Goal: Navigation & Orientation: Find specific page/section

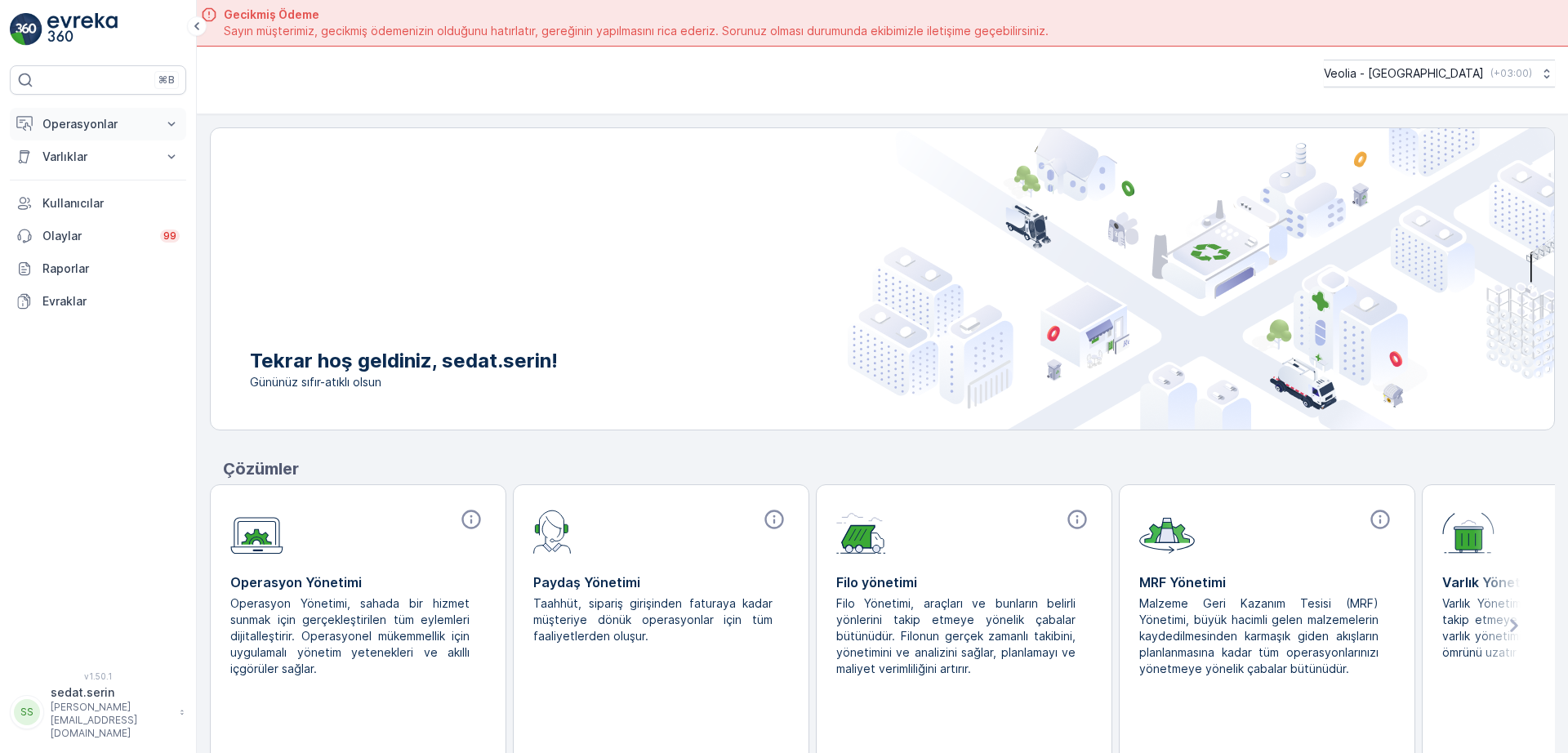
click at [124, 117] on p "Operasyonlar" at bounding box center [98, 124] width 111 height 16
click at [77, 172] on p "Planlama" at bounding box center [66, 174] width 47 height 16
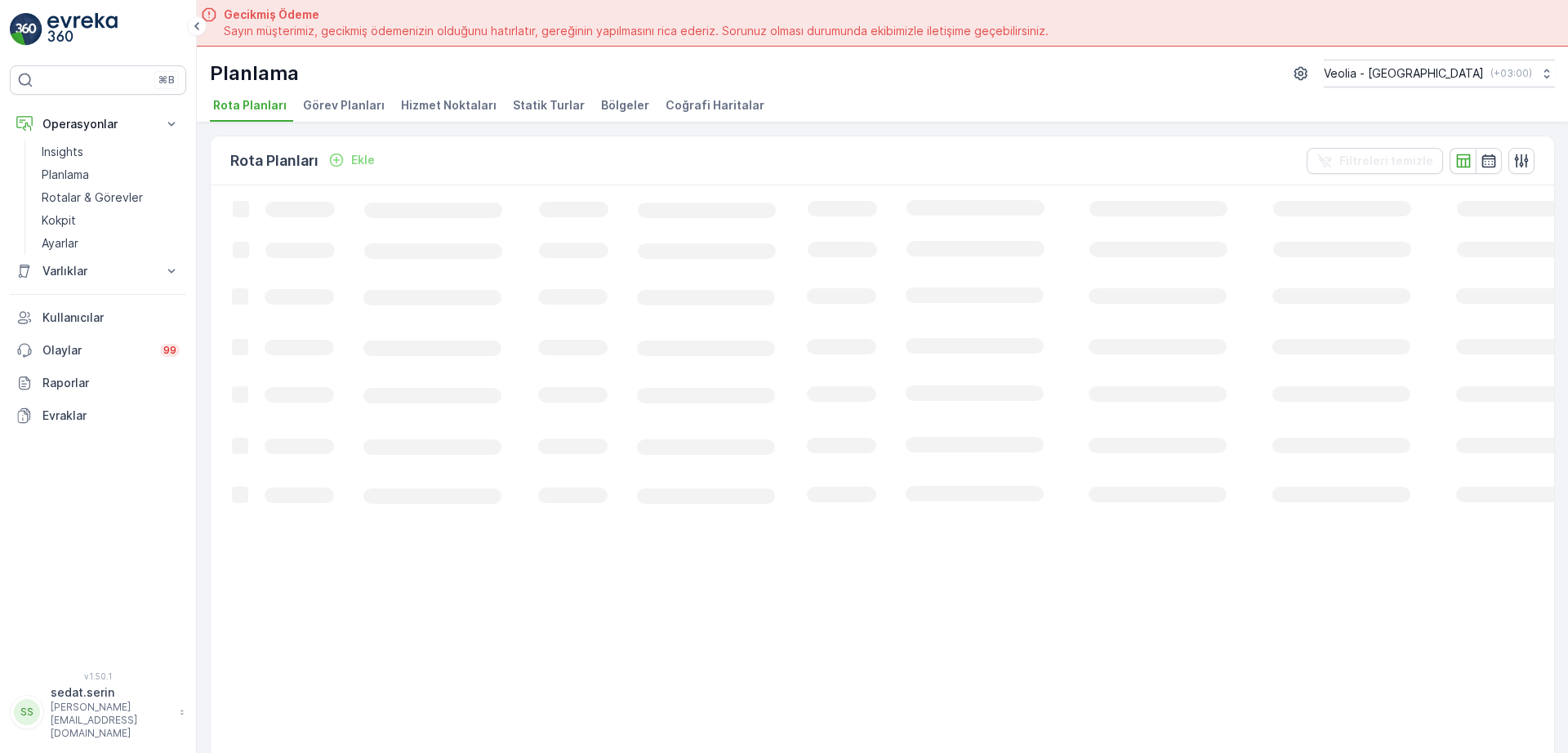
click at [445, 110] on span "Hizmet Noktaları" at bounding box center [449, 105] width 96 height 16
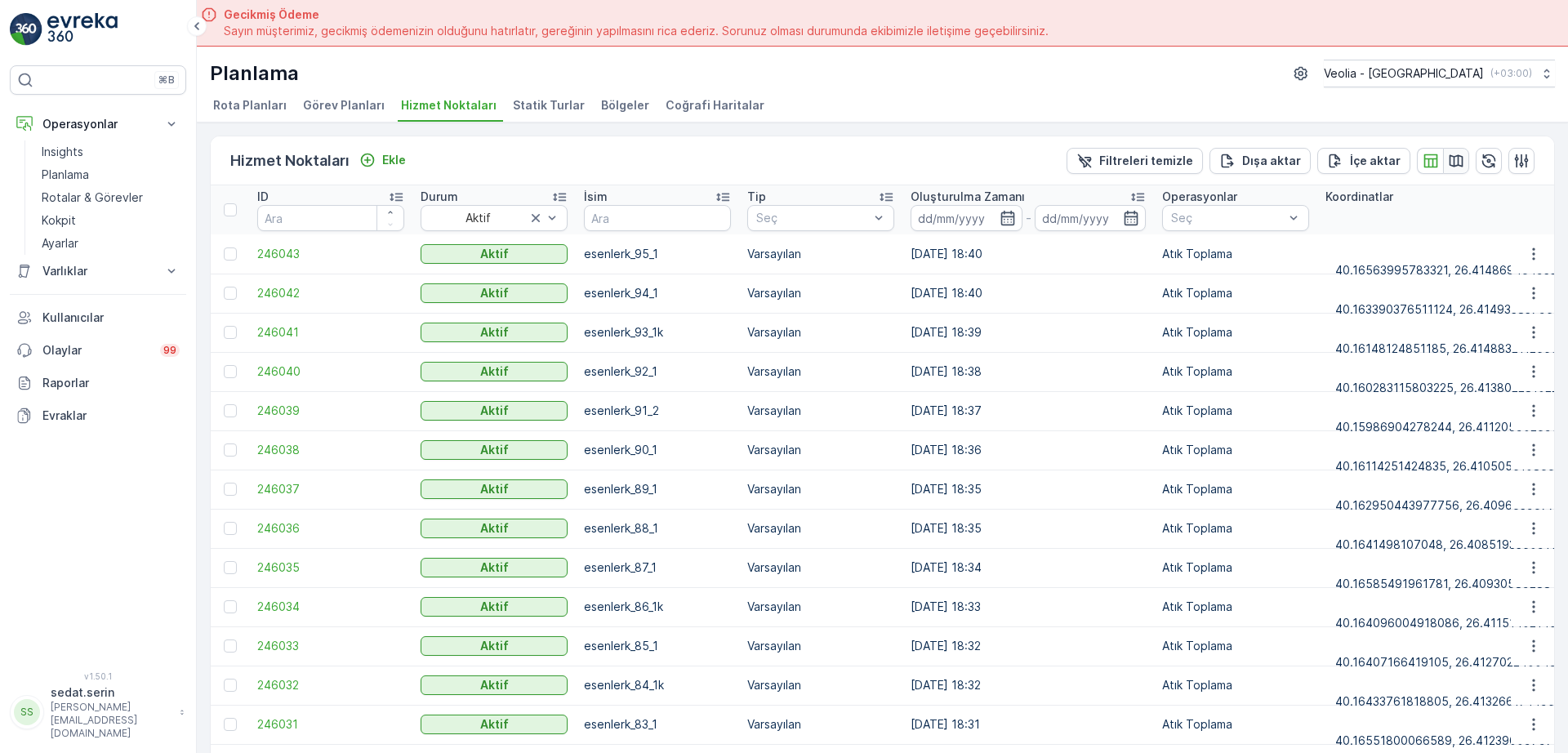
click at [1452, 162] on icon "button" at bounding box center [1455, 161] width 16 height 16
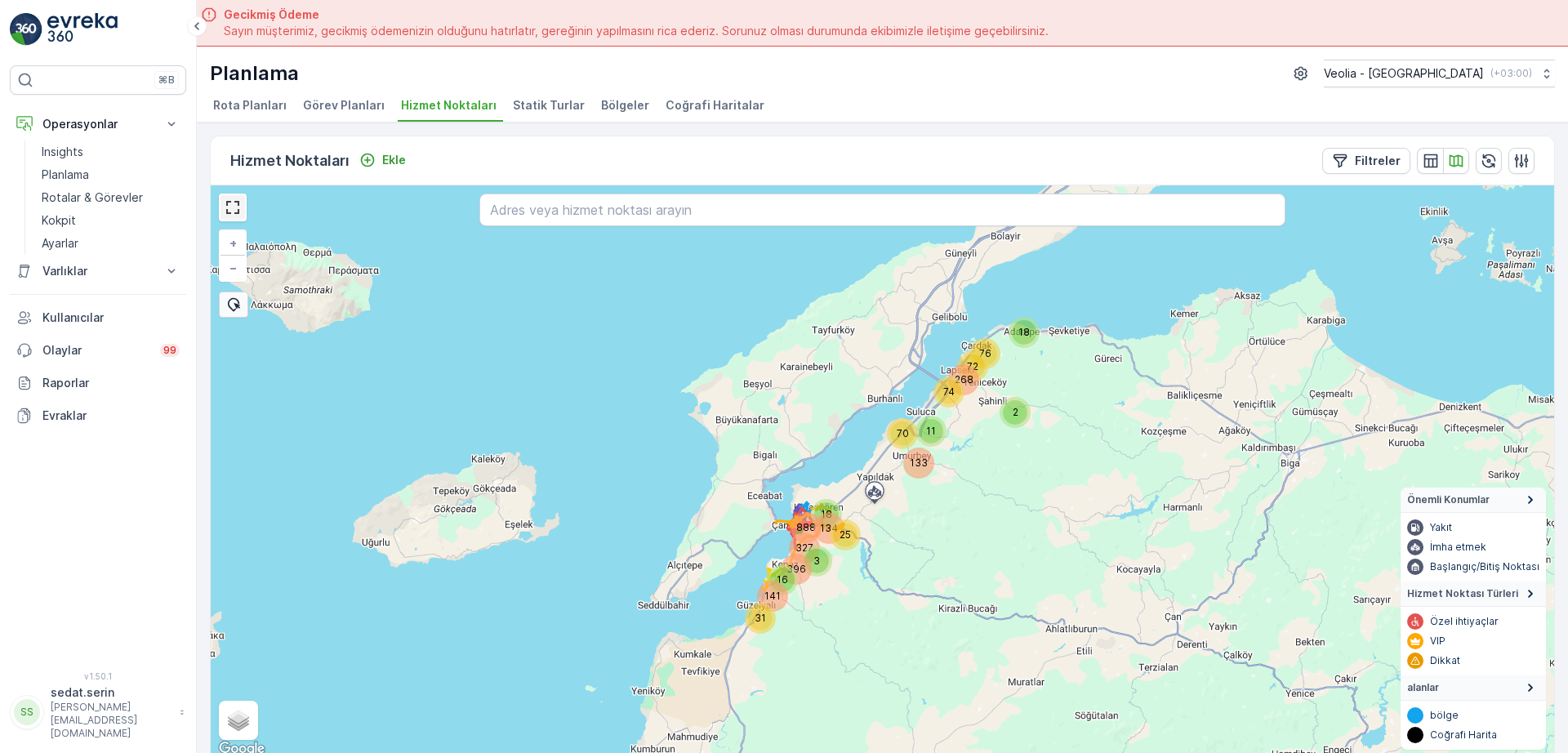
click at [241, 203] on link at bounding box center [232, 207] width 24 height 24
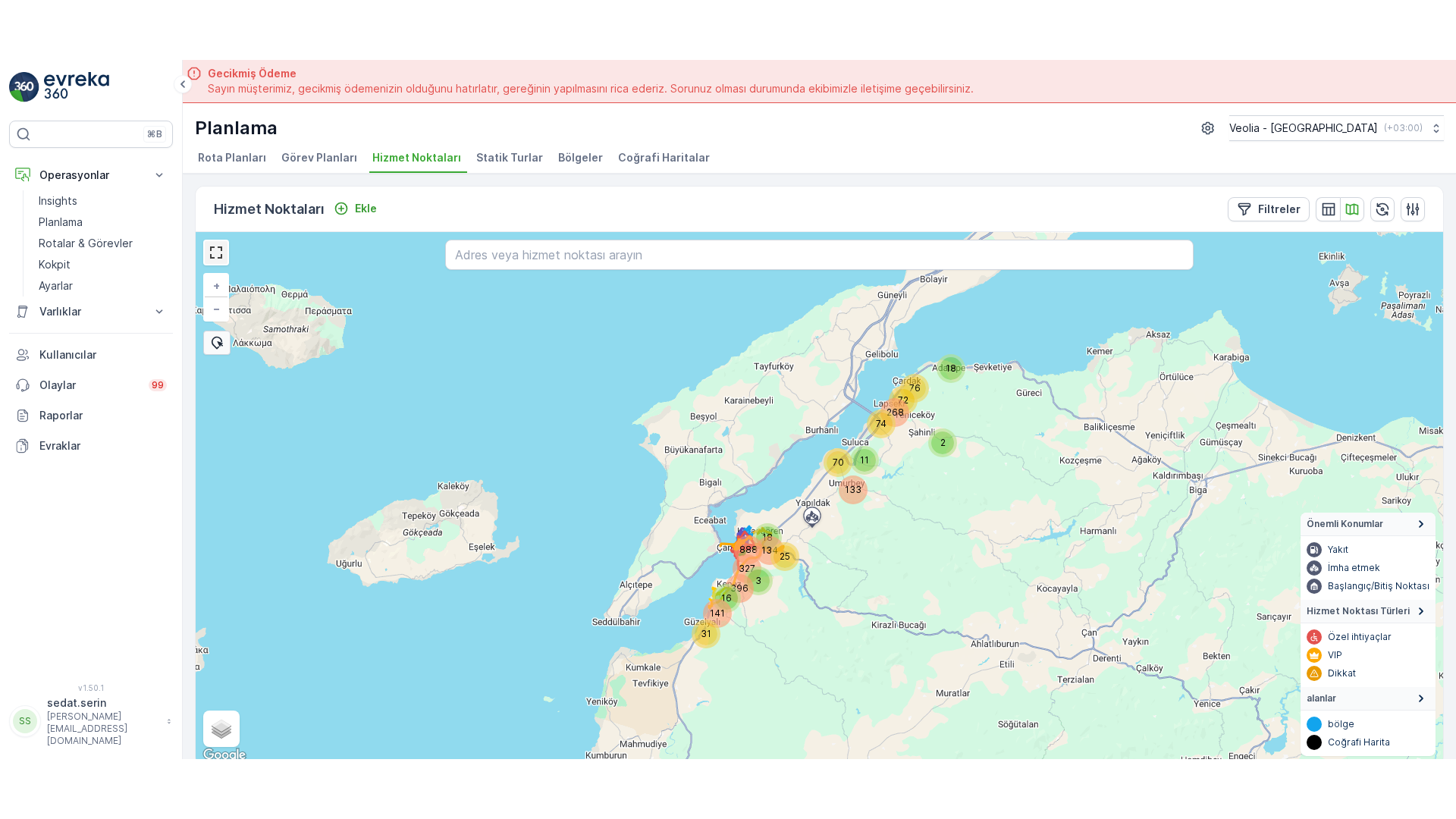
scroll to position [6, 0]
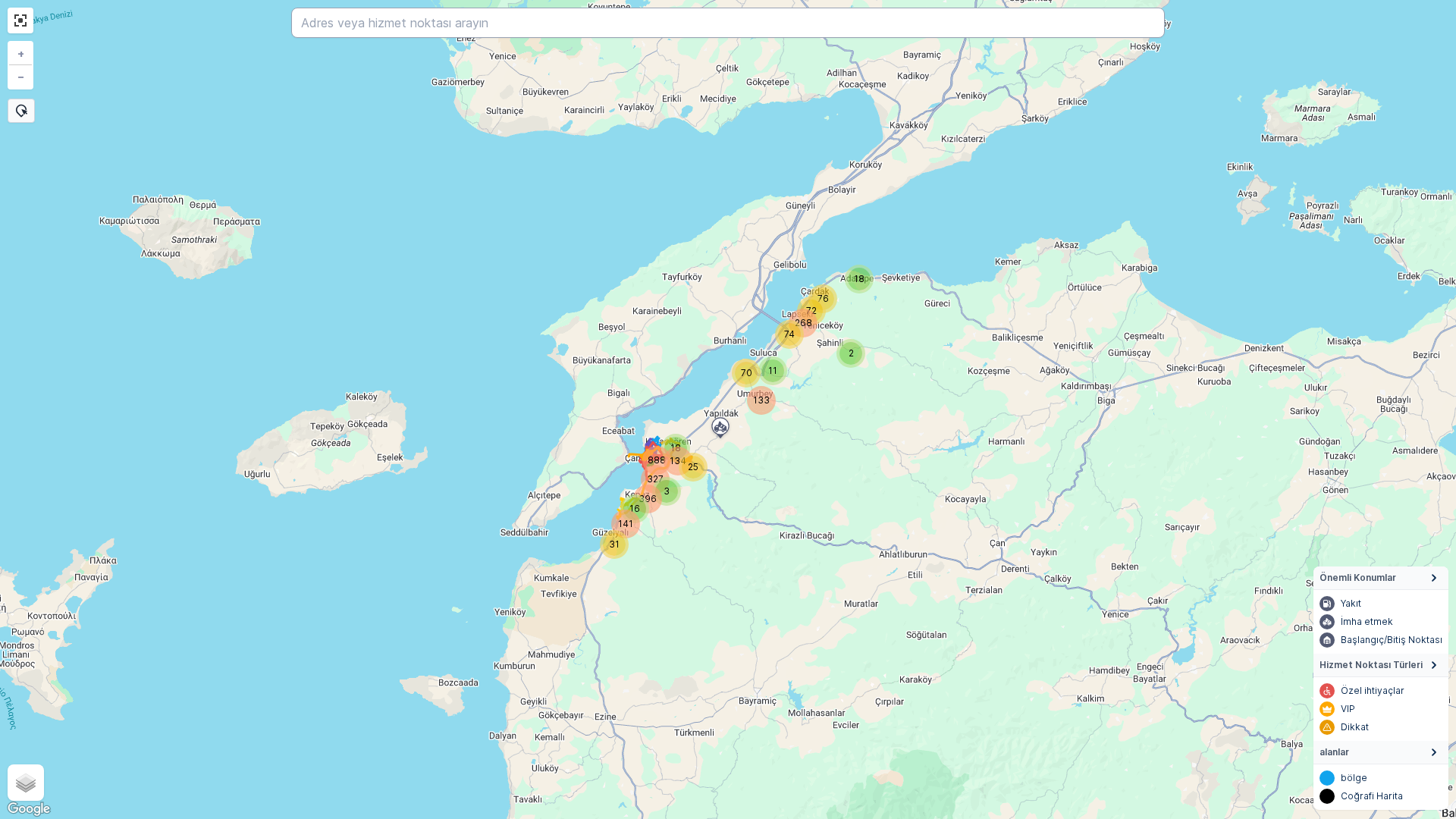
click at [474, 31] on input "text" at bounding box center [728, 23] width 873 height 30
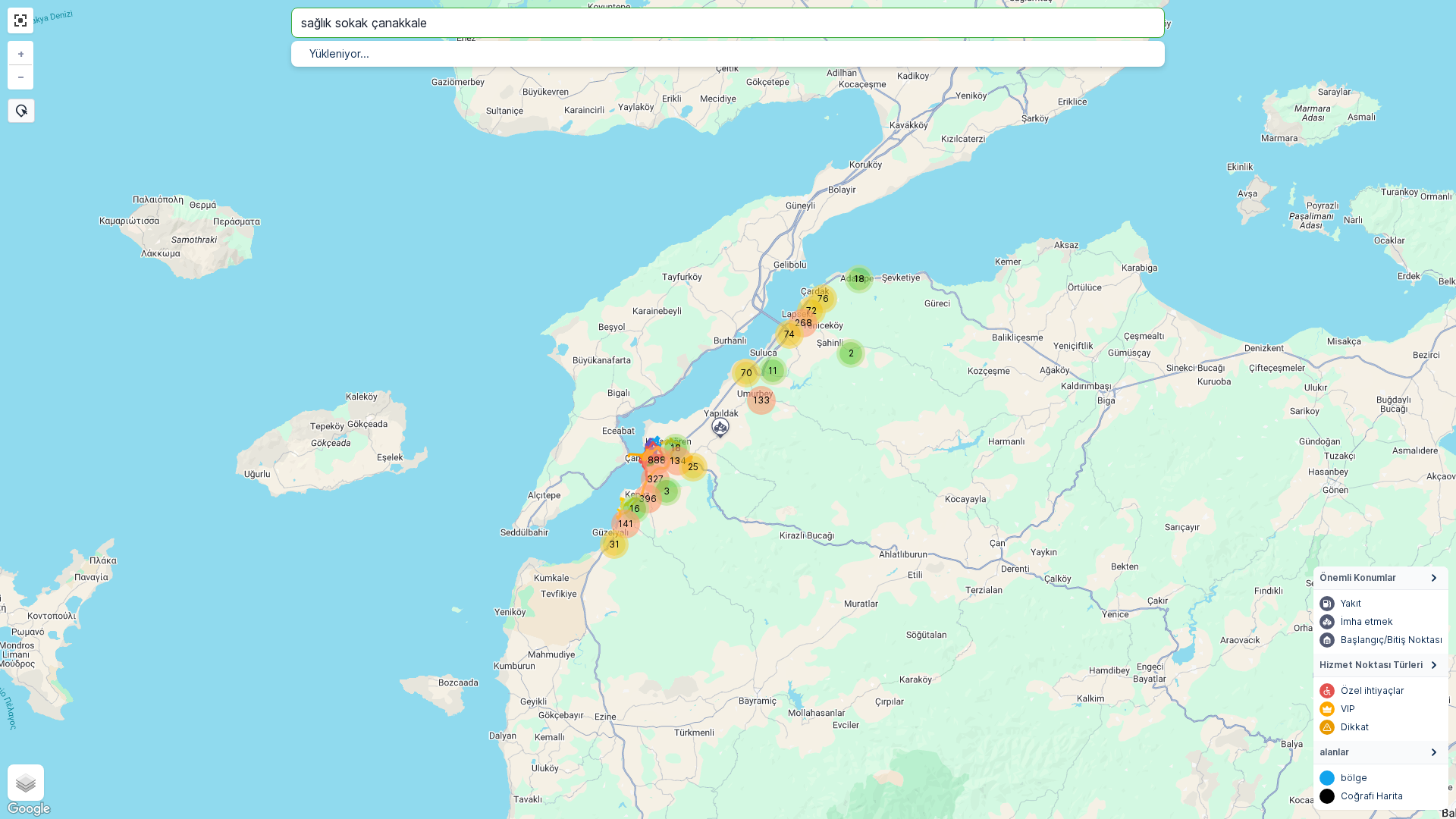
type input "sağlık sokak çanakkale"
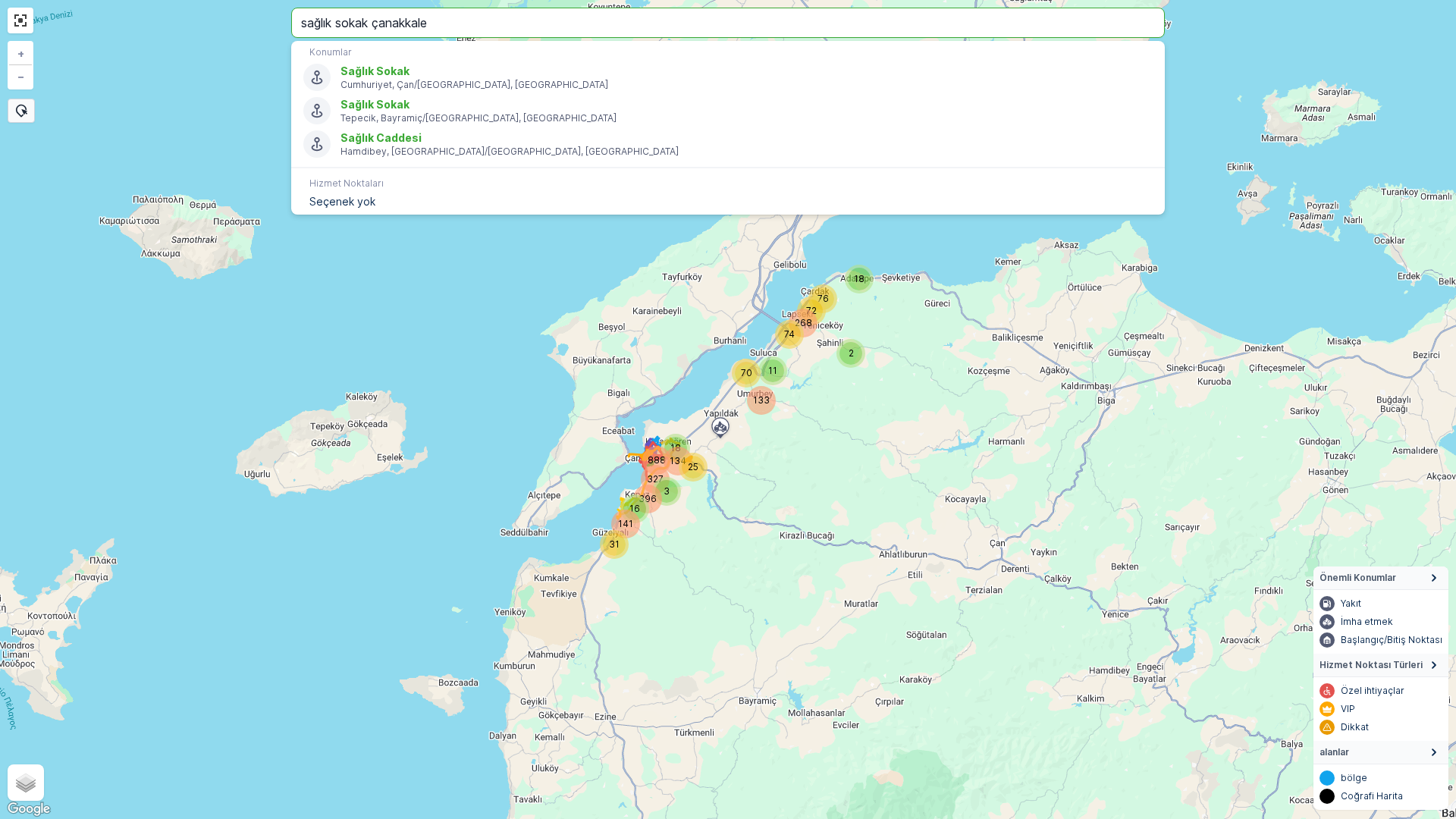
drag, startPoint x: 496, startPoint y: 18, endPoint x: 285, endPoint y: 34, distance: 211.6
click at [285, 34] on div "888 134 141 31 327 3 25 396 16 18 2 70 74 11 76 268 133 72 18 + − Uydu Yol hari…" at bounding box center [728, 410] width 1456 height 819
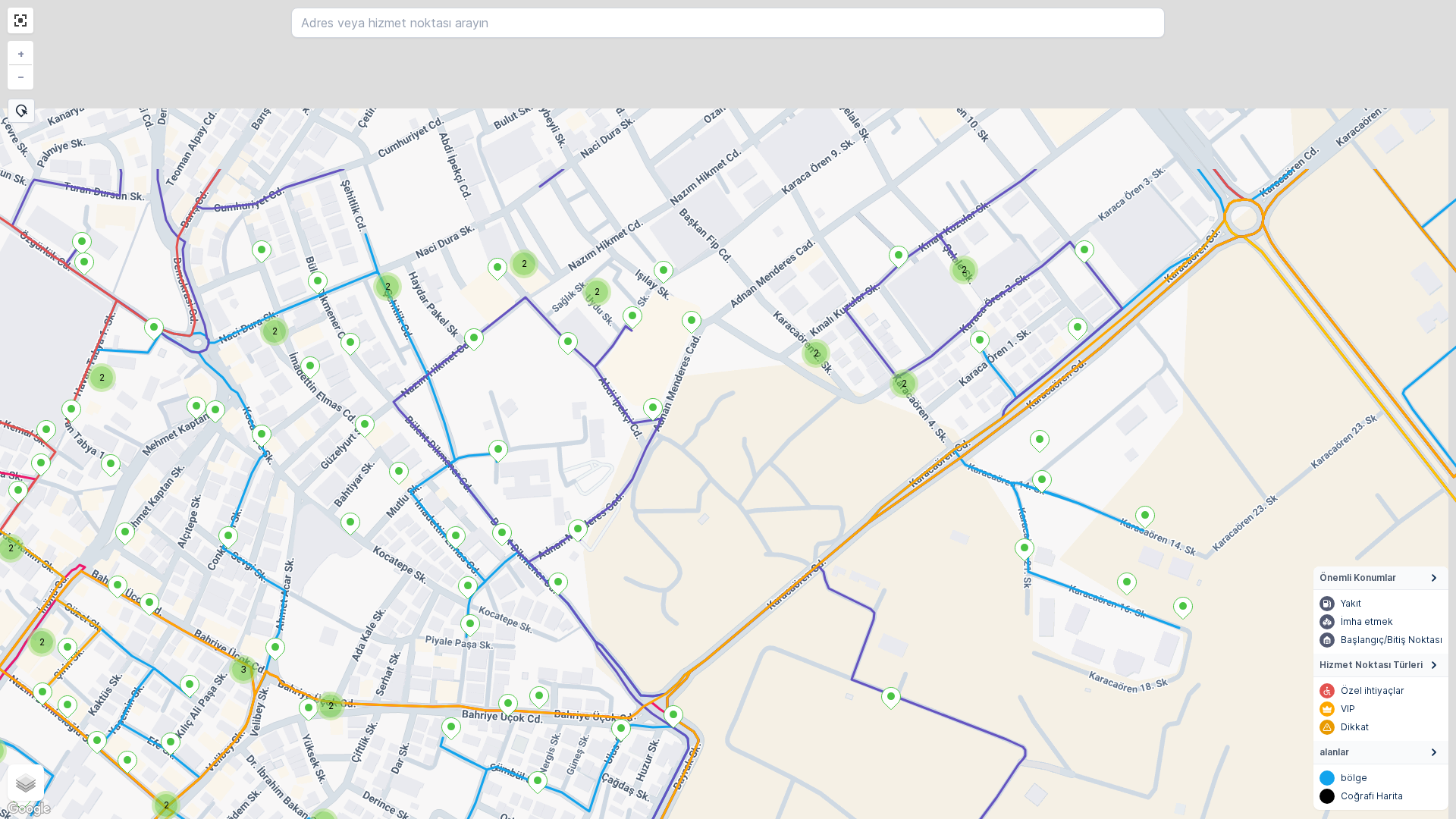
drag, startPoint x: 730, startPoint y: 295, endPoint x: 659, endPoint y: 552, distance: 266.6
click at [659, 552] on div "2 2 2 2 2 2 2 2 2 2 2 2 2 2 2 2 2 2 3 2 2 2 3nolu_78_8m_1p + − Uydu Yol haritas…" at bounding box center [728, 410] width 1456 height 819
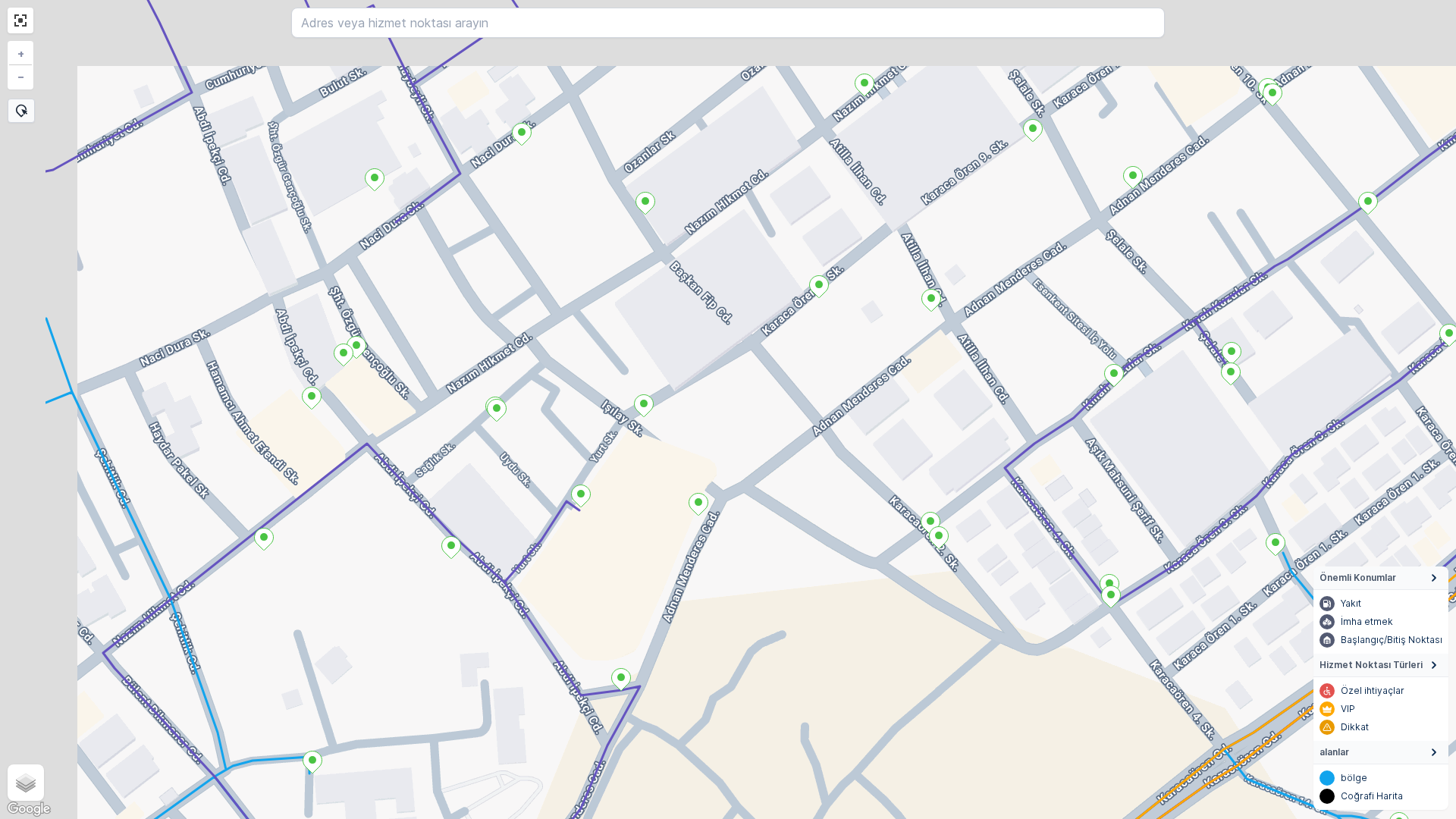
drag, startPoint x: 387, startPoint y: 340, endPoint x: 633, endPoint y: 442, distance: 266.3
click at [633, 442] on div "+ − Uydu Yol haritası Arazi Karışık Leaflet Klavye kısayolları Harita Verileri …" at bounding box center [728, 410] width 1456 height 819
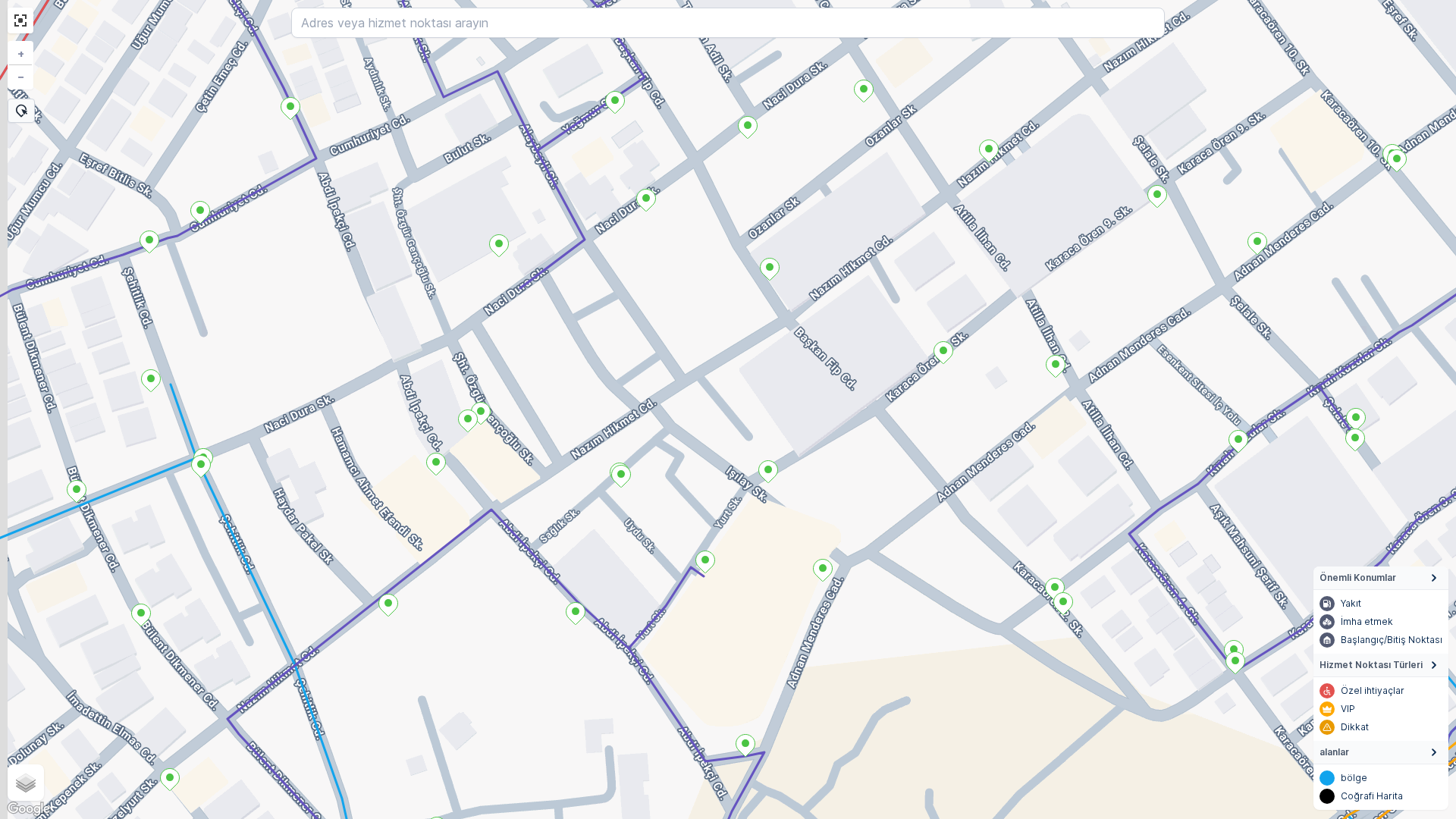
drag, startPoint x: 512, startPoint y: 350, endPoint x: 582, endPoint y: 392, distance: 81.6
click at [582, 392] on div "+ − Uydu Yol haritası Arazi Karışık Leaflet Klavye kısayolları Harita Verileri …" at bounding box center [728, 410] width 1456 height 819
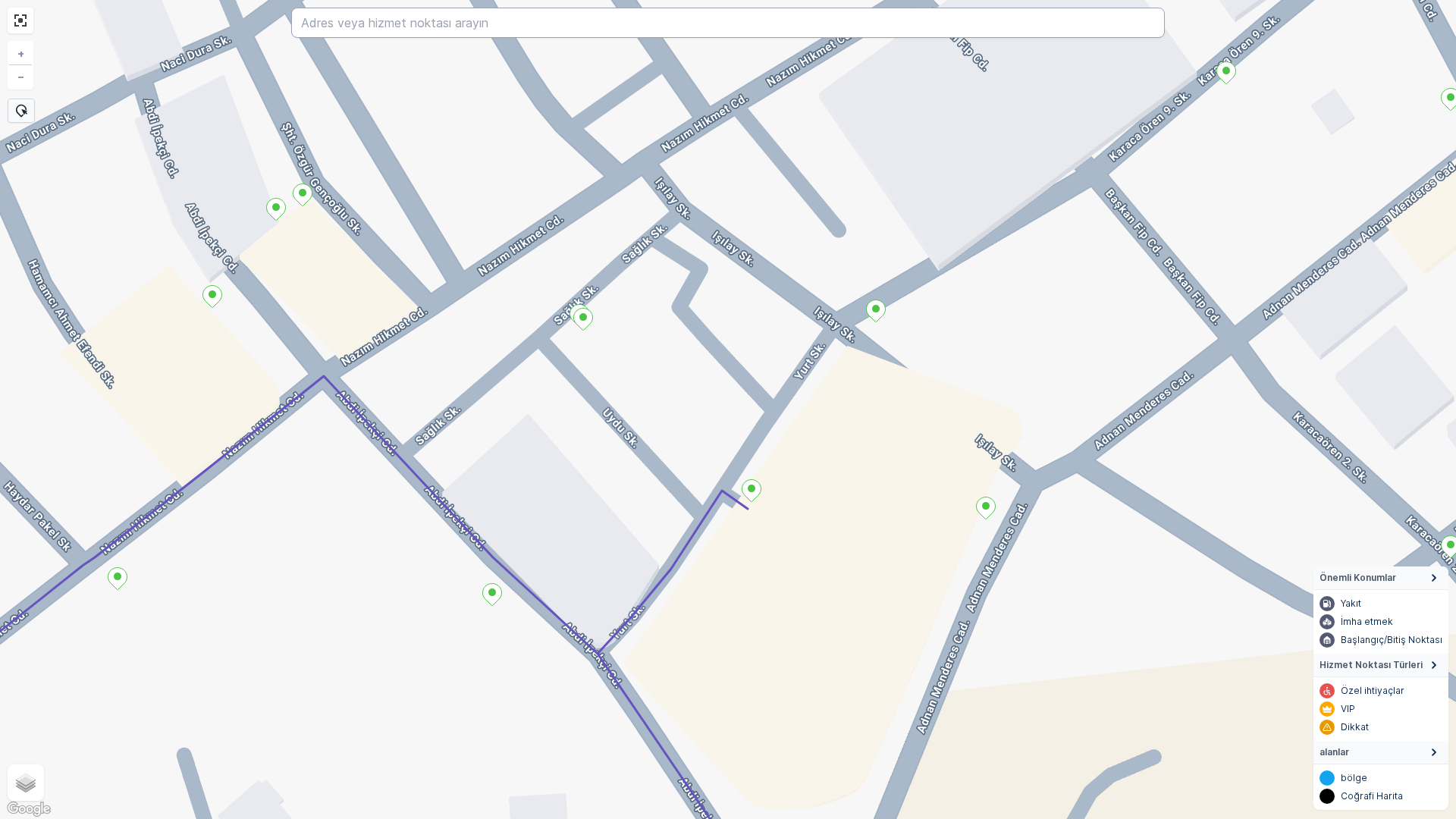
click at [558, 26] on input "text" at bounding box center [728, 23] width 873 height 30
type input "sahil sokak çanakkale"
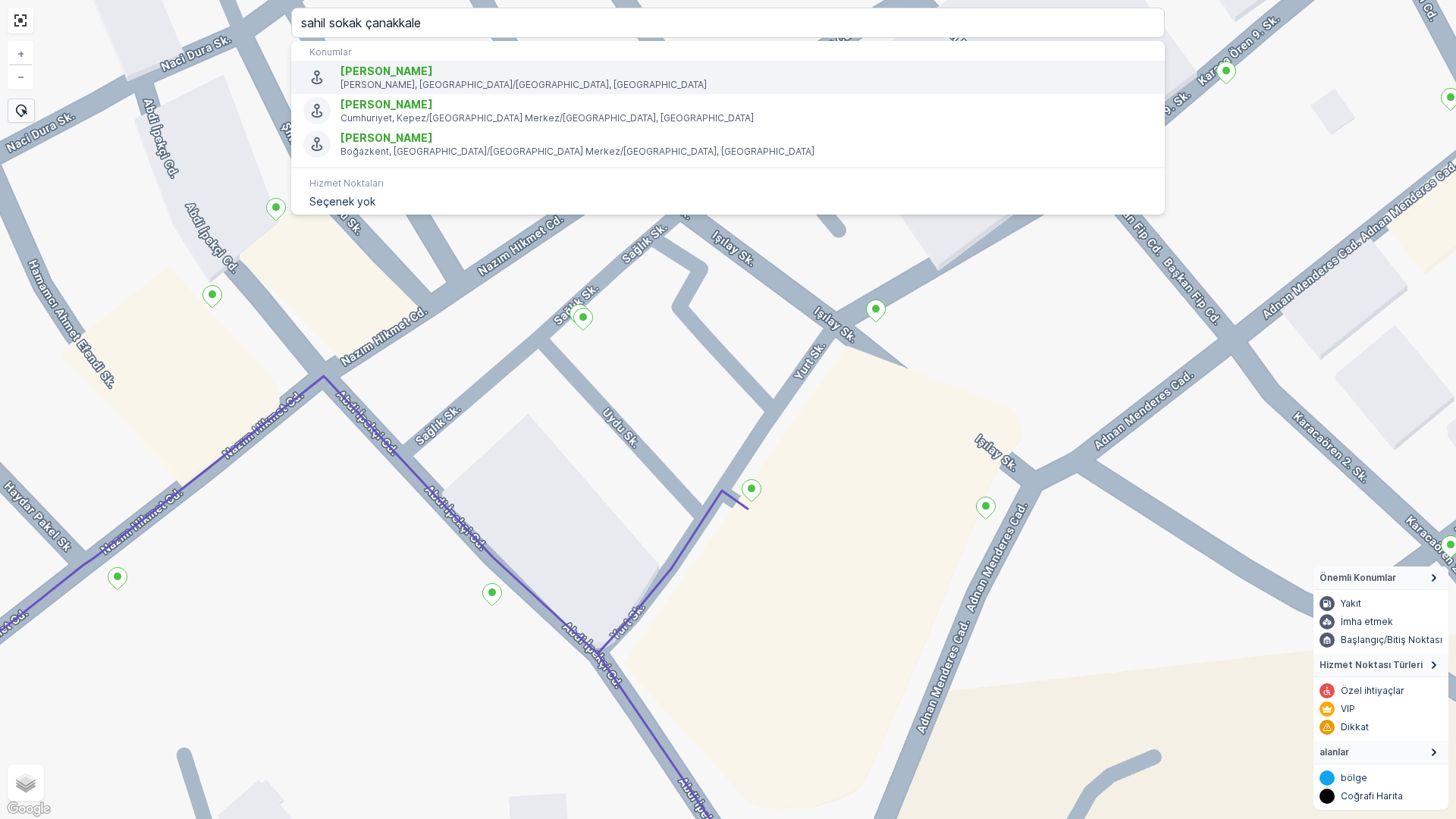
click at [404, 89] on p "[PERSON_NAME], [GEOGRAPHIC_DATA]/[GEOGRAPHIC_DATA], [GEOGRAPHIC_DATA]" at bounding box center [747, 85] width 812 height 13
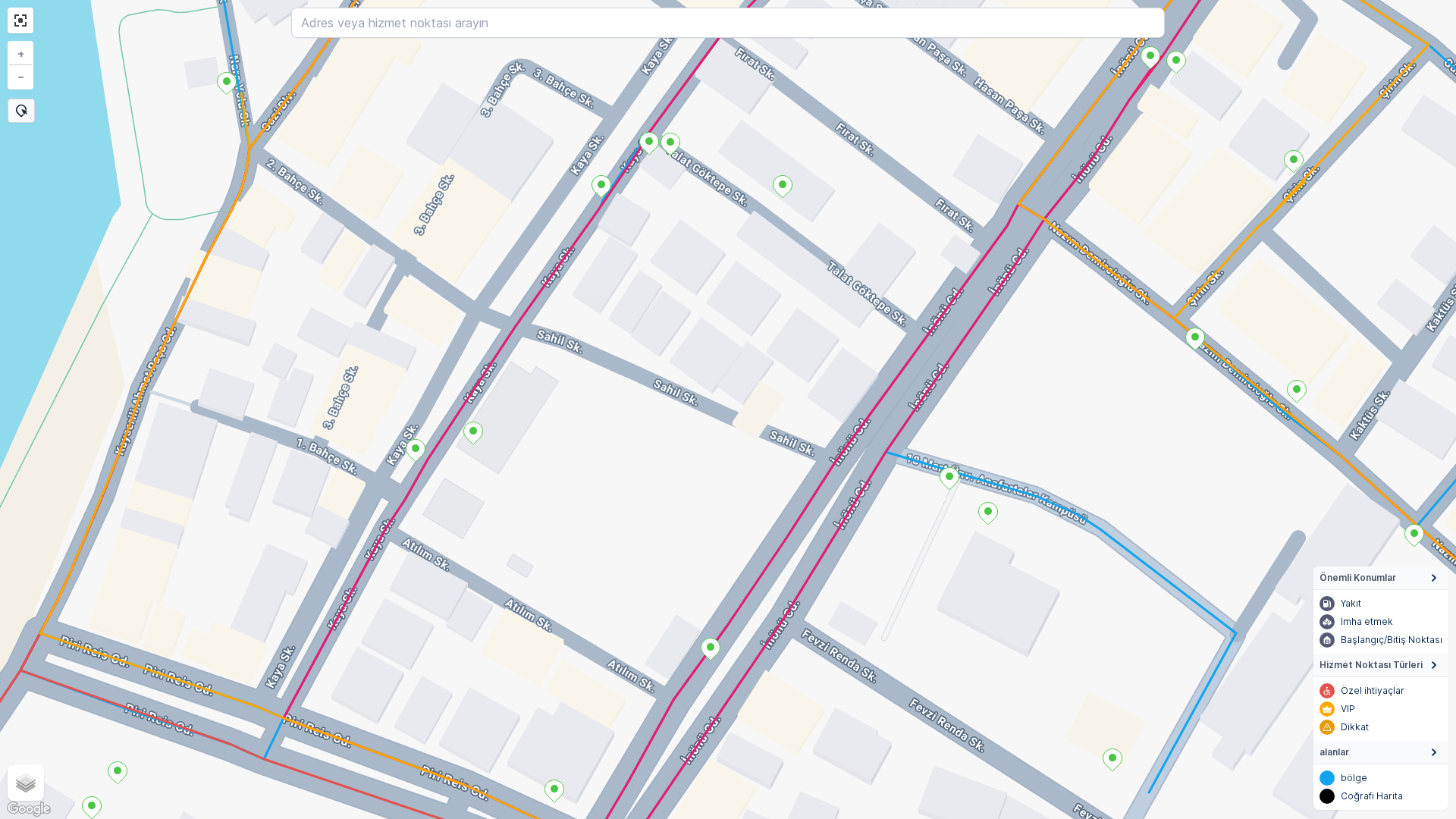
drag, startPoint x: 840, startPoint y: 253, endPoint x: 585, endPoint y: 406, distance: 297.4
click at [594, 405] on div "+ − Uydu Yol haritası Arazi Karışık Leaflet Klavye kısayolları Harita Verileri …" at bounding box center [728, 410] width 1456 height 819
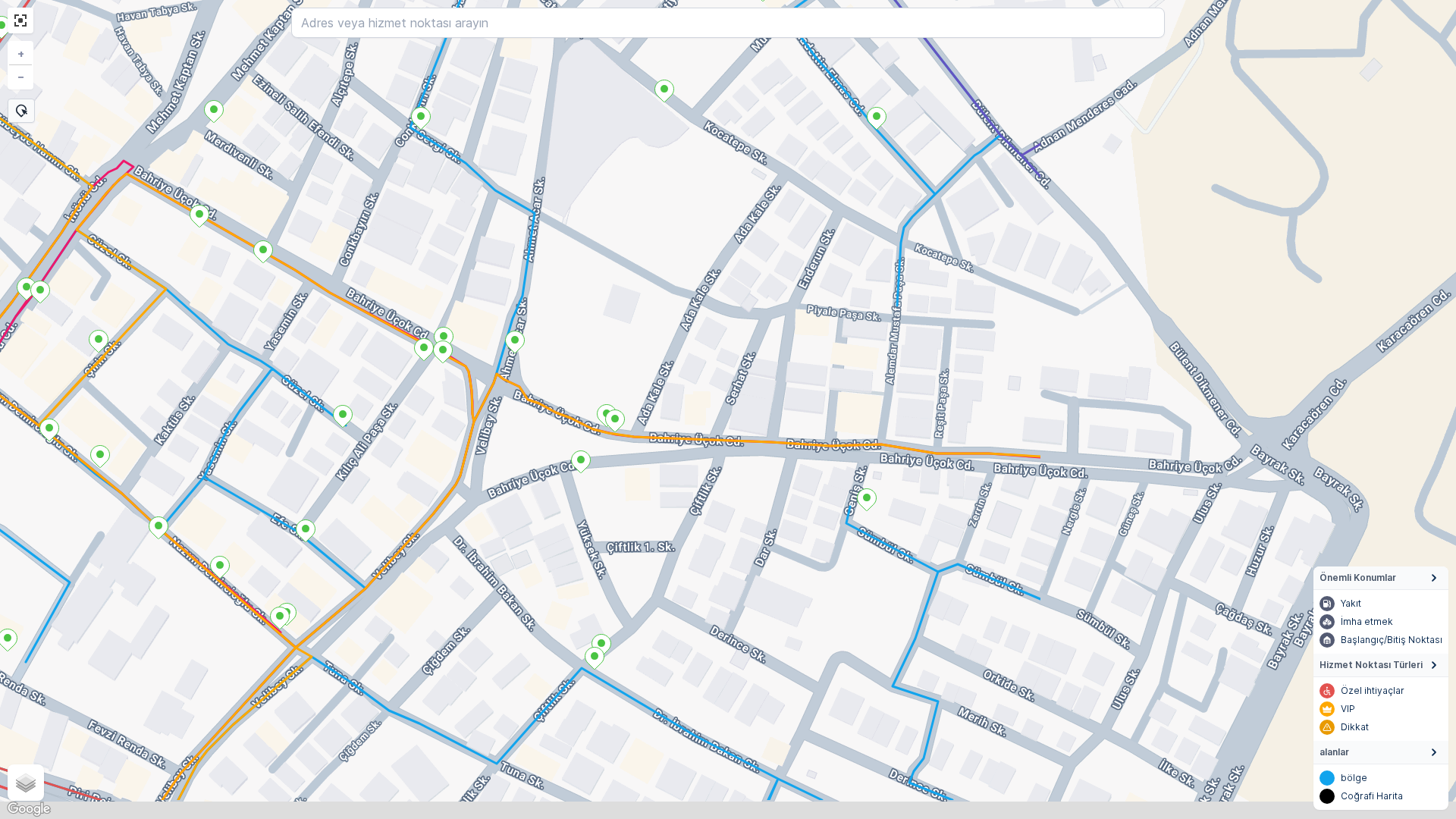
drag, startPoint x: 1058, startPoint y: 427, endPoint x: 491, endPoint y: 301, distance: 580.8
click at [491, 303] on div "+ − Uydu Yol haritası Arazi Karışık Leaflet Klavye kısayolları Harita Verileri …" at bounding box center [728, 410] width 1456 height 819
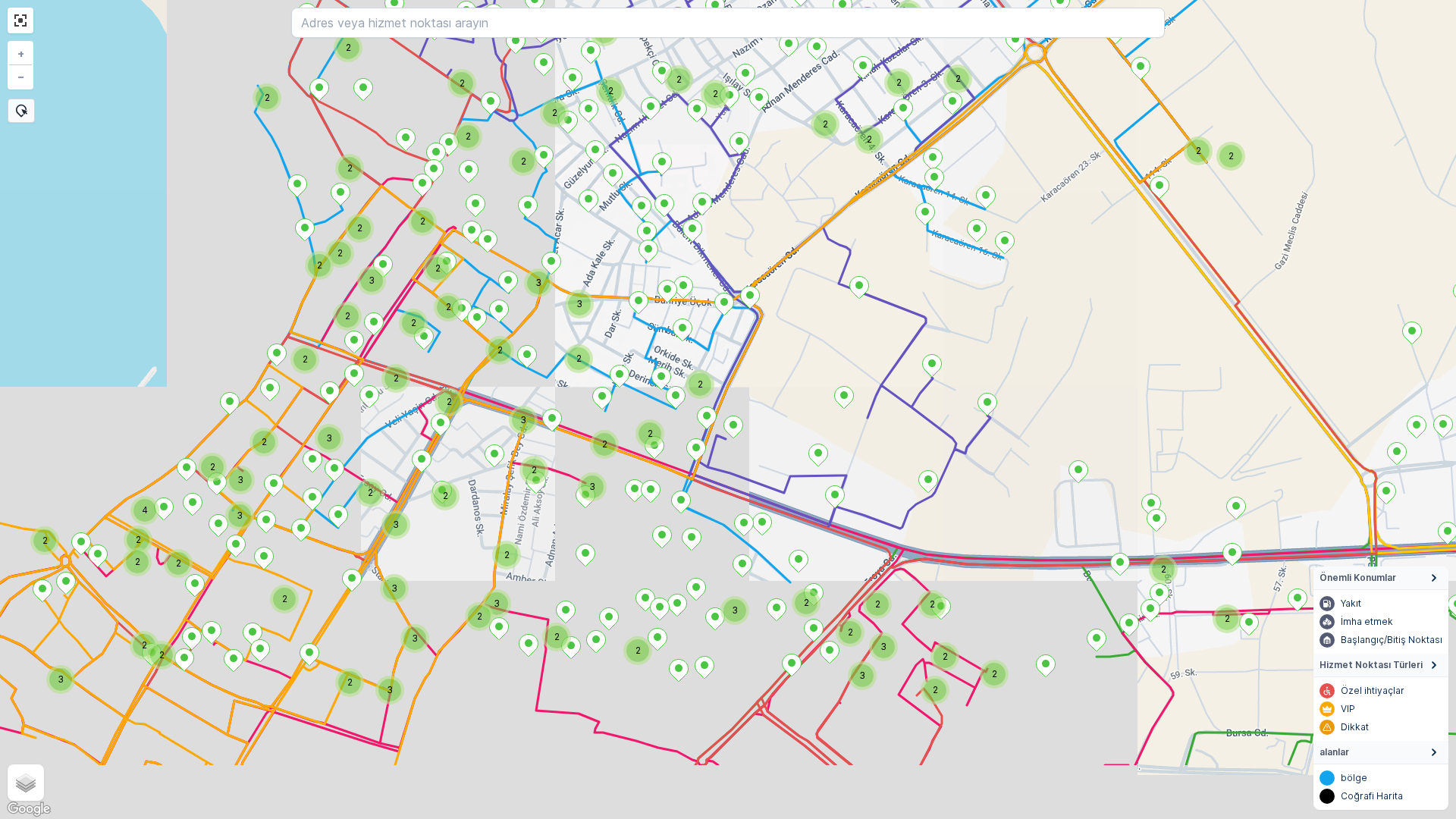
drag, startPoint x: 461, startPoint y: 629, endPoint x: 481, endPoint y: 463, distance: 167.2
click at [481, 450] on div "3 2 2 2 2 2 2 2 2 2 2 2 2 2 2 3 2 2 2 3 2 2 2 2 2 2 2 2 2 2 2 3 2 3 2 2 2 2 2 3…" at bounding box center [728, 410] width 1456 height 819
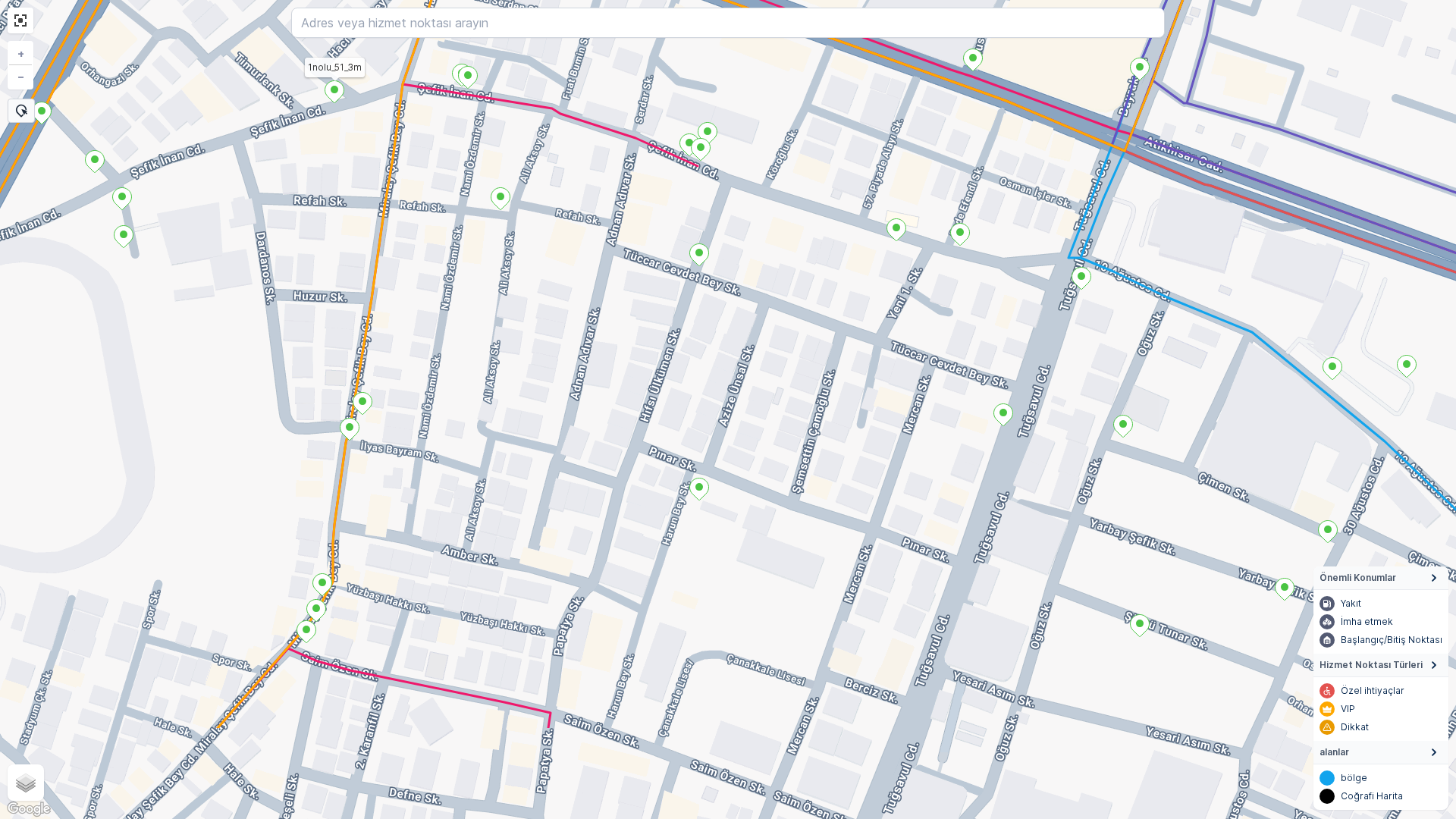
drag, startPoint x: 440, startPoint y: 495, endPoint x: 449, endPoint y: 338, distance: 157.3
click at [449, 338] on div "1nolu_51_3m + − Uydu Yol haritası Arazi Karışık Leaflet Klavye kısayolları Hari…" at bounding box center [728, 410] width 1456 height 819
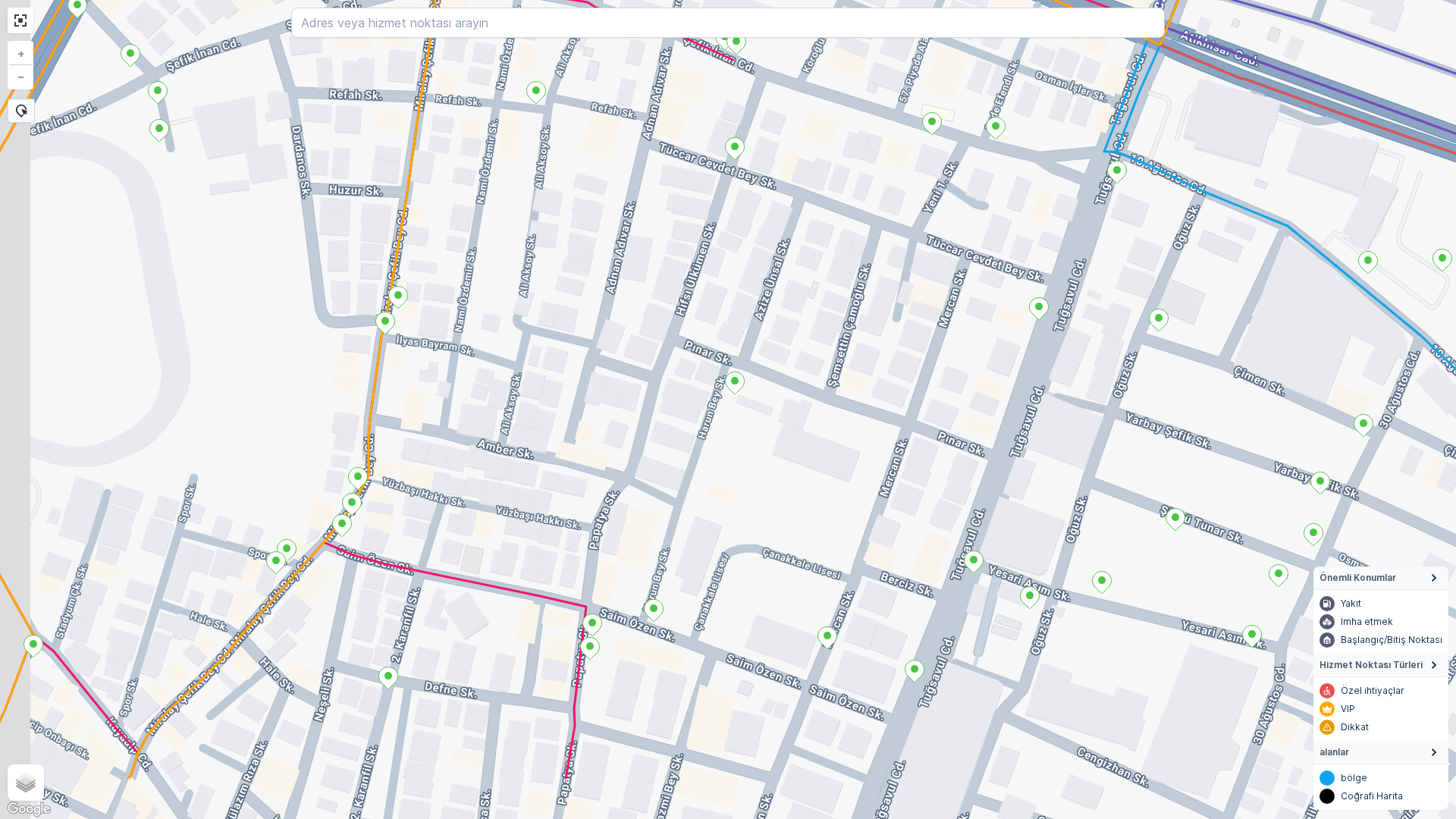
drag, startPoint x: 493, startPoint y: 559, endPoint x: 533, endPoint y: 402, distance: 162.0
click at [533, 402] on div "1nolu_51_3m + − Uydu Yol haritası Arazi Karışık Leaflet Klavye kısayolları Hari…" at bounding box center [728, 410] width 1456 height 819
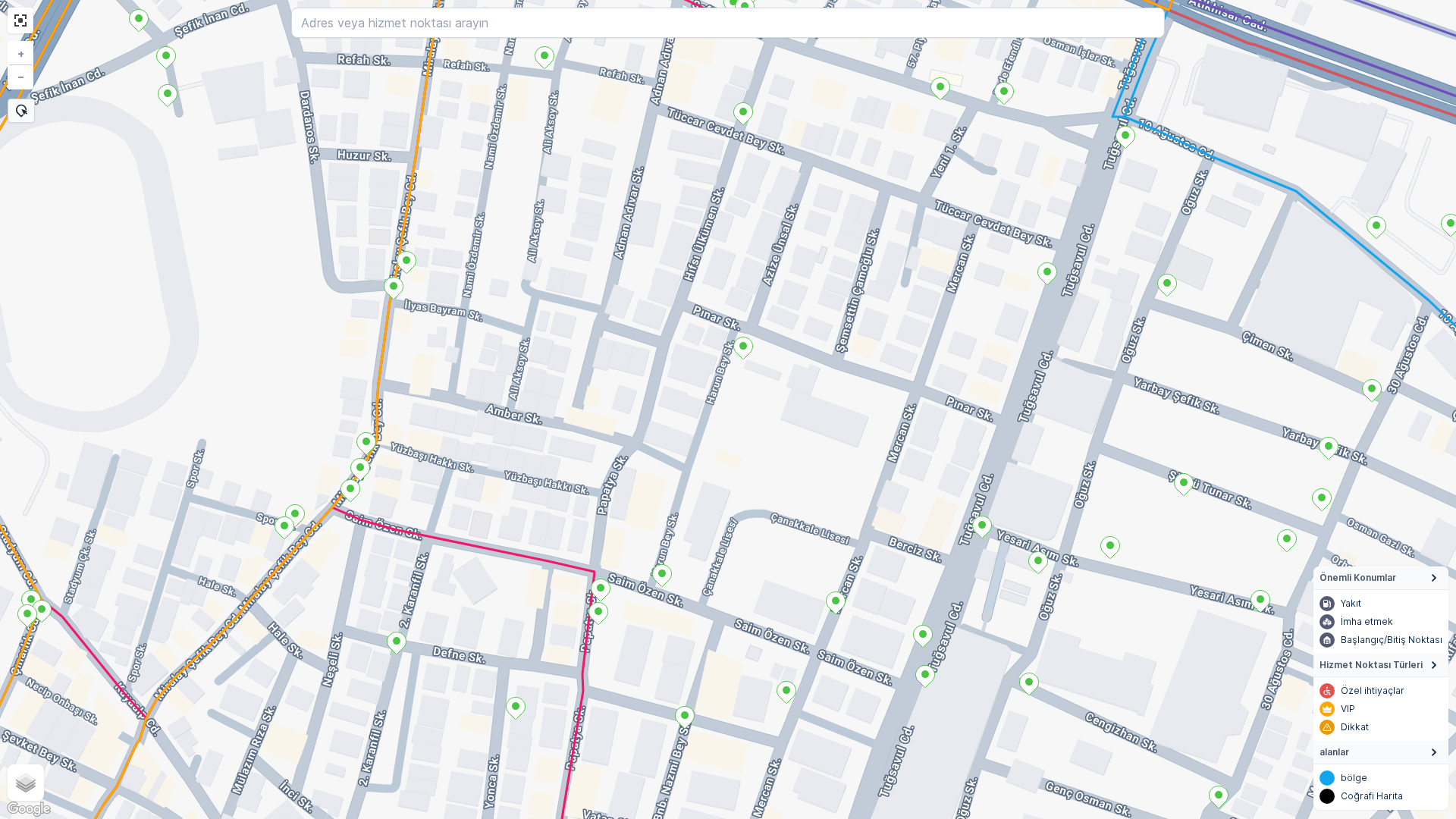
drag, startPoint x: 507, startPoint y: 548, endPoint x: 502, endPoint y: 540, distance: 9.4
click at [499, 534] on div "+ − Uydu Yol haritası Arazi Karışık Leaflet Klavye kısayolları Harita Verileri …" at bounding box center [728, 410] width 1456 height 819
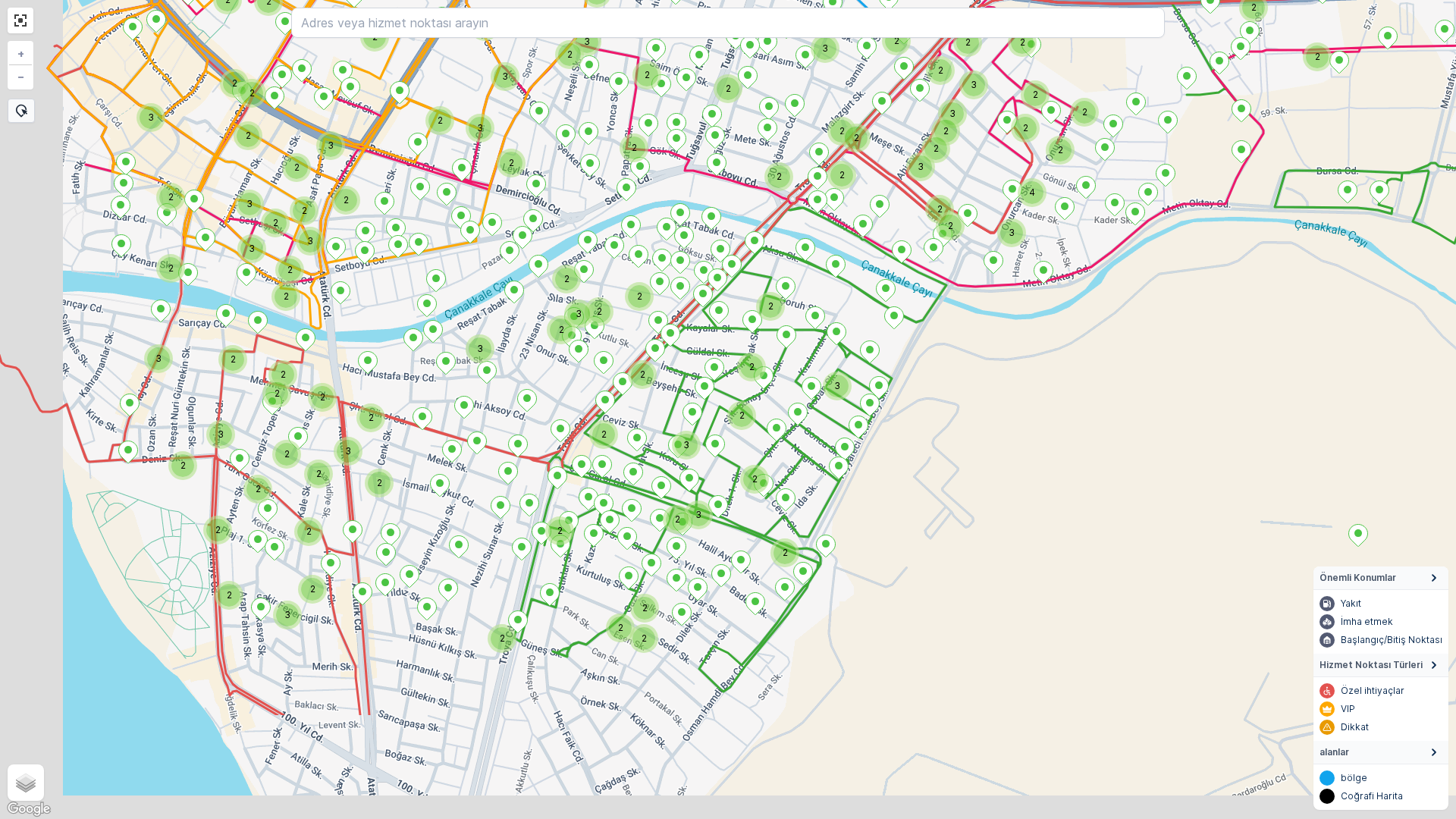
drag, startPoint x: 364, startPoint y: 645, endPoint x: 493, endPoint y: 488, distance: 203.2
click at [491, 443] on div "3 2 2 3 2 4 2 2 2 2 2 2 2 2 2 2 2 2 3 2 2 3 2 2 2 2 3 2 2 2 2 2 2 2 3 2 2 3 2 2…" at bounding box center [728, 410] width 1456 height 819
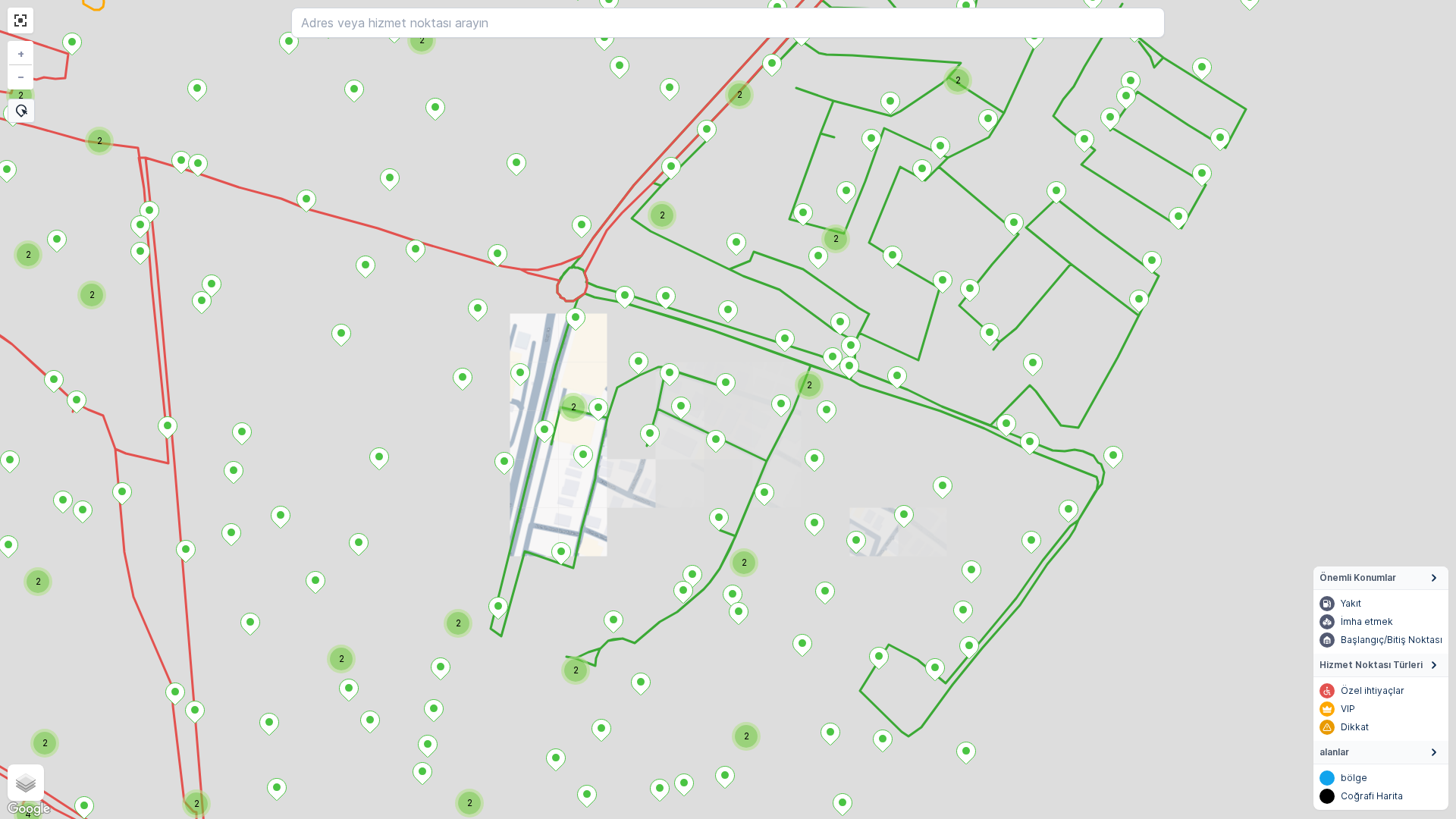
drag, startPoint x: 226, startPoint y: 329, endPoint x: 405, endPoint y: 516, distance: 258.9
click at [413, 529] on div "2 2 2 2 2 2 2 2 2 2 2 2 2 2 2 2 2 2 4 2 2 + − Uydu Yol haritası Arazi Karışık L…" at bounding box center [728, 410] width 1456 height 819
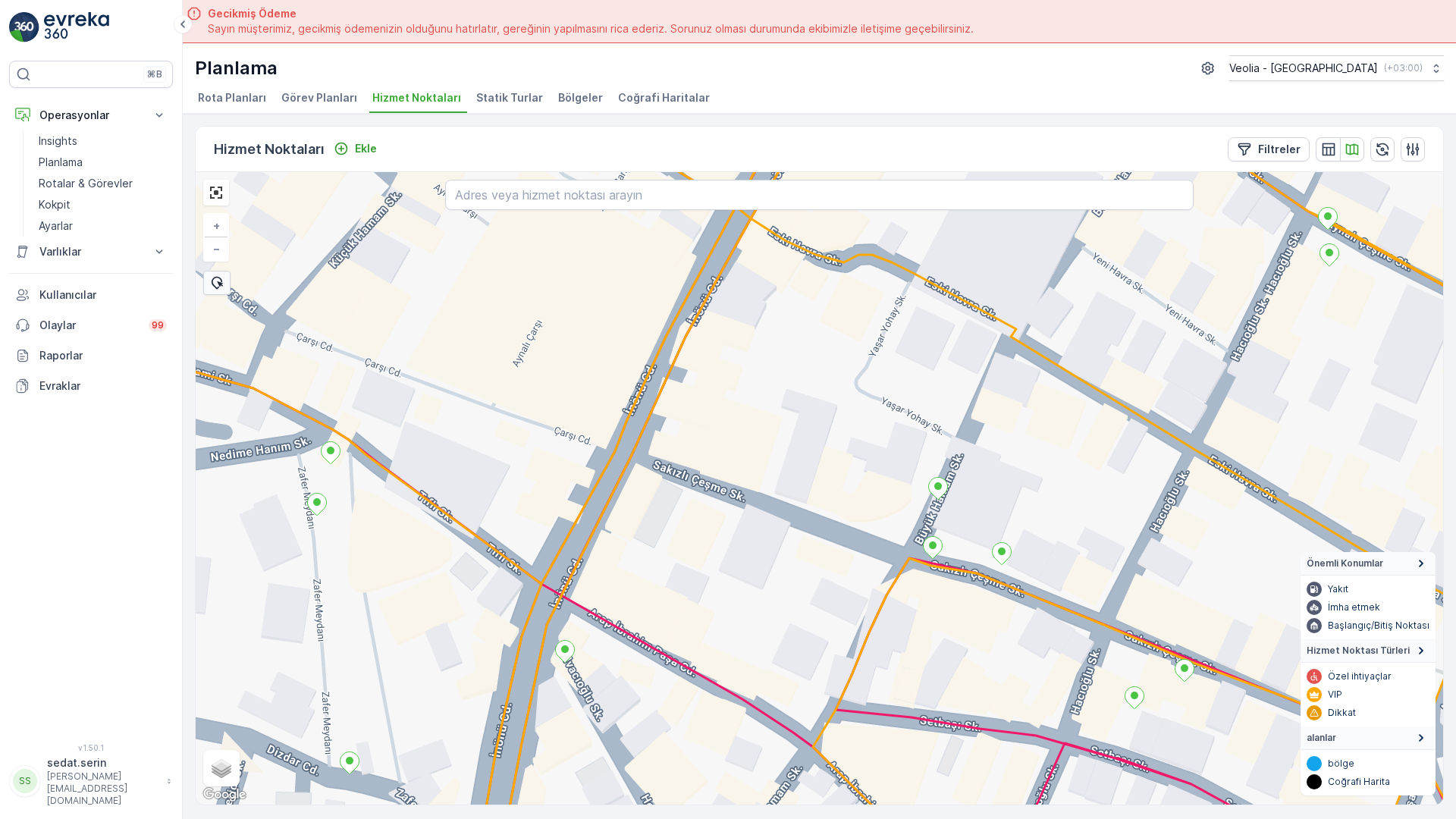
scroll to position [6, 0]
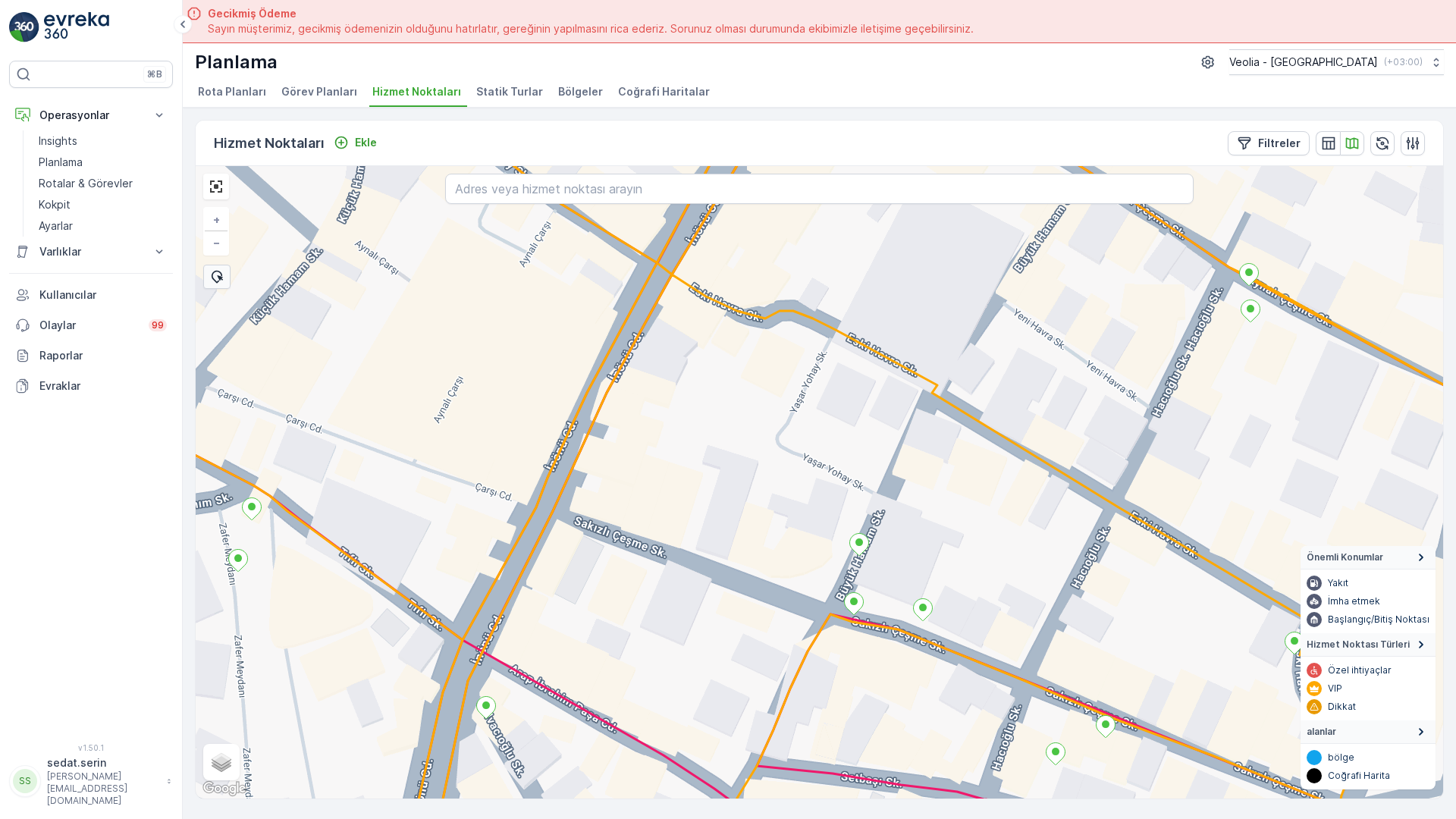
drag, startPoint x: 0, startPoint y: 0, endPoint x: 495, endPoint y: 384, distance: 626.5
click at [495, 384] on div "+ − Uydu Yol haritası Arazi Karışık Leaflet Klavye kısayolları Harita Verileri …" at bounding box center [819, 483] width 1247 height 633
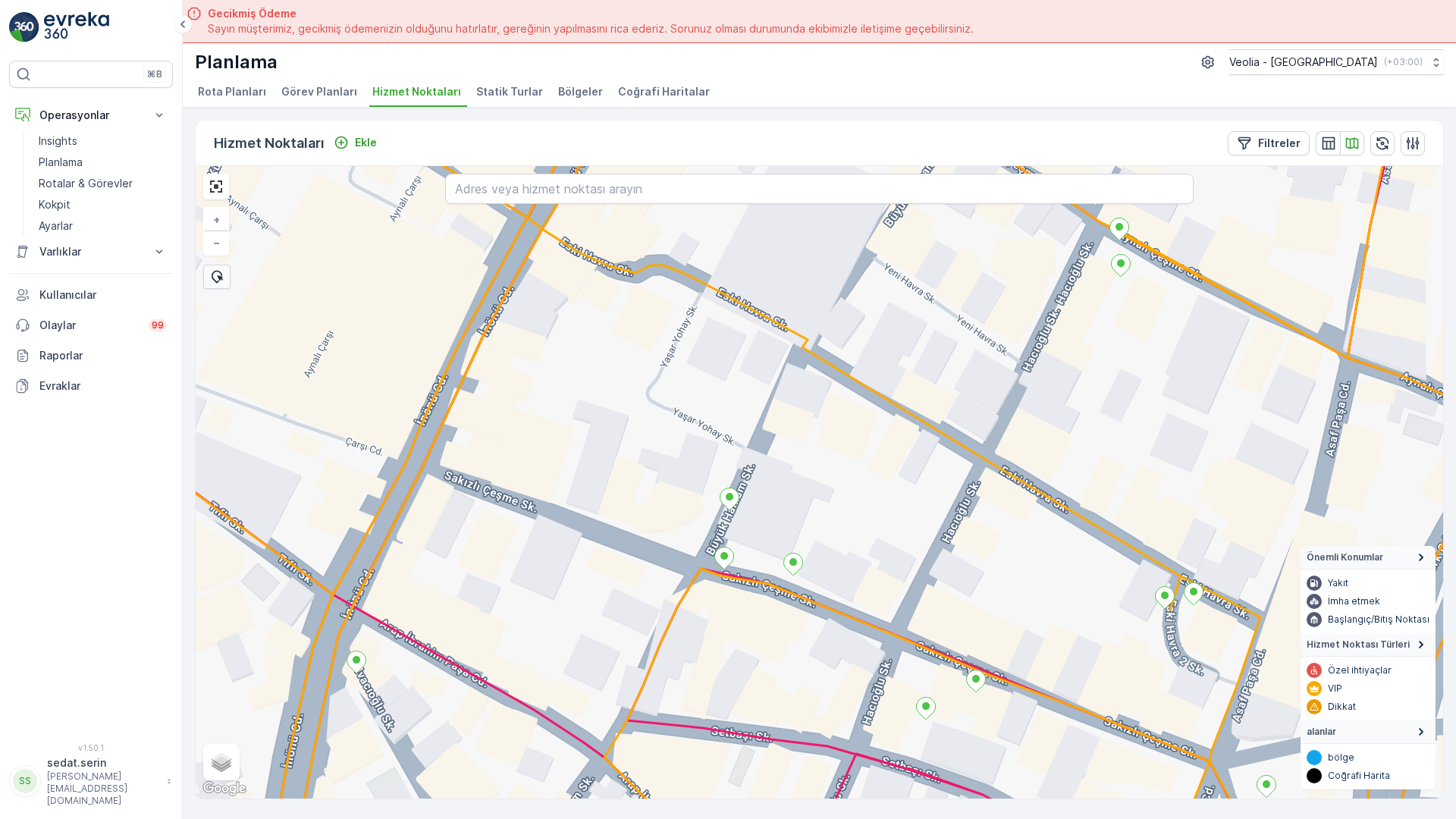
drag, startPoint x: 1083, startPoint y: 630, endPoint x: 953, endPoint y: 584, distance: 137.9
click at [953, 584] on div "+ − Uydu Yol haritası Arazi Karışık Leaflet Klavye kısayolları Harita Verileri …" at bounding box center [819, 483] width 1247 height 633
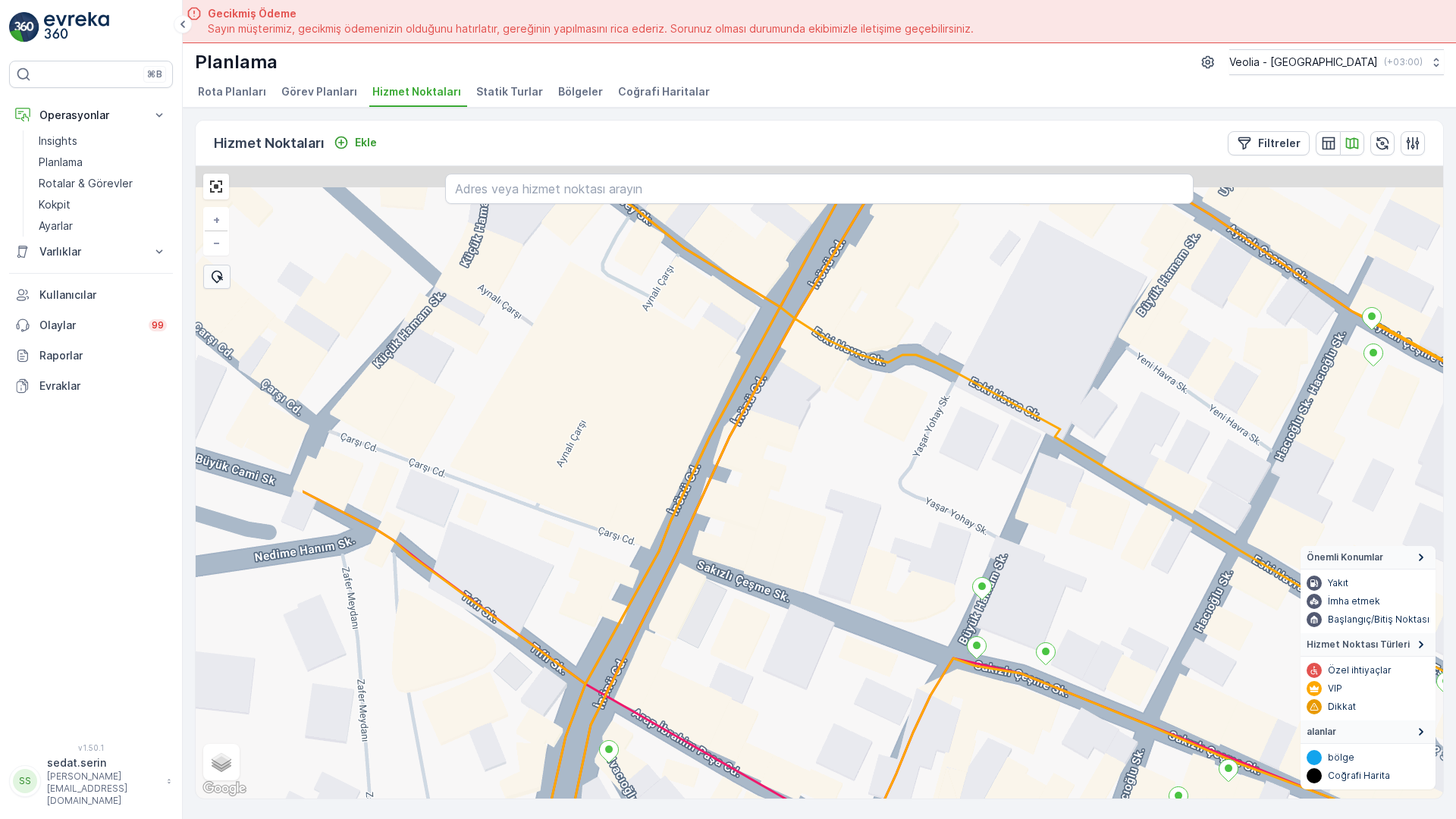
drag, startPoint x: 280, startPoint y: 337, endPoint x: 533, endPoint y: 427, distance: 268.5
click at [533, 427] on div "+ − Uydu Yol haritası Arazi Karışık Leaflet Klavye kısayolları Harita Verileri …" at bounding box center [819, 483] width 1247 height 633
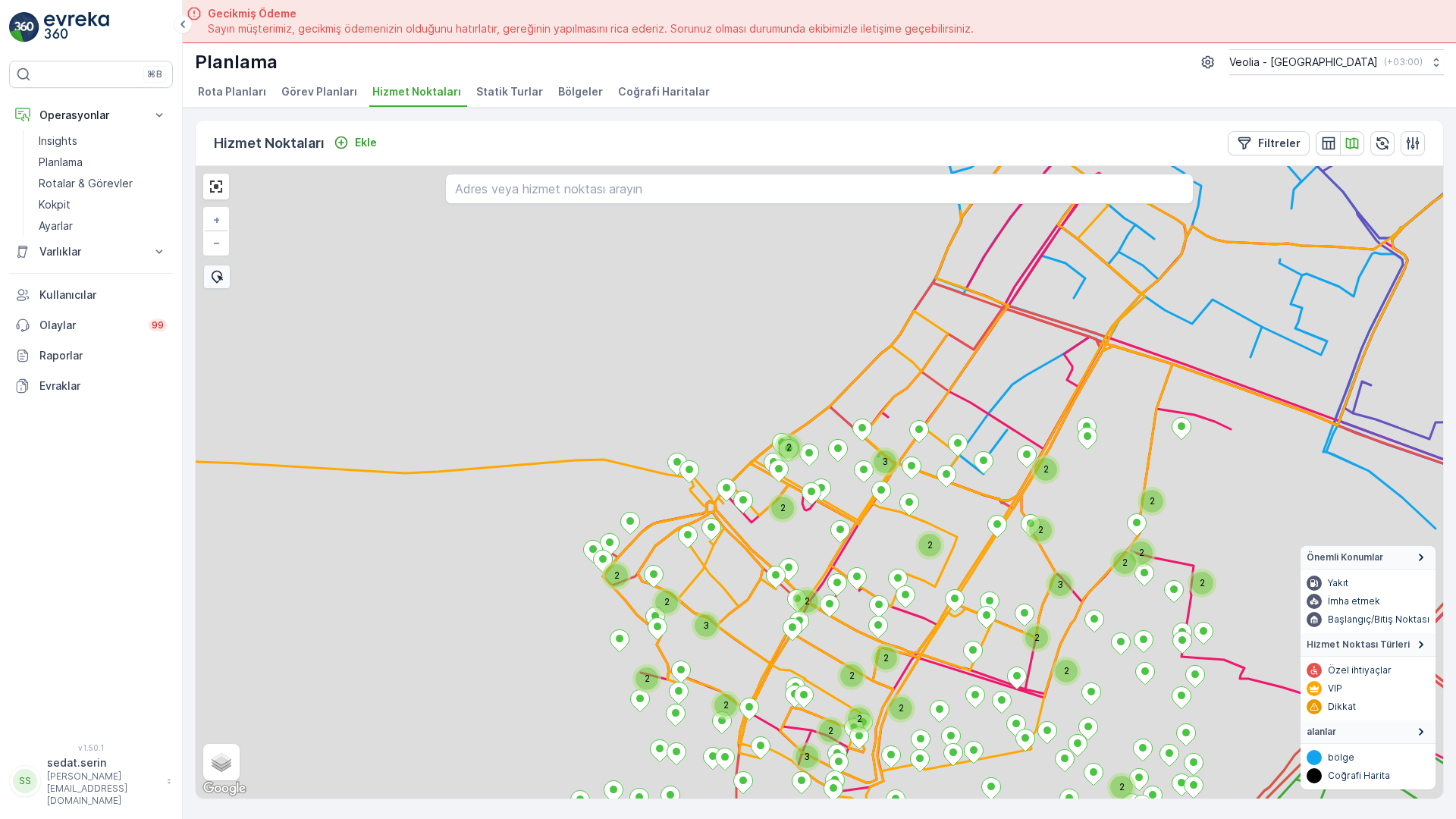
drag, startPoint x: 517, startPoint y: 400, endPoint x: 501, endPoint y: 372, distance: 32.2
click at [501, 372] on div "2 2 2 2 2 2 2 3 2 2 2 2 2 2 2 3 2 2 2 2 3 2 2 2 2 2 3 2 + − Uydu Yol haritası A…" at bounding box center [819, 483] width 1247 height 633
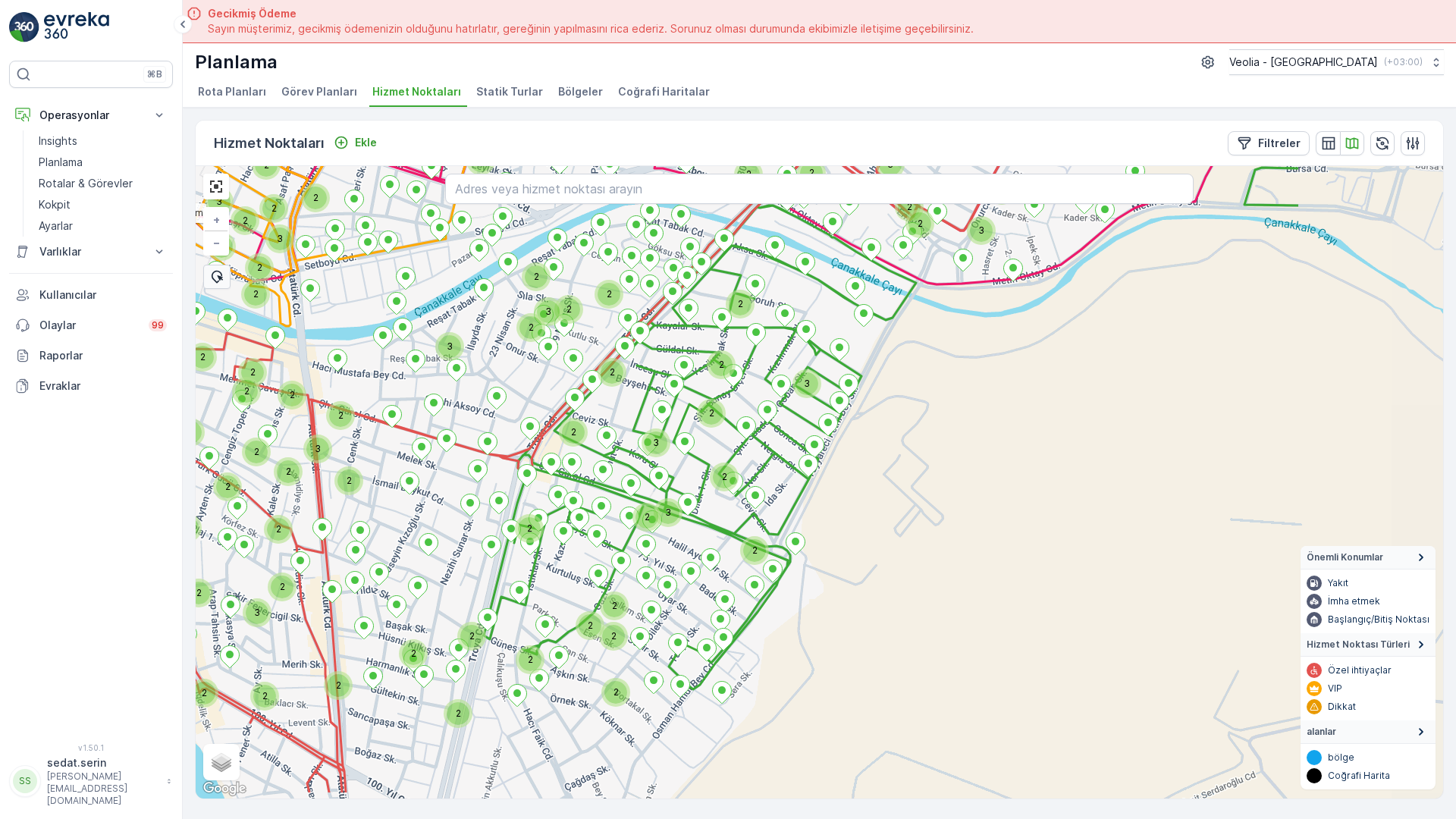
drag, startPoint x: 826, startPoint y: 570, endPoint x: 427, endPoint y: 491, distance: 406.7
click at [356, 198] on div "2 2 2 3 2 2 2 2 2 3 2 2 2 2 3 2 2 3 3 2 2 3 2 4 2 2 2 2 2 2 2 2 3 3 2 2 3 2 2 2…" at bounding box center [819, 483] width 1247 height 633
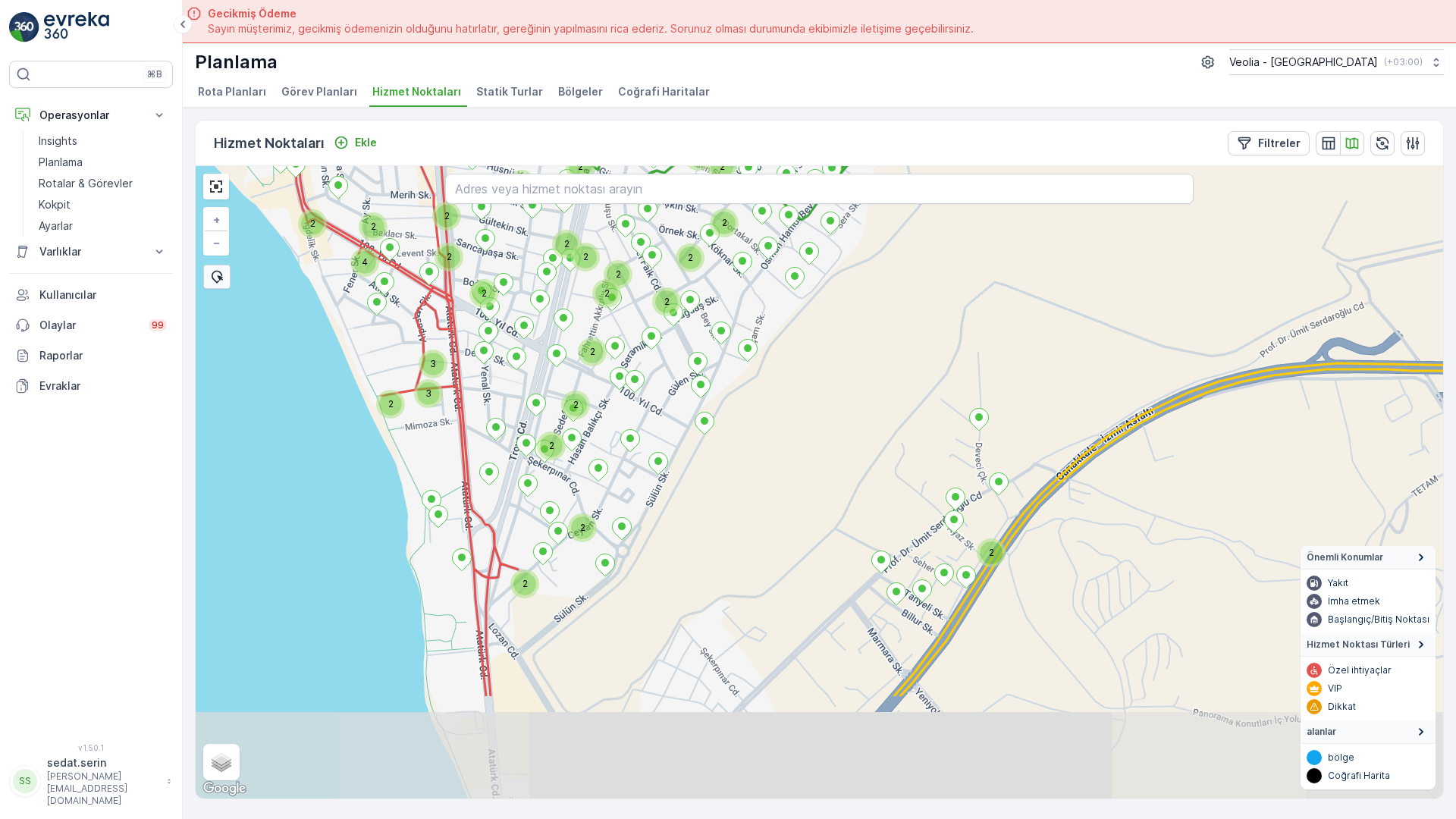
drag, startPoint x: 441, startPoint y: 574, endPoint x: 519, endPoint y: 203, distance: 379.1
click at [519, 203] on div "2 3 2 2 2 2 2 2 3 2 2 3 2 2 2 3 3 2 2 2 2 2 2 2 3 2 3 2 2 2 2 2 2 2 2 2 2 2 2 2…" at bounding box center [819, 483] width 1247 height 633
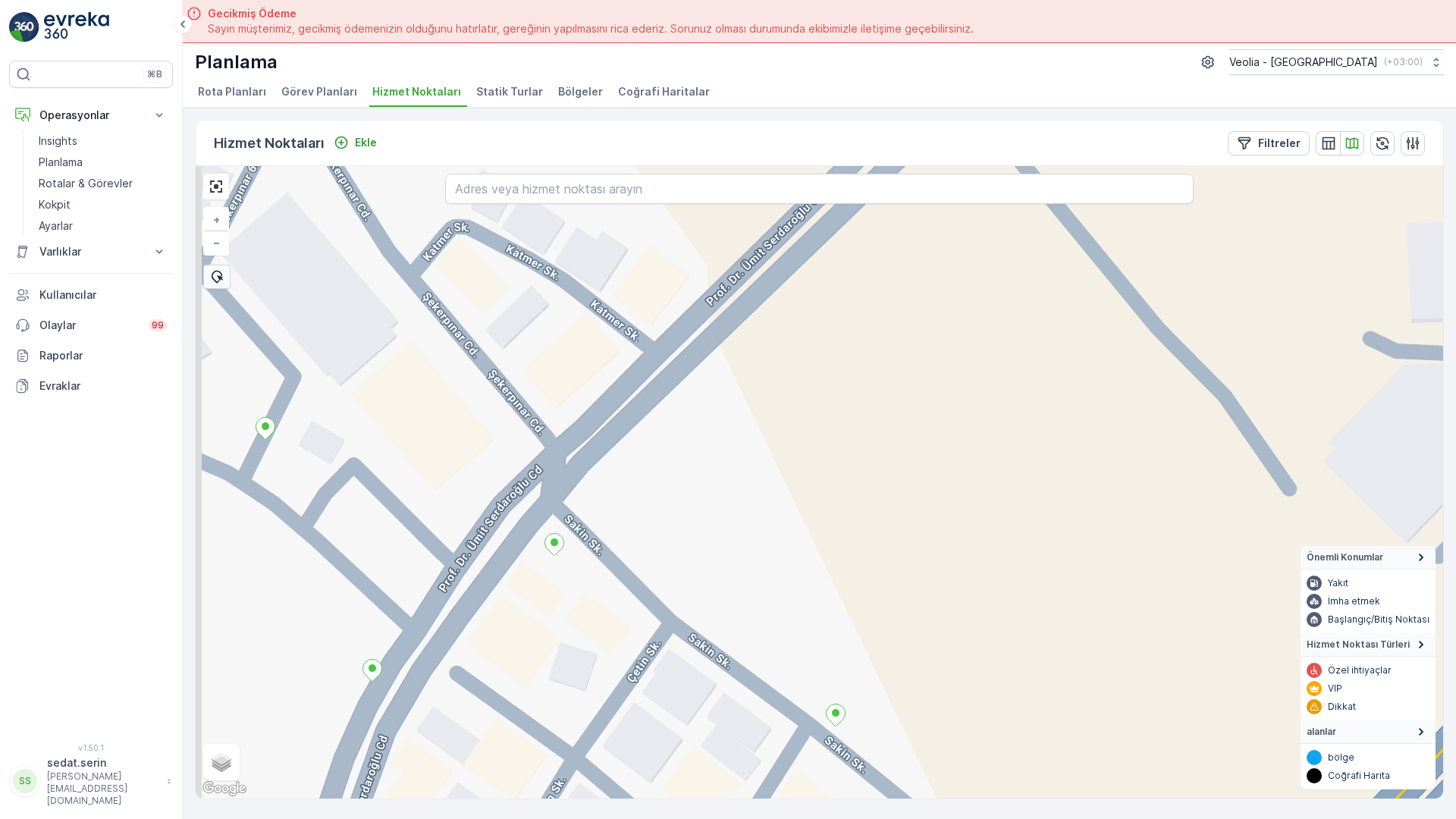
drag, startPoint x: 557, startPoint y: 669, endPoint x: 626, endPoint y: 583, distance: 110.3
click at [626, 583] on div "ANAARTER 3 STATİK TUR 7 NOLU STATİK TUR + − Uydu Yol haritası Arazi Karışık Lea…" at bounding box center [819, 483] width 1247 height 633
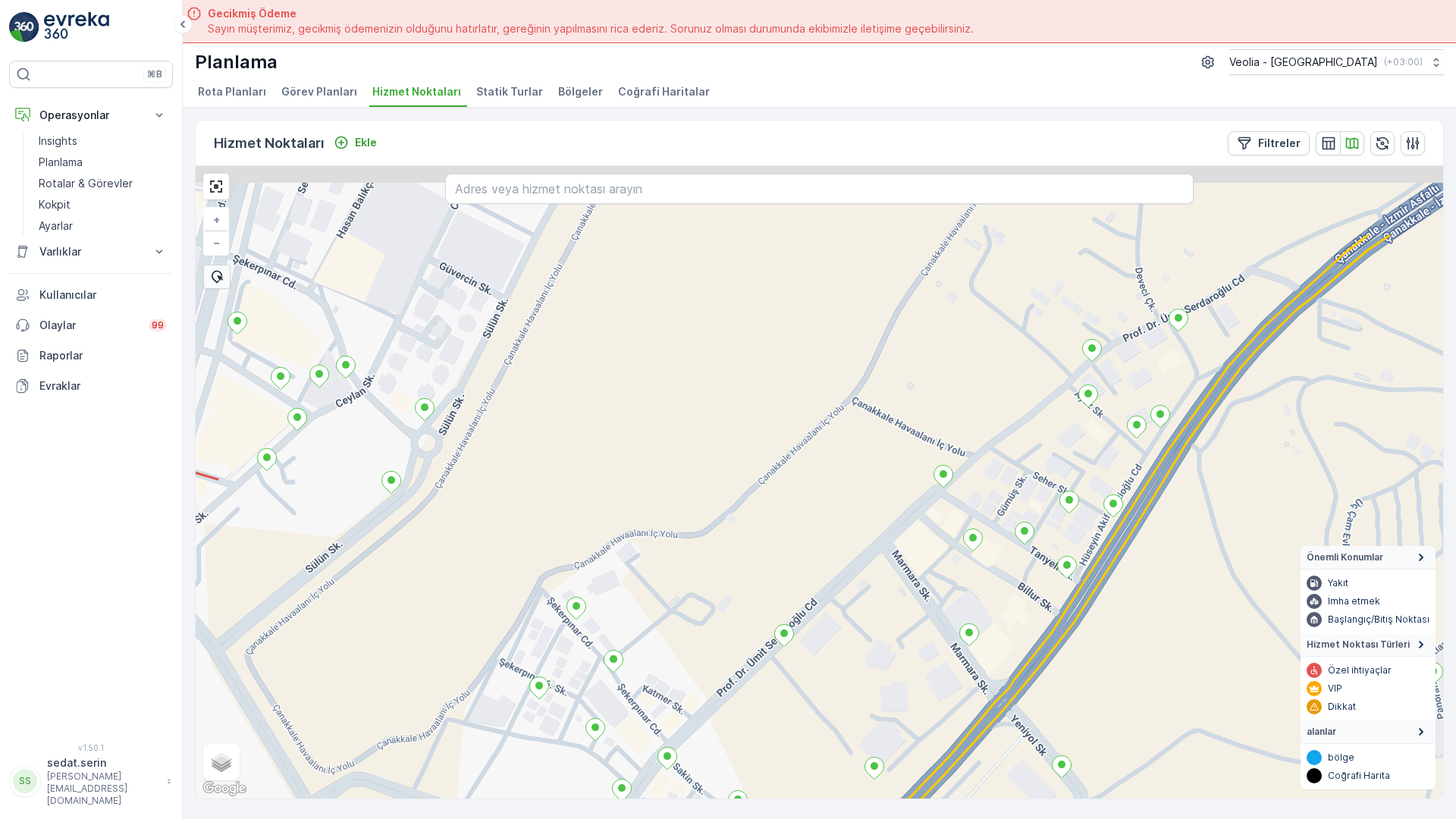
drag, startPoint x: 474, startPoint y: 378, endPoint x: 501, endPoint y: 530, distance: 154.4
click at [501, 530] on div "2 2 ANAARTER 3 STATİK TUR 7 NOLU STATİK TUR + − Uydu Yol haritası Arazi Karışık…" at bounding box center [819, 483] width 1247 height 633
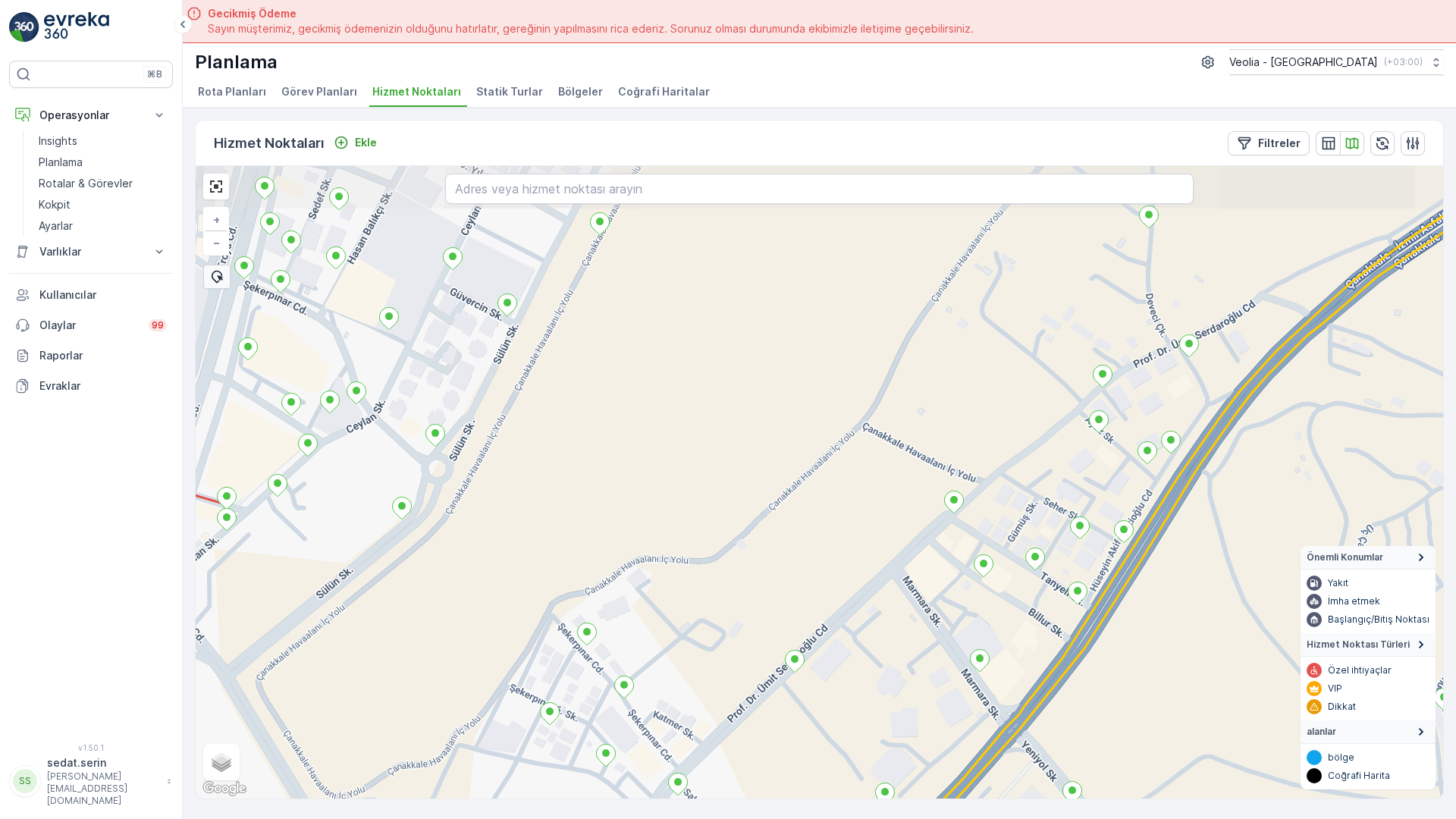
drag, startPoint x: 427, startPoint y: 291, endPoint x: 644, endPoint y: 572, distance: 355.0
click at [688, 612] on div "2 ANAARTER 3 STATİK TUR 7 NOLU STATİK TUR + − Uydu Yol haritası Arazi Karışık L…" at bounding box center [819, 483] width 1247 height 633
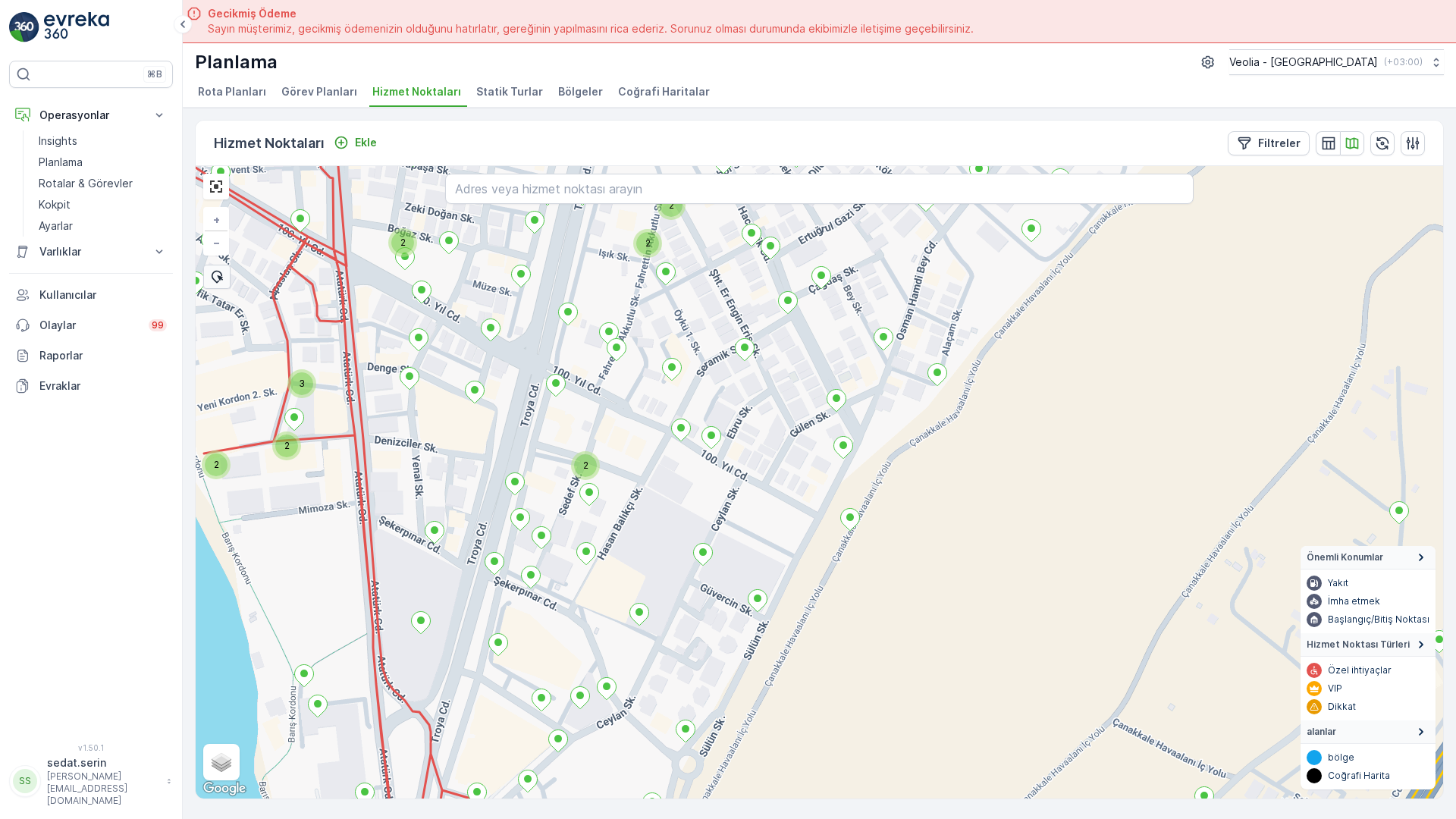
drag, startPoint x: 460, startPoint y: 357, endPoint x: 608, endPoint y: 568, distance: 257.7
click at [608, 568] on div "2 2 2 2 3 2 2 ANAARTER 3 STATİK TUR 7 NOLU STATİK TUR + − Uydu Yol haritası Ara…" at bounding box center [819, 483] width 1247 height 633
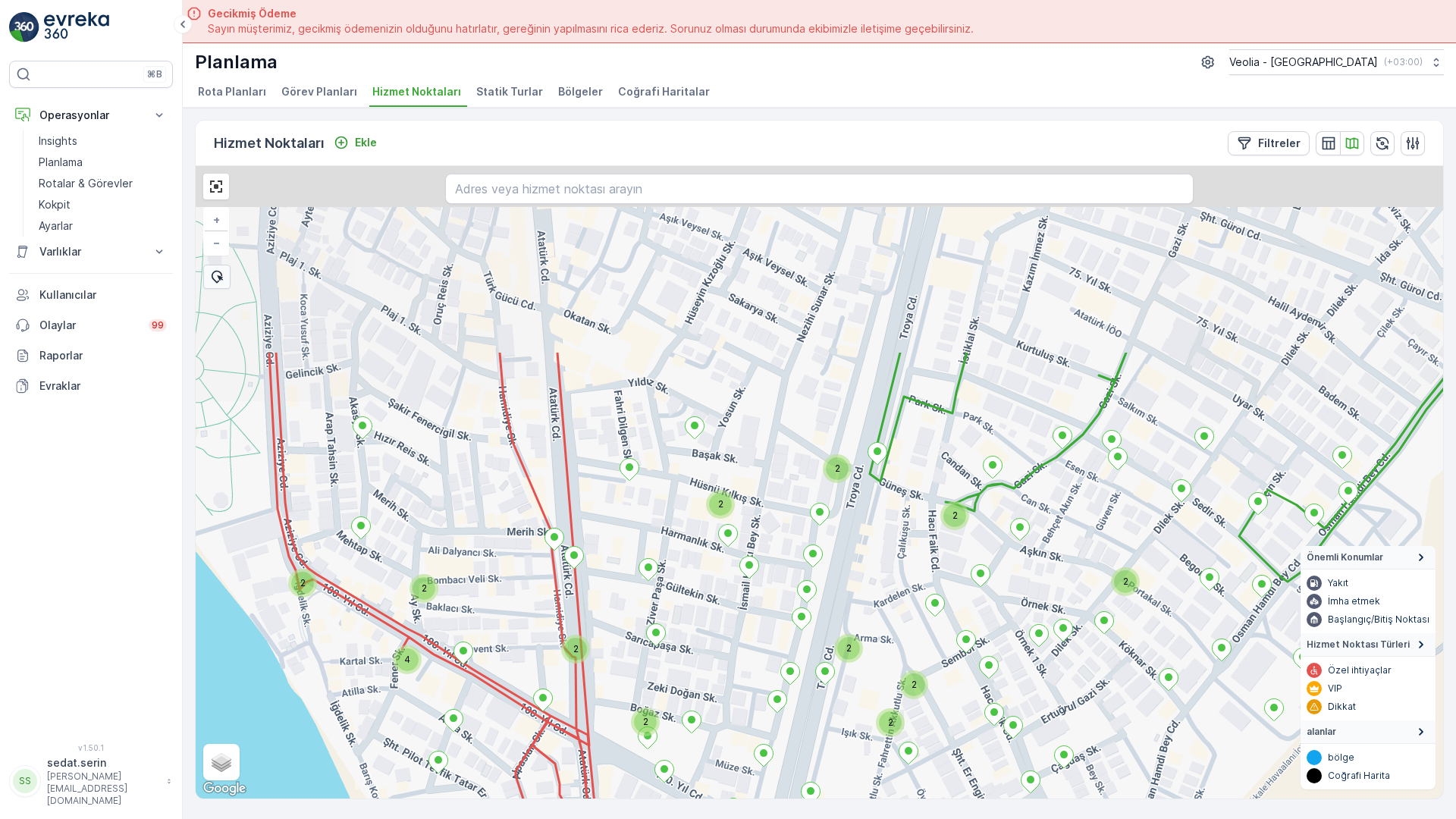
drag, startPoint x: 458, startPoint y: 327, endPoint x: 562, endPoint y: 606, distance: 297.8
click at [562, 606] on div "2 2 2 2 3 2 2 2 2 2 2 2 2 2 2 4 ANAARTER 3 STATİK TUR 7 NOLU STATİK TUR + − Uyd…" at bounding box center [819, 483] width 1247 height 633
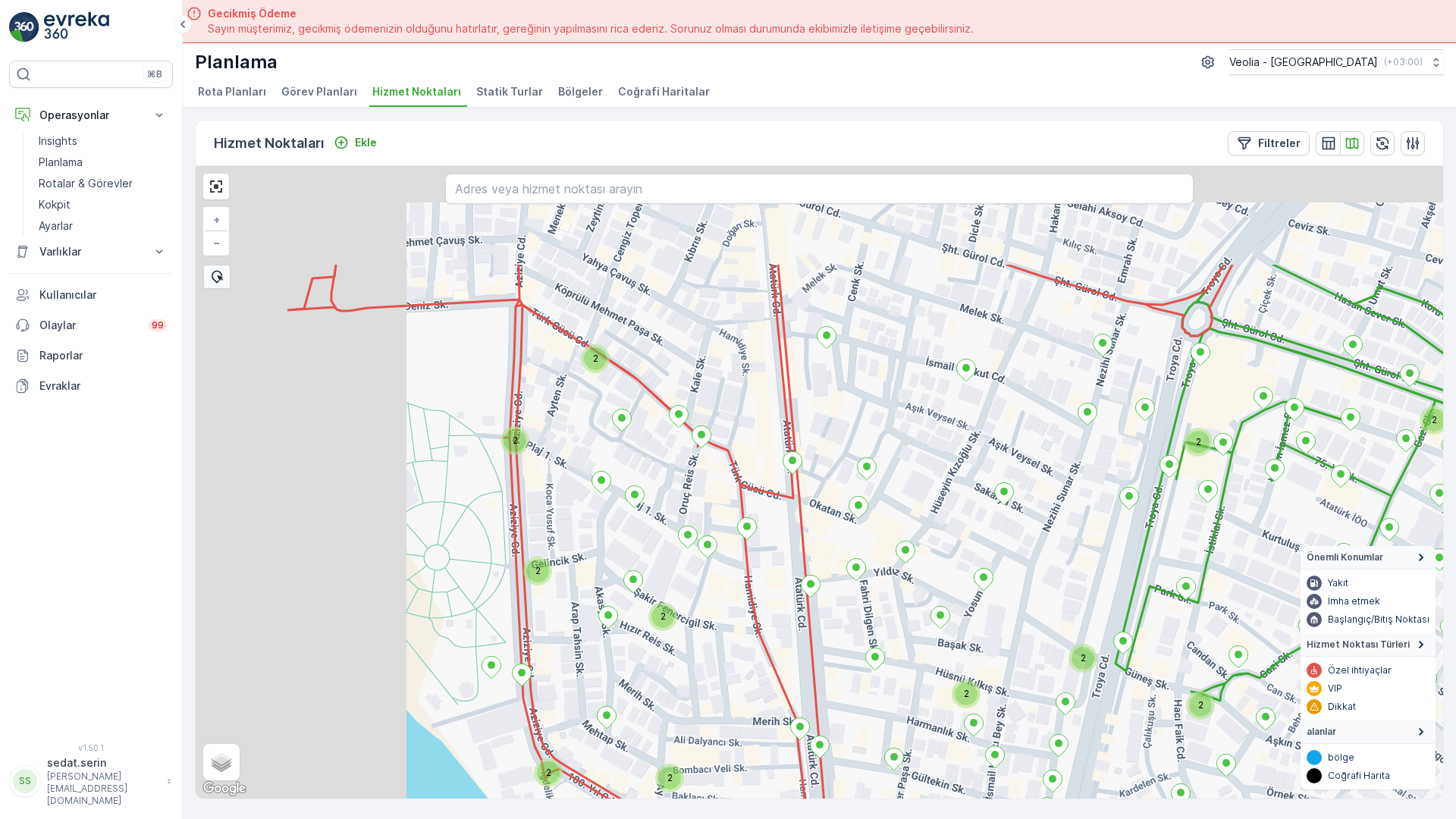
drag, startPoint x: 246, startPoint y: 378, endPoint x: 525, endPoint y: 619, distance: 368.7
click at [525, 619] on div "2 2 2 2 3 2 2 2 2 2 2 2 2 2 2 4 2 2 2 2 2 2 2 7 NOLU STATİK TUR 6nolu_61_2p + −…" at bounding box center [819, 483] width 1247 height 633
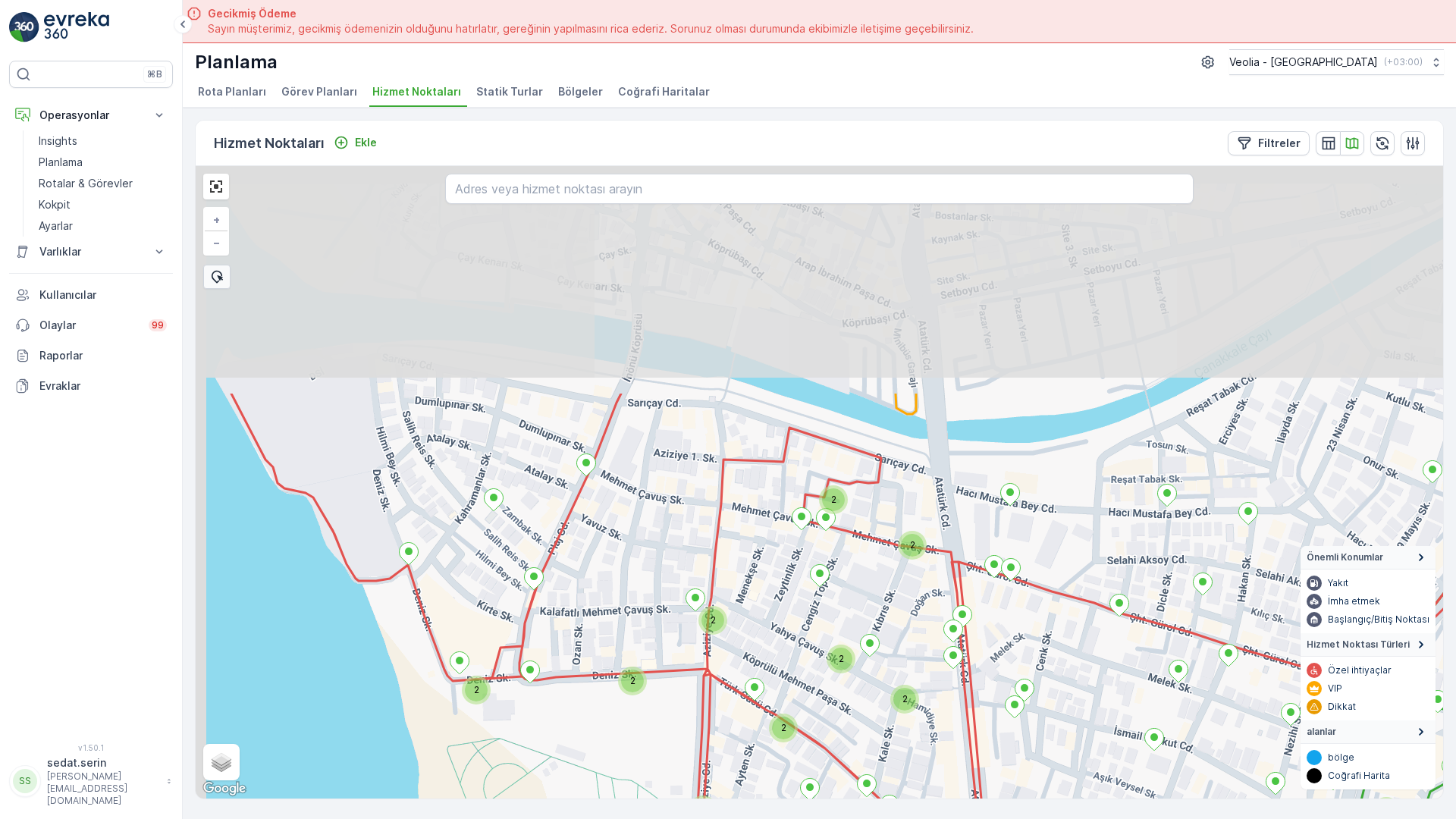
drag, startPoint x: 253, startPoint y: 226, endPoint x: 400, endPoint y: 535, distance: 342.2
click at [400, 535] on div "2 2 2 2 2 2 2 2 2 2 2 4 2 2 2 2 2 2 2 2 2 2 2 2 2 2 2 2 2 2 7 NOLU STATİK TUR 6…" at bounding box center [819, 483] width 1247 height 633
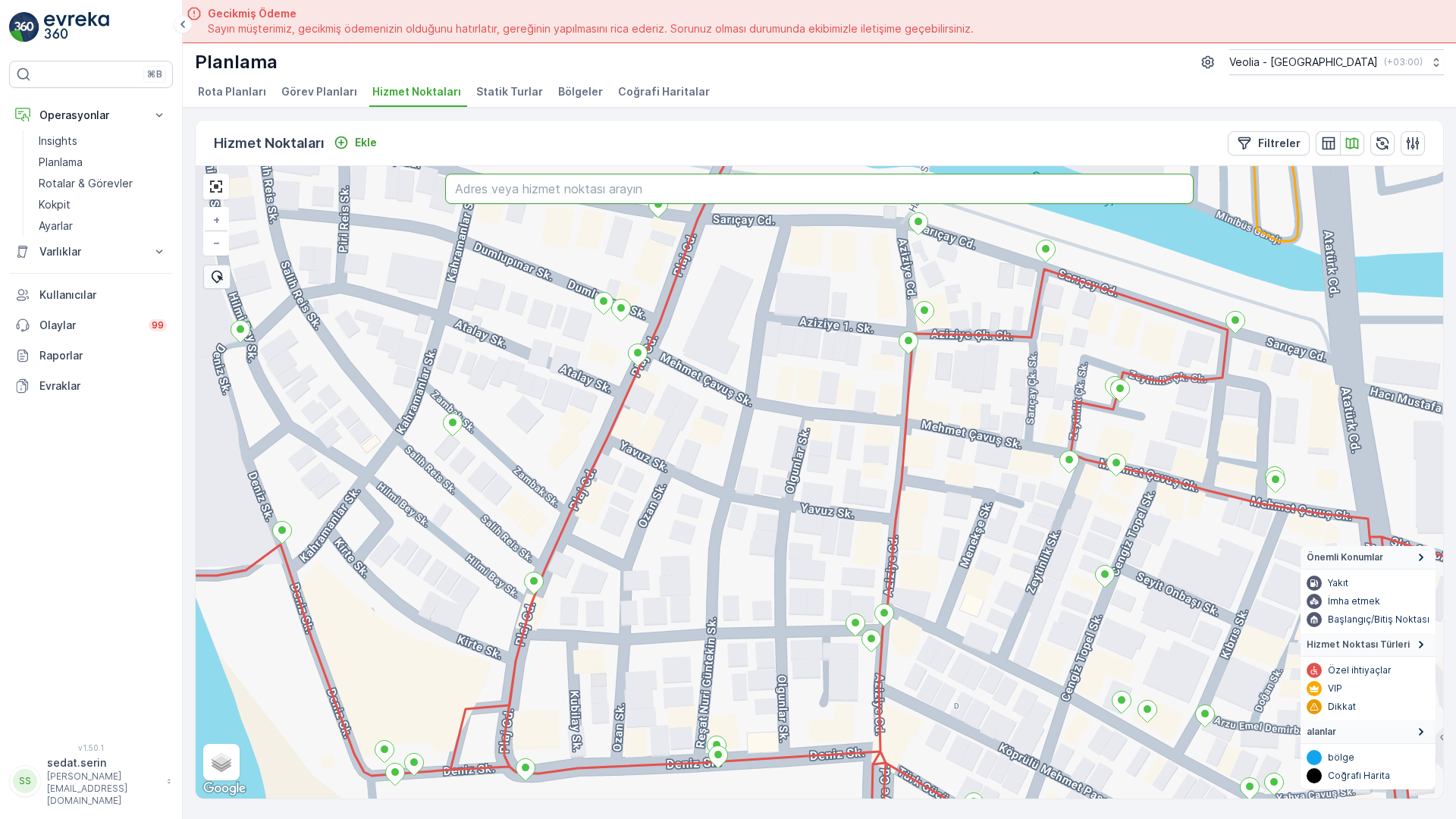
click at [445, 173] on input "text" at bounding box center [819, 188] width 748 height 30
type input "salkım sokak çanakkale"
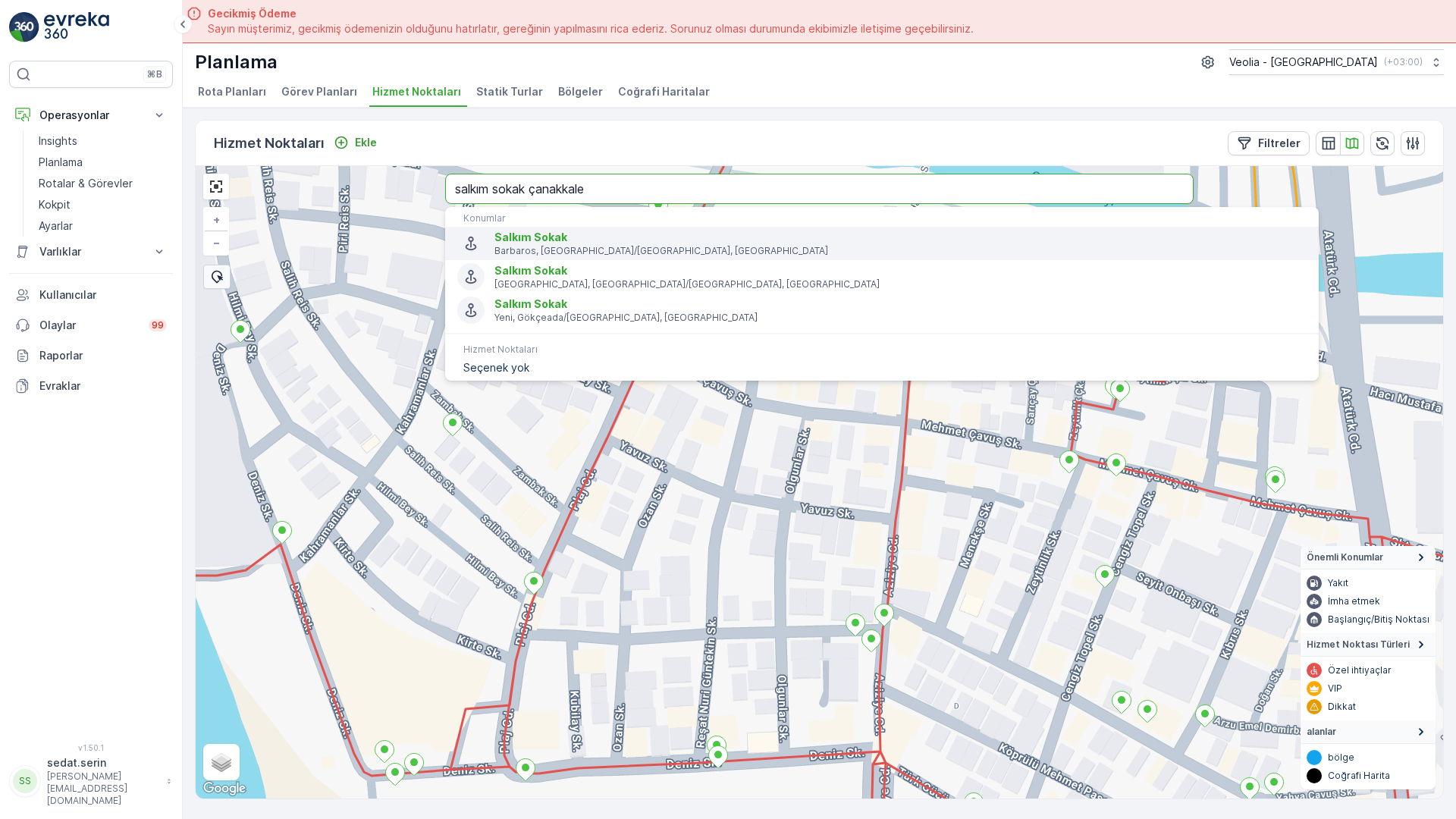
click at [494, 231] on span "Salkım Sokak" at bounding box center [530, 237] width 73 height 13
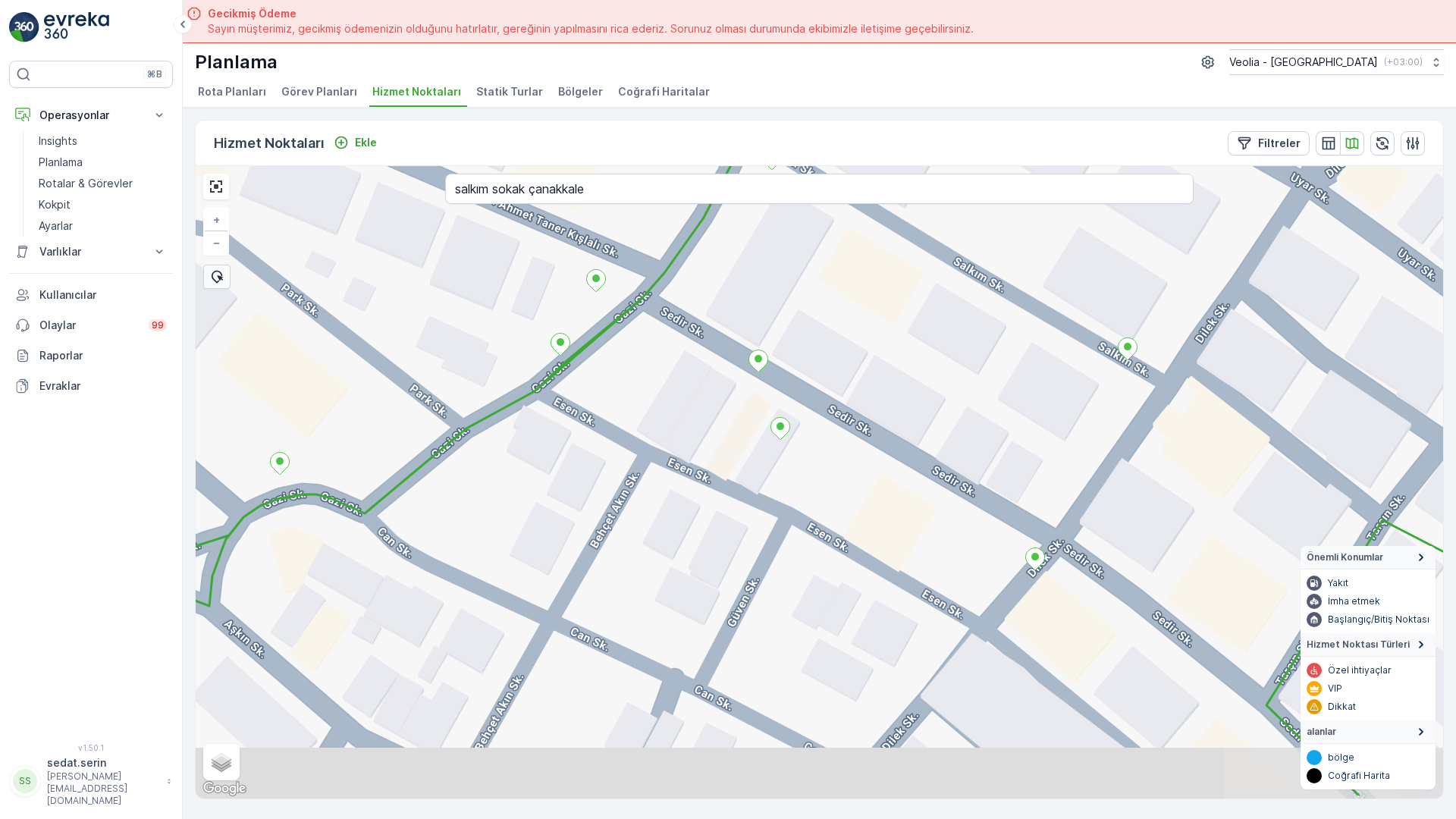
drag, startPoint x: 1069, startPoint y: 688, endPoint x: 1046, endPoint y: 445, distance: 244.1
click at [1046, 445] on div "+ − Uydu Yol haritası Arazi Karışık Leaflet Klavye kısayolları Harita Verileri …" at bounding box center [819, 483] width 1247 height 633
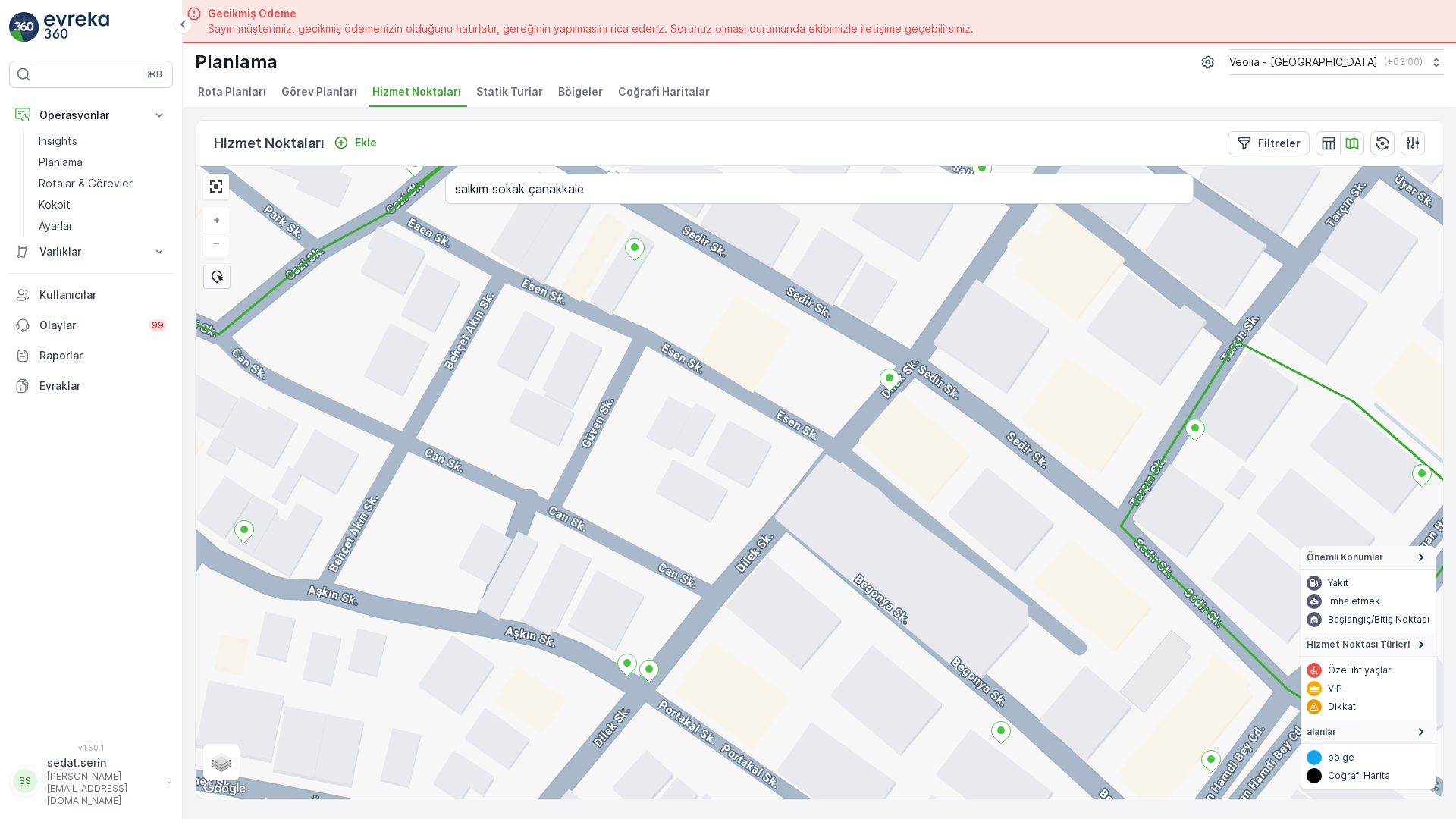
drag, startPoint x: 1009, startPoint y: 566, endPoint x: 869, endPoint y: 386, distance: 228.0
click at [869, 386] on div "+ − Uydu Yol haritası Arazi Karışık Leaflet Klavye kısayolları Harita Verileri …" at bounding box center [819, 483] width 1247 height 633
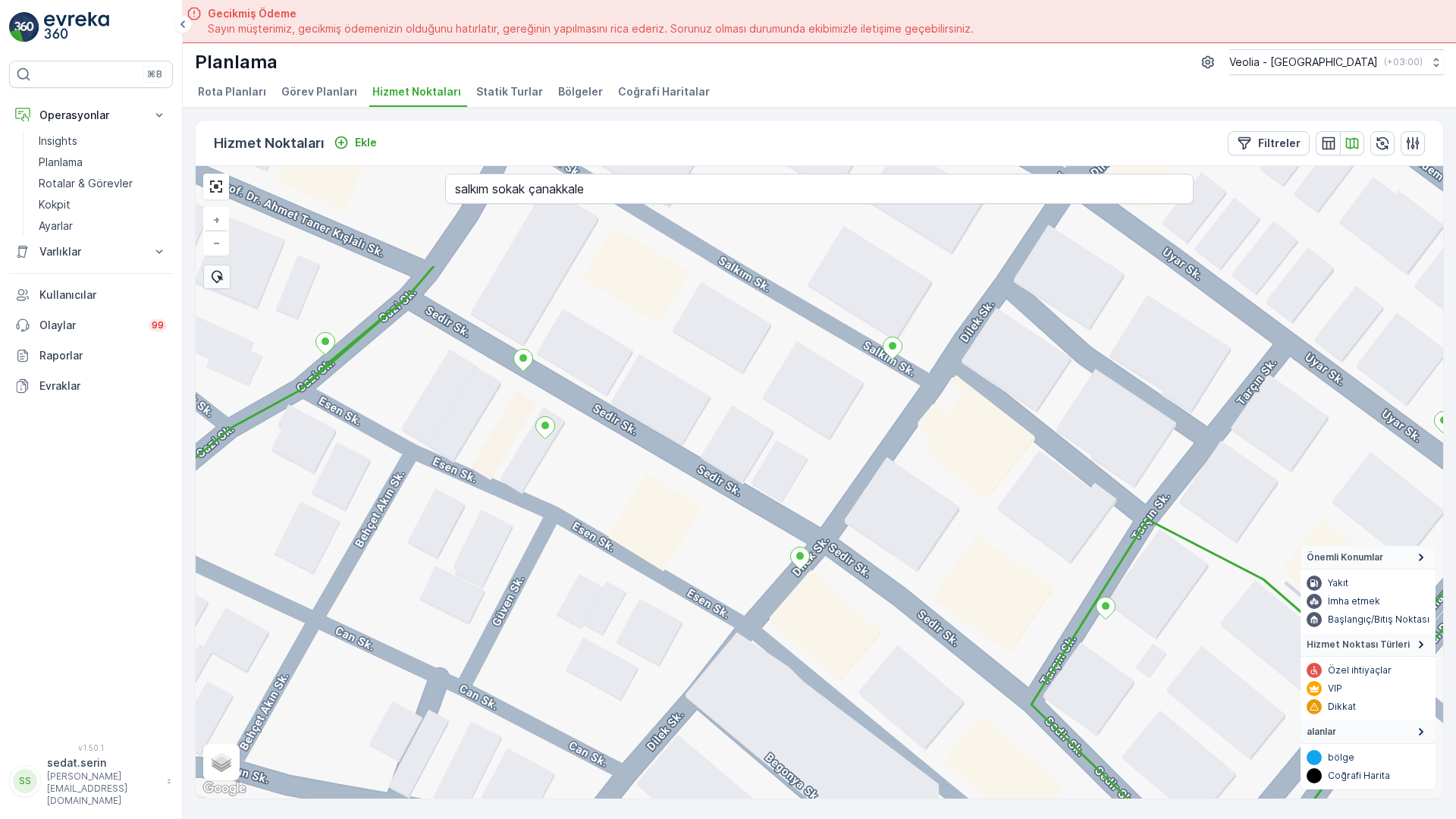
drag, startPoint x: 731, startPoint y: 173, endPoint x: 627, endPoint y: 388, distance: 238.8
click at [627, 388] on div "+ − Uydu Yol haritası Arazi Karışık Leaflet Klavye kısayolları Harita Verileri …" at bounding box center [819, 483] width 1247 height 633
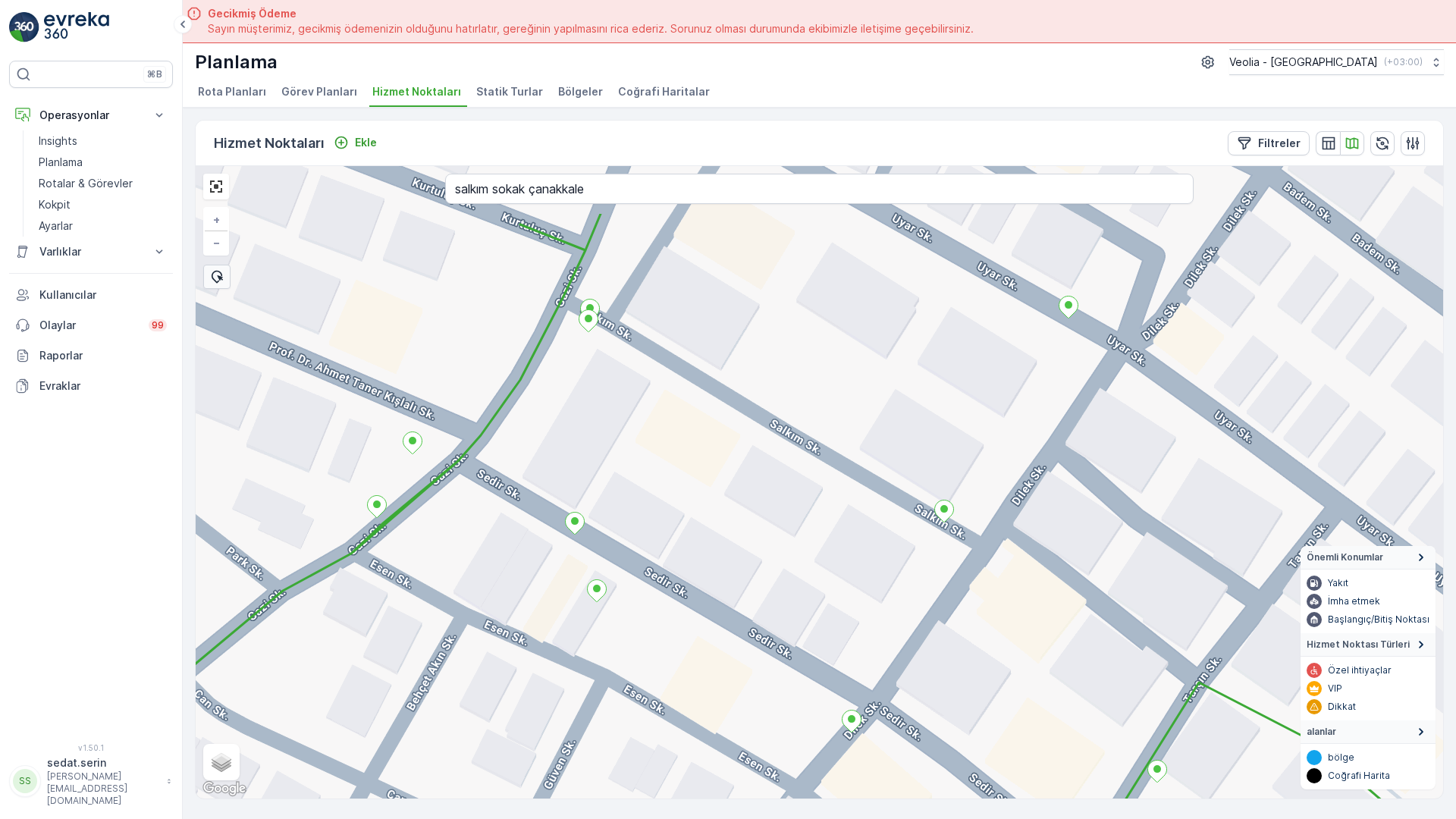
drag, startPoint x: 677, startPoint y: 247, endPoint x: 758, endPoint y: 414, distance: 185.6
click at [758, 414] on div "+ − Uydu Yol haritası Arazi Karışık Leaflet Klavye kısayolları Harita Verileri …" at bounding box center [819, 483] width 1247 height 633
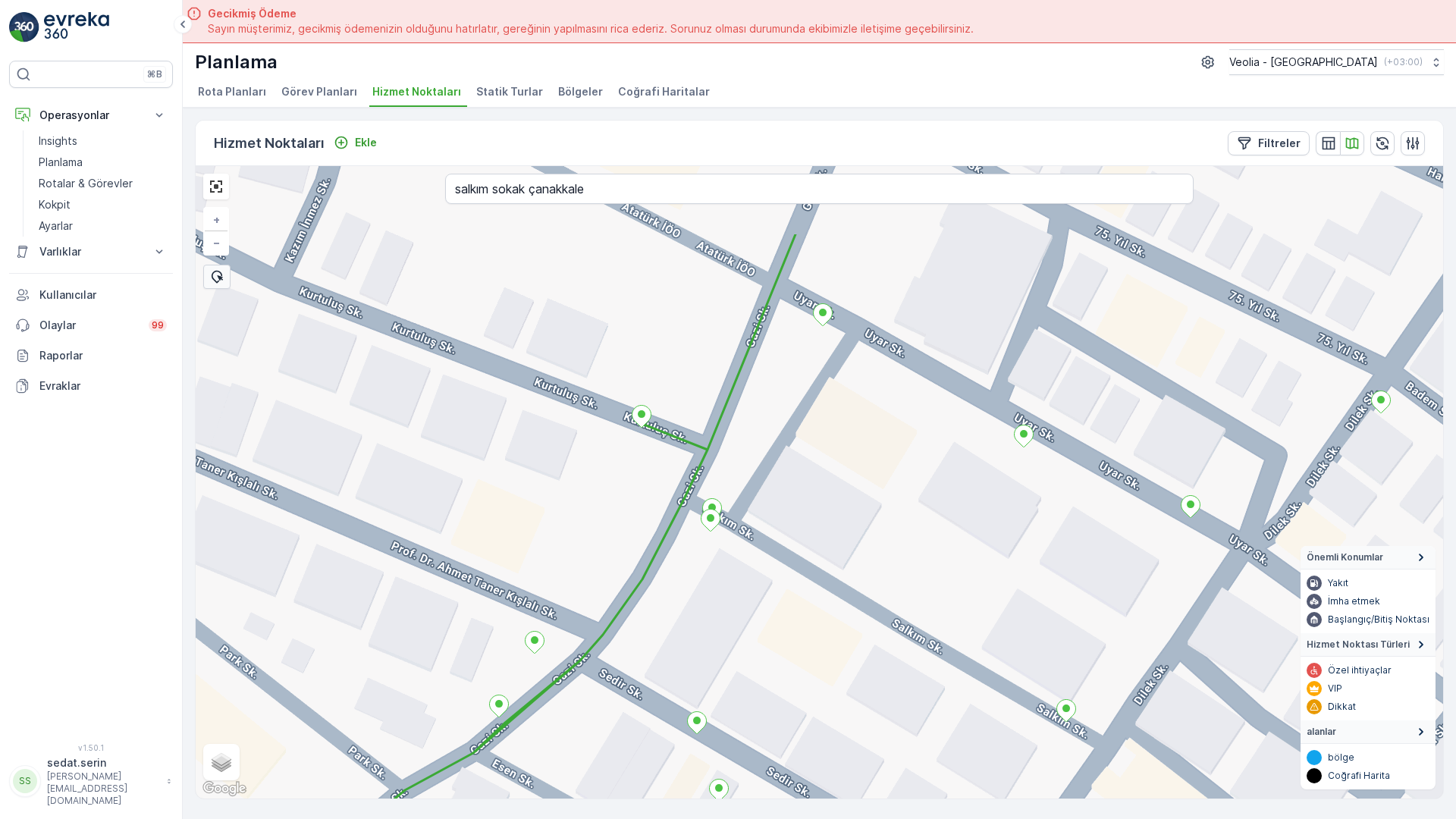
drag, startPoint x: 683, startPoint y: 375, endPoint x: 769, endPoint y: 508, distance: 158.4
click at [769, 508] on div "+ − Uydu Yol haritası Arazi Karışık Leaflet Klavye kısayolları Harita Verileri …" at bounding box center [819, 483] width 1247 height 633
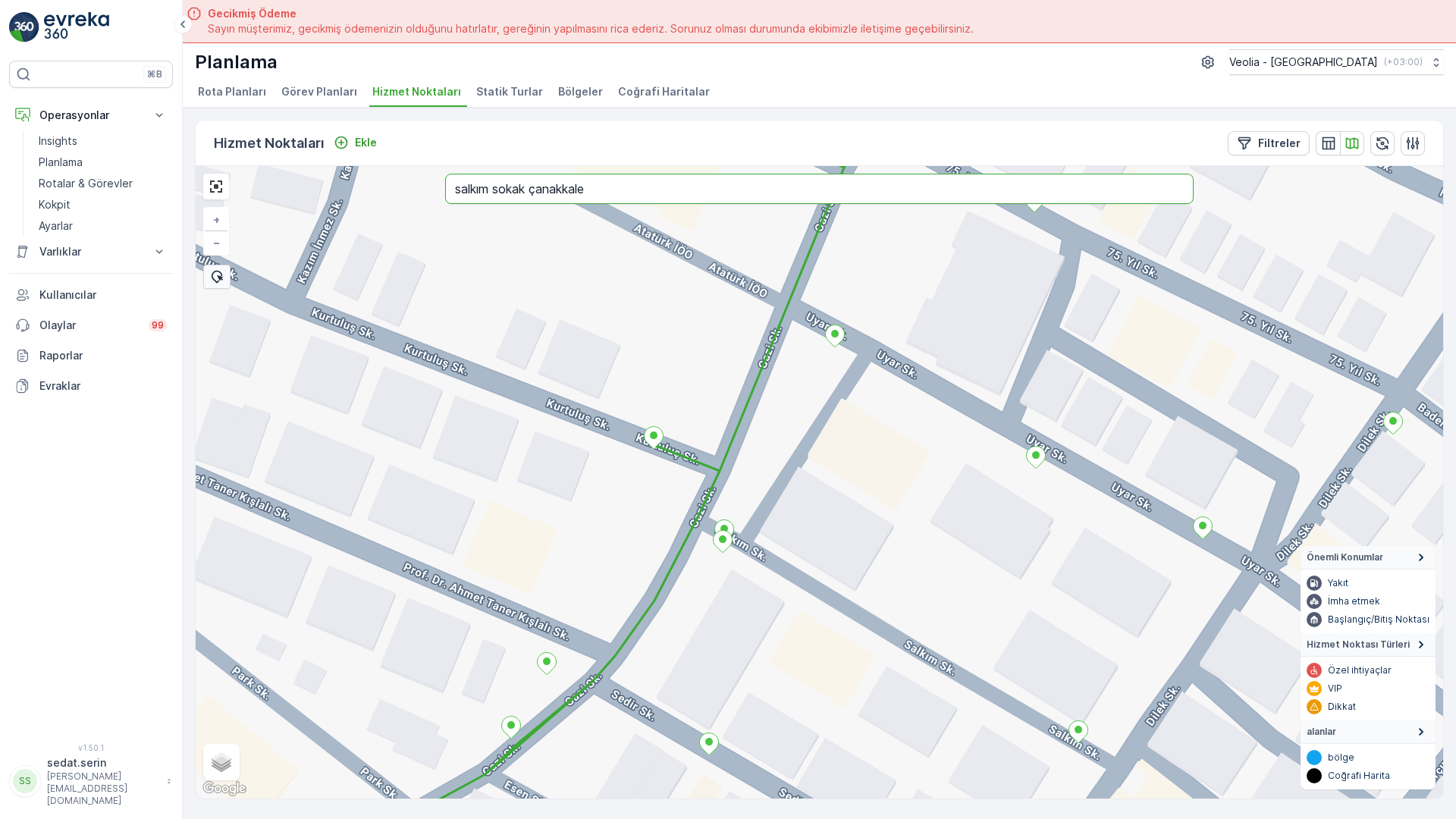
click at [465, 173] on input "salkım sokak çanakkale" at bounding box center [819, 188] width 748 height 30
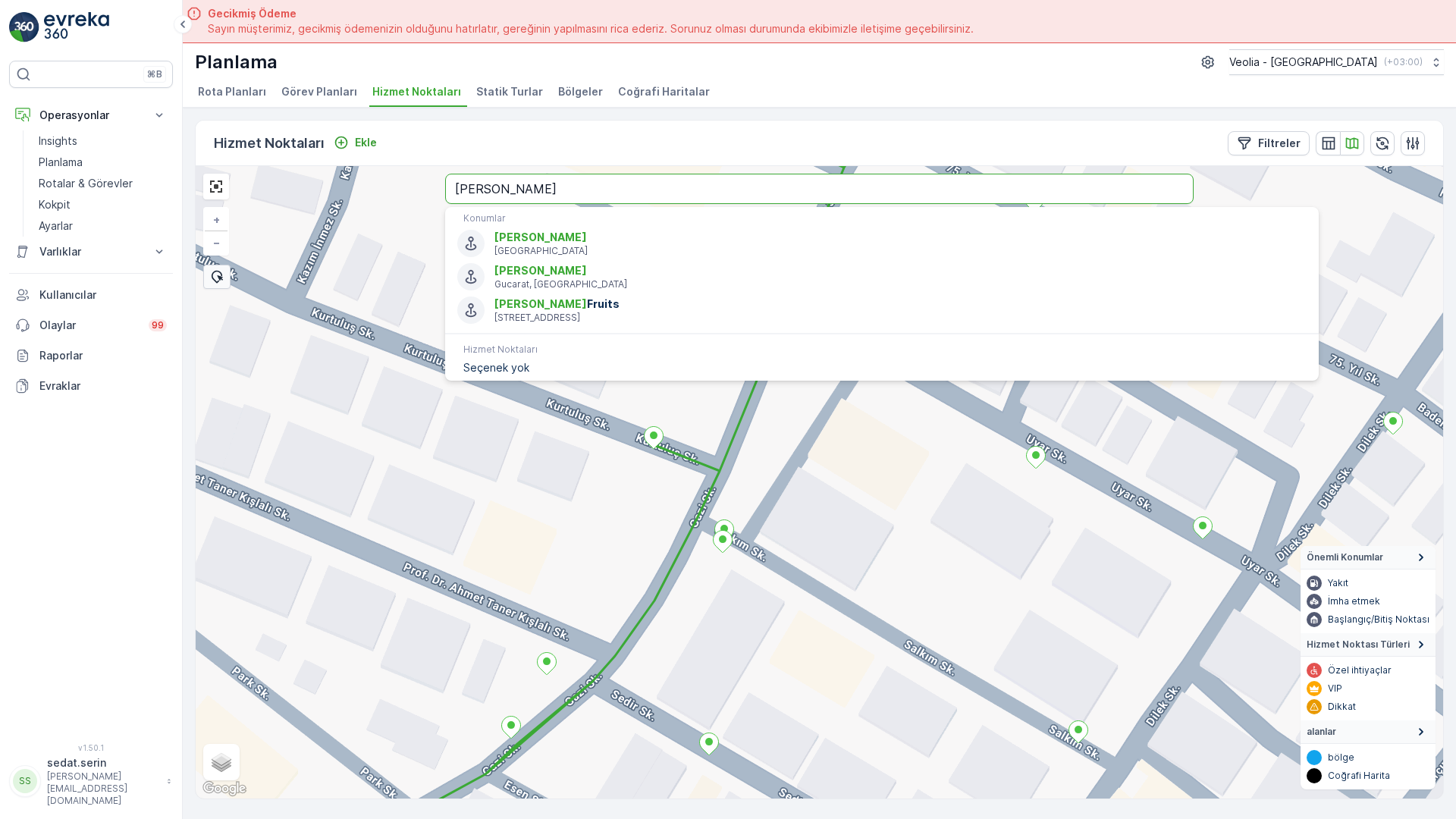
click at [465, 173] on input "sami" at bounding box center [819, 188] width 748 height 30
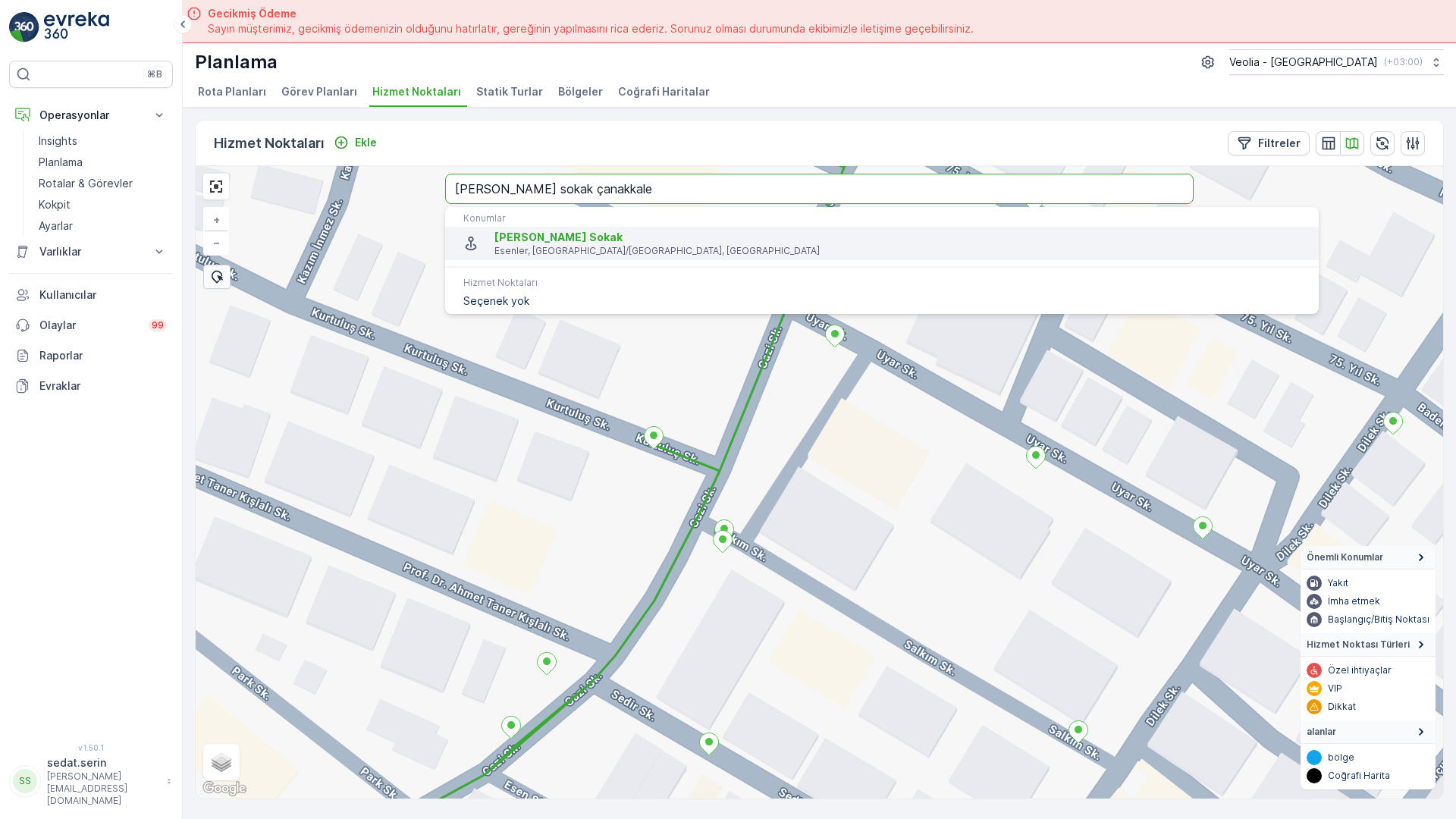
type input "sami kepenek sokak çanakkale"
click at [494, 245] on p "Esenler, [GEOGRAPHIC_DATA]/[GEOGRAPHIC_DATA], [GEOGRAPHIC_DATA]" at bounding box center [901, 252] width 812 height 13
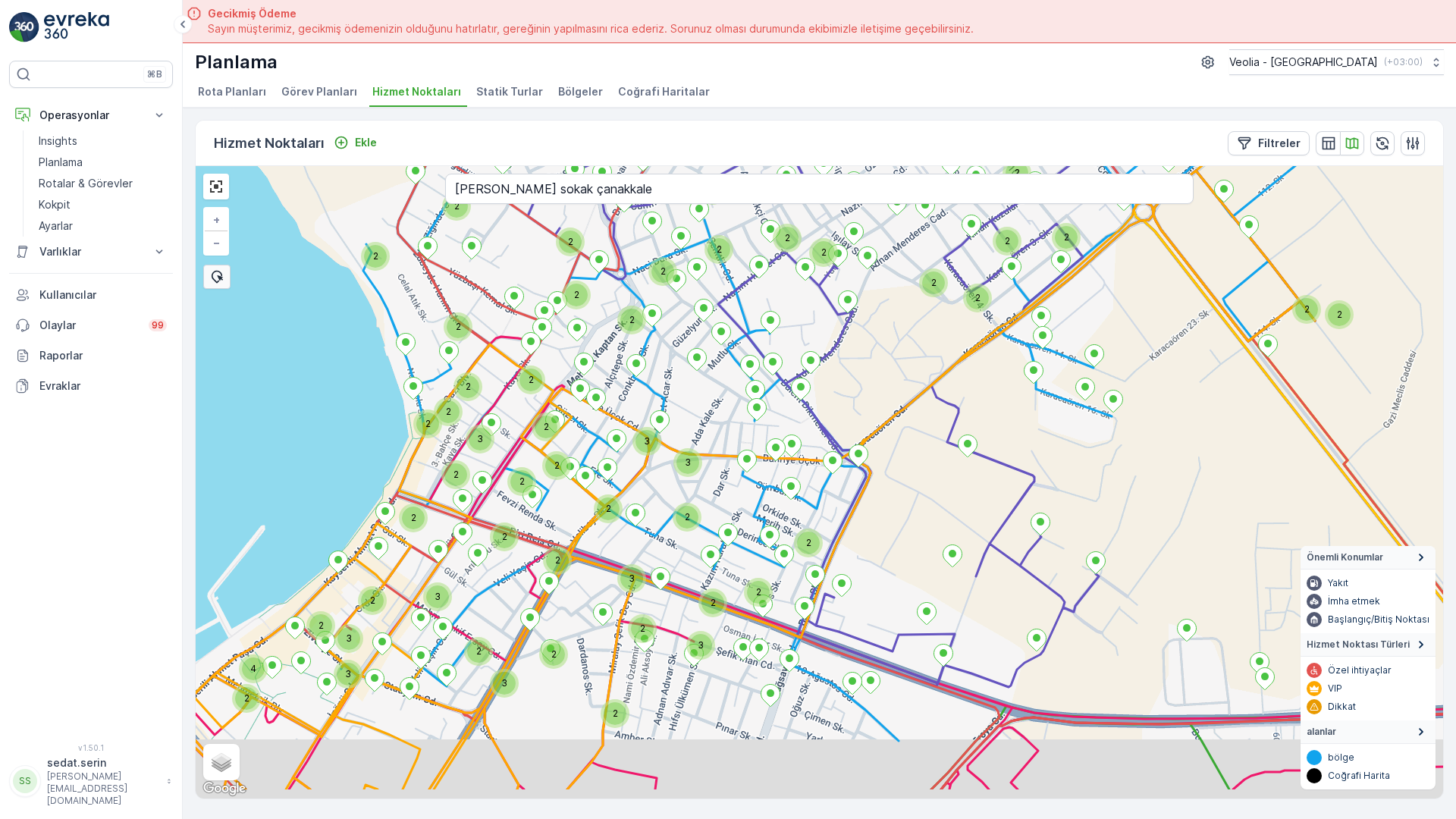
drag, startPoint x: 509, startPoint y: 453, endPoint x: 473, endPoint y: 406, distance: 59.2
click at [473, 356] on div "2 2 2 2 2 2 2 2 2 2 3 2 2 2 3 2 2 2 2 2 2 2 3 2 3 2 2 2 2 2 3 3 2 2 2 2 2 2 2 2…" at bounding box center [819, 483] width 1247 height 633
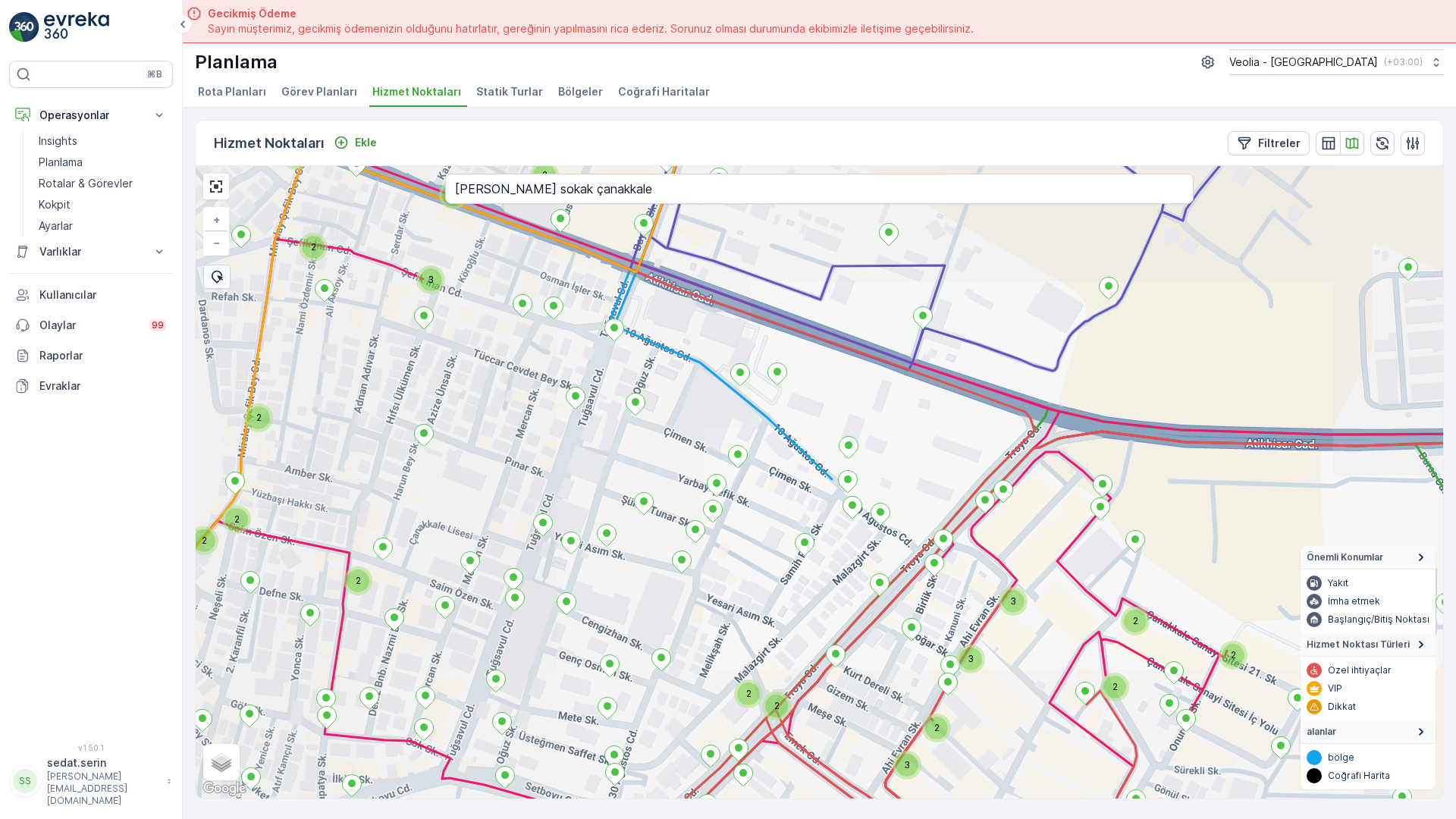
drag, startPoint x: 638, startPoint y: 538, endPoint x: 517, endPoint y: 234, distance: 327.2
click at [518, 235] on div "3 3 2 2 2 2 3 2 2 3 2 2 2 2 3 2 2 2 2 2 2 MERKEZ İŞYERLERİ 2 STATİK TUR + − Uyd…" at bounding box center [819, 483] width 1247 height 633
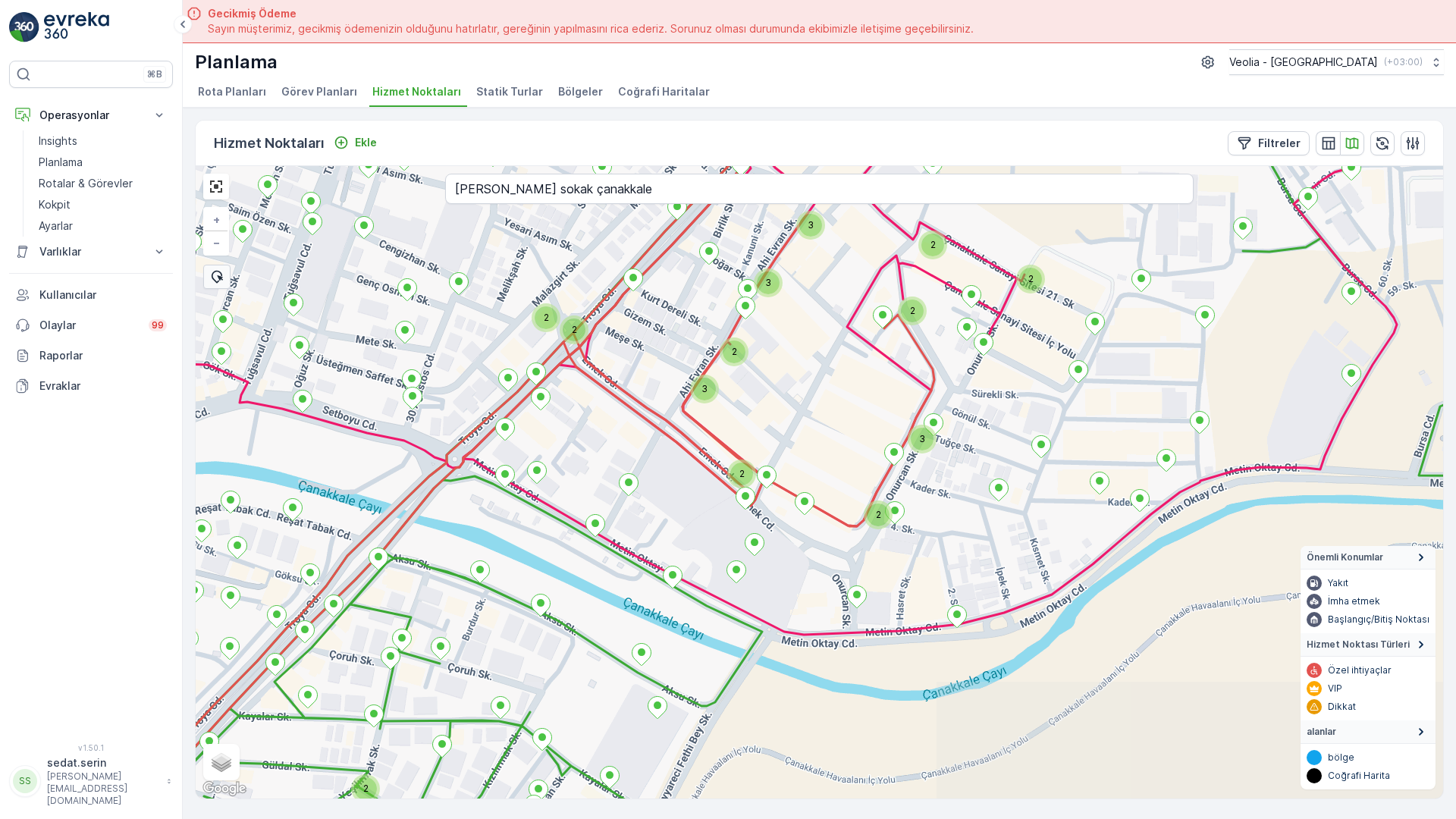
drag, startPoint x: 569, startPoint y: 467, endPoint x: 484, endPoint y: 355, distance: 140.6
click at [480, 339] on div "3 3 2 2 2 2 3 2 2 3 2 2 2 2 2 MERKEZ İŞYERLERİ 2 STATİK TUR ANAARTER 3 STATİK T…" at bounding box center [819, 483] width 1247 height 633
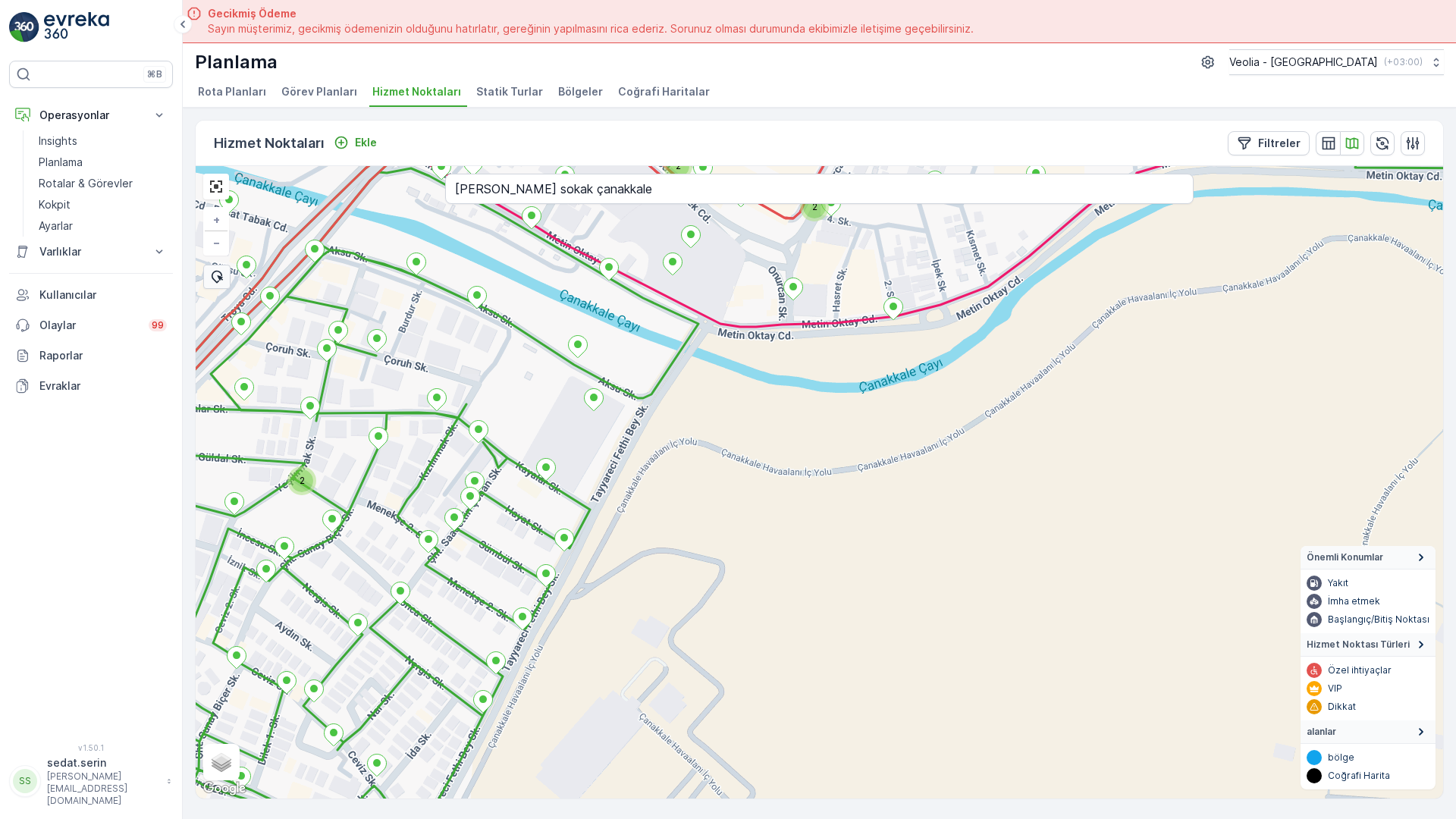
drag, startPoint x: 537, startPoint y: 452, endPoint x: 544, endPoint y: 217, distance: 235.1
click at [544, 218] on div "3 2 2 2 2 3 2 2 2 MERKEZ İŞYERLERİ 2 STATİK TUR ANAARTER 3 STATİK TUR MERKEZ KA…" at bounding box center [819, 483] width 1247 height 633
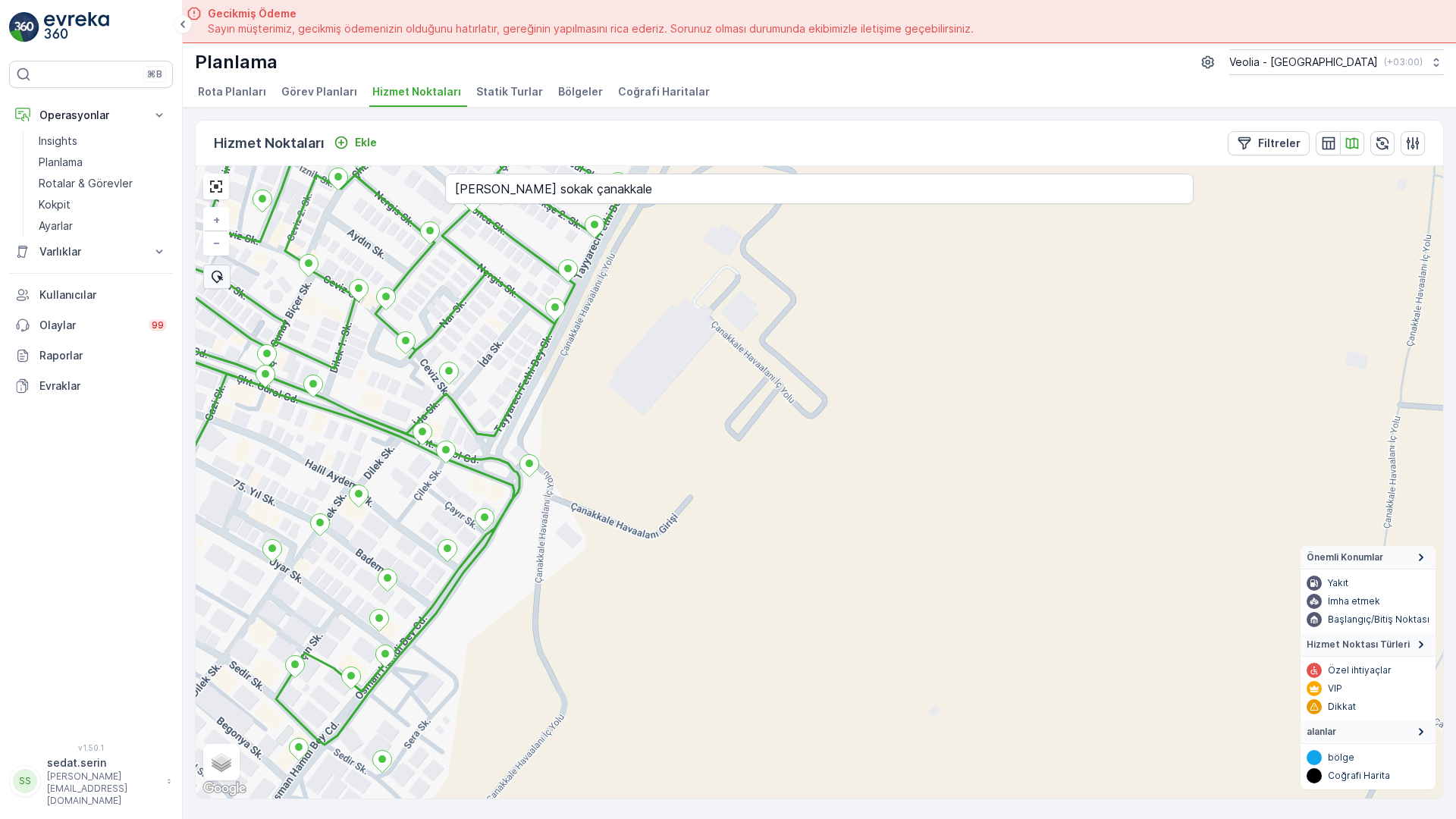
drag, startPoint x: 474, startPoint y: 534, endPoint x: 660, endPoint y: 264, distance: 327.9
click at [660, 264] on div "2 MERKEZ İŞYERLERİ 2 STATİK TUR ANAARTER 3 STATİK TUR MERKEZ KARTON 2 STATİK TU…" at bounding box center [819, 483] width 1247 height 633
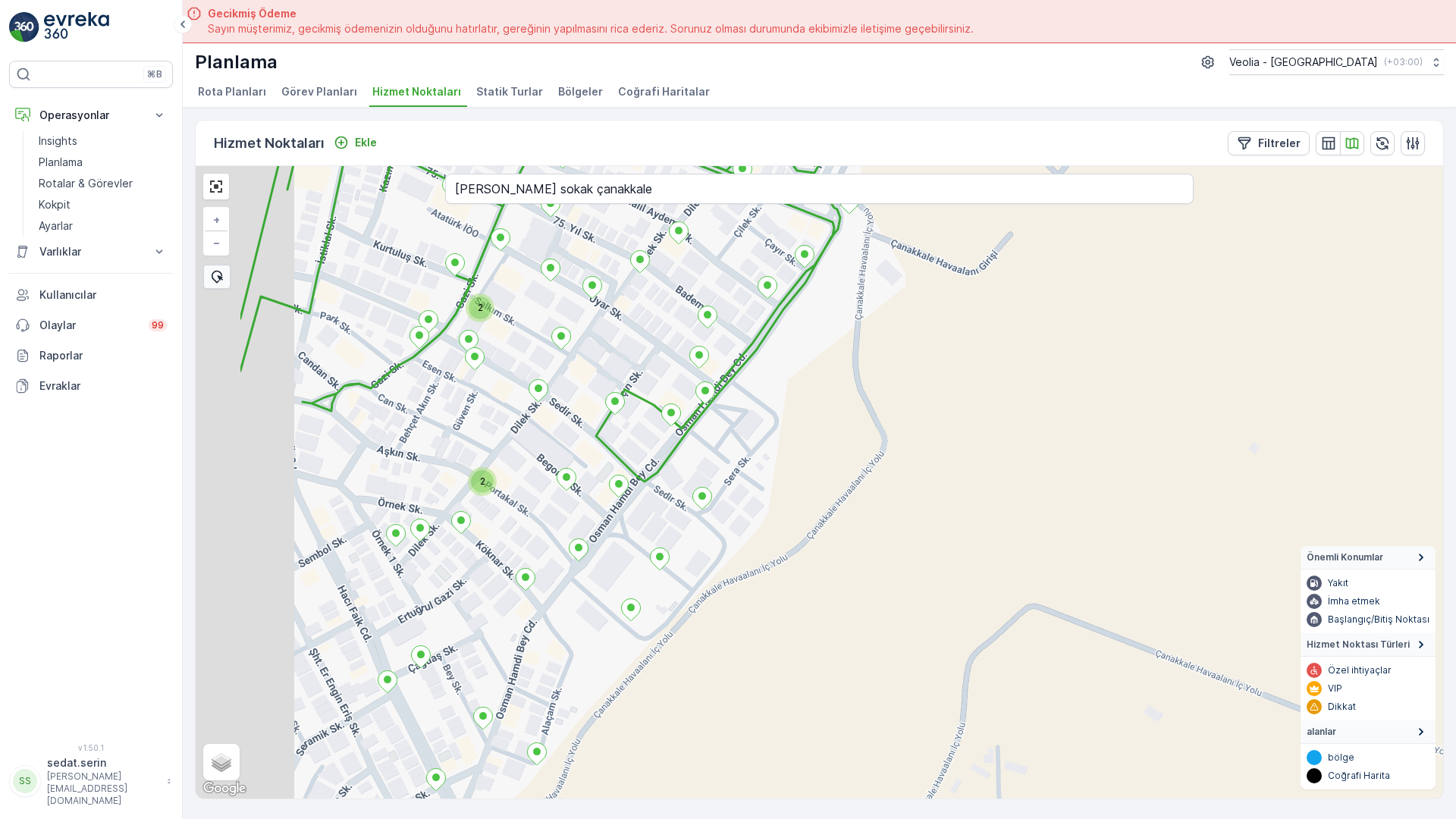
drag, startPoint x: 273, startPoint y: 473, endPoint x: 455, endPoint y: 39, distance: 470.6
click at [455, 166] on div "2 2 2 MERKEZ İŞYERLERİ 2 STATİK TUR ANAARTER 3 STATİK TUR MERKEZ KARTON 2 STATİ…" at bounding box center [819, 483] width 1247 height 633
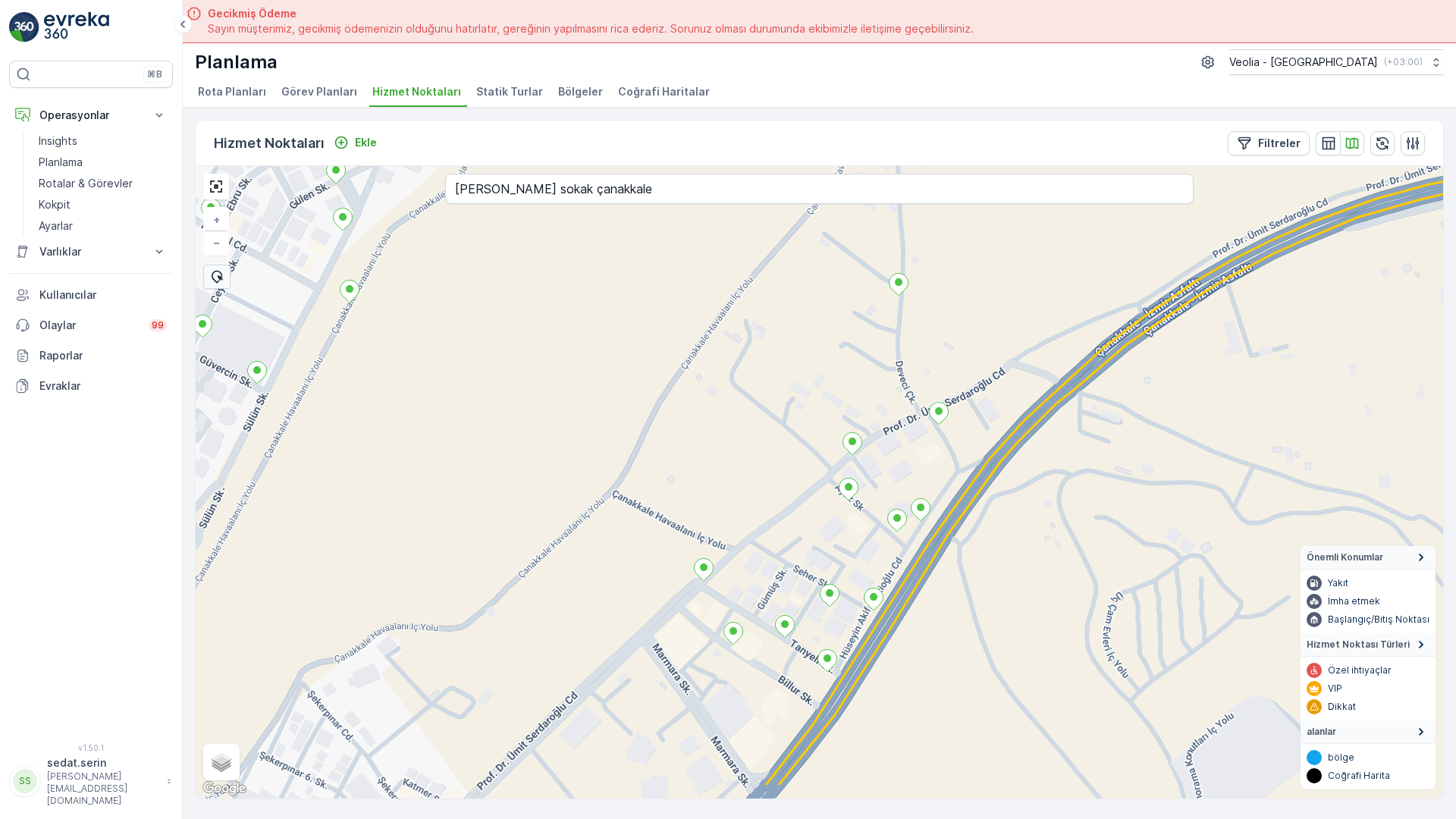
drag, startPoint x: 478, startPoint y: 467, endPoint x: 382, endPoint y: 177, distance: 305.5
click at [382, 177] on div "2 2 + − Uydu Yol haritası Arazi Karışık Leaflet Klavye kısayolları Harita Veril…" at bounding box center [819, 483] width 1247 height 633
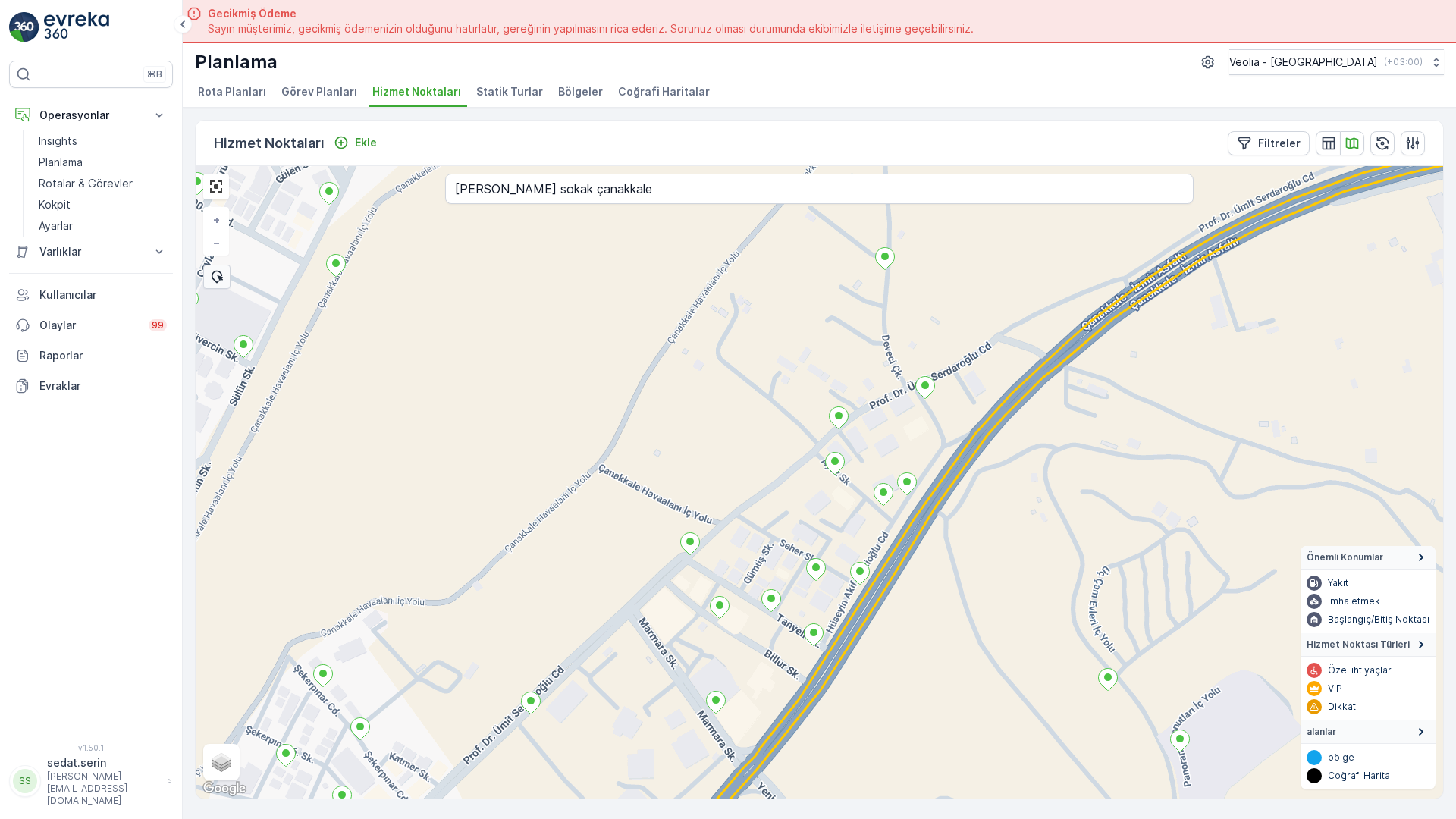
drag, startPoint x: 822, startPoint y: 580, endPoint x: 823, endPoint y: 234, distance: 346.0
click at [823, 234] on div "2 + − Uydu Yol haritası Arazi Karışık Leaflet Klavye kısayolları Harita Veriler…" at bounding box center [819, 483] width 1247 height 633
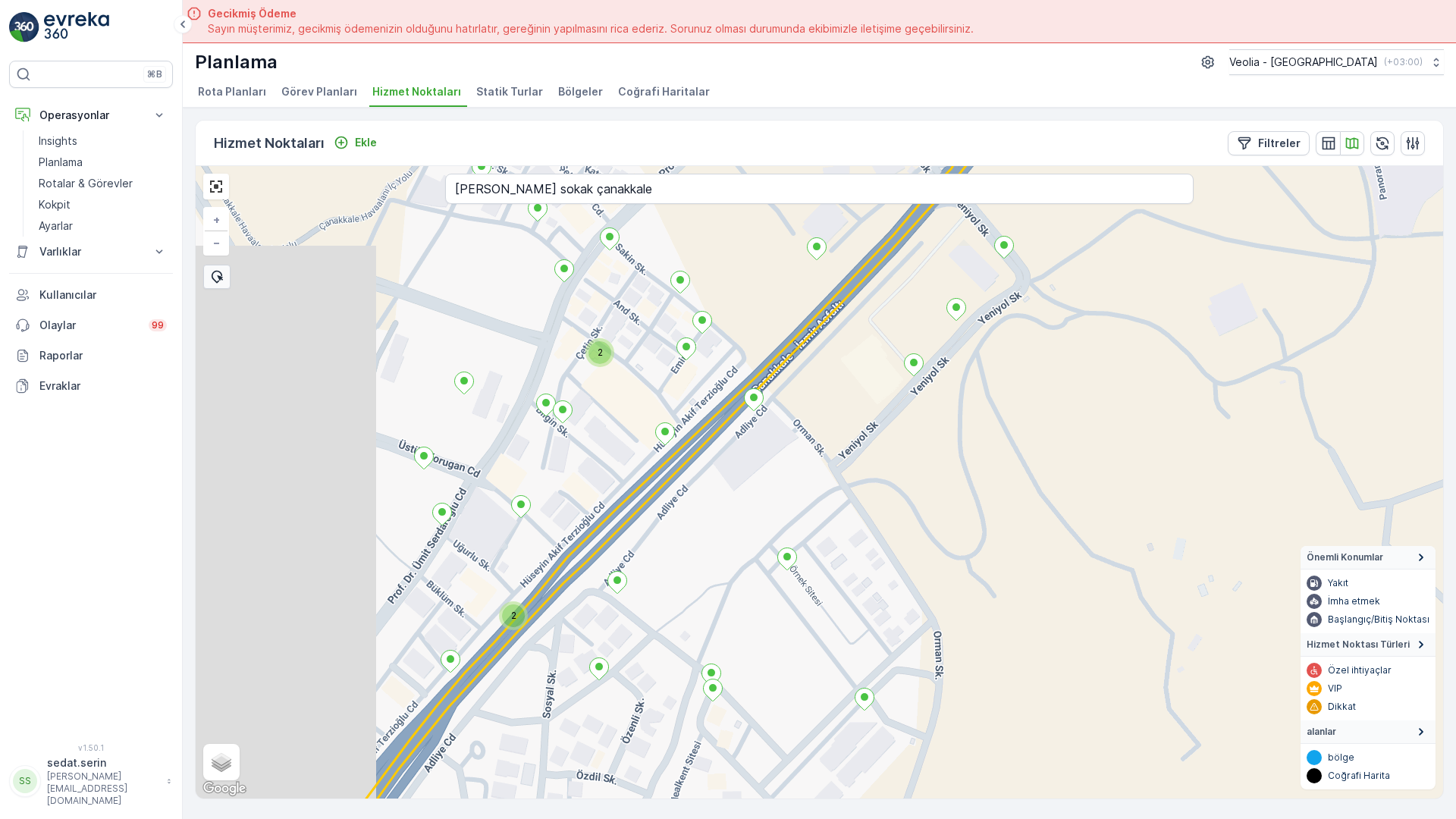
drag, startPoint x: 562, startPoint y: 556, endPoint x: 780, endPoint y: 269, distance: 360.4
click at [780, 269] on div "2 2 + − Uydu Yol haritası Arazi Karışık Leaflet Klavye kısayolları Harita Veril…" at bounding box center [819, 483] width 1247 height 633
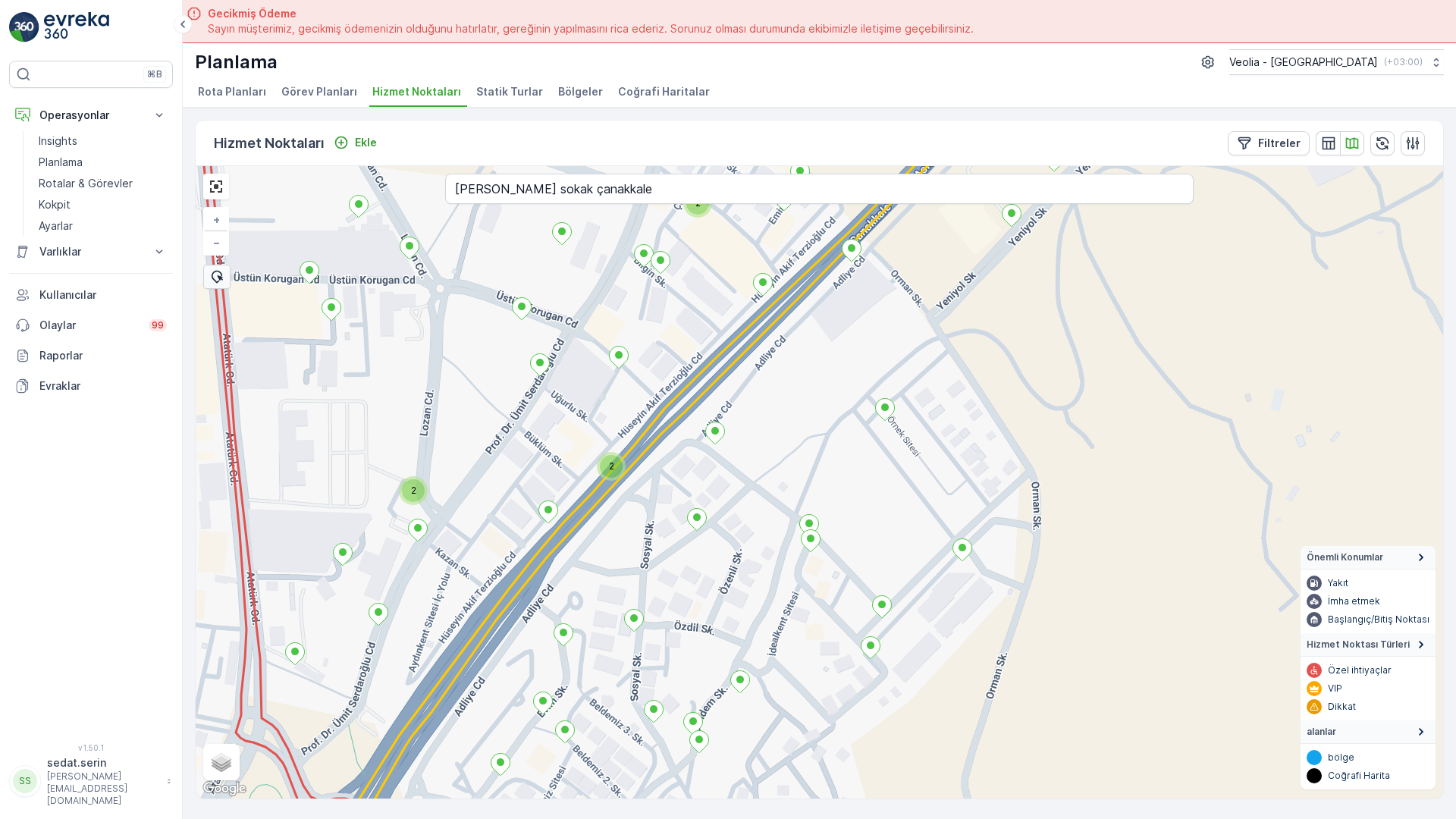
drag, startPoint x: 665, startPoint y: 364, endPoint x: 698, endPoint y: 319, distance: 55.8
click at [698, 319] on div "2 2 2 2 + − Uydu Yol haritası Arazi Karışık Leaflet Klavye kısayolları Harita V…" at bounding box center [819, 483] width 1247 height 633
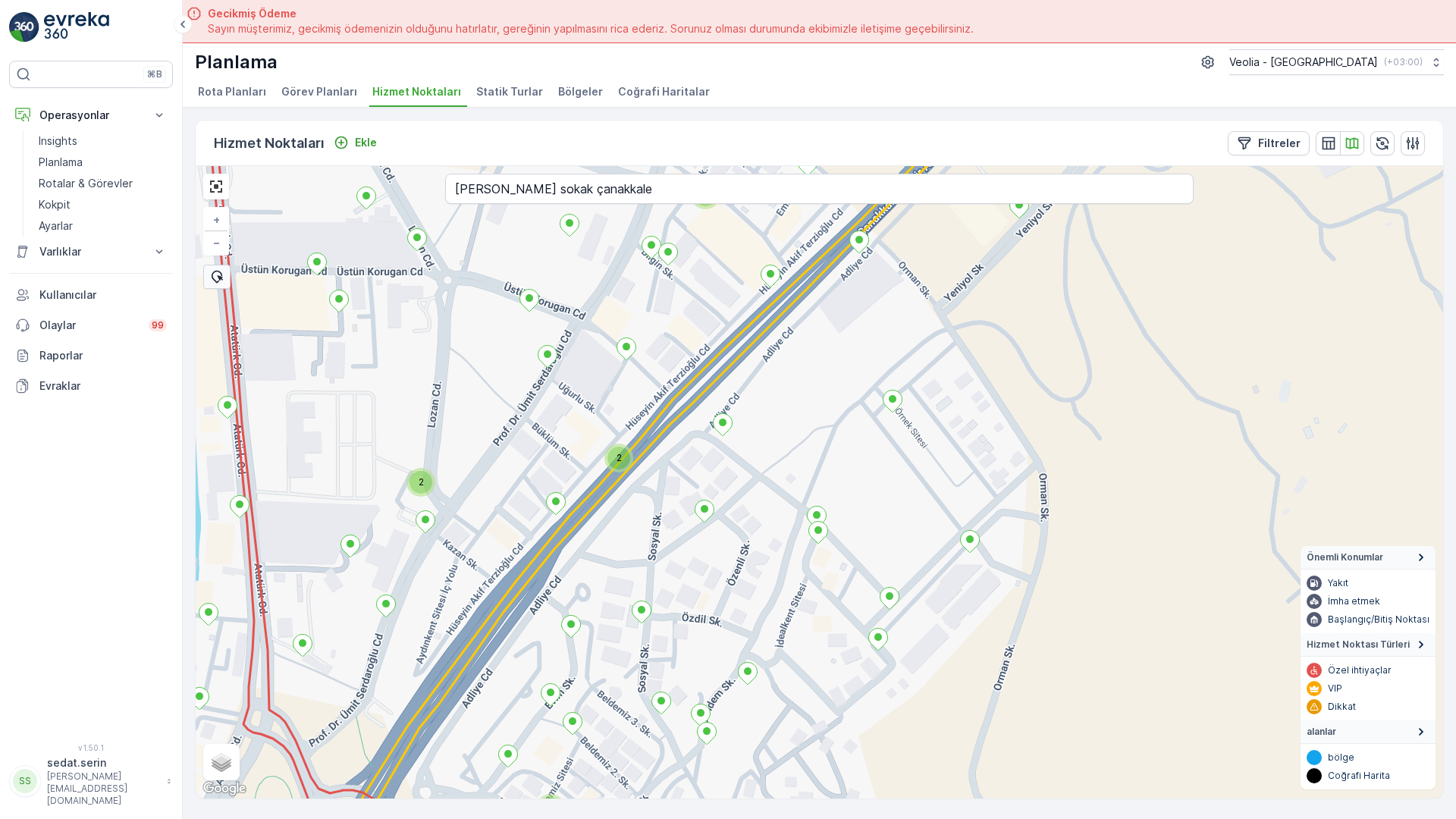
drag, startPoint x: 509, startPoint y: 484, endPoint x: 560, endPoint y: 422, distance: 80.3
click at [560, 422] on div "2 2 2 2 + − Uydu Yol haritası Arazi Karışık Leaflet Klavye kısayolları Harita V…" at bounding box center [819, 483] width 1247 height 633
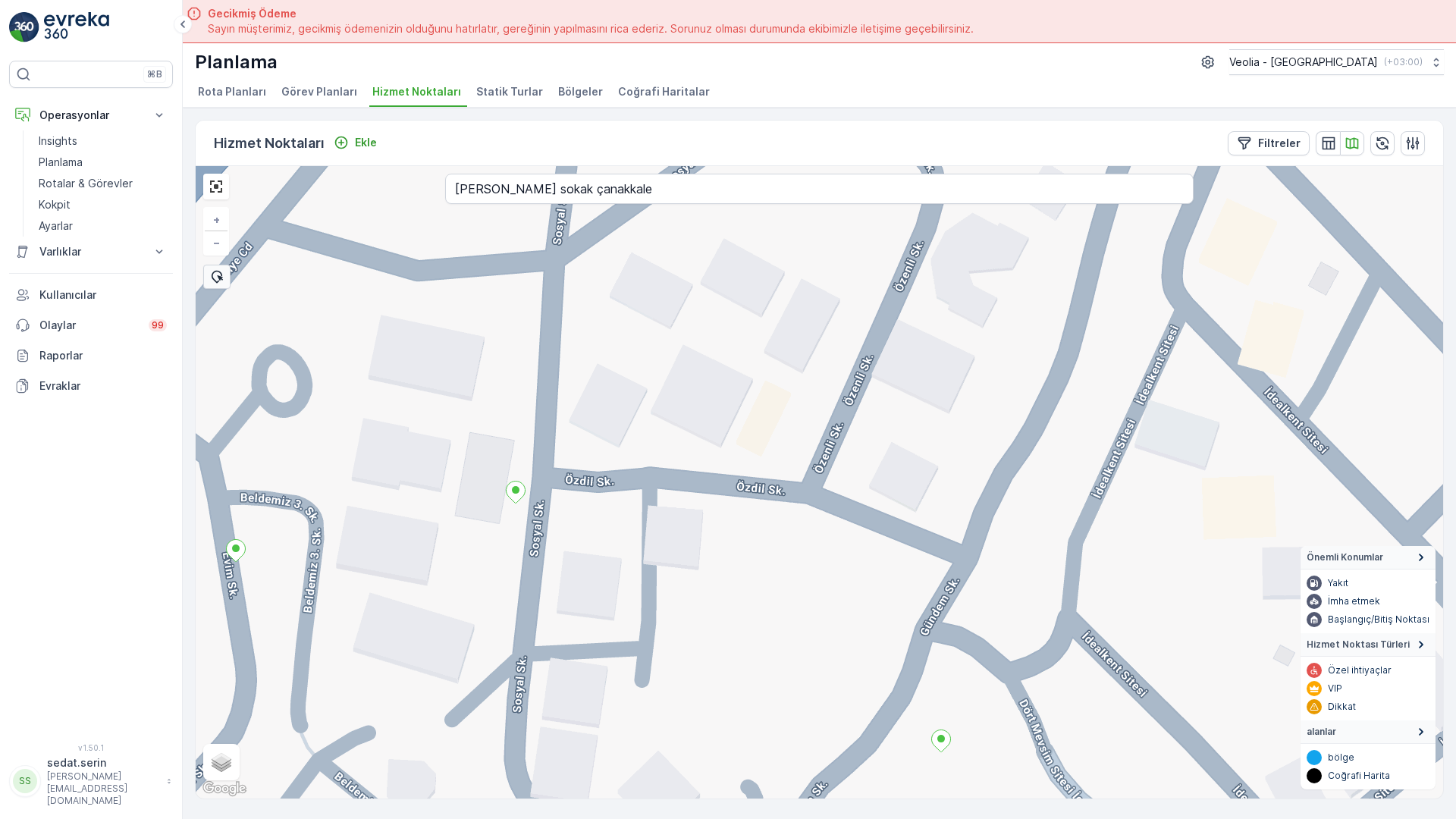
drag, startPoint x: 549, startPoint y: 373, endPoint x: 524, endPoint y: 561, distance: 189.7
click at [524, 561] on div "+ − Uydu Yol haritası Arazi Karışık Leaflet Klavye kısayolları Harita Verileri …" at bounding box center [819, 483] width 1247 height 633
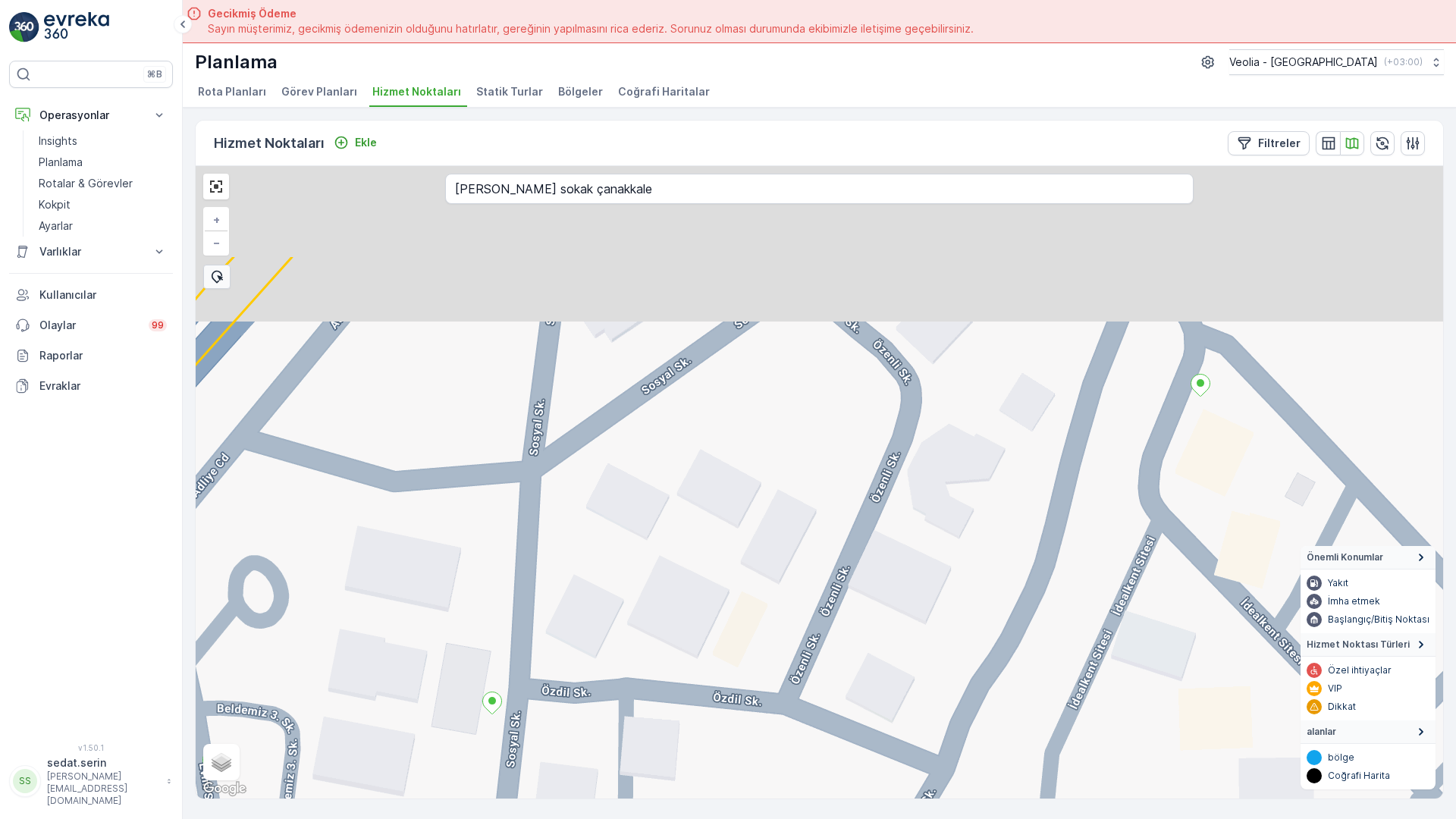
drag, startPoint x: 595, startPoint y: 387, endPoint x: 595, endPoint y: 560, distance: 173.0
click at [595, 560] on div "+ − Uydu Yol haritası Arazi Karışık Leaflet Klavye kısayolları Harita Verileri …" at bounding box center [819, 483] width 1247 height 633
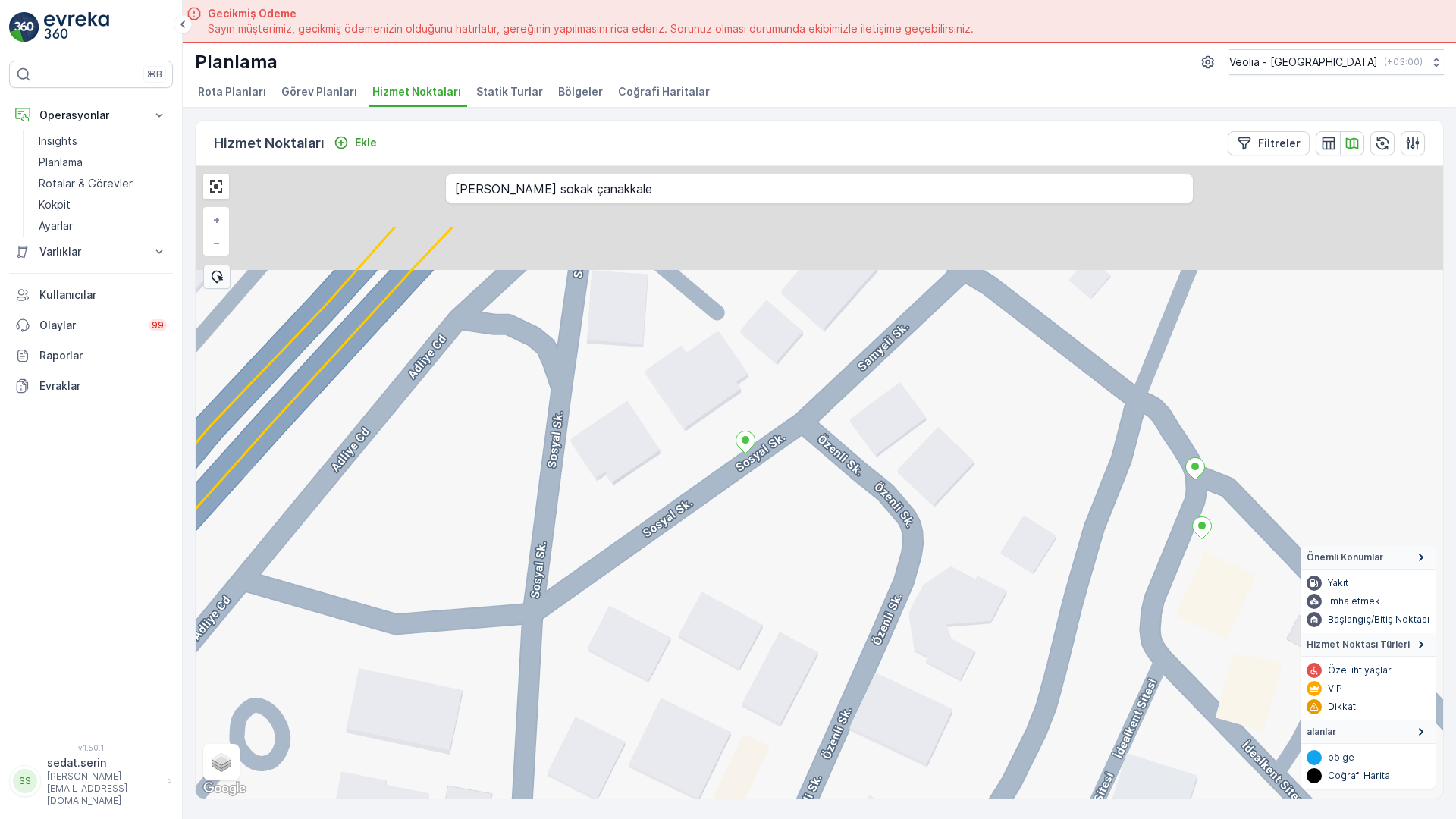
drag, startPoint x: 525, startPoint y: 142, endPoint x: 526, endPoint y: 316, distance: 174.0
click at [526, 316] on div "+ − Uydu Yol haritası Arazi Karışık Leaflet Klavye kısayolları Harita Verileri …" at bounding box center [819, 483] width 1247 height 633
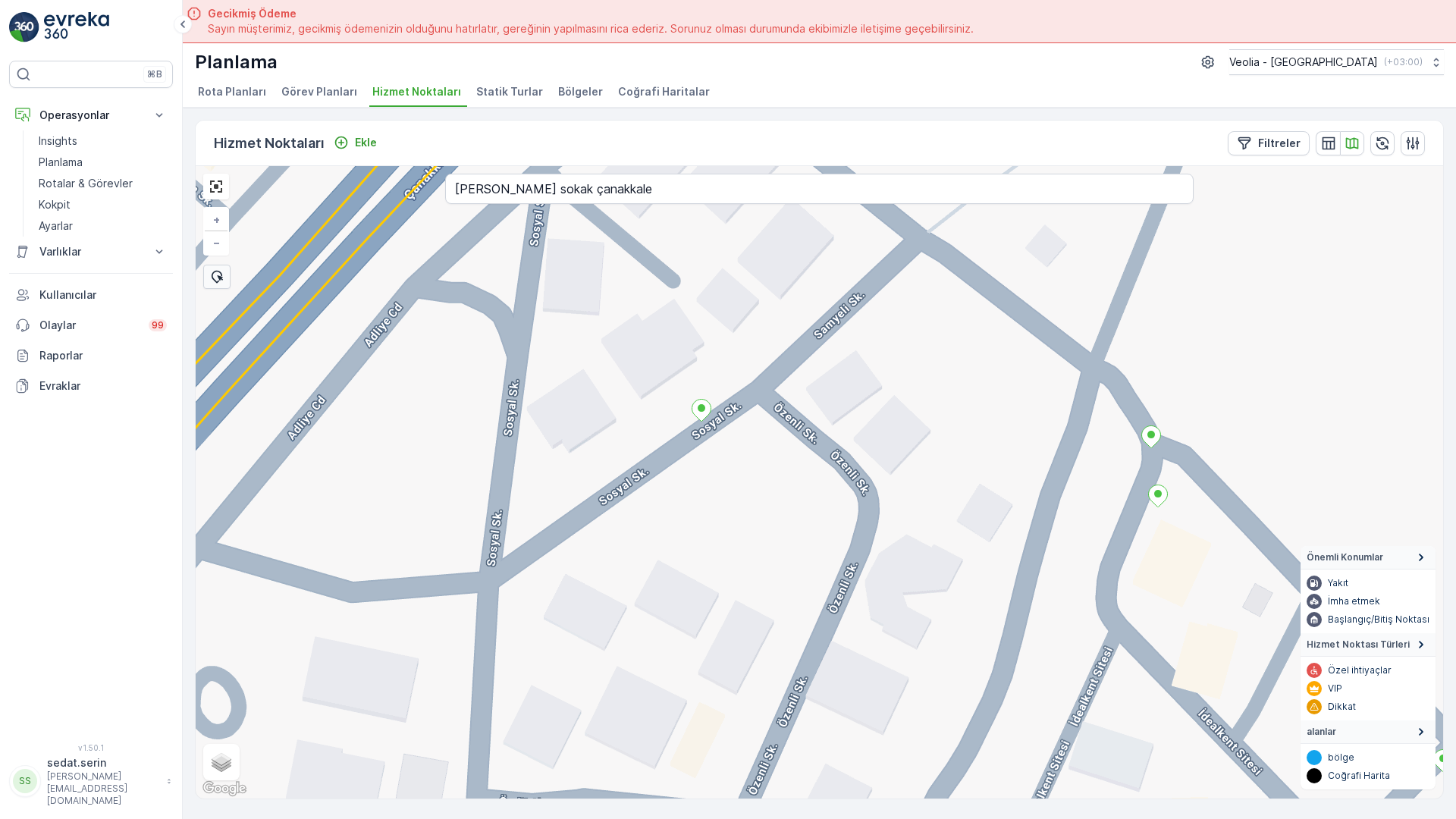
drag, startPoint x: 693, startPoint y: 406, endPoint x: 648, endPoint y: 343, distance: 77.4
click at [648, 343] on div "+ − Uydu Yol haritası Arazi Karışık Leaflet Klavye kısayolları Harita Verileri …" at bounding box center [819, 483] width 1247 height 633
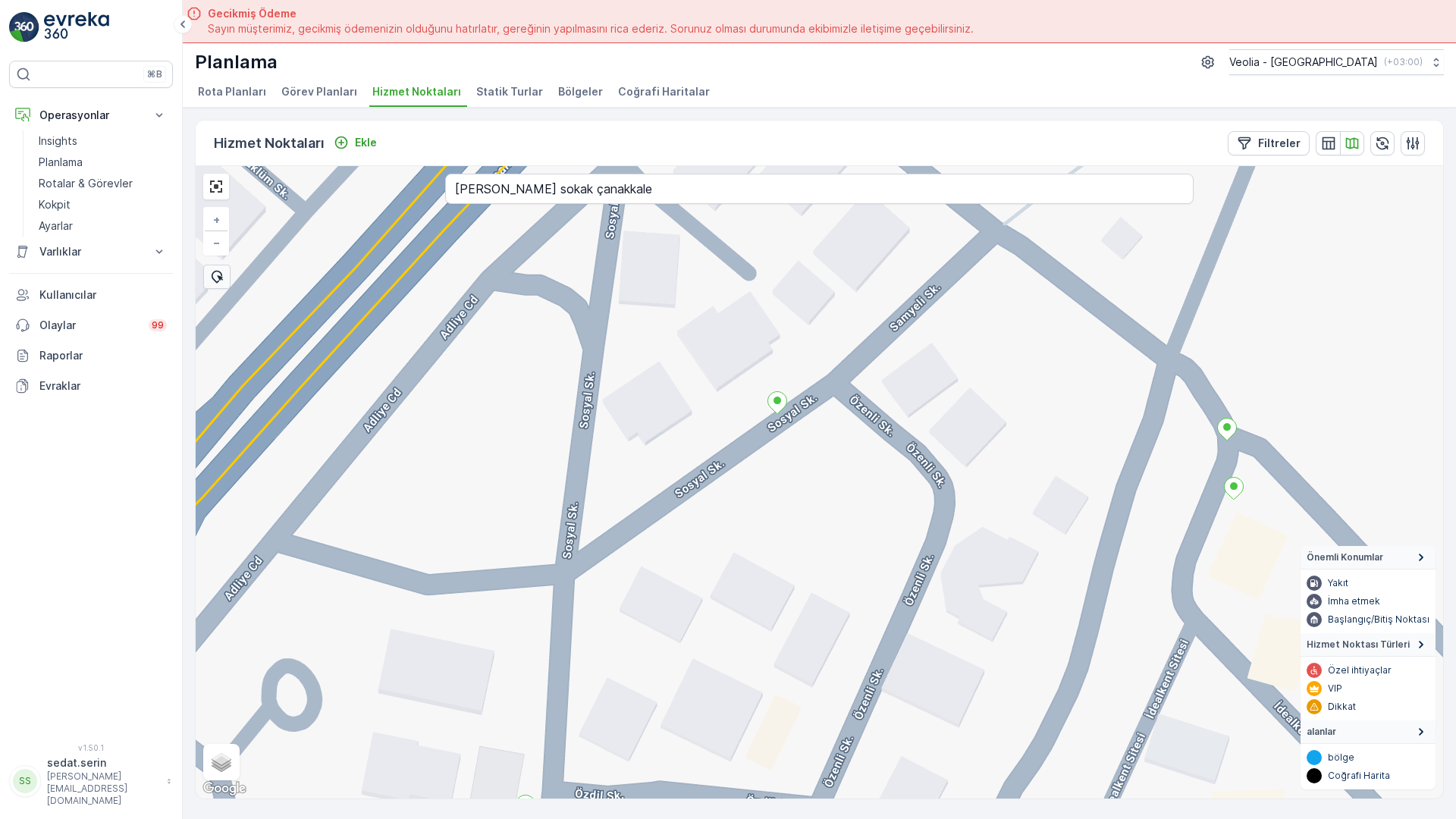
drag, startPoint x: 659, startPoint y: 300, endPoint x: 744, endPoint y: 291, distance: 85.5
click at [744, 291] on div "+ − Uydu Yol haritası Arazi Karışık Leaflet Klavye kısayolları Harita Verileri …" at bounding box center [819, 483] width 1247 height 633
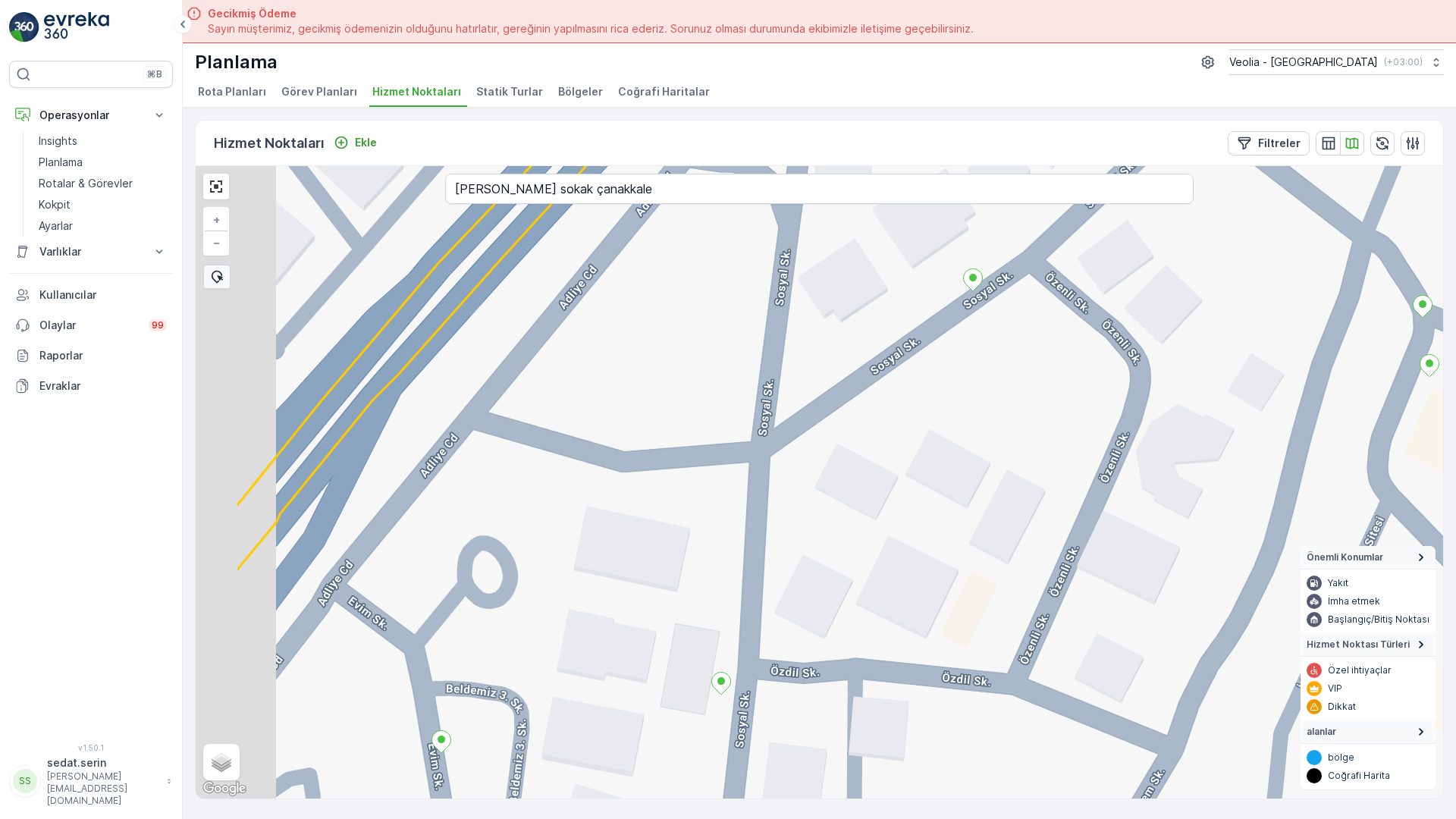
drag, startPoint x: 520, startPoint y: 320, endPoint x: 708, endPoint y: 200, distance: 223.0
click at [708, 200] on div "+ − Uydu Yol haritası Arazi Karışık Leaflet Klavye kısayolları Harita Verileri …" at bounding box center [819, 483] width 1247 height 633
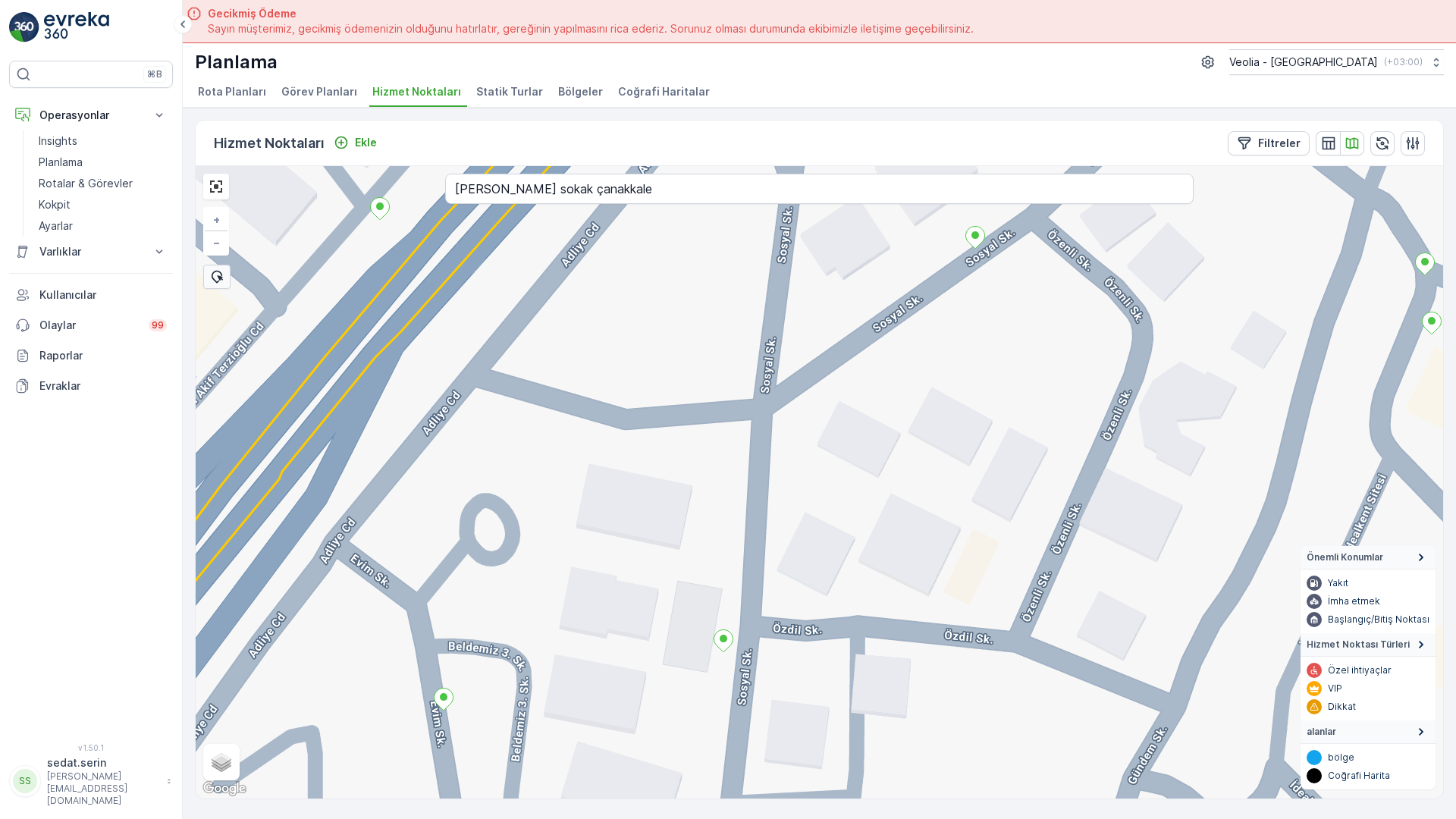
drag, startPoint x: 416, startPoint y: 428, endPoint x: 419, endPoint y: 386, distance: 42.1
click at [419, 386] on div "+ − Uydu Yol haritası Arazi Karışık Leaflet Klavye kısayolları Harita Verileri …" at bounding box center [819, 483] width 1247 height 633
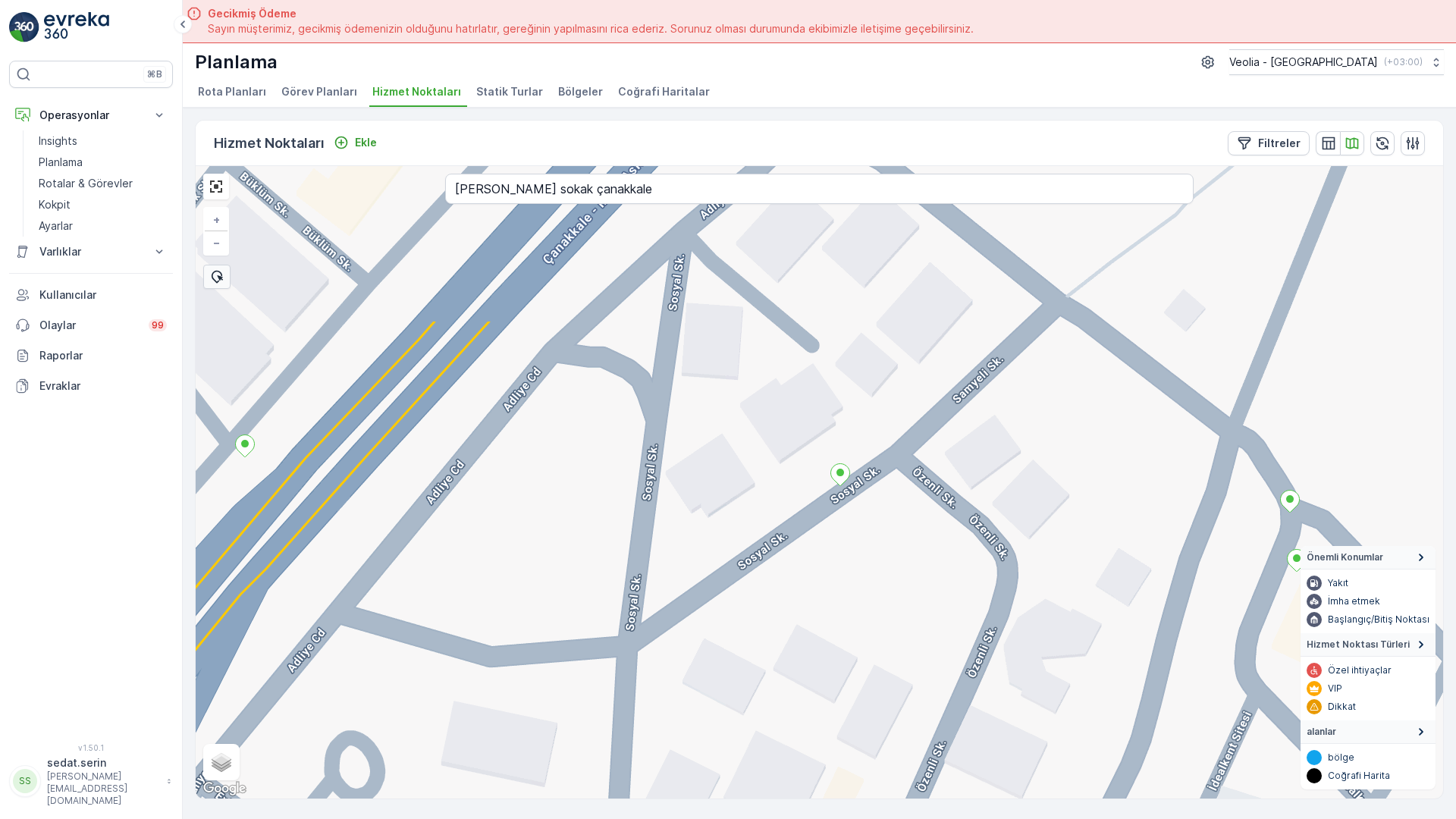
drag, startPoint x: 465, startPoint y: 351, endPoint x: 330, endPoint y: 588, distance: 272.8
click at [330, 588] on div "+ − Uydu Yol haritası Arazi Karışık Leaflet Klavye kısayolları Harita Verileri …" at bounding box center [819, 483] width 1247 height 633
click at [480, 173] on input "sami kepenek sokak çanakkale" at bounding box center [819, 188] width 748 height 30
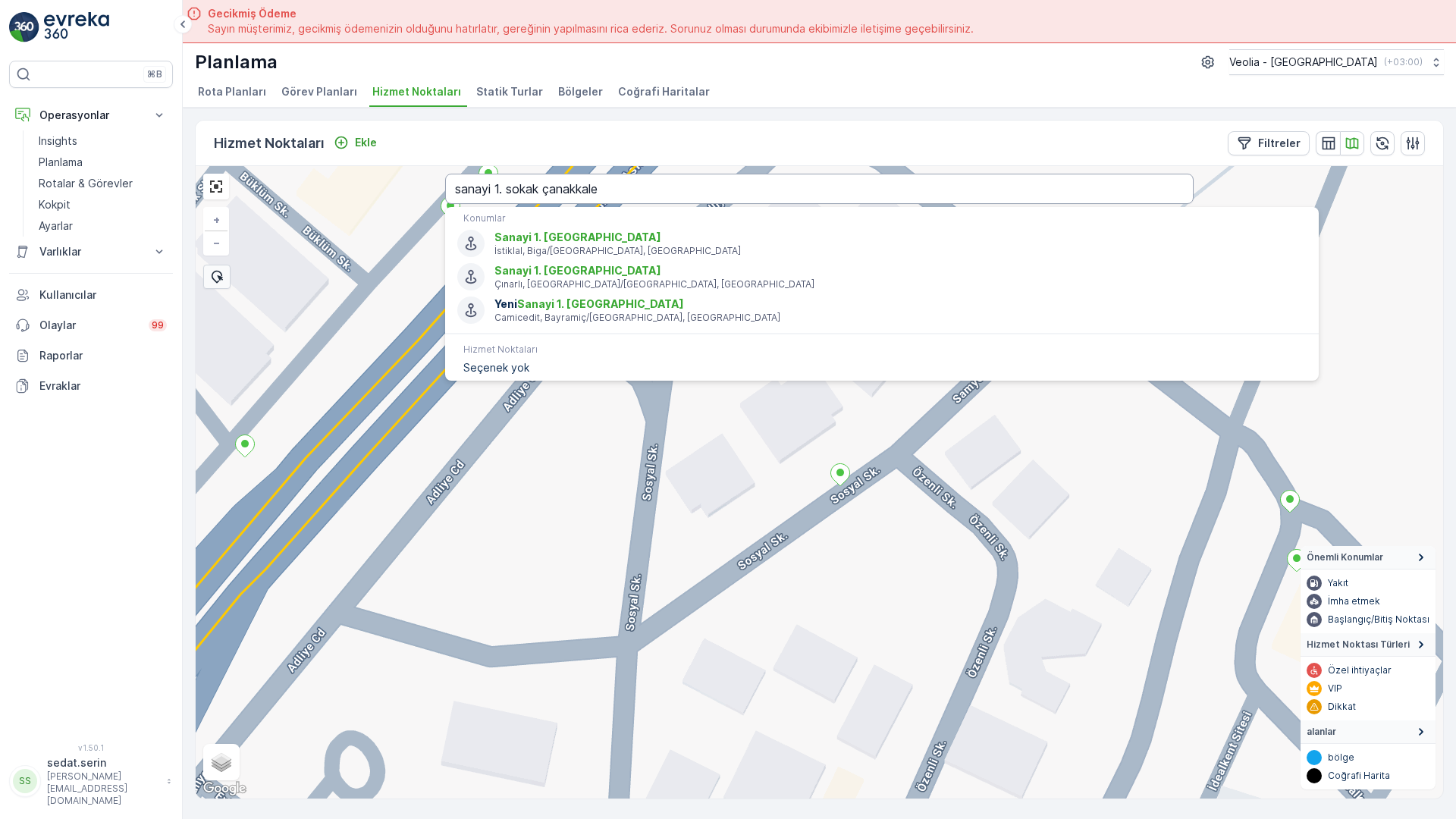
click at [445, 173] on input "sanayi 1. sokak çanakkale" at bounding box center [819, 188] width 748 height 30
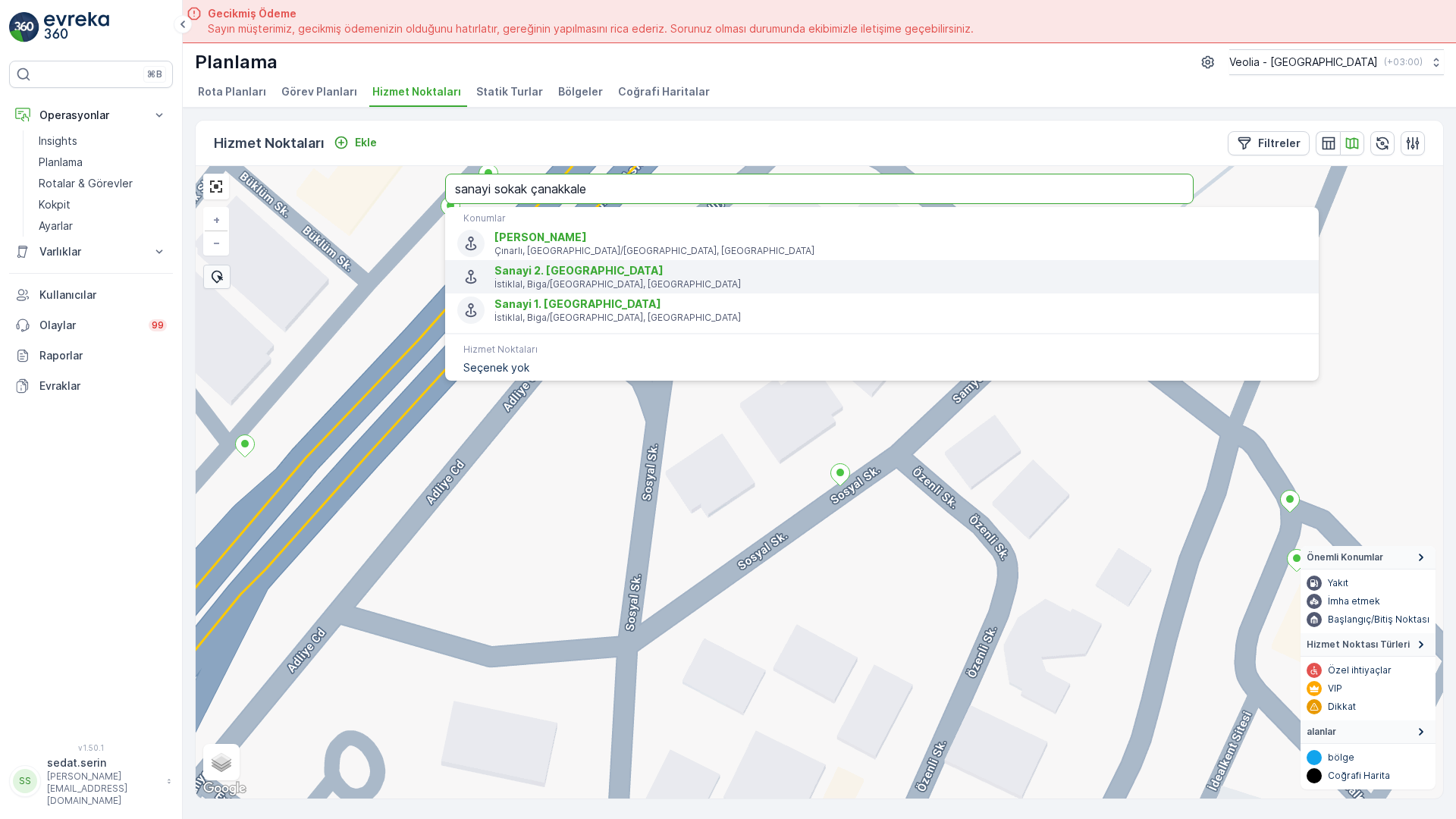
type input "sanayi sokak çanakkale"
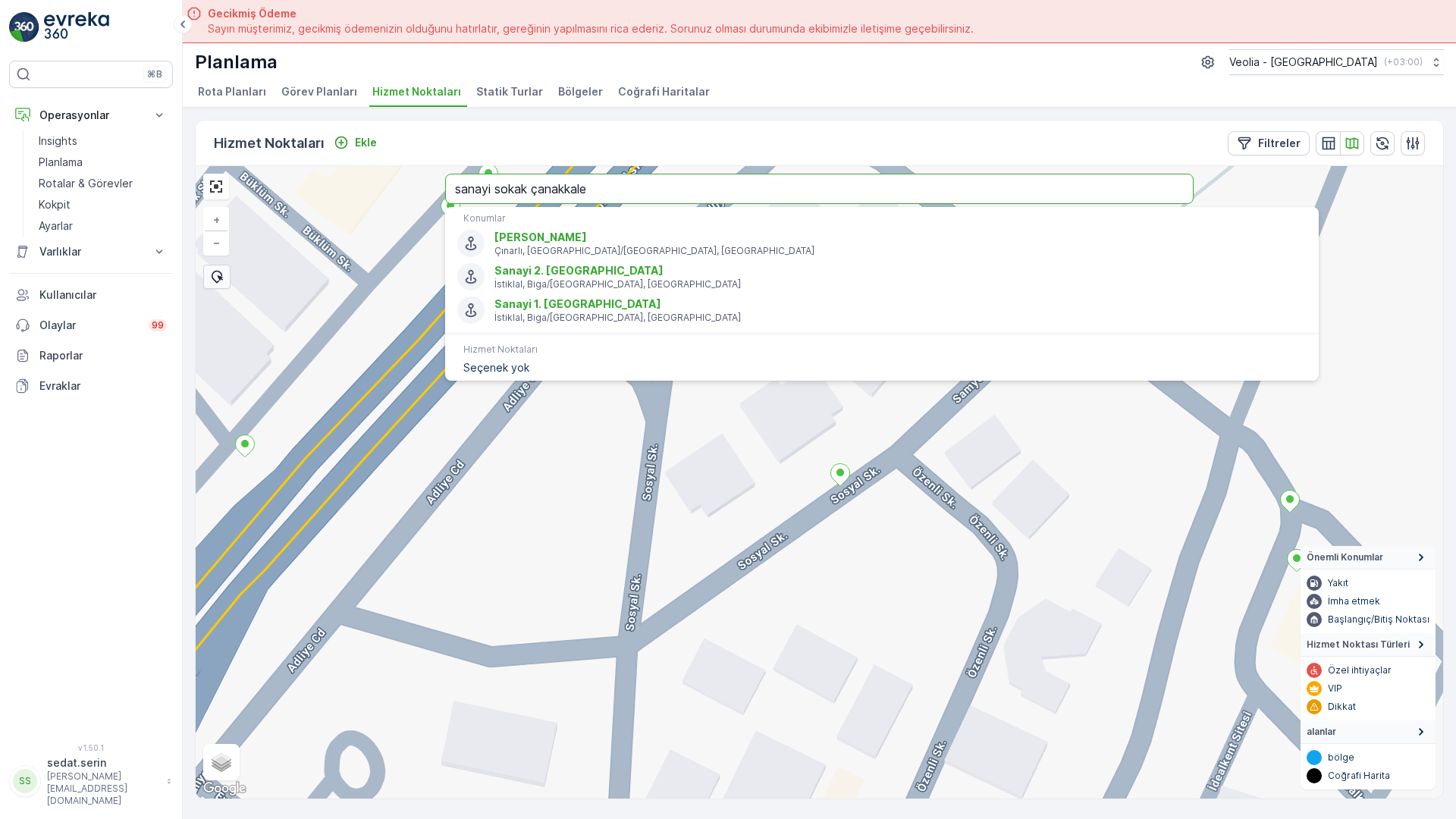
drag, startPoint x: 408, startPoint y: 15, endPoint x: 0, endPoint y: 32, distance: 408.4
click at [195, 166] on div "+ − Uydu Yol haritası Arazi Karışık Leaflet Klavye kısayolları Harita Verileri …" at bounding box center [819, 483] width 1247 height 633
click at [445, 173] on input "text" at bounding box center [819, 188] width 748 height 30
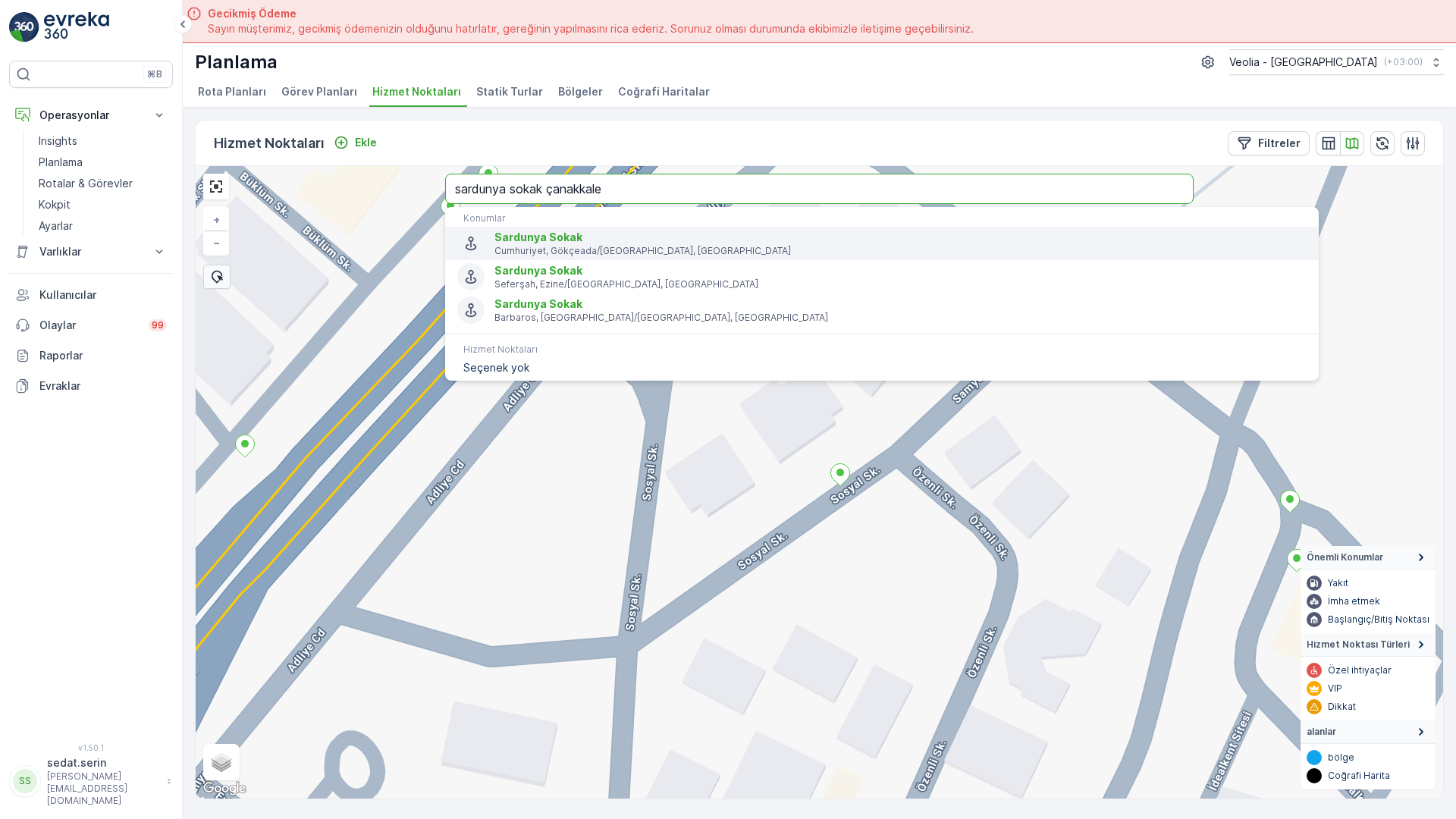
type input "sardunya sokak çanakkale"
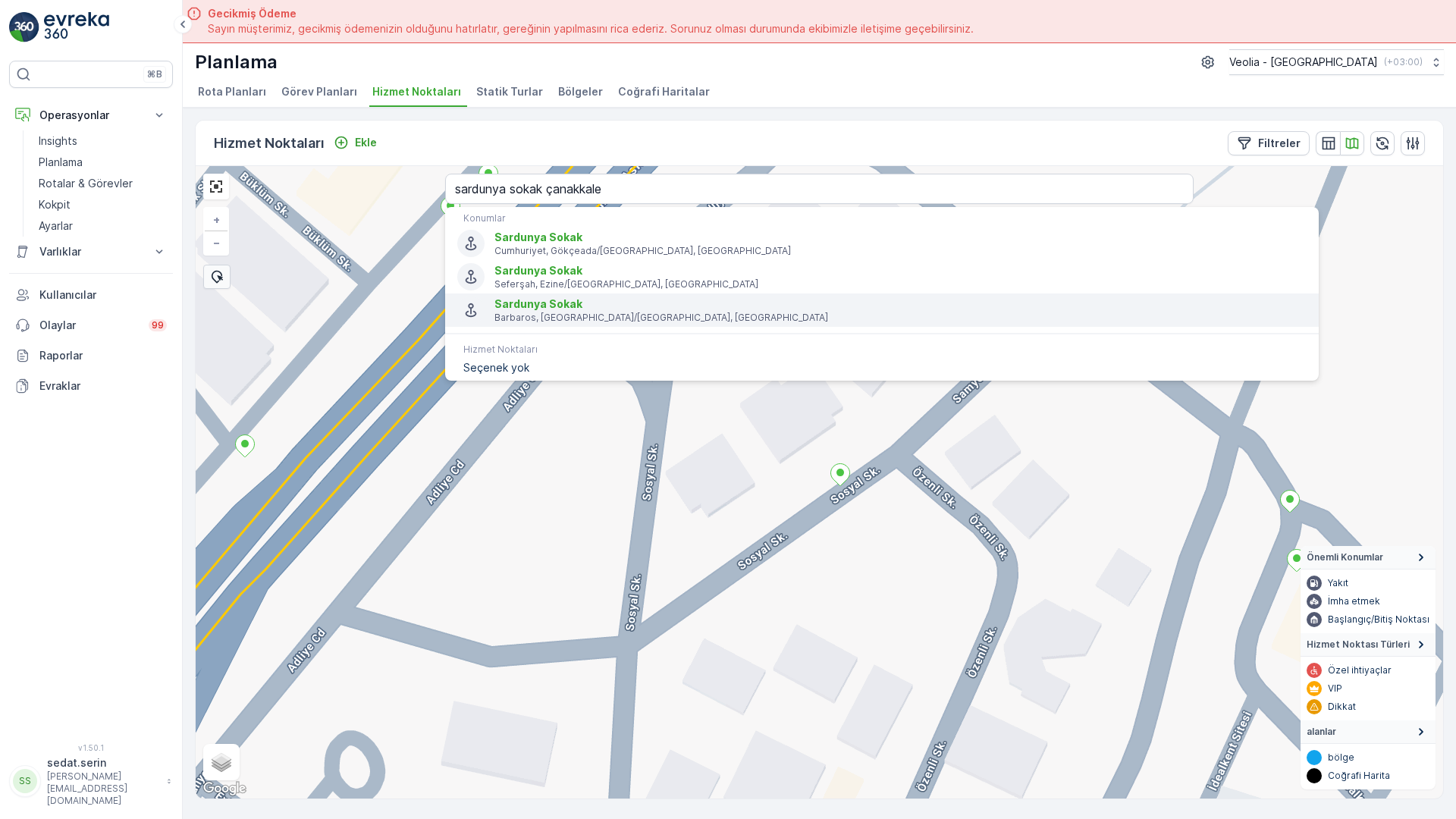
click at [494, 297] on span "Sardunya Sokak" at bounding box center [901, 304] width 812 height 15
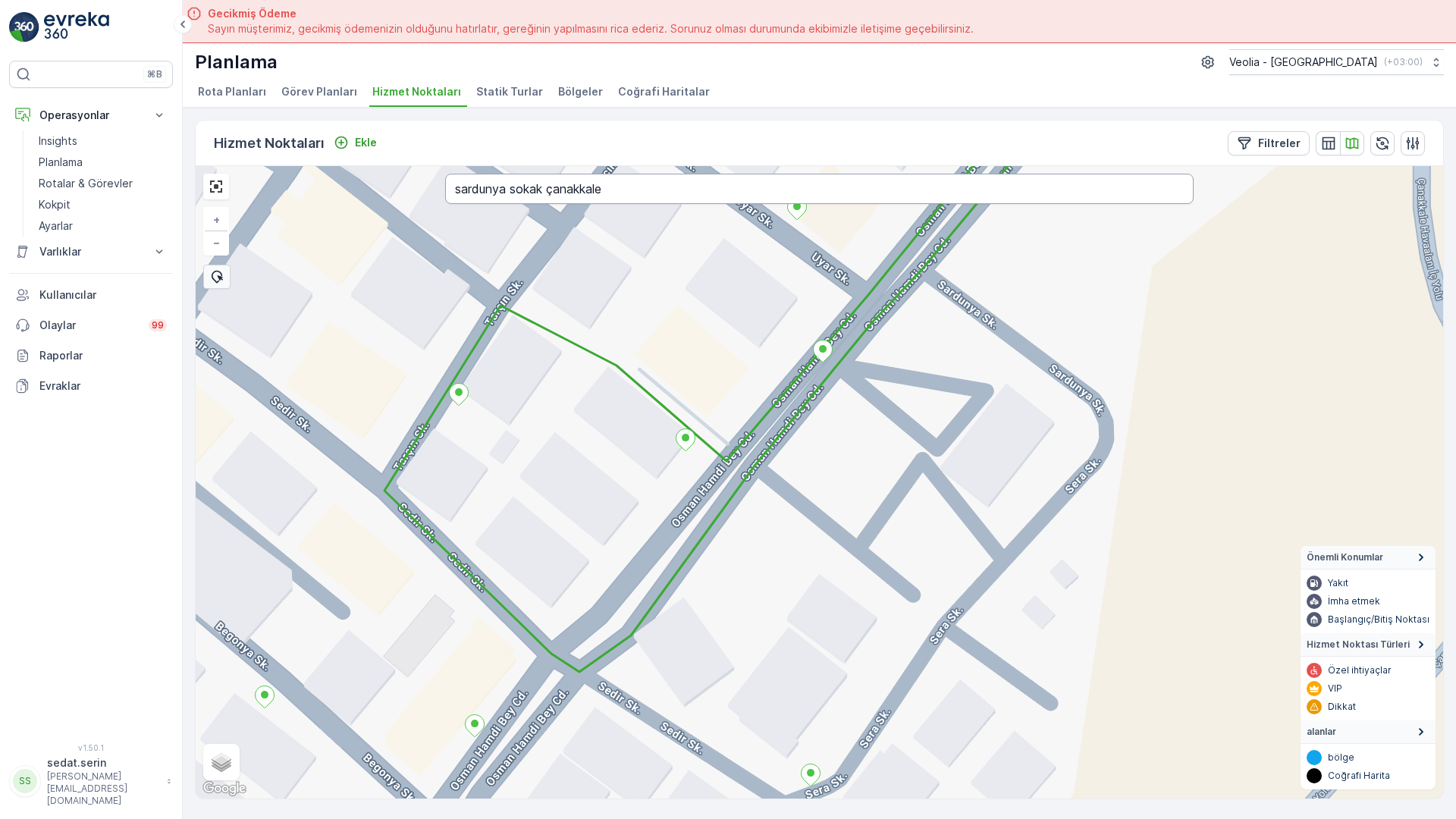
click at [445, 173] on input "sardunya sokak çanakkale" at bounding box center [819, 188] width 748 height 30
type input "SARICAPAŞA SOKAK ÇANAKKALE"
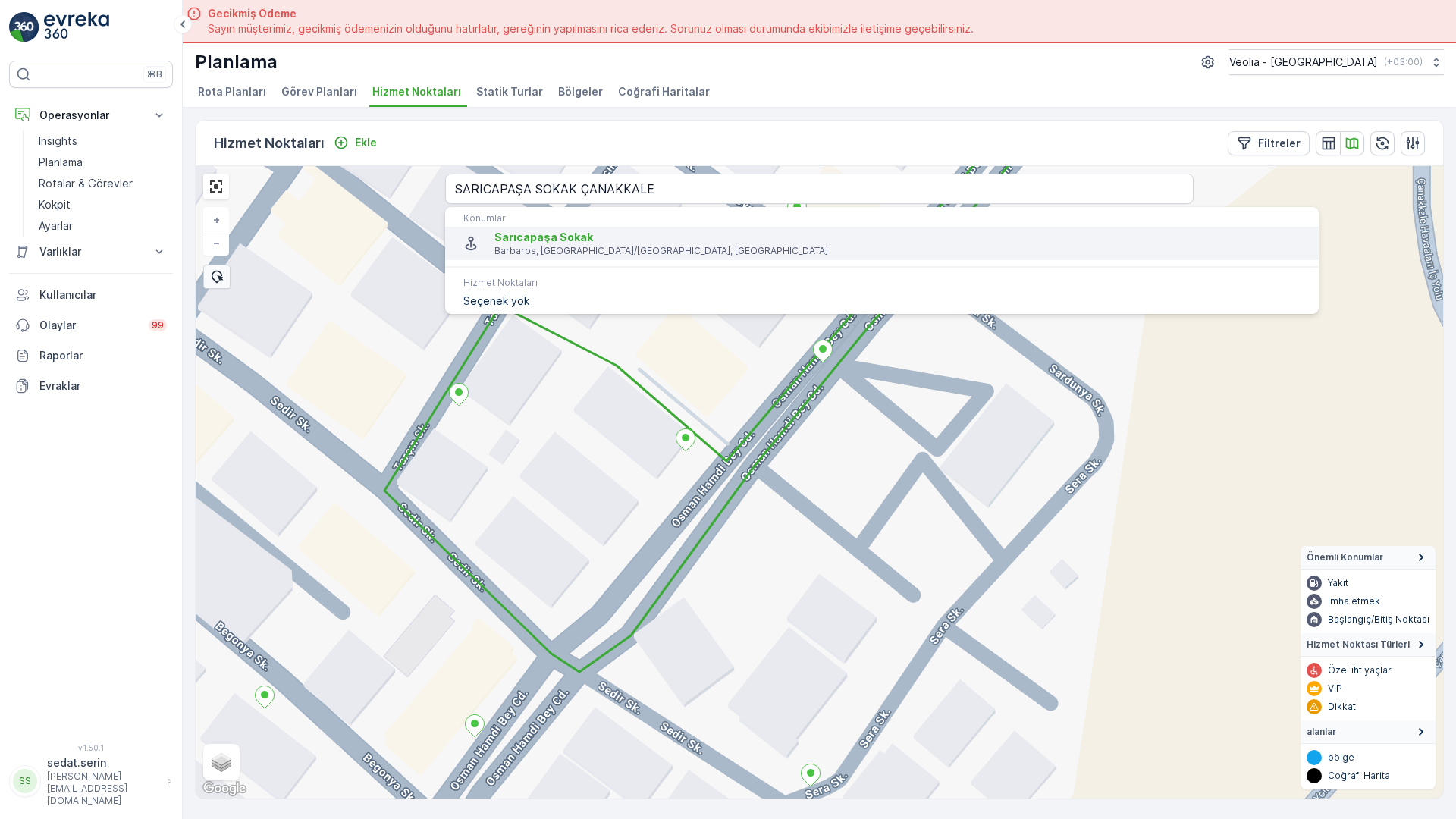
click at [494, 231] on span "Sarıcapaşa Sokak" at bounding box center [544, 237] width 98 height 13
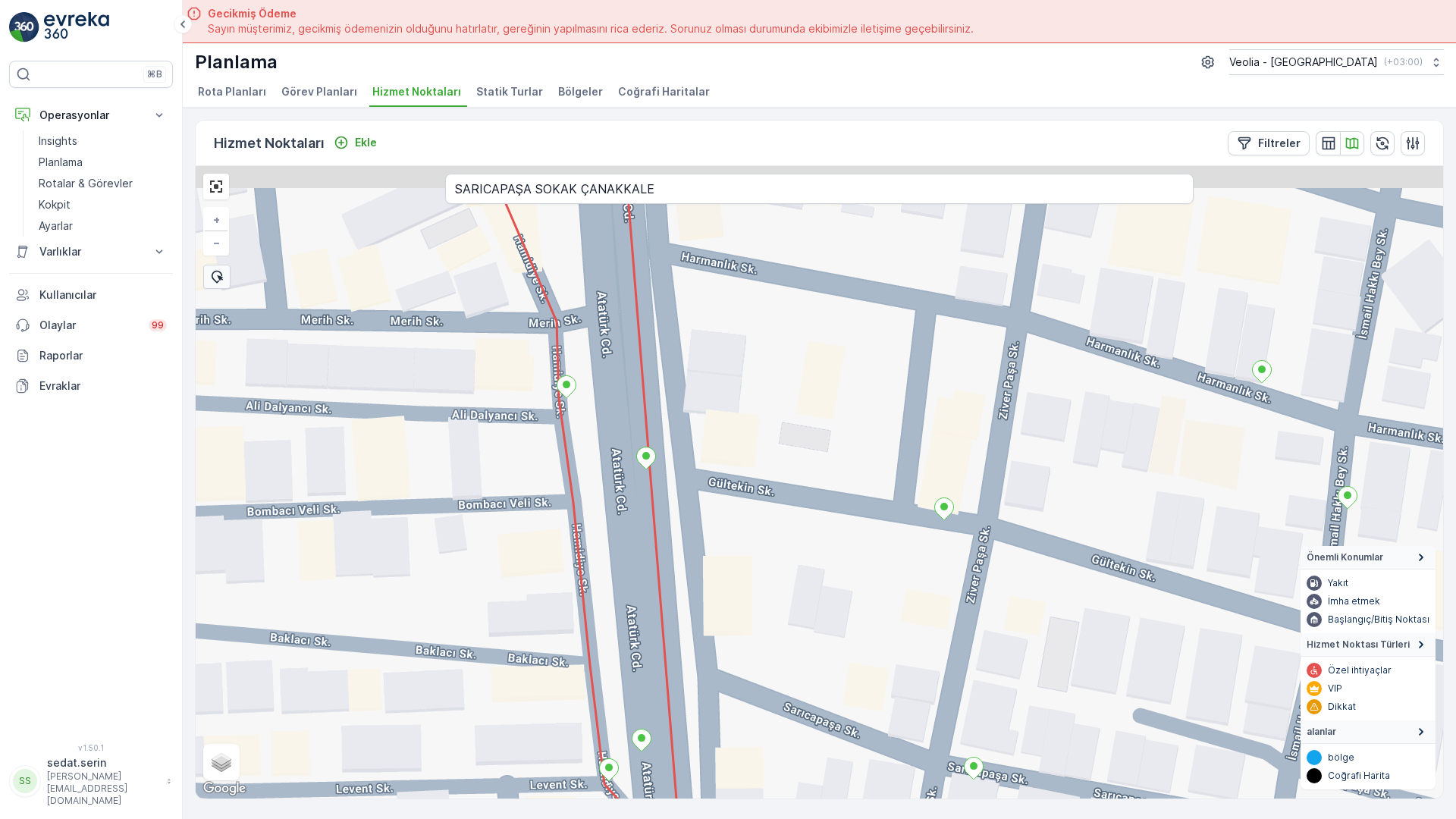
drag, startPoint x: 798, startPoint y: 330, endPoint x: 785, endPoint y: 441, distance: 111.8
click at [785, 441] on div "+ − Uydu Yol haritası Arazi Karışık Leaflet Klavye kısayolları Harita Verileri …" at bounding box center [819, 483] width 1247 height 633
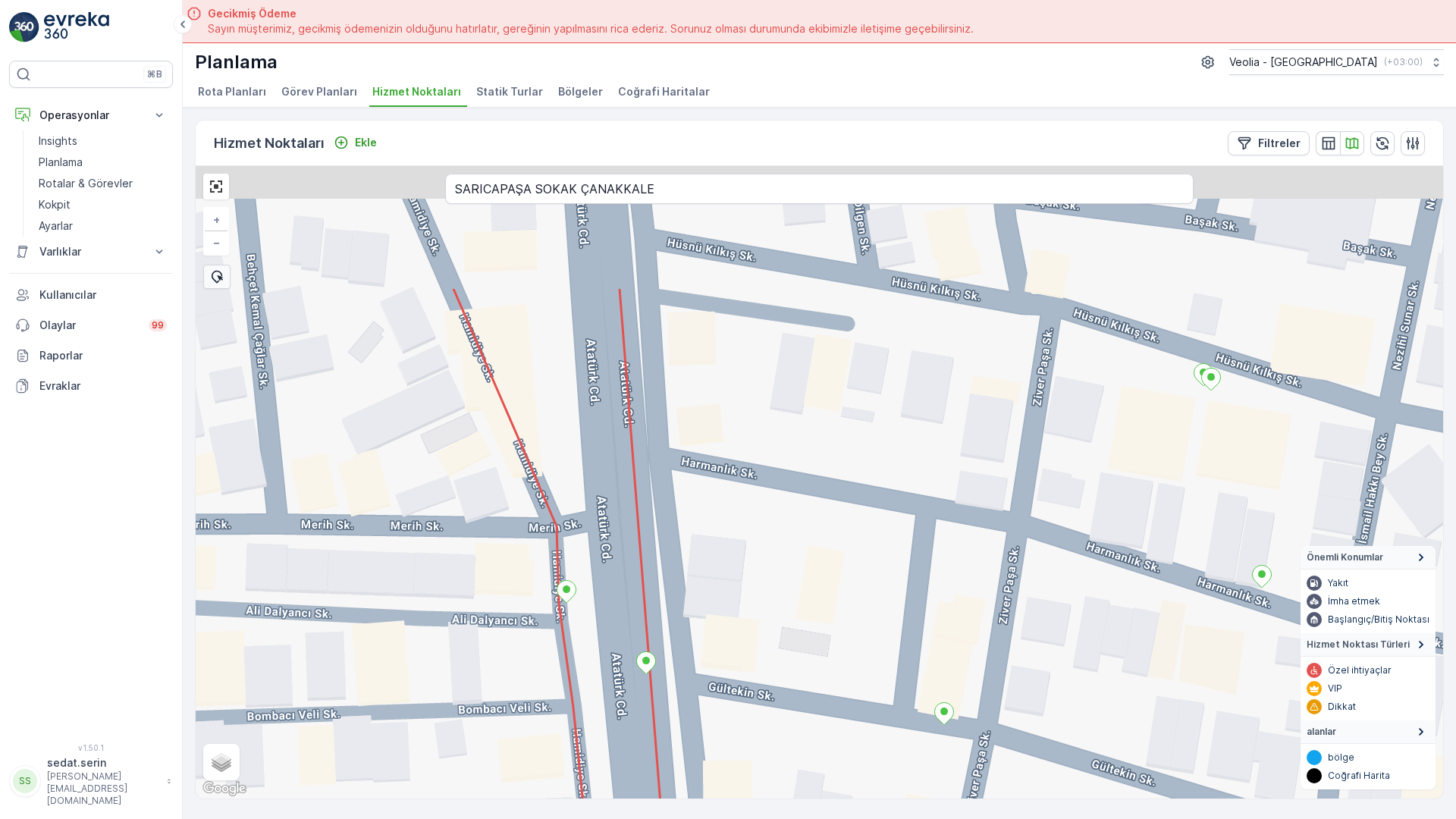
drag, startPoint x: 819, startPoint y: 265, endPoint x: 820, endPoint y: 477, distance: 212.0
click at [820, 477] on div "+ − Uydu Yol haritası Arazi Karışık Leaflet Klavye kısayolları Harita Verileri …" at bounding box center [819, 483] width 1247 height 633
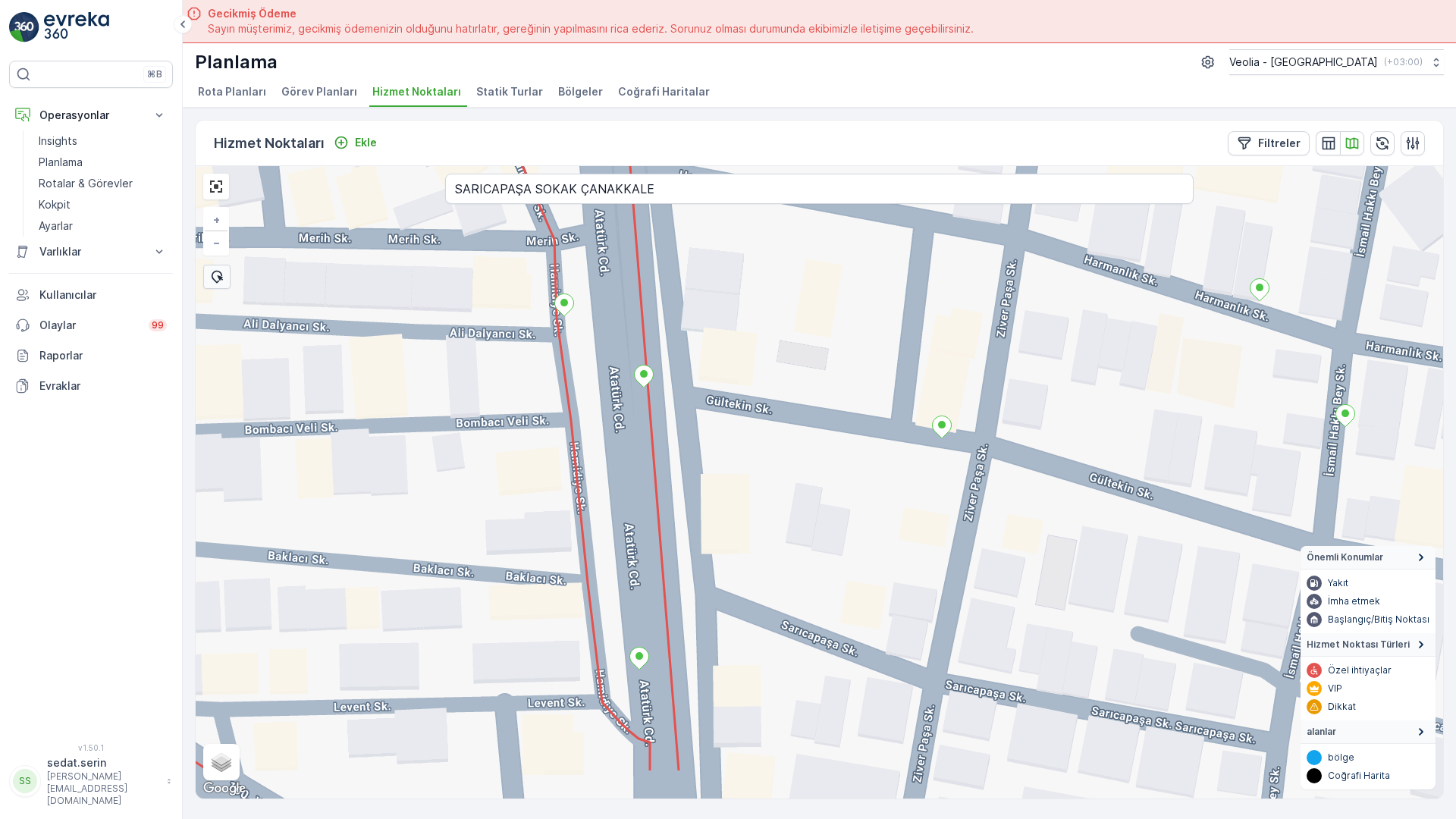
drag, startPoint x: 869, startPoint y: 536, endPoint x: 842, endPoint y: 274, distance: 263.4
click at [862, 181] on div "+ − Uydu Yol haritası Arazi Karışık Leaflet Klavye kısayolları Harita Verileri …" at bounding box center [819, 483] width 1247 height 633
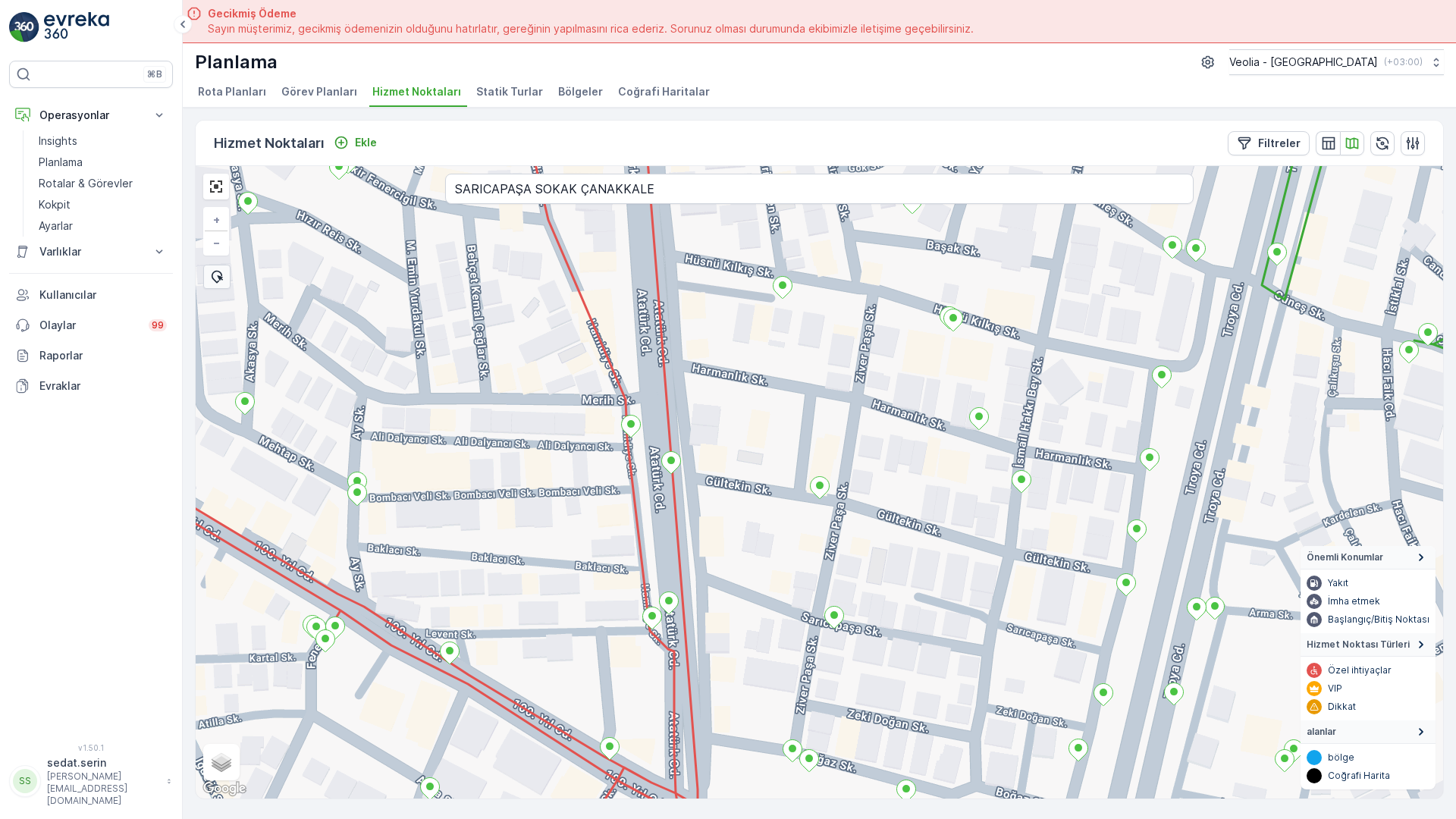
drag, startPoint x: 379, startPoint y: 188, endPoint x: 661, endPoint y: 736, distance: 616.3
click at [661, 743] on div "+ − Uydu Yol haritası Arazi Karışık Leaflet Klavye kısayolları Harita Verileri …" at bounding box center [819, 483] width 1247 height 633
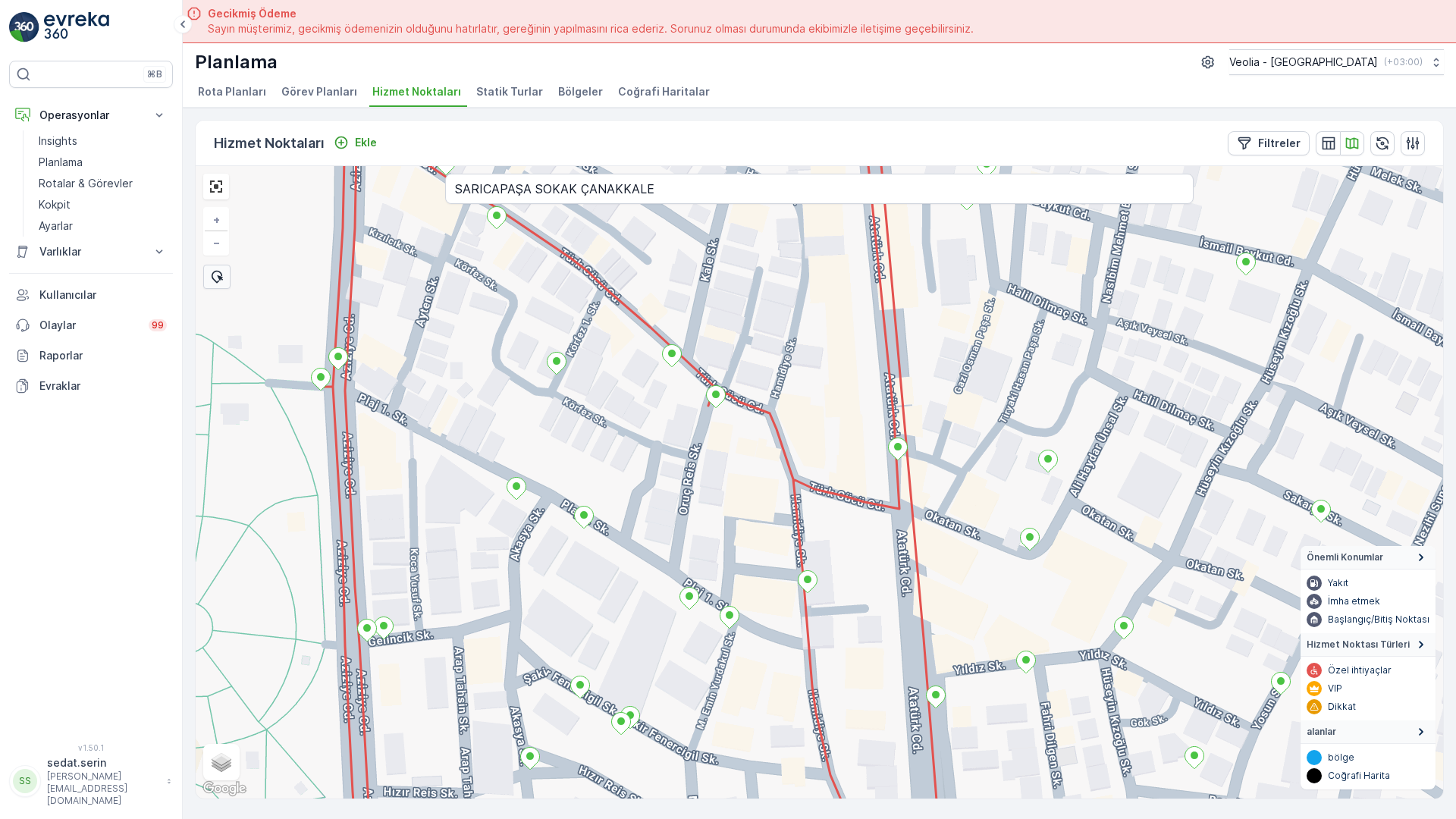
drag, startPoint x: 543, startPoint y: 356, endPoint x: 623, endPoint y: 677, distance: 330.8
click at [623, 677] on div "ANAARTER 3 STATİK TUR + − Uydu Yol haritası Arazi Karışık Leaflet Klavye kısayo…" at bounding box center [819, 483] width 1247 height 633
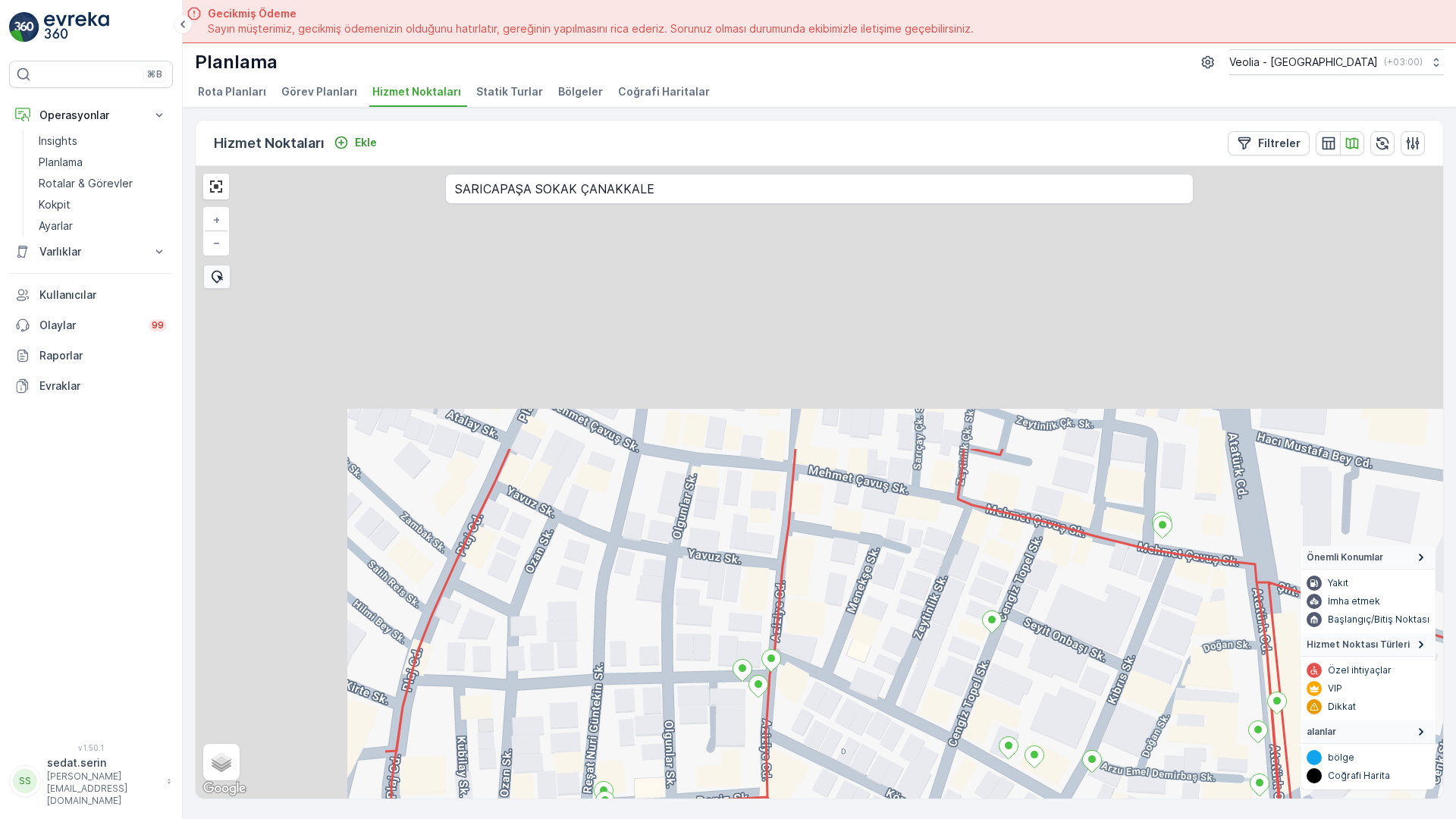
drag, startPoint x: 401, startPoint y: 375, endPoint x: 685, endPoint y: 621, distance: 375.7
click at [772, 776] on div "ANAARTER 3 STATİK TUR + − Uydu Yol haritası Arazi Karışık Leaflet Klavye kısayo…" at bounding box center [819, 483] width 1247 height 633
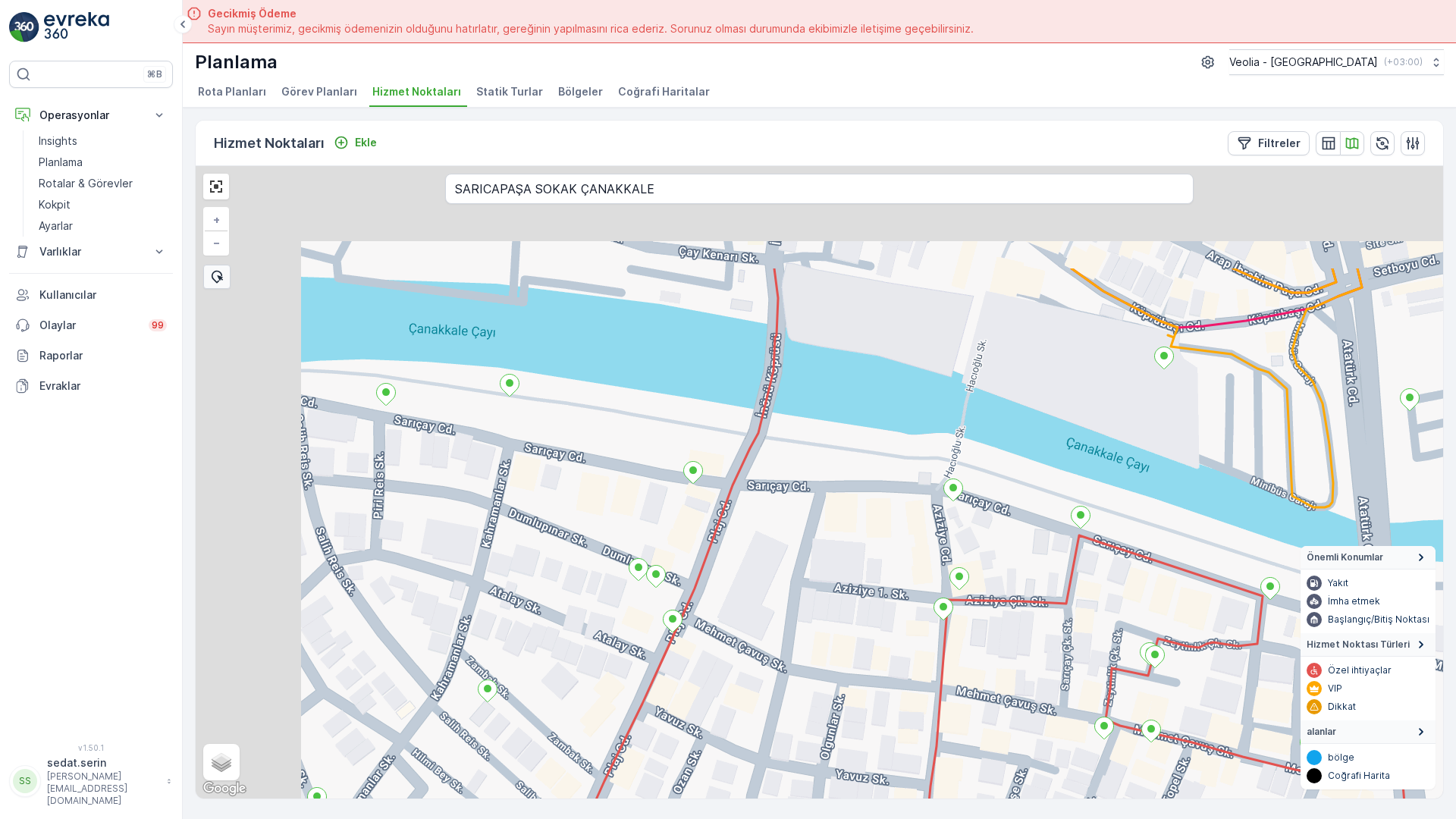
drag, startPoint x: 531, startPoint y: 399, endPoint x: 644, endPoint y: 582, distance: 215.1
click at [644, 582] on div "ANAARTER 3 STATİK TUR + − Uydu Yol haritası Arazi Karışık Leaflet Klavye kısayo…" at bounding box center [819, 483] width 1247 height 633
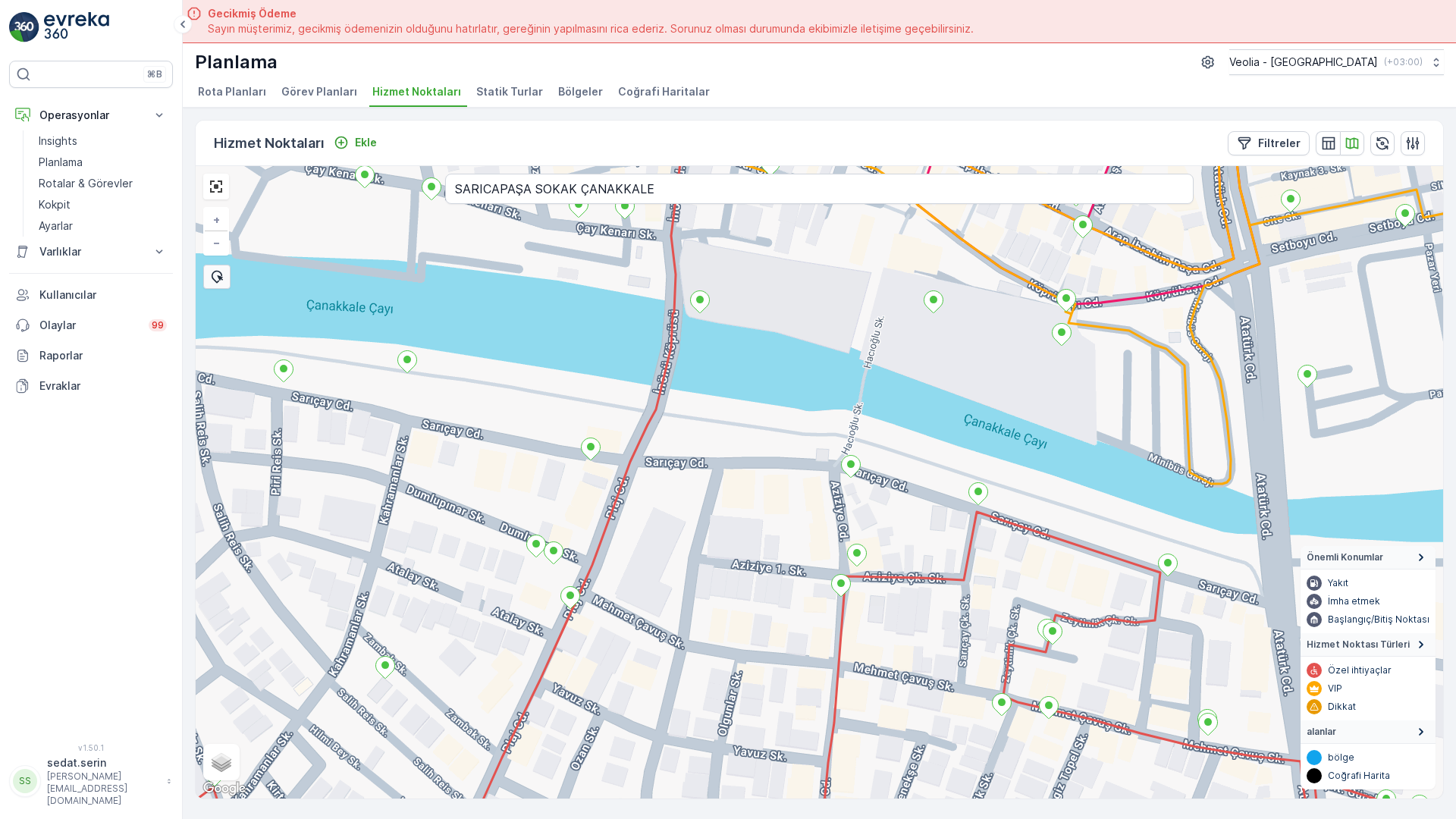
drag, startPoint x: 960, startPoint y: 483, endPoint x: 473, endPoint y: 478, distance: 487.0
click at [473, 478] on div "ANAARTER 3 STATİK TUR + − Uydu Yol haritası Arazi Karışık Leaflet Klavye kısayo…" at bounding box center [819, 483] width 1247 height 633
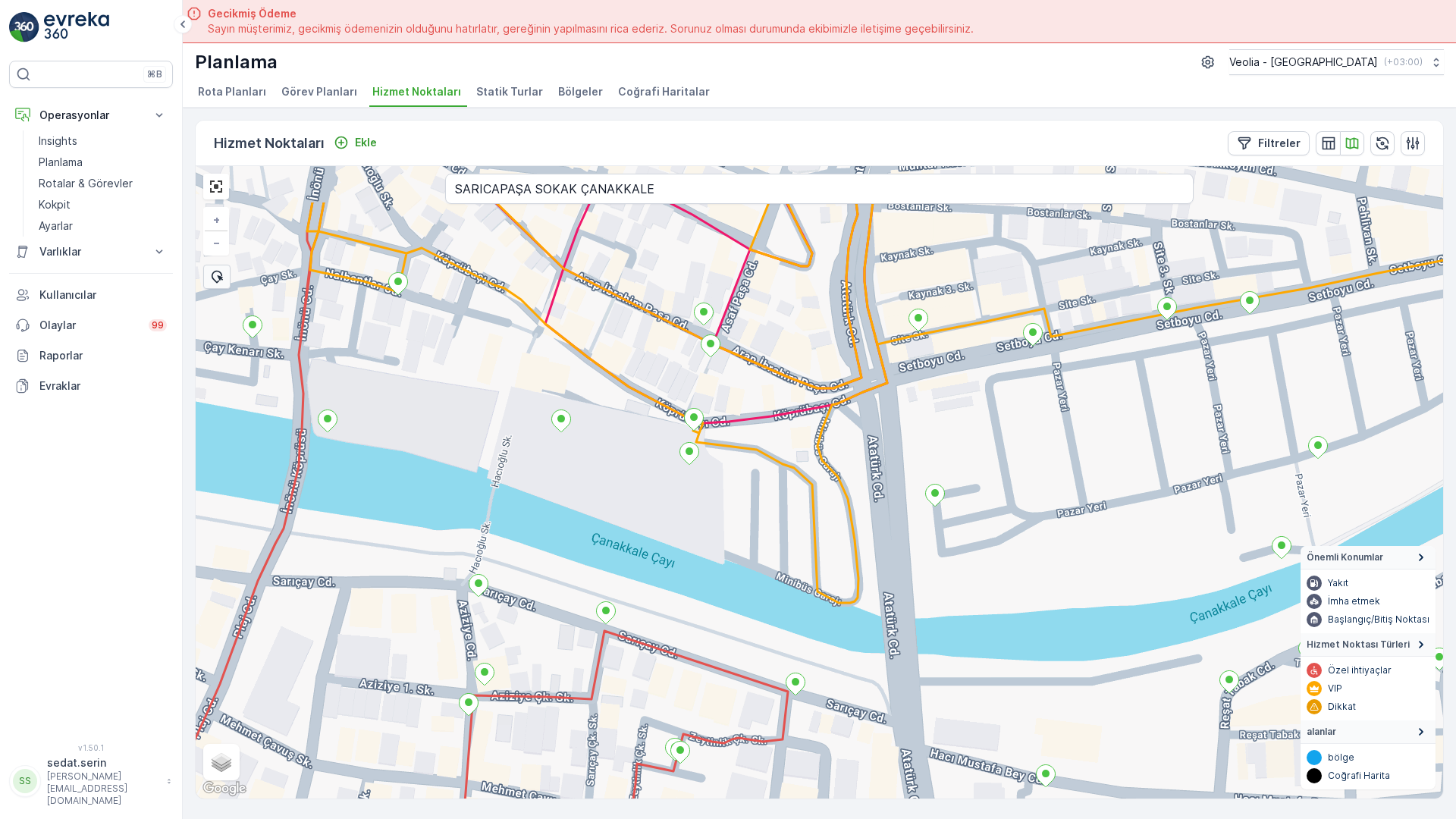
drag, startPoint x: 556, startPoint y: 353, endPoint x: 608, endPoint y: 472, distance: 129.9
click at [608, 472] on div "ANAARTER 3 STATİK TUR + − Uydu Yol haritası Arazi Karışık Leaflet Klavye kısayo…" at bounding box center [819, 483] width 1247 height 633
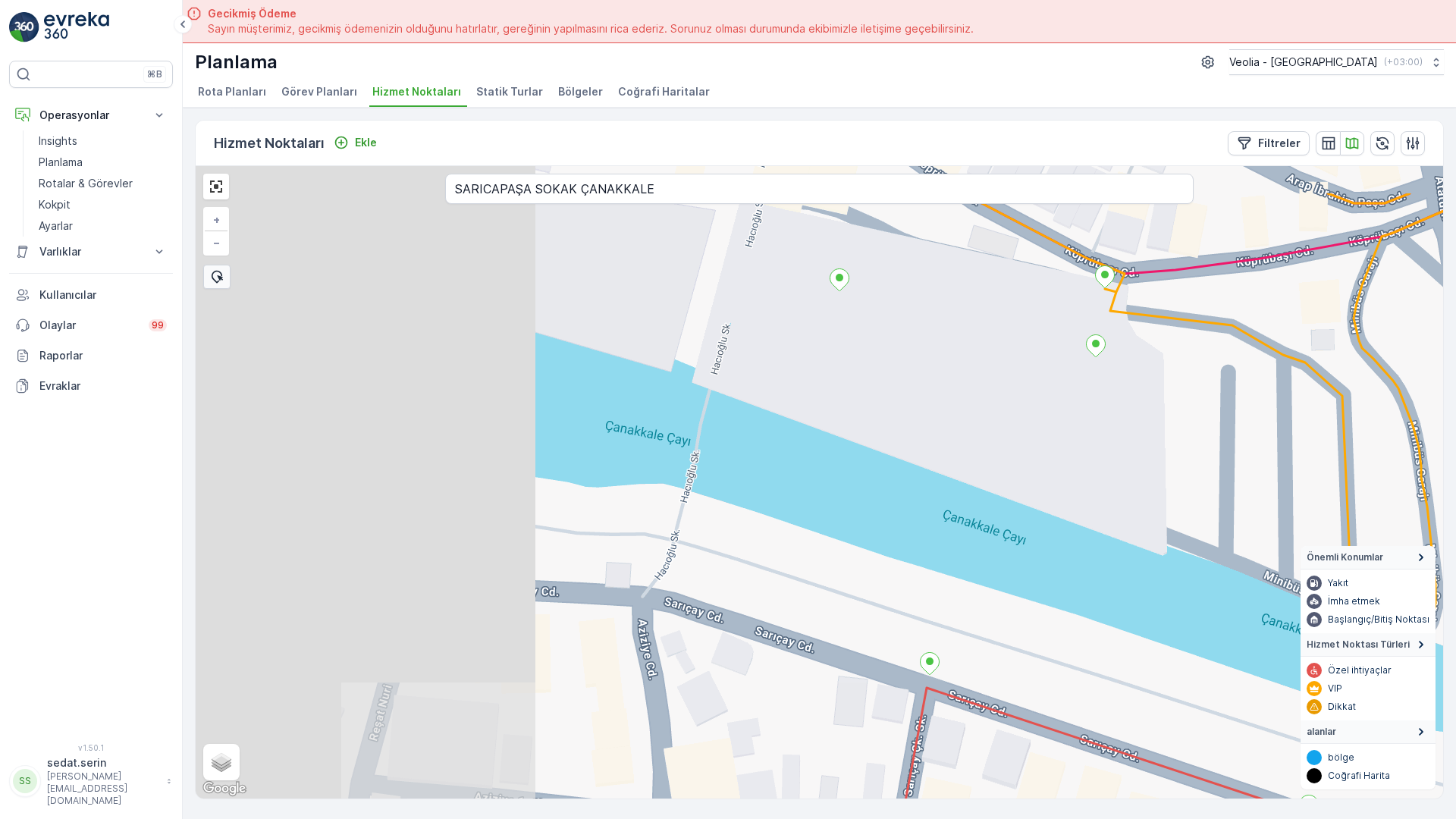
drag, startPoint x: 148, startPoint y: 424, endPoint x: 666, endPoint y: 533, distance: 529.3
click at [666, 533] on div "+ − Uydu Yol haritası Arazi Karışık Leaflet Klavye kısayolları Harita Verileri …" at bounding box center [819, 483] width 1247 height 633
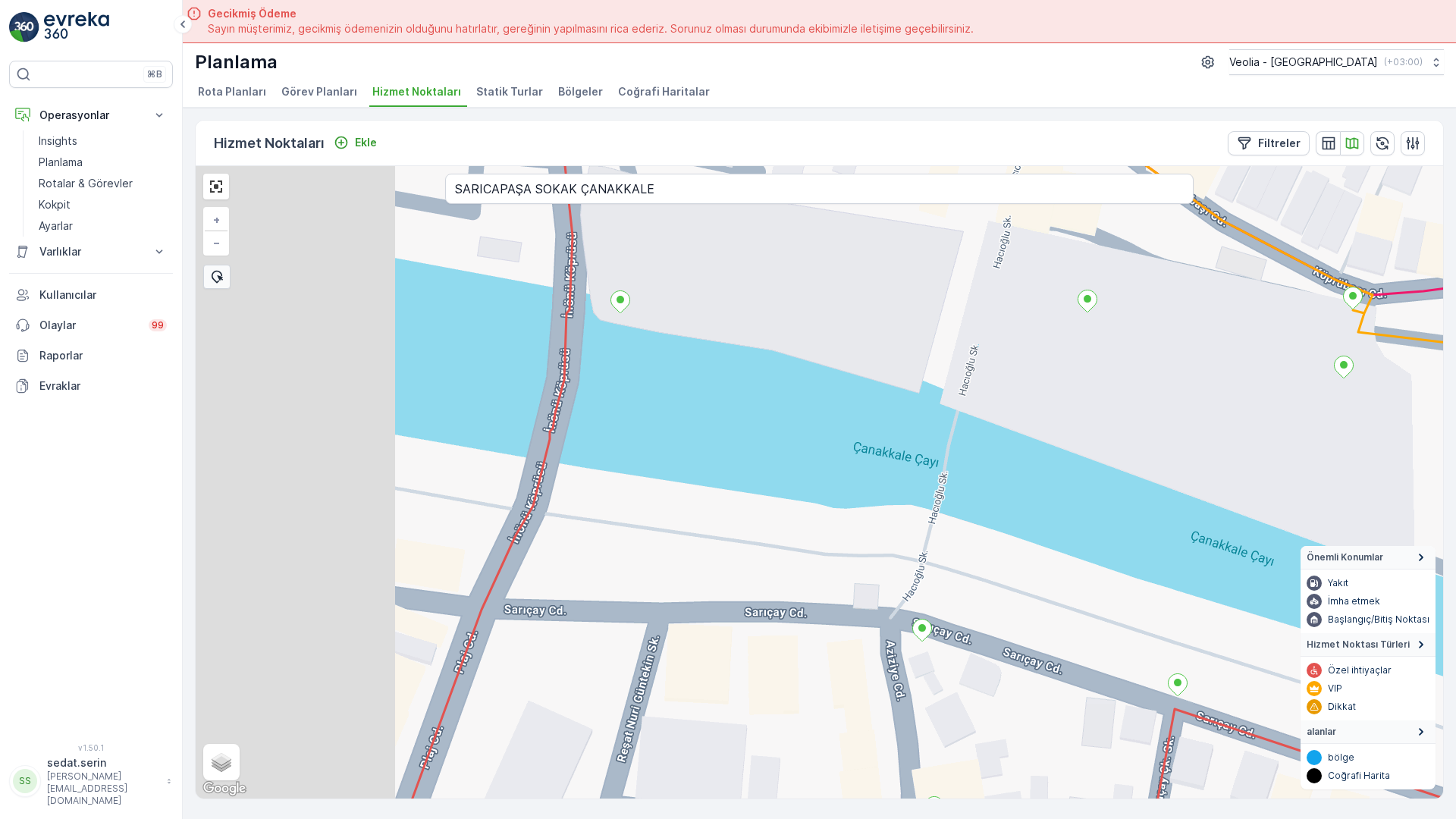
drag, startPoint x: 483, startPoint y: 426, endPoint x: 725, endPoint y: 447, distance: 242.9
click at [725, 447] on div "+ − Uydu Yol haritası Arazi Karışık Leaflet Klavye kısayolları Harita Verileri …" at bounding box center [819, 483] width 1247 height 633
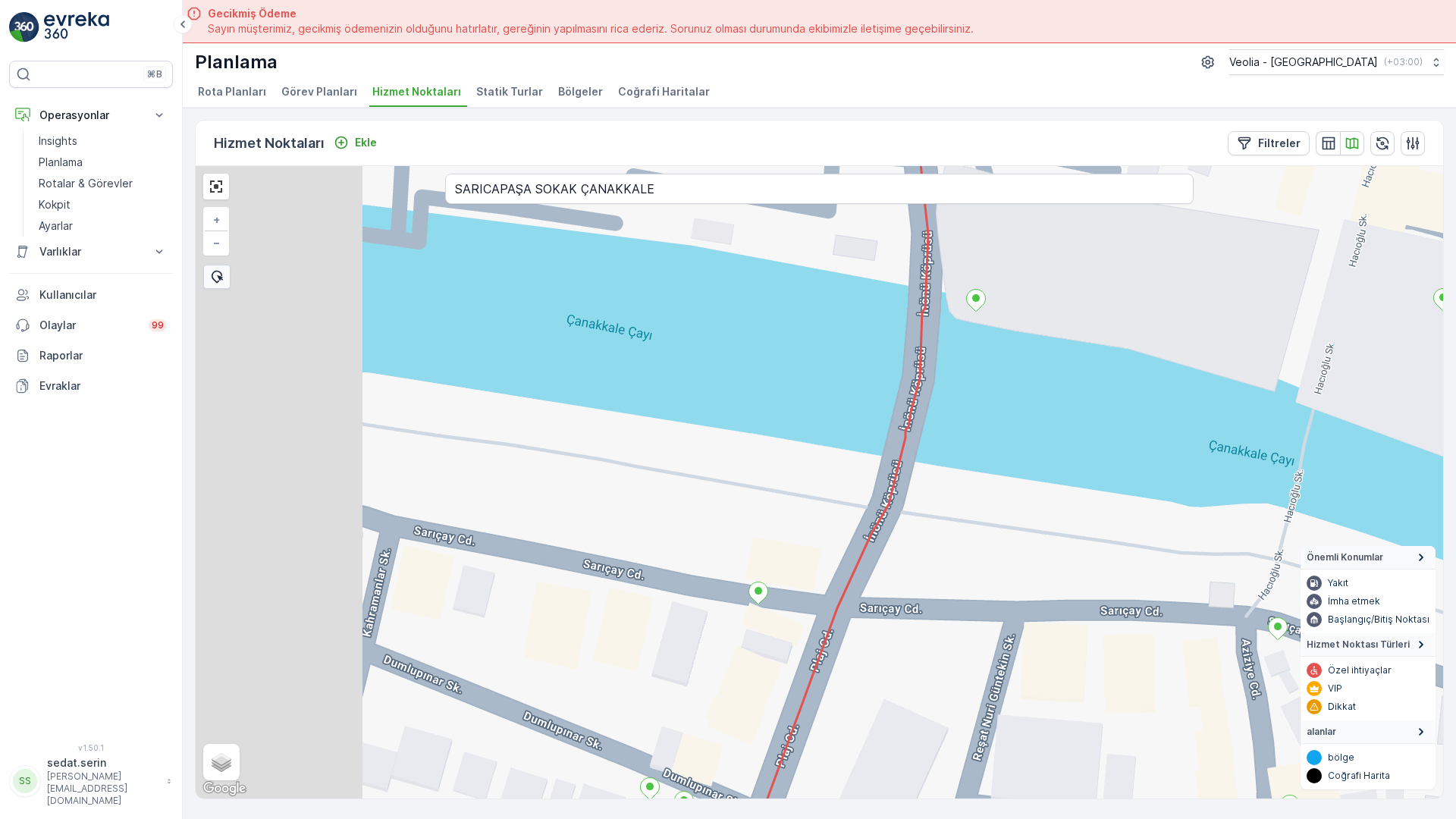
drag, startPoint x: 448, startPoint y: 429, endPoint x: 804, endPoint y: 427, distance: 356.0
click at [804, 427] on div "+ − Uydu Yol haritası Arazi Karışık Leaflet Klavye kısayolları Harita Verileri …" at bounding box center [819, 483] width 1247 height 633
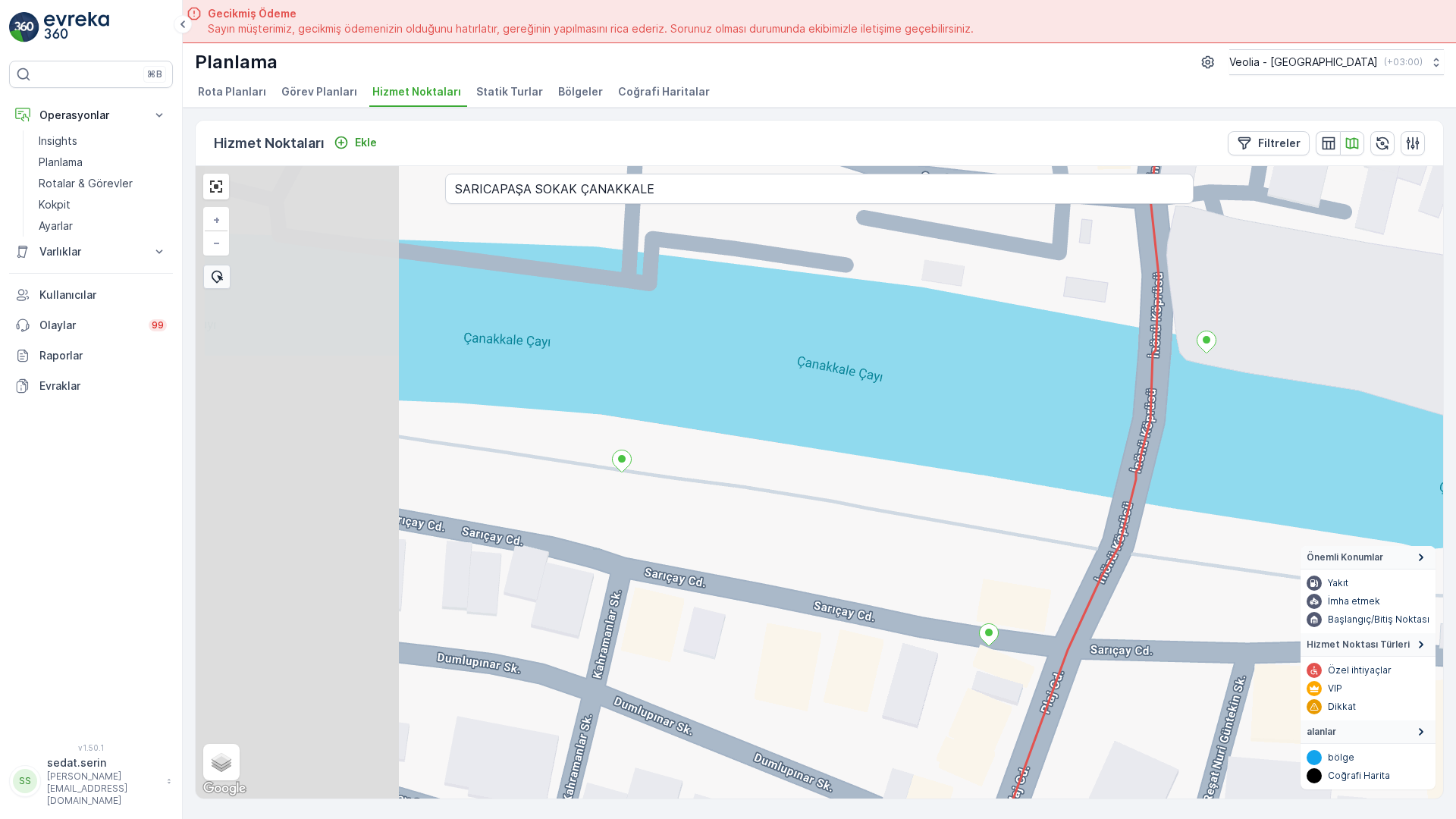
drag, startPoint x: 366, startPoint y: 470, endPoint x: 597, endPoint y: 511, distance: 234.6
click at [597, 511] on div "+ − Uydu Yol haritası Arazi Karışık Leaflet Klavye kısayolları Harita Verileri …" at bounding box center [819, 483] width 1247 height 633
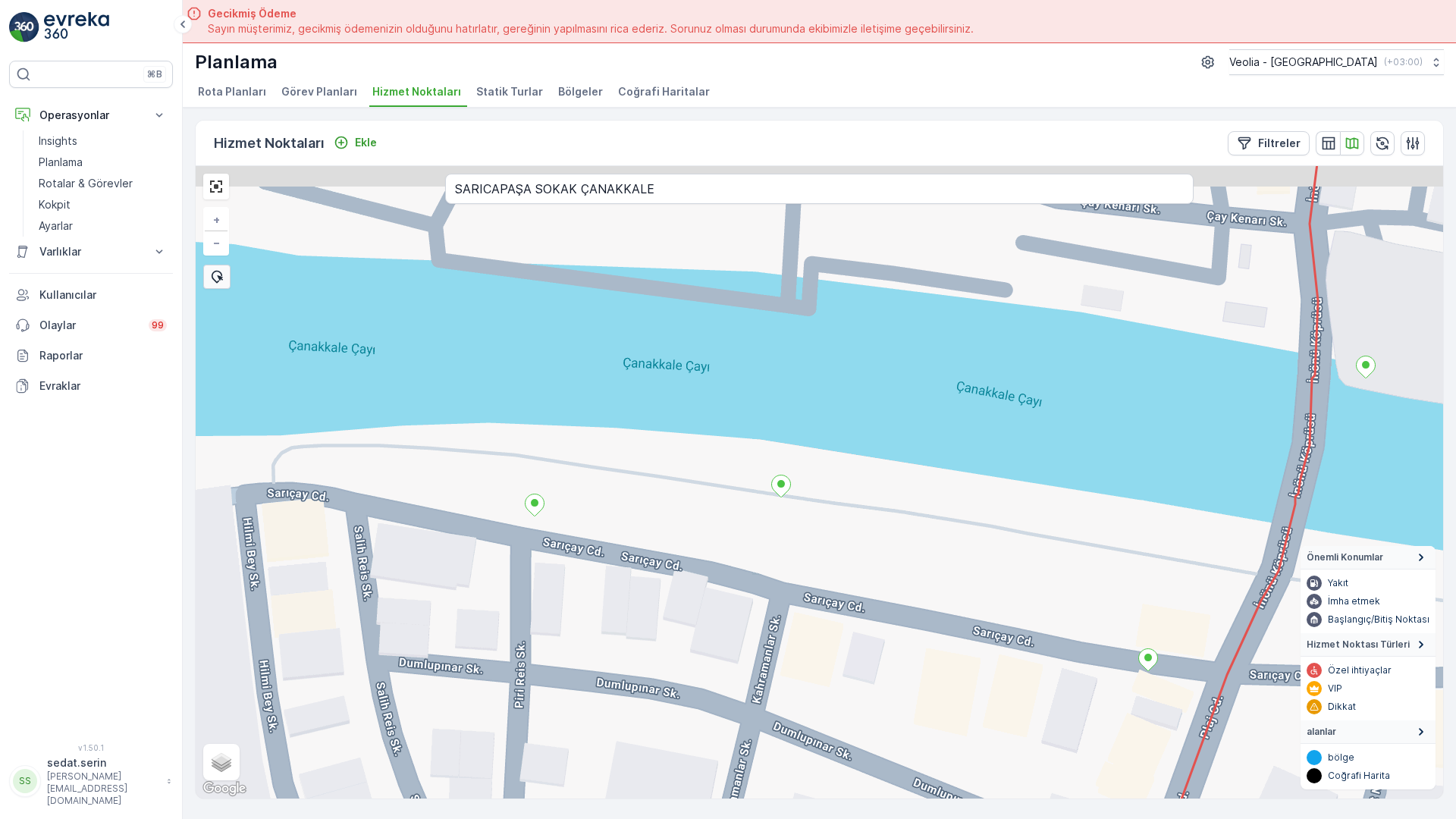
drag, startPoint x: 355, startPoint y: 443, endPoint x: 515, endPoint y: 468, distance: 161.9
click at [515, 468] on div "+ − Uydu Yol haritası Arazi Karışık Leaflet Klavye kısayolları Harita Verileri …" at bounding box center [819, 483] width 1247 height 633
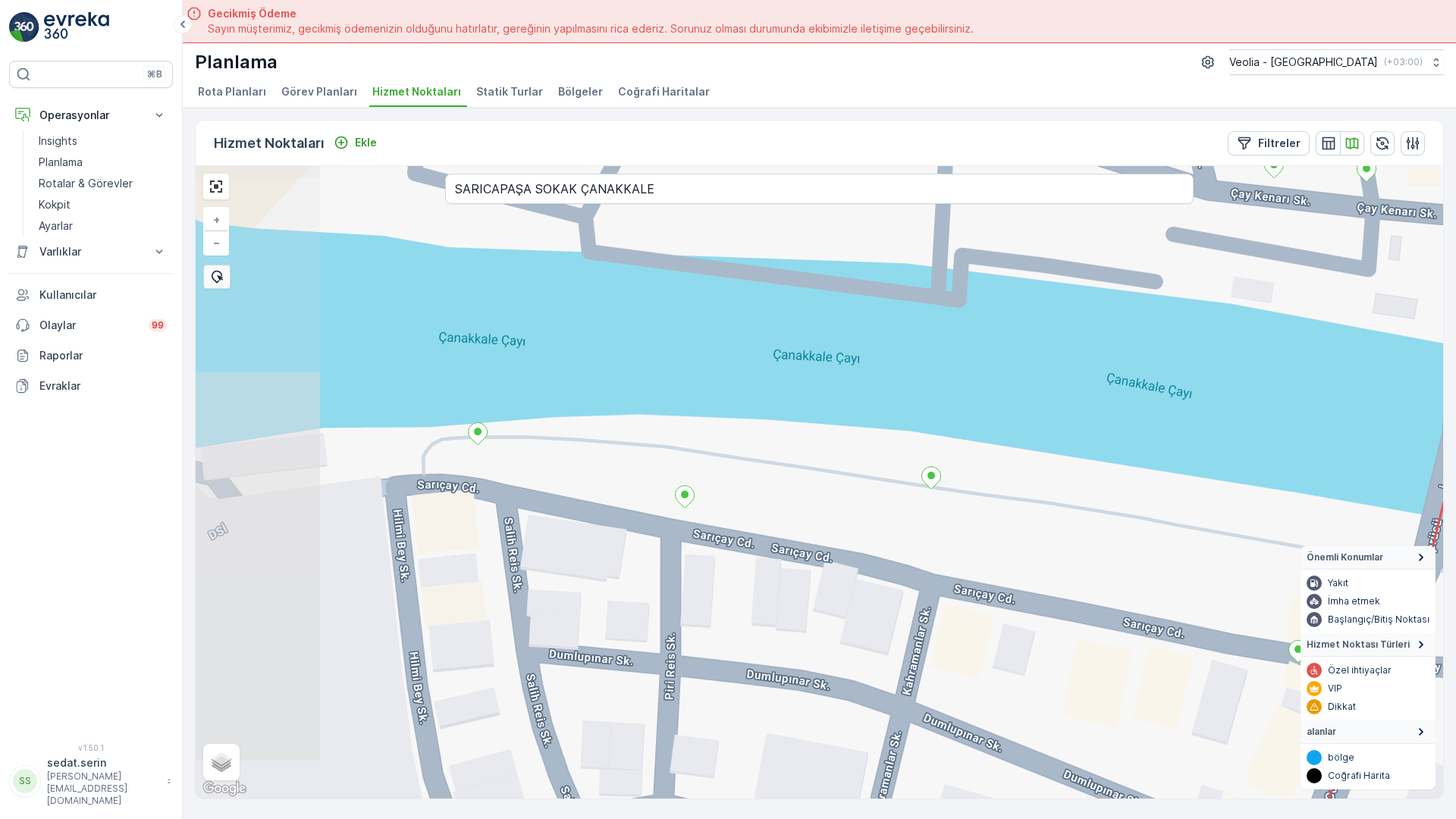
drag, startPoint x: 605, startPoint y: 434, endPoint x: 725, endPoint y: 437, distance: 120.0
click at [725, 437] on div "+ − Uydu Yol haritası Arazi Karışık Leaflet Klavye kısayolları Harita Verileri …" at bounding box center [819, 483] width 1247 height 633
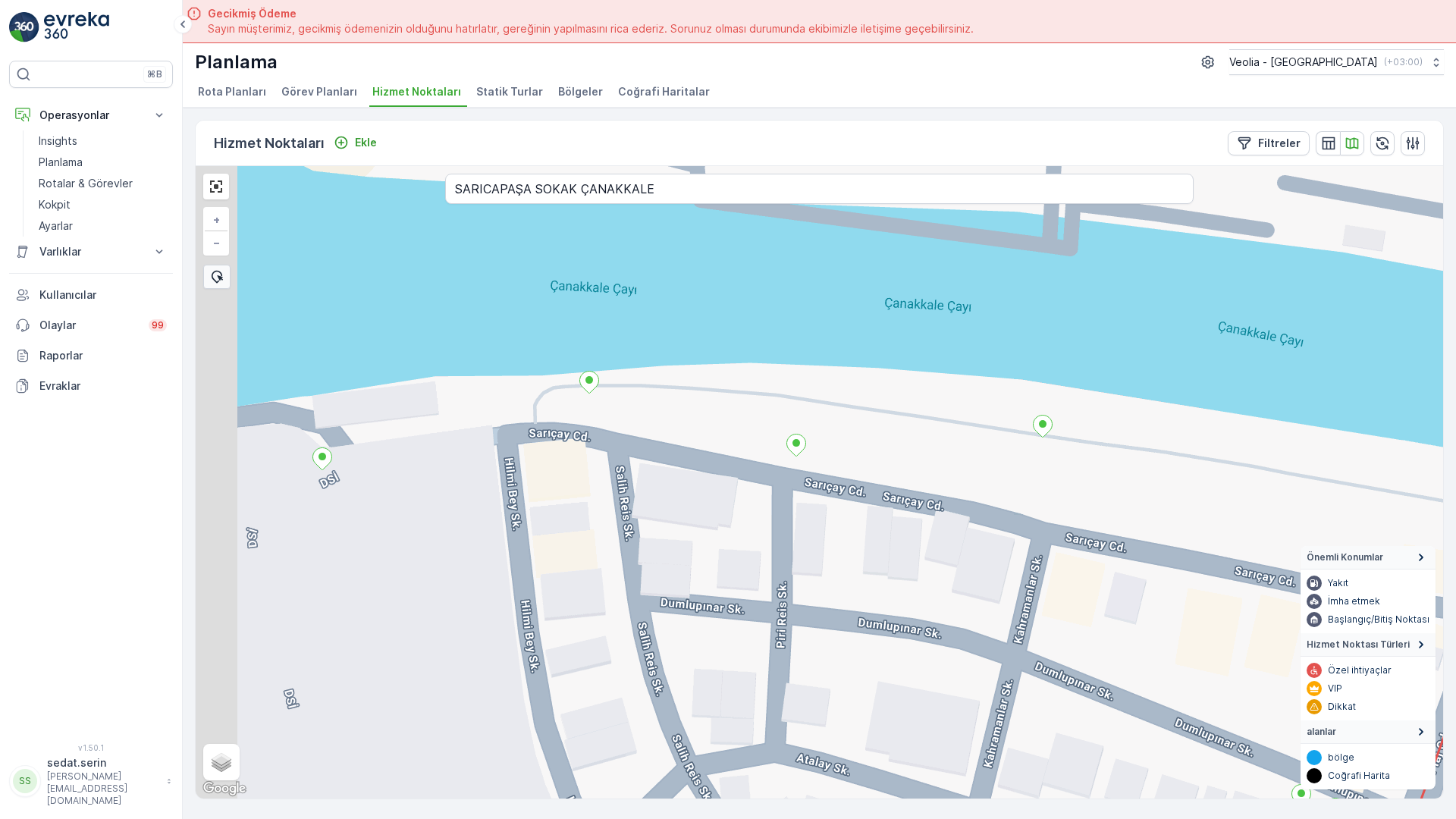
drag, startPoint x: 225, startPoint y: 367, endPoint x: 332, endPoint y: 320, distance: 116.9
click at [332, 320] on div "+ − Uydu Yol haritası Arazi Karışık Leaflet Klavye kısayolları Harita Verileri …" at bounding box center [819, 483] width 1247 height 633
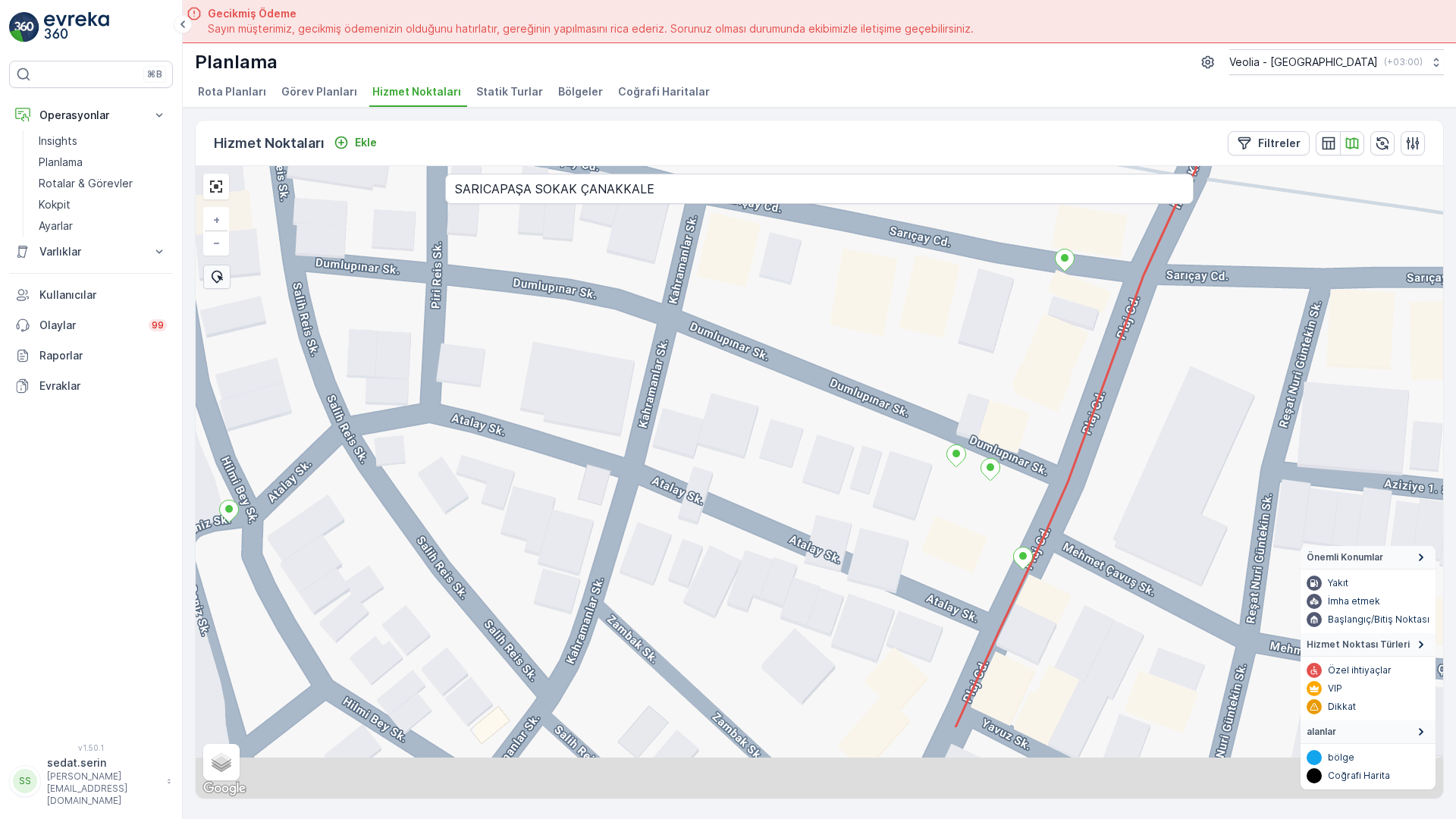
drag, startPoint x: 684, startPoint y: 386, endPoint x: 487, endPoint y: 195, distance: 274.4
click at [487, 195] on div "+ − Uydu Yol haritası Arazi Karışık Leaflet Klavye kısayolları Harita Verileri …" at bounding box center [819, 483] width 1247 height 633
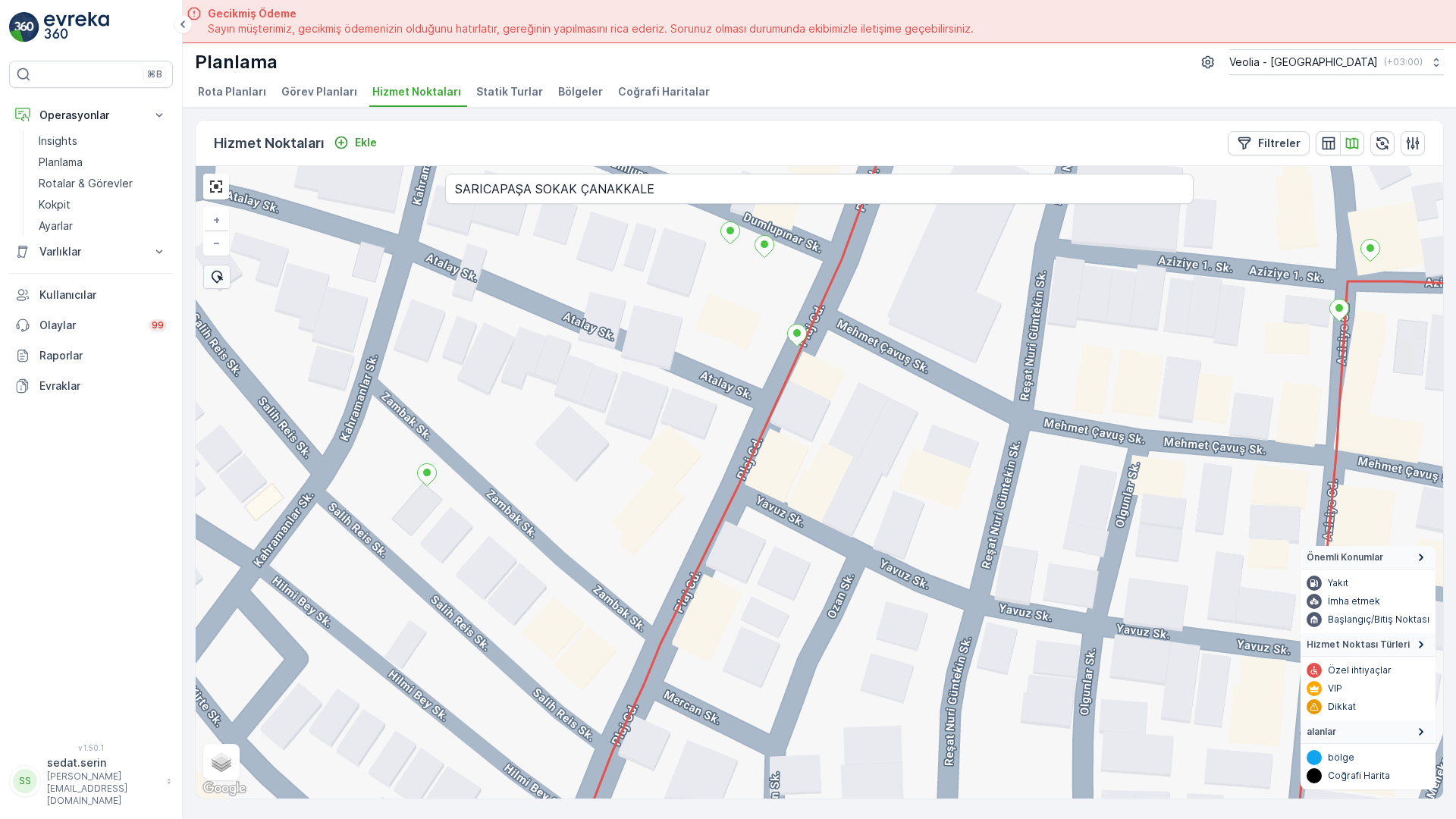
drag, startPoint x: 862, startPoint y: 524, endPoint x: 686, endPoint y: 346, distance: 250.3
click at [686, 346] on div "+ − Uydu Yol haritası Arazi Karışık Leaflet Klavye kısayolları Harita Verileri …" at bounding box center [819, 483] width 1247 height 633
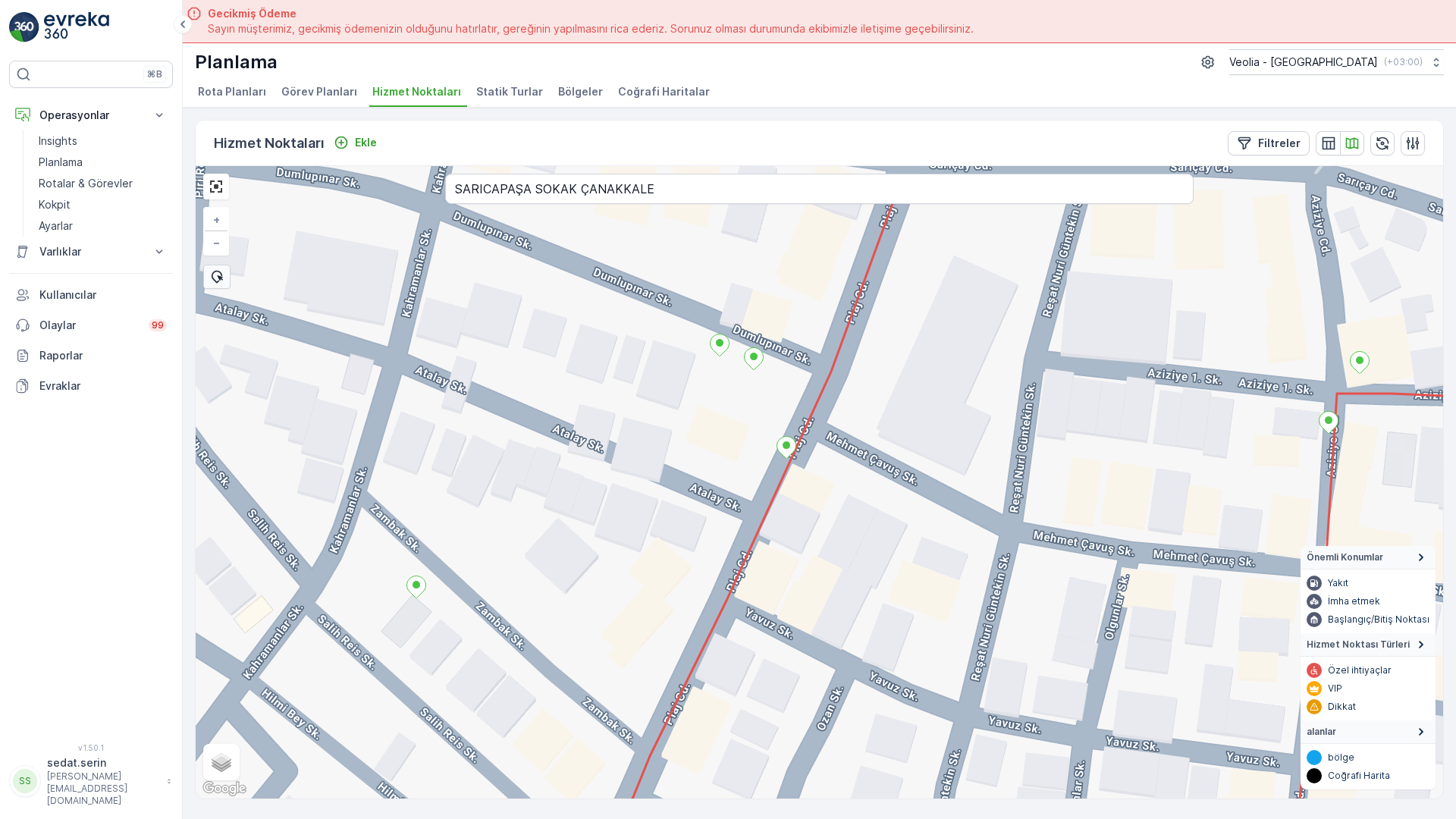
drag, startPoint x: 833, startPoint y: 307, endPoint x: 815, endPoint y: 513, distance: 206.8
click at [815, 513] on div "+ − Uydu Yol haritası Arazi Karışık Leaflet Klavye kısayolları Harita Verileri …" at bounding box center [819, 483] width 1247 height 633
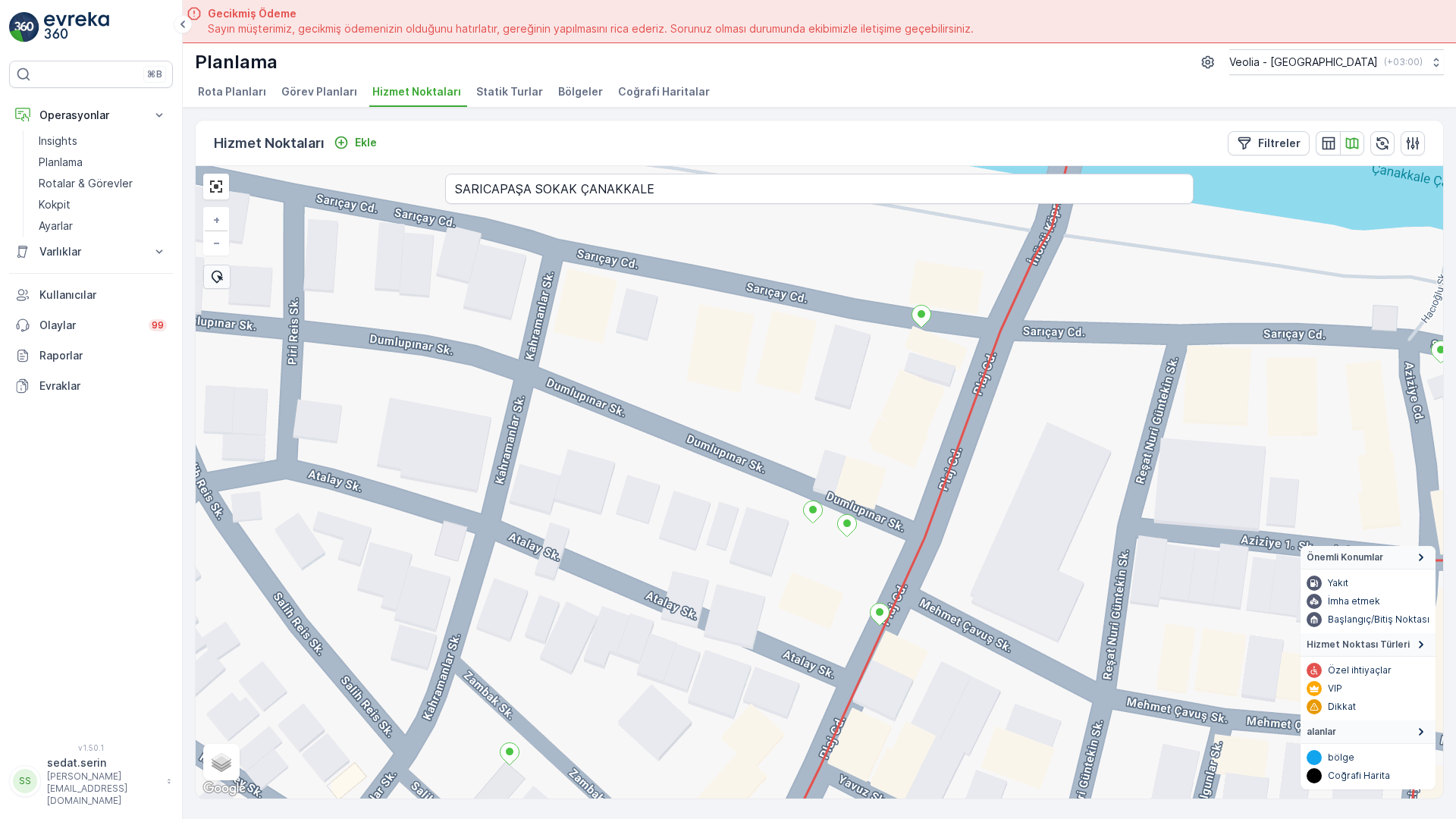
drag, startPoint x: 737, startPoint y: 277, endPoint x: 840, endPoint y: 351, distance: 126.8
click at [840, 351] on div "+ − Uydu Yol haritası Arazi Karışık Leaflet Klavye kısayolları Harita Verileri …" at bounding box center [819, 483] width 1247 height 633
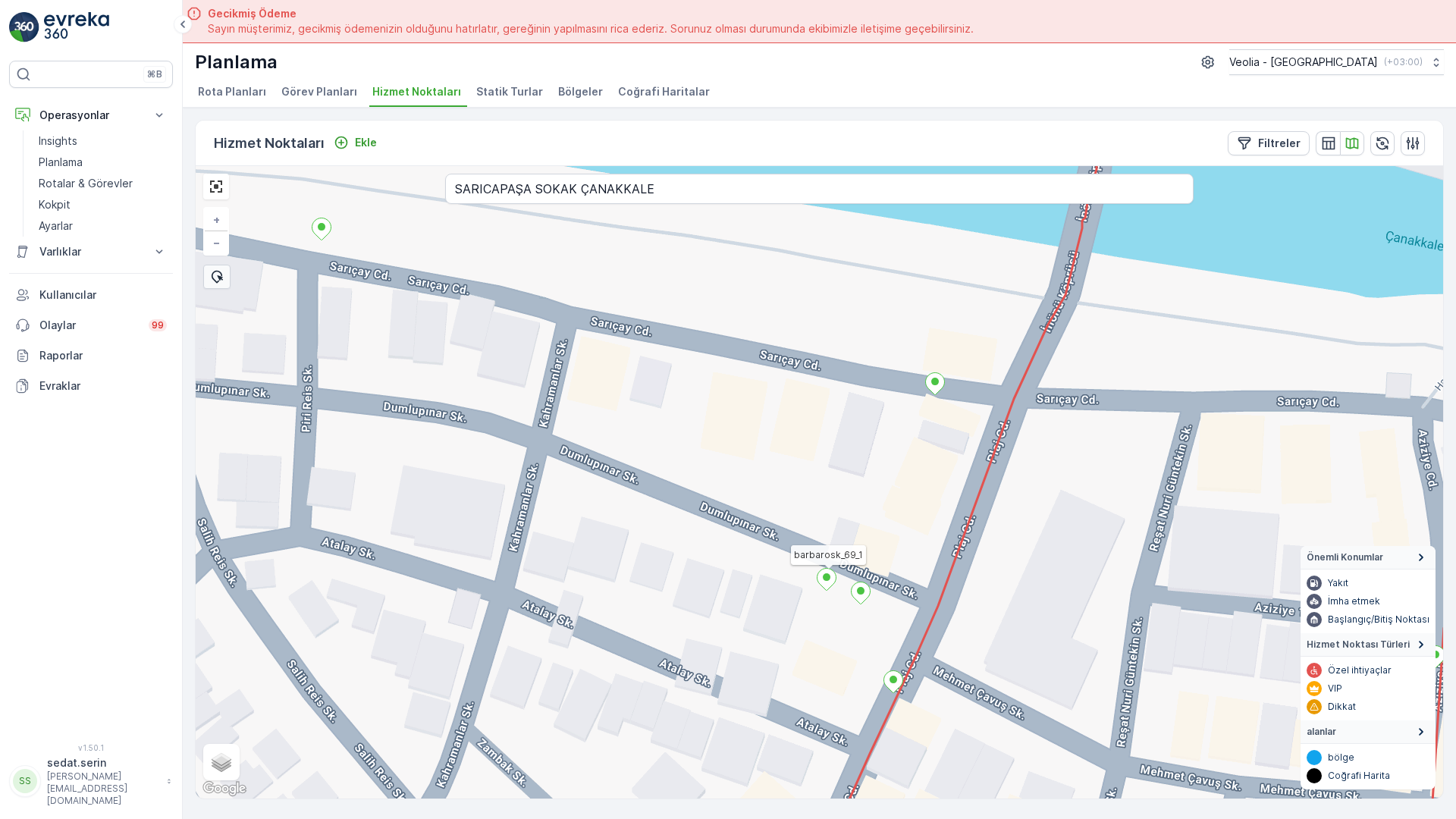
drag, startPoint x: 612, startPoint y: 343, endPoint x: 13, endPoint y: 237, distance: 608.3
click at [817, 569] on icon at bounding box center [826, 580] width 19 height 22
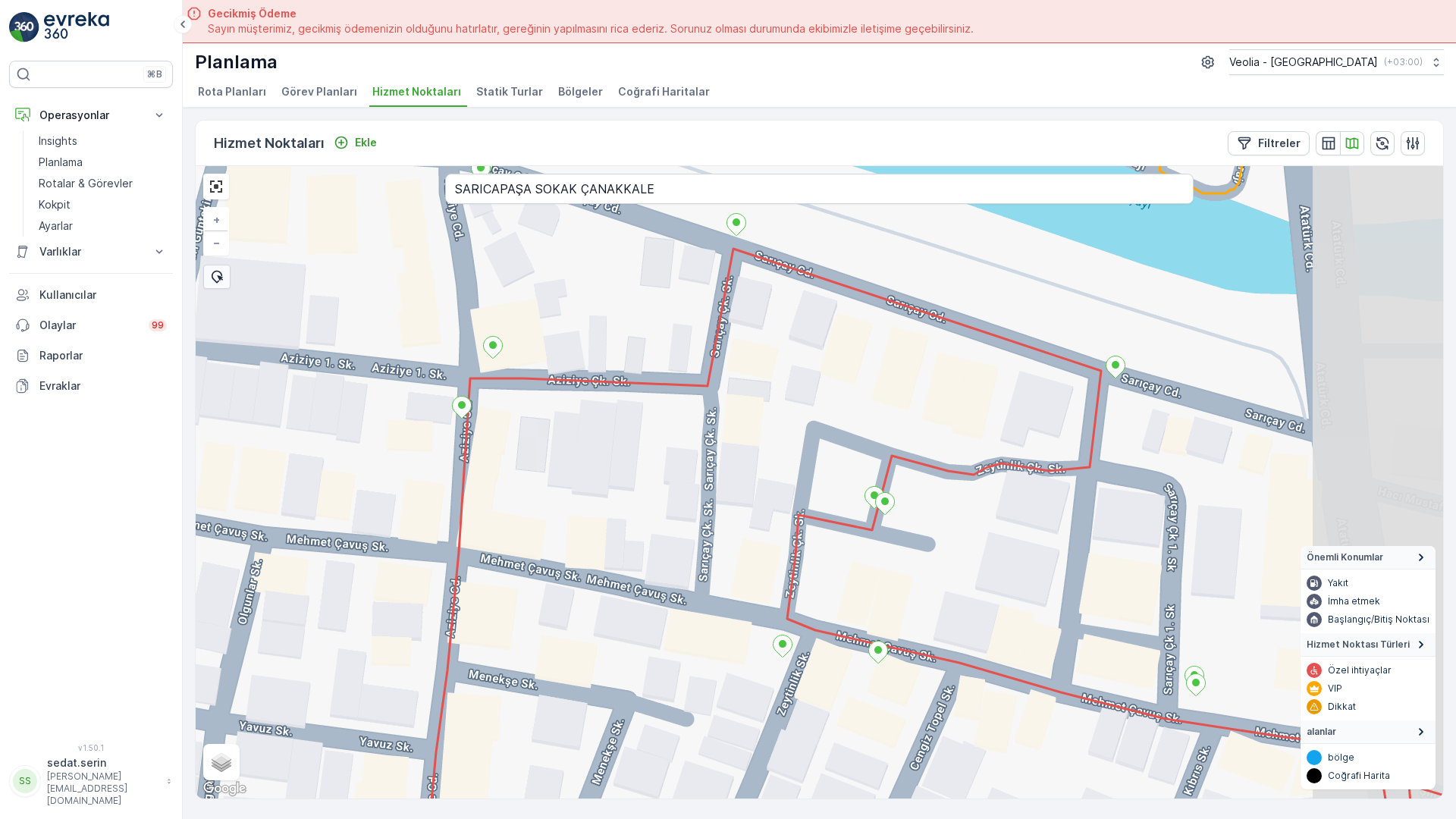
drag, startPoint x: 909, startPoint y: 381, endPoint x: 572, endPoint y: 309, distance: 344.6
click at [572, 309] on div "+ − Uydu Yol haritası Arazi Karışık Leaflet Klavye kısayolları Harita Verileri …" at bounding box center [819, 483] width 1247 height 633
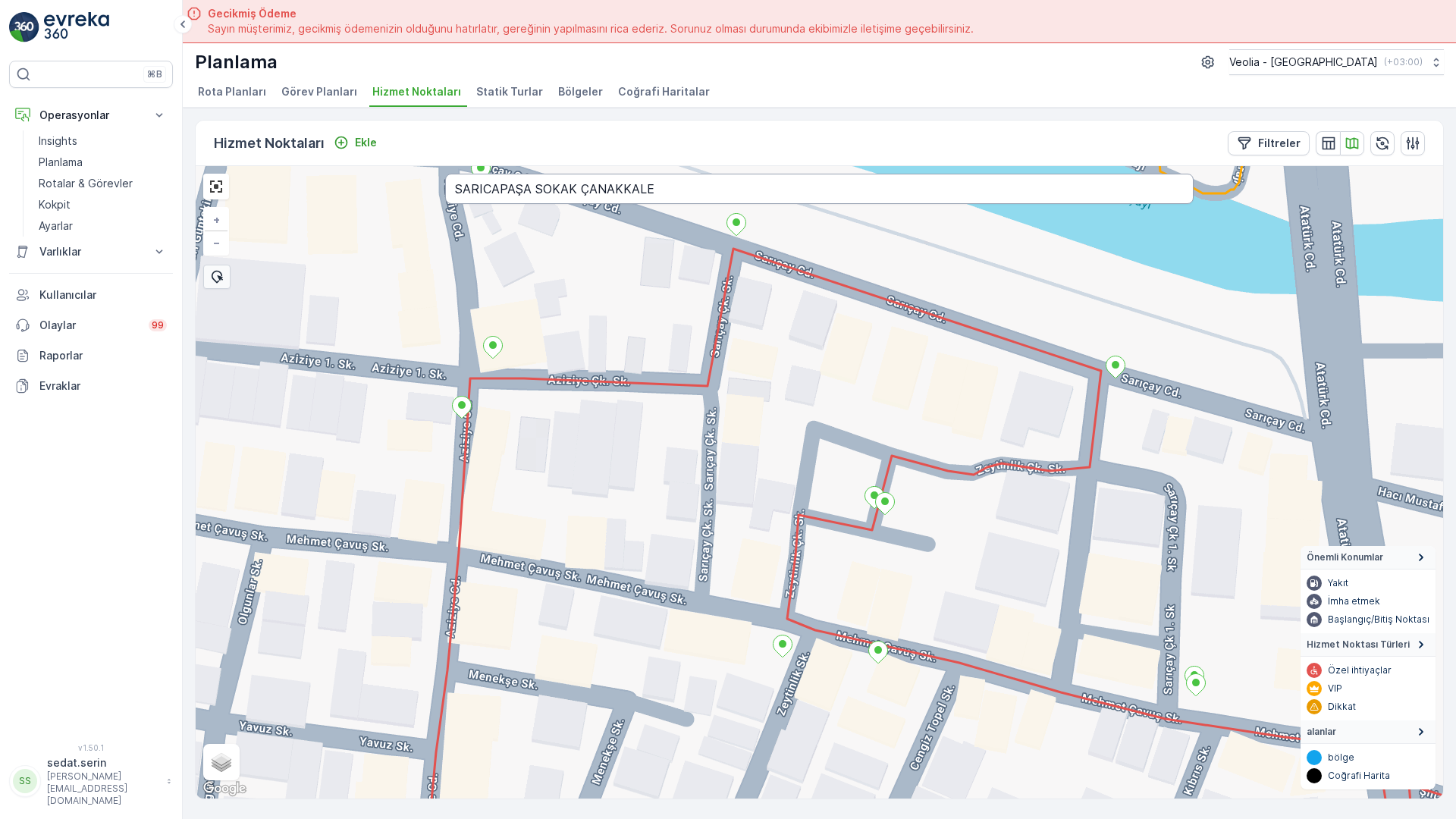
click at [498, 173] on input "SARICAPAŞA SOKAK ÇANAKKALE" at bounding box center [819, 188] width 748 height 30
type input "SAYDAM SOKAK ÇANAKKALE"
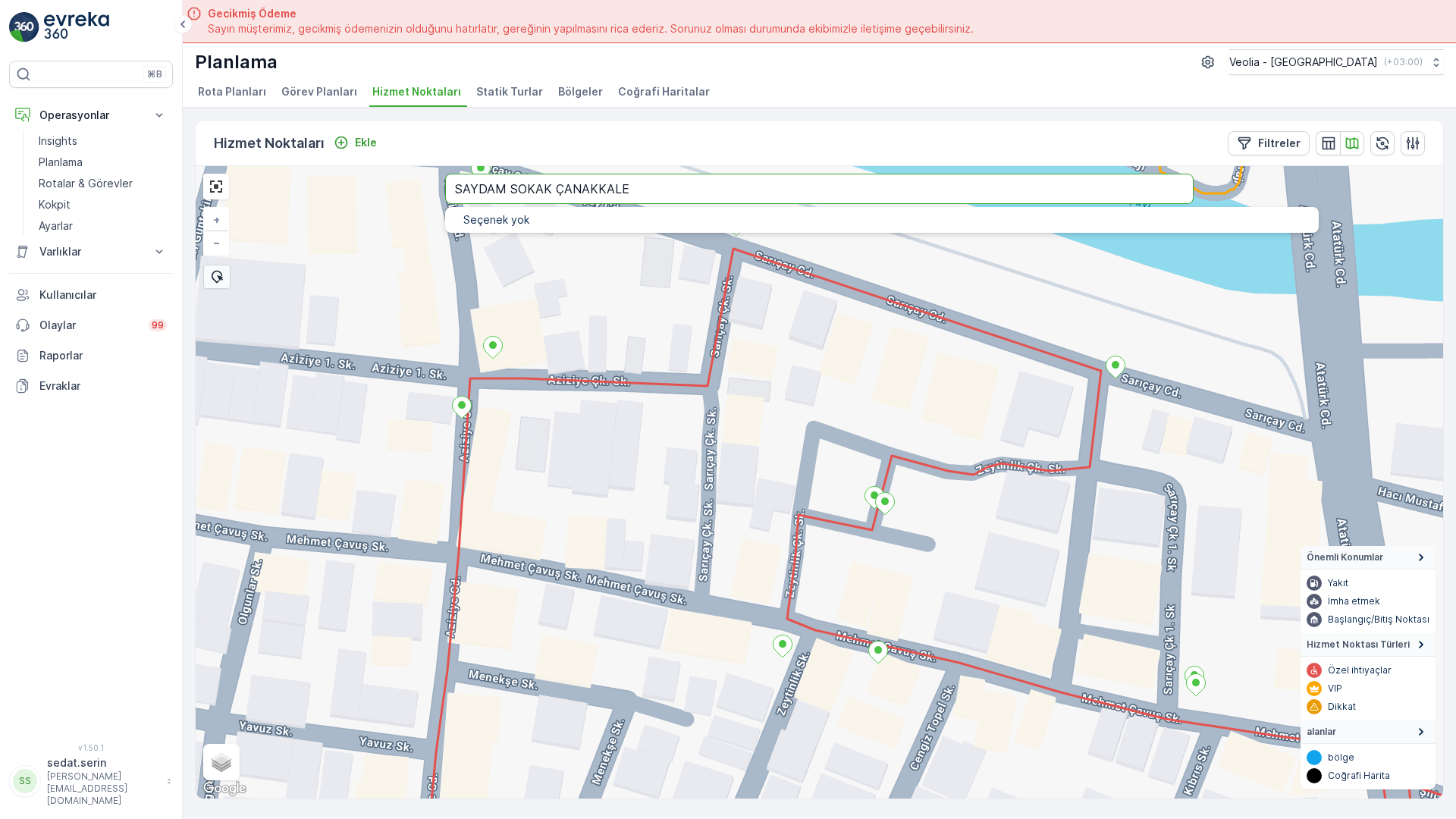
drag, startPoint x: 491, startPoint y: 8, endPoint x: 206, endPoint y: 0, distance: 285.1
click at [206, 166] on div "anaarter1_8_2m + − Uydu Yol haritası Arazi Karışık Leaflet Klavye kısayolları H…" at bounding box center [819, 483] width 1247 height 633
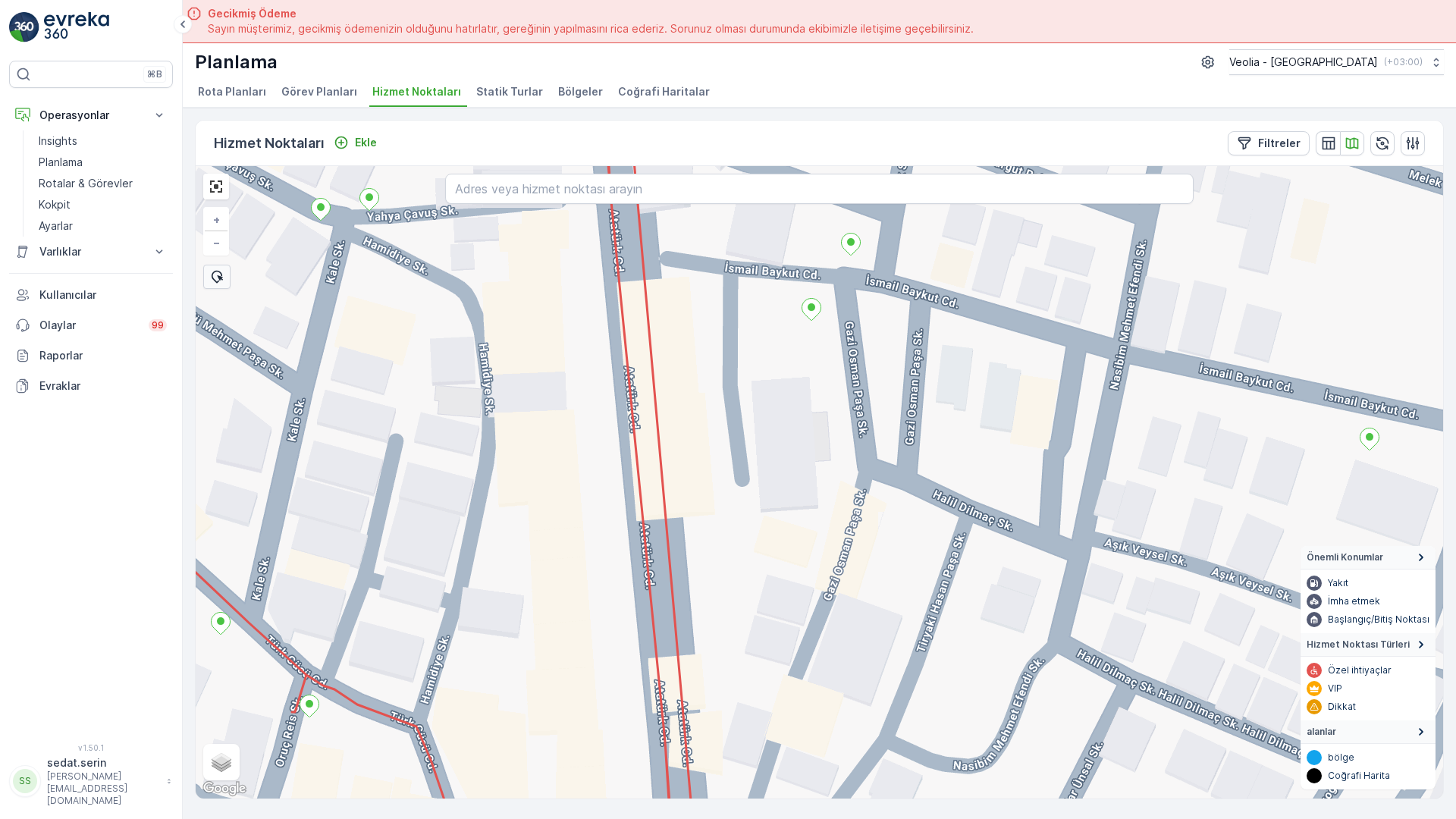
drag, startPoint x: 823, startPoint y: 553, endPoint x: 777, endPoint y: 498, distance: 71.7
click at [777, 498] on div "+ − Uydu Yol haritası Arazi Karışık Leaflet Klavye kısayolları Harita Verileri …" at bounding box center [819, 483] width 1247 height 633
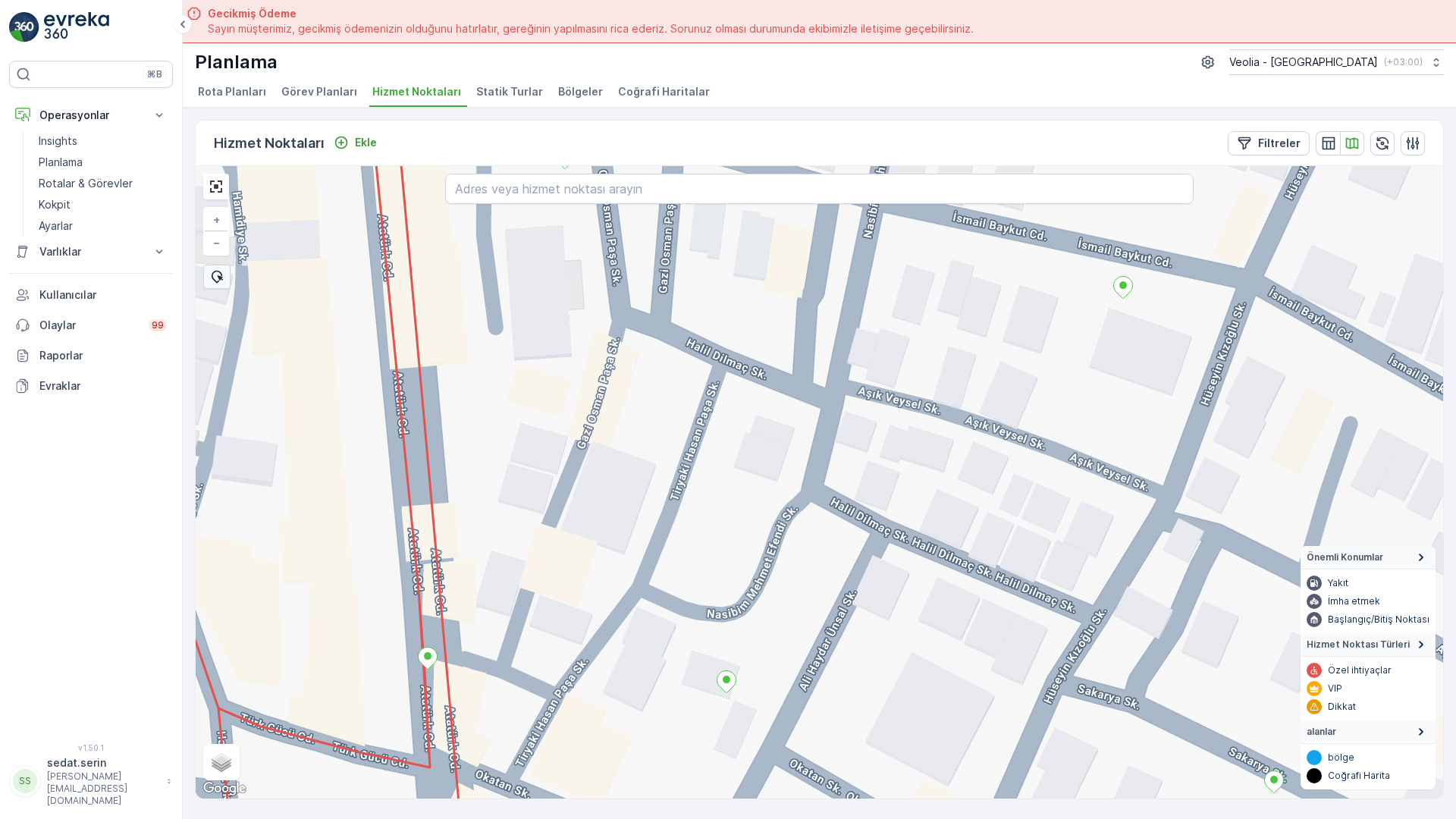
drag, startPoint x: 892, startPoint y: 557, endPoint x: 641, endPoint y: 406, distance: 292.9
click at [641, 406] on div "+ − Uydu Yol haritası Arazi Karışık Leaflet Klavye kısayolları Harita Verileri …" at bounding box center [819, 483] width 1247 height 633
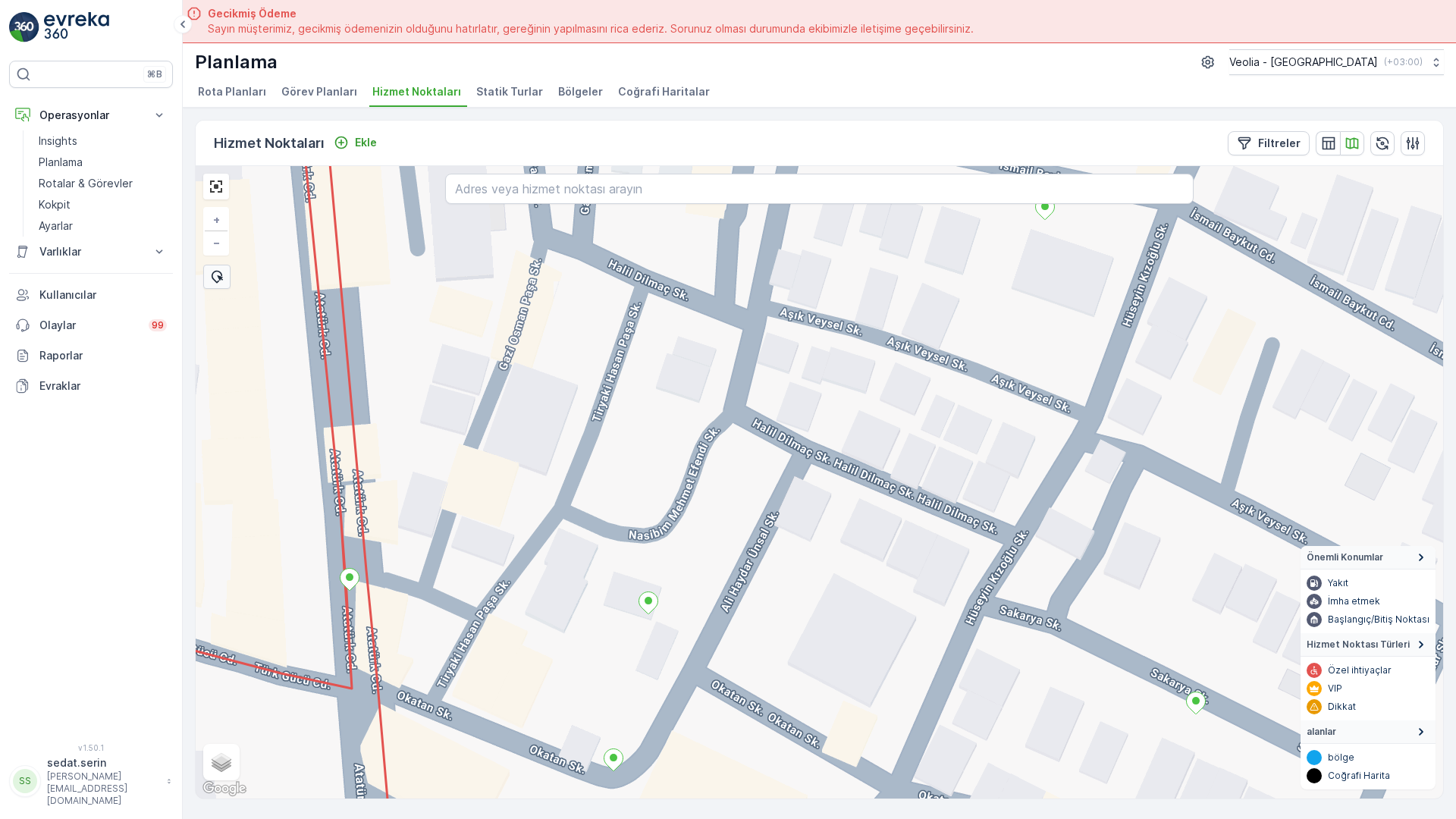
drag, startPoint x: 953, startPoint y: 590, endPoint x: 818, endPoint y: 435, distance: 205.5
click at [818, 435] on div "+ − Uydu Yol haritası Arazi Karışık Leaflet Klavye kısayolları Harita Verileri …" at bounding box center [819, 483] width 1247 height 633
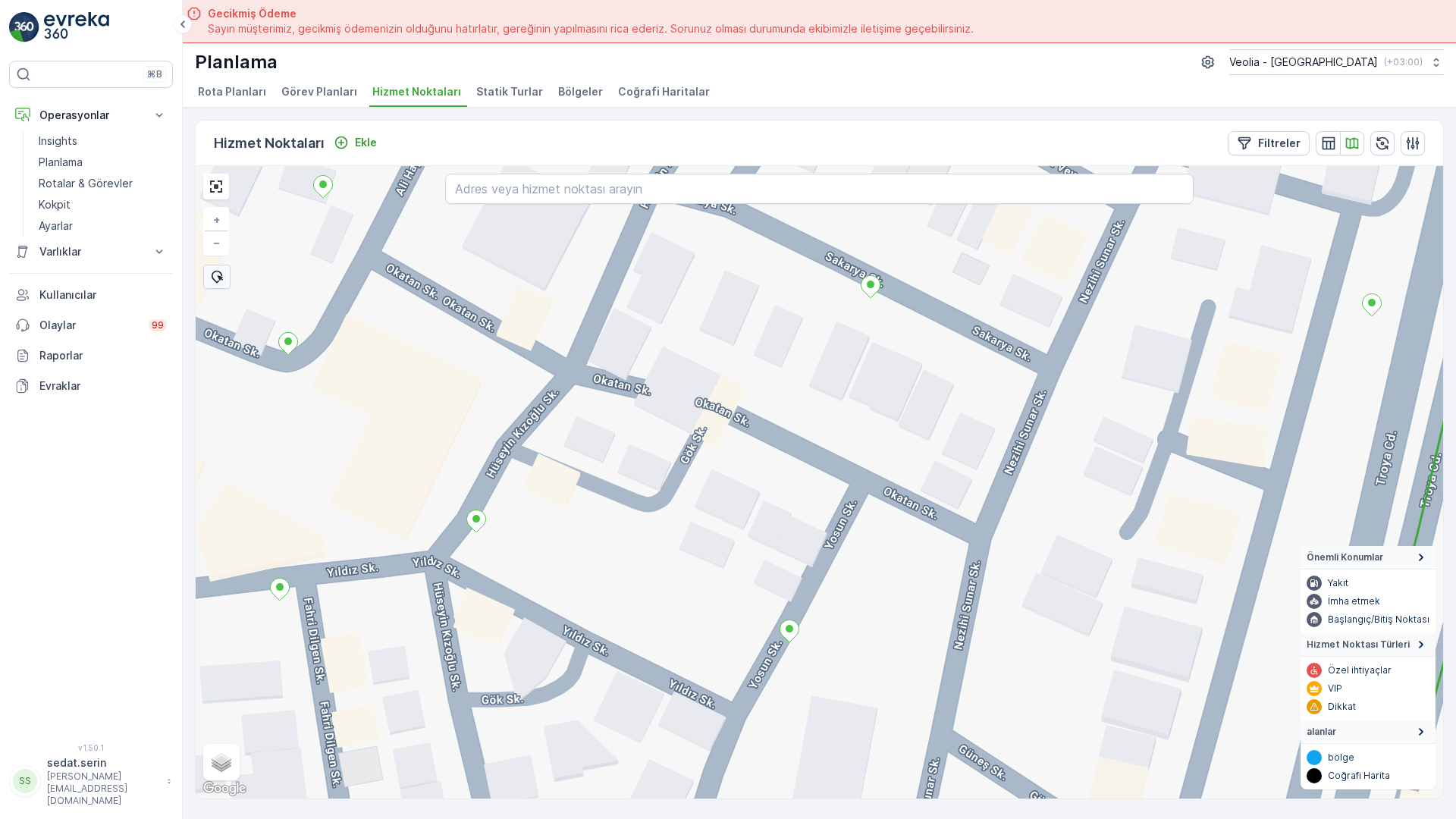
drag, startPoint x: 994, startPoint y: 599, endPoint x: 789, endPoint y: 318, distance: 347.8
click at [789, 318] on div "+ − Uydu Yol haritası Arazi Karışık Leaflet Klavye kısayolları Harita Verileri …" at bounding box center [819, 483] width 1247 height 633
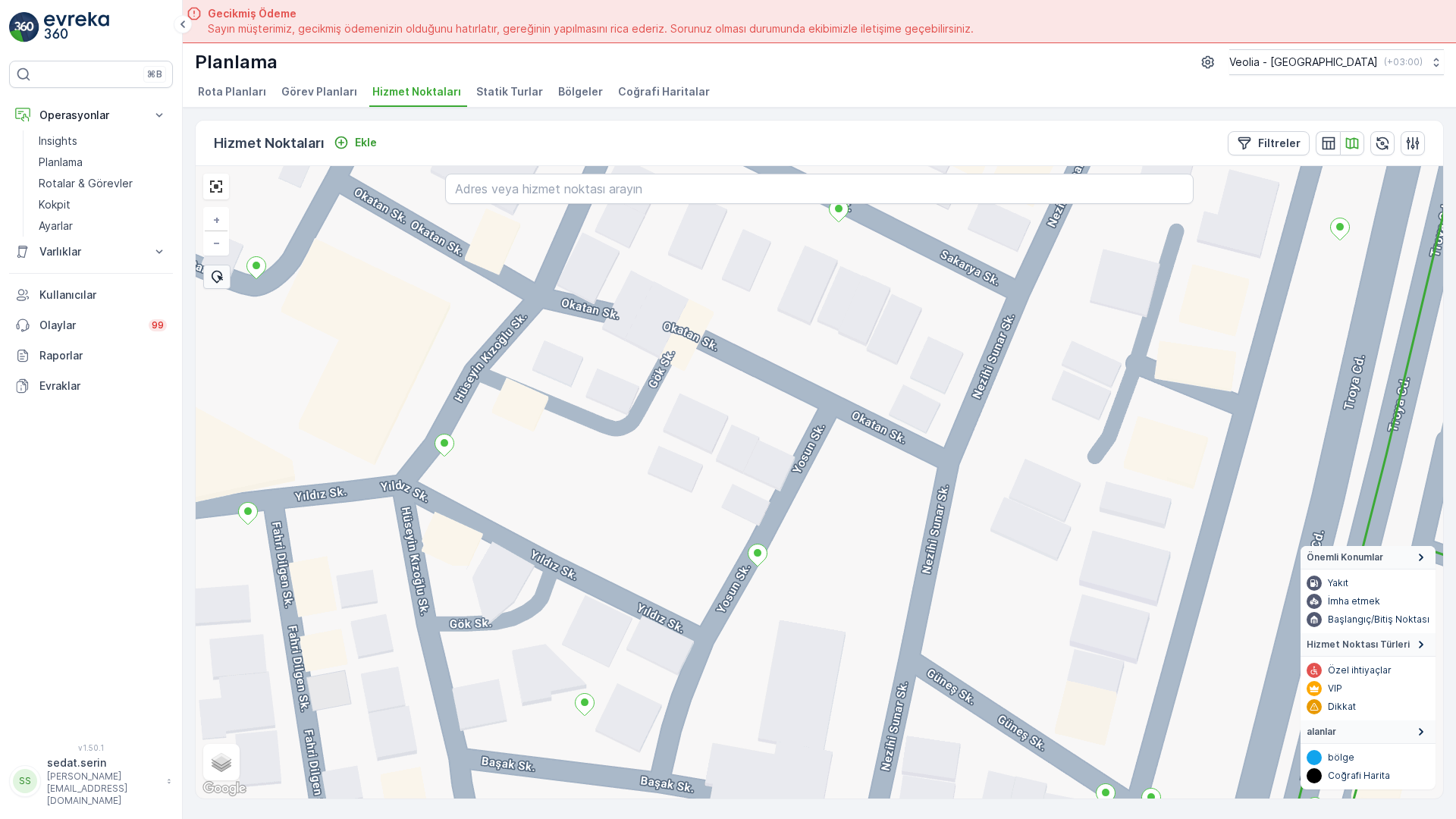
drag, startPoint x: 875, startPoint y: 595, endPoint x: 836, endPoint y: 478, distance: 123.3
click at [836, 478] on div "+ − Uydu Yol haritası Arazi Karışık Leaflet Klavye kısayolları Harita Verileri …" at bounding box center [819, 483] width 1247 height 633
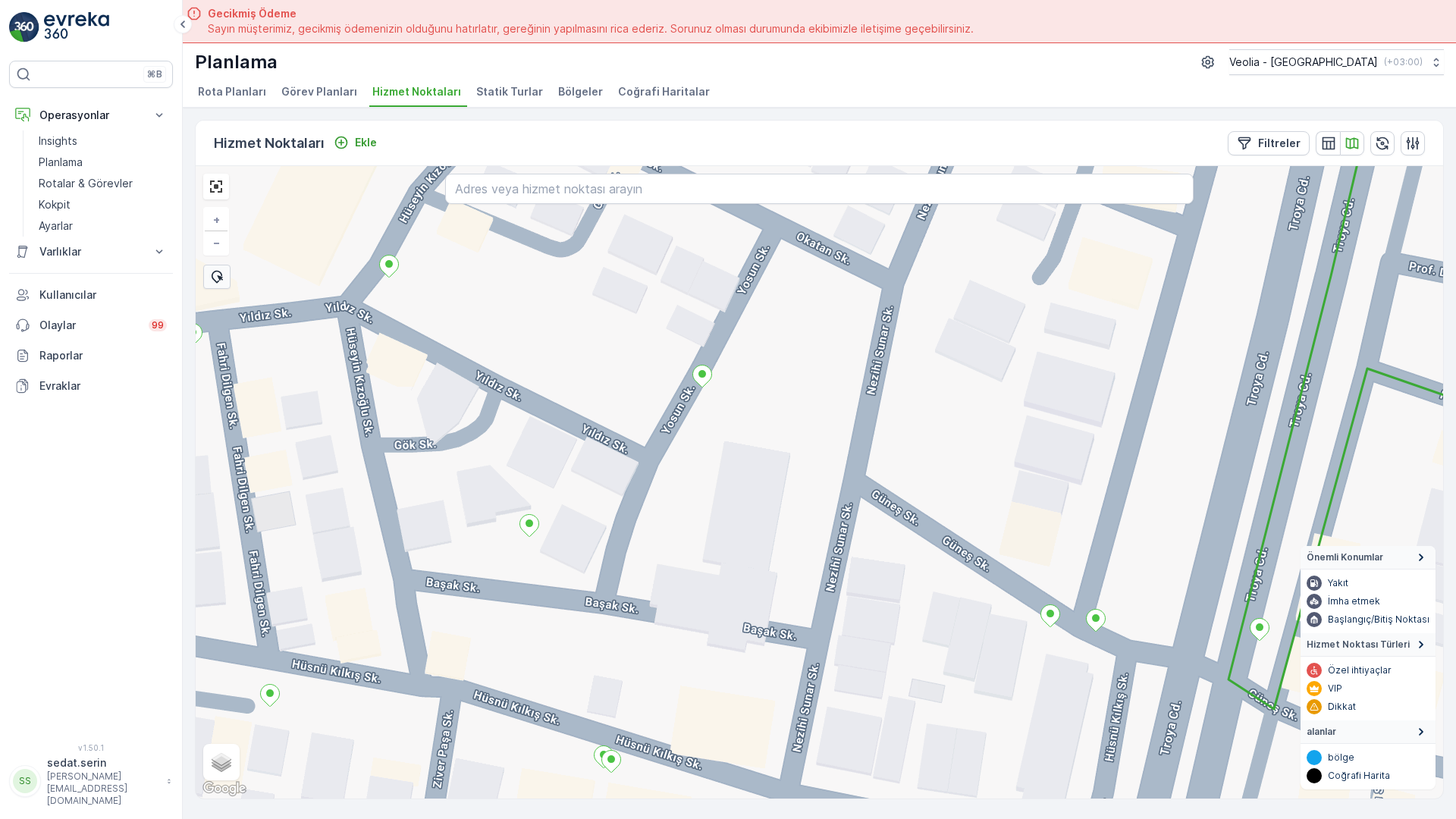
drag, startPoint x: 630, startPoint y: 424, endPoint x: 582, endPoint y: 284, distance: 148.0
click at [582, 284] on div "+ − Uydu Yol haritası Arazi Karışık Leaflet Klavye kısayolları Harita Verileri …" at bounding box center [819, 483] width 1247 height 633
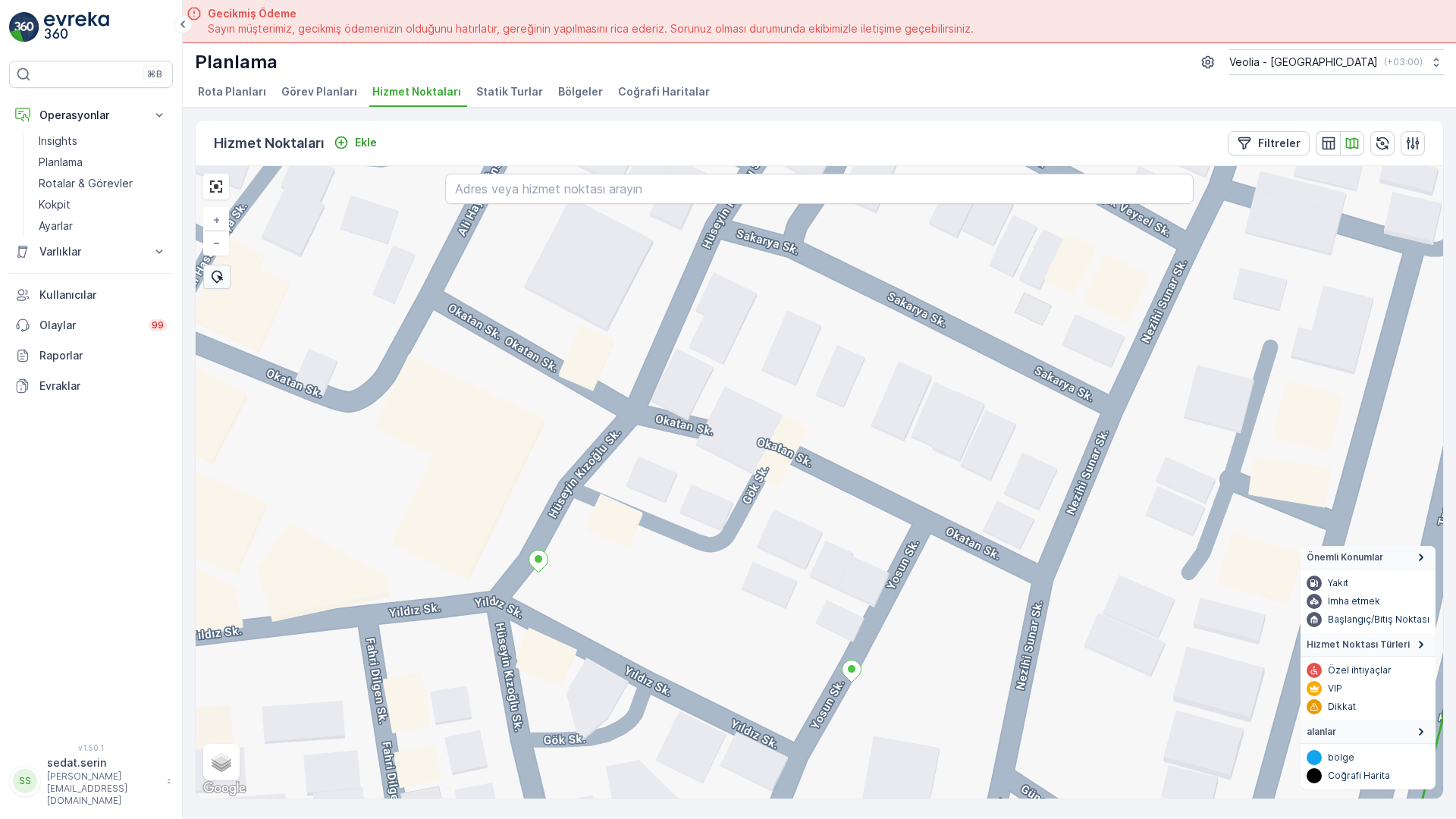
drag, startPoint x: 582, startPoint y: 284, endPoint x: 795, endPoint y: 706, distance: 472.7
click at [800, 718] on div "+ − Uydu Yol haritası Arazi Karışık Leaflet Klavye kısayolları Harita Verileri …" at bounding box center [819, 483] width 1247 height 633
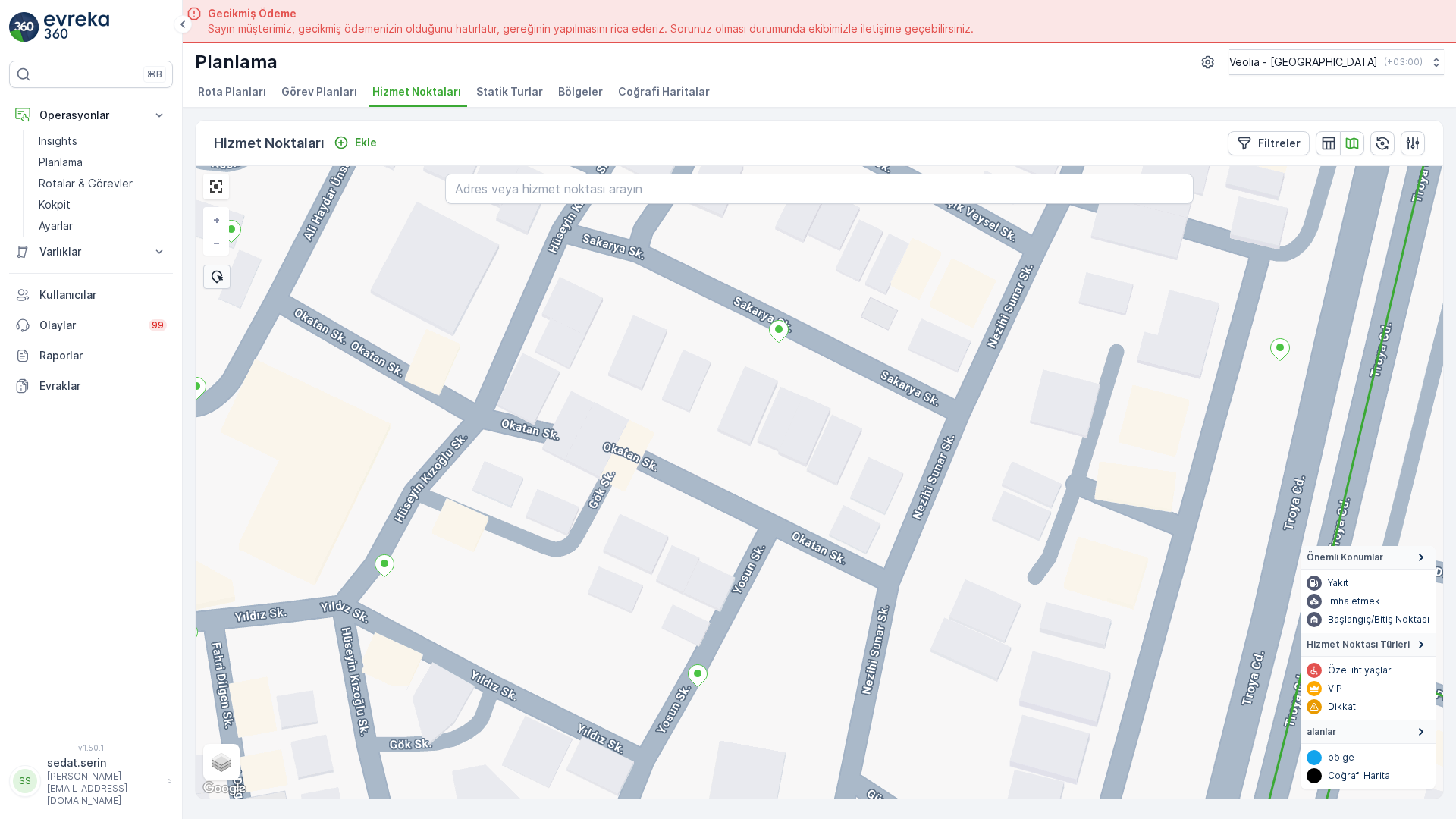
drag, startPoint x: 529, startPoint y: 296, endPoint x: 298, endPoint y: 159, distance: 268.6
click at [298, 166] on div "+ − Uydu Yol haritası Arazi Karışık Leaflet Klavye kısayolları Harita Verileri …" at bounding box center [819, 483] width 1247 height 633
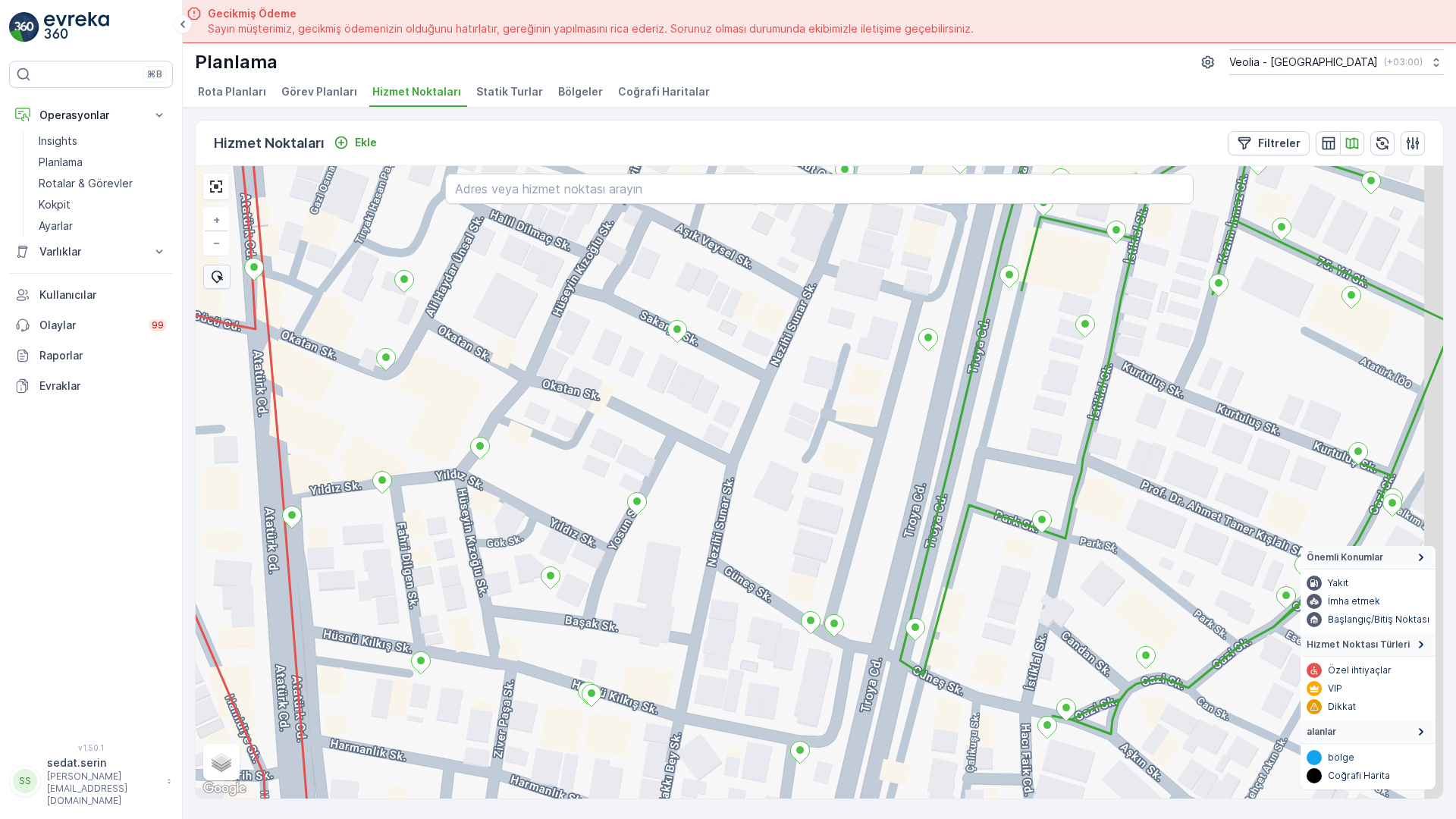
drag, startPoint x: 965, startPoint y: 663, endPoint x: 575, endPoint y: 324, distance: 516.7
click at [575, 324] on div "+ − Uydu Yol haritası Arazi Karışık Leaflet Klavye kısayolları Harita Verileri …" at bounding box center [819, 483] width 1247 height 633
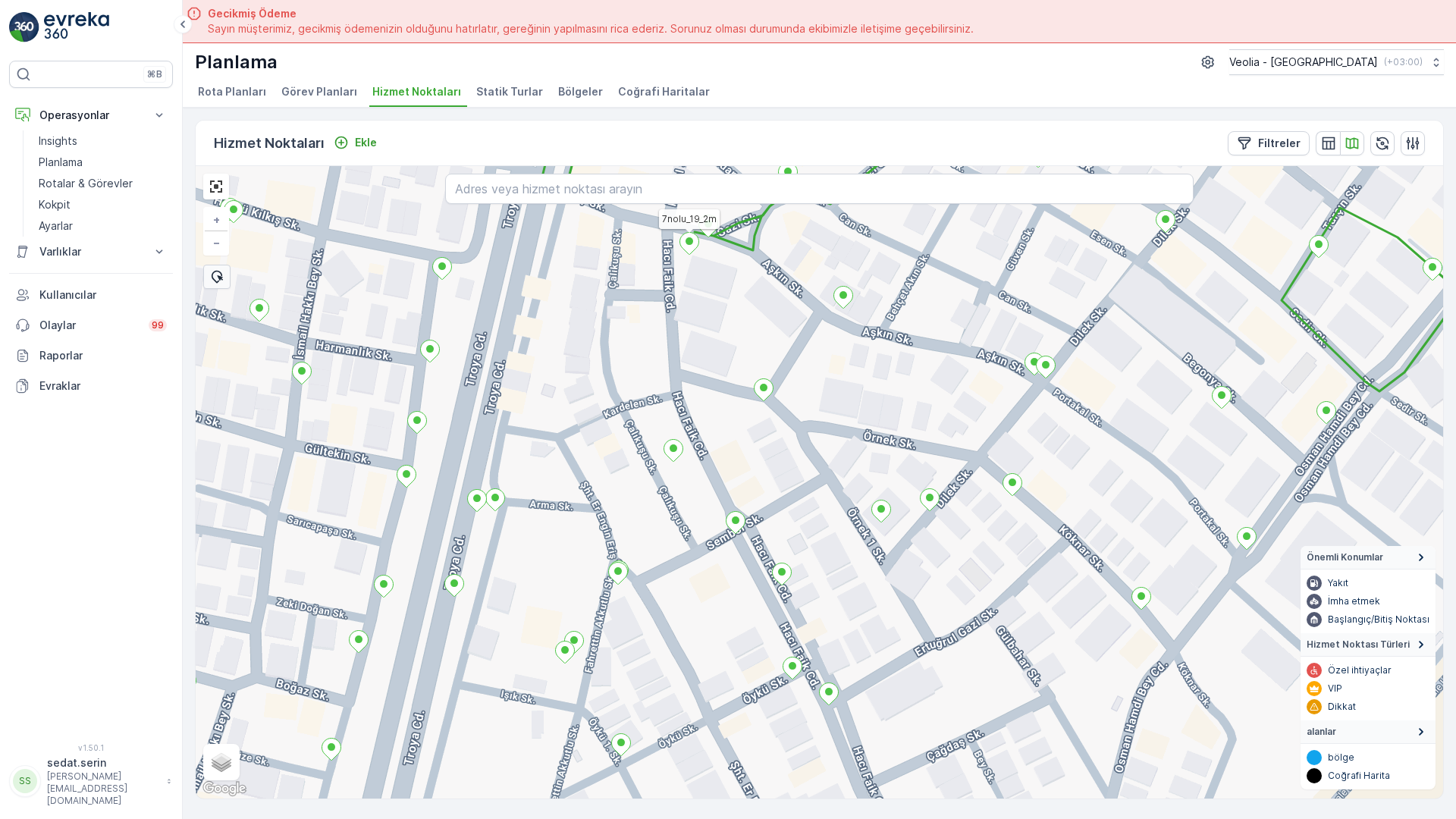
drag, startPoint x: 744, startPoint y: 660, endPoint x: 669, endPoint y: 435, distance: 237.2
click at [669, 435] on div "7nolu_19_2m + − Uydu Yol haritası Arazi Karışık Leaflet Klavye kısayolları Hari…" at bounding box center [819, 483] width 1247 height 633
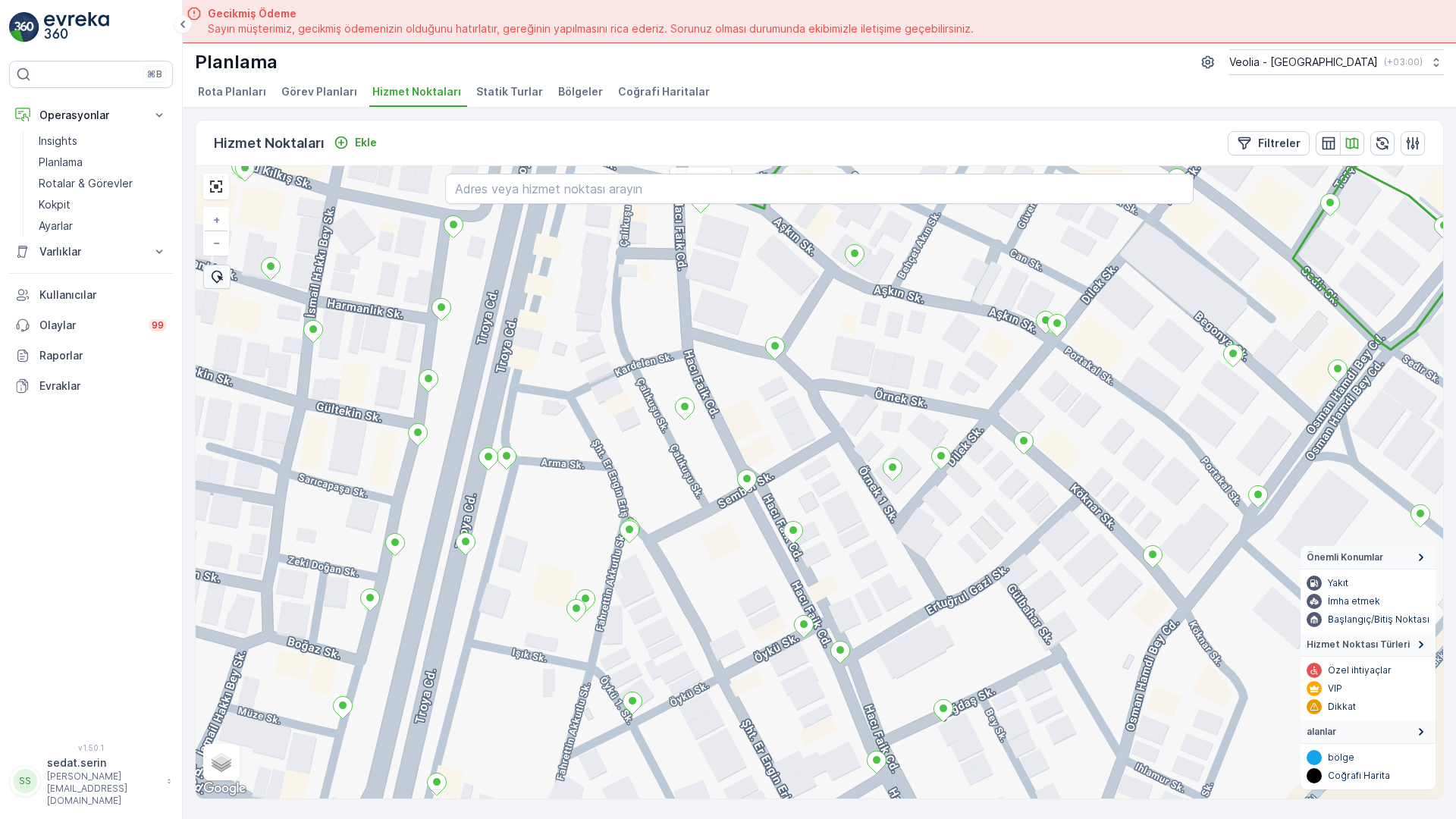
drag, startPoint x: 618, startPoint y: 528, endPoint x: 790, endPoint y: 188, distance: 381.0
click at [797, 188] on div "7nolu_19_2m + − Uydu Yol haritası Arazi Karışık Leaflet Klavye kısayolları Hari…" at bounding box center [819, 483] width 1247 height 633
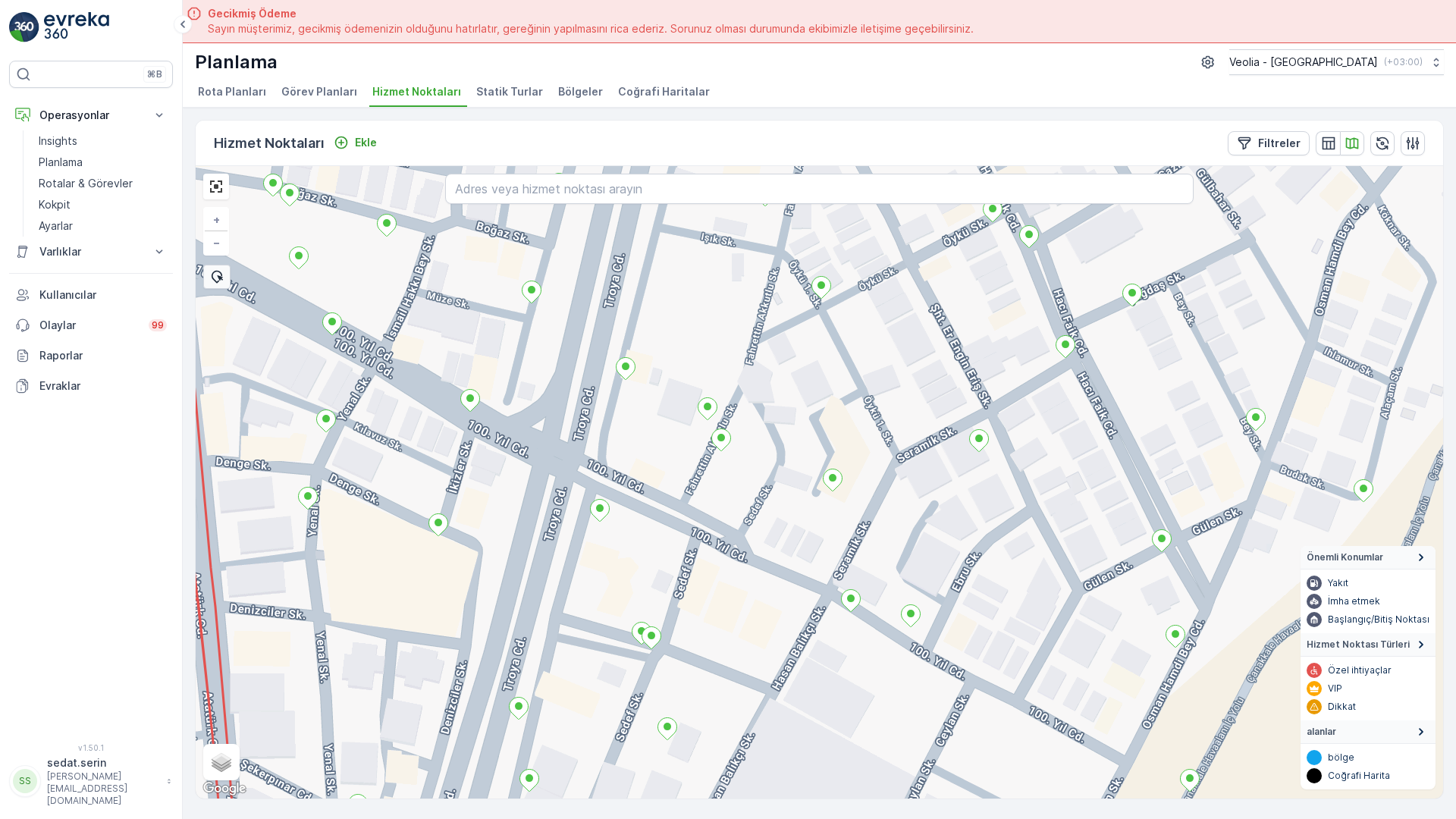
drag, startPoint x: 639, startPoint y: 485, endPoint x: 703, endPoint y: 245, distance: 248.4
click at [703, 245] on div "+ − Uydu Yol haritası Arazi Karışık Leaflet Klavye kısayolları Harita Verileri …" at bounding box center [819, 483] width 1247 height 633
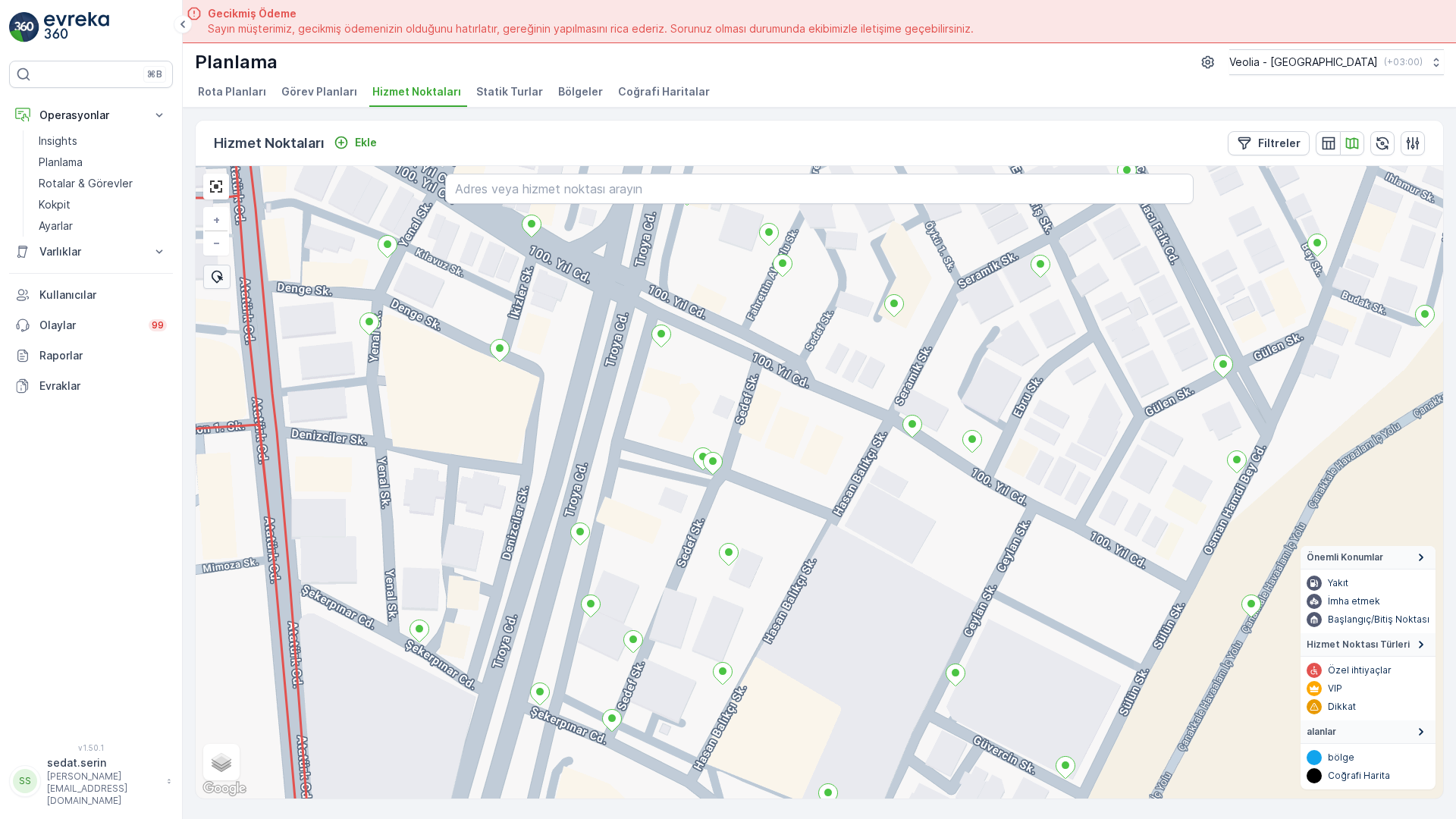
drag, startPoint x: 445, startPoint y: 530, endPoint x: 520, endPoint y: 501, distance: 80.4
click at [520, 501] on div "+ − Uydu Yol haritası Arazi Karışık Leaflet Klavye kısayolları Harita Verileri …" at bounding box center [819, 483] width 1247 height 633
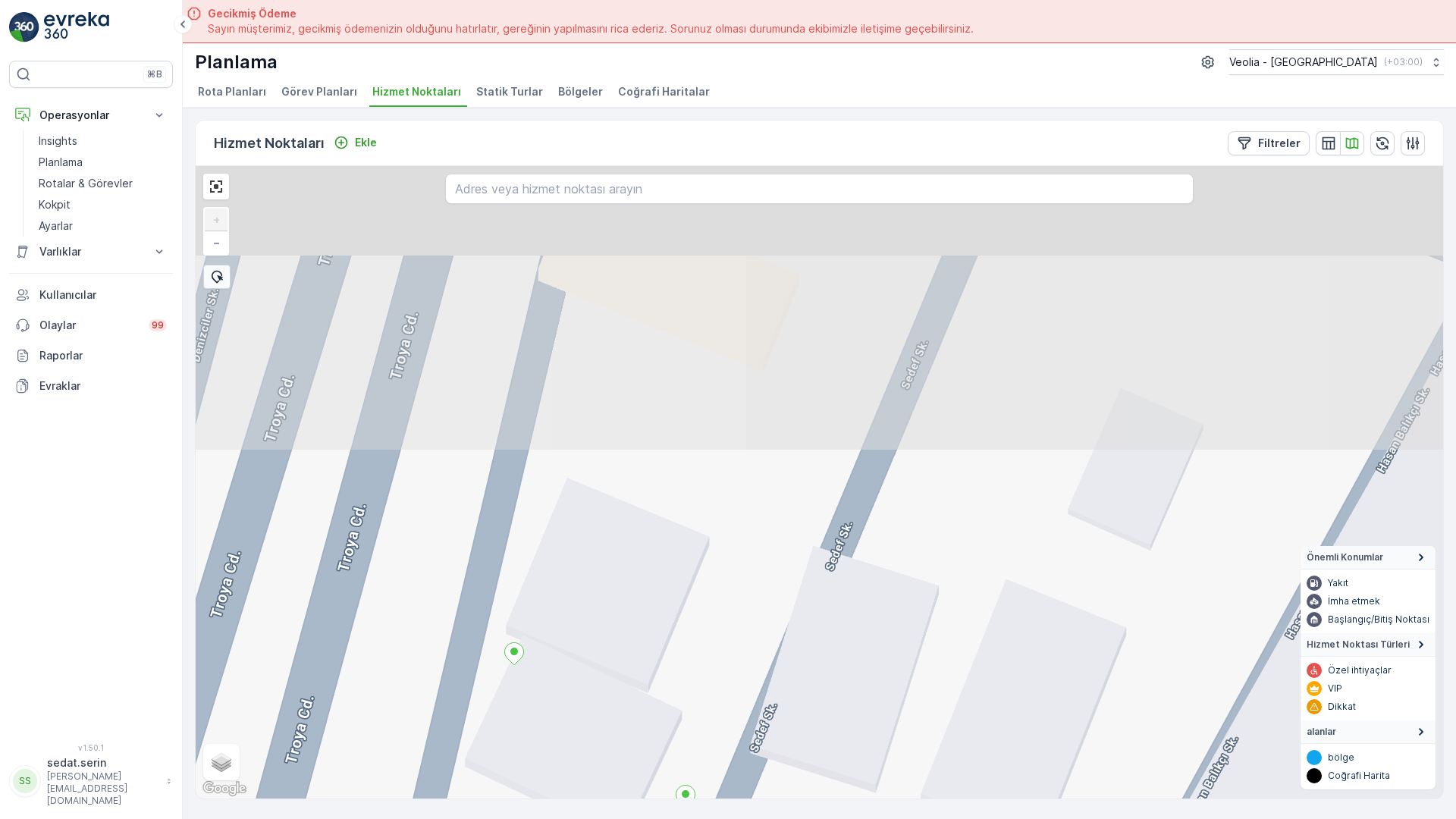
drag, startPoint x: 684, startPoint y: 216, endPoint x: 573, endPoint y: 616, distance: 415.1
click at [573, 616] on div "+ − Uydu Yol haritası Arazi Karışık Leaflet Klavye kısayolları Harita Verileri …" at bounding box center [819, 483] width 1247 height 633
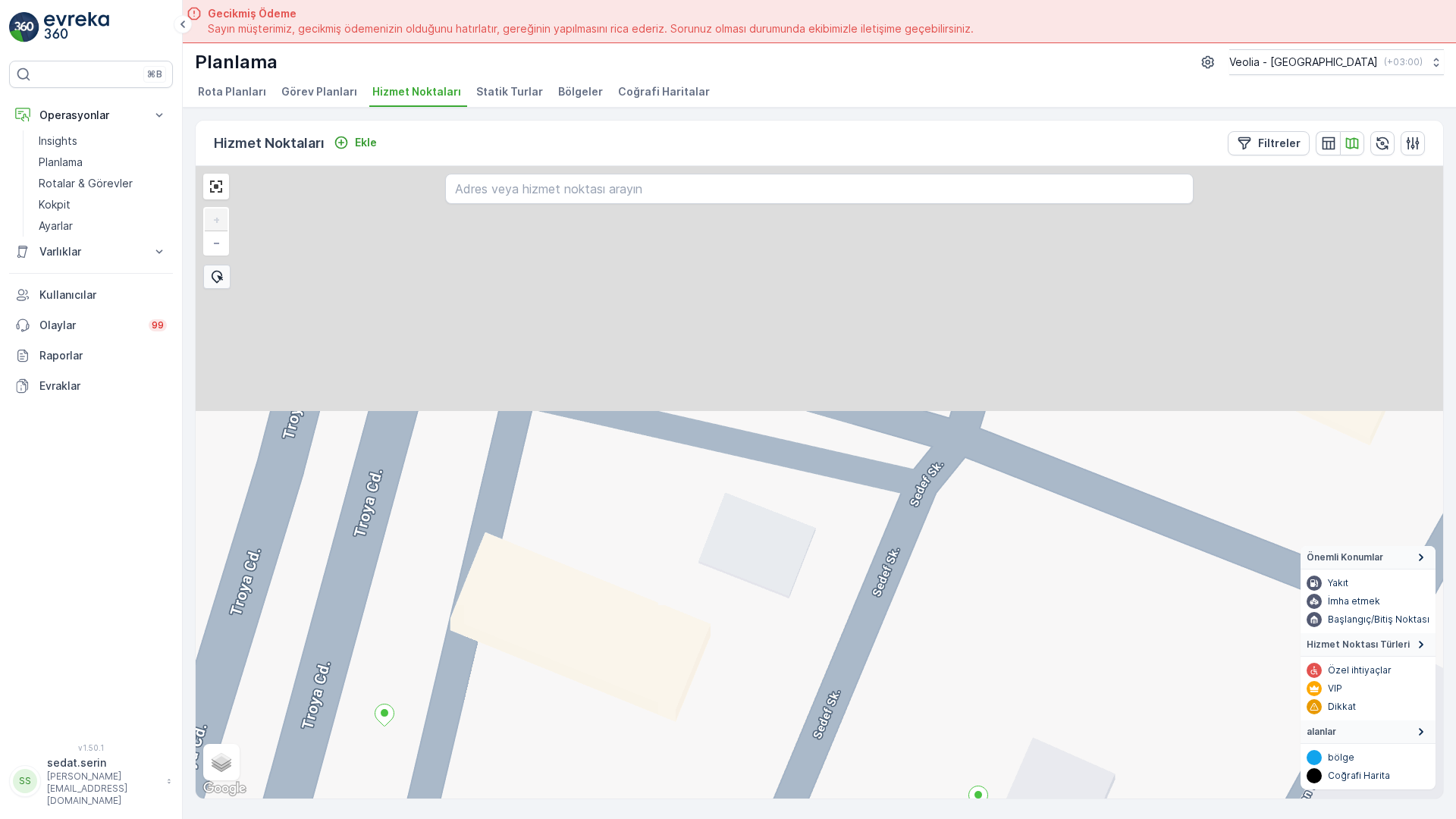
drag, startPoint x: 718, startPoint y: 240, endPoint x: 614, endPoint y: 628, distance: 401.7
click at [614, 628] on div "+ − Uydu Yol haritası Arazi Karışık Leaflet Klavye kısayolları Harita Verileri …" at bounding box center [819, 483] width 1247 height 633
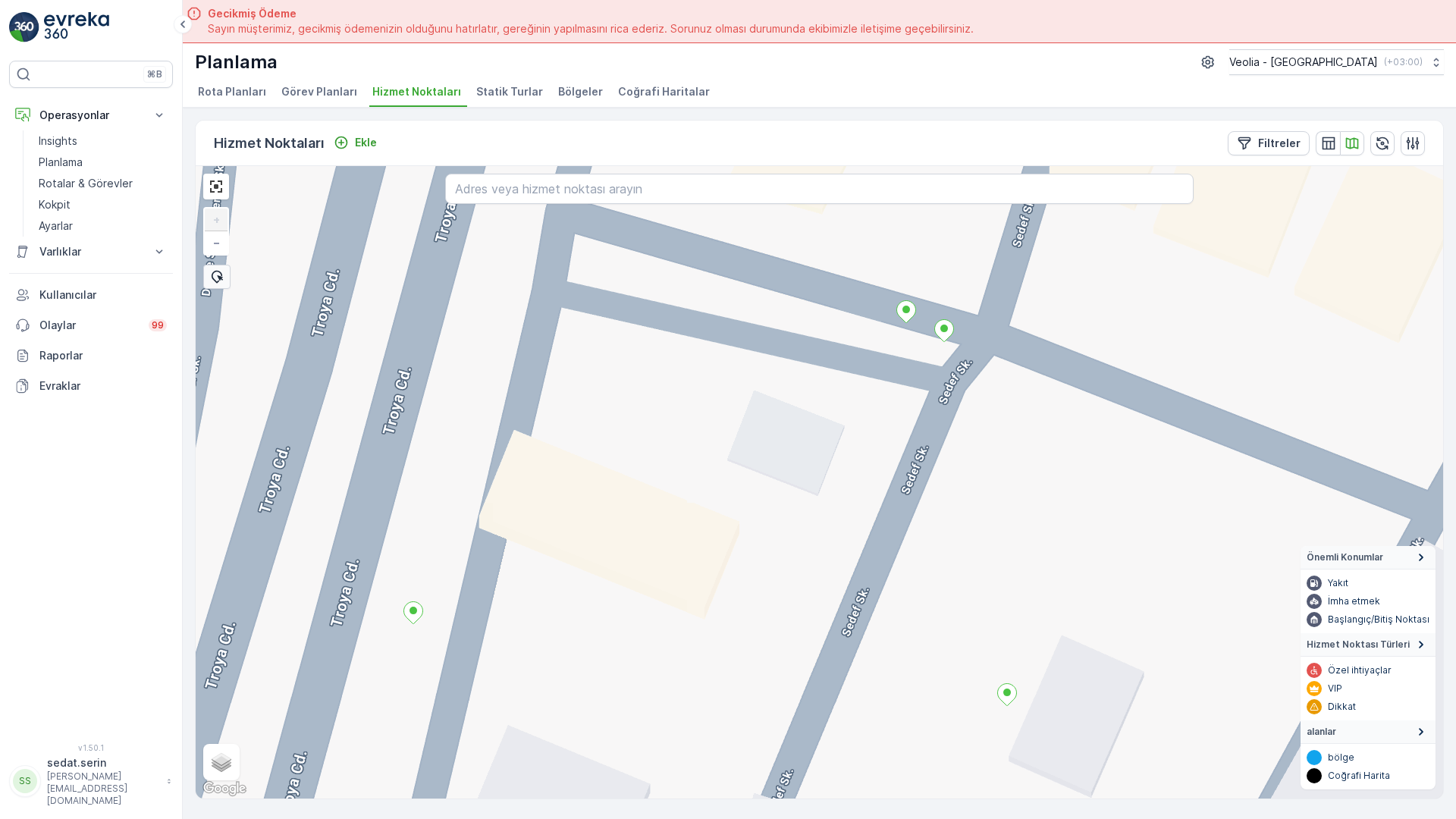
drag, startPoint x: 694, startPoint y: 575, endPoint x: 745, endPoint y: 411, distance: 171.7
click at [745, 411] on div "+ − Uydu Yol haritası Arazi Karışık Leaflet Klavye kısayolları Harita Verileri …" at bounding box center [819, 483] width 1247 height 633
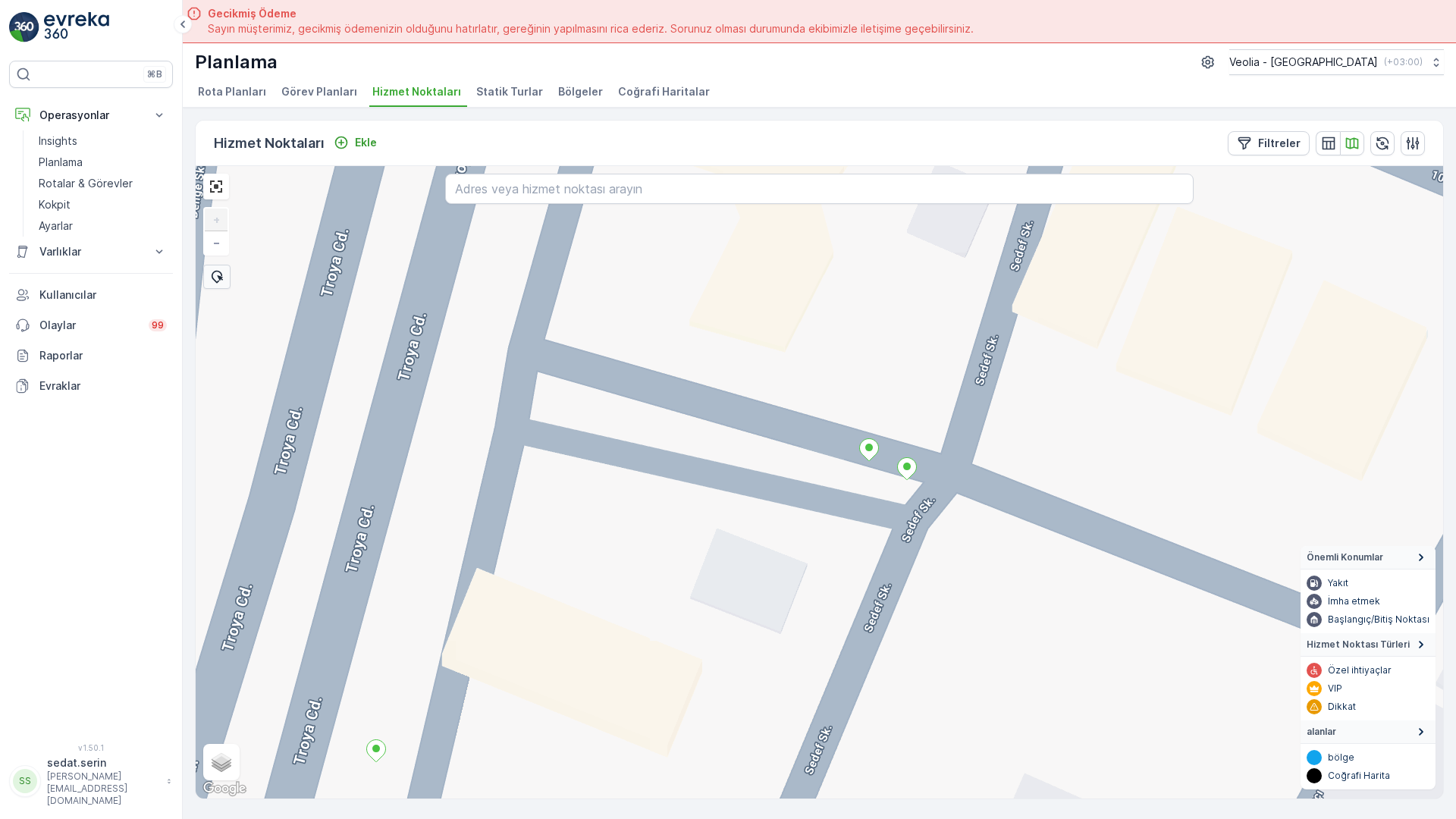
drag, startPoint x: 808, startPoint y: 233, endPoint x: 770, endPoint y: 371, distance: 143.1
click at [770, 371] on div "+ − Uydu Yol haritası Arazi Karışık Leaflet Klavye kısayolları Harita Verileri …" at bounding box center [819, 483] width 1247 height 633
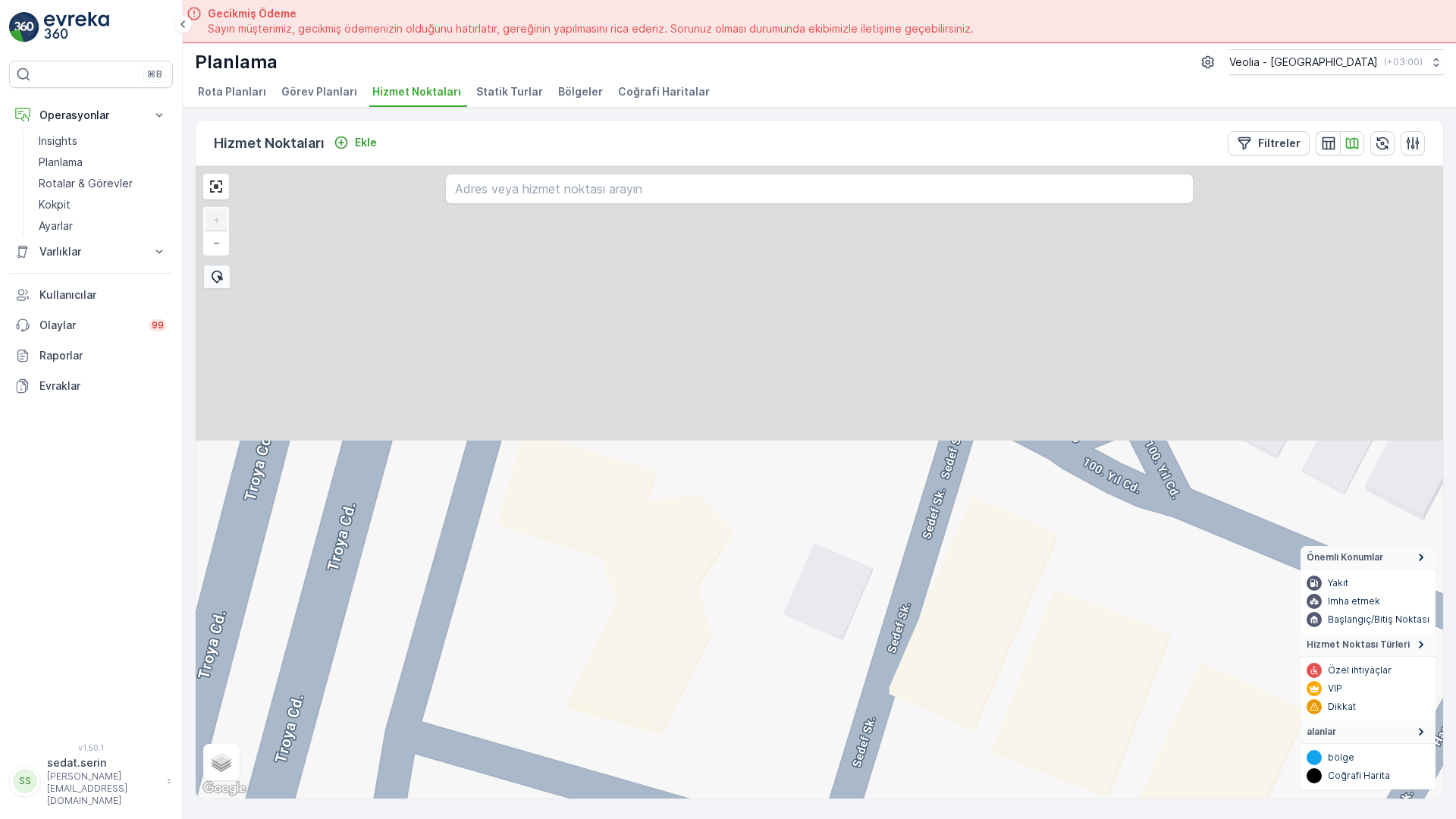
drag, startPoint x: 833, startPoint y: 166, endPoint x: 710, endPoint y: 548, distance: 401.3
click at [710, 548] on div "+ − Uydu Yol haritası Arazi Karışık Leaflet Klavye kısayolları Harita Verileri …" at bounding box center [819, 483] width 1247 height 633
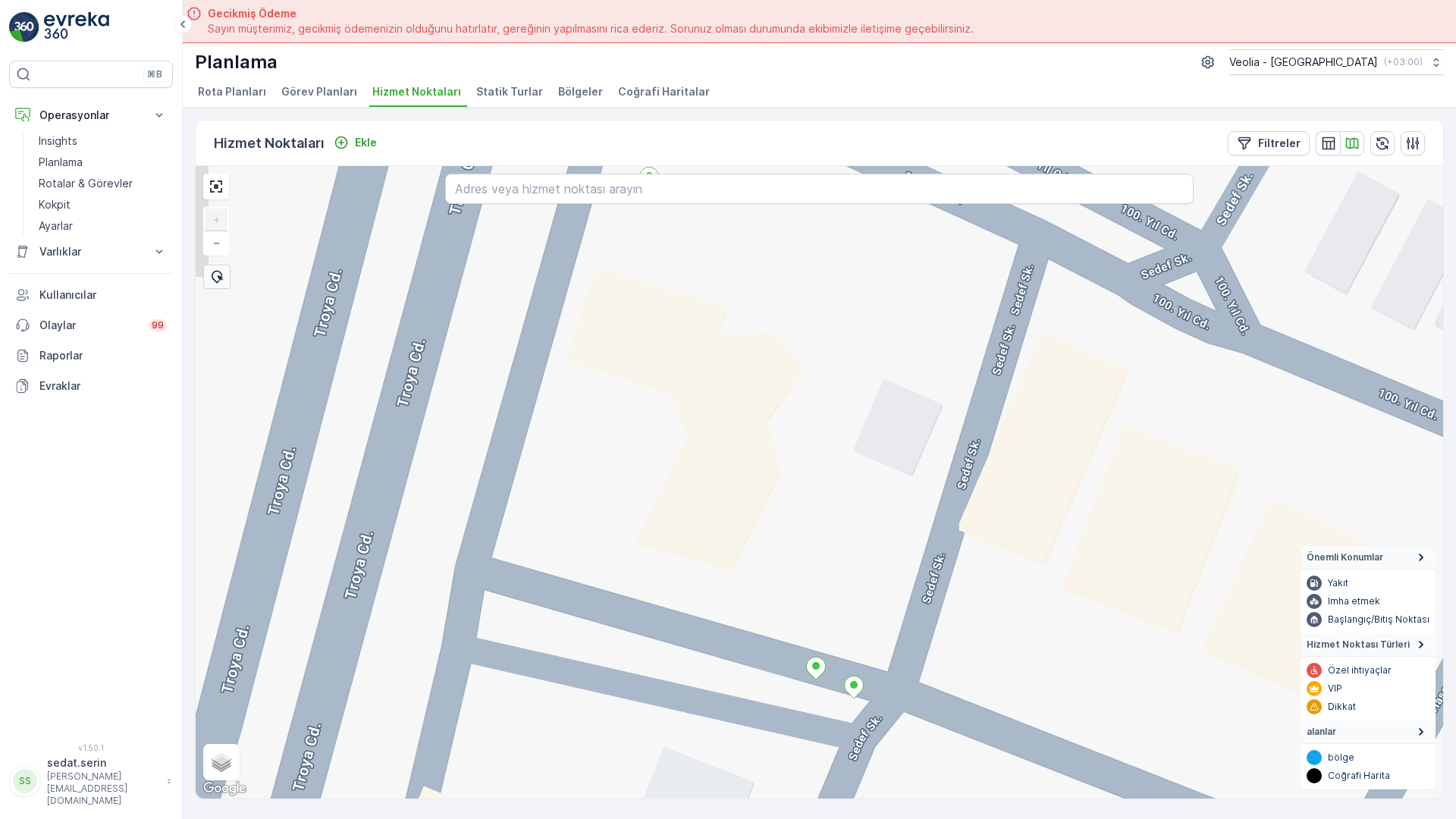
drag, startPoint x: 777, startPoint y: 384, endPoint x: 877, endPoint y: 145, distance: 259.1
click at [877, 166] on div "+ − Uydu Yol haritası Arazi Karışık Leaflet Klavye kısayolları Harita Verileri …" at bounding box center [819, 483] width 1247 height 633
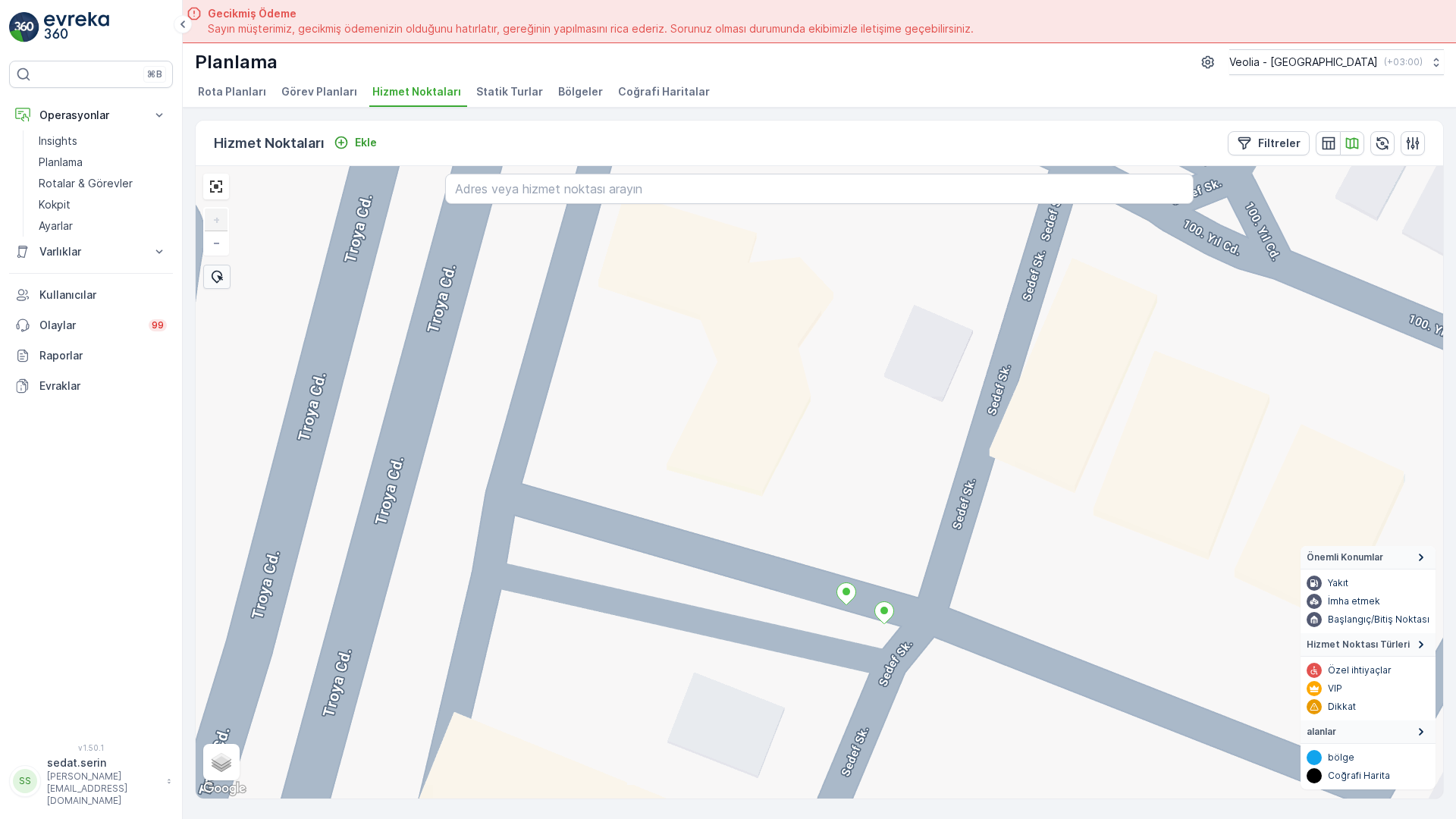
drag, startPoint x: 826, startPoint y: 339, endPoint x: 833, endPoint y: 395, distance: 56.4
click at [833, 395] on div "+ − Uydu Yol haritası Arazi Karışık Leaflet Klavye kısayolları Harita Verileri …" at bounding box center [819, 483] width 1247 height 633
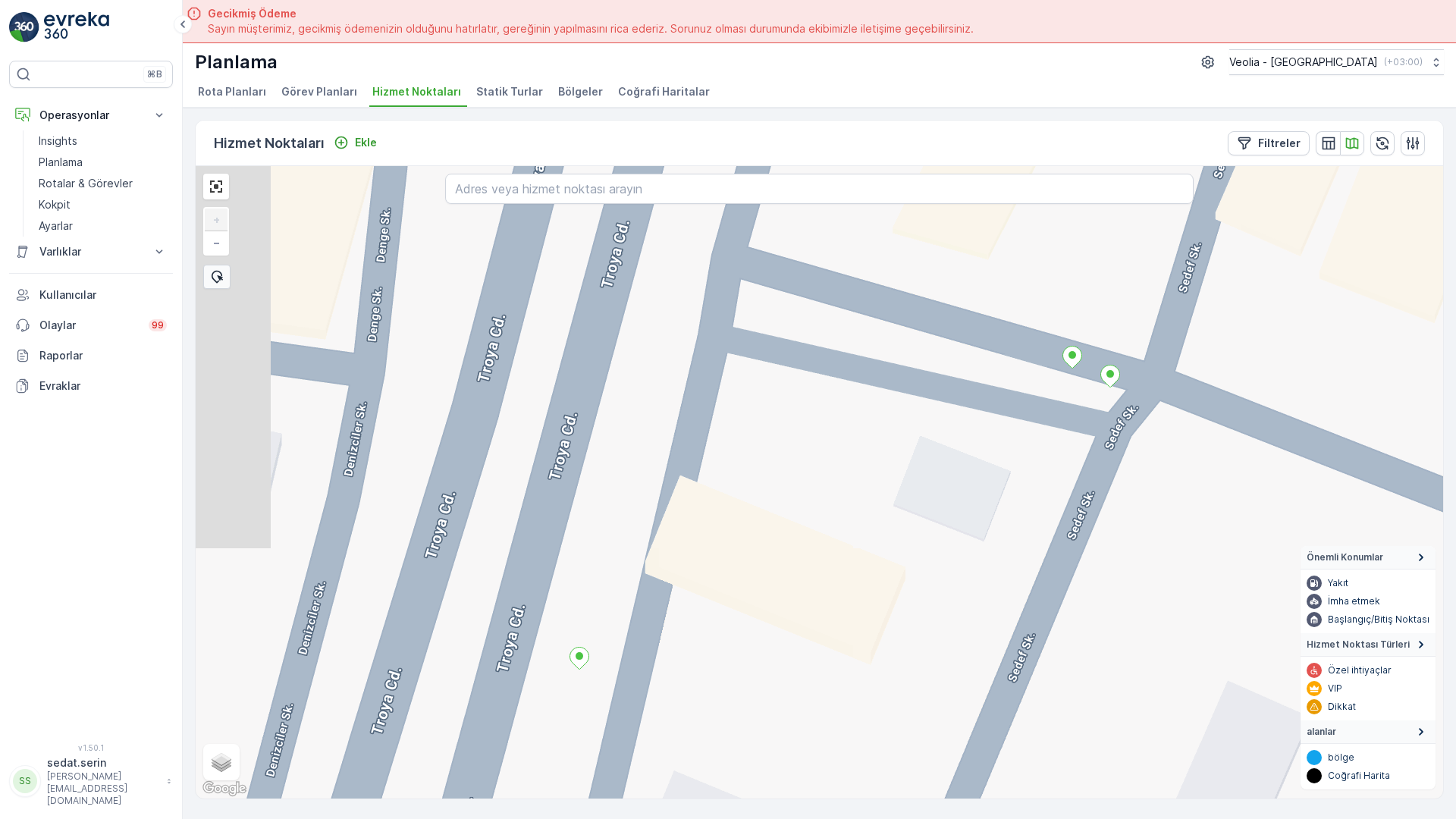
drag, startPoint x: 691, startPoint y: 634, endPoint x: 901, endPoint y: 352, distance: 351.6
click at [901, 352] on div "+ − Uydu Yol haritası Arazi Karışık Leaflet Klavye kısayolları Harita Verileri …" at bounding box center [819, 483] width 1247 height 633
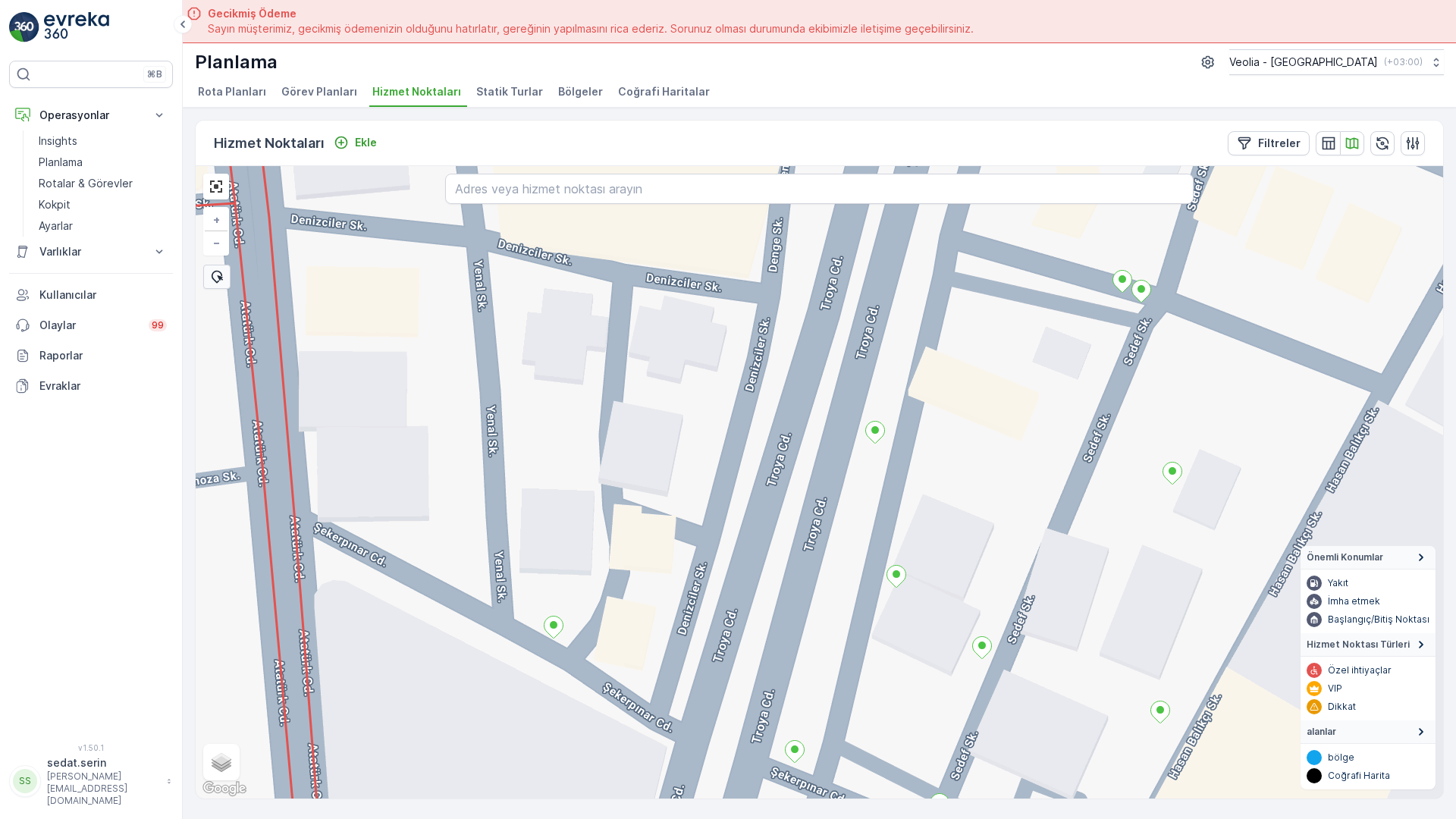
drag, startPoint x: 962, startPoint y: 627, endPoint x: 1005, endPoint y: 357, distance: 273.4
click at [1005, 357] on div "+ − Uydu Yol haritası Arazi Karışık Leaflet Klavye kısayolları Harita Verileri …" at bounding box center [819, 483] width 1247 height 633
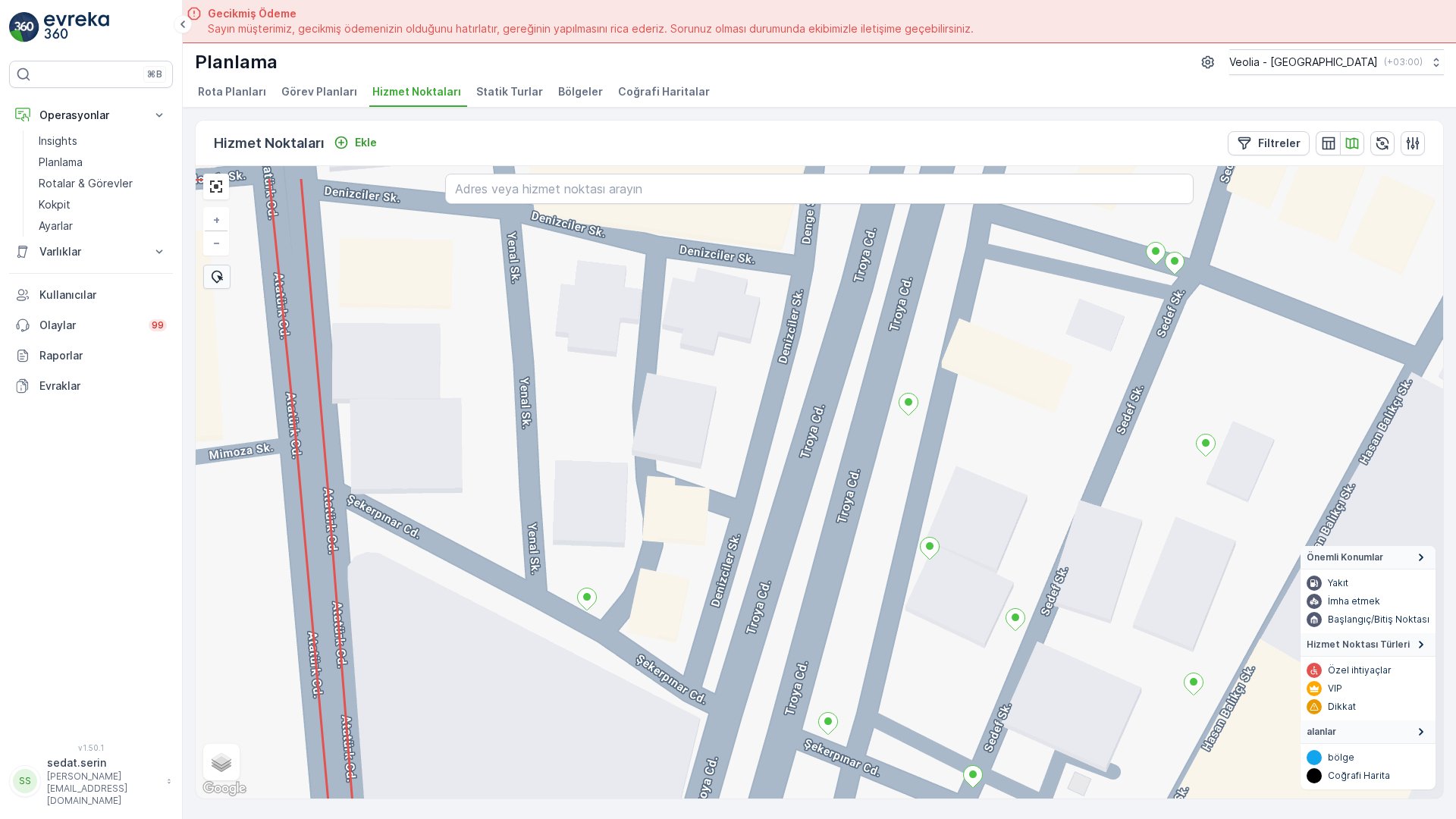
drag, startPoint x: 947, startPoint y: 161, endPoint x: 951, endPoint y: 257, distance: 96.1
click at [951, 257] on div "+ − Uydu Yol haritası Arazi Karışık Leaflet Klavye kısayolları Harita Verileri …" at bounding box center [819, 483] width 1247 height 633
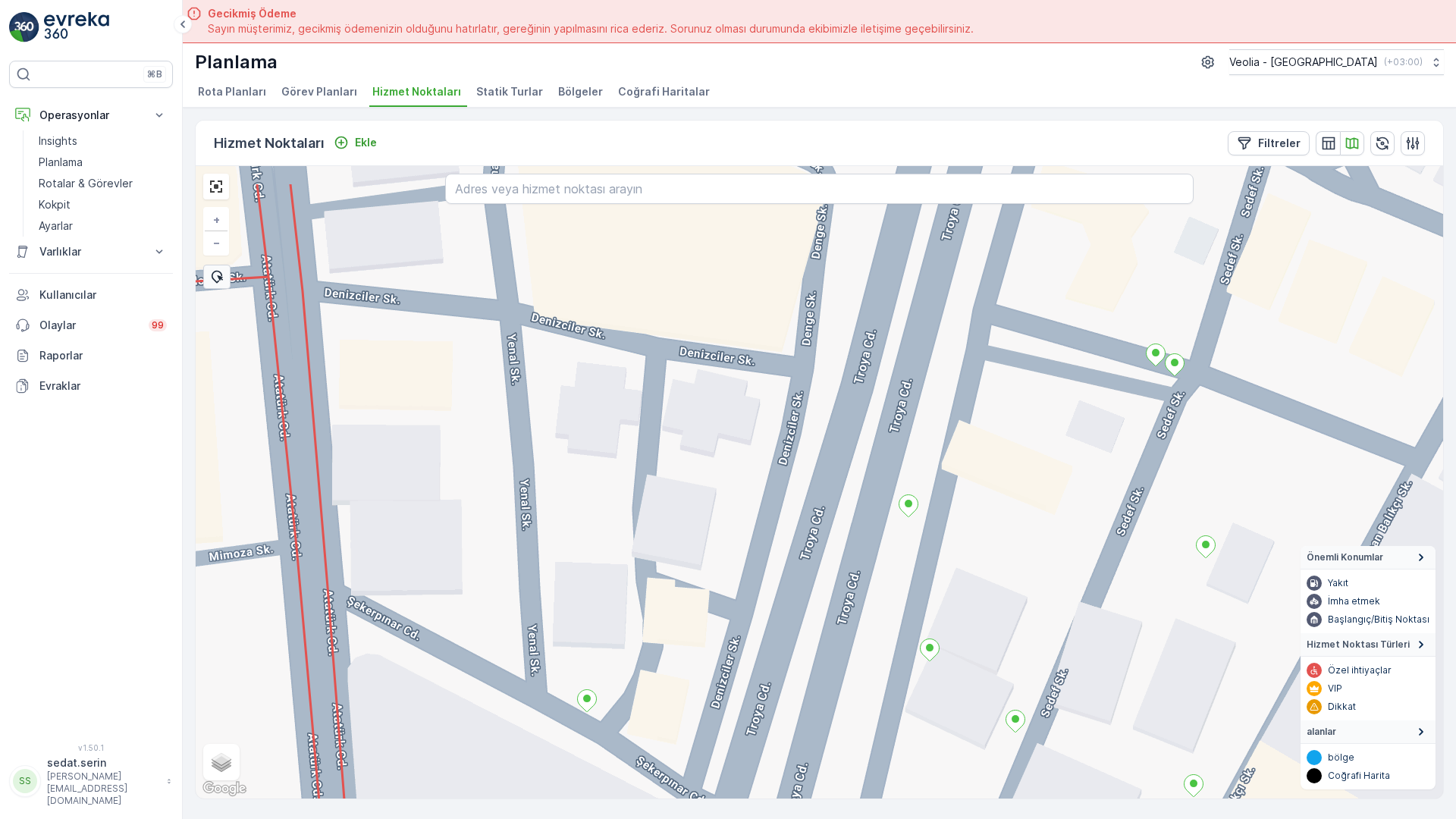
drag, startPoint x: 817, startPoint y: 316, endPoint x: 816, endPoint y: 449, distance: 133.0
click at [816, 452] on div "+ − Uydu Yol haritası Arazi Karışık Leaflet Klavye kısayolları Harita Verileri …" at bounding box center [819, 483] width 1247 height 633
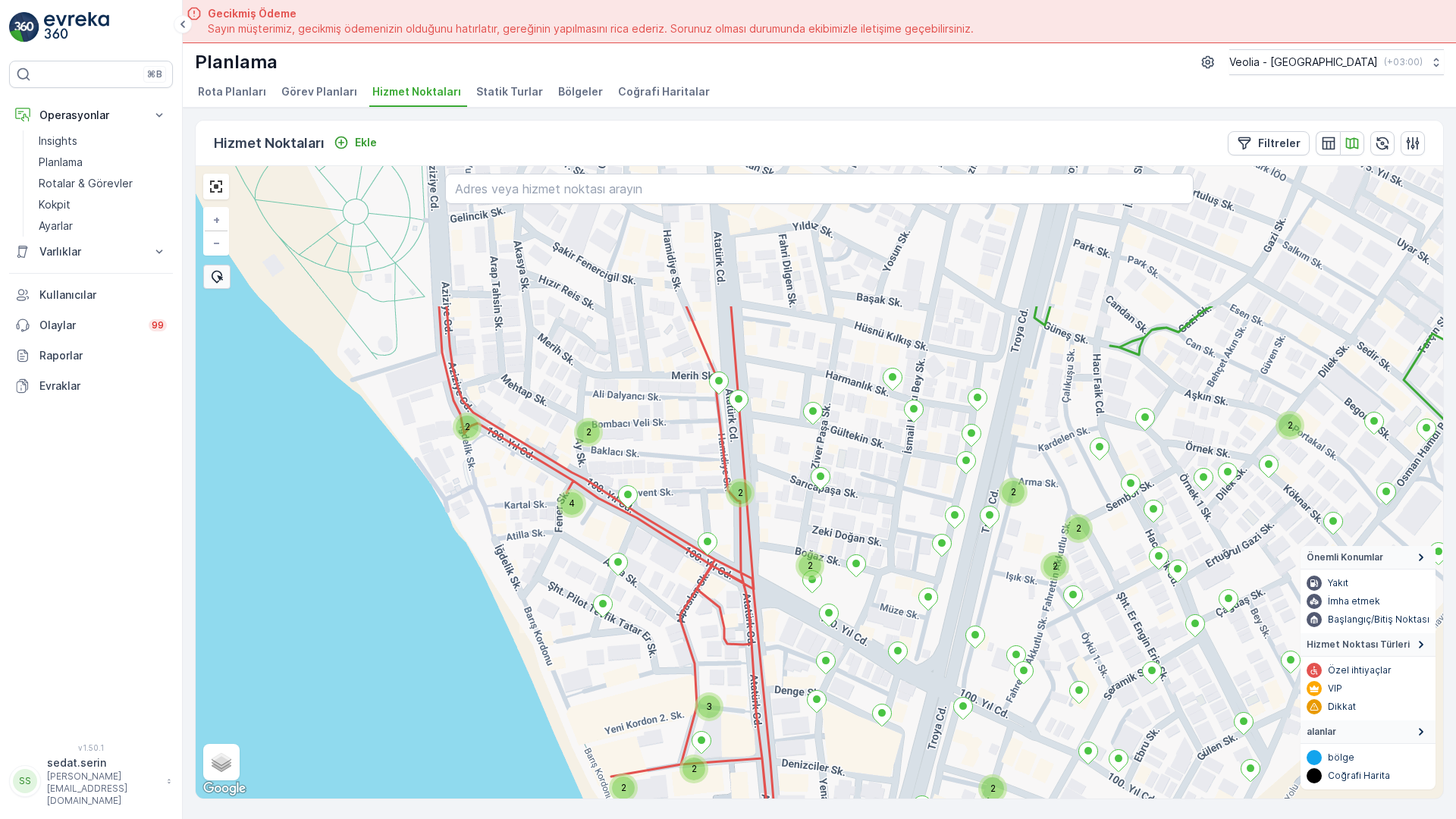
drag, startPoint x: 788, startPoint y: 174, endPoint x: 890, endPoint y: 397, distance: 245.2
click at [890, 397] on div "2 2 2 2 2 2 3 2 2 2 2 4 2 + − Uydu Yol haritası Arazi Karışık Leaflet Klavye kı…" at bounding box center [819, 483] width 1247 height 633
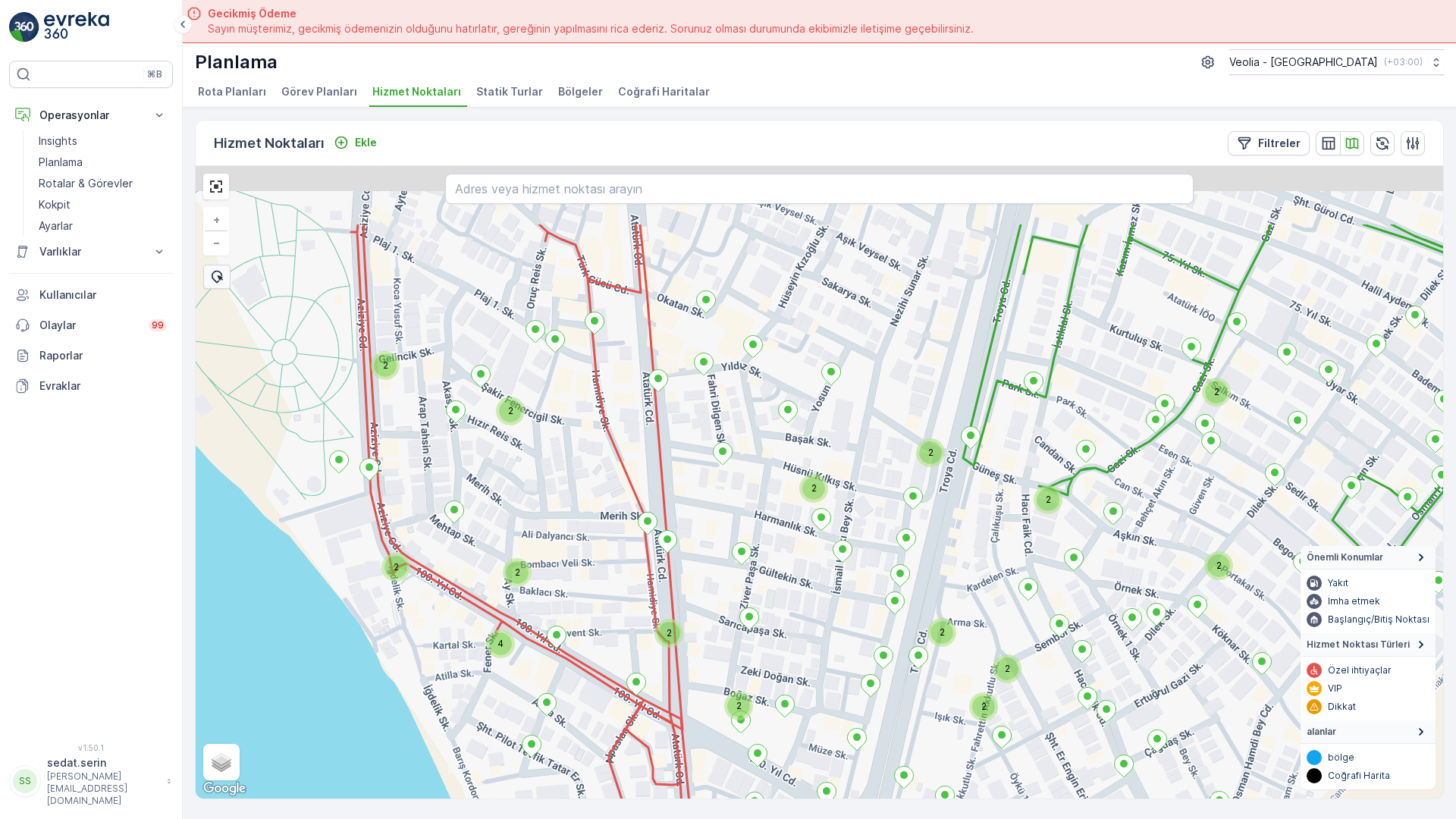
drag, startPoint x: 911, startPoint y: 288, endPoint x: 837, endPoint y: 435, distance: 164.6
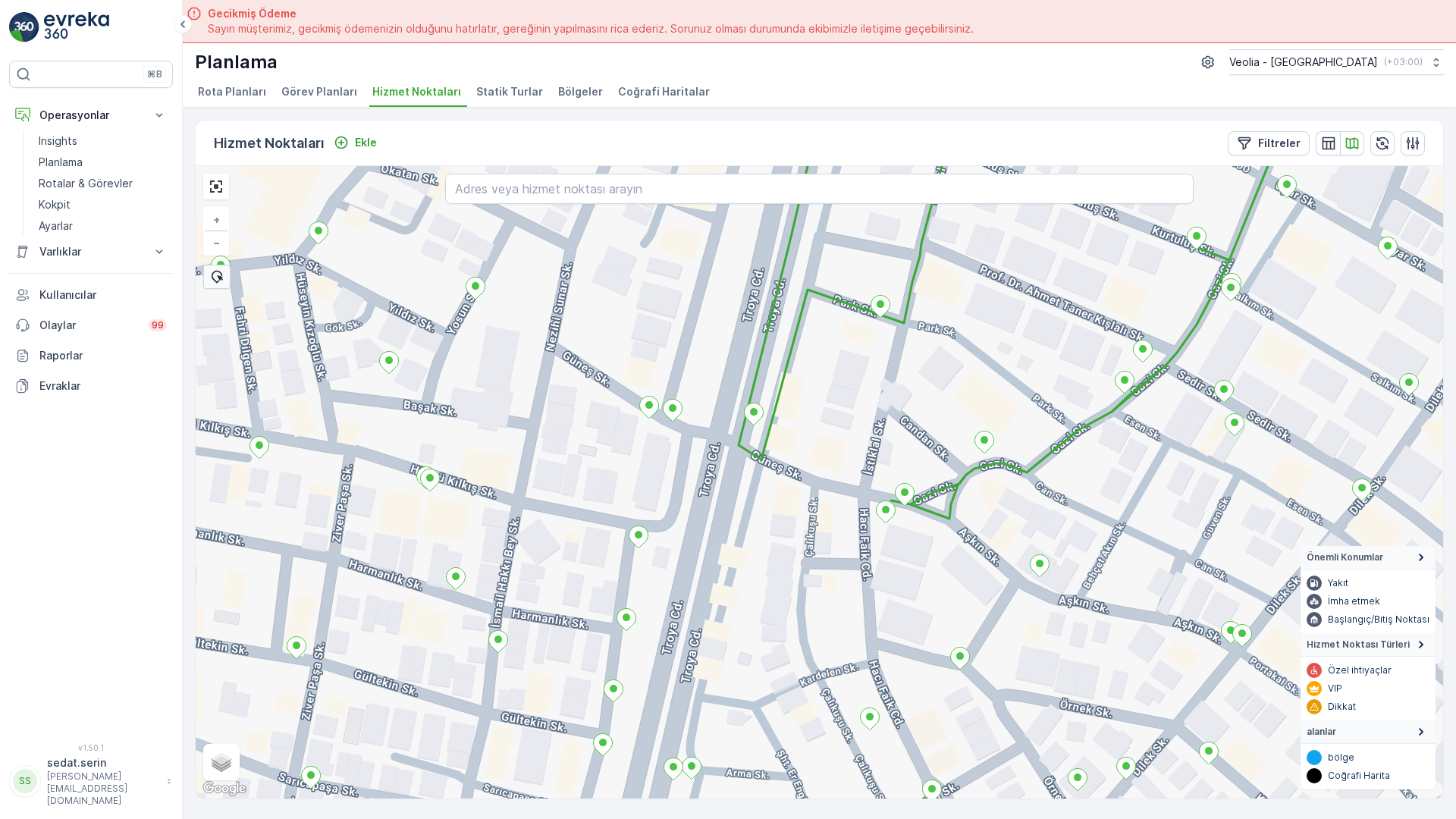
drag, startPoint x: 1082, startPoint y: 363, endPoint x: 1013, endPoint y: 334, distance: 74.8
click at [1013, 334] on div "2nolu_16_4m + − Uydu Yol haritası Arazi Karışık Leaflet Klavye kısayolları Hari…" at bounding box center [819, 483] width 1247 height 633
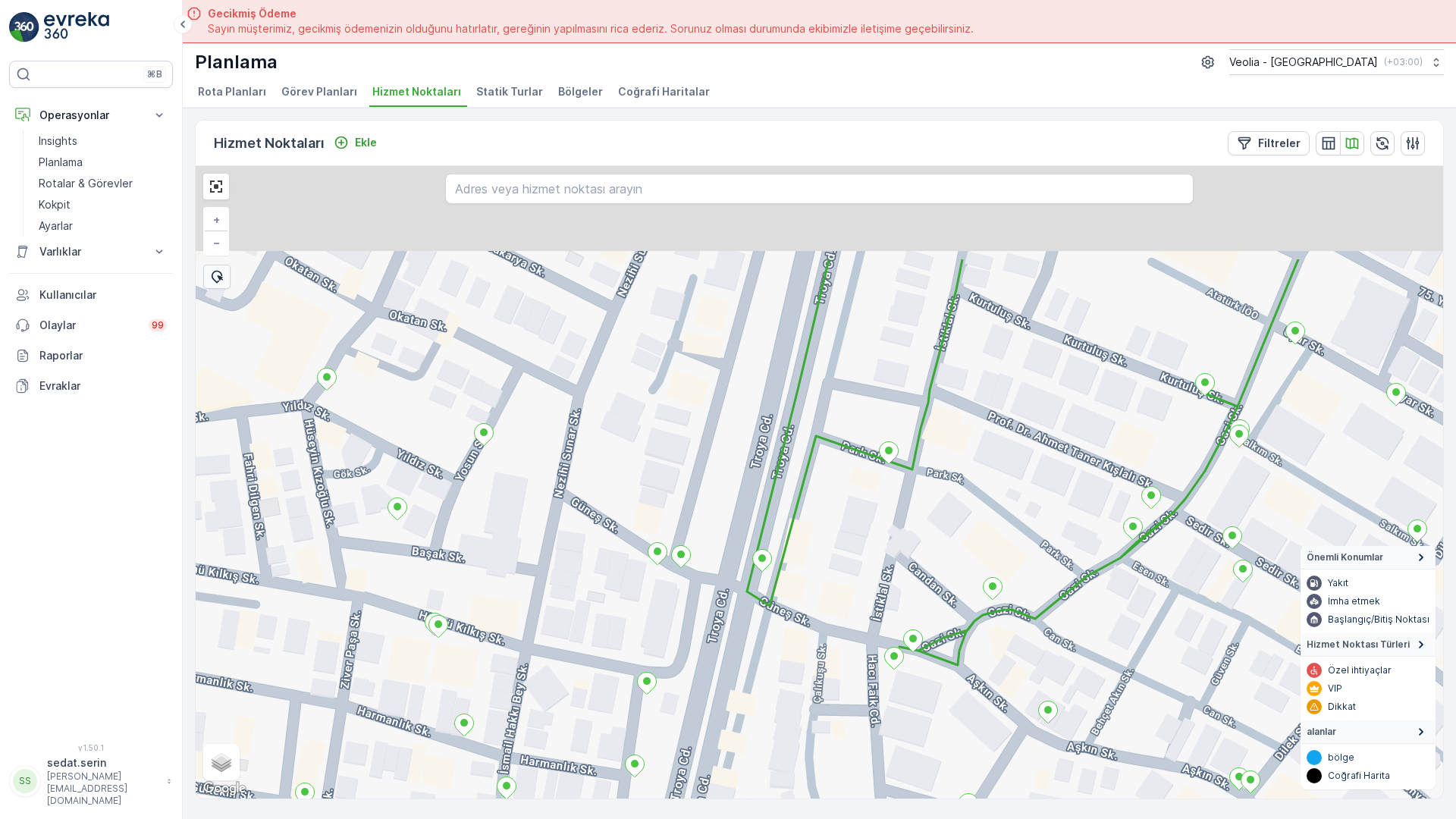
drag, startPoint x: 1146, startPoint y: 110, endPoint x: 1223, endPoint y: 286, distance: 192.1
click at [1223, 286] on div "+ − Uydu Yol haritası Arazi Karışık Leaflet Klavye kısayolları Harita Verileri …" at bounding box center [819, 483] width 1247 height 633
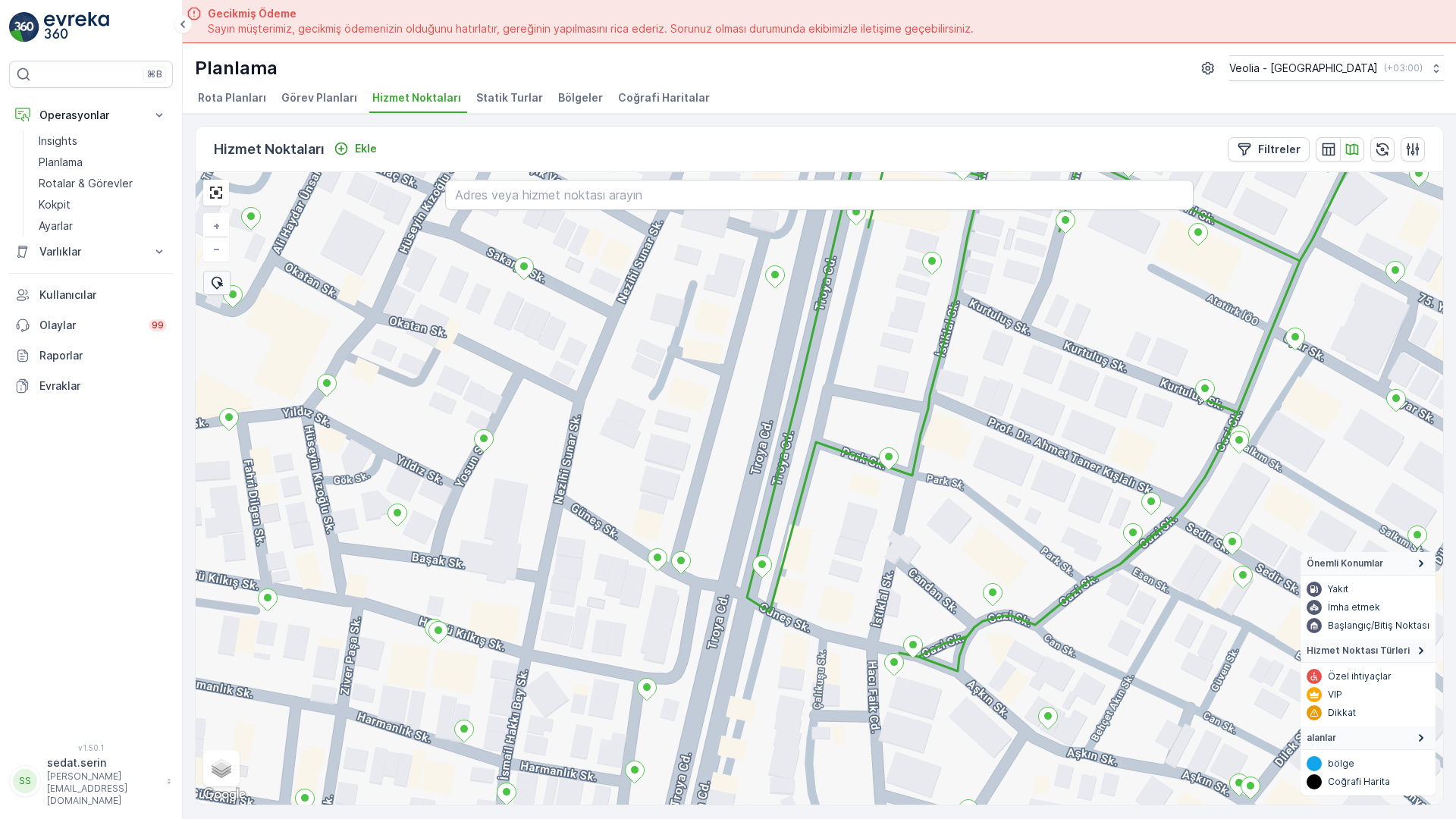
scroll to position [6, 0]
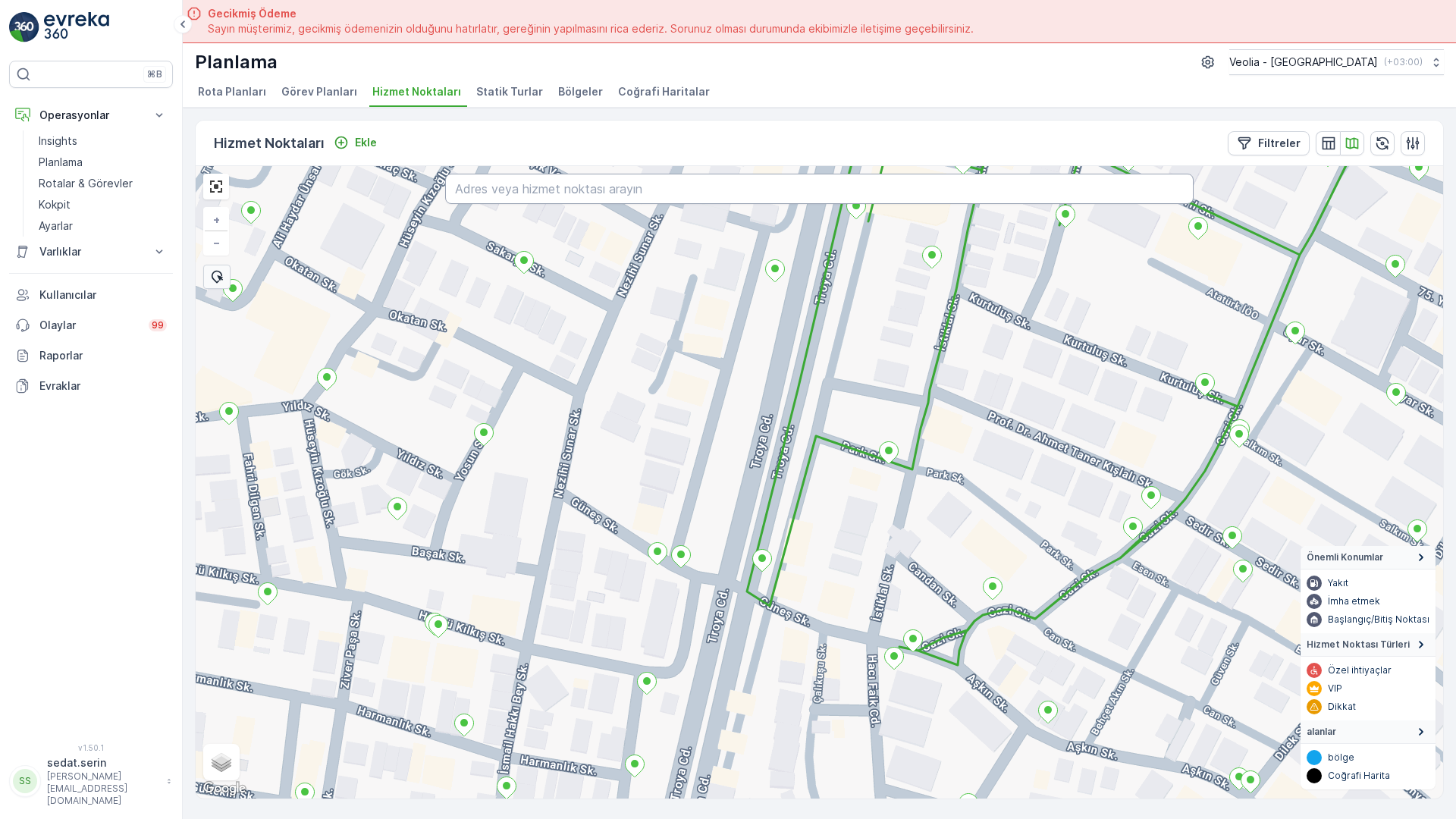
click at [445, 173] on input "text" at bounding box center [819, 188] width 748 height 30
type input "SEHER SOKAK ÇANAKKALE"
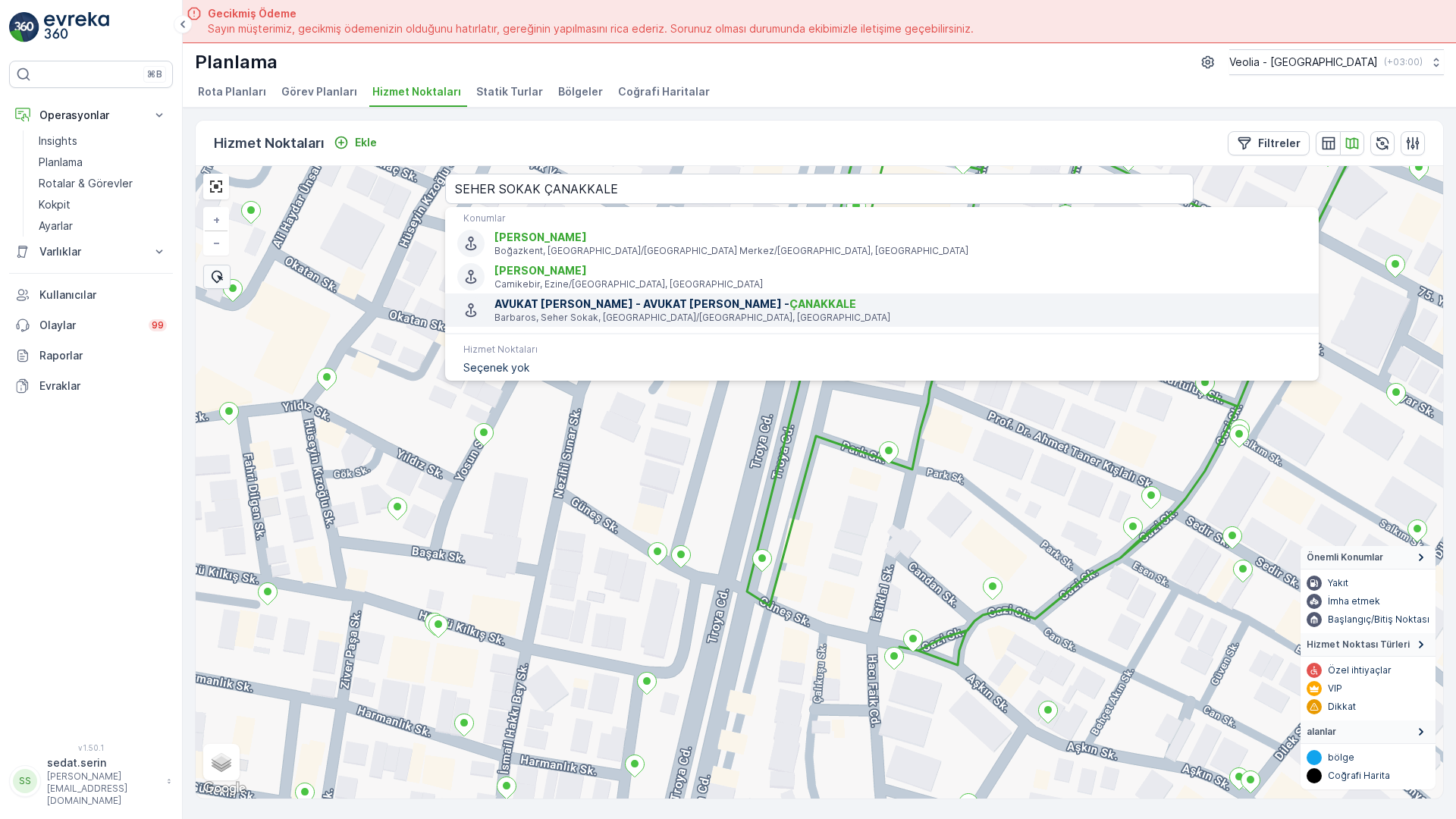
click at [494, 312] on p "Barbaros, Seher Sokak, Çanakkale Merkez/Çanakkale, Türkiye" at bounding box center [901, 318] width 812 height 13
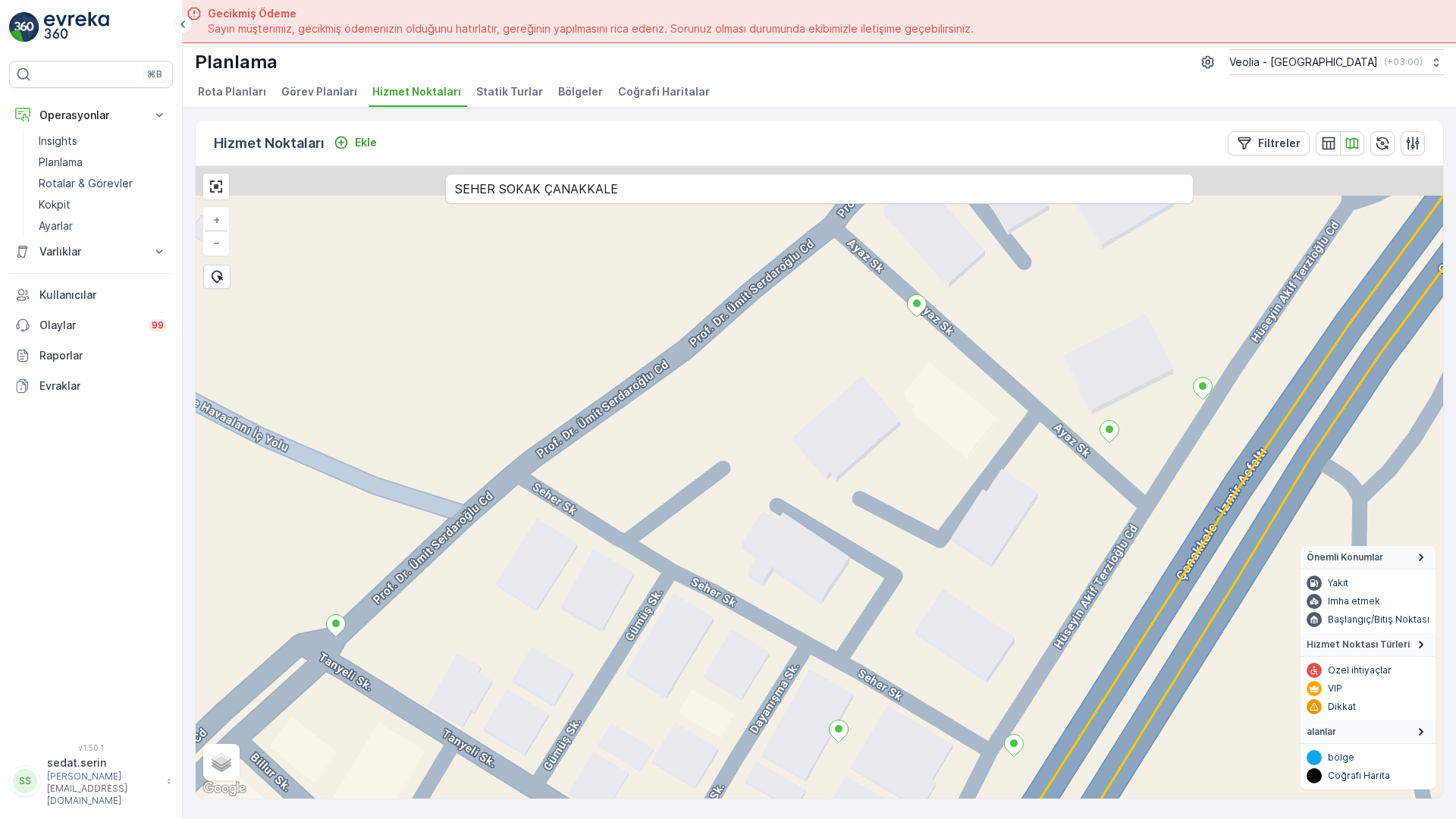
drag, startPoint x: 780, startPoint y: 289, endPoint x: 737, endPoint y: 392, distance: 111.6
click at [737, 392] on div "+ − Uydu Yol haritası Arazi Karışık Leaflet Klavye kısayolları Harita Verileri …" at bounding box center [819, 483] width 1247 height 633
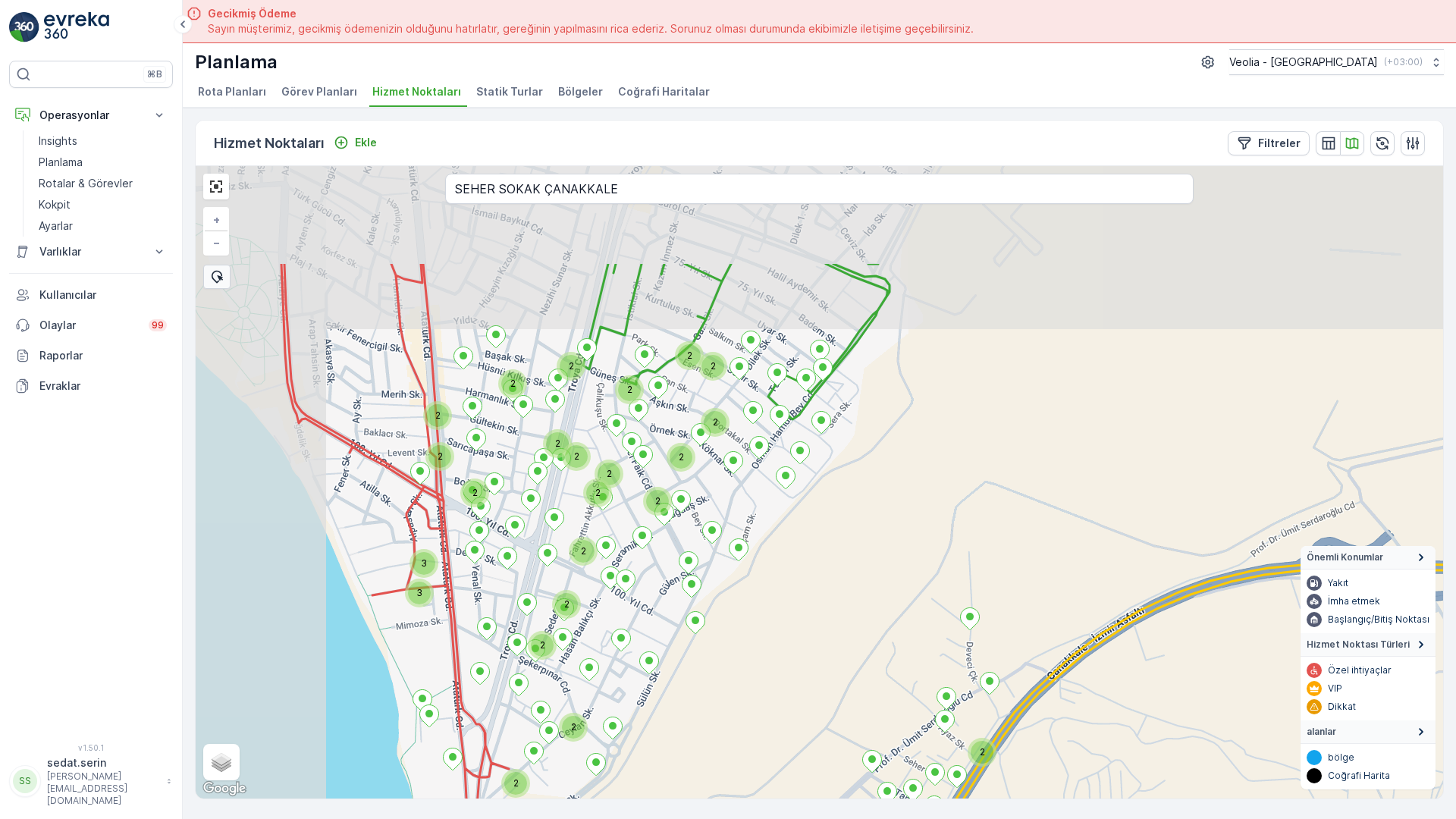
drag, startPoint x: 349, startPoint y: 348, endPoint x: 537, endPoint y: 499, distance: 241.1
click at [569, 549] on div "2 2 2 2 2 2 2 2 2 2 2 2 2 2 2 2 2 2 2 2 2 2 2 2 2 2 3 3 2 + − Uydu Yol haritası…" at bounding box center [819, 483] width 1247 height 633
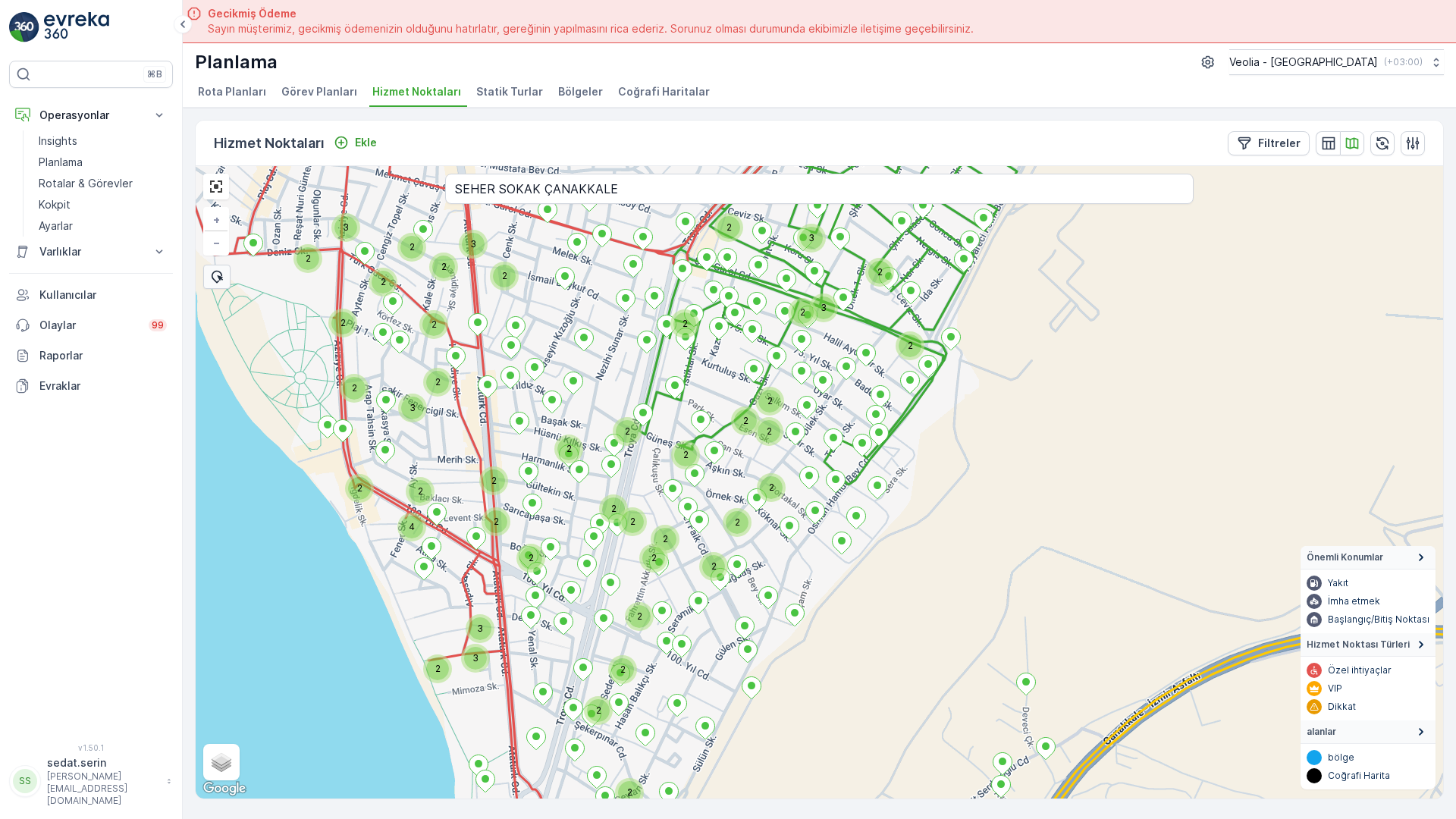
drag, startPoint x: 473, startPoint y: 370, endPoint x: 501, endPoint y: 414, distance: 52.2
click at [501, 414] on div "2 2 2 2 2 2 2 2 2 2 2 2 2 2 2 2 2 2 2 2 2 2 3 3 2 2 3 2 2 2 2 3 2 2 2 3 2 2 2 2…" at bounding box center [819, 483] width 1247 height 633
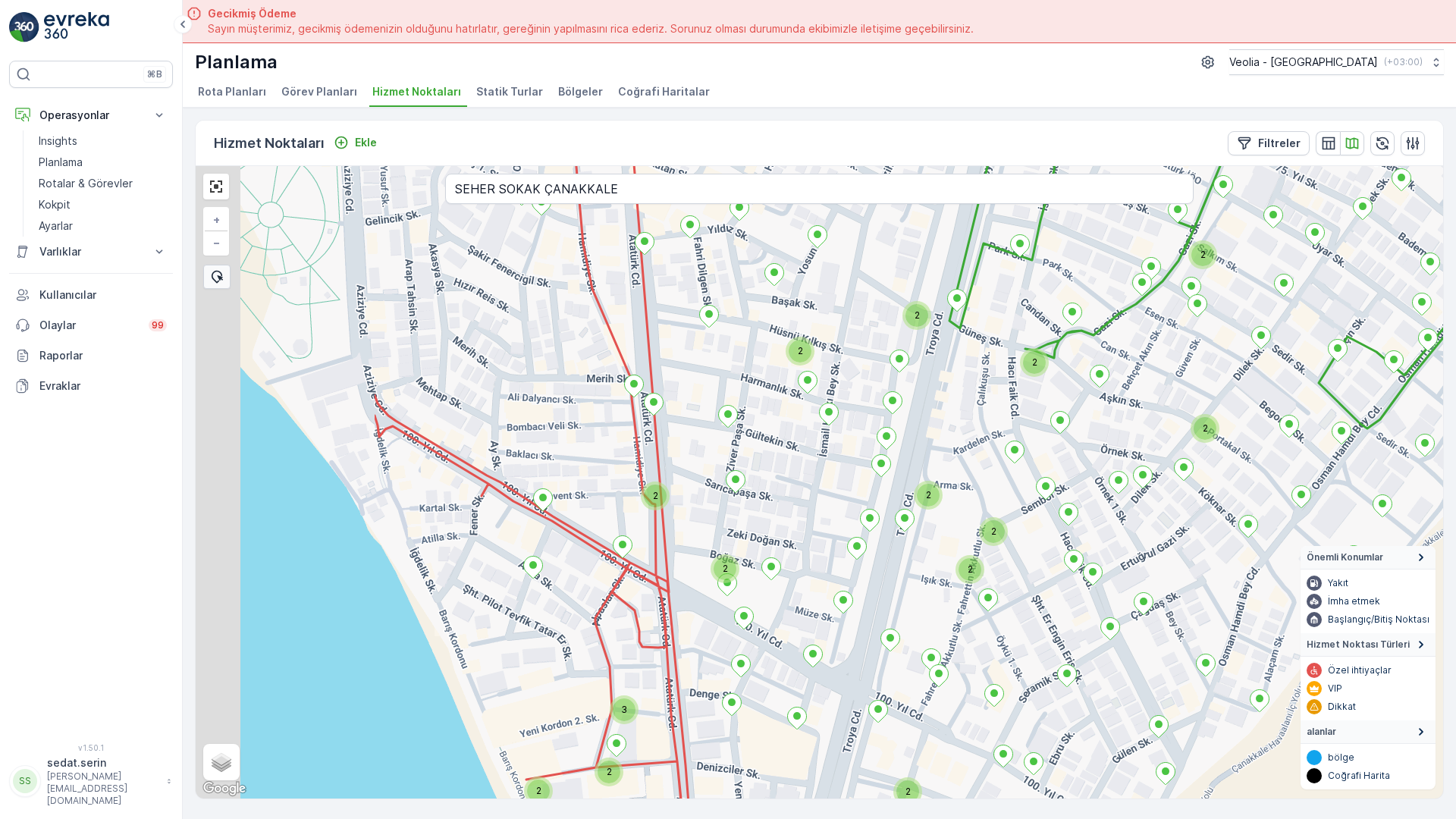
drag, startPoint x: 660, startPoint y: 207, endPoint x: 985, endPoint y: 225, distance: 325.5
click at [985, 225] on div "2 2 2 2 2 2 2 2 2 2 3 2 2 2 + − Uydu Yol haritası Arazi Karışık Leaflet Klavye …" at bounding box center [819, 483] width 1247 height 633
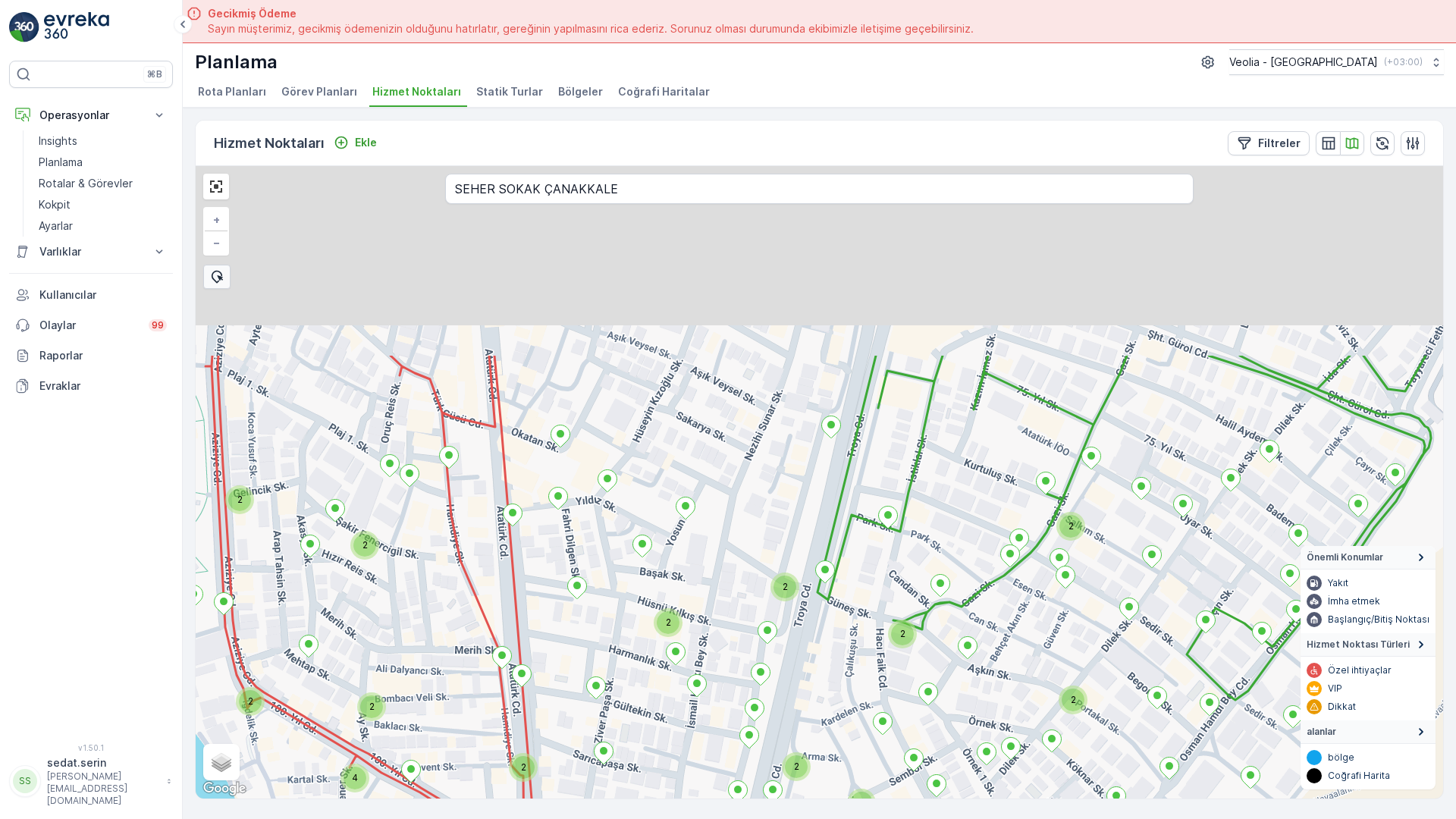
drag, startPoint x: 445, startPoint y: 280, endPoint x: 275, endPoint y: 628, distance: 387.3
click at [275, 628] on div "2 2 2 2 2 2 2 2 2 2 3 2 2 2 2 2 2 2 4 + − Uydu Yol haritası Arazi Karışık Leafl…" at bounding box center [819, 483] width 1247 height 633
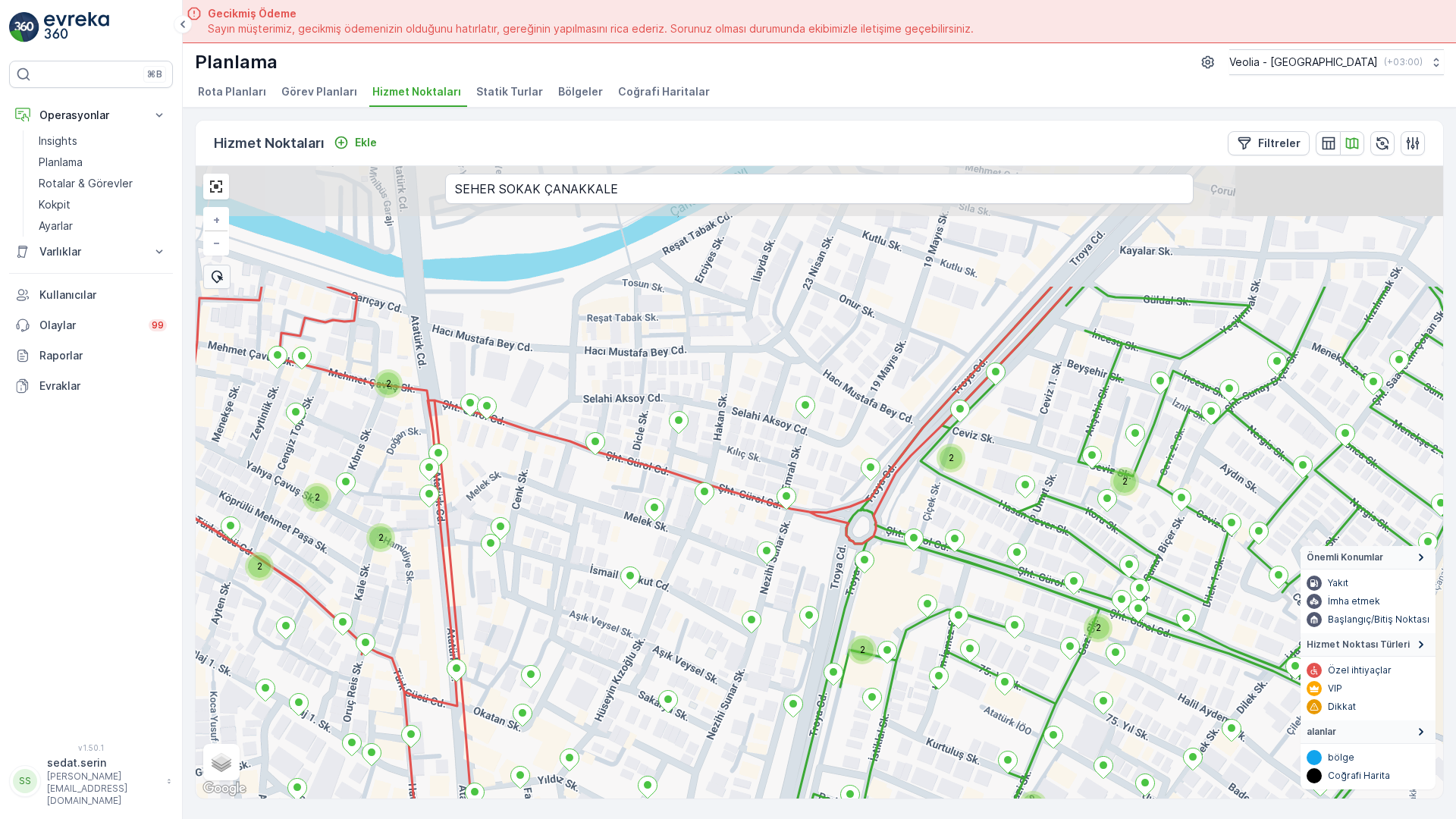
drag, startPoint x: 608, startPoint y: 232, endPoint x: 608, endPoint y: 435, distance: 203.0
click at [608, 435] on div "2 2 2 2 2 2 2 2 2 2 2 2 2 4 2 2 2 2 2 2 2 2 ANAARTER 3 STATİK TUR anaarterortak…" at bounding box center [819, 483] width 1247 height 633
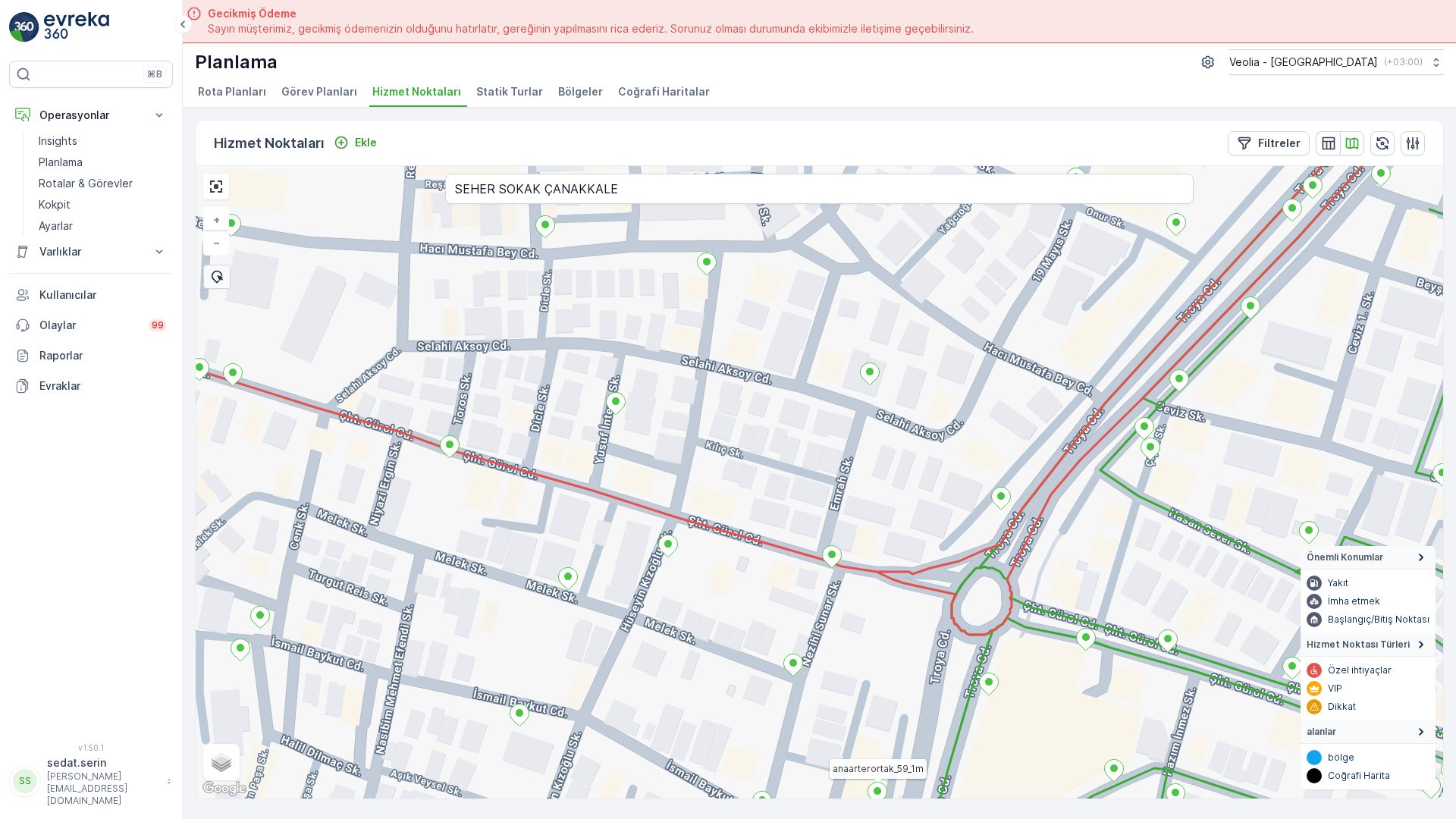
click at [445, 173] on input "SEHER SOKAK ÇANAKKALE" at bounding box center [819, 188] width 748 height 30
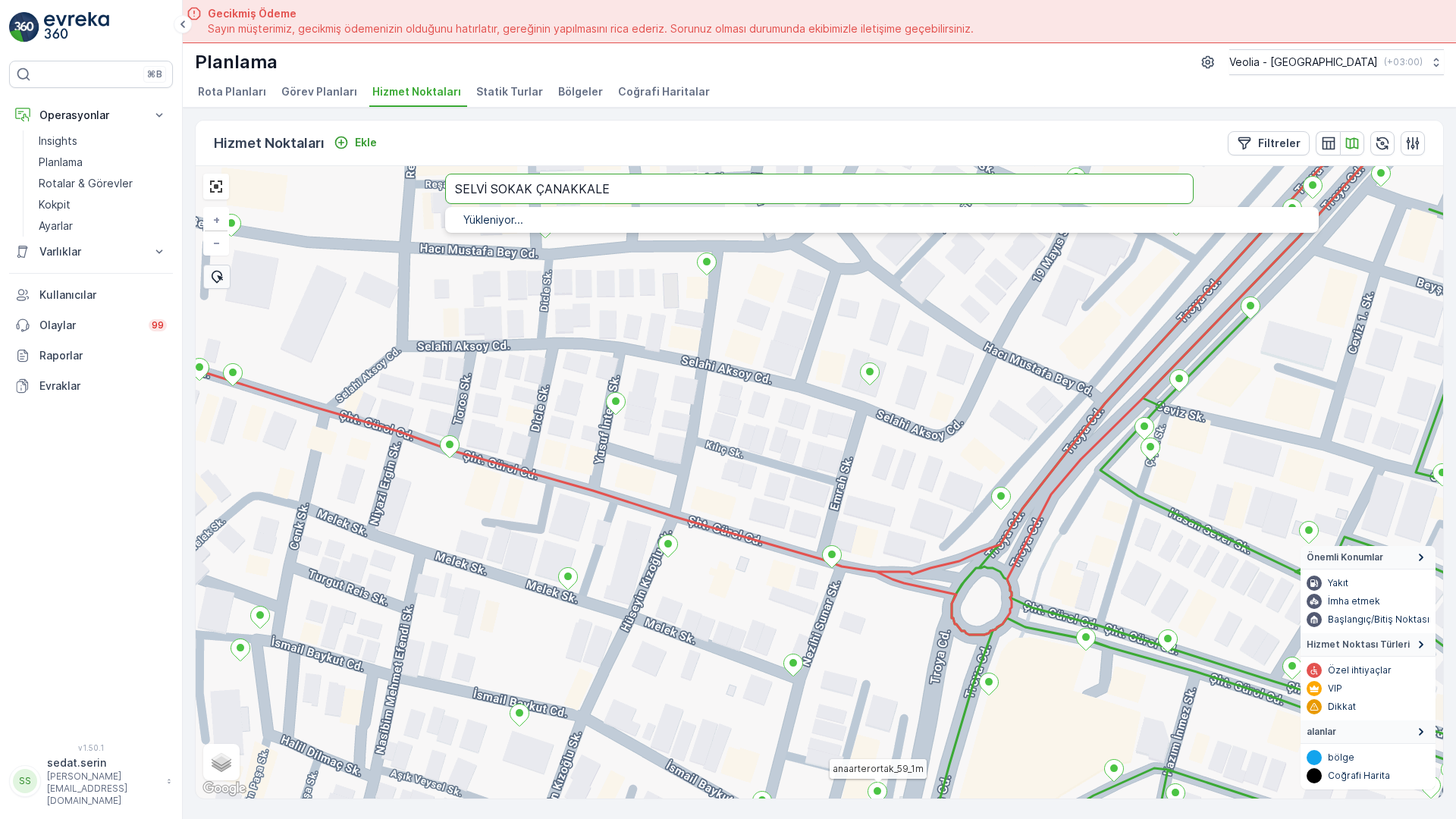
type input "SELVİ SOKAK ÇANAKKALE"
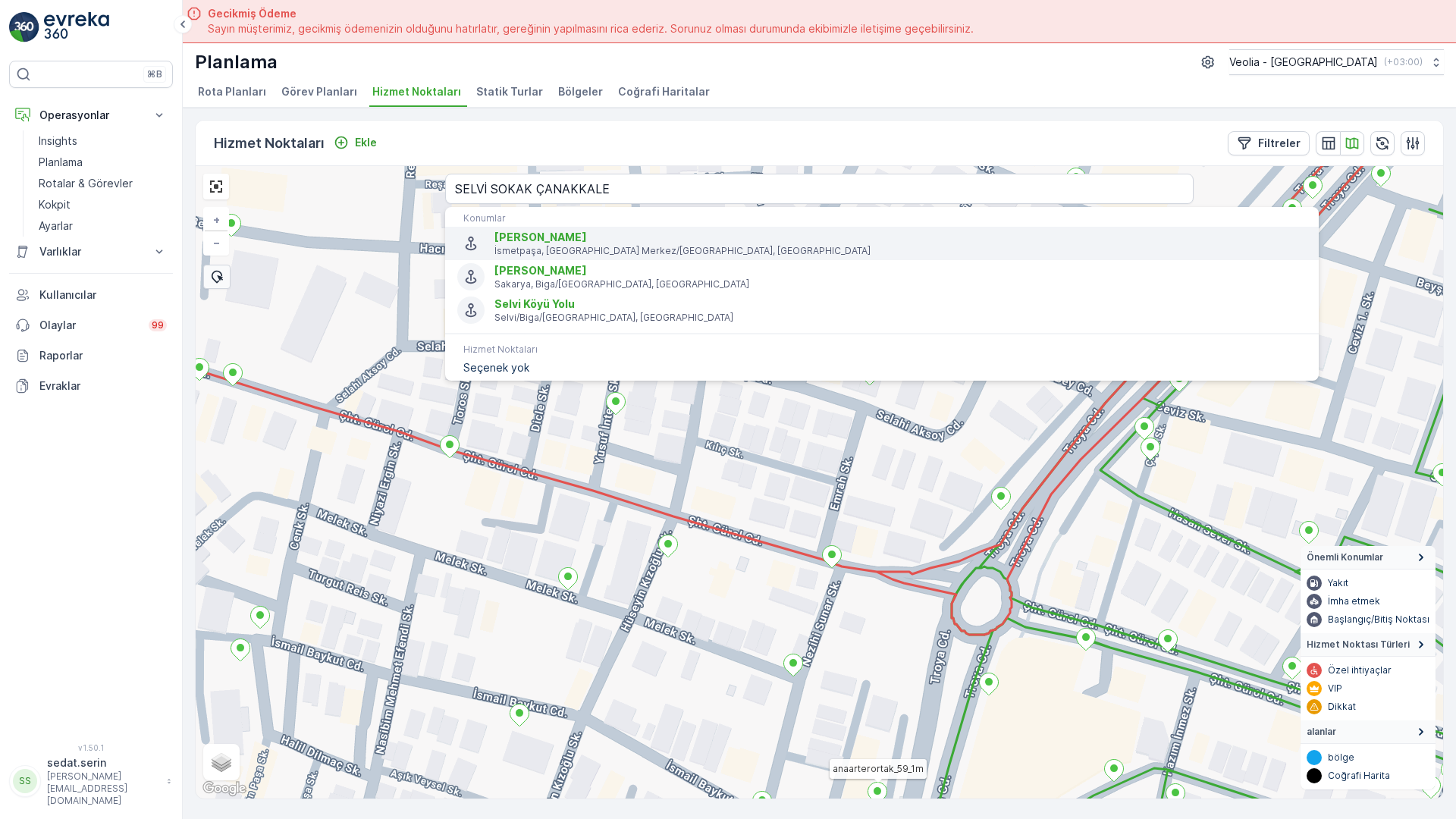
click at [494, 230] on span "Selvi Sokak" at bounding box center [901, 237] width 812 height 15
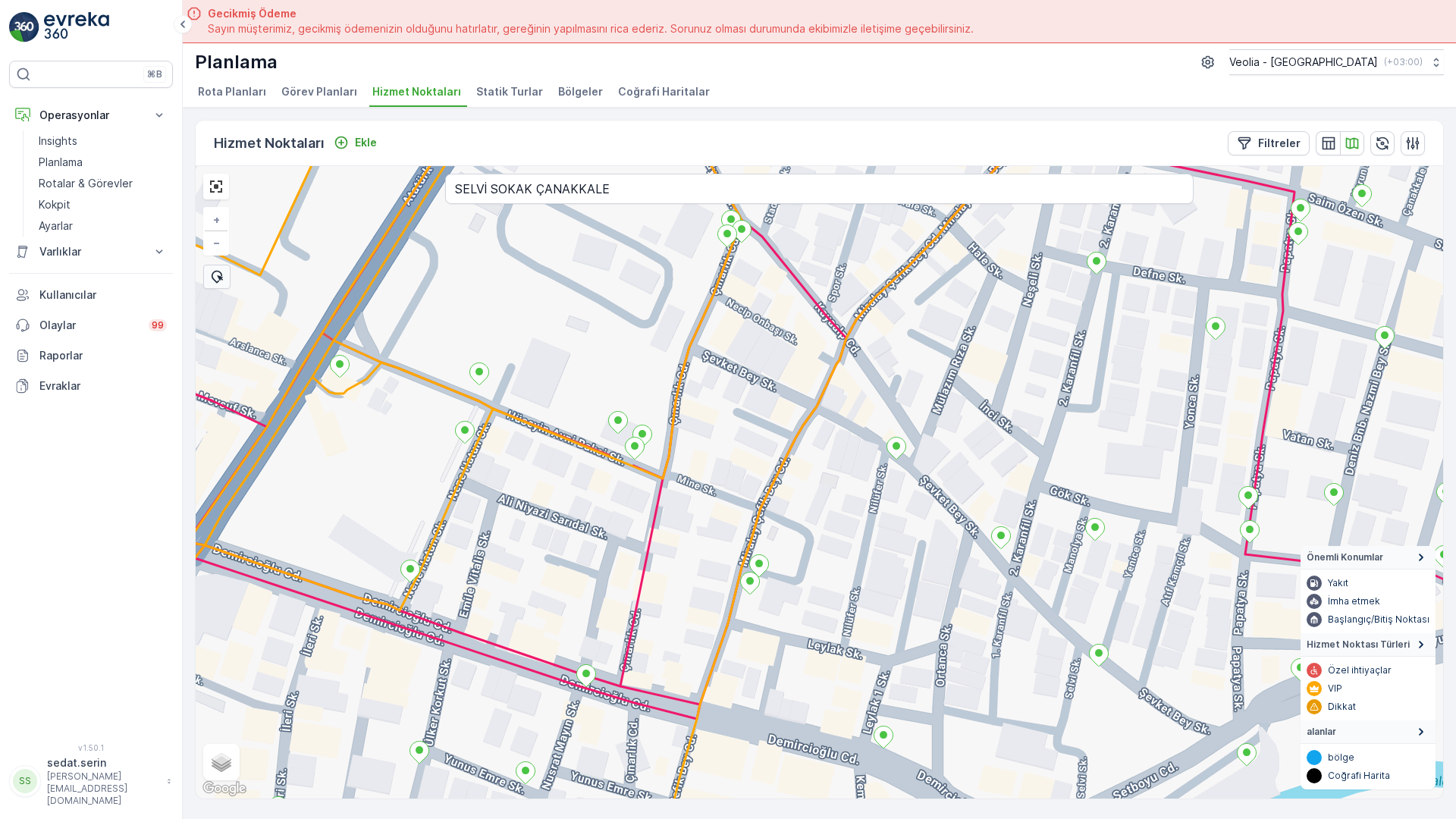
drag, startPoint x: 563, startPoint y: 221, endPoint x: 576, endPoint y: 259, distance: 40.2
click at [576, 259] on div "+ − Uydu Yol haritası Arazi Karışık Leaflet Klavye kısayolları Harita Verileri …" at bounding box center [819, 483] width 1247 height 633
click at [445, 173] on input "SELVİ SOKAK ÇANAKKALE" at bounding box center [819, 188] width 748 height 30
type input "SEMBOL SOKAK ÇANAKKALE"
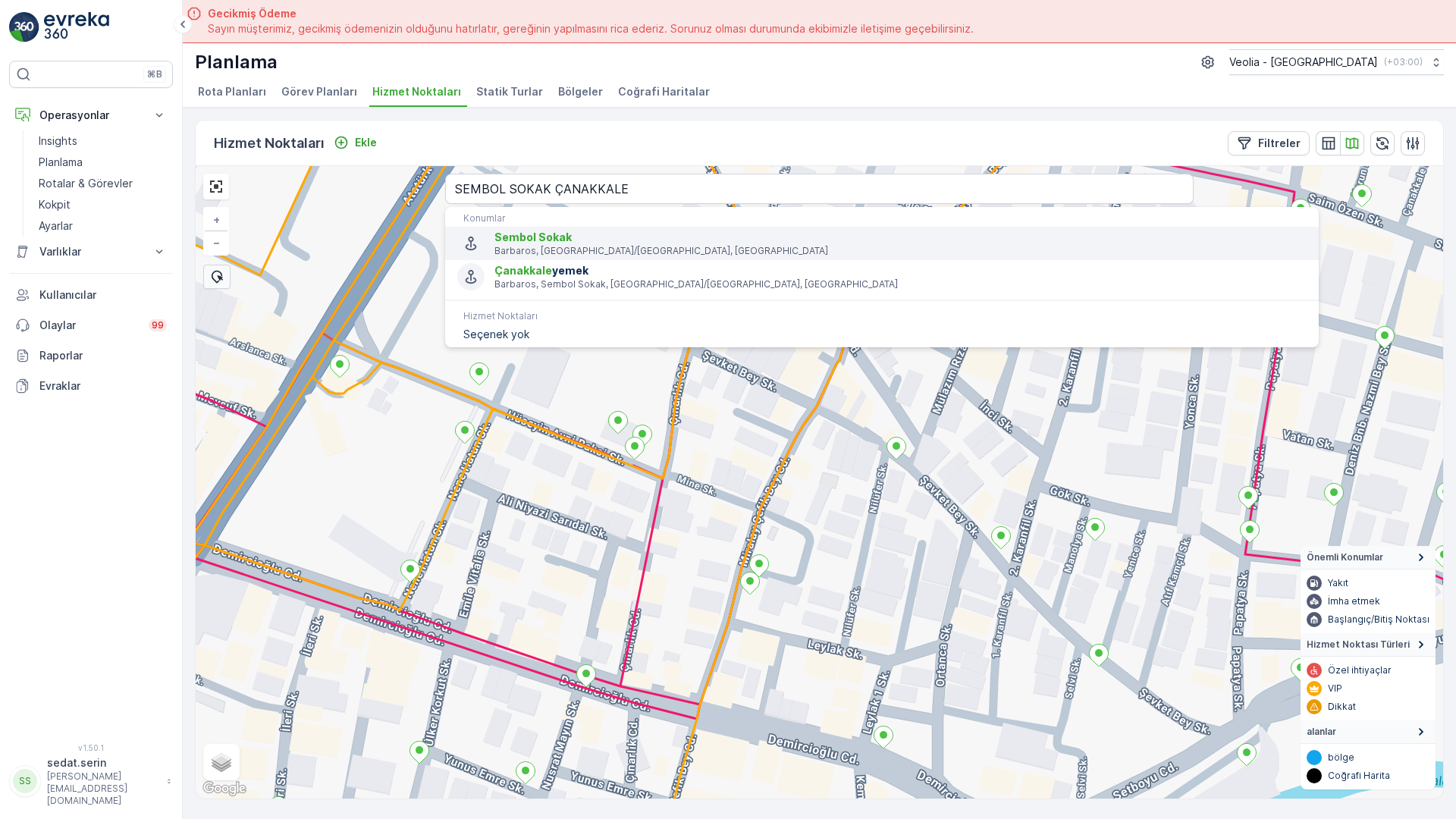
click at [494, 230] on span "Sembol Sokak" at bounding box center [901, 237] width 812 height 15
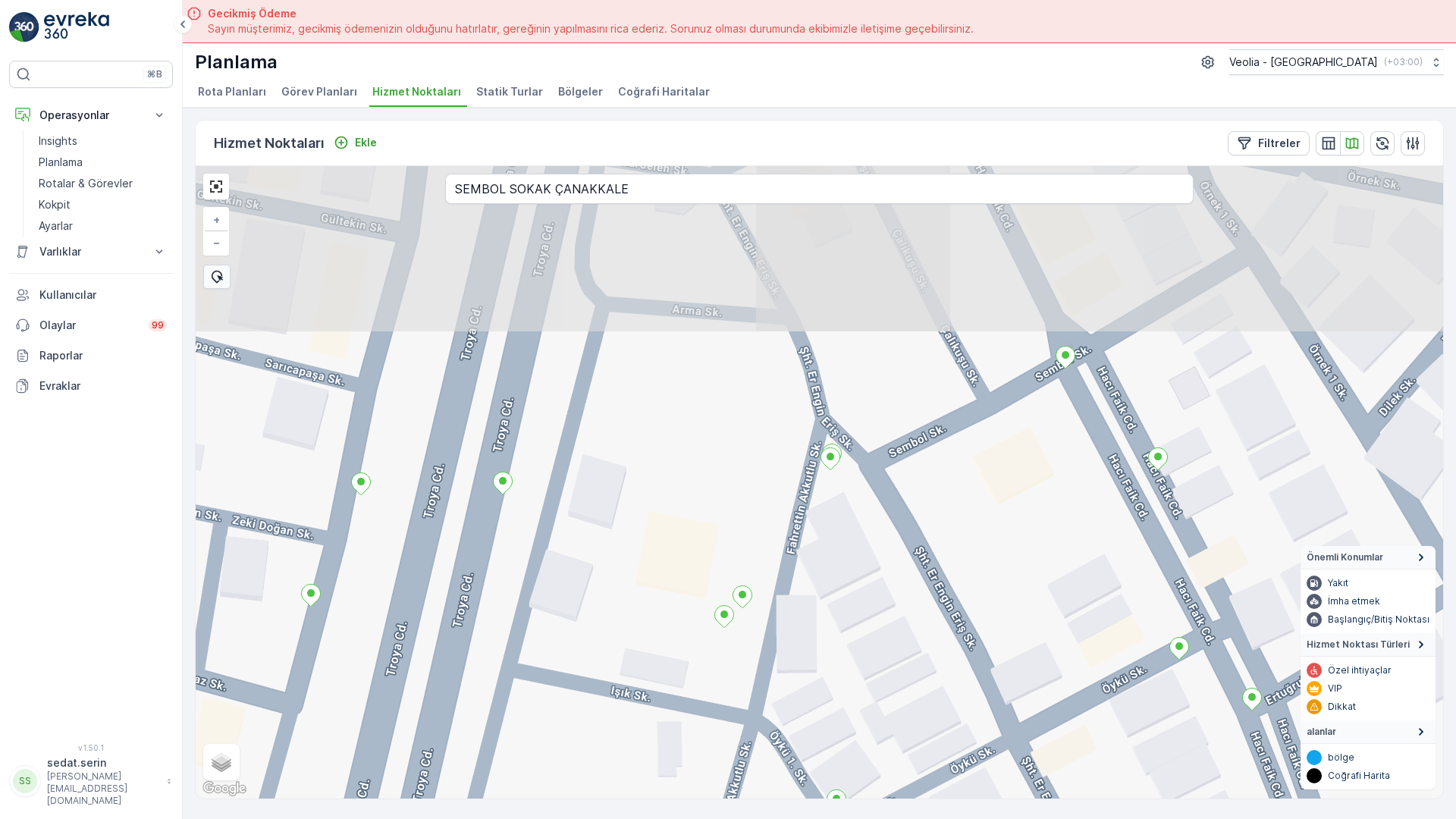
drag, startPoint x: 729, startPoint y: 369, endPoint x: 704, endPoint y: 549, distance: 181.7
click at [704, 549] on div "+ − Uydu Yol haritası Arazi Karışık Leaflet Klavye kısayolları Harita Verileri …" at bounding box center [819, 483] width 1247 height 633
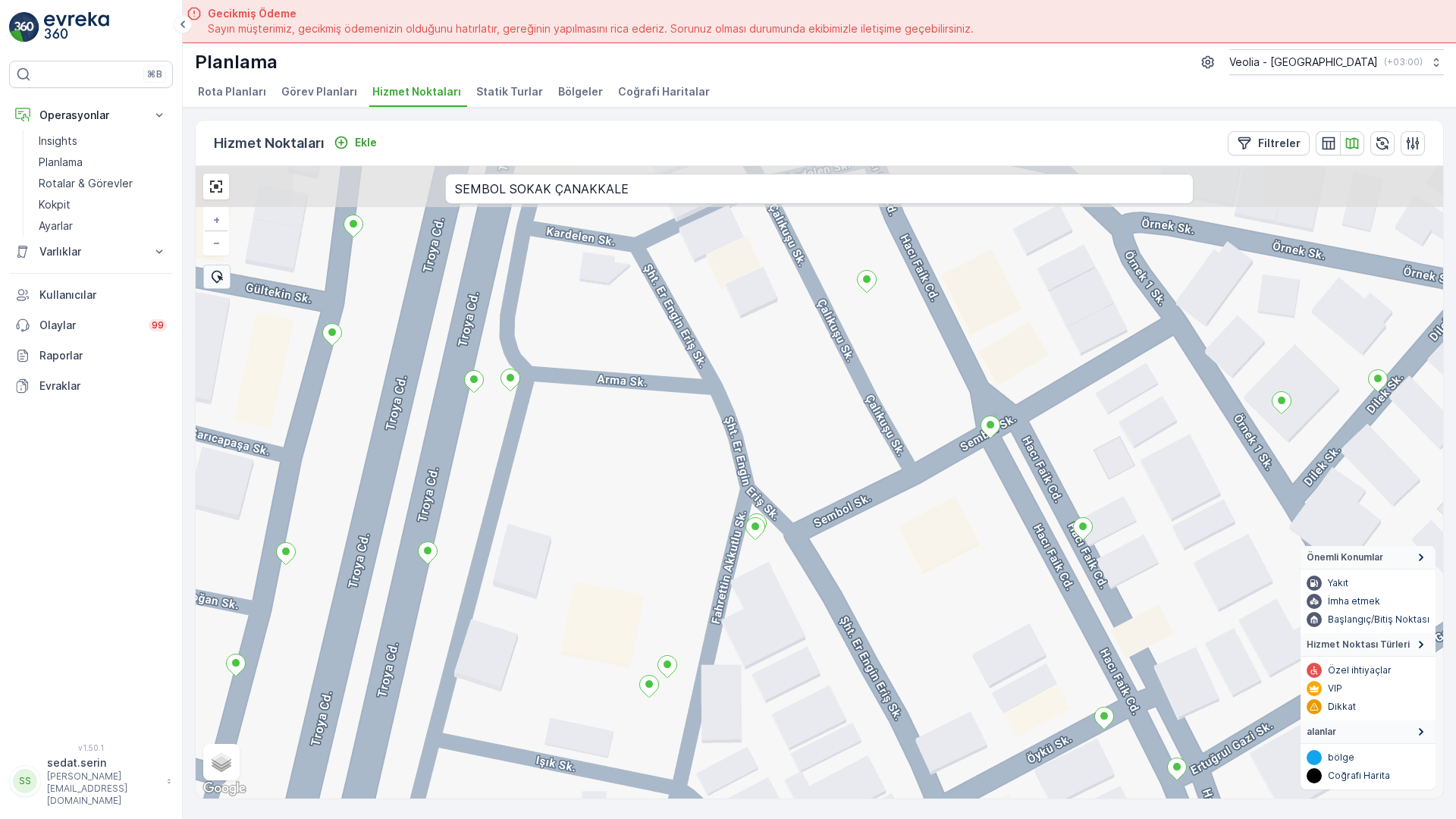
drag, startPoint x: 894, startPoint y: 270, endPoint x: 819, endPoint y: 340, distance: 102.6
click at [819, 340] on div "+ − Uydu Yol haritası Arazi Karışık Leaflet Klavye kısayolları Harita Verileri …" at bounding box center [819, 483] width 1247 height 633
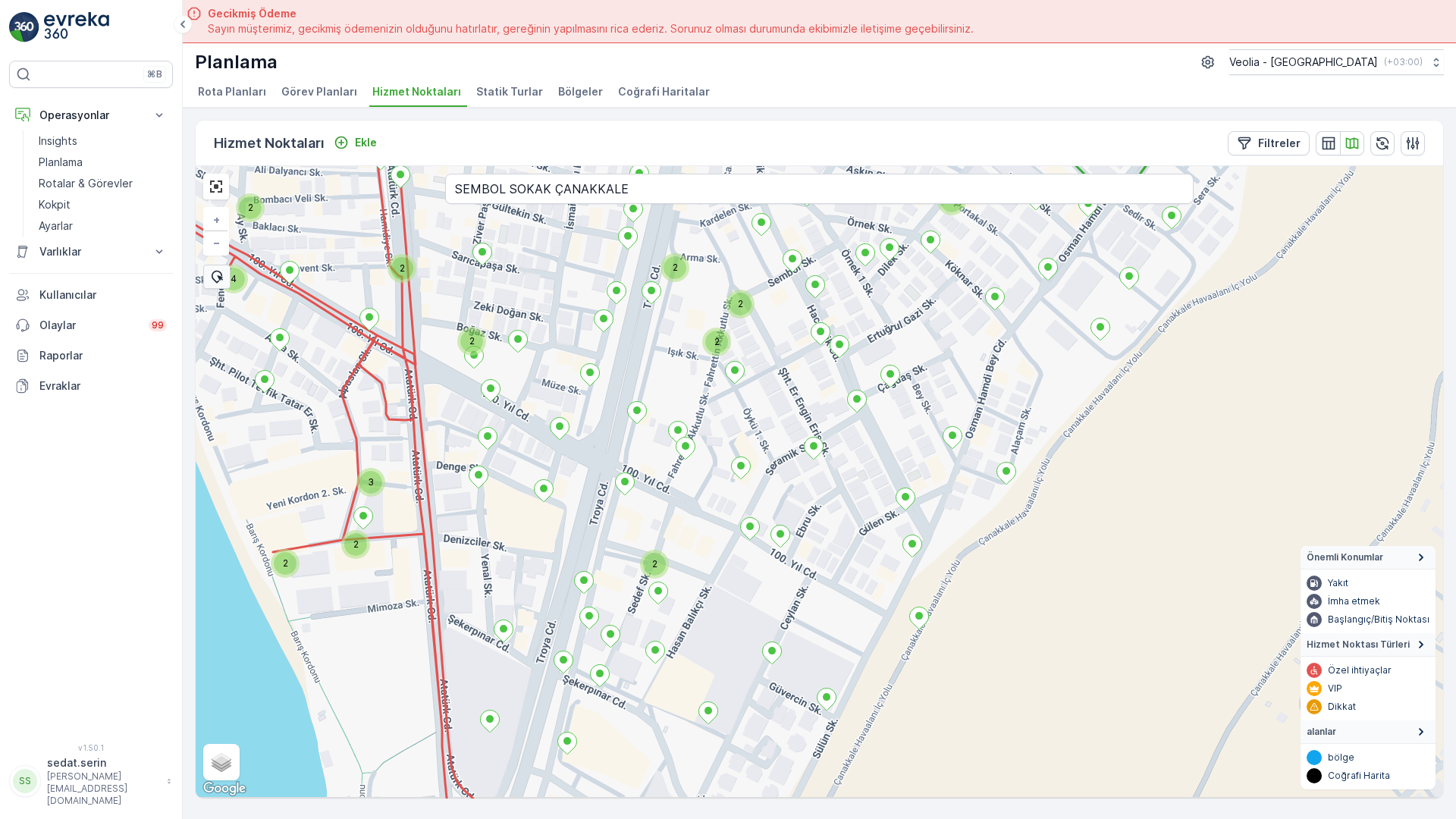
drag, startPoint x: 677, startPoint y: 420, endPoint x: 603, endPoint y: 298, distance: 142.7
click at [603, 298] on div "2 2 2 2 2 2 2 2 2 3 2 2 2 2 2 2 2 4 2 + − Uydu Yol haritası Arazi Karışık Leafl…" at bounding box center [819, 483] width 1247 height 633
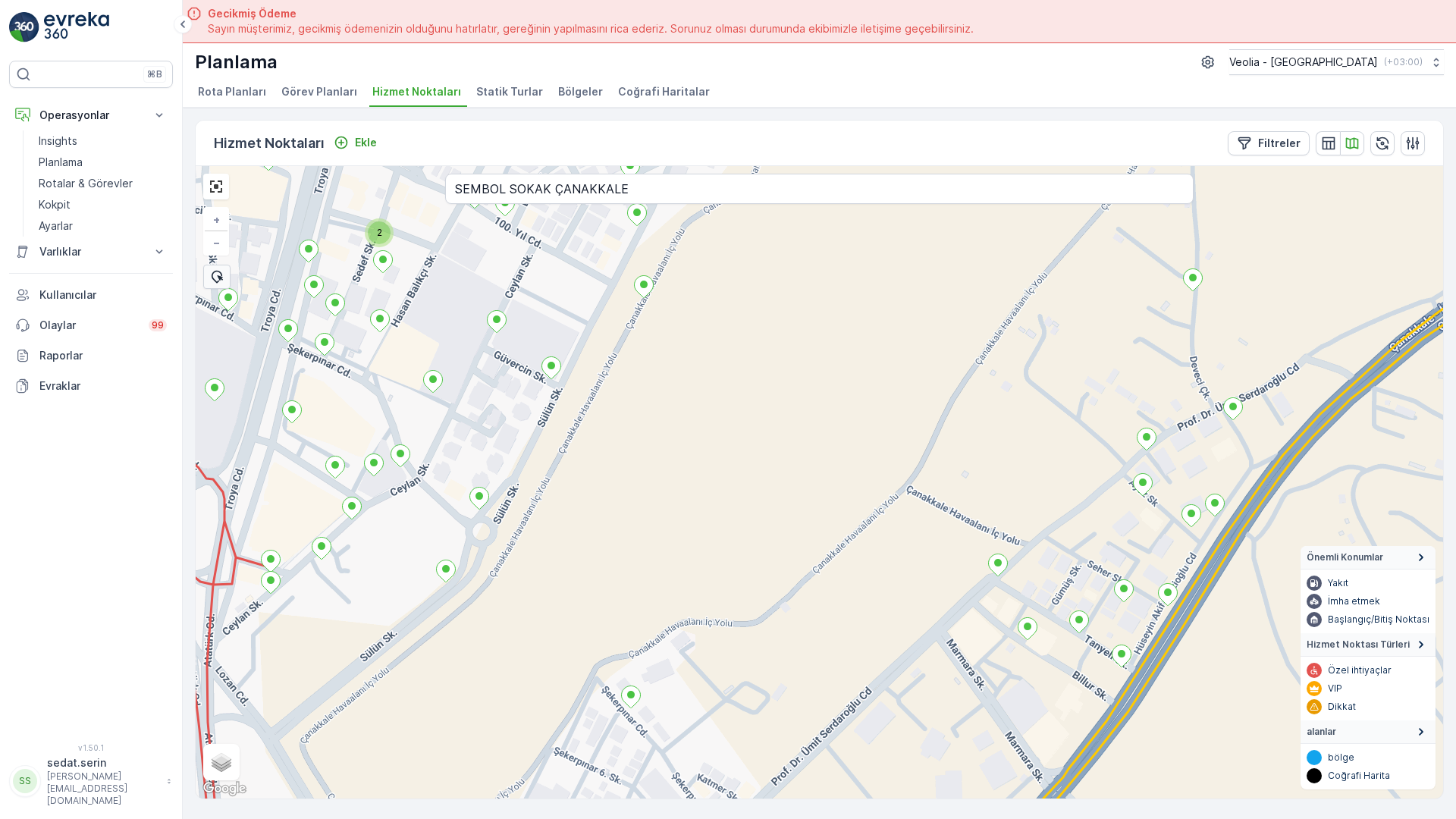
drag, startPoint x: 510, startPoint y: 401, endPoint x: 393, endPoint y: 270, distance: 175.6
click at [393, 270] on div "2 2 2 2 2 3 2 2 2 + − Uydu Yol haritası Arazi Karışık Leaflet Klavye kısayollar…" at bounding box center [819, 483] width 1247 height 633
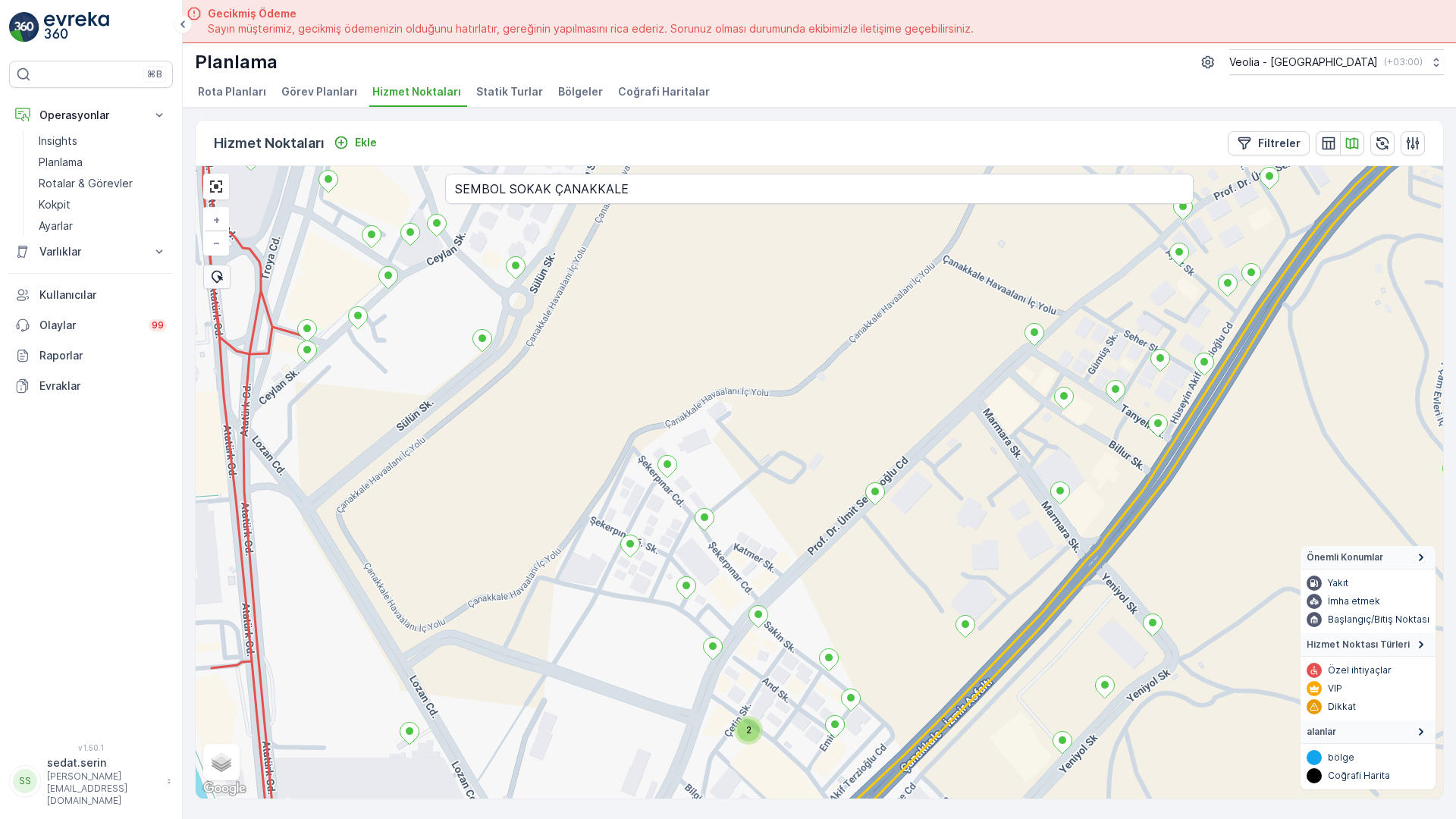
drag, startPoint x: 693, startPoint y: 520, endPoint x: 730, endPoint y: 290, distance: 233.0
click at [730, 290] on div "2 2 + − Uydu Yol haritası Arazi Karışık Leaflet Klavye kısayolları Harita Veril…" at bounding box center [819, 483] width 1247 height 633
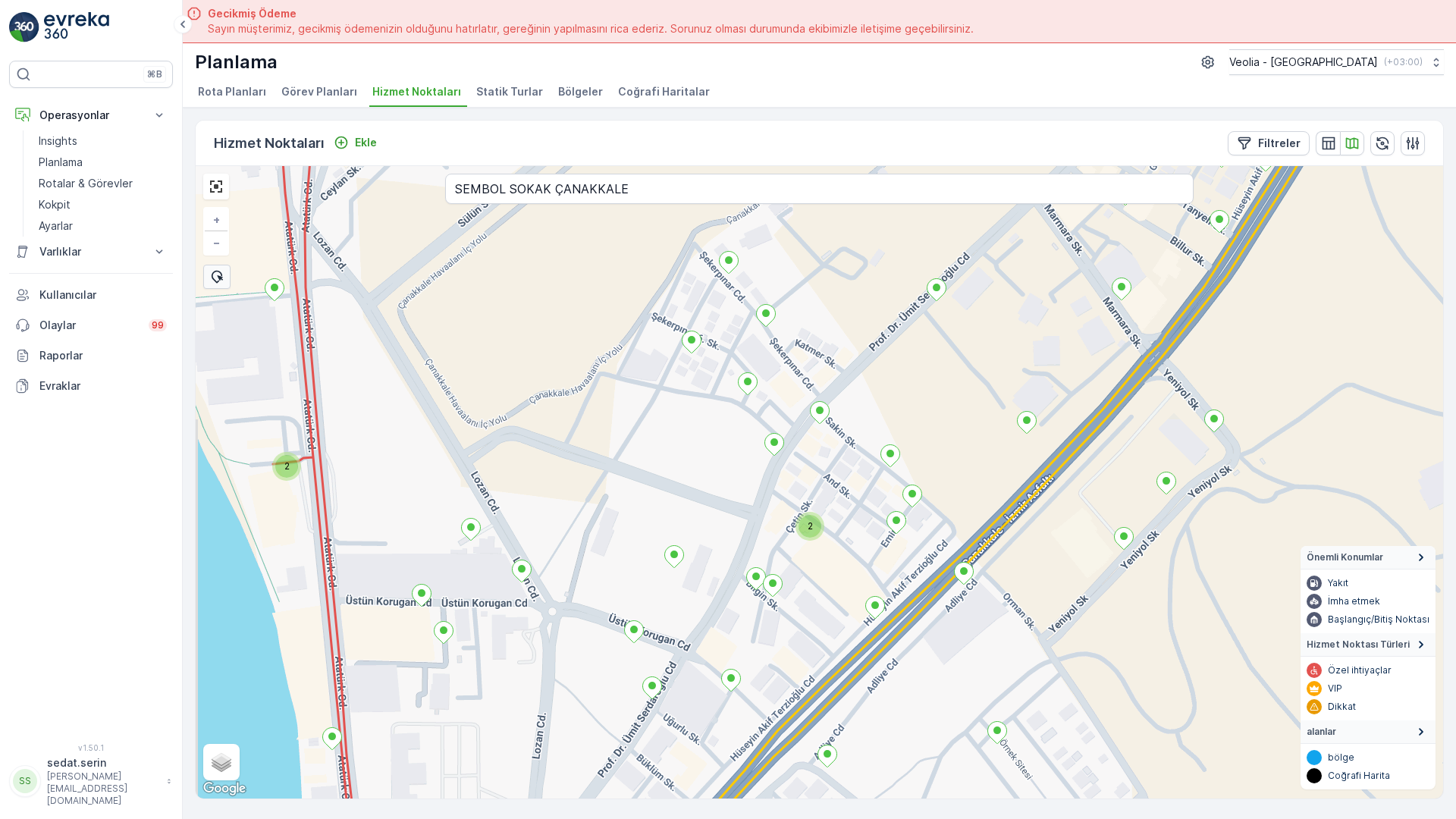
drag, startPoint x: 702, startPoint y: 443, endPoint x: 763, endPoint y: 239, distance: 212.9
click at [763, 239] on div "2 2 + − Uydu Yol haritası Arazi Karışık Leaflet Klavye kısayolları Harita Veril…" at bounding box center [819, 483] width 1247 height 633
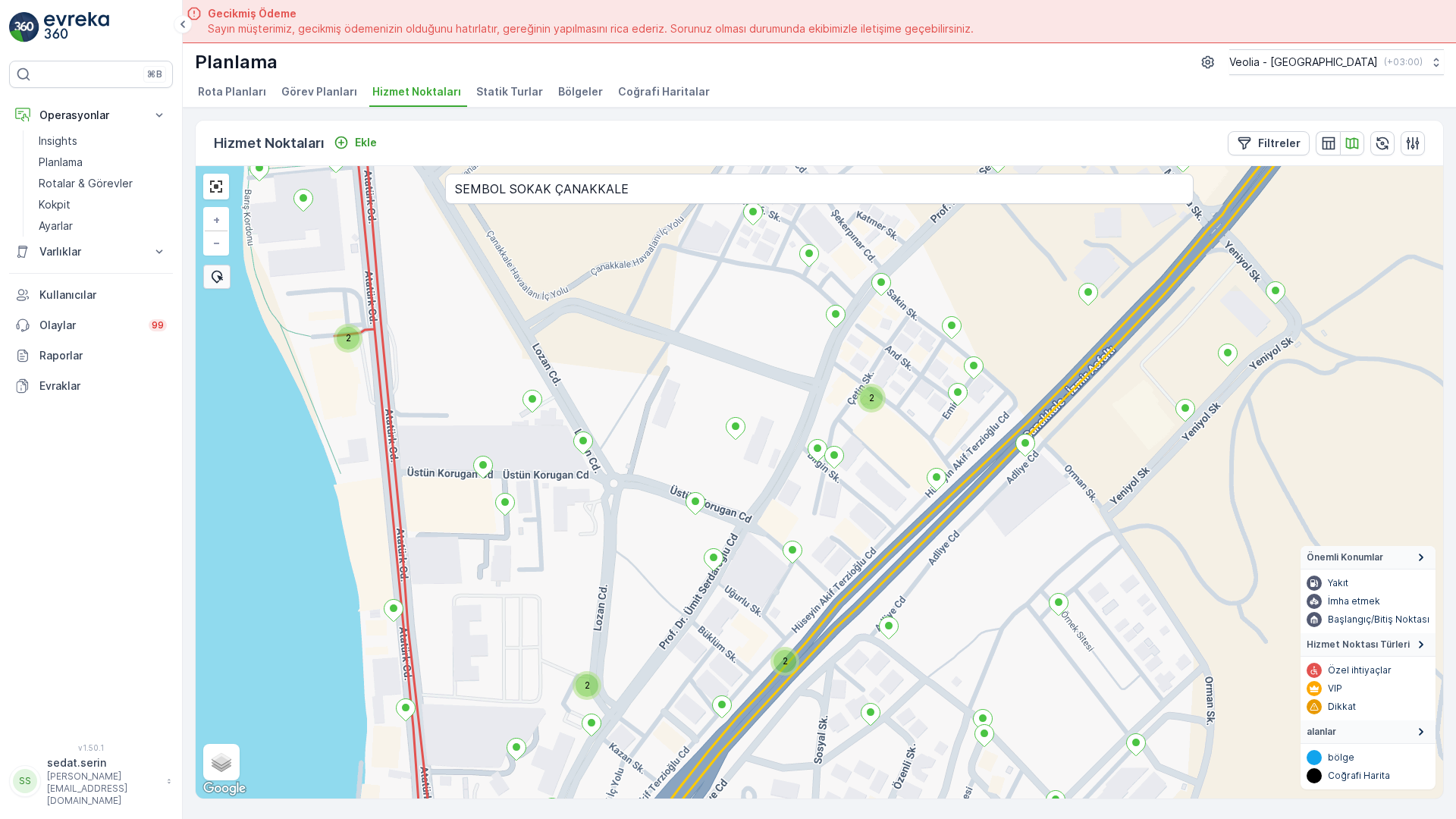
drag, startPoint x: 704, startPoint y: 401, endPoint x: 766, endPoint y: 275, distance: 140.4
click at [766, 275] on div "2 2 2 2 + − Uydu Yol haritası Arazi Karışık Leaflet Klavye kısayolları Harita V…" at bounding box center [819, 483] width 1247 height 633
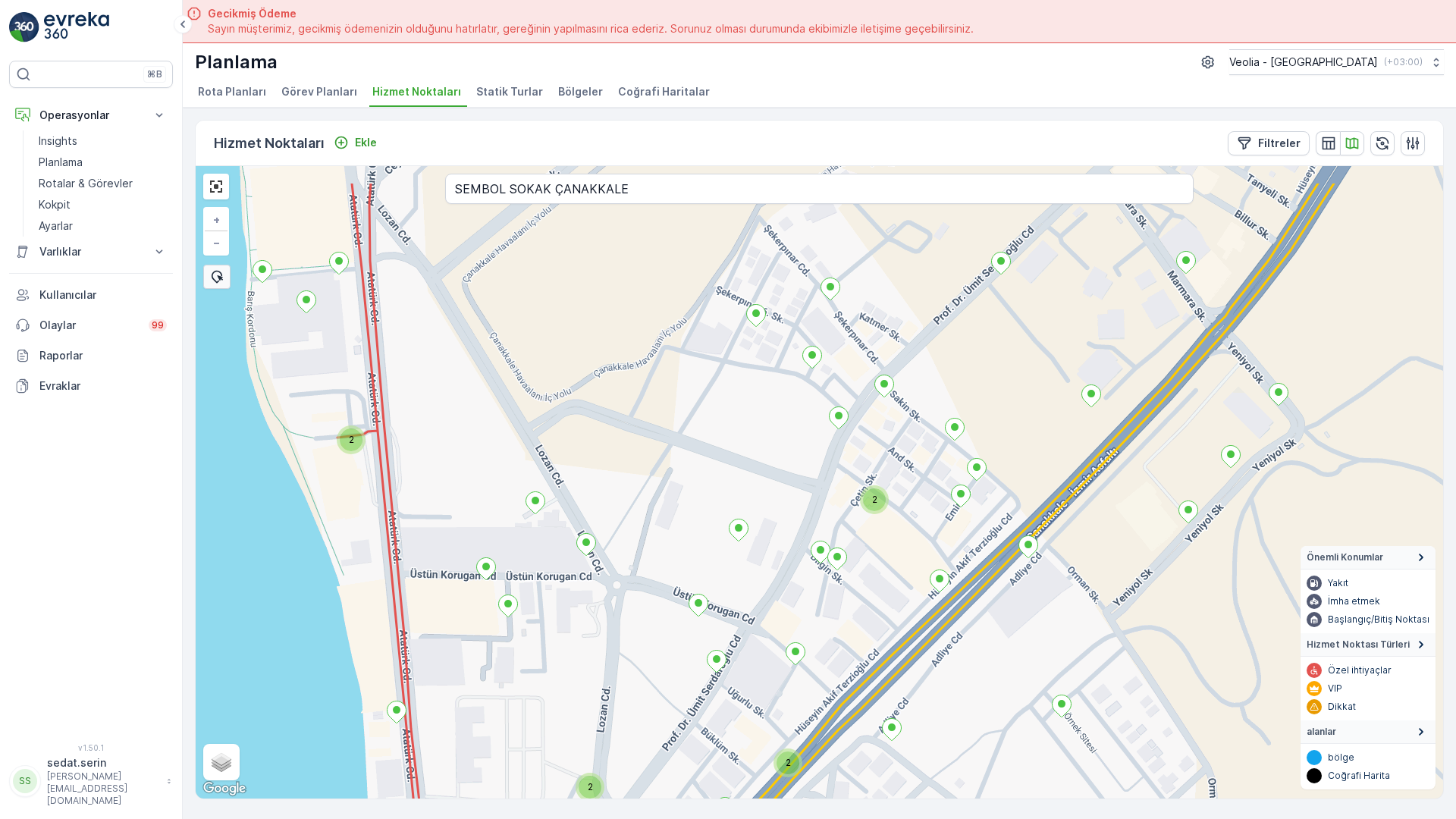
drag, startPoint x: 944, startPoint y: 249, endPoint x: 951, endPoint y: 467, distance: 218.1
click at [951, 467] on div "2 2 2 2 + − Uydu Yol haritası Arazi Karışık Leaflet Klavye kısayolları Harita V…" at bounding box center [819, 483] width 1247 height 633
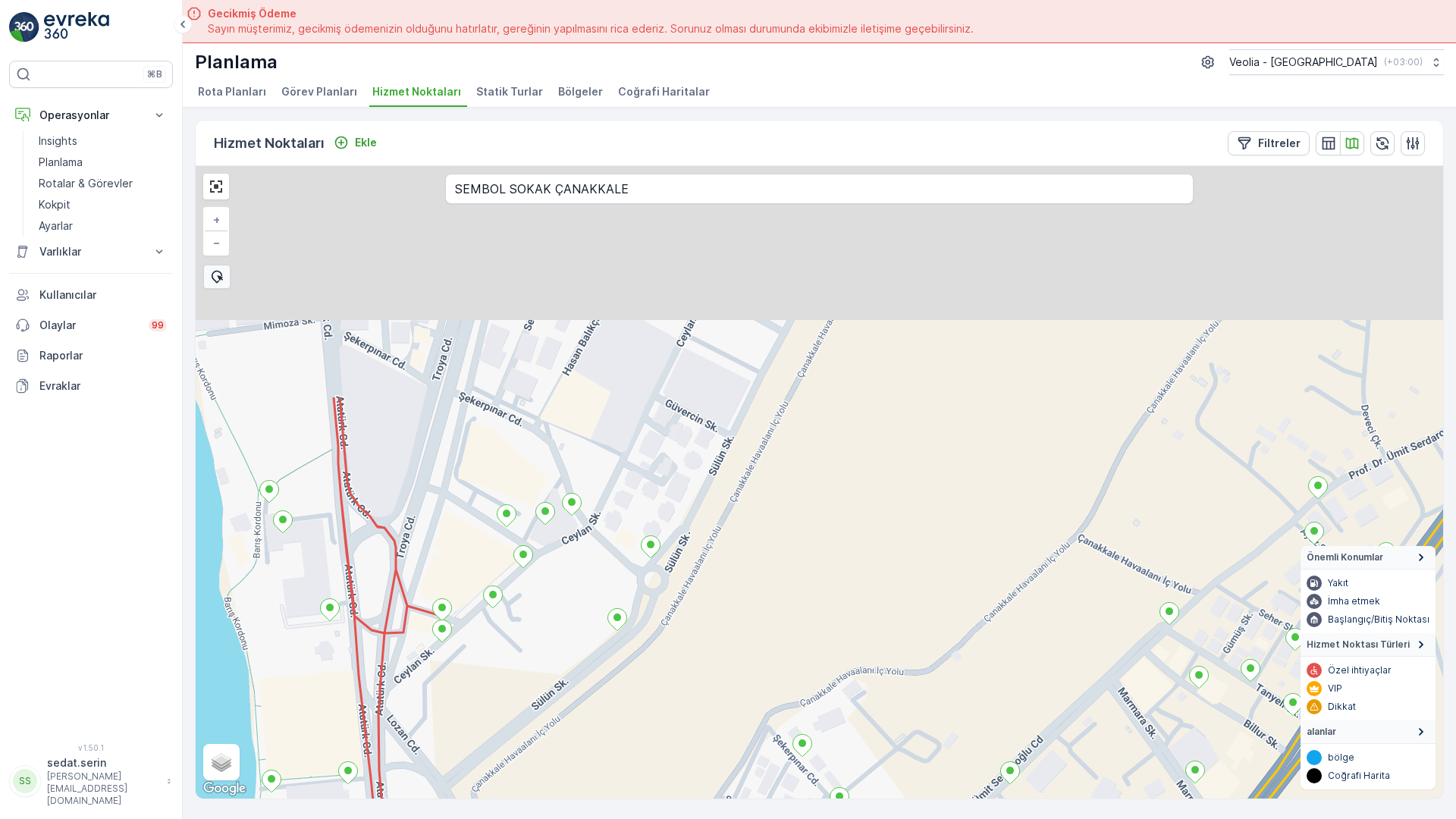
drag, startPoint x: 884, startPoint y: 288, endPoint x: 908, endPoint y: 545, distance: 258.1
click at [905, 543] on div "2 2 2 2 + − Uydu Yol haritası Arazi Karışık Leaflet Klavye kısayolları Harita V…" at bounding box center [819, 483] width 1247 height 633
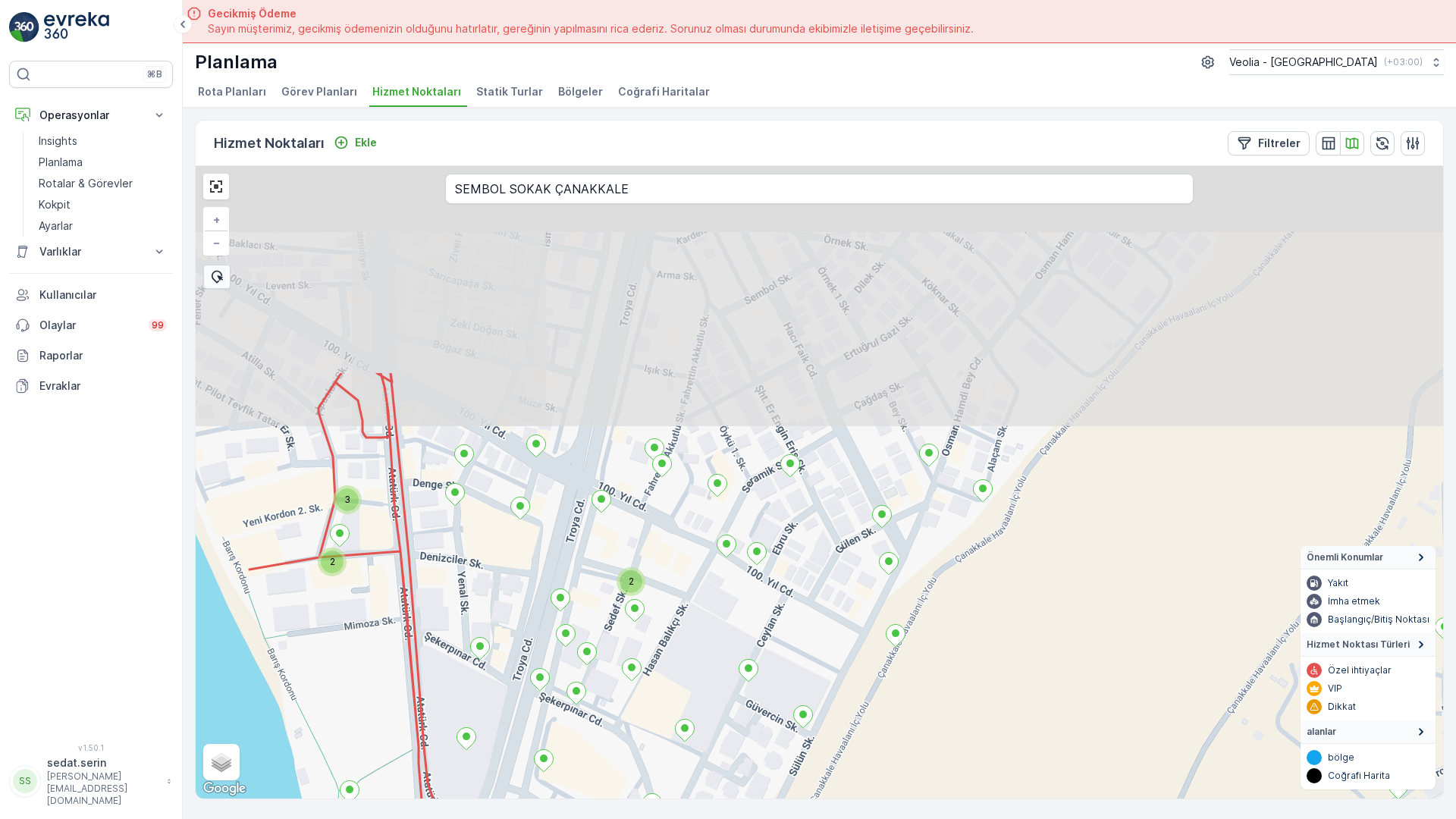
drag, startPoint x: 953, startPoint y: 194, endPoint x: 1008, endPoint y: 401, distance: 214.2
click at [1008, 401] on div "2 2 3 2 + − Uydu Yol haritası Arazi Karışık Leaflet Klavye kısayolları Harita V…" at bounding box center [819, 483] width 1247 height 633
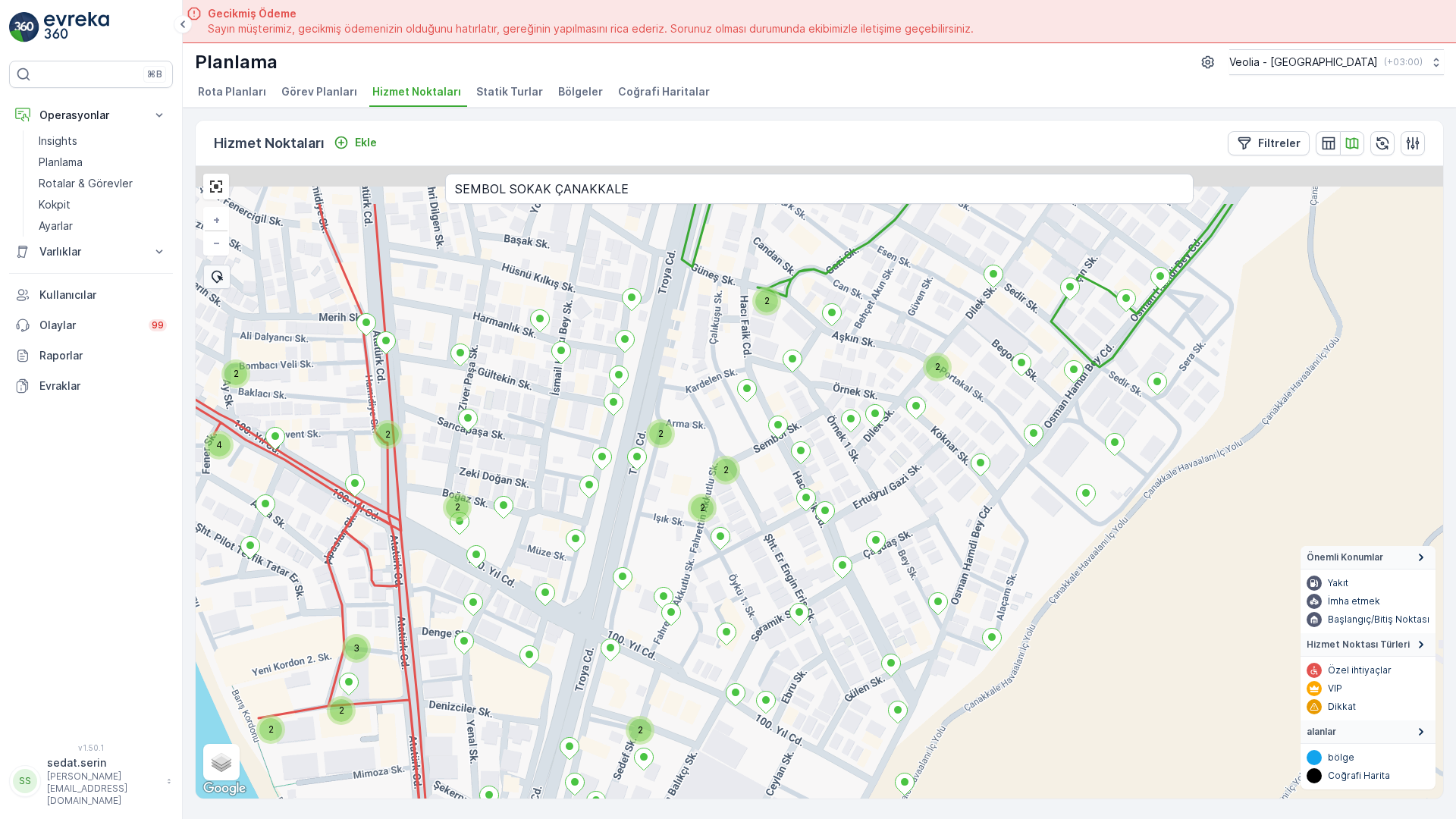
drag, startPoint x: 940, startPoint y: 229, endPoint x: 939, endPoint y: 387, distance: 158.0
click at [939, 387] on div "2 3 2 2 2 2 2 2 2 2 2 2 4 + − Uydu Yol haritası Arazi Karışık Leaflet Klavye kı…" at bounding box center [819, 483] width 1247 height 633
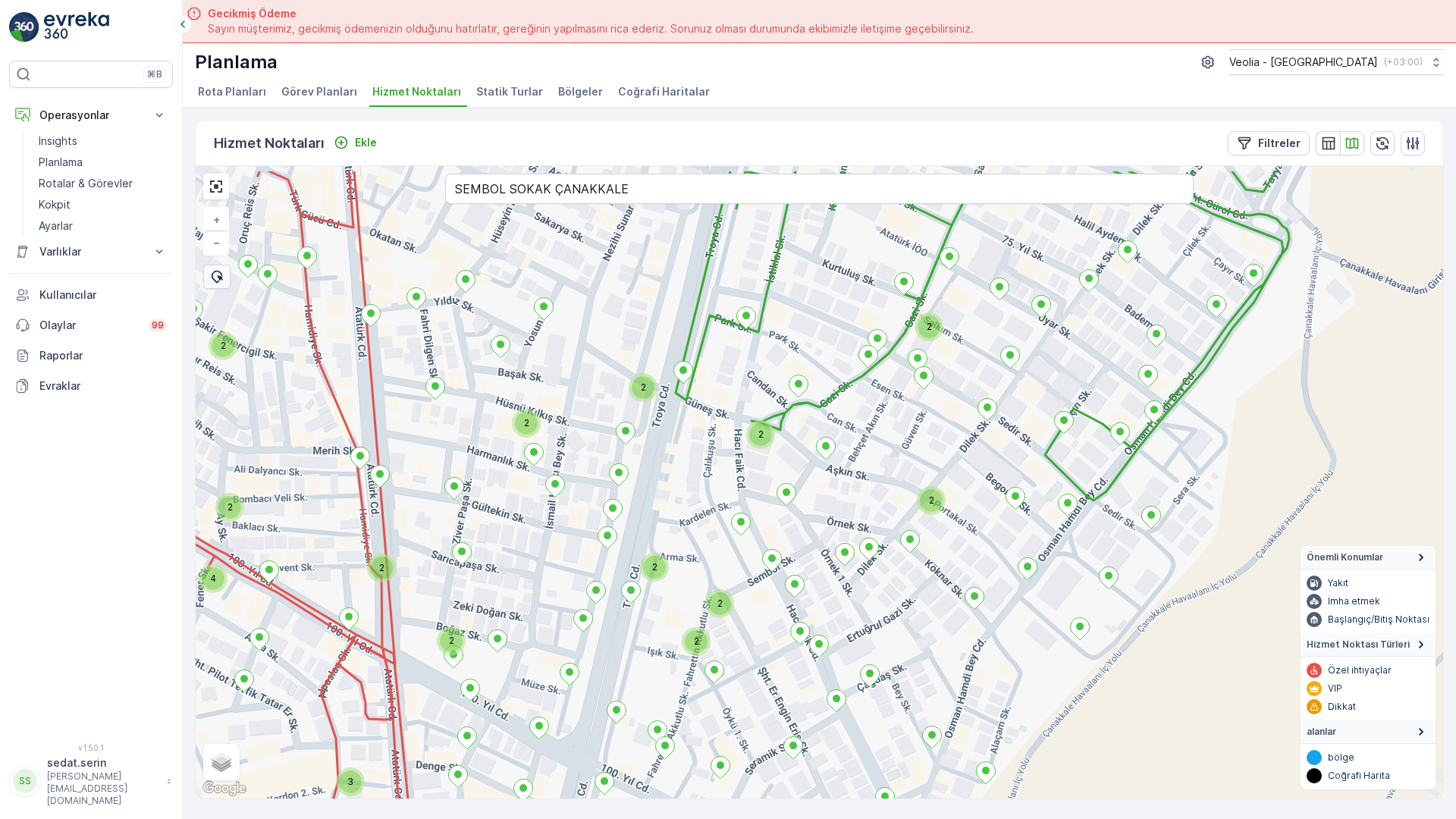
drag, startPoint x: 978, startPoint y: 245, endPoint x: 973, endPoint y: 331, distance: 86.1
click at [973, 331] on div "2 3 2 2 2 2 2 2 2 2 2 2 4 2 2 2 2 + − Uydu Yol haritası Arazi Karışık Leaflet K…" at bounding box center [819, 483] width 1247 height 633
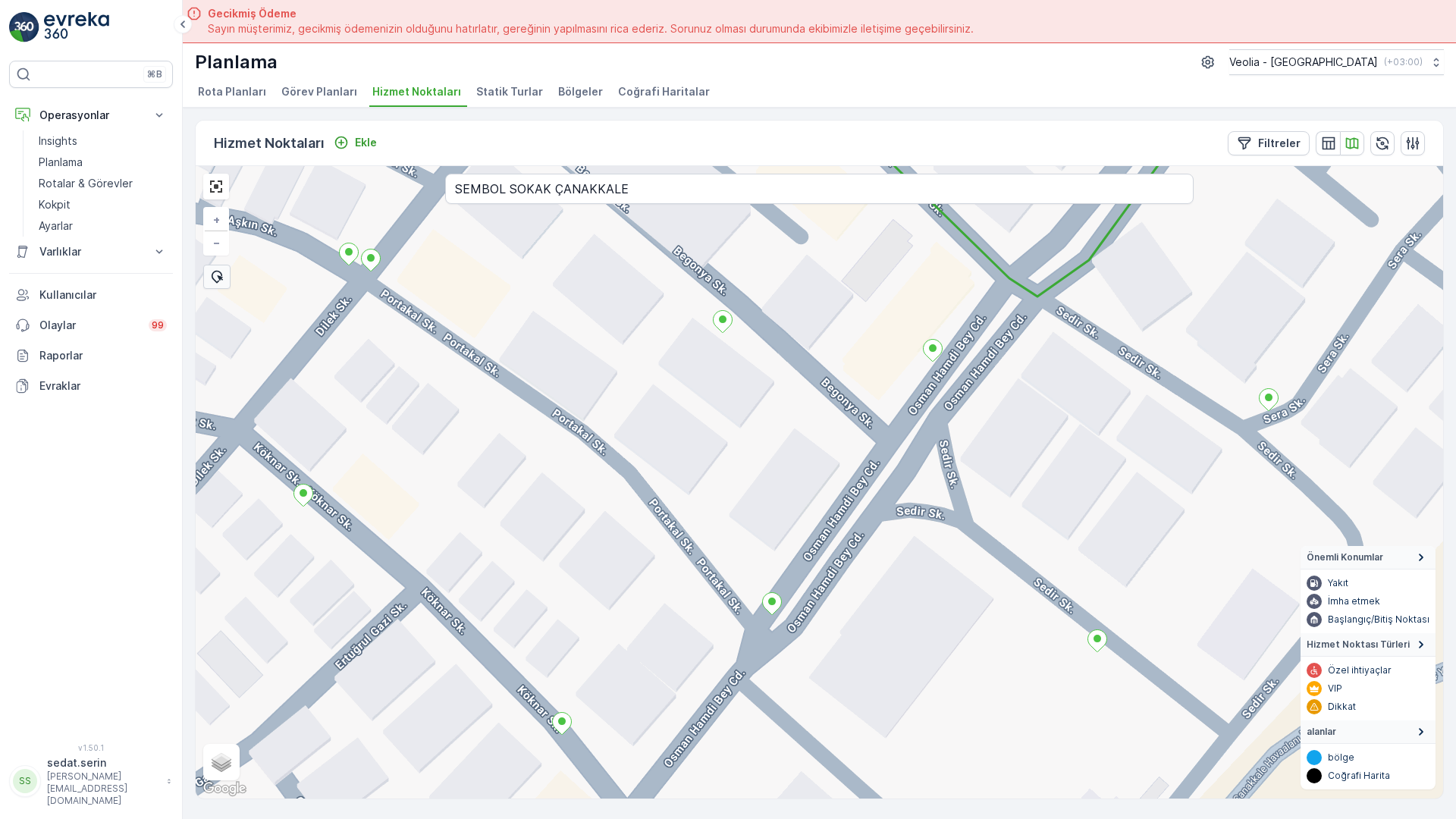
drag, startPoint x: 935, startPoint y: 359, endPoint x: 938, endPoint y: 346, distance: 13.3
click at [938, 346] on div "+ − Uydu Yol haritası Arazi Karışık Leaflet Klavye kısayolları Harita Verileri …" at bounding box center [819, 483] width 1247 height 633
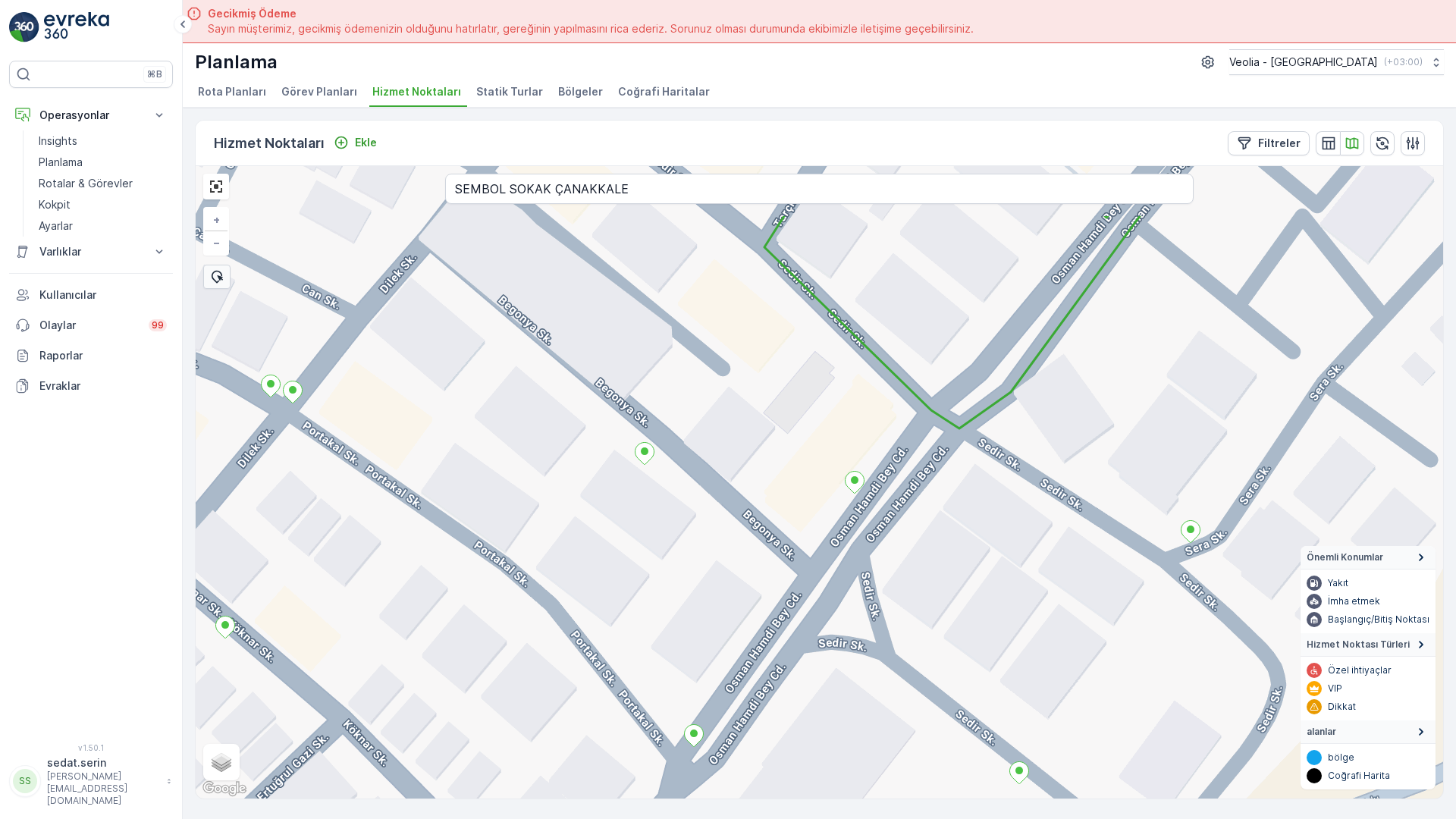
drag, startPoint x: 1151, startPoint y: 215, endPoint x: 1068, endPoint y: 356, distance: 163.6
click at [1068, 356] on div "+ − Uydu Yol haritası Arazi Karışık Leaflet Klavye kısayolları Harita Verileri …" at bounding box center [819, 483] width 1247 height 633
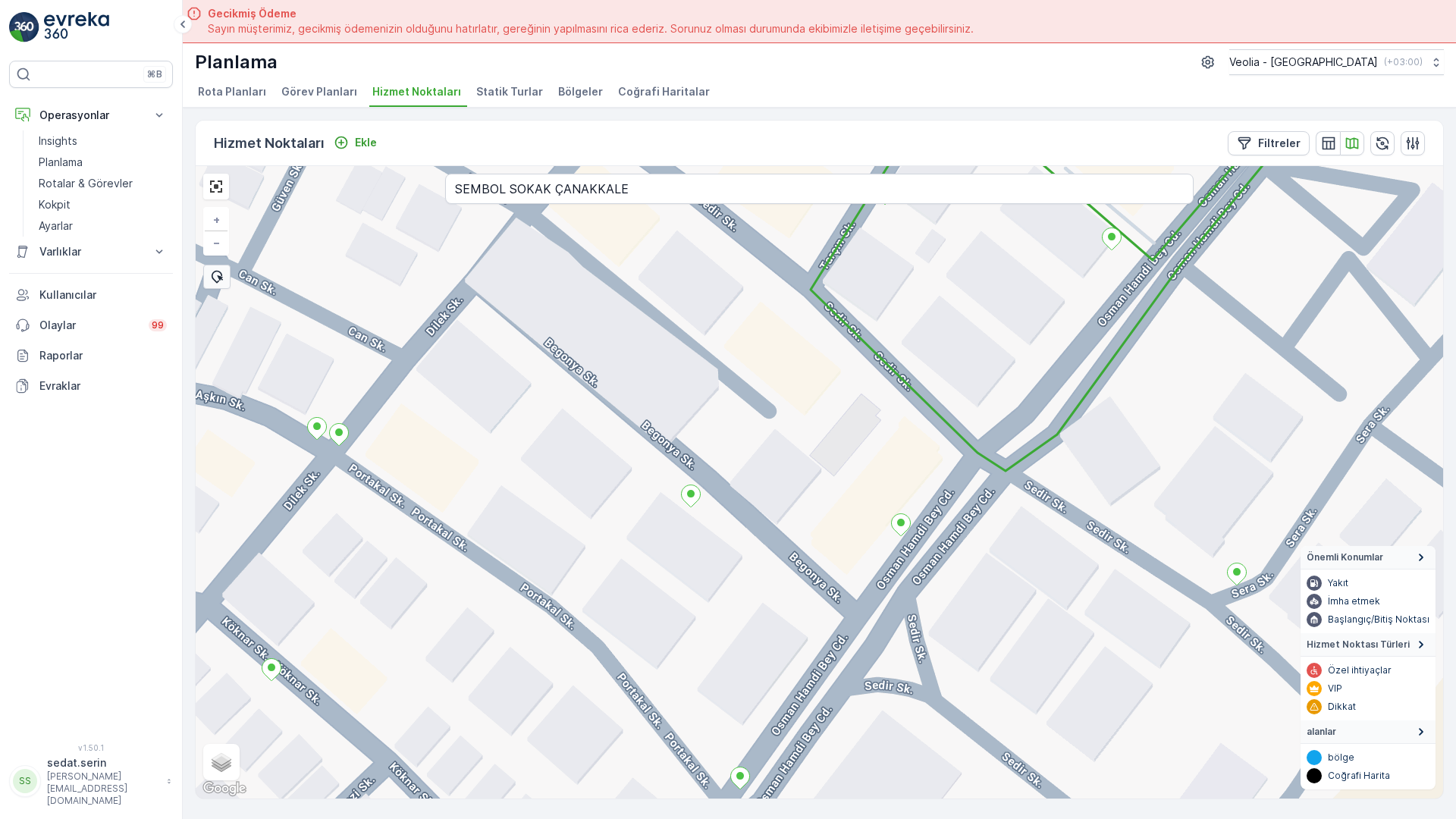
drag, startPoint x: 953, startPoint y: 419, endPoint x: 1019, endPoint y: 486, distance: 94.0
click at [1019, 486] on div "+ − Uydu Yol haritası Arazi Karışık Leaflet Klavye kısayolları Harita Verileri …" at bounding box center [819, 483] width 1247 height 633
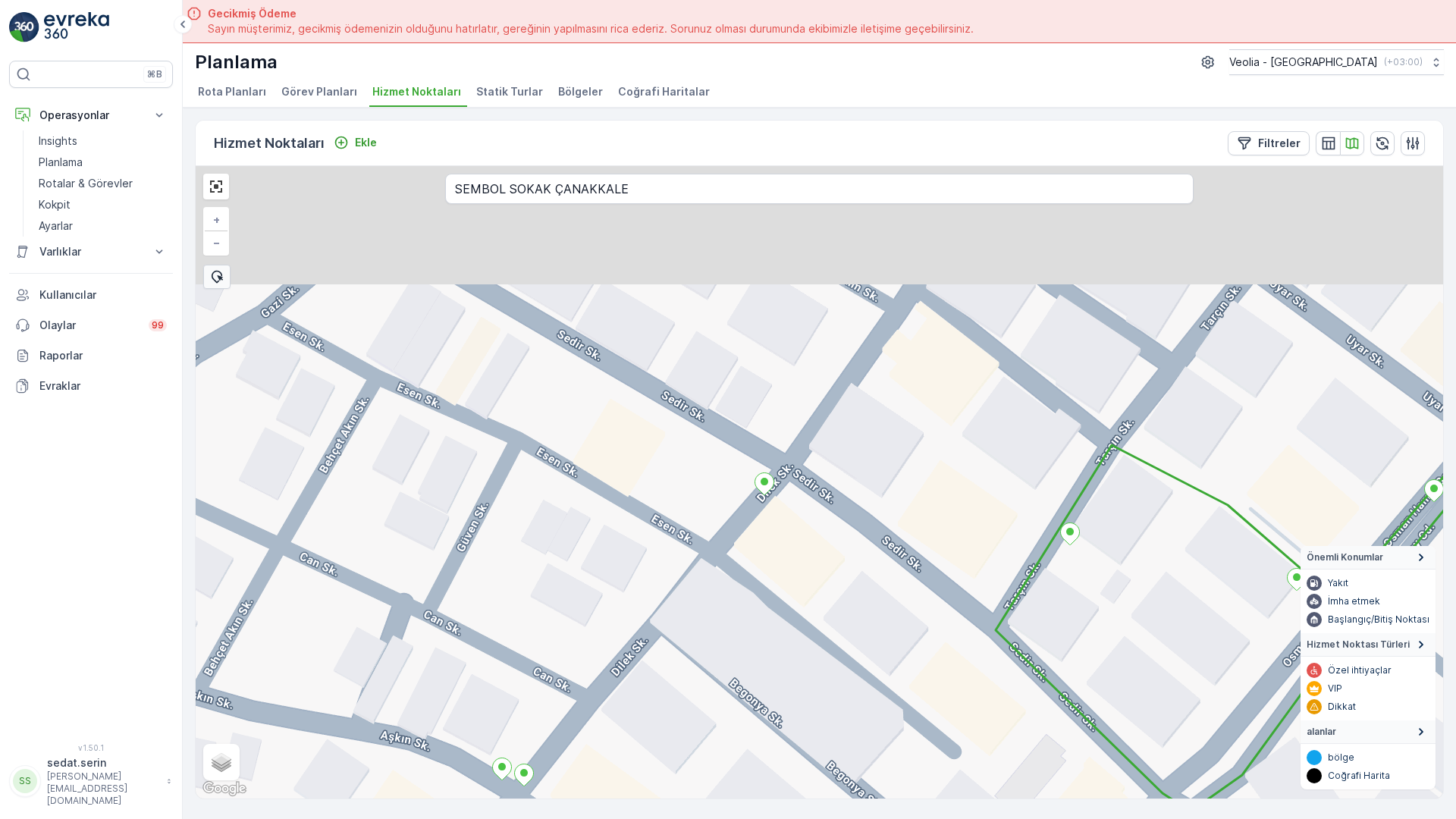
drag, startPoint x: 576, startPoint y: 152, endPoint x: 767, endPoint y: 492, distance: 390.0
click at [767, 492] on div "+ − Uydu Yol haritası Arazi Karışık Leaflet Klavye kısayolları Harita Verileri …" at bounding box center [819, 483] width 1247 height 633
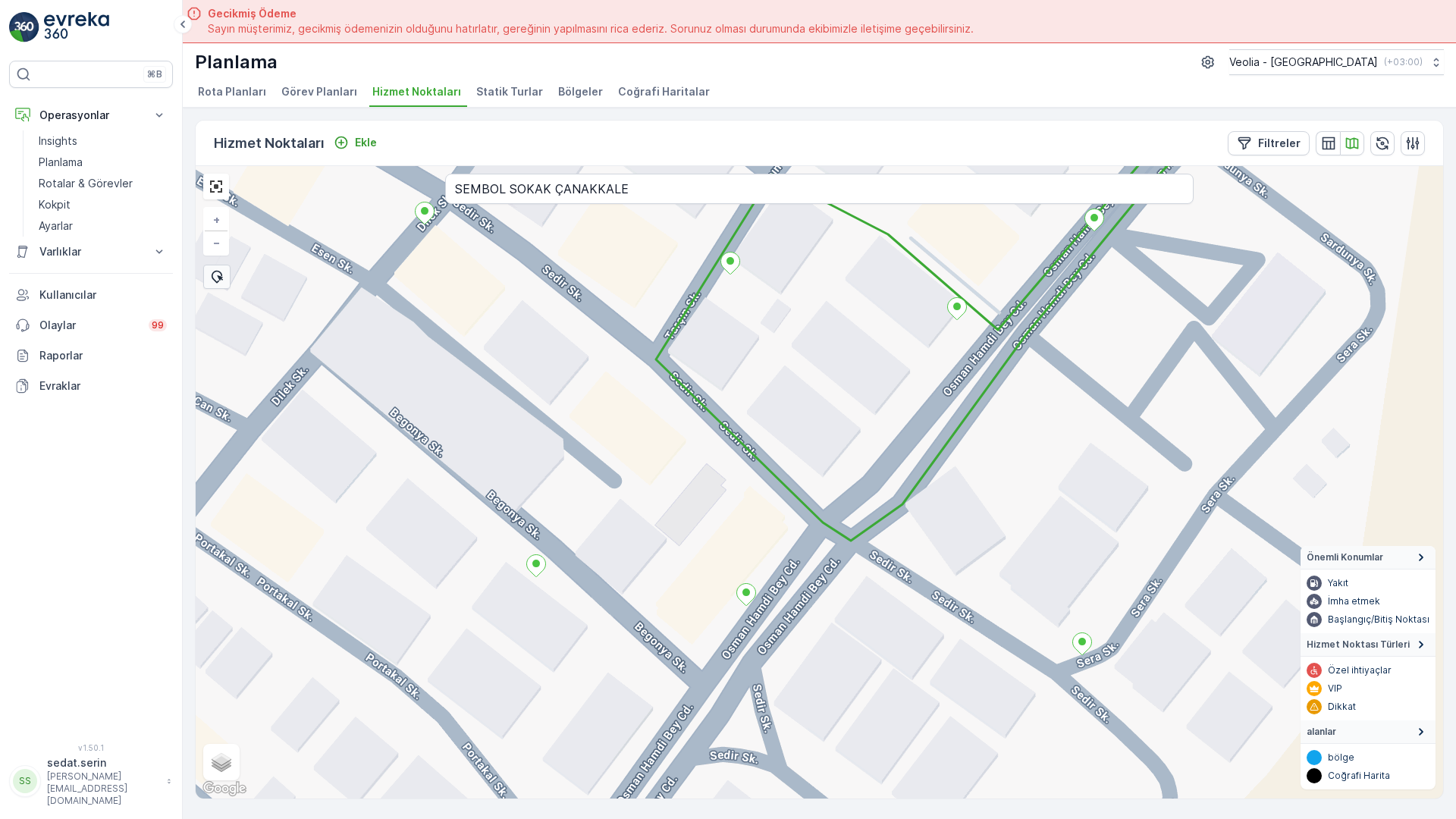
drag, startPoint x: 444, startPoint y: 296, endPoint x: 345, endPoint y: 169, distance: 161.0
click at [345, 169] on div "+ − Uydu Yol haritası Arazi Karışık Leaflet Klavye kısayolları Harita Verileri …" at bounding box center [819, 483] width 1247 height 633
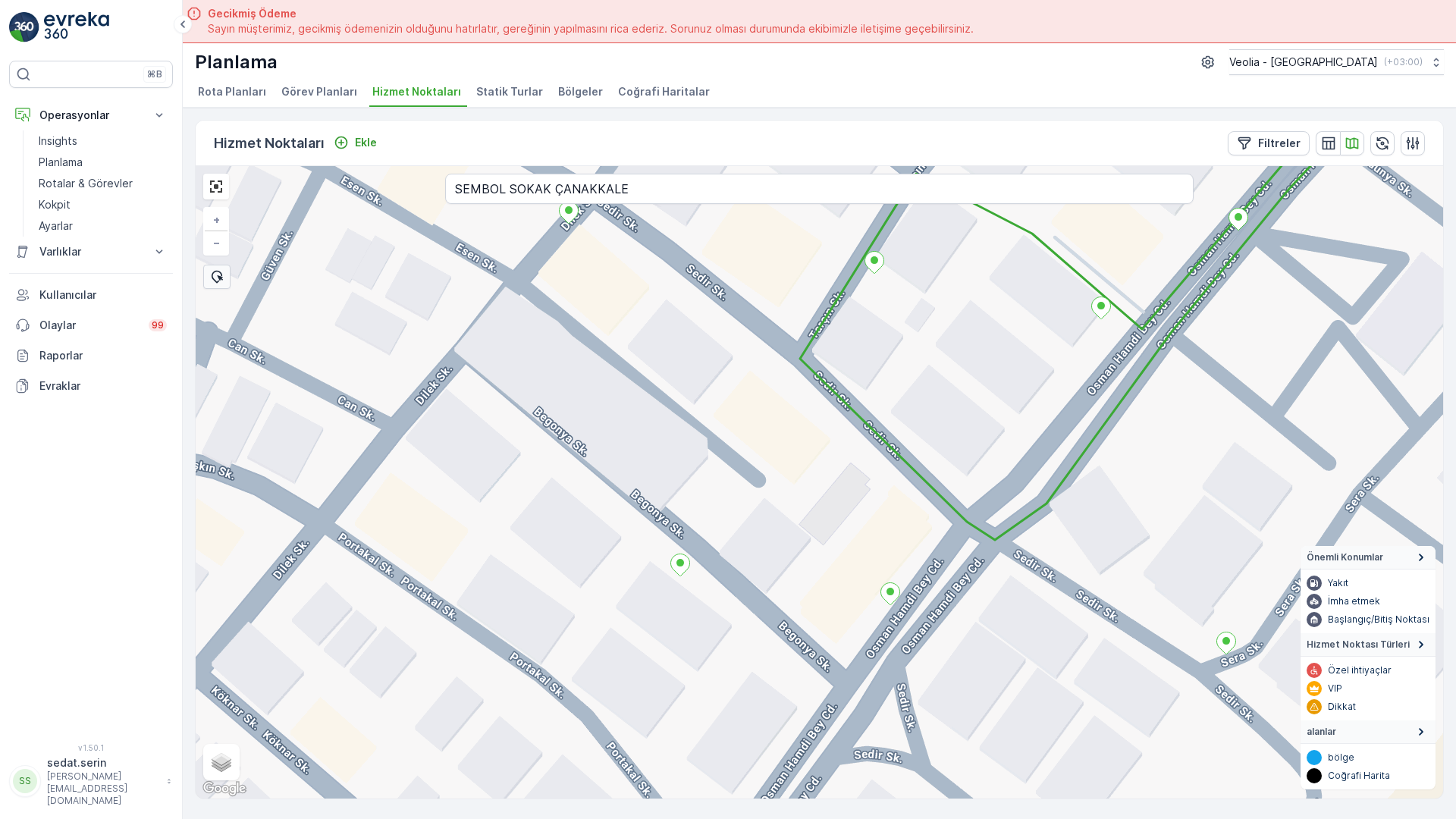
drag, startPoint x: 397, startPoint y: 367, endPoint x: 570, endPoint y: 416, distance: 179.8
click at [570, 416] on div "+ − Uydu Yol haritası Arazi Karışık Leaflet Klavye kısayolları Harita Verileri …" at bounding box center [819, 483] width 1247 height 633
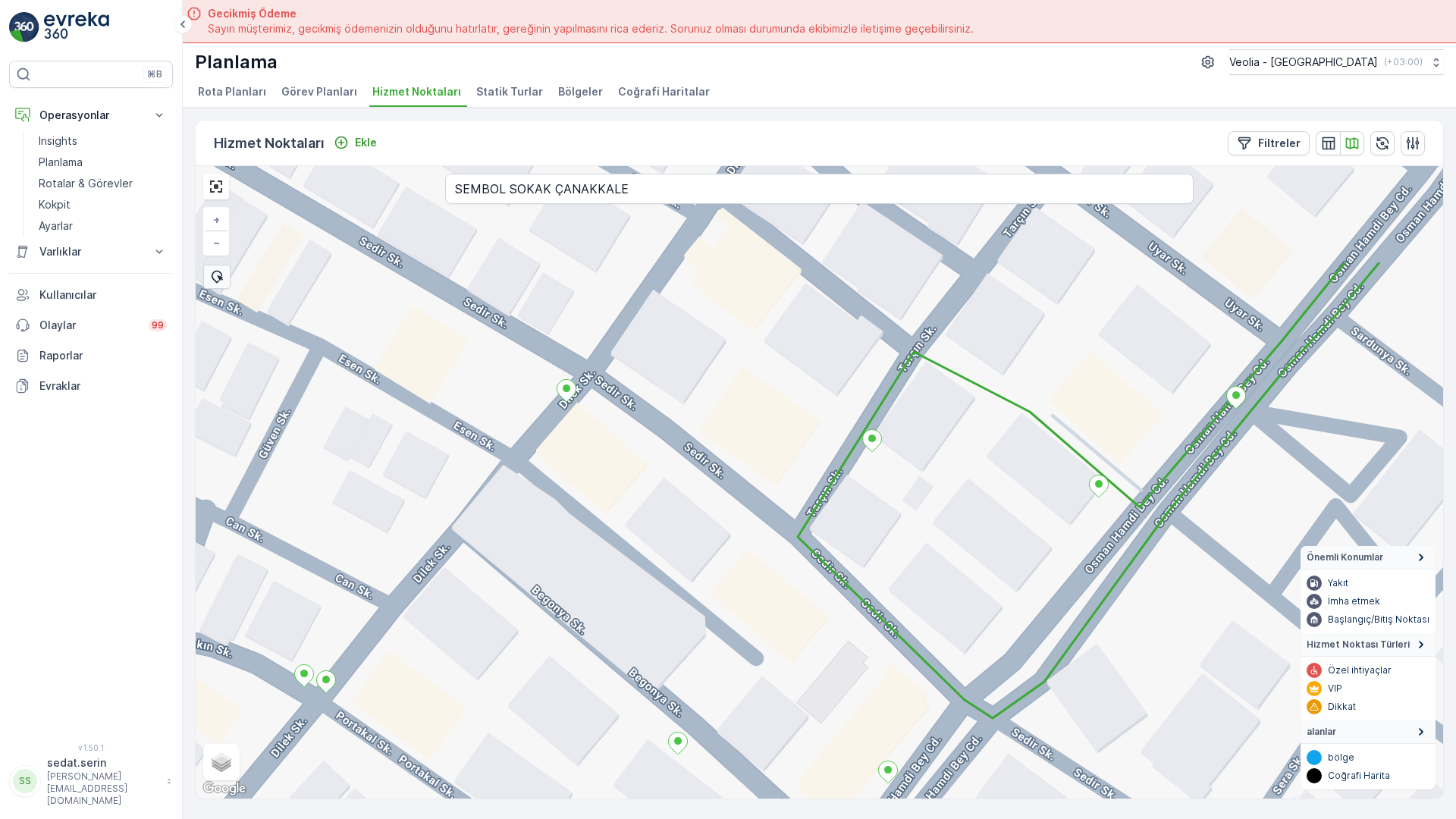
drag, startPoint x: 476, startPoint y: 218, endPoint x: 473, endPoint y: 497, distance: 279.0
click at [473, 497] on div "+ − Uydu Yol haritası Arazi Karışık Leaflet Klavye kısayolları Harita Verileri …" at bounding box center [819, 483] width 1247 height 633
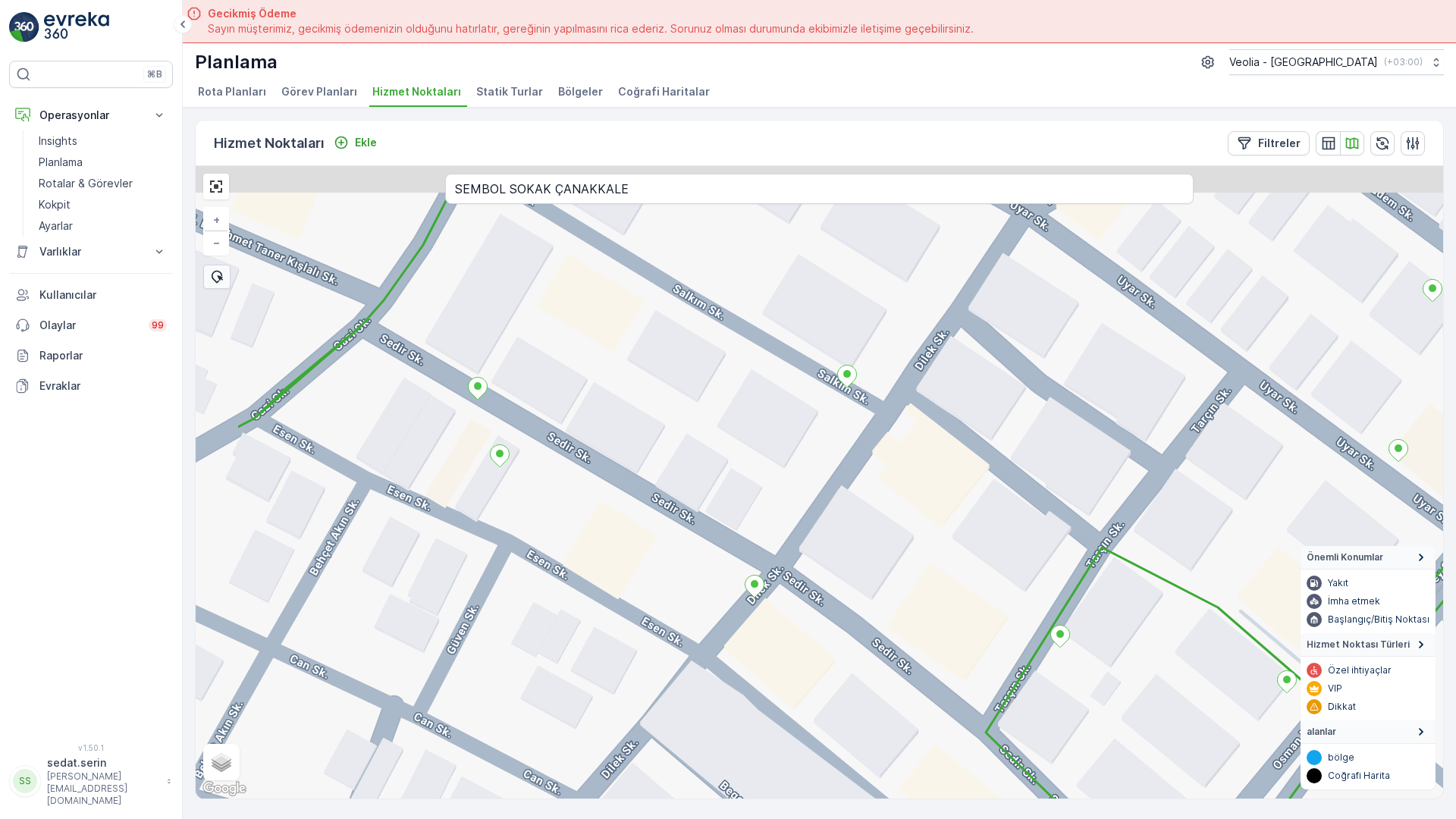
drag, startPoint x: 560, startPoint y: 438, endPoint x: 712, endPoint y: 526, distance: 175.6
click at [712, 526] on div "+ − Uydu Yol haritası Arazi Karışık Leaflet Klavye kısayolları Harita Verileri …" at bounding box center [819, 483] width 1247 height 633
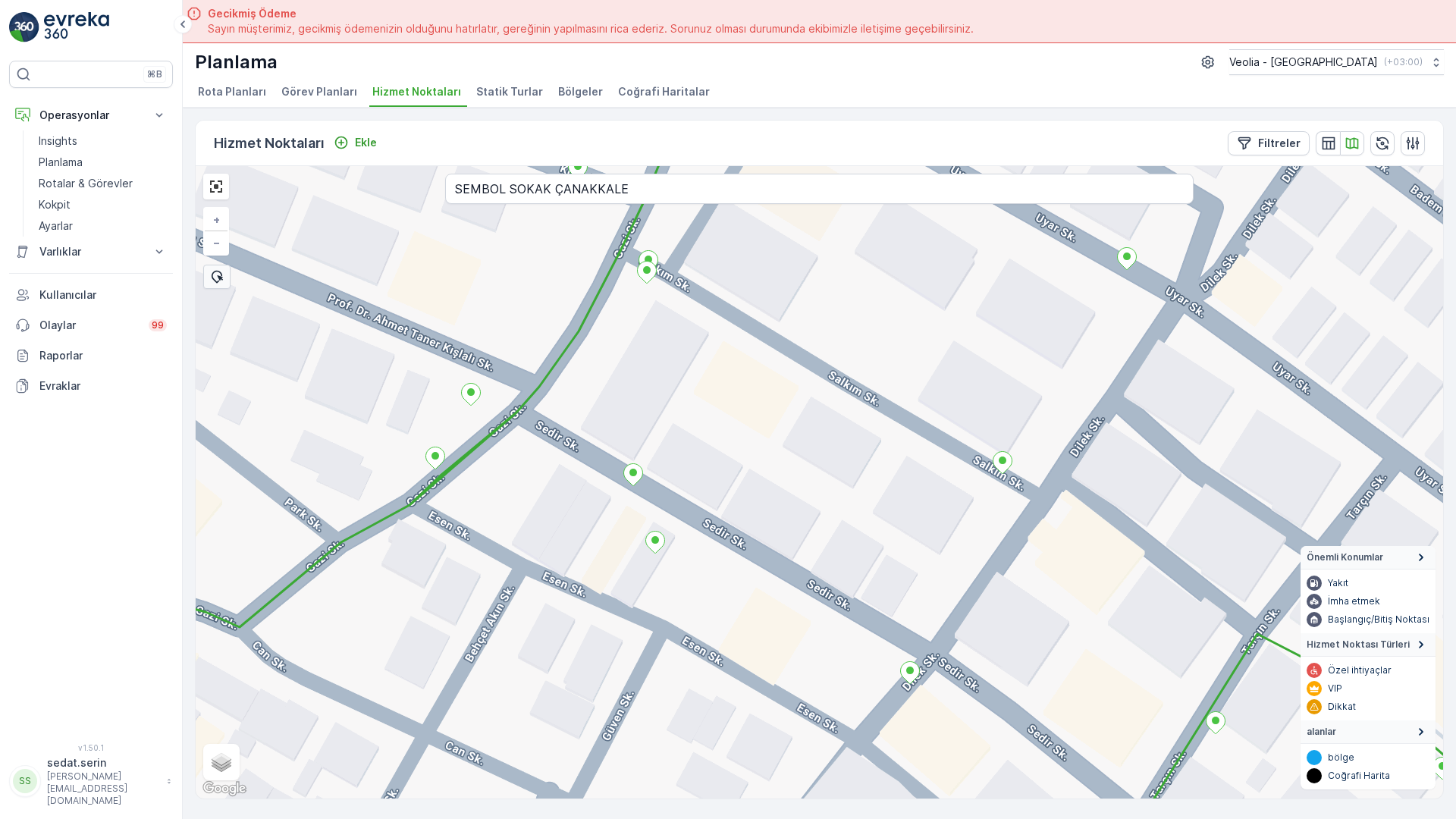
click at [420, 321] on div "+ − Uydu Yol haritası Arazi Karışık Leaflet Klavye kısayolları Harita Verileri …" at bounding box center [819, 483] width 1247 height 633
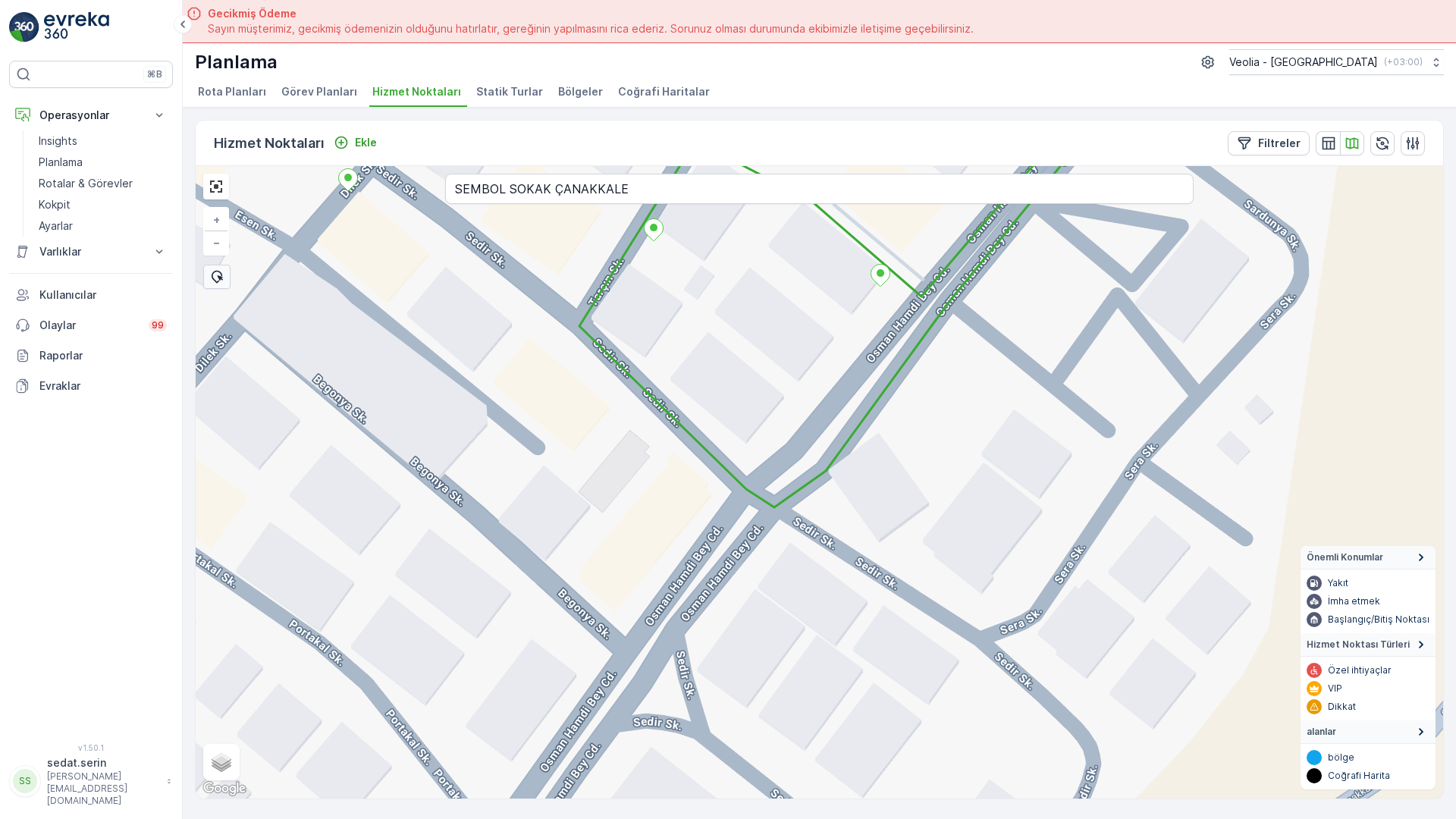
drag, startPoint x: 930, startPoint y: 646, endPoint x: 369, endPoint y: 153, distance: 746.8
click at [369, 166] on div "+ − Uydu Yol haritası Arazi Karışık Leaflet Klavye kısayolları Harita Verileri …" at bounding box center [819, 483] width 1247 height 633
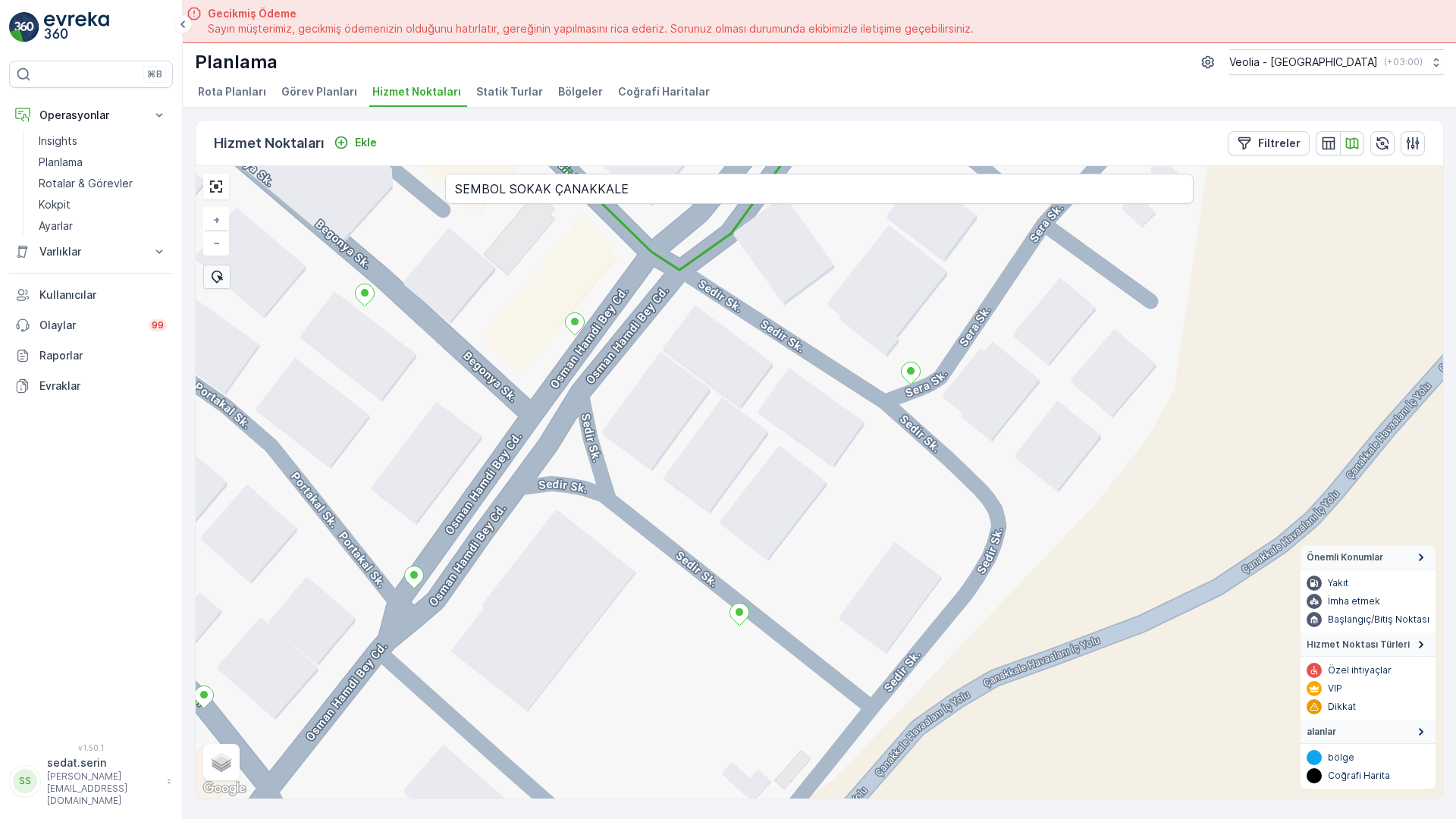
drag, startPoint x: 594, startPoint y: 663, endPoint x: 472, endPoint y: 306, distance: 377.3
click at [469, 307] on div "+ − Uydu Yol haritası Arazi Karışık Leaflet Klavye kısayolları Harita Verileri …" at bounding box center [819, 483] width 1247 height 633
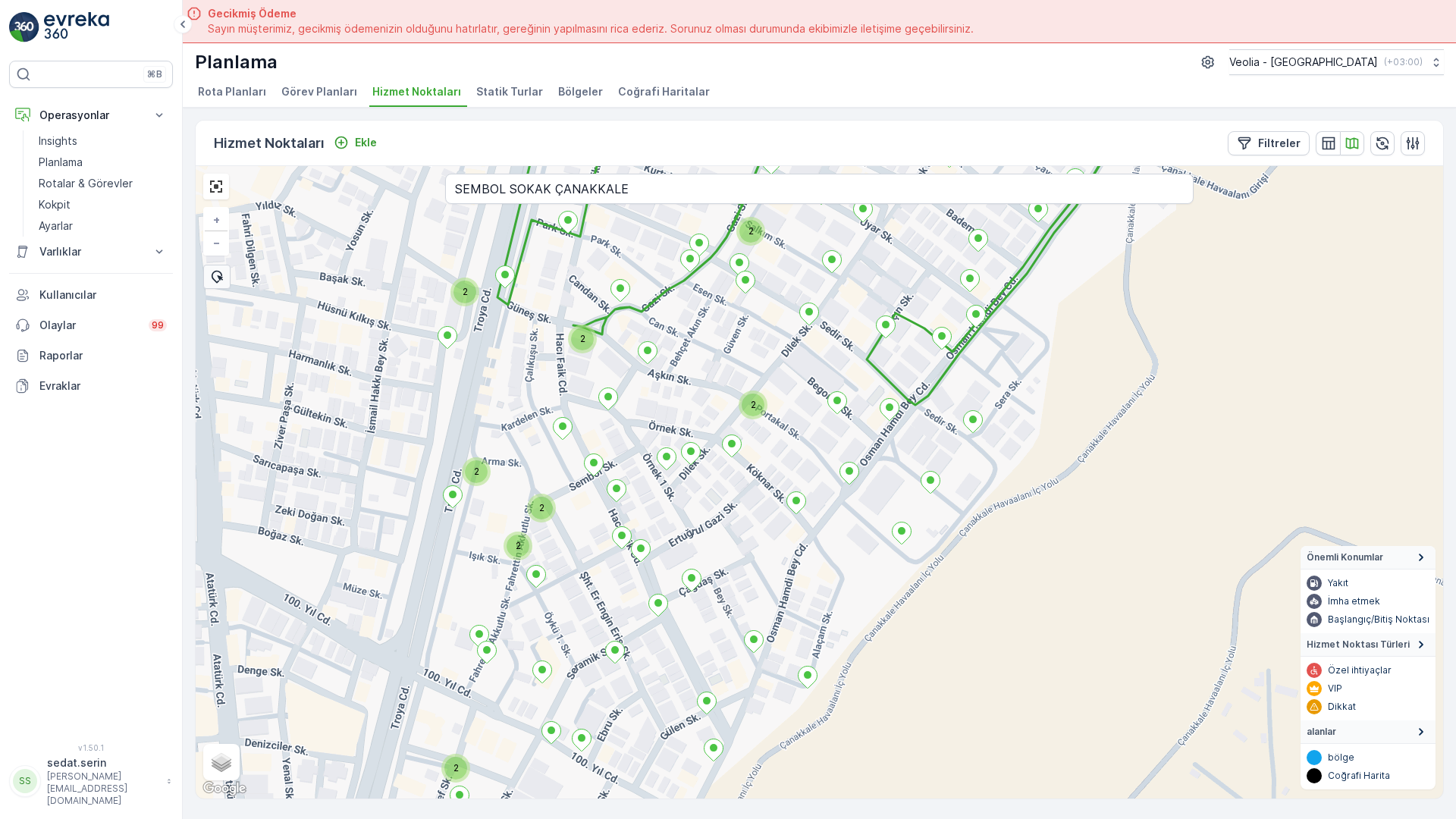
drag, startPoint x: 302, startPoint y: 421, endPoint x: 552, endPoint y: 375, distance: 254.2
click at [552, 375] on div "2 2 2 2 2 2 2 2 + − Uydu Yol haritası Arazi Karışık Leaflet Klavye kısayolları …" at bounding box center [819, 483] width 1247 height 633
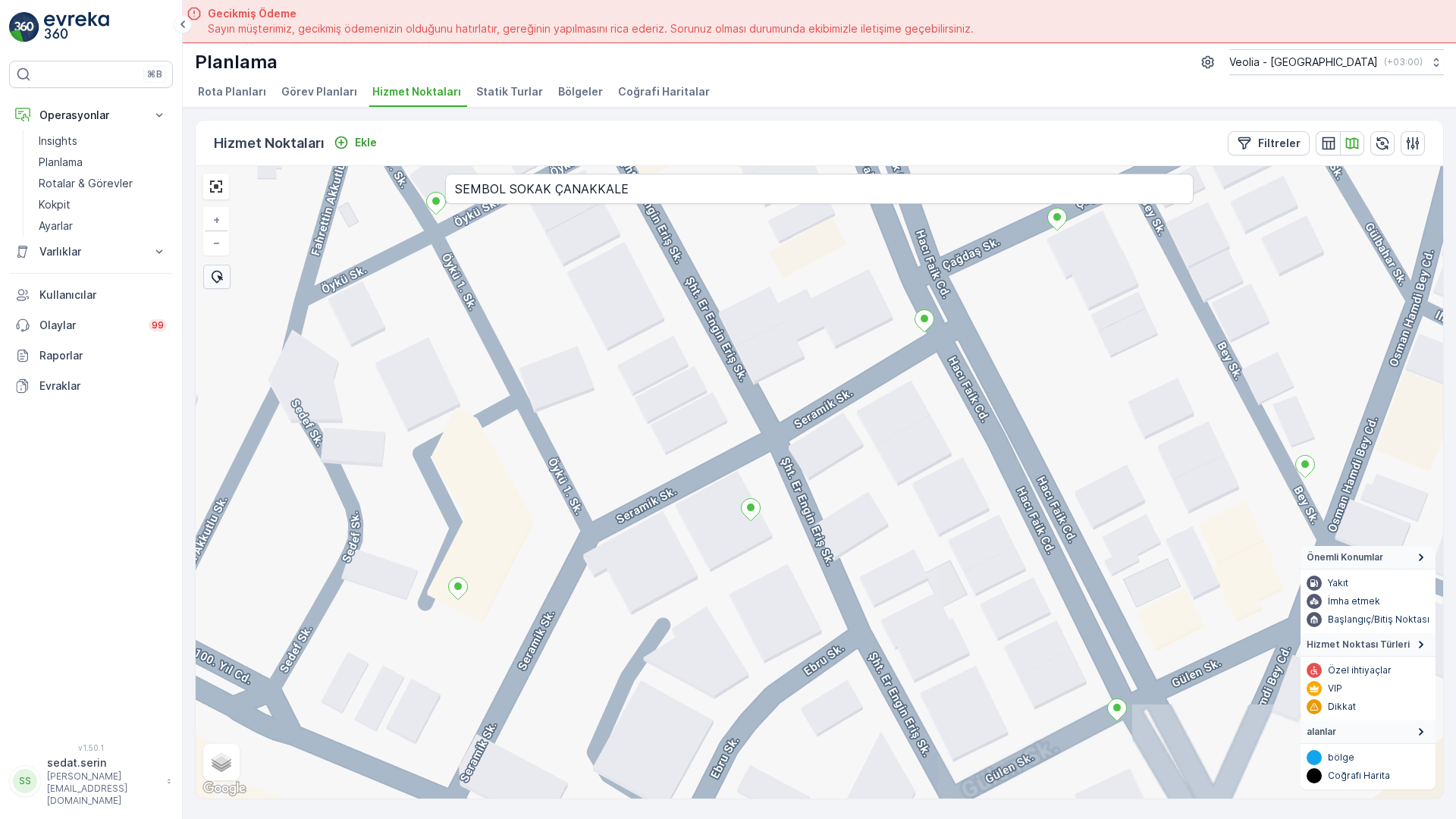
drag, startPoint x: 356, startPoint y: 559, endPoint x: 484, endPoint y: 368, distance: 229.9
click at [484, 368] on div "+ − Uydu Yol haritası Arazi Karışık Leaflet Klavye kısayolları Harita Verileri …" at bounding box center [819, 483] width 1247 height 633
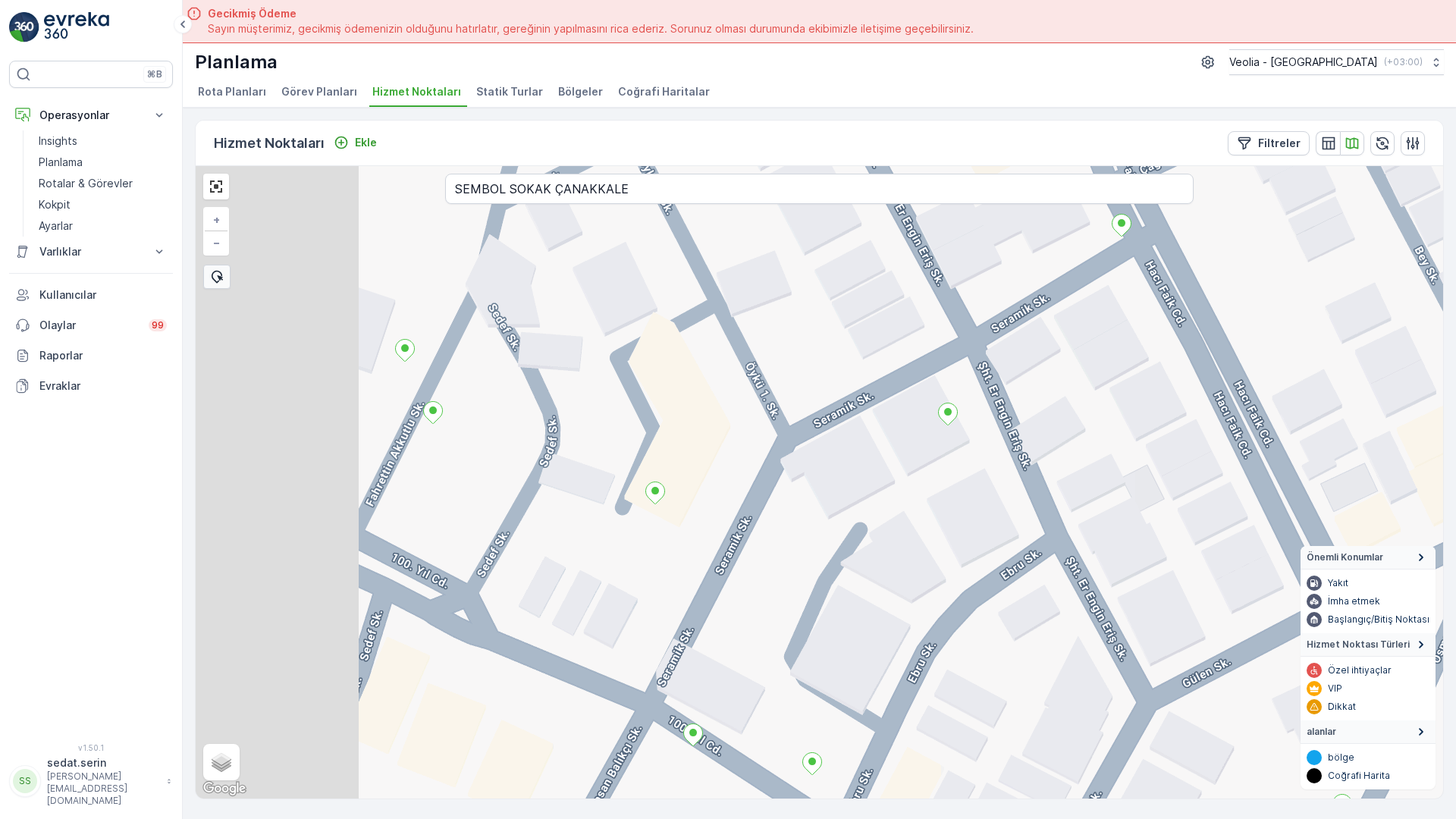
drag, startPoint x: 223, startPoint y: 585, endPoint x: 395, endPoint y: 513, distance: 186.5
click at [395, 513] on div "+ − Uydu Yol haritası Arazi Karışık Leaflet Klavye kısayolları Harita Verileri …" at bounding box center [819, 483] width 1247 height 633
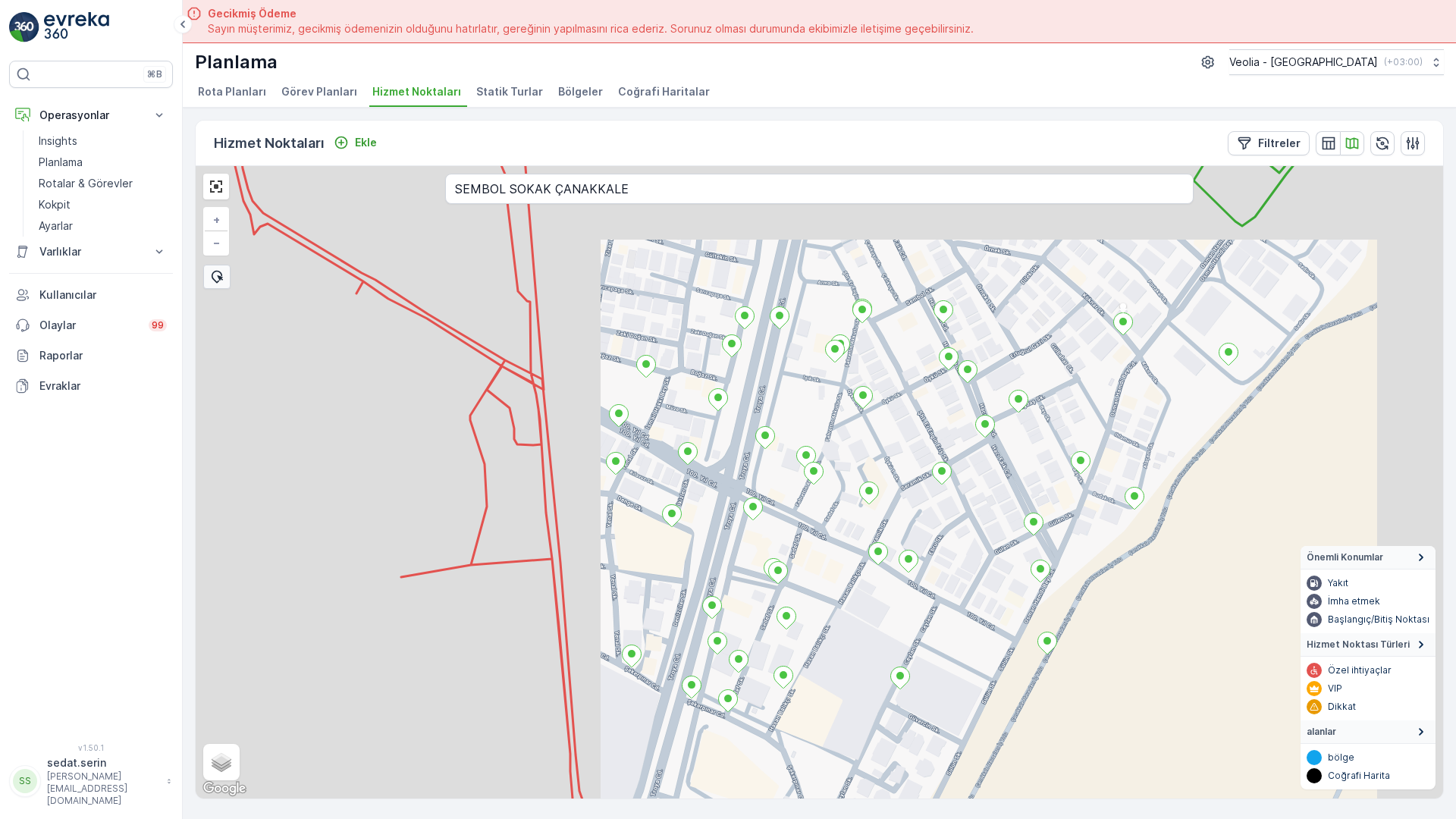
drag, startPoint x: 790, startPoint y: 342, endPoint x: 716, endPoint y: 483, distance: 159.2
click at [716, 483] on div "+ − Uydu Yol haritası Arazi Karışık Leaflet Klavye kısayolları Harita Verileri …" at bounding box center [819, 483] width 1247 height 633
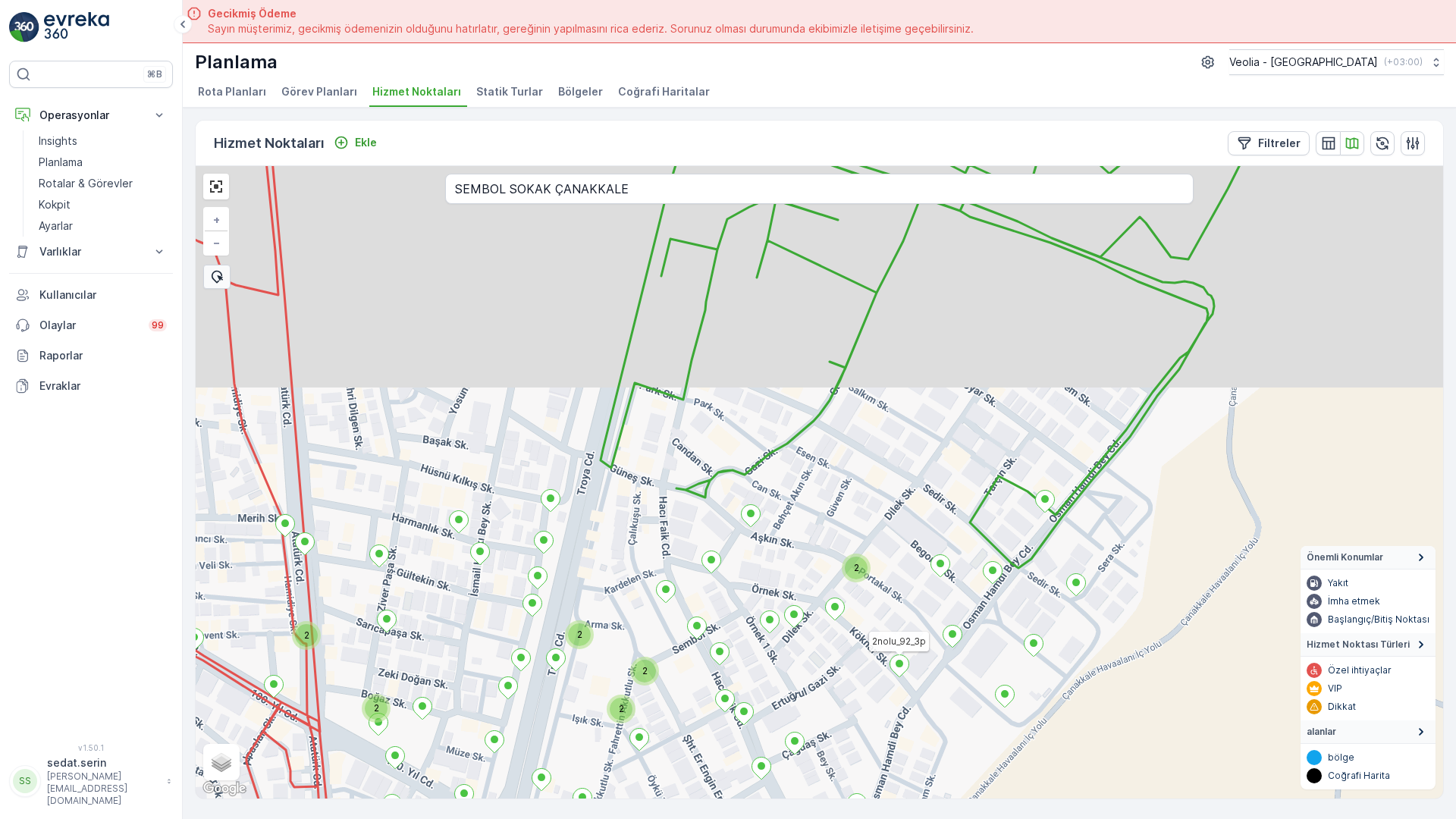
click at [744, 498] on div "2 2 2 2 2 2 3 2 2 2 2 4 2 2nolu_92_3p 7 NOLU STATİK TUR + − Uydu Yol haritası A…" at bounding box center [819, 483] width 1247 height 633
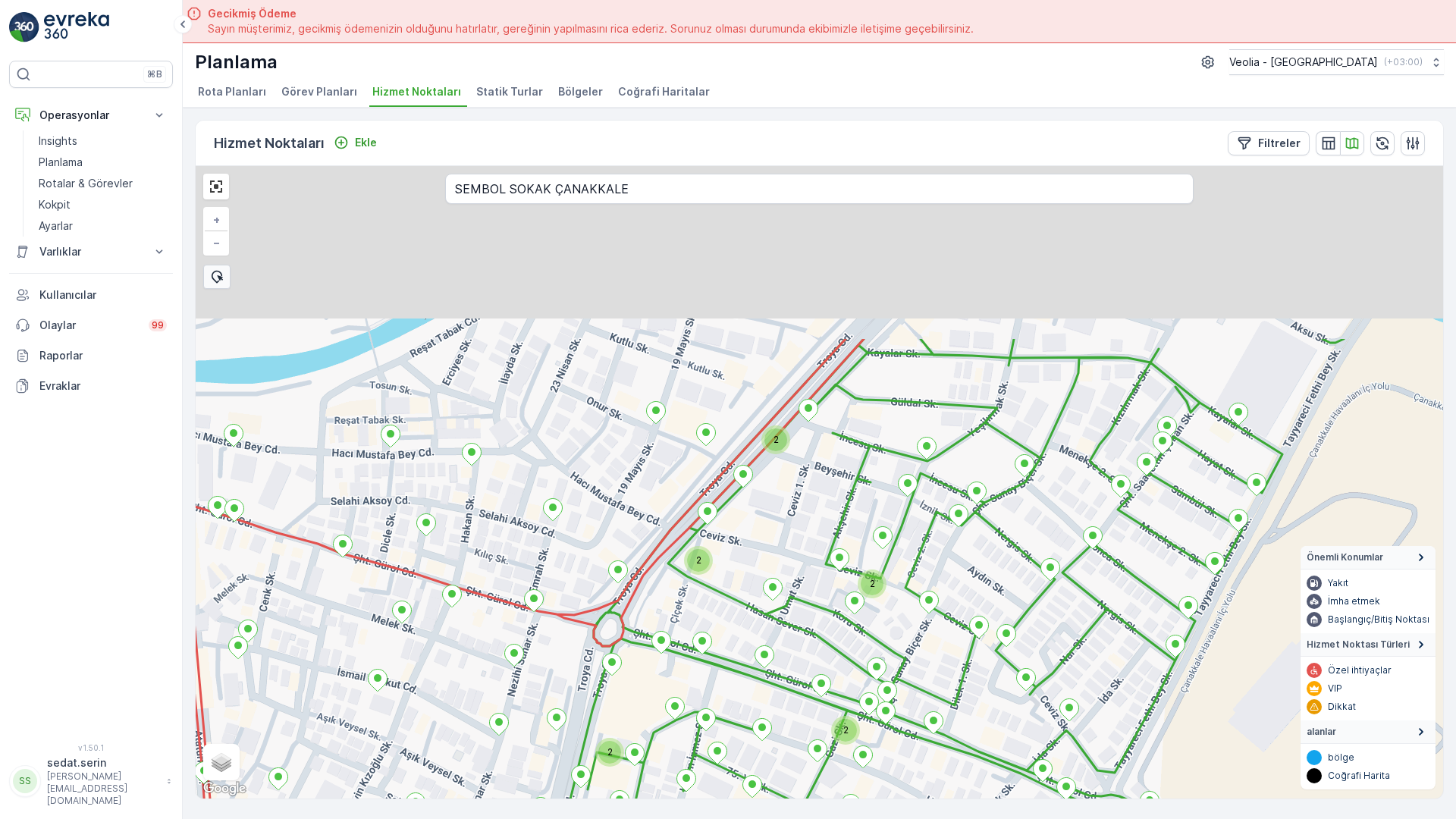
drag, startPoint x: 768, startPoint y: 331, endPoint x: 782, endPoint y: 534, distance: 203.5
click at [749, 593] on div "2 2 2 2 2 2 2 2 2 2 2 2 2 2 2 2nolu_92_3p + − Uydu Yol haritası Arazi Karışık L…" at bounding box center [819, 483] width 1247 height 633
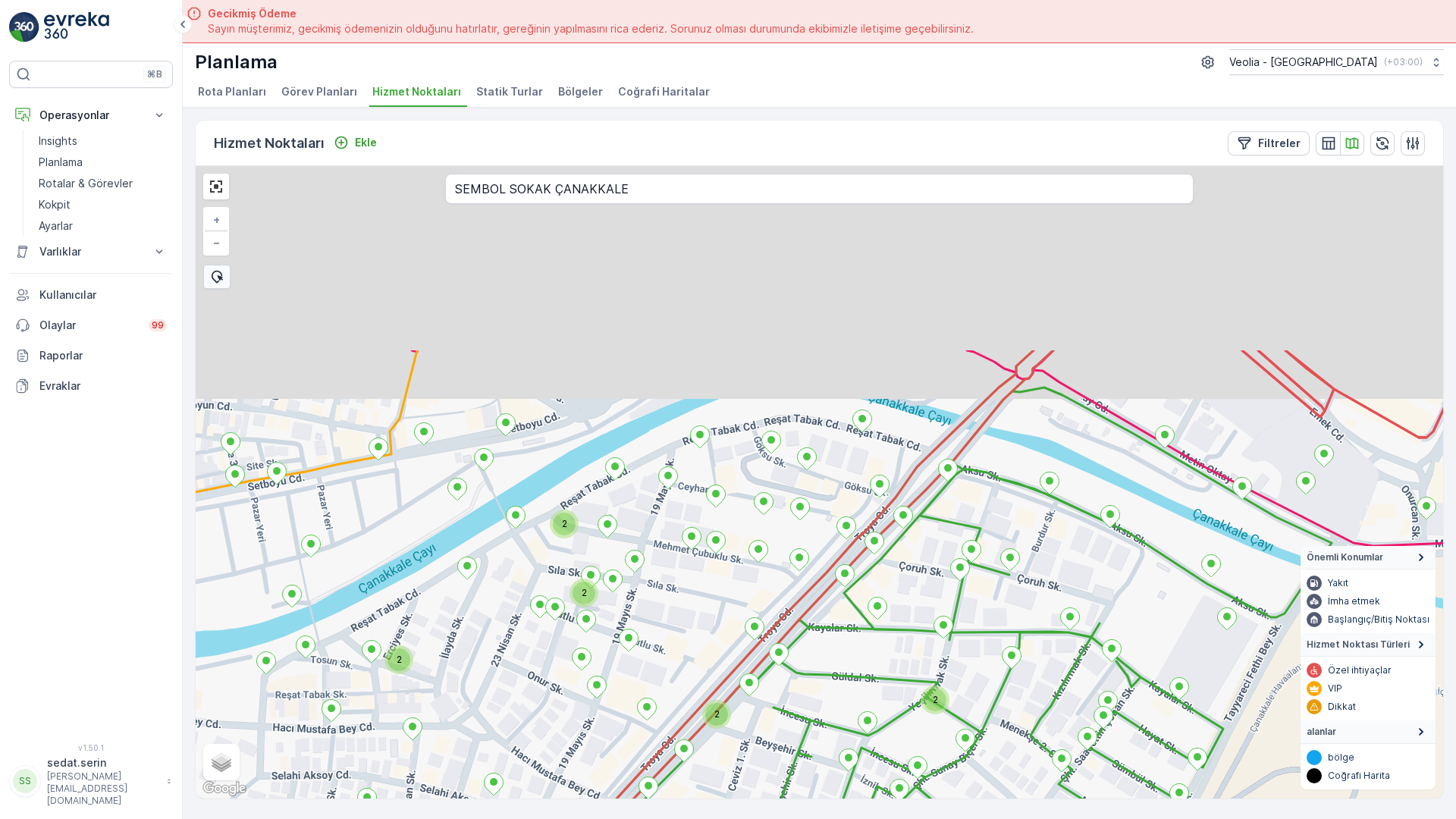
drag, startPoint x: 897, startPoint y: 226, endPoint x: 839, endPoint y: 492, distance: 272.2
click at [839, 504] on div "2 2 2 2 2 2 2 2 2 2 2 + − Uydu Yol haritası Arazi Karışık Leaflet Klavye kısayo…" at bounding box center [819, 483] width 1247 height 633
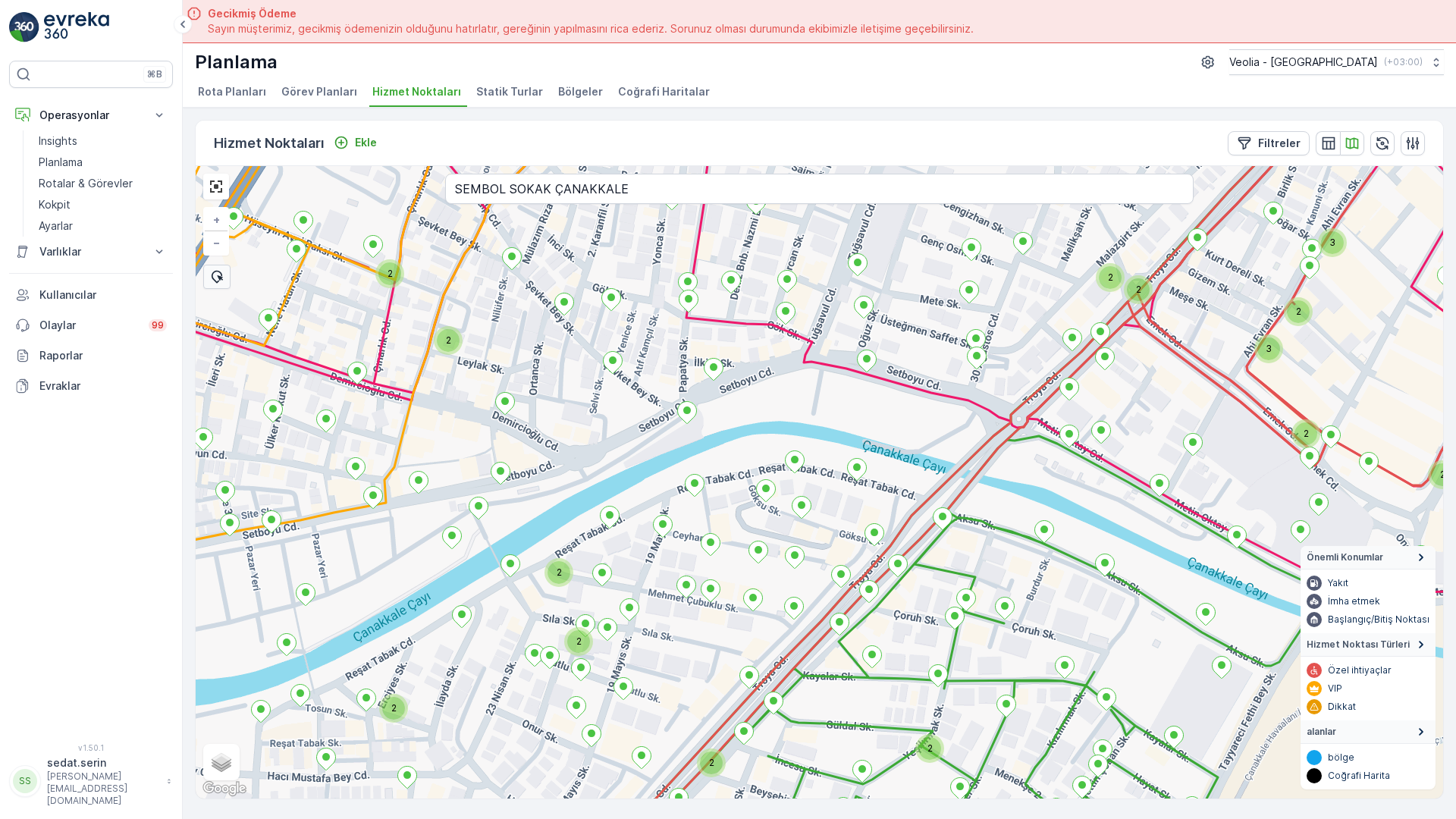
drag, startPoint x: 884, startPoint y: 236, endPoint x: 875, endPoint y: 334, distance: 98.4
click at [848, 393] on div "2 2 2 2 2 2 2 3 3 2 2 2 2 2 3 2 2 2 2 + − Uydu Yol haritası Arazi Karışık Leafl…" at bounding box center [819, 483] width 1247 height 633
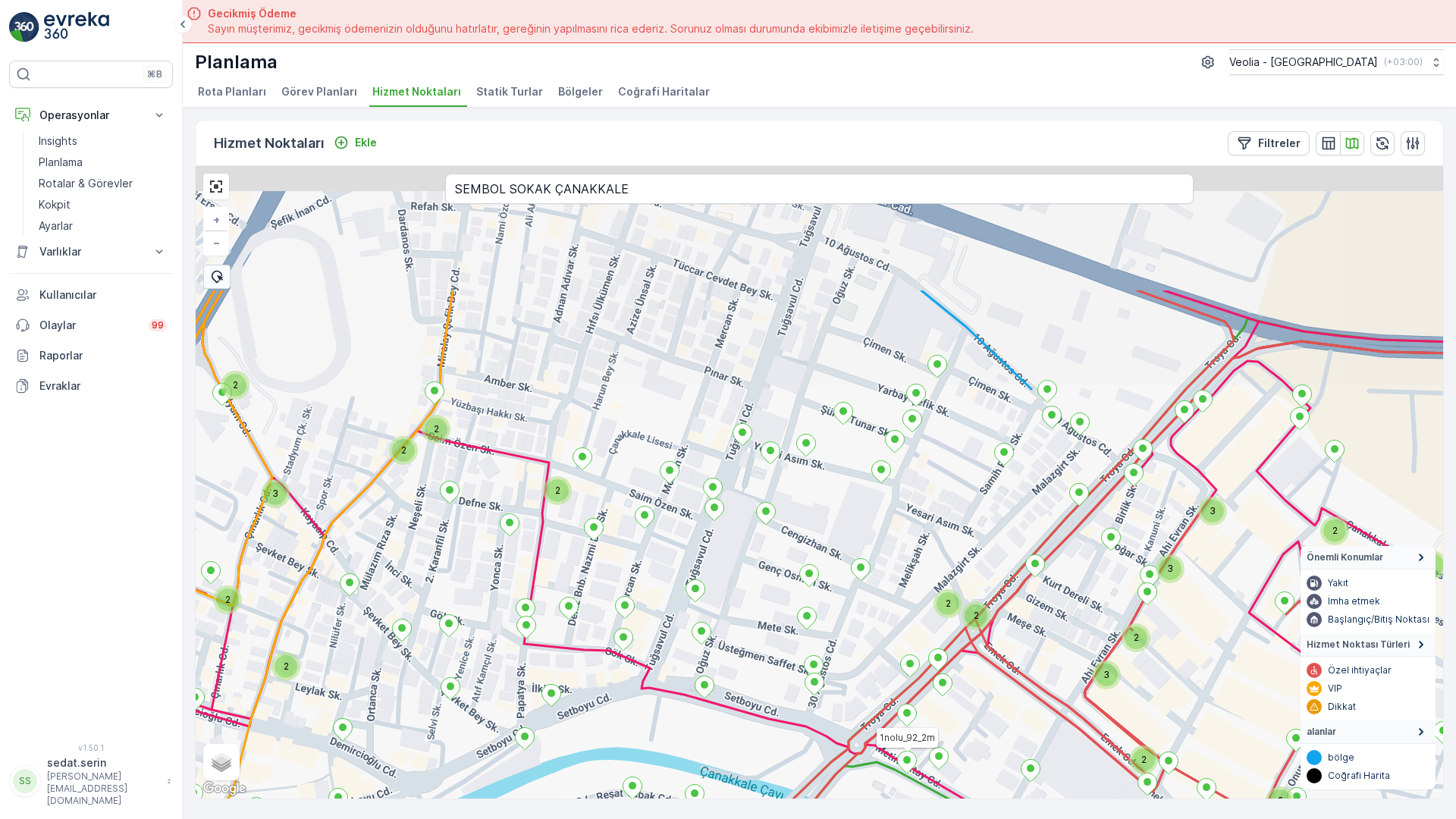
drag, startPoint x: 1130, startPoint y: 98, endPoint x: 967, endPoint y: 340, distance: 291.8
click at [965, 354] on icon at bounding box center [796, 606] width 1747 height 631
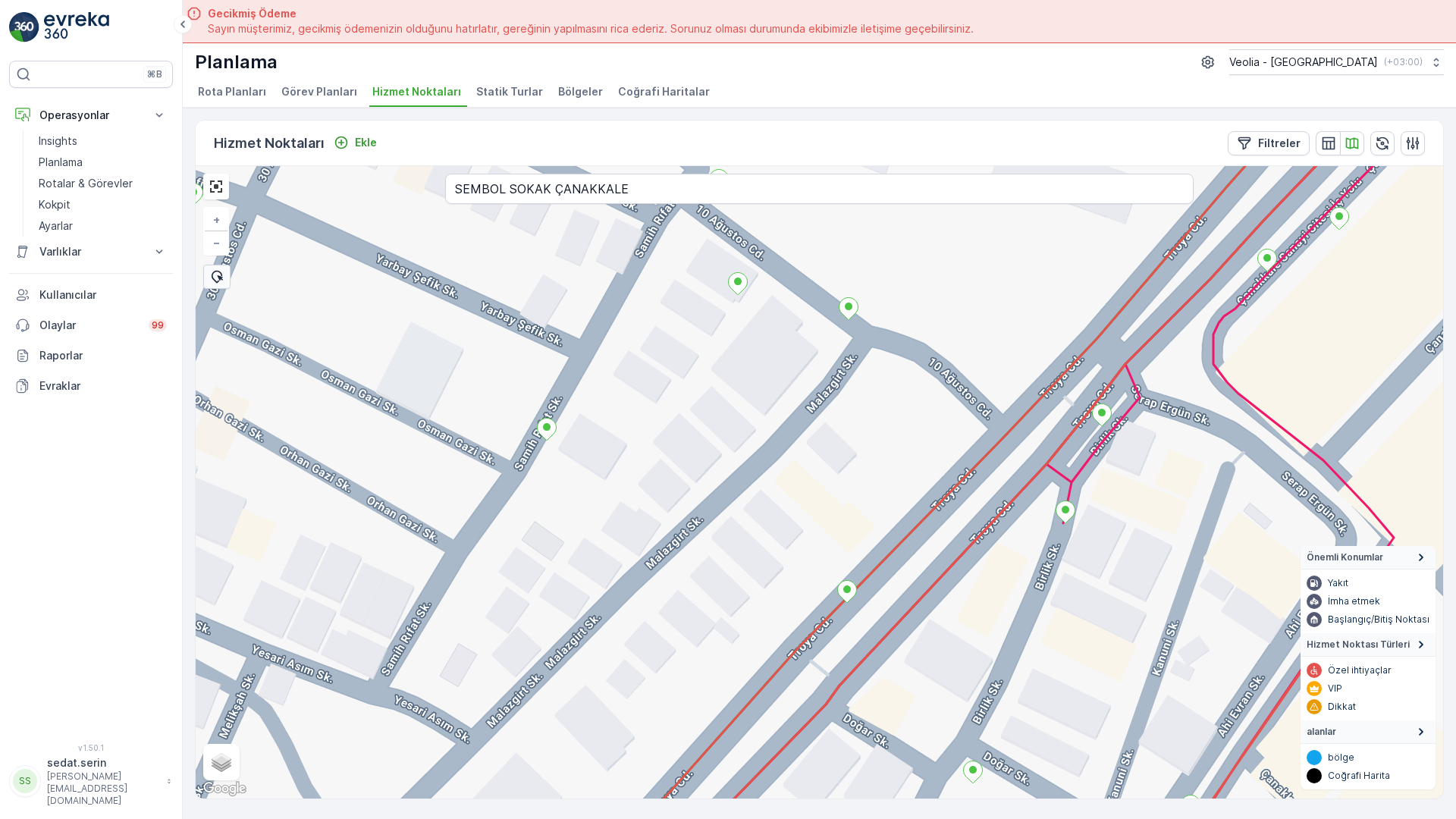
drag, startPoint x: 1154, startPoint y: 404, endPoint x: 1038, endPoint y: 294, distance: 159.9
click at [1038, 294] on div "7 NOLU STATİK TUR + − Uydu Yol haritası Arazi Karışık Leaflet Klavye kısayollar…" at bounding box center [819, 483] width 1247 height 633
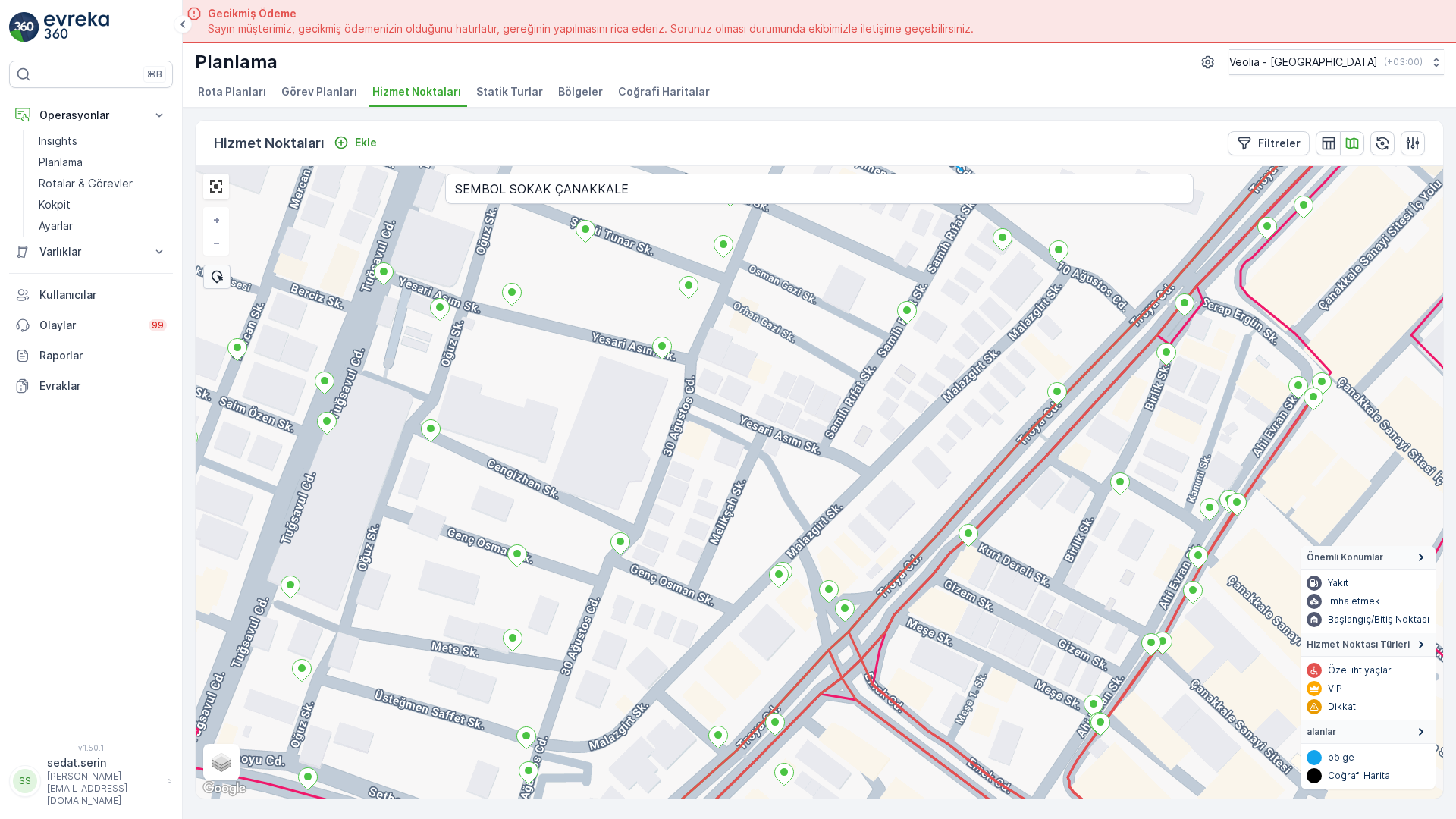
drag, startPoint x: 1151, startPoint y: 570, endPoint x: 1026, endPoint y: 341, distance: 260.9
click at [1026, 341] on div "7 NOLU STATİK TUR + − Uydu Yol haritası Arazi Karışık Leaflet Klavye kısayollar…" at bounding box center [819, 483] width 1247 height 633
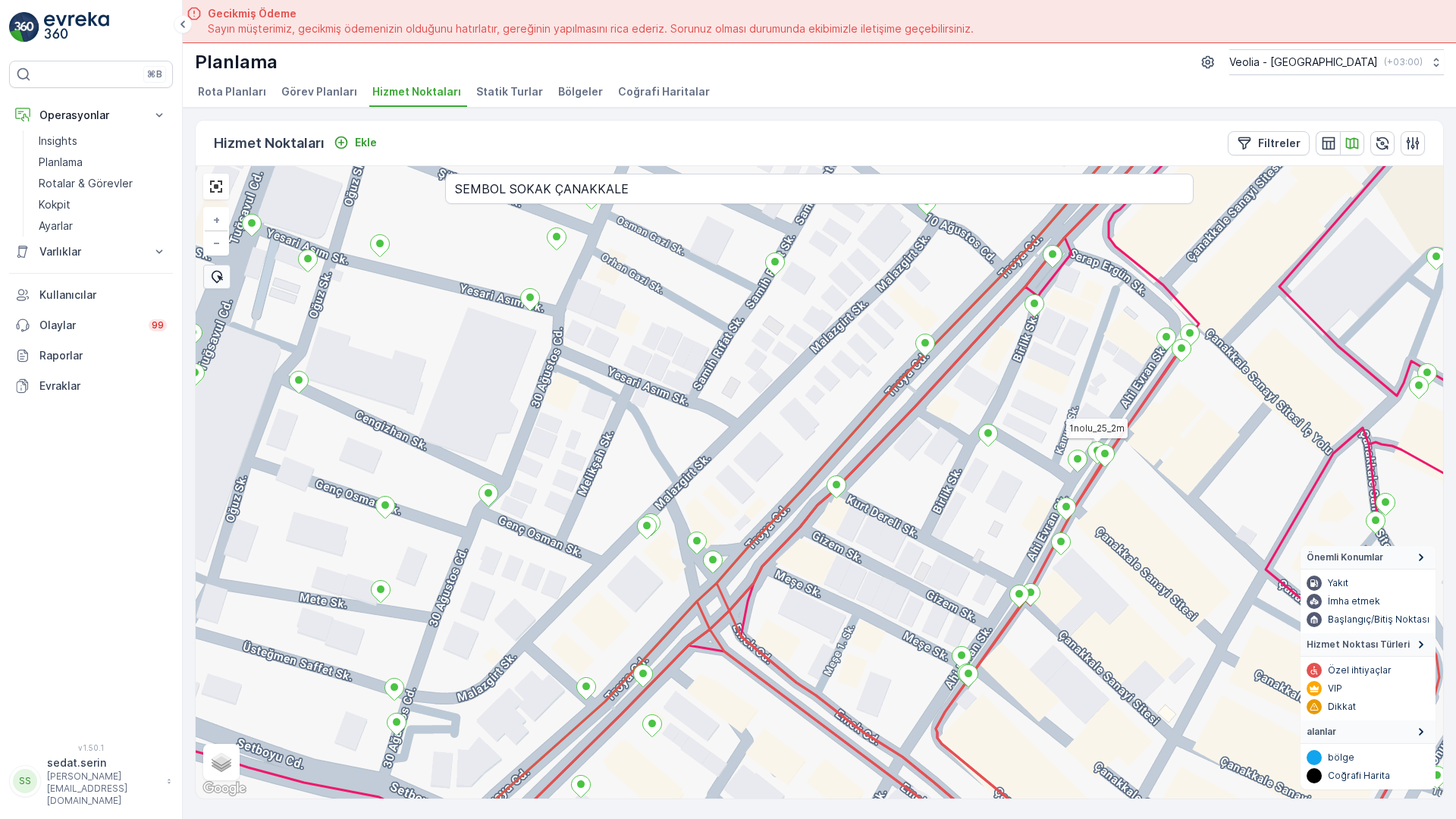
drag, startPoint x: 1167, startPoint y: 364, endPoint x: 1070, endPoint y: 397, distance: 102.5
click at [1070, 397] on div "7 NOLU STATİK TUR 1nolu_25_2m + − Uydu Yol haritası Arazi Karışık Leaflet Klavy…" at bounding box center [819, 483] width 1247 height 633
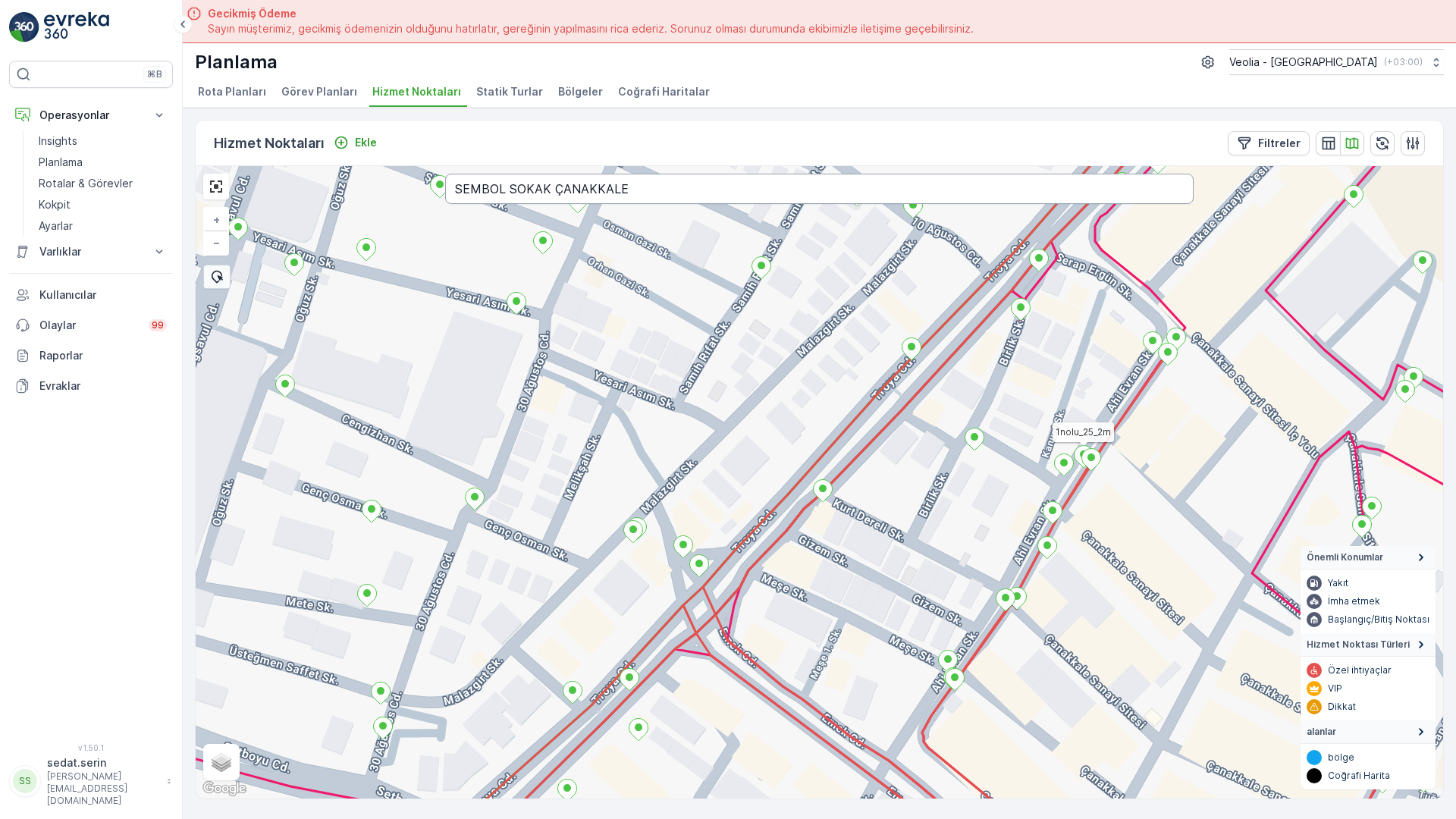
click at [445, 173] on input "SEMBOL SOKAK ÇANAKKALE" at bounding box center [819, 188] width 748 height 30
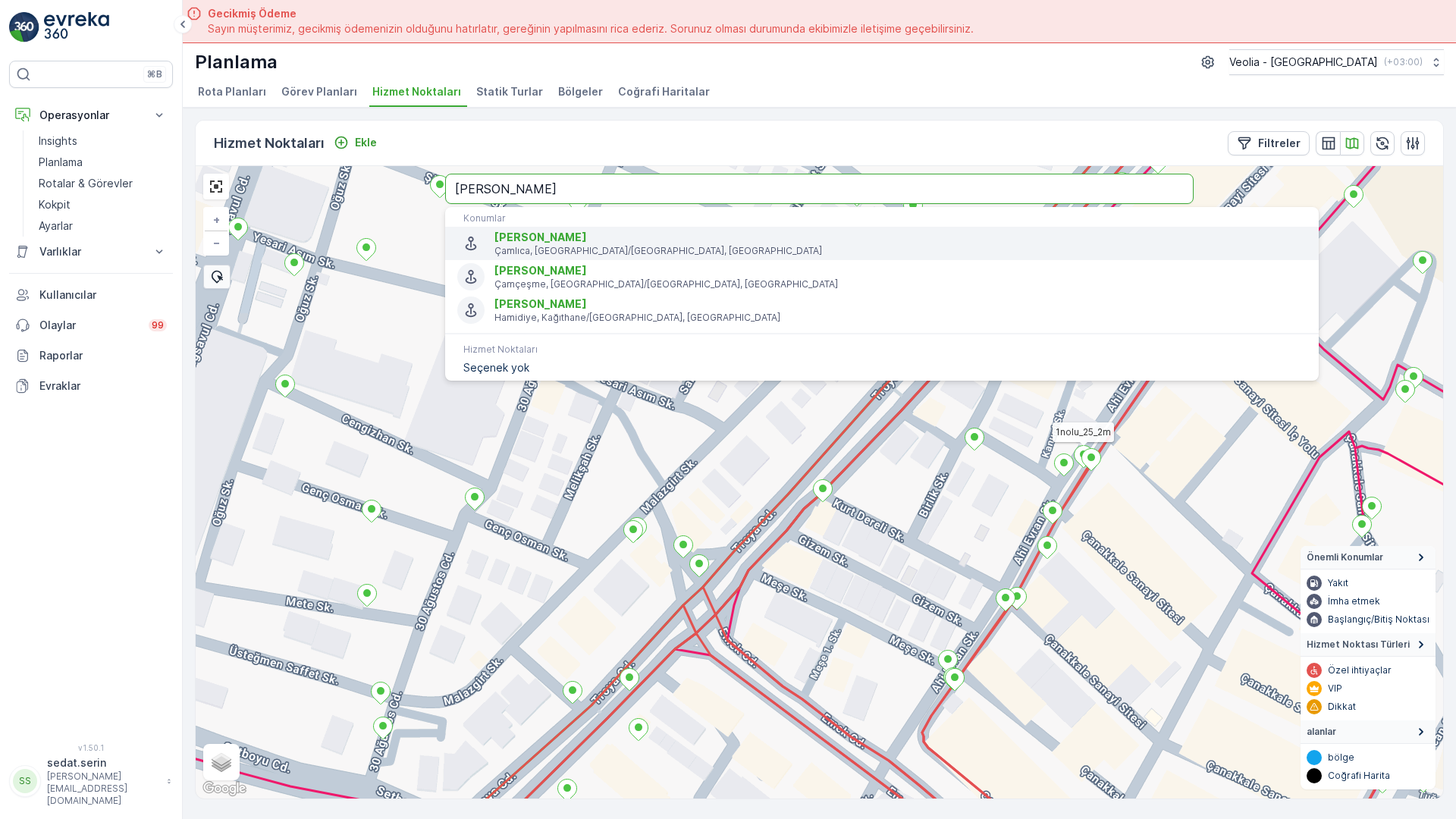
type input "SERDAR SOKAK ÇA"
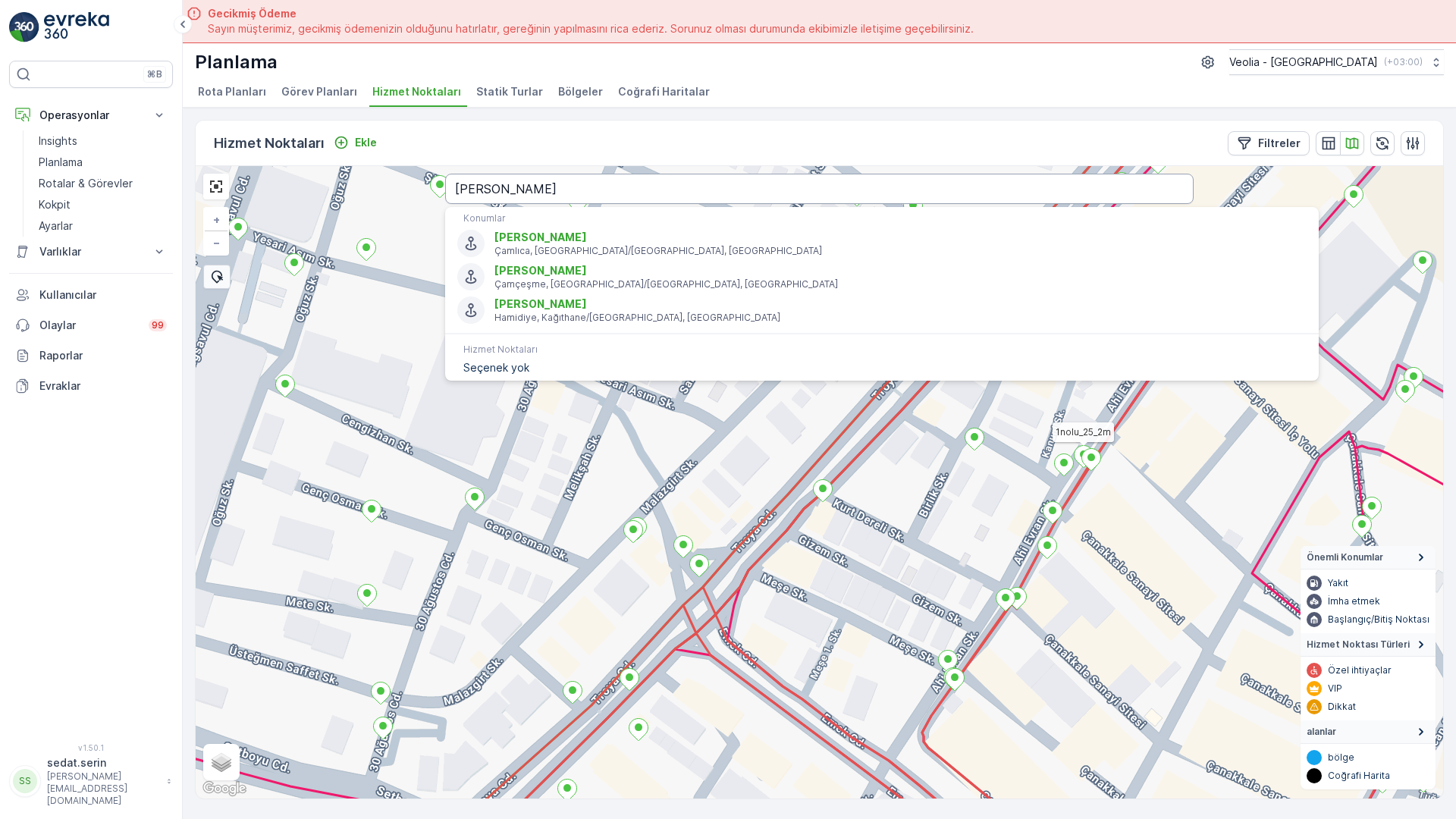
click at [448, 173] on input "SERDAR SOKAK ÇA" at bounding box center [819, 188] width 748 height 30
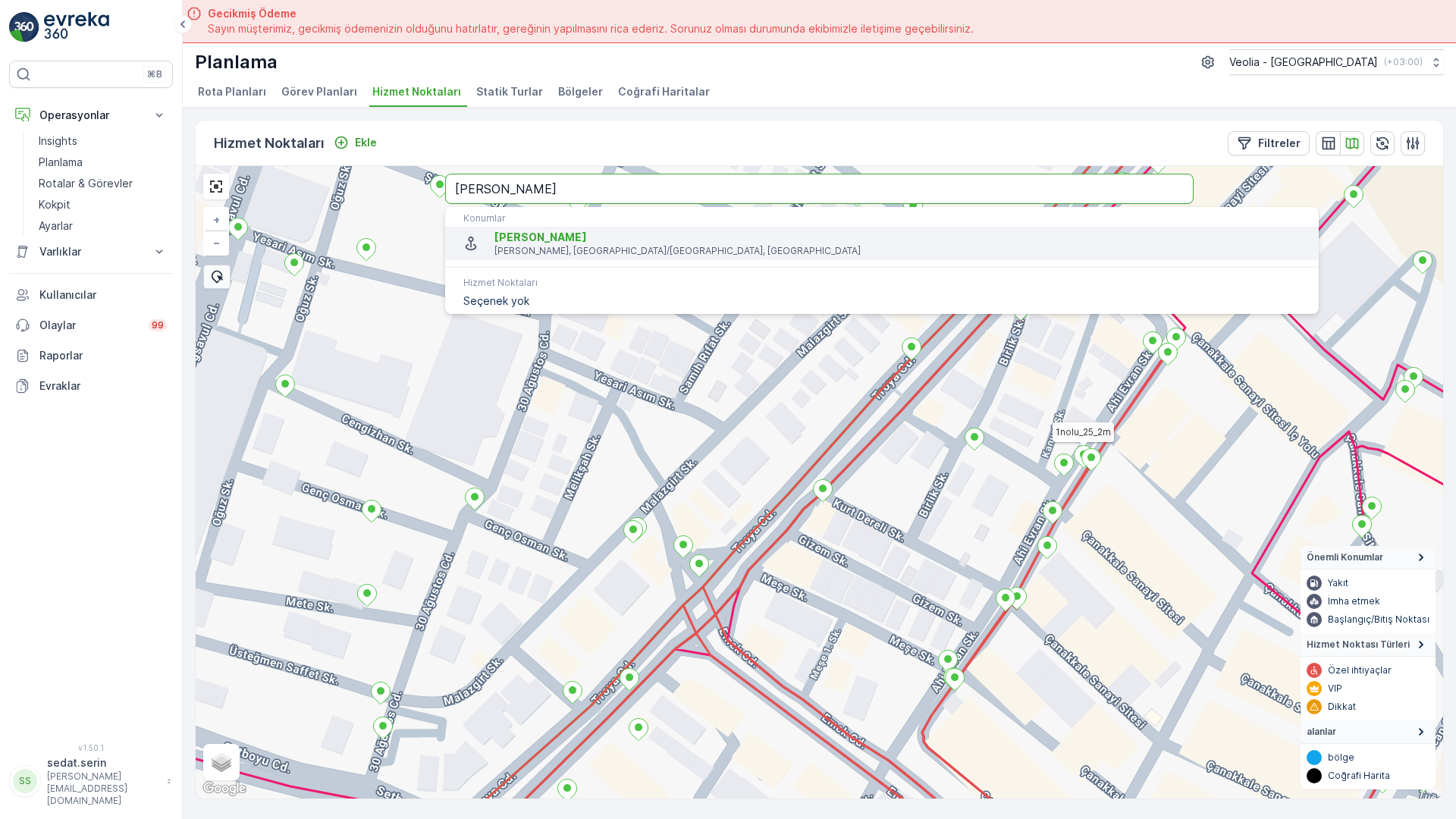
type input "SERDAR SOKAK ÇANA"
click at [494, 245] on p "[PERSON_NAME], [GEOGRAPHIC_DATA]/[GEOGRAPHIC_DATA], [GEOGRAPHIC_DATA]" at bounding box center [901, 252] width 812 height 13
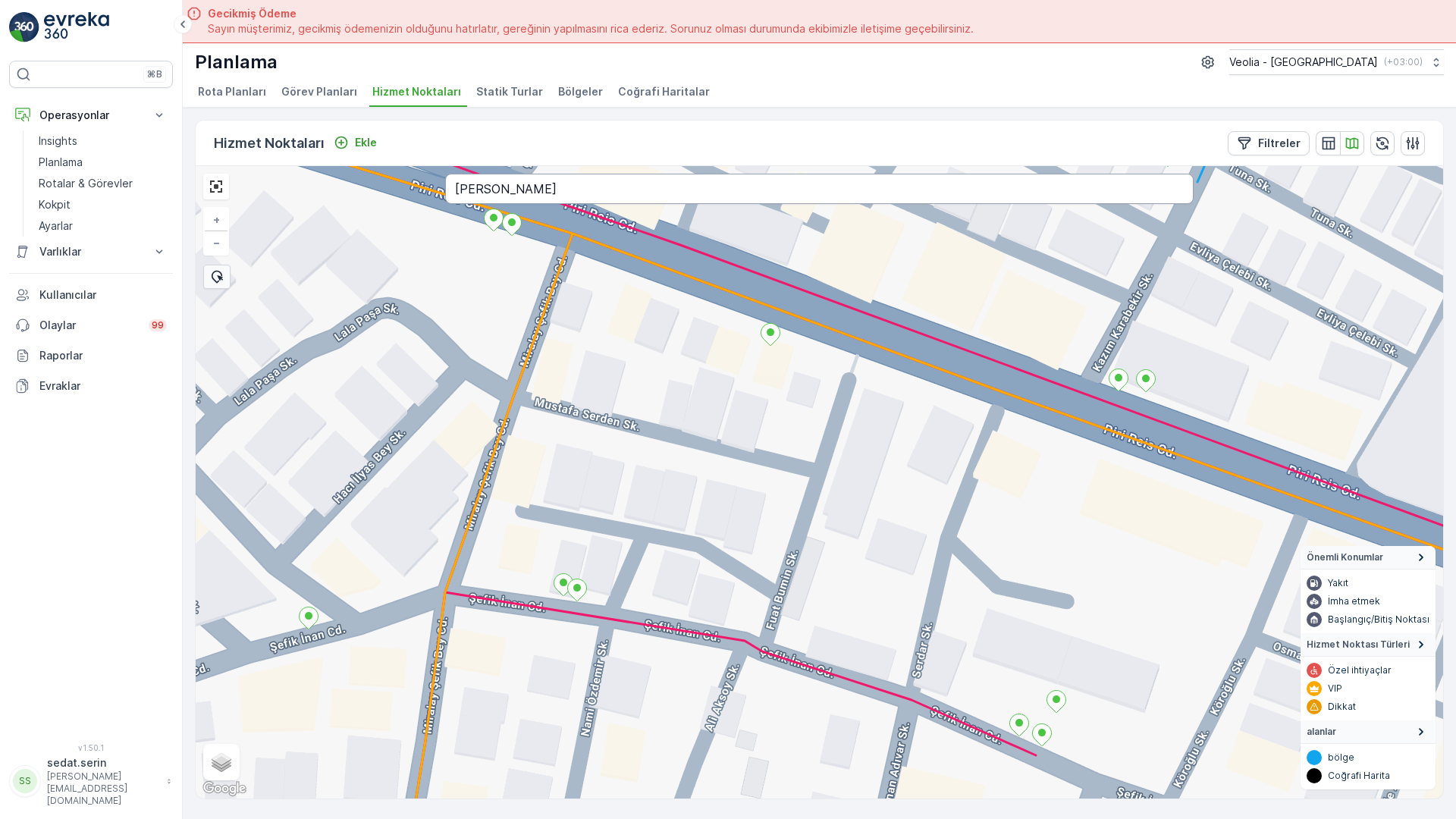
click at [445, 173] on input "SERDAR SOKAK ÇANA" at bounding box center [819, 188] width 748 height 30
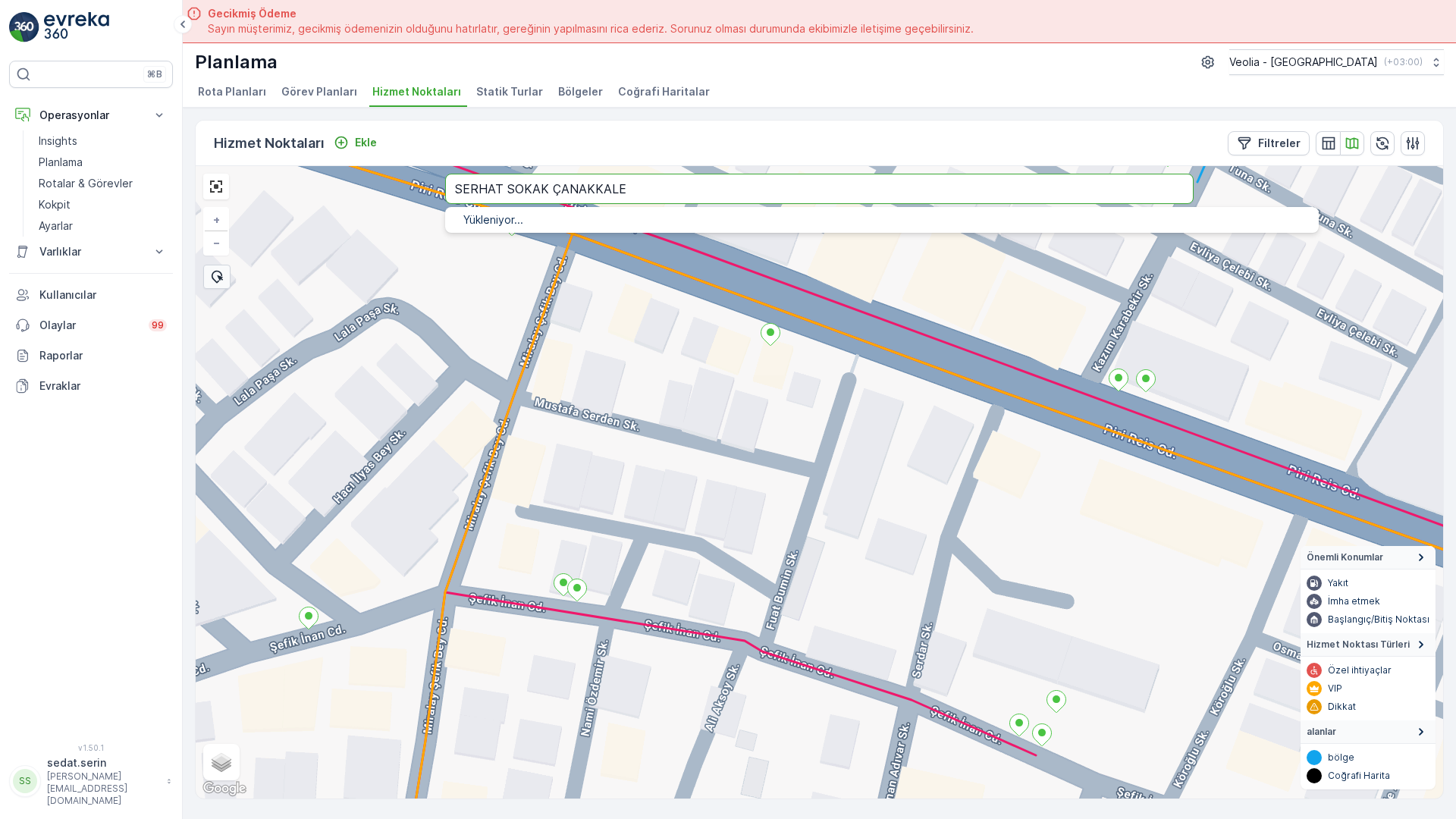
type input "SERHAT SOKAK ÇANAKKALE"
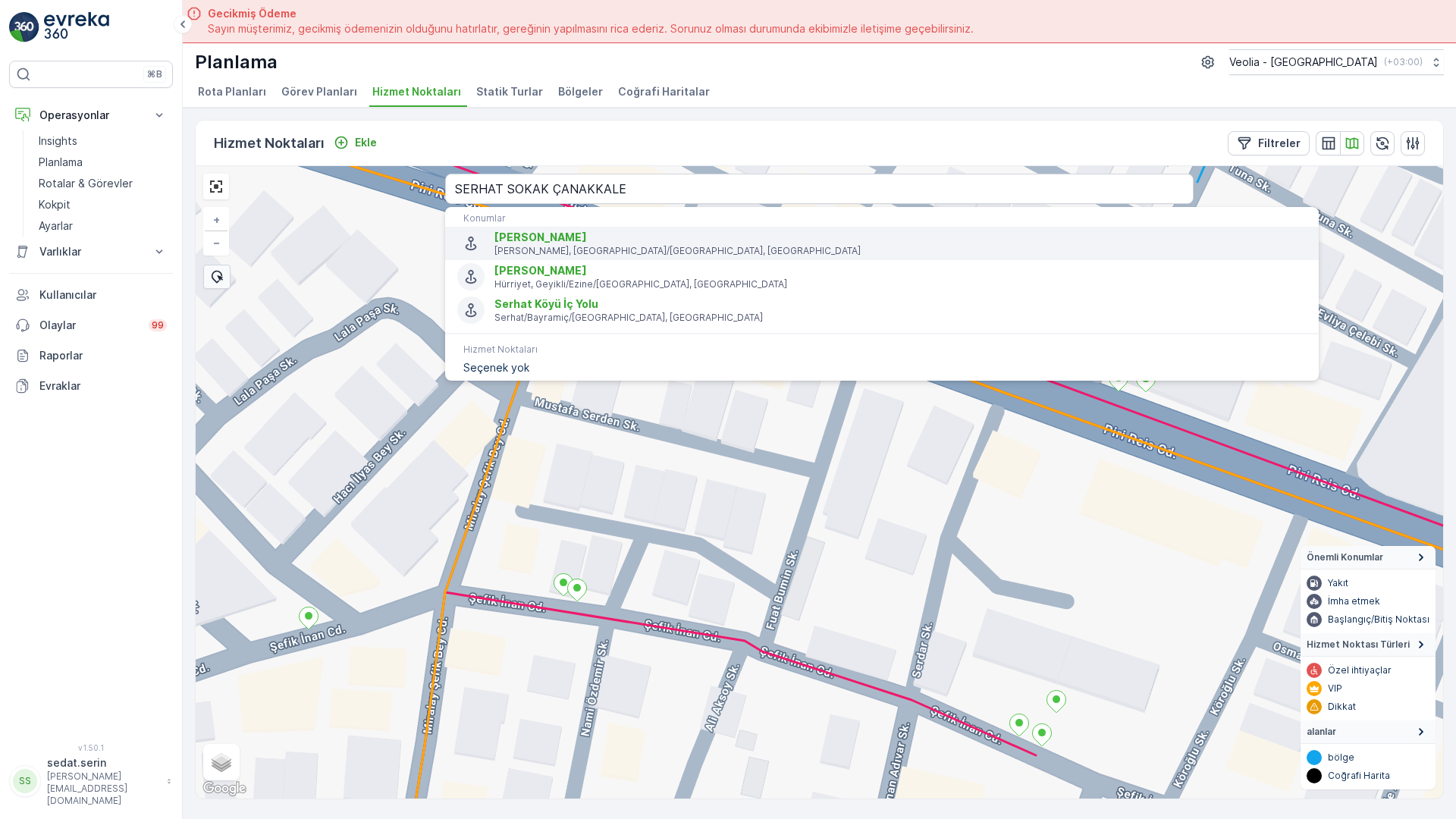
click at [494, 245] on p "[PERSON_NAME], [GEOGRAPHIC_DATA]/[GEOGRAPHIC_DATA], [GEOGRAPHIC_DATA]" at bounding box center [901, 252] width 812 height 13
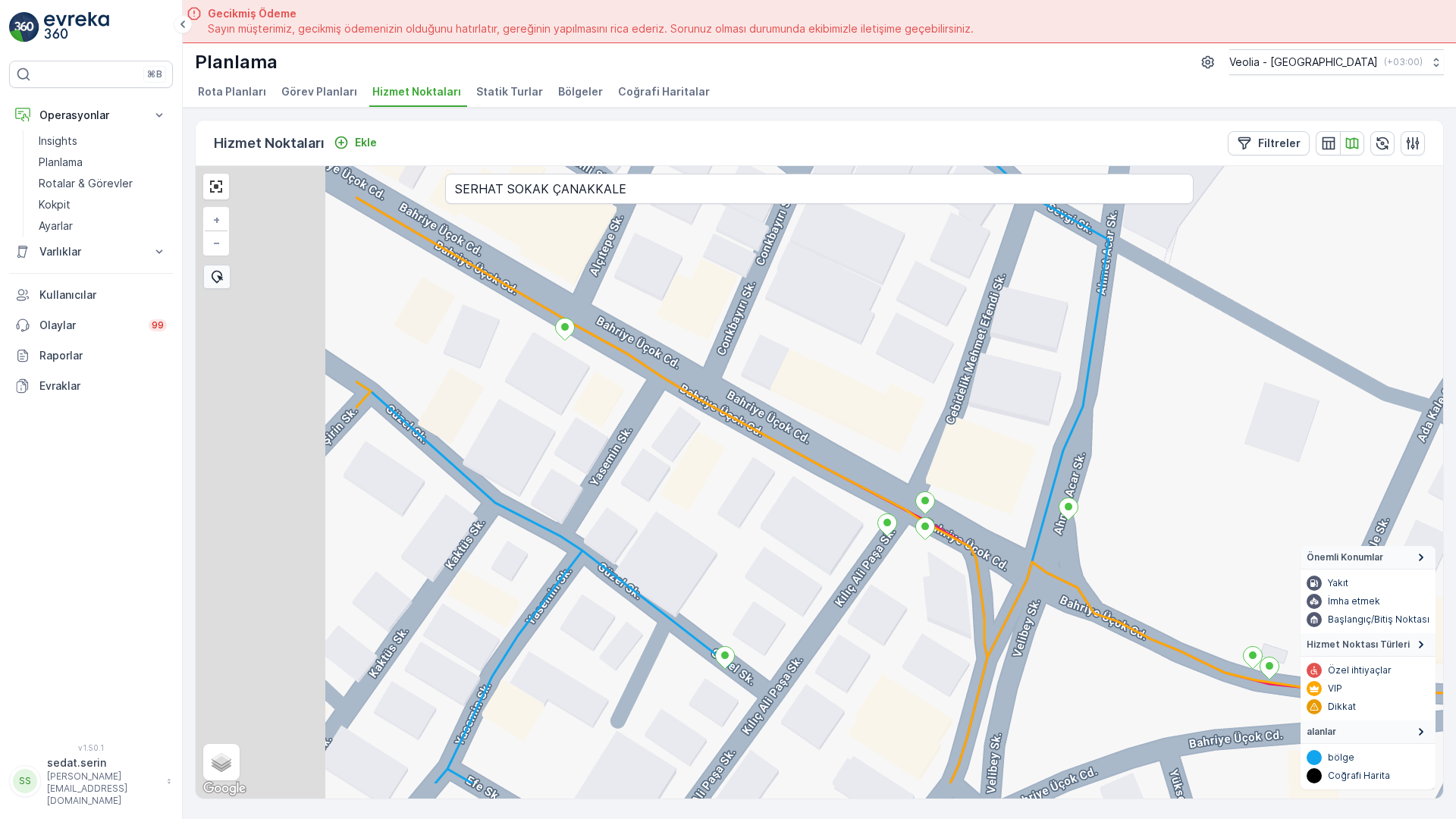
drag, startPoint x: 255, startPoint y: 501, endPoint x: 559, endPoint y: 217, distance: 416.0
click at [559, 217] on div "7 NOLU STATİK TUR + − Uydu Yol haritası Arazi Karışık Leaflet Klavye kısayollar…" at bounding box center [819, 483] width 1247 height 633
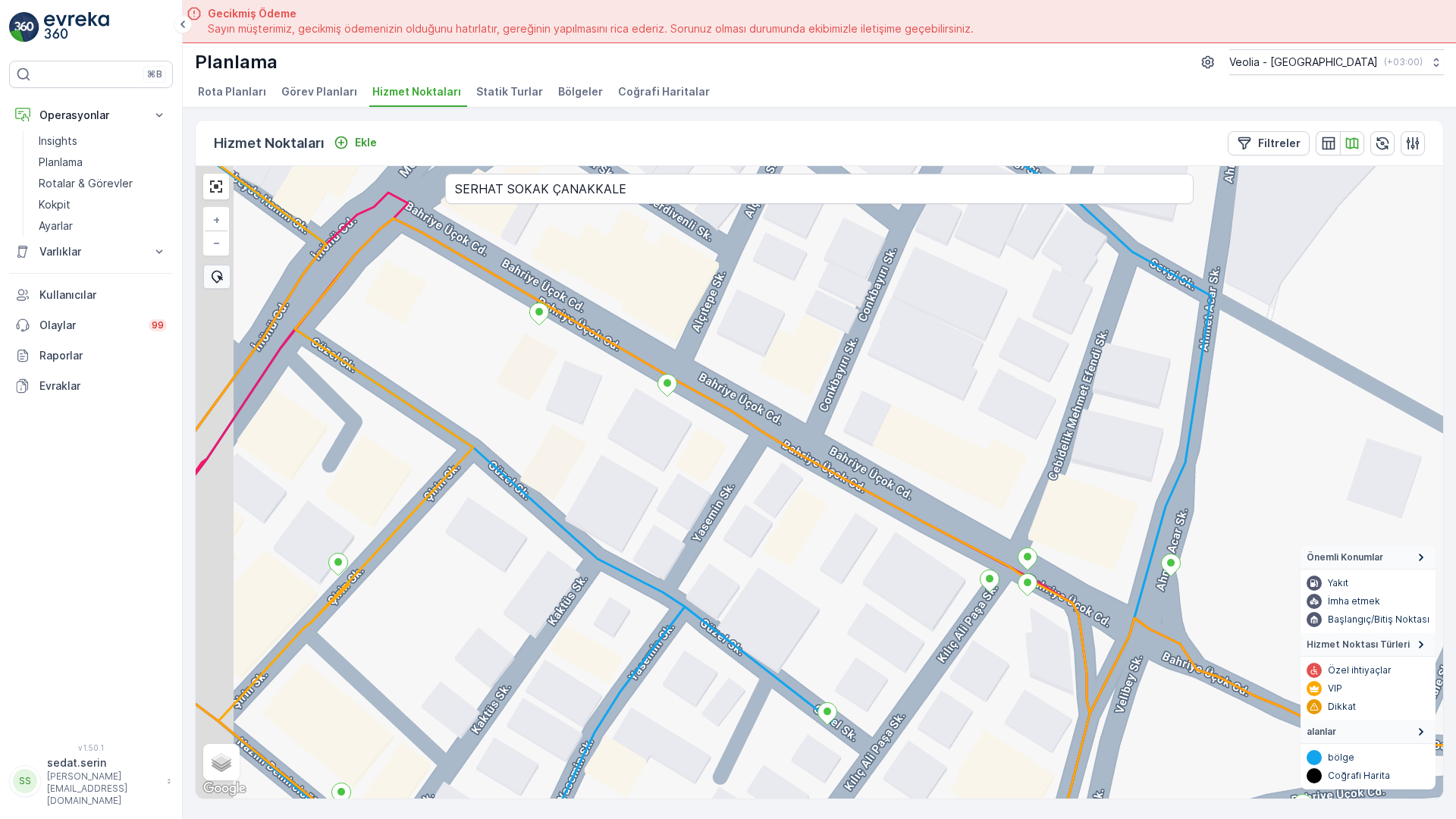
drag, startPoint x: 506, startPoint y: 306, endPoint x: 610, endPoint y: 366, distance: 120.1
click at [610, 366] on div "7 NOLU STATİK TUR + − Uydu Yol haritası Arazi Karışık Leaflet Klavye kısayollar…" at bounding box center [819, 483] width 1247 height 633
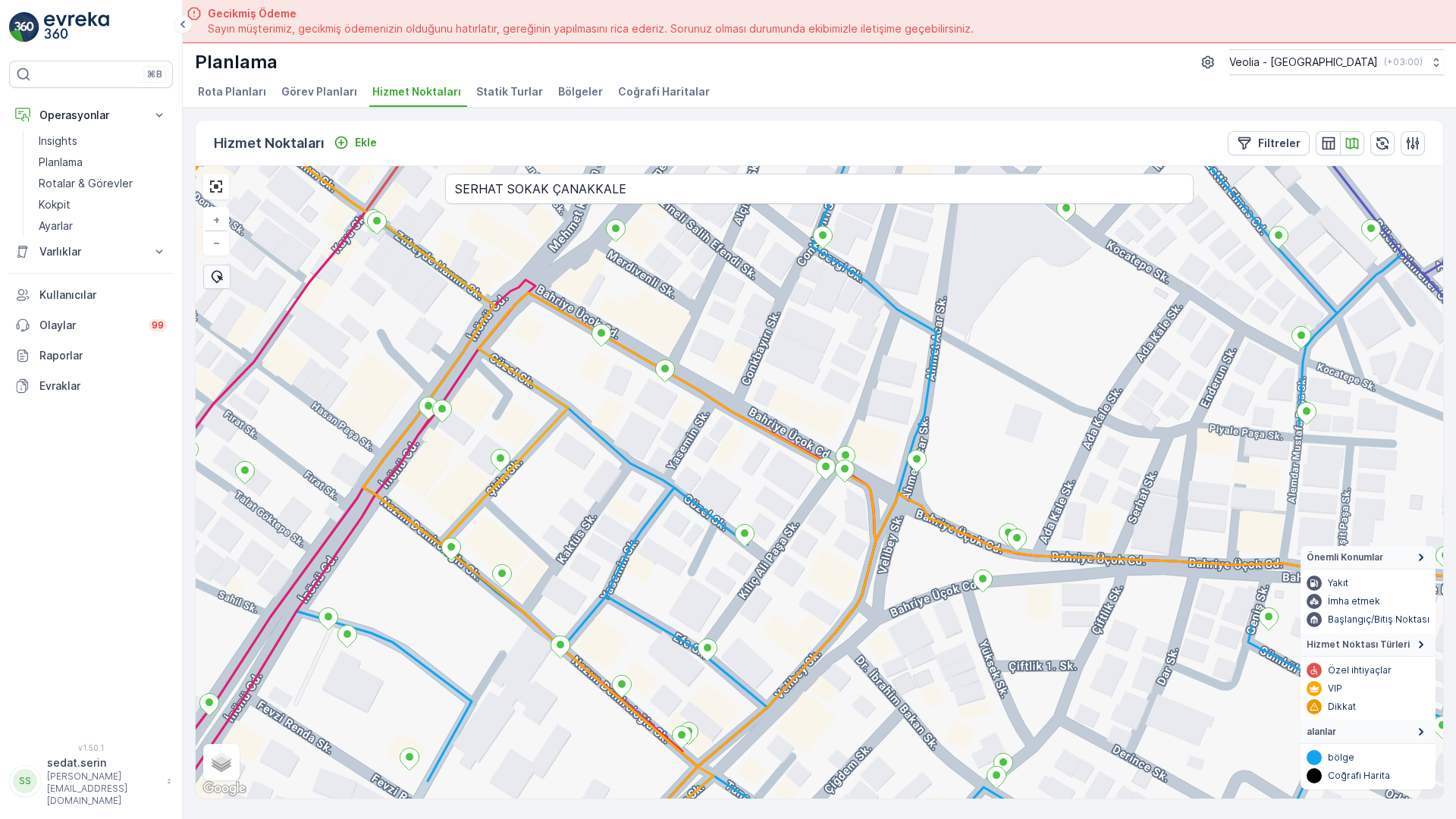
drag, startPoint x: 672, startPoint y: 473, endPoint x: 651, endPoint y: 441, distance: 38.3
click at [651, 441] on div "7 NOLU STATİK TUR + − Uydu Yol haritası Arazi Karışık Leaflet Klavye kısayollar…" at bounding box center [819, 483] width 1247 height 633
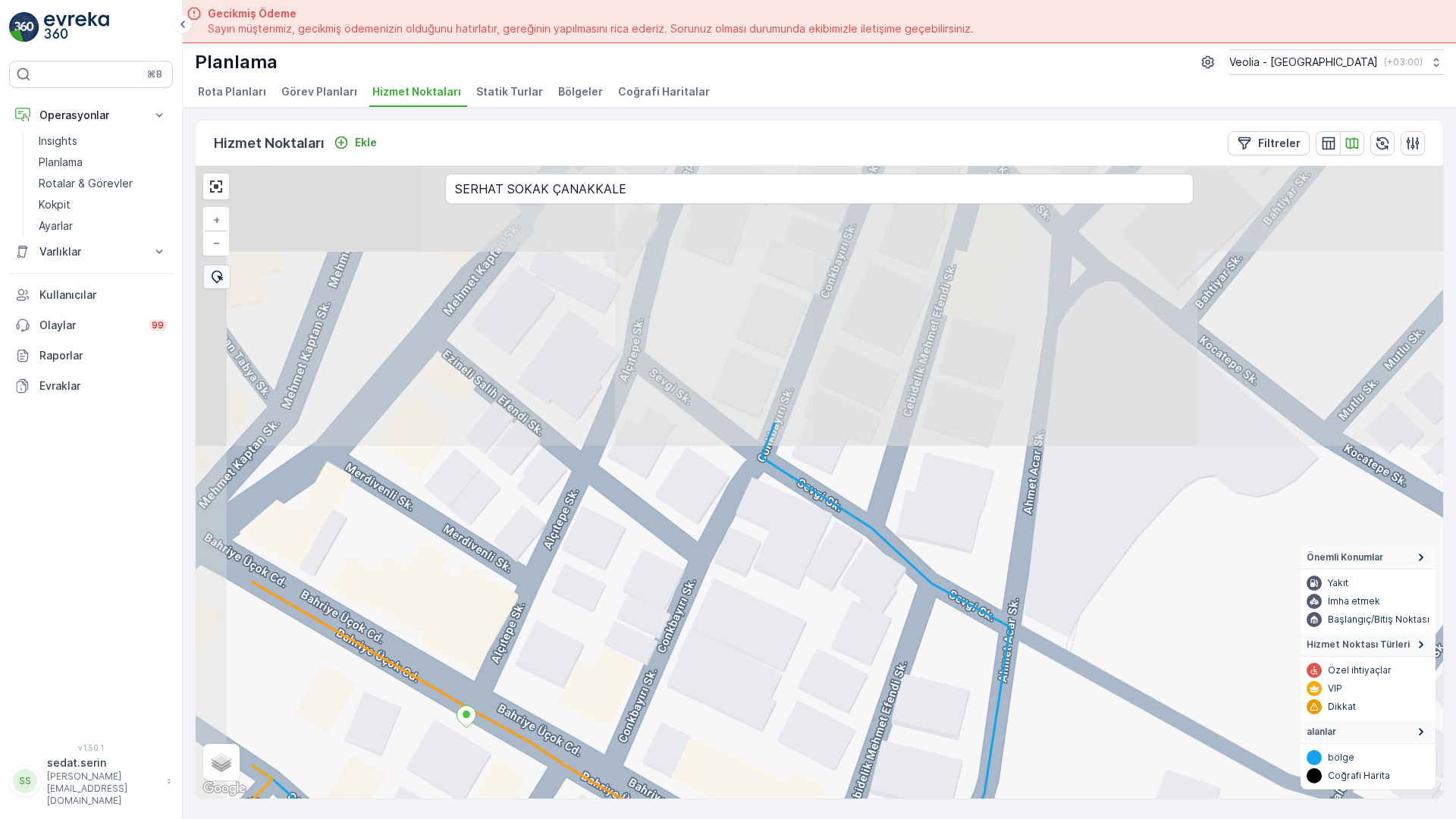
drag, startPoint x: 809, startPoint y: 259, endPoint x: 1011, endPoint y: 587, distance: 385.2
click at [1012, 598] on div "7 NOLU STATİK TUR + − Uydu Yol haritası Arazi Karışık Leaflet Klavye kısayollar…" at bounding box center [819, 483] width 1247 height 633
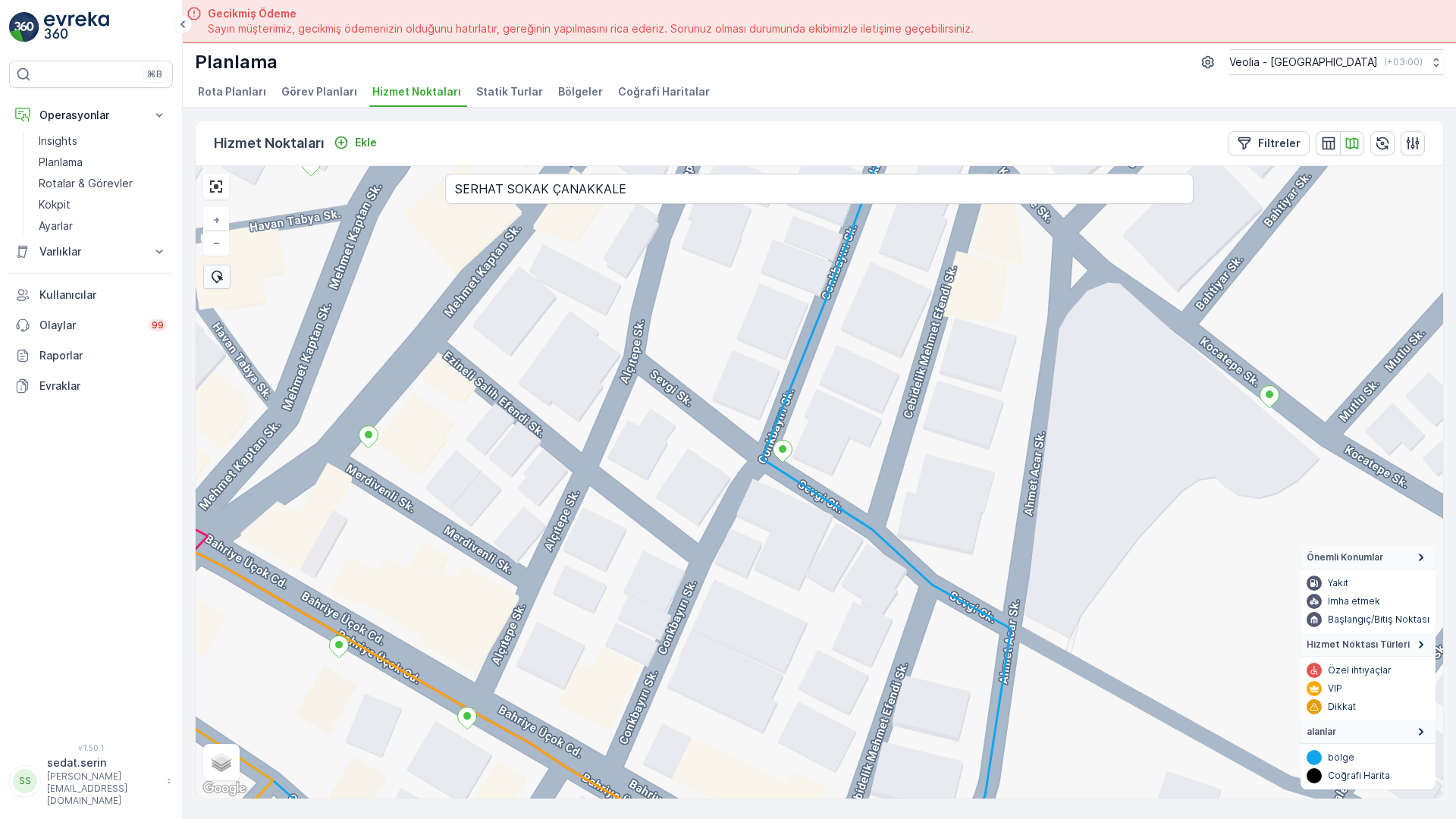
drag, startPoint x: 524, startPoint y: 238, endPoint x: 487, endPoint y: 212, distance: 45.2
click at [487, 212] on div "7 NOLU STATİK TUR + − Uydu Yol haritası Arazi Karışık Leaflet Klavye kısayollar…" at bounding box center [819, 483] width 1247 height 633
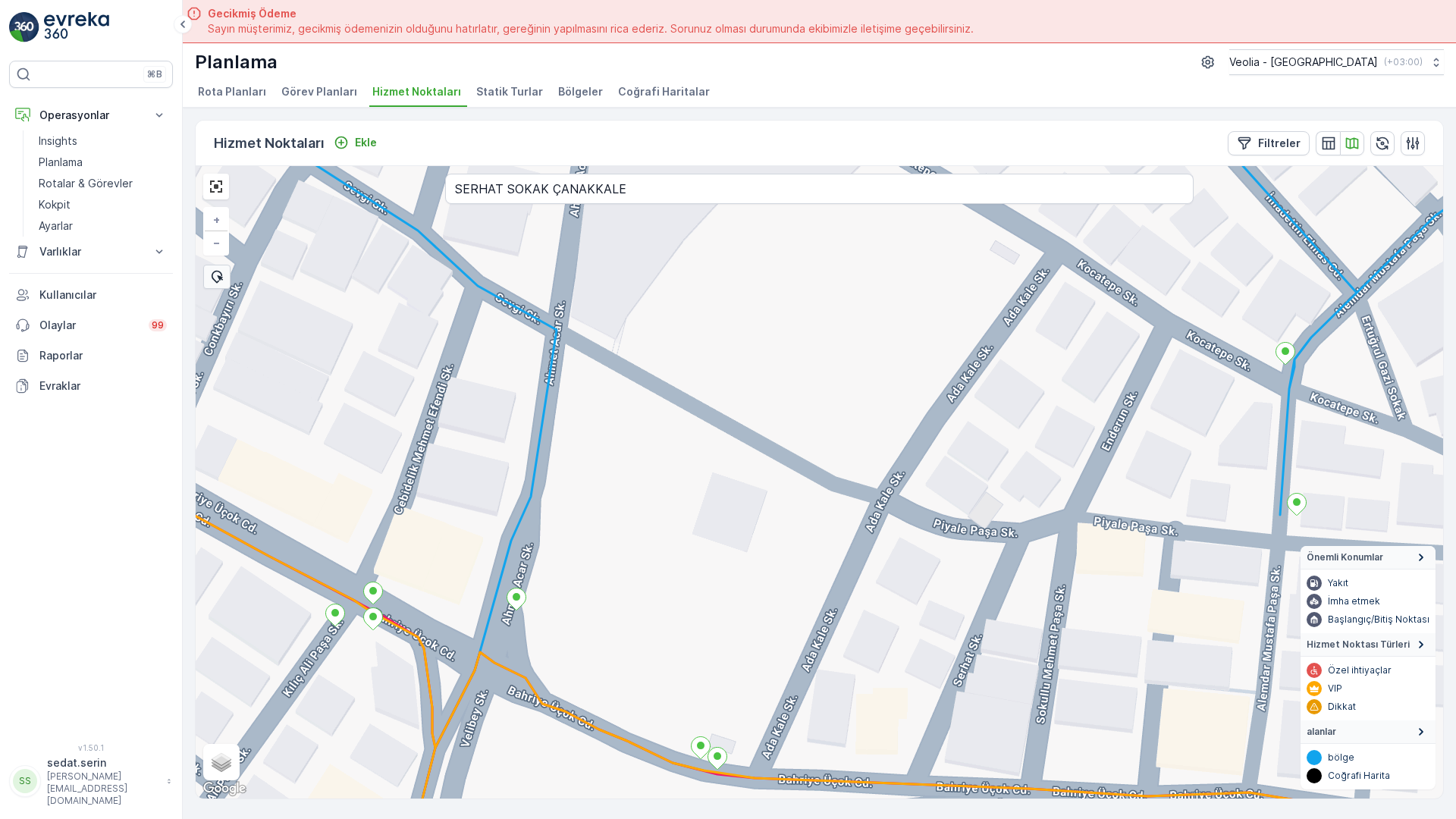
drag, startPoint x: 716, startPoint y: 282, endPoint x: 695, endPoint y: 232, distance: 54.2
click at [695, 232] on div "7 NOLU STATİK TUR + − Uydu Yol haritası Arazi Karışık Leaflet Klavye kısayollar…" at bounding box center [819, 483] width 1247 height 633
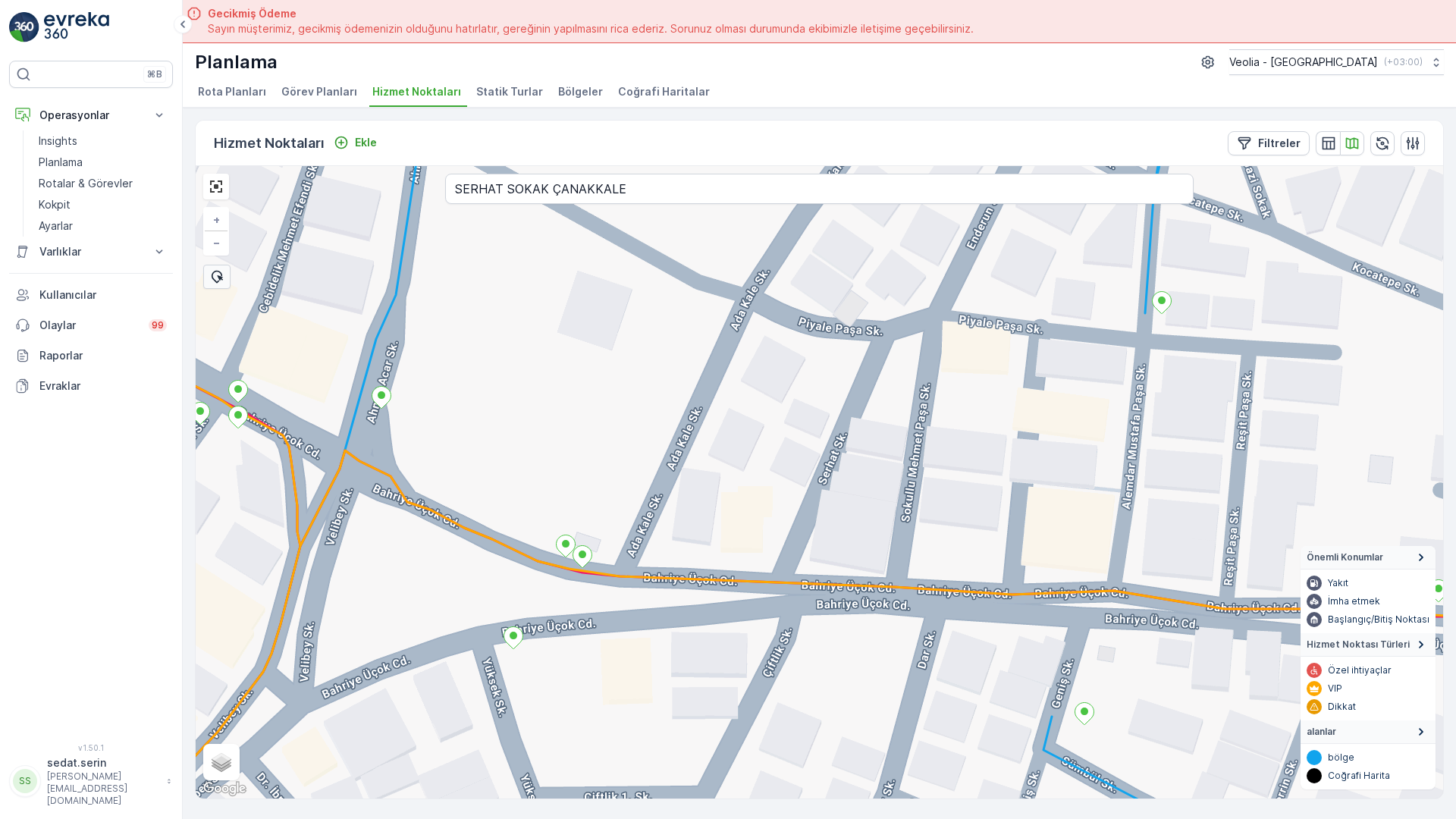
drag, startPoint x: 764, startPoint y: 536, endPoint x: 763, endPoint y: 522, distance: 14.0
click at [763, 522] on div "7 NOLU STATİK TUR + − Uydu Yol haritası Arazi Karışık Leaflet Klavye kısayollar…" at bounding box center [819, 483] width 1247 height 633
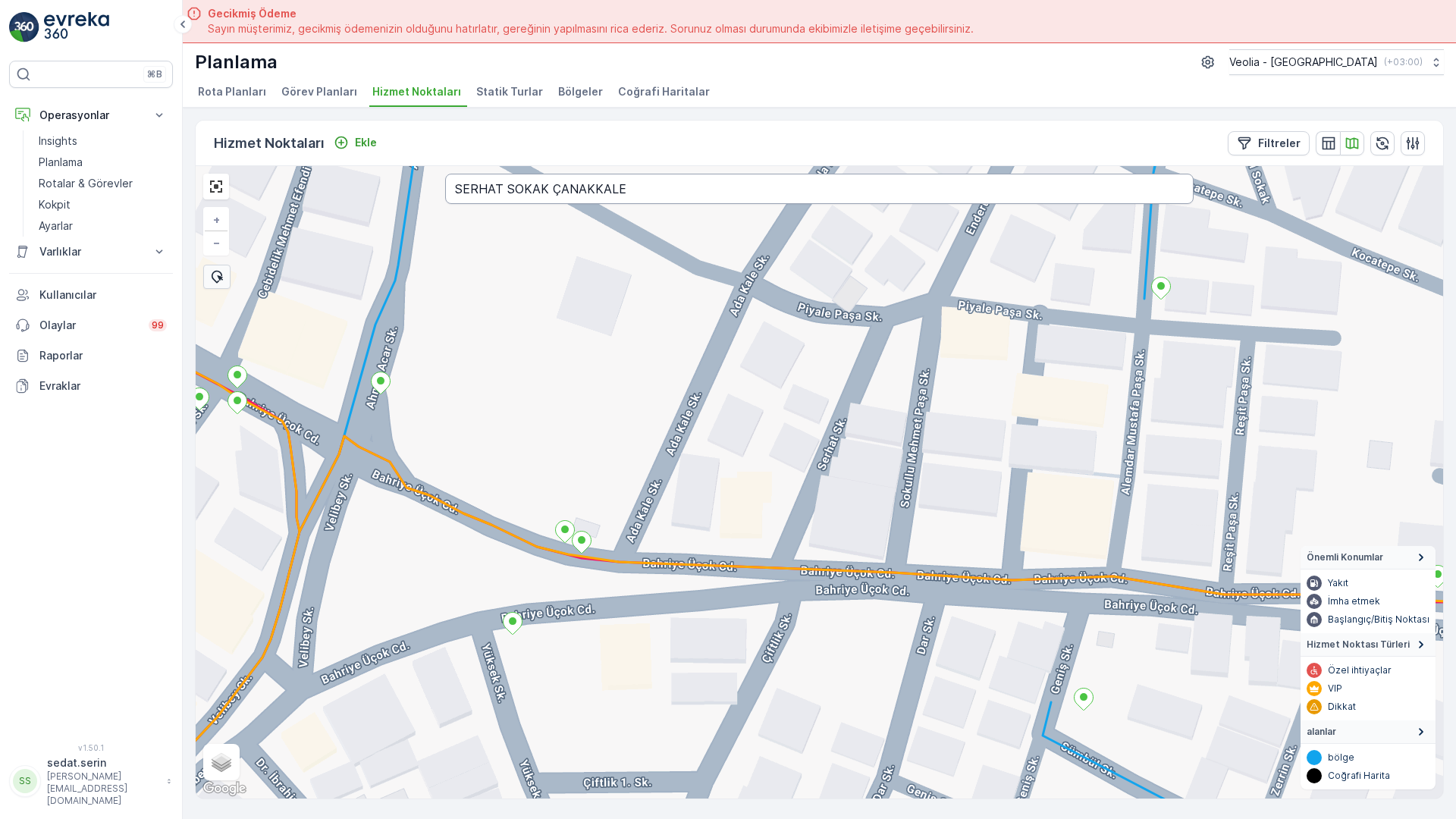
click at [451, 173] on input "SERHAT SOKAK ÇANAKKALE" at bounding box center [819, 188] width 748 height 30
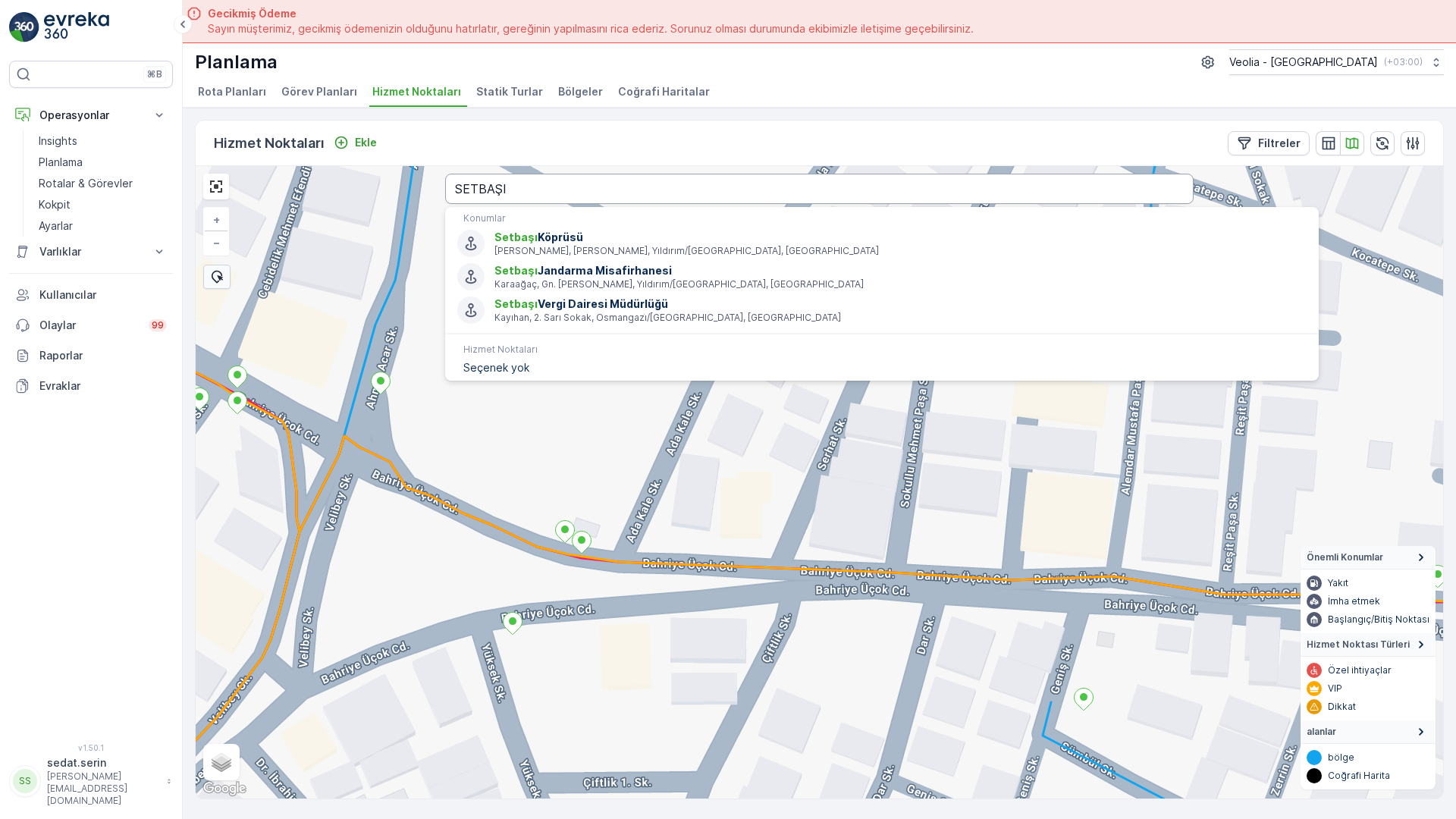
click at [445, 173] on input "SETBAŞI" at bounding box center [819, 188] width 748 height 30
type input "SETBAŞI SOKAK"
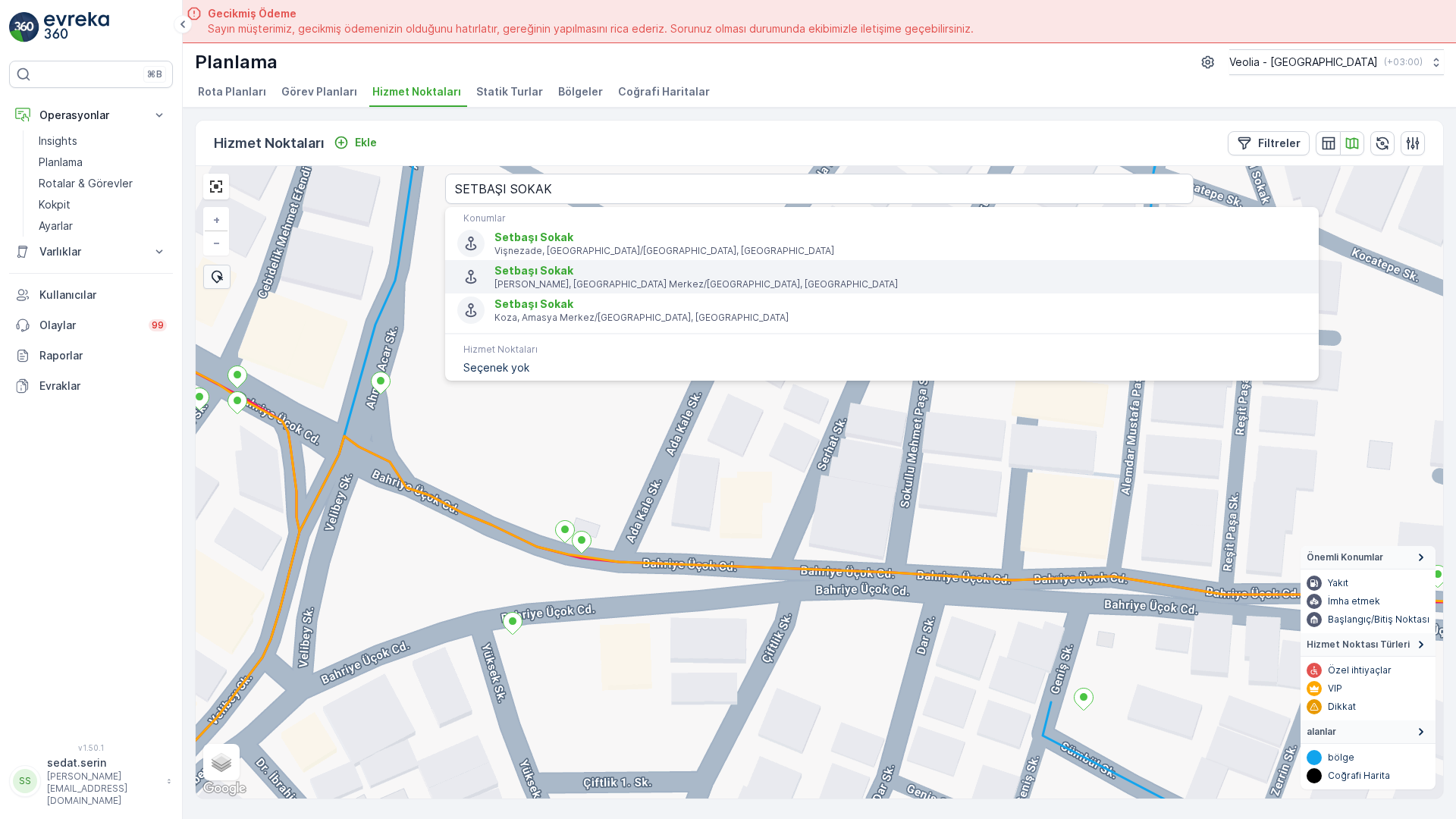
click at [494, 263] on span "Setbaşı Sokak" at bounding box center [901, 270] width 812 height 15
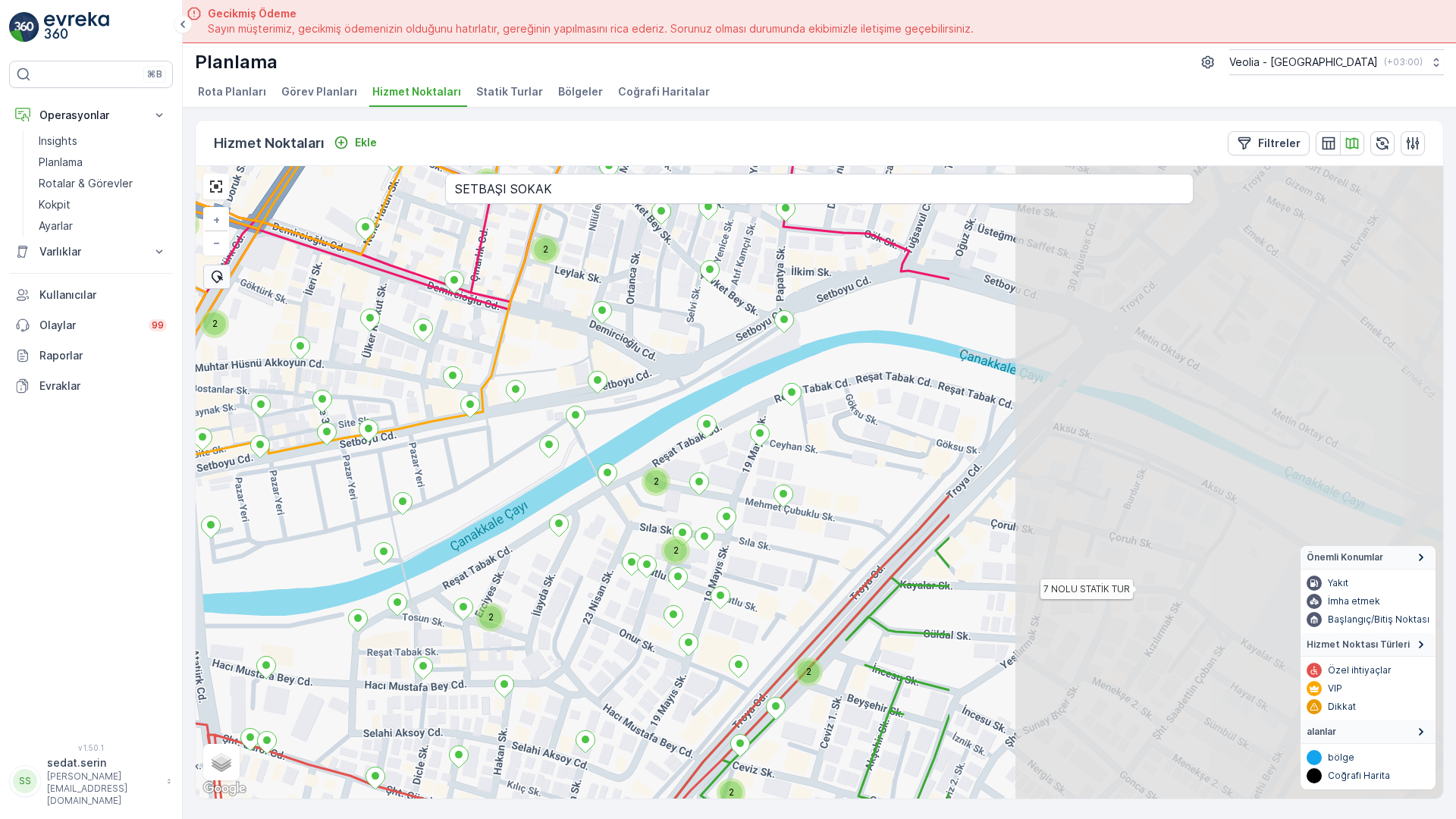
drag, startPoint x: 286, startPoint y: 313, endPoint x: 21, endPoint y: 267, distance: 269.0
click at [195, 267] on div "2 2 2 2 2 2 3 2 2 2 2 2 2 2 2 2 2 3 2 2 2 2 3 2 2 2 2 7 NOLU STATİK TUR + − Uyd…" at bounding box center [819, 483] width 1247 height 633
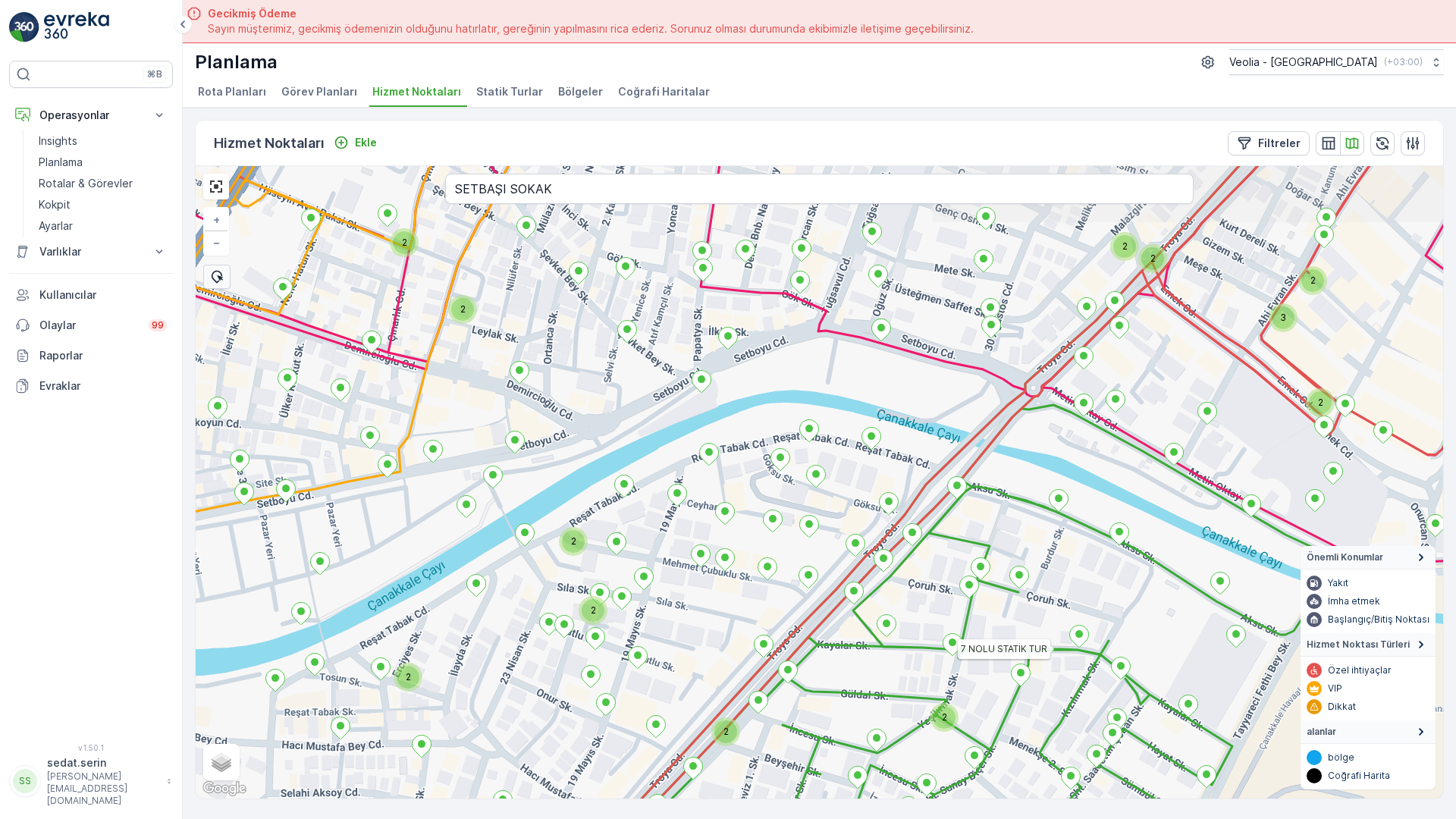
drag, startPoint x: 529, startPoint y: 253, endPoint x: 416, endPoint y: 351, distance: 149.6
click at [416, 351] on div "2 2 2 2 2 2 2 2 3 2 2 2 2 3 2 2 2 2 2 2 7 NOLU STATİK TUR Merkez2_7_1ep_yer 6no…" at bounding box center [819, 483] width 1247 height 633
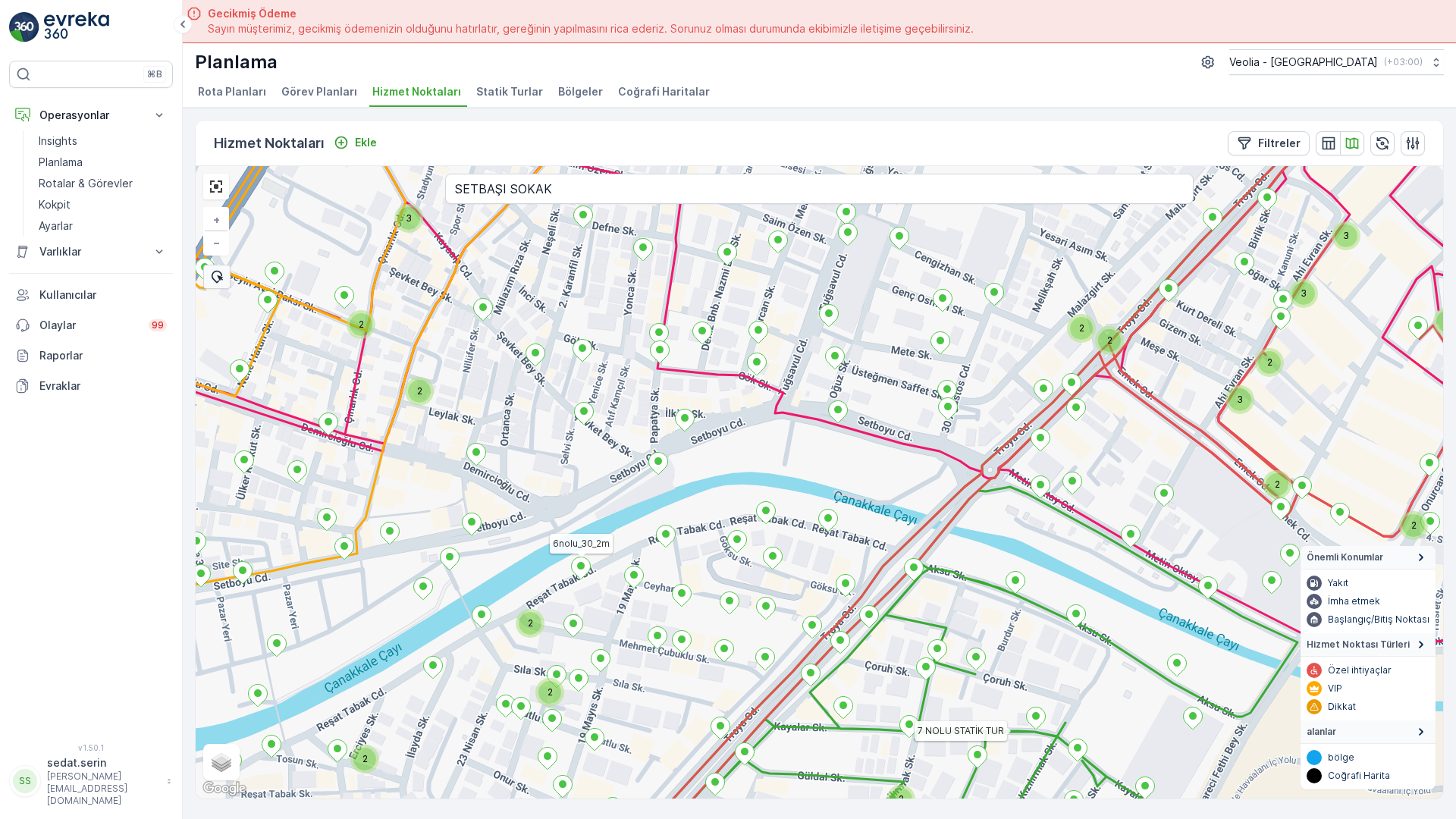
drag, startPoint x: 760, startPoint y: 262, endPoint x: 747, endPoint y: 306, distance: 45.9
click at [747, 306] on div "2 2 2 2 2 2 2 3 2 2 2 2 3 2 2 2 2 3 2 2 3 3 7 NOLU STATİK TUR 6nolu_30_2m + − U…" at bounding box center [819, 483] width 1247 height 633
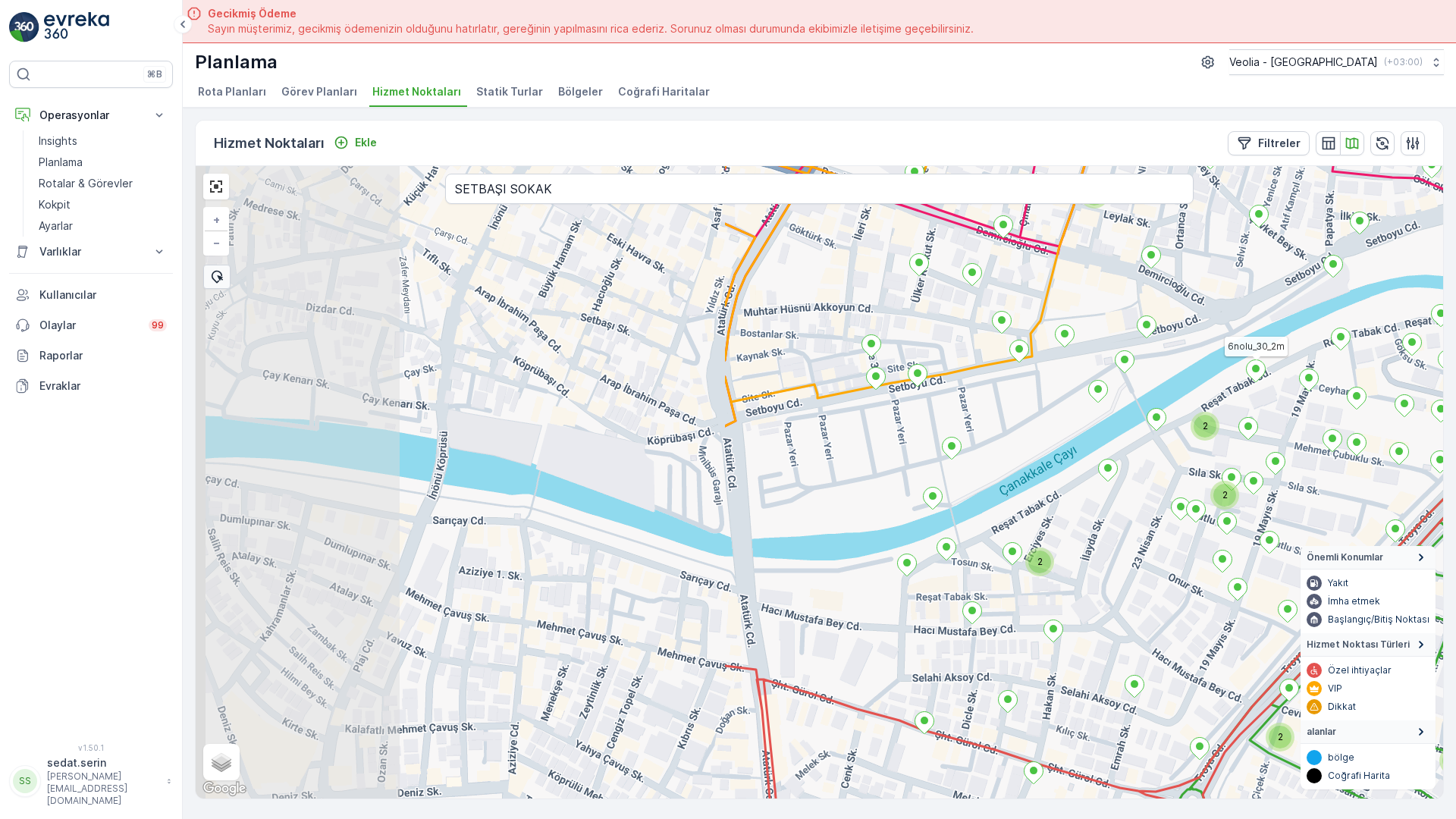
drag, startPoint x: 455, startPoint y: 271, endPoint x: 702, endPoint y: 190, distance: 259.9
click at [741, 166] on div "2 2 2 2 2 2 2 3 2 2 2 2 3 2 2 2 2 3 2 2 3 3 2 2 7 NOLU STATİK TUR 6nolu_30_2m +…" at bounding box center [819, 483] width 1247 height 633
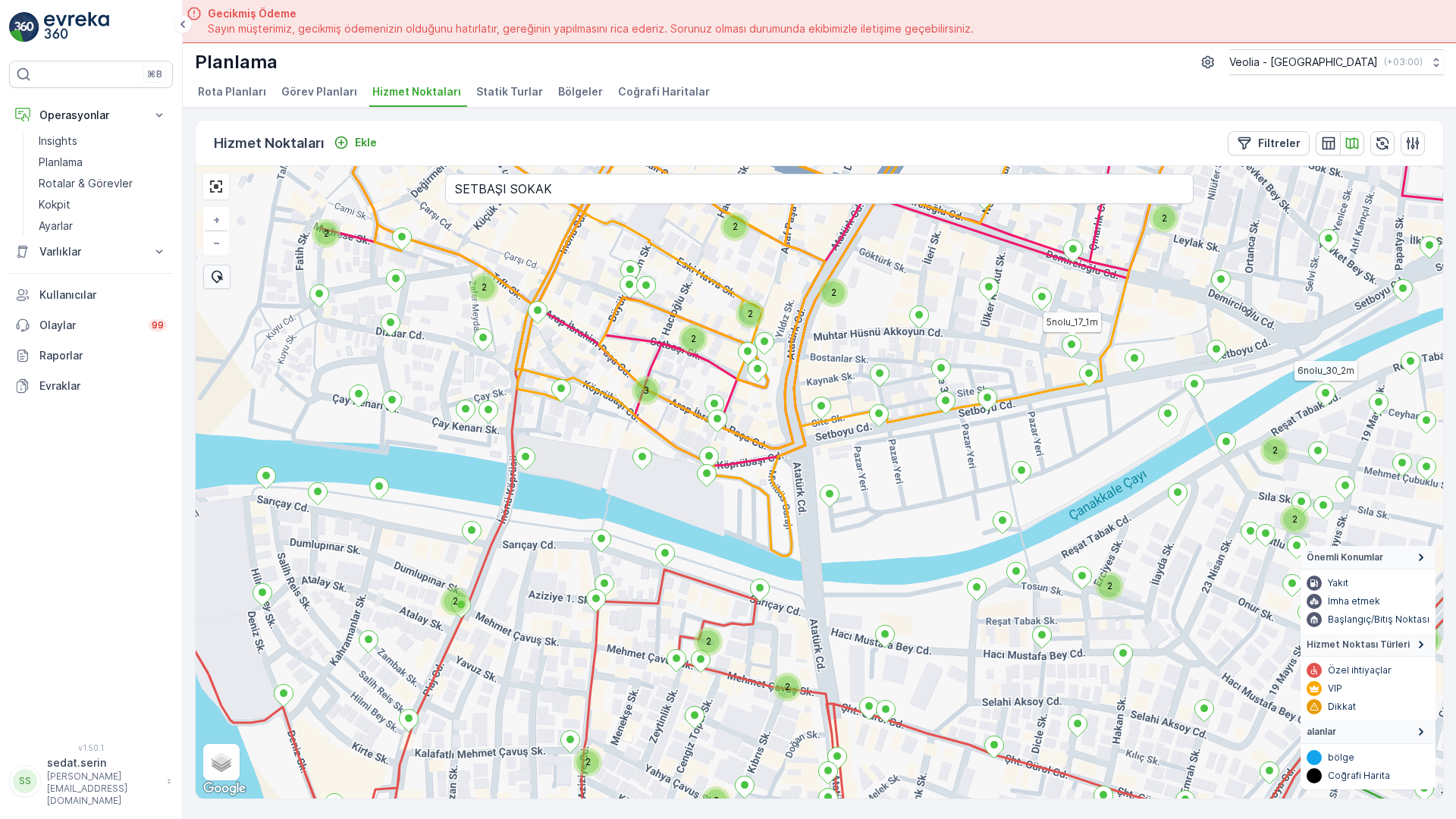
drag, startPoint x: 343, startPoint y: 250, endPoint x: 452, endPoint y: 276, distance: 112.1
click at [452, 276] on div "2 2 2 2 2 2 2 2 2 2 2 2 2 2 2 2 2 2 2 2 2 2 3 2 2 2 2 7 NOLU STATİK TUR 6nolu_3…" at bounding box center [819, 483] width 1247 height 633
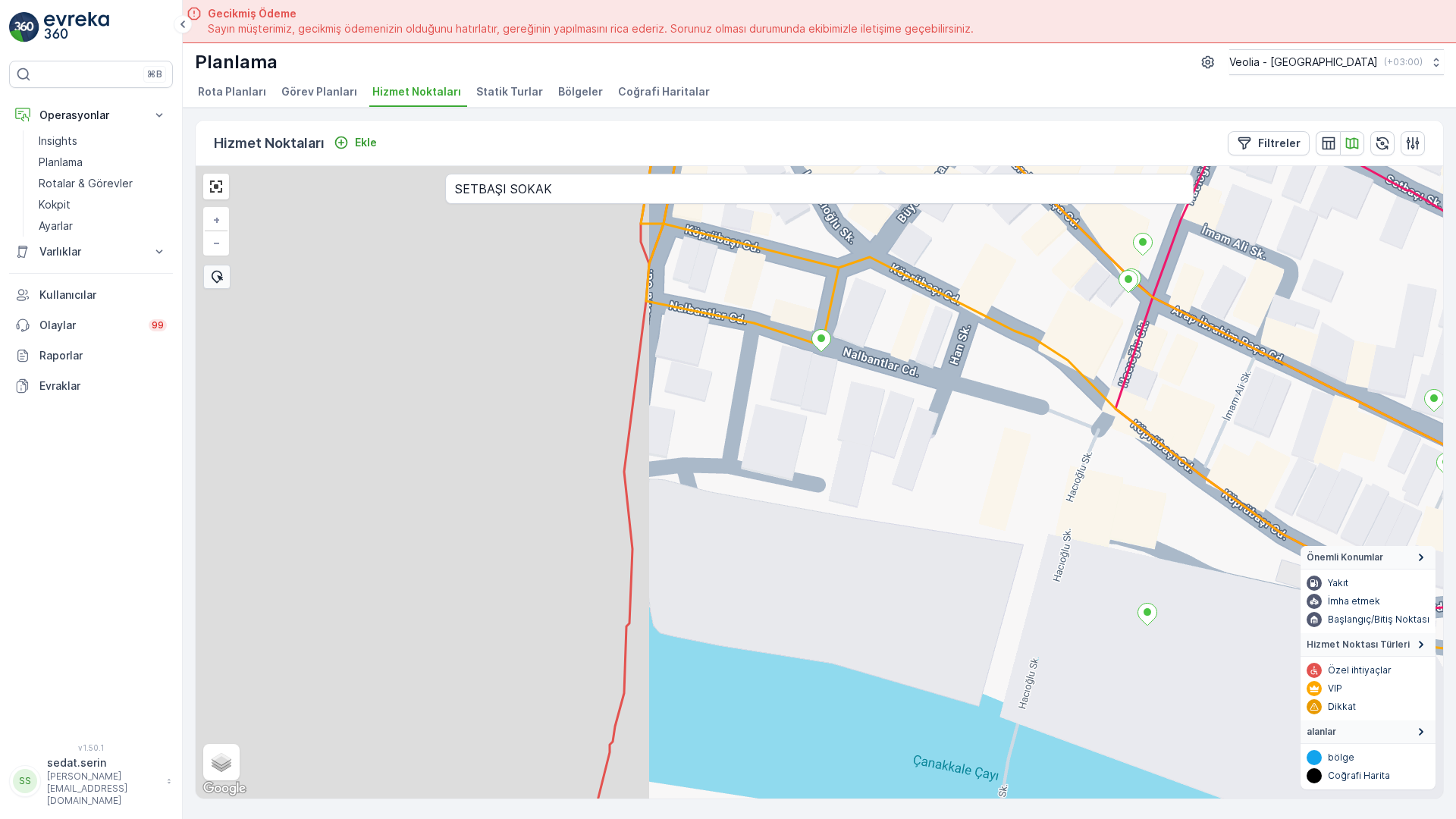
drag, startPoint x: 399, startPoint y: 281, endPoint x: 945, endPoint y: 298, distance: 546.3
click at [945, 298] on div "7 NOLU STATİK TUR + − Uydu Yol haritası Arazi Karışık Leaflet Klavye kısayollar…" at bounding box center [819, 483] width 1247 height 633
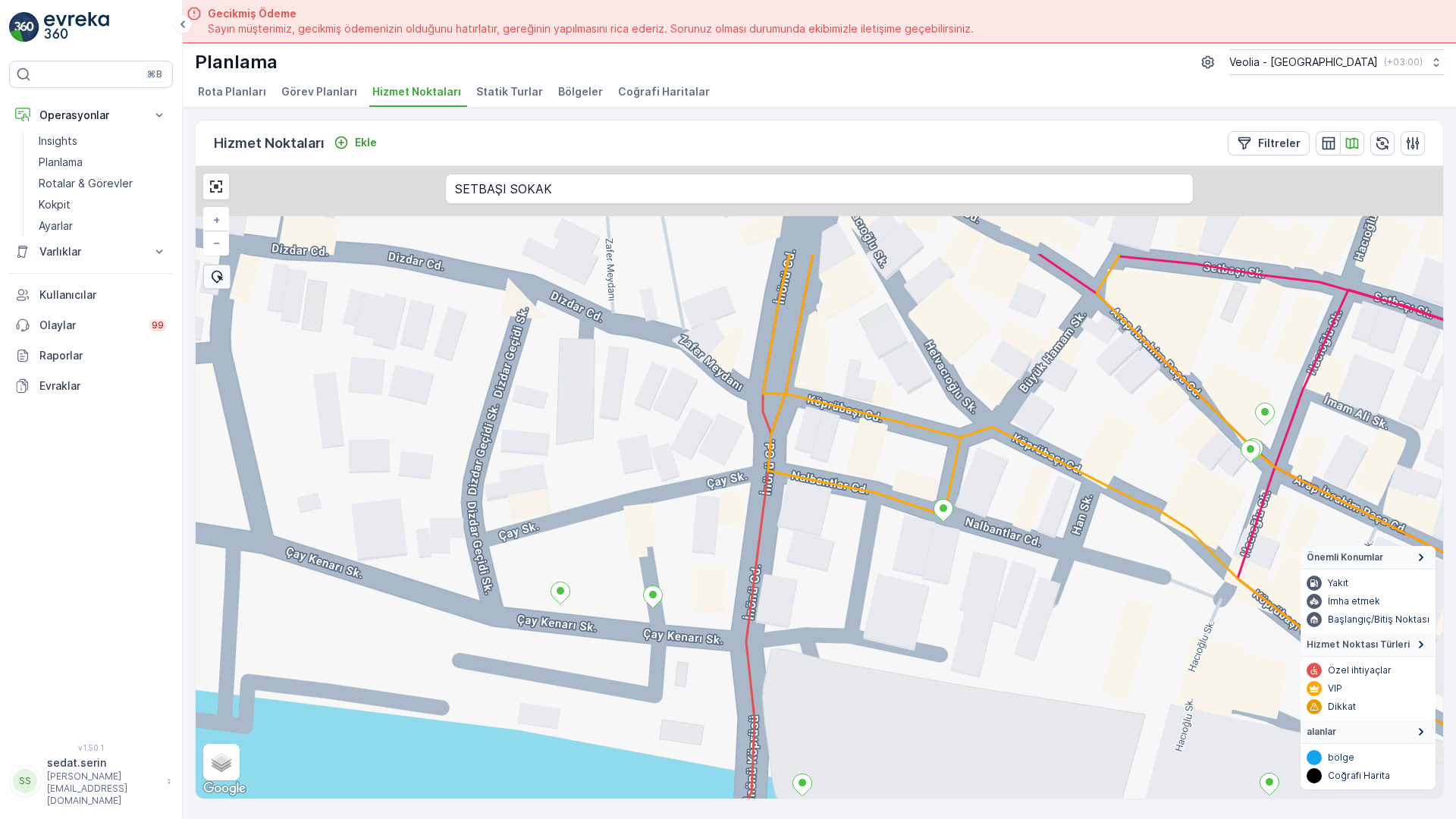
drag, startPoint x: 718, startPoint y: 210, endPoint x: 840, endPoint y: 380, distance: 209.2
click at [840, 380] on div "7 NOLU STATİK TUR + − Uydu Yol haritası Arazi Karışık Leaflet Klavye kısayollar…" at bounding box center [819, 483] width 1247 height 633
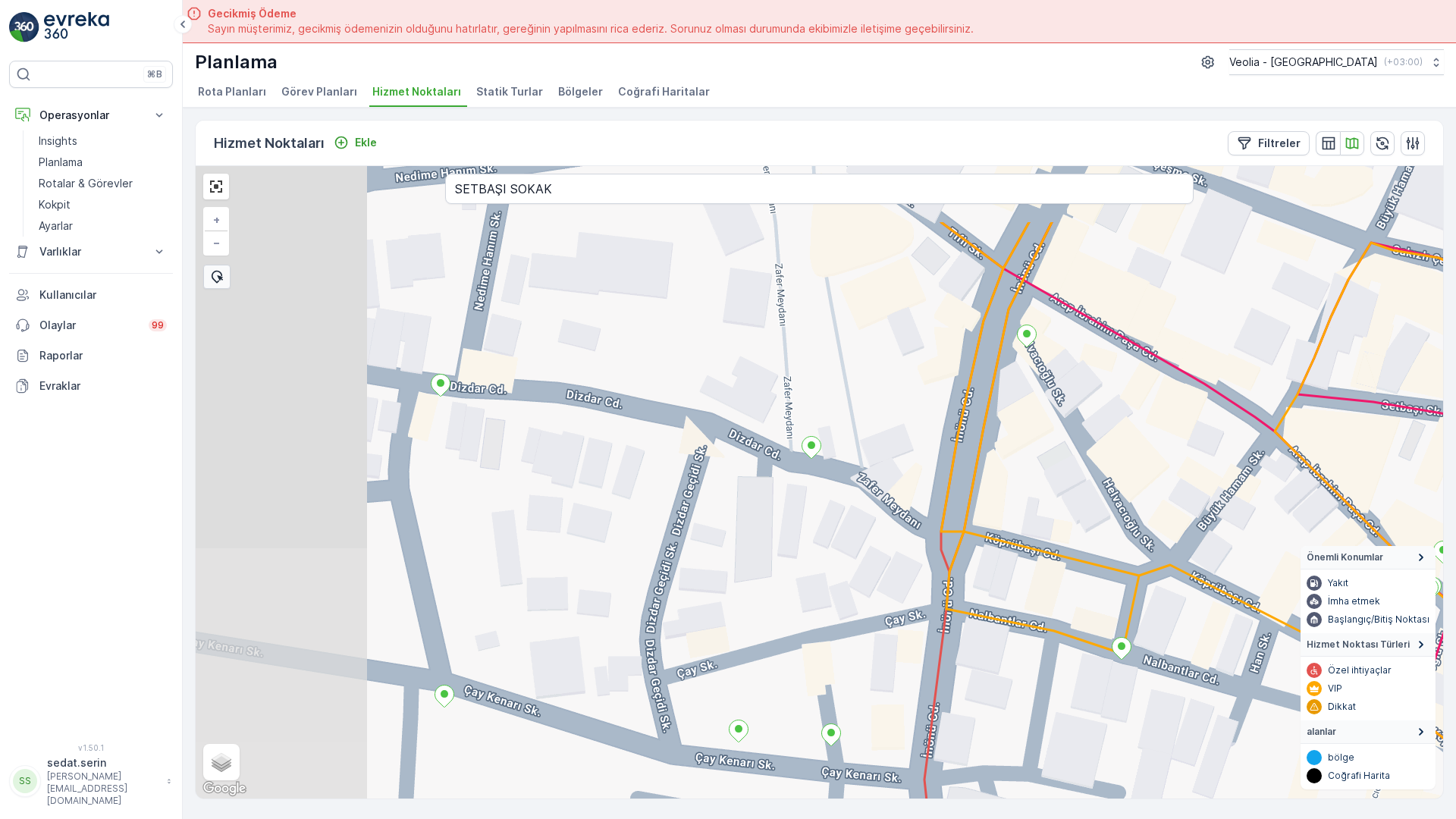
drag, startPoint x: 449, startPoint y: 221, endPoint x: 627, endPoint y: 359, distance: 225.2
click at [627, 359] on div "7 NOLU STATİK TUR + − Uydu Yol haritası Arazi Karışık Leaflet Klavye kısayollar…" at bounding box center [819, 483] width 1247 height 633
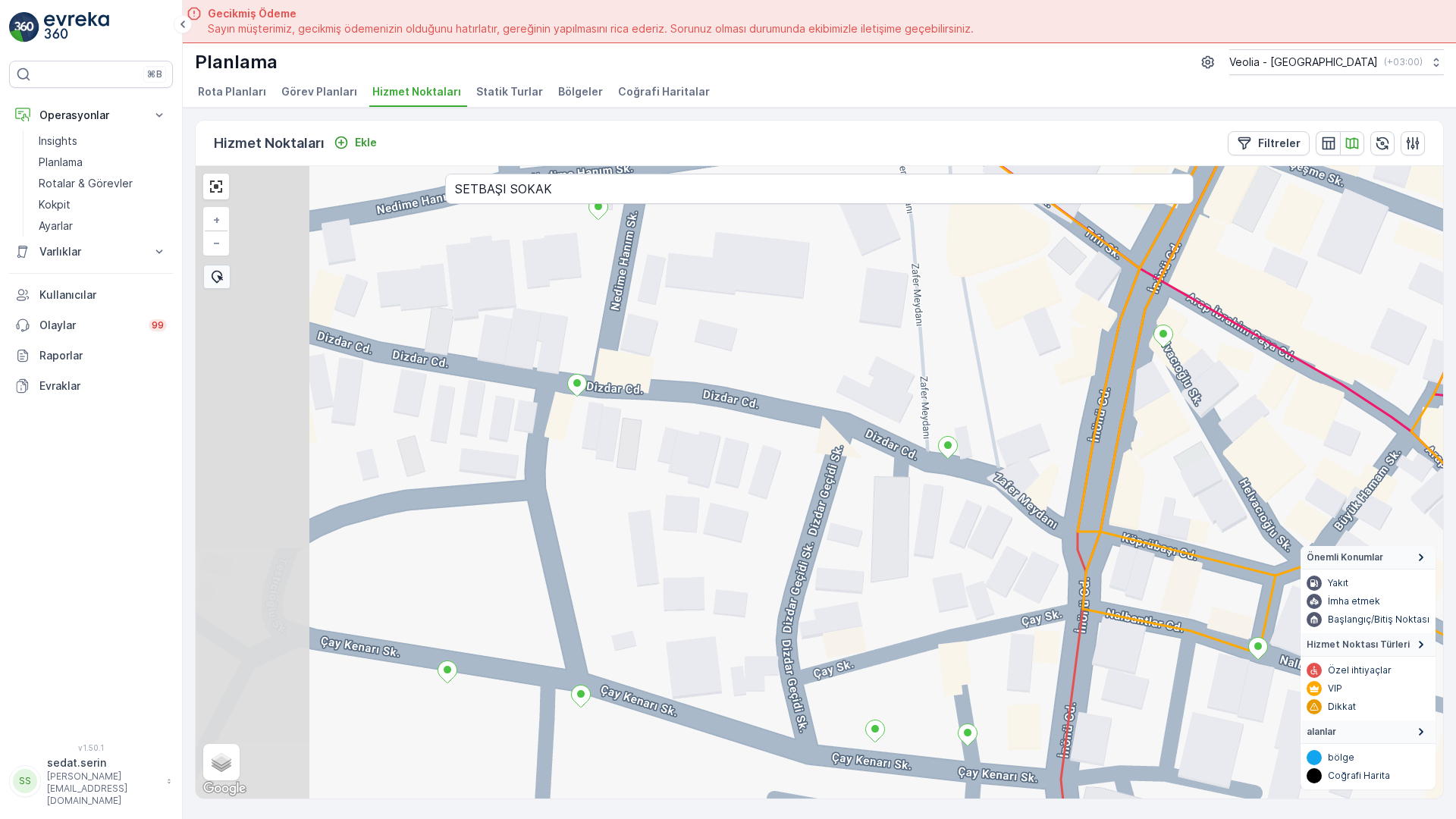
drag, startPoint x: 683, startPoint y: 259, endPoint x: 768, endPoint y: 279, distance: 87.3
click at [768, 279] on div "7 NOLU STATİK TUR + − Uydu Yol haritası Arazi Karışık Leaflet Klavye kısayollar…" at bounding box center [819, 483] width 1247 height 633
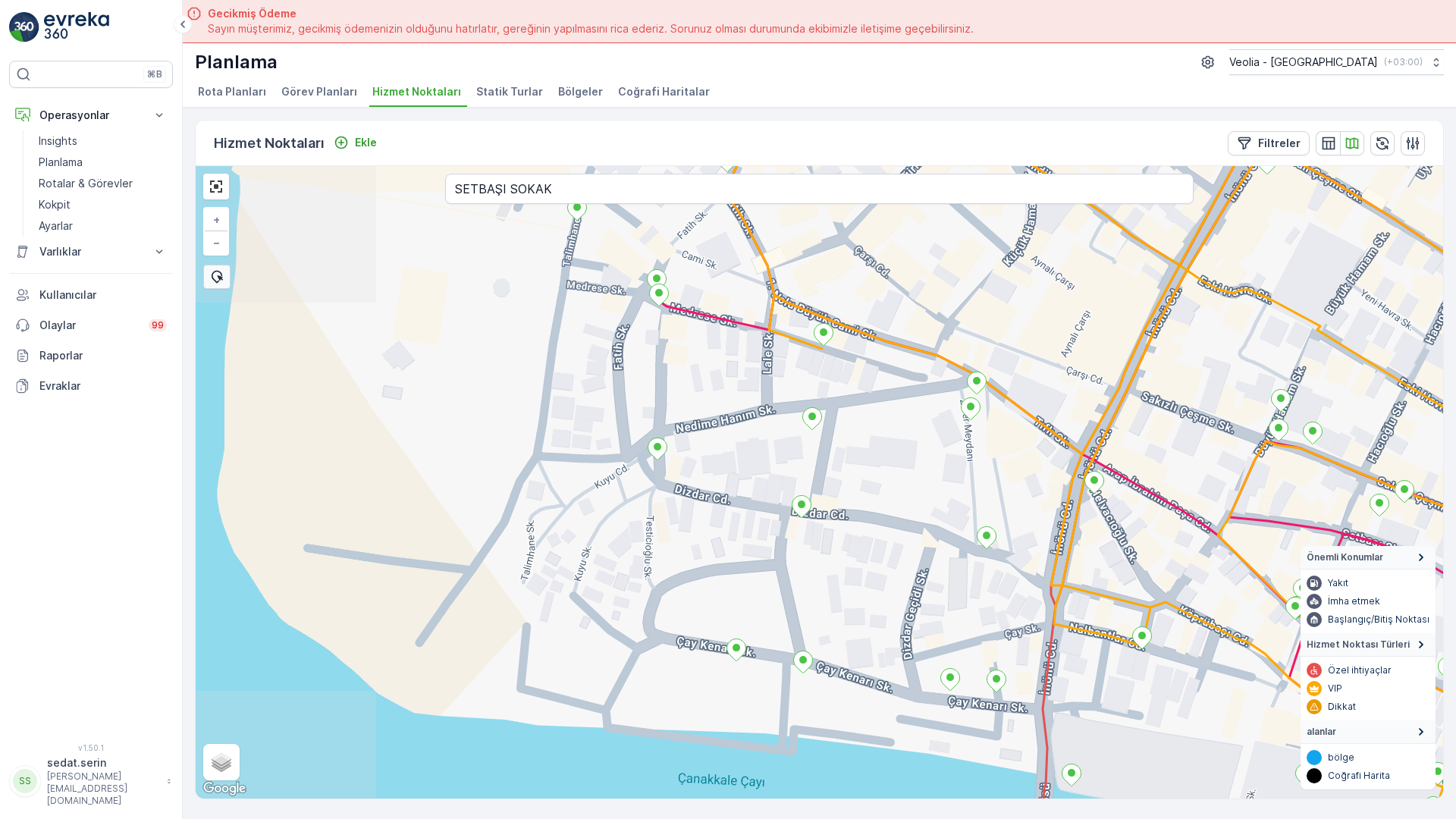
drag, startPoint x: 834, startPoint y: 324, endPoint x: 754, endPoint y: 399, distance: 109.7
click at [754, 399] on div "7 NOLU STATİK TUR + − Uydu Yol haritası Arazi Karışık Leaflet Klavye kısayollar…" at bounding box center [819, 483] width 1247 height 633
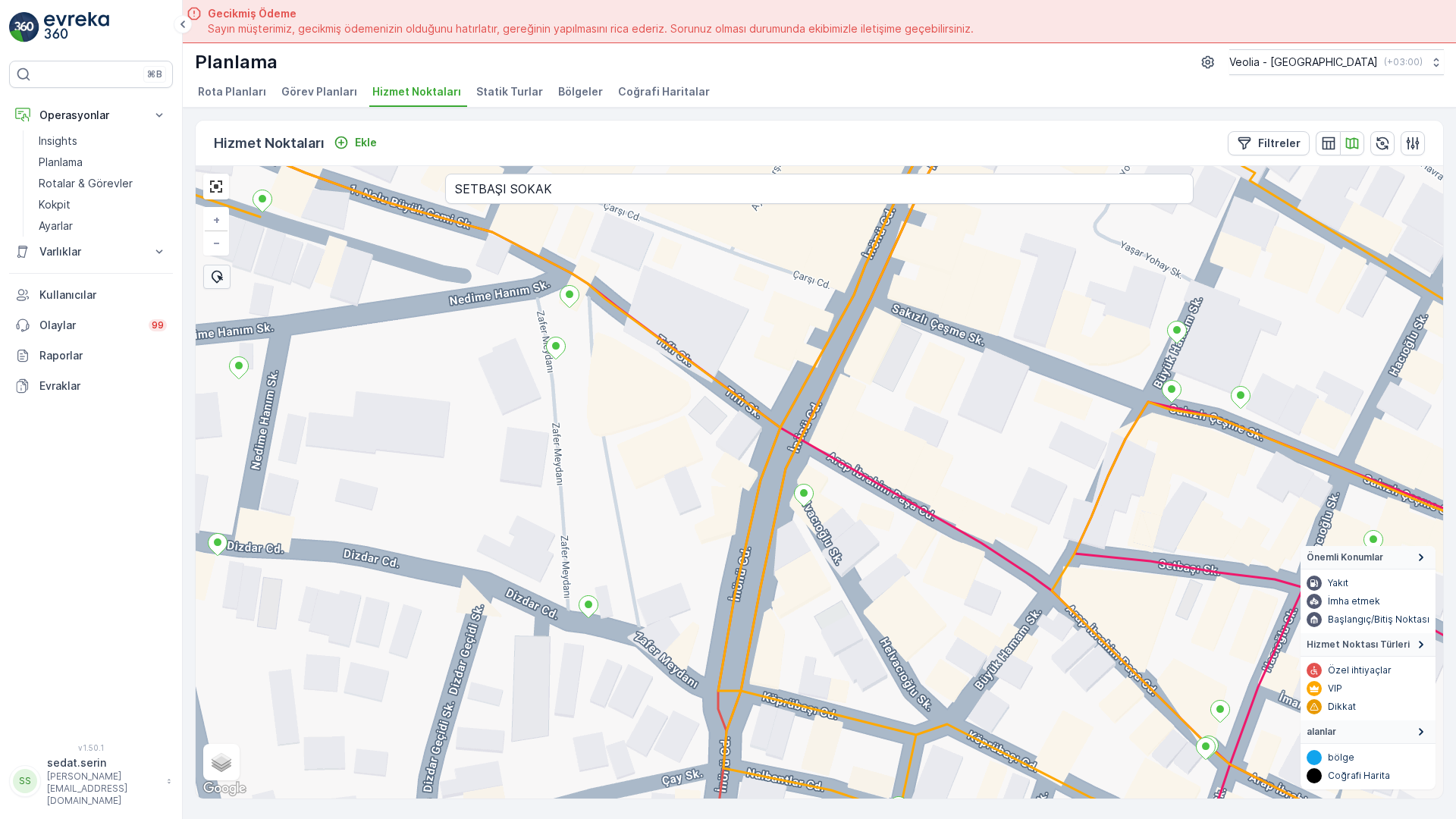
drag, startPoint x: 992, startPoint y: 440, endPoint x: 720, endPoint y: 343, distance: 288.8
click at [720, 343] on icon at bounding box center [735, 481] width 1596 height 983
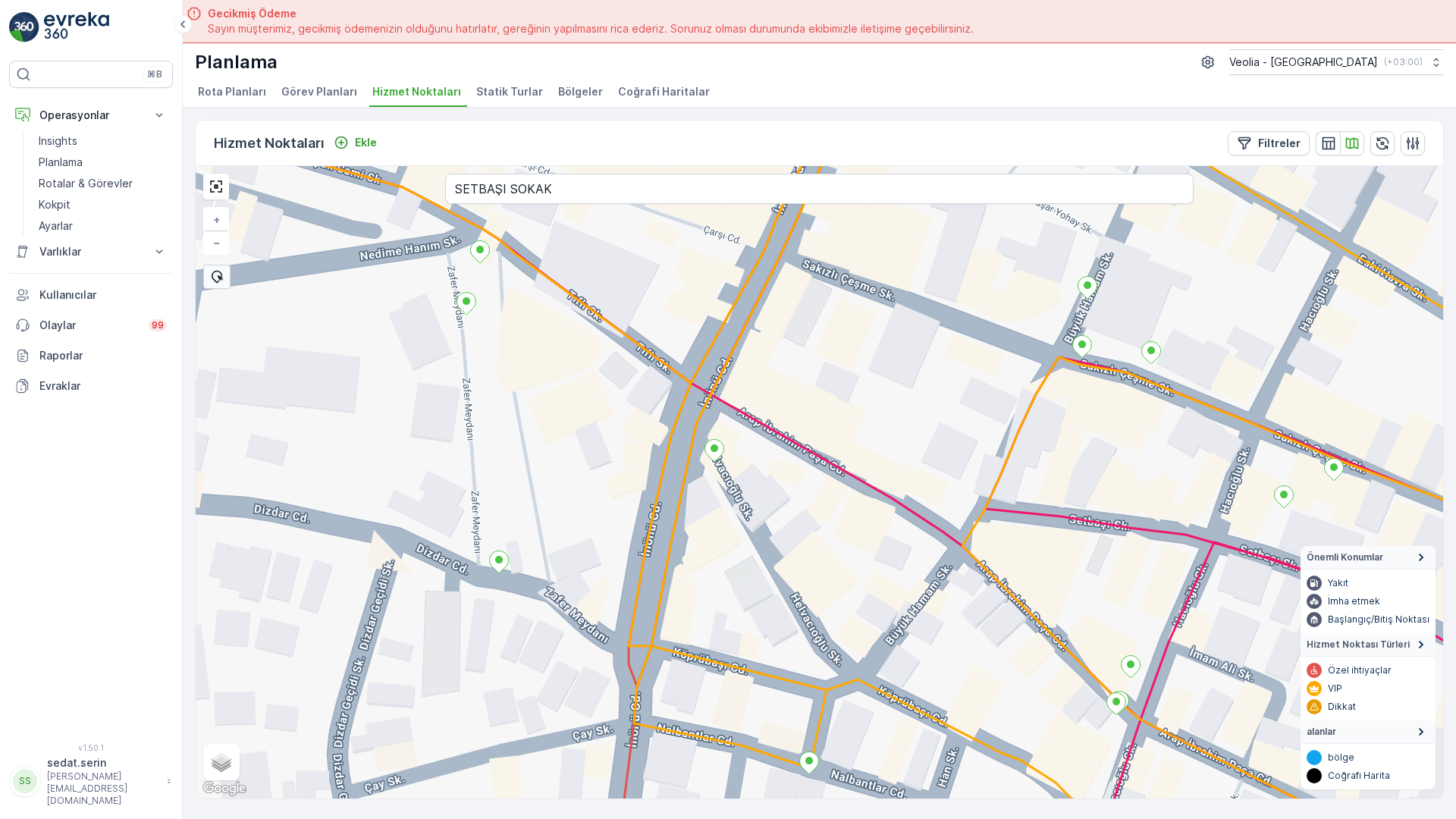
drag, startPoint x: 901, startPoint y: 463, endPoint x: 819, endPoint y: 421, distance: 92.1
click at [819, 421] on div "7 NOLU STATİK TUR + − Uydu Yol haritası Arazi Karışık Leaflet Klavye kısayollar…" at bounding box center [819, 483] width 1247 height 633
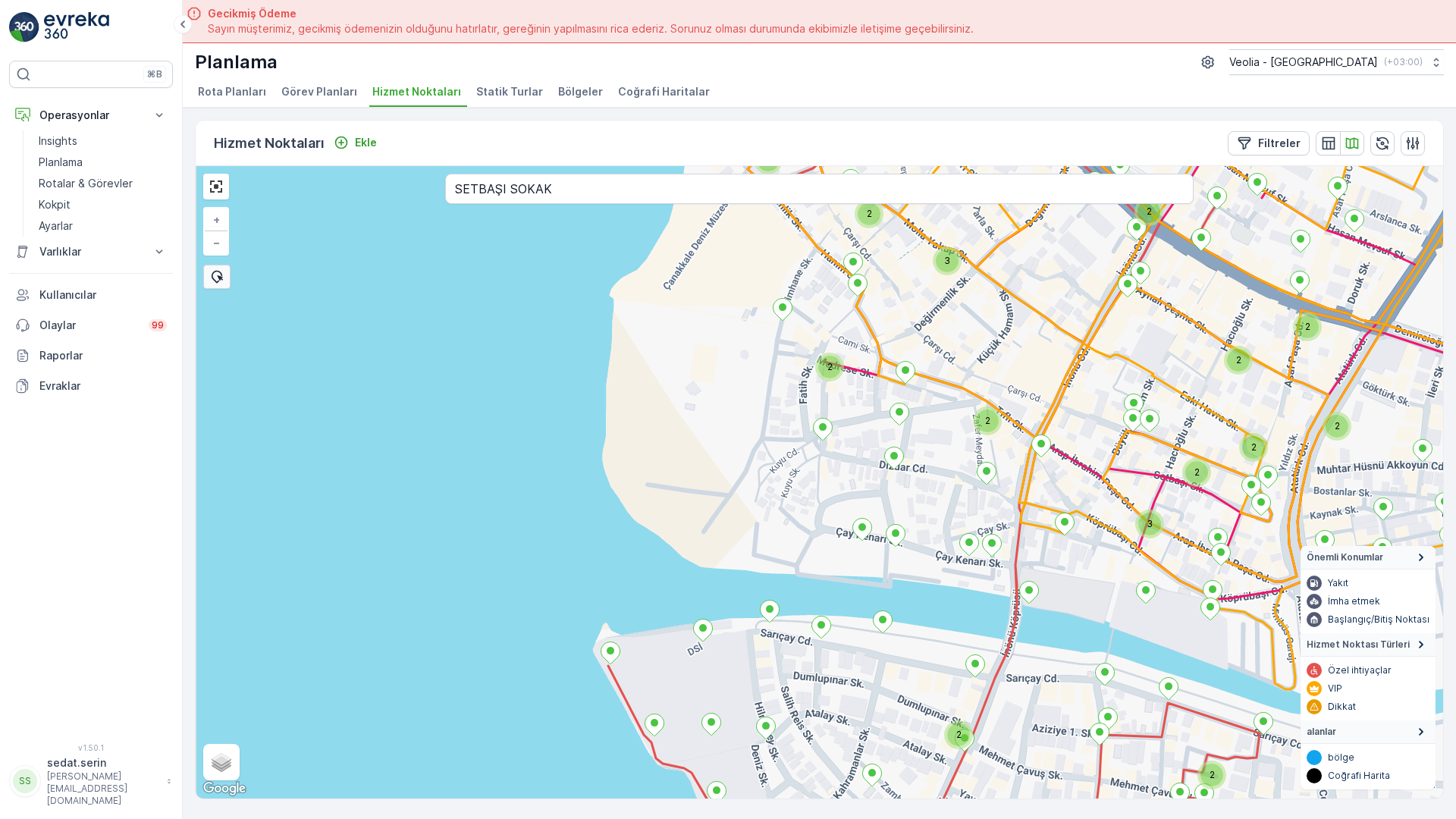
drag, startPoint x: 1014, startPoint y: 458, endPoint x: 996, endPoint y: 435, distance: 29.2
click at [996, 435] on div "2 2 2 2 2 2 3 2 2 2 2 3 2 2 2 2 2 7 NOLU STATİK TUR + − Uydu Yol haritası Arazi…" at bounding box center [819, 483] width 1247 height 633
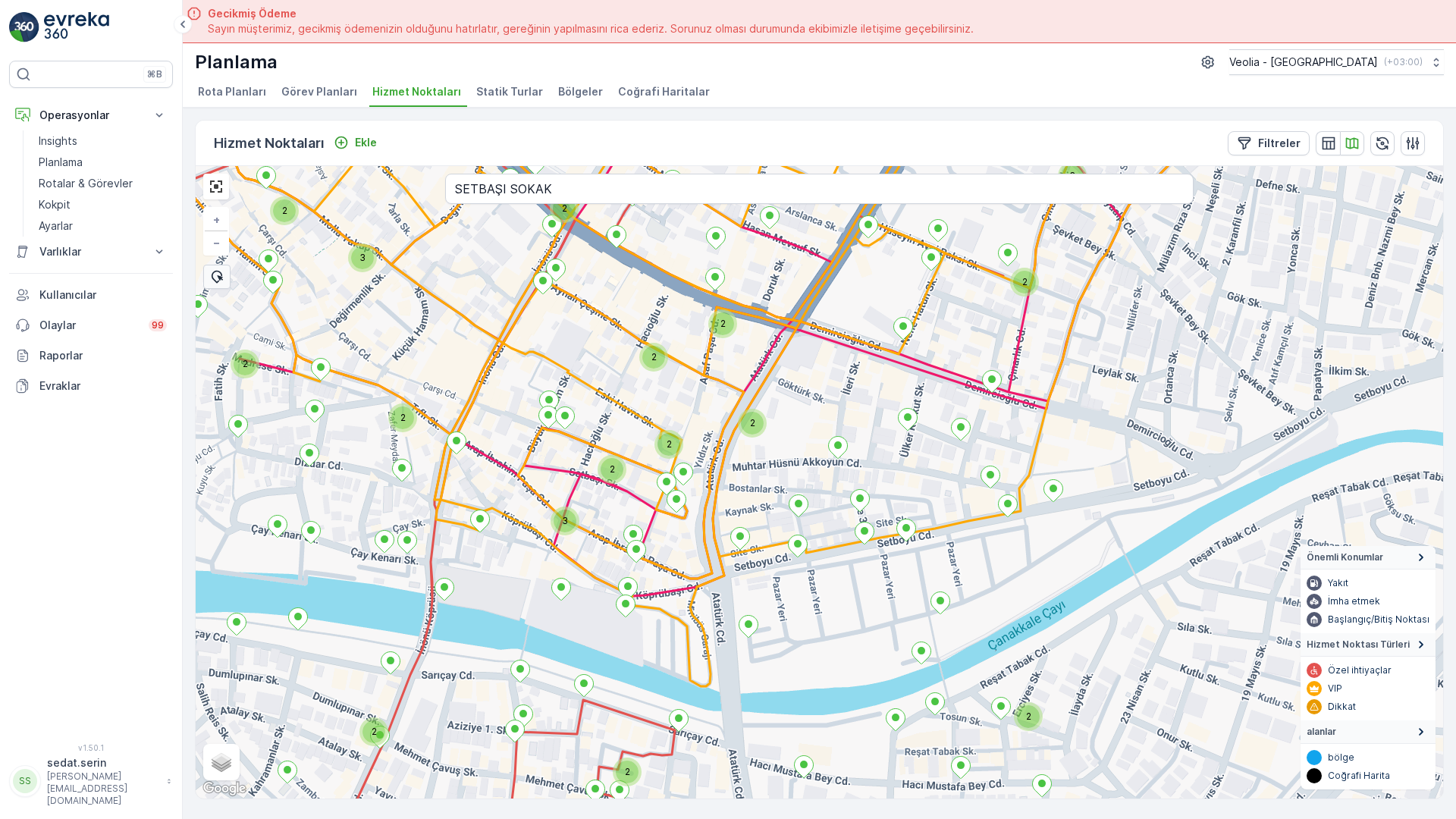
drag, startPoint x: 1087, startPoint y: 488, endPoint x: 502, endPoint y: 485, distance: 585.0
click at [502, 485] on div "2 2 2 2 2 3 2 2 2 2 3 2 2 2 2 2 3 2 2 2 2 2 7 NOLU STATİK TUR + − Uydu Yol hari…" at bounding box center [819, 483] width 1247 height 633
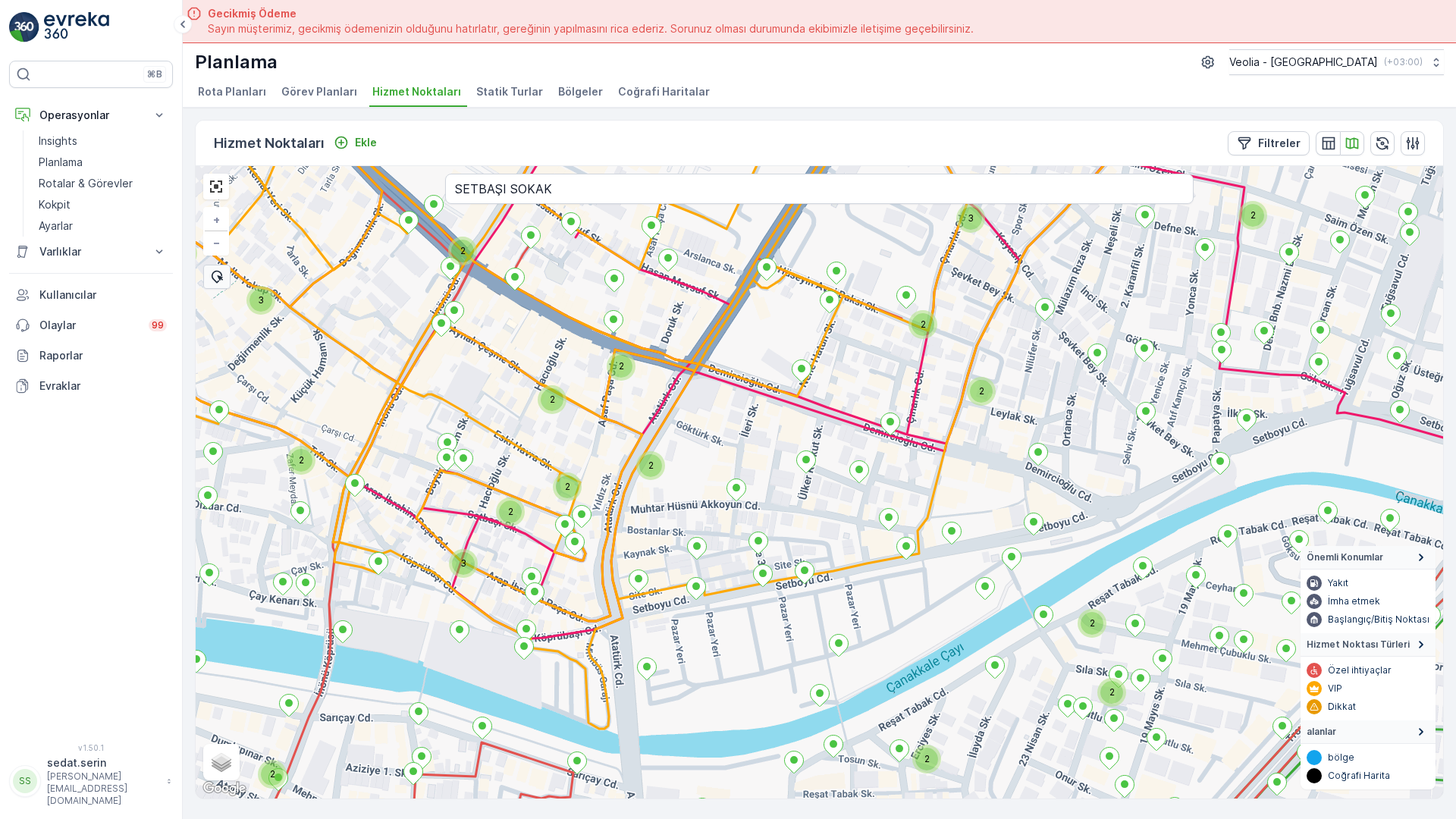
drag, startPoint x: 1196, startPoint y: 298, endPoint x: 1055, endPoint y: 359, distance: 153.6
click at [1001, 375] on div "2 2 2 2 2 3 2 2 2 2 3 2 2 2 2 2 3 2 2 2 2 2 2 2 2 2 2 2 2 2 7 NOLU STATİK TUR +…" at bounding box center [819, 483] width 1247 height 633
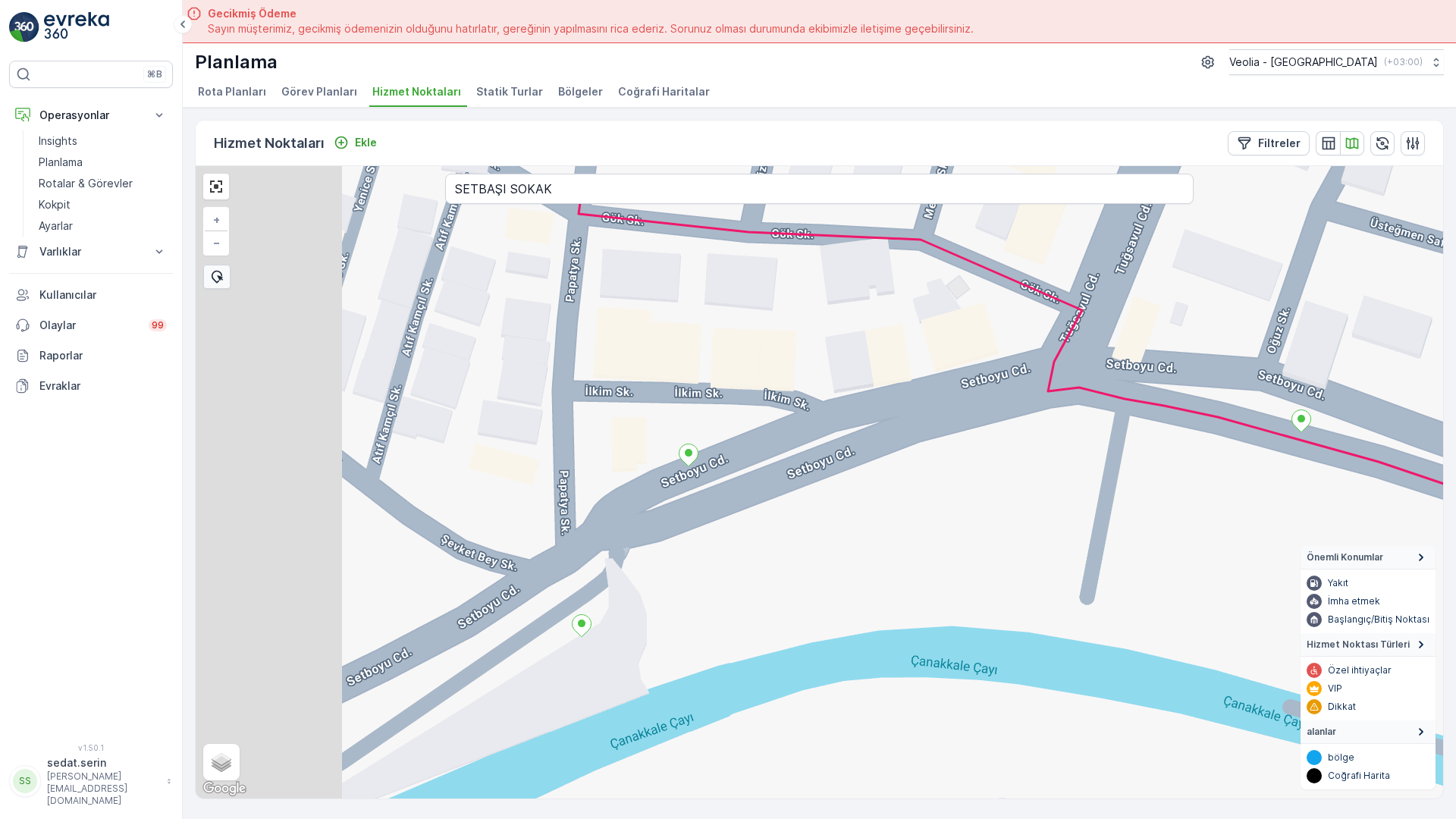
drag, startPoint x: 573, startPoint y: 130, endPoint x: 896, endPoint y: 249, distance: 344.2
click at [896, 249] on div "7 NOLU STATİK TUR + − Uydu Yol haritası Arazi Karışık Leaflet Klavye kısayollar…" at bounding box center [819, 483] width 1247 height 633
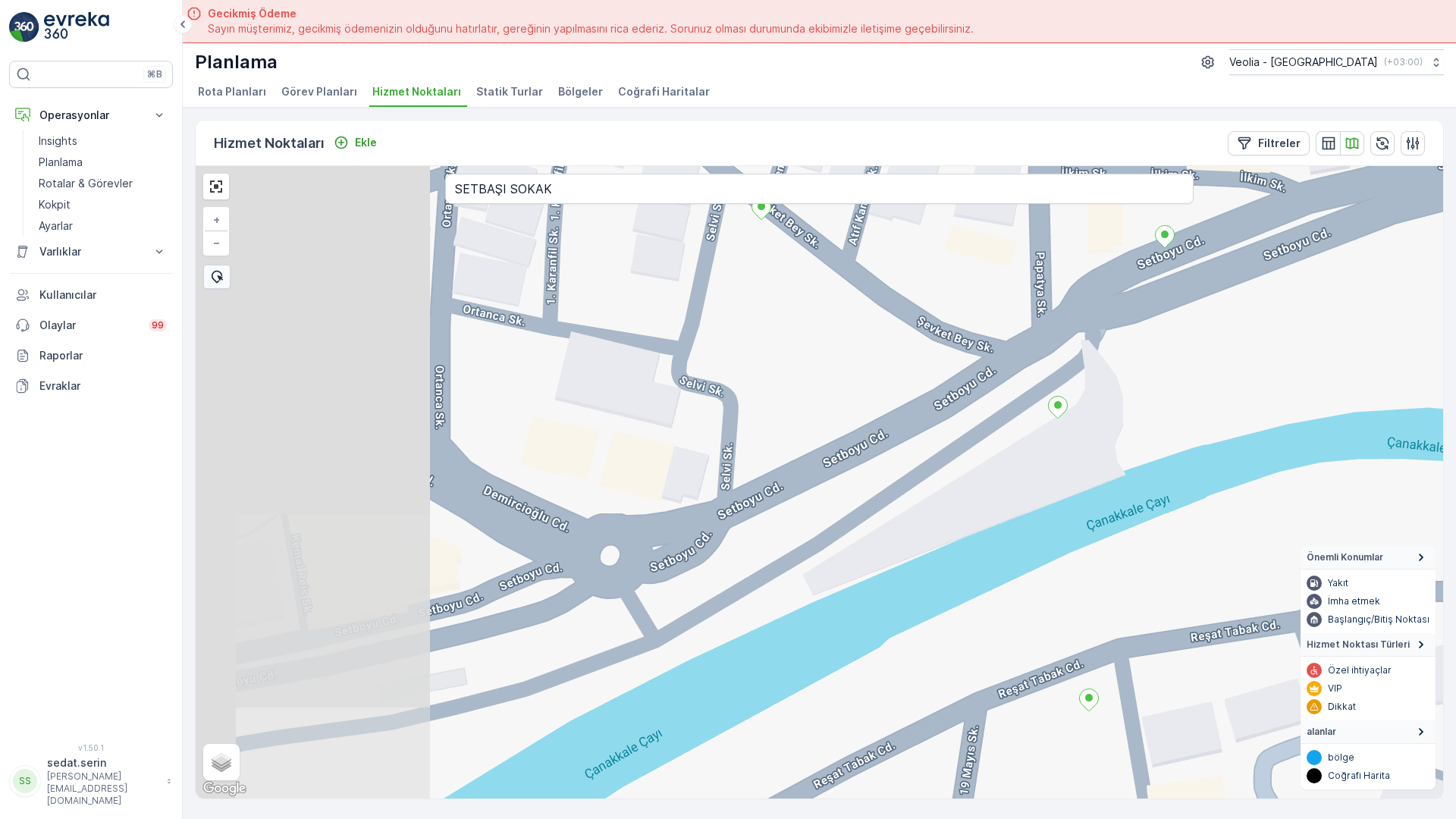
drag, startPoint x: 327, startPoint y: 477, endPoint x: 783, endPoint y: 213, distance: 526.9
click at [783, 213] on div "7 NOLU STATİK TUR MERKEZ KARTON 2 STATİK TUR + − Uydu Yol haritası Arazi Karışı…" at bounding box center [819, 483] width 1247 height 633
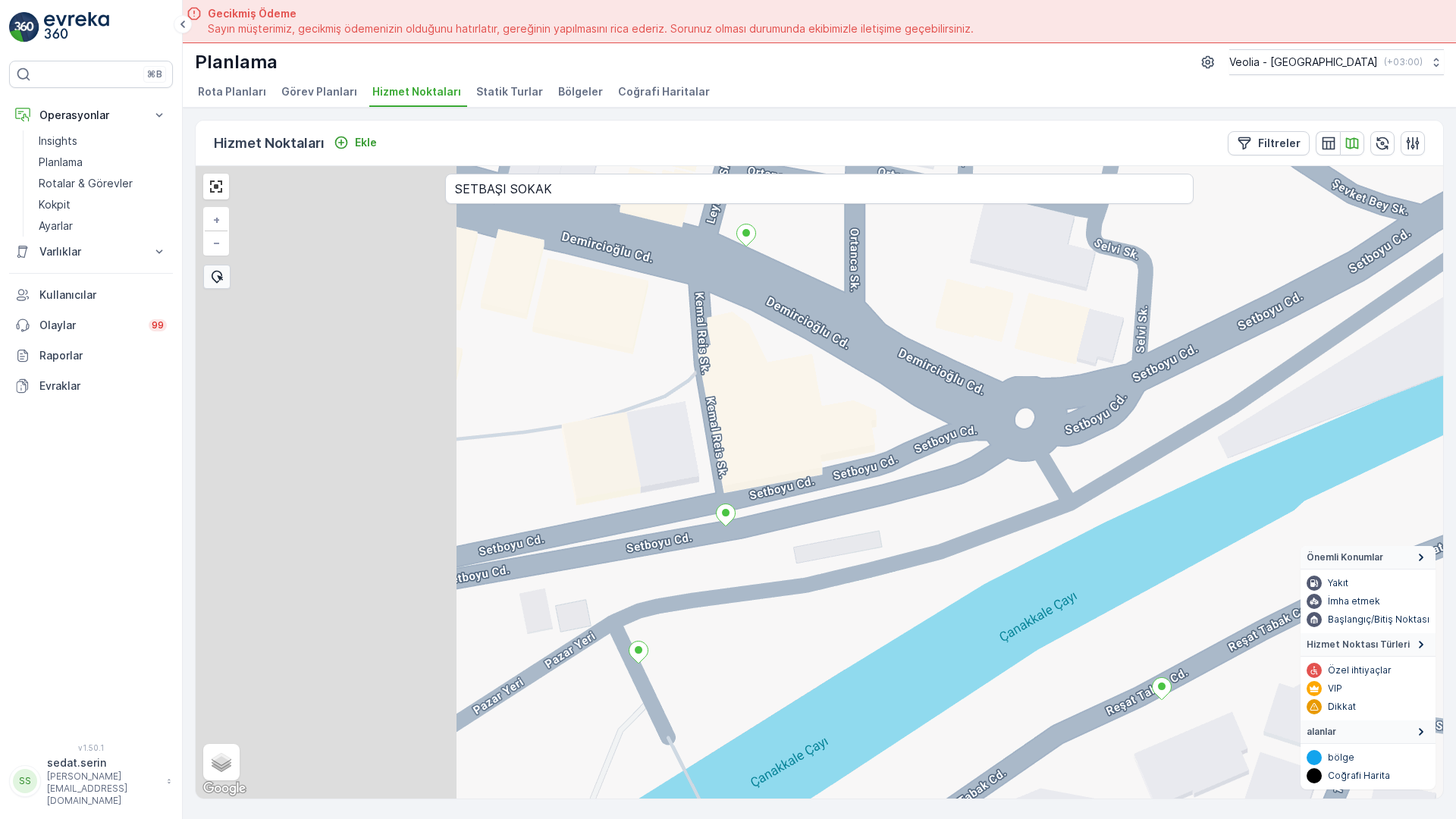
drag, startPoint x: 513, startPoint y: 357, endPoint x: 883, endPoint y: 236, distance: 389.3
click at [883, 236] on div "7 NOLU STATİK TUR MERKEZ KARTON 2 STATİK TUR + − Uydu Yol haritası Arazi Karışı…" at bounding box center [819, 483] width 1247 height 633
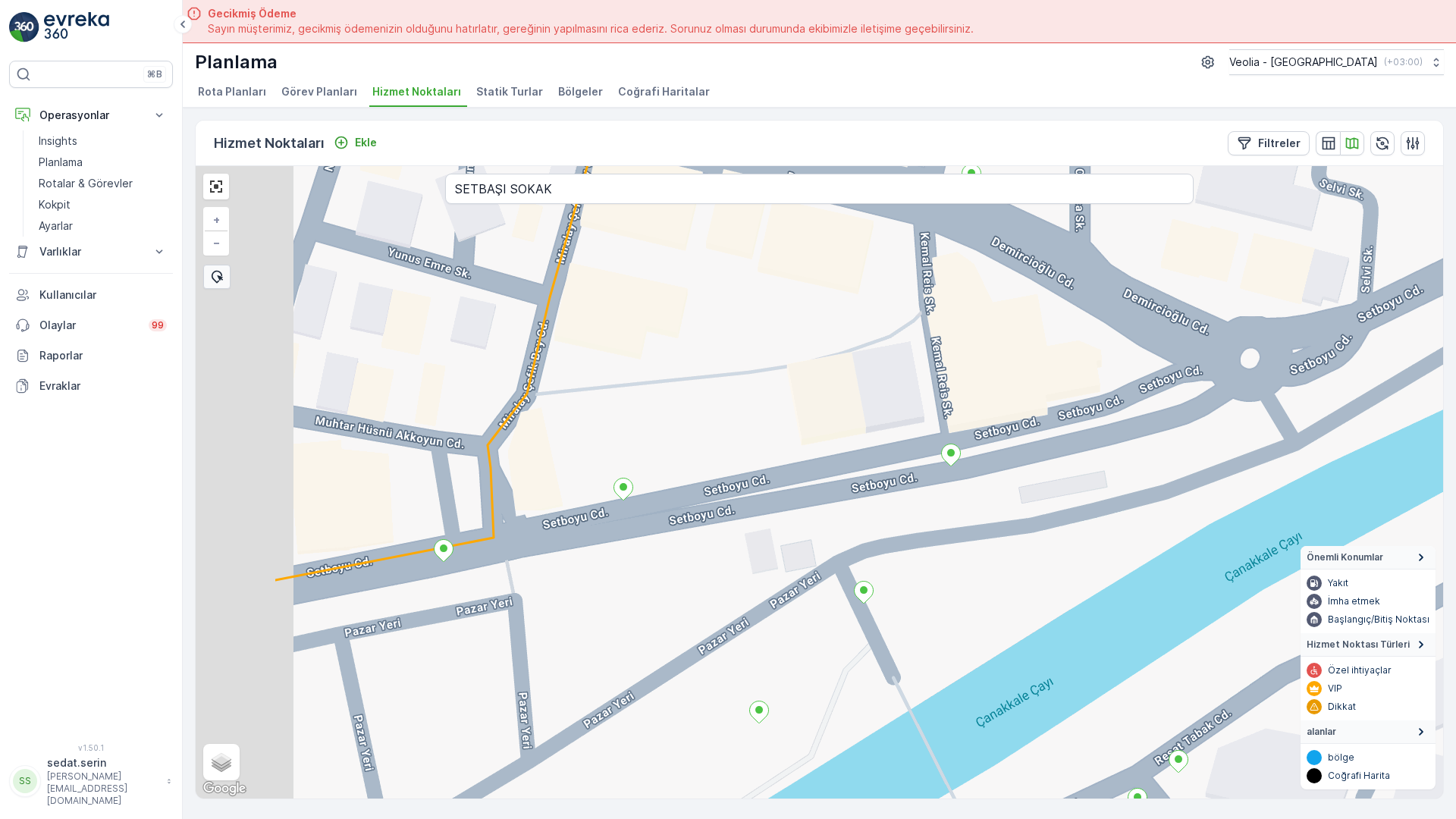
drag, startPoint x: 605, startPoint y: 324, endPoint x: 834, endPoint y: 263, distance: 237.0
click at [834, 263] on div "7 NOLU STATİK TUR MERKEZ KARTON 2 STATİK TUR + − Uydu Yol haritası Arazi Karışı…" at bounding box center [819, 483] width 1247 height 633
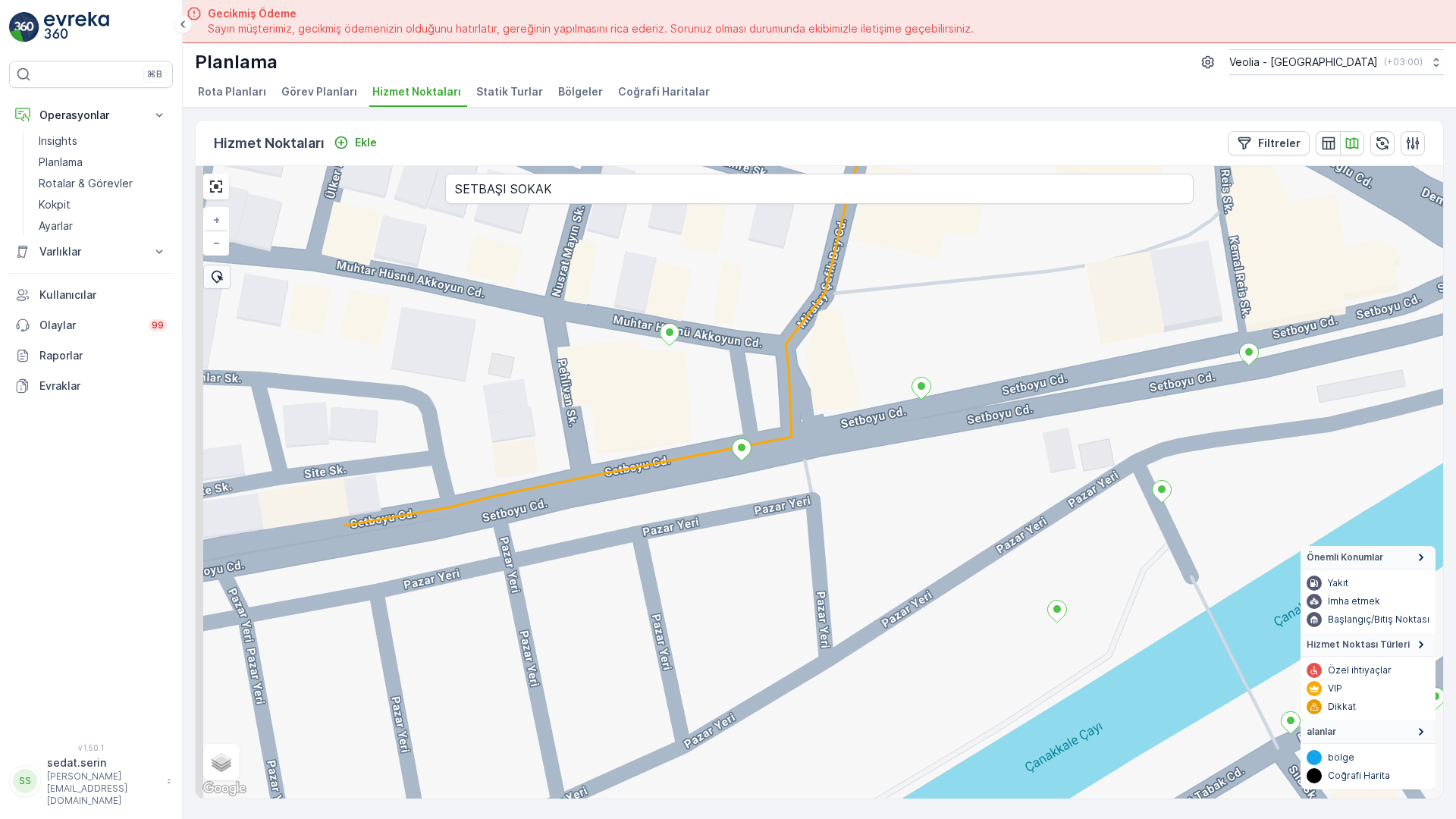
drag, startPoint x: 277, startPoint y: 400, endPoint x: 610, endPoint y: 287, distance: 351.7
click at [610, 287] on div "7 NOLU STATİK TUR MERKEZ KARTON 2 STATİK TUR + − Uydu Yol haritası Arazi Karışı…" at bounding box center [819, 483] width 1247 height 633
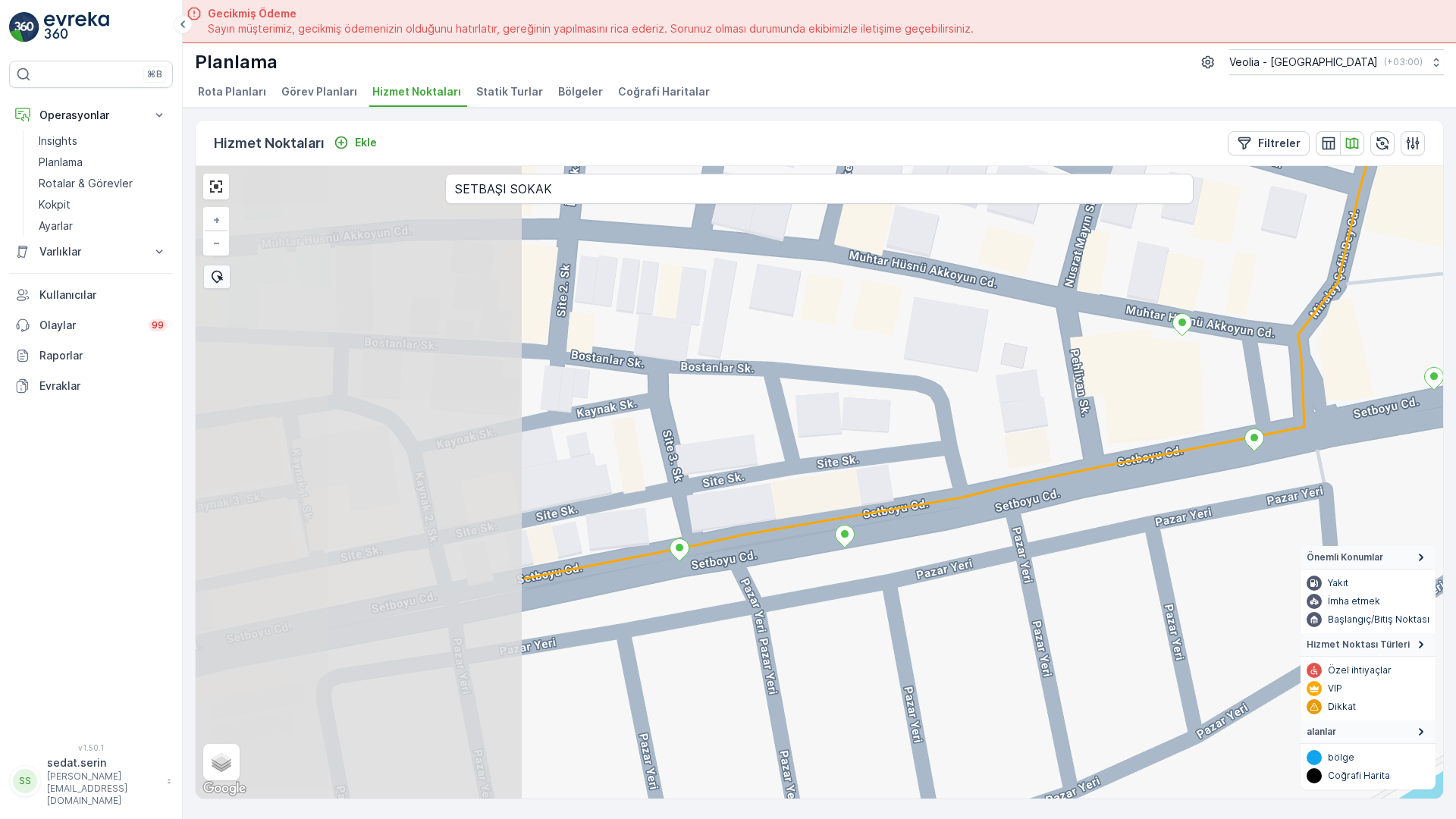
drag, startPoint x: 318, startPoint y: 338, endPoint x: 719, endPoint y: 342, distance: 401.0
click at [719, 342] on div "7 NOLU STATİK TUR MERKEZ KARTON 2 STATİK TUR + − Uydu Yol haritası Arazi Karışı…" at bounding box center [819, 483] width 1247 height 633
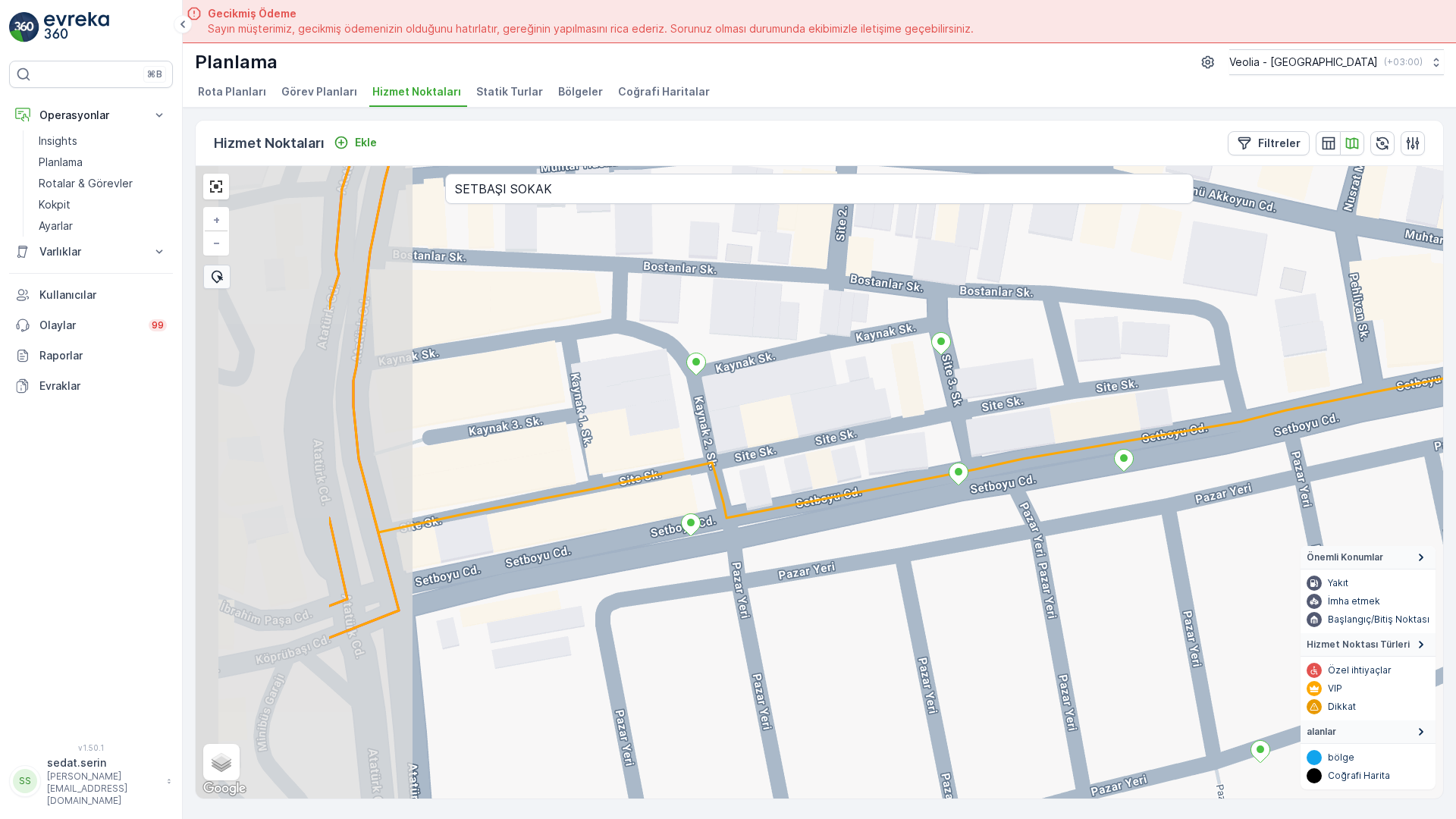
drag, startPoint x: 301, startPoint y: 449, endPoint x: 489, endPoint y: 402, distance: 193.8
click at [489, 402] on div "7 NOLU STATİK TUR MERKEZ KARTON 2 STATİK TUR + − Uydu Yol haritası Arazi Karışı…" at bounding box center [819, 483] width 1247 height 633
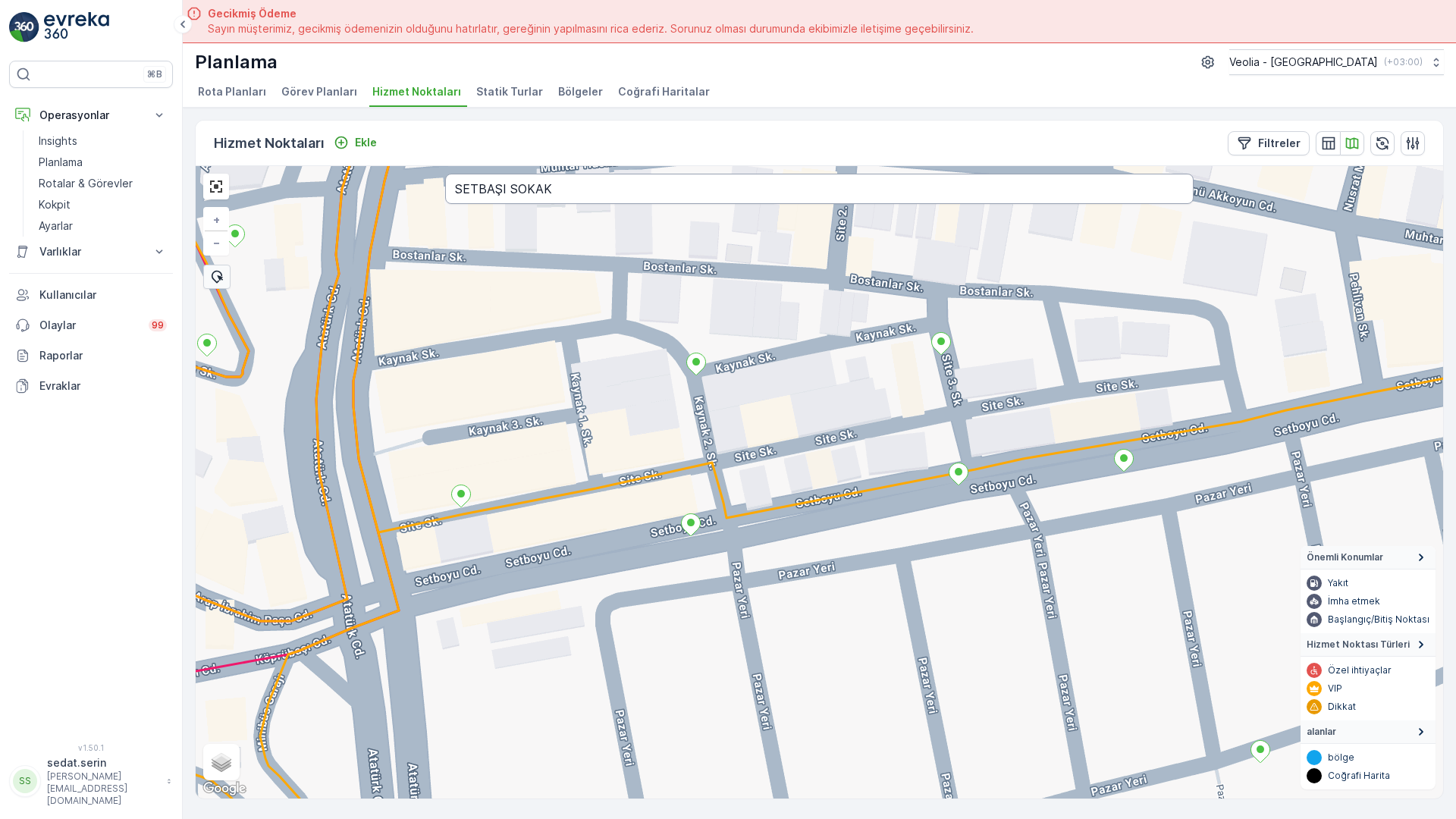
click at [523, 173] on input "SETBAŞI SOKAK" at bounding box center [819, 188] width 748 height 30
type input "S"
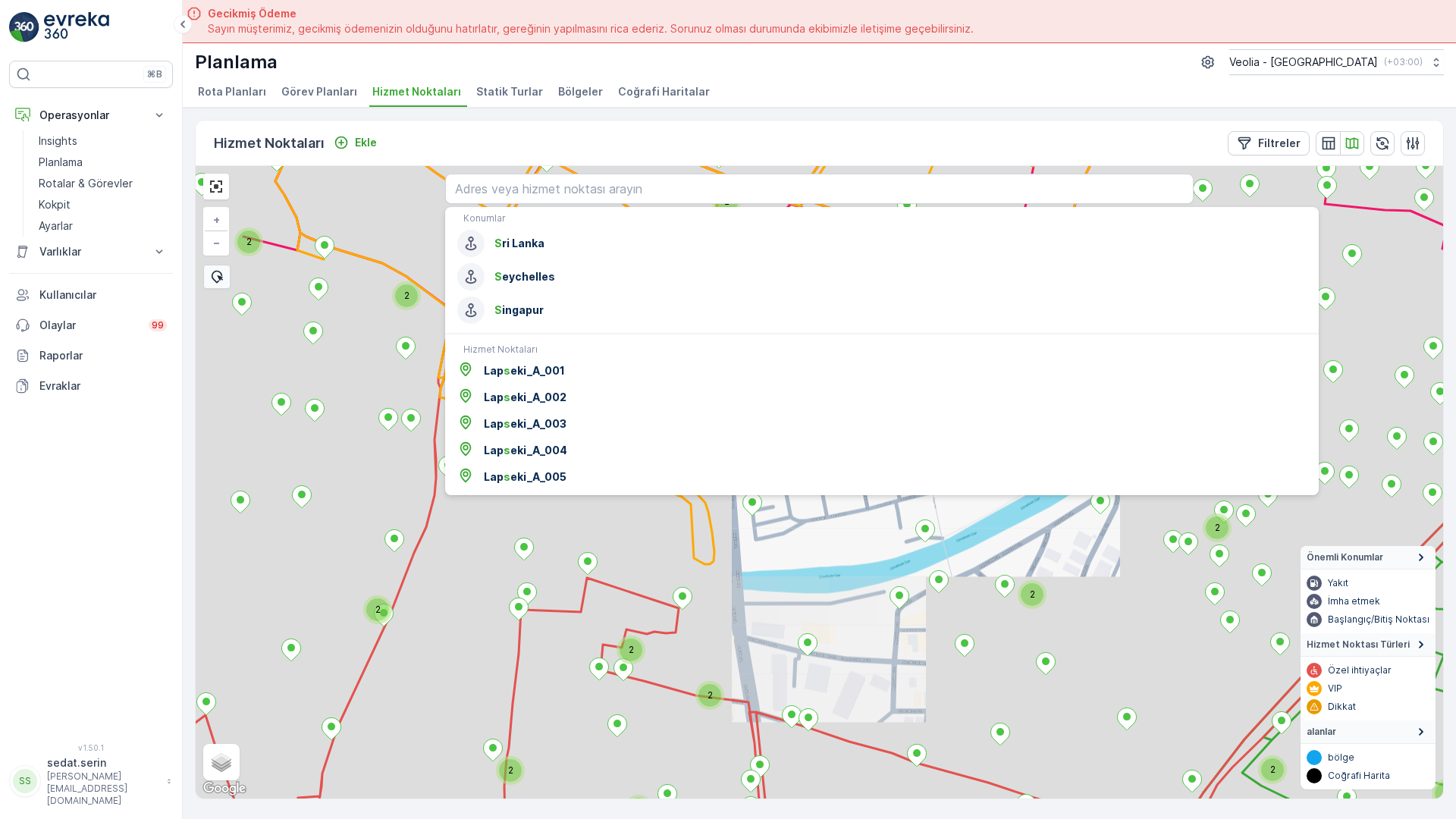
click at [764, 401] on div "2 2 2 2 2 2 2 2 2 2 2 2 2 2 2 2 2 2 2 2 2 2 3 2 2 2 2 2 7 NOLU STATİK TUR MERKE…" at bounding box center [819, 483] width 1247 height 633
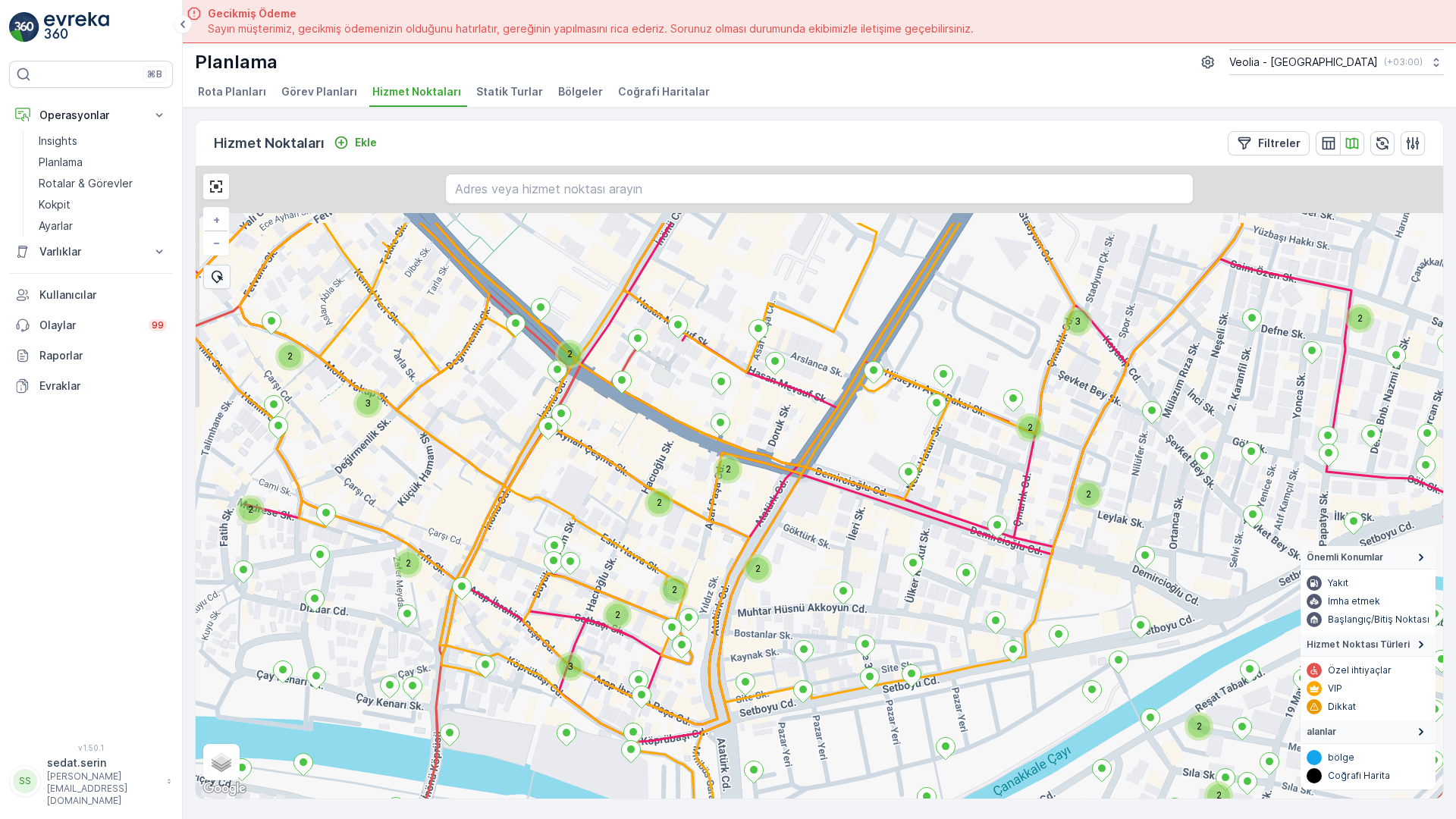
drag, startPoint x: 734, startPoint y: 268, endPoint x: 765, endPoint y: 336, distance: 74.7
click at [747, 407] on div "2 2 2 2 2 2 2 2 2 2 2 2 2 2 2 2 2 2 3 2 2 2 2 2 2 2 3 2 3 2 + − Uydu Yol harita…" at bounding box center [819, 483] width 1247 height 633
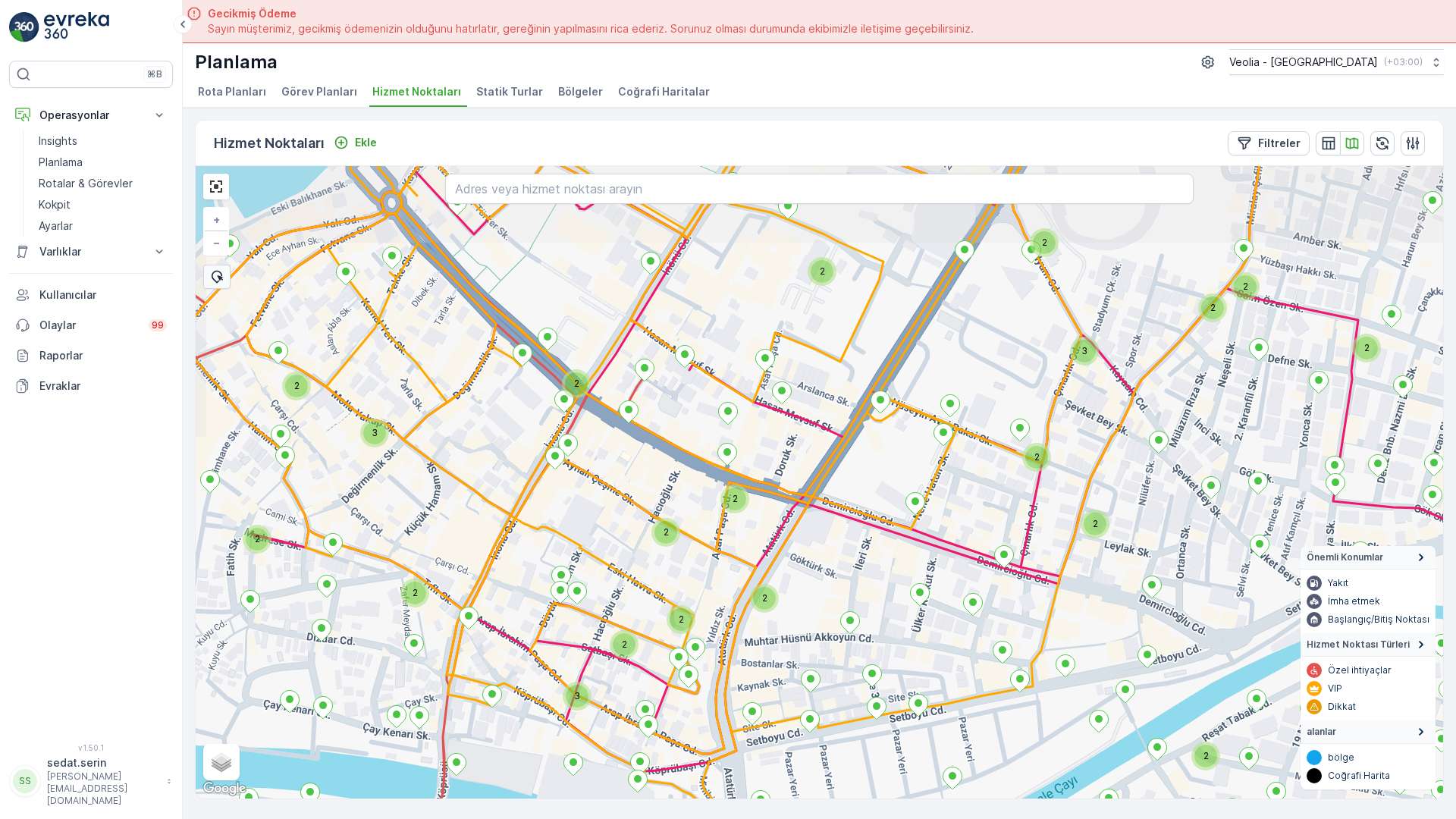
drag, startPoint x: 783, startPoint y: 282, endPoint x: 784, endPoint y: 306, distance: 24.0
click at [784, 306] on div "2 2 2 2 2 2 2 2 2 2 2 3 2 2 2 2 2 2 2 3 2 3 2 2 2 2 2 + − Uydu Yol haritası Ara…" at bounding box center [819, 483] width 1247 height 633
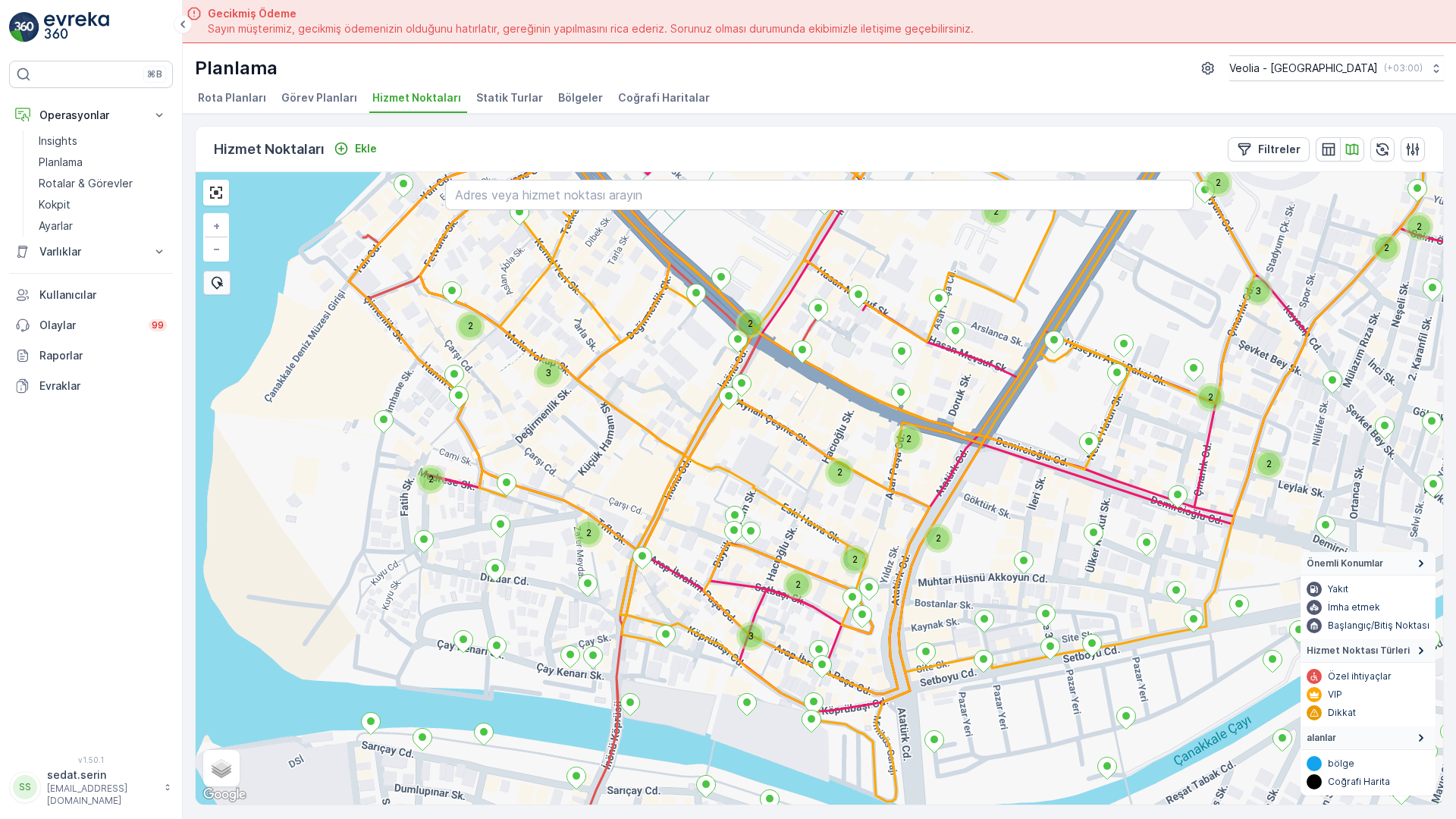
click at [784, 307] on div "2 2 2 2 2 2 2 2 2 2 3 2 2 2 2 2 2 2 3 2 3 2 2 2 2 2 2 2 + − Uydu Yol haritası A…" at bounding box center [819, 488] width 1247 height 633
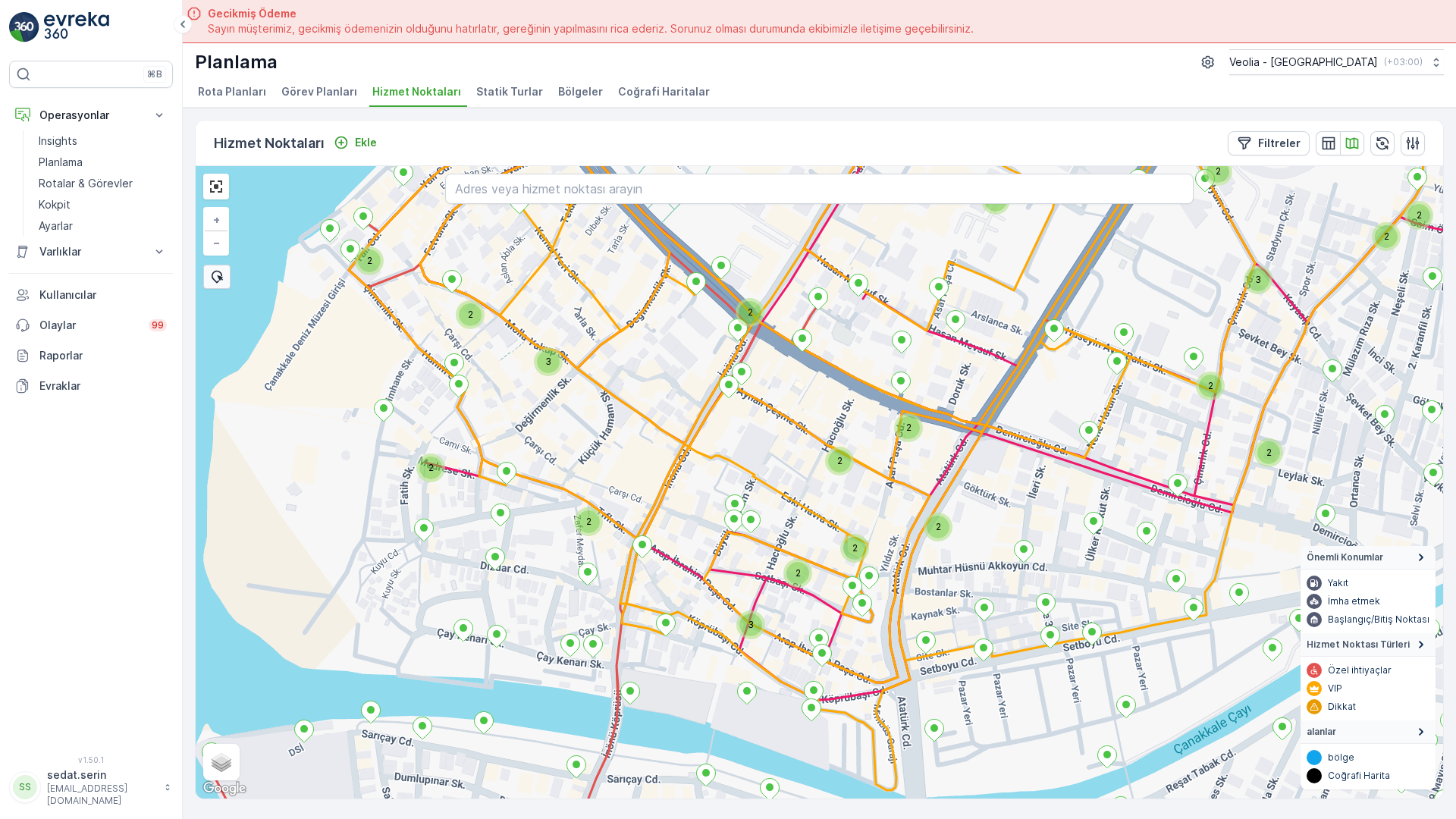
drag, startPoint x: 763, startPoint y: 263, endPoint x: 691, endPoint y: 173, distance: 115.3
click at [691, 173] on div "2 2 2 2 2 2 2 2 2 3 2 2 2 2 2 2 2 3 2 3 2 2 2 2 2 2 2 MERKEZ KARTON 2 STATİK TU…" at bounding box center [819, 483] width 1247 height 633
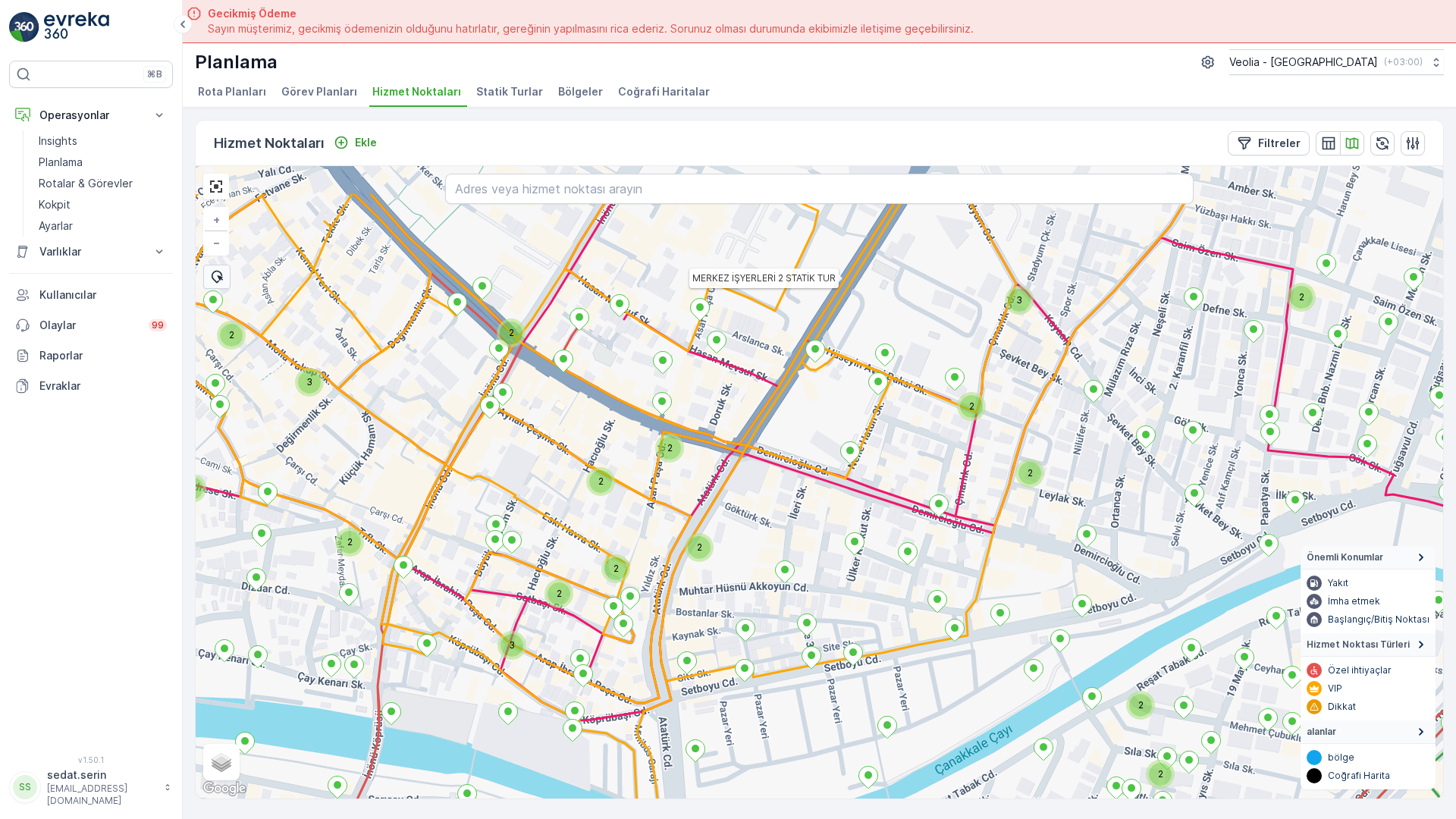
drag, startPoint x: 839, startPoint y: 314, endPoint x: 705, endPoint y: 404, distance: 161.4
click at [685, 431] on div "2 2 2 2 2 2 2 2 2 3 2 2 2 2 2 2 2 3 2 3 2 2 2 2 2 2 2 2 2 MERKEZ İŞYERLERİ 2 ST…" at bounding box center [819, 483] width 1247 height 633
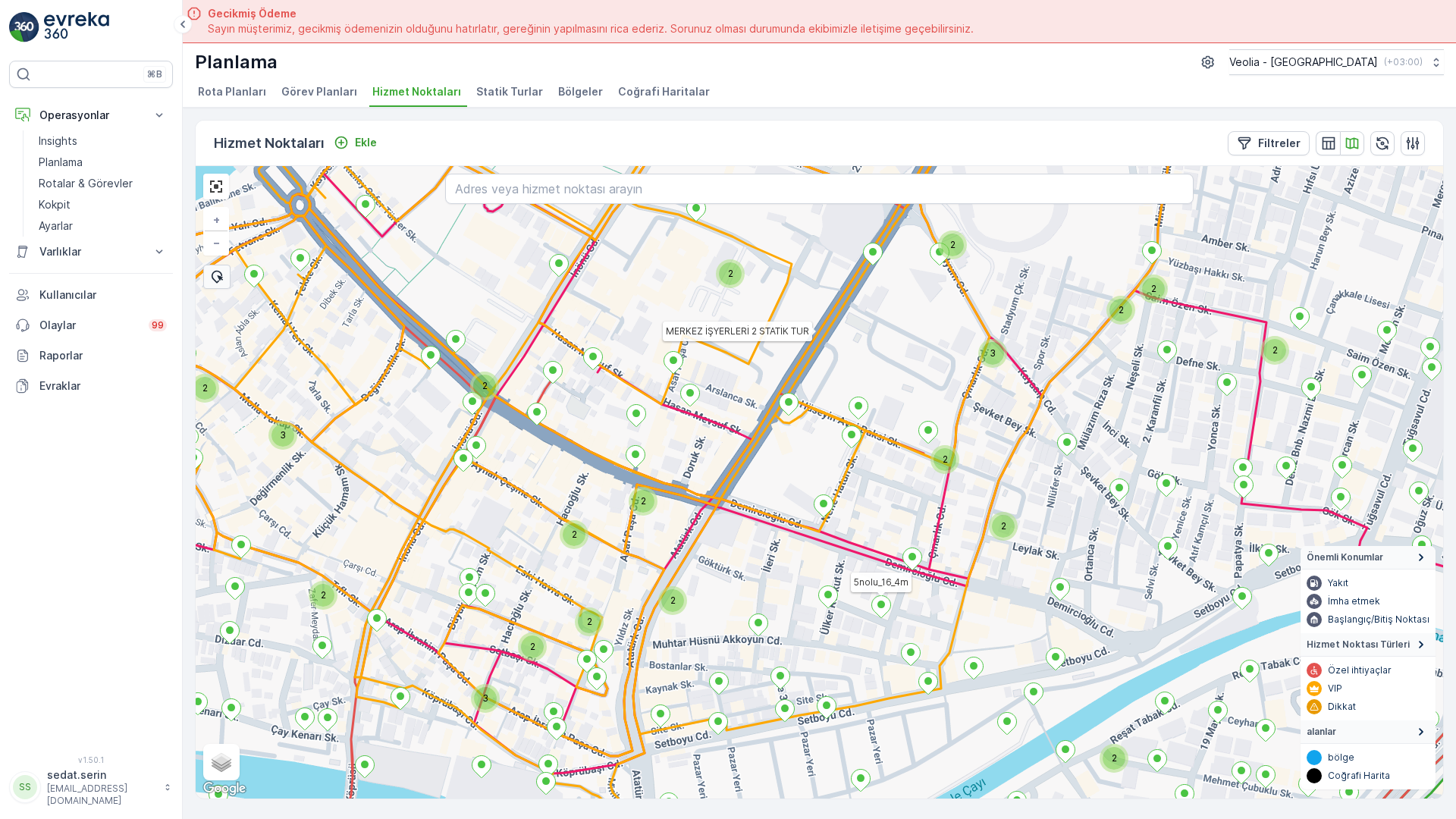
drag, startPoint x: 810, startPoint y: 281, endPoint x: 668, endPoint y: 479, distance: 243.7
click at [668, 479] on div "2 2 2 2 2 2 2 2 2 3 2 2 2 2 2 2 3 2 3 2 2 2 2 2 2 2 MERKEZ İŞYERLERİ 2 STATİK T…" at bounding box center [819, 483] width 1247 height 633
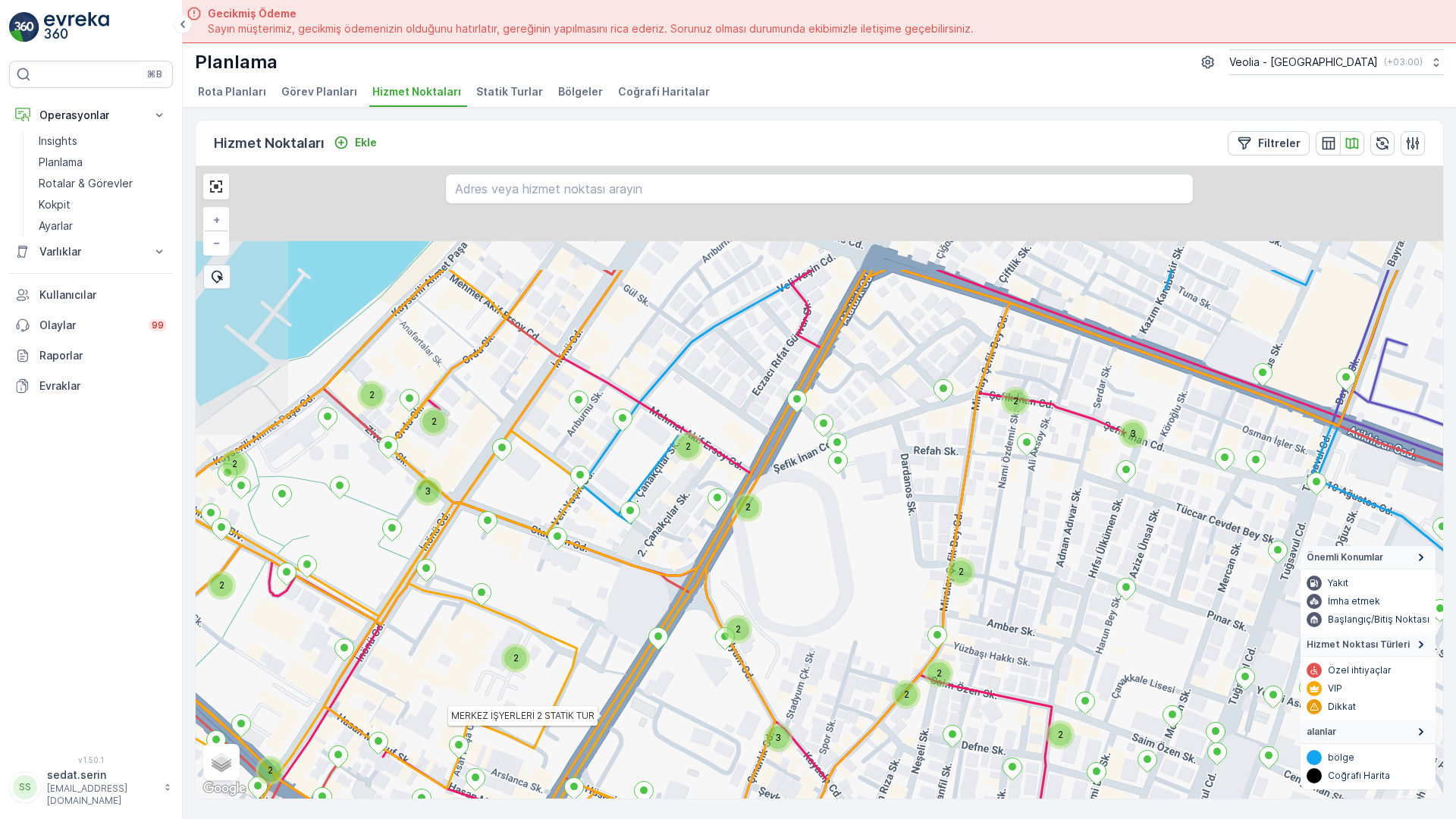
drag, startPoint x: 799, startPoint y: 231, endPoint x: 729, endPoint y: 379, distance: 163.7
click at [729, 379] on div "2 2 2 3 2 2 2 2 2 2 3 2 2 2 2 2 2 2 3 2 2 2 2 2 2 2 3 2 MERKEZ İŞYERLERİ 2 STAT…" at bounding box center [819, 483] width 1247 height 633
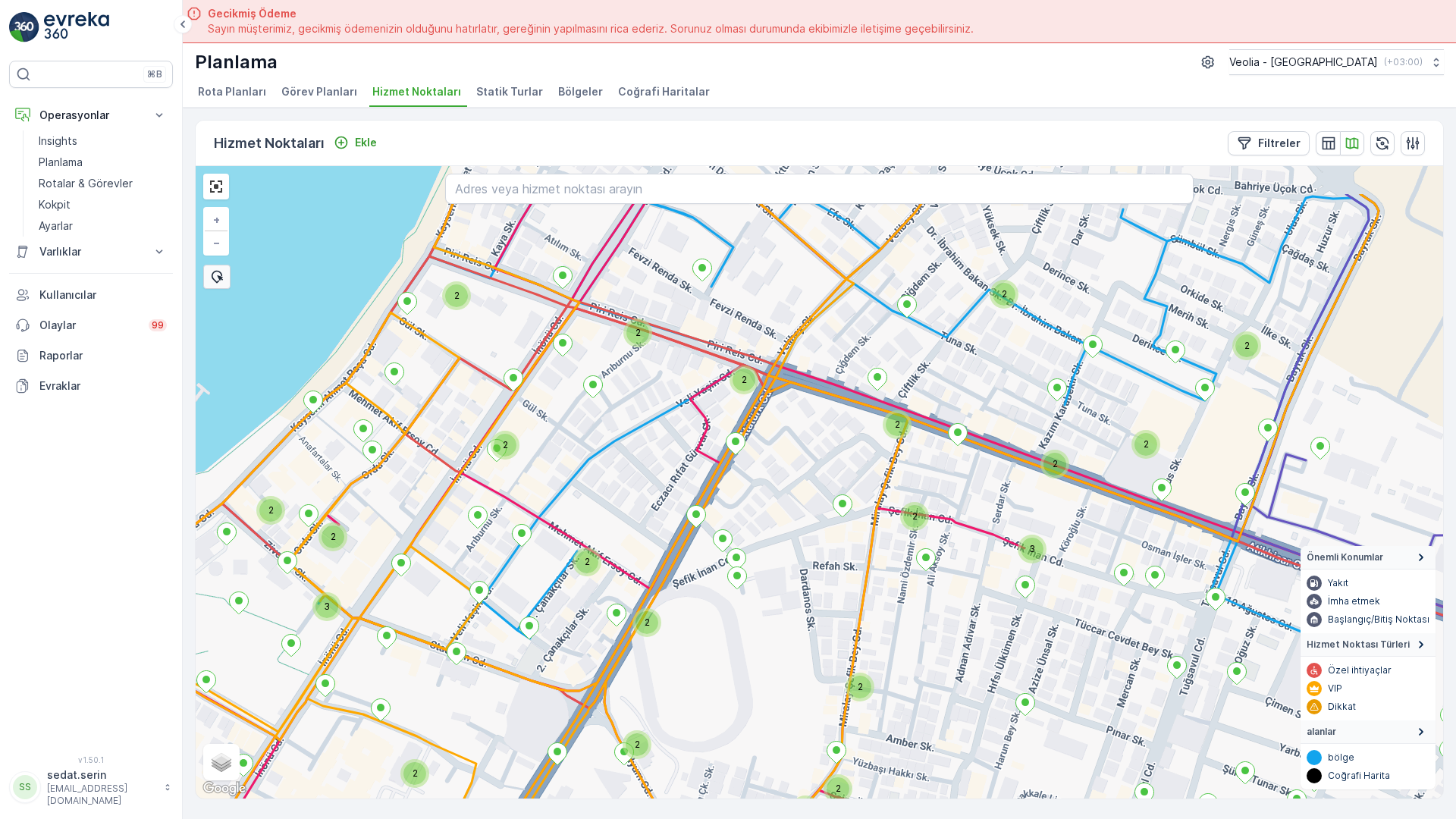
drag, startPoint x: 840, startPoint y: 274, endPoint x: 737, endPoint y: 387, distance: 152.9
click at [736, 387] on div "2 2 2 2 2 2 3 2 2 2 2 2 2 2 3 2 2 2 2 2 2 2 3 2 2 3 2 2 2 2 2 2 2 2 2 MERKEZ İŞ…" at bounding box center [819, 483] width 1247 height 633
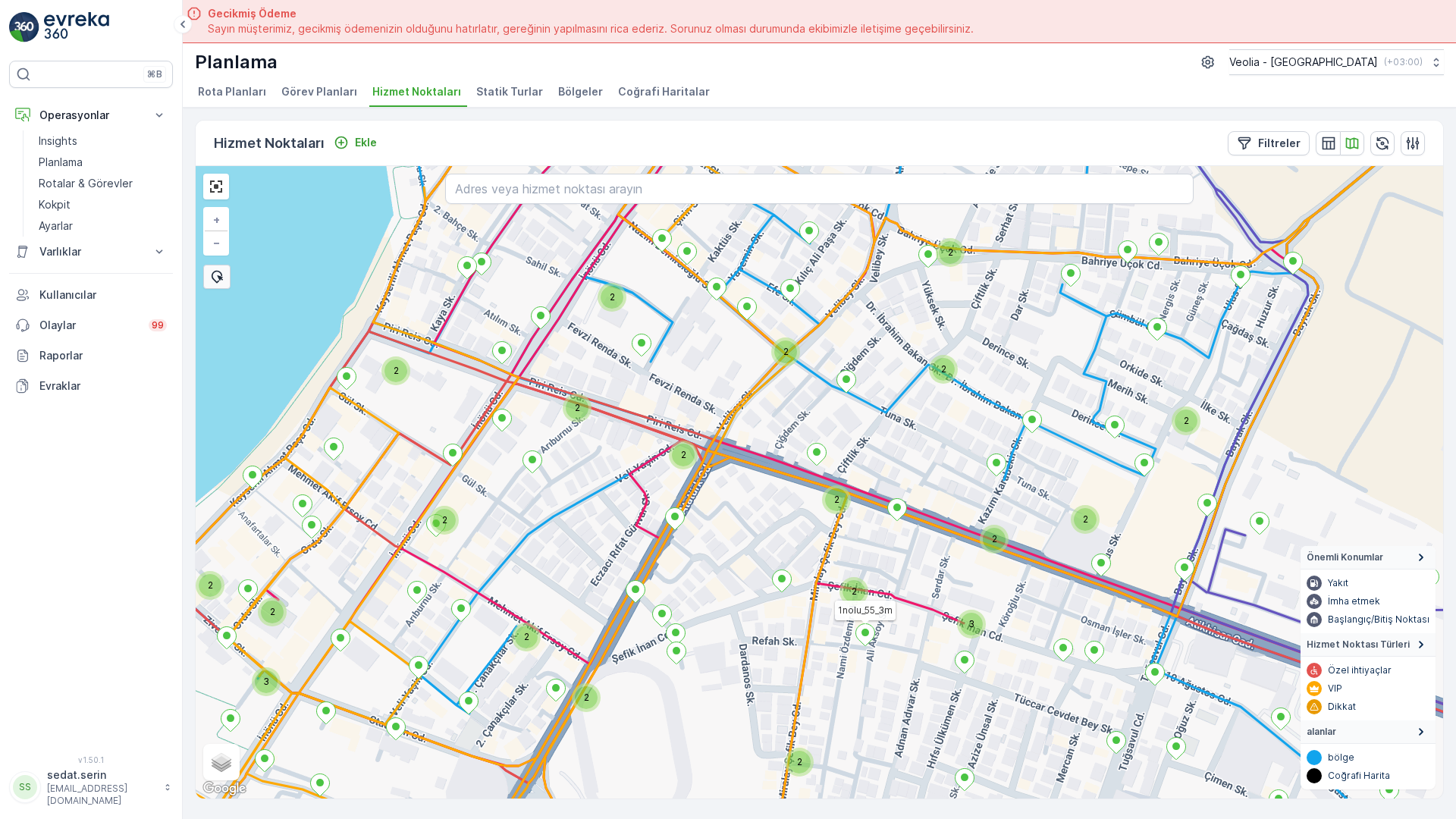
drag, startPoint x: 880, startPoint y: 286, endPoint x: 827, endPoint y: 357, distance: 88.6
click at [827, 357] on div "2 2 3 2 2 2 2 2 2 3 2 2 2 2 2 3 2 2 2 2 2 2 2 2 2 2 3 3 2 2 2 MERKEZ İŞYERLERİ …" at bounding box center [819, 483] width 1247 height 633
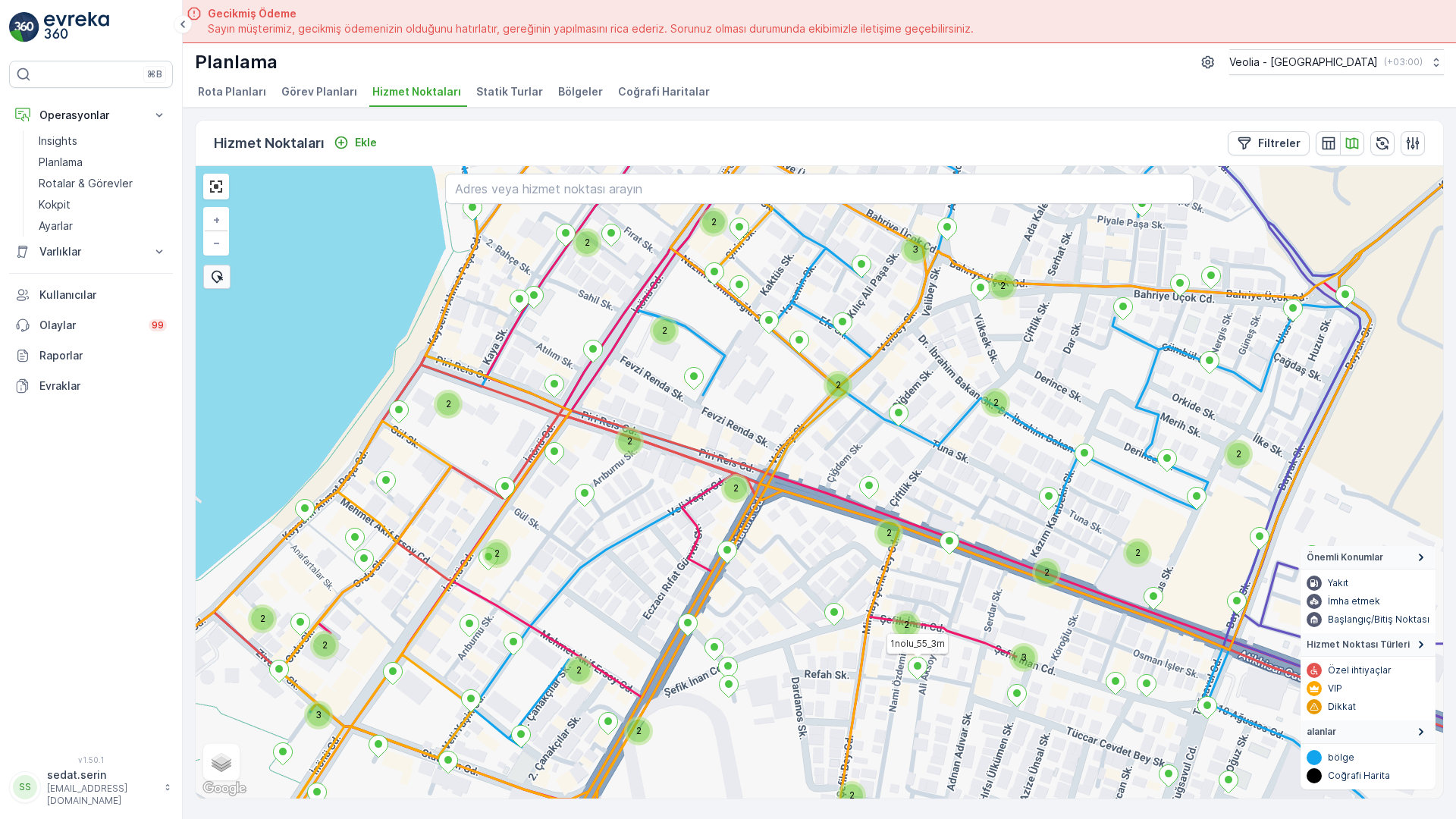
drag, startPoint x: 769, startPoint y: 274, endPoint x: 846, endPoint y: 322, distance: 90.7
click at [846, 322] on div "2 3 2 2 2 2 3 2 2 2 2 2 3 2 2 2 2 2 2 2 2 2 2 3 2 2 2 3 2 2 MERKEZ İŞYERLERİ 2 …" at bounding box center [819, 483] width 1247 height 633
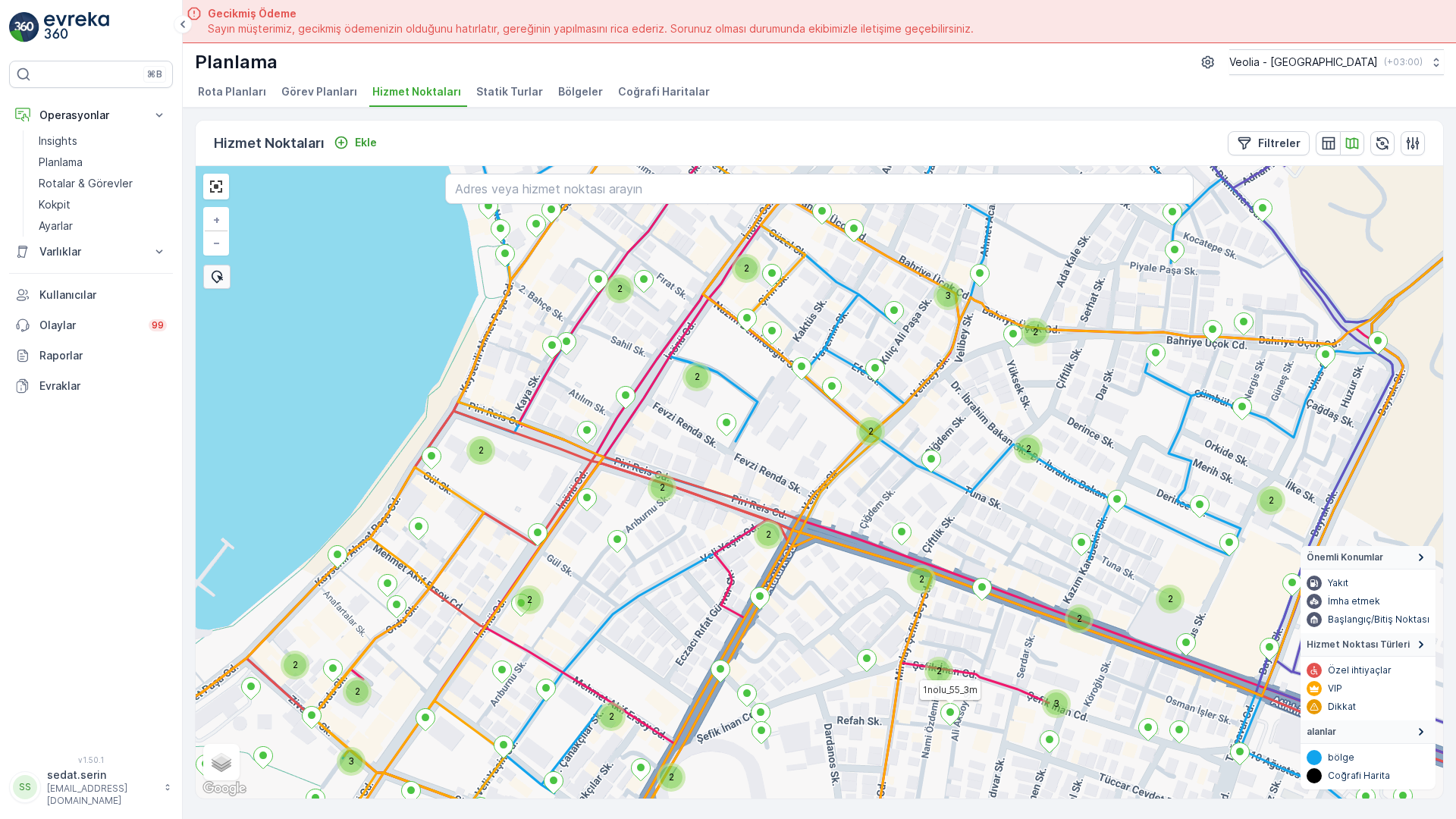
drag, startPoint x: 683, startPoint y: 262, endPoint x: 691, endPoint y: 295, distance: 34.0
click at [691, 295] on div "2 3 2 2 2 2 3 2 2 2 2 2 3 2 2 2 2 2 2 2 2 2 2 2 2 2 3 2 2 MERKEZ İŞYERLERİ 2 ST…" at bounding box center [819, 483] width 1247 height 633
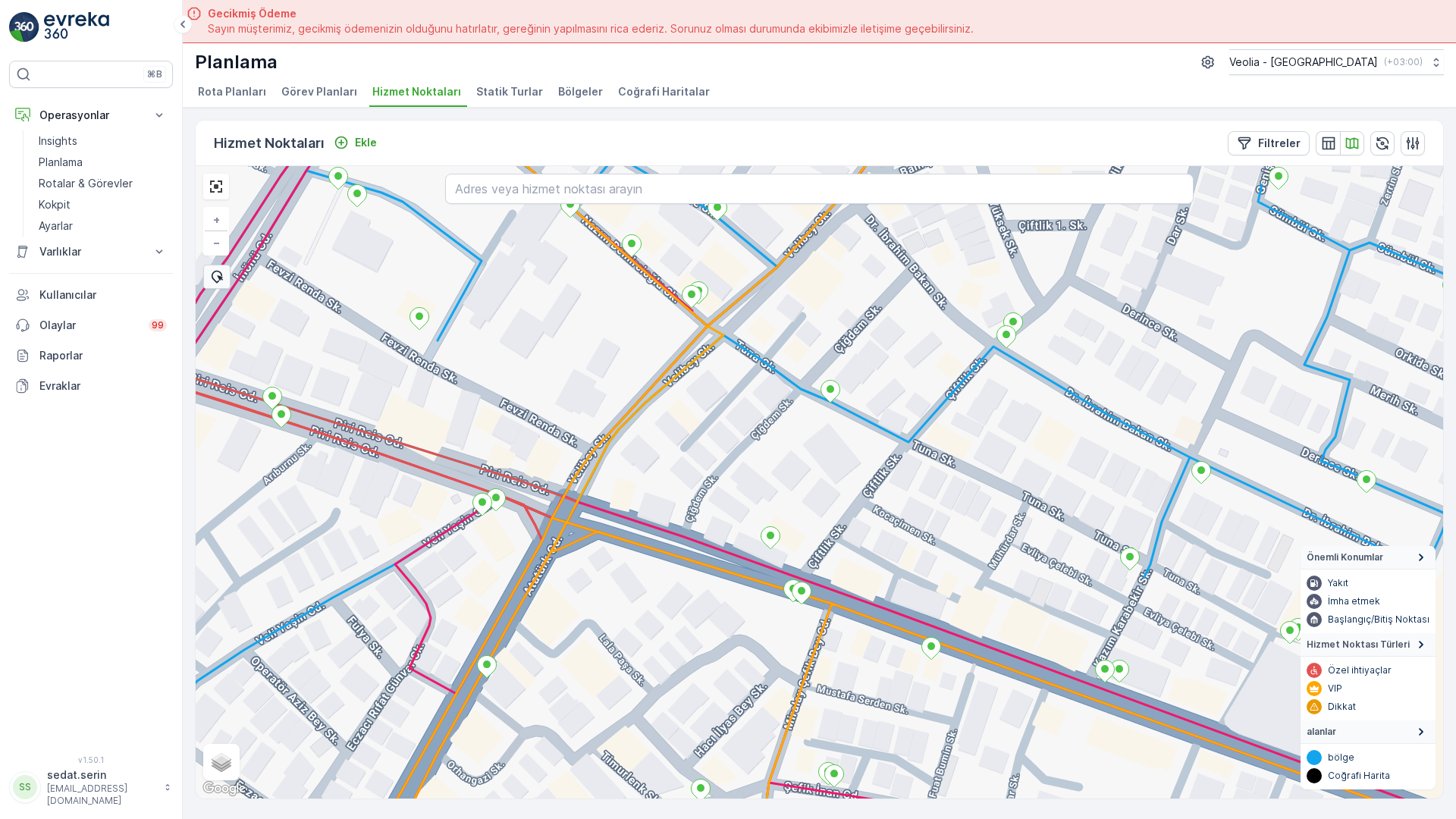
drag, startPoint x: 450, startPoint y: 248, endPoint x: 809, endPoint y: 327, distance: 367.6
click at [809, 327] on div "MERKEZ İŞYERLERİ 2 STATİK TUR 1nolu_55_3m + − Uydu Yol haritası Arazi Karışık L…" at bounding box center [819, 483] width 1247 height 633
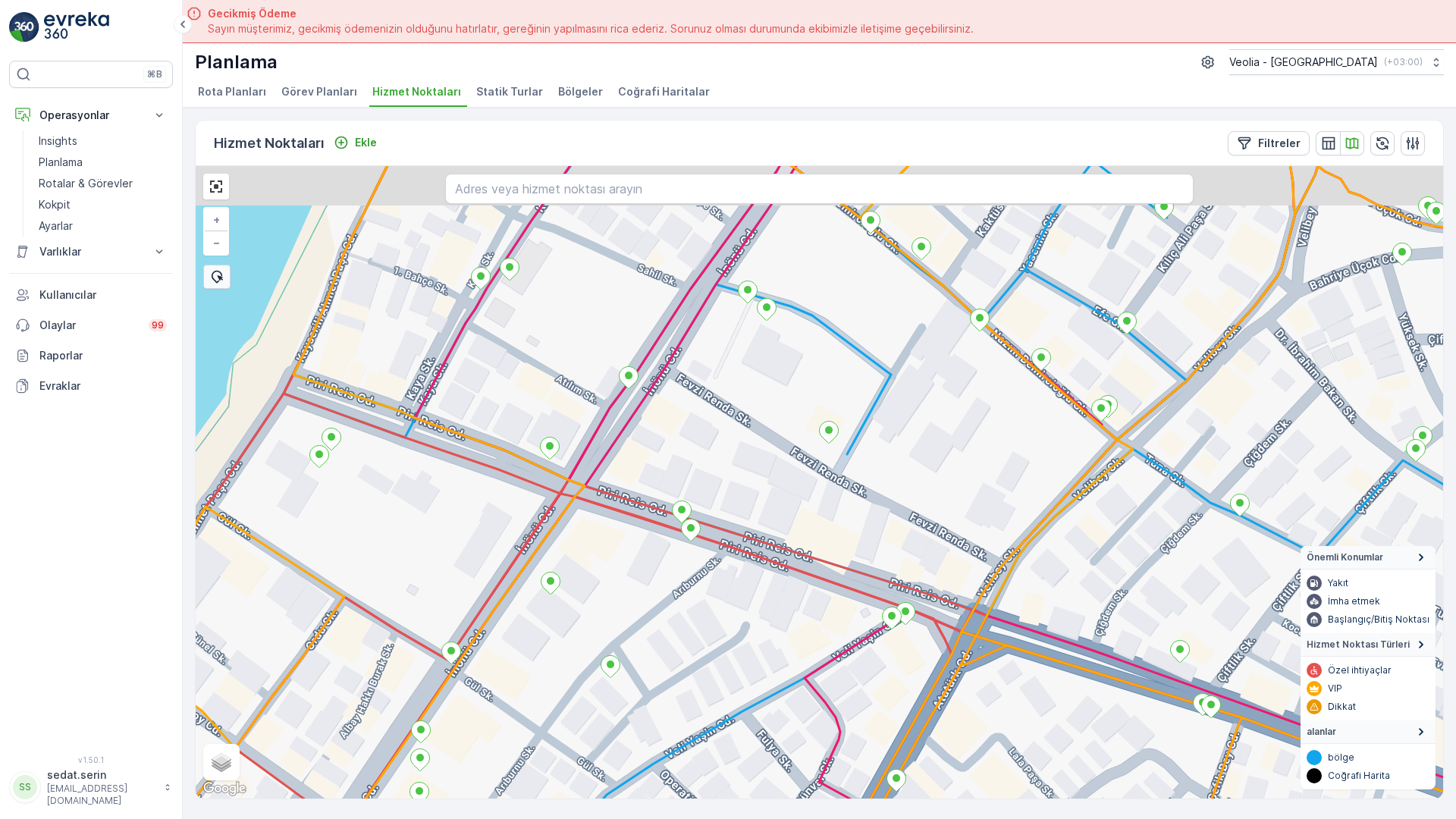
drag, startPoint x: 516, startPoint y: 241, endPoint x: 641, endPoint y: 301, distance: 138.7
click at [641, 301] on div "MERKEZ İŞYERLERİ 2 STATİK TUR 1nolu_55_3m + − Uydu Yol haritası Arazi Karışık L…" at bounding box center [819, 483] width 1247 height 633
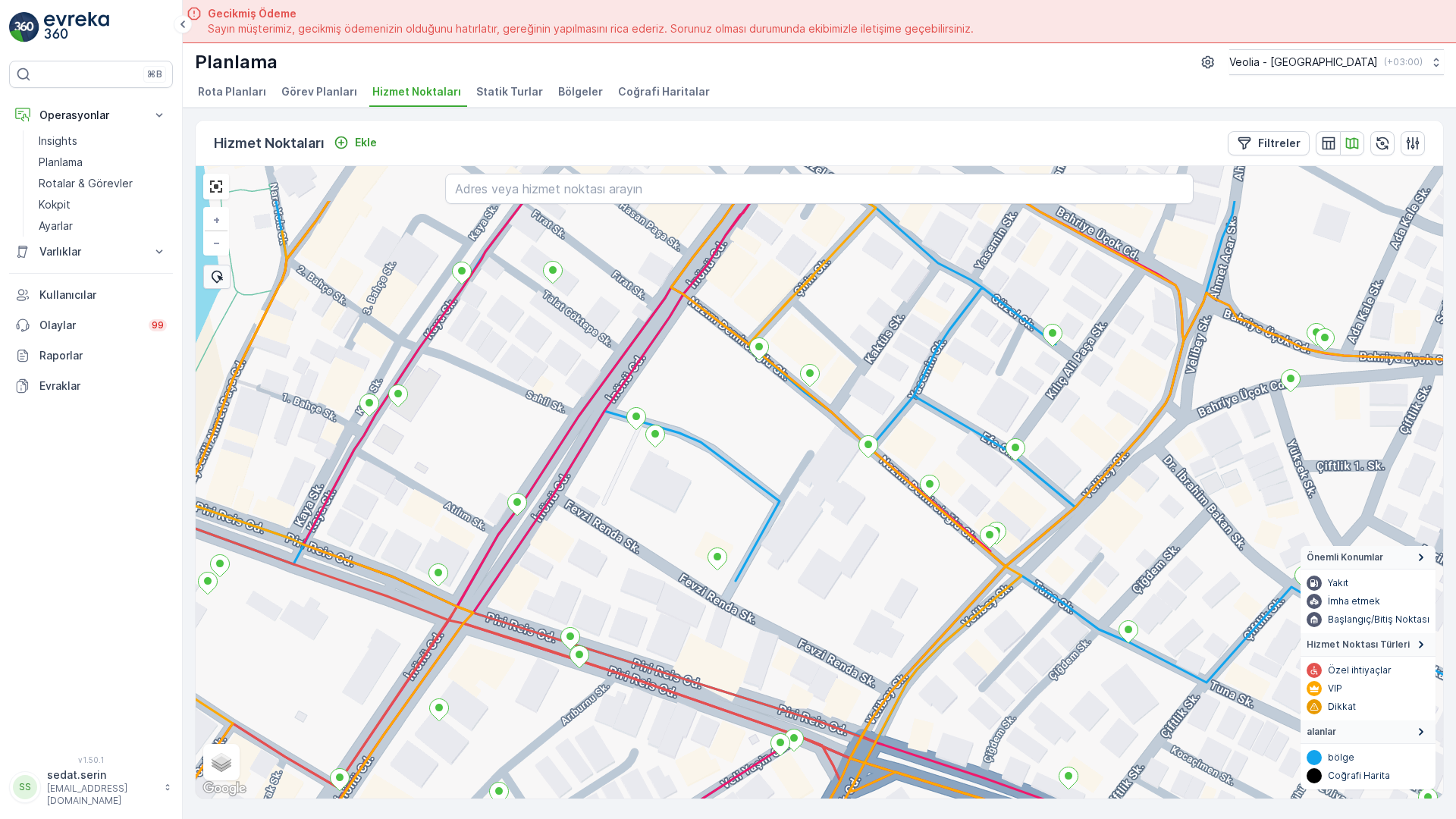
drag, startPoint x: 615, startPoint y: 249, endPoint x: 514, endPoint y: 368, distance: 156.1
click at [496, 374] on div "MERKEZ İŞYERLERİ 2 STATİK TUR + − Uydu Yol haritası Arazi Karışık Leaflet Klavy…" at bounding box center [819, 483] width 1247 height 633
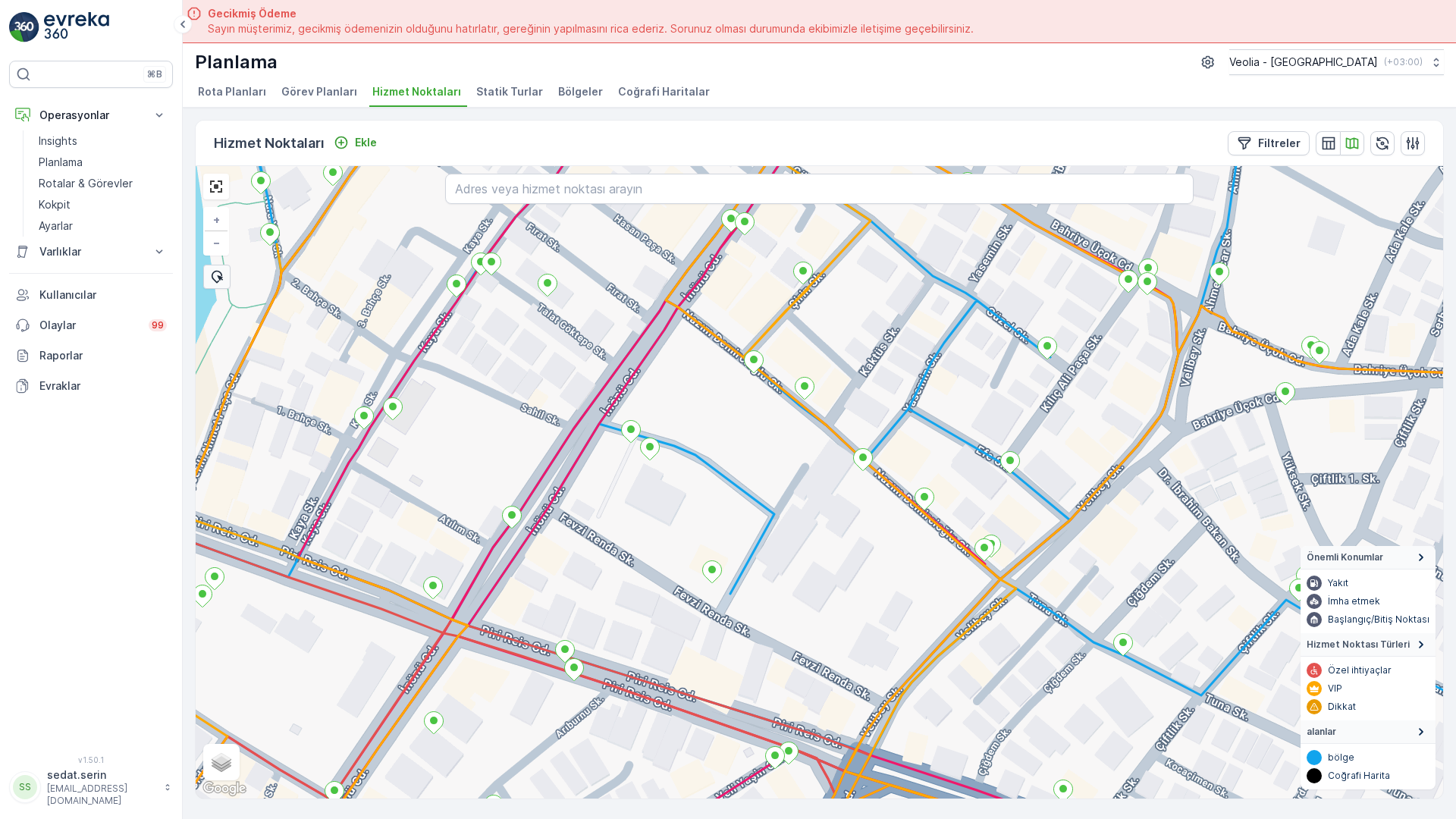
drag, startPoint x: 658, startPoint y: 277, endPoint x: 624, endPoint y: 346, distance: 76.9
click at [624, 349] on div "MERKEZ İŞYERLERİ 2 STATİK TUR + − Uydu Yol haritası Arazi Karışık Leaflet Klavy…" at bounding box center [819, 483] width 1247 height 633
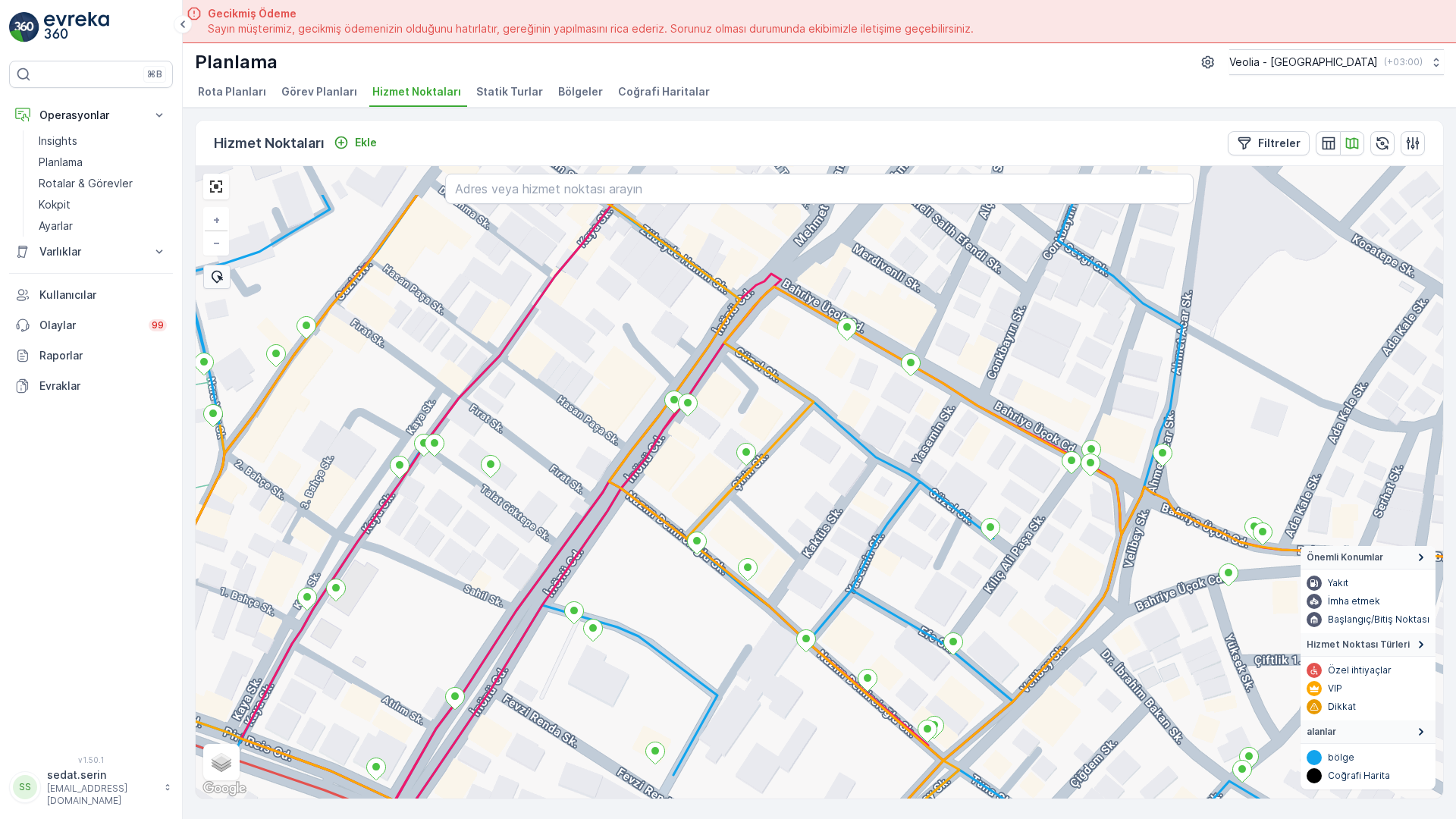
drag, startPoint x: 672, startPoint y: 209, endPoint x: 596, endPoint y: 344, distance: 154.9
click at [596, 344] on div "+ − Uydu Yol haritası Arazi Karışık Leaflet Klavye kısayolları Harita Verileri …" at bounding box center [819, 483] width 1247 height 633
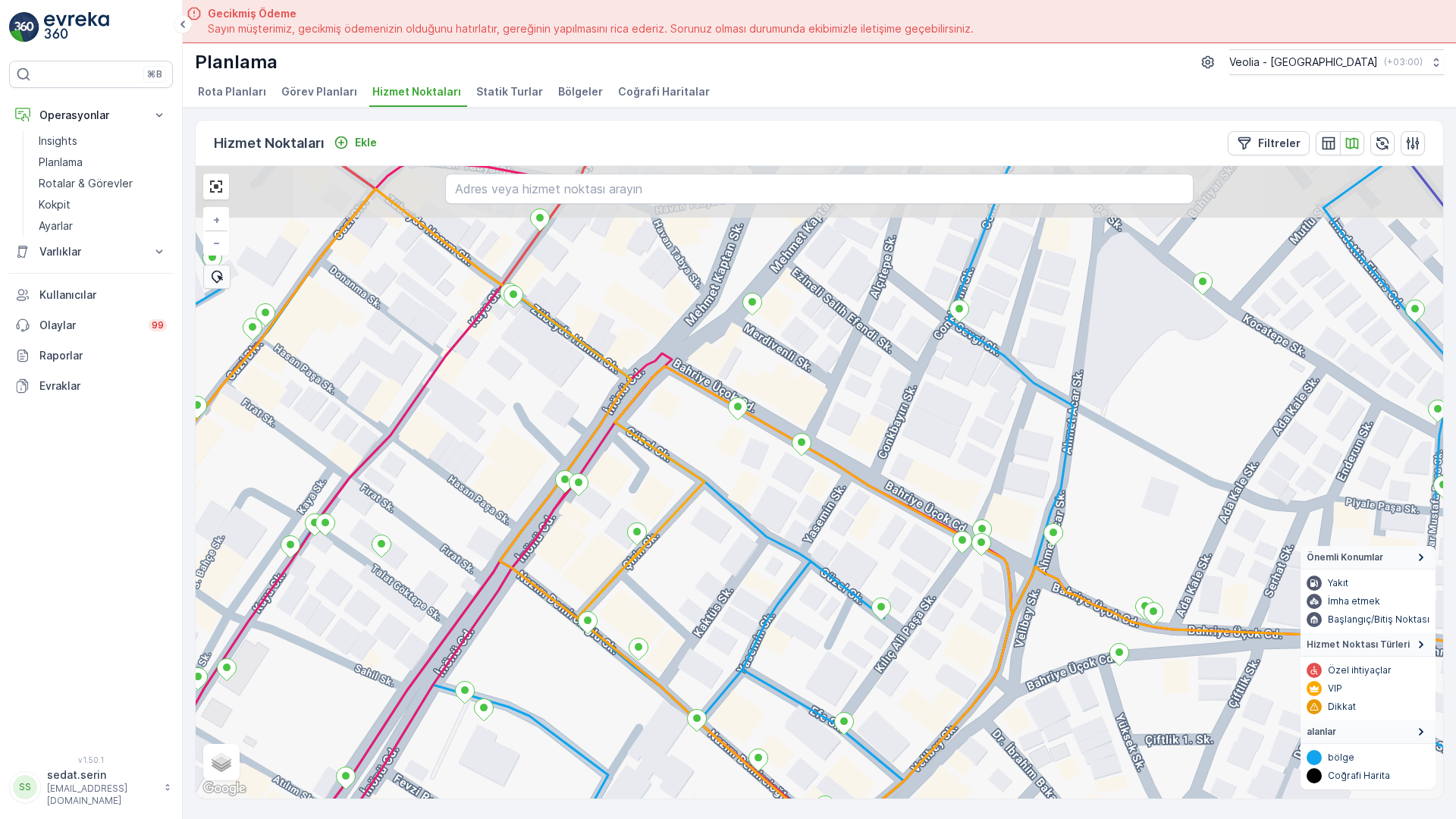
drag, startPoint x: 754, startPoint y: 272, endPoint x: 693, endPoint y: 331, distance: 84.9
click at [693, 331] on div "+ − Uydu Yol haritası Arazi Karışık Leaflet Klavye kısayolları Harita Verileri …" at bounding box center [819, 483] width 1247 height 633
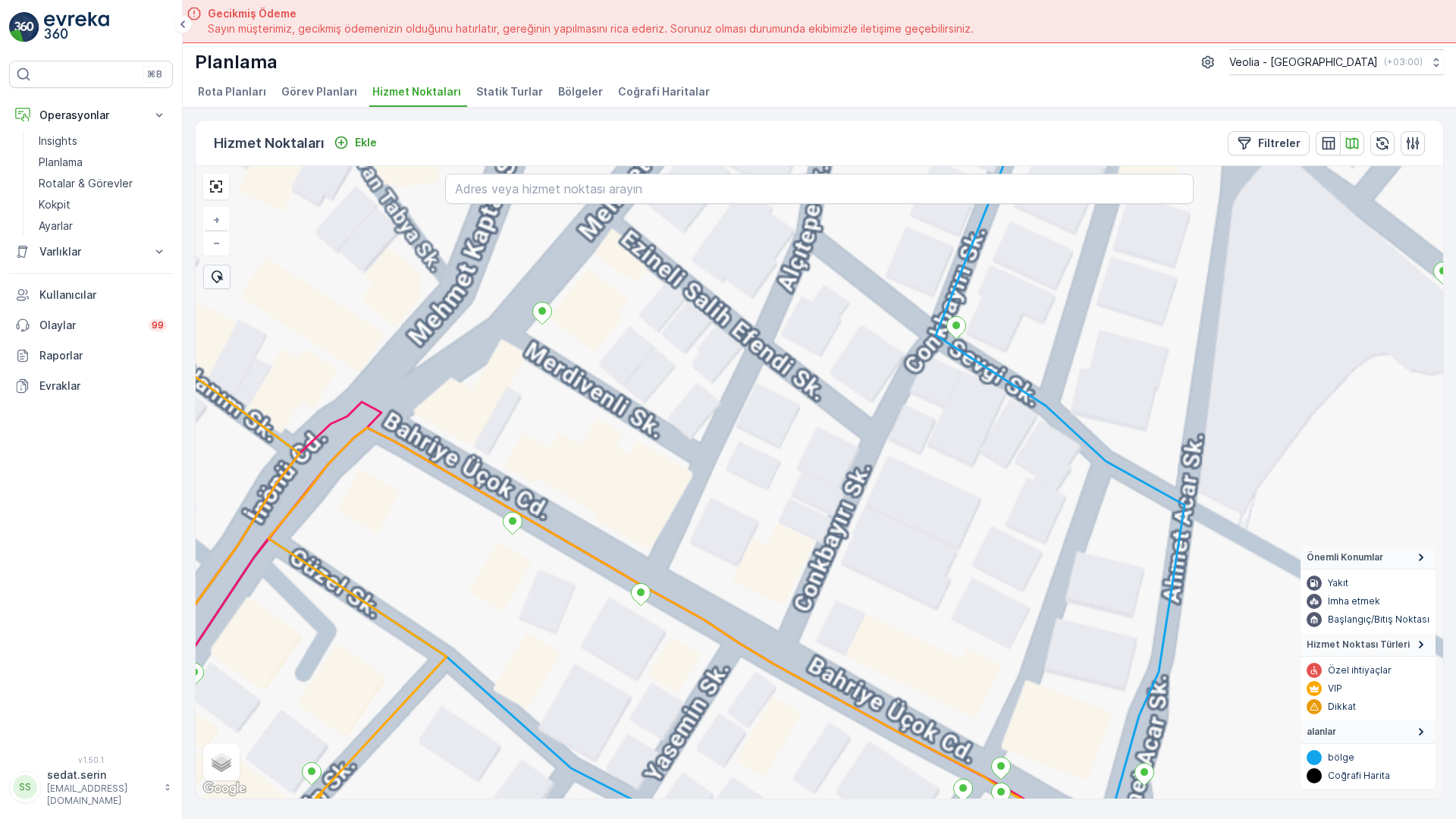
click at [776, 284] on div "MERKEZ İŞYERLERİ 2 STATİK TUR 4nolu_59_20ep + − Uydu Yol haritası Arazi Karışık…" at bounding box center [819, 483] width 1247 height 633
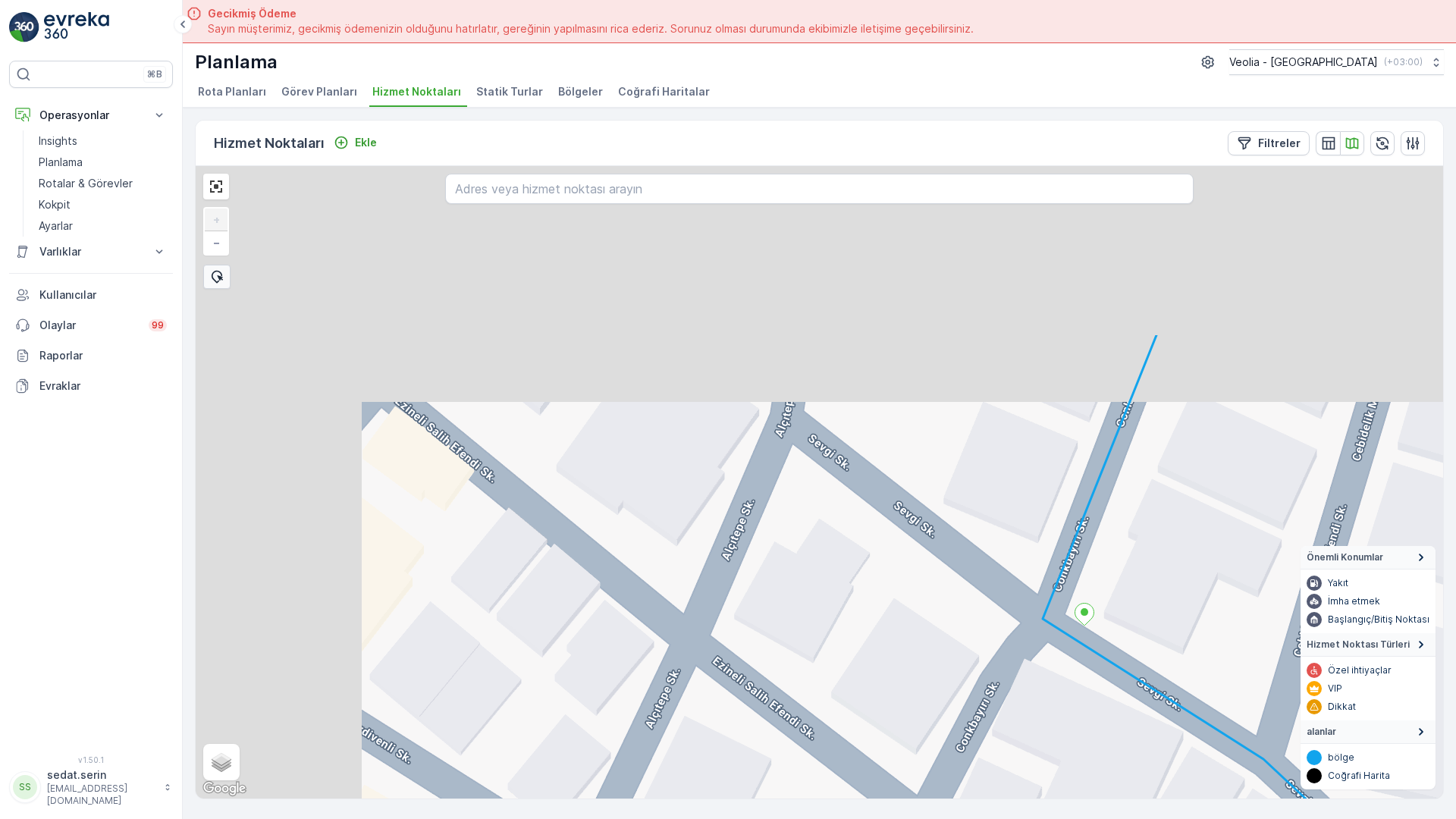
drag, startPoint x: 605, startPoint y: 170, endPoint x: 841, endPoint y: 477, distance: 387.2
click at [841, 477] on div "MERKEZ İŞYERLERİ 2 STATİK TUR + − Uydu Yol haritası Arazi Karışık Leaflet Klavy…" at bounding box center [819, 483] width 1247 height 633
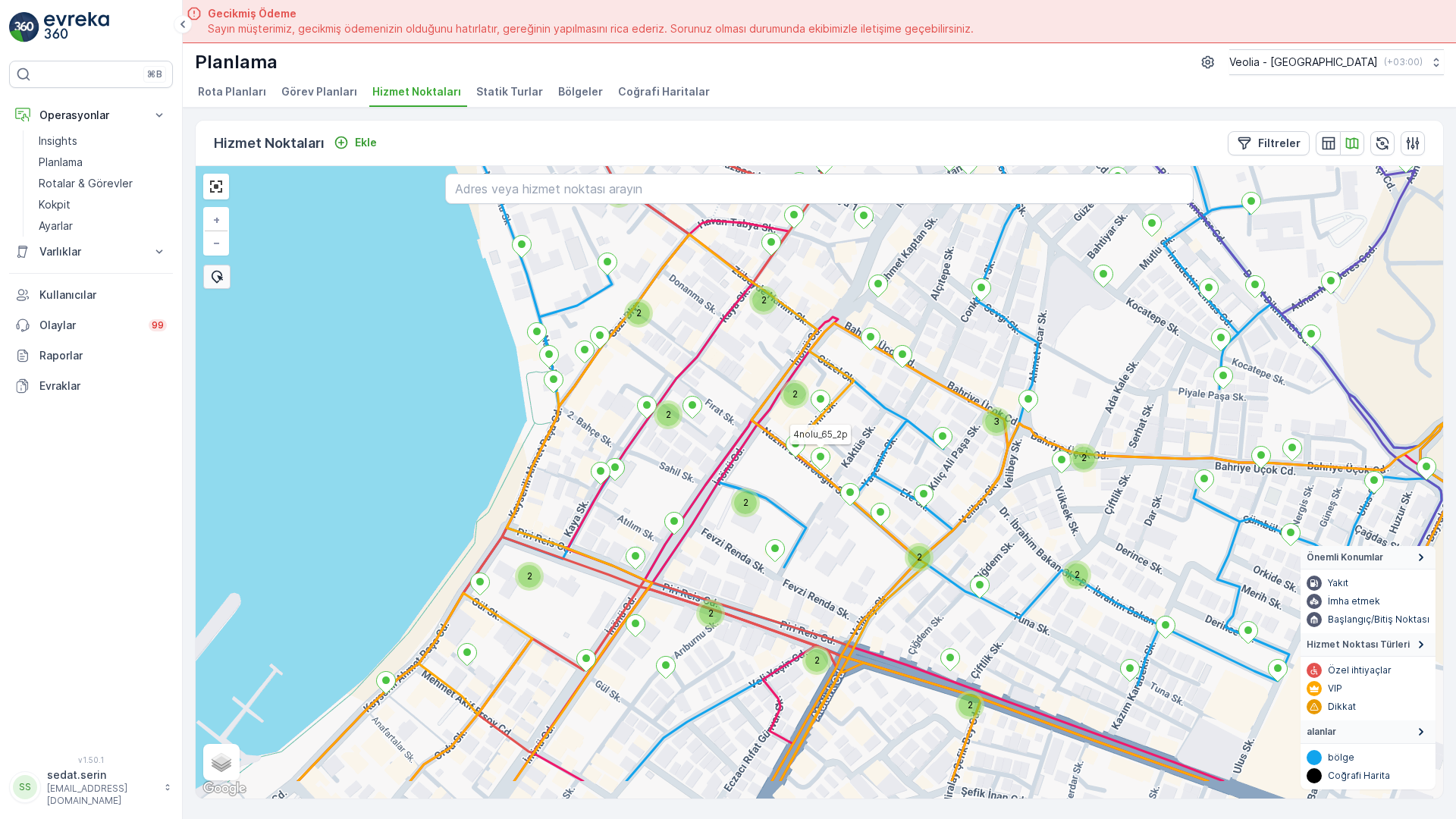
drag, startPoint x: 598, startPoint y: 314, endPoint x: 625, endPoint y: 257, distance: 63.1
click at [625, 257] on div "2 2 2 2 2 2 2 2 2 2 2 3 2 2 2 2 2 2 2 2 2 2 2 2 MERKEZ İŞYERLERİ 2 STATİK TUR 4…" at bounding box center [819, 483] width 1247 height 633
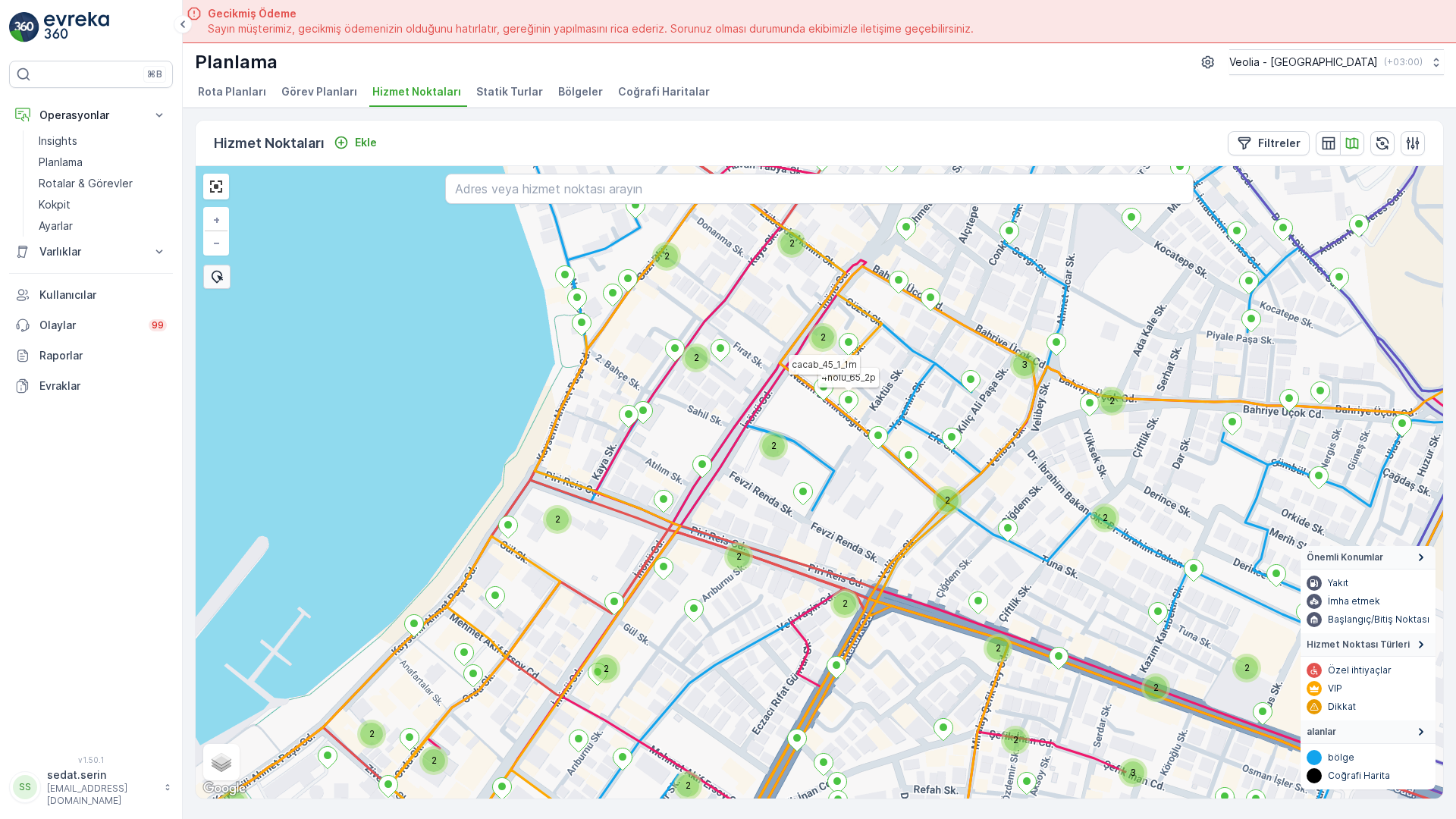
drag, startPoint x: 551, startPoint y: 505, endPoint x: 635, endPoint y: 263, distance: 256.2
click at [635, 265] on div "2 2 2 2 3 2 2 2 2 2 2 2 2 2 2 2 3 2 2 2 2 2 2 2 2 2 3 2 MERKEZ İŞYERLERİ 2 STAT…" at bounding box center [819, 483] width 1247 height 633
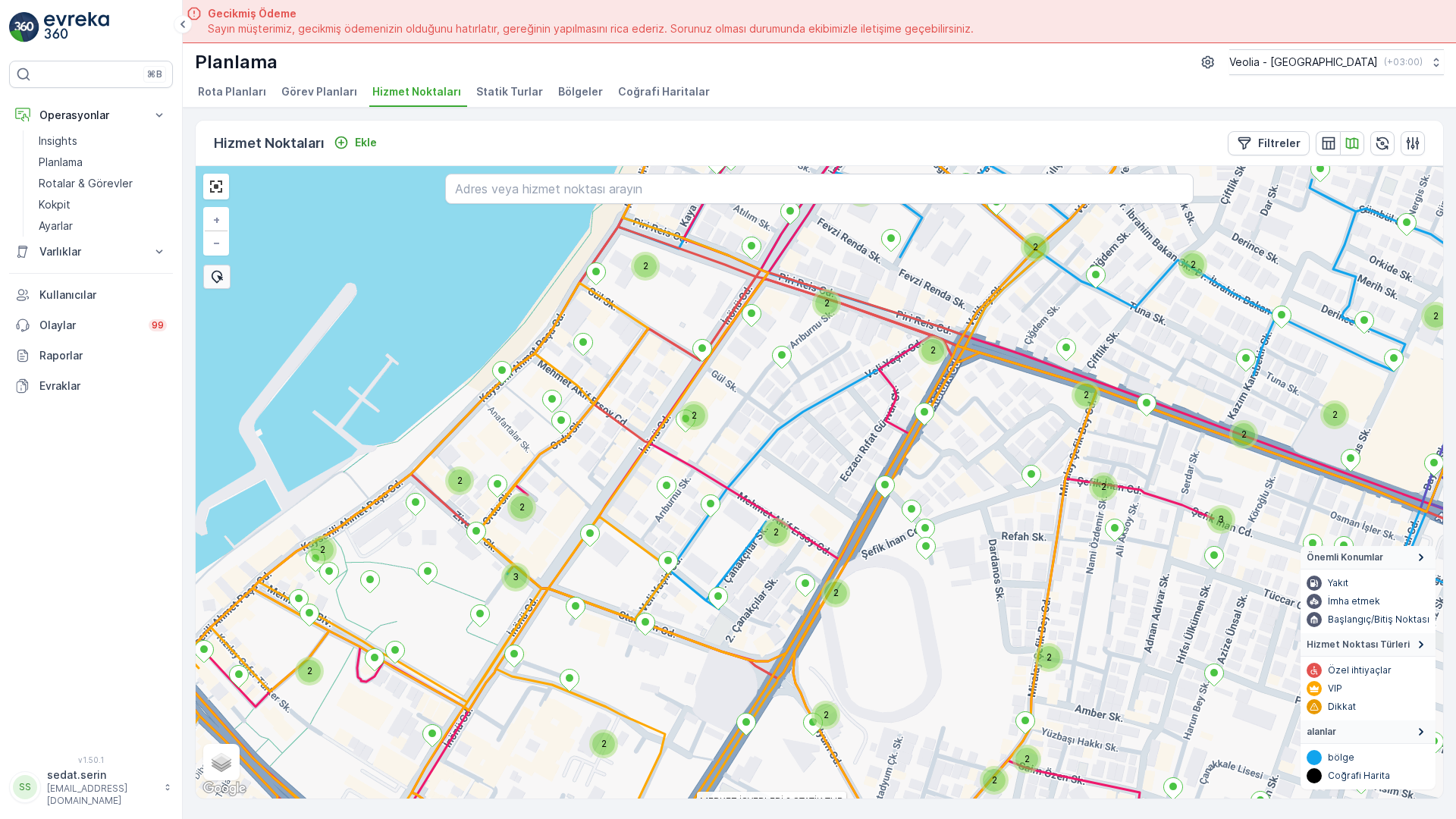
drag, startPoint x: 530, startPoint y: 297, endPoint x: 568, endPoint y: 244, distance: 65.2
click at [560, 246] on div "2 2 2 2 2 2 2 2 2 2 3 2 2 2 2 2 2 2 2 2 3 2 2 2 2 2 2 3 2 2 2 2 MERKEZ İŞYERLER…" at bounding box center [819, 483] width 1247 height 633
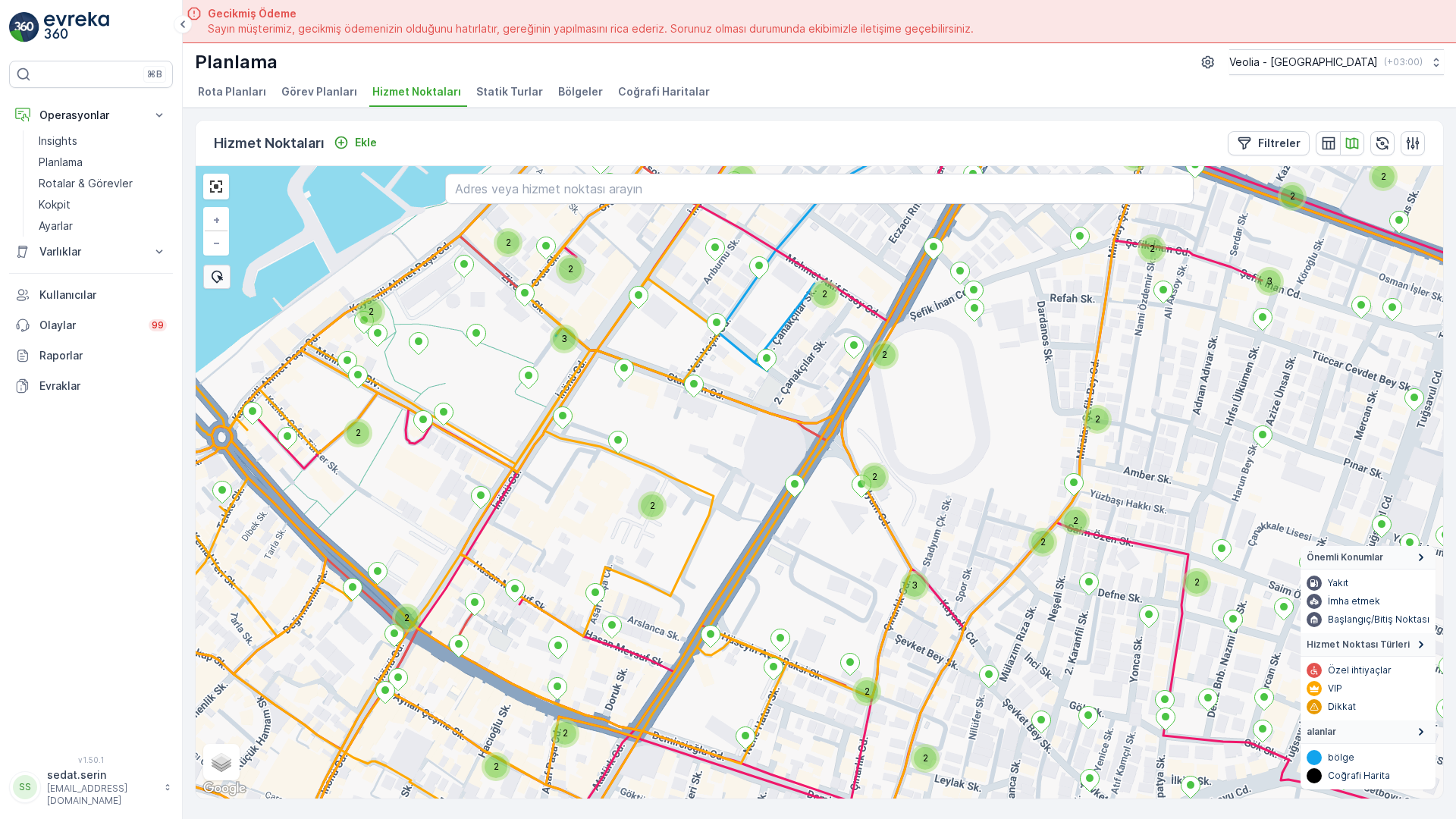
drag, startPoint x: 577, startPoint y: 538, endPoint x: 632, endPoint y: 238, distance: 305.0
click at [631, 241] on div "2 2 2 2 2 2 2 2 2 3 2 2 2 2 2 2 2 2 2 3 2 2 2 2 2 2 3 2 2 2 2 2 2 MERKEZ İŞYERL…" at bounding box center [819, 483] width 1247 height 633
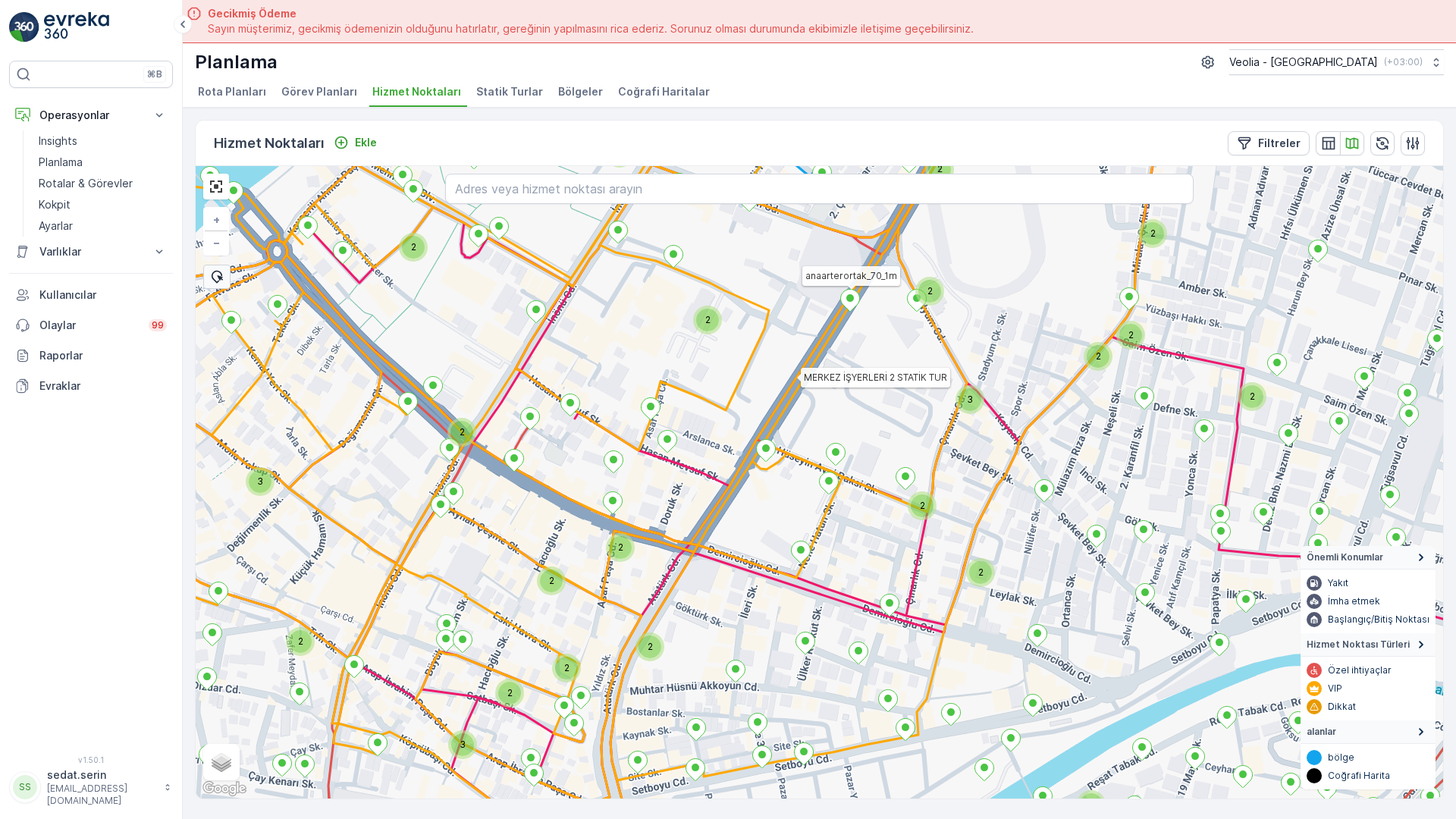
drag, startPoint x: 536, startPoint y: 531, endPoint x: 598, endPoint y: 420, distance: 127.1
click at [598, 420] on div "2 2 2 2 3 2 2 2 2 3 2 2 2 2 2 2 2 2 2 2 3 2 2 3 2 MERKEZ İŞYERLERİ 2 STATİK TUR…" at bounding box center [819, 483] width 1247 height 633
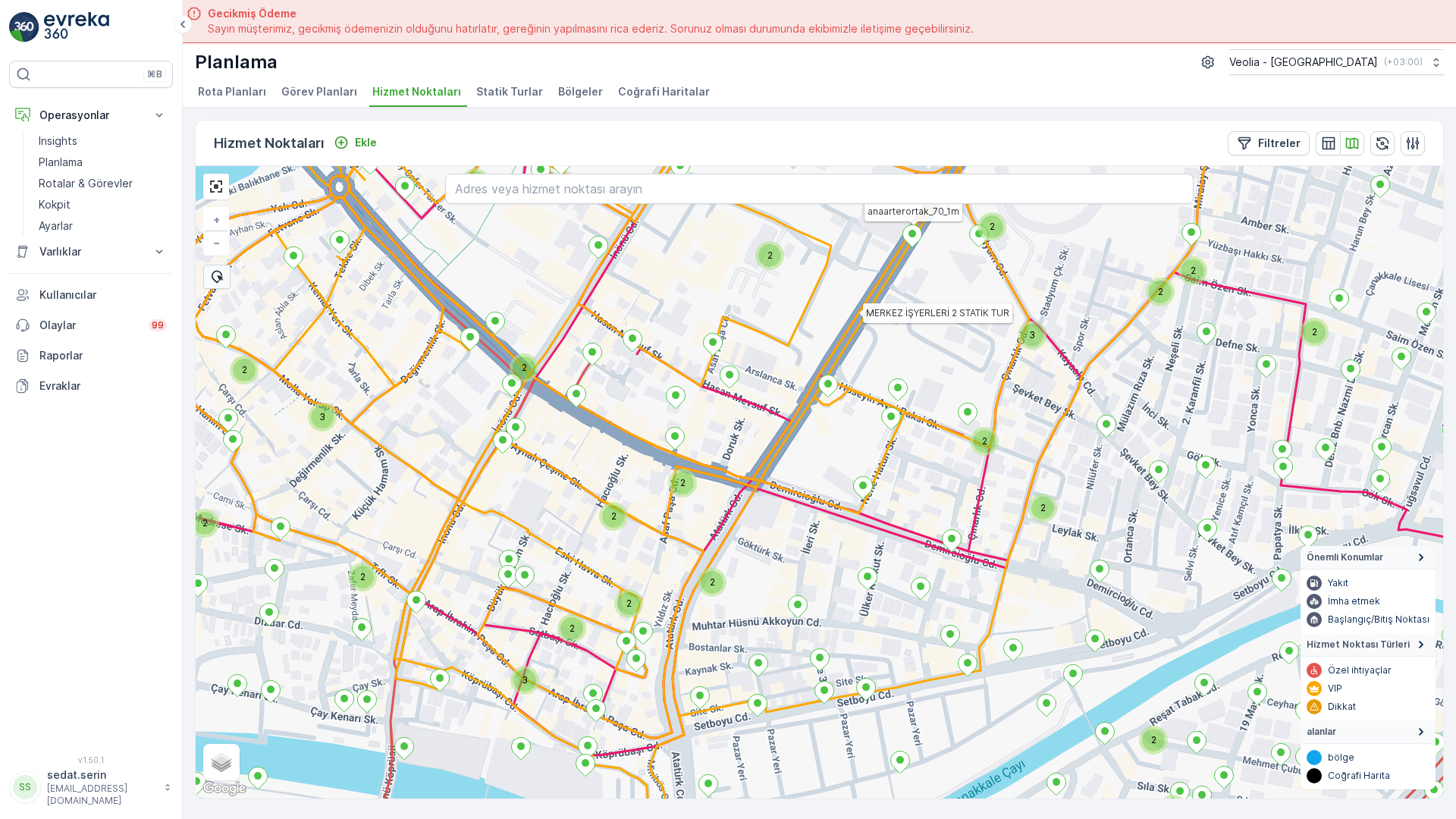
drag, startPoint x: 590, startPoint y: 520, endPoint x: 708, endPoint y: 165, distance: 374.1
click at [707, 166] on div "2 2 2 2 2 3 2 2 2 2 2 2 2 2 2 2 3 2 2 3 2 2 2 2 2 2 2 2 MERKEZ İŞYERLERİ 2 STAT…" at bounding box center [819, 483] width 1247 height 633
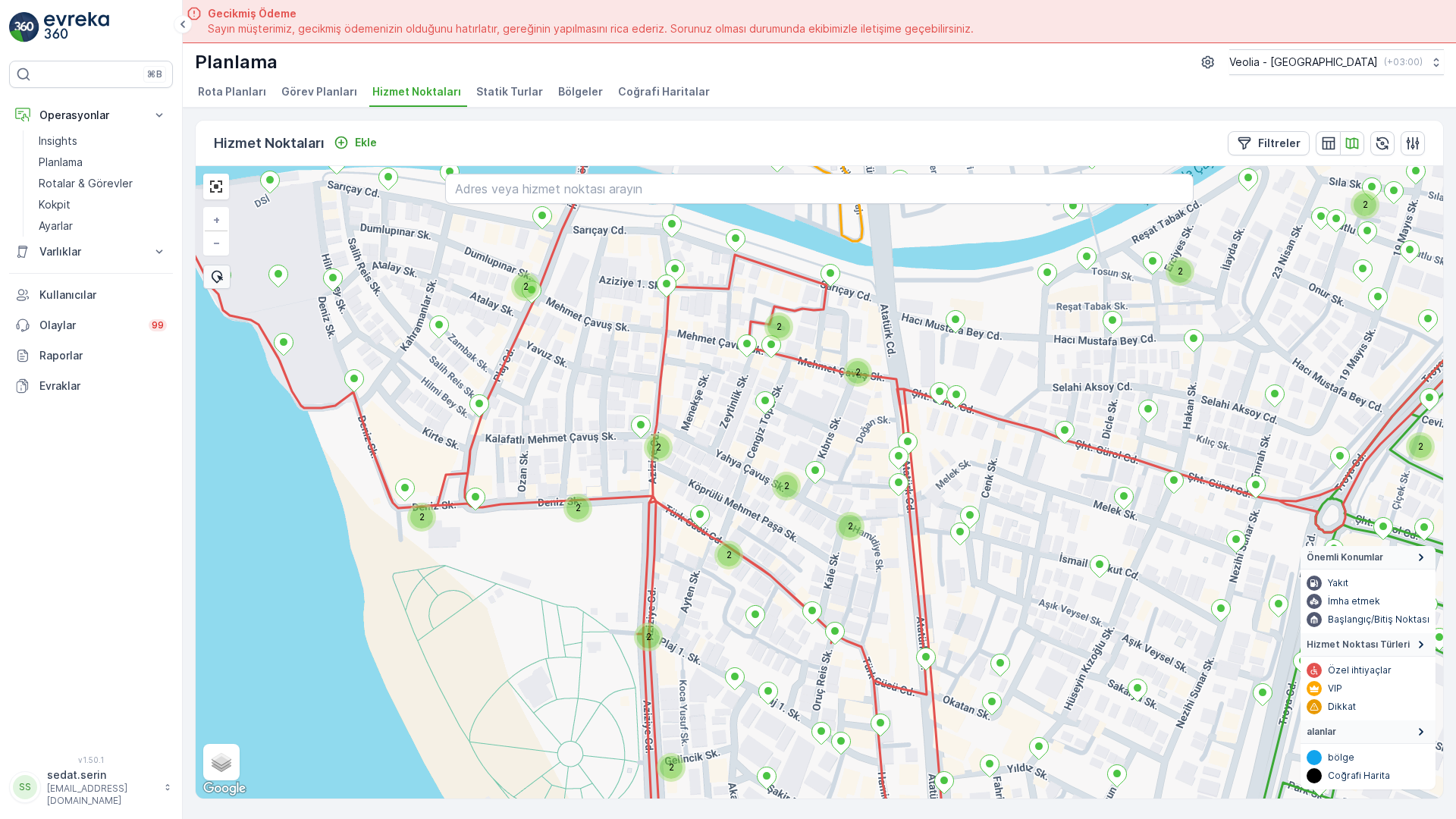
drag, startPoint x: 569, startPoint y: 545, endPoint x: 580, endPoint y: 428, distance: 117.5
click at [580, 428] on div "2 2 2 3 2 2 2 2 2 2 2 2 2 2 2 2 2 2 2 2 2 2 2 MERKEZ İŞYERLERİ 2 STATİK TUR + −…" at bounding box center [819, 483] width 1247 height 633
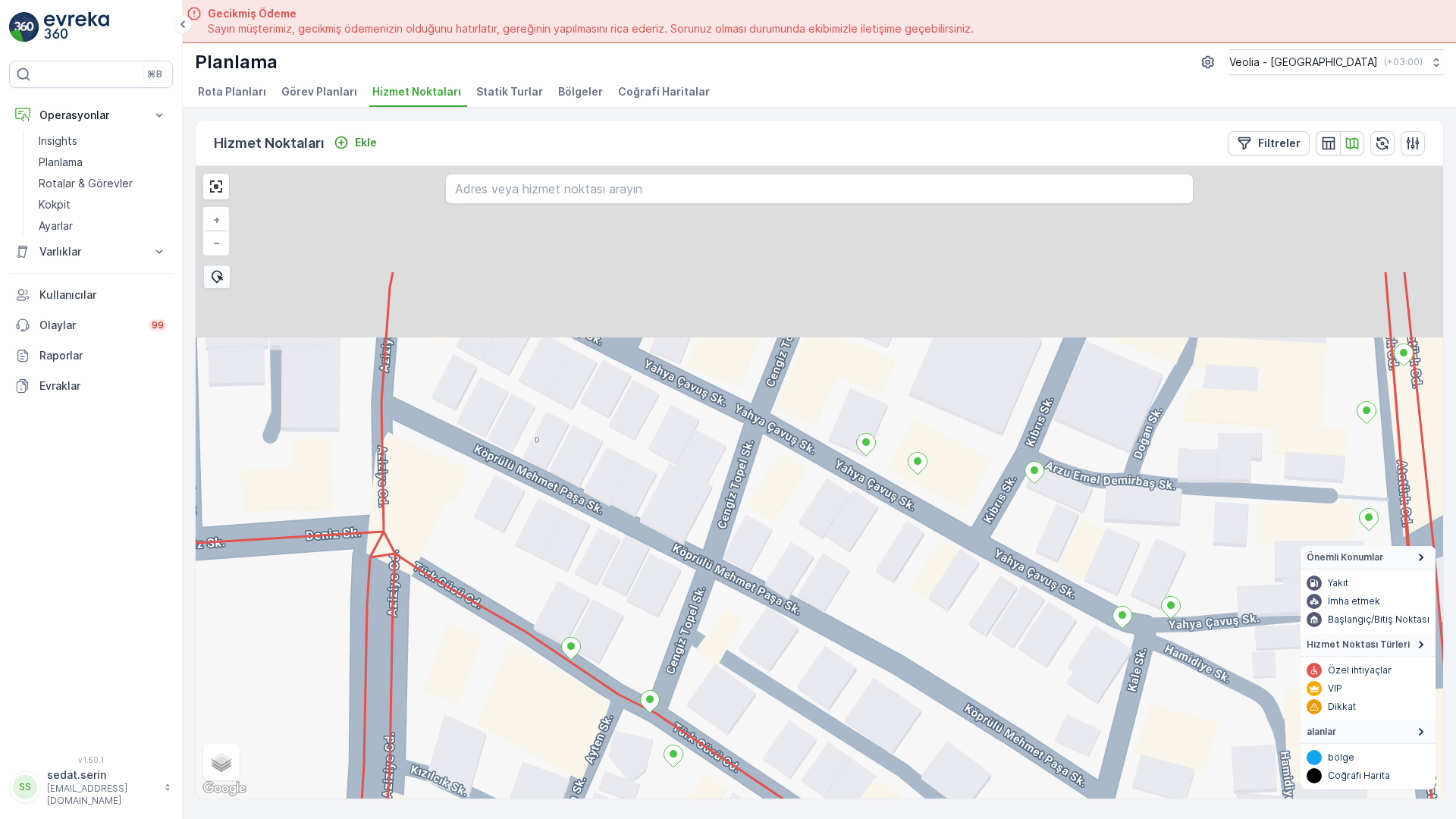
drag, startPoint x: 723, startPoint y: 248, endPoint x: 695, endPoint y: 479, distance: 232.7
click at [684, 489] on div "MERKEZ İŞYERLERİ 2 STATİK TUR + − Uydu Yol haritası Arazi Karışık Leaflet Klavy…" at bounding box center [819, 483] width 1247 height 633
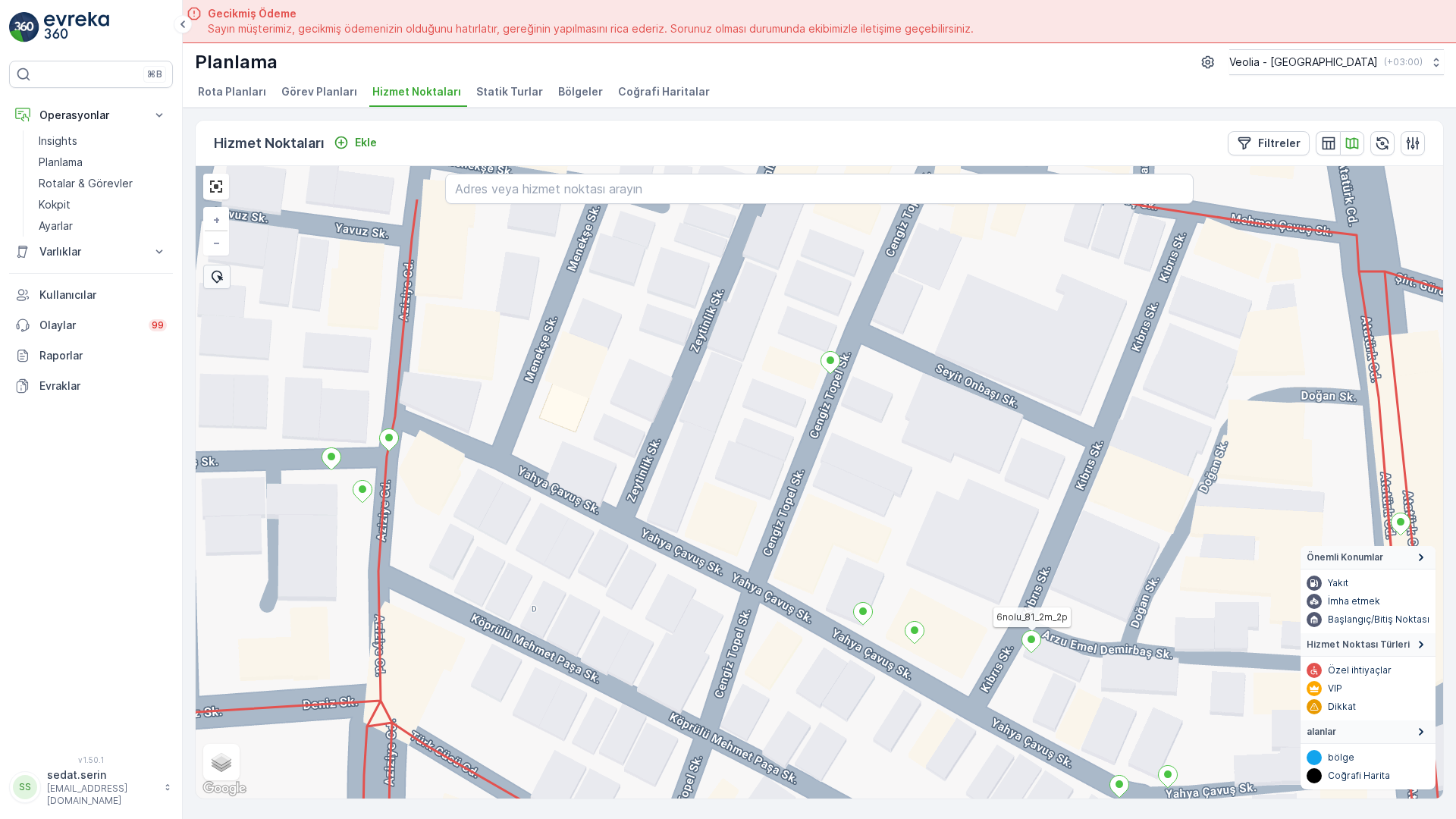
drag, startPoint x: 827, startPoint y: 374, endPoint x: 835, endPoint y: 540, distance: 166.2
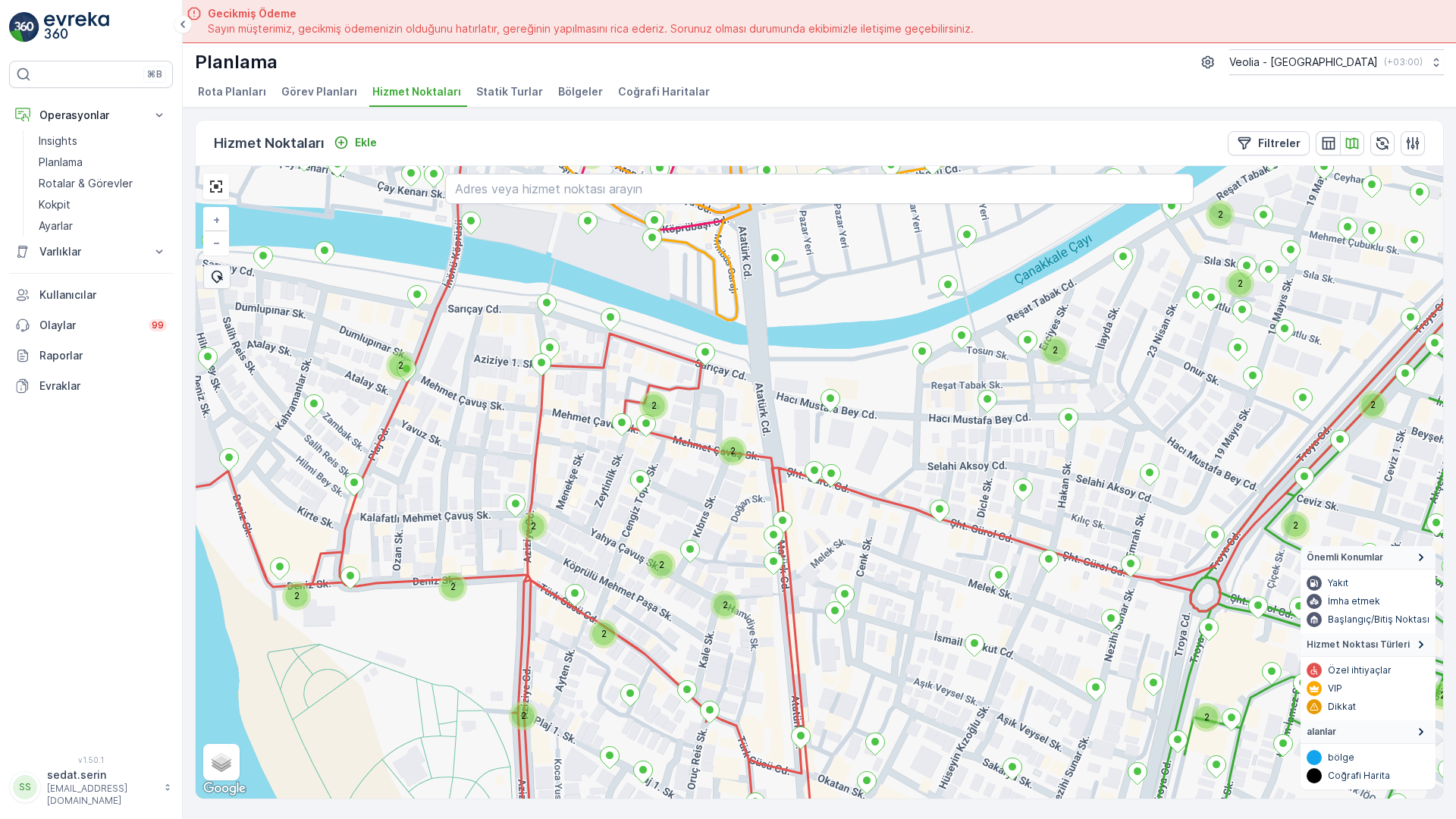
drag, startPoint x: 669, startPoint y: 543, endPoint x: 509, endPoint y: 528, distance: 160.7
click at [509, 528] on div "2 2 2 2 2 2 2 2 2 2 2 2 2 2 2 2 2 2 2 2 2 2 3 MERKEZ İŞYERLERİ 2 STATİK TUR + −…" at bounding box center [819, 483] width 1247 height 633
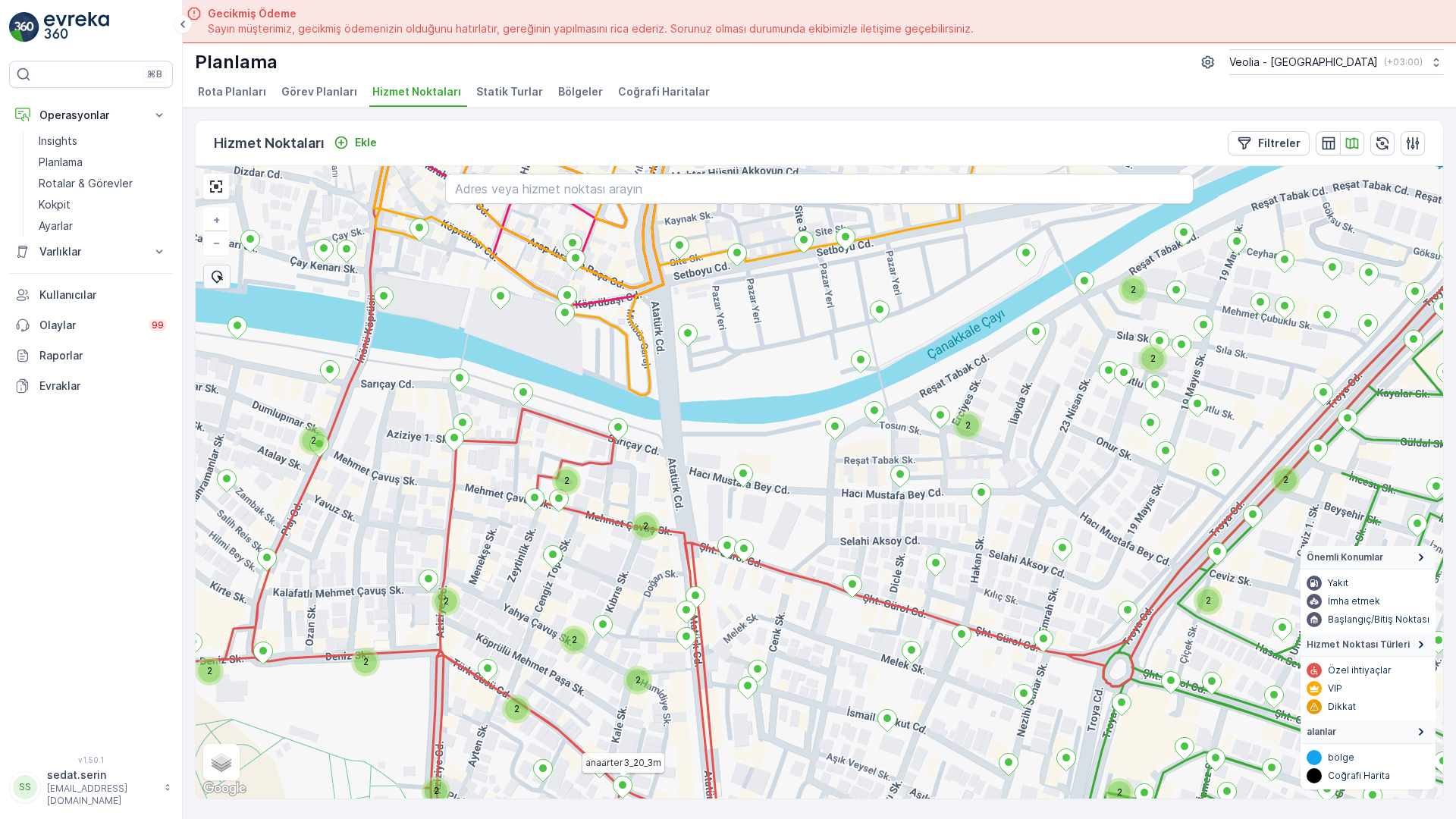
drag, startPoint x: 773, startPoint y: 273, endPoint x: 749, endPoint y: 300, distance: 36.1
click at [745, 299] on div "2 2 2 2 2 2 2 2 2 2 2 2 2 2 2 2 2 2 2 2 2 2 2 2 2 MERKEZ İŞYERLERİ 2 STATİK TUR…" at bounding box center [819, 483] width 1247 height 633
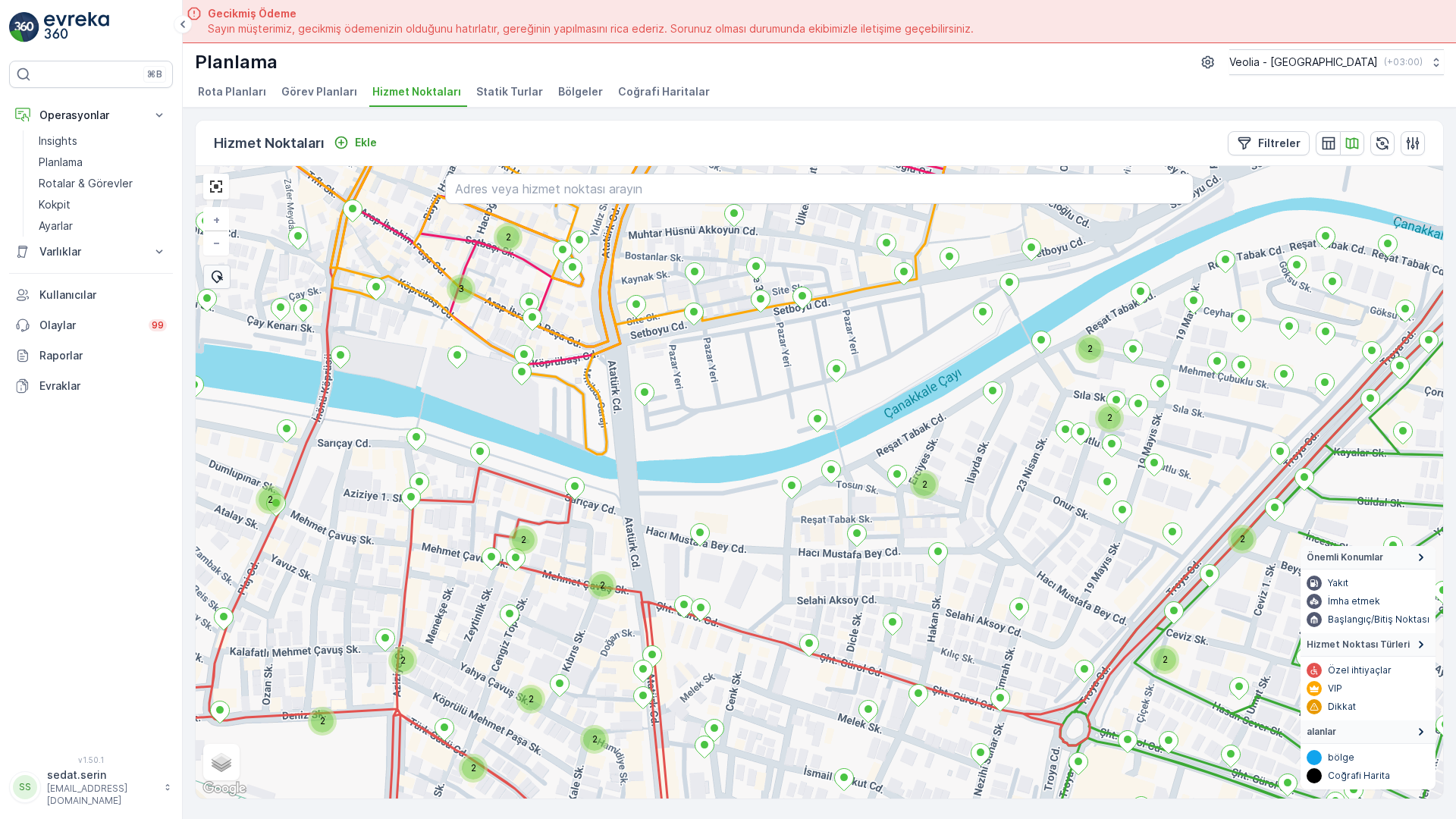
drag, startPoint x: 977, startPoint y: 148, endPoint x: 899, endPoint y: 239, distance: 119.9
click at [899, 239] on div "2 2 2 2 2 2 2 2 2 2 2 2 2 2 2 2 2 2 2 2 2 2 3 2 MERKEZ İŞYERLERİ 2 STATİK TUR a…" at bounding box center [819, 483] width 1247 height 633
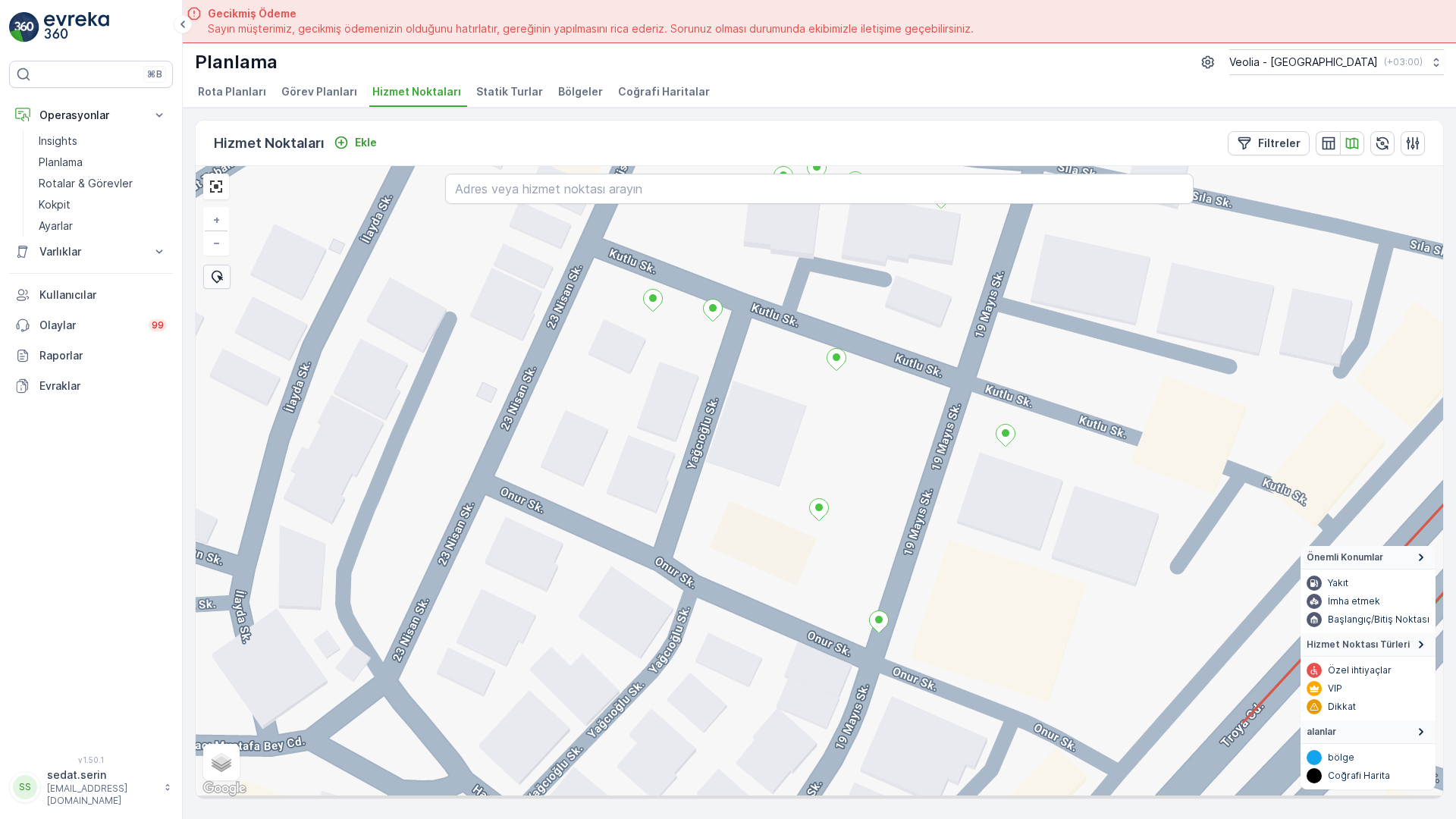
drag, startPoint x: 747, startPoint y: 434, endPoint x: 589, endPoint y: 86, distance: 382.2
click at [589, 166] on div "MERKEZ İŞYERLERİ 2 STATİK TUR + − Uydu Yol haritası Arazi Karışık Leaflet Klavy…" at bounding box center [819, 483] width 1247 height 633
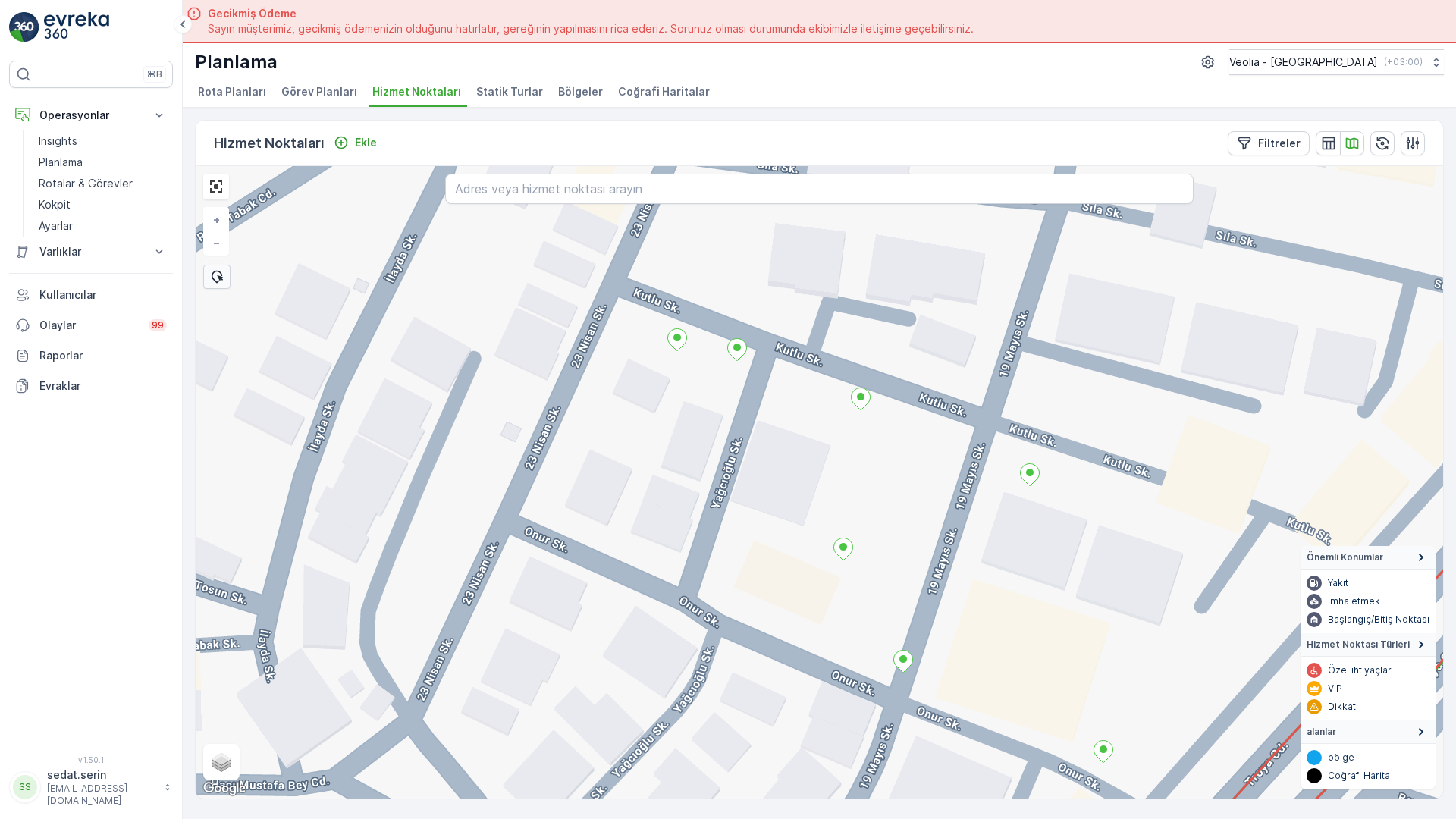
drag, startPoint x: 617, startPoint y: 200, endPoint x: 717, endPoint y: 442, distance: 261.8
click at [717, 441] on div "MERKEZ İŞYERLERİ 2 STATİK TUR + − Uydu Yol haritası Arazi Karışık Leaflet Klavy…" at bounding box center [819, 483] width 1247 height 633
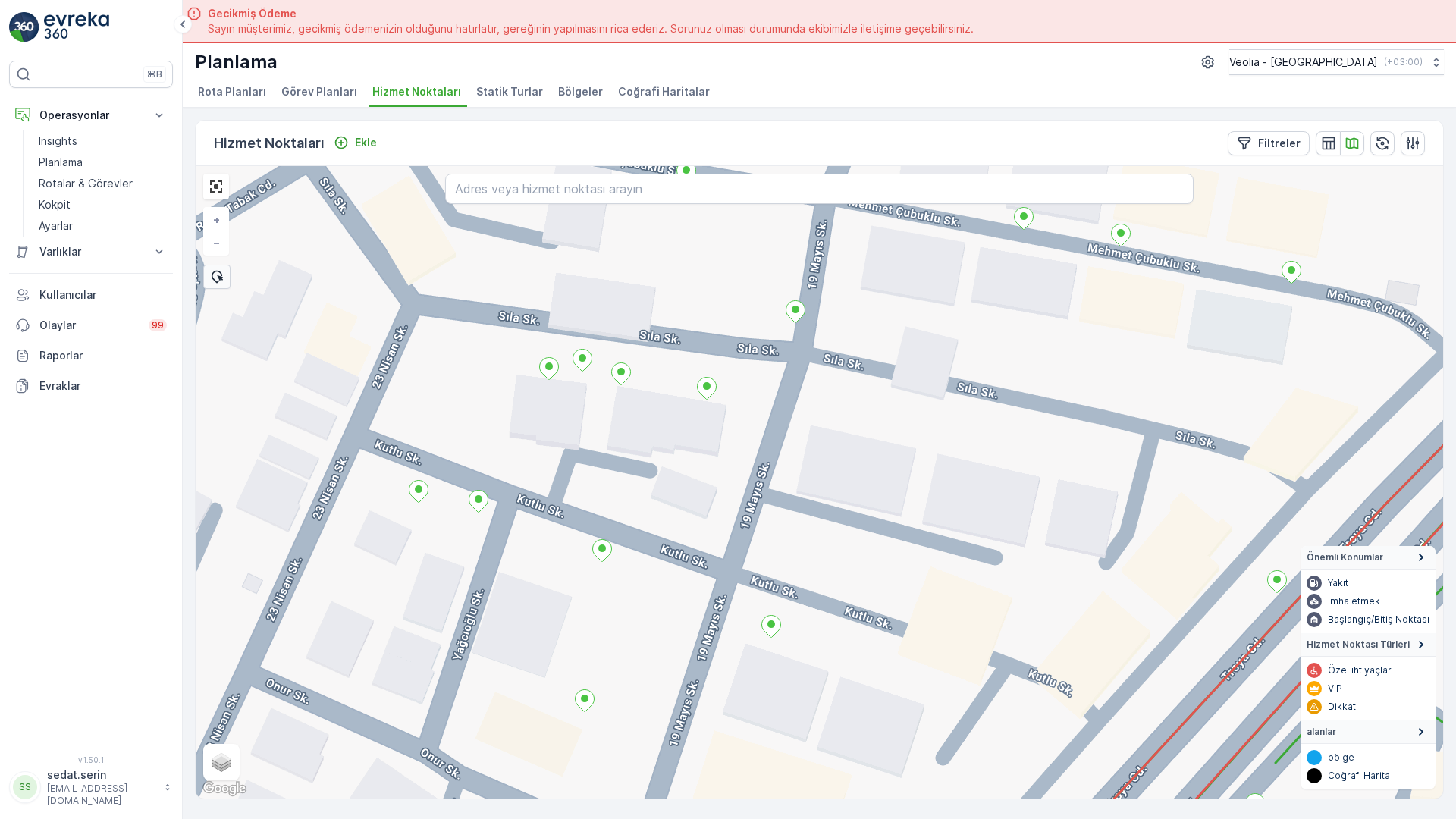
drag, startPoint x: 1122, startPoint y: 302, endPoint x: 798, endPoint y: 270, distance: 325.6
click at [798, 270] on div "MERKEZ İŞYERLERİ 2 STATİK TUR + − Uydu Yol haritası Arazi Karışık Leaflet Klavy…" at bounding box center [819, 483] width 1247 height 633
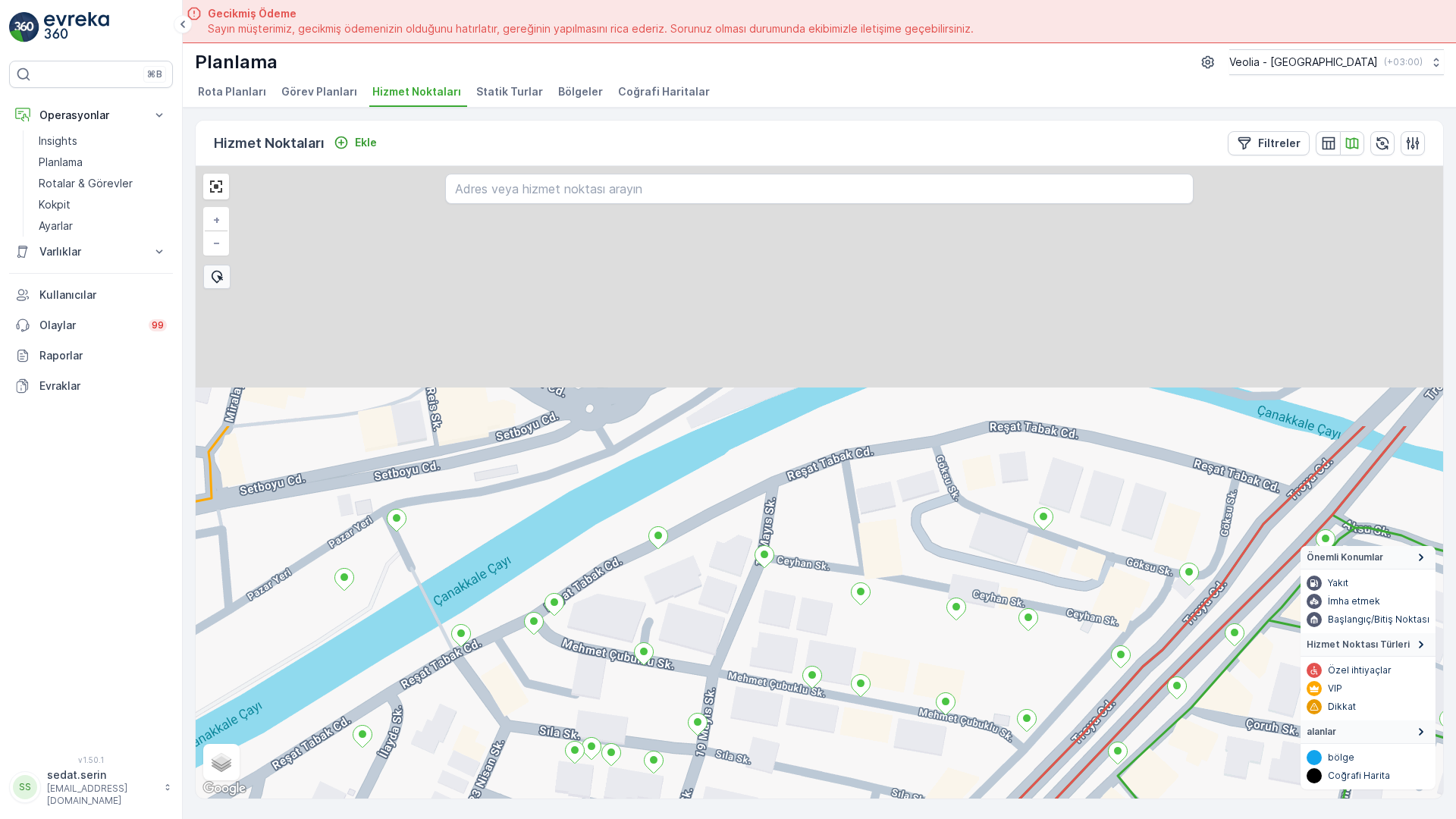
drag, startPoint x: 452, startPoint y: 265, endPoint x: 582, endPoint y: 541, distance: 305.1
click at [644, 751] on icon at bounding box center [653, 762] width 20 height 23
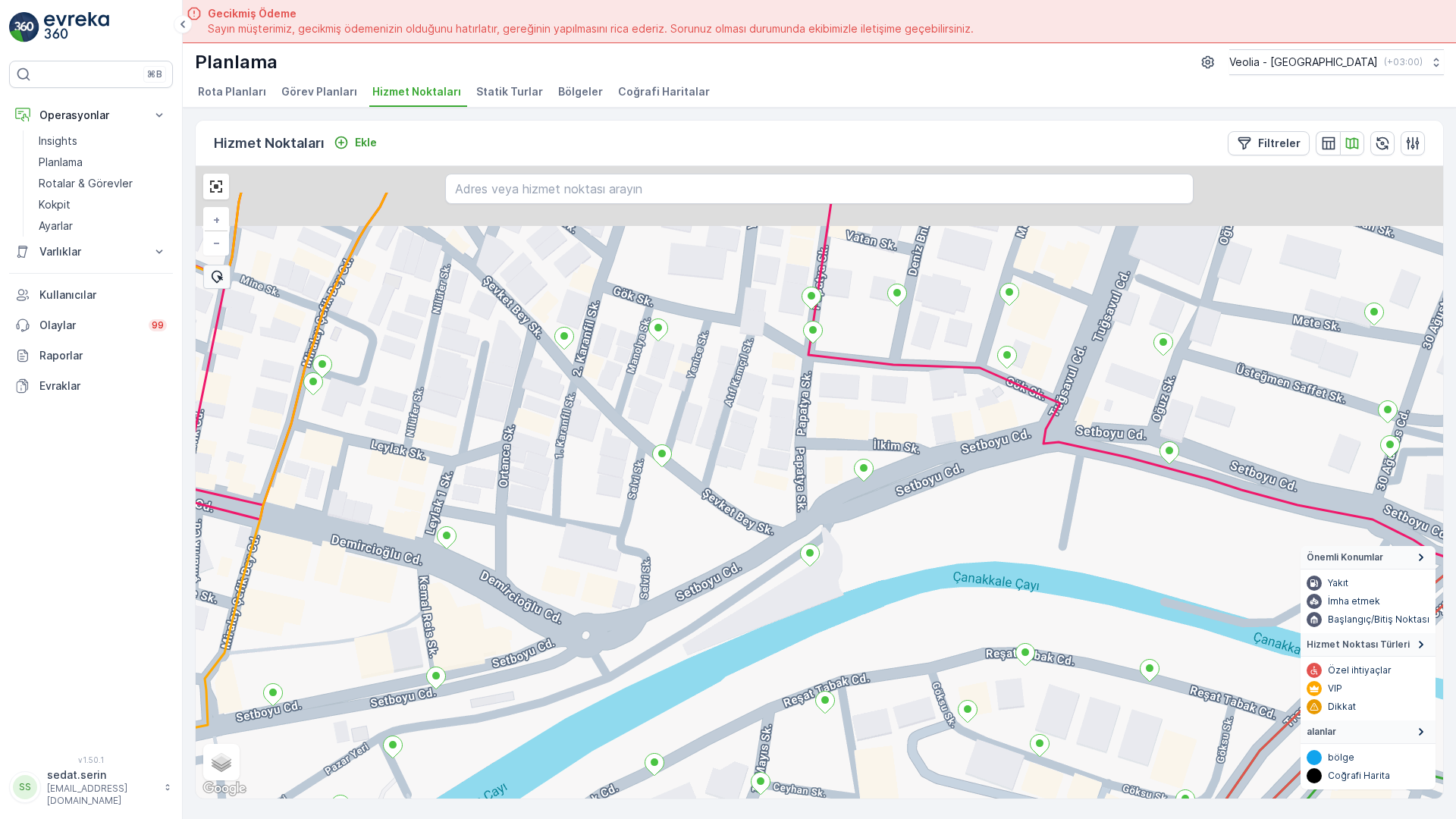
drag, startPoint x: 689, startPoint y: 257, endPoint x: 700, endPoint y: 473, distance: 216.3
click at [700, 473] on div "MERKEZ İŞYERLERİ 2 STATİK TUR 6nolu_17_1m + − Uydu Yol haritası Arazi Karışık L…" at bounding box center [819, 483] width 1247 height 633
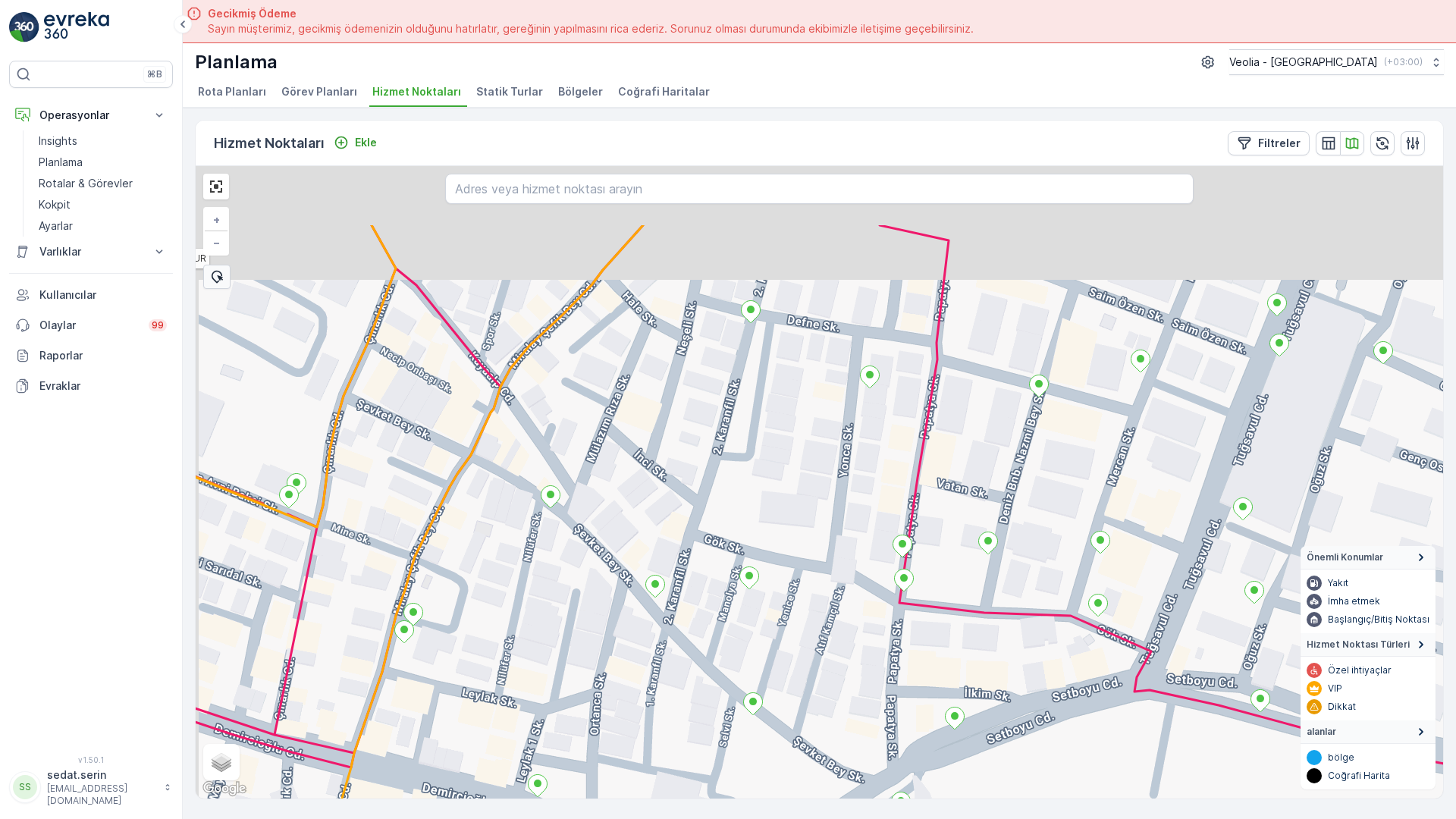
drag, startPoint x: 589, startPoint y: 303, endPoint x: 655, endPoint y: 409, distance: 124.9
click at [673, 454] on div "MERKEZ İŞYERLERİ 2 STATİK TUR + − Uydu Yol haritası Arazi Karışık Leaflet Klavy…" at bounding box center [819, 483] width 1247 height 633
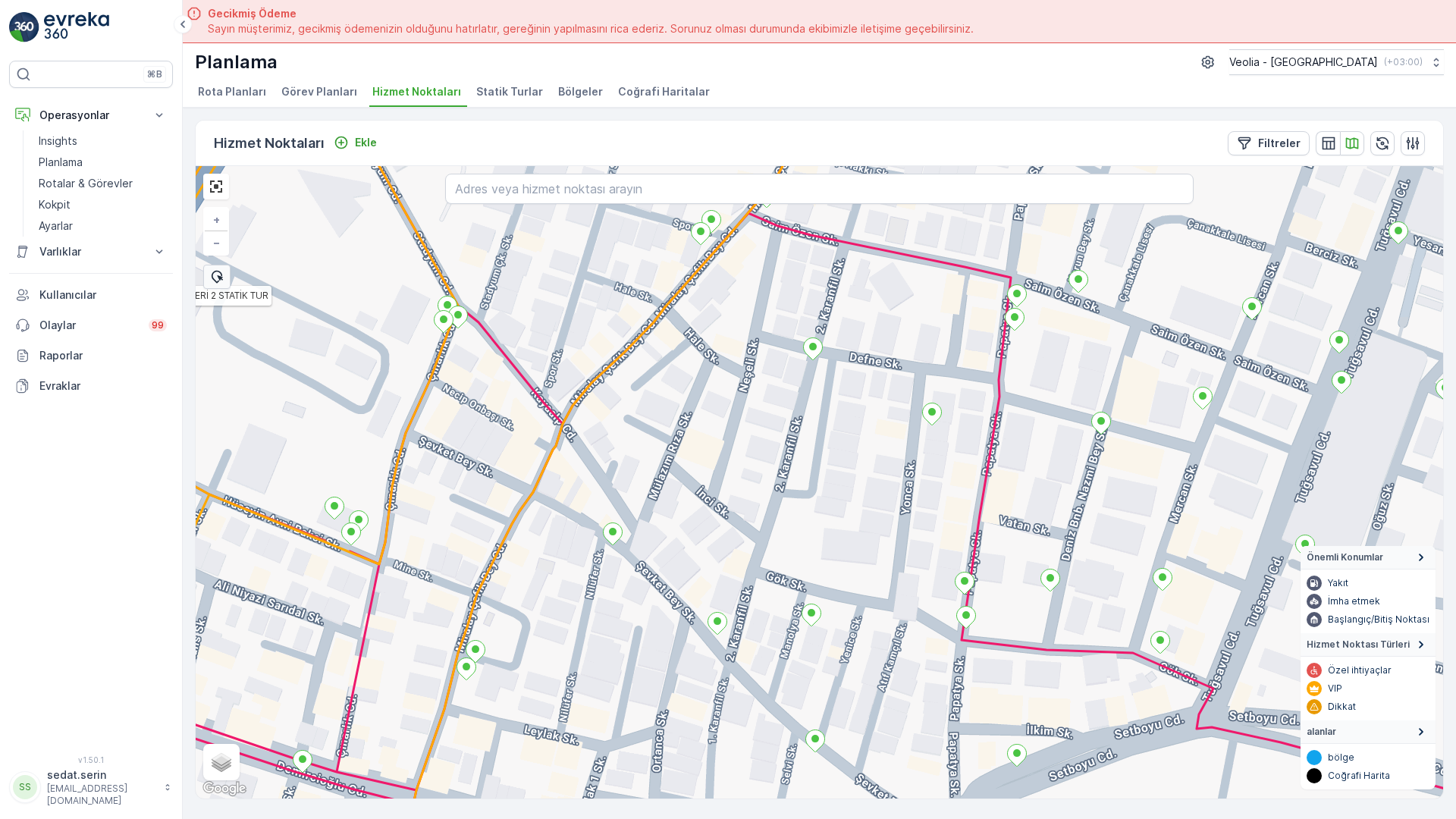
drag, startPoint x: 349, startPoint y: 454, endPoint x: 617, endPoint y: 642, distance: 327.4
click at [615, 656] on div "MERKEZ İŞYERLERİ 2 STATİK TUR + − Uydu Yol haritası Arazi Karışık Leaflet Klavy…" at bounding box center [819, 483] width 1247 height 633
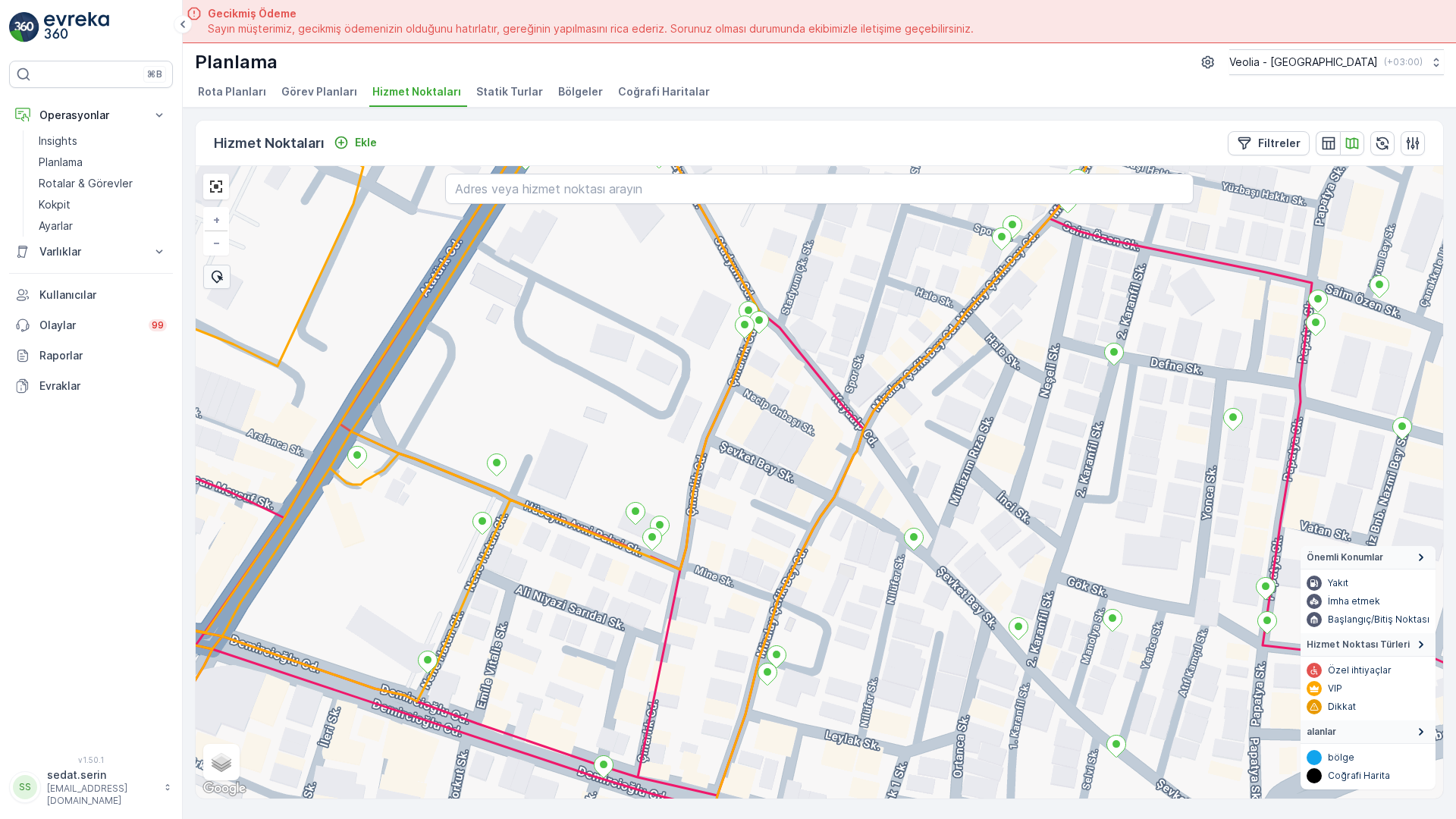
drag, startPoint x: 544, startPoint y: 497, endPoint x: 701, endPoint y: 296, distance: 255.0
click at [701, 296] on div "MERKEZ İŞYERLERİ 2 STATİK TUR + − Uydu Yol haritası Arazi Karışık Leaflet Klavy…" at bounding box center [819, 483] width 1247 height 633
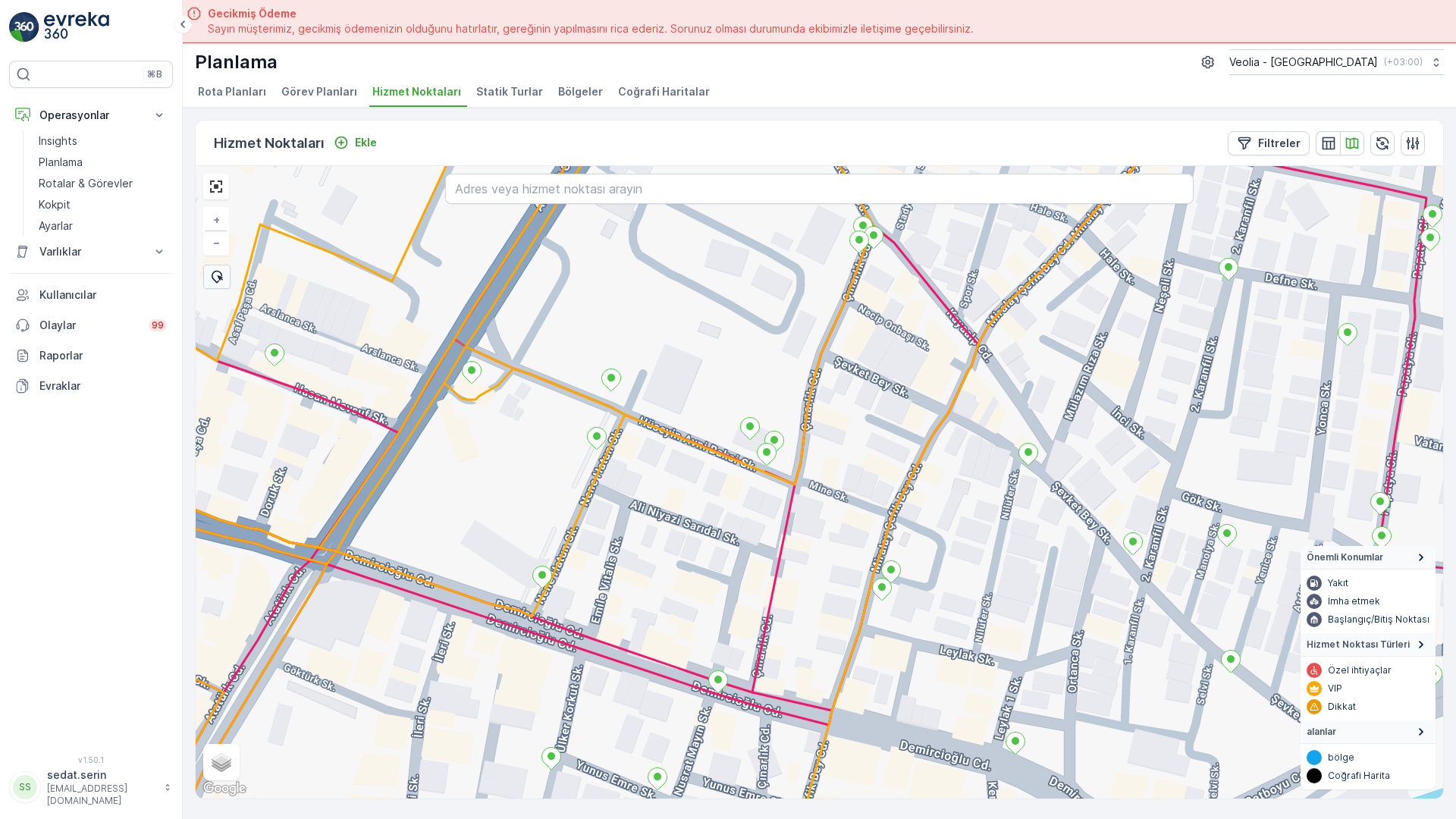
drag, startPoint x: 581, startPoint y: 445, endPoint x: 710, endPoint y: 693, distance: 279.5
click at [710, 693] on div "+ − Uydu Yol haritası Arazi Karışık Leaflet Klavye kısayolları Harita Verileri …" at bounding box center [819, 483] width 1247 height 633
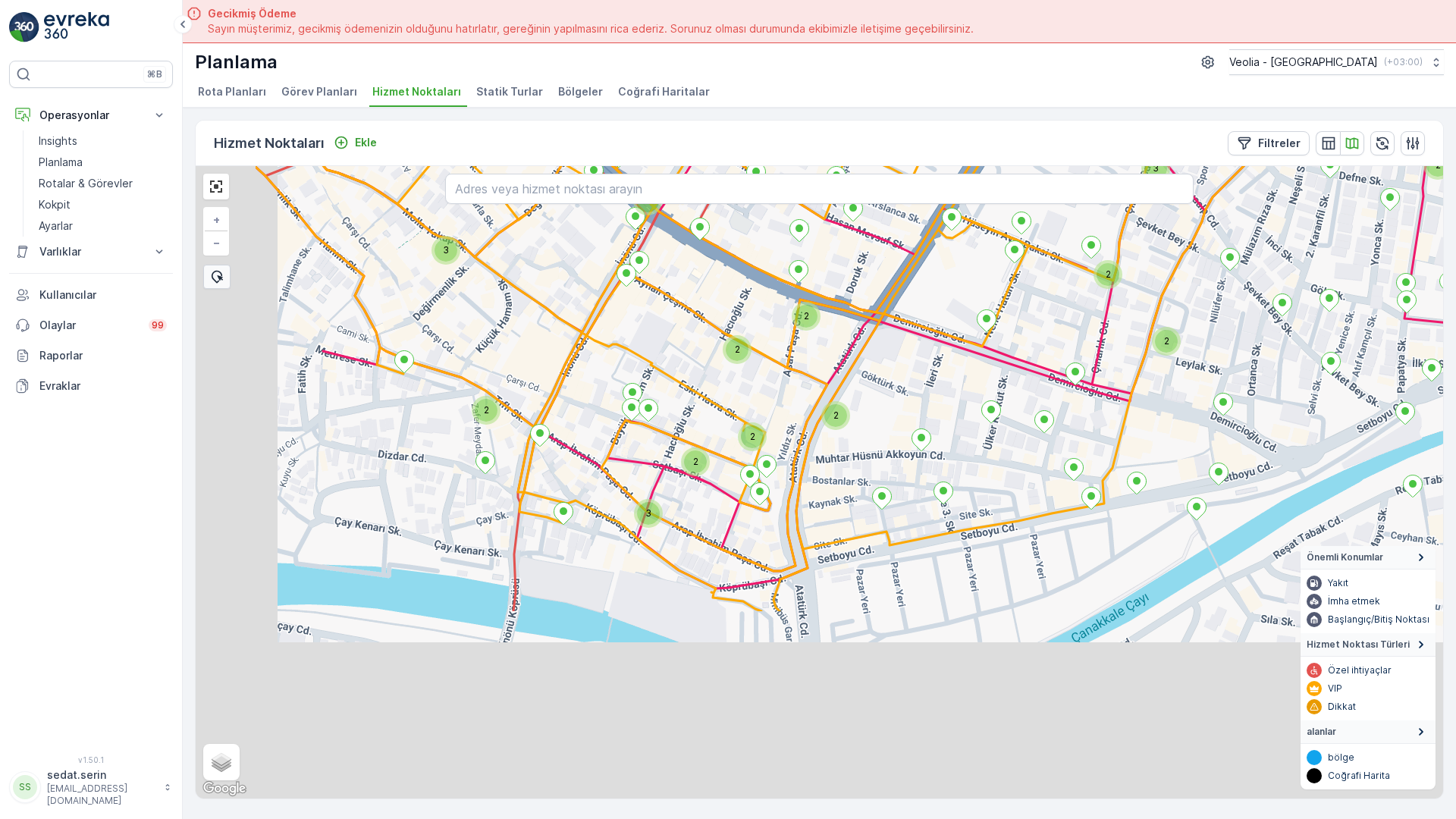
drag, startPoint x: 797, startPoint y: 510, endPoint x: 1002, endPoint y: 54, distance: 500.0
click at [1002, 166] on div "2 2 2 2 3 2 2 2 2 2 2 2 3 2 2 2 2 2 2 2 2 3 2 2 2 3 2 2 2 2 2 3 2 + − Uydu Yol …" at bounding box center [819, 483] width 1247 height 633
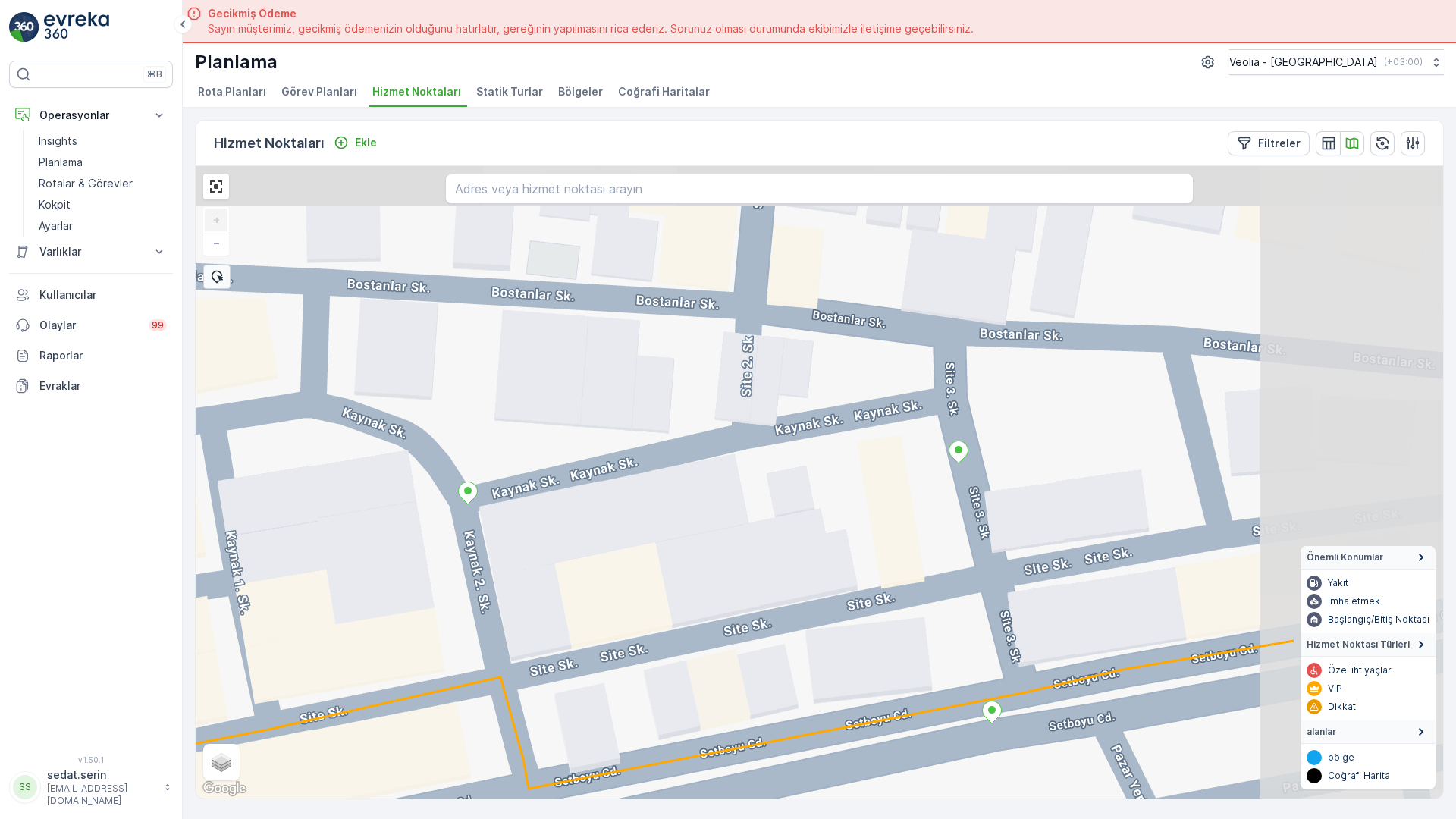
drag, startPoint x: 1096, startPoint y: 377, endPoint x: 592, endPoint y: 466, distance: 511.8
click at [592, 466] on div "+ − Uydu Yol haritası Arazi Karışık Leaflet Klavye kısayolları Harita Verileri …" at bounding box center [819, 483] width 1247 height 633
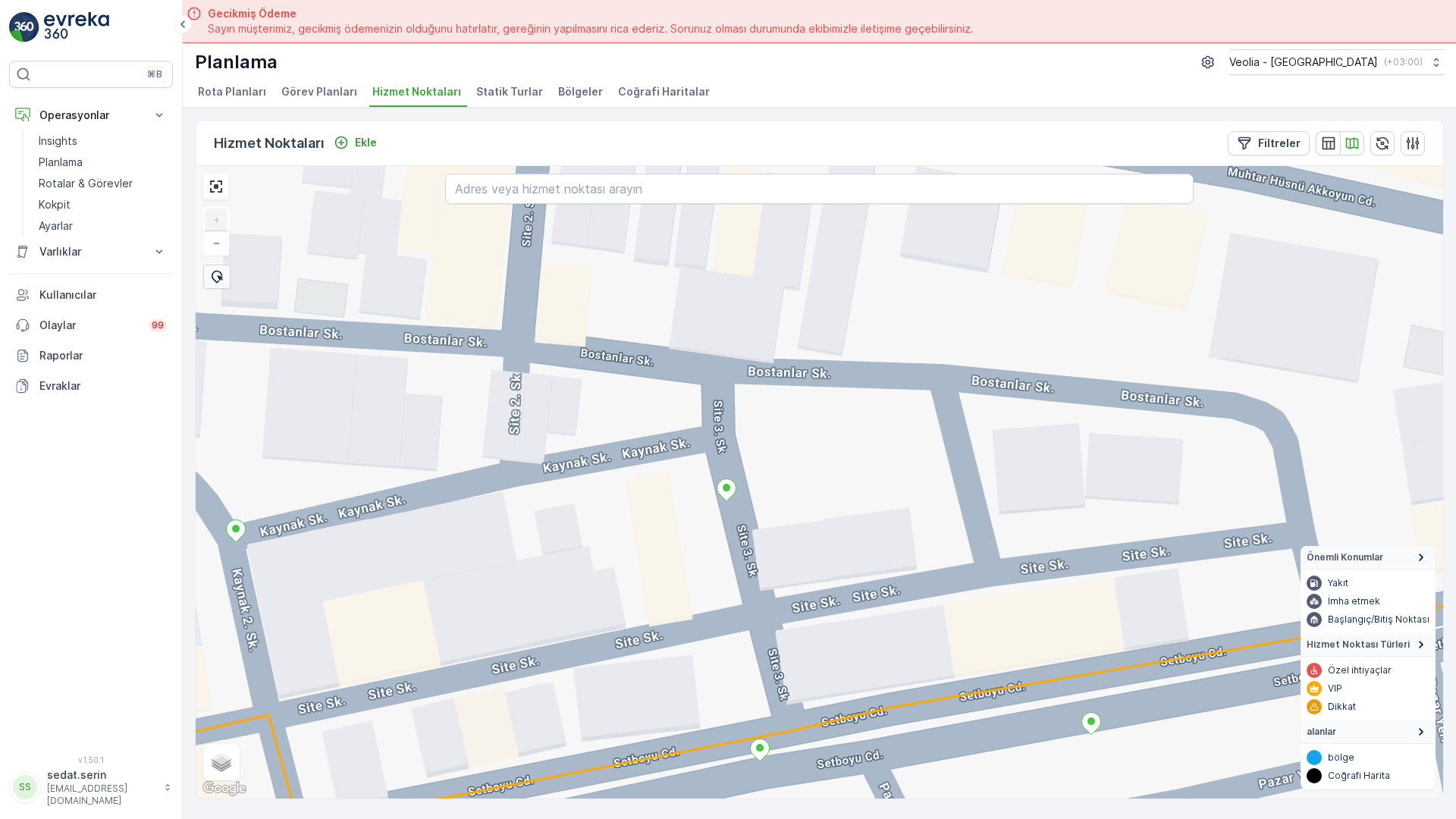
drag, startPoint x: 981, startPoint y: 382, endPoint x: 747, endPoint y: 421, distance: 237.2
click at [747, 421] on div "+ − Uydu Yol haritası Arazi Karışık Leaflet Klavye kısayolları Harita Verileri …" at bounding box center [819, 483] width 1247 height 633
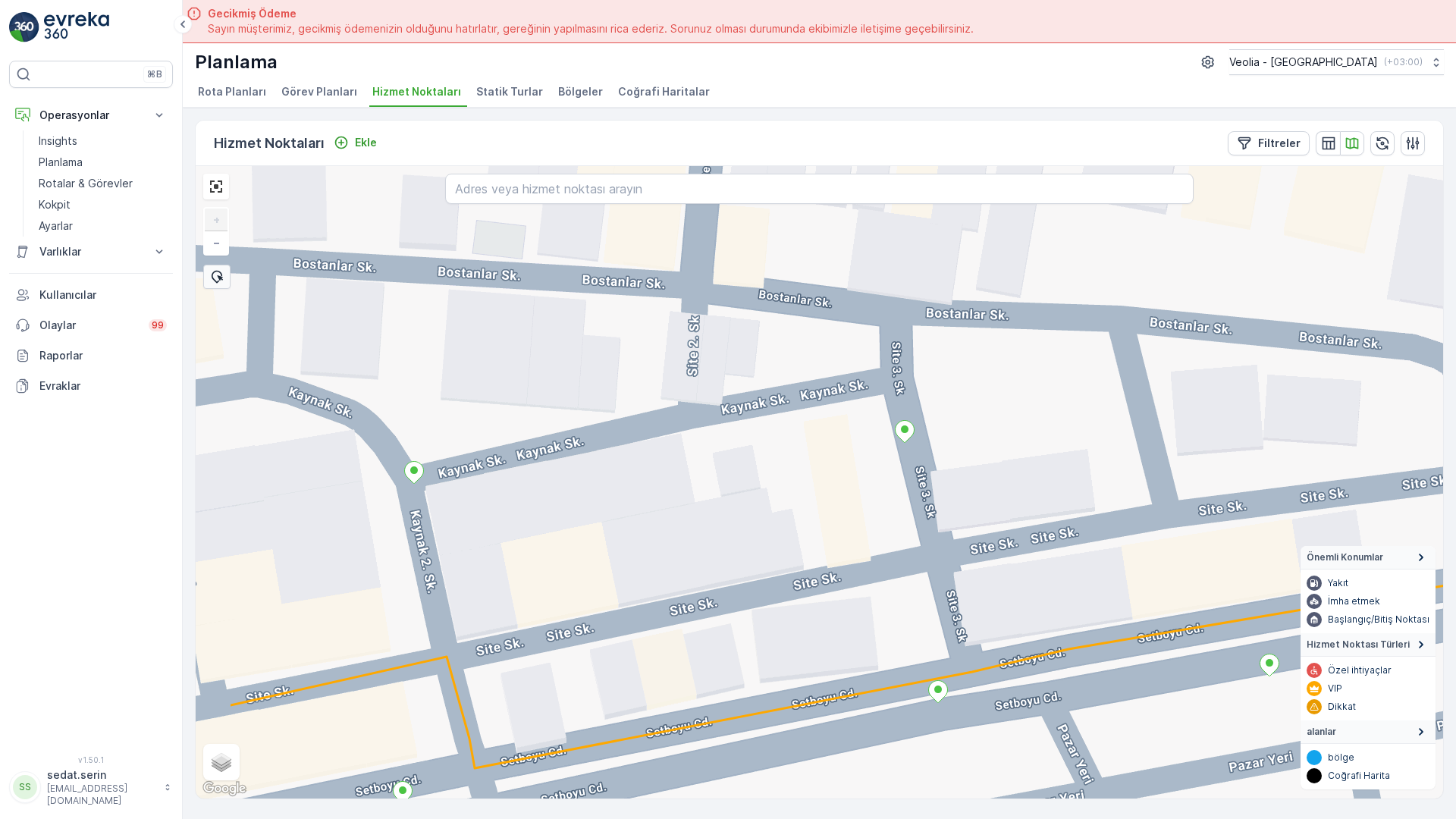
drag, startPoint x: 716, startPoint y: 389, endPoint x: 896, endPoint y: 330, distance: 189.4
click at [896, 330] on div "+ − Uydu Yol haritası Arazi Karışık Leaflet Klavye kısayolları Harita Verileri …" at bounding box center [819, 483] width 1247 height 633
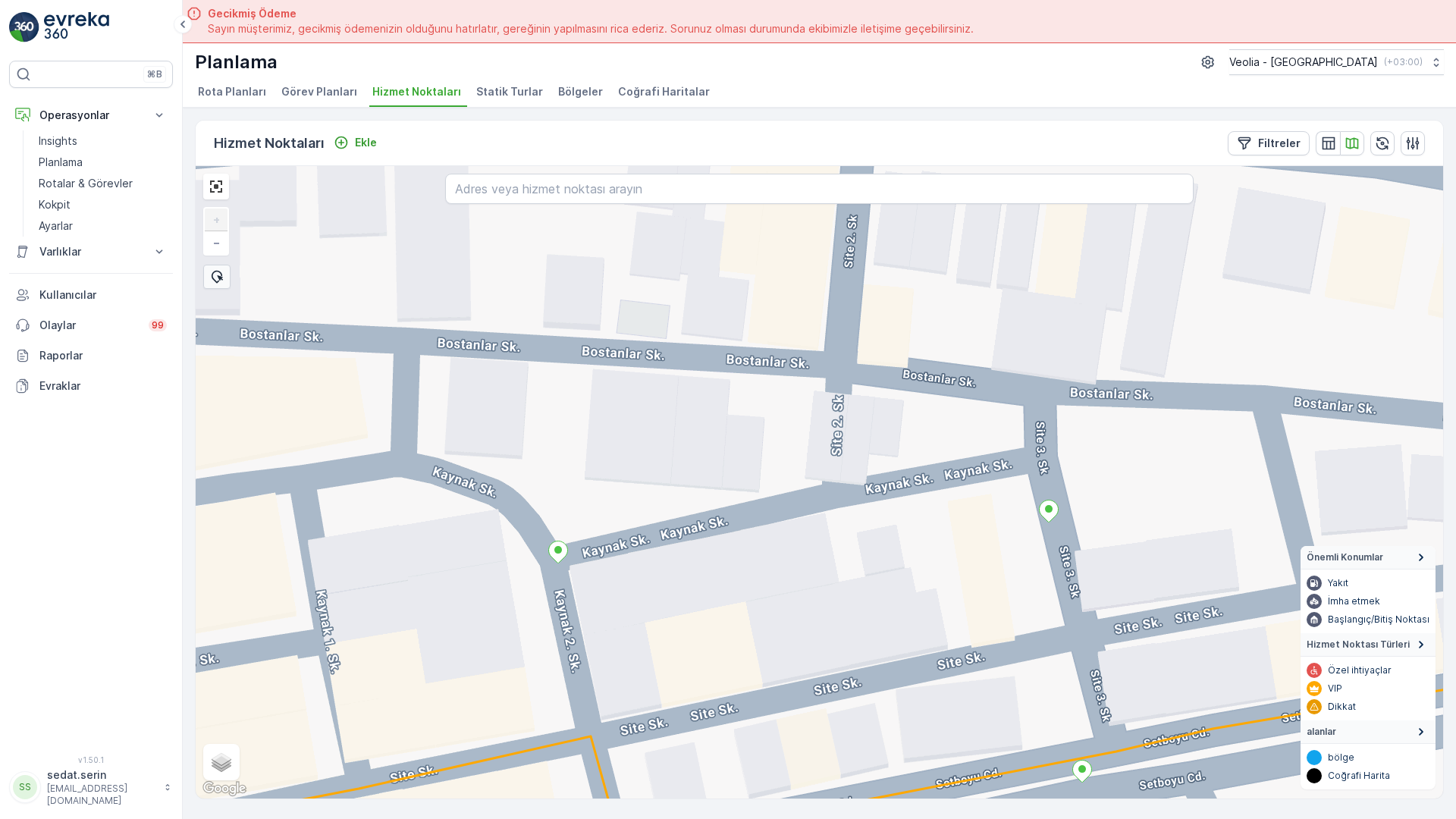
drag, startPoint x: 426, startPoint y: 279, endPoint x: 687, endPoint y: 309, distance: 262.7
click at [687, 309] on div "+ − Uydu Yol haritası Arazi Karışık Leaflet Klavye kısayolları Harita Verileri …" at bounding box center [819, 483] width 1247 height 633
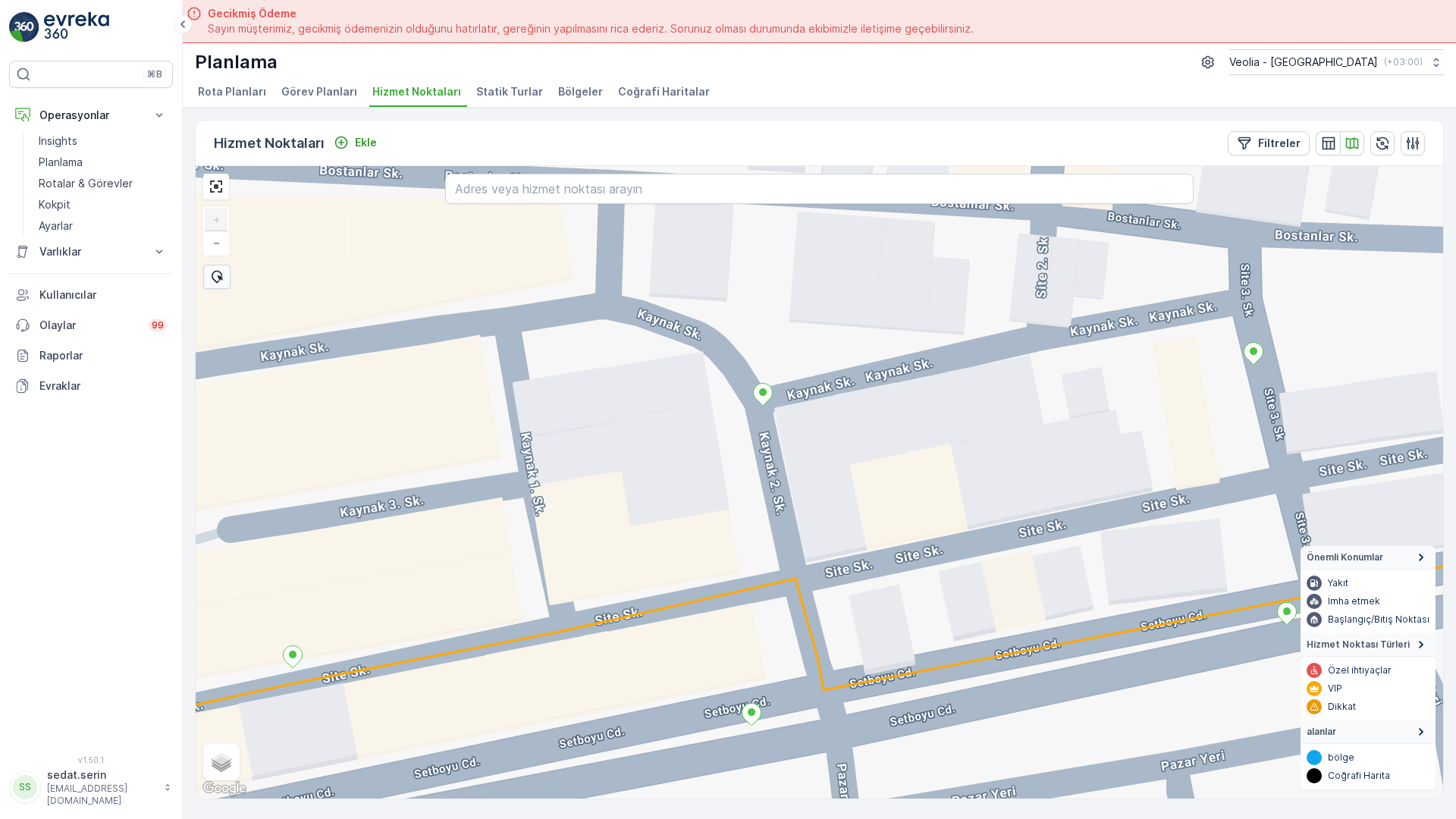
drag, startPoint x: 453, startPoint y: 463, endPoint x: 541, endPoint y: 355, distance: 139.3
click at [541, 355] on div "+ − Uydu Yol haritası Arazi Karışık Leaflet Klavye kısayolları Harita Verileri …" at bounding box center [819, 483] width 1247 height 633
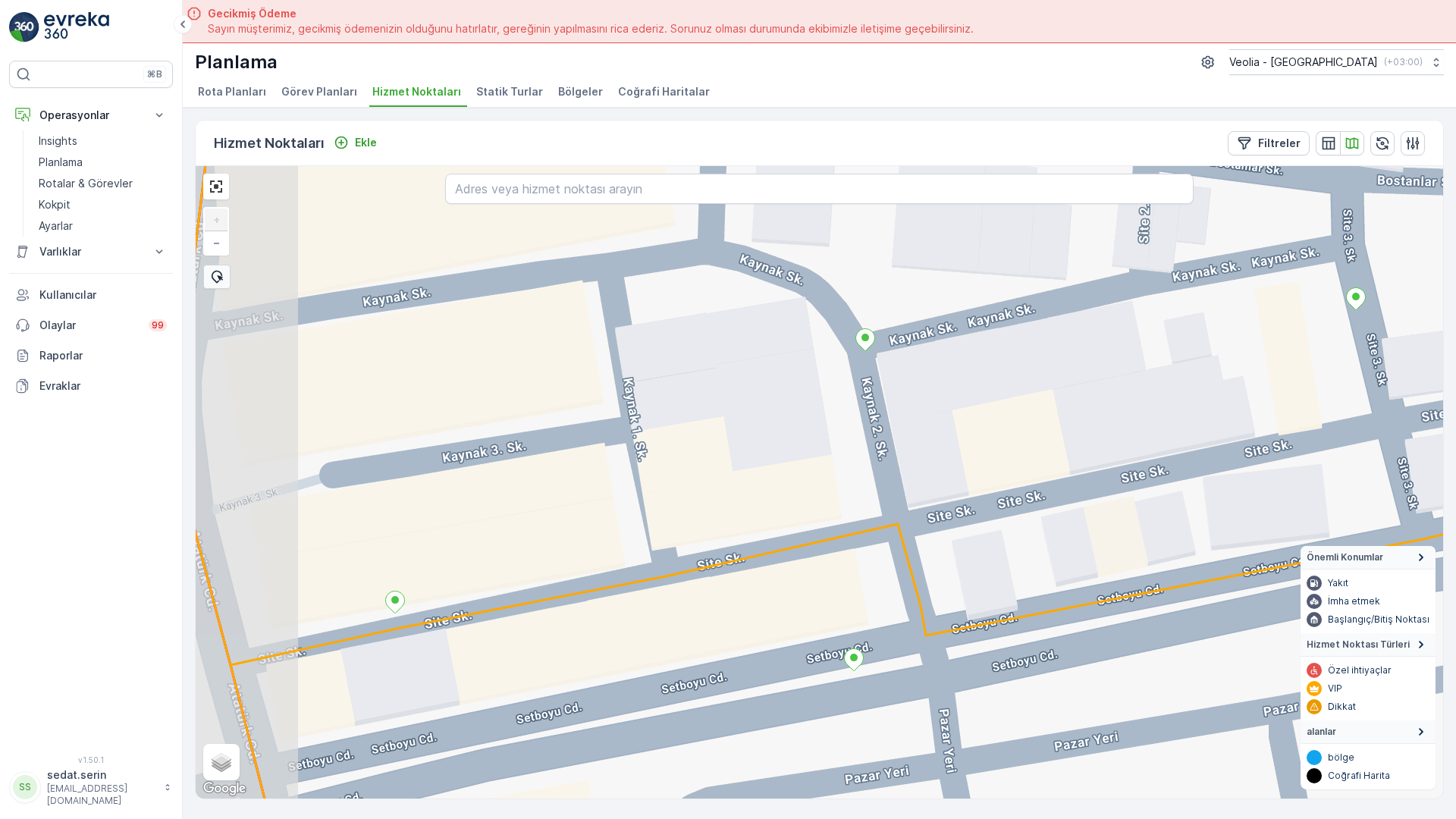
drag, startPoint x: 506, startPoint y: 359, endPoint x: 590, endPoint y: 315, distance: 94.8
click at [590, 315] on div "+ − Uydu Yol haritası Arazi Karışık Leaflet Klavye kısayolları Harita Verileri …" at bounding box center [819, 483] width 1247 height 633
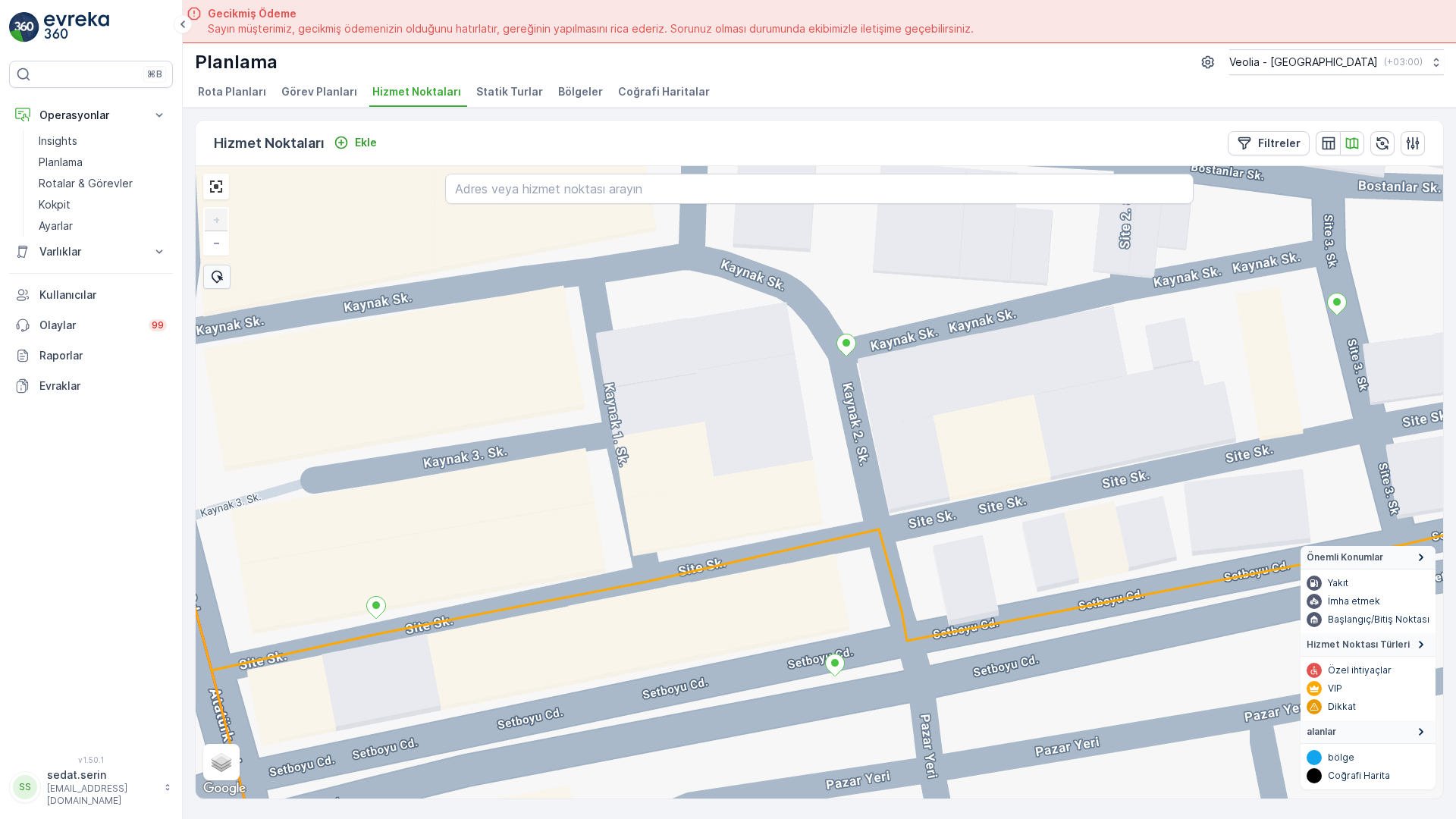
drag, startPoint x: 909, startPoint y: 348, endPoint x: 812, endPoint y: 392, distance: 106.5
click at [812, 392] on div "+ − Uydu Yol haritası Arazi Karışık Leaflet Klavye kısayolları Harita Verileri …" at bounding box center [819, 483] width 1247 height 633
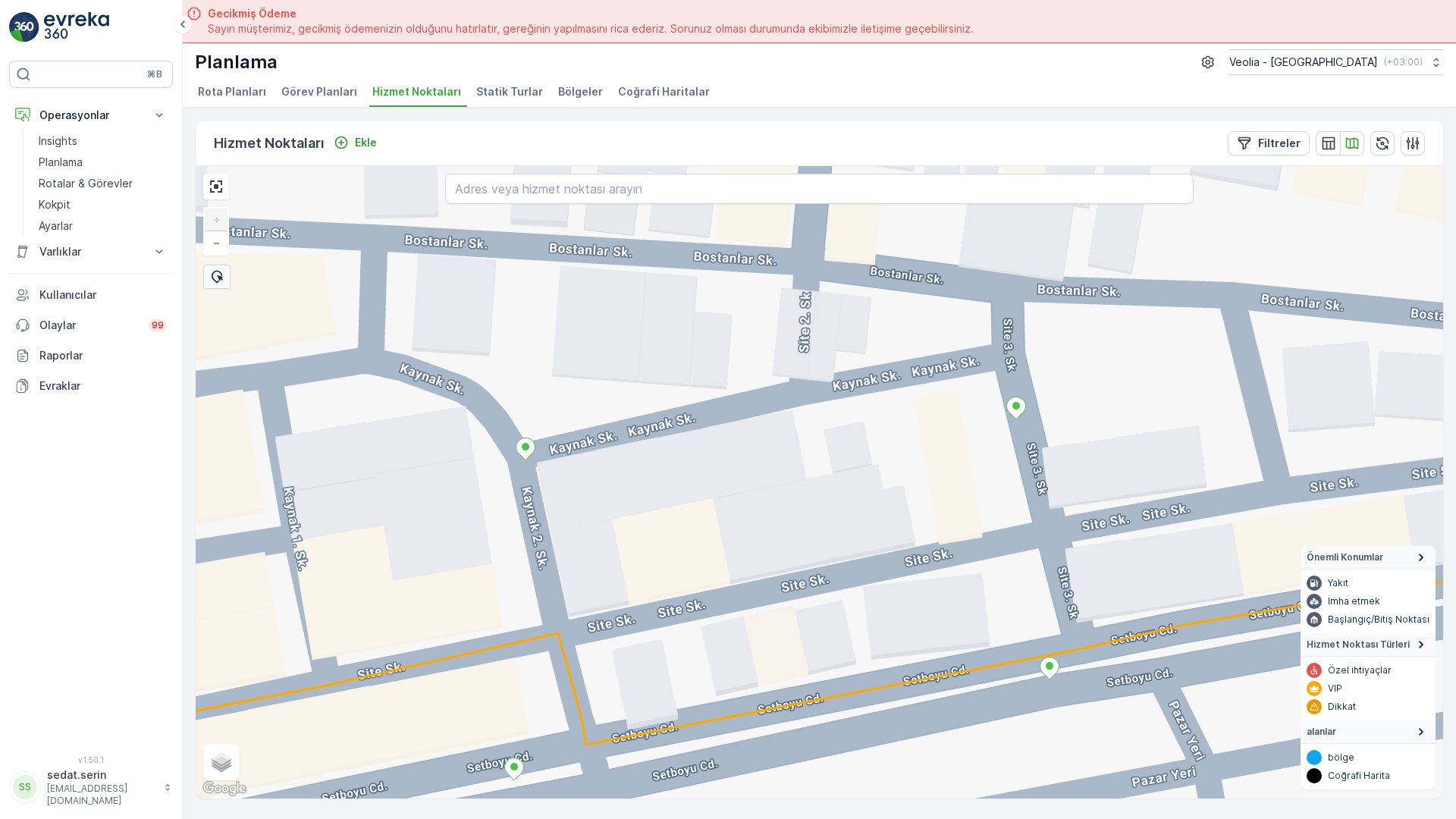
drag, startPoint x: 888, startPoint y: 346, endPoint x: 681, endPoint y: 416, distance: 218.5
click at [681, 416] on div "+ − Uydu Yol haritası Arazi Karışık Leaflet Klavye kısayolları Harita Verileri …" at bounding box center [819, 483] width 1247 height 633
drag, startPoint x: 1129, startPoint y: 357, endPoint x: 790, endPoint y: 379, distance: 339.7
click at [790, 379] on div "+ − Uydu Yol haritası Arazi Karışık Leaflet Klavye kısayolları Harita Verileri …" at bounding box center [819, 483] width 1247 height 633
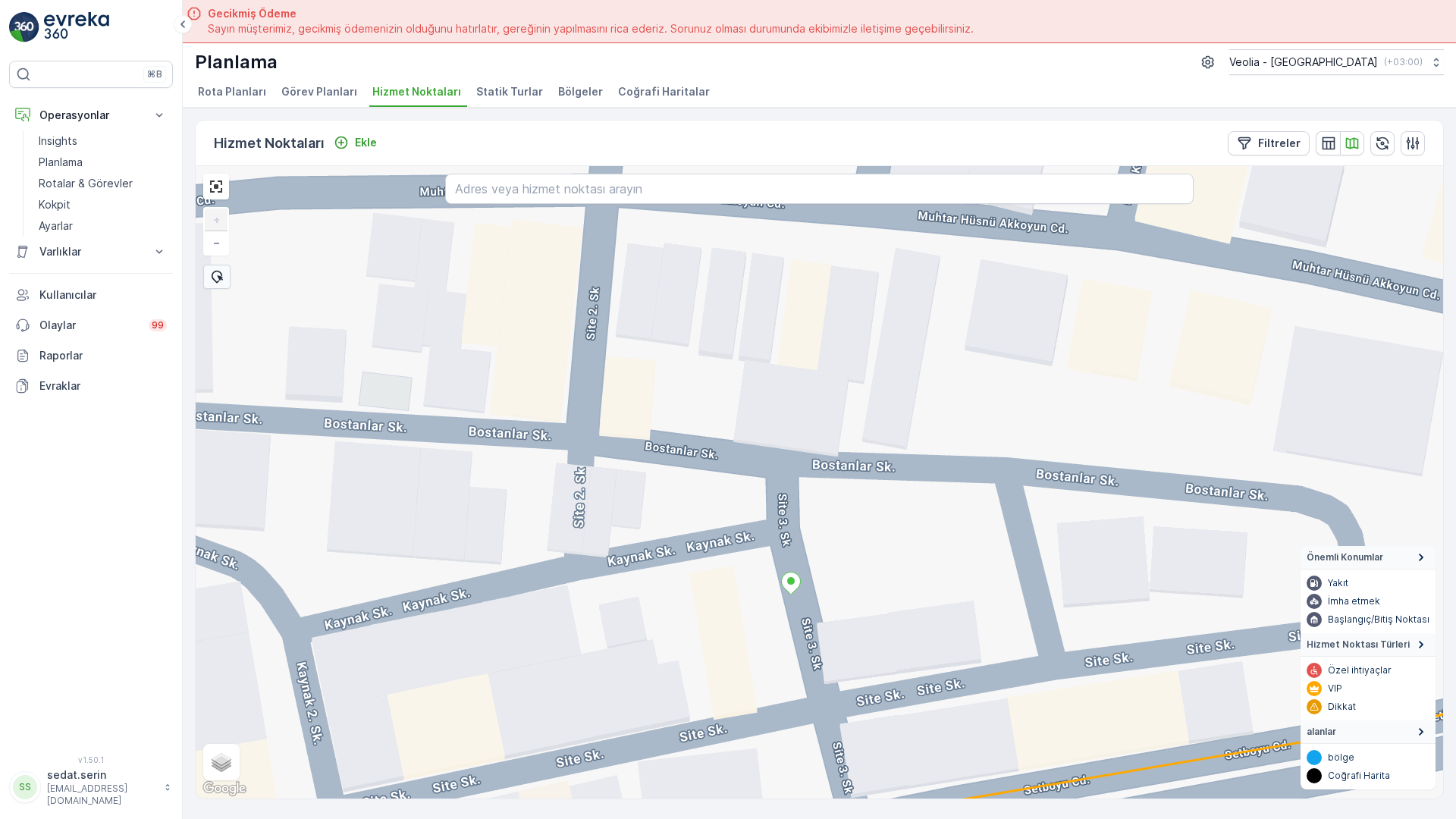
drag, startPoint x: 409, startPoint y: 232, endPoint x: 547, endPoint y: 418, distance: 231.6
click at [547, 418] on div "+ − Uydu Yol haritası Arazi Karışık Leaflet Klavye kısayolları Harita Verileri …" at bounding box center [819, 483] width 1247 height 633
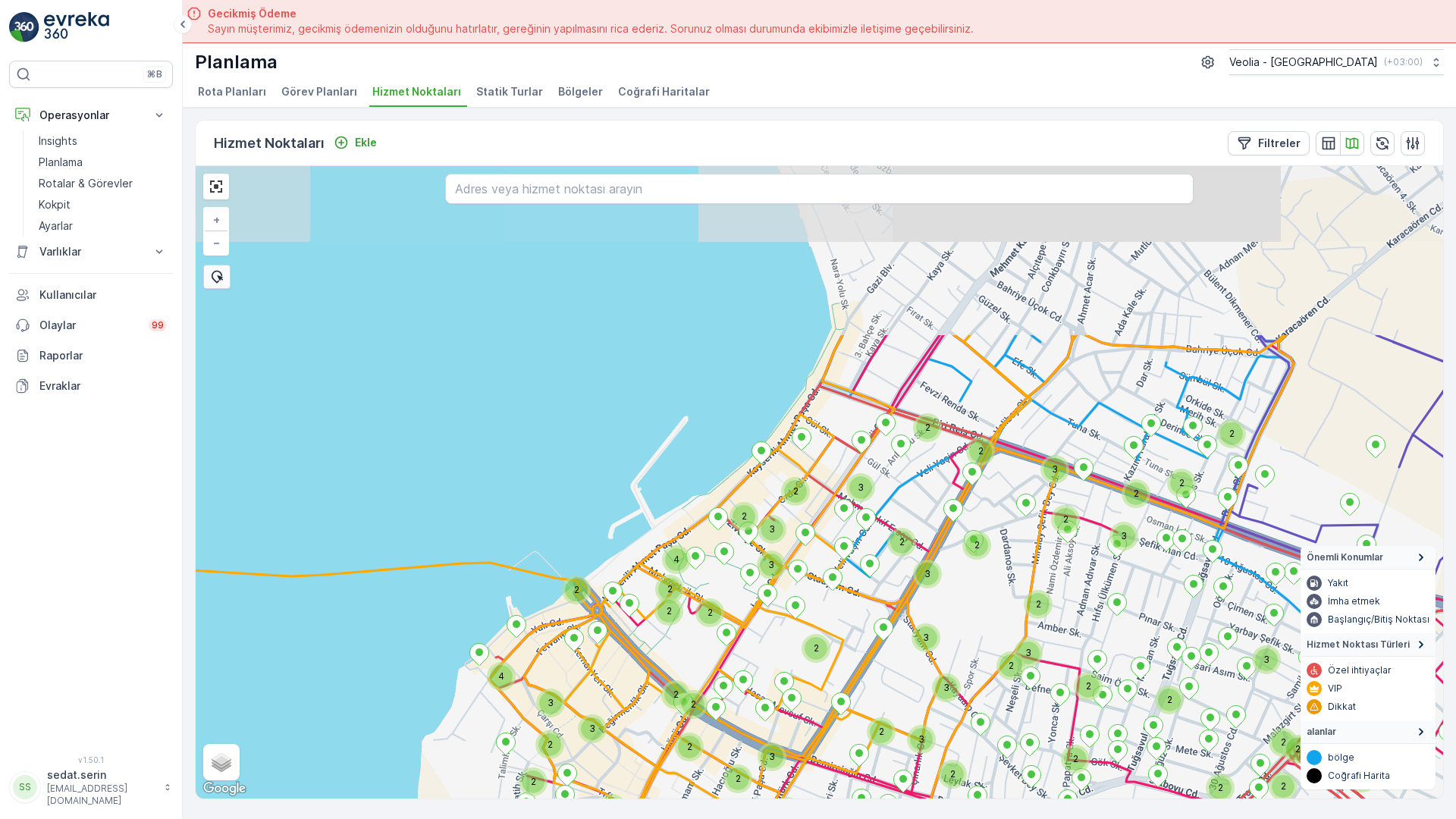
drag, startPoint x: 759, startPoint y: 341, endPoint x: 685, endPoint y: 592, distance: 261.7
click at [685, 592] on div "3 2 2 3 2 4 2 2 2 2 2 2 2 2 2 3 3 2 2 3 3 2 2 2 2 2 2 3 2 2 2 2 2 2 2 2 2 3 2 2…" at bounding box center [819, 483] width 1247 height 633
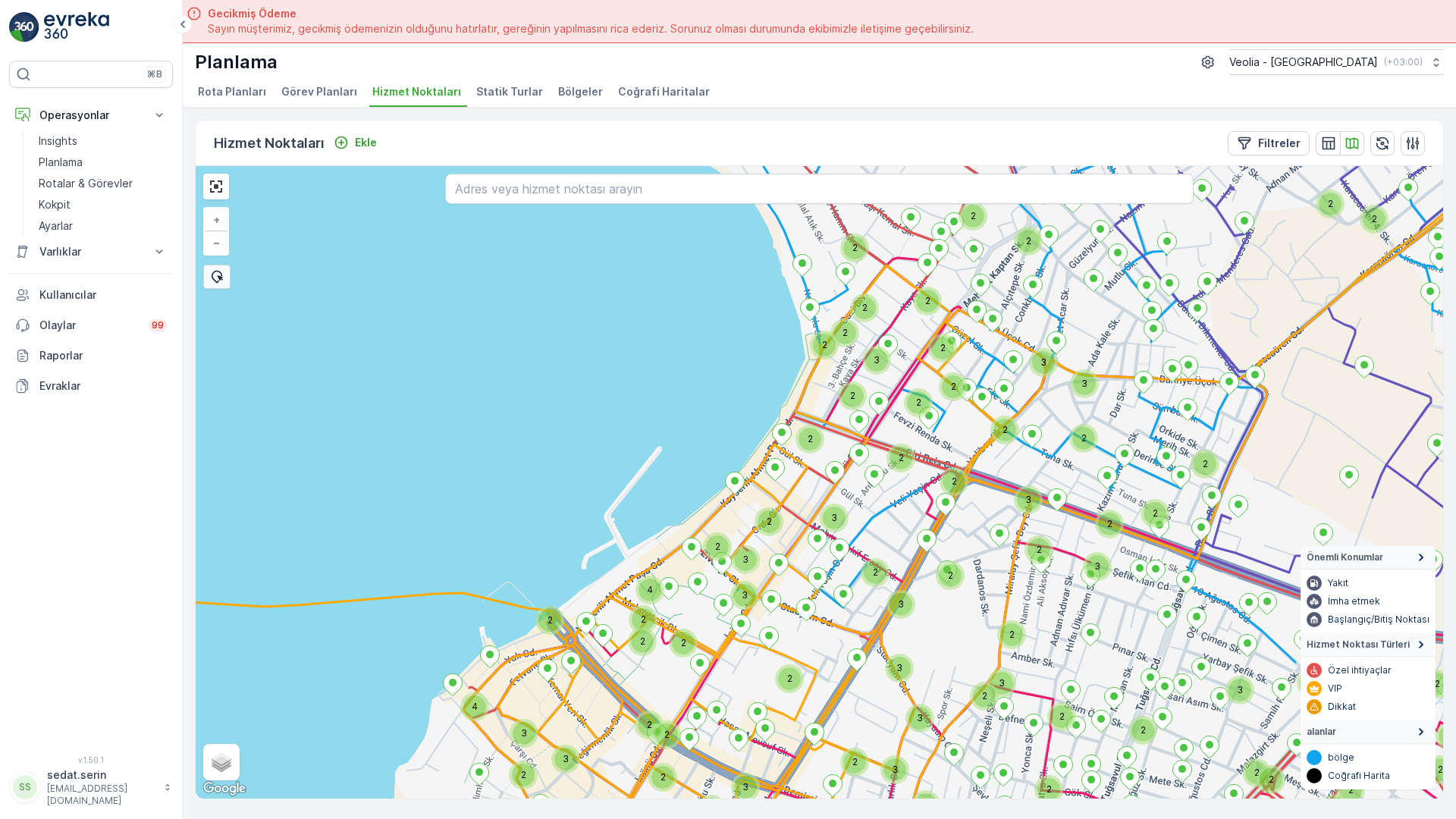
drag, startPoint x: 773, startPoint y: 484, endPoint x: 712, endPoint y: 556, distance: 94.4
click at [687, 590] on div "3 2 2 3 2 4 2 2 2 2 2 2 2 2 3 2 2 3 2 2 2 2 3 2 2 2 2 2 2 2 3 2 2 3 2 2 2 2 3 2…" at bounding box center [819, 483] width 1247 height 633
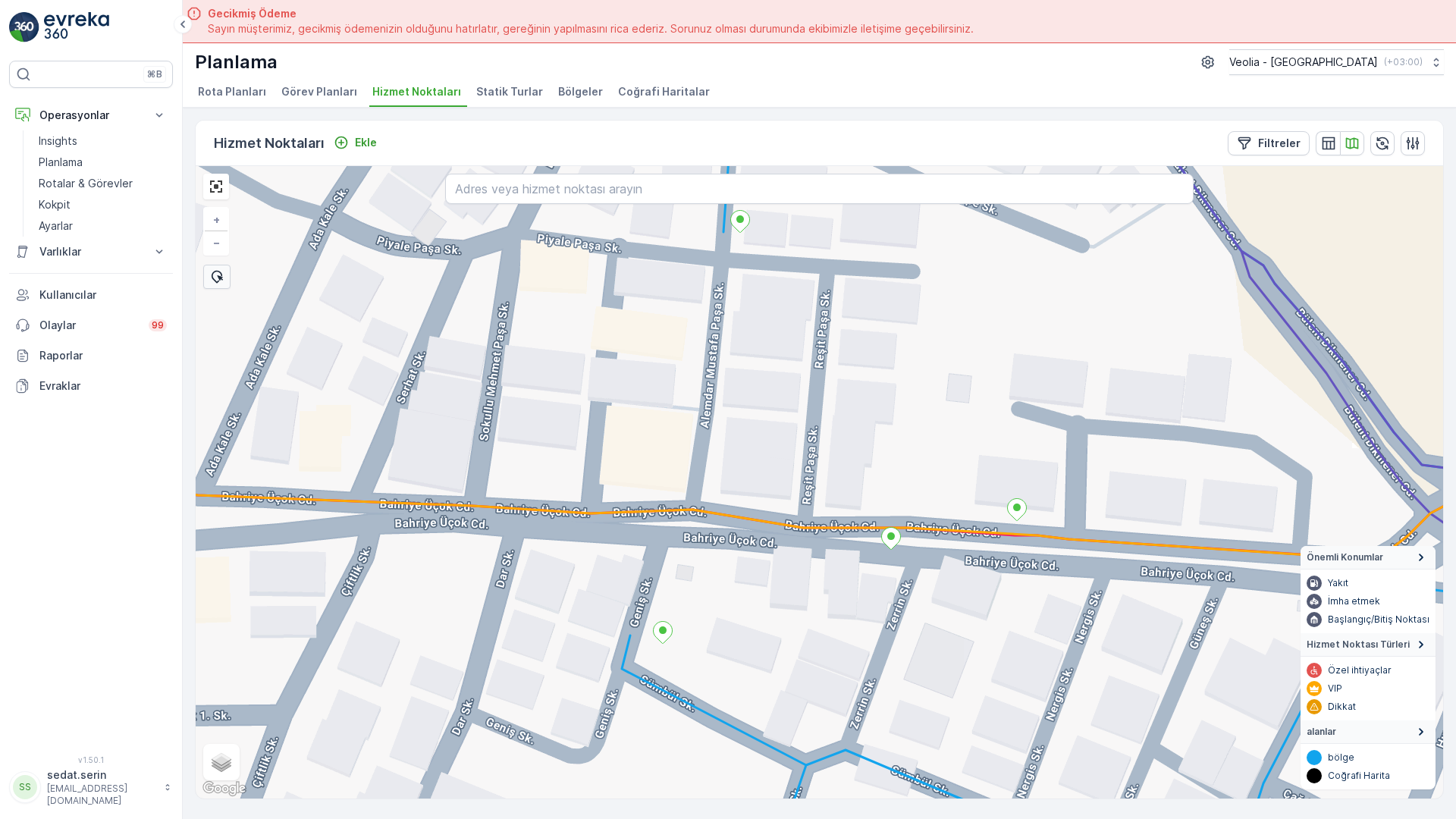
drag, startPoint x: 526, startPoint y: 284, endPoint x: 546, endPoint y: 351, distance: 69.9
click at [571, 351] on div "+ − Uydu Yol haritası Arazi Karışık Leaflet Klavye kısayolları Harita Verileri …" at bounding box center [819, 483] width 1247 height 633
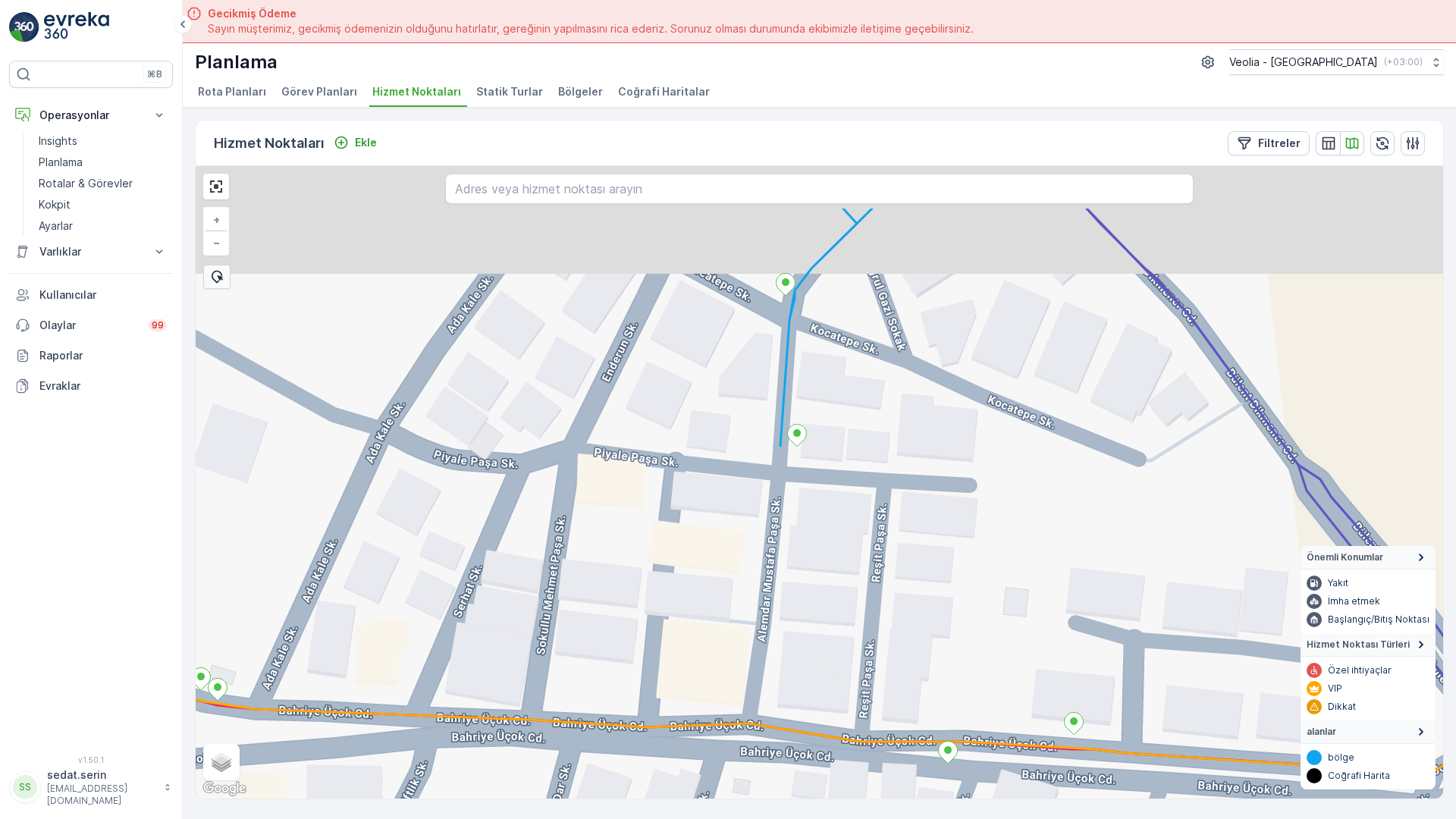
drag, startPoint x: 411, startPoint y: 174, endPoint x: 409, endPoint y: 303, distance: 129.0
click at [409, 303] on div "+ − Uydu Yol haritası Arazi Karışık Leaflet Klavye kısayolları Harita Verileri …" at bounding box center [819, 483] width 1247 height 633
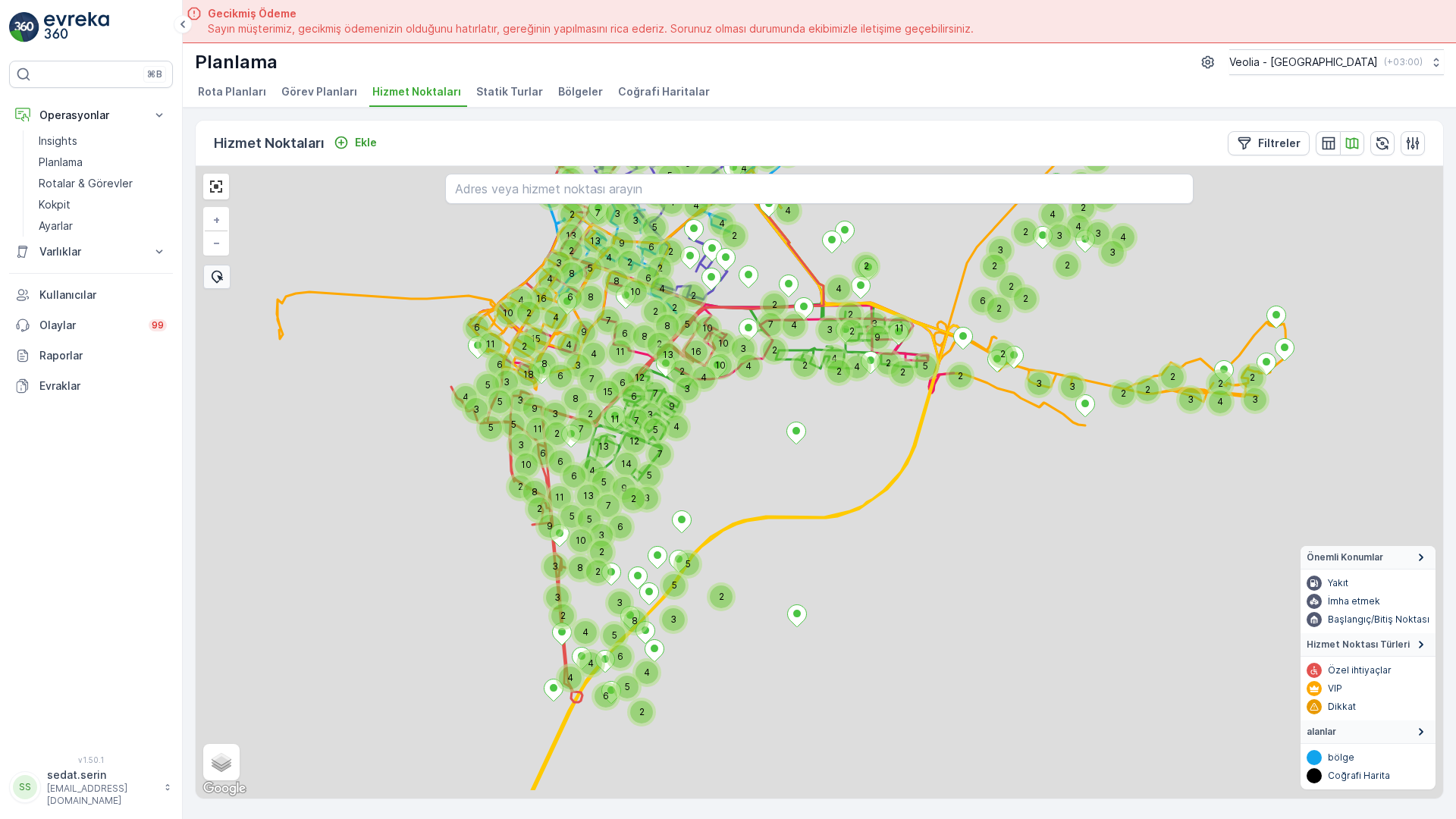
drag, startPoint x: 330, startPoint y: 337, endPoint x: 334, endPoint y: 236, distance: 101.1
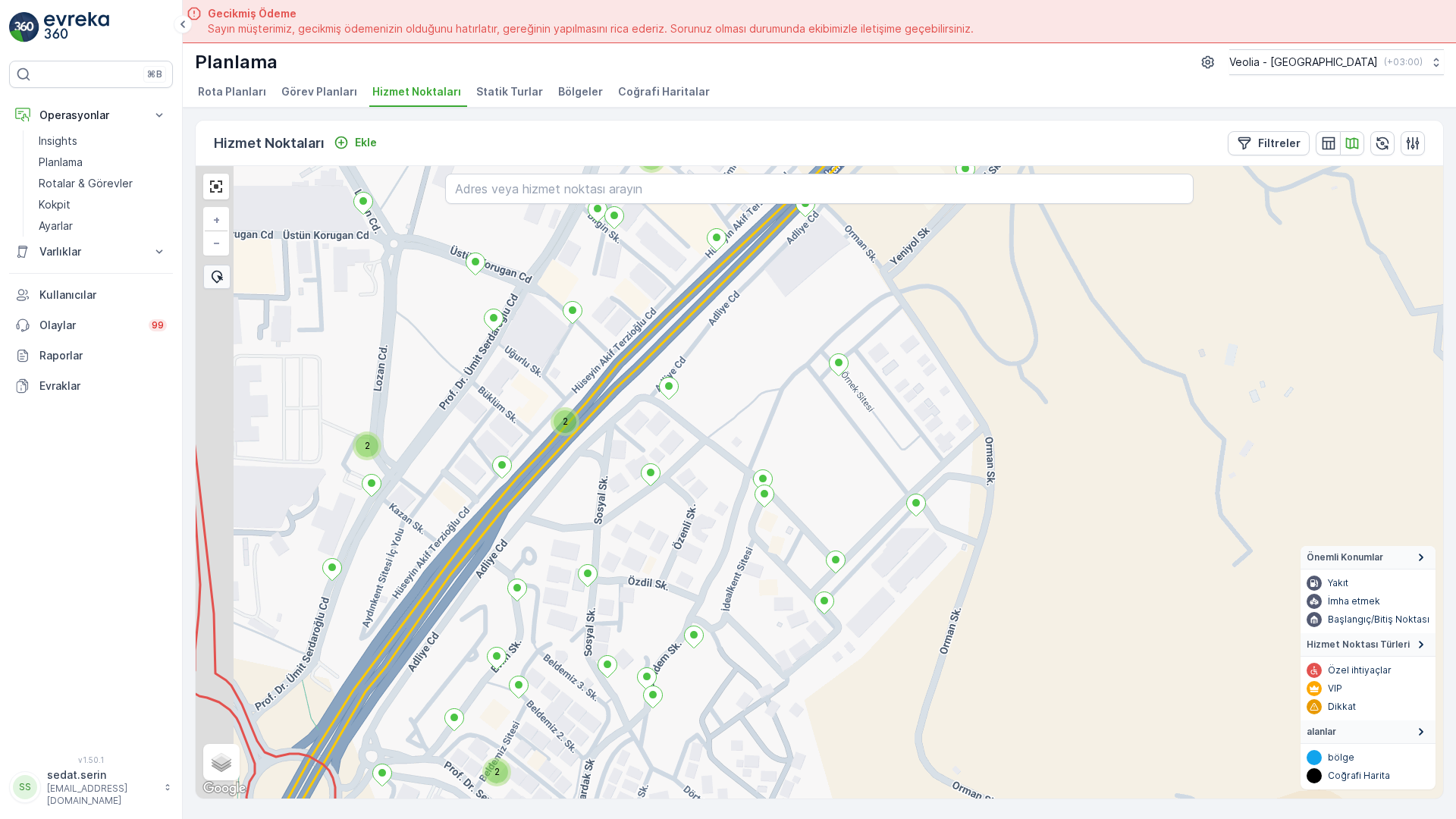
drag, startPoint x: 287, startPoint y: 615, endPoint x: 436, endPoint y: 439, distance: 230.6
click at [429, 439] on div "2 2 2 2 + − Uydu Yol haritası Arazi Karışık Leaflet Klavye kısayolları Harita V…" at bounding box center [819, 483] width 1247 height 633
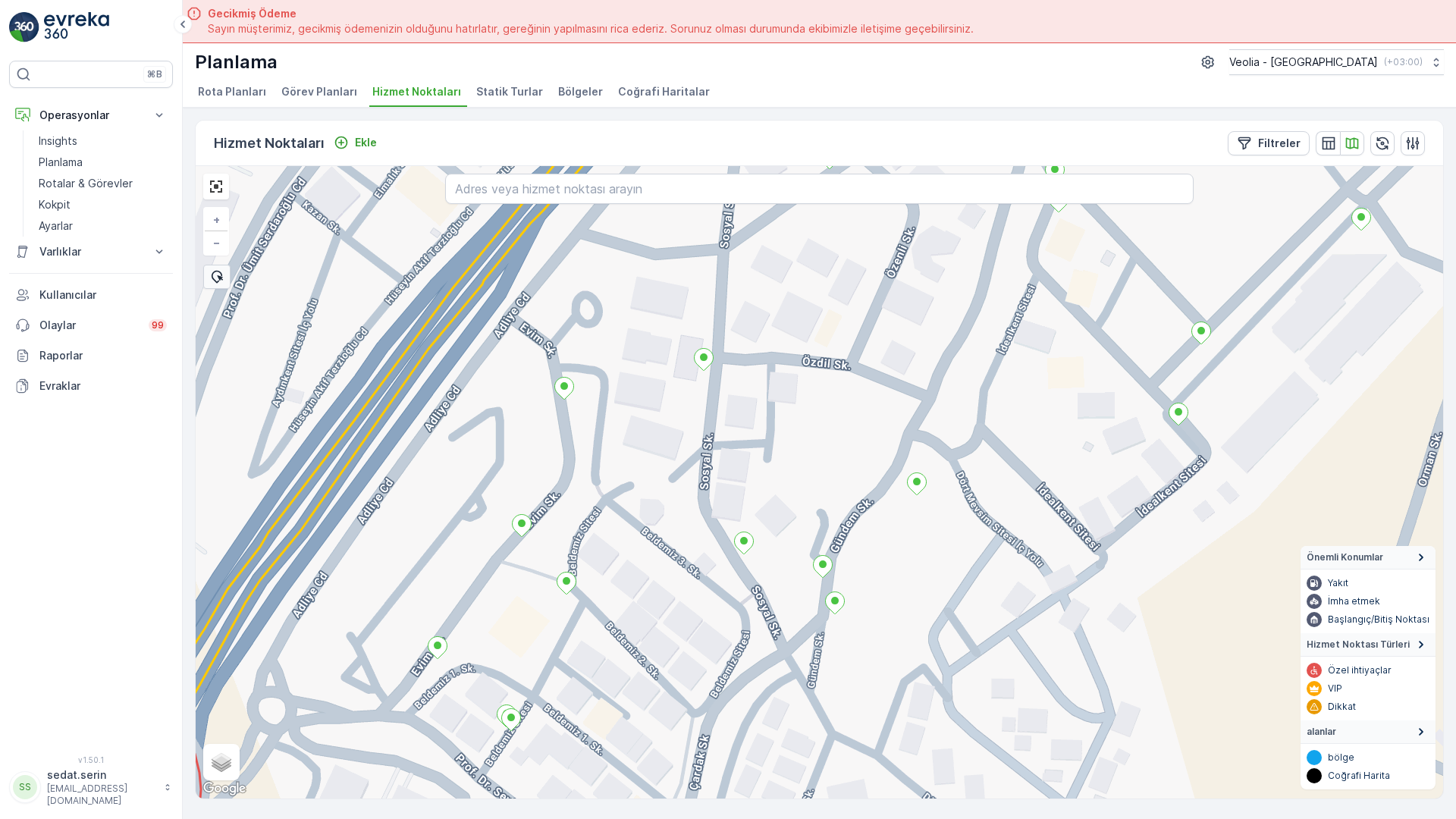
drag, startPoint x: 401, startPoint y: 465, endPoint x: 525, endPoint y: 319, distance: 191.6
click at [525, 319] on div "+ − Uydu Yol haritası Arazi Karışık Leaflet Klavye kısayolları Harita Verileri …" at bounding box center [819, 483] width 1247 height 633
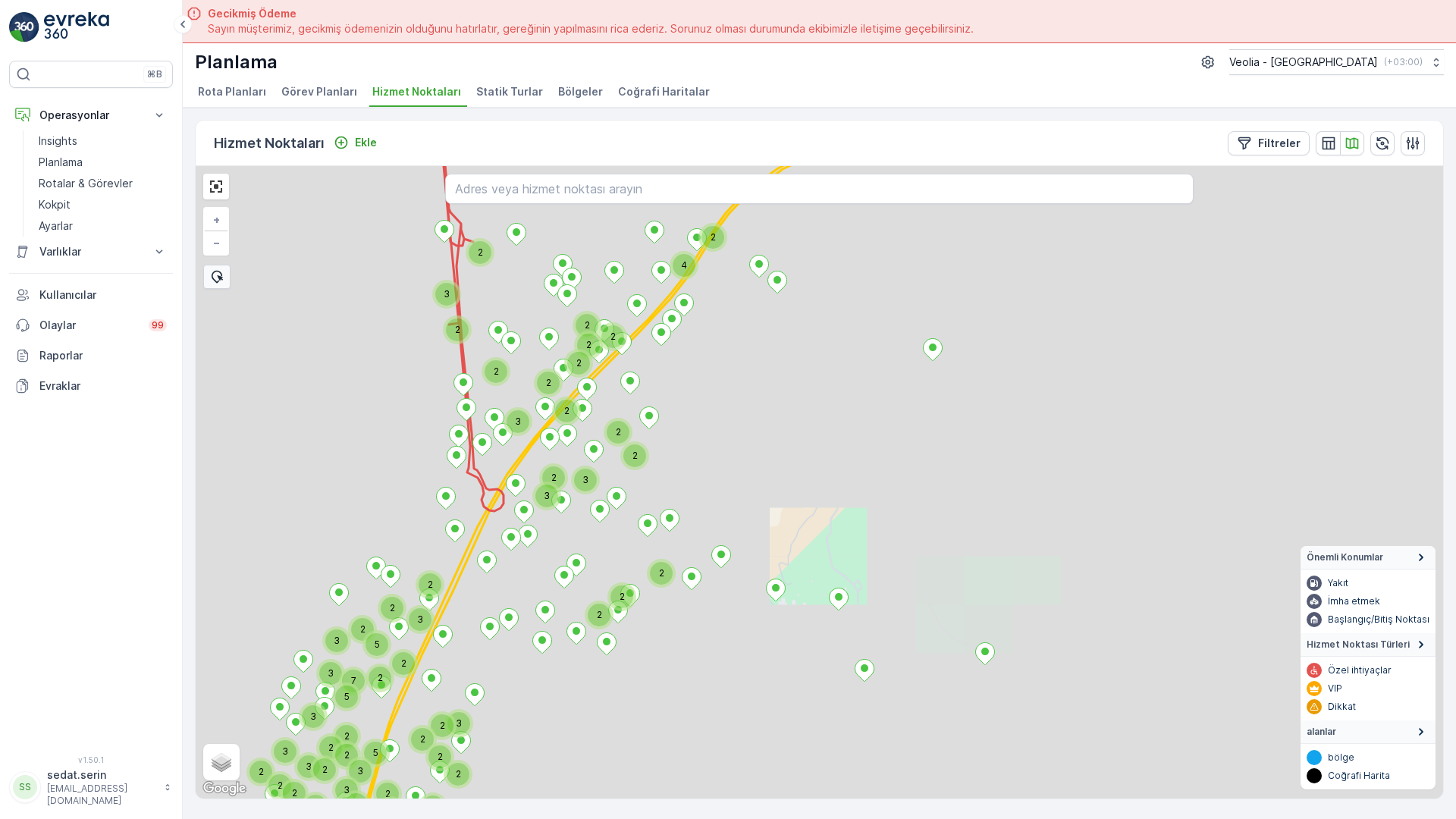
drag, startPoint x: 318, startPoint y: 141, endPoint x: 440, endPoint y: 367, distance: 256.8
click at [440, 367] on div "2 2 4 2 2 2 2 2 2 2 2 2 3 2 2 3 2 3 3 4 3 2 3 2 2 2 2 3 2 2 2 4 2 2 2 3 3 2 2 3…" at bounding box center [819, 483] width 1247 height 633
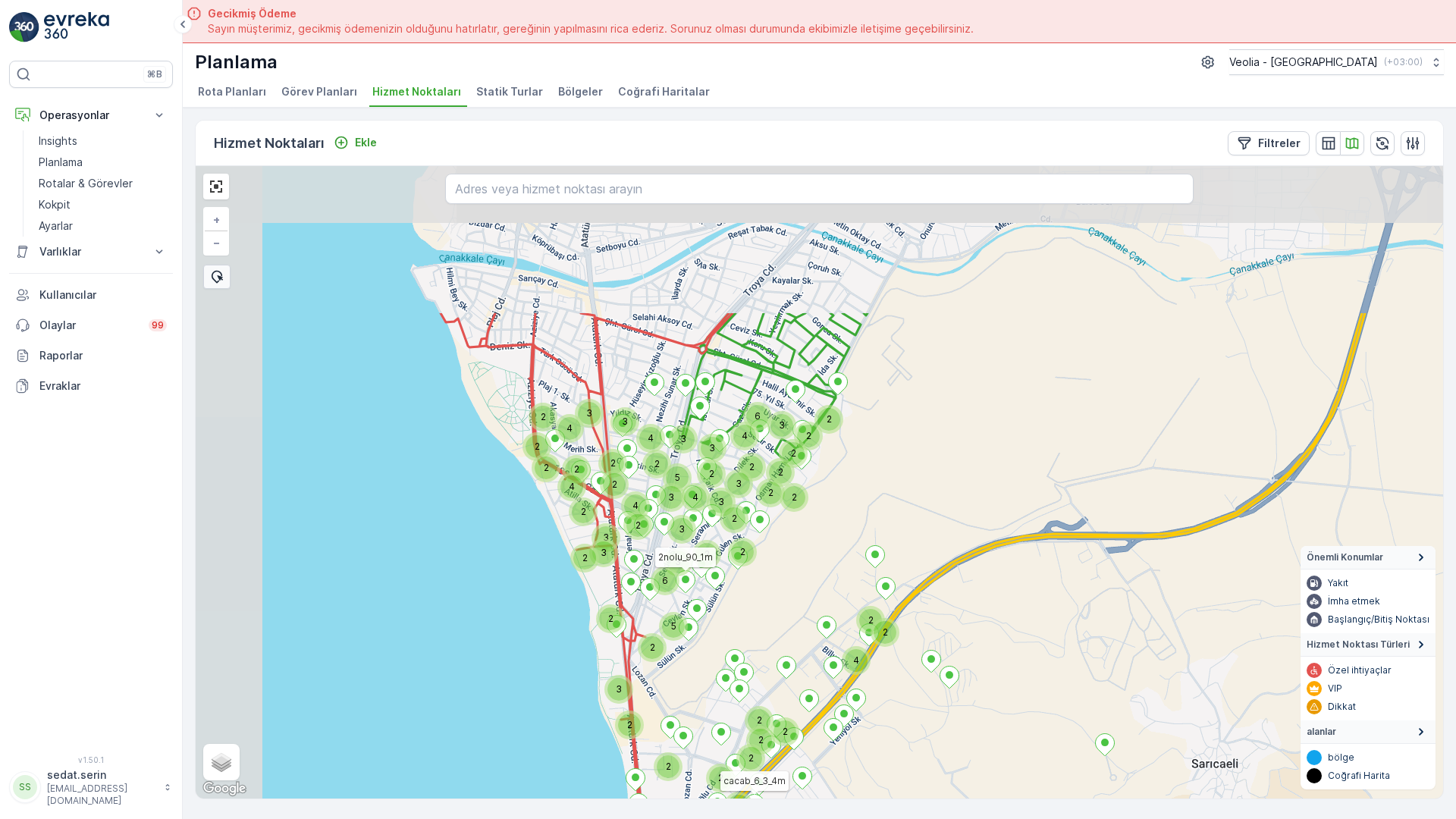
drag, startPoint x: 414, startPoint y: 187, endPoint x: 496, endPoint y: 415, distance: 242.3
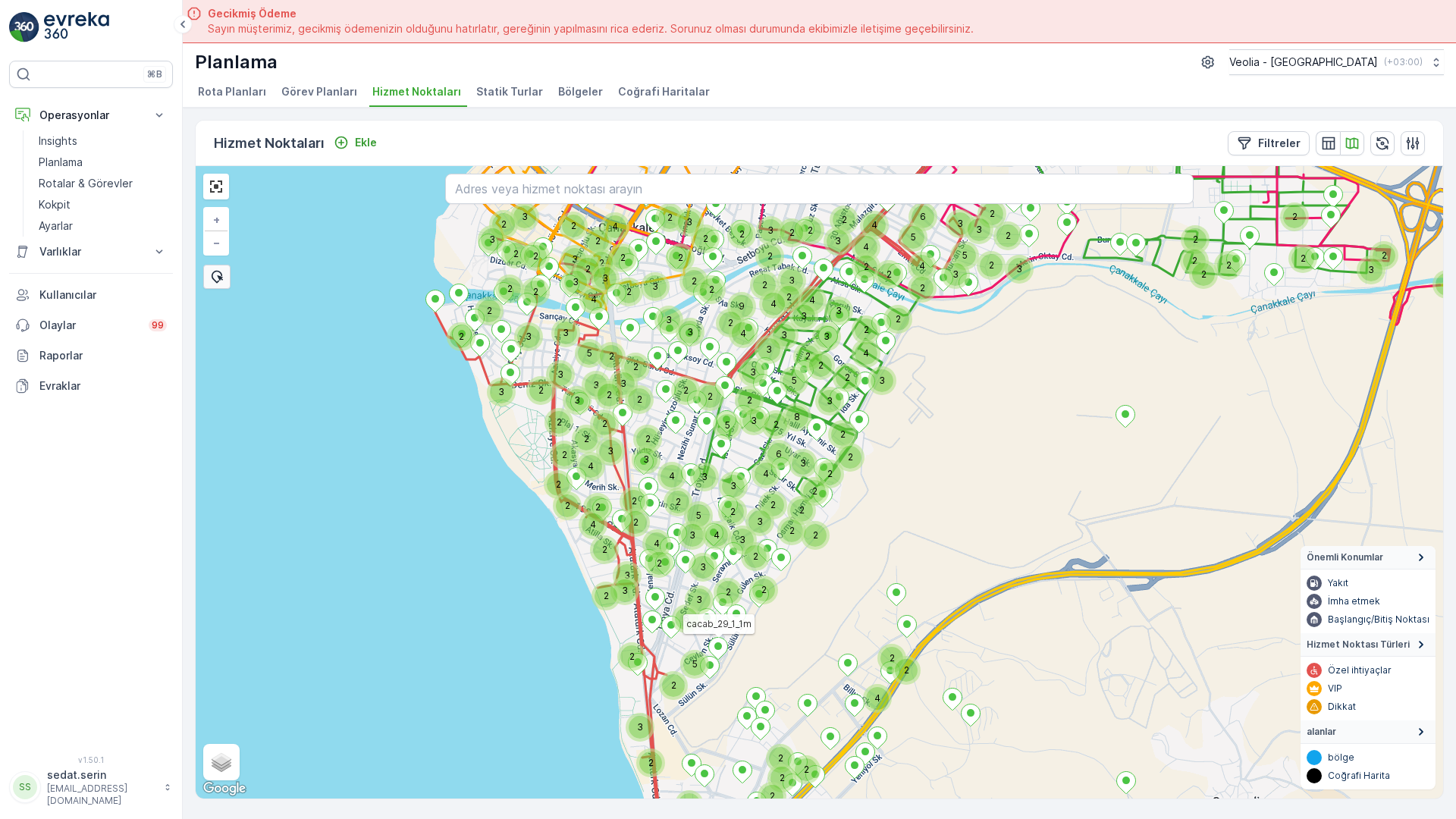
drag, startPoint x: 479, startPoint y: 202, endPoint x: 530, endPoint y: 358, distance: 164.1
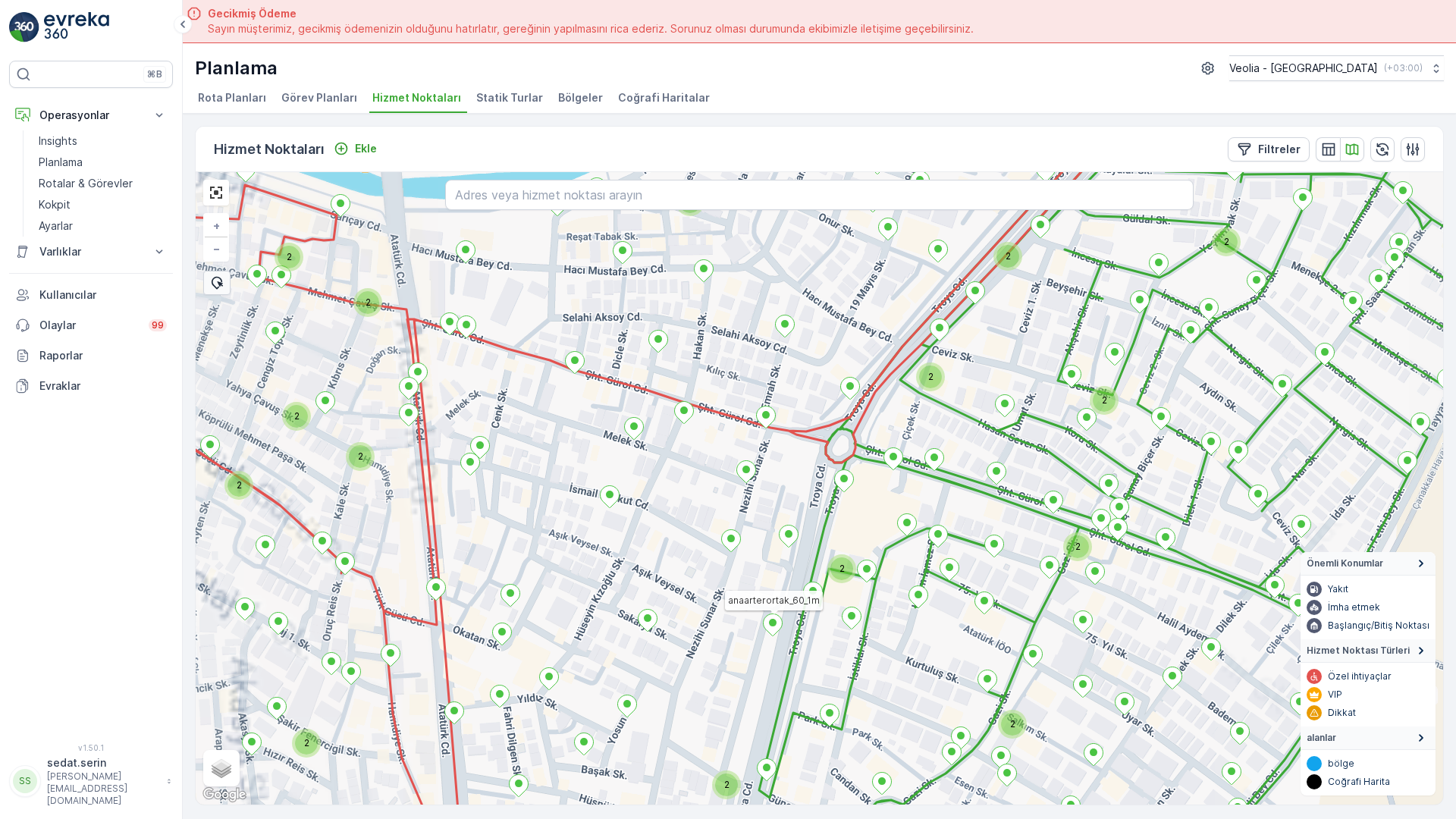
scroll to position [6, 0]
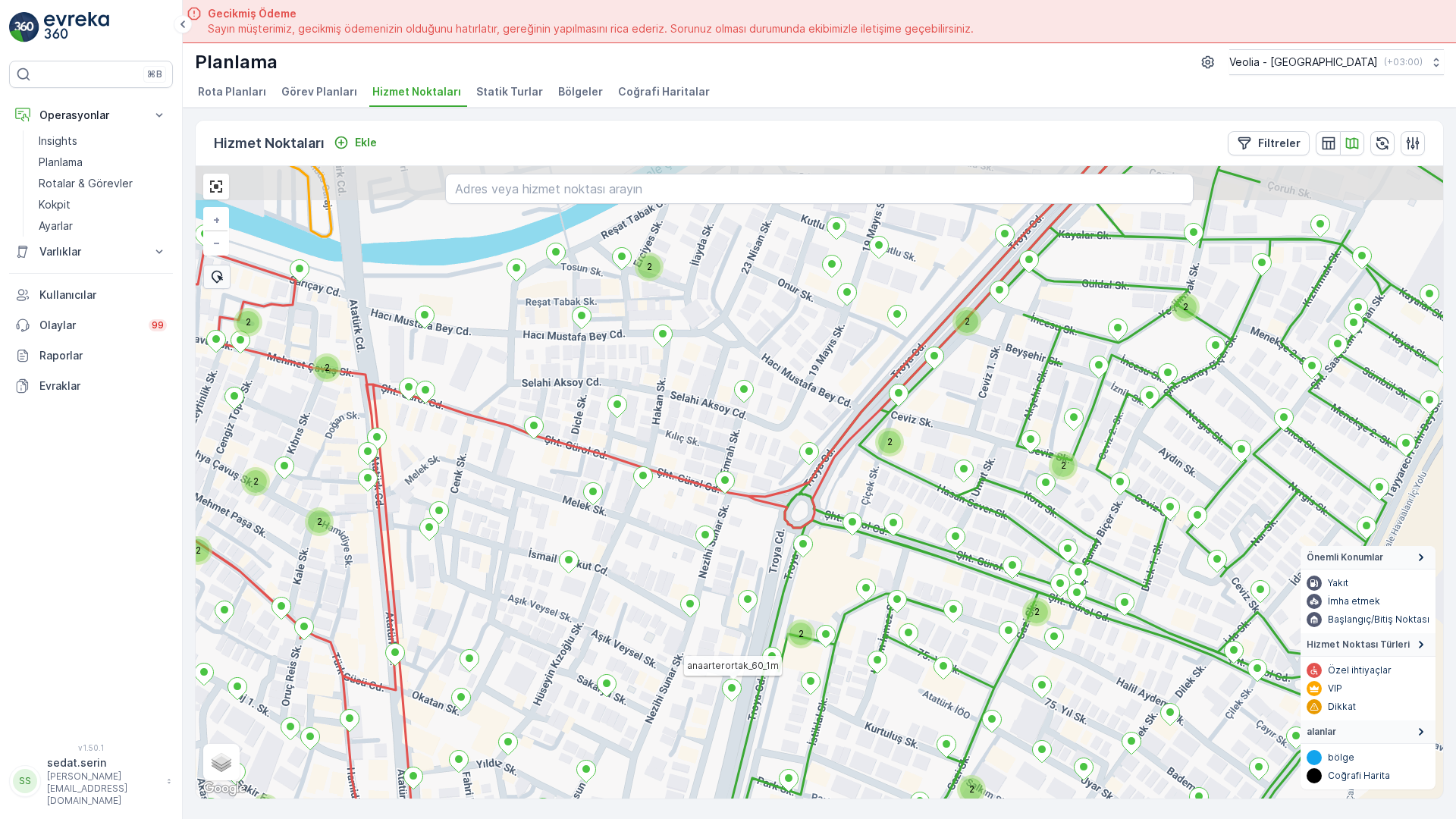
drag, startPoint x: 518, startPoint y: 356, endPoint x: 477, endPoint y: 427, distance: 82.0
click at [477, 427] on div "2 2 2 4 2 2 2 2 2 2 2 2 2 2 2 2 2 2 2 2 2 2 anaarterortak_60_1m + − Uydu Yol ha…" at bounding box center [819, 483] width 1247 height 633
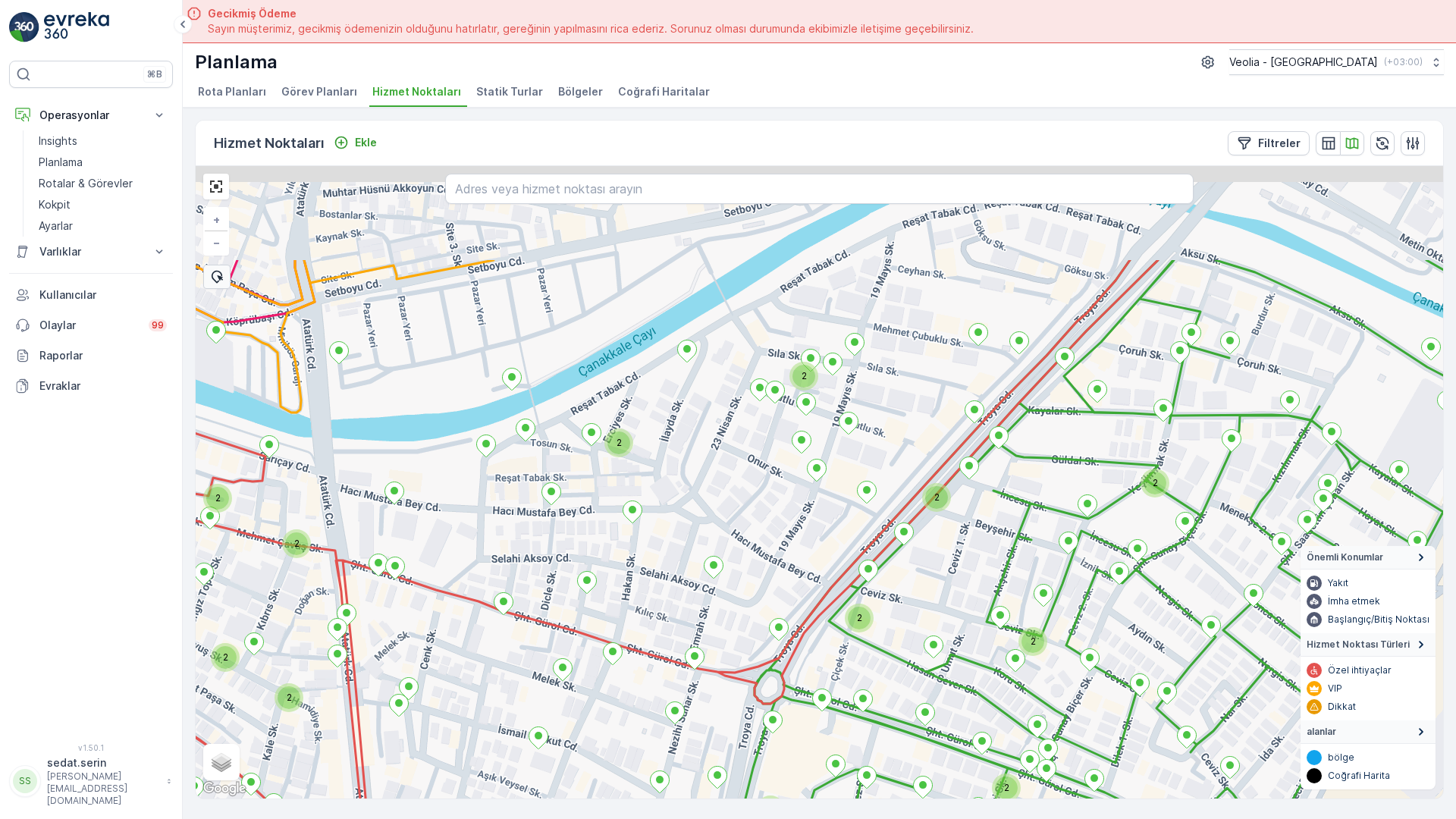
drag, startPoint x: 380, startPoint y: 343, endPoint x: 349, endPoint y: 519, distance: 178.7
click at [349, 519] on div "2 2 2 2 2 2 2 2 2 2 2 2 2 2 2 2 2 2 2 anaarterortak_60_1m + − Uydu Yol haritası…" at bounding box center [819, 483] width 1247 height 633
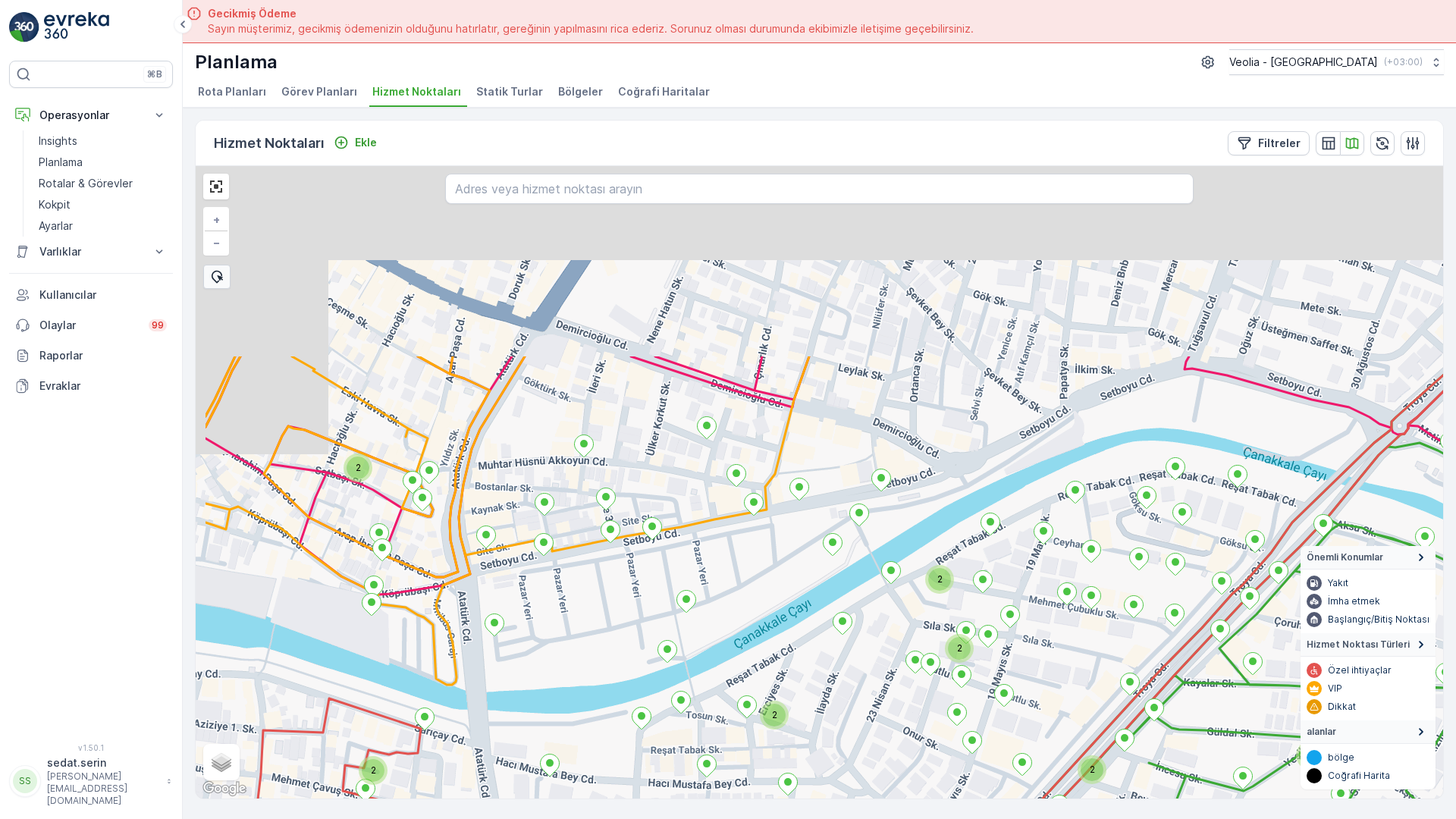
drag, startPoint x: 550, startPoint y: 346, endPoint x: 674, endPoint y: 582, distance: 266.6
click at [707, 620] on div "2 2 2 2 2 2 2 2 2 2 2 2 2 2 2 2 anaarterortak_60_1m + − Uydu Yol haritası Arazi…" at bounding box center [819, 483] width 1247 height 633
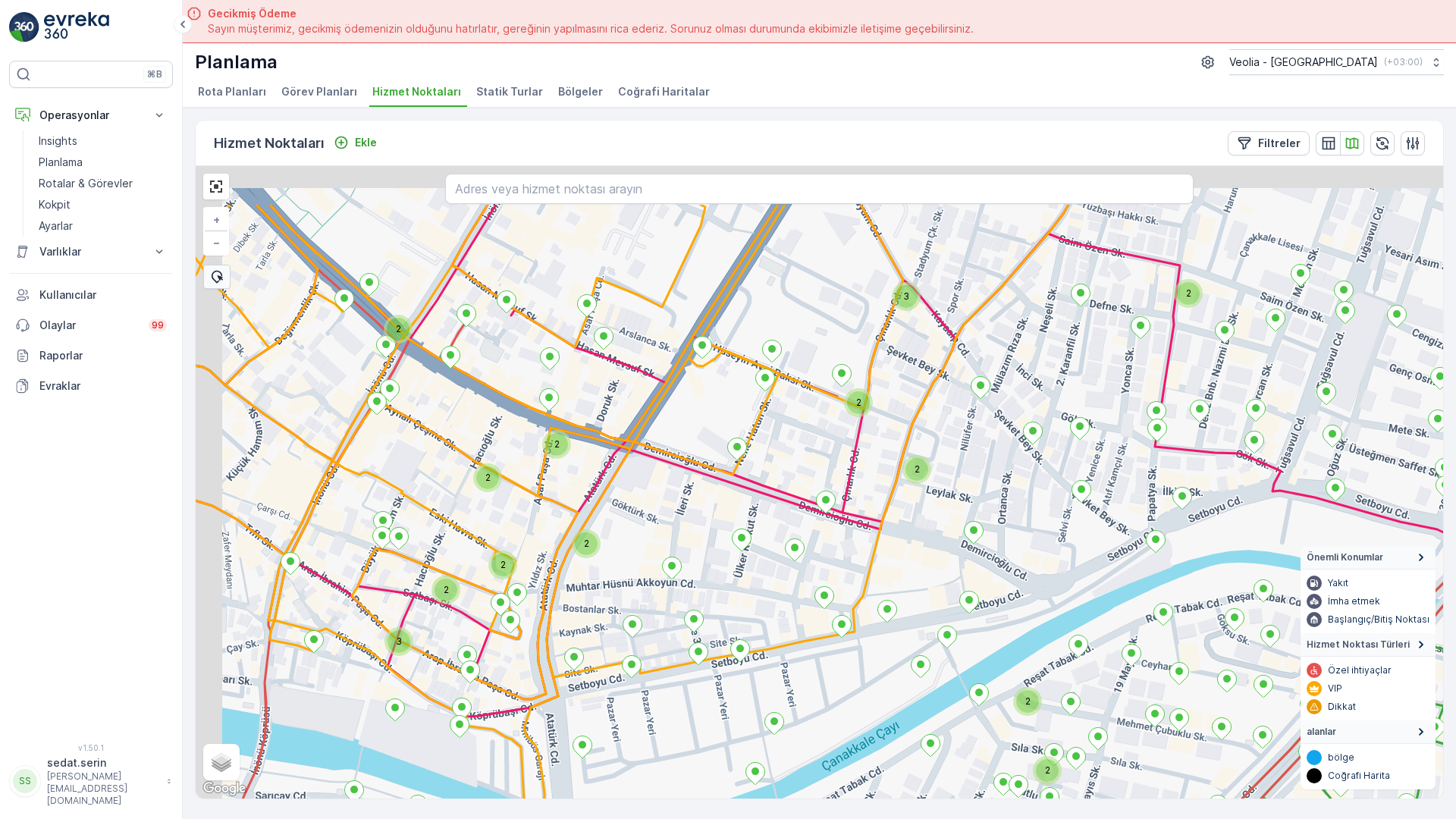
drag, startPoint x: 528, startPoint y: 338, endPoint x: 598, endPoint y: 448, distance: 130.4
click at [623, 468] on div "2 2 2 2 2 2 2 2 2 2 2 2 2 3 2 2 2 3 2 2 2 3 2 2 2 2 MERKEZ İŞYERLERİ 2 STATİK T…" at bounding box center [819, 483] width 1247 height 633
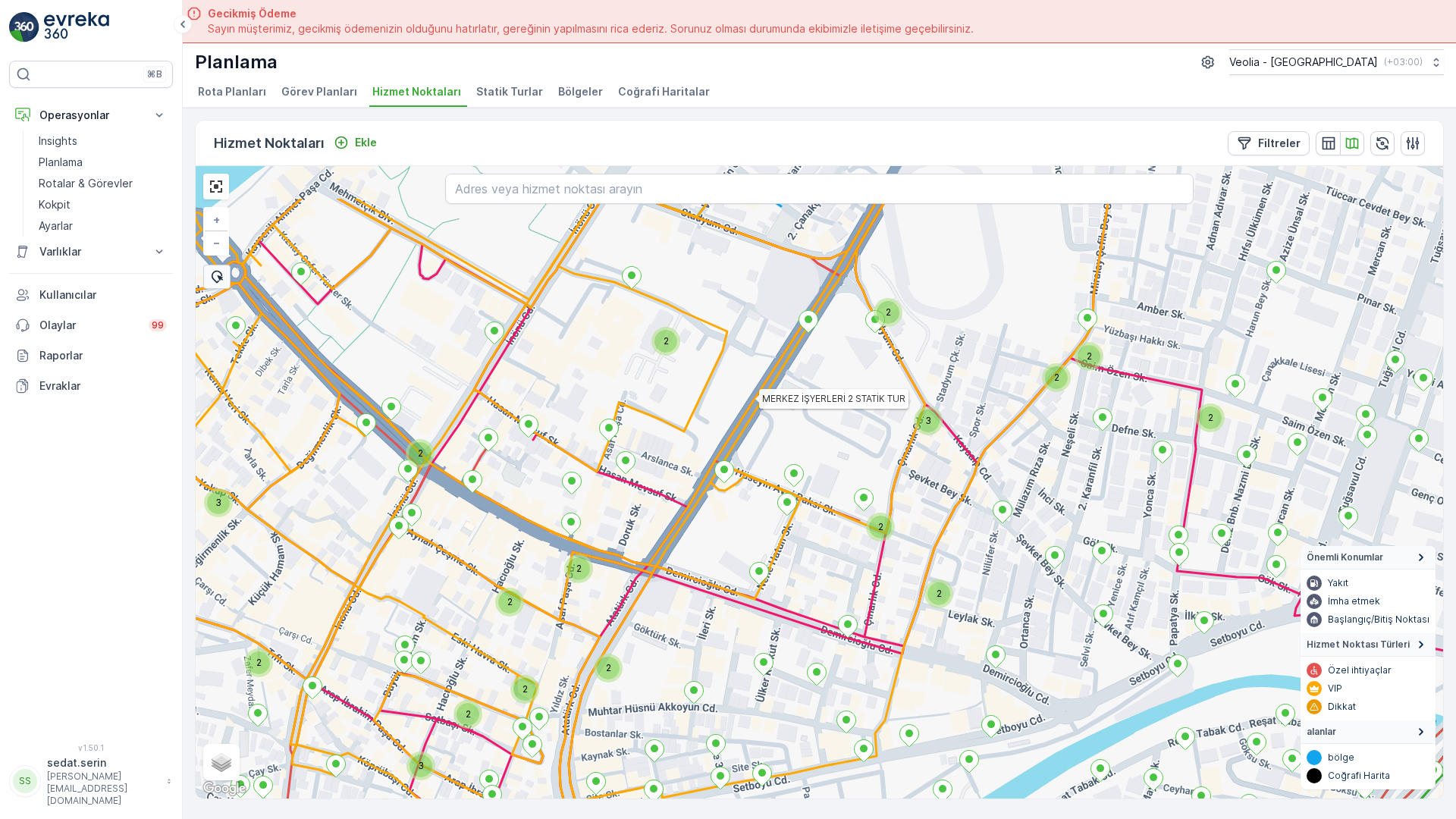
drag, startPoint x: 471, startPoint y: 277, endPoint x: 484, endPoint y: 398, distance: 121.7
click at [484, 398] on div "2 2 2 2 2 2 2 2 2 2 2 2 3 2 2 3 2 2 2 2 2 2 2 2 2 2 3 MERKEZ İŞYERLERİ 2 STATİK…" at bounding box center [819, 483] width 1247 height 633
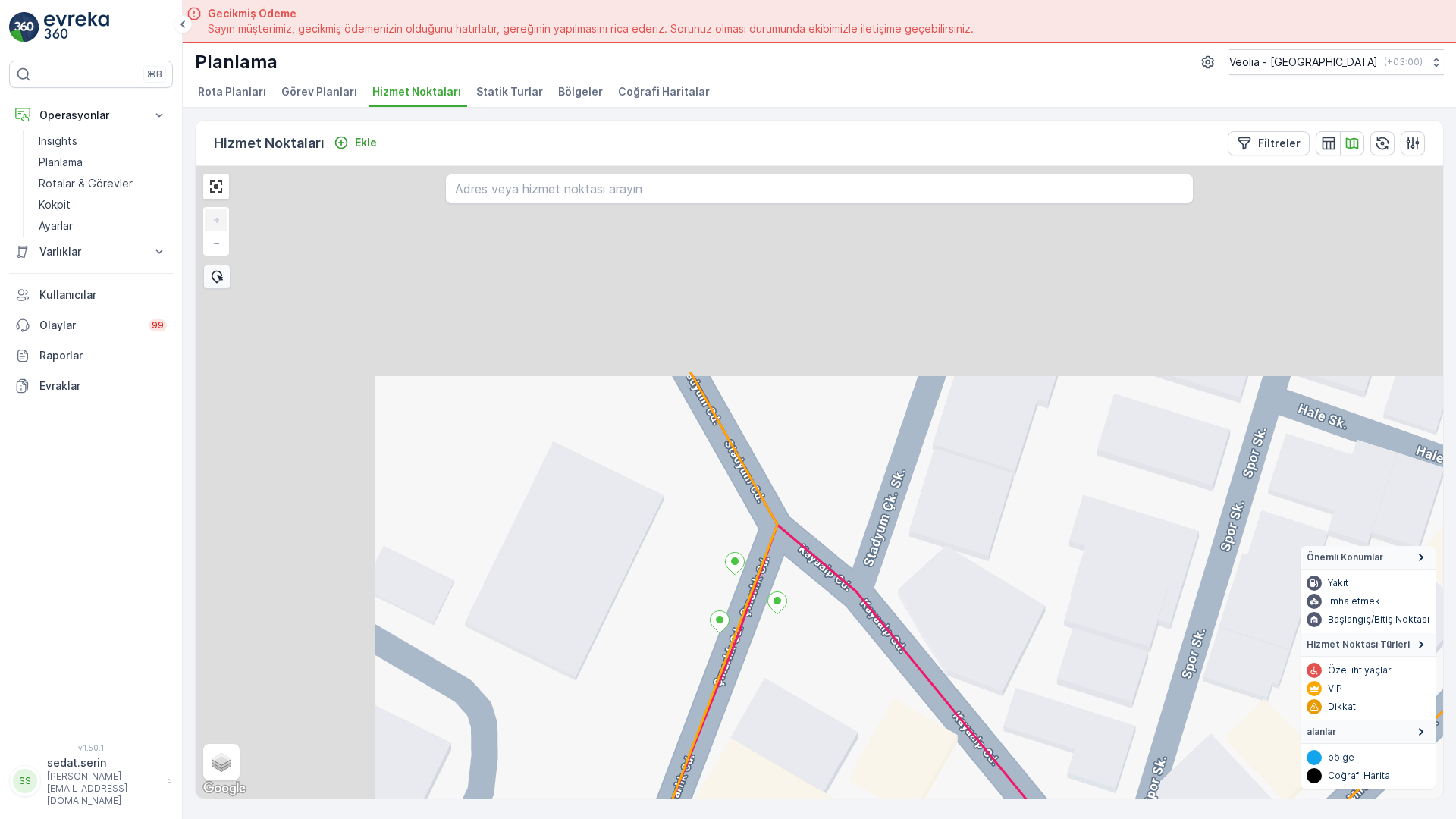
drag, startPoint x: 625, startPoint y: 388, endPoint x: 766, endPoint y: 553, distance: 217.0
click at [789, 571] on div "+ − Uydu Yol haritası Arazi Karışık Leaflet Klavye kısayolları Harita Verileri …" at bounding box center [819, 483] width 1247 height 633
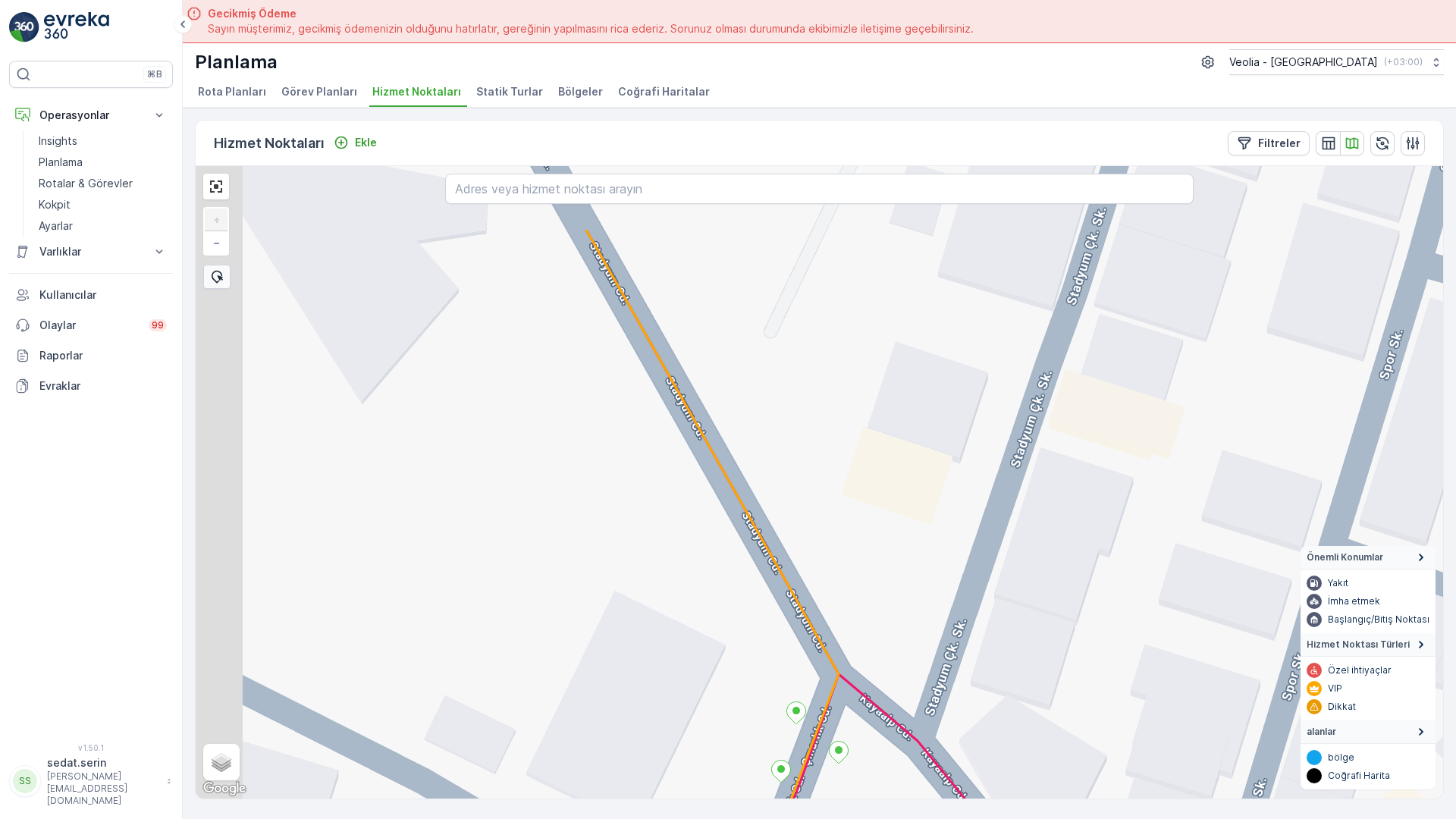
drag, startPoint x: 573, startPoint y: 343, endPoint x: 644, endPoint y: 523, distance: 193.5
click at [644, 523] on icon at bounding box center [1221, 721] width 1270 height 983
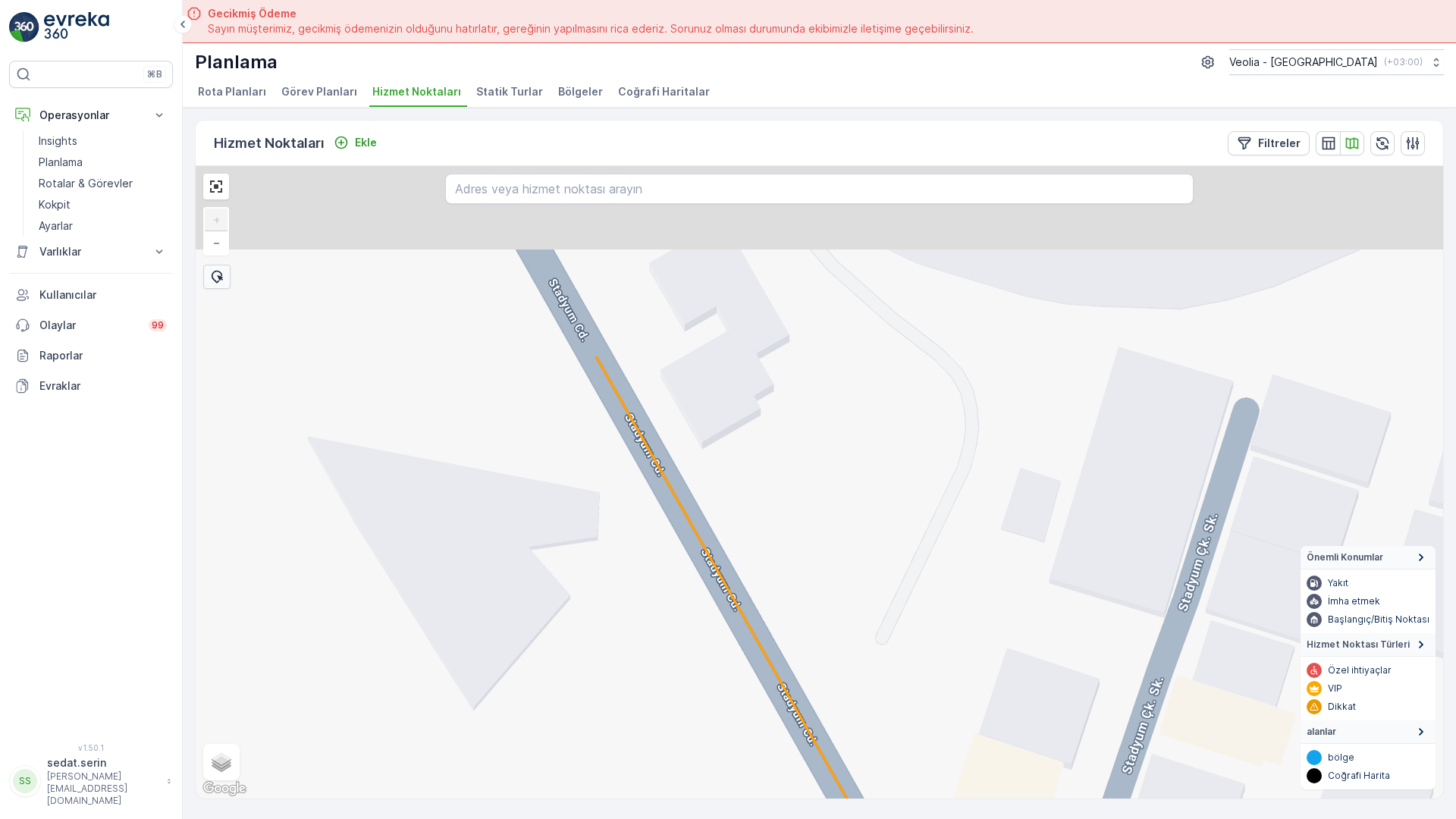
drag, startPoint x: 501, startPoint y: 259, endPoint x: 641, endPoint y: 617, distance: 384.4
click at [641, 617] on div "MERKEZ İŞYERLERİ 2 STATİK TUR + − Uydu Yol haritası Arazi Karışık Leaflet Klavy…" at bounding box center [819, 483] width 1247 height 633
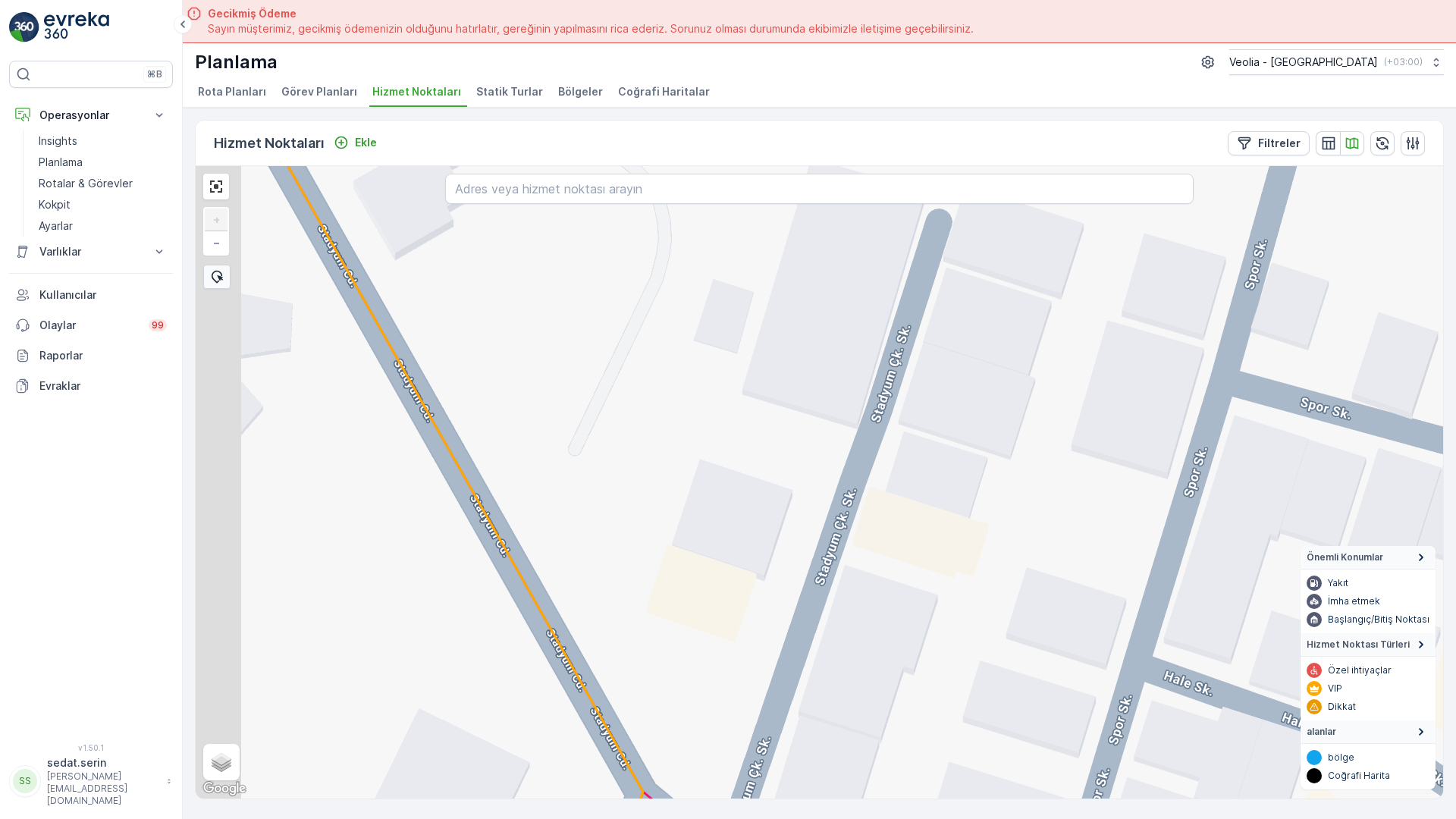
drag, startPoint x: 474, startPoint y: 627, endPoint x: 574, endPoint y: 536, distance: 135.2
click at [574, 536] on div "MERKEZ İŞYERLERİ 2 STATİK TUR + − Uydu Yol haritası Arazi Karışık Leaflet Klavy…" at bounding box center [819, 483] width 1247 height 633
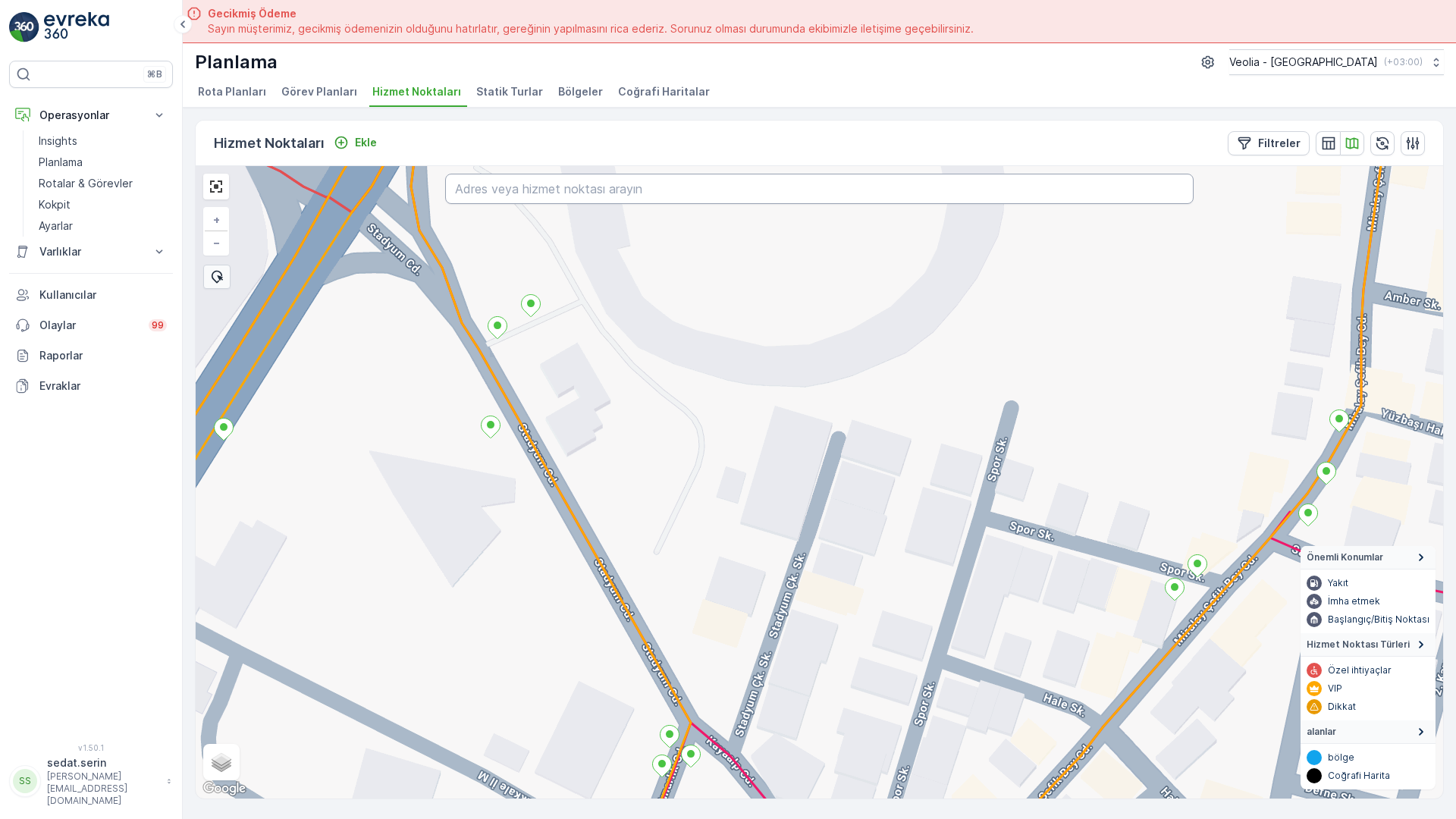
click at [537, 173] on input "text" at bounding box center [819, 188] width 748 height 30
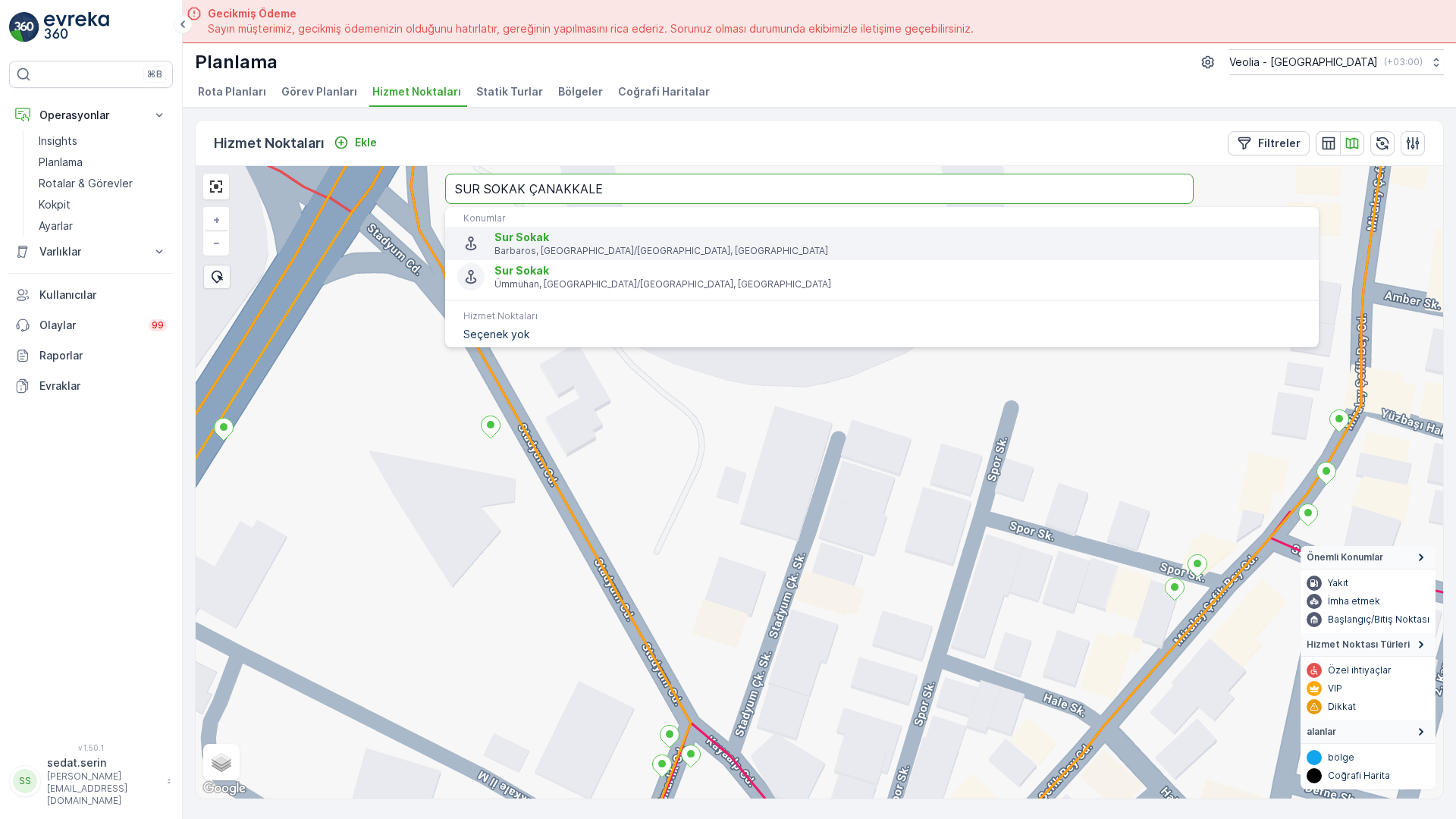
type input "SUR SOKAK ÇANAKKALE"
click at [494, 245] on p "Barbaros, [GEOGRAPHIC_DATA]/[GEOGRAPHIC_DATA], [GEOGRAPHIC_DATA]" at bounding box center [901, 252] width 812 height 13
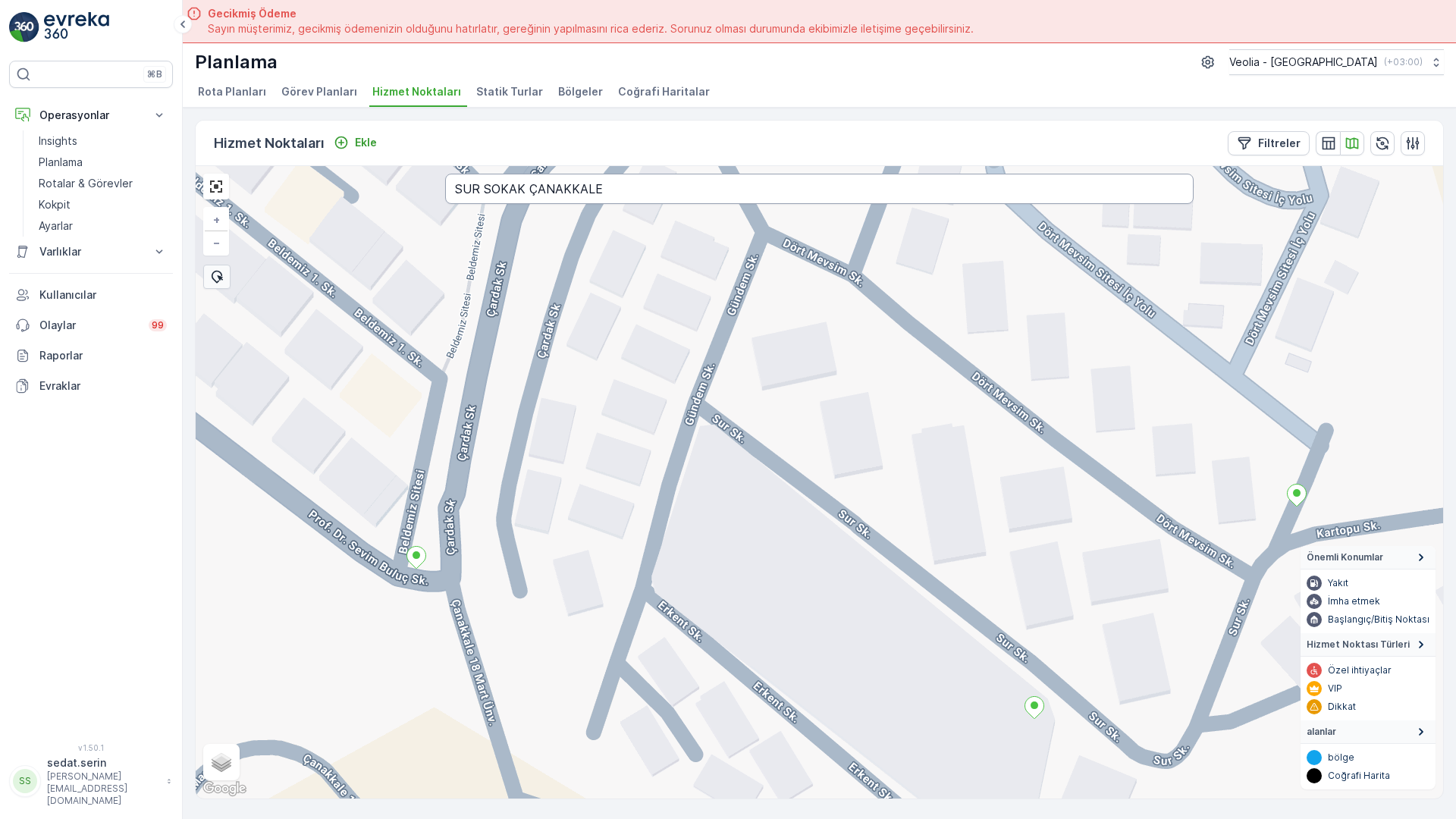
click at [495, 173] on input "SUR SOKAK ÇANAKKALE" at bounding box center [819, 188] width 748 height 30
type input "[PERSON_NAME] SOKAK ÇANAKKALE"
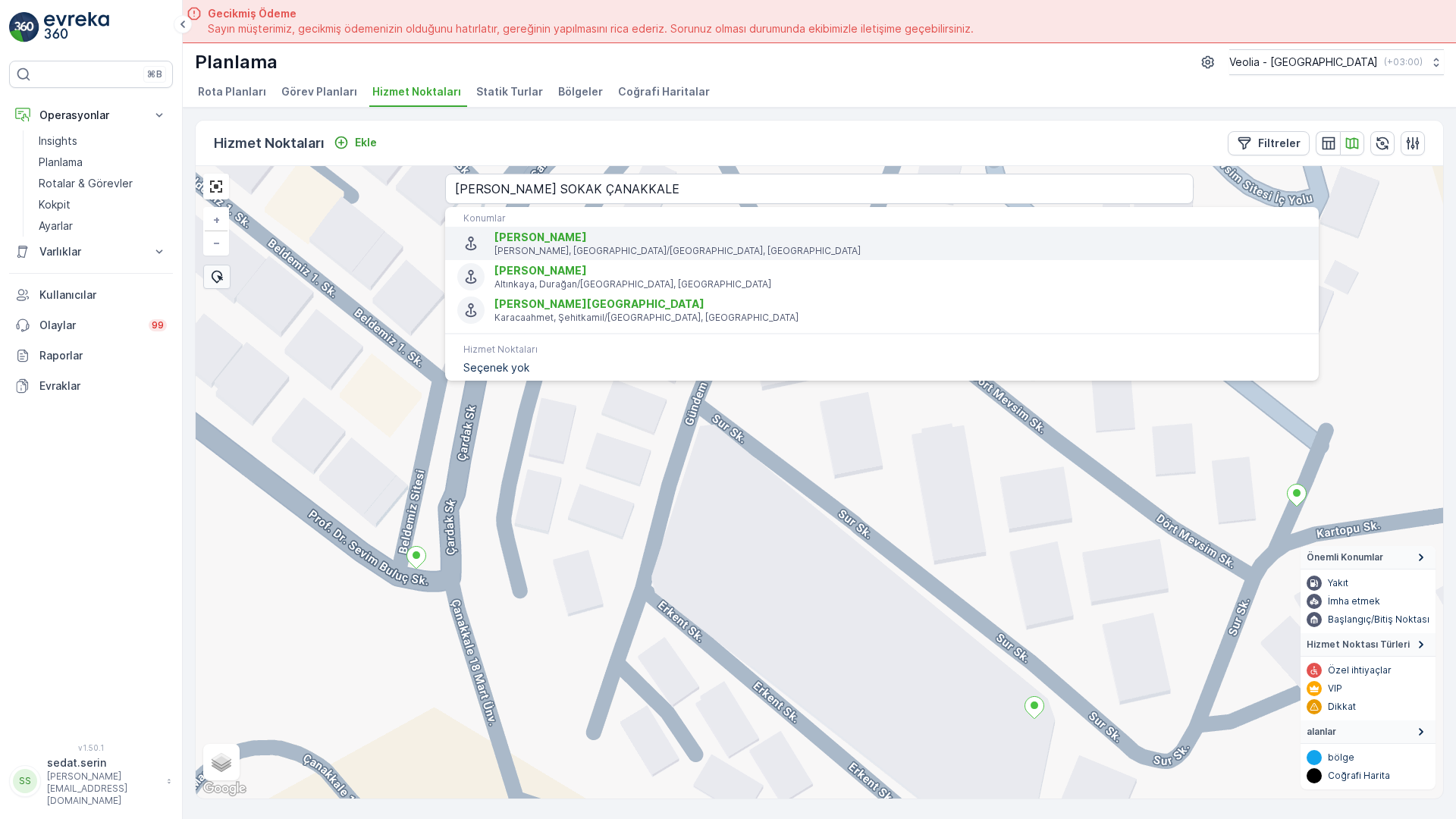
click at [494, 230] on span "[PERSON_NAME]" at bounding box center [901, 237] width 812 height 15
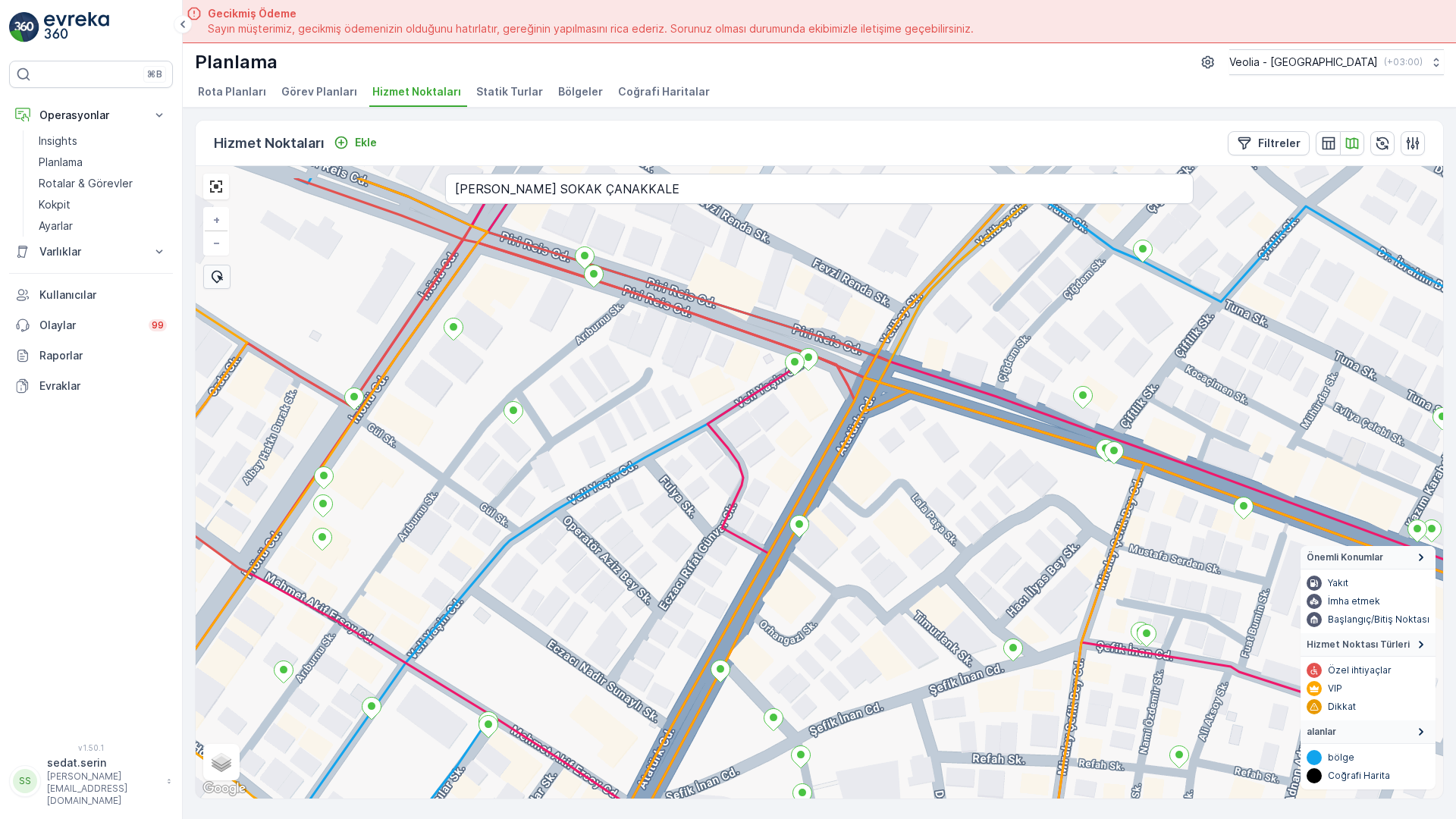
drag, startPoint x: 782, startPoint y: 298, endPoint x: 587, endPoint y: 392, distance: 216.5
click at [587, 392] on div "MERKEZ İŞYERLERİ 2 STATİK TUR + − Uydu Yol haritası Arazi Karışık Leaflet Klavy…" at bounding box center [819, 483] width 1247 height 633
drag, startPoint x: 520, startPoint y: 307, endPoint x: 532, endPoint y: 327, distance: 23.3
click at [532, 327] on div "+ − Uydu Yol haritası Arazi Karışık Leaflet Klavye kısayolları Harita Verileri …" at bounding box center [819, 483] width 1247 height 633
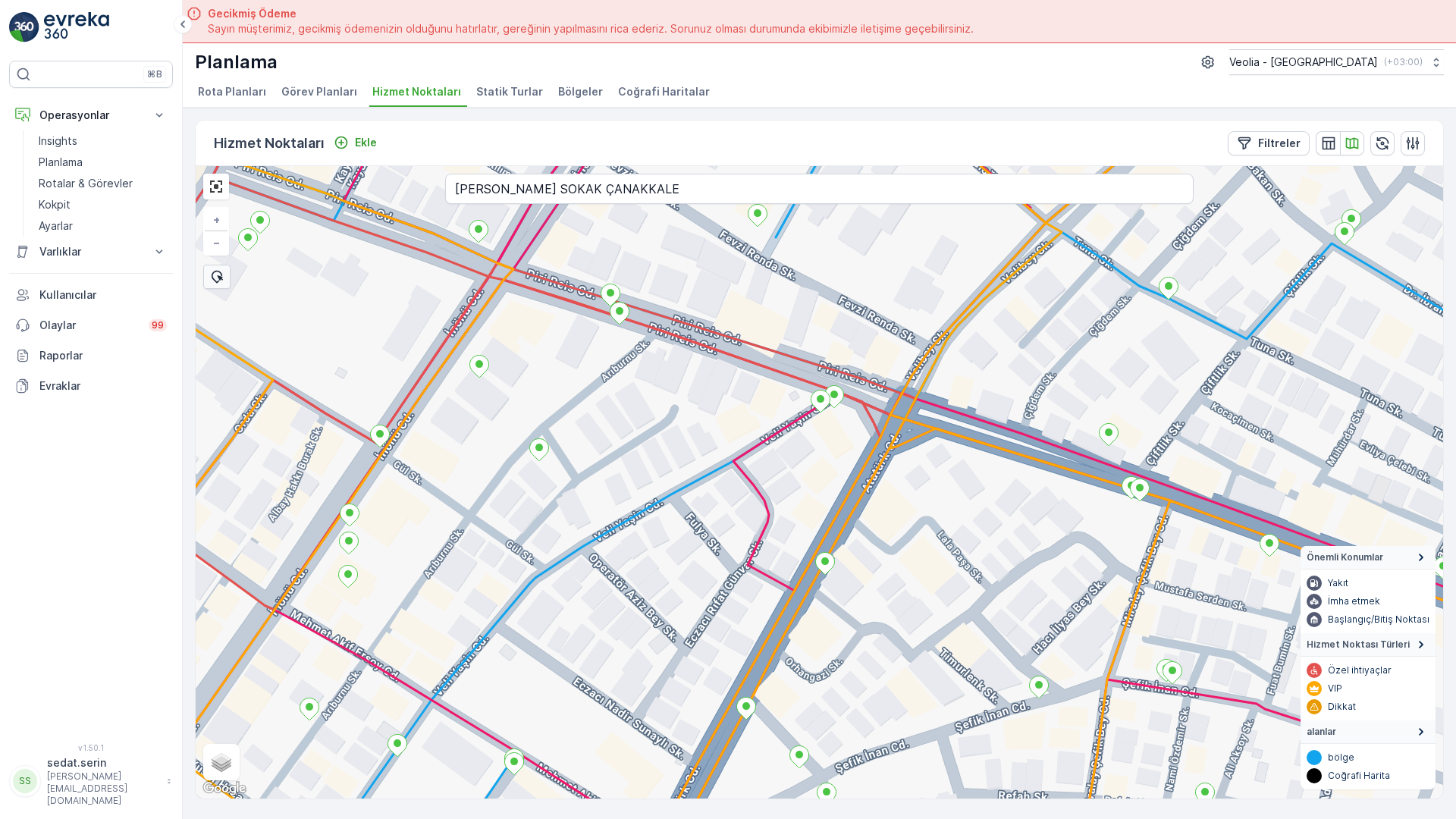
drag, startPoint x: 485, startPoint y: 345, endPoint x: 556, endPoint y: 410, distance: 96.3
click at [556, 410] on div "+ − Uydu Yol haritası Arazi Karışık Leaflet Klavye kısayolları Harita Verileri …" at bounding box center [819, 483] width 1247 height 633
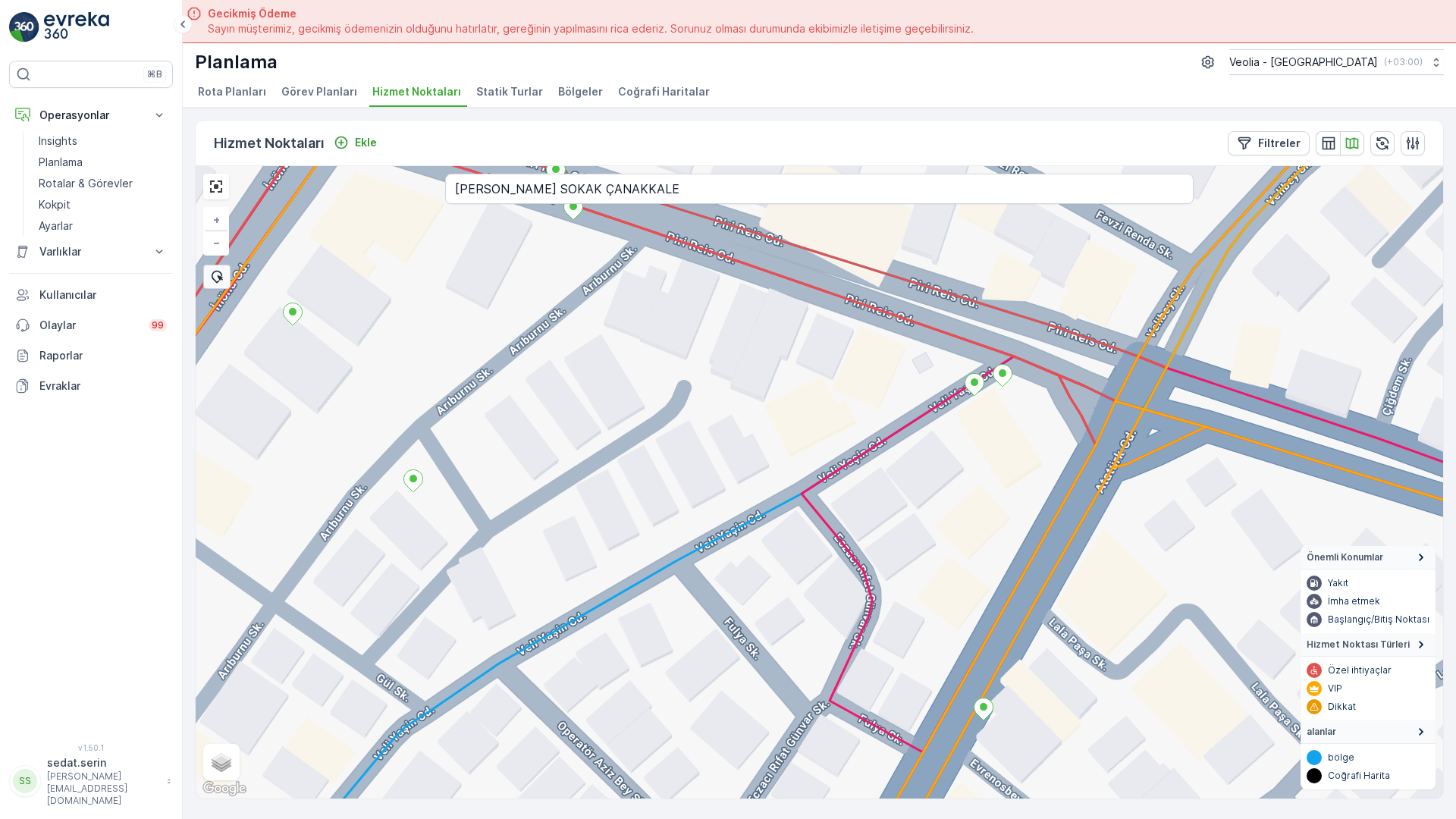
drag, startPoint x: 389, startPoint y: 349, endPoint x: 610, endPoint y: 259, distance: 238.6
click at [610, 259] on div "+ − Uydu Yol haritası Arazi Karışık Leaflet Klavye kısayolları Harita Verileri …" at bounding box center [819, 483] width 1247 height 633
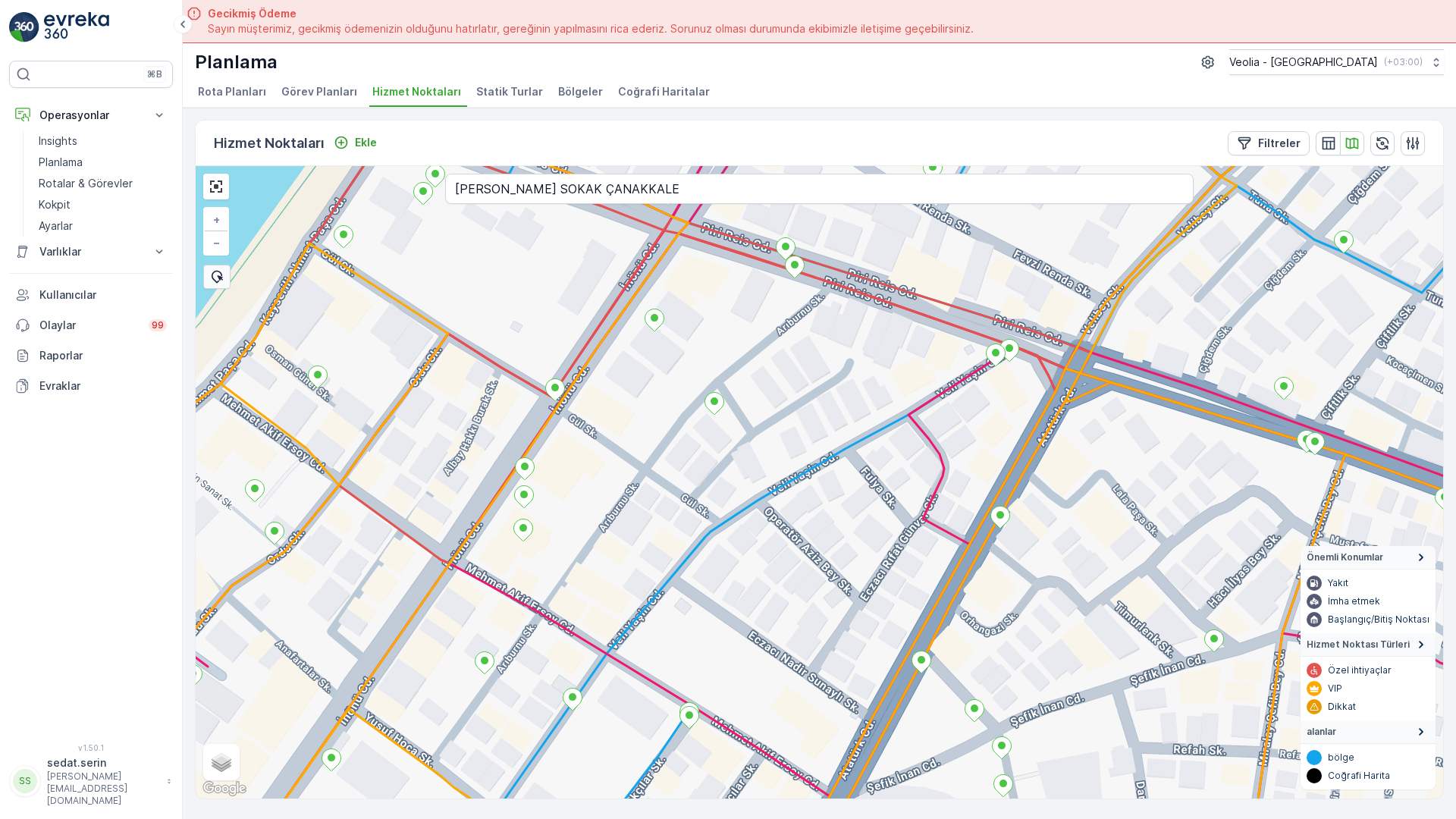
drag, startPoint x: 991, startPoint y: 475, endPoint x: 819, endPoint y: 483, distance: 172.2
click at [819, 481] on div "+ − Uydu Yol haritası Arazi Karışık Leaflet Klavye kısayolları Harita Verileri …" at bounding box center [819, 483] width 1247 height 633
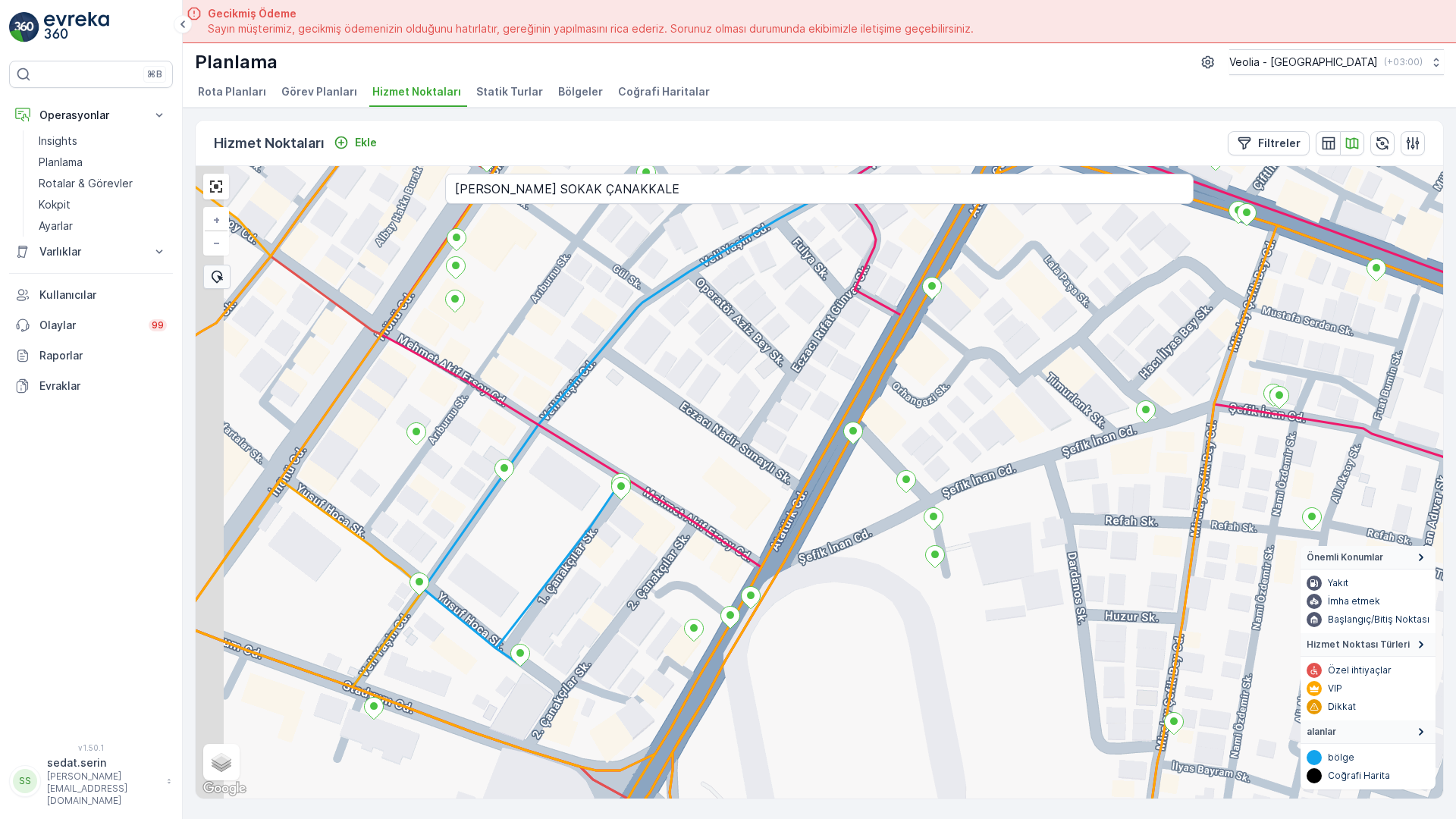
drag, startPoint x: 826, startPoint y: 563, endPoint x: 906, endPoint y: 324, distance: 252.0
click at [906, 324] on div "+ − Uydu Yol haritası Arazi Karışık Leaflet Klavye kısayolları Harita Verileri …" at bounding box center [819, 483] width 1247 height 633
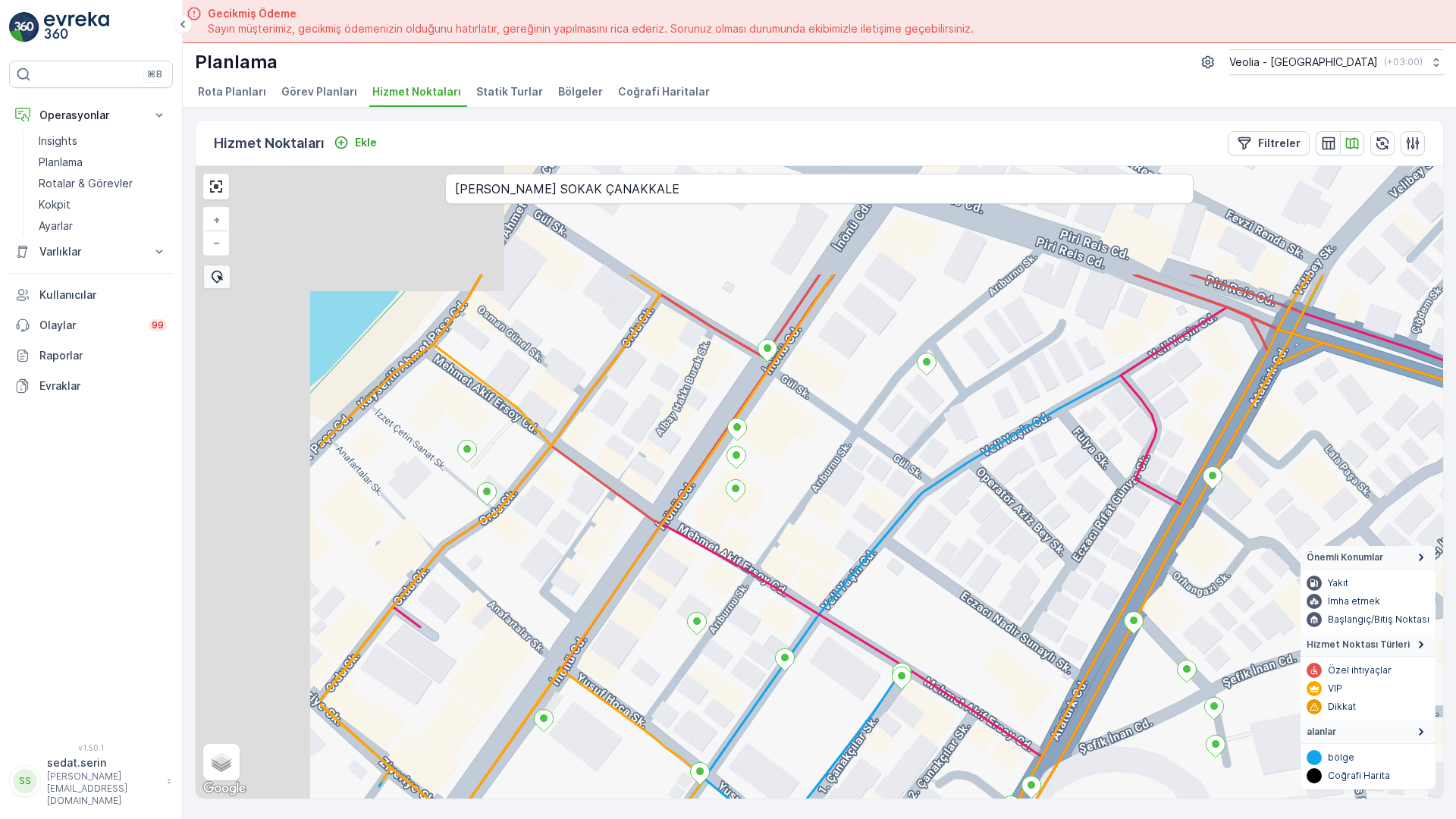
drag, startPoint x: 604, startPoint y: 374, endPoint x: 873, endPoint y: 564, distance: 329.3
click at [873, 564] on div "+ − Uydu Yol haritası Arazi Karışık Leaflet Klavye kısayolları Harita Verileri …" at bounding box center [819, 483] width 1247 height 633
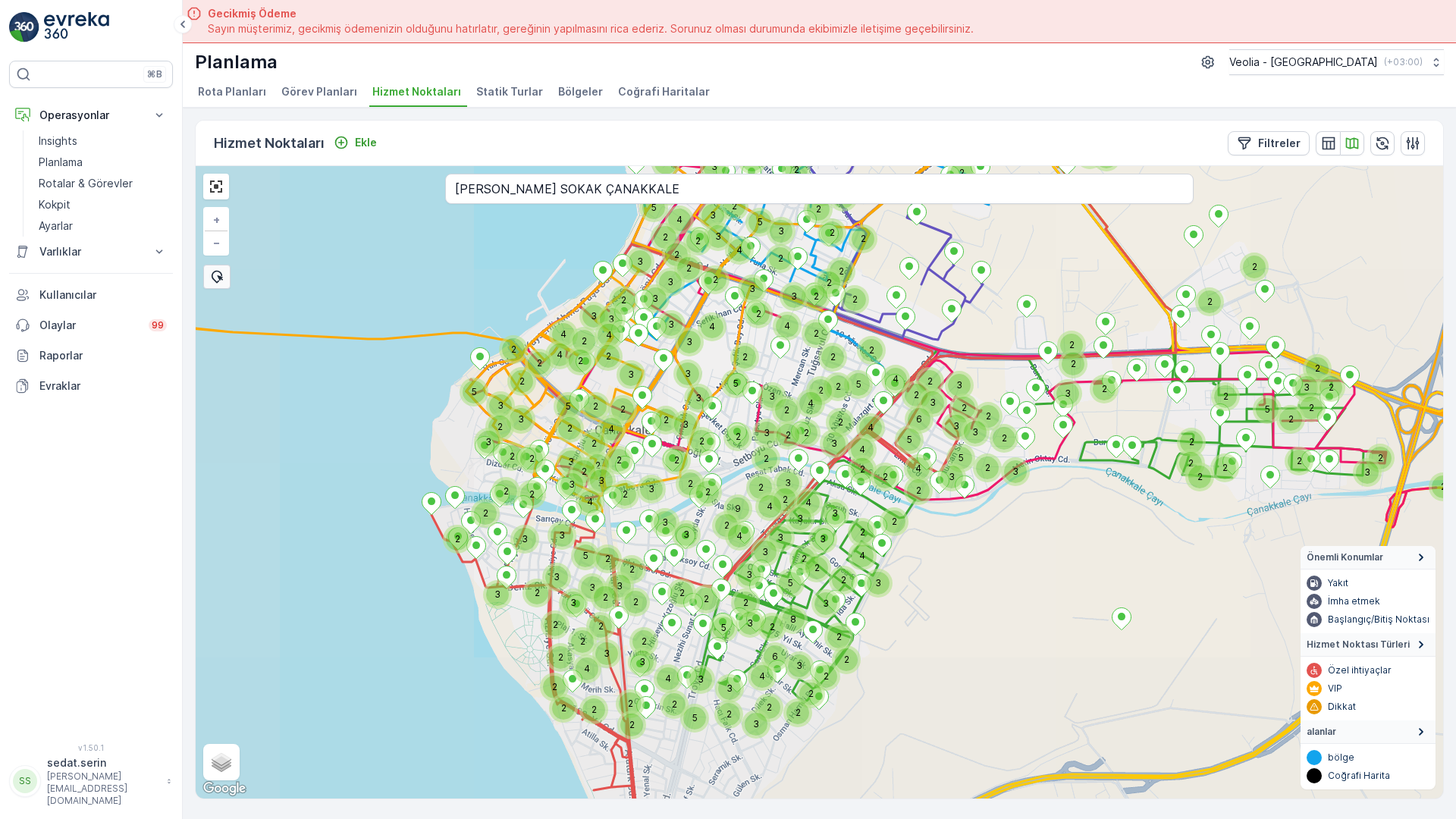
drag, startPoint x: 538, startPoint y: 403, endPoint x: 680, endPoint y: 496, distance: 169.7
click at [523, 374] on div "2 2 3 2 2 3 2 2 3 2 2 2 2 3 3 3 5 2 2 2 2 2 2 5 2 2 2 2 2 2 3 2 2 2 2 2 3 2 2 3…" at bounding box center [819, 483] width 1247 height 633
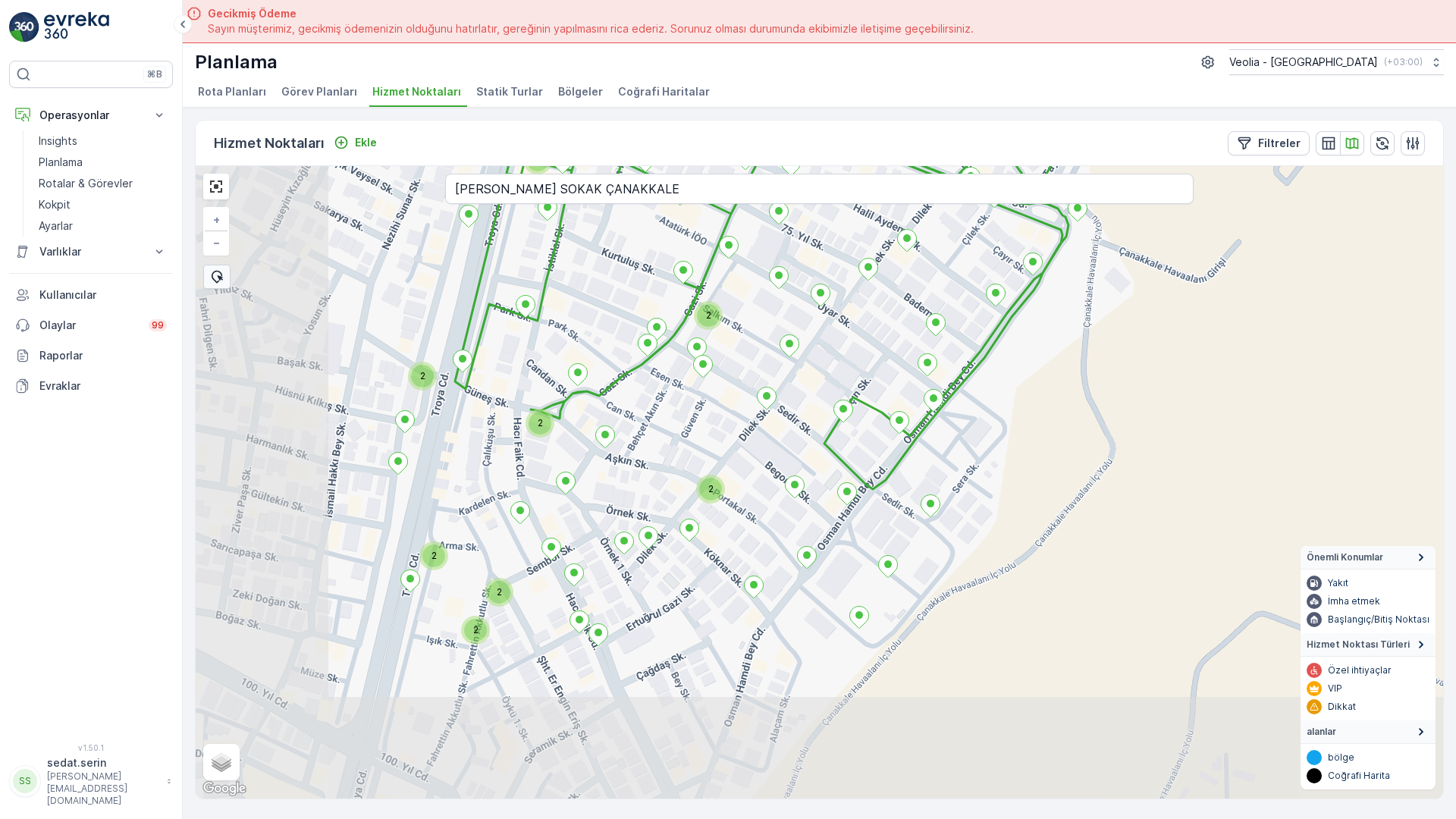
drag, startPoint x: 691, startPoint y: 482, endPoint x: 798, endPoint y: 330, distance: 185.9
click at [797, 312] on div "2 2 2 2 2 2 2 2 2 2 2 + − Uydu Yol haritası Arazi Karışık Leaflet Klavye kısayo…" at bounding box center [819, 483] width 1247 height 633
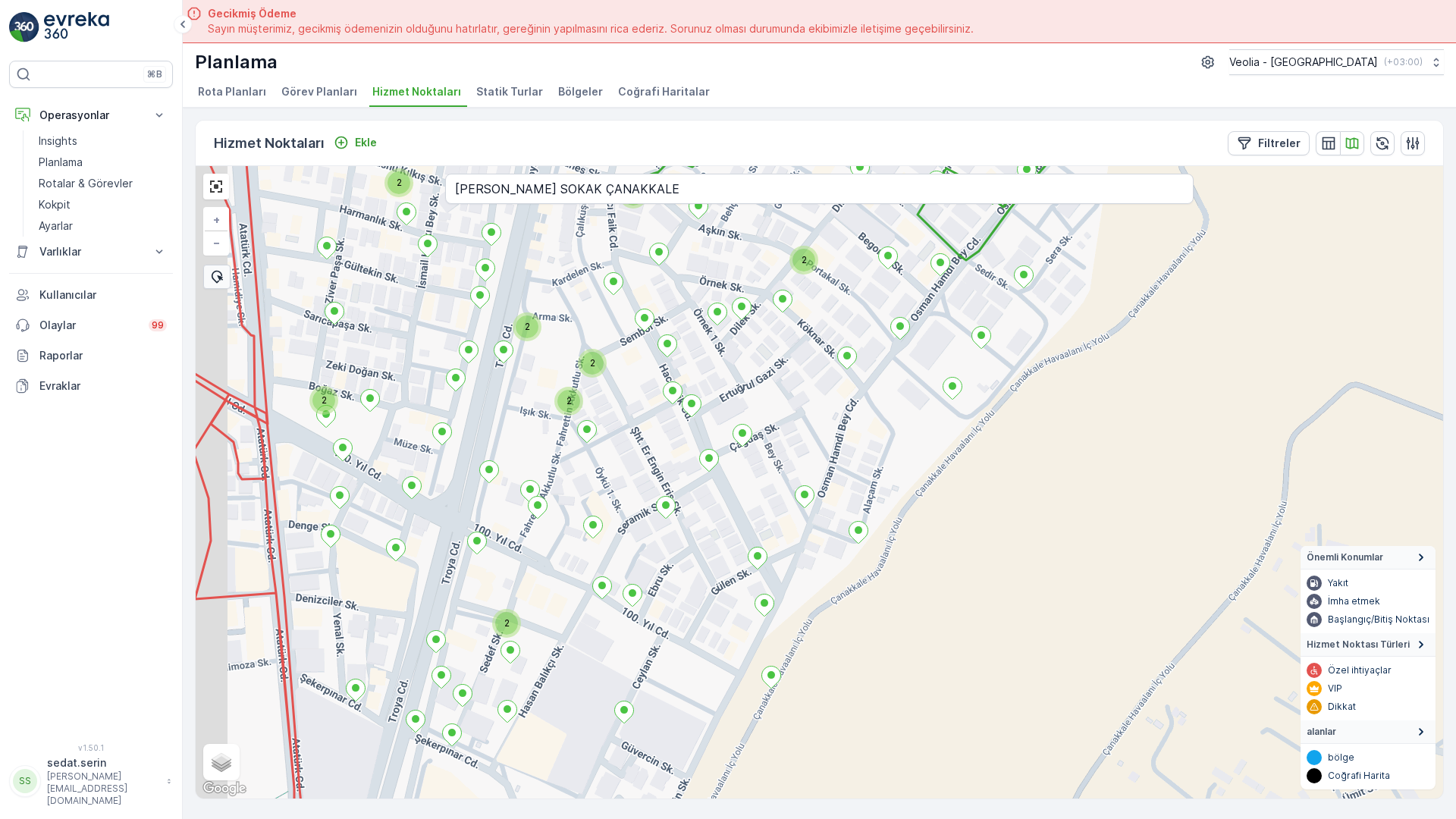
drag, startPoint x: 710, startPoint y: 390, endPoint x: 773, endPoint y: 270, distance: 135.5
click at [773, 270] on div "2 2 2 2 2 2 2 2 2 2 + − Uydu Yol haritası Arazi Karışık Leaflet Klavye kısayoll…" at bounding box center [819, 483] width 1247 height 633
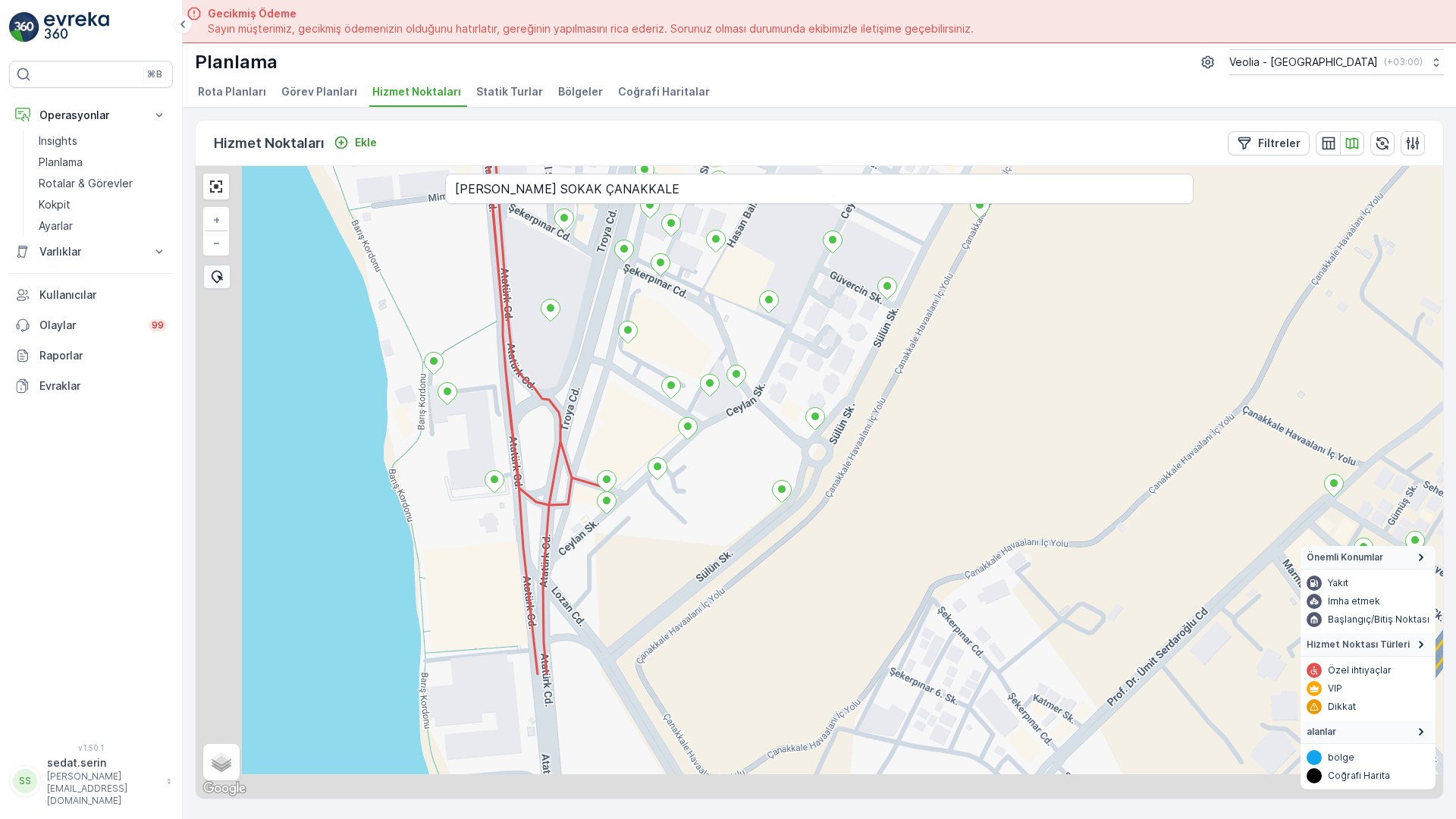
drag, startPoint x: 637, startPoint y: 560, endPoint x: 802, endPoint y: 168, distance: 425.3
click at [802, 168] on div "2 2 2 2 2 2 3 2 2 + − Uydu Yol haritası Arazi Karışık Leaflet Klavye kısayollar…" at bounding box center [819, 483] width 1247 height 633
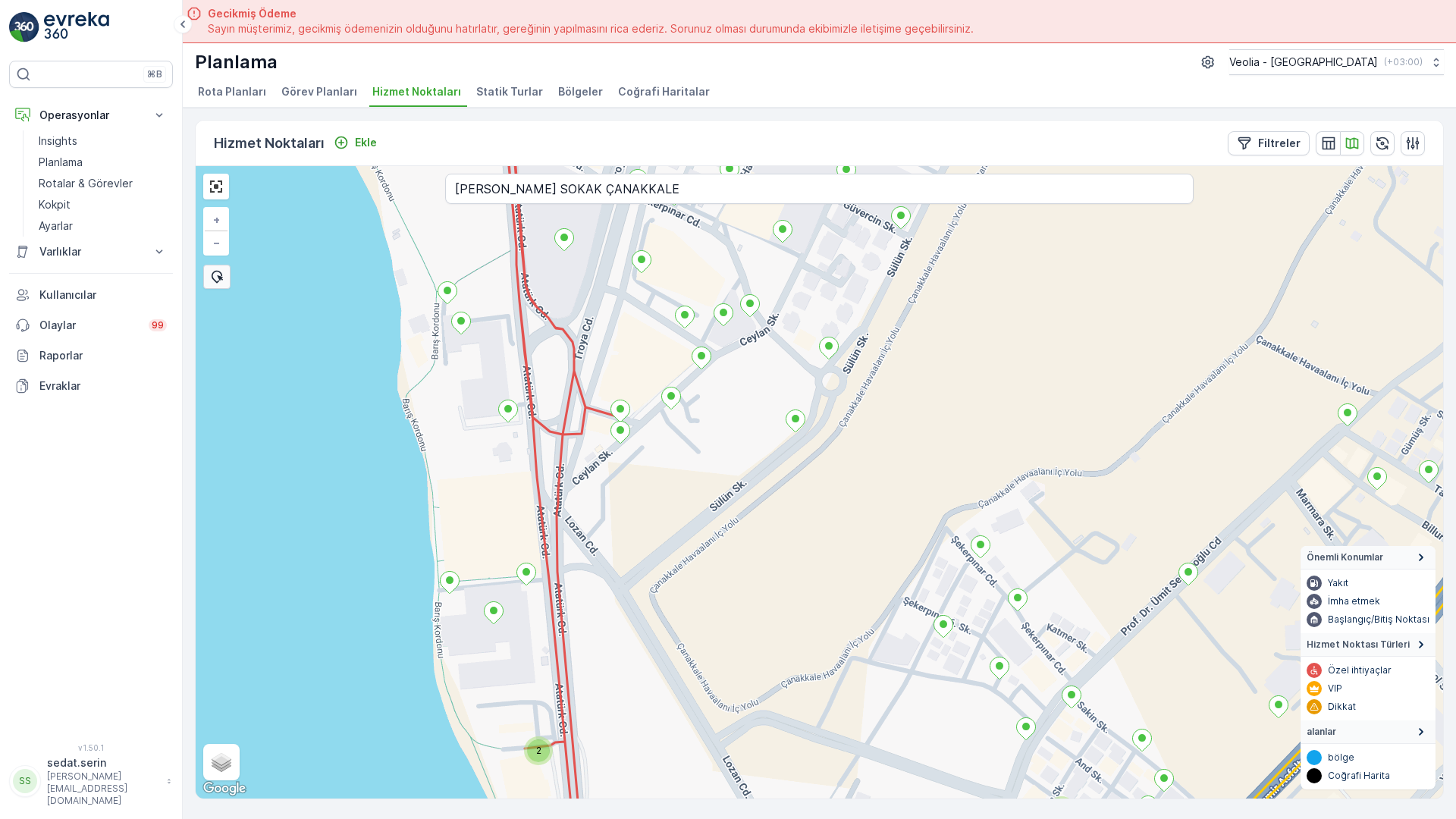
drag, startPoint x: 569, startPoint y: 470, endPoint x: 584, endPoint y: 443, distance: 30.9
click at [584, 443] on div "2 2 + − Uydu Yol haritası Arazi Karışık Leaflet Klavye kısayolları Harita Veril…" at bounding box center [819, 483] width 1247 height 633
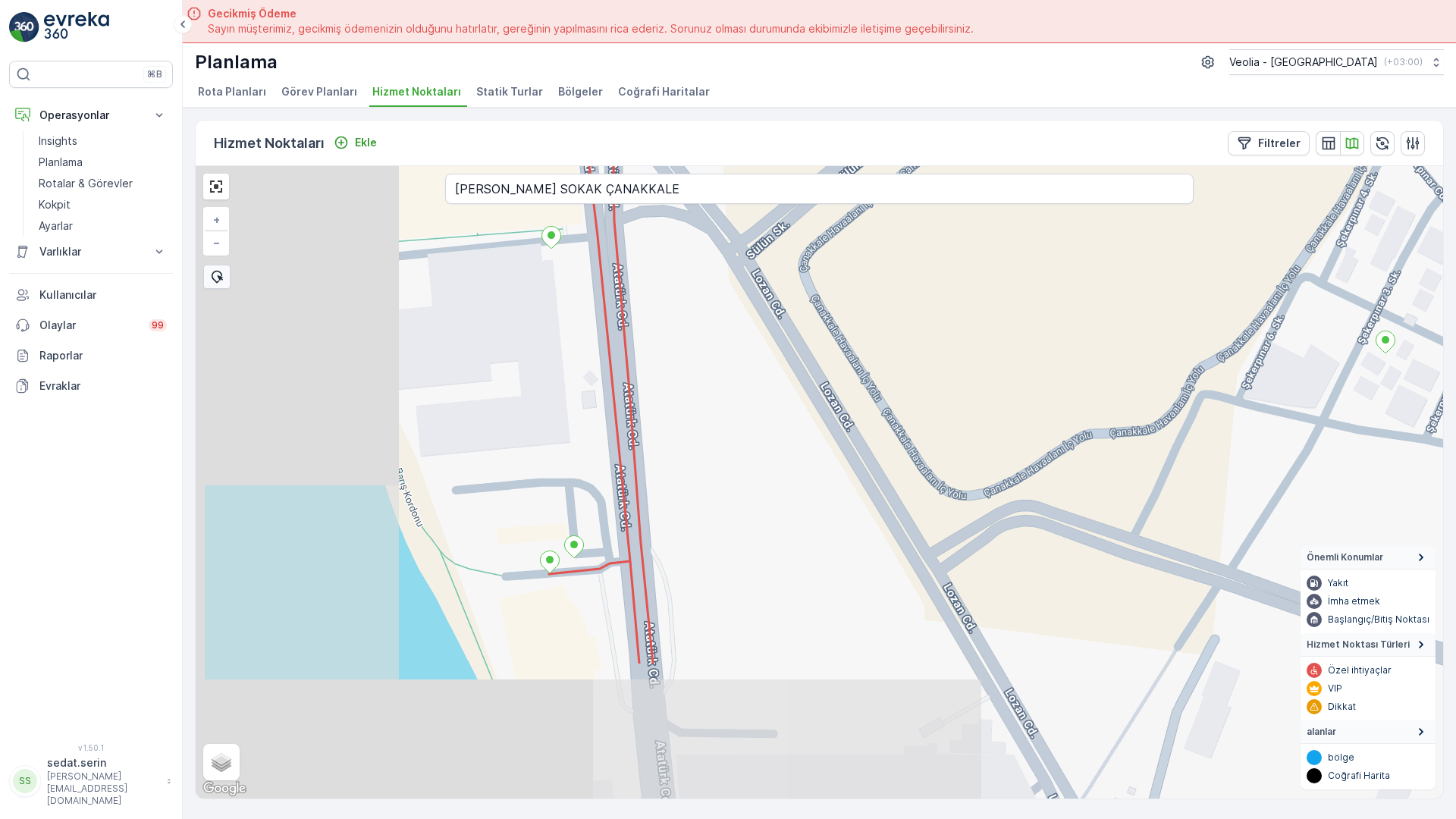
drag, startPoint x: 579, startPoint y: 531, endPoint x: 899, endPoint y: 124, distance: 517.7
click at [899, 166] on div "+ − Uydu Yol haritası Arazi Karışık Leaflet Klavye kısayolları Harita Verileri …" at bounding box center [819, 483] width 1247 height 633
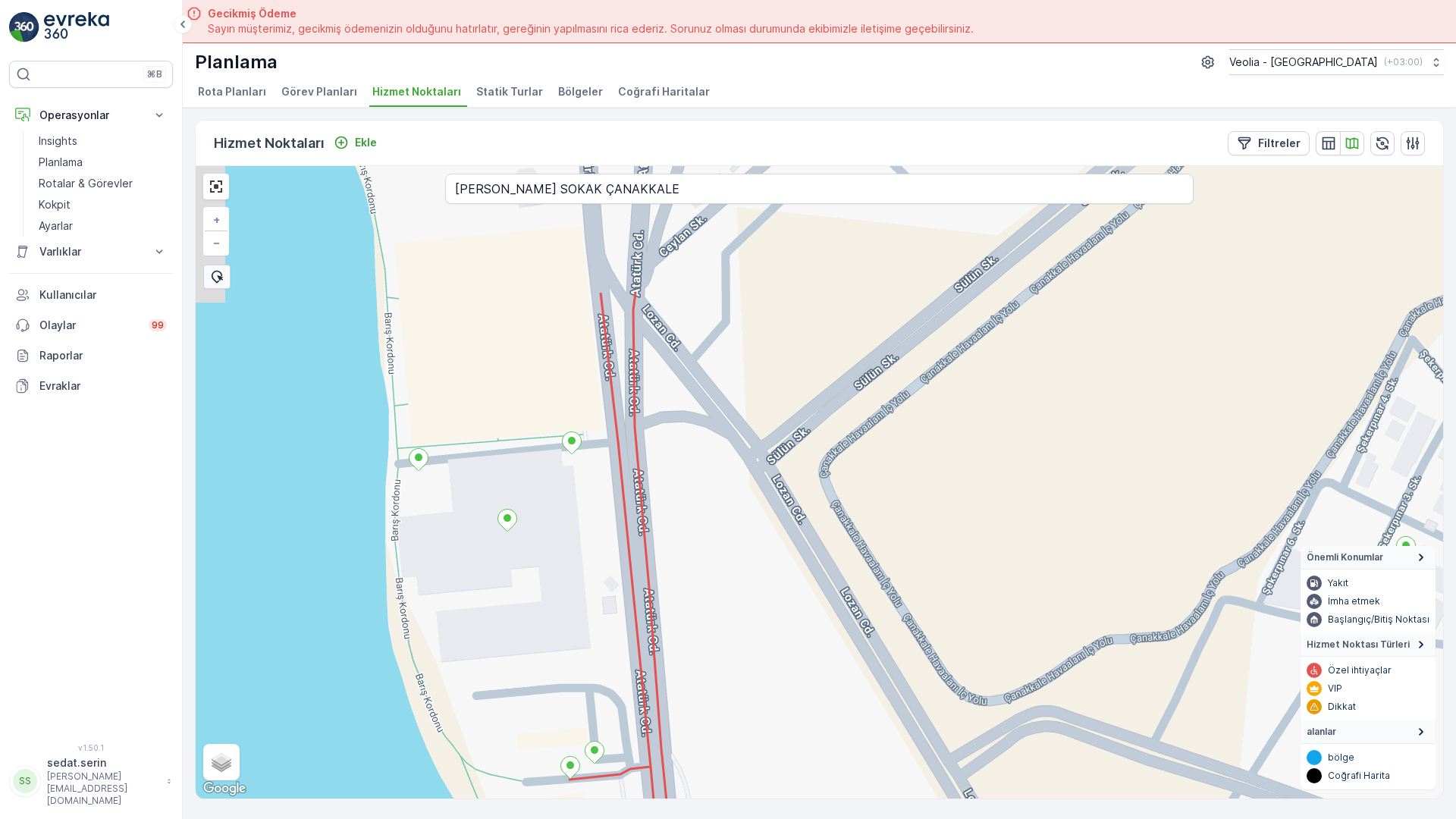
drag, startPoint x: 643, startPoint y: 384, endPoint x: 677, endPoint y: 562, distance: 181.2
click at [676, 587] on div "+ − Uydu Yol haritası Arazi Karışık Leaflet Klavye kısayolları Harita Verileri …" at bounding box center [819, 483] width 1247 height 633
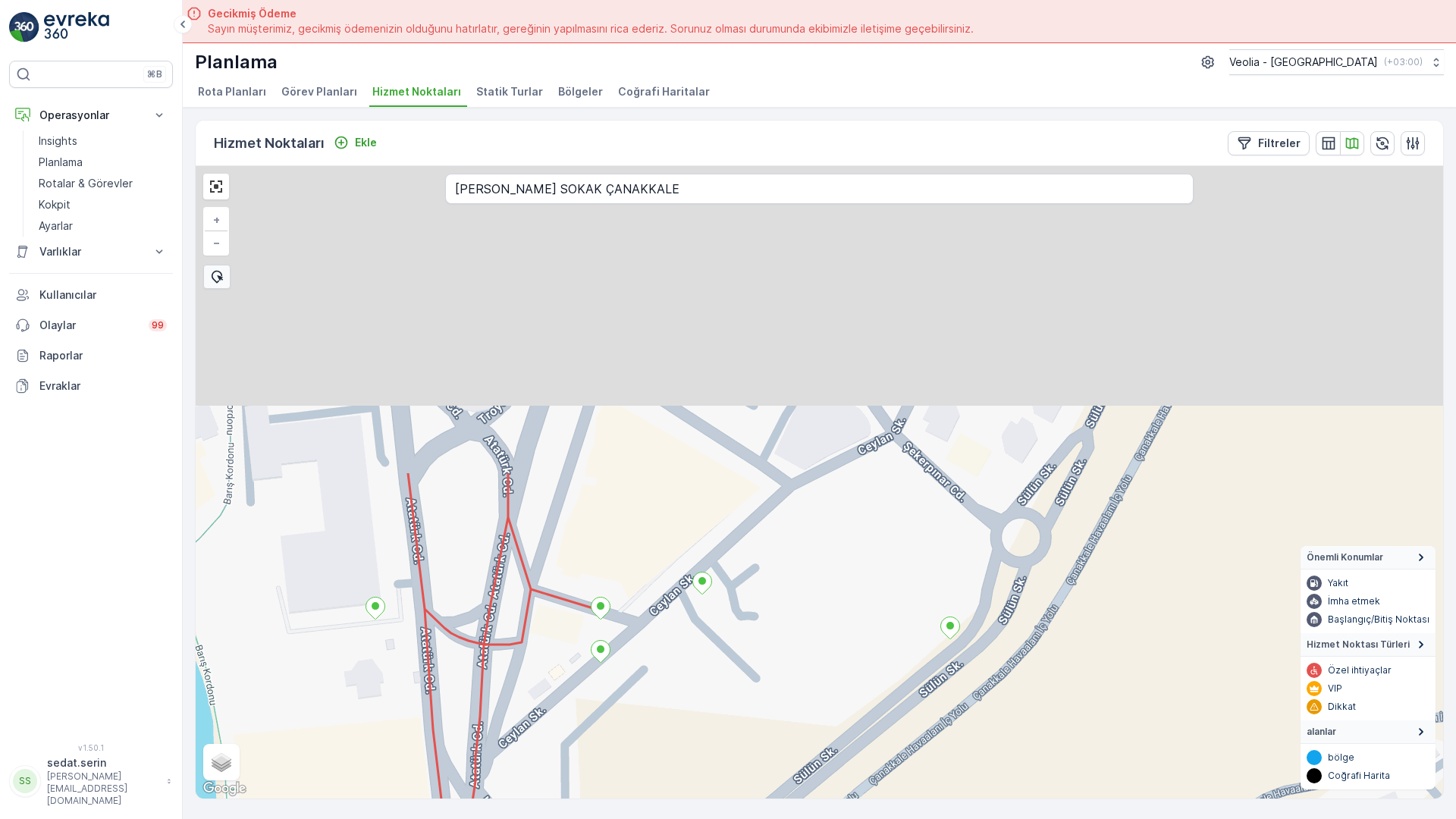
drag, startPoint x: 809, startPoint y: 257, endPoint x: 622, endPoint y: 657, distance: 441.6
click at [622, 657] on div "+ − Uydu Yol haritası Arazi Karışık Leaflet Klavye kısayolları Harita Verileri …" at bounding box center [819, 483] width 1247 height 633
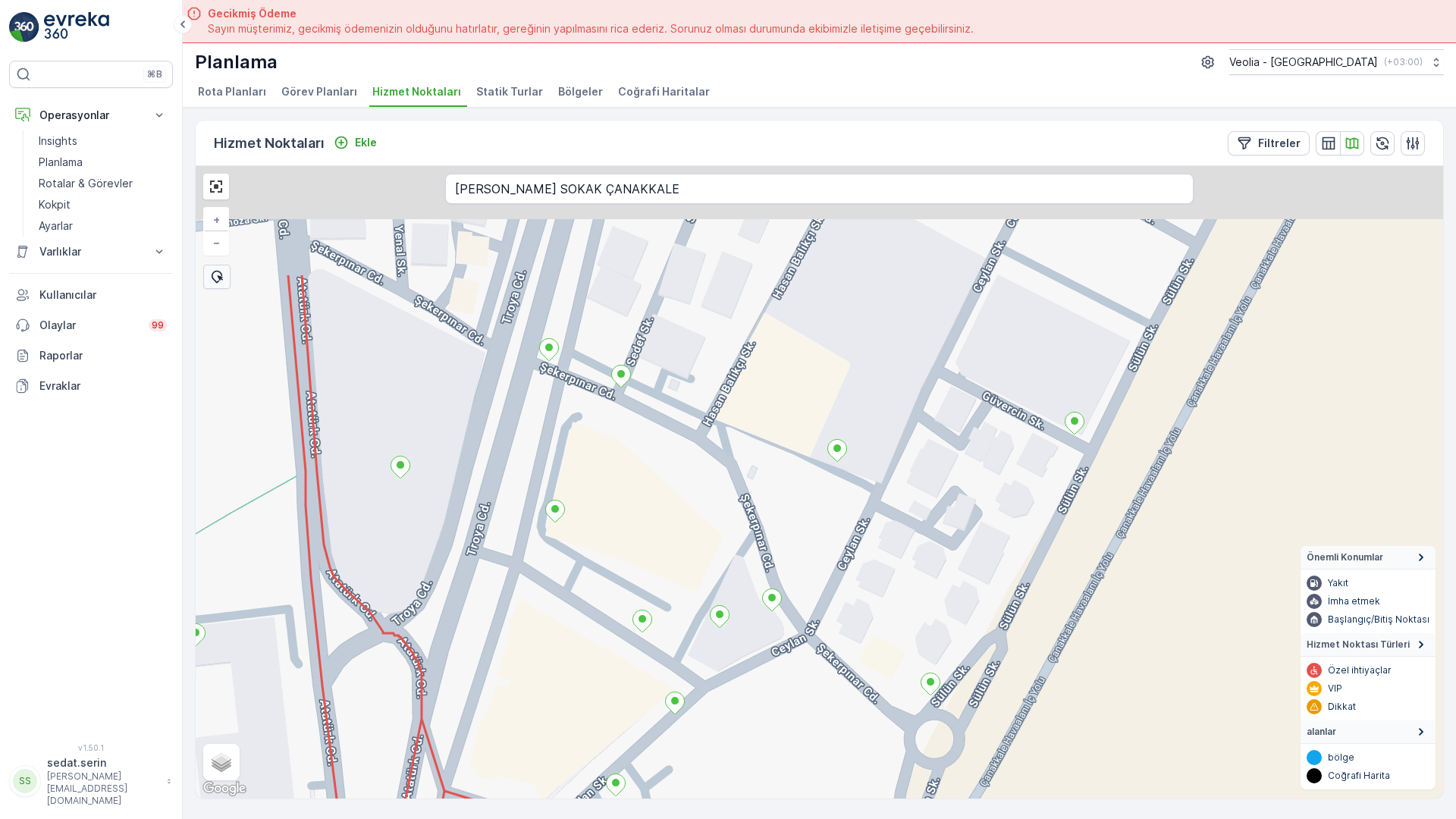
drag, startPoint x: 904, startPoint y: 238, endPoint x: 828, endPoint y: 425, distance: 201.9
click at [823, 430] on div "+ − Uydu Yol haritası Arazi Karışık Leaflet Klavye kısayolları Harita Verileri …" at bounding box center [819, 483] width 1247 height 633
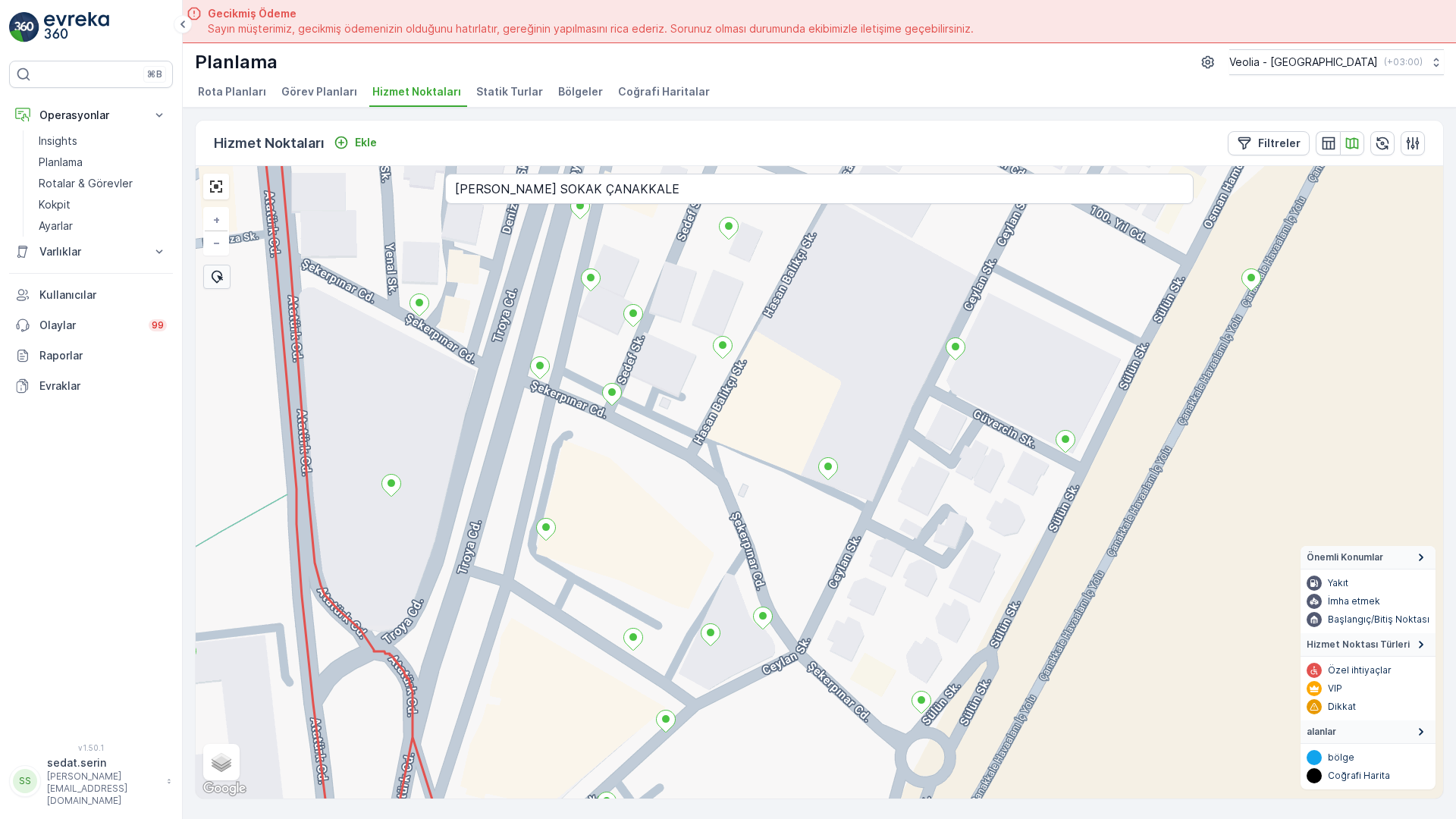
drag, startPoint x: 923, startPoint y: 256, endPoint x: 865, endPoint y: 389, distance: 145.1
click at [865, 389] on div "+ − Uydu Yol haritası Arazi Karışık Leaflet Klavye kısayolları Harita Verileri …" at bounding box center [819, 483] width 1247 height 633
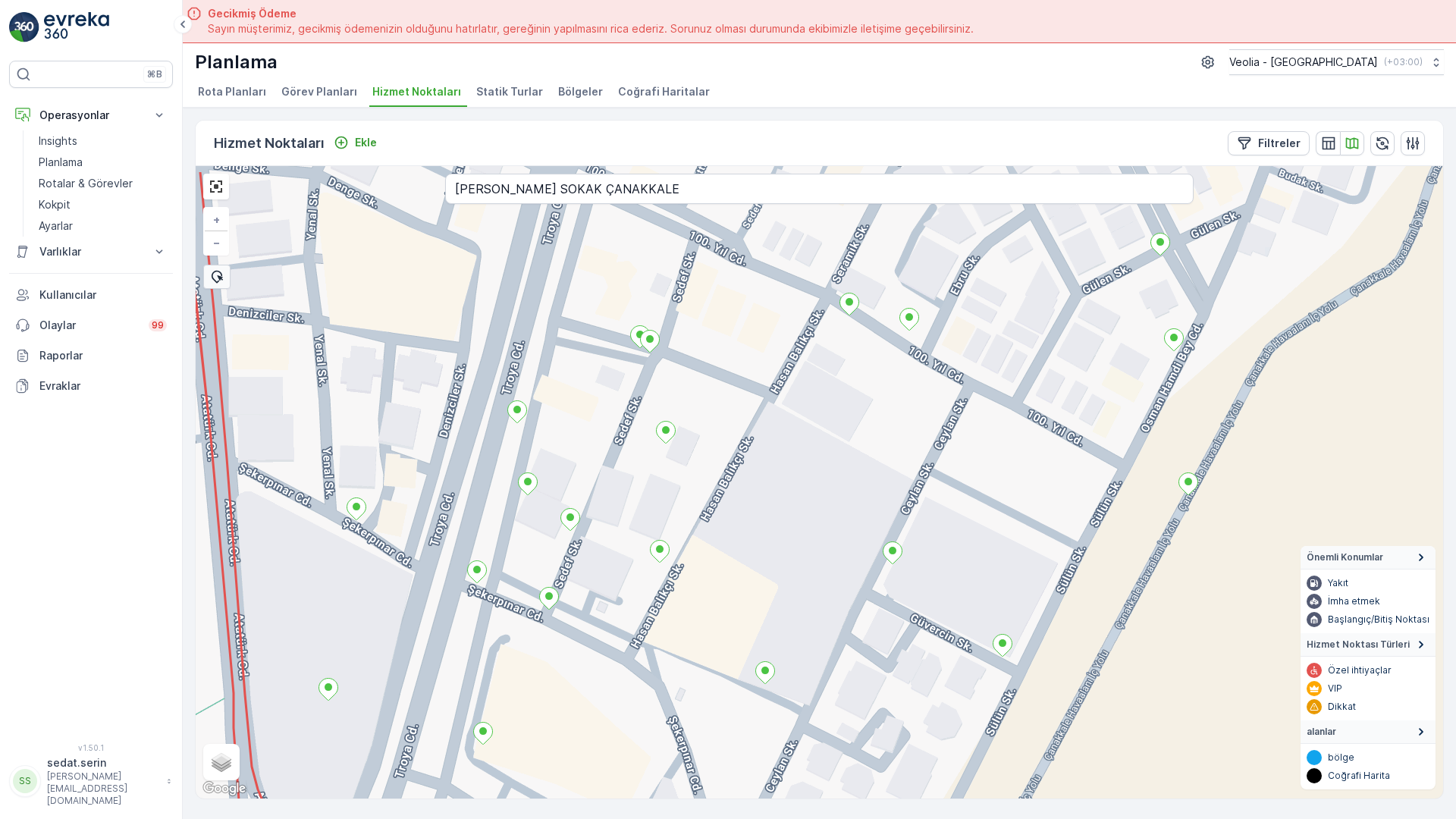
drag, startPoint x: 918, startPoint y: 282, endPoint x: 905, endPoint y: 370, distance: 89.0
click at [905, 370] on div "+ − Uydu Yol haritası Arazi Karışık Leaflet Klavye kısayolları Harita Verileri …" at bounding box center [819, 483] width 1247 height 633
click at [460, 173] on input "[PERSON_NAME] SOKAK ÇANAKKALE" at bounding box center [819, 188] width 748 height 30
type input "SÜMBÜL SOKAK ÇANAKKALE"
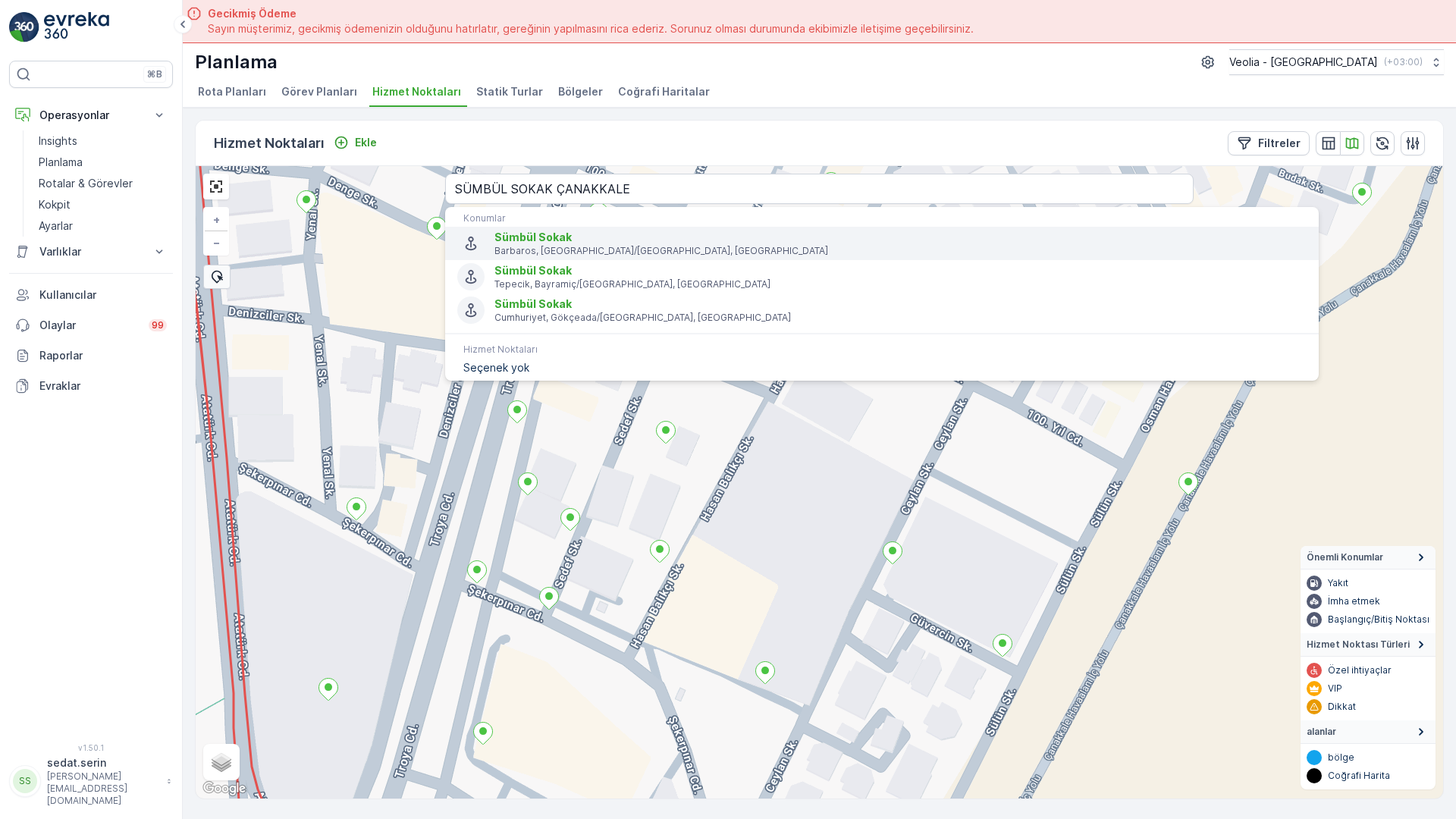
click at [494, 245] on p "Barbaros, [GEOGRAPHIC_DATA]/[GEOGRAPHIC_DATA], [GEOGRAPHIC_DATA]" at bounding box center [901, 252] width 812 height 13
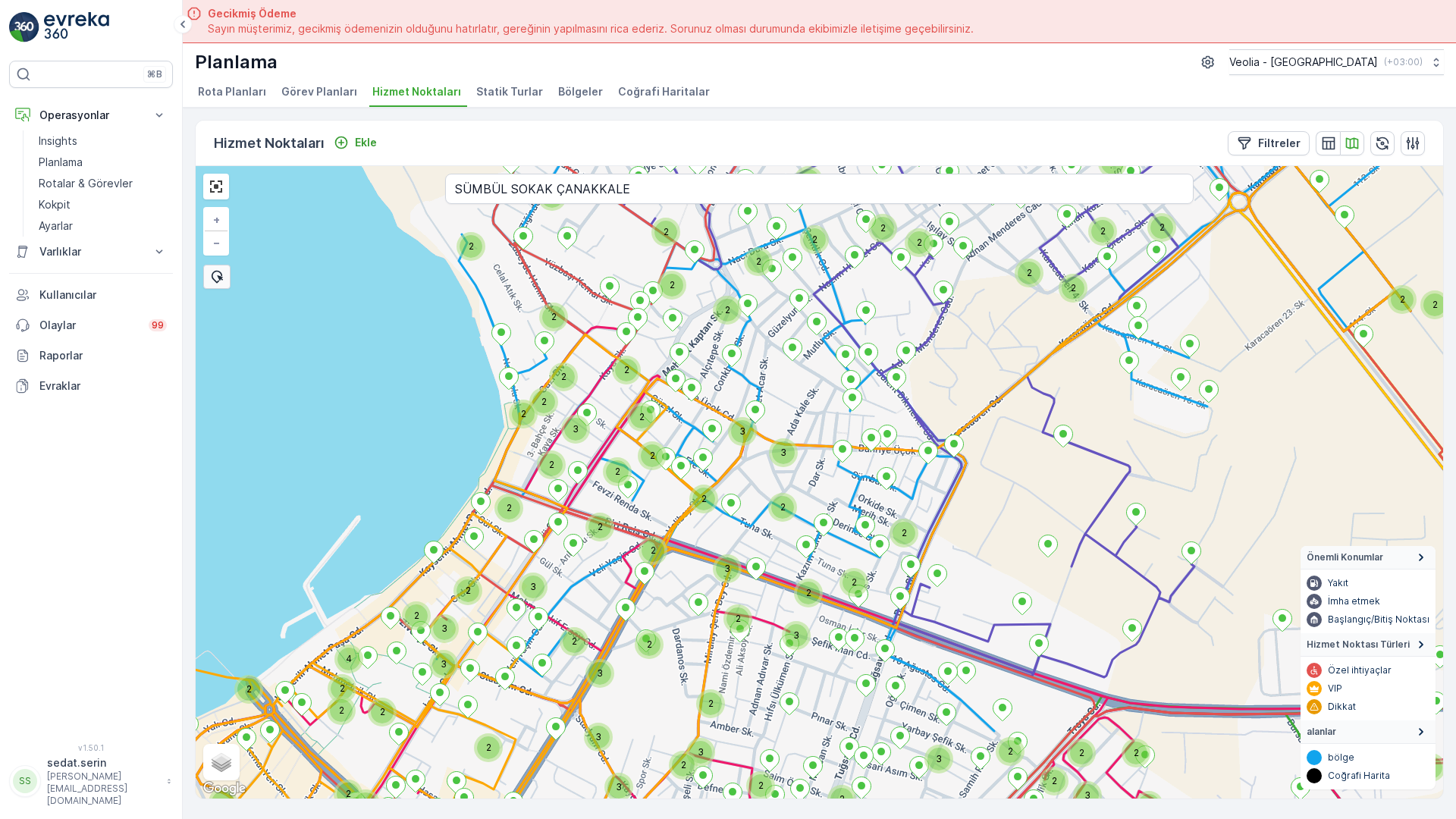
drag, startPoint x: 712, startPoint y: 554, endPoint x: 642, endPoint y: 377, distance: 190.3
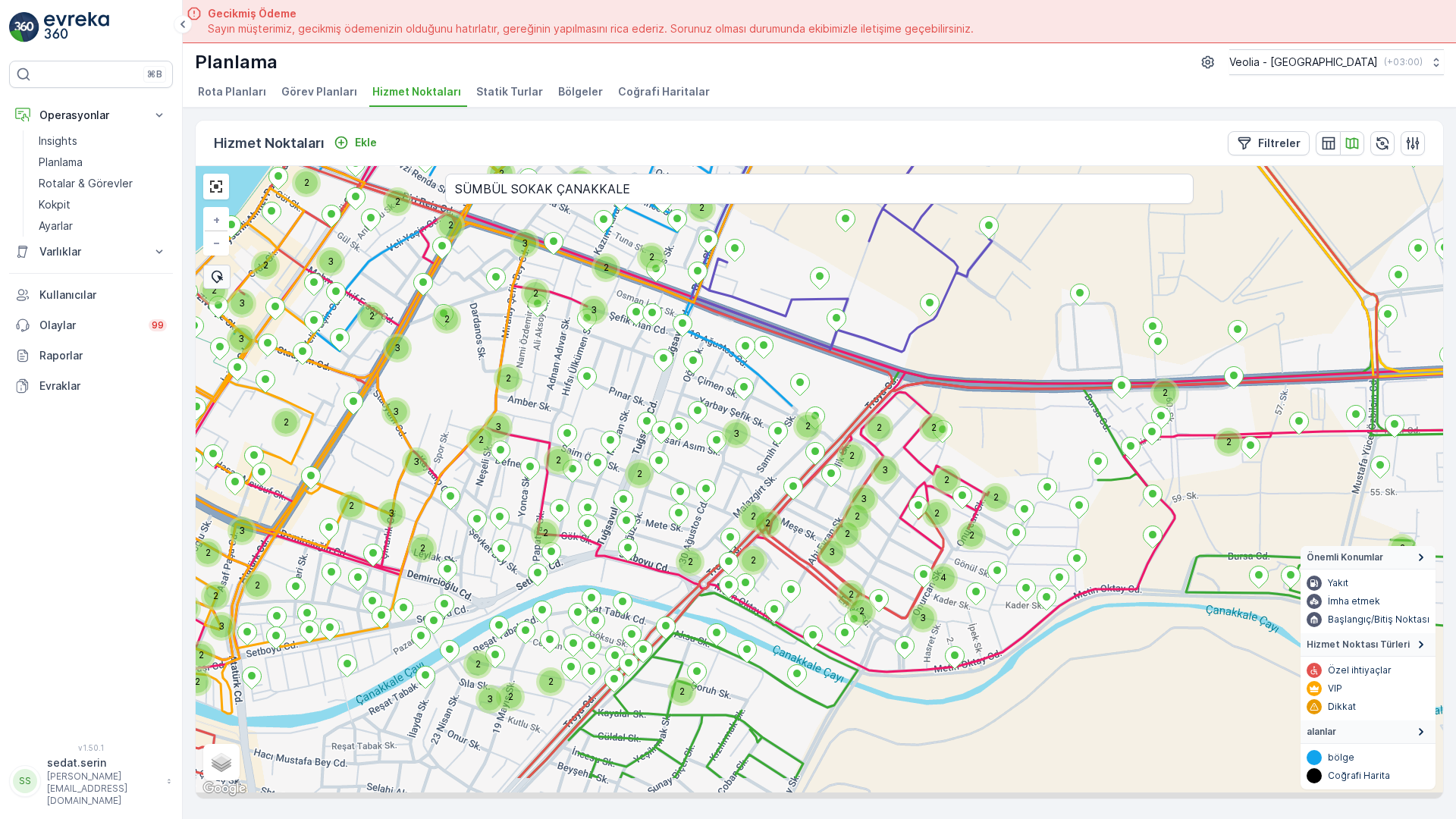
drag, startPoint x: 740, startPoint y: 556, endPoint x: 543, endPoint y: 268, distance: 348.9
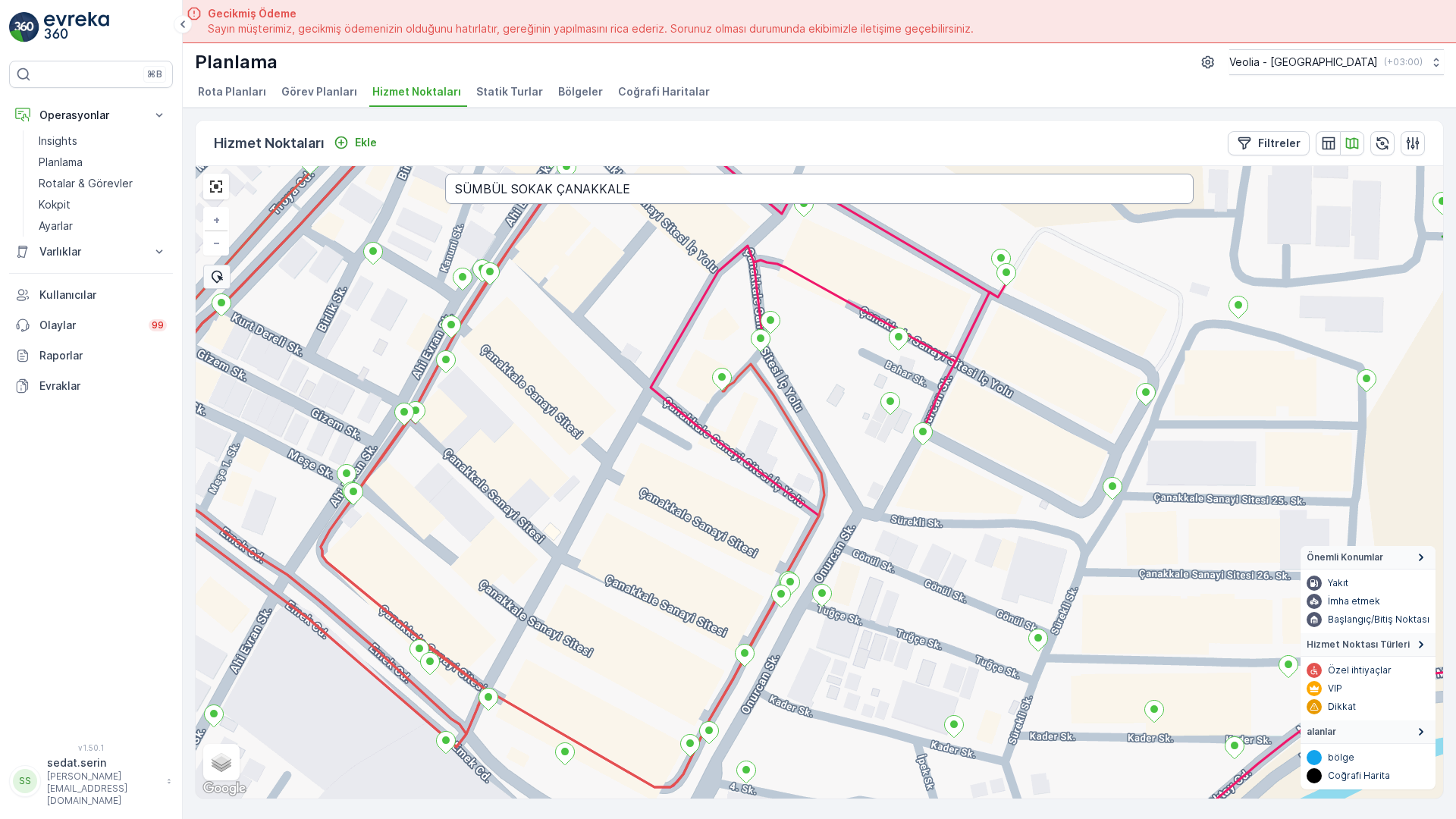
click at [470, 173] on input "SÜMBÜL SOKAK ÇANAKKALE" at bounding box center [819, 188] width 748 height 30
type input "[PERSON_NAME] SOKAK"
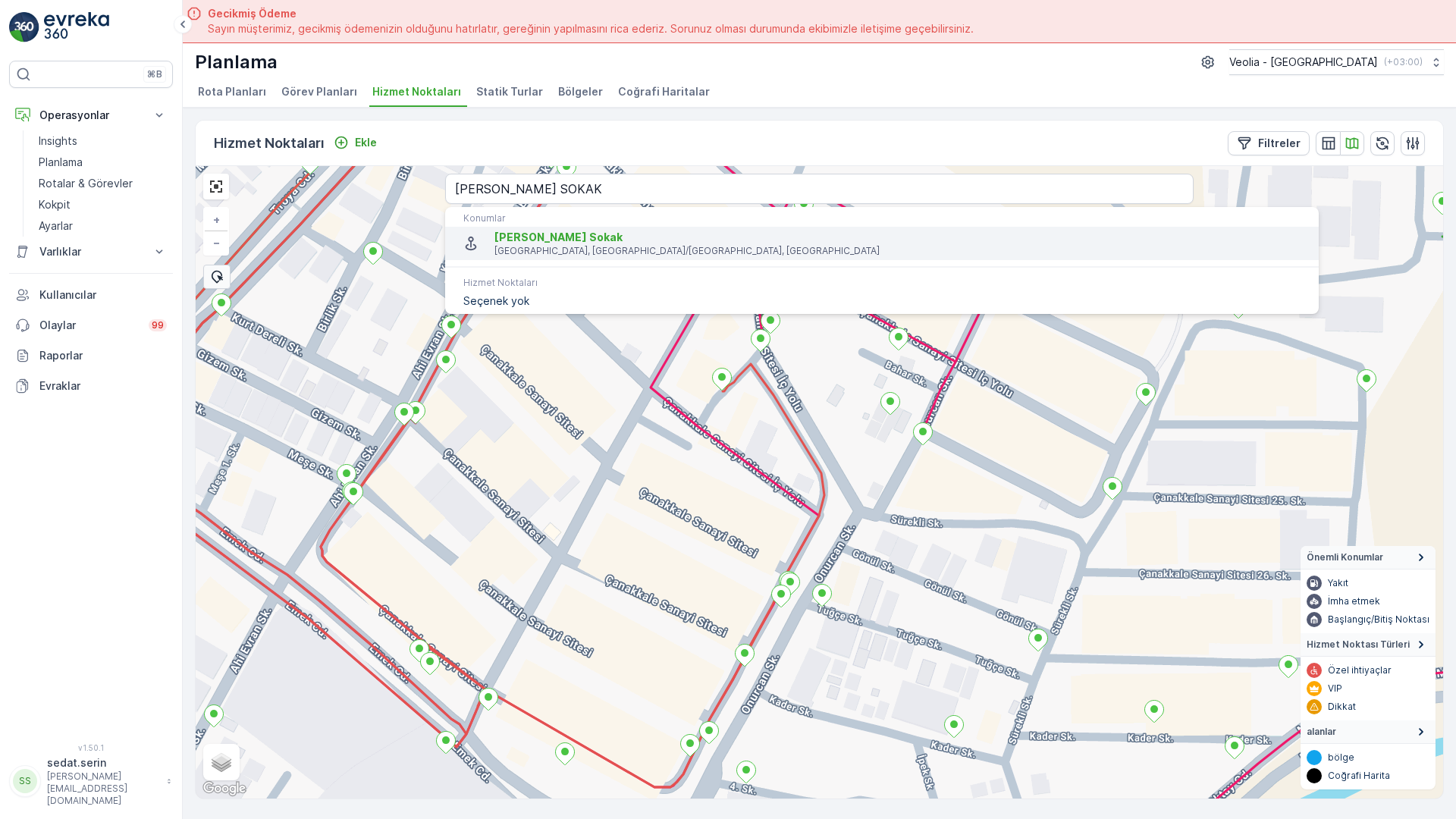
click at [494, 231] on span "[PERSON_NAME] Sokak" at bounding box center [558, 237] width 128 height 13
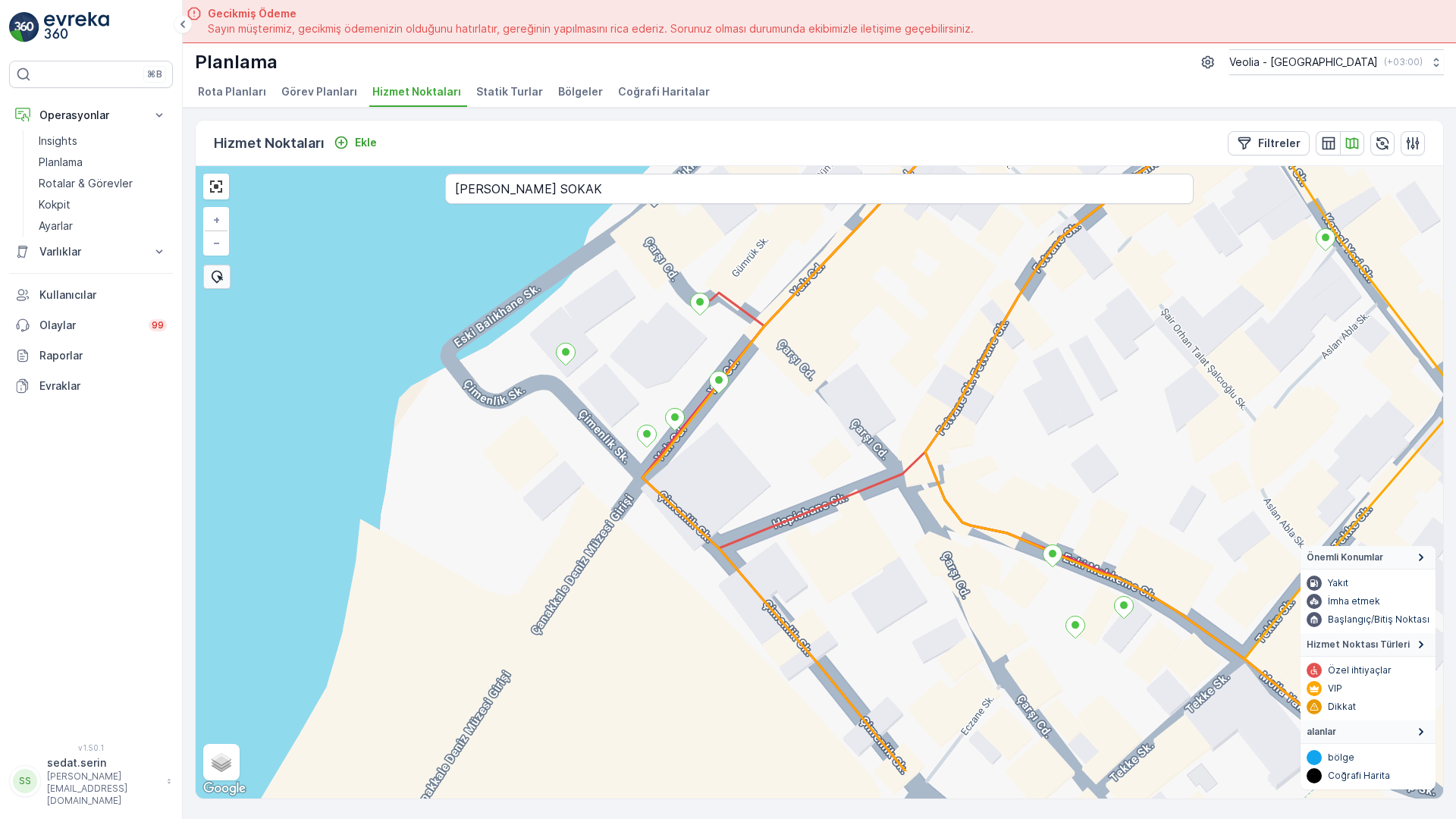
drag, startPoint x: 643, startPoint y: 517, endPoint x: 574, endPoint y: 221, distance: 303.9
click at [574, 221] on div "+ − Uydu Yol haritası Arazi Karışık Leaflet Klavye kısayolları Harita Verileri …" at bounding box center [819, 483] width 1247 height 633
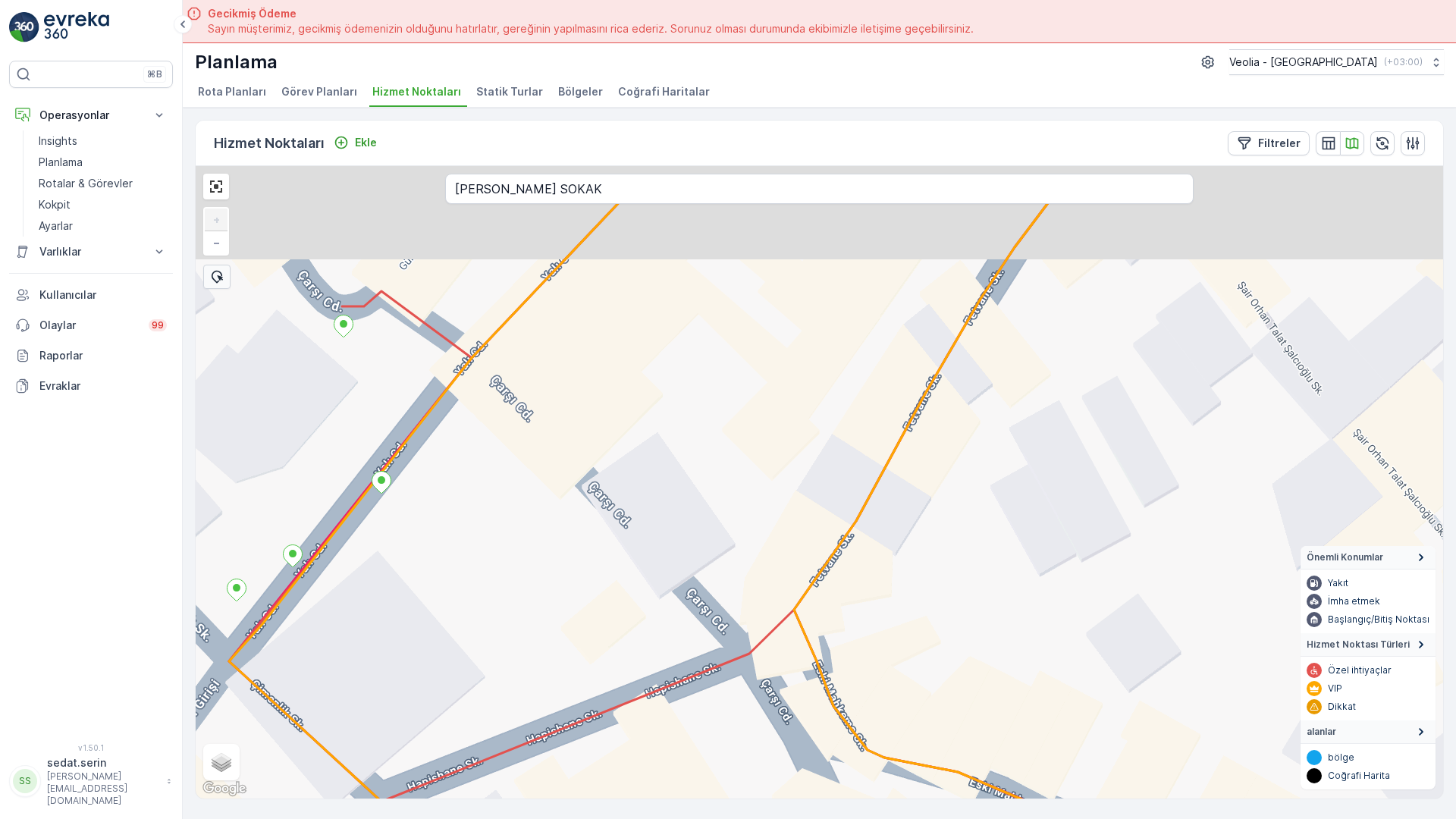
drag, startPoint x: 1013, startPoint y: 308, endPoint x: 837, endPoint y: 426, distance: 211.9
click at [837, 426] on div "+ − Uydu Yol haritası Arazi Karışık Leaflet Klavye kısayolları Harita Verileri …" at bounding box center [819, 483] width 1247 height 633
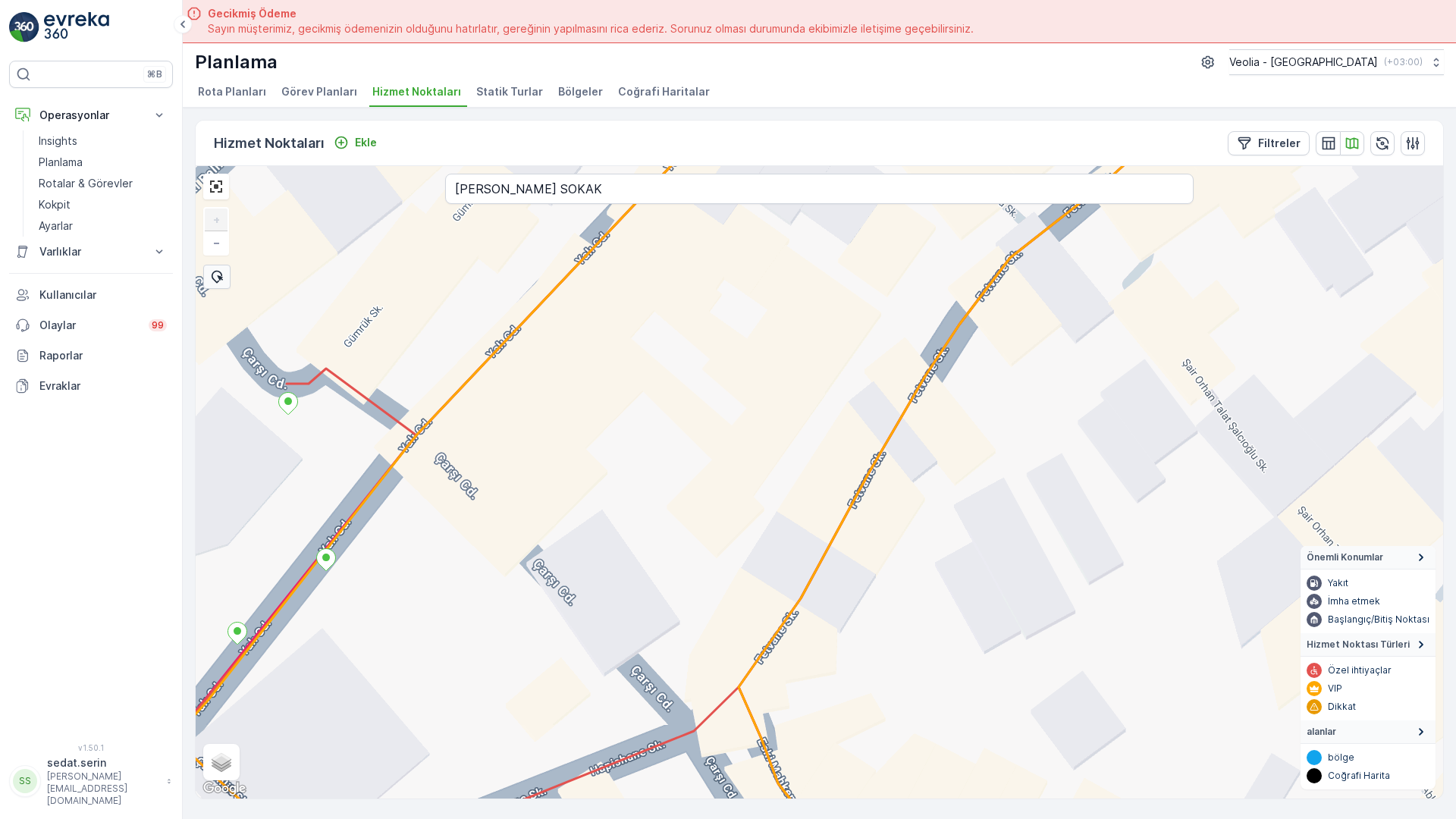
drag, startPoint x: 939, startPoint y: 263, endPoint x: 876, endPoint y: 363, distance: 118.2
click at [876, 363] on div "+ − Uydu Yol haritası Arazi Karışık Leaflet Klavye kısayolları Harita Verileri …" at bounding box center [819, 483] width 1247 height 633
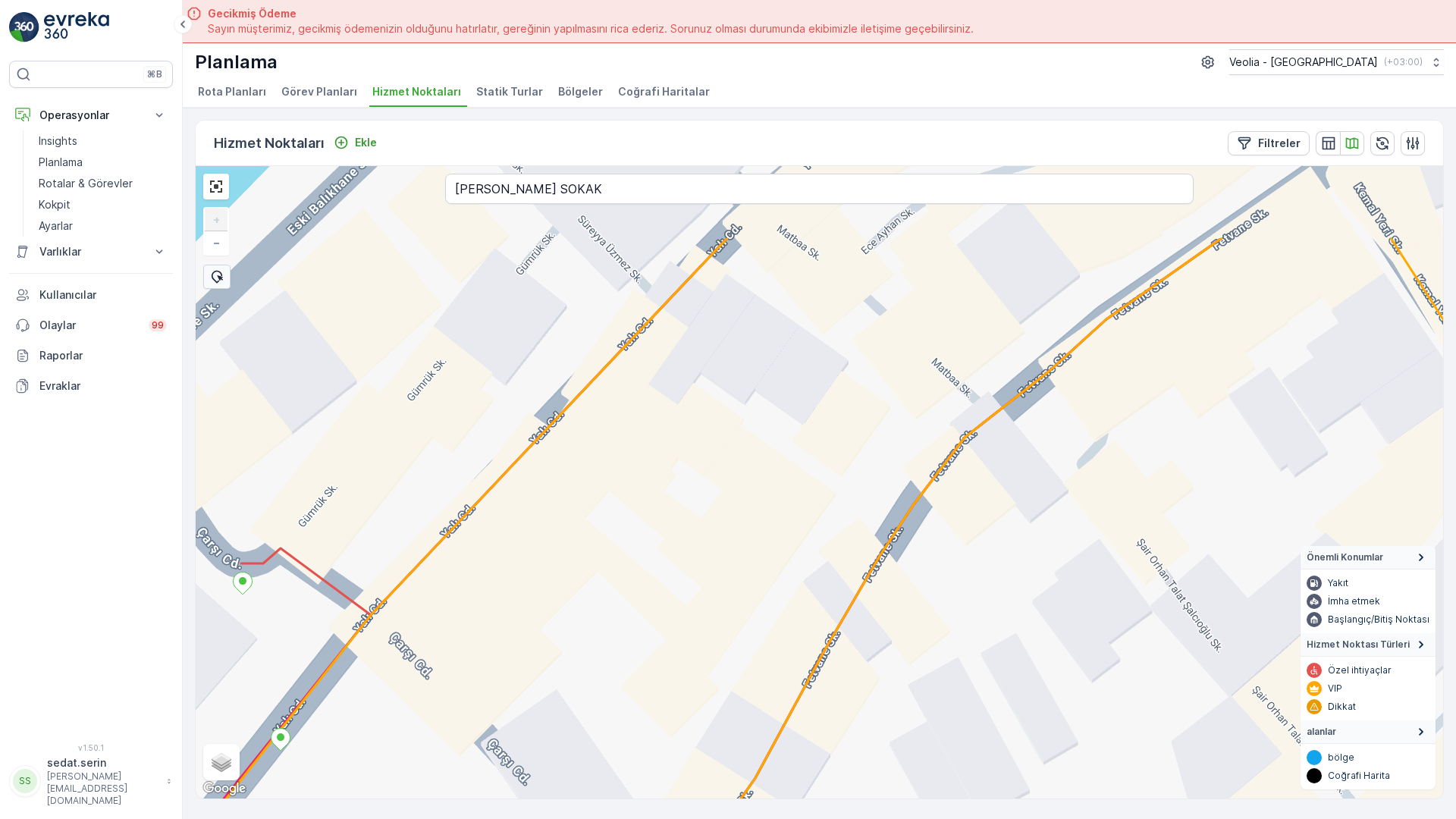
drag, startPoint x: 904, startPoint y: 291, endPoint x: 872, endPoint y: 445, distance: 157.3
click at [872, 445] on div "+ − Uydu Yol haritası Arazi Karışık Leaflet Klavye kısayolları Harita Verileri …" at bounding box center [819, 483] width 1247 height 633
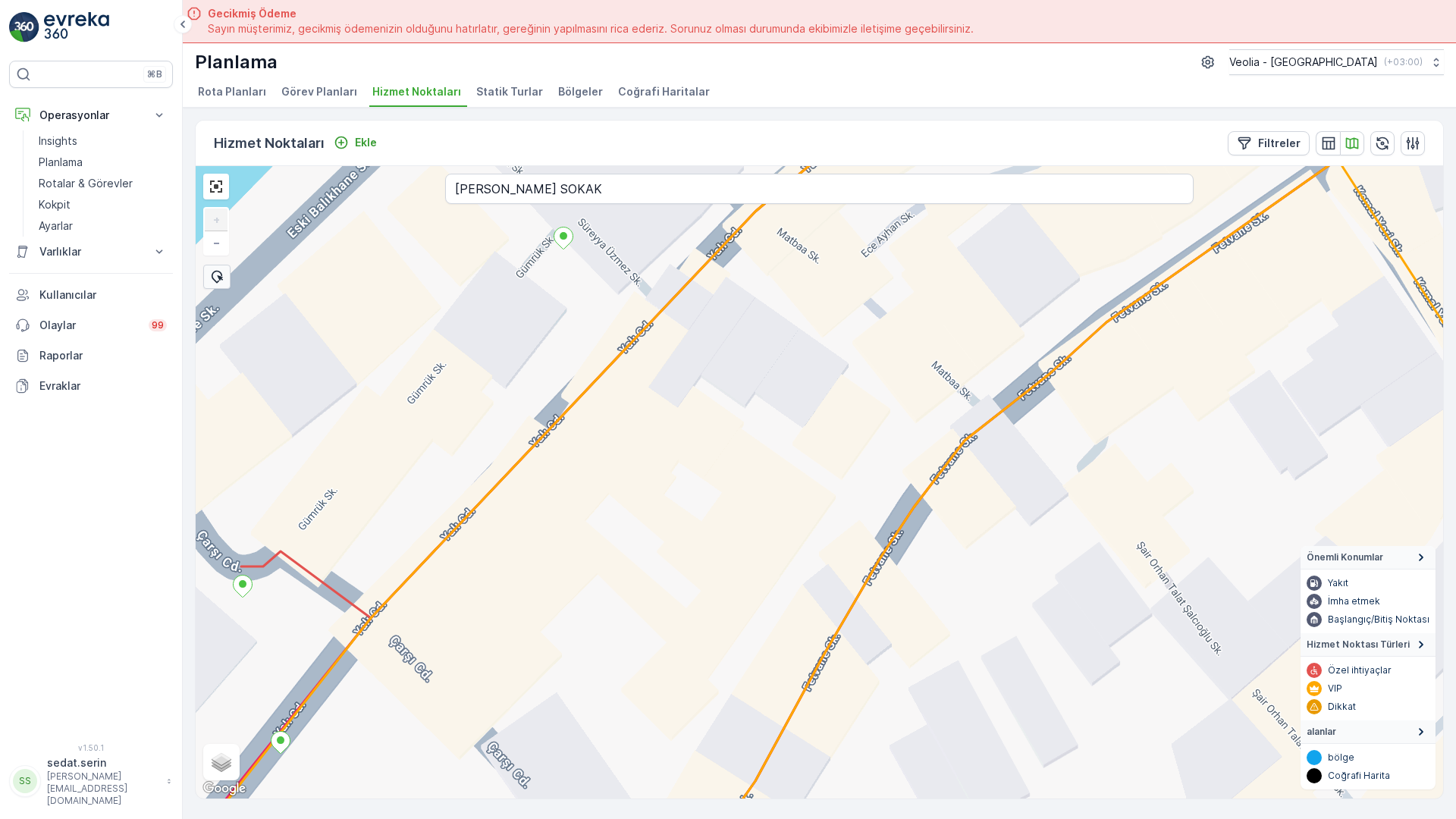
drag, startPoint x: 728, startPoint y: 281, endPoint x: 824, endPoint y: 420, distance: 168.9
click at [824, 420] on div "+ − Uydu Yol haritası Arazi Karışık Leaflet Klavye kısayolları Harita Verileri …" at bounding box center [819, 483] width 1247 height 633
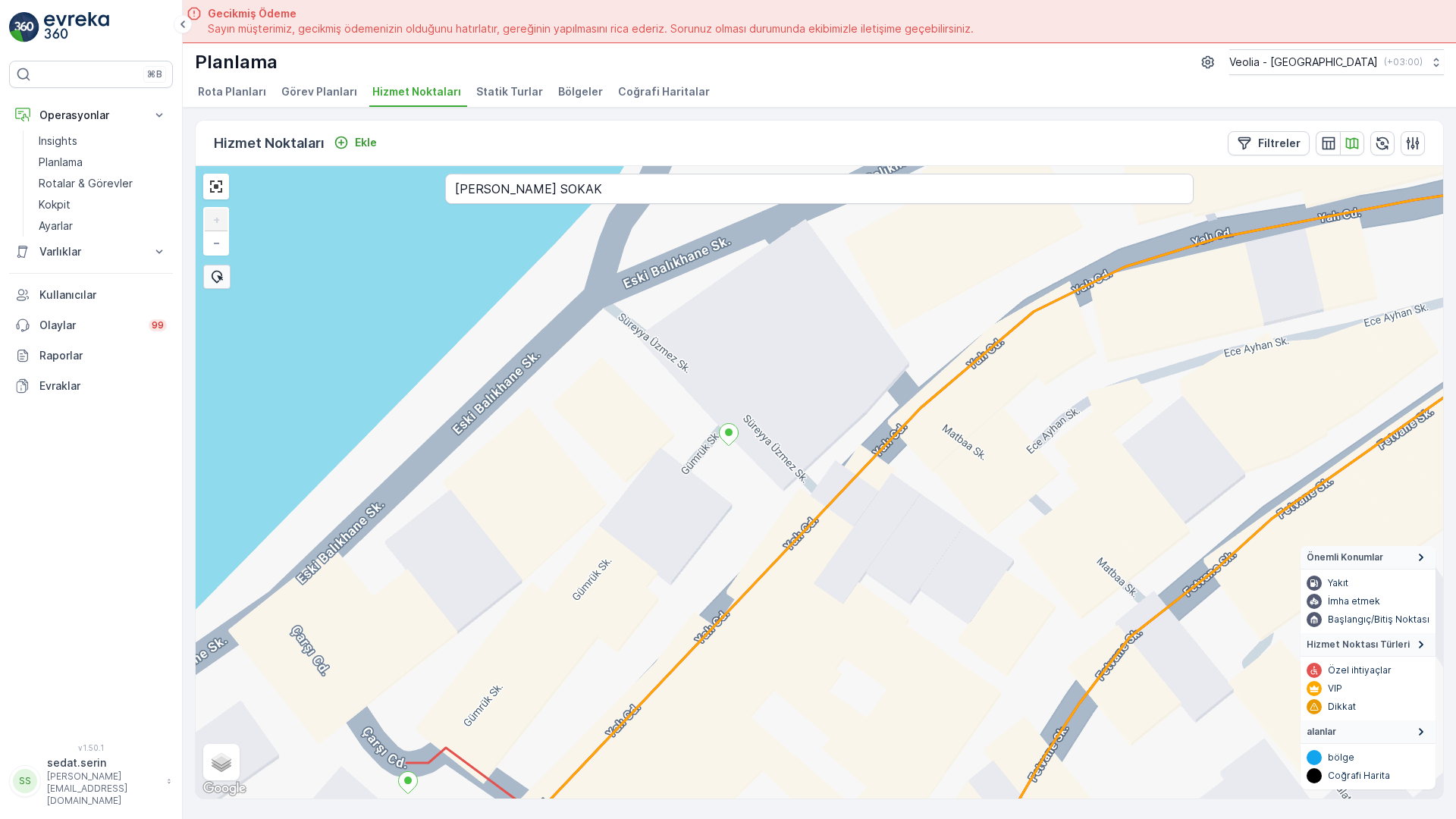
drag, startPoint x: 642, startPoint y: 187, endPoint x: 712, endPoint y: 245, distance: 90.9
click at [712, 245] on div "+ − Uydu Yol haritası Arazi Karışık Leaflet Klavye kısayolları Harita Verileri …" at bounding box center [819, 483] width 1247 height 633
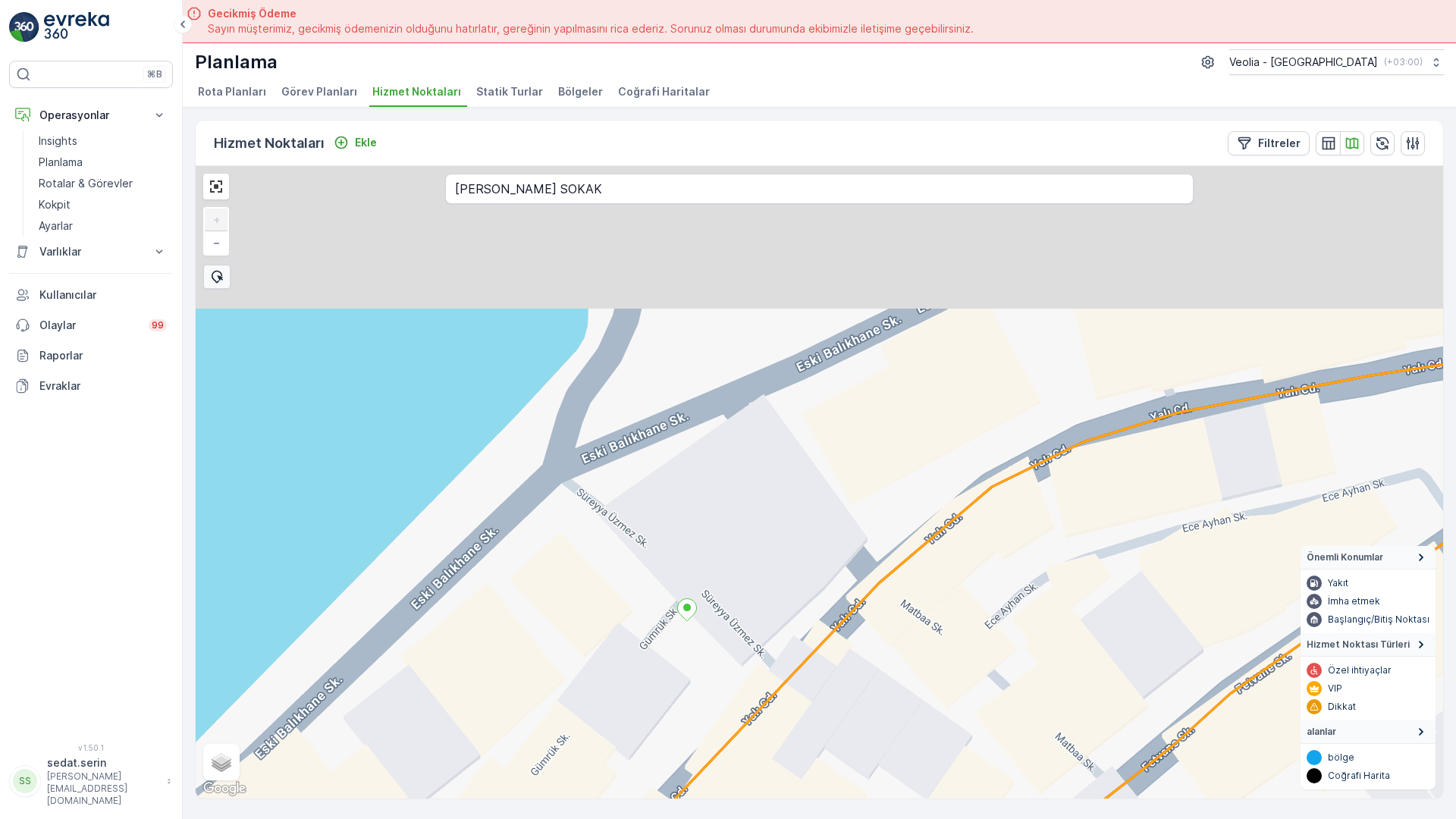
drag, startPoint x: 1151, startPoint y: 92, endPoint x: 1107, endPoint y: 277, distance: 190.2
click at [1107, 277] on div "+ − Uydu Yol haritası Arazi Karışık Leaflet Klavye kısayolları Harita Verileri …" at bounding box center [819, 483] width 1247 height 633
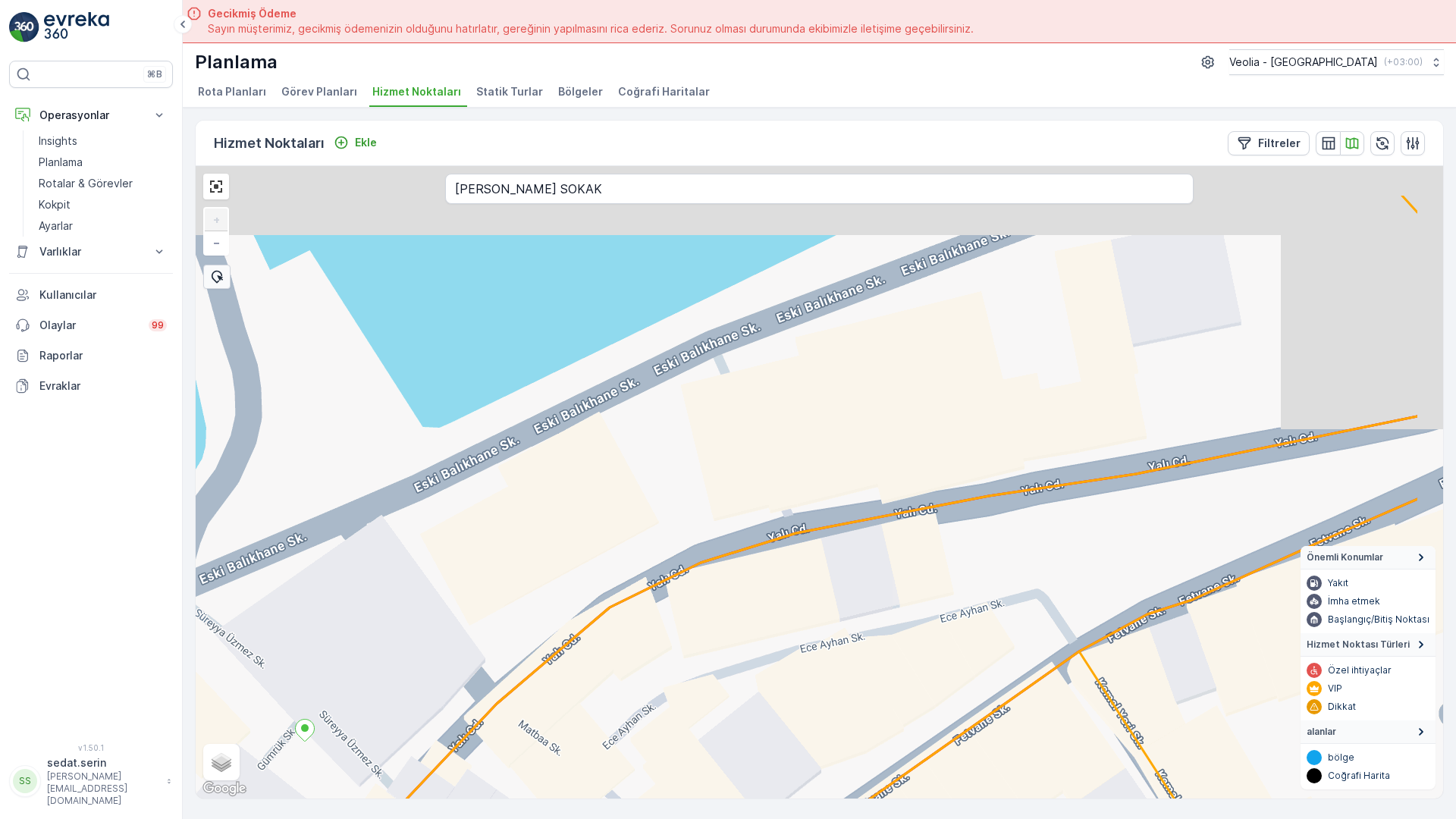
drag, startPoint x: 870, startPoint y: 301, endPoint x: 483, endPoint y: 417, distance: 404.0
click at [483, 417] on div "+ − Uydu Yol haritası Arazi Karışık Leaflet Klavye kısayolları Harita Verileri …" at bounding box center [819, 483] width 1247 height 633
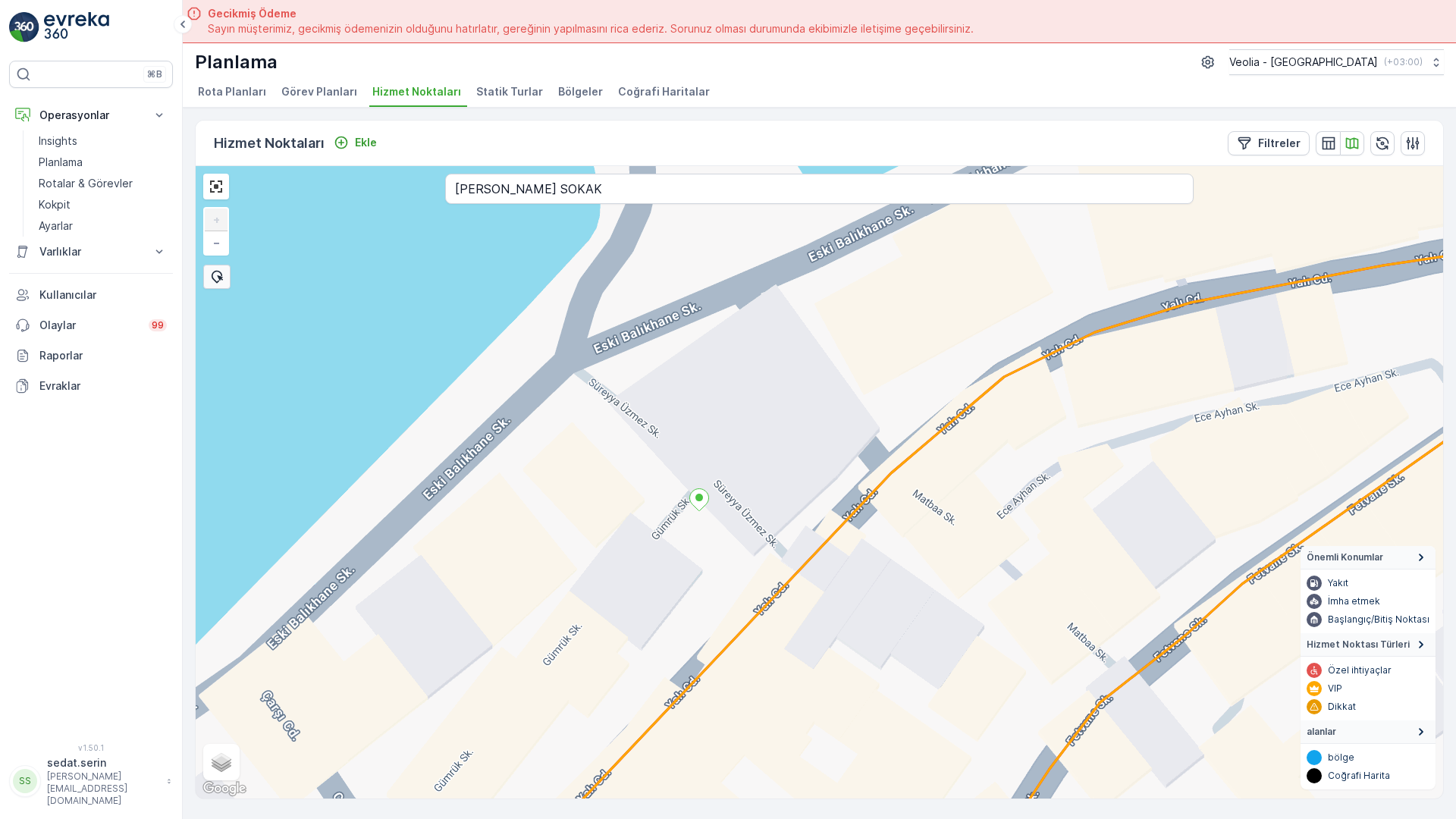
drag, startPoint x: 321, startPoint y: 508, endPoint x: 534, endPoint y: 357, distance: 261.1
click at [534, 357] on div "+ − Uydu Yol haritası Arazi Karışık Leaflet Klavye kısayolları Harita Verileri …" at bounding box center [819, 483] width 1247 height 633
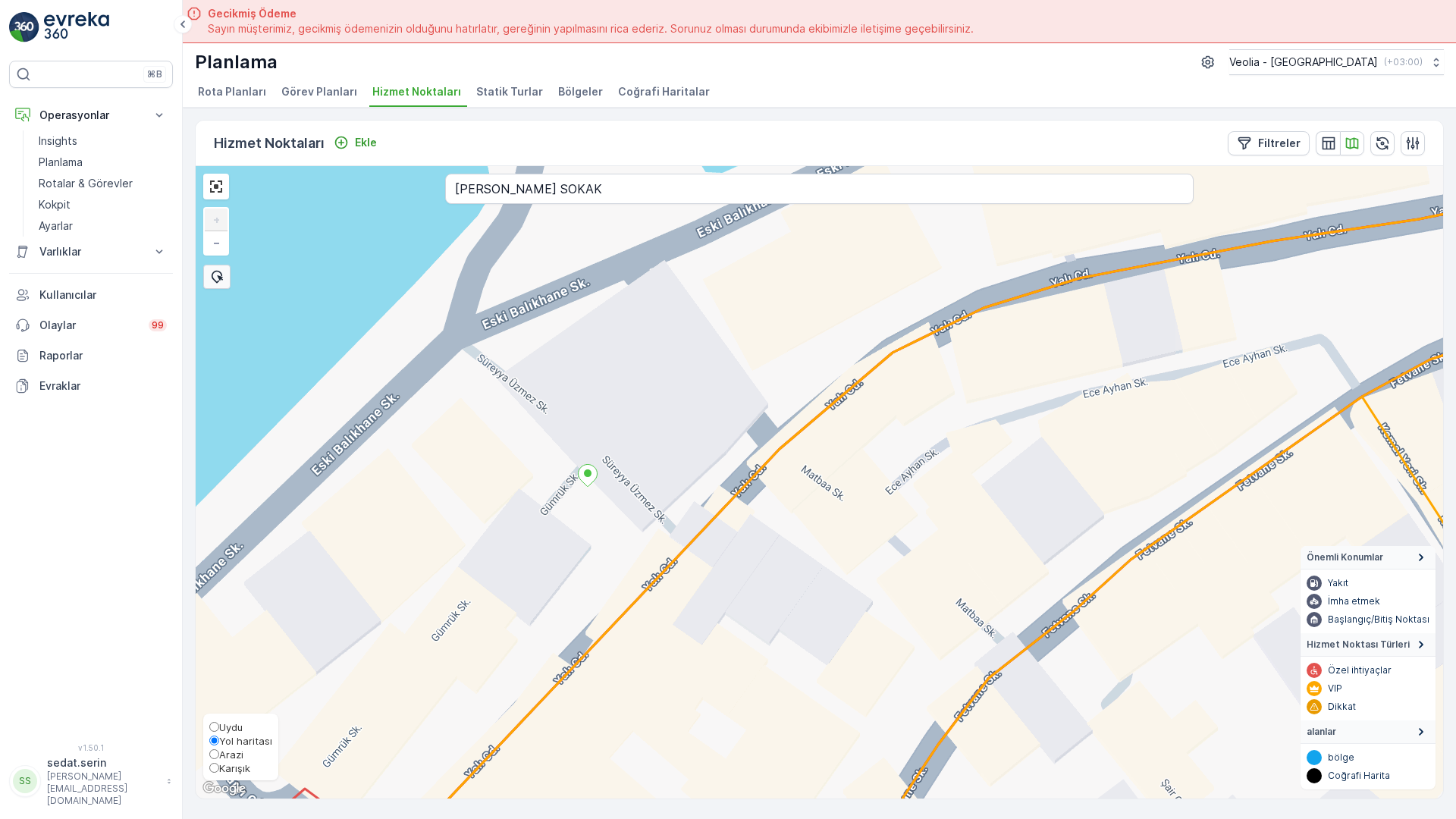
click at [219, 774] on span "Karışık" at bounding box center [235, 769] width 31 height 13
click at [209, 773] on input "Karışık" at bounding box center [214, 768] width 10 height 10
radio input "true"
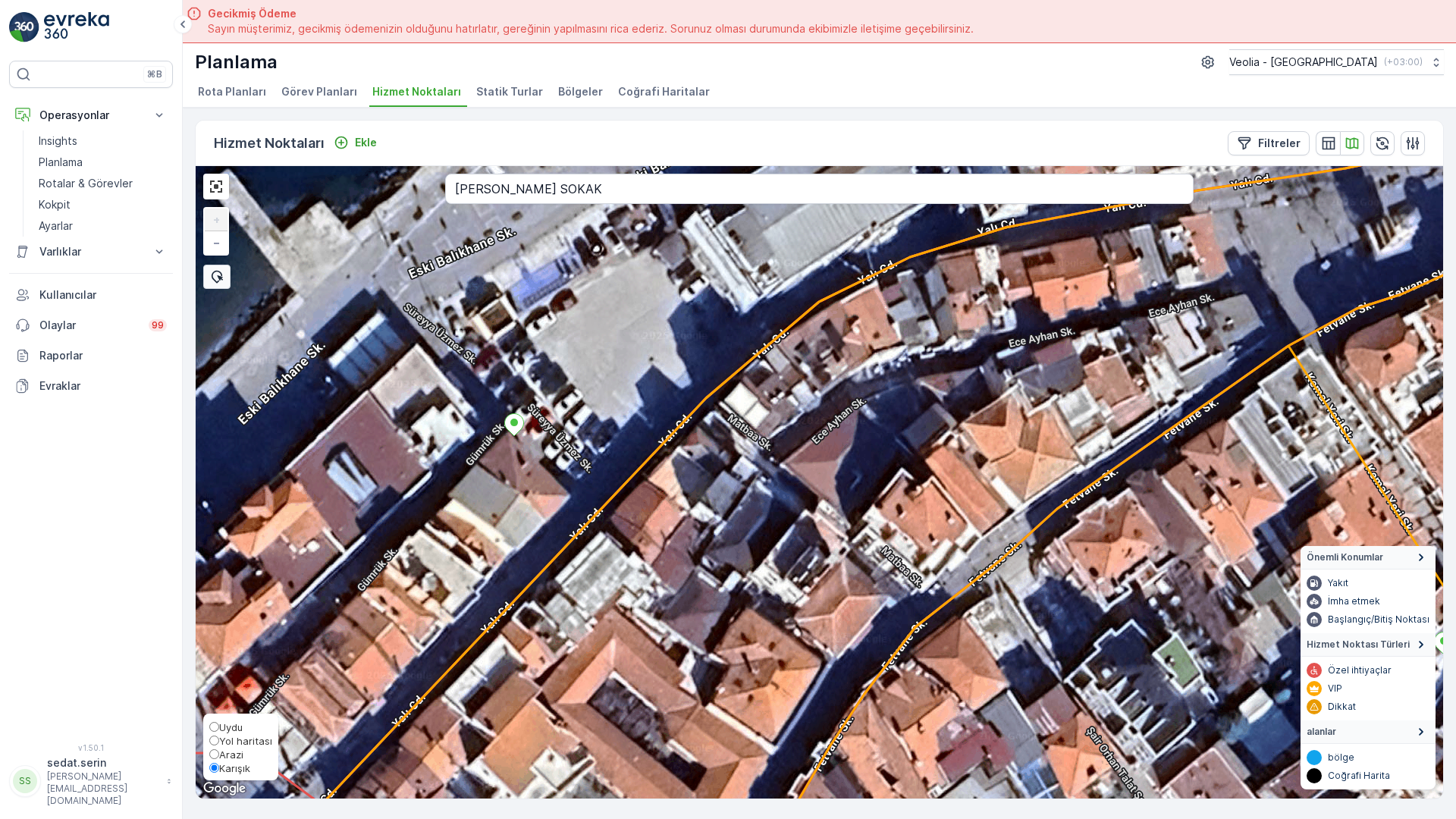
click at [219, 747] on span "Yol haritası" at bounding box center [246, 742] width 53 height 13
click at [209, 746] on input "Yol haritası" at bounding box center [214, 741] width 10 height 10
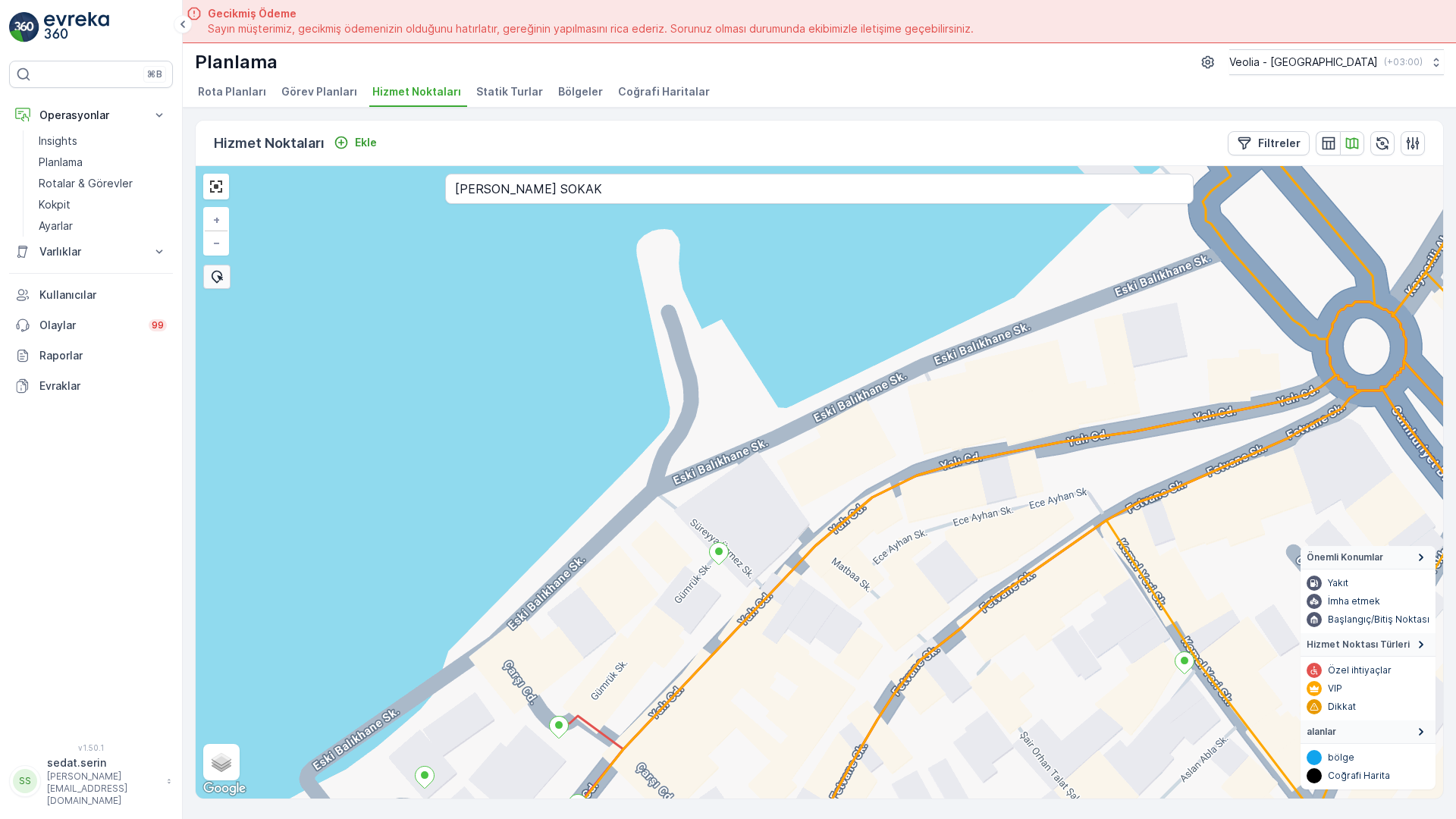
drag, startPoint x: 880, startPoint y: 582, endPoint x: 862, endPoint y: 577, distance: 18.7
click at [862, 577] on div "+ − Uydu Yol haritası Arazi Karışık Leaflet Klavye kısayolları Harita Verileri …" at bounding box center [819, 483] width 1247 height 633
click at [555, 173] on input "SÜREYYA ÜZMEZ SOKAK" at bounding box center [819, 188] width 748 height 30
type input "ŞAİR EŞREF SOKAK ÇANAKKALE"
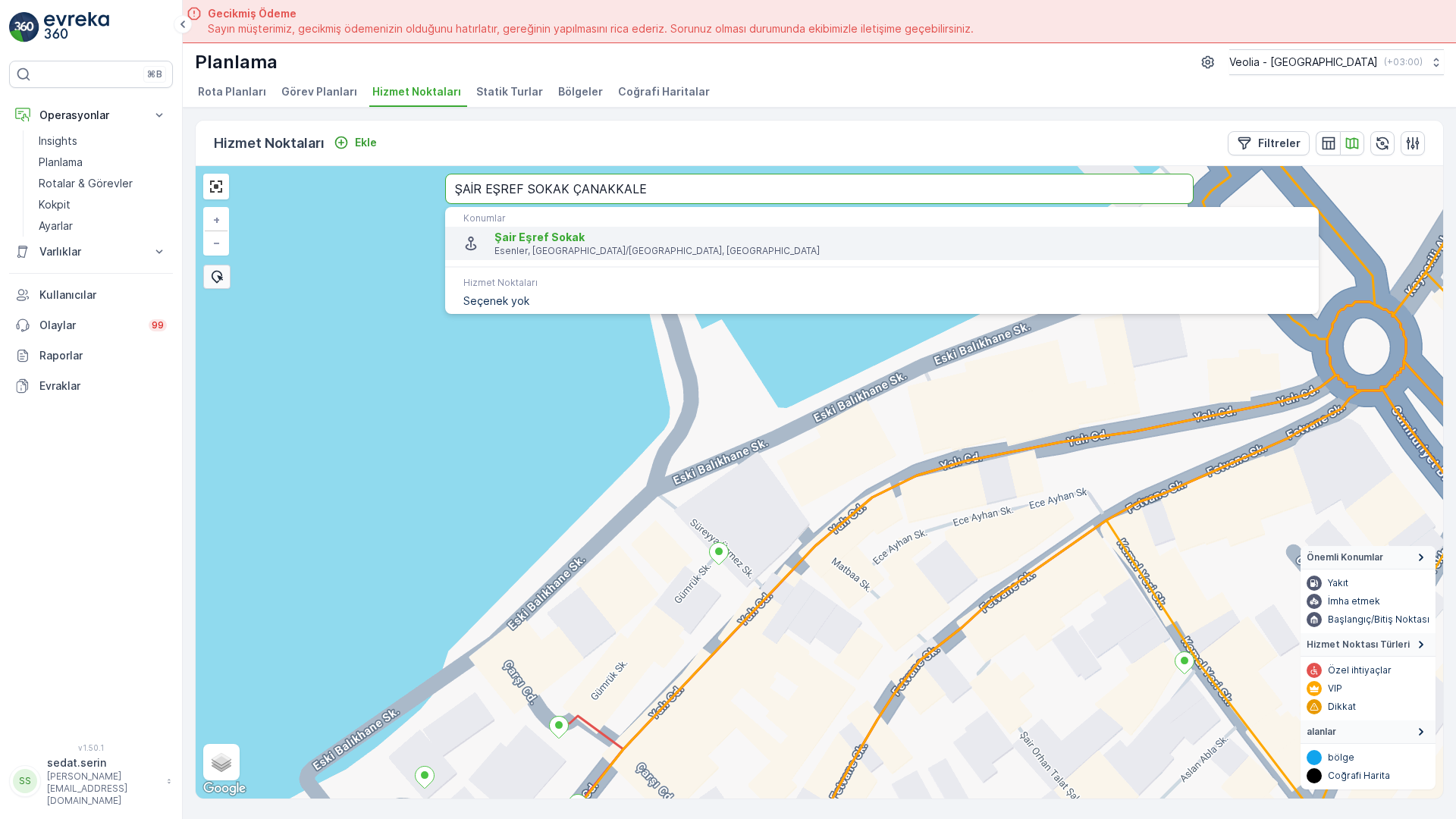
click at [498, 245] on p "Esenler, [GEOGRAPHIC_DATA]/[GEOGRAPHIC_DATA], [GEOGRAPHIC_DATA]" at bounding box center [901, 252] width 812 height 13
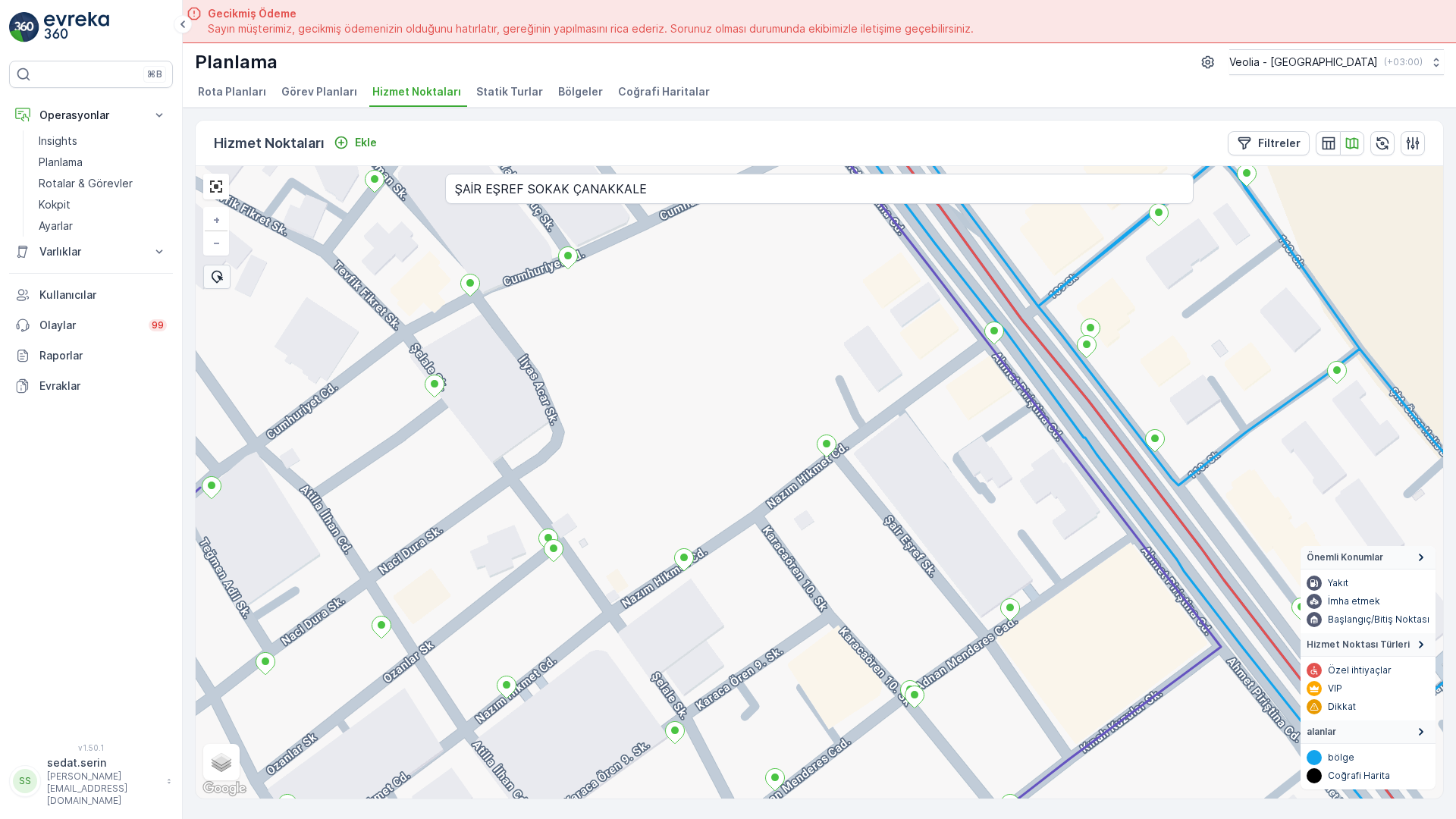
click at [502, 173] on input "ŞAİR EŞREF SOKAK ÇANAKKALE" at bounding box center [819, 188] width 748 height 30
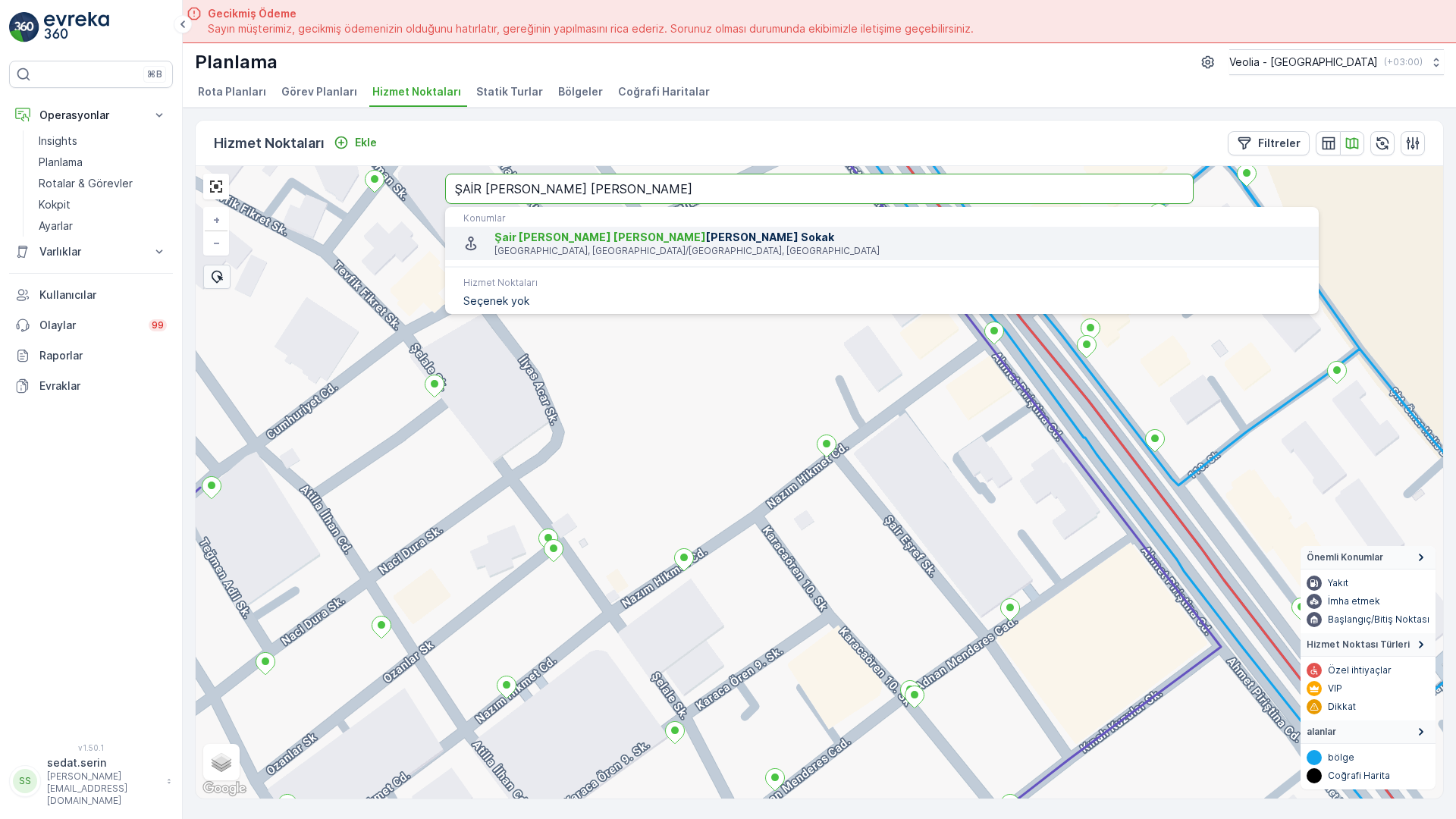
type input "ŞAİR ORHAN TALAT"
click at [494, 230] on span "Şair Orhan Talat Şalcıoğlu Sokak" at bounding box center [901, 237] width 812 height 15
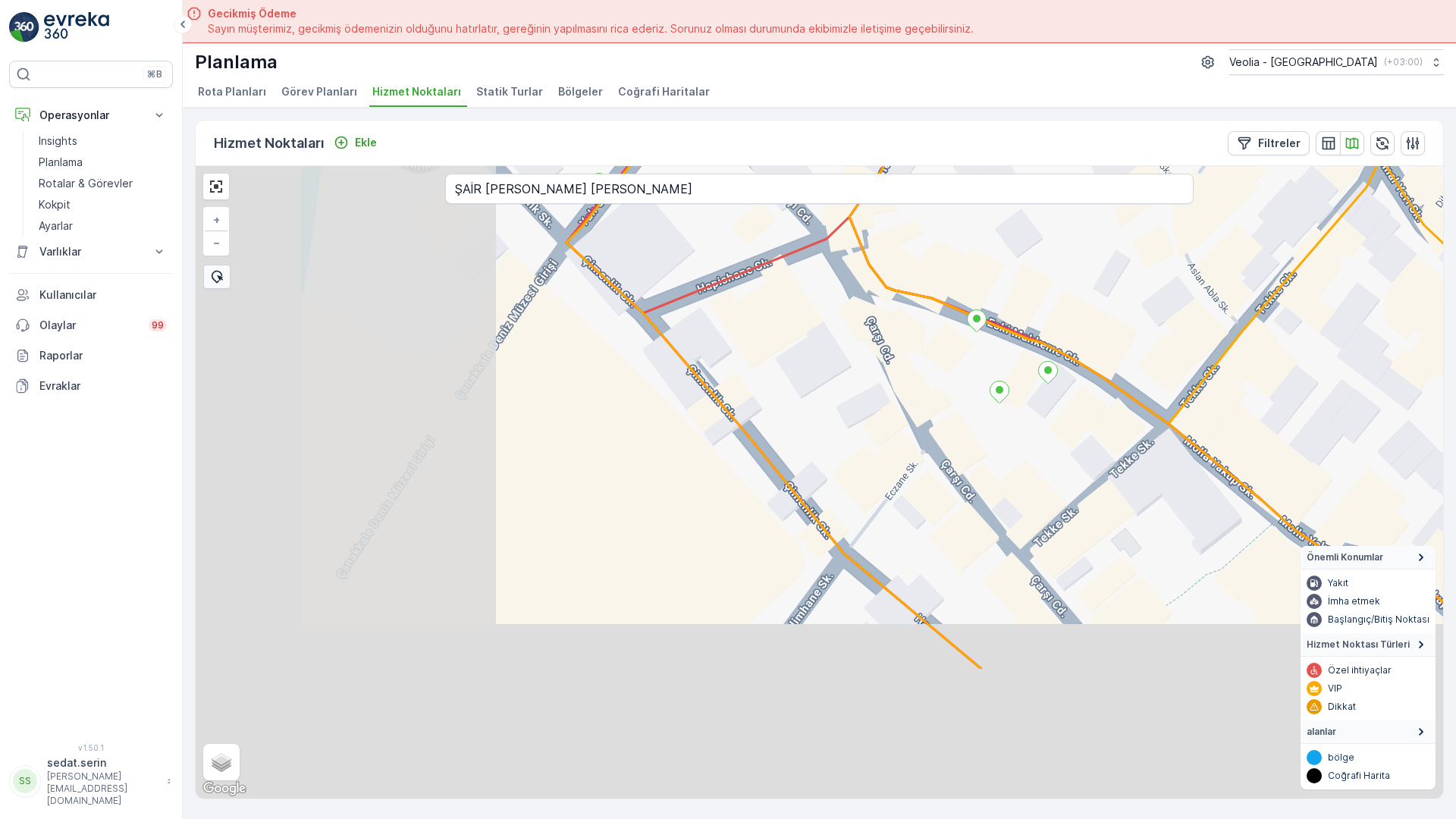
drag, startPoint x: 651, startPoint y: 273, endPoint x: 773, endPoint y: 121, distance: 194.9
click at [773, 166] on div "+ − Uydu Yol haritası Arazi Karışık Leaflet Klavye kısayolları Harita Verileri …" at bounding box center [819, 483] width 1247 height 633
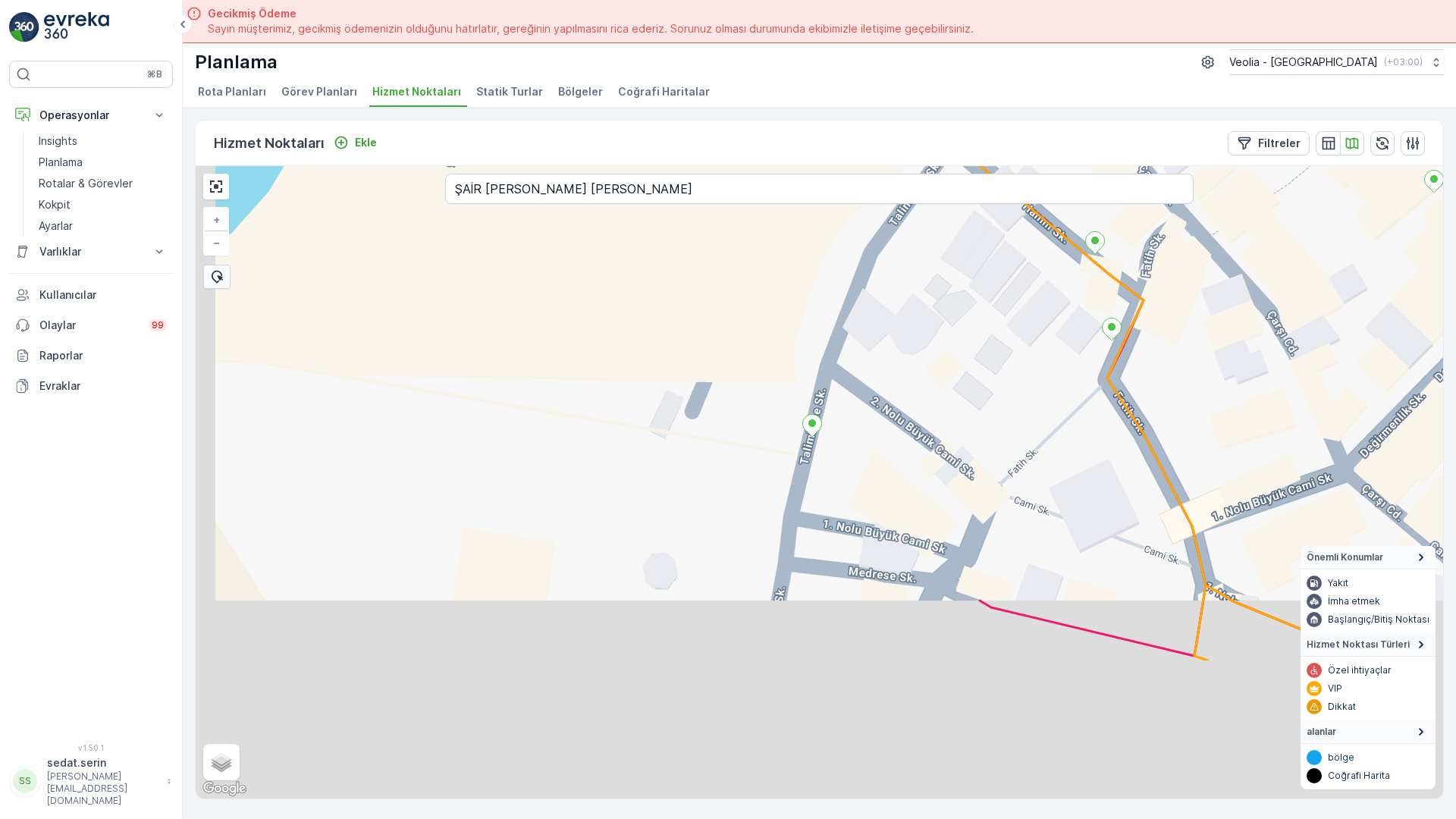
drag, startPoint x: 541, startPoint y: 451, endPoint x: 636, endPoint y: 62, distance: 400.4
click at [636, 166] on div "+ − Uydu Yol haritası Arazi Karışık Leaflet Klavye kısayolları Harita Verileri …" at bounding box center [819, 483] width 1247 height 633
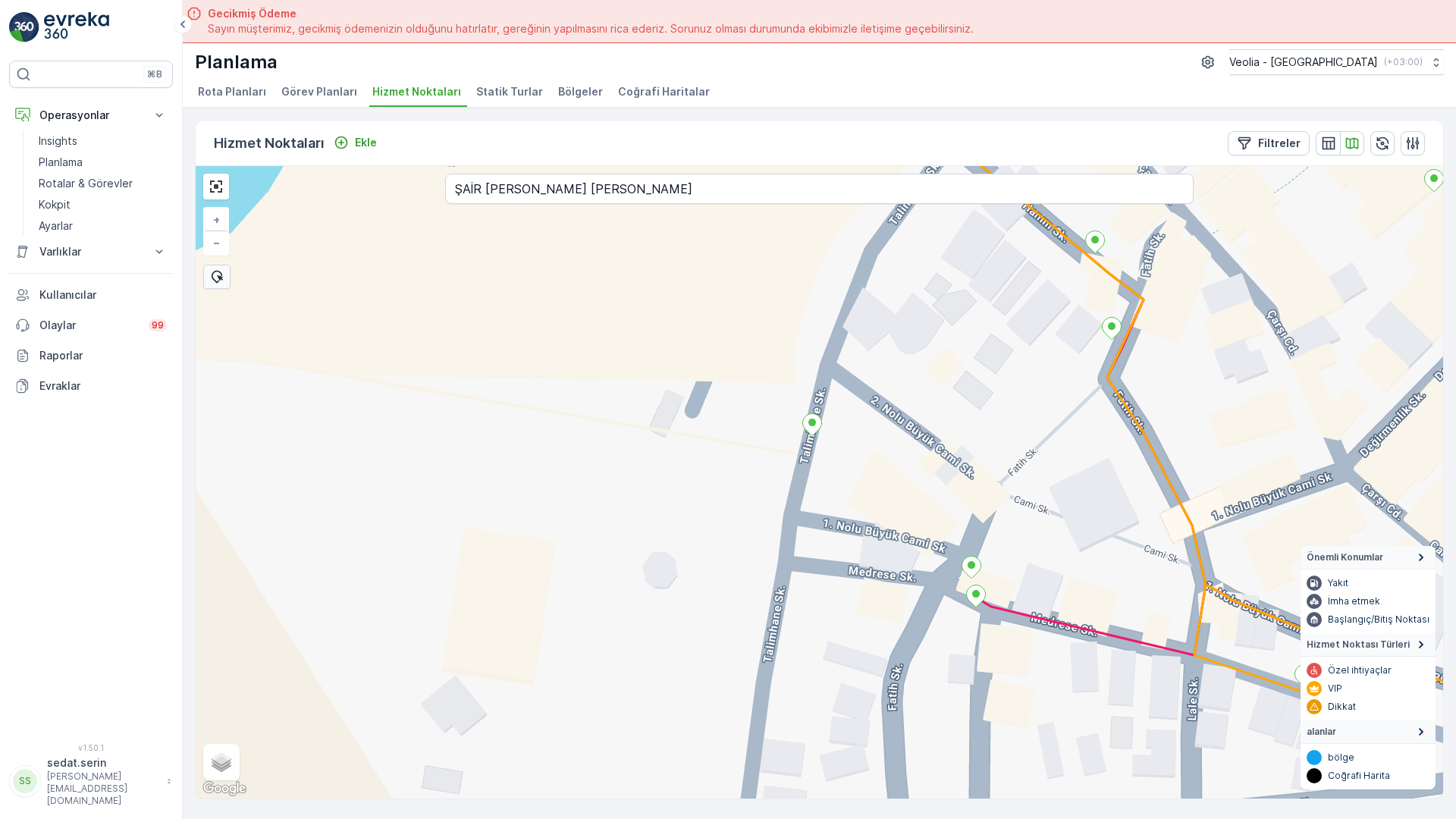
click at [346, 166] on div "+ − Uydu Yol haritası Arazi Karışık Leaflet Klavye kısayolları Harita Verileri …" at bounding box center [819, 483] width 1247 height 633
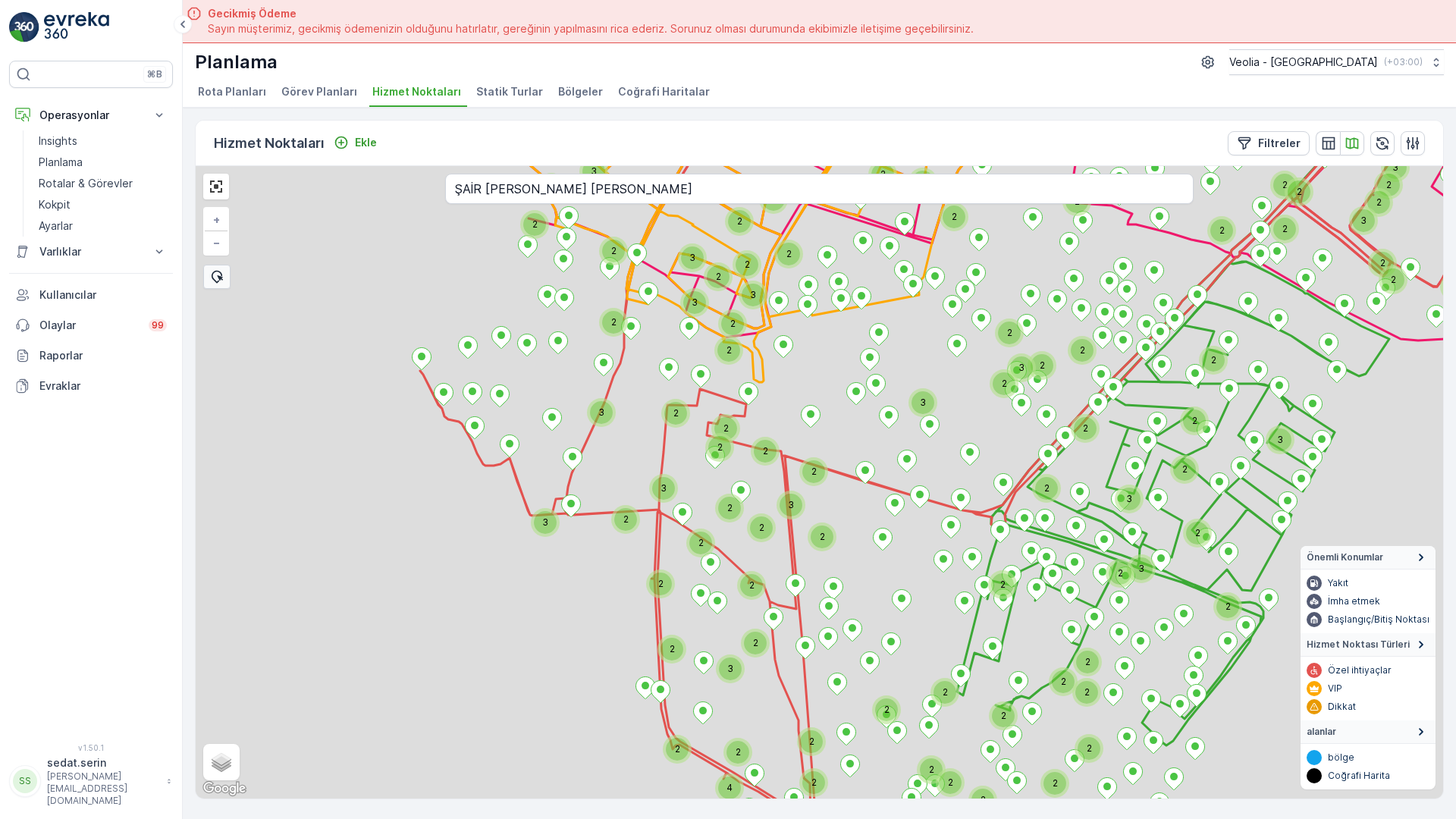
drag, startPoint x: 527, startPoint y: 408, endPoint x: 569, endPoint y: 356, distance: 66.8
click at [569, 356] on div "3 2 2 3 2 4 2 2 2 2 2 2 2 2 2 3 3 2 2 3 3 2 2 2 2 2 2 3 2 2 2 2 2 2 2 2 2 2 3 2…" at bounding box center [819, 483] width 1247 height 633
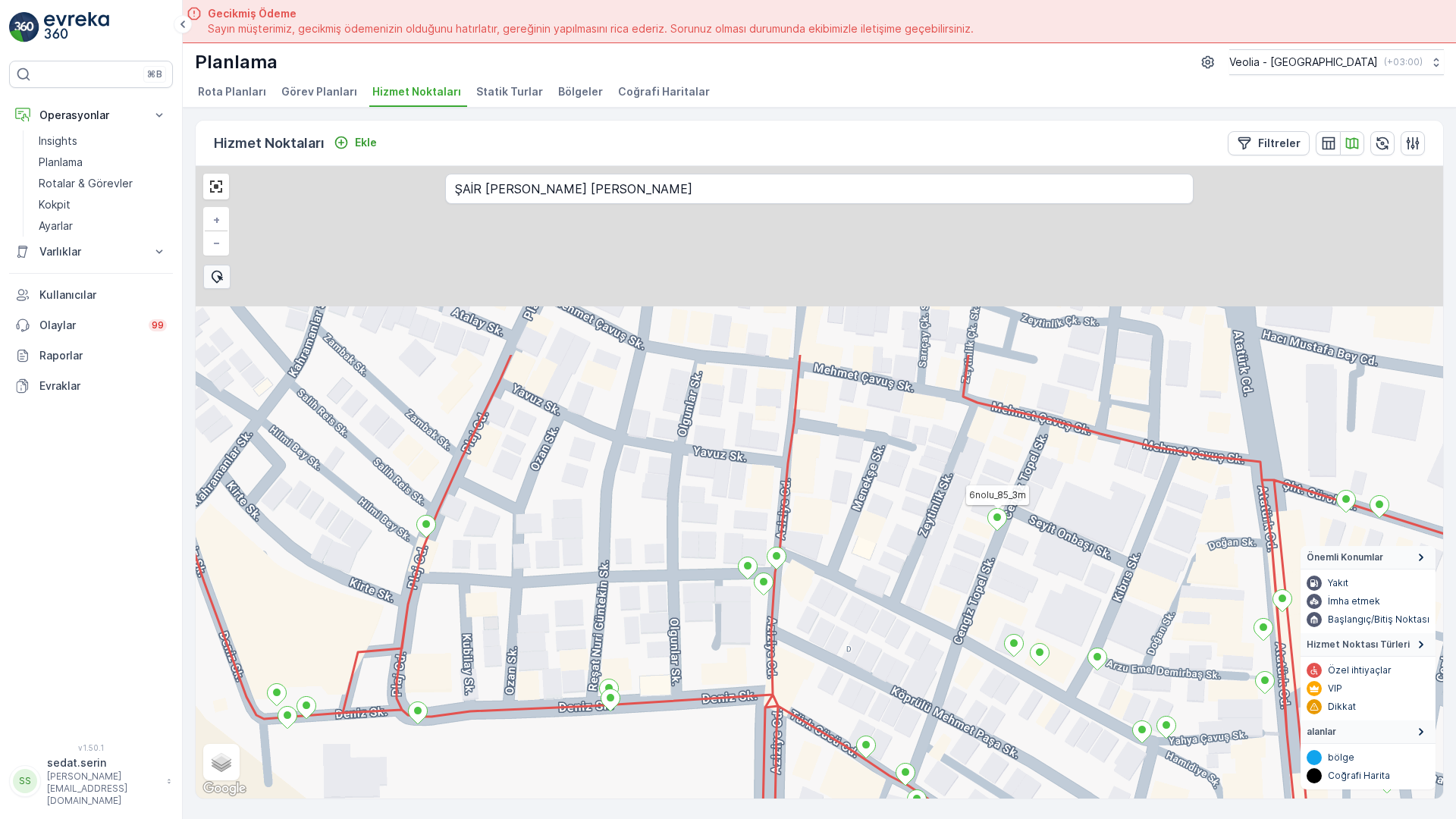
drag, startPoint x: 501, startPoint y: 245, endPoint x: 535, endPoint y: 489, distance: 246.4
click at [535, 489] on div "6nolu_85_3m + − Uydu Yol haritası Arazi Karışık Leaflet Klavye kısayolları Hari…" at bounding box center [819, 483] width 1247 height 633
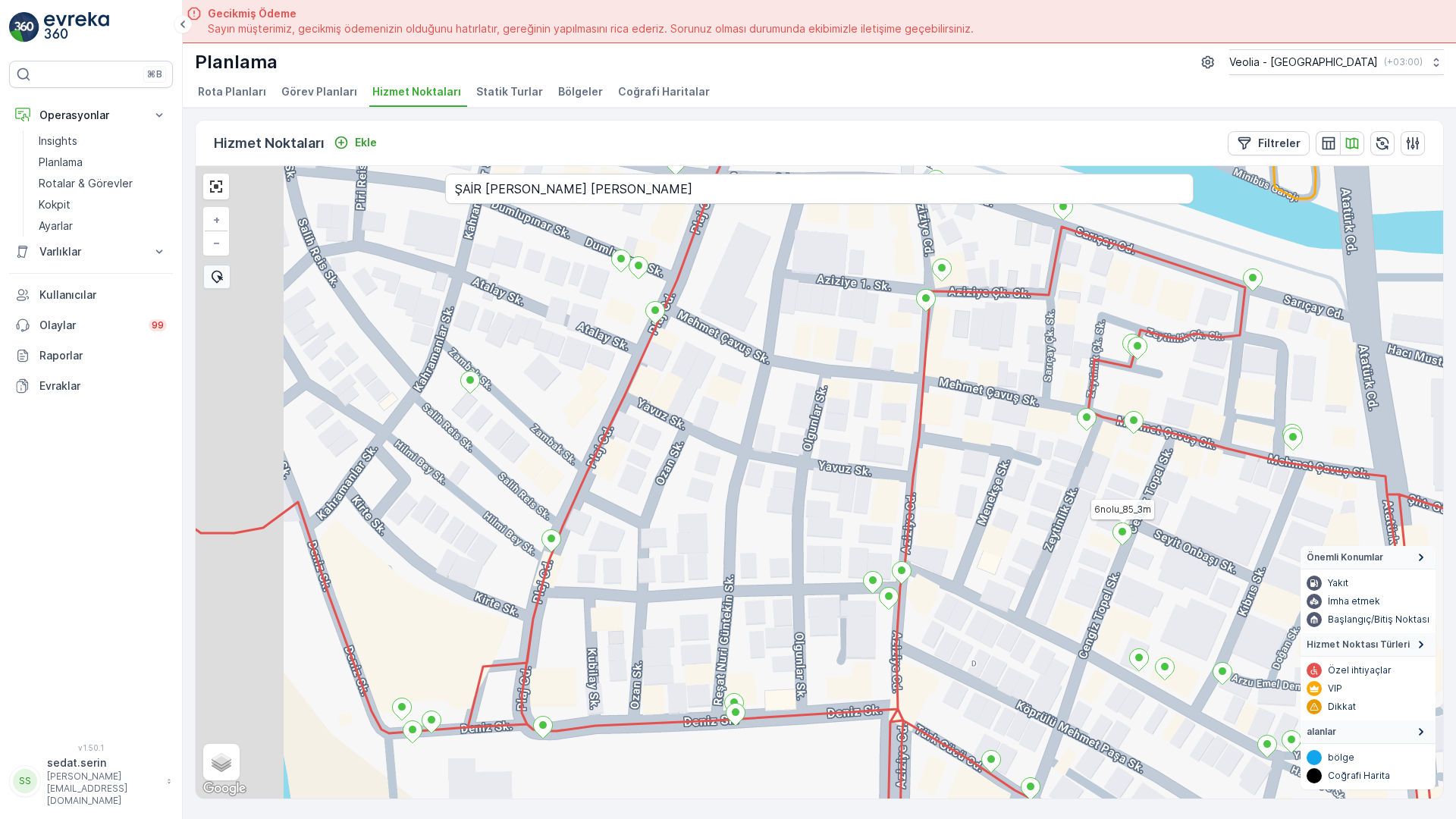
drag, startPoint x: 558, startPoint y: 384, endPoint x: 698, endPoint y: 385, distance: 140.0
click at [698, 385] on div "6nolu_85_3m + − Uydu Yol haritası Arazi Karışık Leaflet Klavye kısayolları Hari…" at bounding box center [819, 483] width 1247 height 633
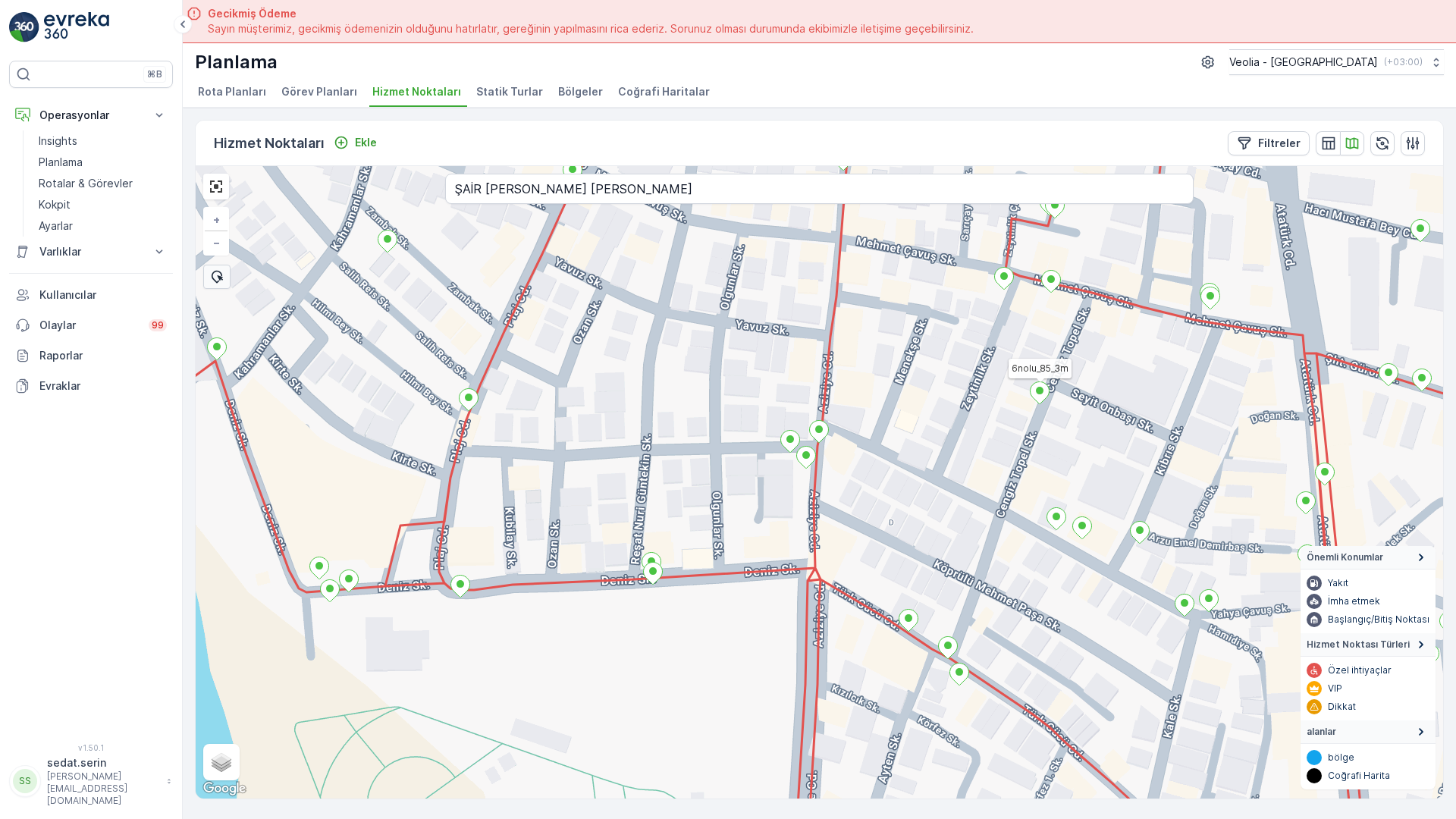
drag, startPoint x: 423, startPoint y: 190, endPoint x: 333, endPoint y: 48, distance: 168.1
click at [302, 166] on div "6nolu_85_3m + − Uydu Yol haritası Arazi Karışık Leaflet Klavye kısayolları Hari…" at bounding box center [819, 483] width 1247 height 633
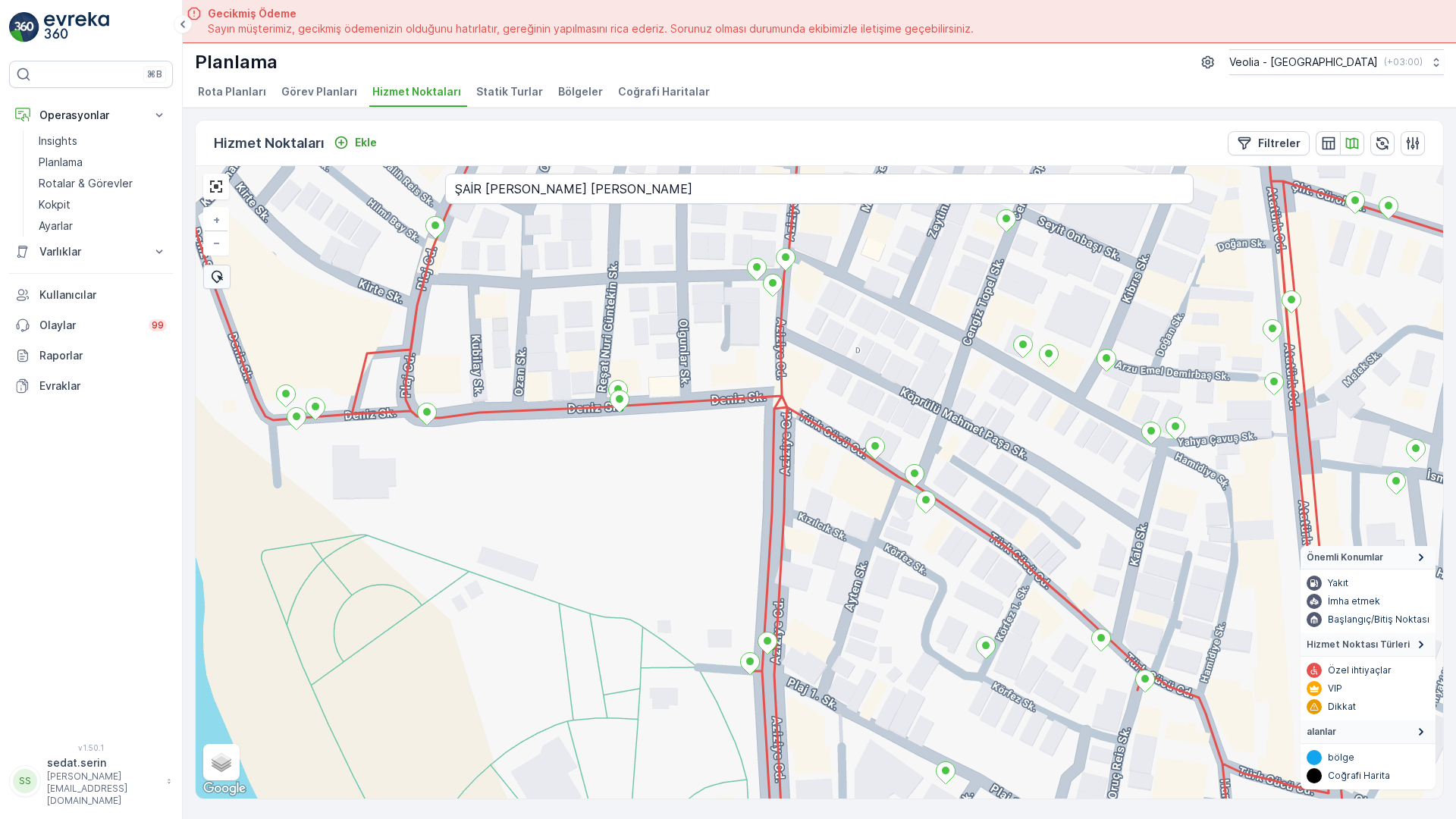
drag, startPoint x: 659, startPoint y: 521, endPoint x: 608, endPoint y: 253, distance: 272.8
click at [608, 253] on div "+ − Uydu Yol haritası Arazi Karışık Leaflet Klavye kısayolları Harita Verileri …" at bounding box center [819, 483] width 1247 height 633
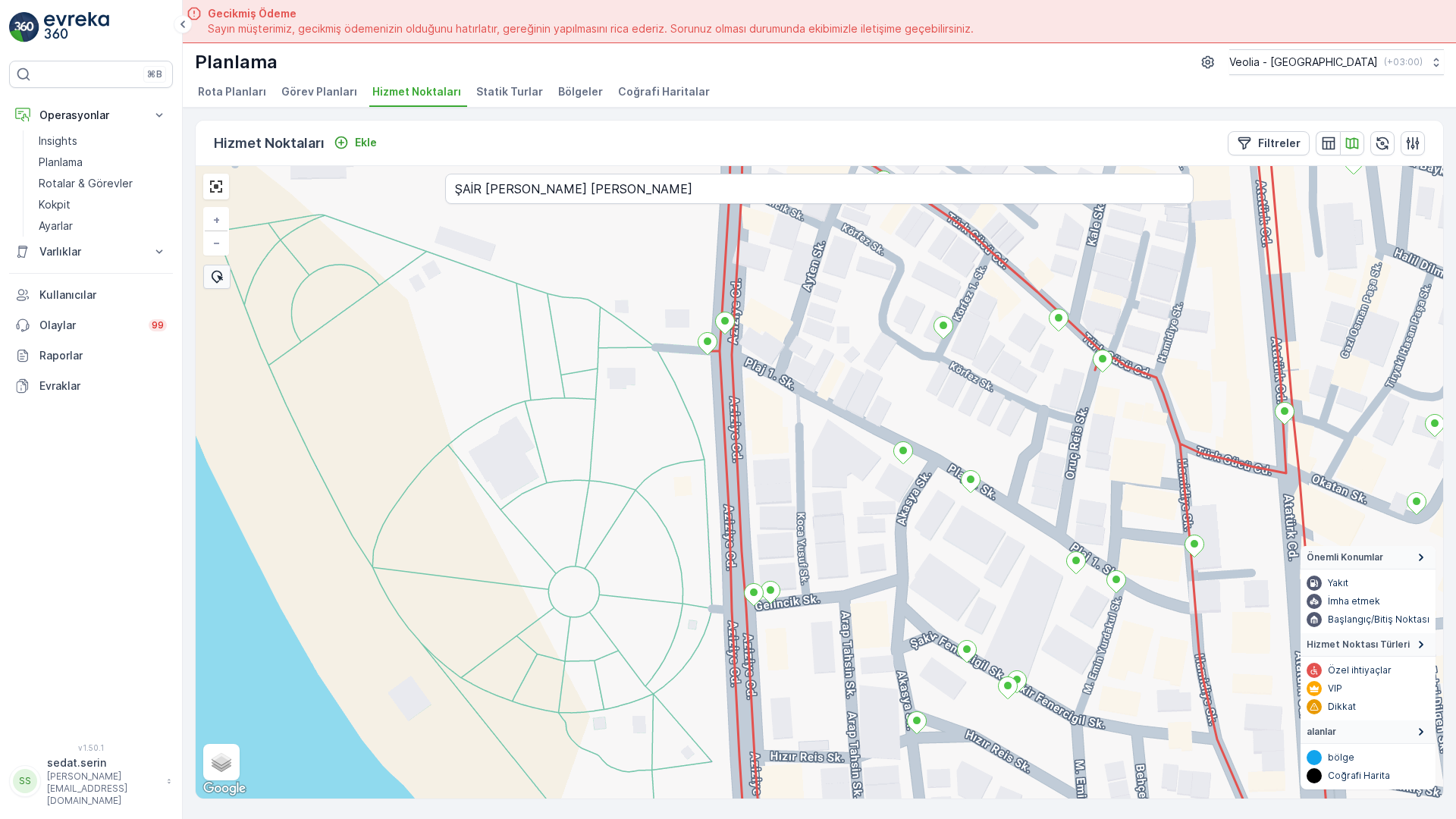
drag, startPoint x: 731, startPoint y: 575, endPoint x: 717, endPoint y: 384, distance: 191.5
click at [717, 384] on div "+ − Uydu Yol haritası Arazi Karışık Leaflet Klavye kısayolları Harita Verileri …" at bounding box center [819, 483] width 1247 height 633
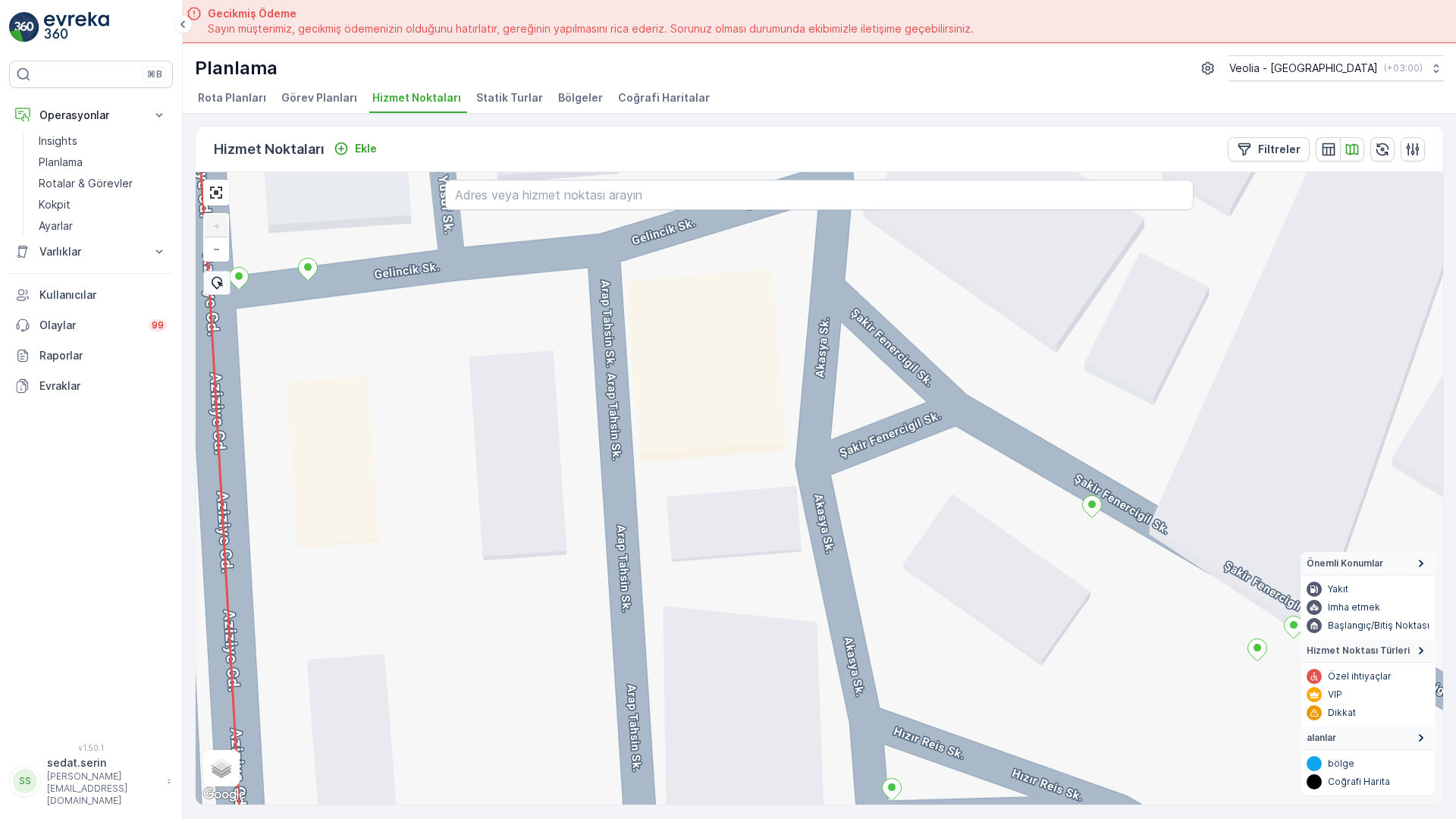
scroll to position [6, 0]
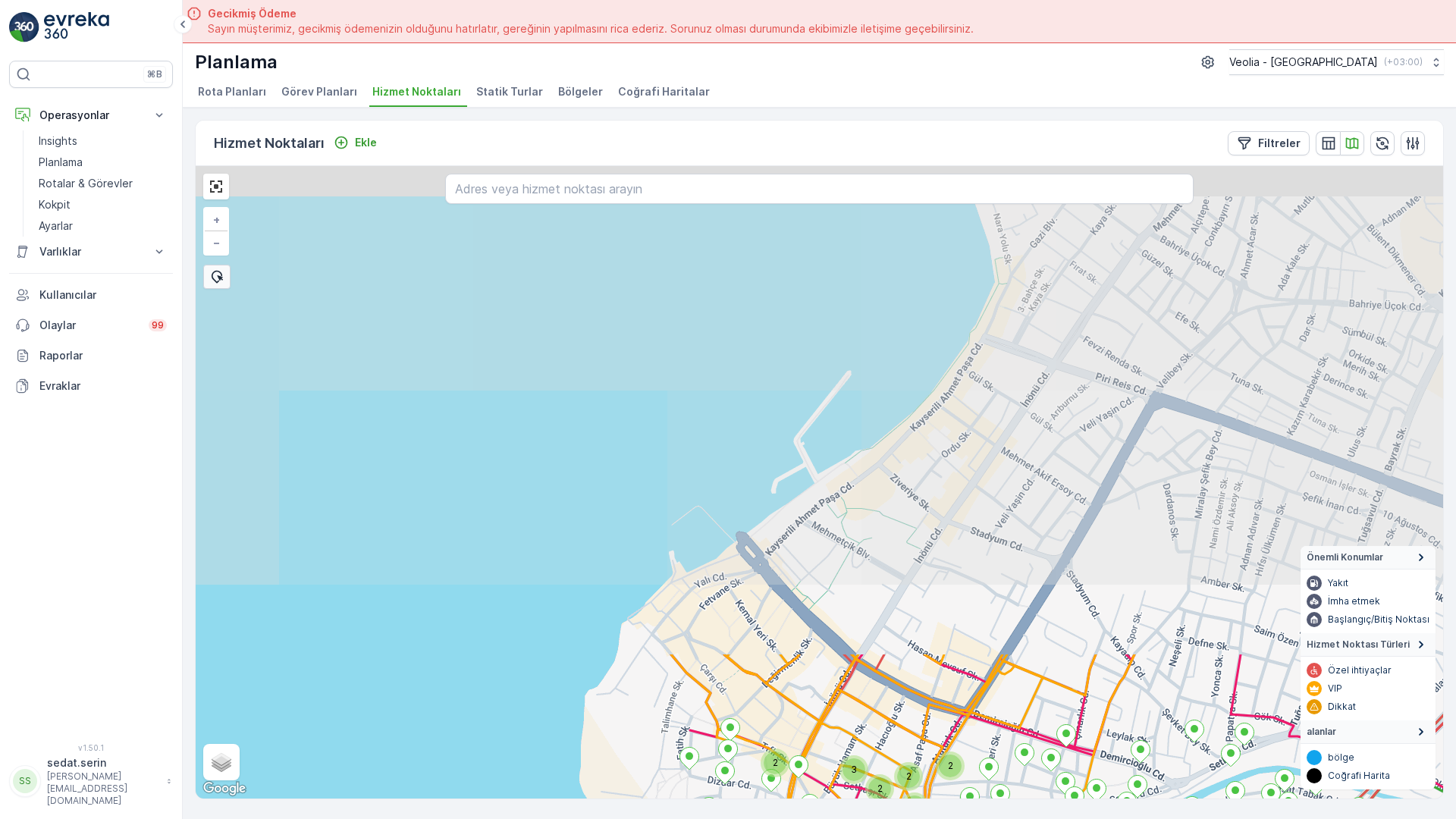
drag, startPoint x: 1112, startPoint y: 130, endPoint x: 846, endPoint y: 700, distance: 629.0
click at [846, 700] on div "2 3 2 2 2 2 2 2 2 2 2 2 2 2 3 2 2 2 2 2 2 2 2 2 2 2 3 2 2 2 2 2 2 2 2 3 2 2 3 3…" at bounding box center [819, 483] width 1247 height 633
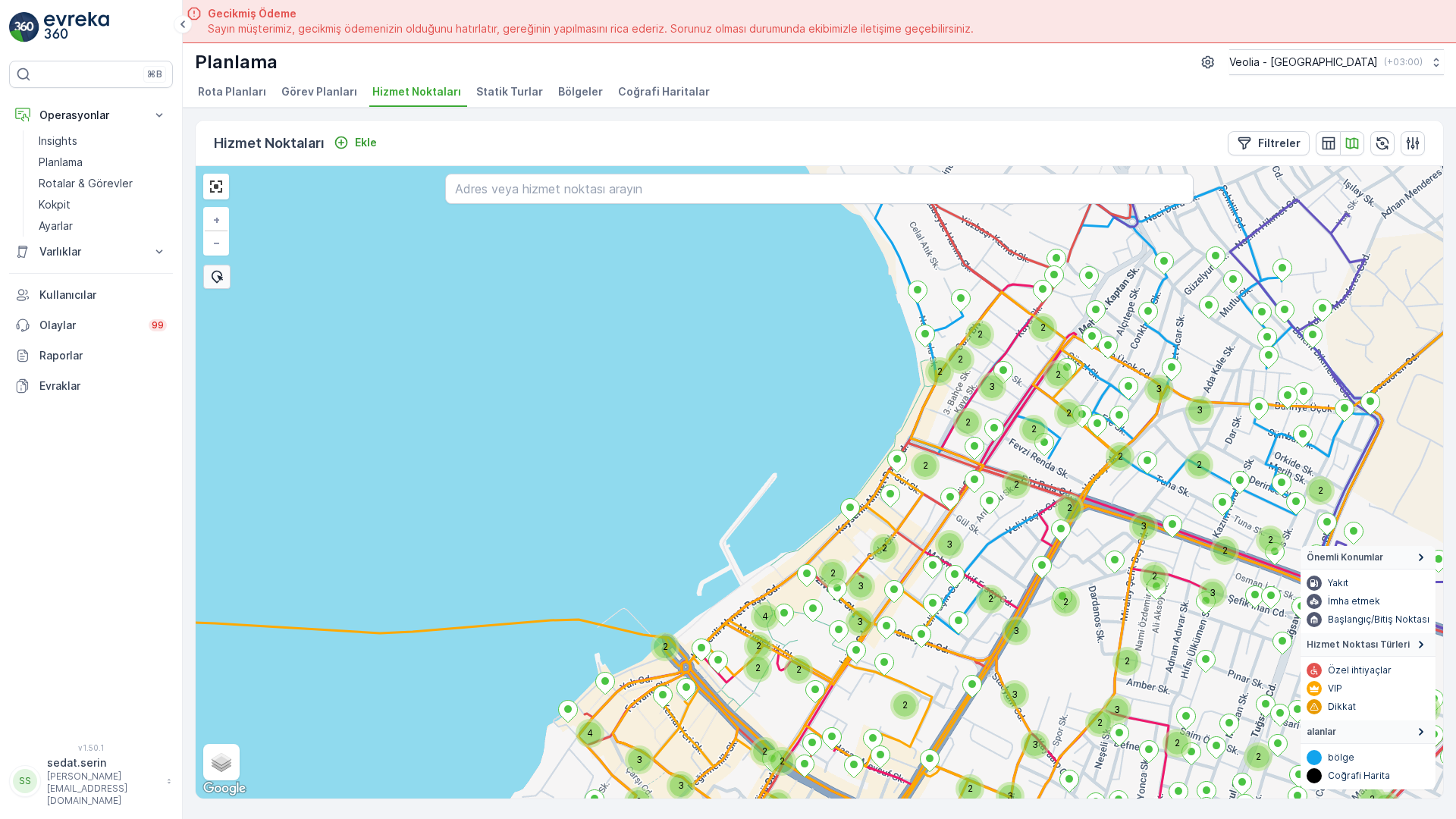
drag, startPoint x: 992, startPoint y: 258, endPoint x: 990, endPoint y: 324, distance: 66.0
click at [919, 364] on div "2 2 2 2 2 2 3 2 2 2 3 3 2 2 2 2 2 2 2 3 2 3 2 2 3 2 3 2 2 3 2 4 2 2 2 2 2 2 3 3…" at bounding box center [819, 483] width 1247 height 633
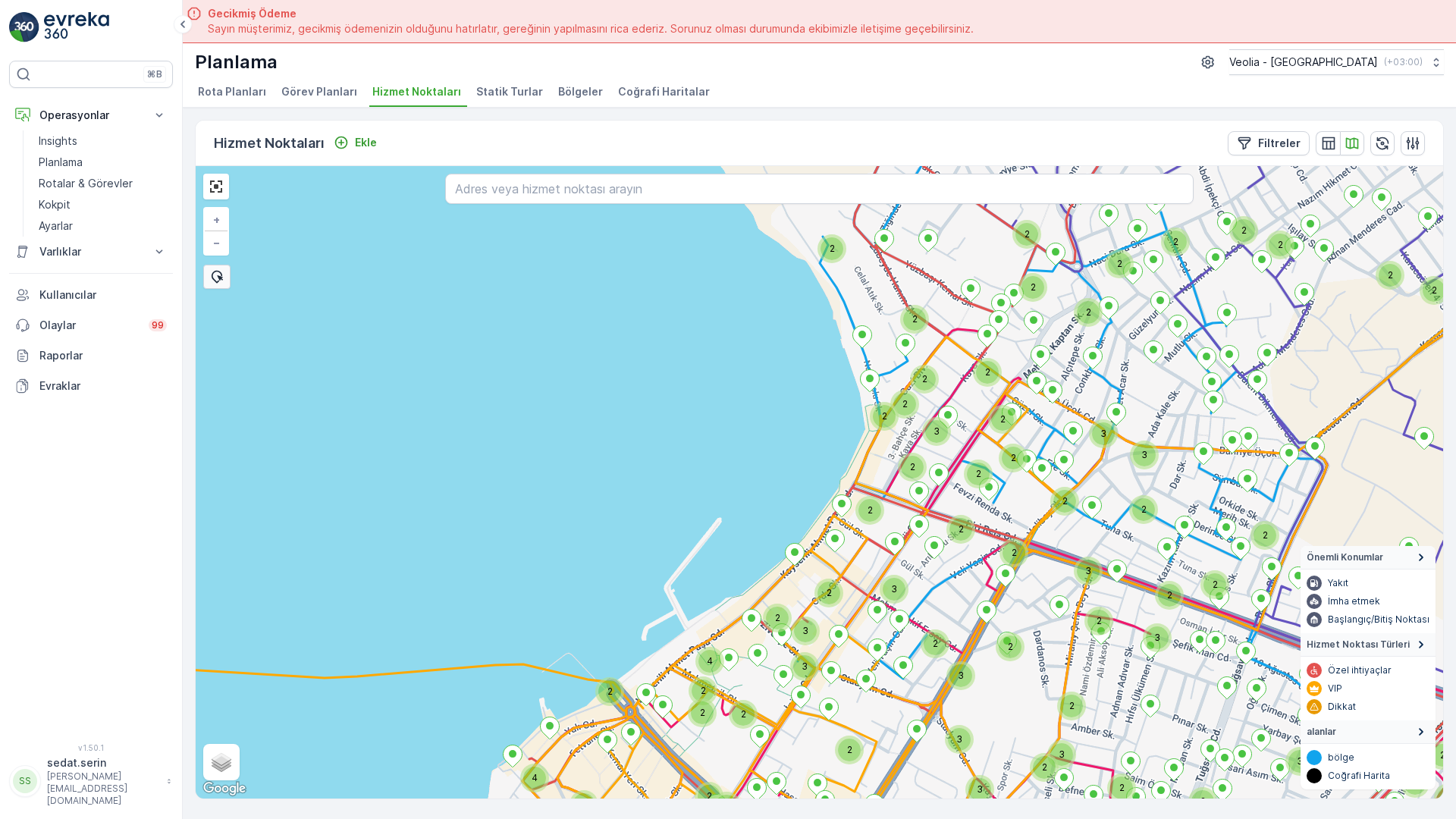
drag, startPoint x: 1054, startPoint y: 220, endPoint x: 861, endPoint y: 445, distance: 296.4
click at [861, 474] on div "2 2 3 2 2 2 2 2 3 2 3 2 2 3 2 3 2 2 3 2 4 2 2 2 2 2 2 3 2 2 3 2 2 3 2 2 2 2 3 2…" at bounding box center [819, 483] width 1247 height 633
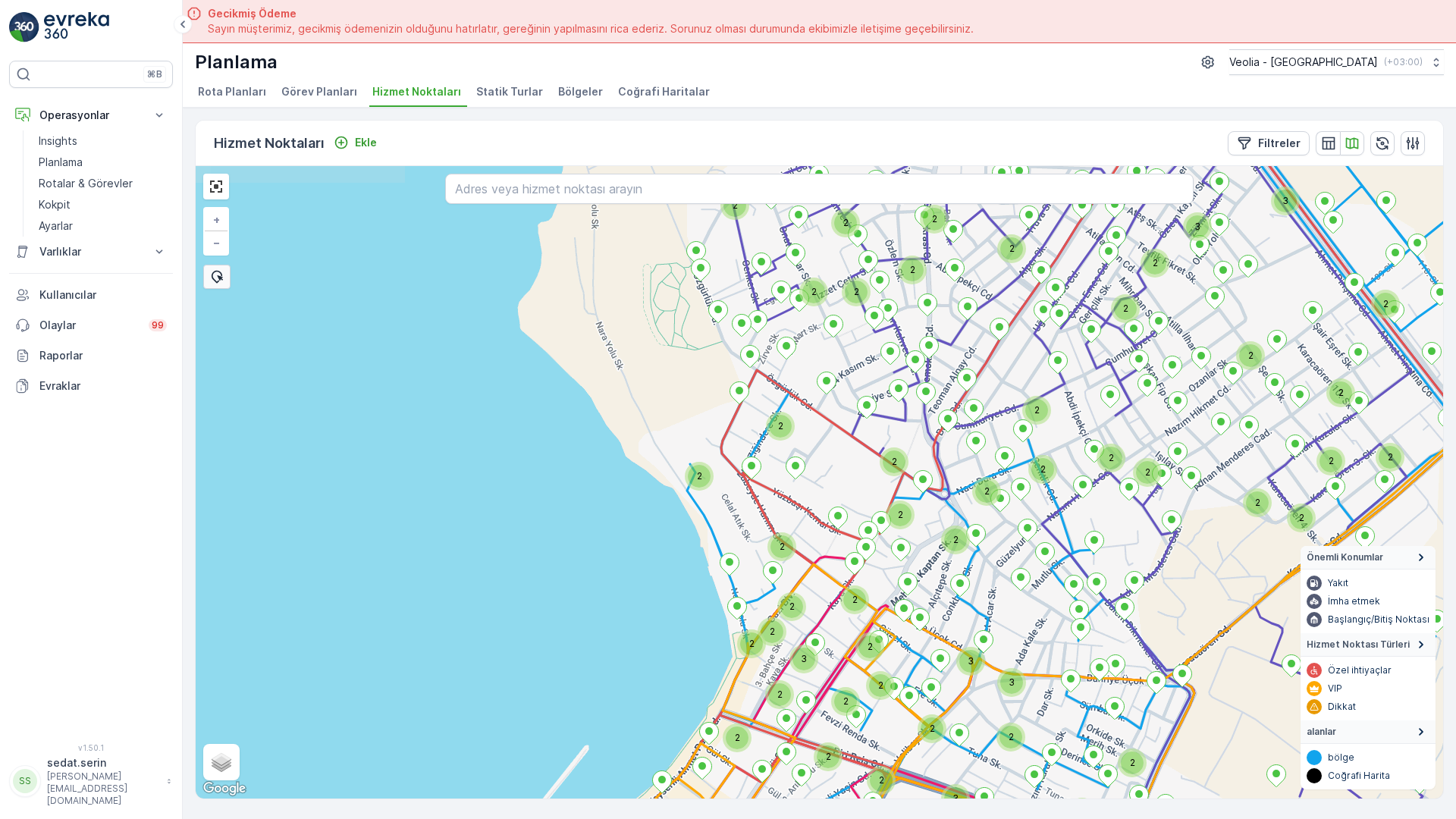
drag, startPoint x: 921, startPoint y: 262, endPoint x: 922, endPoint y: 477, distance: 215.0
click at [922, 477] on div "2 2 3 2 2 2 3 2 3 2 2 3 3 2 2 2 2 2 2 2 2 3 2 2 2 2 3 2 3 2 2 3 2 2 3 2 2 4 2 2…" at bounding box center [819, 483] width 1247 height 633
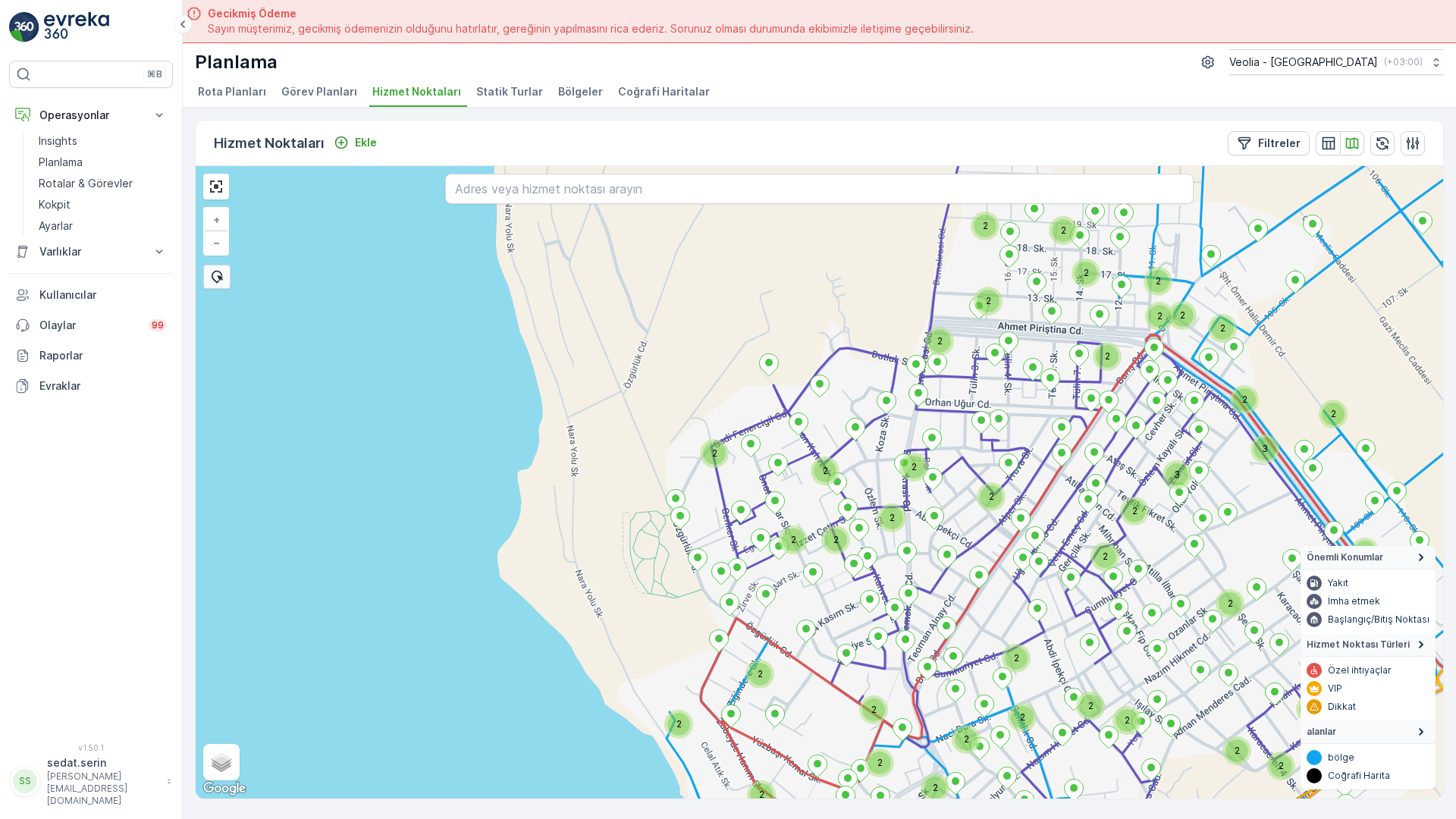
drag, startPoint x: 819, startPoint y: 342, endPoint x: 790, endPoint y: 385, distance: 51.9
click at [790, 385] on div "2 3 2 3 2 2 2 2 2 2 2 2 2 2 3 2 2 2 2 2 2 2 2 2 2 2 2 2 2 2 2 2 2 2 3 2 3 2 2 2…" at bounding box center [819, 483] width 1247 height 633
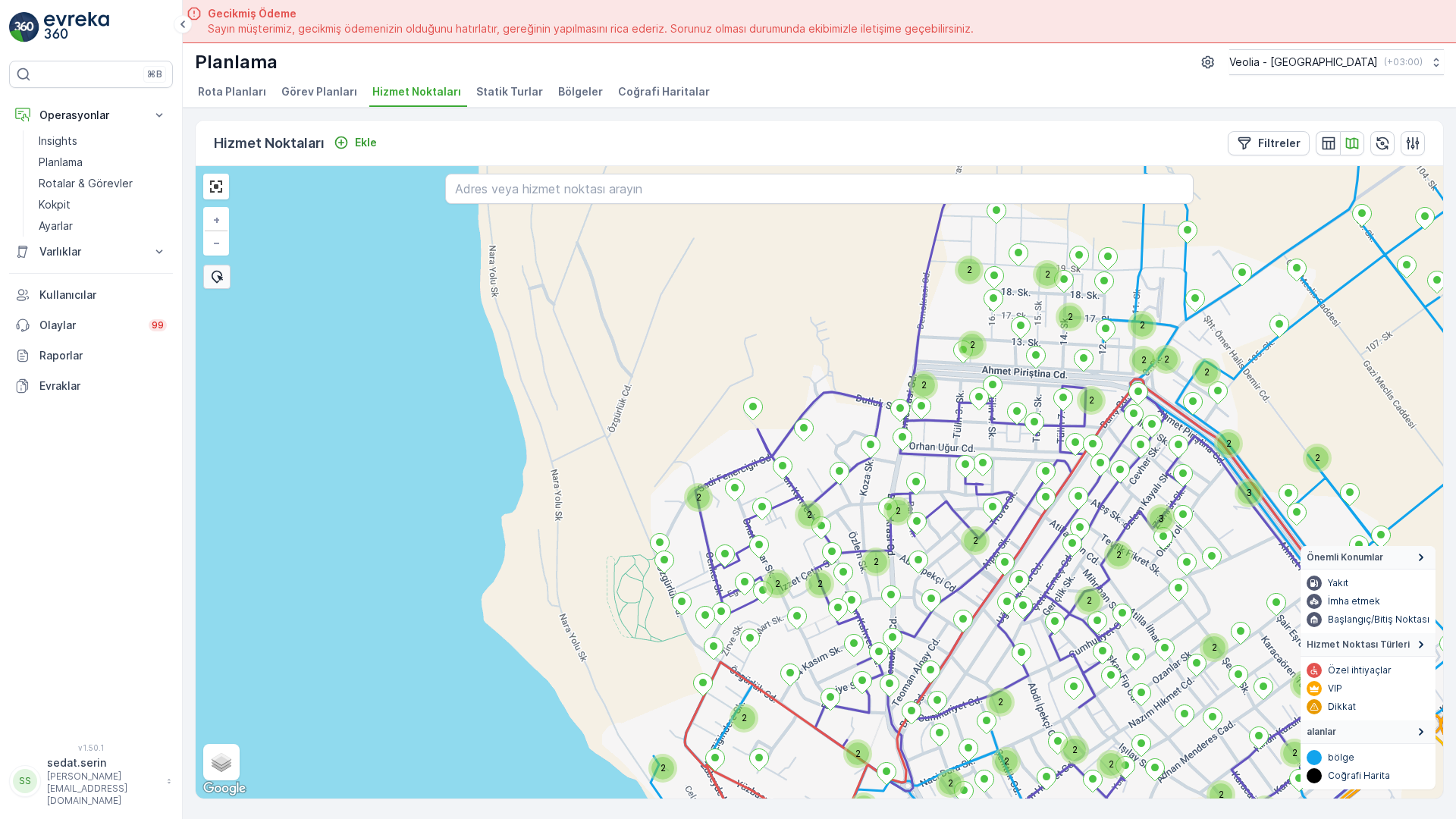
drag, startPoint x: 728, startPoint y: 253, endPoint x: 716, endPoint y: 300, distance: 48.5
click at [716, 300] on icon at bounding box center [1148, 641] width 907 height 921
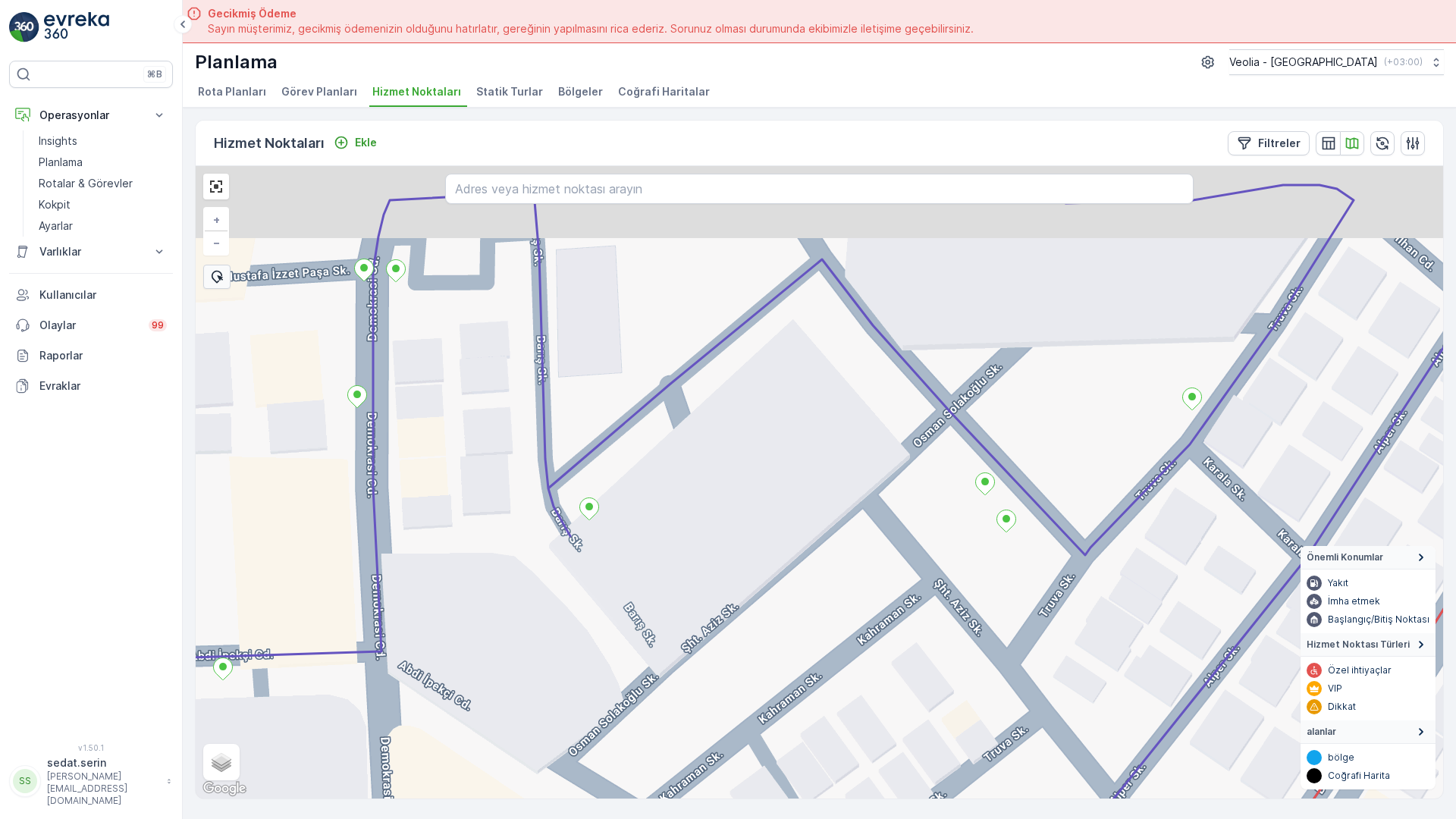
drag, startPoint x: 698, startPoint y: 246, endPoint x: 660, endPoint y: 456, distance: 213.4
click at [660, 456] on div "MERKEZ İŞYERLERİ 2 STATİK TUR + − Uydu Yol haritası Arazi Karışık Leaflet Klavy…" at bounding box center [819, 483] width 1247 height 633
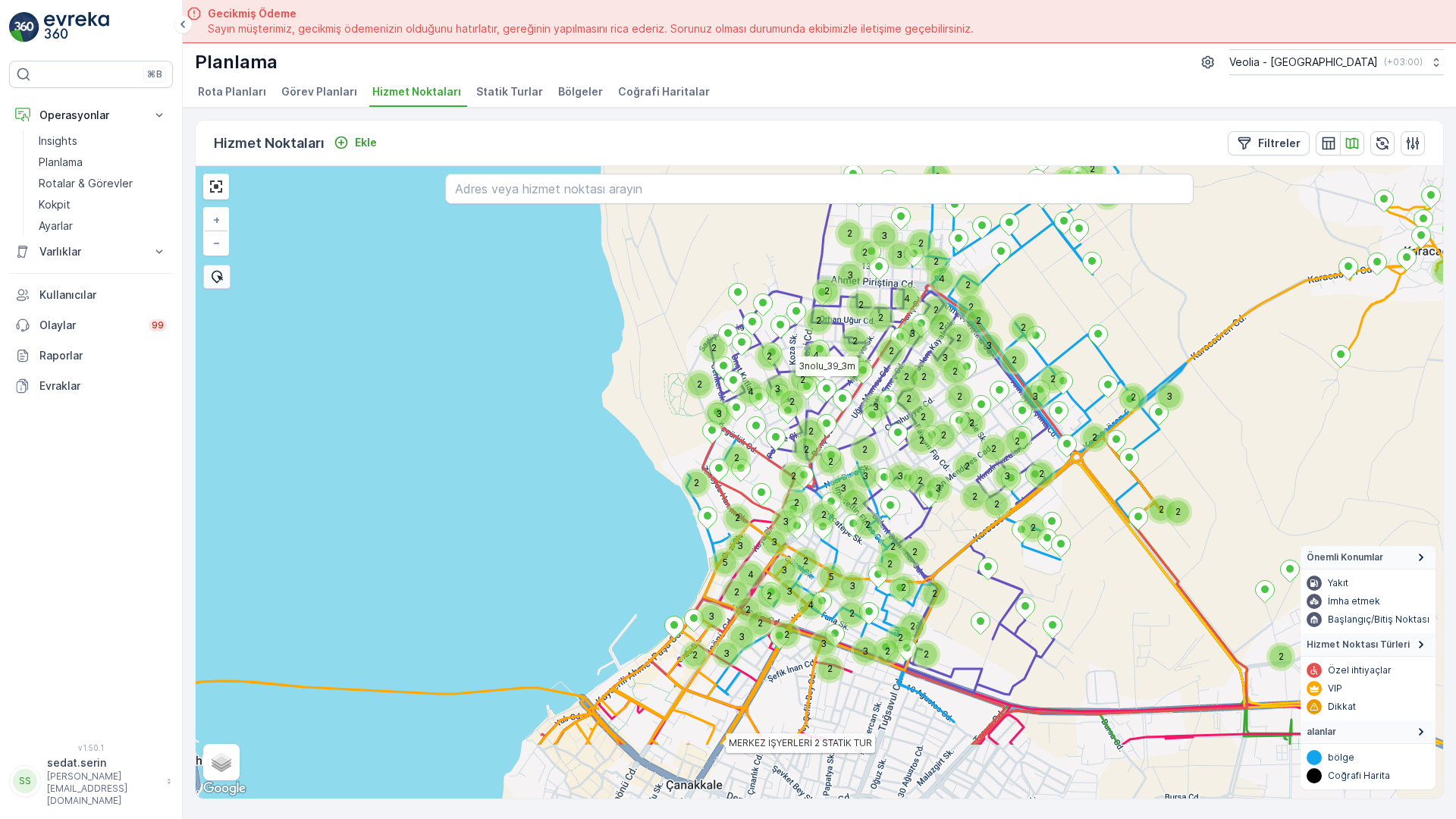
drag, startPoint x: 717, startPoint y: 612, endPoint x: 623, endPoint y: 293, distance: 332.6
click at [623, 293] on div "2 2 2 2 2 2 2 2 2 3 2 2 2 3 2 2 3 2 2 2 2 2 2 2 3 2 2 2 2 4 3 2 2 2 2 3 2 2 3 2…" at bounding box center [819, 483] width 1247 height 633
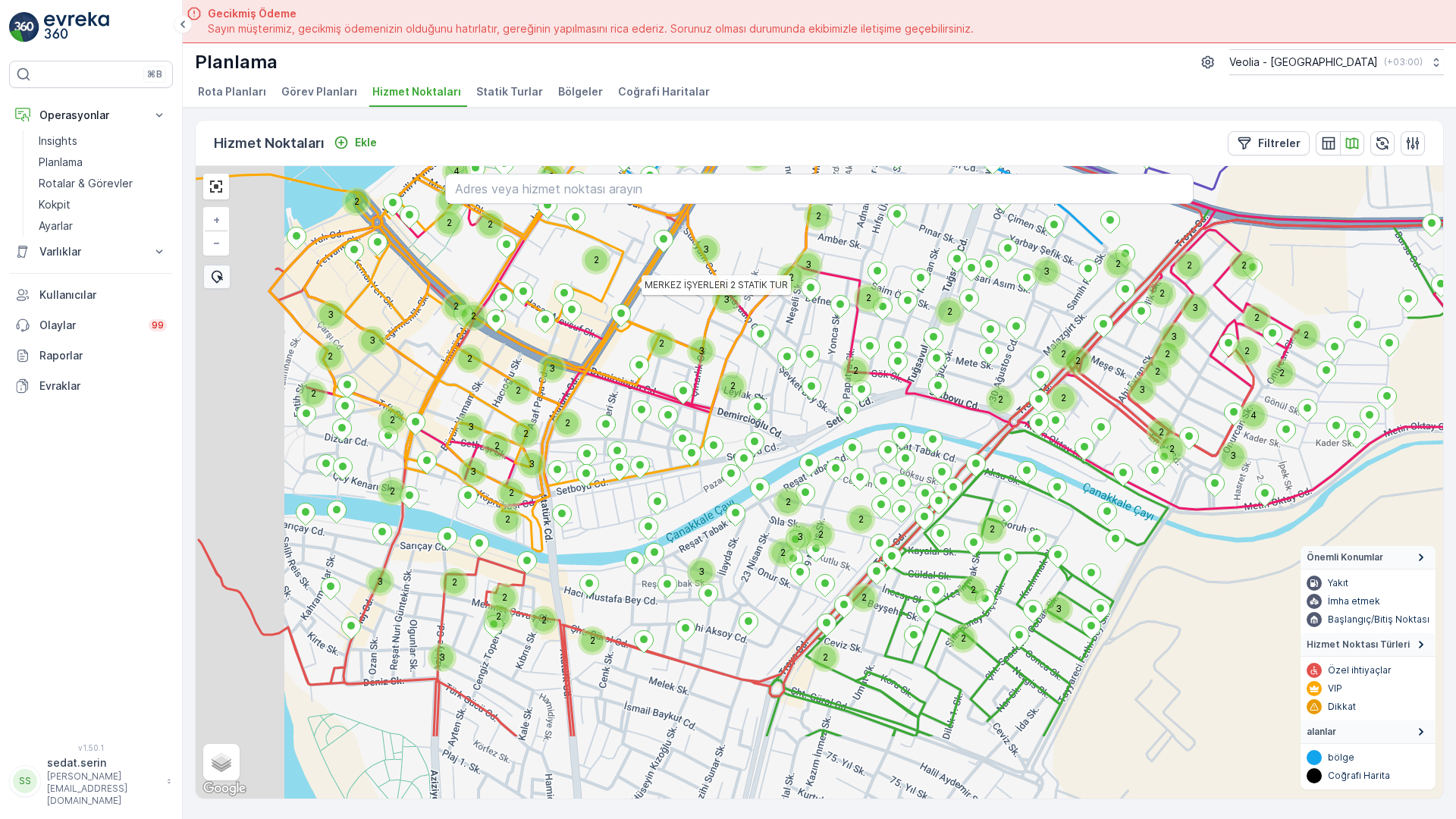
drag, startPoint x: 671, startPoint y: 532, endPoint x: 767, endPoint y: 202, distance: 343.7
click at [767, 202] on div "2 2 2 4 2 2 2 2 2 2 2 2 3 2 3 2 2 2 2 3 2 3 2 3 2 2 3 2 3 3 3 2 2 3 3 2 2 3 2 2…" at bounding box center [819, 483] width 1247 height 633
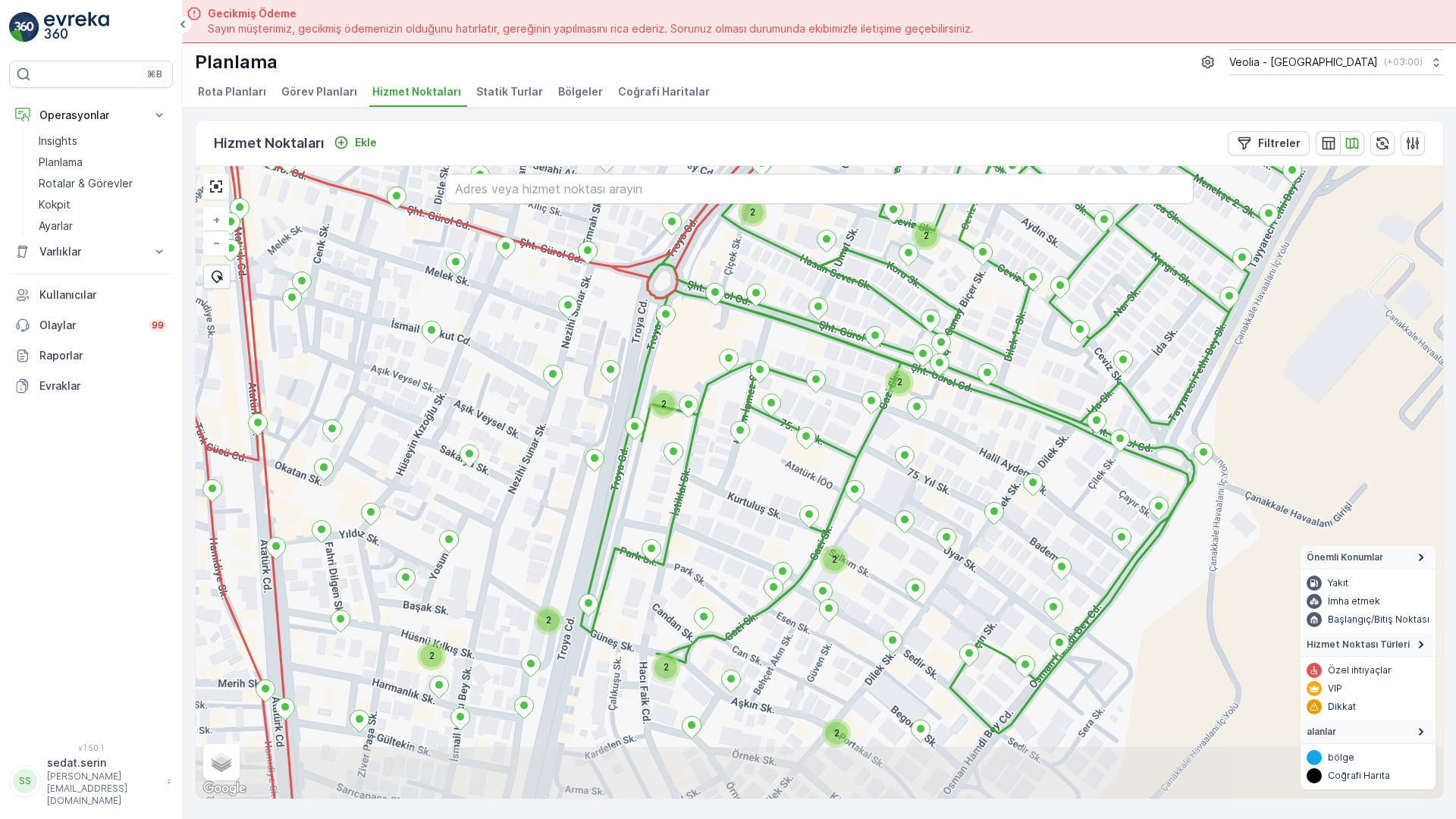
drag, startPoint x: 664, startPoint y: 774, endPoint x: 656, endPoint y: 435, distance: 339.1
click at [656, 441] on div "2 2 2 2 2 2 2 2 2 2 2 2 2 2 MERKEZ İŞYERLERİ 2 STATİK TUR + − Uydu Yol haritası…" at bounding box center [819, 483] width 1247 height 633
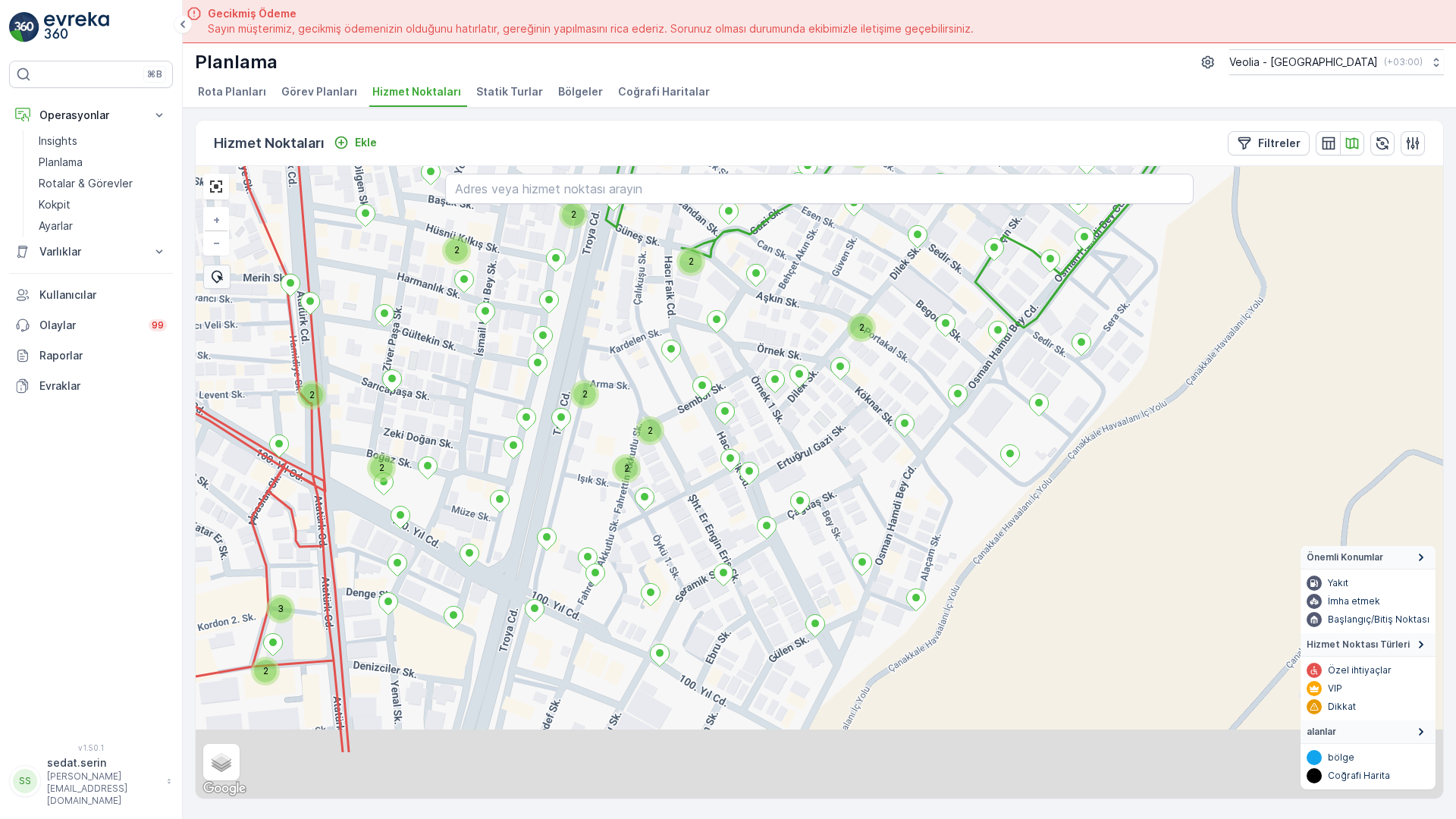
drag, startPoint x: 629, startPoint y: 634, endPoint x: 647, endPoint y: 319, distance: 315.5
click at [647, 319] on div "2 2 2 2 2 2 2 2 2 2 2 3 2 2 MERKEZ İŞYERLERİ 2 STATİK TUR + − Uydu Yol haritası…" at bounding box center [819, 483] width 1247 height 633
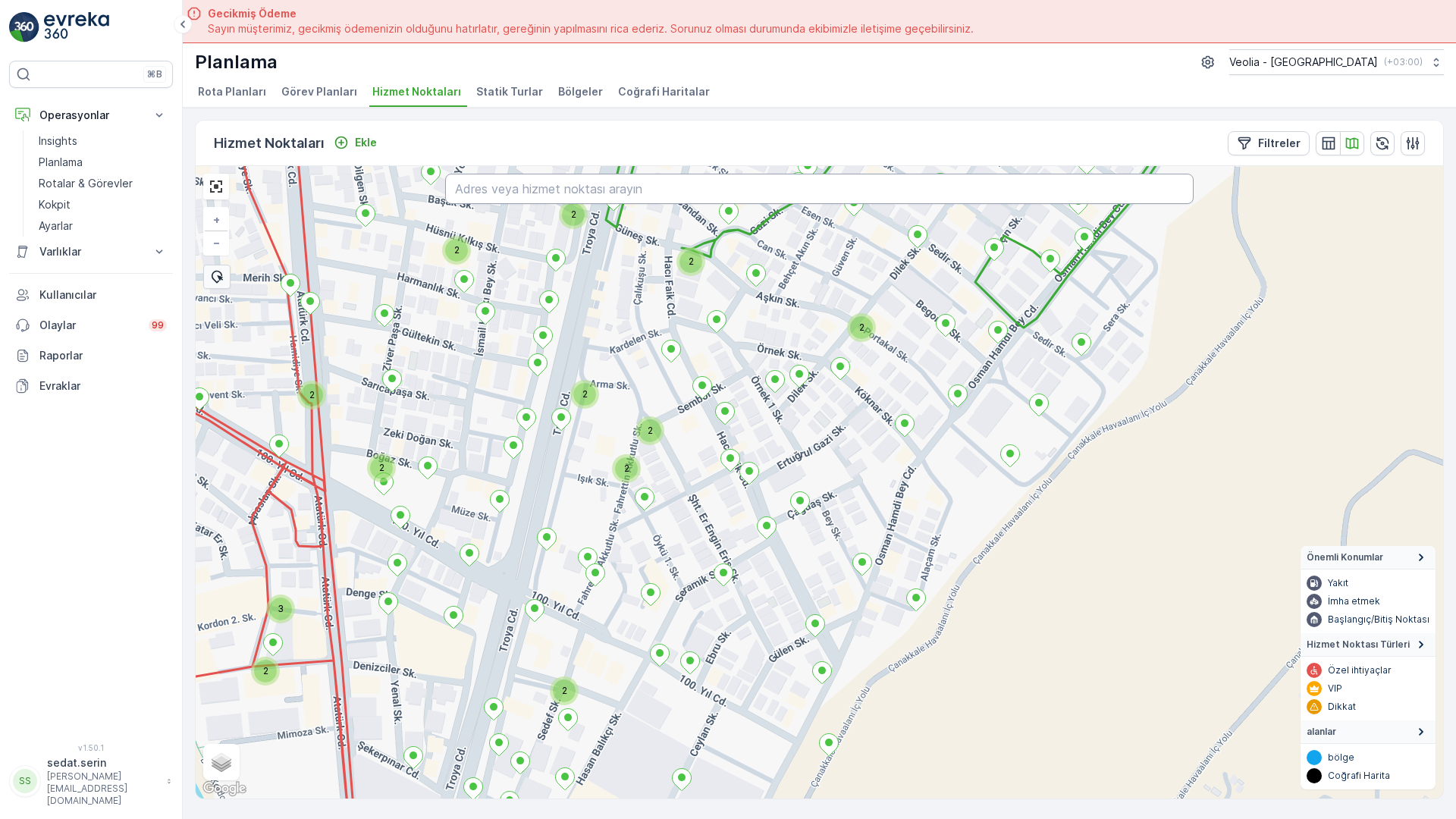
click at [494, 173] on input "text" at bounding box center [819, 188] width 748 height 30
type input "ŞEHİT OSMAN ŞEN SOKAK ÇANAKKALE"
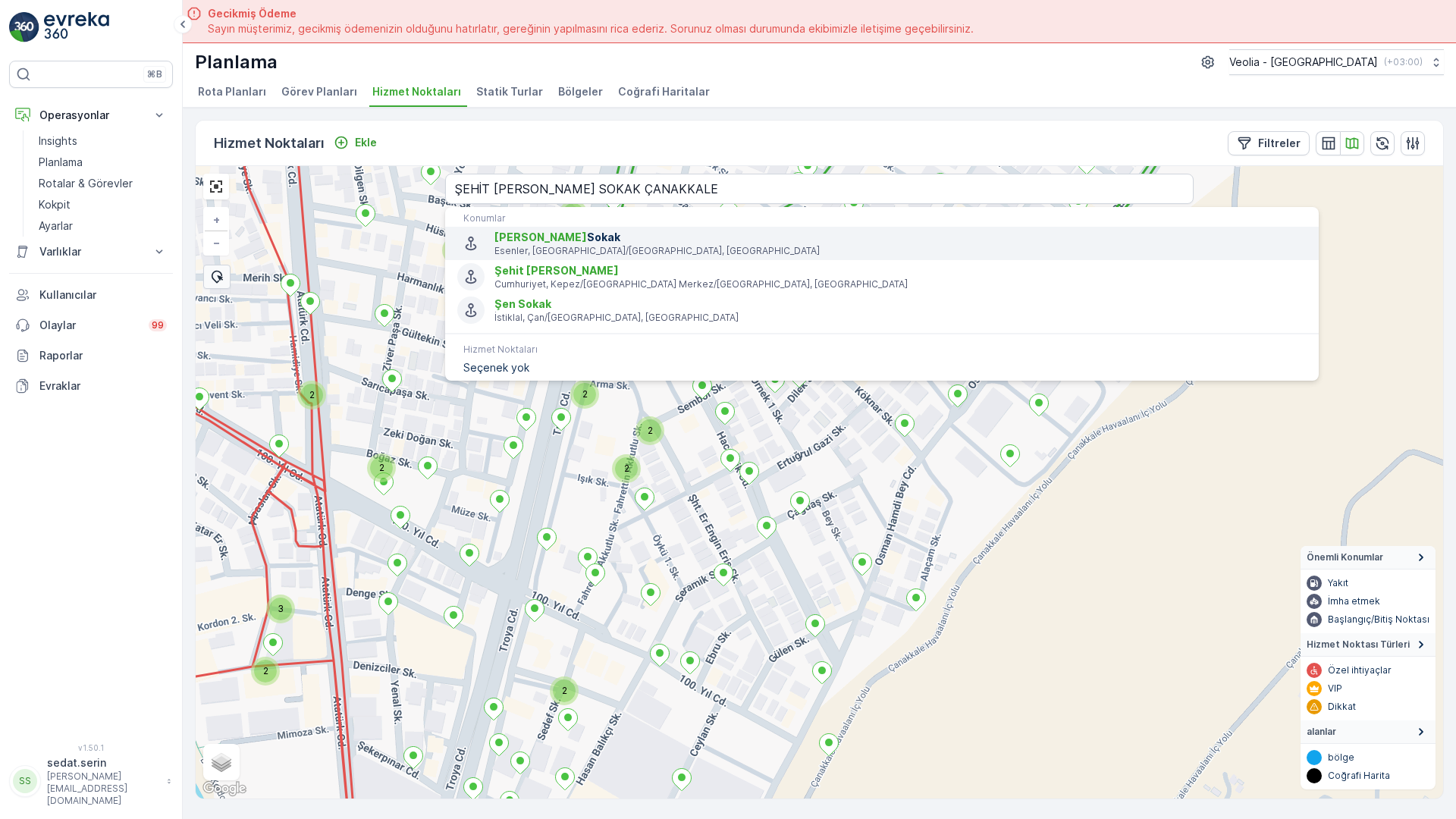
click at [494, 230] on span "Şehit Osman Sokak" at bounding box center [901, 237] width 812 height 15
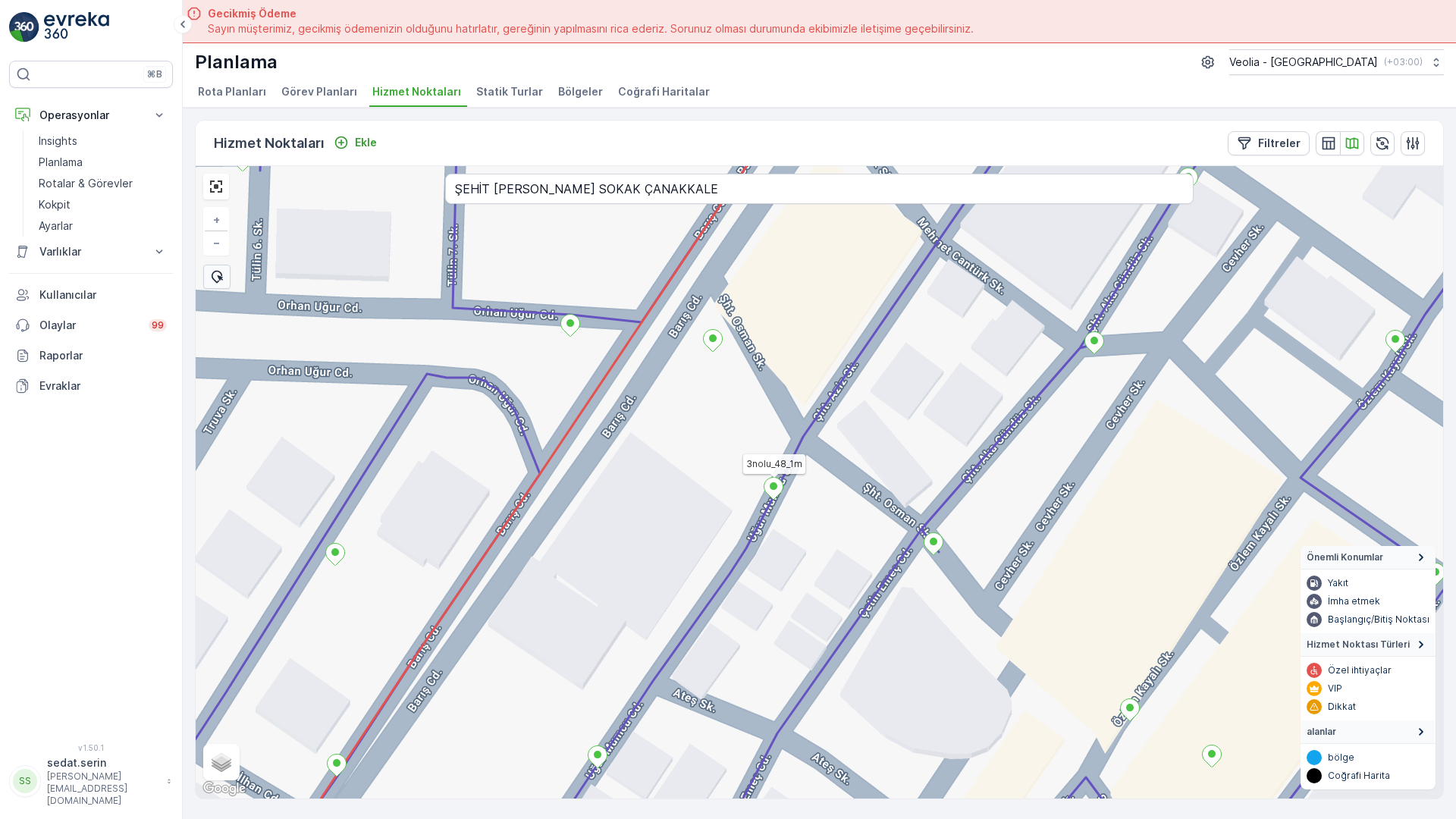
click at [763, 477] on icon at bounding box center [773, 488] width 20 height 23
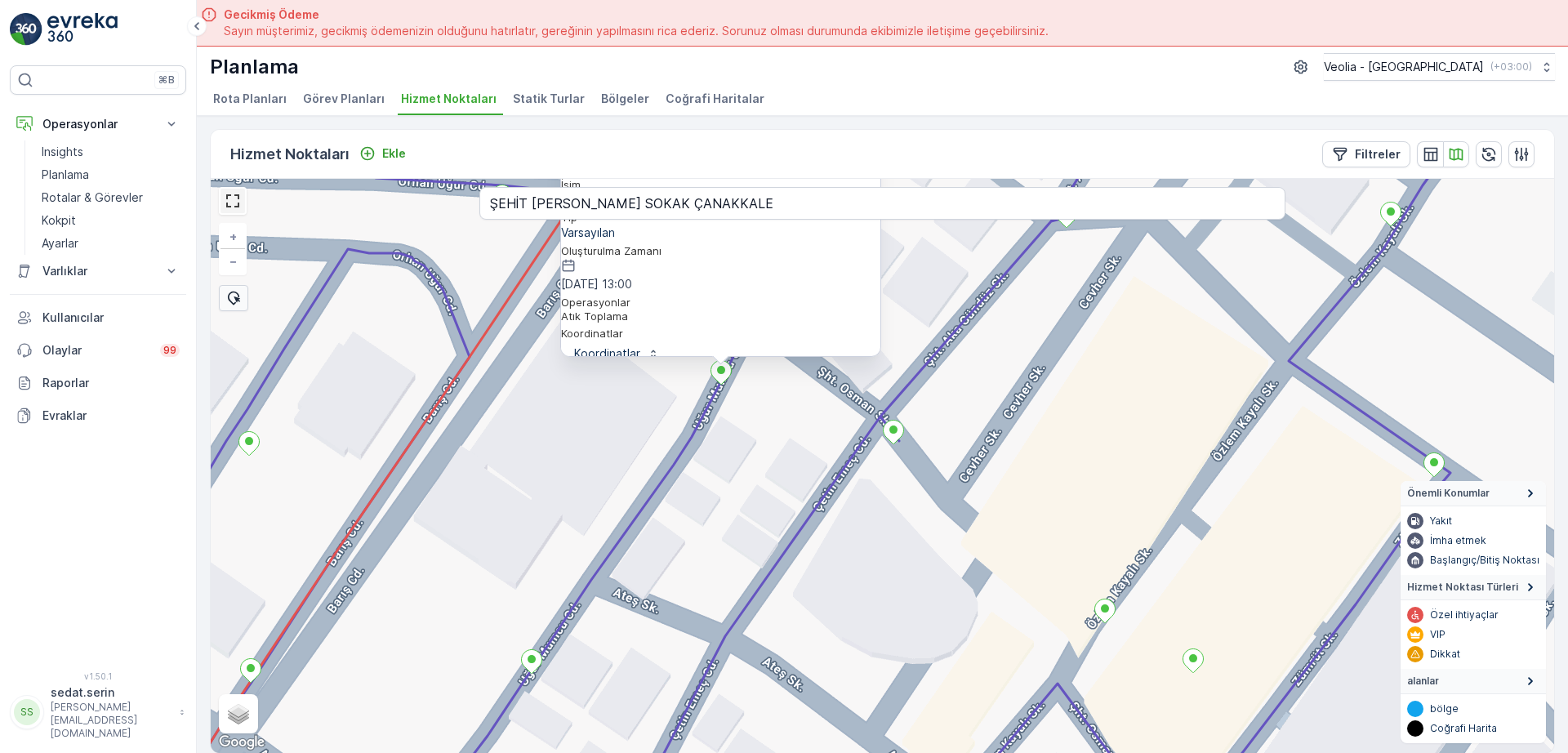
click at [237, 204] on link at bounding box center [232, 200] width 24 height 24
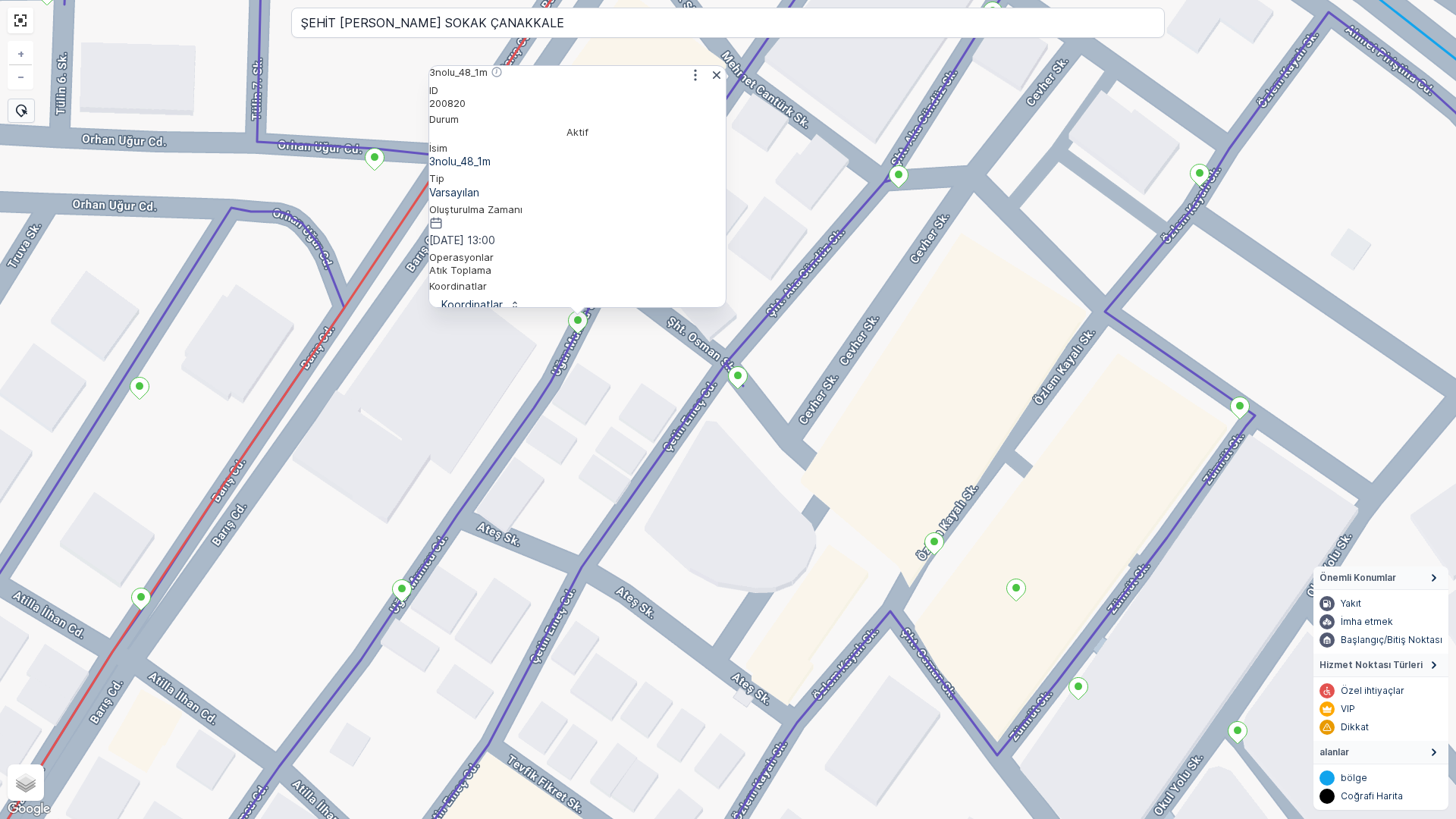
click at [655, 401] on div "3nolu_48_1m ID 200820 Durum Aktif İsim 3nolu_48_1m Tip Varsayılan Oluşturulma Z…" at bounding box center [728, 410] width 1456 height 819
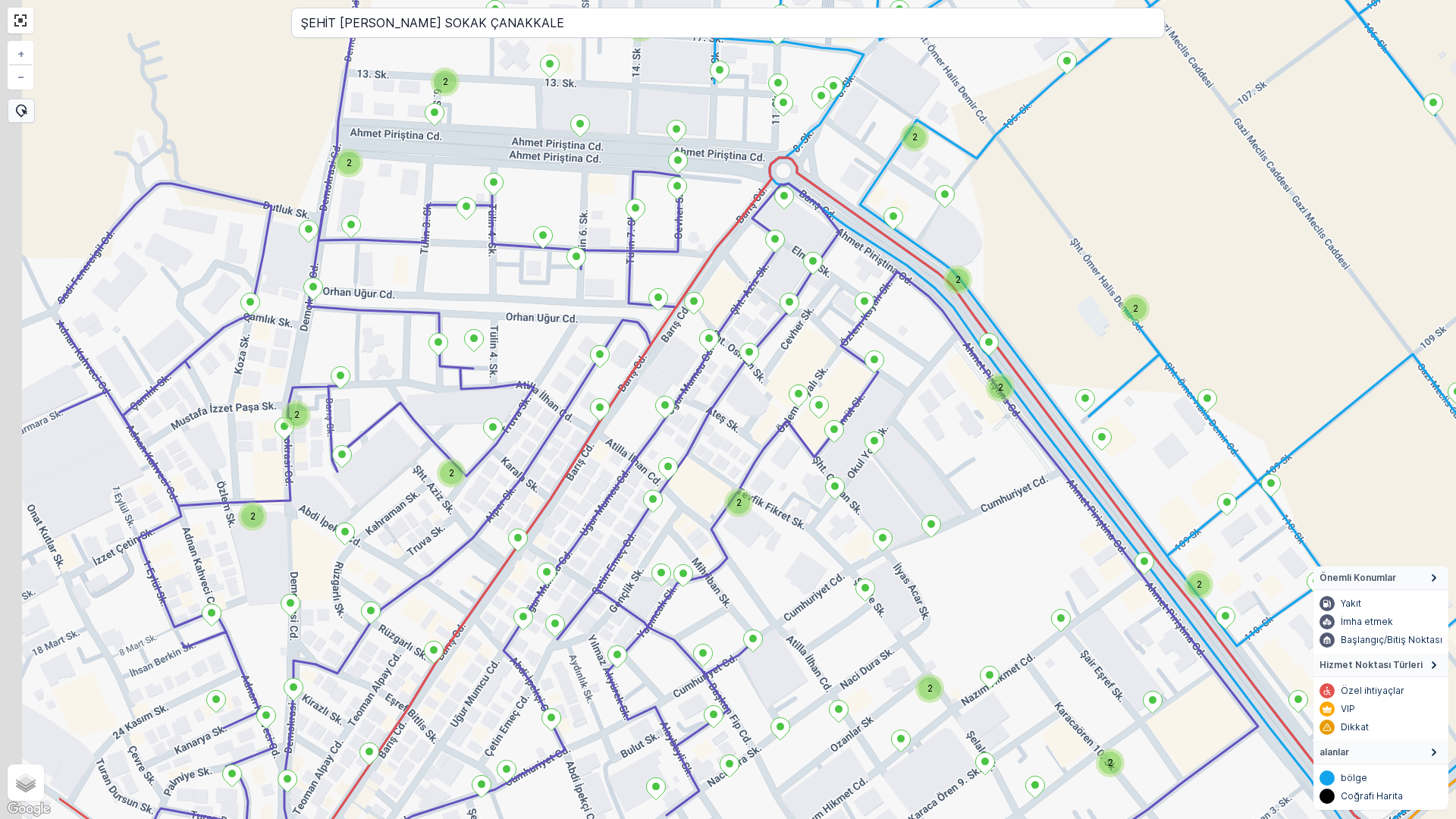
drag, startPoint x: 336, startPoint y: 413, endPoint x: 620, endPoint y: 389, distance: 285.0
click at [648, 429] on div "2 2 2 2 2 2 2 2 2 2 2 2 2 2 + − Uydu Yol haritası Arazi Karışık Leaflet Klavye …" at bounding box center [728, 410] width 1456 height 819
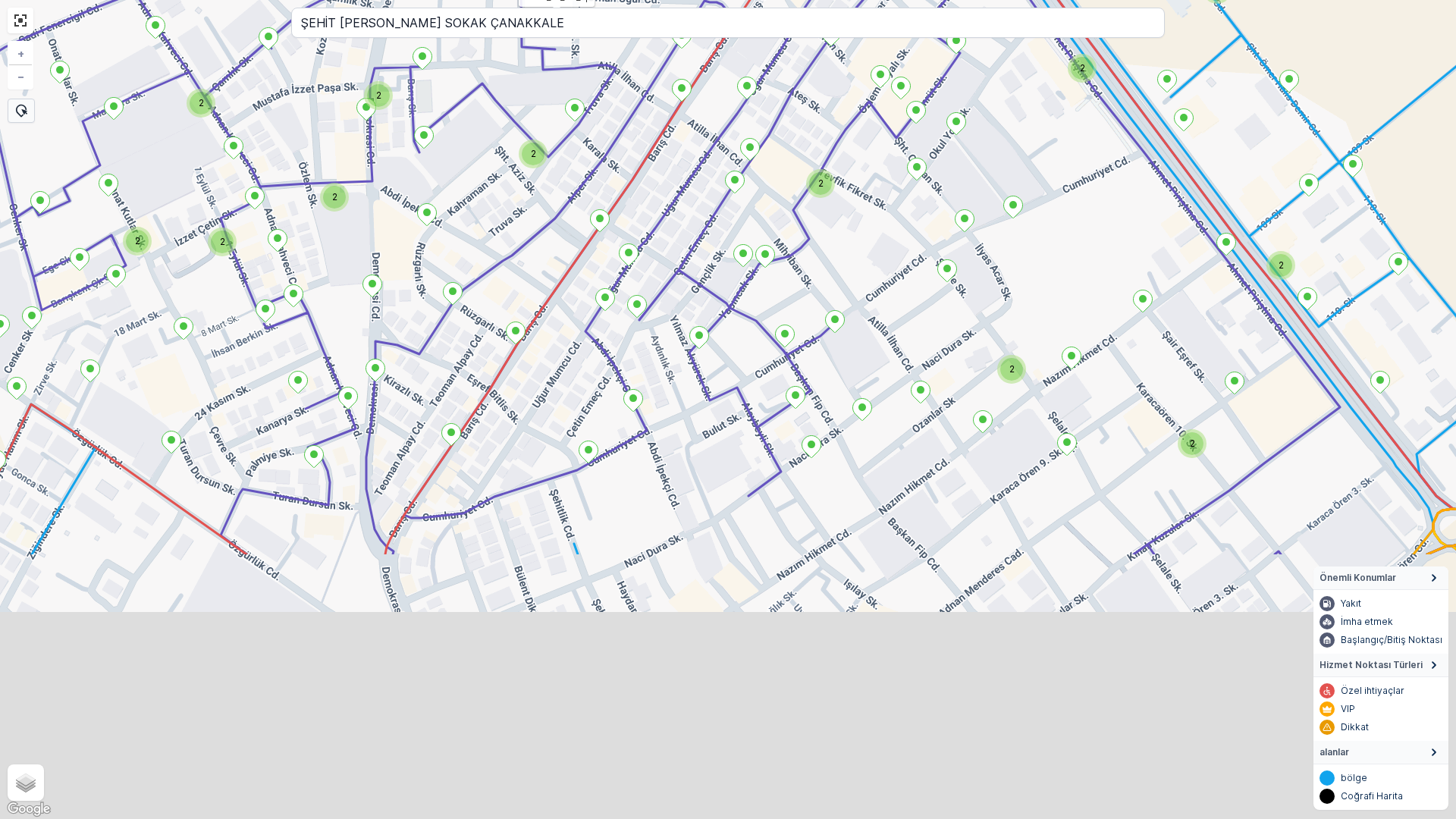
drag, startPoint x: 517, startPoint y: 579, endPoint x: 505, endPoint y: 231, distance: 348.2
click at [487, 195] on div "2 2 2 2 2 2 2 2 2 2 2 2 2 2 2 2 2 3nolu_14_1m_2p + − Uydu Yol haritası Arazi Ka…" at bounding box center [728, 410] width 1456 height 819
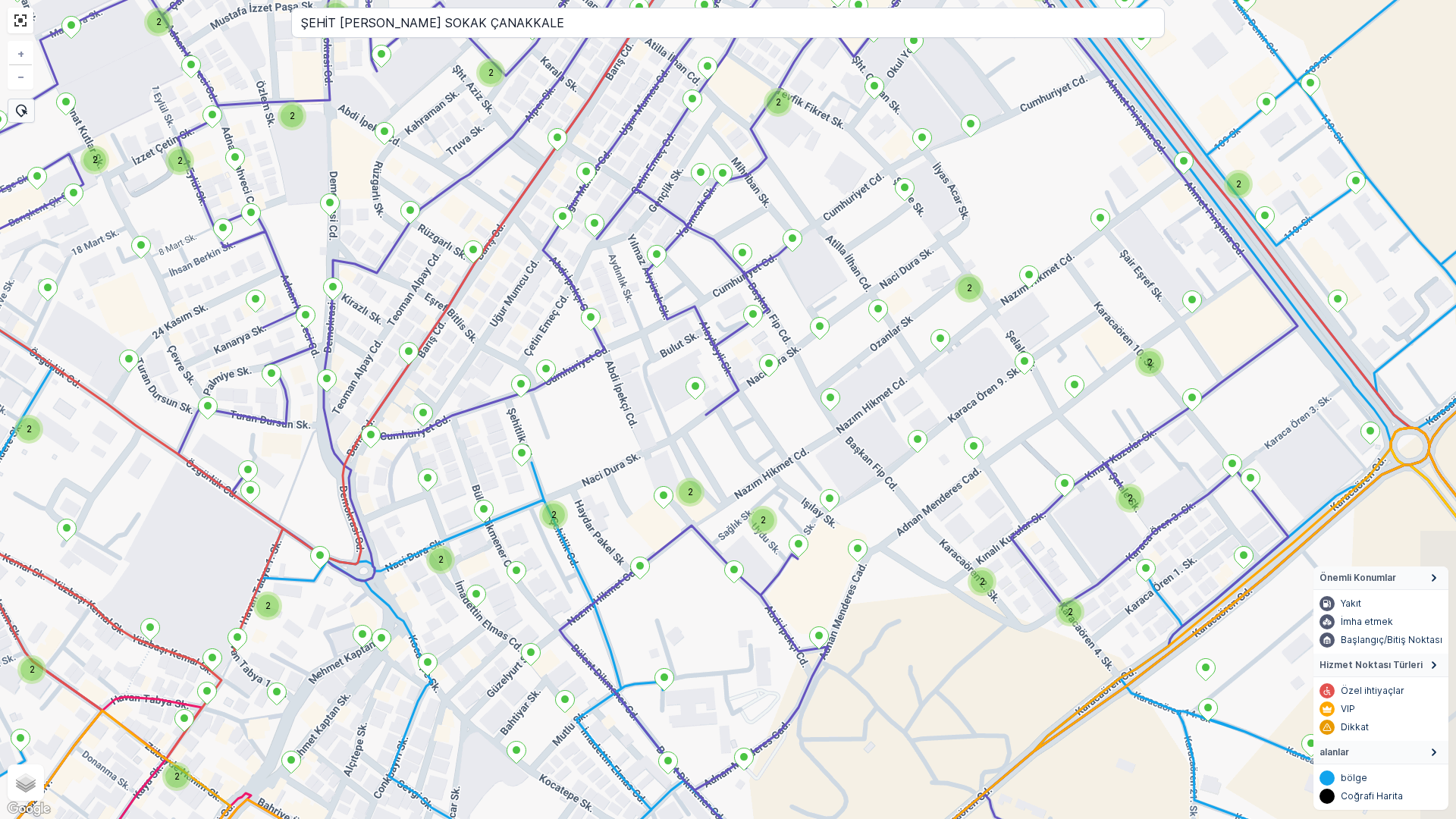
drag, startPoint x: 642, startPoint y: 410, endPoint x: 591, endPoint y: 349, distance: 79.5
click at [591, 346] on div "2 2 2 2 2 2 2 2 2 2 2 2 2 2 2 2 2 2 2 2 2 2 + − Uydu Yol haritası Arazi Karışık…" at bounding box center [728, 410] width 1456 height 819
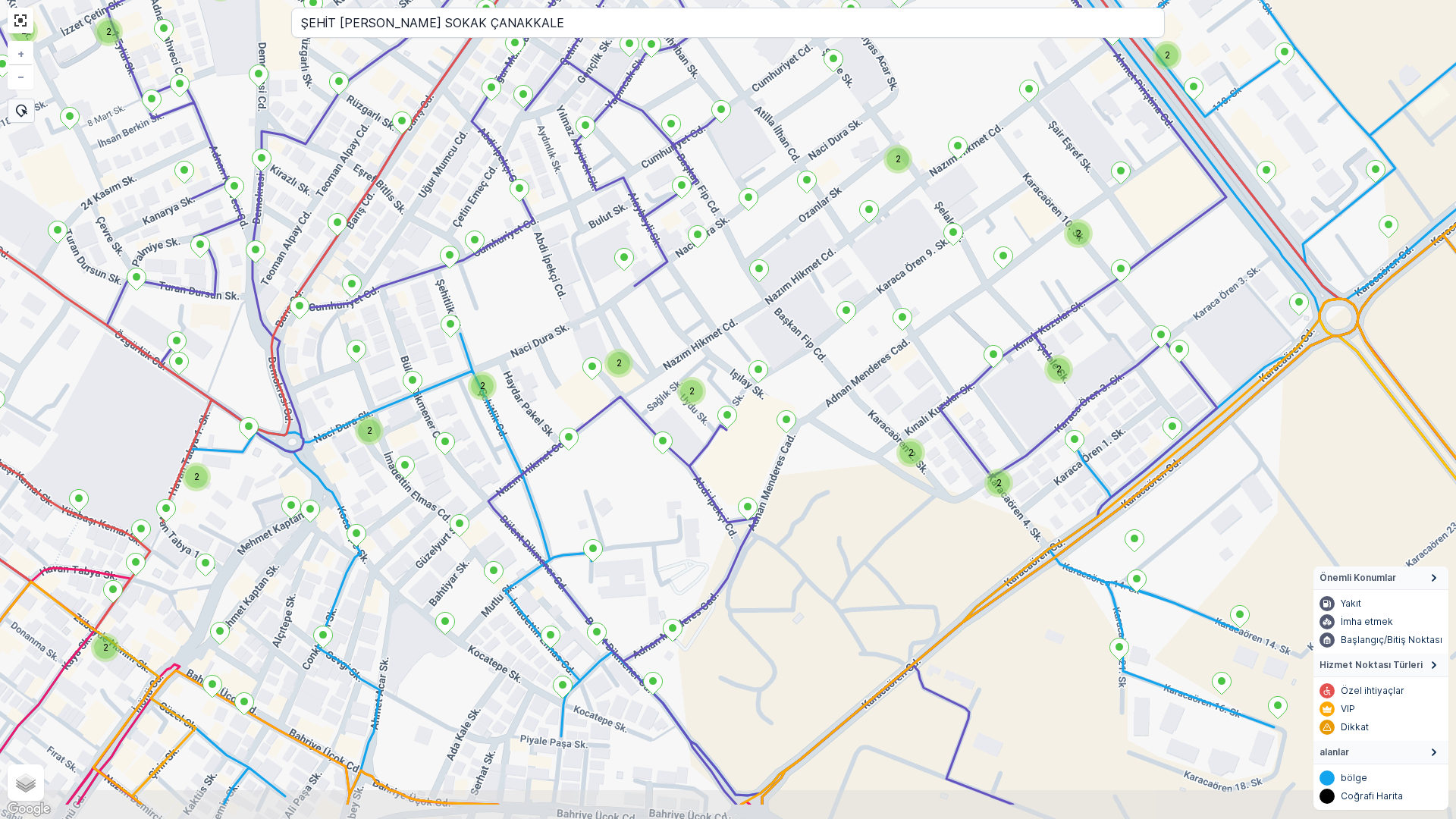
drag, startPoint x: 633, startPoint y: 531, endPoint x: 589, endPoint y: 452, distance: 90.4
click at [589, 452] on div "2 2 2 2 2 2 2 2 2 2 2 2 2 2 2 2 2 2 2 + − Uydu Yol haritası Arazi Karışık Leafl…" at bounding box center [728, 410] width 1456 height 819
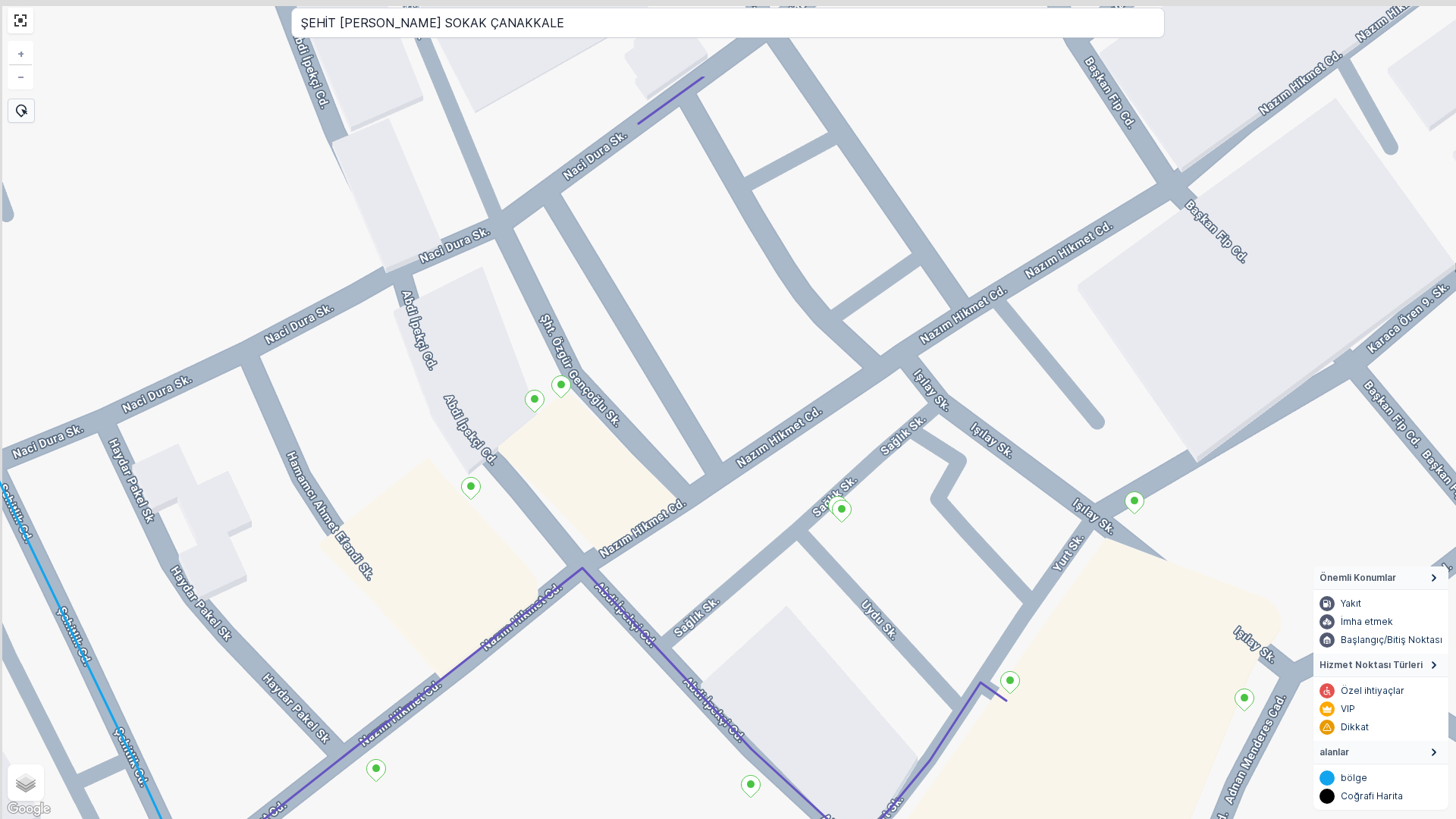
drag, startPoint x: 511, startPoint y: 261, endPoint x: 612, endPoint y: 420, distance: 188.4
click at [612, 420] on div "+ − Uydu Yol haritası Arazi Karışık Leaflet Klavye kısayolları Harita Verileri …" at bounding box center [728, 410] width 1456 height 819
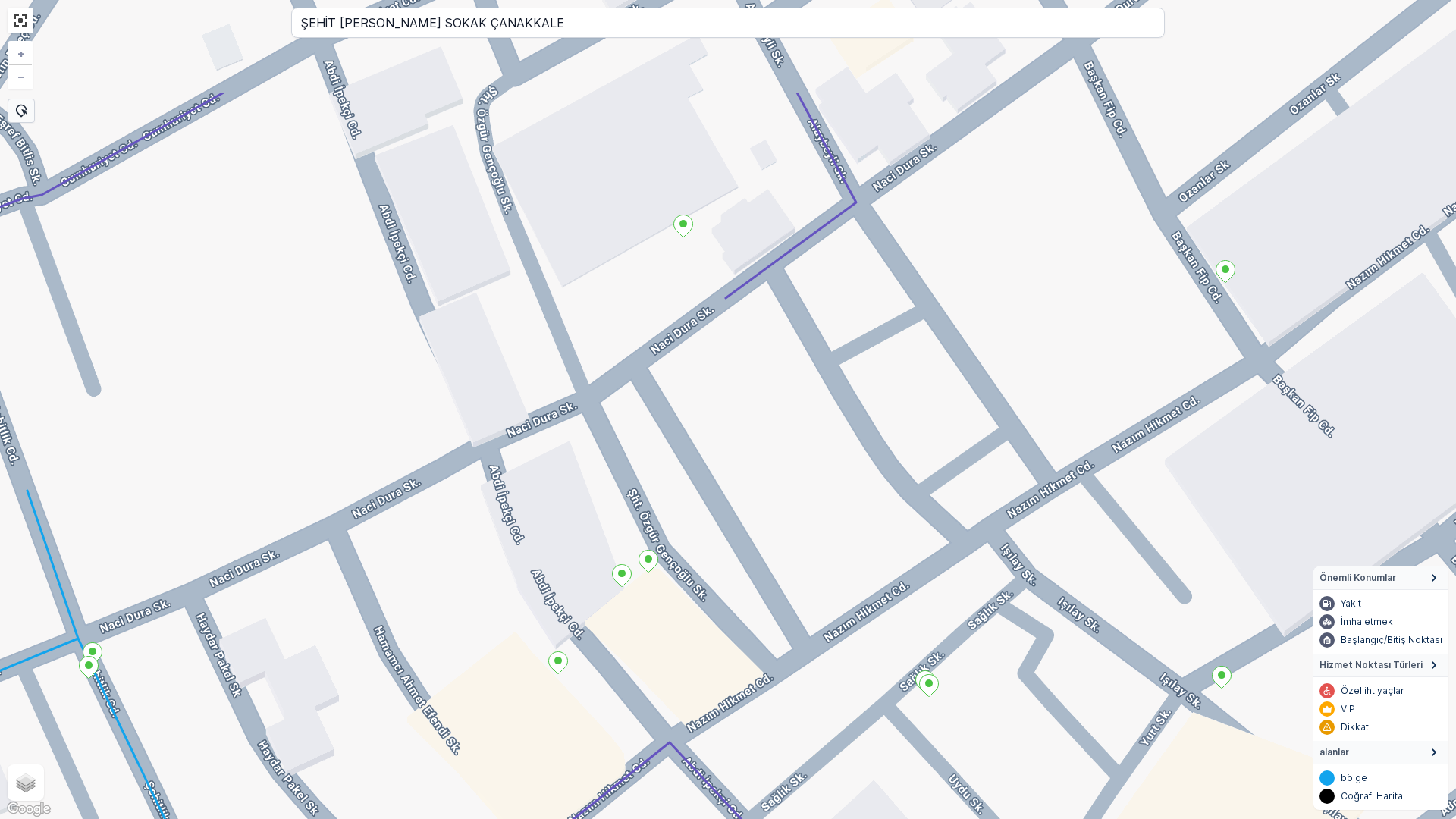
click at [626, 476] on div "+ − Uydu Yol haritası Arazi Karışık Leaflet Klavye kısayolları Harita Verileri …" at bounding box center [728, 410] width 1456 height 819
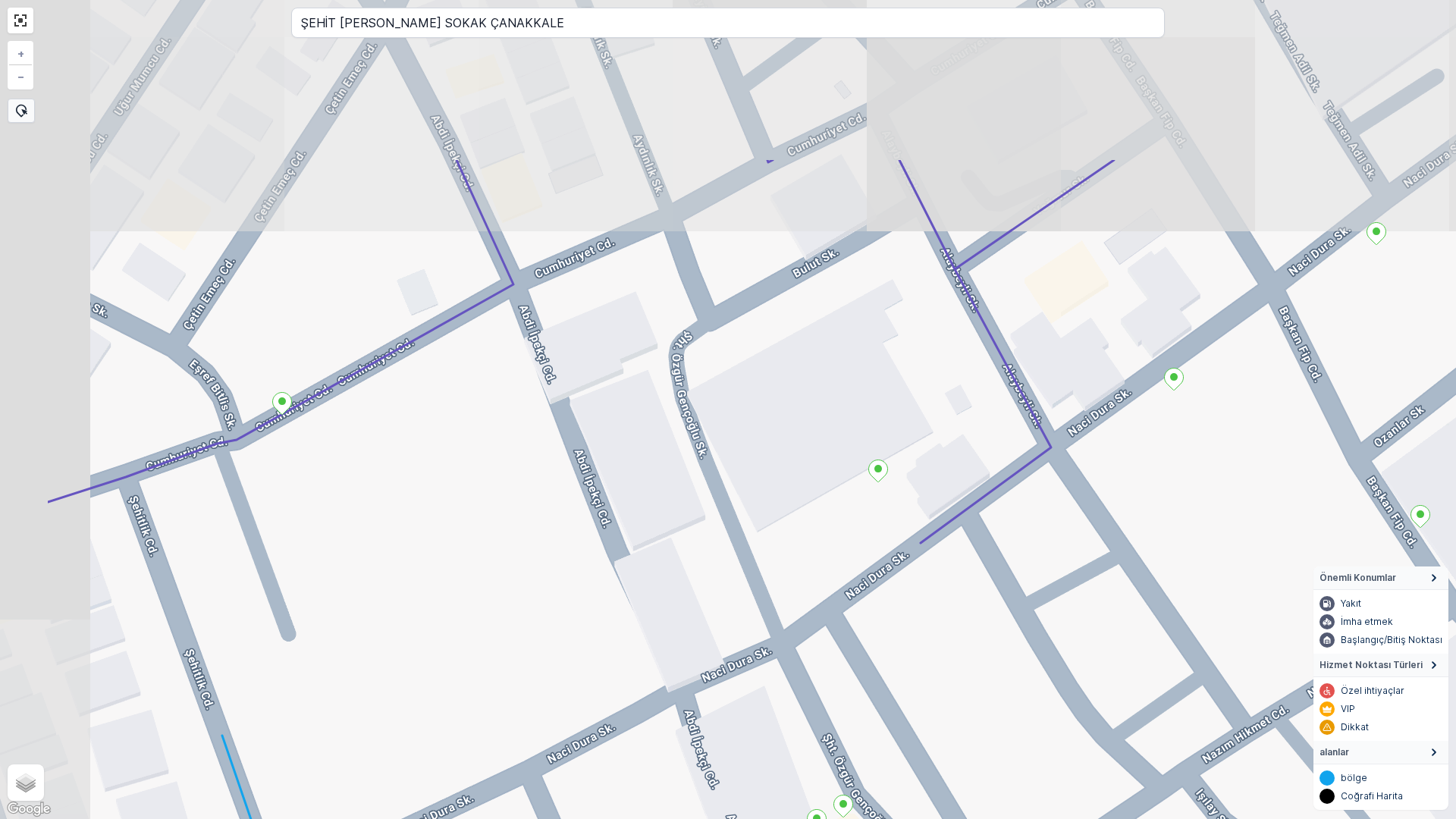
drag, startPoint x: 862, startPoint y: 577, endPoint x: 1055, endPoint y: 818, distance: 308.8
click at [1055, 818] on div "+ − Uydu Yol haritası Arazi Karışık Leaflet Klavye kısayolları Harita Verileri …" at bounding box center [728, 410] width 1456 height 819
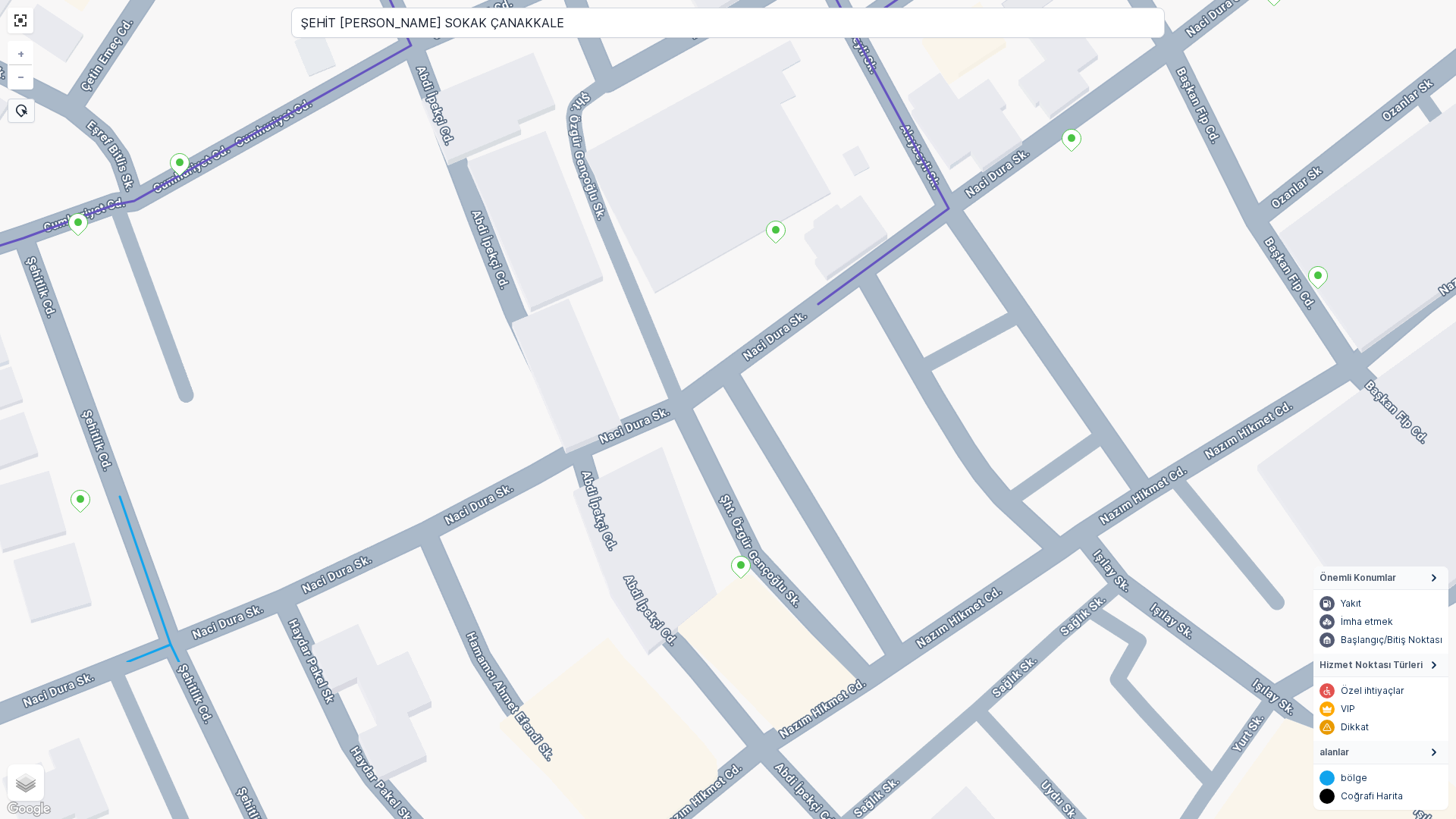
drag, startPoint x: 693, startPoint y: 413, endPoint x: 637, endPoint y: 271, distance: 152.6
click at [637, 271] on div "+ − Uydu Yol haritası Arazi Karışık Leaflet Klavye kısayolları Harita Verileri …" at bounding box center [728, 410] width 1456 height 819
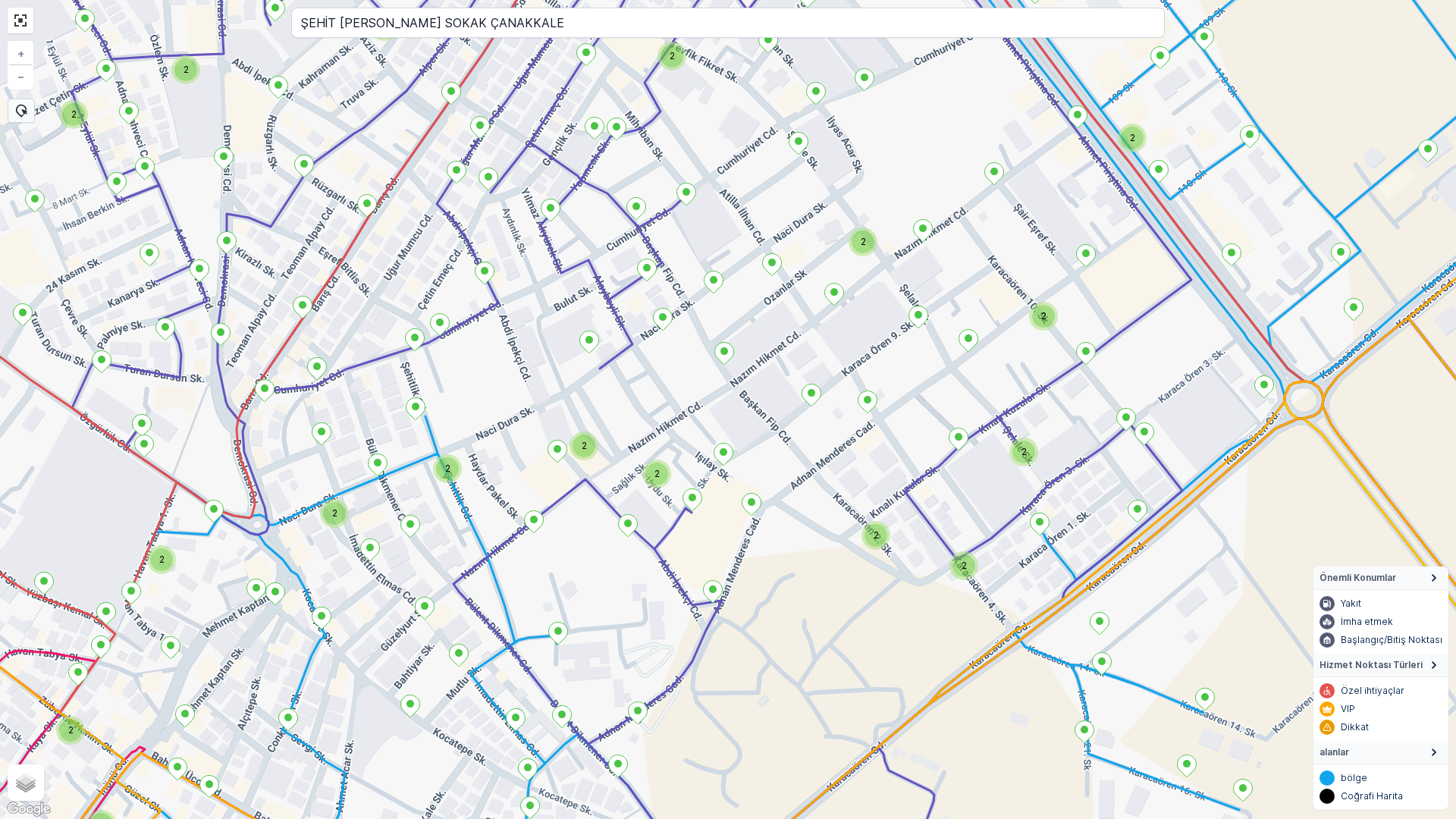
drag, startPoint x: 493, startPoint y: 558, endPoint x: 541, endPoint y: 209, distance: 352.3
click at [538, 215] on div "2 2 2 2 2 2 2 2 2 2 2 2 2 2 2 2 2 + − Uydu Yol haritası Arazi Karışık Leaflet K…" at bounding box center [728, 410] width 1456 height 819
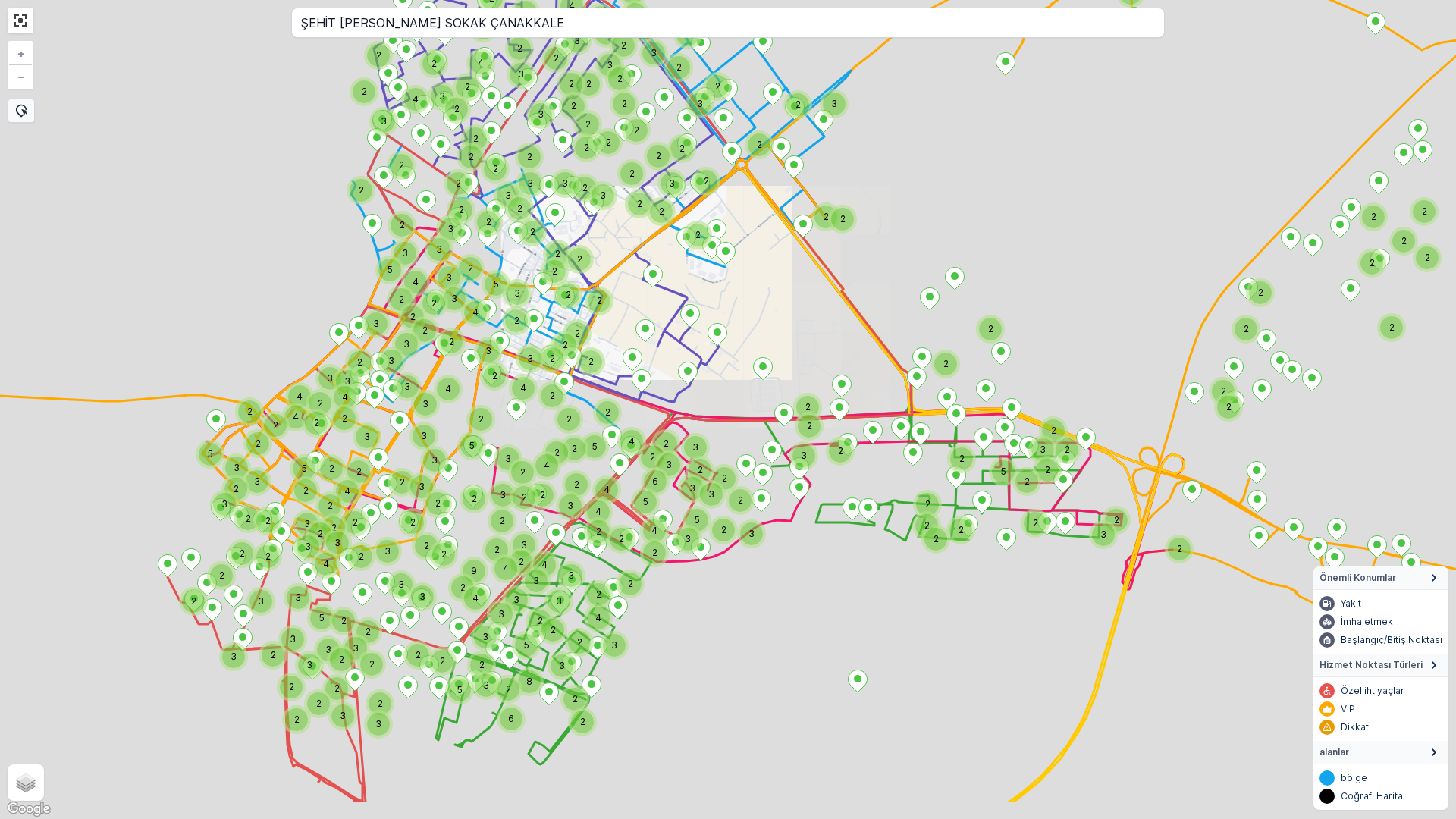
click at [637, 426] on div "2 2 2 2 2 2 2 2 2 2 2 2 3 2 2 3 2 2 3 2 2 2 2 3 3 3 5 2 2 2 2 2 2 5 2 2 2 2 2 2…" at bounding box center [728, 410] width 1456 height 819
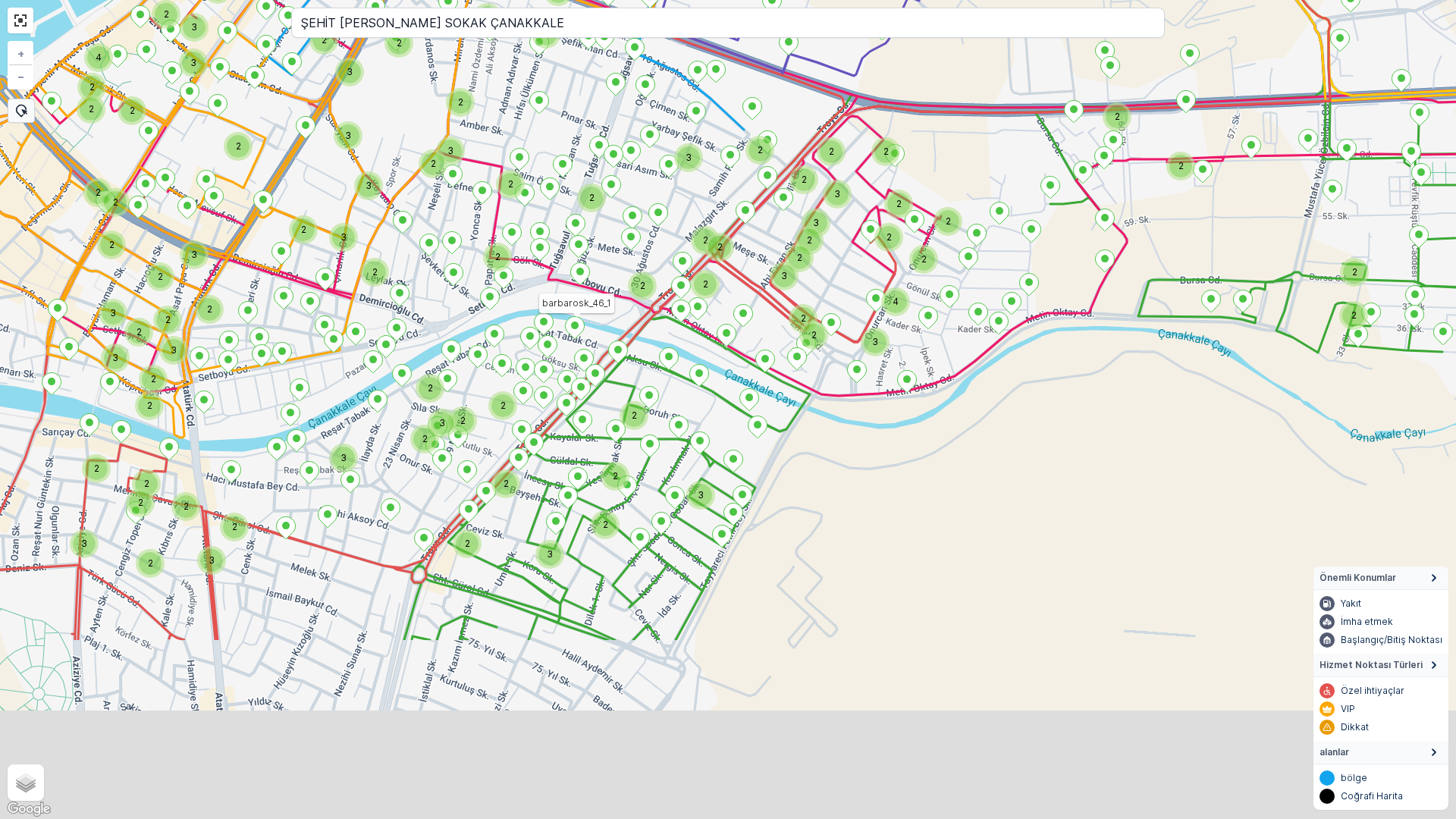
drag, startPoint x: 532, startPoint y: 596, endPoint x: 569, endPoint y: 331, distance: 267.6
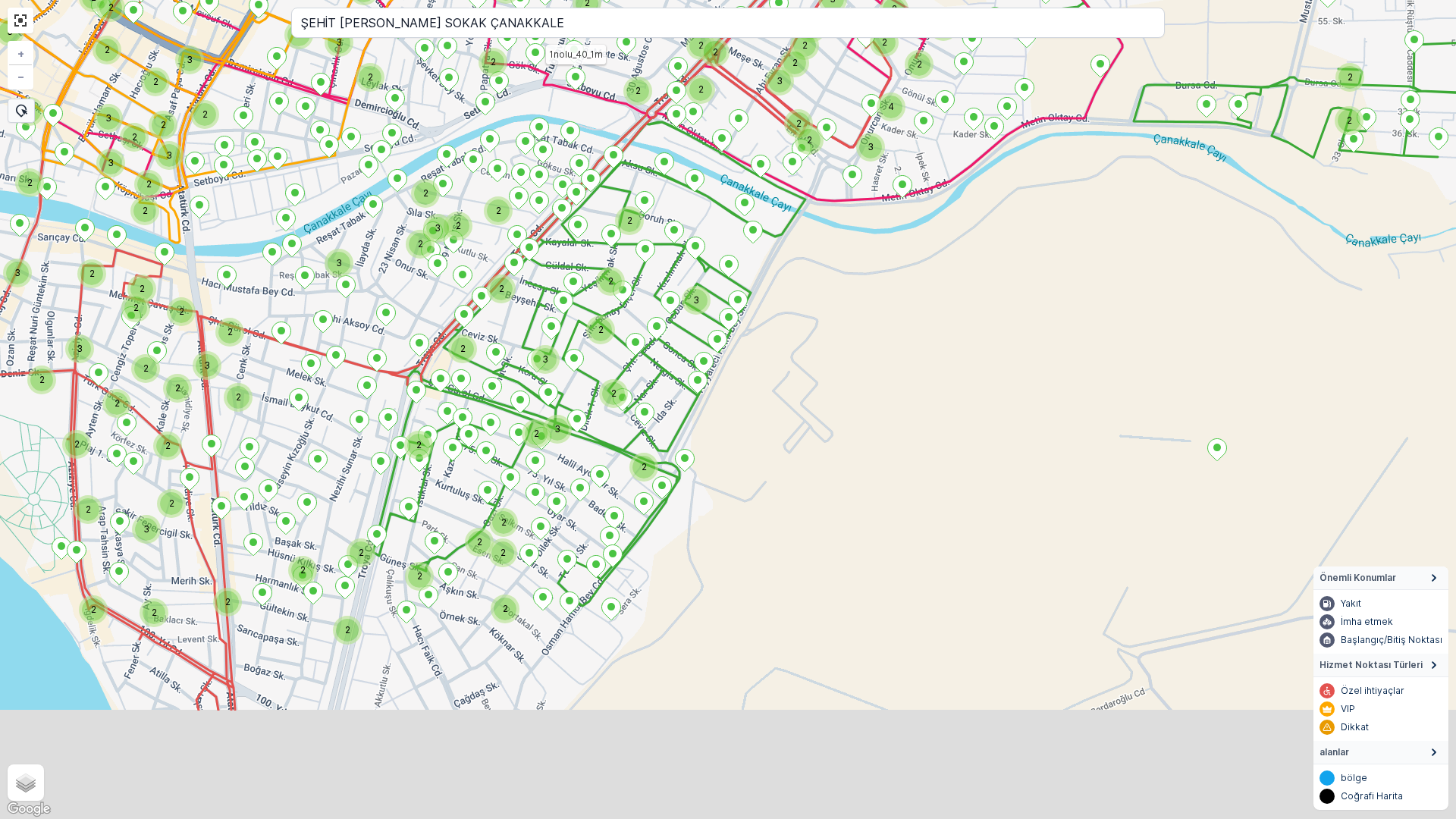
drag, startPoint x: 607, startPoint y: 607, endPoint x: 608, endPoint y: 371, distance: 236.0
click at [608, 371] on div "2 2 2 2 2 2 3 2 3 2 2 2 3 2 2 2 3 3 3 3 3 2 3 2 2 4 2 3 2 2 3 2 2 3 3 2 2 2 4 2…" at bounding box center [728, 410] width 1456 height 819
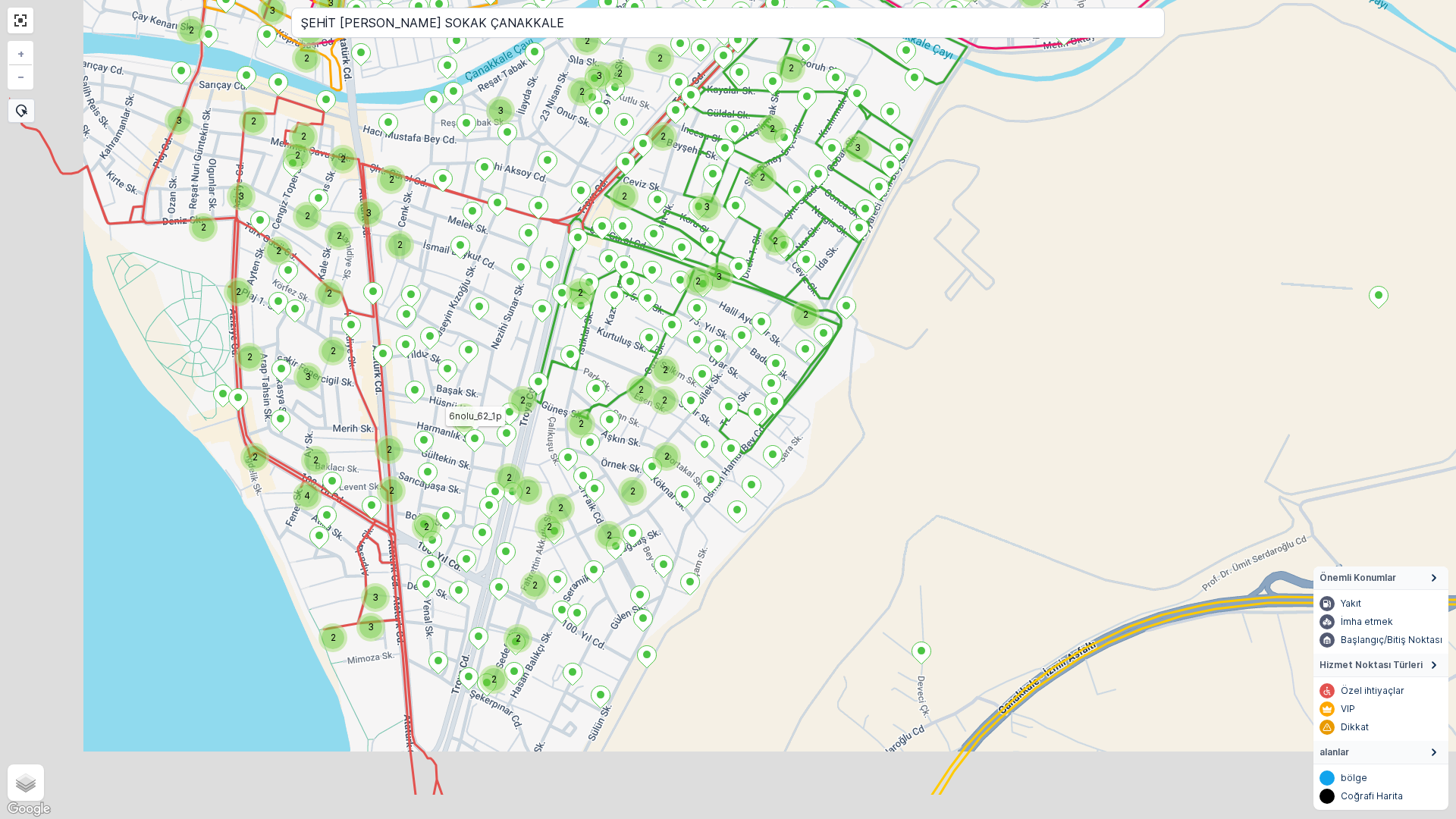
drag, startPoint x: 466, startPoint y: 450, endPoint x: 534, endPoint y: 395, distance: 87.5
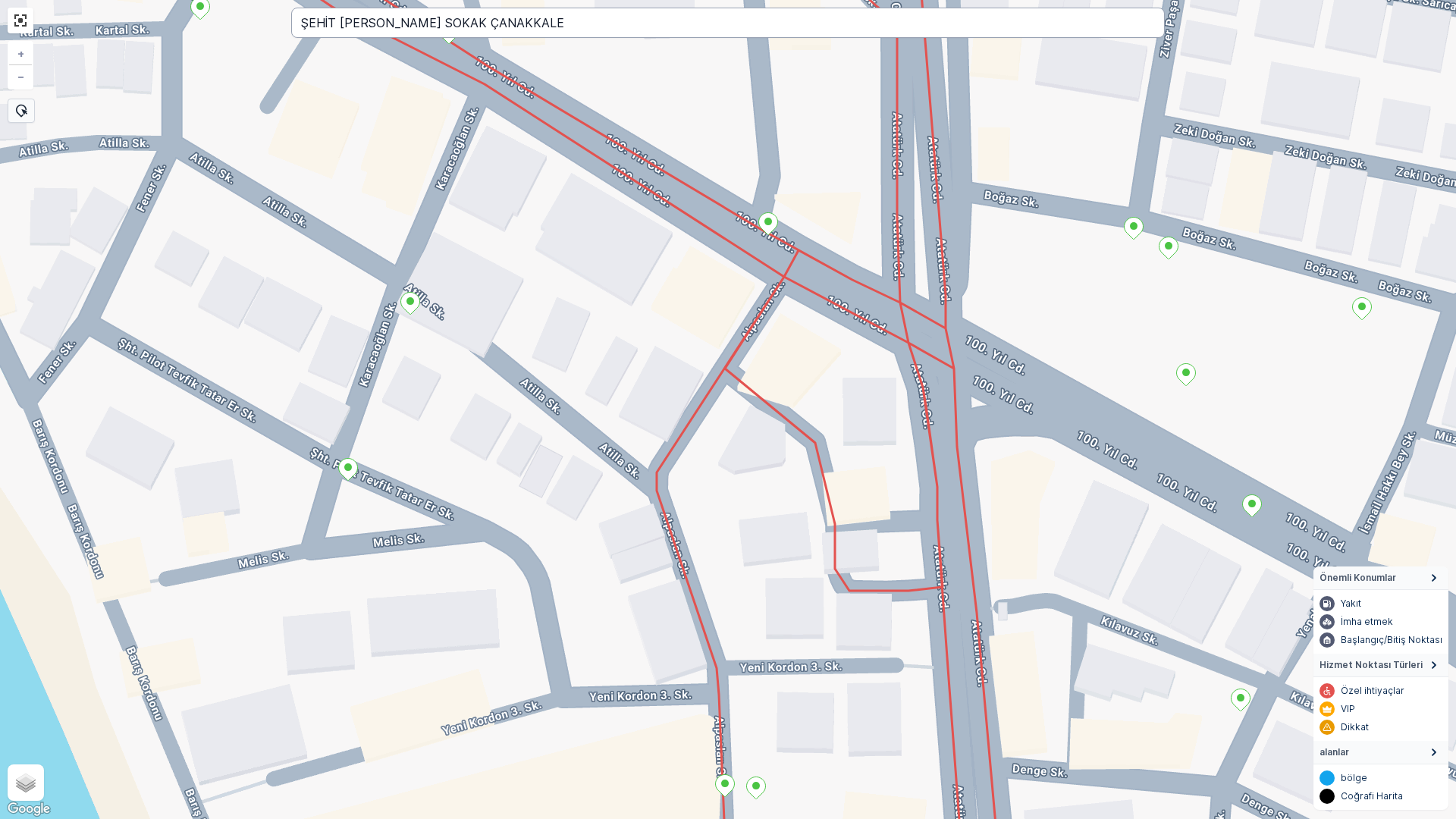
click at [459, 18] on input "ŞEHİT OSMAN ŞEN SOKAK ÇANAKKALE" at bounding box center [728, 23] width 873 height 30
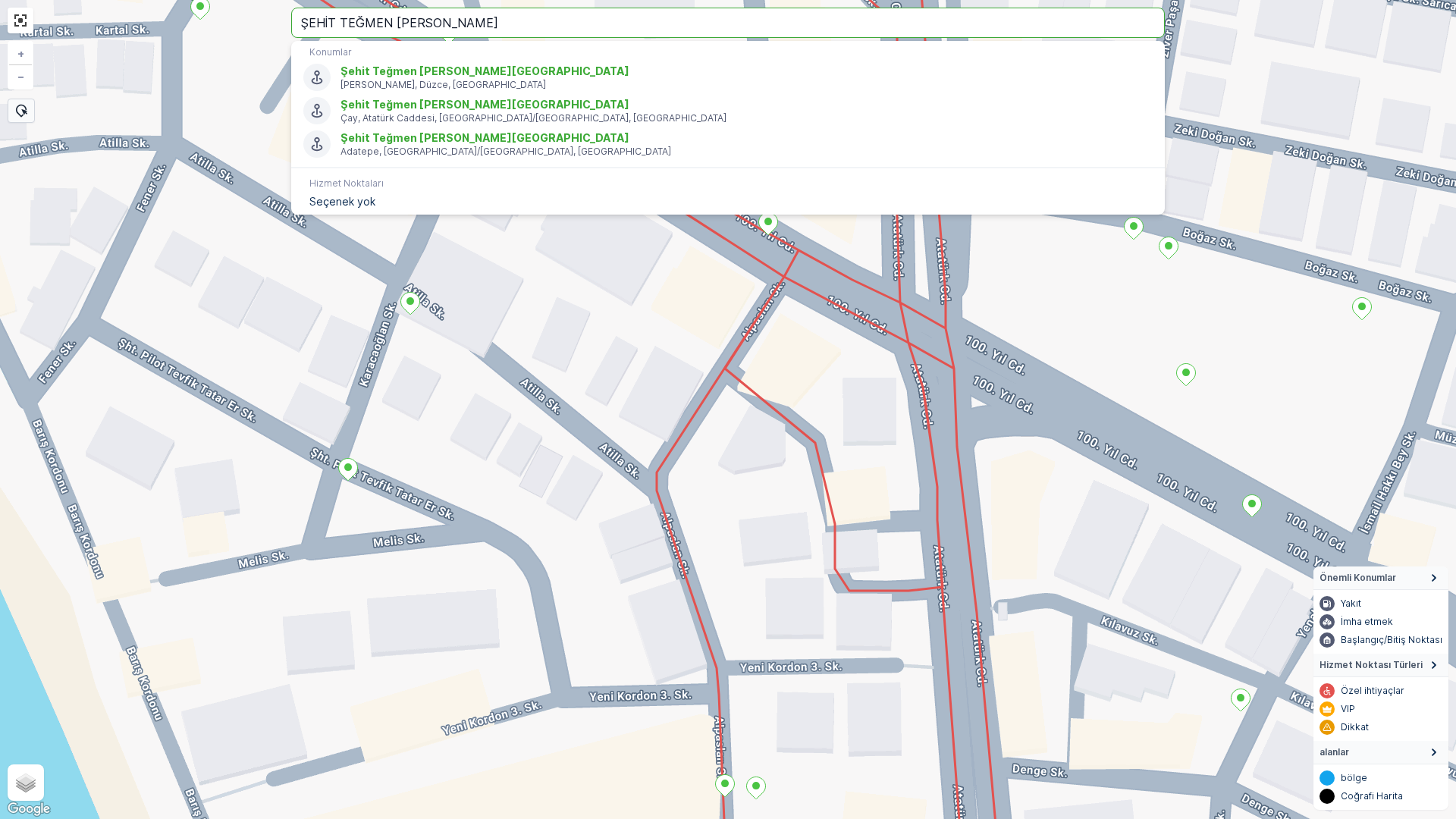
click at [544, 27] on input "ŞEHİT TEĞMEN YAHYA ORUÇ" at bounding box center [728, 23] width 873 height 30
type input "ŞEHİT TEĞMEN YAHYA ORUÇ ÇANAKKALE"
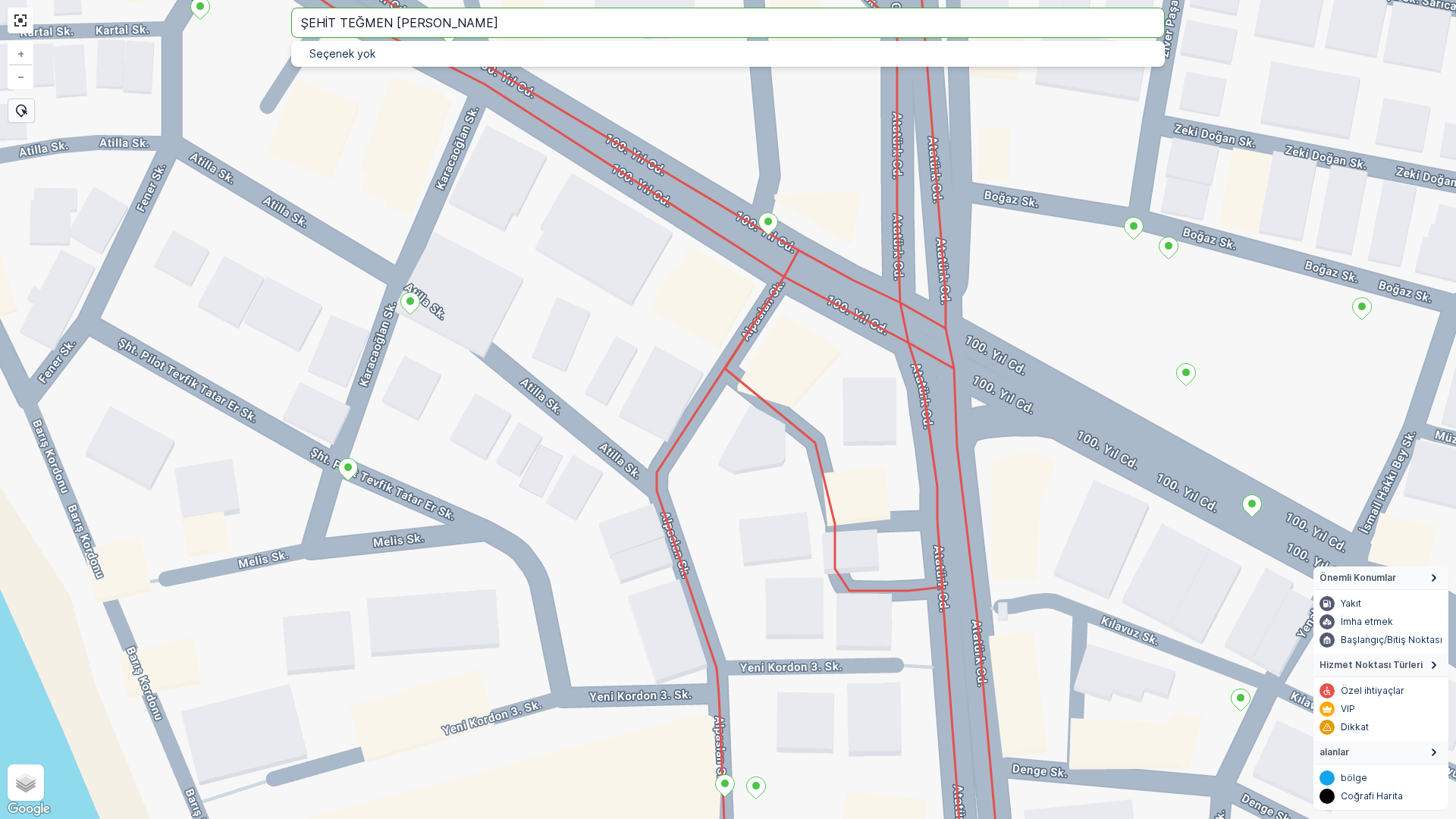
drag, startPoint x: 141, startPoint y: 21, endPoint x: 0, endPoint y: 21, distance: 141.0
click at [0, 21] on div "+ − Uydu Yol haritası Arazi Karışık Leaflet Klavye kısayolları Harita Verileri …" at bounding box center [728, 410] width 1456 height 819
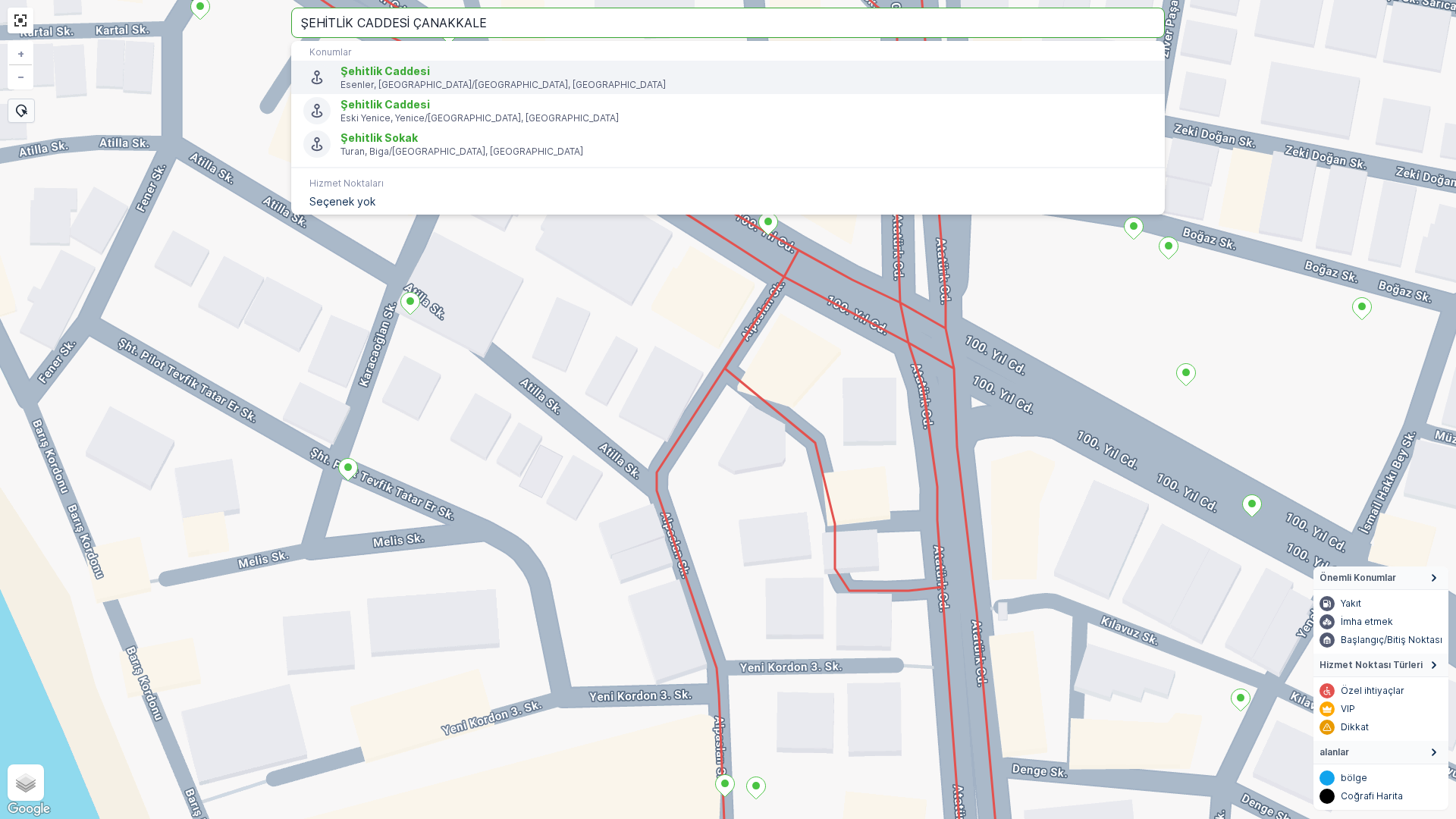
type input "ŞEHİTLİK CADDESİ ÇANAKKALE"
click at [409, 73] on span "Şehitlik Caddesi" at bounding box center [385, 71] width 90 height 13
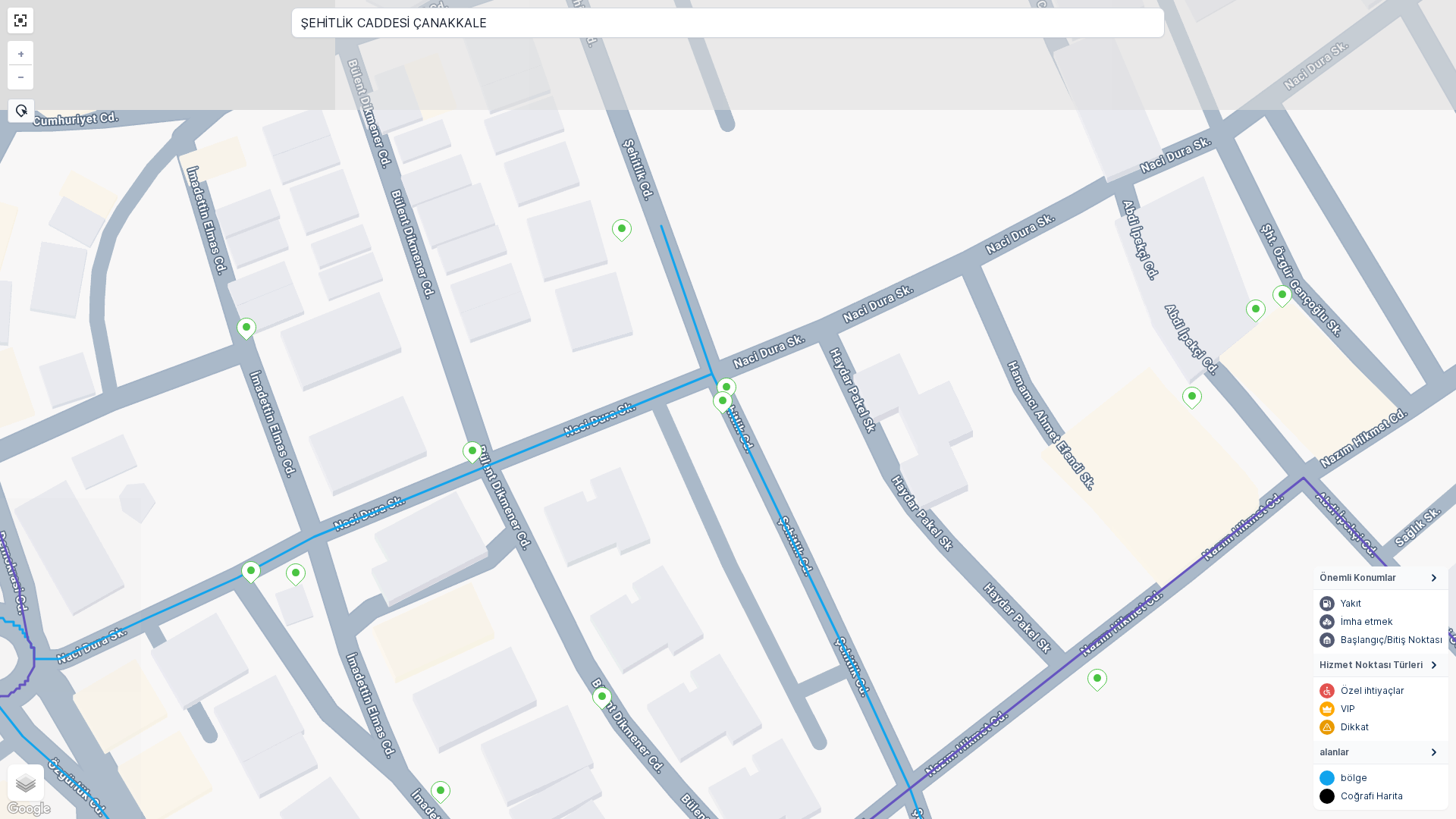
drag, startPoint x: 630, startPoint y: 212, endPoint x: 772, endPoint y: 425, distance: 256.0
click at [772, 425] on div "+ − Uydu Yol haritası Arazi Karışık Leaflet Klavye kısayolları Harita Verileri …" at bounding box center [728, 410] width 1456 height 819
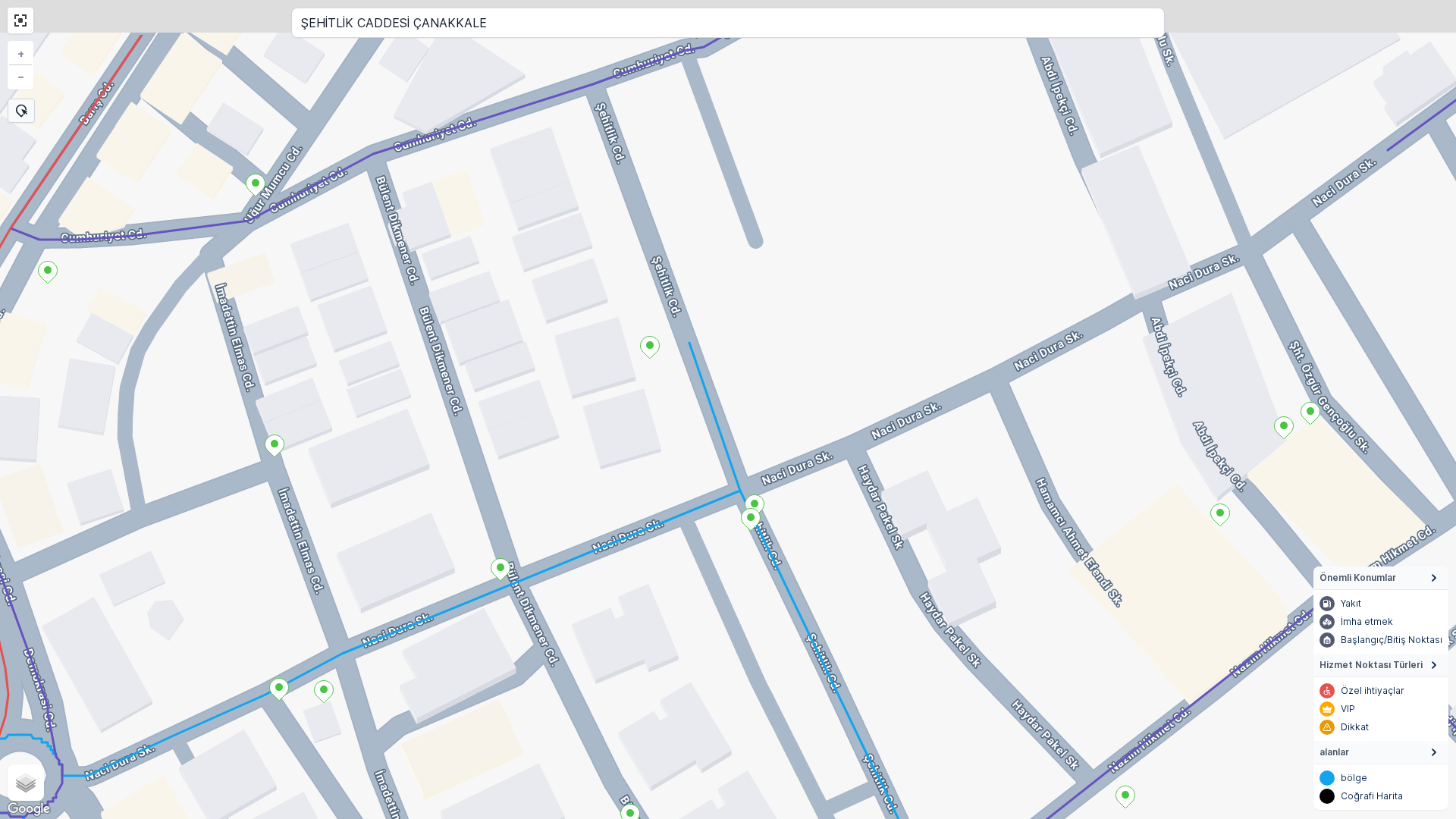
drag, startPoint x: 660, startPoint y: 145, endPoint x: 688, endPoint y: 263, distance: 121.3
click at [688, 263] on div "+ − Uydu Yol haritası Arazi Karışık Leaflet Klavye kısayolları Harita Verileri …" at bounding box center [728, 410] width 1456 height 819
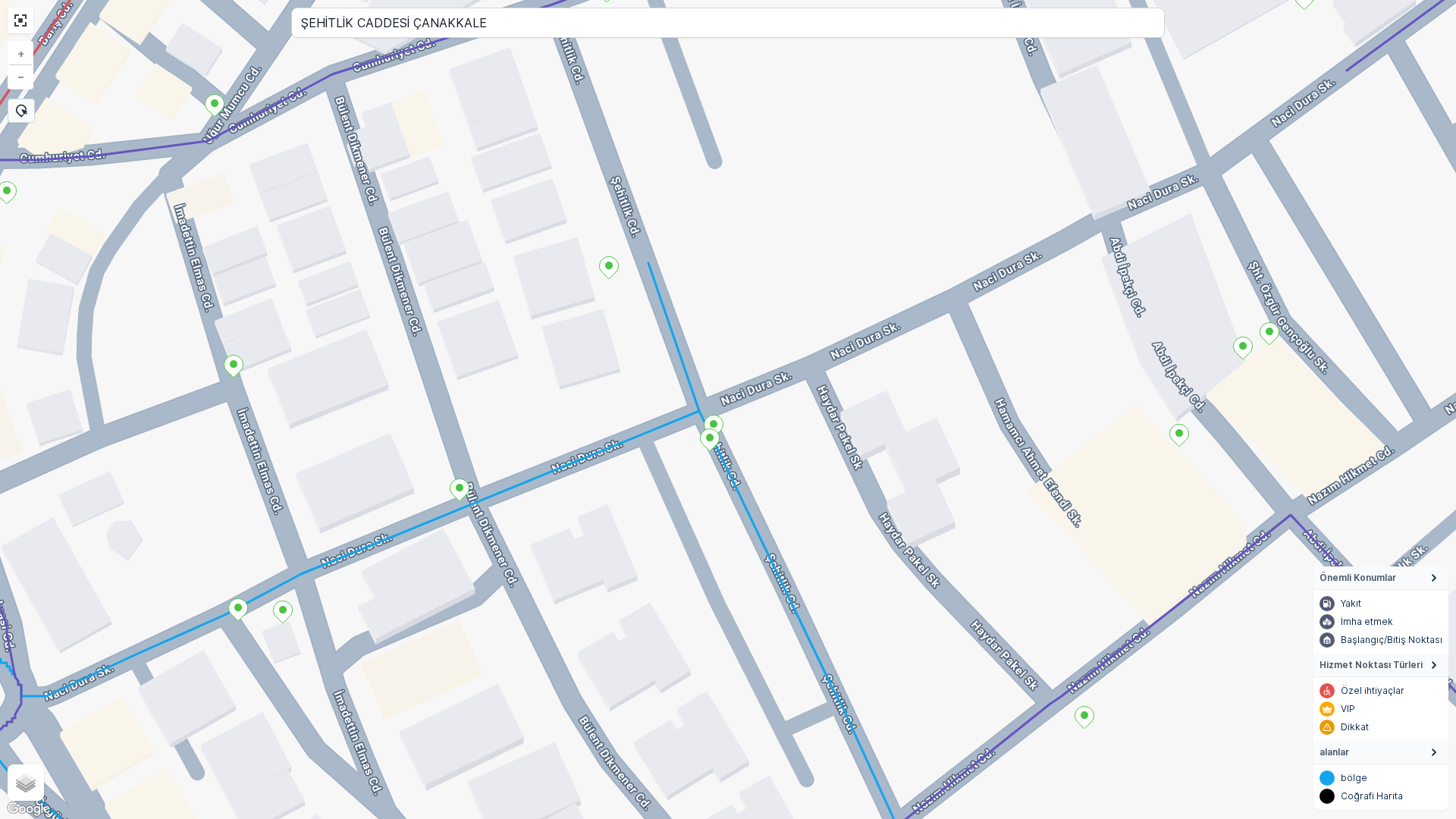
drag, startPoint x: 674, startPoint y: 413, endPoint x: 633, endPoint y: 333, distance: 89.9
click at [633, 333] on div "+ − Uydu Yol haritası Arazi Karışık Leaflet Klavye kısayolları Harita Verileri …" at bounding box center [728, 410] width 1456 height 819
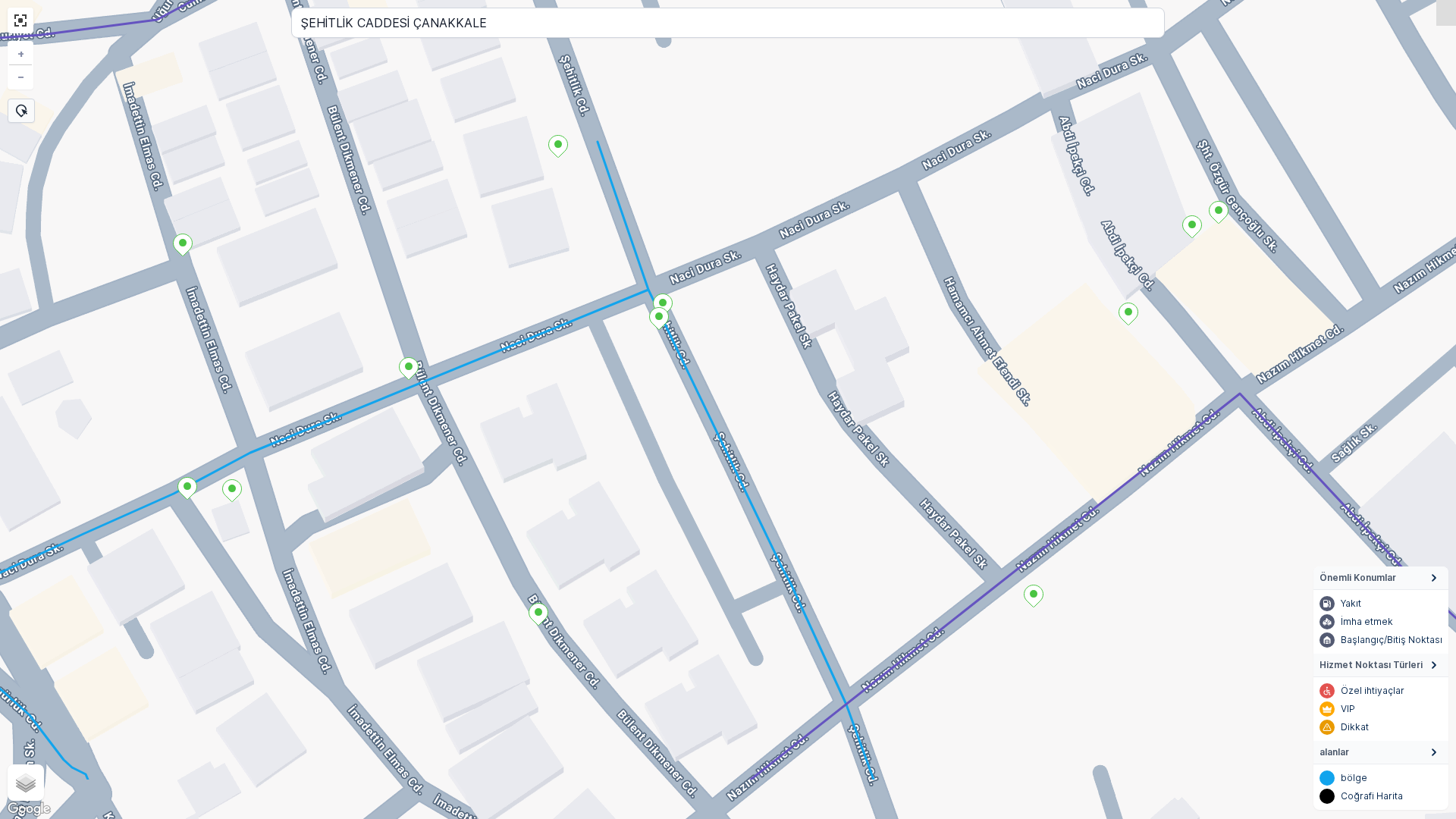
drag, startPoint x: 730, startPoint y: 469, endPoint x: 677, endPoint y: 349, distance: 131.2
click at [677, 349] on div "+ − Uydu Yol haritası Arazi Karışık Leaflet Klavye kısayolları Harita Verileri …" at bounding box center [728, 410] width 1456 height 819
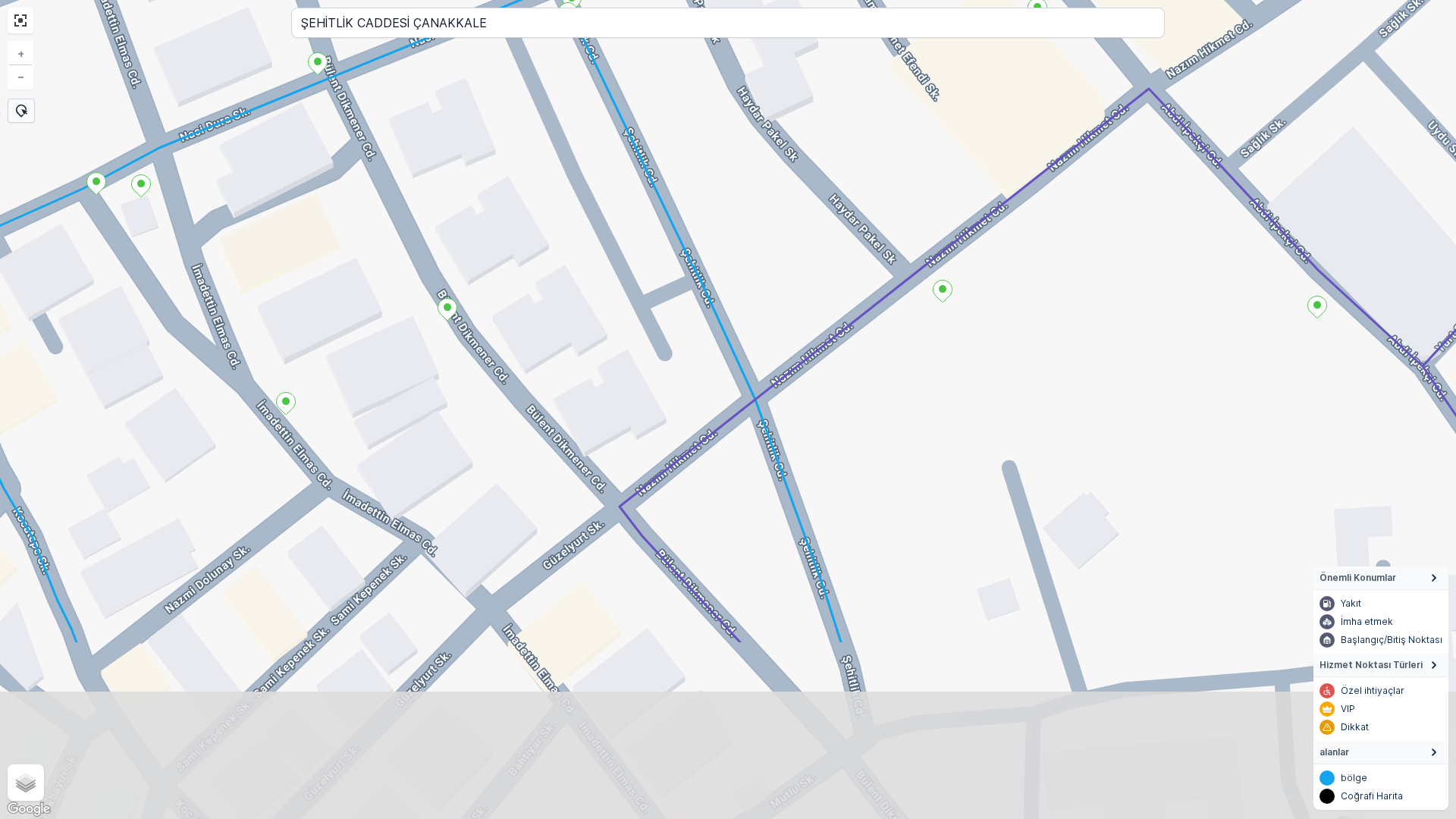
drag, startPoint x: 814, startPoint y: 643, endPoint x: 734, endPoint y: 367, distance: 287.4
click at [734, 367] on div "+ − Uydu Yol haritası Arazi Karışık Leaflet Klavye kısayolları Harita Verileri …" at bounding box center [728, 410] width 1456 height 819
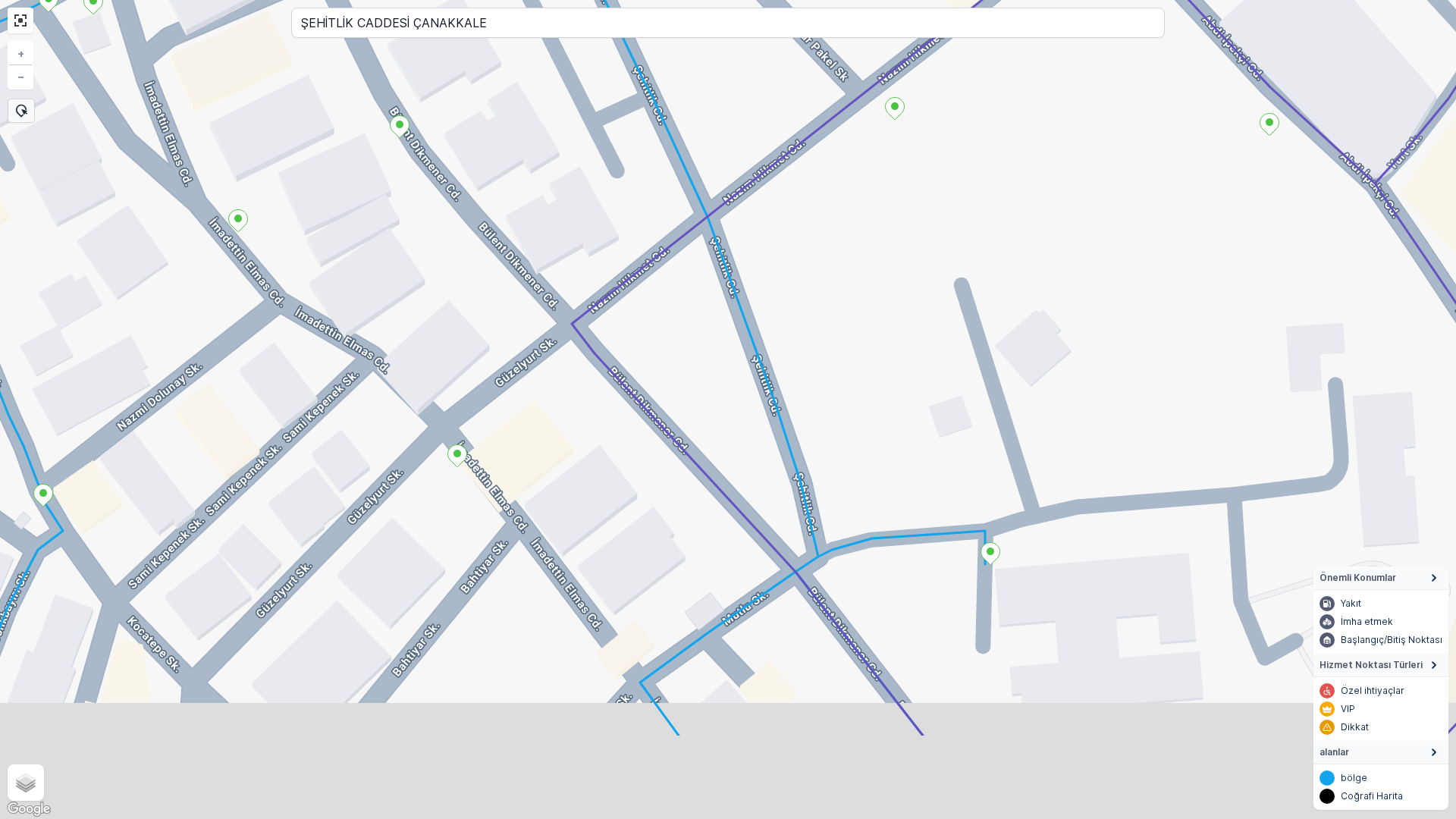
drag, startPoint x: 836, startPoint y: 586, endPoint x: 793, endPoint y: 421, distance: 170.5
click at [793, 421] on div "+ − Uydu Yol haritası Arazi Karışık Leaflet Klavye kısayolları Harita Verileri …" at bounding box center [728, 410] width 1456 height 819
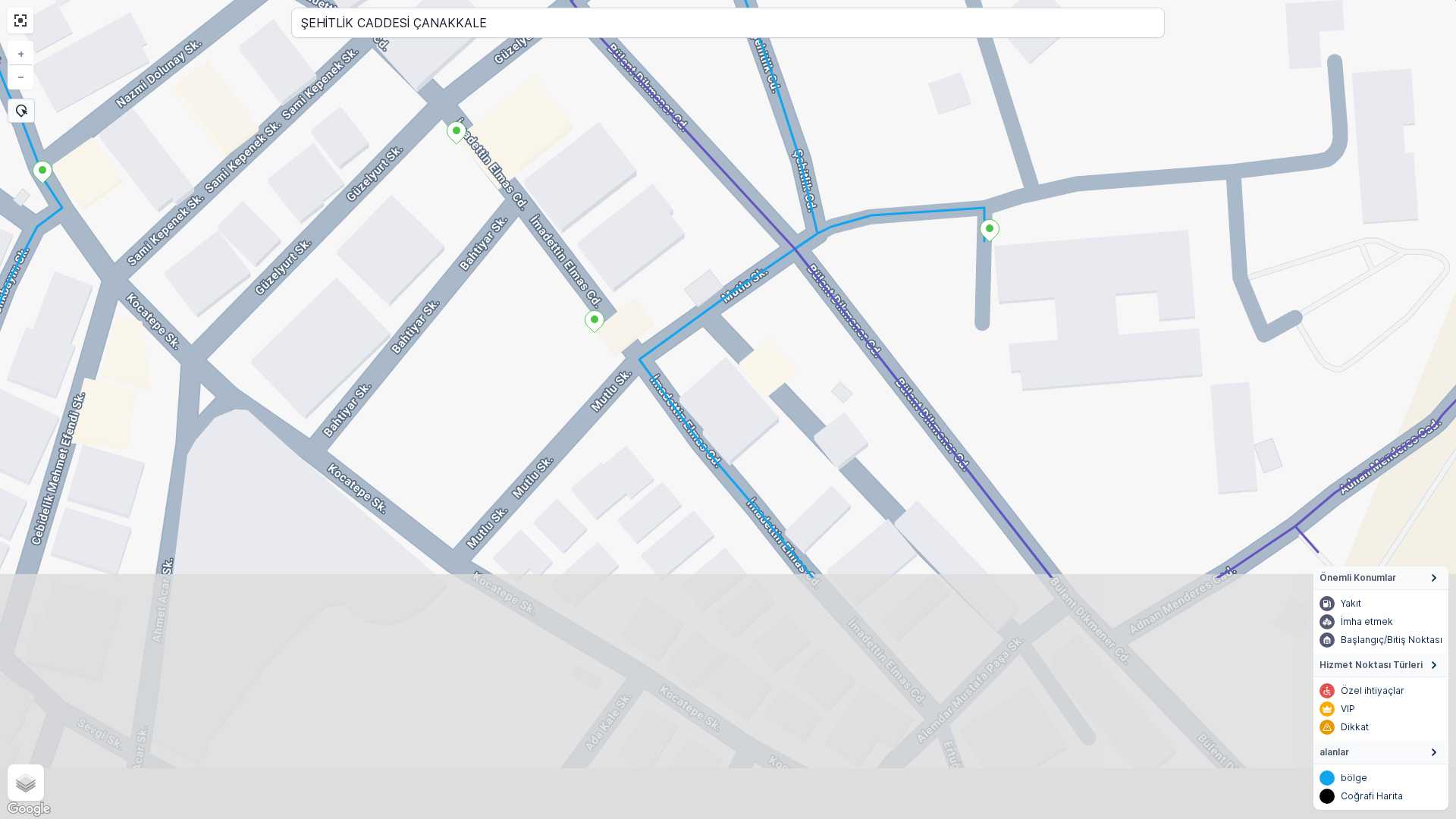
drag, startPoint x: 791, startPoint y: 592, endPoint x: 783, endPoint y: 286, distance: 306.1
click at [783, 286] on div "+ − Uydu Yol haritası Arazi Karışık Leaflet Klavye kısayolları Harita Verileri …" at bounding box center [728, 410] width 1456 height 819
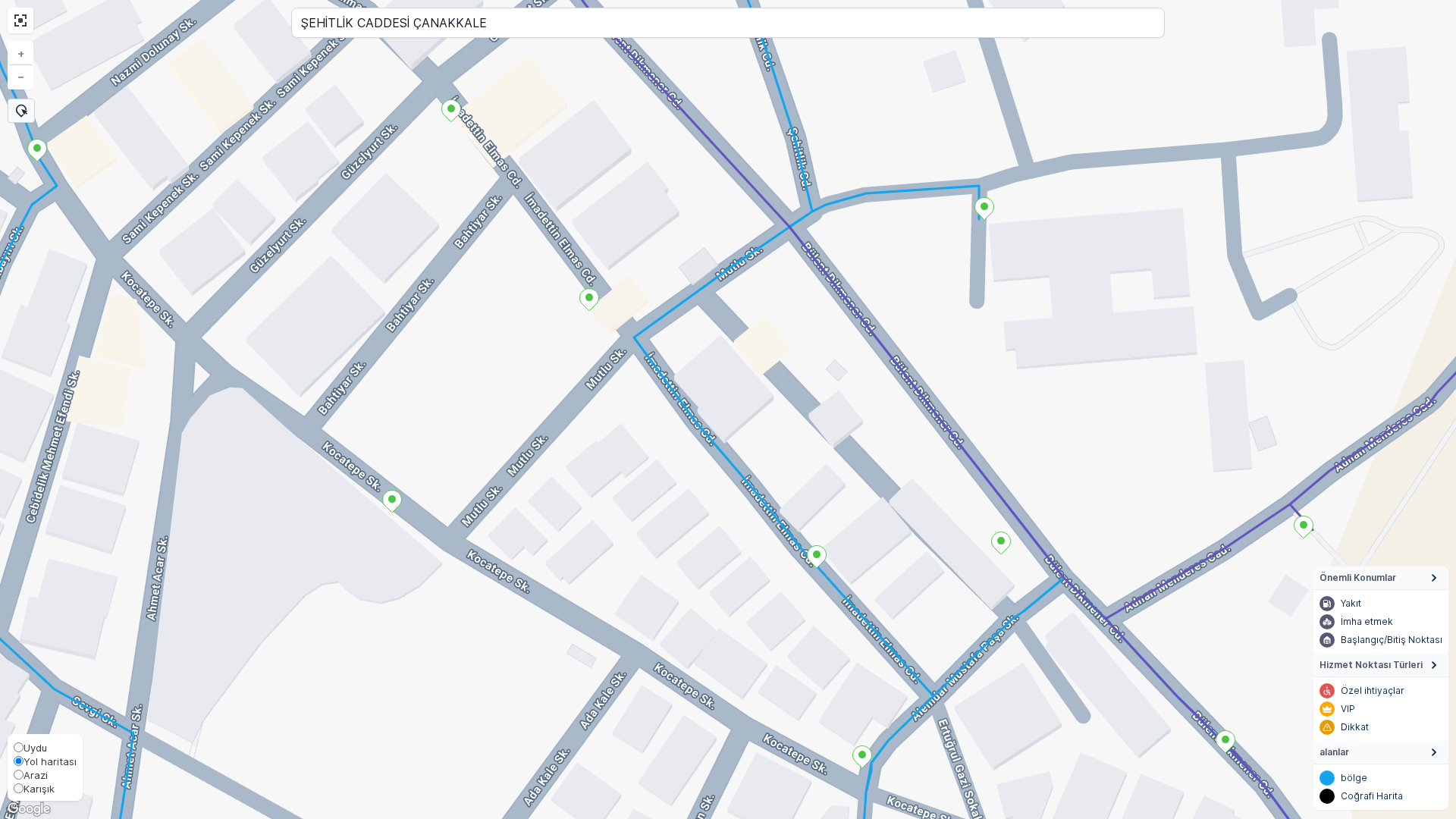
click at [34, 777] on span "Arazi" at bounding box center [35, 775] width 24 height 13
click at [23, 777] on input "Arazi" at bounding box center [18, 774] width 10 height 10
radio input "true"
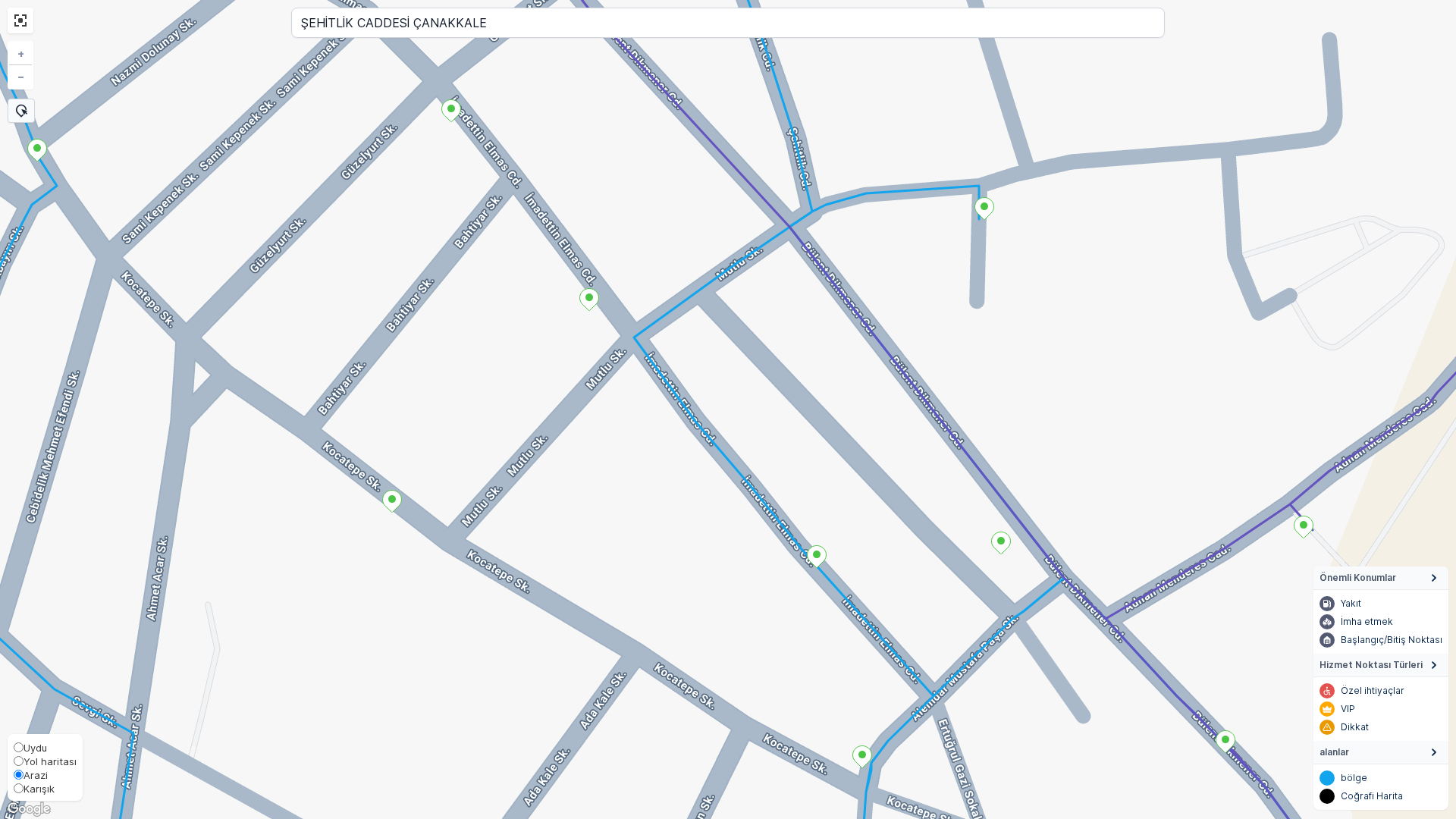
click at [39, 792] on span "Karışık" at bounding box center [39, 789] width 31 height 13
click at [23, 792] on input "Karışık" at bounding box center [18, 789] width 10 height 10
radio input "true"
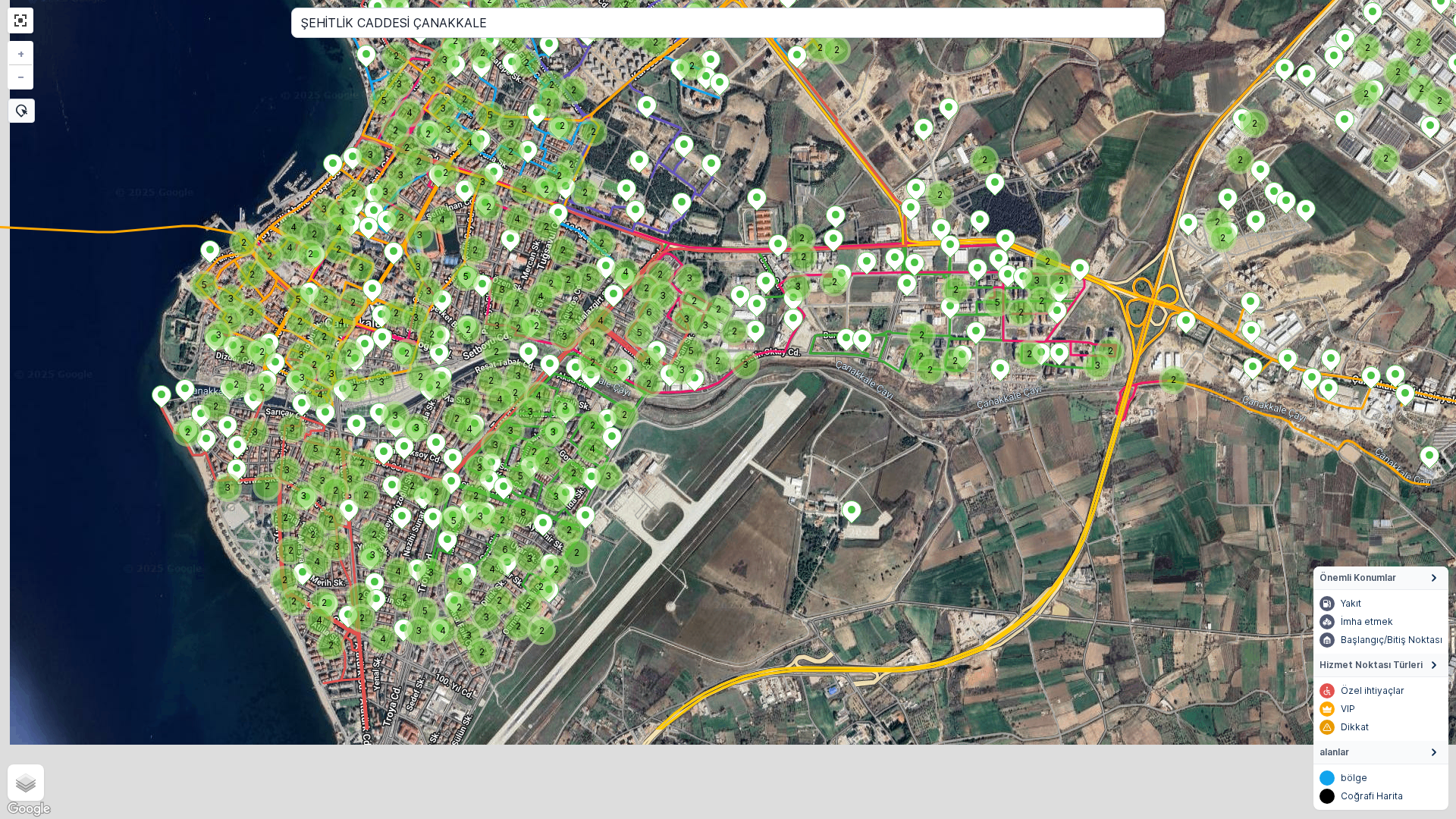
drag, startPoint x: 623, startPoint y: 475, endPoint x: 633, endPoint y: 448, distance: 28.8
click at [633, 448] on div "2 2 2 2 2 2 2 2 2 2 2 3 2 2 3 2 2 3 2 2 2 2 3 3 3 5 2 2 2 2 2 2 5 2 2 2 2 2 2 2…" at bounding box center [728, 410] width 1456 height 819
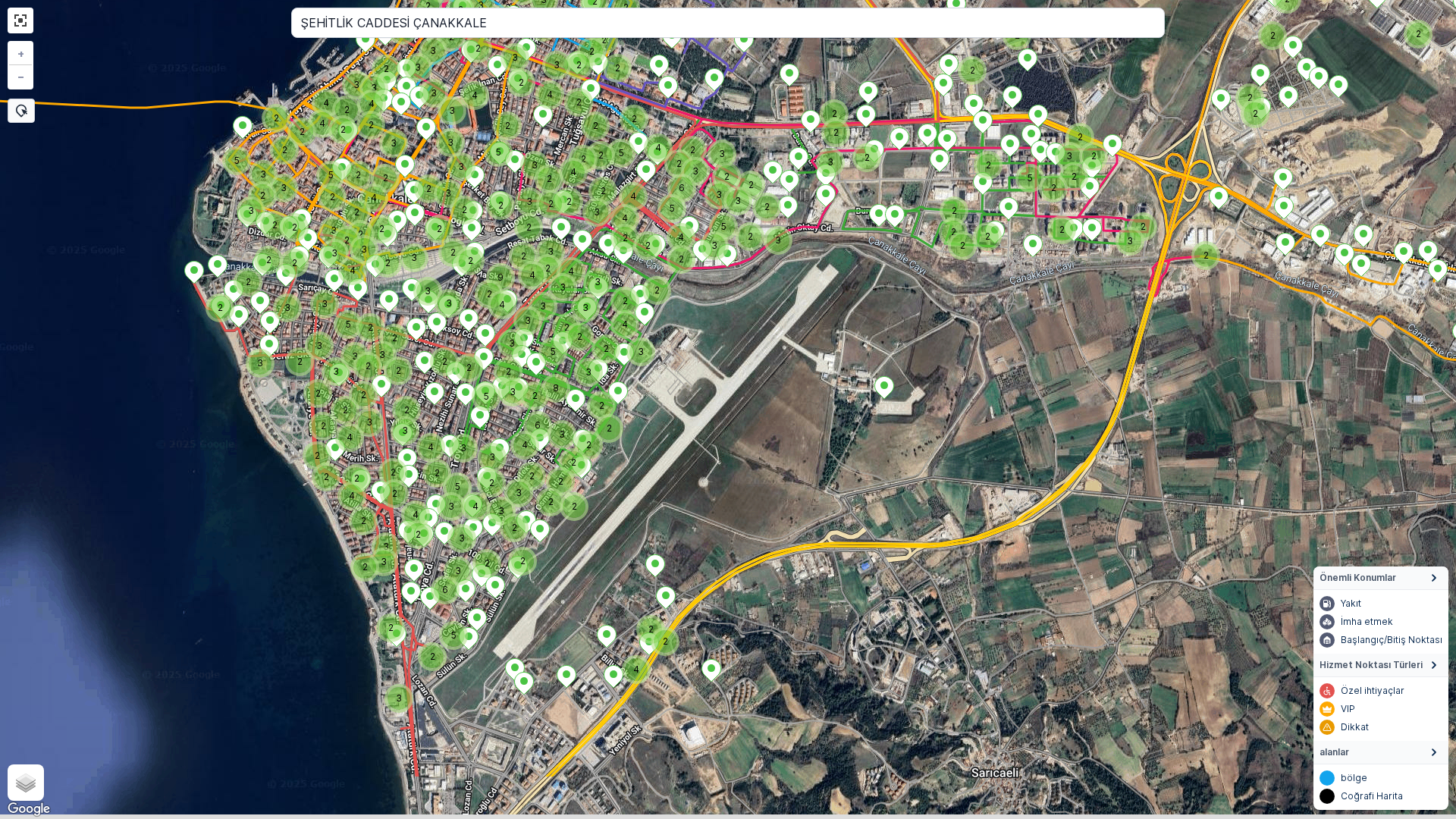
drag, startPoint x: 537, startPoint y: 621, endPoint x: 581, endPoint y: 479, distance: 148.7
click at [581, 479] on div "2 2 2 2 2 2 2 2 2 2 2 3 2 2 3 2 2 3 2 2 2 2 3 3 3 5 2 2 2 2 2 2 5 2 2 2 2 2 2 2…" at bounding box center [728, 410] width 1456 height 819
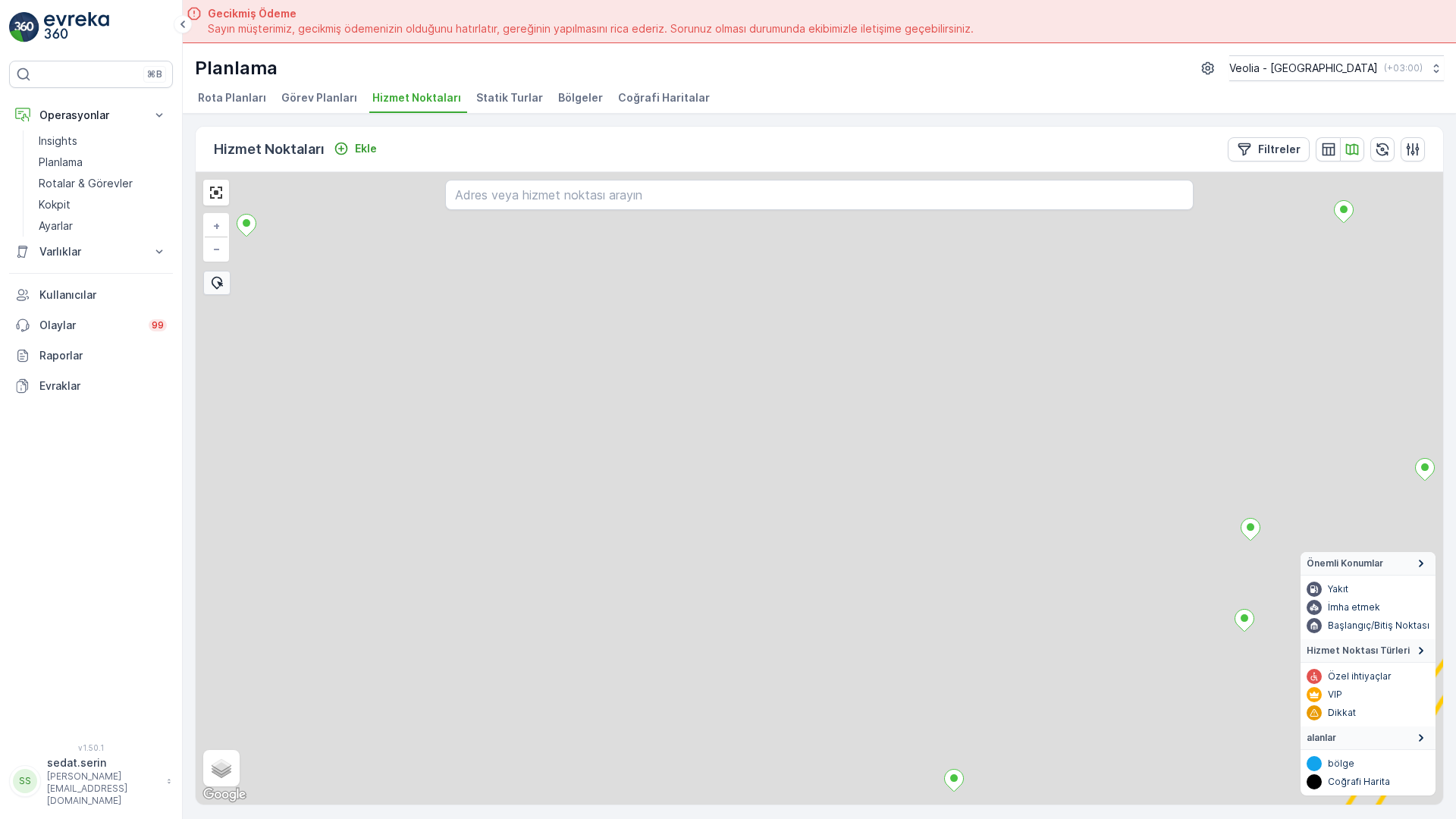
scroll to position [6, 0]
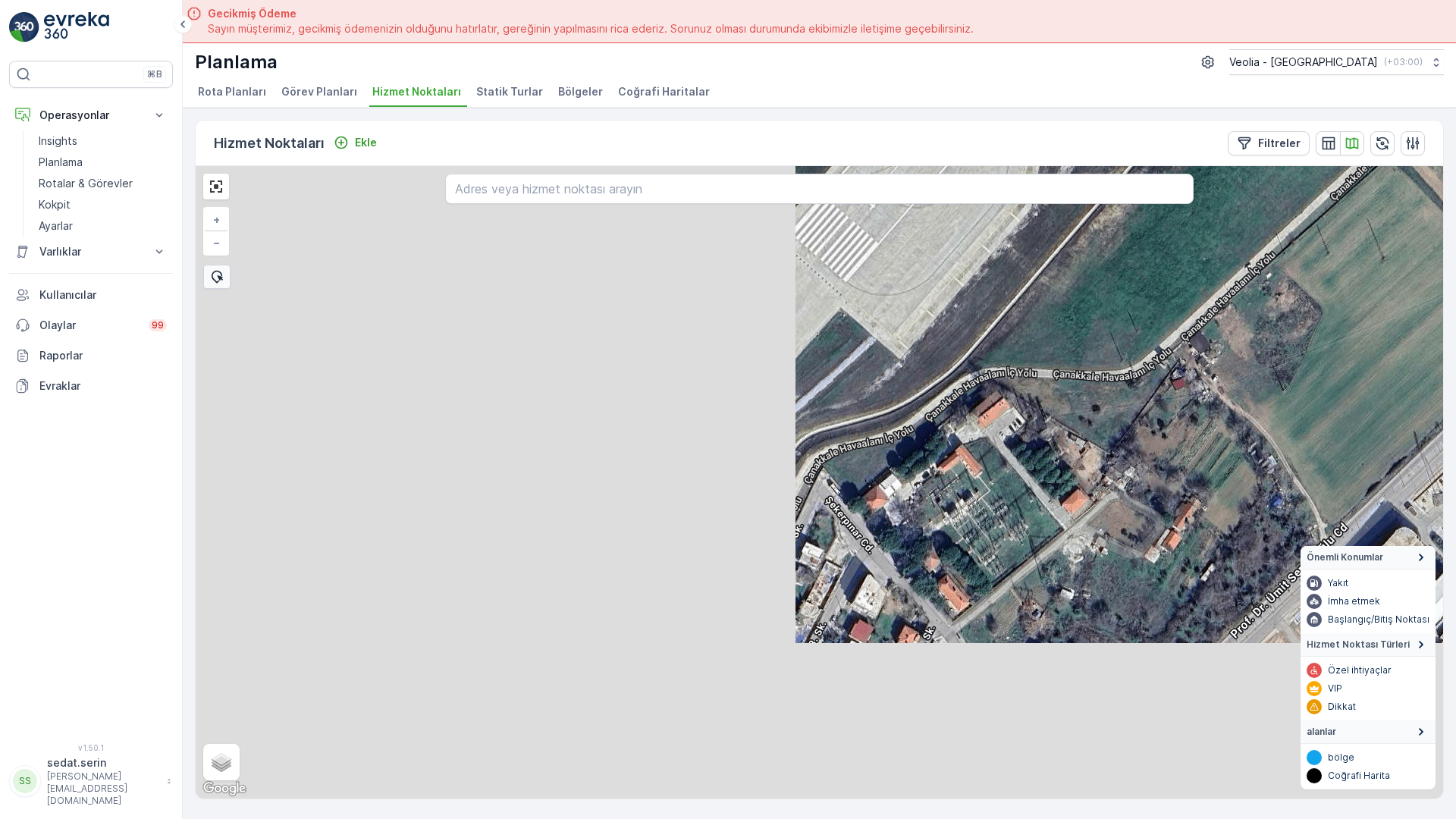
drag, startPoint x: 976, startPoint y: 378, endPoint x: 1105, endPoint y: 220, distance: 204.0
click at [1105, 220] on div "+ − Uydu Yol haritası Arazi Karışık Leaflet Klavye kısayolları Harita Verileri …" at bounding box center [819, 483] width 1247 height 633
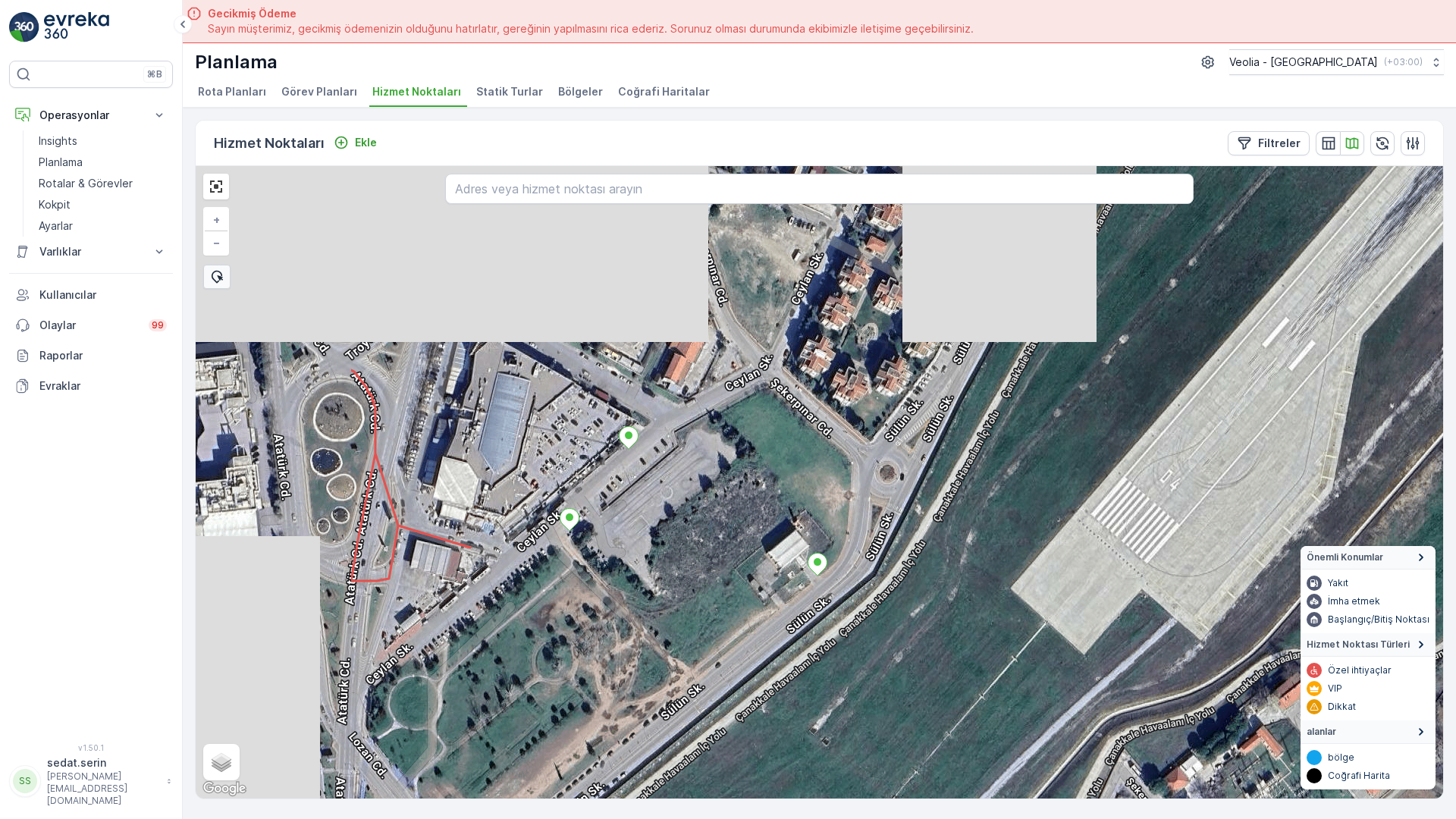
drag, startPoint x: 453, startPoint y: 163, endPoint x: 755, endPoint y: 446, distance: 413.9
click at [755, 446] on div "+ − Uydu Yol haritası Arazi Karışık Leaflet Klavye kısayolları Harita Verileri …" at bounding box center [819, 483] width 1247 height 633
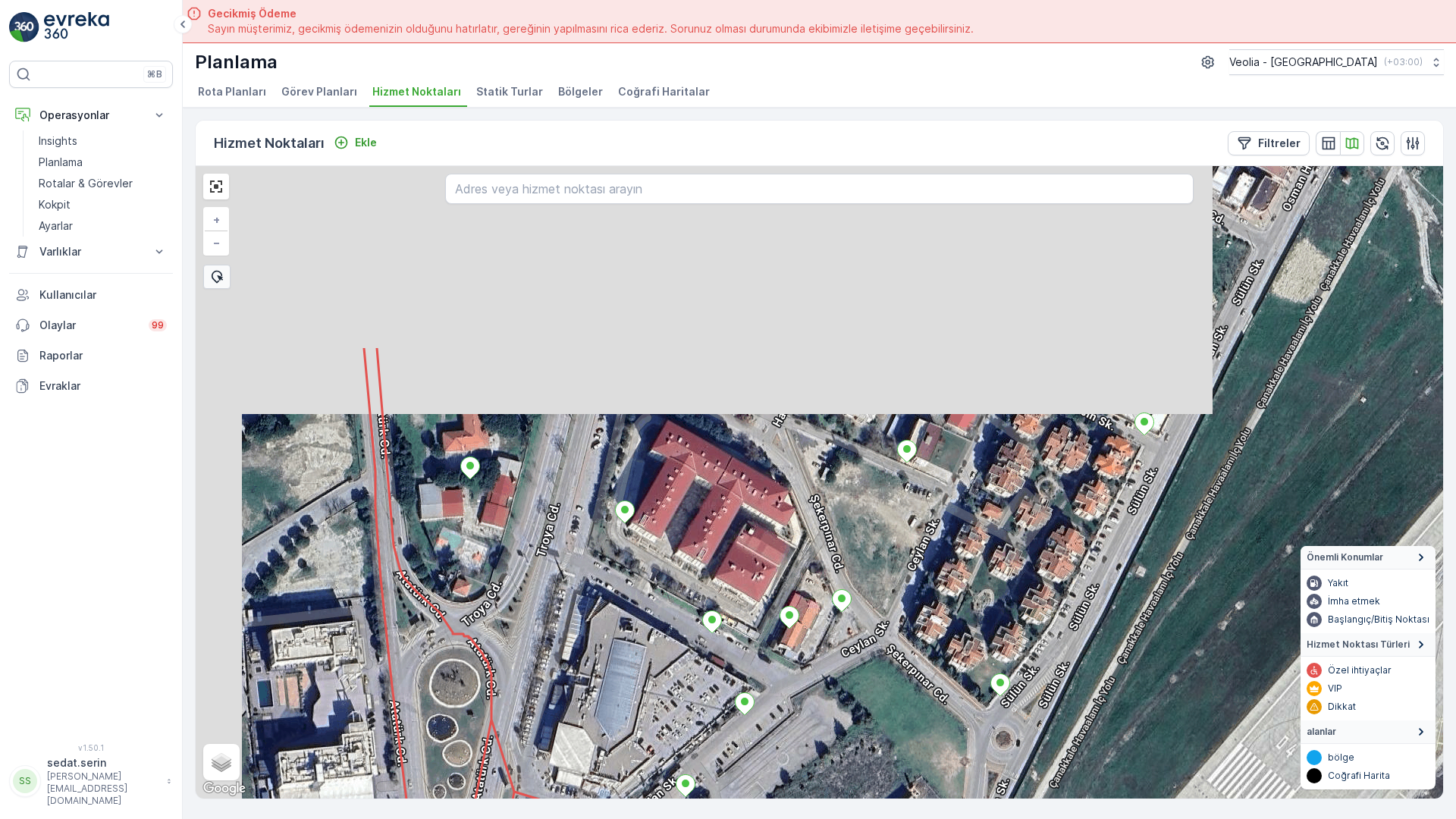
drag, startPoint x: 537, startPoint y: 128, endPoint x: 659, endPoint y: 413, distance: 310.0
click at [659, 413] on div "+ − Uydu Yol haritası Arazi Karışık Leaflet Klavye kısayolları Harita Verileri …" at bounding box center [819, 483] width 1247 height 633
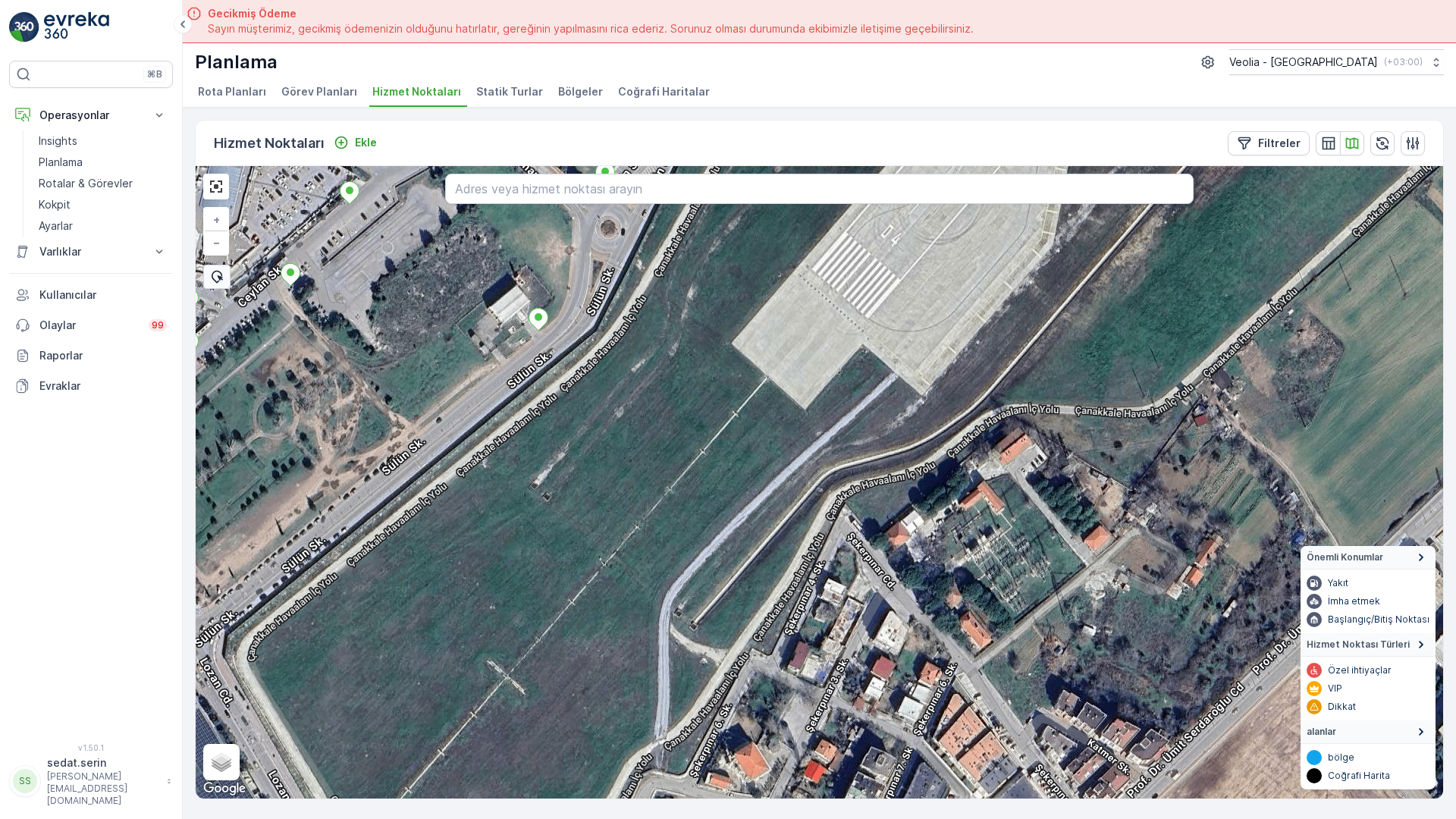
drag, startPoint x: 920, startPoint y: 726, endPoint x: 503, endPoint y: 170, distance: 695.0
click at [491, 166] on div "+ − Uydu Yol haritası Arazi Karışık Leaflet Klavye kısayolları Harita Verileri …" at bounding box center [819, 483] width 1247 height 633
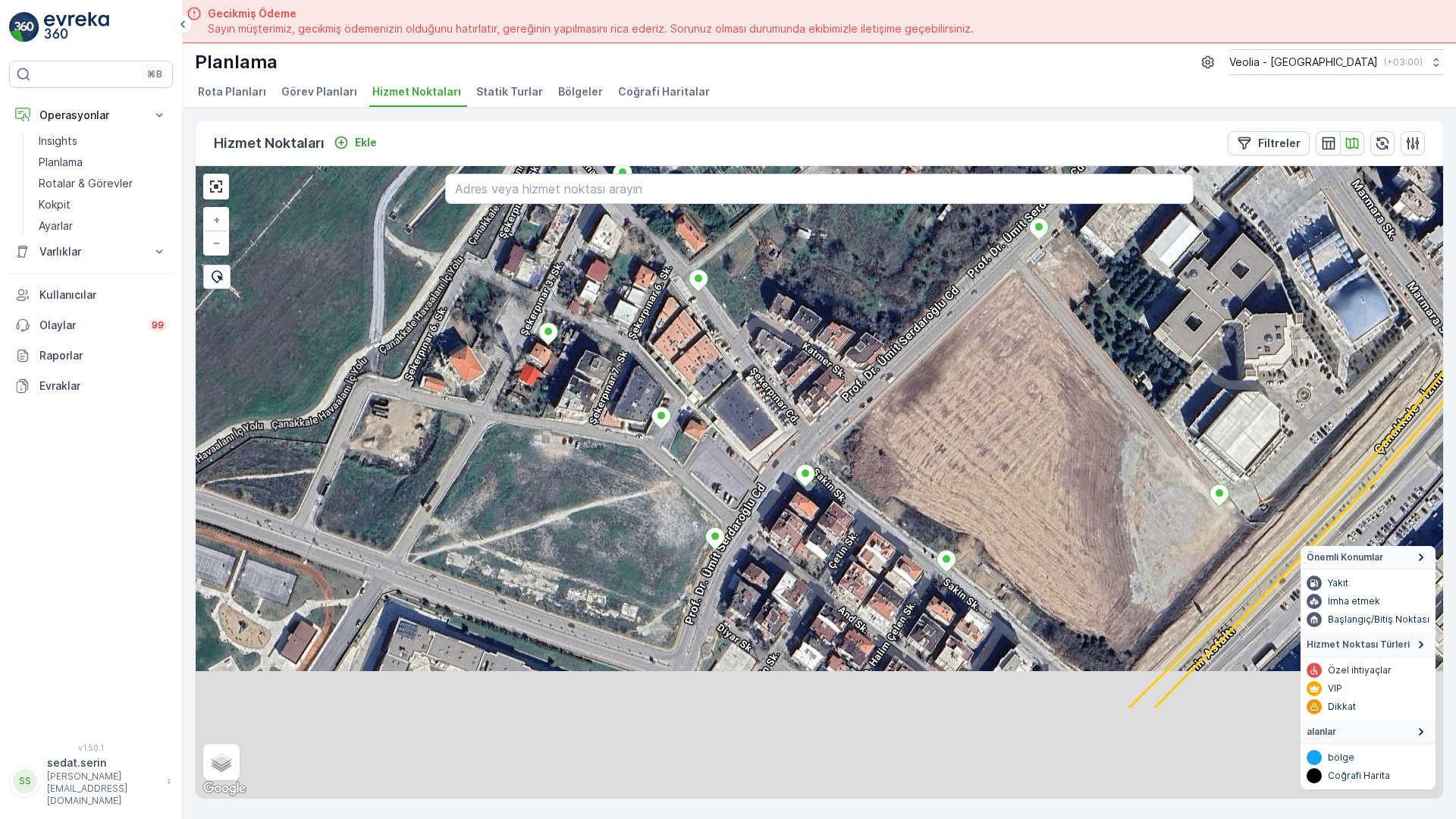
drag, startPoint x: 844, startPoint y: 572, endPoint x: 577, endPoint y: 203, distance: 455.5
click at [577, 203] on div "+ − Uydu Yol haritası Arazi Karışık Leaflet Klavye kısayolları Harita Verileri …" at bounding box center [819, 483] width 1247 height 633
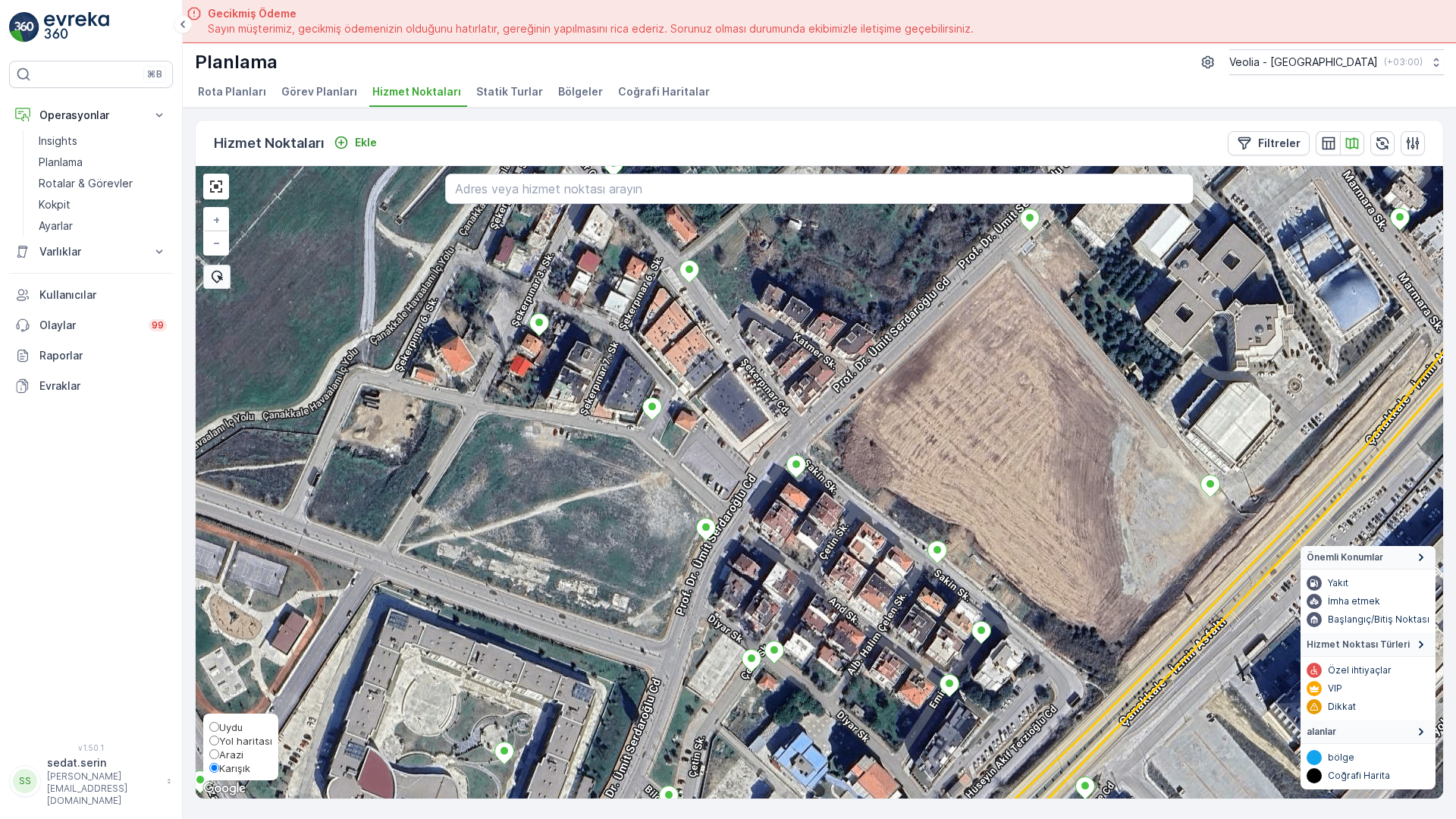
click at [219, 747] on span "Yol haritası" at bounding box center [246, 742] width 53 height 13
click at [209, 746] on input "Yol haritası" at bounding box center [214, 741] width 10 height 10
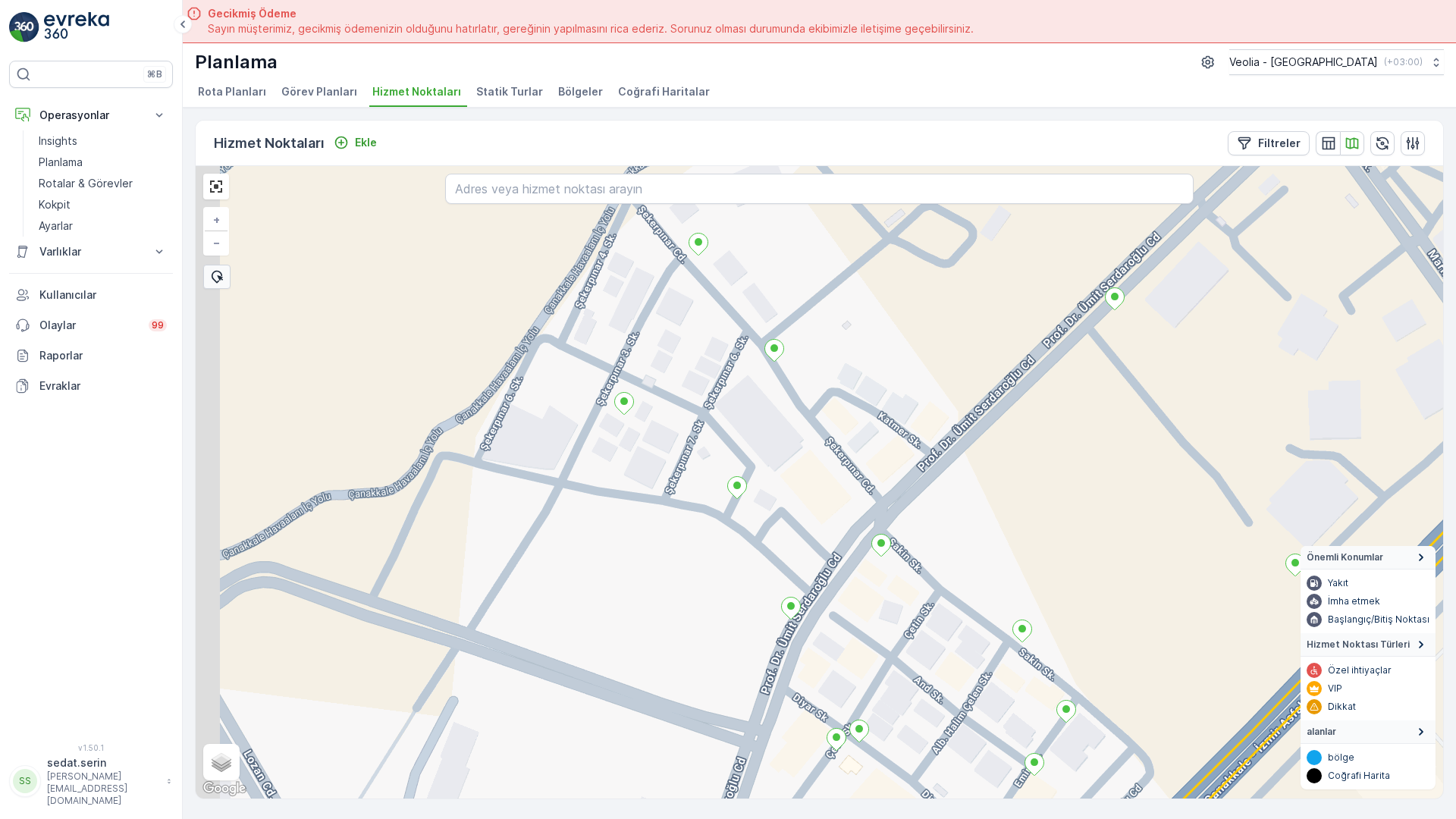
drag, startPoint x: 538, startPoint y: 330, endPoint x: 702, endPoint y: 520, distance: 251.0
click at [702, 520] on div "+ − Uydu Yol haritası Arazi Karışık Leaflet Klavye kısayolları Harita Verileri …" at bounding box center [819, 483] width 1247 height 633
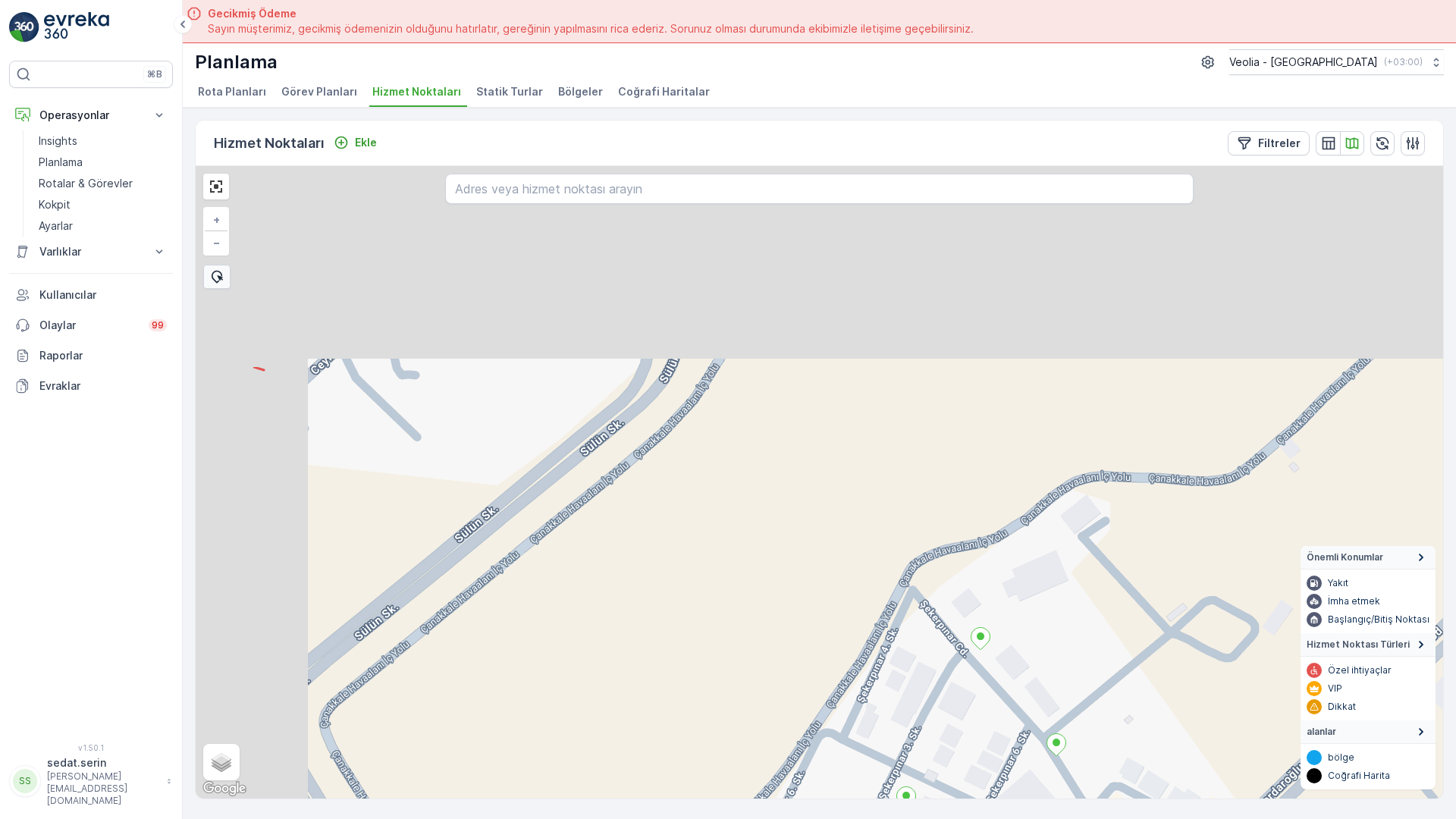
drag, startPoint x: 534, startPoint y: 150, endPoint x: 816, endPoint y: 560, distance: 497.6
click at [816, 560] on div "+ − Uydu Yol haritası Arazi Karışık Leaflet Klavye kısayolları Harita Verileri …" at bounding box center [819, 483] width 1247 height 633
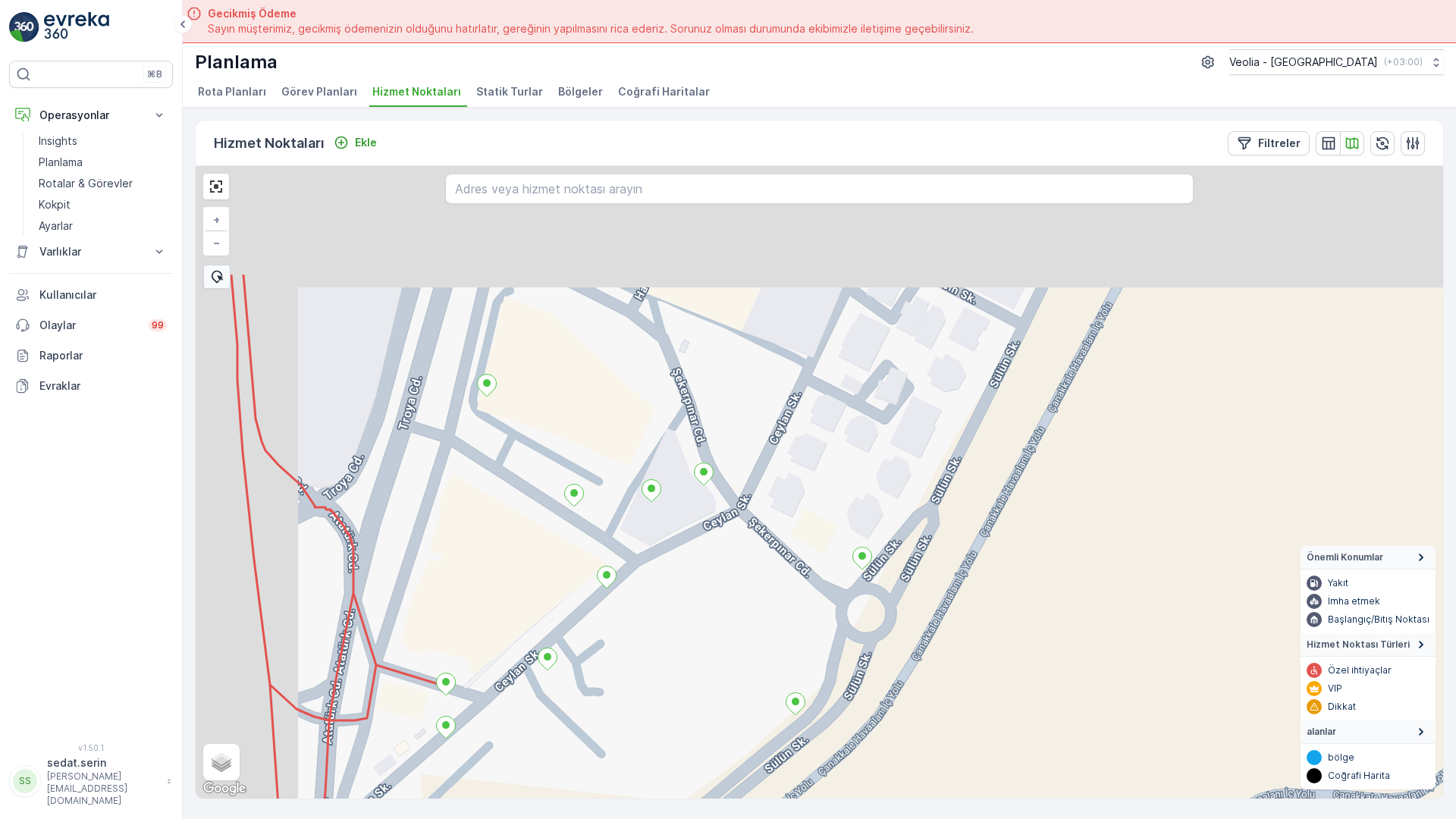
drag, startPoint x: 608, startPoint y: 327, endPoint x: 716, endPoint y: 515, distance: 216.8
click at [715, 518] on div "2nolu_34_1m + − Uydu Yol haritası Arazi Karışık Leaflet Klavye kısayolları Hari…" at bounding box center [819, 483] width 1247 height 633
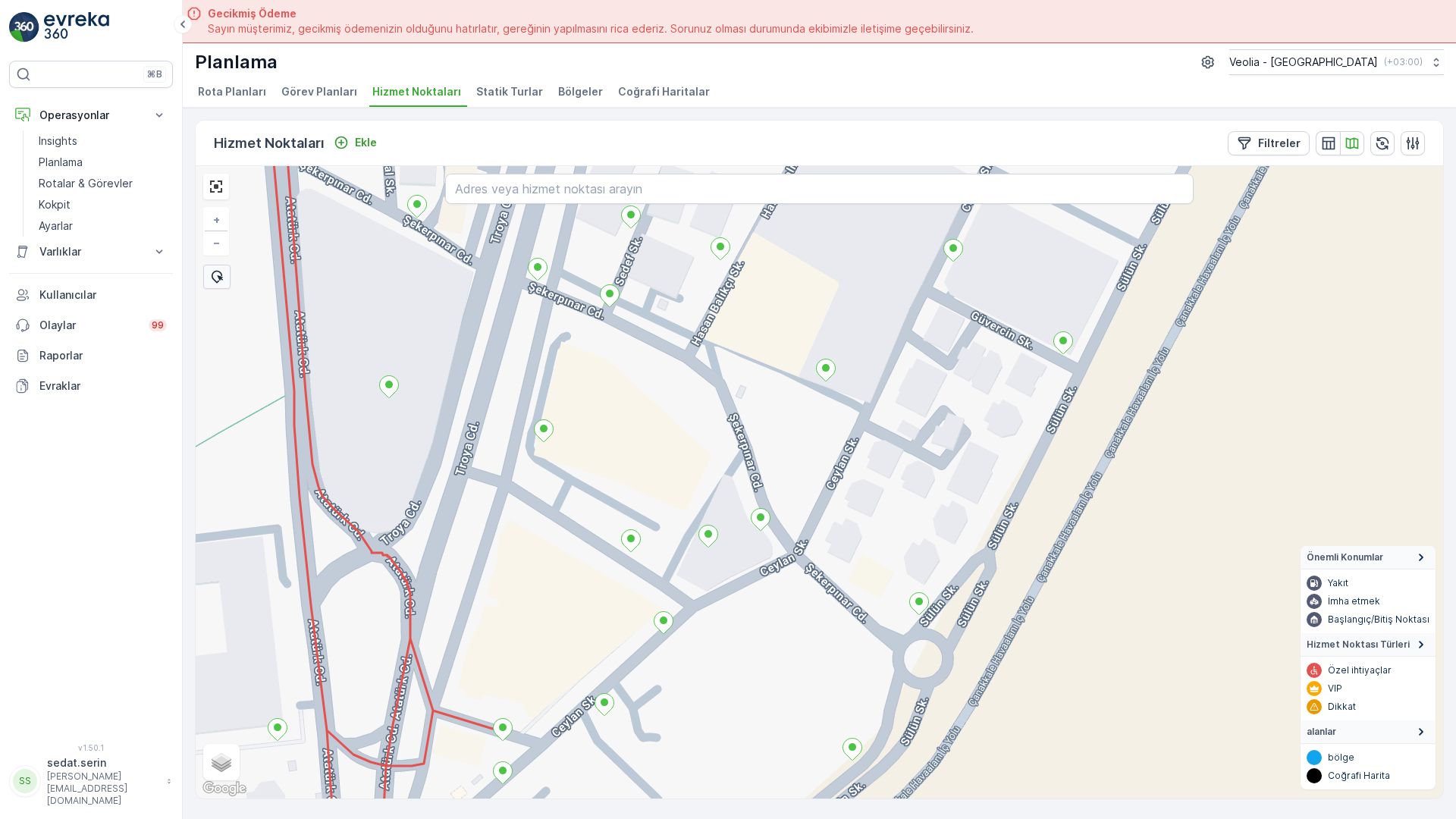
drag, startPoint x: 268, startPoint y: 95, endPoint x: 447, endPoint y: 284, distance: 260.3
click at [447, 284] on div "2nolu_34_1m + − Uydu Yol haritası Arazi Karışık Leaflet Klavye kısayolları Hari…" at bounding box center [819, 483] width 1247 height 633
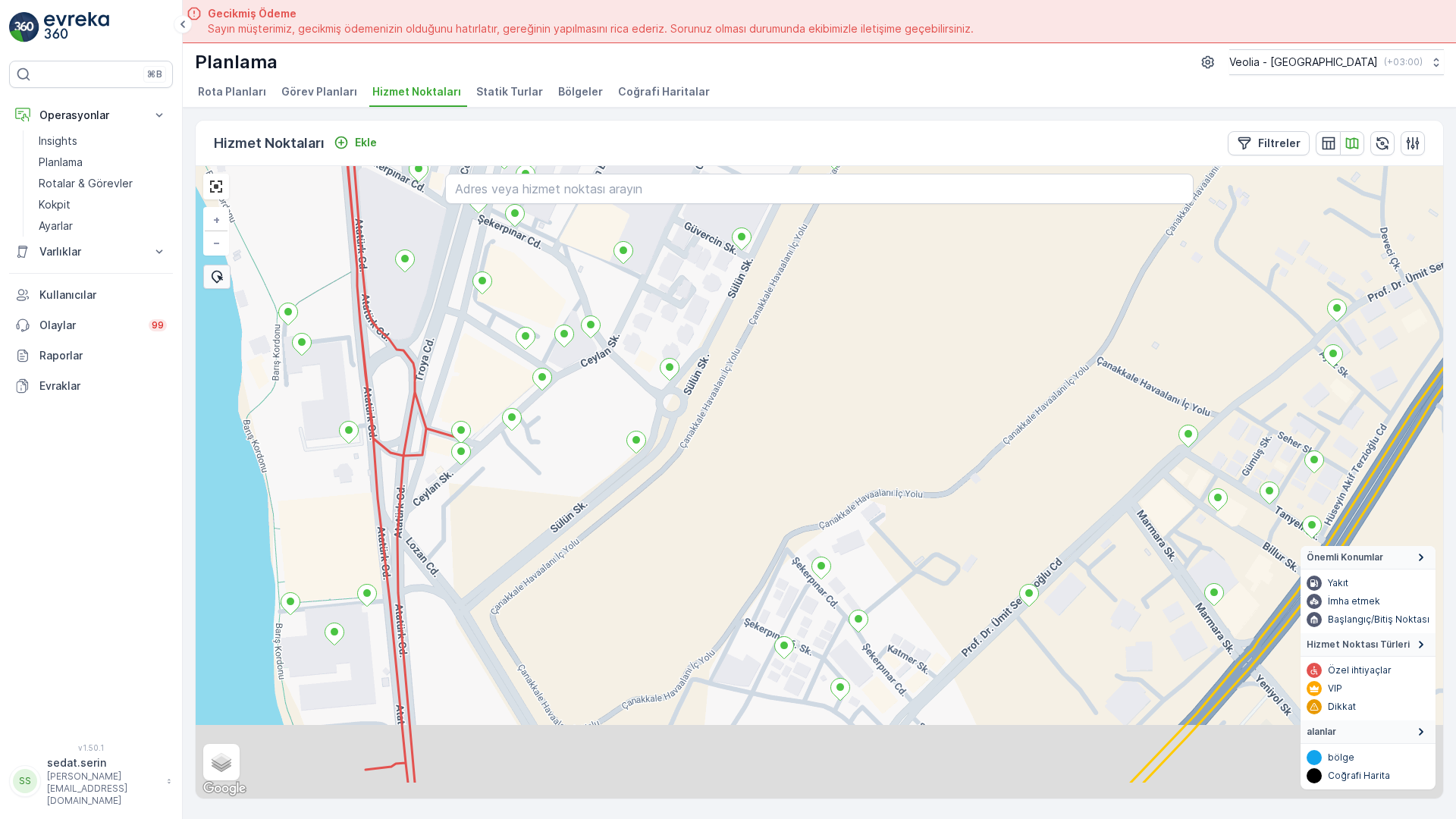
drag, startPoint x: 787, startPoint y: 578, endPoint x: 533, endPoint y: 372, distance: 327.0
click at [484, 293] on div "2 3 2 2 + − Uydu Yol haritası Arazi Karışık Leaflet Klavye kısayolları Harita V…" at bounding box center [819, 483] width 1247 height 633
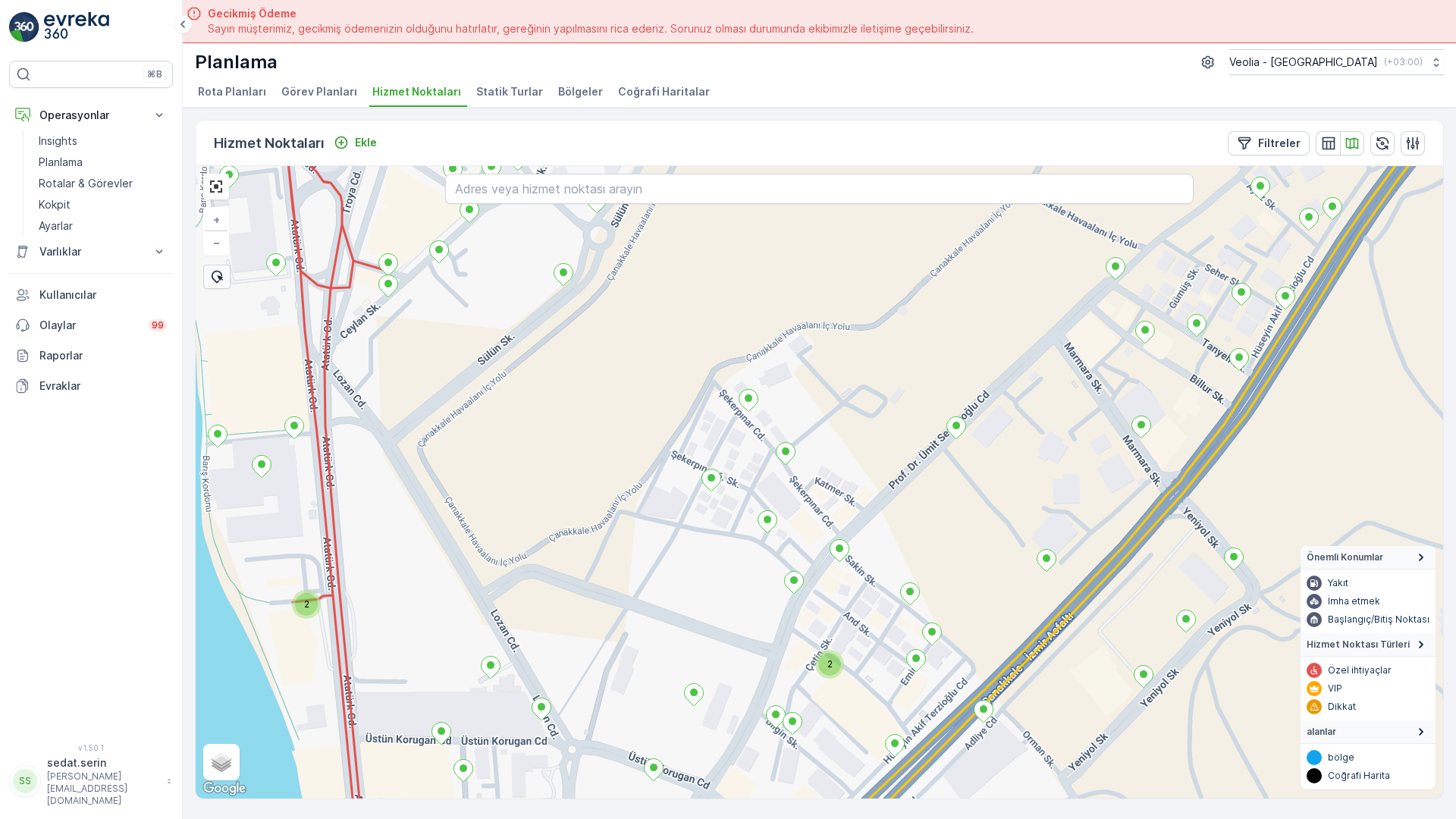
drag, startPoint x: 657, startPoint y: 453, endPoint x: 621, endPoint y: 375, distance: 85.9
click at [621, 375] on div "2 2 + − Uydu Yol haritası Arazi Karışık Leaflet Klavye kısayolları Harita Veril…" at bounding box center [819, 483] width 1247 height 633
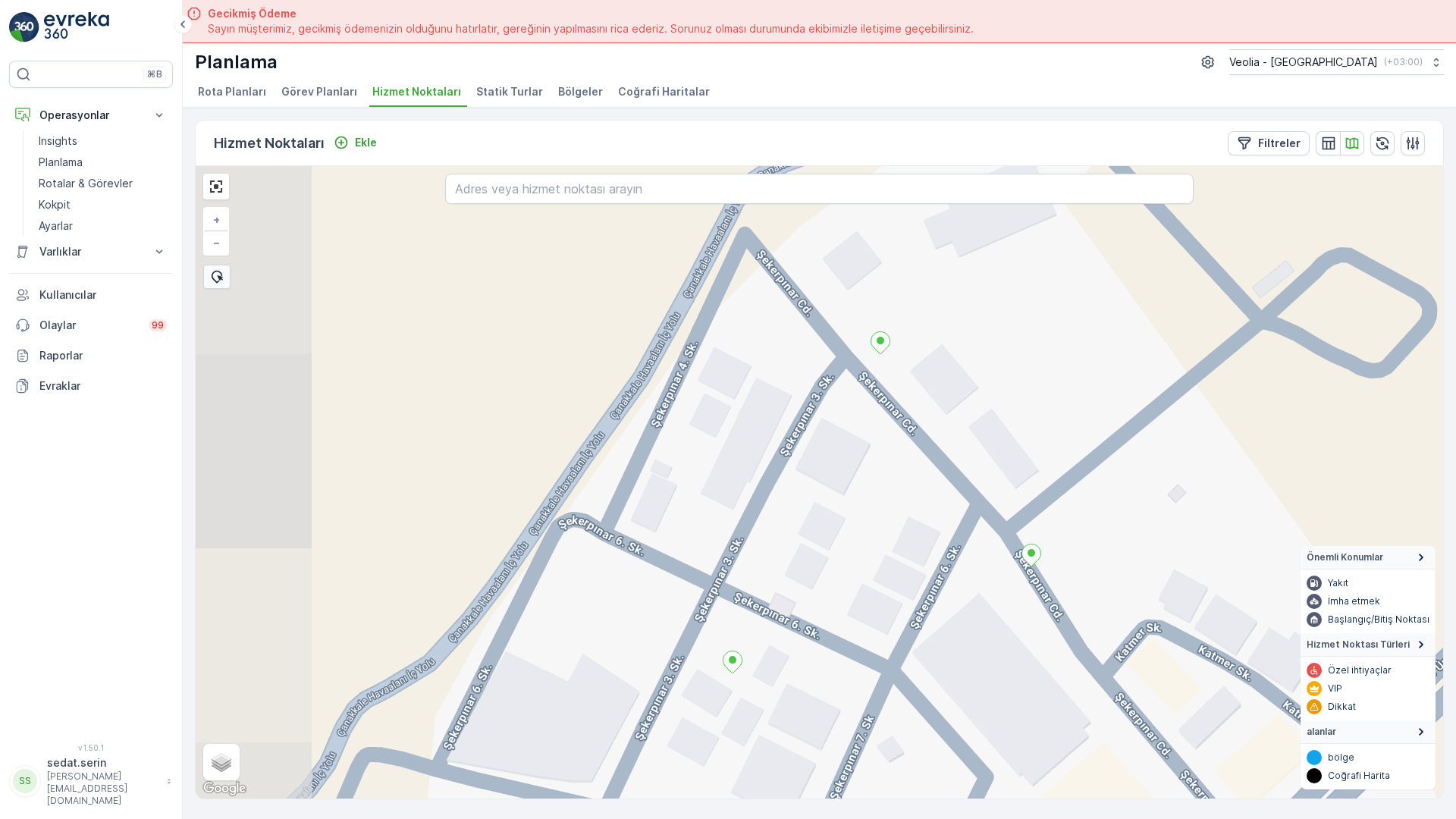
drag, startPoint x: 668, startPoint y: 263, endPoint x: 785, endPoint y: 441, distance: 213.0
click at [785, 441] on div "+ − Uydu Yol haritası Arazi Karışık Leaflet Klavye kısayolları Harita Verileri …" at bounding box center [819, 483] width 1247 height 633
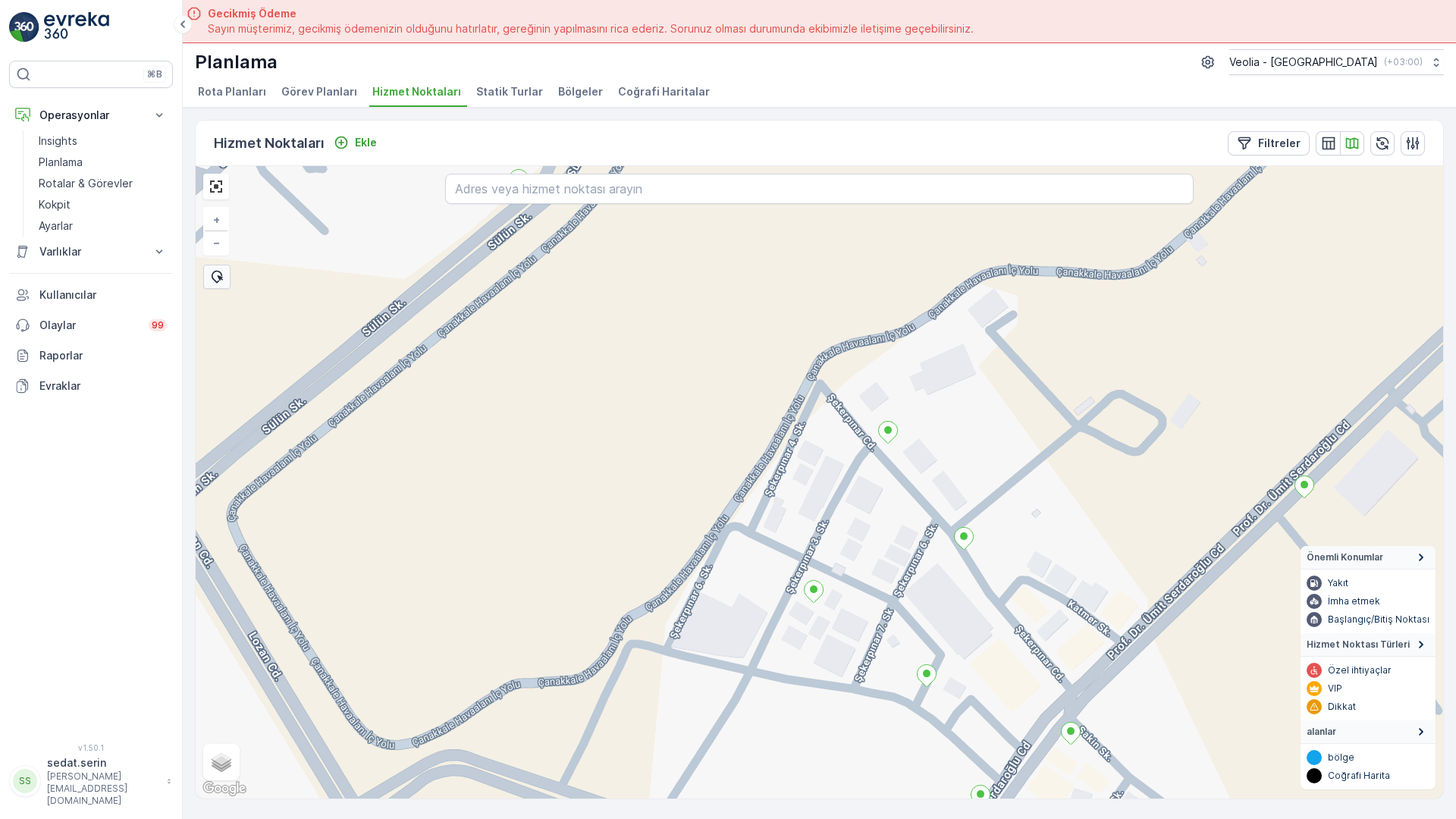
drag, startPoint x: 767, startPoint y: 549, endPoint x: 661, endPoint y: 403, distance: 180.4
click at [661, 403] on div "+ − Uydu Yol haritası Arazi Karışık Leaflet Klavye kısayolları Harita Verileri …" at bounding box center [819, 483] width 1247 height 633
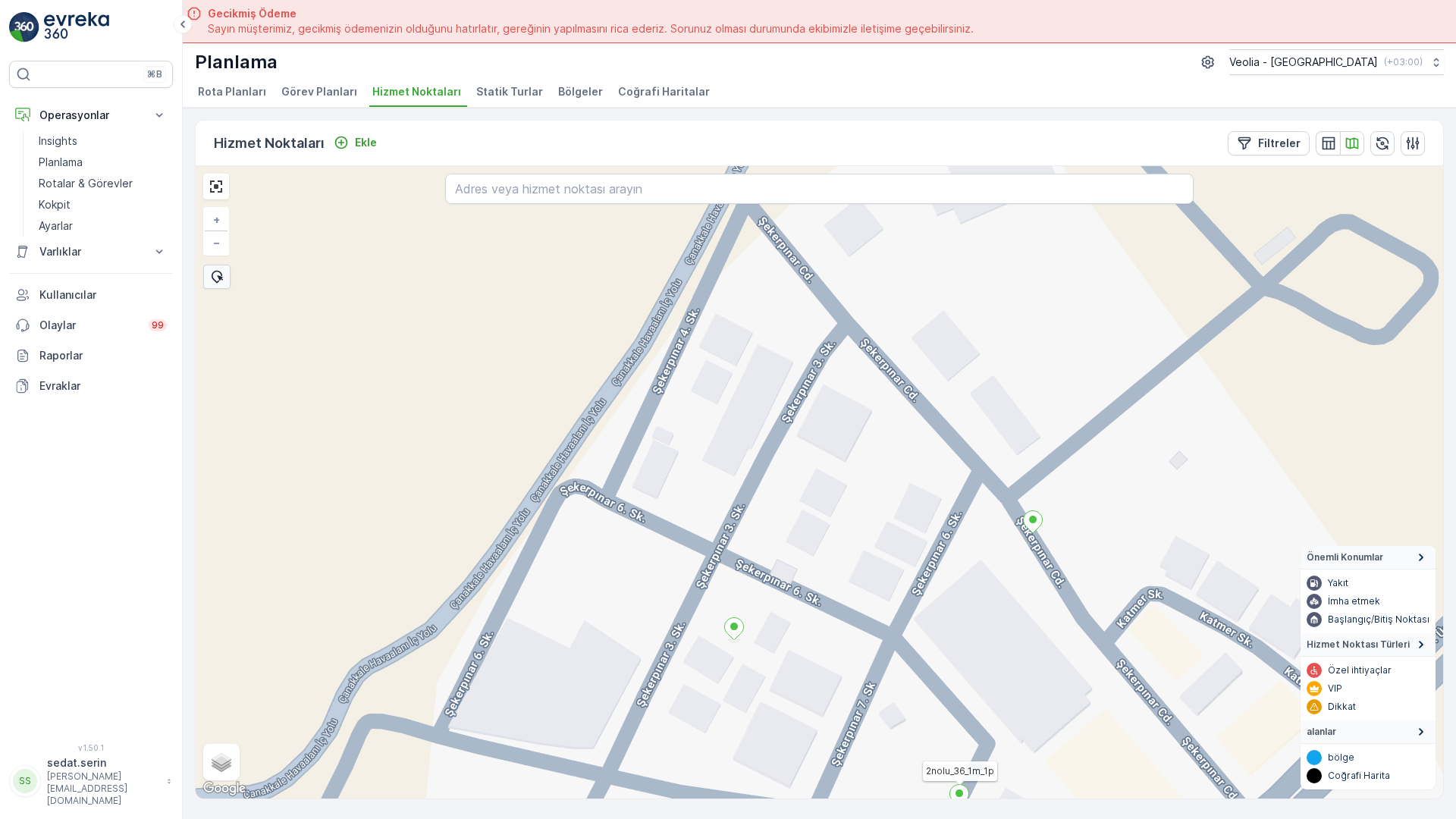
drag, startPoint x: 516, startPoint y: 220, endPoint x: 523, endPoint y: 375, distance: 155.2
click at [523, 375] on div "2nolu_36_1m_1p + − Uydu Yol haritası Arazi Karışık Leaflet Klavye kısayolları H…" at bounding box center [819, 483] width 1247 height 633
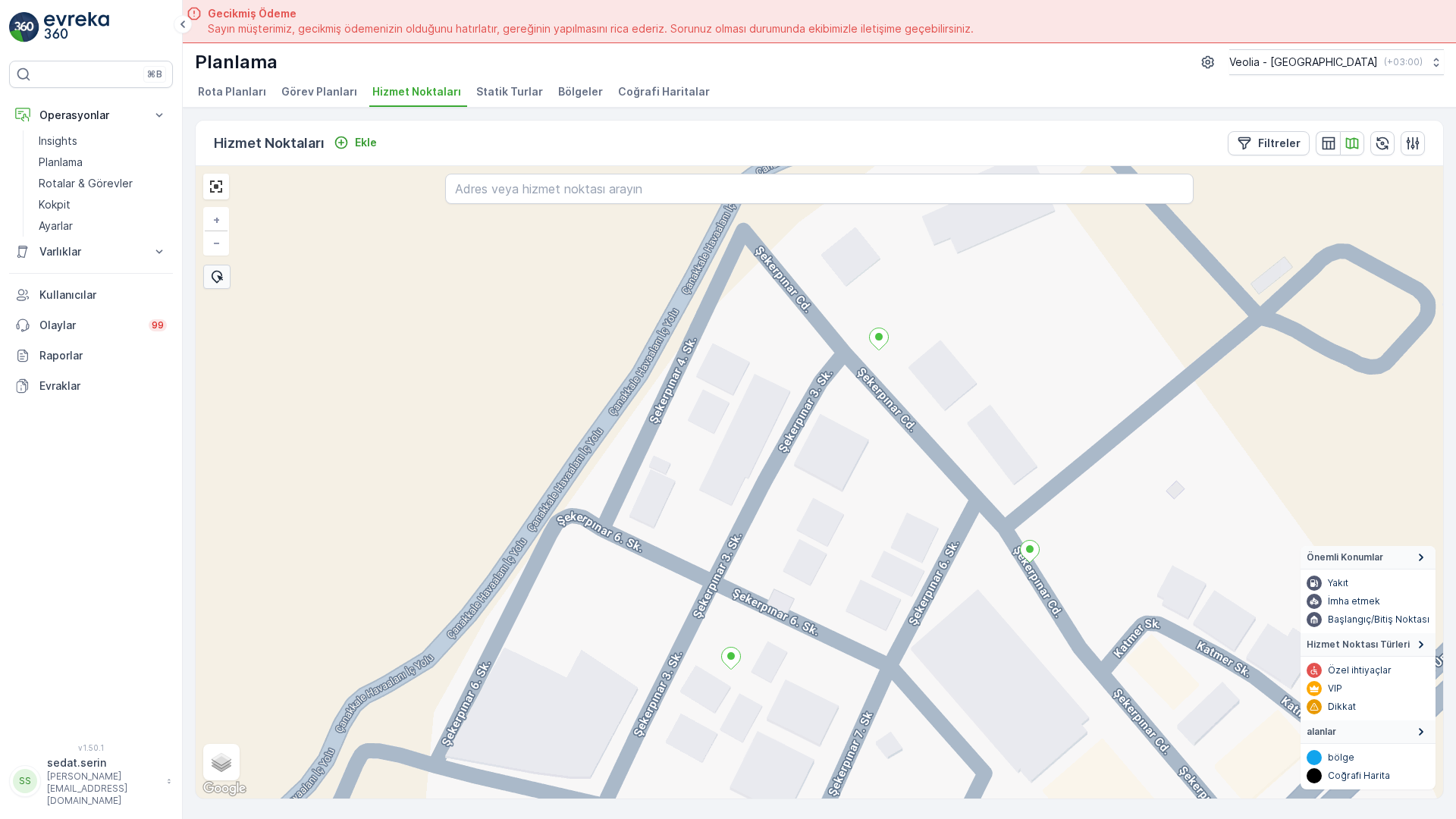
drag, startPoint x: 556, startPoint y: 258, endPoint x: 532, endPoint y: 213, distance: 51.0
click at [532, 213] on div "+ − Uydu Yol haritası Arazi Karışık Leaflet Klavye kısayolları Harita Verileri …" at bounding box center [819, 483] width 1247 height 633
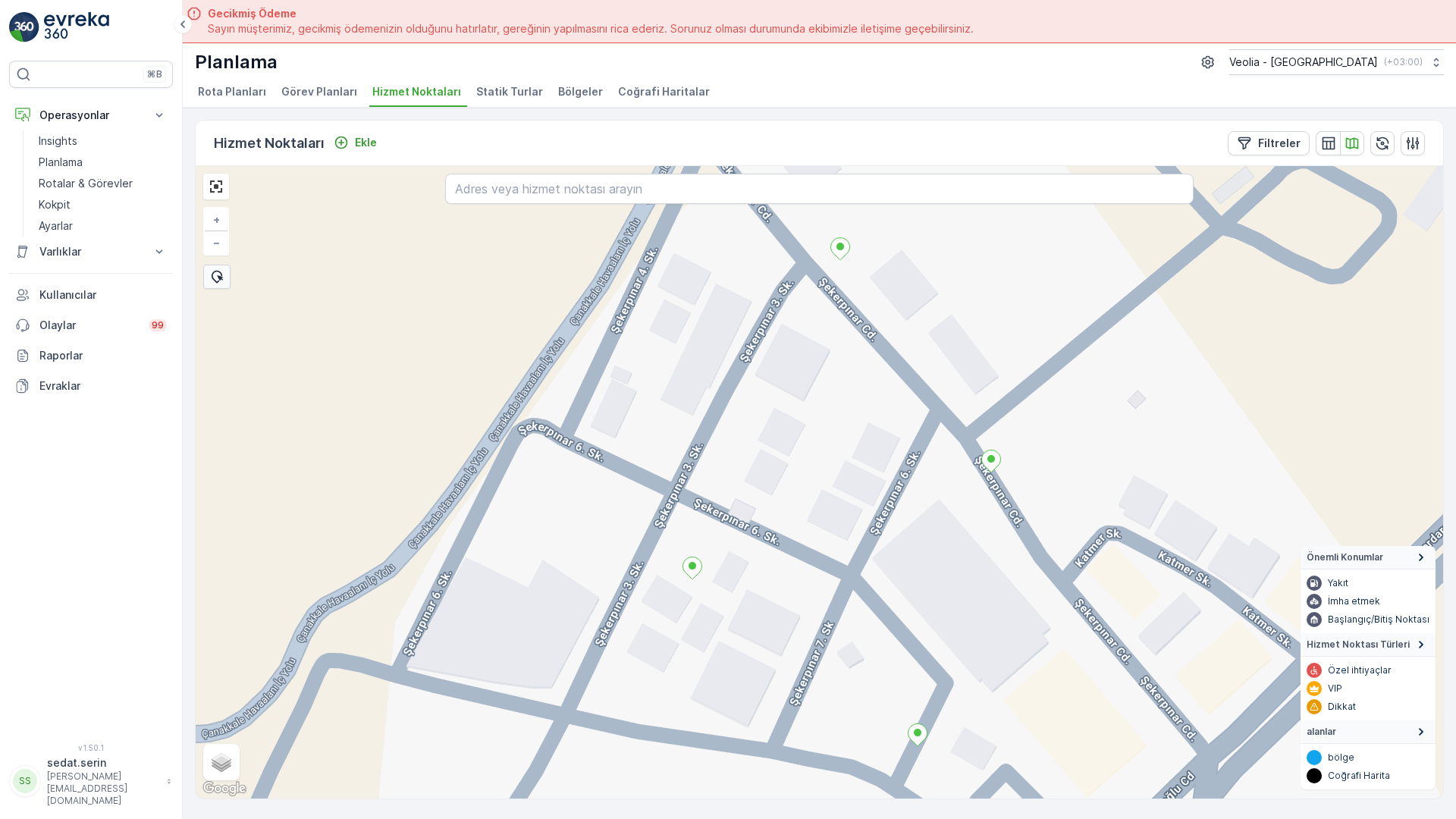
drag, startPoint x: 751, startPoint y: 535, endPoint x: 730, endPoint y: 506, distance: 35.8
click at [730, 506] on div "+ − Uydu Yol haritası Arazi Karışık Leaflet Klavye kısayolları Harita Verileri …" at bounding box center [819, 483] width 1247 height 633
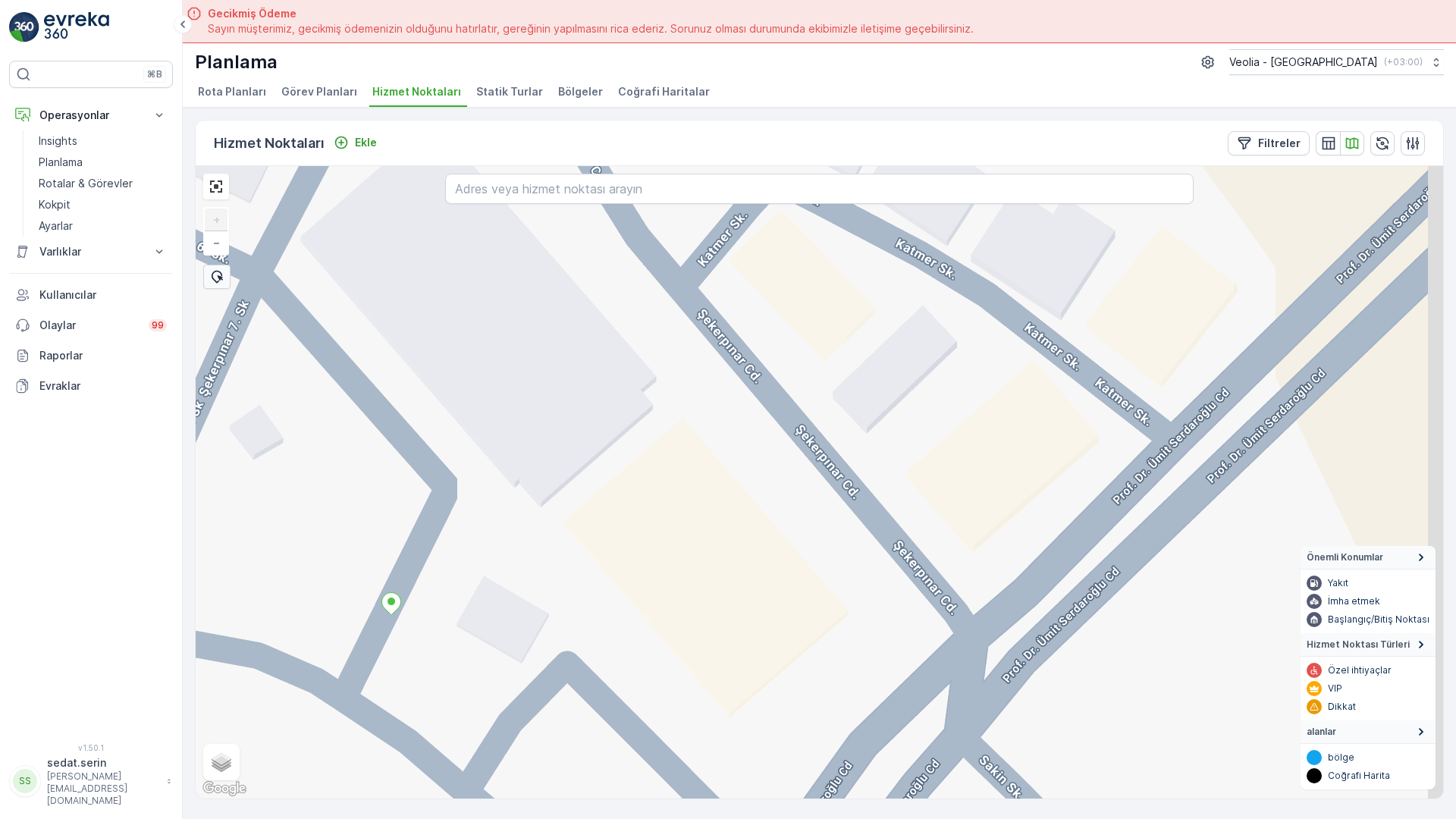
drag, startPoint x: 763, startPoint y: 399, endPoint x: 416, endPoint y: 388, distance: 347.2
click at [416, 388] on div "+ − Uydu Yol haritası Arazi Karışık Leaflet Klavye kısayolları Harita Verileri …" at bounding box center [819, 483] width 1247 height 633
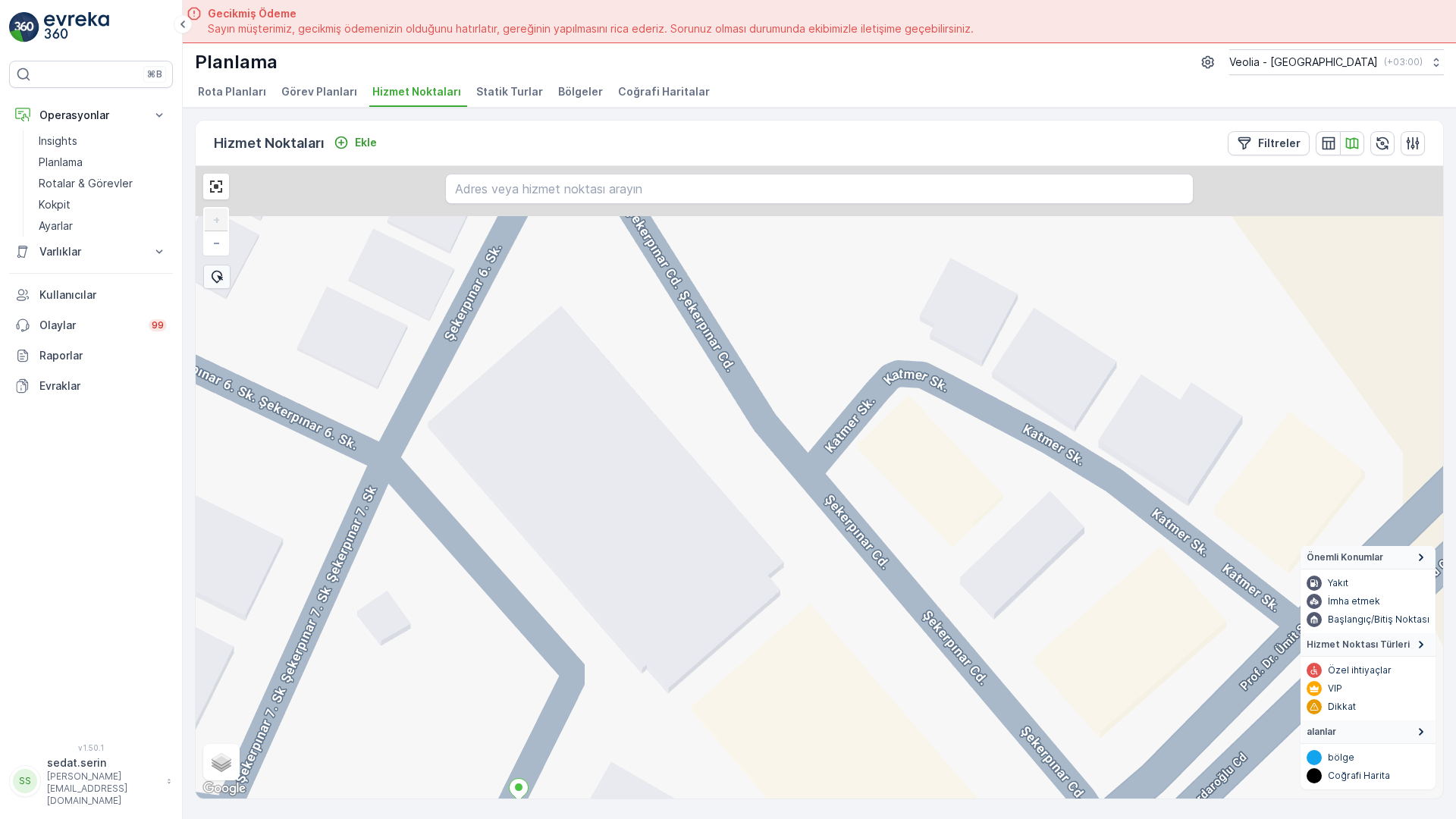
drag, startPoint x: 748, startPoint y: 435, endPoint x: 875, endPoint y: 621, distance: 225.2
click at [875, 621] on div "+ − Uydu Yol haritası Arazi Karışık Leaflet Klavye kısayolları Harita Verileri …" at bounding box center [819, 483] width 1247 height 633
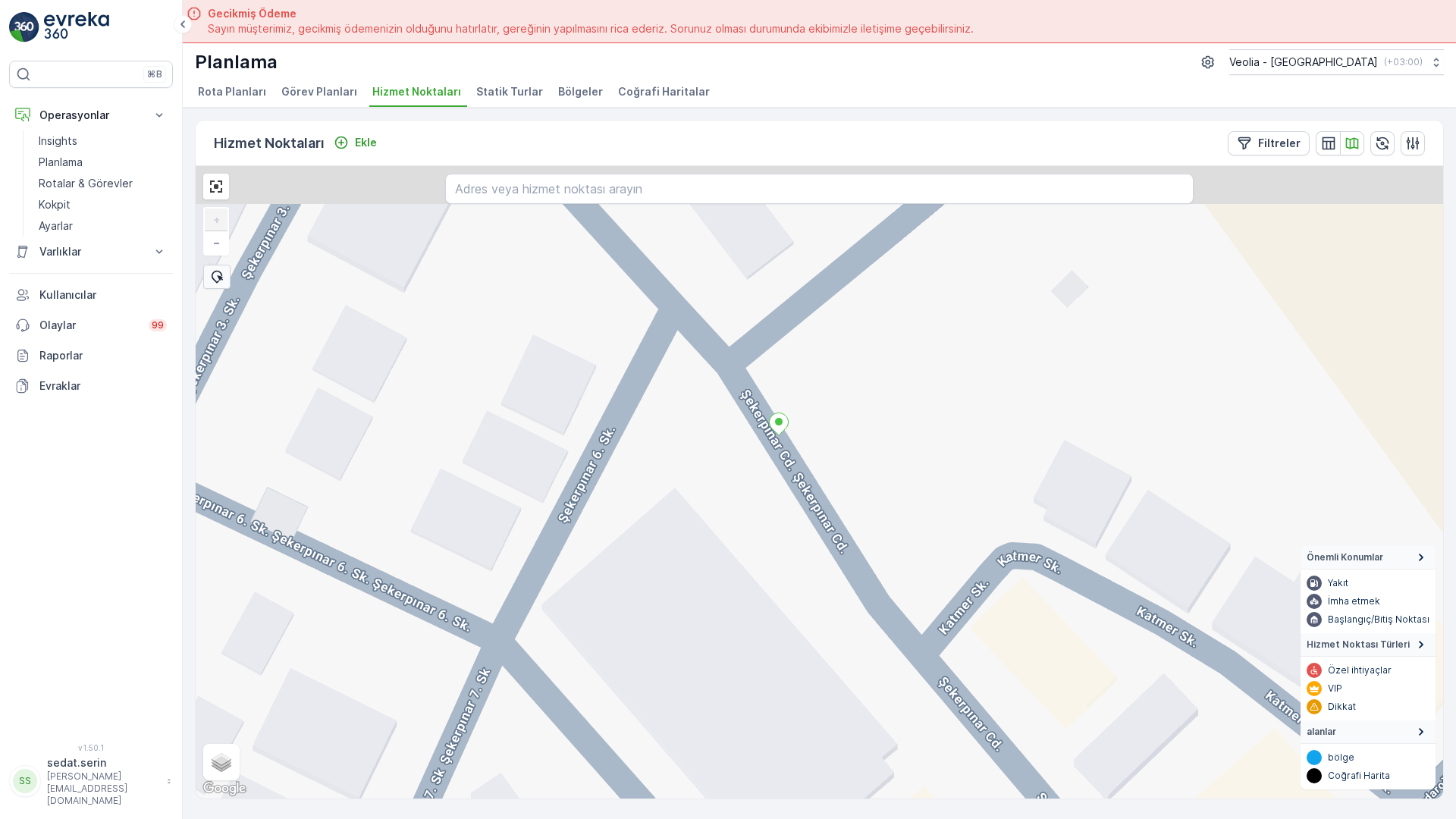
drag, startPoint x: 603, startPoint y: 252, endPoint x: 794, endPoint y: 541, distance: 346.4
click at [814, 572] on div "+ − Uydu Yol haritası Arazi Karışık Leaflet Klavye kısayolları Harita Verileri …" at bounding box center [819, 483] width 1247 height 633
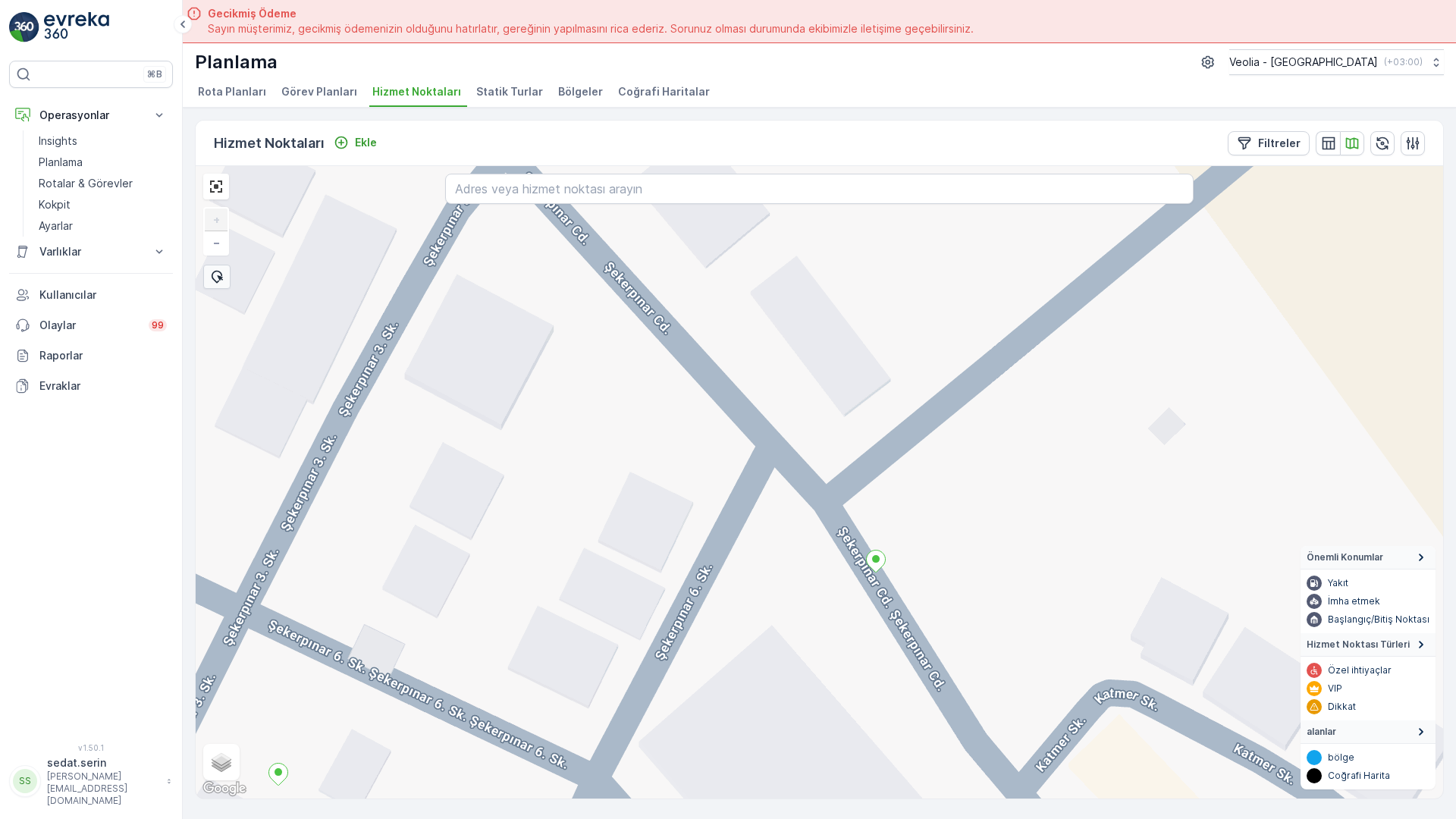
drag, startPoint x: 666, startPoint y: 302, endPoint x: 750, endPoint y: 442, distance: 163.3
click at [750, 442] on div "+ − Uydu Yol haritası Arazi Karışık Leaflet Klavye kısayolları Harita Verileri …" at bounding box center [819, 483] width 1247 height 633
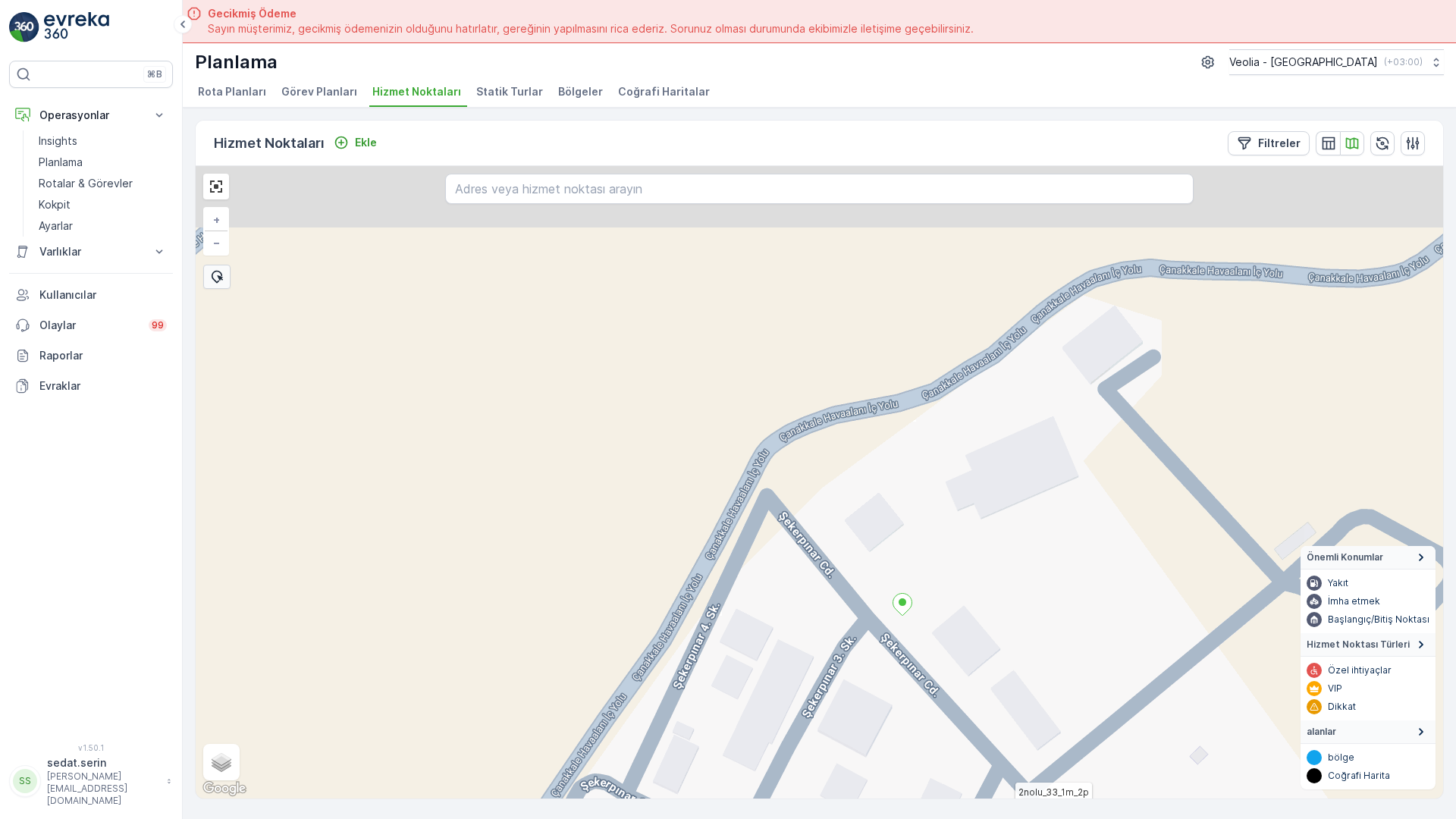
drag, startPoint x: 636, startPoint y: 399, endPoint x: 708, endPoint y: 511, distance: 133.1
click at [708, 511] on div "2nolu_33_1m_2p + − Uydu Yol haritası Arazi Karışık Leaflet Klavye kısayolları H…" at bounding box center [819, 483] width 1247 height 633
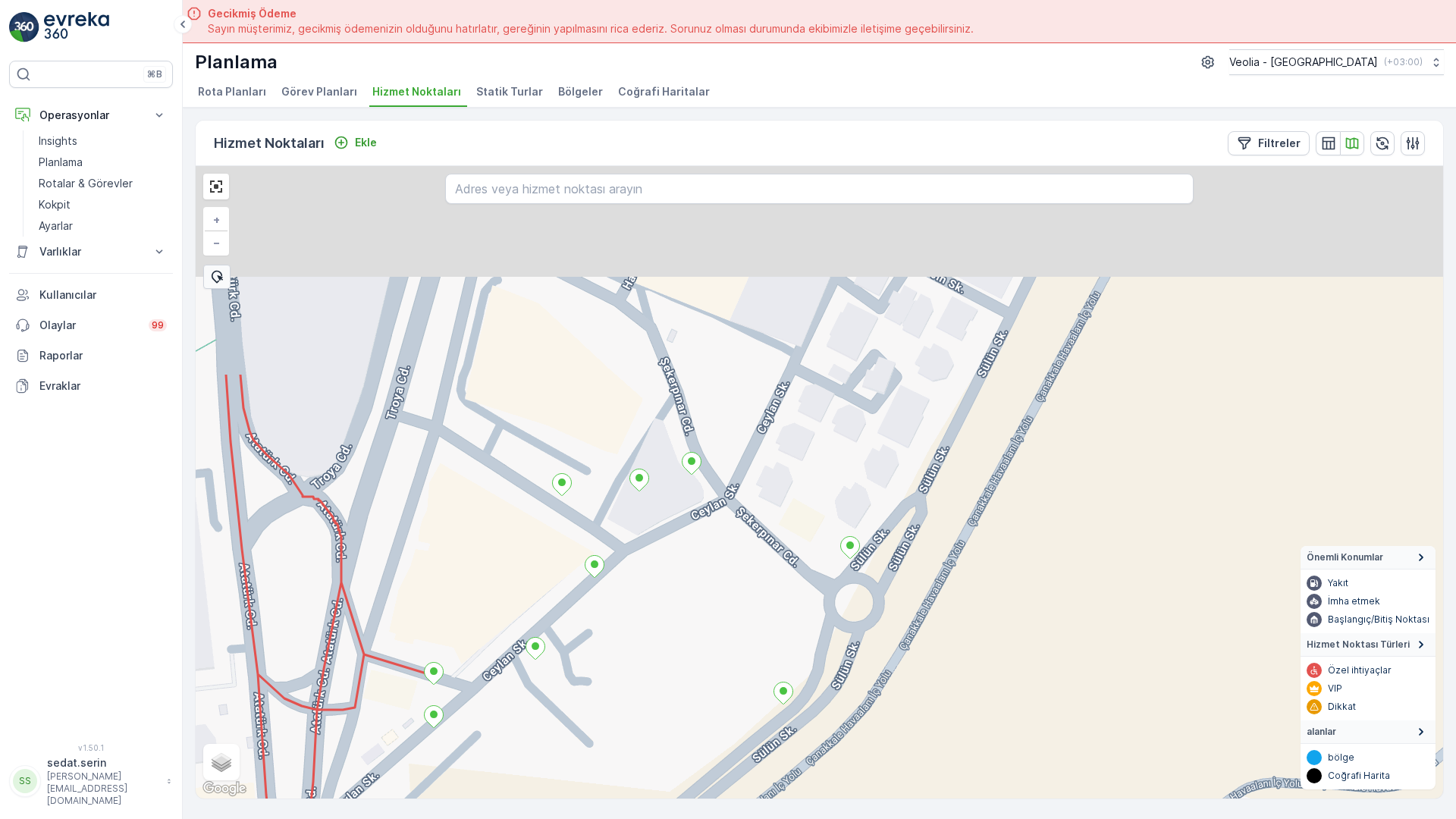
drag, startPoint x: 590, startPoint y: 308, endPoint x: 710, endPoint y: 582, distance: 299.1
click at [712, 603] on div "2nolu_33_1m_2p + − Uydu Yol haritası Arazi Karışık Leaflet Klavye kısayolları H…" at bounding box center [819, 483] width 1247 height 633
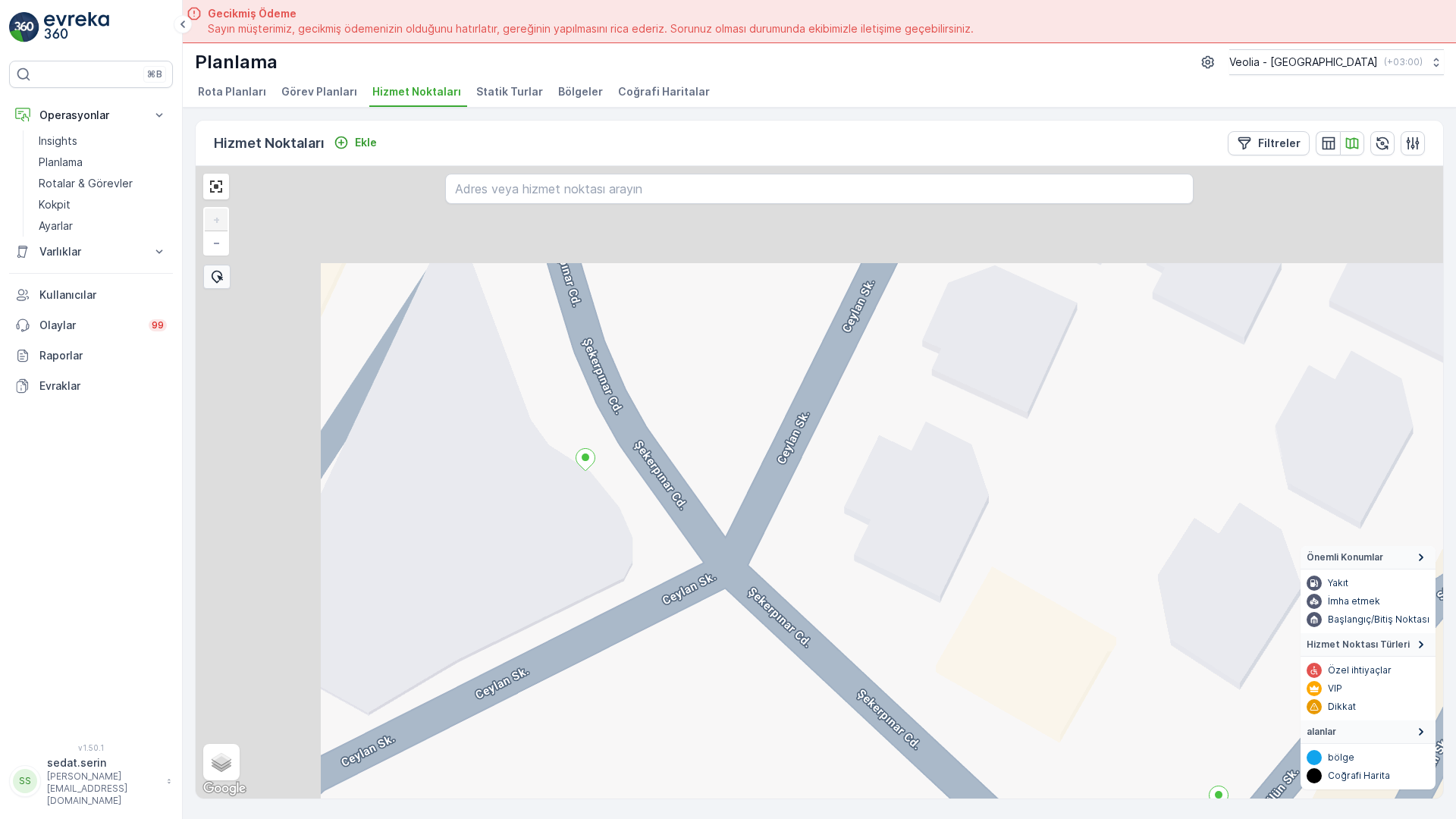
drag, startPoint x: 501, startPoint y: 259, endPoint x: 744, endPoint y: 579, distance: 401.8
click at [745, 581] on div "+ − Uydu Yol haritası Arazi Karışık Leaflet Klavye kısayolları Harita Verileri …" at bounding box center [819, 483] width 1247 height 633
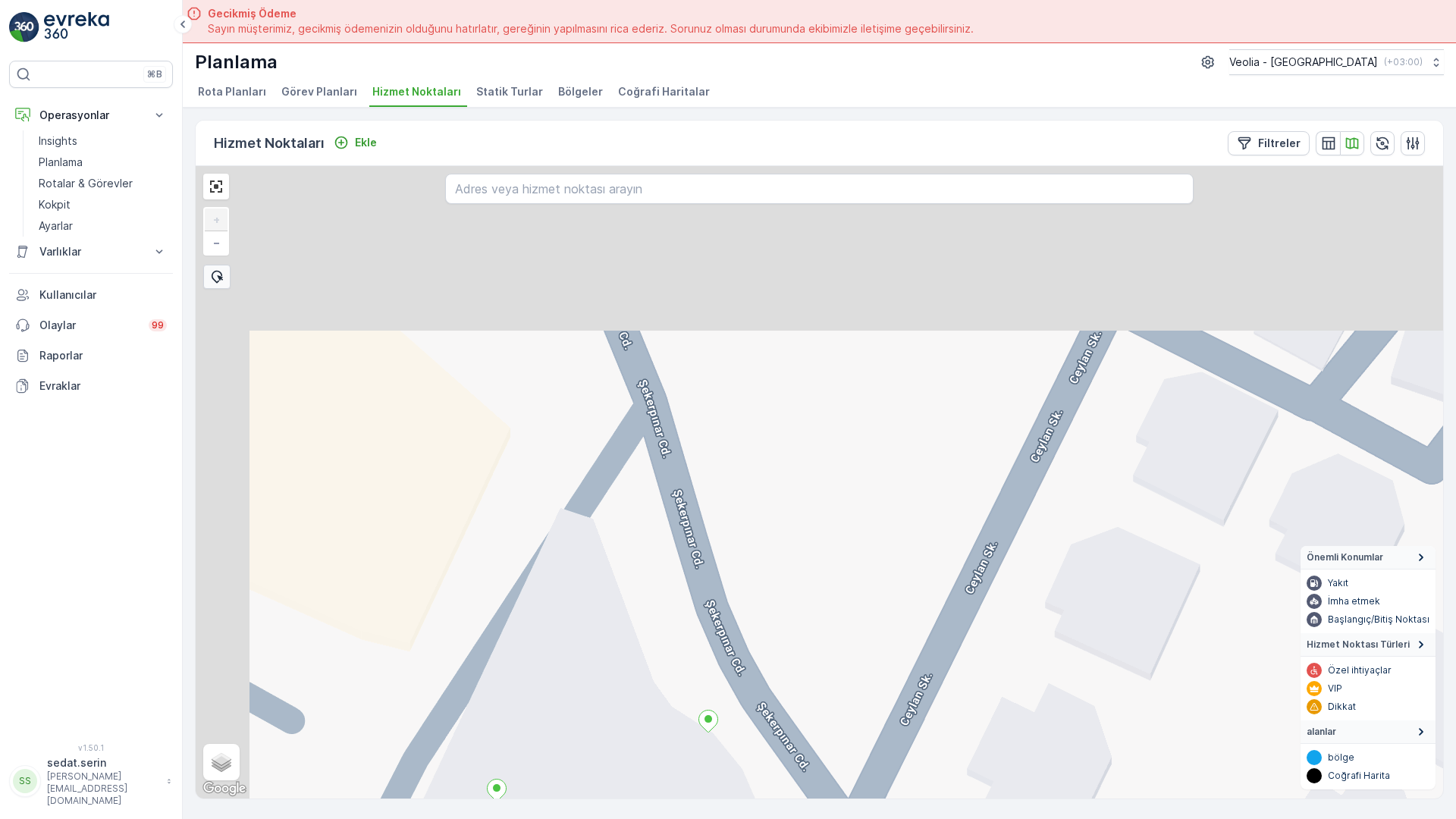
drag, startPoint x: 451, startPoint y: 258, endPoint x: 558, endPoint y: 501, distance: 265.5
click at [562, 519] on div "+ − Uydu Yol haritası Arazi Karışık Leaflet Klavye kısayolları Harita Verileri …" at bounding box center [819, 483] width 1247 height 633
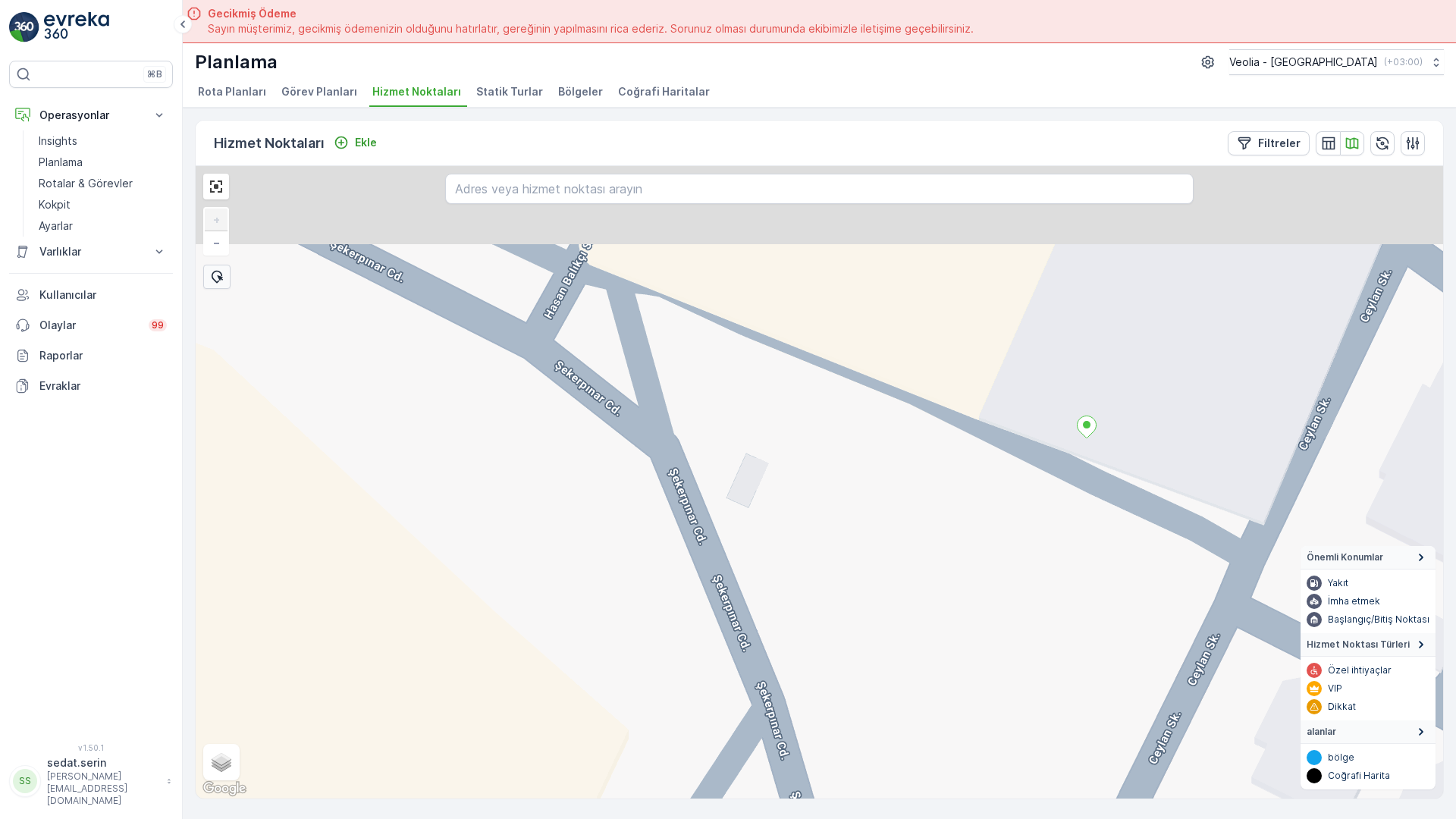
drag, startPoint x: 473, startPoint y: 211, endPoint x: 607, endPoint y: 547, distance: 361.7
click at [619, 569] on div "+ − Uydu Yol haritası Arazi Karışık Leaflet Klavye kısayolları Harita Verileri …" at bounding box center [819, 483] width 1247 height 633
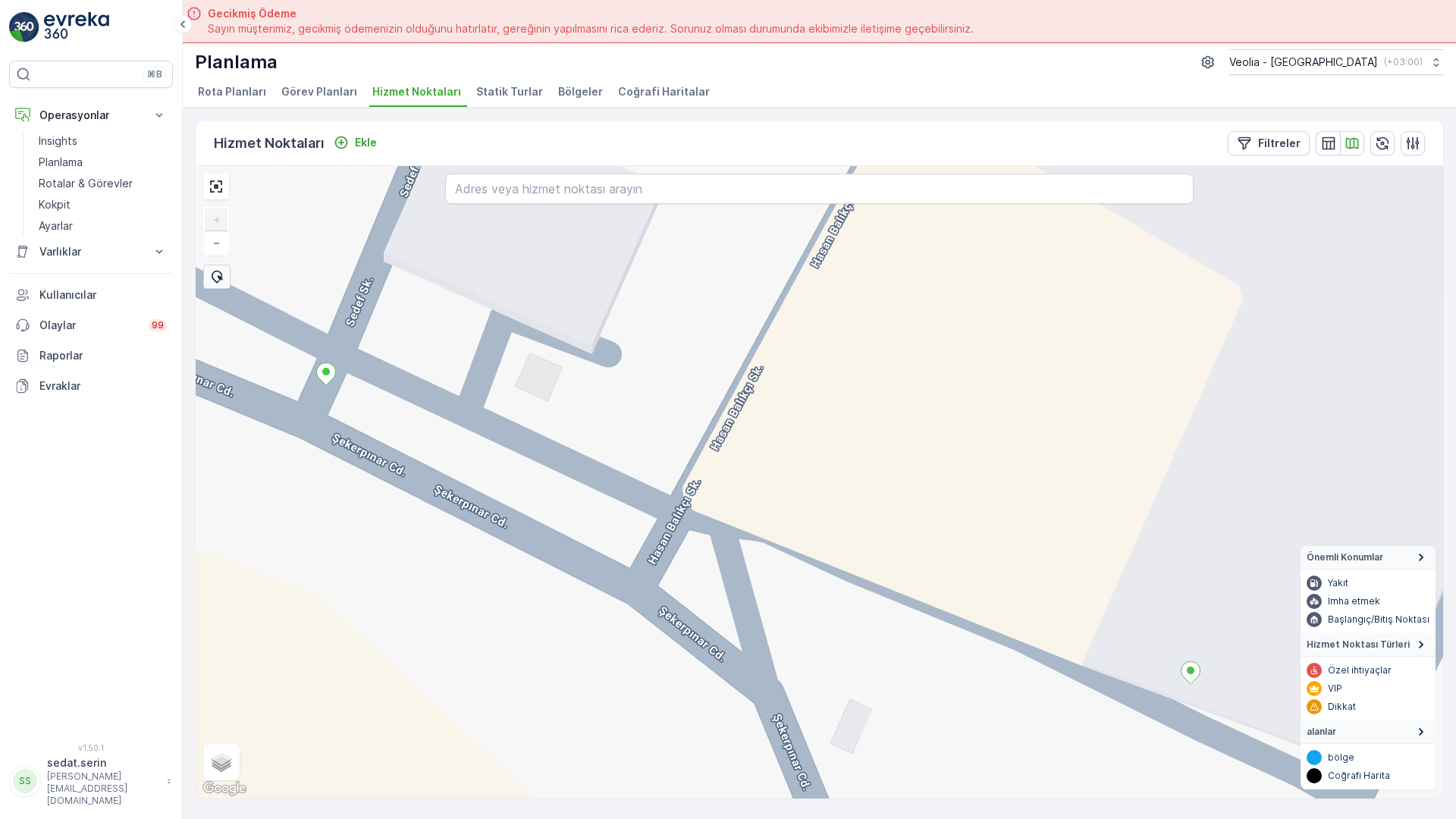
drag, startPoint x: 504, startPoint y: 300, endPoint x: 566, endPoint y: 454, distance: 166.0
click at [566, 454] on div "+ − Uydu Yol haritası Arazi Karışık Leaflet Klavye kısayolları Harita Verileri …" at bounding box center [819, 483] width 1247 height 633
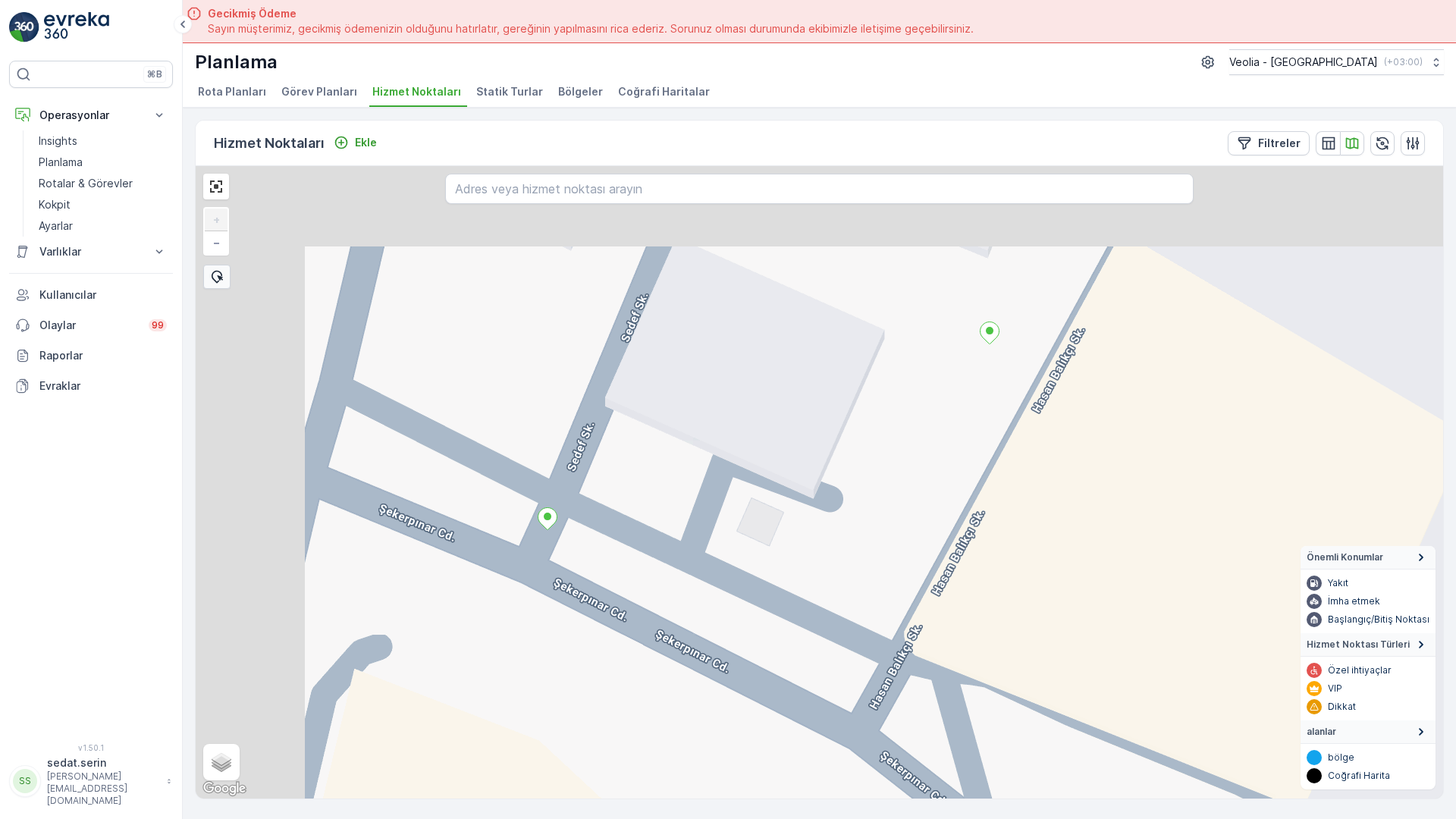
drag, startPoint x: 360, startPoint y: 380, endPoint x: 580, endPoint y: 525, distance: 263.5
click at [584, 528] on div "+ − Uydu Yol haritası Arazi Karışık Leaflet Klavye kısayolları Harita Verileri …" at bounding box center [819, 483] width 1247 height 633
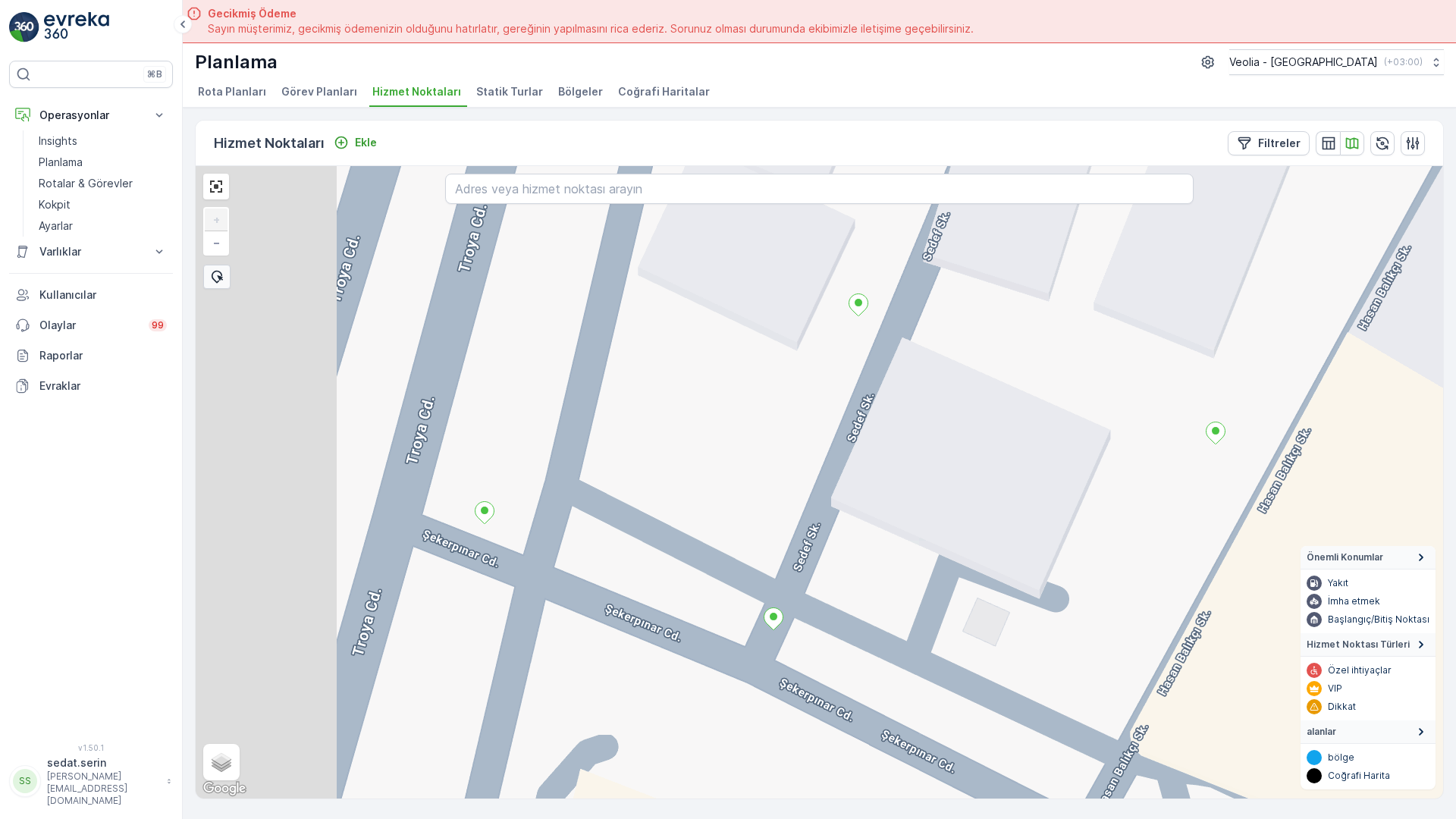
drag, startPoint x: 296, startPoint y: 402, endPoint x: 530, endPoint y: 505, distance: 255.7
click at [530, 505] on div "+ − Uydu Yol haritası Arazi Karışık Leaflet Klavye kısayolları Harita Verileri …" at bounding box center [819, 483] width 1247 height 633
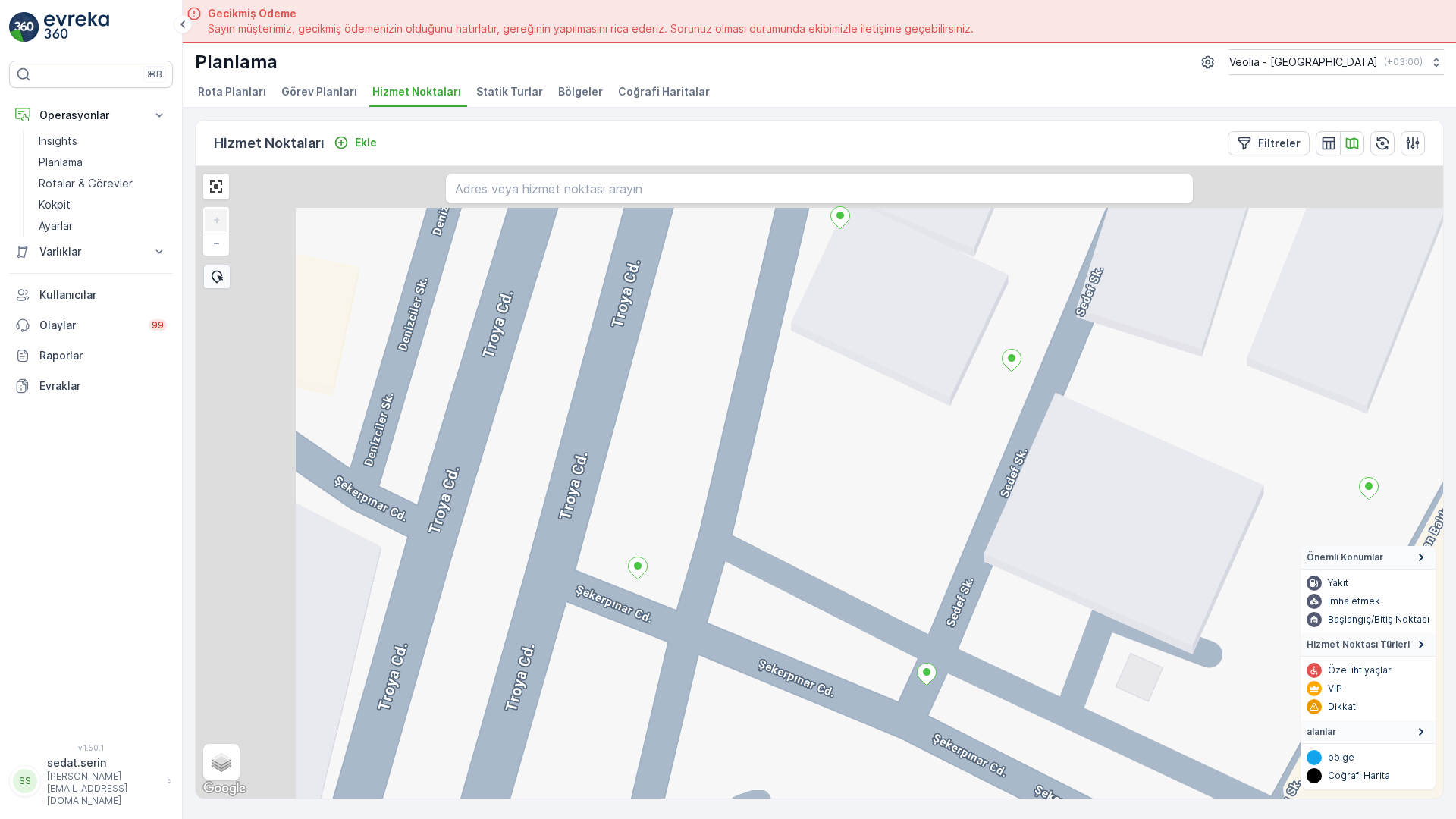
drag, startPoint x: 431, startPoint y: 457, endPoint x: 551, endPoint y: 501, distance: 127.8
click at [551, 501] on div "+ − Uydu Yol haritası Arazi Karışık Leaflet Klavye kısayolları Harita Verileri …" at bounding box center [819, 483] width 1247 height 633
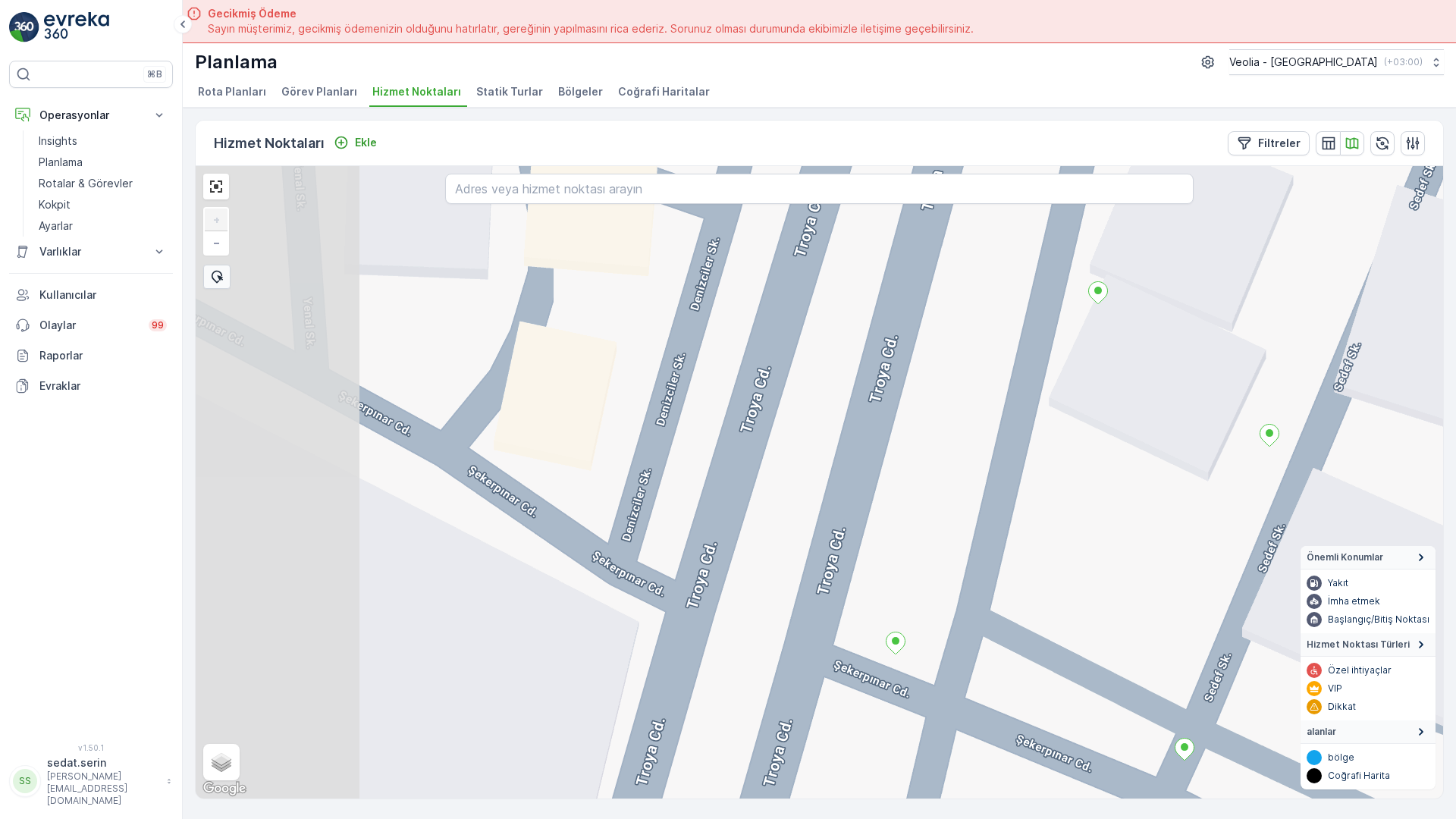
drag, startPoint x: 336, startPoint y: 409, endPoint x: 594, endPoint y: 484, distance: 268.7
click at [594, 484] on div "+ − Uydu Yol haritası Arazi Karışık Leaflet Klavye kısayolları Harita Verileri …" at bounding box center [819, 483] width 1247 height 633
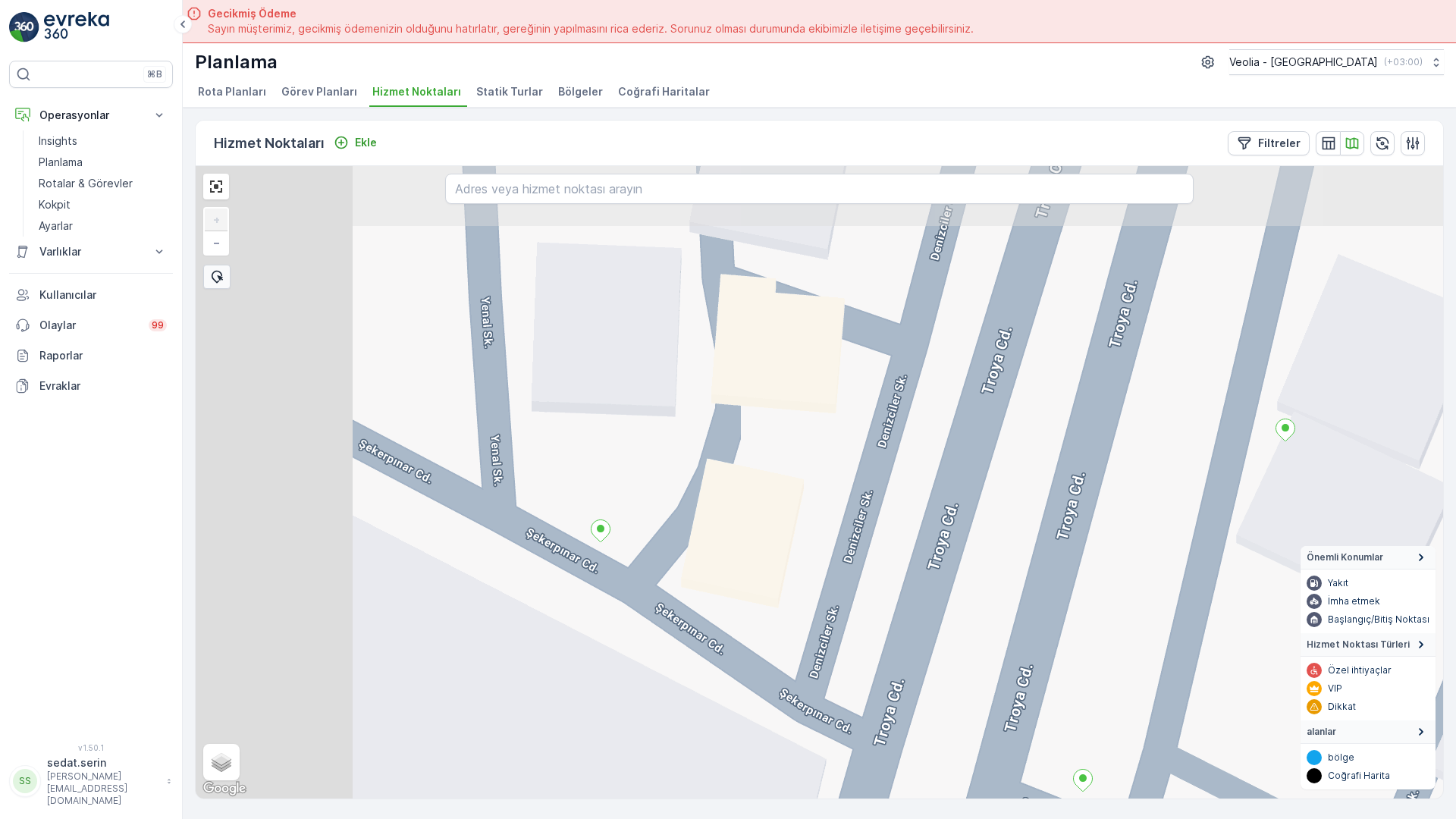
drag, startPoint x: 315, startPoint y: 333, endPoint x: 477, endPoint y: 446, distance: 197.5
click at [494, 463] on div "+ − Uydu Yol haritası Arazi Karışık Leaflet Klavye kısayolları Harita Verileri …" at bounding box center [819, 483] width 1247 height 633
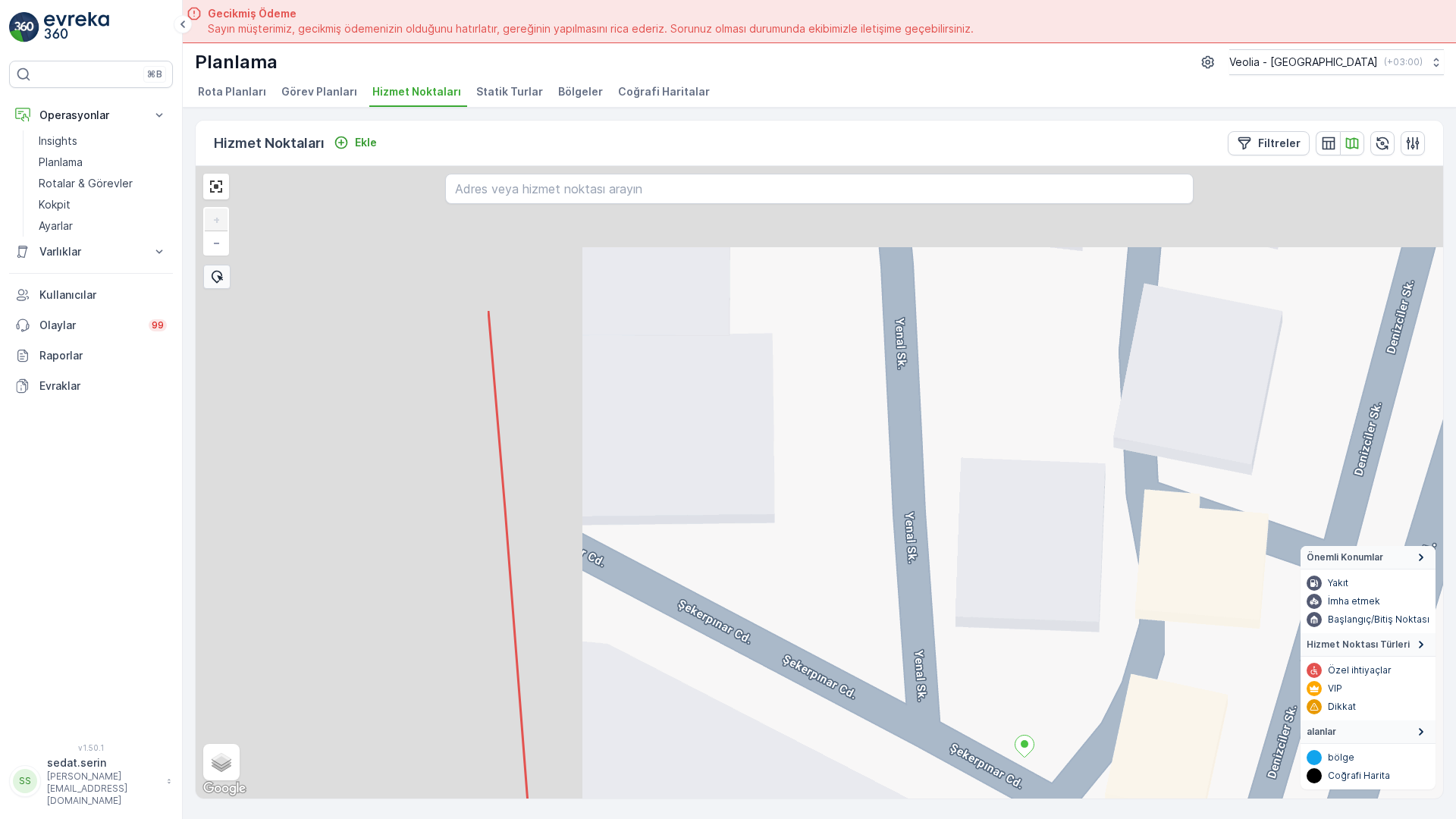
drag, startPoint x: 300, startPoint y: 299, endPoint x: 768, endPoint y: 540, distance: 526.4
click at [768, 540] on div "+ − Uydu Yol haritası Arazi Karışık Leaflet Klavye kısayolları Harita Verileri …" at bounding box center [819, 483] width 1247 height 633
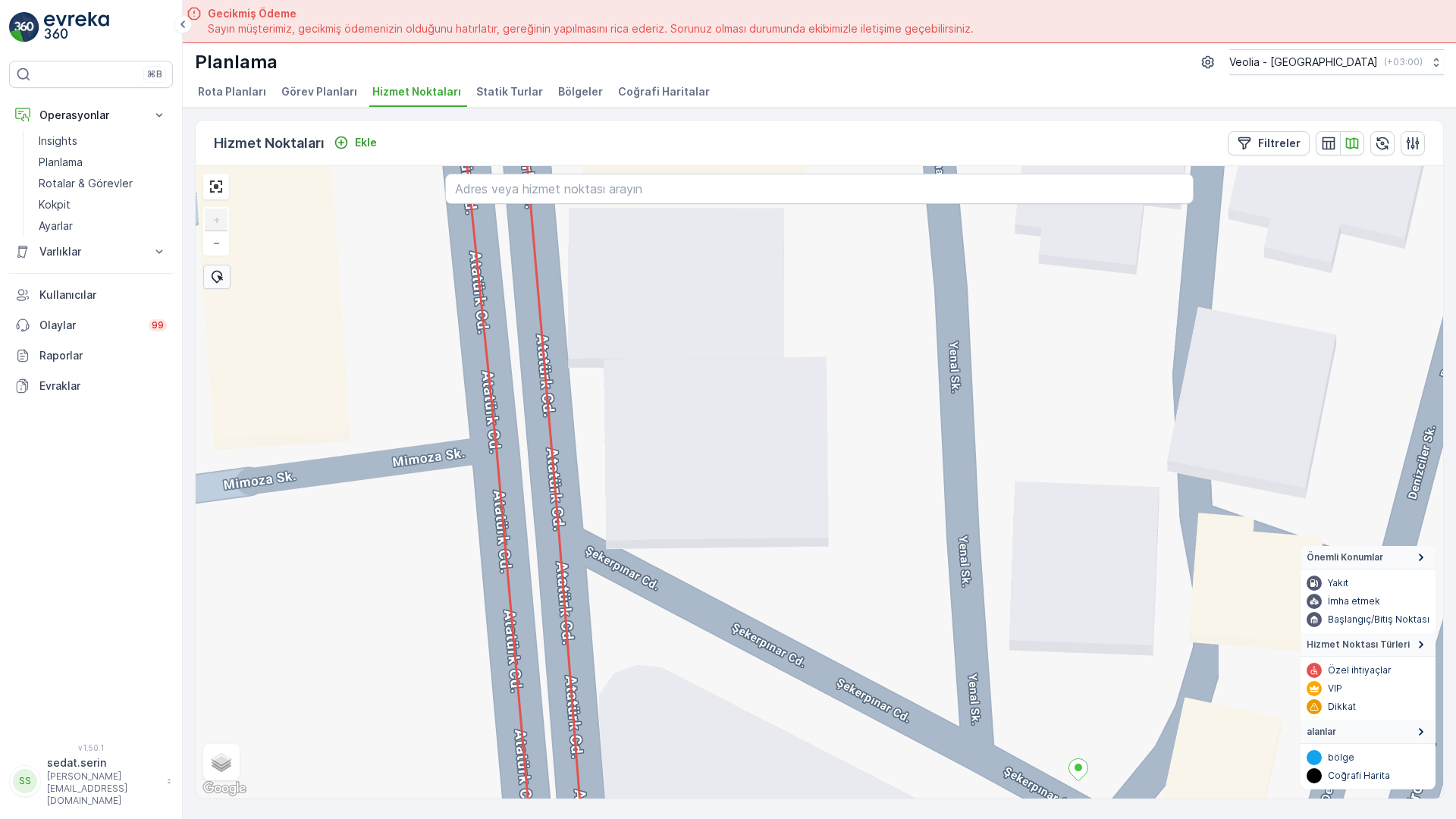
drag, startPoint x: 508, startPoint y: 414, endPoint x: 619, endPoint y: 439, distance: 113.8
click at [619, 439] on div "+ − Uydu Yol haritası Arazi Karışık Leaflet Klavye kısayolları Harita Verileri …" at bounding box center [819, 483] width 1247 height 633
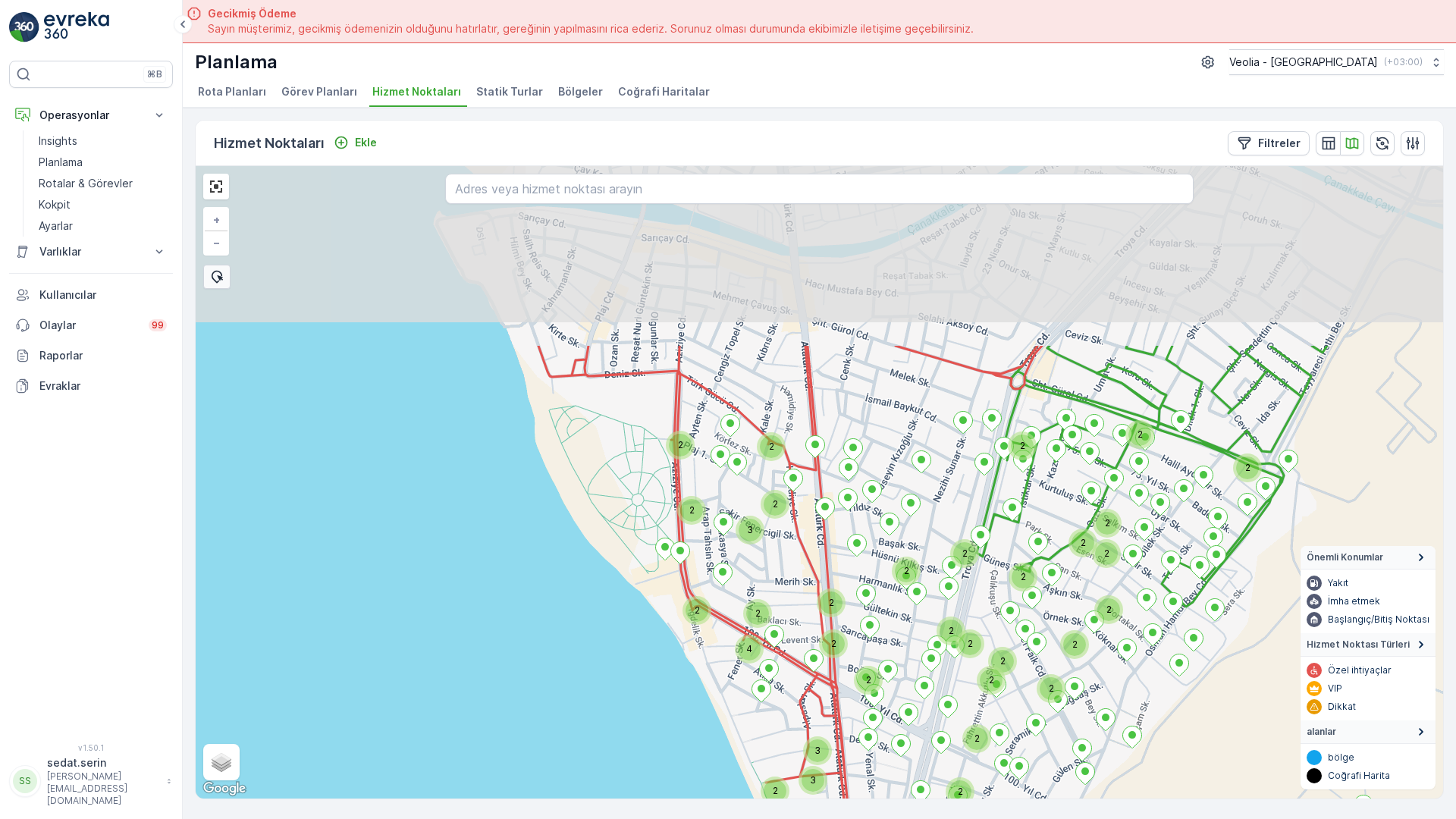
drag, startPoint x: 709, startPoint y: 246, endPoint x: 712, endPoint y: 550, distance: 304.0
click at [712, 550] on div "2 2 2 2 2 2 2 2 2 2 2 2 2 2 2 2 2 2 2 2 2 2 2 2 2 2 2 2 2 2 4 3 3 3 2 2 2 2 2 +…" at bounding box center [819, 483] width 1247 height 633
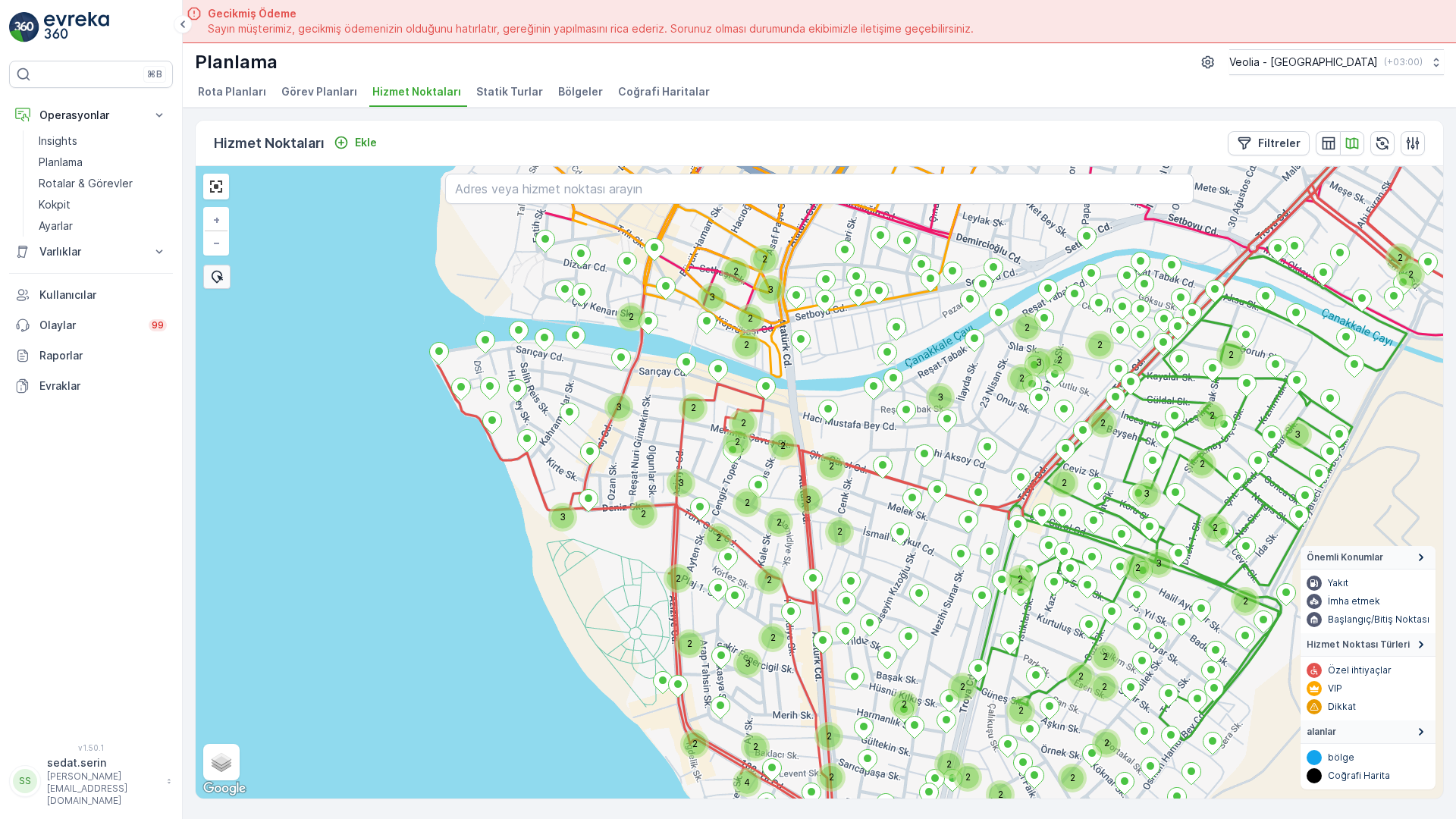
drag, startPoint x: 733, startPoint y: 272, endPoint x: 722, endPoint y: 355, distance: 83.7
click at [722, 355] on div "2 2 2 2 2 2 2 2 2 2 2 2 2 2 2 2 2 2 2 2 2 2 2 2 2 2 4 3 3 3 2 2 2 2 2 3 2 3 2 3…" at bounding box center [819, 483] width 1247 height 633
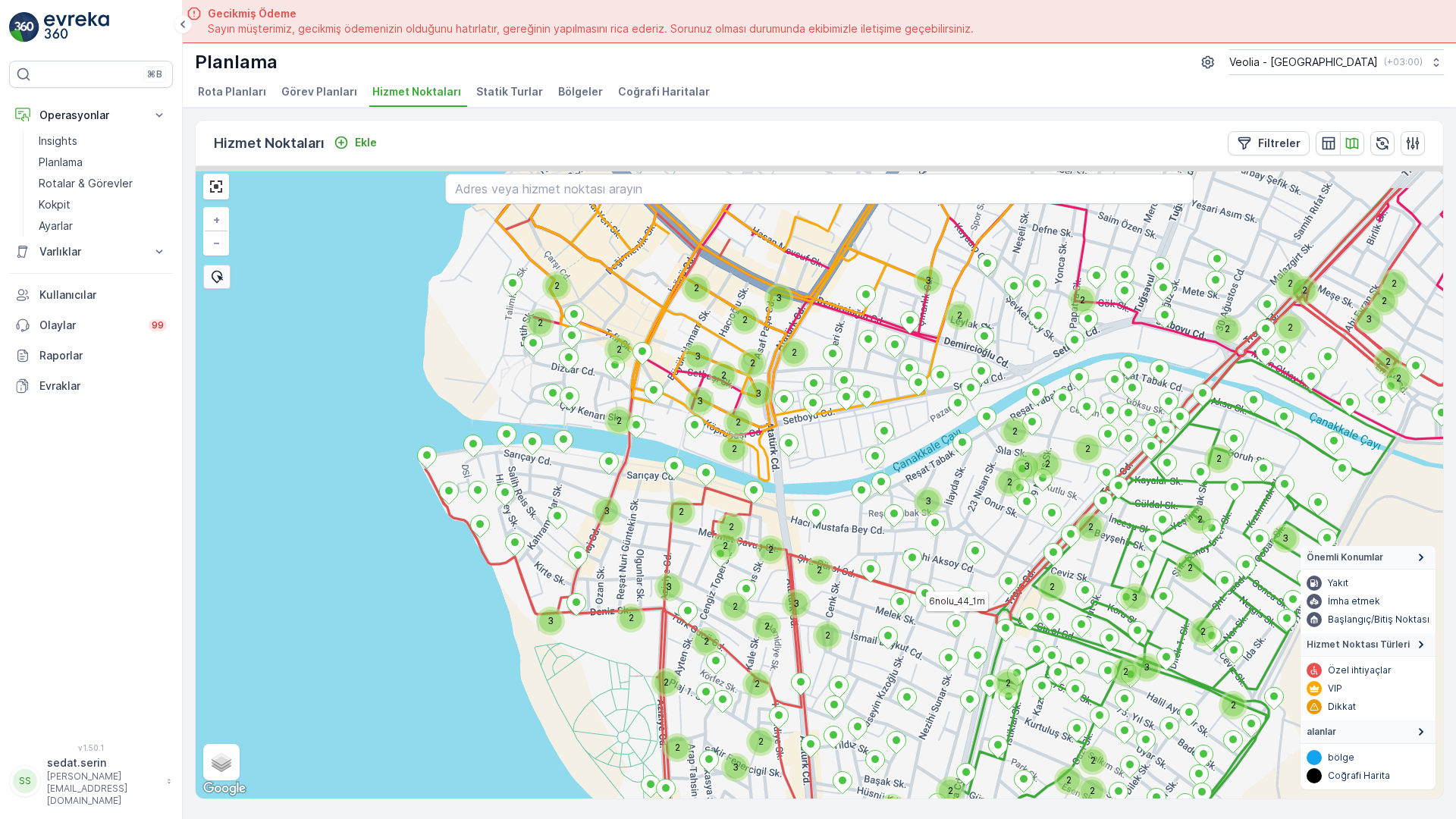
drag, startPoint x: 781, startPoint y: 349, endPoint x: 769, endPoint y: 455, distance: 106.7
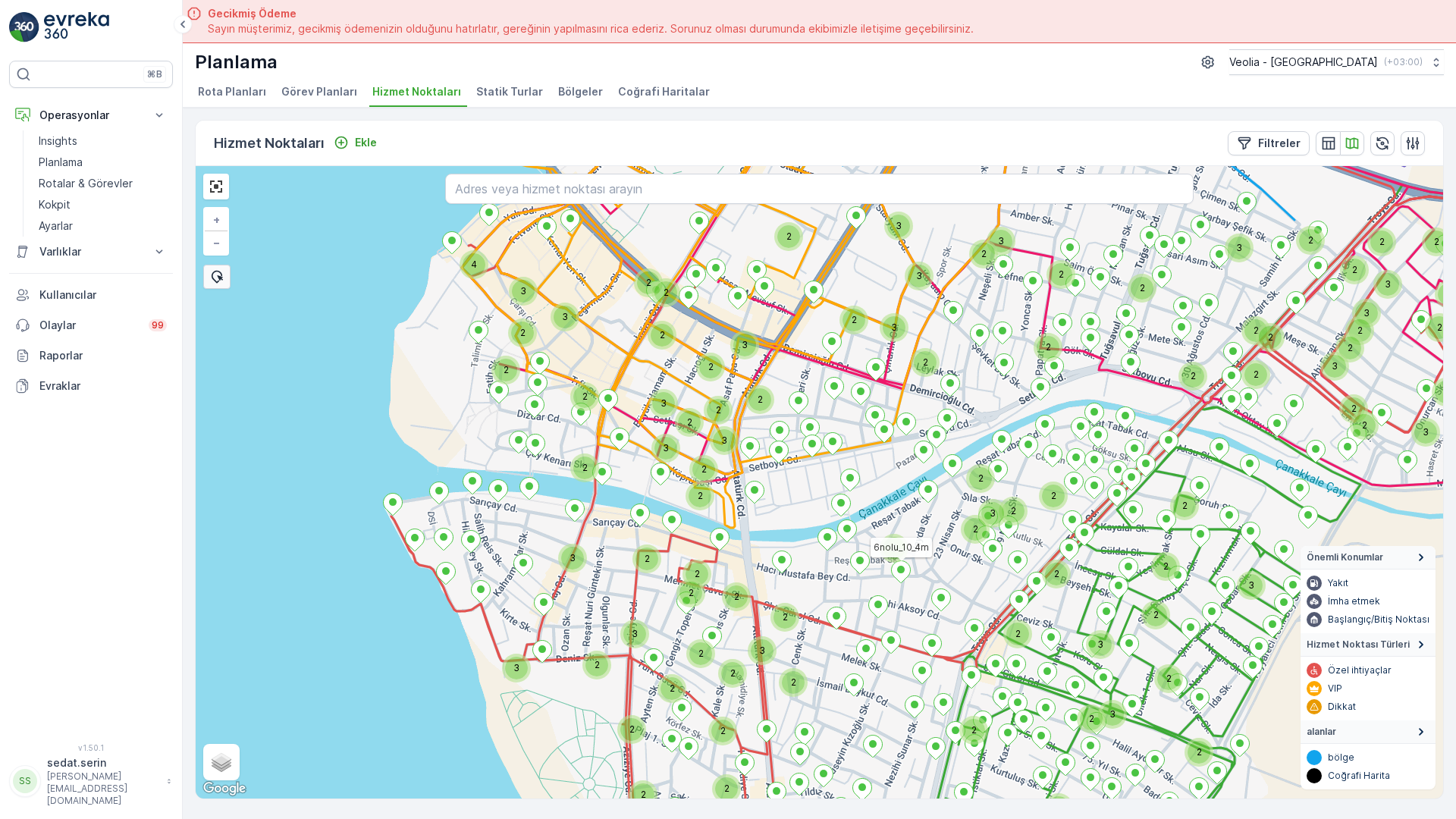
drag, startPoint x: 722, startPoint y: 385, endPoint x: 705, endPoint y: 414, distance: 33.6
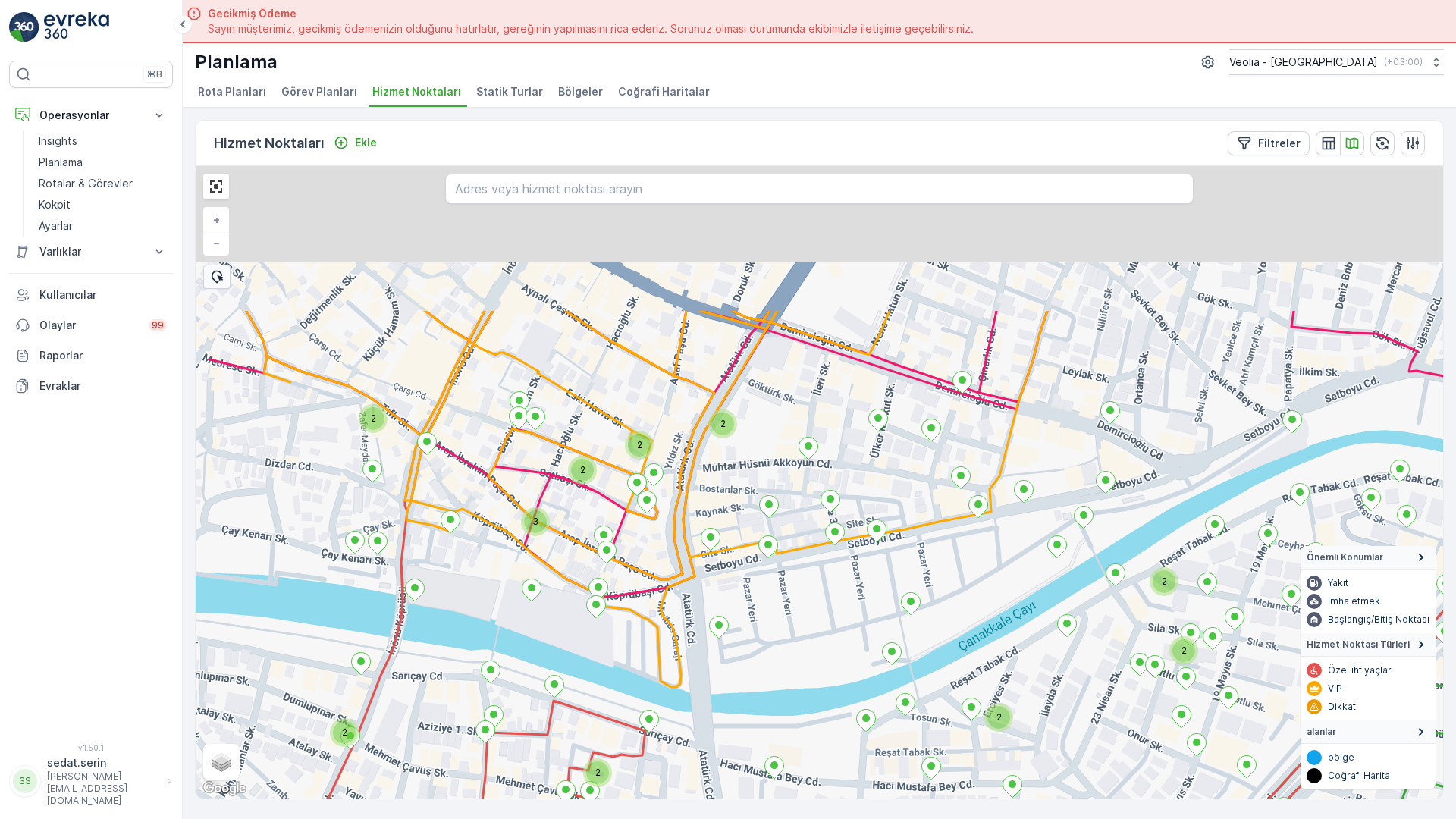
drag, startPoint x: 367, startPoint y: 224, endPoint x: 510, endPoint y: 463, distance: 278.5
click at [510, 463] on div "2 2 2 2 2 2 2 2 2 2 2 2 2 2 3 2 2 2 2 2 2 2 2 2 + − Uydu Yol haritası Arazi Kar…" at bounding box center [819, 483] width 1247 height 633
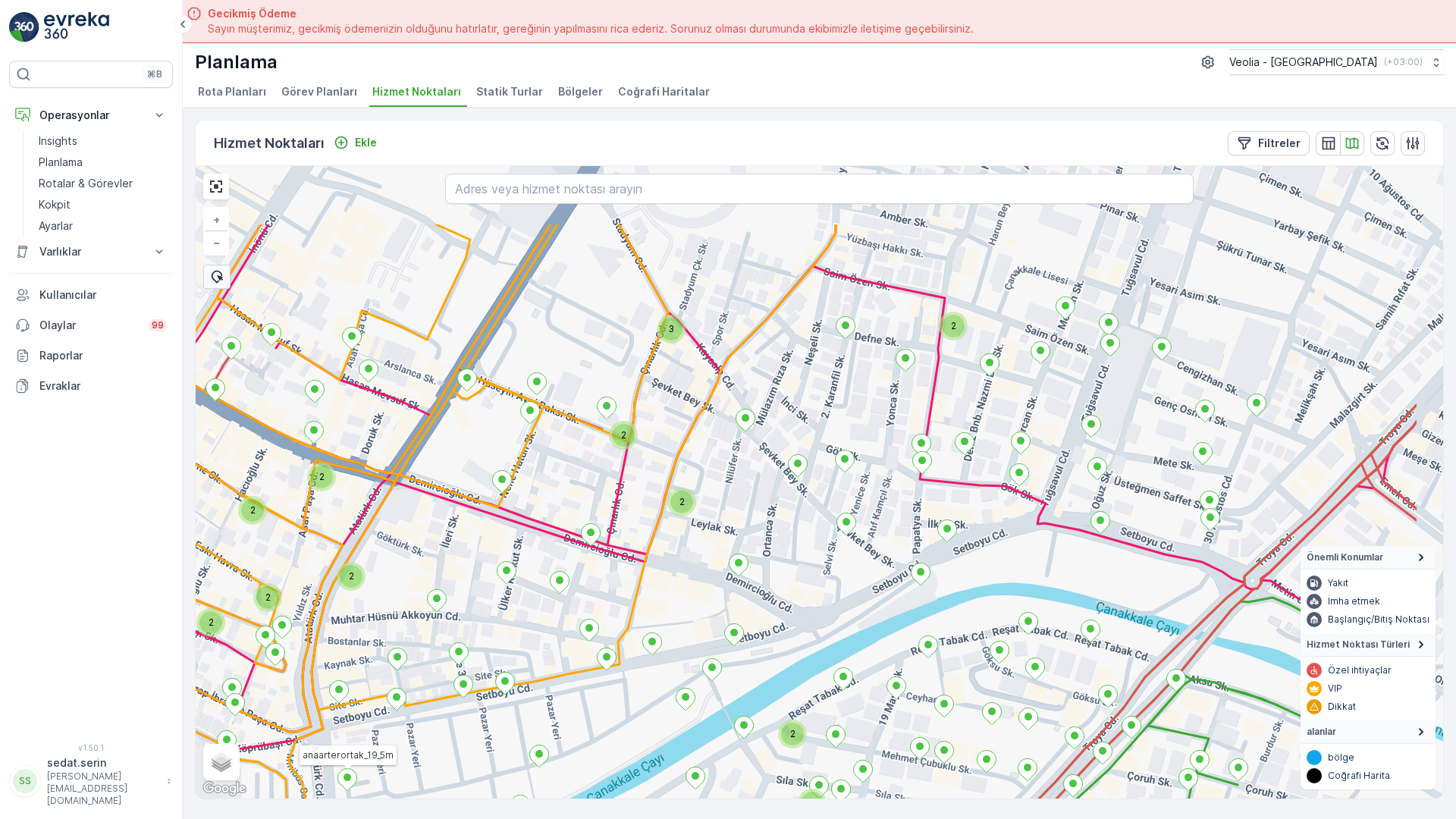
drag, startPoint x: 734, startPoint y: 331, endPoint x: 379, endPoint y: 451, distance: 374.7
click at [327, 477] on div "2 2 2 2 2 2 2 2 2 3 2 2 2 2 2 2 2 2 2 2 2 3 2 2 2 2 2 3 2 2 anaarterortak_19_5m…" at bounding box center [819, 483] width 1247 height 633
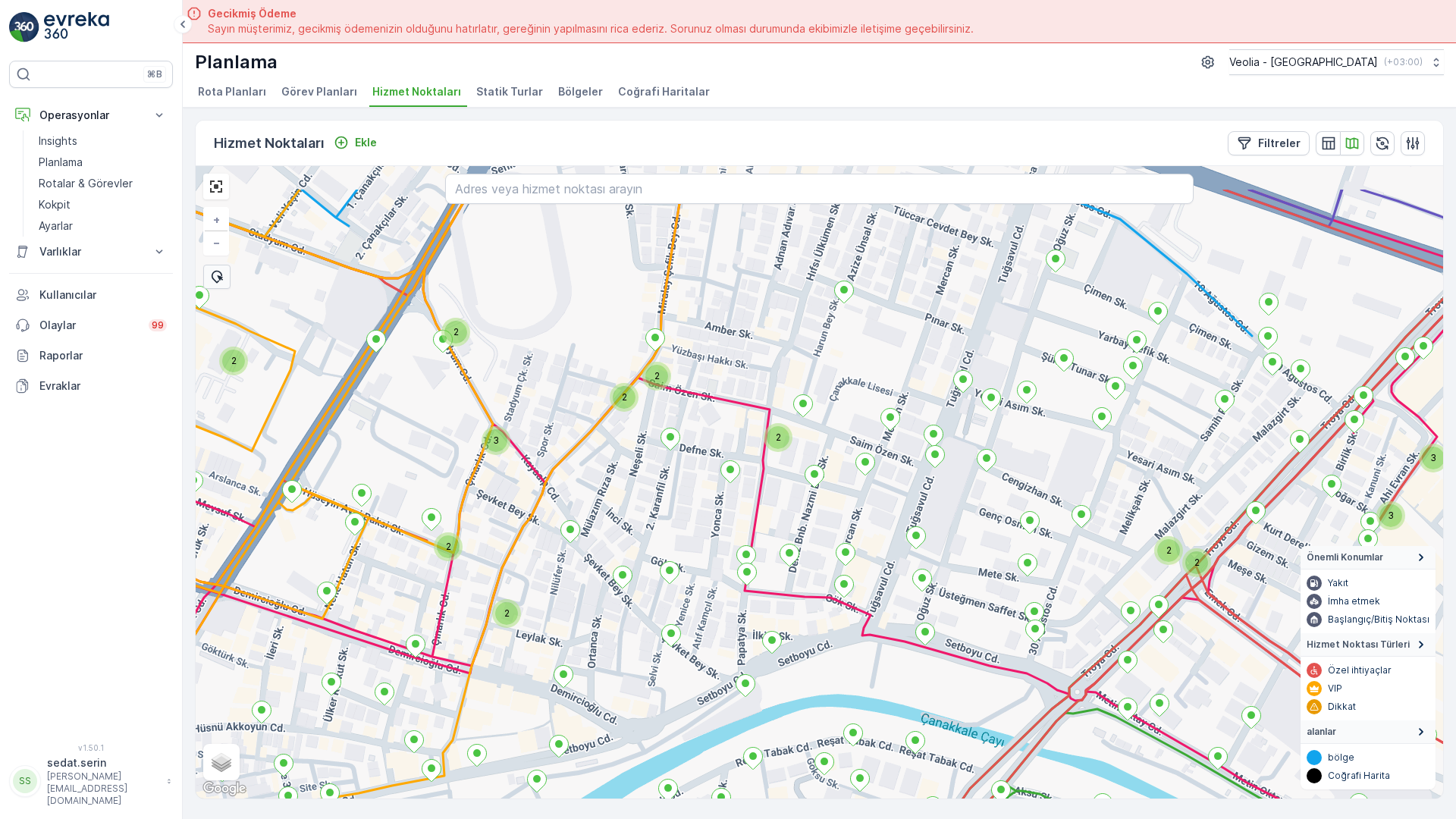
drag, startPoint x: 712, startPoint y: 300, endPoint x: 691, endPoint y: 385, distance: 87.6
click at [565, 406] on div "2 2 2 2 2 2 2 2 2 2 3 2 2 2 3 2 3 2 2 3 2 2 2 2 2 2 anaarterortak_19_5m merkezk…" at bounding box center [819, 483] width 1247 height 633
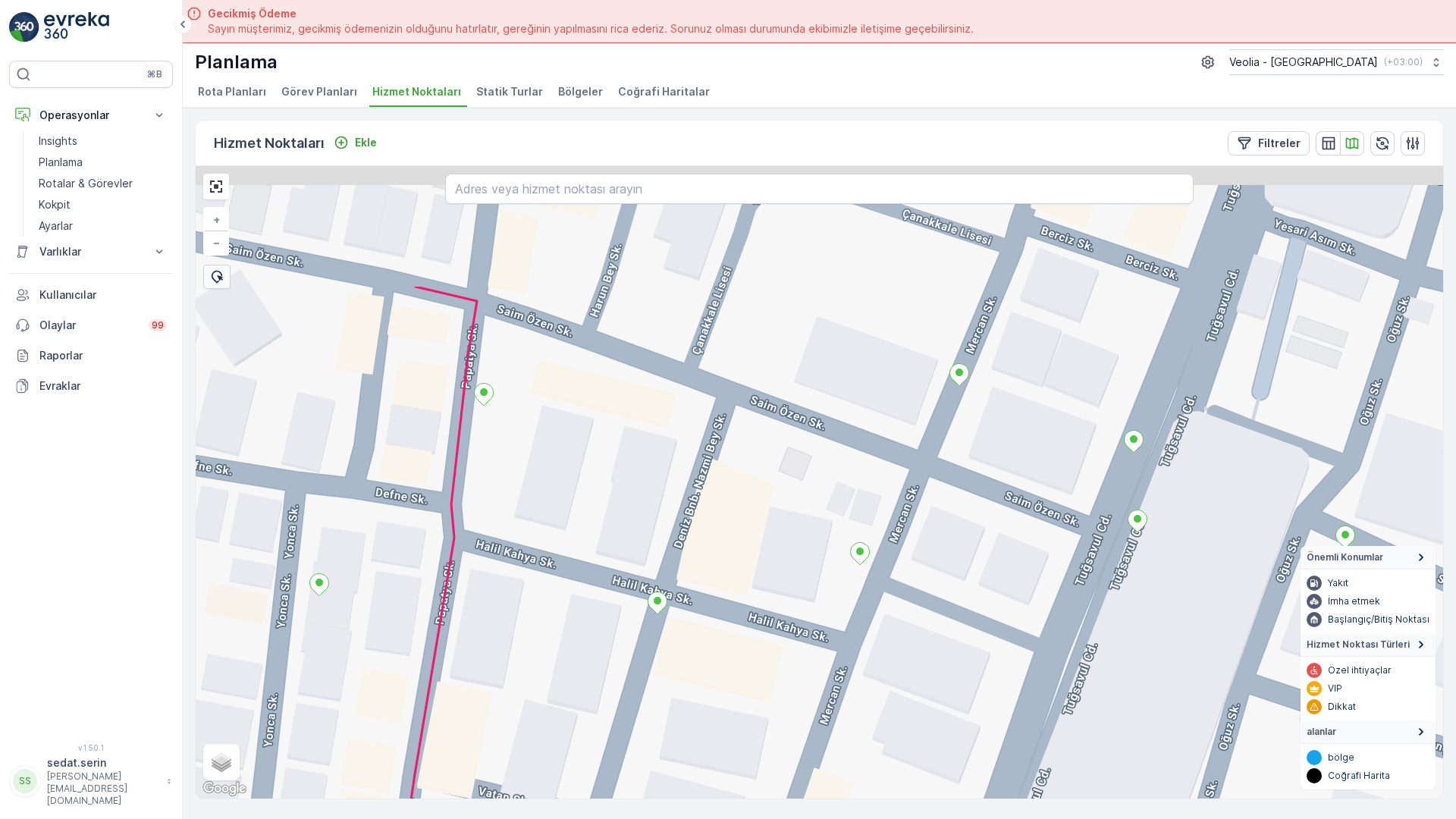
drag, startPoint x: 656, startPoint y: 305, endPoint x: 656, endPoint y: 432, distance: 127.0
click at [656, 432] on div "merkezk2_20_1 + − Uydu Yol haritası Arazi Karışık Leaflet Klavye kısayolları Ha…" at bounding box center [819, 483] width 1247 height 633
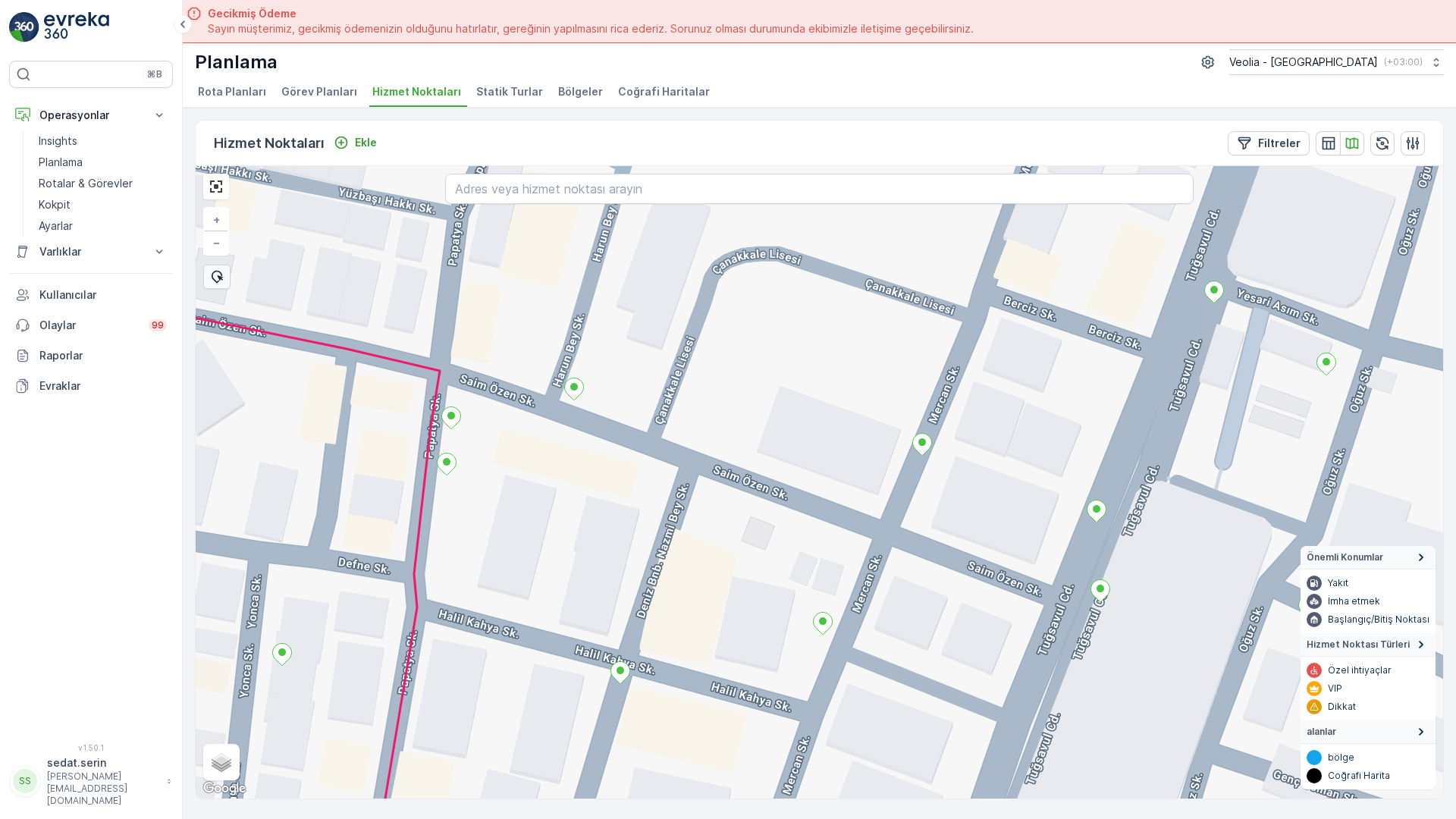
drag, startPoint x: 762, startPoint y: 295, endPoint x: 712, endPoint y: 385, distance: 103.0
click at [712, 385] on div "+ − Uydu Yol haritası Arazi Karışık Leaflet Klavye kısayolları Harita Verileri …" at bounding box center [819, 483] width 1247 height 633
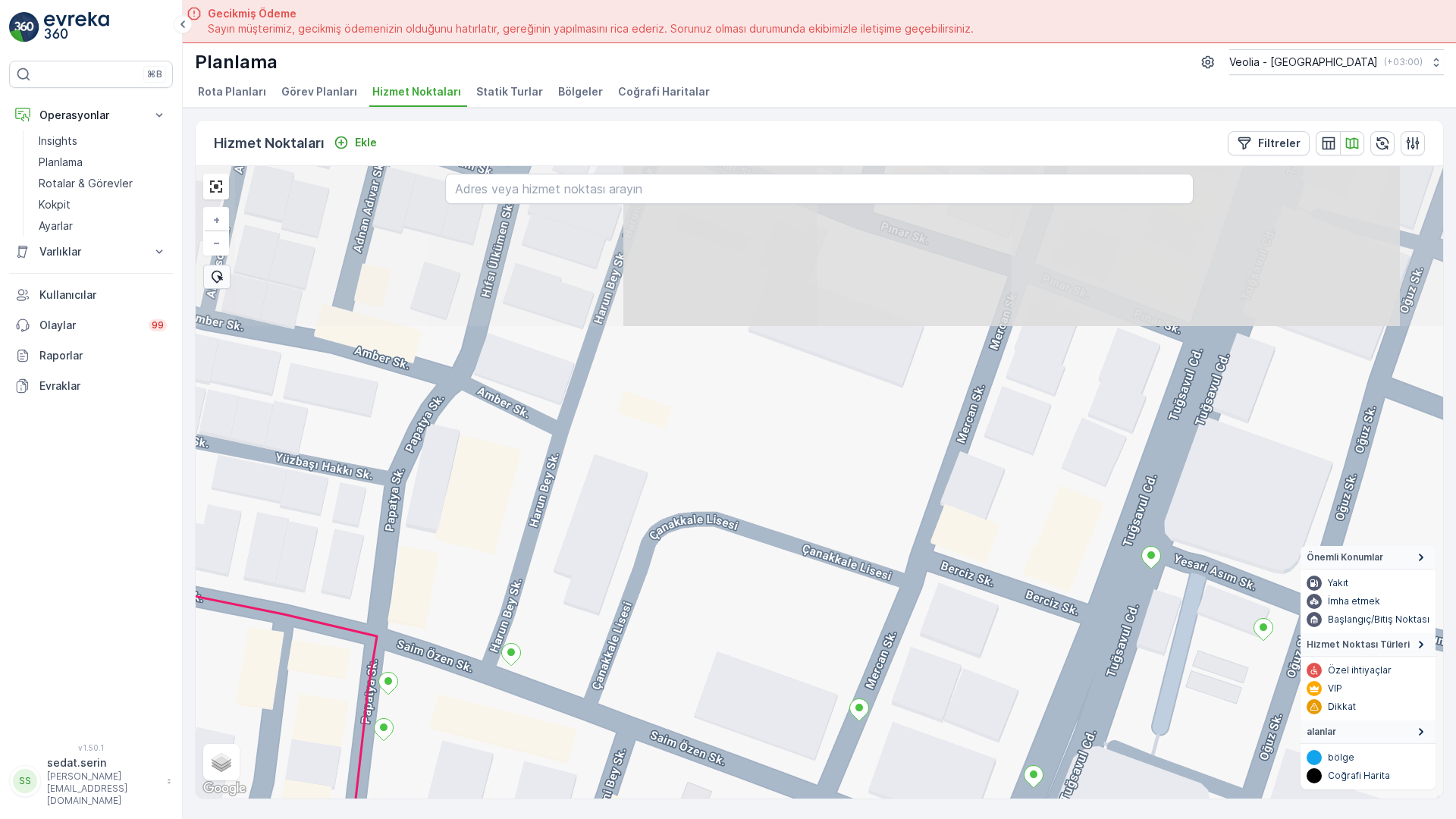
drag, startPoint x: 787, startPoint y: 218, endPoint x: 734, endPoint y: 463, distance: 250.7
click at [734, 463] on div "+ − Uydu Yol haritası Arazi Karışık Leaflet Klavye kısayolları Harita Verileri …" at bounding box center [819, 483] width 1247 height 633
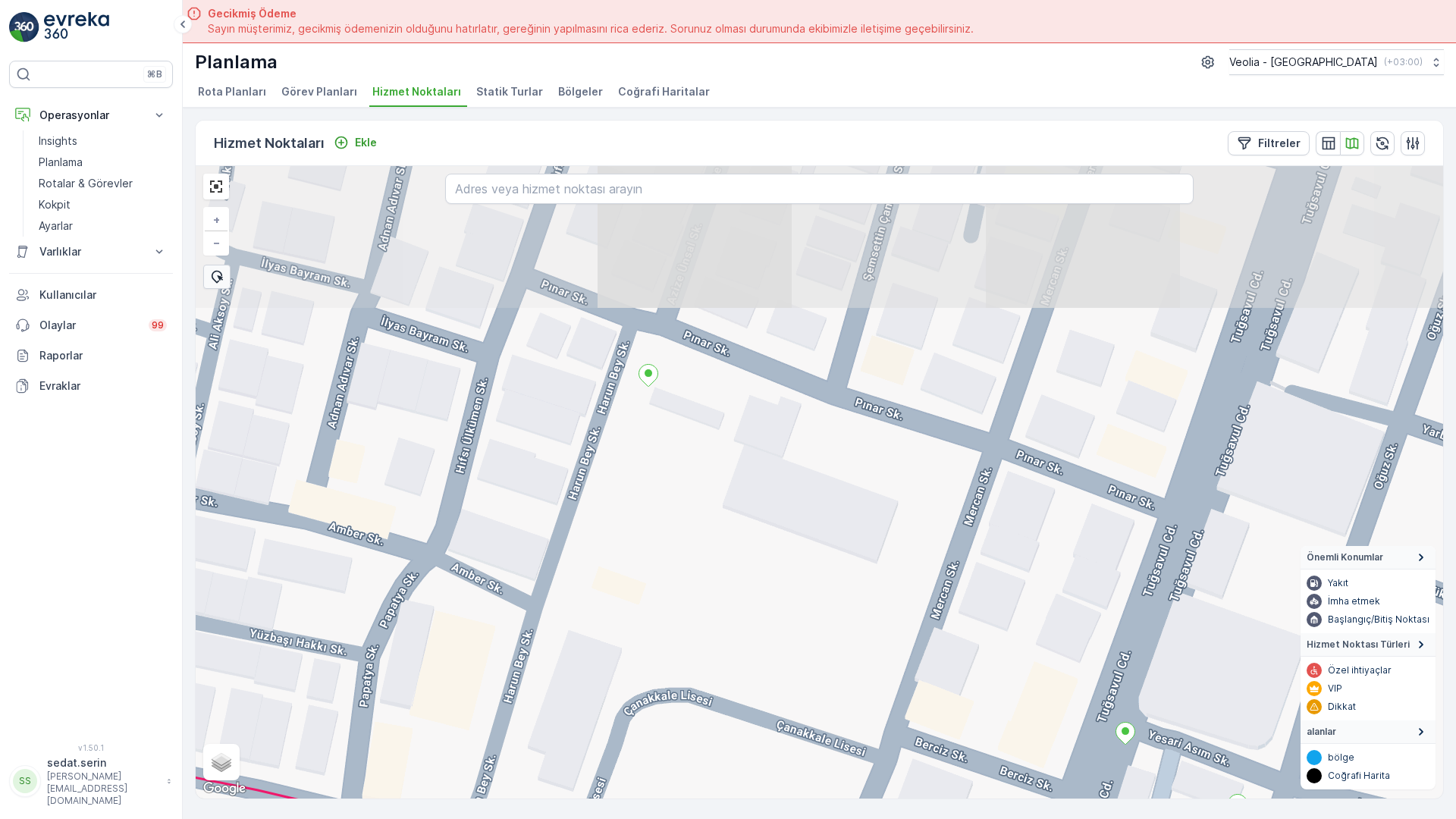
drag, startPoint x: 830, startPoint y: 156, endPoint x: 801, endPoint y: 344, distance: 190.2
click at [801, 344] on div "+ − Uydu Yol haritası Arazi Karışık Leaflet Klavye kısayolları Harita Verileri …" at bounding box center [819, 483] width 1247 height 633
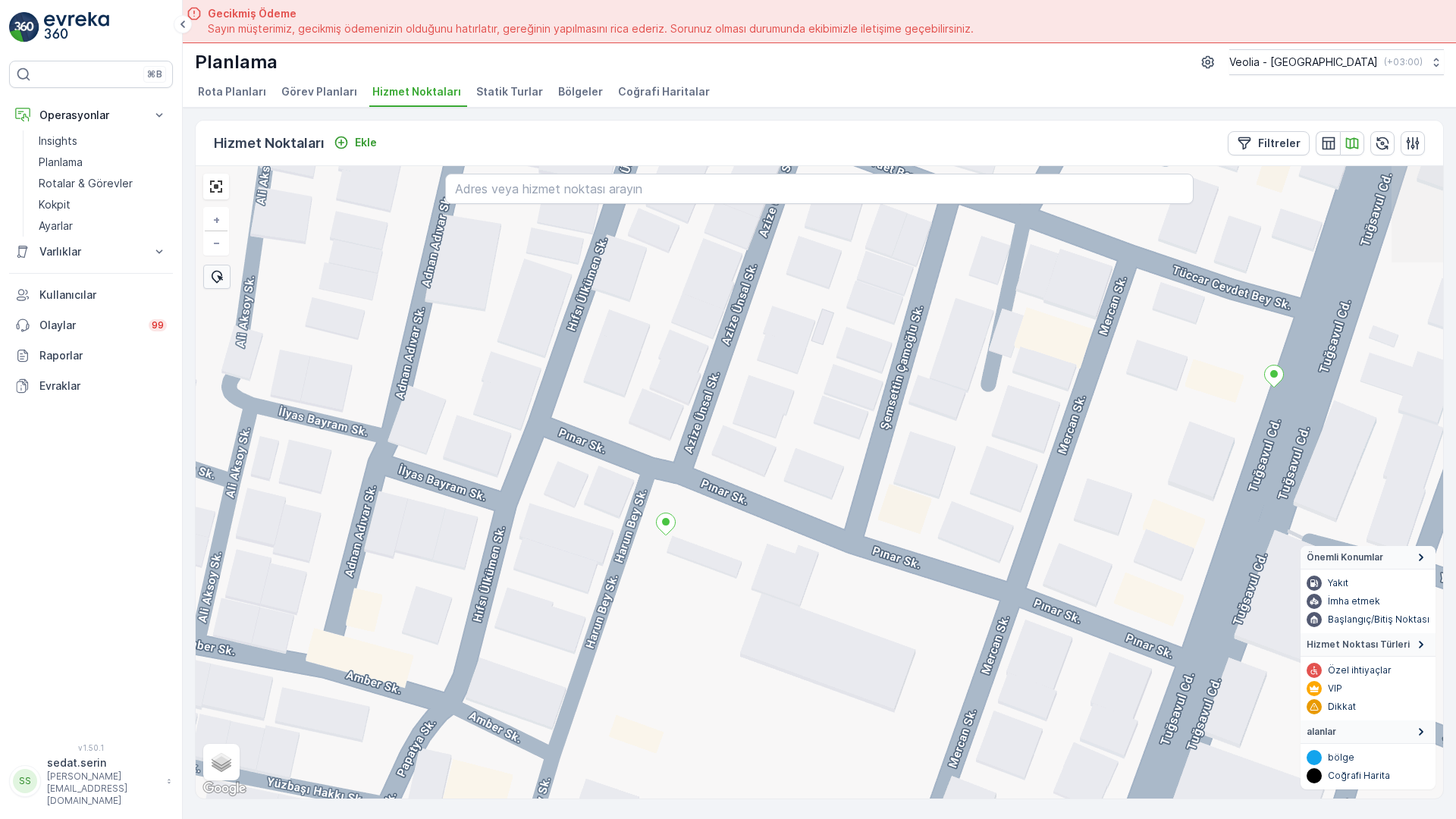
drag, startPoint x: 815, startPoint y: 230, endPoint x: 838, endPoint y: 370, distance: 141.9
click at [838, 370] on div "+ − Uydu Yol haritası Arazi Karışık Leaflet Klavye kısayolları Harita Verileri …" at bounding box center [819, 483] width 1247 height 633
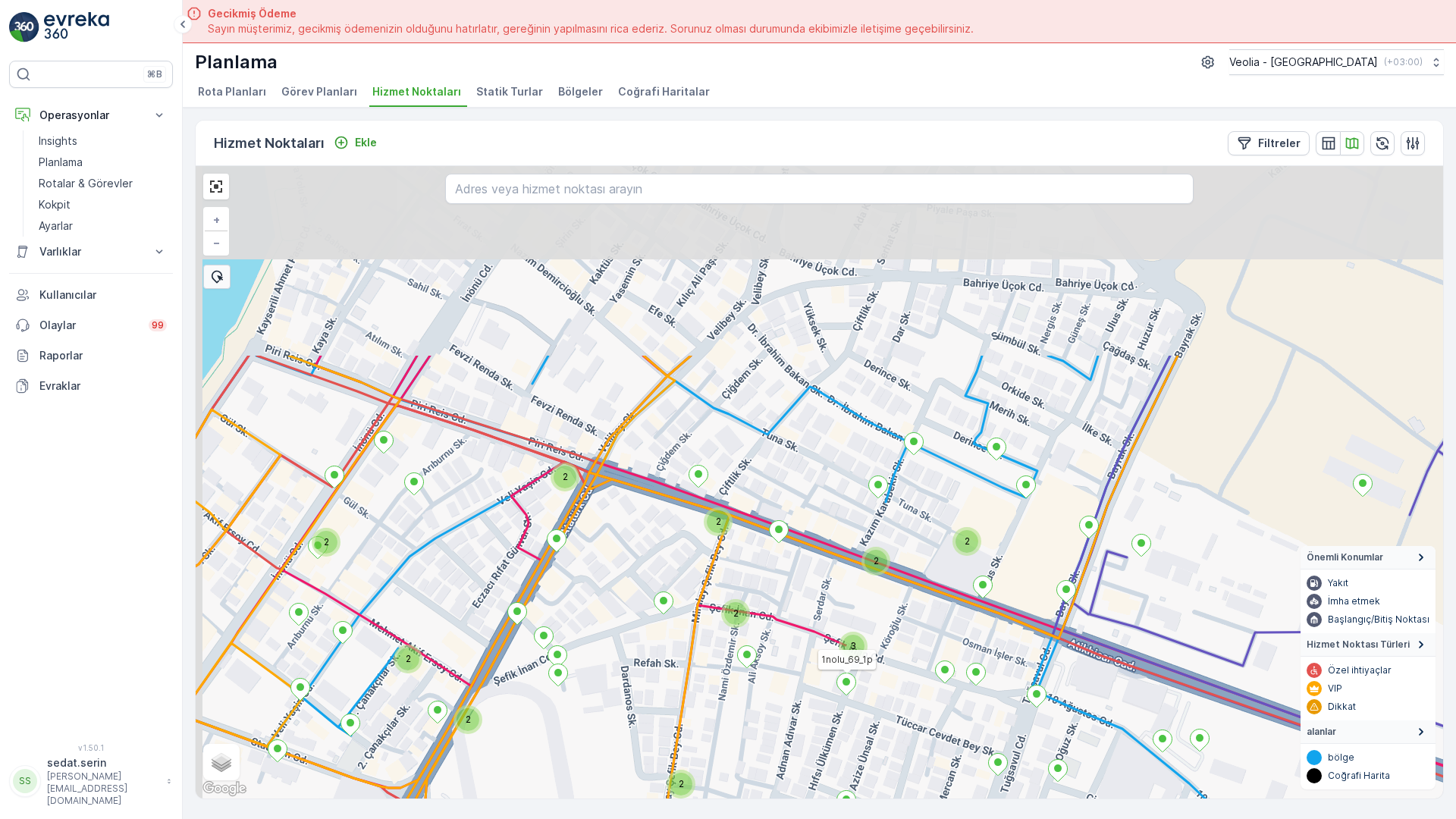
drag, startPoint x: 606, startPoint y: 298, endPoint x: 653, endPoint y: 507, distance: 214.2
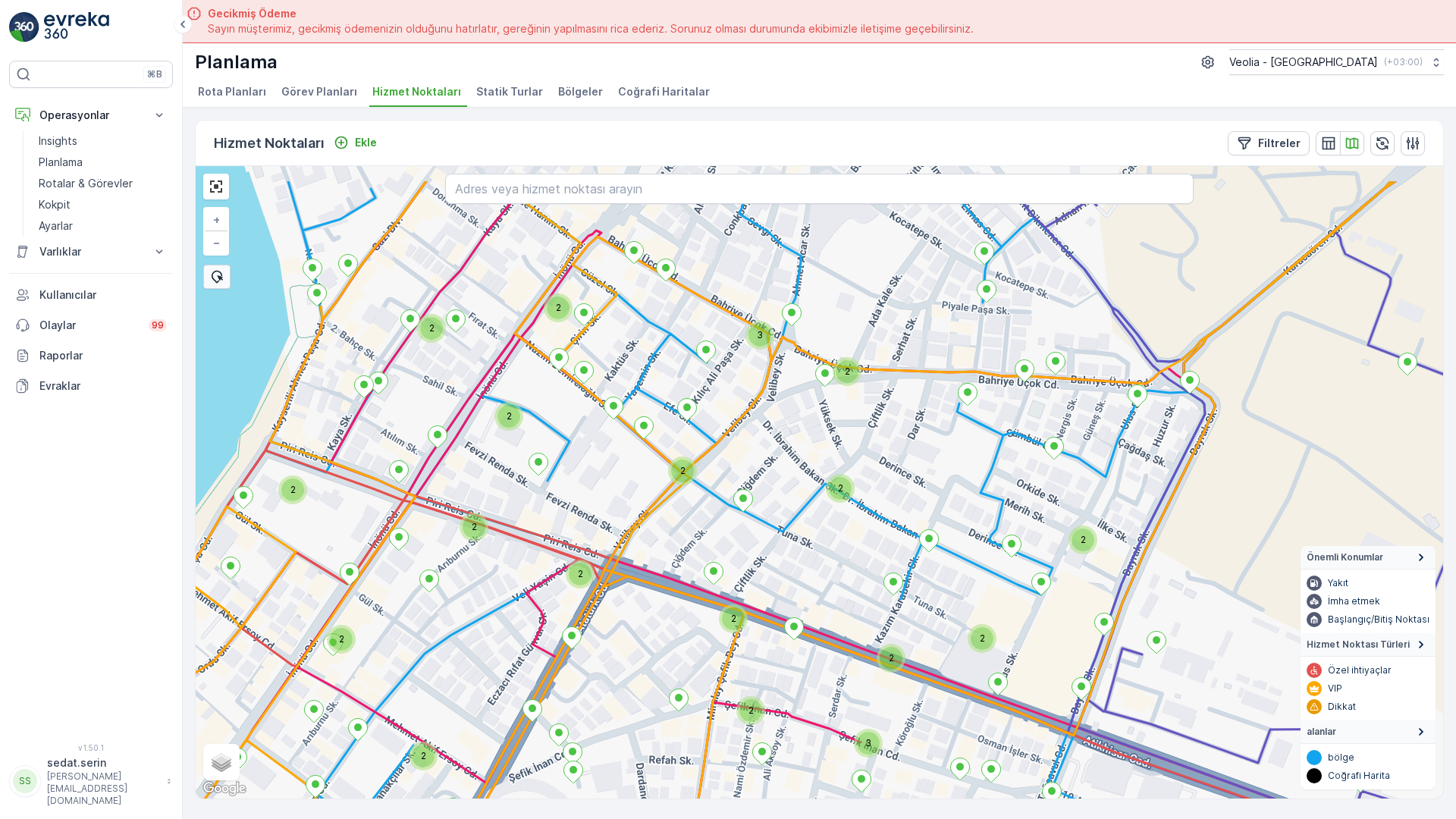
drag, startPoint x: 548, startPoint y: 290, endPoint x: 563, endPoint y: 387, distance: 98.2
click at [563, 385] on div "2 3 2 2 3 2 2 2 2 2 2 2 3 2 2 2 2 2 2 2 3 2 2 2 2 2 2 2 + − Uydu Yol haritası A…" at bounding box center [819, 483] width 1247 height 633
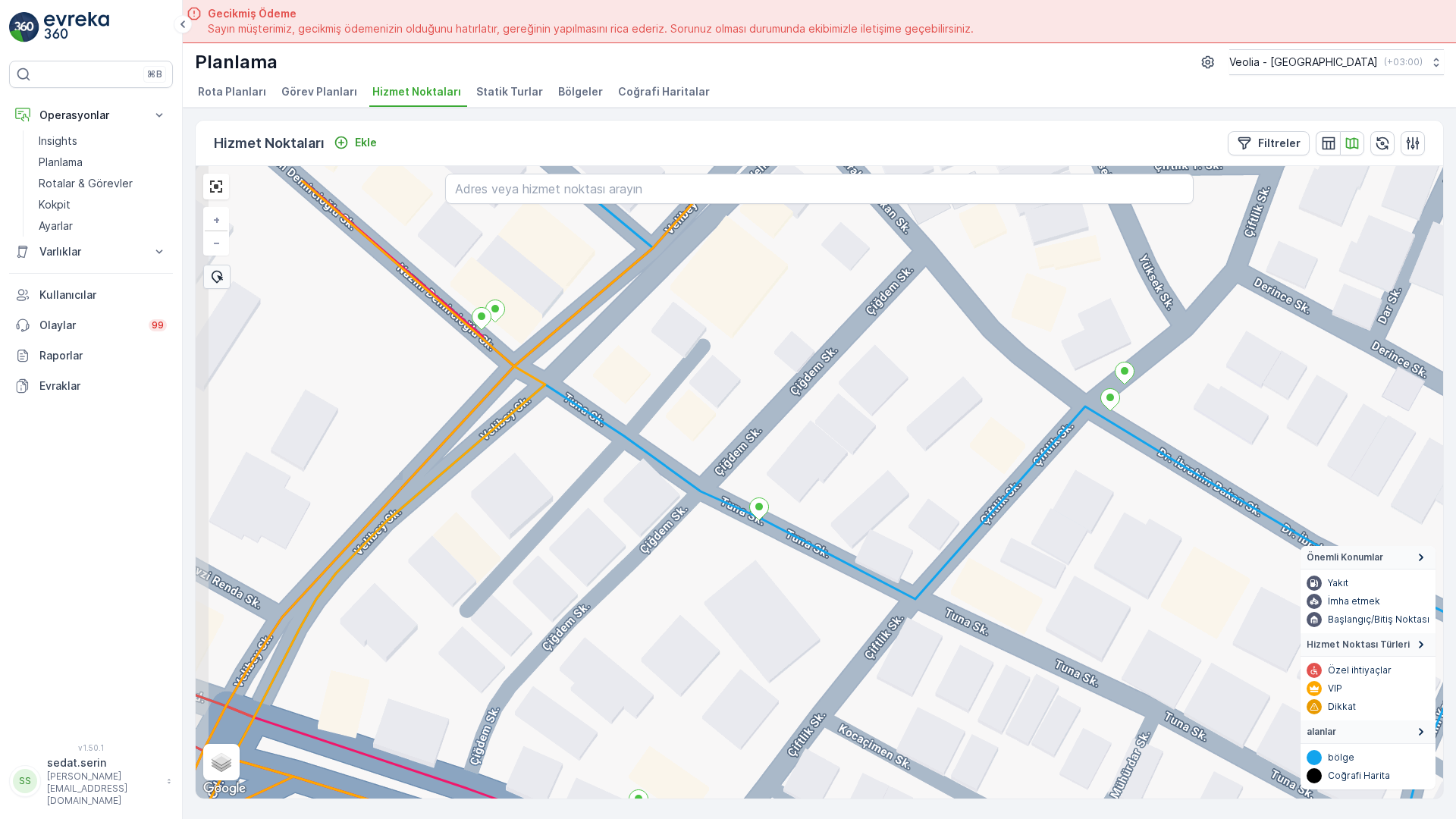
drag, startPoint x: 425, startPoint y: 267, endPoint x: 462, endPoint y: 363, distance: 102.9
click at [462, 363] on div "+ − Uydu Yol haritası Arazi Karışık Leaflet Klavye kısayolları Harita Verileri …" at bounding box center [819, 483] width 1247 height 633
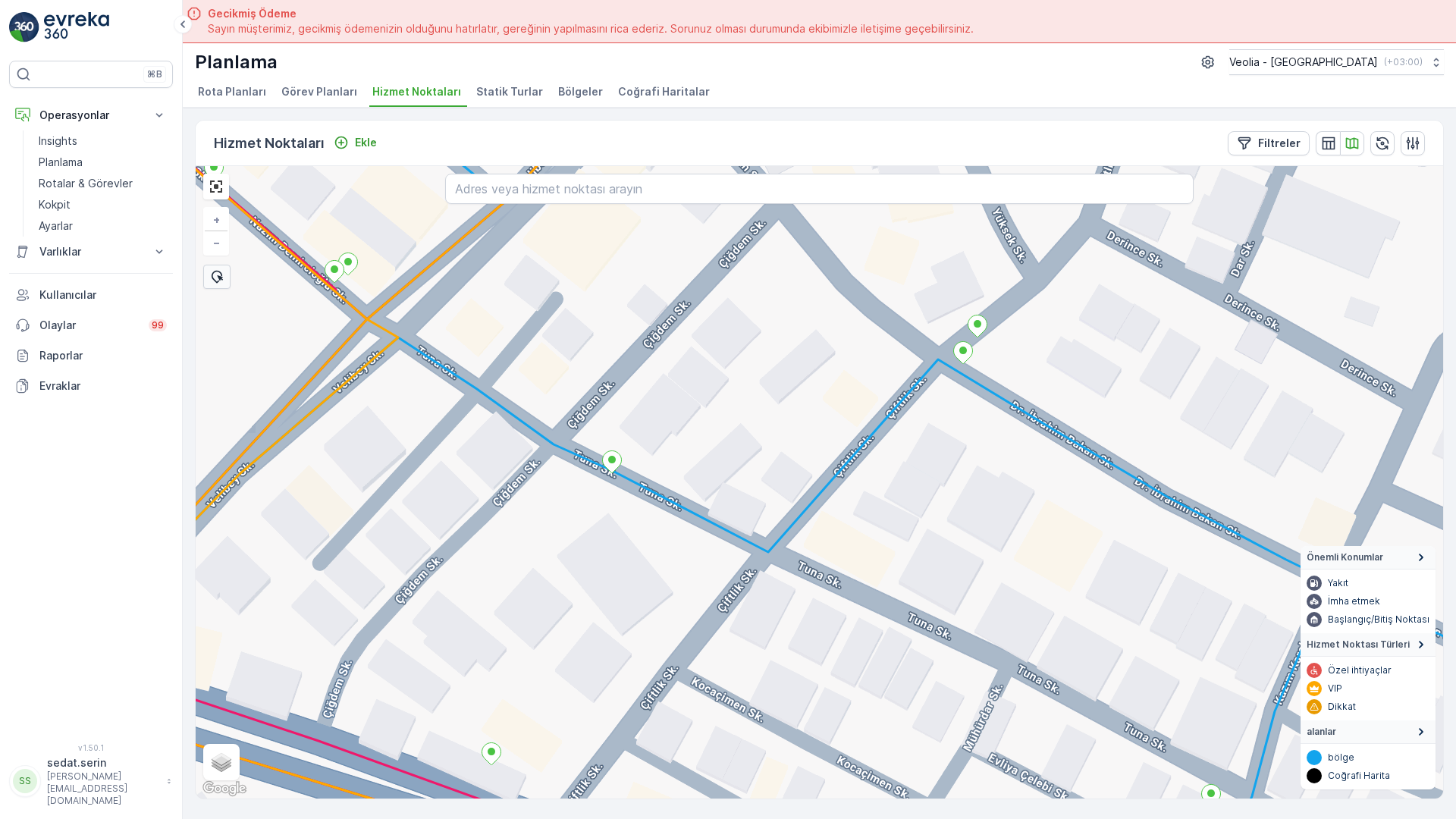
drag, startPoint x: 682, startPoint y: 334, endPoint x: 441, endPoint y: 261, distance: 251.8
click at [441, 261] on div "+ − Uydu Yol haritası Arazi Karışık Leaflet Klavye kısayolları Harita Verileri …" at bounding box center [819, 483] width 1247 height 633
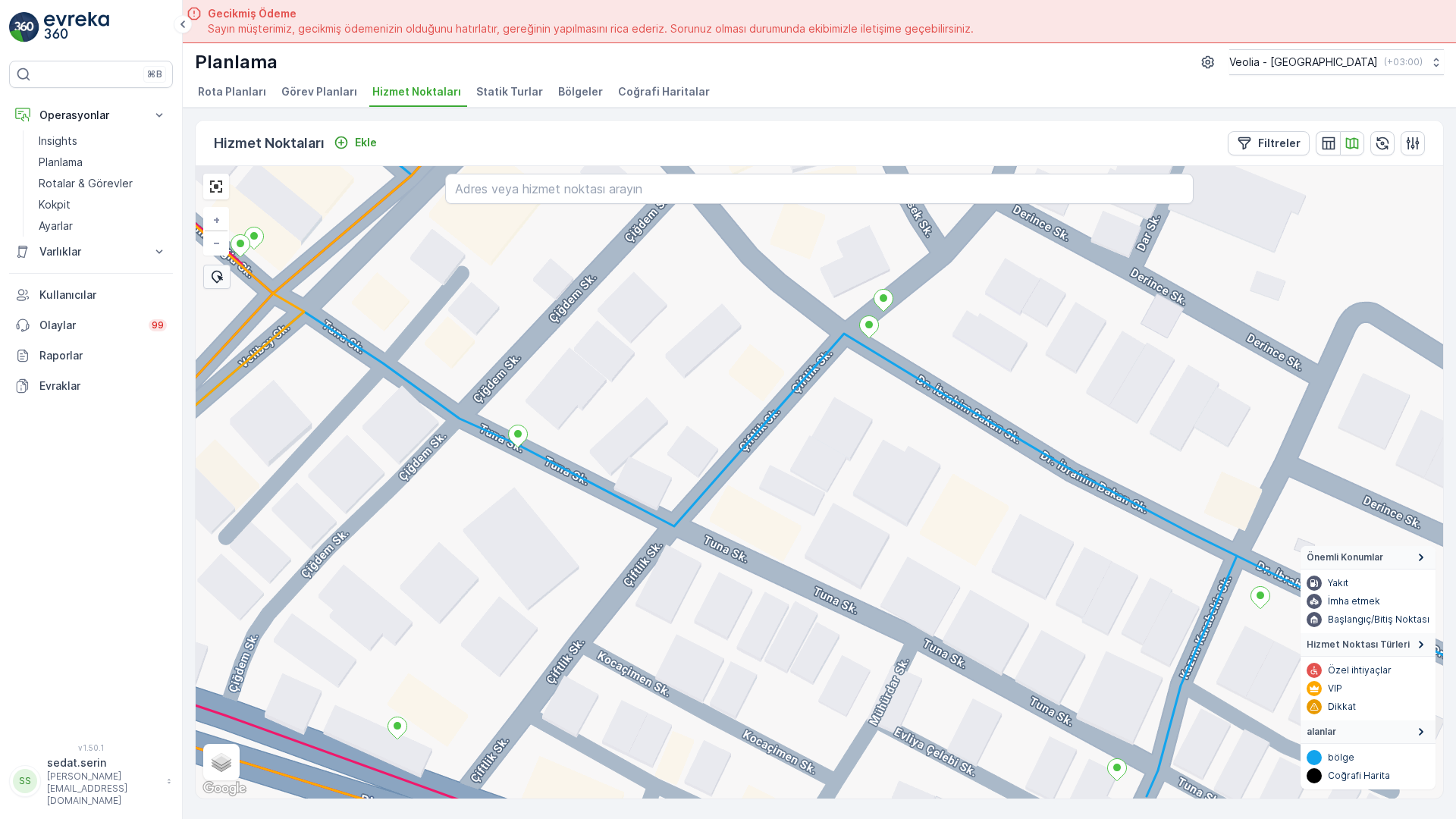
drag, startPoint x: 526, startPoint y: 407, endPoint x: 1047, endPoint y: 522, distance: 533.5
click at [1047, 522] on div "+ − Uydu Yol haritası Arazi Karışık Leaflet Klavye kısayolları Harita Verileri …" at bounding box center [819, 483] width 1247 height 633
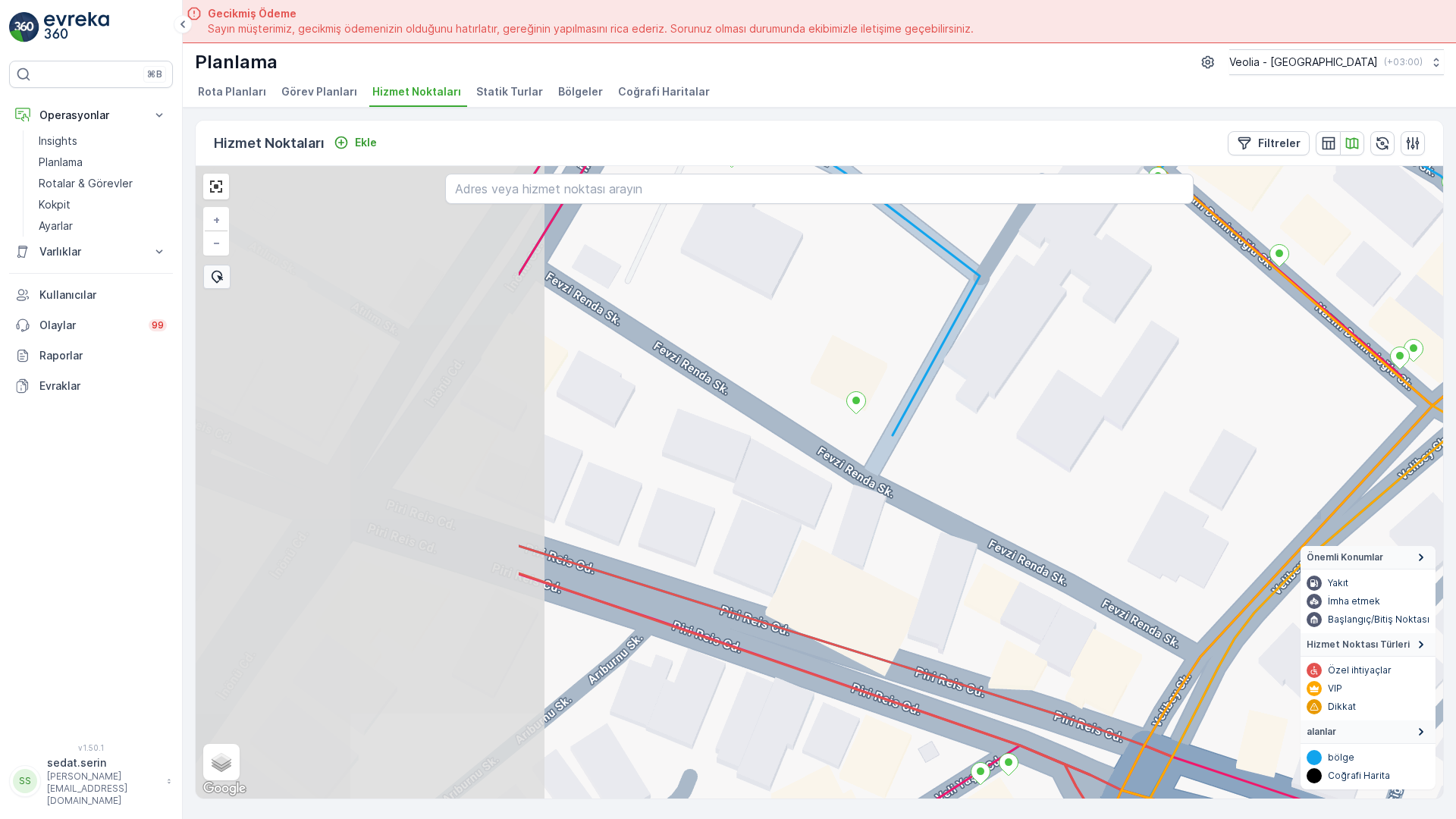
drag, startPoint x: 540, startPoint y: 439, endPoint x: 878, endPoint y: 405, distance: 339.7
click at [1009, 404] on div "MERKEZ İŞYERLERİ 2 STATİK TUR + − Uydu Yol haritası Arazi Karışık Leaflet Klavy…" at bounding box center [819, 483] width 1247 height 633
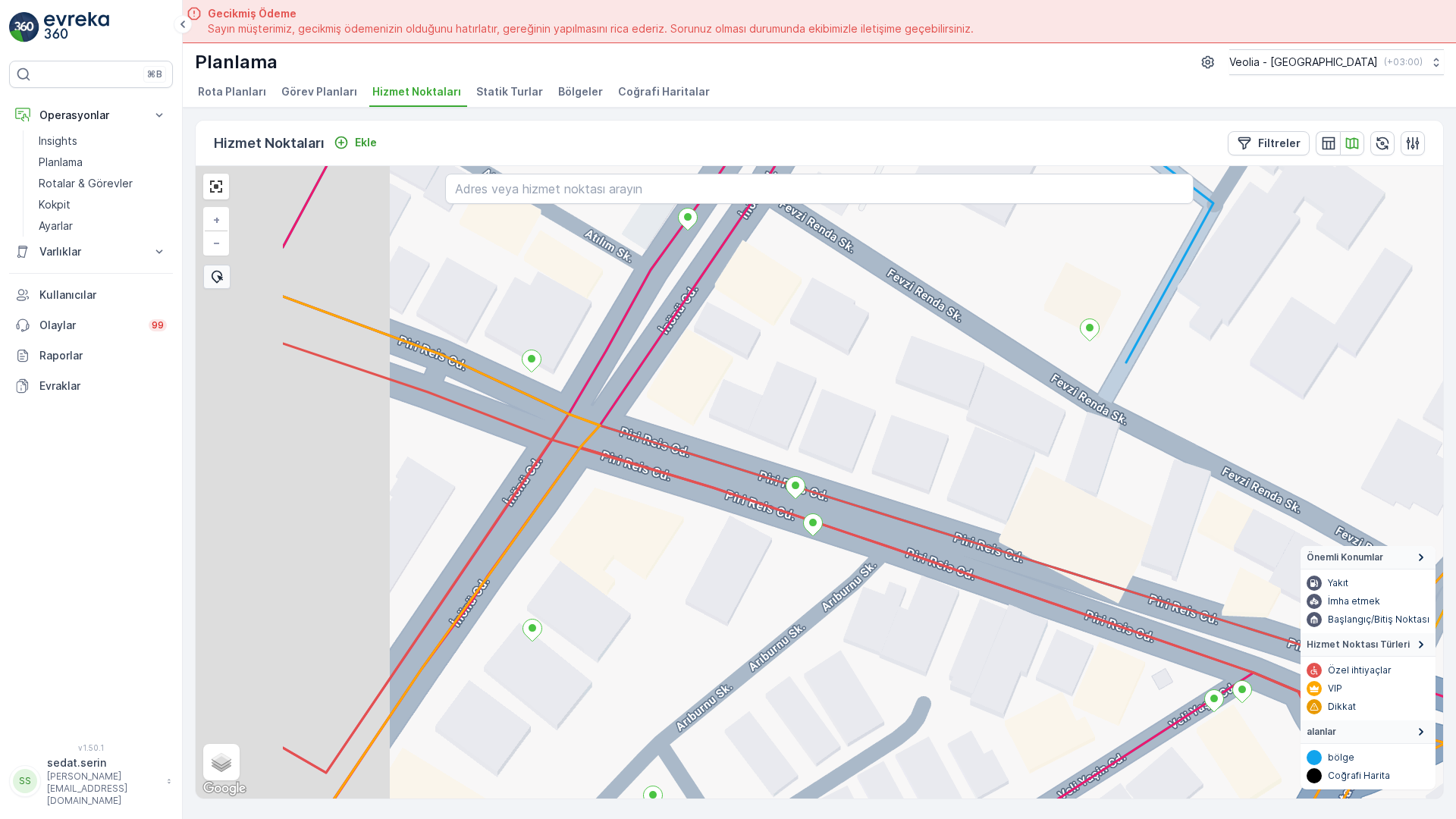
drag, startPoint x: 670, startPoint y: 420, endPoint x: 957, endPoint y: 340, distance: 297.9
click at [956, 340] on div "MERKEZ İŞYERLERİ 2 STATİK TUR + − Uydu Yol haritası Arazi Karışık Leaflet Klavy…" at bounding box center [819, 483] width 1247 height 633
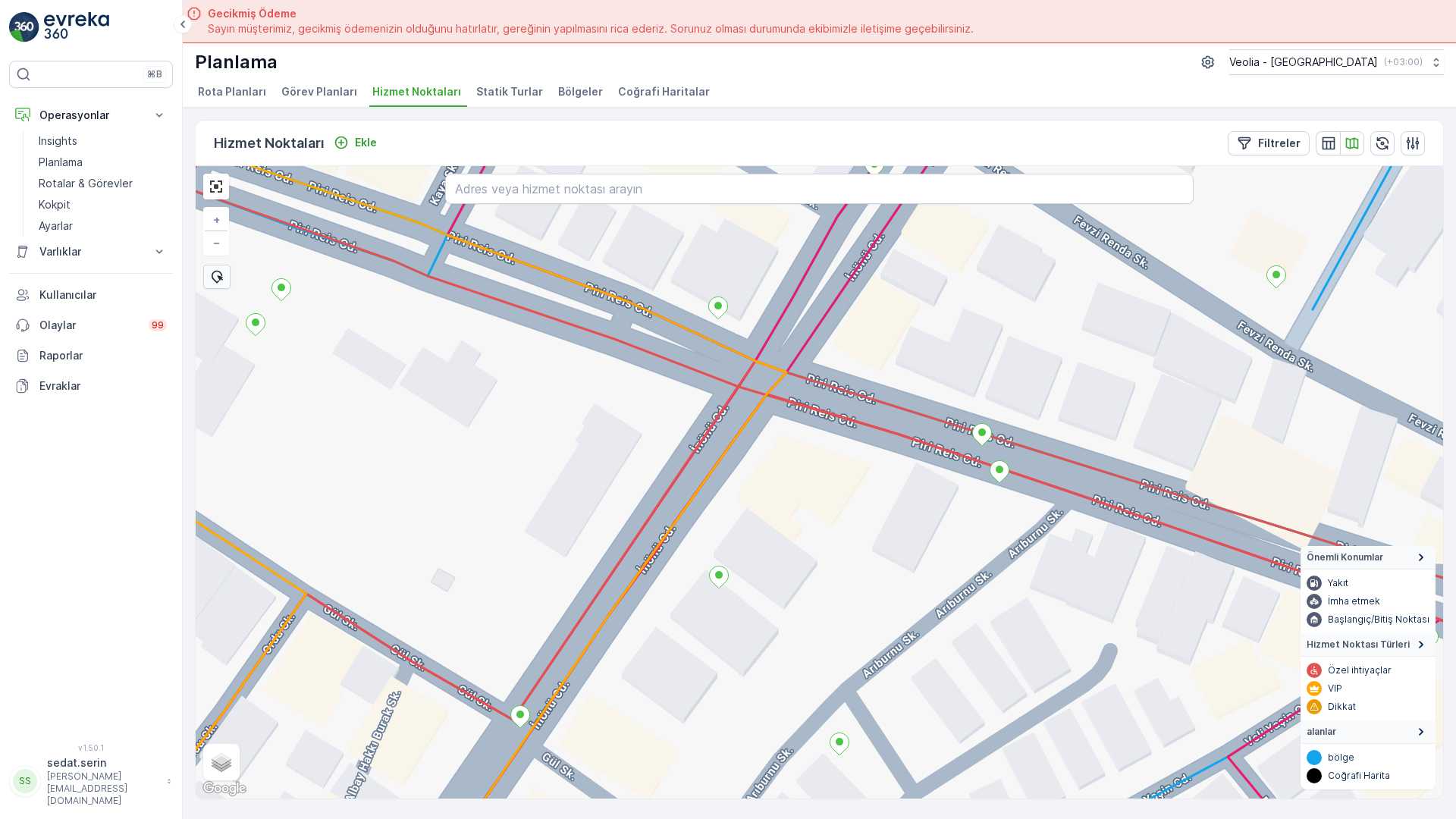
drag, startPoint x: 635, startPoint y: 306, endPoint x: 762, endPoint y: 535, distance: 261.9
click at [762, 535] on div "MERKEZ İŞYERLERİ 2 STATİK TUR ANAARTER 3 STATİK TUR + − Uydu Yol haritası Arazi…" at bounding box center [819, 483] width 1247 height 633
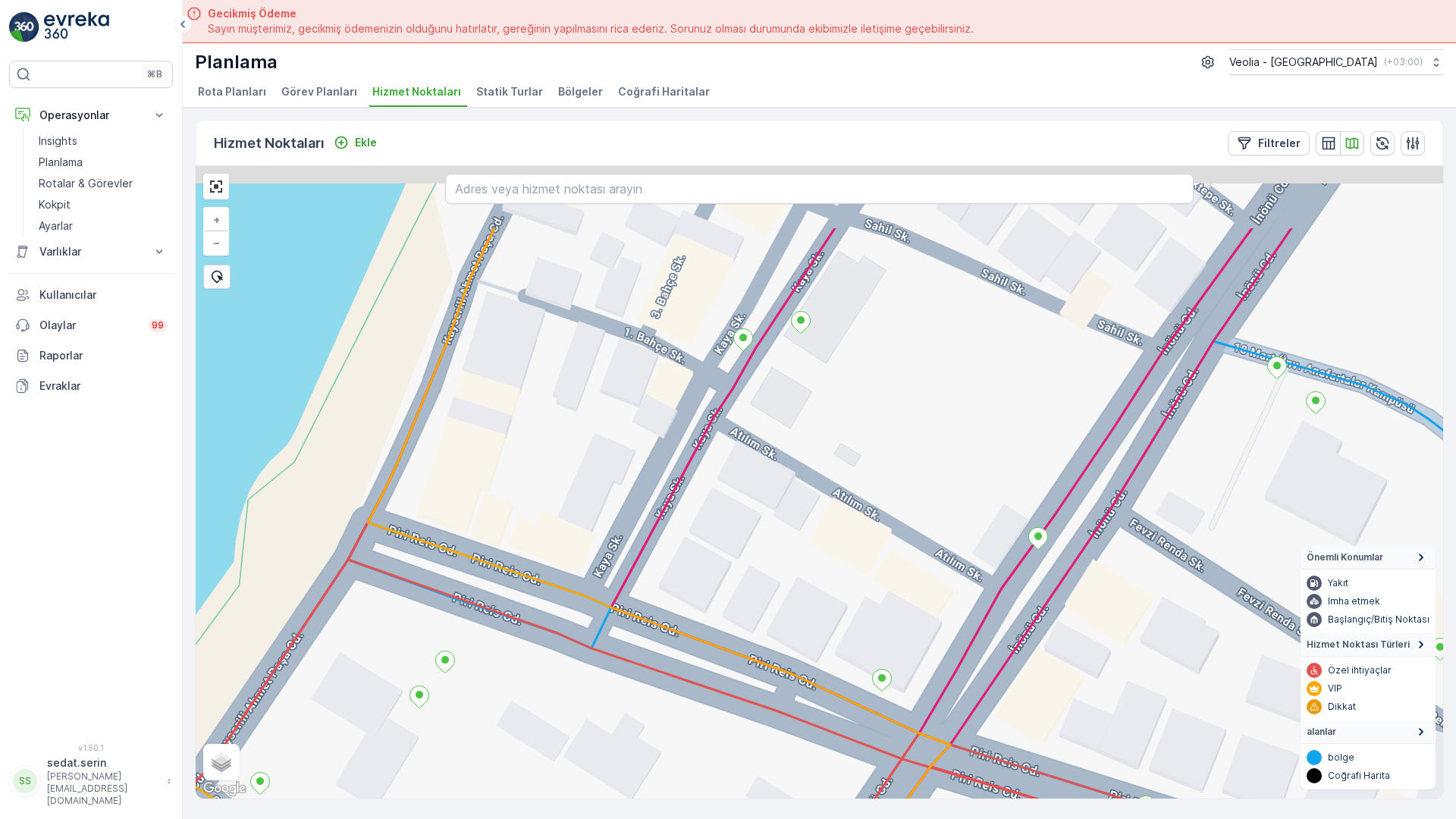
drag, startPoint x: 659, startPoint y: 281, endPoint x: 734, endPoint y: 472, distance: 205.2
click at [734, 481] on div "MERKEZ İŞYERLERİ 2 STATİK TUR ANAARTER 3 STATİK TUR + − Uydu Yol haritası Arazi…" at bounding box center [819, 483] width 1247 height 633
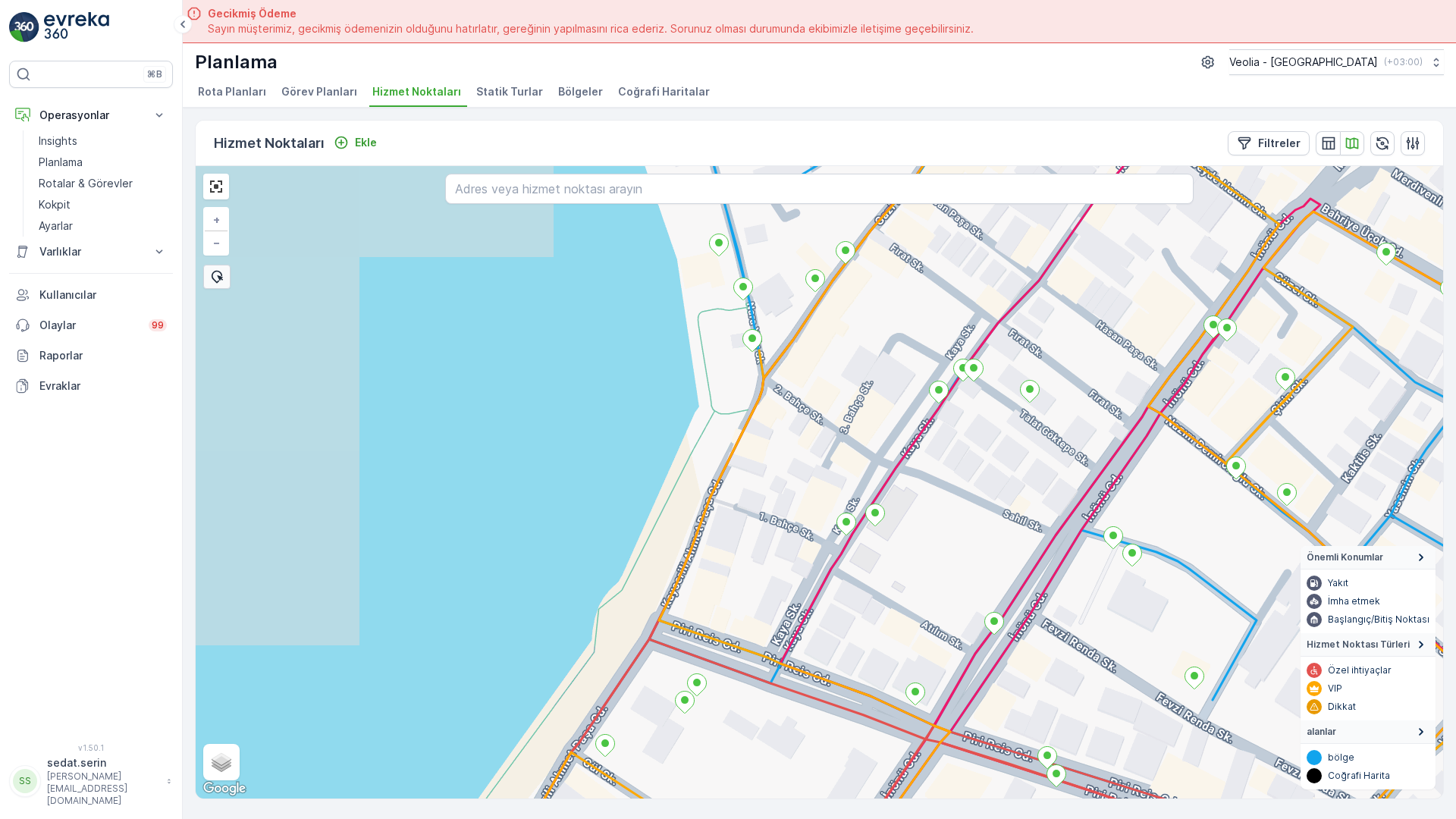
drag, startPoint x: 848, startPoint y: 302, endPoint x: 785, endPoint y: 417, distance: 131.1
click at [785, 417] on div "MERKEZ İŞYERLERİ 2 STATİK TUR ANAARTER 3 STATİK TUR + − Uydu Yol haritası Arazi…" at bounding box center [819, 483] width 1247 height 633
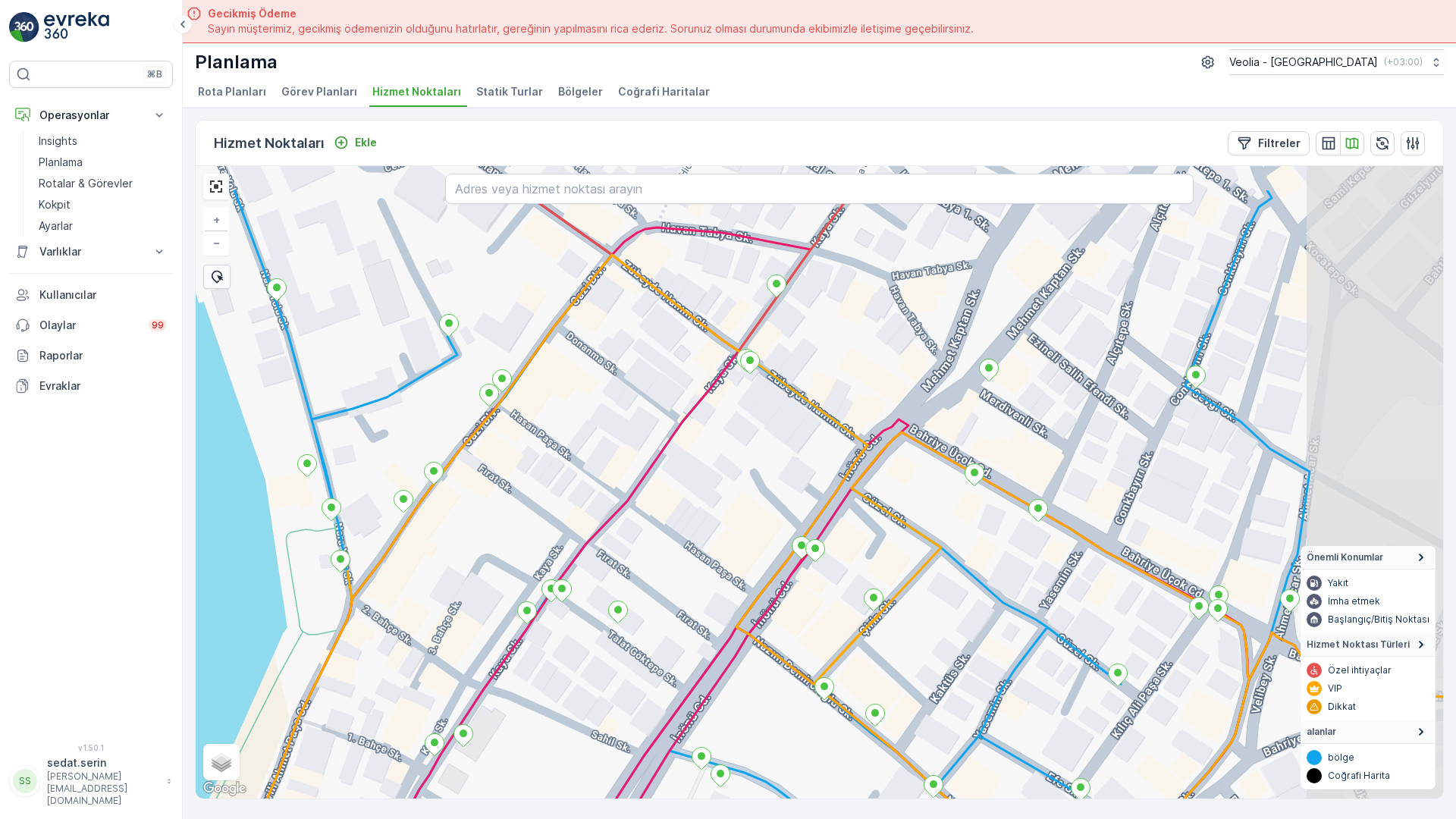
drag, startPoint x: 1052, startPoint y: 220, endPoint x: 712, endPoint y: 324, distance: 355.6
click at [705, 320] on div "MERKEZ İŞYERLERİ 2 STATİK TUR ANAARTER 3 STATİK TUR + − Uydu Yol haritası Arazi…" at bounding box center [819, 483] width 1247 height 633
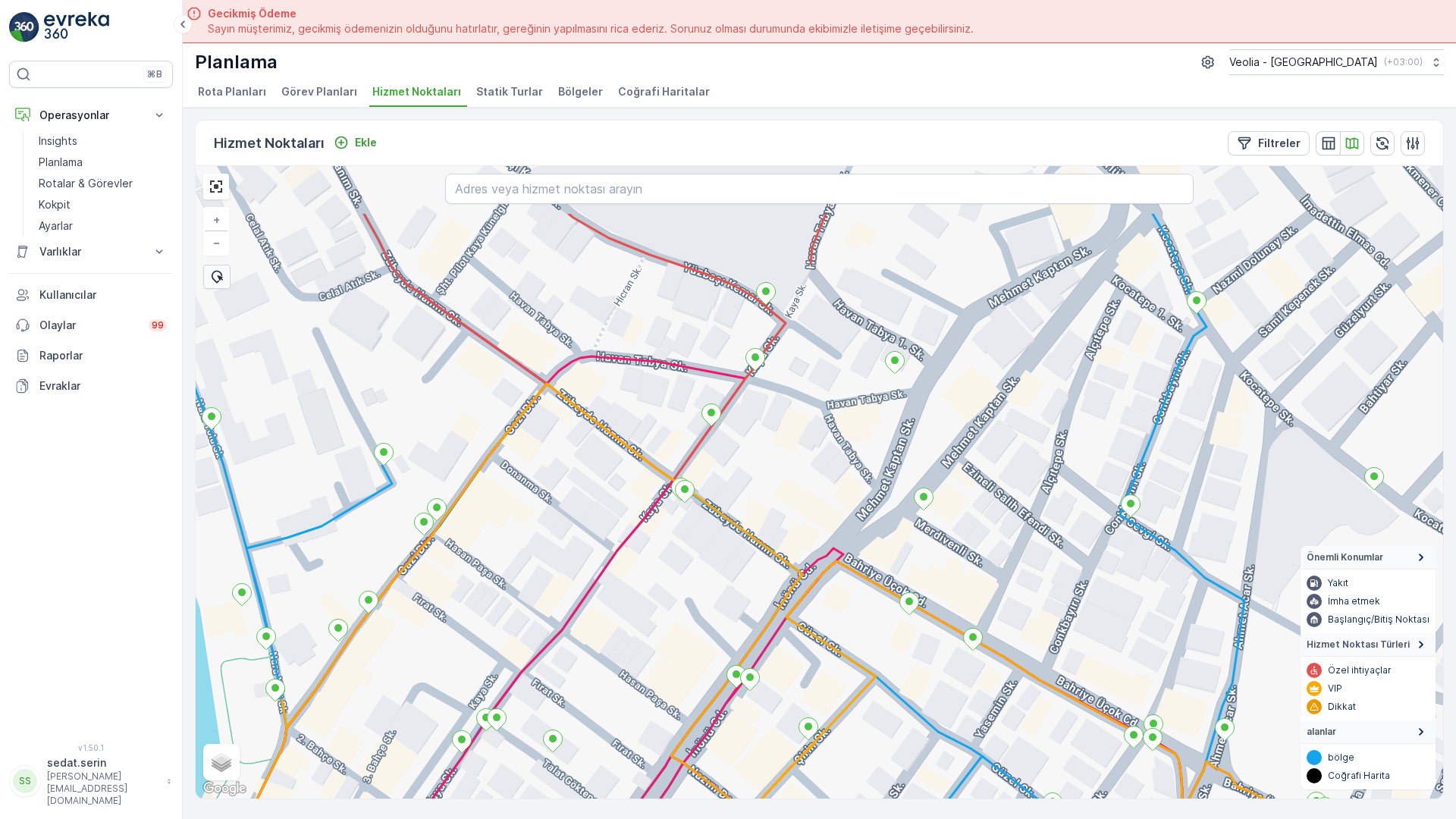
drag, startPoint x: 925, startPoint y: 328, endPoint x: 855, endPoint y: 452, distance: 142.4
click at [855, 452] on div "MERKEZ İŞYERLERİ 2 STATİK TUR ANAARTER 3 STATİK TUR + − Uydu Yol haritası Arazi…" at bounding box center [819, 483] width 1247 height 633
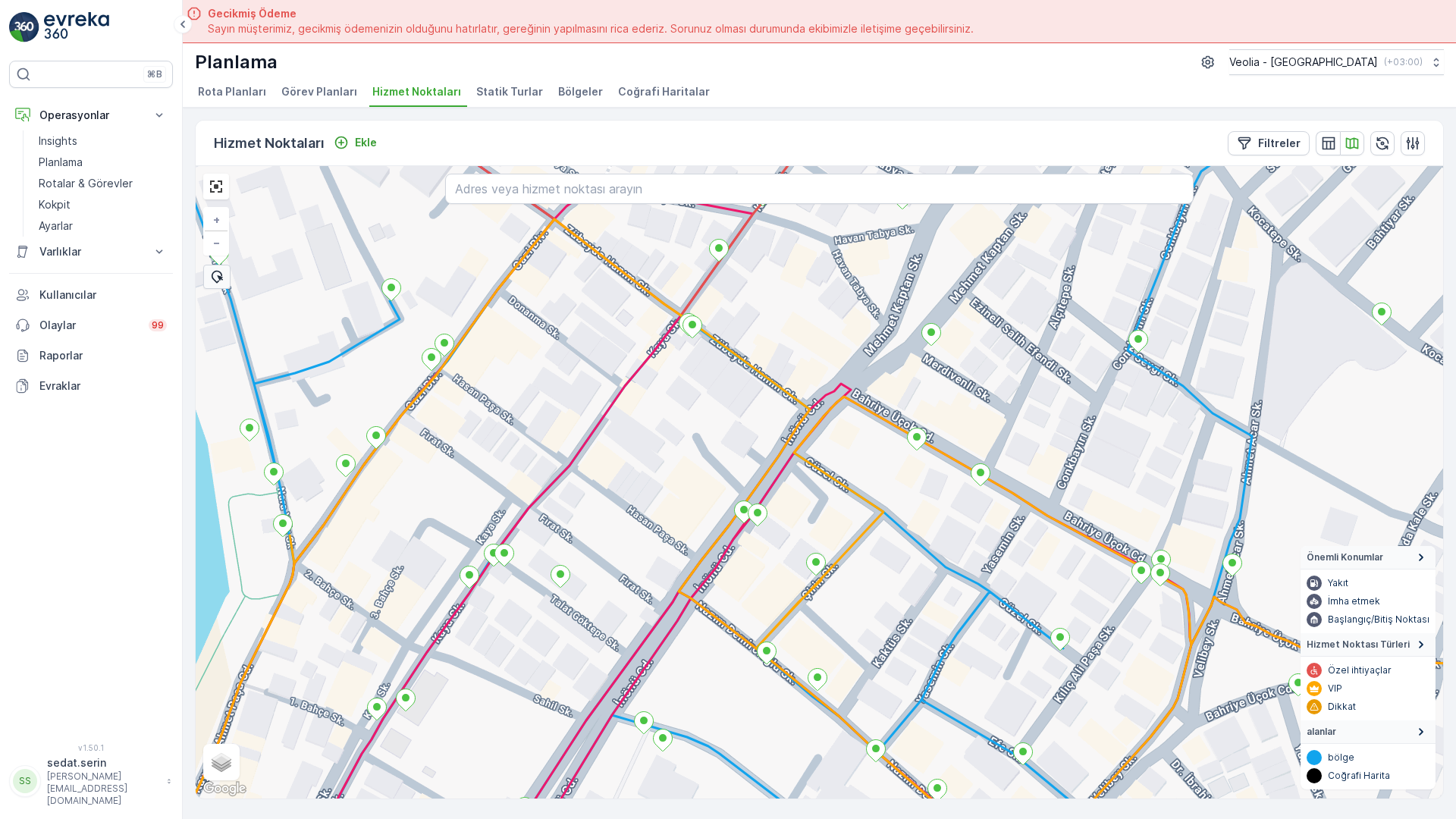
drag, startPoint x: 732, startPoint y: 629, endPoint x: 742, endPoint y: 470, distance: 159.3
click at [742, 458] on div "MERKEZ İŞYERLERİ 2 STATİK TUR ANAARTER 3 STATİK TUR + − Uydu Yol haritası Arazi…" at bounding box center [819, 483] width 1247 height 633
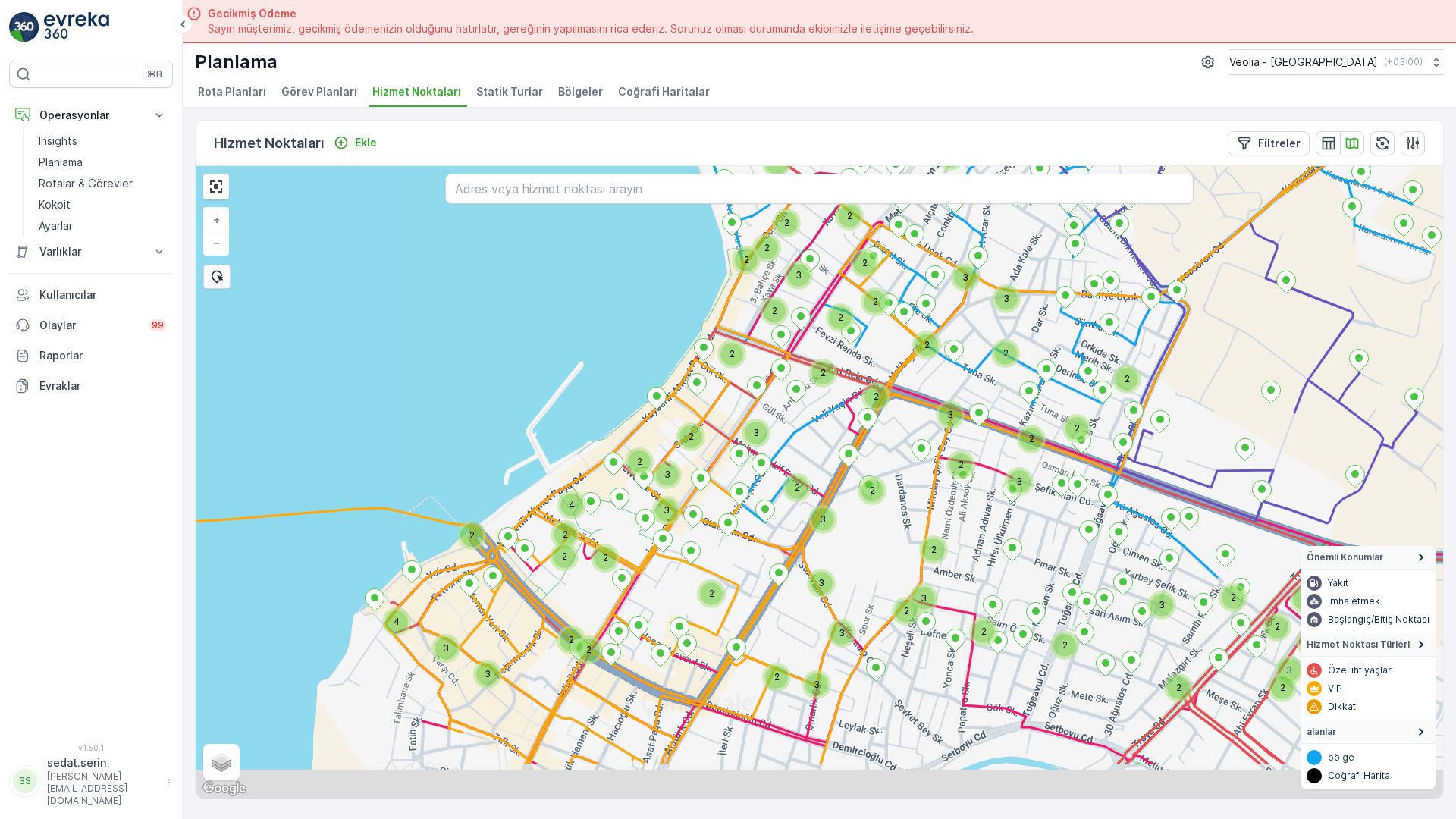
drag, startPoint x: 737, startPoint y: 518, endPoint x: 714, endPoint y: 273, distance: 246.1
click at [714, 273] on div "2 2 2 2 2 2 2 2 2 2 2 2 2 2 2 2 2 3 2 2 2 2 2 2 2 2 2 3 3 3 3 2 3 3 2 2 2 3 2 2…" at bounding box center [819, 483] width 1247 height 633
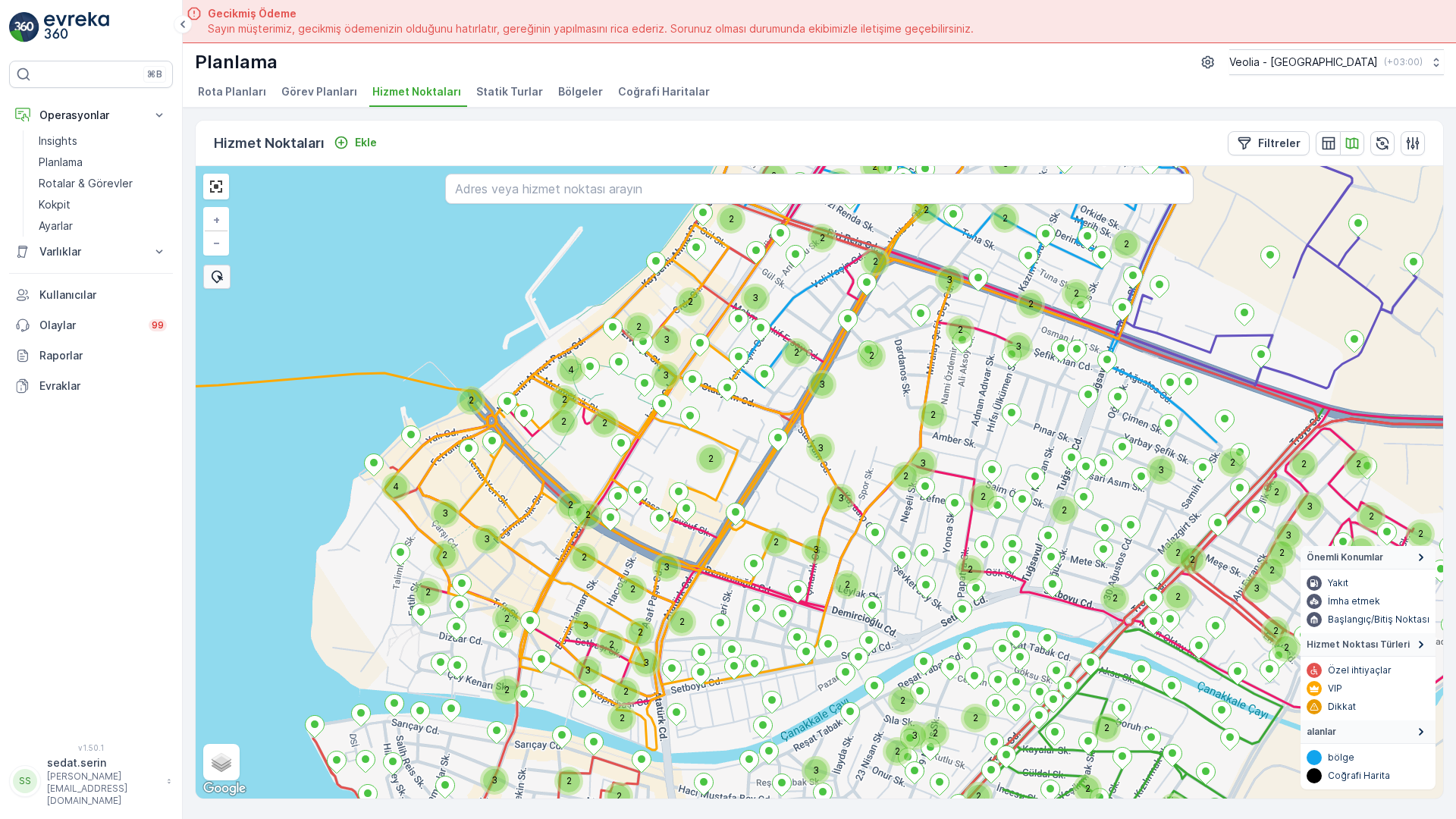
drag, startPoint x: 662, startPoint y: 451, endPoint x: 668, endPoint y: 430, distance: 21.8
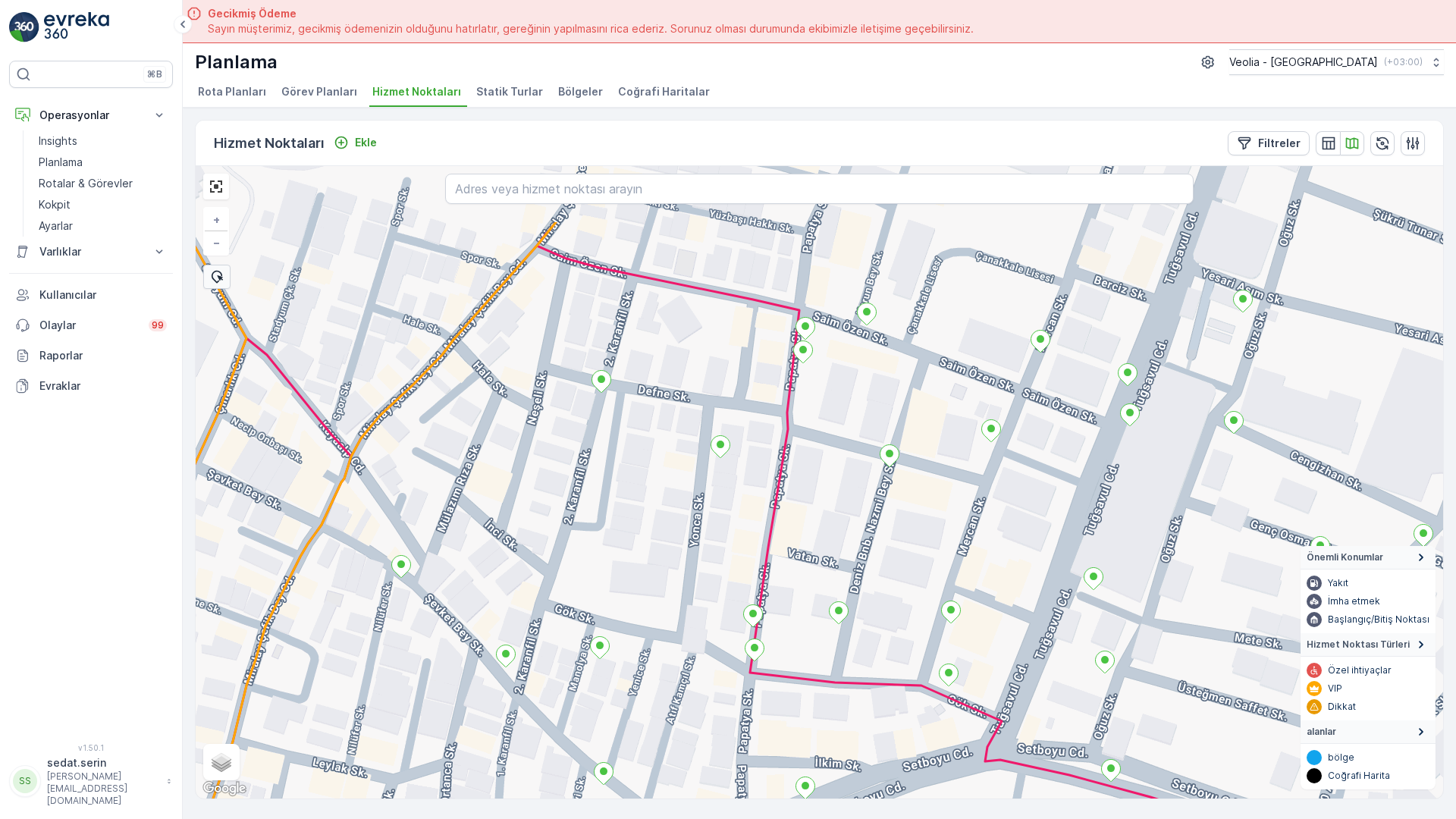
drag, startPoint x: 825, startPoint y: 359, endPoint x: 897, endPoint y: 497, distance: 155.7
click at [897, 497] on div "1nolu_86_2m + − Uydu Yol haritası Arazi Karışık Leaflet Klavye kısayolları Hari…" at bounding box center [819, 483] width 1247 height 633
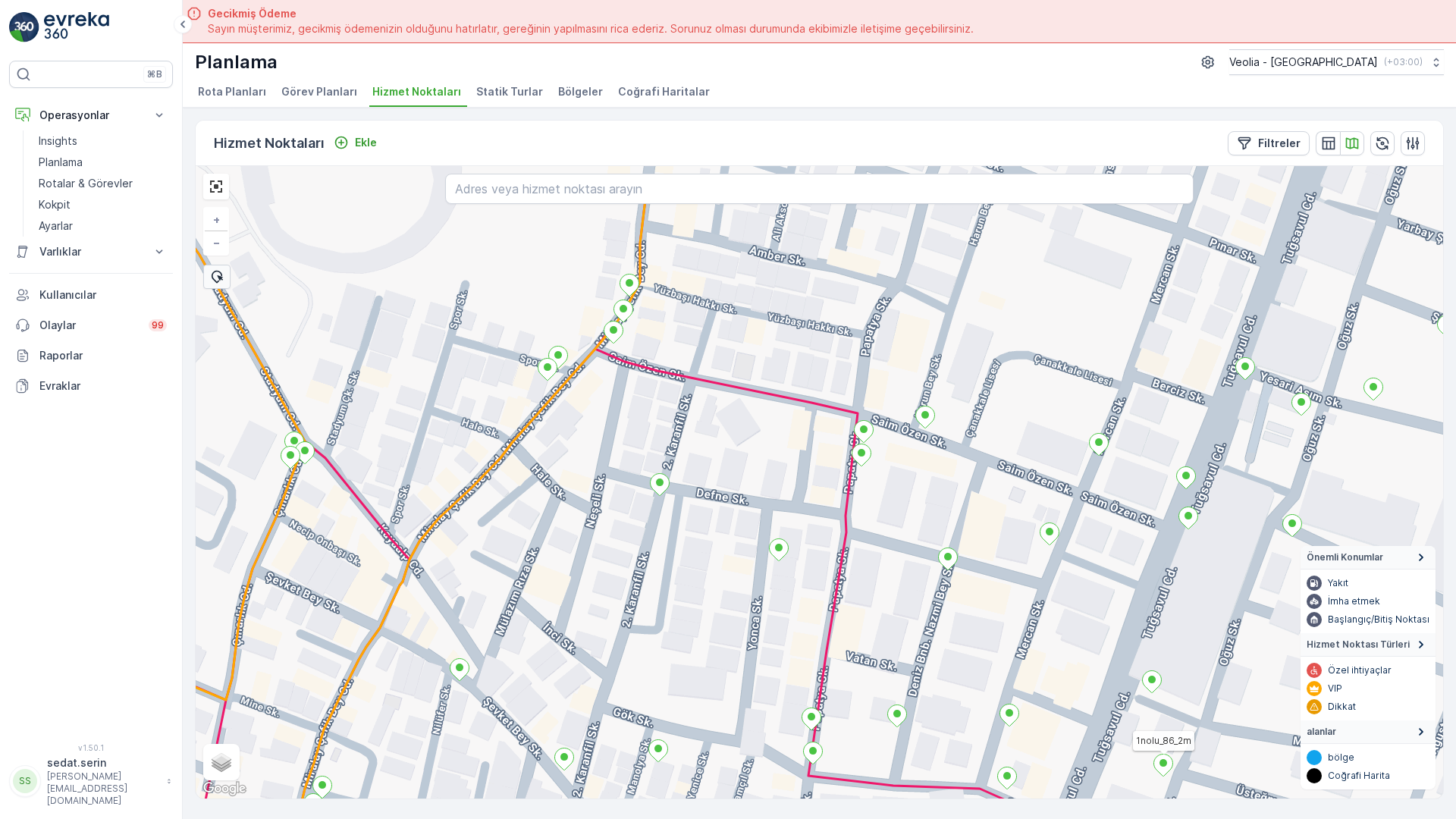
drag, startPoint x: 741, startPoint y: 368, endPoint x: 805, endPoint y: 482, distance: 130.7
click at [805, 482] on div "1nolu_86_2m + − Uydu Yol haritası Arazi Karışık Leaflet Klavye kısayolları Hari…" at bounding box center [819, 483] width 1247 height 633
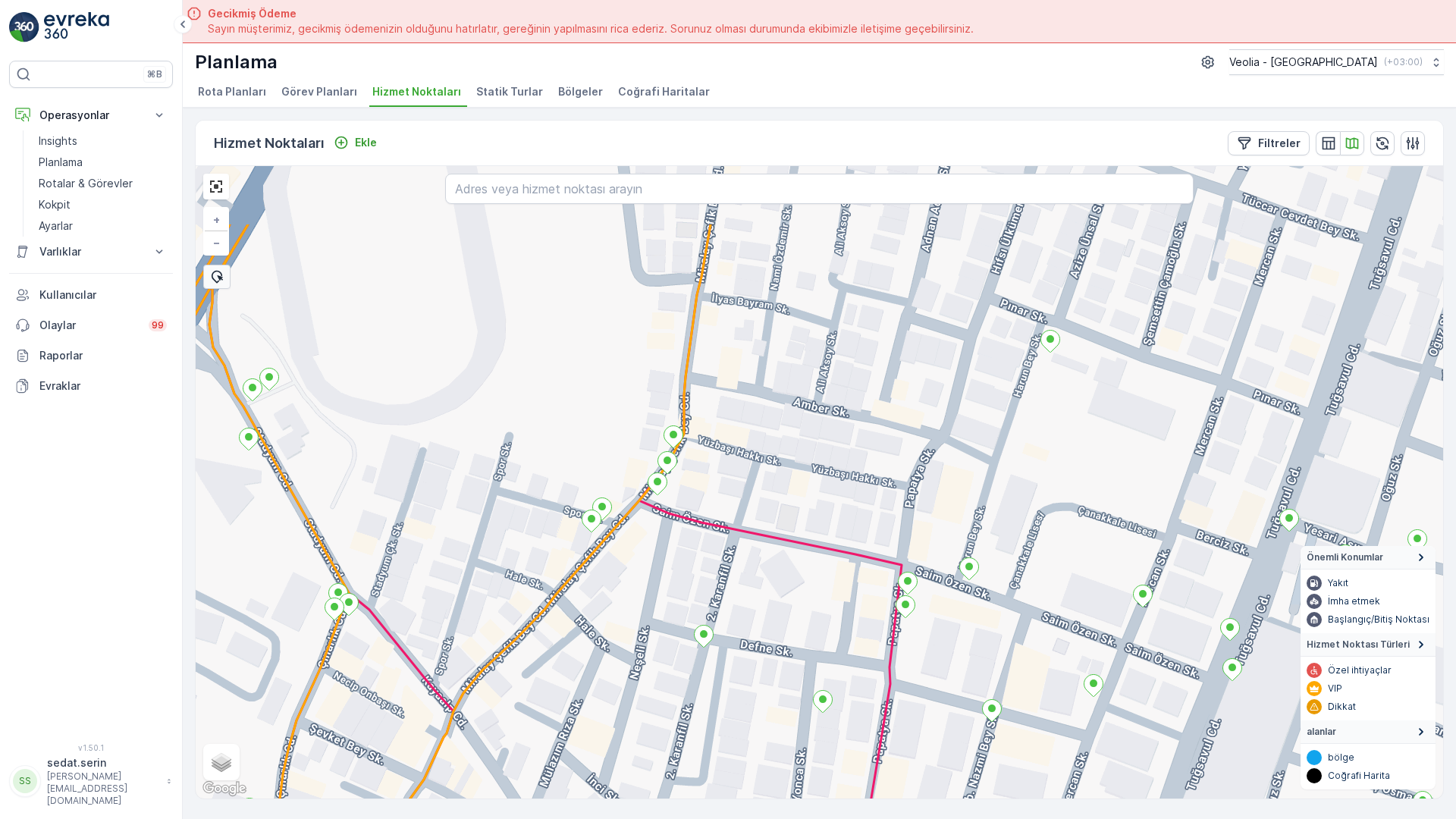
drag, startPoint x: 744, startPoint y: 302, endPoint x: 783, endPoint y: 471, distance: 173.4
click at [783, 471] on div "1nolu_86_2m + − Uydu Yol haritası Arazi Karışık Leaflet Klavye kısayolları Hari…" at bounding box center [819, 483] width 1247 height 633
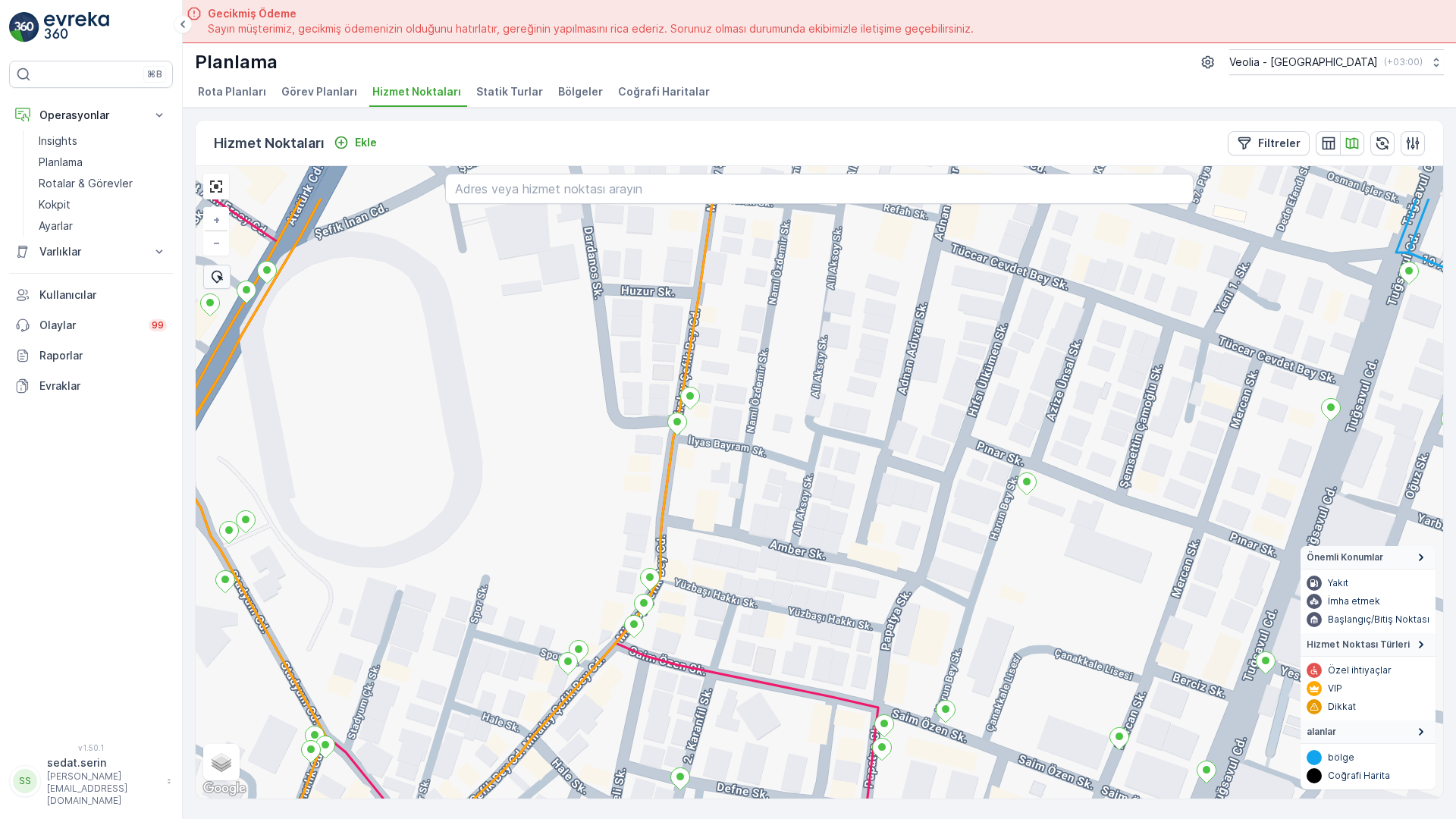
drag, startPoint x: 713, startPoint y: 374, endPoint x: 690, endPoint y: 493, distance: 121.2
click at [690, 493] on div "1nolu_86_2m + − Uydu Yol haritası Arazi Karışık Leaflet Klavye kısayolları Hari…" at bounding box center [819, 483] width 1247 height 633
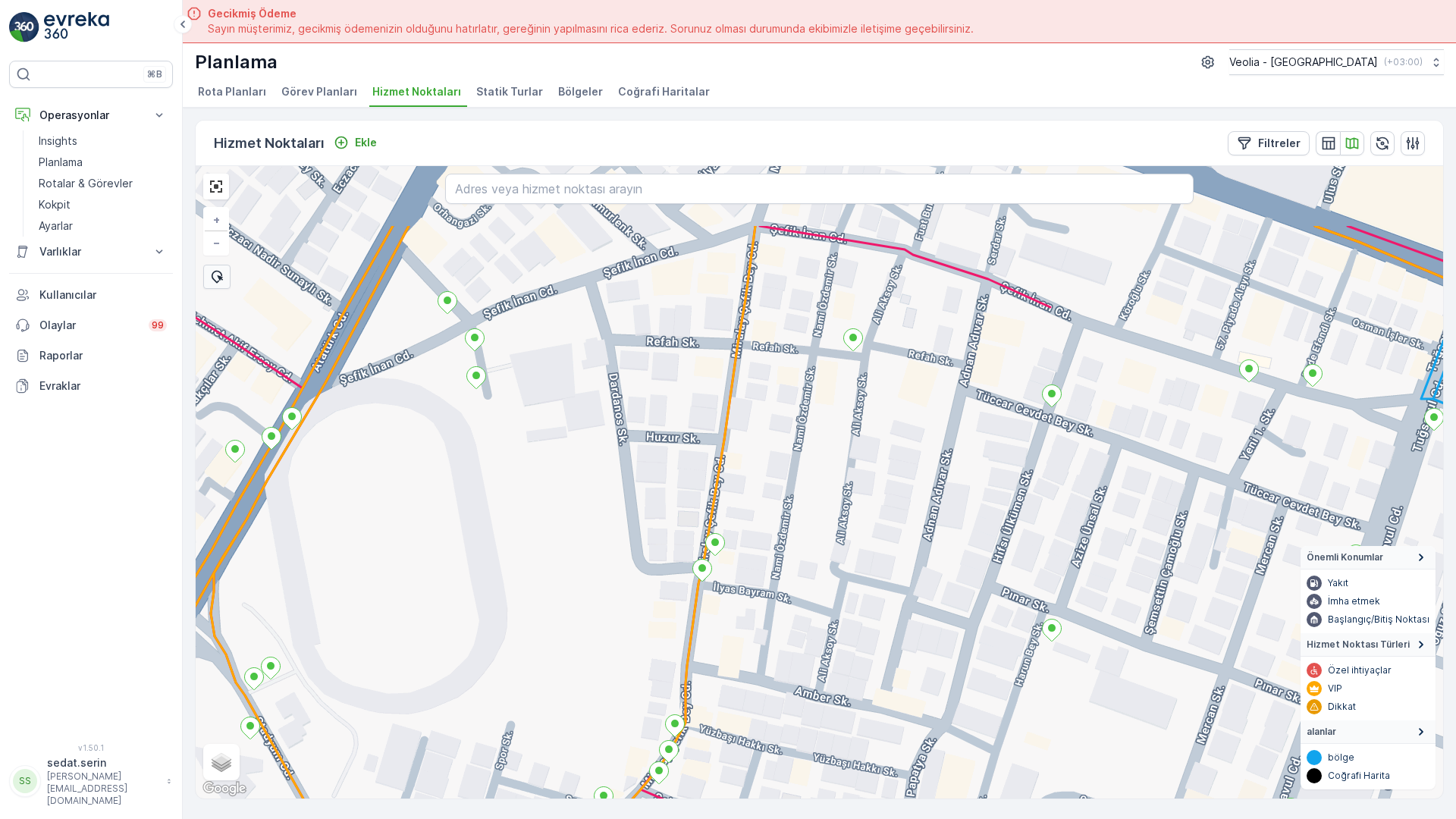
drag, startPoint x: 686, startPoint y: 380, endPoint x: 712, endPoint y: 529, distance: 151.3
click at [712, 529] on div "+ − Uydu Yol haritası Arazi Karışık Leaflet Klavye kısayolları Harita Verileri …" at bounding box center [819, 483] width 1247 height 633
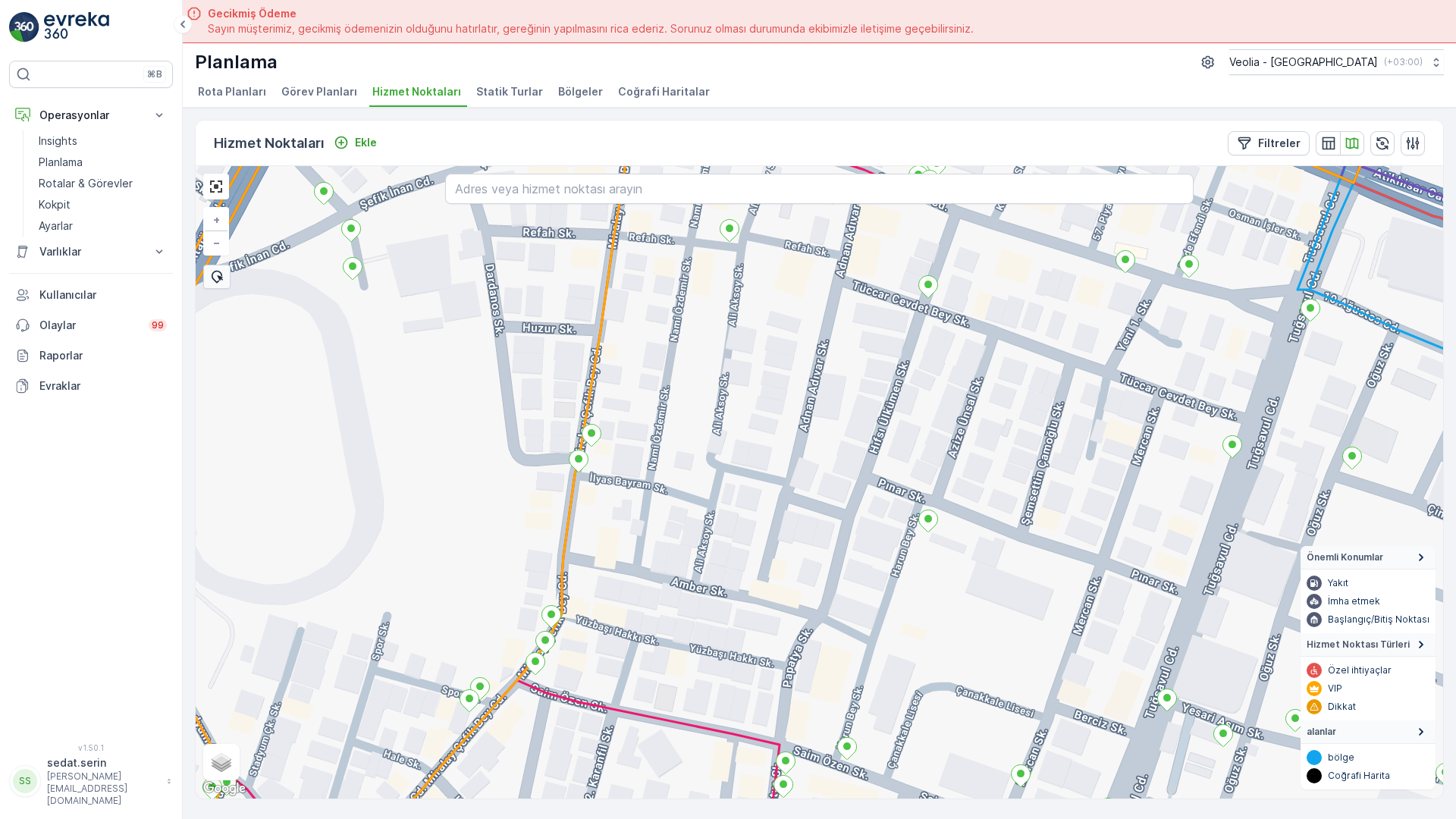
drag, startPoint x: 838, startPoint y: 422, endPoint x: 724, endPoint y: 293, distance: 172.2
click at [716, 291] on div "+ − Uydu Yol haritası Arazi Karışık Leaflet Klavye kısayolları Harita Verileri …" at bounding box center [819, 483] width 1247 height 633
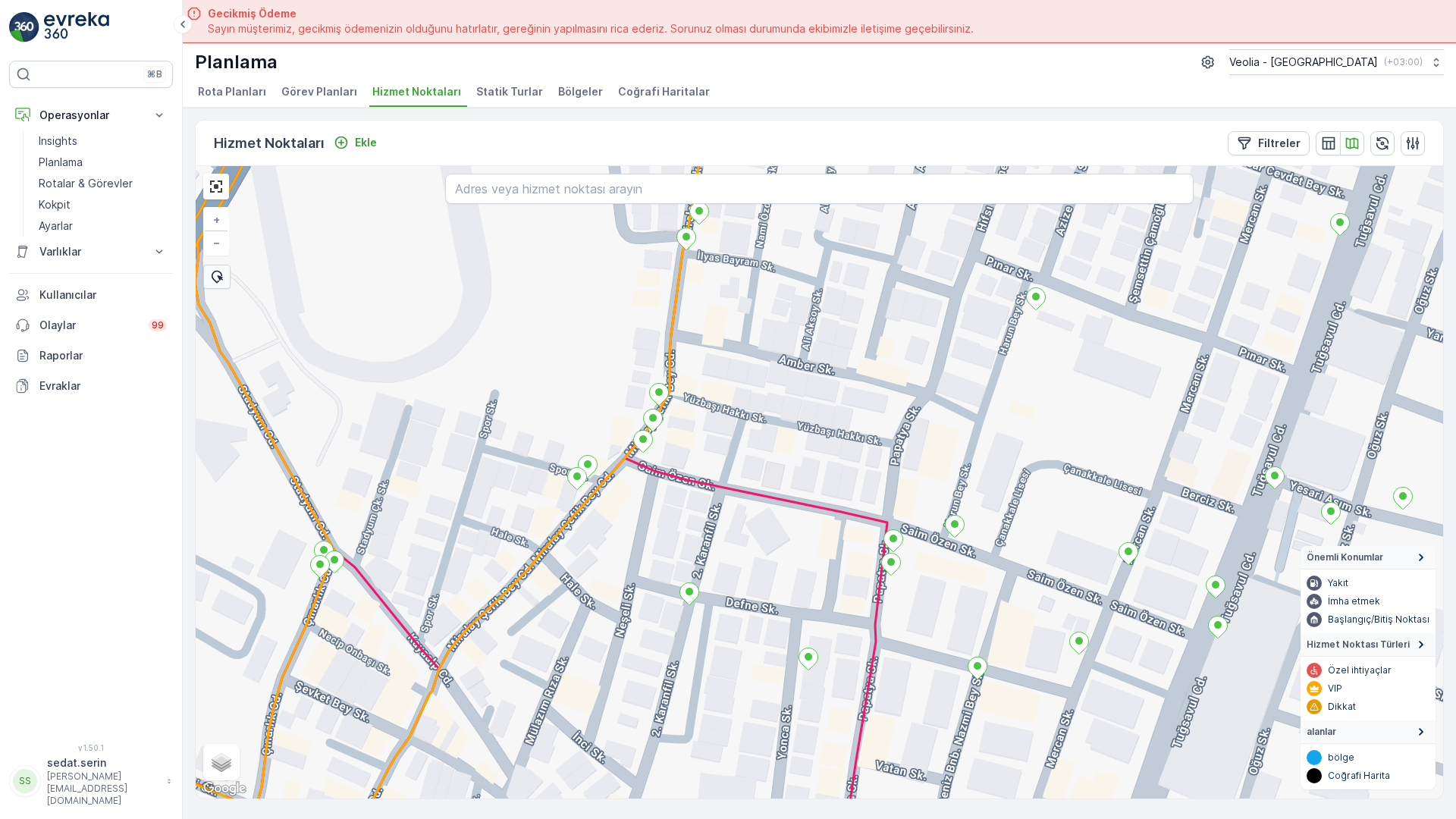
drag, startPoint x: 649, startPoint y: 485, endPoint x: 783, endPoint y: 244, distance: 275.7
click at [783, 244] on div "+ − Uydu Yol haritası Arazi Karışık Leaflet Klavye kısayolları Harita Verileri …" at bounding box center [819, 483] width 1247 height 633
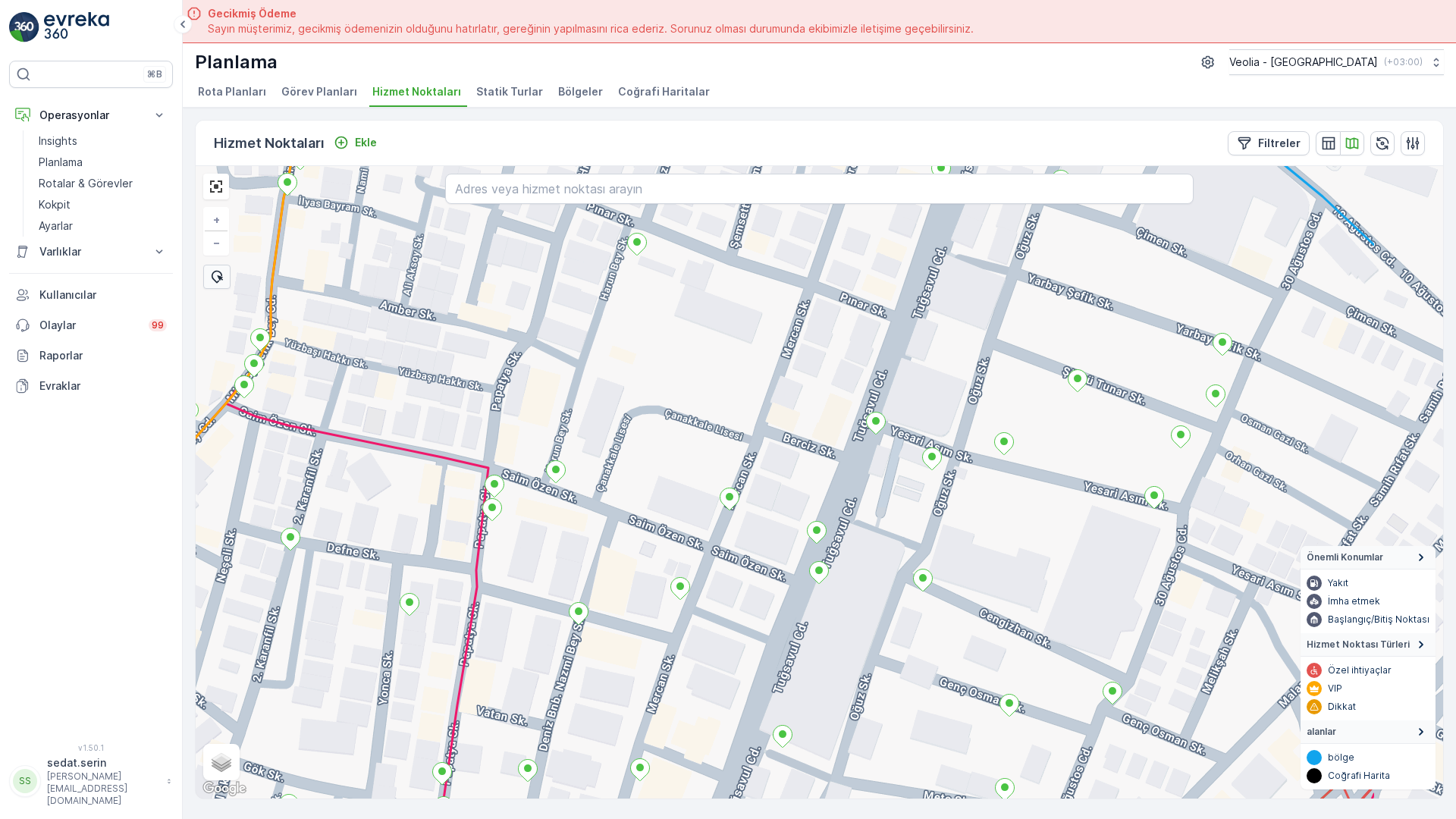
drag, startPoint x: 1215, startPoint y: 499, endPoint x: 792, endPoint y: 481, distance: 423.4
click at [792, 481] on div "+ − Uydu Yol haritası Arazi Karışık Leaflet Klavye kısayolları Harita Verileri …" at bounding box center [819, 483] width 1247 height 633
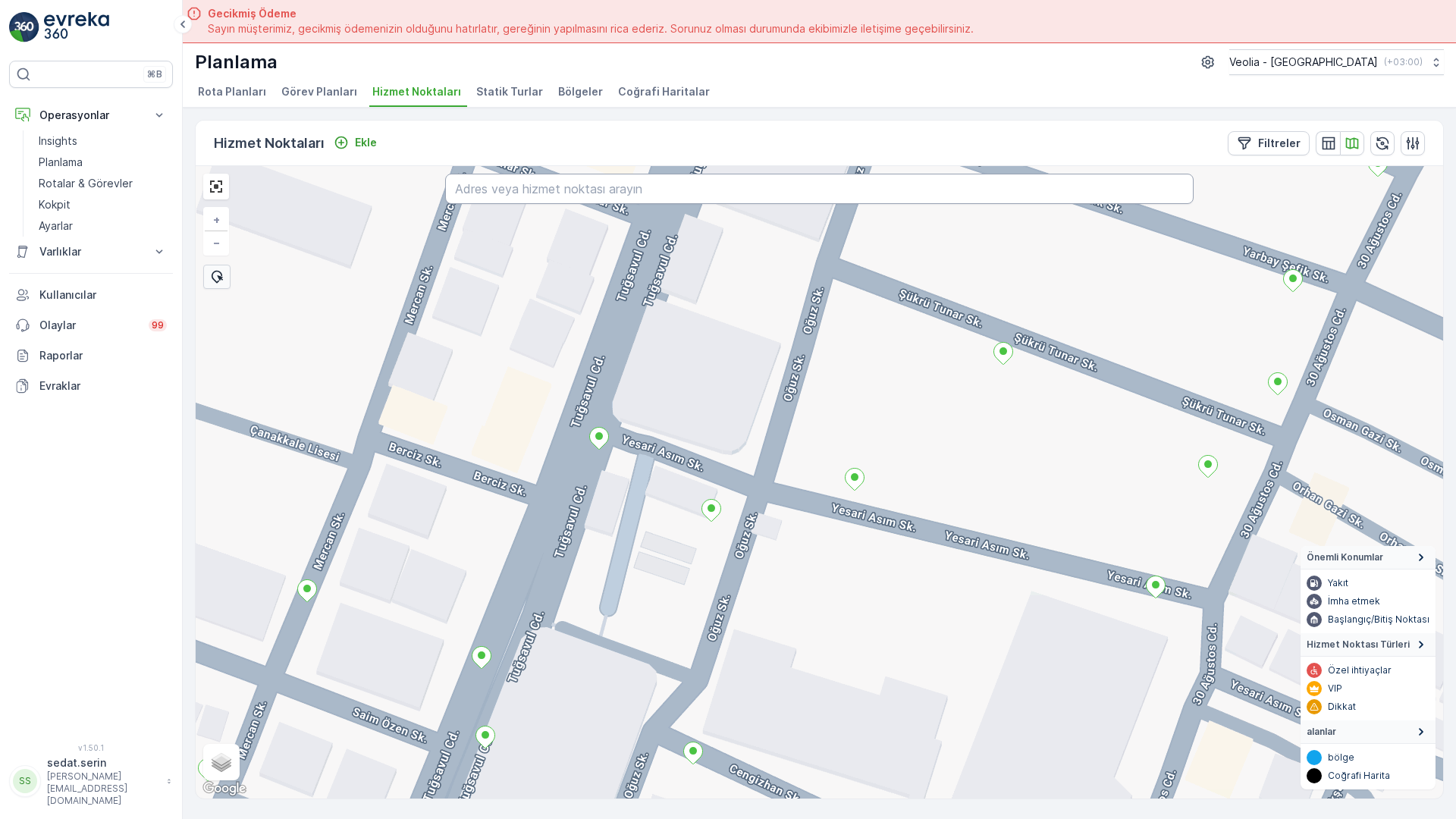
click at [516, 173] on input "text" at bounding box center [819, 188] width 748 height 30
type input "TALAT GÖKTEPE SOKAK"
click at [496, 173] on input "TALAT GÖKTEPE SOKAK" at bounding box center [819, 188] width 748 height 30
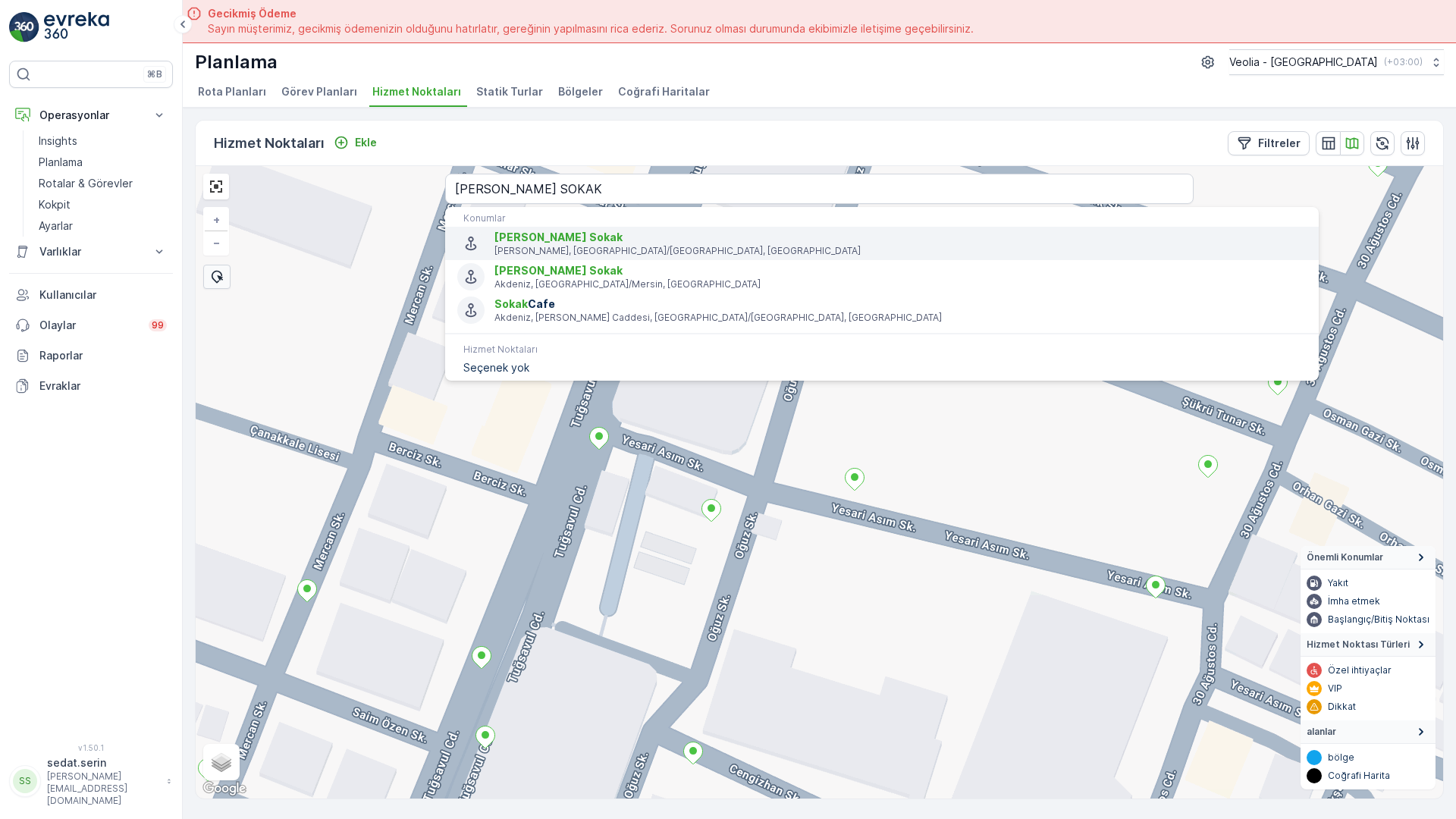
click at [494, 230] on span "Talat Göktepe Sokak" at bounding box center [901, 237] width 812 height 15
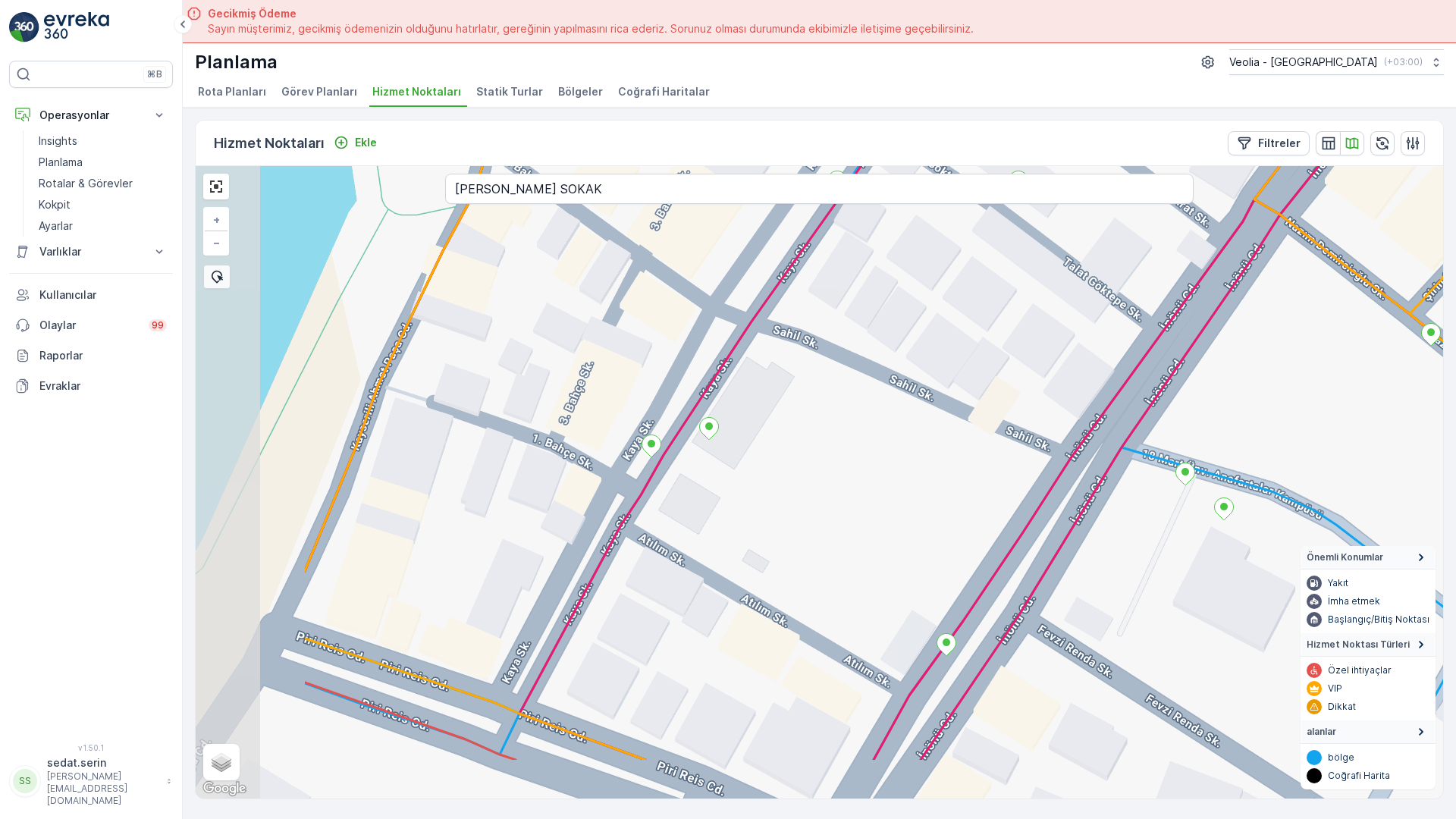
drag, startPoint x: 452, startPoint y: 605, endPoint x: 708, endPoint y: 298, distance: 399.7
click at [708, 298] on div "+ − Uydu Yol haritası Arazi Karışık Leaflet Klavye kısayolları Harita Verileri …" at bounding box center [819, 483] width 1247 height 633
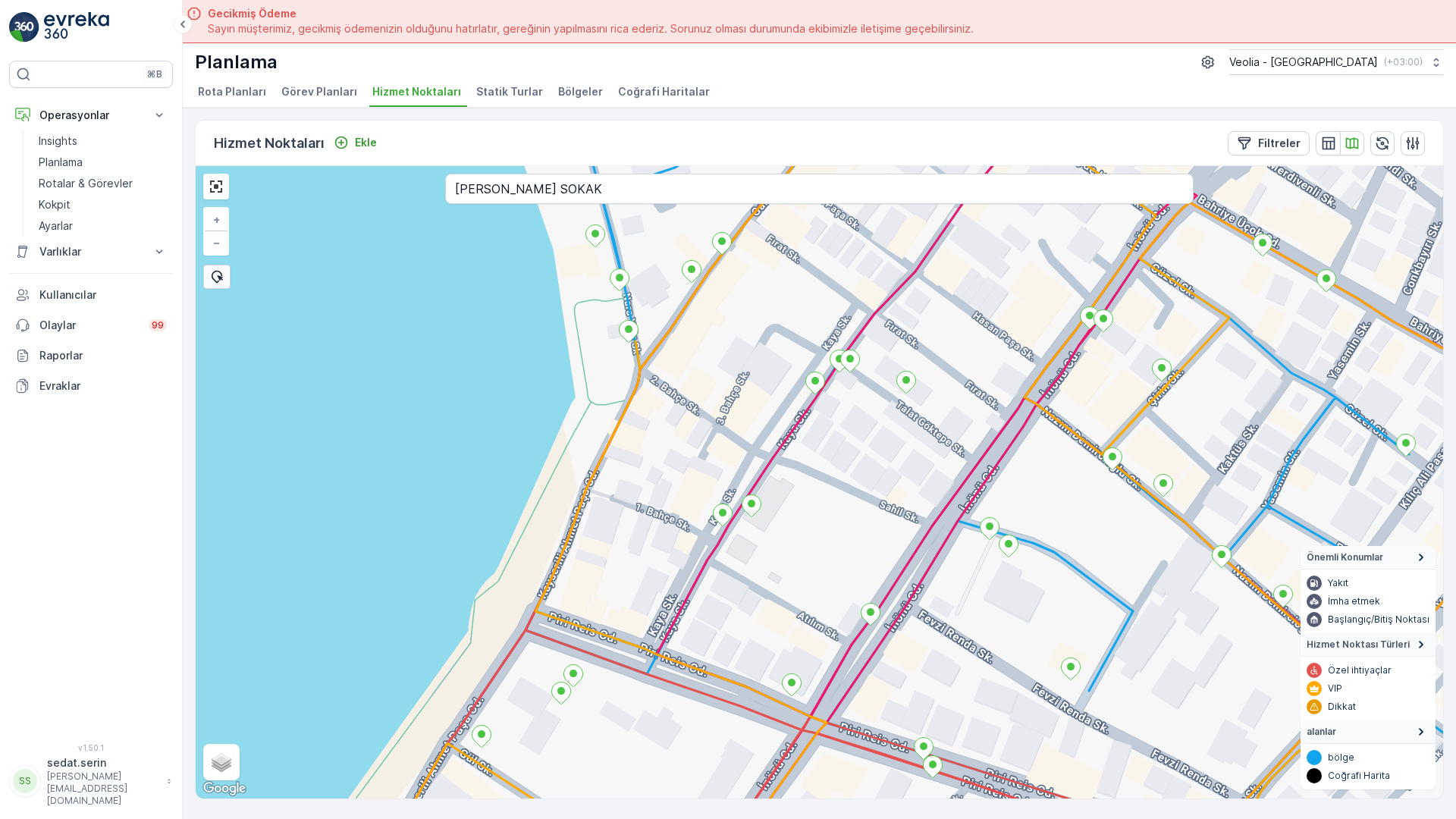
drag, startPoint x: 526, startPoint y: 311, endPoint x: 544, endPoint y: 348, distance: 41.1
click at [544, 348] on div "+ − Uydu Yol haritası Arazi Karışık Leaflet Klavye kısayolları Harita Verileri …" at bounding box center [819, 483] width 1247 height 633
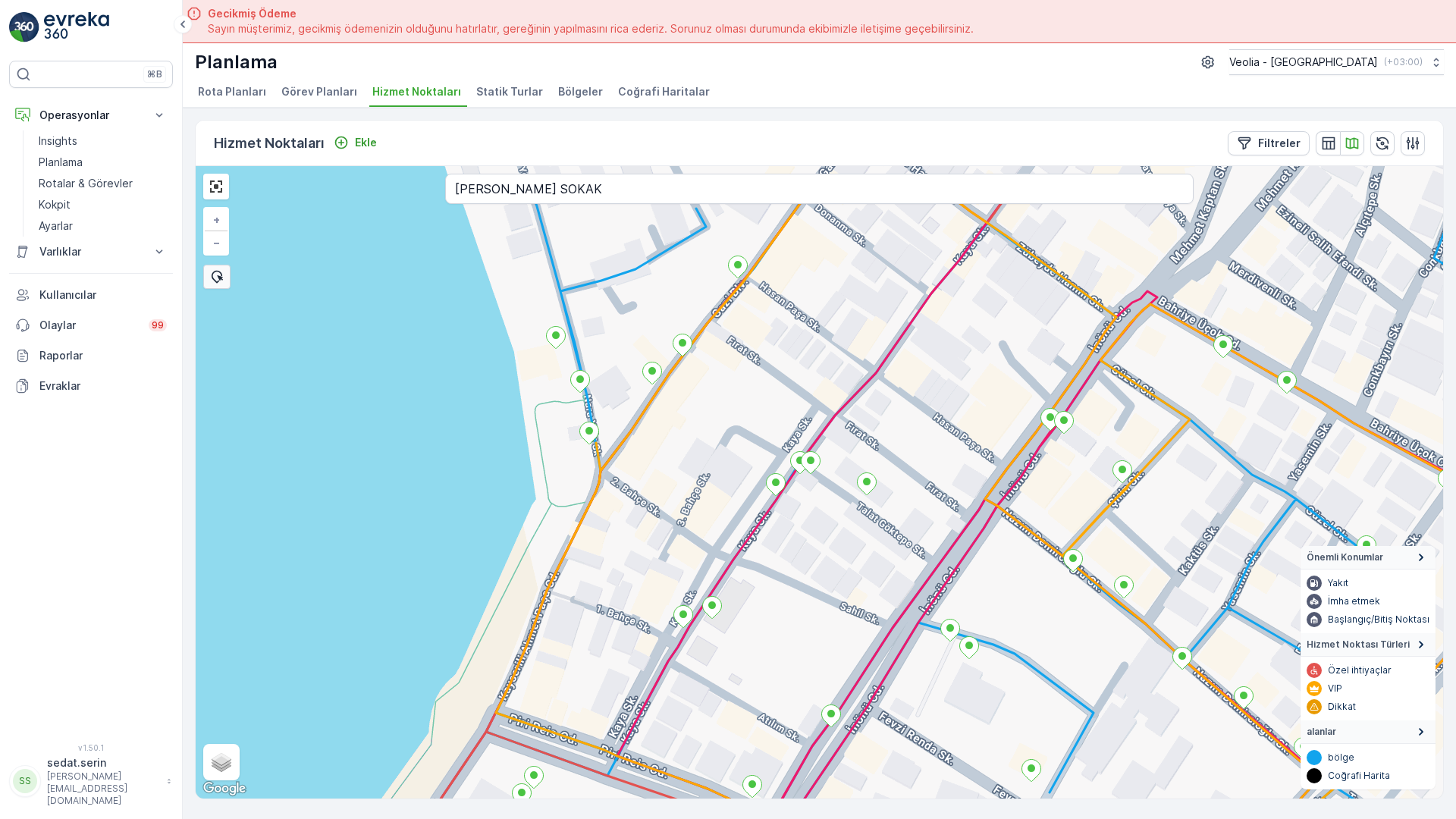
drag, startPoint x: 678, startPoint y: 233, endPoint x: 638, endPoint y: 334, distance: 108.6
click at [638, 334] on div "+ − Uydu Yol haritası Arazi Karışık Leaflet Klavye kısayolları Harita Verileri …" at bounding box center [819, 483] width 1247 height 633
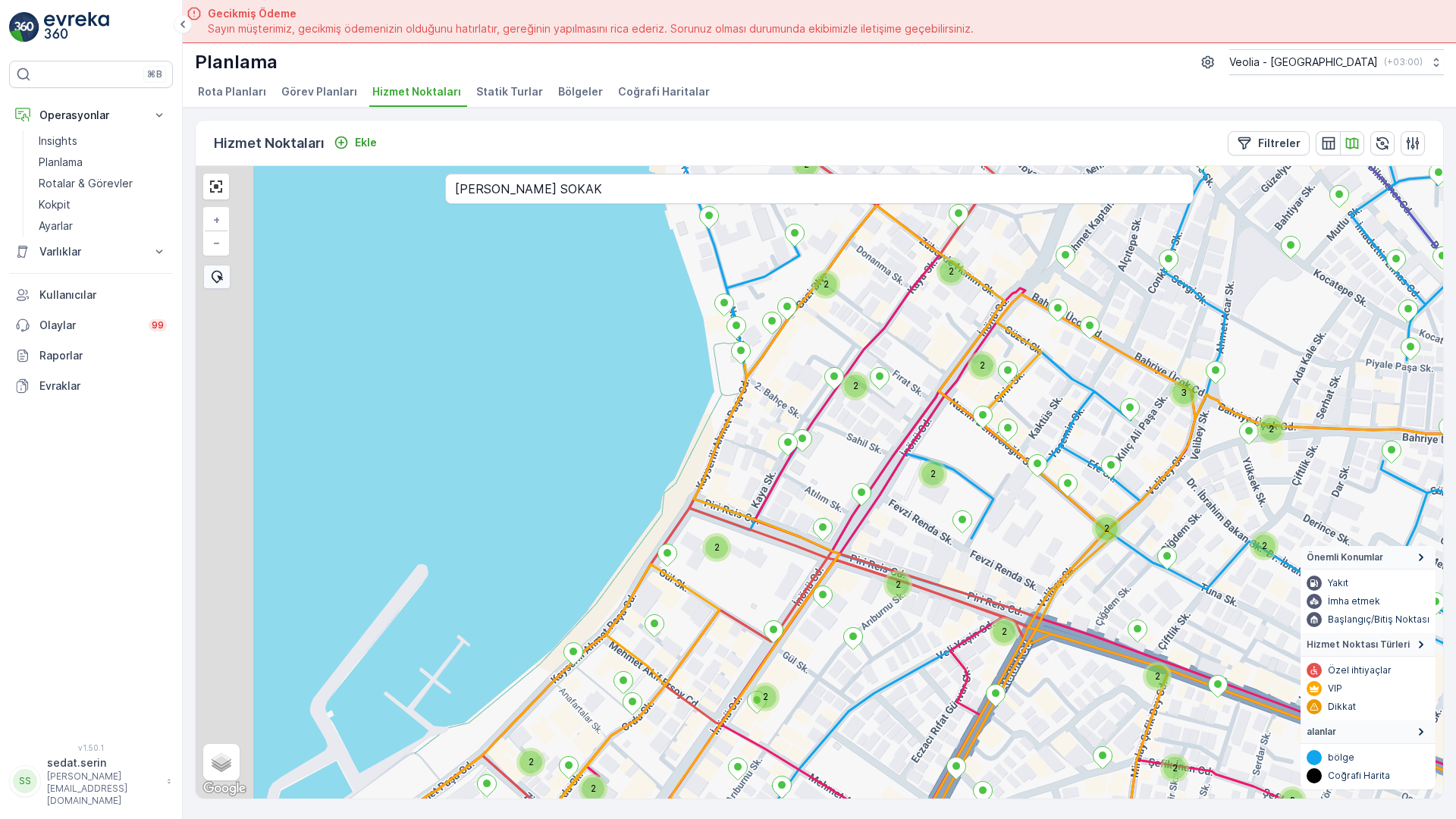
drag, startPoint x: 366, startPoint y: 446, endPoint x: 870, endPoint y: 80, distance: 622.9
click at [870, 166] on div "2 2 2 2 2 2 2 2 3 2 2 2 3 2 2 2 2 2 2 2 2 2 2 2 2 2 2 2 + − Uydu Yol haritası A…" at bounding box center [819, 483] width 1247 height 633
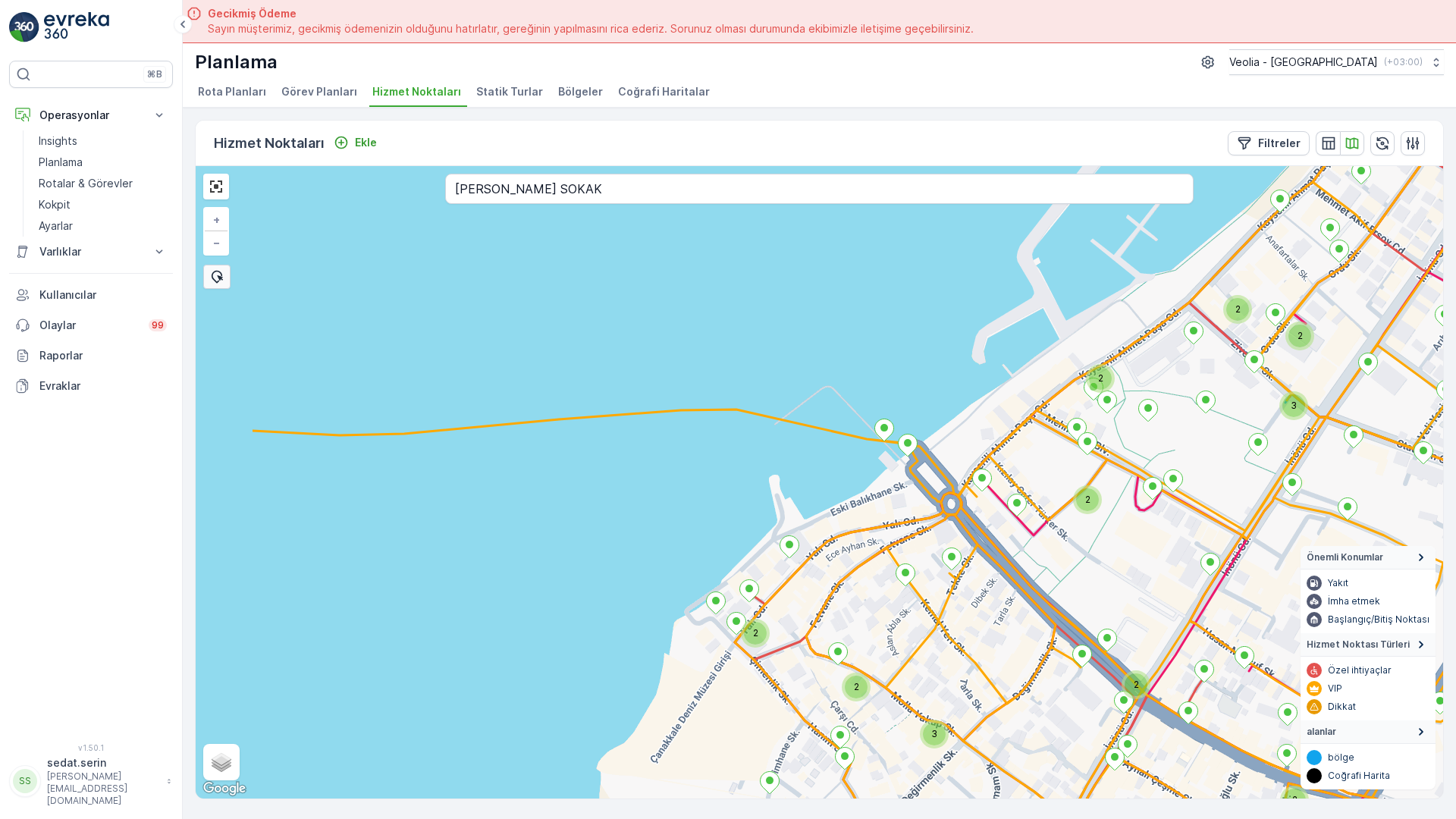
drag, startPoint x: 401, startPoint y: 524, endPoint x: 605, endPoint y: 437, distance: 221.8
click at [605, 437] on div "2 2 2 2 2 2 2 2 2 2 2 3 2 2 2 2 2 2 2 2 3 2 2 2 2 2 3 2 + − Uydu Yol haritası A…" at bounding box center [819, 483] width 1247 height 633
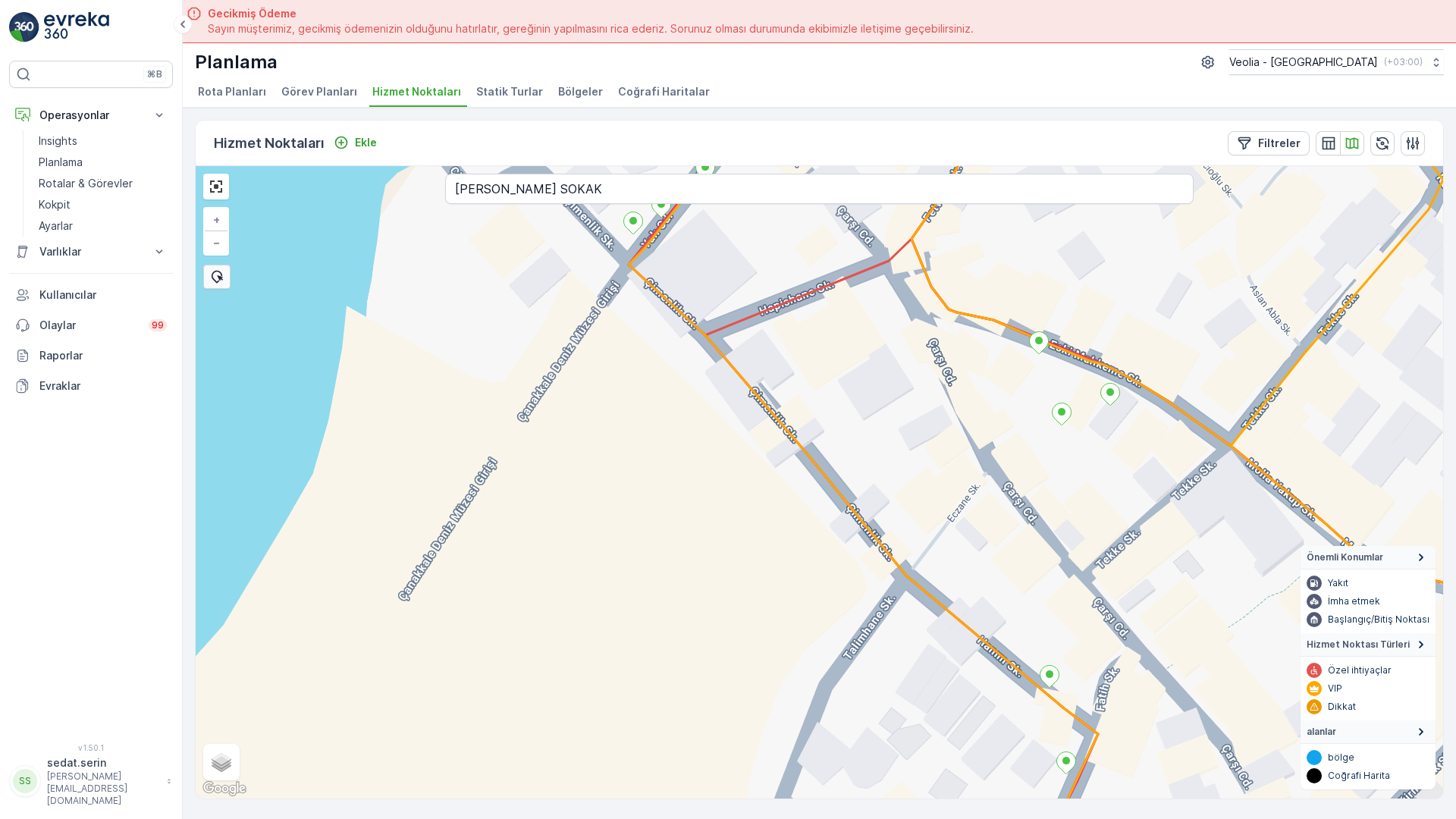
drag, startPoint x: 633, startPoint y: 507, endPoint x: 762, endPoint y: 327, distance: 221.5
click at [762, 327] on div "+ − Uydu Yol haritası Arazi Karışık Leaflet Klavye kısayolları Harita Verileri …" at bounding box center [819, 483] width 1247 height 633
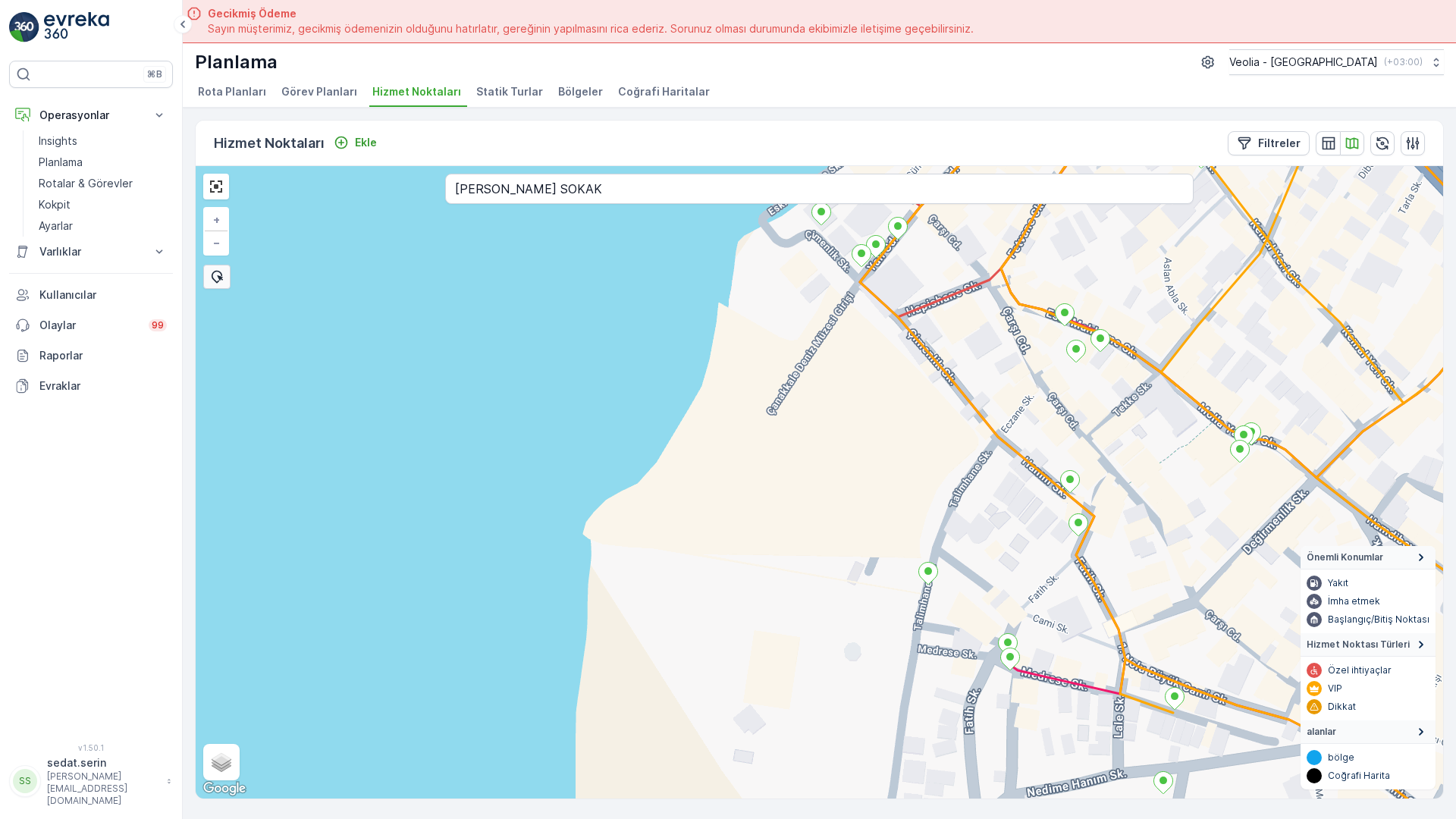
drag, startPoint x: 758, startPoint y: 431, endPoint x: 760, endPoint y: 417, distance: 14.1
click at [760, 417] on div "+ − Uydu Yol haritası Arazi Karışık Leaflet Klavye kısayolları Harita Verileri …" at bounding box center [819, 483] width 1247 height 633
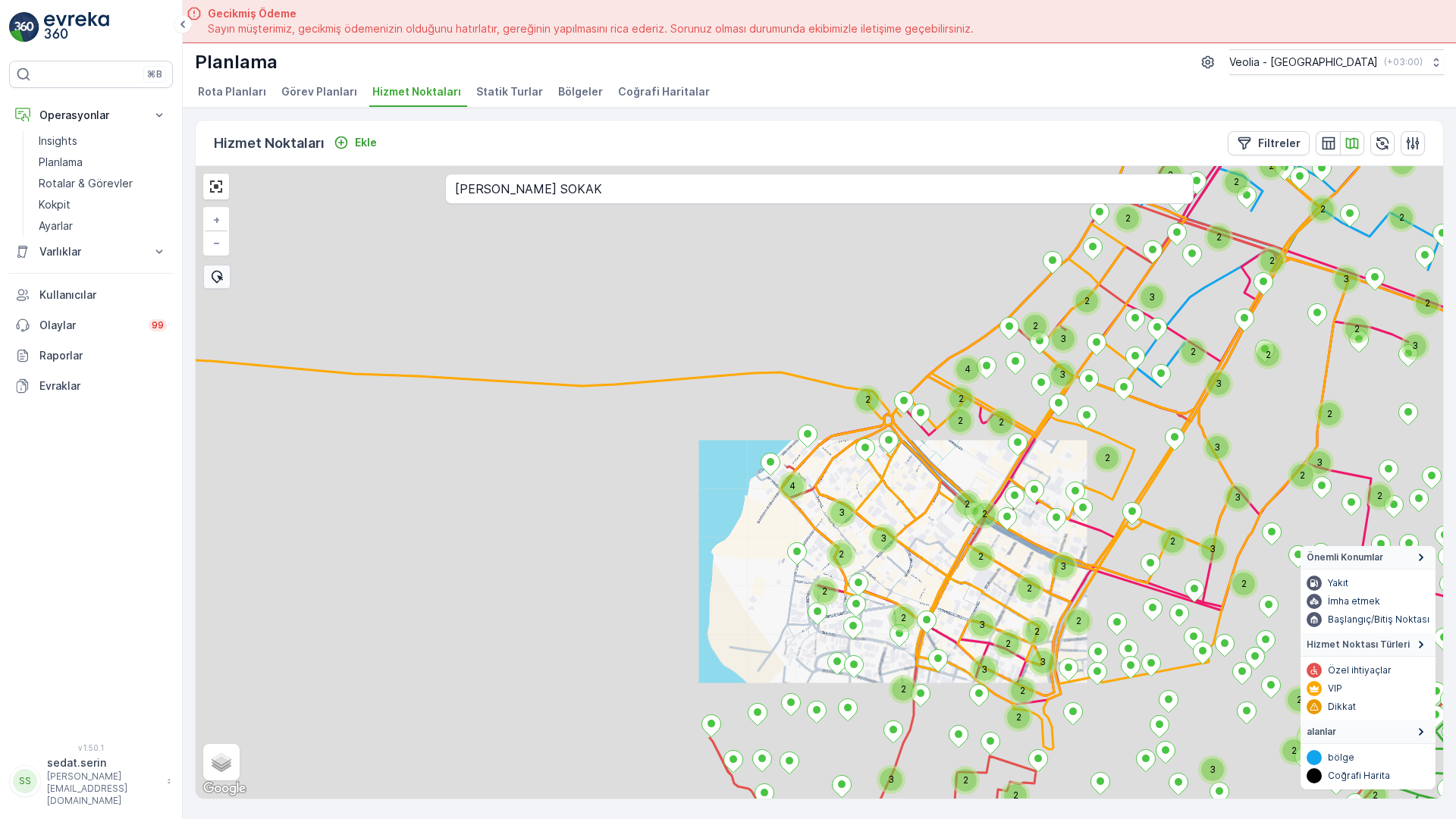
drag, startPoint x: 721, startPoint y: 510, endPoint x: 597, endPoint y: 399, distance: 166.4
click at [597, 399] on div "2 2 2 3 3 2 2 2 2 2 2 3 2 2 2 2 2 3 2 2 2 3 2 2 3 2 2 2 2 2 3 3 2 3 2 2 2 2 2 2…" at bounding box center [819, 483] width 1247 height 633
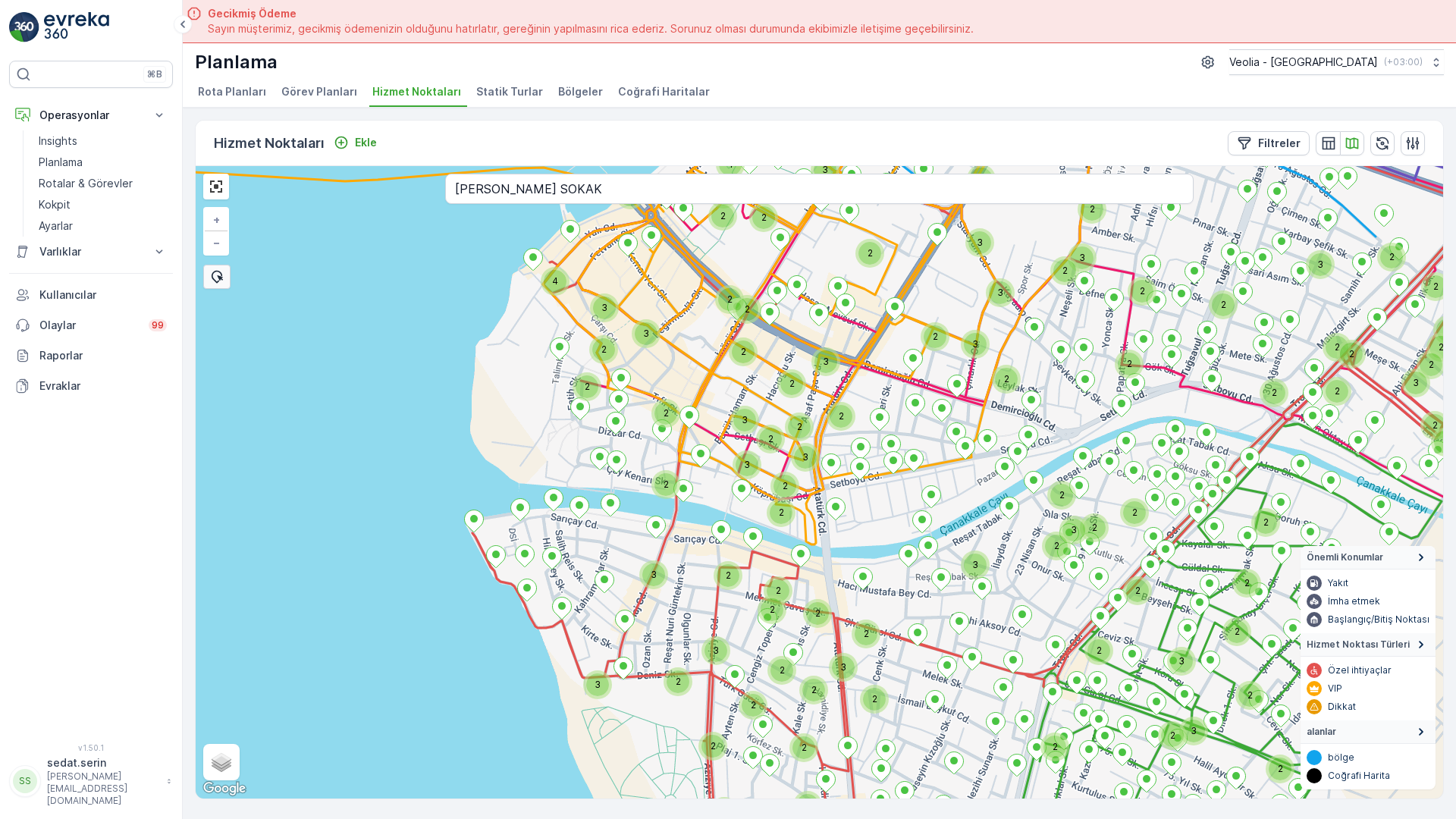
click at [673, 427] on div "2 2 2 3 3 2 2 2 2 2 2 3 2 2 2 2 3 2 2 2 3 2 2 2 2 2 2 3 2 3 2 2 3 2 2 2 3 2 3 3…" at bounding box center [819, 483] width 1247 height 633
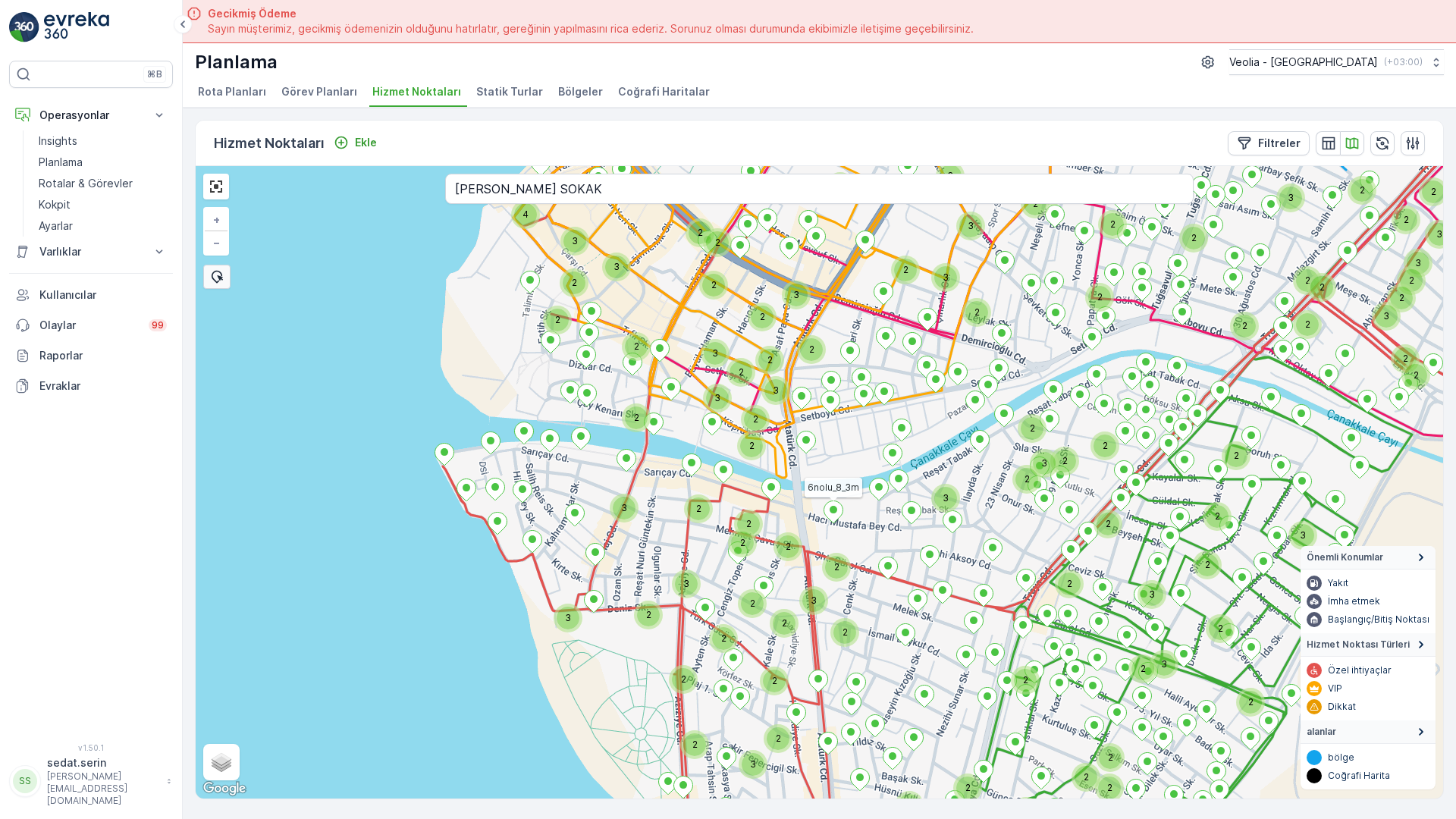
drag, startPoint x: 694, startPoint y: 456, endPoint x: 626, endPoint y: 353, distance: 123.4
click at [626, 353] on div "2 2 2 3 3 2 2 2 2 2 2 3 2 2 2 3 2 2 2 3 2 2 2 2 2 3 2 3 2 2 2 3 2 3 3 3 2 2 2 2…" at bounding box center [819, 483] width 1247 height 633
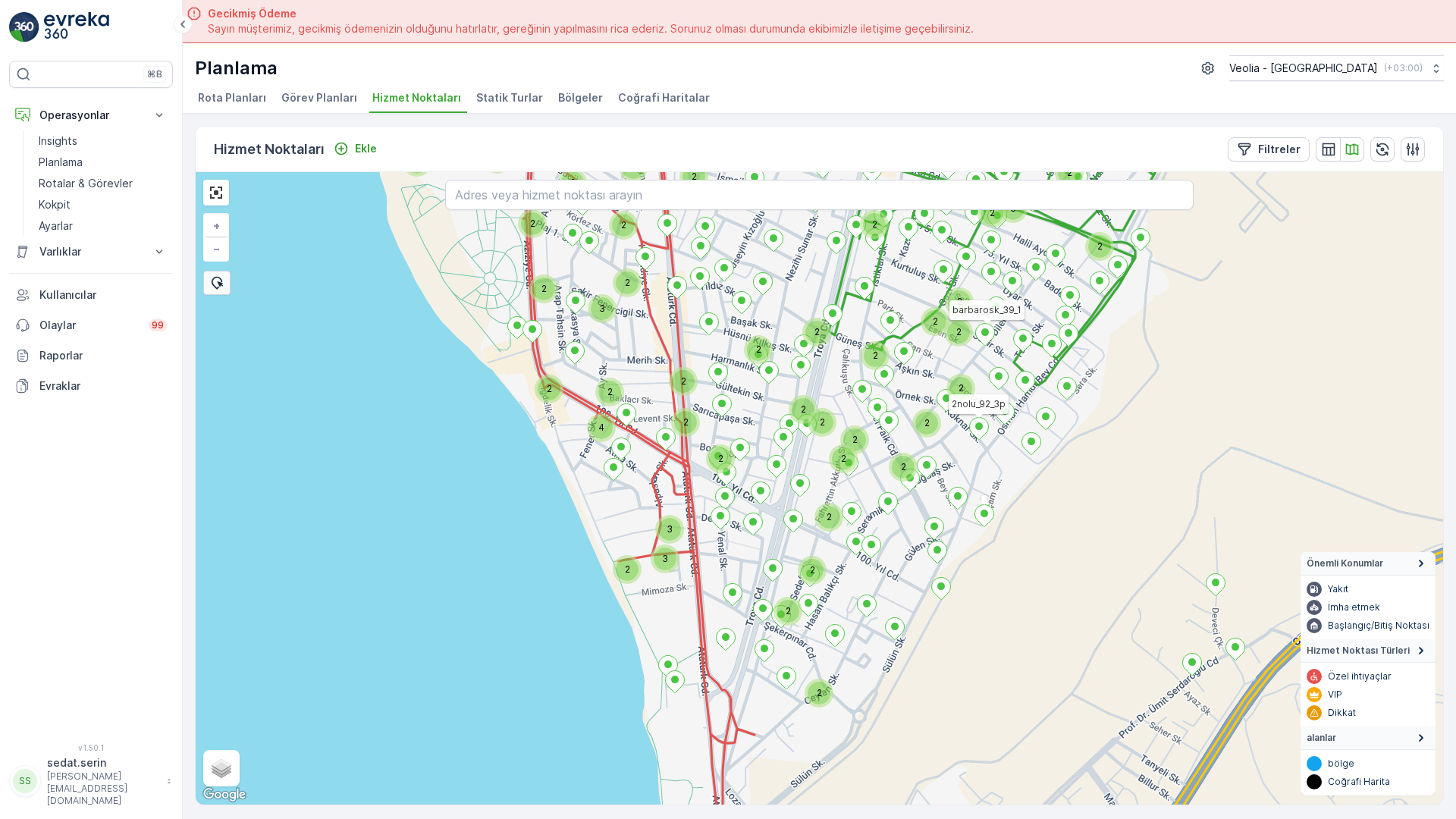
scroll to position [6, 0]
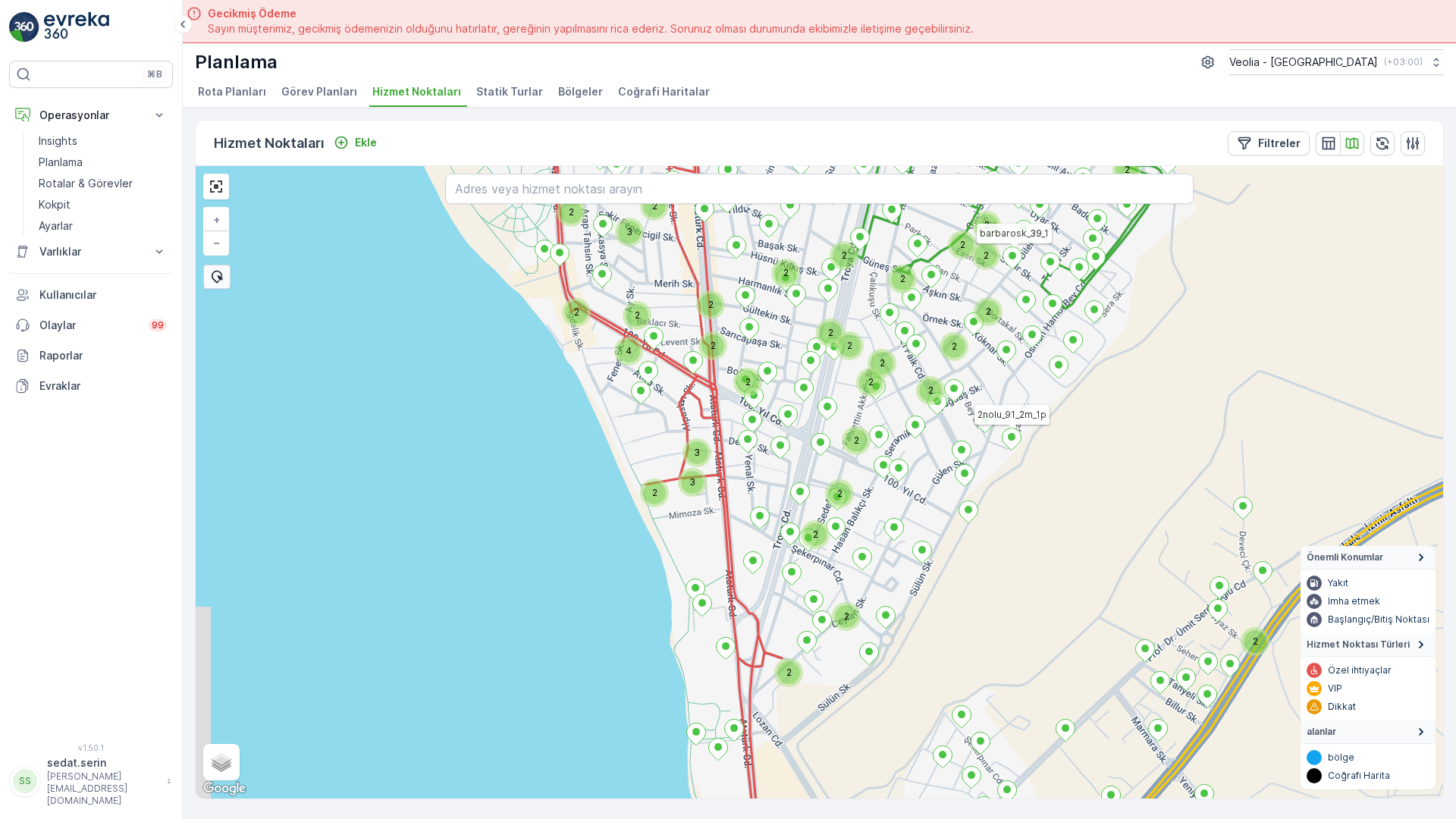
drag, startPoint x: 672, startPoint y: 446, endPoint x: 712, endPoint y: 350, distance: 104.0
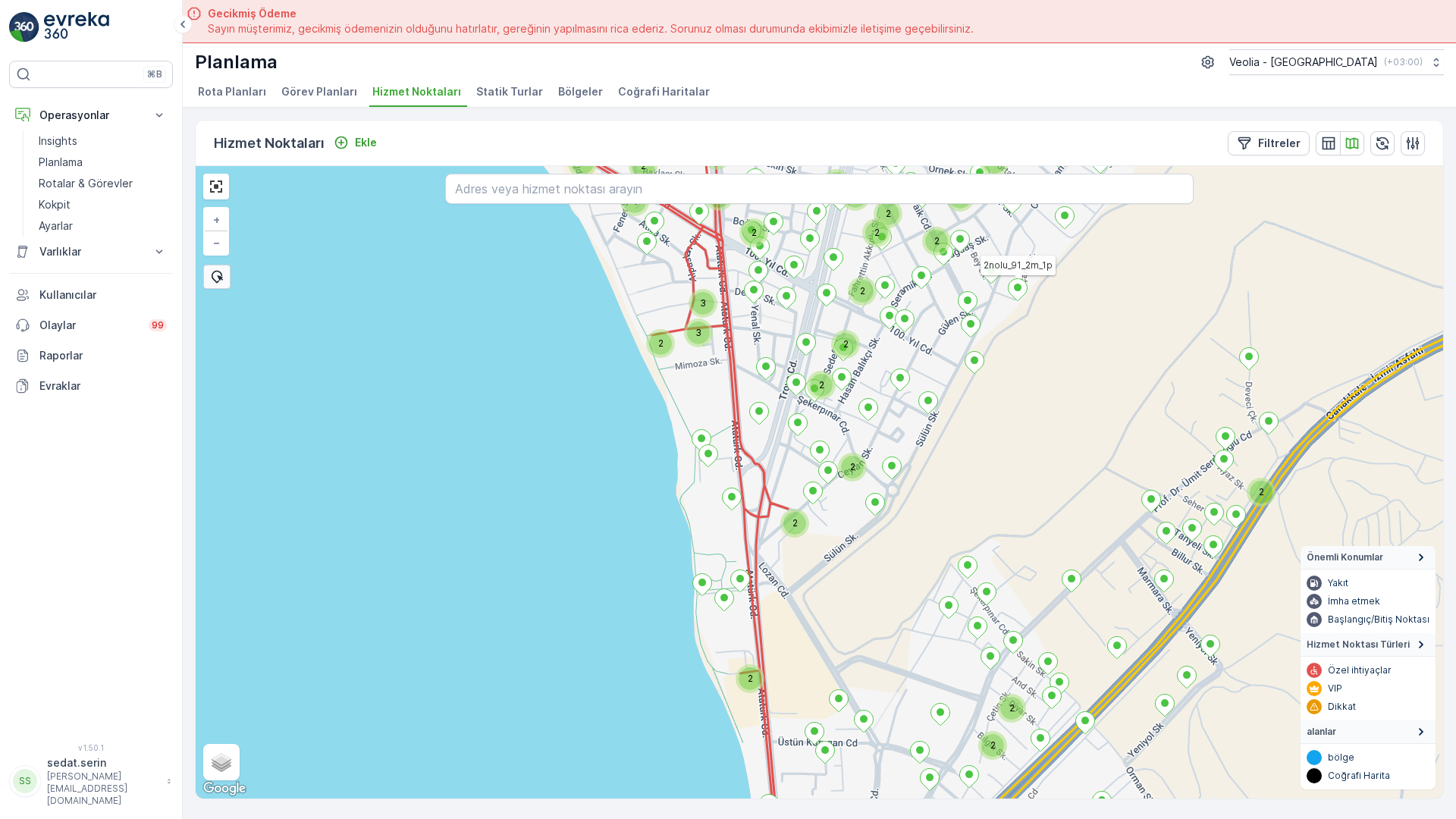
drag, startPoint x: 896, startPoint y: 345, endPoint x: 873, endPoint y: 185, distance: 161.6
click at [873, 185] on div "2 2 2 2 2 2 3 2 2 2 2 2 2 2 2 2 2 2 2 2 4 2 2 2 2 3 3 2 2 2 2 2 2 2 2 2 barbaro…" at bounding box center [819, 483] width 1247 height 633
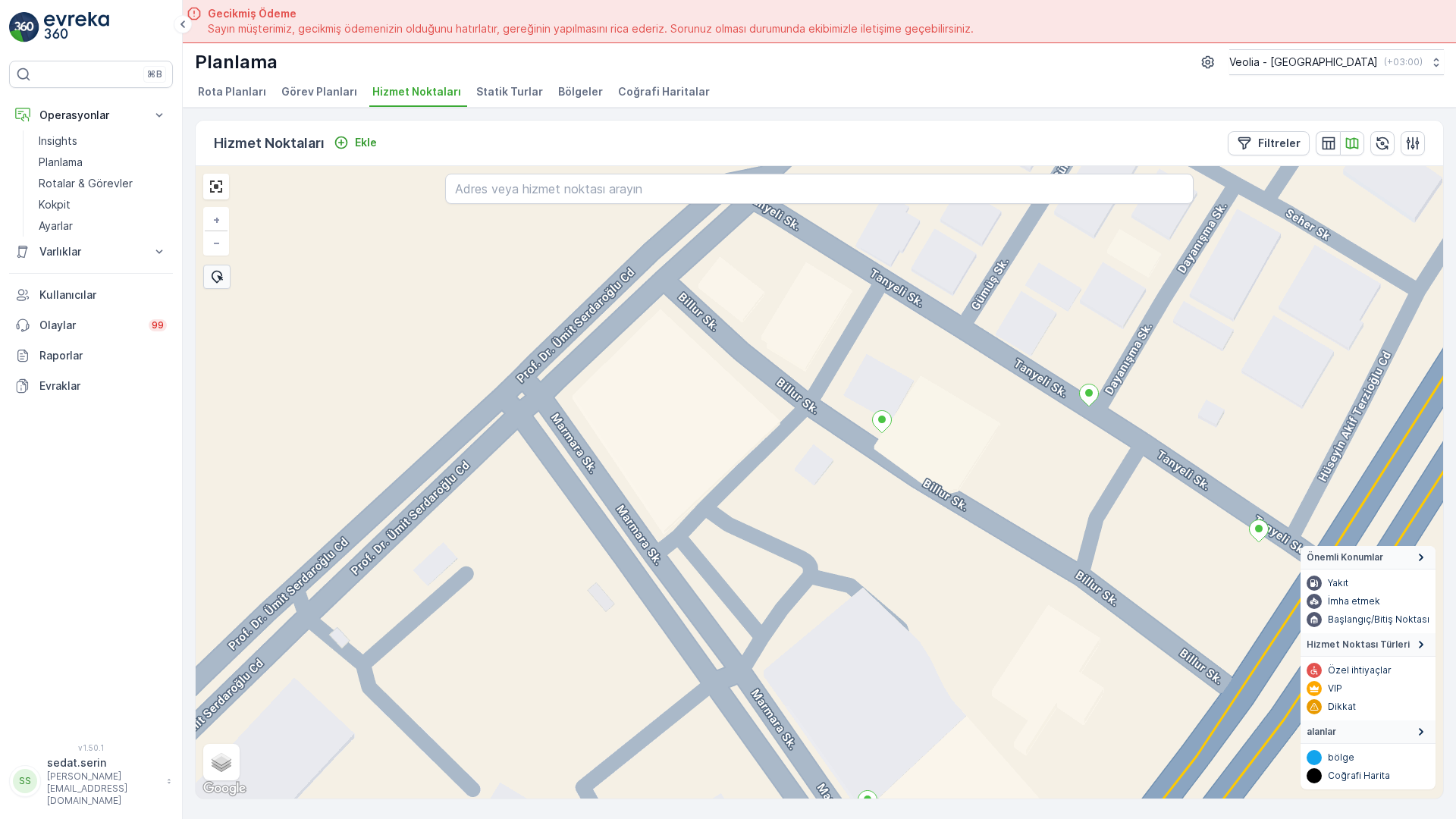
drag, startPoint x: 1024, startPoint y: 232, endPoint x: 956, endPoint y: 379, distance: 162.0
click at [956, 379] on div "+ − Uydu Yol haritası Arazi Karışık Leaflet Klavye kısayolları Harita Verileri …" at bounding box center [819, 483] width 1247 height 633
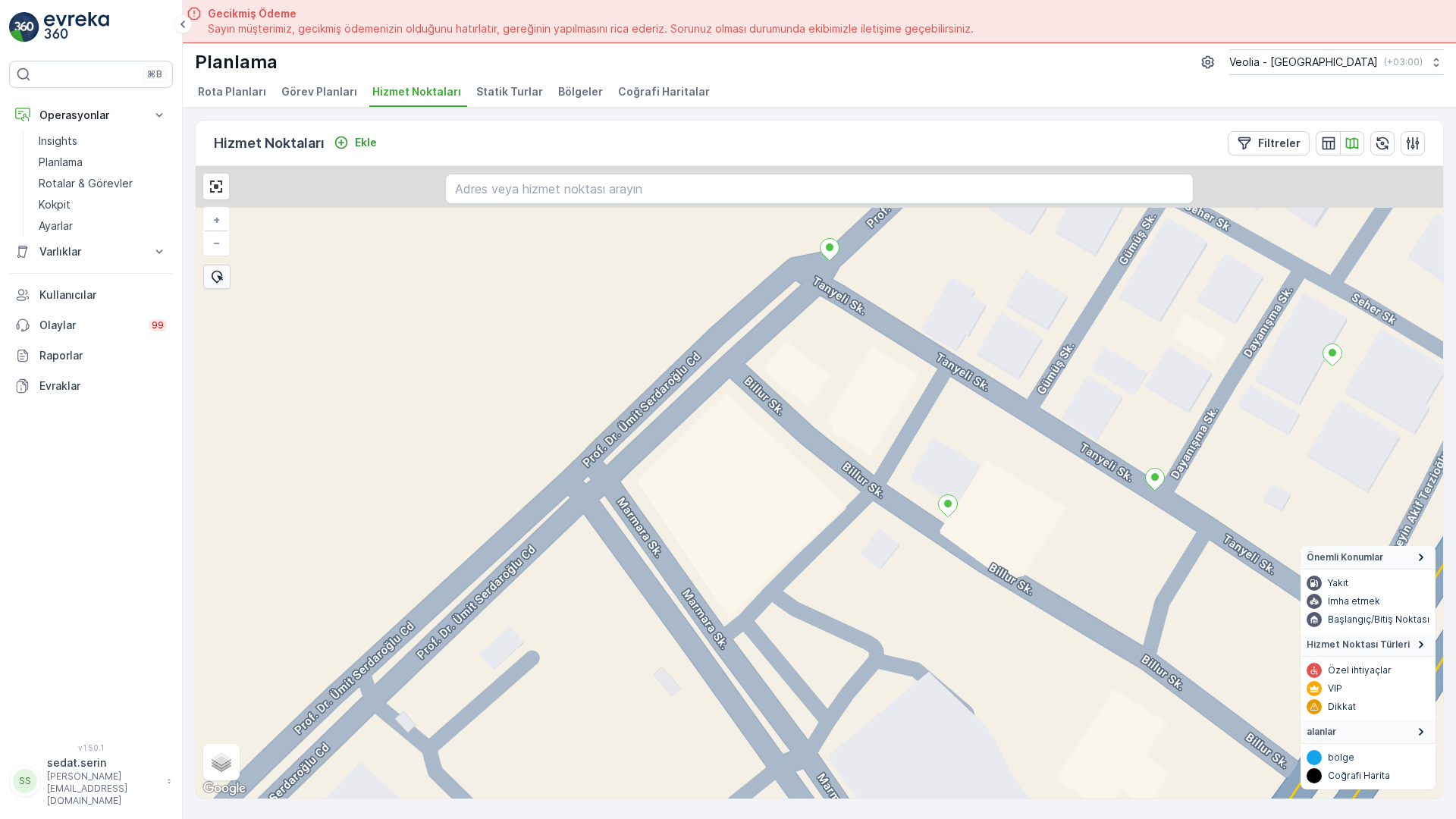
drag, startPoint x: 743, startPoint y: 220, endPoint x: 862, endPoint y: 335, distance: 165.5
click at [862, 335] on div "+ − Uydu Yol haritası Arazi Karışık Leaflet Klavye kısayolları Harita Verileri …" at bounding box center [819, 483] width 1247 height 633
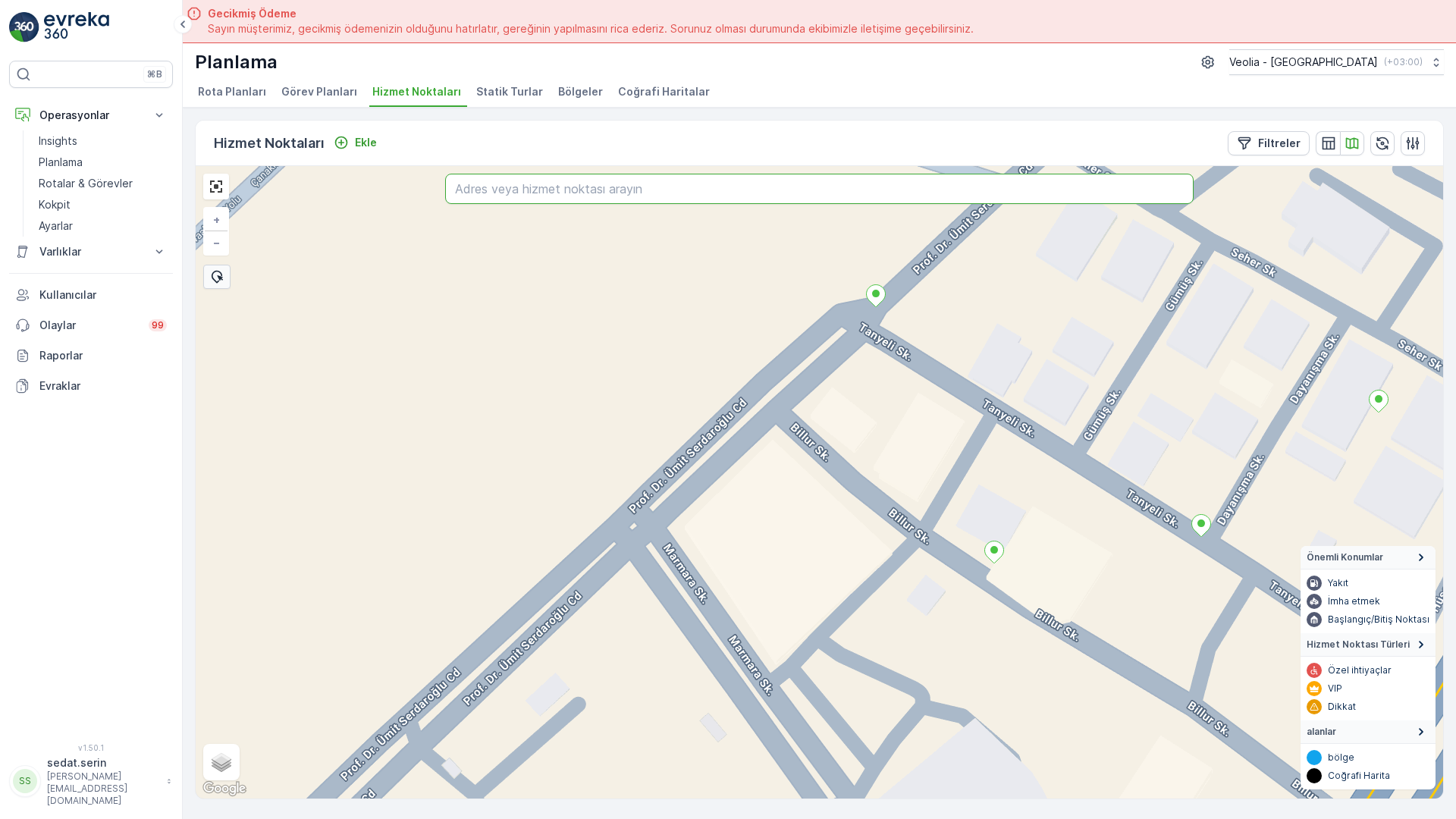
click at [572, 173] on input "text" at bounding box center [819, 188] width 748 height 30
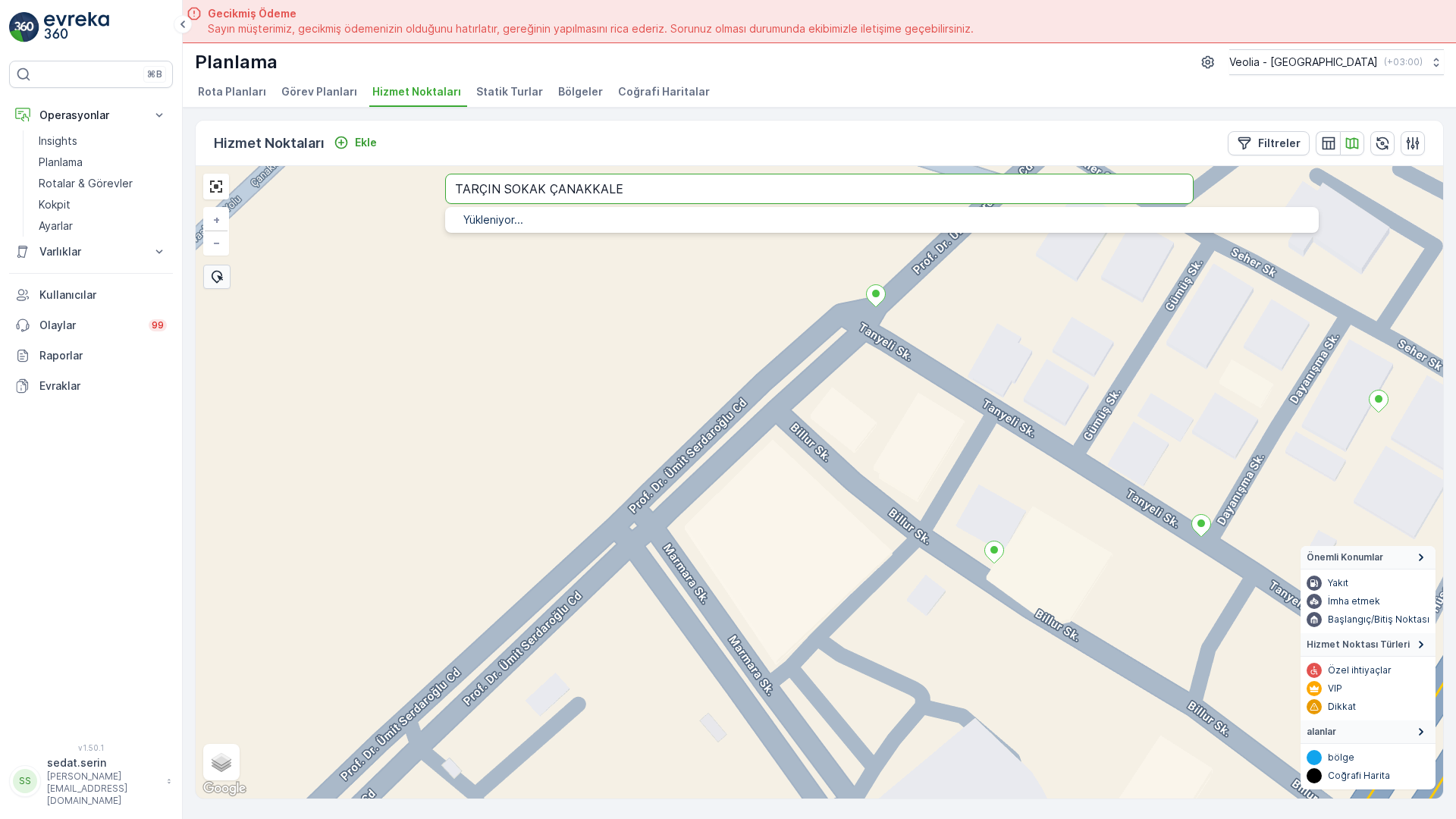
type input "TARÇIN SOKAK ÇANAKKALE"
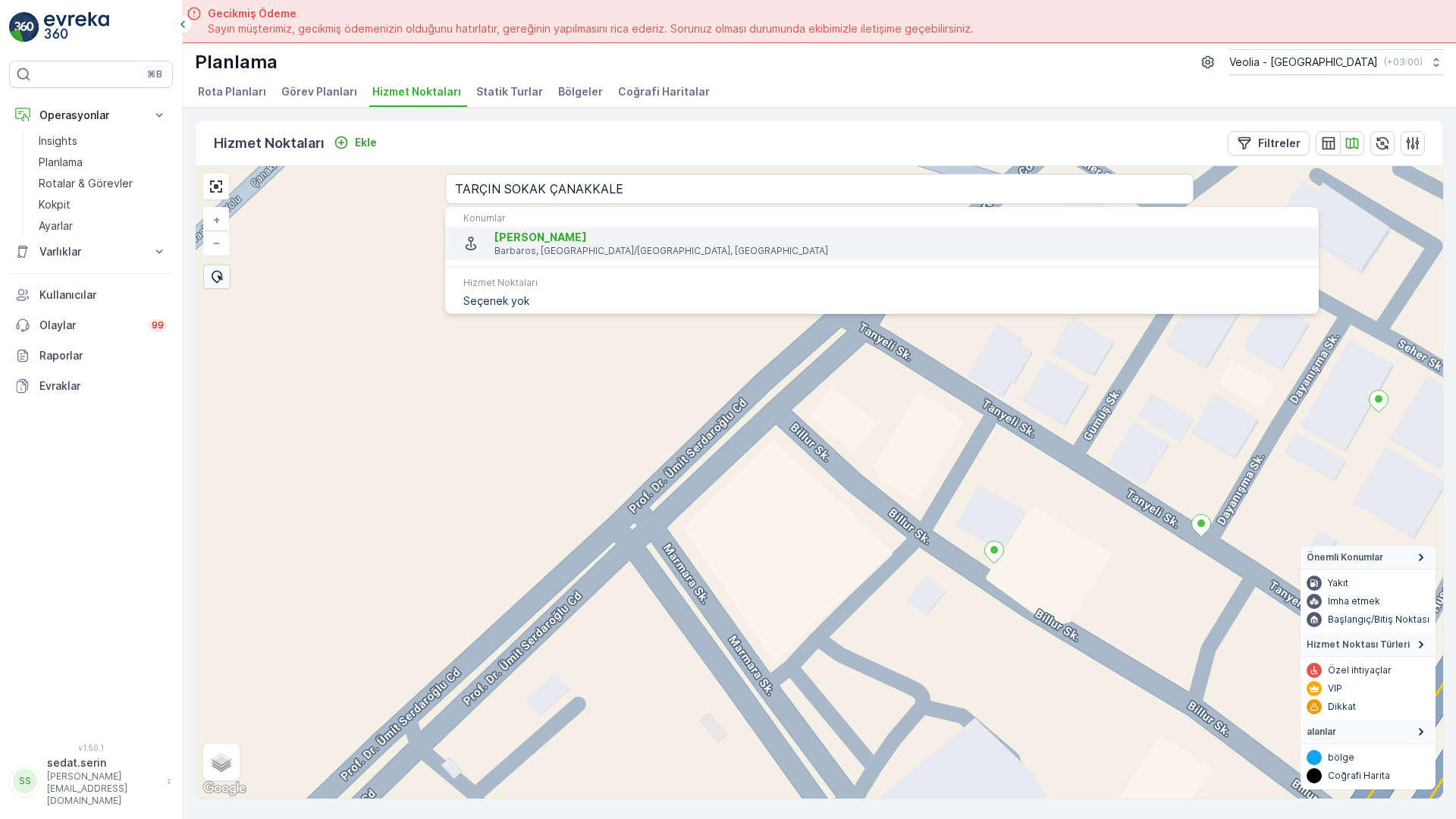
click at [525, 230] on span "[PERSON_NAME]" at bounding box center [901, 237] width 812 height 15
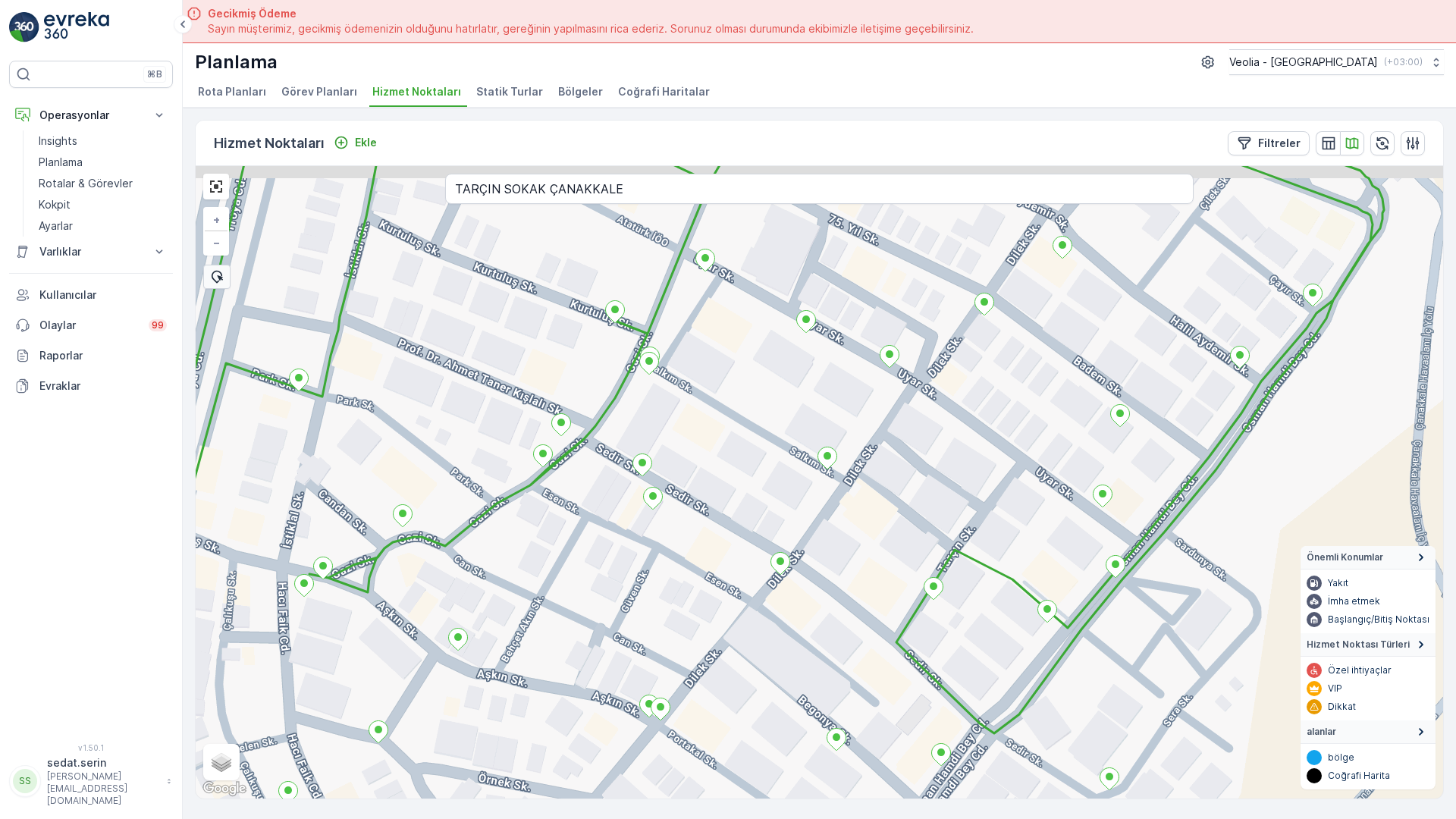
drag, startPoint x: 592, startPoint y: 510, endPoint x: 544, endPoint y: 552, distance: 63.8
click at [544, 552] on div "+ − Uydu Yol haritası Arazi Karışık Leaflet Klavye kısayolları Harita Verileri …" at bounding box center [819, 483] width 1247 height 633
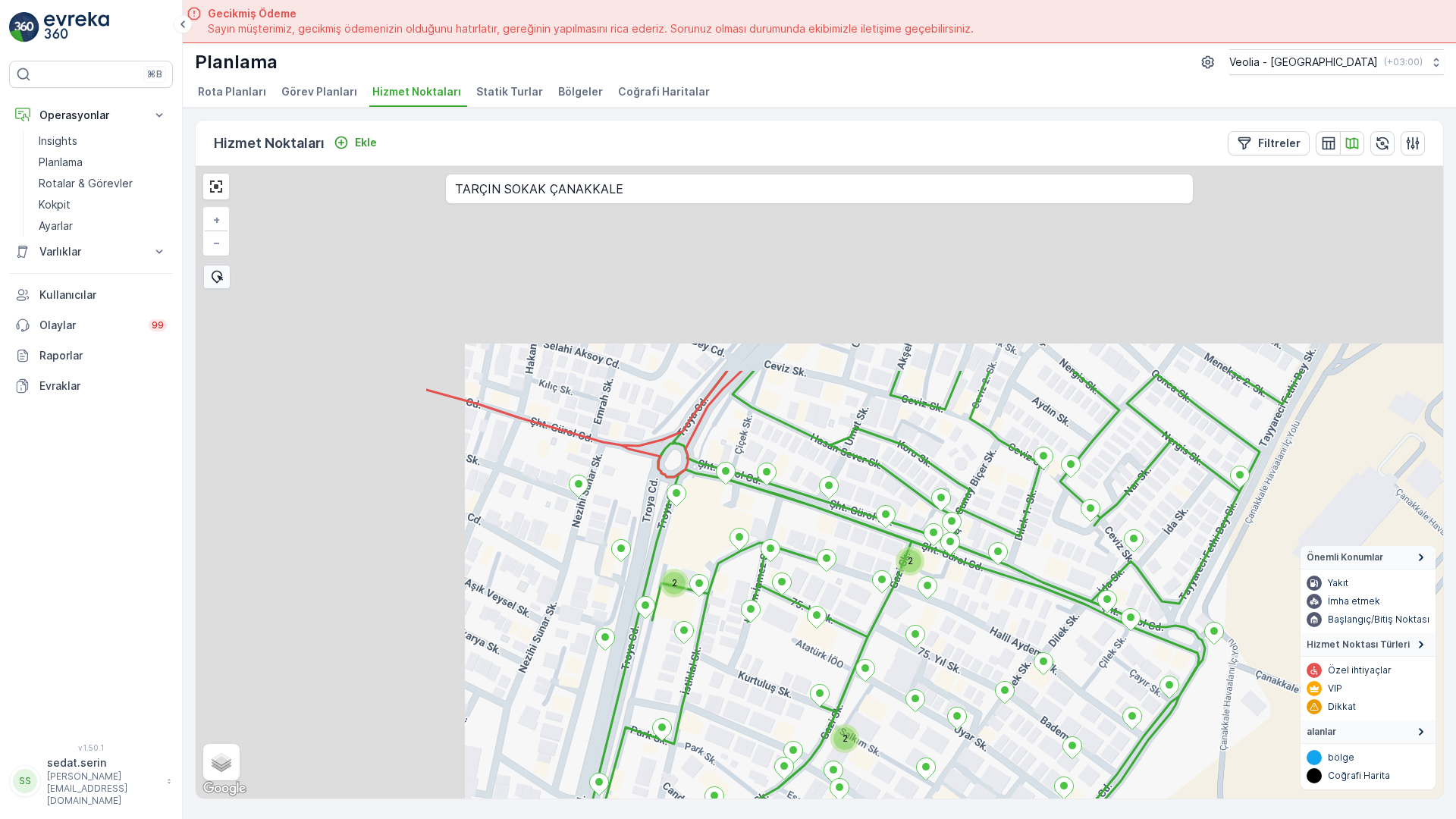
drag, startPoint x: 250, startPoint y: 215, endPoint x: 647, endPoint y: 506, distance: 492.2
click at [647, 506] on div "2 2 2 2 2 2 2 7 NOLU STATİK TUR + − Uydu Yol haritası Arazi Karışık Leaflet Kla…" at bounding box center [819, 483] width 1247 height 633
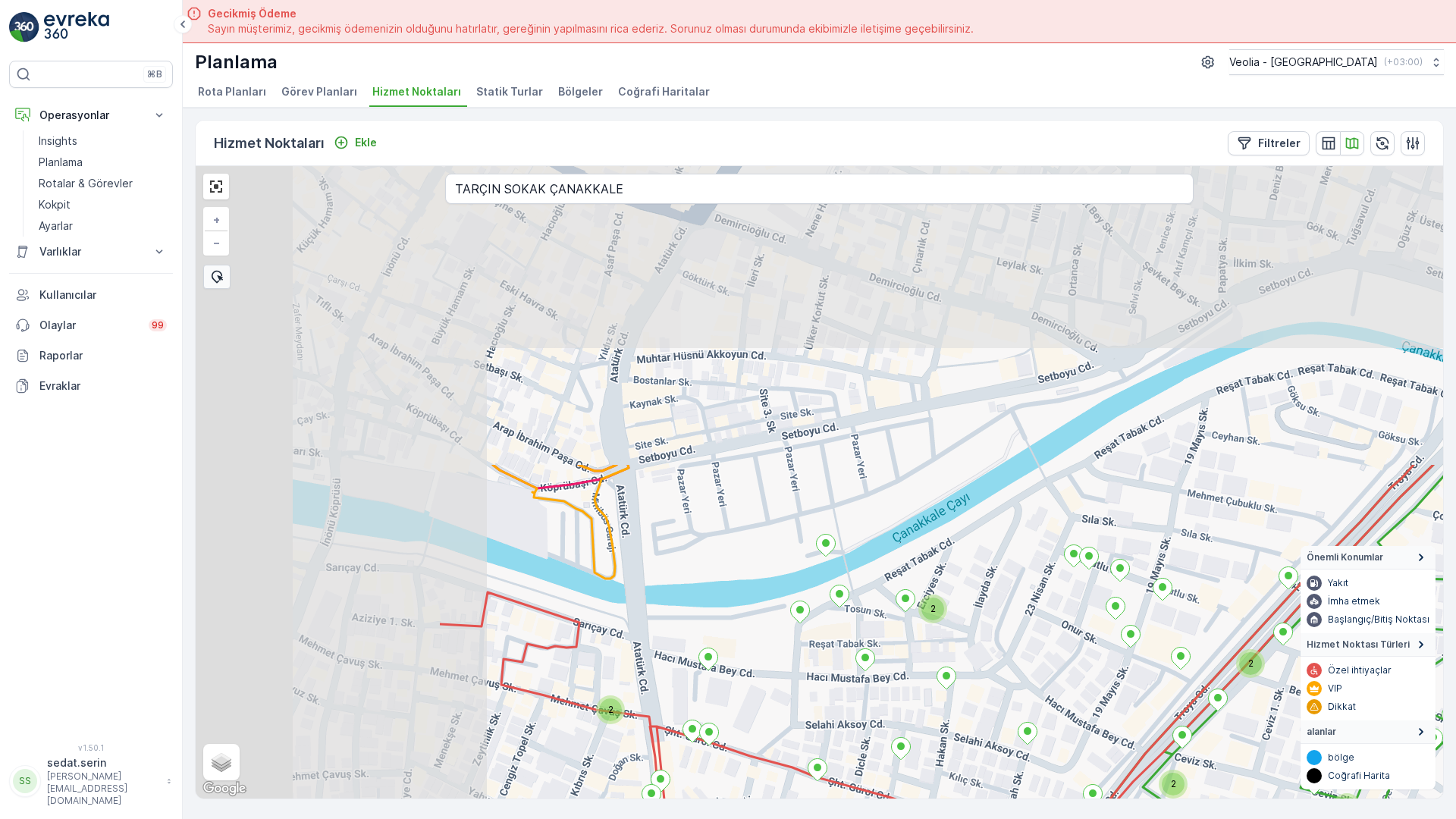
drag, startPoint x: 323, startPoint y: 252, endPoint x: 790, endPoint y: 651, distance: 614.2
click at [867, 731] on div "2 2 2 2 2 2 2 2 2 2 2 2 2 2 2 barbarosk_48_1 + − Uydu Yol haritası Arazi Karışı…" at bounding box center [819, 483] width 1247 height 633
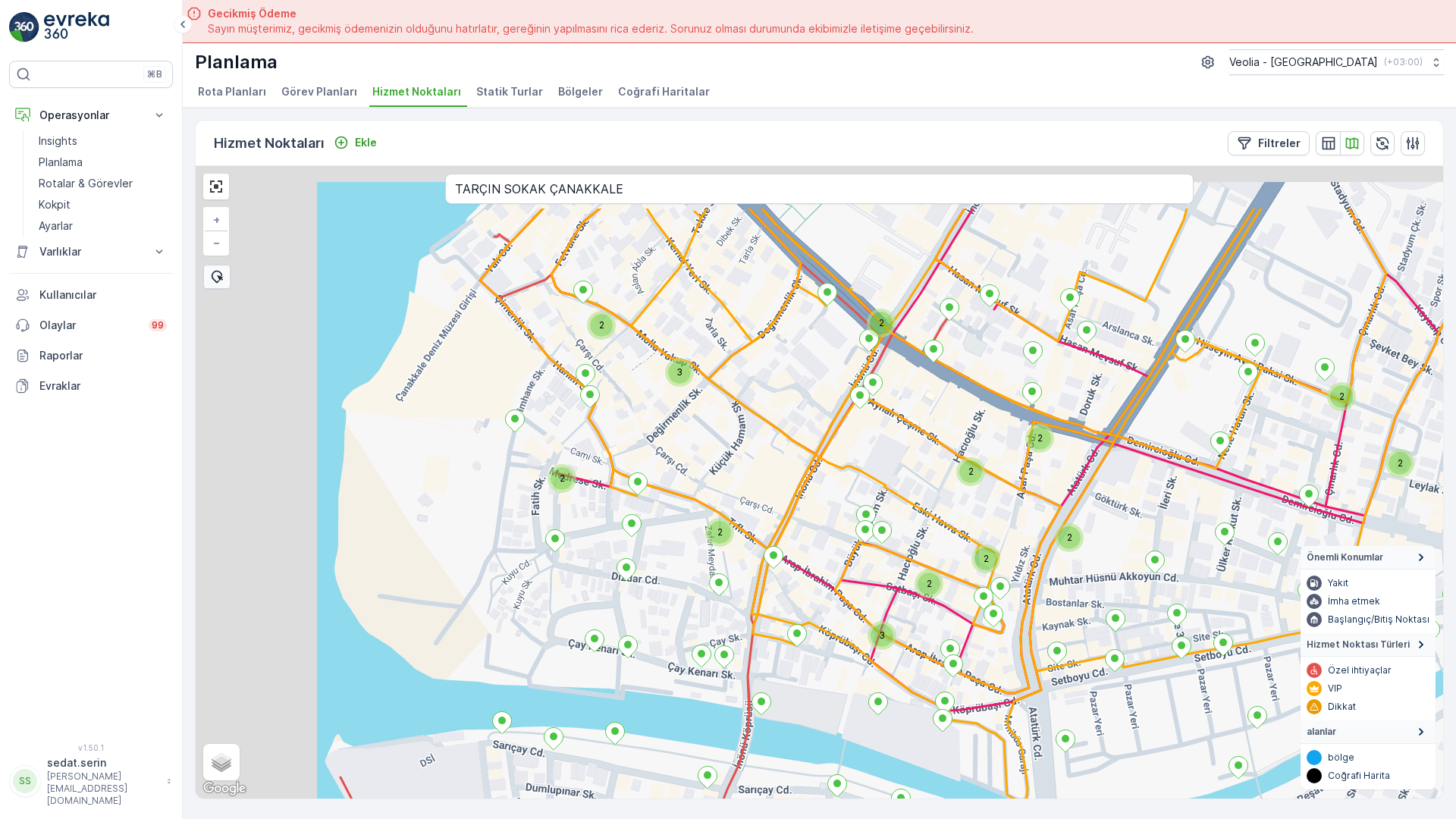
drag, startPoint x: 390, startPoint y: 393, endPoint x: 636, endPoint y: 506, distance: 270.7
click at [656, 521] on div "2 2 2 2 2 2 2 2 2 2 2 2 2 2 2 2 2 2 2 2 3 2 2 2 2 3 2 2 2 barbarosk_48_1 ANAART…" at bounding box center [819, 483] width 1247 height 633
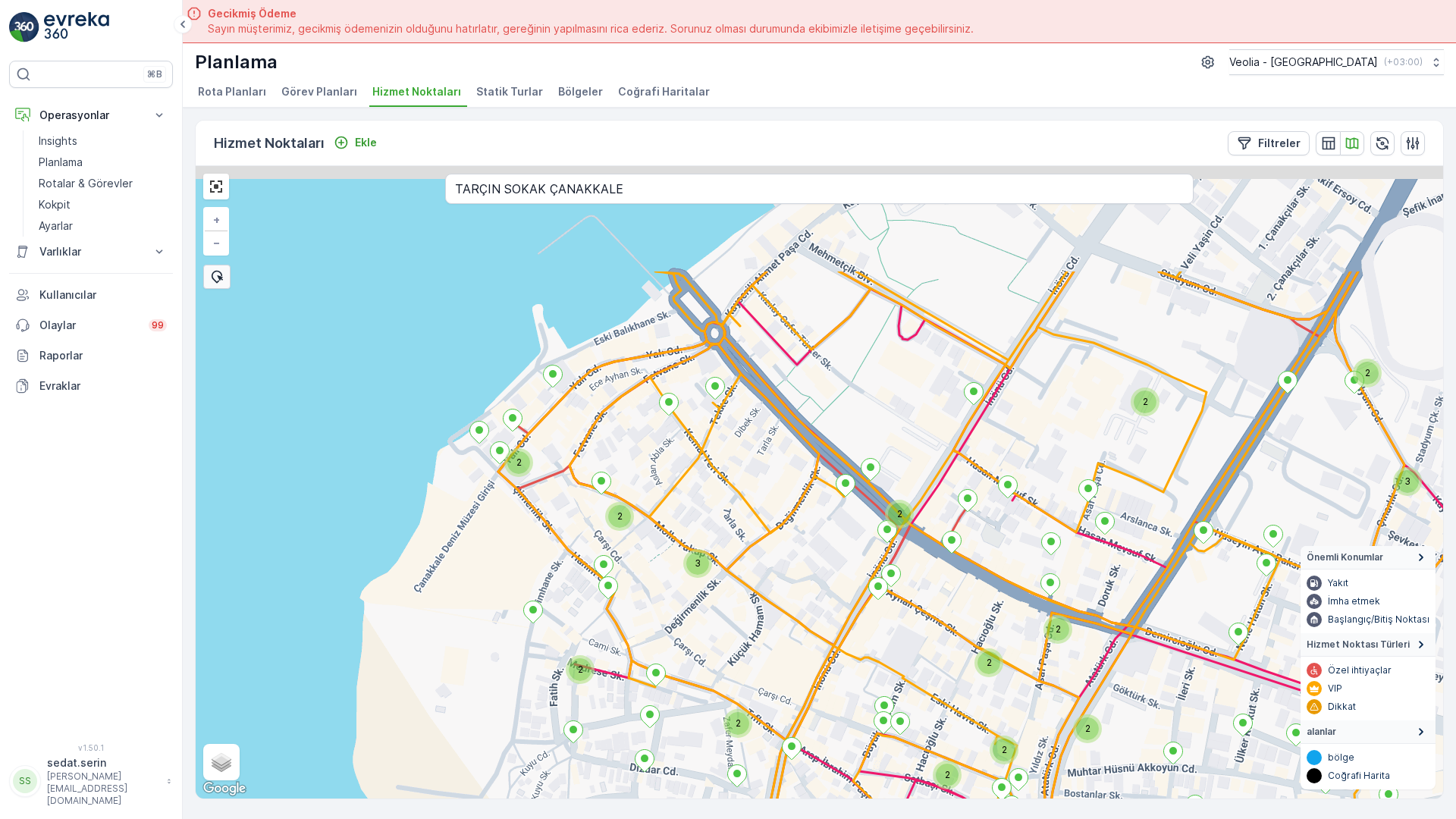
drag, startPoint x: 545, startPoint y: 381, endPoint x: 553, endPoint y: 384, distance: 8.5
click at [566, 565] on div "2 2 2 2 2 2 2 2 2 2 3 2 2 2 2 3 2 2 2 2 3 2 2 2 2 ANAARTER 3 STATİK TUR 5nolu_1…" at bounding box center [819, 483] width 1247 height 633
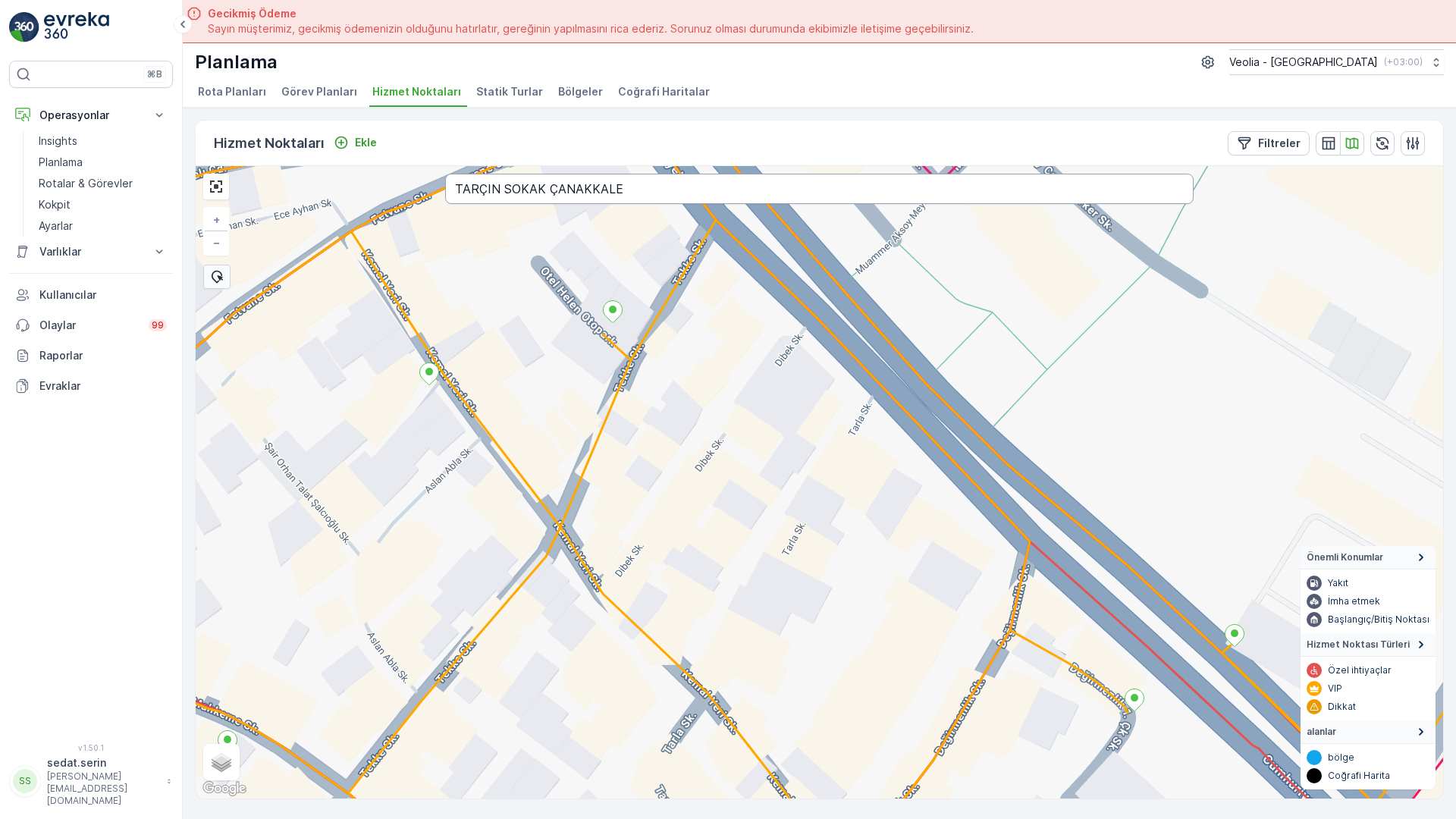
click at [452, 173] on input "TARÇIN SOKAK ÇANAKKALE" at bounding box center [819, 188] width 748 height 30
type input "SADETTİN BEY SOKAK ÇANAKKALE"
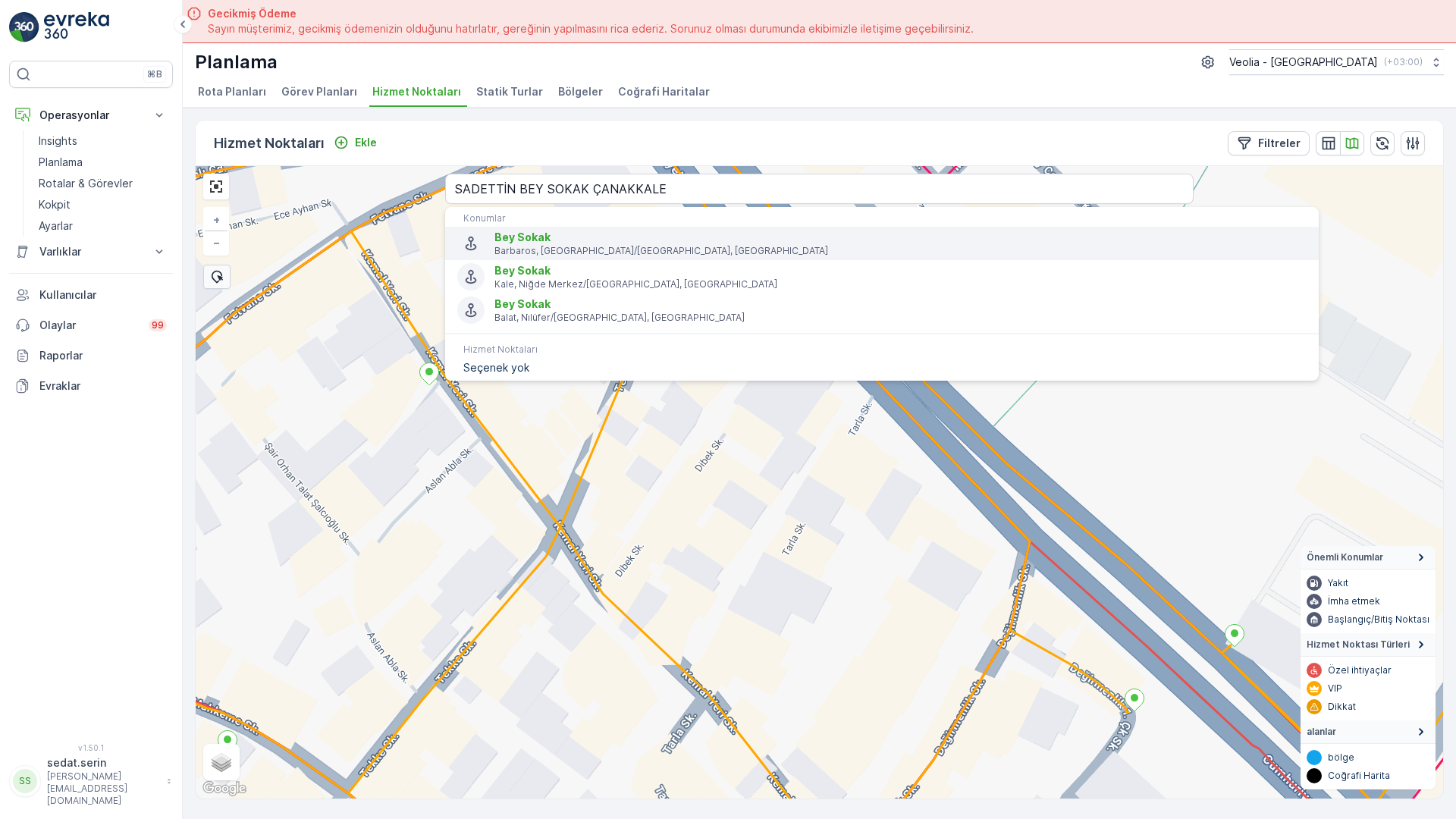
click at [494, 230] on span "Bey Sokak" at bounding box center [901, 237] width 812 height 15
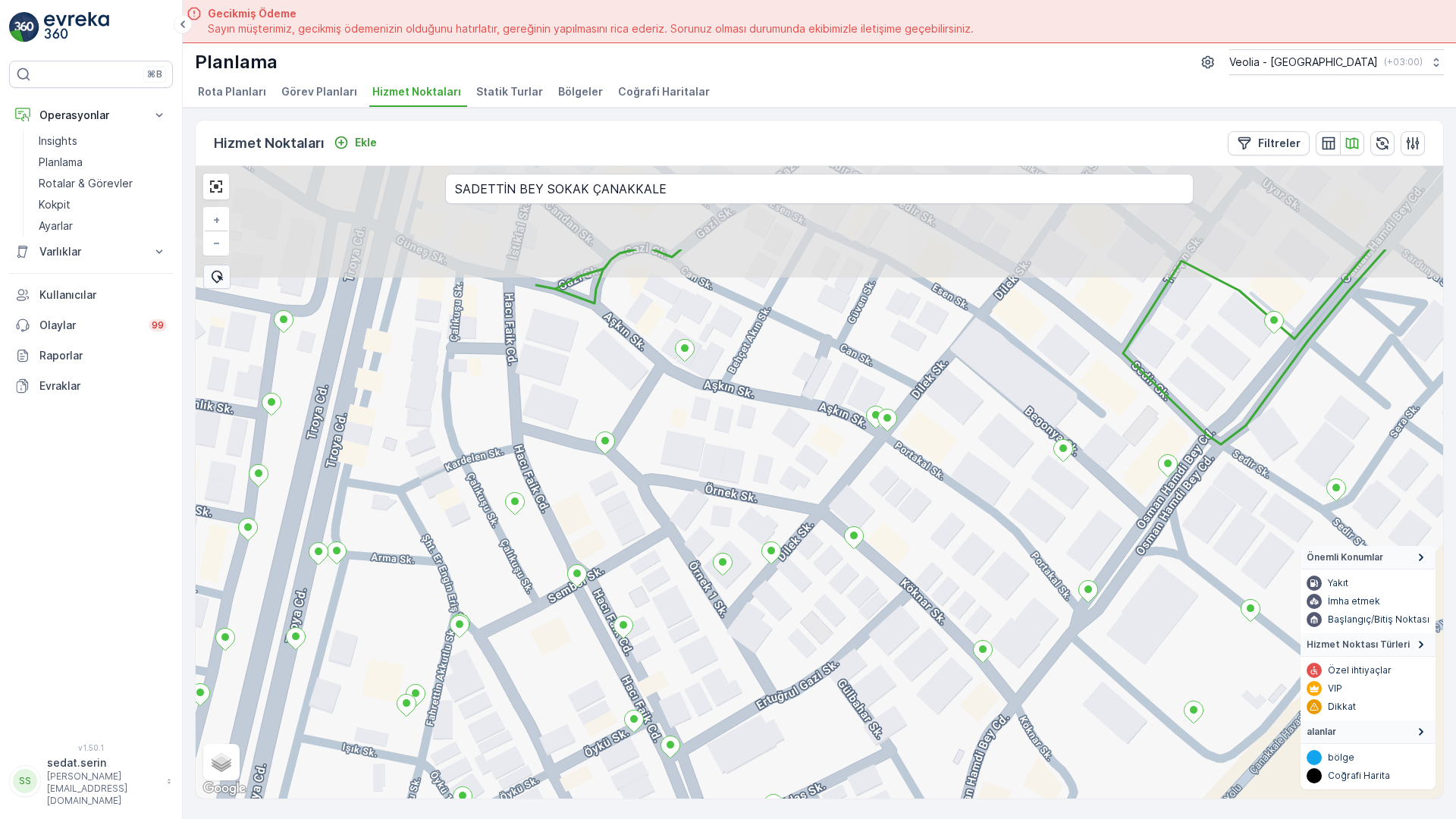
drag, startPoint x: 865, startPoint y: 247, endPoint x: 851, endPoint y: 413, distance: 166.6
click at [851, 413] on div "ANAARTER 3 STATİK TUR MERKEZ İŞYERLERİ 2 STATİK TUR cacab_40_1_2m + − Uydu Yol …" at bounding box center [819, 483] width 1247 height 633
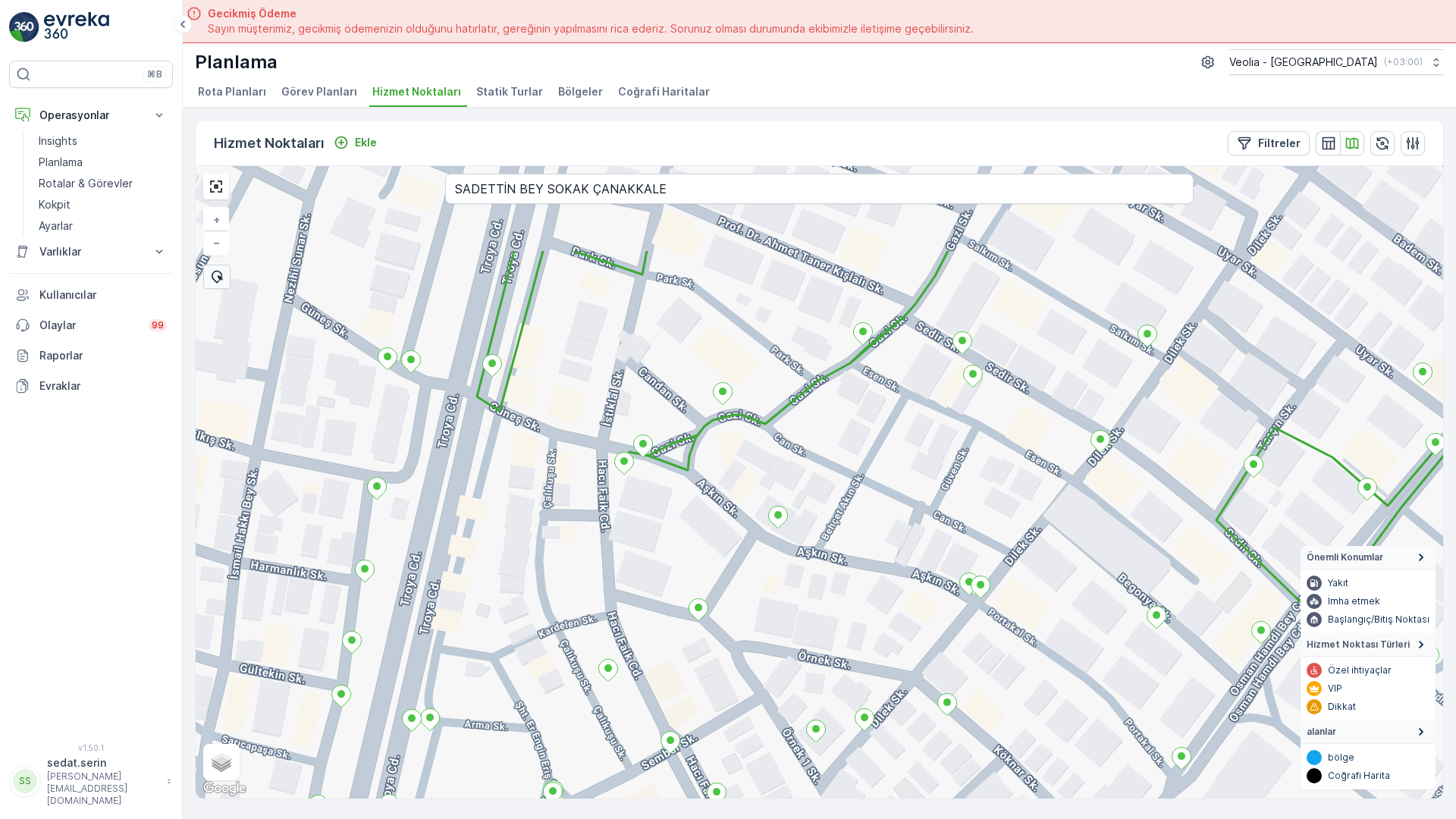
drag, startPoint x: 782, startPoint y: 213, endPoint x: 875, endPoint y: 380, distance: 191.1
click at [875, 380] on div "ANAARTER 3 STATİK TUR MERKEZ İŞYERLERİ 2 STATİK TUR cacab_40_1_2m + − Uydu Yol …" at bounding box center [819, 483] width 1247 height 633
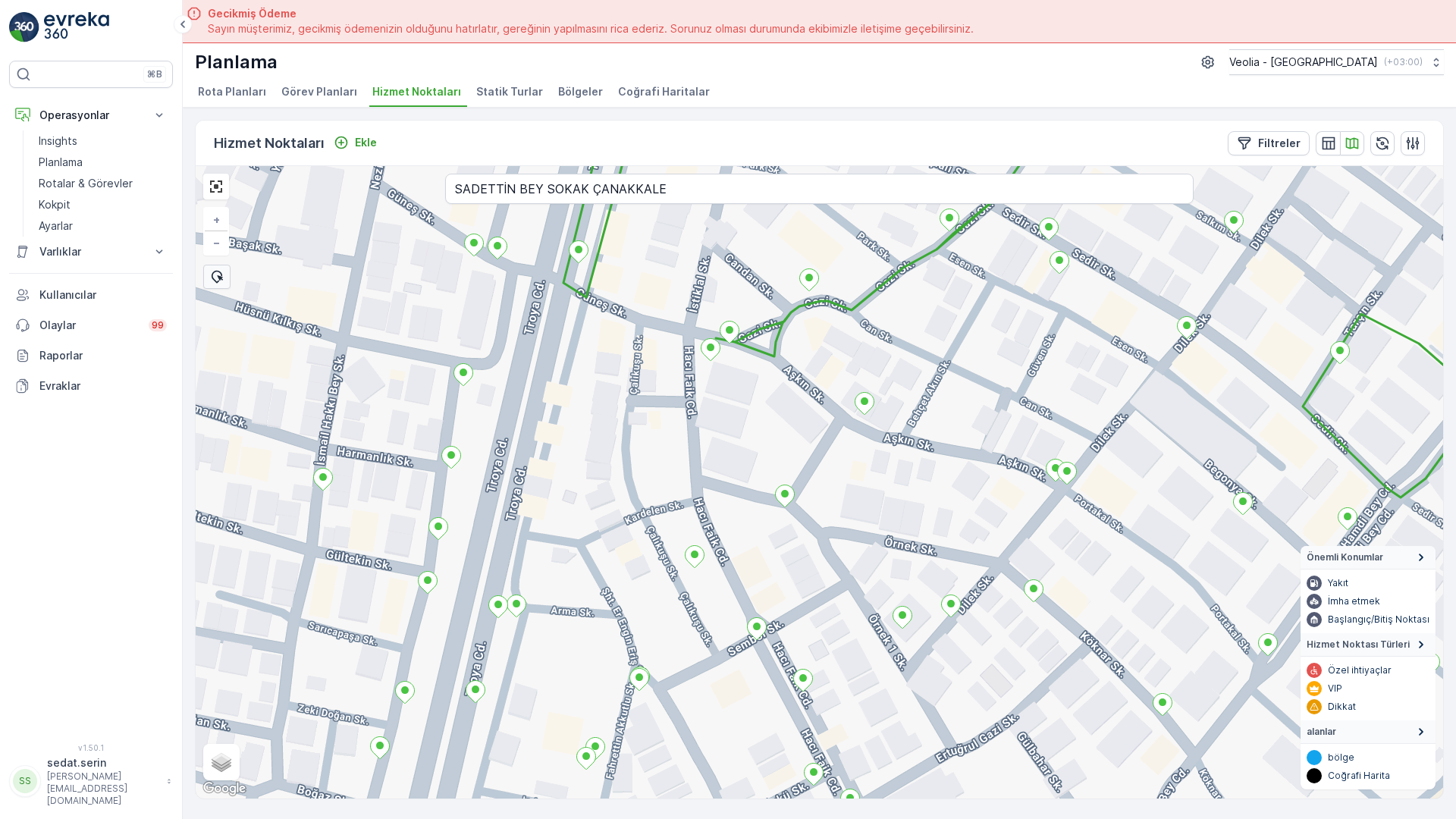
drag, startPoint x: 730, startPoint y: 226, endPoint x: 826, endPoint y: 97, distance: 160.8
click at [826, 166] on div "ANAARTER 3 STATİK TUR MERKEZ İŞYERLERİ 2 STATİK TUR + − Uydu Yol haritası Arazi…" at bounding box center [819, 483] width 1247 height 633
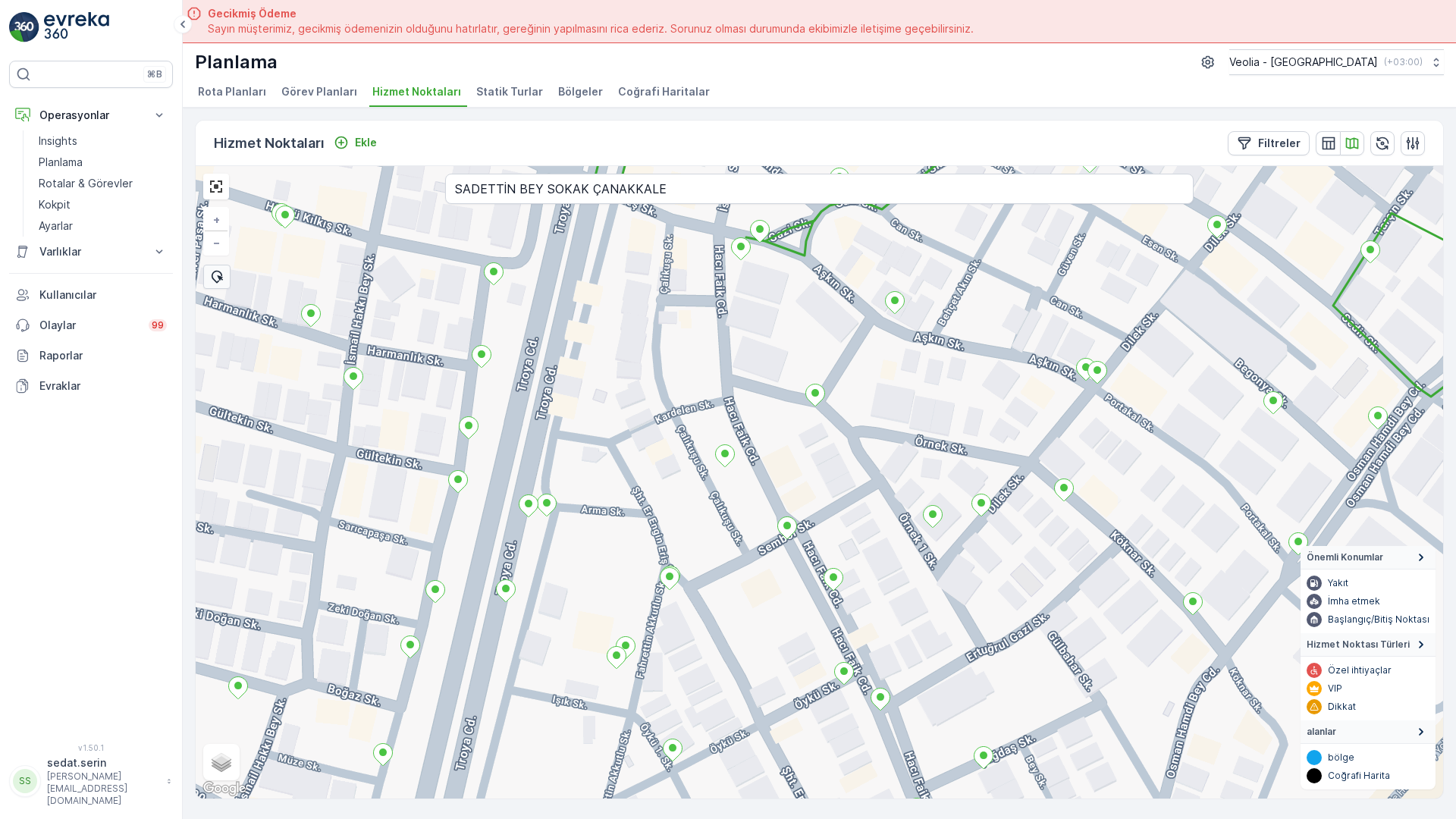
drag, startPoint x: 742, startPoint y: 300, endPoint x: 837, endPoint y: 380, distance: 124.2
click at [837, 380] on div "ANAARTER 3 STATİK TUR MERKEZ İŞYERLERİ 2 STATİK TUR + − Uydu Yol haritası Arazi…" at bounding box center [819, 483] width 1247 height 633
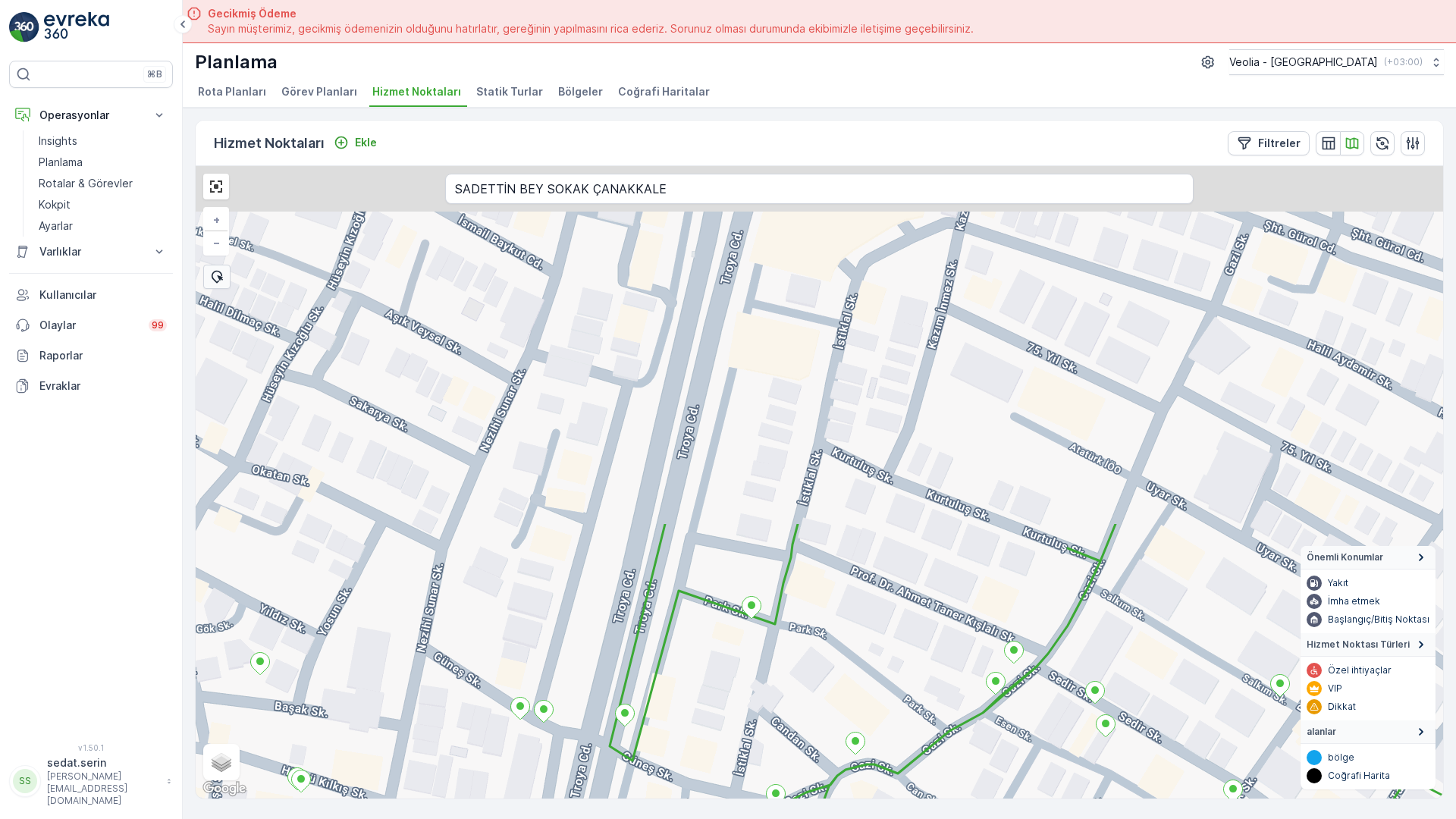
drag, startPoint x: 648, startPoint y: 220, endPoint x: 580, endPoint y: 664, distance: 449.2
click at [580, 664] on div "ANAARTER 3 STATİK TUR MERKEZ İŞYERLERİ 2 STATİK TUR + − Uydu Yol haritası Arazi…" at bounding box center [819, 483] width 1247 height 633
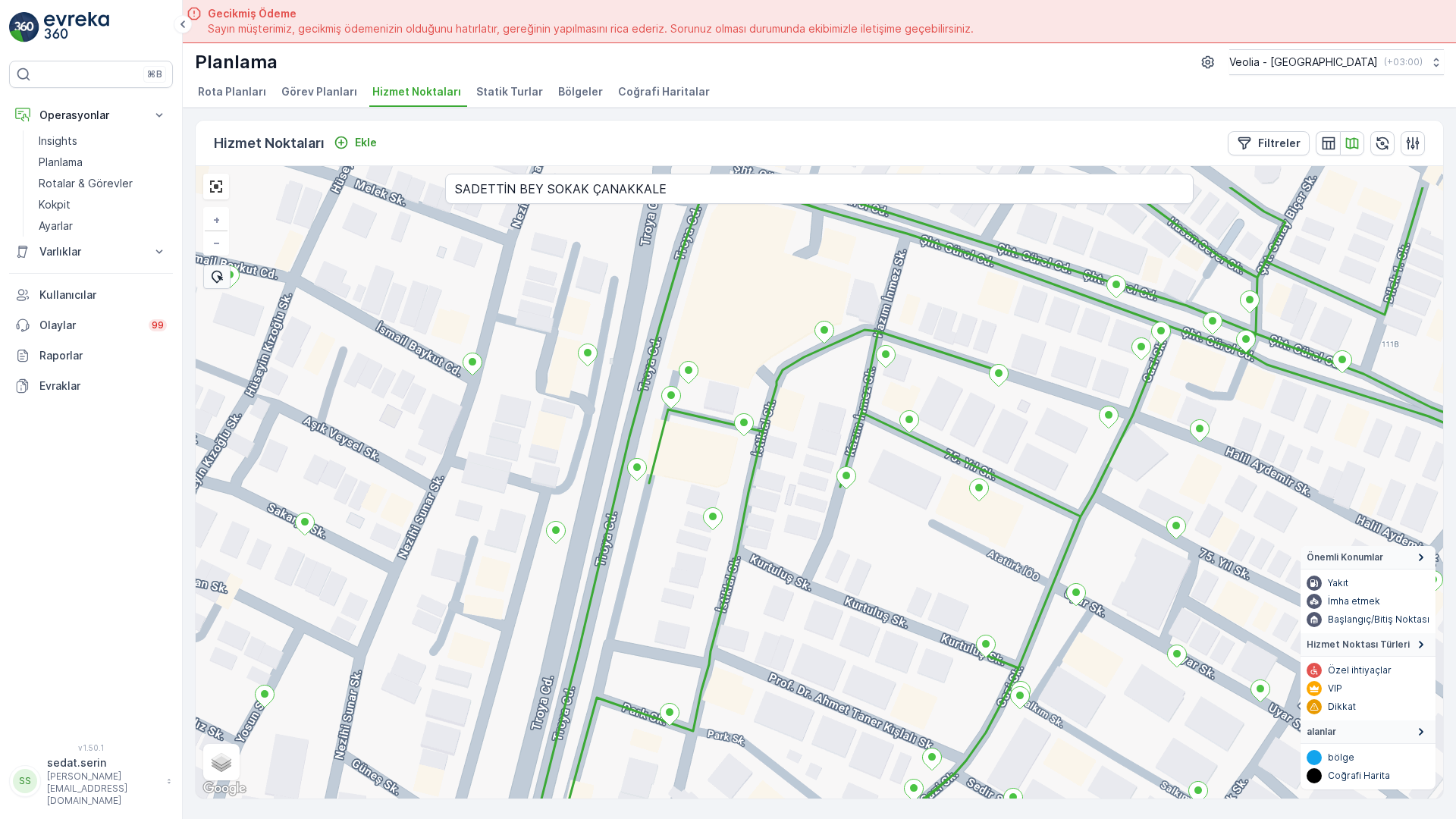
drag, startPoint x: 768, startPoint y: 359, endPoint x: 588, endPoint y: 567, distance: 275.1
click at [588, 567] on div "ANAARTER 3 STATİK TUR MERKEZ İŞYERLERİ 2 STATİK TUR + − Uydu Yol haritası Arazi…" at bounding box center [819, 483] width 1247 height 633
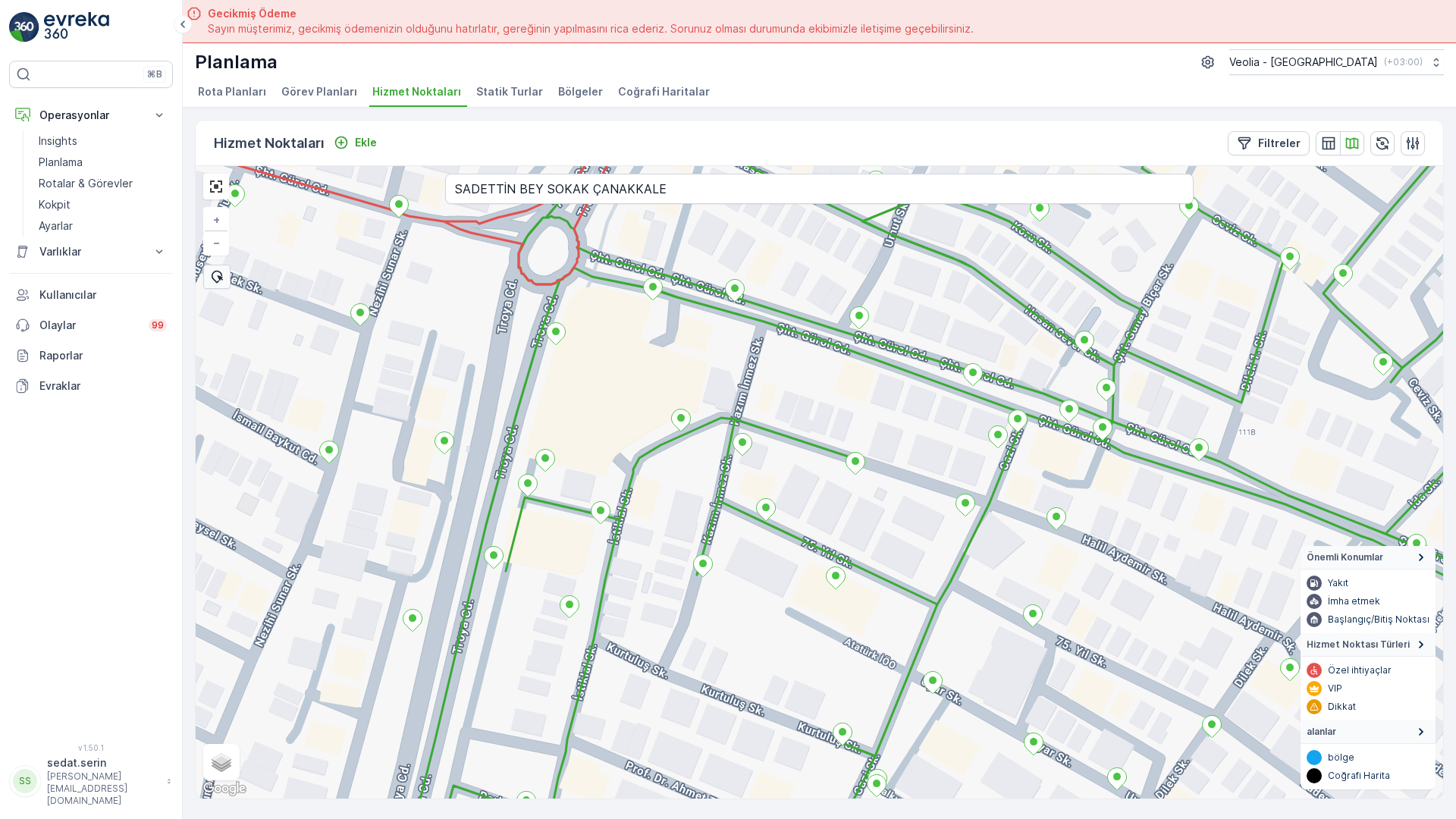
drag, startPoint x: 936, startPoint y: 346, endPoint x: 880, endPoint y: 281, distance: 85.8
click at [880, 281] on div "ANAARTER 3 STATİK TUR MERKEZ İŞYERLERİ 2 STATİK TUR + − Uydu Yol haritası Arazi…" at bounding box center [819, 483] width 1247 height 633
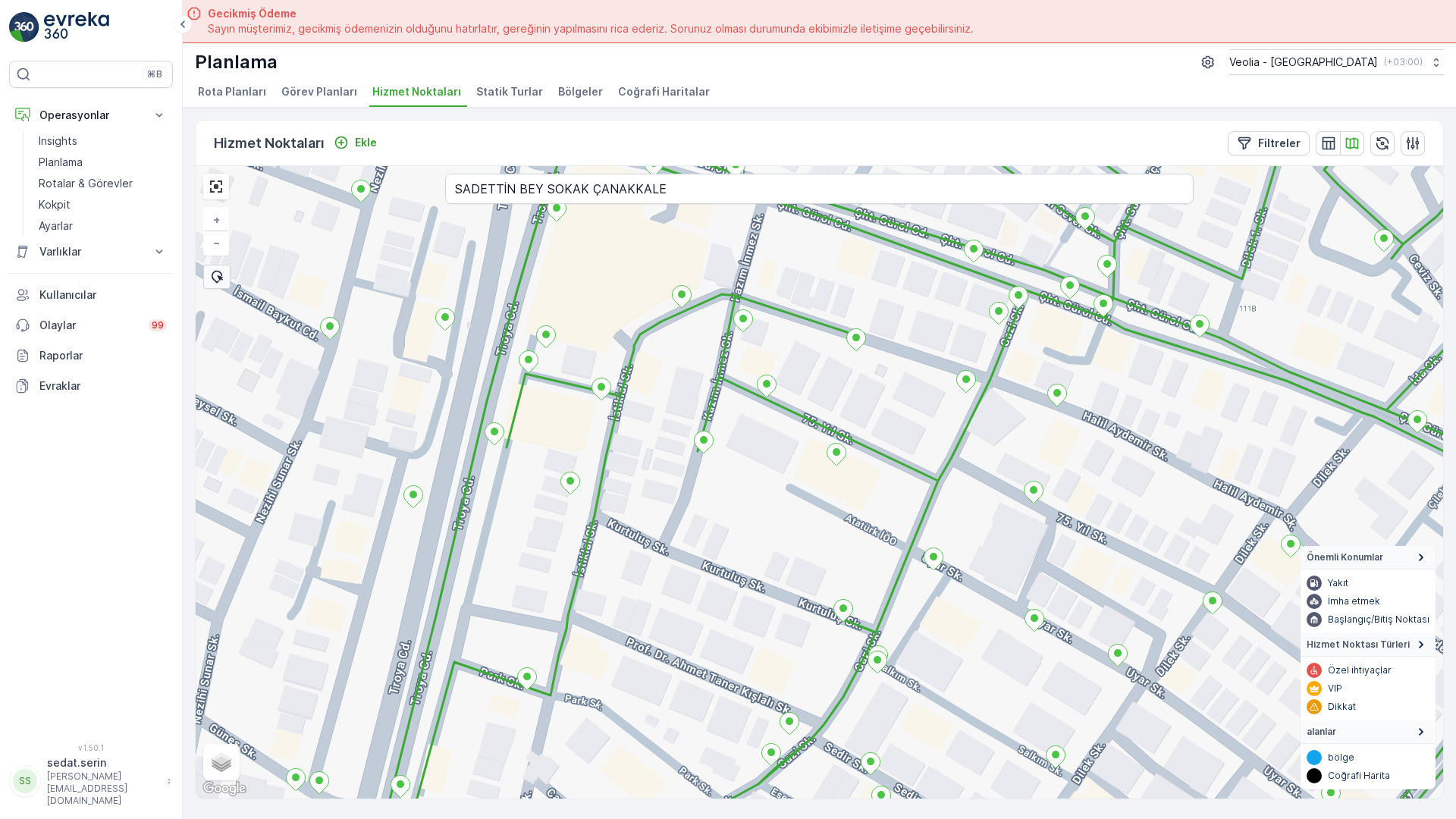
drag, startPoint x: 787, startPoint y: 424, endPoint x: 801, endPoint y: 360, distance: 65.5
click at [801, 360] on div "ANAARTER 3 STATİK TUR MERKEZ İŞYERLERİ 2 STATİK TUR + − Uydu Yol haritası Arazi…" at bounding box center [819, 483] width 1247 height 633
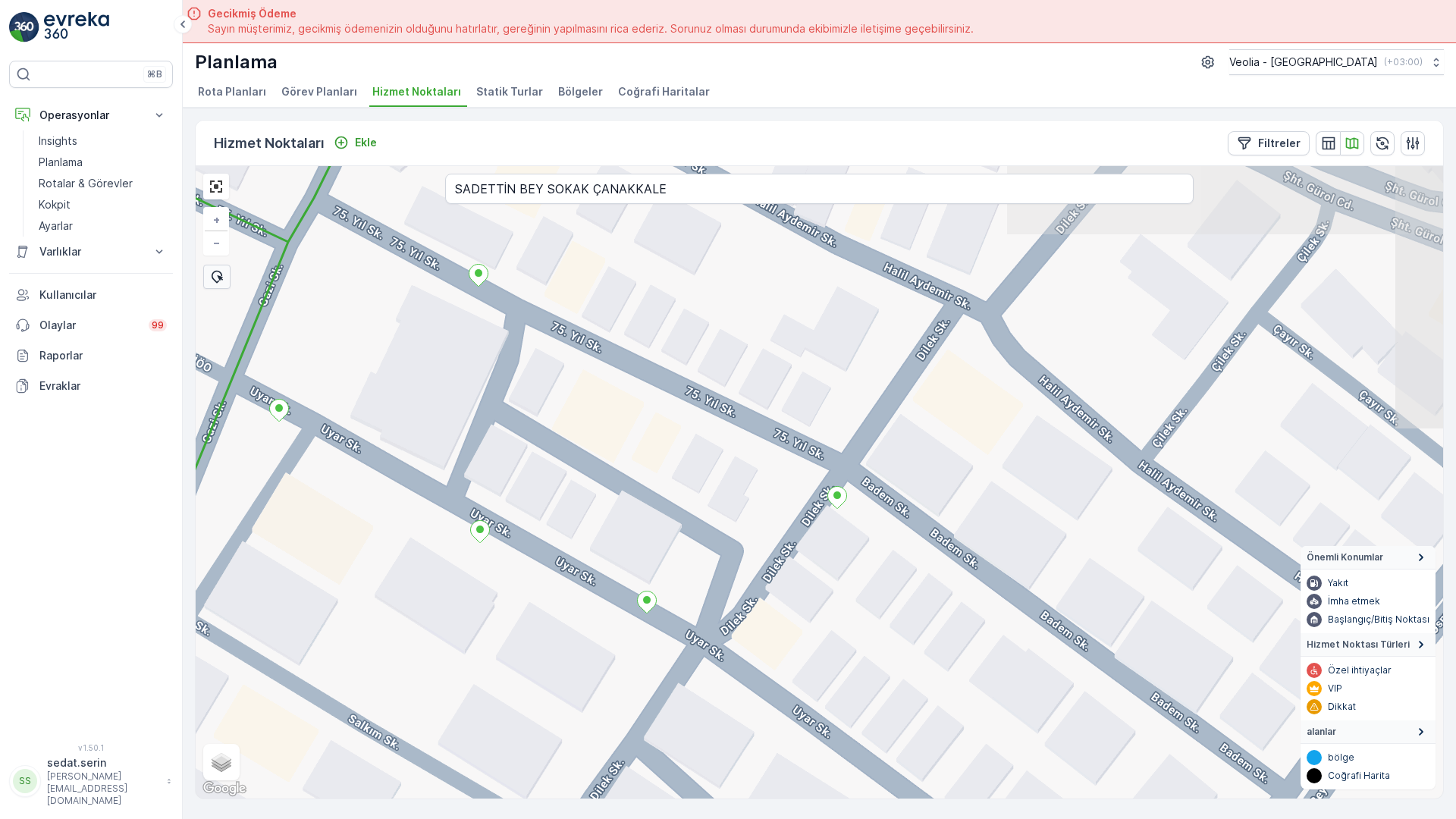
drag, startPoint x: 708, startPoint y: 474, endPoint x: 4, endPoint y: 194, distance: 757.6
click at [195, 194] on div "ANAARTER 3 STATİK TUR MERKEZ İŞYERLERİ 2 STATİK TUR + − Uydu Yol haritası Arazi…" at bounding box center [819, 483] width 1247 height 633
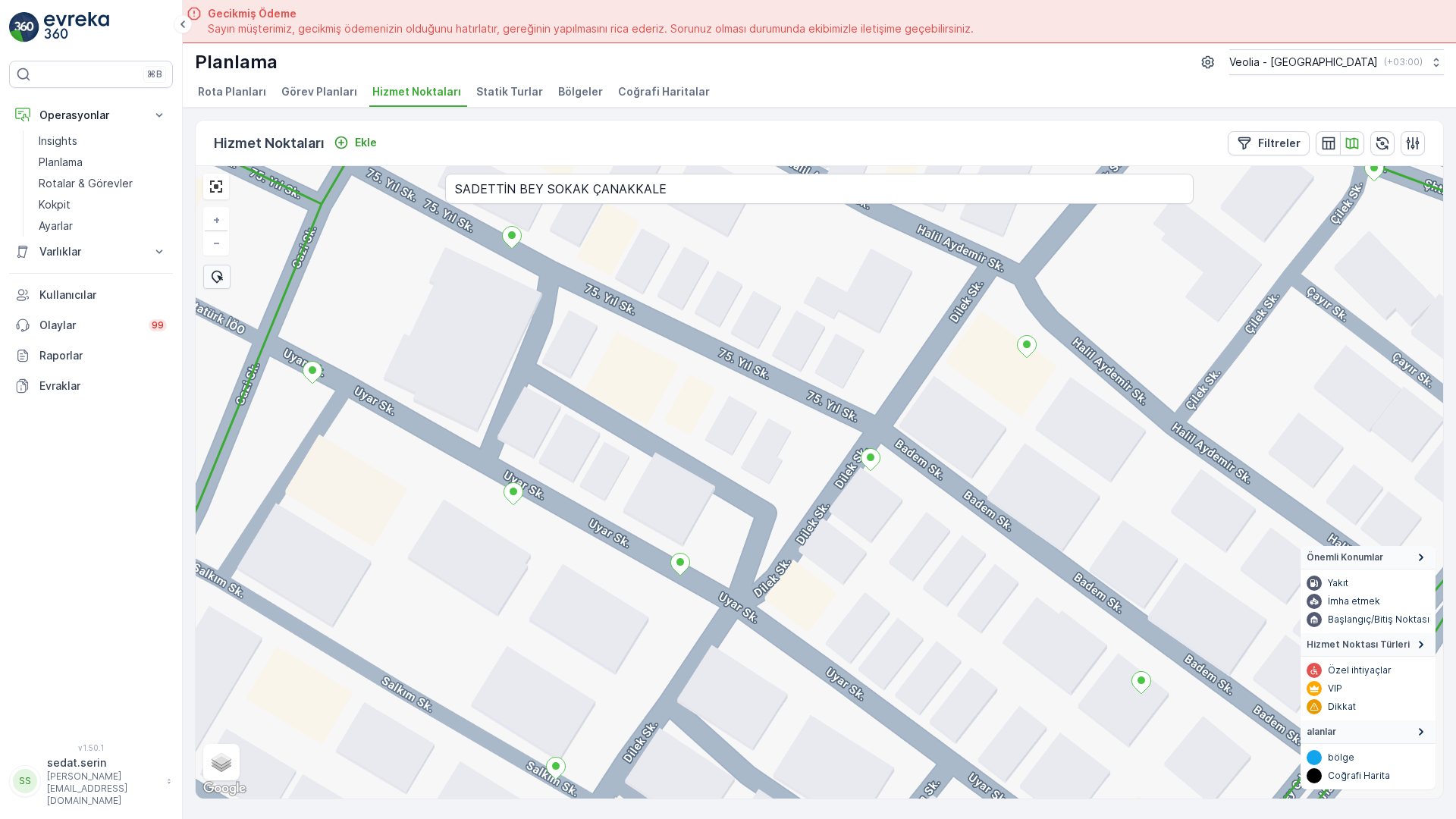
drag, startPoint x: 669, startPoint y: 406, endPoint x: 758, endPoint y: 287, distance: 148.6
click at [758, 287] on div "ANAARTER 3 STATİK TUR MERKEZ İŞYERLERİ 2 STATİK TUR + − Uydu Yol haritası Arazi…" at bounding box center [819, 483] width 1247 height 633
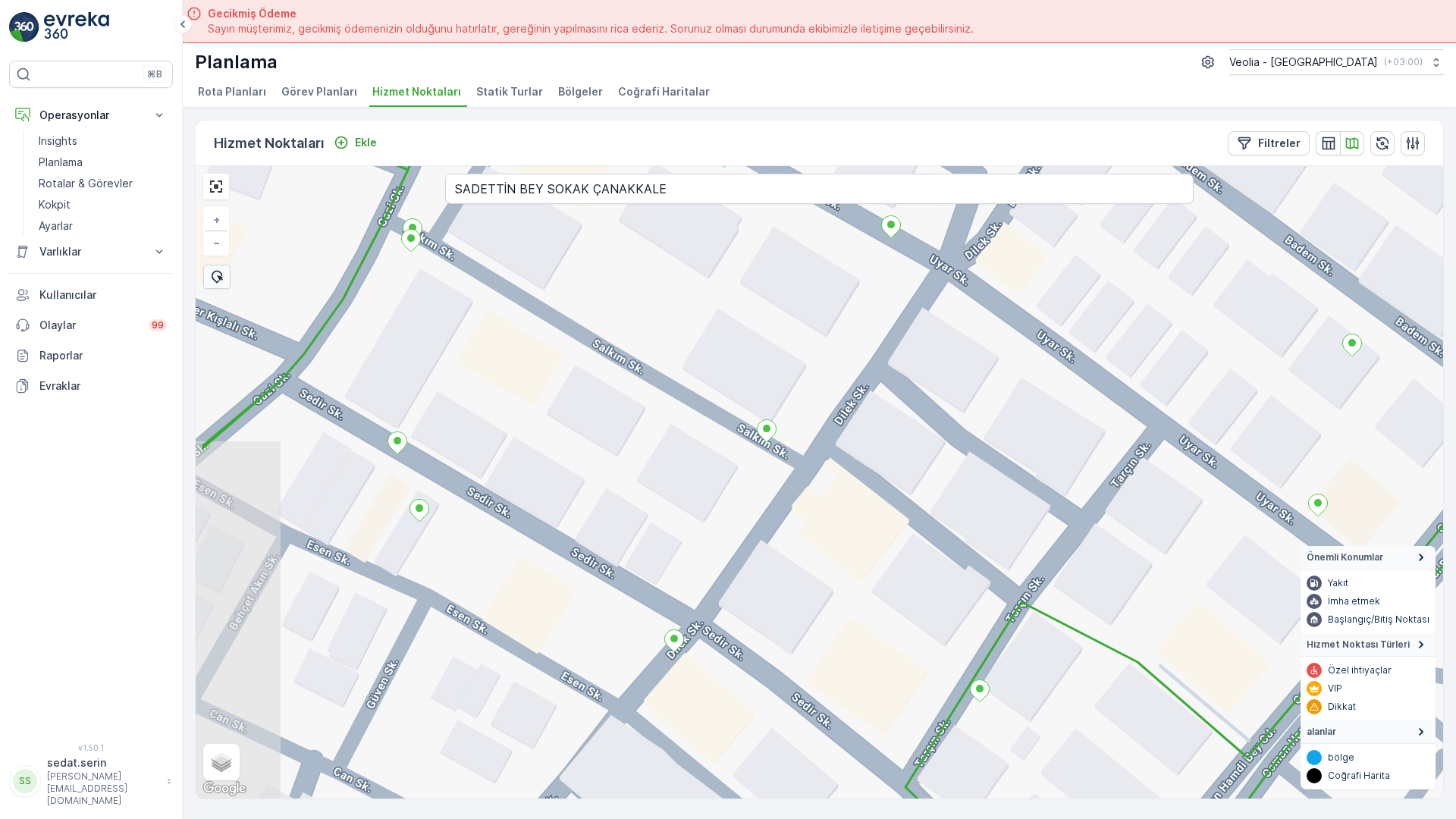
drag, startPoint x: 716, startPoint y: 455, endPoint x: 868, endPoint y: 192, distance: 303.8
click at [868, 192] on div "ANAARTER 3 STATİK TUR MERKEZ İŞYERLERİ 2 STATİK TUR + − Uydu Yol haritası Arazi…" at bounding box center [819, 483] width 1247 height 633
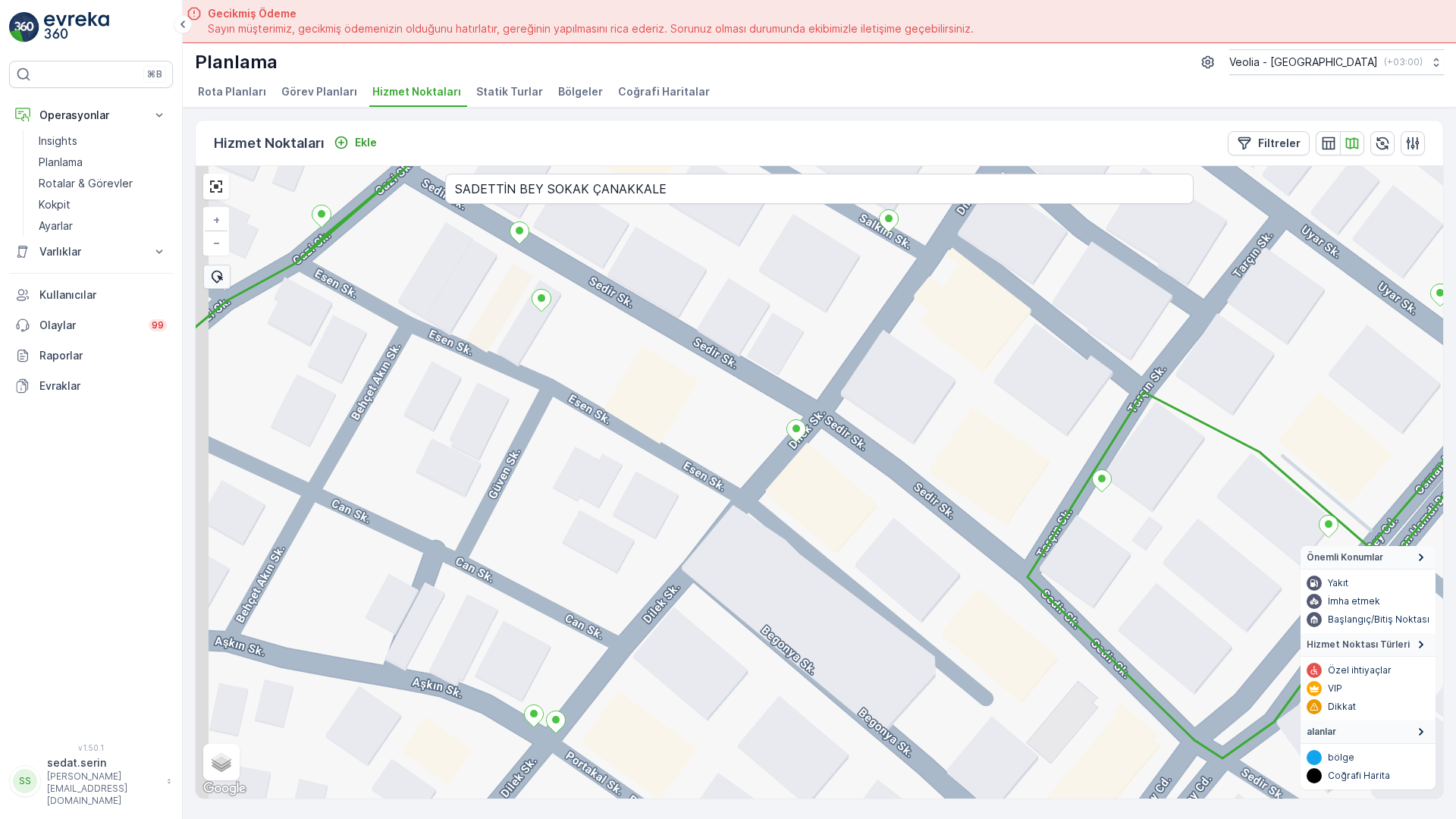
drag, startPoint x: 697, startPoint y: 320, endPoint x: 828, endPoint y: 99, distance: 256.9
click at [828, 166] on div "ANAARTER 3 STATİK TUR MERKEZ İŞYERLERİ 2 STATİK TUR + − Uydu Yol haritası Arazi…" at bounding box center [819, 483] width 1247 height 633
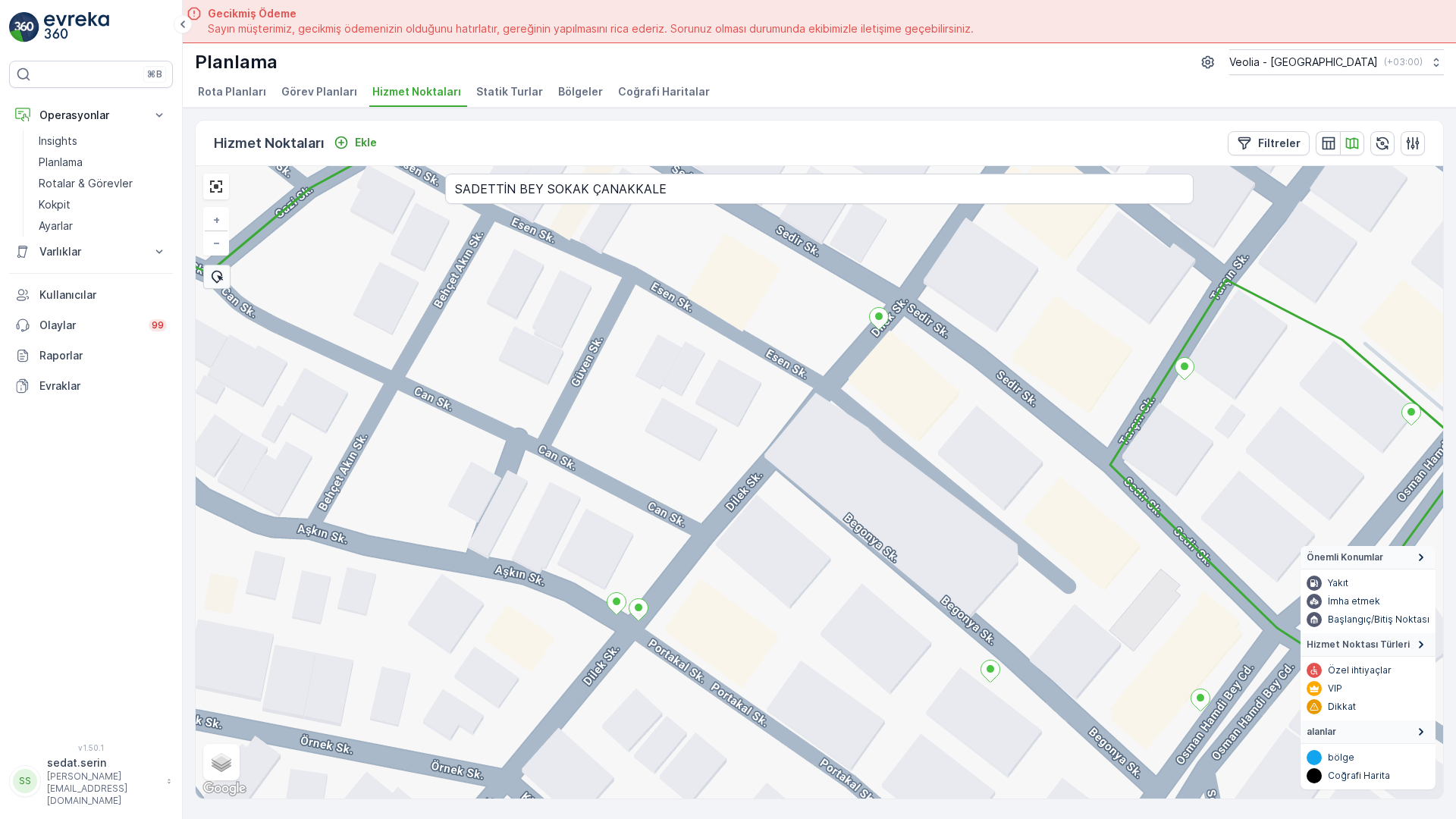
drag, startPoint x: 725, startPoint y: 330, endPoint x: 859, endPoint y: 176, distance: 204.1
click at [859, 176] on div "ANAARTER 3 STATİK TUR MERKEZ İŞYERLERİ 2 STATİK TUR + − Uydu Yol haritası Arazi…" at bounding box center [819, 483] width 1247 height 633
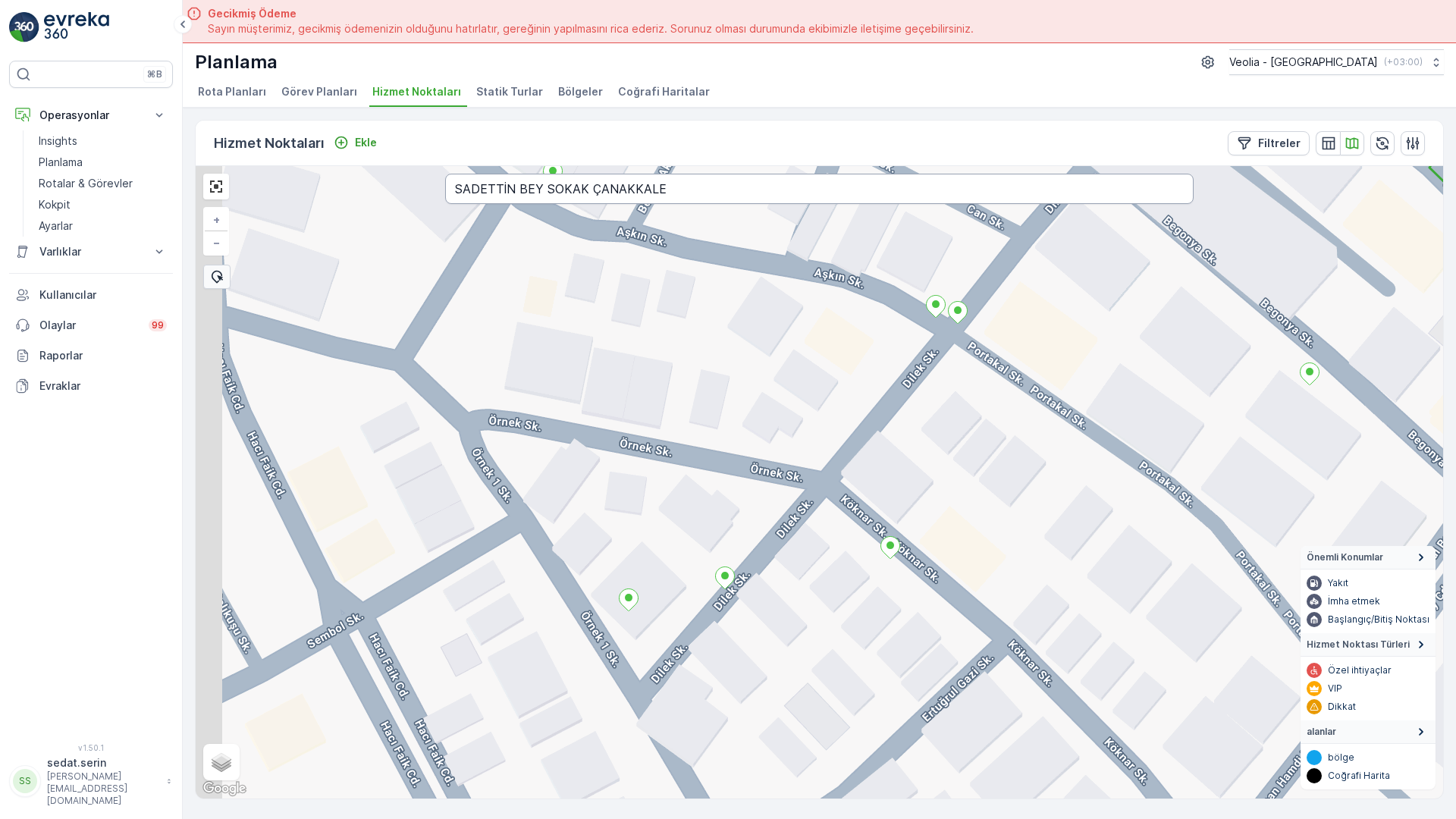
drag, startPoint x: 628, startPoint y: 298, endPoint x: 906, endPoint y: 13, distance: 398.1
click at [906, 166] on div "ANAARTER 3 STATİK TUR MERKEZ İŞYERLERİ 2 STATİK TUR + − Uydu Yol haritası Arazi…" at bounding box center [819, 483] width 1247 height 633
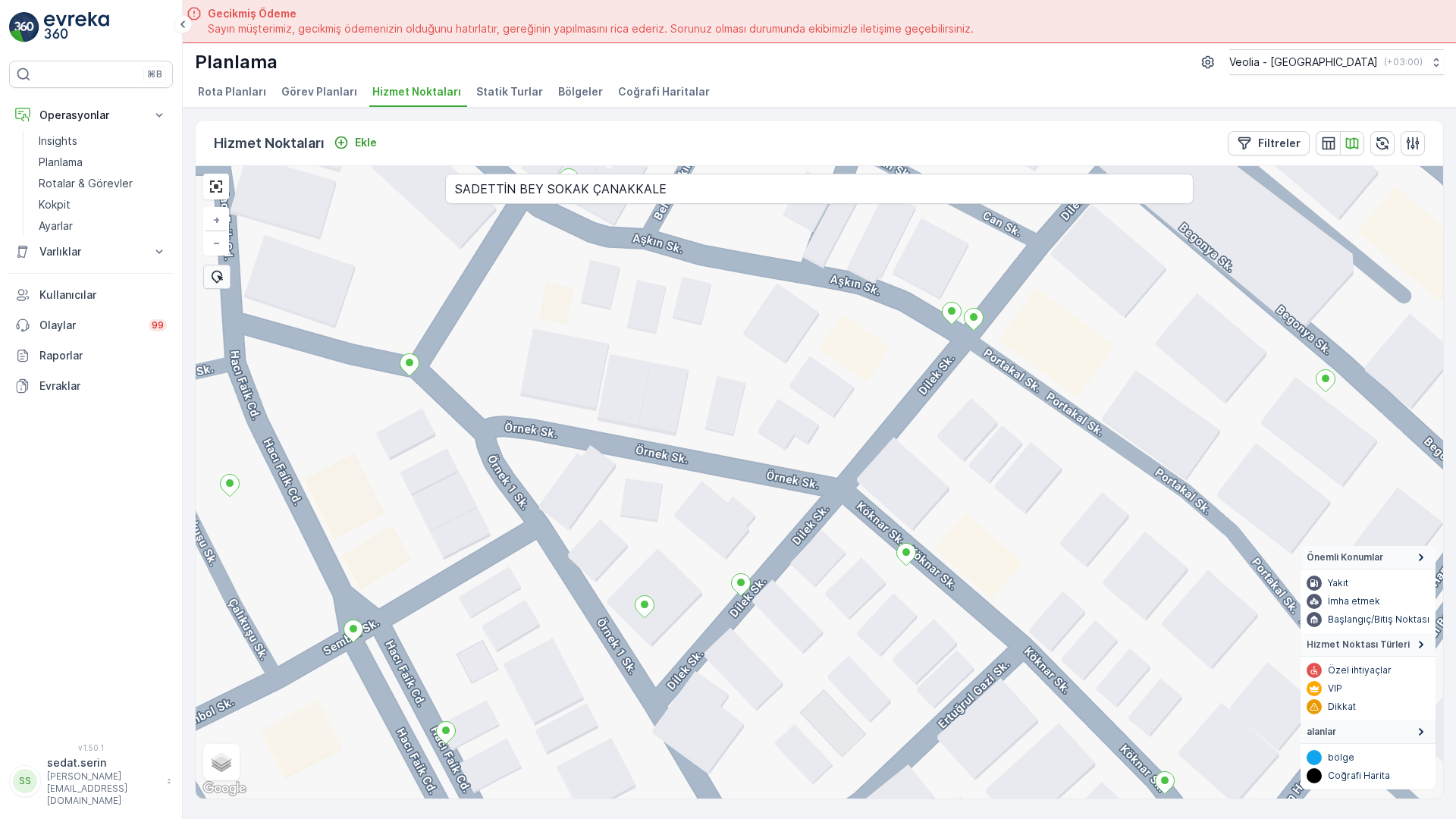
drag, startPoint x: 789, startPoint y: 252, endPoint x: 820, endPoint y: 268, distance: 34.9
click at [820, 268] on div "+ − Uydu Yol haritası Arazi Karışık Leaflet Klavye kısayolları Harita Verileri …" at bounding box center [819, 483] width 1247 height 633
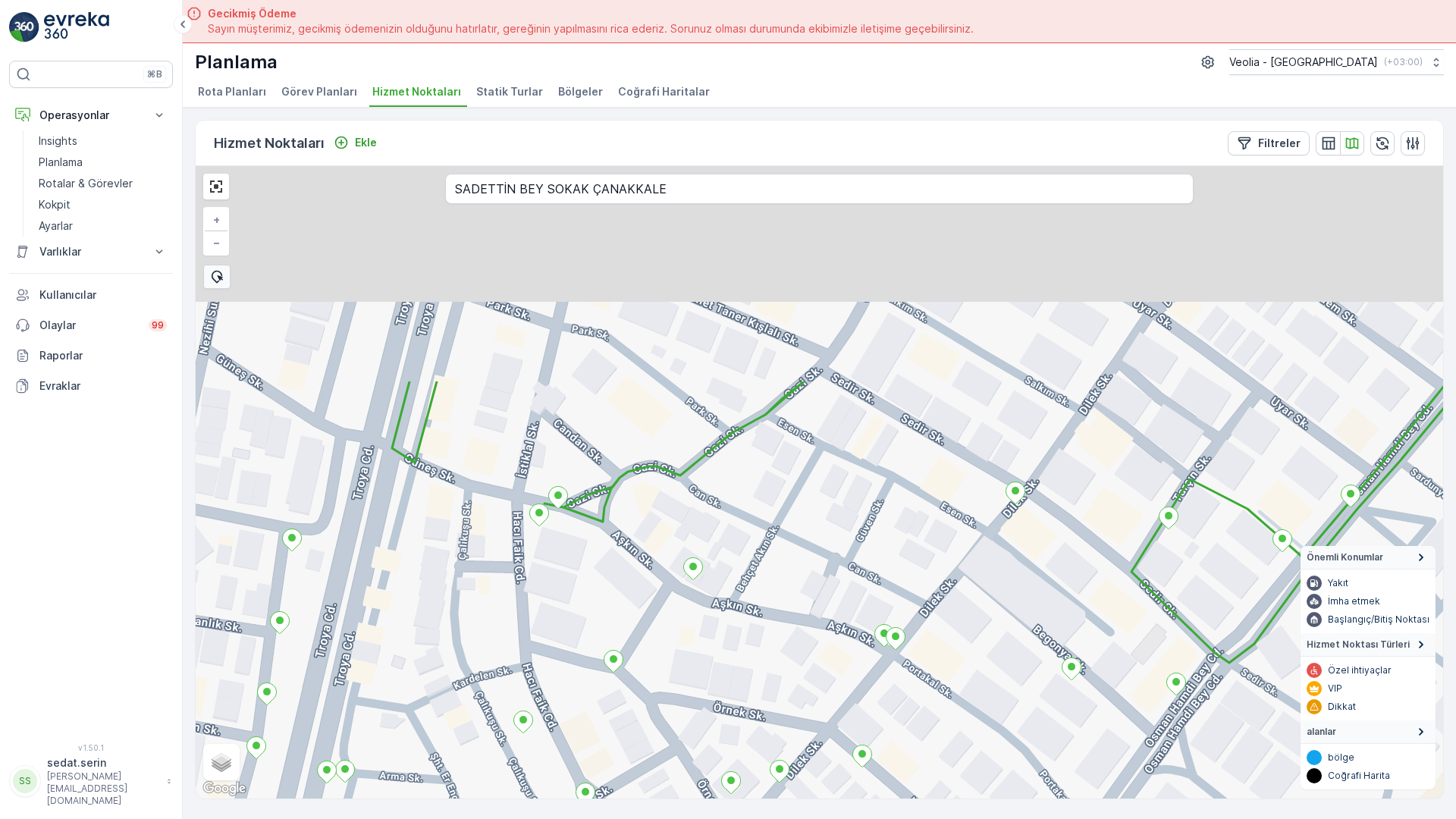
drag, startPoint x: 827, startPoint y: 183, endPoint x: 624, endPoint y: 627, distance: 488.2
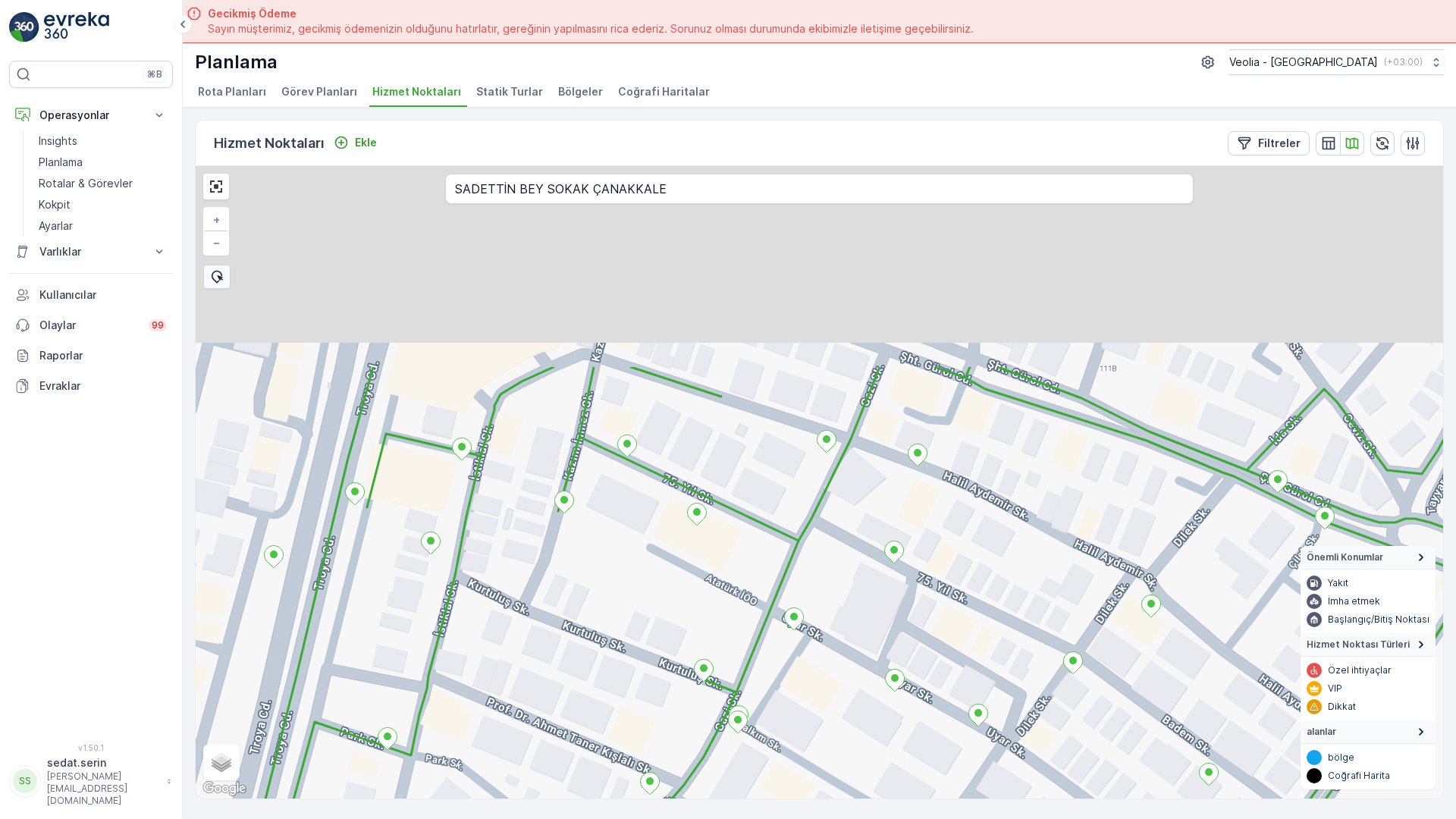
drag, startPoint x: 663, startPoint y: 281, endPoint x: 587, endPoint y: 569, distance: 297.9
click at [587, 569] on div "+ − Uydu Yol haritası Arazi Karışık Leaflet Klavye kısayolları Harita Verileri …" at bounding box center [819, 483] width 1247 height 633
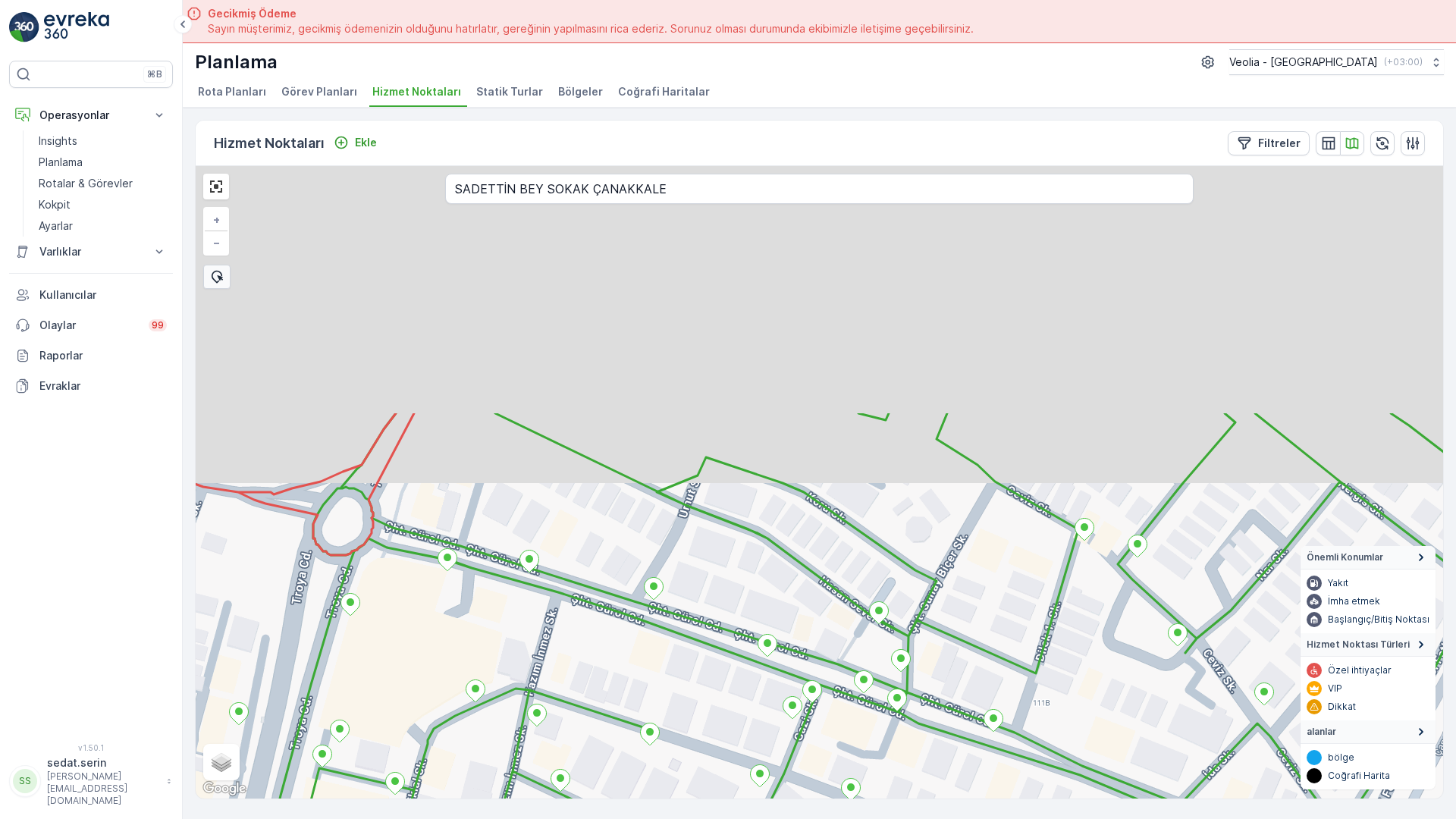
drag, startPoint x: 715, startPoint y: 331, endPoint x: 651, endPoint y: 660, distance: 335.2
click at [651, 660] on div "+ − Uydu Yol haritası Arazi Karışık Leaflet Klavye kısayolları Harita Verileri …" at bounding box center [819, 483] width 1247 height 633
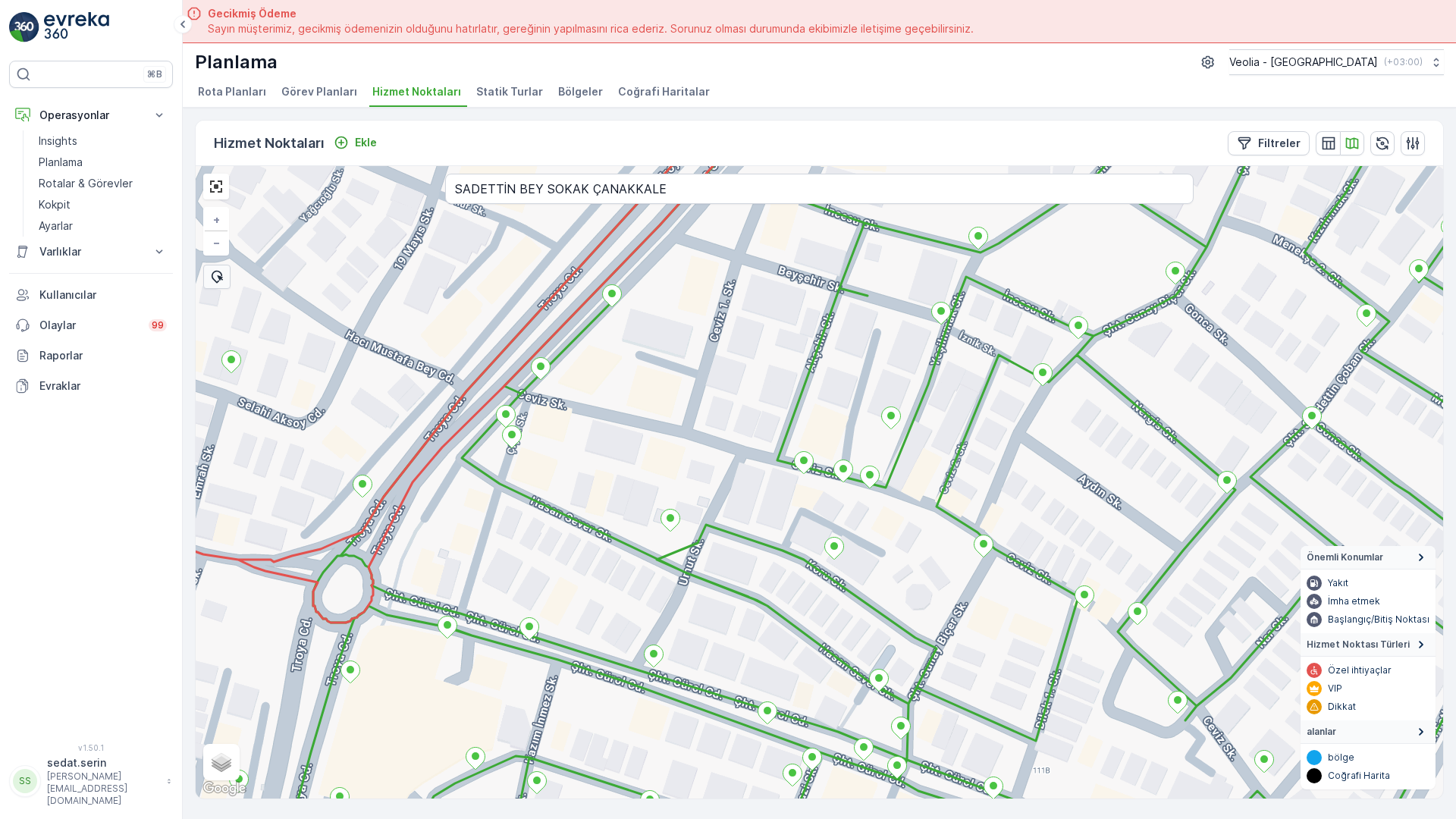
drag, startPoint x: 784, startPoint y: 393, endPoint x: 784, endPoint y: 517, distance: 124.0
click at [784, 517] on div "2nolu_111_3m + − Uydu Yol haritası Arazi Karışık Leaflet Klavye kısayolları Har…" at bounding box center [819, 483] width 1247 height 633
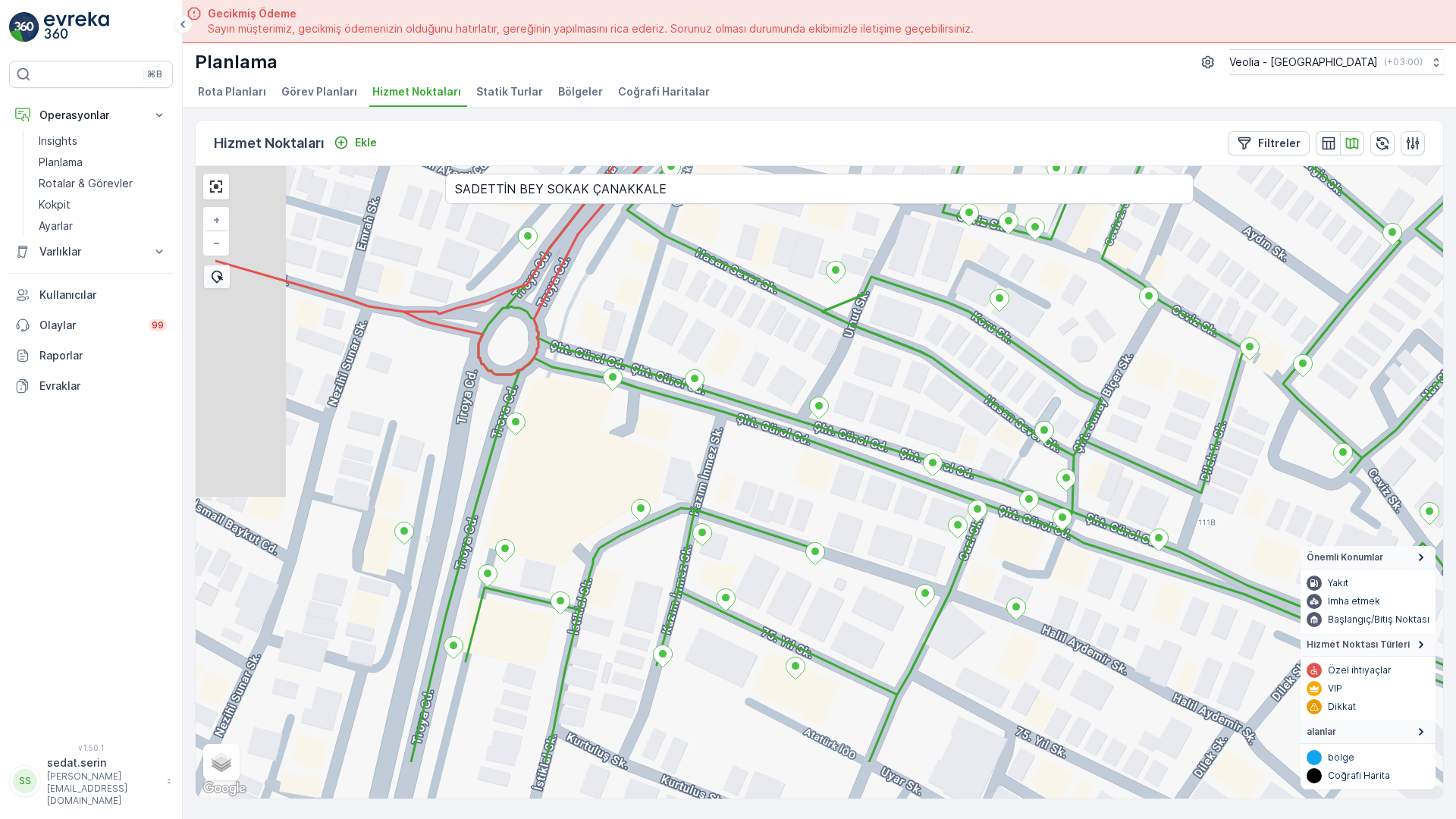
drag, startPoint x: 583, startPoint y: 564, endPoint x: 751, endPoint y: 259, distance: 348.2
click at [751, 259] on div "+ − Uydu Yol haritası Arazi Karışık Leaflet Klavye kısayolları Harita Verileri …" at bounding box center [819, 483] width 1247 height 633
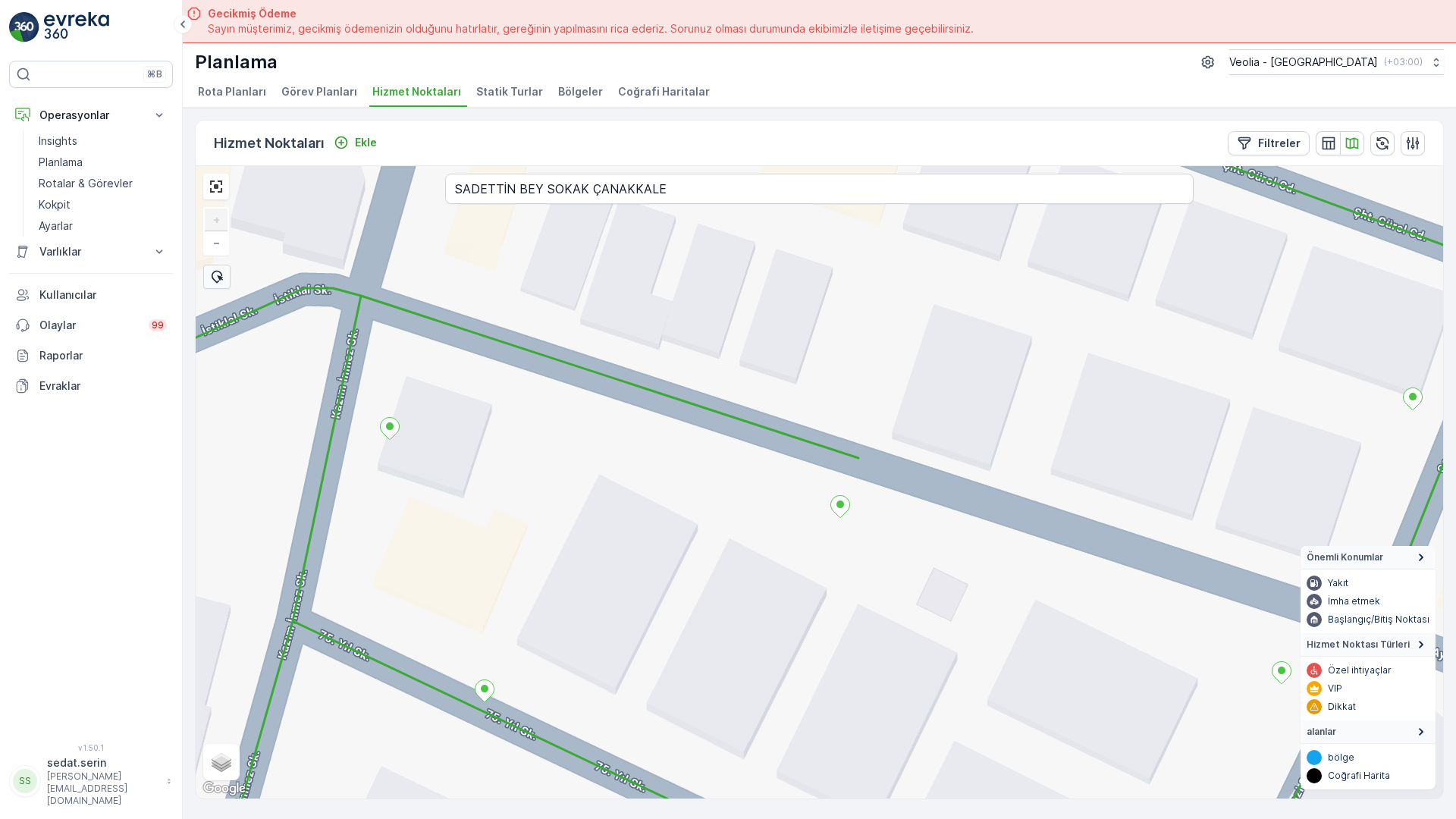
drag, startPoint x: 706, startPoint y: 353, endPoint x: 773, endPoint y: 401, distance: 82.4
click at [706, 355] on div "+ − Uydu Yol haritası Arazi Karışık Leaflet Klavye kısayolları Harita Verileri …" at bounding box center [819, 483] width 1247 height 633
click at [445, 173] on input "SADETTİN BEY SOKAK ÇANAKKALE" at bounding box center [819, 188] width 748 height 30
type input "TEĞMEN ADİL SOKAK ÇANAKKALE"
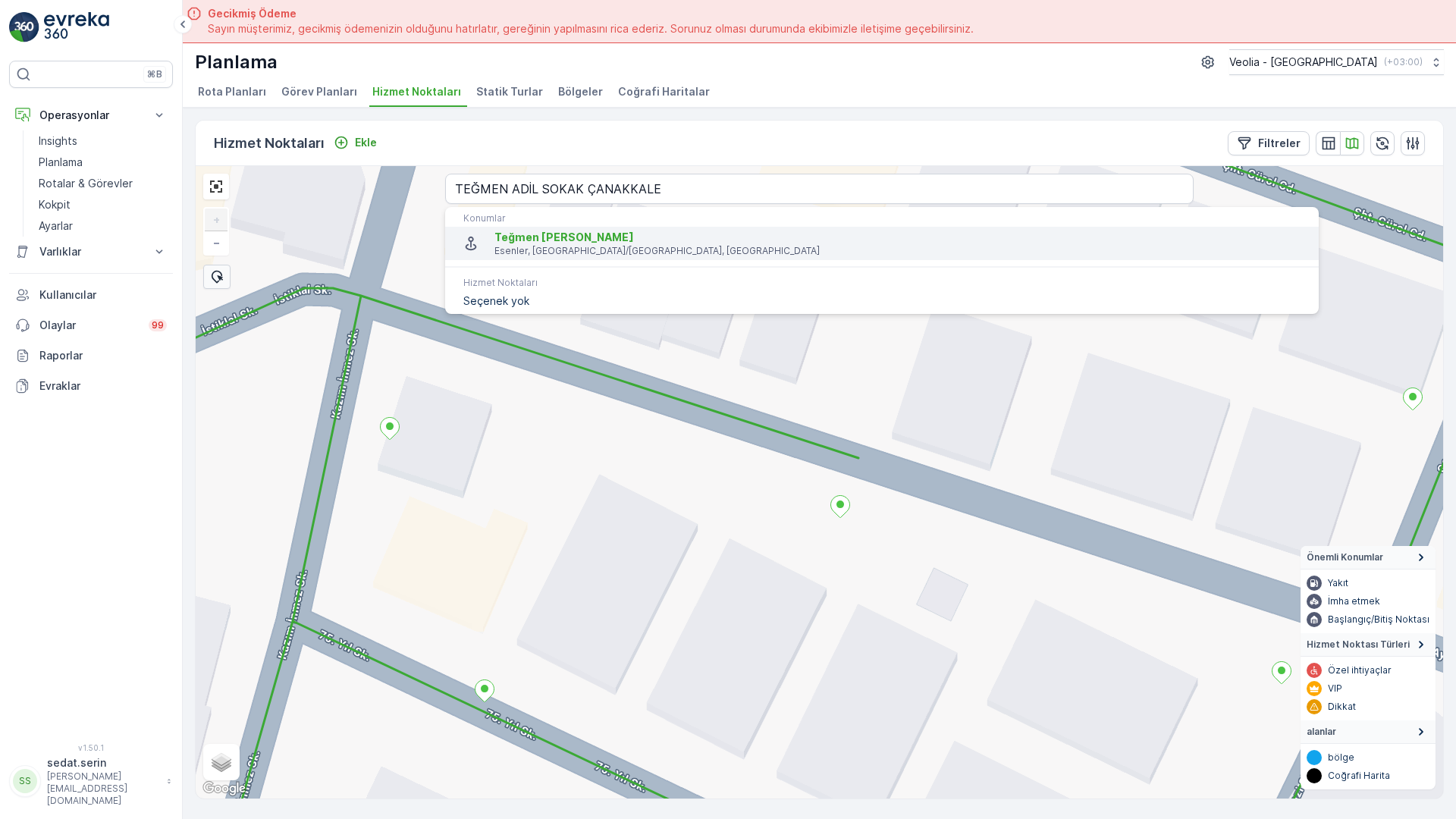
click at [494, 230] on span "Teğmen [PERSON_NAME]" at bounding box center [901, 237] width 812 height 15
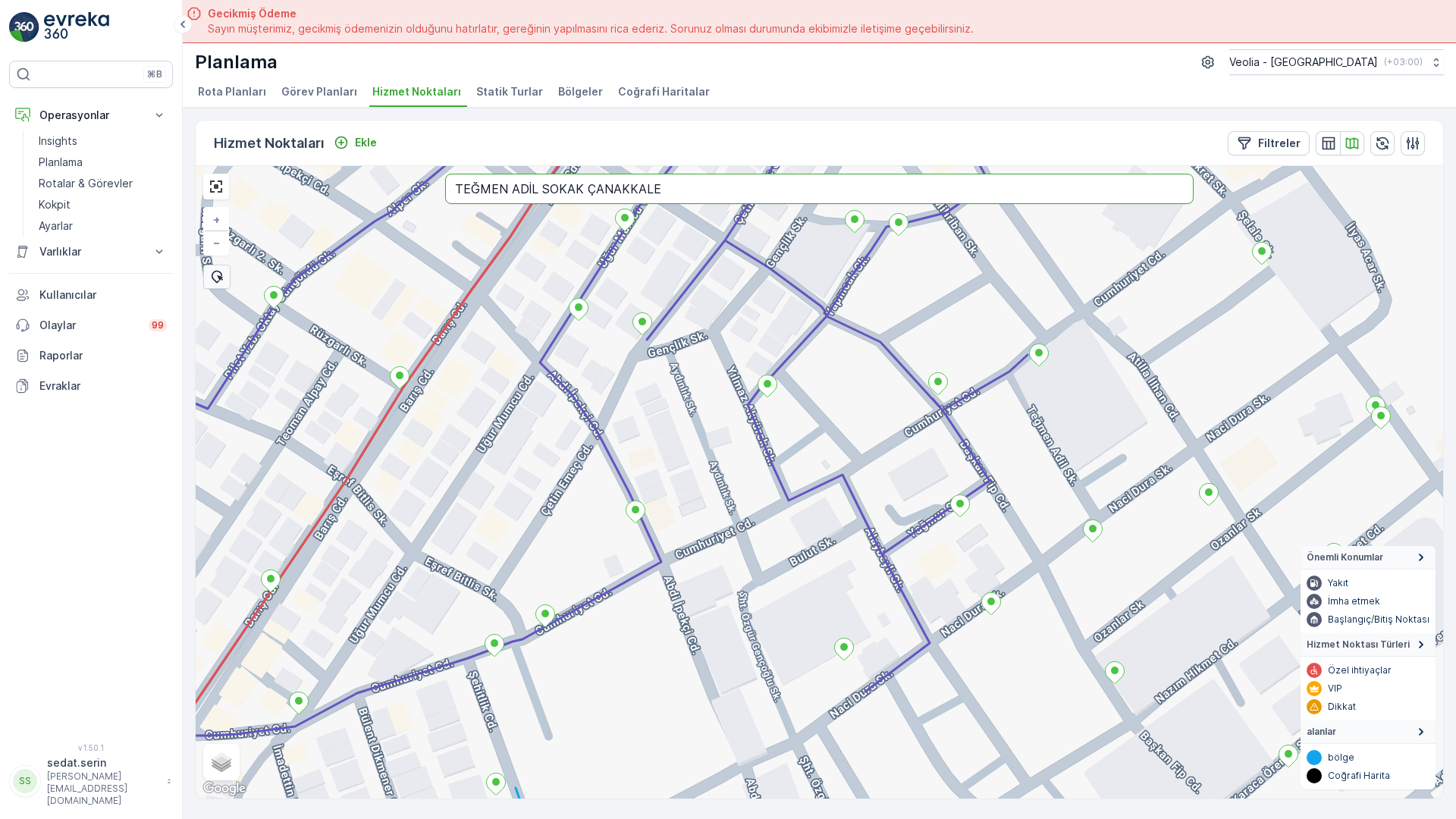
click at [445, 173] on input "TEĞMEN ADİL SOKAK ÇANAKKALE" at bounding box center [819, 188] width 748 height 30
type input "[PERSON_NAME] CADDESİ ÇANAKKALE"
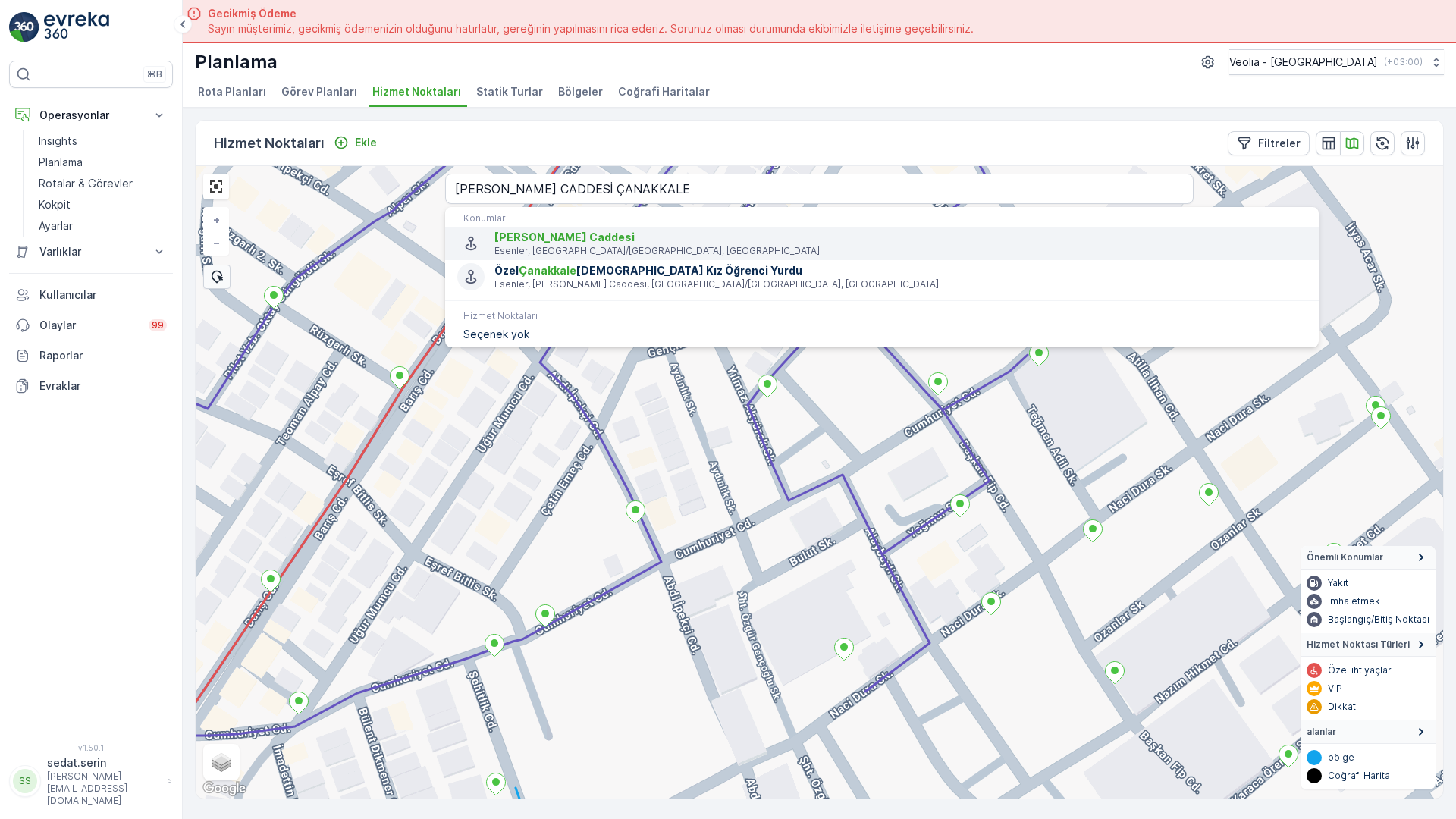
click at [494, 230] on span "[PERSON_NAME] Caddesi" at bounding box center [901, 237] width 812 height 15
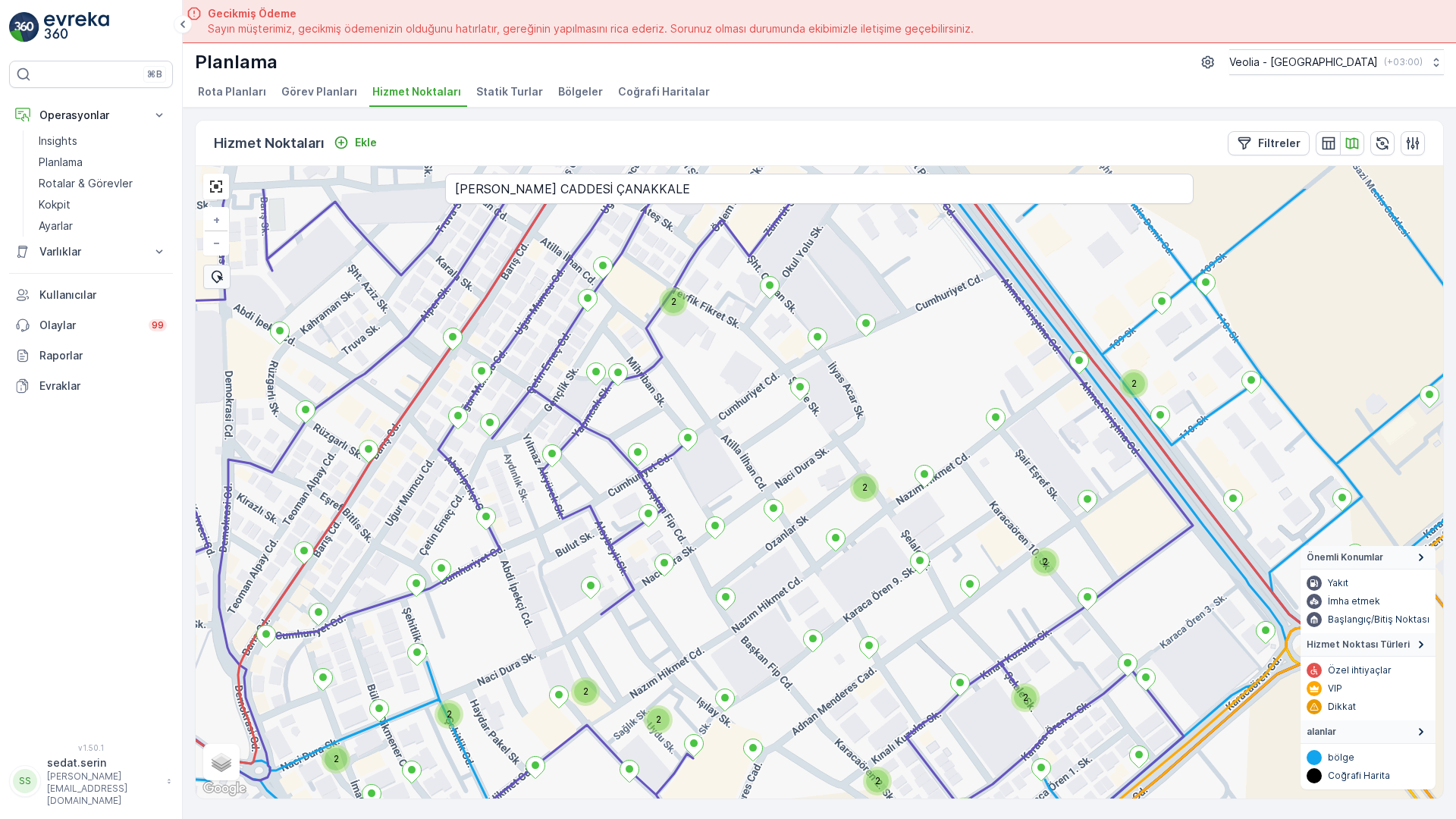
drag, startPoint x: 559, startPoint y: 357, endPoint x: 594, endPoint y: 462, distance: 110.7
click at [594, 462] on div "2 2 2 2 2 2 2 2 2 2 2 2 2 + − Uydu Yol haritası Arazi Karışık Leaflet Klavye kı…" at bounding box center [819, 483] width 1247 height 633
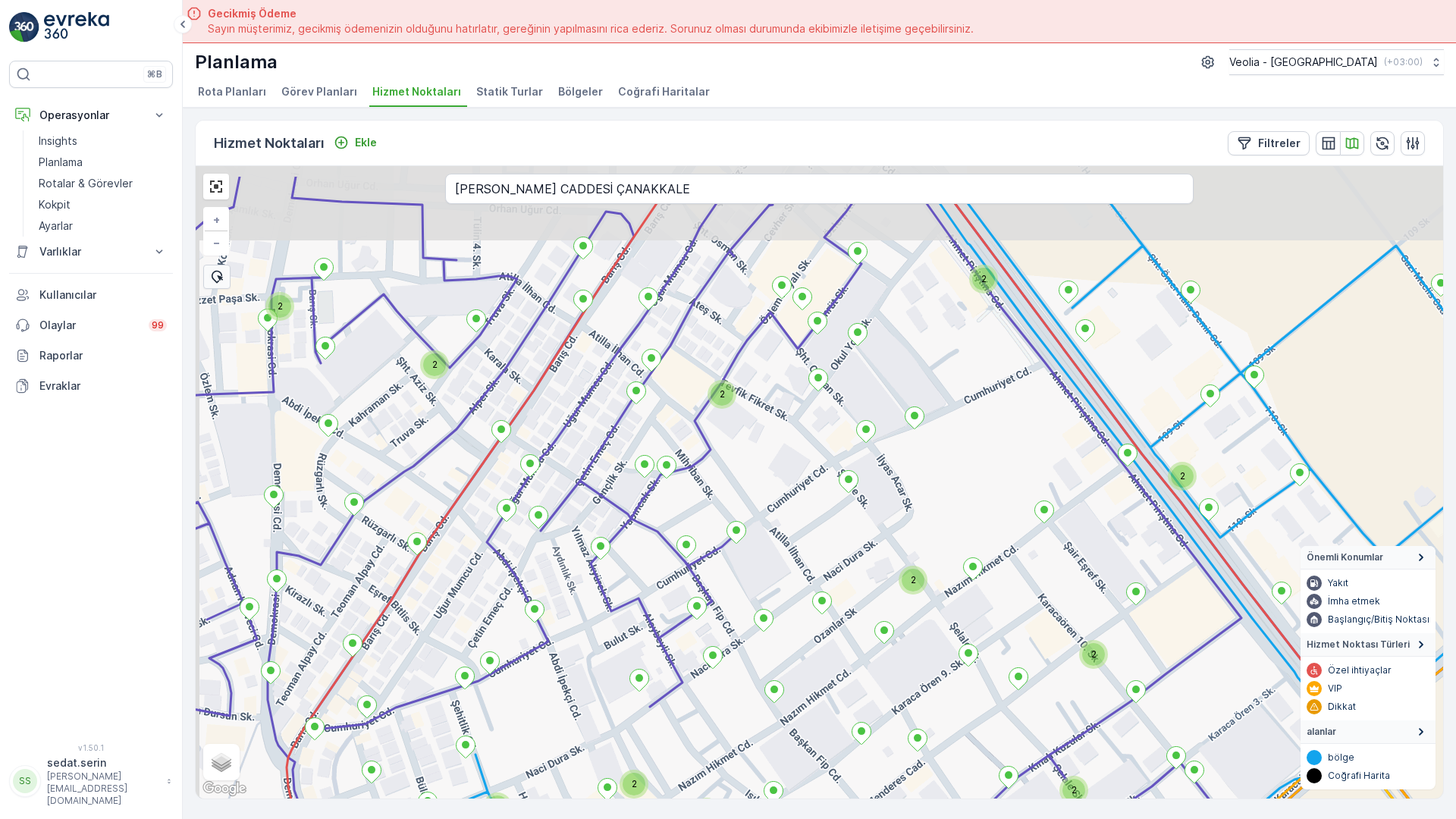
drag, startPoint x: 687, startPoint y: 217, endPoint x: 751, endPoint y: 340, distance: 138.7
click at [751, 340] on div "2 2 2 2 2 2 2 2 2 2 2 2 2 2 2 + − Uydu Yol haritası Arazi Karışık Leaflet Klavy…" at bounding box center [819, 483] width 1247 height 633
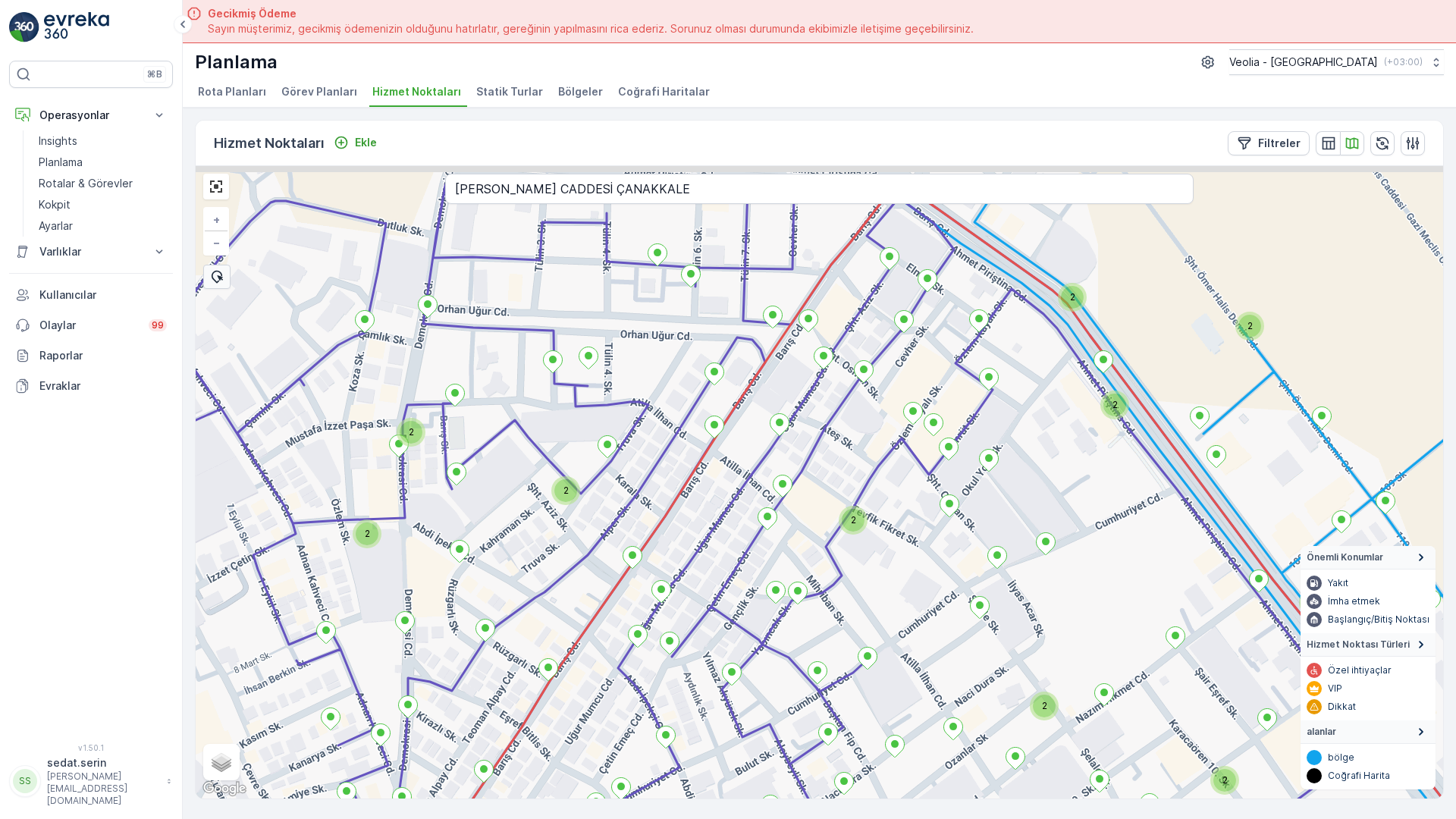
drag, startPoint x: 622, startPoint y: 364, endPoint x: 793, endPoint y: 502, distance: 219.7
click at [793, 502] on div "2 2 2 2 2 2 2 2 2 2 2 2 2 2 2 2 2 2 + − Uydu Yol haritası Arazi Karışık Leaflet…" at bounding box center [819, 483] width 1247 height 633
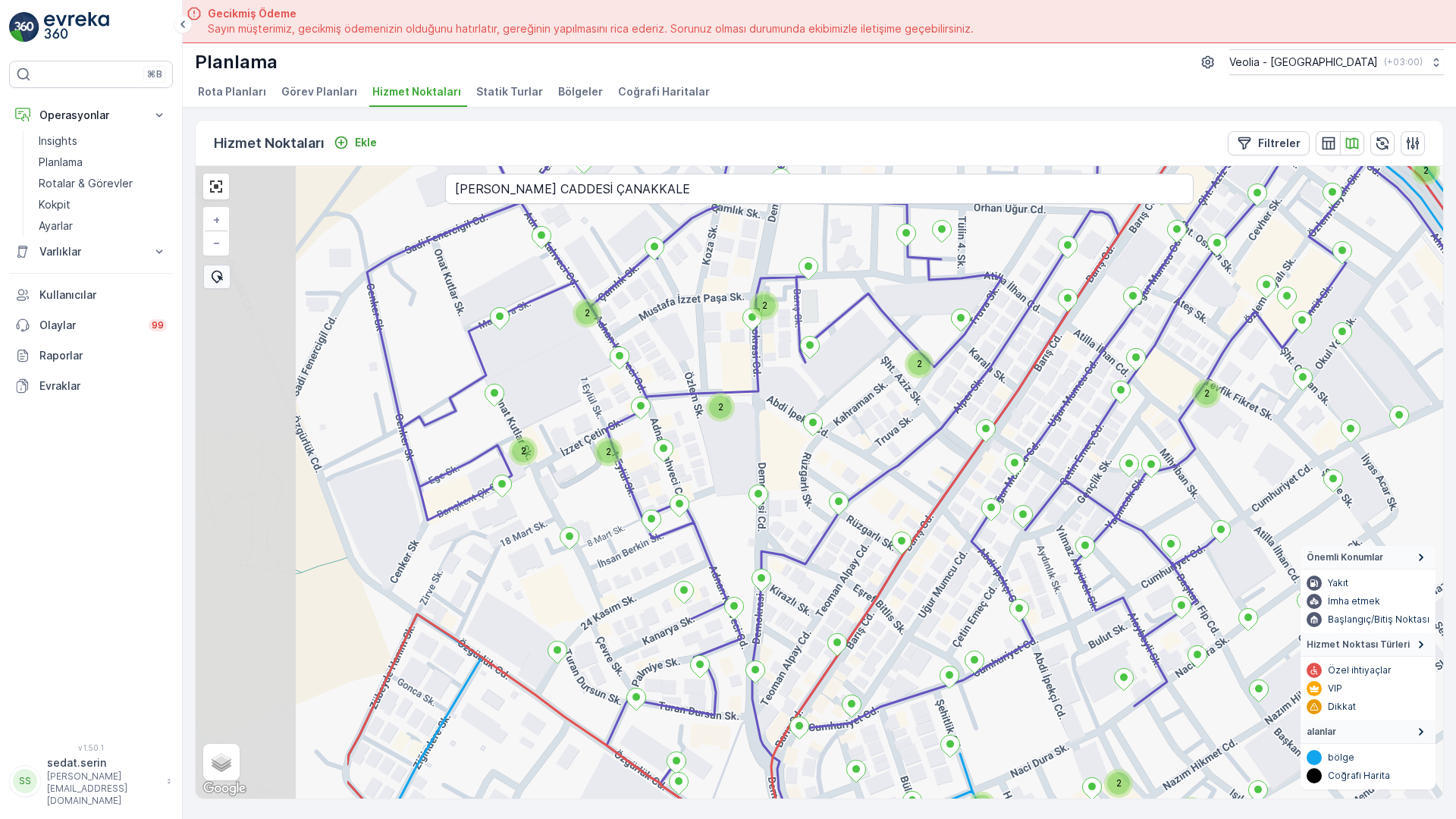
drag, startPoint x: 703, startPoint y: 402, endPoint x: 993, endPoint y: 247, distance: 328.8
click at [993, 247] on div "2 2 2 2 2 2 2 2 2 2 2 2 2 2 2 2 2 2 2 + − Uydu Yol haritası Arazi Karışık Leafl…" at bounding box center [819, 483] width 1247 height 633
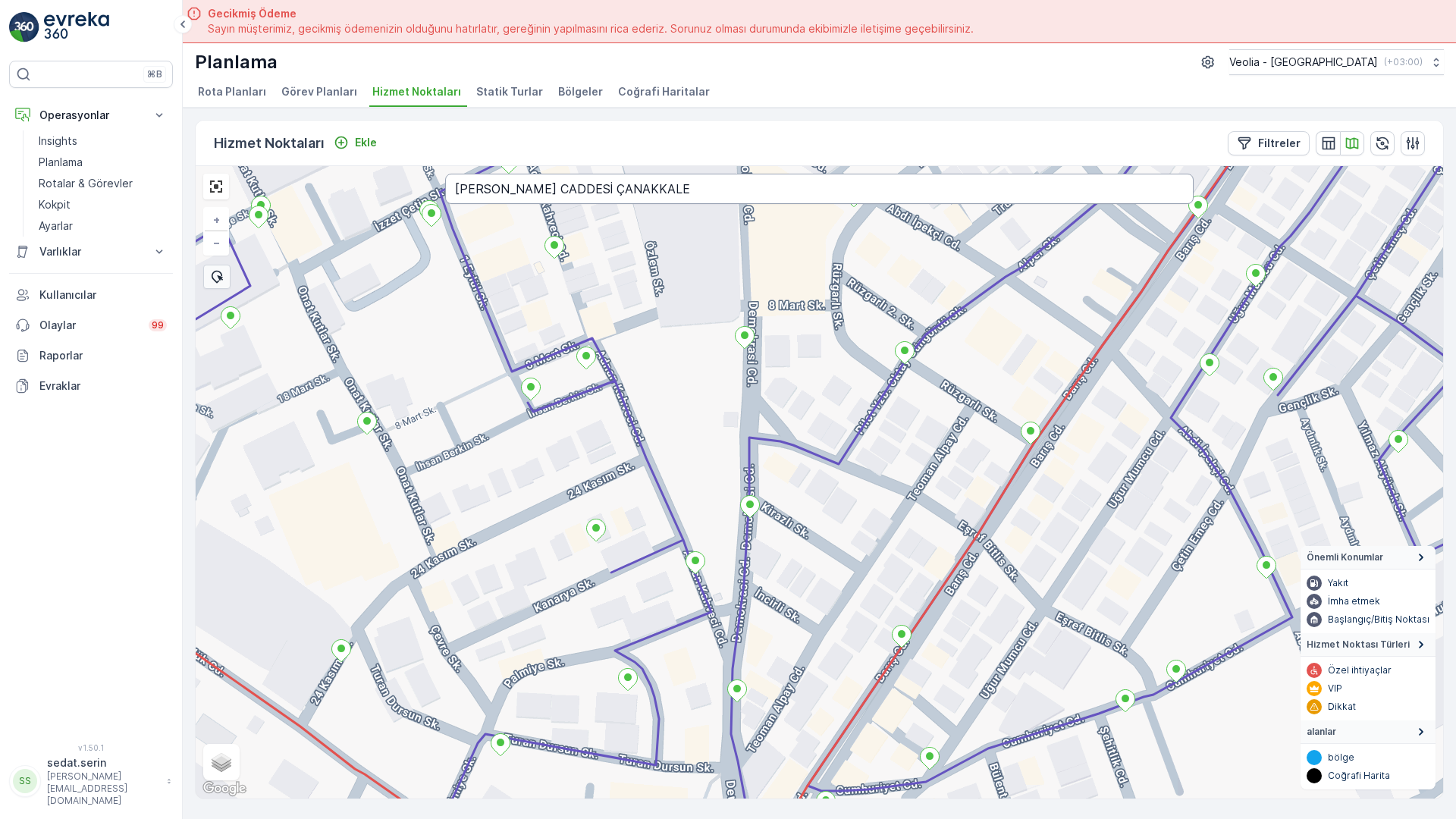
click at [445, 173] on input "[PERSON_NAME] CADDESİ ÇANAKKALE" at bounding box center [819, 188] width 748 height 30
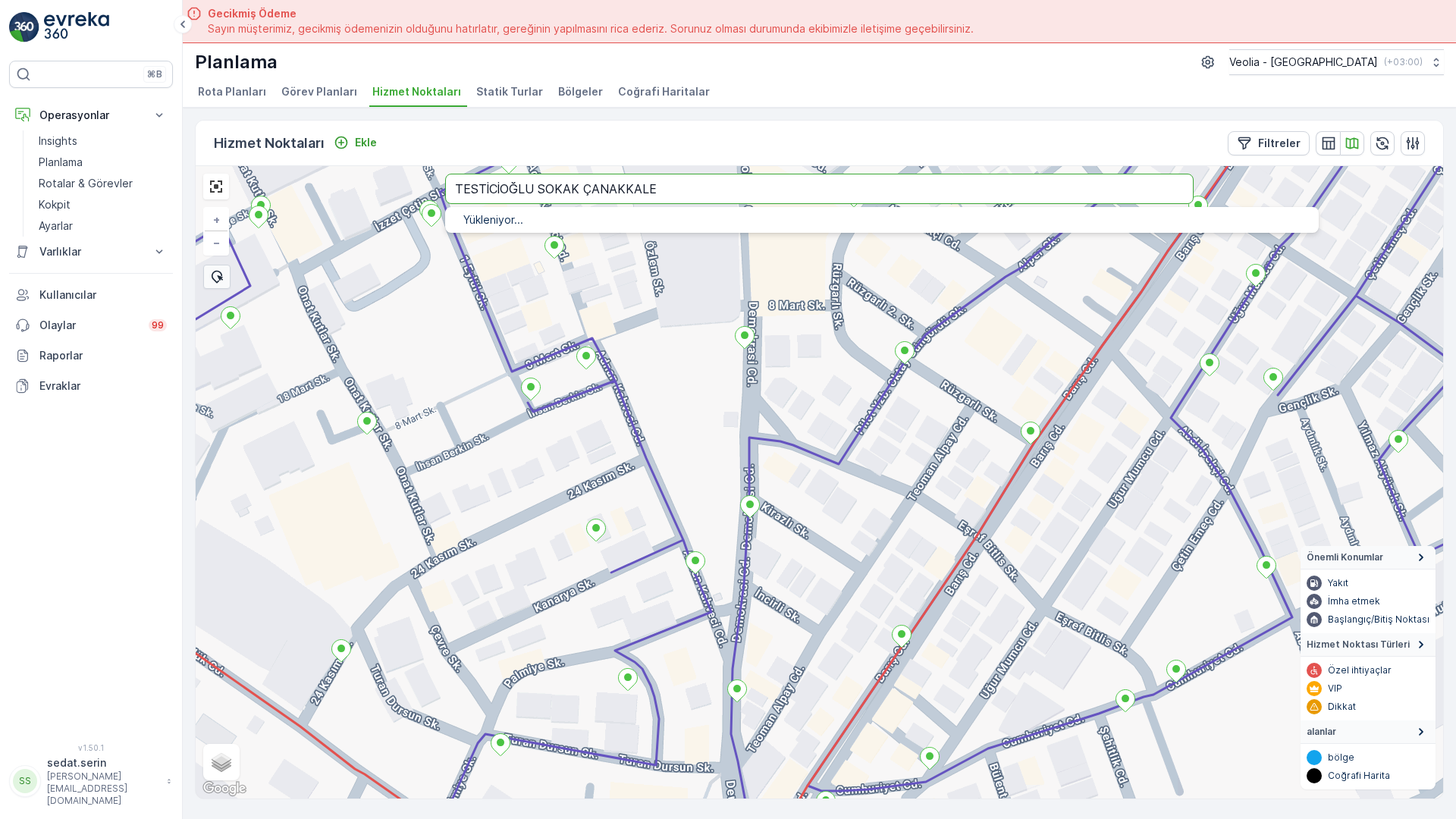
type input "TESTİCİOĞLU SOKAK ÇANAKKALE"
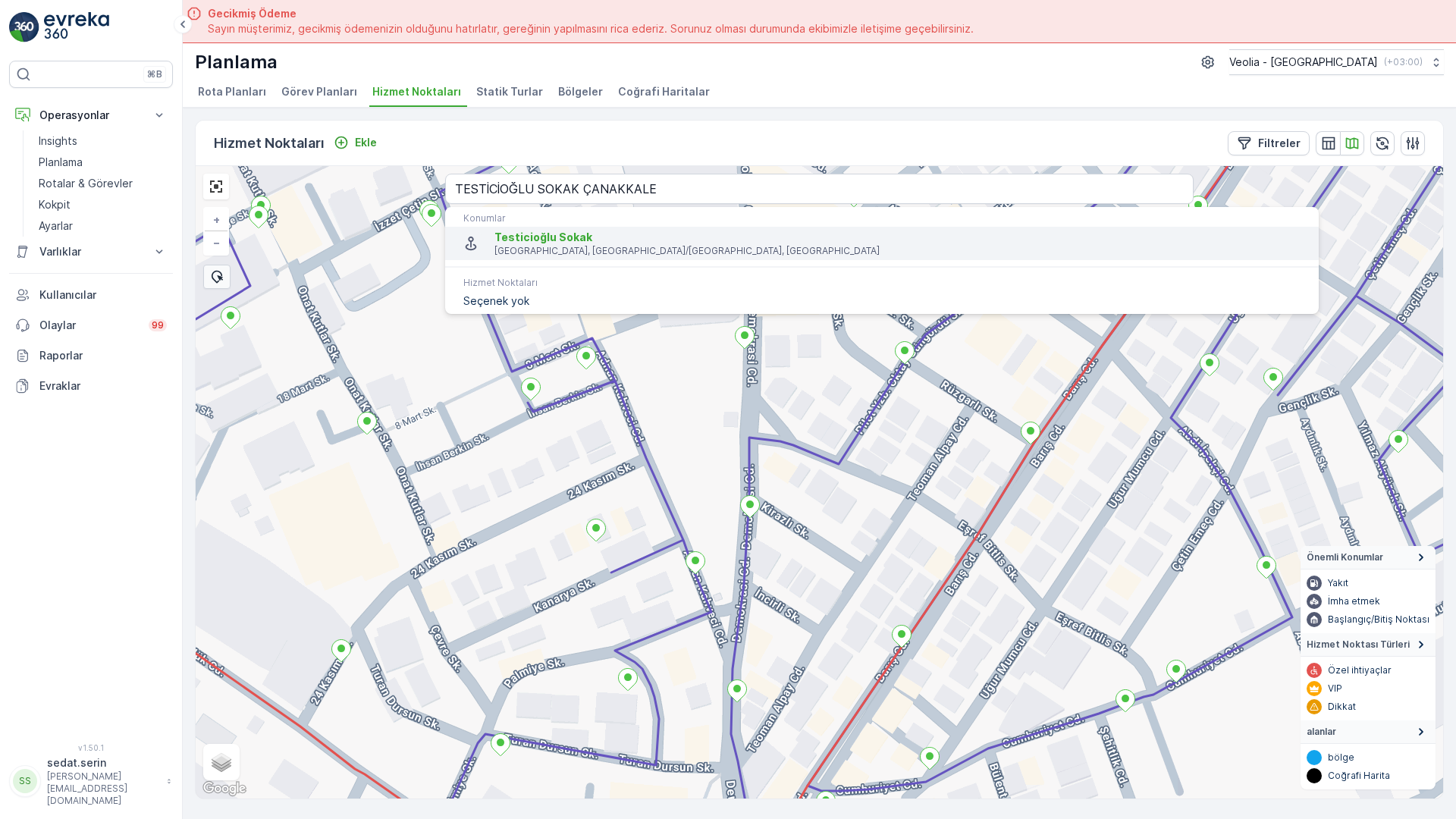
click at [494, 245] on p "[GEOGRAPHIC_DATA], [GEOGRAPHIC_DATA]/[GEOGRAPHIC_DATA], [GEOGRAPHIC_DATA]" at bounding box center [901, 252] width 812 height 13
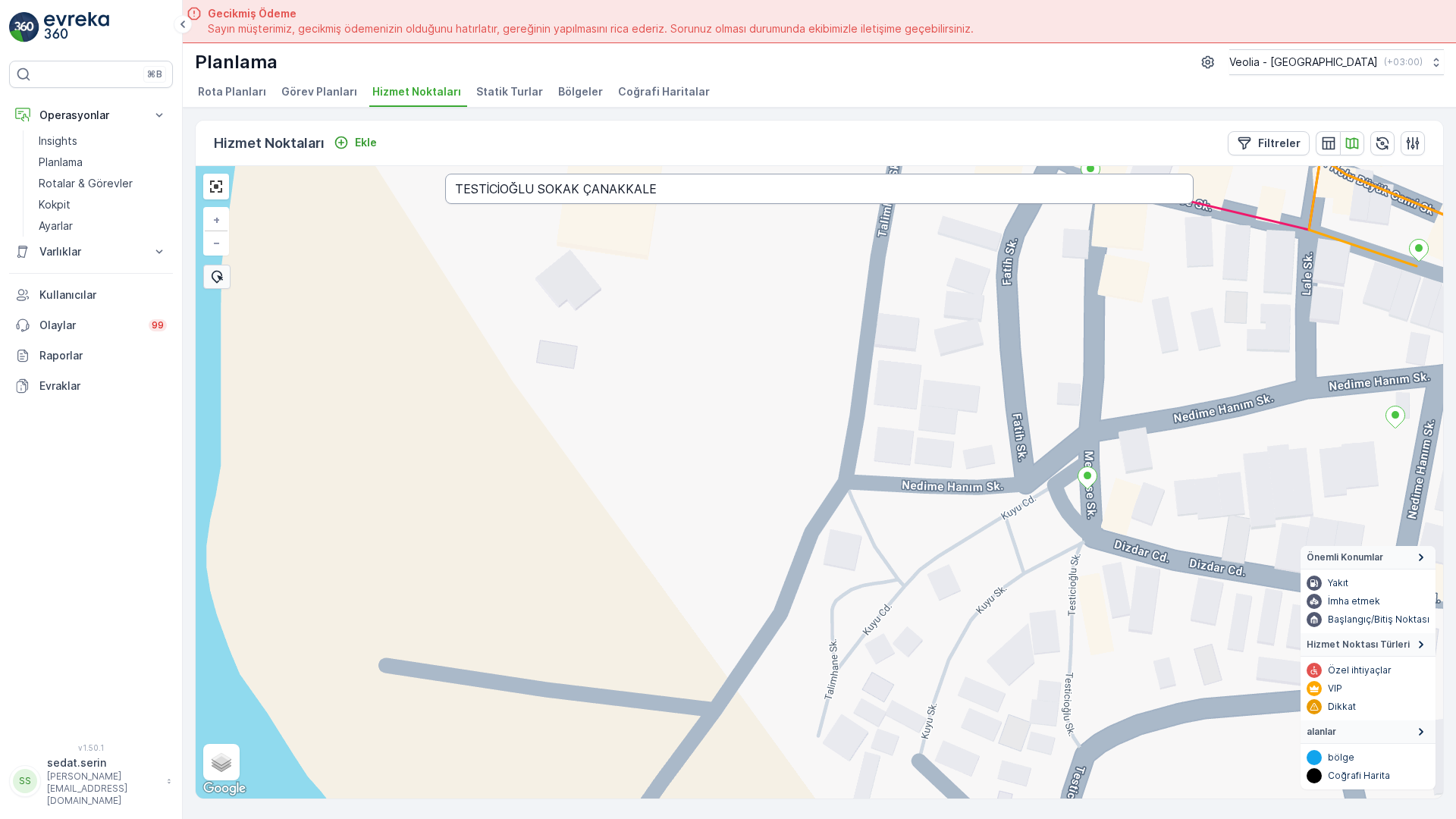
click at [445, 173] on input "TESTİCİOĞLU SOKAK ÇANAKKALE" at bounding box center [819, 188] width 748 height 30
type input "[PERSON_NAME] SOKAK ÇANAKKALE"
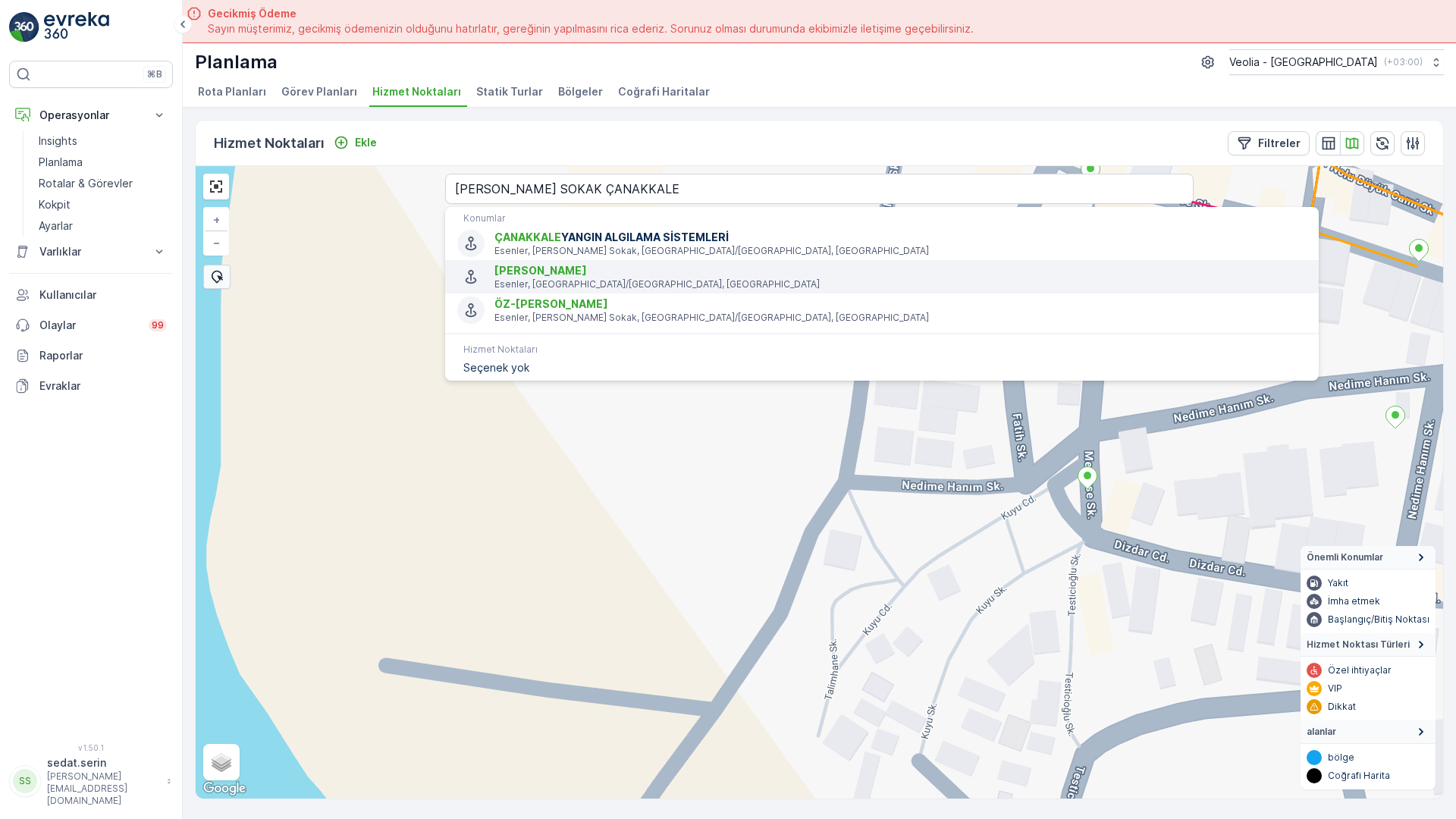
click at [494, 264] on span "[PERSON_NAME]" at bounding box center [541, 270] width 92 height 13
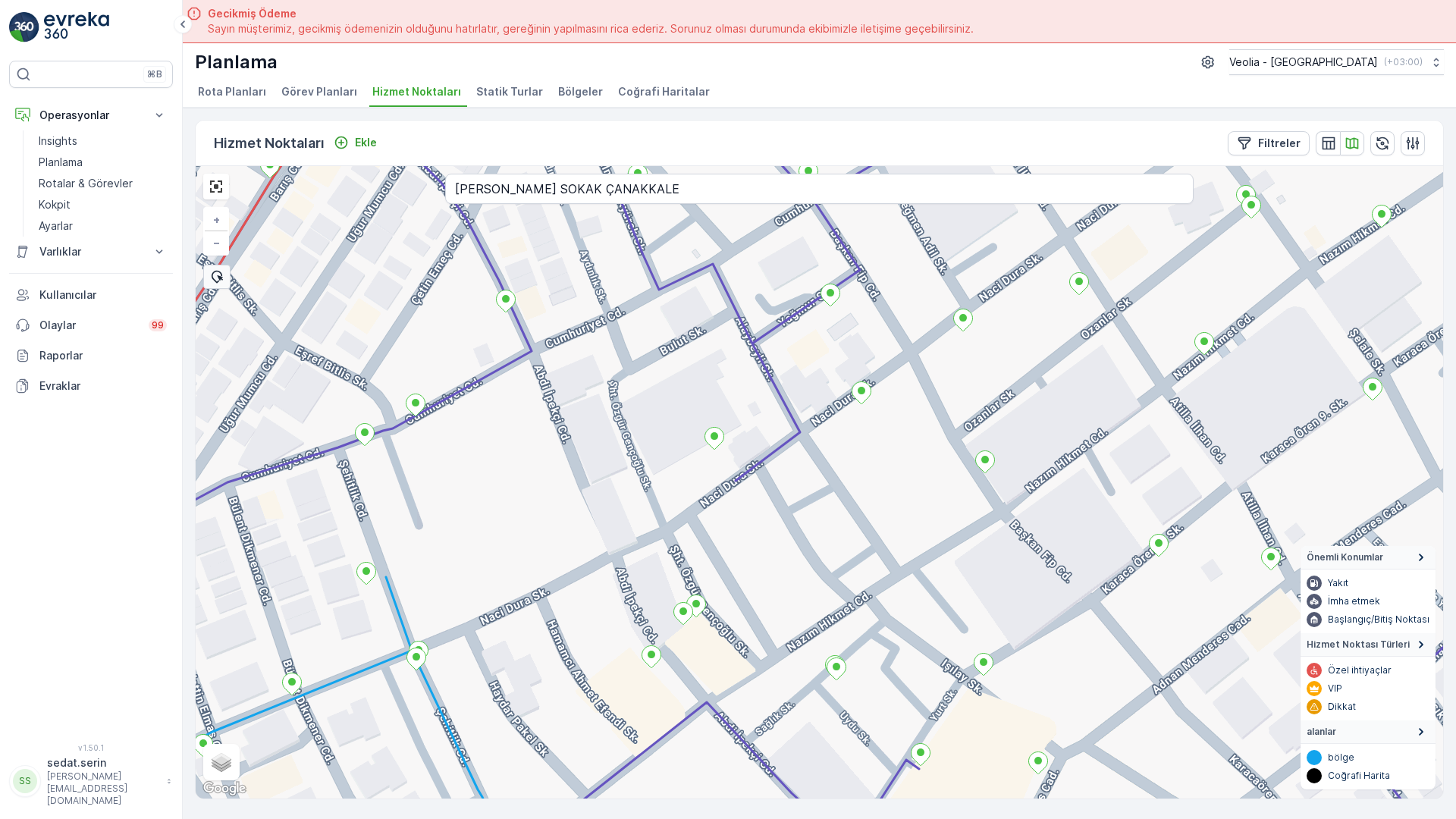
drag, startPoint x: 812, startPoint y: 534, endPoint x: 633, endPoint y: 334, distance: 268.4
click at [633, 334] on div "+ − Uydu Yol haritası Arazi Karışık Leaflet Klavye kısayolları Harita Verileri …" at bounding box center [819, 483] width 1247 height 633
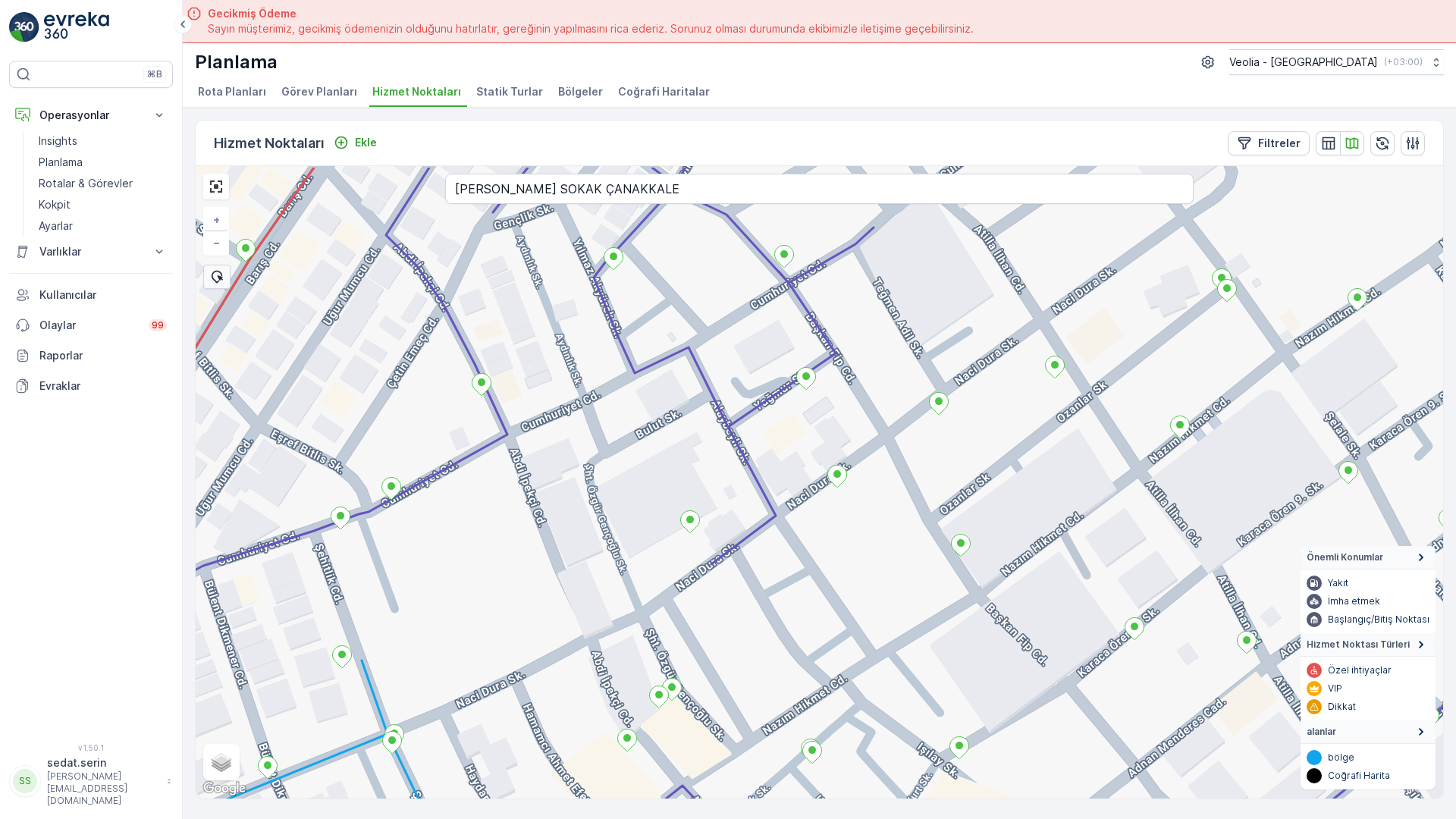
drag, startPoint x: 730, startPoint y: 310, endPoint x: 695, endPoint y: 416, distance: 111.6
click at [695, 416] on div "+ − Uydu Yol haritası Arazi Karışık Leaflet Klavye kısayolları Harita Verileri …" at bounding box center [819, 483] width 1247 height 633
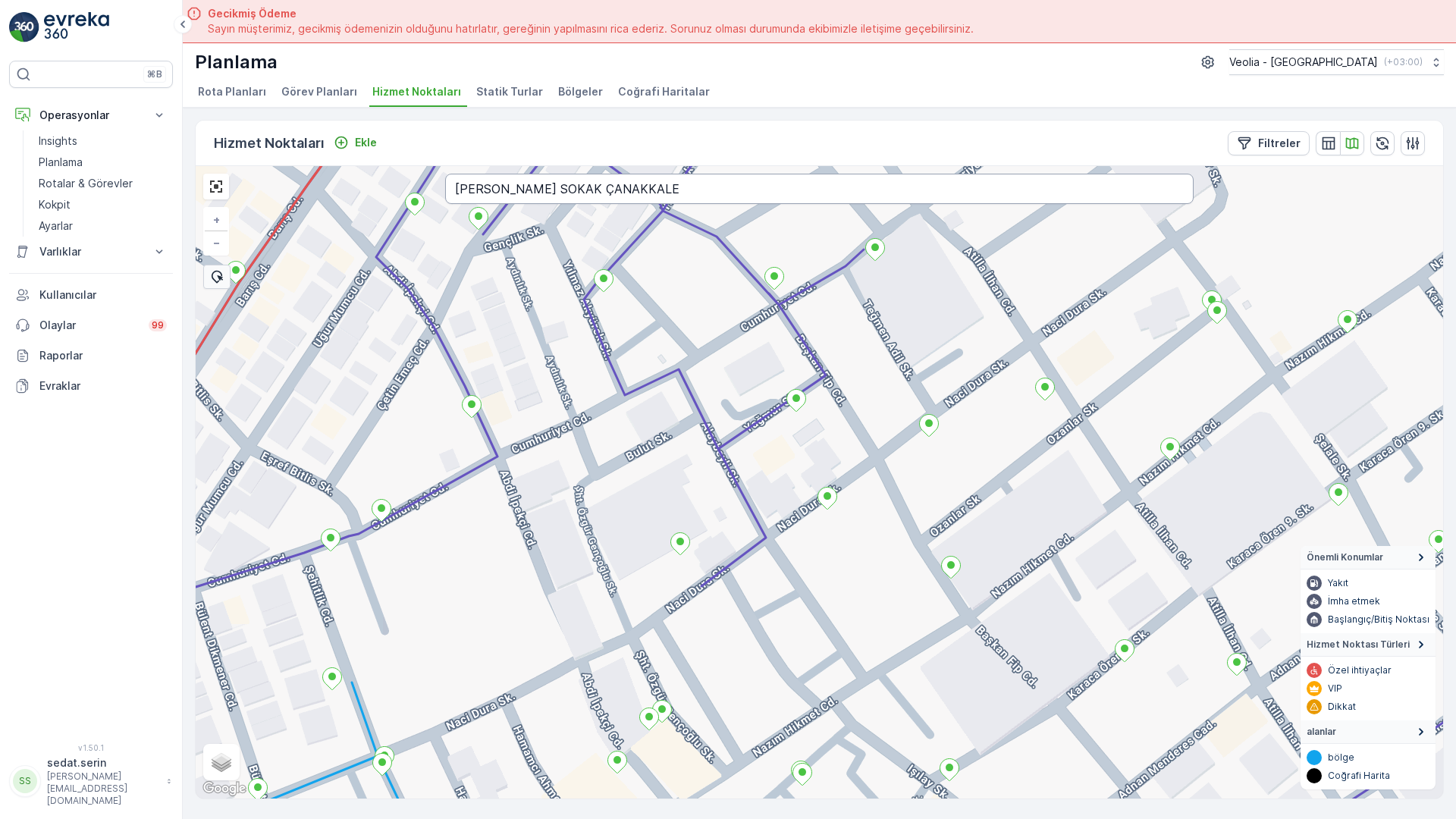
click at [541, 173] on input "[PERSON_NAME] SOKAK ÇANAKKALE" at bounding box center [819, 188] width 748 height 30
type input "[PERSON_NAME] SOKAK ÇANAKKALE"
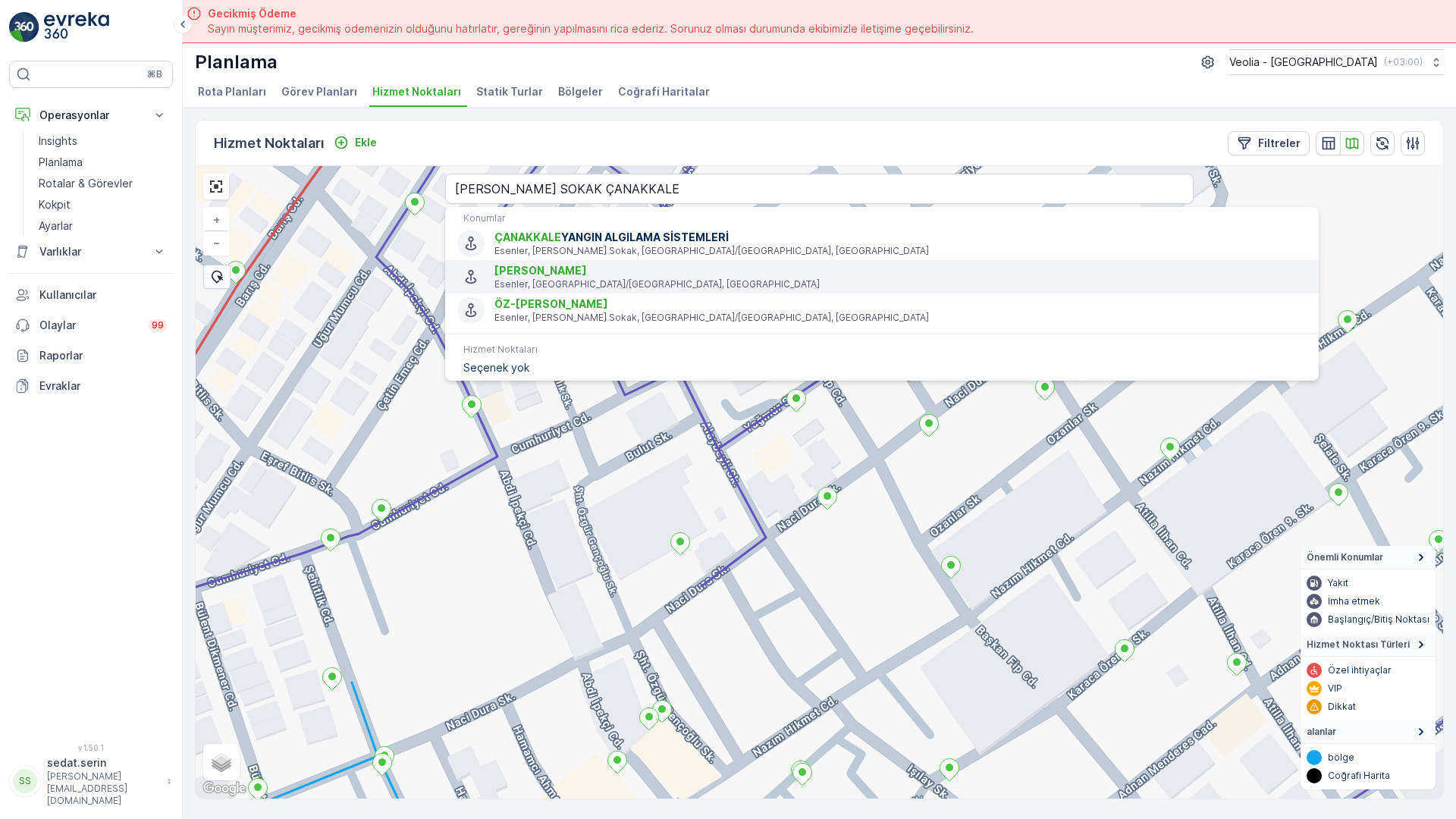
click at [541, 278] on p "Esenler, [GEOGRAPHIC_DATA]/[GEOGRAPHIC_DATA], [GEOGRAPHIC_DATA]" at bounding box center [901, 284] width 812 height 13
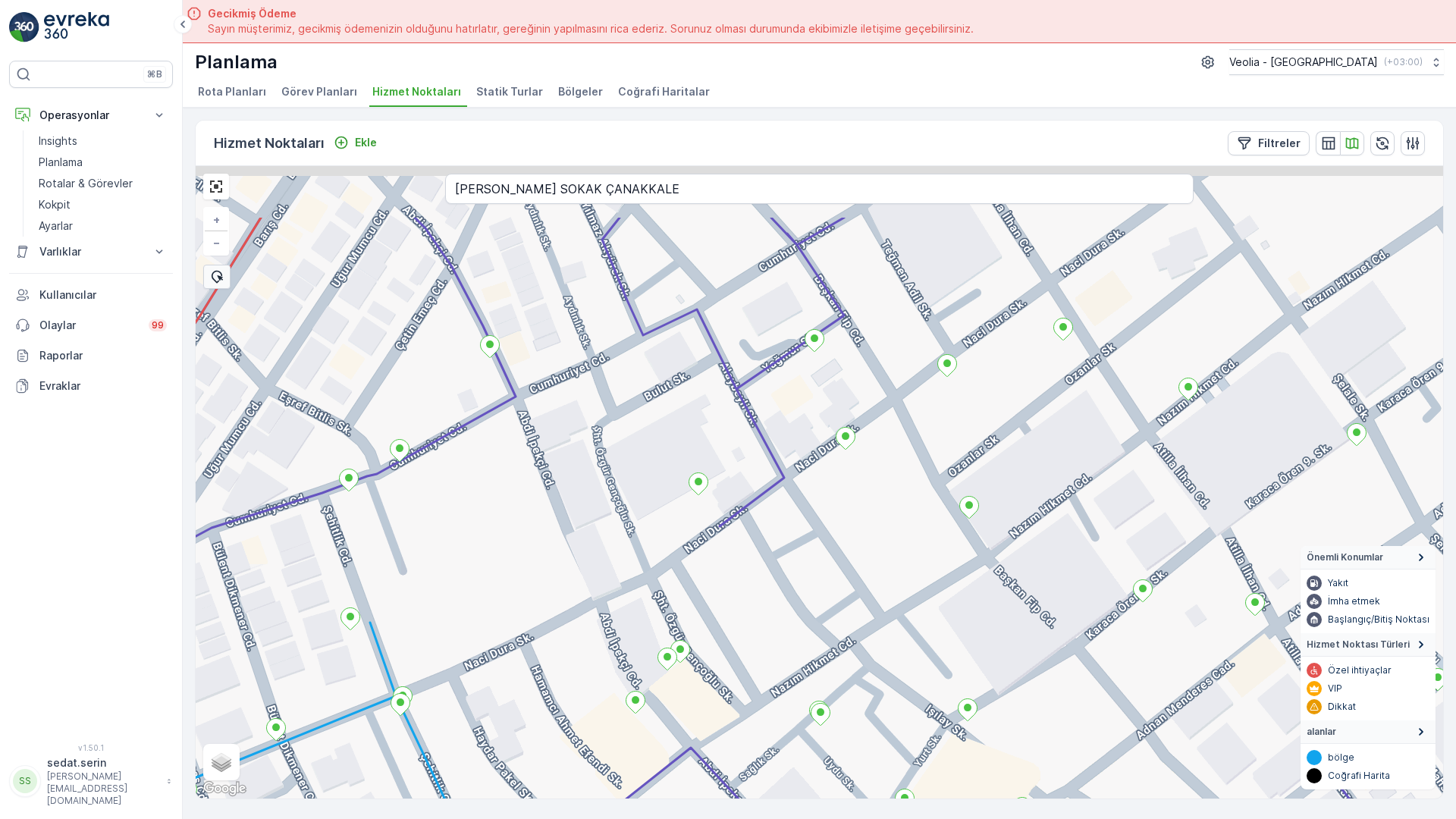
drag, startPoint x: 898, startPoint y: 175, endPoint x: 773, endPoint y: 345, distance: 211.0
click at [773, 345] on div "+ − Uydu Yol haritası Arazi Karışık Leaflet Klavye kısayolları Harita Verileri …" at bounding box center [819, 483] width 1247 height 633
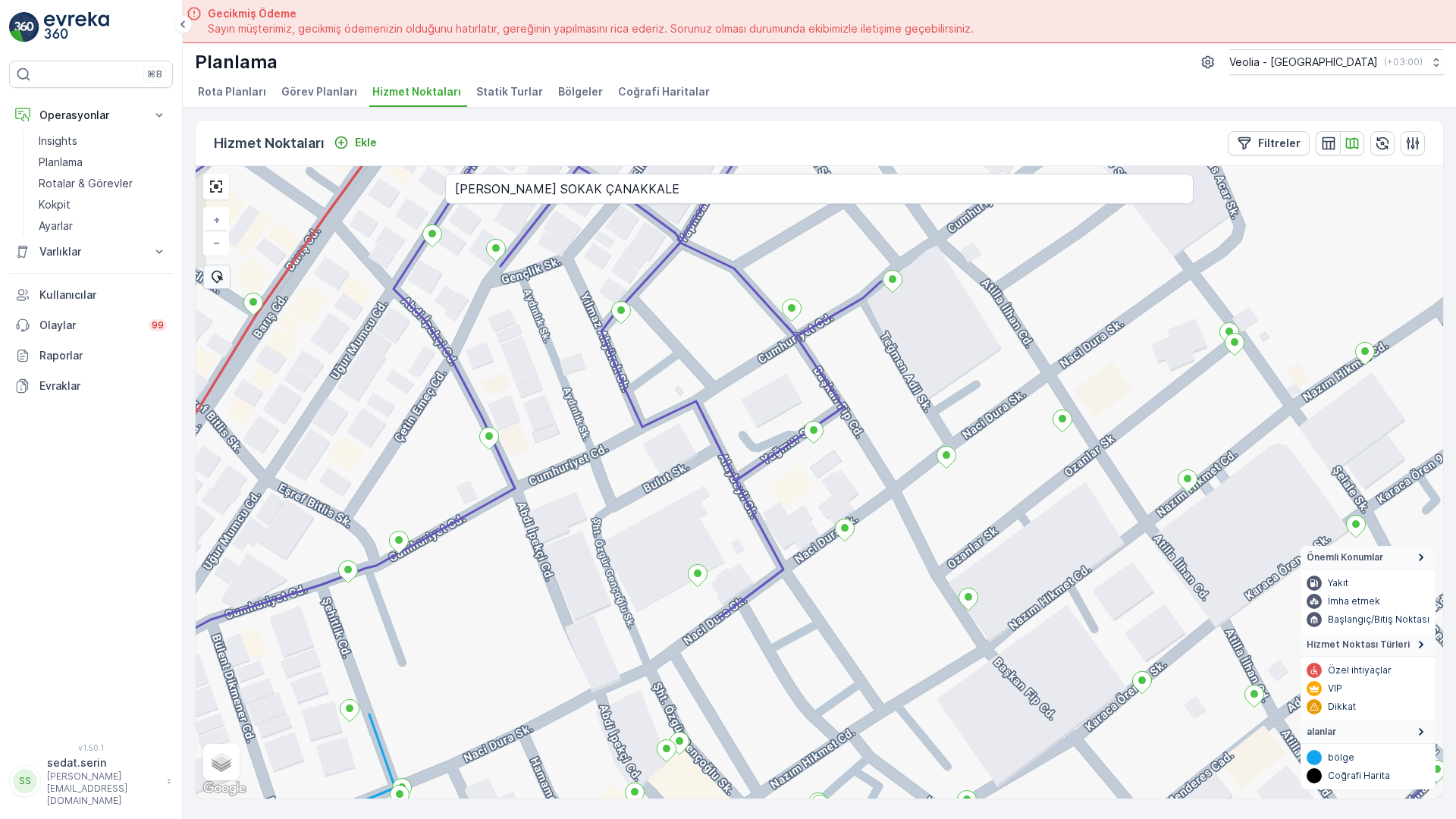
drag, startPoint x: 782, startPoint y: 273, endPoint x: 804, endPoint y: 332, distance: 63.0
click at [804, 332] on div "+ − Uydu Yol haritası Arazi Karışık Leaflet Klavye kısayolları Harita Verileri …" at bounding box center [819, 483] width 1247 height 633
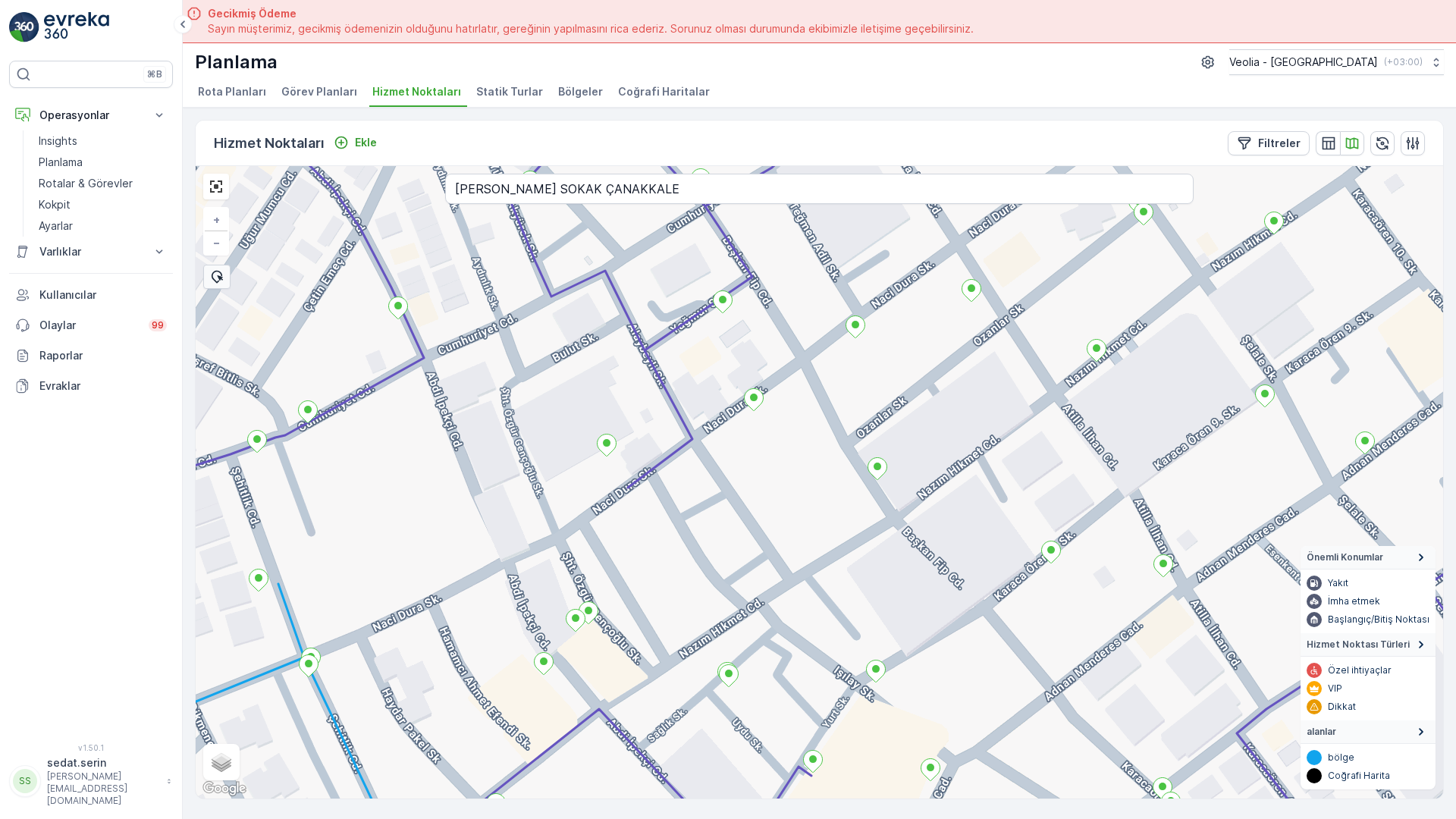
drag, startPoint x: 773, startPoint y: 291, endPoint x: 683, endPoint y: 157, distance: 161.4
click at [683, 166] on div "+ − Uydu Yol haritası Arazi Karışık Leaflet Klavye kısayolları Harita Verileri …" at bounding box center [819, 483] width 1247 height 633
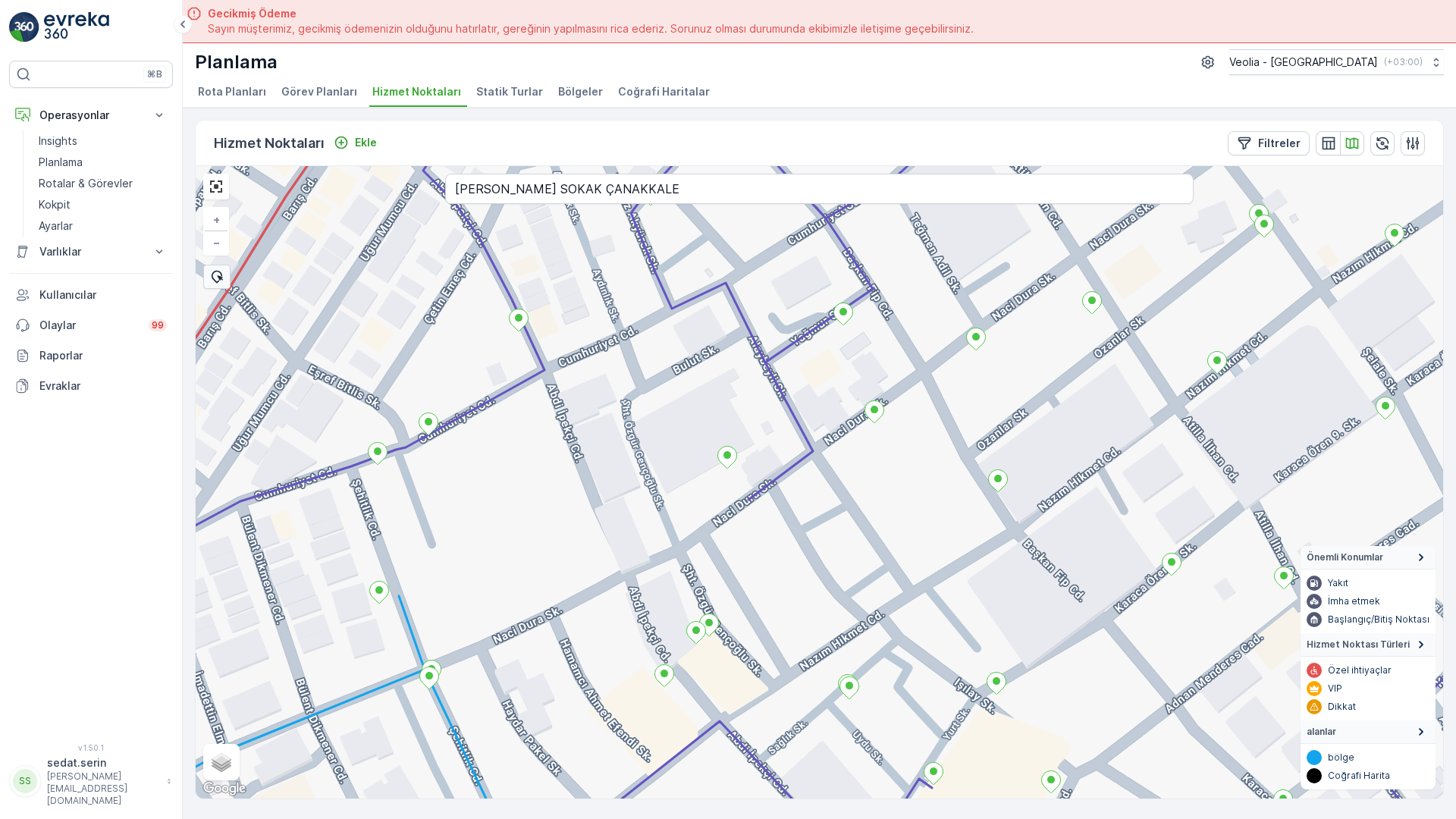
drag, startPoint x: 665, startPoint y: 454, endPoint x: 789, endPoint y: 467, distance: 124.7
click at [787, 467] on div "+ − Uydu Yol haritası Arazi Karışık Leaflet Klavye kısayolları Harita Verileri …" at bounding box center [819, 483] width 1247 height 633
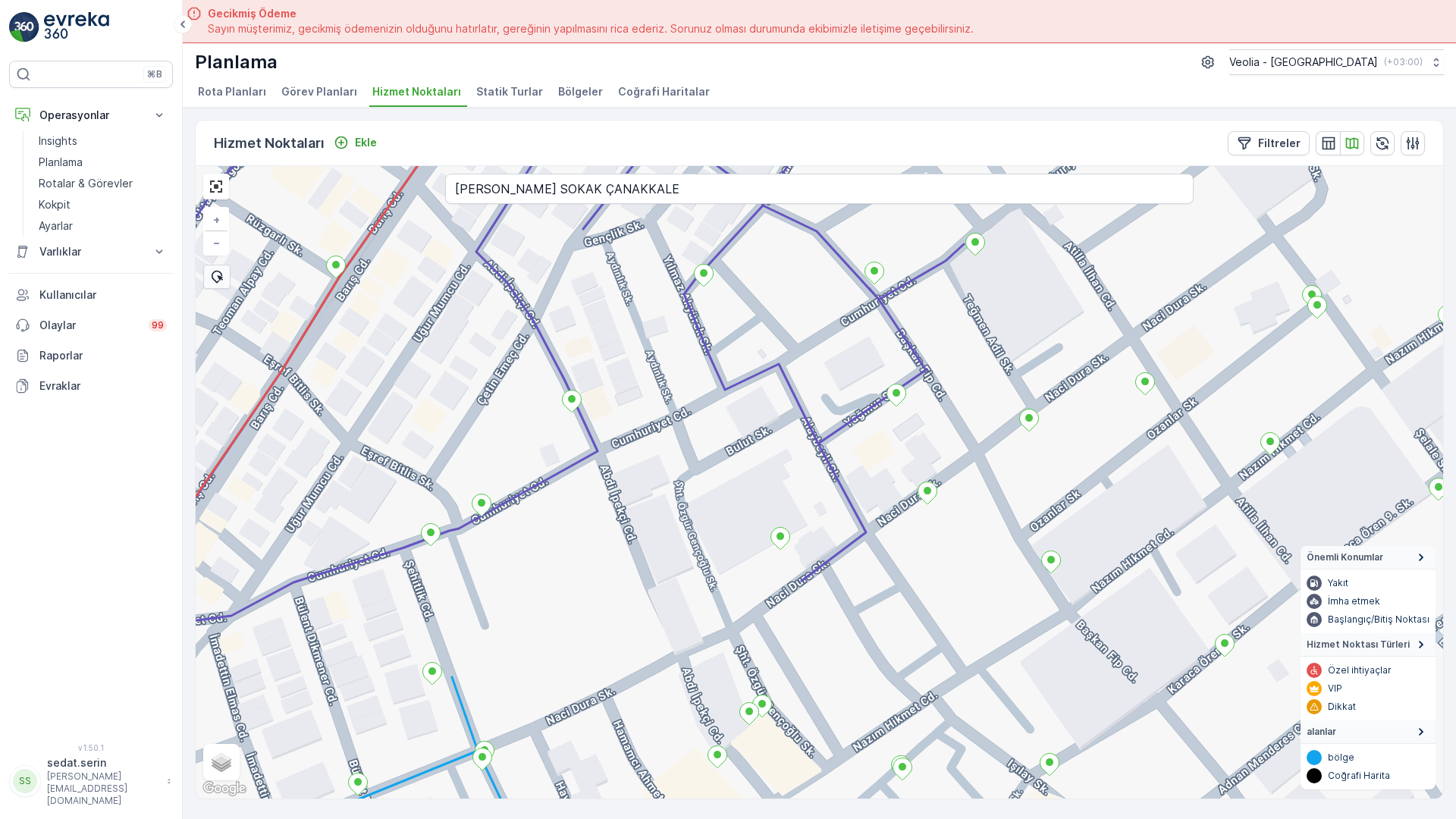
drag, startPoint x: 633, startPoint y: 346, endPoint x: 685, endPoint y: 427, distance: 96.3
click at [685, 427] on div "+ − Uydu Yol haritası Arazi Karışık Leaflet Klavye kısayolları Harita Verileri …" at bounding box center [819, 483] width 1247 height 633
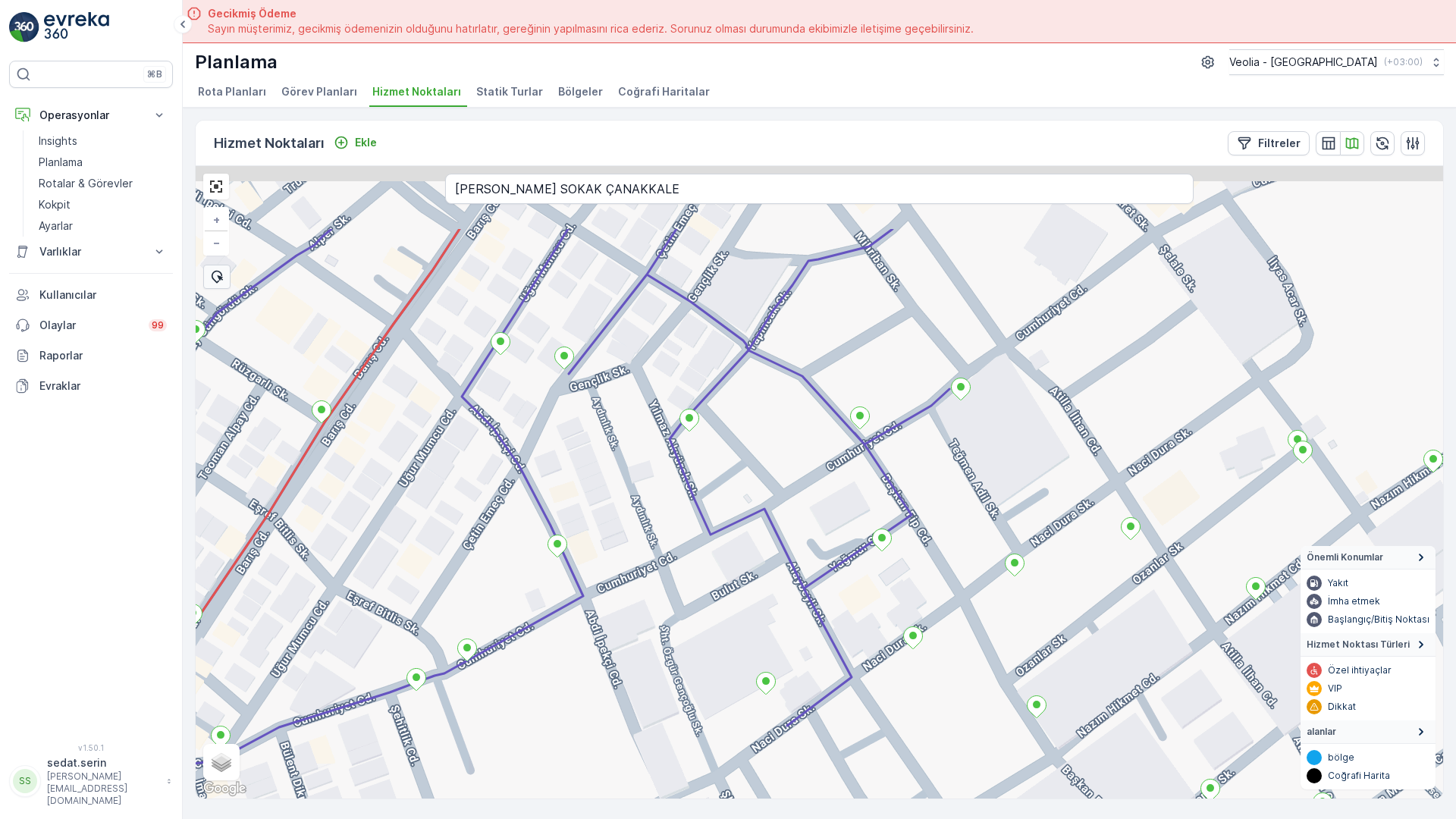
drag, startPoint x: 706, startPoint y: 340, endPoint x: 692, endPoint y: 465, distance: 125.8
click at [692, 465] on div "+ − Uydu Yol haritası Arazi Karışık Leaflet Klavye kısayolları Harita Verileri …" at bounding box center [819, 483] width 1247 height 633
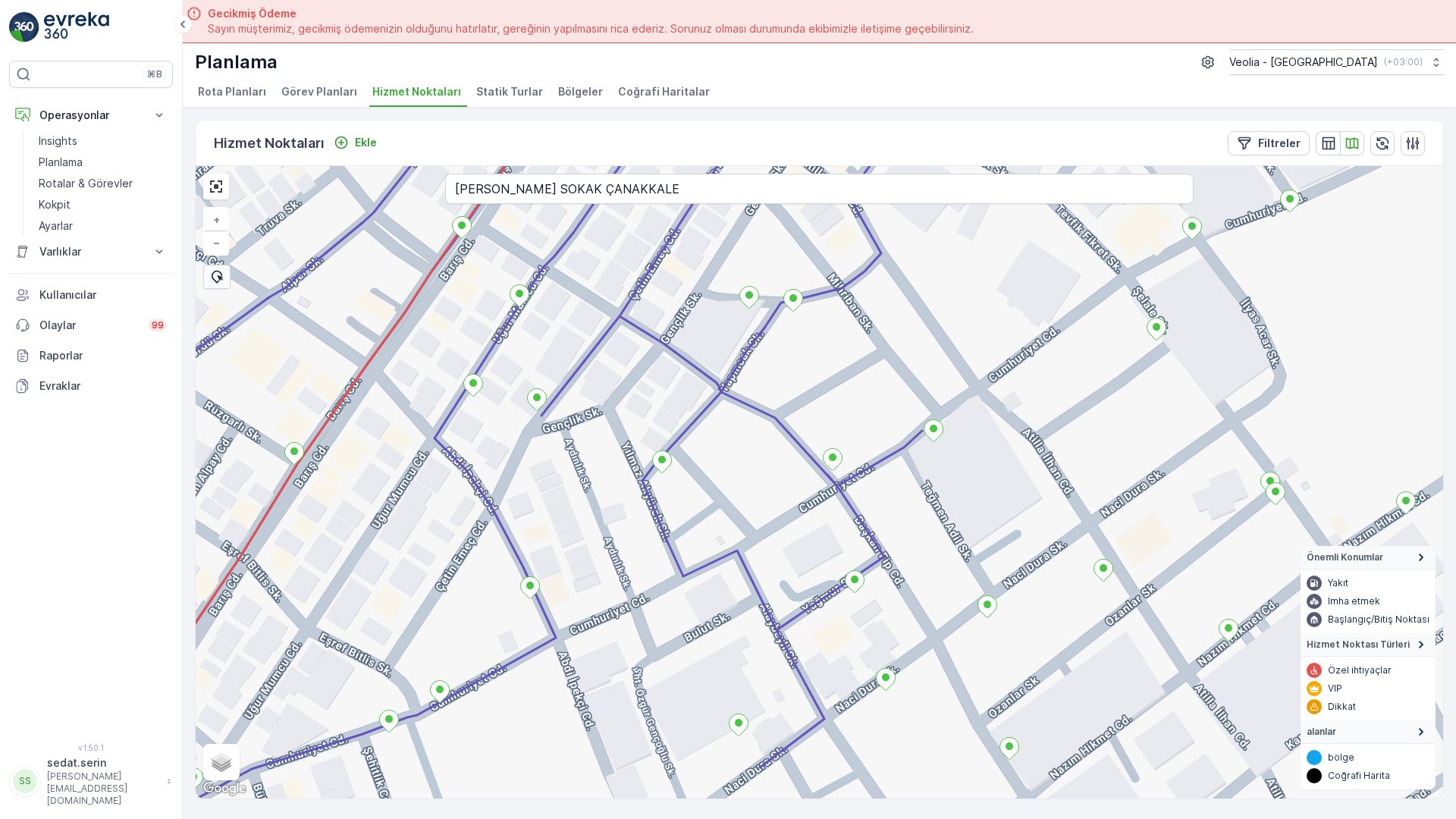
drag, startPoint x: 749, startPoint y: 332, endPoint x: 722, endPoint y: 374, distance: 49.9
click at [722, 374] on div "+ − Uydu Yol haritası Arazi Karışık Leaflet Klavye kısayolları Harita Verileri …" at bounding box center [819, 483] width 1247 height 633
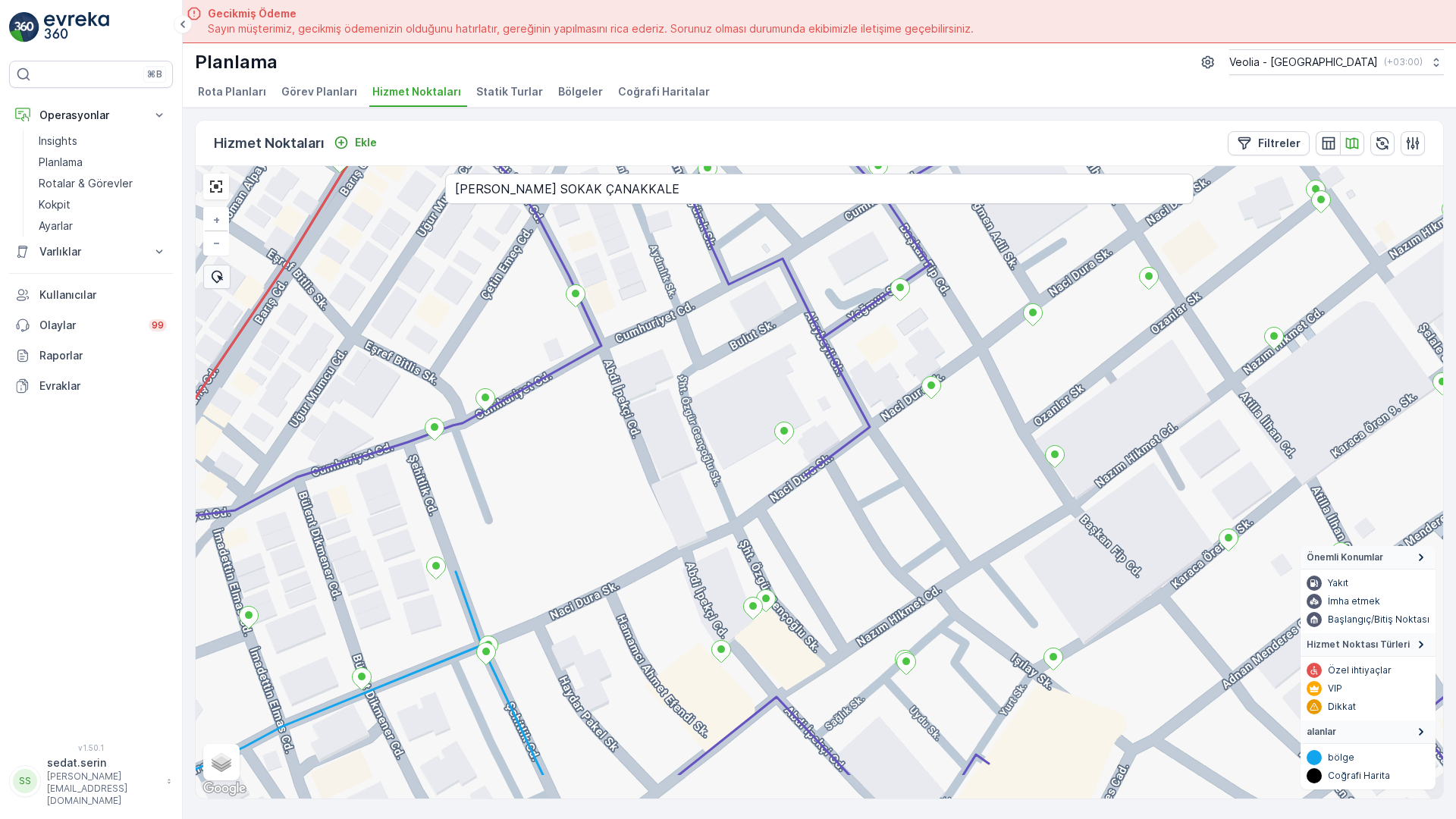
drag, startPoint x: 758, startPoint y: 480, endPoint x: 803, endPoint y: 188, distance: 295.4
click at [803, 188] on div "+ − Uydu Yol haritası Arazi Karışık Leaflet Klavye kısayolları Harita Verileri …" at bounding box center [819, 483] width 1247 height 633
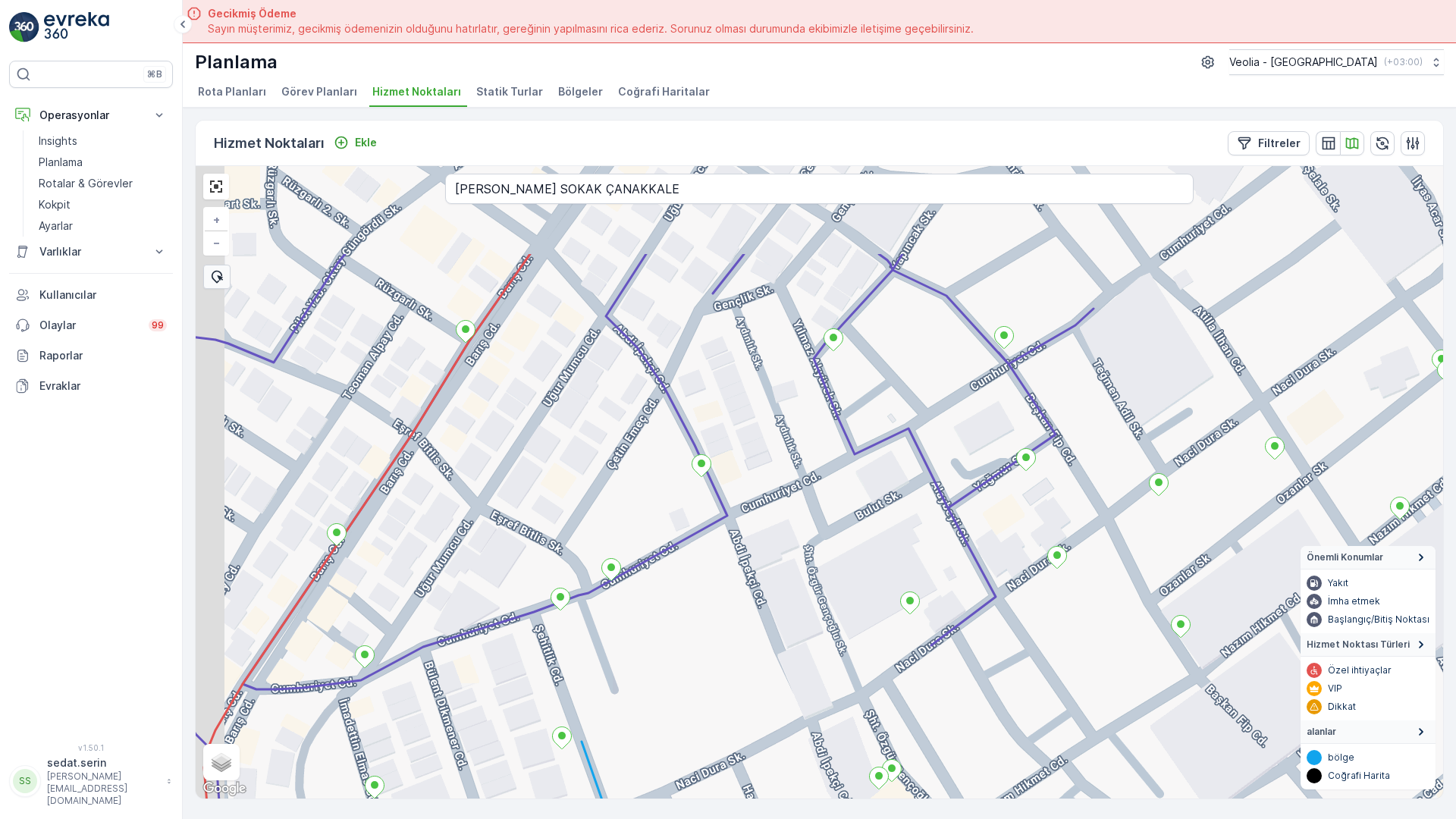
drag, startPoint x: 981, startPoint y: 274, endPoint x: 1107, endPoint y: 449, distance: 215.6
click at [1107, 449] on div "+ − Uydu Yol haritası Arazi Karışık Leaflet Klavye kısayolları Harita Verileri …" at bounding box center [819, 483] width 1247 height 633
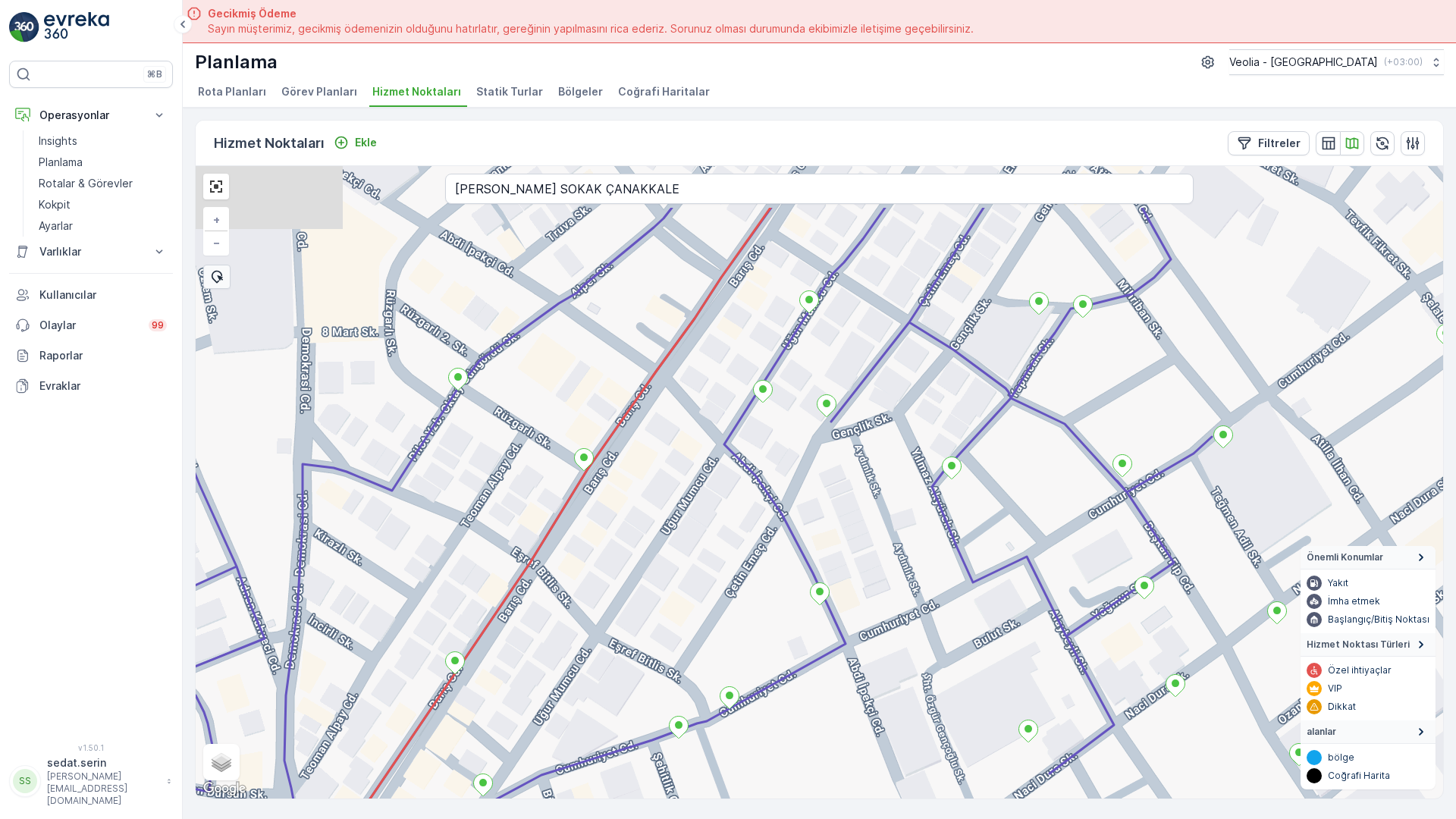
drag, startPoint x: 913, startPoint y: 326, endPoint x: 1011, endPoint y: 444, distance: 153.4
click at [1011, 444] on div "+ − Uydu Yol haritası Arazi Karışık Leaflet Klavye kısayolları Harita Verileri …" at bounding box center [819, 483] width 1247 height 633
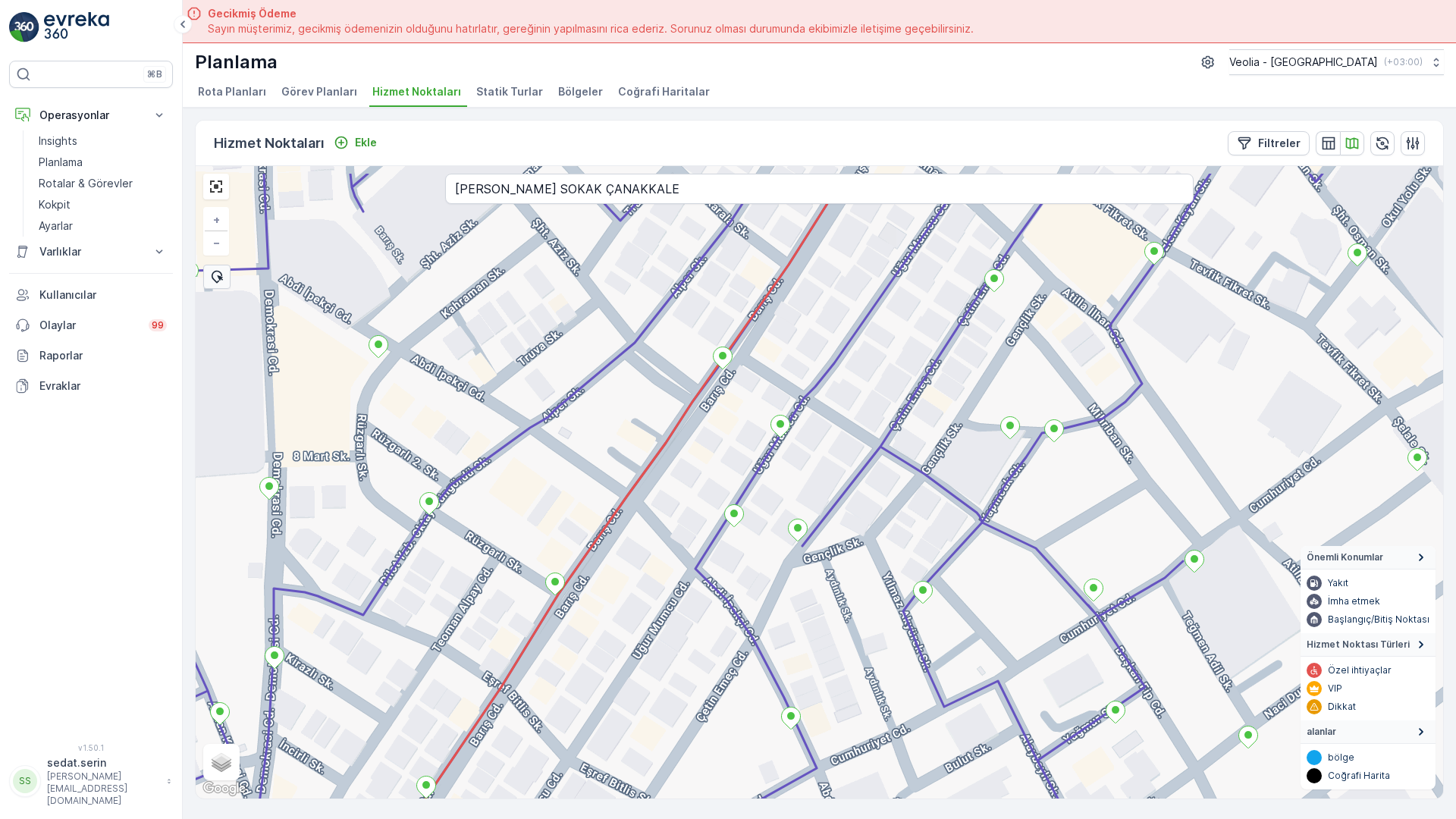
drag, startPoint x: 972, startPoint y: 298, endPoint x: 917, endPoint y: 400, distance: 115.9
click at [917, 400] on div "+ − Uydu Yol haritası Arazi Karışık Leaflet Klavye kısayolları Harita Verileri …" at bounding box center [819, 483] width 1247 height 633
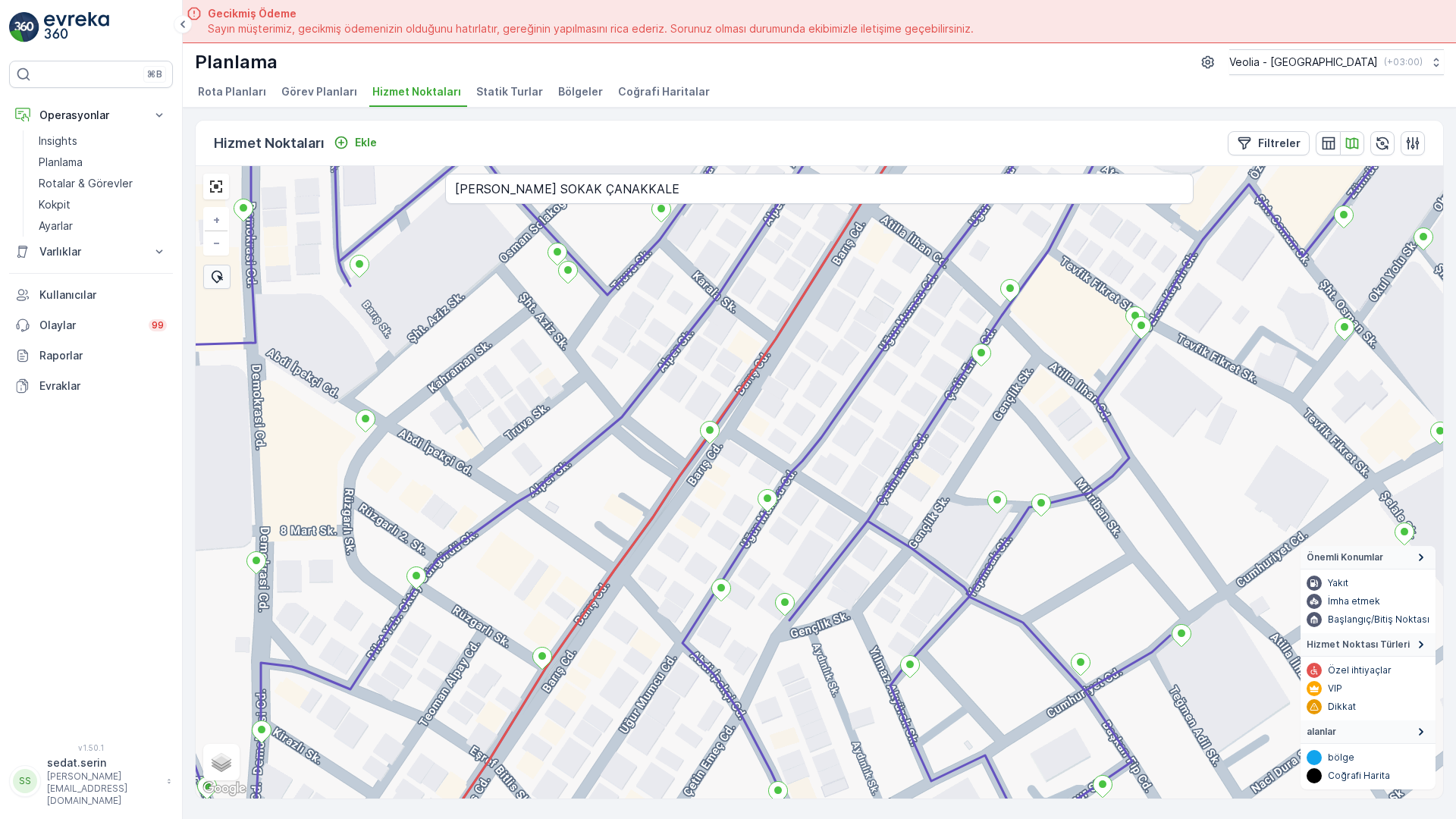
drag, startPoint x: 936, startPoint y: 233, endPoint x: 944, endPoint y: 268, distance: 35.9
click at [944, 268] on div "+ − Uydu Yol haritası Arazi Karışık Leaflet Klavye kısayolları Harita Verileri …" at bounding box center [819, 483] width 1247 height 633
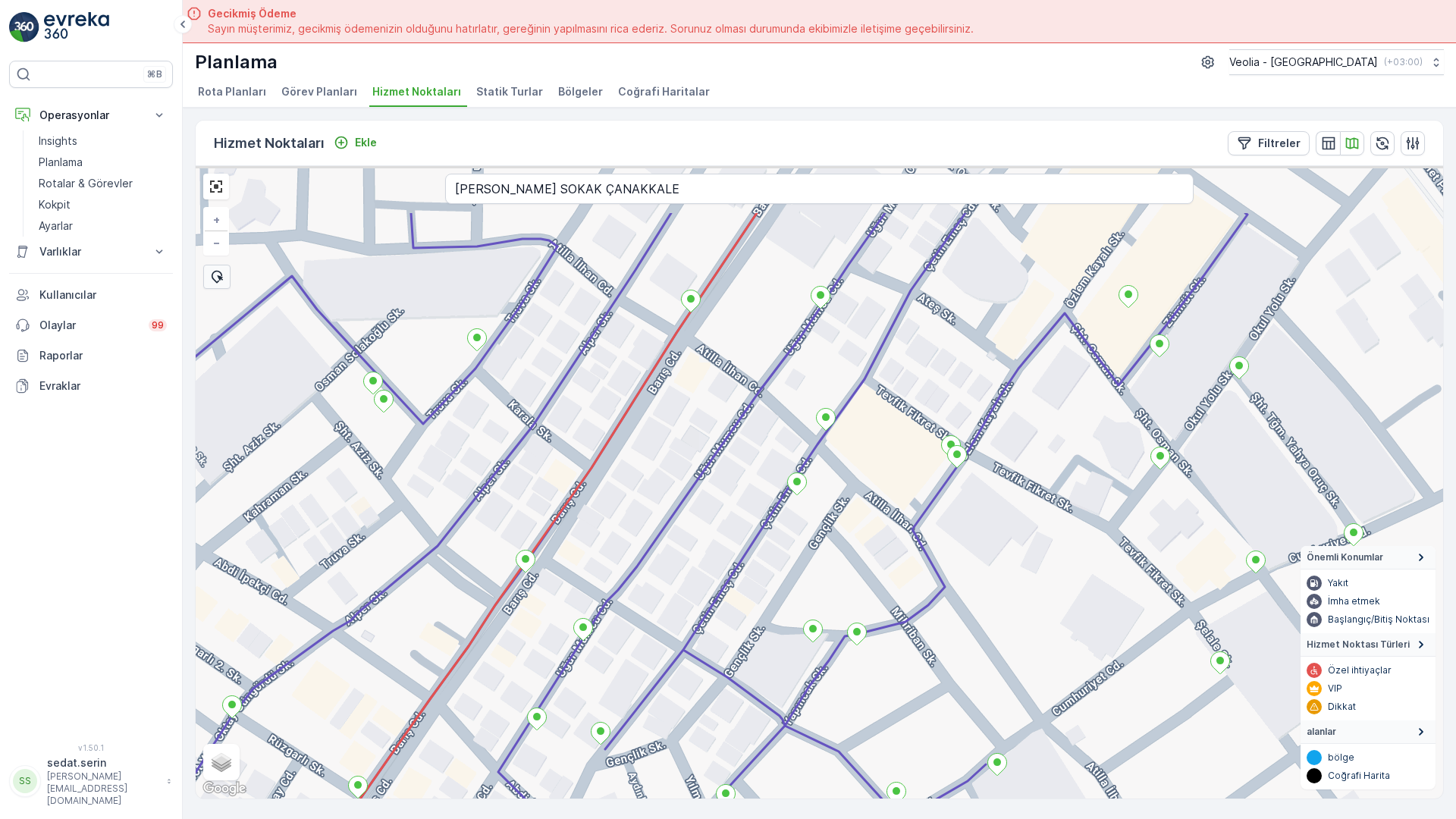
drag, startPoint x: 928, startPoint y: 272, endPoint x: 744, endPoint y: 401, distance: 224.7
click at [744, 401] on div "3 NOLU STATİK TUR + − Uydu Yol haritası Arazi Karışık Leaflet Klavye kısayollar…" at bounding box center [819, 483] width 1247 height 633
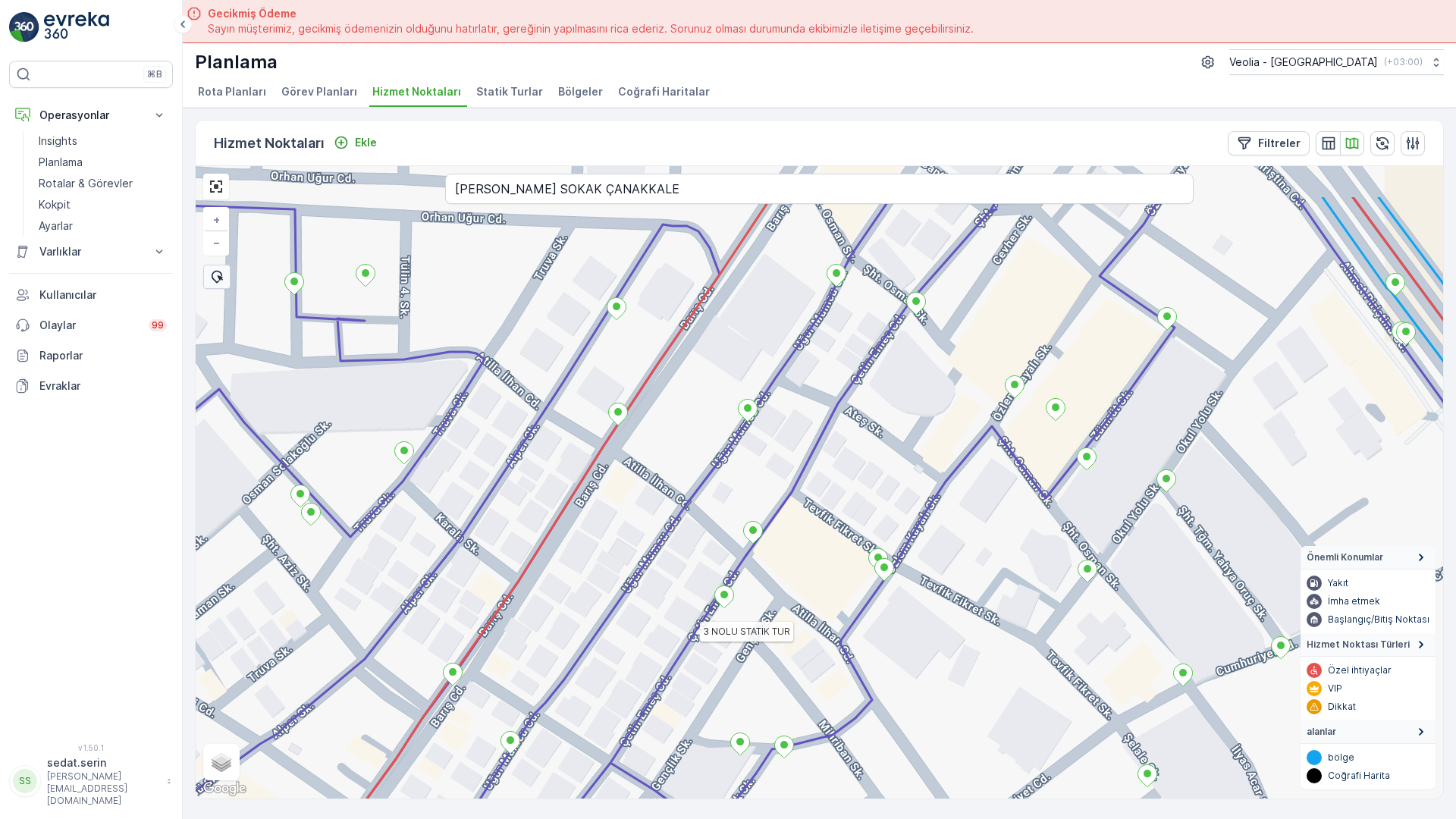
drag, startPoint x: 905, startPoint y: 318, endPoint x: 832, endPoint y: 431, distance: 134.5
click at [832, 431] on div "3 NOLU STATİK TUR + − Uydu Yol haritası Arazi Karışık Leaflet Klavye kısayollar…" at bounding box center [819, 483] width 1247 height 633
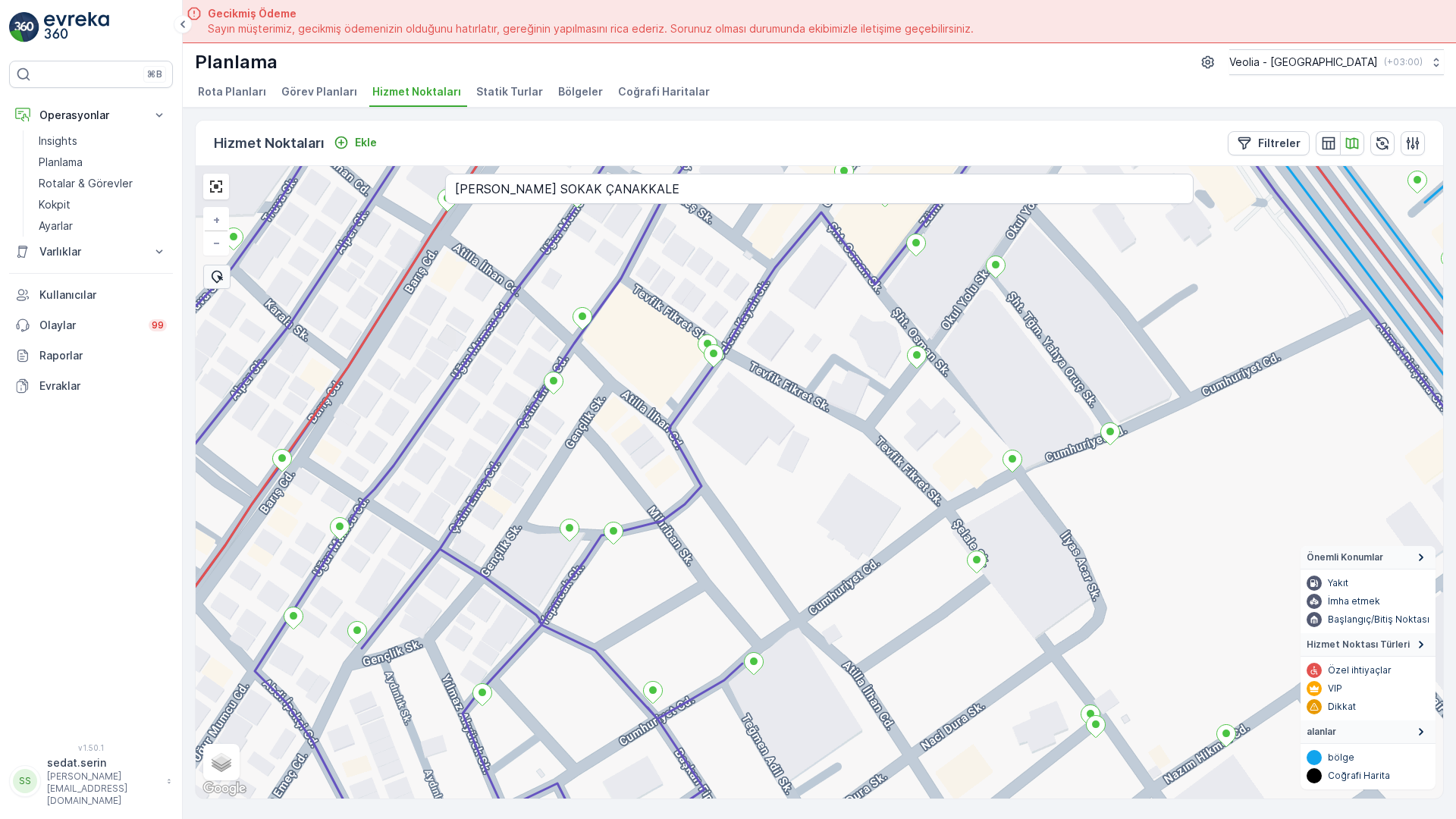
drag, startPoint x: 918, startPoint y: 560, endPoint x: 747, endPoint y: 346, distance: 273.9
click at [747, 346] on div "+ − Uydu Yol haritası Arazi Karışık Leaflet Klavye kısayolları Harita Verileri …" at bounding box center [819, 483] width 1247 height 633
click at [540, 173] on input "[PERSON_NAME] SOKAK ÇANAKKALE" at bounding box center [819, 188] width 748 height 30
type input "[PERSON_NAME] ARAS CADDESİ ÇANAKKALE"
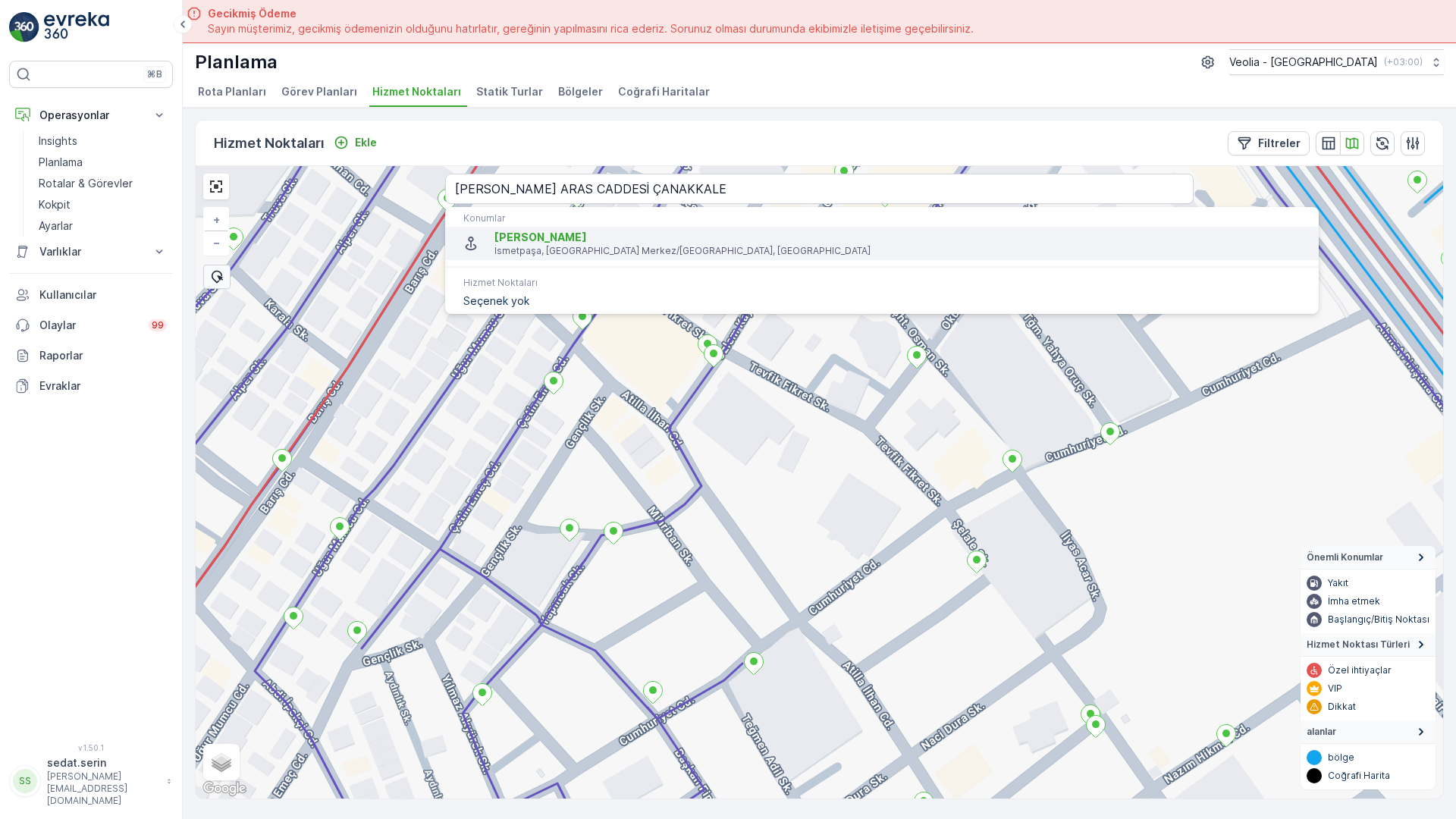
click at [494, 231] on span "[PERSON_NAME]" at bounding box center [541, 237] width 92 height 13
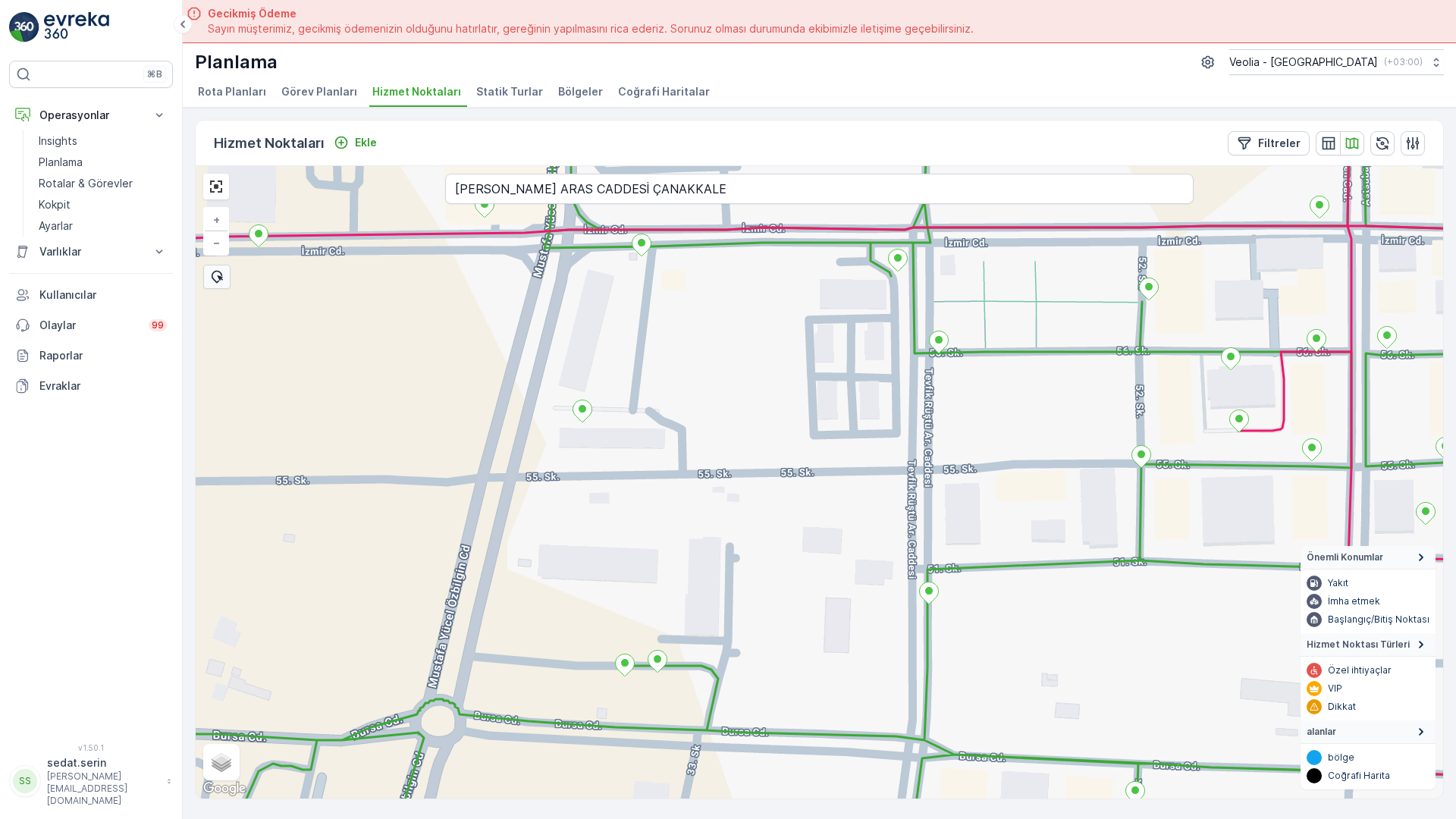
drag, startPoint x: 714, startPoint y: 443, endPoint x: 723, endPoint y: 428, distance: 17.5
click at [723, 428] on div "+ − Uydu Yol haritası Arazi Karışık Leaflet Klavye kısayolları Harita Verileri …" at bounding box center [819, 483] width 1247 height 633
drag, startPoint x: 916, startPoint y: 242, endPoint x: 921, endPoint y: 323, distance: 81.2
click at [921, 323] on div "+ − Uydu Yol haritası Arazi Karışık Leaflet Klavye kısayolları Harita Verileri …" at bounding box center [819, 483] width 1247 height 633
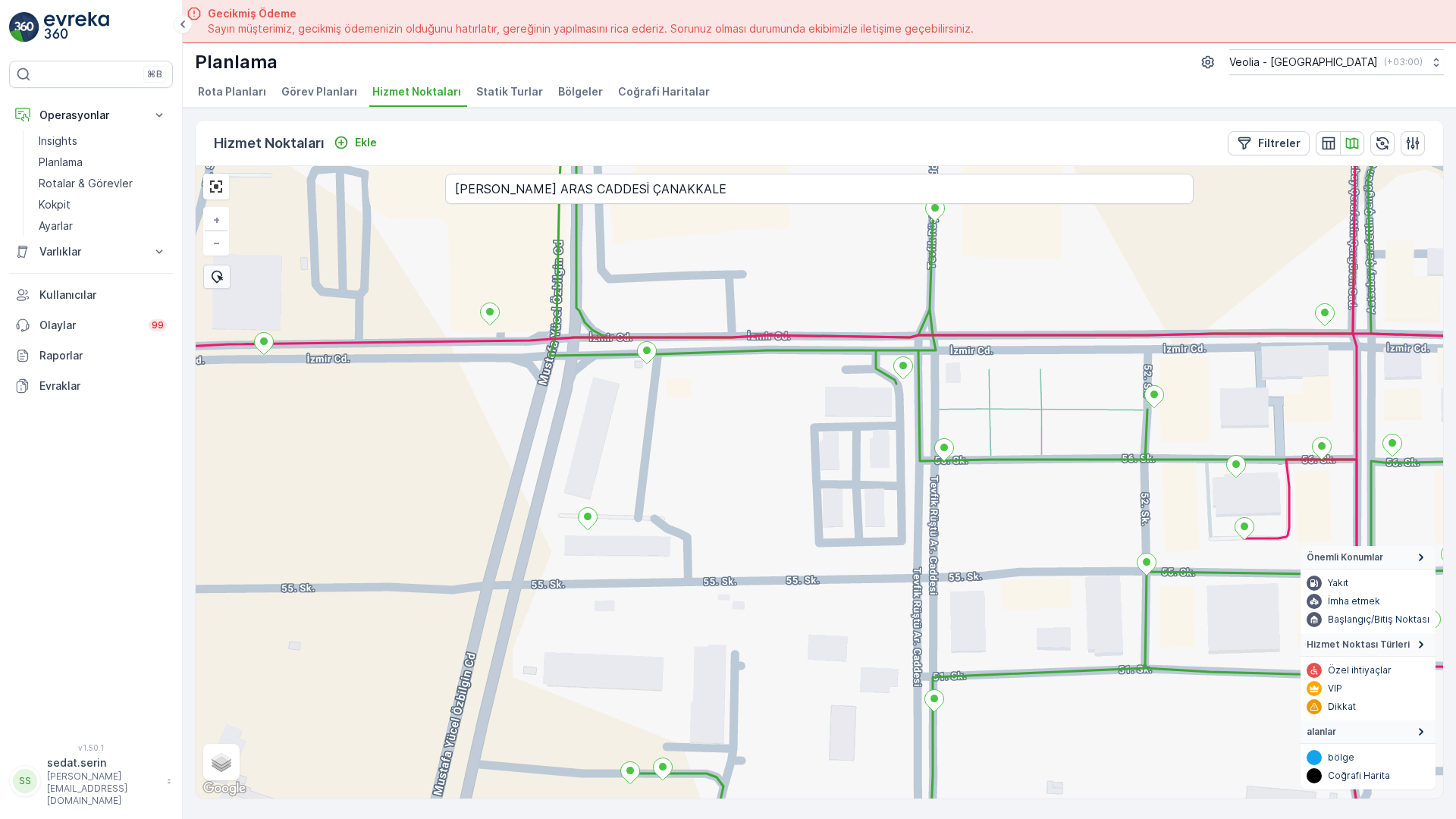
drag, startPoint x: 690, startPoint y: 256, endPoint x: 667, endPoint y: 395, distance: 140.9
click at [667, 395] on div "+ − Uydu Yol haritası Arazi Karışık Leaflet Klavye kısayolları Harita Verileri …" at bounding box center [819, 483] width 1247 height 633
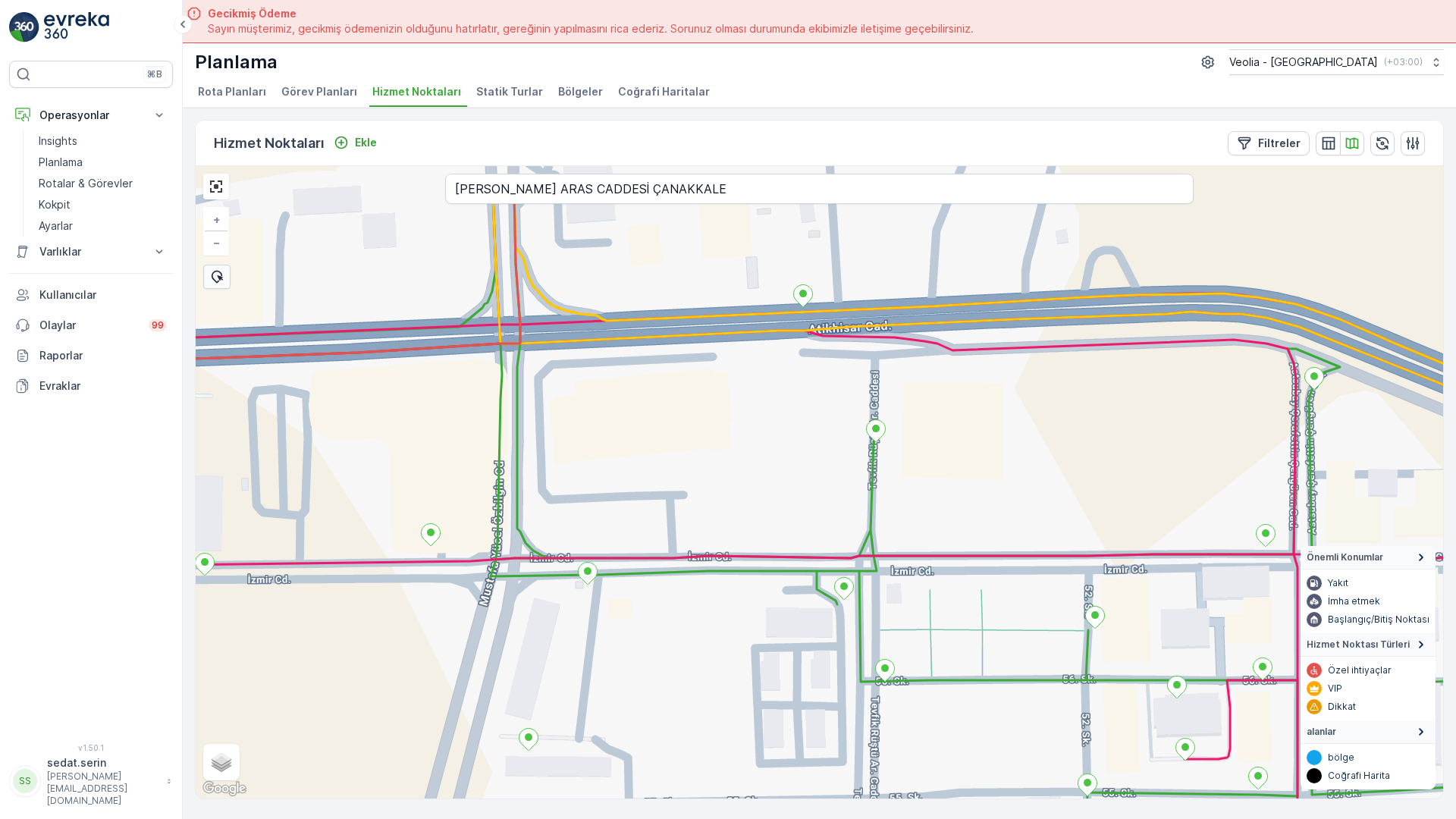
drag, startPoint x: 730, startPoint y: 238, endPoint x: 694, endPoint y: 348, distance: 115.7
click at [694, 348] on div "+ − Uydu Yol haritası Arazi Karışık Leaflet Klavye kısayolları Harita Verileri …" at bounding box center [819, 483] width 1247 height 633
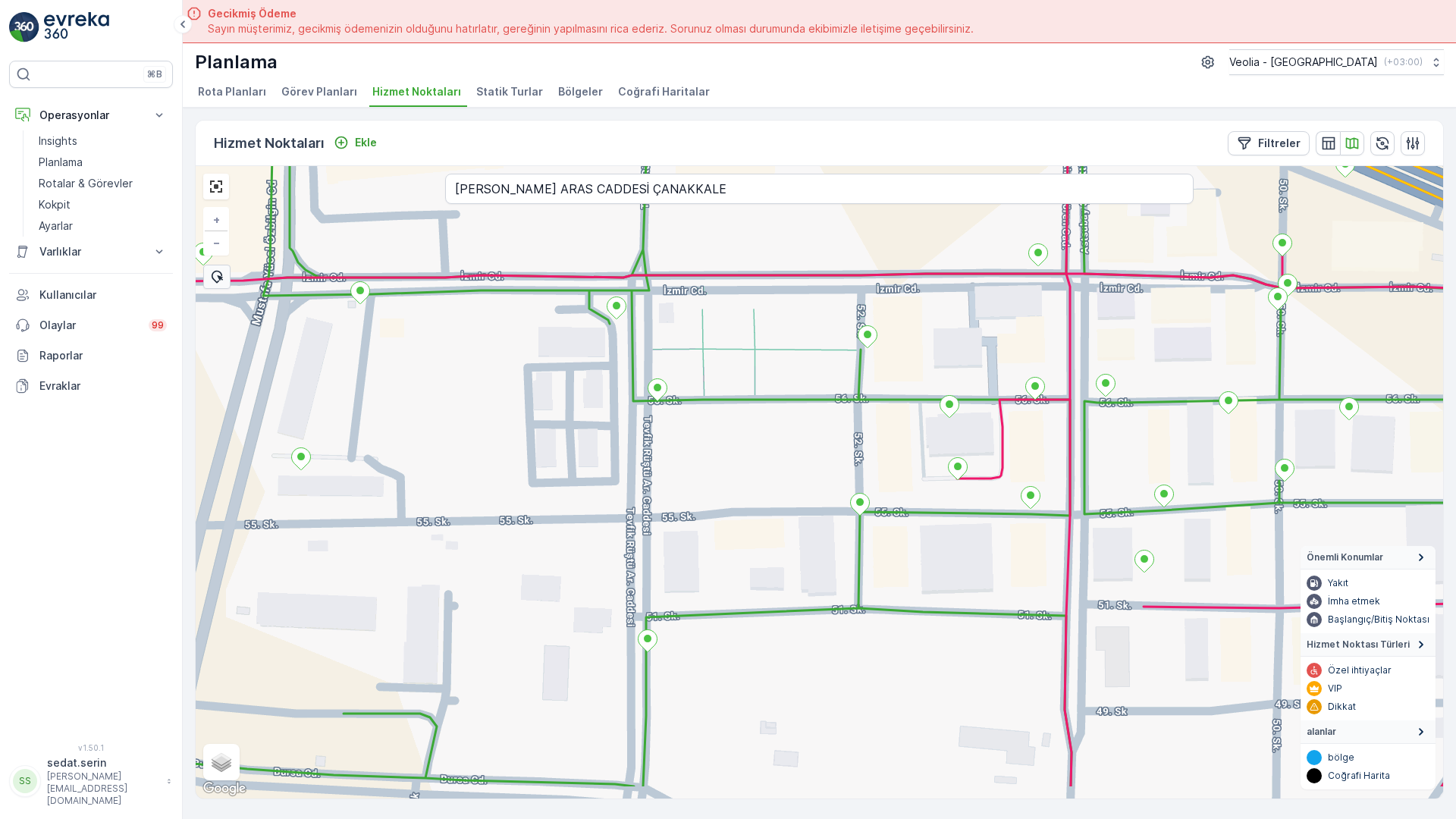
drag, startPoint x: 755, startPoint y: 578, endPoint x: 519, endPoint y: 284, distance: 377.0
click at [517, 284] on div "+ − Uydu Yol haritası Arazi Karışık Leaflet Klavye kısayolları Harita Verileri …" at bounding box center [819, 483] width 1247 height 633
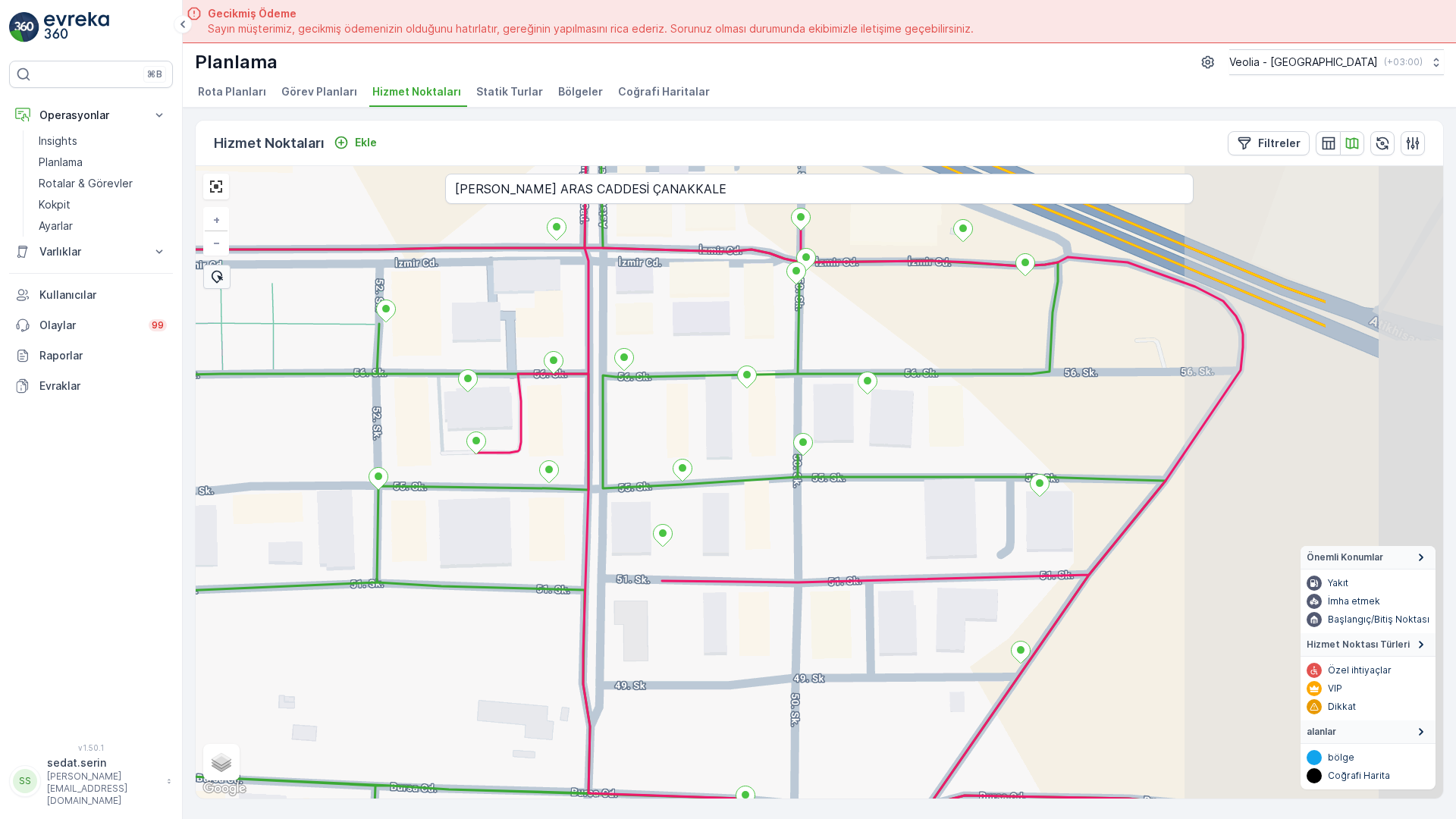
drag, startPoint x: 1040, startPoint y: 314, endPoint x: 647, endPoint y: 341, distance: 393.9
click at [647, 341] on div "+ − Uydu Yol haritası Arazi Karışık Leaflet Klavye kısayolları Harita Verileri …" at bounding box center [819, 483] width 1247 height 633
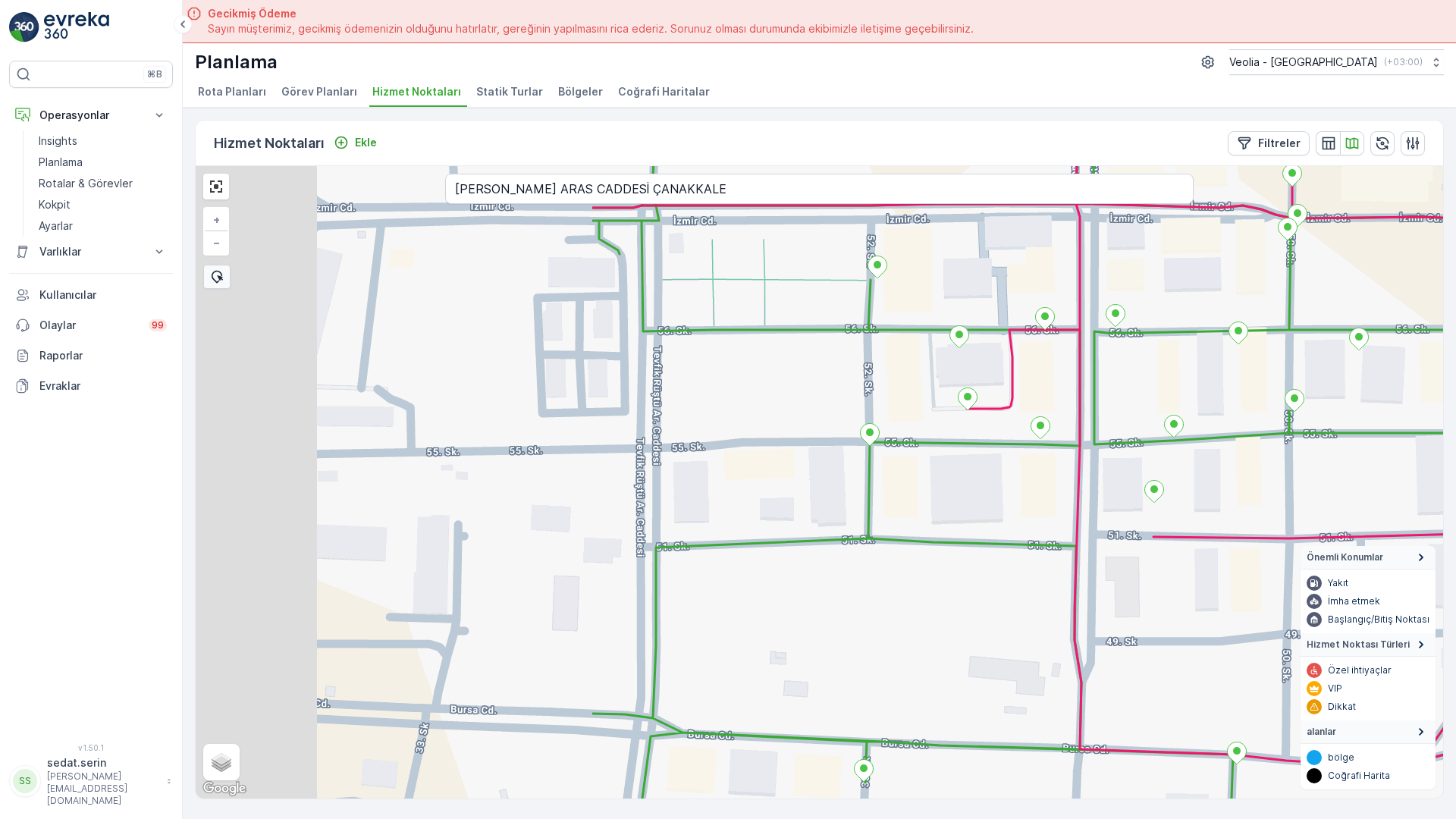
drag, startPoint x: 482, startPoint y: 354, endPoint x: 1055, endPoint y: 304, distance: 575.2
click at [1055, 304] on div "+ − Uydu Yol haritası Arazi Karışık Leaflet Klavye kısayolları Harita Verileri …" at bounding box center [819, 483] width 1247 height 633
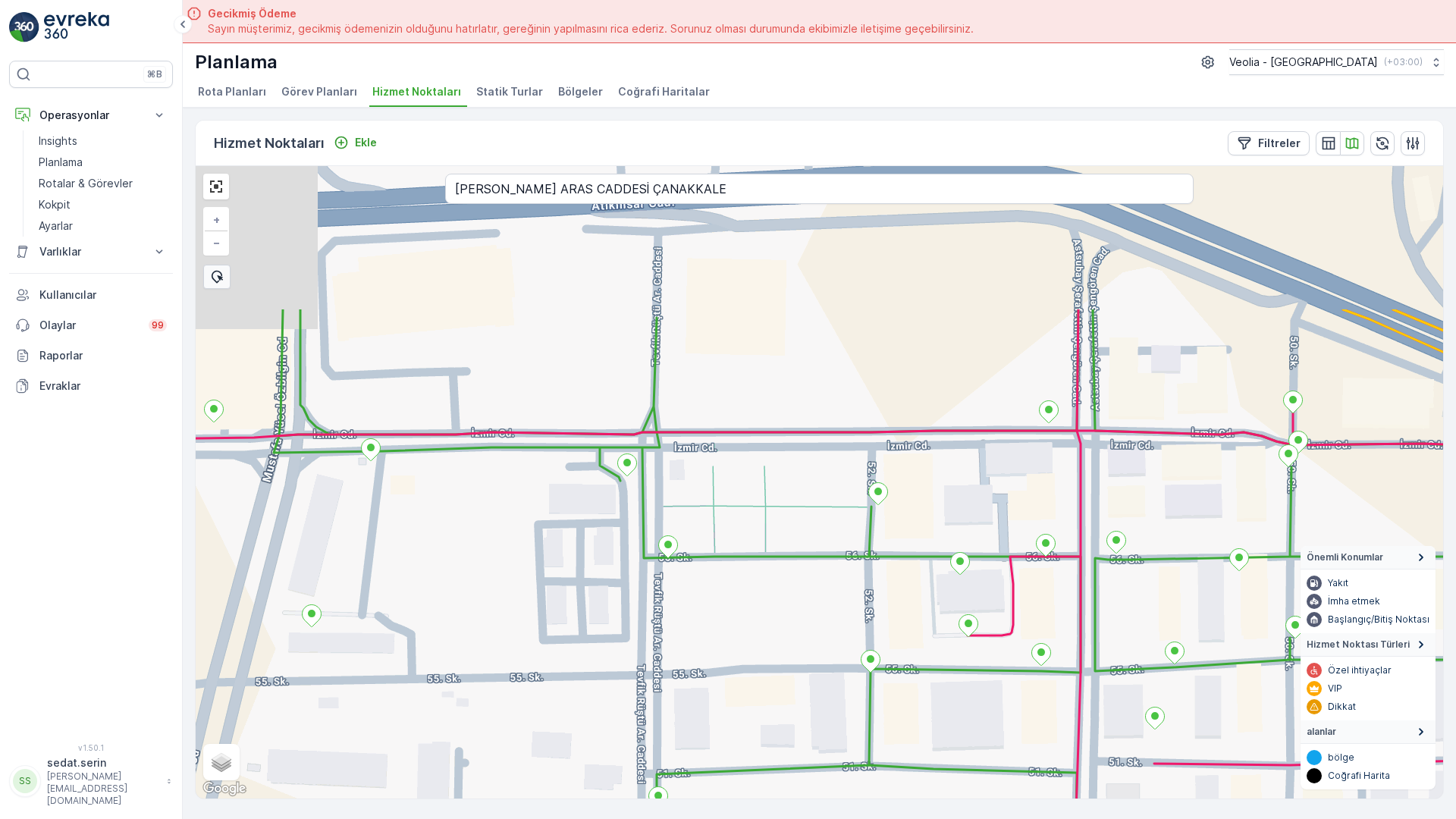
drag, startPoint x: 923, startPoint y: 159, endPoint x: 890, endPoint y: 402, distance: 245.2
click at [890, 402] on div "+ − Uydu Yol haritası Arazi Karışık Leaflet Klavye kısayolları Harita Verileri …" at bounding box center [819, 483] width 1247 height 633
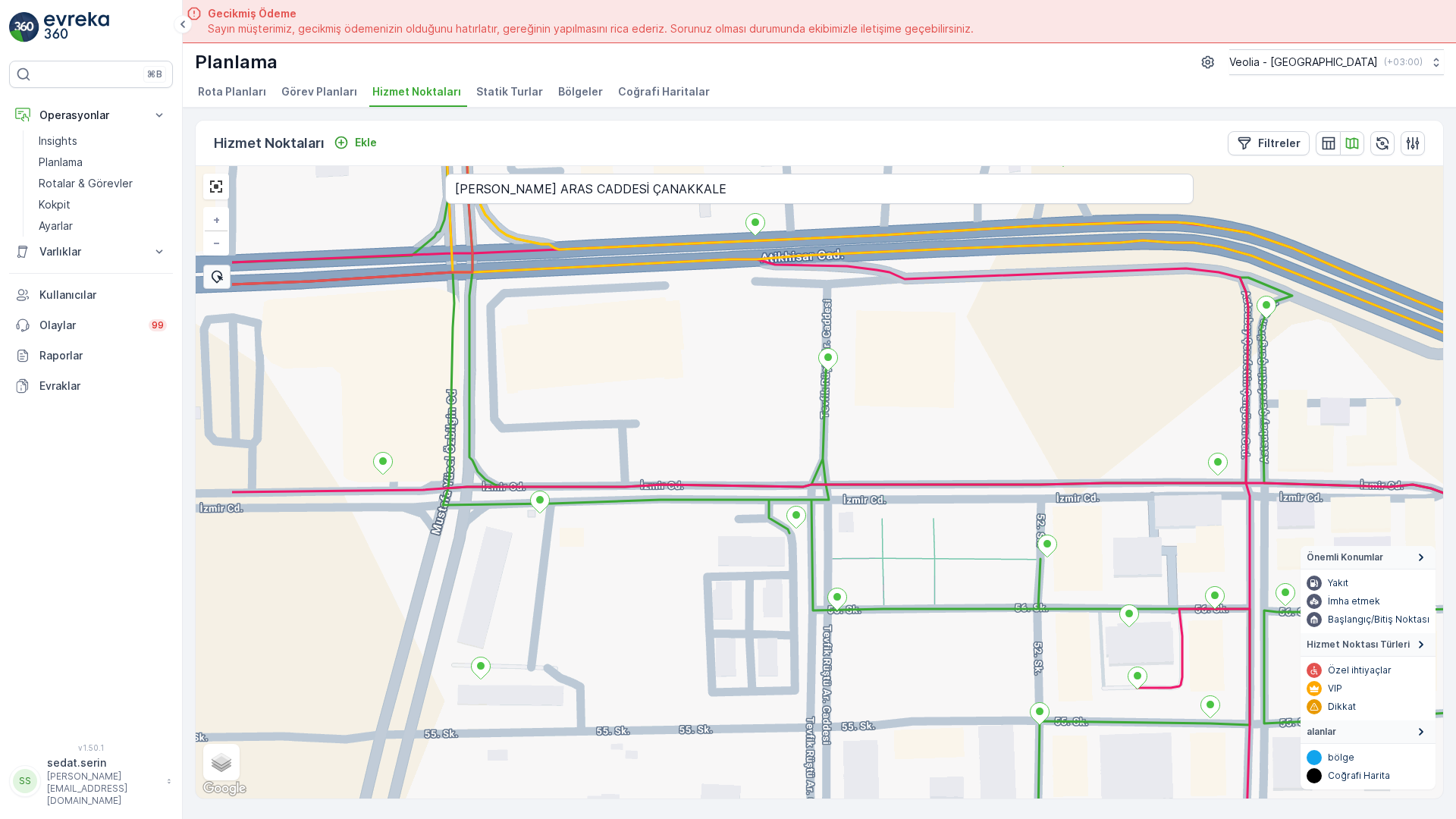
drag, startPoint x: 438, startPoint y: 586, endPoint x: 620, endPoint y: 560, distance: 183.8
click at [620, 560] on div "+ − Uydu Yol haritası Arazi Karışık Leaflet Klavye kısayolları Harita Verileri …" at bounding box center [819, 483] width 1247 height 633
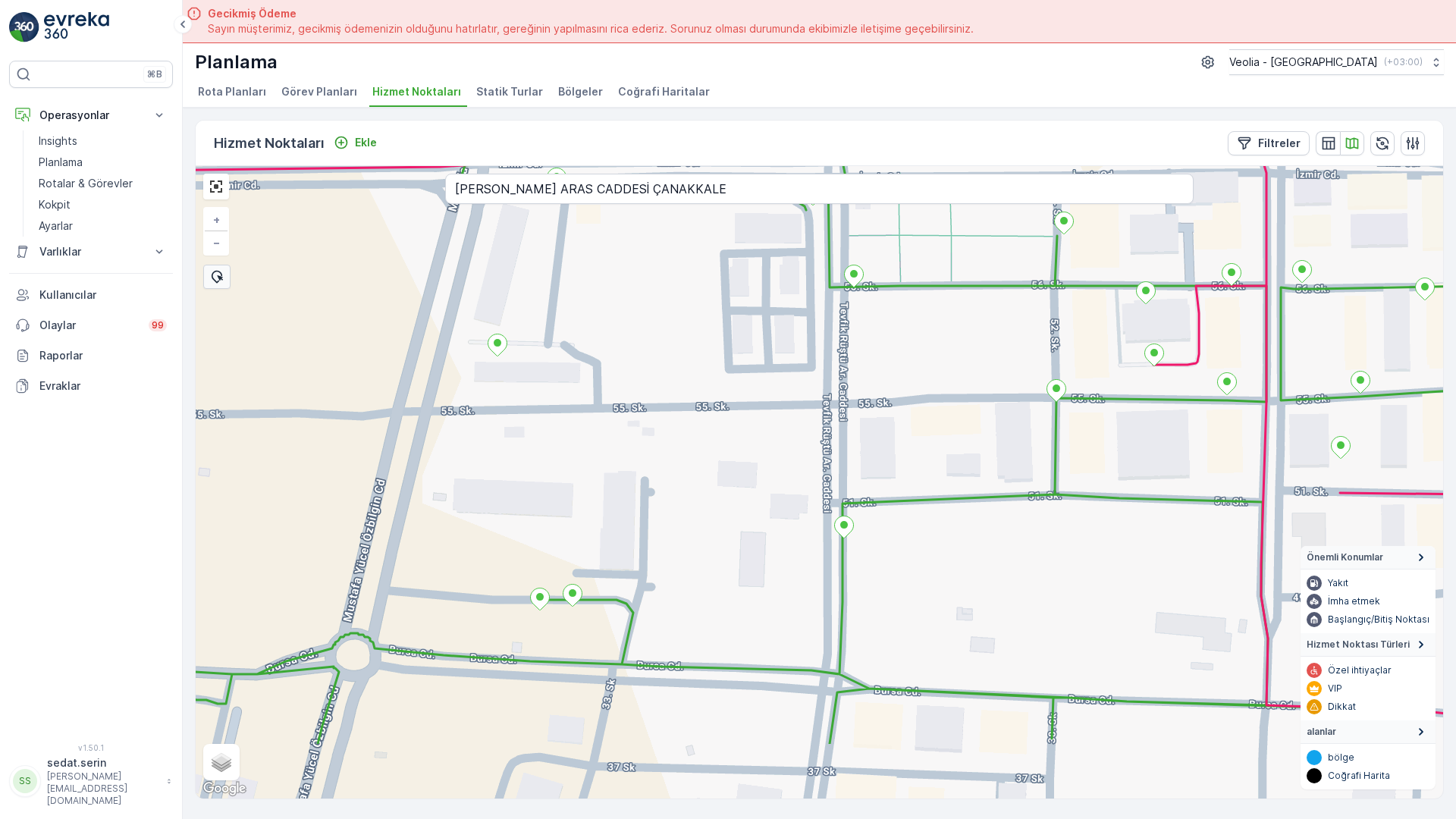
drag, startPoint x: 643, startPoint y: 513, endPoint x: 651, endPoint y: 292, distance: 221.1
click at [651, 292] on div "+ − Uydu Yol haritası Arazi Karışık Leaflet Klavye kısayolları Harita Verileri …" at bounding box center [819, 483] width 1247 height 633
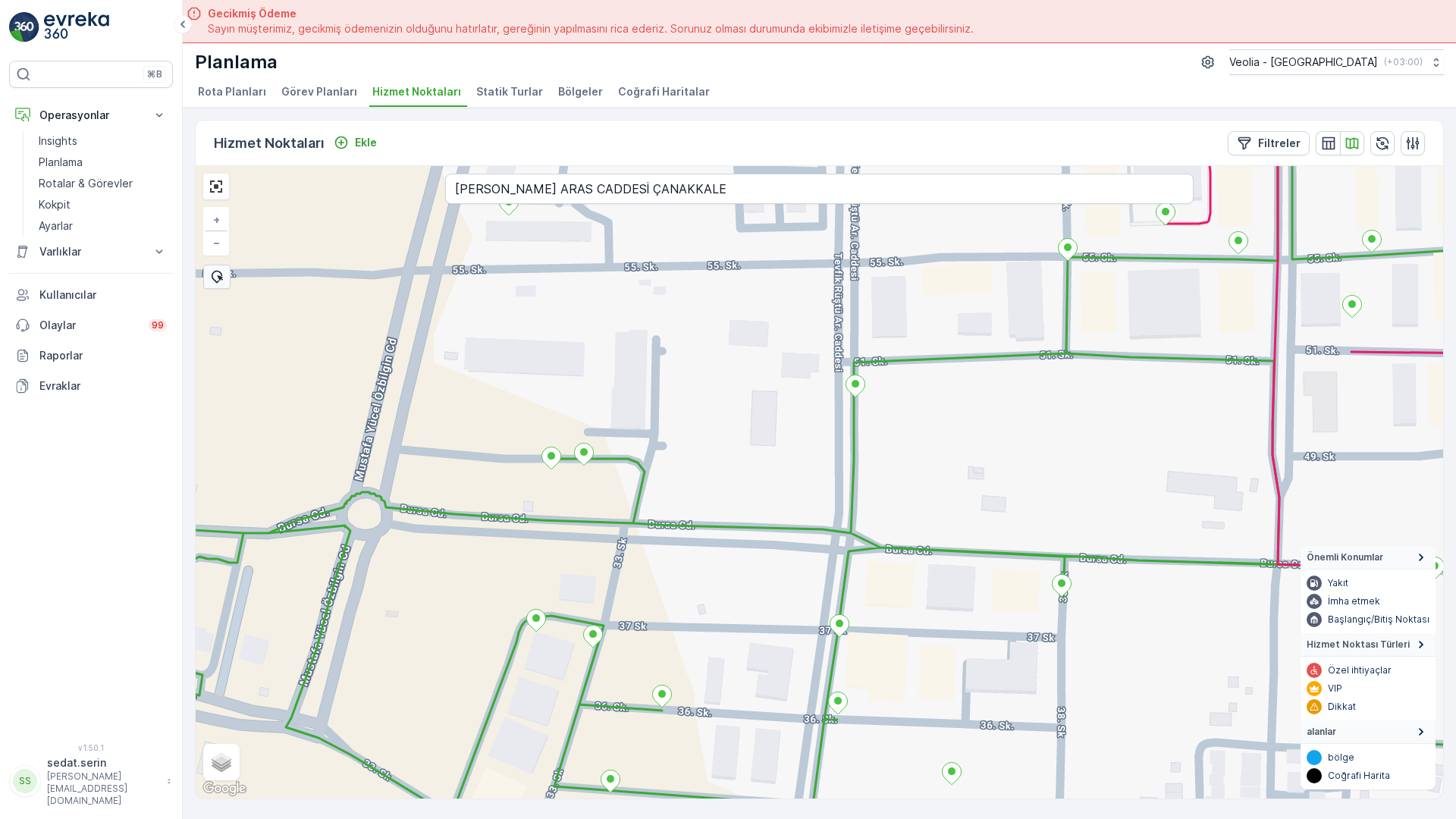
drag, startPoint x: 658, startPoint y: 322, endPoint x: 660, endPoint y: 287, distance: 35.1
click at [660, 287] on div "+ − Uydu Yol haritası Arazi Karışık Leaflet Klavye kısayolları Harita Verileri …" at bounding box center [819, 483] width 1247 height 633
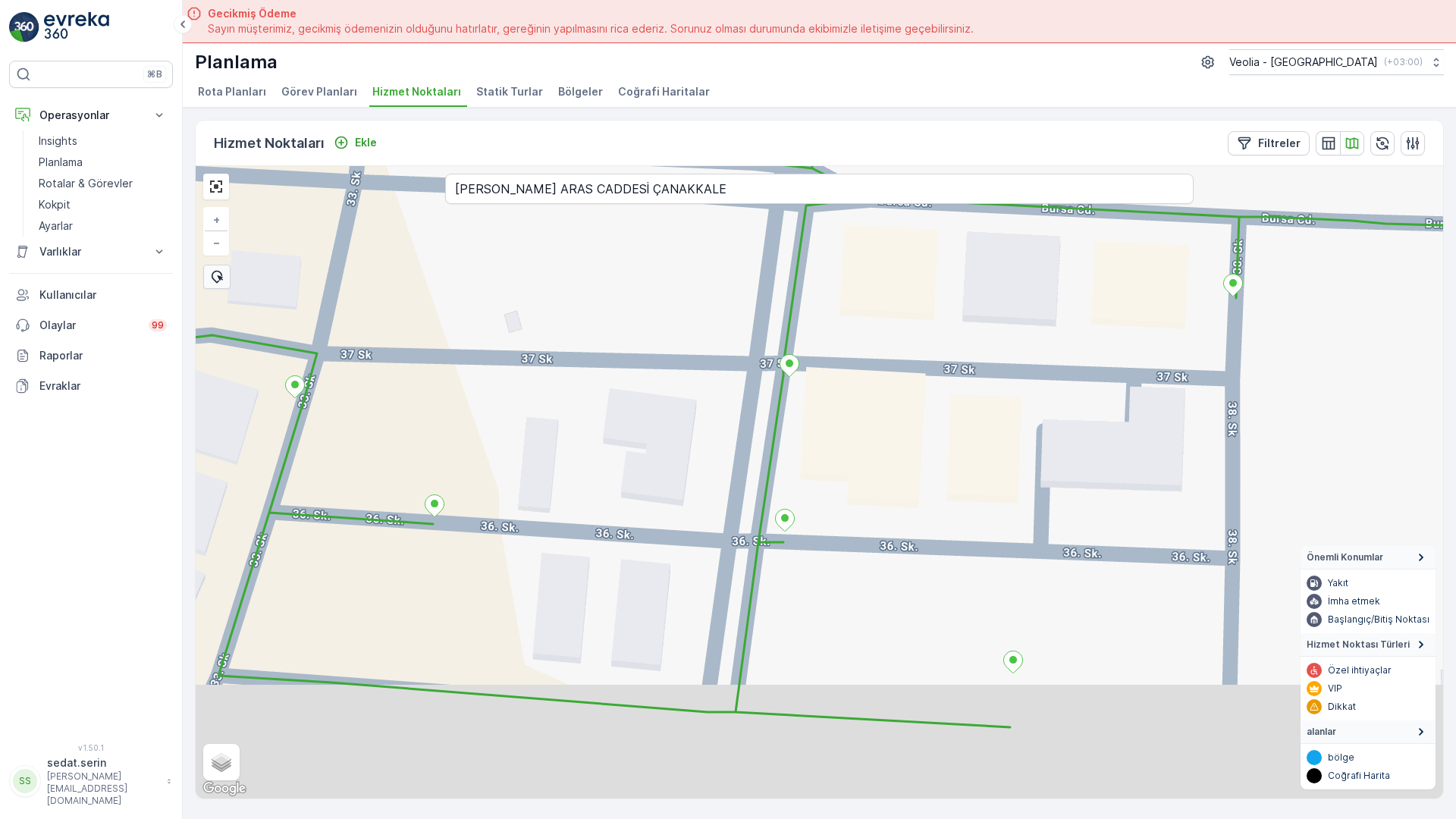
drag, startPoint x: 657, startPoint y: 324, endPoint x: 644, endPoint y: 144, distance: 180.5
click at [644, 166] on div "+ − Uydu Yol haritası Arazi Karışık Leaflet Klavye kısayolları Harita Verileri …" at bounding box center [819, 483] width 1247 height 633
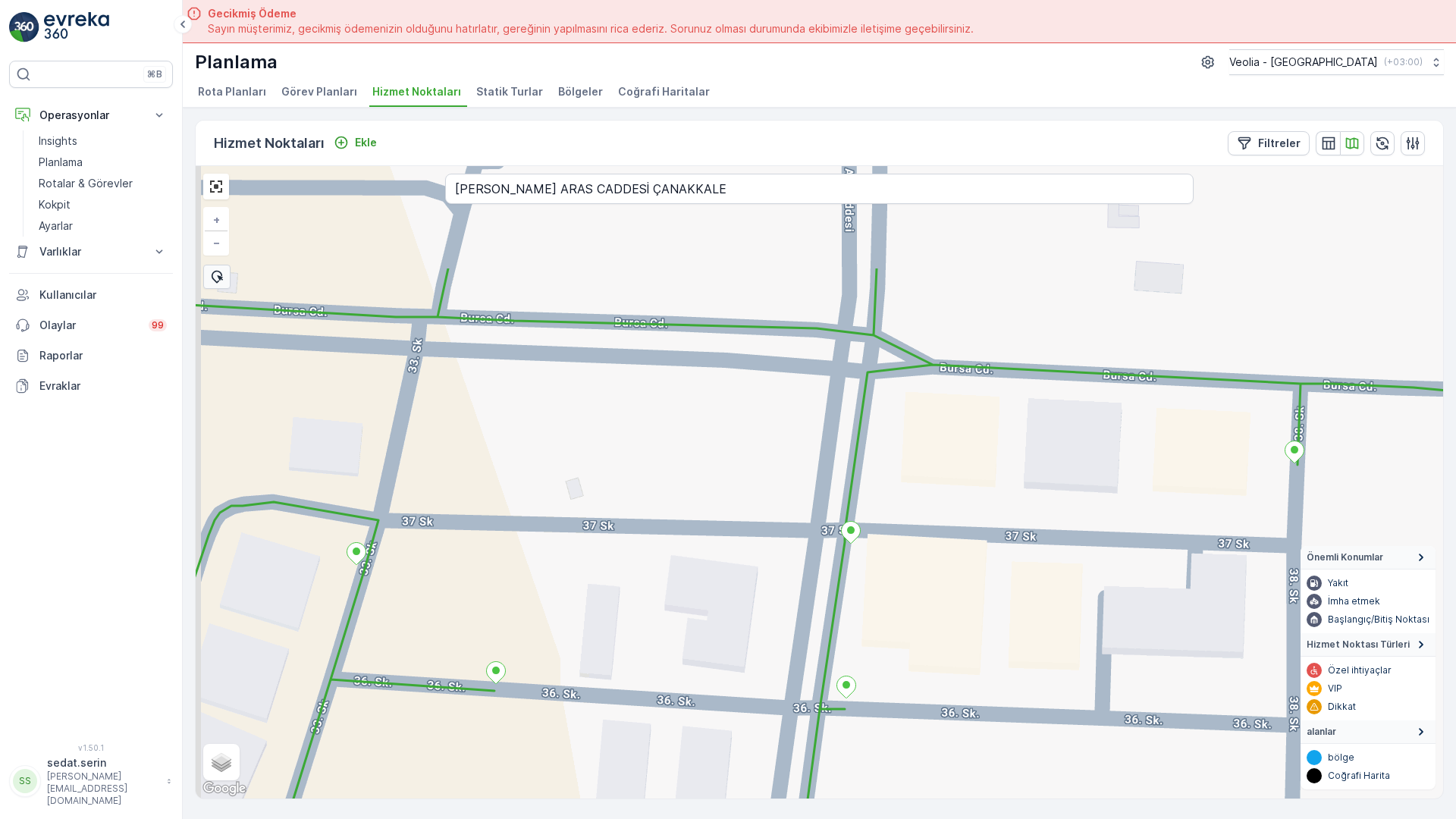
drag, startPoint x: 679, startPoint y: 112, endPoint x: 740, endPoint y: 296, distance: 193.8
click at [740, 296] on div "+ − Uydu Yol haritası Arazi Karışık Leaflet Klavye kısayolları Harita Verileri …" at bounding box center [819, 483] width 1247 height 633
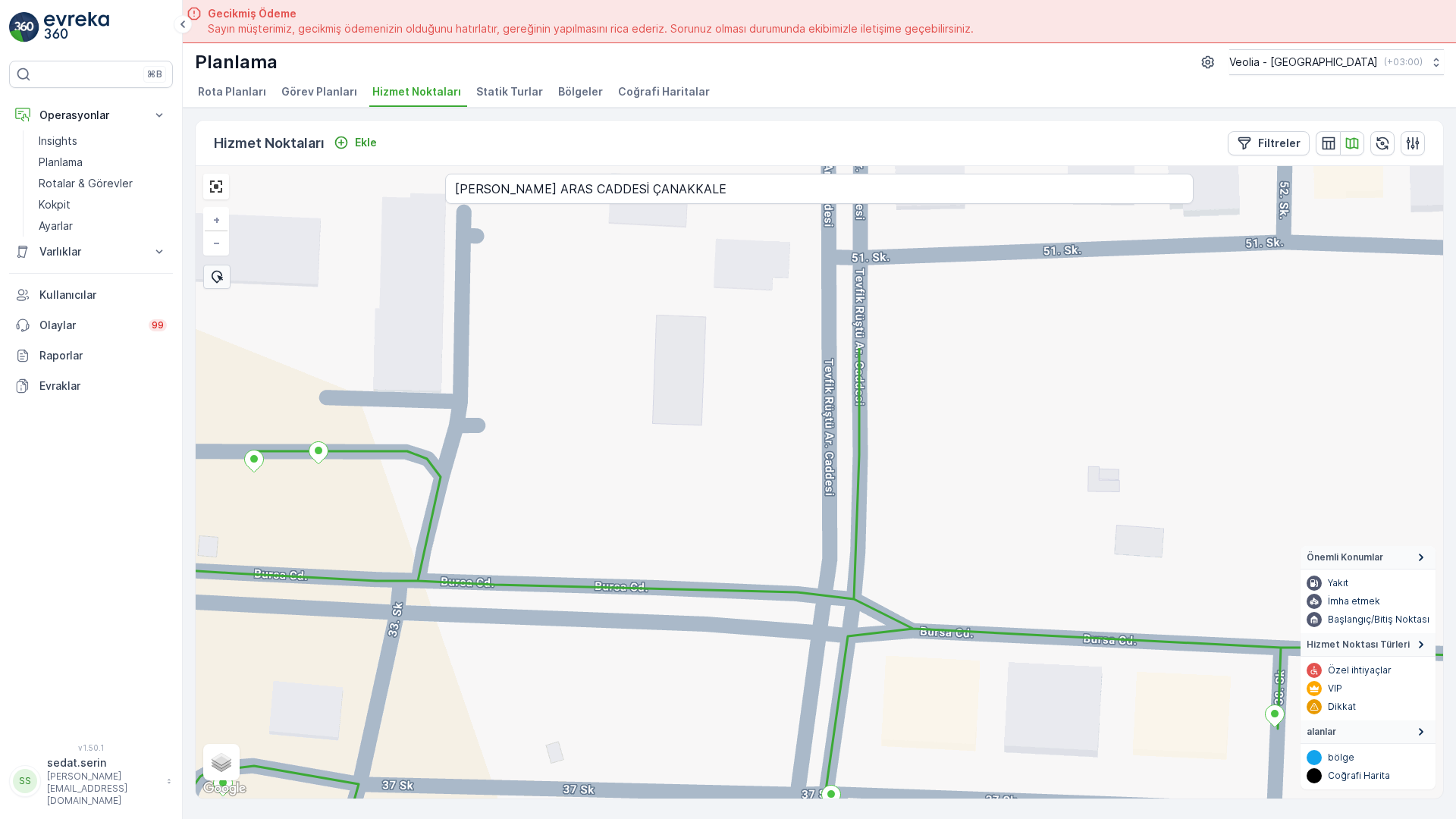
drag, startPoint x: 679, startPoint y: 241, endPoint x: 633, endPoint y: 621, distance: 382.8
click at [633, 621] on div "+ − Uydu Yol haritası Arazi Karışık Leaflet Klavye kısayolları Harita Verileri …" at bounding box center [819, 483] width 1247 height 633
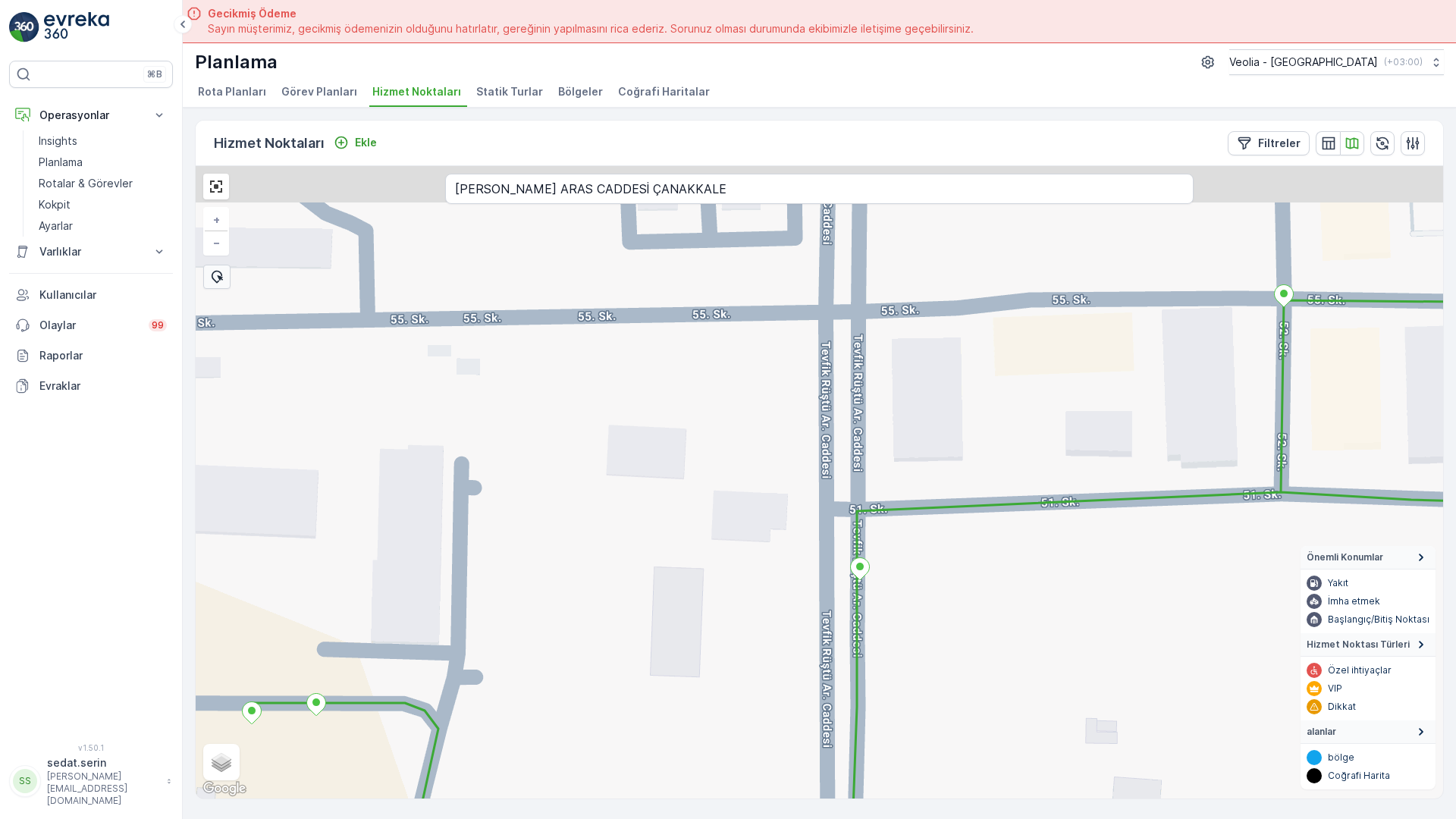
drag, startPoint x: 676, startPoint y: 261, endPoint x: 695, endPoint y: 423, distance: 163.1
click at [695, 423] on div "+ − Uydu Yol haritası Arazi Karışık Leaflet Klavye kısayolları Harita Verileri …" at bounding box center [819, 483] width 1247 height 633
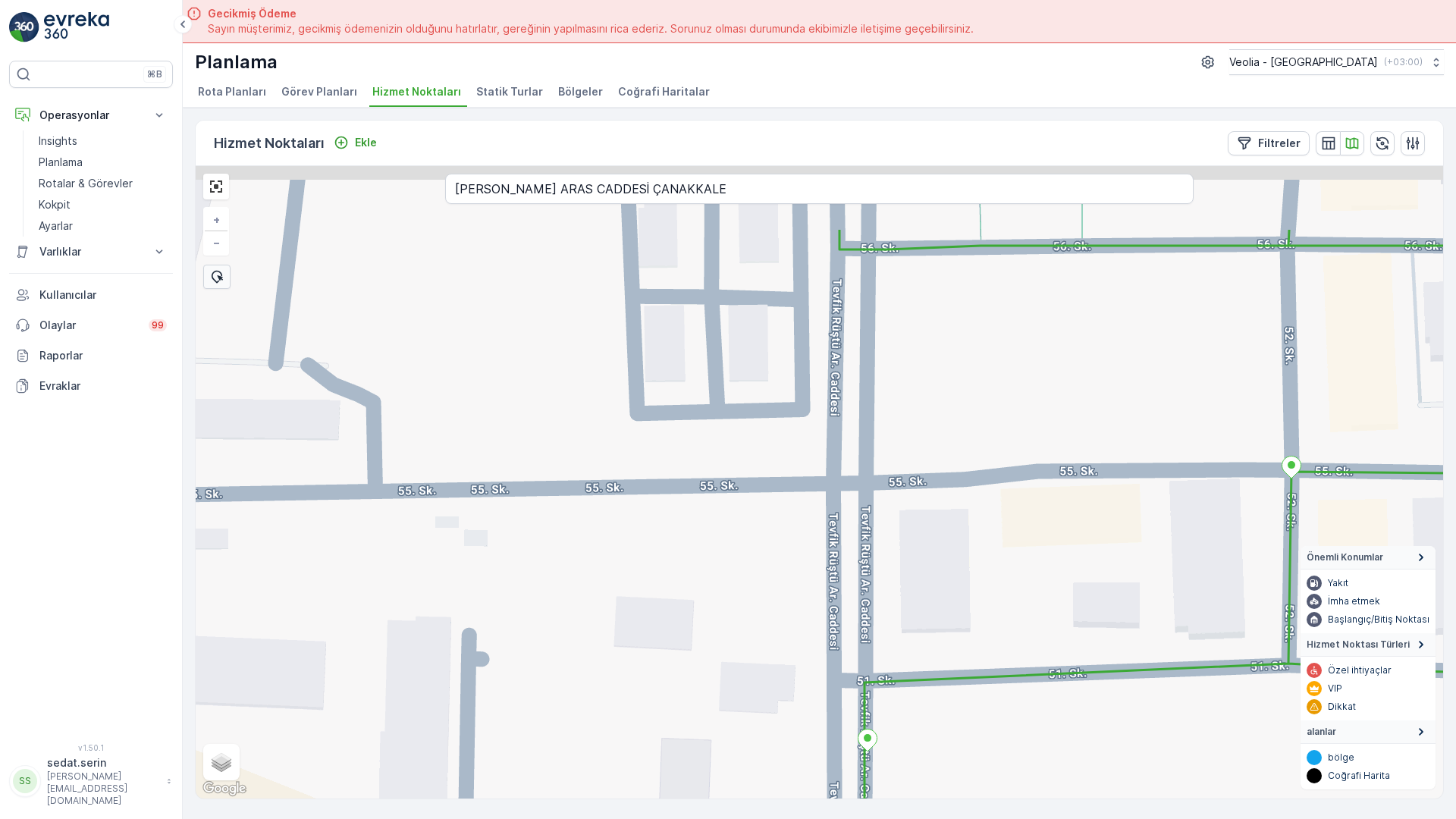
drag, startPoint x: 663, startPoint y: 216, endPoint x: 678, endPoint y: 359, distance: 143.8
click at [678, 374] on div "+ − Uydu Yol haritası Arazi Karışık Leaflet Klavye kısayolları Harita Verileri …" at bounding box center [819, 483] width 1247 height 633
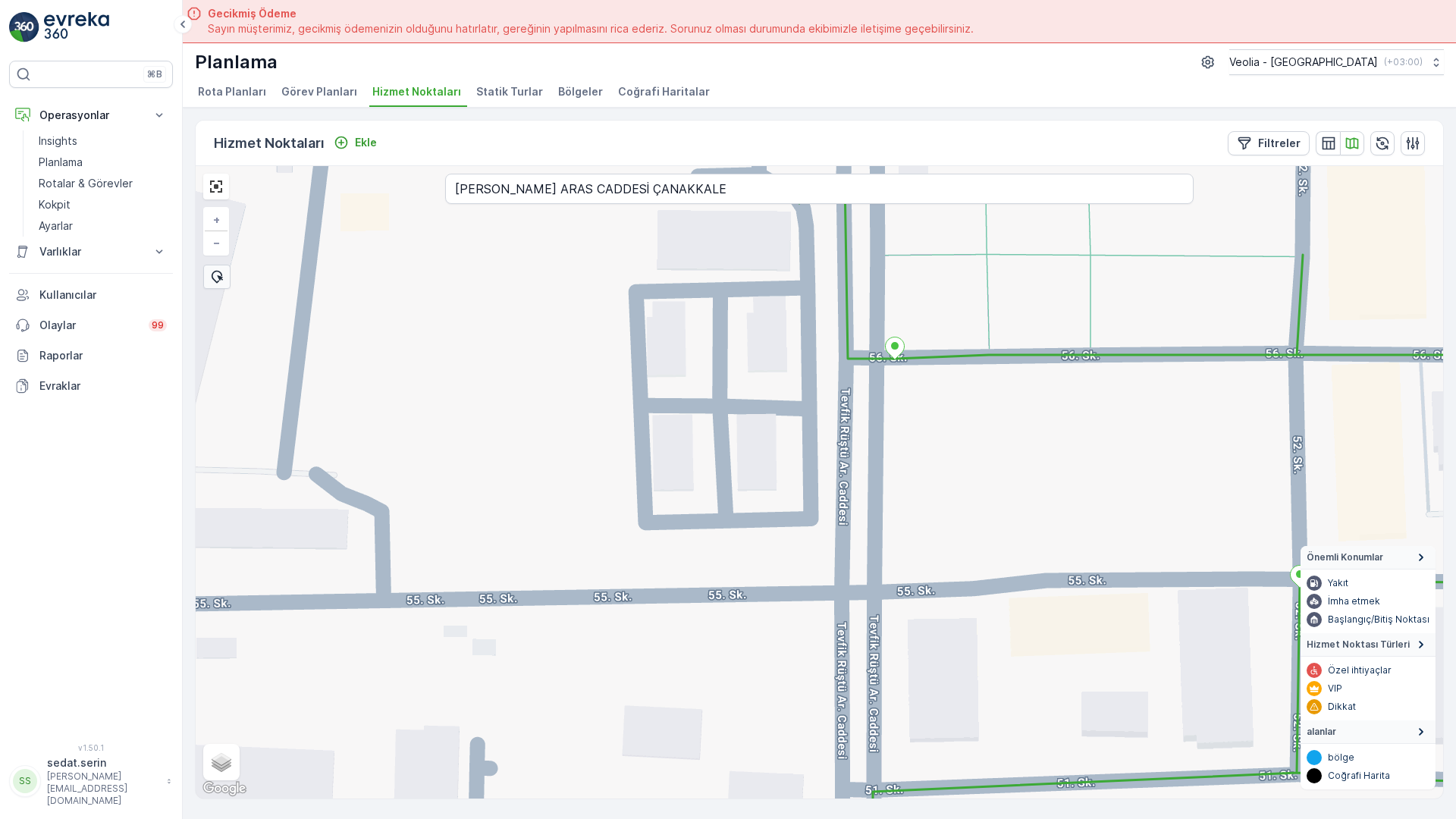
drag, startPoint x: 680, startPoint y: 238, endPoint x: 688, endPoint y: 320, distance: 82.4
click at [688, 320] on div "+ − Uydu Yol haritası Arazi Karışık Leaflet Klavye kısayolları Harita Verileri …" at bounding box center [819, 483] width 1247 height 633
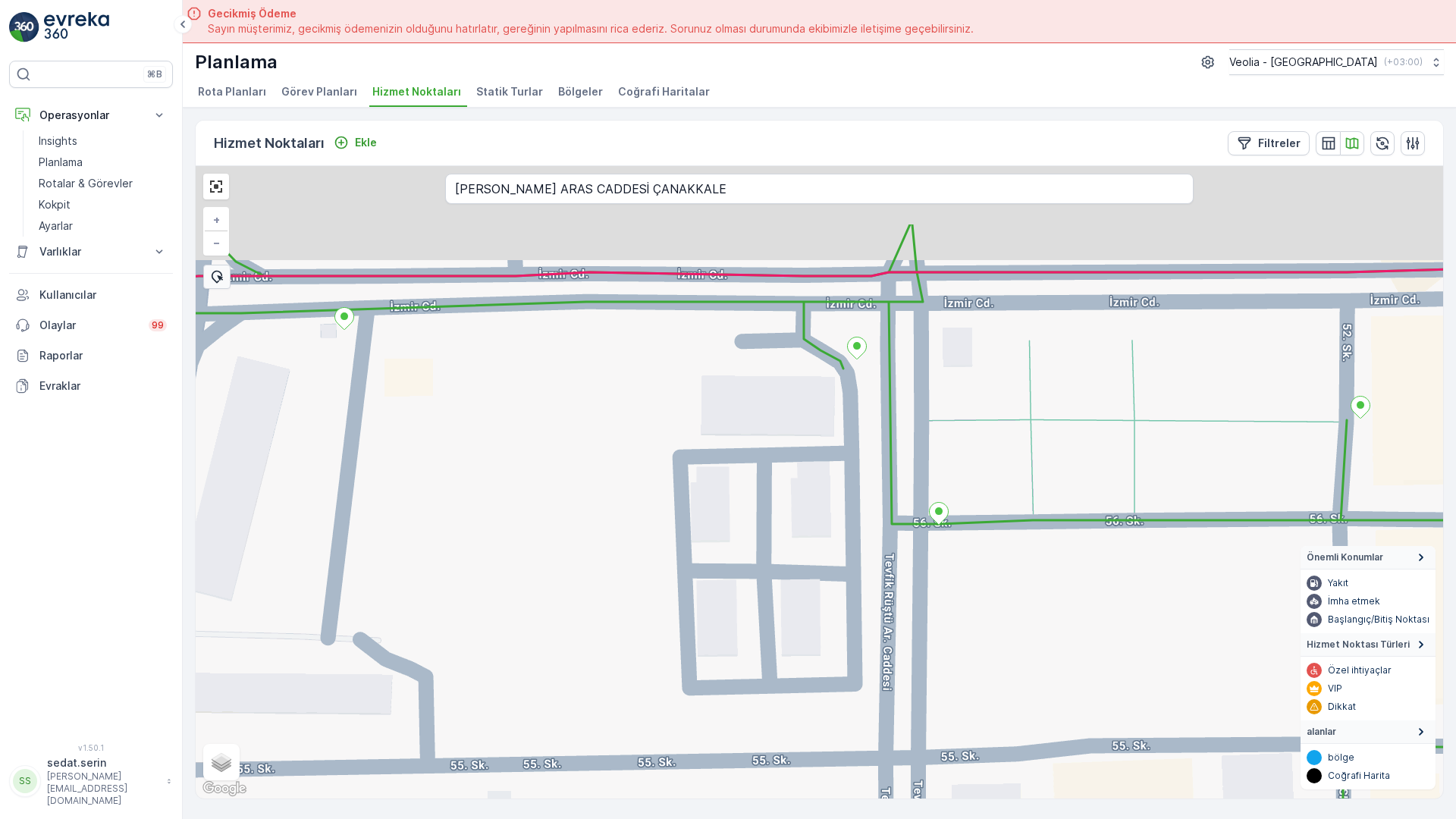
drag, startPoint x: 668, startPoint y: 154, endPoint x: 712, endPoint y: 303, distance: 155.4
click at [715, 311] on div "+ − Uydu Yol haritası Arazi Karışık Leaflet Klavye kısayolları Harita Verileri …" at bounding box center [819, 483] width 1247 height 633
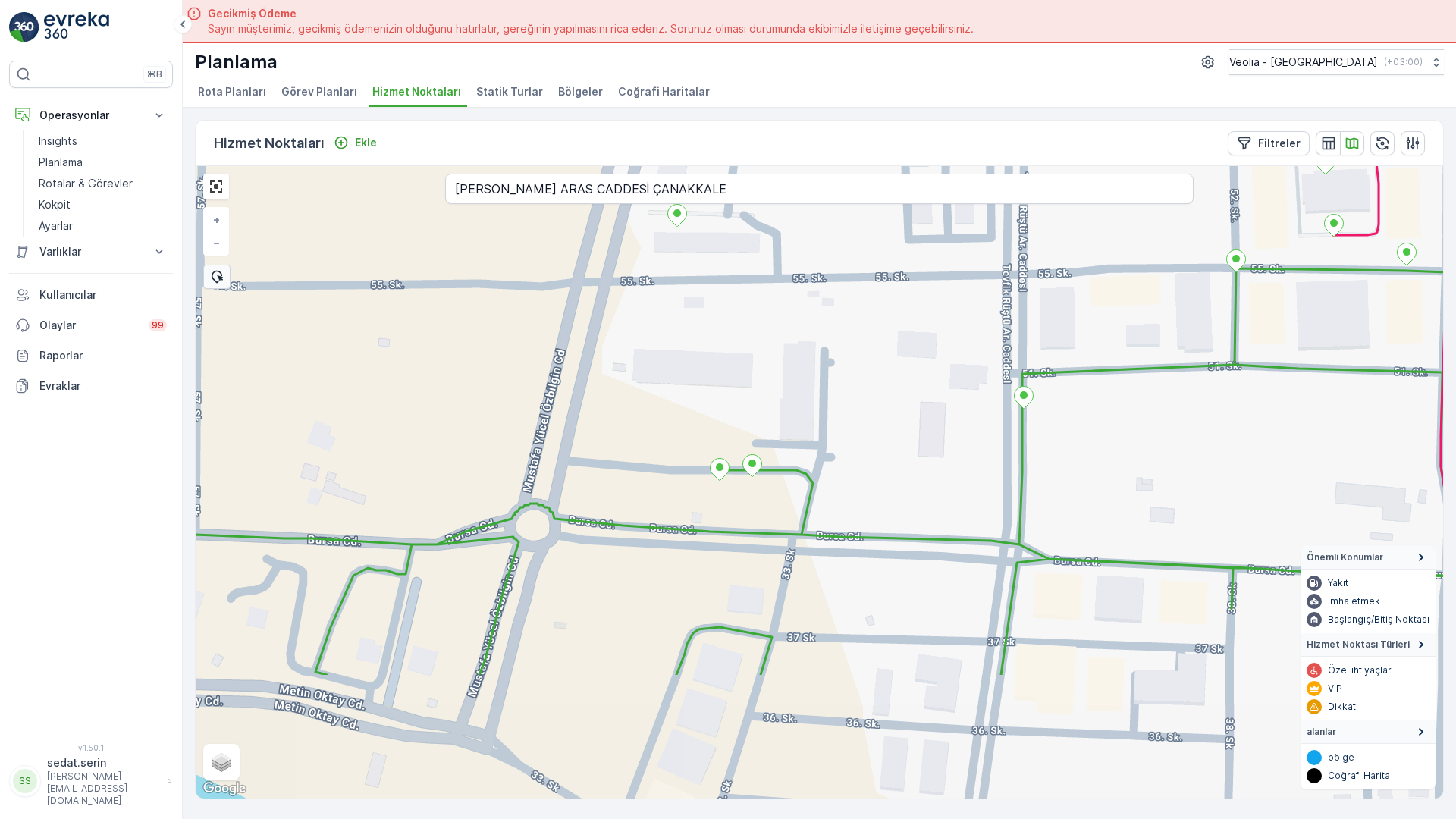
drag, startPoint x: 780, startPoint y: 495, endPoint x: 858, endPoint y: 103, distance: 399.7
click at [858, 166] on div "+ − Uydu Yol haritası Arazi Karışık Leaflet Klavye kısayolları Harita Verileri …" at bounding box center [819, 483] width 1247 height 633
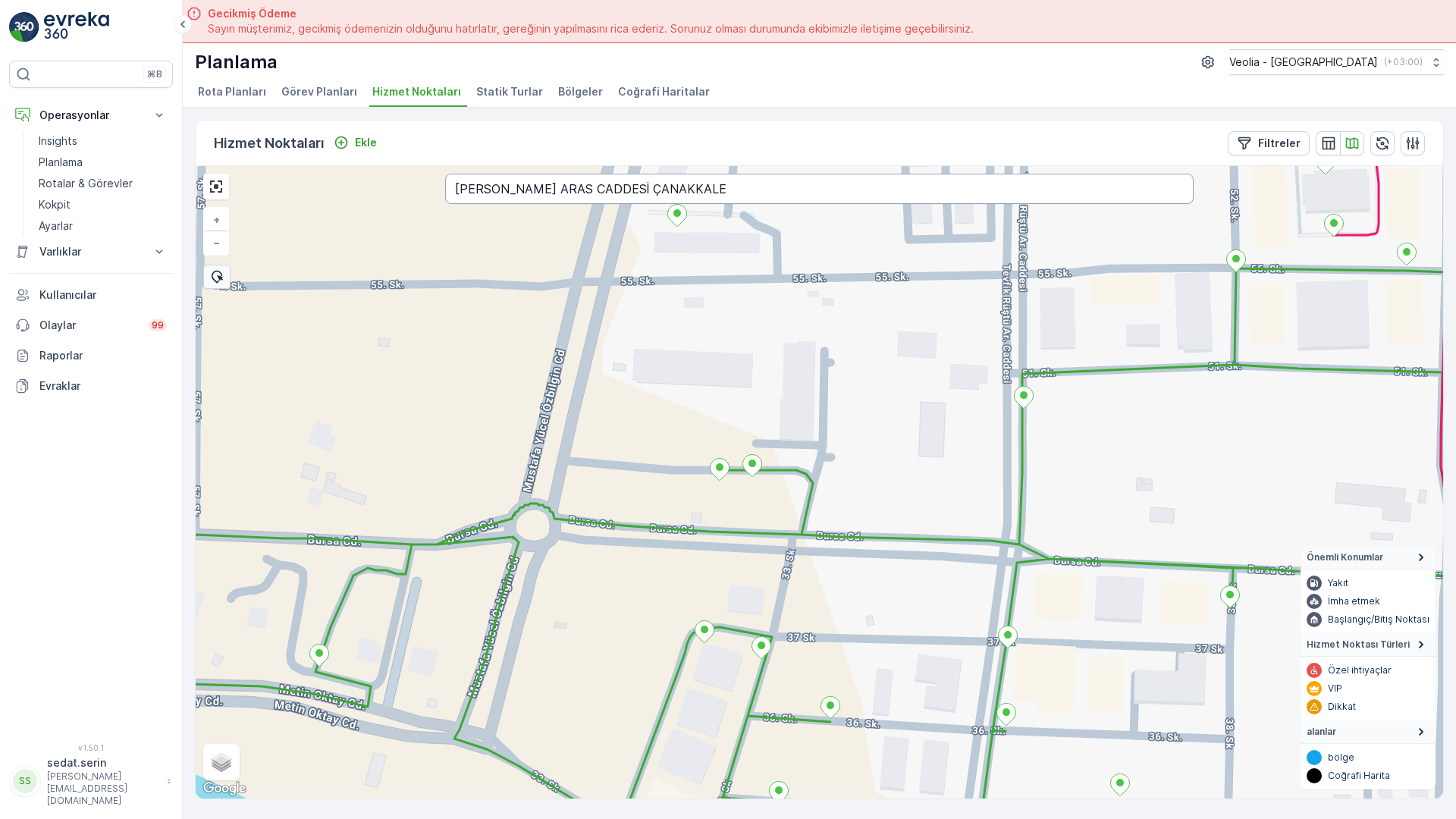
click at [471, 173] on input "TEVFİK RÜŞTÜ ARAS CADDESİ ÇANAKKALE" at bounding box center [819, 188] width 748 height 30
click at [445, 173] on input "TİMUR SOKAK ÇANAKALE" at bounding box center [819, 188] width 748 height 30
click at [486, 173] on input "TİMUR SOKAK ÇANAKKALE" at bounding box center [819, 188] width 748 height 30
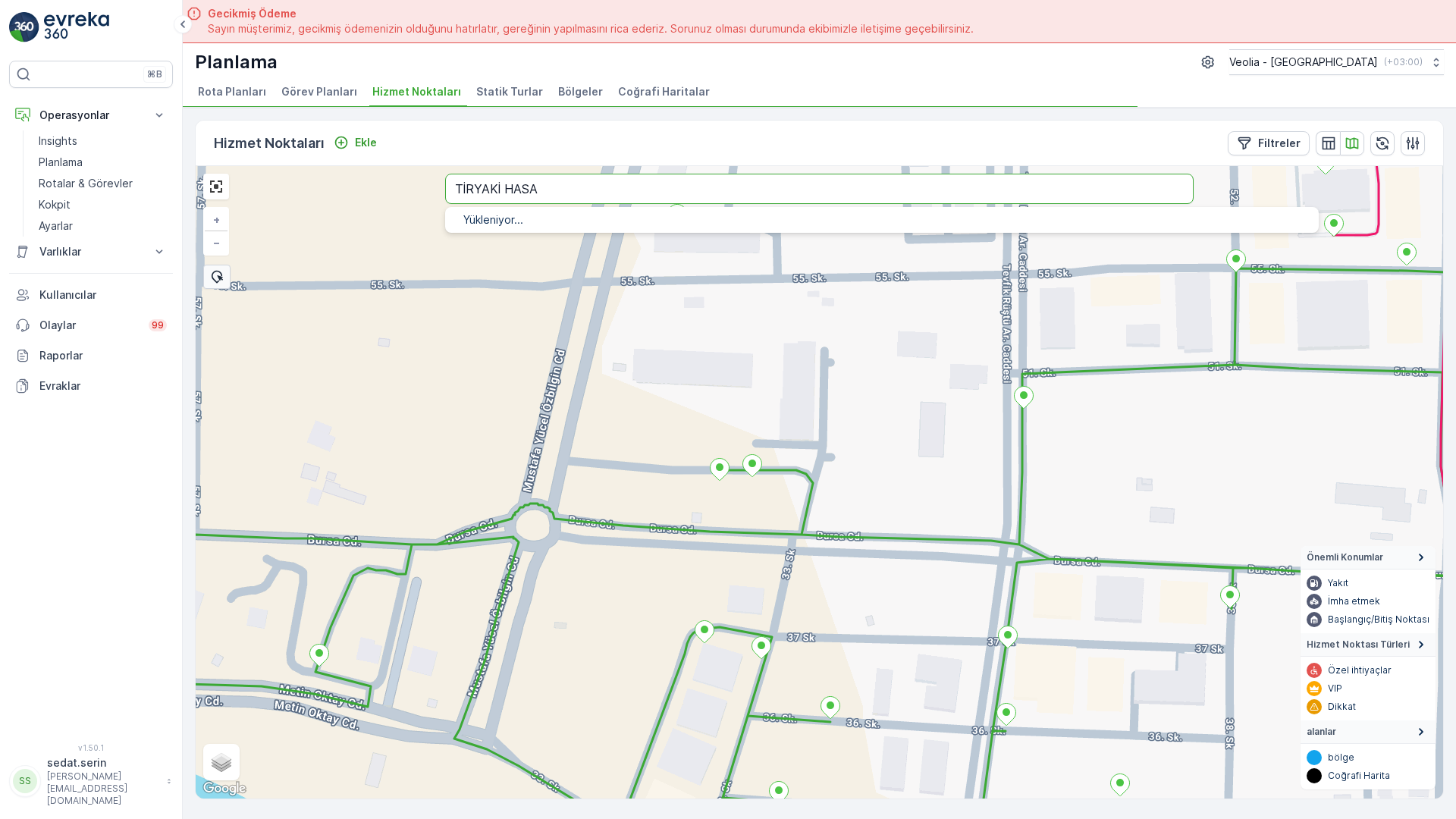
type input "TİRYAKİ HASA"
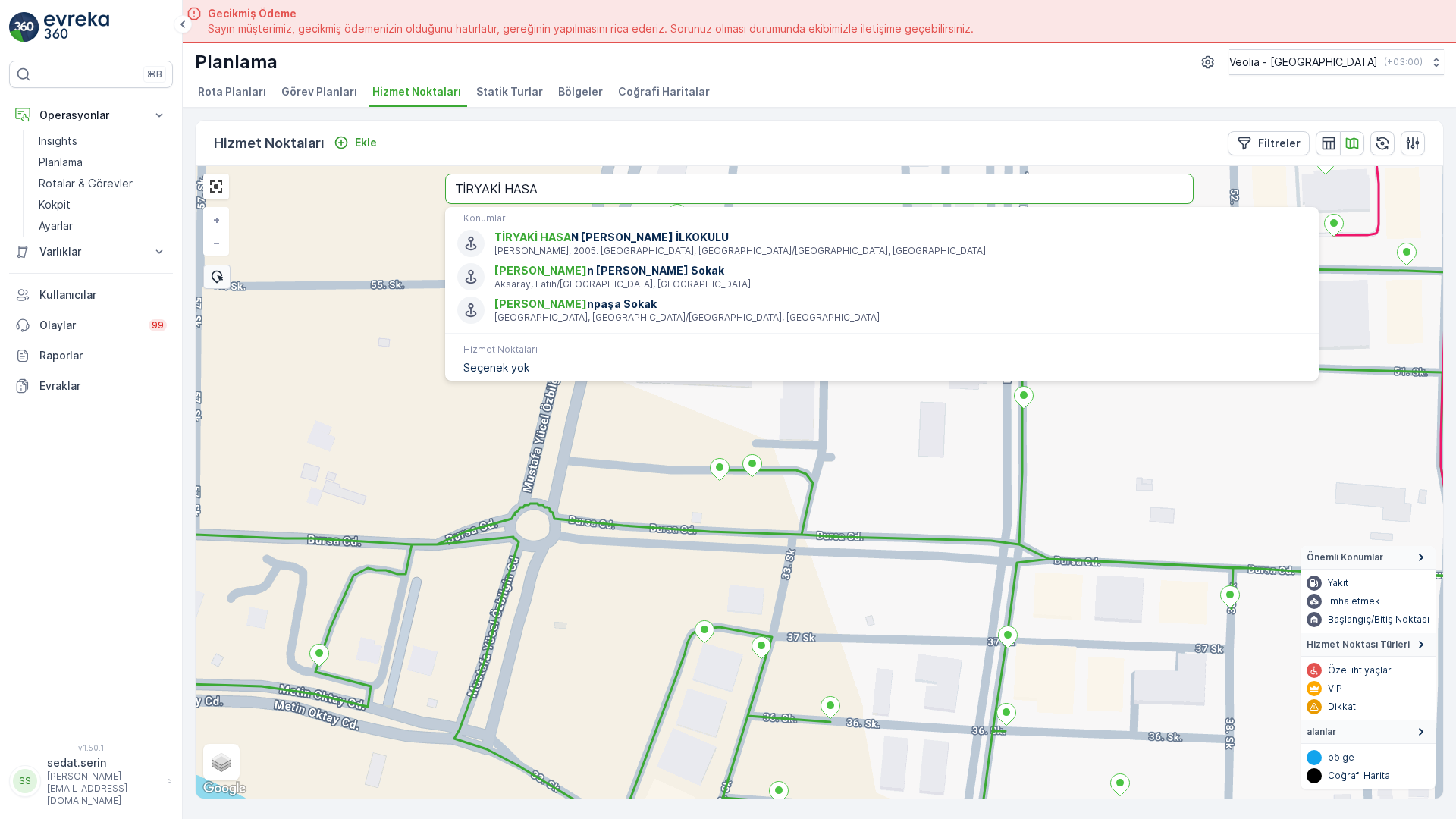
click at [445, 173] on input "TİRYAKİ HASA" at bounding box center [819, 188] width 748 height 30
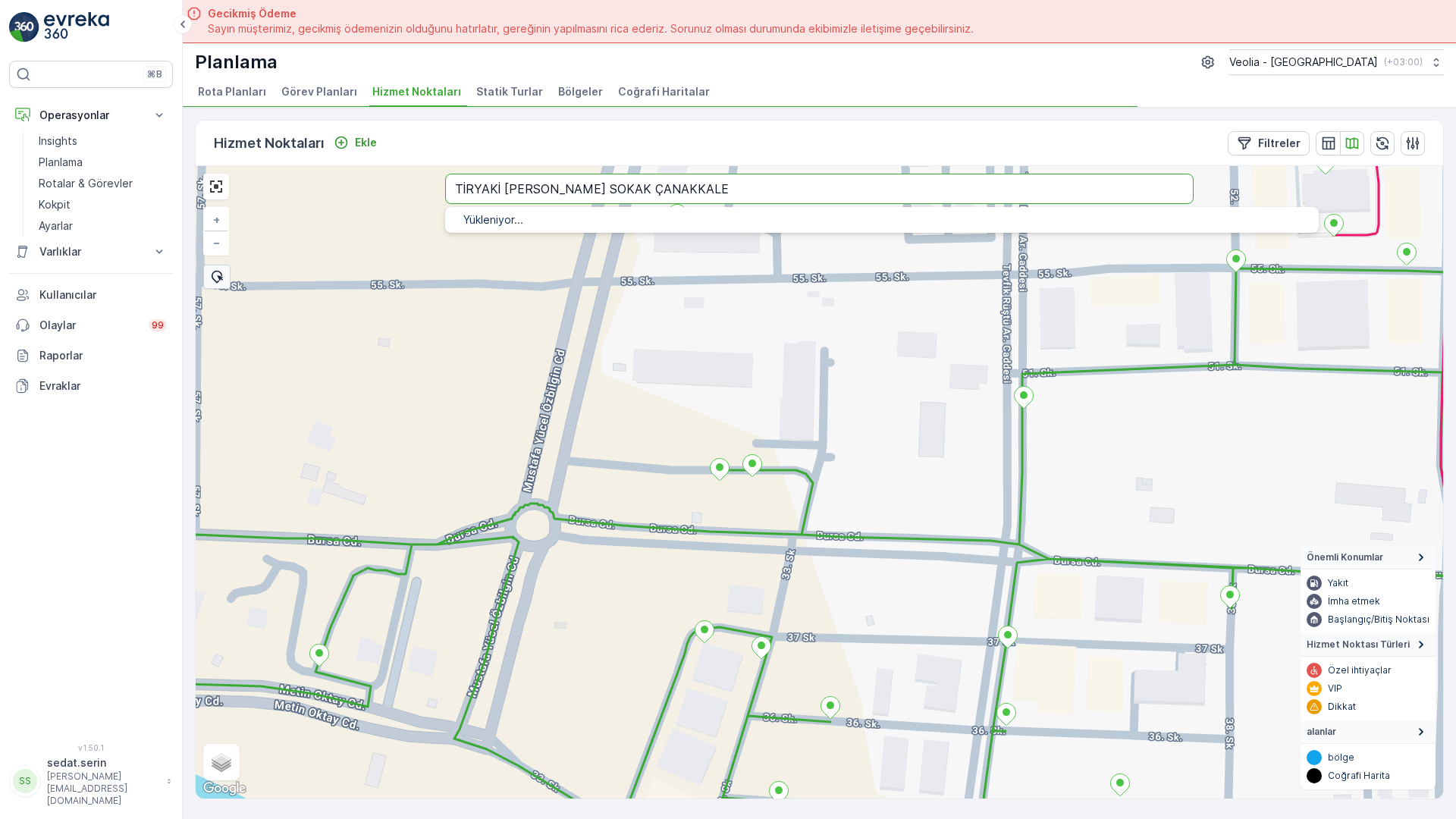
type input "TİRYAKİ HASAN PAŞA SOKAK ÇANAKKALE"
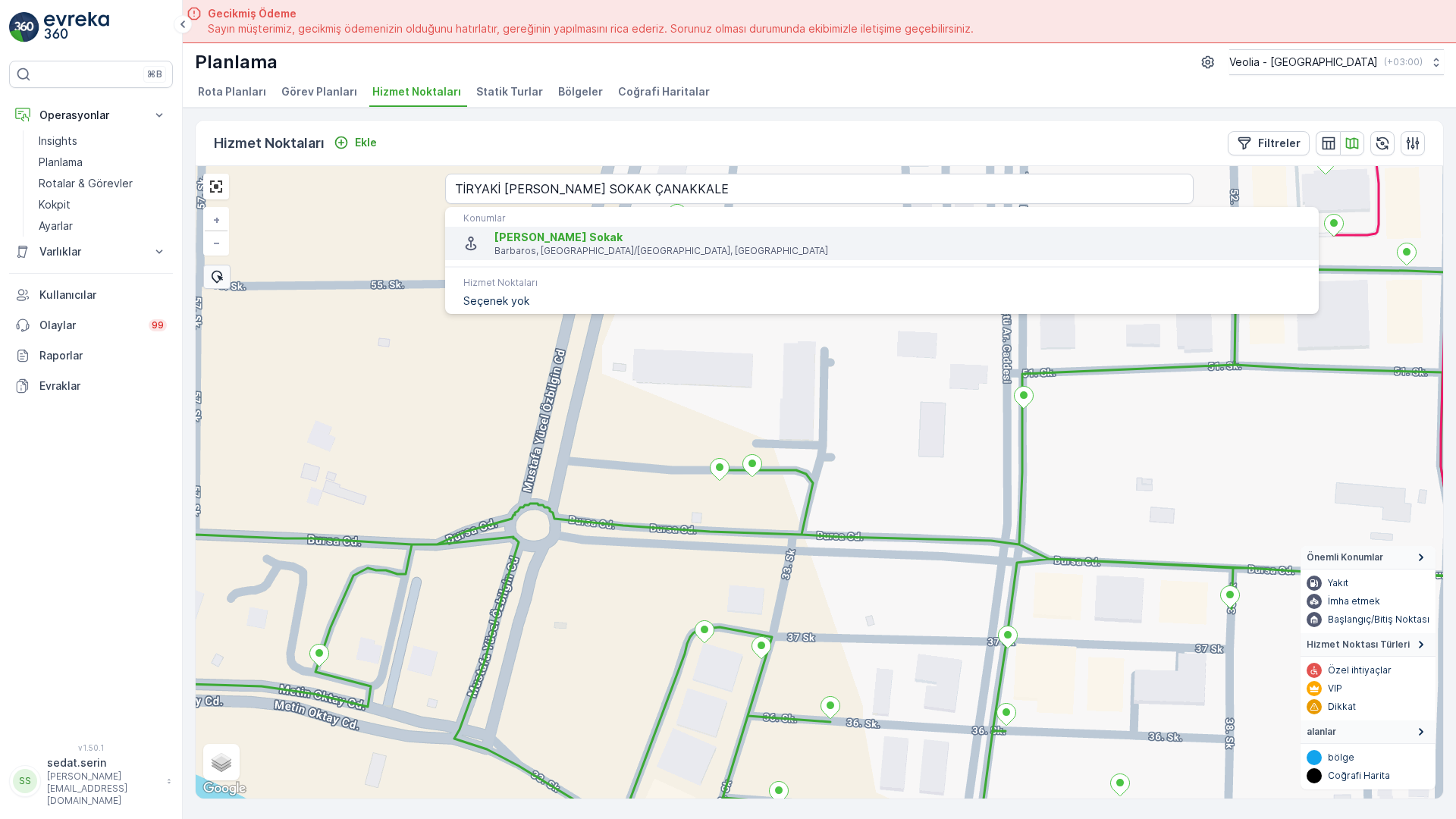
click at [494, 230] on span "[PERSON_NAME] Sokak" at bounding box center [901, 237] width 812 height 15
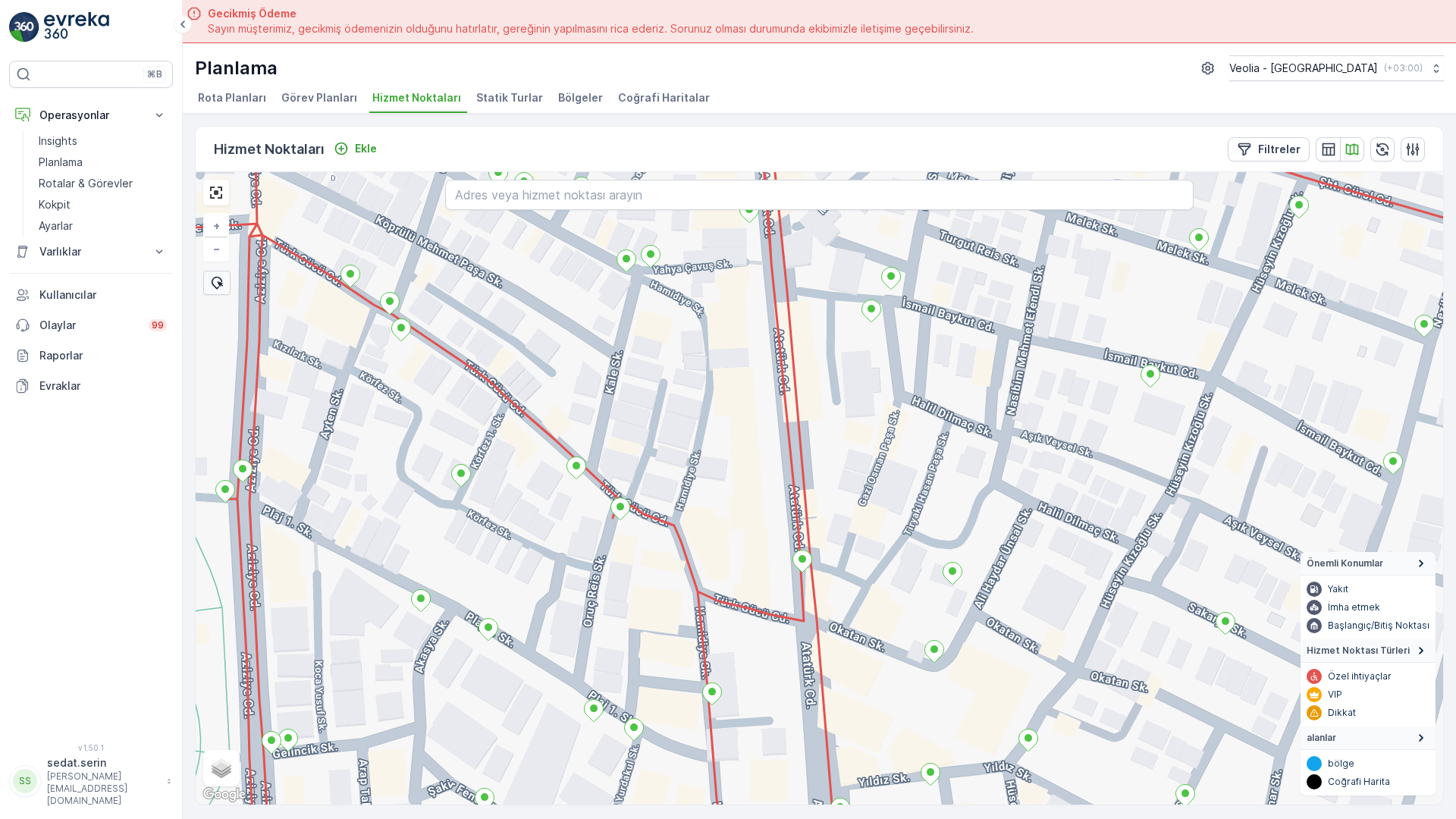
scroll to position [6, 0]
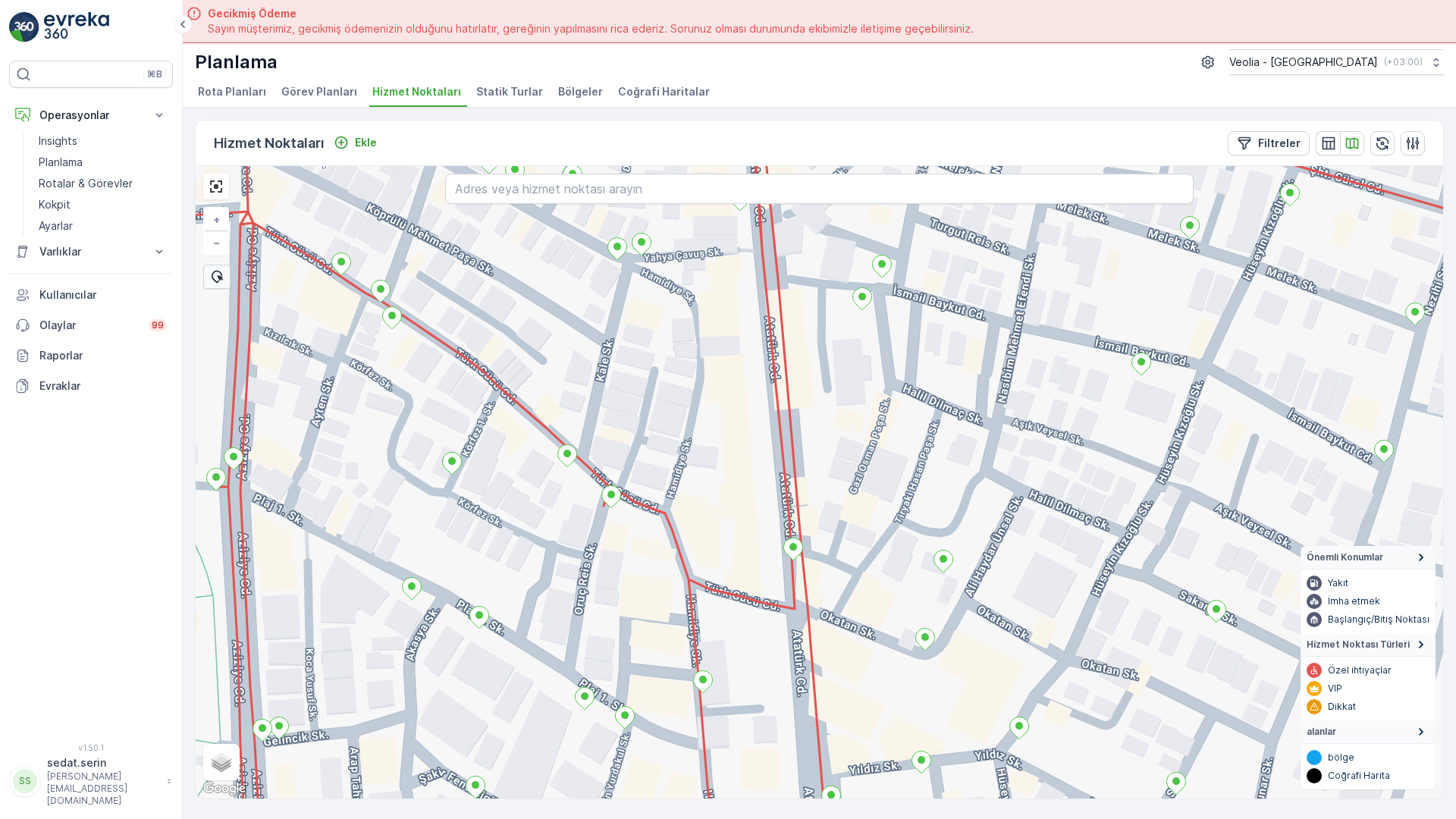
drag, startPoint x: 534, startPoint y: 390, endPoint x: 525, endPoint y: 384, distance: 10.8
click at [525, 384] on div "+ − Uydu Yol haritası Arazi Karışık Leaflet Klavye kısayolları Harita Verileri …" at bounding box center [819, 483] width 1247 height 633
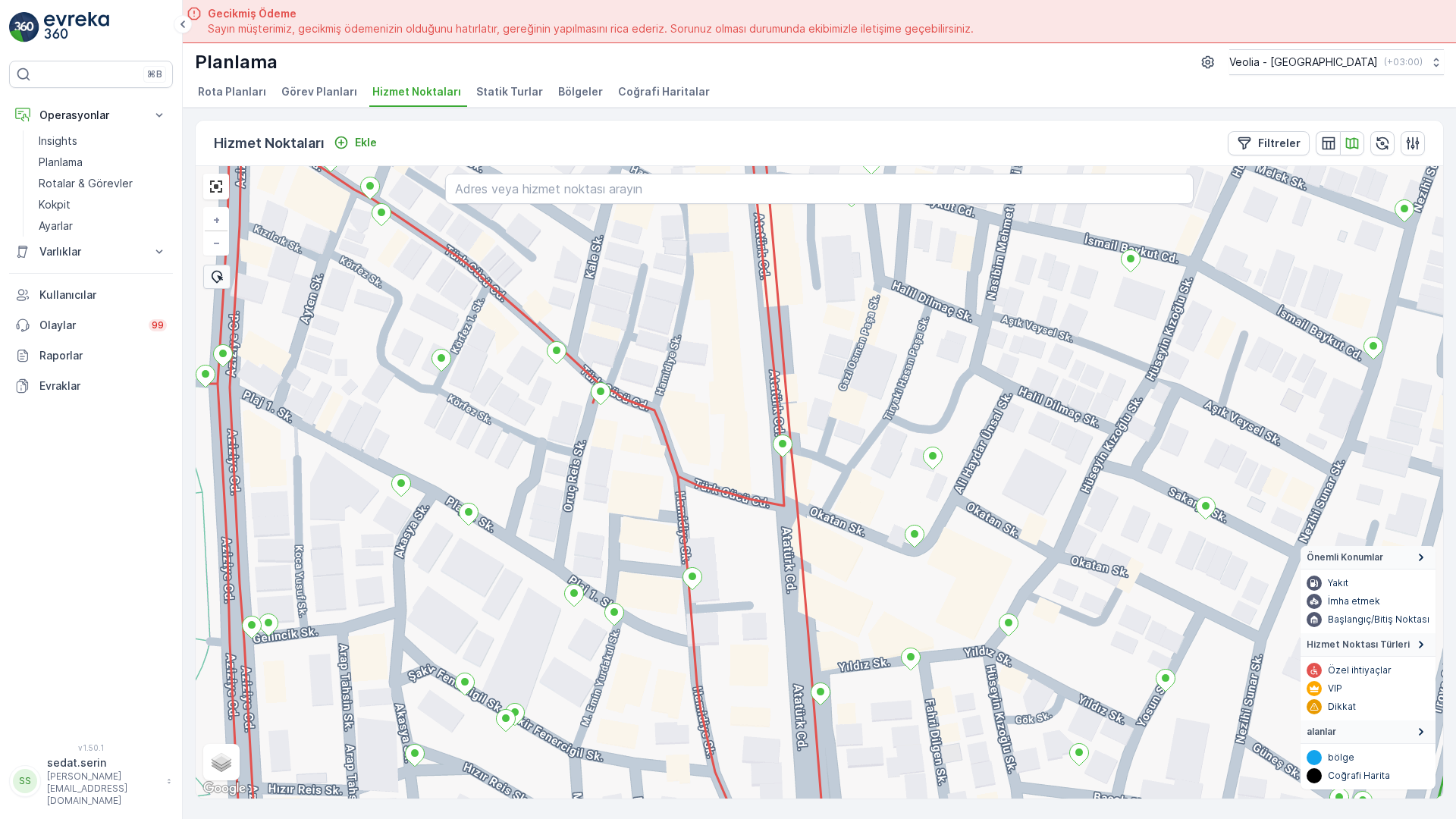
drag, startPoint x: 454, startPoint y: 621, endPoint x: 444, endPoint y: 518, distance: 103.5
click at [444, 518] on div "+ − Uydu Yol haritası Arazi Karışık Leaflet Klavye kısayolları Harita Verileri …" at bounding box center [819, 483] width 1247 height 633
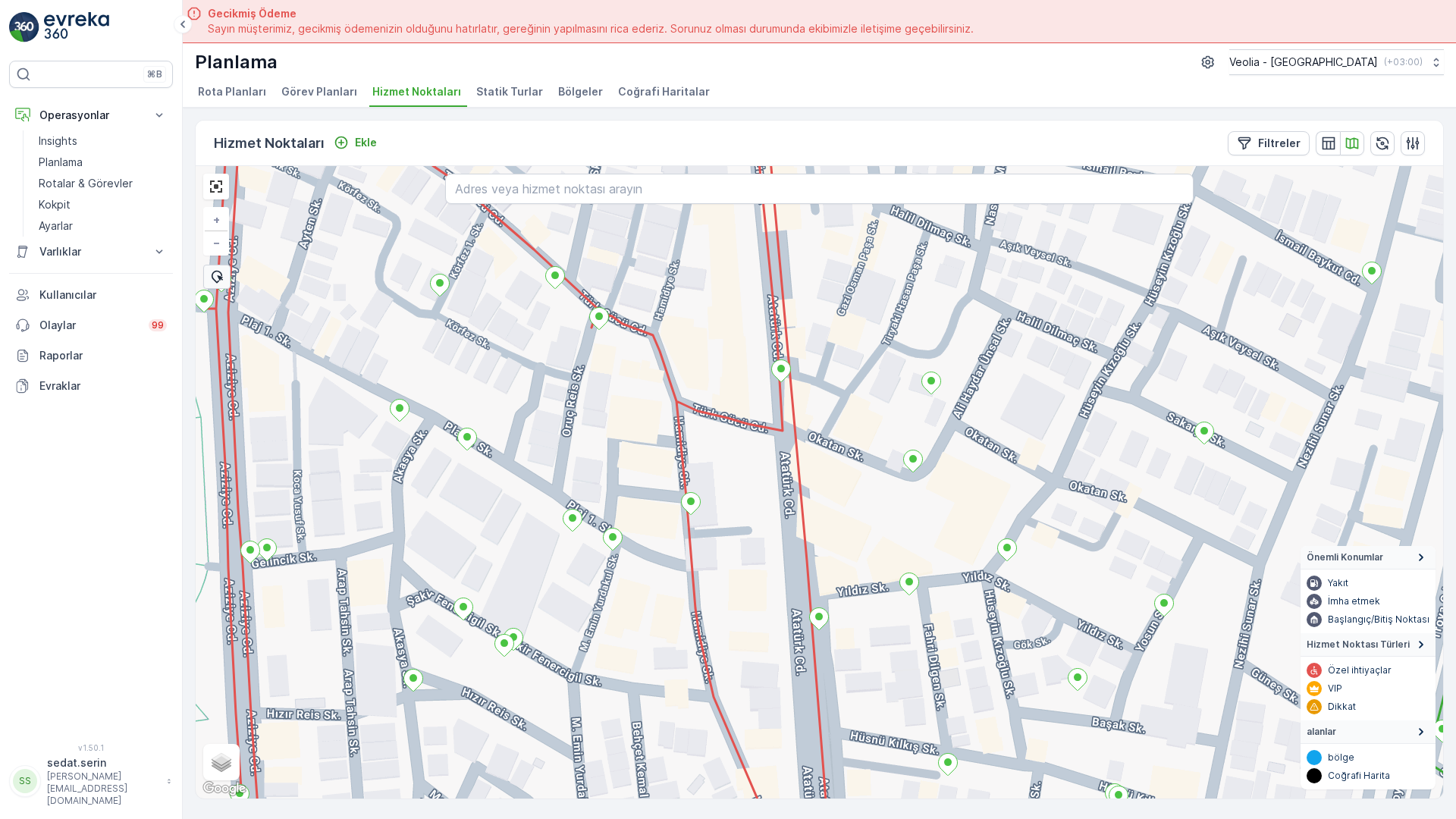
drag, startPoint x: 914, startPoint y: 635, endPoint x: 912, endPoint y: 560, distance: 75.0
click at [912, 560] on div "+ − Uydu Yol haritası Arazi Karışık Leaflet Klavye kısayolları Harita Verileri …" at bounding box center [819, 483] width 1247 height 633
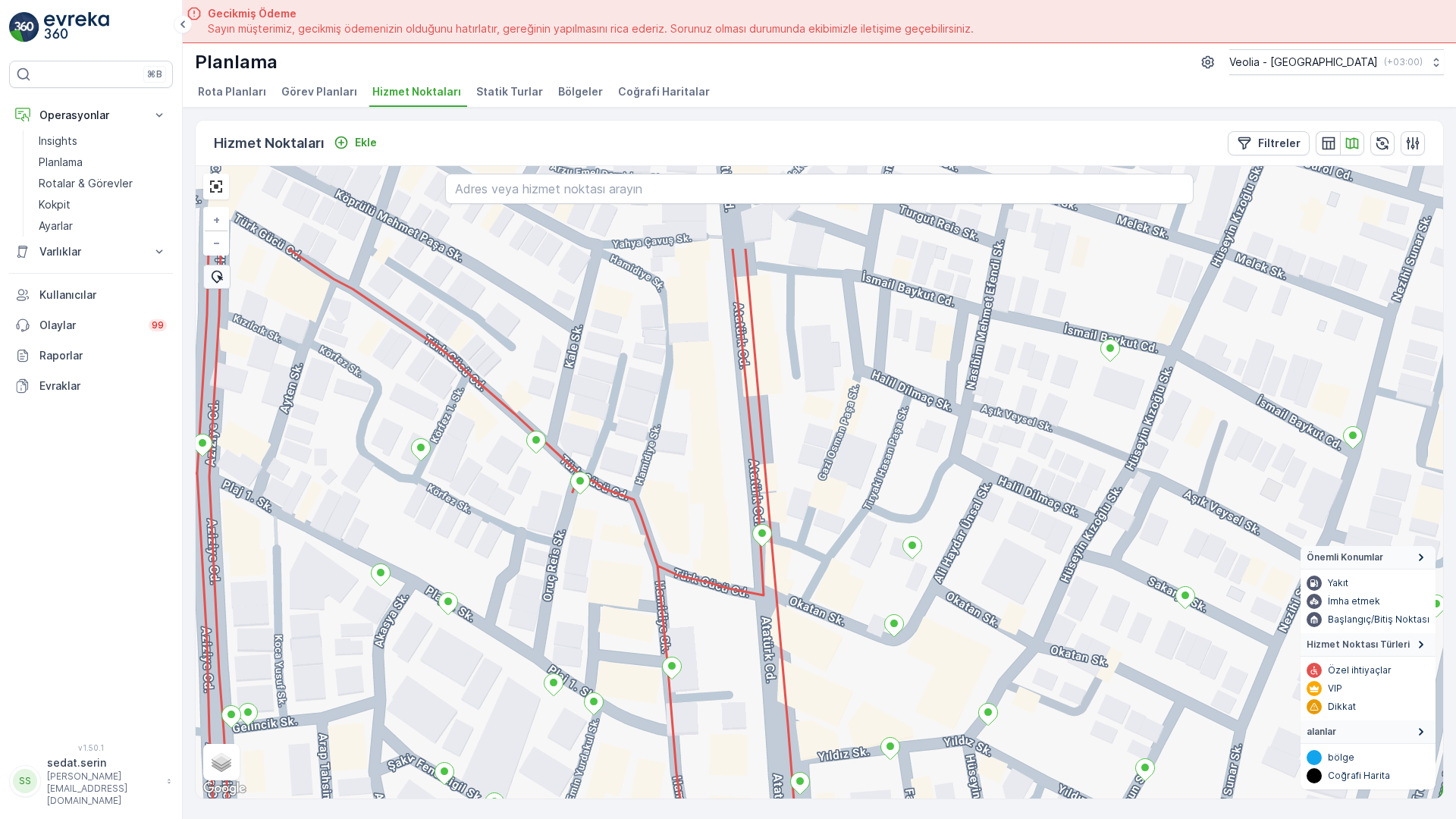
drag, startPoint x: 737, startPoint y: 237, endPoint x: 716, endPoint y: 405, distance: 169.3
click at [716, 405] on div "+ − Uydu Yol haritası Arazi Karışık Leaflet Klavye kısayolları Harita Verileri …" at bounding box center [819, 483] width 1247 height 633
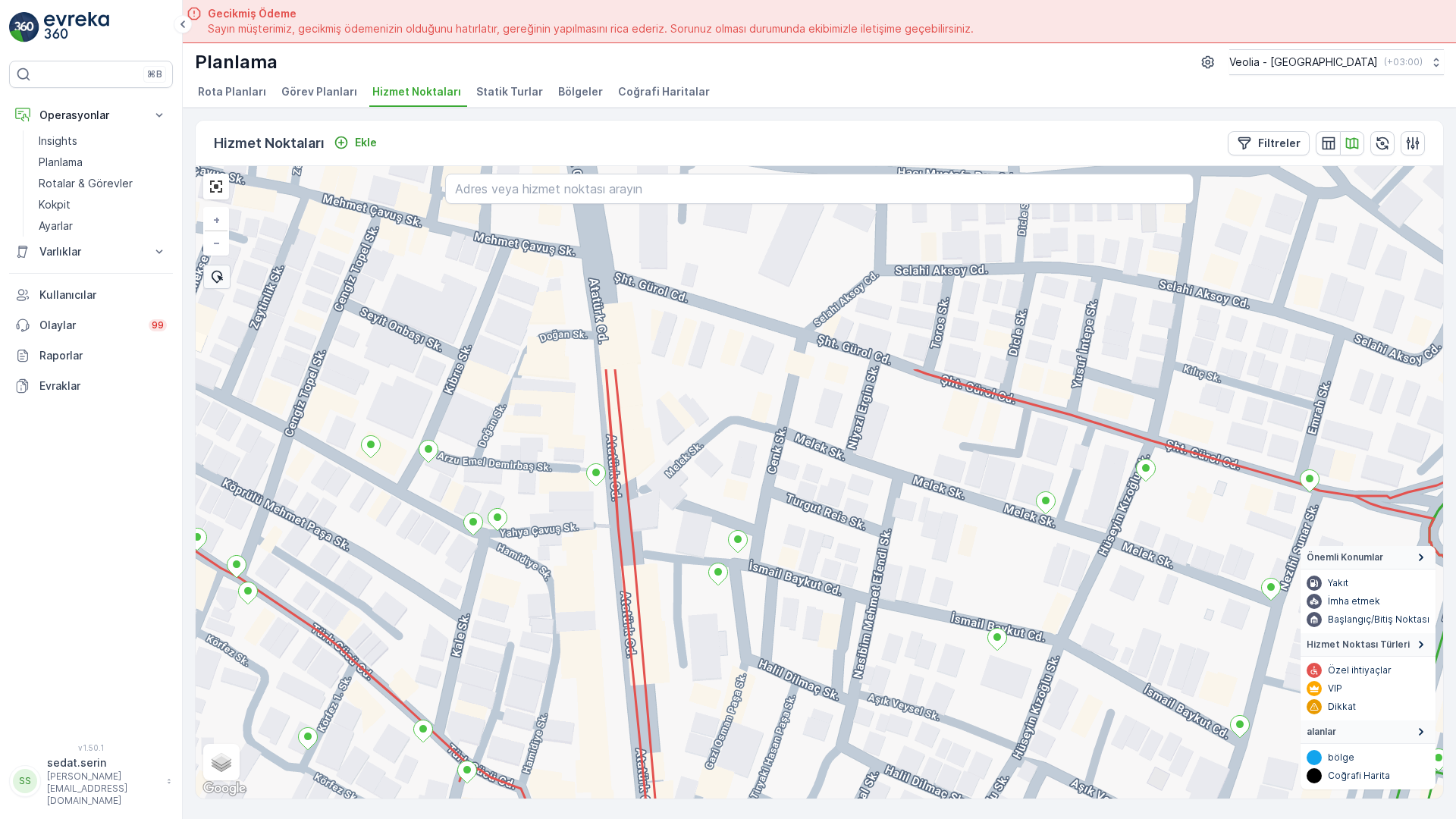
drag, startPoint x: 833, startPoint y: 230, endPoint x: 721, endPoint y: 515, distance: 306.2
click at [721, 515] on div "+ − Uydu Yol haritası Arazi Karışık Leaflet Klavye kısayolları Harita Verileri …" at bounding box center [819, 483] width 1247 height 633
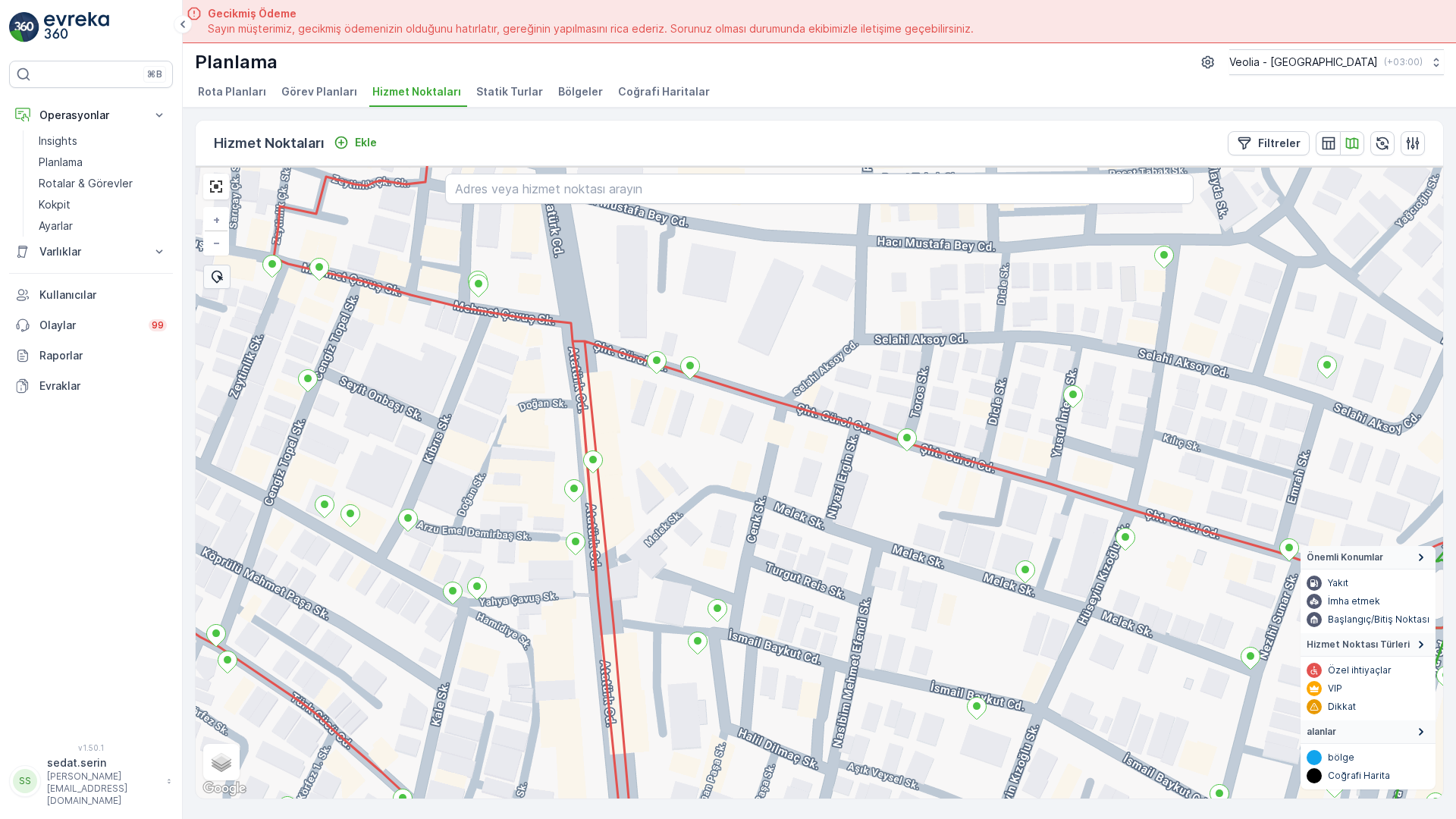
drag, startPoint x: 735, startPoint y: 255, endPoint x: 712, endPoint y: 329, distance: 77.5
click at [712, 329] on div "+ − Uydu Yol haritası Arazi Karışık Leaflet Klavye kısayolları Harita Verileri …" at bounding box center [819, 483] width 1247 height 633
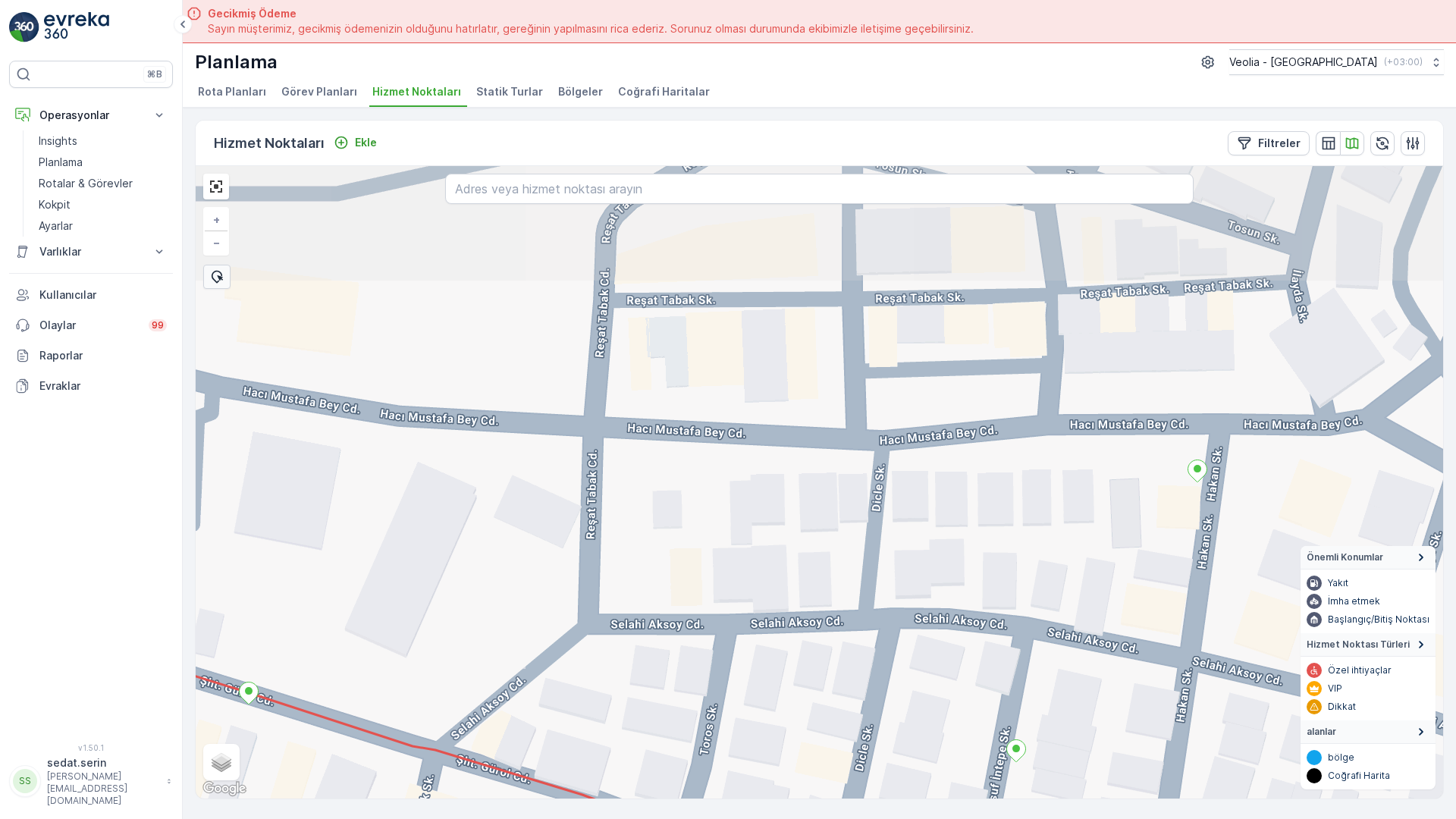
drag, startPoint x: 847, startPoint y: 208, endPoint x: 657, endPoint y: 463, distance: 318.0
click at [630, 508] on div "+ − Uydu Yol haritası Arazi Karışık Leaflet Klavye kısayolları Harita Verileri …" at bounding box center [819, 483] width 1247 height 633
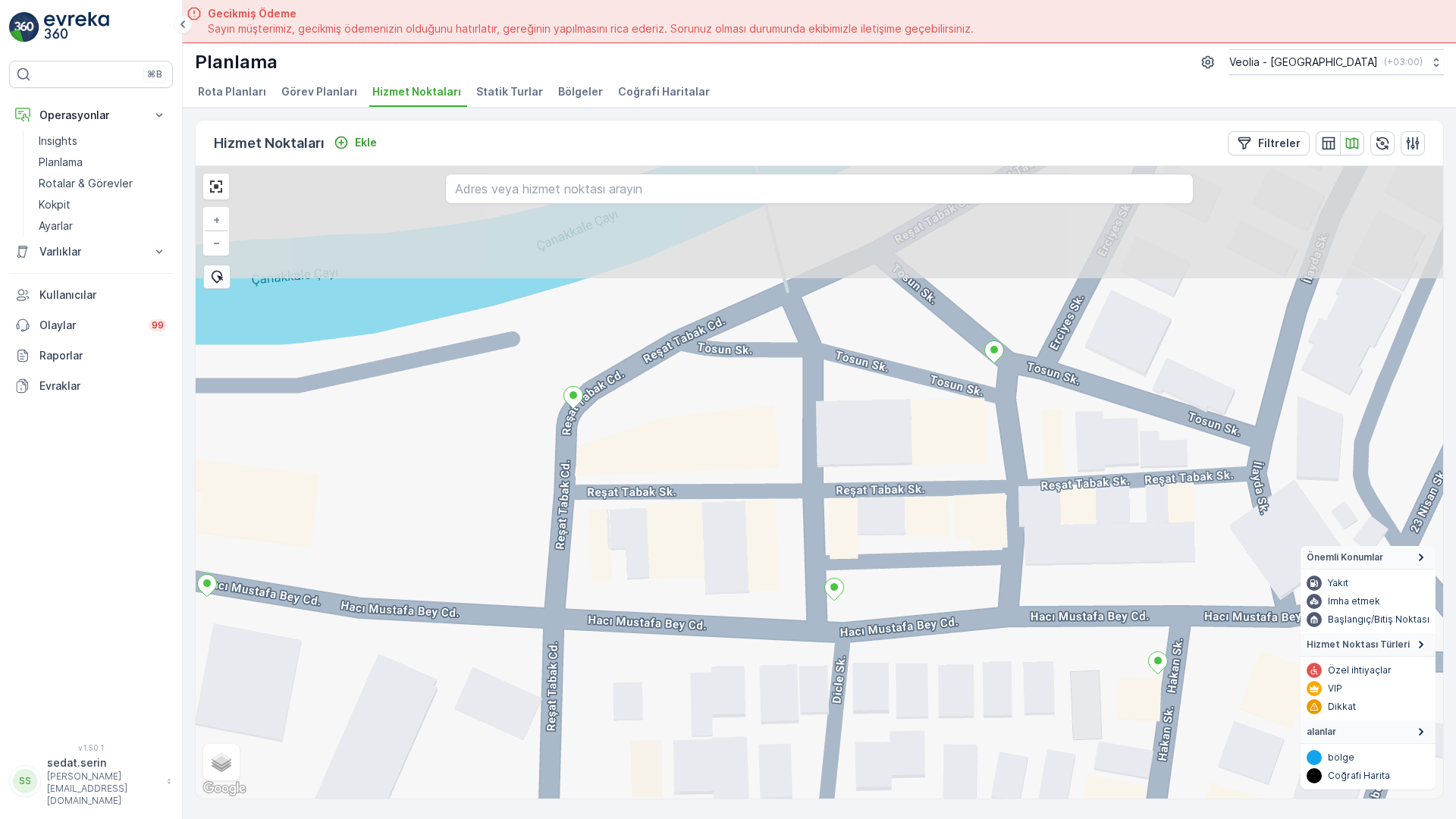
drag, startPoint x: 767, startPoint y: 420, endPoint x: 748, endPoint y: 545, distance: 126.4
click at [748, 545] on div "+ − Uydu Yol haritası Arazi Karışık Leaflet Klavye kısayolları Harita Verileri …" at bounding box center [819, 483] width 1247 height 633
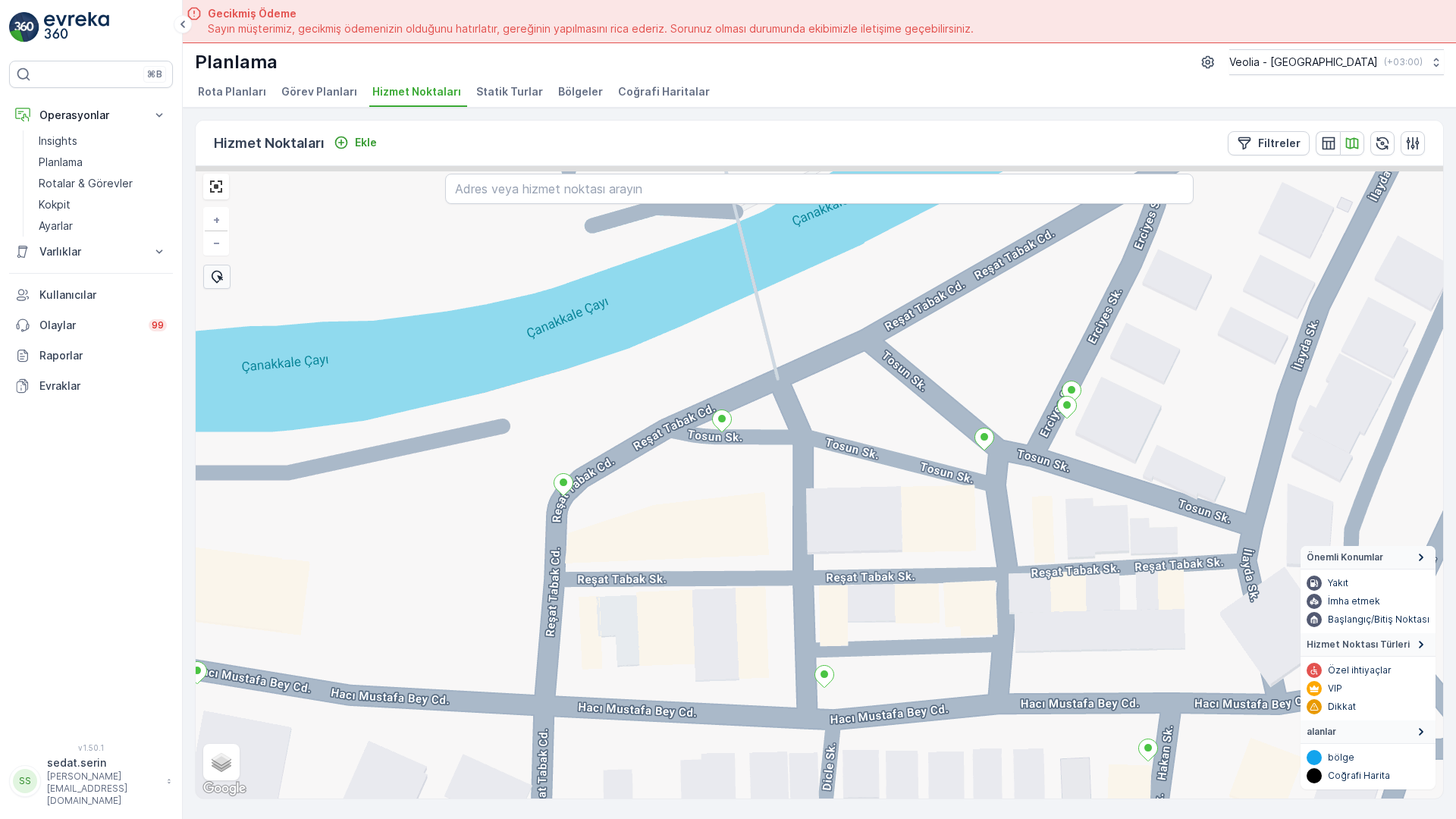
drag, startPoint x: 742, startPoint y: 369, endPoint x: 732, endPoint y: 463, distance: 94.5
click at [732, 463] on div "+ − Uydu Yol haritası Arazi Karışık Leaflet Klavye kısayolları Harita Verileri …" at bounding box center [819, 483] width 1247 height 633
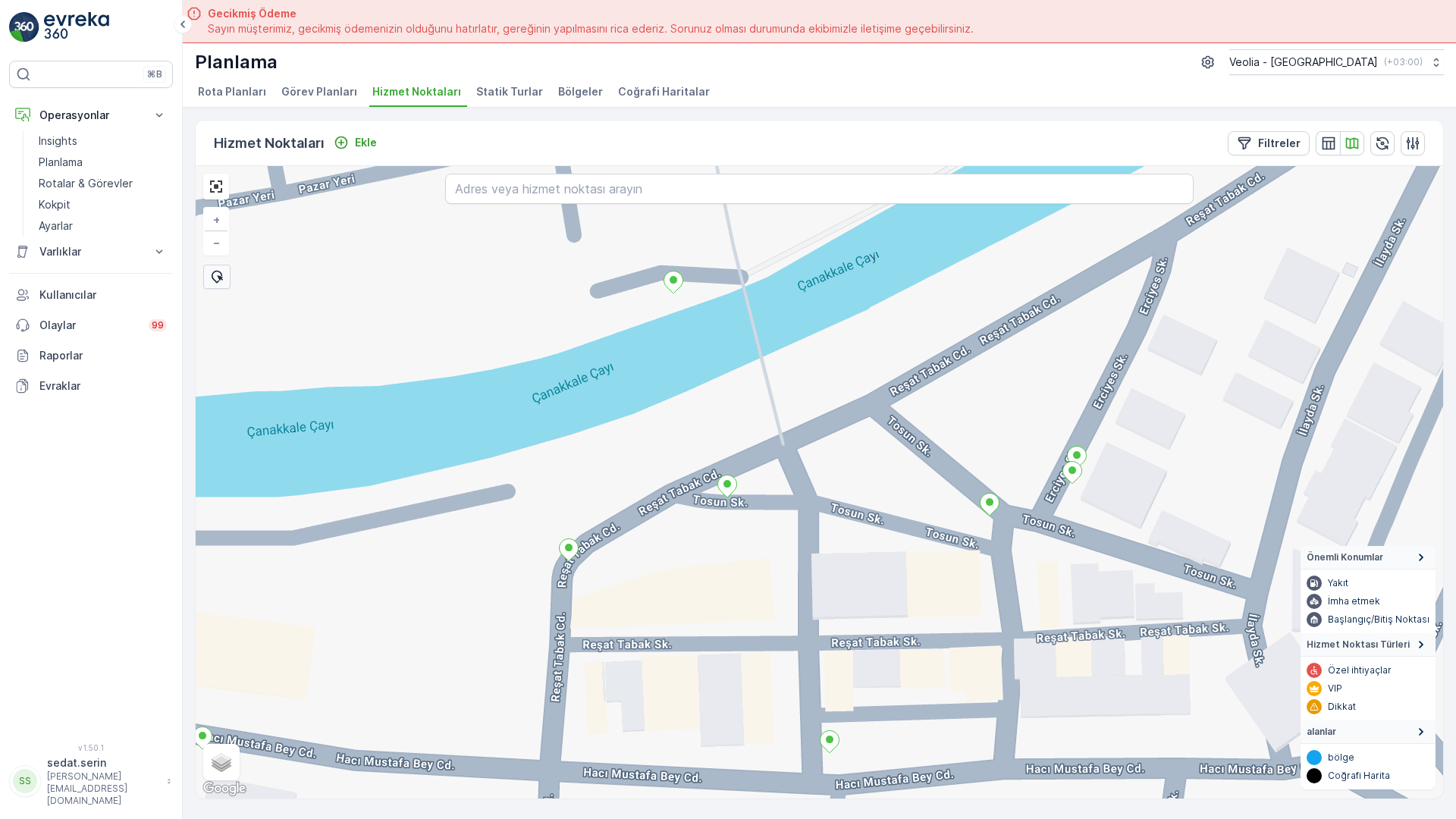
drag, startPoint x: 528, startPoint y: 327, endPoint x: 534, endPoint y: 384, distance: 57.3
click at [534, 384] on div "+ − Uydu Yol haritası Arazi Karışık Leaflet Klavye kısayolları Harita Verileri …" at bounding box center [819, 483] width 1247 height 633
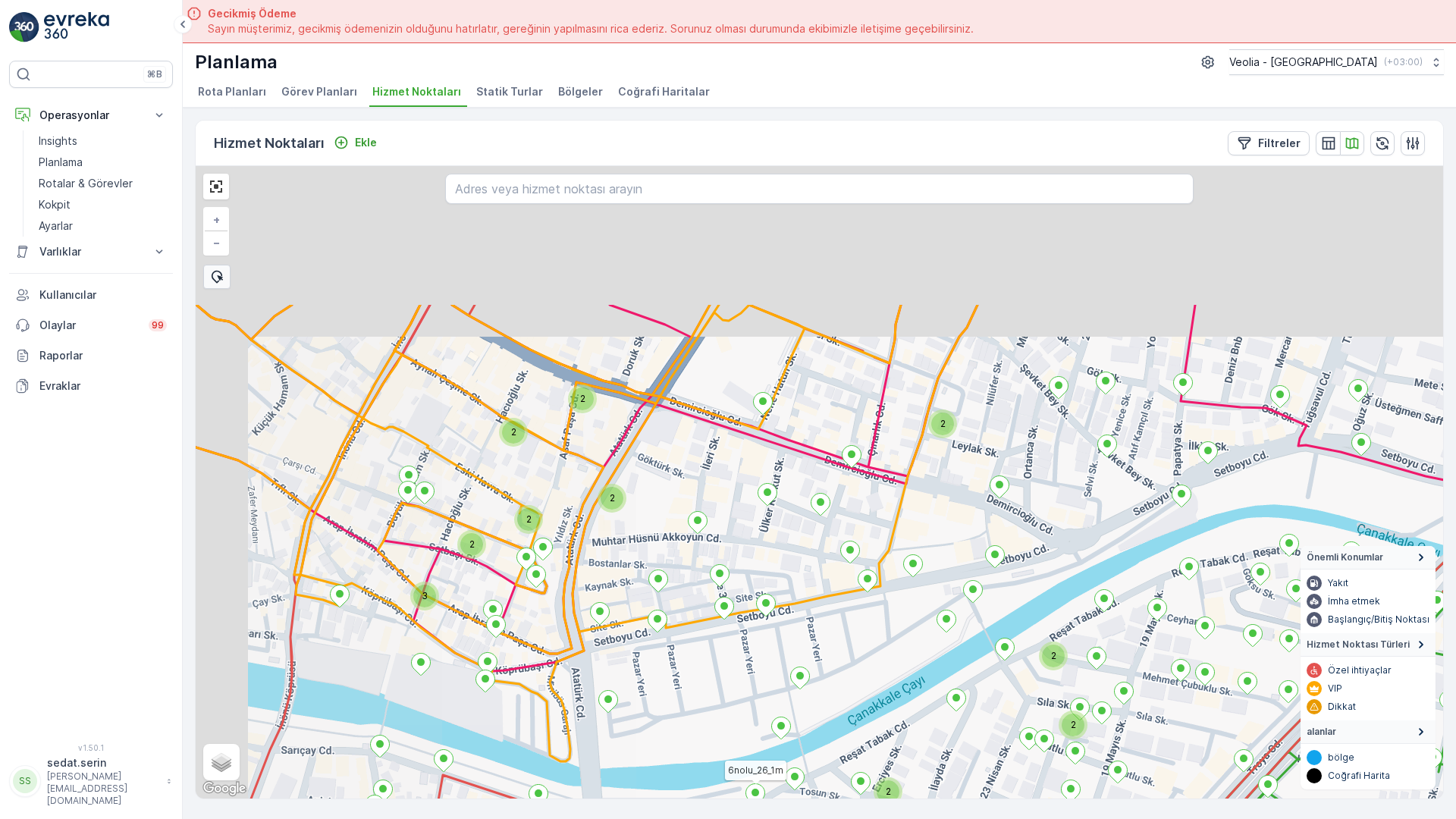
drag, startPoint x: 534, startPoint y: 452, endPoint x: 701, endPoint y: 498, distance: 173.2
click at [687, 664] on div "3 2 2 2 2 2 2 2 2 2 2 2 2 2 2 2 2 2 2 3 2 2 2 2 6nolu_26_1m + − Uydu Yol harita…" at bounding box center [819, 483] width 1247 height 633
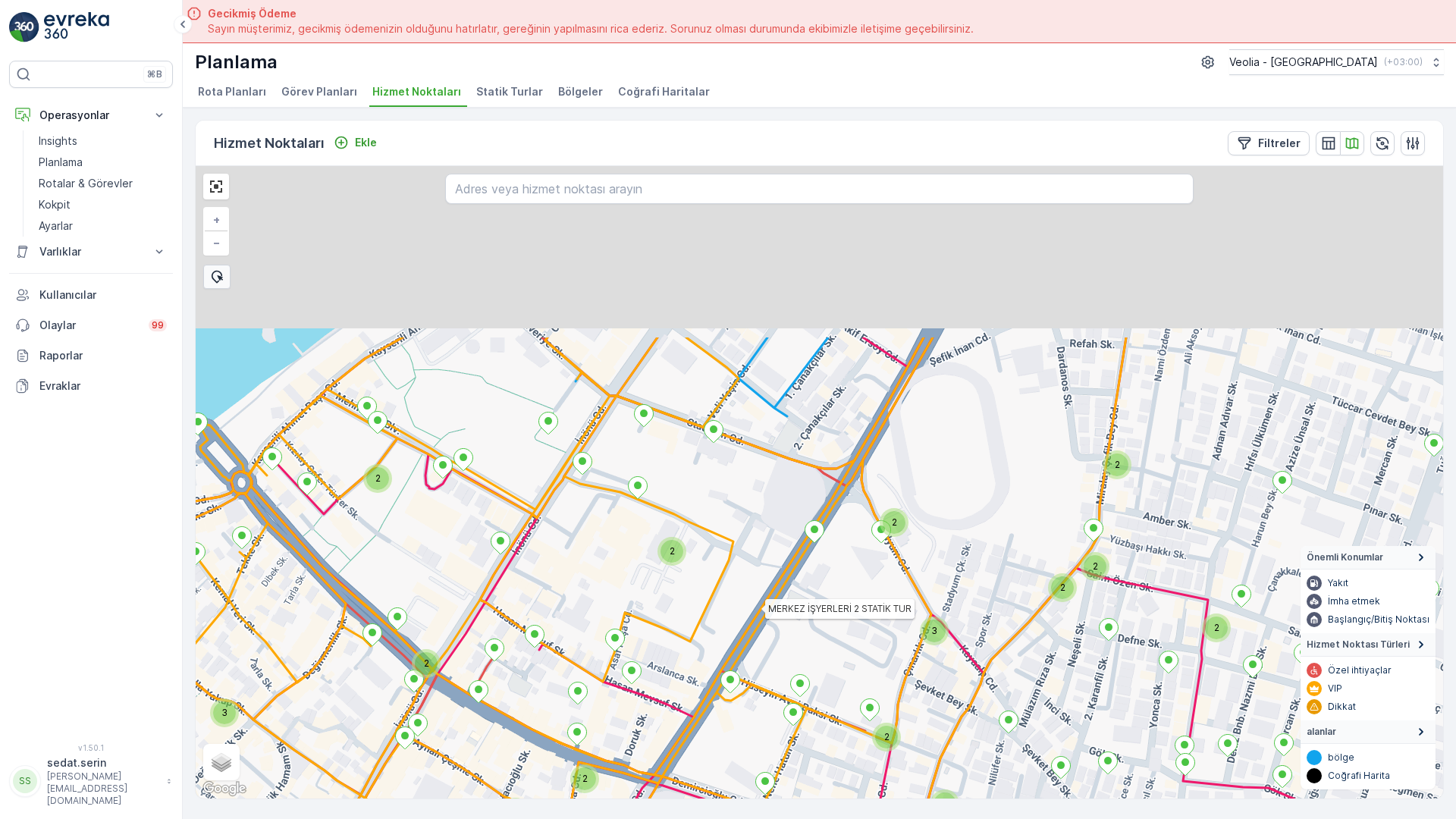
drag, startPoint x: 632, startPoint y: 437, endPoint x: 547, endPoint y: 673, distance: 250.8
click at [547, 673] on icon at bounding box center [544, 739] width 1164 height 804
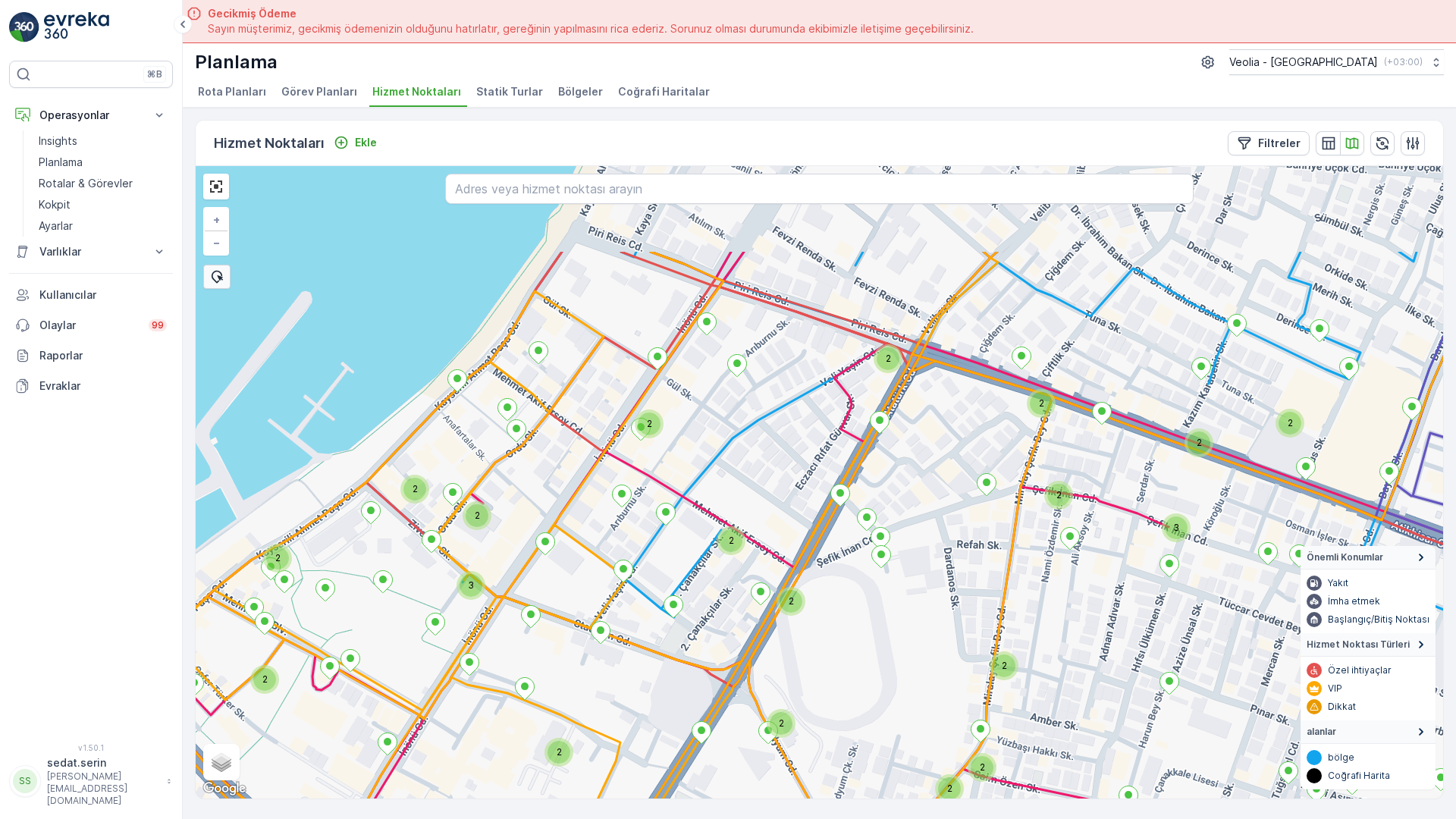
drag, startPoint x: 582, startPoint y: 356, endPoint x: 489, endPoint y: 524, distance: 192.0
click at [489, 524] on div "2 2 2 2 2 2 2 2 2 2 3 2 2 2 2 2 3 2 2 2 2 2 3 2 2 2 2 2 2 2 2 3 2 + − Uydu Yol …" at bounding box center [819, 483] width 1247 height 633
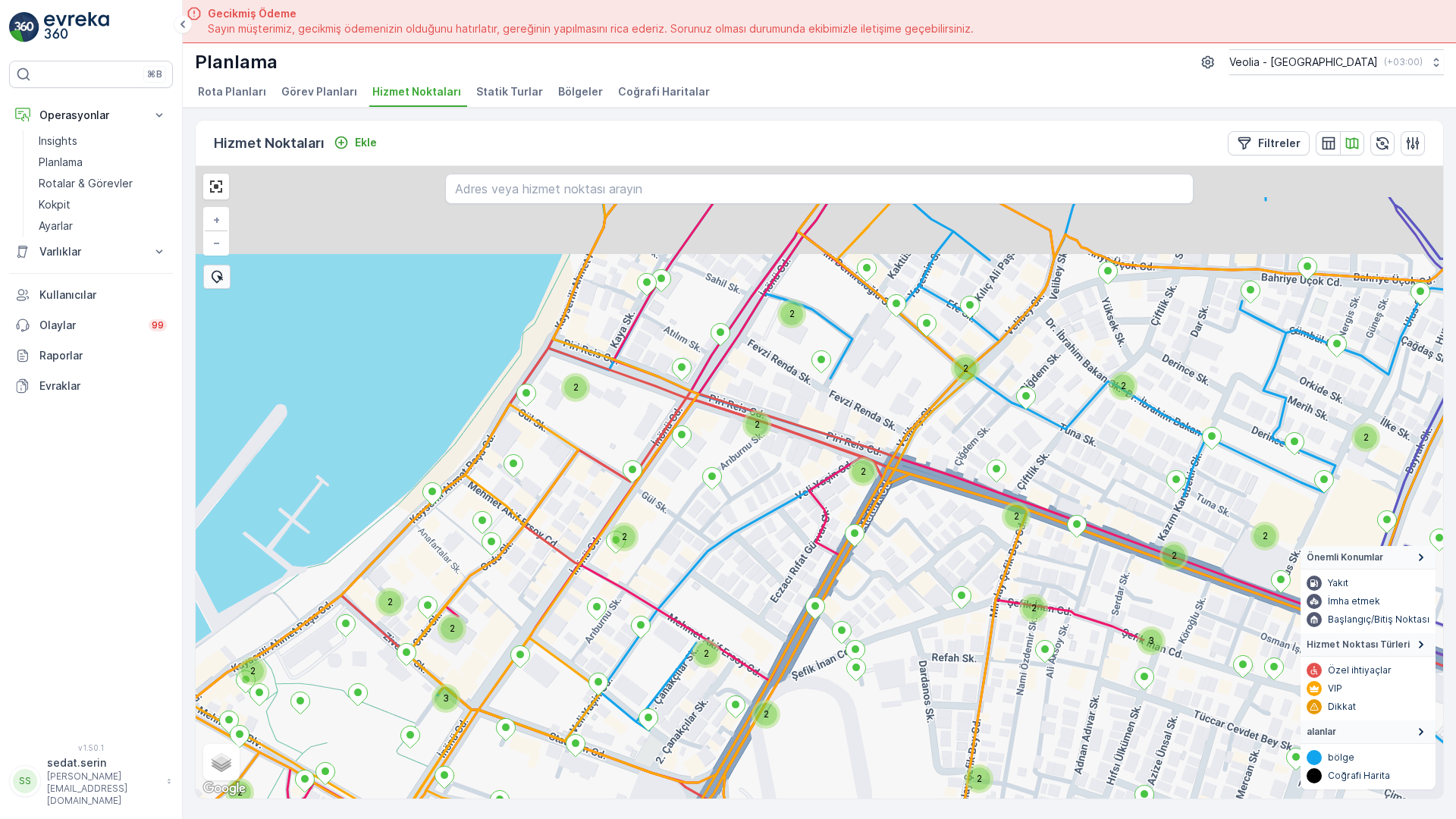
drag, startPoint x: 743, startPoint y: 336, endPoint x: 632, endPoint y: 601, distance: 287.3
click at [654, 636] on div "2 2 2 2 2 3 2 2 2 2 2 2 2 2 2 3 2 2 2 2 2 2 2 2 3 2 2 2 2 2 2 2 + − Uydu Yol ha…" at bounding box center [819, 483] width 1247 height 633
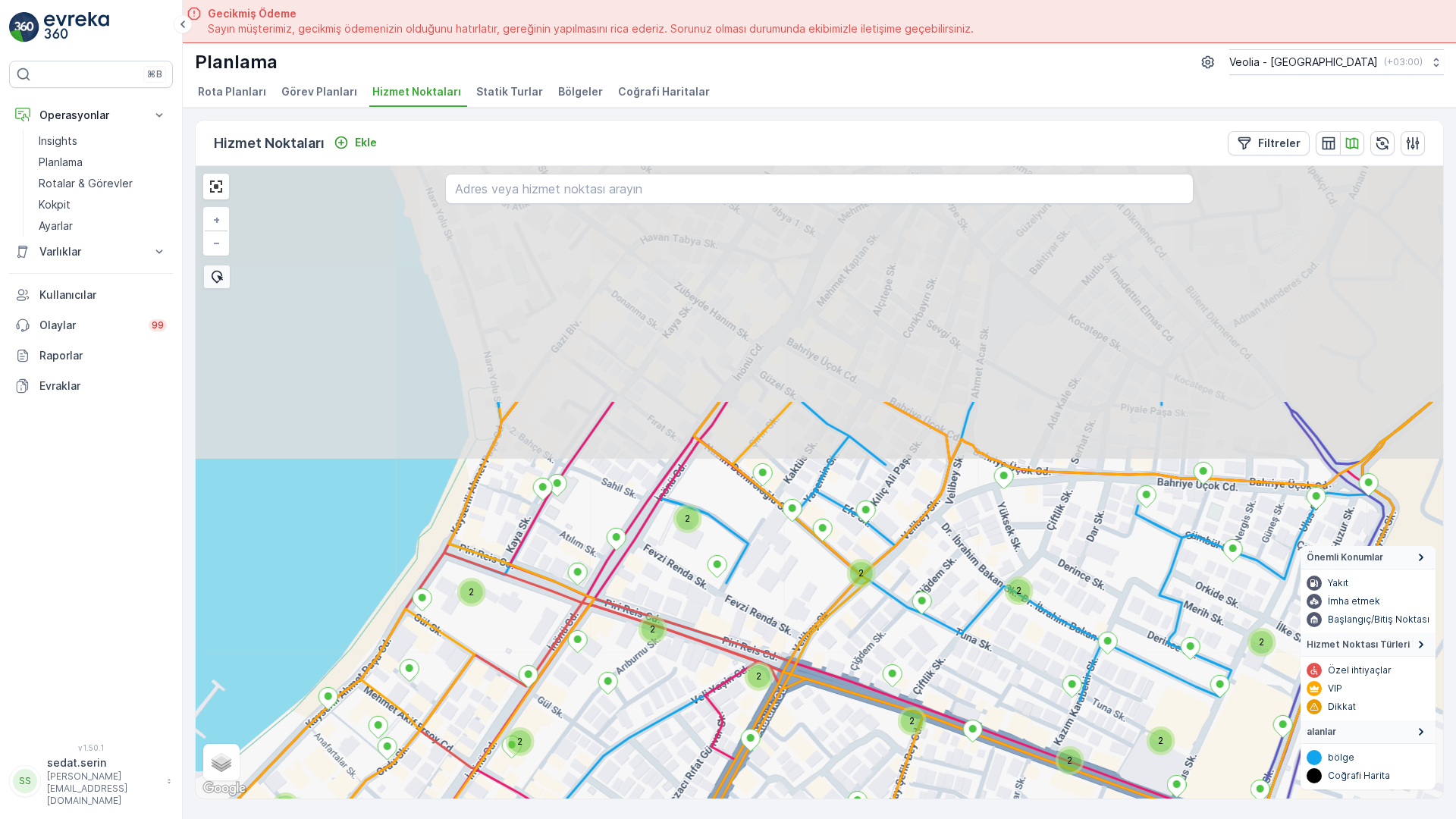
click at [718, 574] on div "2 2 2 2 2 3 2 2 2 2 2 2 2 2 2 3 2 2 2 2 2 2 2 2 3 2 2 2 2 2 2 2 + − Uydu Yol ha…" at bounding box center [819, 483] width 1247 height 633
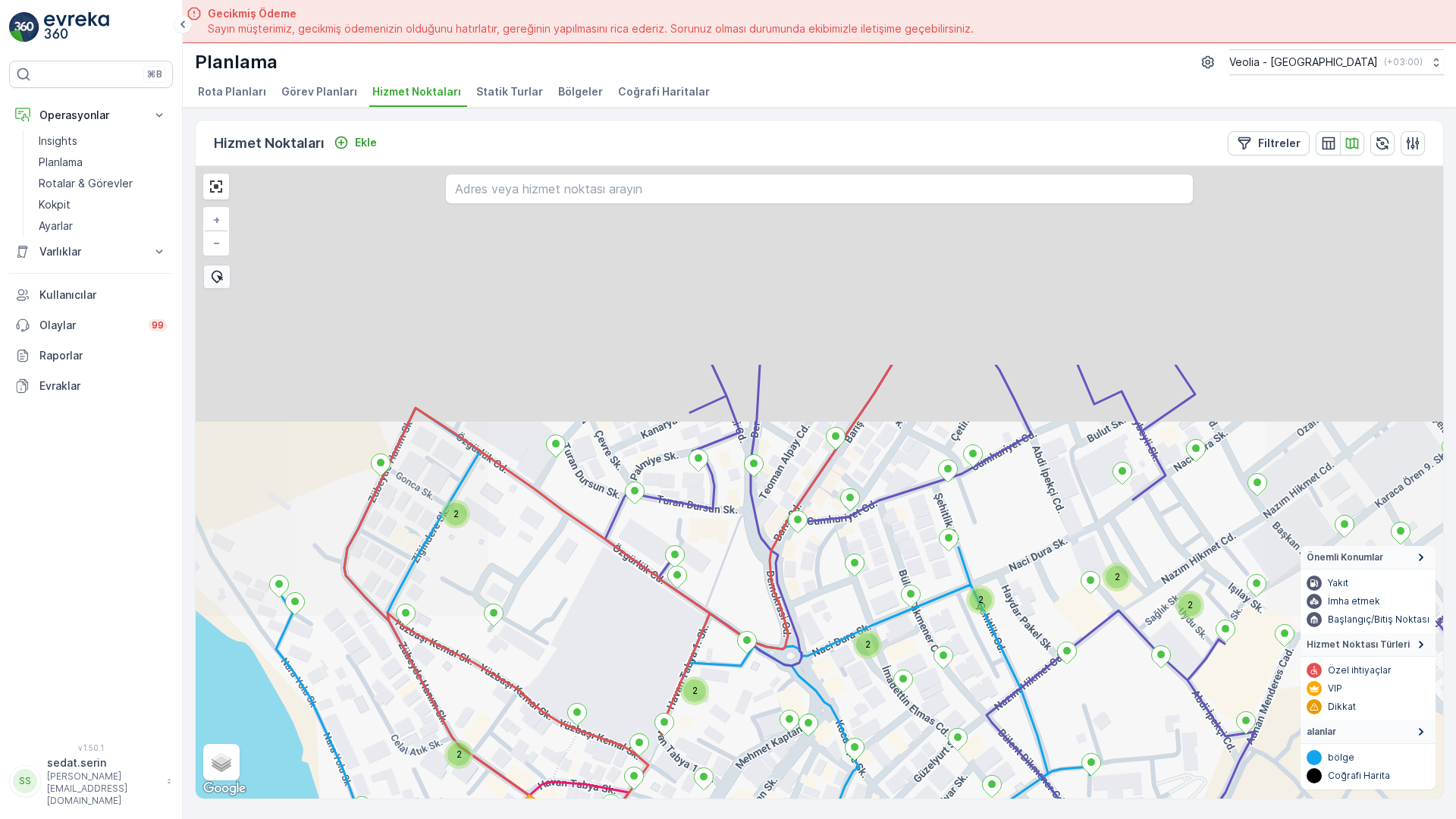
drag, startPoint x: 543, startPoint y: 571, endPoint x: 559, endPoint y: 538, distance: 36.7
click at [532, 603] on div "2 2 2 2 2 2 2 2 2 3 2 2 2 2 2 2 2 2 2 2 2 2 2 2 + − Uydu Yol haritası Arazi Kar…" at bounding box center [819, 483] width 1247 height 633
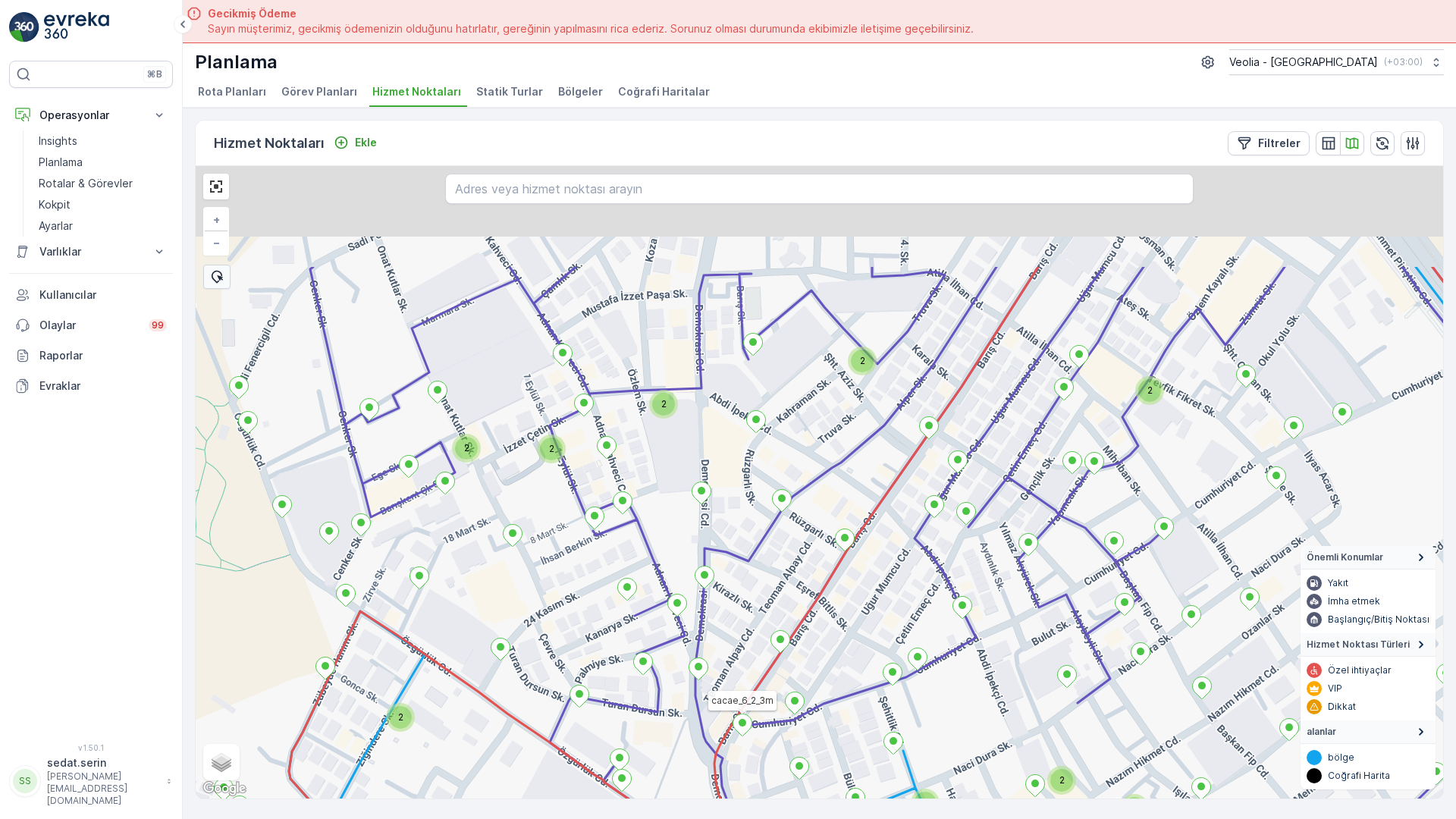
click at [733, 713] on icon at bounding box center [742, 724] width 20 height 23
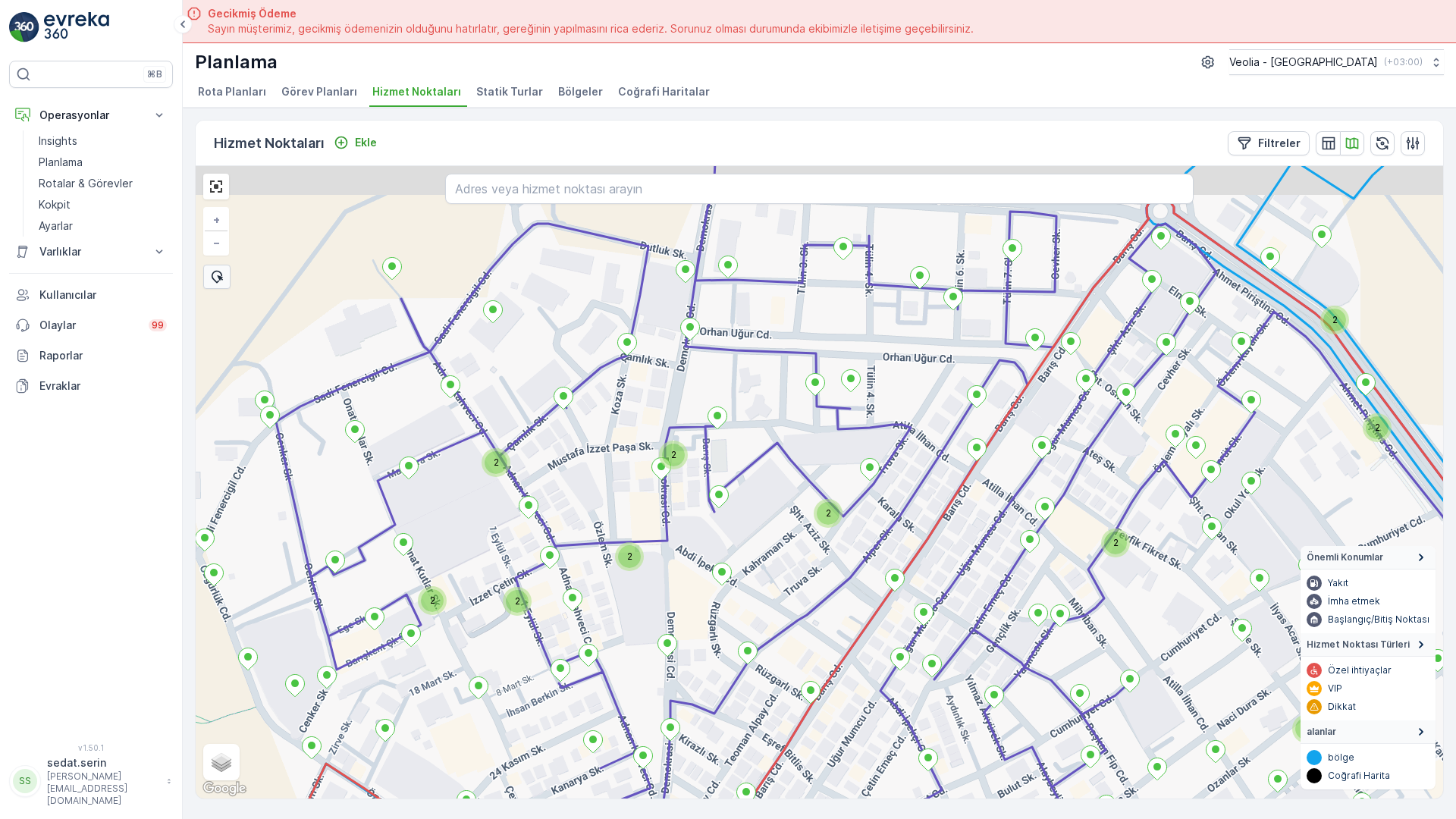
drag, startPoint x: 594, startPoint y: 354, endPoint x: 563, endPoint y: 452, distance: 102.8
click at [564, 486] on div "2 2 2 2 2 2 2 2 2 2 2 2 2 2 2 2 2 2 2 2 2 2 cacae_6_2_3m + − Uydu Yol haritası …" at bounding box center [819, 483] width 1247 height 633
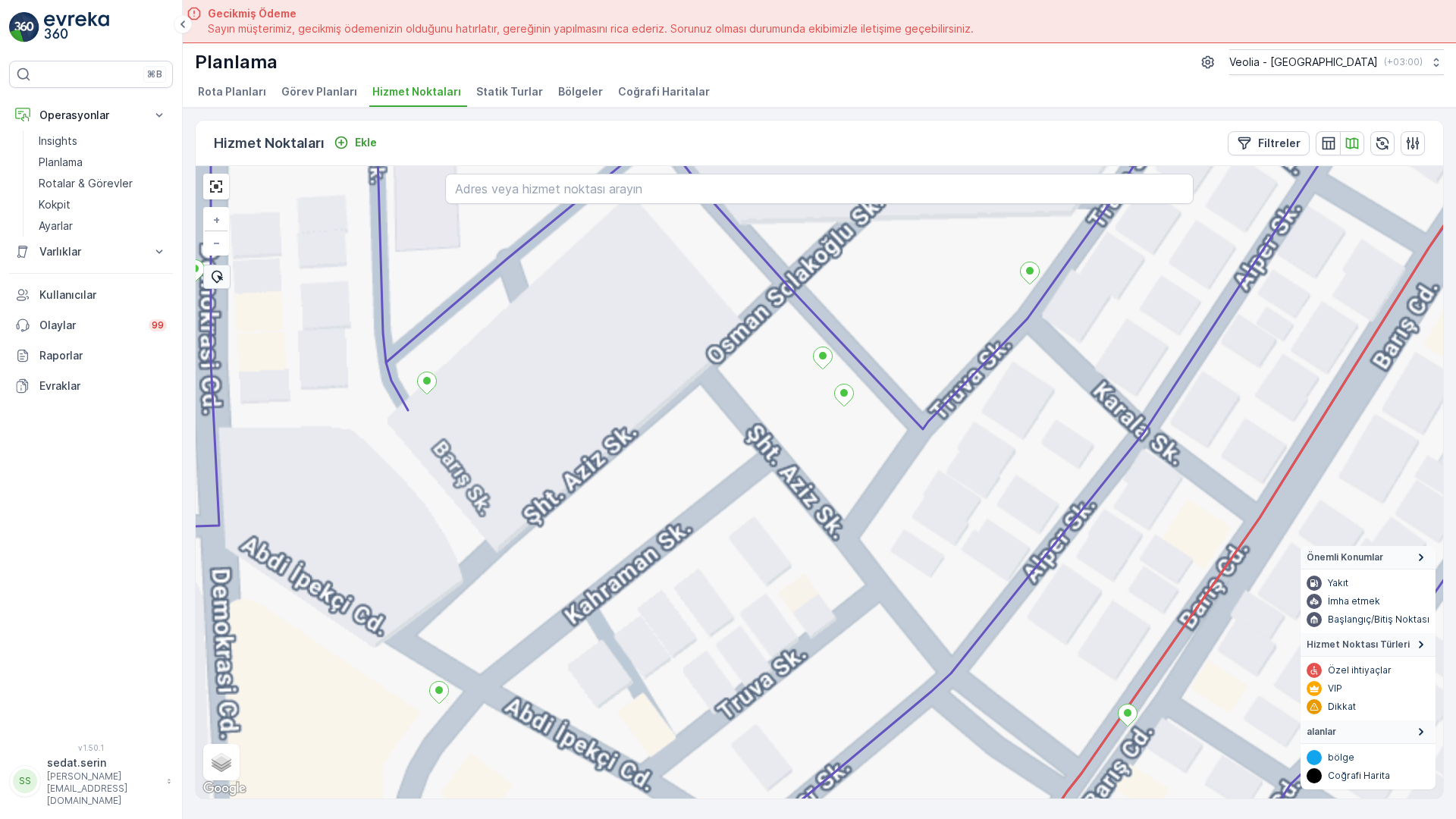
drag, startPoint x: 716, startPoint y: 429, endPoint x: 648, endPoint y: 536, distance: 126.8
click at [648, 545] on div "+ − Uydu Yol haritası Arazi Karışık Leaflet Klavye kısayolları Harita Verileri …" at bounding box center [819, 483] width 1247 height 633
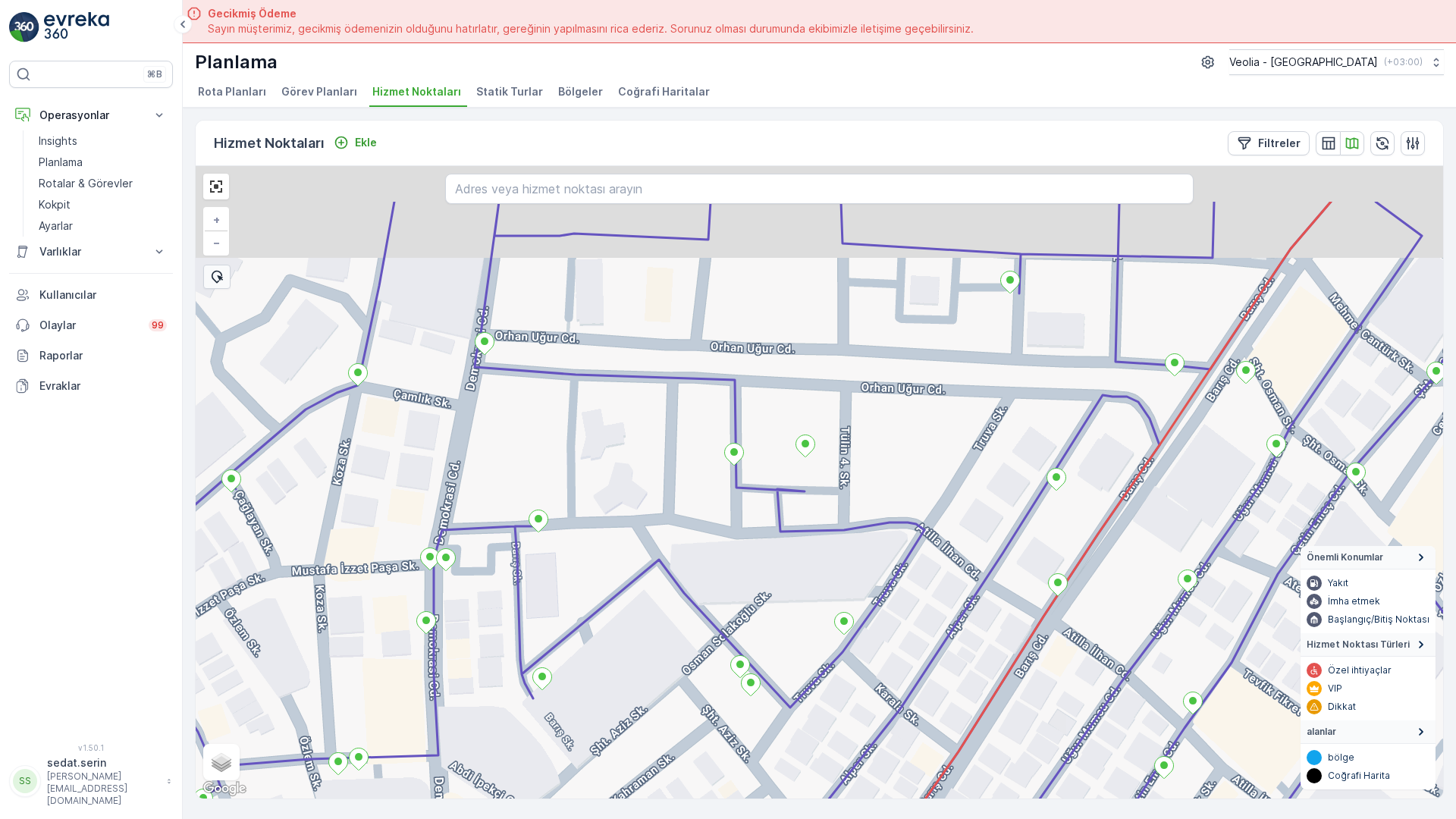
drag, startPoint x: 647, startPoint y: 499, endPoint x: 626, endPoint y: 544, distance: 49.7
click at [626, 544] on div "+ − Uydu Yol haritası Arazi Karışık Leaflet Klavye kısayolları Harita Verileri …" at bounding box center [819, 483] width 1247 height 633
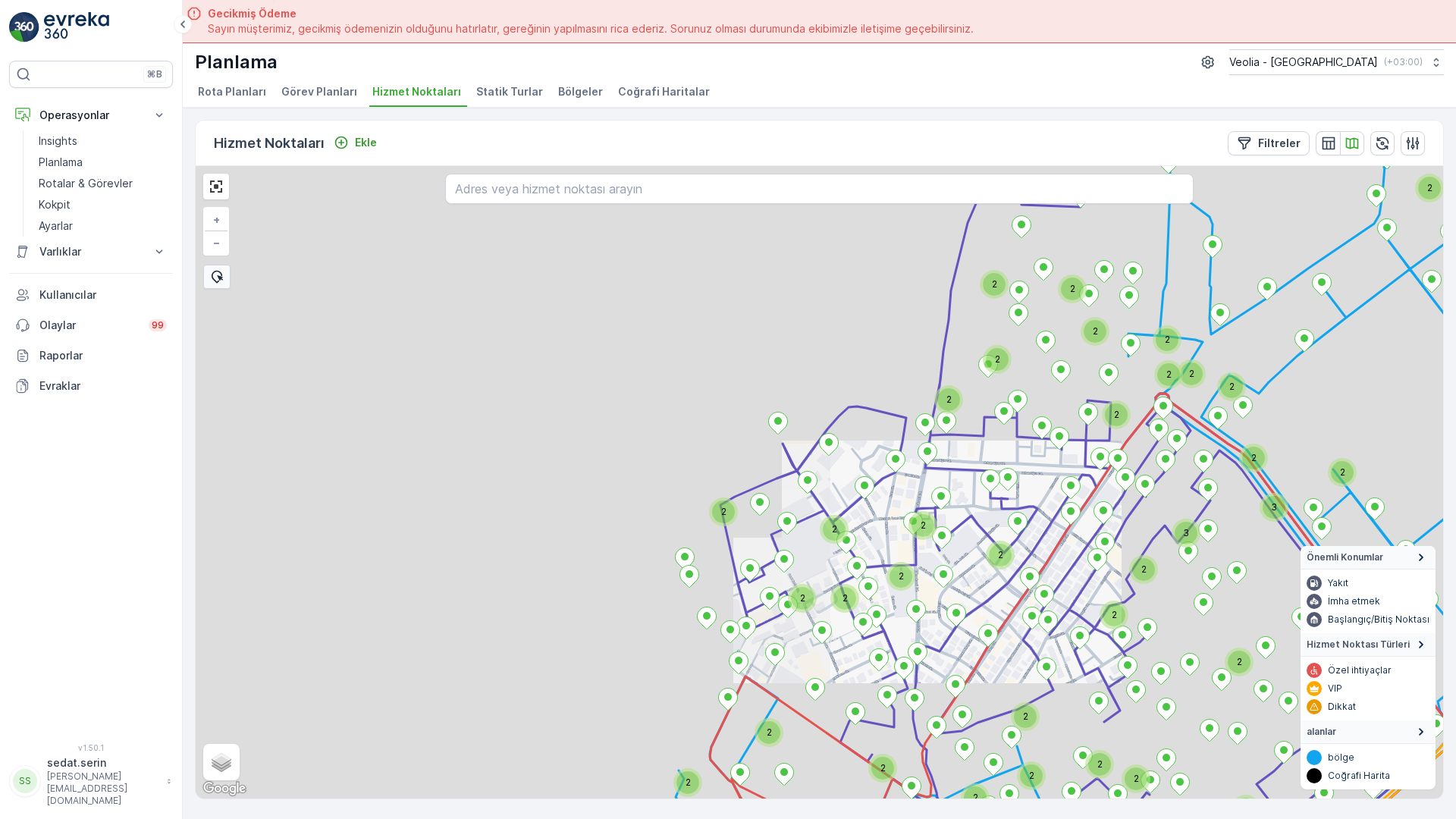
click at [673, 310] on div "2 2 2 2 2 2 2 2 2 2 2 2 2 3 2 2 2 2 3 2 2 2 2 2 2 2 2 2 2 3 2 2 2 2 2 3 2 2 2 2…" at bounding box center [819, 483] width 1247 height 633
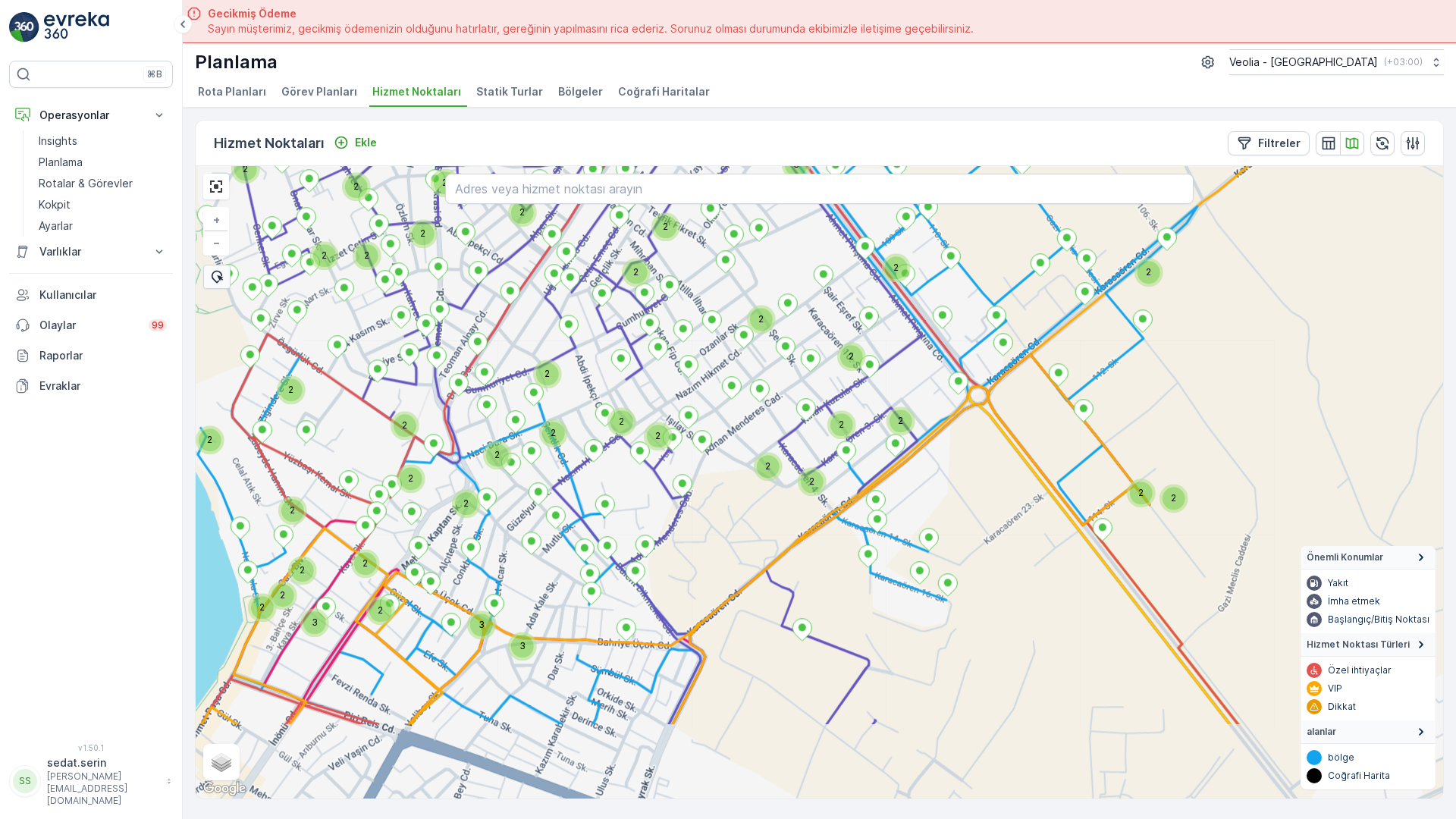
click at [773, 474] on div "2 2 2 2 2 2 2 2 2 2 2 2 2 3 2 2 2 2 3 2 2 2 2 2 2 2 2 2 2 3 2 2 2 2 2 3 2 2 2 2…" at bounding box center [819, 483] width 1247 height 633
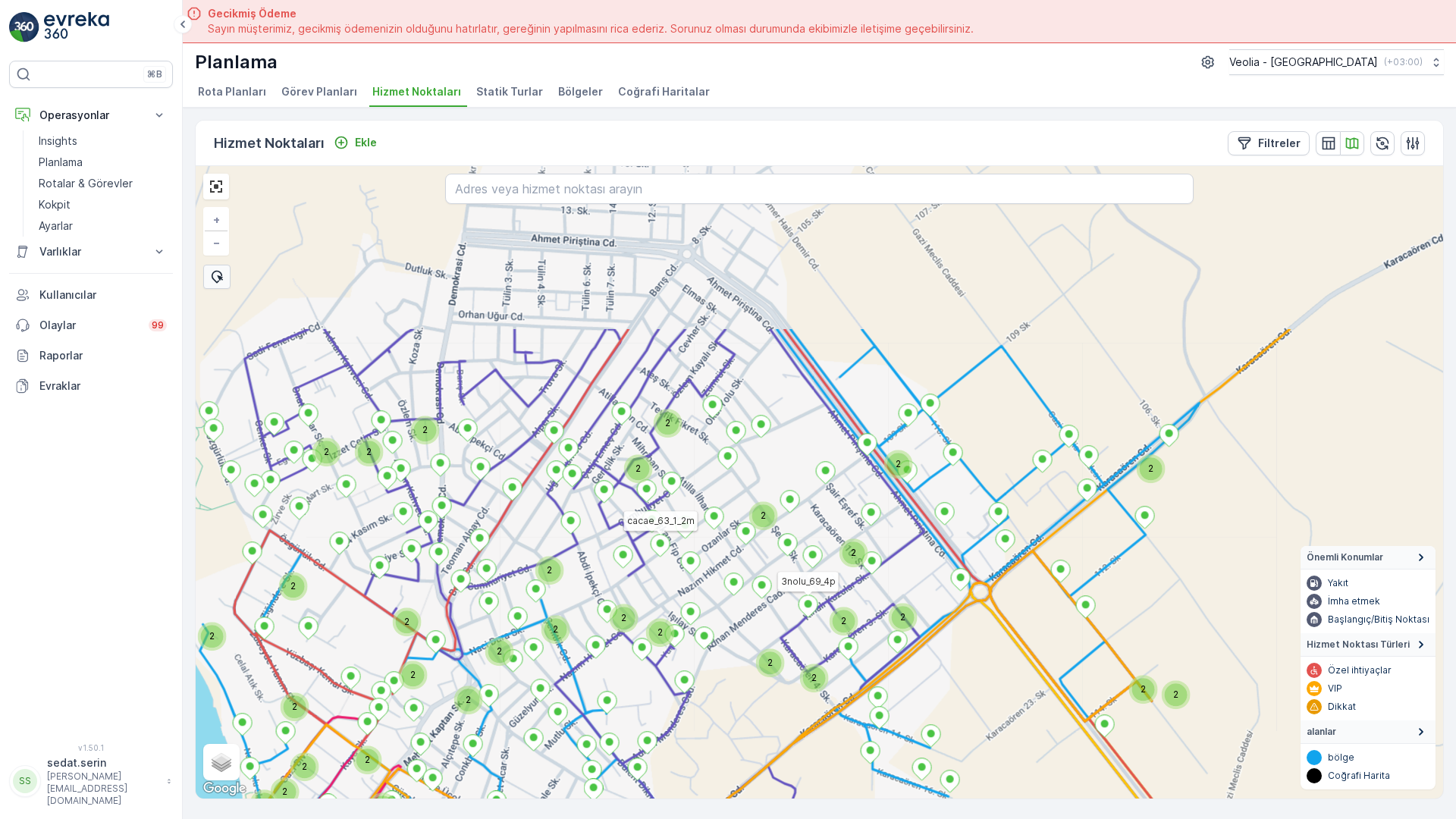
drag, startPoint x: 608, startPoint y: 274, endPoint x: 621, endPoint y: 427, distance: 153.6
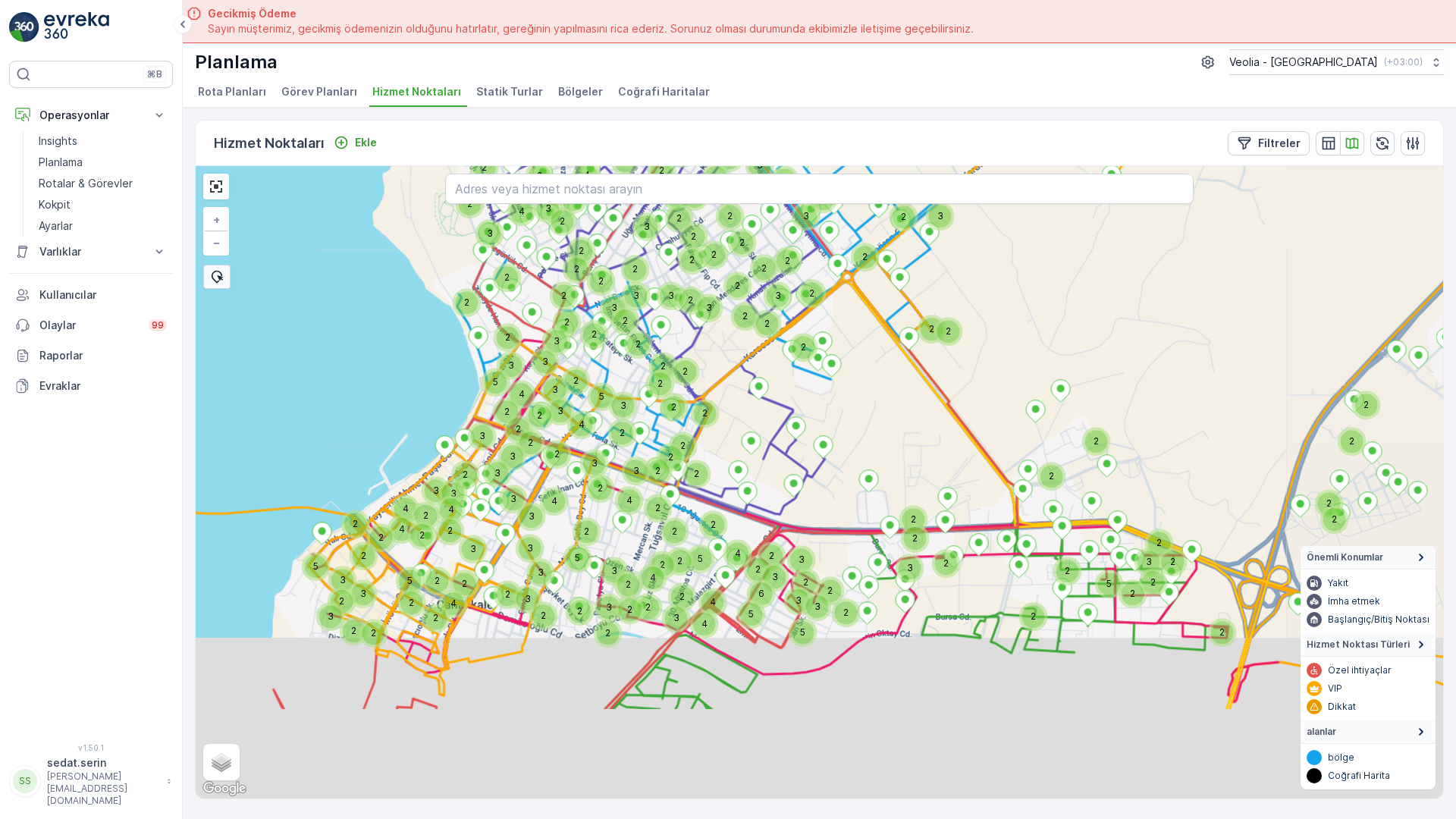
drag, startPoint x: 678, startPoint y: 603, endPoint x: 570, endPoint y: 233, distance: 385.4
click at [570, 233] on div "2 2 2 2 2 2 2 2 2 3 2 2 2 2 3 2 2 2 2 2 3 2 2 3 2 2 2 2 2 2 2 2 2 2 2 2 2 3 2 2…" at bounding box center [819, 483] width 1247 height 633
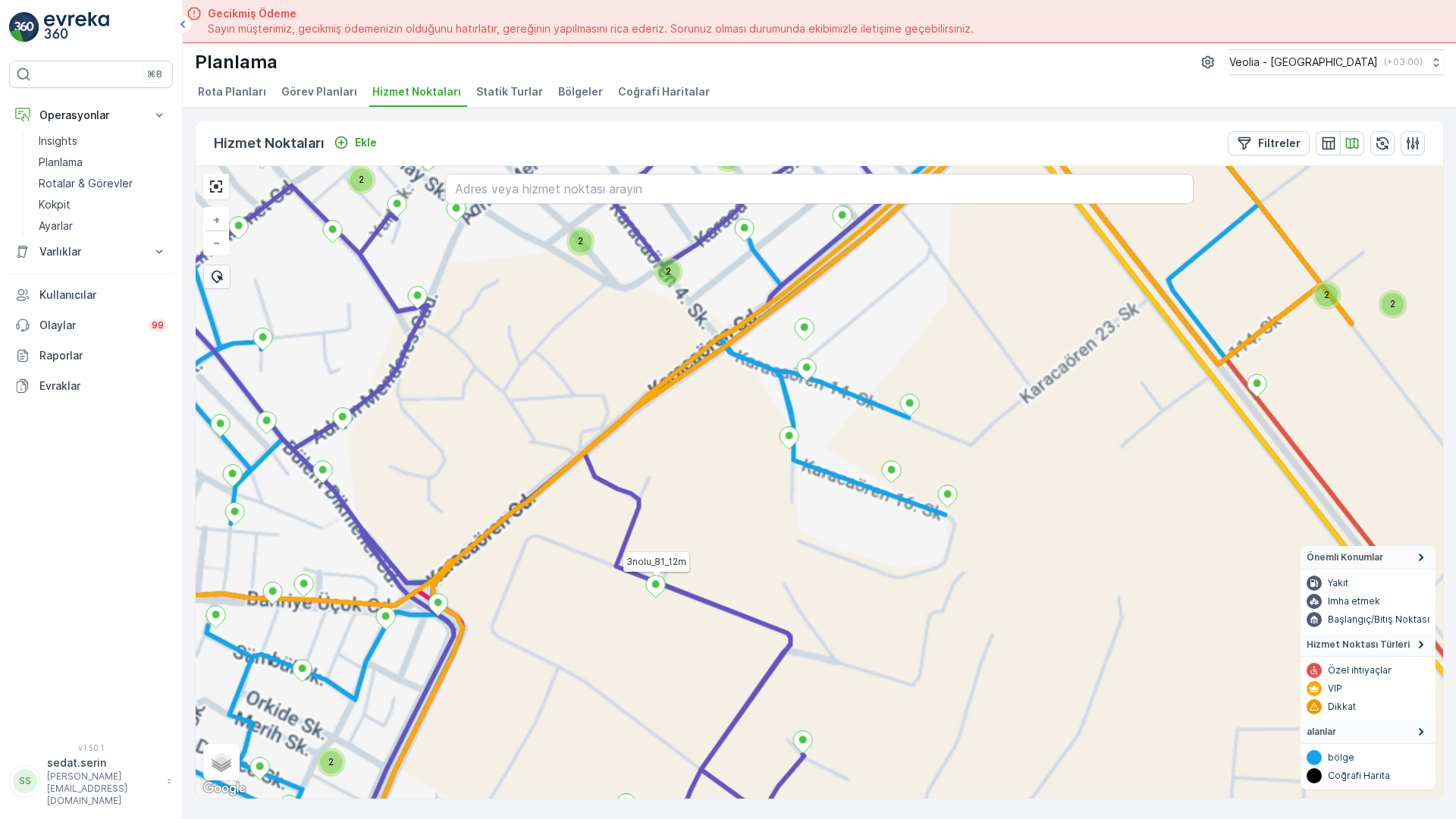
click at [658, 394] on div "2 2 2 2 2 2 2 2 2 2 2 3 2 2 3 2 2 2 2 2 3 2 2 2 2 2 2 3 2 2 2 2 2 2 3 3 3 3 2 2…" at bounding box center [819, 483] width 1247 height 633
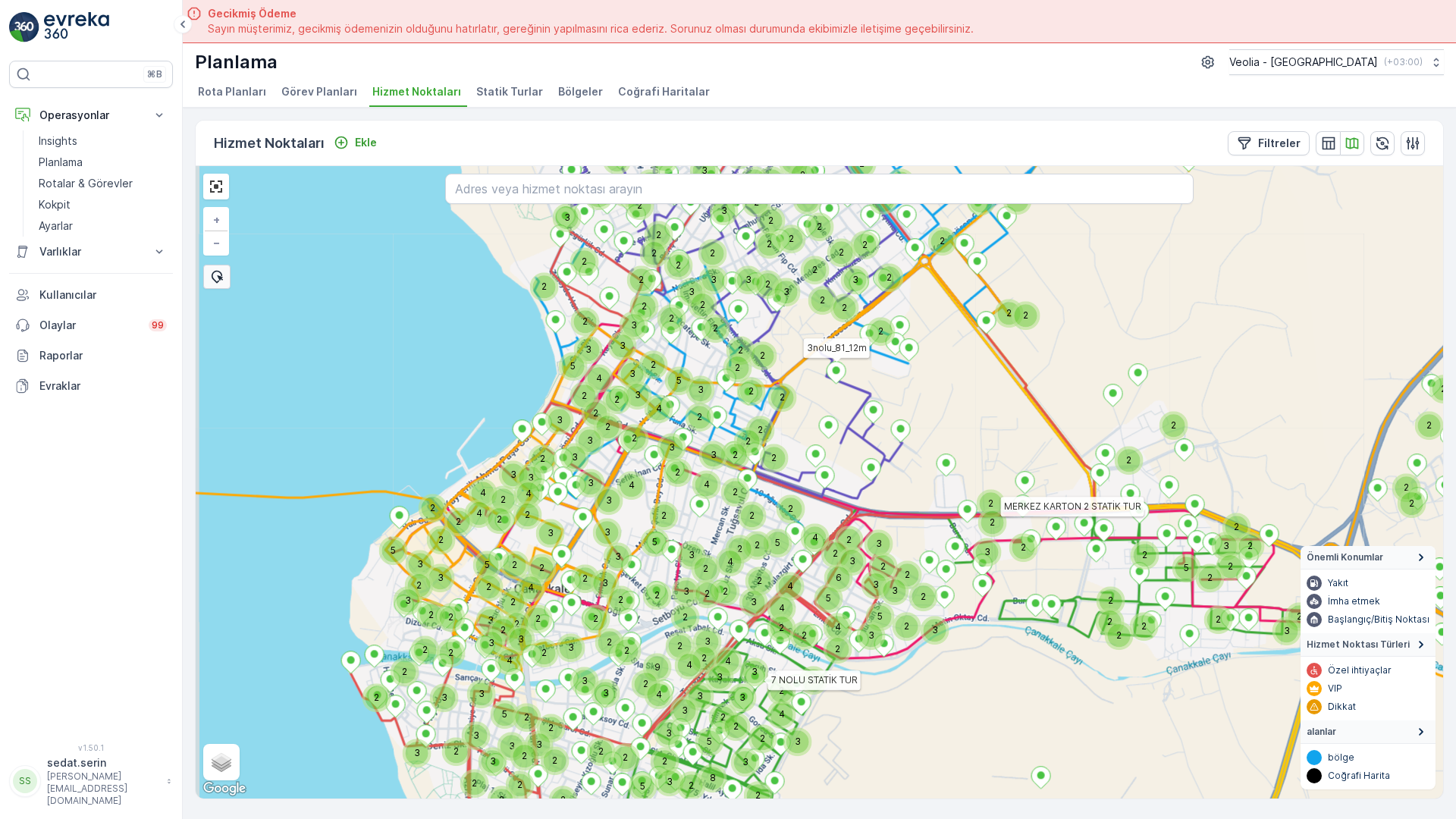
drag, startPoint x: 662, startPoint y: 565, endPoint x: 675, endPoint y: 392, distance: 173.5
click at [675, 392] on icon at bounding box center [876, 463] width 981 height 445
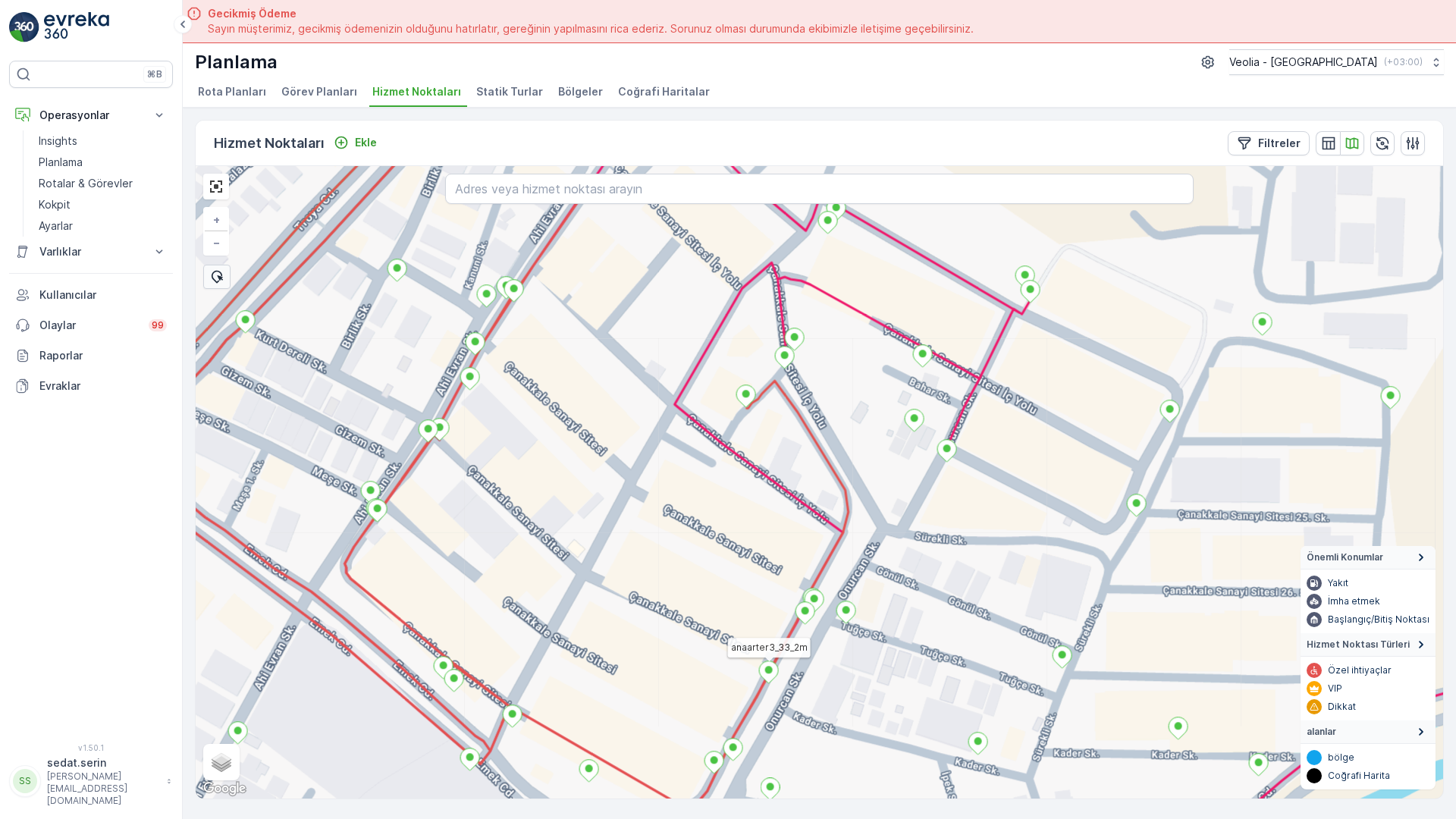
drag, startPoint x: 769, startPoint y: 477, endPoint x: 734, endPoint y: 513, distance: 50.2
click at [734, 513] on div "7 NOLU STATİK TUR anaarter3_33_2m + − Uydu Yol haritası Arazi Karışık Leaflet K…" at bounding box center [819, 483] width 1247 height 633
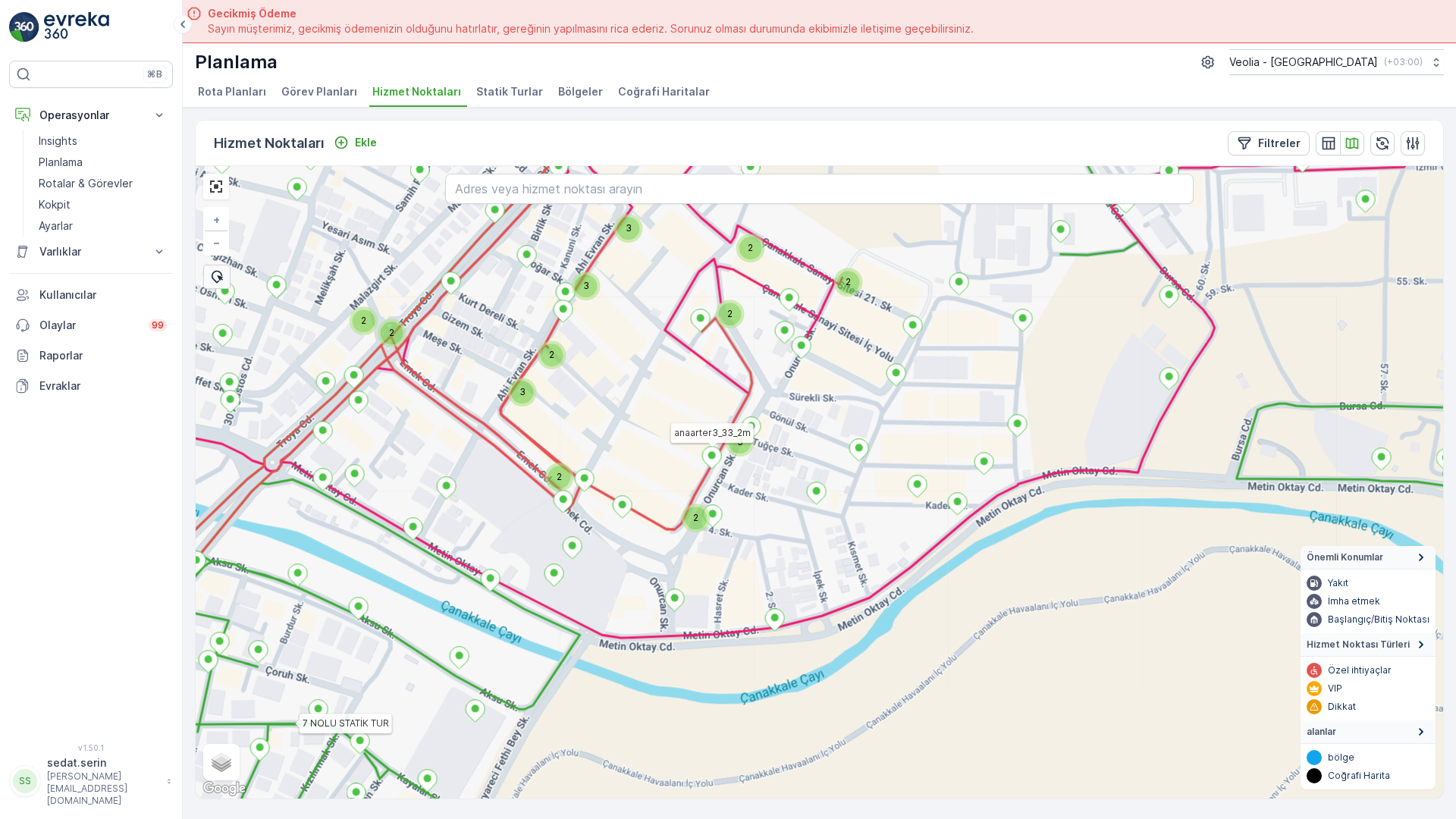
drag, startPoint x: 563, startPoint y: 535, endPoint x: 926, endPoint y: 259, distance: 456.0
click at [905, 274] on div "3 3 2 2 2 2 3 2 2 3 2 2 7 NOLU STATİK TUR anaarter3_33_2m + − Uydu Yol haritası…" at bounding box center [819, 483] width 1247 height 633
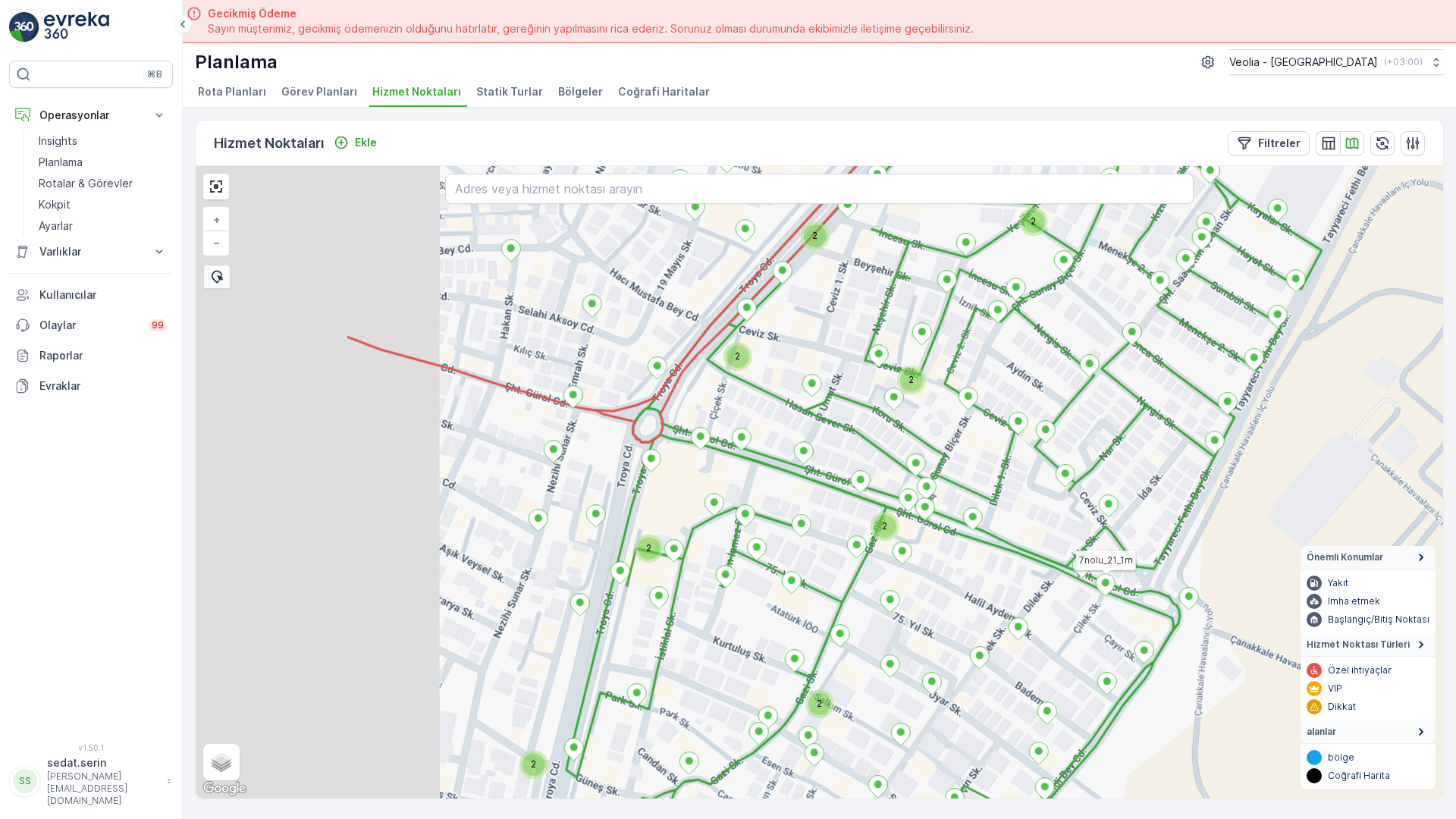
drag, startPoint x: 736, startPoint y: 489, endPoint x: 926, endPoint y: 396, distance: 211.5
click at [920, 405] on div "2 2 2 2 2 2 2 2 2 2 2 7 NOLU STATİK TUR 7nolu_21_1m + − Uydu Yol haritası Arazi…" at bounding box center [819, 483] width 1247 height 633
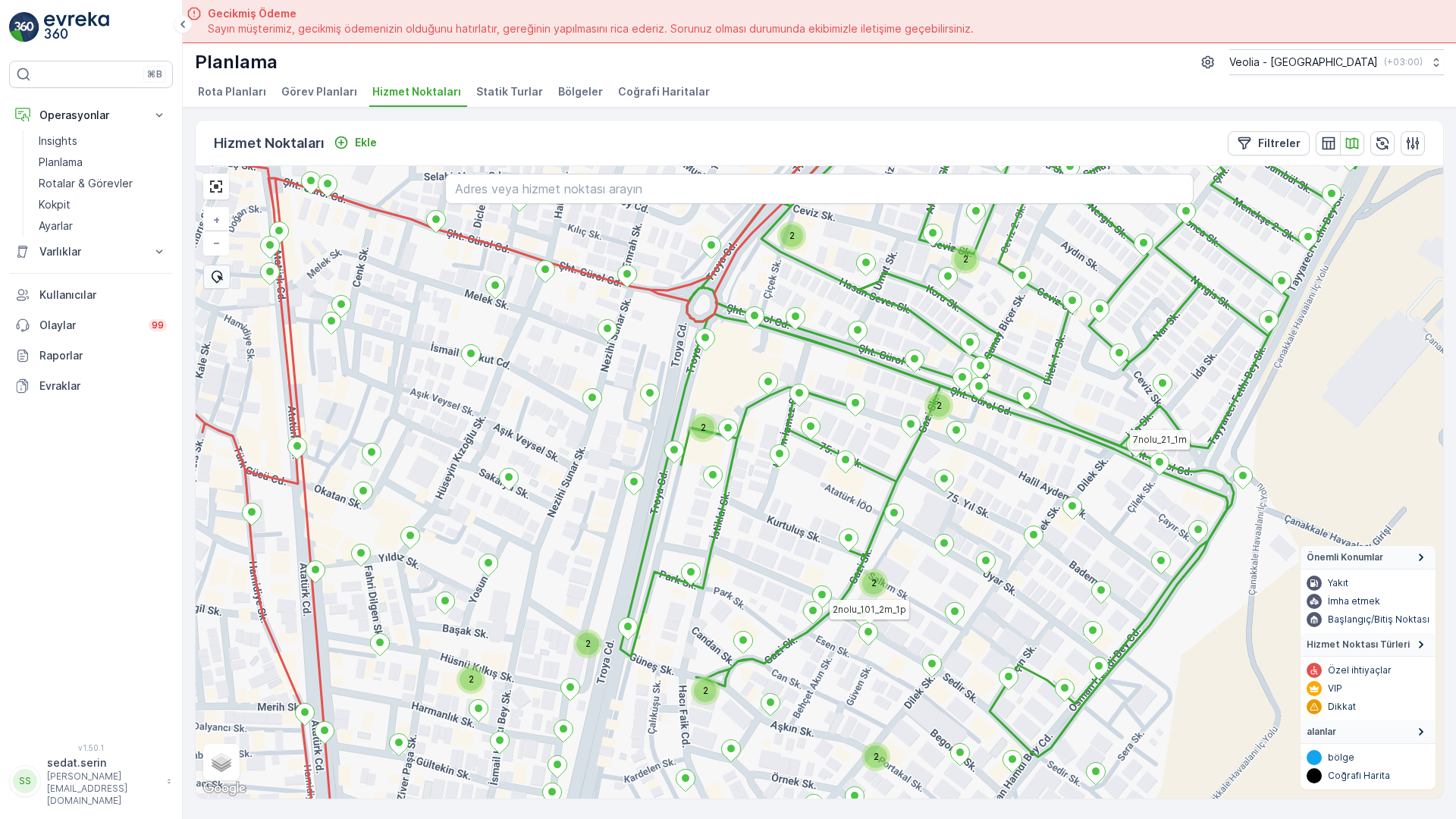
click at [859, 624] on icon at bounding box center [869, 635] width 19 height 22
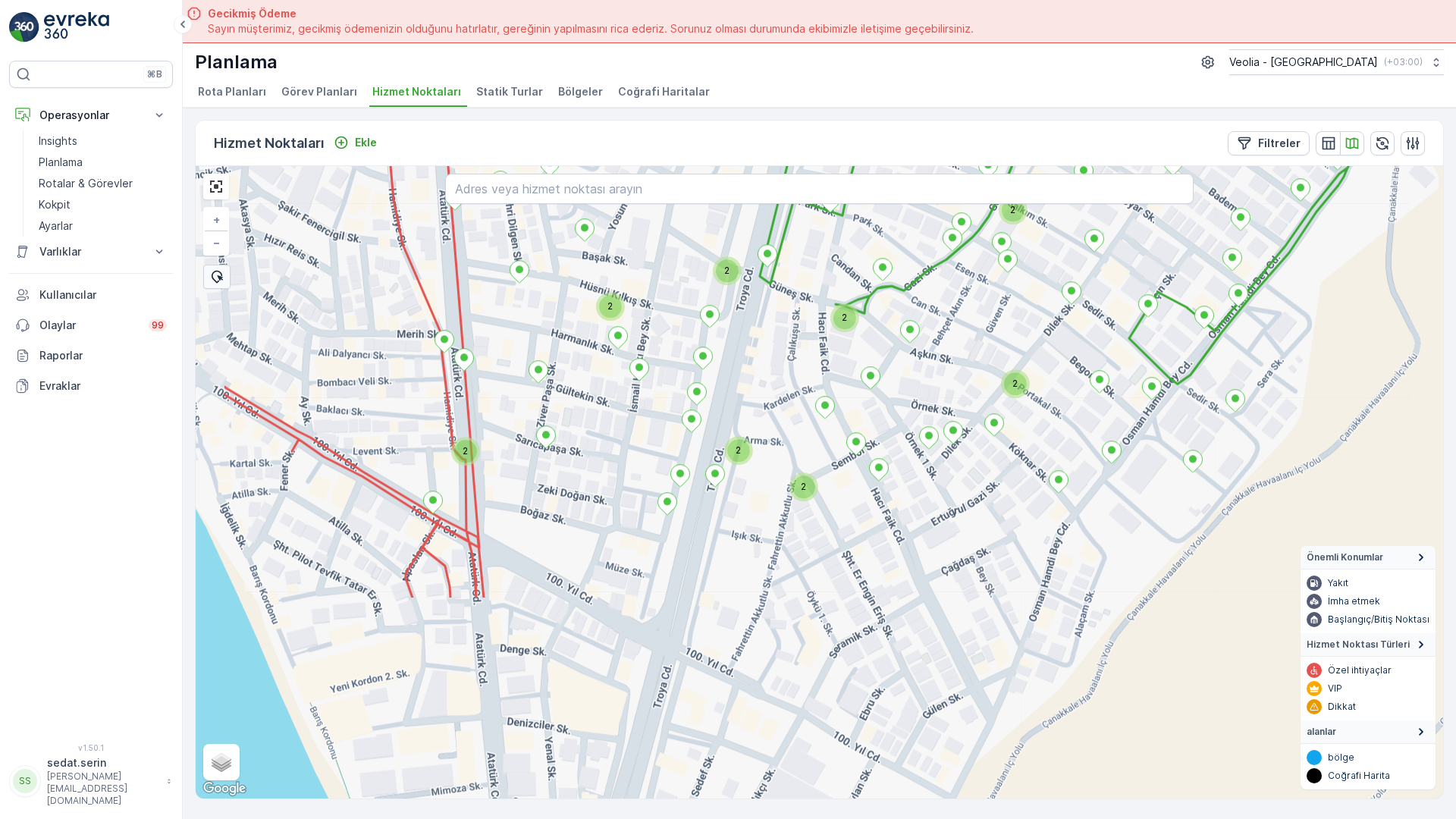
drag, startPoint x: 626, startPoint y: 319, endPoint x: 630, endPoint y: 299, distance: 20.4
click at [630, 301] on div "2 2 2 2 2 2 2 2 2 2 2 2 2 2 7 NOLU STATİK TUR 7nolu_21_1m + − Uydu Yol haritası…" at bounding box center [819, 483] width 1247 height 633
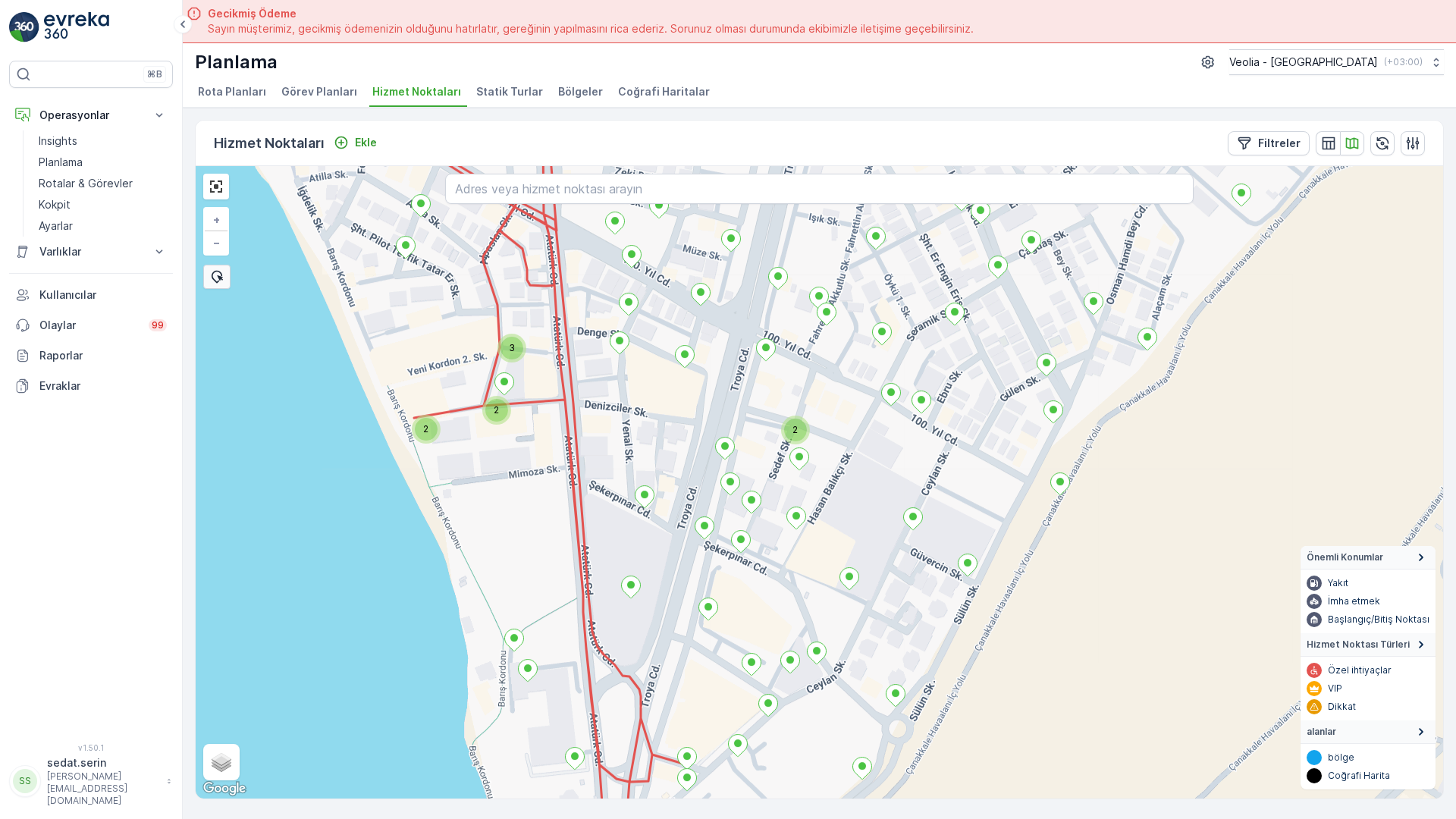
drag, startPoint x: 544, startPoint y: 524, endPoint x: 548, endPoint y: 613, distance: 89.1
click at [548, 608] on div "2 3 2 2 7 NOLU STATİK TUR + − Uydu Yol haritası Arazi Karışık Leaflet Klavye kı…" at bounding box center [819, 483] width 1247 height 633
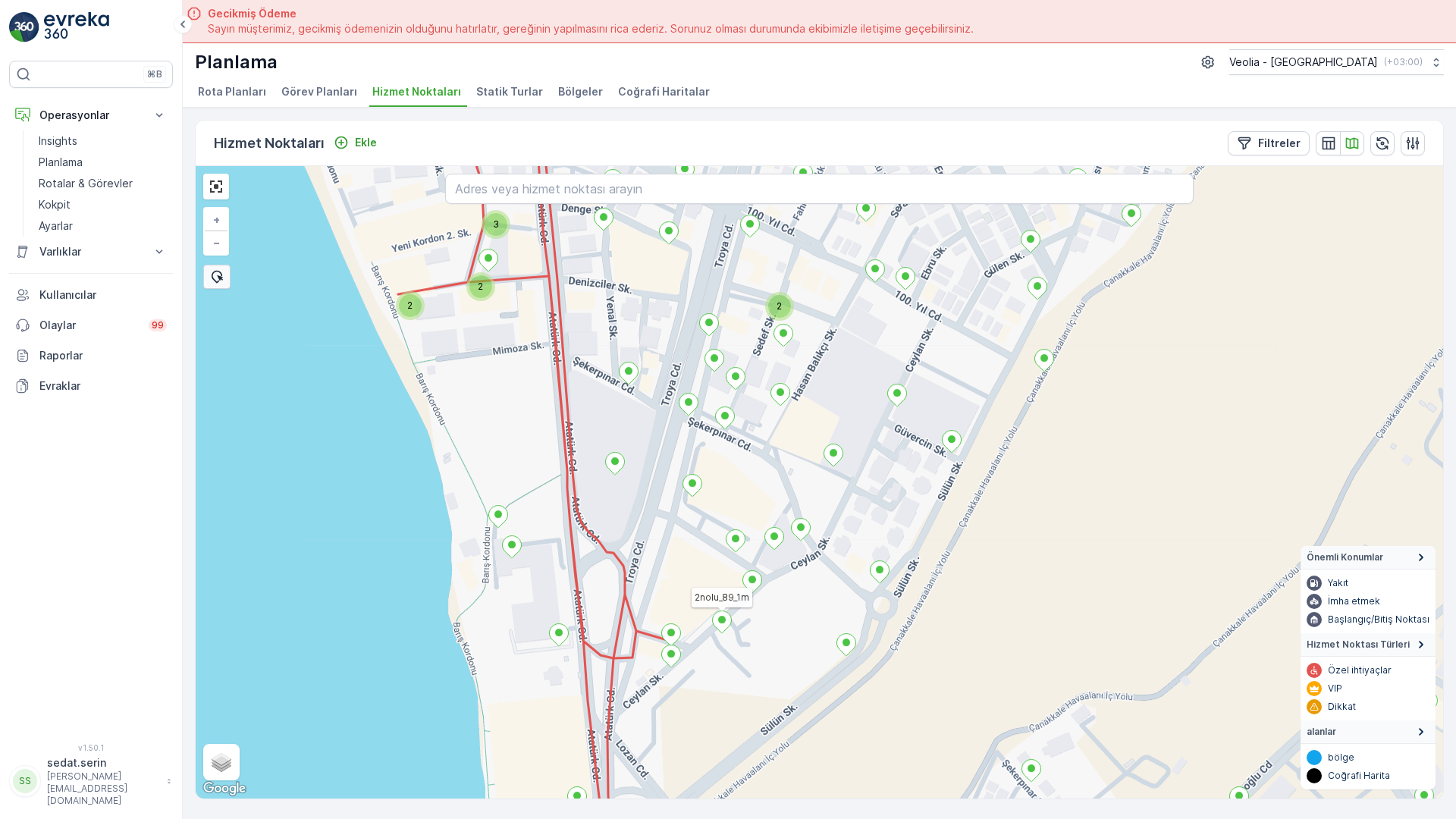
drag, startPoint x: 601, startPoint y: 327, endPoint x: 561, endPoint y: 52, distance: 277.9
click at [569, 166] on div "2 3 2 2 2 2 2 2 2 4 7 NOLU STATİK TUR 2nolu_89_1m + − Uydu Yol haritası Arazi K…" at bounding box center [819, 483] width 1247 height 633
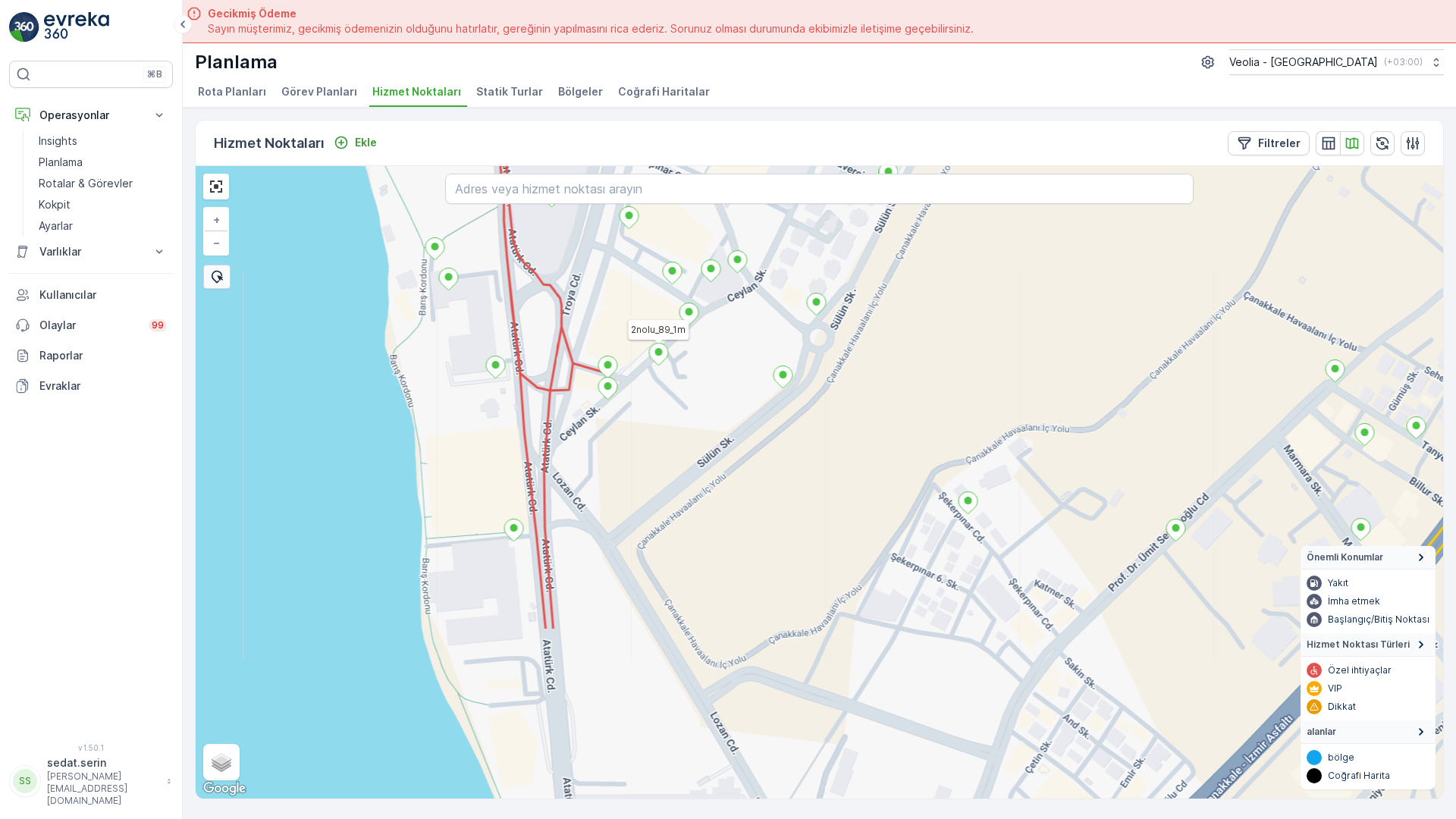
drag, startPoint x: 538, startPoint y: 460, endPoint x: 513, endPoint y: 181, distance: 280.1
click at [513, 181] on div "2 3 2 2 2 2 2 2 2 4 7 NOLU STATİK TUR 2nolu_89_1m cacab_32_1_2m barbarosk_17_1k…" at bounding box center [819, 483] width 1247 height 633
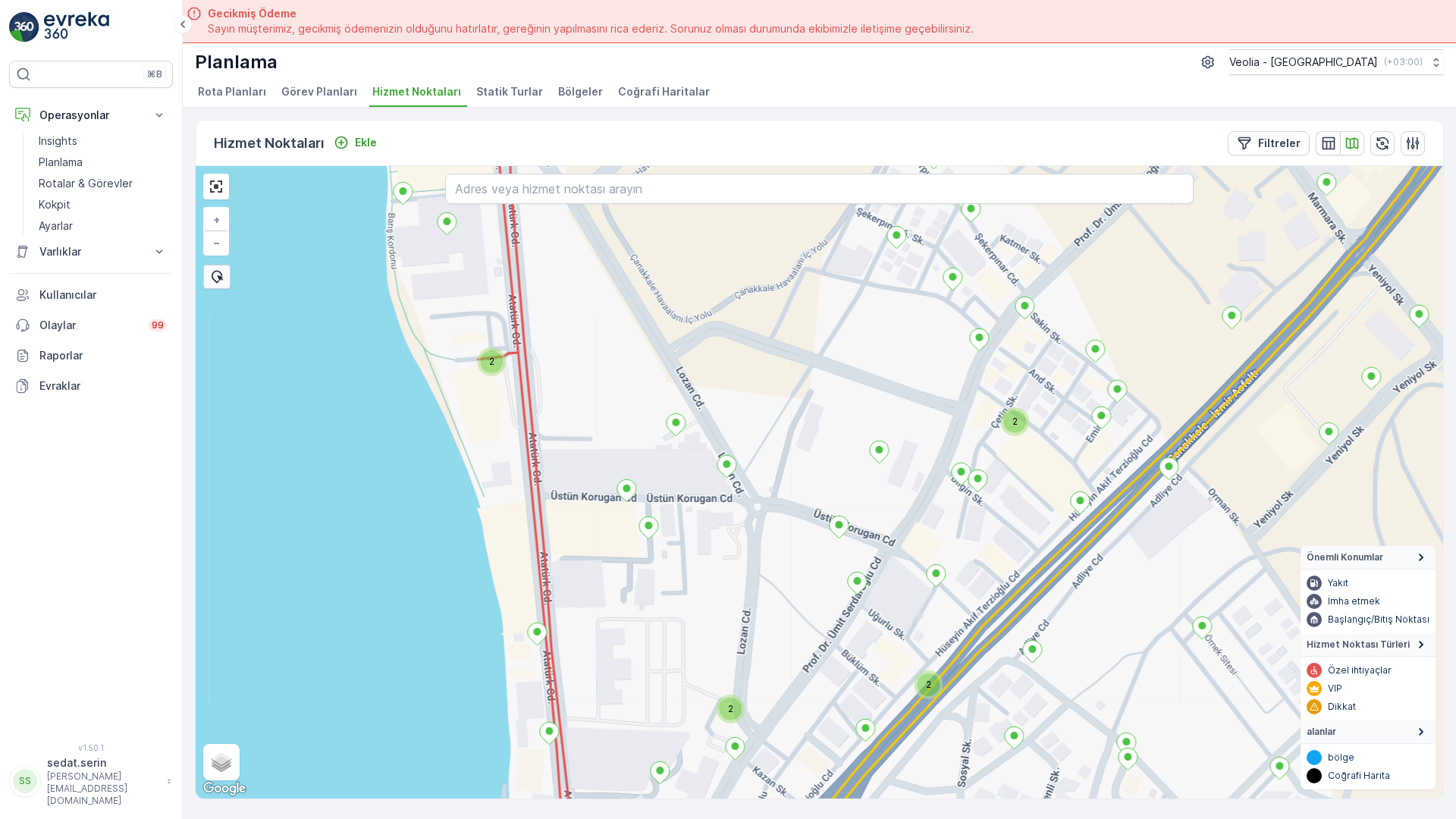
drag, startPoint x: 606, startPoint y: 308, endPoint x: 616, endPoint y: 242, distance: 66.8
click at [616, 242] on div "2 2 2 2 7 NOLU STATİK TUR + − Uydu Yol haritası Arazi Karışık Leaflet Klavye kı…" at bounding box center [819, 483] width 1247 height 633
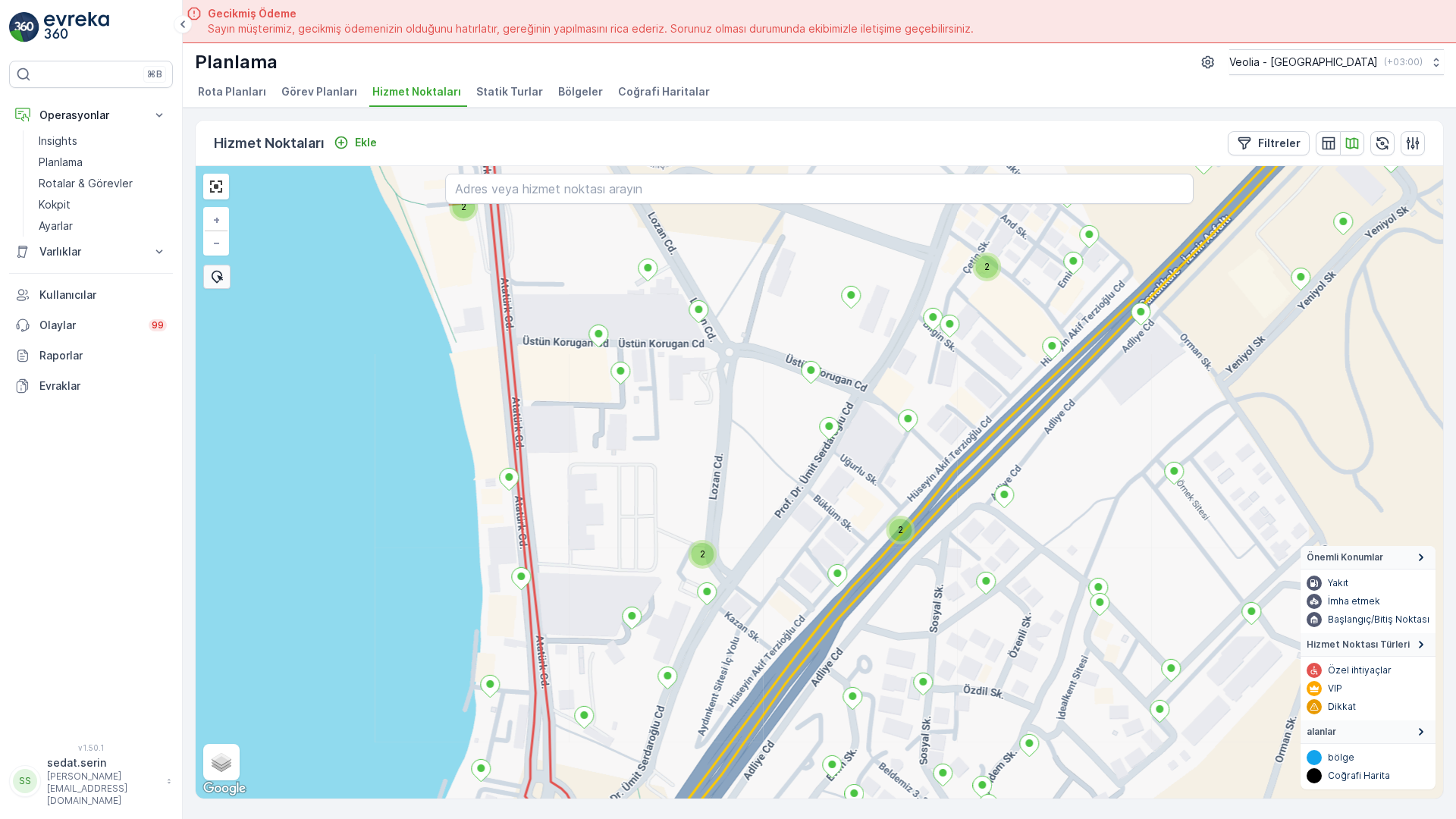
drag, startPoint x: 568, startPoint y: 381, endPoint x: 528, endPoint y: 272, distance: 116.1
click at [528, 272] on div "2 2 2 2 2 7 NOLU STATİK TUR + − Uydu Yol haritası Arazi Karışık Leaflet Klavye …" at bounding box center [819, 483] width 1247 height 633
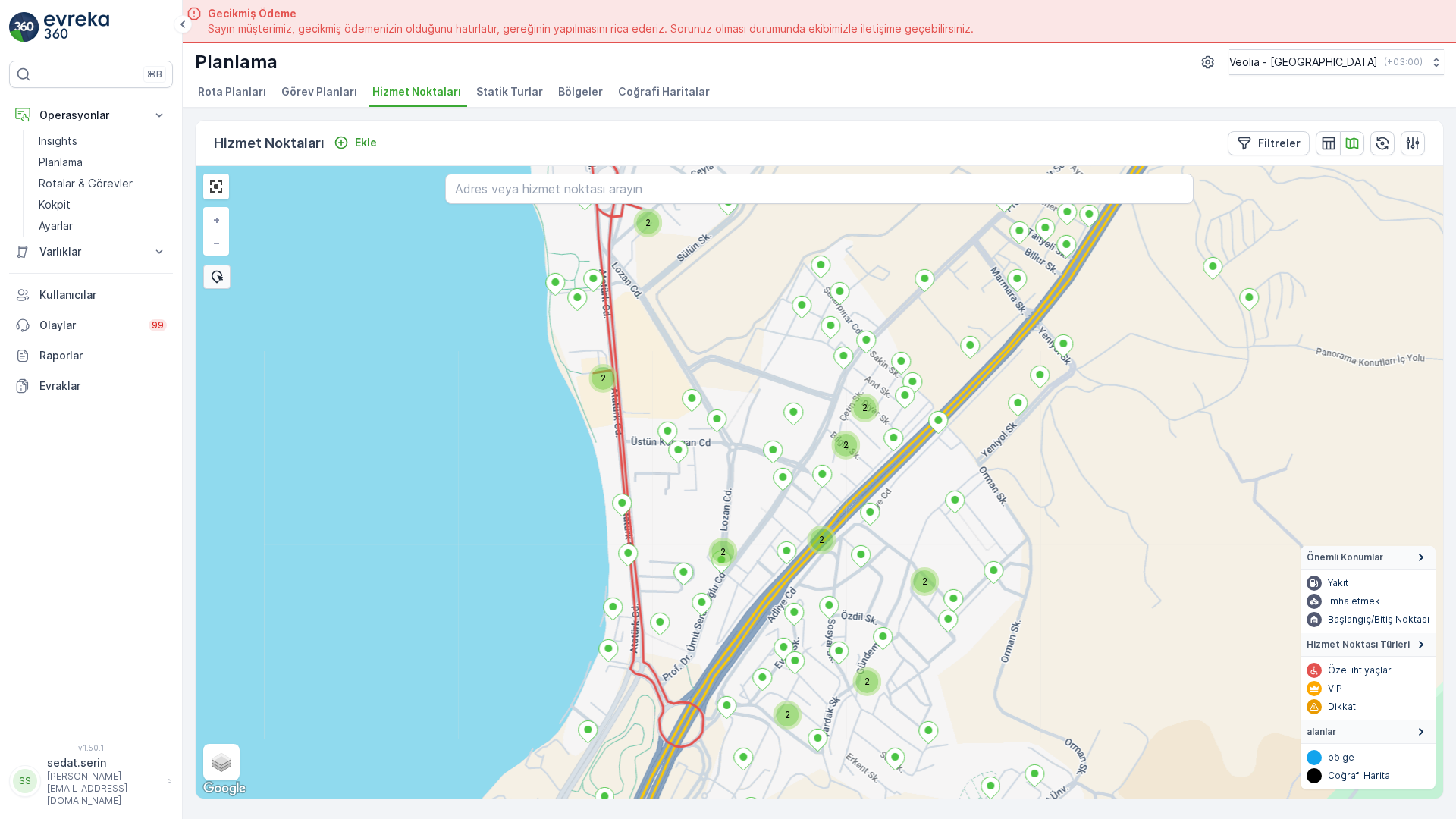
drag, startPoint x: 491, startPoint y: 345, endPoint x: 484, endPoint y: 437, distance: 92.3
click at [484, 436] on div "2 2 2 2 2 2 2 3 3 2 2 2 7 NOLU STATİK TUR + − Uydu Yol haritası Arazi Karışık L…" at bounding box center [819, 483] width 1247 height 633
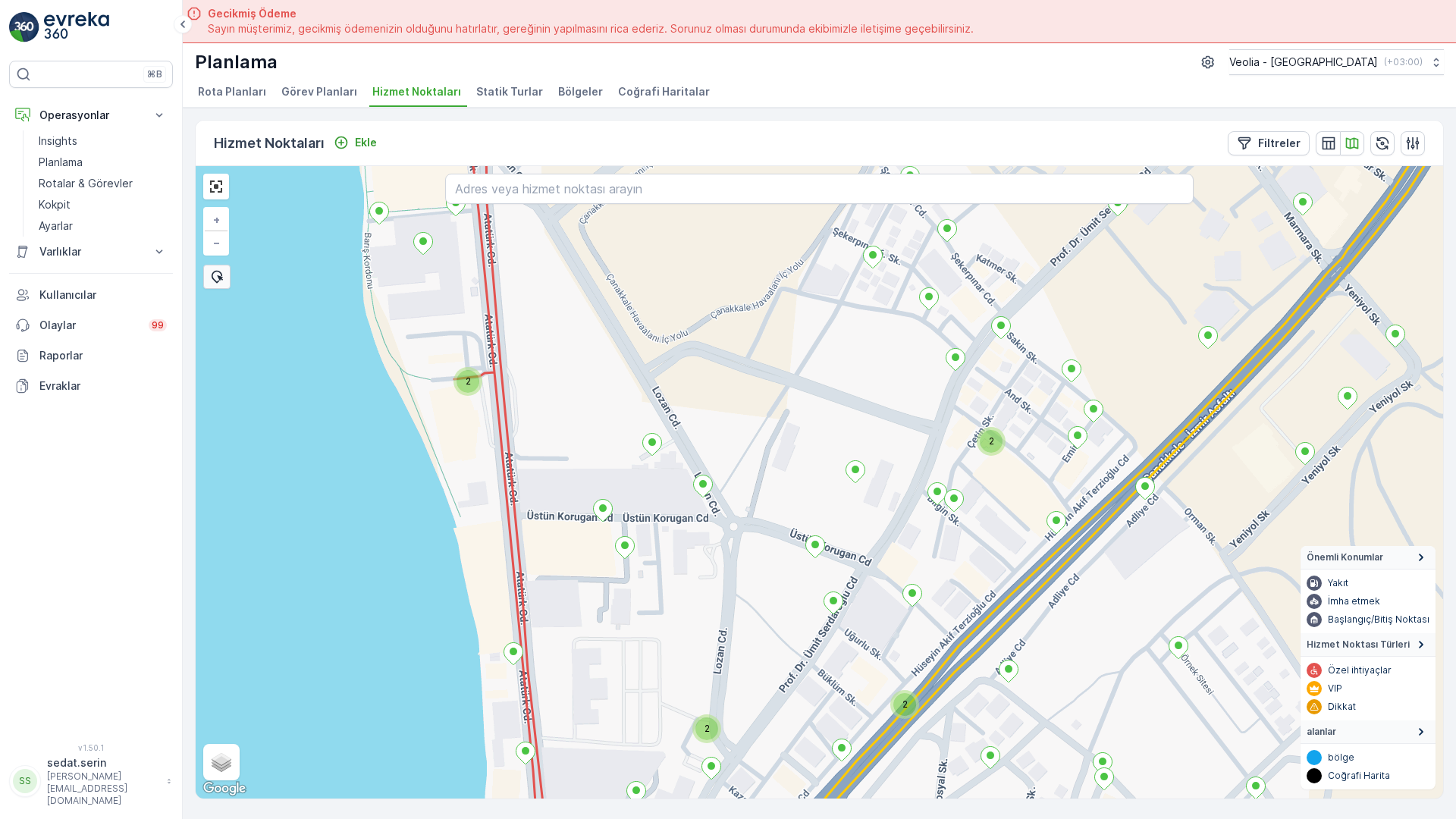
click at [564, 410] on div "2 2 2 2 7 NOLU STATİK TUR + − Uydu Yol haritası Arazi Karışık Leaflet Klavye kı…" at bounding box center [819, 483] width 1247 height 633
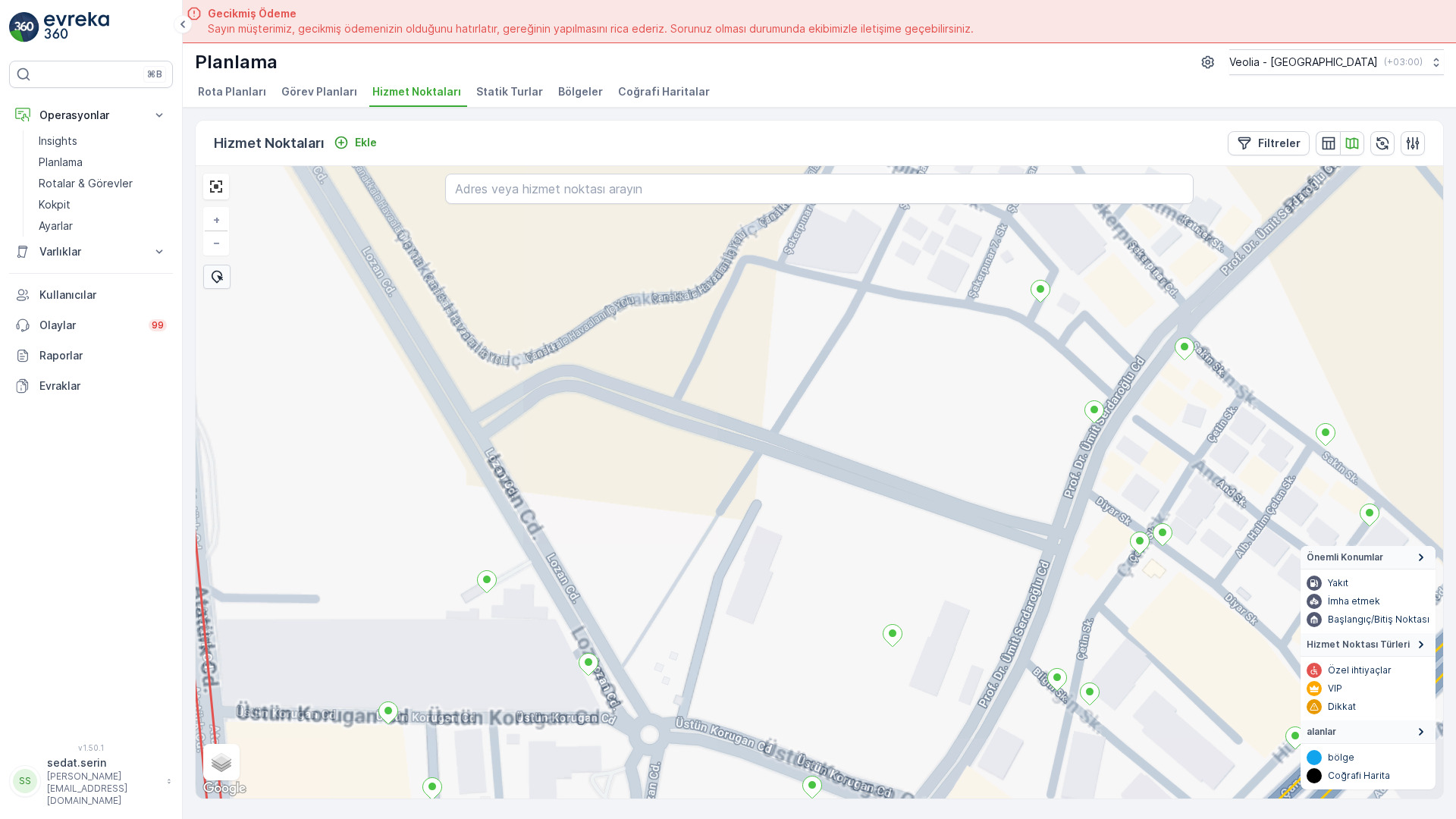
drag, startPoint x: 607, startPoint y: 246, endPoint x: 571, endPoint y: 386, distance: 144.6
click at [571, 412] on div "7 NOLU STATİK TUR + − Uydu Yol haritası Arazi Karışık Leaflet Klavye kısayollar…" at bounding box center [819, 483] width 1247 height 633
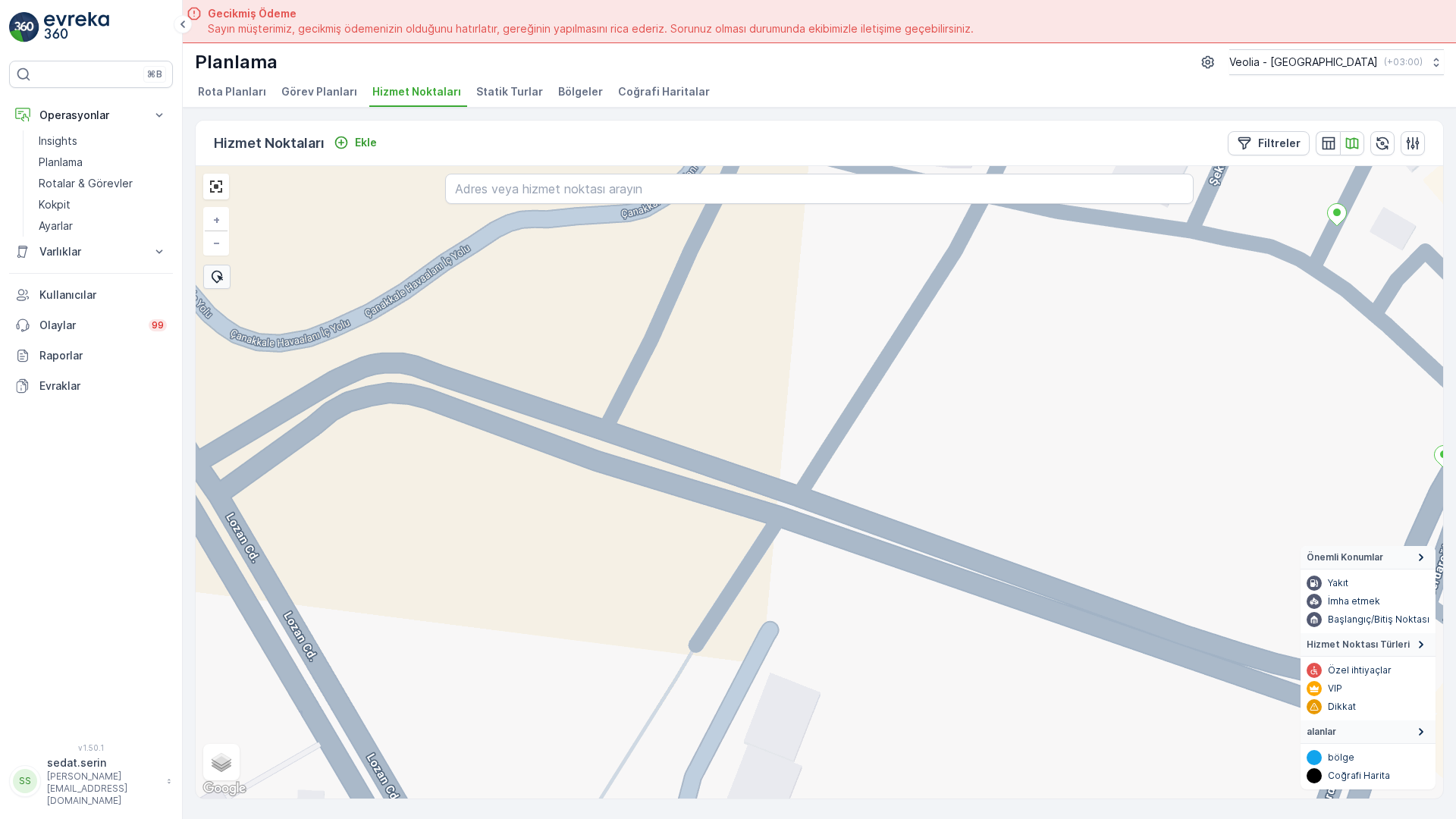
drag, startPoint x: 543, startPoint y: 359, endPoint x: 587, endPoint y: 406, distance: 64.4
click at [587, 406] on div "7 NOLU STATİK TUR + − Uydu Yol haritası Arazi Karışık Leaflet Klavye kısayollar…" at bounding box center [819, 483] width 1247 height 633
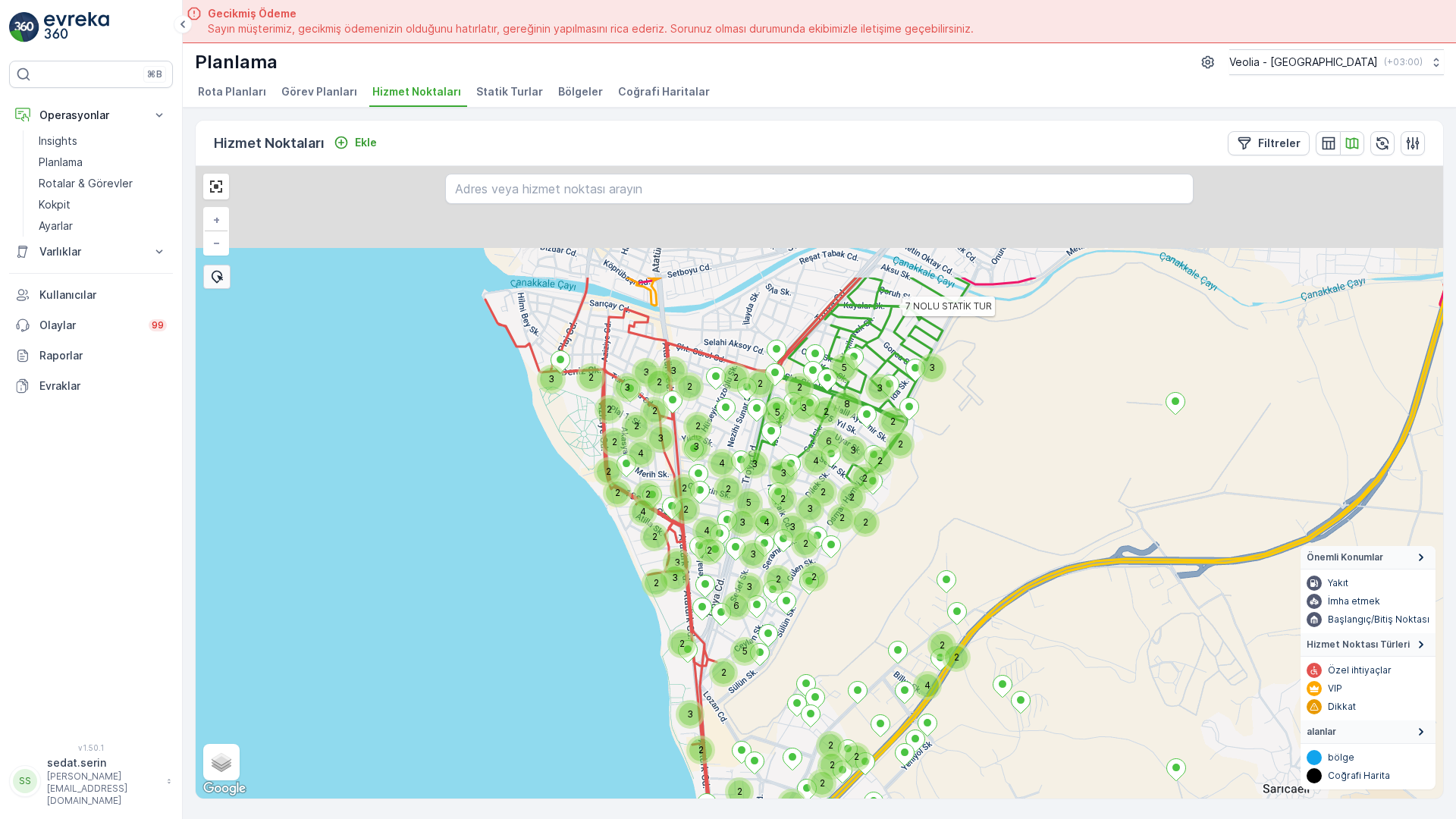
drag, startPoint x: 598, startPoint y: 504, endPoint x: 536, endPoint y: 238, distance: 273.1
click at [594, 546] on div "2 2 2 2 2 2 2 3 3 2 2 2 2 4 3 2 2 5 8 3 2 2 2 3 2 2 2 2 2 2 2 7 2 5 5 2 2 2 3 2…" at bounding box center [819, 483] width 1247 height 633
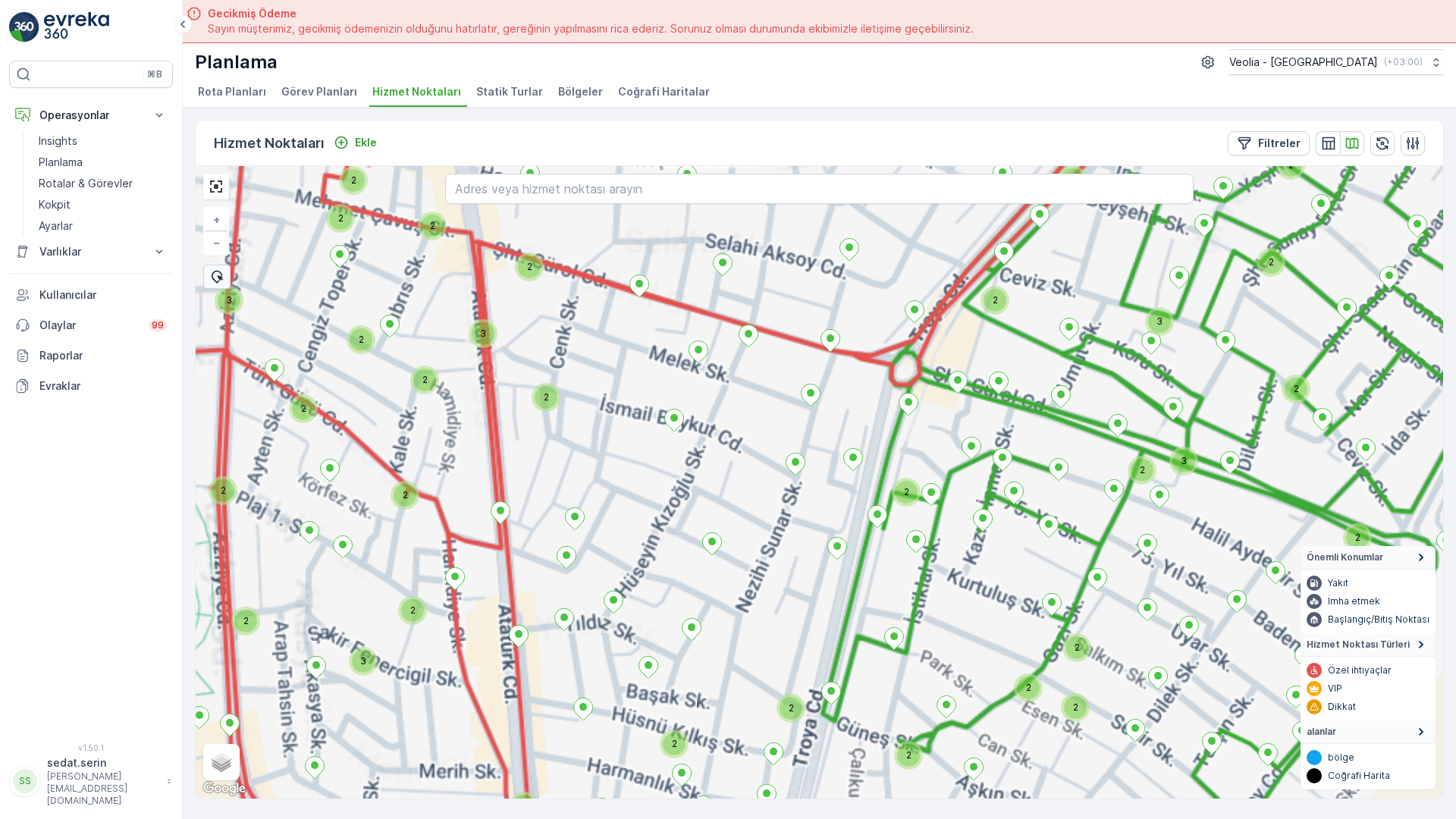
drag, startPoint x: 505, startPoint y: 234, endPoint x: 444, endPoint y: 293, distance: 84.9
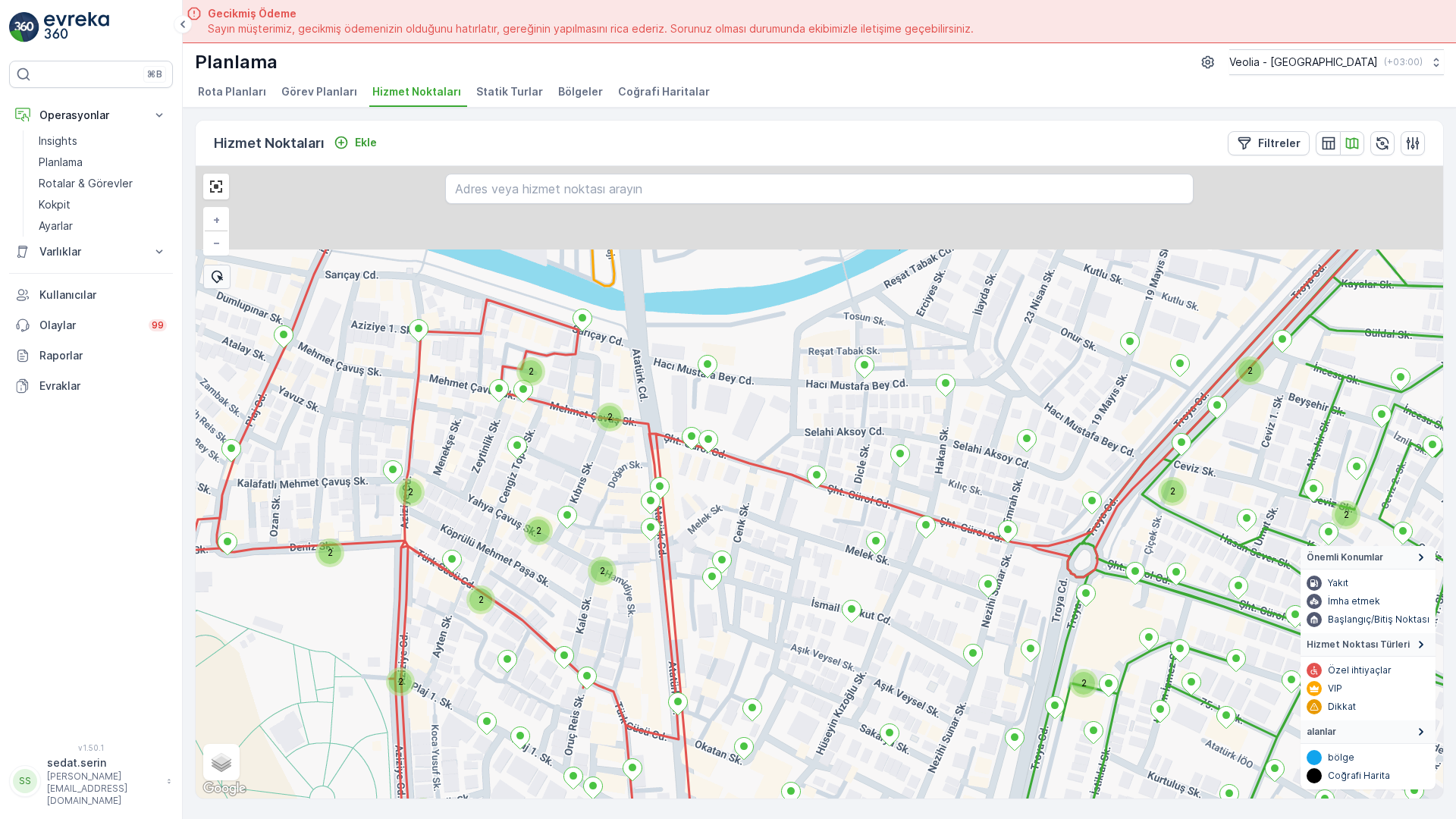
drag, startPoint x: 476, startPoint y: 466, endPoint x: 465, endPoint y: 513, distance: 48.3
click at [462, 508] on div "2 2 2 2 2 2 4 2 2 2 2 2 2 2 2 2 2 2 2 2 2 2 2 2 2 2 2 2 2 7 NOLU STATİK TUR ANA…" at bounding box center [819, 483] width 1247 height 633
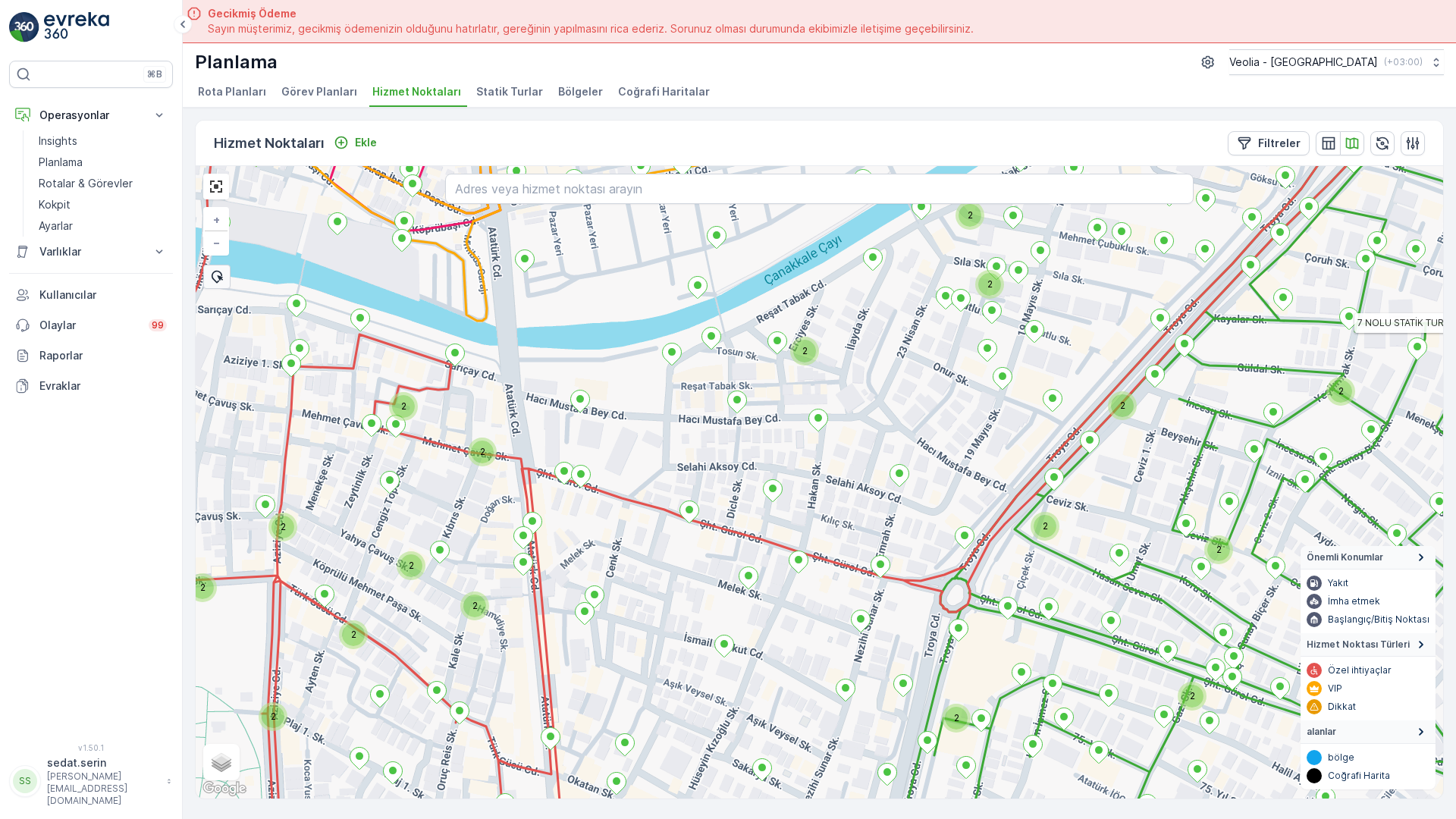
drag, startPoint x: 717, startPoint y: 432, endPoint x: 603, endPoint y: 425, distance: 114.2
click at [603, 425] on div "2 2 2 2 2 2 2 2 2 2 2 2 2 2 2 2 2 2 2 2 2 2 2 2 7 NOLU STATİK TUR ANAARTER 3 ST…" at bounding box center [819, 483] width 1247 height 633
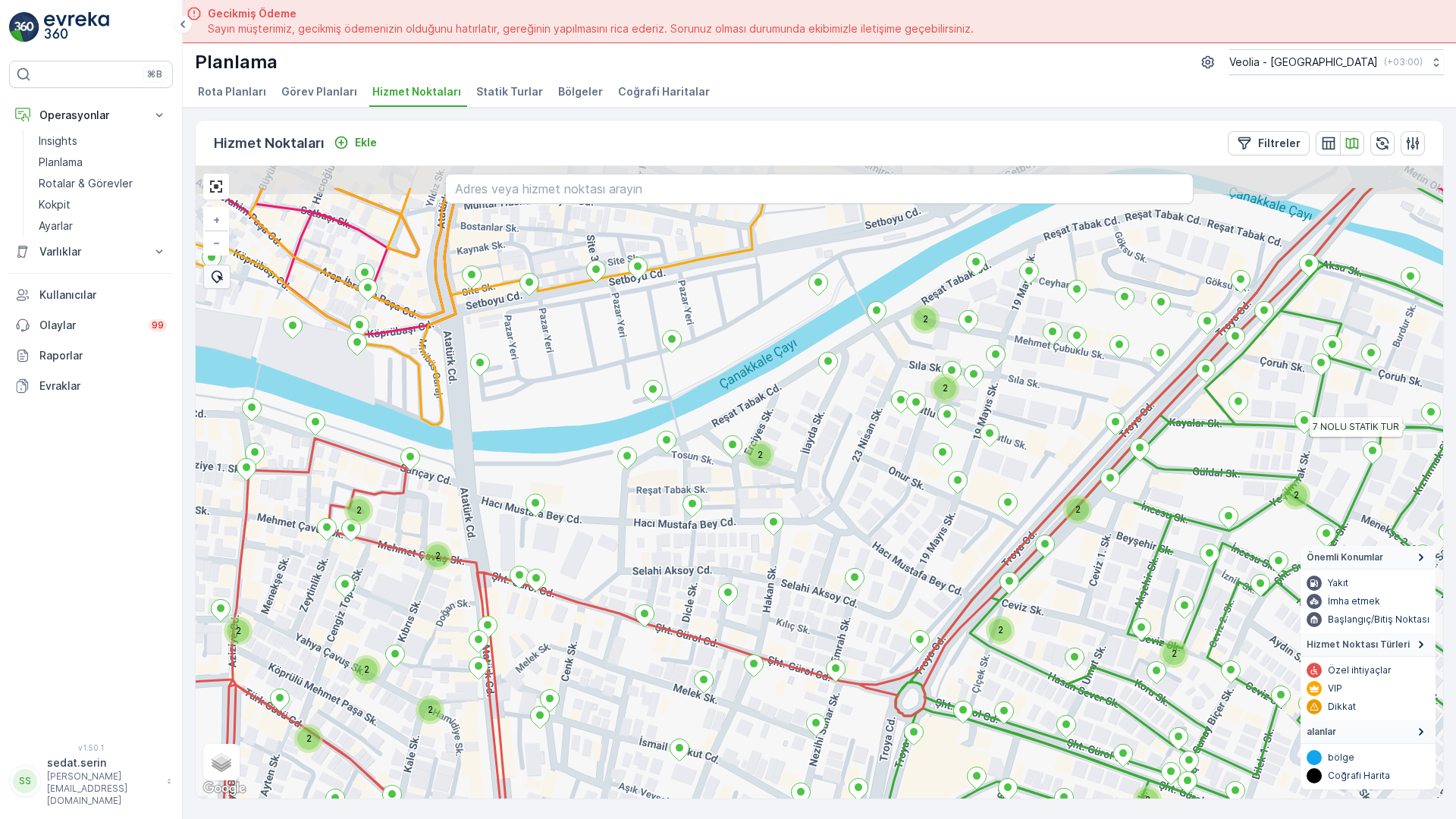
drag, startPoint x: 727, startPoint y: 263, endPoint x: 683, endPoint y: 362, distance: 108.3
click at [683, 362] on div "2 2 2 2 2 2 2 2 2 2 2 2 2 2 2 2 2 2 2 2 2 2 7 NOLU STATİK TUR ANAARTER 3 STATİK…" at bounding box center [819, 483] width 1247 height 633
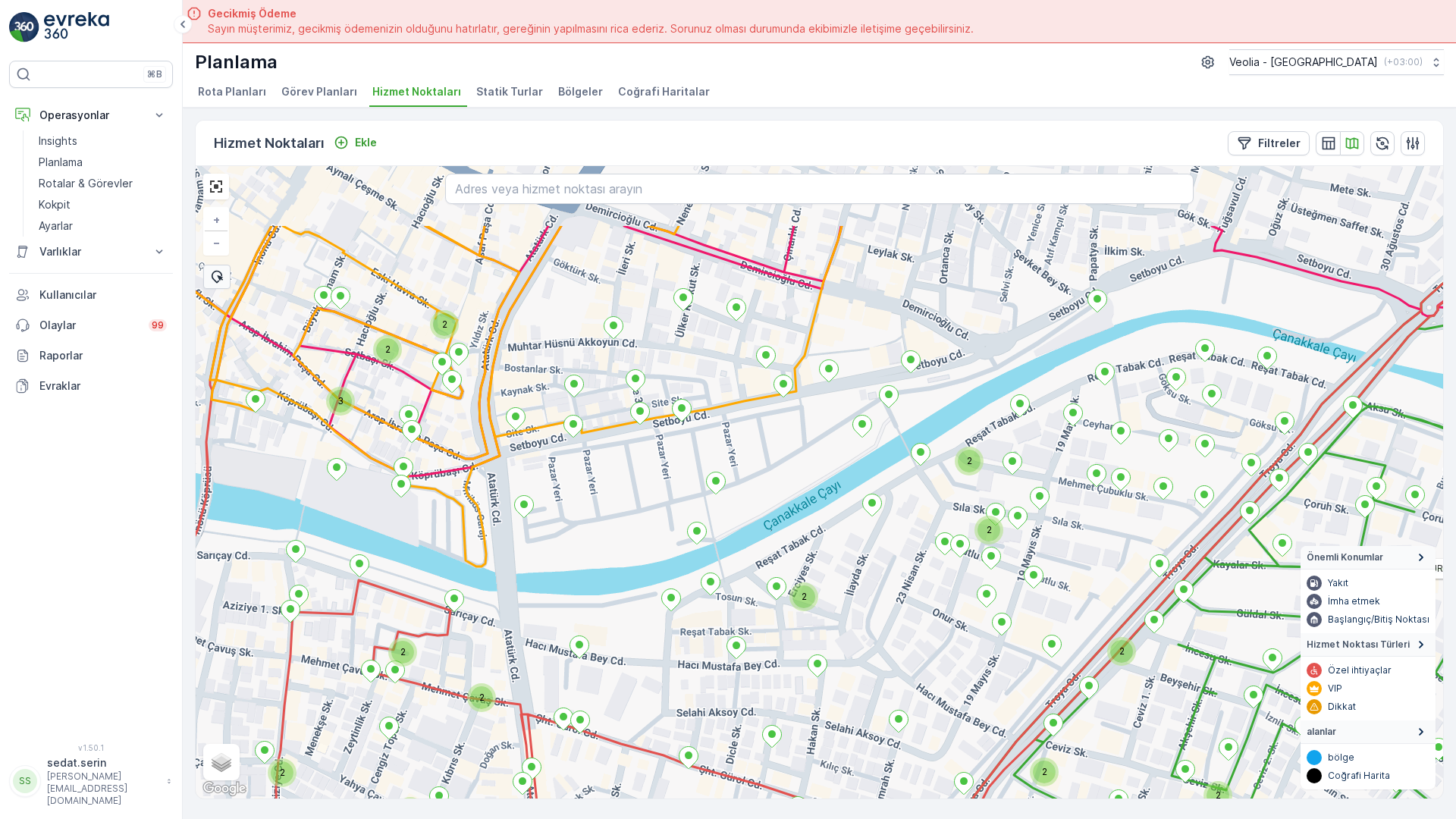
drag, startPoint x: 691, startPoint y: 399, endPoint x: 744, endPoint y: 615, distance: 222.4
click at [750, 608] on div "2 2 2 2 2 2 2 2 2 2 2 2 2 2 2 2 2 2 3 2 2 7 NOLU STATİK TUR ANAARTER 3 STATİK T…" at bounding box center [819, 483] width 1247 height 633
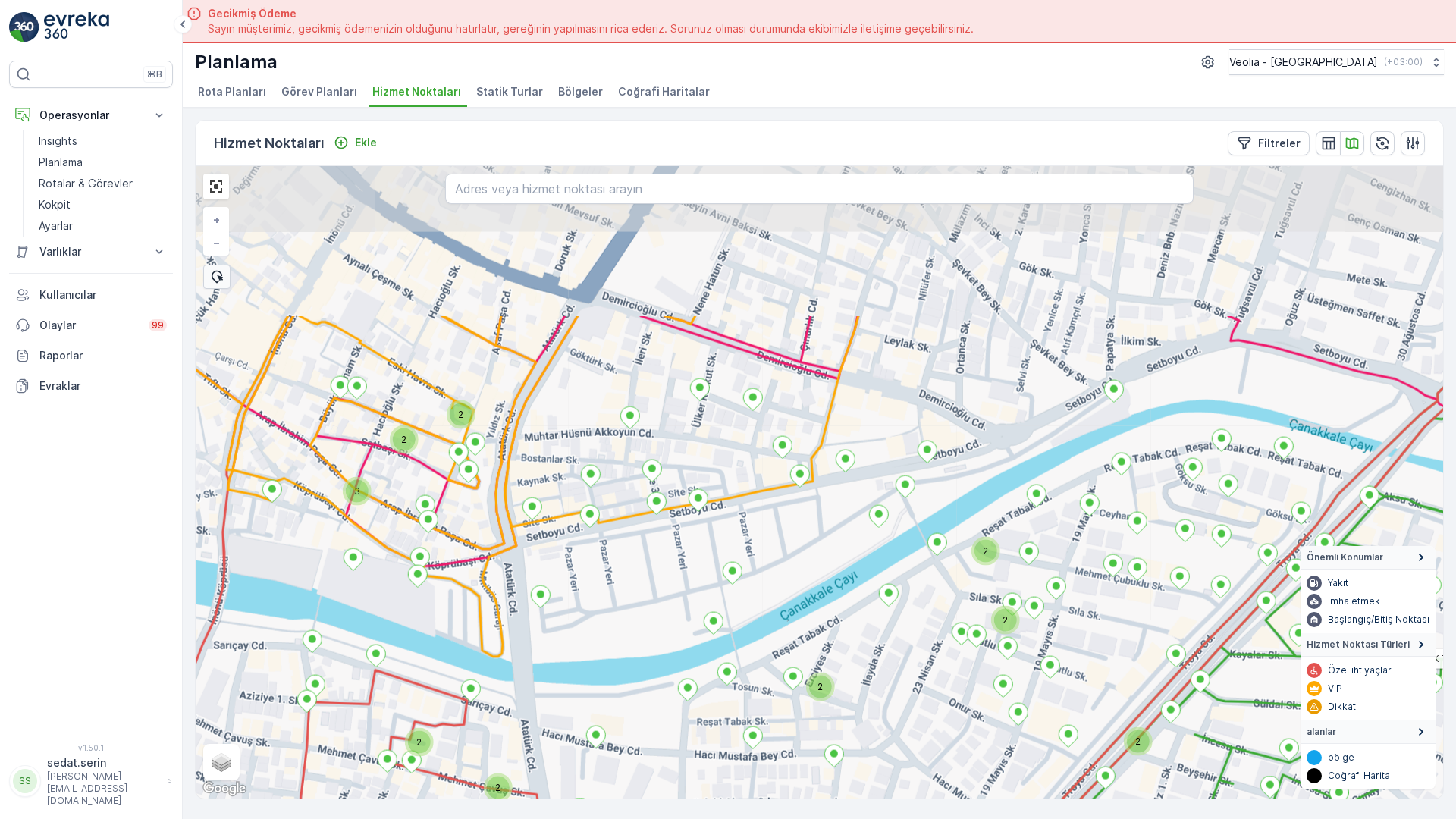
click at [580, 682] on div "2 2 2 2 2 2 2 2 2 2 2 2 2 2 2 2 2 2 3 2 2 7 NOLU STATİK TUR ANAARTER 3 STATİK T…" at bounding box center [819, 483] width 1247 height 633
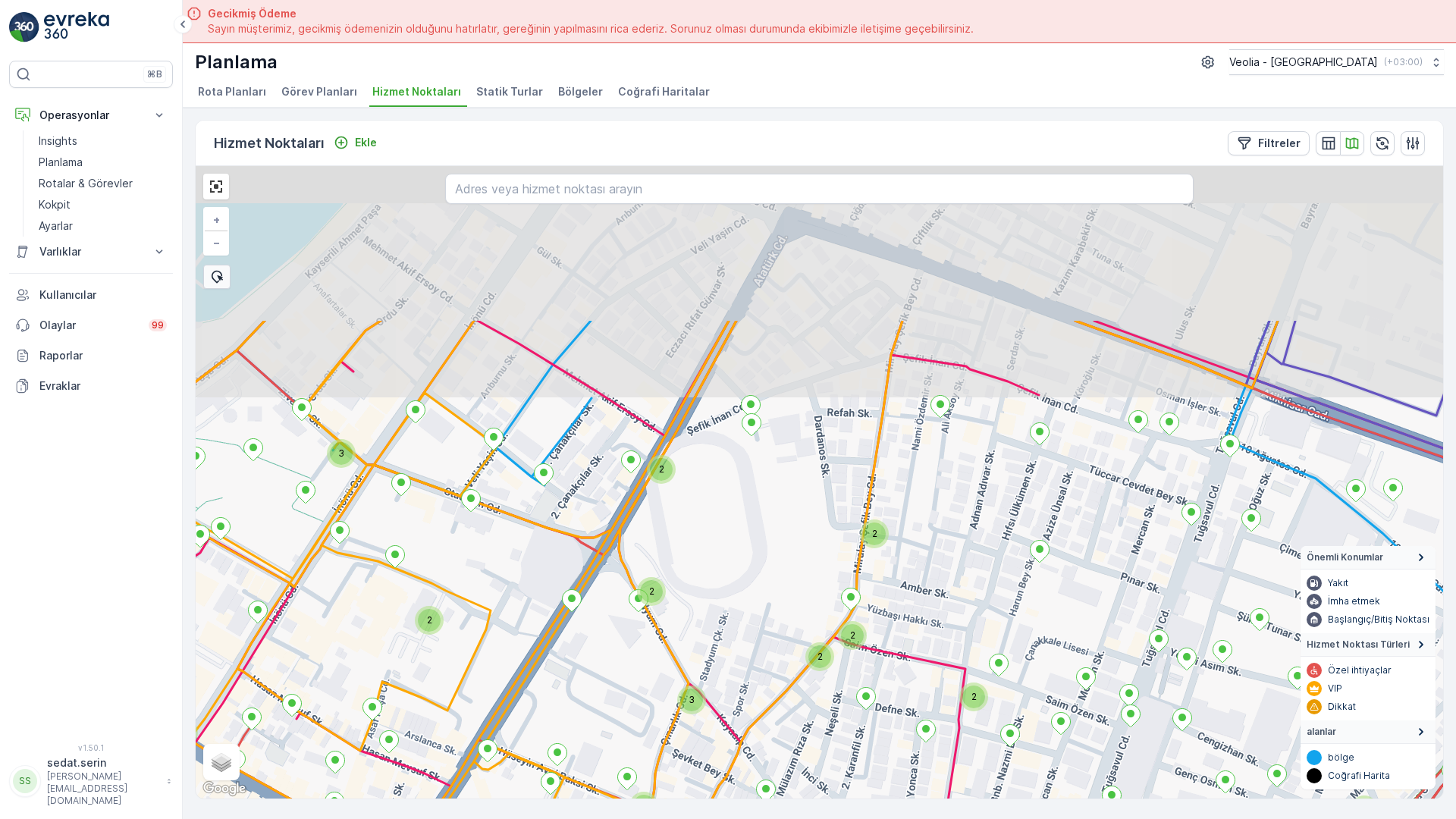
drag, startPoint x: 699, startPoint y: 271, endPoint x: 578, endPoint y: 560, distance: 313.3
click at [578, 560] on div "2 2 3 2 2 2 2 2 2 2 2 2 2 2 3 2 2 2 2 2 3 2 2 2 2 2 3 7 NOLU STATİK TUR ANAARTE…" at bounding box center [819, 483] width 1247 height 633
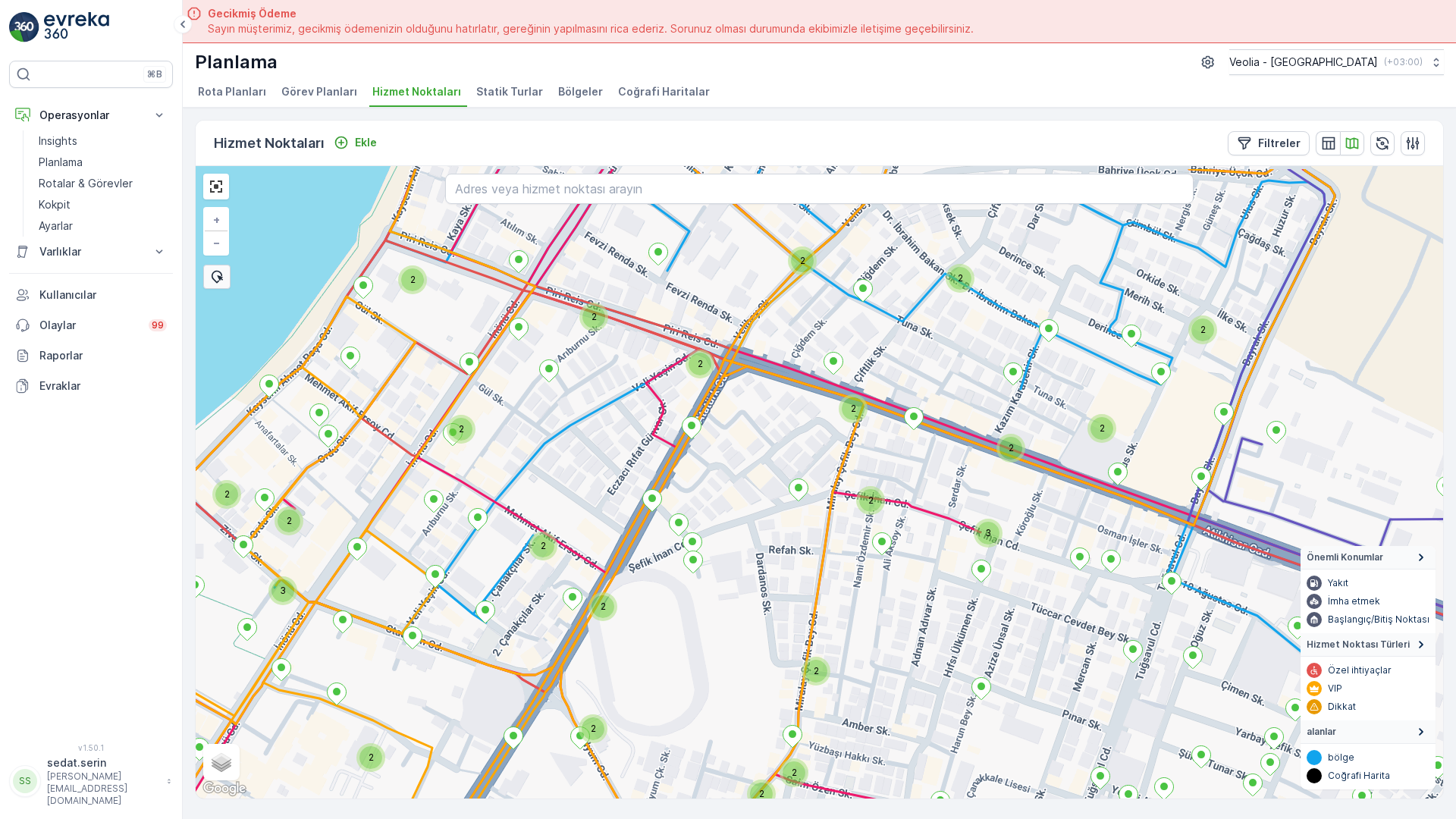
drag, startPoint x: 748, startPoint y: 375, endPoint x: 699, endPoint y: 536, distance: 168.3
click at [705, 542] on div "2 2 2 2 2 2 2 3 2 2 2 2 3 2 2 2 3 3 3 2 2 2 2 3 2 2 2 2 2 2 2 2 2 2 7 NOLU STAT…" at bounding box center [819, 483] width 1247 height 633
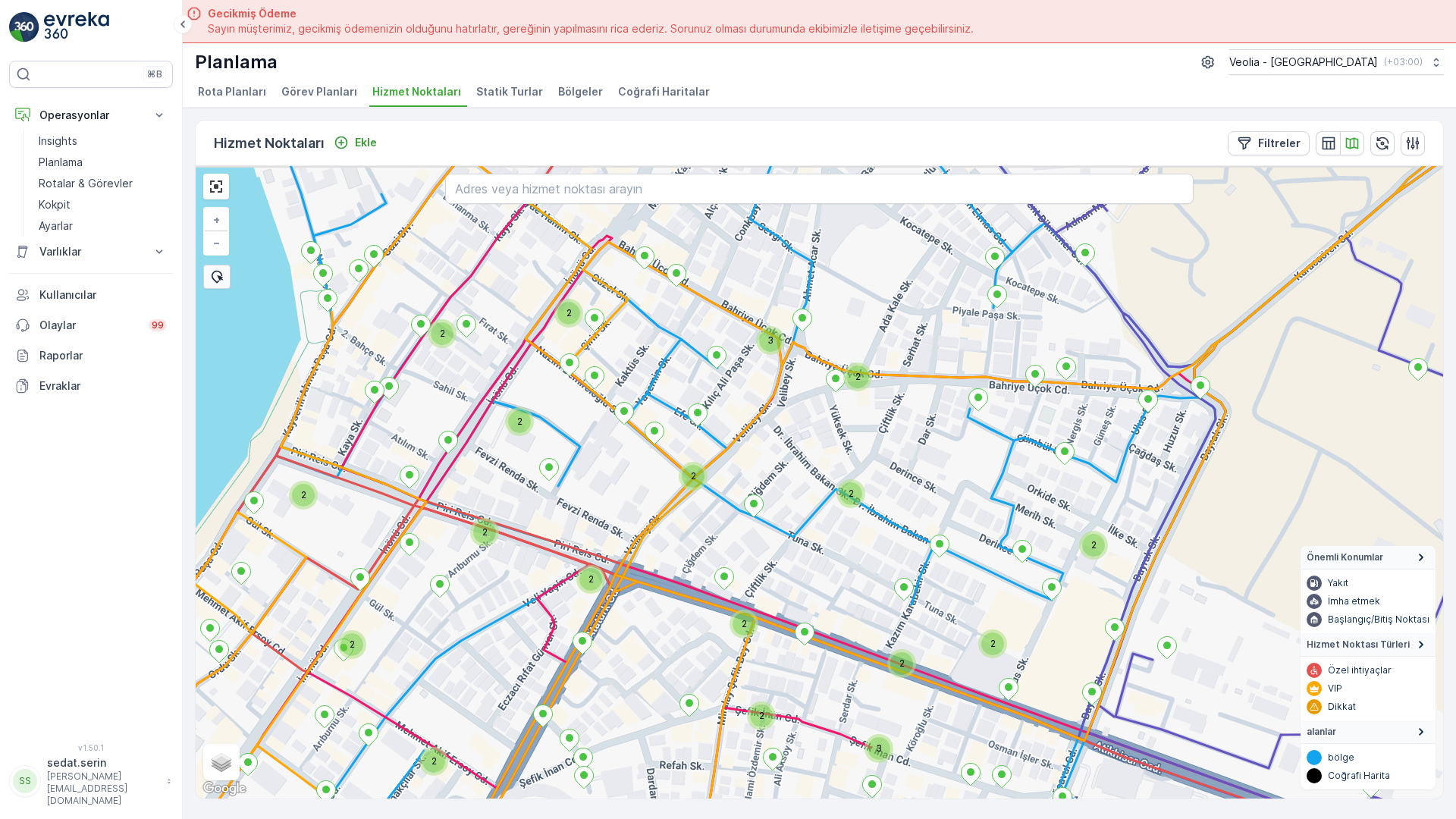
drag, startPoint x: 666, startPoint y: 438, endPoint x: 634, endPoint y: 449, distance: 33.8
click at [637, 476] on icon at bounding box center [851, 655] width 1747 height 983
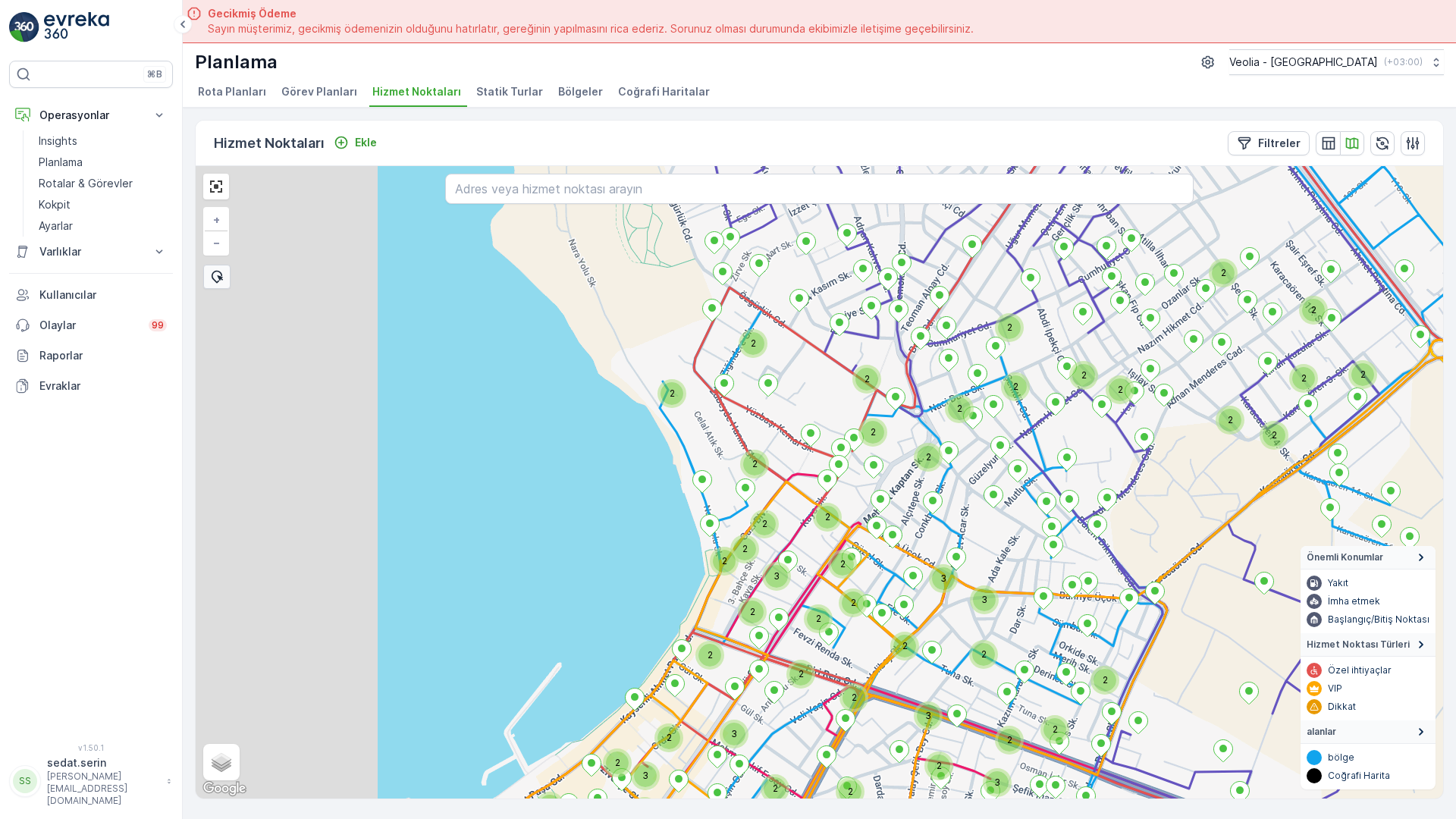
drag, startPoint x: 489, startPoint y: 536, endPoint x: 672, endPoint y: 574, distance: 186.9
click at [672, 574] on div "3 2 2 2 4 2 2 2 2 2 2 2 2 2 2 2 2 2 2 2 2 2 2 3 2 3 2 2 2 3 2 2 2 2 2 2 2 2 2 2…" at bounding box center [819, 483] width 1247 height 633
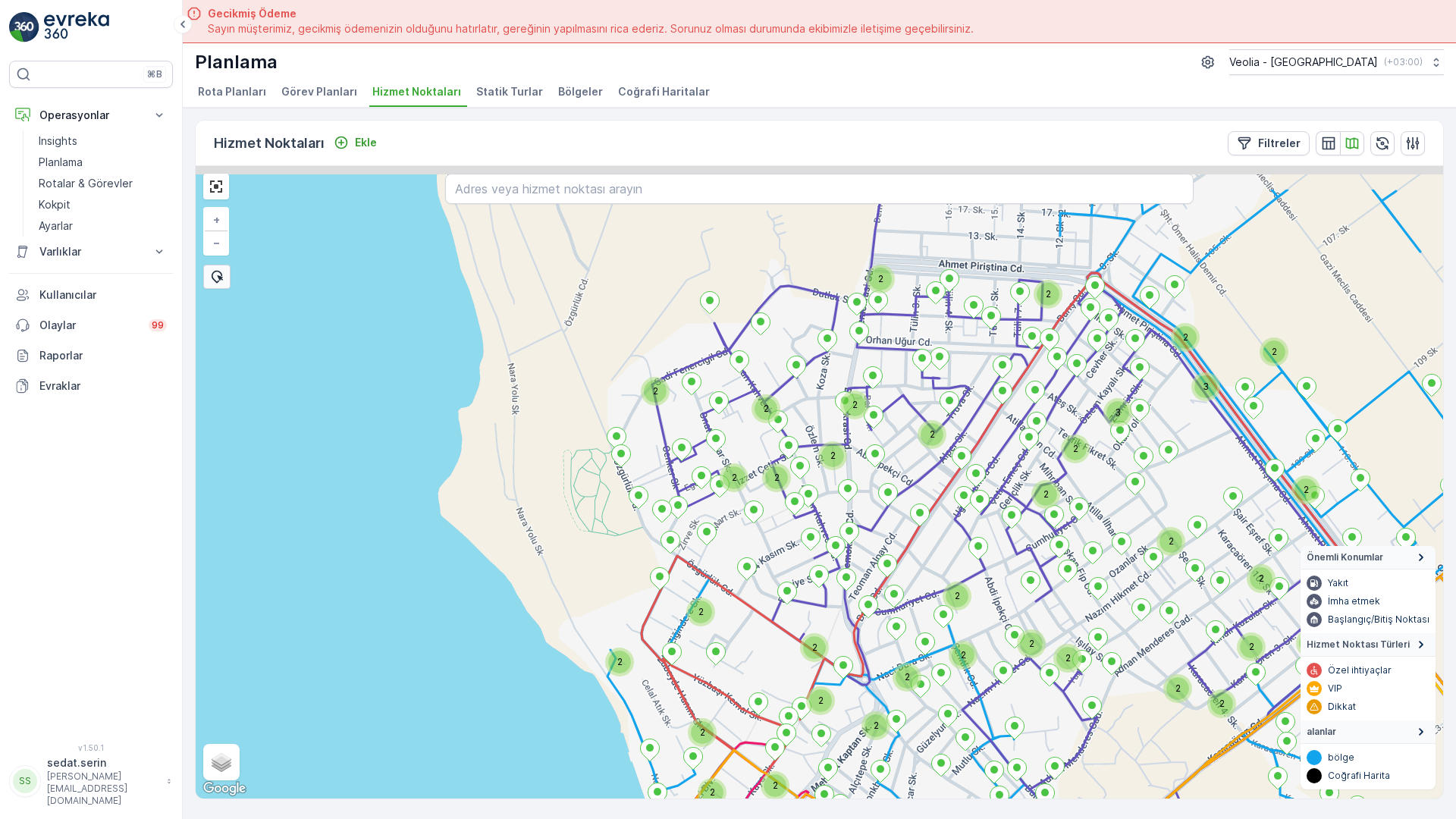
drag, startPoint x: 666, startPoint y: 574, endPoint x: 639, endPoint y: 459, distance: 118.1
click at [669, 592] on div "2 2 2 2 2 2 2 2 2 2 2 2 2 2 3 2 3 2 2 2 2 3 3 2 2 2 2 2 2 2 2 2 2 2 3 2 2 2 2 3…" at bounding box center [819, 483] width 1247 height 633
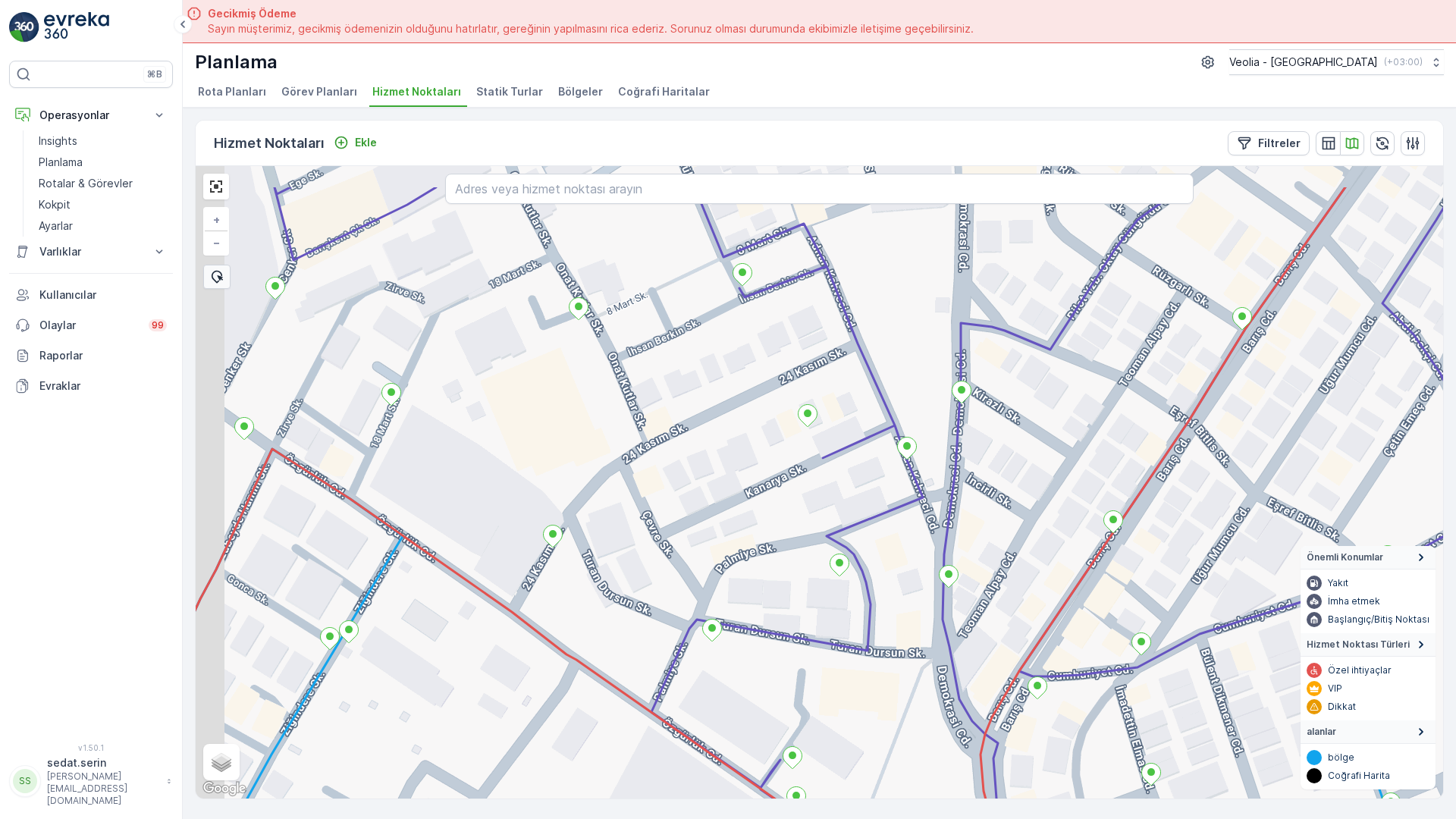
drag, startPoint x: 645, startPoint y: 553, endPoint x: 650, endPoint y: 562, distance: 10.3
click at [650, 562] on div "7 NOLU STATİK TUR ANAARTER 3 STATİK TUR MERKEZ İŞYERLERİ 2 STATİK TUR MERKEZ KA…" at bounding box center [819, 483] width 1247 height 633
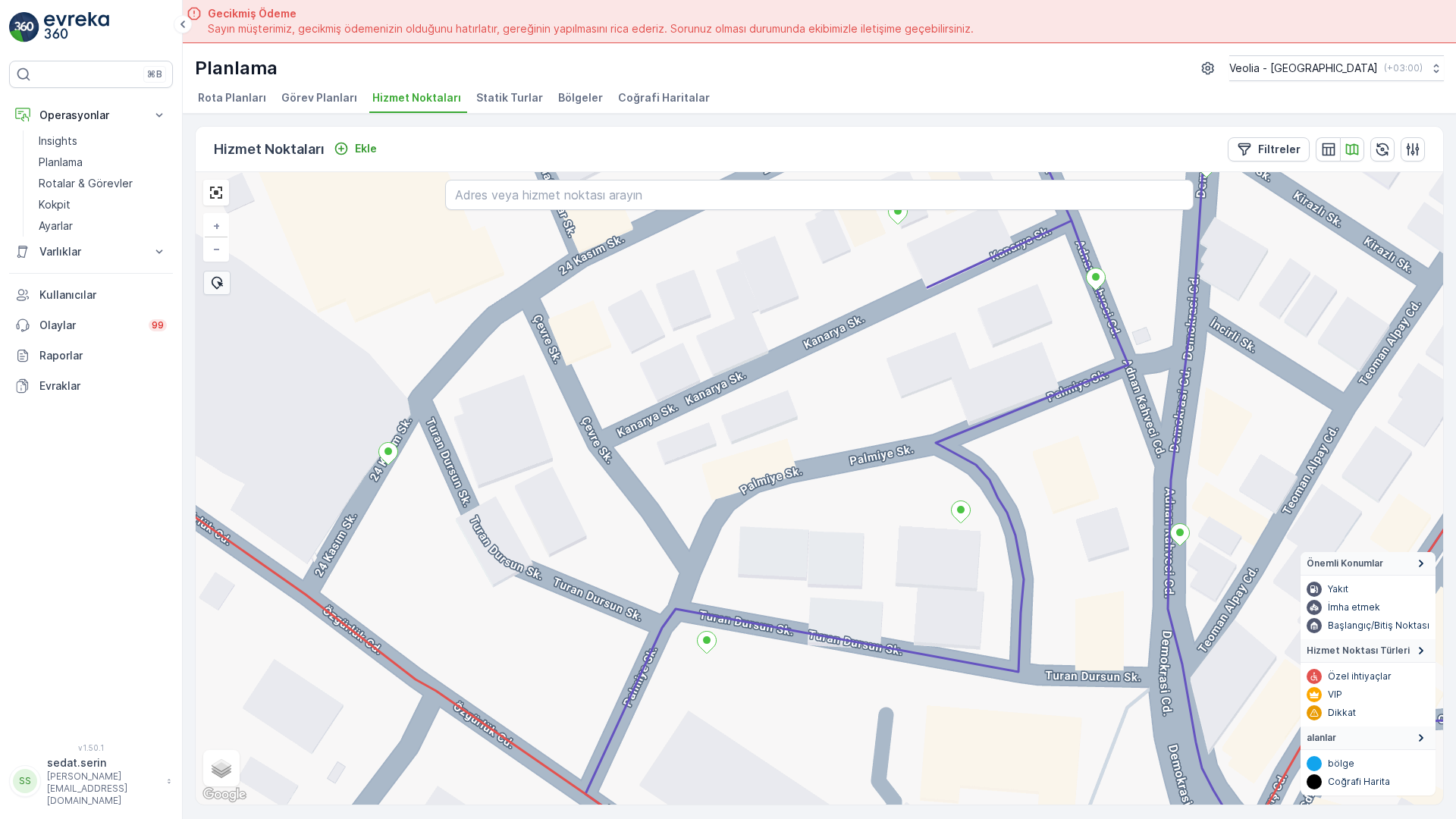
scroll to position [6, 0]
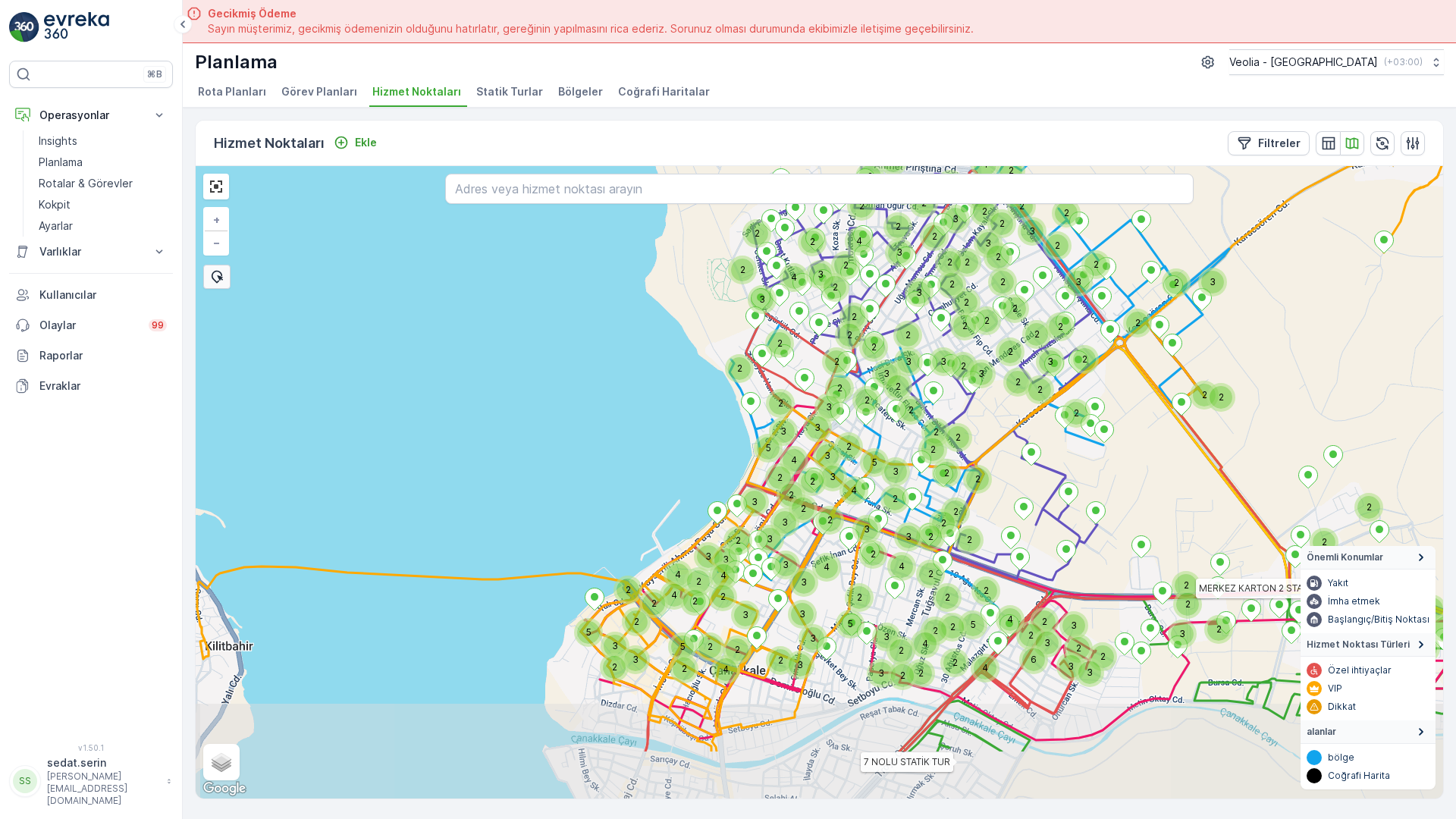
drag, startPoint x: 721, startPoint y: 410, endPoint x: 648, endPoint y: 287, distance: 143.0
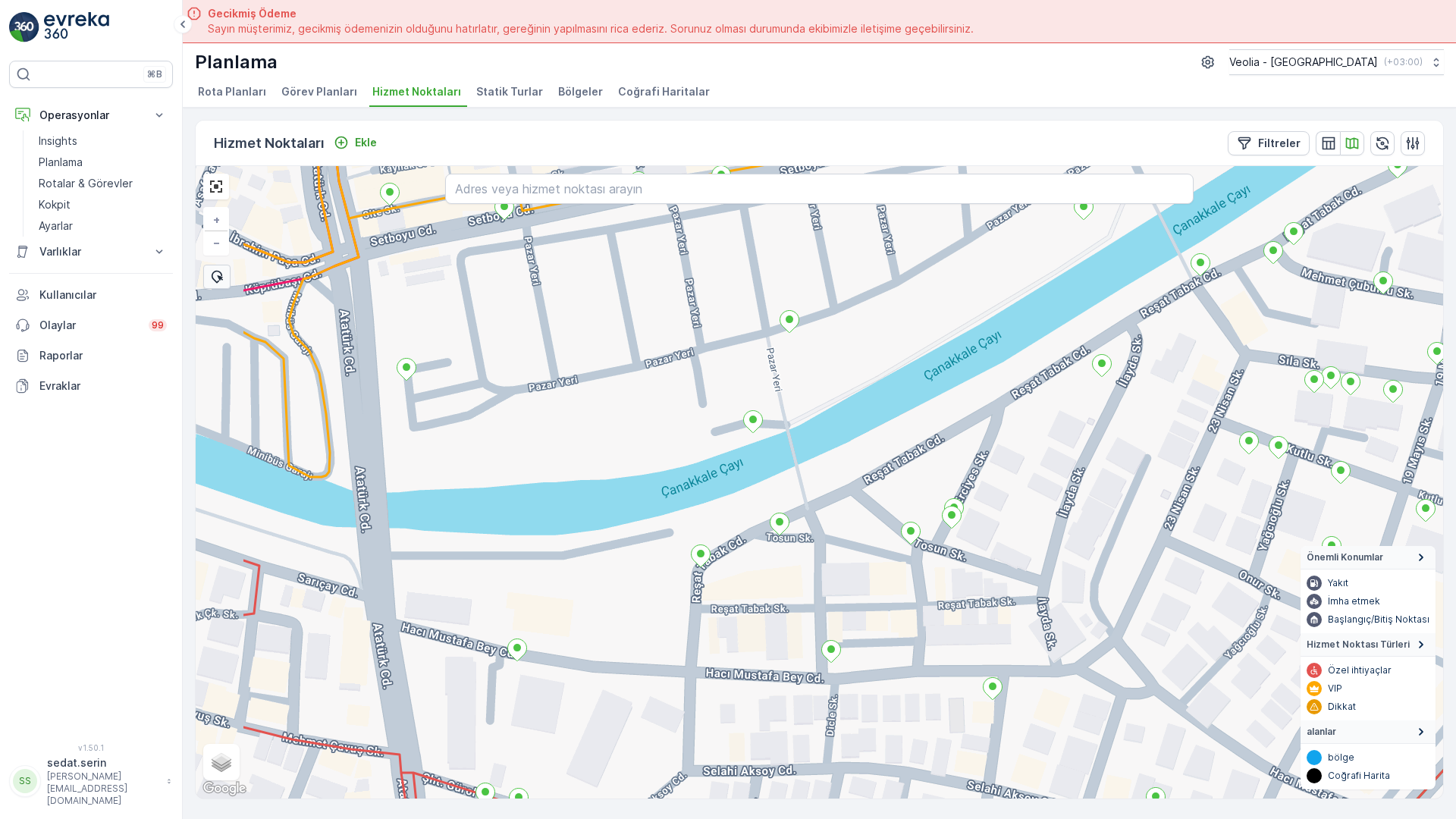
drag, startPoint x: 582, startPoint y: 601, endPoint x: 775, endPoint y: 460, distance: 239.0
click at [775, 460] on div "7 NOLU STATİK TUR ANAARTER 3 STATİK TUR MERKEZ KARTON 2 STATİK TUR MERKEZ İŞYER…" at bounding box center [819, 483] width 1247 height 633
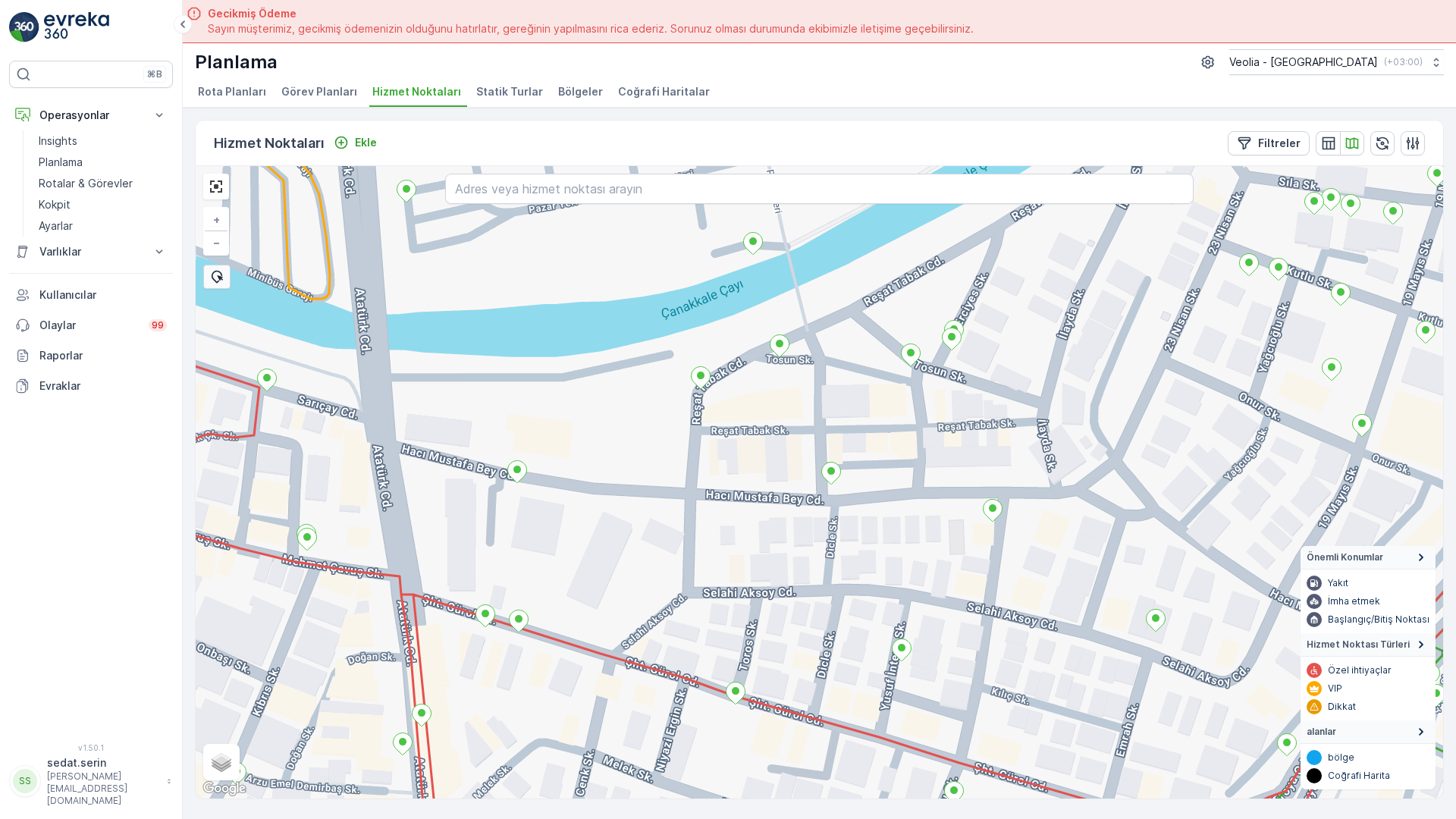
drag, startPoint x: 616, startPoint y: 591, endPoint x: 616, endPoint y: 408, distance: 183.0
click at [616, 408] on div "7 NOLU STATİK TUR ANAARTER 3 STATİK TUR MERKEZ KARTON 2 STATİK TUR MERKEZ İŞYER…" at bounding box center [819, 483] width 1247 height 633
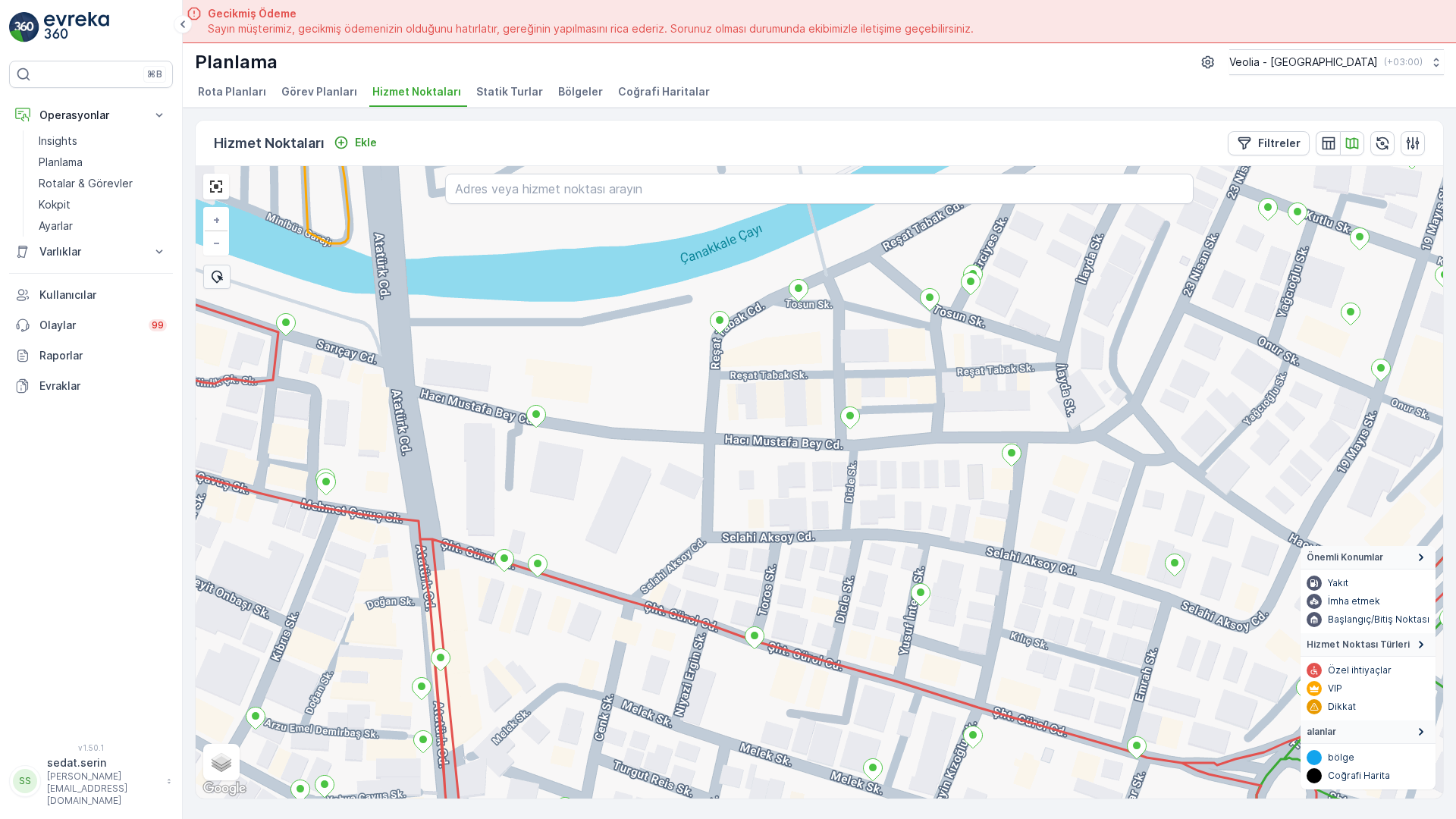
drag, startPoint x: 512, startPoint y: 610, endPoint x: 530, endPoint y: 559, distance: 54.1
click at [530, 559] on div "7 NOLU STATİK TUR MERKEZ KARTON 2 STATİK TUR MERKEZ İŞYERLERİ 2 STATİK TUR + − …" at bounding box center [819, 483] width 1247 height 633
drag, startPoint x: 520, startPoint y: 614, endPoint x: 570, endPoint y: 494, distance: 130.0
click at [570, 494] on div "7 NOLU STATİK TUR MERKEZ KARTON 2 STATİK TUR MERKEZ İŞYERLERİ 2 STATİK TUR + − …" at bounding box center [819, 483] width 1247 height 633
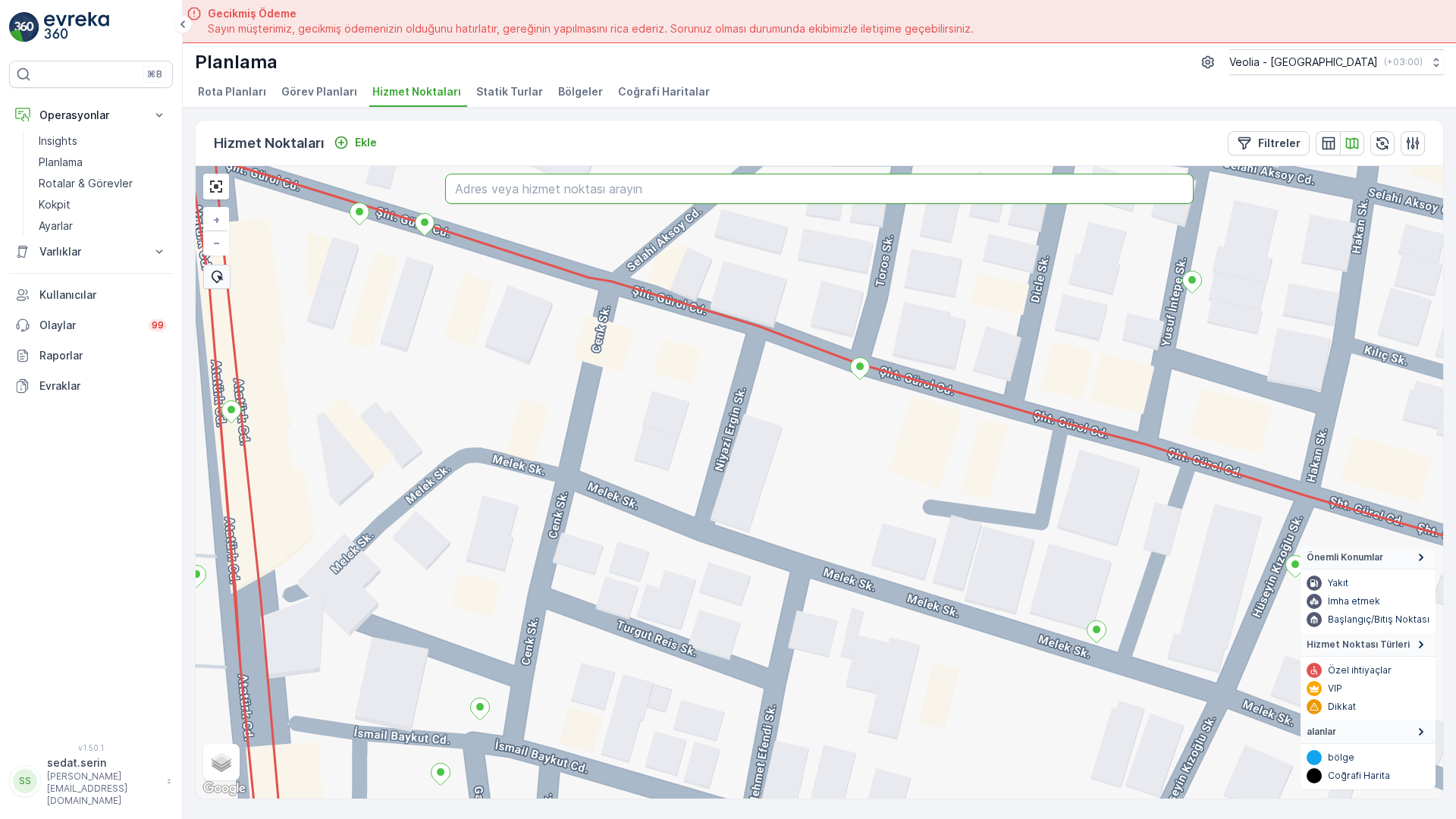
click at [505, 173] on input "text" at bounding box center [819, 188] width 748 height 30
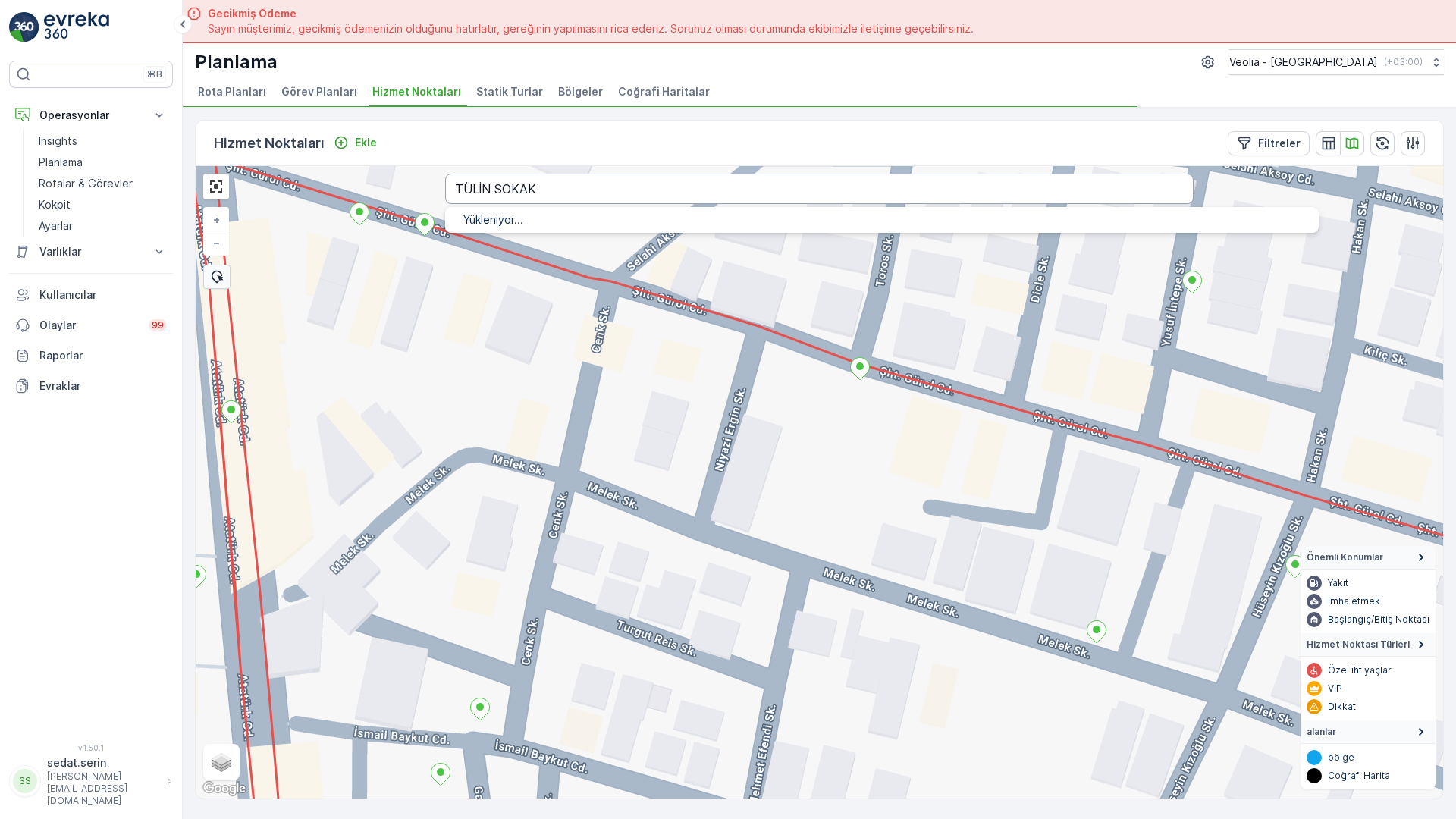
click at [469, 173] on input "TÜLİN SOKAK" at bounding box center [819, 188] width 748 height 30
click at [445, 173] on input "TÜLİN SOKAK ÇANAKKALE" at bounding box center [819, 188] width 748 height 30
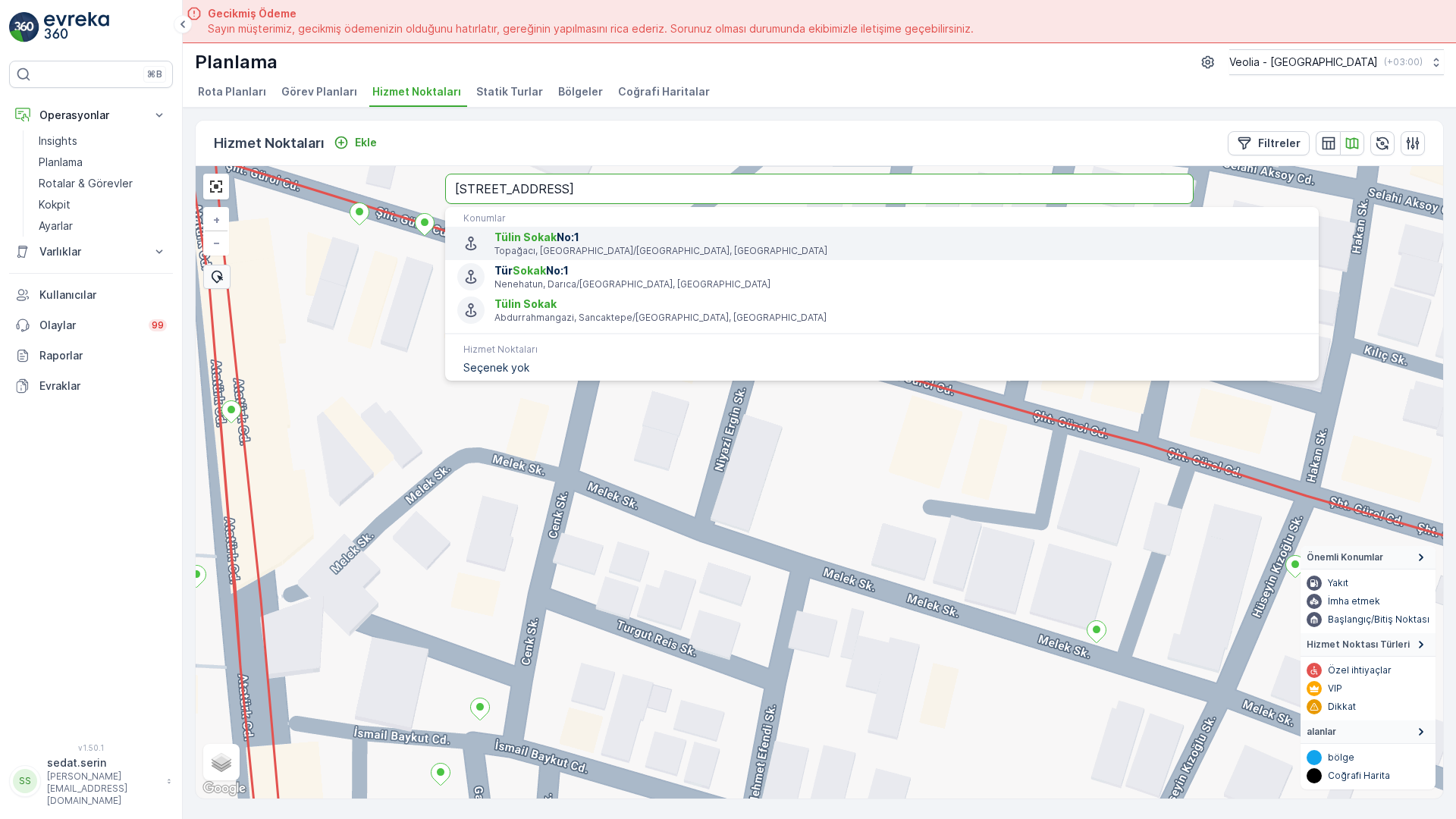
type input "[STREET_ADDRESS]"
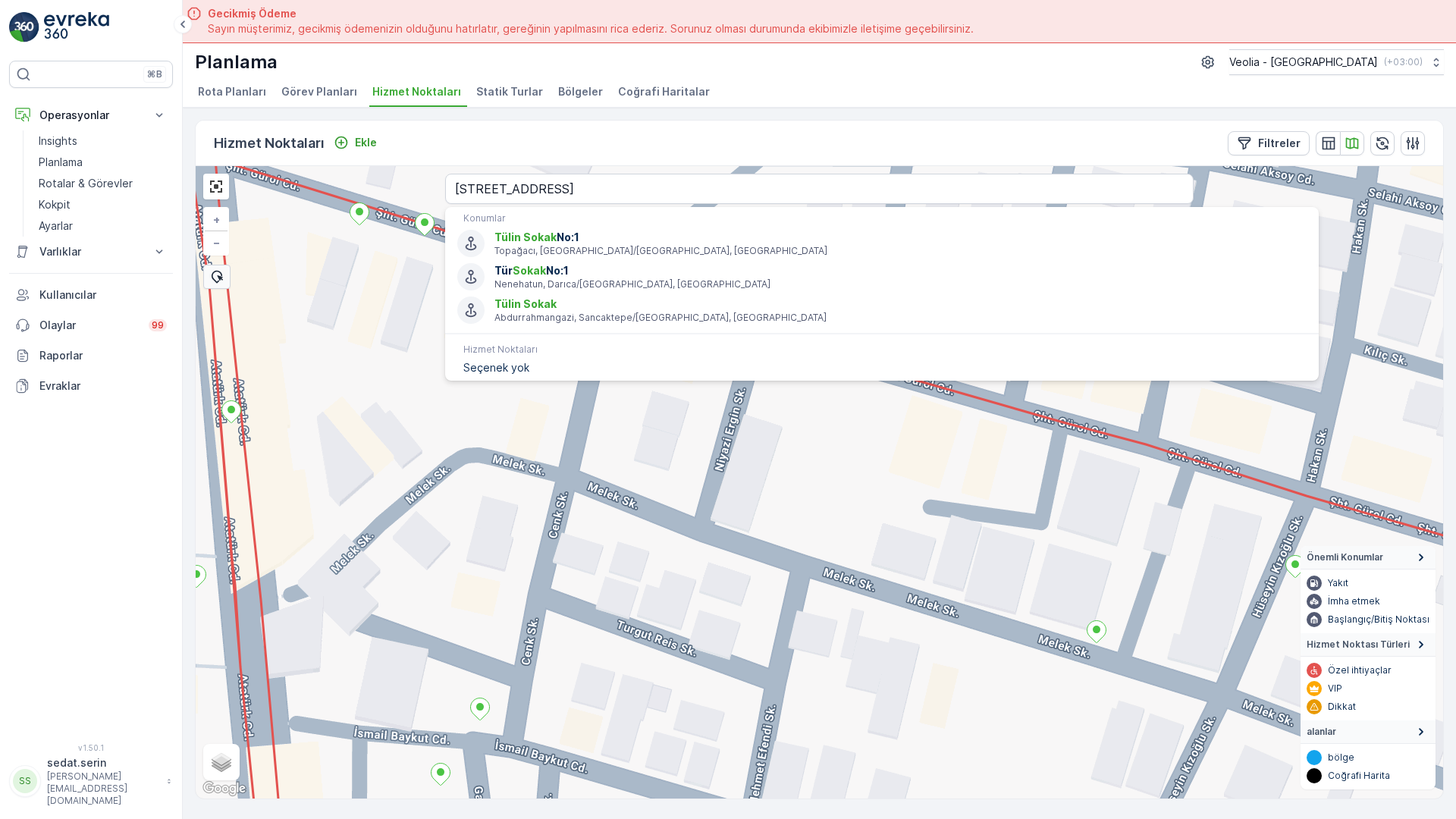
click at [636, 336] on div "7 NOLU STATİK TUR MERKEZ KARTON 2 STATİK TUR MERKEZ İŞYERLERİ 2 STATİK TUR + − …" at bounding box center [819, 483] width 1247 height 633
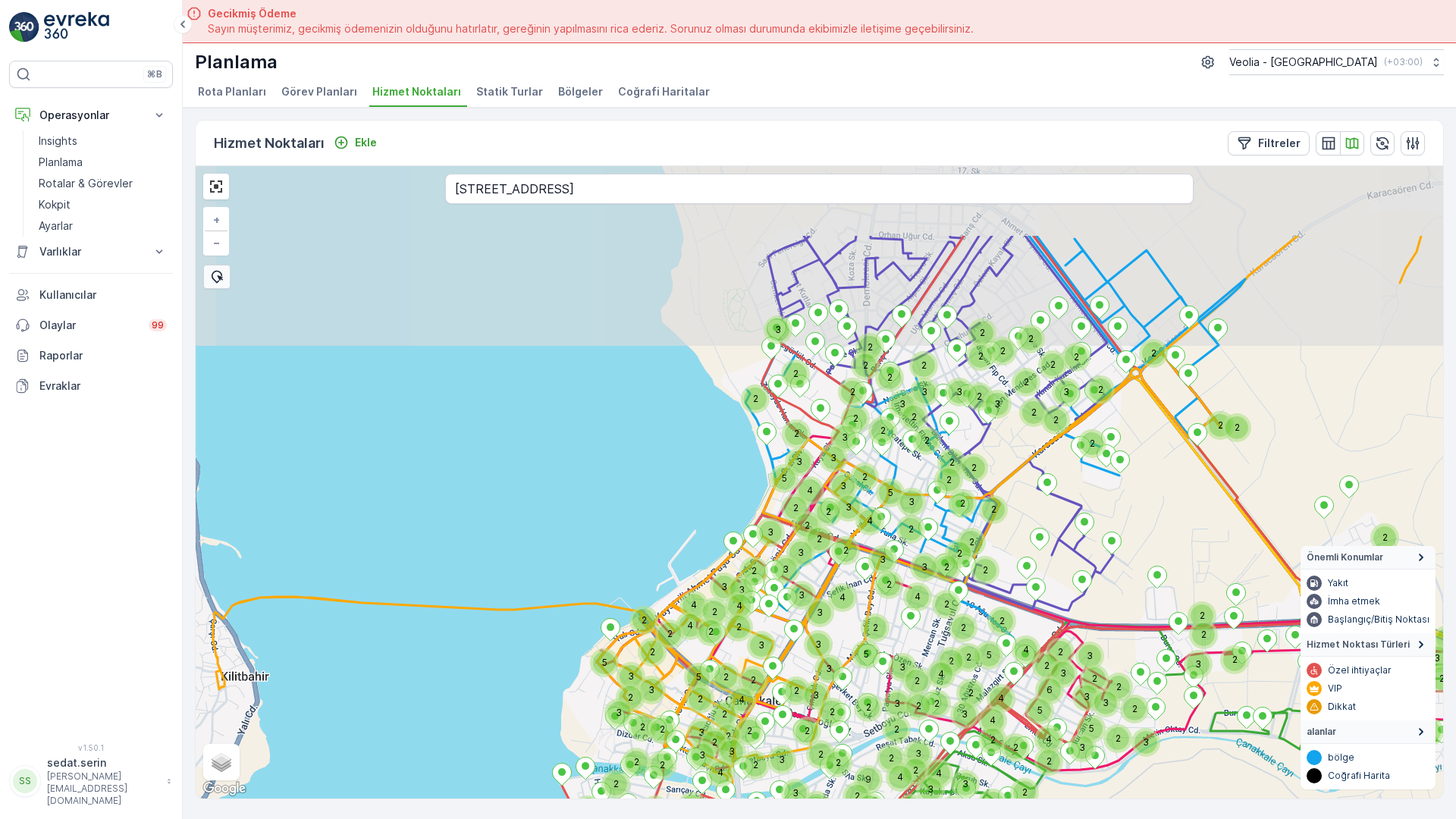
drag, startPoint x: 658, startPoint y: 259, endPoint x: 659, endPoint y: 220, distance: 39.0
click at [580, 502] on div "2 2 2 2 2 2 2 3 2 2 3 2 2 3 2 2 2 2 3 3 3 5 2 2 2 2 2 2 5 2 2 2 2 2 2 6 2 2 2 2…" at bounding box center [819, 483] width 1247 height 633
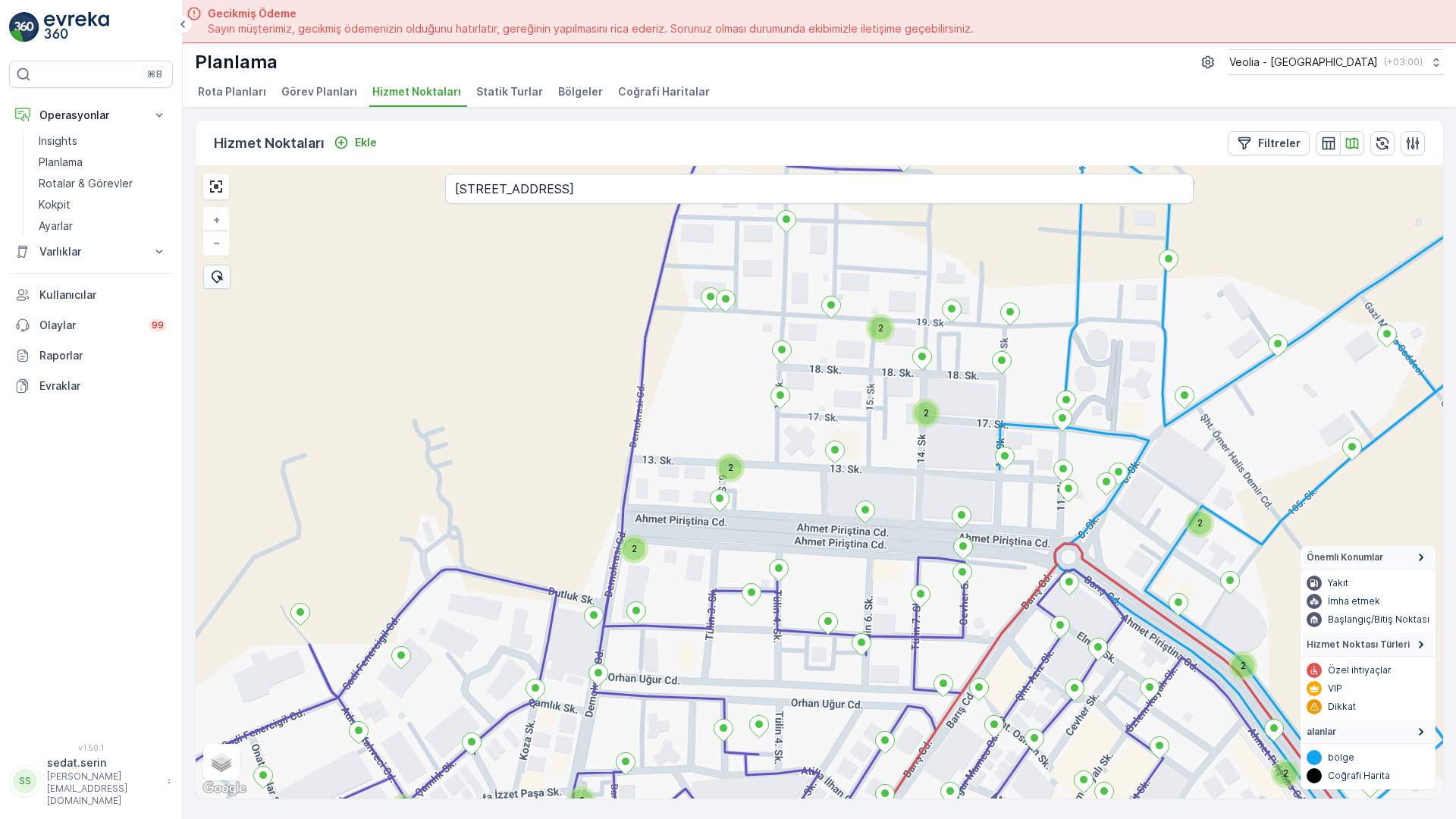
drag, startPoint x: 619, startPoint y: 532, endPoint x: 648, endPoint y: 482, distance: 57.8
click at [648, 482] on div "2 2 2 2 2 2 2 2 2 2 2 2 2 2 cacae_9_1_2m + − Uydu Yol haritası Arazi Karışık Le…" at bounding box center [819, 483] width 1247 height 633
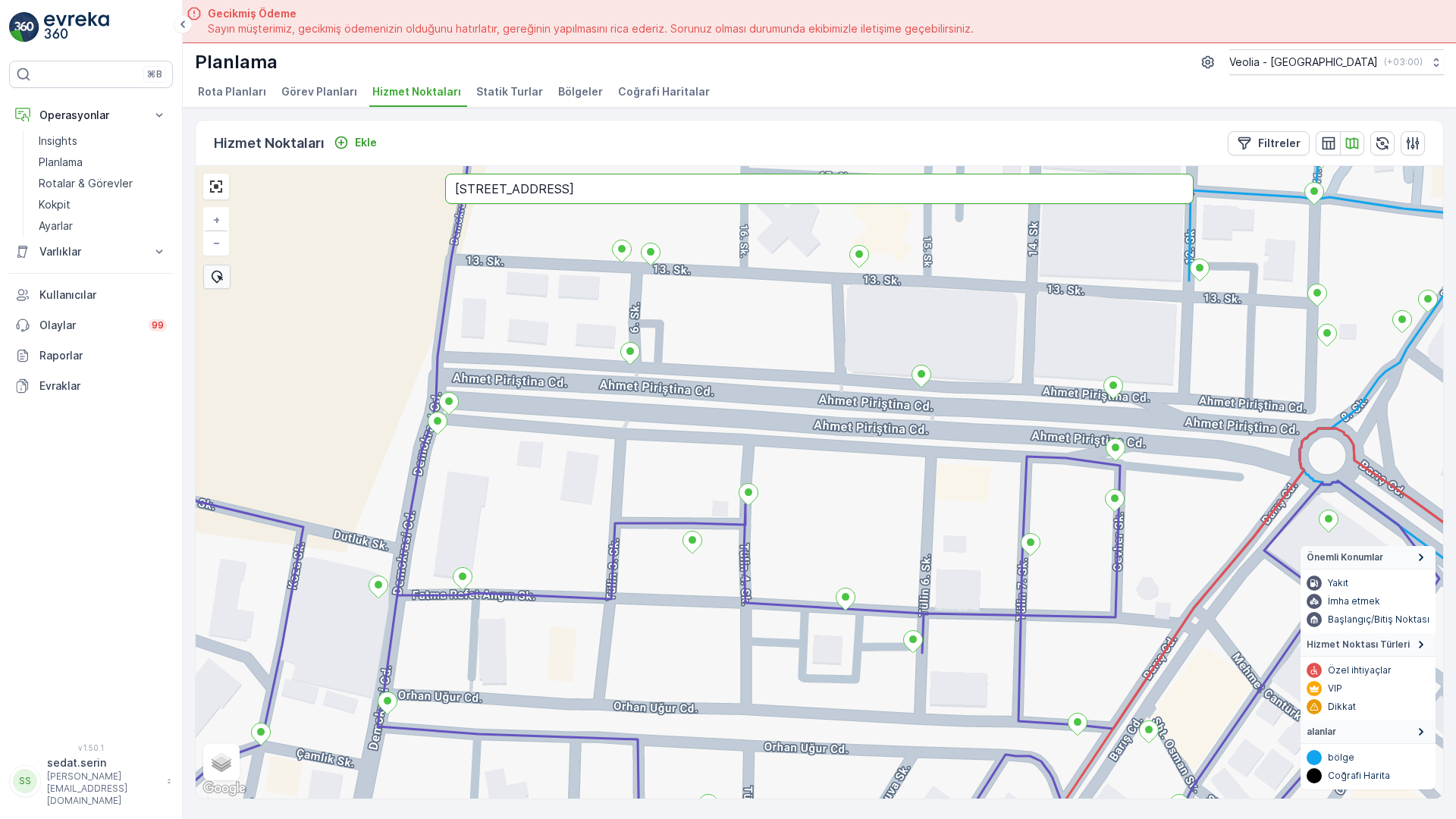
click at [195, 166] on div "+ − Uydu Yol haritası Arazi Karışık Leaflet Klavye kısayolları Harita Verileri …" at bounding box center [819, 483] width 1247 height 633
type input "UĞURLU SOKAK ÇANAKKALE"
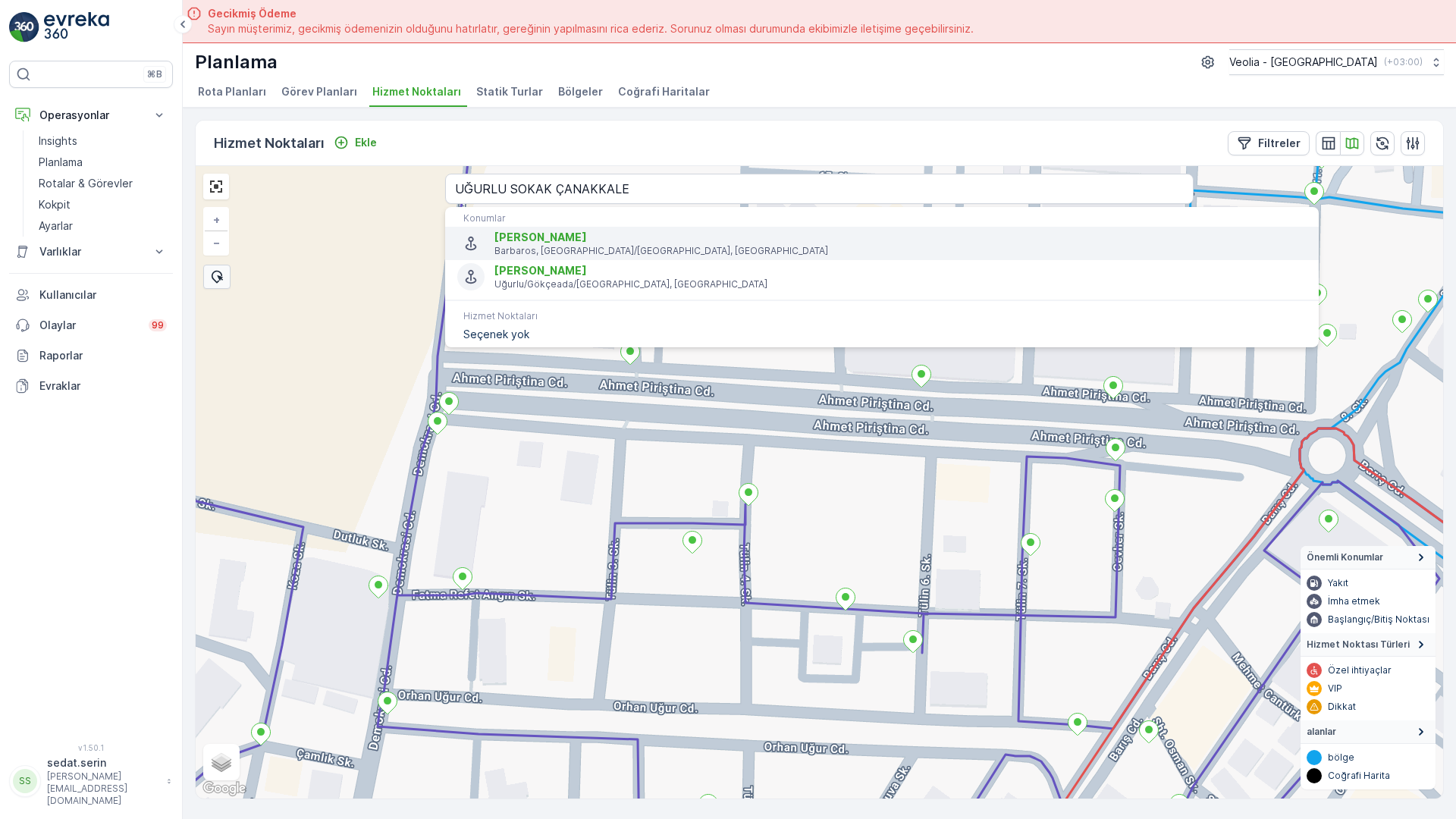
click at [512, 245] on p "Barbaros, [GEOGRAPHIC_DATA]/[GEOGRAPHIC_DATA], [GEOGRAPHIC_DATA]" at bounding box center [901, 252] width 812 height 13
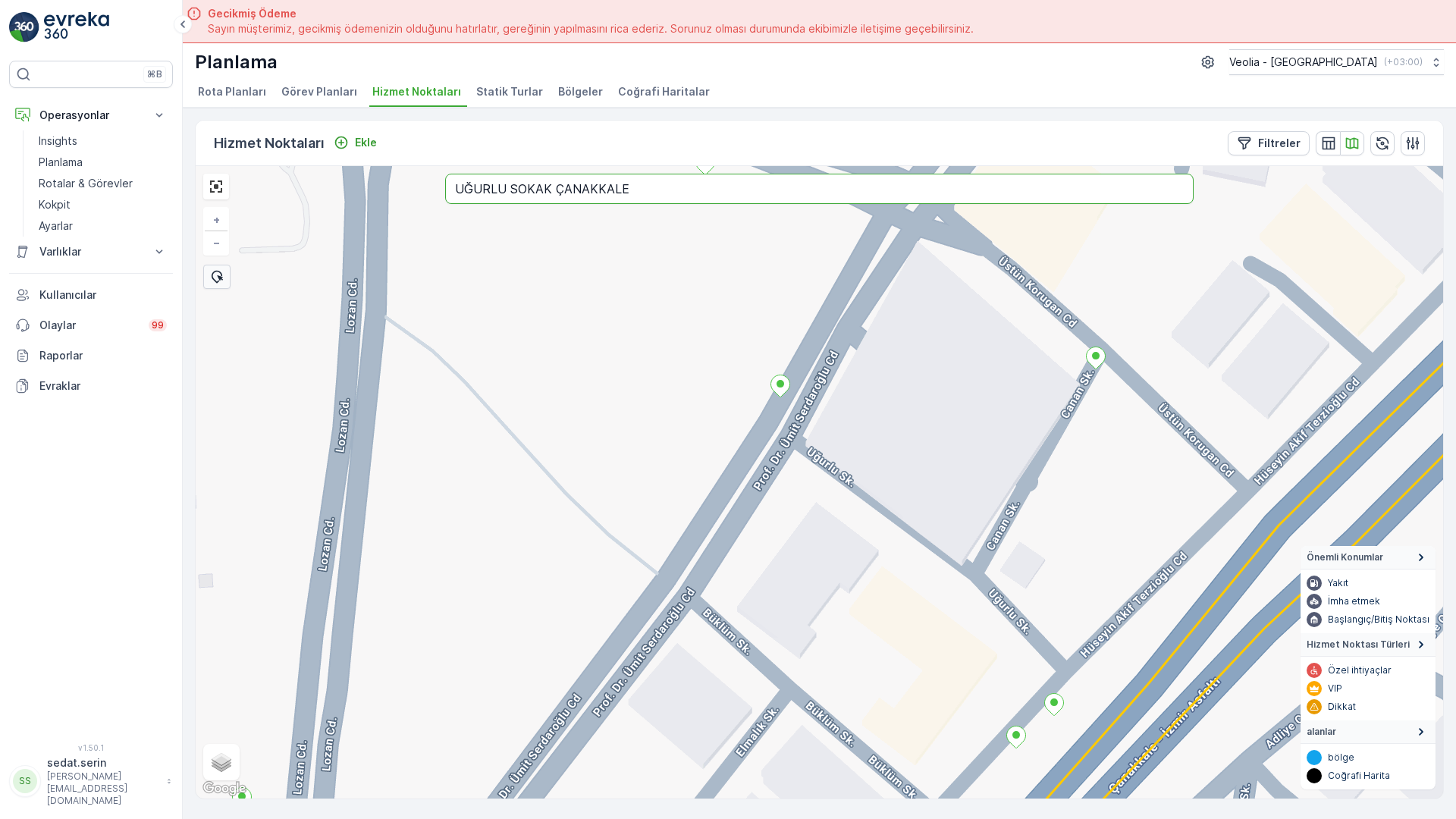
click at [445, 173] on input "UĞURLU SOKAK ÇANAKKALE" at bounding box center [819, 188] width 748 height 30
type input "ULUS SOKAK ÇANAKKALE"
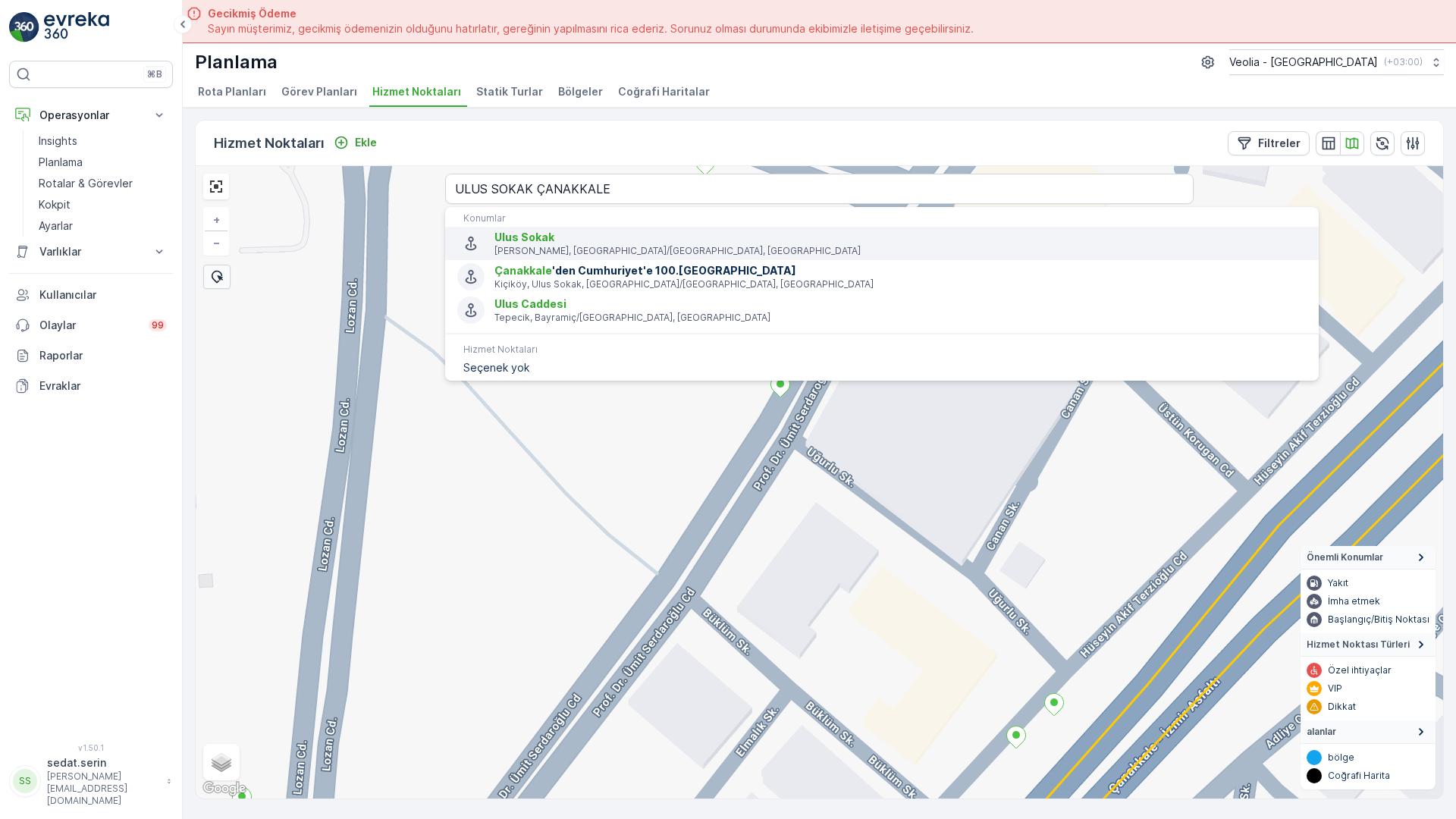
click at [537, 230] on span "Ulus Sokak" at bounding box center [901, 237] width 812 height 15
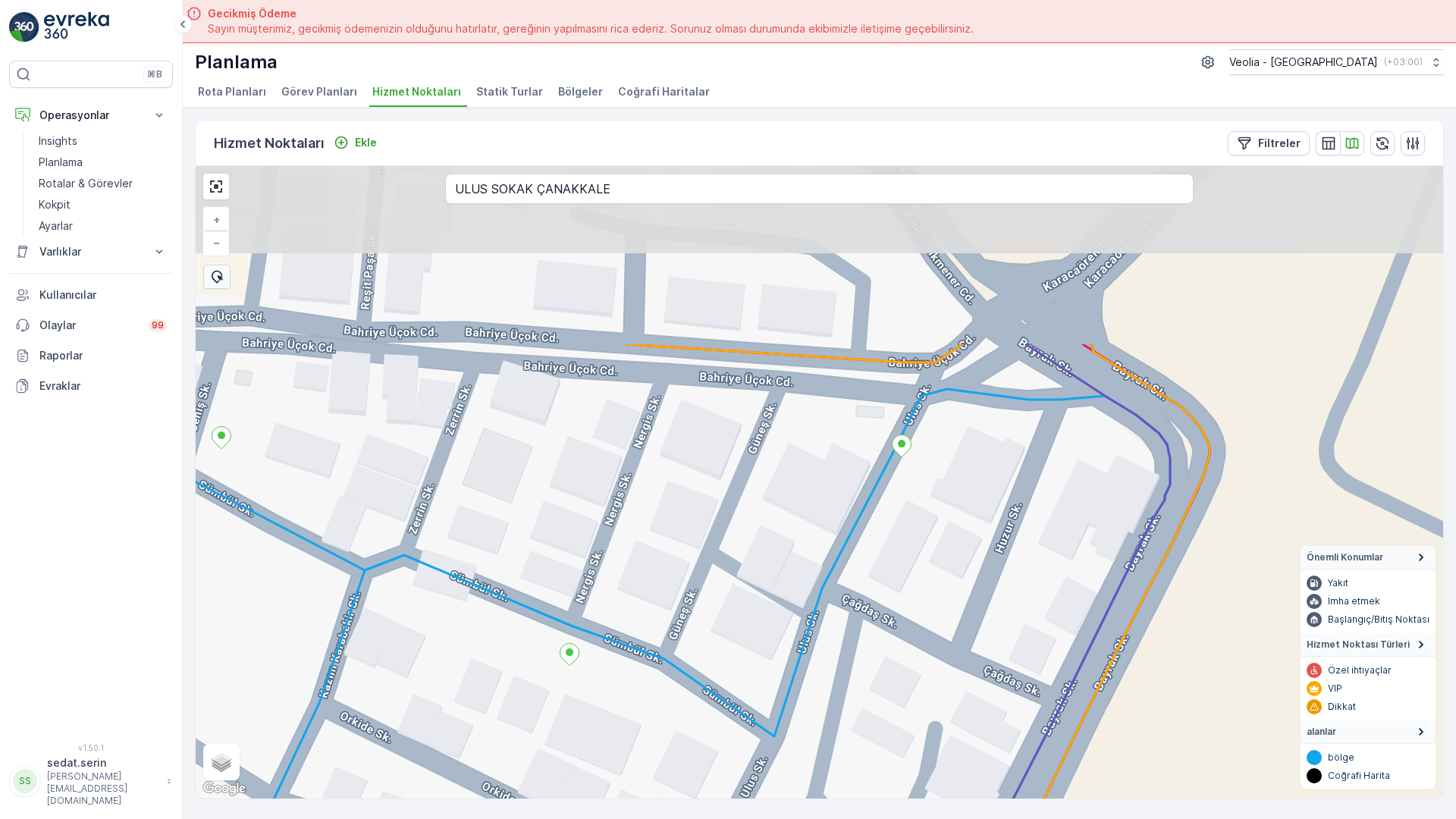
drag, startPoint x: 745, startPoint y: 277, endPoint x: 741, endPoint y: 391, distance: 114.1
click at [741, 391] on div "+ − Uydu Yol haritası Arazi Karışık Leaflet Klavye kısayolları Harita Verileri …" at bounding box center [819, 483] width 1247 height 633
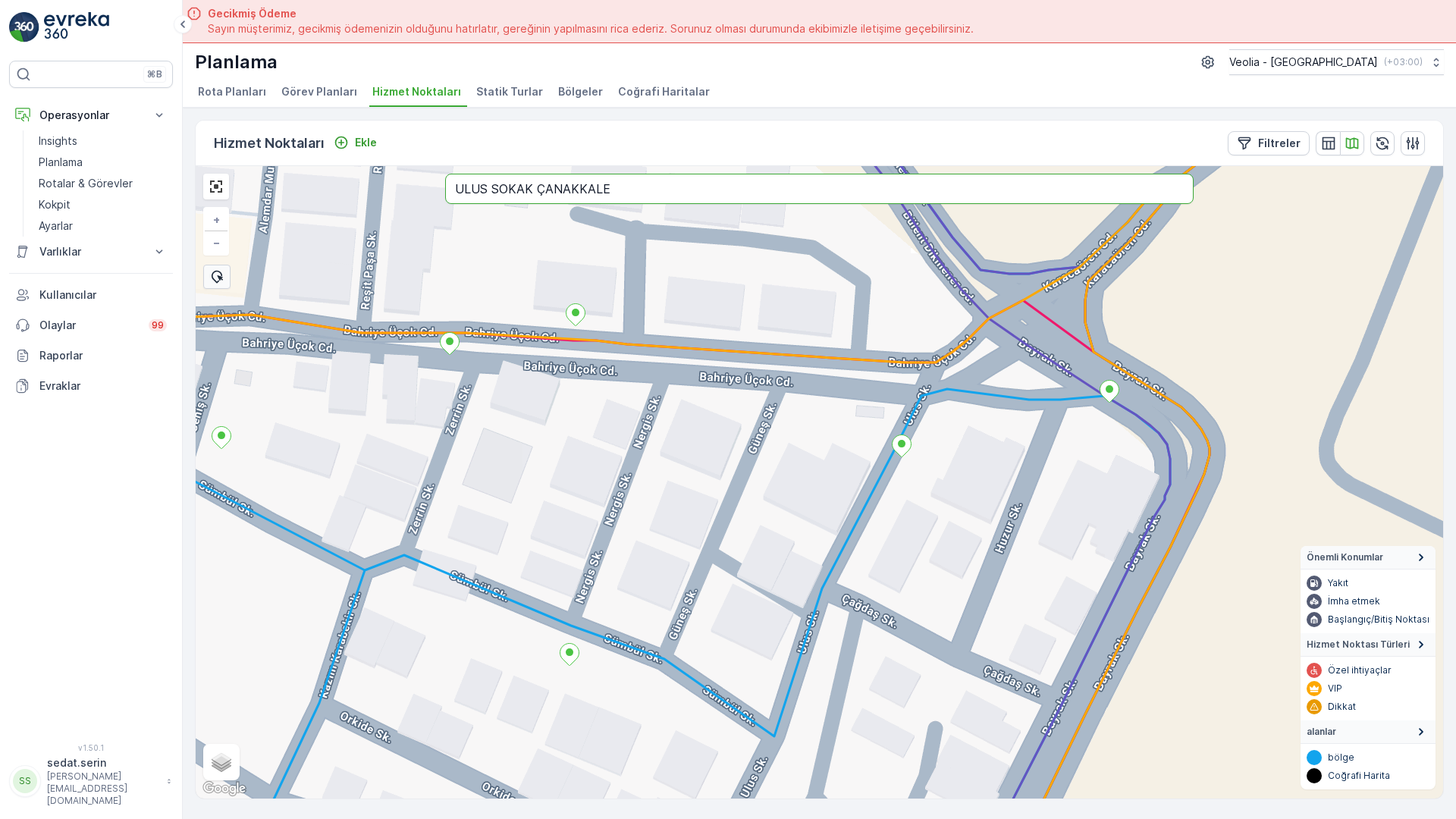
click at [689, 173] on input "ULUS SOKAK ÇANAKKALE" at bounding box center [819, 188] width 748 height 30
type input "UMUT SOKAK ÇANAKKALE"
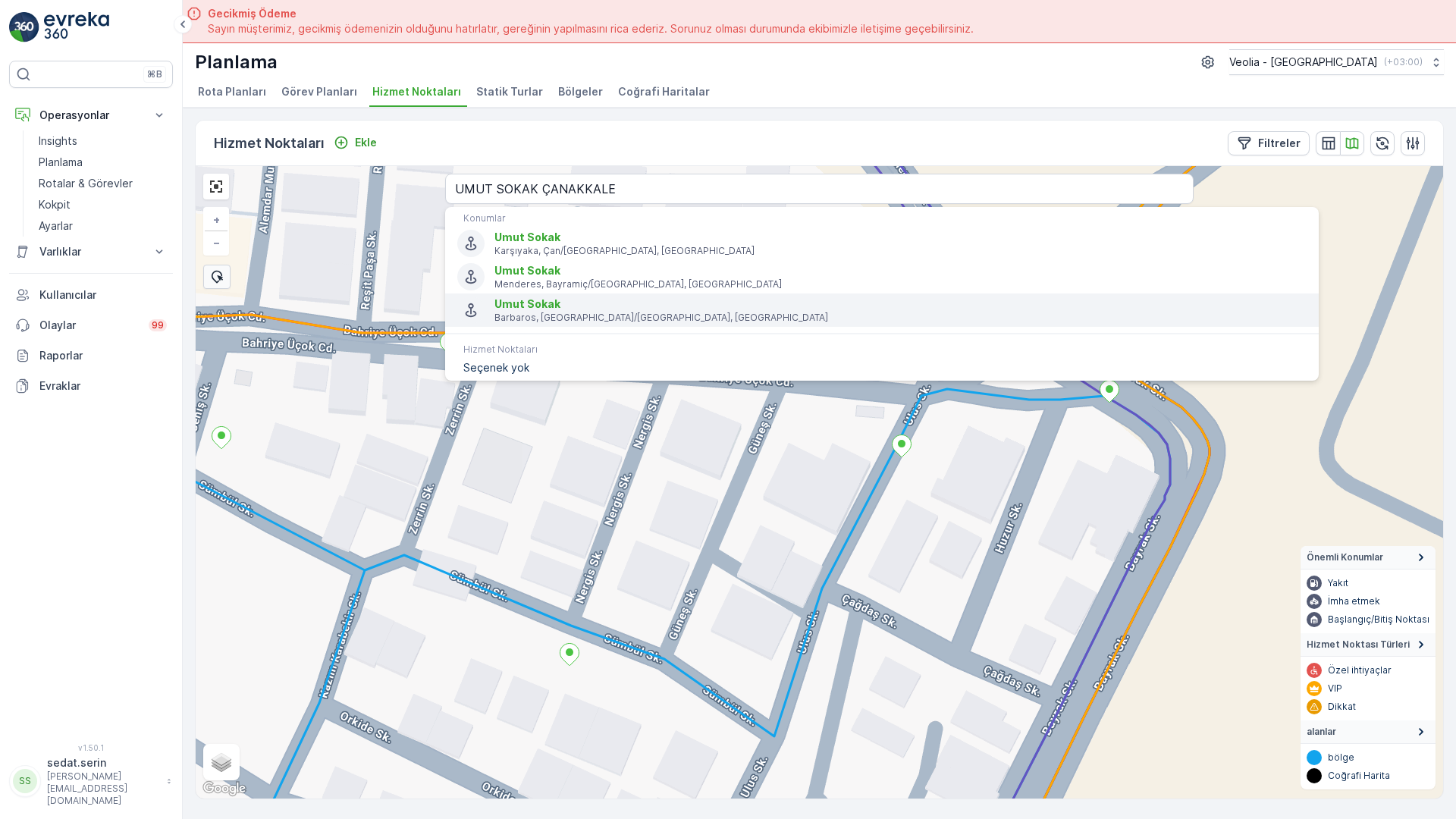
click at [494, 297] on span "Umut Sokak" at bounding box center [901, 304] width 812 height 15
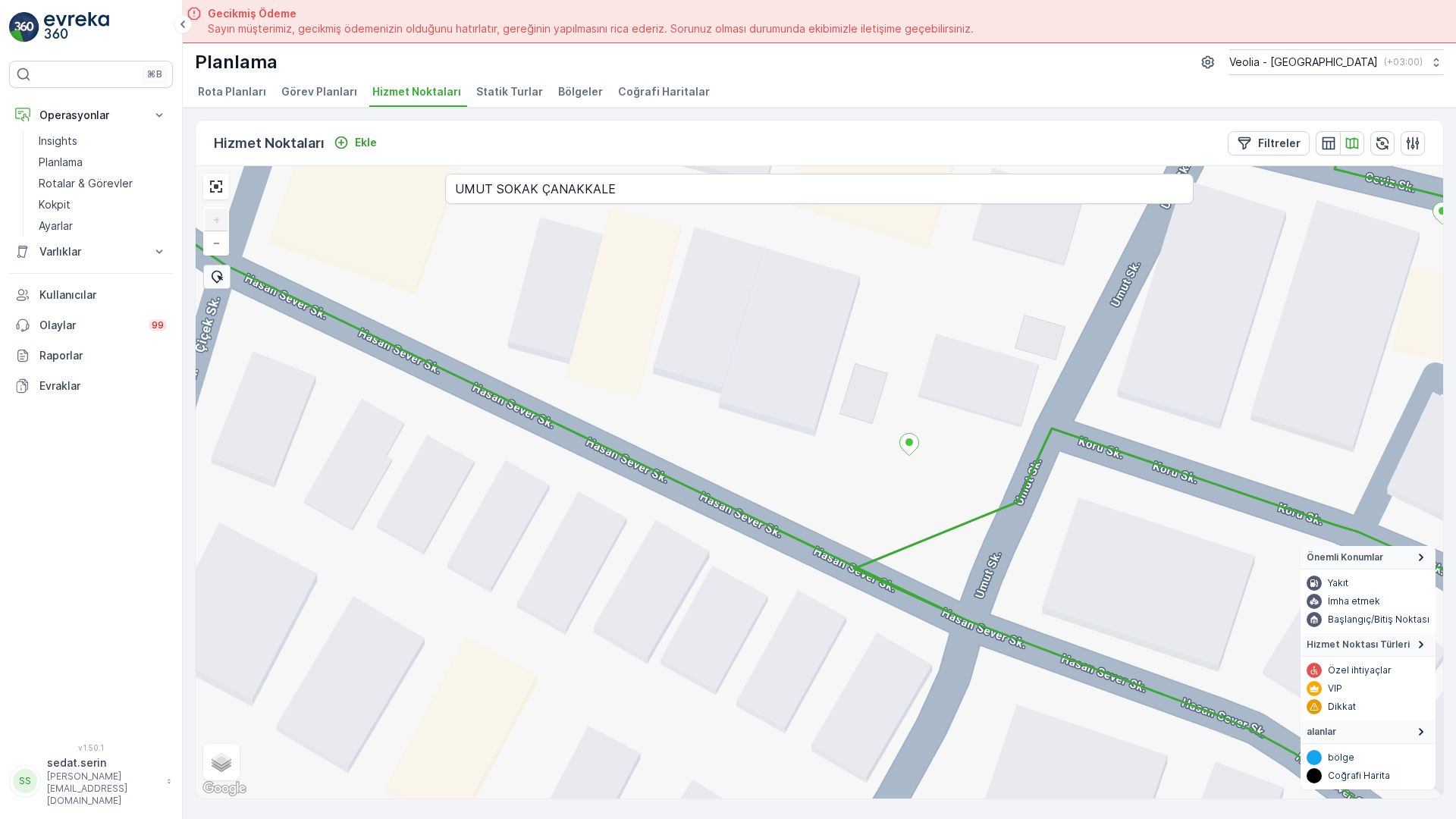
drag, startPoint x: 969, startPoint y: 414, endPoint x: 925, endPoint y: 367, distance: 64.4
click at [925, 367] on div "+ − Uydu Yol haritası Arazi Karışık Leaflet Klavye kısayolları Harita Verileri …" at bounding box center [819, 483] width 1247 height 633
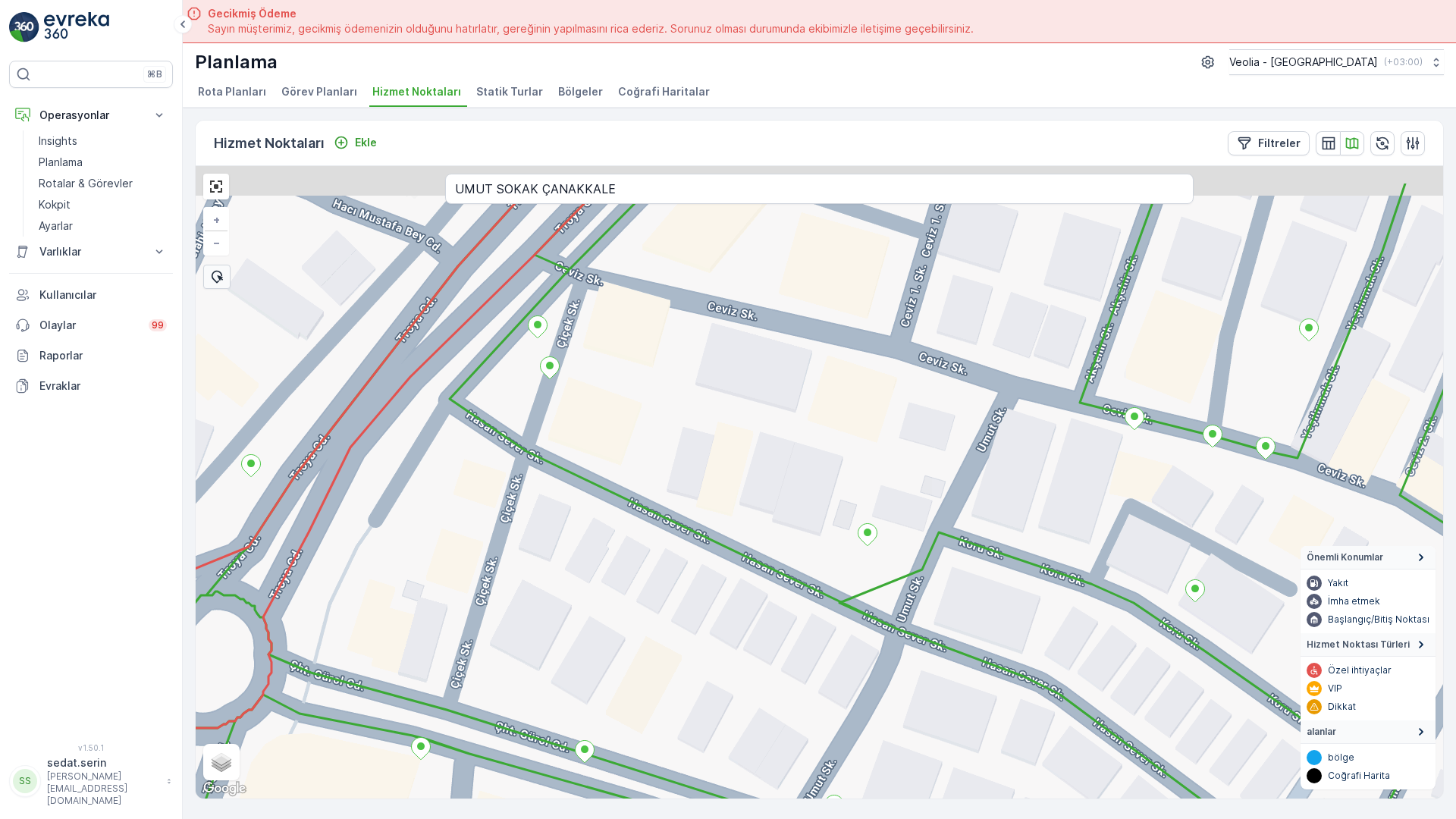
drag, startPoint x: 640, startPoint y: 424, endPoint x: 623, endPoint y: 463, distance: 42.5
click at [623, 463] on div "+ − Uydu Yol haritası Arazi Karışık Leaflet Klavye kısayolları Harita Verileri …" at bounding box center [819, 483] width 1247 height 633
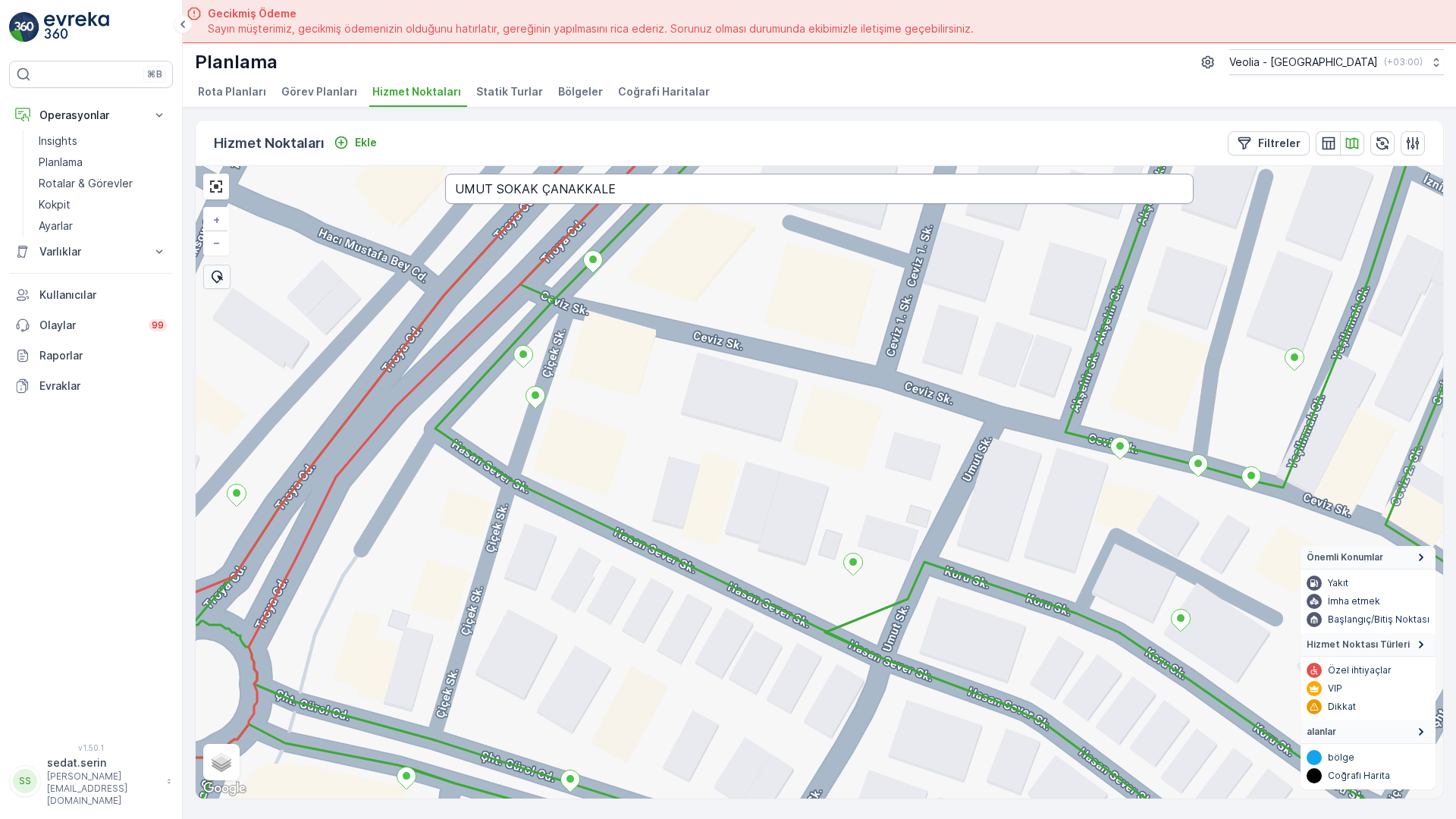
click at [469, 173] on input "UMUT SOKAK ÇANAKKALE" at bounding box center [819, 188] width 748 height 30
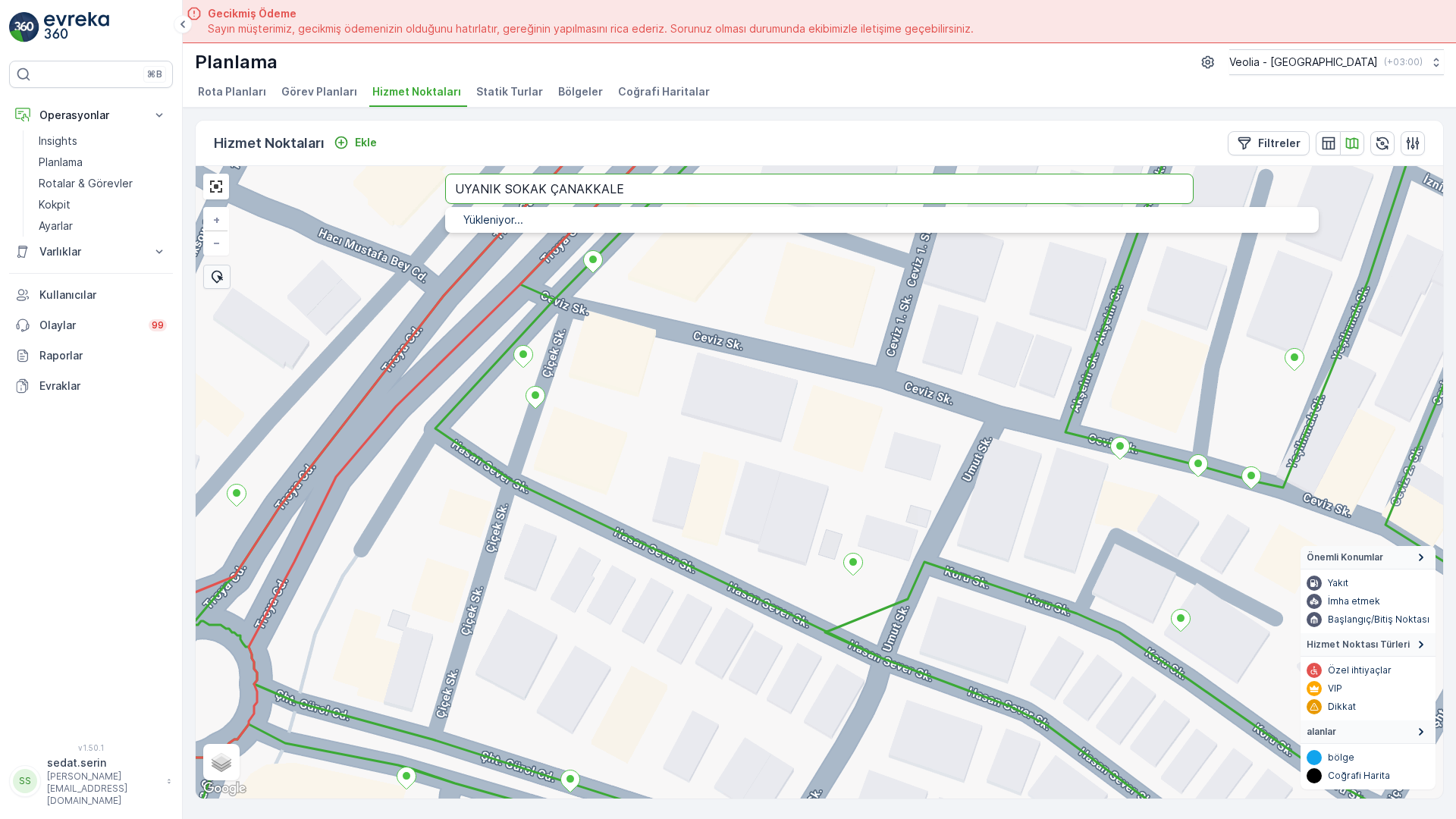
type input "UYANIK SOKAK ÇANAKKALE"
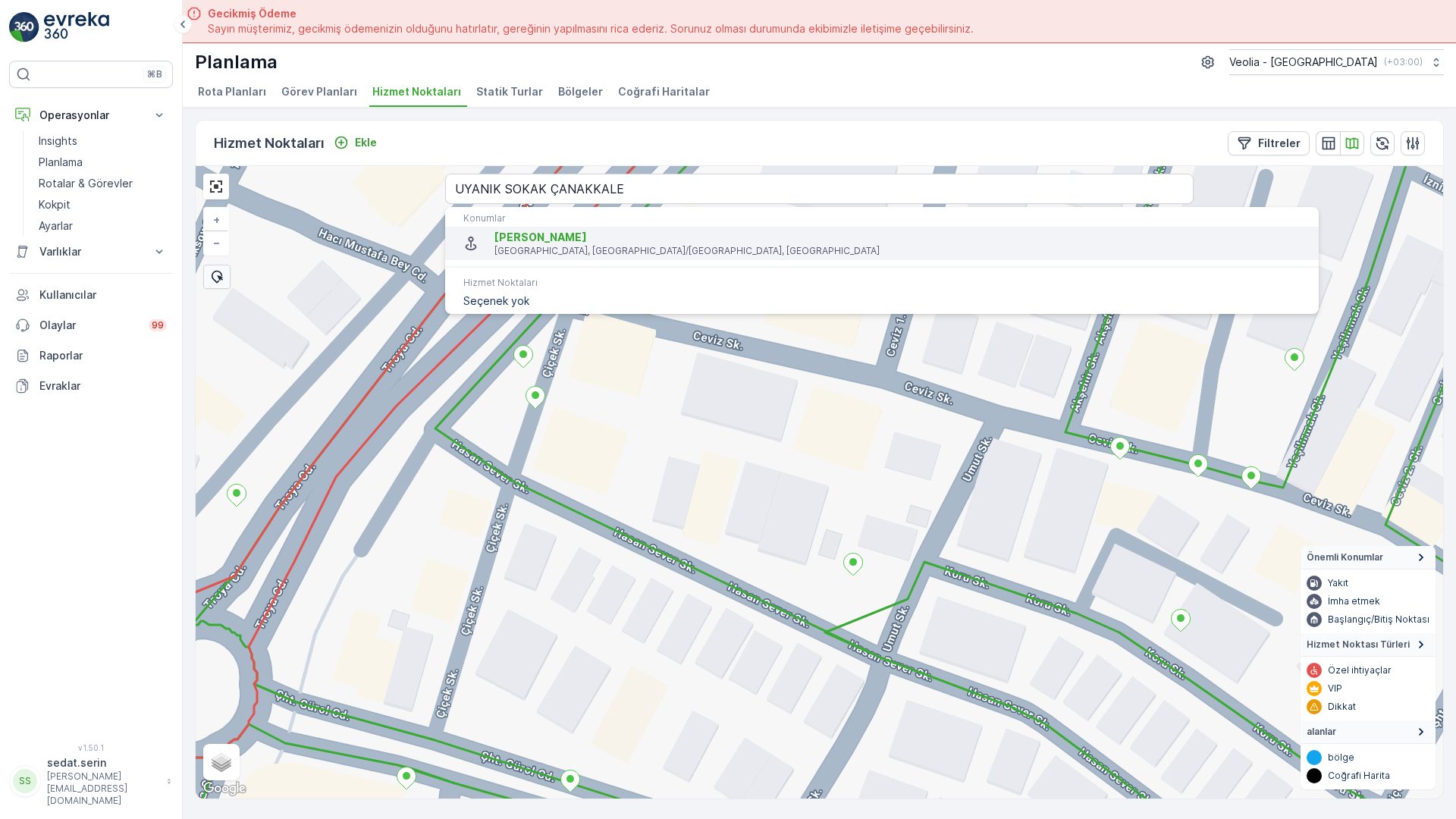
click at [640, 245] on p "[GEOGRAPHIC_DATA], [GEOGRAPHIC_DATA]/[GEOGRAPHIC_DATA], [GEOGRAPHIC_DATA]" at bounding box center [901, 252] width 812 height 13
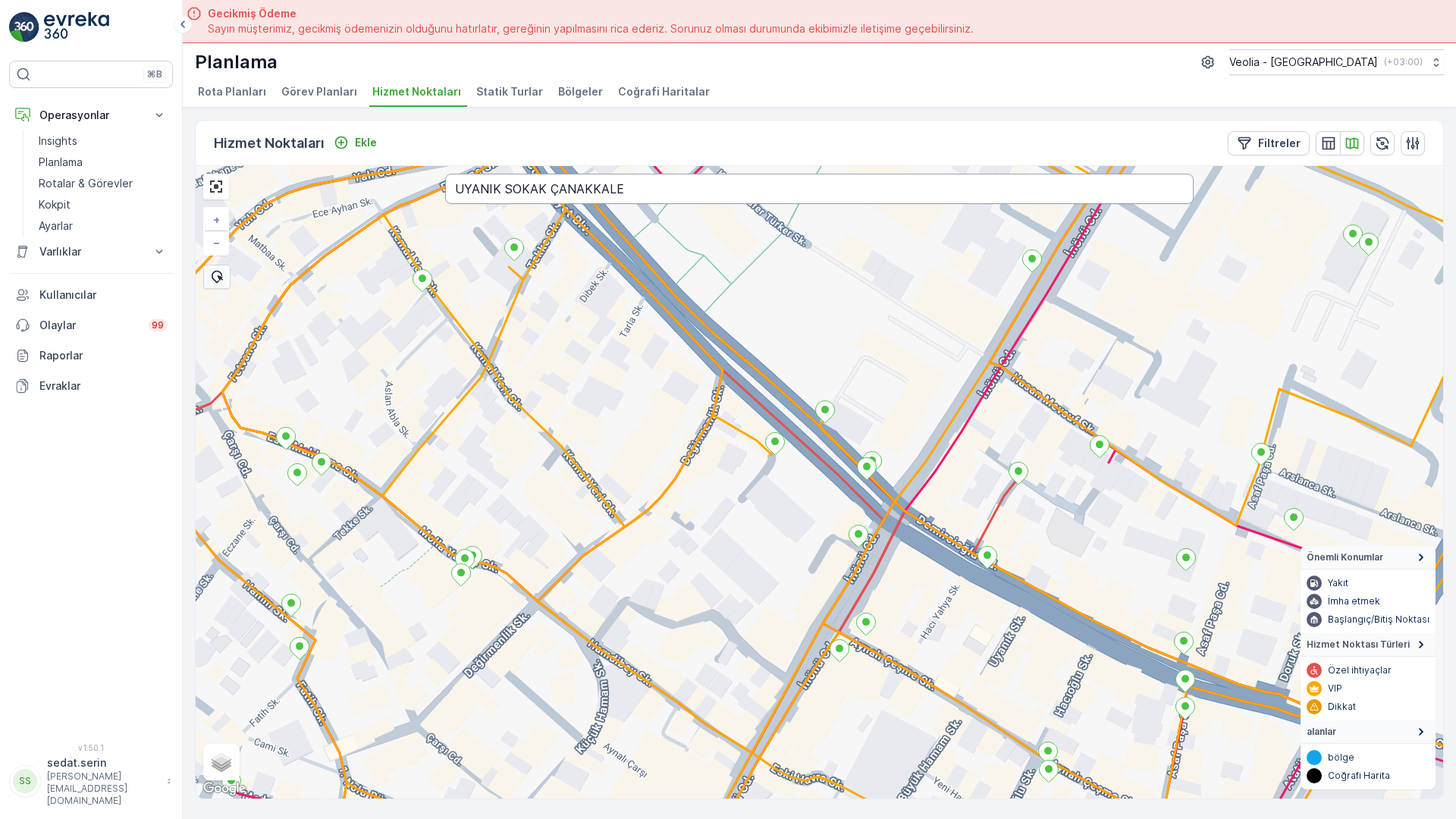
click at [451, 173] on input "UYANIK SOKAK ÇANAKKALE" at bounding box center [819, 188] width 748 height 30
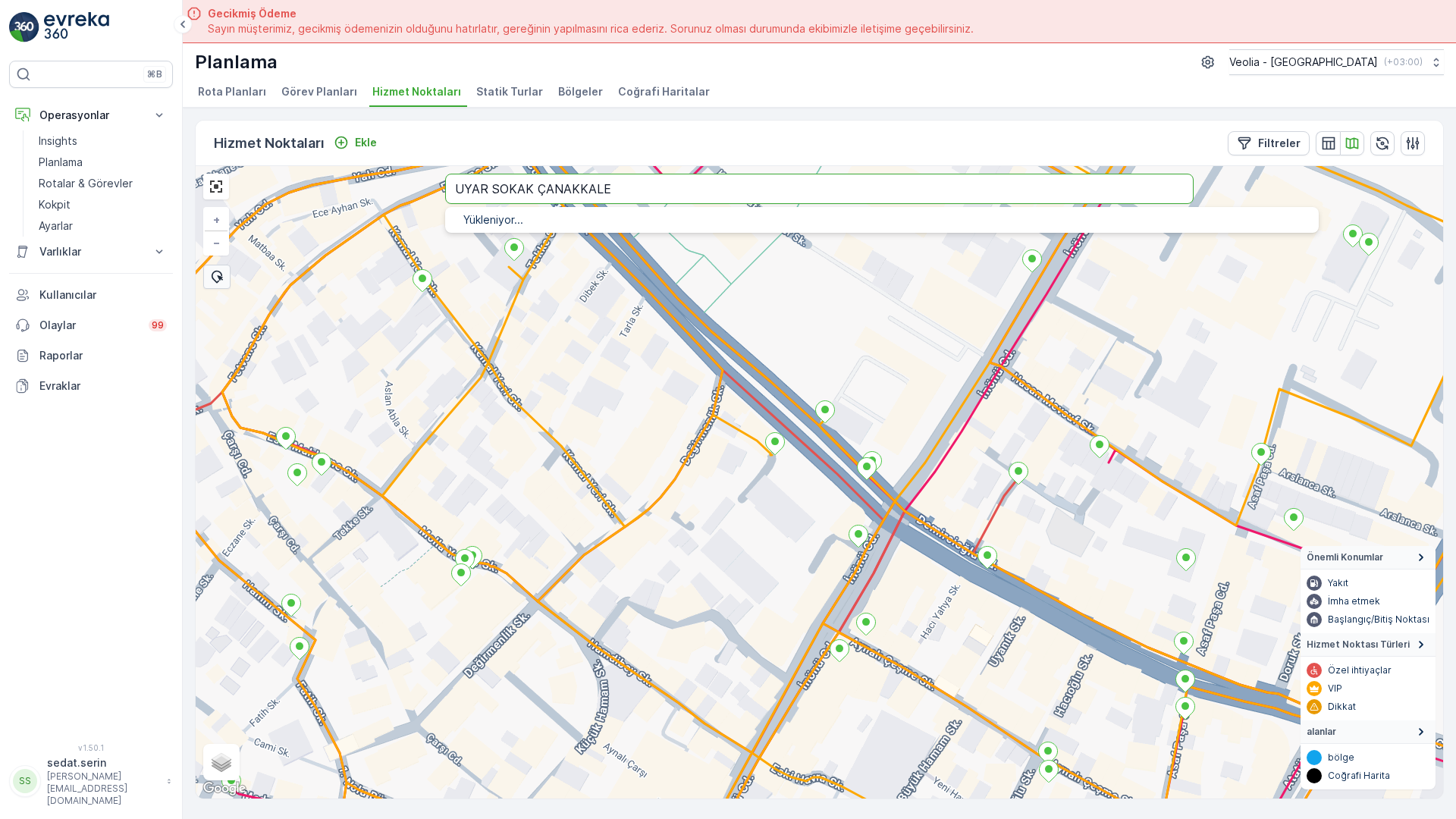
type input "UYAR SOKAK ÇANAKKALE"
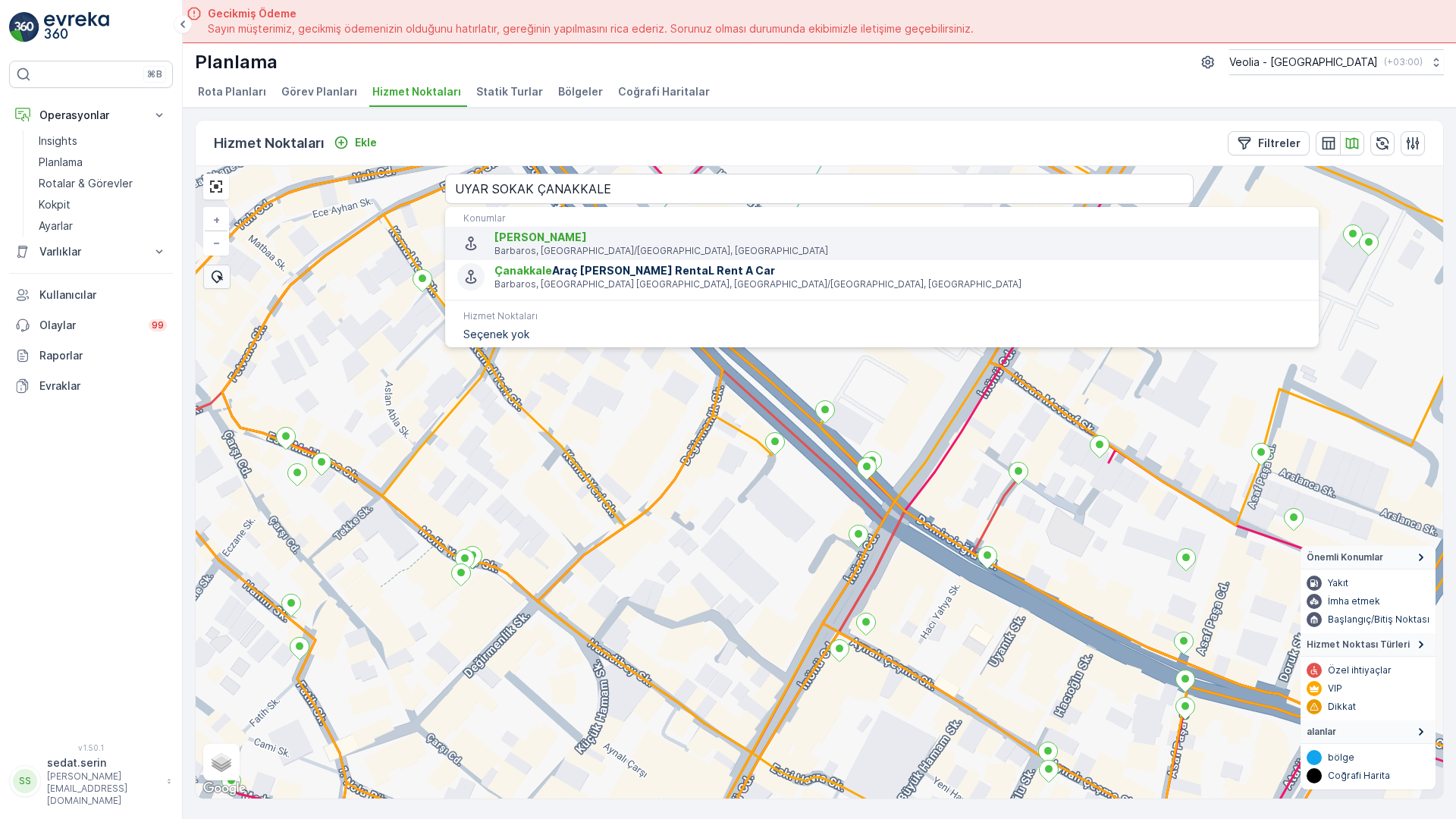
click at [494, 245] on p "Barbaros, [GEOGRAPHIC_DATA]/[GEOGRAPHIC_DATA], [GEOGRAPHIC_DATA]" at bounding box center [901, 252] width 812 height 13
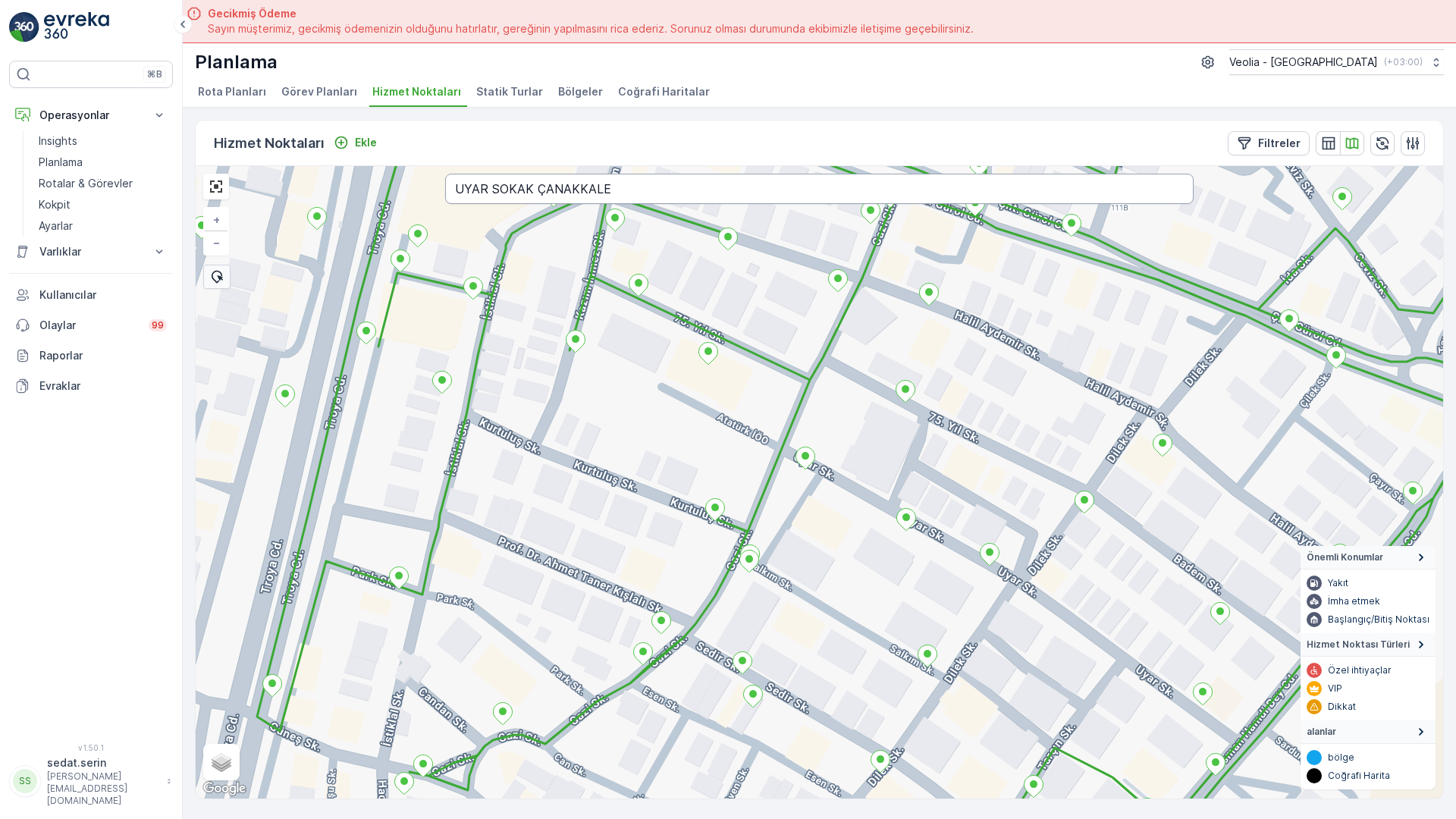
click at [705, 173] on input "UYAR SOKAK ÇANAKKALE" at bounding box center [819, 188] width 748 height 30
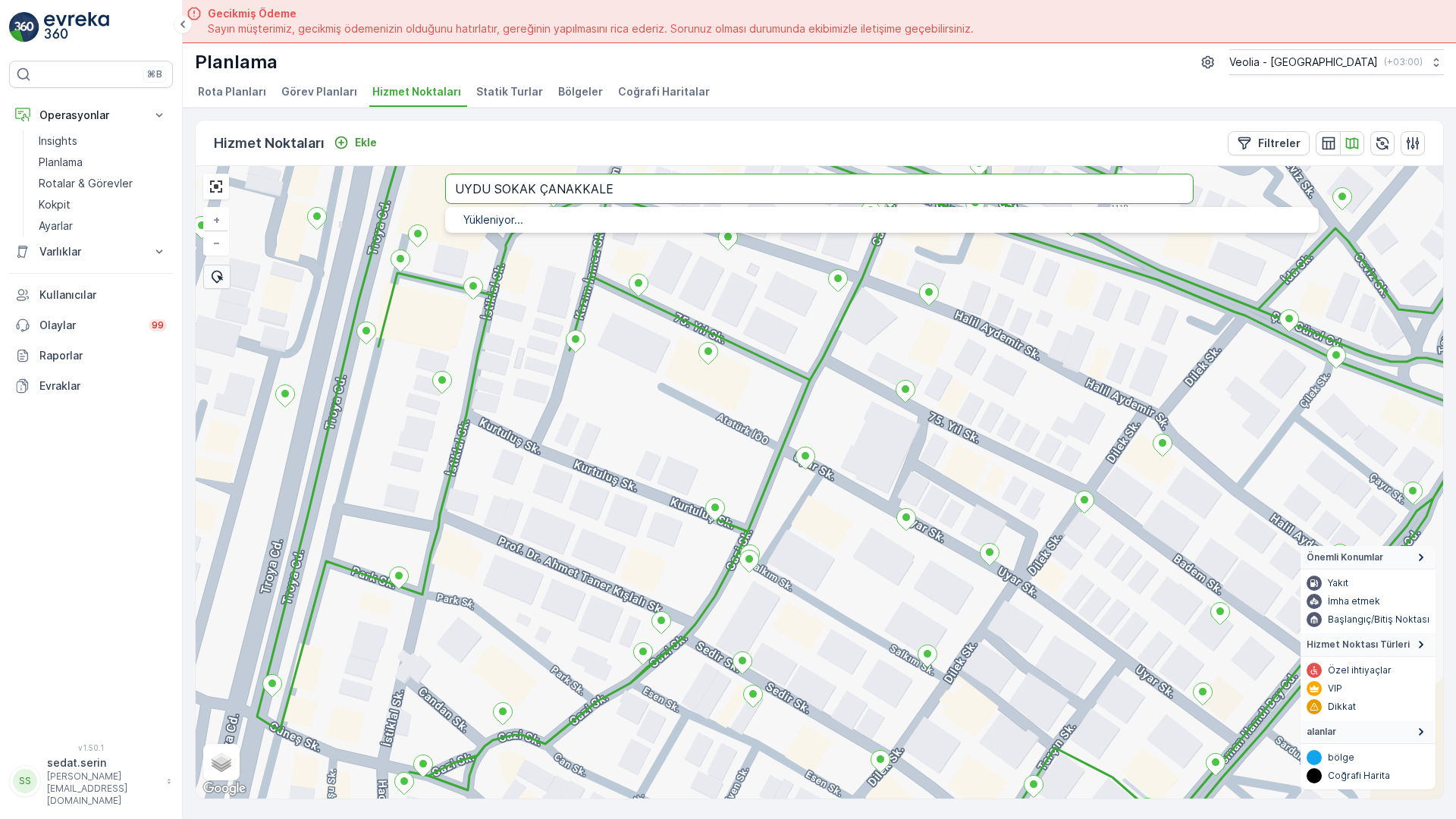
type input "UYDU SOKAK ÇANAKKALE"
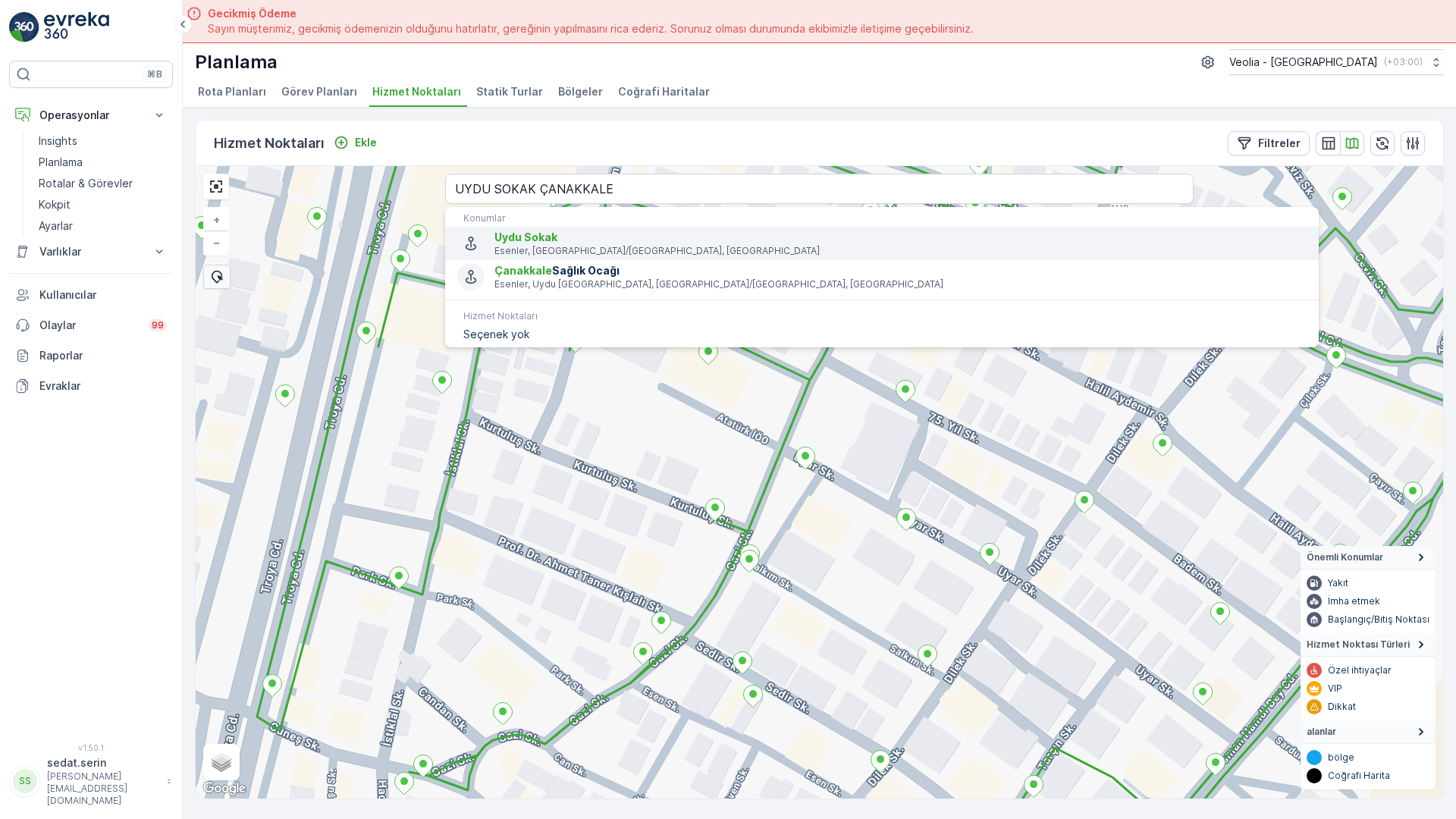
click at [494, 230] on span "Uydu Sokak" at bounding box center [901, 237] width 812 height 15
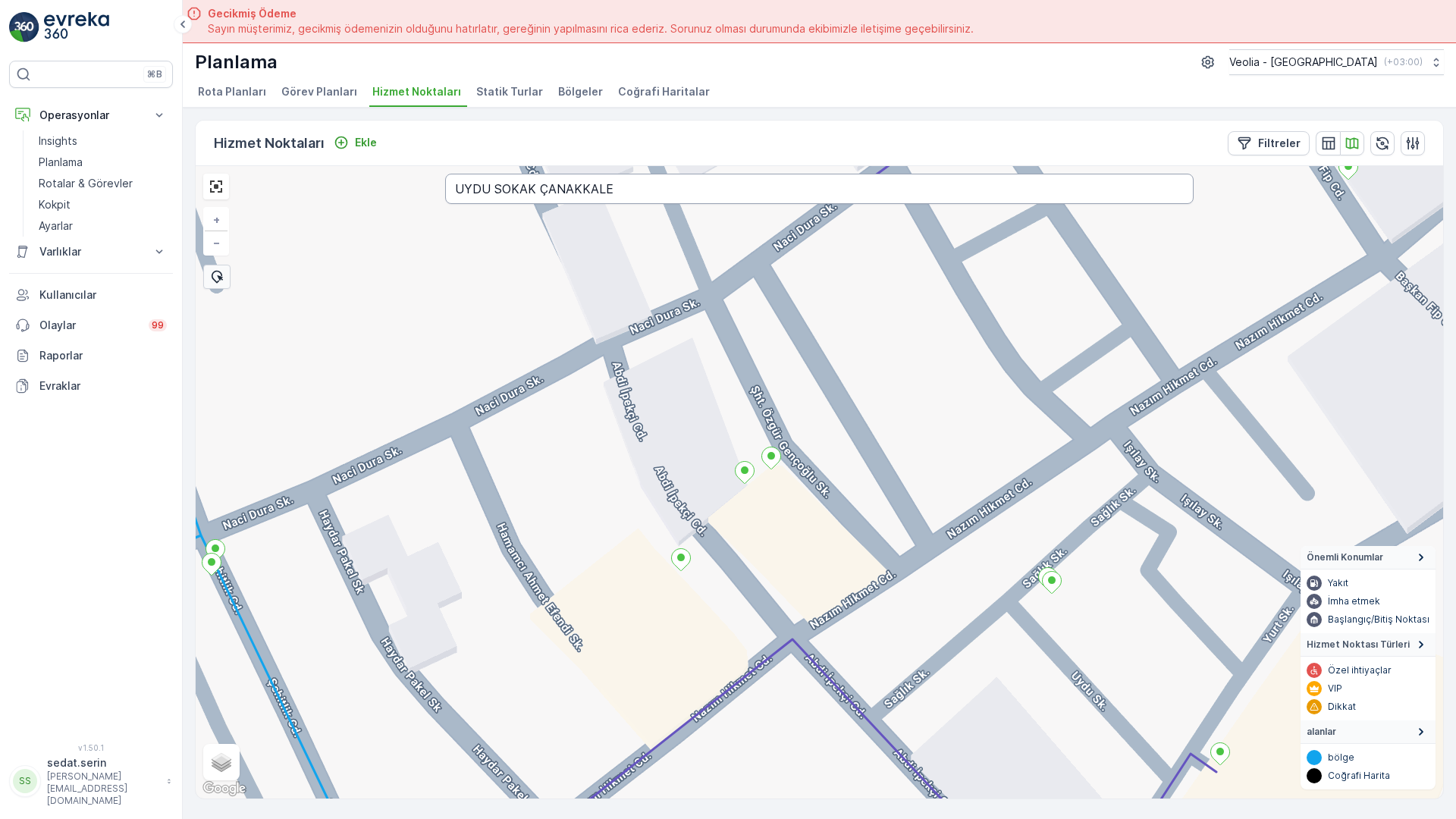
click at [464, 173] on input "UYDU SOKAK ÇANAKKALE" at bounding box center [819, 188] width 748 height 30
type input "ÜLKER KORKUT SOKAK ÇANAKKALE"
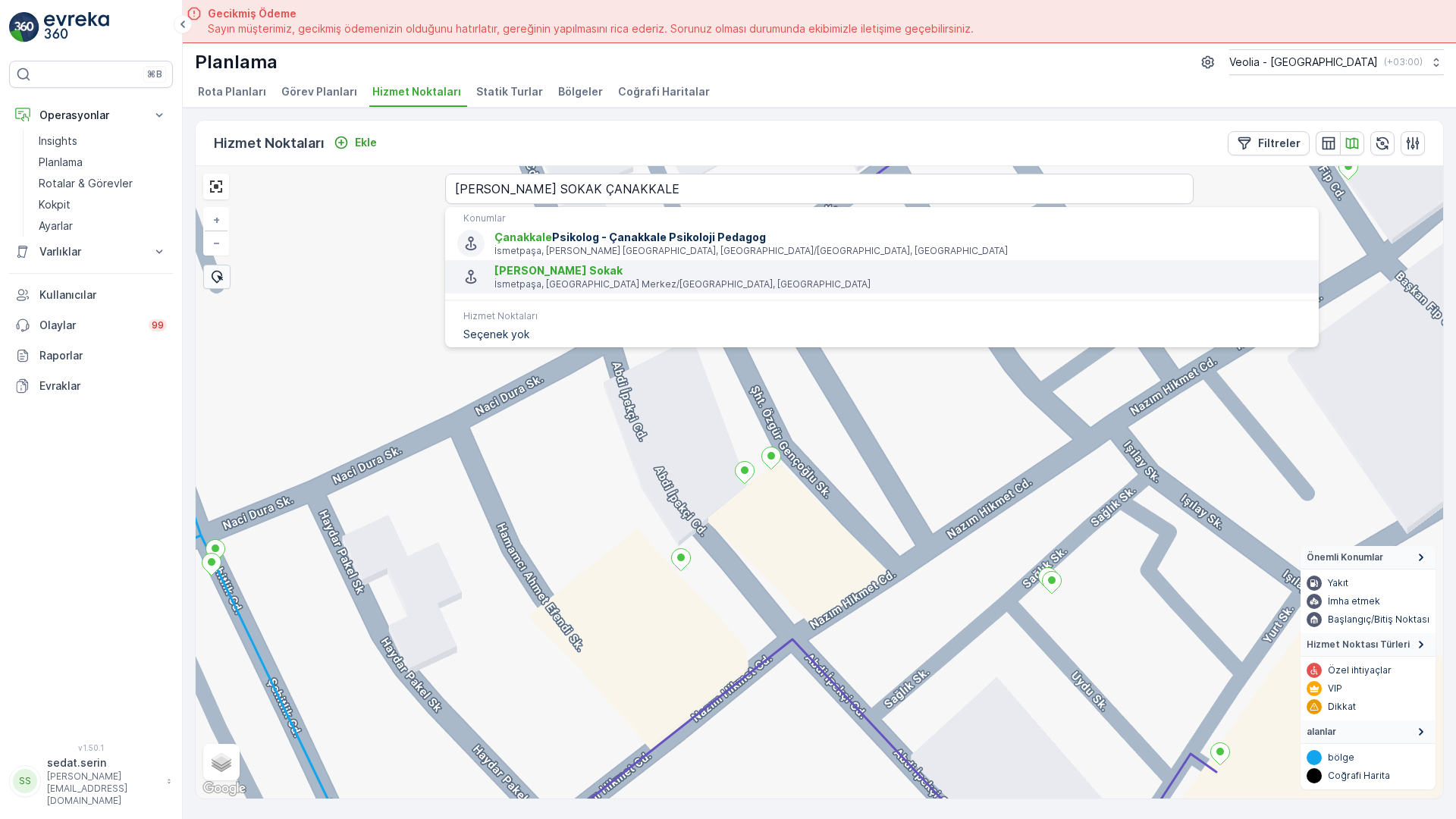
click at [513, 278] on p "İsmetpaşa, [GEOGRAPHIC_DATA] Merkez/[GEOGRAPHIC_DATA], [GEOGRAPHIC_DATA]" at bounding box center [901, 284] width 812 height 13
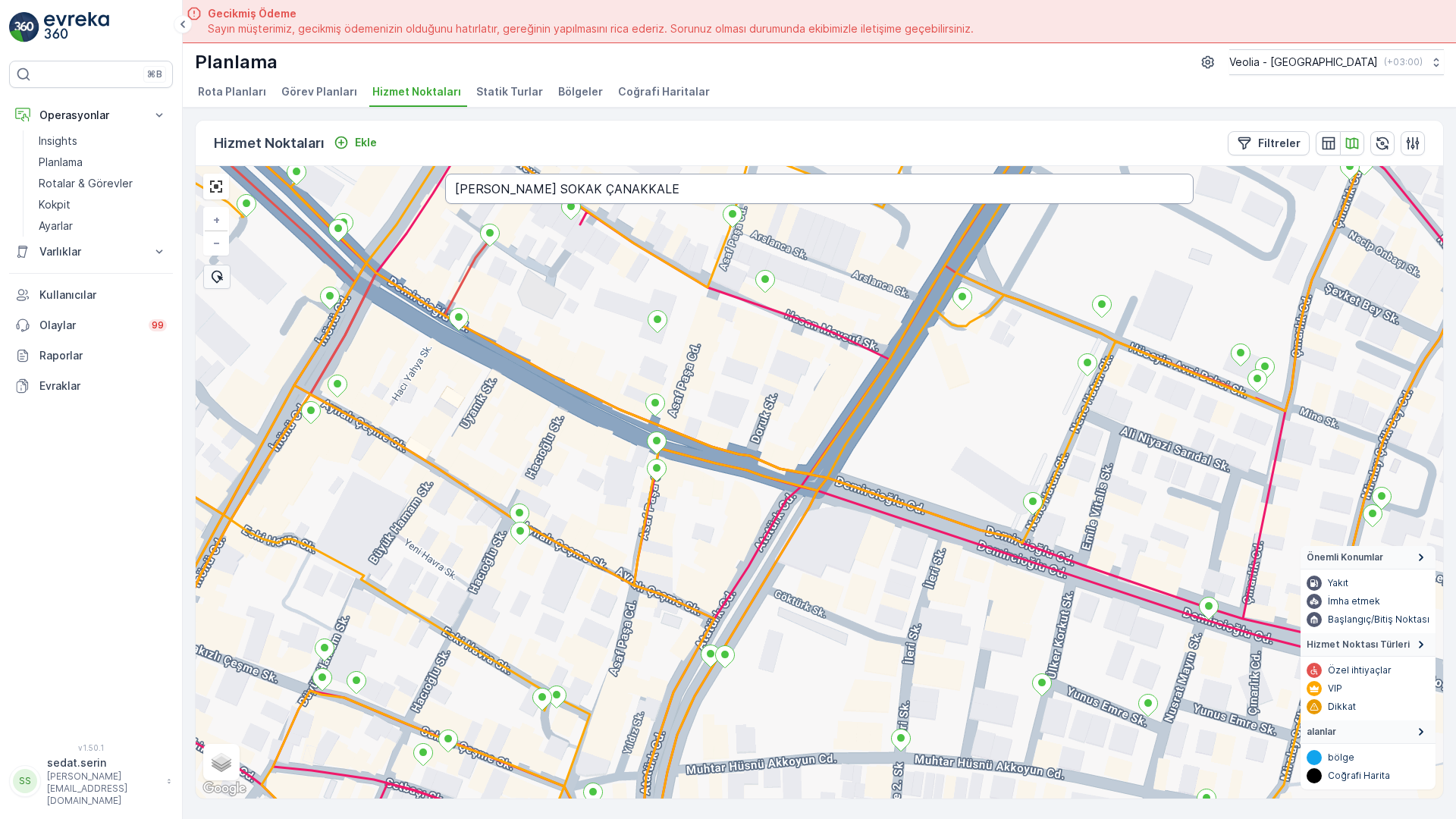
click at [445, 173] on input "ÜLKER KORKUT SOKAK ÇANAKKALE" at bounding box center [819, 188] width 748 height 30
type input "ÜSTTEĞMEN SAFFET"
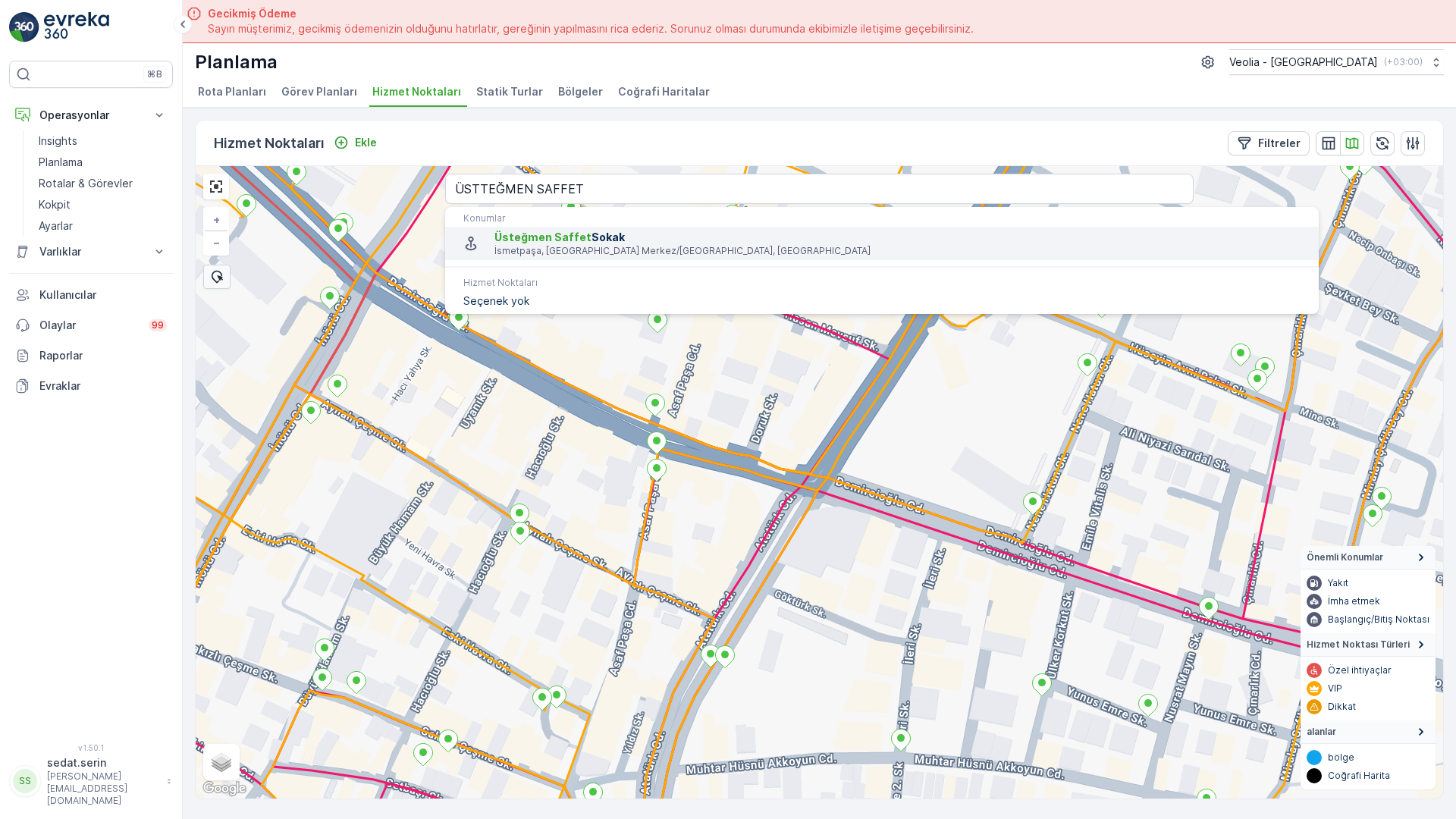
click at [494, 230] on span "Üsteğmen Saffet Sokak" at bounding box center [901, 237] width 812 height 15
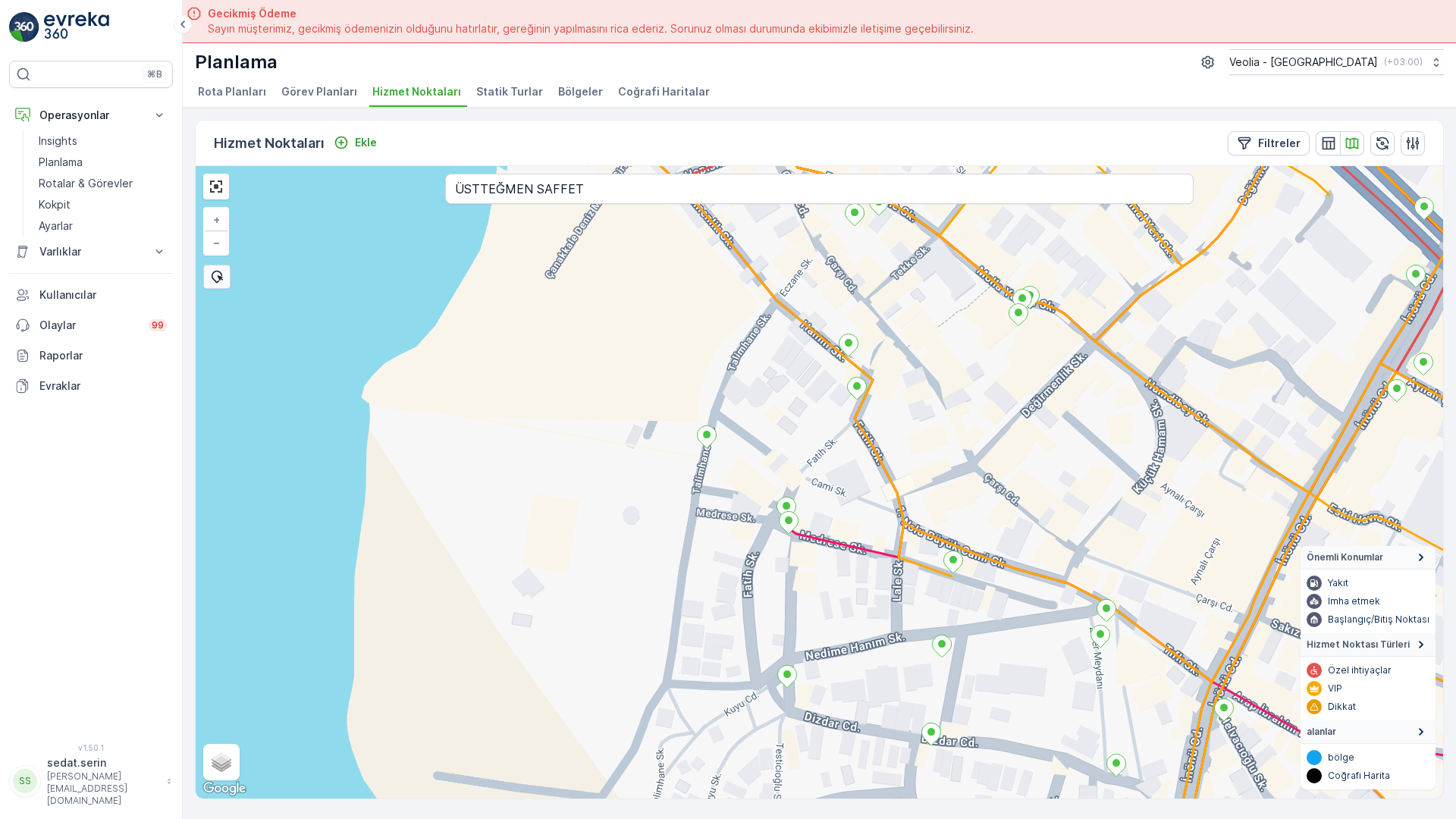
drag, startPoint x: 840, startPoint y: 379, endPoint x: 585, endPoint y: 421, distance: 258.4
click at [585, 421] on div "+ − Uydu Yol haritası Arazi Karışık Leaflet Klavye kısayolları Harita Verileri …" at bounding box center [819, 483] width 1247 height 633
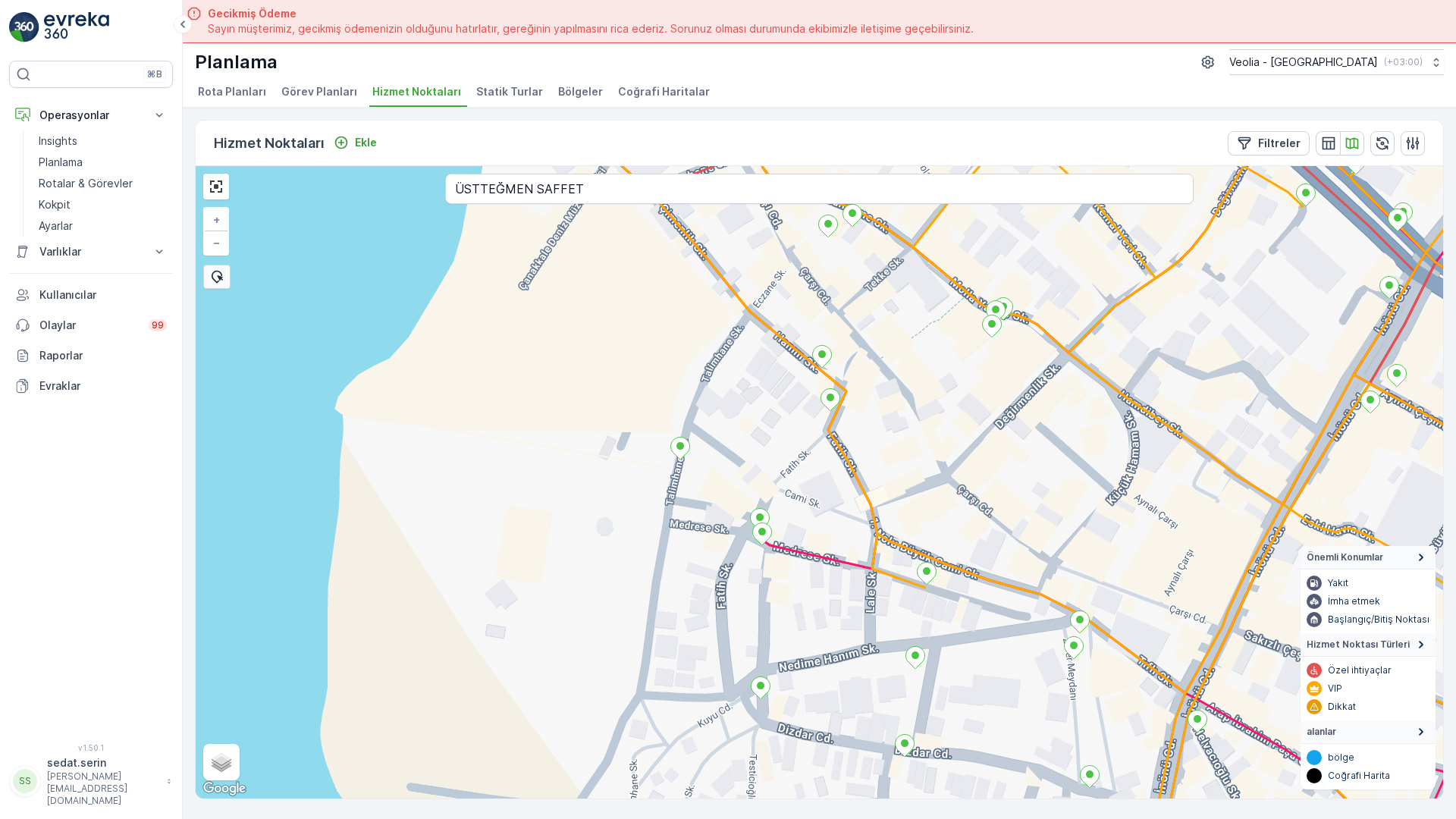
drag, startPoint x: 576, startPoint y: 208, endPoint x: 580, endPoint y: 234, distance: 26.3
click at [580, 234] on div "+ − Uydu Yol haritası Arazi Karışık Leaflet Klavye kısayolları Harita Verileri …" at bounding box center [819, 483] width 1247 height 633
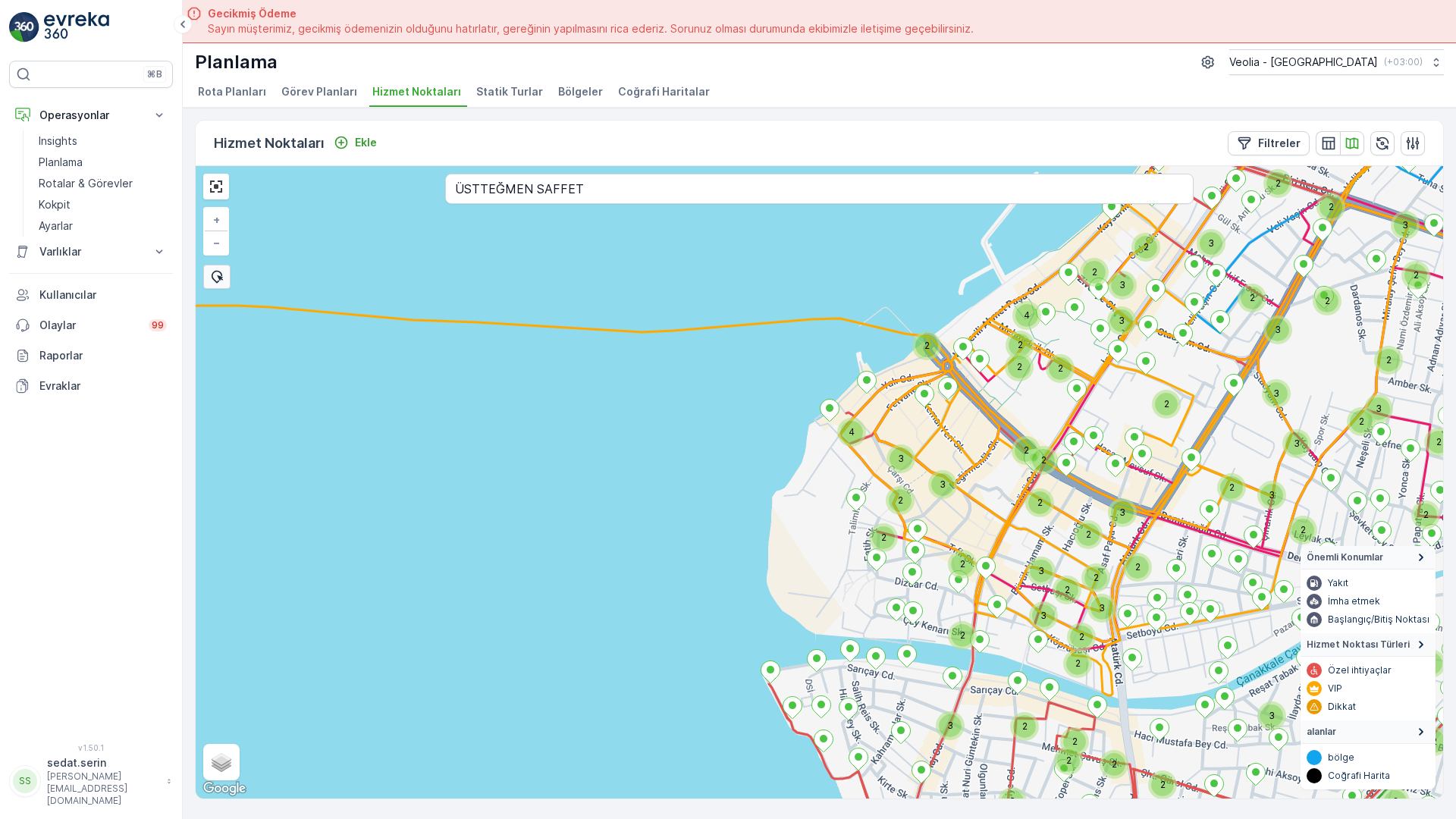
drag, startPoint x: 908, startPoint y: 359, endPoint x: 826, endPoint y: 371, distance: 82.9
click at [826, 371] on div "2 2 2 2 2 2 2 2 3 2 2 3 2 2 2 3 2 3 2 2 2 3 2 2 2 3 2 3 3 3 2 2 2 2 2 2 2 3 2 2…" at bounding box center [819, 483] width 1247 height 633
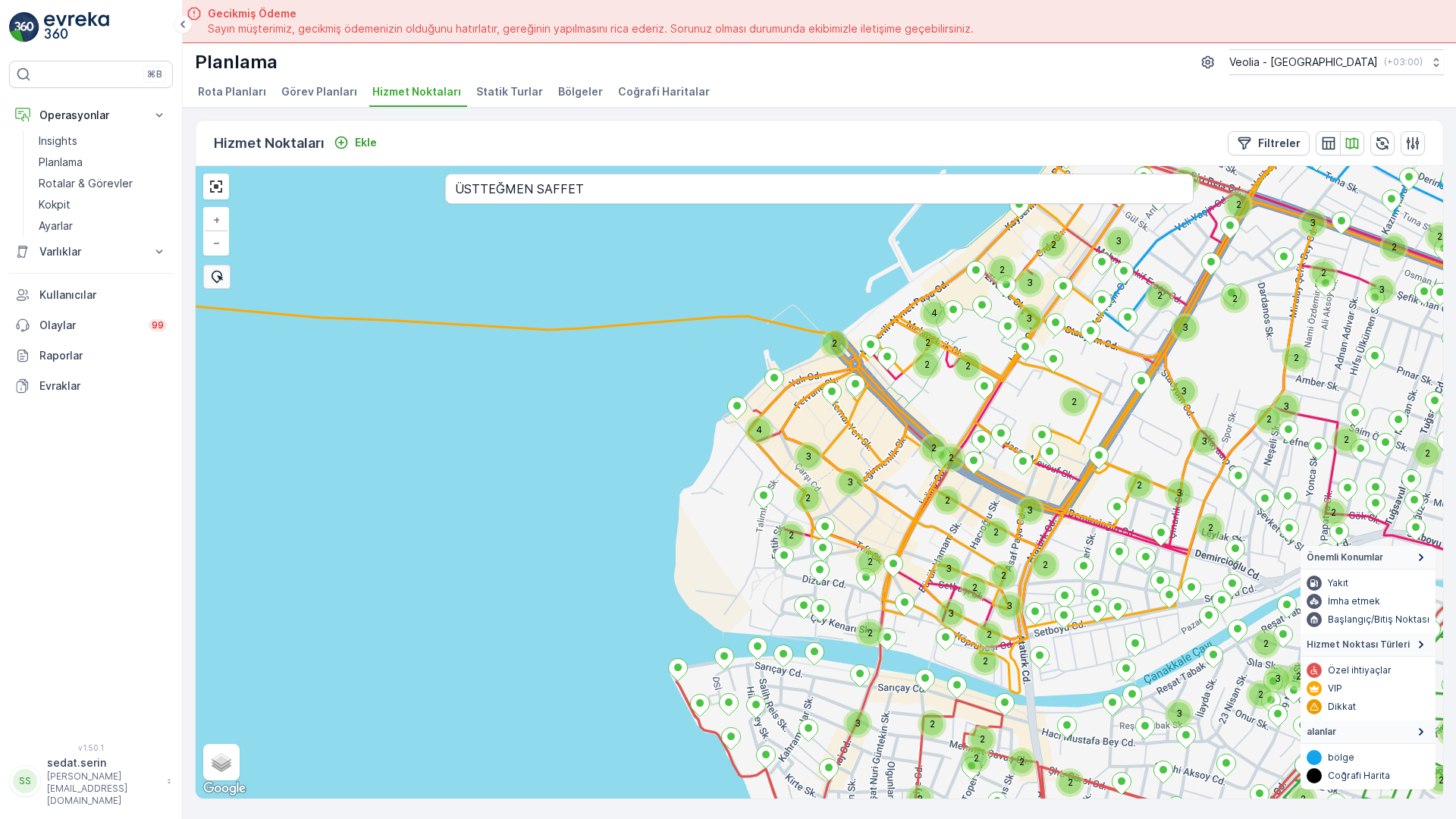
drag, startPoint x: 812, startPoint y: 345, endPoint x: 796, endPoint y: 338, distance: 17.5
click at [737, 332] on div "2 2 2 2 2 2 2 3 2 2 3 2 2 2 3 2 3 2 2 2 3 2 2 2 3 2 3 3 3 2 2 2 2 2 2 2 3 2 2 2…" at bounding box center [819, 483] width 1247 height 633
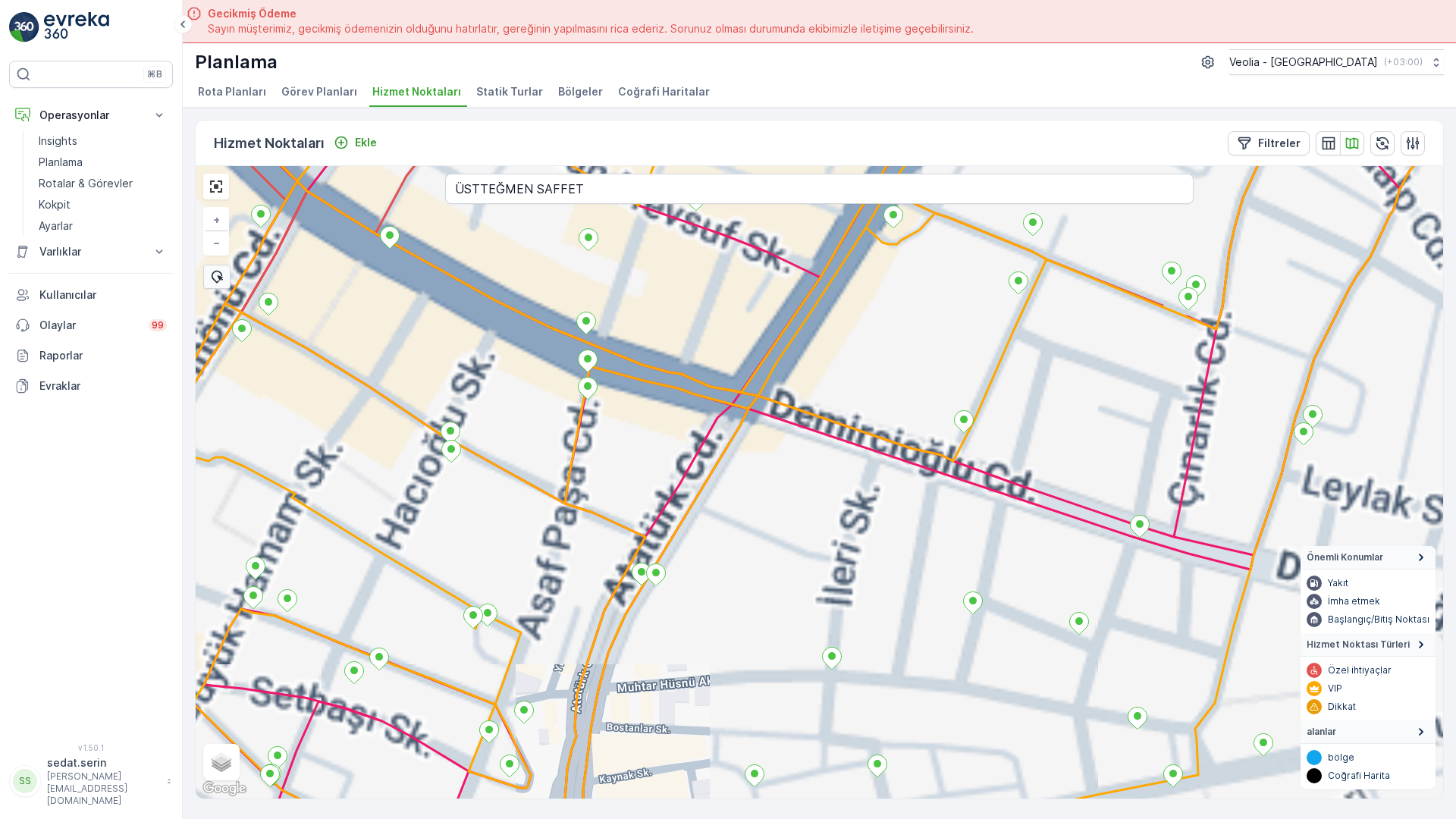
drag, startPoint x: 735, startPoint y: 286, endPoint x: 825, endPoint y: 321, distance: 96.6
click at [616, 263] on div "+ − Uydu Yol haritası Arazi Karışık Leaflet Klavye kısayolları Harita Verileri …" at bounding box center [819, 483] width 1247 height 633
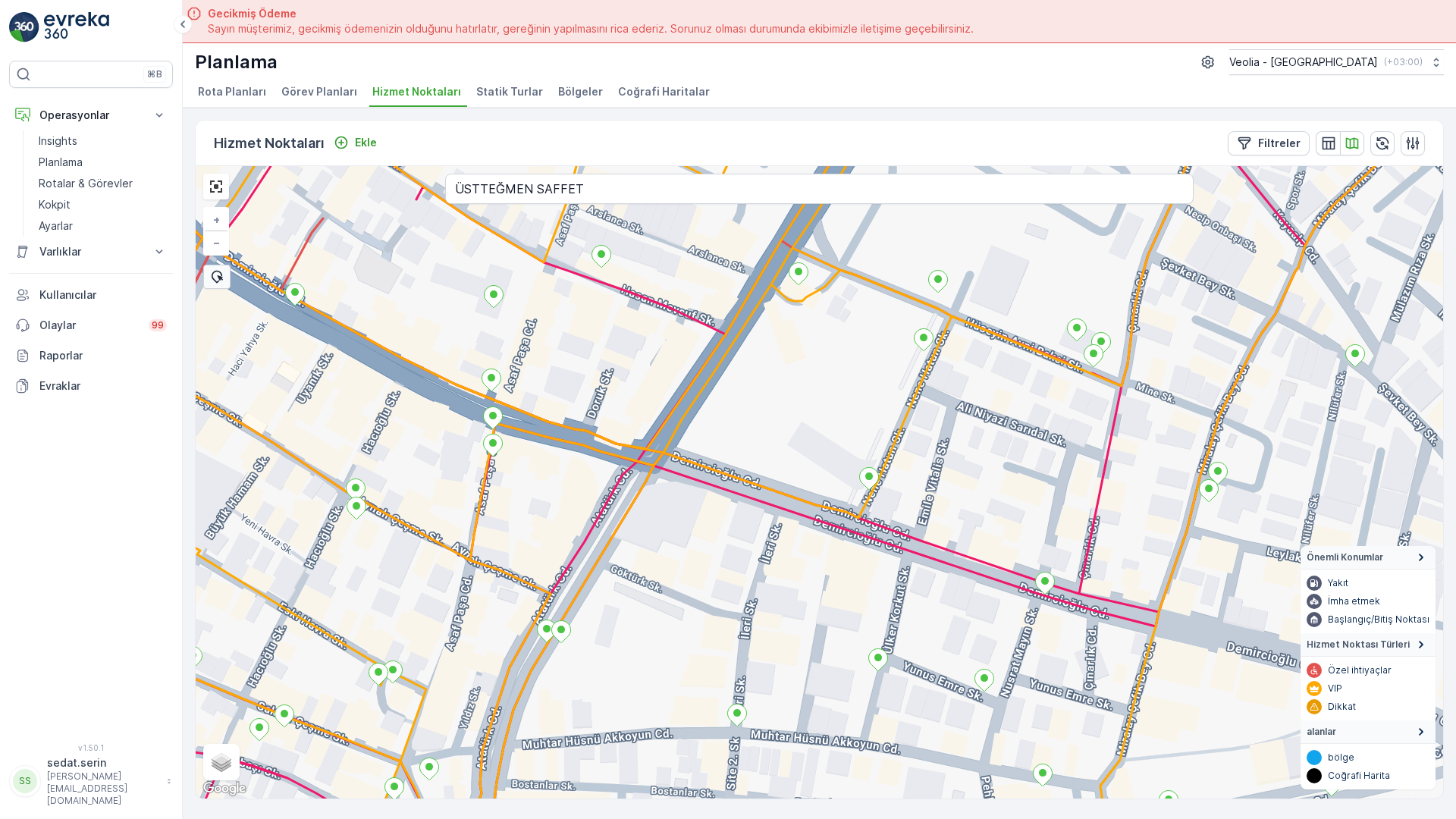
drag, startPoint x: 886, startPoint y: 394, endPoint x: 854, endPoint y: 459, distance: 72.4
click at [854, 459] on div "+ − Uydu Yol haritası Arazi Karışık Leaflet Klavye kısayolları Harita Verileri …" at bounding box center [819, 483] width 1247 height 633
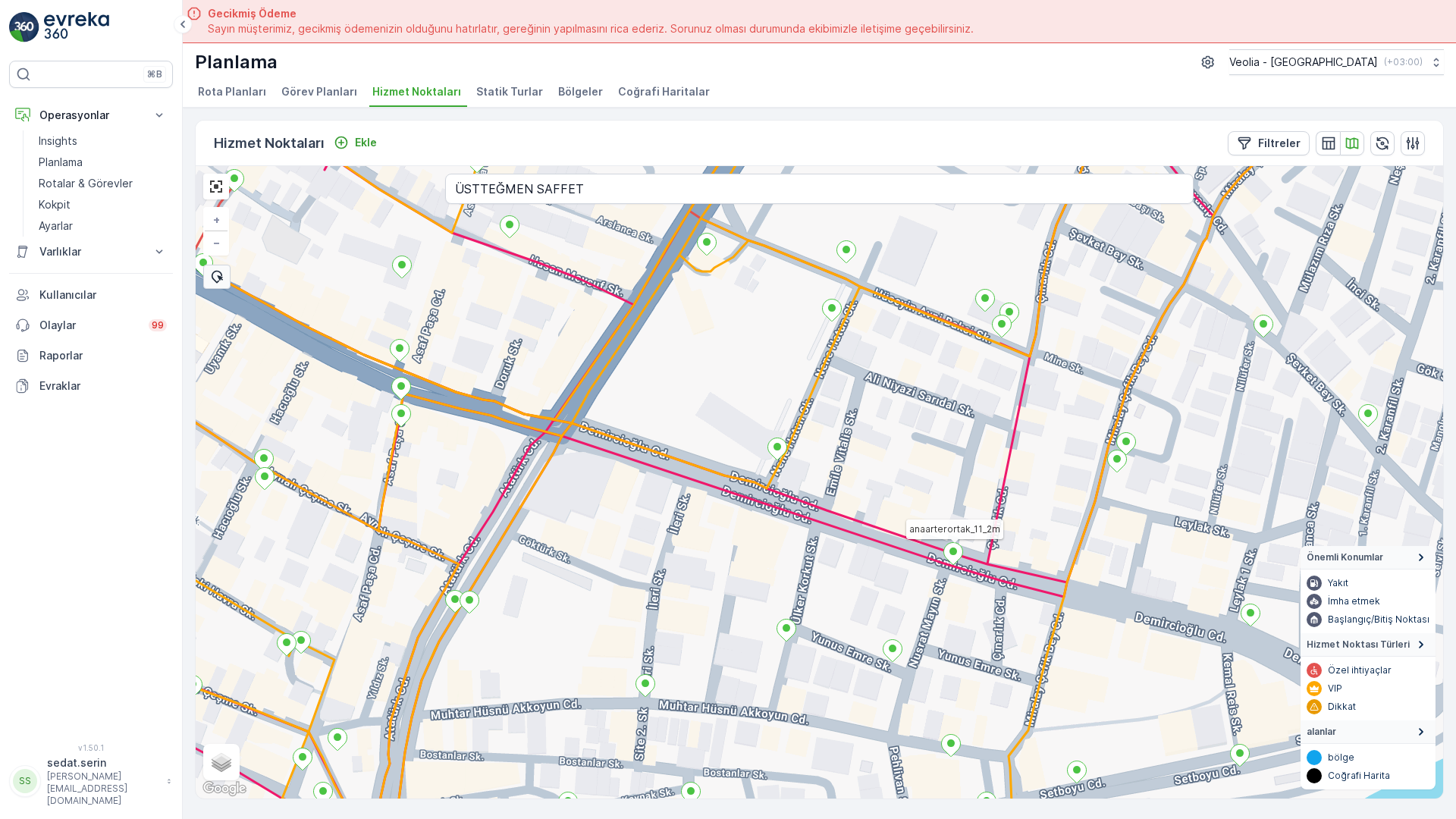
drag, startPoint x: 865, startPoint y: 397, endPoint x: 787, endPoint y: 327, distance: 104.8
click at [787, 327] on div "anaarterortak_11_2m MERKEZ KARTON 2 STATİK TUR + − Uydu Yol haritası Arazi Karı…" at bounding box center [819, 483] width 1247 height 633
drag, startPoint x: 929, startPoint y: 417, endPoint x: 919, endPoint y: 394, distance: 25.1
click at [919, 394] on div "anaarterortak_11_2m + − Uydu Yol haritası Arazi Karışık Leaflet Klavye kısayoll…" at bounding box center [819, 483] width 1247 height 633
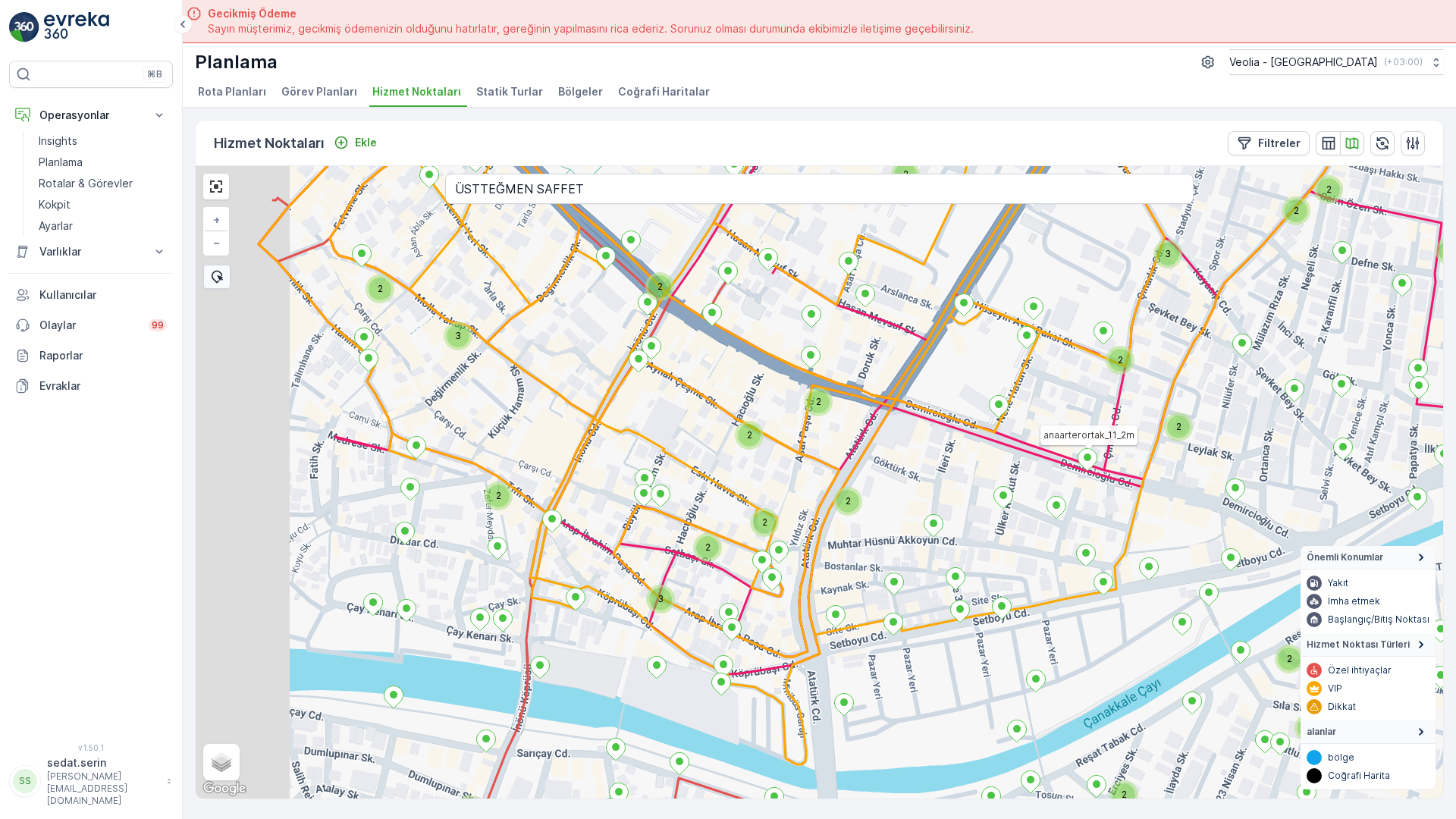
drag, startPoint x: 928, startPoint y: 370, endPoint x: 970, endPoint y: 324, distance: 62.3
click at [970, 324] on div "2 2 2 2 2 2 2 2 3 2 2 2 2 2 2 2 2 2 2 3 2 2 2 3 2 2 2 2 anaarterortak_11_2m + −…" at bounding box center [819, 483] width 1247 height 633
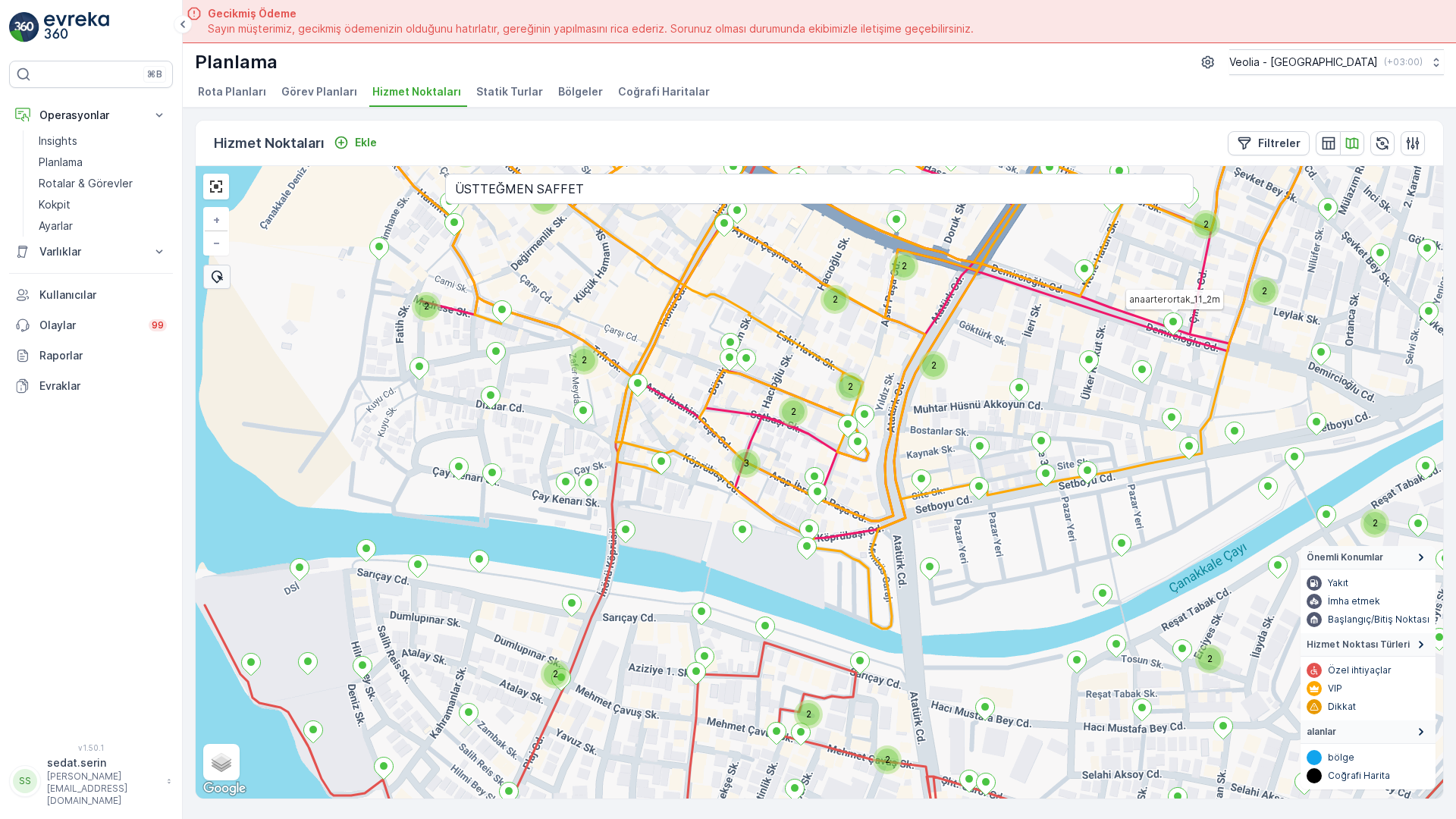
drag, startPoint x: 816, startPoint y: 506, endPoint x: 855, endPoint y: 438, distance: 78.4
click at [855, 438] on div "2 2 2 2 2 3 2 2 2 2 2 2 2 3 2 2 2 3 2 2 2 2 2 2 2 2 2 2 anaarterortak_11_2m + −…" at bounding box center [819, 483] width 1247 height 633
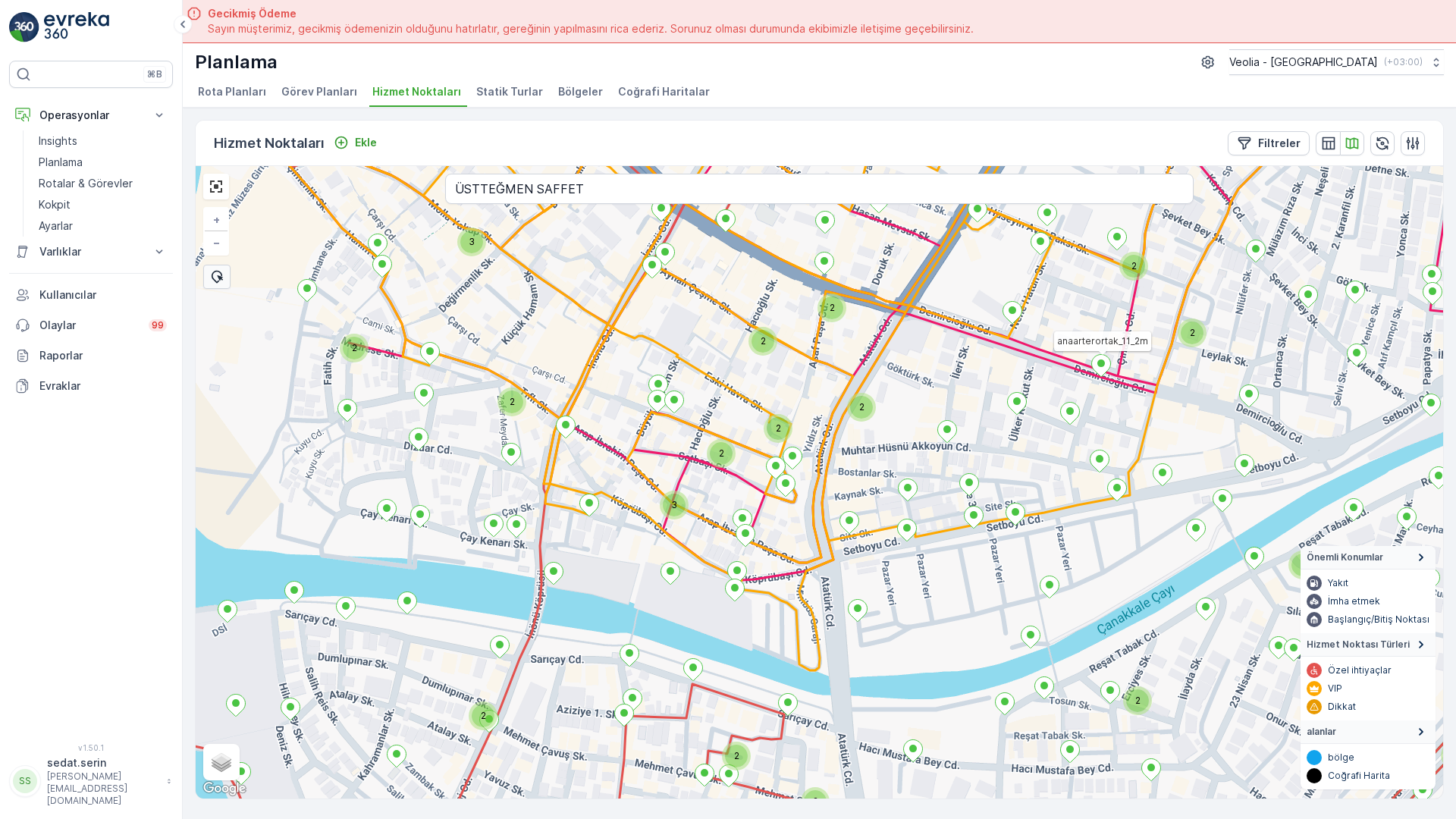
drag, startPoint x: 883, startPoint y: 458, endPoint x: 863, endPoint y: 473, distance: 25.0
click at [840, 497] on div "2 2 2 2 2 2 2 2 2 2 2 3 2 2 3 2 2 2 2 2 2 2 2 2 2 2 anaarterortak_11_2m + − Uyd…" at bounding box center [819, 483] width 1247 height 633
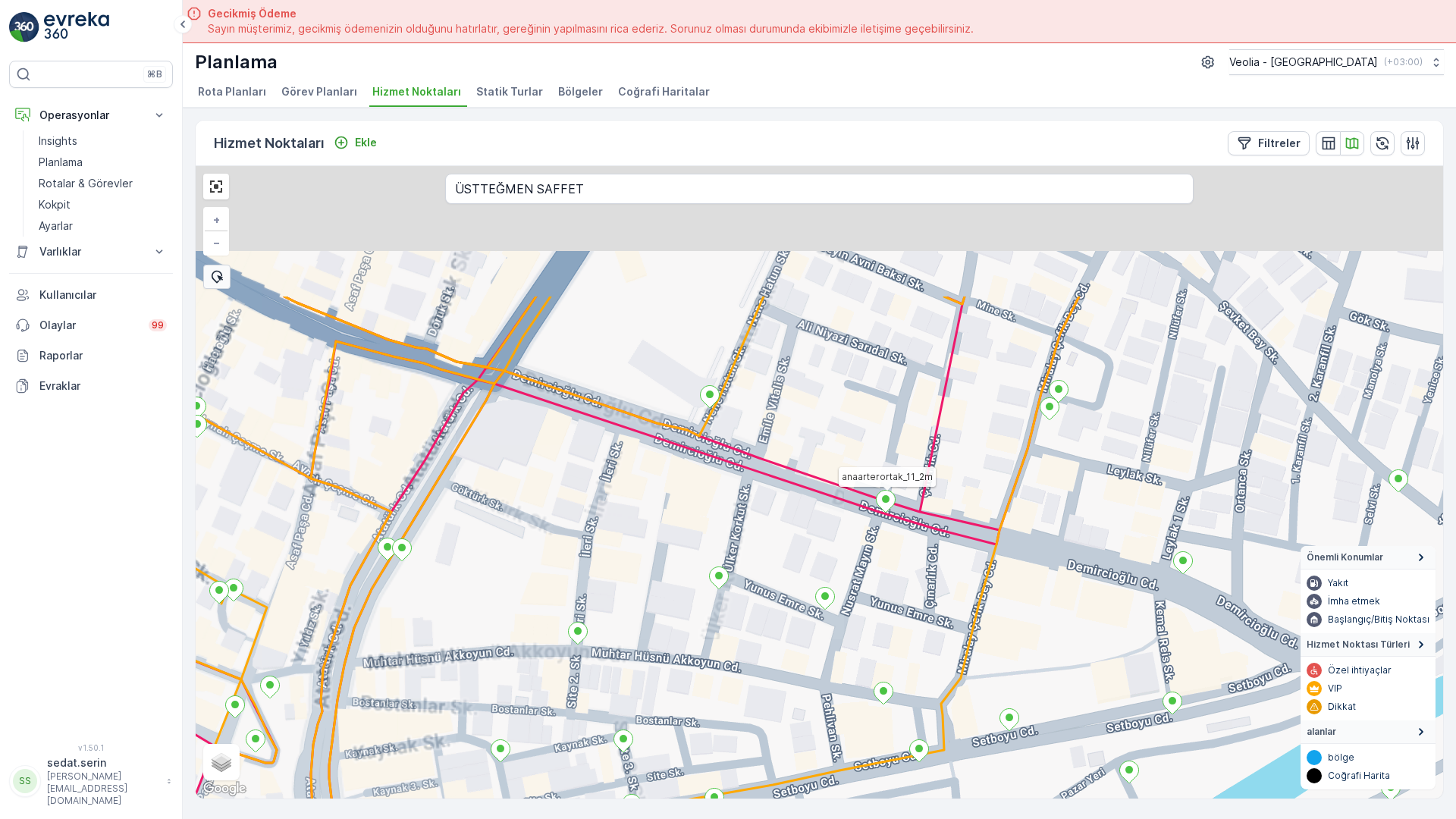
drag, startPoint x: 923, startPoint y: 511, endPoint x: 929, endPoint y: 464, distance: 47.4
click at [904, 534] on div "anaarterortak_11_2m + − Uydu Yol haritası Arazi Karışık Leaflet Klavye kısayoll…" at bounding box center [819, 483] width 1247 height 633
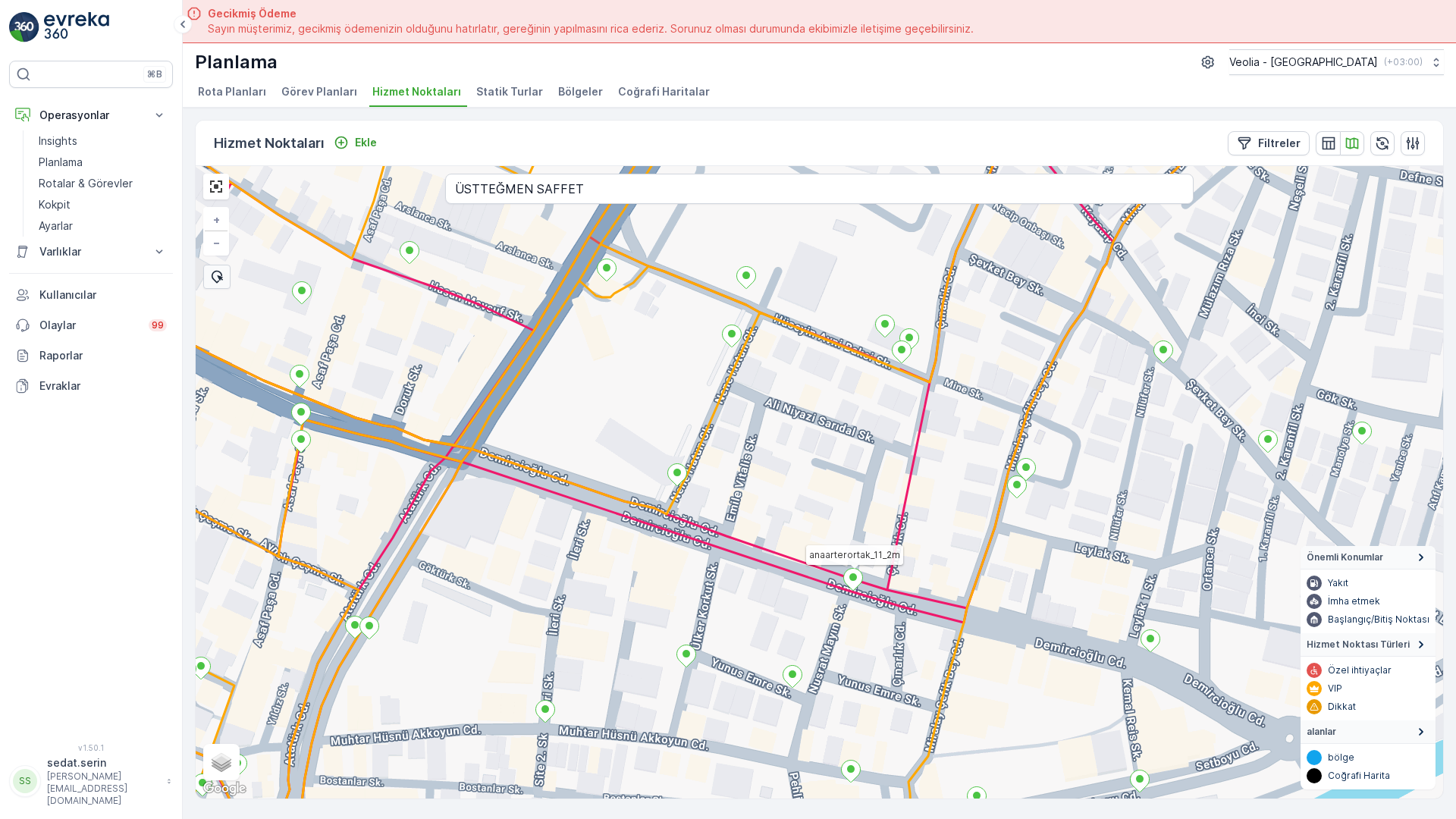
drag, startPoint x: 949, startPoint y: 396, endPoint x: 938, endPoint y: 431, distance: 36.7
click at [938, 431] on div "anaarterortak_11_2m + − Uydu Yol haritası Arazi Karışık Leaflet Klavye kısayoll…" at bounding box center [819, 483] width 1247 height 633
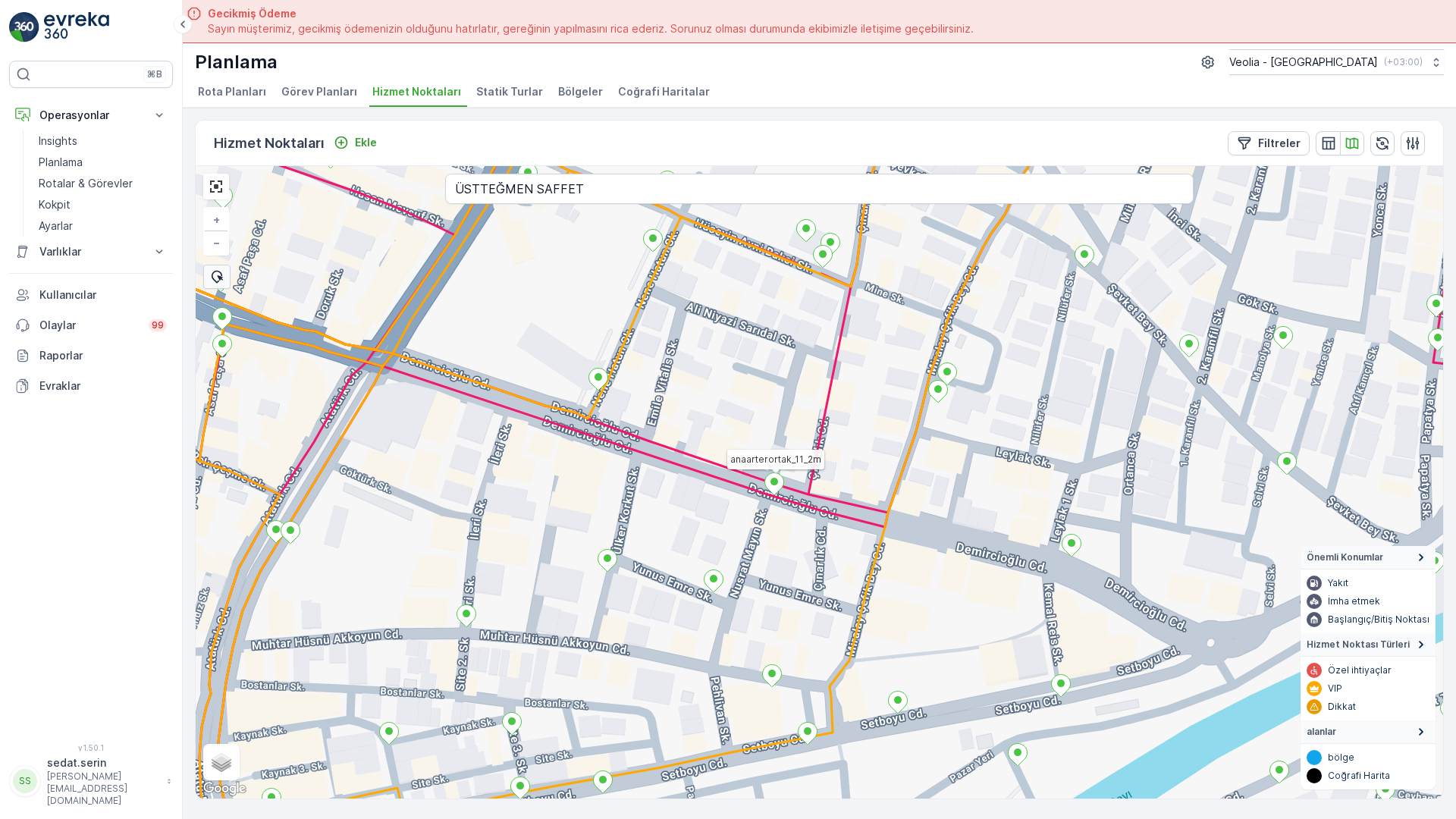
drag, startPoint x: 1022, startPoint y: 423, endPoint x: 867, endPoint y: 177, distance: 290.8
click at [869, 181] on div "anaarterortak_11_2m + − Uydu Yol haritası Arazi Karışık Leaflet Klavye kısayoll…" at bounding box center [819, 483] width 1247 height 633
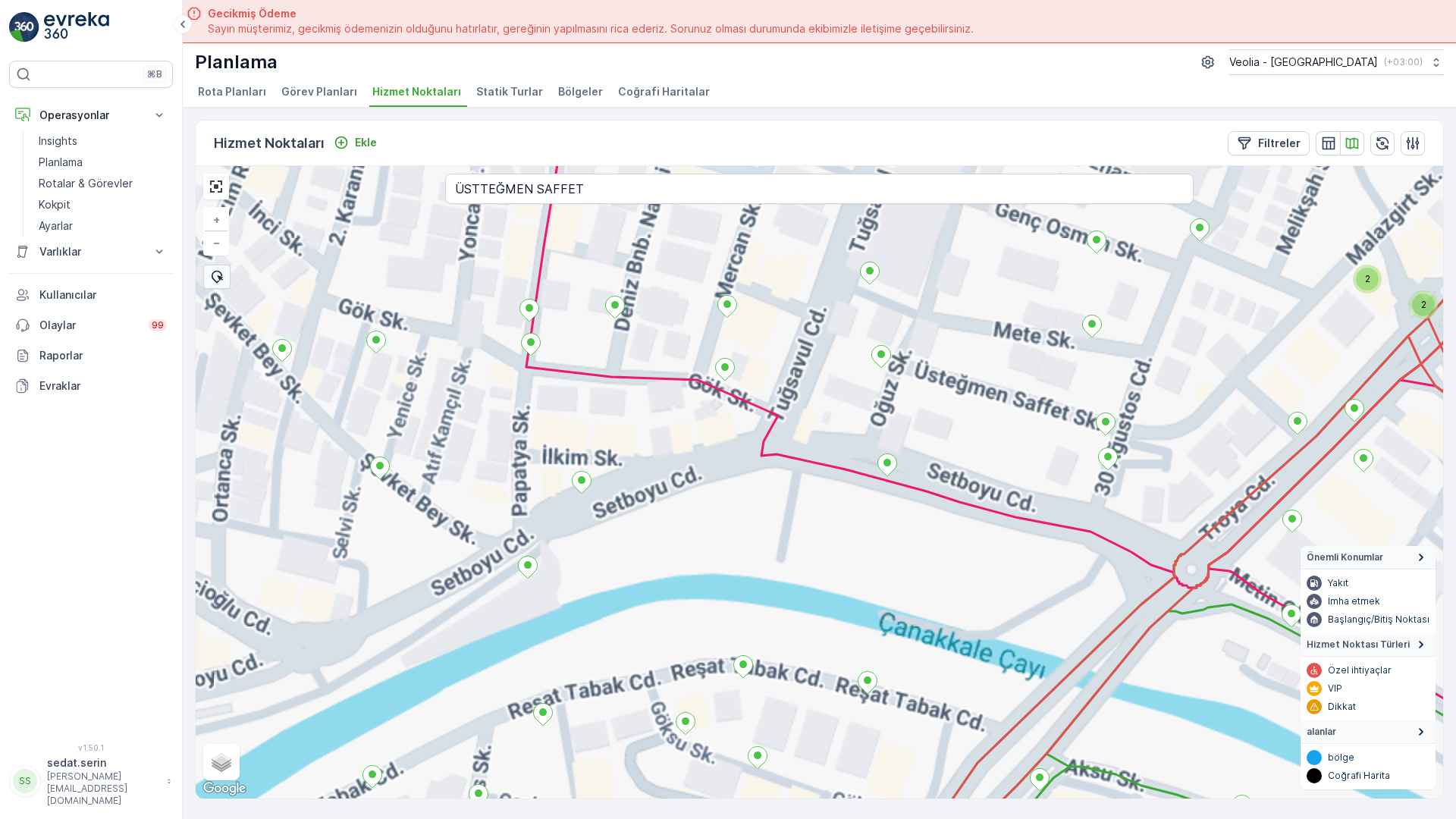
click at [821, 374] on div "2 2 2 2 2 3 2 2 3 2 2 2 2 2 3 3 2 2 3 2 2 2 2 2 anaarterortak_11_2m 6nolu_42_1m…" at bounding box center [819, 483] width 1247 height 633
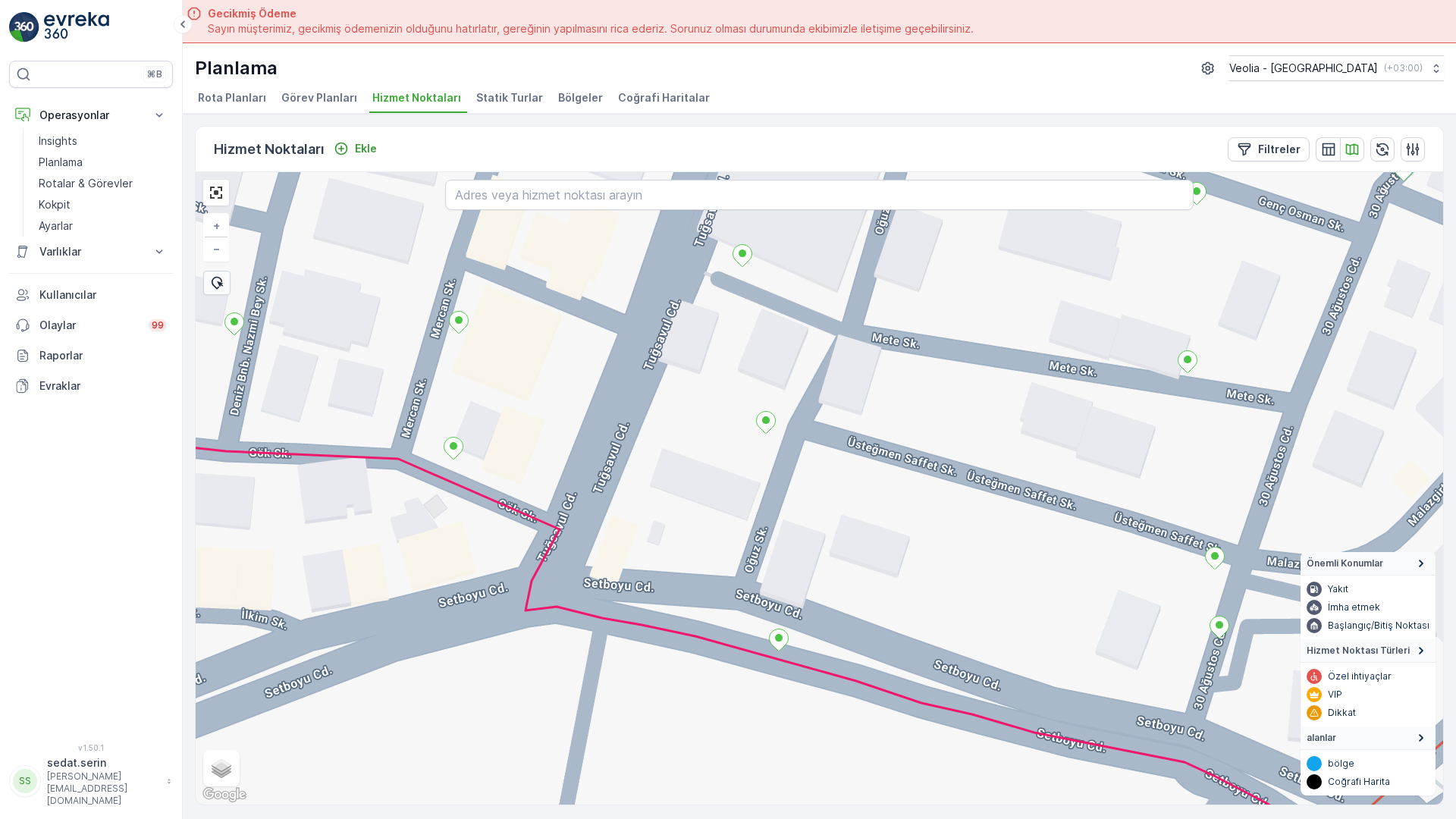
scroll to position [6, 0]
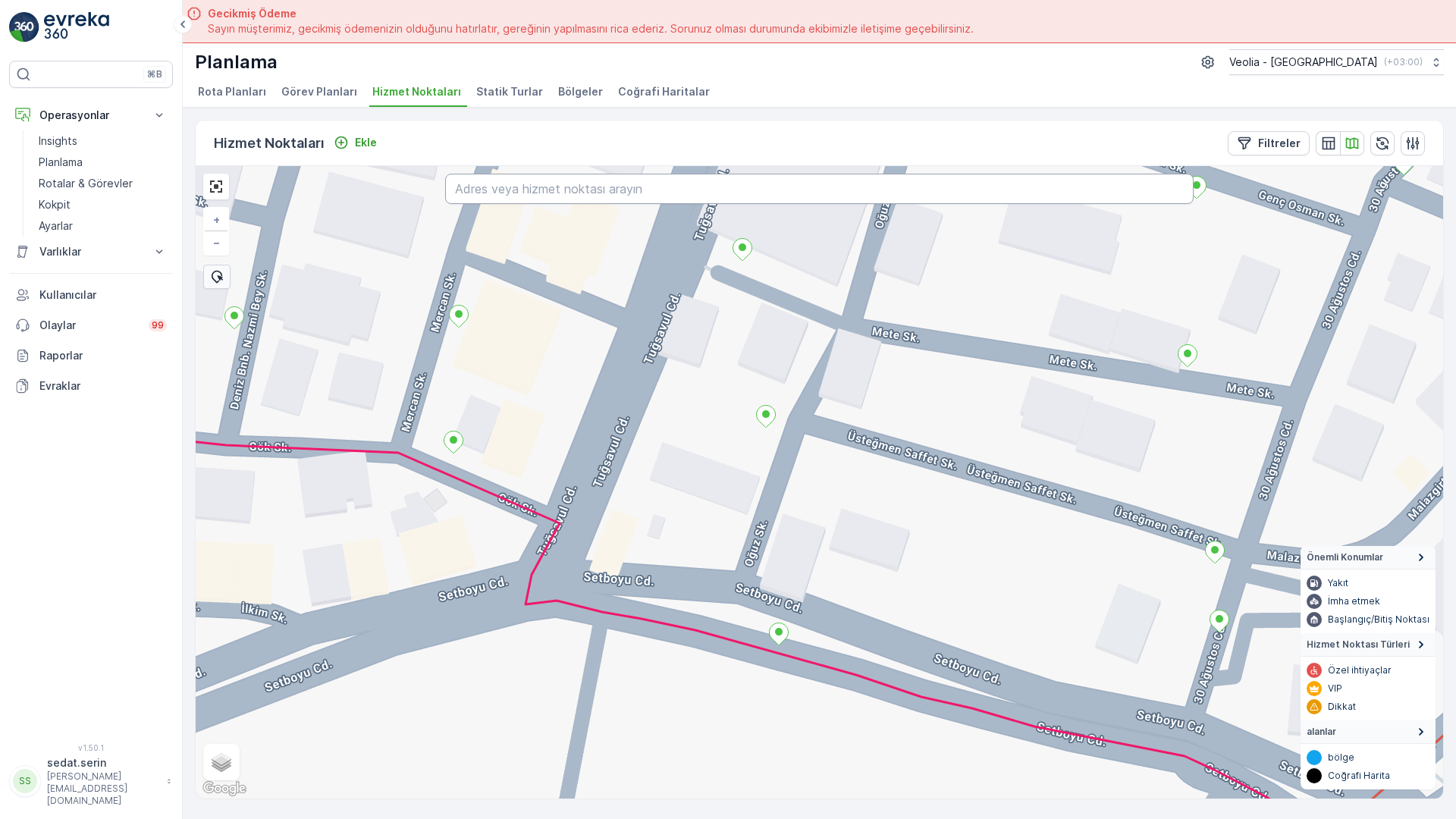
click at [619, 173] on input "text" at bounding box center [819, 188] width 748 height 30
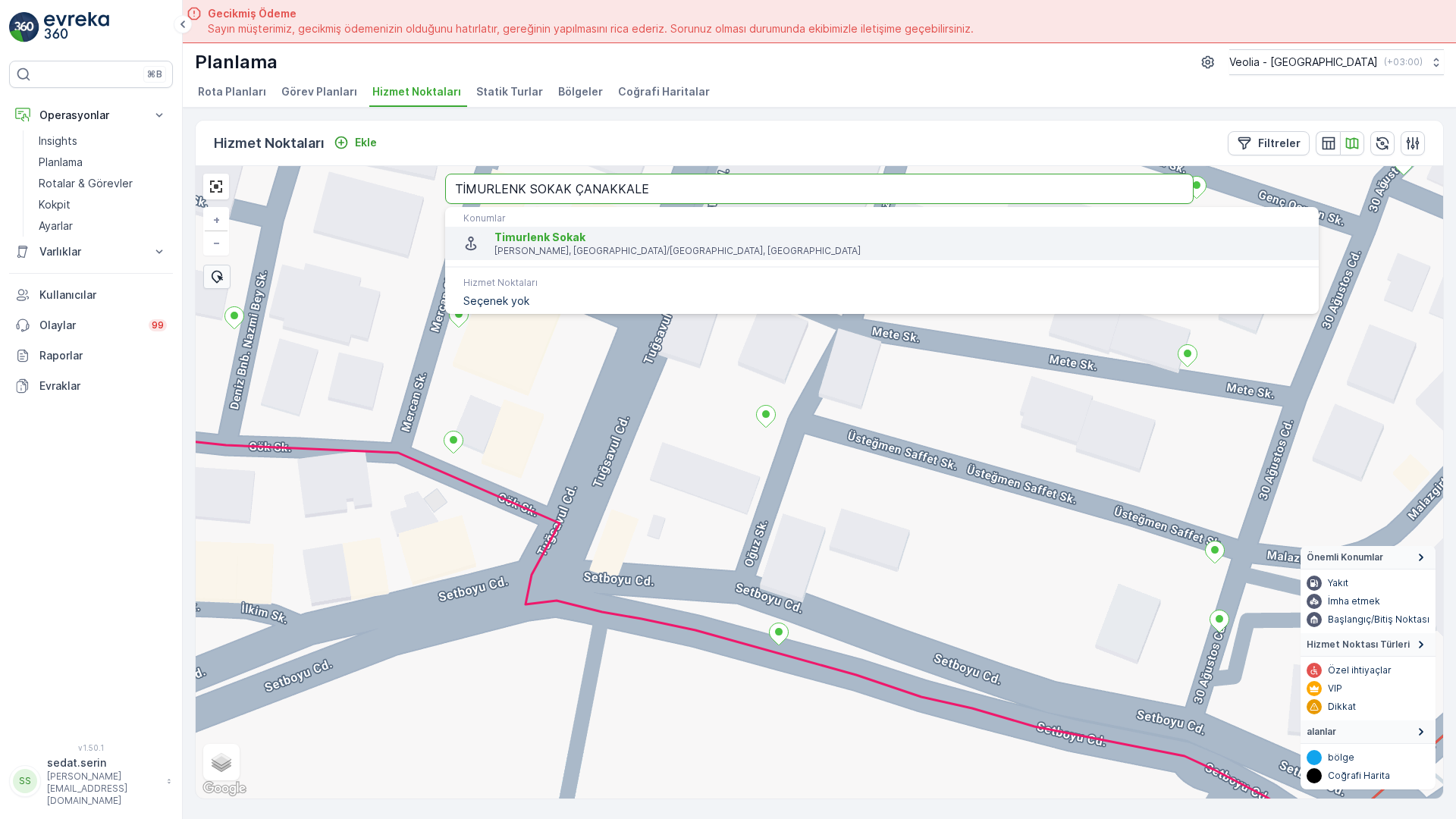
type input "TİMURLENK SOKAK ÇANAKKALE"
click at [494, 245] on p "[PERSON_NAME], [GEOGRAPHIC_DATA]/[GEOGRAPHIC_DATA], [GEOGRAPHIC_DATA]" at bounding box center [901, 252] width 812 height 13
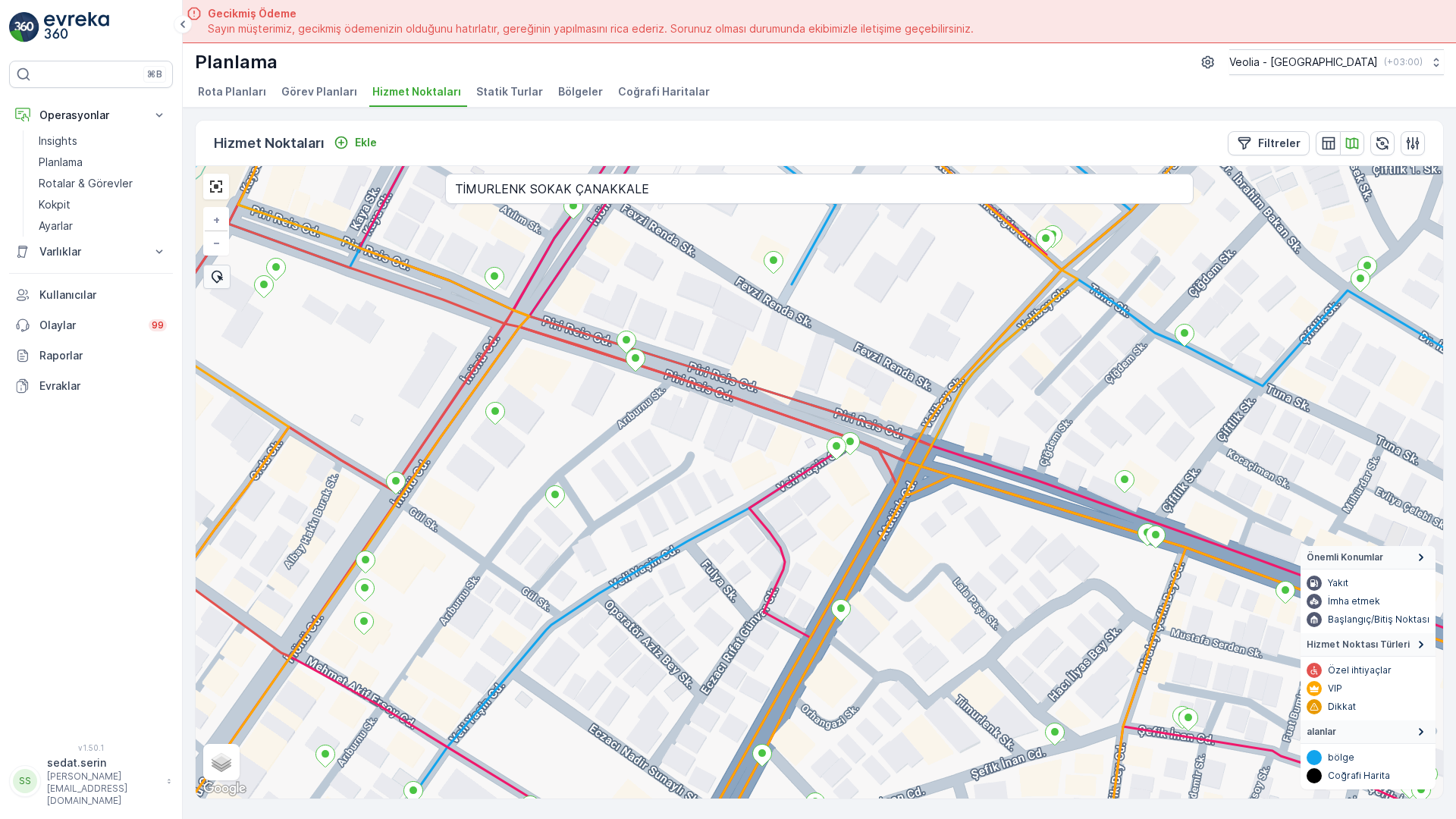
drag, startPoint x: 653, startPoint y: 531, endPoint x: 641, endPoint y: 506, distance: 27.7
click at [641, 524] on div "+ − Uydu Yol haritası Arazi Karışık Leaflet Klavye kısayolları Harita Verileri …" at bounding box center [819, 483] width 1247 height 633
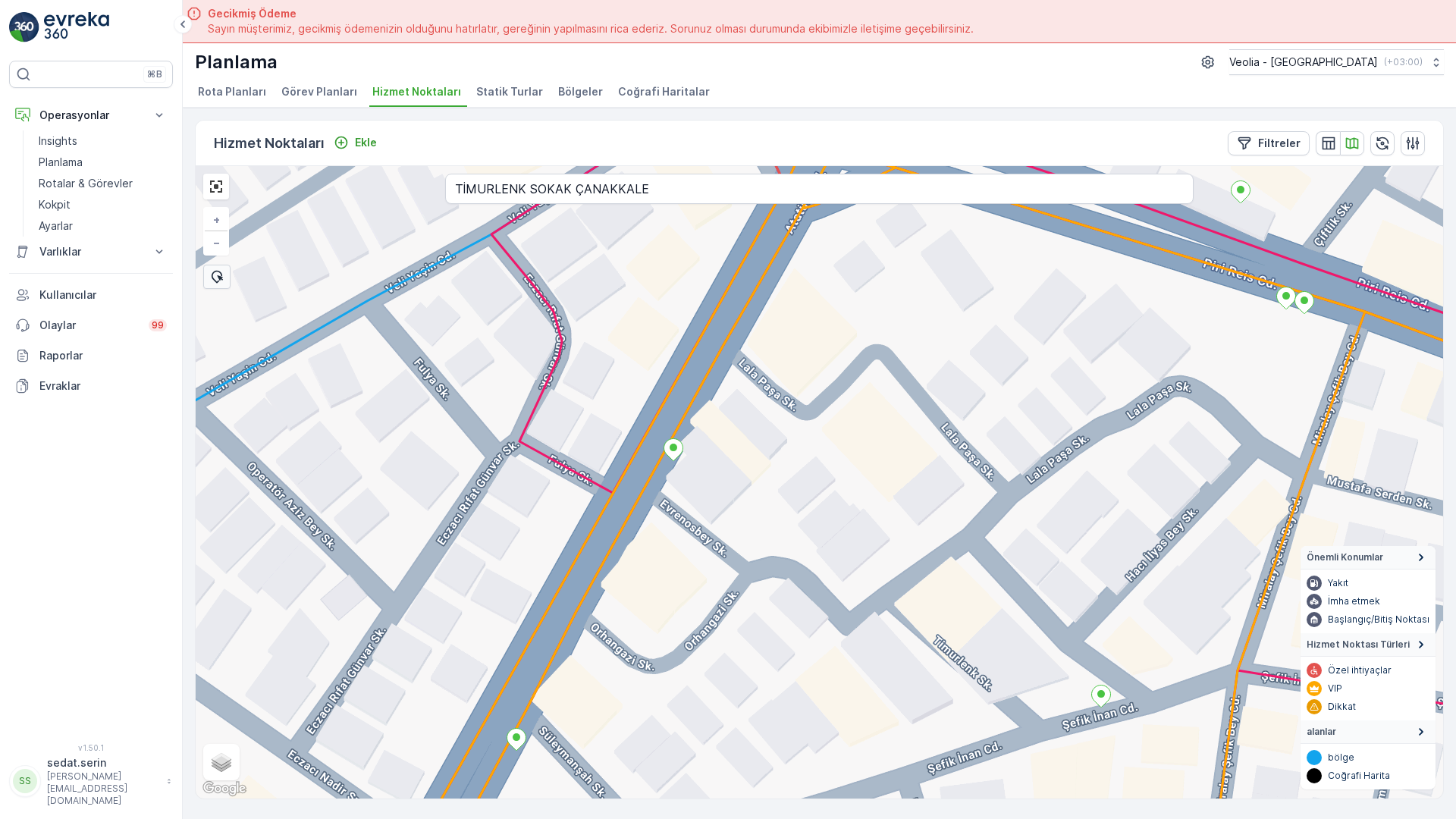
drag, startPoint x: 786, startPoint y: 567, endPoint x: 758, endPoint y: 515, distance: 59.1
click at [758, 515] on div "+ − Uydu Yol haritası Arazi Karışık Leaflet Klavye kısayolları Harita Verileri …" at bounding box center [819, 483] width 1247 height 633
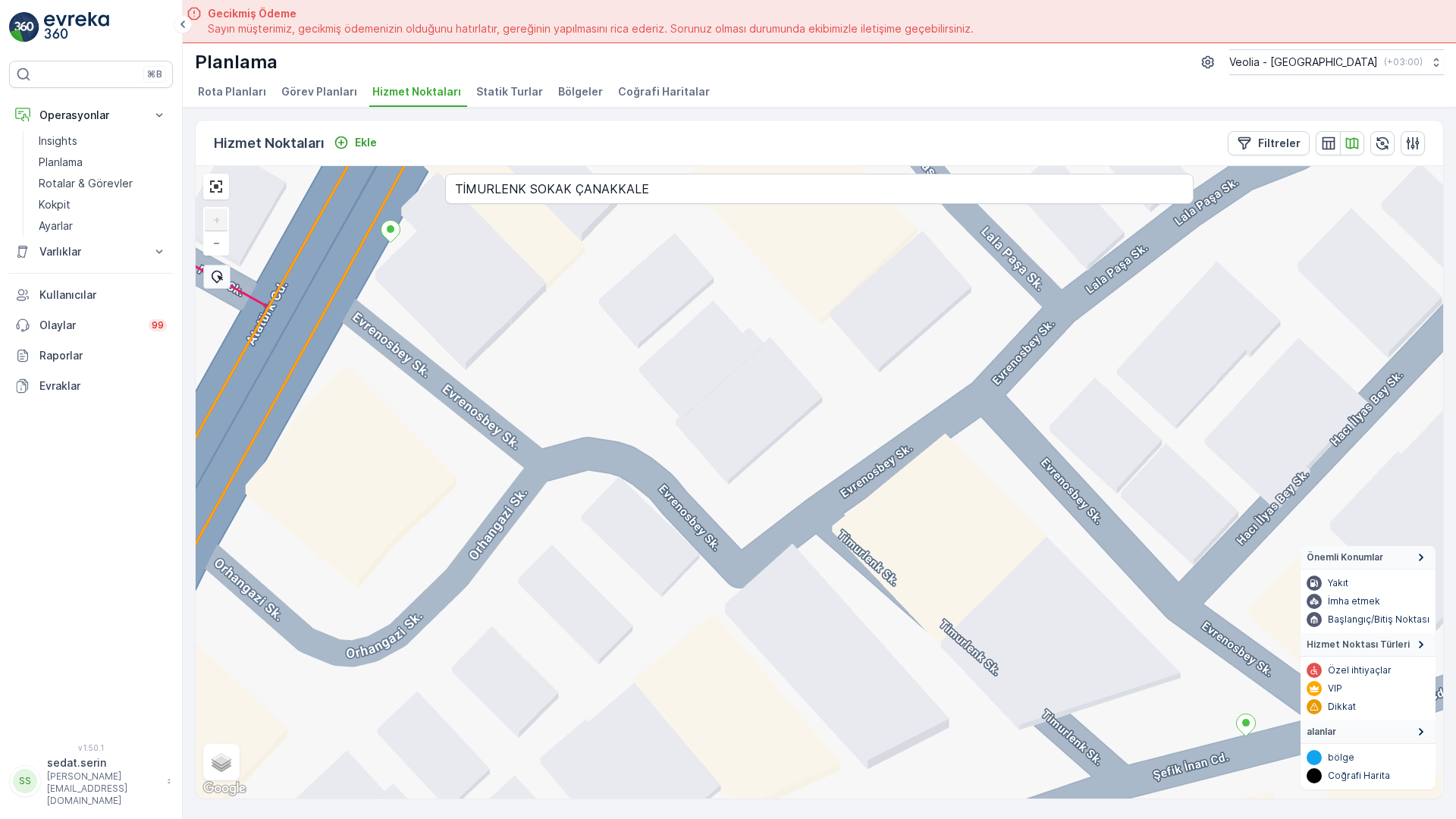
click at [445, 173] on input "TİMURLENK SOKAK ÇANAKKALE" at bounding box center [819, 188] width 748 height 30
type input "TOSUN SOKAK ÇANAKKALE"
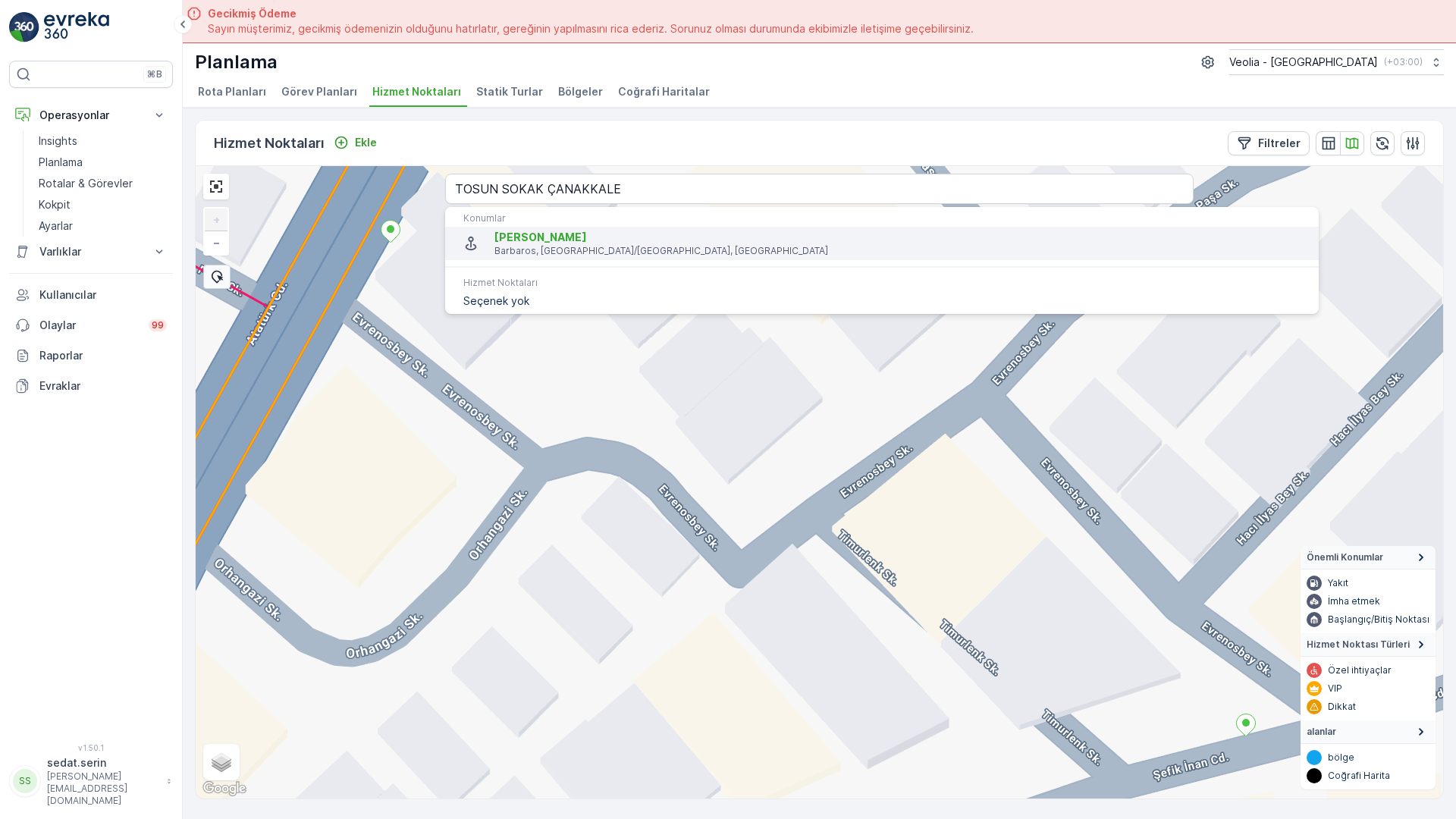
click at [494, 230] on span "Tosun Sokak" at bounding box center [901, 237] width 812 height 15
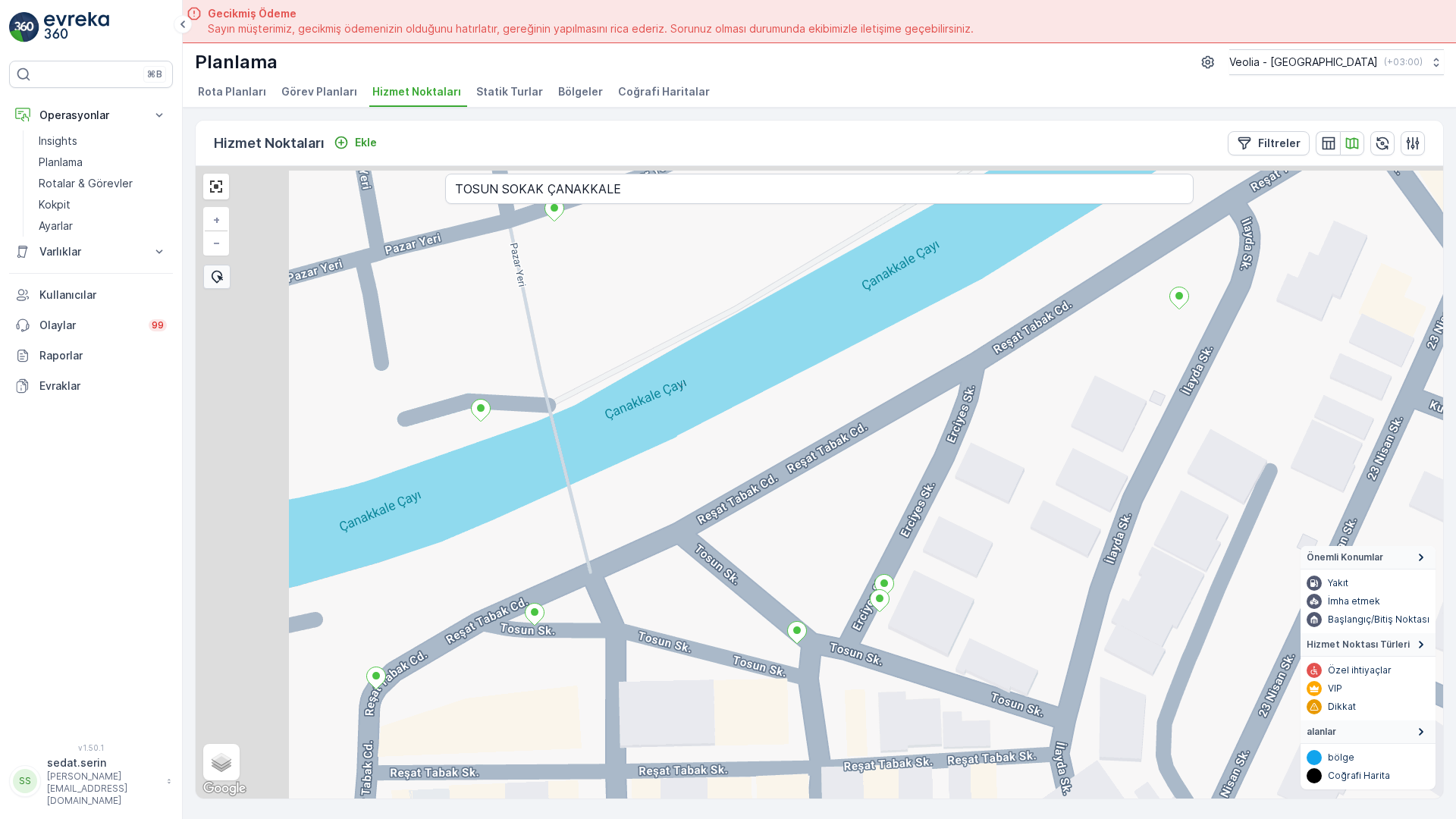
drag, startPoint x: 427, startPoint y: 461, endPoint x: 544, endPoint y: 474, distance: 117.7
click at [544, 474] on div "+ − Uydu Yol haritası Arazi Karışık Leaflet Klavye kısayolları Harita Verileri …" at bounding box center [819, 483] width 1247 height 633
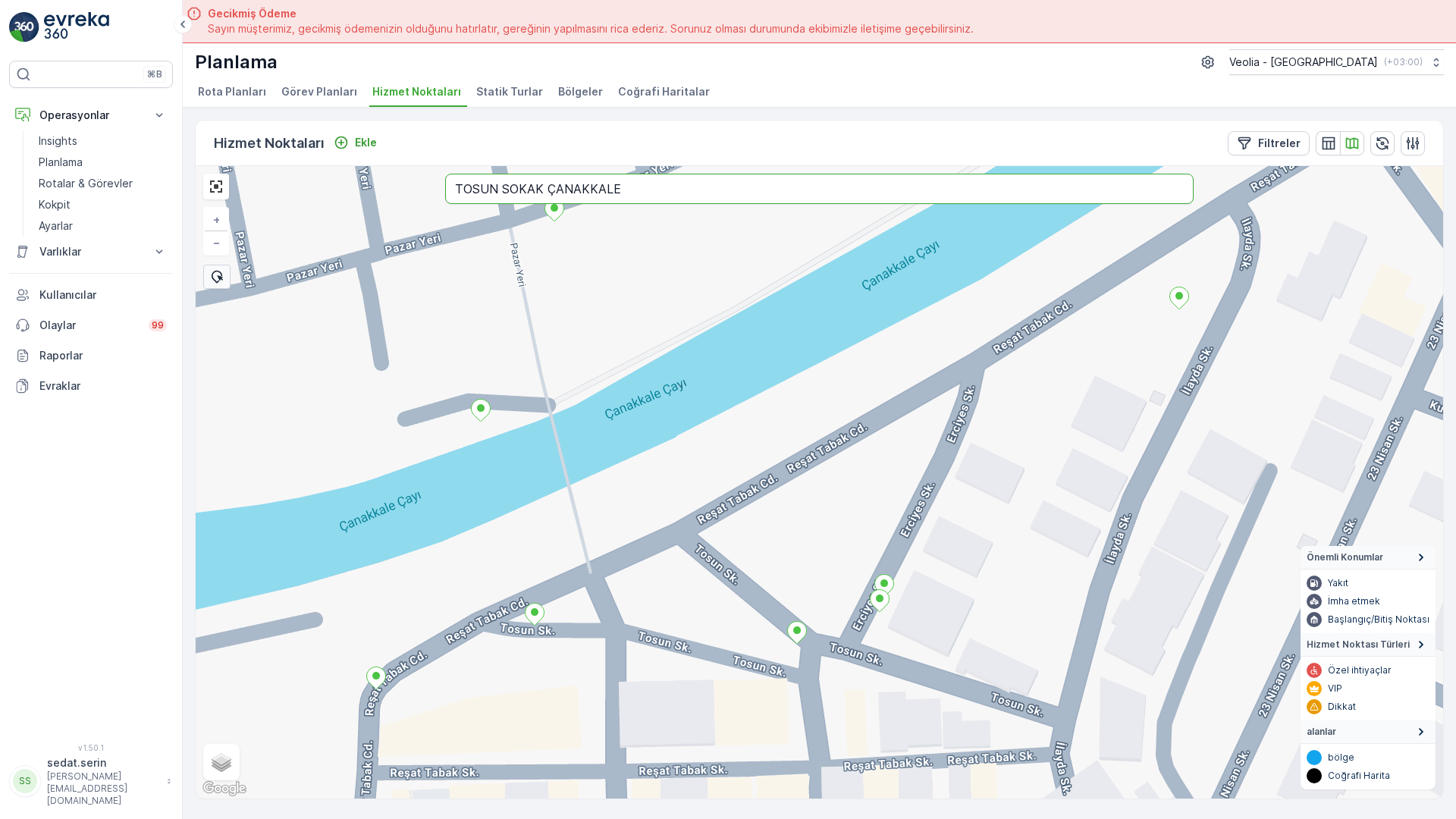
click at [445, 173] on input "TOSUN SOKAK ÇANAKKALE" at bounding box center [819, 188] width 748 height 30
type input "TUNA SOKAK ÇANAKKALE"
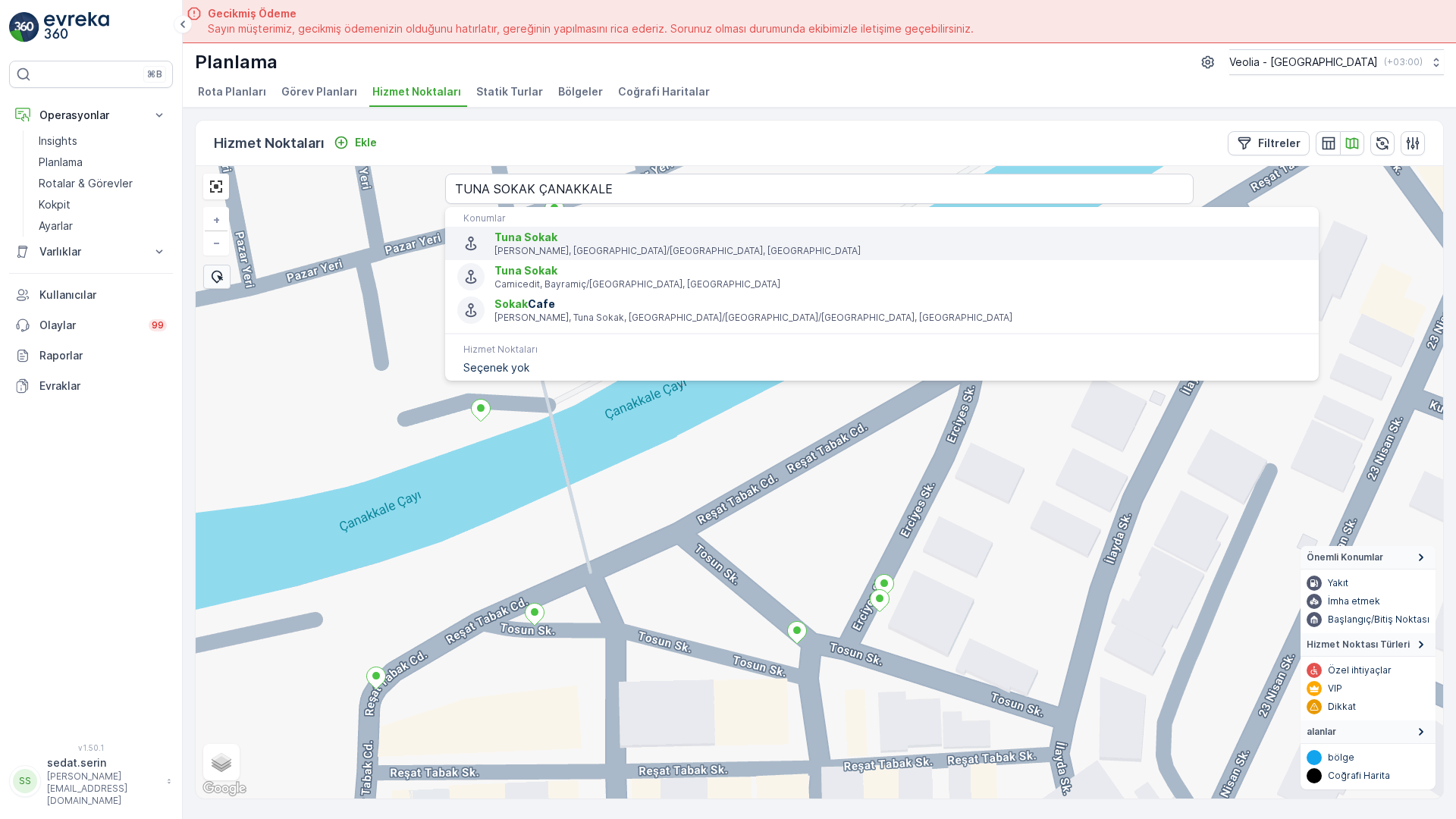
click at [494, 245] on p "[PERSON_NAME], [GEOGRAPHIC_DATA]/[GEOGRAPHIC_DATA], [GEOGRAPHIC_DATA]" at bounding box center [901, 252] width 812 height 13
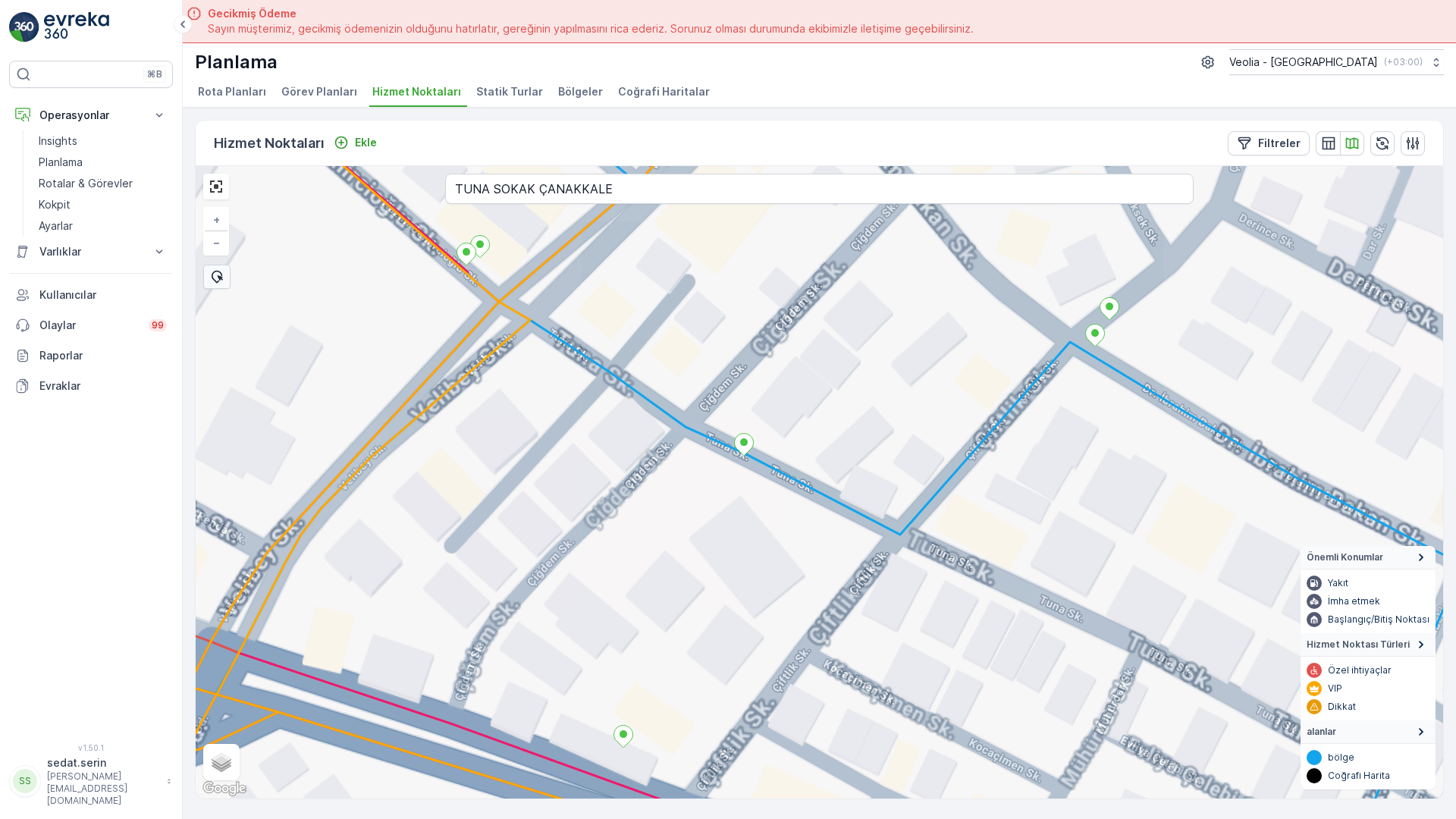
drag, startPoint x: 716, startPoint y: 413, endPoint x: 633, endPoint y: 442, distance: 87.9
click at [633, 442] on div "+ − Uydu Yol haritası Arazi Karışık Leaflet Klavye kısayolları Harita Verileri …" at bounding box center [819, 483] width 1247 height 633
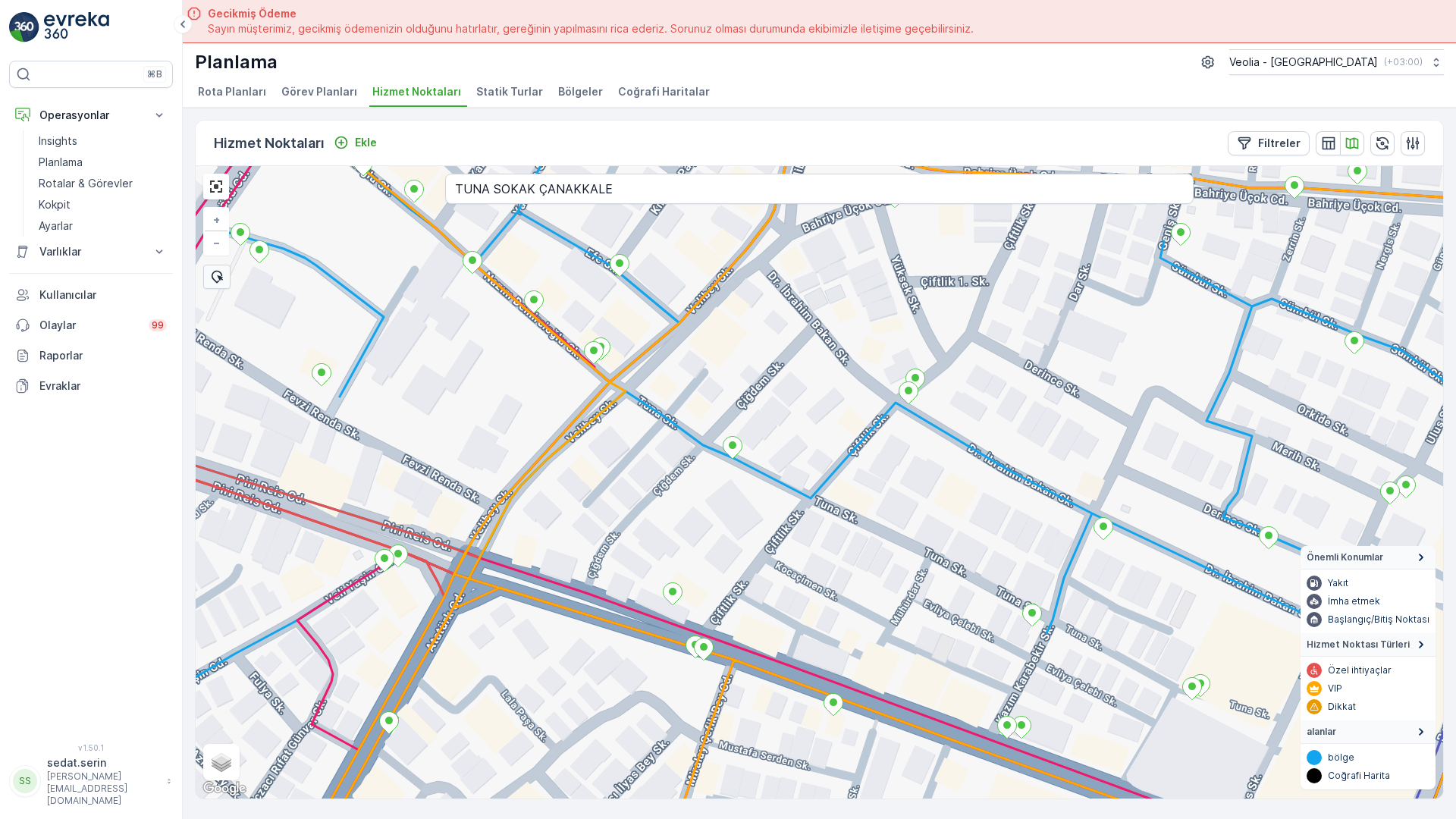
drag, startPoint x: 644, startPoint y: 483, endPoint x: 633, endPoint y: 397, distance: 86.7
click at [633, 397] on div "+ − Uydu Yol haritası Arazi Karışık Leaflet Klavye kısayolları Harita Verileri …" at bounding box center [819, 483] width 1247 height 633
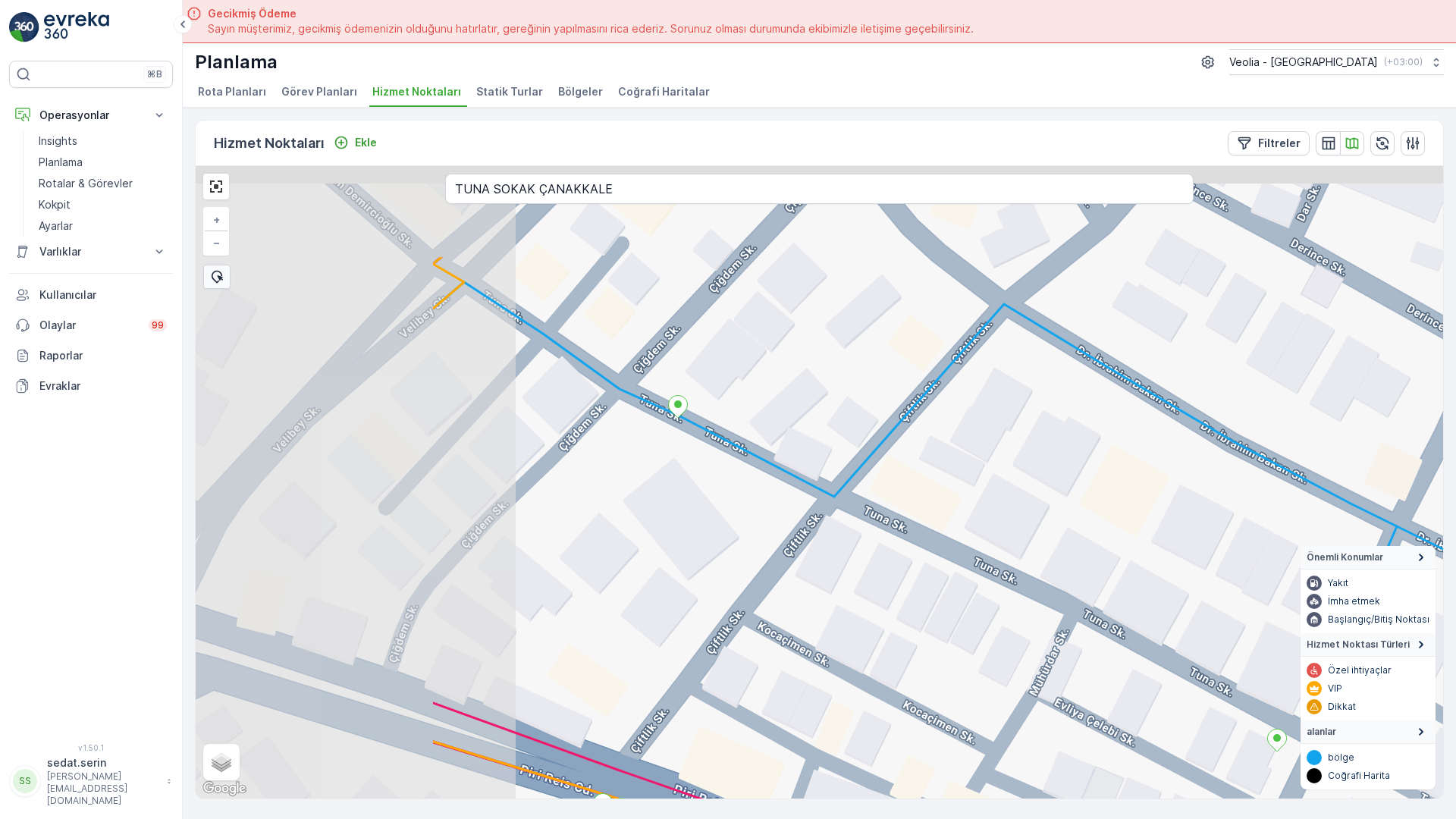
drag, startPoint x: 319, startPoint y: 300, endPoint x: 780, endPoint y: 502, distance: 503.3
click at [780, 502] on div "+ − Uydu Yol haritası Arazi Karışık Leaflet Klavye kısayolları Harita Verileri …" at bounding box center [819, 483] width 1247 height 633
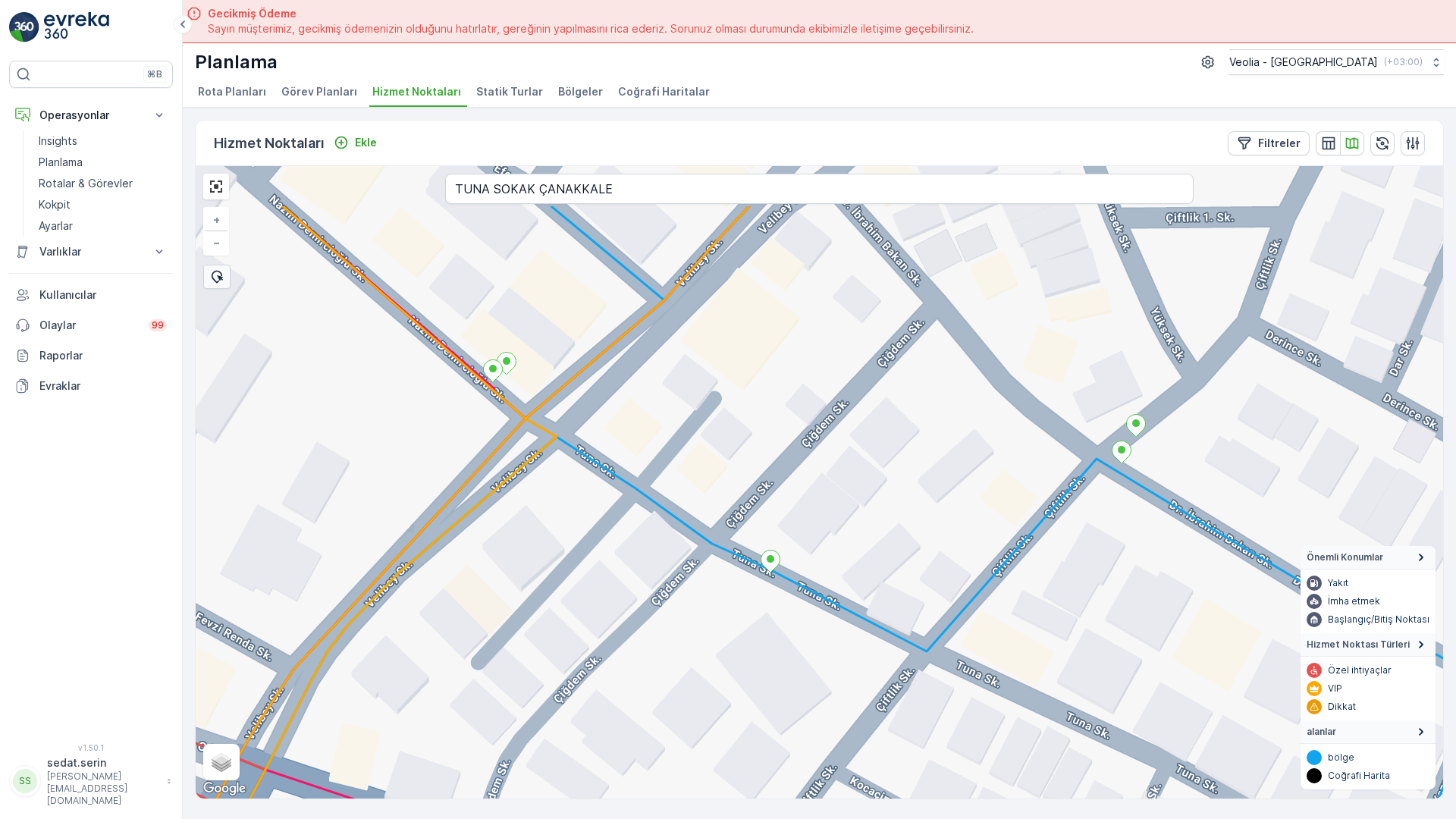
drag, startPoint x: 641, startPoint y: 405, endPoint x: 652, endPoint y: 532, distance: 127.5
click at [652, 532] on div "+ − Uydu Yol haritası Arazi Karışık Leaflet Klavye kısayolları Harita Verileri …" at bounding box center [819, 483] width 1247 height 633
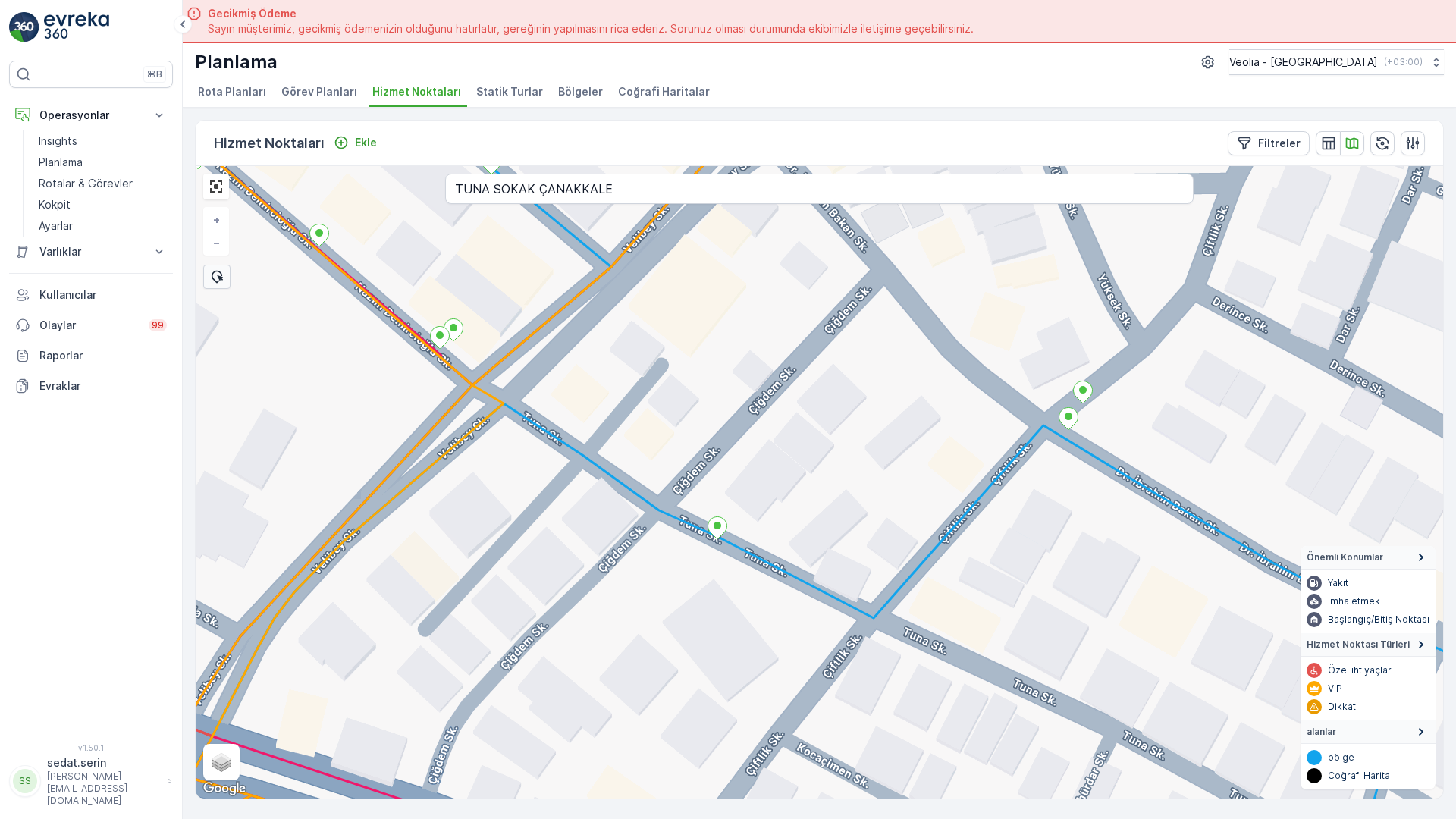
drag, startPoint x: 1001, startPoint y: 546, endPoint x: 578, endPoint y: 252, distance: 515.1
click at [580, 252] on div "+ − Uydu Yol haritası Arazi Karışık Leaflet Klavye kısayolları Harita Verileri …" at bounding box center [819, 483] width 1247 height 633
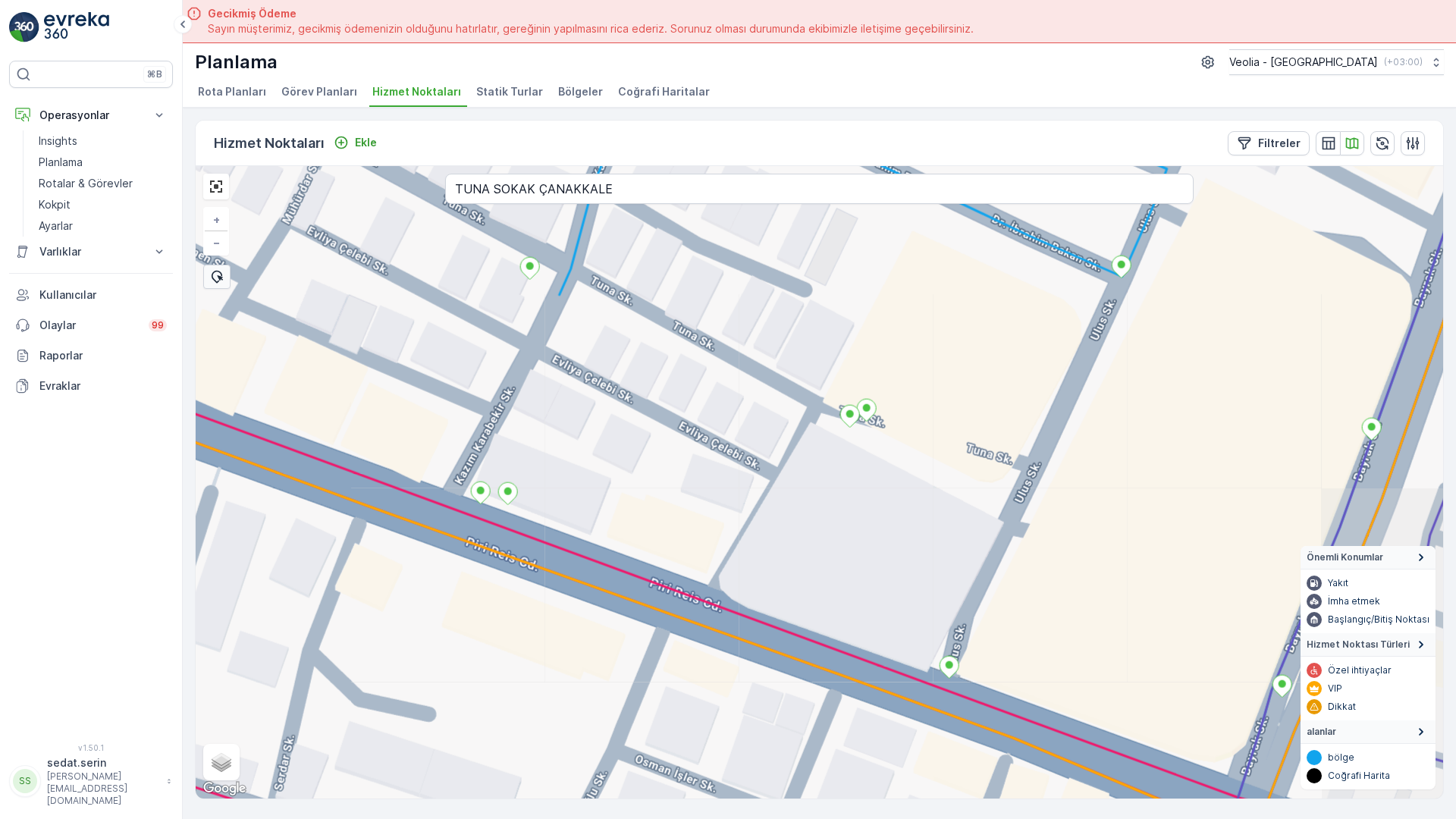
drag, startPoint x: 840, startPoint y: 460, endPoint x: 604, endPoint y: 259, distance: 310.0
click at [604, 259] on div "+ − Uydu Yol haritası Arazi Karışık Leaflet Klavye kısayolları Harita Verileri …" at bounding box center [819, 483] width 1247 height 633
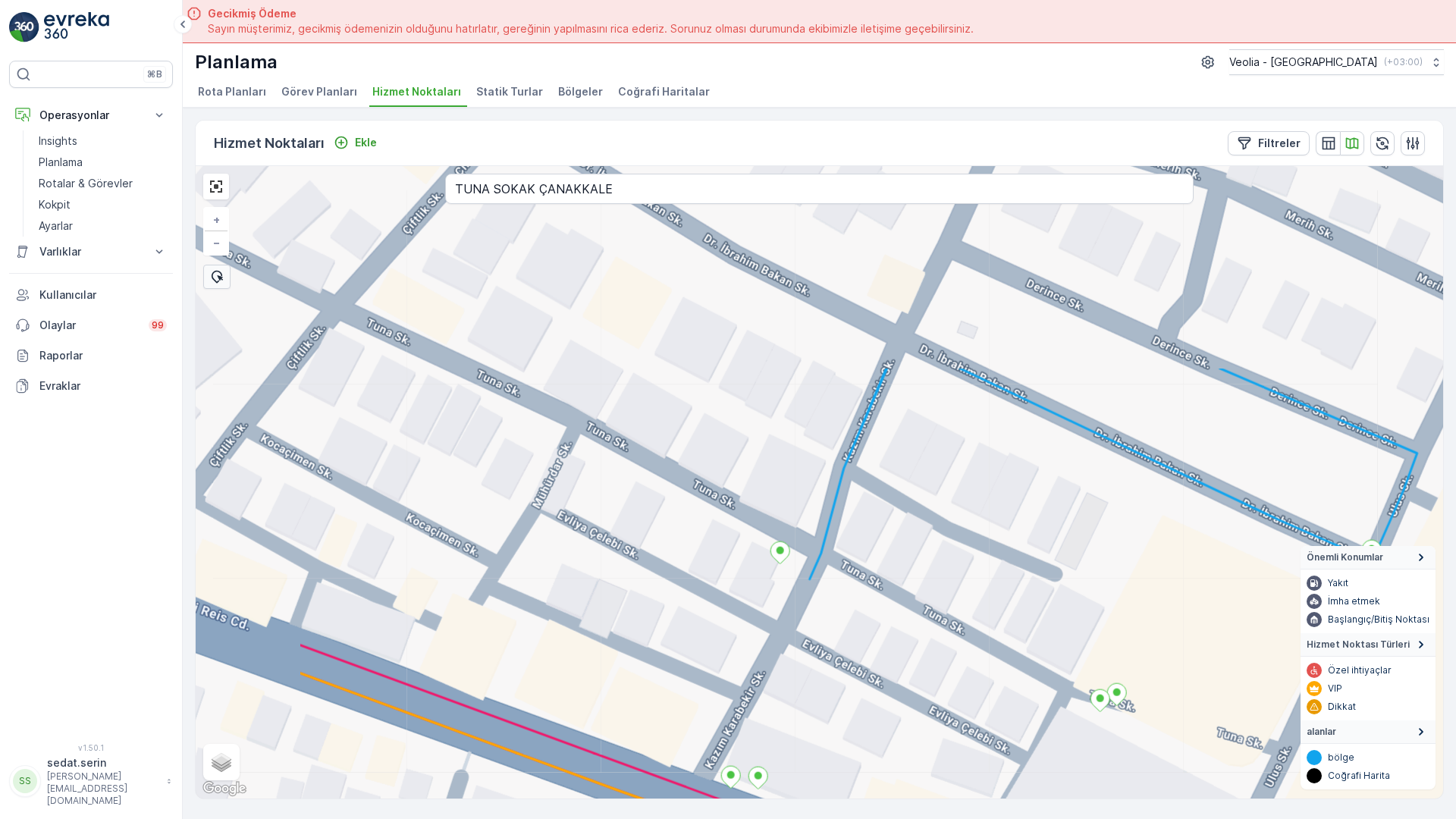
drag, startPoint x: 660, startPoint y: 452, endPoint x: 667, endPoint y: 494, distance: 42.6
click at [678, 495] on div "+ − Uydu Yol haritası Arazi Karışık Leaflet Klavye kısayolları Harita Verileri …" at bounding box center [819, 483] width 1247 height 633
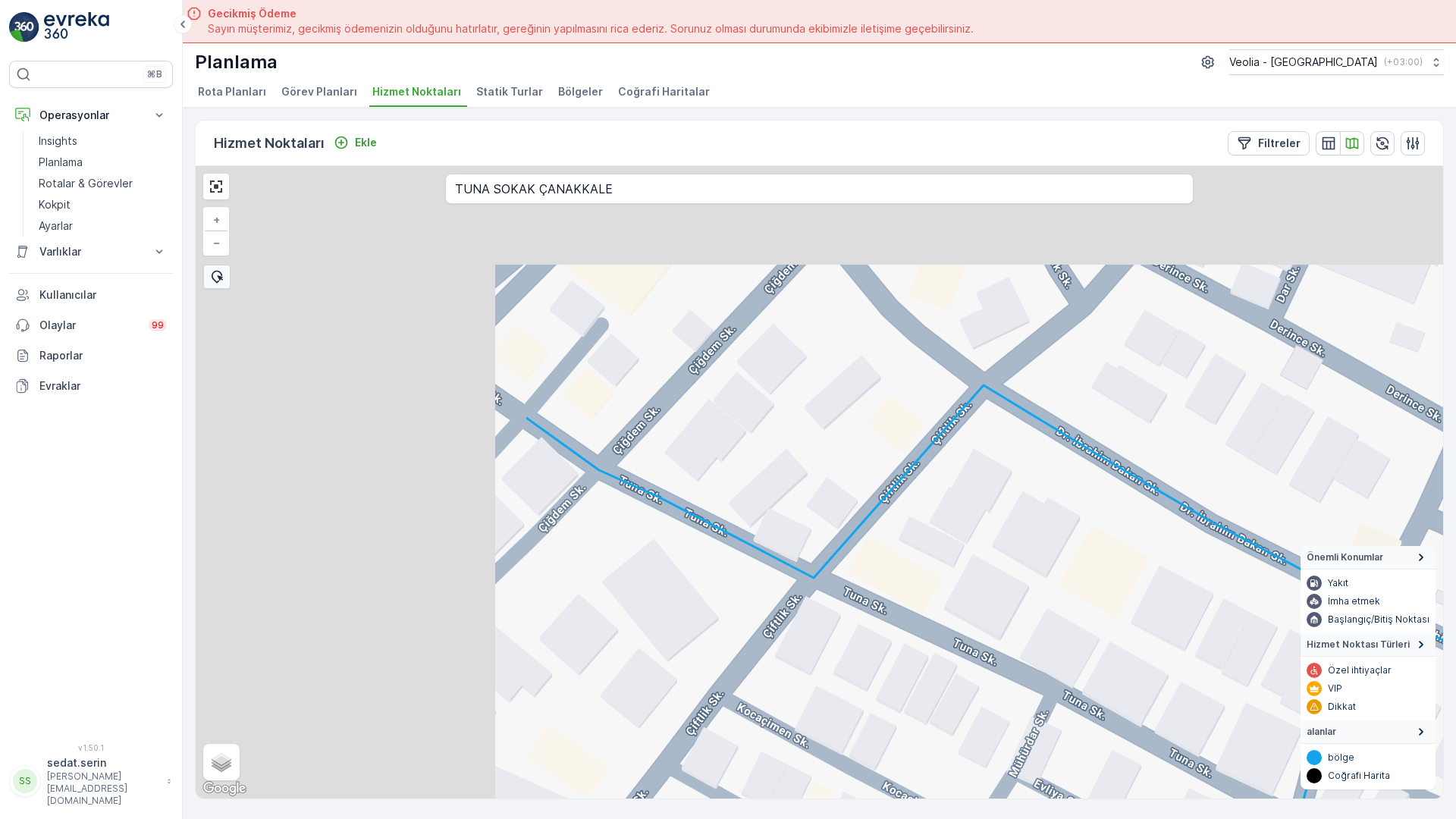
drag, startPoint x: 434, startPoint y: 309, endPoint x: 912, endPoint y: 575, distance: 547.0
click at [912, 575] on div "+ − Uydu Yol haritası Arazi Karışık Leaflet Klavye kısayolları Harita Verileri …" at bounding box center [819, 483] width 1247 height 633
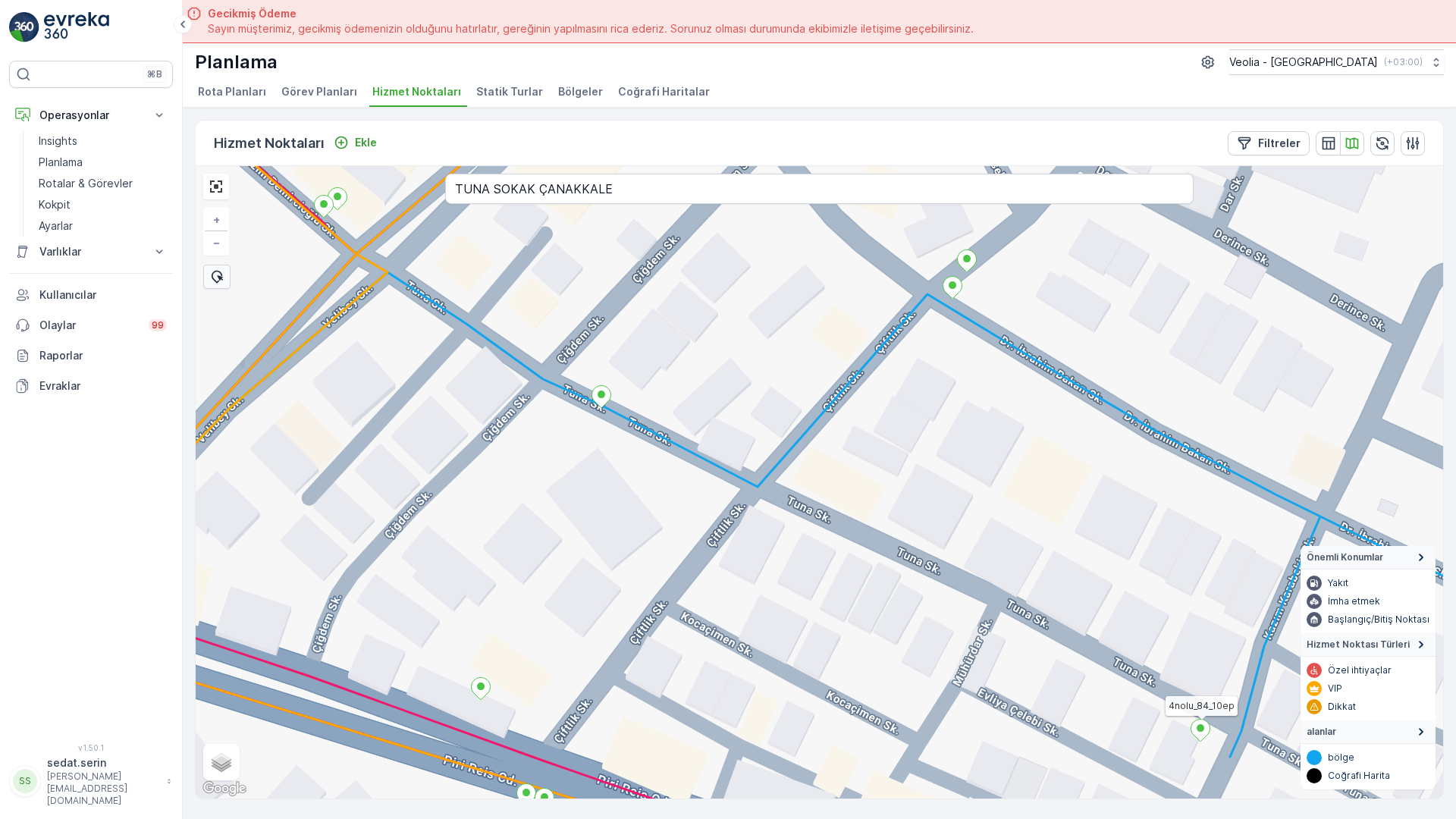
drag, startPoint x: 644, startPoint y: 452, endPoint x: 587, endPoint y: 360, distance: 108.2
click at [587, 360] on div "4nolu_84_10ep + − Uydu Yol haritası Arazi Karışık Leaflet Klavye kısayolları Ha…" at bounding box center [819, 483] width 1247 height 633
drag, startPoint x: 670, startPoint y: 434, endPoint x: 414, endPoint y: 269, distance: 304.6
click at [414, 269] on div "4nolu_84_10ep 4nolu_82_2m + − Uydu Yol haritası Arazi Karışık Leaflet Klavye kı…" at bounding box center [819, 483] width 1247 height 633
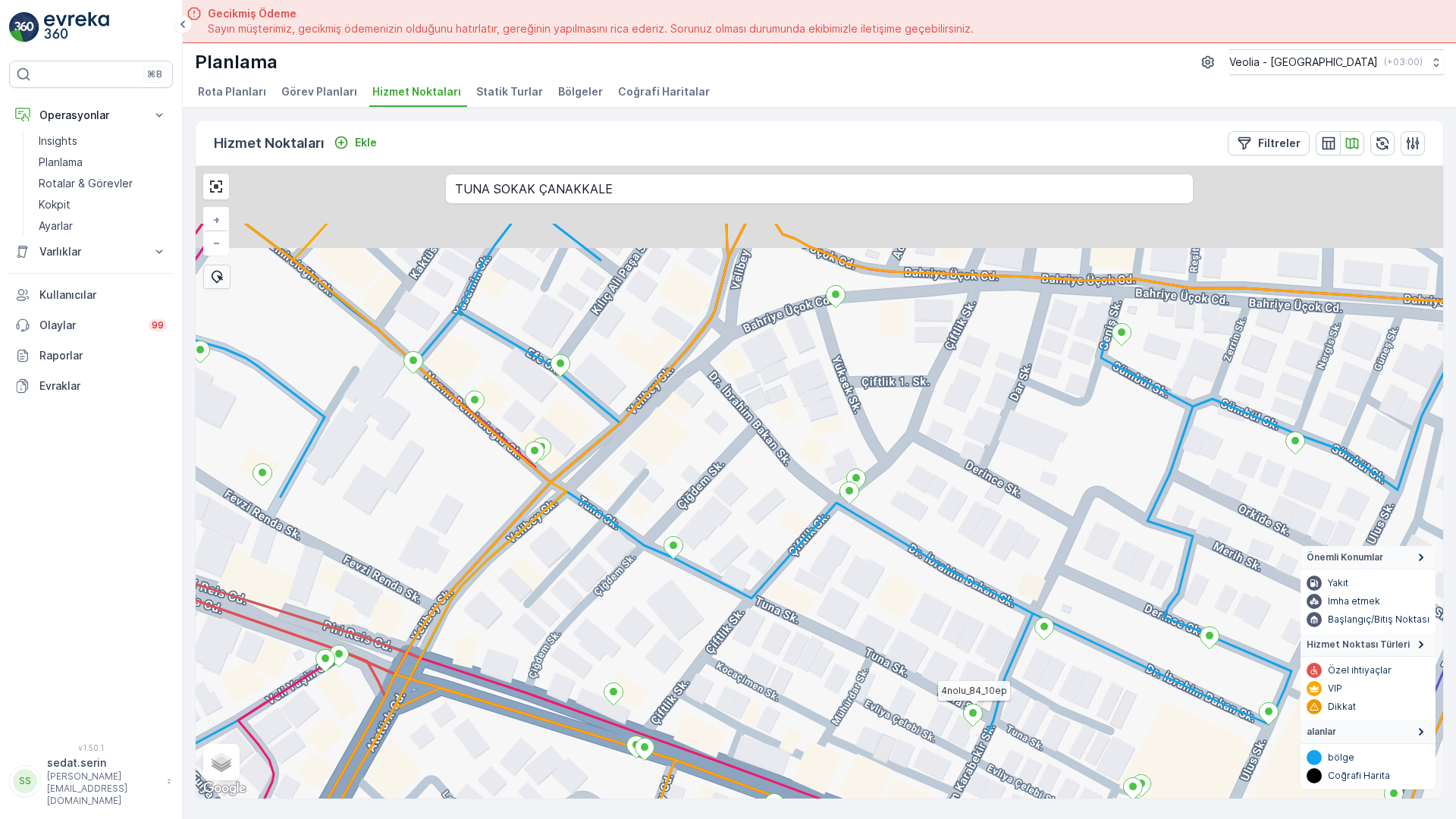
drag, startPoint x: 865, startPoint y: 405, endPoint x: 865, endPoint y: 527, distance: 122.0
click at [865, 527] on div "4nolu_84_10ep + − Uydu Yol haritası Arazi Karışık Leaflet Klavye kısayolları Ha…" at bounding box center [819, 483] width 1247 height 633
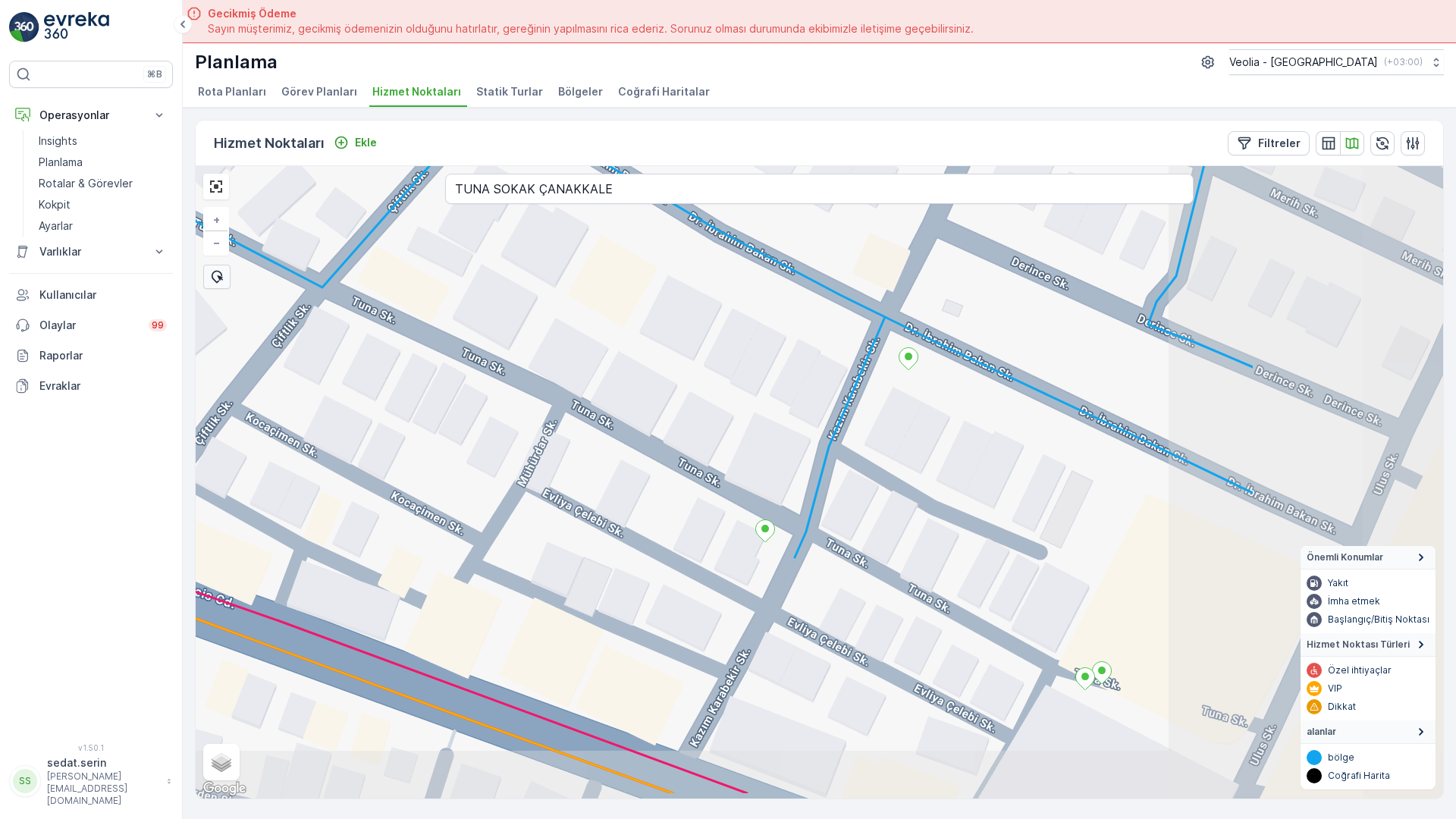
drag, startPoint x: 1017, startPoint y: 671, endPoint x: 472, endPoint y: 398, distance: 609.6
click at [472, 398] on div "+ − Uydu Yol haritası Arazi Karışık Leaflet Klavye kısayolları Harita Verileri …" at bounding box center [819, 483] width 1247 height 633
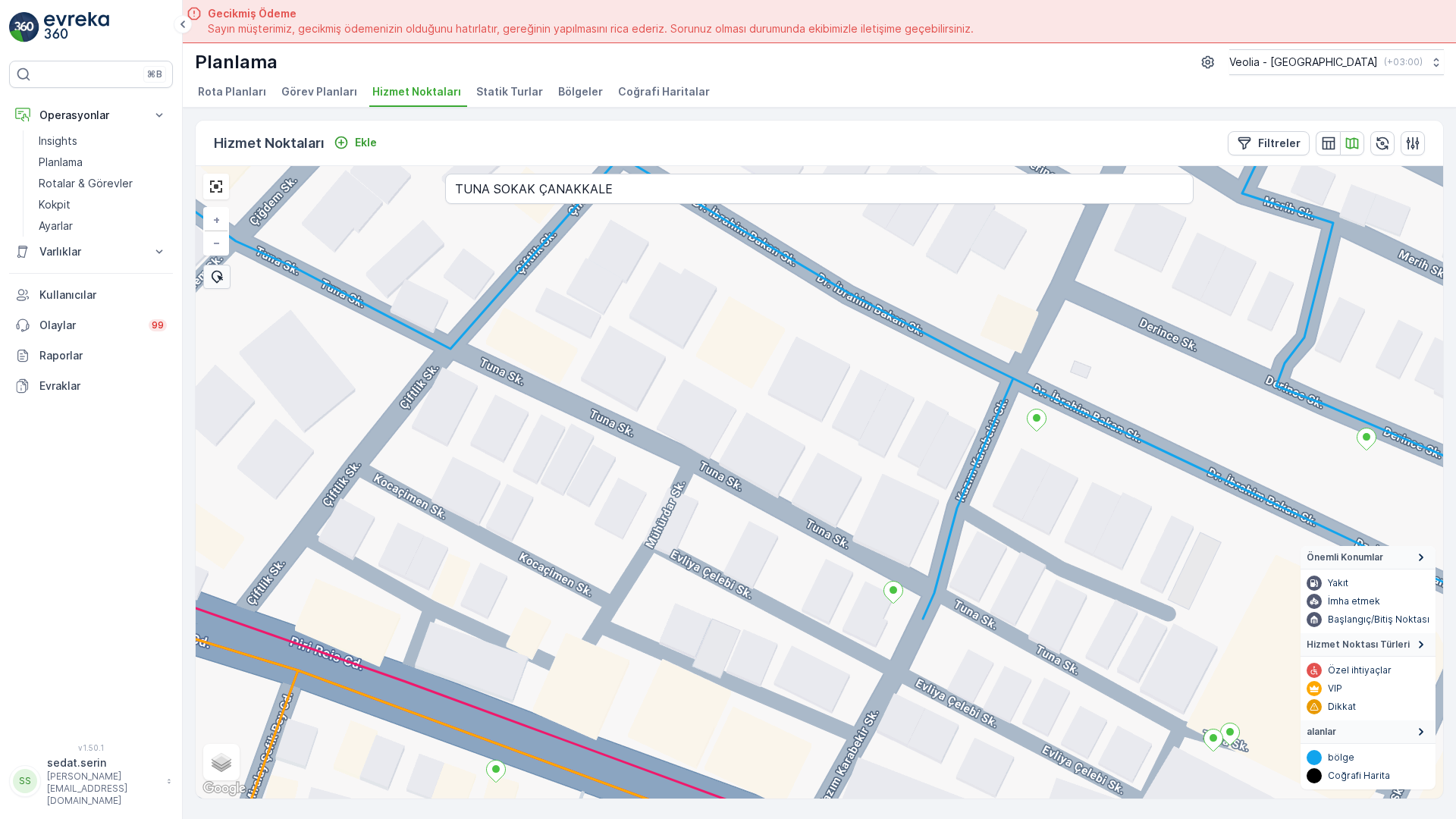
drag, startPoint x: 683, startPoint y: 449, endPoint x: 912, endPoint y: 574, distance: 260.9
click at [915, 574] on div "+ − Uydu Yol haritası Arazi Karışık Leaflet Klavye kısayolları Harita Verileri …" at bounding box center [819, 483] width 1247 height 633
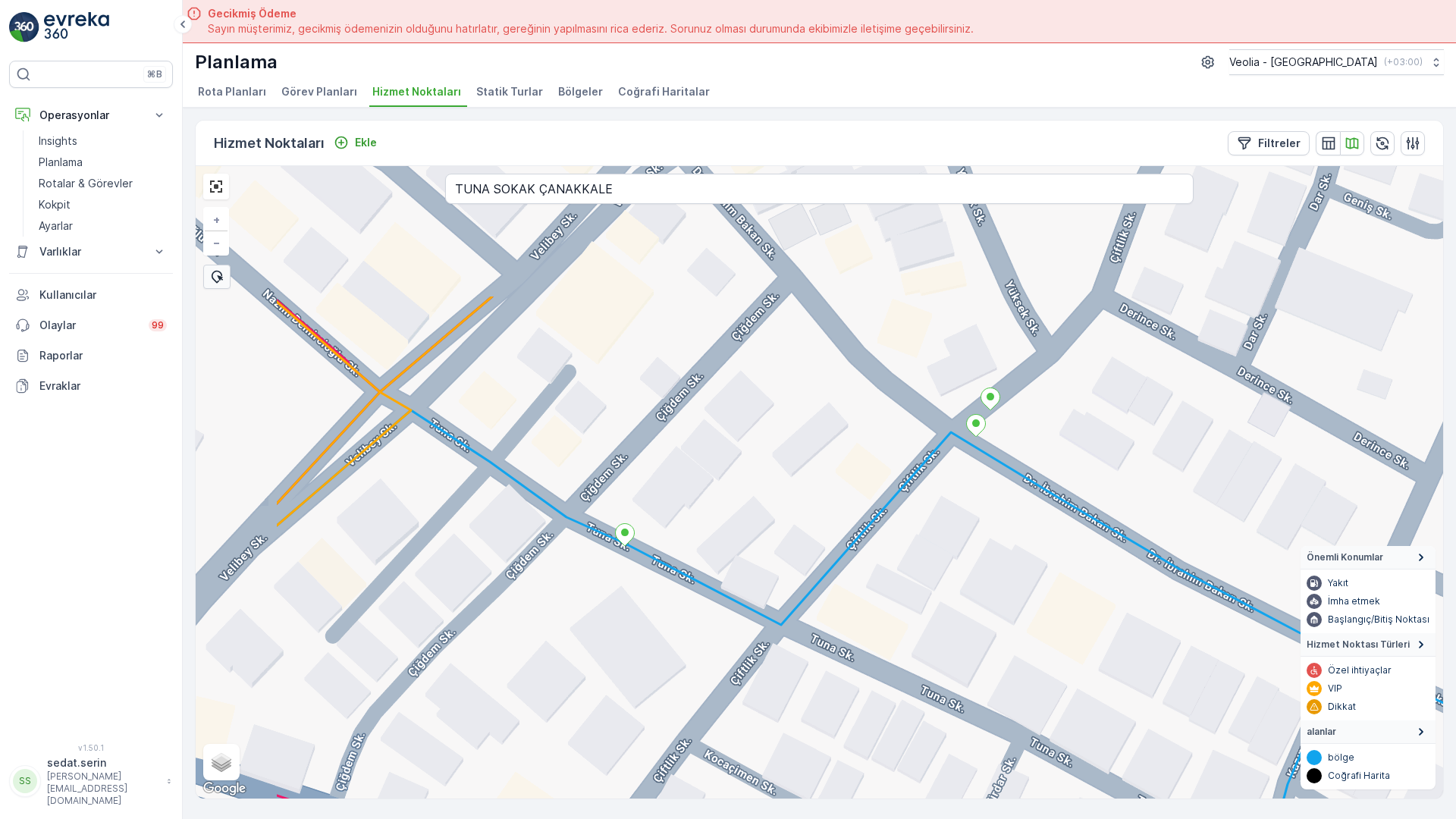
drag, startPoint x: 674, startPoint y: 403, endPoint x: 867, endPoint y: 595, distance: 272.2
click at [919, 633] on div "+ − Uydu Yol haritası Arazi Karışık Leaflet Klavye kısayolları Harita Verileri …" at bounding box center [819, 483] width 1247 height 633
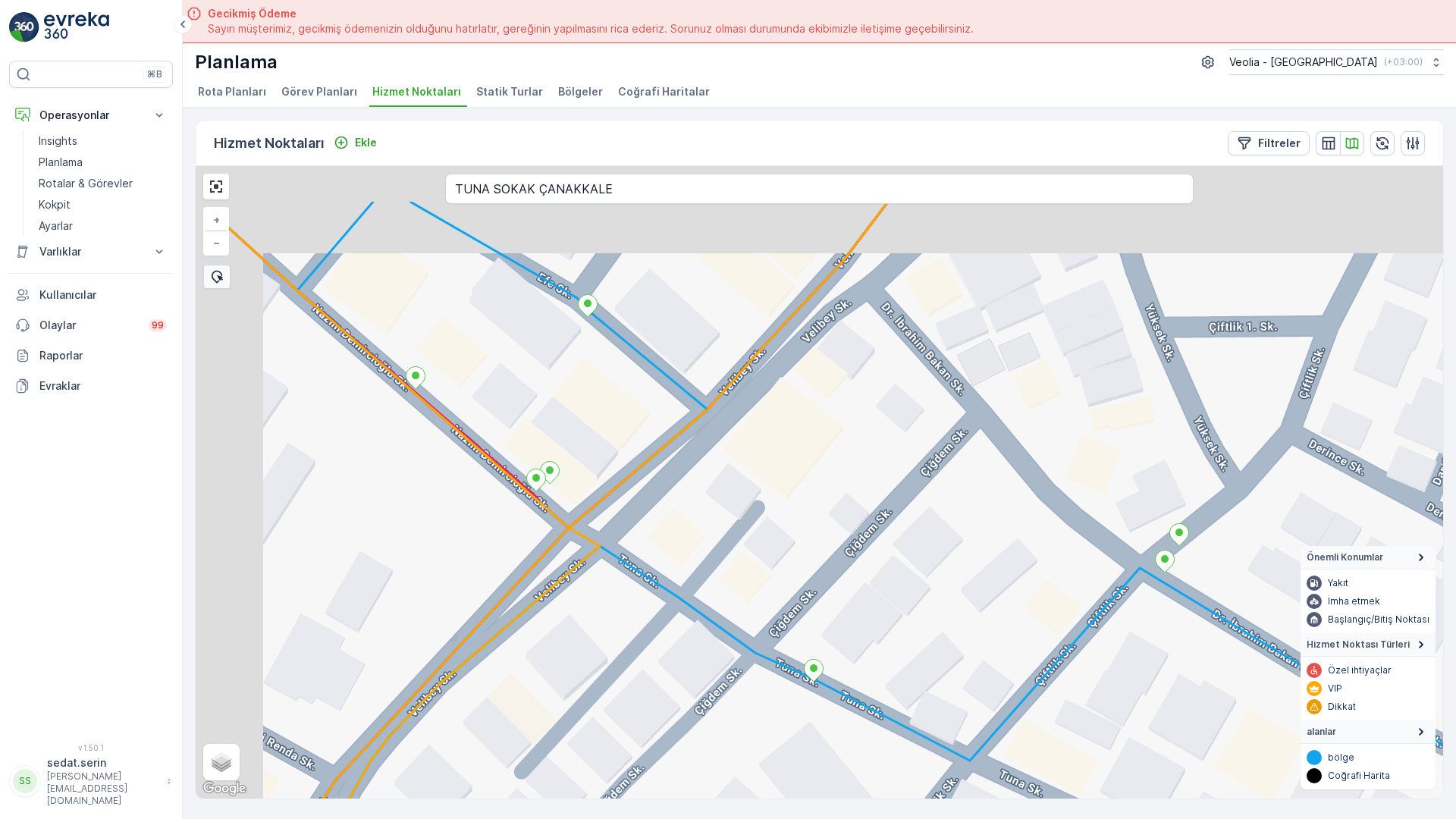
drag, startPoint x: 678, startPoint y: 492, endPoint x: 847, endPoint y: 610, distance: 206.1
click at [847, 610] on div "+ − Uydu Yol haritası Arazi Karışık Leaflet Klavye kısayolları Harita Verileri …" at bounding box center [819, 483] width 1247 height 633
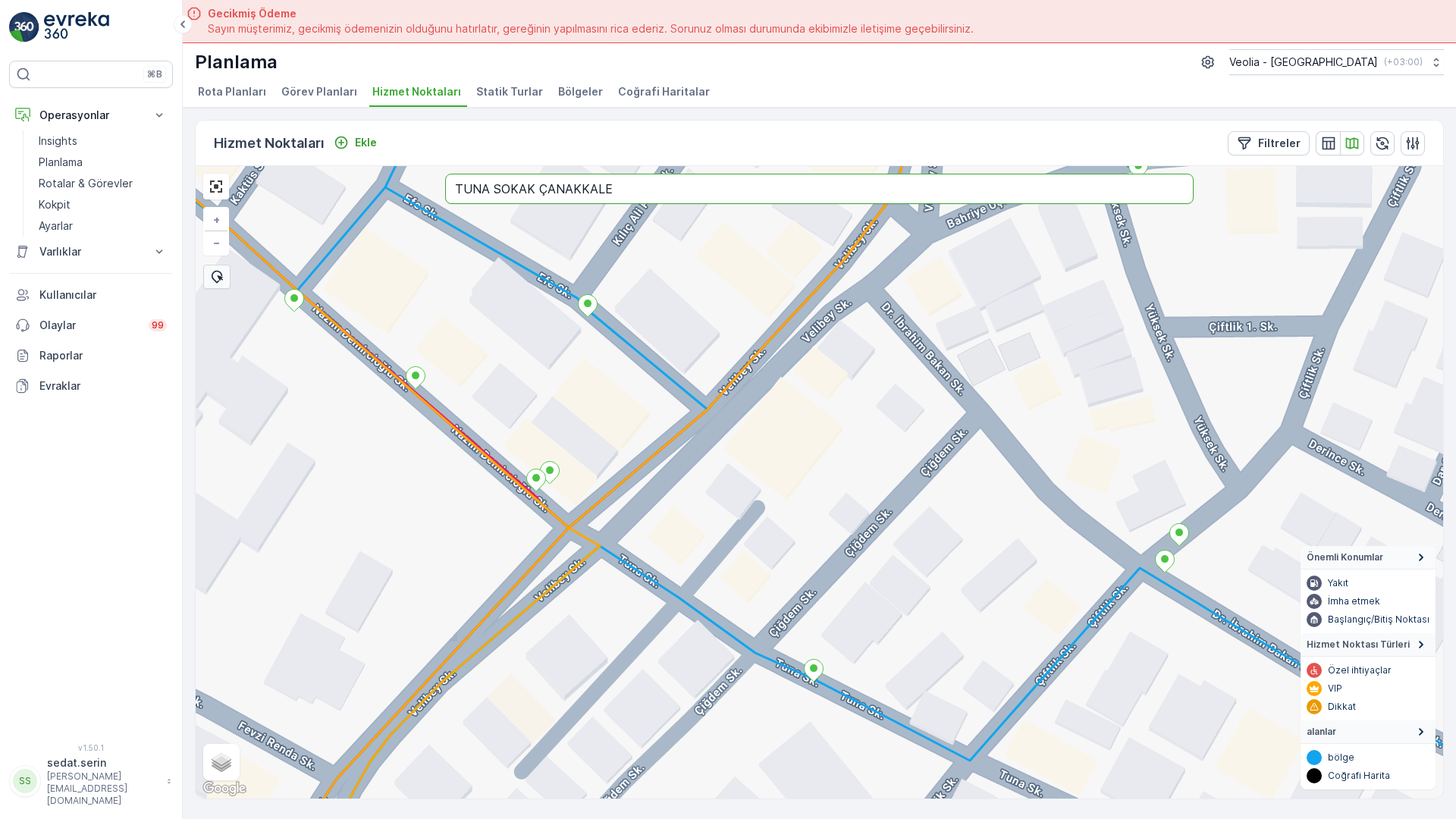
click at [445, 173] on input "TUNA SOKAK ÇANAKKALE" at bounding box center [819, 188] width 748 height 30
type input "TURAN DURSUN SOKAK ÇANAKKALE"
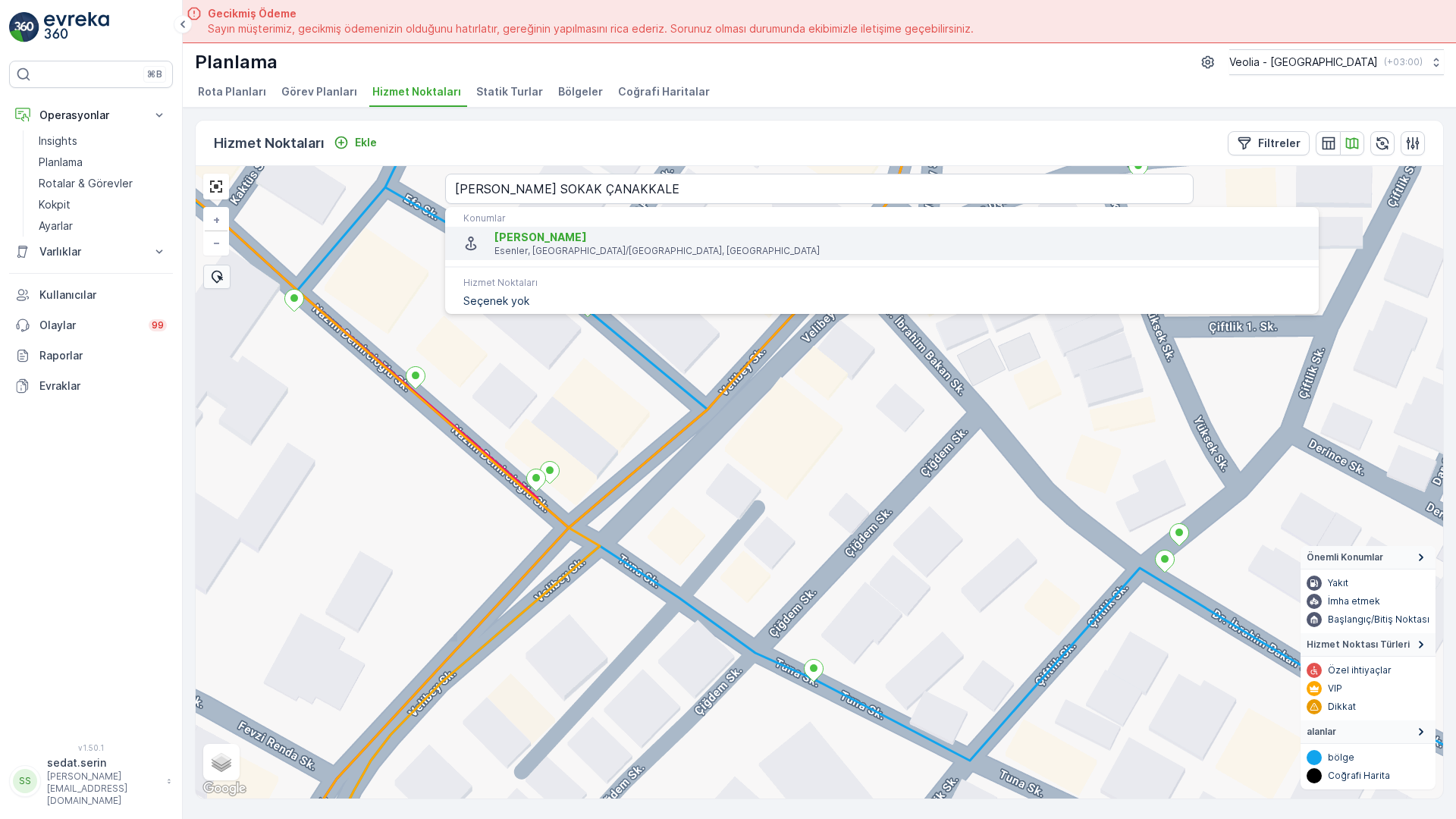
click at [494, 230] on span "Turan Dursun Sokak" at bounding box center [901, 237] width 812 height 15
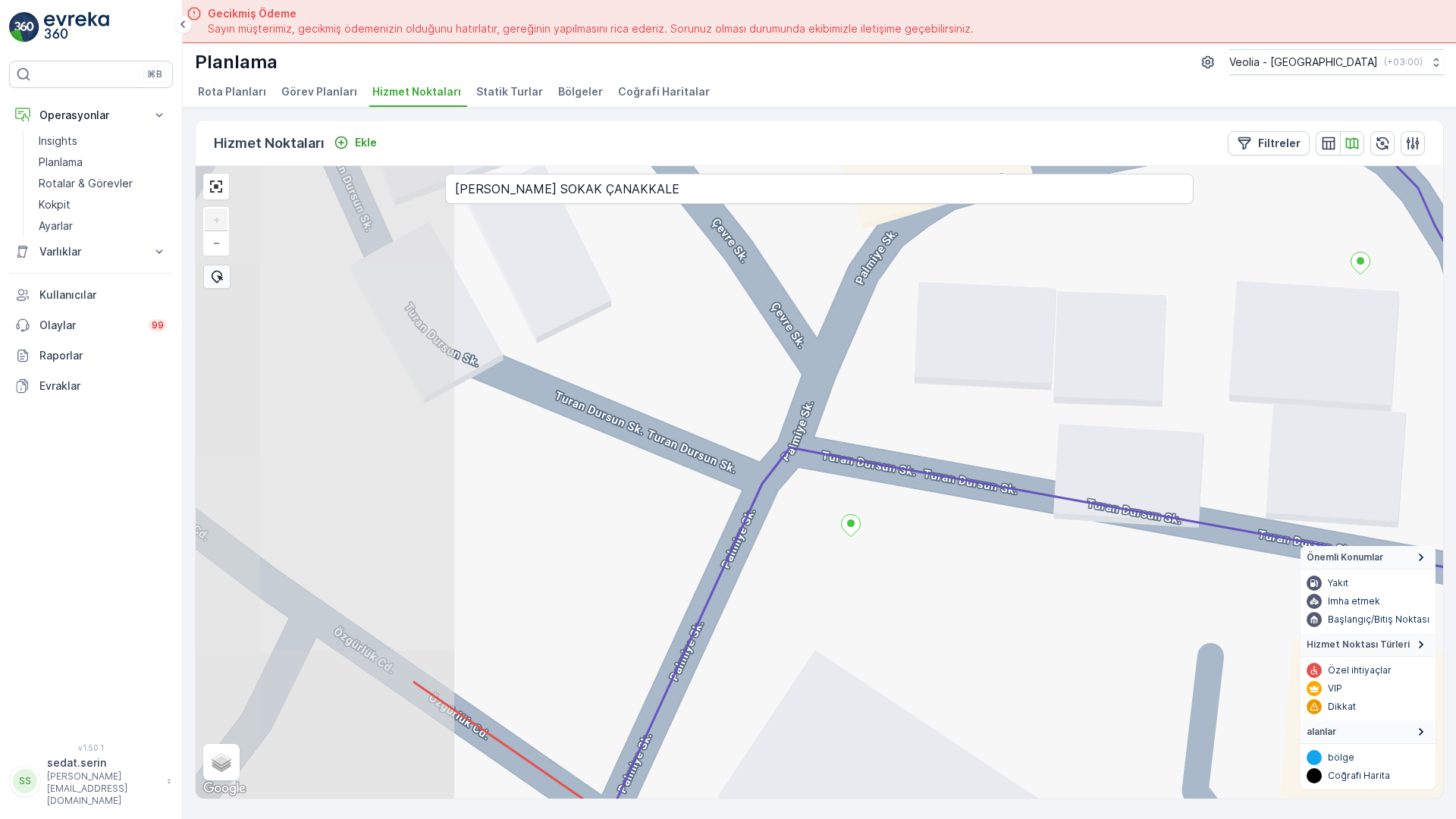
drag, startPoint x: 270, startPoint y: 263, endPoint x: 636, endPoint y: 312, distance: 369.3
click at [636, 312] on div "+ − Uydu Yol haritası Arazi Karışık Leaflet Klavye kısayolları Harita Verileri …" at bounding box center [819, 483] width 1247 height 633
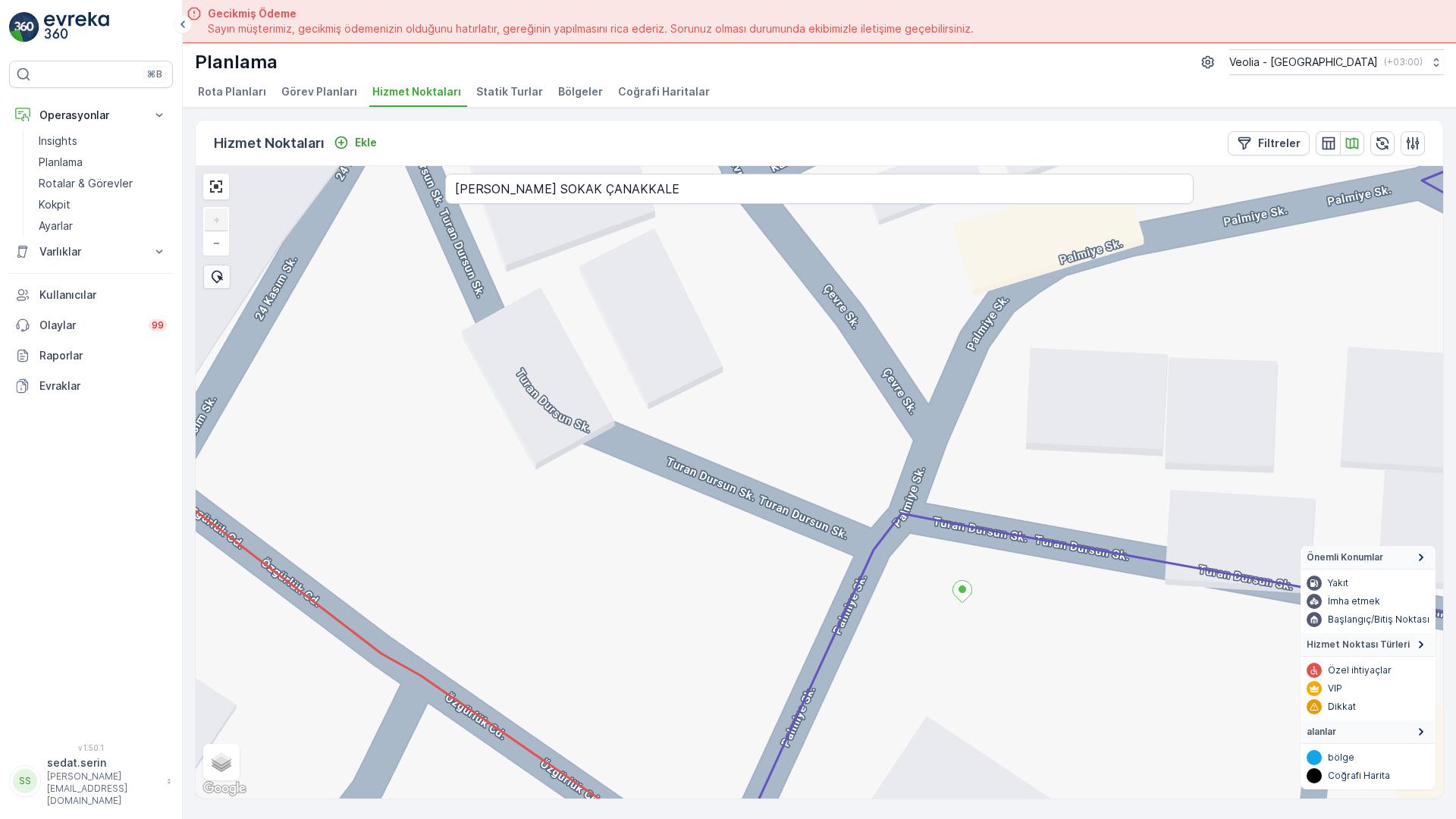
drag, startPoint x: 541, startPoint y: 304, endPoint x: 625, endPoint y: 352, distance: 96.7
click at [625, 352] on div "+ − Uydu Yol haritası Arazi Karışık Leaflet Klavye kısayolları Harita Verileri …" at bounding box center [819, 483] width 1247 height 633
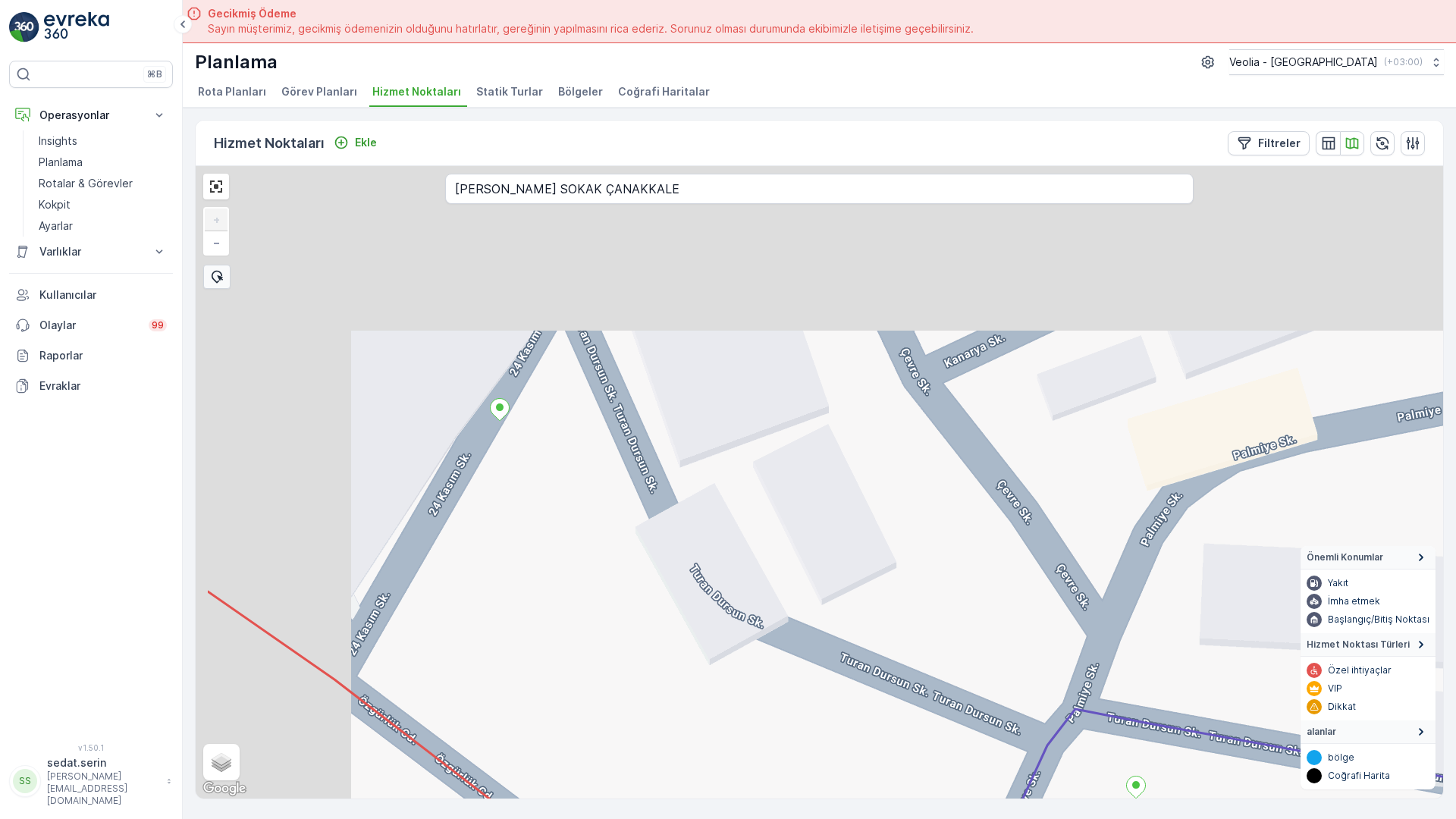
drag, startPoint x: 666, startPoint y: 304, endPoint x: 809, endPoint y: 475, distance: 222.9
click at [809, 475] on div "+ − Uydu Yol haritası Arazi Karışık Leaflet Klavye kısayolları Harita Verileri …" at bounding box center [819, 483] width 1247 height 633
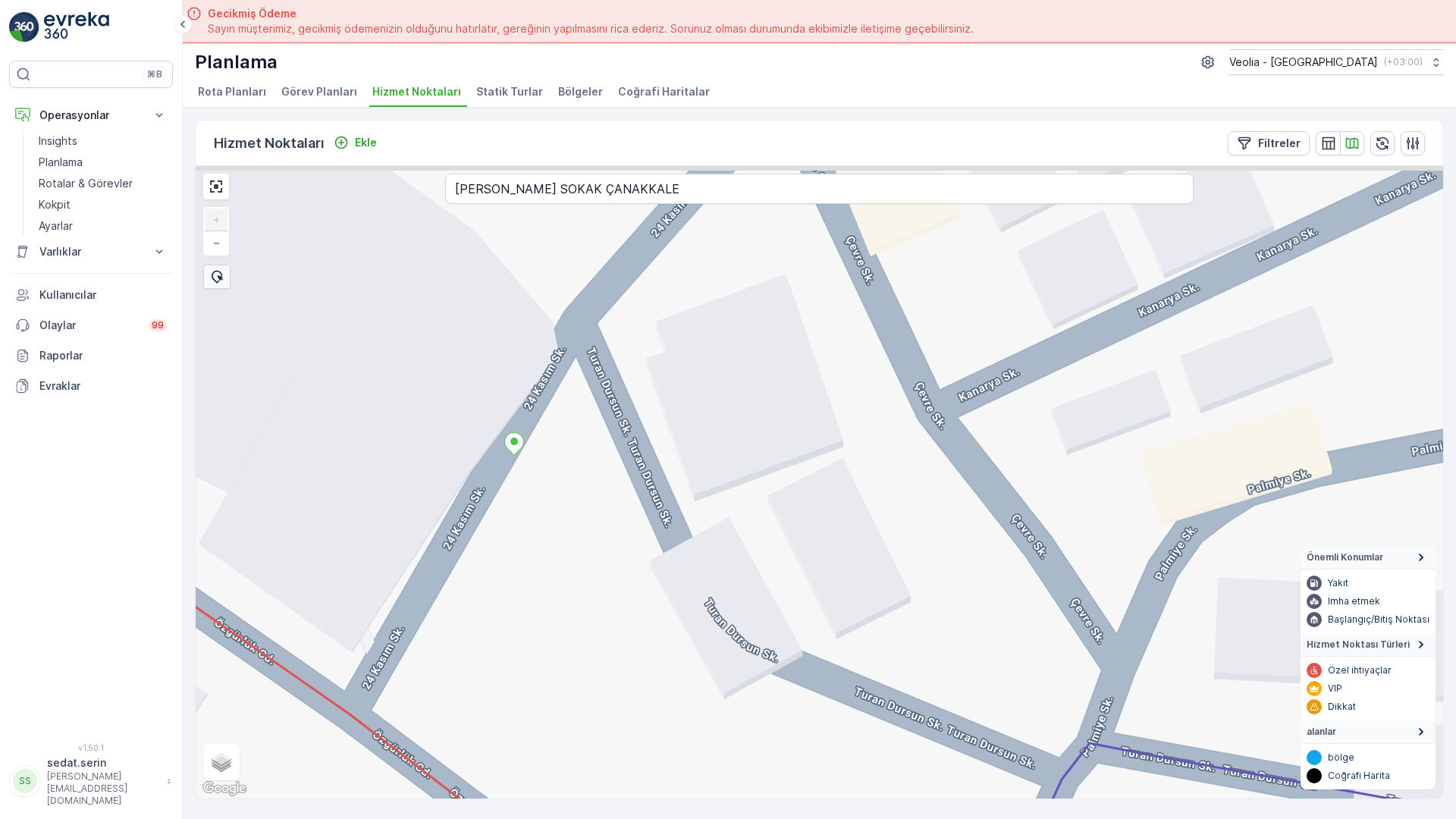
drag, startPoint x: 778, startPoint y: 352, endPoint x: 798, endPoint y: 395, distance: 47.4
click at [798, 395] on div "+ − Uydu Yol haritası Arazi Karışık Leaflet Klavye kısayolları Harita Verileri …" at bounding box center [819, 483] width 1247 height 633
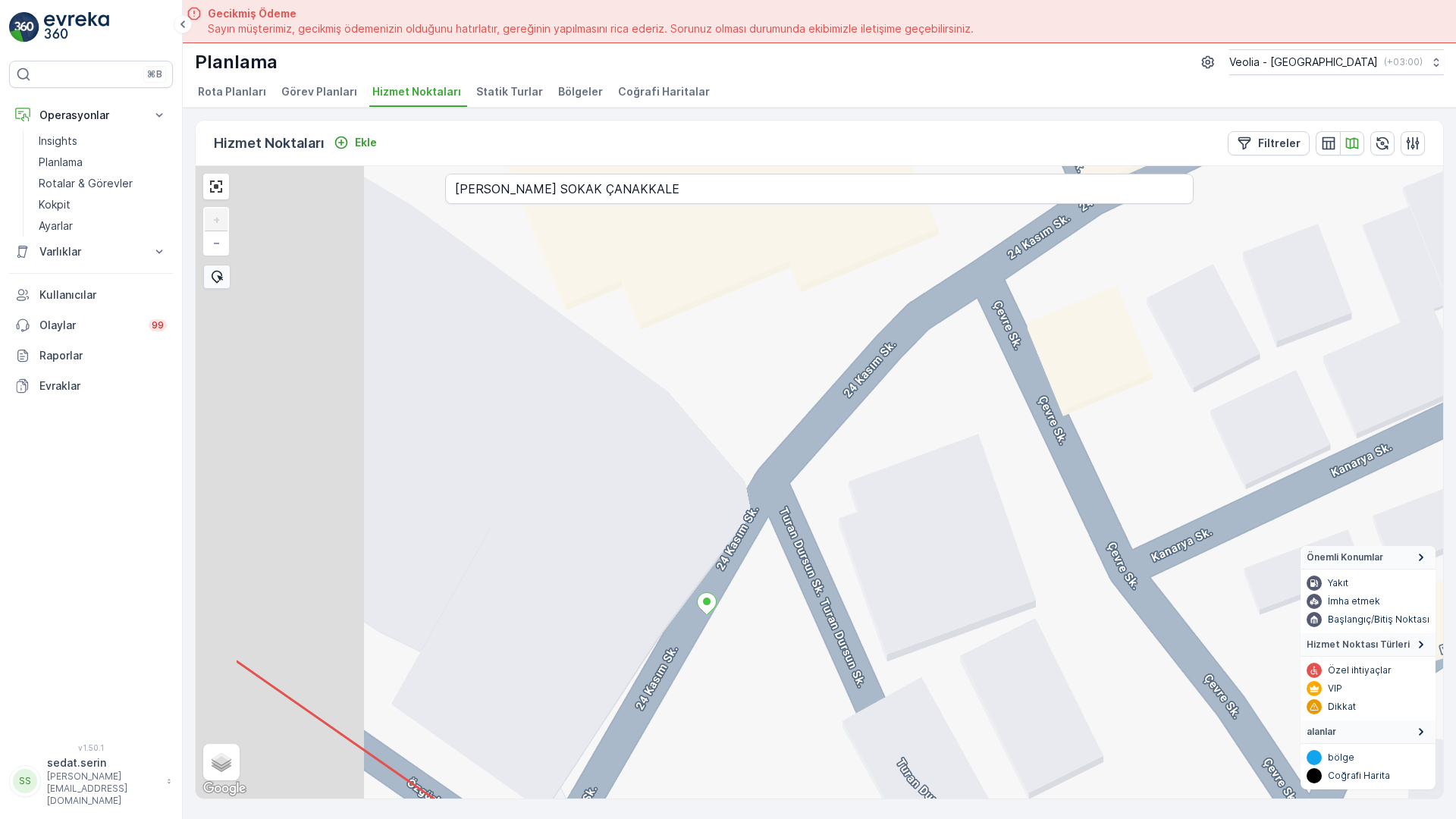
drag, startPoint x: 733, startPoint y: 478, endPoint x: 919, endPoint y: 629, distance: 239.6
click at [919, 629] on div "+ − Uydu Yol haritası Arazi Karışık Leaflet Klavye kısayolları Harita Verileri …" at bounding box center [819, 483] width 1247 height 633
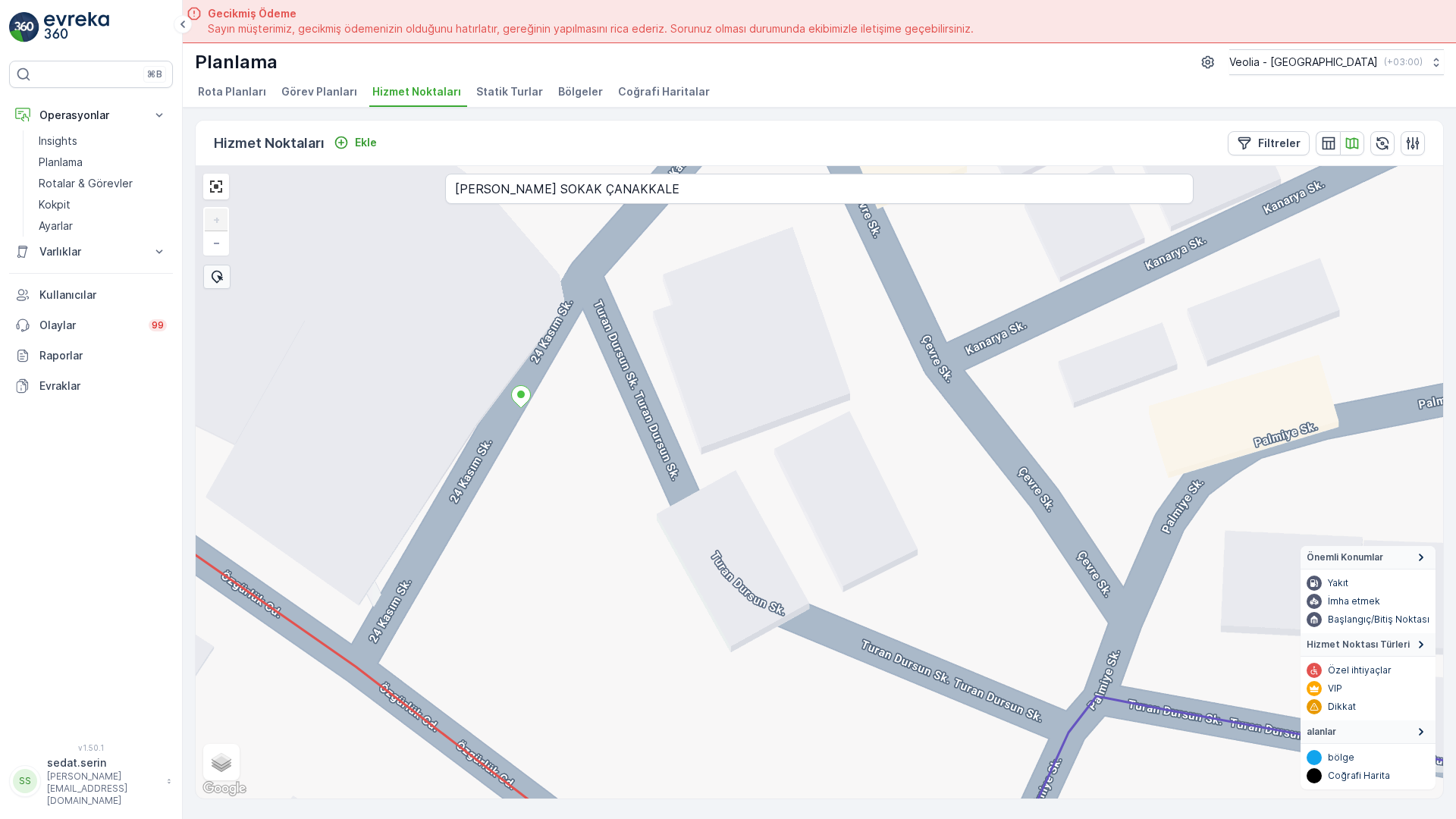
drag, startPoint x: 1018, startPoint y: 594, endPoint x: 809, endPoint y: 368, distance: 307.8
click at [809, 368] on div "+ − Uydu Yol haritası Arazi Karışık Leaflet Klavye kısayolları Harita Verileri …" at bounding box center [819, 483] width 1247 height 633
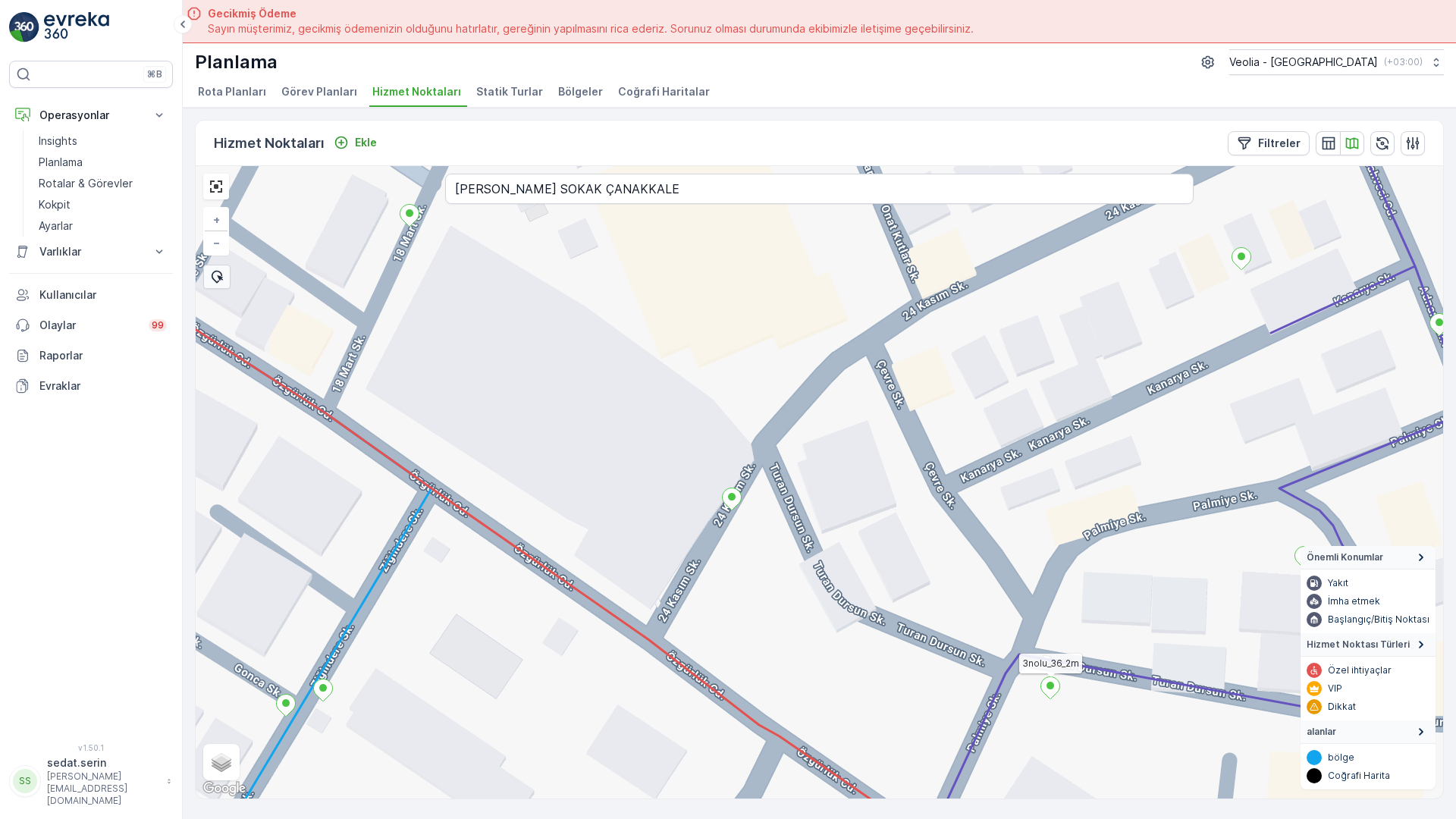
drag, startPoint x: 918, startPoint y: 501, endPoint x: 848, endPoint y: 489, distance: 71.0
click at [929, 489] on icon at bounding box center [1325, 555] width 793 height 983
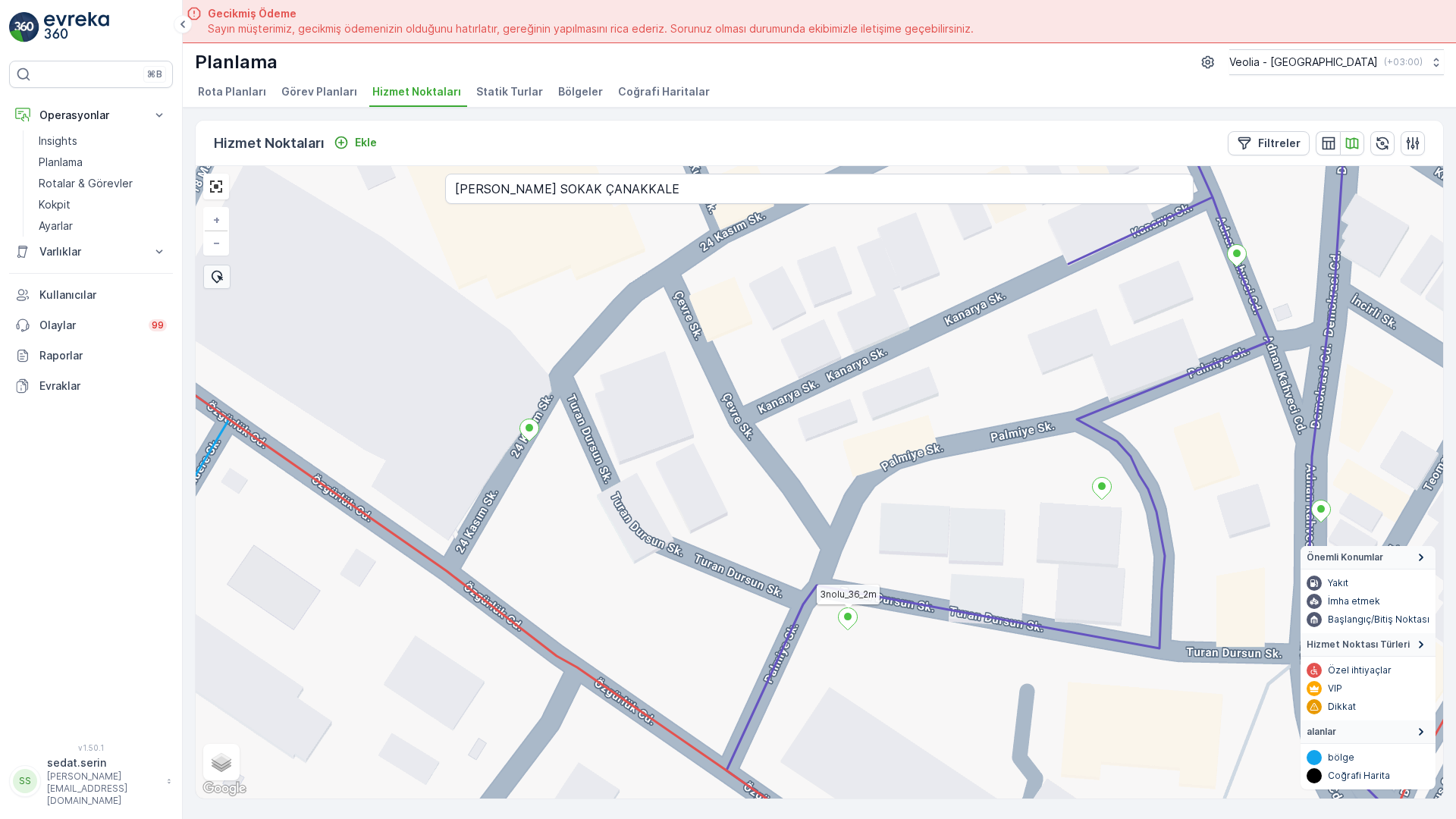
drag, startPoint x: 1079, startPoint y: 531, endPoint x: 900, endPoint y: 467, distance: 190.1
click at [892, 463] on icon at bounding box center [1175, 515] width 898 height 983
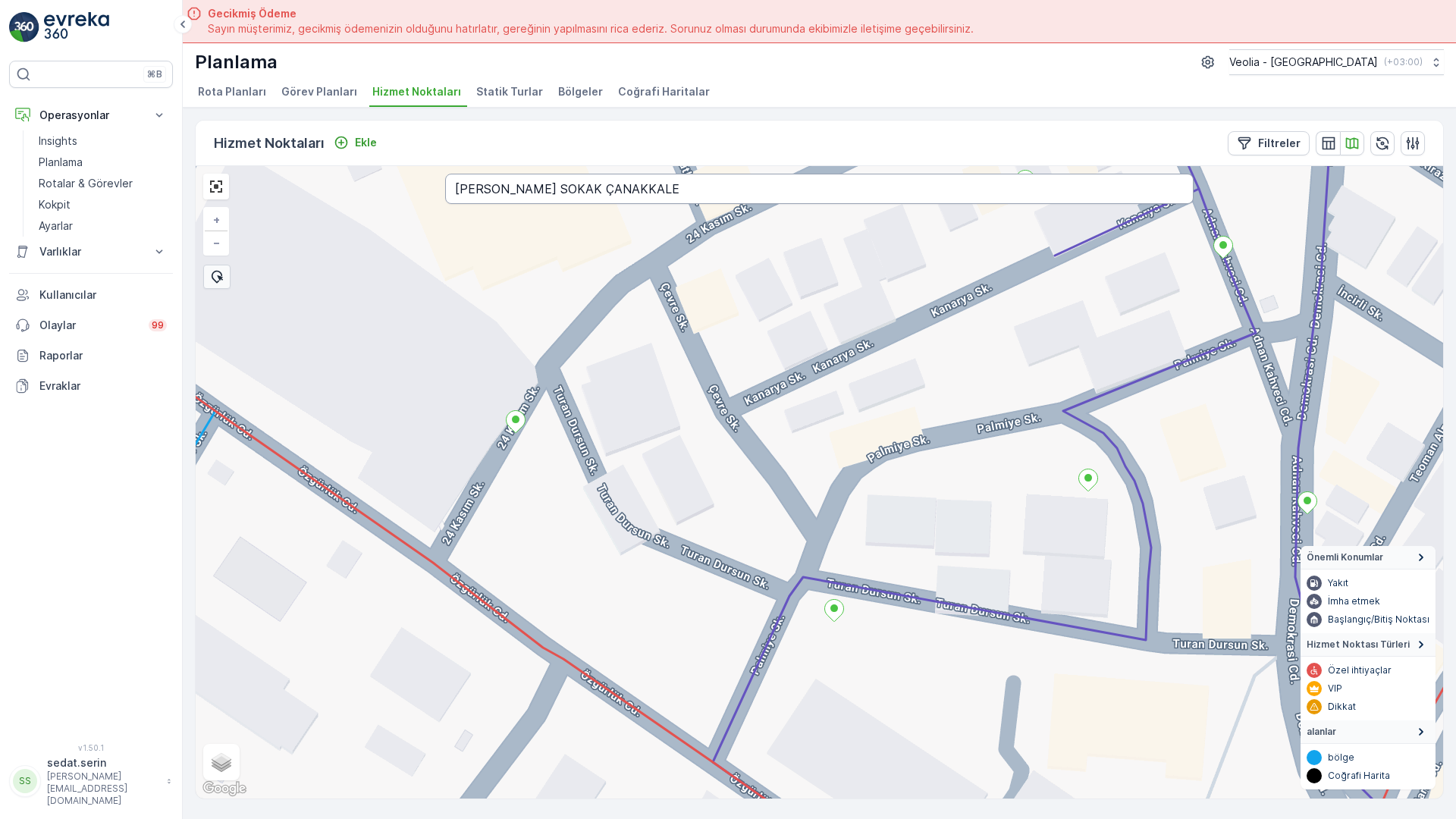
click at [445, 173] on input "TURAN DURSUN SOKAK ÇANAKKALE" at bounding box center [819, 188] width 748 height 30
type input "UYAR SOKAK ÇANAKKALE"
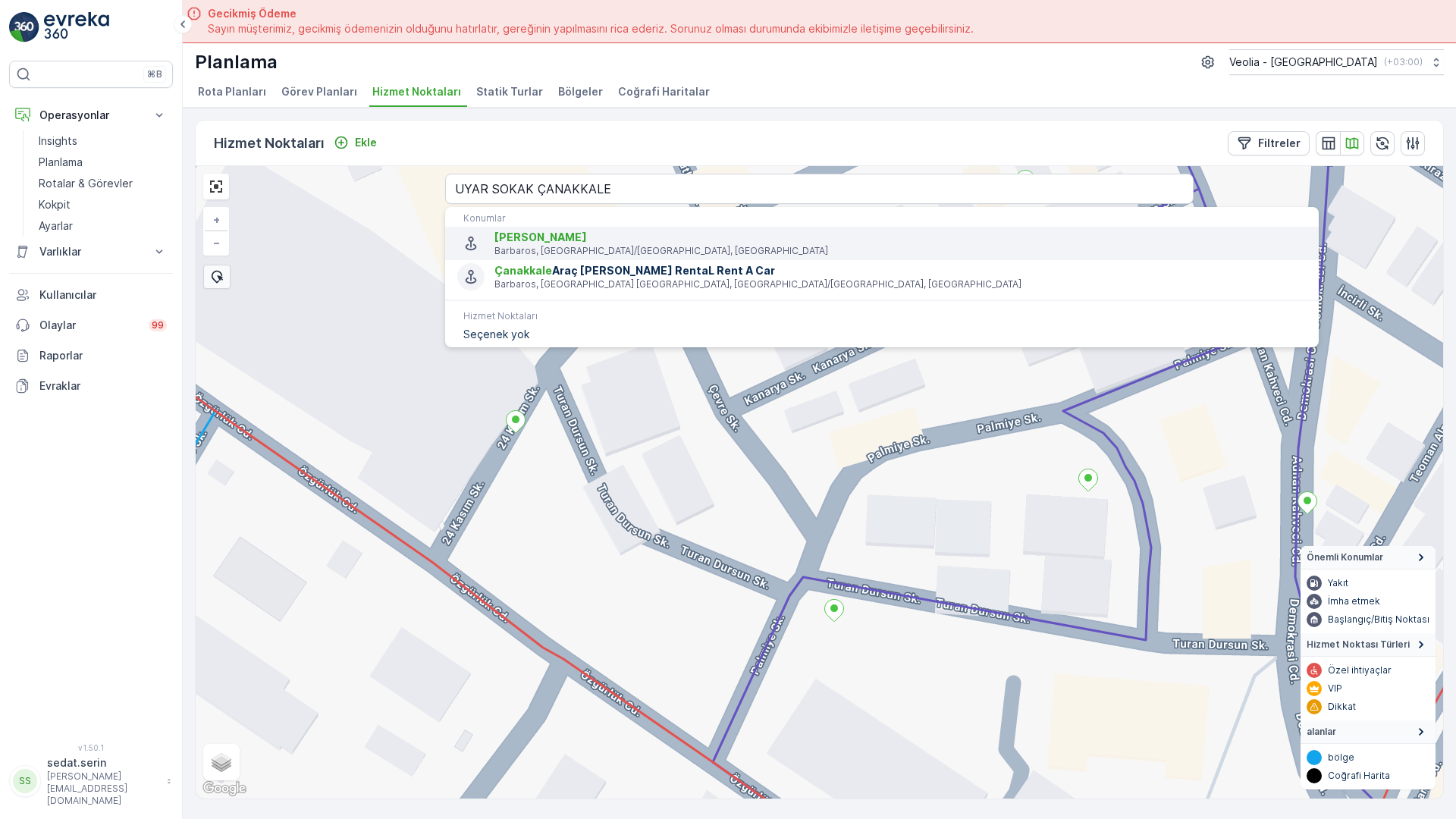
click at [494, 245] on p "Barbaros, [GEOGRAPHIC_DATA]/[GEOGRAPHIC_DATA], [GEOGRAPHIC_DATA]" at bounding box center [901, 252] width 812 height 13
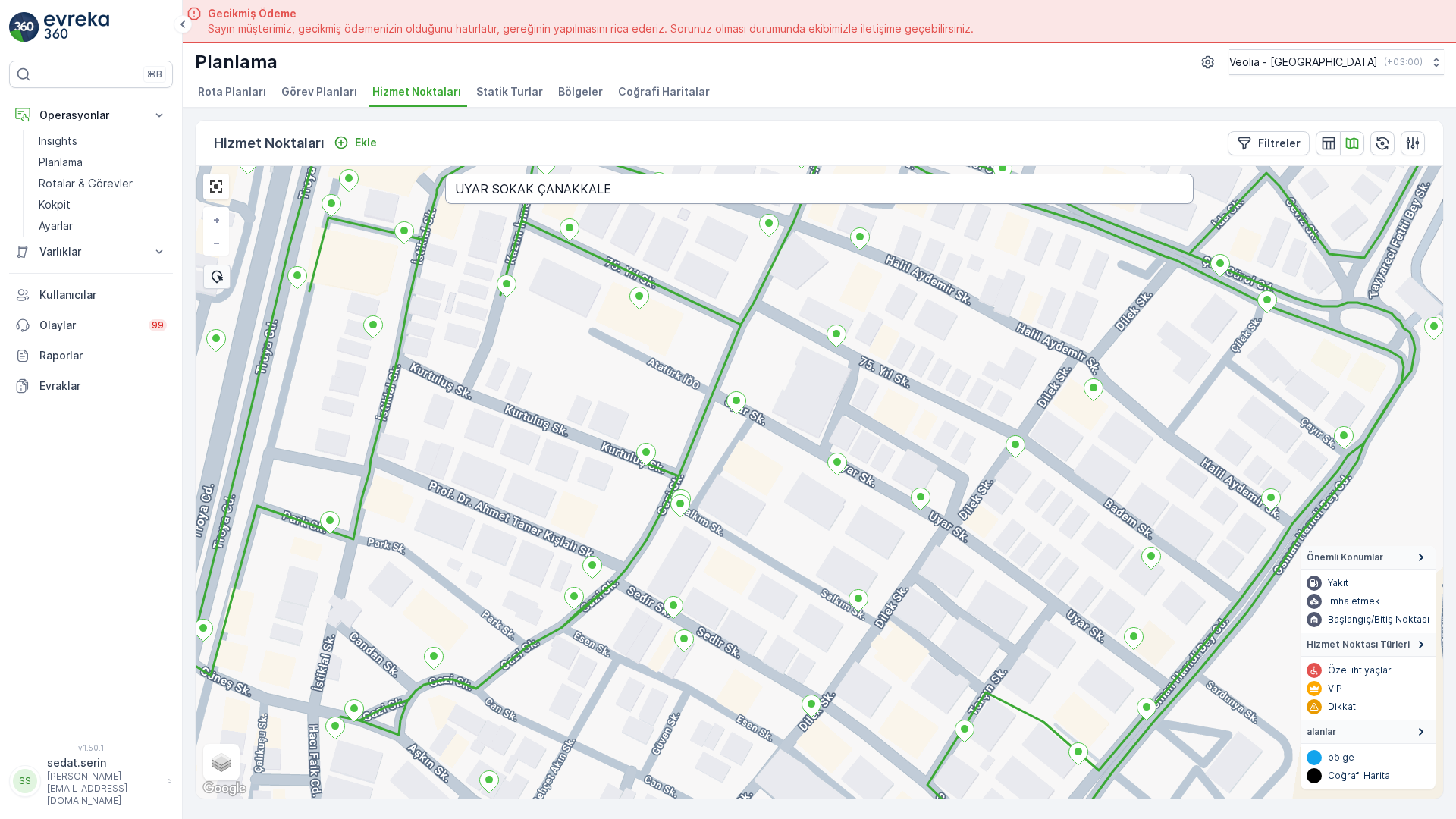
click at [490, 173] on input "UYAR SOKAK ÇANAKKALE" at bounding box center [819, 188] width 748 height 30
type input "ÜSTEĞMEN SAFFET SOKAK ÇANAKKALE"
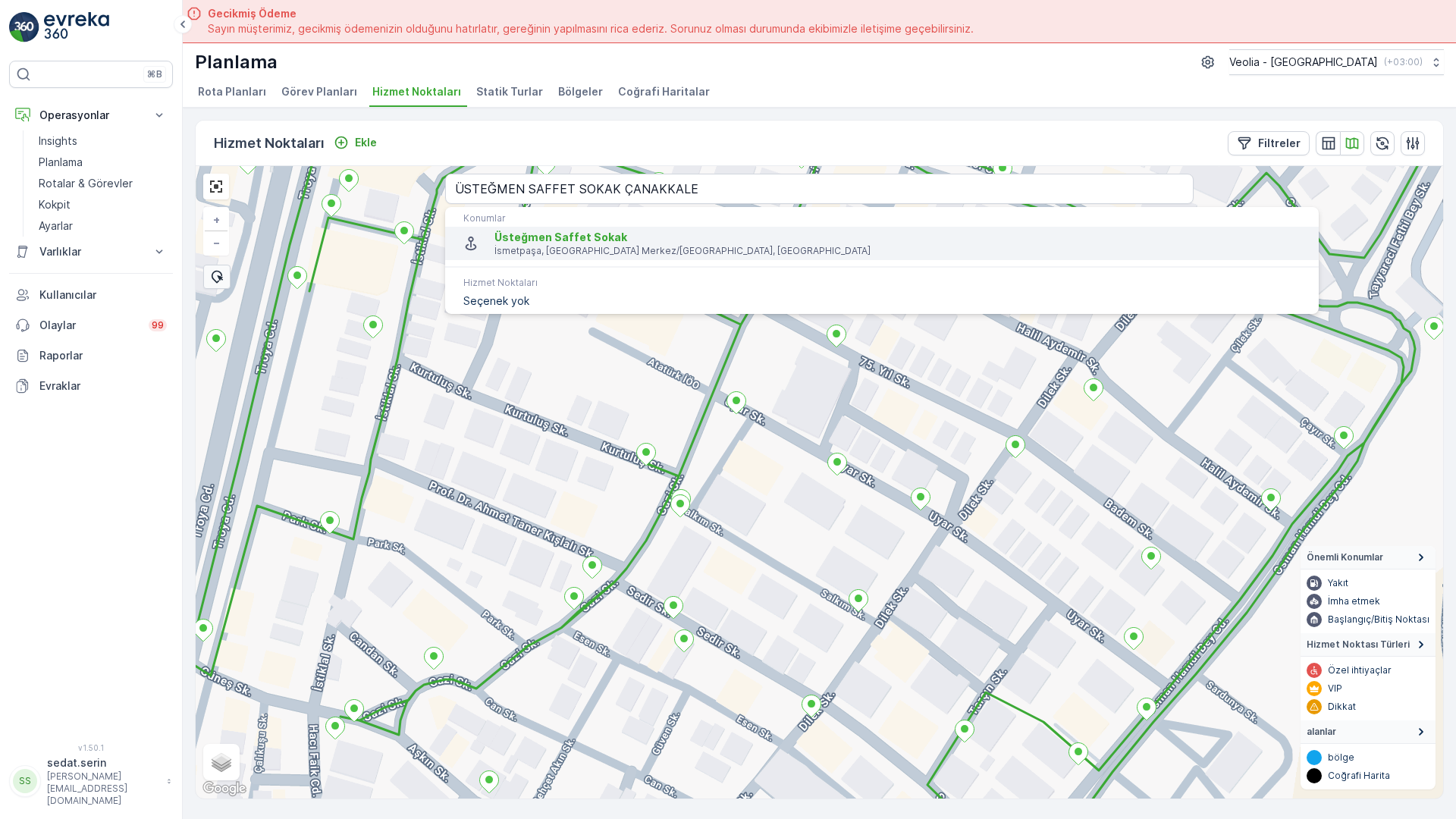
click at [494, 245] on p "İsmetpaşa, [GEOGRAPHIC_DATA] Merkez/[GEOGRAPHIC_DATA], [GEOGRAPHIC_DATA]" at bounding box center [901, 252] width 812 height 13
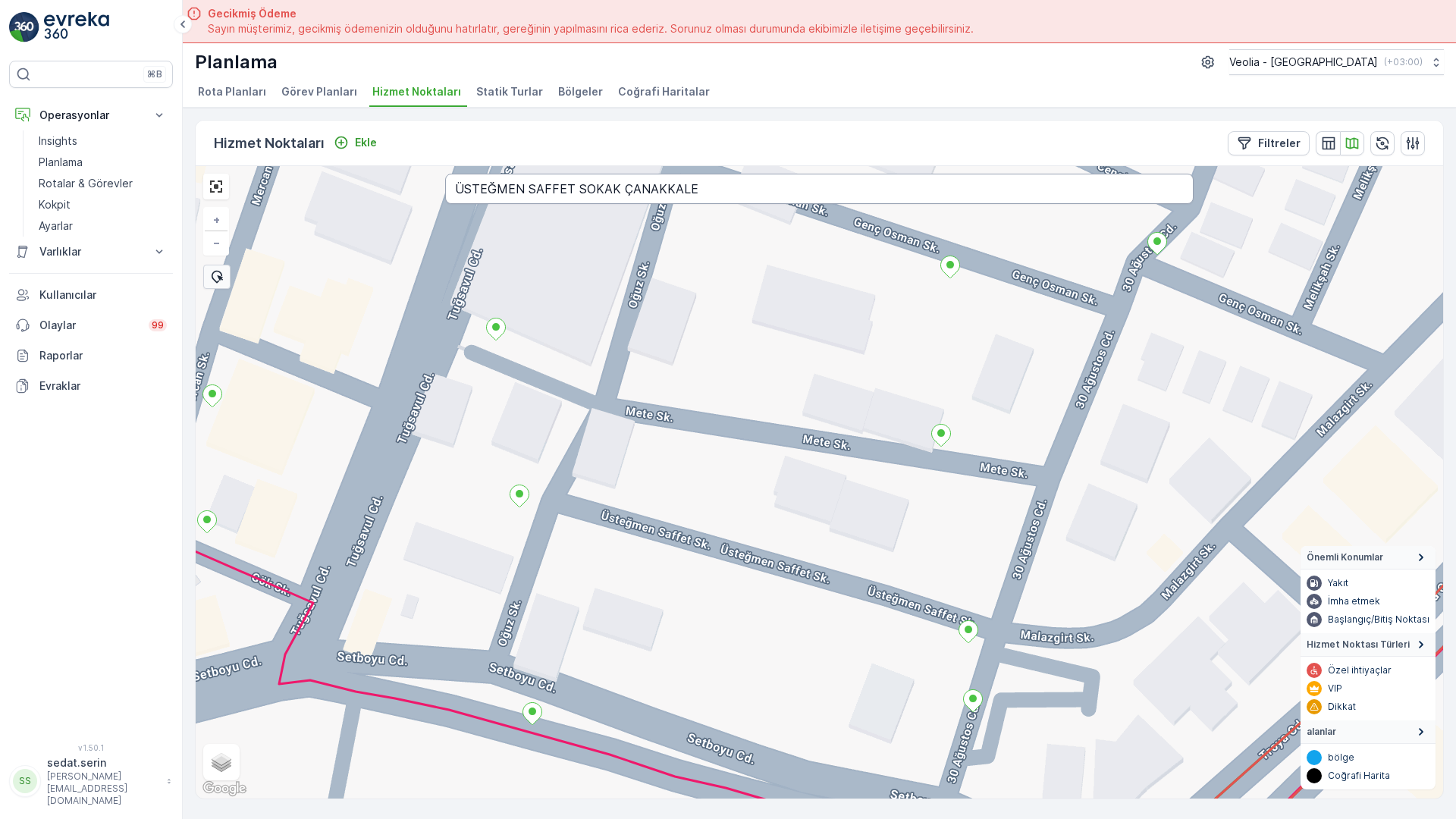
click at [475, 173] on input "ÜSTEĞMEN SAFFET SOKAK ÇANAKKALE" at bounding box center [819, 188] width 748 height 30
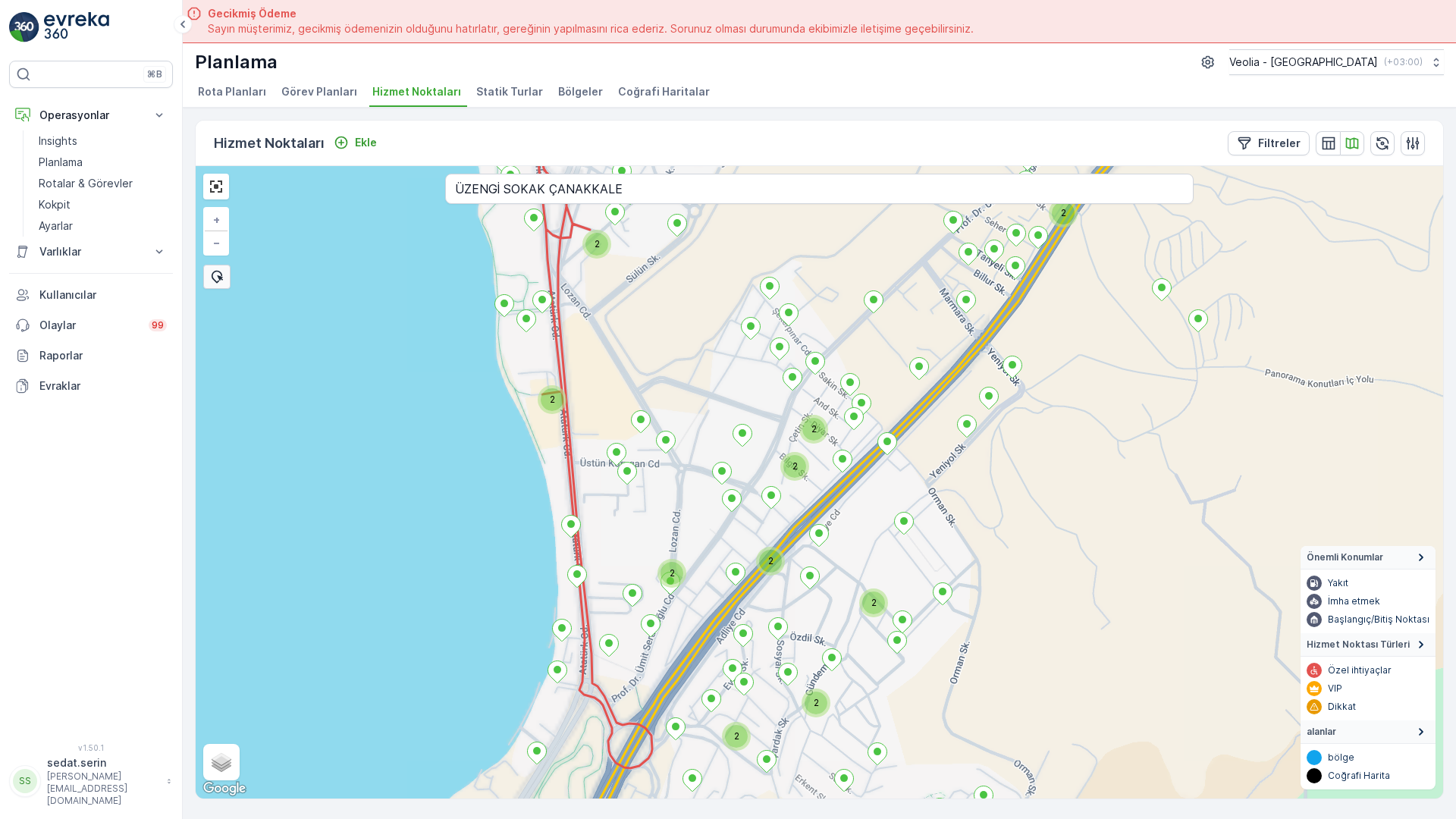
drag, startPoint x: 860, startPoint y: 403, endPoint x: 908, endPoint y: 366, distance: 60.6
click at [908, 366] on div "2 2 2 2 2 2 2 2 2 2 2 2 2 3 7 NOLU STATİK TUR + − Uydu Yol haritası Arazi Karış…" at bounding box center [819, 483] width 1247 height 633
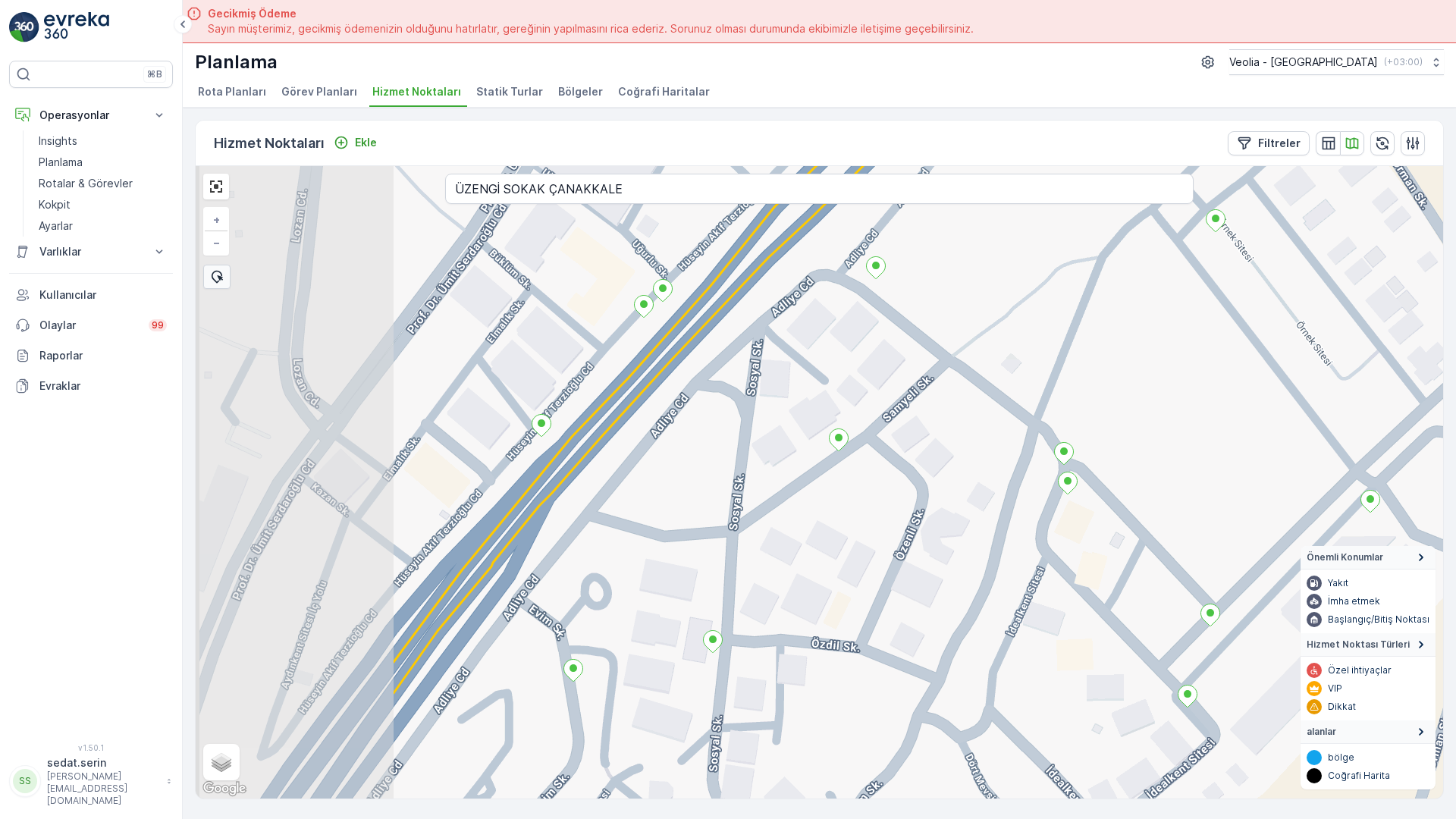
drag, startPoint x: 710, startPoint y: 535, endPoint x: 1059, endPoint y: 295, distance: 423.6
click at [1059, 295] on div "7 NOLU STATİK TUR + − Uydu Yol haritası Arazi Karışık Leaflet Klavye kısayollar…" at bounding box center [819, 483] width 1247 height 633
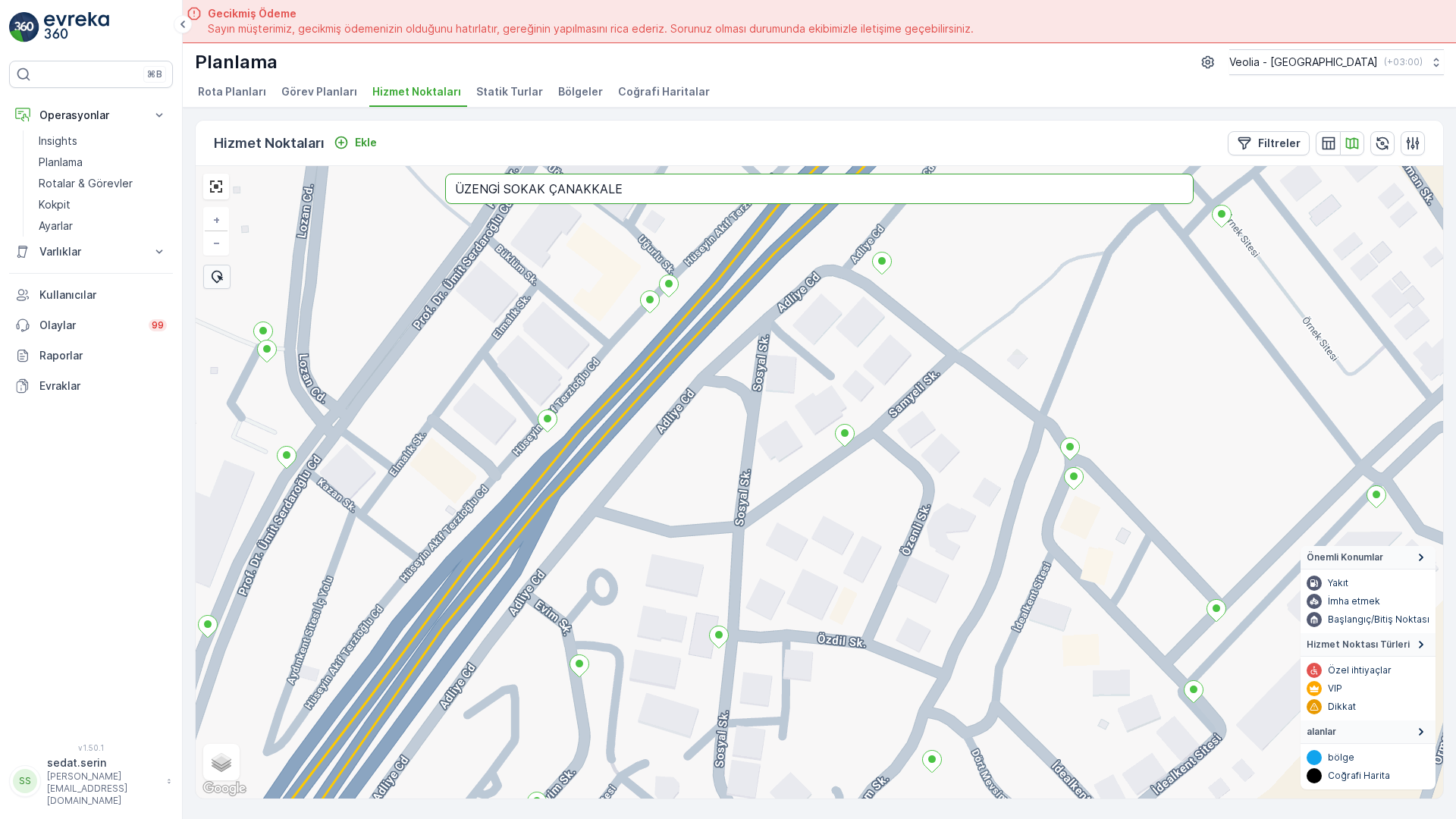
drag, startPoint x: 476, startPoint y: 29, endPoint x: 193, endPoint y: 0, distance: 284.5
click at [195, 166] on div "7 NOLU STATİK TUR + − Uydu Yol haritası Arazi Karışık Leaflet Klavye kısayollar…" at bounding box center [819, 483] width 1247 height 633
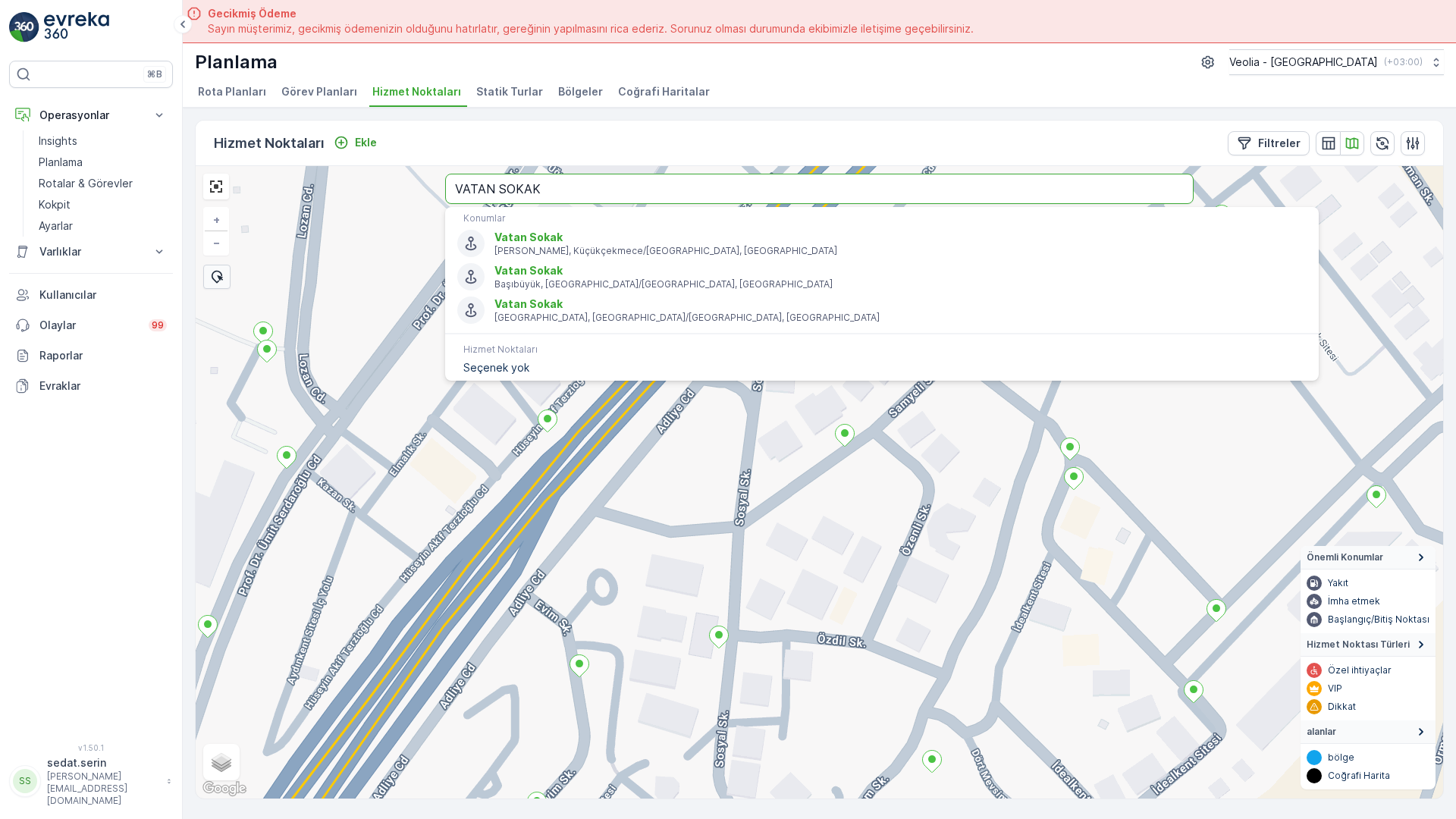
click at [473, 173] on input "VATAN SOKAK" at bounding box center [819, 188] width 748 height 30
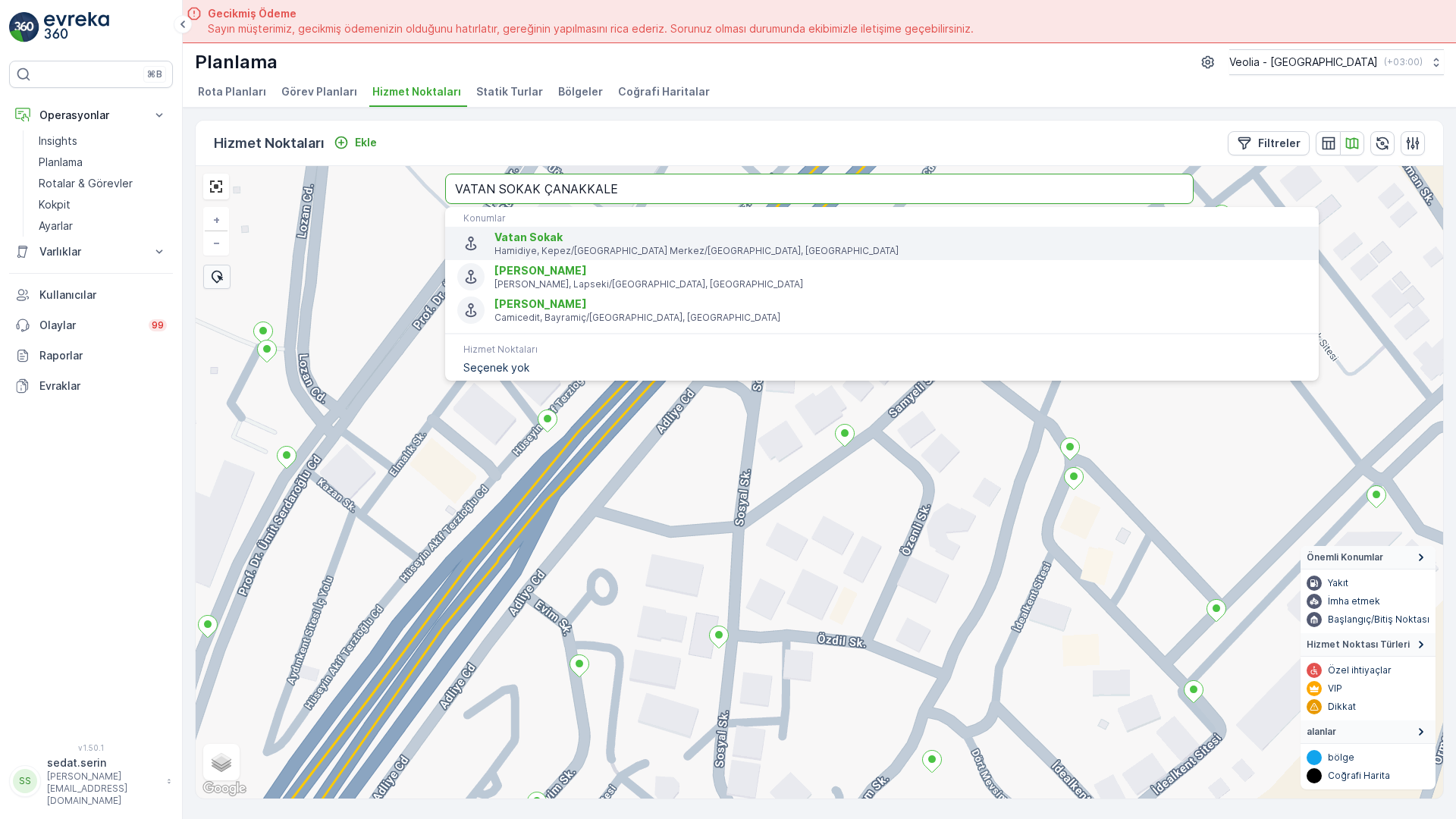
type input "VATAN SOKAK ÇANAKKALE"
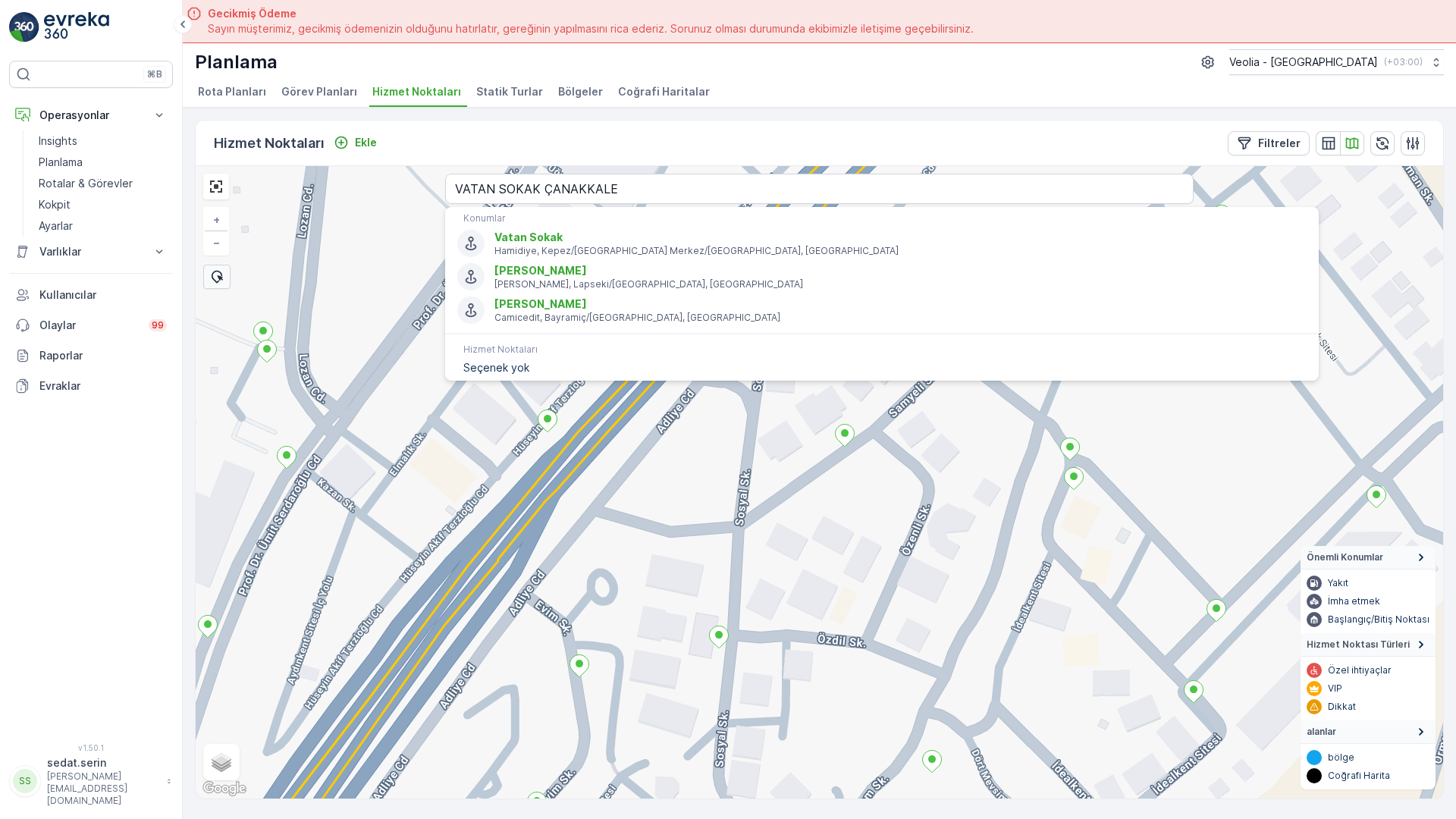
click at [567, 363] on div "+ − Uydu Yol haritası Arazi Karışık Leaflet Klavye kısayolları Harita Verileri …" at bounding box center [819, 483] width 1247 height 633
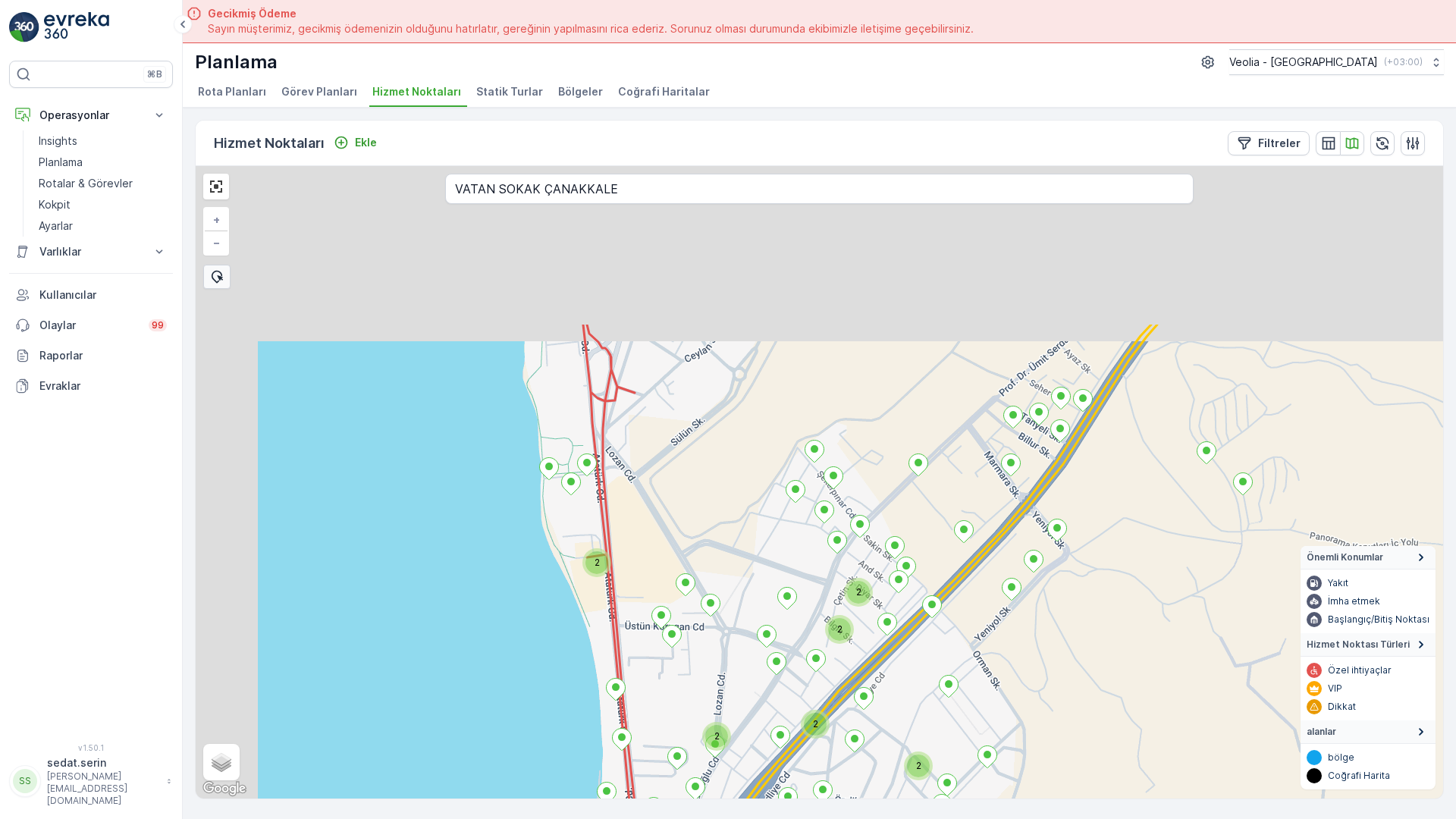
drag, startPoint x: 631, startPoint y: 324, endPoint x: 657, endPoint y: 412, distance: 91.8
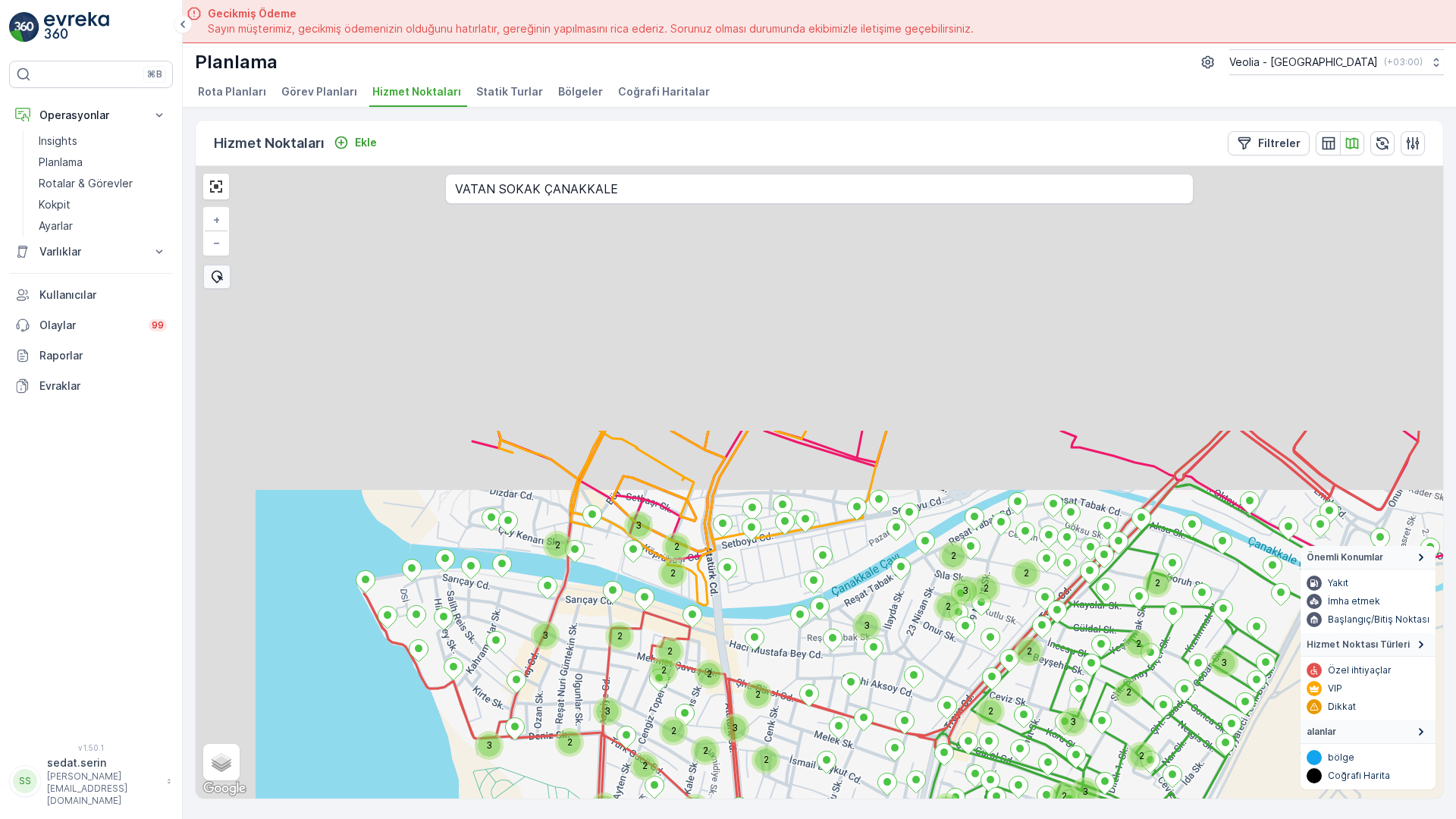
drag, startPoint x: 573, startPoint y: 344, endPoint x: 692, endPoint y: 690, distance: 365.9
click at [692, 690] on div "2 2 2 2 2 2 2 2 2 3 3 2 2 3 3 2 2 2 2 2 2 2 2 2 2 2 2 3 2 2 2 2 2 2 2 3 2 2 2 2…" at bounding box center [819, 483] width 1247 height 633
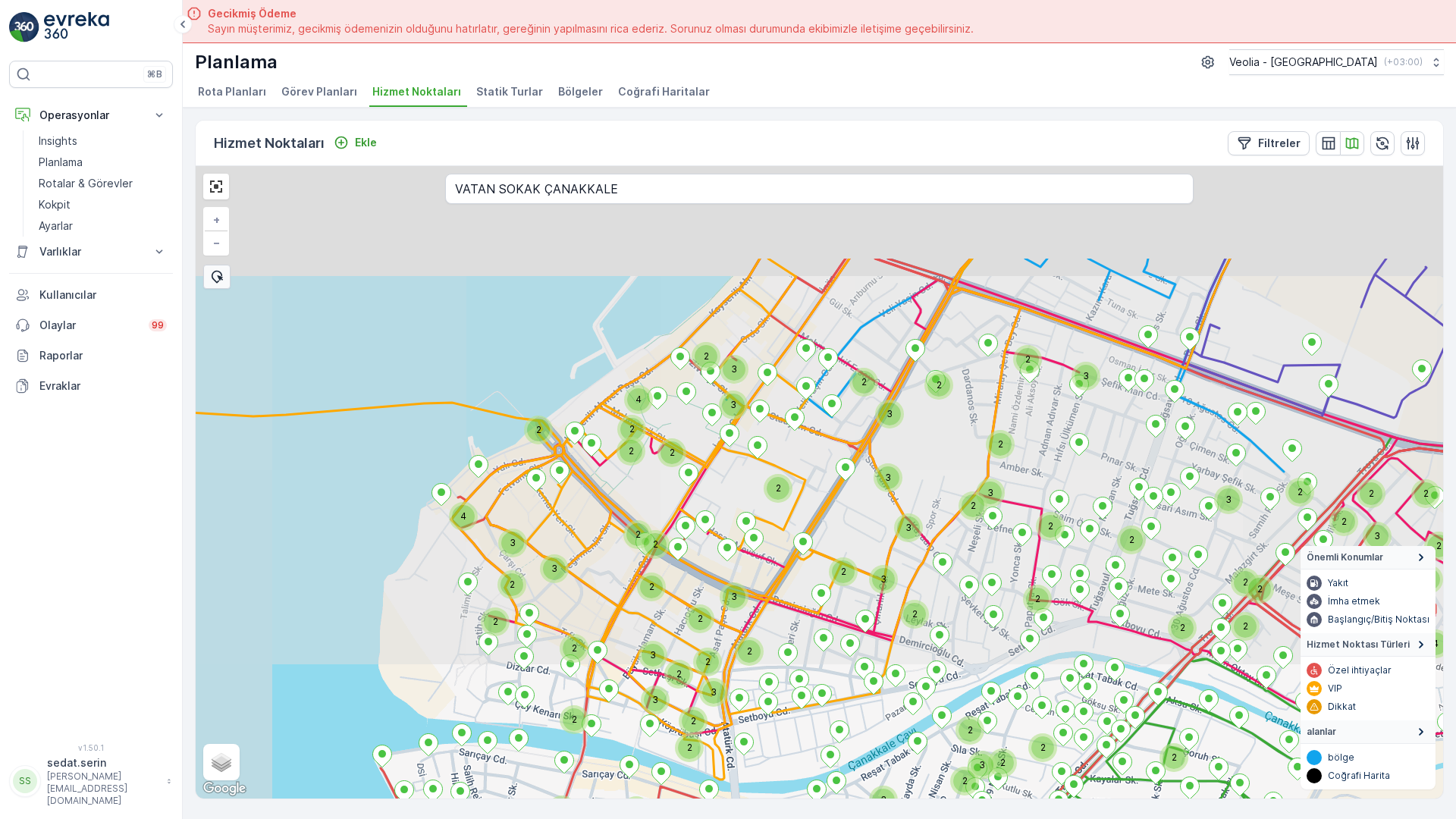
drag, startPoint x: 622, startPoint y: 502, endPoint x: 619, endPoint y: 558, distance: 56.1
click at [619, 558] on div "2 3 3 2 2 2 2 2 2 2 2 2 2 2 3 2 2 2 2 2 3 2 2 2 2 2 3 2 3 3 3 2 2 2 2 2 2 2 2 2…" at bounding box center [819, 483] width 1247 height 633
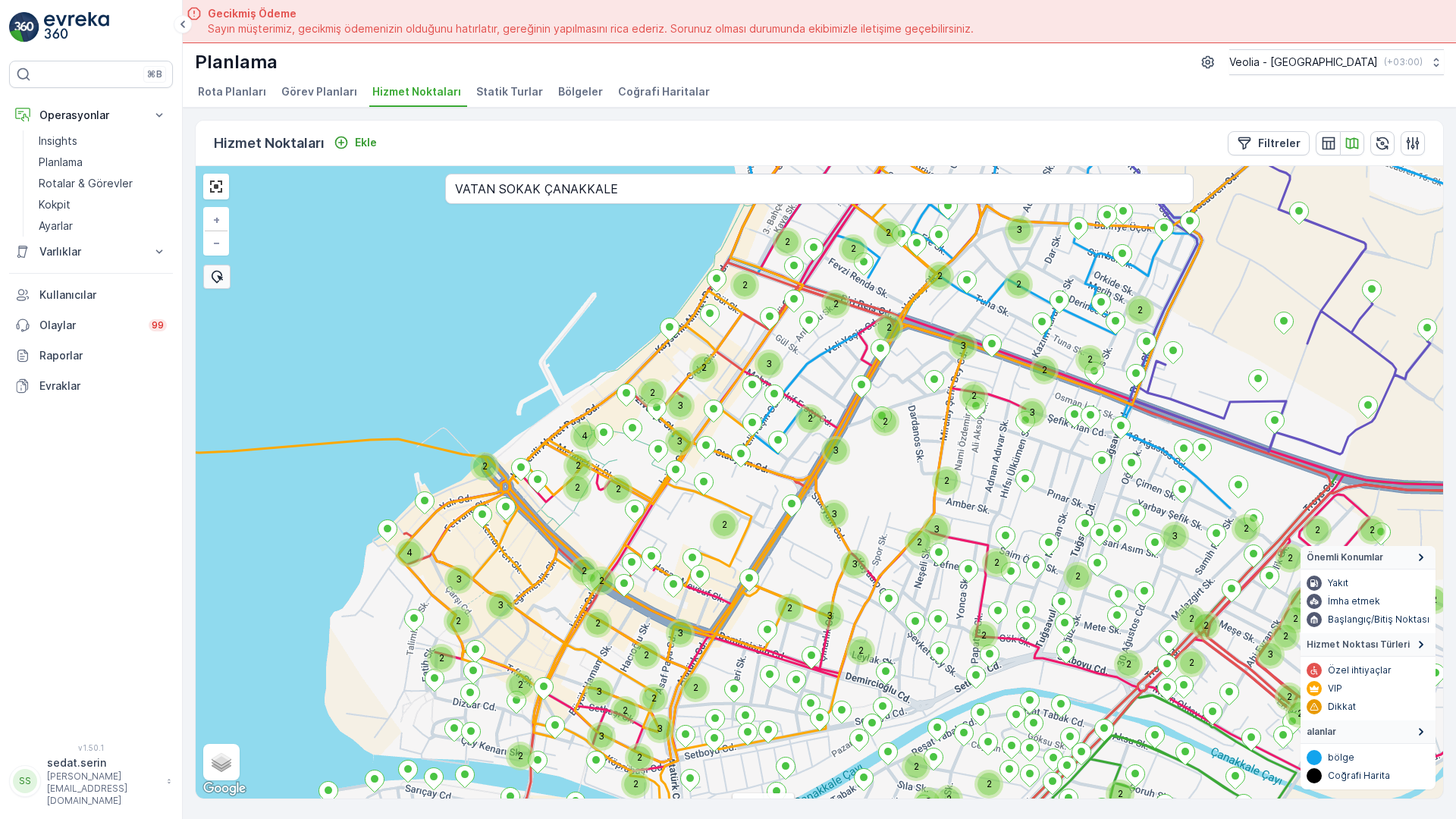
drag, startPoint x: 639, startPoint y: 420, endPoint x: 581, endPoint y: 467, distance: 74.7
click at [581, 466] on div "3 3 2 2 2 2 2 2 2 3 2 2 2 3 2 2 2 2 3 2 3 3 3 2 2 2 2 2 2 2 2 2 2 3 2 3 2 3 2 2…" at bounding box center [819, 483] width 1247 height 633
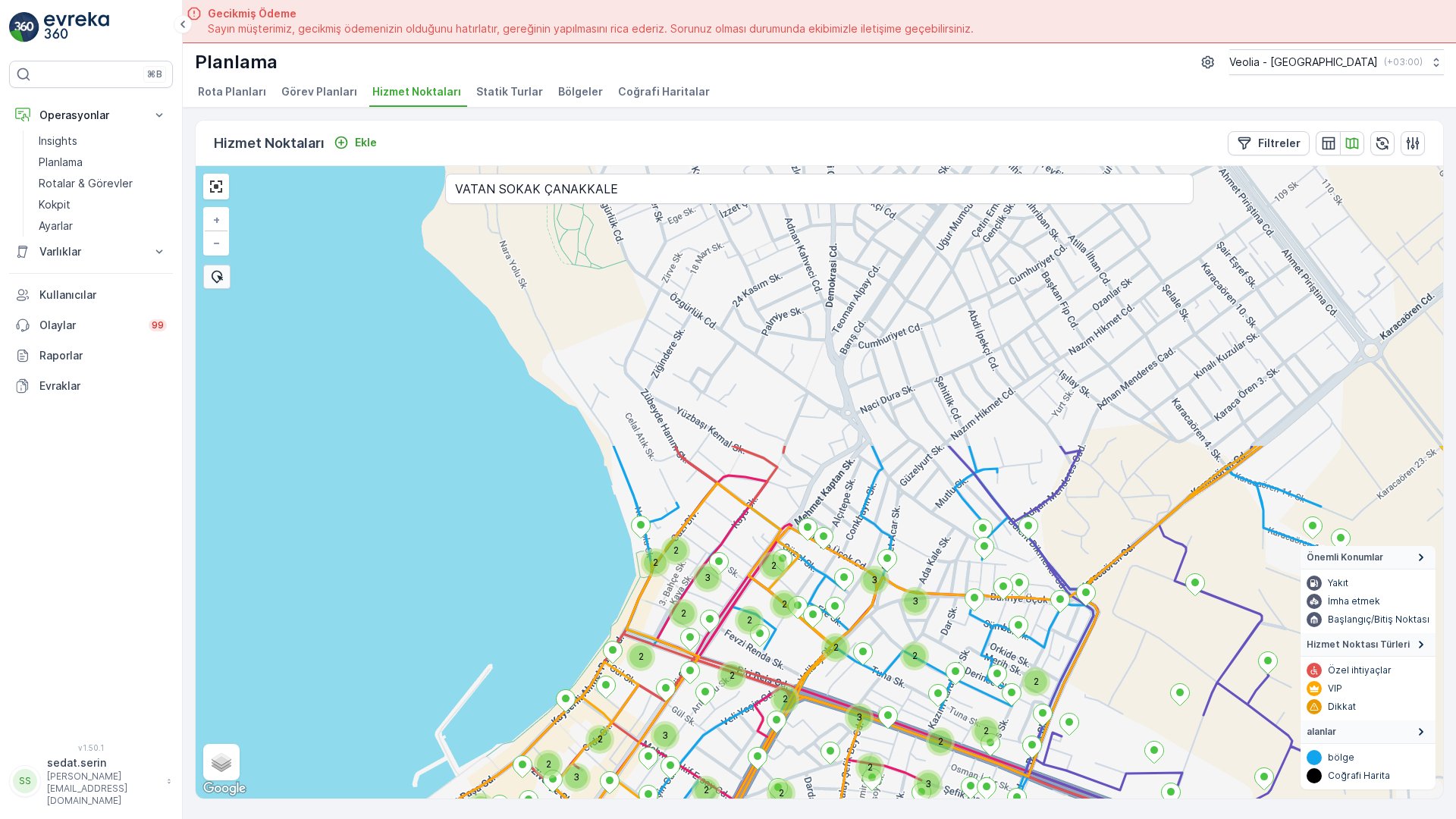
drag, startPoint x: 801, startPoint y: 410, endPoint x: 701, endPoint y: 771, distance: 374.6
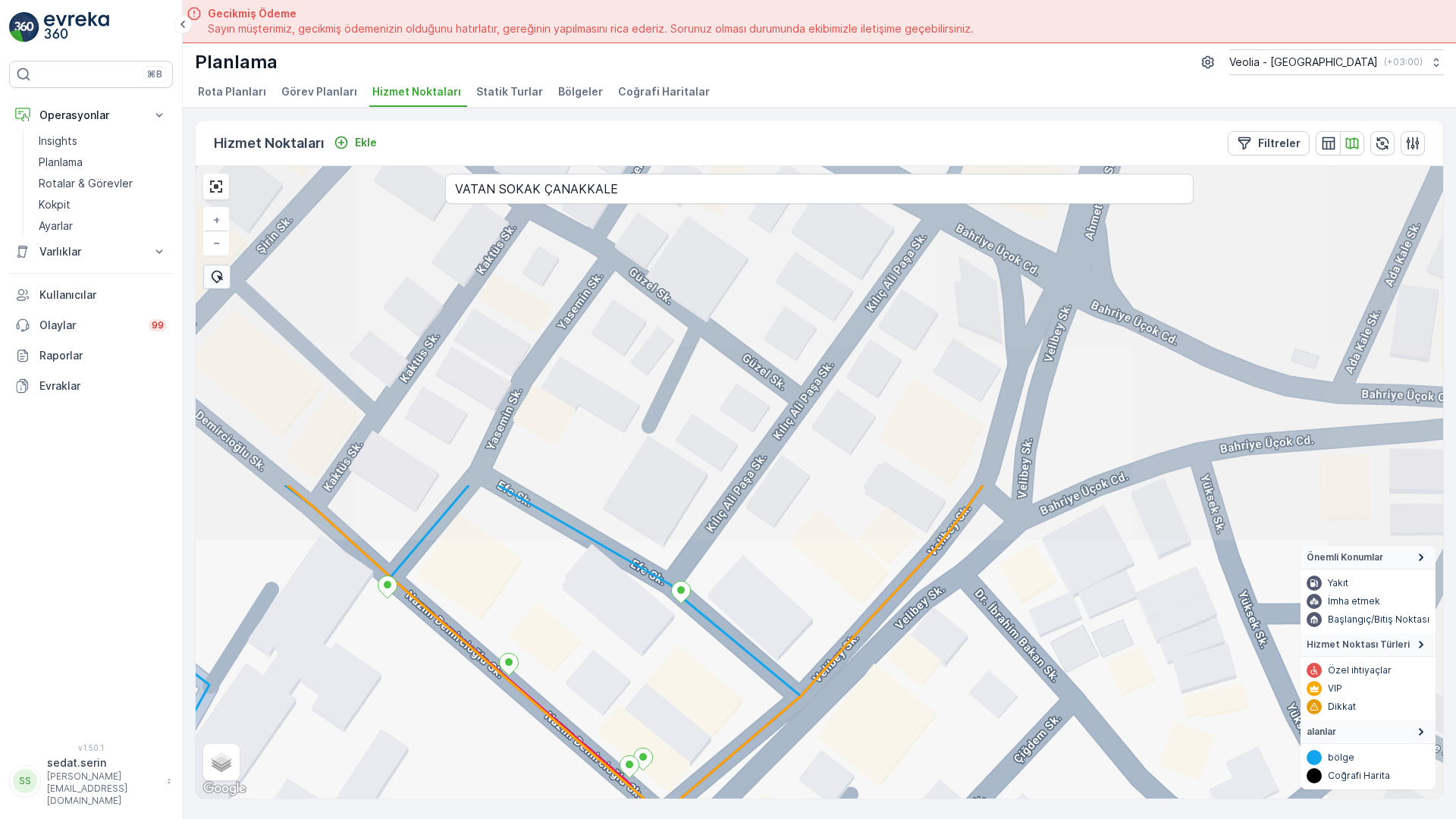
drag, startPoint x: 912, startPoint y: 157, endPoint x: 569, endPoint y: 558, distance: 527.7
click at [569, 558] on div "MERKEZ İŞYERLERİ 2 STATİK TUR + − Uydu Yol haritası Arazi Karışık Leaflet Klavy…" at bounding box center [819, 483] width 1247 height 633
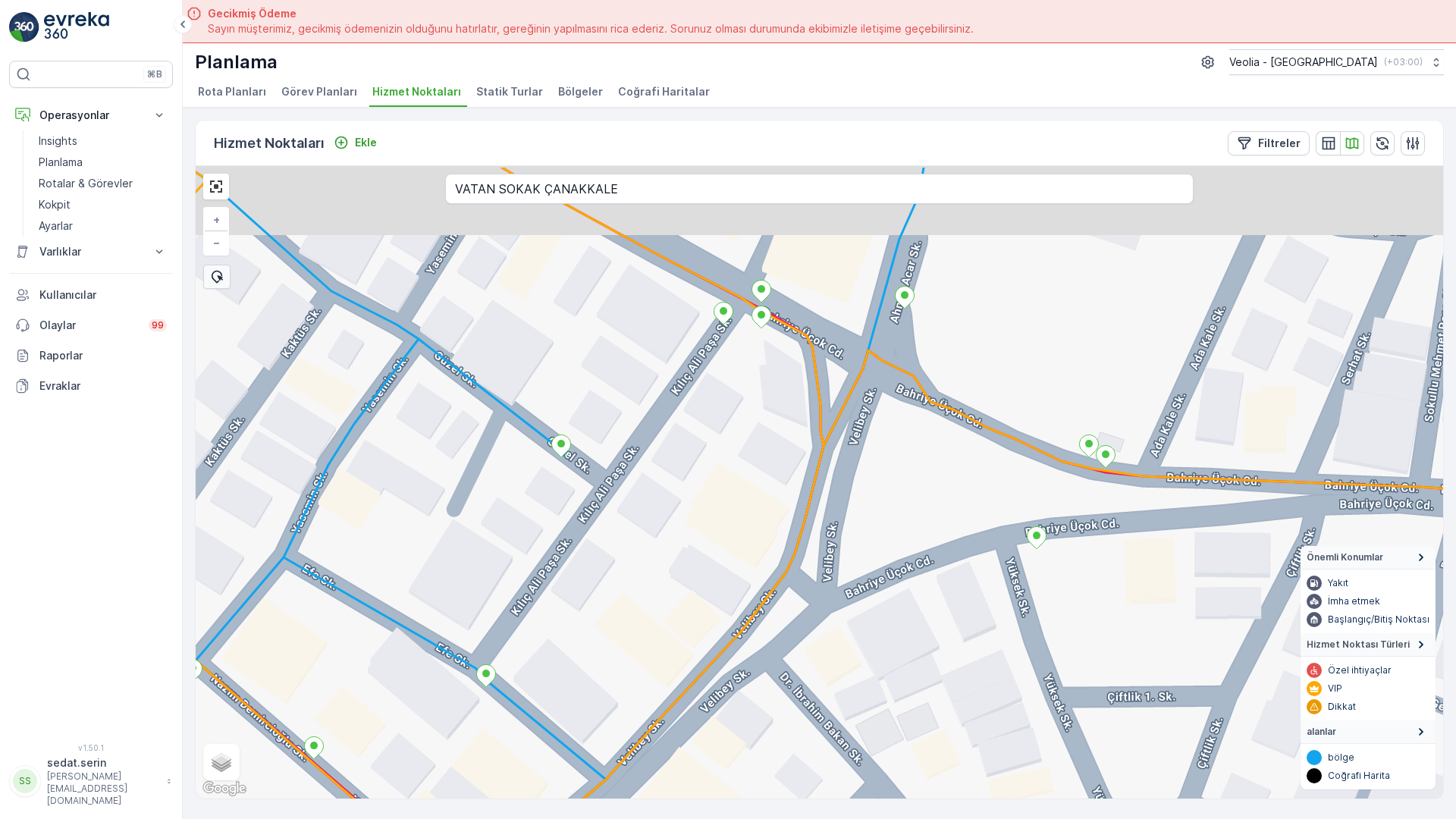
drag, startPoint x: 856, startPoint y: 360, endPoint x: 690, endPoint y: 427, distance: 179.0
click at [690, 427] on div "MERKEZ İŞYERLERİ 2 STATİK TUR + − Uydu Yol haritası Arazi Karışık Leaflet Klavy…" at bounding box center [819, 483] width 1247 height 633
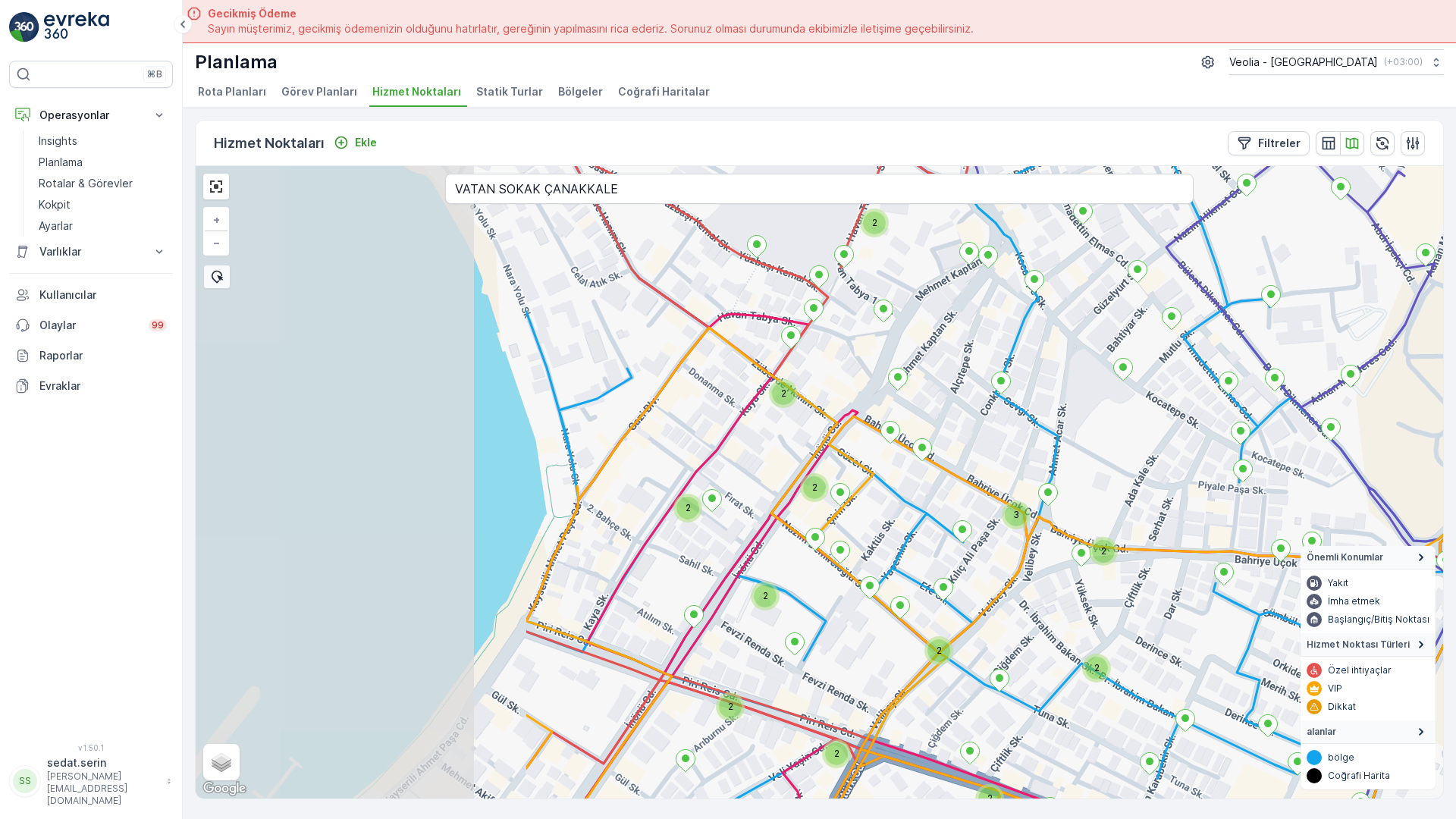
drag, startPoint x: 265, startPoint y: 413, endPoint x: 740, endPoint y: 442, distance: 475.9
click at [740, 442] on div "2 2 2 2 2 2 3 2 2 3 2 2 2 2 2 2 2 2 2 2 MERKEZ İŞYERLERİ 2 STATİK TUR + − Uydu …" at bounding box center [819, 483] width 1247 height 633
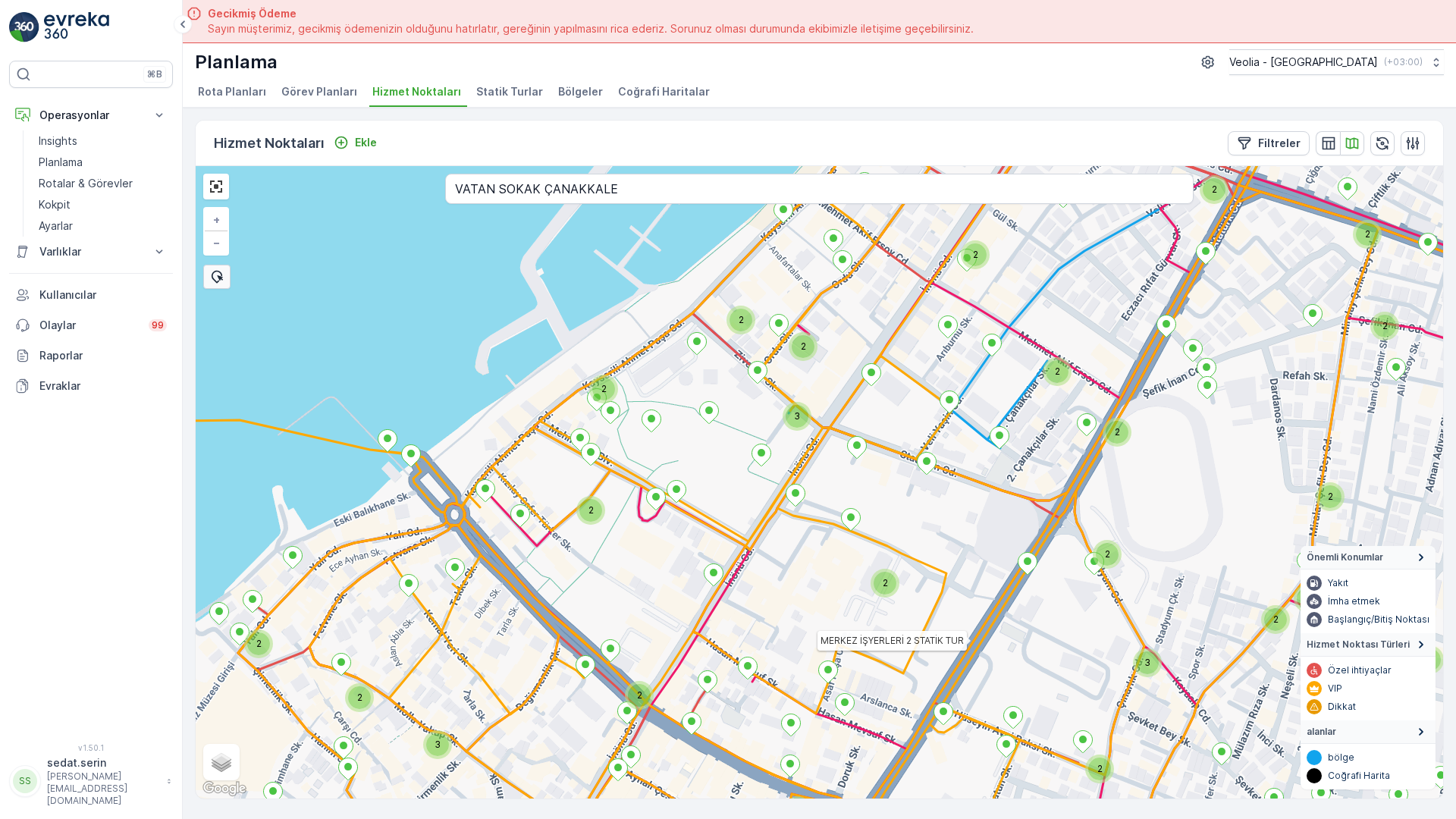
drag, startPoint x: 648, startPoint y: 612, endPoint x: 1151, endPoint y: 0, distance: 792.2
click at [1151, 166] on div "2 2 3 2 2 2 2 2 2 2 3 2 2 2 2 2 2 3 2 2 2 2 2 2 2 2 2 2 3 2 2 2 2 2 4 NOLU STAT…" at bounding box center [819, 483] width 1247 height 633
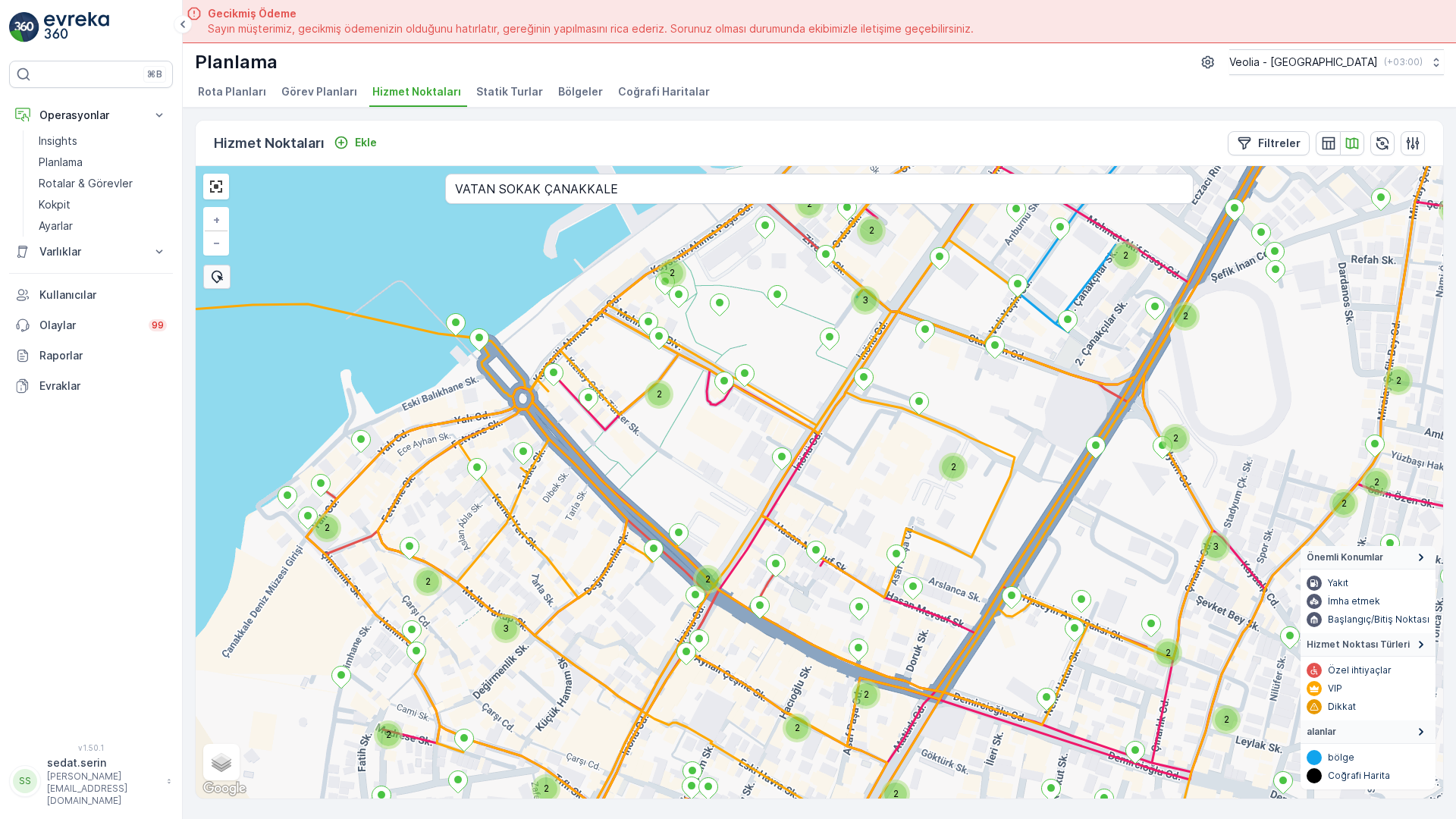
drag, startPoint x: 507, startPoint y: 483, endPoint x: 685, endPoint y: 217, distance: 320.1
click at [685, 217] on div "2 2 3 2 2 2 2 2 2 2 3 2 2 2 2 2 2 3 2 2 2 2 2 2 2 2 2 2 3 2 2 2 2 2 + − Uydu Yo…" at bounding box center [819, 483] width 1247 height 633
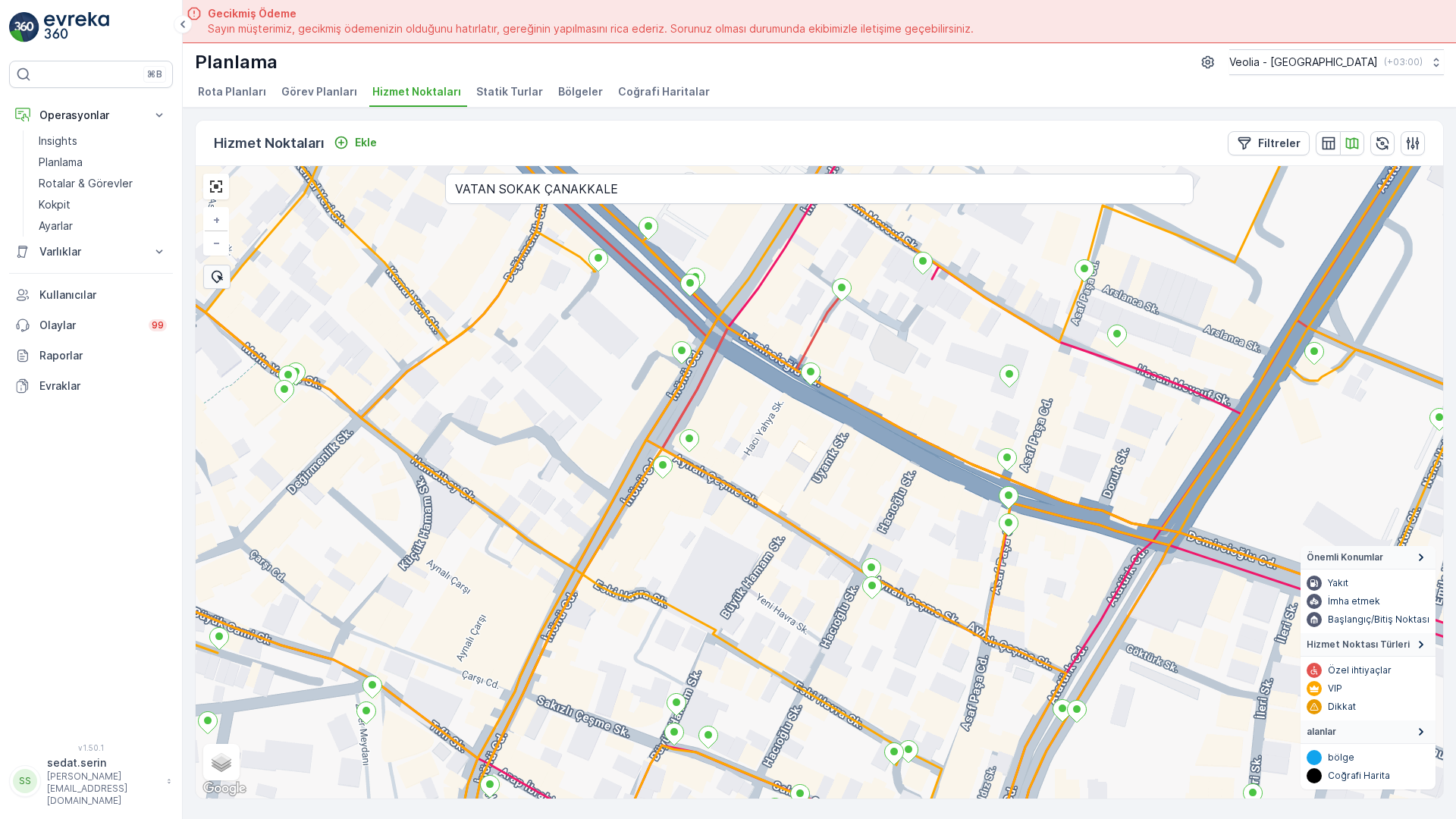
drag, startPoint x: 635, startPoint y: 505, endPoint x: 661, endPoint y: 384, distance: 123.8
click at [661, 384] on div "+ − Uydu Yol haritası Arazi Karışık Leaflet Klavye kısayolları Harita Verileri …" at bounding box center [819, 483] width 1247 height 633
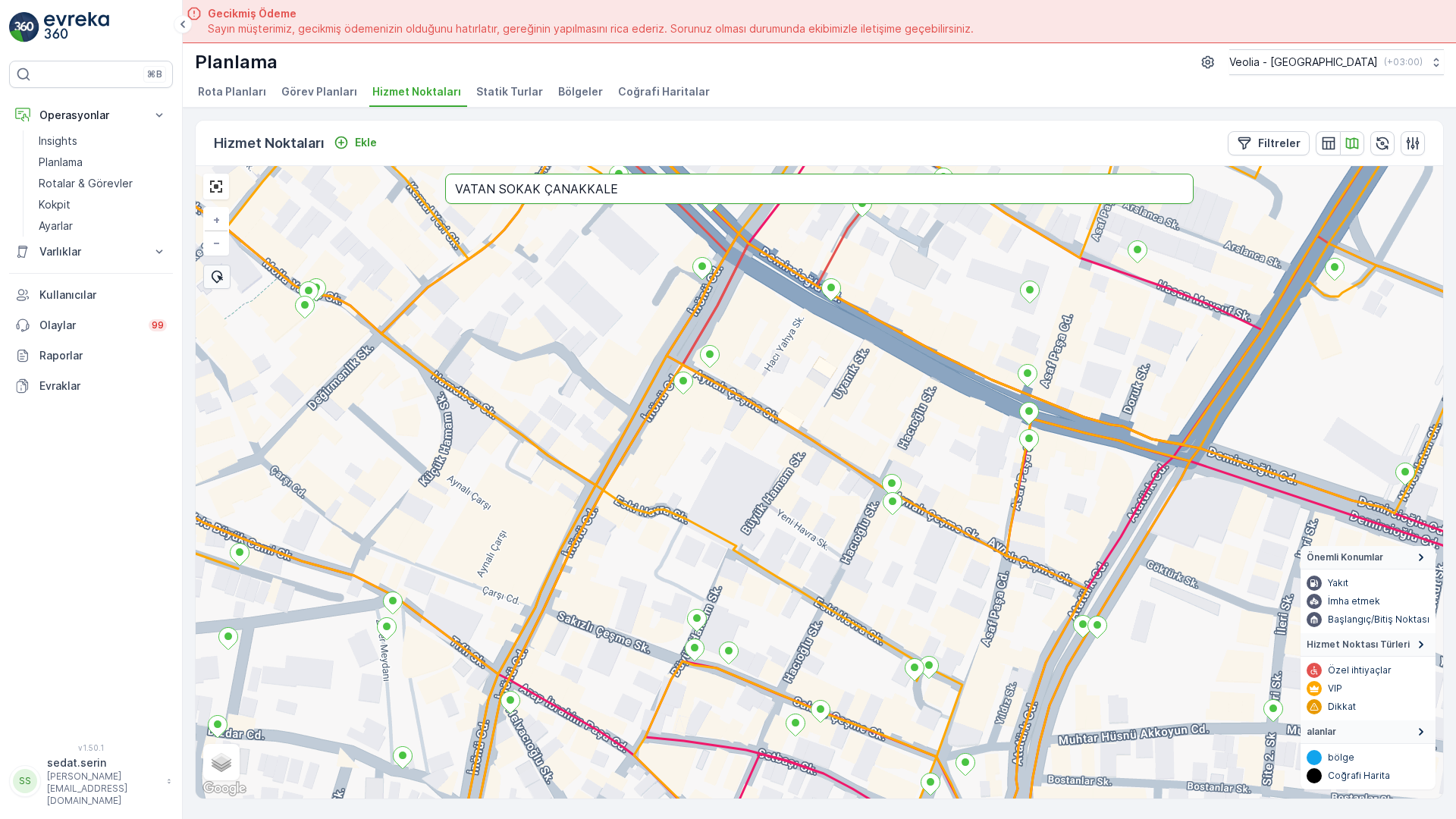
drag, startPoint x: 332, startPoint y: 20, endPoint x: 259, endPoint y: 34, distance: 74.3
click at [259, 166] on div "+ − Uydu Yol haritası Arazi Karışık Leaflet Klavye kısayolları Harita Verileri …" at bounding box center [819, 483] width 1247 height 633
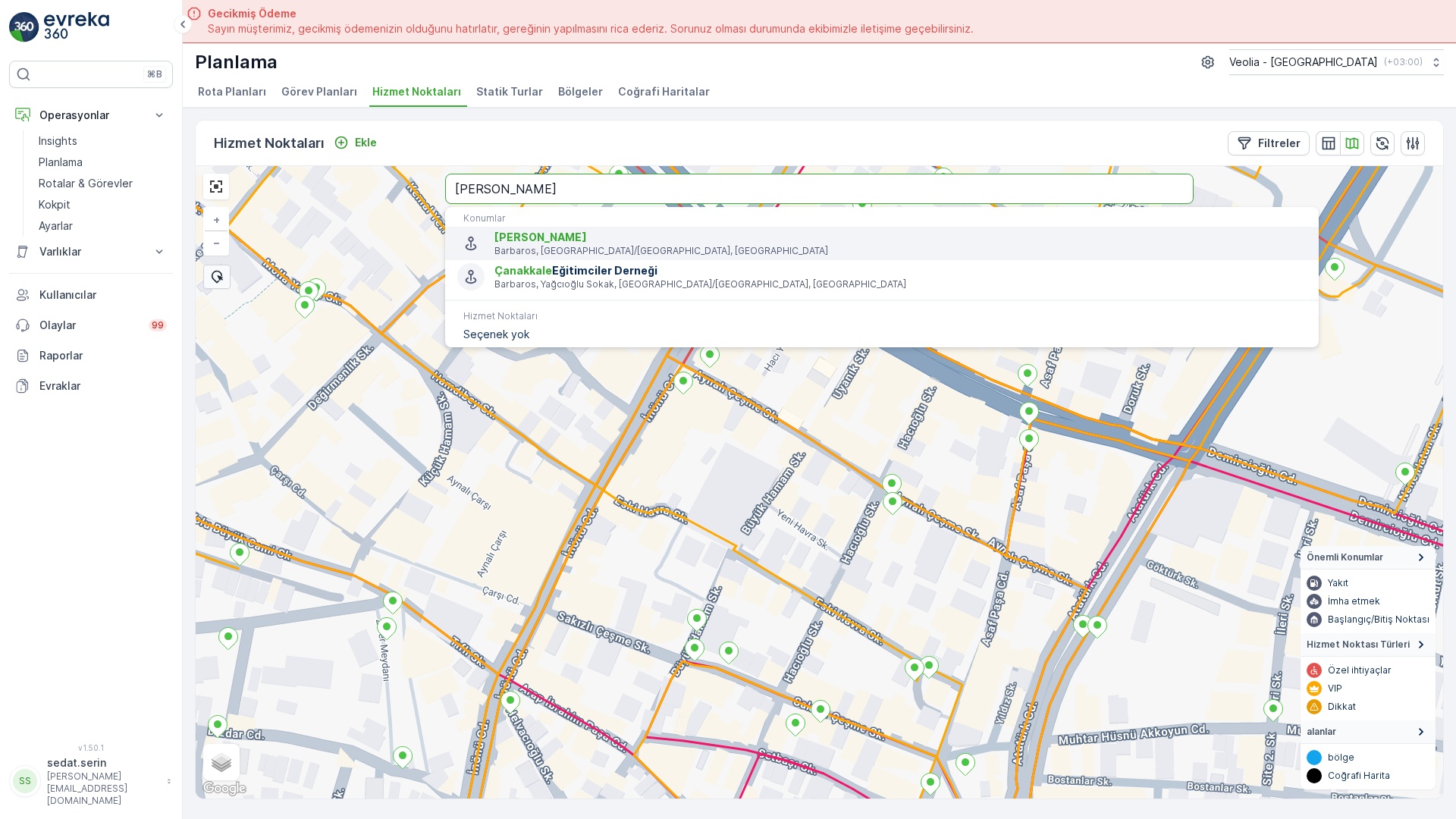
type input "YAĞCIOĞLU SOKAK ÇANAKKALE"
click at [494, 231] on span "Yağcıoğlu Sokak" at bounding box center [541, 237] width 92 height 13
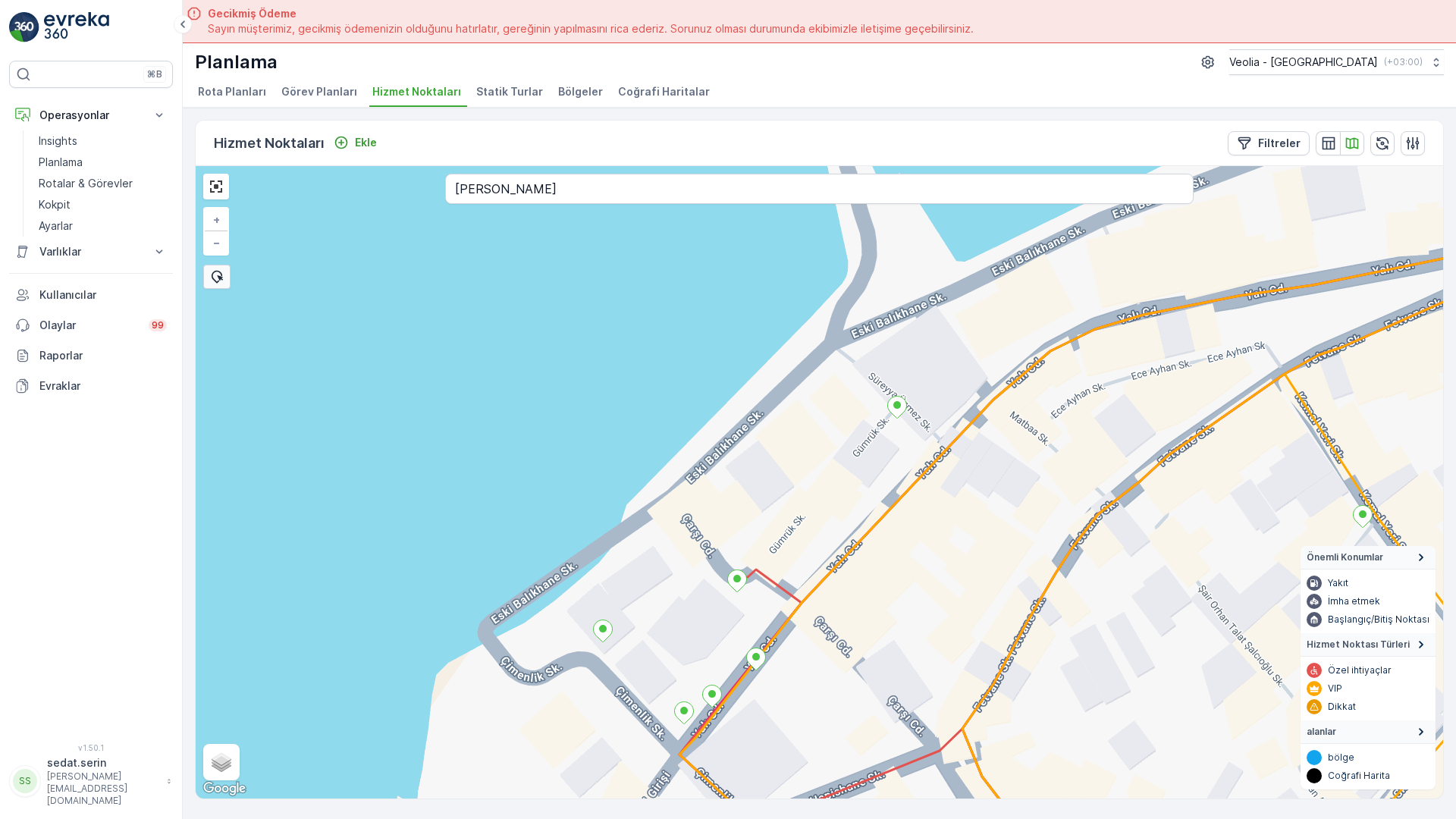
drag, startPoint x: 902, startPoint y: 204, endPoint x: 902, endPoint y: 303, distance: 99.0
click at [902, 303] on div "+ − Uydu Yol haritası Arazi Karışık Leaflet Klavye kısayolları Harita Verileri …" at bounding box center [819, 483] width 1247 height 633
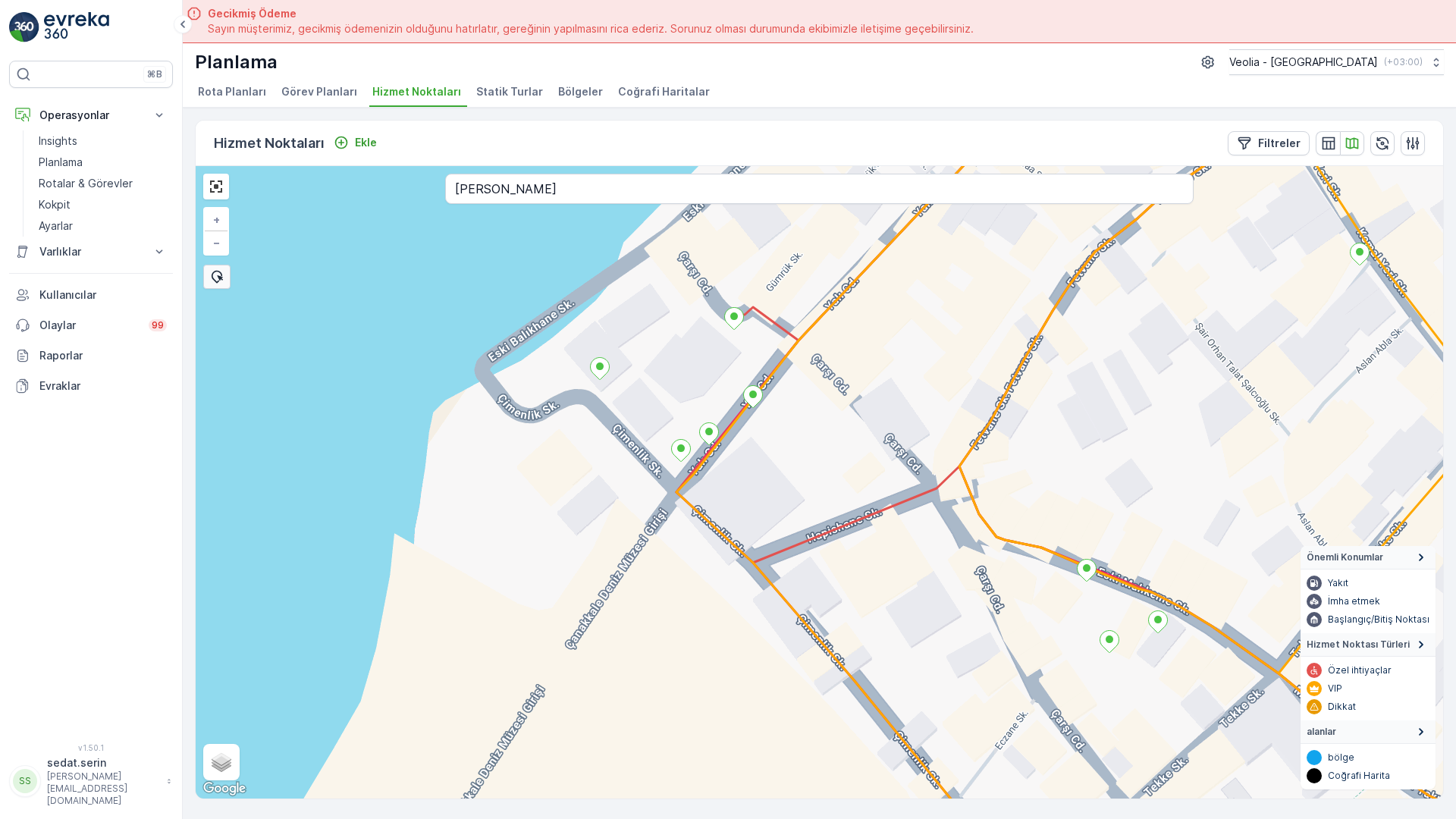
drag, startPoint x: 725, startPoint y: 398, endPoint x: 733, endPoint y: 162, distance: 236.1
click at [733, 166] on div "+ − Uydu Yol haritası Arazi Karışık Leaflet Klavye kısayolları Harita Verileri …" at bounding box center [819, 483] width 1247 height 633
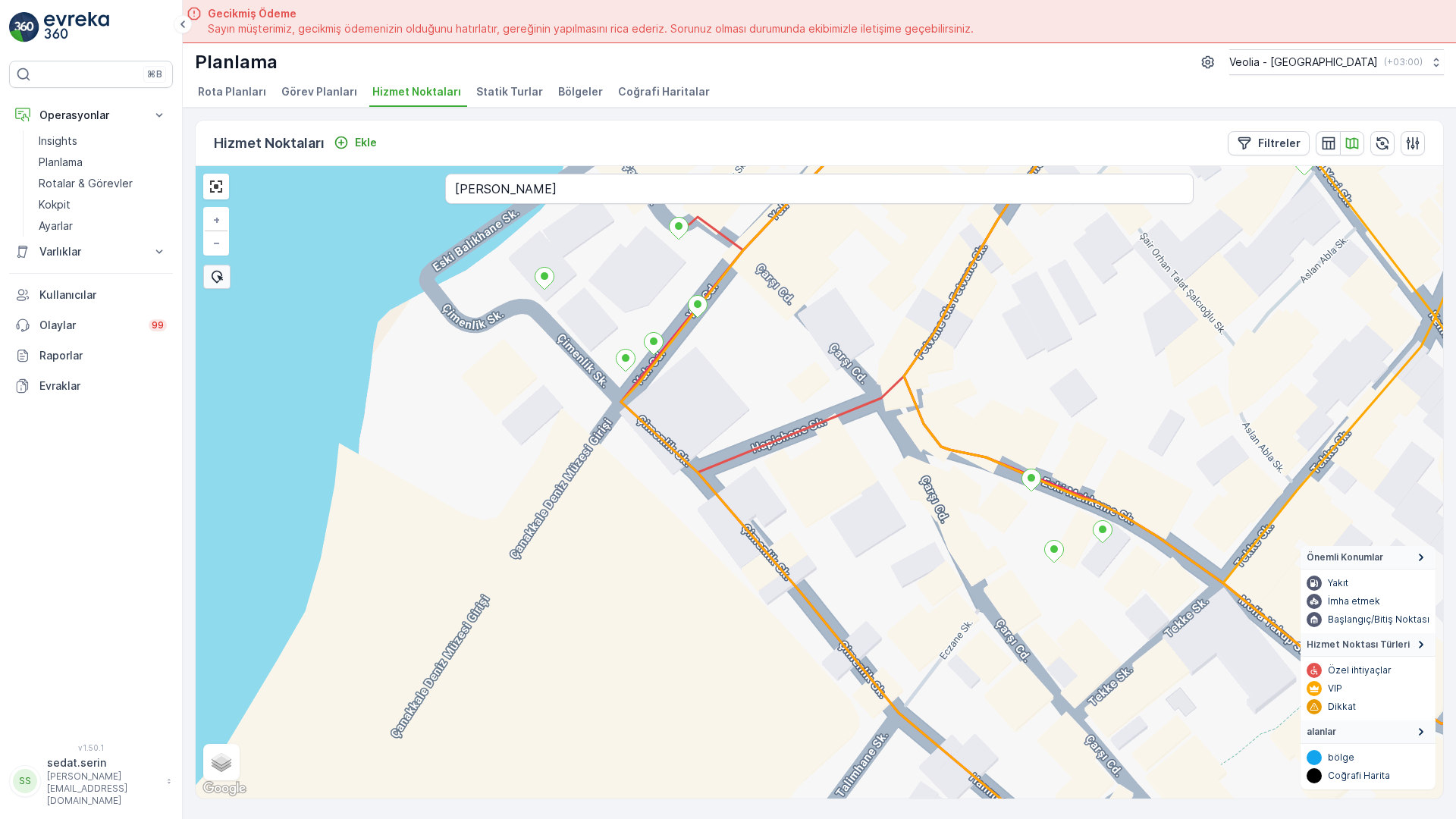
drag, startPoint x: 692, startPoint y: 309, endPoint x: 660, endPoint y: 252, distance: 65.4
click at [660, 252] on div "ANAARTER 3 STATİK TUR + − Uydu Yol haritası Arazi Karışık Leaflet Klavye kısayo…" at bounding box center [819, 483] width 1247 height 633
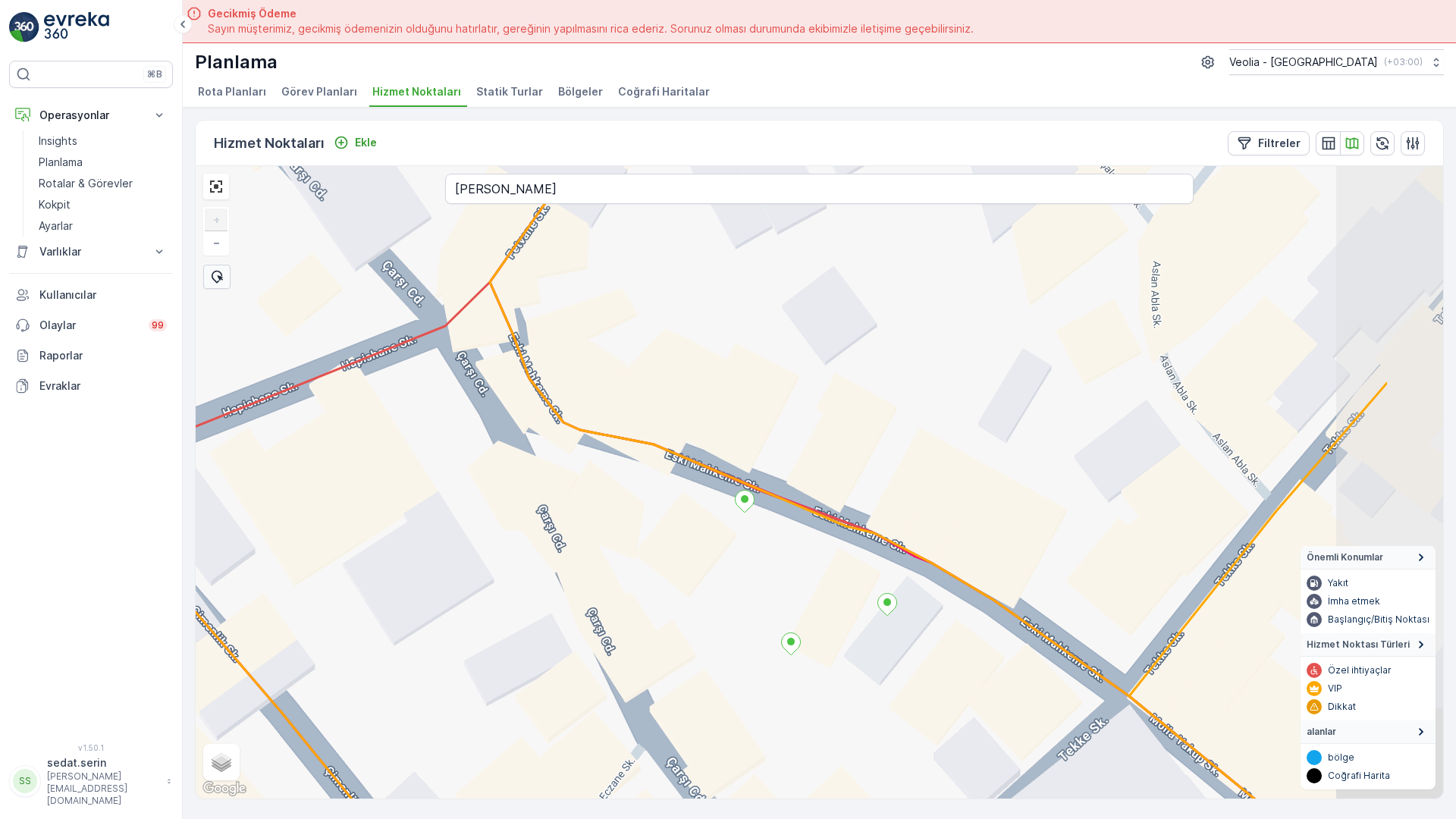
drag, startPoint x: 1020, startPoint y: 392, endPoint x: 608, endPoint y: 492, distance: 424.0
click at [608, 492] on div "ANAARTER 3 STATİK TUR + − Uydu Yol haritası Arazi Karışık Leaflet Klavye kısayo…" at bounding box center [819, 483] width 1247 height 633
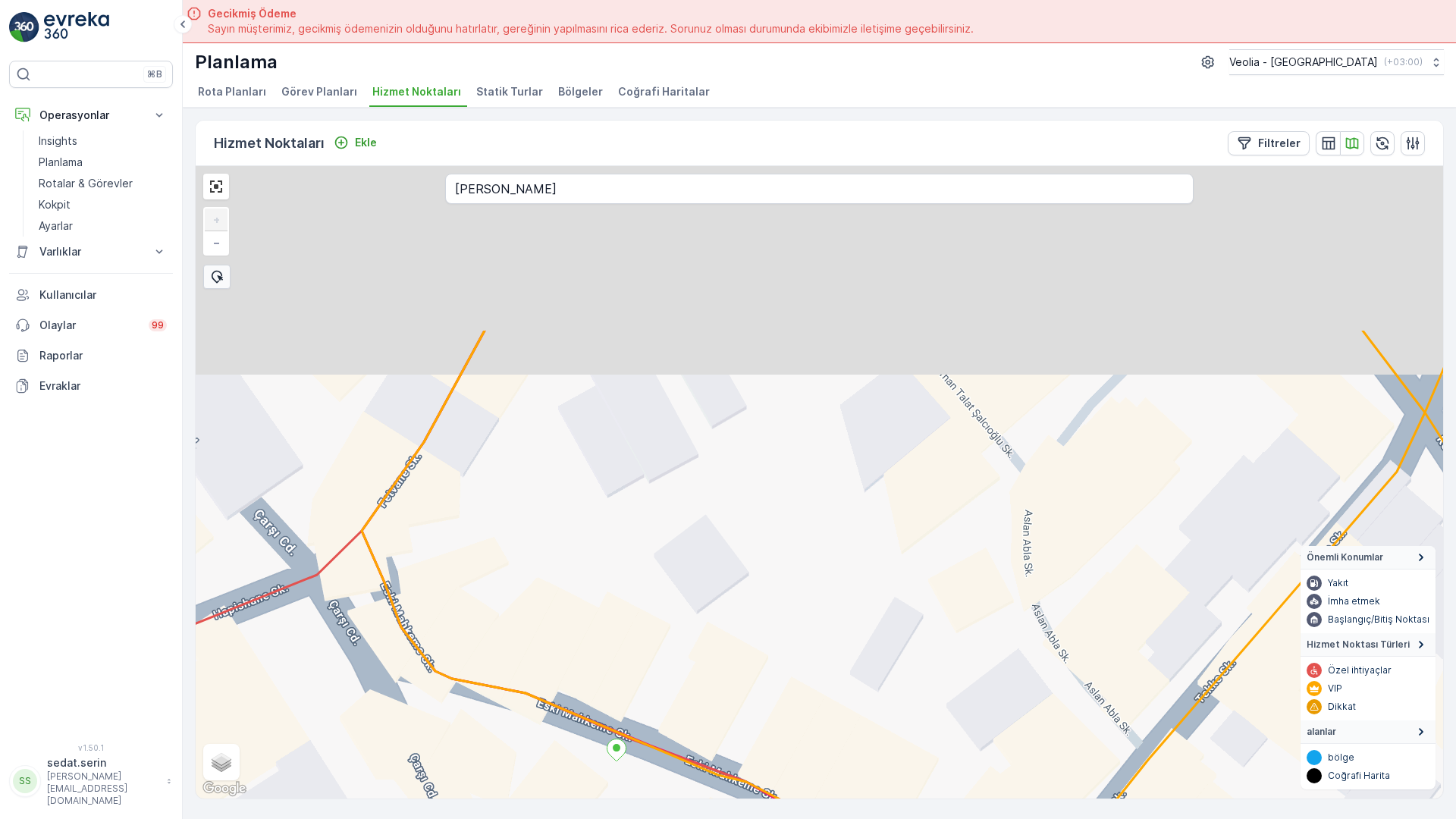
drag, startPoint x: 833, startPoint y: 299, endPoint x: 703, endPoint y: 553, distance: 285.3
click at [703, 553] on div "ANAARTER 3 STATİK TUR Merkezortak_23_4m + − Uydu Yol haritası Arazi Karışık Lea…" at bounding box center [819, 483] width 1247 height 633
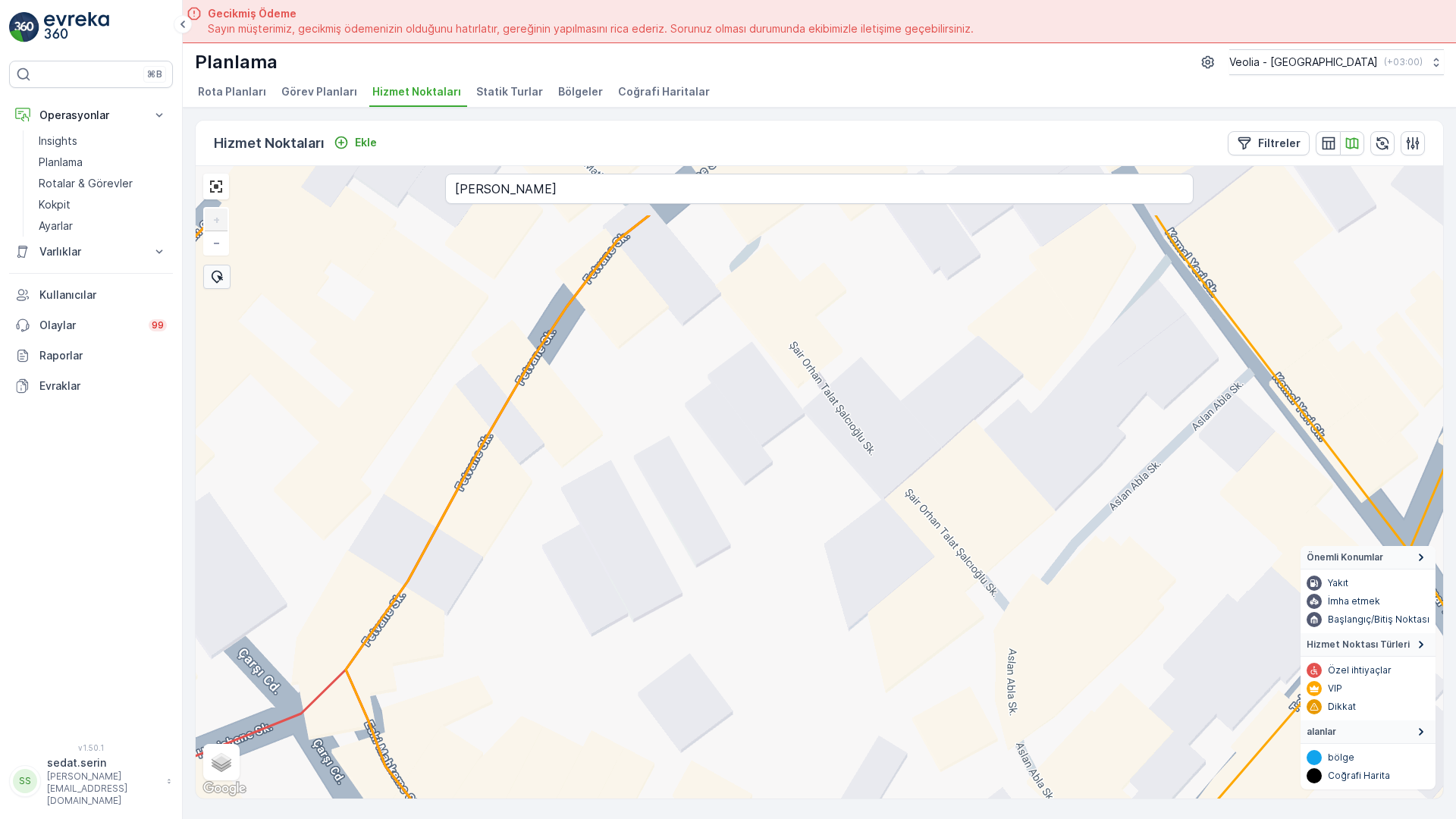
drag, startPoint x: 863, startPoint y: 345, endPoint x: 851, endPoint y: 518, distance: 173.4
click at [851, 518] on div "ANAARTER 3 STATİK TUR Merkezortak_23_4m + − Uydu Yol haritası Arazi Karışık Lea…" at bounding box center [819, 483] width 1247 height 633
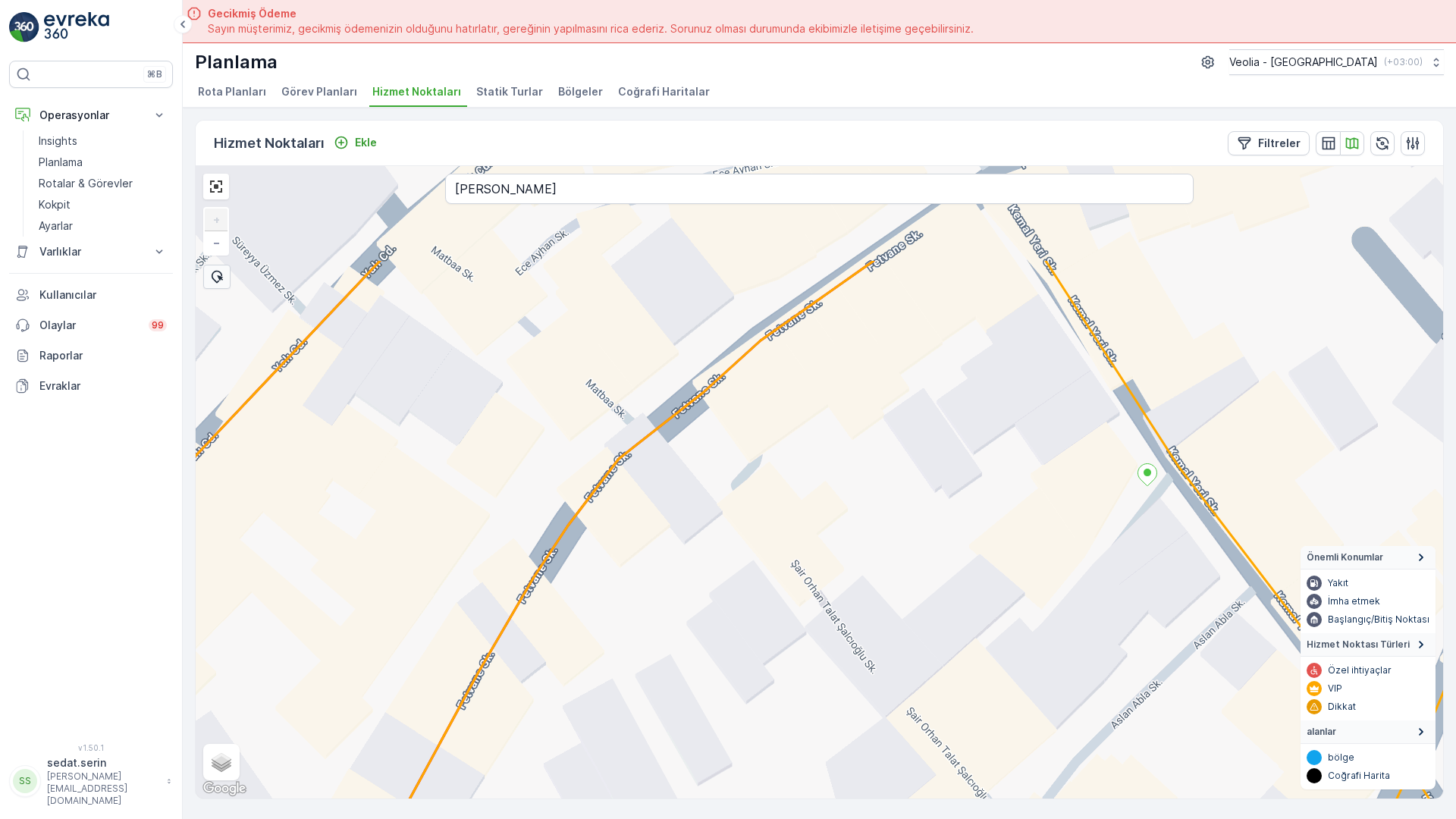
drag, startPoint x: 870, startPoint y: 272, endPoint x: 871, endPoint y: 435, distance: 163.0
click at [873, 449] on div "ANAARTER 3 STATİK TUR + − Uydu Yol haritası Arazi Karışık Leaflet Klavye kısayo…" at bounding box center [819, 483] width 1247 height 633
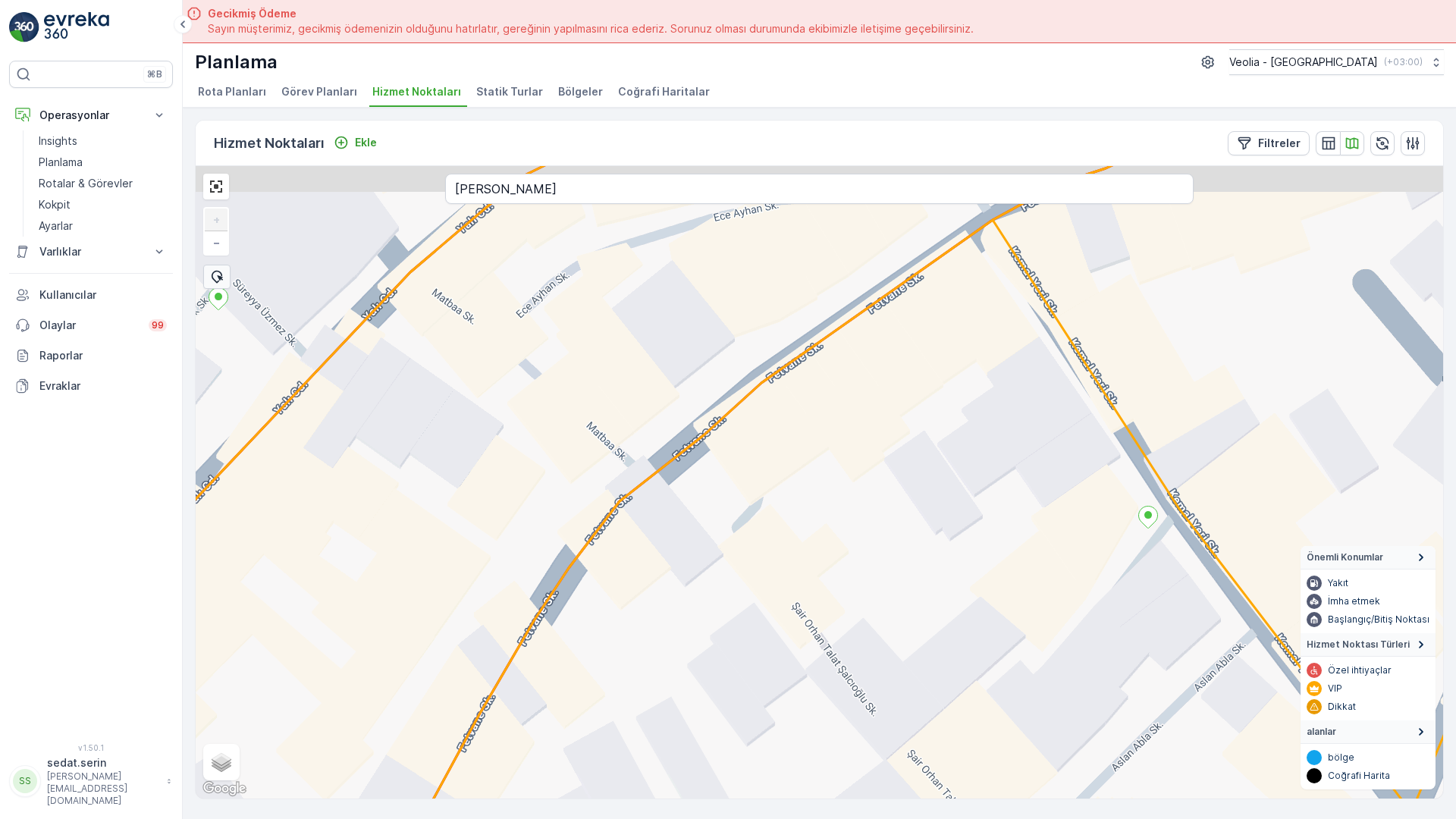
drag, startPoint x: 876, startPoint y: 352, endPoint x: 876, endPoint y: 395, distance: 43.0
click at [876, 395] on div "ANAARTER 3 STATİK TUR + − Uydu Yol haritası Arazi Karışık Leaflet Klavye kısayo…" at bounding box center [819, 483] width 1247 height 633
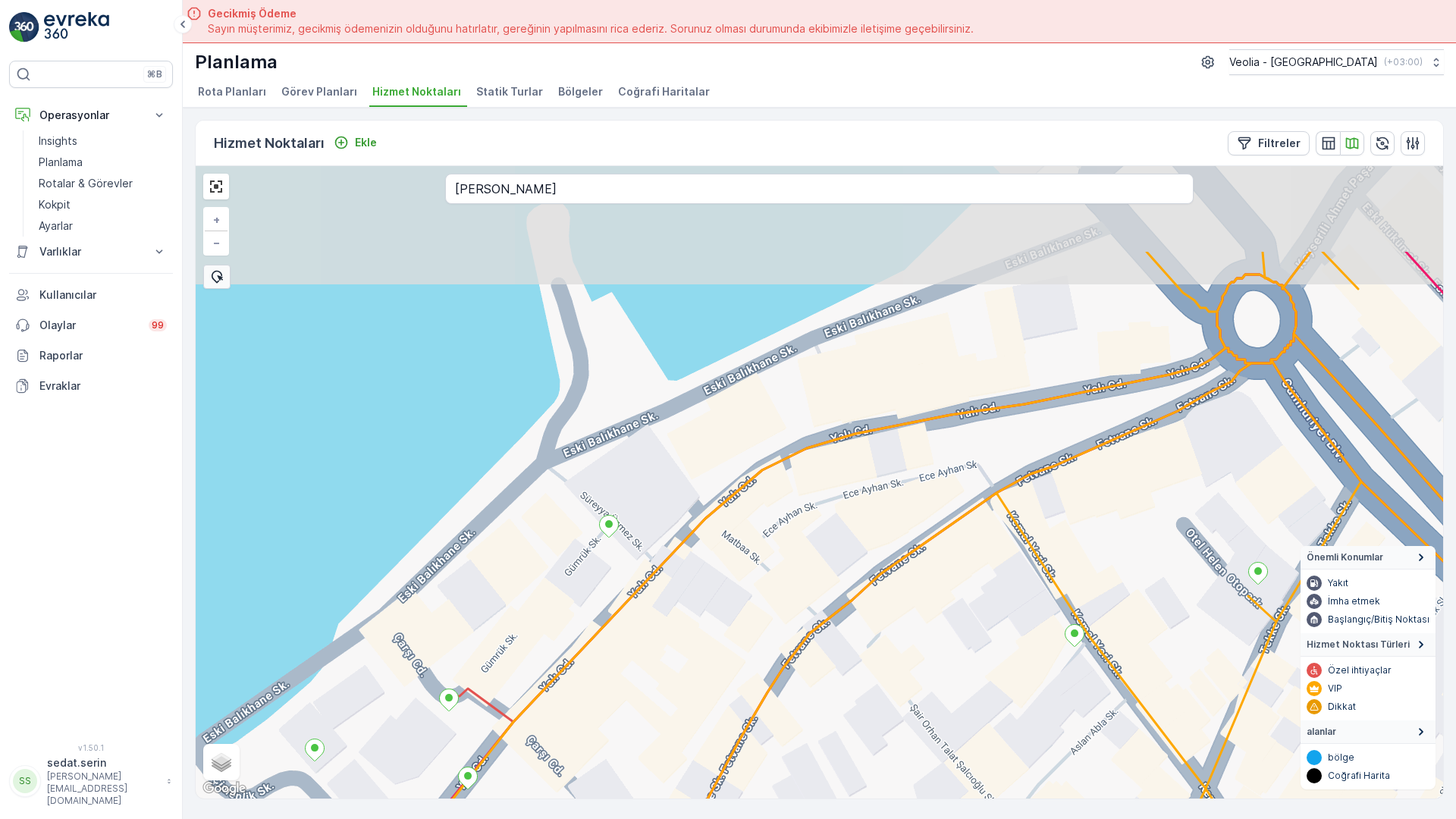
drag, startPoint x: 899, startPoint y: 200, endPoint x: 882, endPoint y: 368, distance: 168.9
click at [882, 368] on div "ANAARTER 3 STATİK TUR + − Uydu Yol haritası Arazi Karışık Leaflet Klavye kısayo…" at bounding box center [819, 483] width 1247 height 633
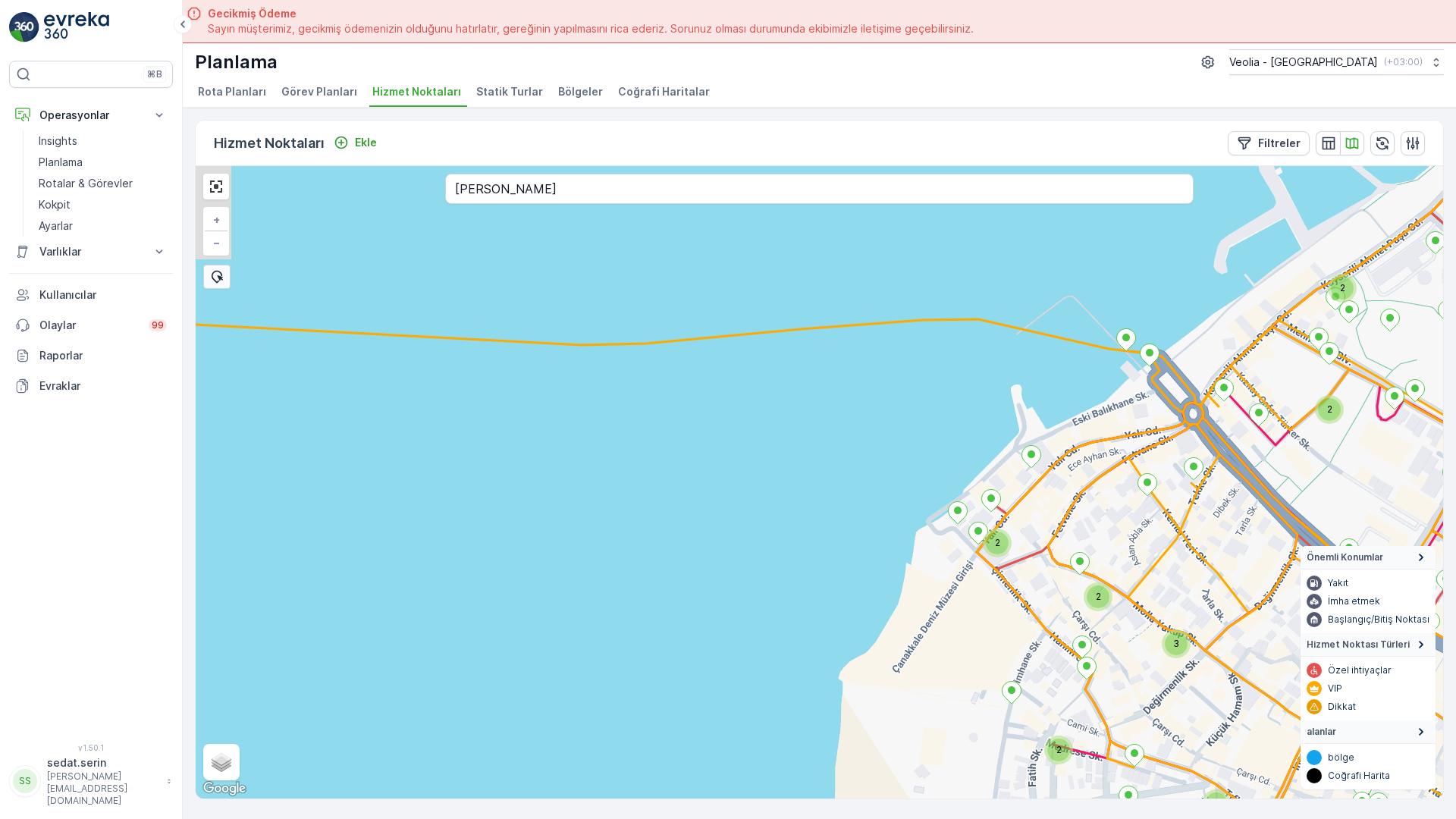
drag, startPoint x: 1006, startPoint y: 479, endPoint x: 929, endPoint y: 343, distance: 156.3
click at [929, 343] on div "2 2 2 2 2 2 3 2 2 2 2 2 2 3 2 2 ANAARTER 3 STATİK TUR + − Uydu Yol haritası Ara…" at bounding box center [819, 483] width 1247 height 633
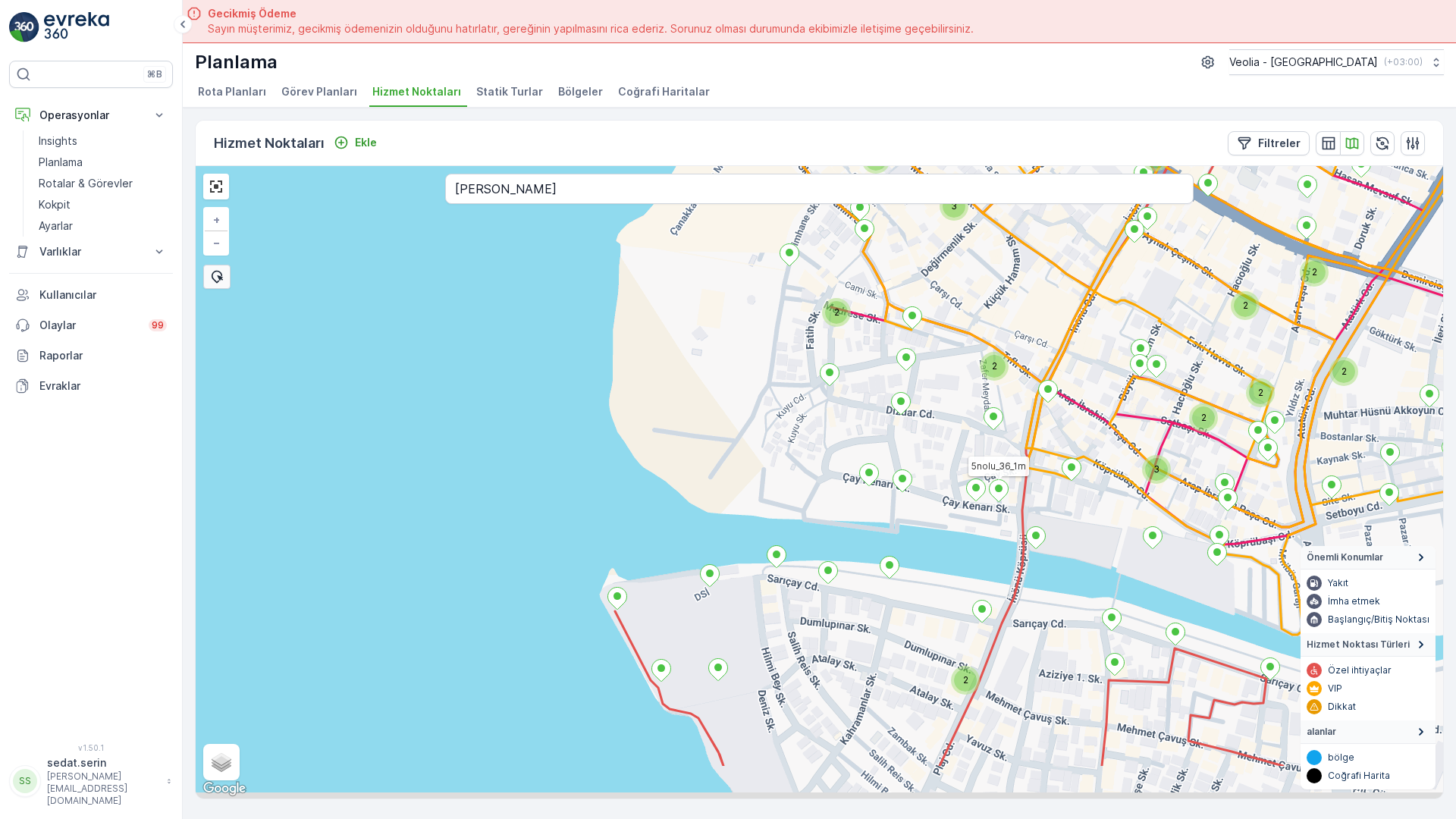
drag, startPoint x: 934, startPoint y: 559, endPoint x: 790, endPoint y: 270, distance: 322.9
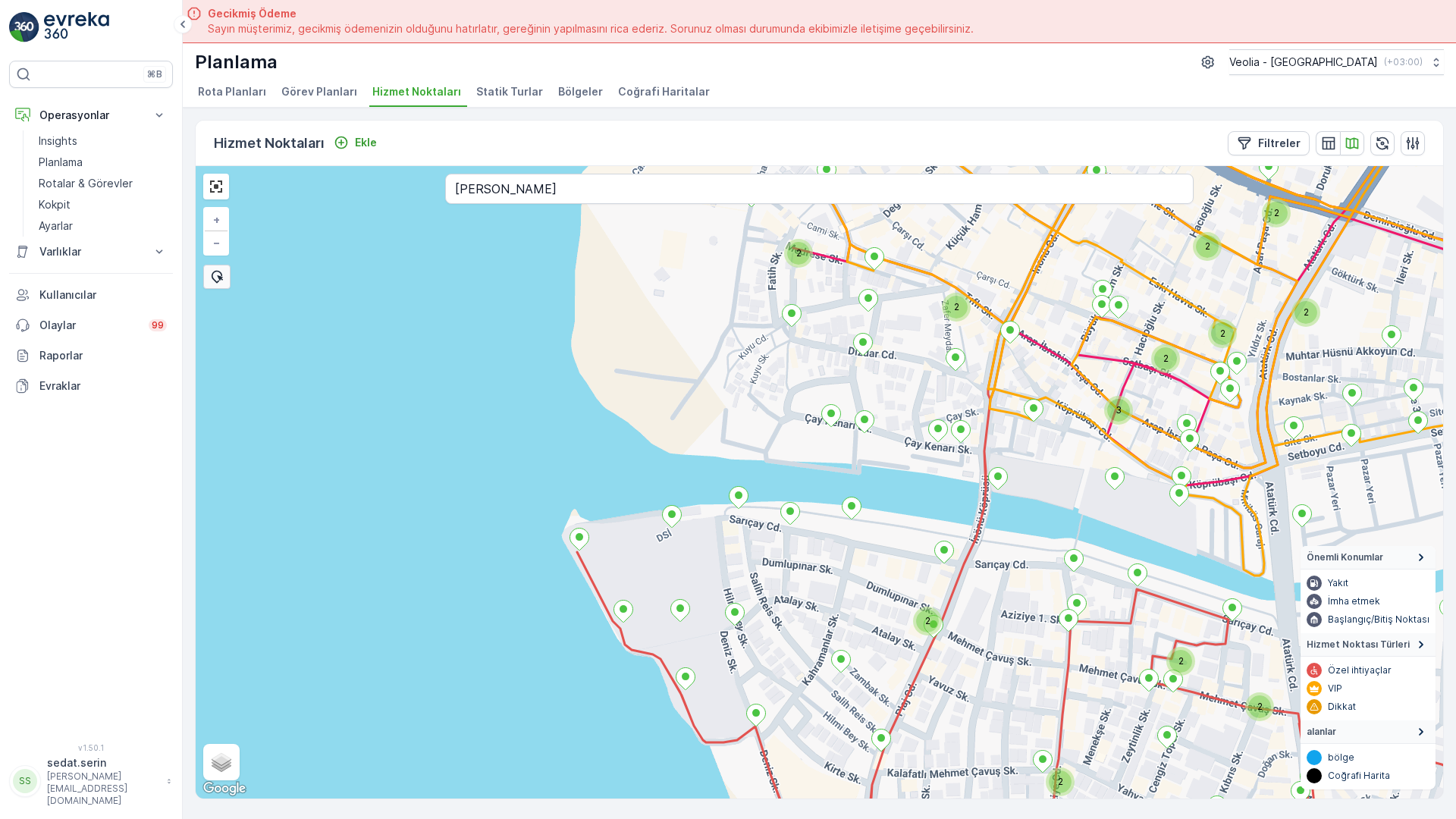
drag, startPoint x: 937, startPoint y: 380, endPoint x: 849, endPoint y: 462, distance: 120.3
click at [849, 462] on div "2 2 2 2 2 2 2 2 3 2 2 2 2 2 2 2 2 2 2 2 ANAARTER 3 STATİK TUR 5nolu_36_1m + − U…" at bounding box center [819, 483] width 1247 height 633
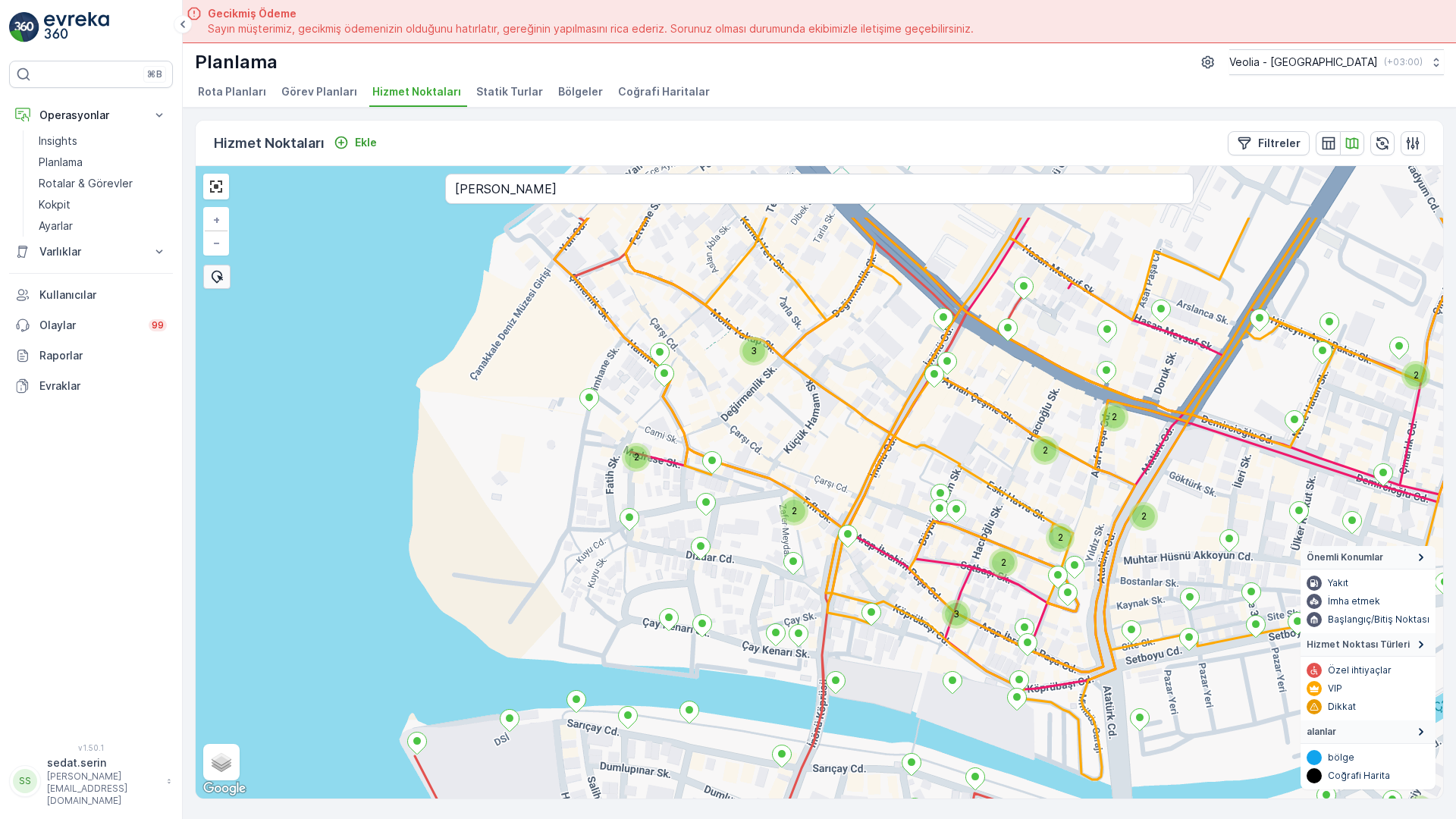
drag, startPoint x: 851, startPoint y: 392, endPoint x: 790, endPoint y: 466, distance: 95.9
click at [790, 466] on div "2 2 2 2 2 2 2 2 3 2 2 2 2 2 2 2 2 2 2 2 3 ANAARTER 3 STATİK TUR + − Uydu Yol ha…" at bounding box center [819, 483] width 1247 height 633
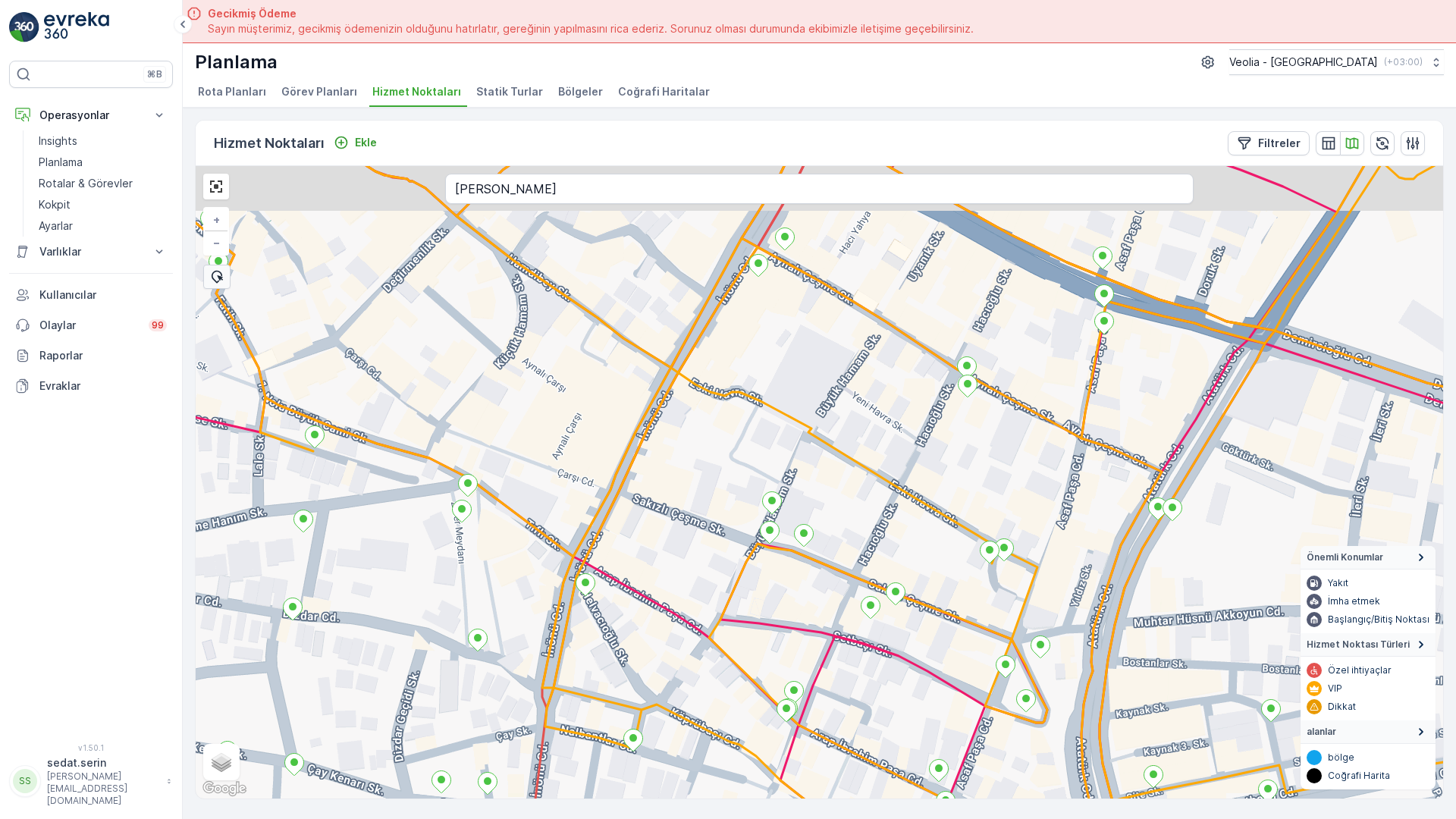
drag, startPoint x: 850, startPoint y: 224, endPoint x: 815, endPoint y: 274, distance: 61.0
click at [815, 274] on div "ANAARTER 3 STATİK TUR + − Uydu Yol haritası Arazi Karışık Leaflet Klavye kısayo…" at bounding box center [819, 483] width 1247 height 633
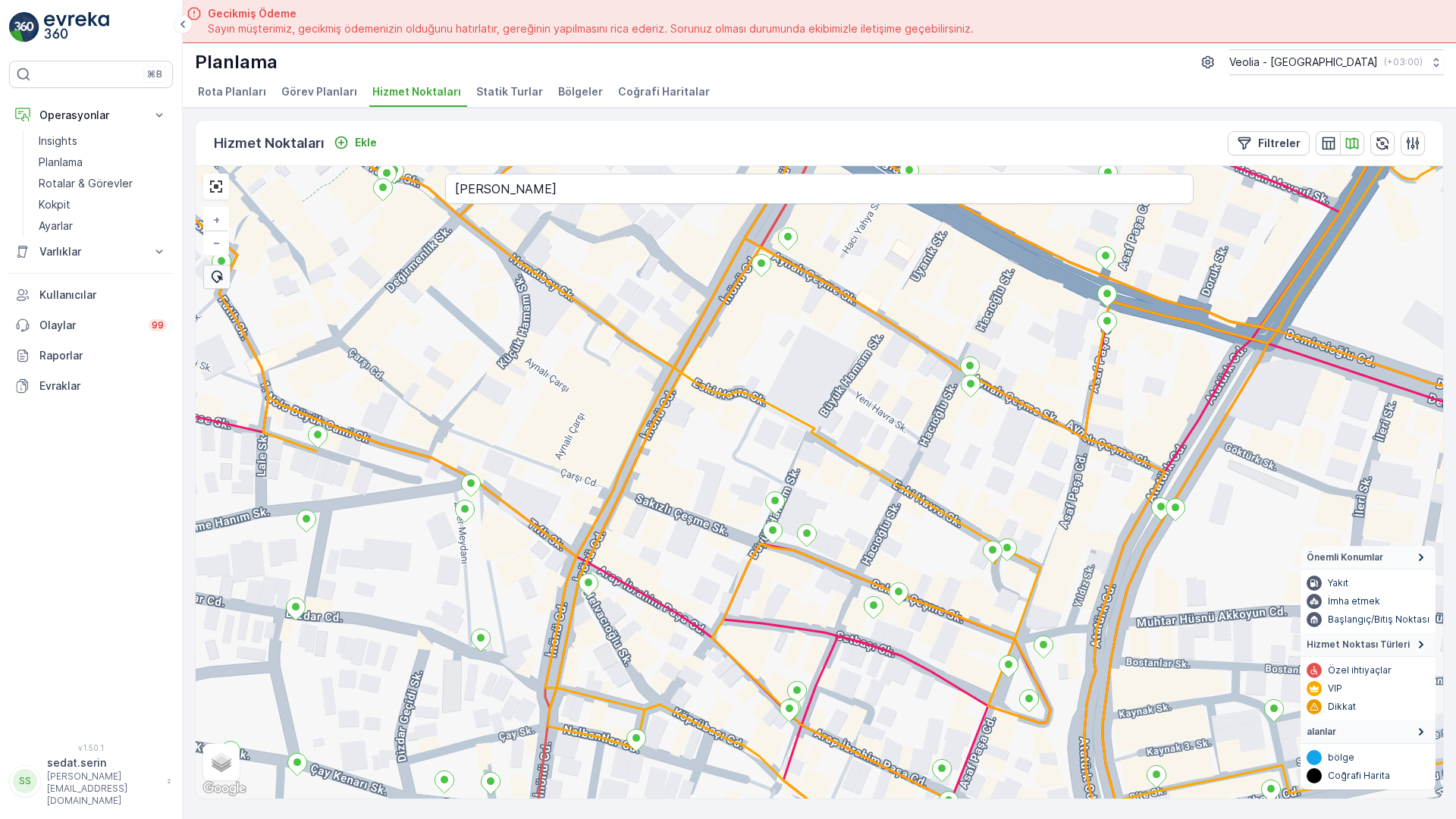
drag, startPoint x: 637, startPoint y: 379, endPoint x: 874, endPoint y: 413, distance: 239.4
click at [874, 413] on div "ANAARTER 3 STATİK TUR + − Uydu Yol haritası Arazi Karışık Leaflet Klavye kısayo…" at bounding box center [819, 483] width 1247 height 633
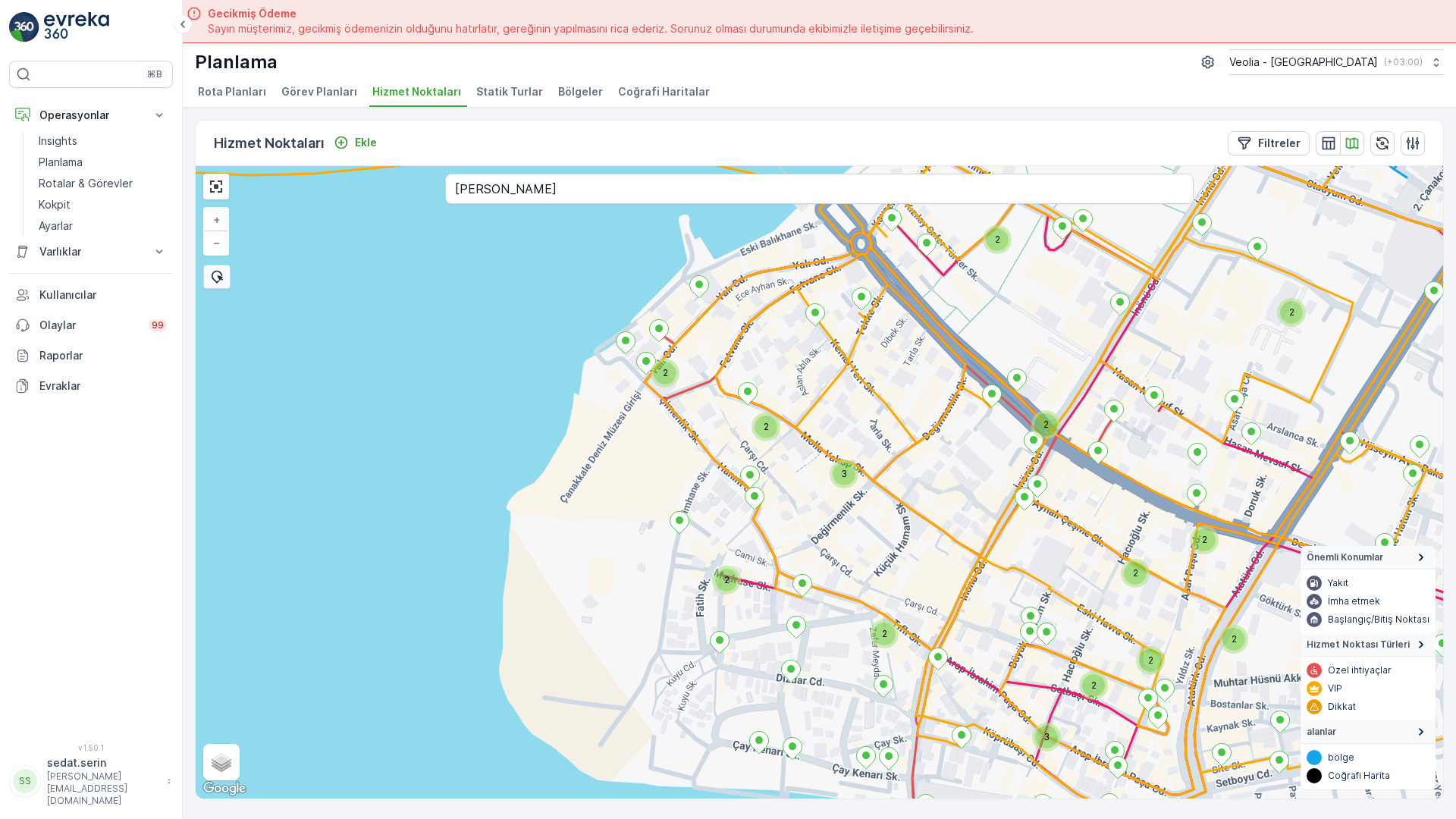
drag, startPoint x: 913, startPoint y: 302, endPoint x: 900, endPoint y: 360, distance: 59.4
click at [900, 360] on div "2 2 3 2 2 2 2 2 2 2 2 3 2 2 2 2 3 2 2 2 2 2 ANAARTER 3 STATİK TUR + − Uydu Yol …" at bounding box center [819, 483] width 1247 height 633
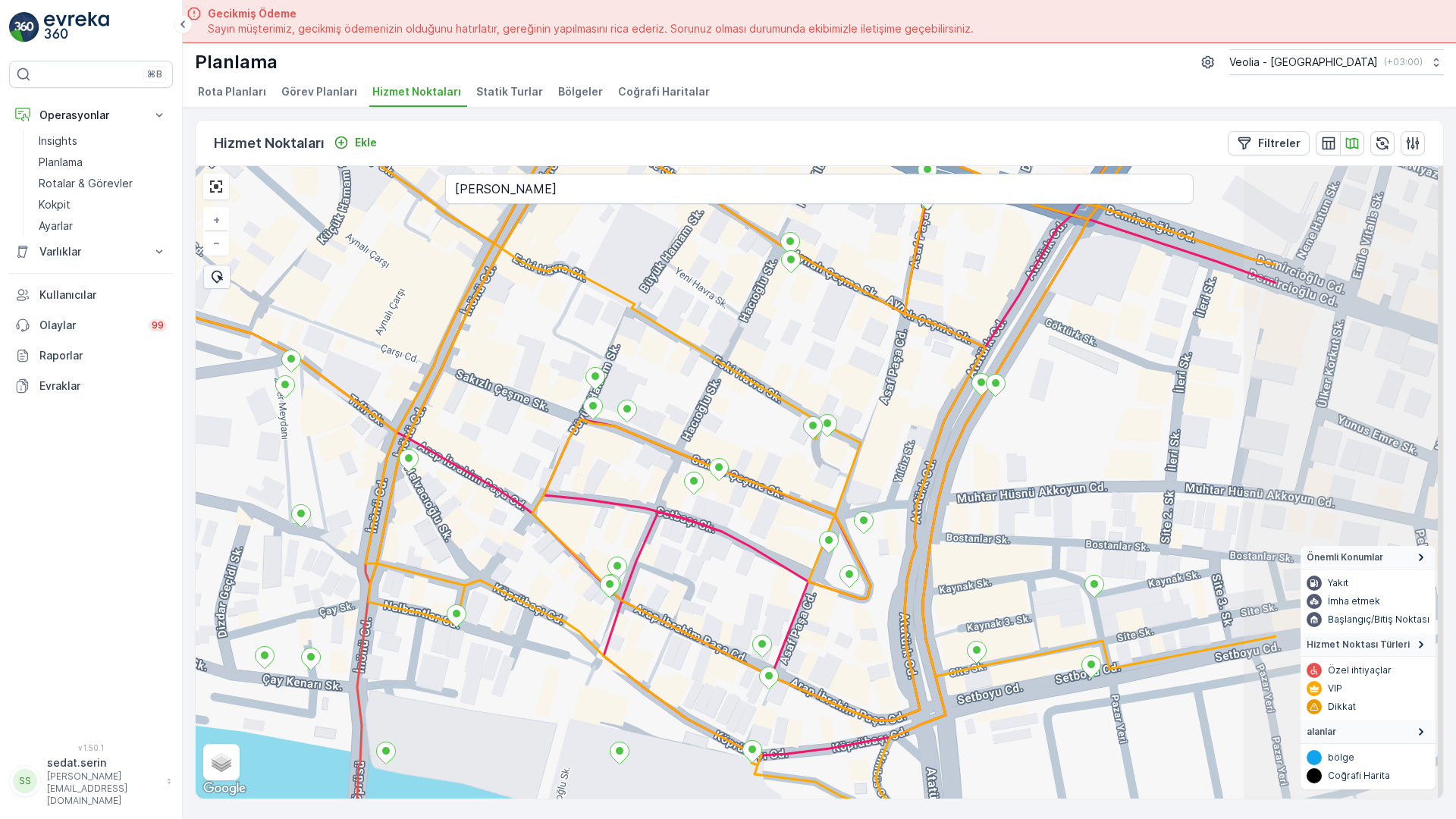
drag, startPoint x: 989, startPoint y: 322, endPoint x: 439, endPoint y: 171, distance: 570.4
click at [380, 166] on div "+ − Uydu Yol haritası Arazi Karışık Leaflet Klavye kısayolları Harita Verileri …" at bounding box center [819, 483] width 1247 height 633
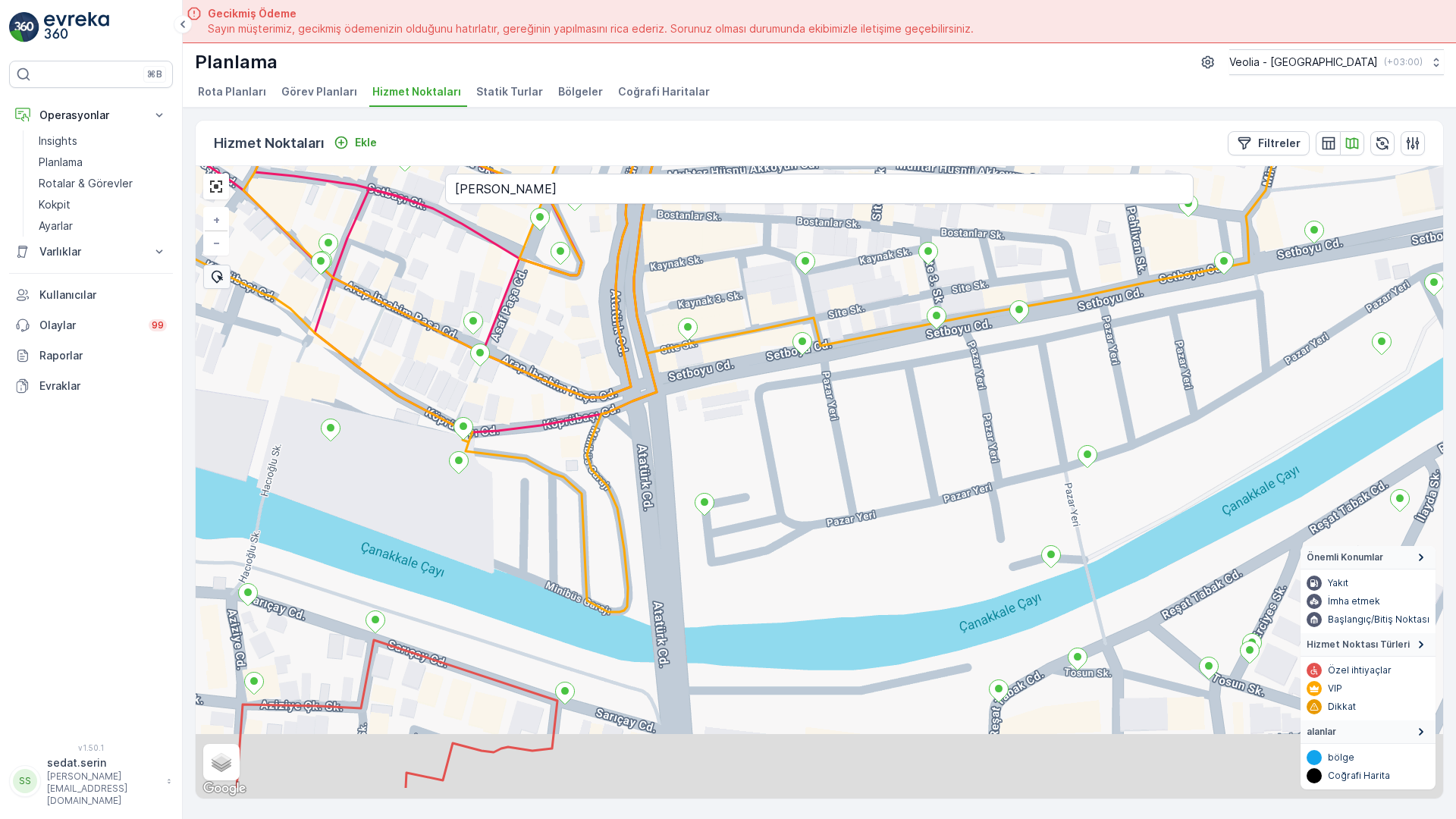
drag, startPoint x: 716, startPoint y: 511, endPoint x: 502, endPoint y: 212, distance: 367.7
click at [502, 212] on div "+ − Uydu Yol haritası Arazi Karışık Leaflet Klavye kısayolları Harita Verileri …" at bounding box center [819, 483] width 1247 height 633
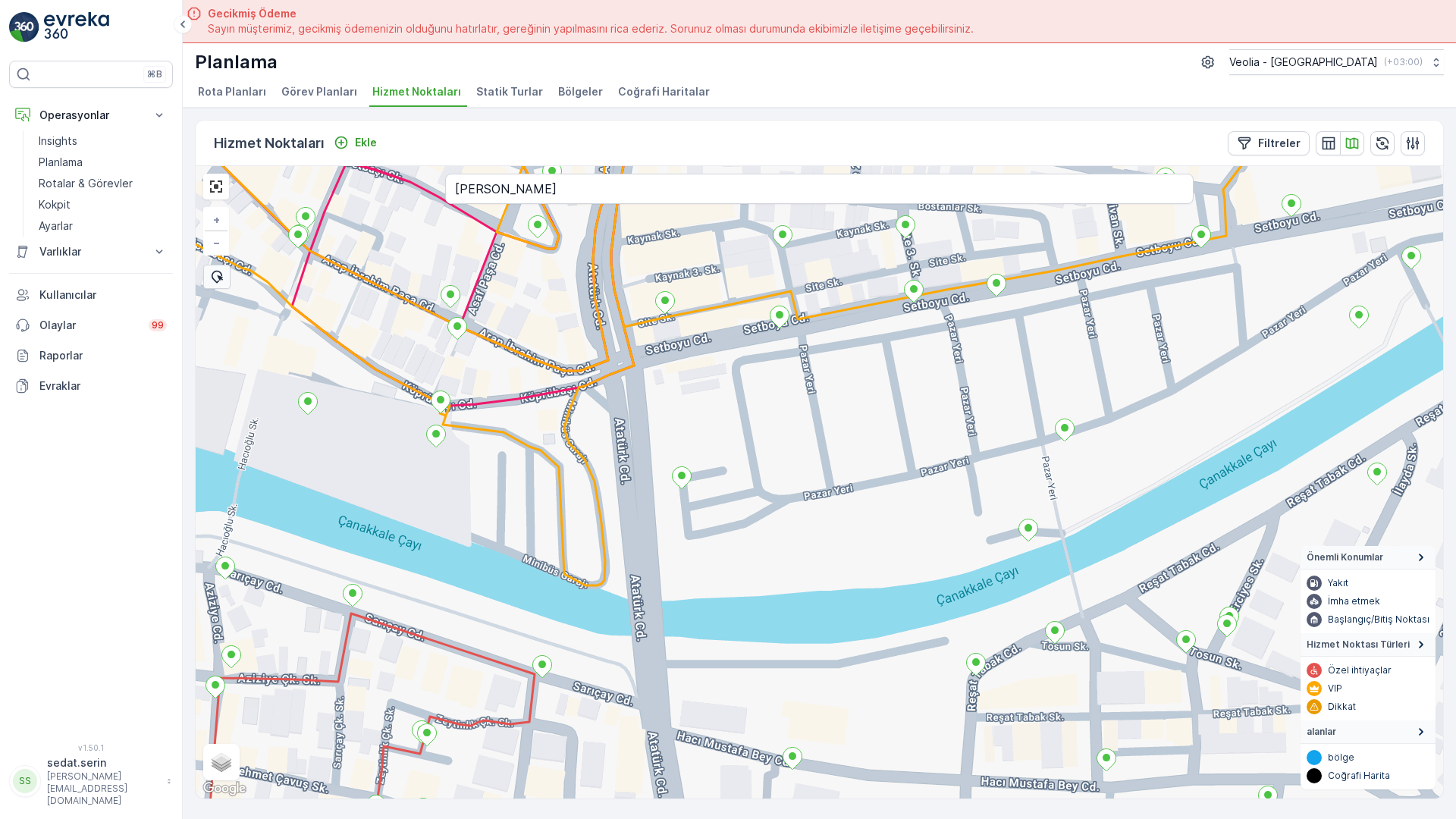
drag, startPoint x: 671, startPoint y: 417, endPoint x: 500, endPoint y: 206, distance: 271.6
click at [500, 206] on div "+ − Uydu Yol haritası Arazi Karışık Leaflet Klavye kısayolları Harita Verileri …" at bounding box center [819, 483] width 1247 height 633
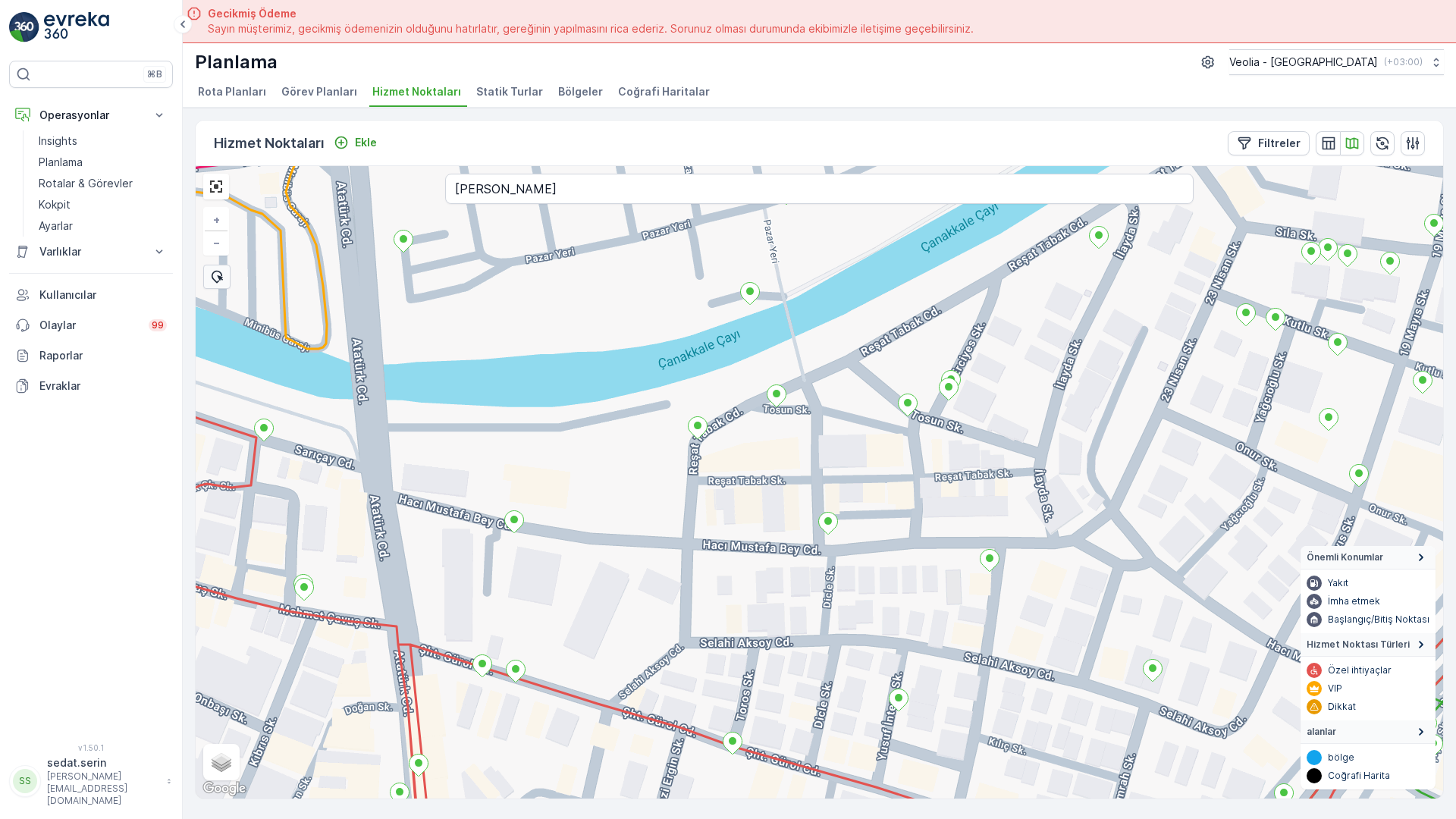
drag, startPoint x: 730, startPoint y: 443, endPoint x: 651, endPoint y: 420, distance: 82.3
click at [651, 420] on div "+ − Uydu Yol haritası Arazi Karışık Leaflet Klavye kısayolları Harita Verileri …" at bounding box center [819, 483] width 1247 height 633
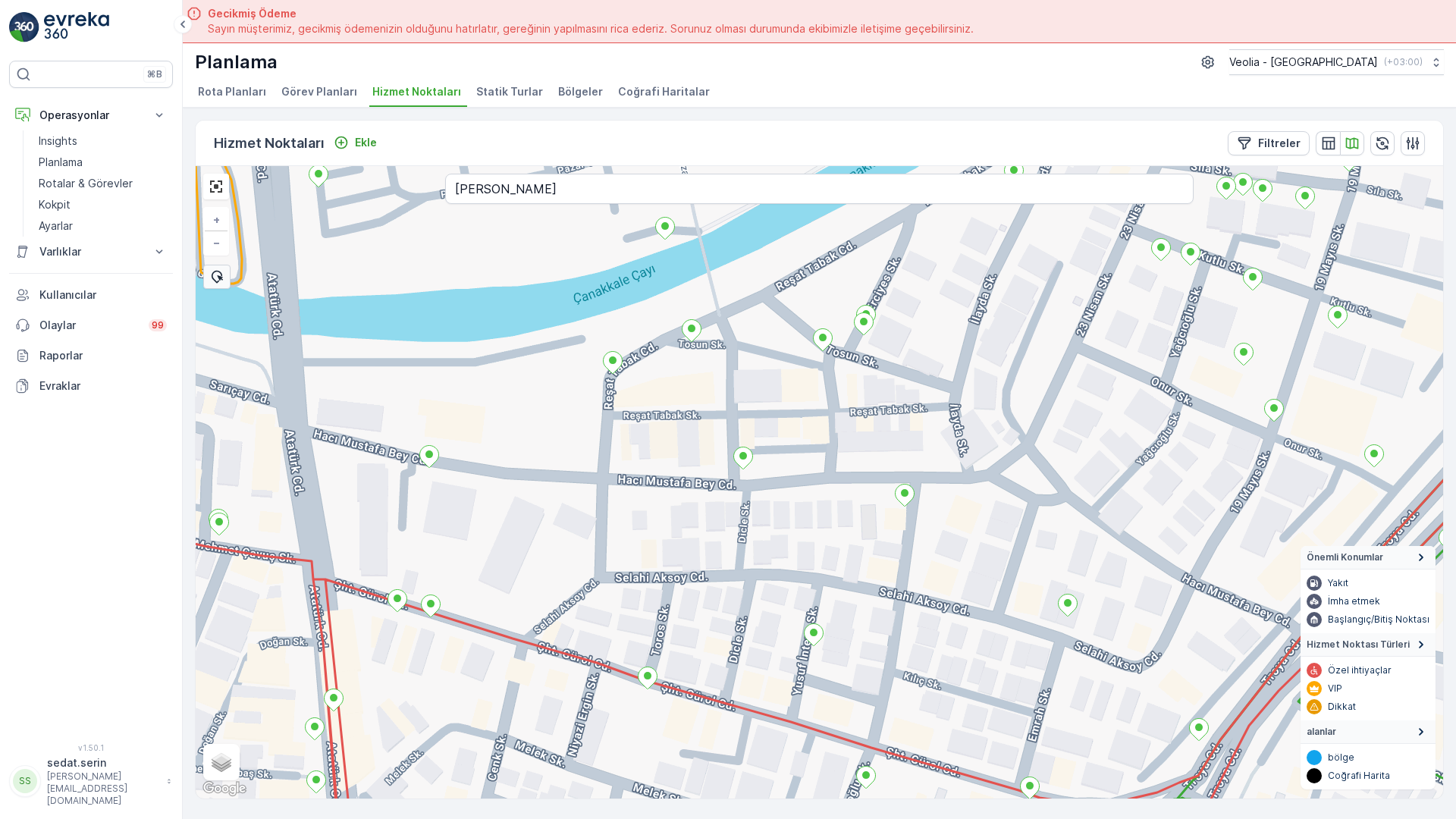
drag, startPoint x: 704, startPoint y: 587, endPoint x: 854, endPoint y: 501, distance: 172.9
click at [659, 546] on div "+ − Uydu Yol haritası Arazi Karışık Leaflet Klavye kısayolları Harita Verileri …" at bounding box center [819, 483] width 1247 height 633
drag, startPoint x: 1002, startPoint y: 501, endPoint x: 1011, endPoint y: 505, distance: 9.8
click at [1004, 502] on div "+ − Uydu Yol haritası Arazi Karışık Leaflet Klavye kısayolları Harita Verileri …" at bounding box center [819, 483] width 1247 height 633
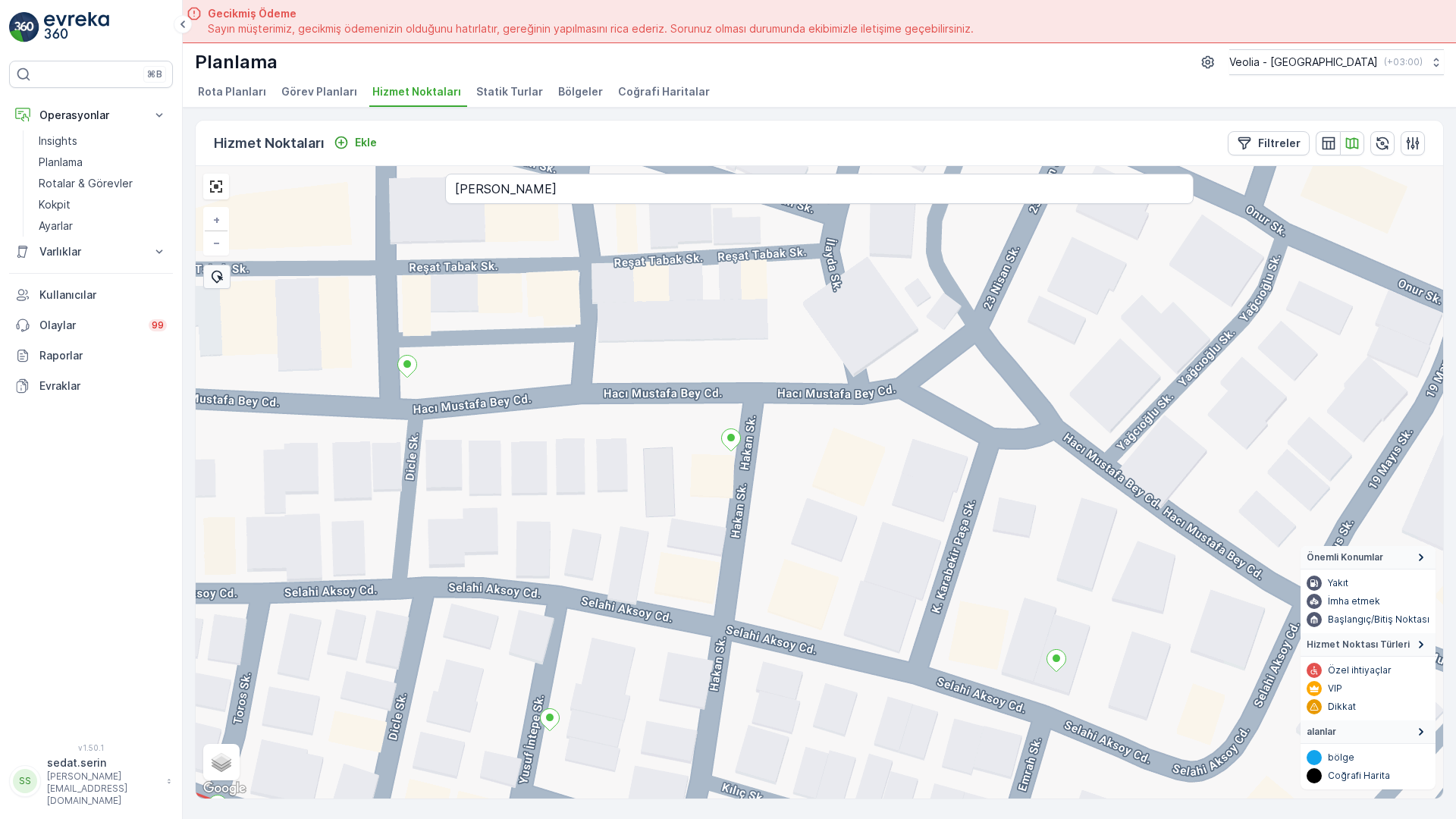
drag, startPoint x: 831, startPoint y: 293, endPoint x: 918, endPoint y: 446, distance: 176.0
click at [918, 446] on div "+ − Uydu Yol haritası Arazi Karışık Leaflet Klavye kısayolları Harita Verileri …" at bounding box center [819, 483] width 1247 height 633
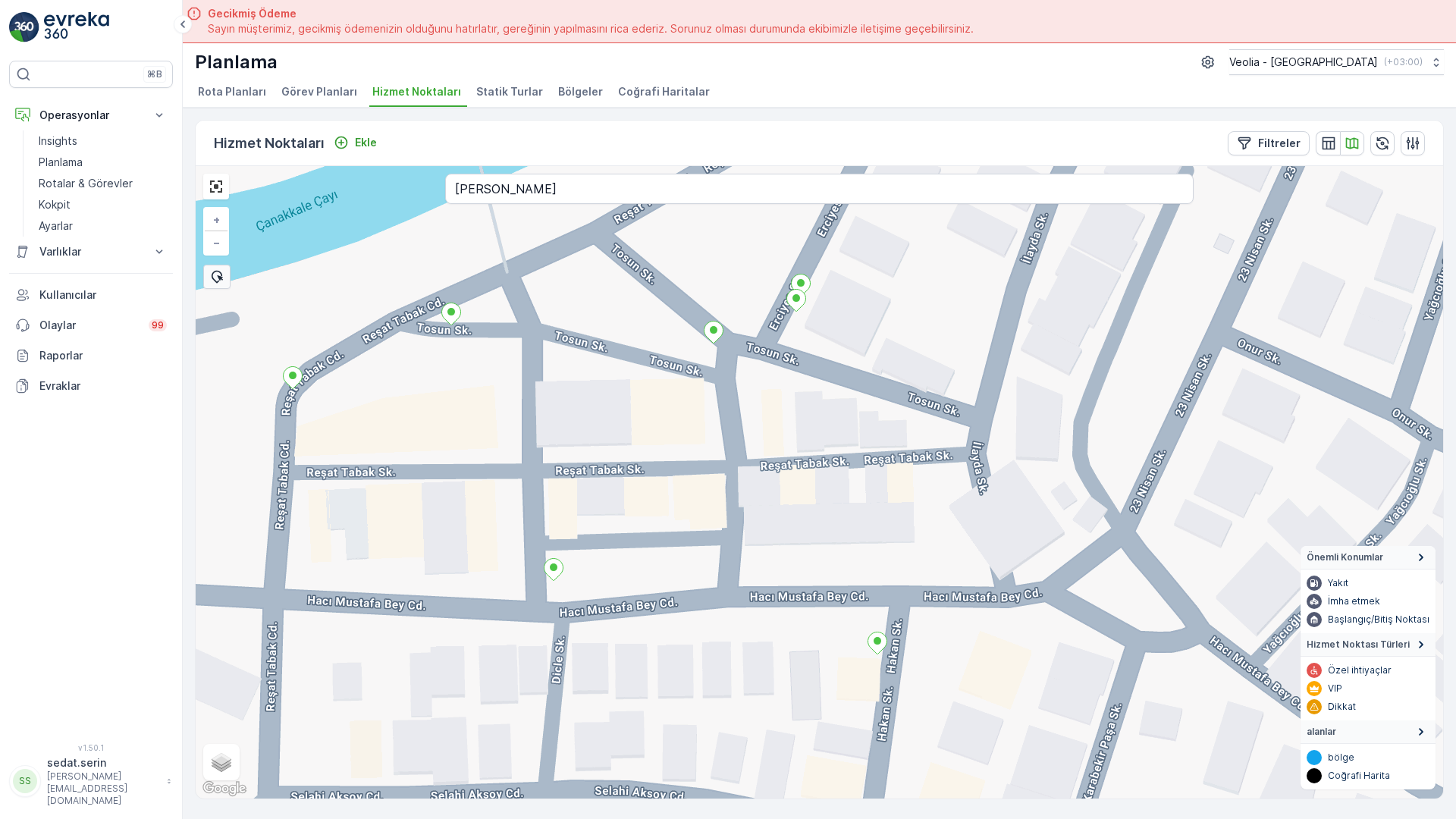
drag, startPoint x: 545, startPoint y: 198, endPoint x: 623, endPoint y: 268, distance: 104.8
click at [623, 268] on div "+ − Uydu Yol haritası Arazi Karışık Leaflet Klavye kısayolları Harita Verileri …" at bounding box center [819, 483] width 1247 height 633
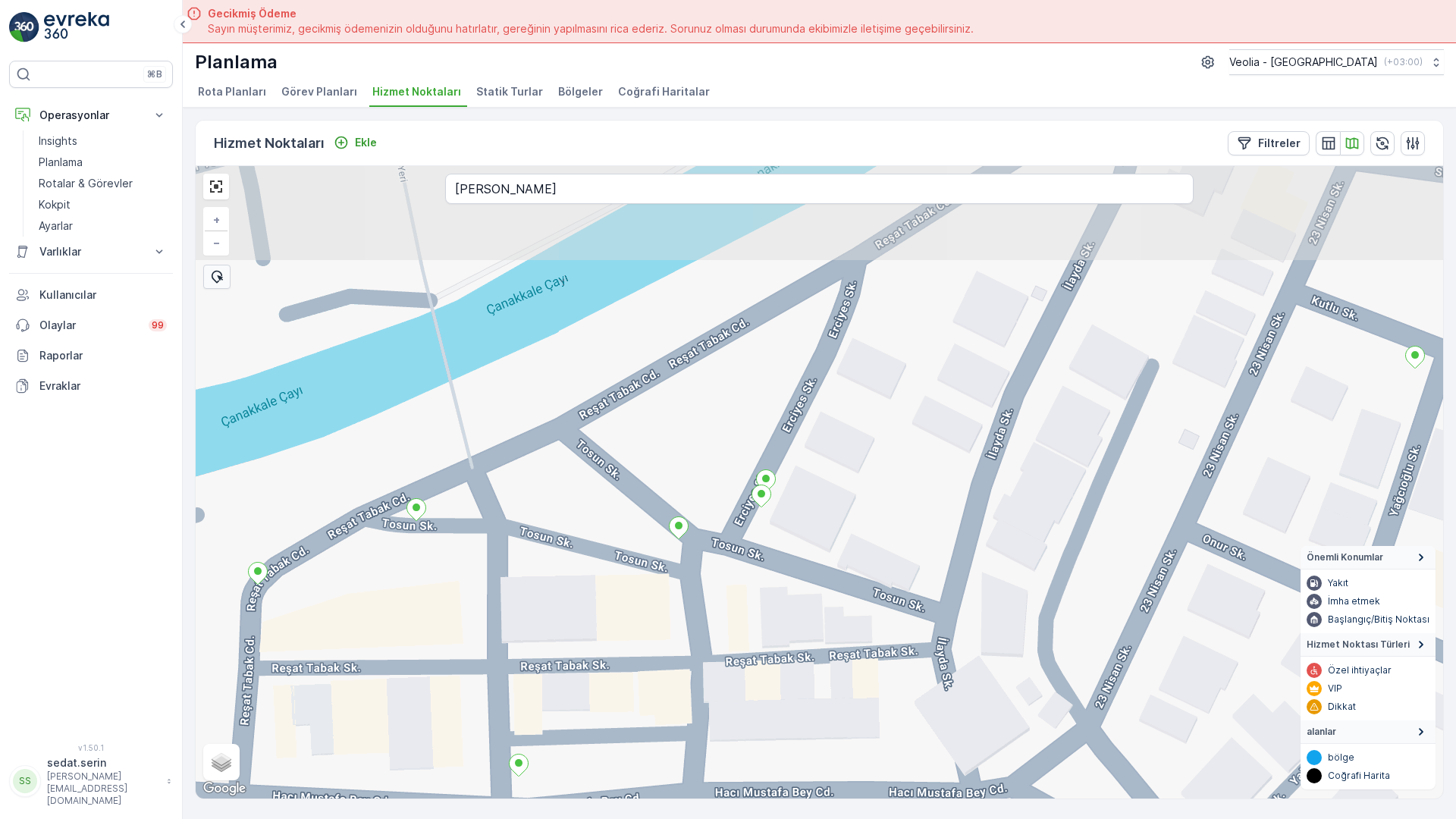
drag, startPoint x: 933, startPoint y: 206, endPoint x: 871, endPoint y: 452, distance: 253.7
click at [871, 452] on div "+ − Uydu Yol haritası Arazi Karışık Leaflet Klavye kısayolları Harita Verileri …" at bounding box center [819, 483] width 1247 height 633
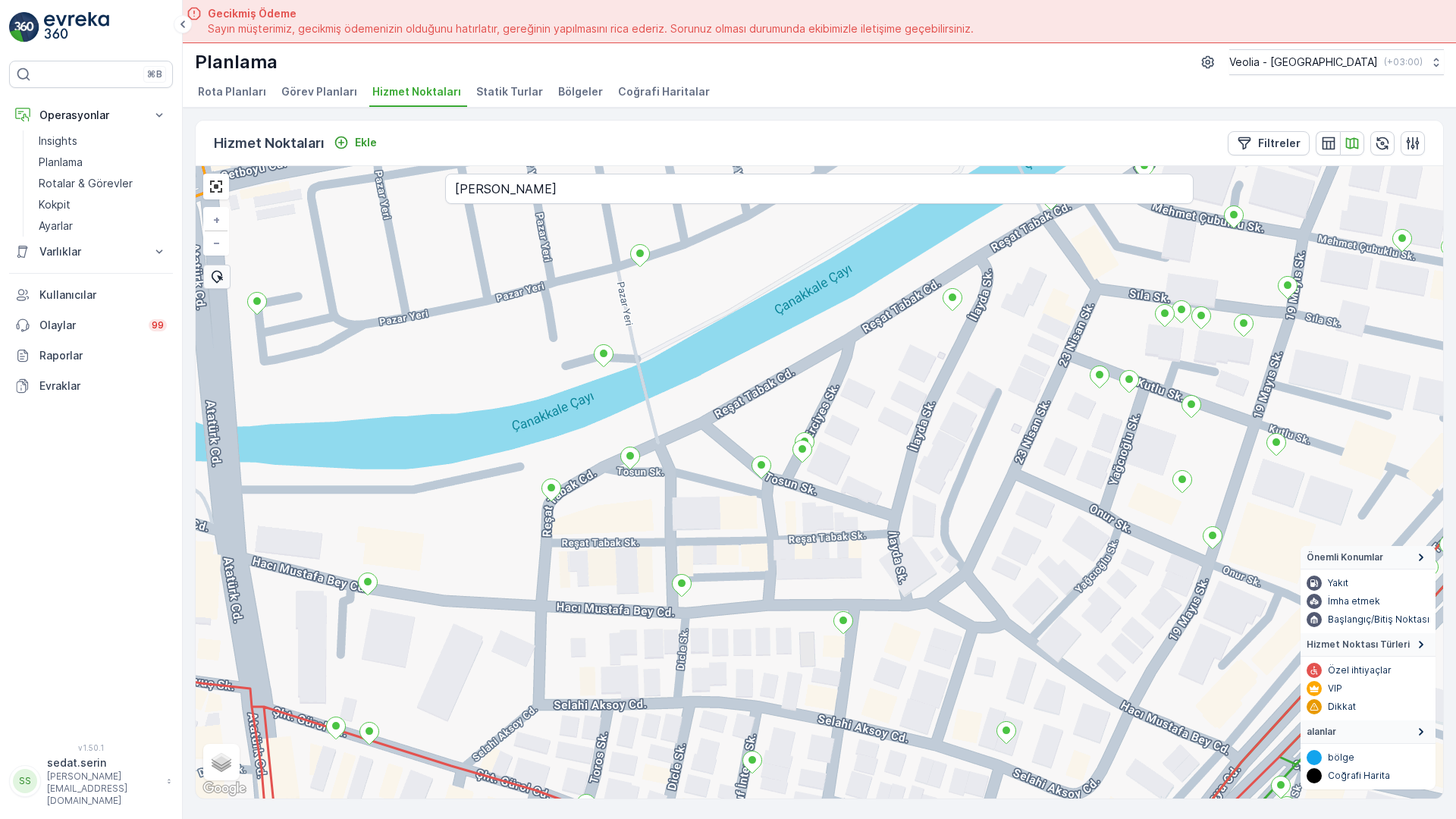
drag, startPoint x: 1025, startPoint y: 464, endPoint x: 926, endPoint y: 418, distance: 109.2
click at [926, 418] on div "+ − Uydu Yol haritası Arazi Karışık Leaflet Klavye kısayolları Harita Verileri …" at bounding box center [819, 483] width 1247 height 633
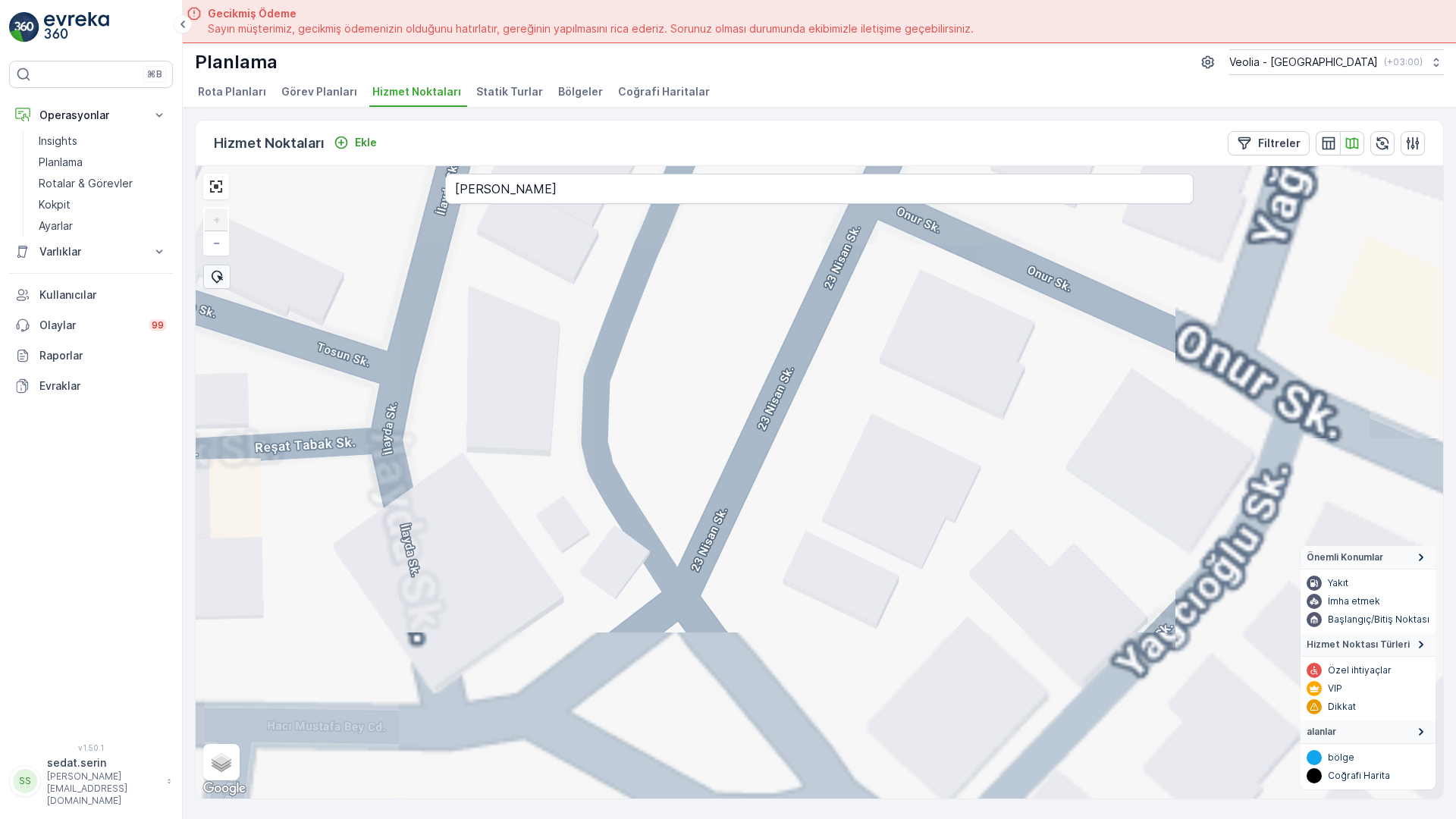
drag, startPoint x: 920, startPoint y: 475, endPoint x: 885, endPoint y: 297, distance: 181.4
click at [885, 297] on div "+ − Uydu Yol haritası Arazi Karışık Leaflet Klavye kısayolları Harita Verileri …" at bounding box center [819, 483] width 1247 height 633
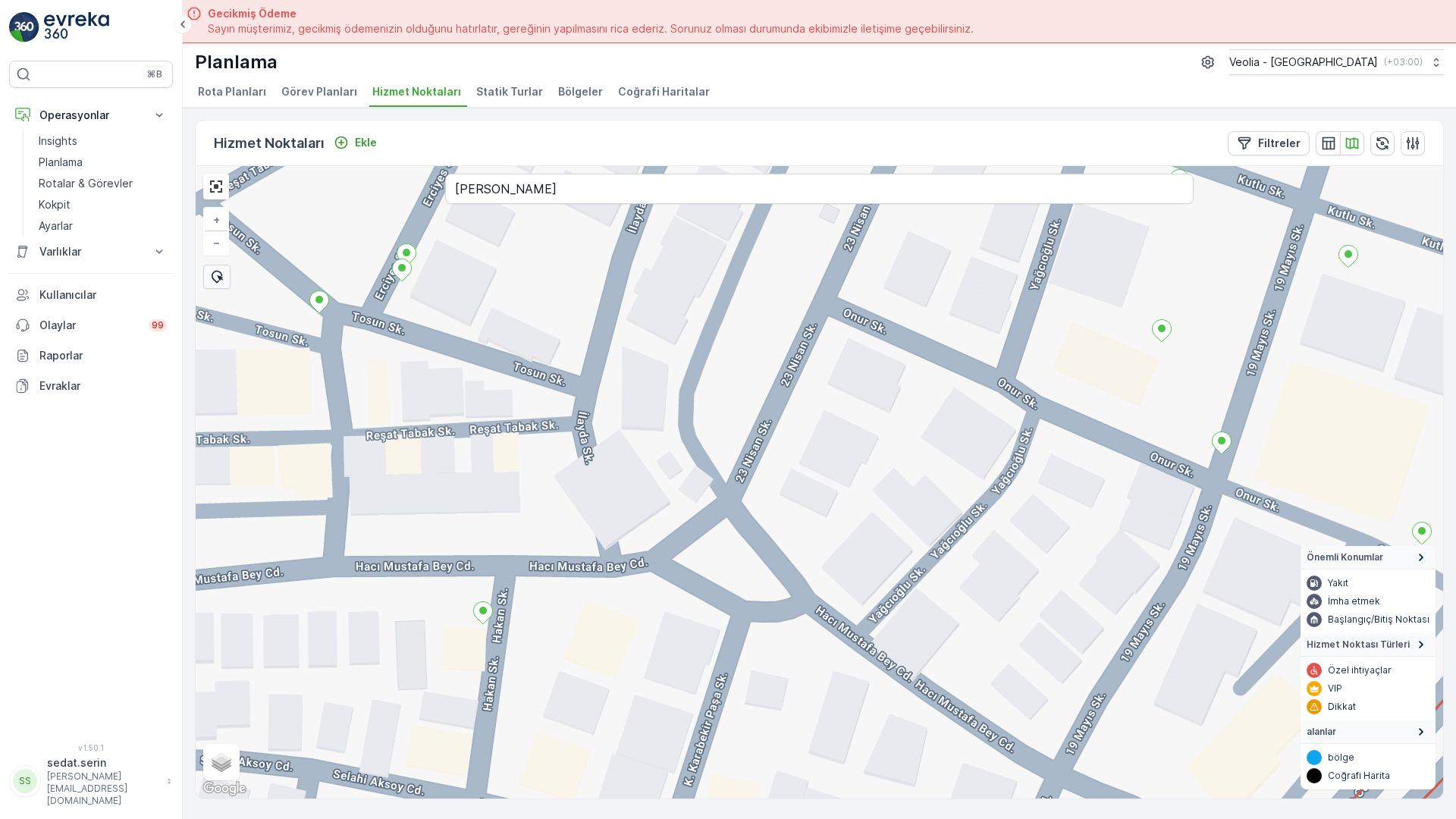
drag, startPoint x: 791, startPoint y: 609, endPoint x: 726, endPoint y: 540, distance: 94.8
click at [726, 540] on div "+ − Uydu Yol haritası Arazi Karışık Leaflet Klavye kısayolları Harita Verileri …" at bounding box center [819, 483] width 1247 height 633
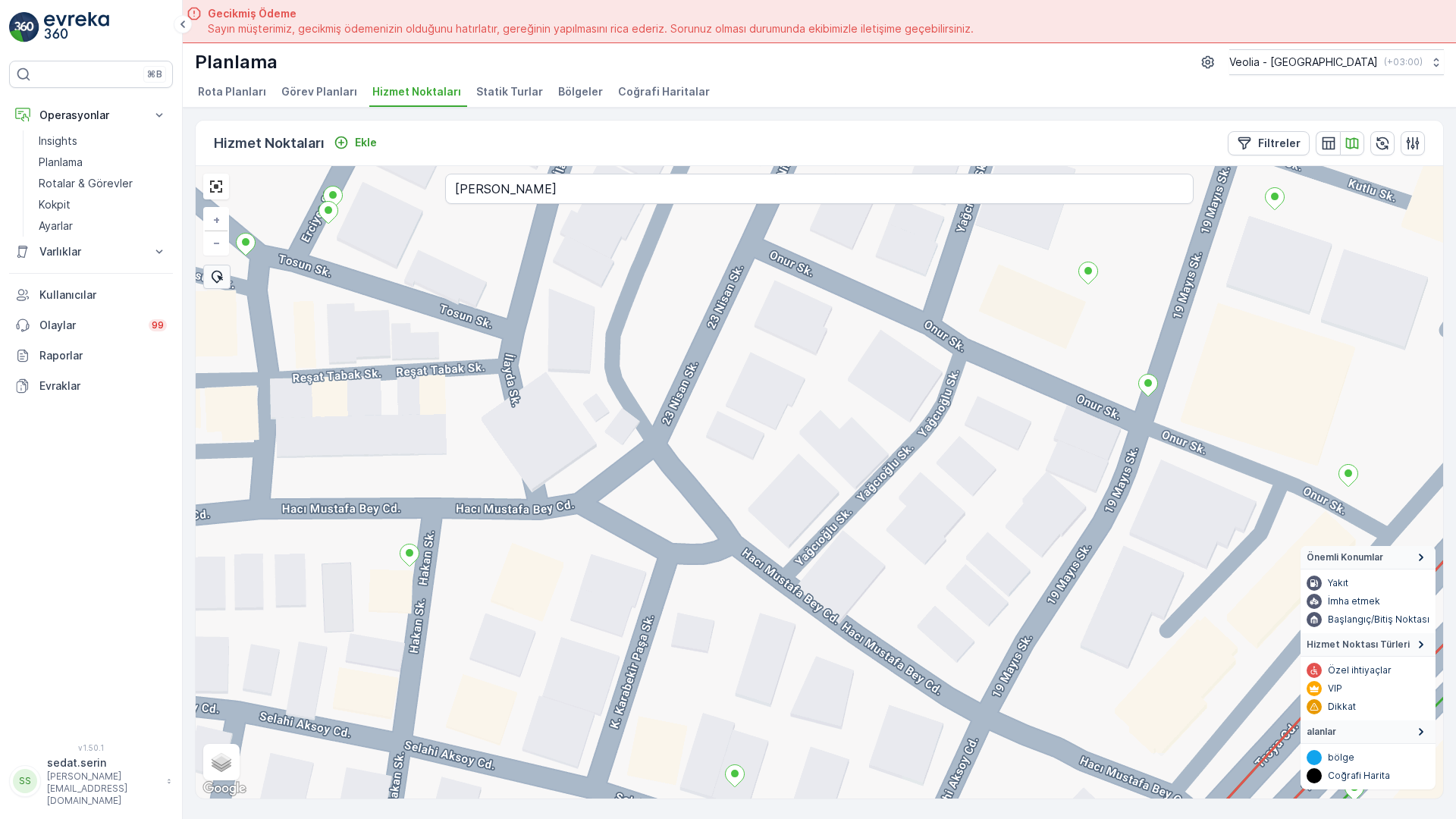
drag, startPoint x: 985, startPoint y: 686, endPoint x: 912, endPoint y: 628, distance: 93.2
click at [912, 628] on div "+ − Uydu Yol haritası Arazi Karışık Leaflet Klavye kısayolları Harita Verileri …" at bounding box center [819, 483] width 1247 height 633
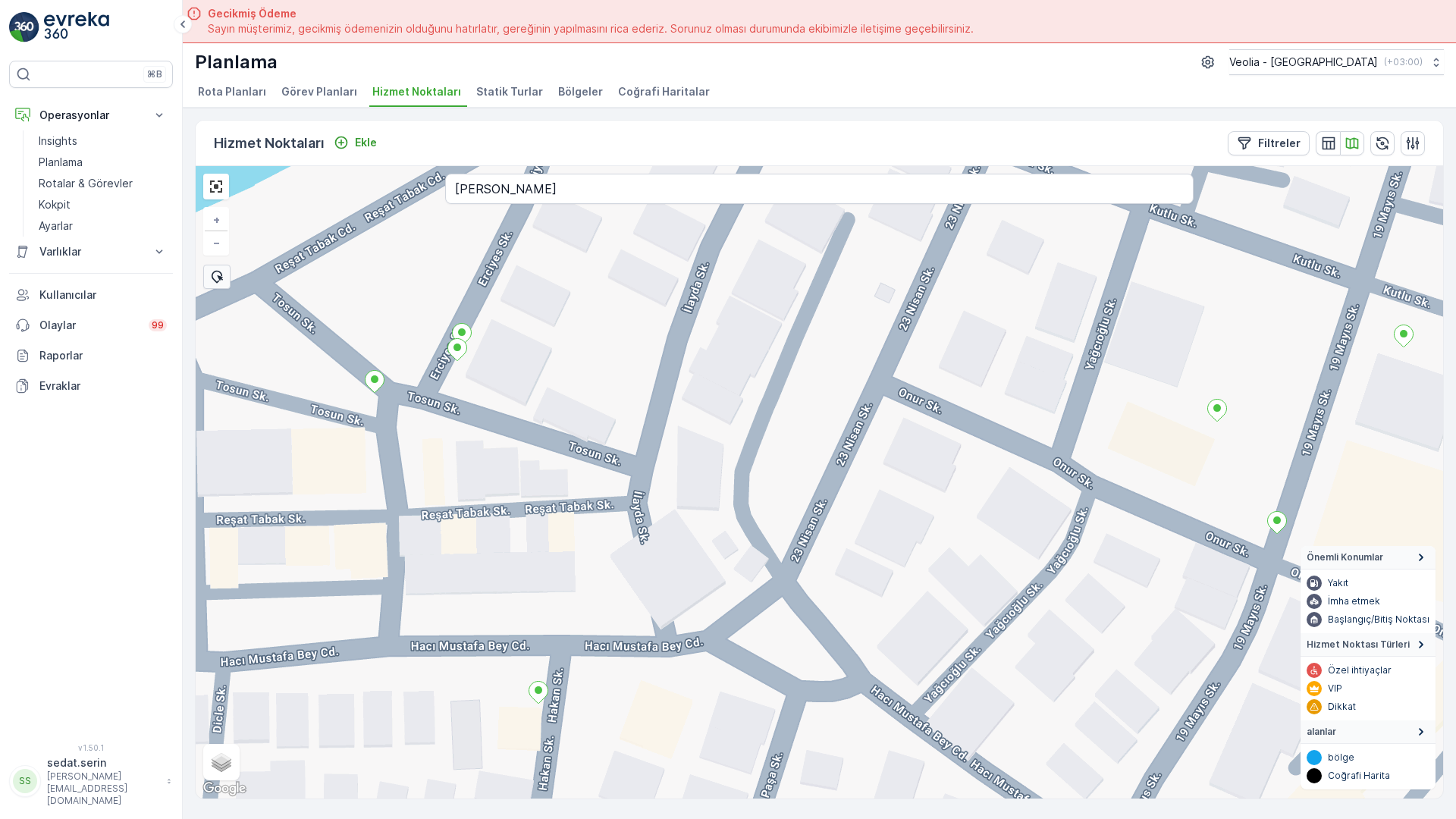
drag, startPoint x: 483, startPoint y: 257, endPoint x: 618, endPoint y: 399, distance: 195.9
click at [618, 399] on div "+ − Uydu Yol haritası Arazi Karışık Leaflet Klavye kısayolları Harita Verileri …" at bounding box center [819, 483] width 1247 height 633
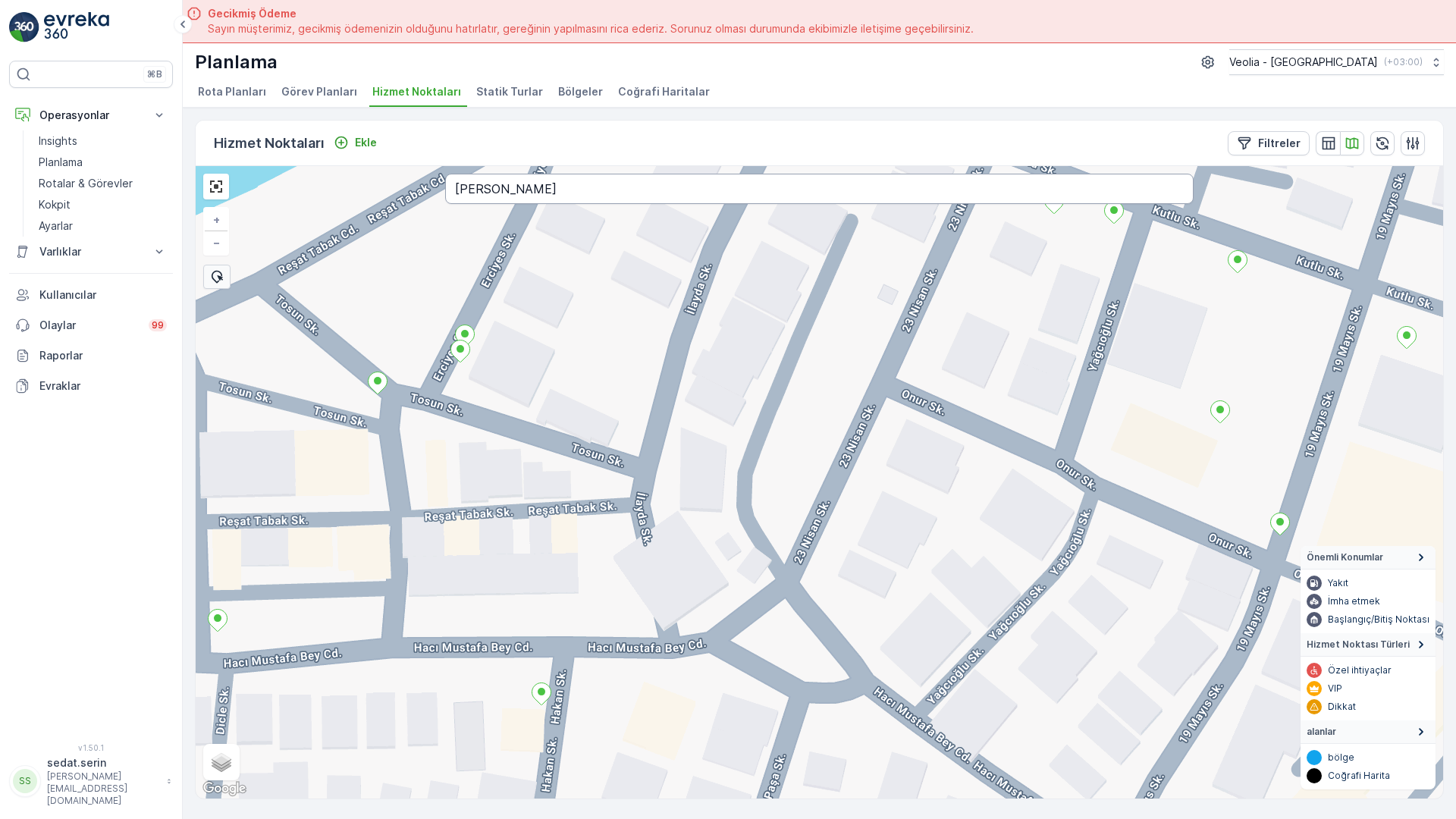
click at [445, 173] on input "YAĞCIOĞLU SOKAK ÇANAKKALE" at bounding box center [819, 188] width 748 height 30
type input "YAĞMUR SOKAK ÇANAKKALE"
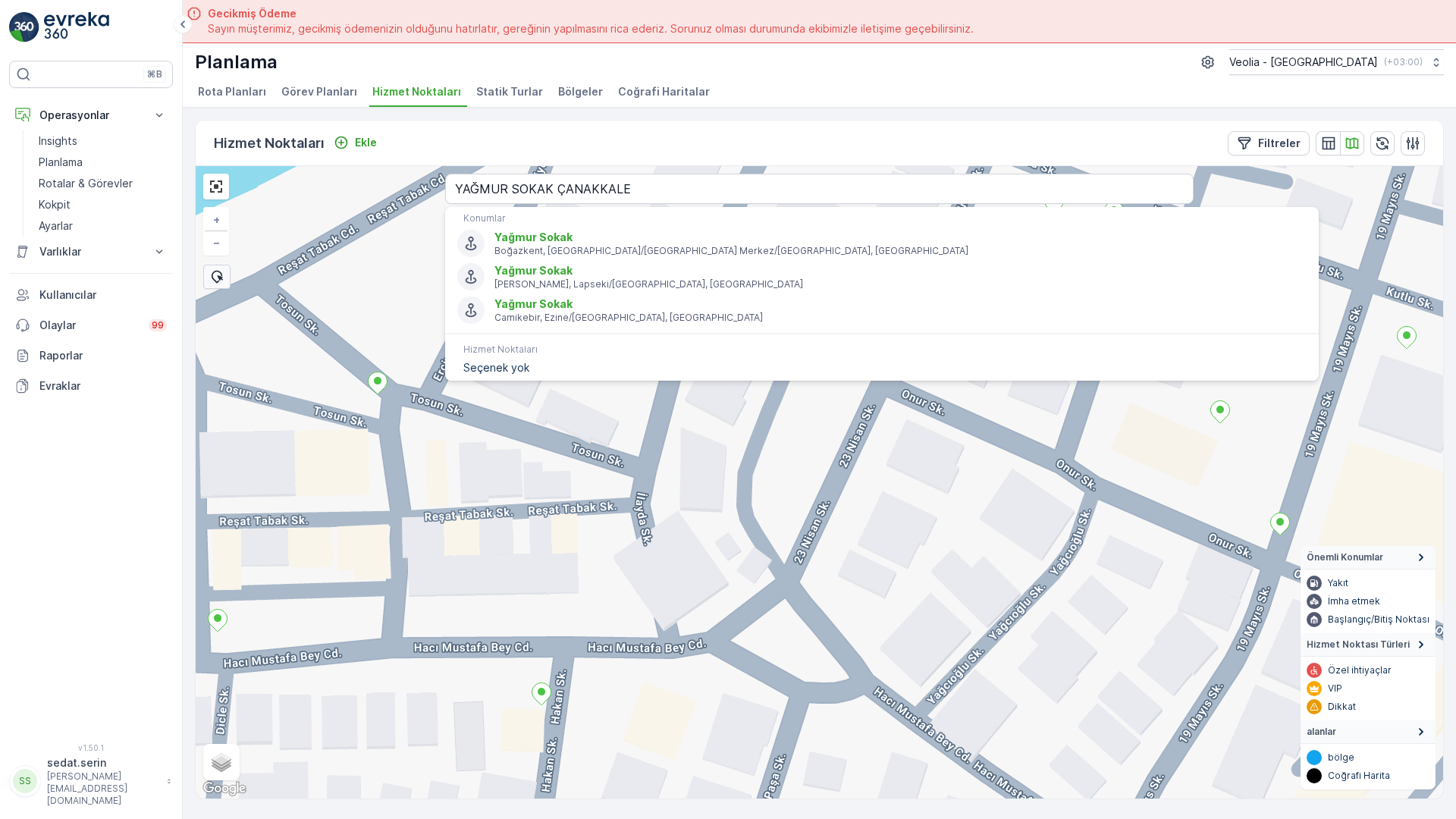
click at [583, 438] on div "+ − Uydu Yol haritası Arazi Karışık Leaflet Klavye kısayolları Harita Verileri …" at bounding box center [819, 483] width 1247 height 633
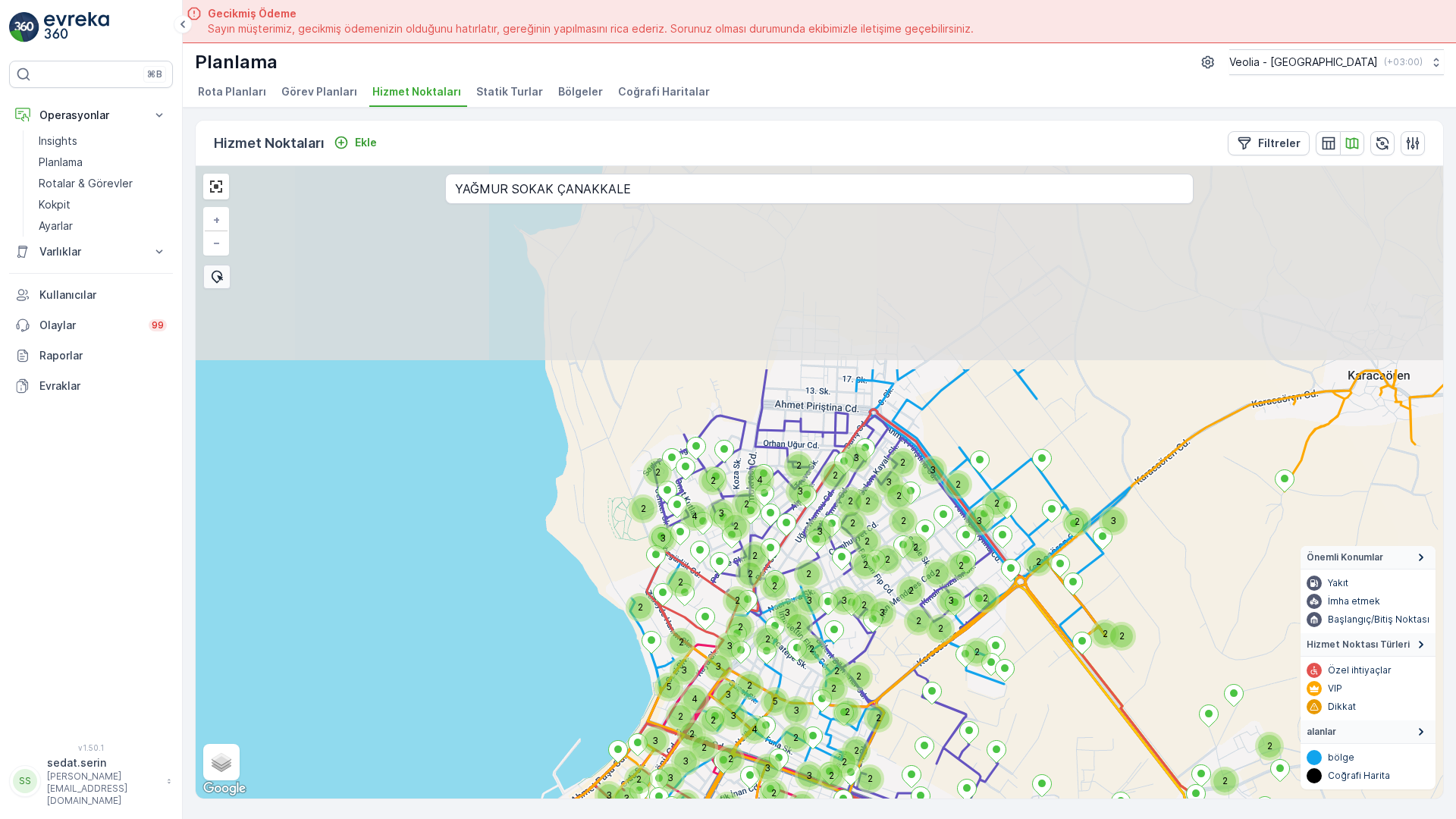
drag, startPoint x: 858, startPoint y: 196, endPoint x: 676, endPoint y: 481, distance: 338.2
click at [676, 481] on div "2 2 2 2 3 2 2 2 2 2 3 2 2 3 2 3 2 2 2 2 3 3 3 5 2 2 2 2 2 2 5 2 2 2 2 2 6 2 2 2…" at bounding box center [819, 483] width 1247 height 633
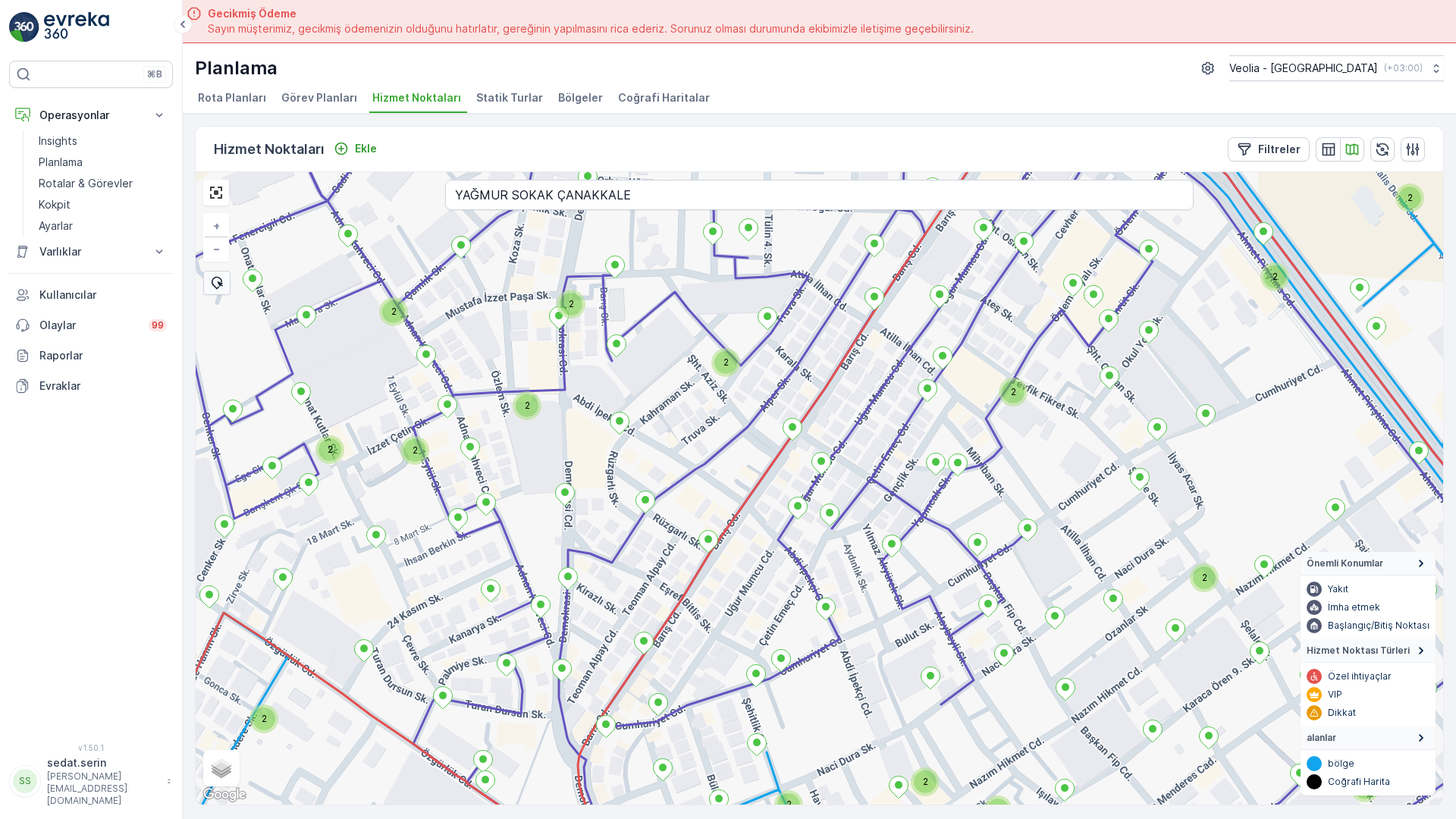
scroll to position [6, 0]
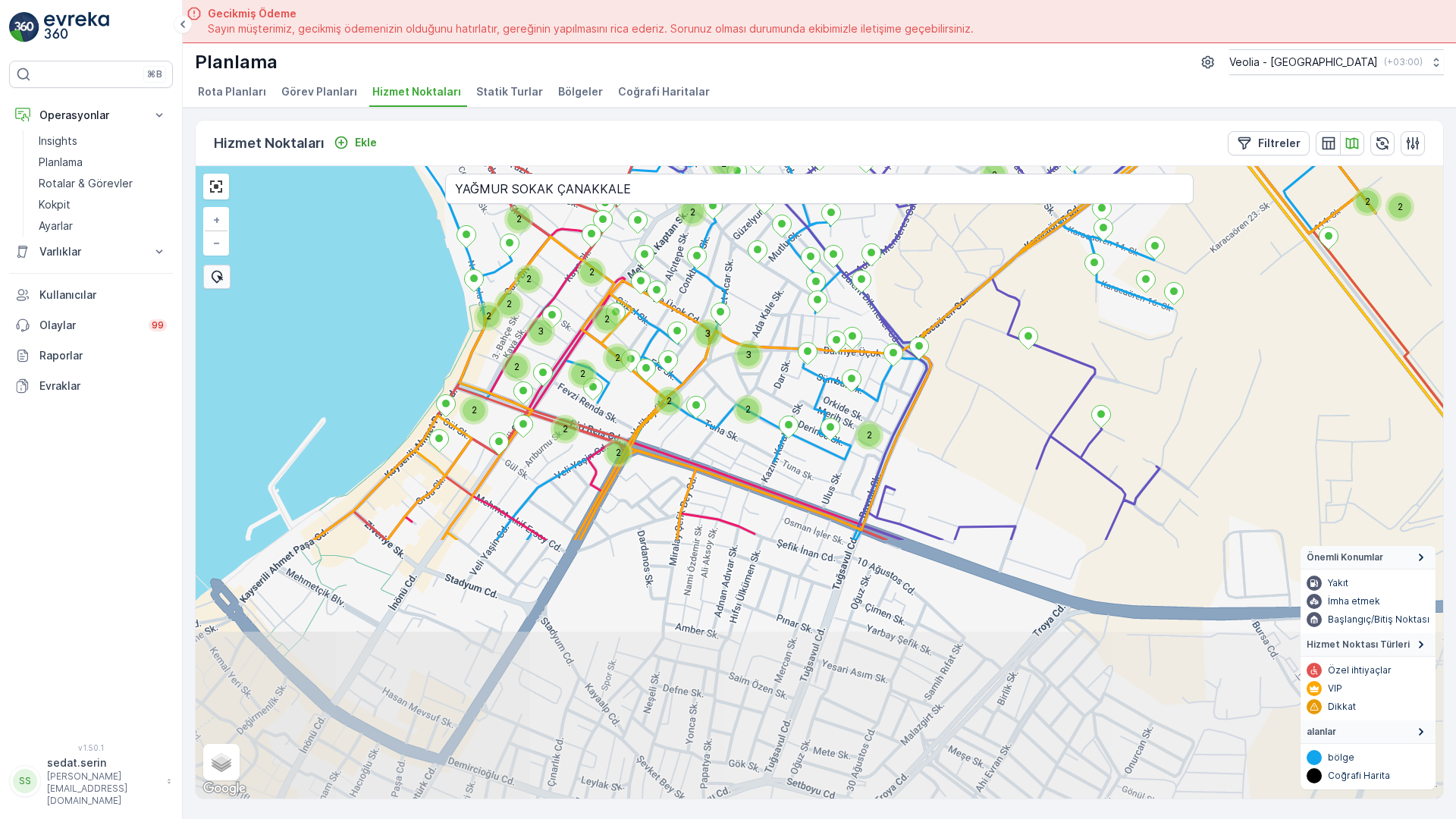
drag, startPoint x: 358, startPoint y: 574, endPoint x: 468, endPoint y: 84, distance: 502.2
click at [468, 166] on div "2 2 2 2 2 2 2 2 2 2 2 2 2 3 2 2 2 2 3 2 2 2 2 2 2 2 2 2 2 2 3 2 2 2 2 2 2 3 2 2…" at bounding box center [819, 483] width 1247 height 633
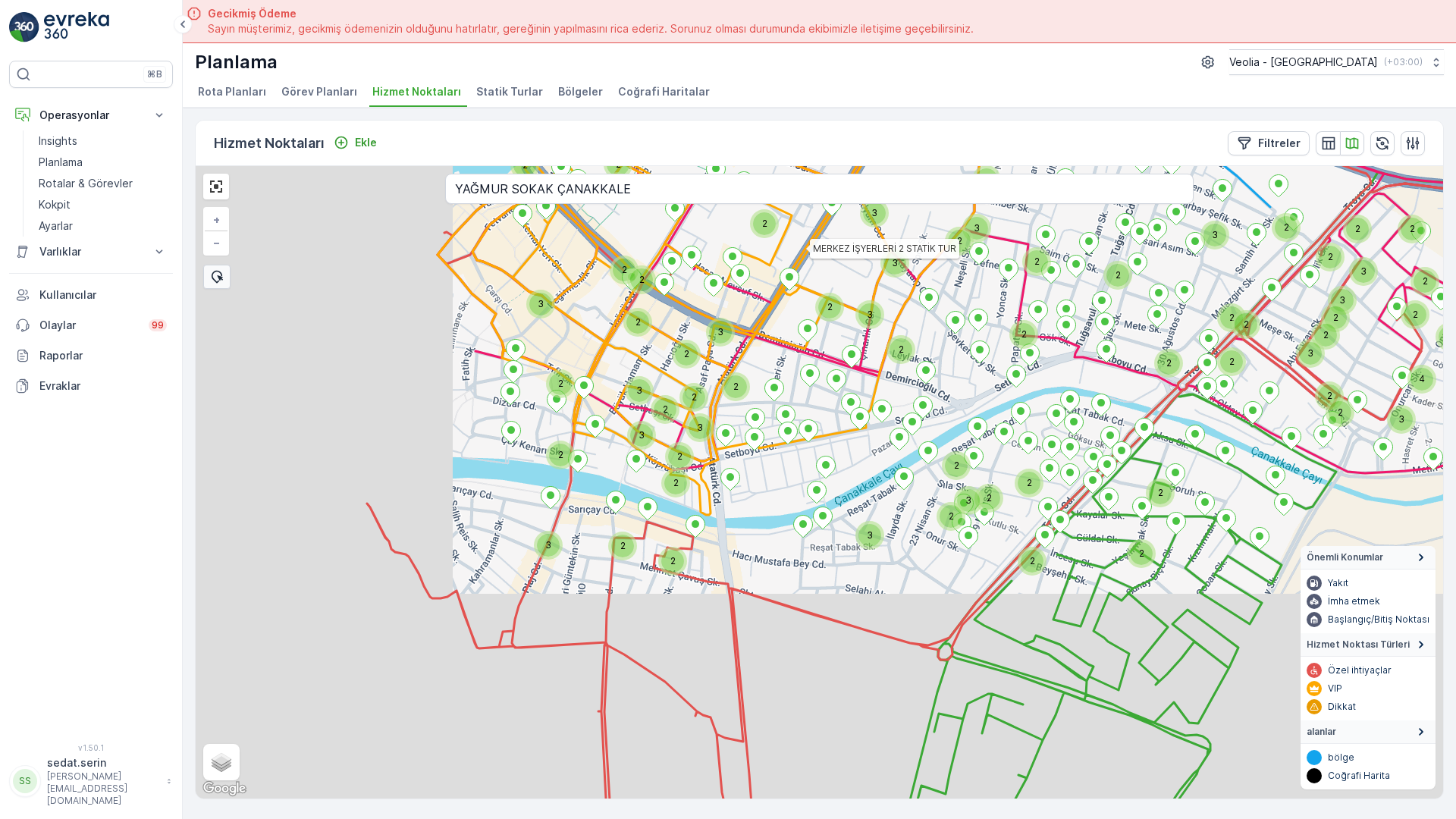
drag, startPoint x: 246, startPoint y: 513, endPoint x: 647, endPoint y: 0, distance: 651.1
click at [647, 166] on div "2 2 2 2 2 2 3 2 3 2 2 2 2 2 2 2 2 2 2 2 2 2 3 2 3 2 2 3 2 4 2 2 2 2 2 2 2 2 2 2…" at bounding box center [819, 483] width 1247 height 633
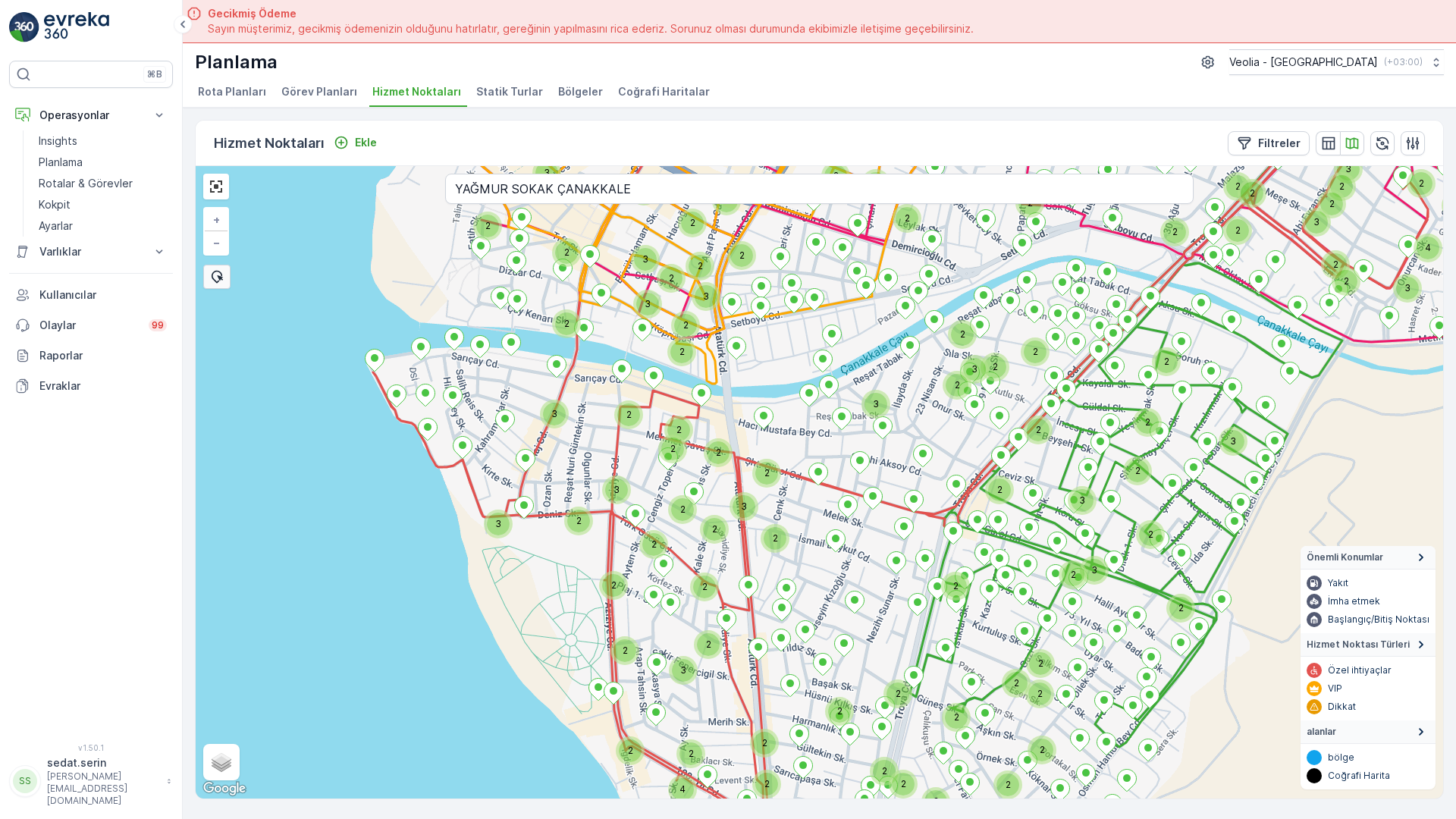
drag, startPoint x: 451, startPoint y: 469, endPoint x: 505, endPoint y: 367, distance: 115.4
click at [457, 337] on div "3 2 2 3 2 4 2 2 2 2 2 2 2 2 2 3 2 2 3 2 2 2 2 3 2 2 2 2 2 3 2 2 2 2 2 3 2 3 2 3…" at bounding box center [819, 483] width 1247 height 633
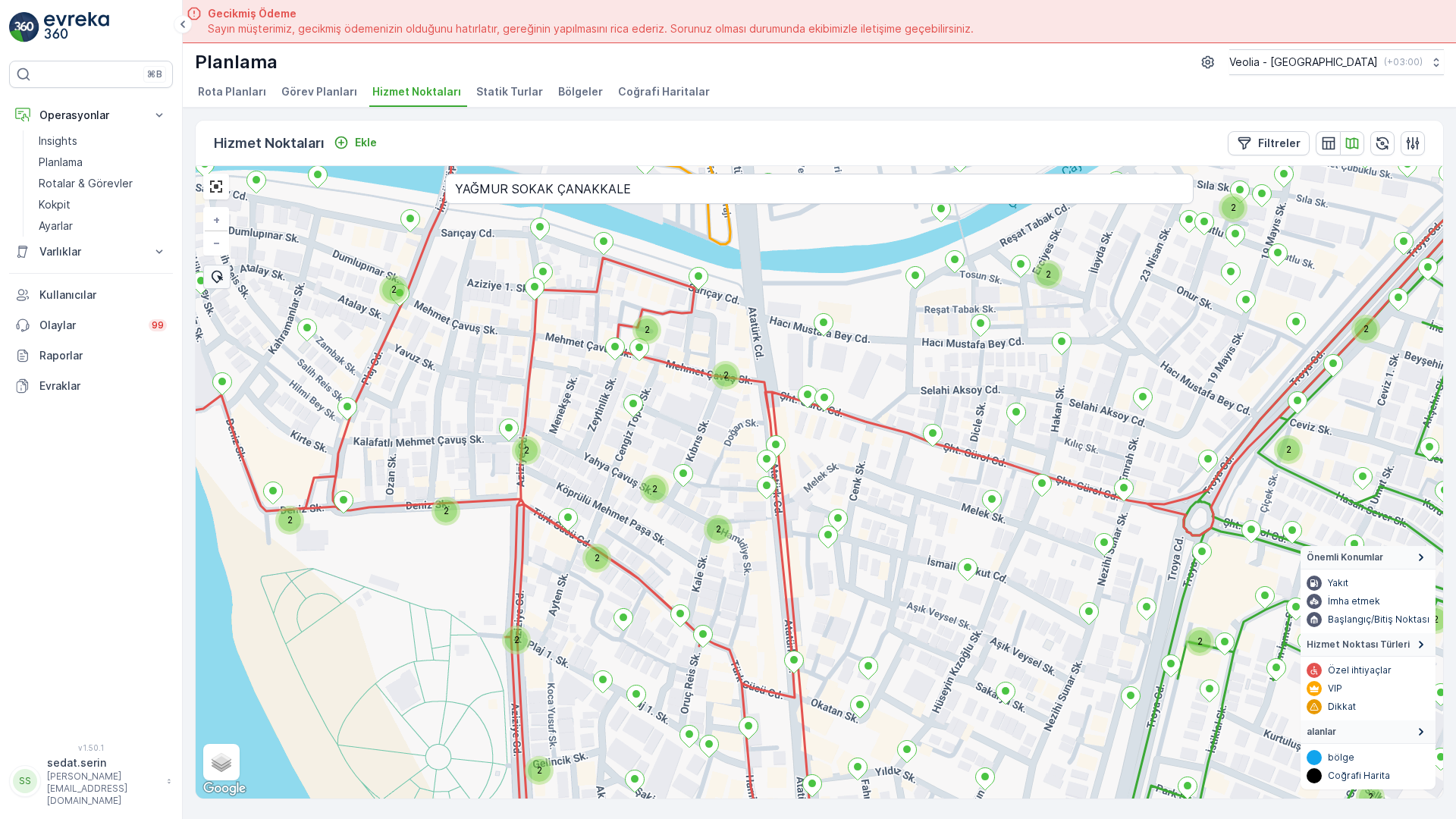
drag, startPoint x: 511, startPoint y: 238, endPoint x: 525, endPoint y: 306, distance: 69.4
click at [525, 306] on div "2 2 2 2 2 2 2 2 2 2 2 2 2 2 2 2 2 2 2 2 2 2 2 2 2 2 2 + − Uydu Yol haritası Ara…" at bounding box center [819, 483] width 1247 height 633
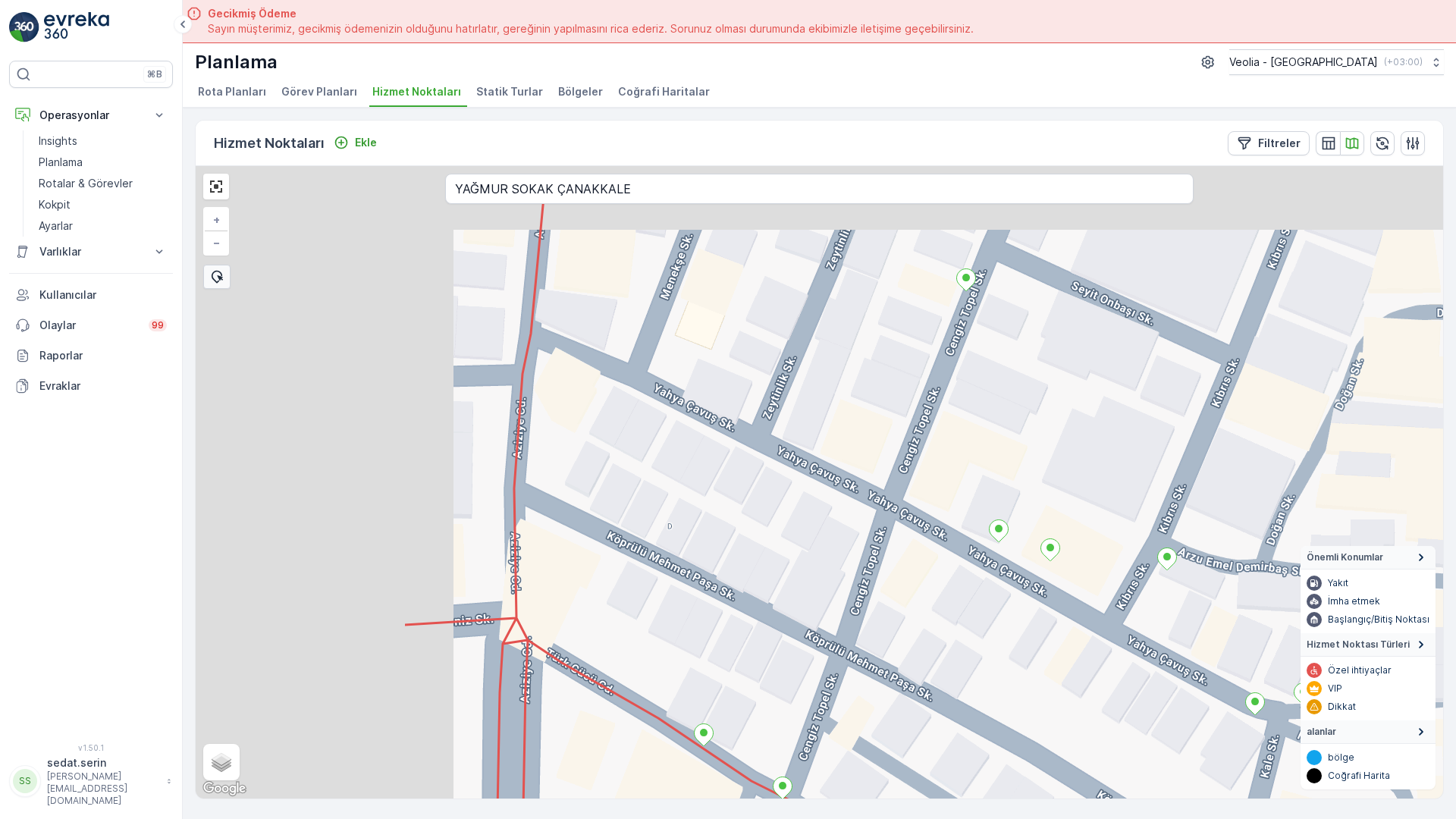
drag, startPoint x: 499, startPoint y: 312, endPoint x: 908, endPoint y: 424, distance: 424.1
click at [908, 424] on div "+ − Uydu Yol haritası Arazi Karışık Leaflet Klavye kısayolları Harita Verileri …" at bounding box center [819, 483] width 1247 height 633
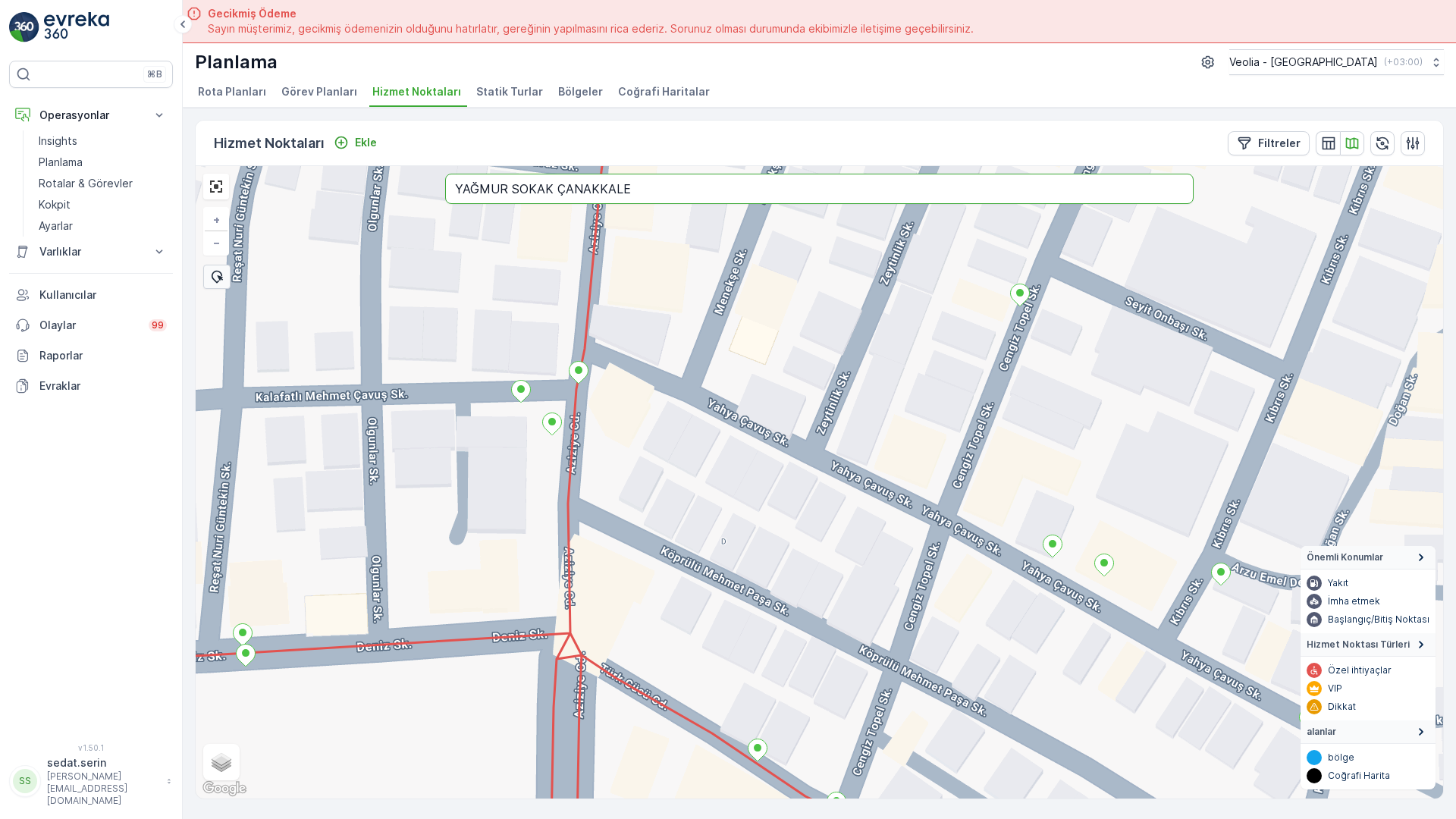
drag, startPoint x: 351, startPoint y: 22, endPoint x: 318, endPoint y: 19, distance: 33.1
click at [445, 173] on input "YAĞMUR SOKAK ÇANAKKALE" at bounding box center [819, 188] width 748 height 30
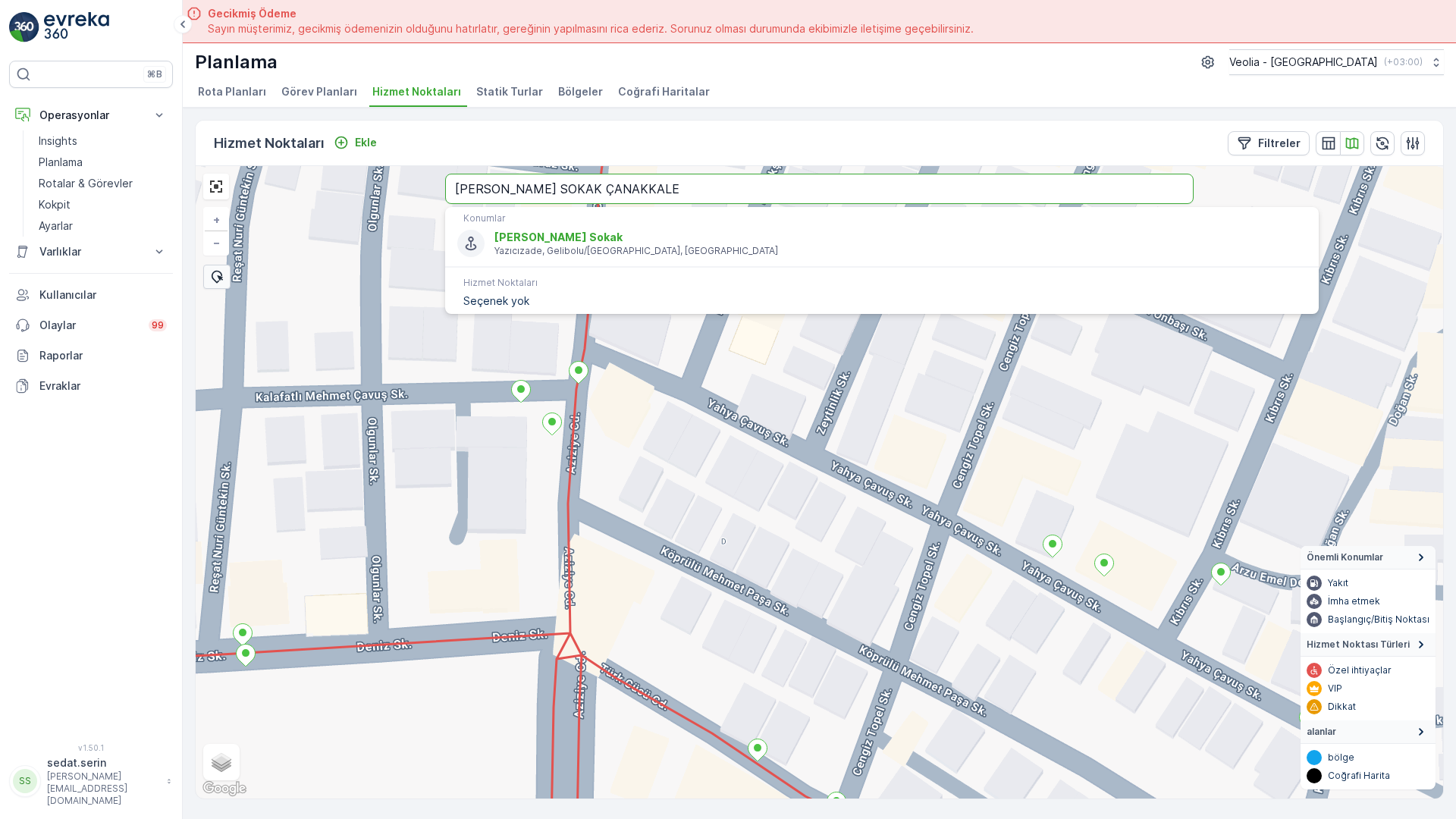
type input "[PERSON_NAME] SOKAK ÇANAKKALE"
drag, startPoint x: 512, startPoint y: 25, endPoint x: 0, endPoint y: 14, distance: 512.1
click at [195, 166] on div "+ − Uydu Yol haritası Arazi Karışık Leaflet Klavye kısayolları Harita Verileri …" at bounding box center [819, 483] width 1247 height 633
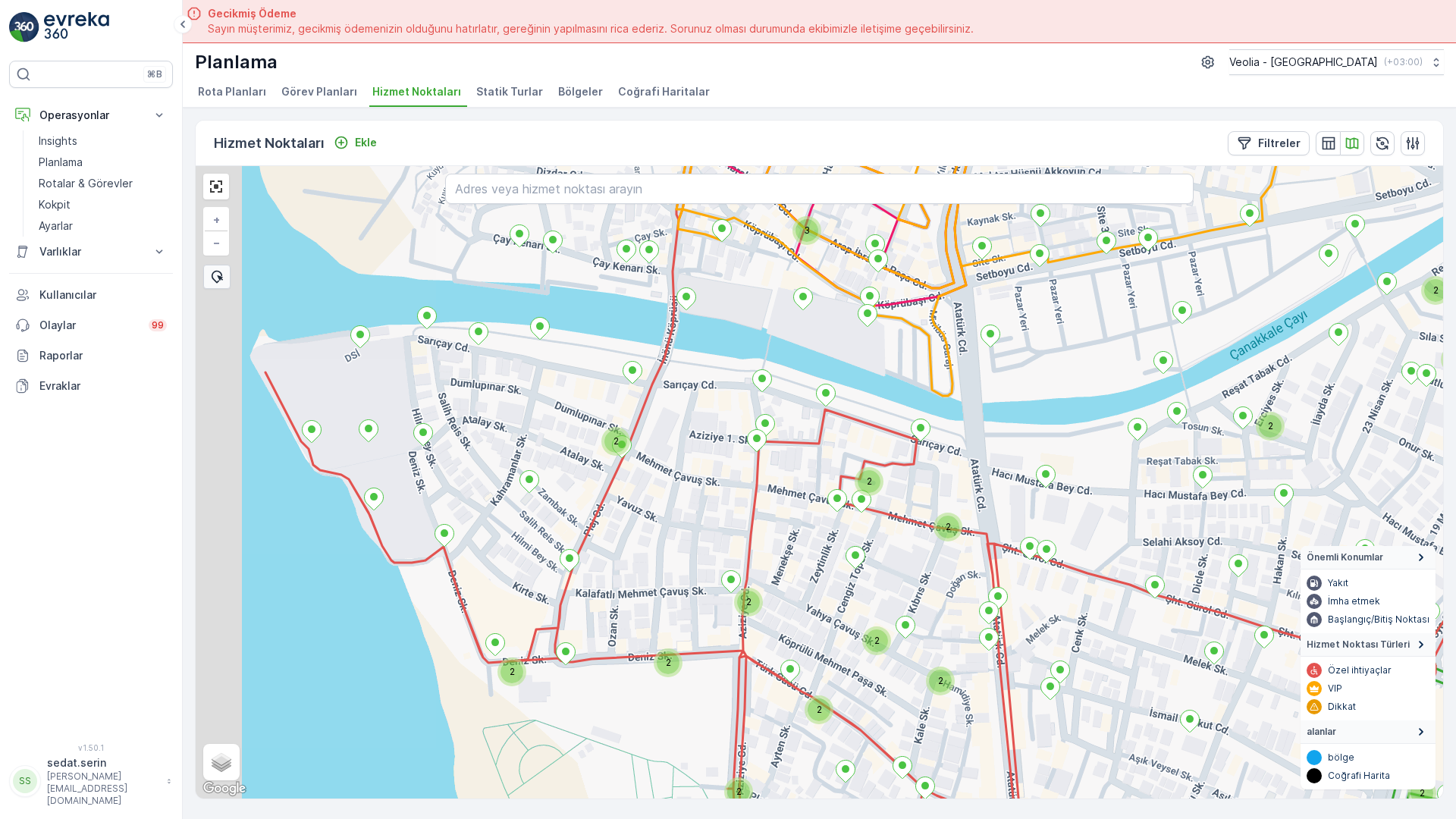
drag, startPoint x: 255, startPoint y: 506, endPoint x: 386, endPoint y: 607, distance: 165.4
click at [386, 607] on div "2 2 2 2 2 2 2 2 2 2 2 2 2 2 2 2 2 2 2 2 2 2 2 3 + − Uydu Yol haritası Arazi Kar…" at bounding box center [819, 483] width 1247 height 633
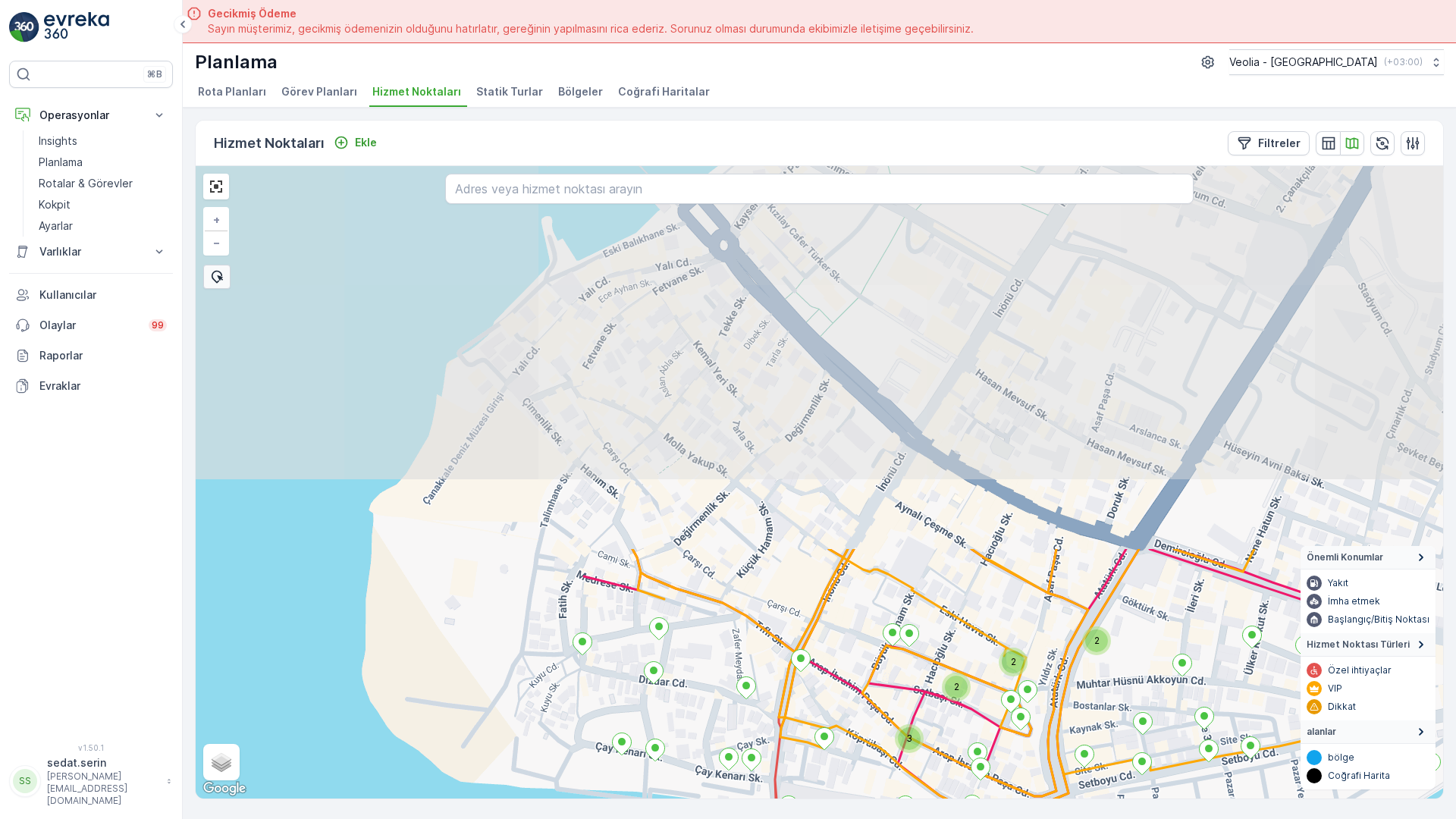
drag, startPoint x: 357, startPoint y: 551, endPoint x: 362, endPoint y: 737, distance: 186.1
click at [362, 737] on div "2 2 2 2 2 2 2 2 2 2 2 2 2 2 2 2 2 2 3 2 2 2 + − Uydu Yol haritası Arazi Karışık…" at bounding box center [819, 483] width 1247 height 633
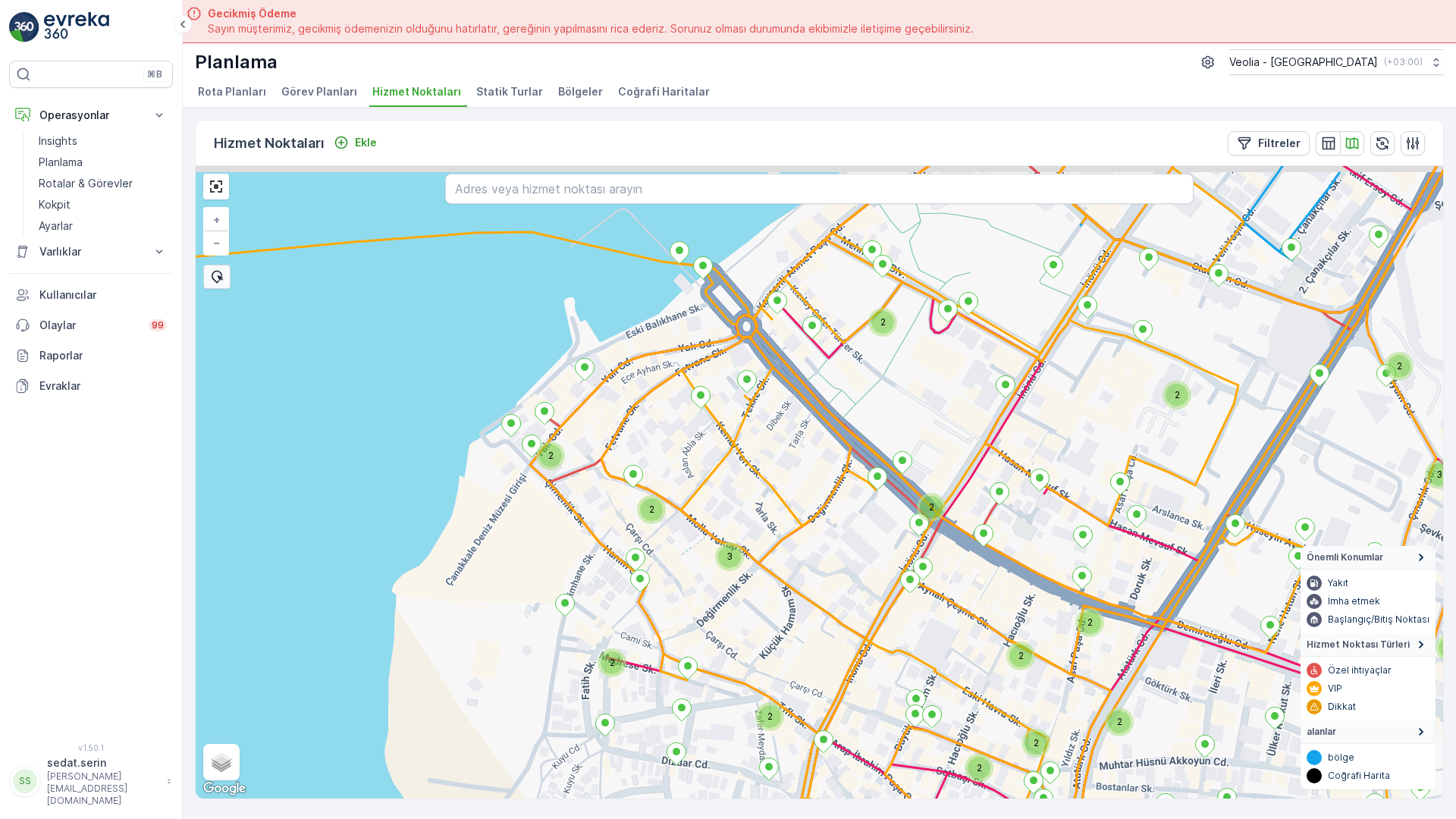
drag, startPoint x: 398, startPoint y: 400, endPoint x: 401, endPoint y: 506, distance: 106.0
click at [409, 518] on div "2 2 2 2 2 3 2 2 2 2 2 2 3 2 2 2 2 2 2 2 2 3 2 2 2 2 + − Uydu Yol haritası Arazi…" at bounding box center [819, 483] width 1247 height 633
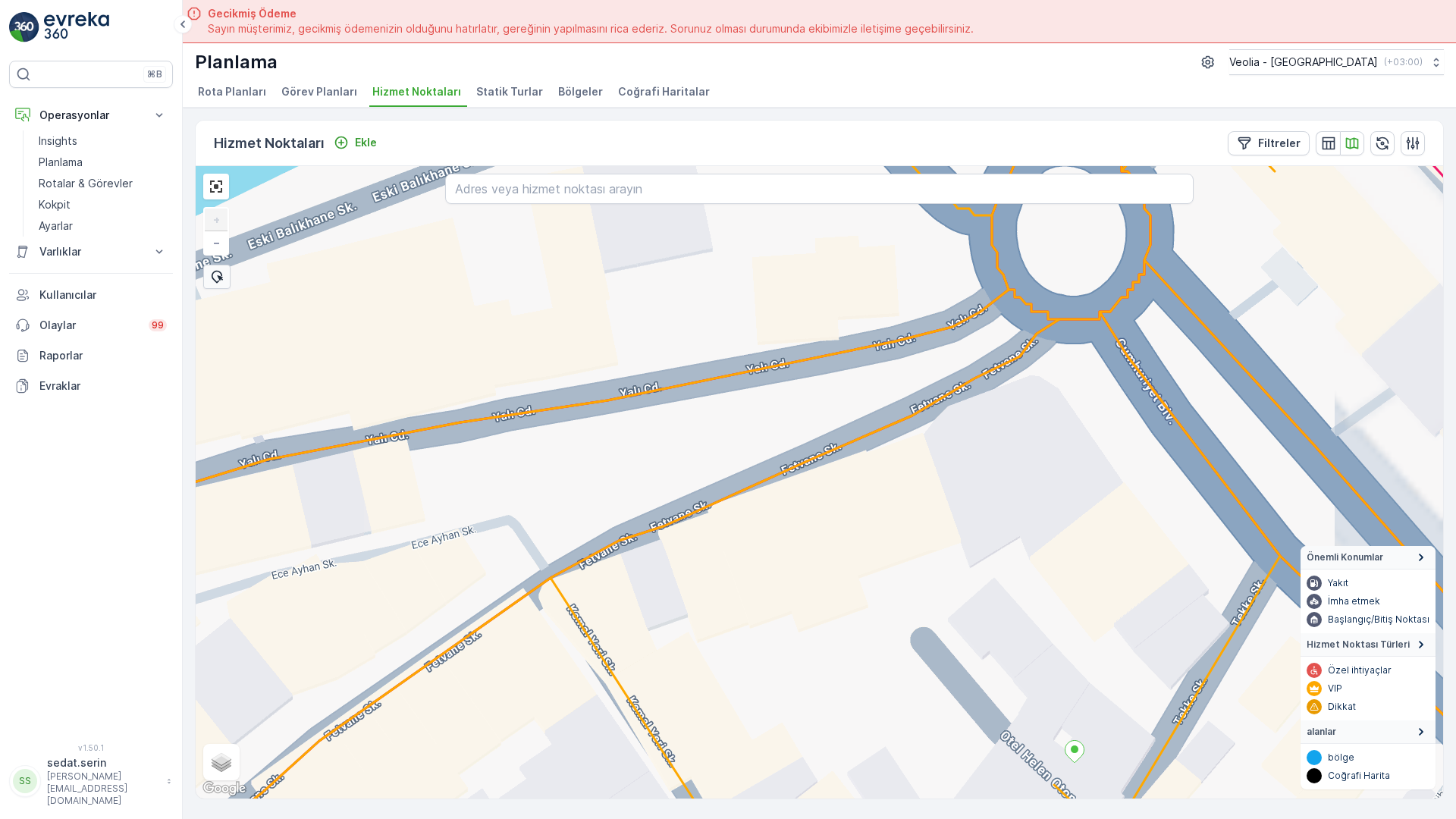
drag, startPoint x: 608, startPoint y: 231, endPoint x: 831, endPoint y: 250, distance: 223.8
click at [699, 318] on div "+ − Uydu Yol haritası Arazi Karışık Leaflet Klavye kısayolları Harita Verileri …" at bounding box center [819, 483] width 1247 height 633
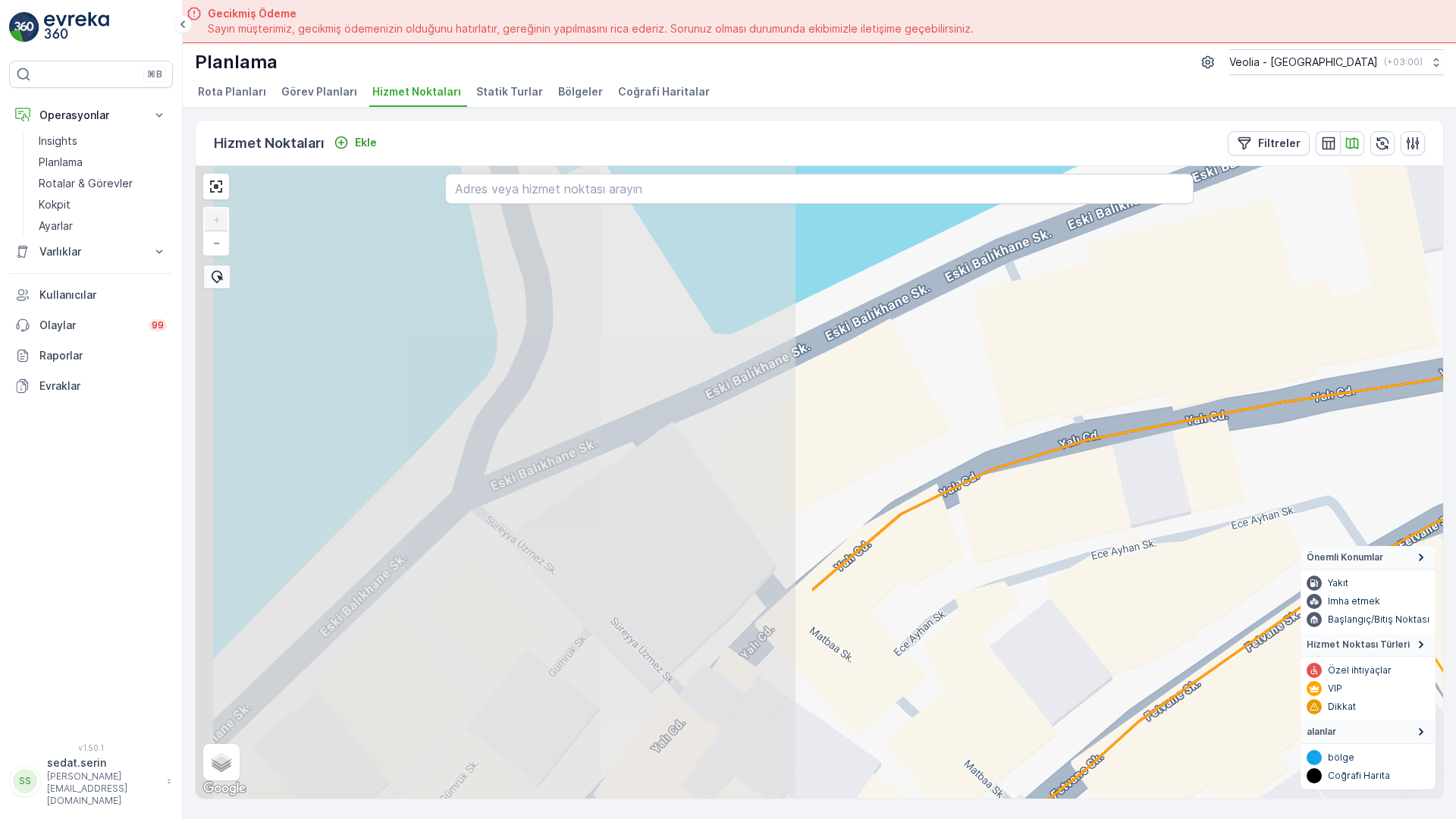
drag, startPoint x: 510, startPoint y: 327, endPoint x: 814, endPoint y: 246, distance: 314.6
click at [814, 246] on div "+ − Uydu Yol haritası Arazi Karışık Leaflet Klavye kısayolları Harita Verileri …" at bounding box center [819, 483] width 1247 height 633
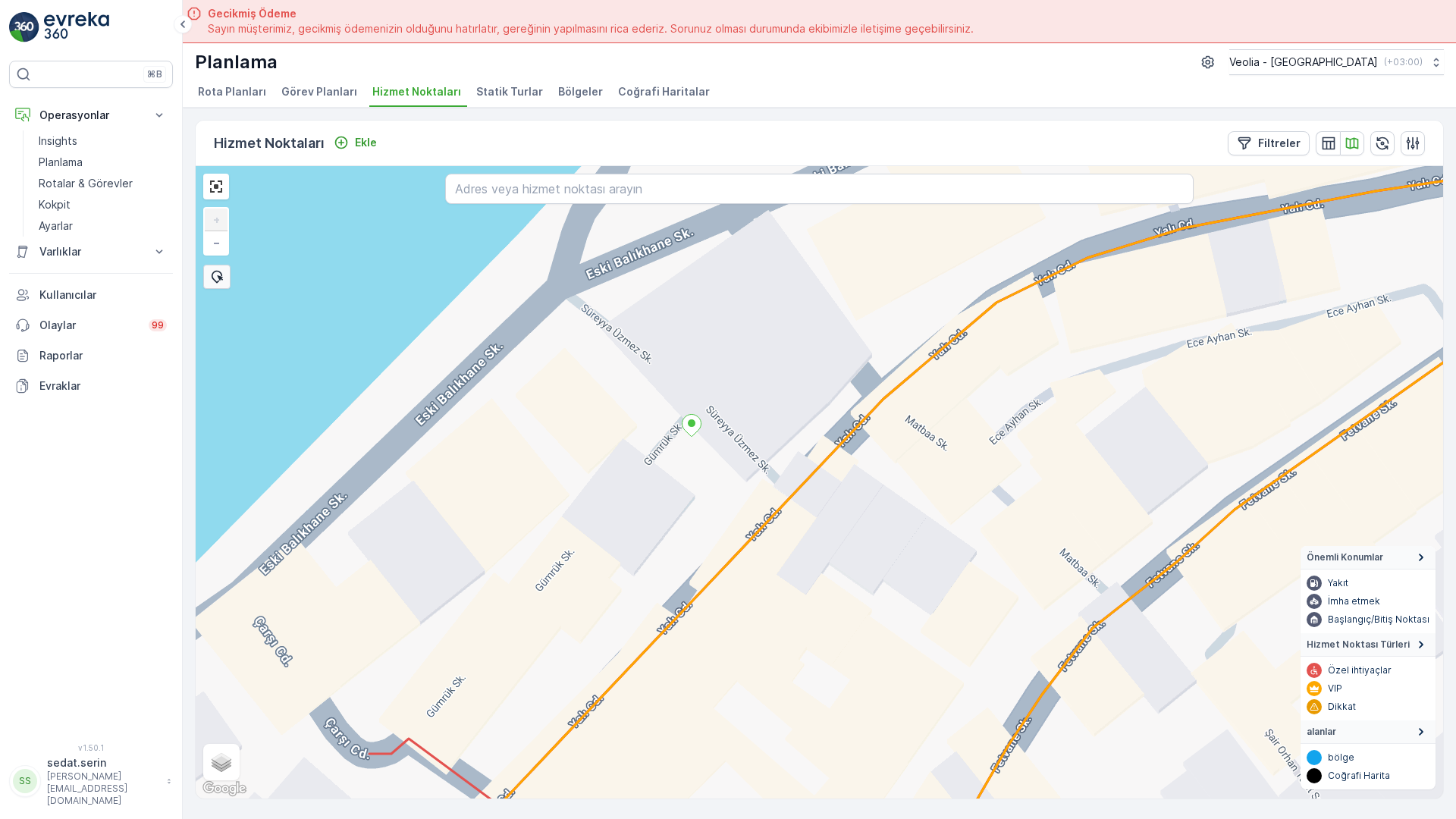
drag, startPoint x: 570, startPoint y: 393, endPoint x: 659, endPoint y: 271, distance: 151.0
click at [659, 271] on div "+ − Uydu Yol haritası Arazi Karışık Leaflet Klavye kısayolları Harita Verileri …" at bounding box center [819, 483] width 1247 height 633
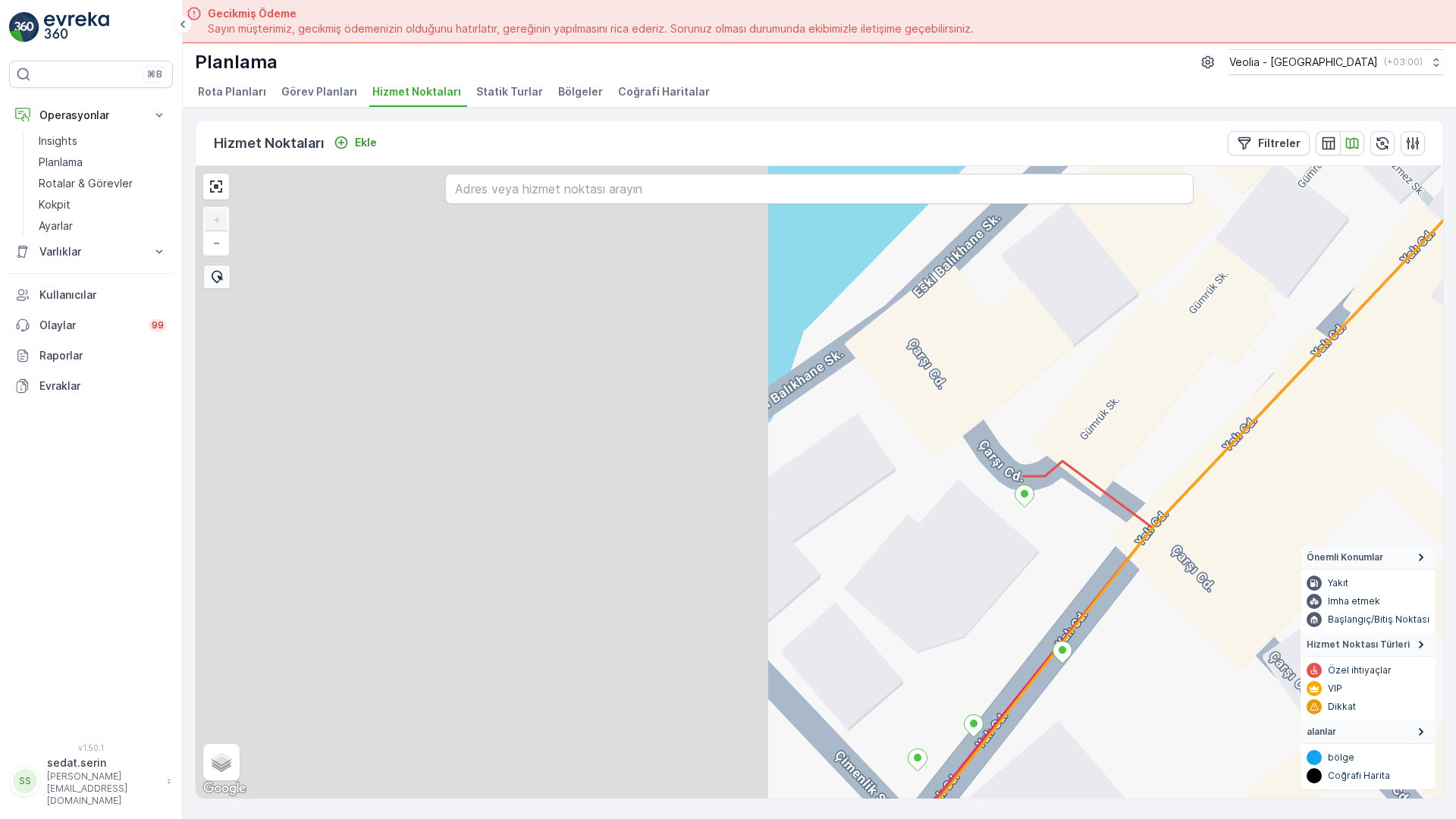
drag, startPoint x: 266, startPoint y: 524, endPoint x: 887, endPoint y: 309, distance: 657.2
click at [887, 309] on div "+ − Uydu Yol haritası Arazi Karışık Leaflet Klavye kısayolları Harita Verileri …" at bounding box center [819, 483] width 1247 height 633
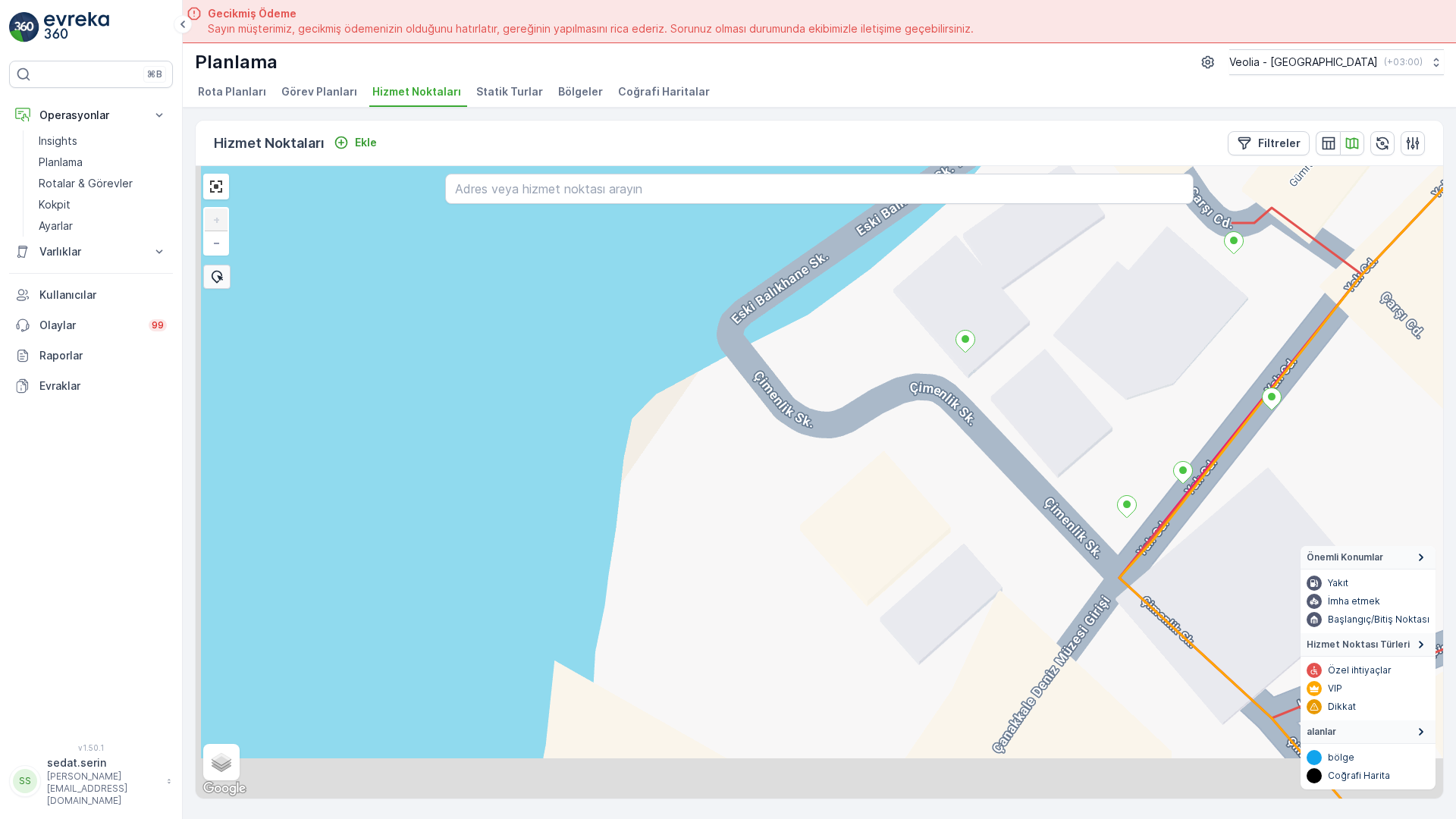
drag, startPoint x: 409, startPoint y: 592, endPoint x: 614, endPoint y: 344, distance: 321.8
click at [599, 334] on div "+ − Uydu Yol haritası Arazi Karışık Leaflet Klavye kısayolları Harita Verileri …" at bounding box center [819, 483] width 1247 height 633
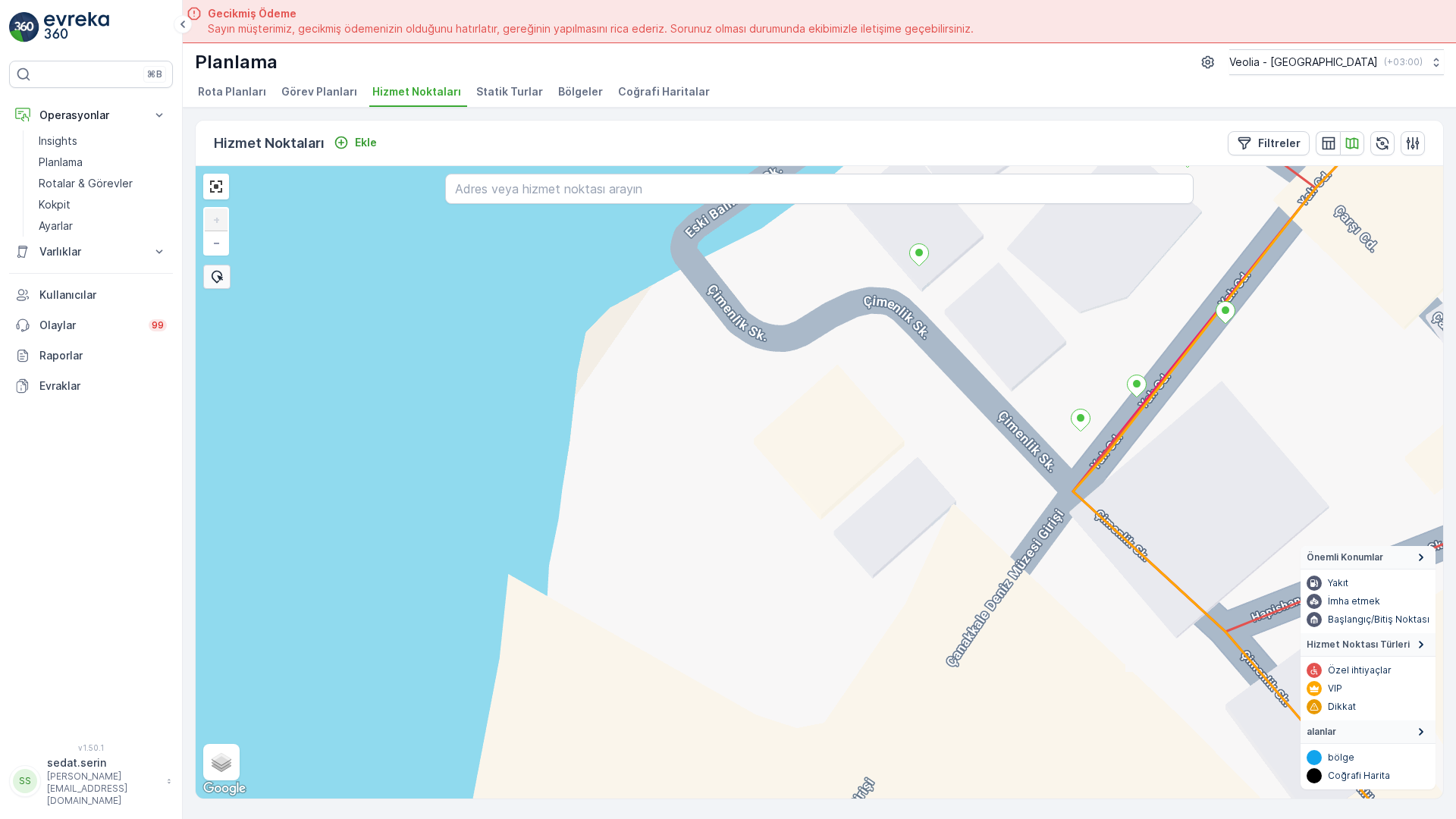
drag, startPoint x: 747, startPoint y: 453, endPoint x: 706, endPoint y: 372, distance: 90.8
click at [706, 372] on div "+ − Uydu Yol haritası Arazi Karışık Leaflet Klavye kısayolları Harita Verileri …" at bounding box center [819, 483] width 1247 height 633
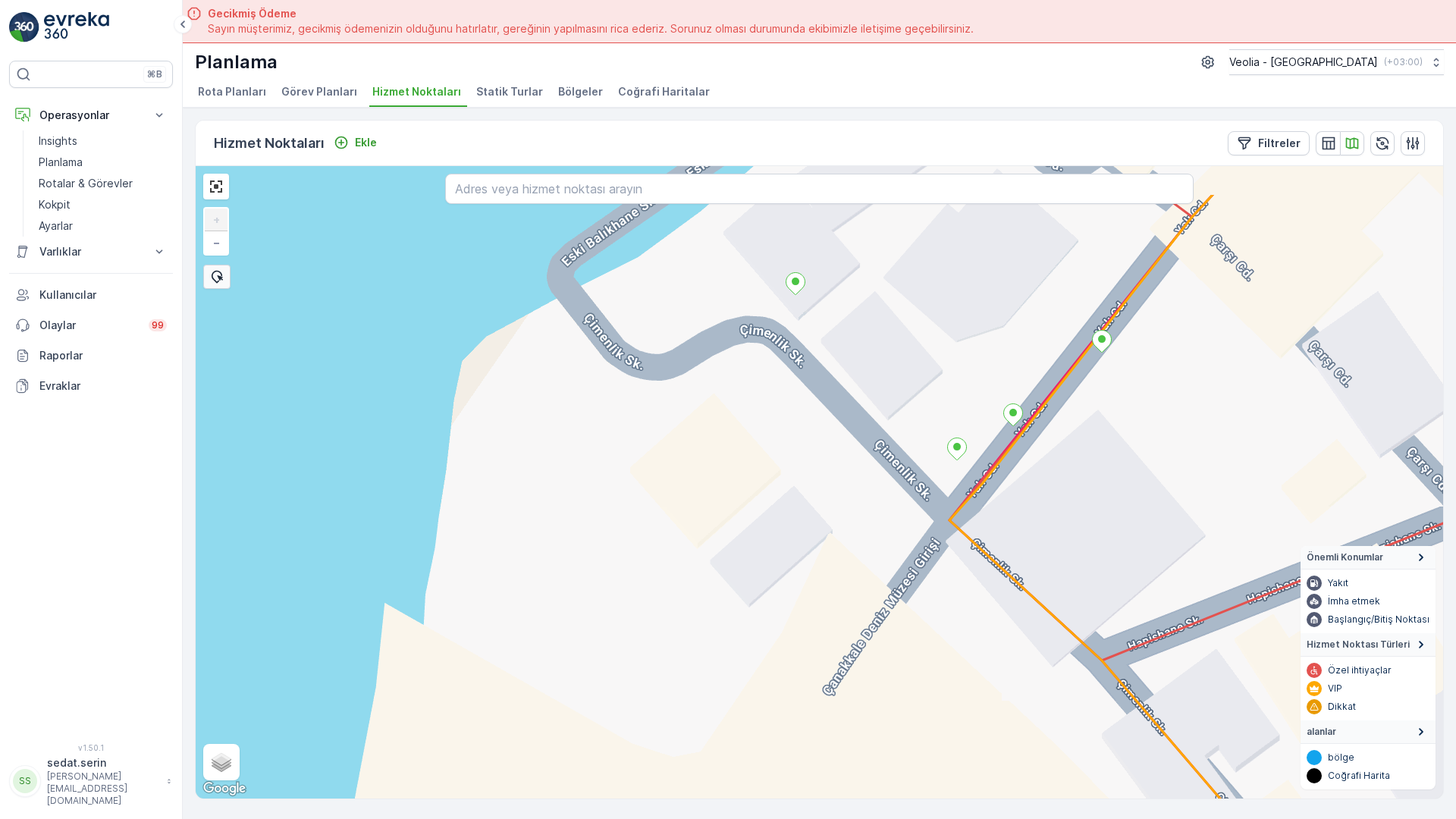
drag, startPoint x: 814, startPoint y: 403, endPoint x: 731, endPoint y: 514, distance: 138.6
click at [731, 514] on div "+ − Uydu Yol haritası Arazi Karışık Leaflet Klavye kısayolları Harita Verileri …" at bounding box center [819, 483] width 1247 height 633
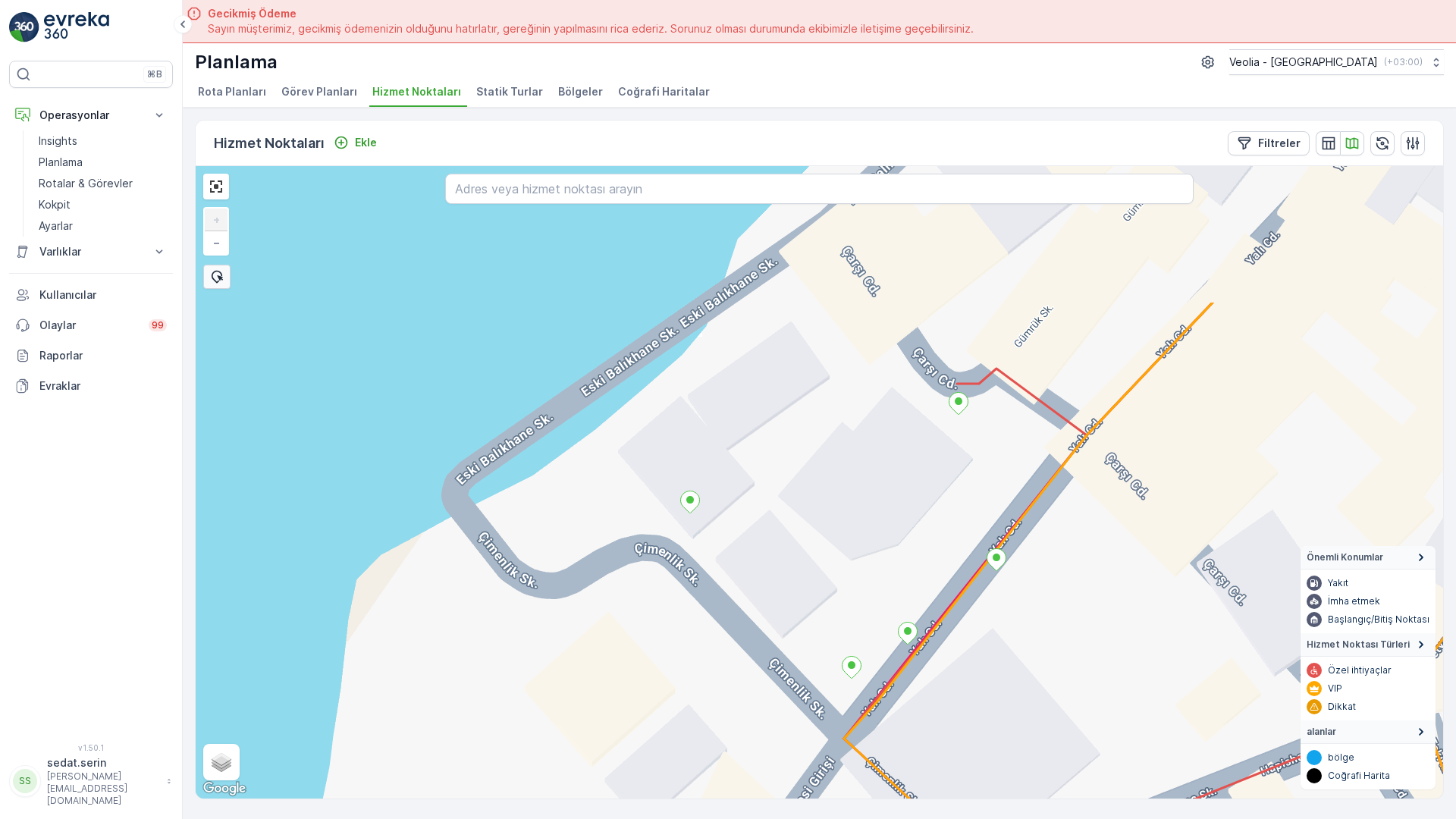
drag, startPoint x: 908, startPoint y: 199, endPoint x: 802, endPoint y: 418, distance: 243.3
click at [802, 418] on div "+ − Uydu Yol haritası Arazi Karışık Leaflet Klavye kısayolları Harita Verileri …" at bounding box center [819, 483] width 1247 height 633
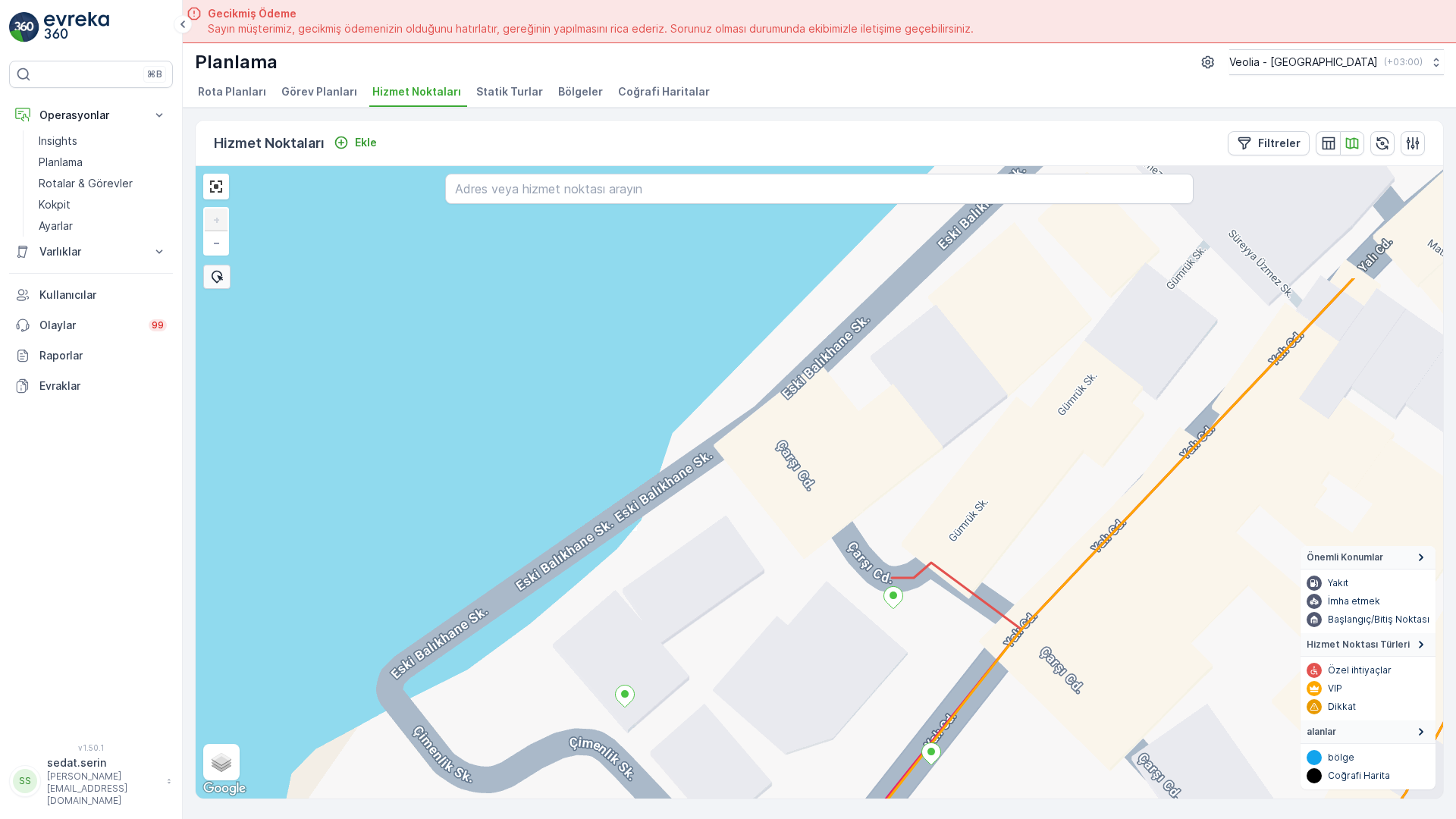
drag, startPoint x: 840, startPoint y: 220, endPoint x: 774, endPoint y: 415, distance: 205.9
click at [774, 415] on div "+ − Uydu Yol haritası Arazi Karışık Leaflet Klavye kısayolları Harita Verileri …" at bounding box center [819, 483] width 1247 height 633
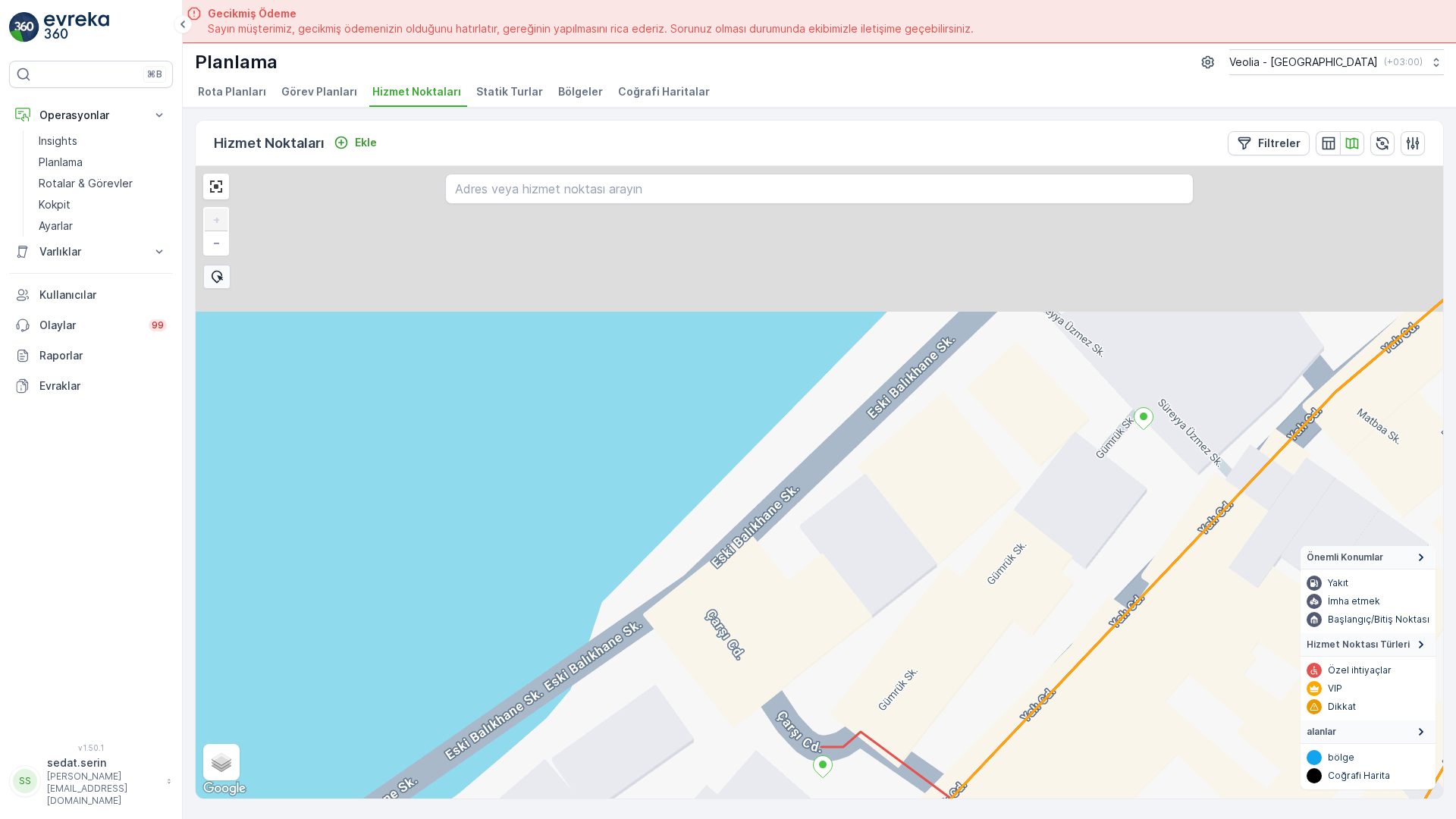
drag, startPoint x: 932, startPoint y: 334, endPoint x: 860, endPoint y: 506, distance: 186.5
click at [860, 506] on div "+ − Uydu Yol haritası Arazi Karışık Leaflet Klavye kısayolları Harita Verileri …" at bounding box center [819, 483] width 1247 height 633
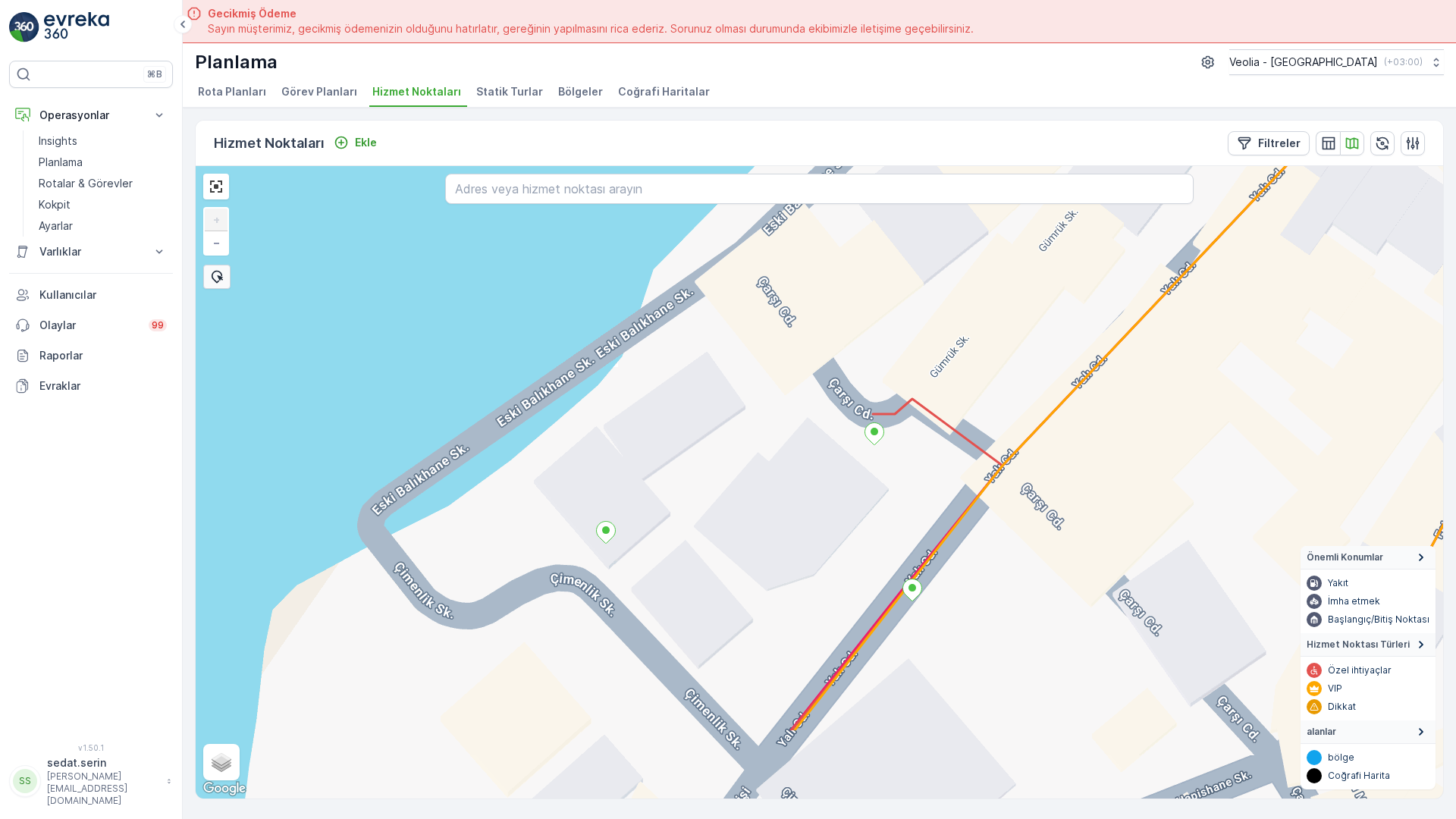
drag, startPoint x: 968, startPoint y: 505, endPoint x: 1020, endPoint y: 125, distance: 383.5
click at [1020, 166] on div "MERKEZ İŞYERLERİ 2 STATİK TUR + − Uydu Yol haritası Arazi Karışık Leaflet Klavy…" at bounding box center [819, 483] width 1247 height 633
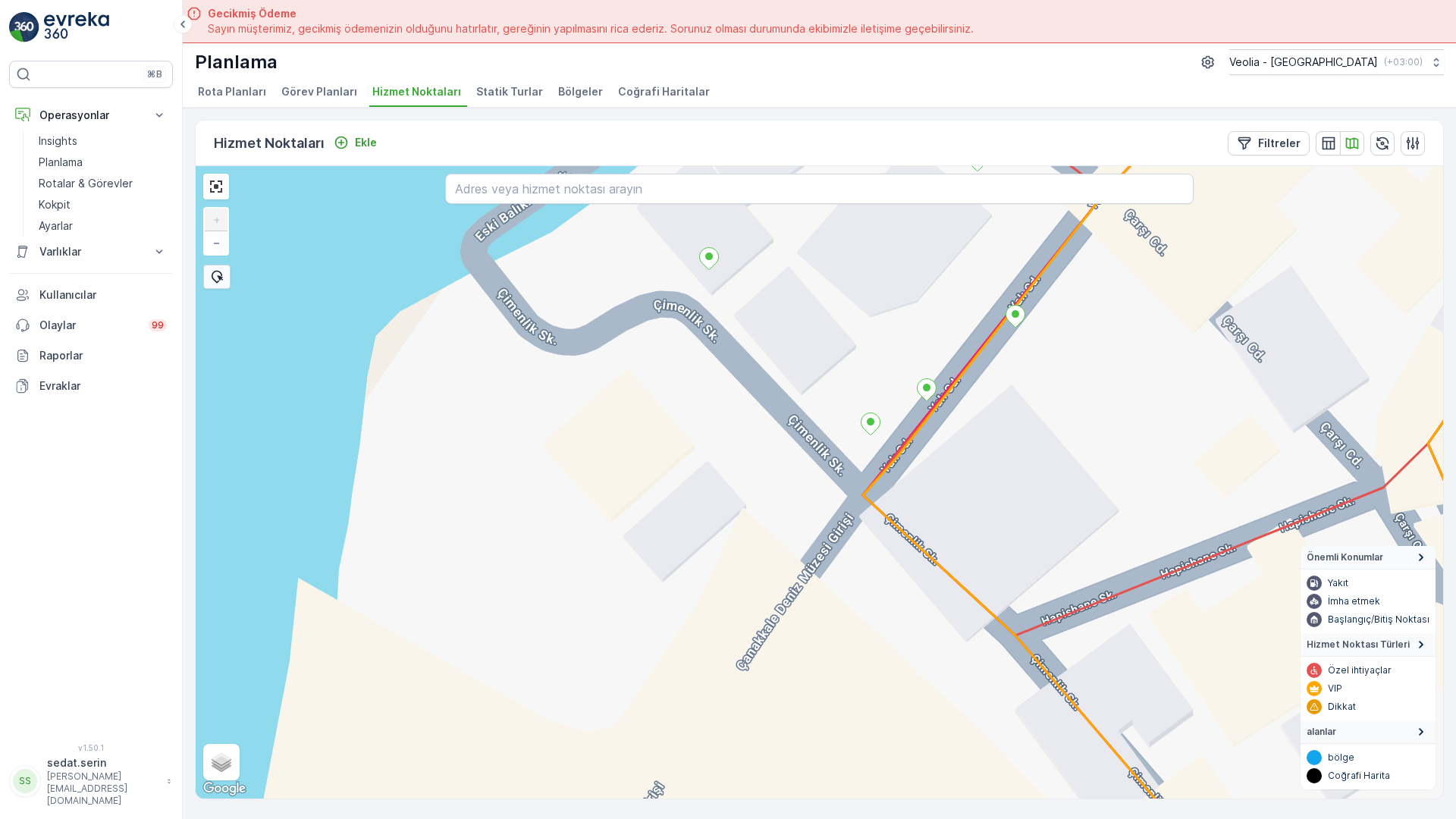
drag, startPoint x: 756, startPoint y: 449, endPoint x: 859, endPoint y: 218, distance: 252.9
click at [859, 218] on div "MERKEZ İŞYERLERİ 2 STATİK TUR + − Uydu Yol haritası Arazi Karışık Leaflet Klavy…" at bounding box center [819, 483] width 1247 height 633
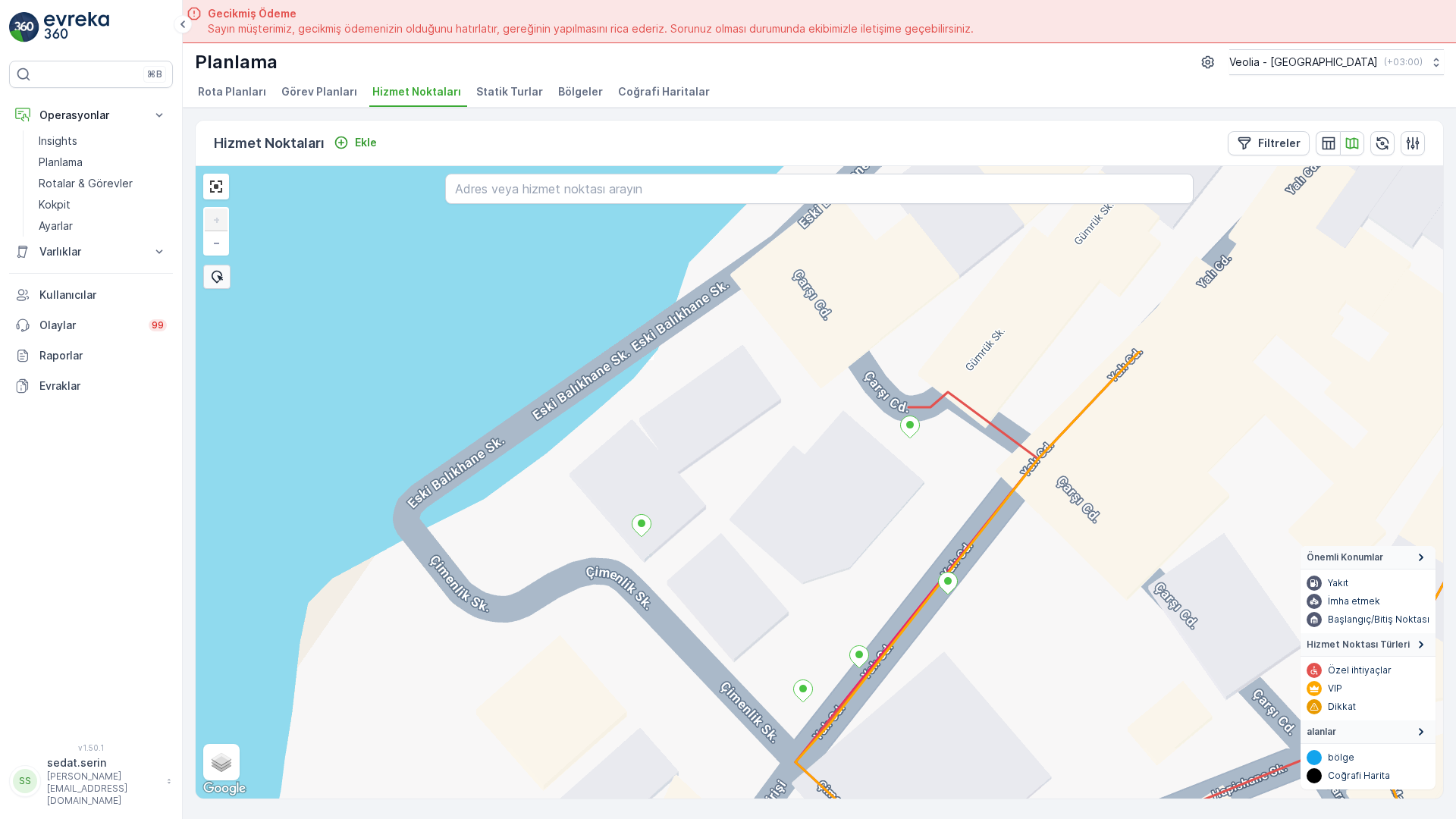
drag, startPoint x: 857, startPoint y: 347, endPoint x: 789, endPoint y: 613, distance: 274.6
click at [789, 613] on div "MERKEZ İŞYERLERİ 2 STATİK TUR + − Uydu Yol haritası Arazi Karışık Leaflet Klavy…" at bounding box center [819, 483] width 1247 height 633
click at [571, 173] on input "text" at bounding box center [819, 188] width 748 height 30
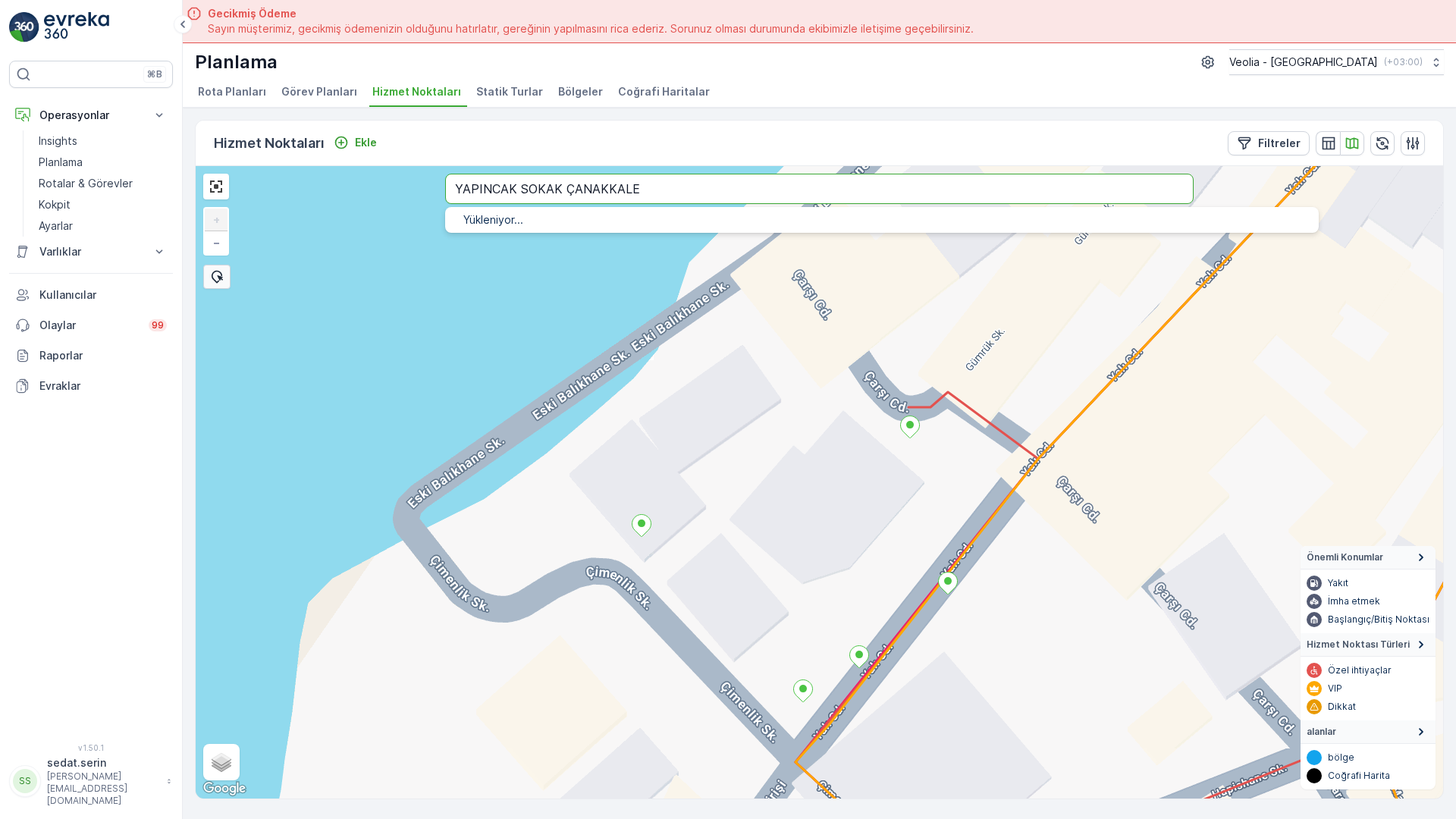
type input "YAPINCAK SOKAK ÇANAKKALE"
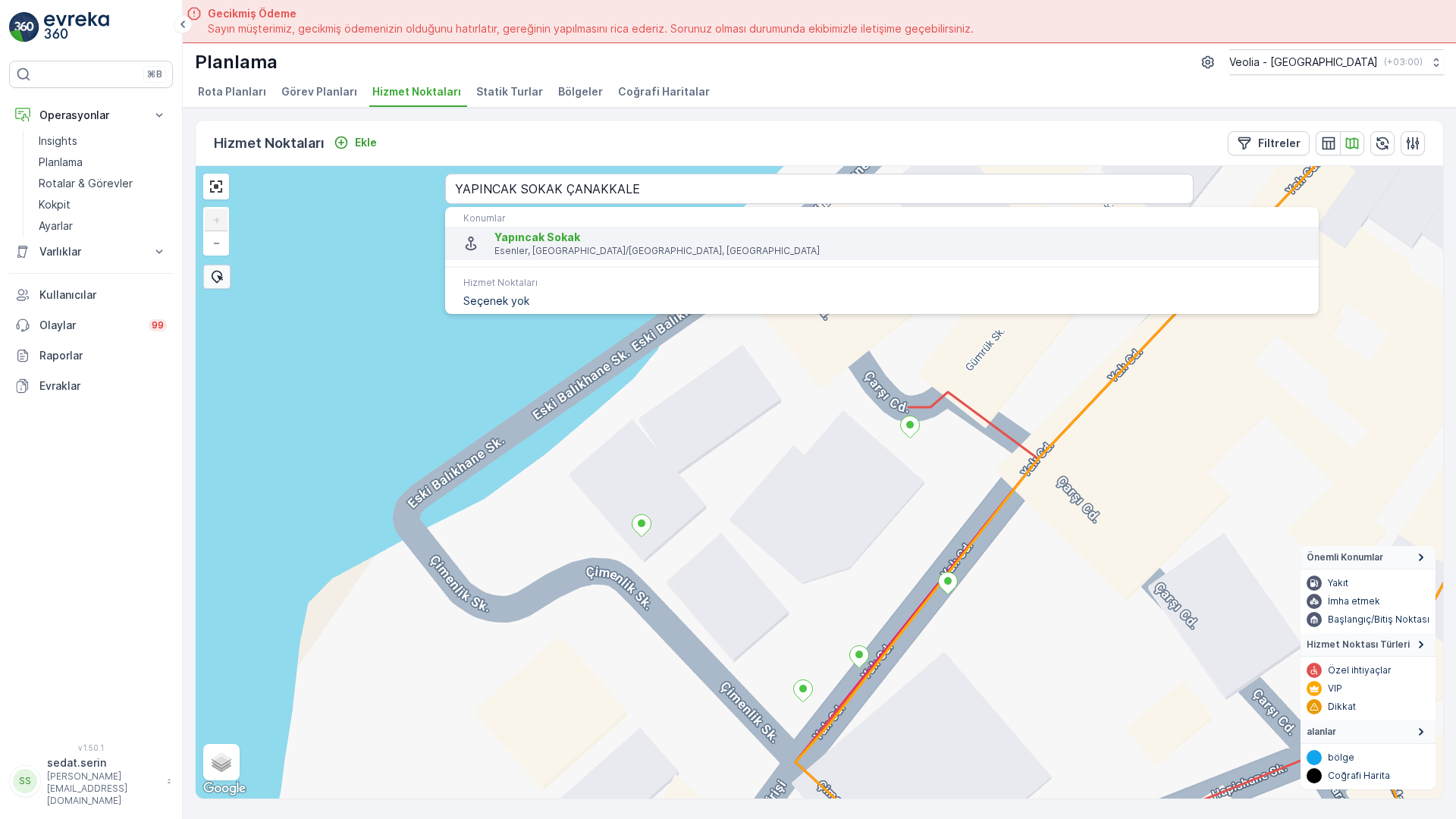
click at [462, 227] on li "Yapıncak Sokak Esenler, [GEOGRAPHIC_DATA]/[GEOGRAPHIC_DATA], [GEOGRAPHIC_DATA]" at bounding box center [882, 243] width 873 height 34
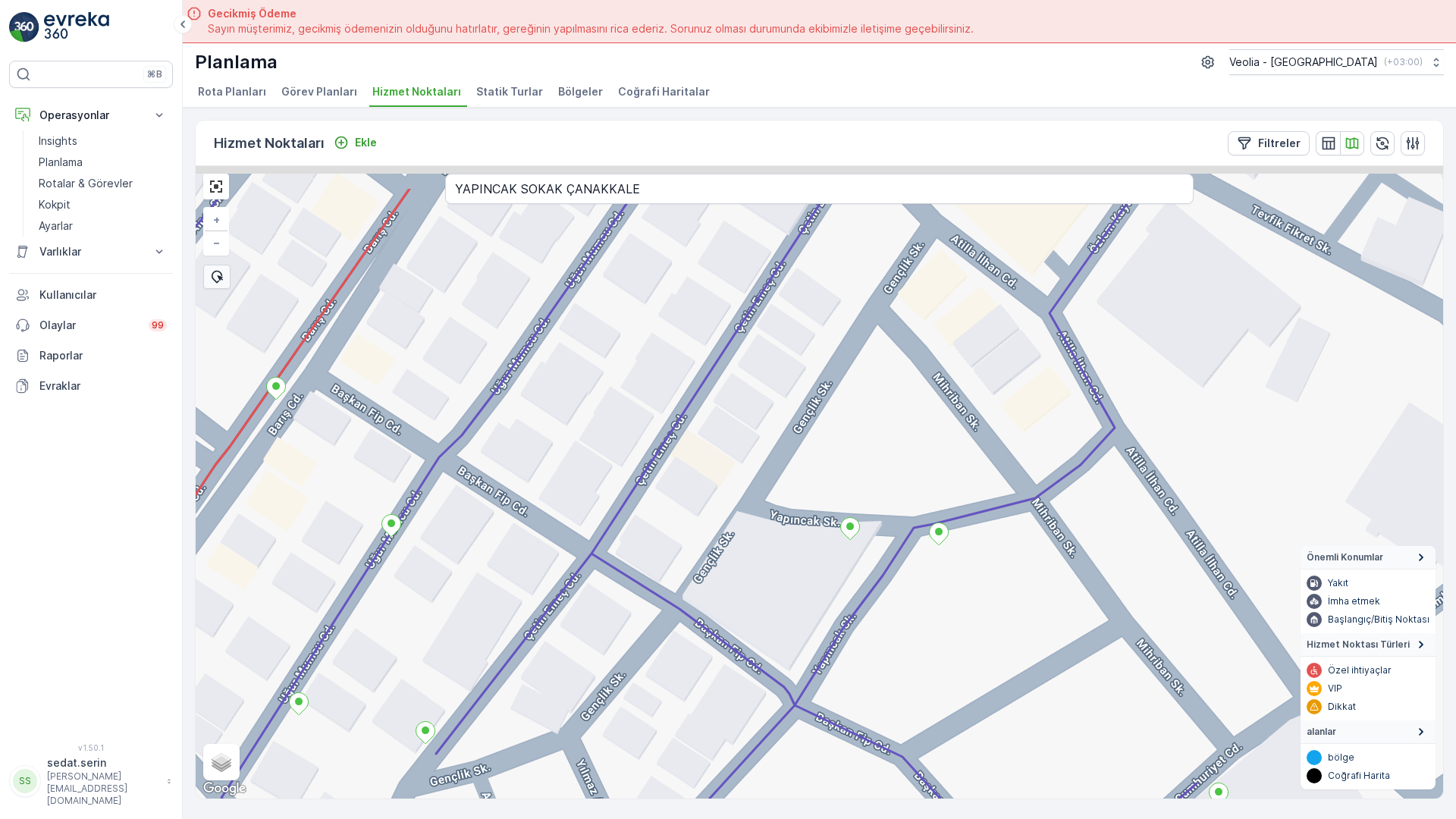
drag, startPoint x: 819, startPoint y: 356, endPoint x: 813, endPoint y: 460, distance: 104.2
click at [813, 460] on div "MERKEZ İŞYERLERİ 2 STATİK TUR + − Uydu Yol haritası Arazi Karışık Leaflet Klavy…" at bounding box center [819, 483] width 1247 height 633
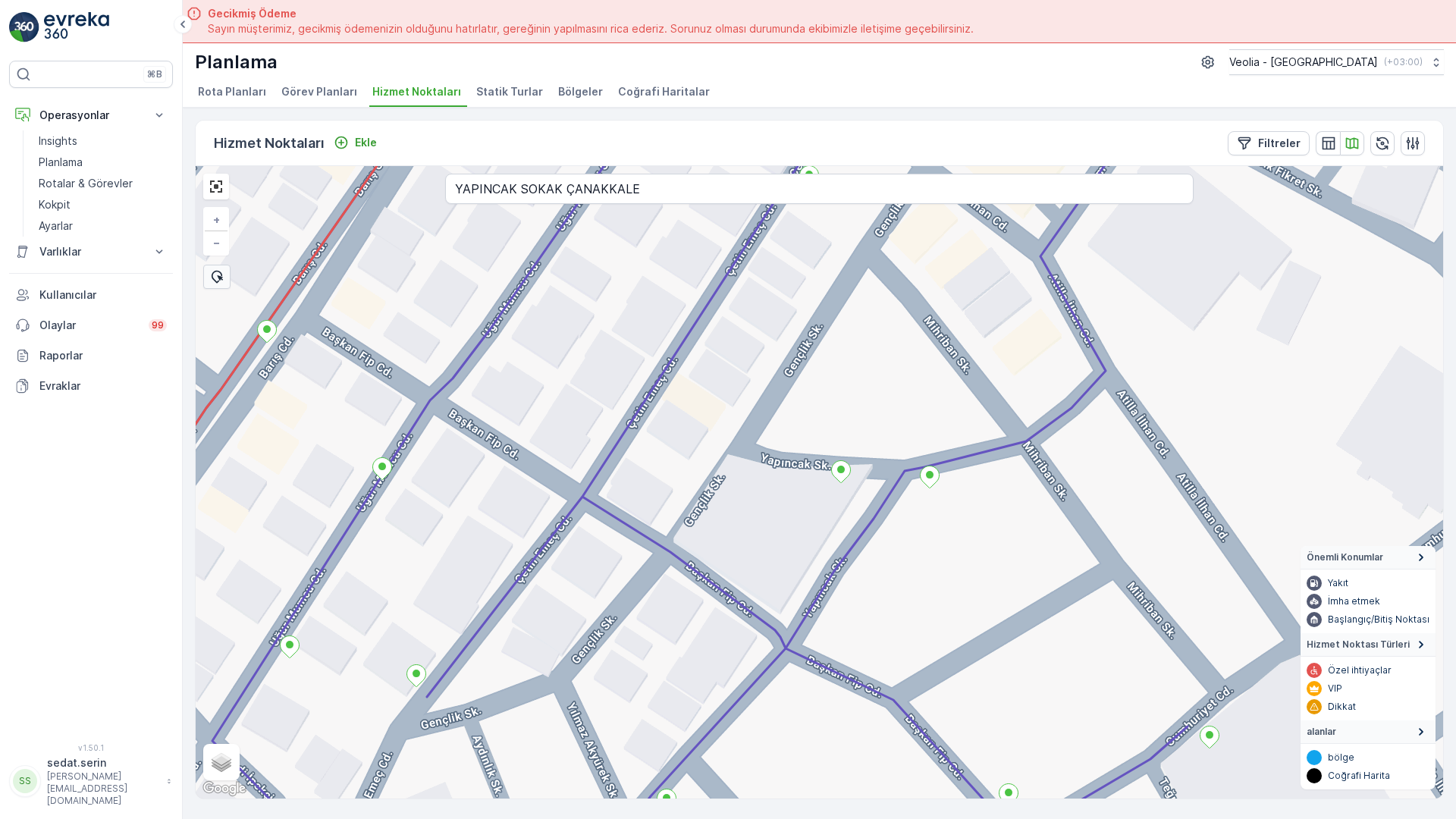
drag, startPoint x: 459, startPoint y: 654, endPoint x: 484, endPoint y: 351, distance: 304.0
click at [484, 351] on div "MERKEZ İŞYERLERİ 2 STATİK TUR + − Uydu Yol haritası Arazi Karışık Leaflet Klavy…" at bounding box center [819, 483] width 1247 height 633
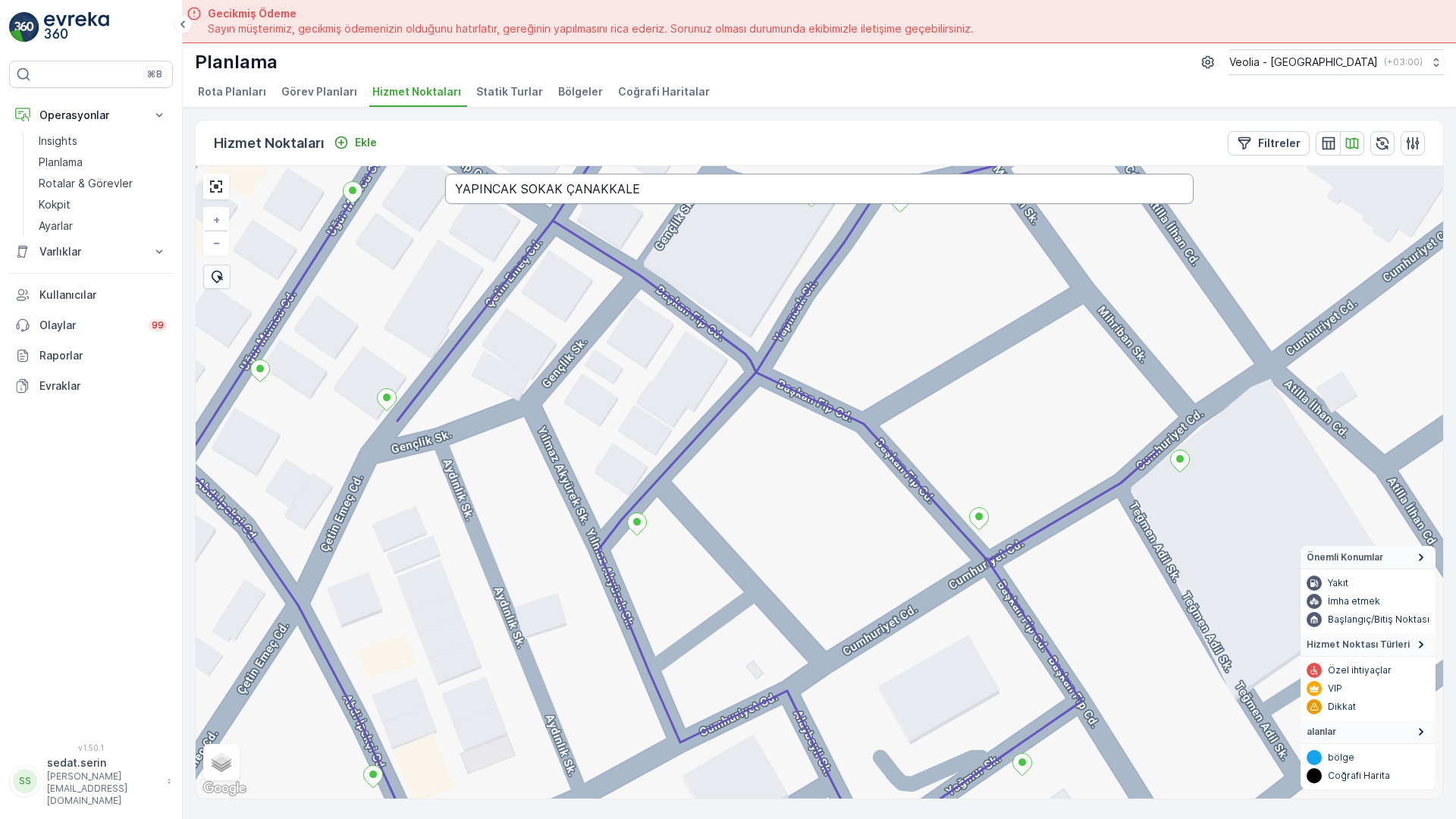
click at [445, 173] on input "YAPINCAK SOKAK ÇANAKKALE" at bounding box center [819, 188] width 748 height 30
type input "YAPRAK SOKAK ÇANAKKALE"
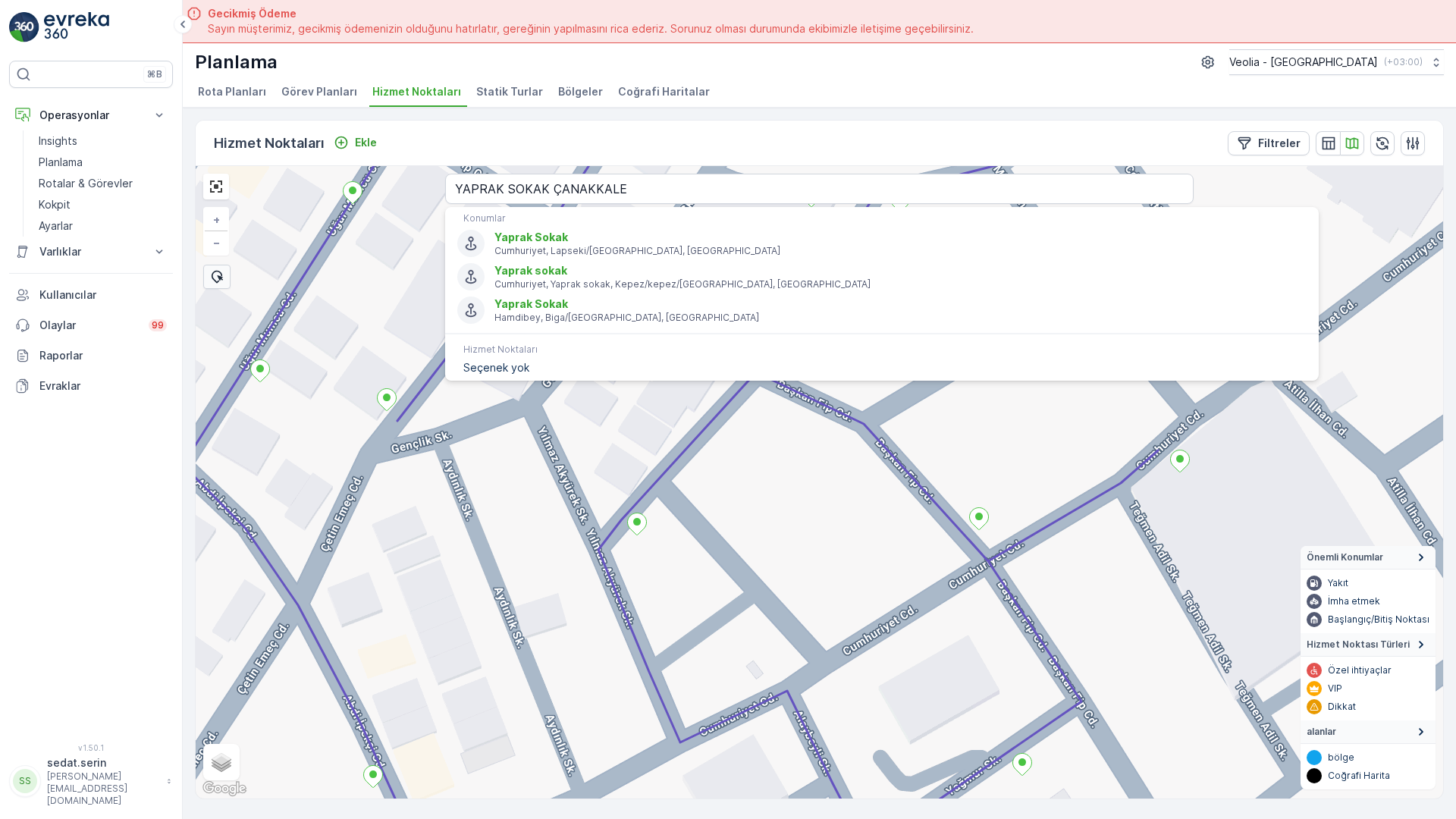
click at [606, 500] on div "MERKEZ İŞYERLERİ 2 STATİK TUR + − Uydu Yol haritası Arazi Karışık Leaflet Klavy…" at bounding box center [819, 483] width 1247 height 633
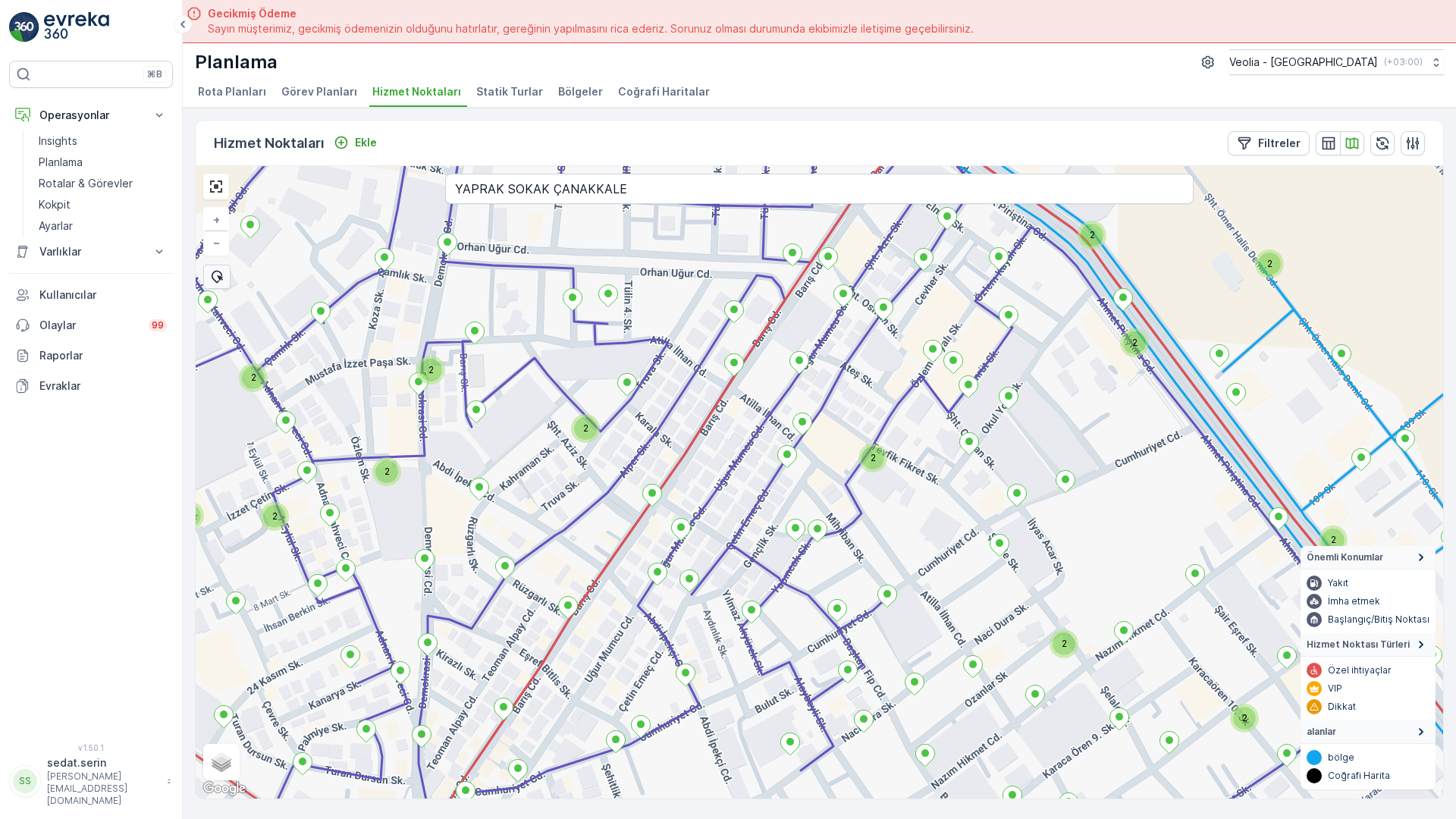
drag, startPoint x: 712, startPoint y: 356, endPoint x: 674, endPoint y: 415, distance: 70.2
click at [674, 415] on div "2 2 2 2 2 2 2 2 2 2 2 2 2 2 2 2 2 2 2 2 2 + − Uydu Yol haritası Arazi Karışık L…" at bounding box center [819, 483] width 1247 height 633
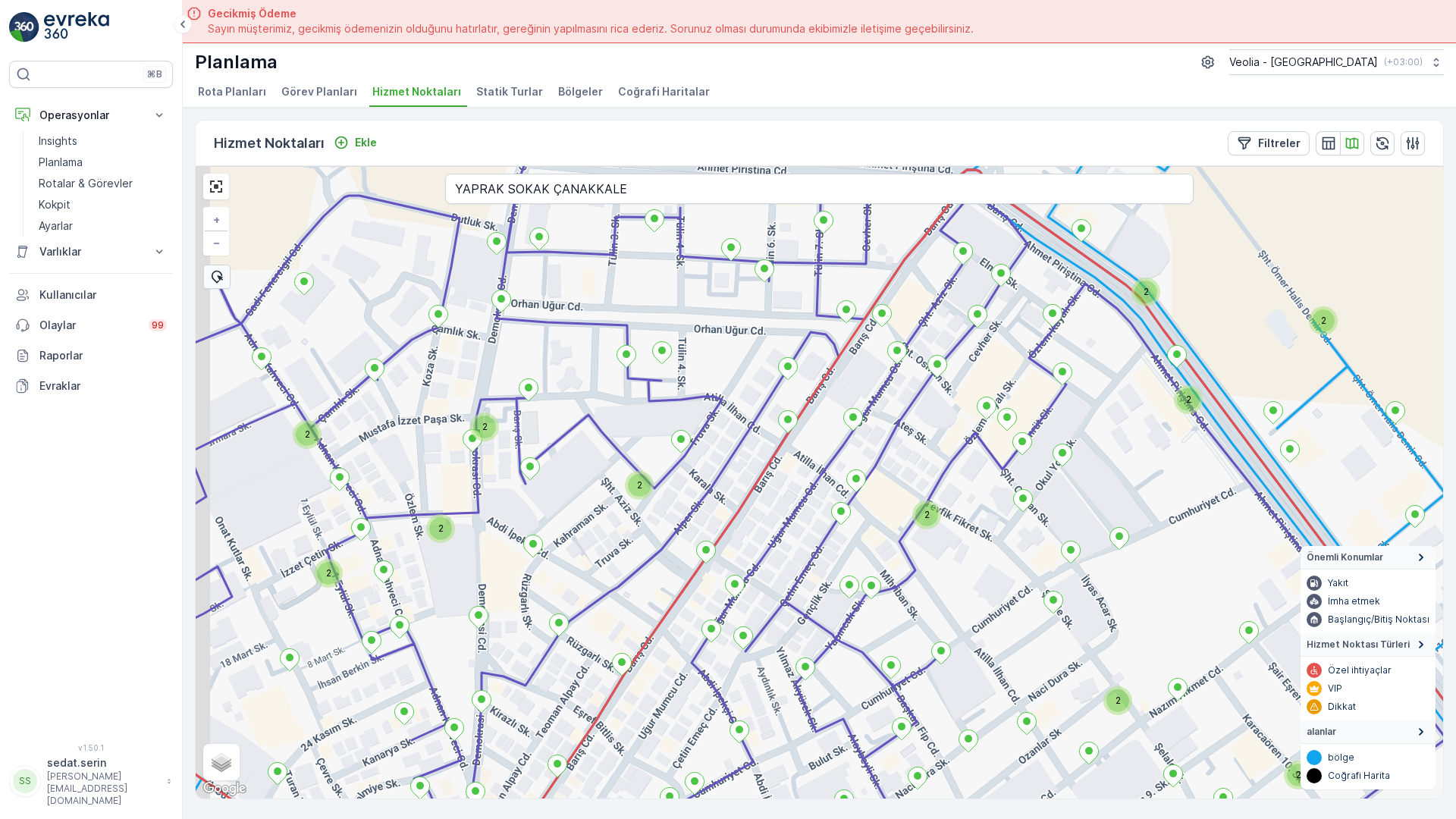
drag, startPoint x: 576, startPoint y: 213, endPoint x: 706, endPoint y: 350, distance: 188.9
click at [718, 362] on div "2 2 2 2 2 2 2 2 2 2 2 2 2 2 2 2 2 2 2 2 + − Uydu Yol haritası Arazi Karışık Lea…" at bounding box center [819, 483] width 1247 height 633
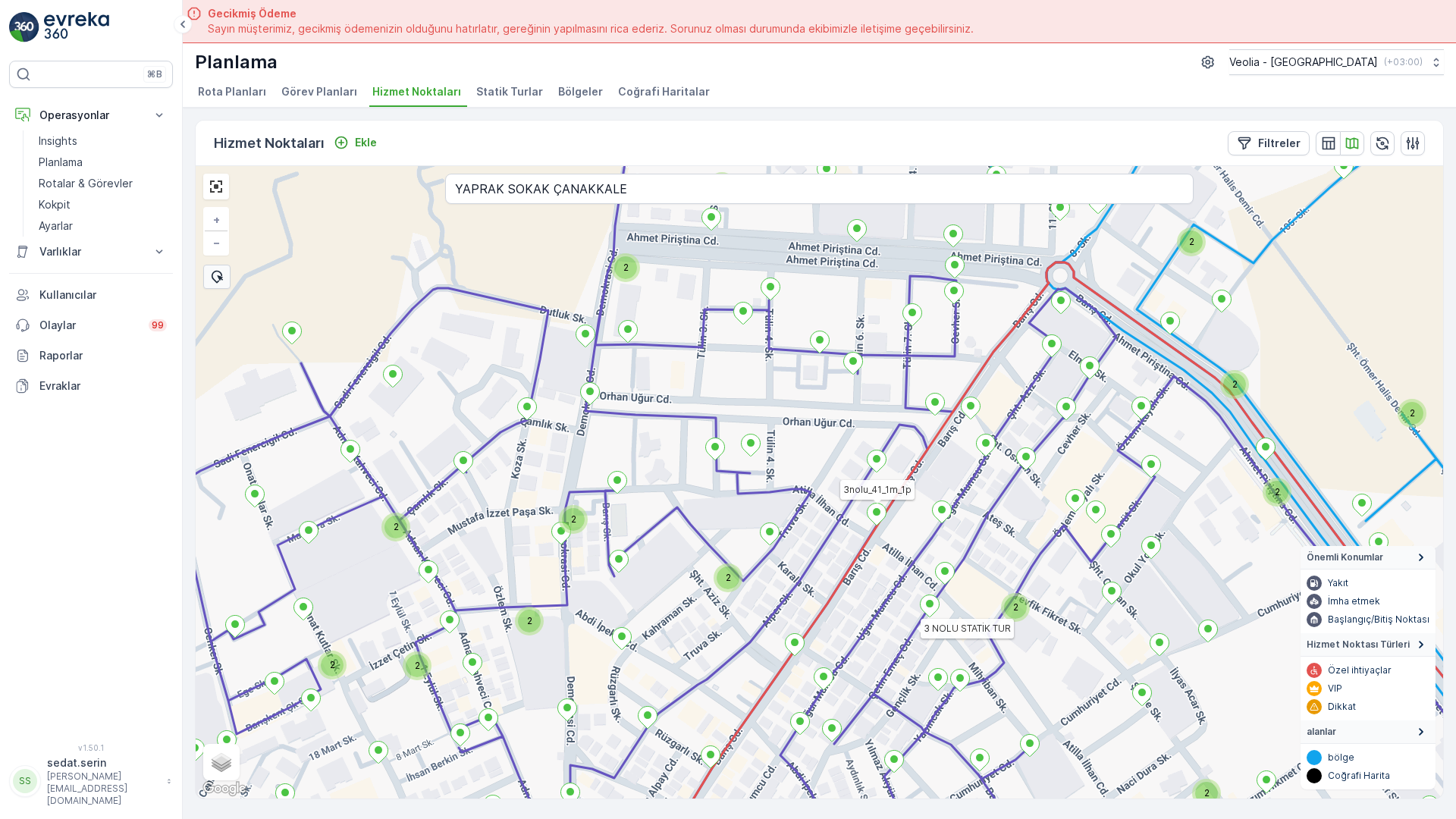
drag, startPoint x: 369, startPoint y: 300, endPoint x: 423, endPoint y: 329, distance: 61.3
click at [423, 329] on div "2 2 2 2 2 2 2 2 2 2 2 2 2 2 2 2 2 3 NOLU STATİK TUR 3nolu_41_1m_1p + − Uydu Yol…" at bounding box center [819, 483] width 1247 height 633
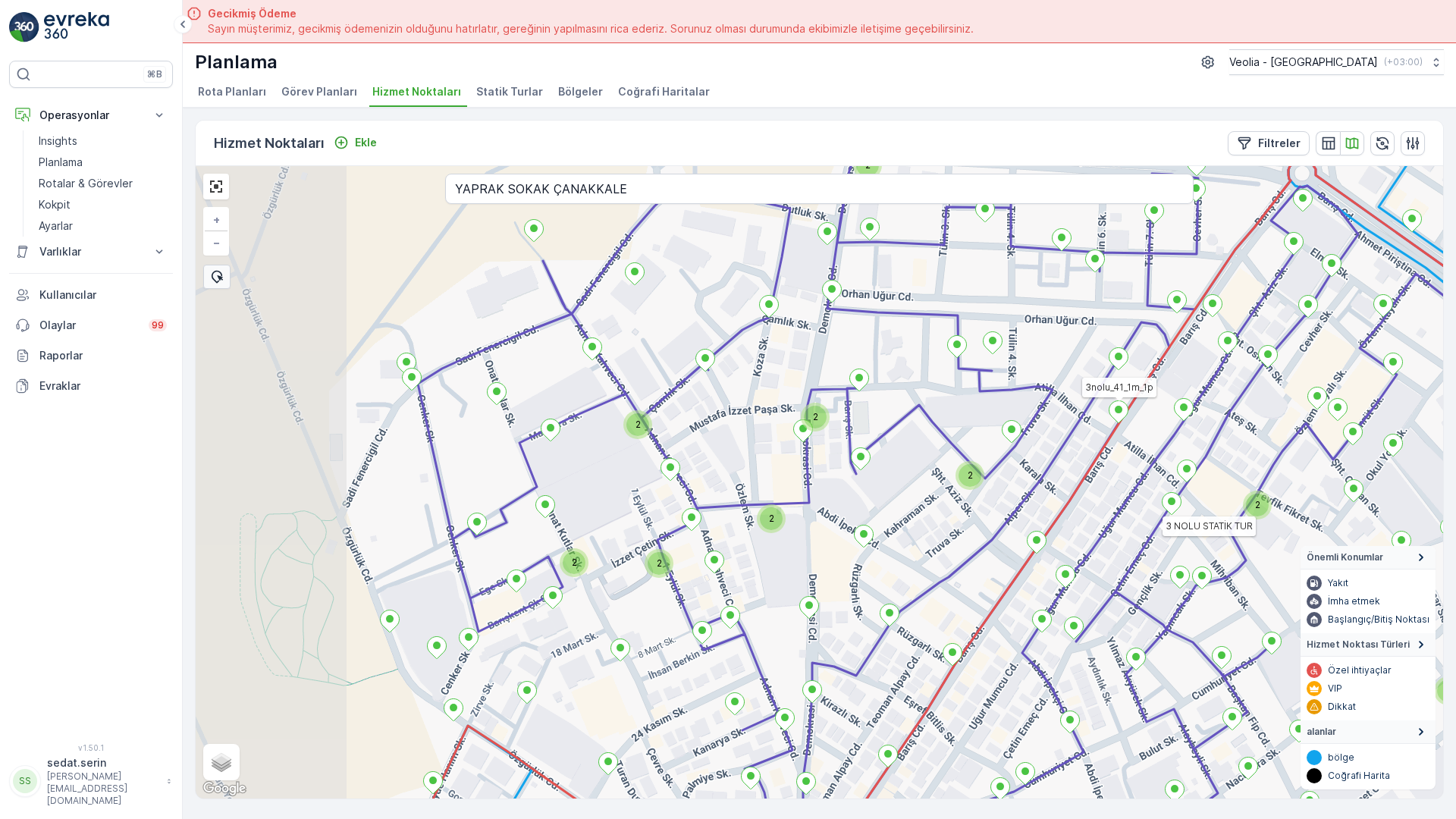
drag, startPoint x: 341, startPoint y: 517, endPoint x: 516, endPoint y: 390, distance: 216.2
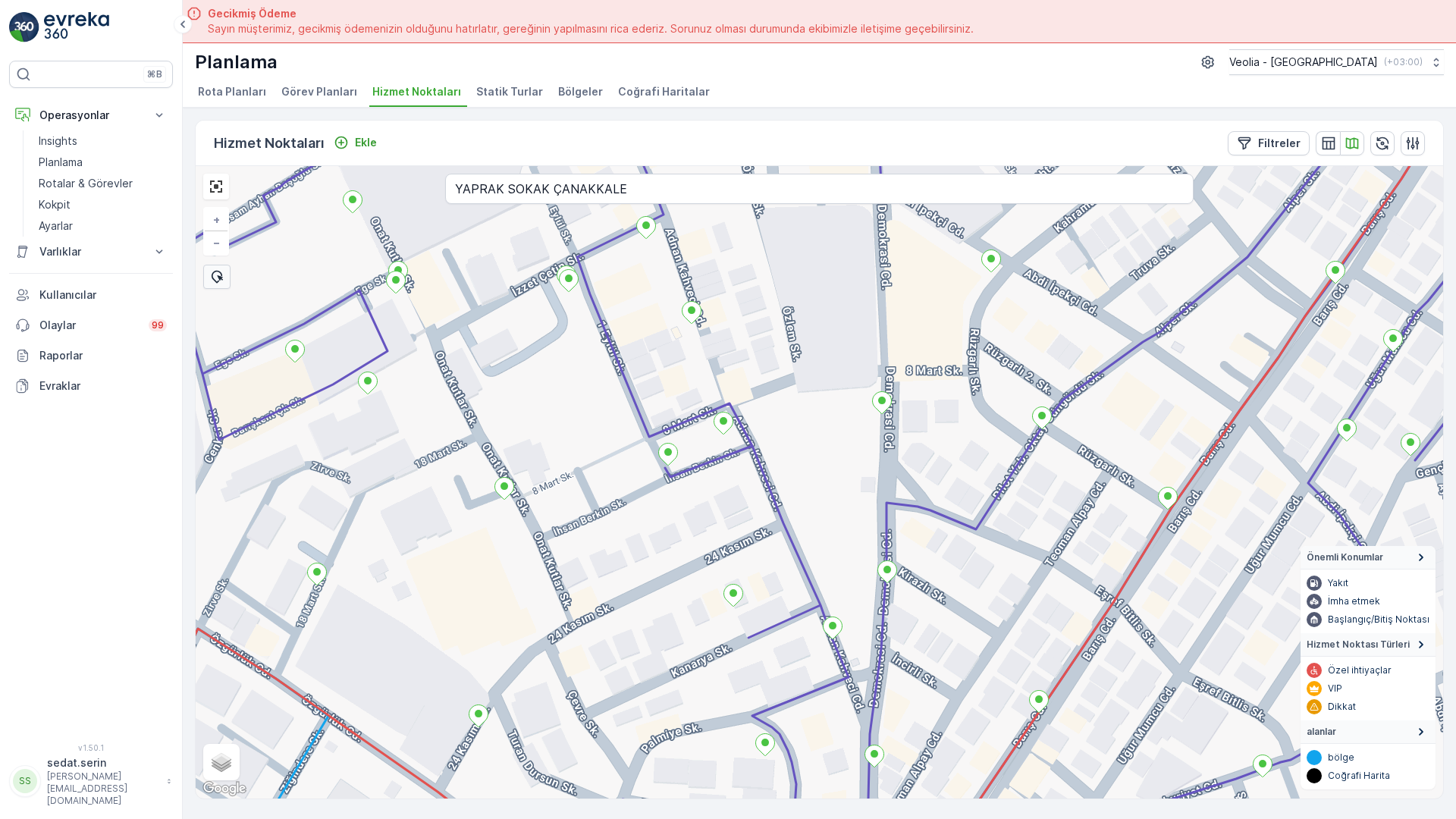
drag, startPoint x: 595, startPoint y: 505, endPoint x: 666, endPoint y: 380, distance: 143.8
click at [666, 380] on div "+ − Uydu Yol haritası Arazi Karışık Leaflet Klavye kısayolları Harita Verileri …" at bounding box center [819, 483] width 1247 height 633
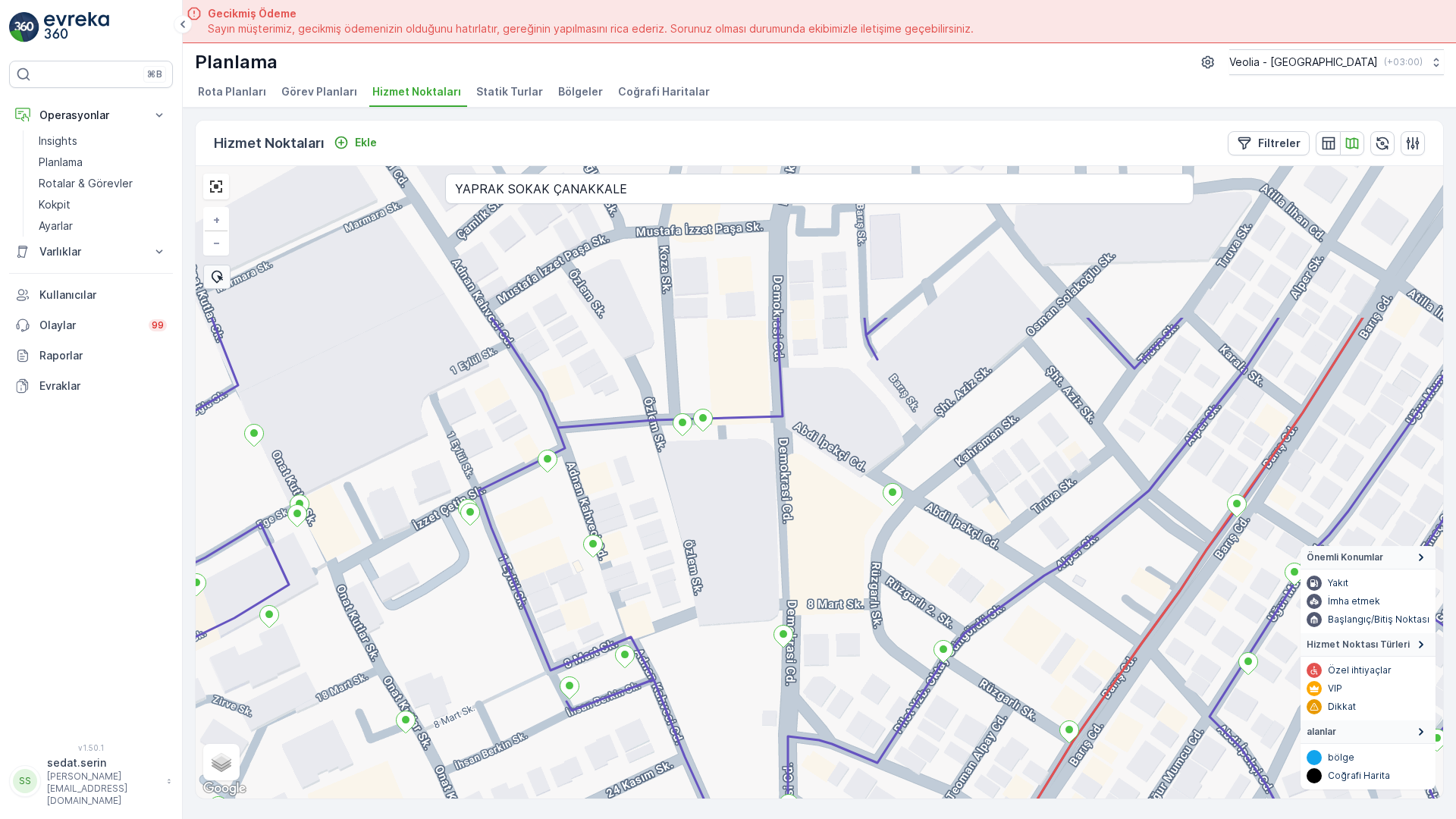
drag, startPoint x: 840, startPoint y: 343, endPoint x: 741, endPoint y: 577, distance: 254.1
click at [741, 577] on div "+ − Uydu Yol haritası Arazi Karışık Leaflet Klavye kısayolları Harita Verileri …" at bounding box center [819, 483] width 1247 height 633
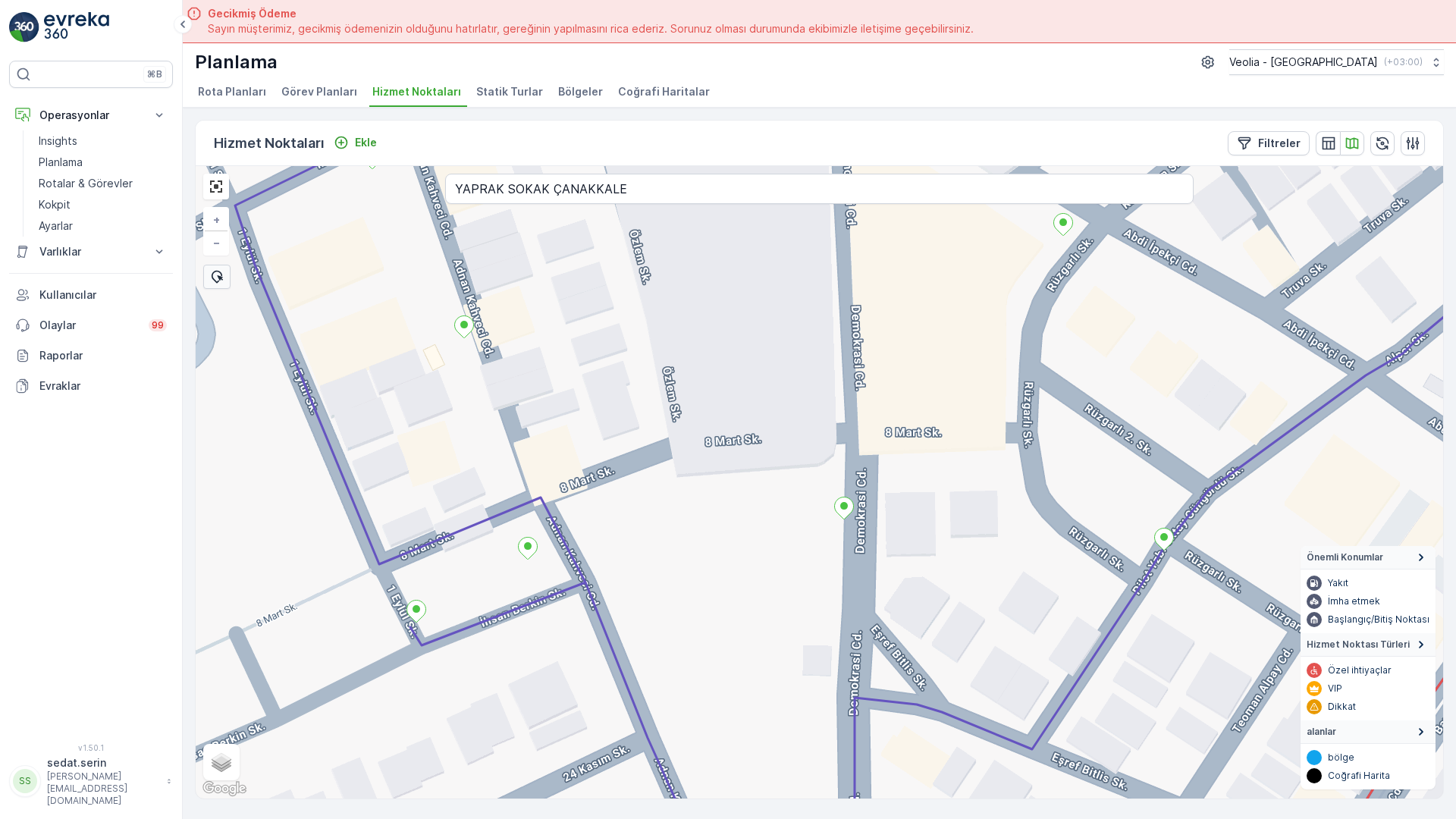
drag, startPoint x: 805, startPoint y: 583, endPoint x: 882, endPoint y: 415, distance: 184.8
click at [882, 415] on div "+ − Uydu Yol haritası Arazi Karışık Leaflet Klavye kısayolları Harita Verileri …" at bounding box center [819, 483] width 1247 height 633
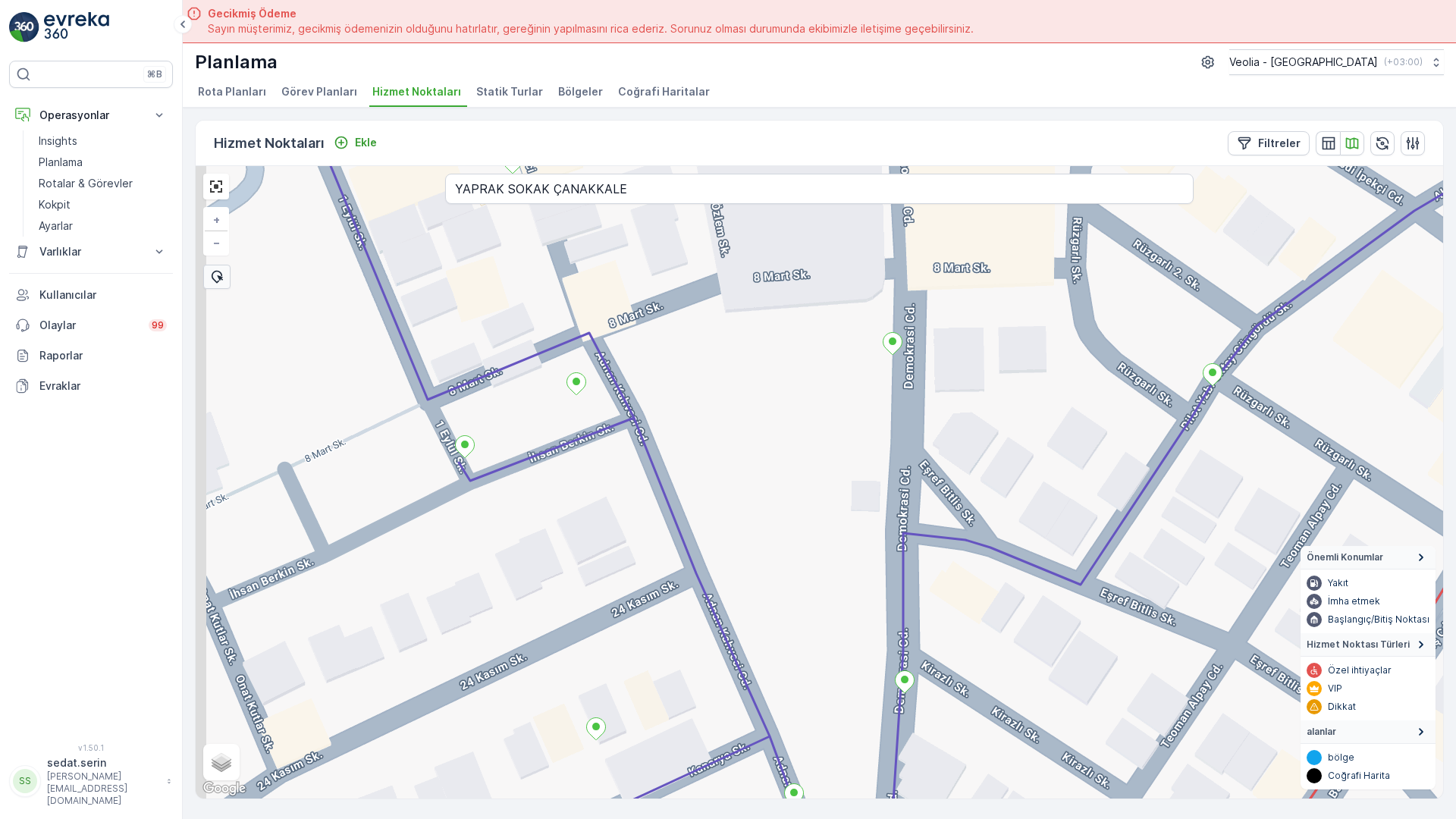
drag, startPoint x: 762, startPoint y: 563, endPoint x: 810, endPoint y: 400, distance: 169.9
click at [810, 400] on div "+ − Uydu Yol haritası Arazi Karışık Leaflet Klavye kısayolları Harita Verileri …" at bounding box center [819, 483] width 1247 height 633
drag, startPoint x: 794, startPoint y: 479, endPoint x: 795, endPoint y: 441, distance: 38.0
click at [794, 469] on div "3 NOLU STATİK TUR + − Uydu Yol haritası Arazi Karışık Leaflet Klavye kısayollar…" at bounding box center [819, 483] width 1247 height 633
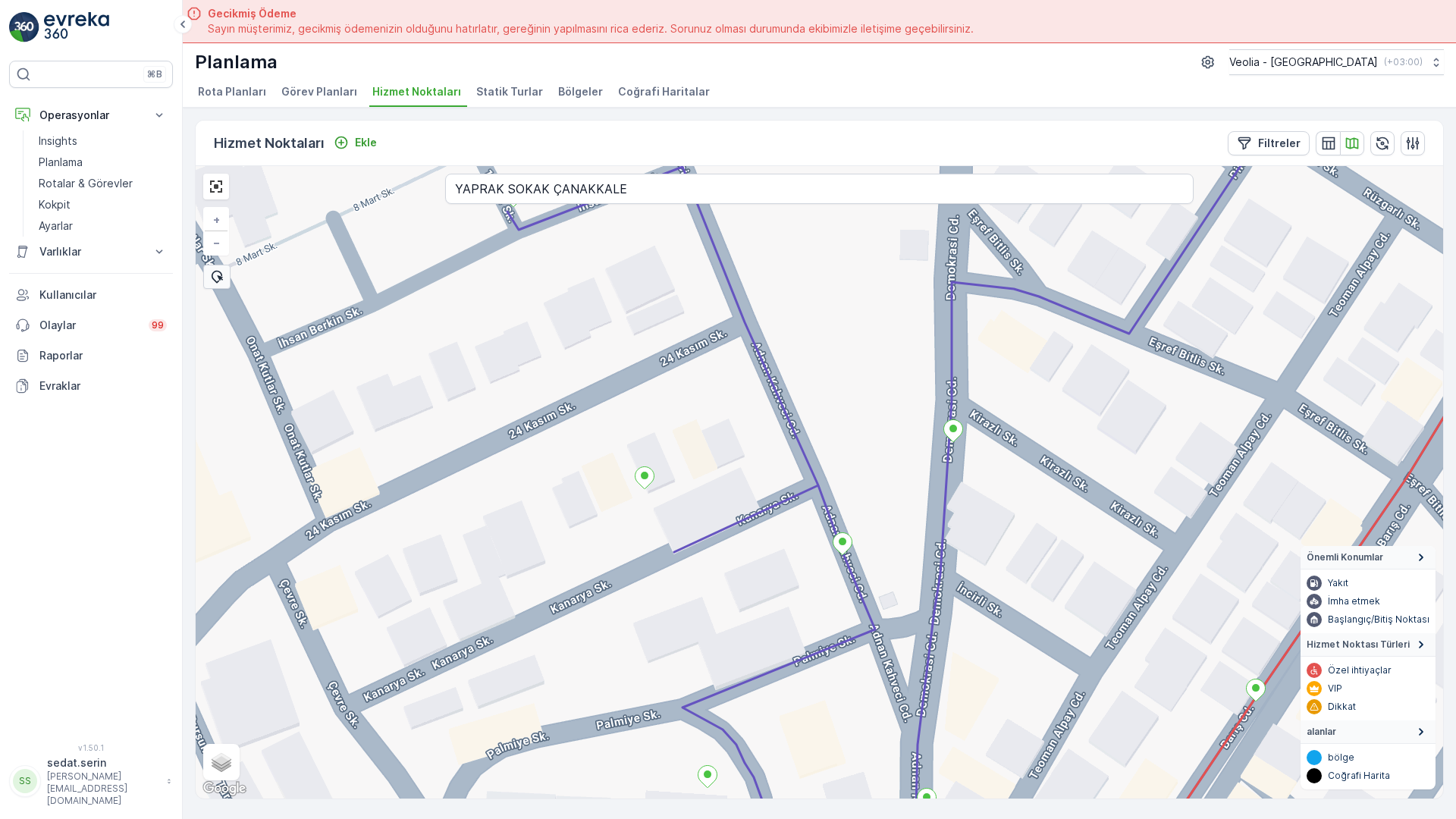
drag, startPoint x: 751, startPoint y: 604, endPoint x: 785, endPoint y: 435, distance: 172.4
click at [785, 435] on div "3 NOLU STATİK TUR + − Uydu Yol haritası Arazi Karışık Leaflet Klavye kısayollar…" at bounding box center [819, 483] width 1247 height 633
click at [874, 291] on div "+ − Uydu Yol haritası Arazi Karışık Leaflet Klavye kısayolları Harita Verileri …" at bounding box center [819, 483] width 1247 height 633
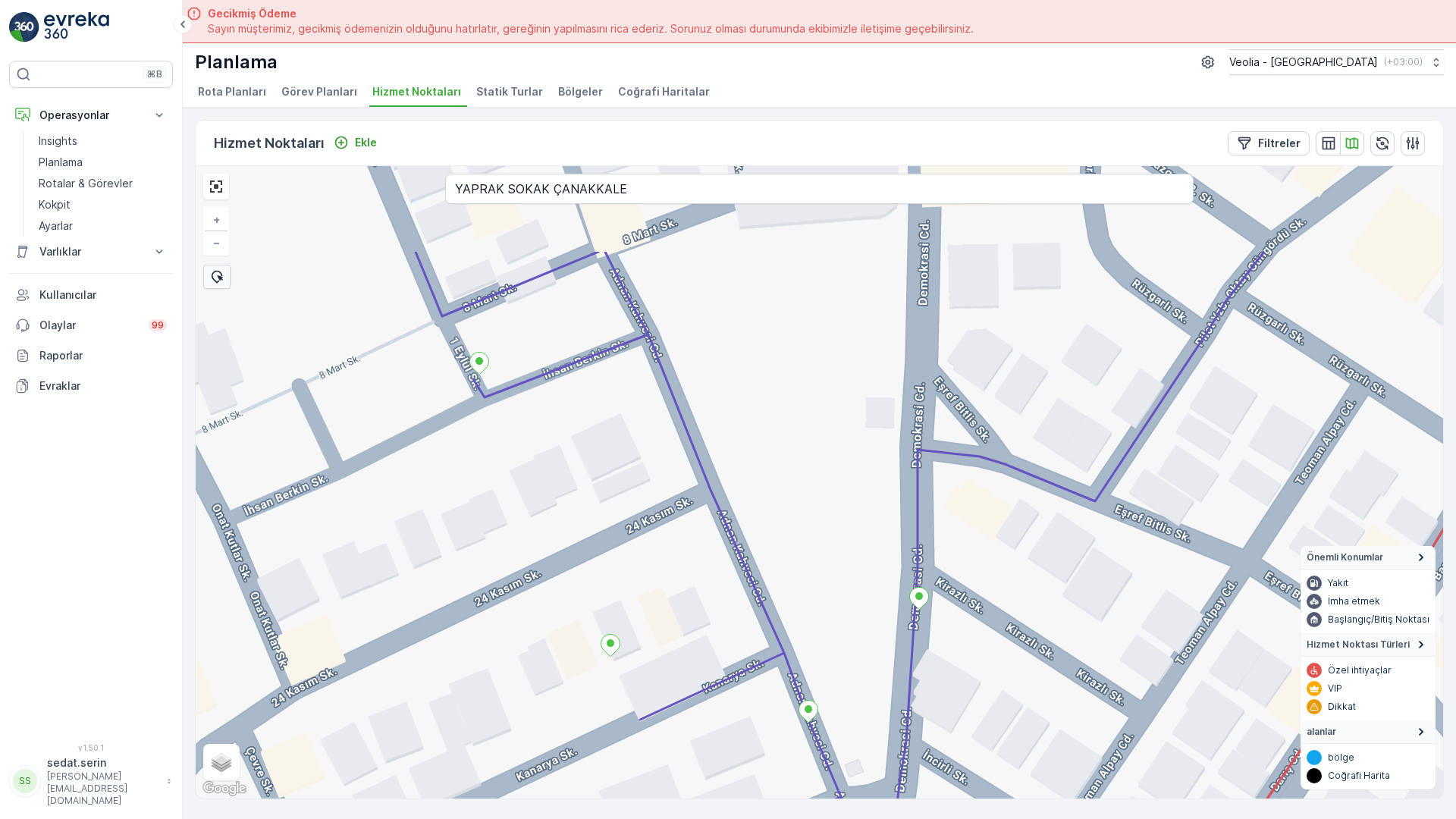
drag, startPoint x: 933, startPoint y: 199, endPoint x: 899, endPoint y: 398, distance: 201.9
click at [899, 398] on div "+ − Uydu Yol haritası Arazi Karışık Leaflet Klavye kısayolları Harita Verileri …" at bounding box center [819, 483] width 1247 height 633
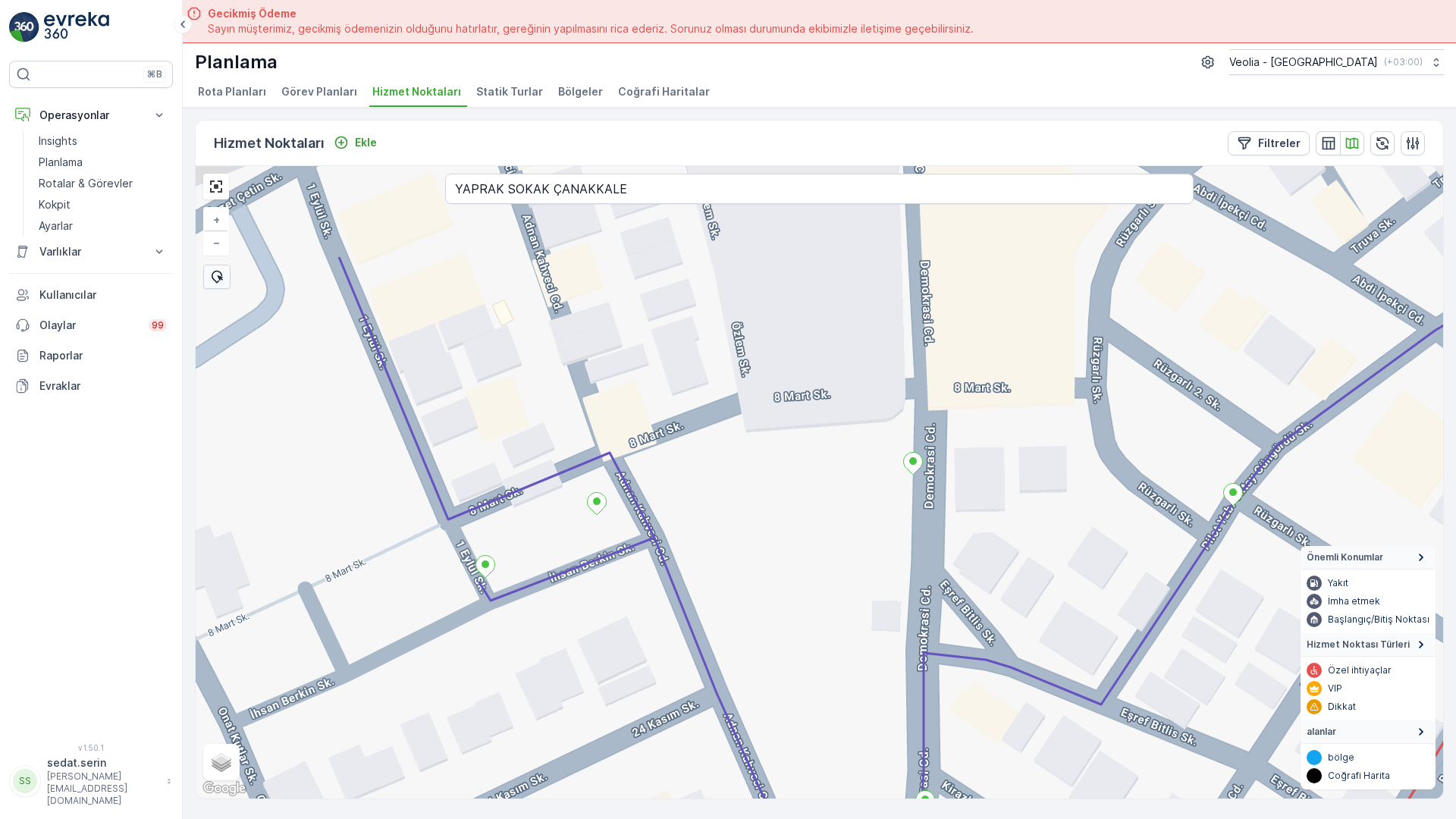
drag, startPoint x: 883, startPoint y: 309, endPoint x: 890, endPoint y: 492, distance: 183.1
click at [890, 492] on div "+ − Uydu Yol haritası Arazi Karışık Leaflet Klavye kısayolları Harita Verileri …" at bounding box center [819, 483] width 1247 height 633
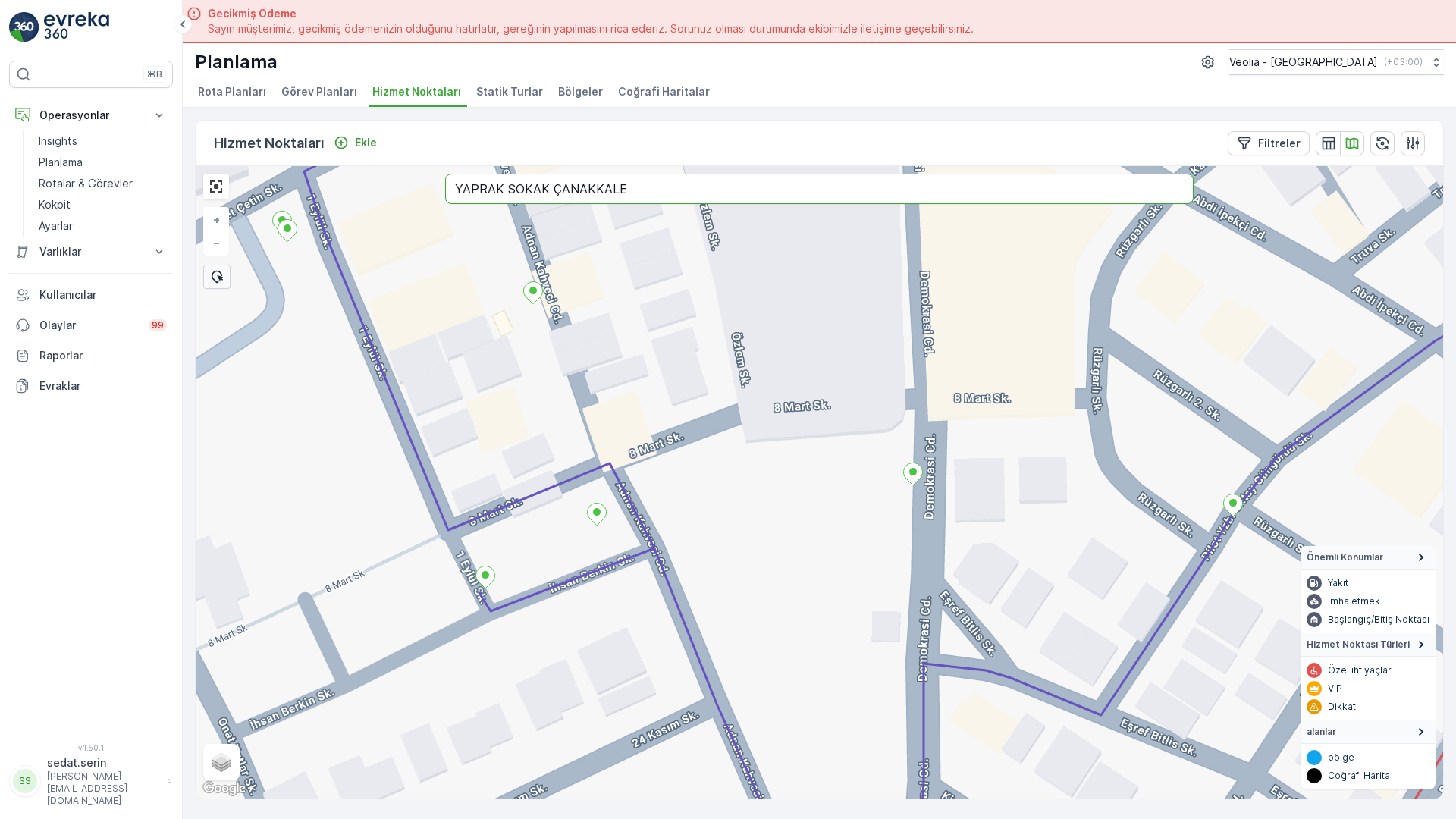
drag, startPoint x: 246, startPoint y: 40, endPoint x: 0, endPoint y: 93, distance: 251.6
click at [195, 166] on div "+ − Uydu Yol haritası Arazi Karışık Leaflet Klavye kısayolları Harita Verileri …" at bounding box center [819, 483] width 1247 height 633
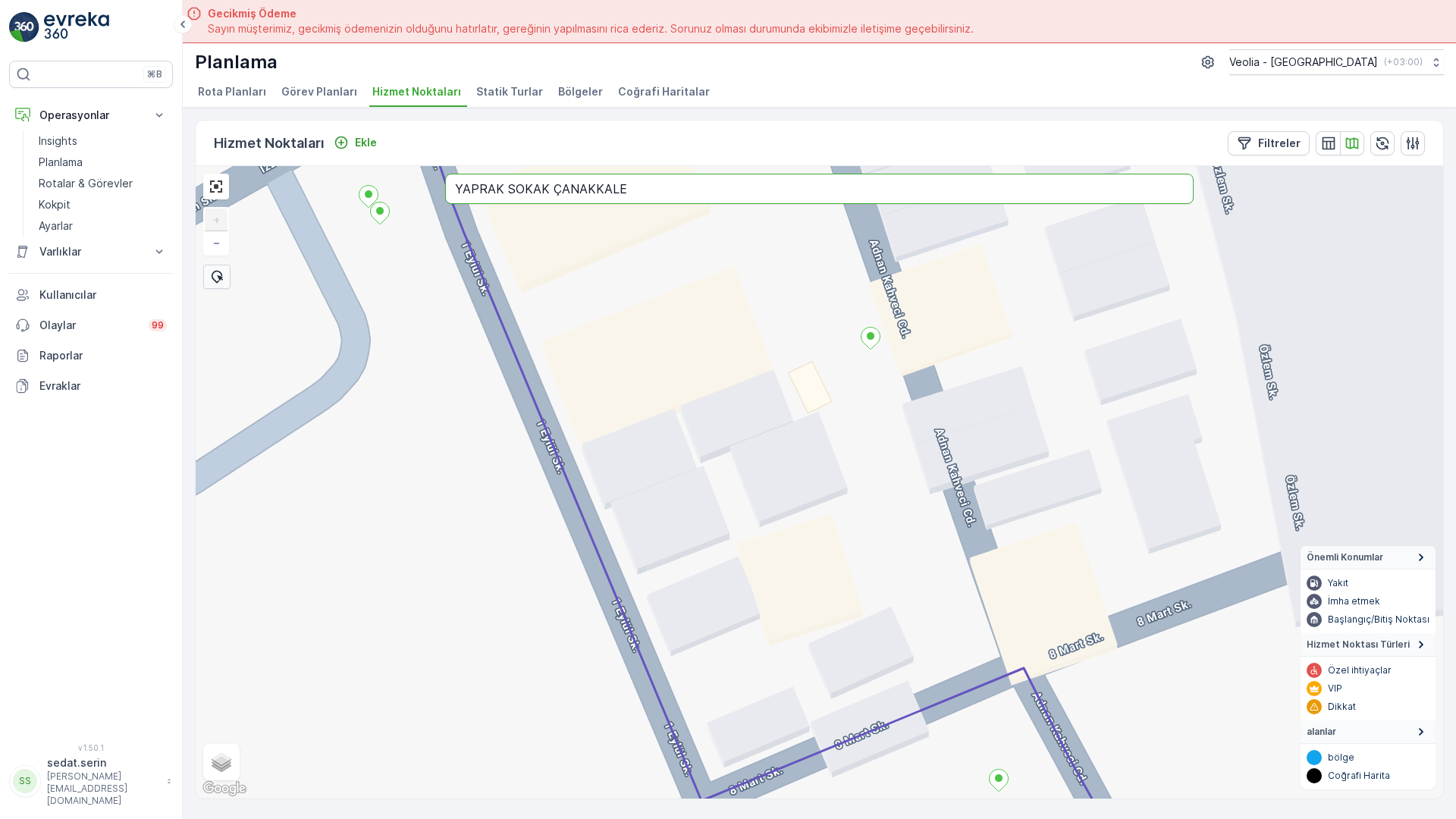
click at [445, 173] on input "YAPRAK SOKAK ÇANAKKALE" at bounding box center [819, 188] width 748 height 30
type input "YARBAY ŞEFİK SOKAK ÇANAKKALE"
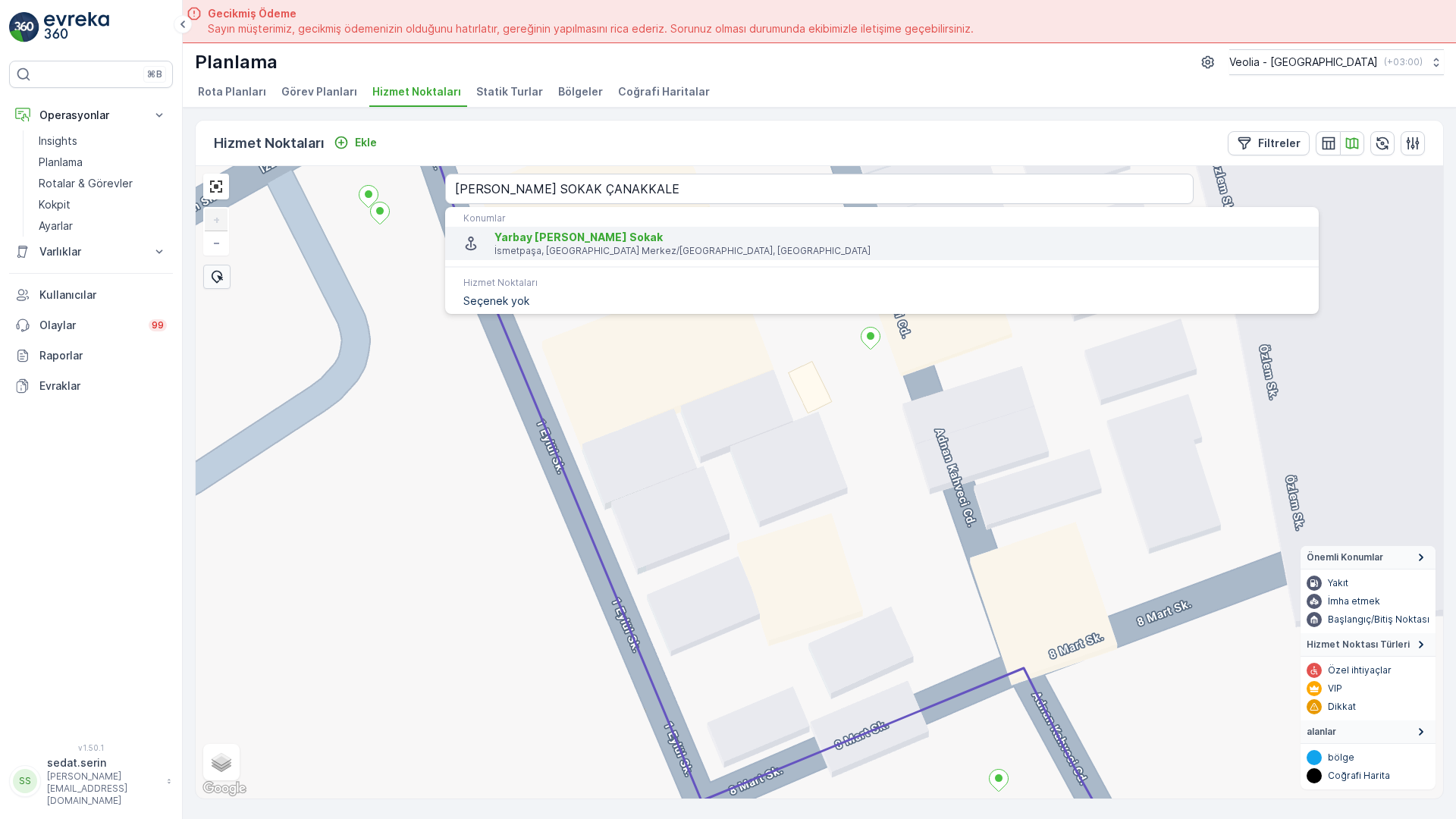
click at [494, 245] on p "İsmetpaşa, [GEOGRAPHIC_DATA] Merkez/[GEOGRAPHIC_DATA], [GEOGRAPHIC_DATA]" at bounding box center [901, 252] width 812 height 13
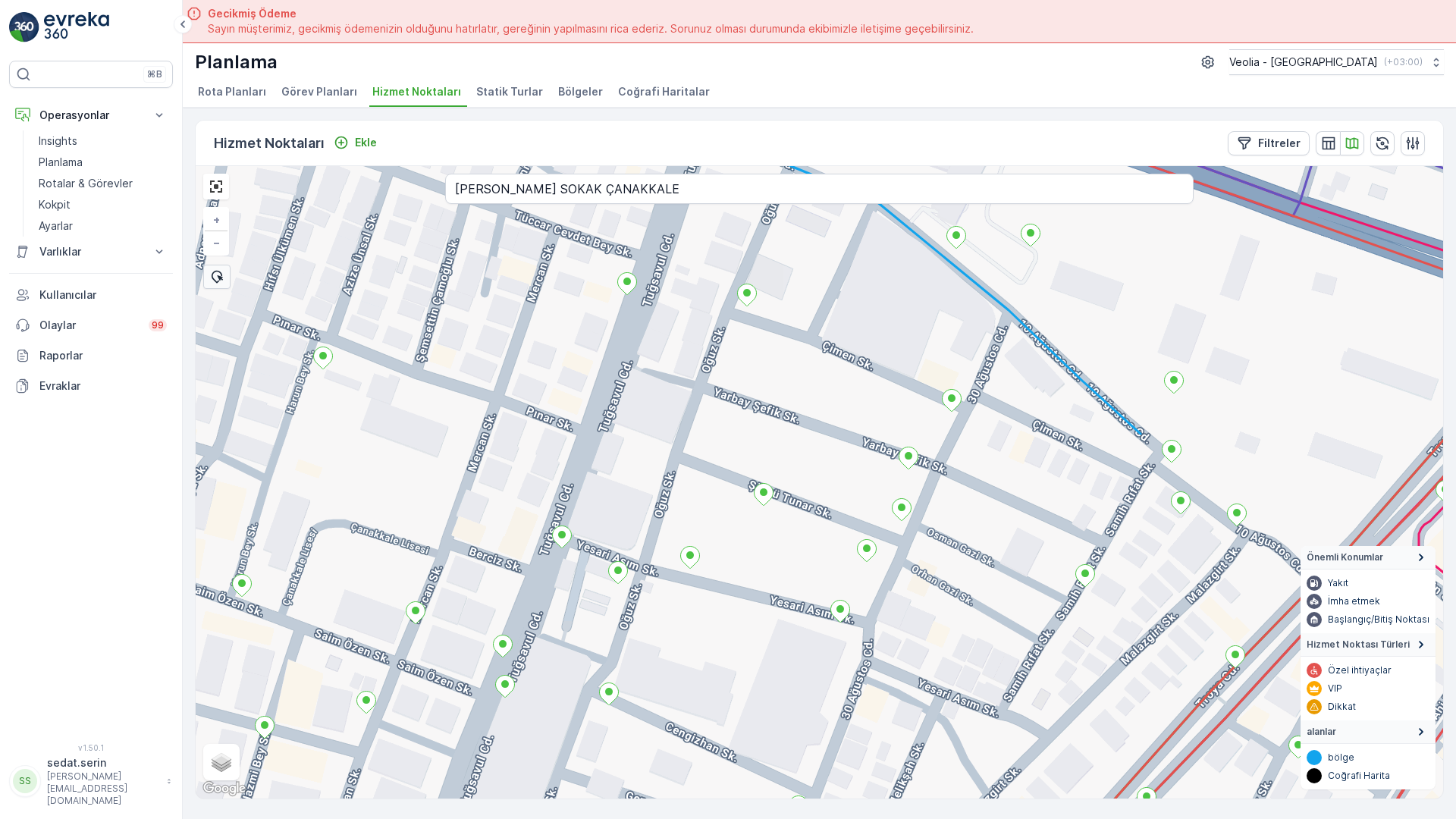
drag, startPoint x: 716, startPoint y: 336, endPoint x: 646, endPoint y: 296, distance: 80.6
click at [646, 296] on div "+ − Uydu Yol haritası Arazi Karışık Leaflet Klavye kısayolları Harita Verileri …" at bounding box center [819, 483] width 1247 height 633
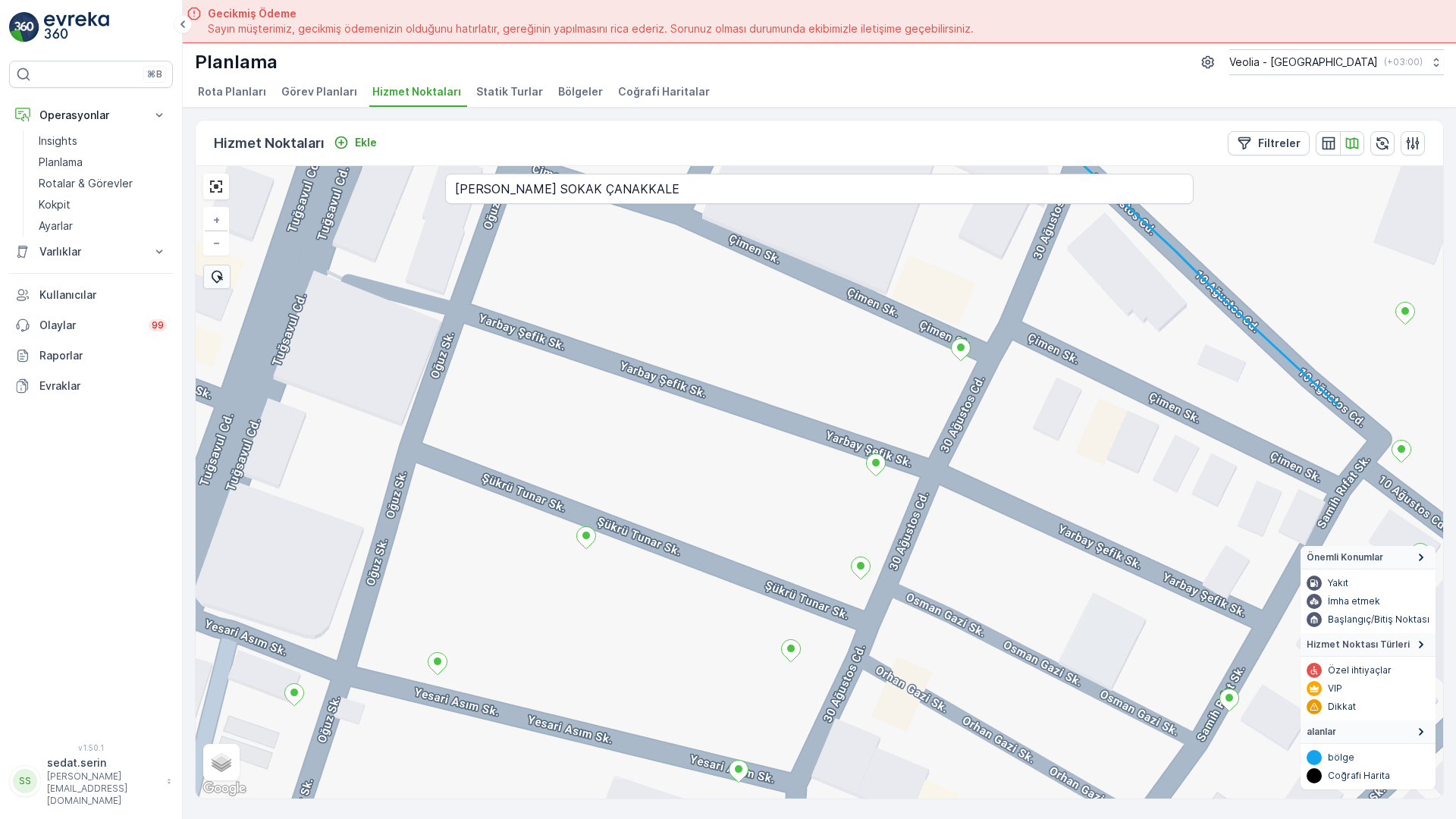
drag, startPoint x: 852, startPoint y: 168, endPoint x: 848, endPoint y: 257, distance: 89.1
click at [848, 257] on div "+ − Uydu Yol haritası Arazi Karışık Leaflet Klavye kısayolları Harita Verileri …" at bounding box center [819, 483] width 1247 height 633
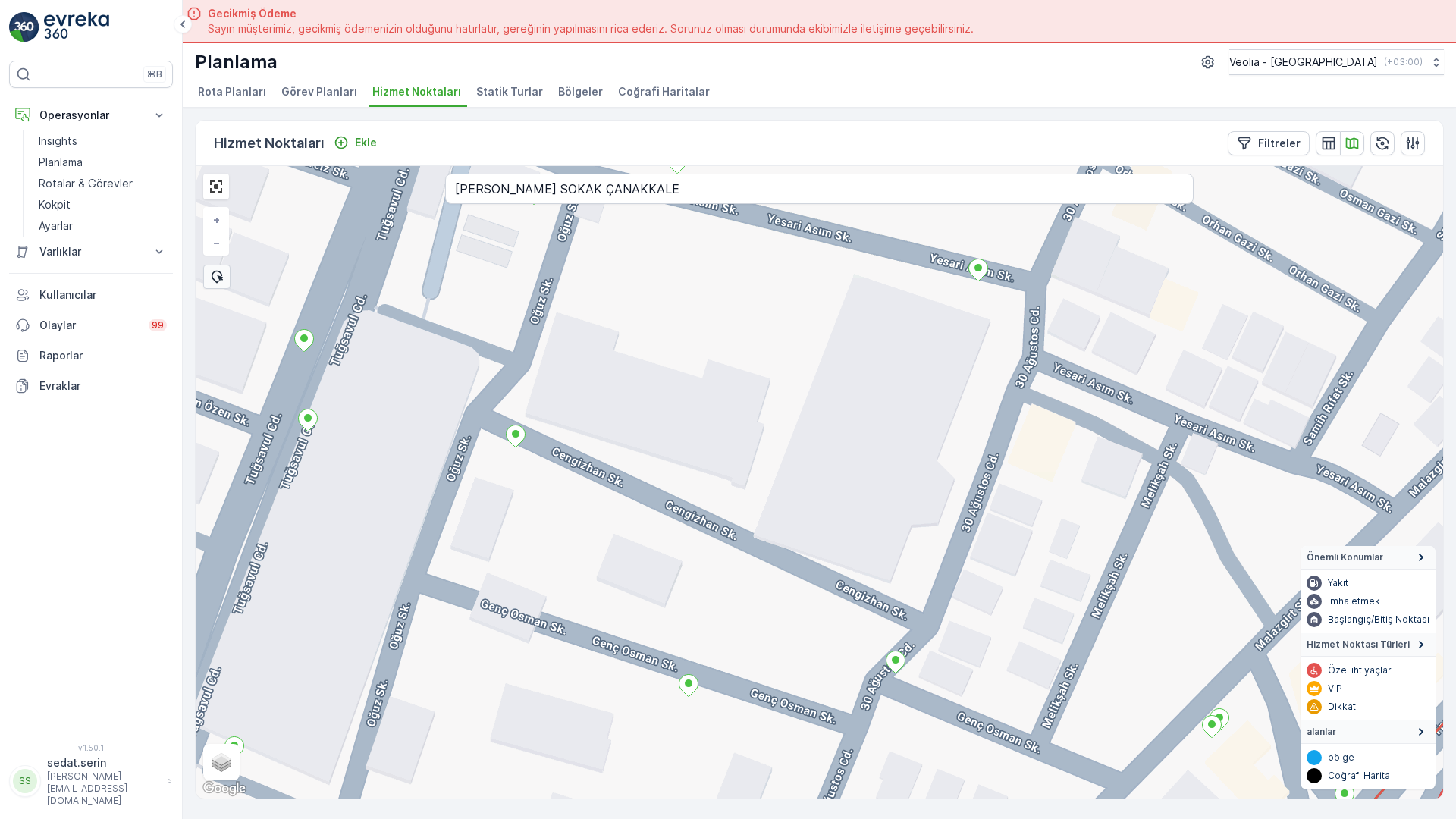
drag, startPoint x: 643, startPoint y: 629, endPoint x: 947, endPoint y: 0, distance: 698.6
click at [947, 166] on div "+ − Uydu Yol haritası Arazi Karışık Leaflet Klavye kısayolları Harita Verileri …" at bounding box center [819, 483] width 1247 height 633
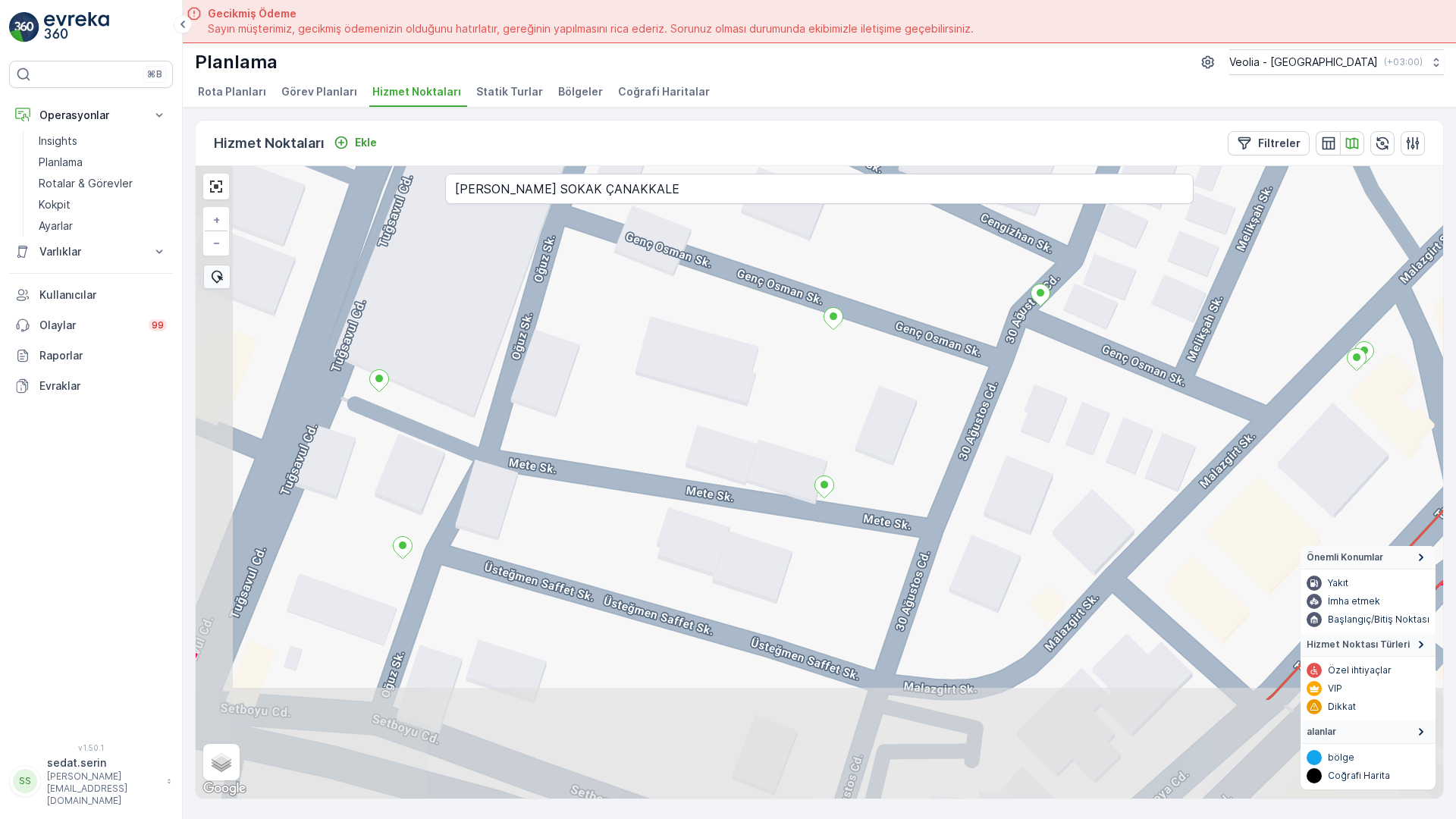
drag, startPoint x: 694, startPoint y: 537, endPoint x: 802, endPoint y: 280, distance: 278.8
click at [802, 280] on div "+ − Uydu Yol haritası Arazi Karışık Leaflet Klavye kısayolları Harita Verileri …" at bounding box center [819, 483] width 1247 height 633
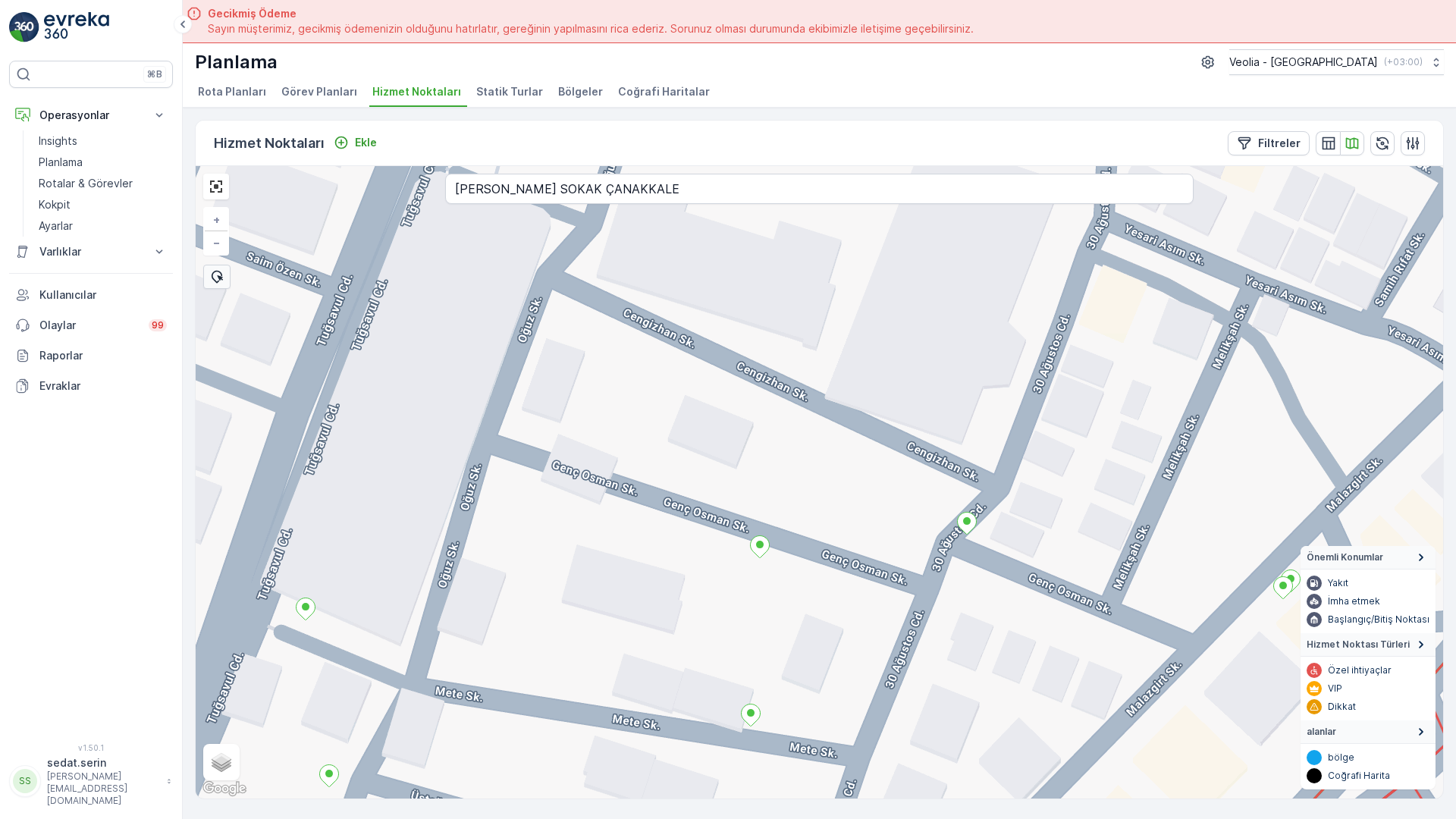
drag, startPoint x: 604, startPoint y: 355, endPoint x: 547, endPoint y: 524, distance: 178.4
click at [547, 524] on div "+ − Uydu Yol haritası Arazi Karışık Leaflet Klavye kısayolları Harita Verileri …" at bounding box center [819, 483] width 1247 height 633
drag, startPoint x: 698, startPoint y: 368, endPoint x: 706, endPoint y: 304, distance: 64.5
click at [706, 304] on div "1nolu_85_2m + − Uydu Yol haritası Arazi Karışık Leaflet Klavye kısayolları Hari…" at bounding box center [819, 483] width 1247 height 633
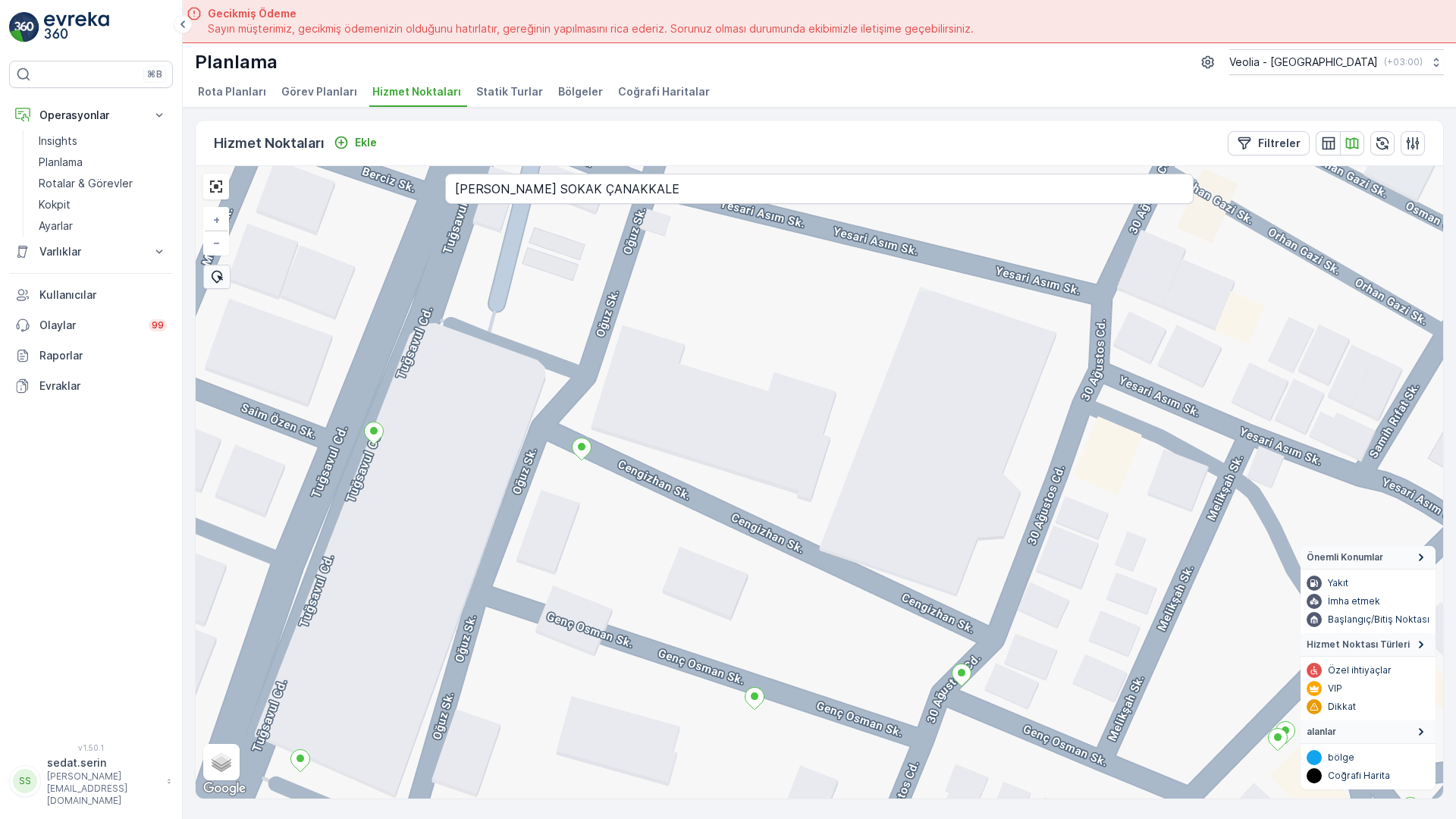
drag, startPoint x: 762, startPoint y: 203, endPoint x: 733, endPoint y: 488, distance: 286.5
click at [733, 488] on div "+ − Uydu Yol haritası Arazi Karışık Leaflet Klavye kısayolları Harita Verileri …" at bounding box center [819, 483] width 1247 height 633
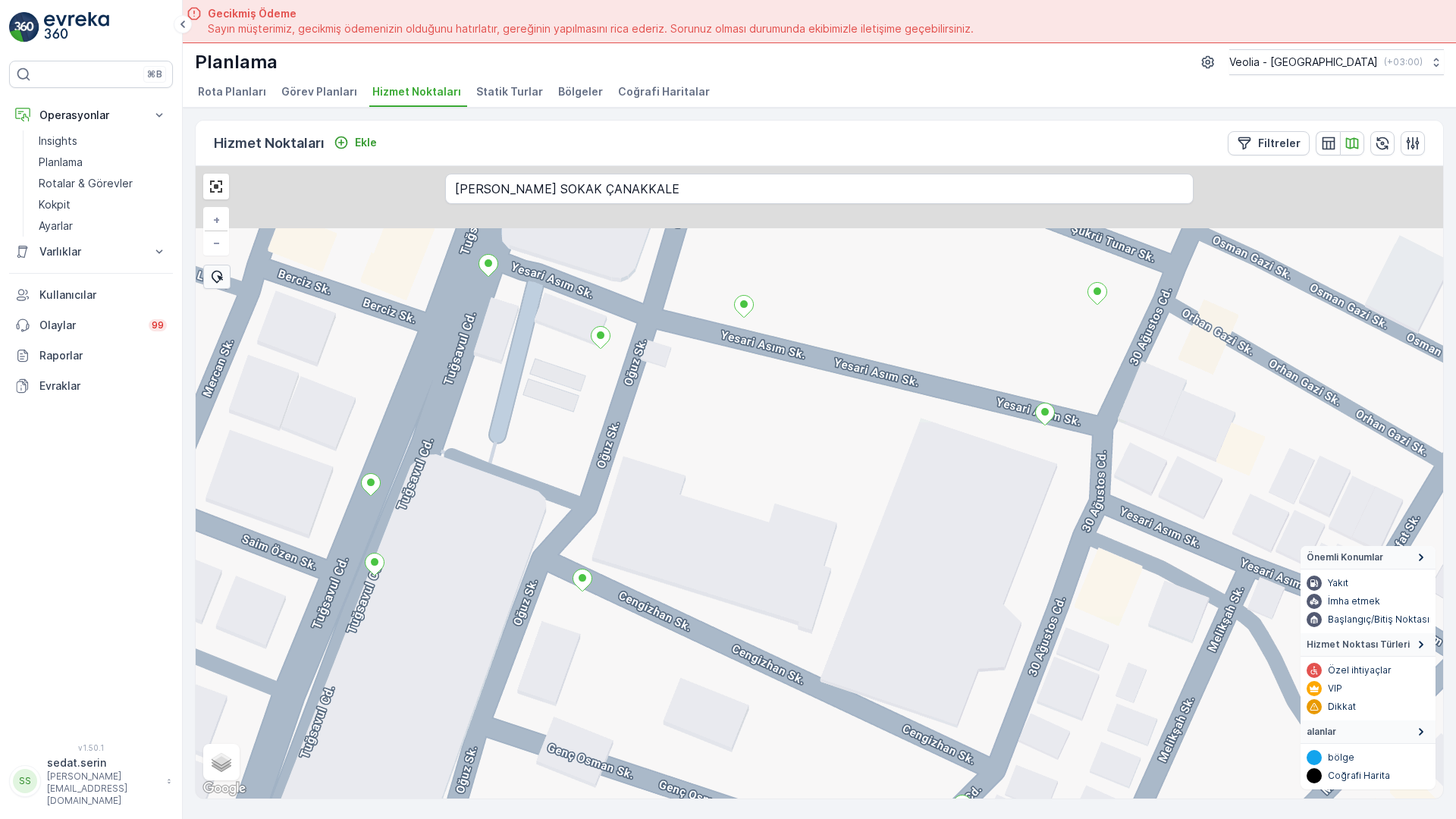
drag, startPoint x: 842, startPoint y: 345, endPoint x: 818, endPoint y: 525, distance: 181.6
click at [818, 574] on div "+ − Uydu Yol haritası Arazi Karışık Leaflet Klavye kısayolları Harita Verileri …" at bounding box center [819, 483] width 1247 height 633
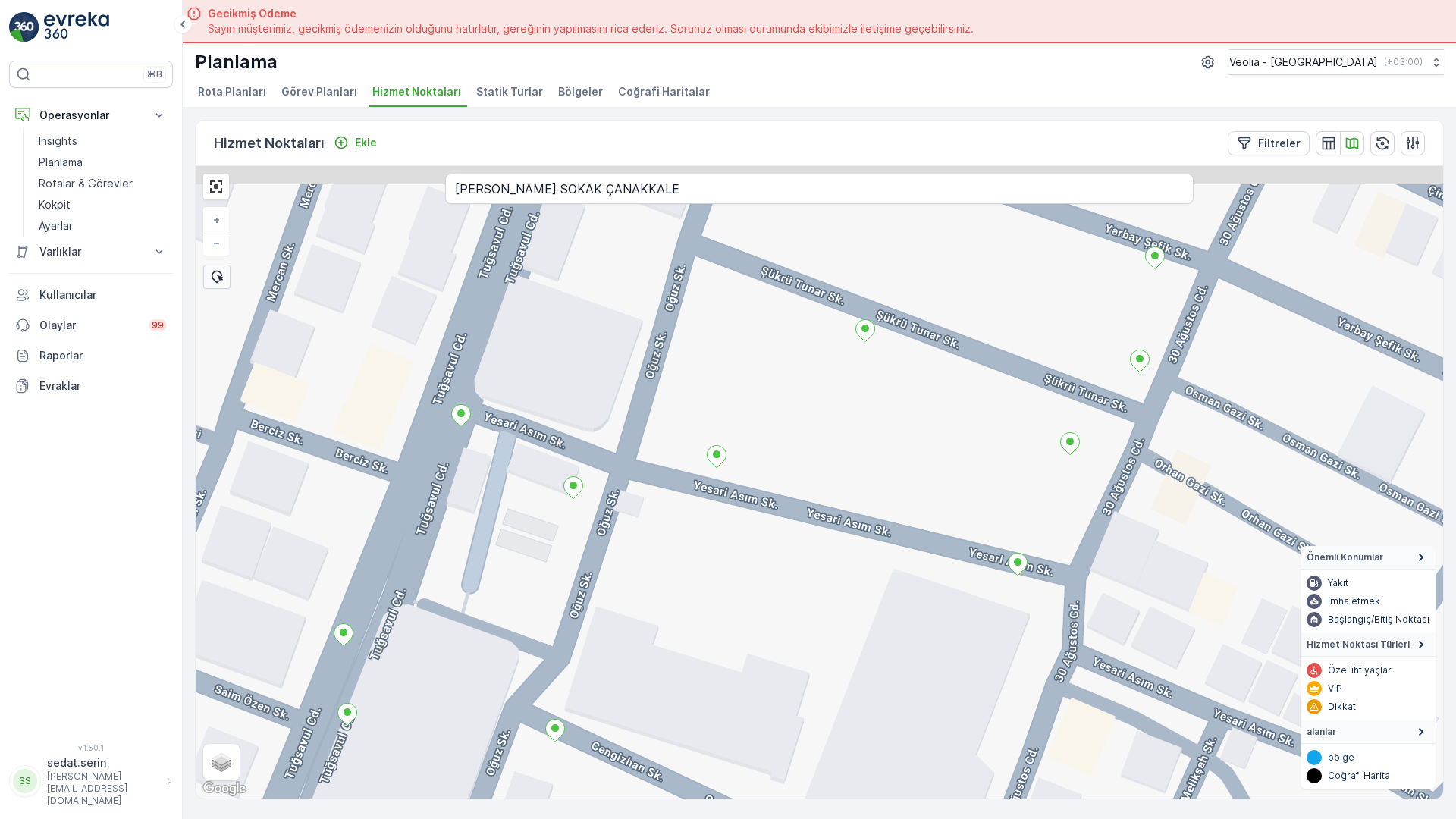
drag, startPoint x: 859, startPoint y: 396, endPoint x: 843, endPoint y: 501, distance: 106.2
click at [843, 503] on div "+ − Uydu Yol haritası Arazi Karışık Leaflet Klavye kısayolları Harita Verileri …" at bounding box center [819, 483] width 1247 height 633
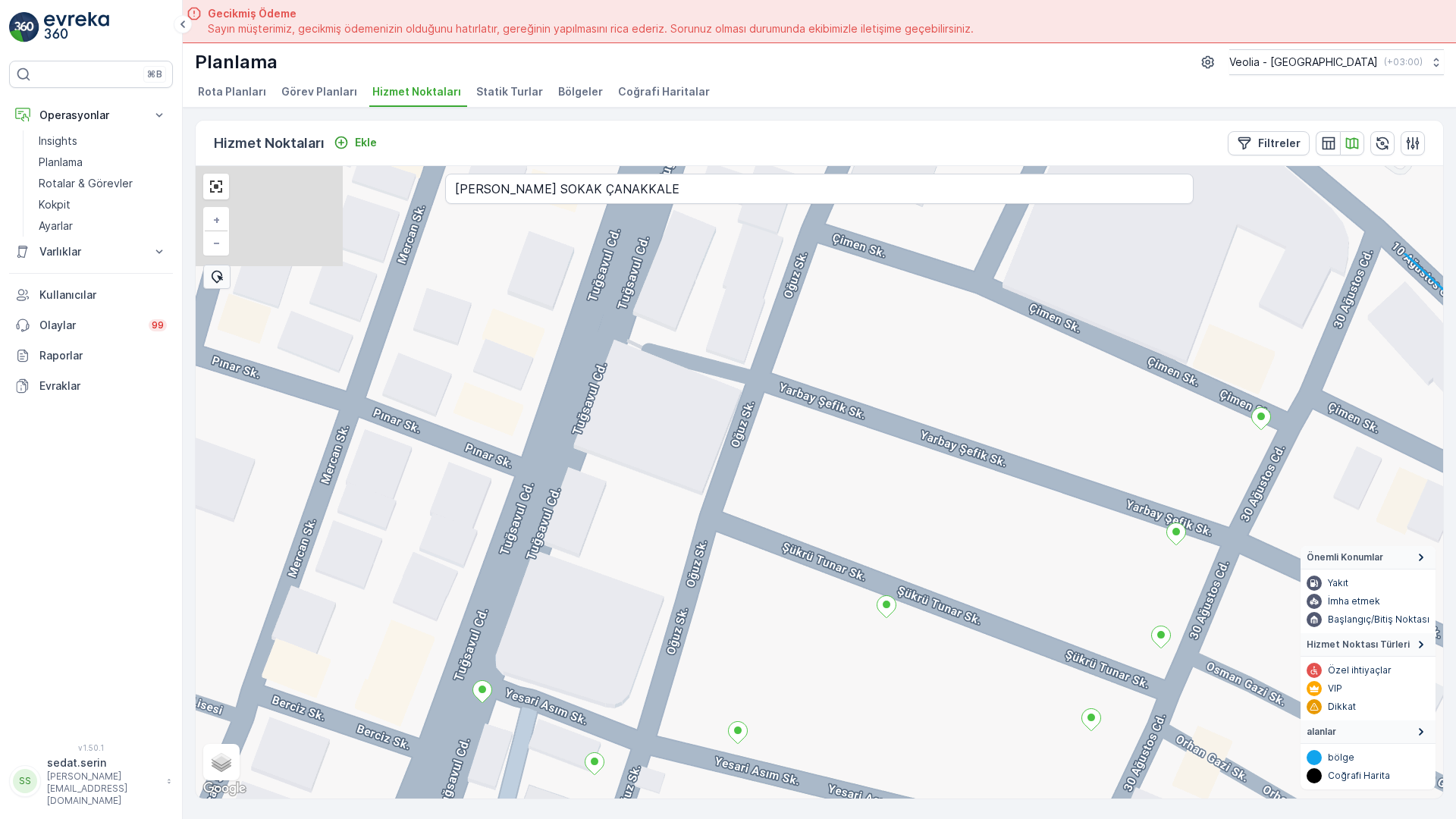
drag, startPoint x: 647, startPoint y: 367, endPoint x: 660, endPoint y: 474, distance: 107.8
click at [660, 474] on div "+ − Uydu Yol haritası Arazi Karışık Leaflet Klavye kısayolları Harita Verileri …" at bounding box center [819, 483] width 1247 height 633
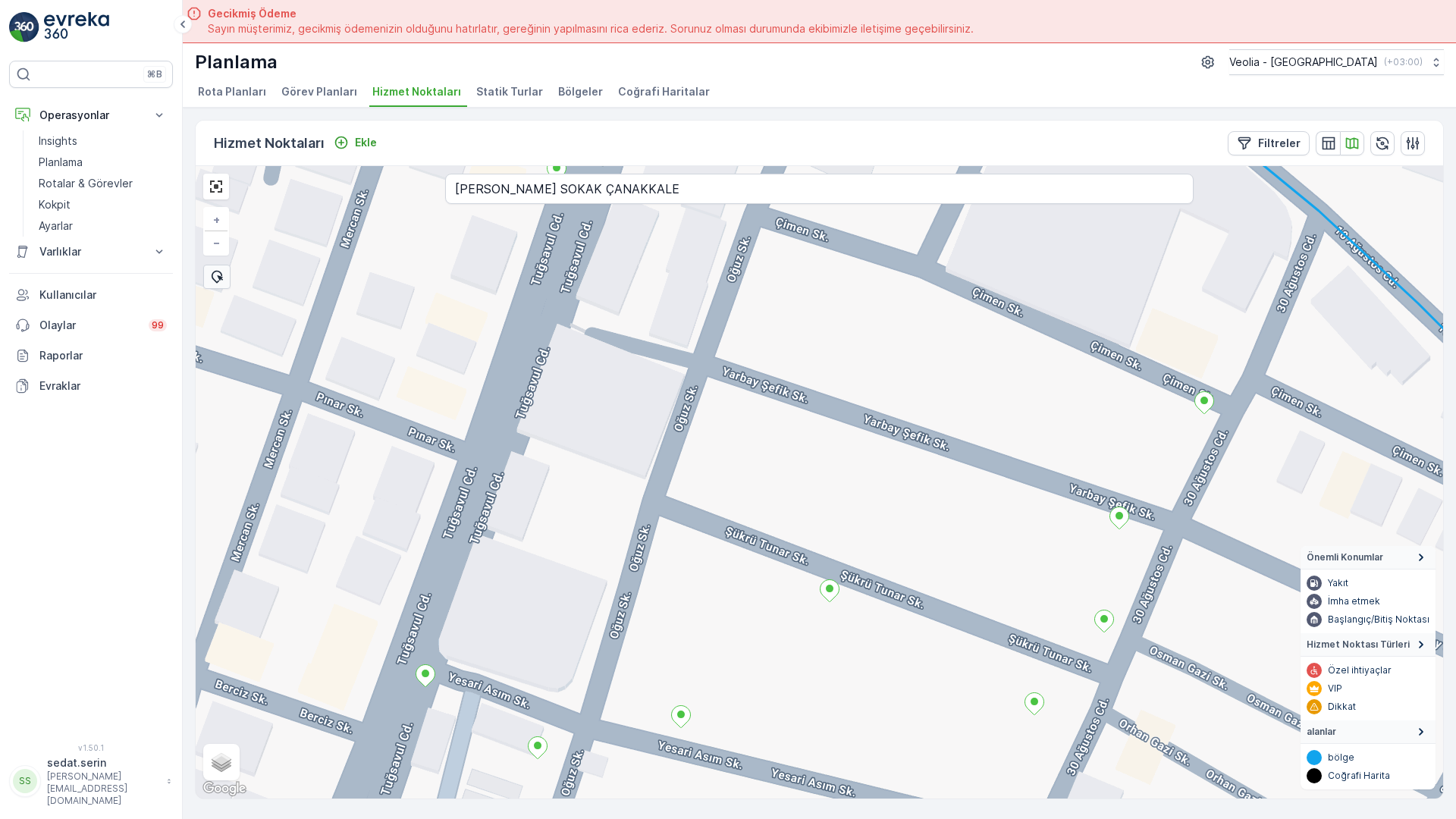
drag, startPoint x: 1129, startPoint y: 520, endPoint x: 915, endPoint y: 447, distance: 226.1
click at [906, 446] on div "+ − Uydu Yol haritası Arazi Karışık Leaflet Klavye kısayolları Harita Verileri …" at bounding box center [819, 483] width 1247 height 633
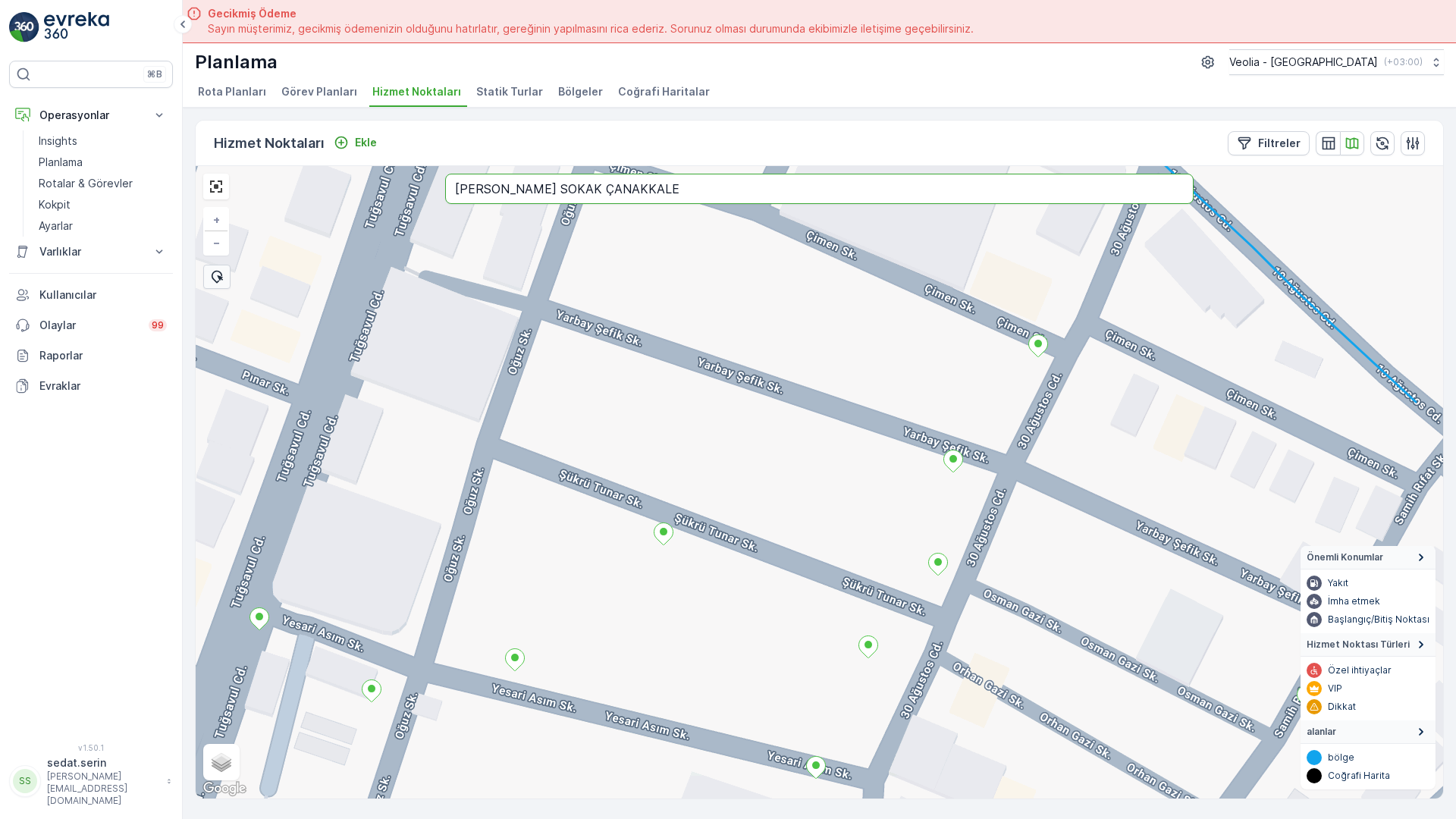
click at [472, 173] on input "YARBAY ŞEFİK SOKAK ÇANAKKALE" at bounding box center [819, 188] width 748 height 30
click at [445, 173] on input "YAREN SOKAK ÇANAKKALE" at bounding box center [819, 188] width 748 height 30
click at [579, 184] on div "+ − Uydu Yol haritası Arazi Karışık Leaflet Klavye kısayolları Harita Verileri …" at bounding box center [819, 483] width 1247 height 633
click at [445, 173] on input "YAREN SOKAK ÇANAKKALE" at bounding box center [819, 188] width 748 height 30
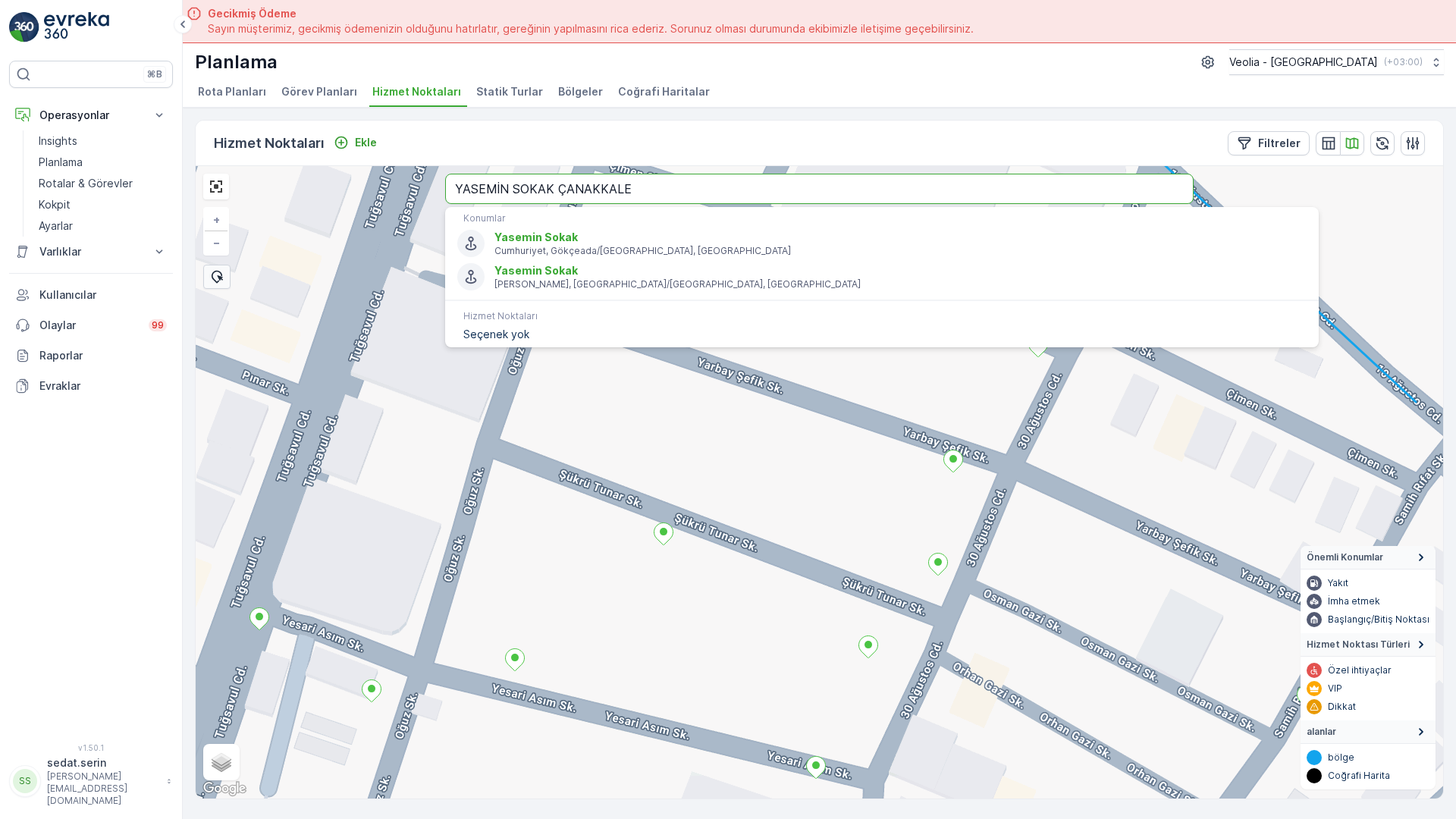
type input "YASEMİN SOKAK ÇANAKKALE"
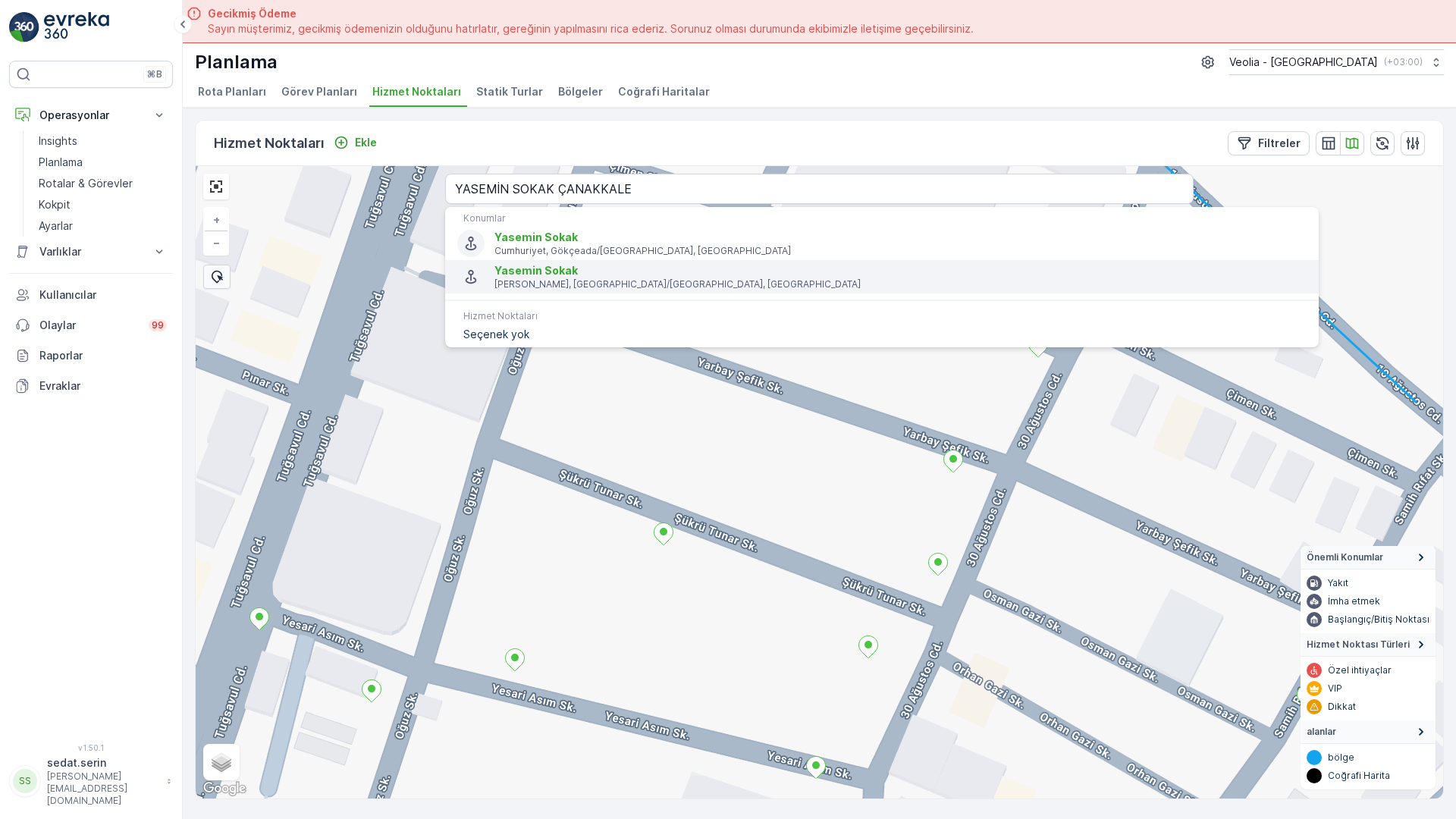
click at [494, 263] on span "Yasemin Sokak" at bounding box center [901, 270] width 812 height 15
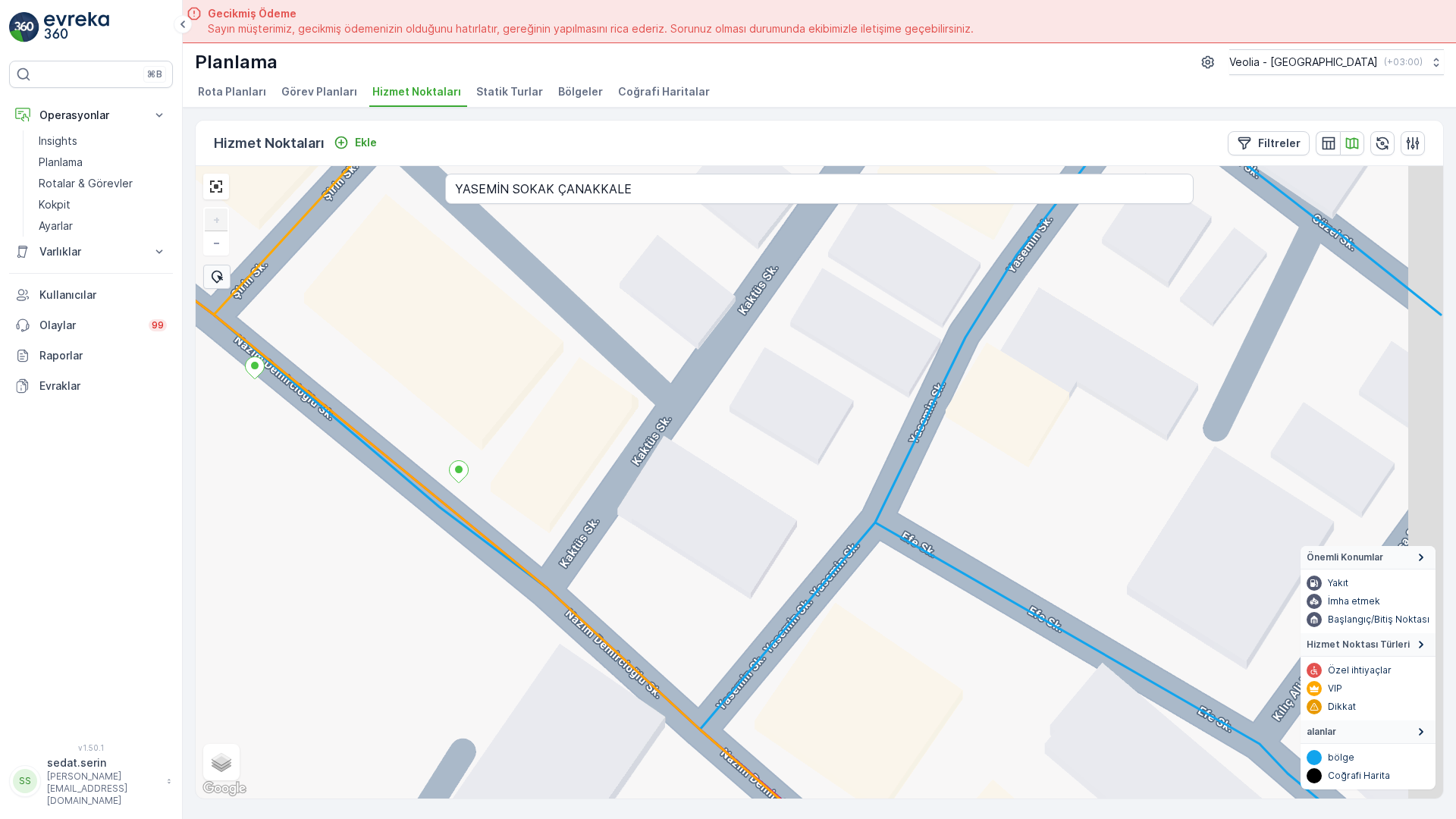
drag, startPoint x: 659, startPoint y: 438, endPoint x: 339, endPoint y: 208, distance: 394.1
click at [339, 208] on div "+ − Uydu Yol haritası Arazi Karışık Leaflet Klavye kısayolları Harita Verileri …" at bounding box center [819, 483] width 1247 height 633
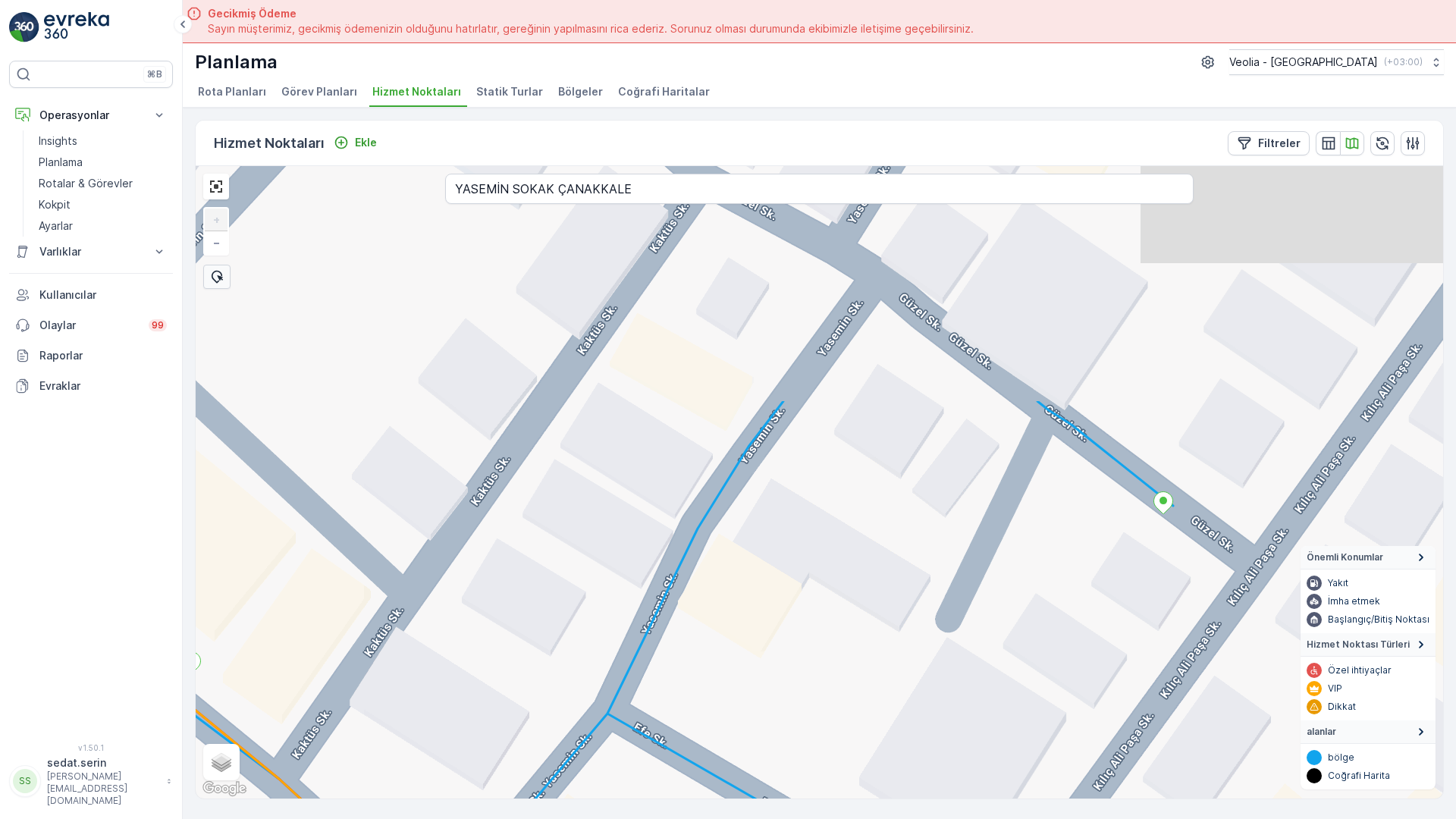
drag, startPoint x: 551, startPoint y: 184, endPoint x: 458, endPoint y: 505, distance: 334.2
click at [458, 505] on div "+ − Uydu Yol haritası Arazi Karışık Leaflet Klavye kısayolları Harita Verileri …" at bounding box center [819, 483] width 1247 height 633
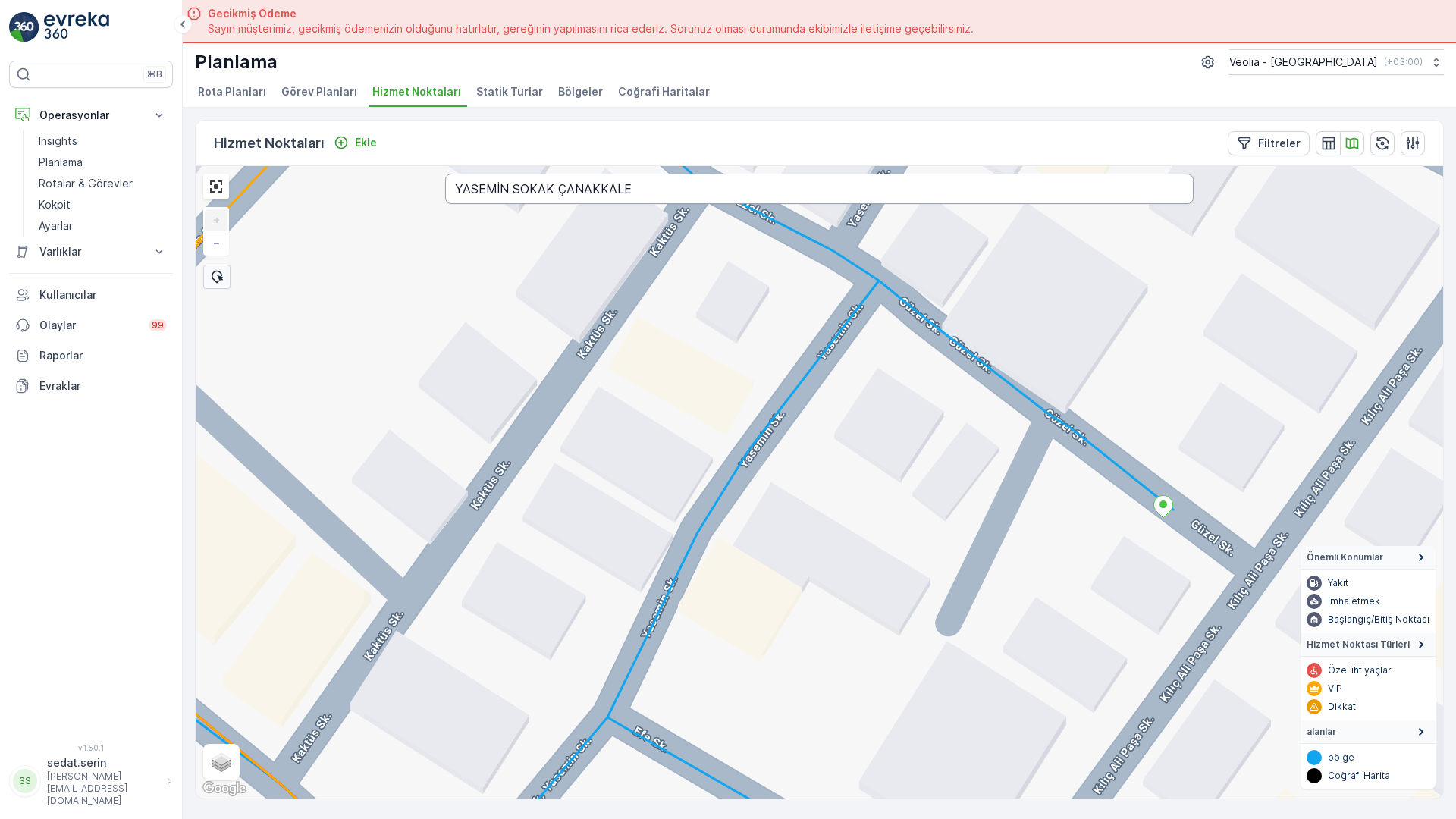
click at [445, 173] on input "YASEMİN SOKAK ÇANAKKALE" at bounding box center [819, 188] width 748 height 30
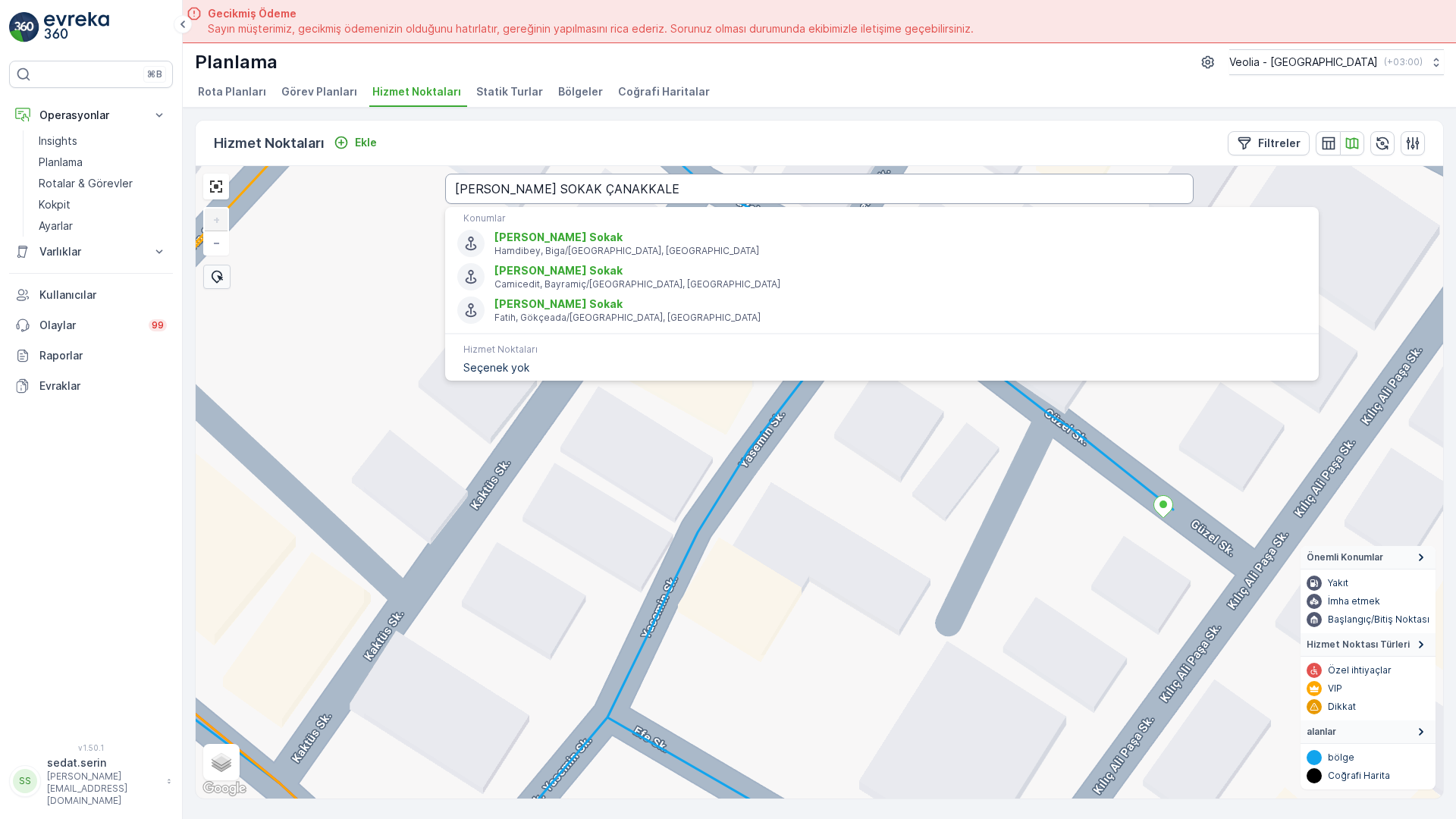
click at [445, 173] on input "YAŞAR DOĞU SOKAK ÇANAKKALE" at bounding box center [819, 188] width 748 height 30
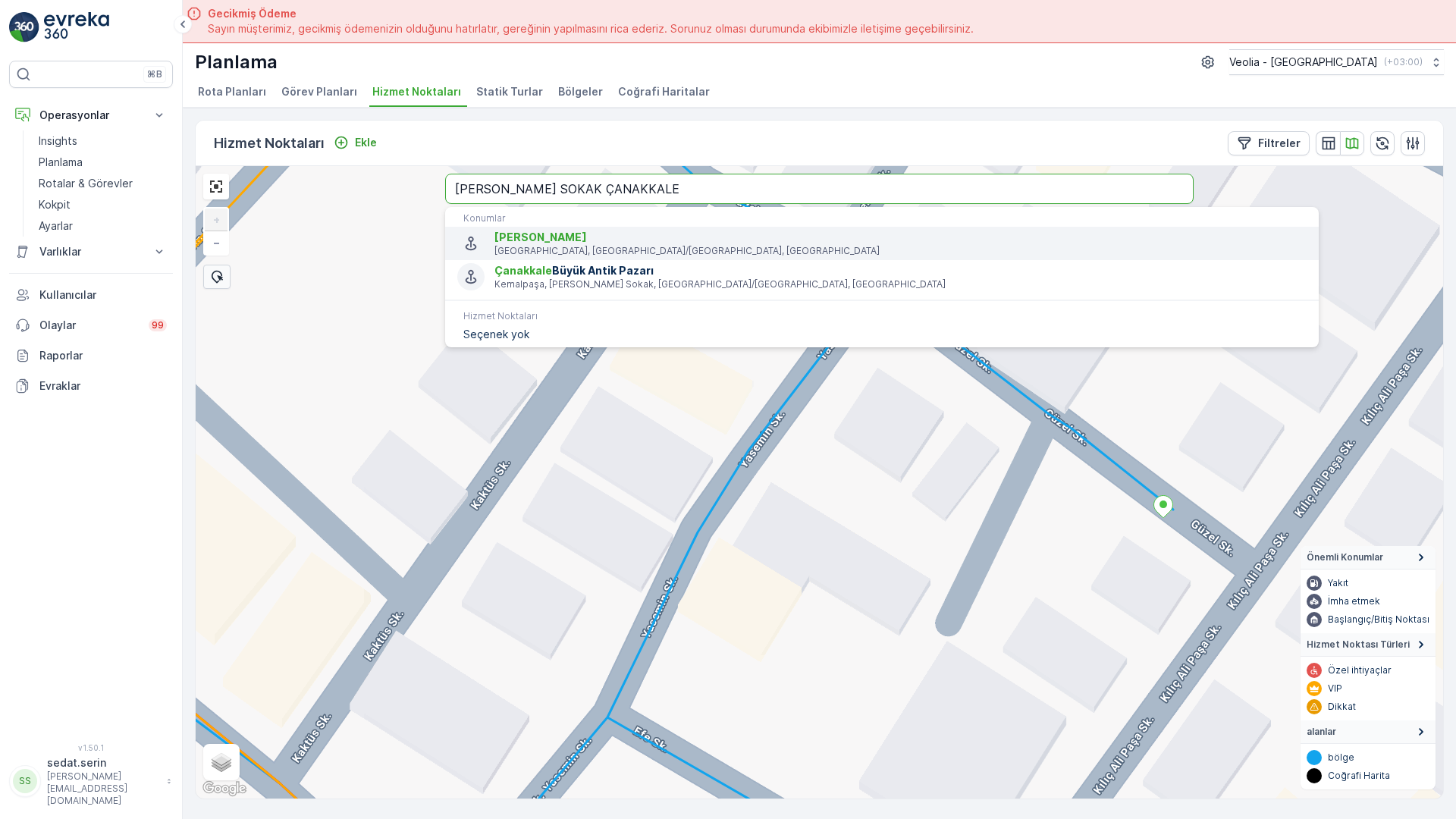
type input "YAŞAR YOHAY SOKAK ÇANAKKALE"
click at [494, 231] on span "Yaşar Yohay Sokak" at bounding box center [541, 237] width 92 height 13
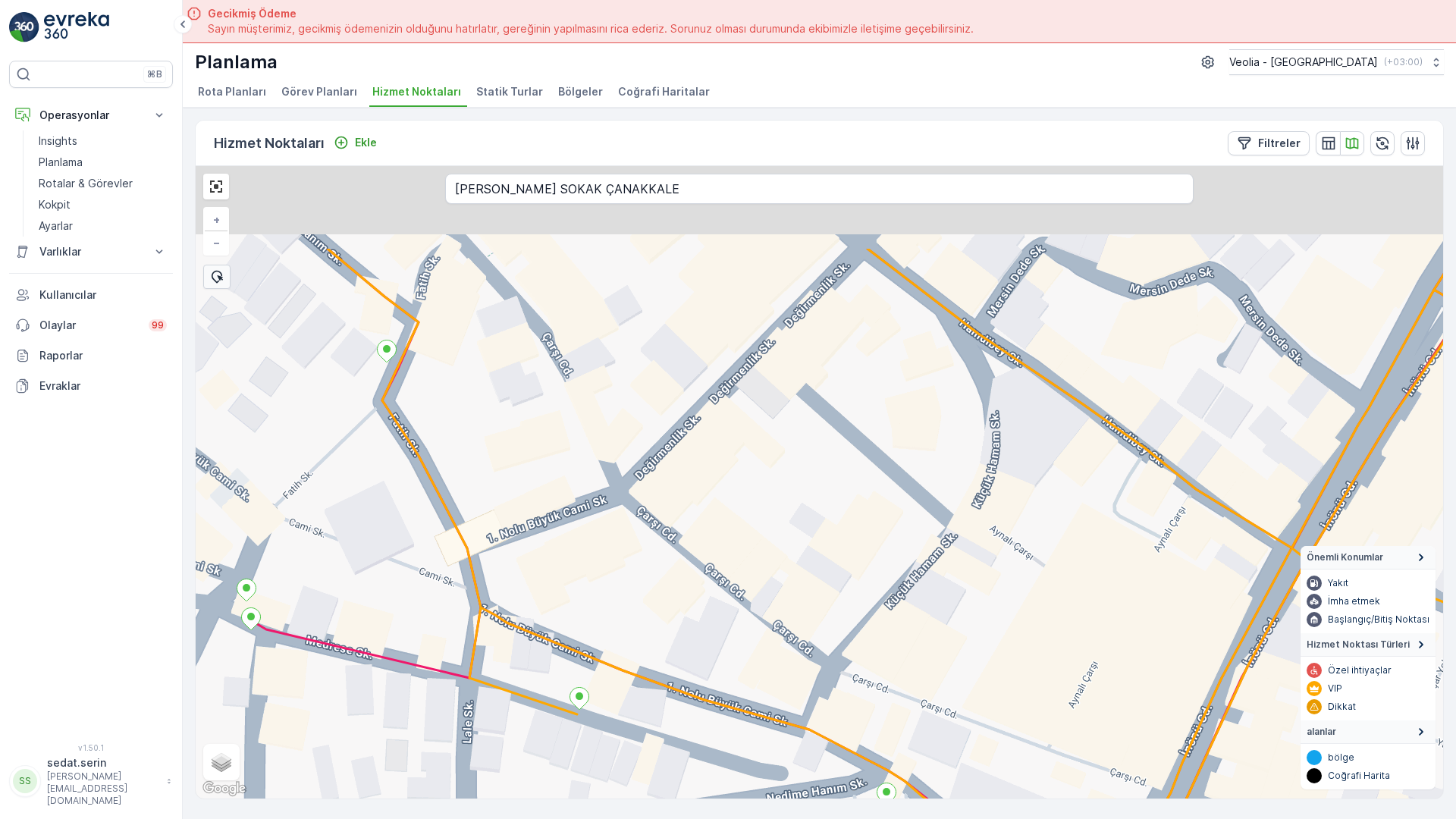
drag, startPoint x: 557, startPoint y: 304, endPoint x: 467, endPoint y: 481, distance: 198.6
click at [467, 481] on div "+ − Uydu Yol haritası Arazi Karışık Leaflet Klavye kısayolları Harita Verileri …" at bounding box center [819, 483] width 1247 height 633
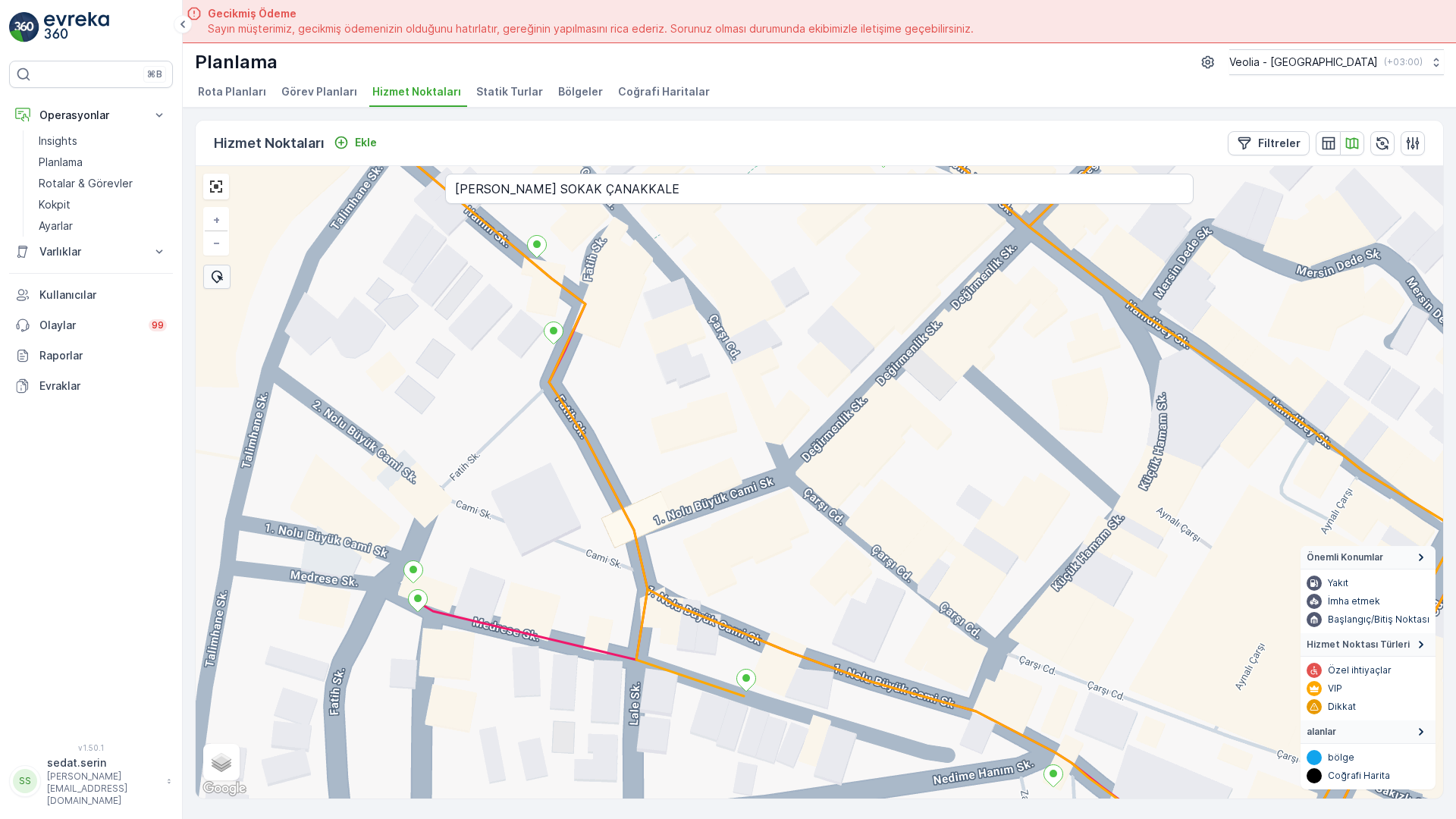
drag, startPoint x: 486, startPoint y: 449, endPoint x: 71, endPoint y: 275, distance: 450.0
click at [195, 275] on div "+ − Uydu Yol haritası Arazi Karışık Leaflet Klavye kısayolları Harita Verileri …" at bounding box center [819, 483] width 1247 height 633
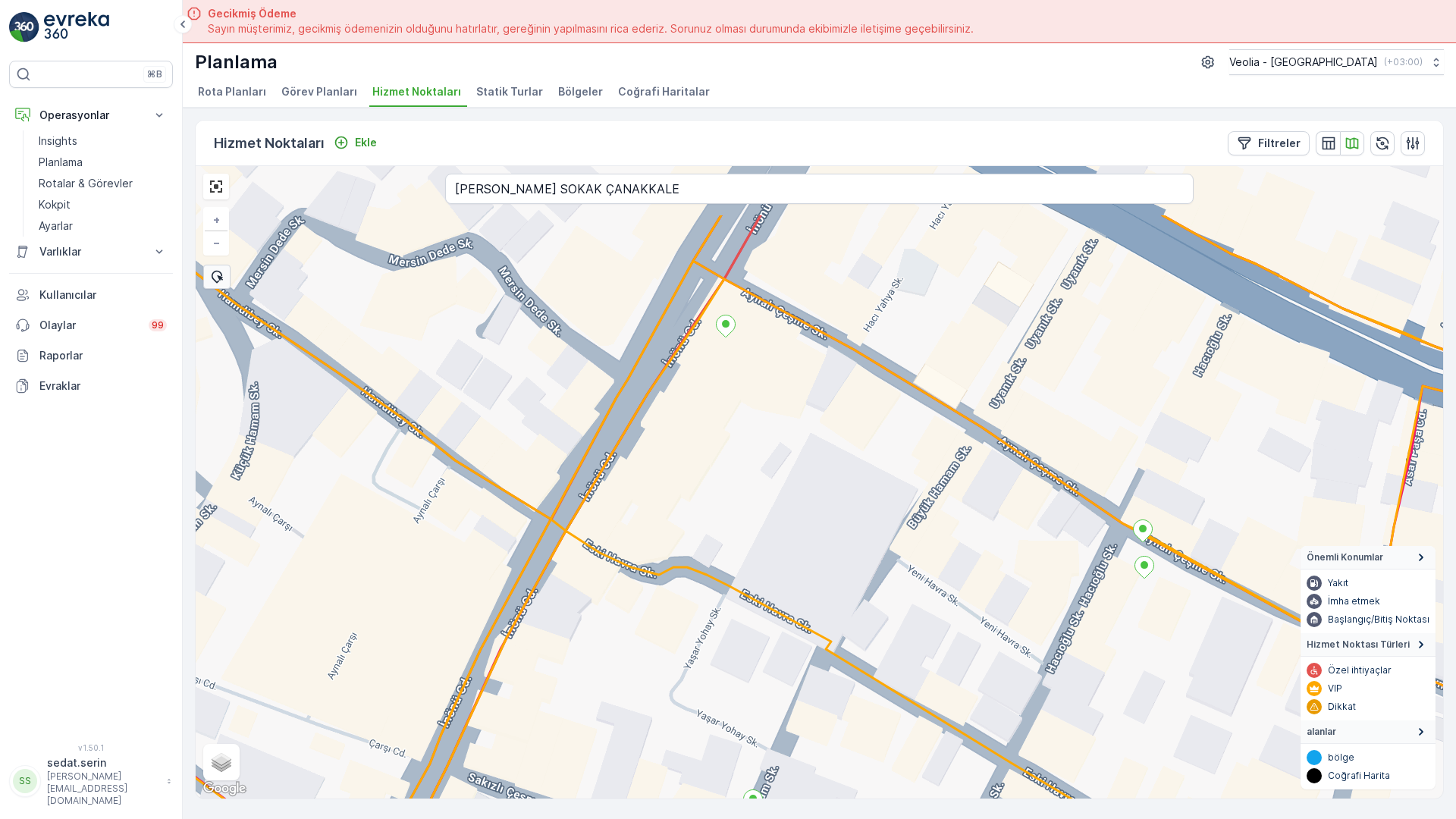
drag, startPoint x: 671, startPoint y: 628, endPoint x: 366, endPoint y: 768, distance: 335.6
click at [366, 768] on div "+ − Uydu Yol haritası Arazi Karışık Leaflet Klavye kısayolları Harita Verileri …" at bounding box center [819, 483] width 1247 height 633
click at [646, 372] on div "+ − Uydu Yol haritası Arazi Karışık Leaflet Klavye kısayolları Harita Verileri …" at bounding box center [819, 483] width 1247 height 633
click at [445, 173] on input "YAŞAR YOHAY SOKAK ÇANAKKALE" at bounding box center [819, 188] width 748 height 30
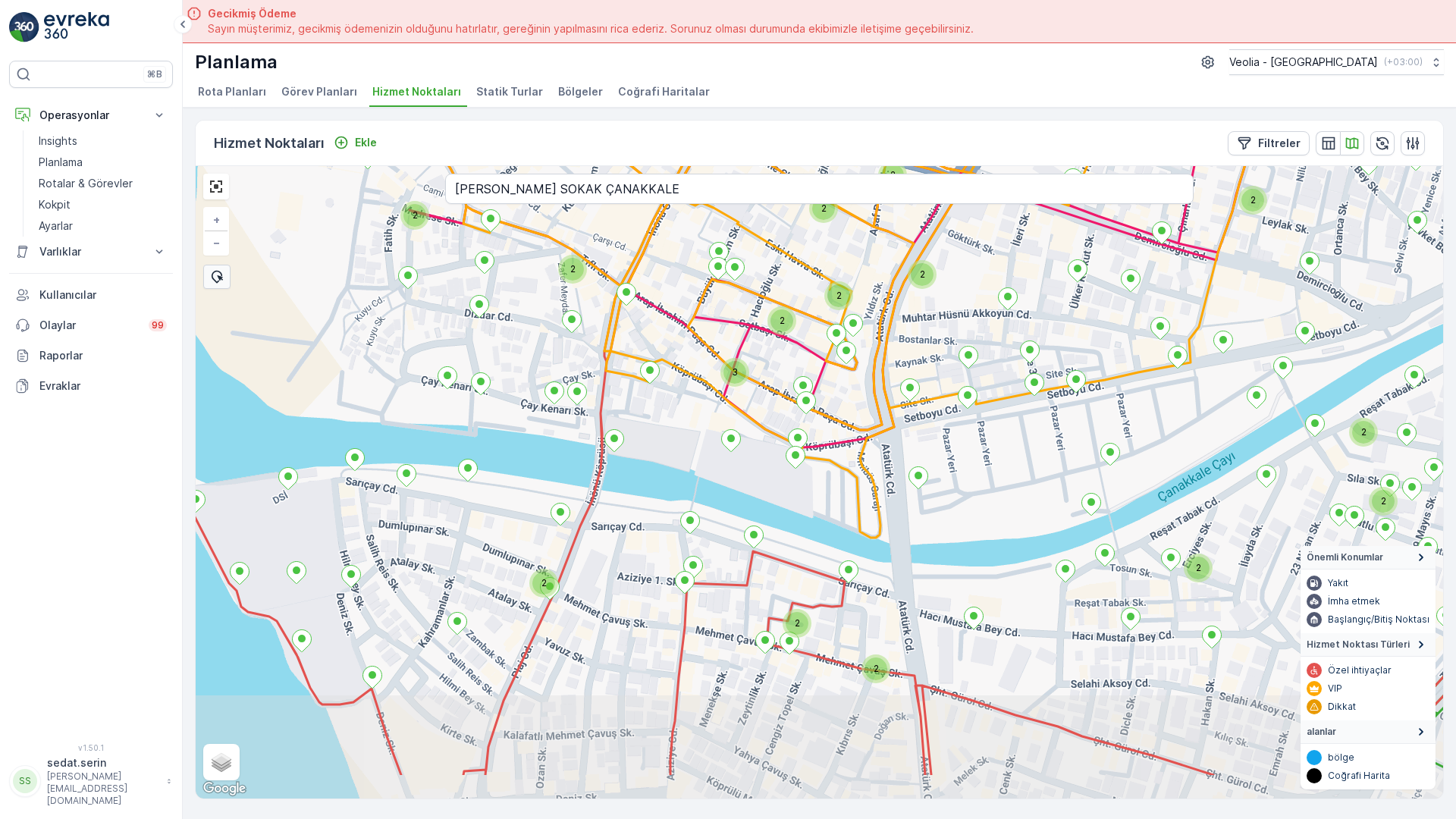
drag, startPoint x: 611, startPoint y: 415, endPoint x: 585, endPoint y: 402, distance: 29.1
click at [601, 339] on div "2 2 2 2 2 2 3 2 2 2 2 2 2 2 2 2 2 3 2 2 2 2 3 2 2 2 2 + − Uydu Yol haritası Ara…" at bounding box center [819, 483] width 1247 height 633
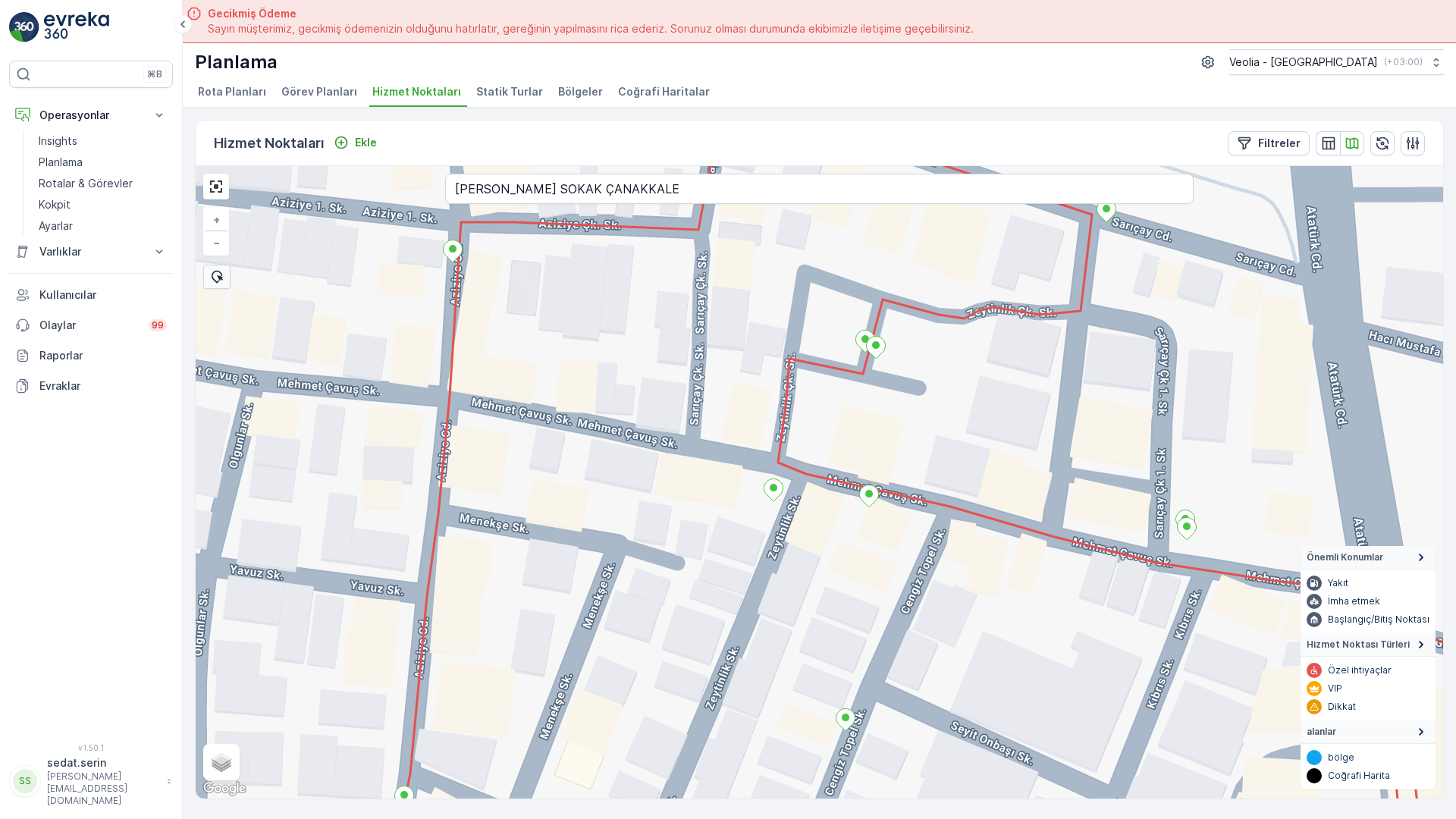
drag, startPoint x: 580, startPoint y: 542, endPoint x: 600, endPoint y: 255, distance: 287.7
click at [600, 255] on div "+ − Uydu Yol haritası Arazi Karışık Leaflet Klavye kısayolları Harita Verileri …" at bounding box center [819, 483] width 1247 height 633
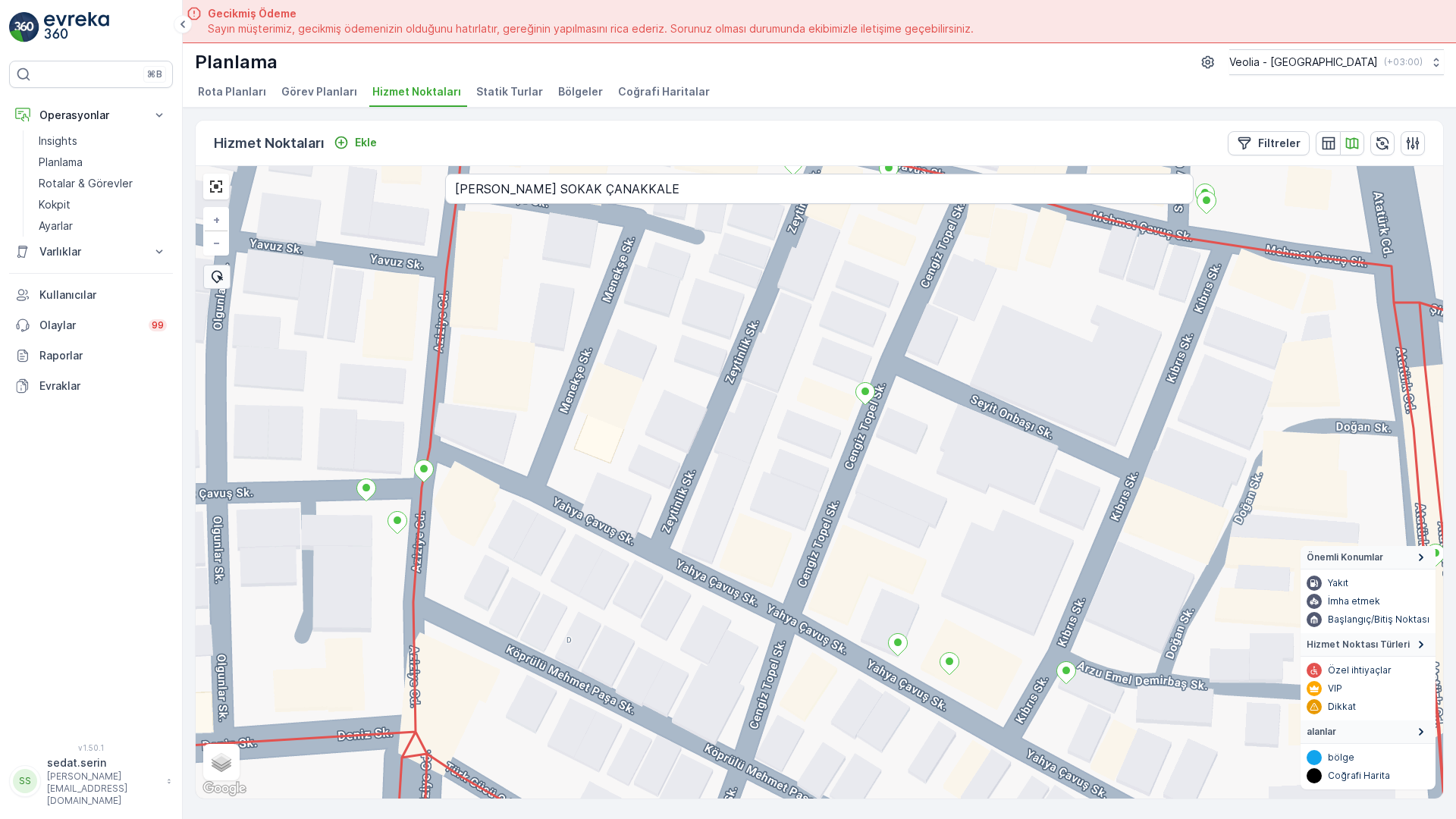
drag, startPoint x: 539, startPoint y: 559, endPoint x: 553, endPoint y: 363, distance: 196.5
click at [553, 363] on div "+ − Uydu Yol haritası Arazi Karışık Leaflet Klavye kısayolları Harita Verileri …" at bounding box center [819, 483] width 1247 height 633
drag, startPoint x: 628, startPoint y: 579, endPoint x: 613, endPoint y: 464, distance: 116.0
click at [613, 464] on div "+ − Uydu Yol haritası Arazi Karışık Leaflet Klavye kısayolları Harita Verileri …" at bounding box center [819, 483] width 1247 height 633
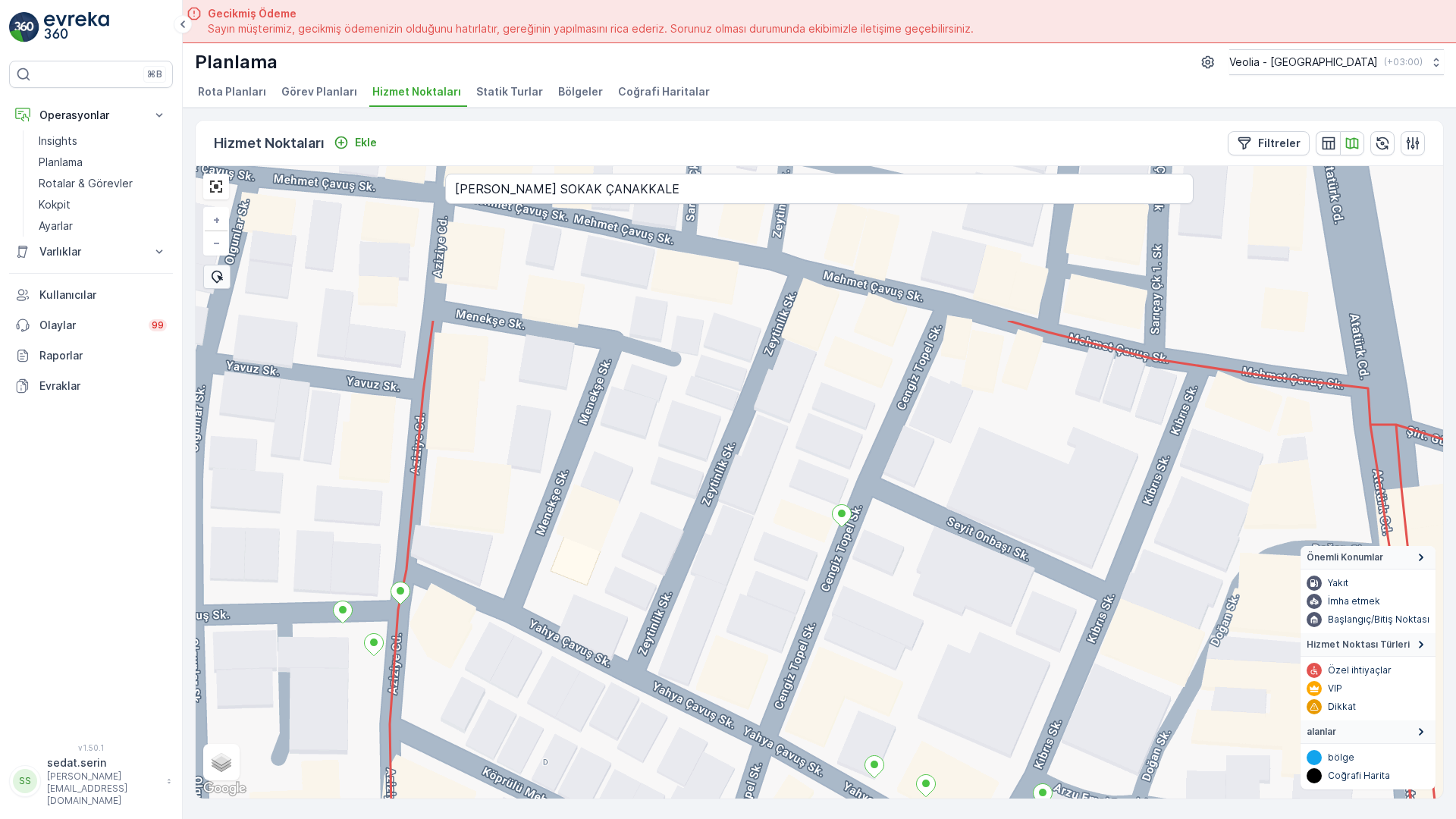
drag, startPoint x: 613, startPoint y: 464, endPoint x: 605, endPoint y: 701, distance: 237.1
click at [605, 701] on div "+ − Uydu Yol haritası Arazi Karışık Leaflet Klavye kısayolları Harita Verileri …" at bounding box center [819, 483] width 1247 height 633
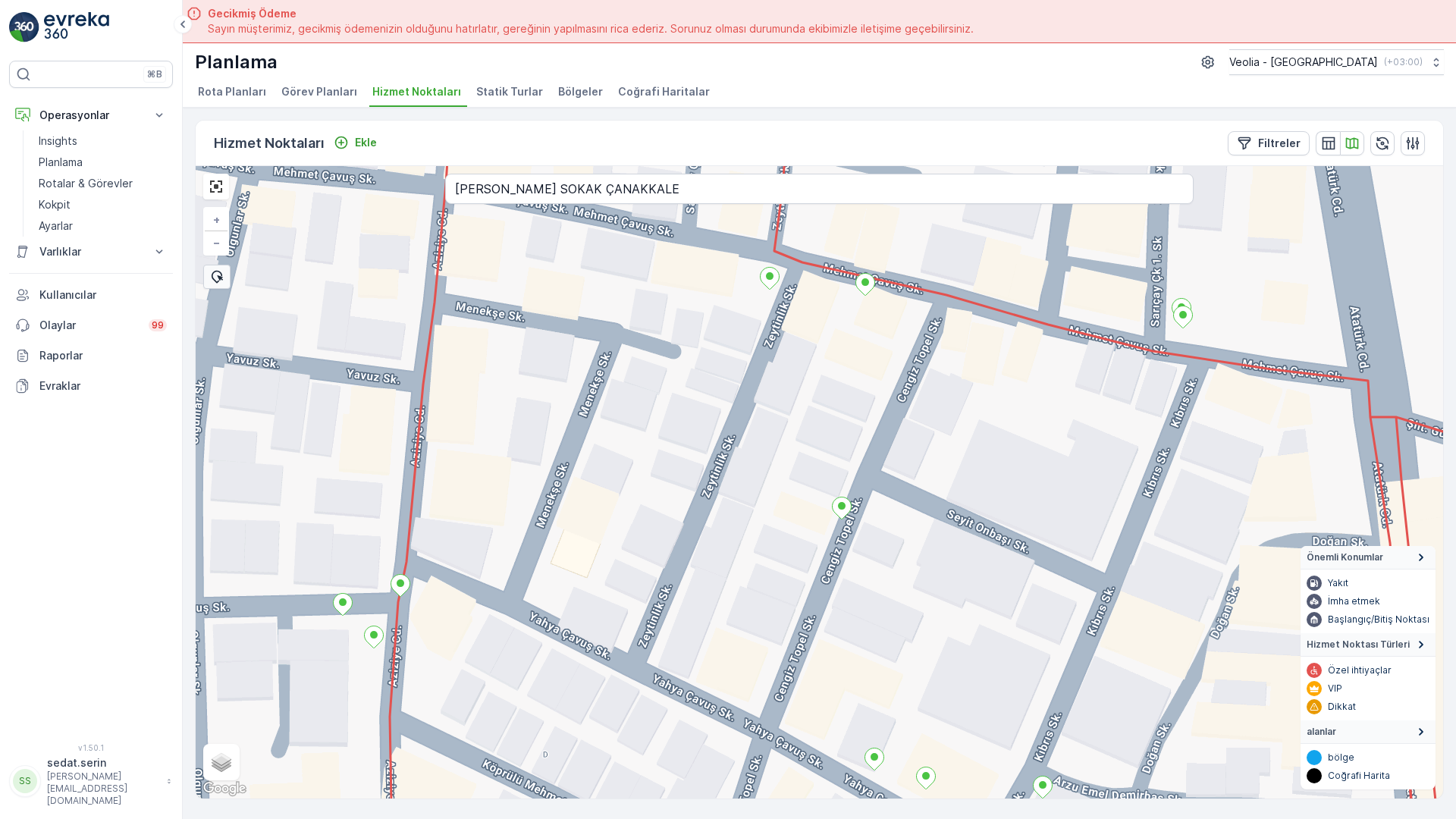
drag, startPoint x: 675, startPoint y: 470, endPoint x: 669, endPoint y: 369, distance: 101.2
click at [669, 272] on div "+ − Uydu Yol haritası Arazi Karışık Leaflet Klavye kısayolları Harita Verileri …" at bounding box center [819, 483] width 1247 height 633
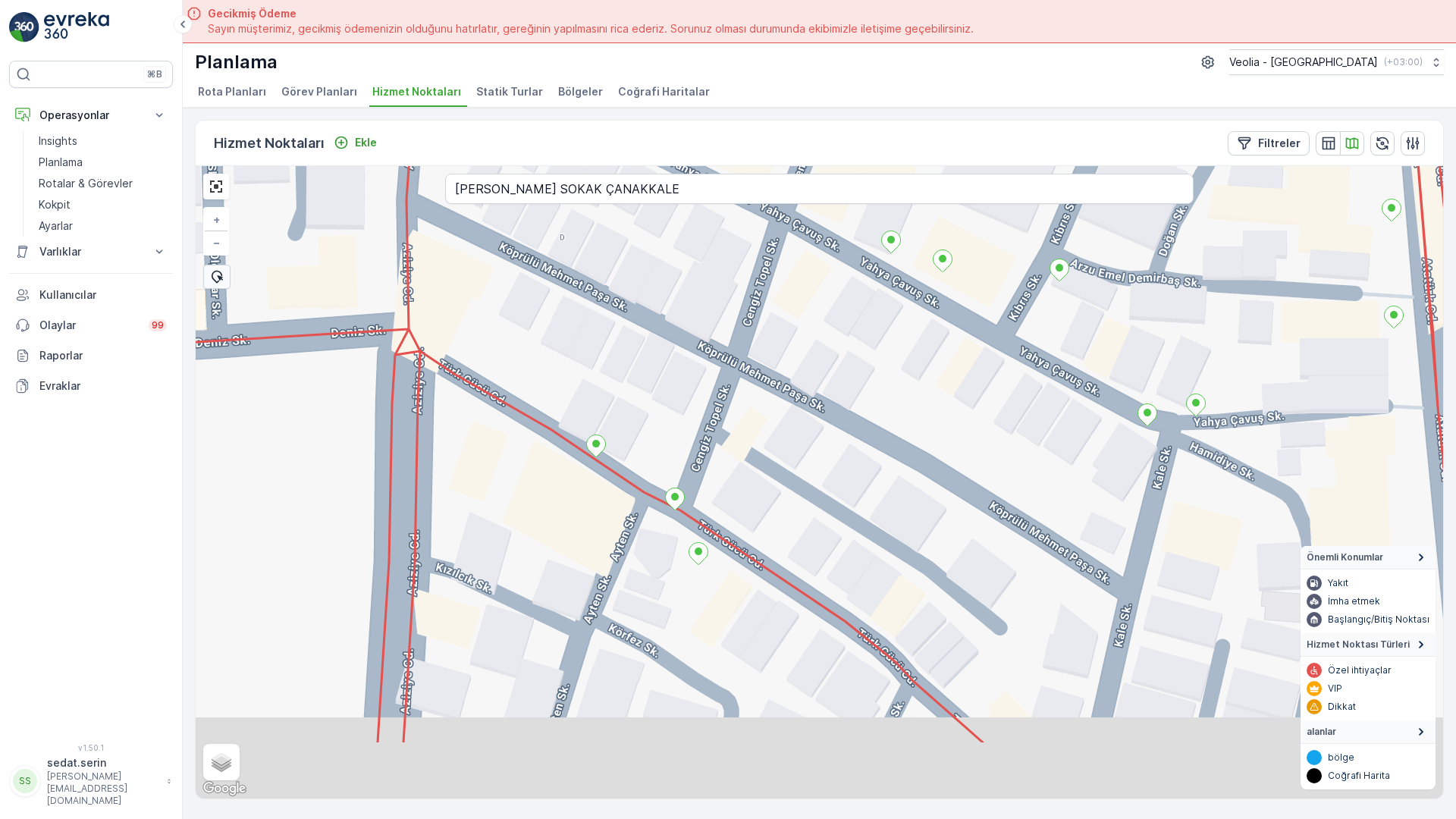
drag, startPoint x: 662, startPoint y: 543, endPoint x: 653, endPoint y: 292, distance: 251.2
click at [684, 203] on div "+ − Uydu Yol haritası Arazi Karışık Leaflet Klavye kısayolları Harita Verileri …" at bounding box center [819, 483] width 1247 height 633
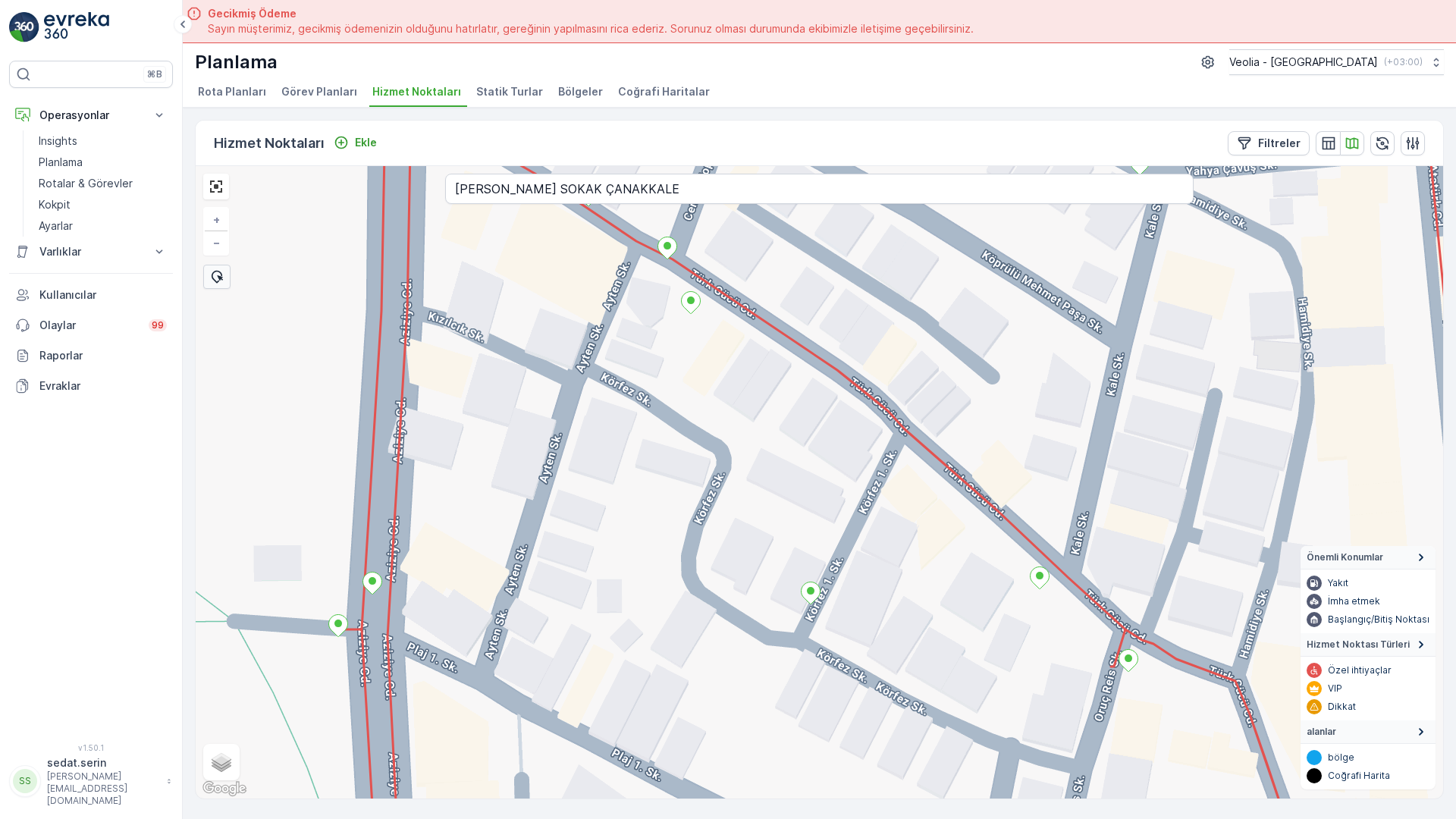
drag, startPoint x: 664, startPoint y: 482, endPoint x: 659, endPoint y: 379, distance: 103.1
click at [662, 296] on div "+ − Uydu Yol haritası Arazi Karışık Leaflet Klavye kısayolları Harita Verileri …" at bounding box center [819, 483] width 1247 height 633
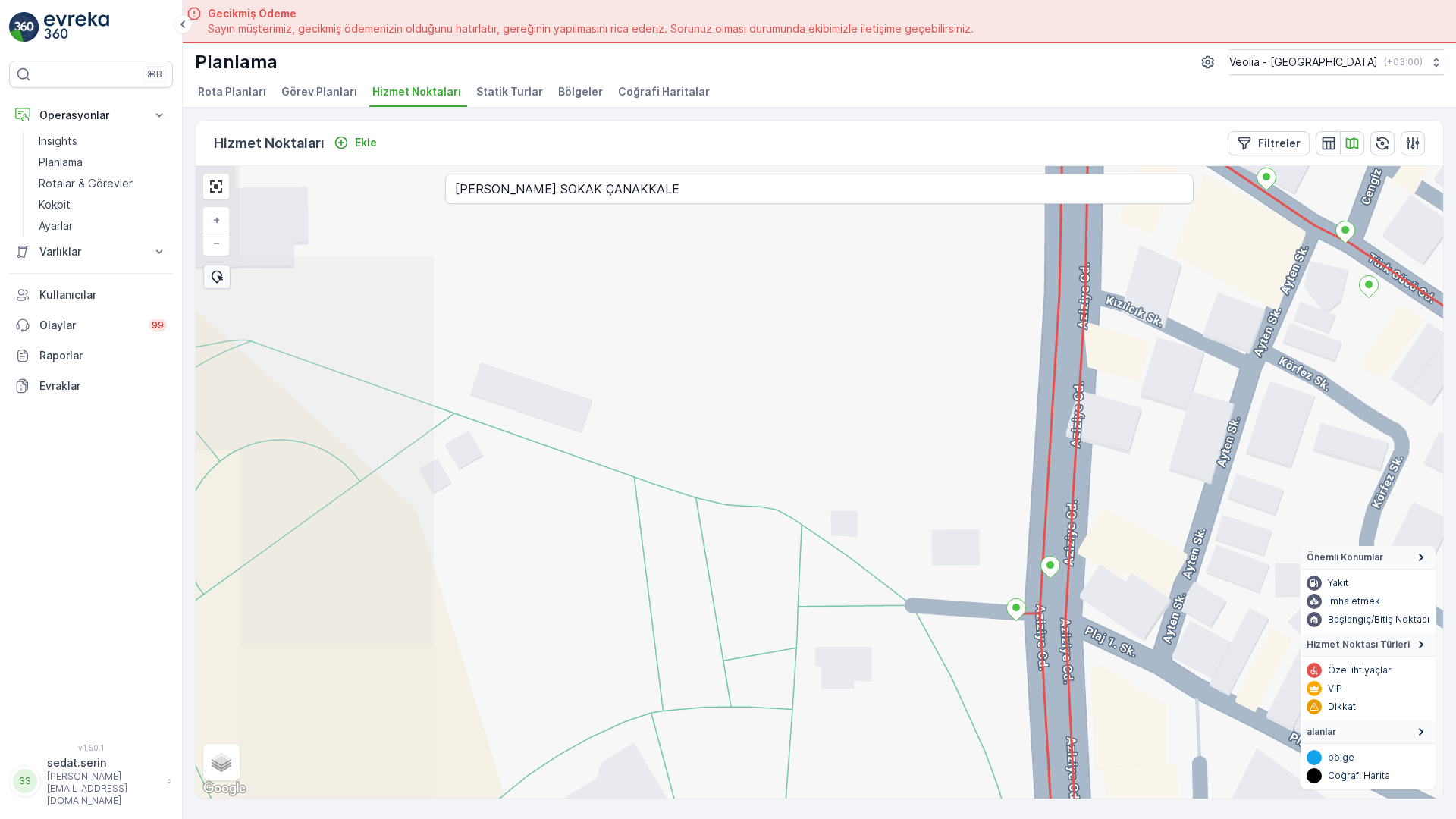
drag, startPoint x: 585, startPoint y: 588, endPoint x: 315, endPoint y: 514, distance: 280.0
click at [315, 512] on div "+ − Uydu Yol haritası Arazi Karışık Leaflet Klavye kısayolları Harita Verileri …" at bounding box center [819, 483] width 1247 height 633
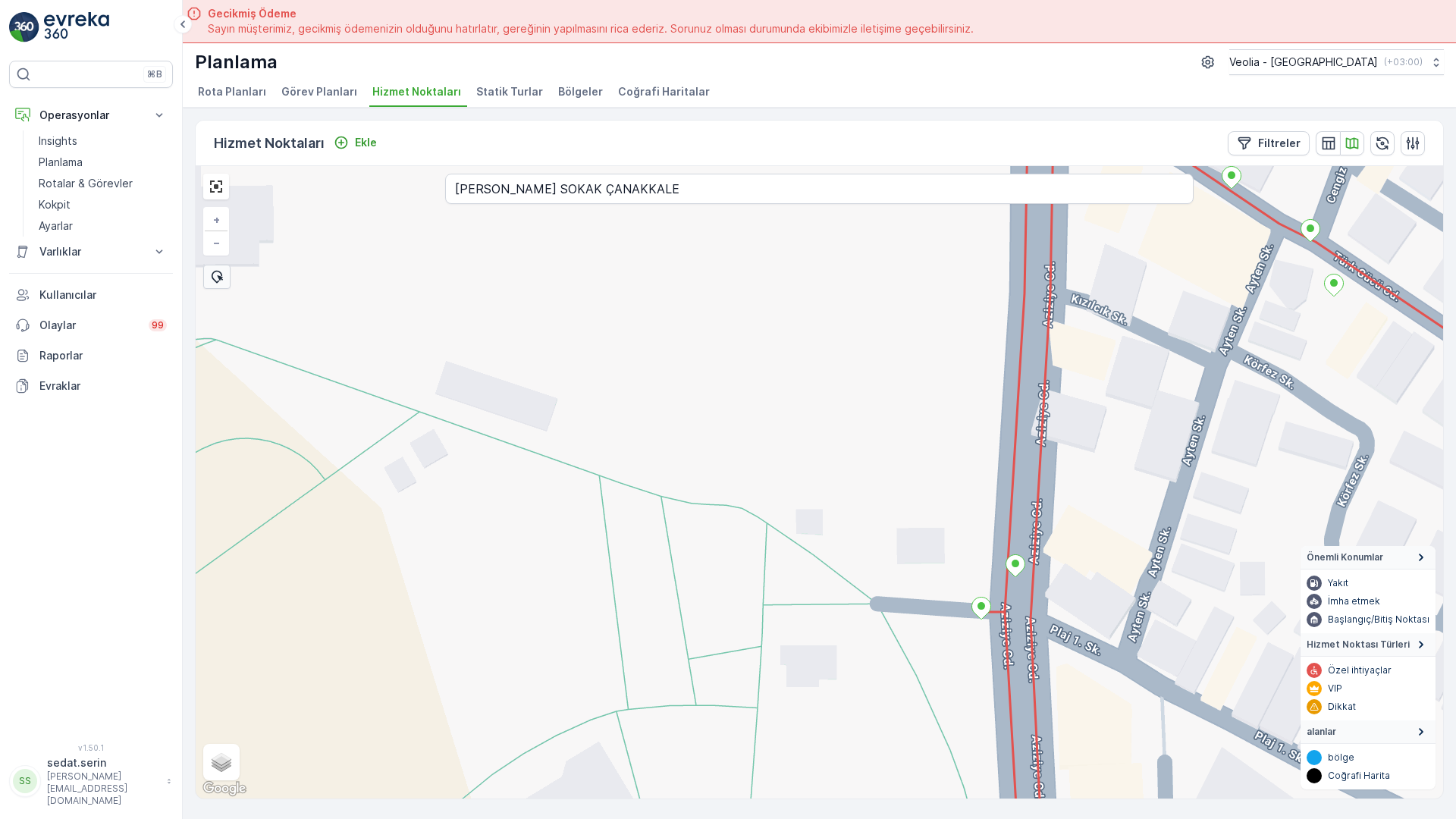
drag, startPoint x: 1001, startPoint y: 482, endPoint x: 486, endPoint y: 430, distance: 517.6
click at [486, 430] on div "+ − Uydu Yol haritası Arazi Karışık Leaflet Klavye kısayolları Harita Verileri …" at bounding box center [819, 483] width 1247 height 633
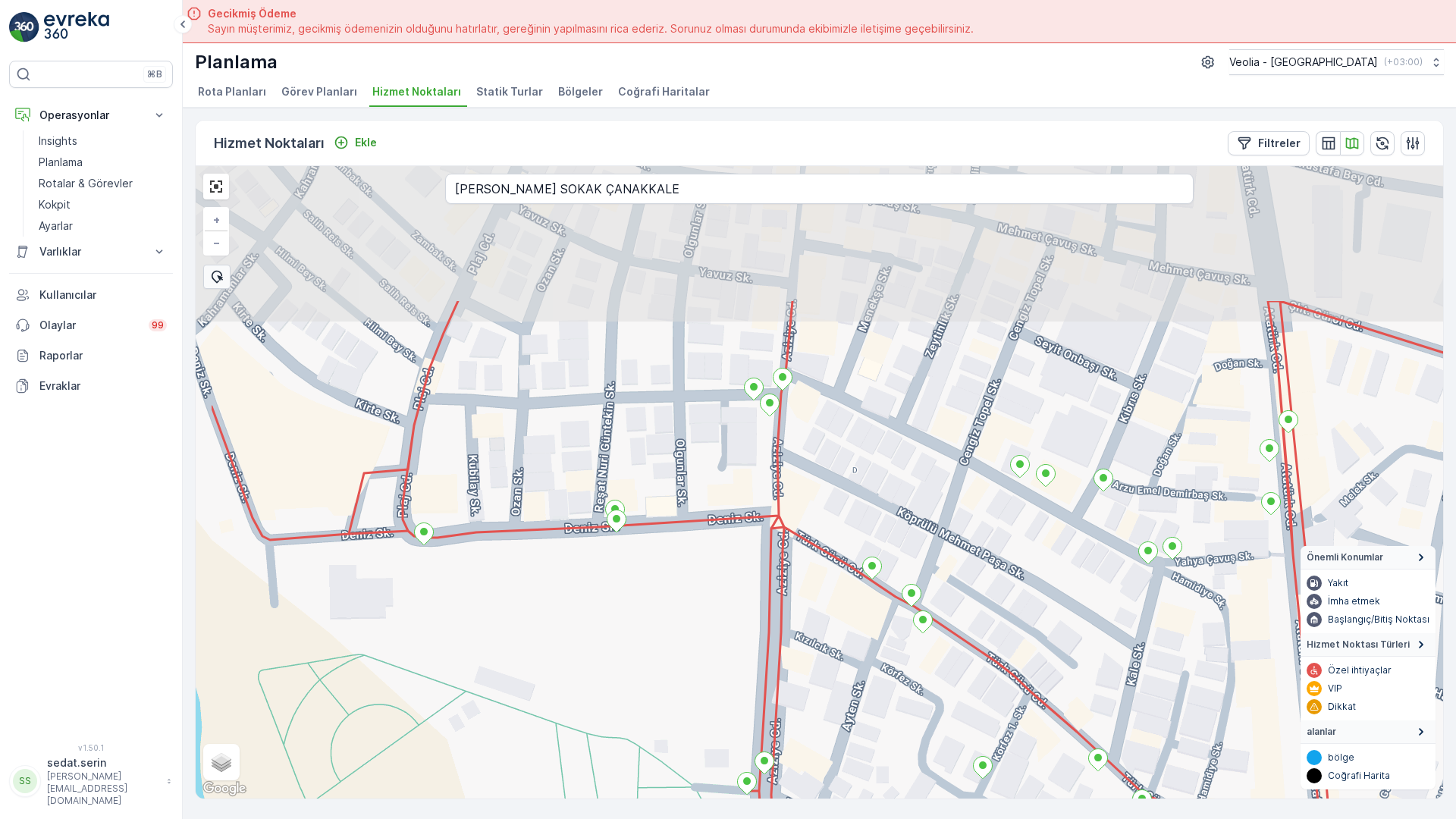
drag, startPoint x: 793, startPoint y: 376, endPoint x: 955, endPoint y: 593, distance: 270.8
click at [955, 593] on div "+ − Uydu Yol haritası Arazi Karışık Leaflet Klavye kısayolları Harita Verileri …" at bounding box center [819, 483] width 1247 height 633
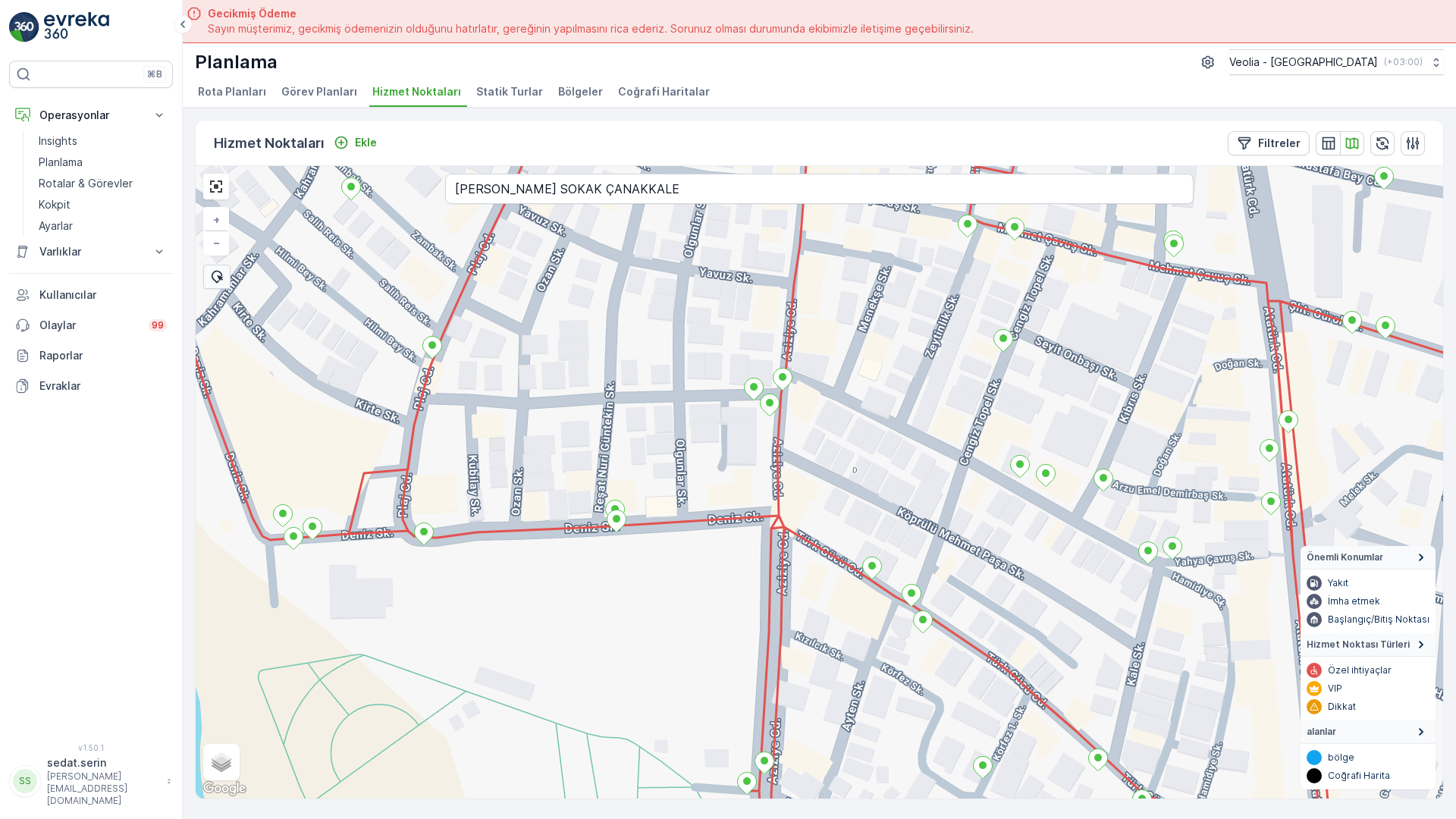
drag, startPoint x: 680, startPoint y: 353, endPoint x: 744, endPoint y: 483, distance: 144.9
click at [744, 483] on div "+ − Uydu Yol haritası Arazi Karışık Leaflet Klavye kısayolları Harita Verileri …" at bounding box center [819, 483] width 1247 height 633
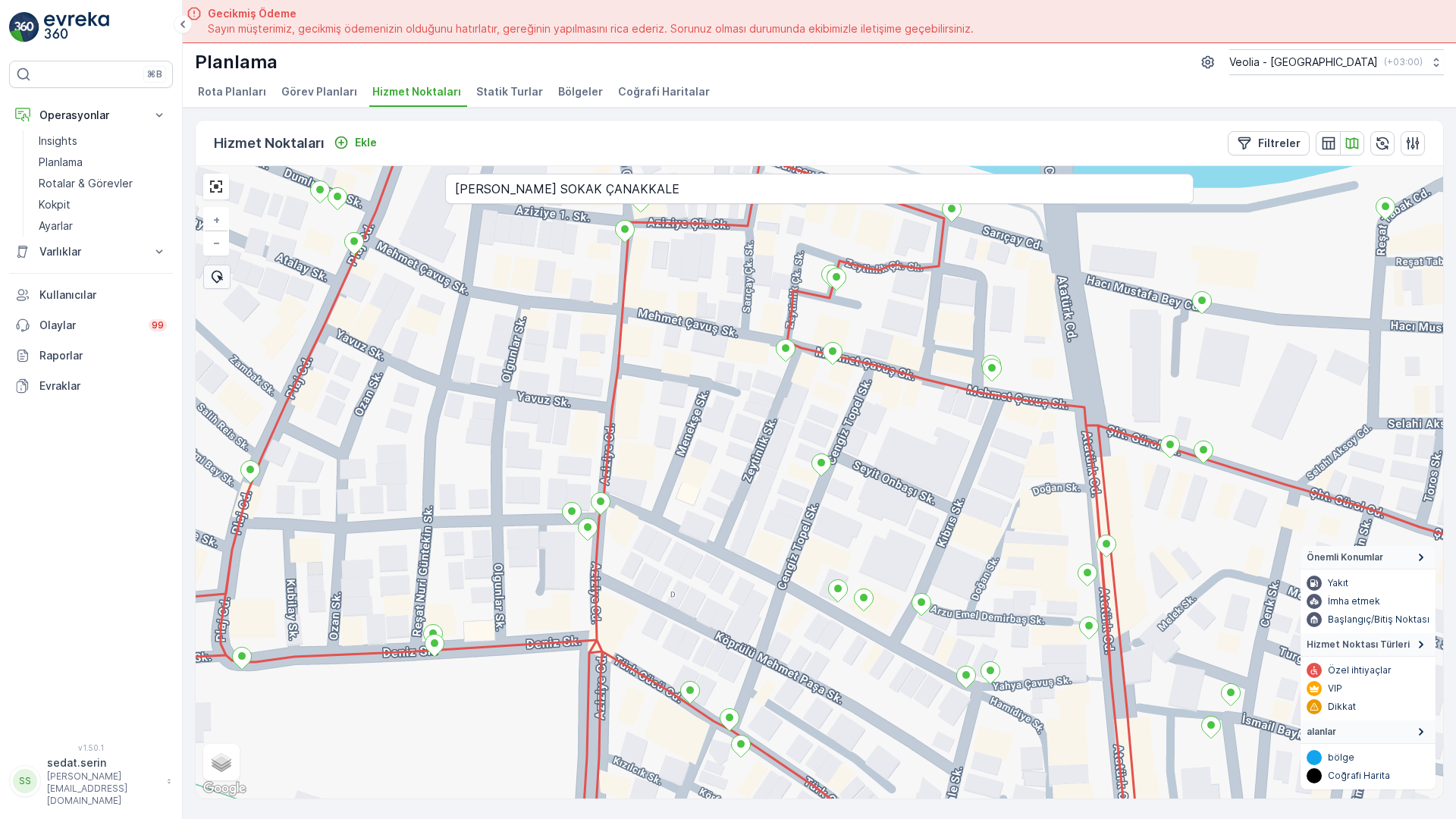
drag, startPoint x: 750, startPoint y: 508, endPoint x: 504, endPoint y: 503, distance: 246.1
click at [504, 503] on div "+ − Uydu Yol haritası Arazi Karışık Leaflet Klavye kısayolları Harita Verileri …" at bounding box center [819, 483] width 1247 height 633
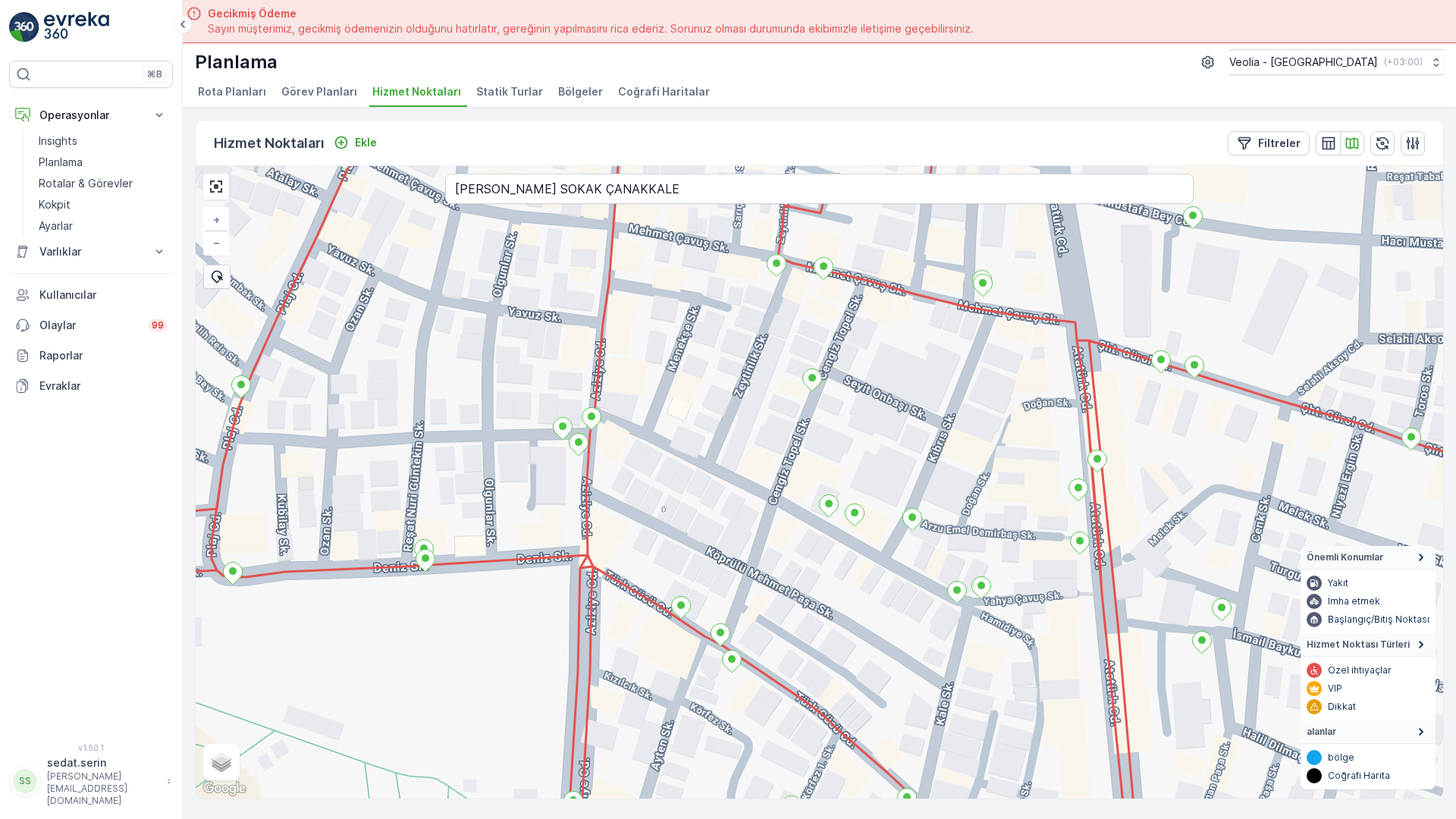
drag, startPoint x: 719, startPoint y: 570, endPoint x: 708, endPoint y: 462, distance: 108.6
click at [708, 462] on div "+ − Uydu Yol haritası Arazi Karışık Leaflet Klavye kısayolları Harita Verileri …" at bounding box center [819, 483] width 1247 height 633
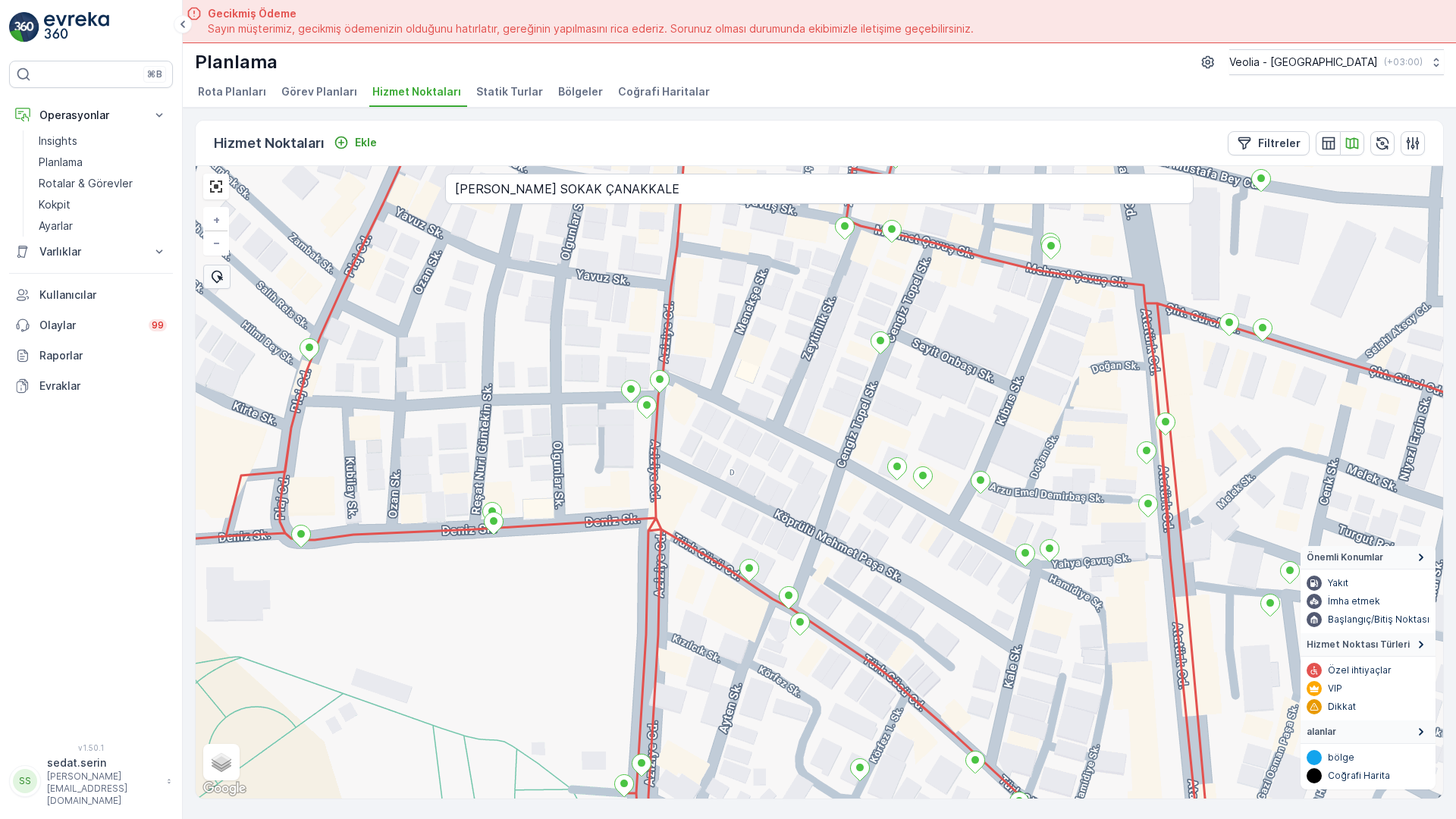
drag, startPoint x: 216, startPoint y: 407, endPoint x: 287, endPoint y: 393, distance: 72.4
click at [287, 393] on div "+ − Uydu Yol haritası Arazi Karışık Leaflet Klavye kısayolları Harita Verileri …" at bounding box center [819, 483] width 1247 height 633
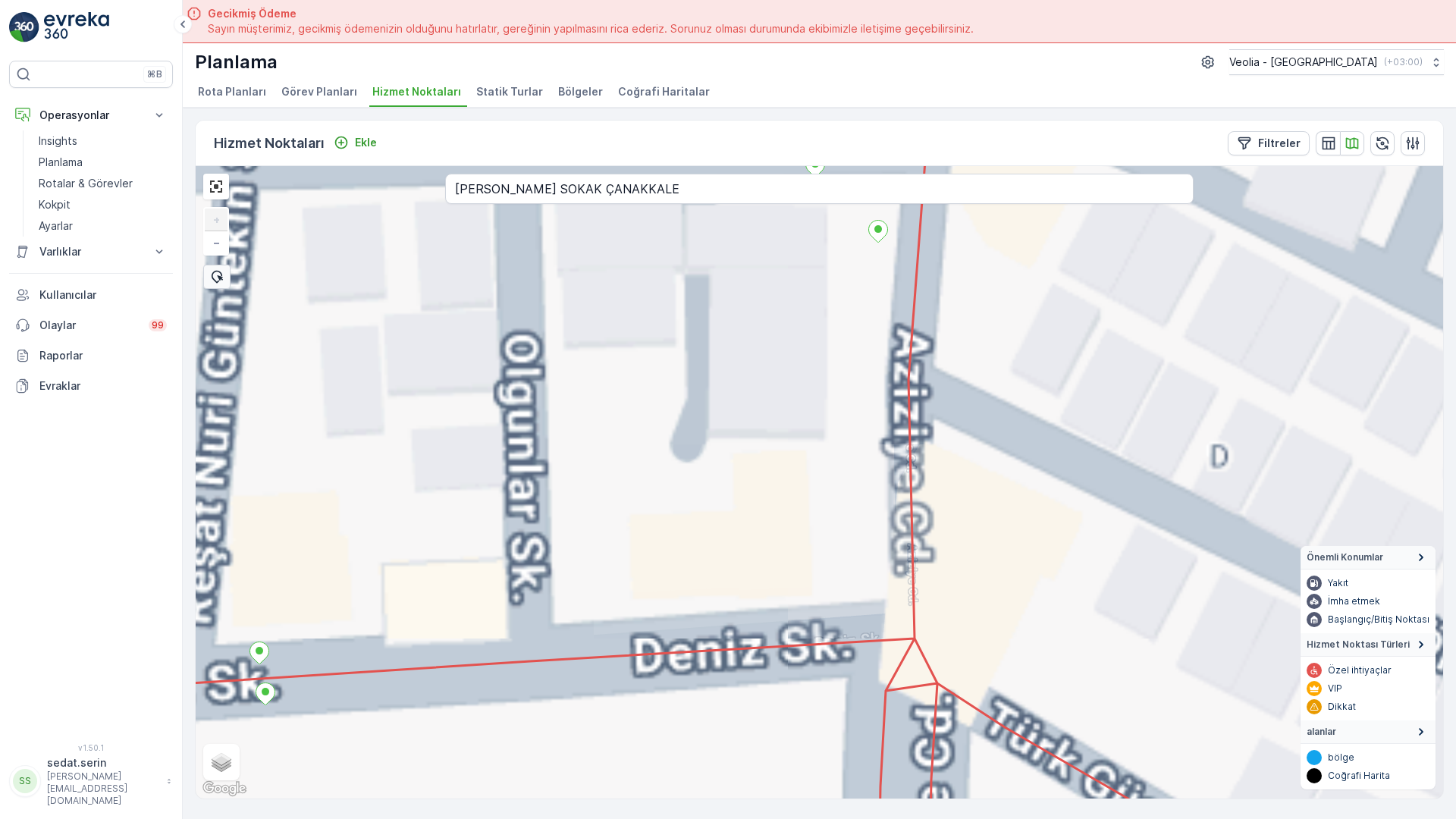
drag, startPoint x: 312, startPoint y: 284, endPoint x: 487, endPoint y: 388, distance: 203.6
click at [487, 388] on div "+ − Uydu Yol haritası Arazi Karışık Leaflet Klavye kısayolları Harita Verileri …" at bounding box center [819, 483] width 1247 height 633
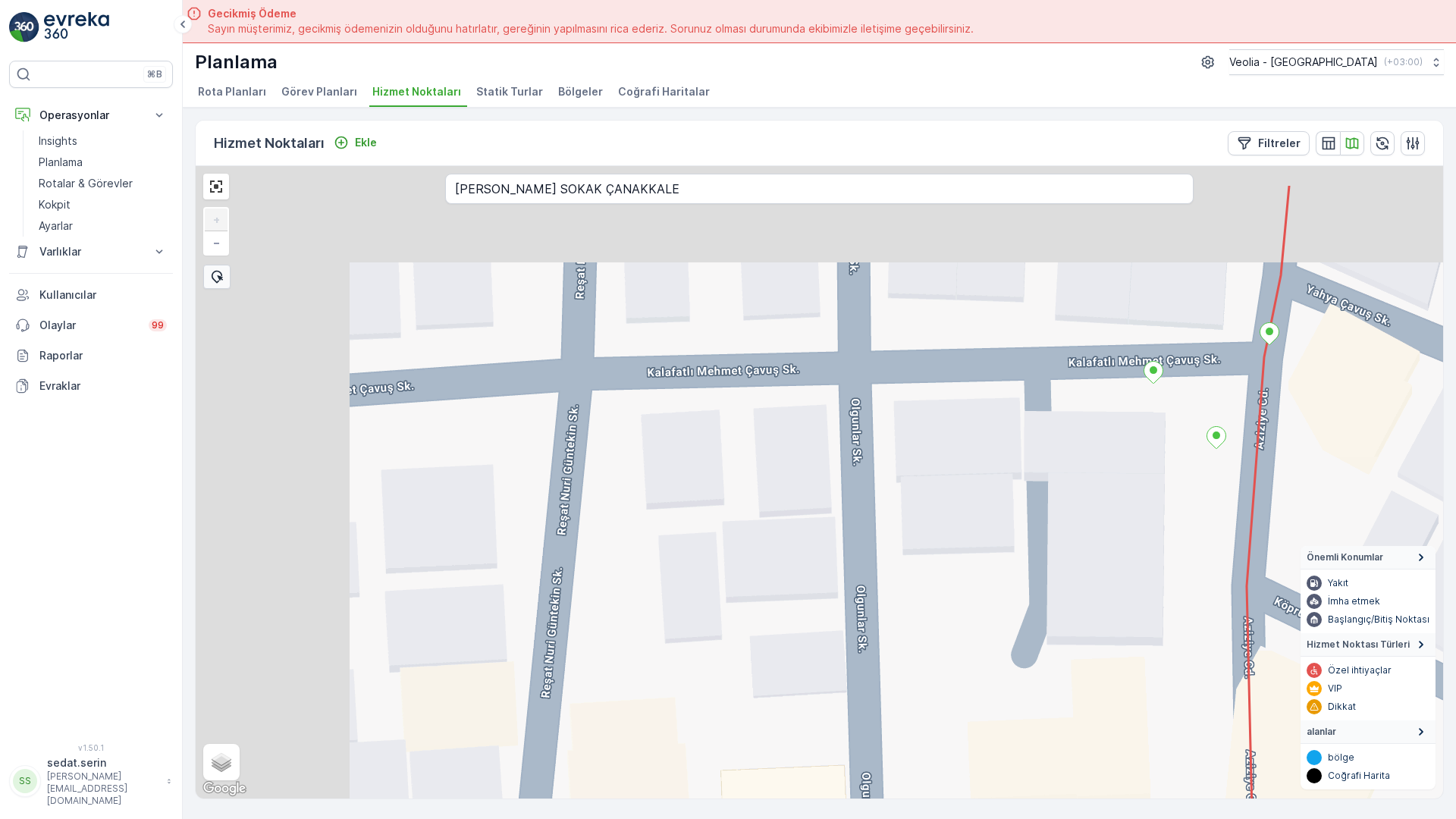
drag, startPoint x: 323, startPoint y: 306, endPoint x: 541, endPoint y: 432, distance: 251.8
click at [541, 432] on div "+ − Uydu Yol haritası Arazi Karışık Leaflet Klavye kısayolları Harita Verileri …" at bounding box center [819, 483] width 1247 height 633
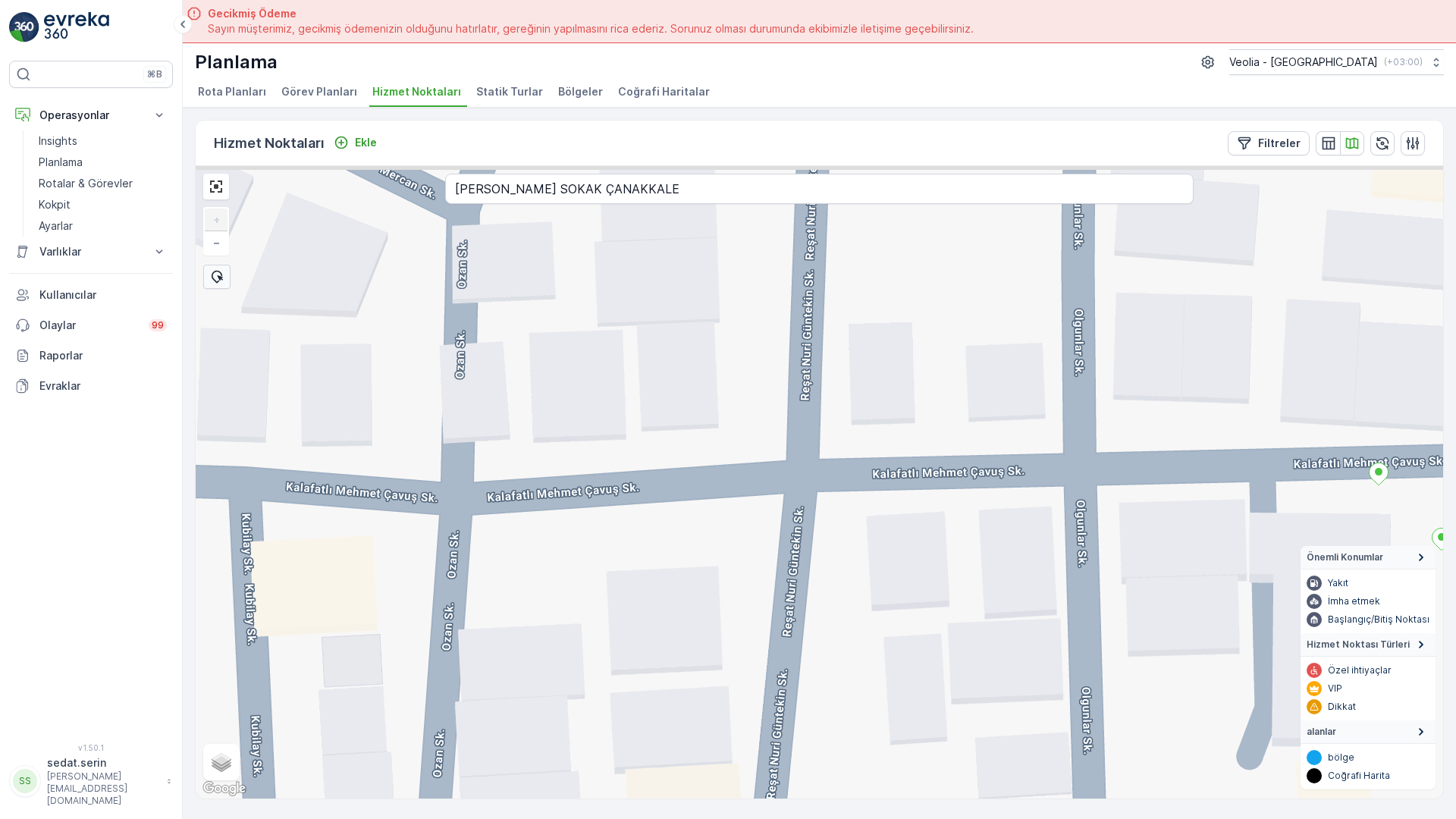
drag, startPoint x: 530, startPoint y: 335, endPoint x: 705, endPoint y: 416, distance: 192.8
click at [705, 416] on div "+ − Uydu Yol haritası Arazi Karışık Leaflet Klavye kısayolları Harita Verileri …" at bounding box center [819, 483] width 1247 height 633
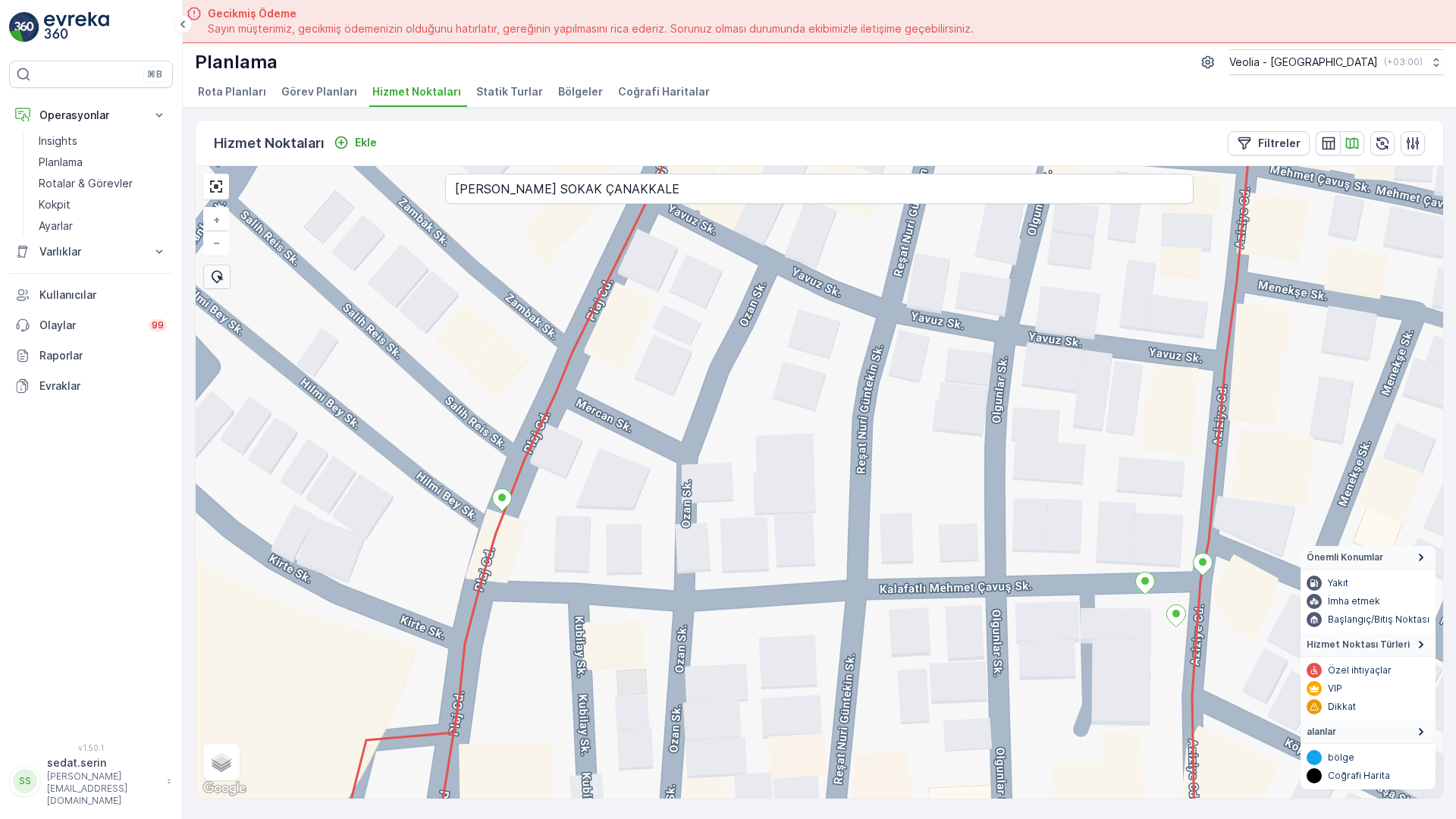
drag, startPoint x: 590, startPoint y: 246, endPoint x: 624, endPoint y: 242, distance: 34.2
click at [593, 334] on div "+ − Uydu Yol haritası Arazi Karışık Leaflet Klavye kısayolları Harita Verileri …" at bounding box center [819, 483] width 1247 height 633
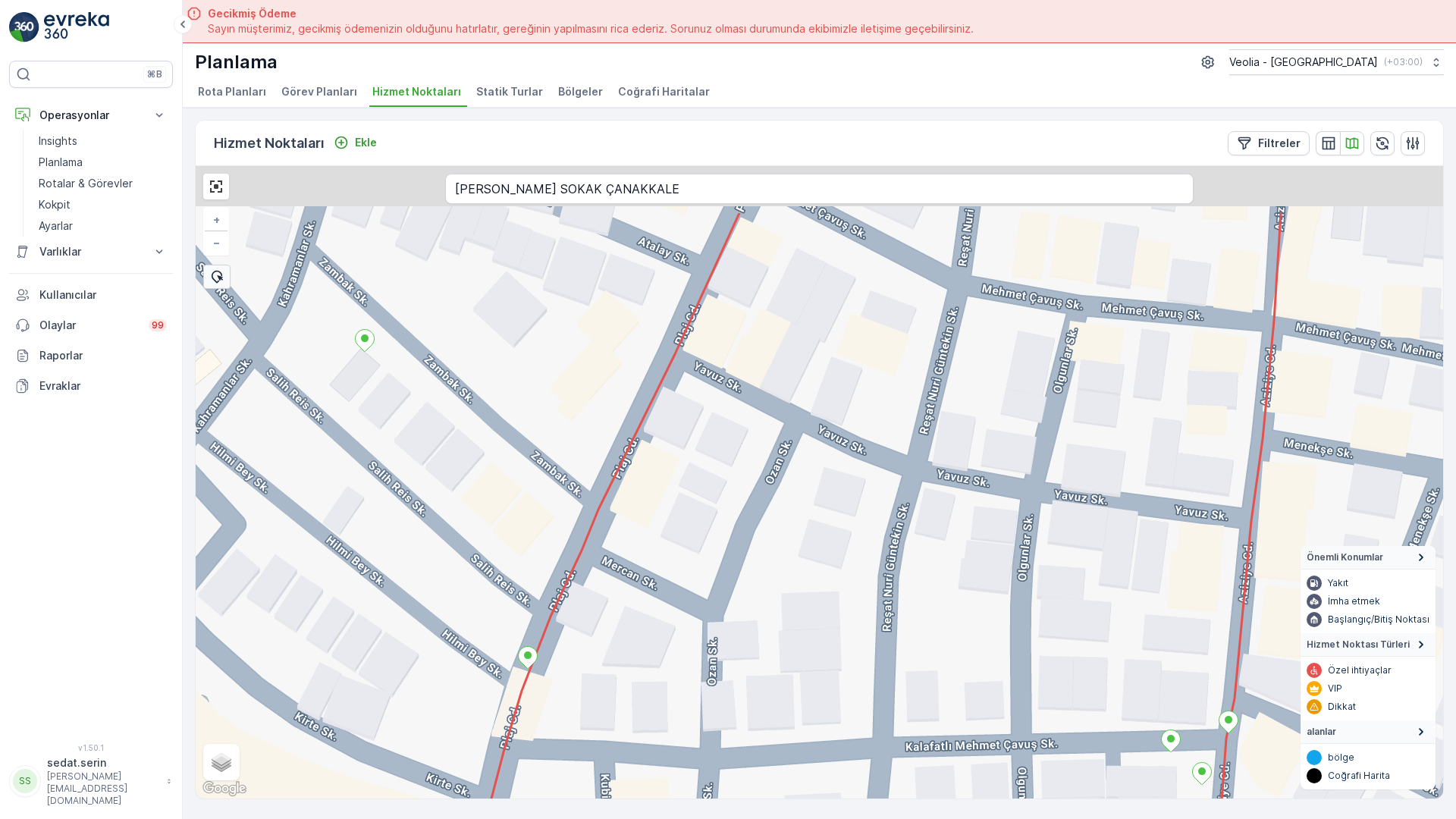
drag, startPoint x: 643, startPoint y: 289, endPoint x: 667, endPoint y: 367, distance: 81.6
click at [667, 367] on div "+ − Uydu Yol haritası Arazi Karışık Leaflet Klavye kısayolları Harita Verileri …" at bounding box center [819, 483] width 1247 height 633
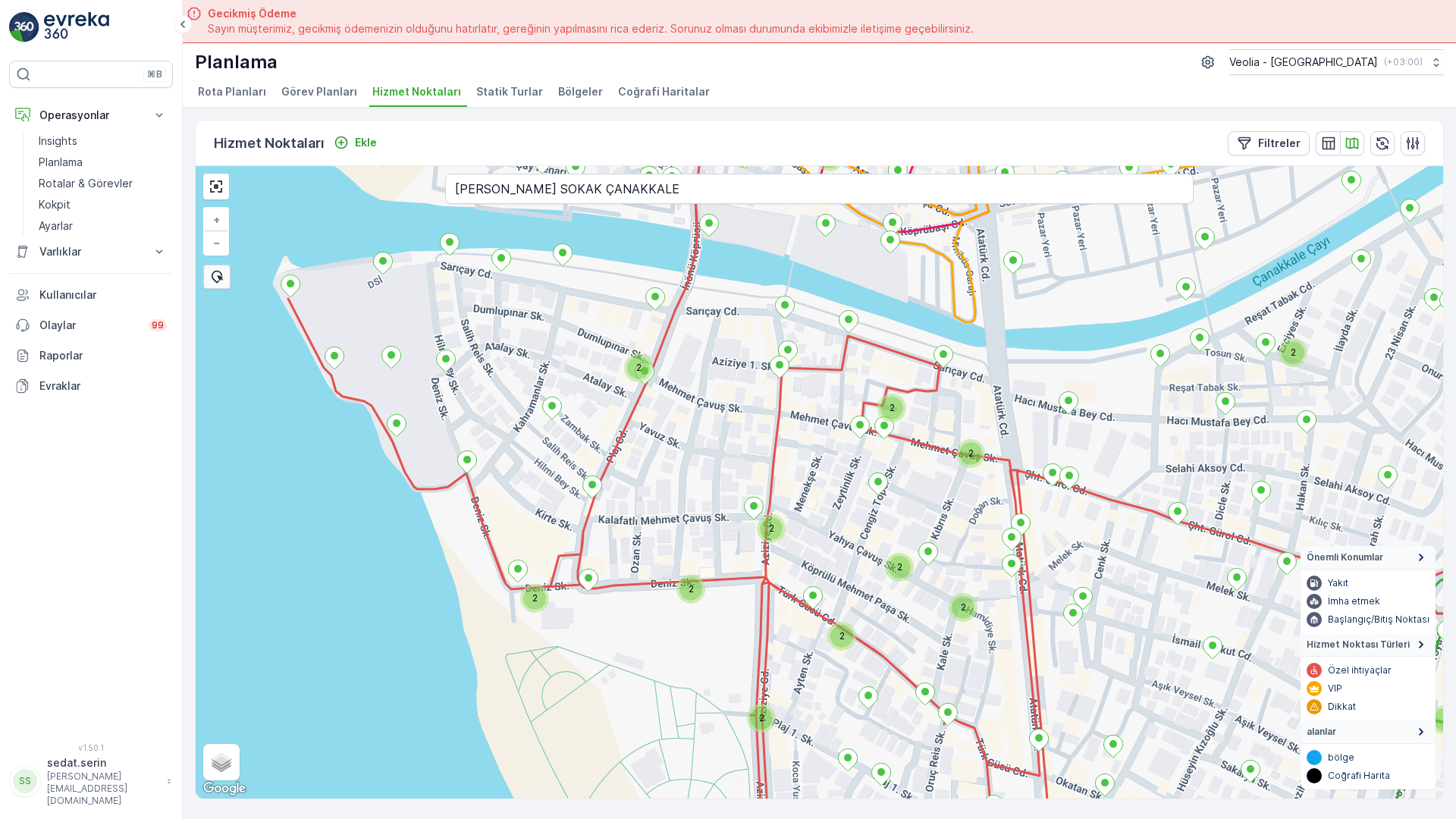
drag, startPoint x: 562, startPoint y: 440, endPoint x: 439, endPoint y: 241, distance: 233.9
click at [439, 241] on div "2 2 2 2 2 2 2 2 2 2 2 2 2 2 2 2 2 3 2 2 2 ANAARTER 3 STATİK TUR + − Uydu Yol ha…" at bounding box center [819, 483] width 1247 height 633
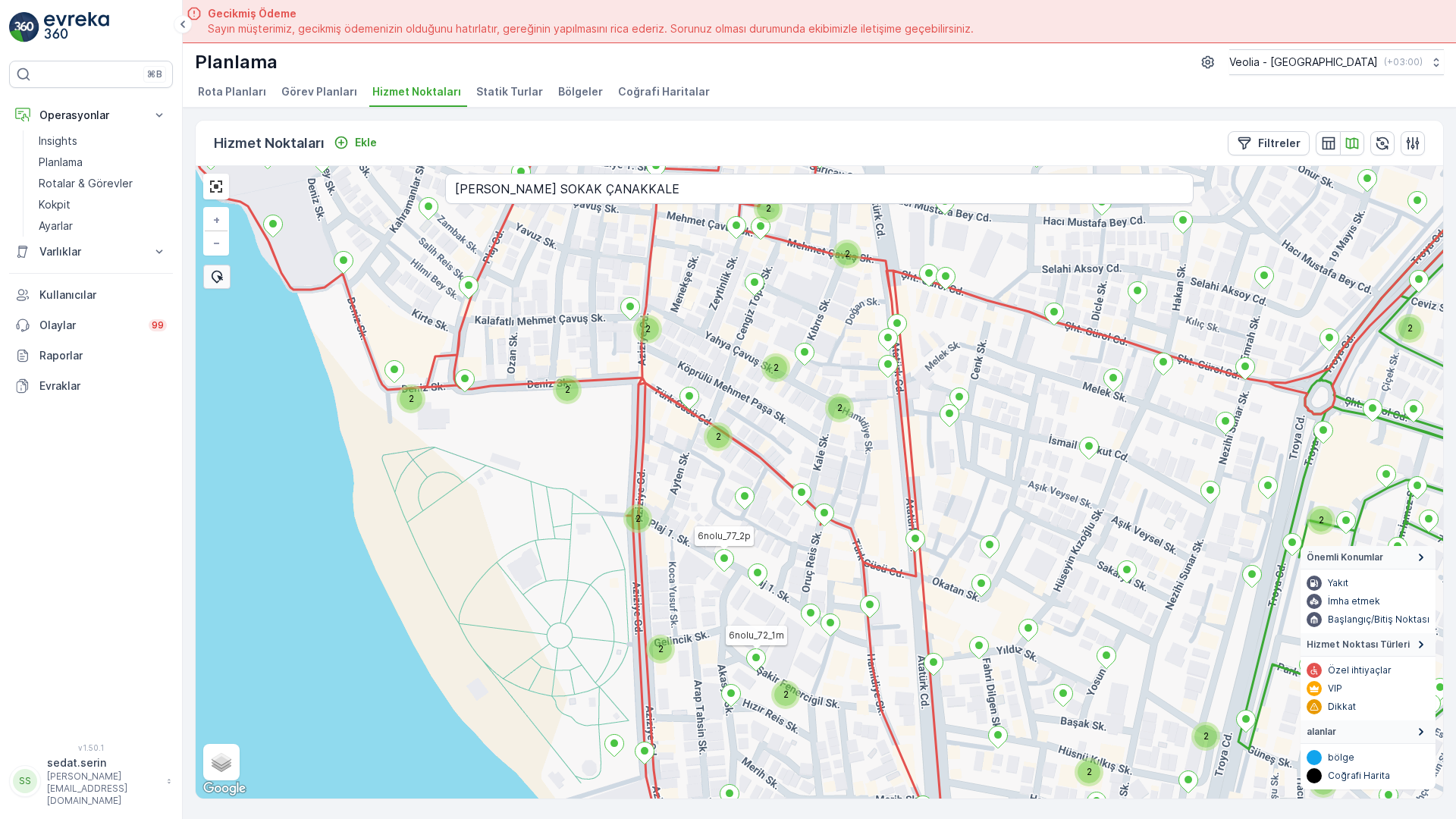
drag, startPoint x: 567, startPoint y: 502, endPoint x: 474, endPoint y: 228, distance: 289.4
click at [746, 649] on icon at bounding box center [755, 660] width 20 height 23
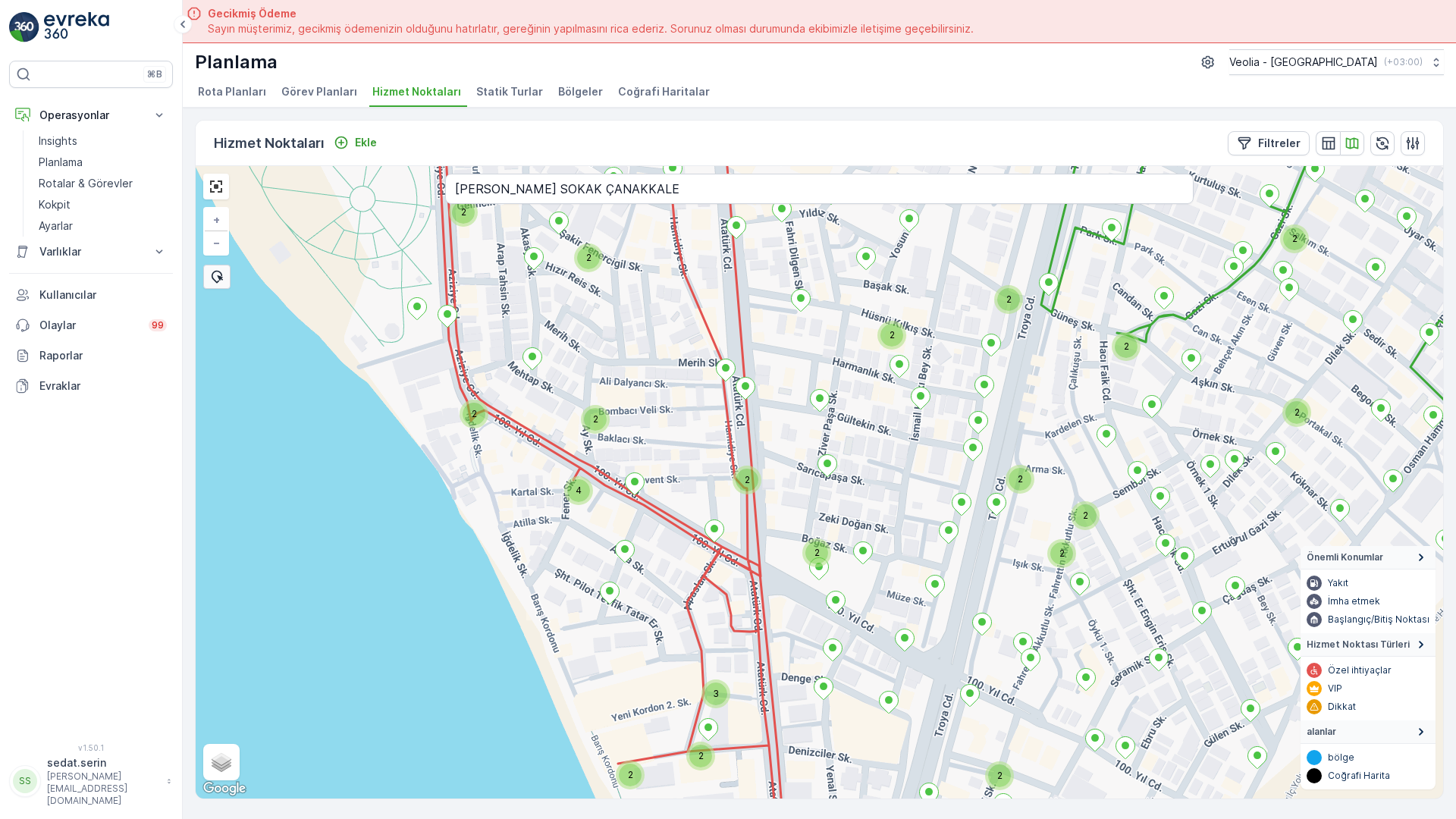
drag, startPoint x: 767, startPoint y: 593, endPoint x: 663, endPoint y: 431, distance: 192.5
click at [663, 431] on div "2 2 2 2 2 2 2 2 2 2 2 2 2 2 2 2 2 4 2 3 2 2 6nolu_77_2p + − Uydu Yol haritası A…" at bounding box center [819, 483] width 1247 height 633
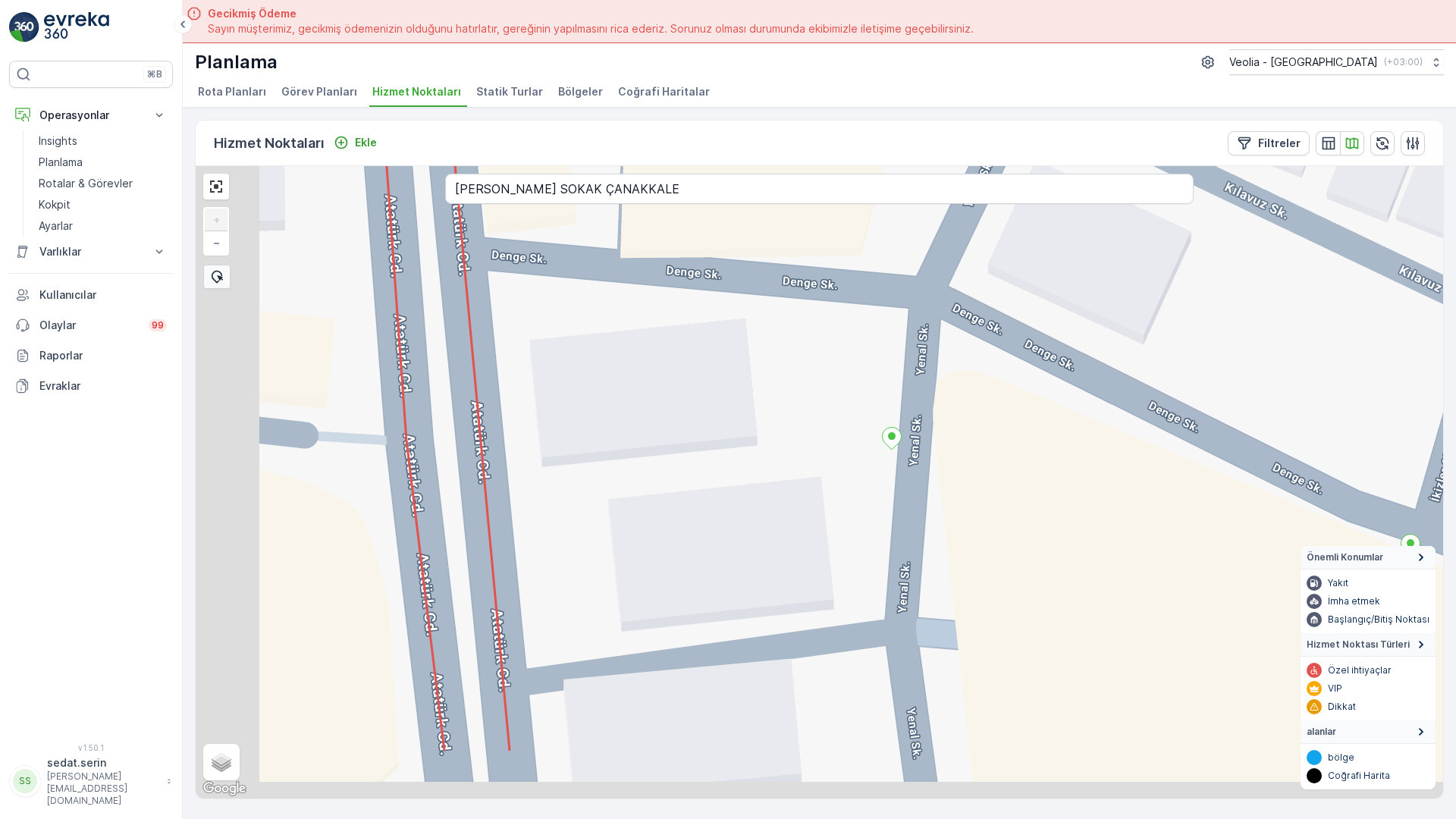
drag, startPoint x: 769, startPoint y: 357, endPoint x: 887, endPoint y: 39, distance: 339.2
click at [887, 166] on div "+ − Uydu Yol haritası Arazi Karışık Leaflet Klavye kısayolları Harita Verileri …" at bounding box center [819, 483] width 1247 height 633
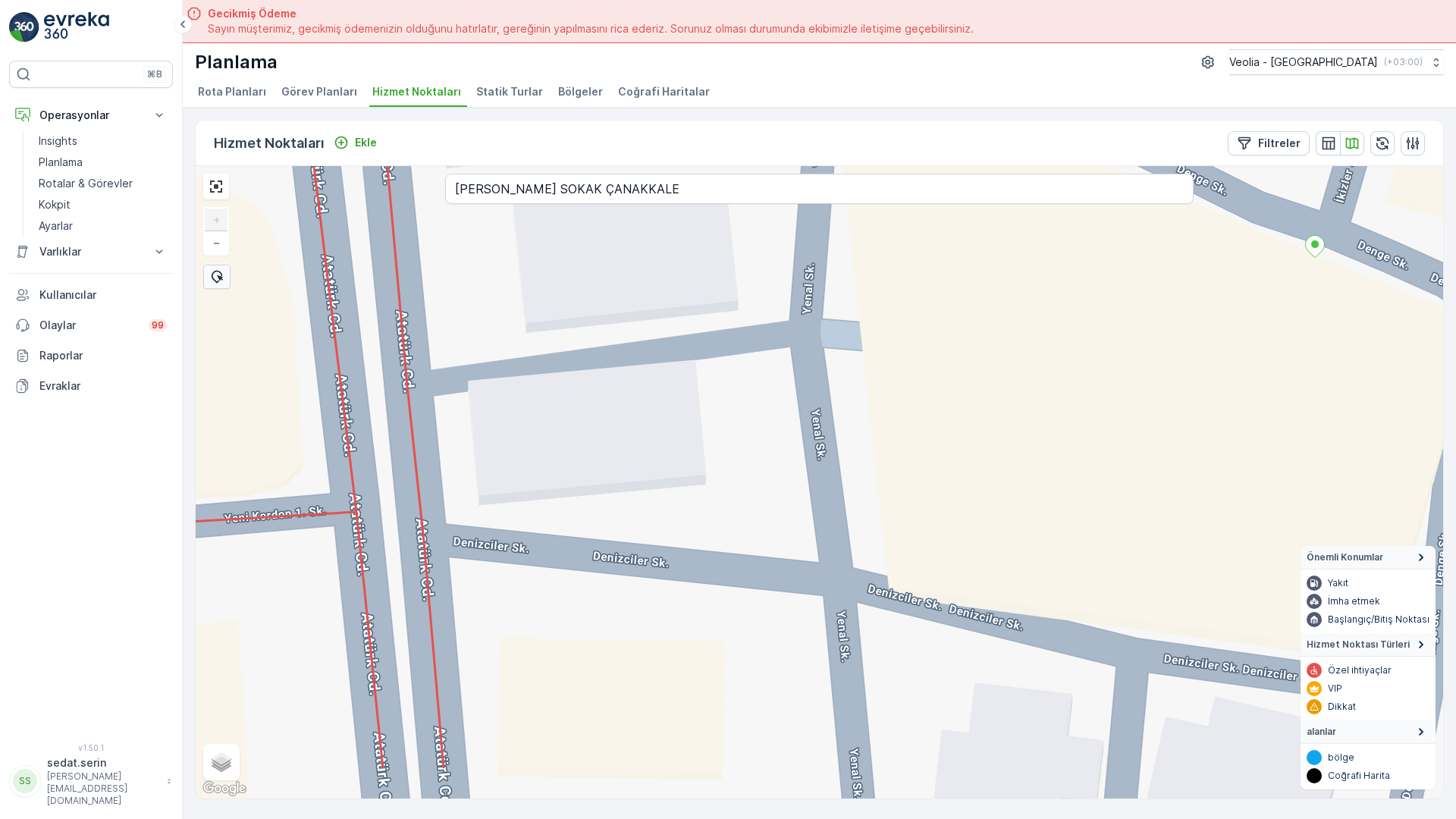
drag, startPoint x: 716, startPoint y: 607, endPoint x: 620, endPoint y: 293, distance: 328.3
click at [620, 293] on div "+ − Uydu Yol haritası Arazi Karışık Leaflet Klavye kısayolları Harita Verileri …" at bounding box center [819, 483] width 1247 height 633
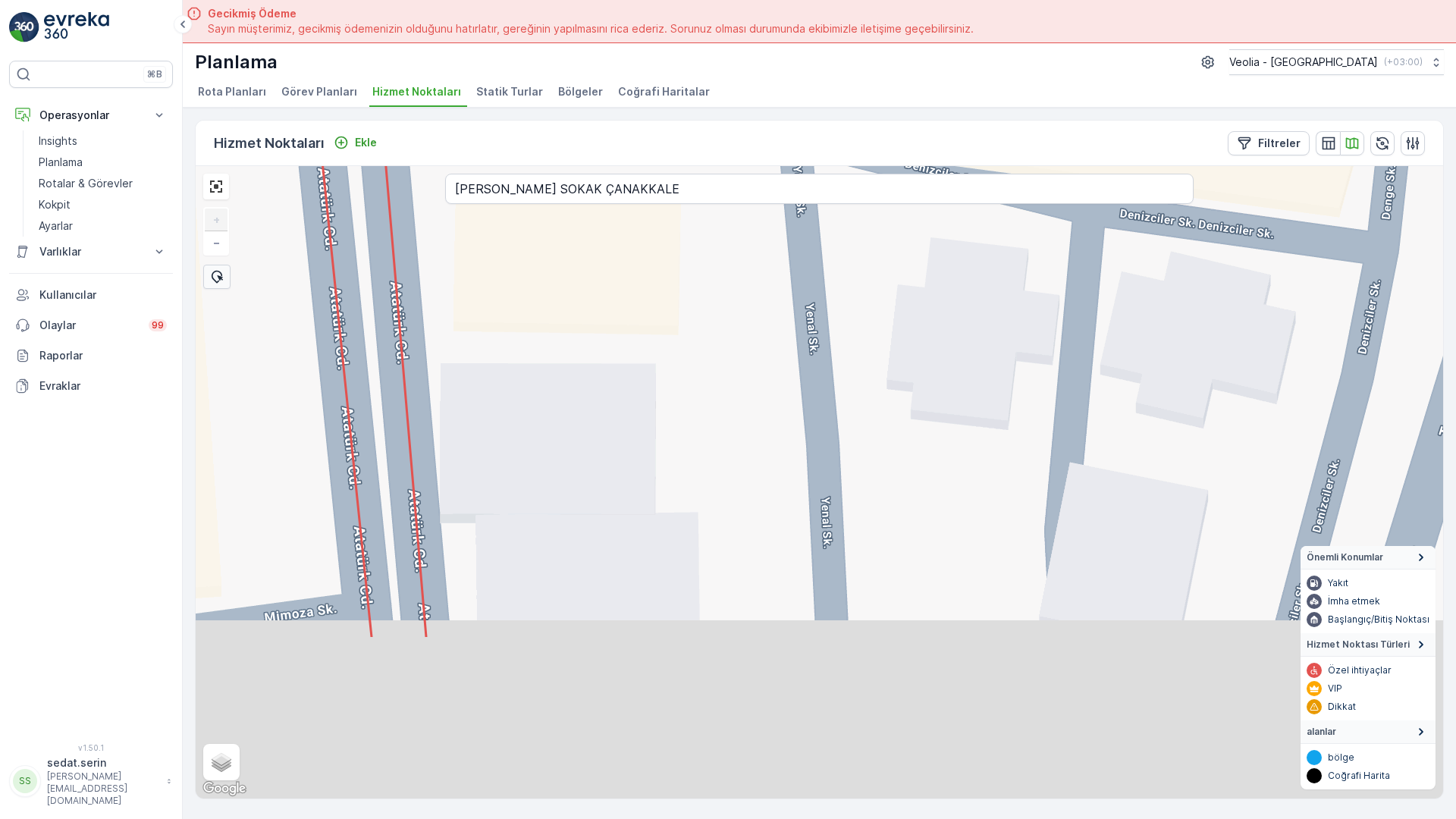
drag, startPoint x: 593, startPoint y: 308, endPoint x: 593, endPoint y: 255, distance: 53.0
click at [593, 255] on div "+ − Uydu Yol haritası Arazi Karışık Leaflet Klavye kısayolları Harita Verileri …" at bounding box center [819, 483] width 1247 height 633
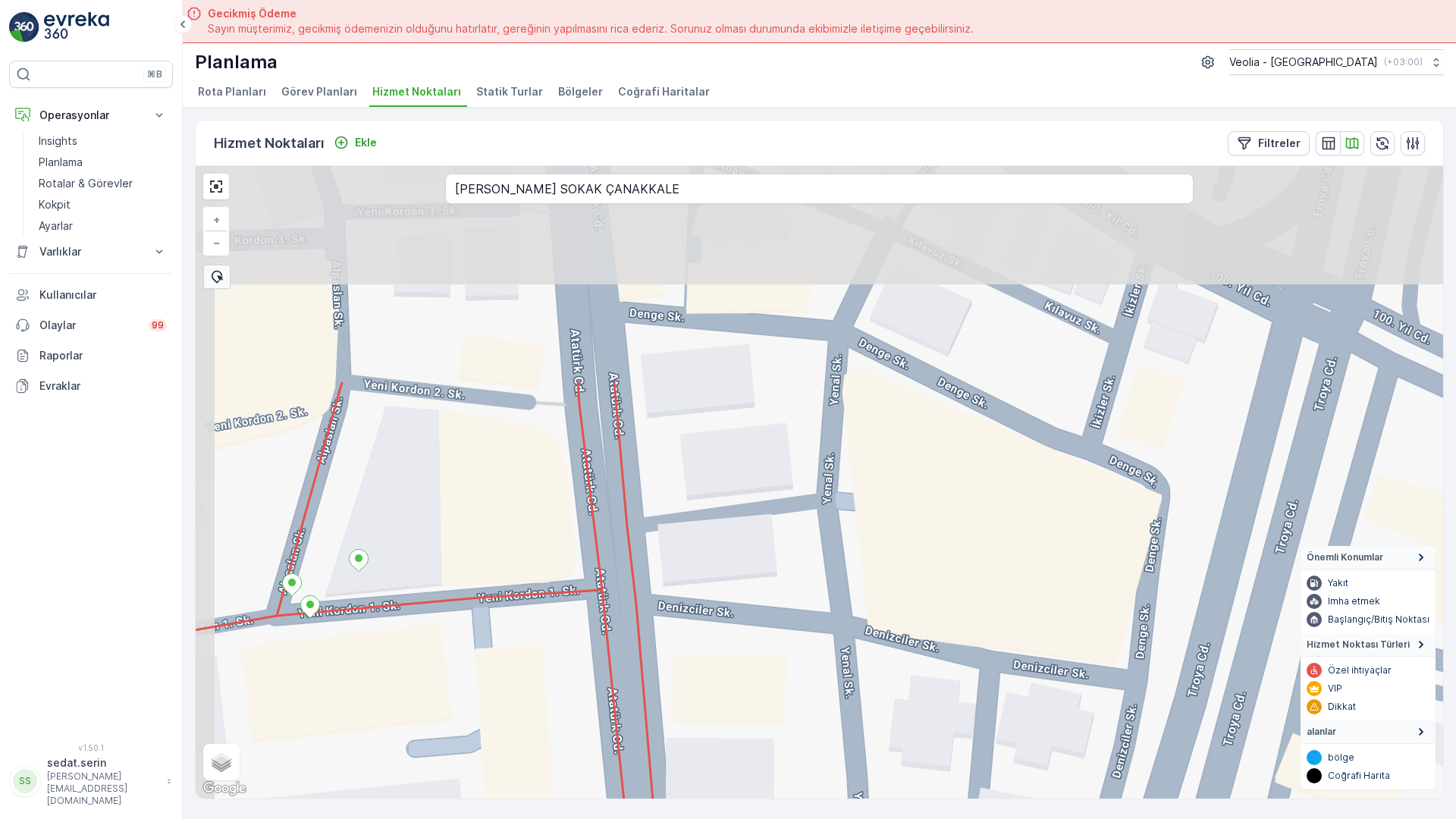
drag, startPoint x: 666, startPoint y: 343, endPoint x: 682, endPoint y: 607, distance: 264.5
click at [687, 651] on div "+ − Uydu Yol haritası Arazi Karışık Leaflet Klavye kısayolları Harita Verileri …" at bounding box center [819, 483] width 1247 height 633
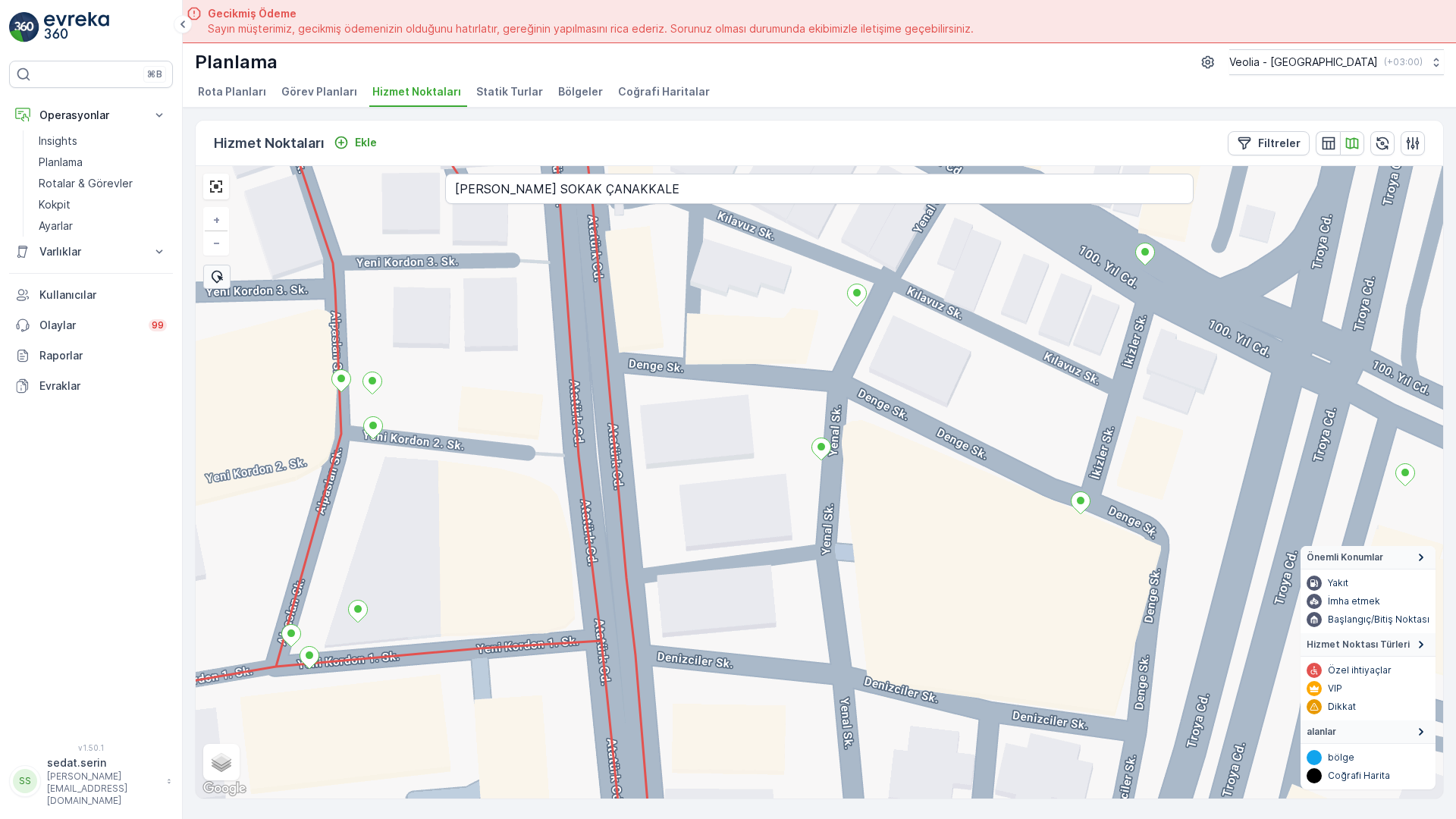
click at [663, 197] on div "+ − Uydu Yol haritası Arazi Karışık Leaflet Klavye kısayolları Harita Verileri …" at bounding box center [819, 483] width 1247 height 633
click at [469, 173] on input "YAŞAR YOHAY SOKAK ÇANAKKALE" at bounding box center [819, 188] width 748 height 30
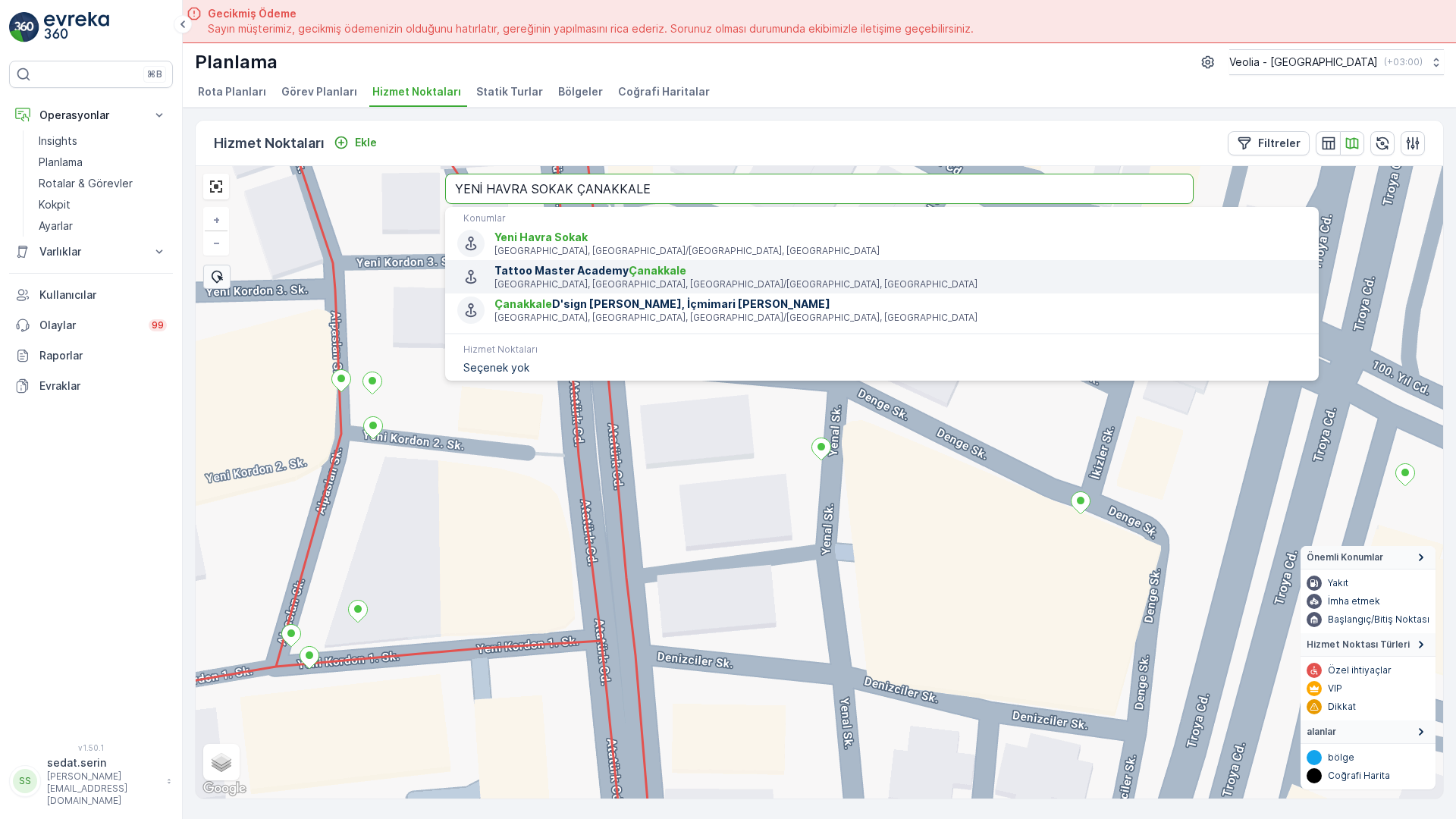
type input "YENİ HAVRA SOKAK ÇANAKKALE"
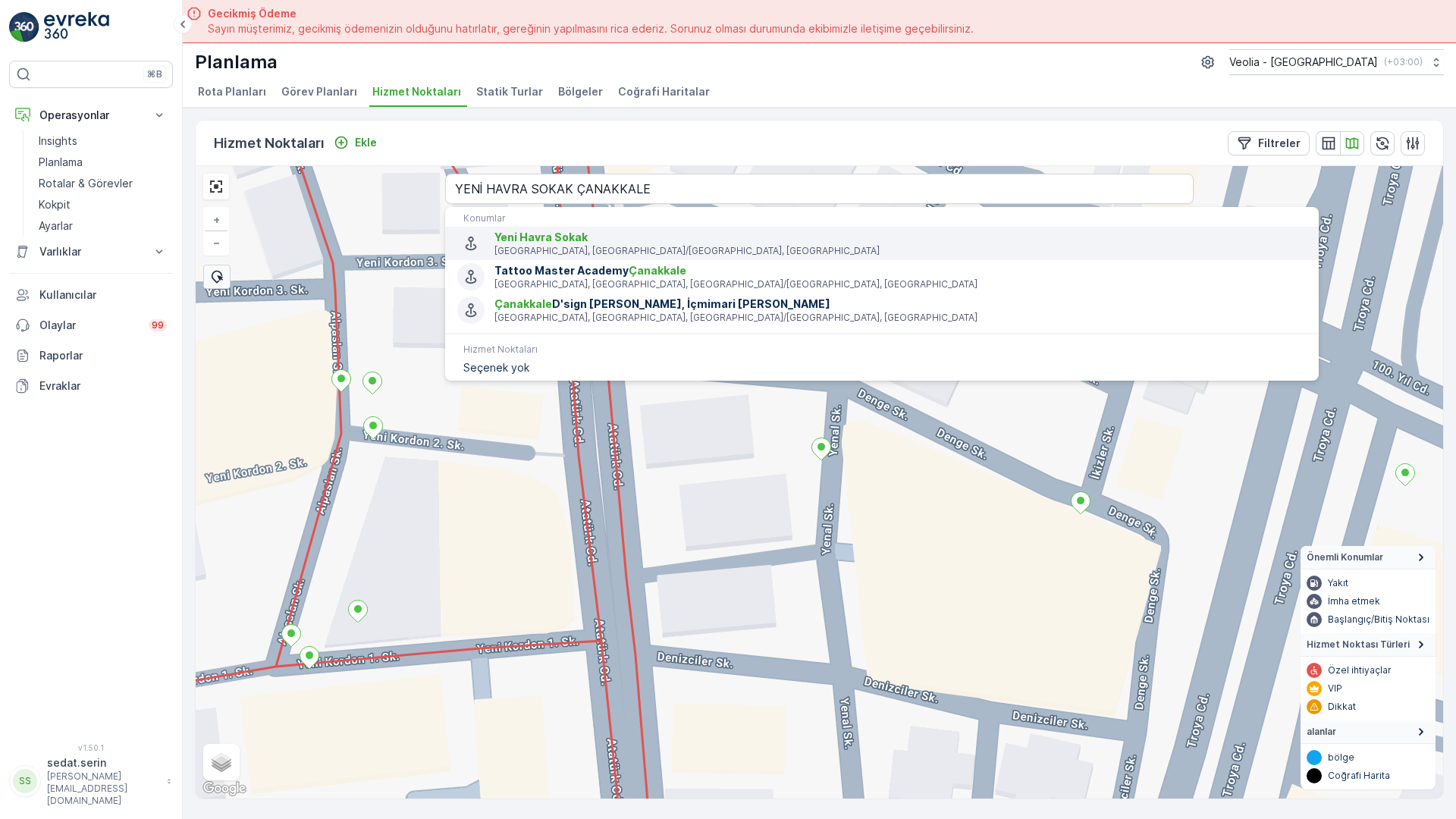
click at [494, 230] on span "Yeni Havra Sokak" at bounding box center [901, 237] width 812 height 15
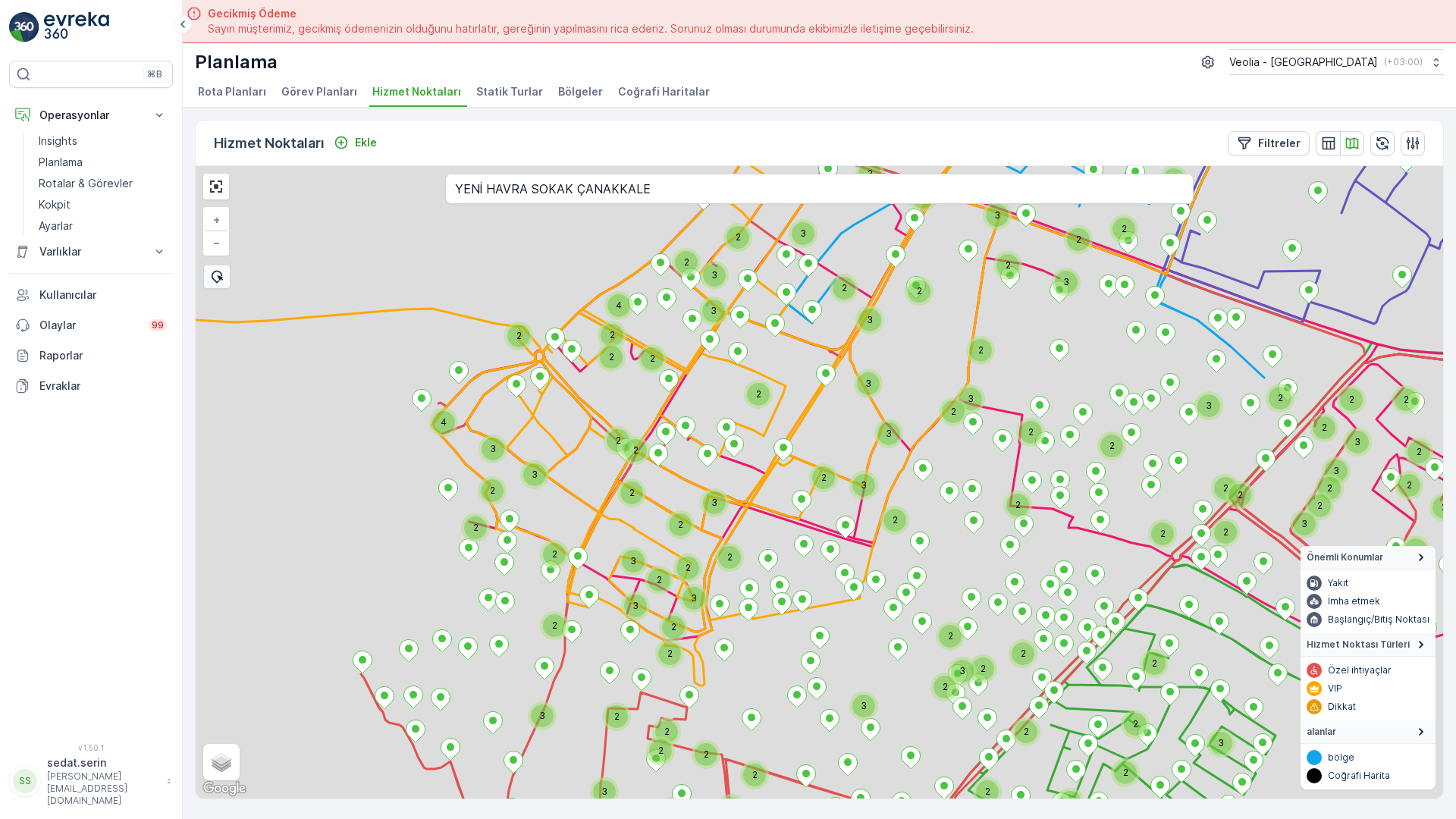
drag, startPoint x: 362, startPoint y: 471, endPoint x: 460, endPoint y: 323, distance: 177.5
click at [426, 206] on div "3 2 2 3 2 4 2 2 2 2 2 2 2 2 2 2 3 3 2 2 3 3 2 2 2 2 2 2 3 2 2 2 2 2 2 2 2 2 3 2…" at bounding box center [819, 483] width 1247 height 633
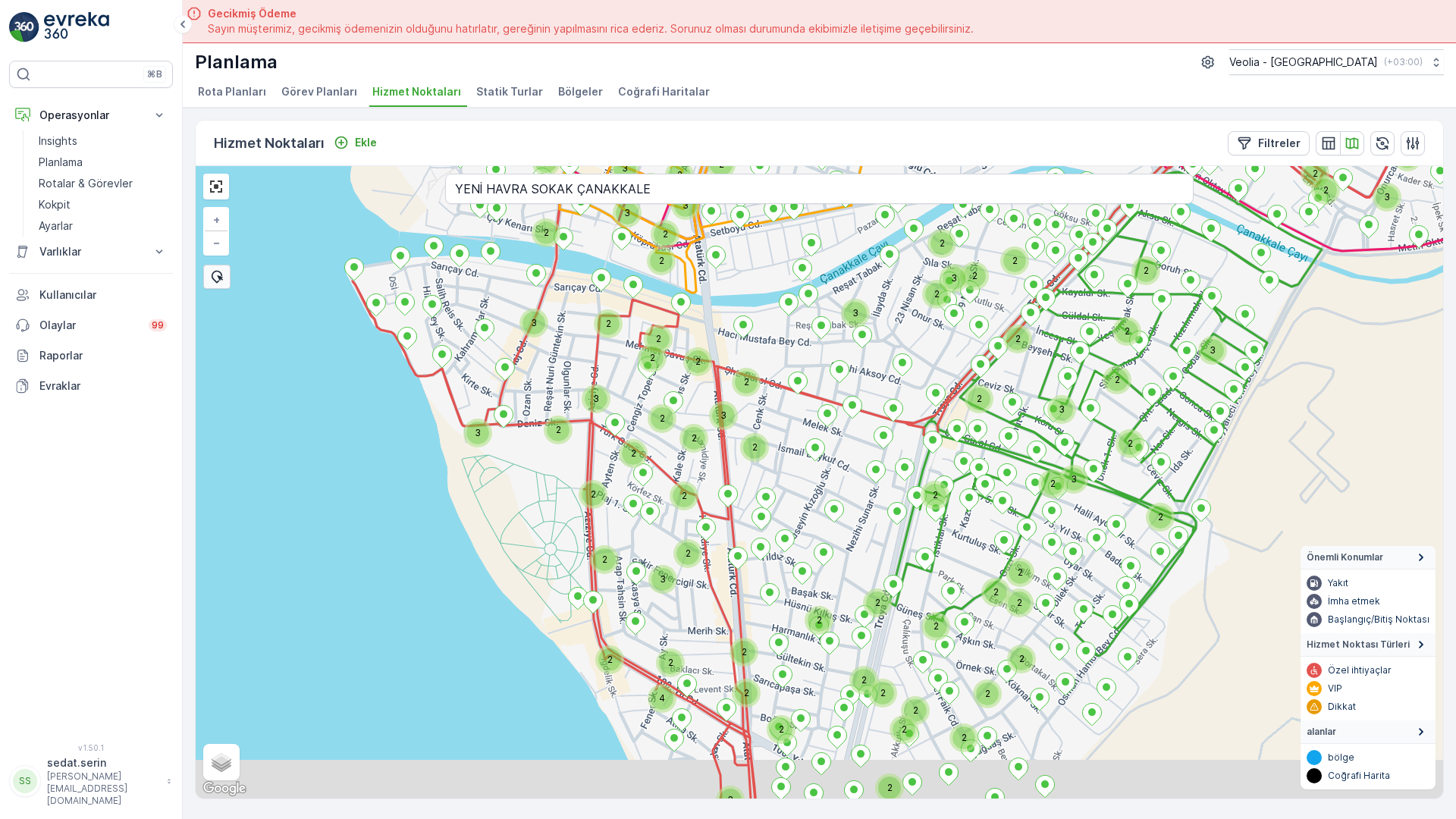
drag, startPoint x: 398, startPoint y: 424, endPoint x: 323, endPoint y: 242, distance: 196.8
click at [323, 242] on div "3 3 2 4 2 2 2 2 2 2 2 2 2 3 3 2 2 3 3 2 2 2 2 2 2 2 2 2 2 2 3 2 2 2 3 2 2 2 2 2…" at bounding box center [819, 483] width 1247 height 633
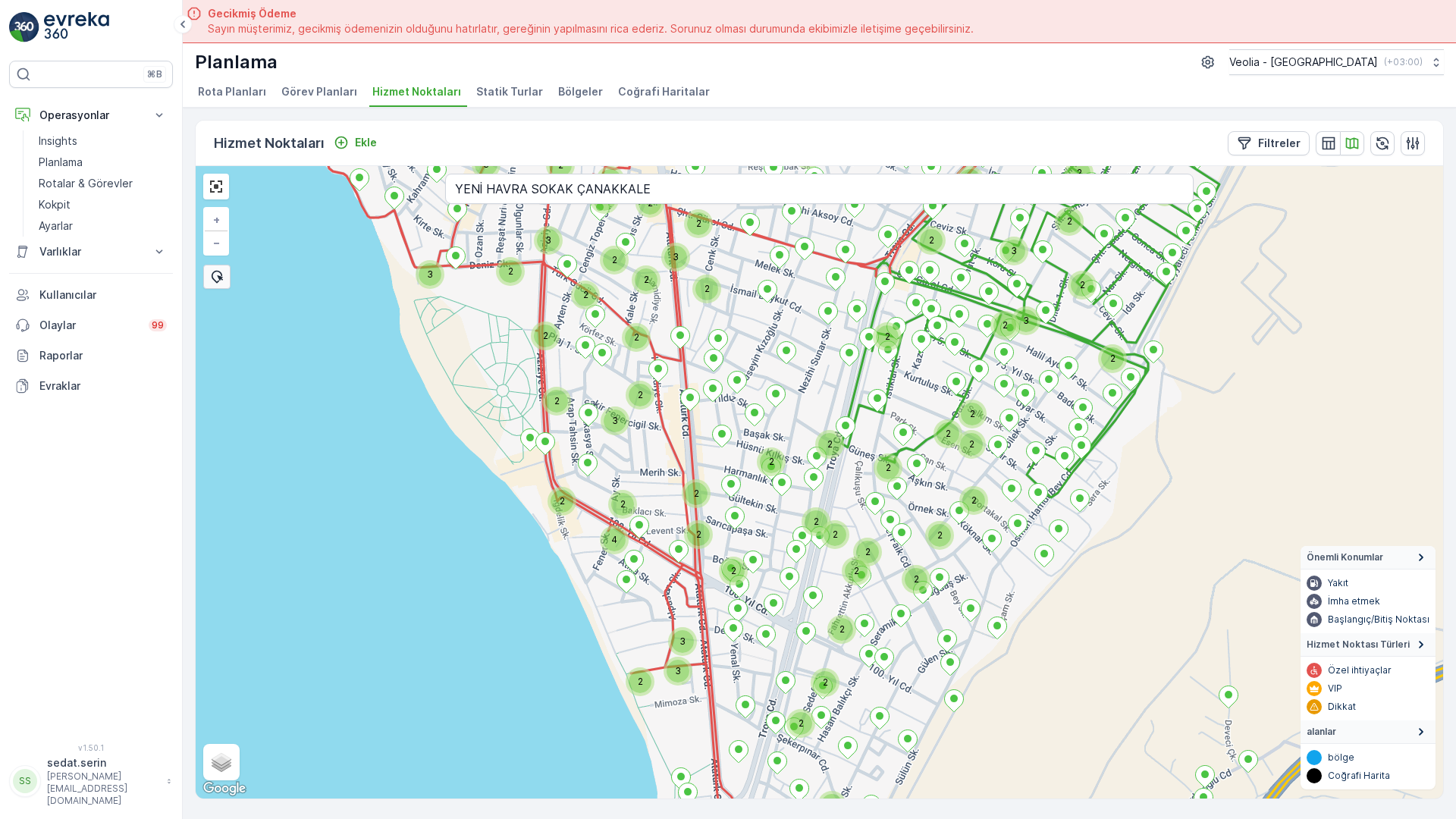
drag, startPoint x: 398, startPoint y: 485, endPoint x: 449, endPoint y: 364, distance: 131.3
click at [394, 373] on div "2 3 3 2 2 2 2 2 2 2 3 2 2 2 2 3 2 3 3 3 2 2 2 2 2 2 2 3 2 2 2 3 2 2 2 2 2 2 2 2…" at bounding box center [819, 483] width 1247 height 633
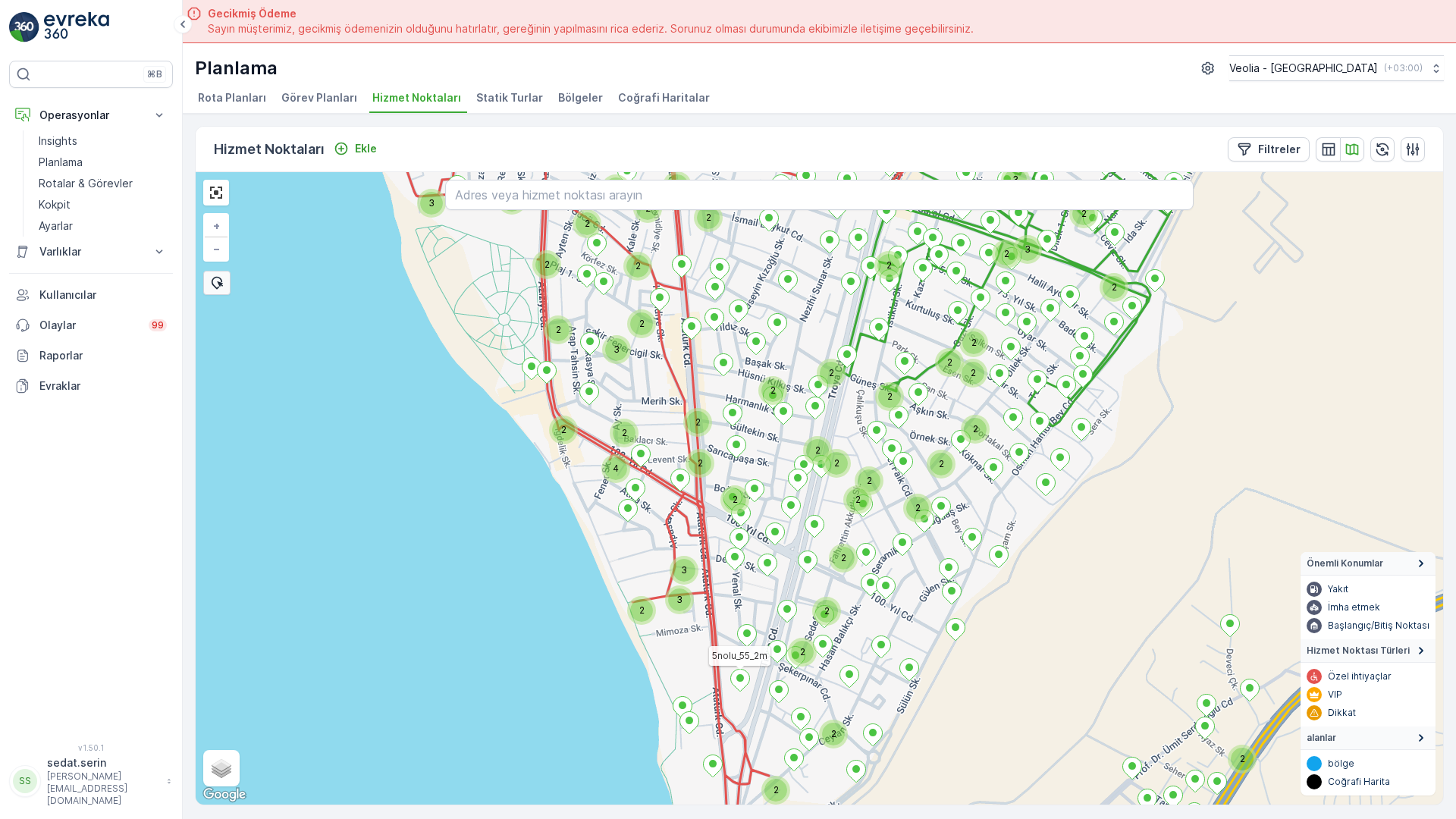
scroll to position [6, 0]
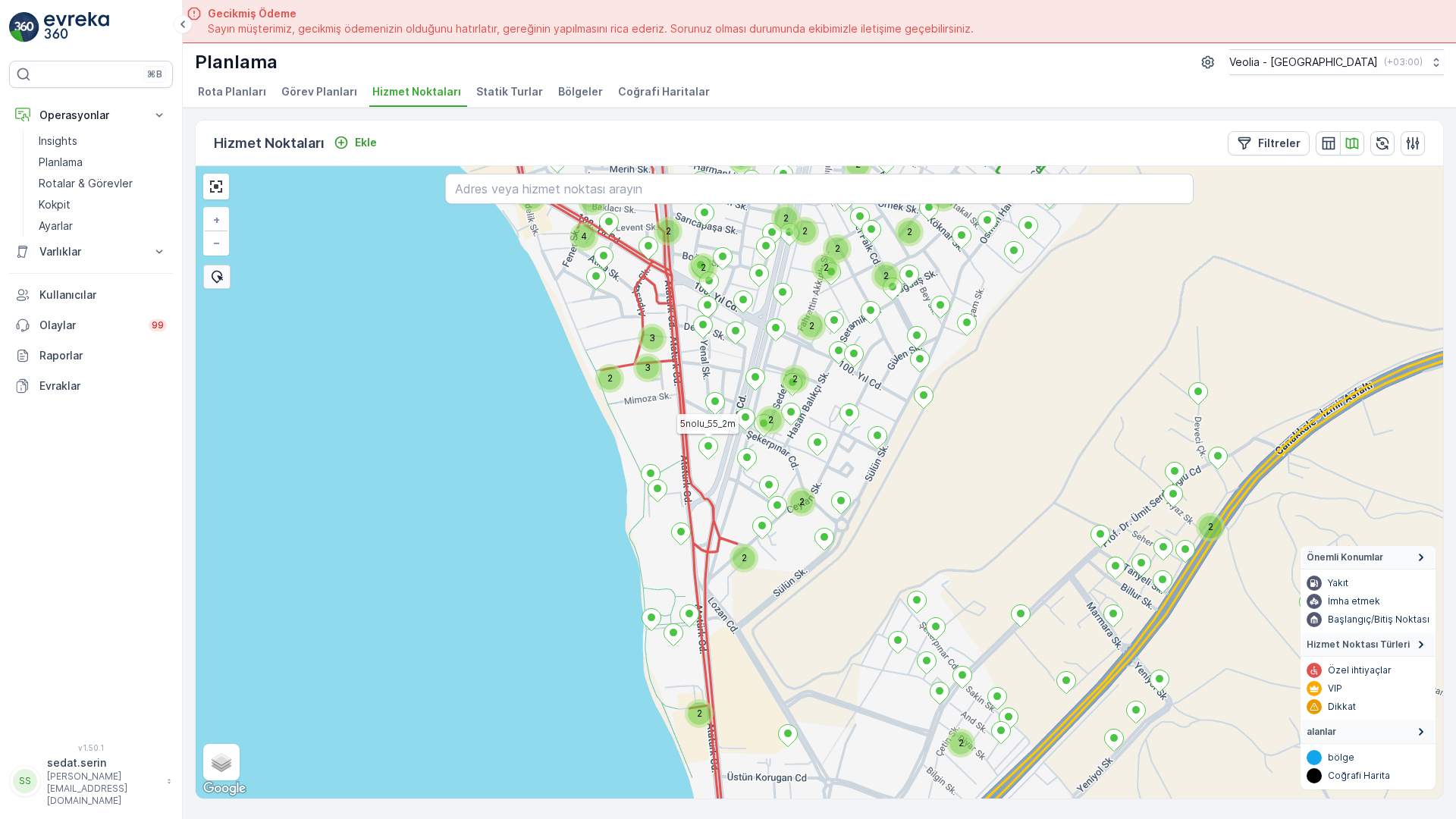
drag, startPoint x: 513, startPoint y: 458, endPoint x: 508, endPoint y: 285, distance: 173.1
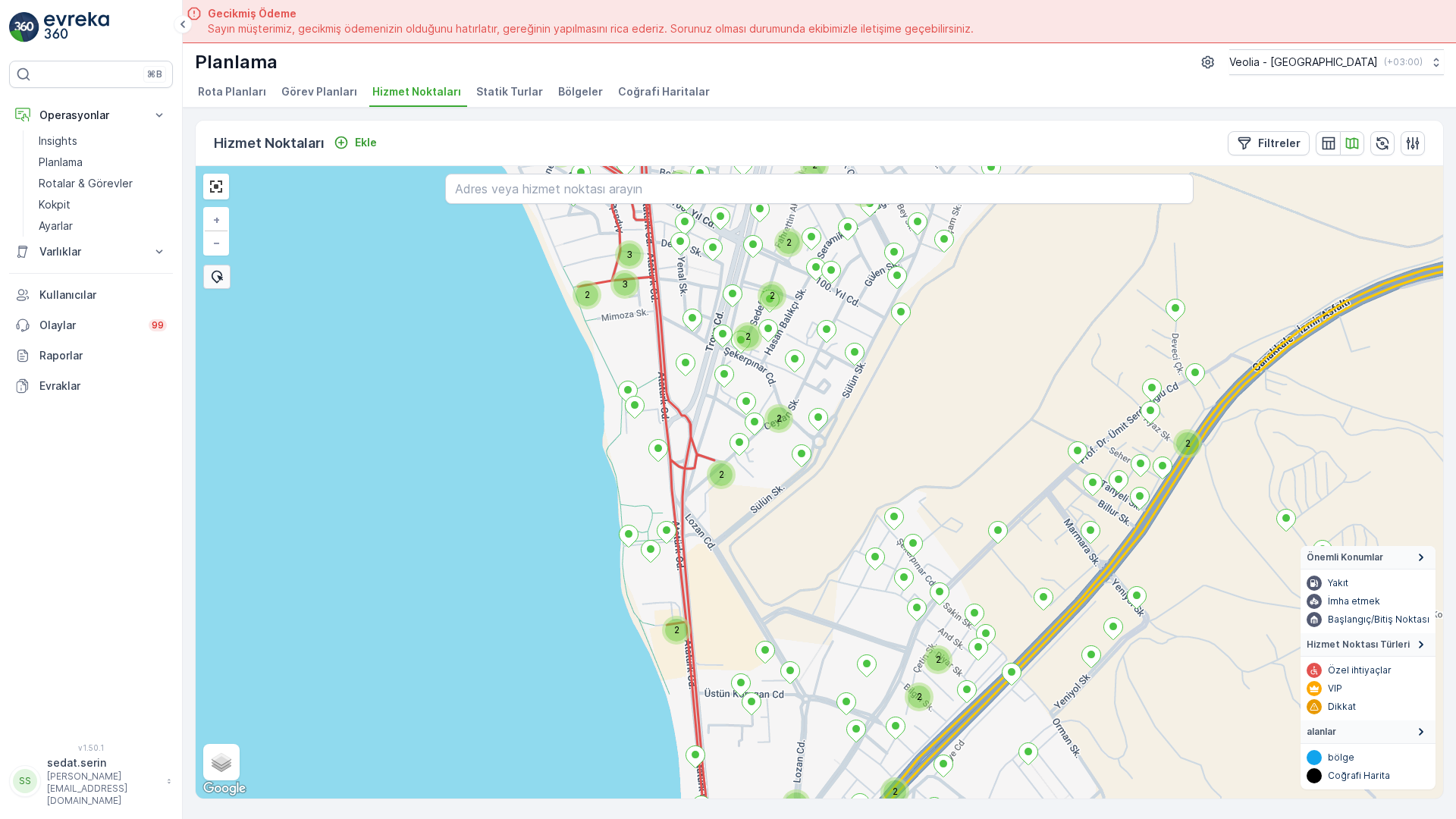
drag, startPoint x: 544, startPoint y: 505, endPoint x: 555, endPoint y: 463, distance: 43.4
click at [555, 464] on div "2 2 2 2 2 2 2 2 2 2 2 2 2 4 3 3 2 2 2 2 2 2 2 2 2 2 2 2 5nolu_55_2m + − Uydu Yo…" at bounding box center [819, 483] width 1247 height 633
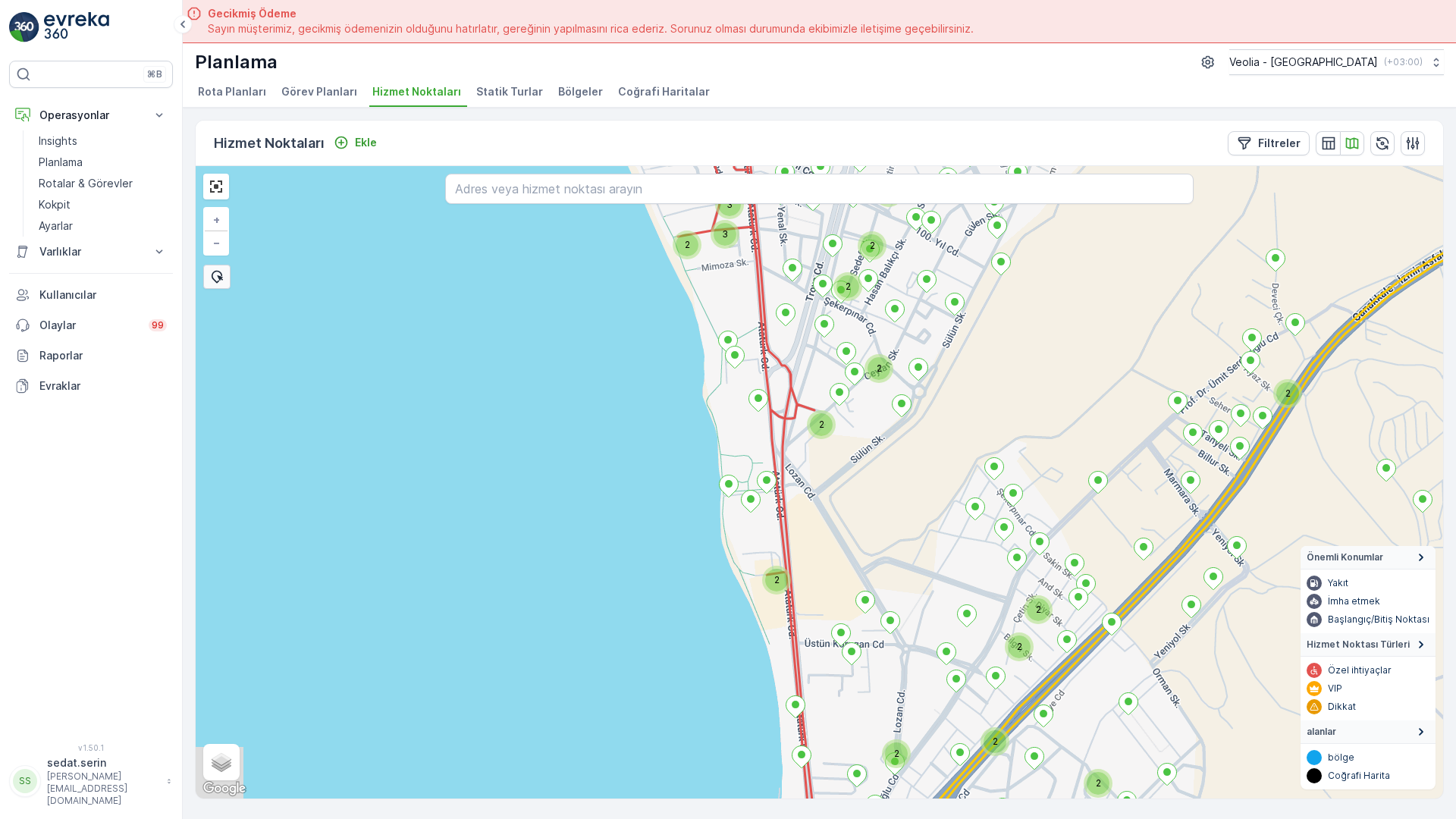
drag, startPoint x: 628, startPoint y: 353, endPoint x: 633, endPoint y: 334, distance: 19.6
click at [633, 334] on div "2 2 3 3 2 2 2 2 2 2 2 2 2 2 2 2 2 + − Uydu Yol haritası Arazi Karışık Leaflet K…" at bounding box center [819, 483] width 1247 height 633
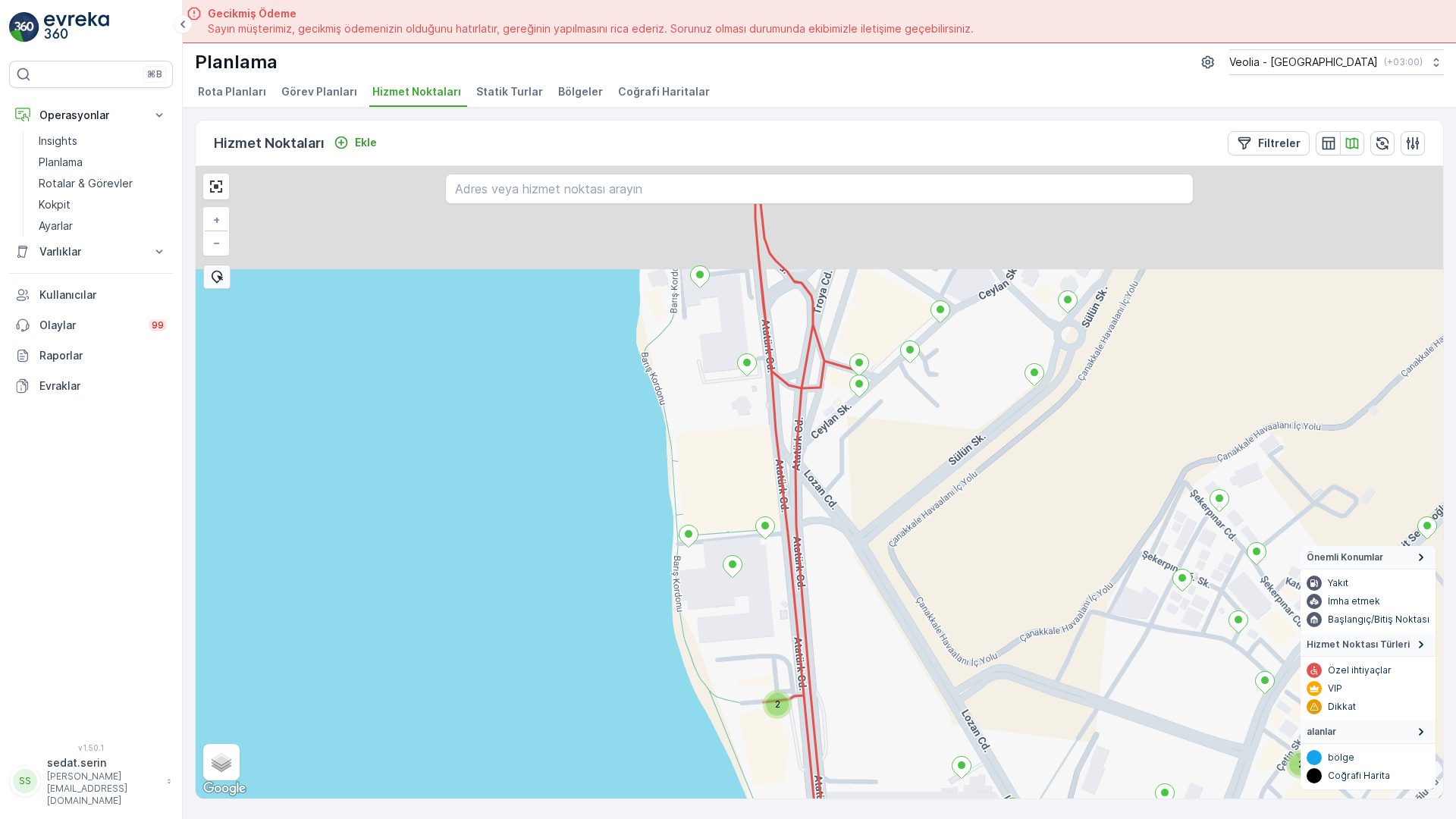
drag, startPoint x: 711, startPoint y: 367, endPoint x: 727, endPoint y: 487, distance: 121.1
click at [727, 487] on div "2 2 2 2 + − Uydu Yol haritası Arazi Karışık Leaflet Klavye kısayolları Harita V…" at bounding box center [819, 483] width 1247 height 633
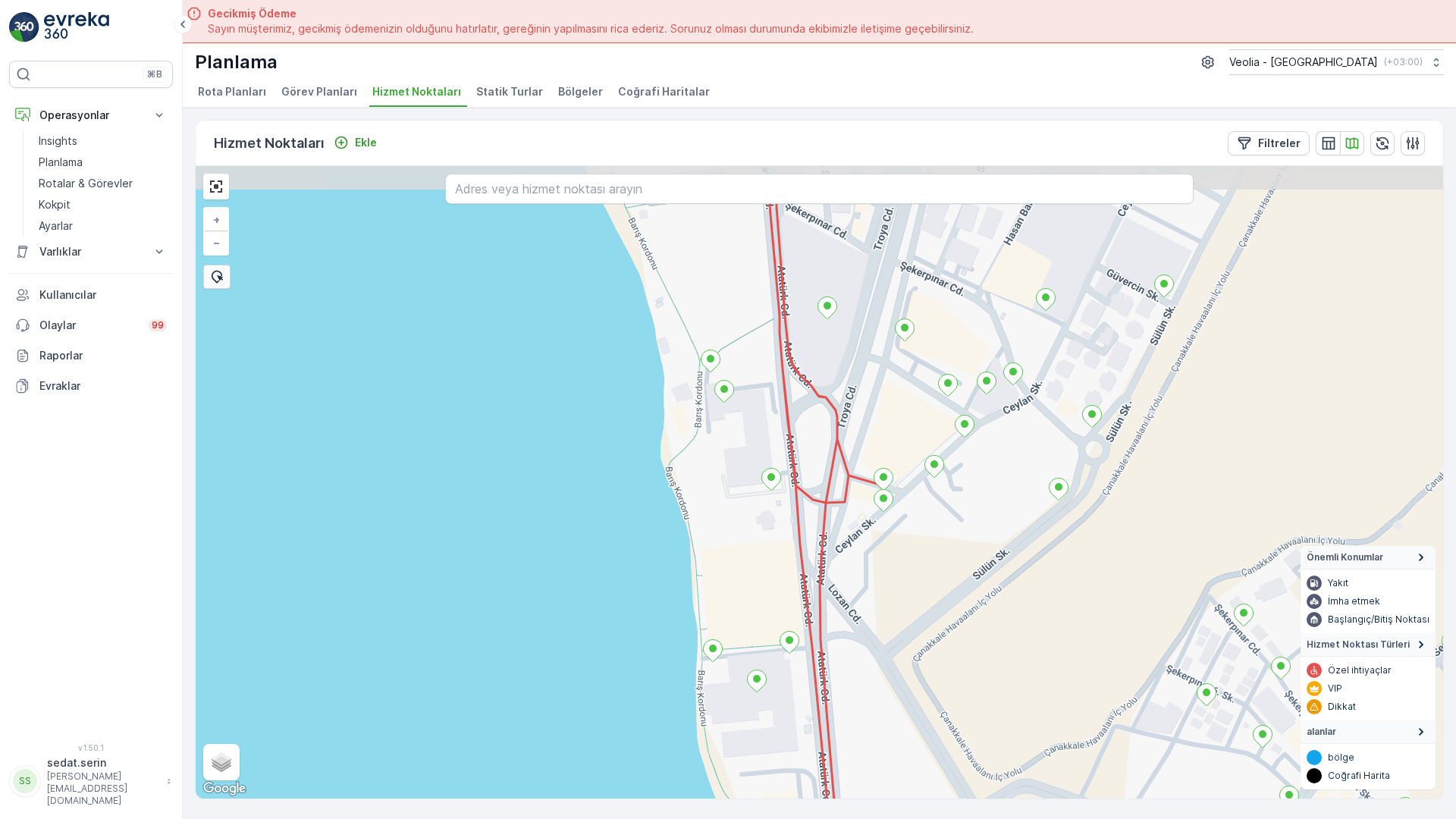
drag, startPoint x: 680, startPoint y: 288, endPoint x: 702, endPoint y: 401, distance: 115.1
click at [702, 401] on div "2 2 + − Uydu Yol haritası Arazi Karışık Leaflet Klavye kısayolları Harita Veril…" at bounding box center [819, 483] width 1247 height 633
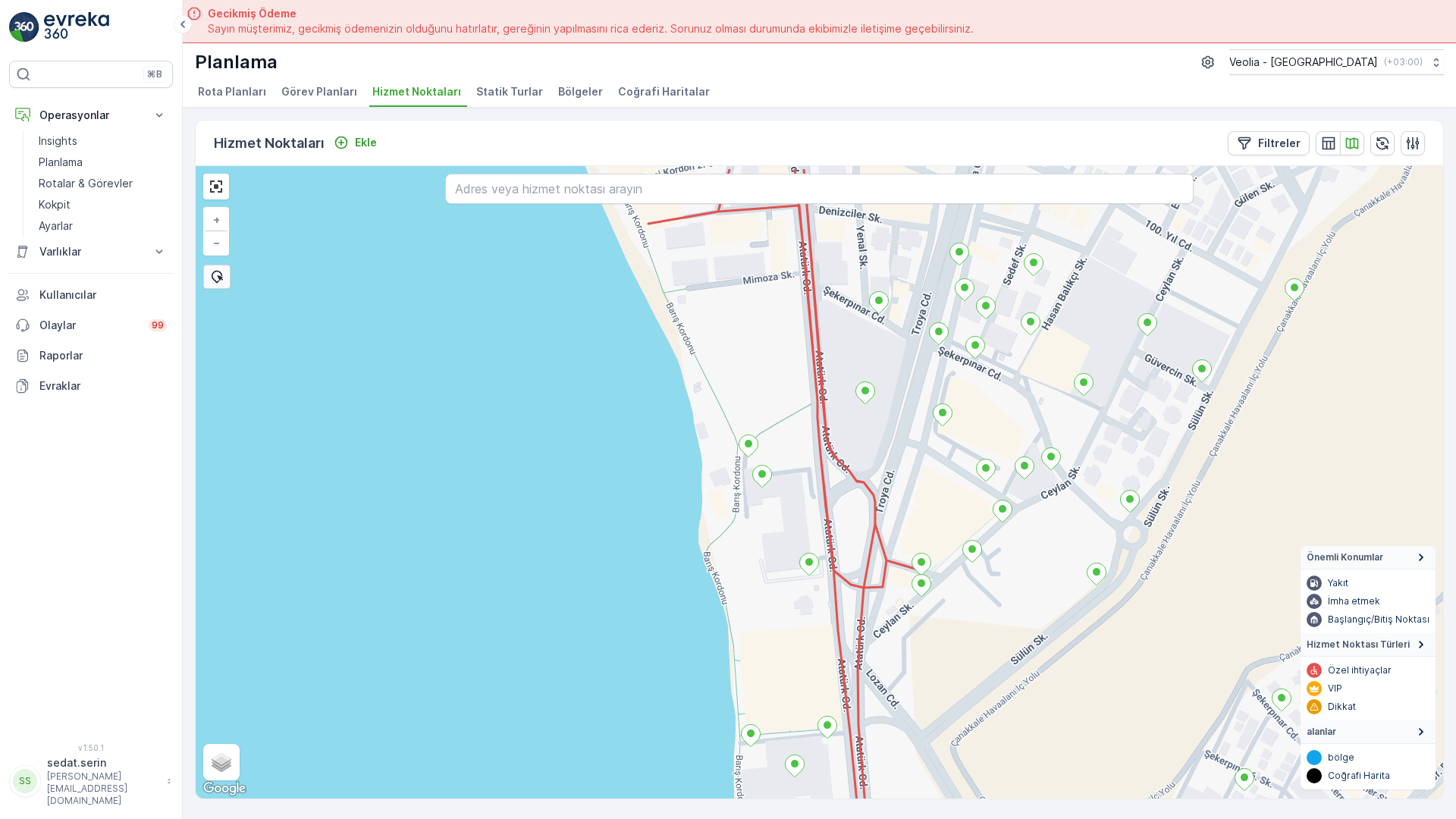
drag, startPoint x: 678, startPoint y: 278, endPoint x: 725, endPoint y: 403, distance: 133.5
click at [725, 403] on div "2 2 + − Uydu Yol haritası Arazi Karışık Leaflet Klavye kısayolları Harita Veril…" at bounding box center [819, 483] width 1247 height 633
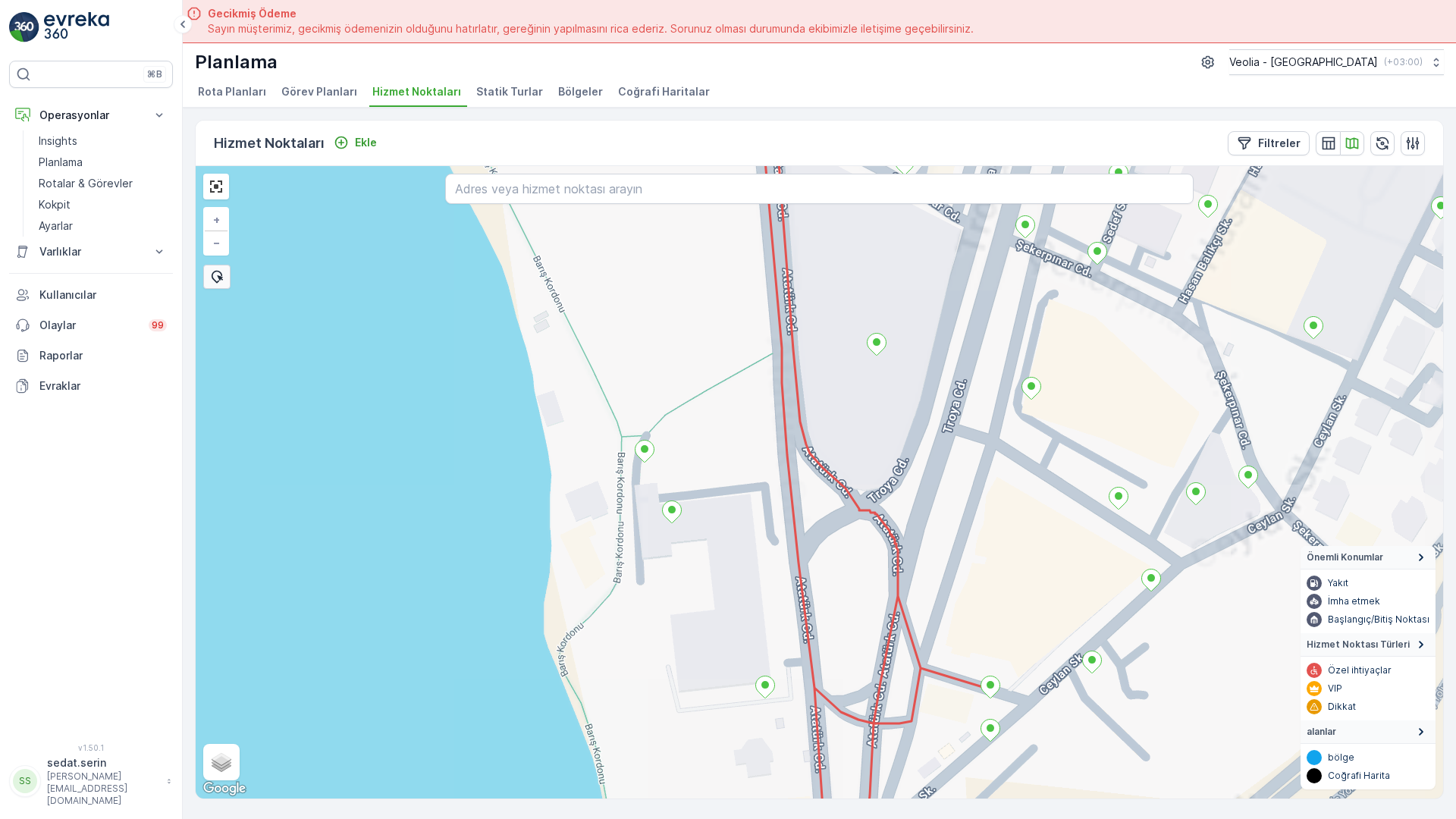
drag, startPoint x: 734, startPoint y: 452, endPoint x: 620, endPoint y: 189, distance: 286.6
click at [620, 189] on div "+ − Uydu Yol haritası Arazi Karışık Leaflet Klavye kısayolları Harita Verileri …" at bounding box center [819, 483] width 1247 height 633
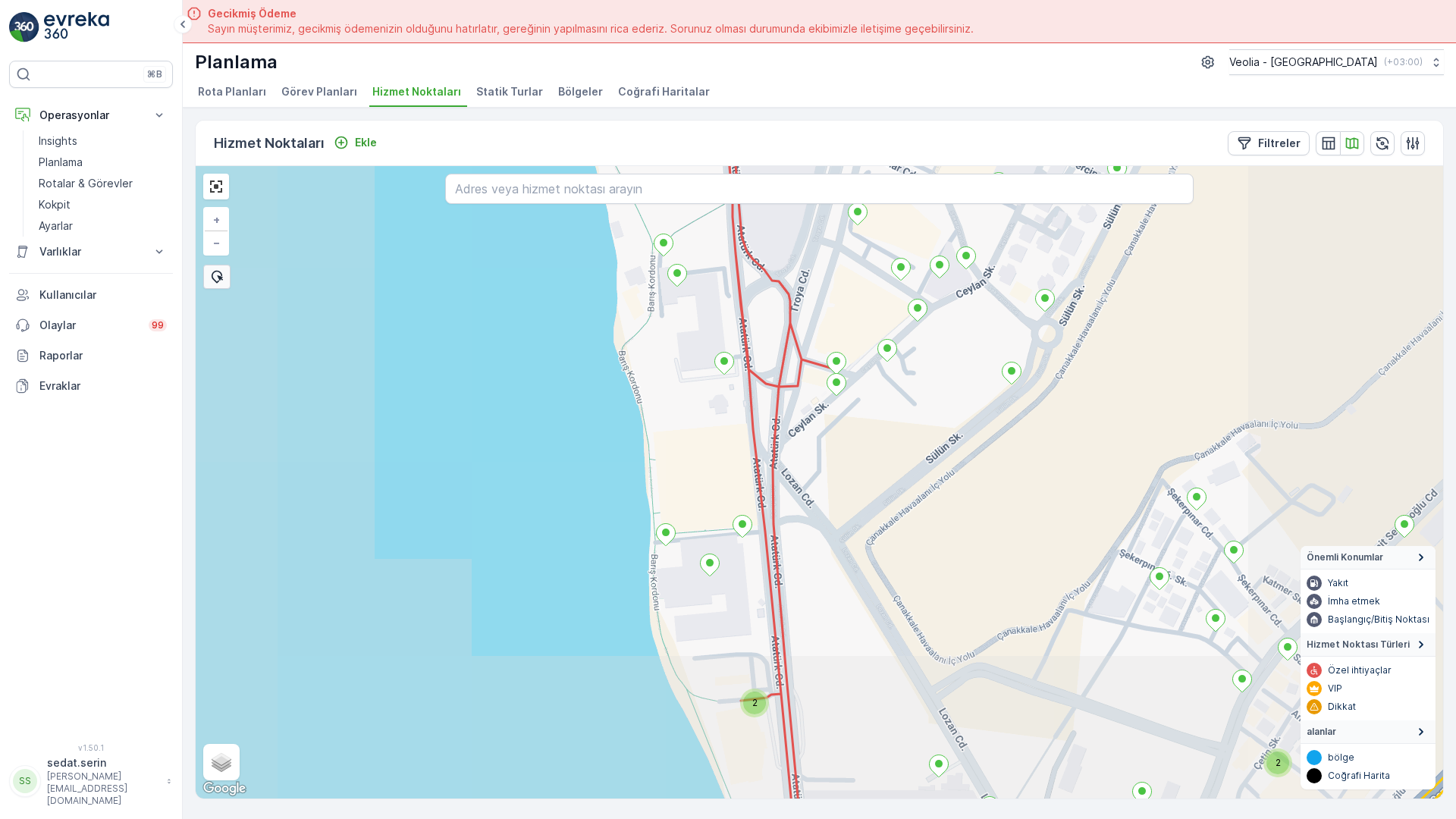
drag, startPoint x: 688, startPoint y: 420, endPoint x: 656, endPoint y: 266, distance: 157.3
click at [656, 267] on div "2 2 2 2 + − Uydu Yol haritası Arazi Karışık Leaflet Klavye kısayolları Harita V…" at bounding box center [819, 483] width 1247 height 633
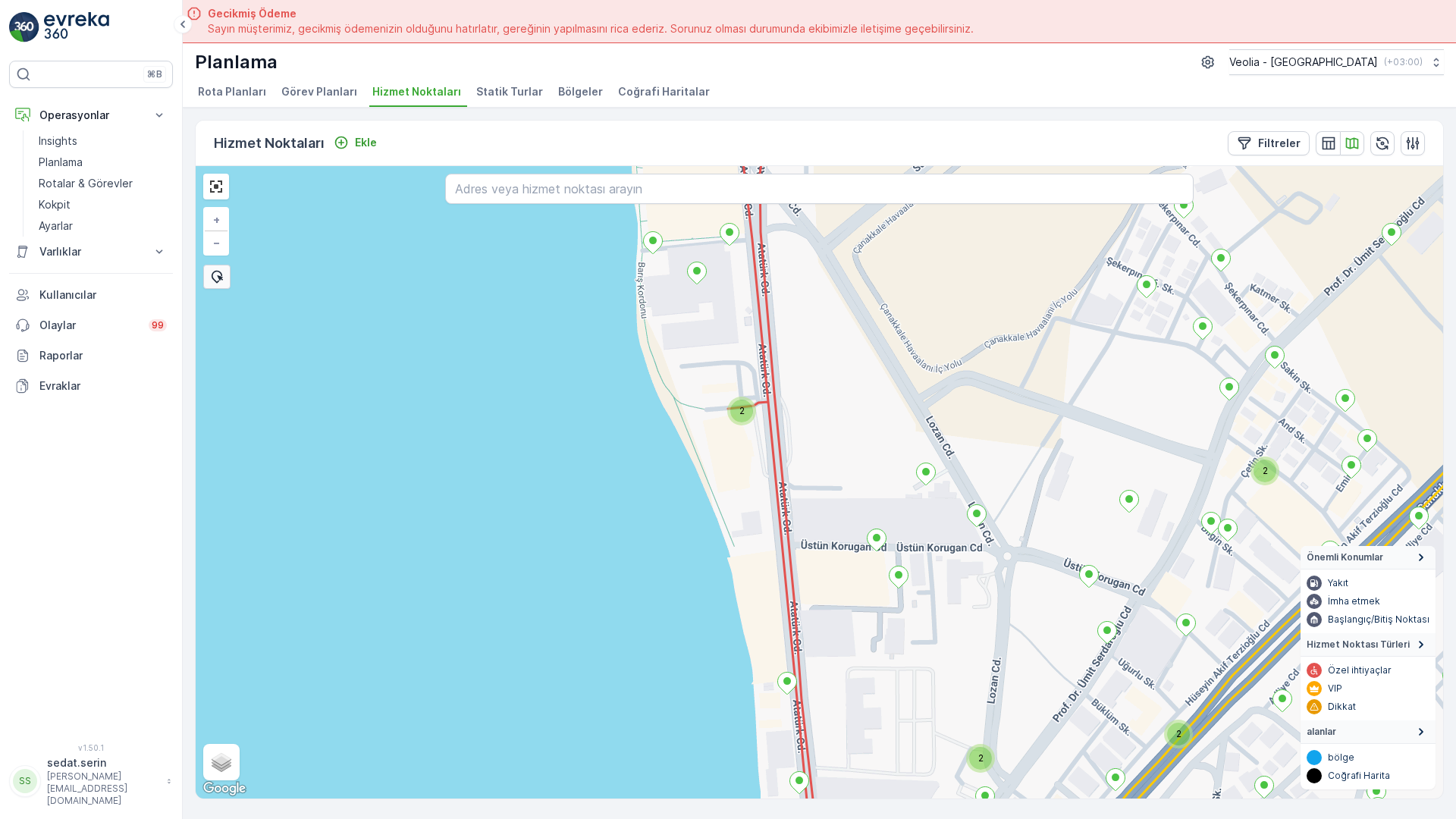
drag, startPoint x: 703, startPoint y: 348, endPoint x: 714, endPoint y: 272, distance: 76.8
click at [714, 272] on div "2 2 2 2 + − Uydu Yol haritası Arazi Karışık Leaflet Klavye kısayolları Harita V…" at bounding box center [819, 483] width 1247 height 633
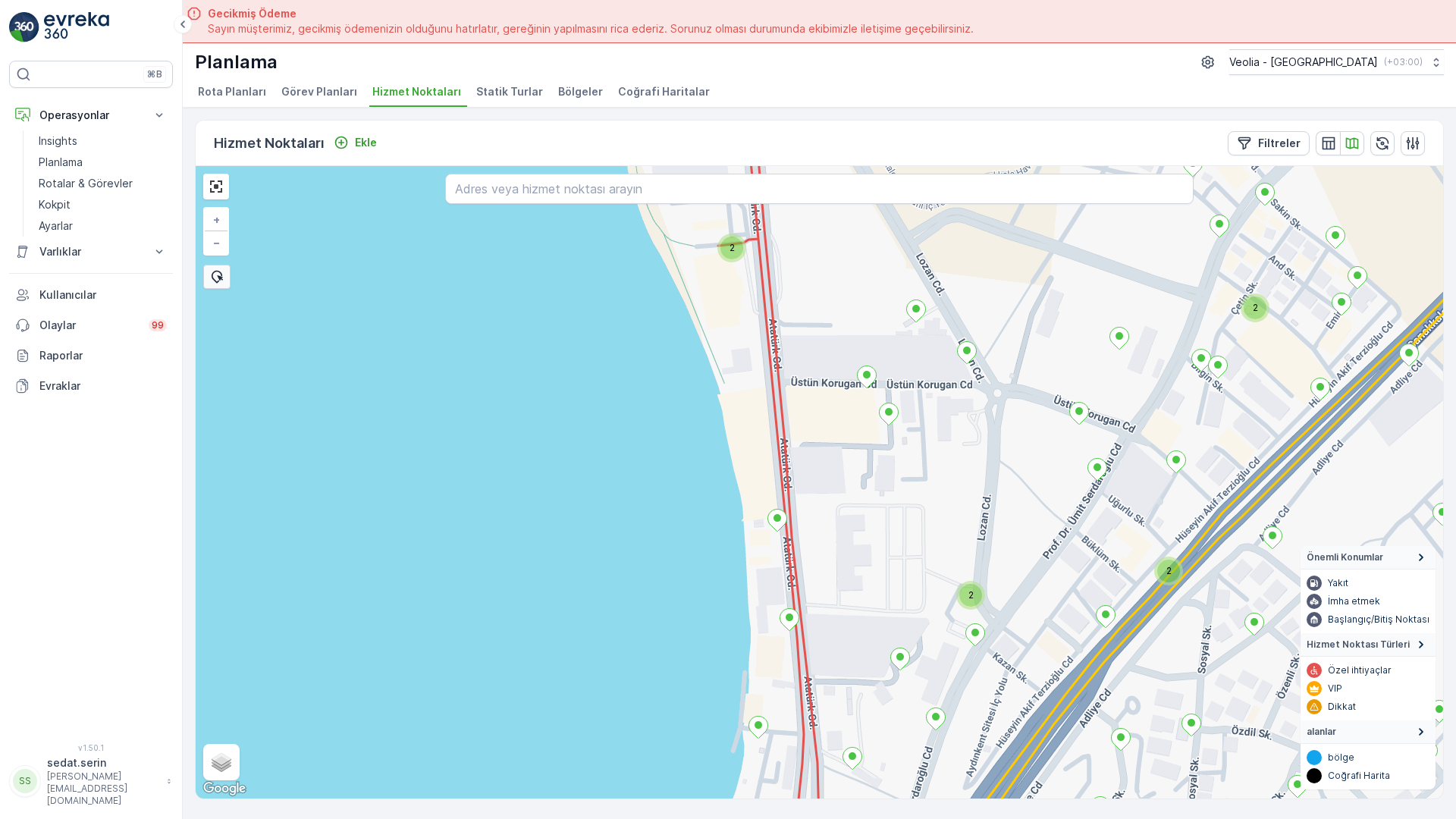
drag, startPoint x: 725, startPoint y: 522, endPoint x: 730, endPoint y: 249, distance: 273.0
click at [730, 249] on div "2 2 2 2 + − Uydu Yol haritası Arazi Karışık Leaflet Klavye kısayolları Harita V…" at bounding box center [819, 483] width 1247 height 633
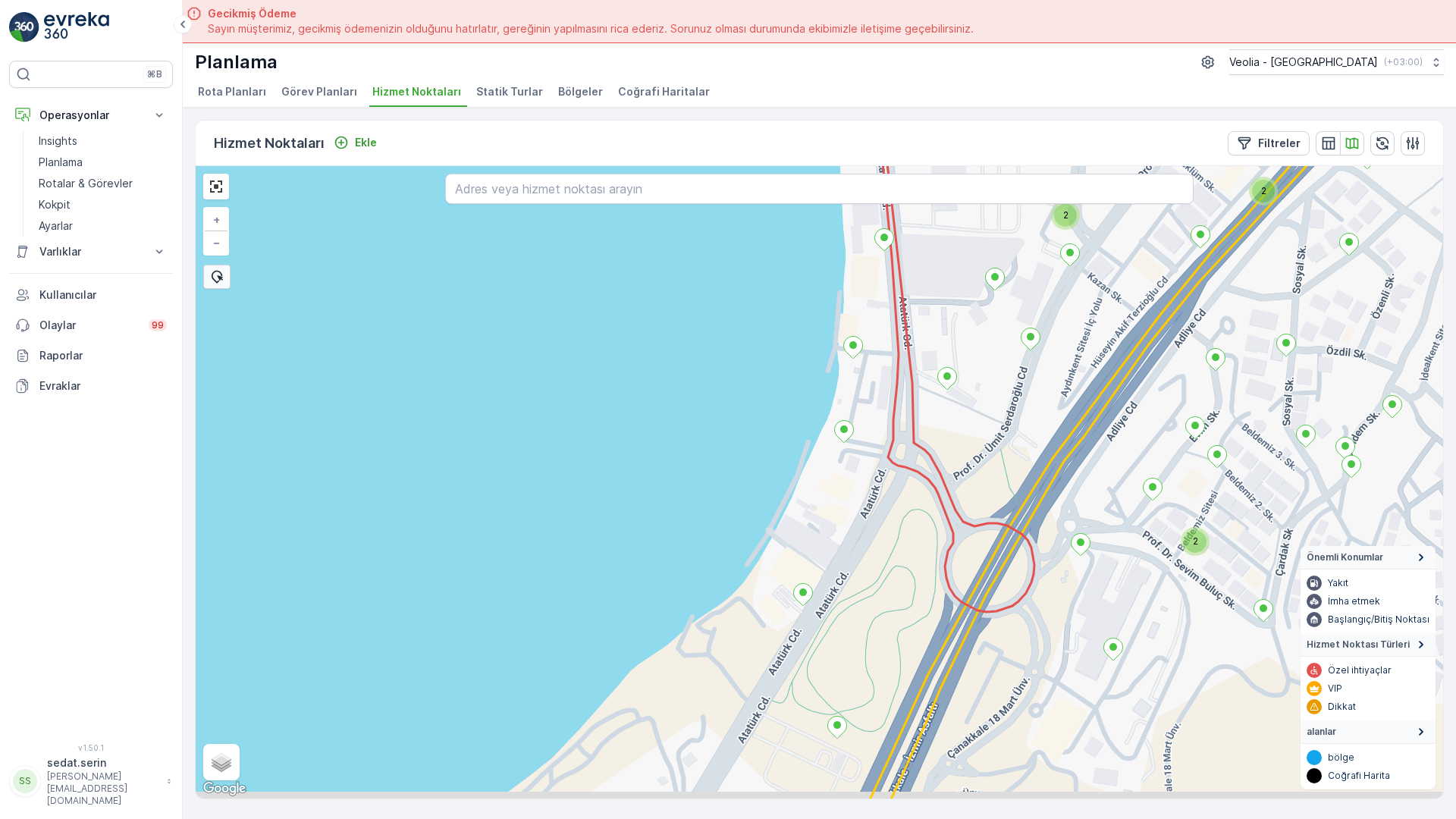
drag, startPoint x: 623, startPoint y: 558, endPoint x: 705, endPoint y: 306, distance: 265.0
click at [705, 306] on div "2 2 2 + − Uydu Yol haritası Arazi Karışık Leaflet Klavye kısayolları Harita Ver…" at bounding box center [819, 483] width 1247 height 633
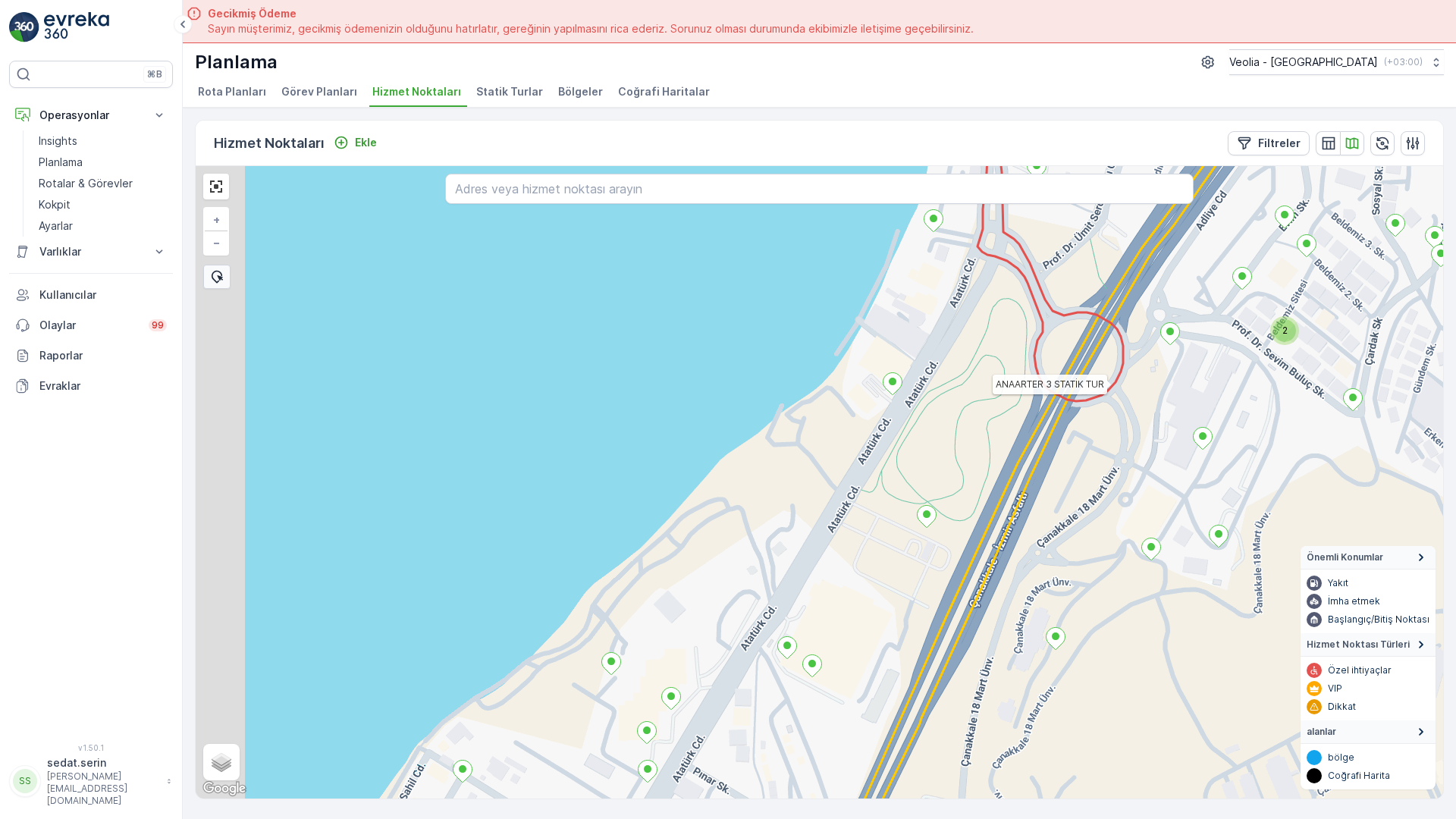
drag, startPoint x: 691, startPoint y: 485, endPoint x: 783, endPoint y: 284, distance: 221.1
click at [783, 277] on div "2 2 2 2 ANAARTER 3 STATİK TUR + − Uydu Yol haritası Arazi Karışık Leaflet Klavy…" at bounding box center [819, 483] width 1247 height 633
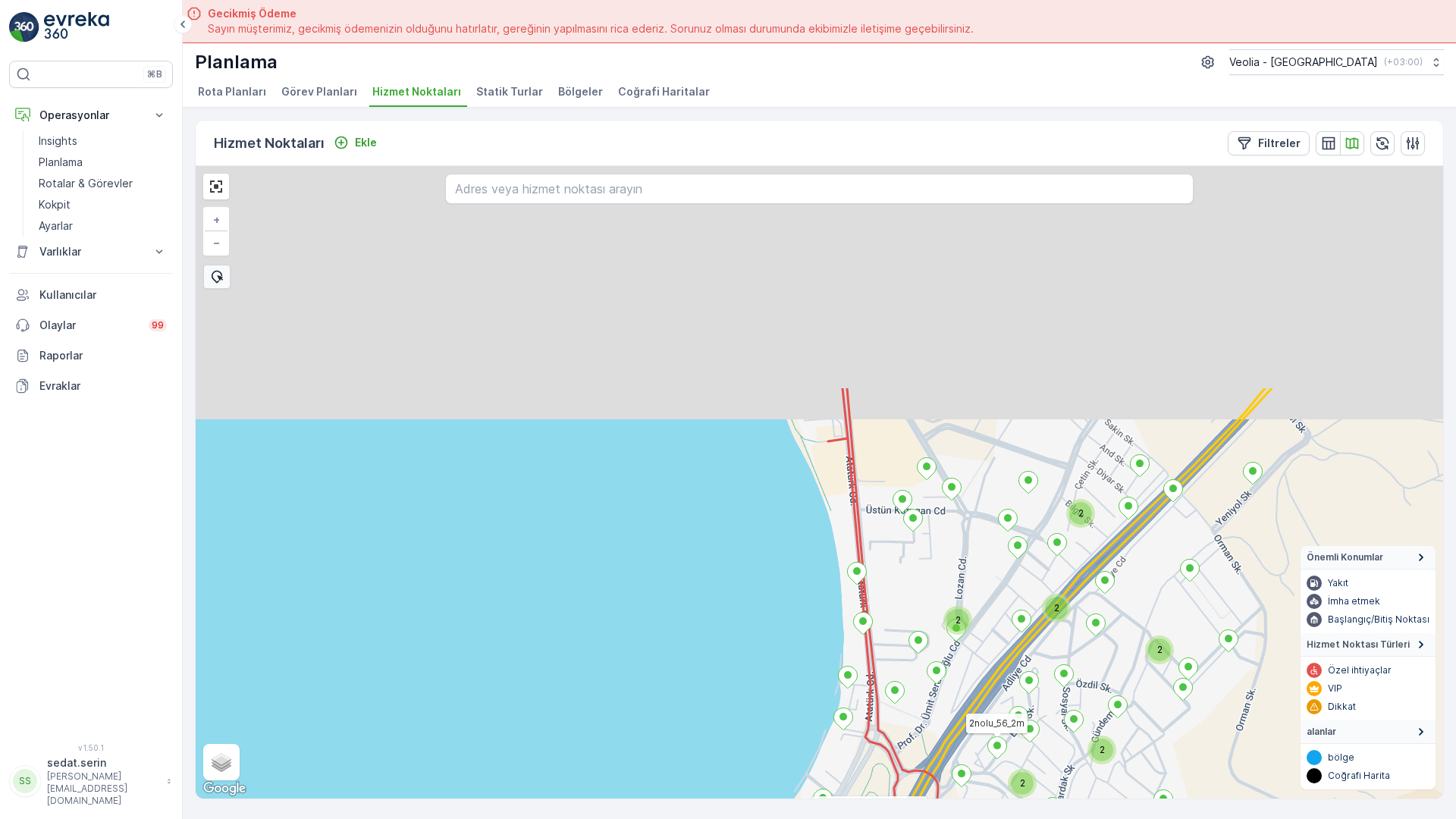
drag, startPoint x: 811, startPoint y: 429, endPoint x: 808, endPoint y: 488, distance: 59.1
click at [808, 488] on div "2 2 3 3 2 3 2 2 2 2 2 2 4 3 3 3 2 2 2 2 ANAARTER 3 STATİK TUR 2nolu_56_2m barba…" at bounding box center [819, 483] width 1247 height 633
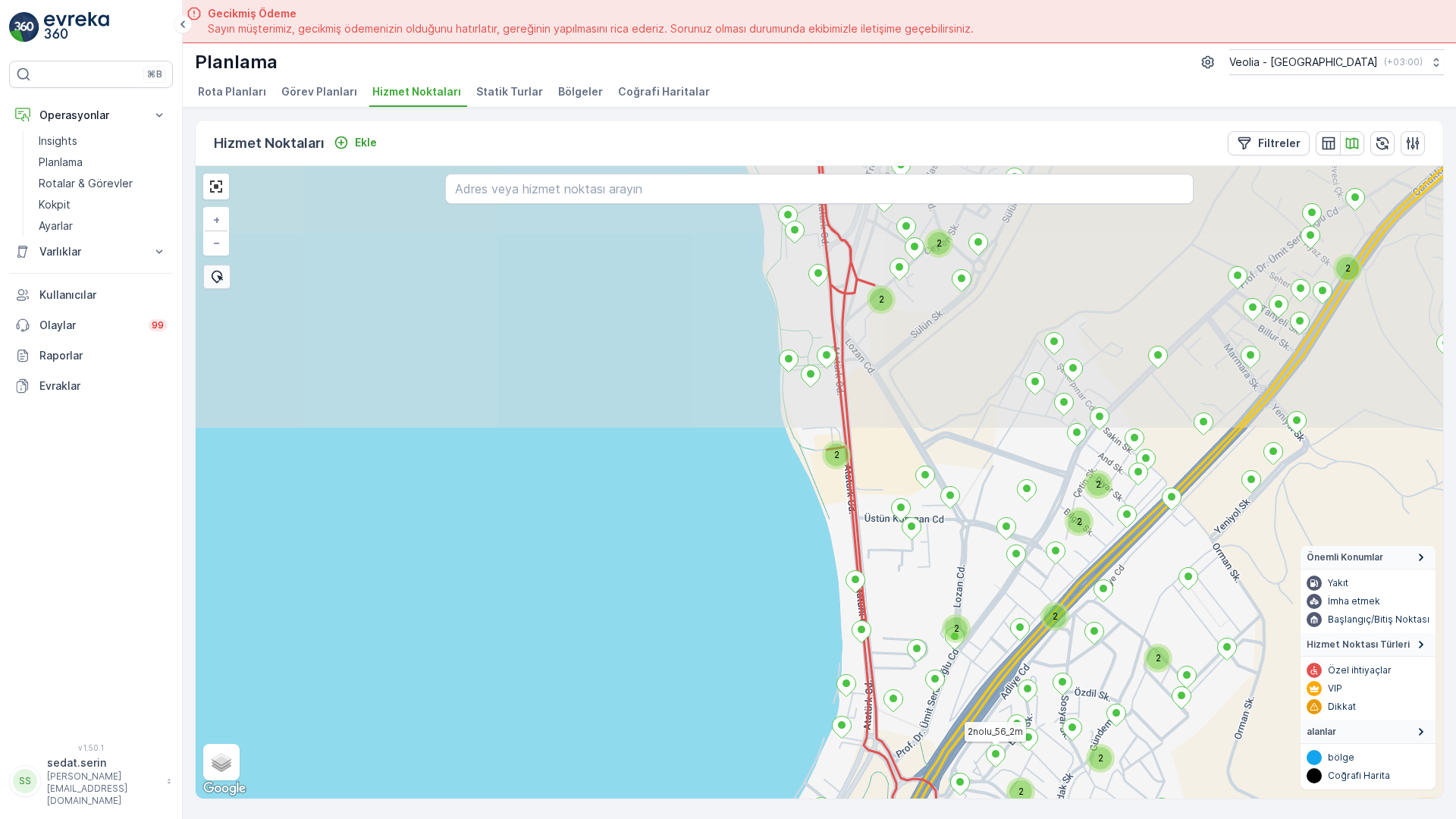
drag, startPoint x: 647, startPoint y: 263, endPoint x: 675, endPoint y: 386, distance: 126.1
click at [675, 386] on div "2 2 2 2 2 2 2 2 2 2 2 2 ANAARTER 3 STATİK TUR 2nolu_56_2m DARDANOS STATİK TUR +…" at bounding box center [819, 483] width 1247 height 633
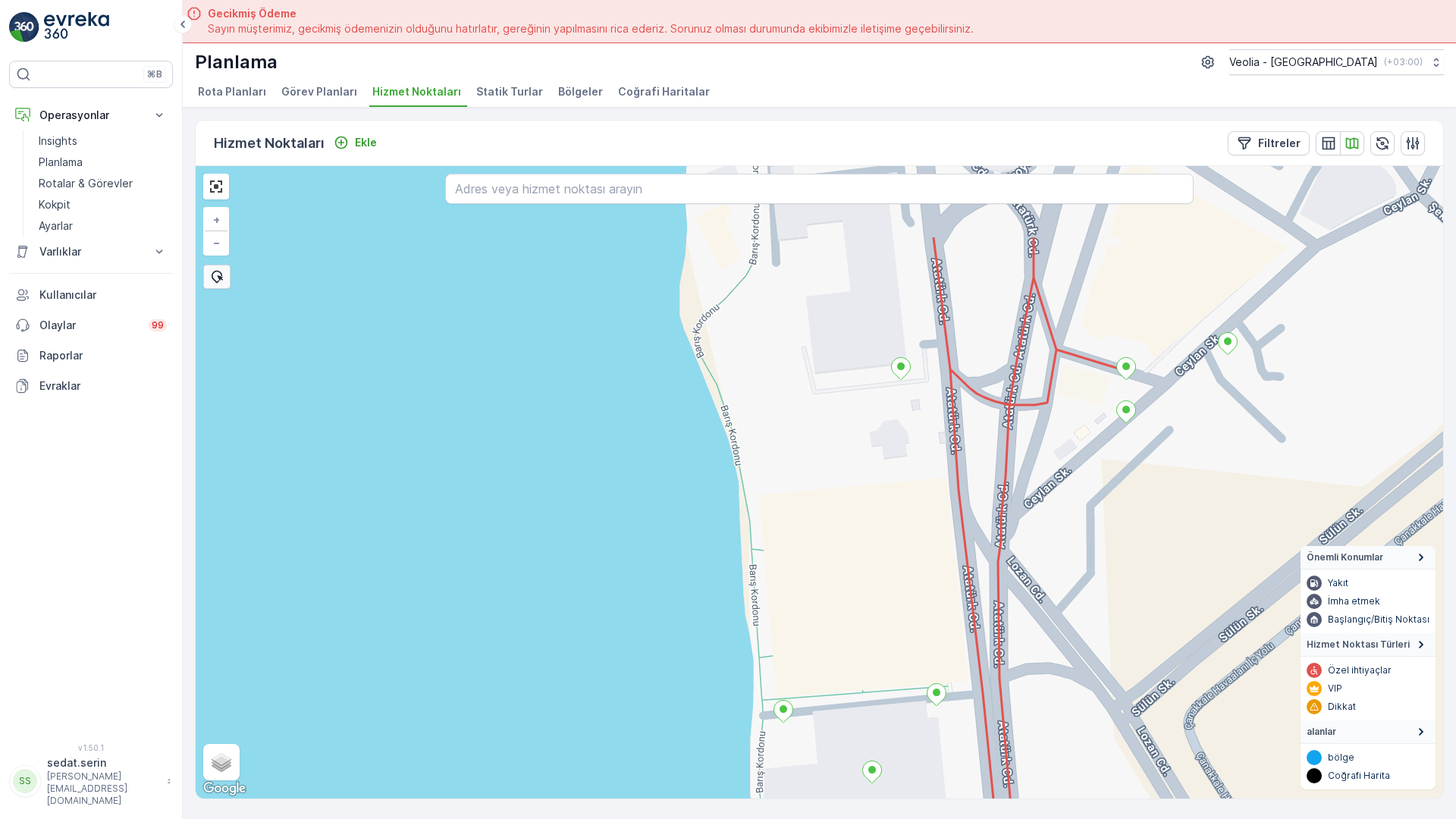
drag, startPoint x: 730, startPoint y: 170, endPoint x: 730, endPoint y: 411, distance: 241.0
click at [730, 411] on div "DARDANOS STATİK TUR ANAARTER 3 STATİK TUR + − Uydu Yol haritası Arazi Karışık L…" at bounding box center [819, 483] width 1247 height 633
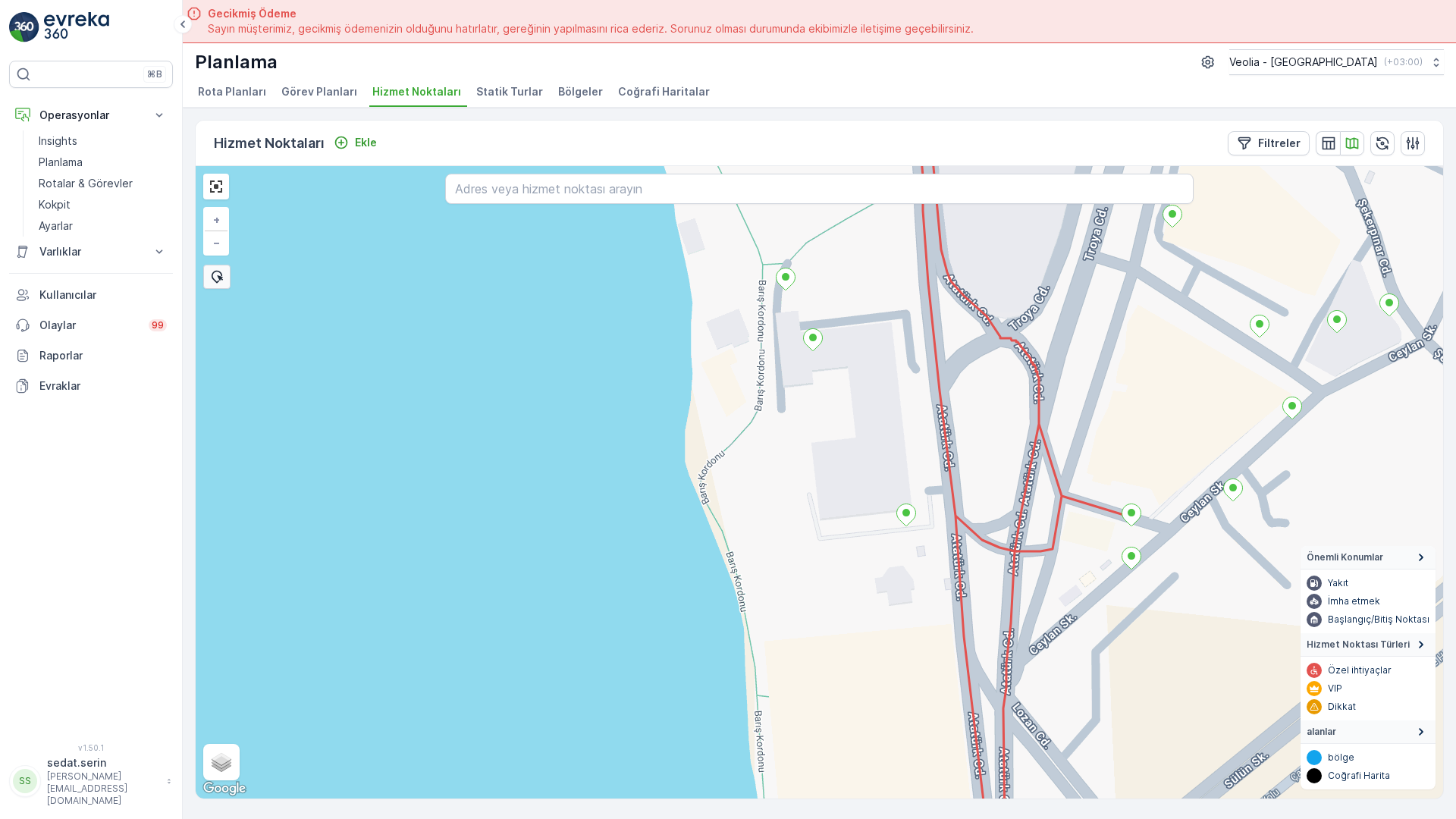
drag, startPoint x: 581, startPoint y: 246, endPoint x: 608, endPoint y: 427, distance: 183.0
click at [608, 427] on div "DARDANOS STATİK TUR ANAARTER 3 STATİK TUR + − Uydu Yol haritası Arazi Karışık L…" at bounding box center [819, 483] width 1247 height 633
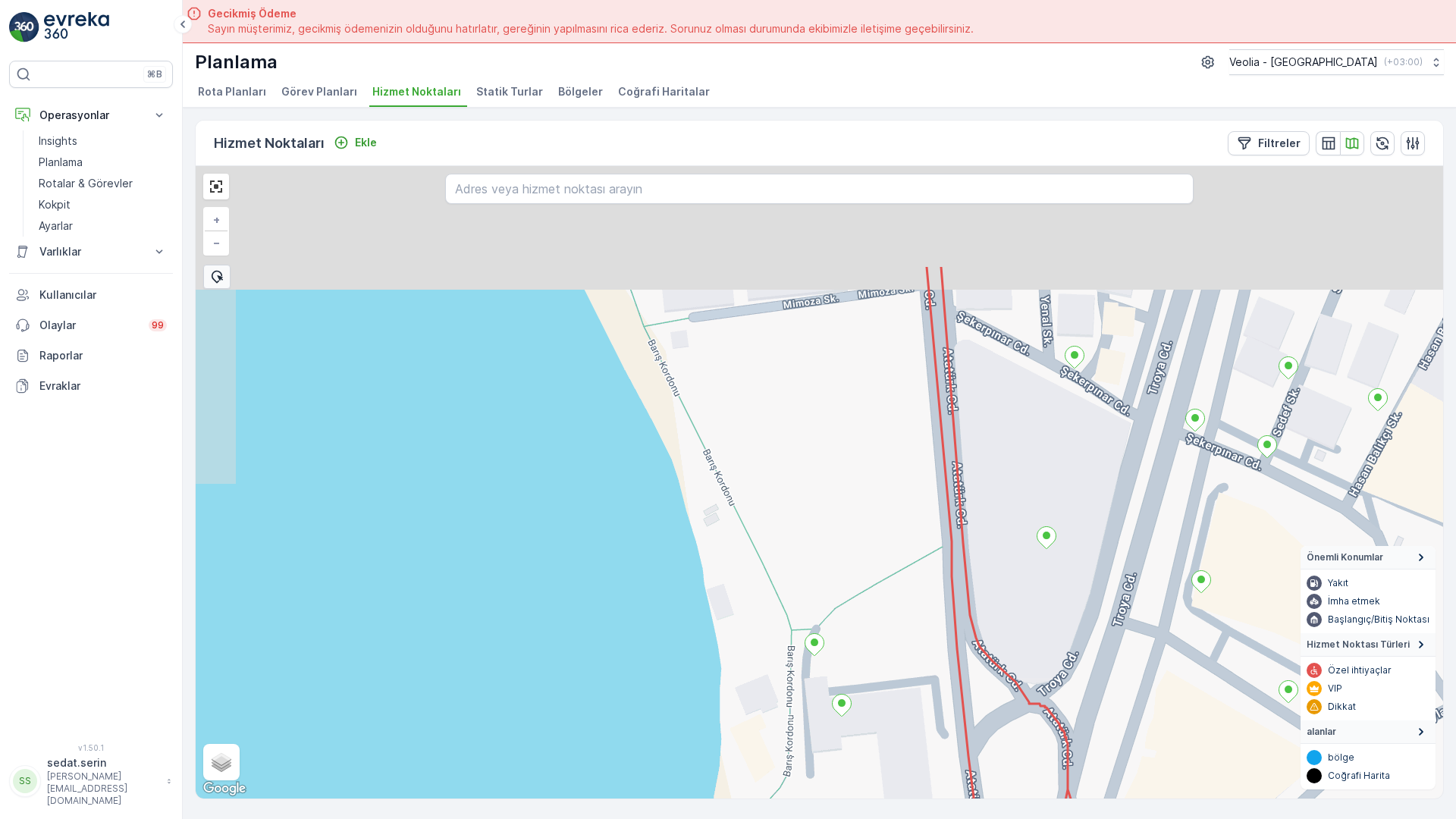
drag, startPoint x: 646, startPoint y: 223, endPoint x: 652, endPoint y: 460, distance: 237.1
click at [654, 481] on div "DARDANOS STATİK TUR ANAARTER 3 STATİK TUR + − Uydu Yol haritası Arazi Karışık L…" at bounding box center [819, 483] width 1247 height 633
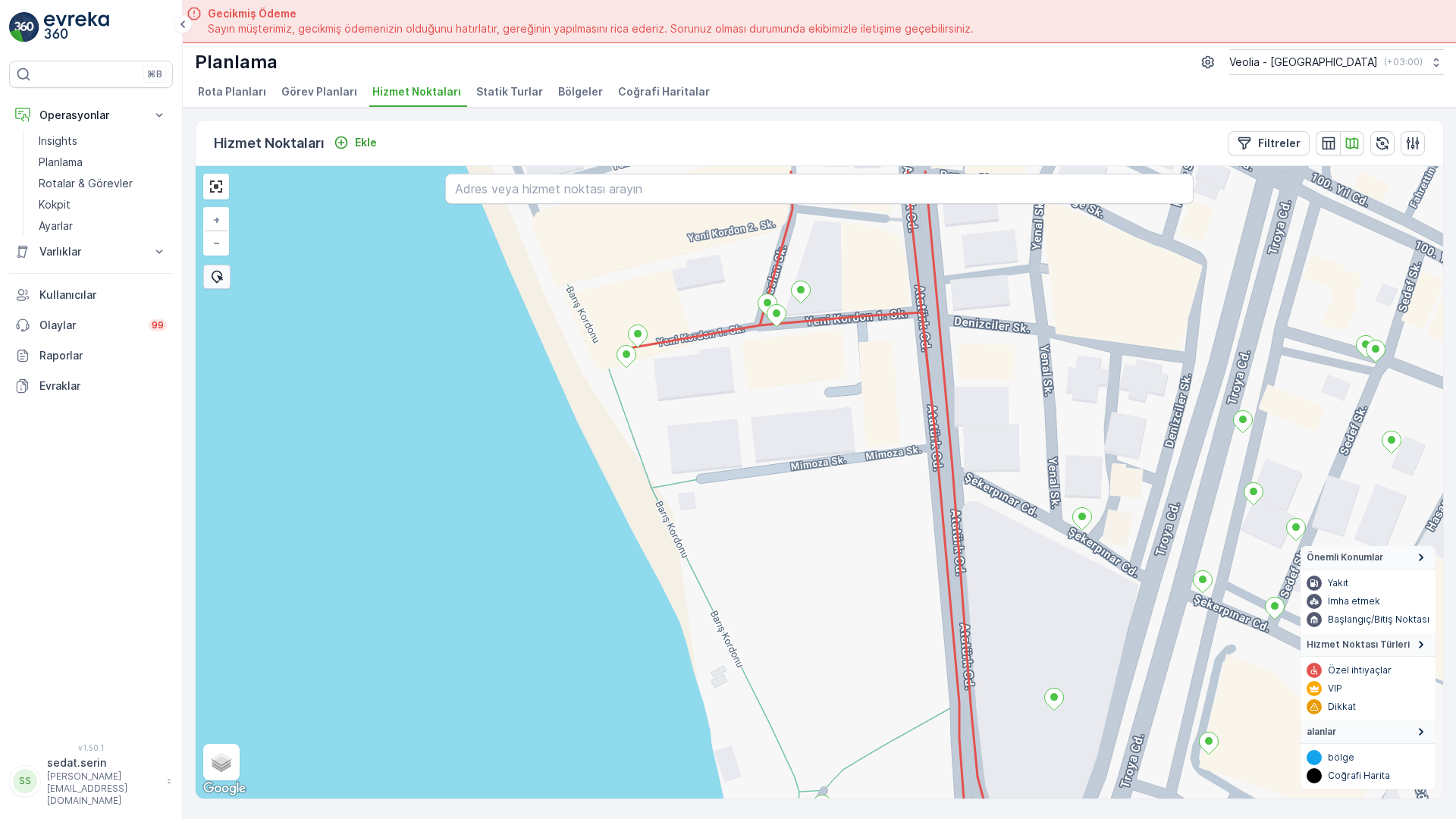
drag, startPoint x: 651, startPoint y: 333, endPoint x: 651, endPoint y: 471, distance: 138.0
click at [651, 471] on div "DARDANOS STATİK TUR ANAARTER 3 STATİK TUR + − Uydu Yol haritası Arazi Karışık L…" at bounding box center [819, 483] width 1247 height 633
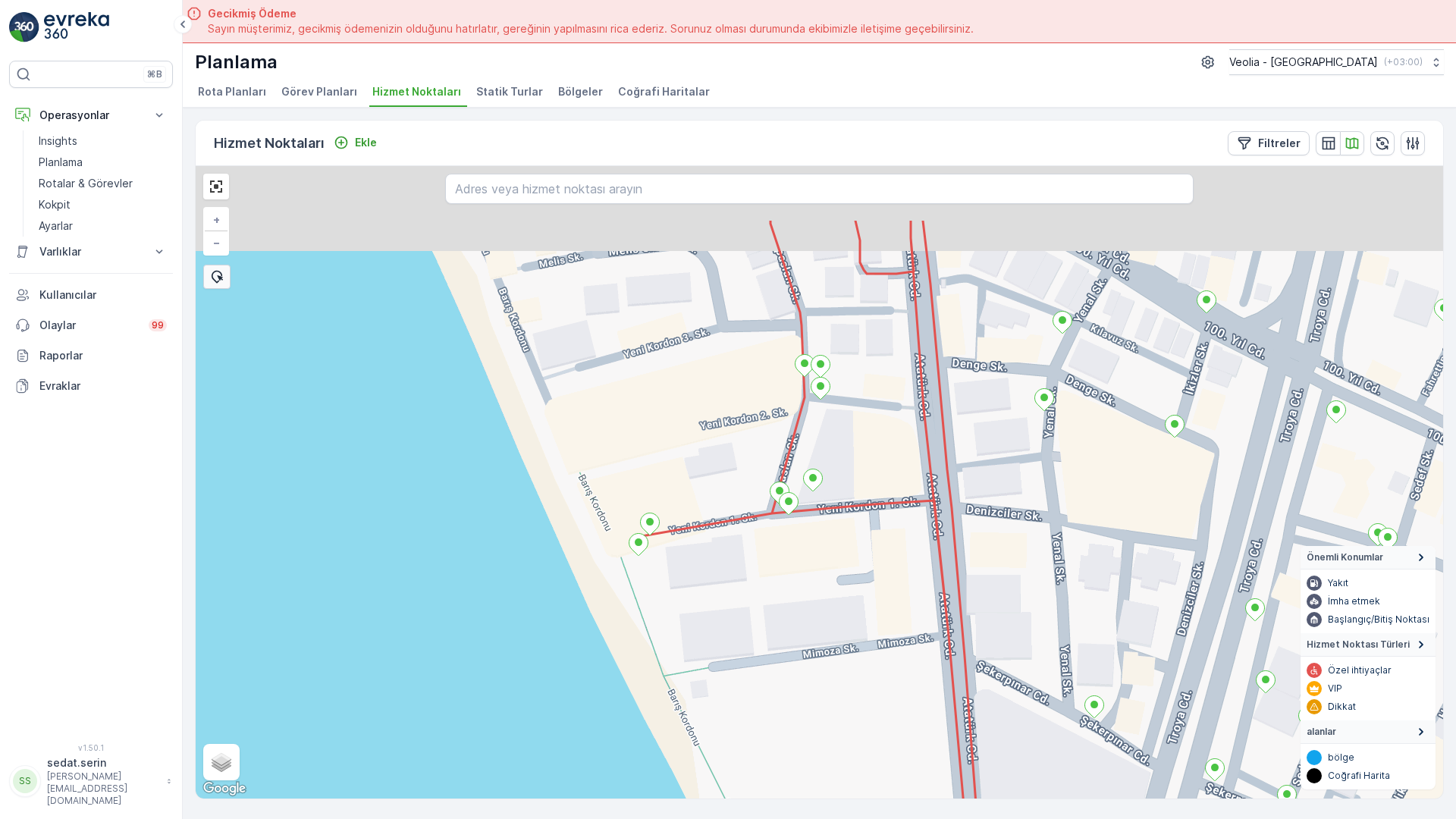
drag, startPoint x: 640, startPoint y: 330, endPoint x: 654, endPoint y: 479, distance: 149.7
click at [654, 479] on div "DARDANOS STATİK TUR ANAARTER 3 STATİK TUR + − Uydu Yol haritası Arazi Karışık L…" at bounding box center [819, 483] width 1247 height 633
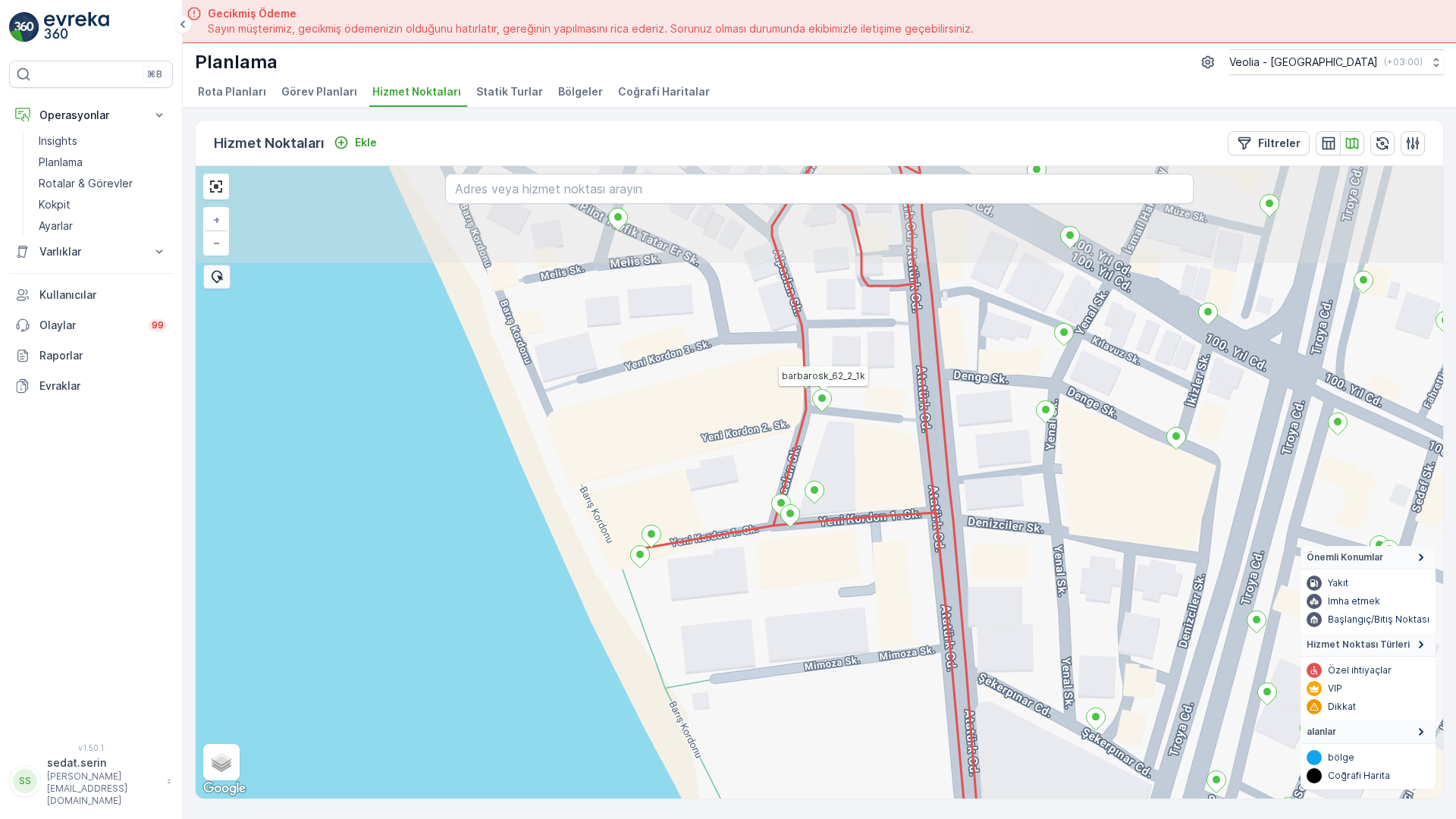
drag, startPoint x: 636, startPoint y: 235, endPoint x: 655, endPoint y: 388, distance: 154.2
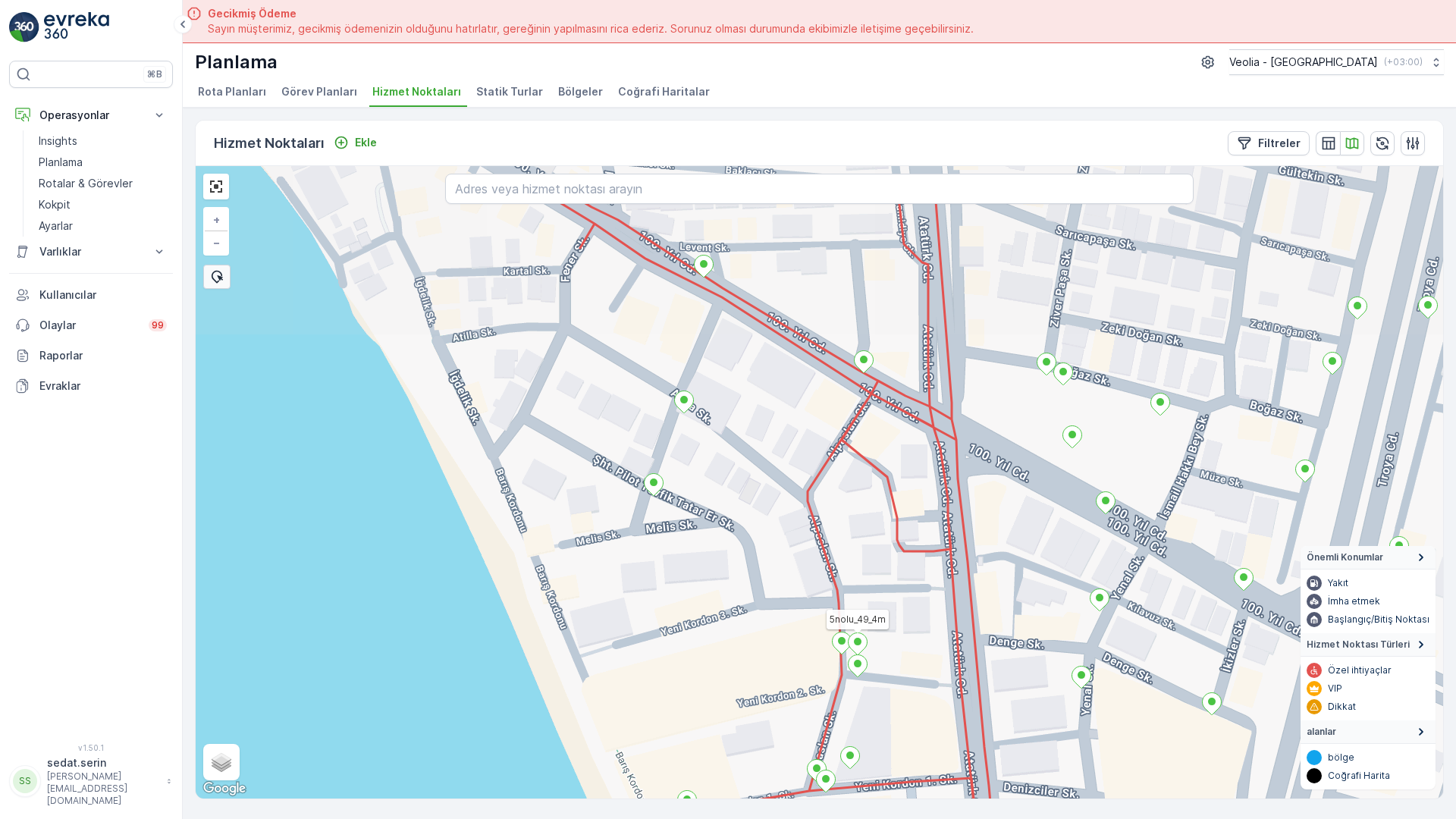
drag, startPoint x: 646, startPoint y: 323, endPoint x: 638, endPoint y: 374, distance: 51.6
click at [655, 410] on div "DARDANOS STATİK TUR ANAARTER 3 STATİK TUR barbarosk_62_2_1k 5nolu_49_4m + − Uyd…" at bounding box center [819, 483] width 1247 height 633
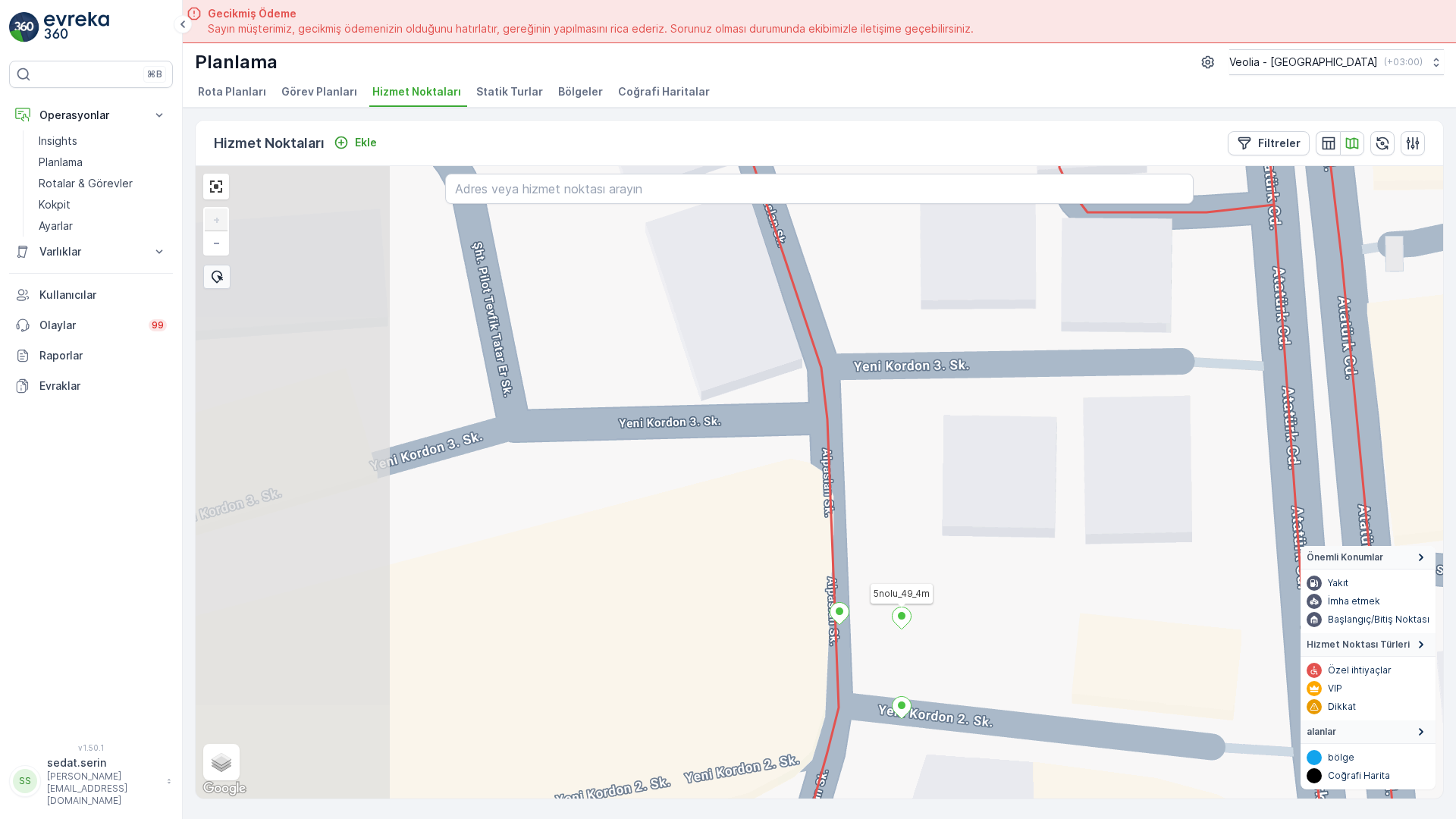
drag, startPoint x: 405, startPoint y: 369, endPoint x: 677, endPoint y: 403, distance: 274.1
click at [677, 403] on div "DARDANOS STATİK TUR 5nolu_49_4m + − Uydu Yol haritası Arazi Karışık Leaflet Kla…" at bounding box center [819, 483] width 1247 height 633
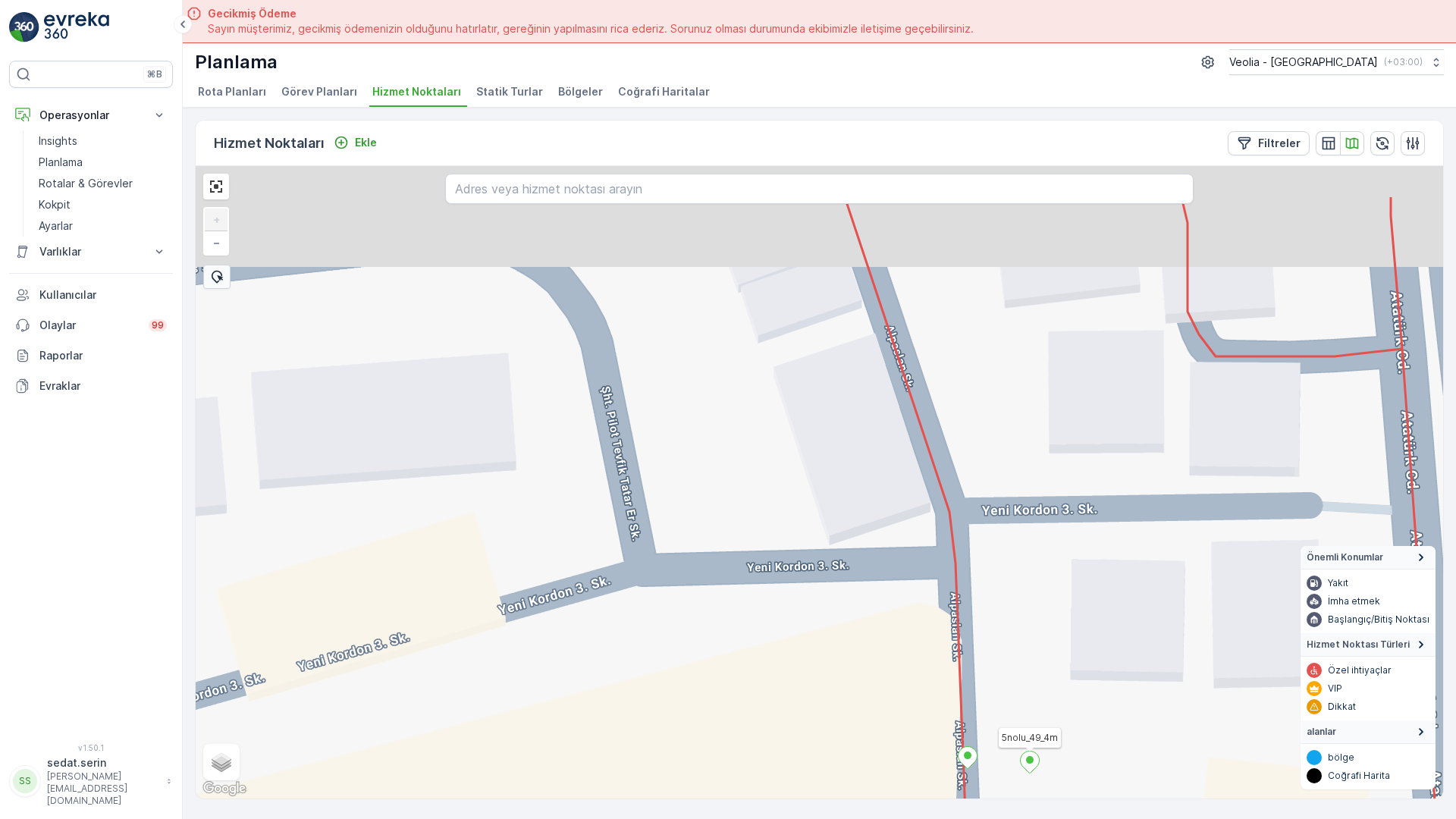
drag, startPoint x: 580, startPoint y: 293, endPoint x: 637, endPoint y: 414, distance: 133.8
click at [637, 414] on div "DARDANOS STATİK TUR 5nolu_49_4m ANAARTER 3 STATİK TUR + − Uydu Yol haritası Ara…" at bounding box center [819, 483] width 1247 height 633
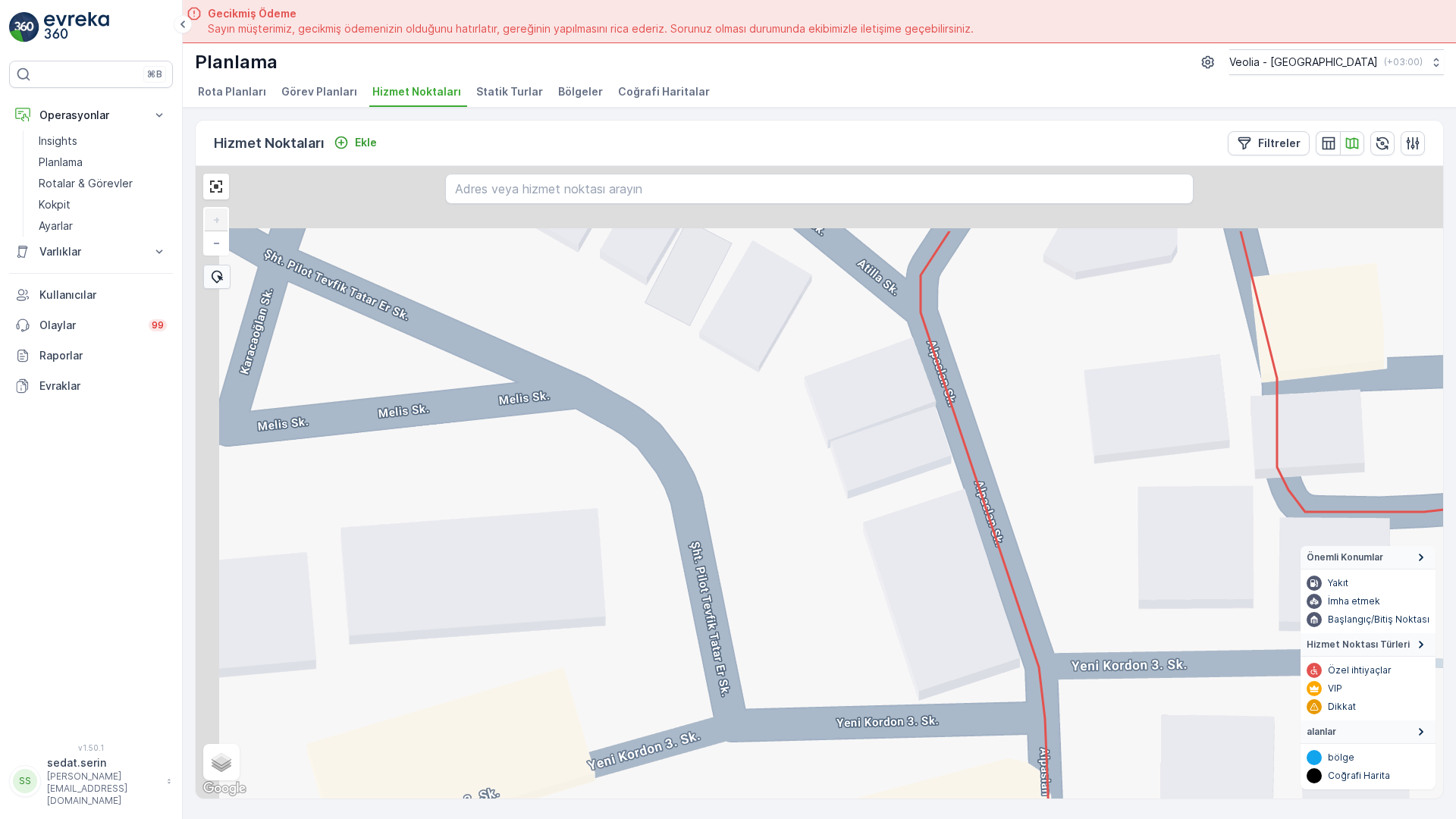
drag, startPoint x: 526, startPoint y: 210, endPoint x: 612, endPoint y: 359, distance: 172.0
click at [612, 359] on div "DARDANOS STATİK TUR 5nolu_49_4m ANAARTER 3 STATİK TUR + − Uydu Yol haritası Ara…" at bounding box center [819, 483] width 1247 height 633
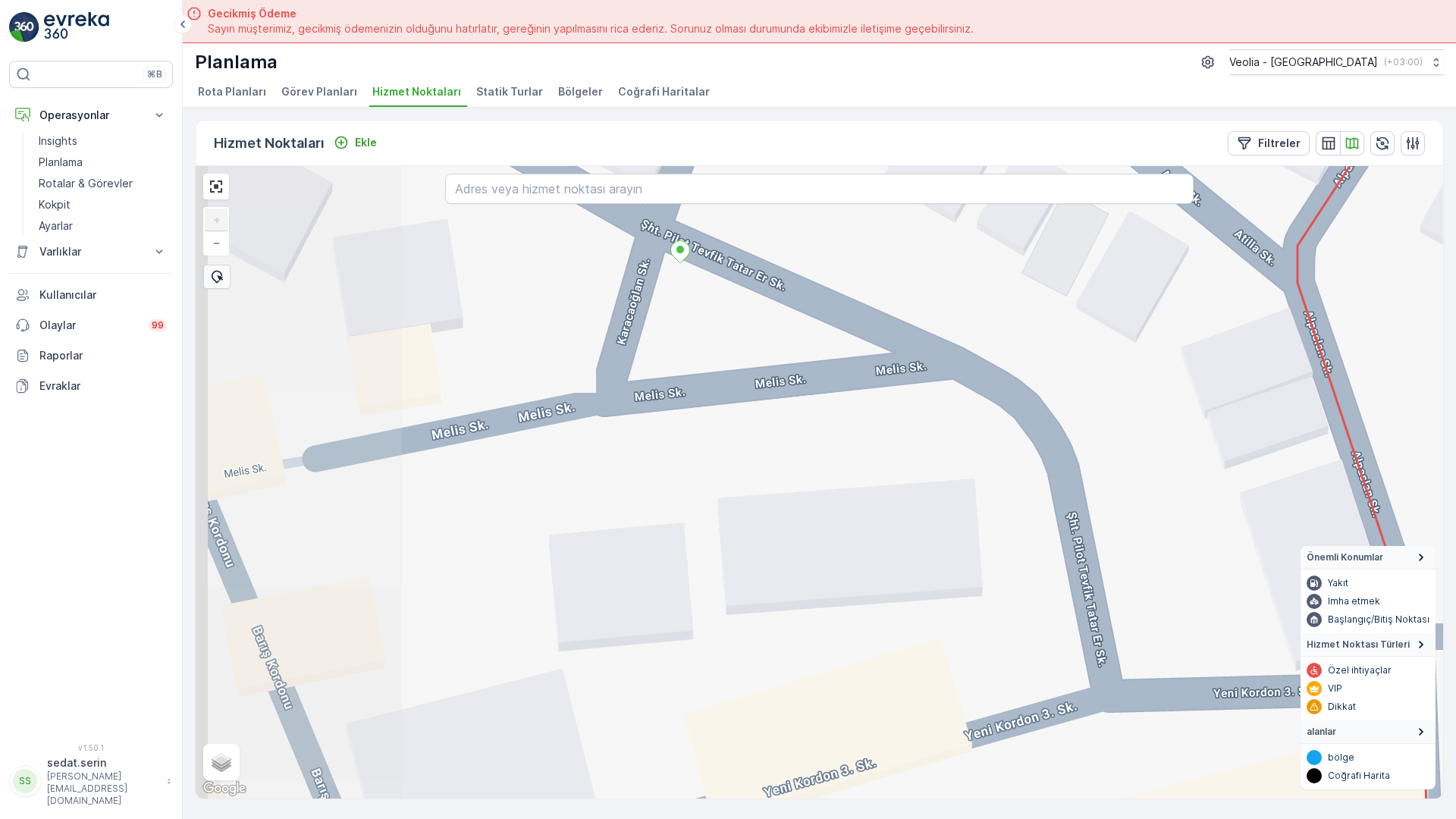
drag, startPoint x: 447, startPoint y: 249, endPoint x: 823, endPoint y: 218, distance: 377.3
click at [823, 218] on div "DARDANOS STATİK TUR 5nolu_49_4m ANAARTER 3 STATİK TUR + − Uydu Yol haritası Ara…" at bounding box center [819, 483] width 1247 height 633
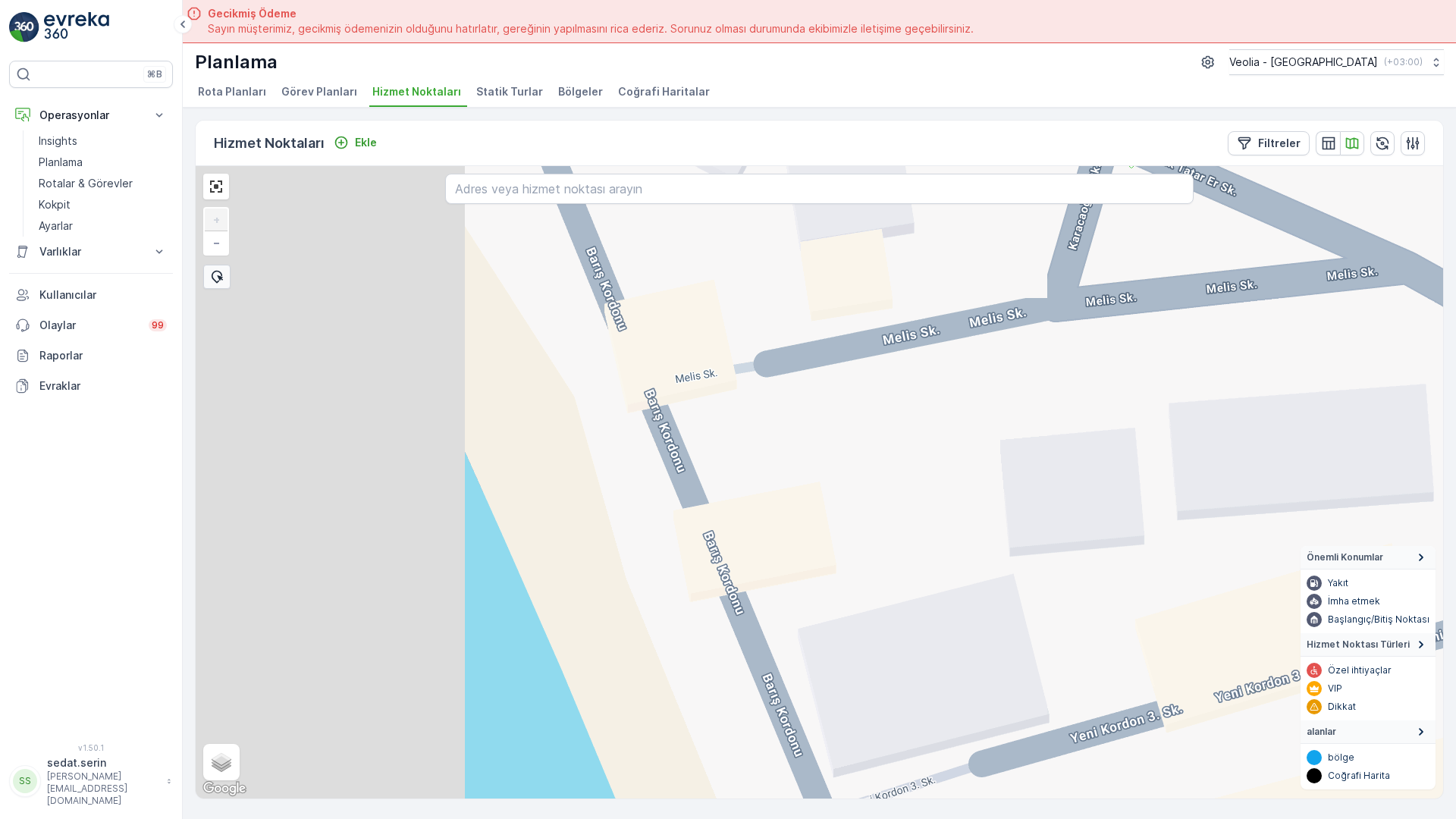
drag, startPoint x: 603, startPoint y: 331, endPoint x: 1054, endPoint y: 229, distance: 462.4
click at [1054, 229] on div "DARDANOS STATİK TUR 5nolu_49_4m ANAARTER 3 STATİK TUR + − Uydu Yol haritası Ara…" at bounding box center [819, 483] width 1247 height 633
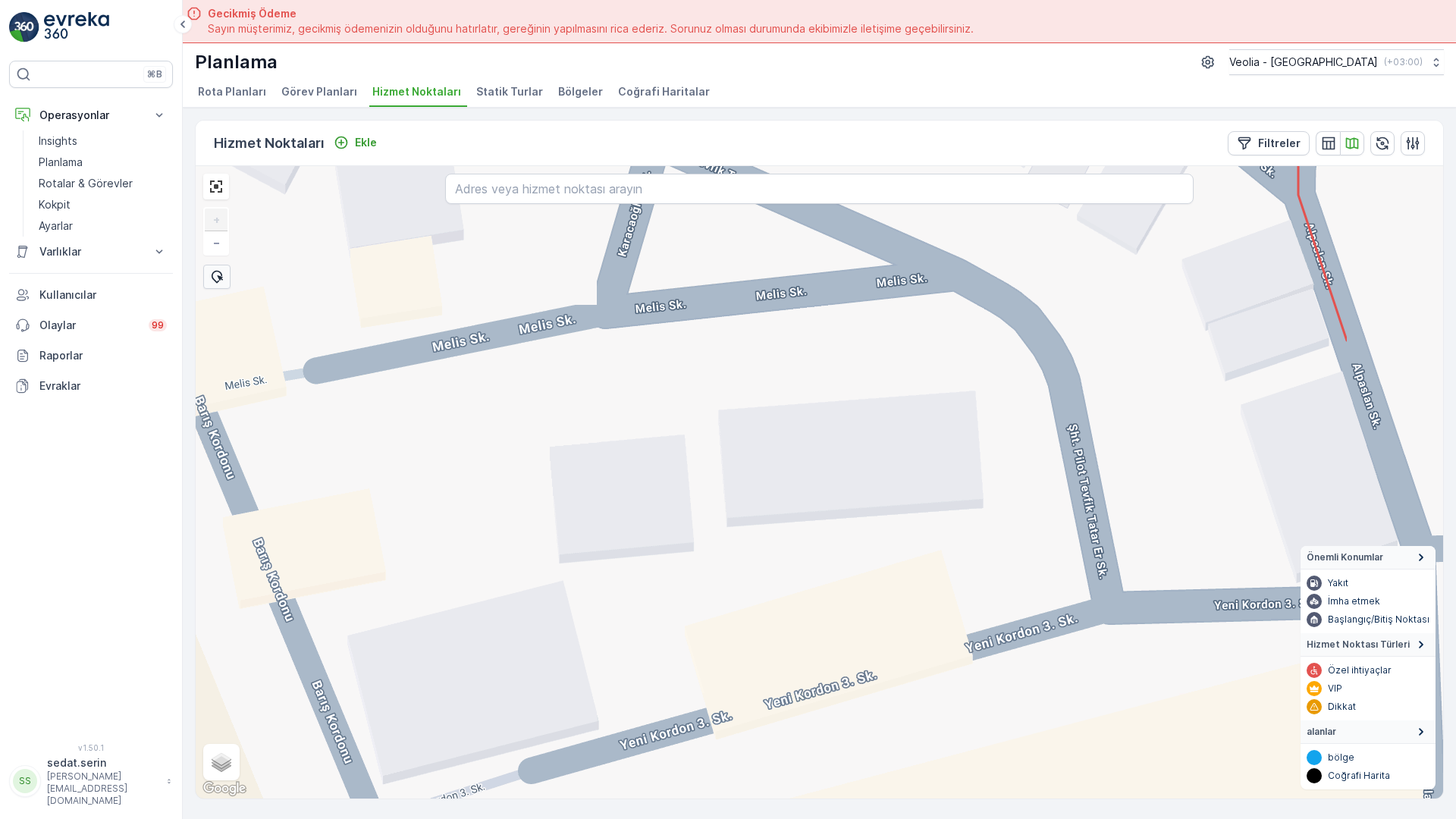
drag, startPoint x: 1026, startPoint y: 251, endPoint x: 601, endPoint y: 246, distance: 425.0
click at [601, 246] on div "DARDANOS STATİK TUR ANAARTER 3 STATİK TUR + − Uydu Yol haritası Arazi Karışık L…" at bounding box center [819, 483] width 1247 height 633
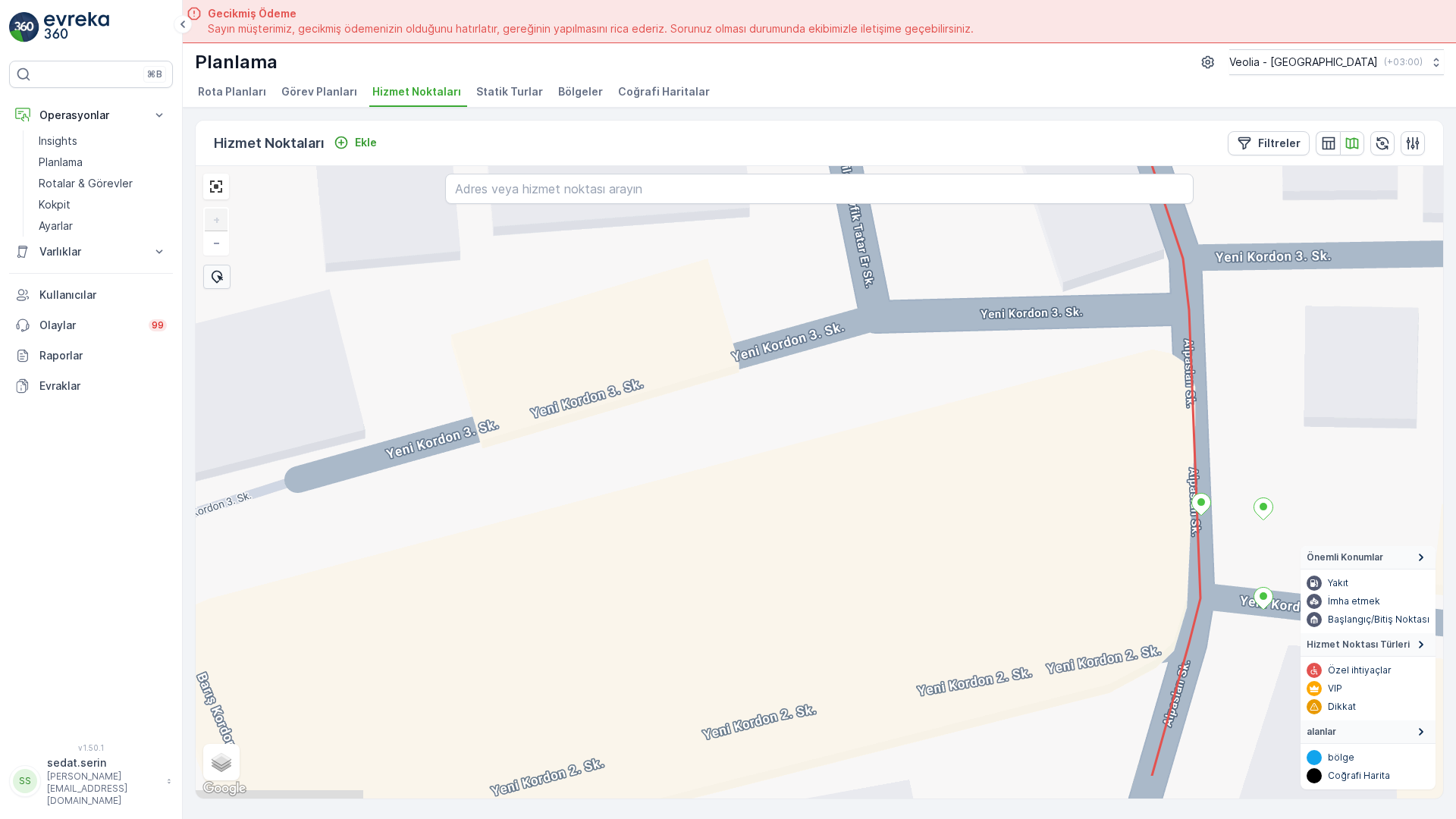
drag, startPoint x: 826, startPoint y: 440, endPoint x: 593, endPoint y: 148, distance: 373.6
click at [593, 166] on div "DARDANOS STATİK TUR ANAARTER 3 STATİK TUR + − Uydu Yol haritası Arazi Karışık L…" at bounding box center [819, 483] width 1247 height 633
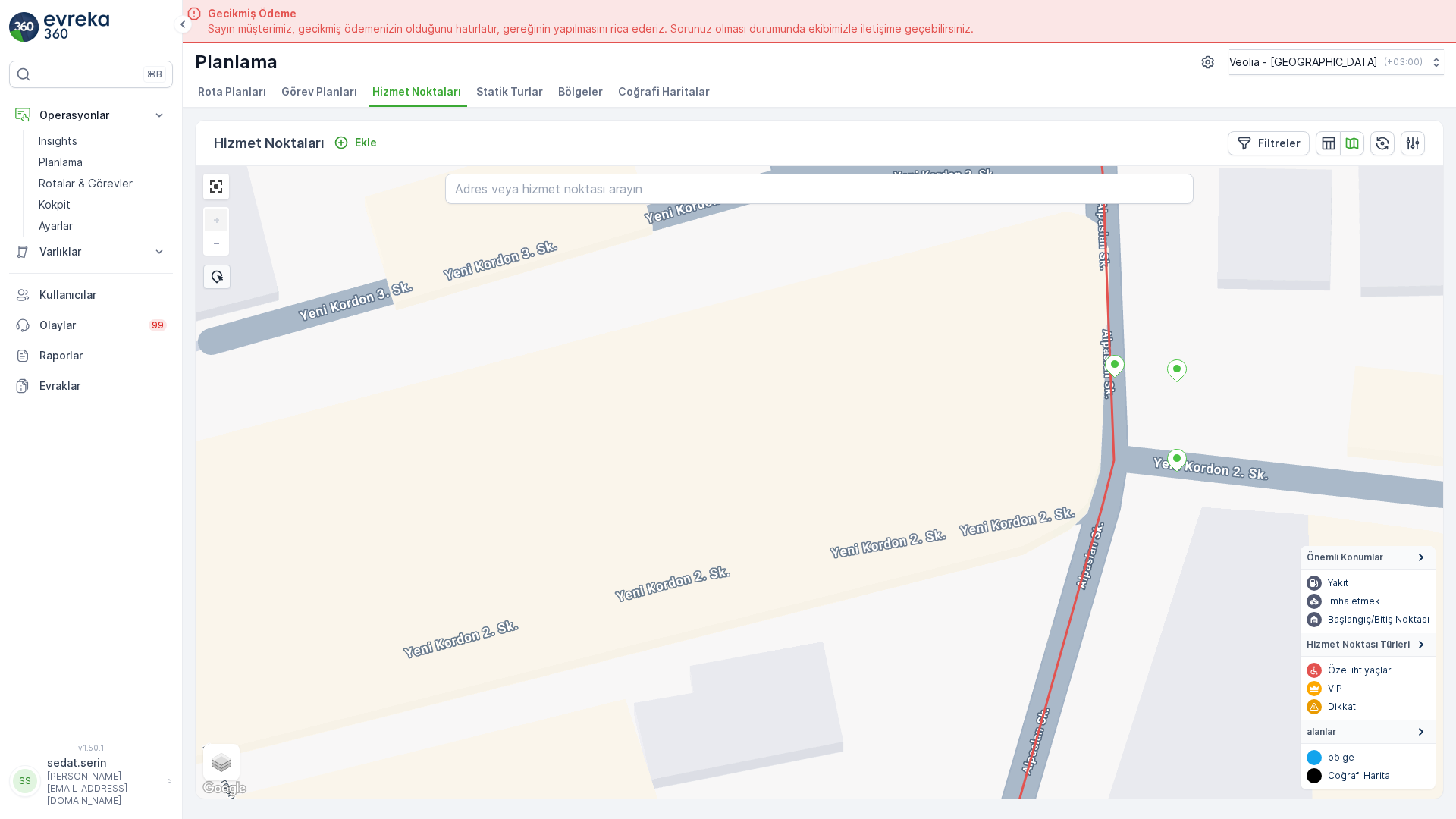
drag, startPoint x: 866, startPoint y: 338, endPoint x: 774, endPoint y: 62, distance: 290.9
click at [774, 166] on div "DARDANOS STATİK TUR ANAARTER 3 STATİK TUR + − Uydu Yol haritası Arazi Karışık L…" at bounding box center [819, 483] width 1247 height 633
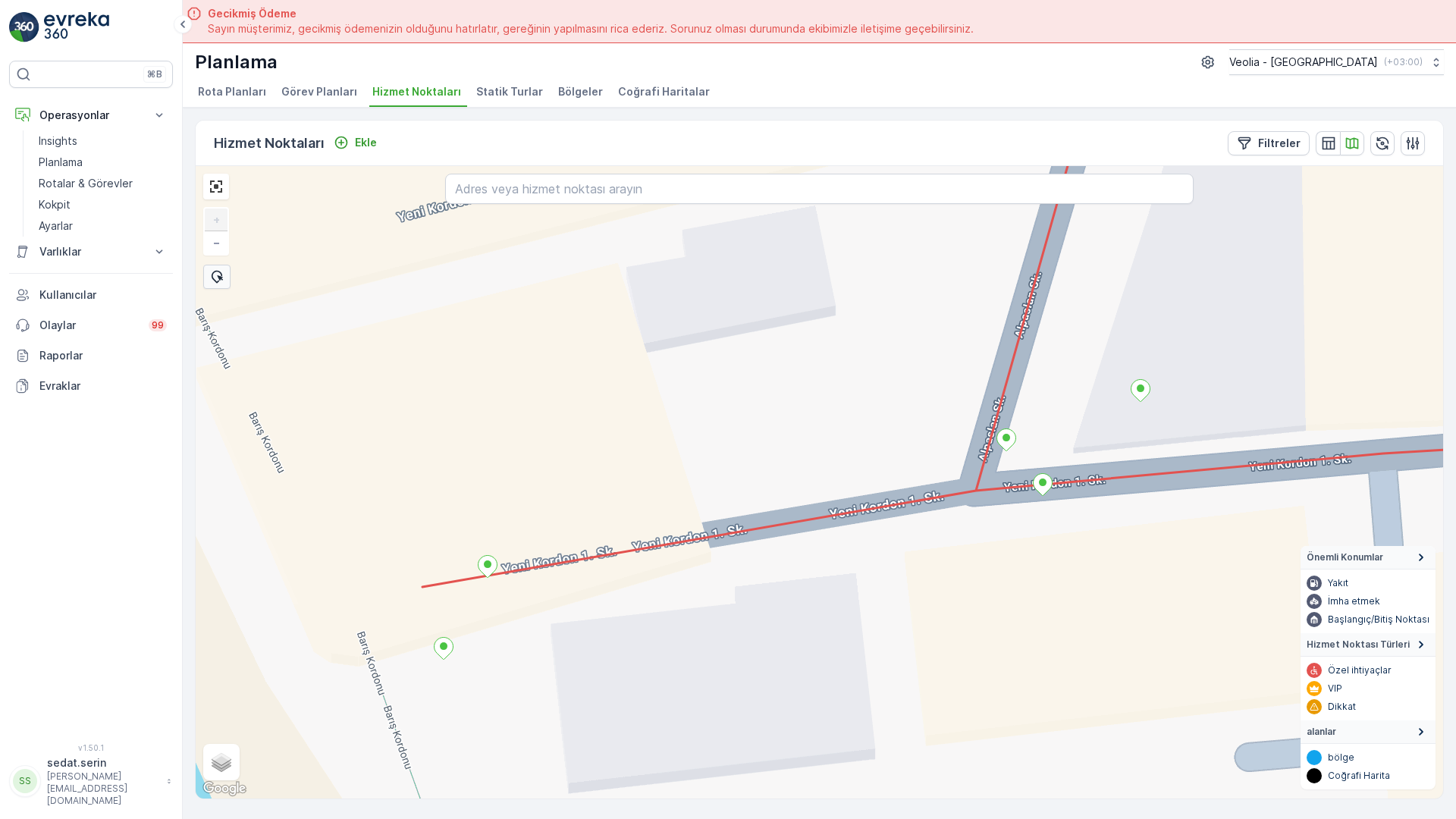
drag, startPoint x: 807, startPoint y: 345, endPoint x: 805, endPoint y: 51, distance: 294.0
click at [805, 166] on div "DARDANOS STATİK TUR ANAARTER 3 STATİK TUR + − Uydu Yol haritası Arazi Karışık L…" at bounding box center [819, 483] width 1247 height 633
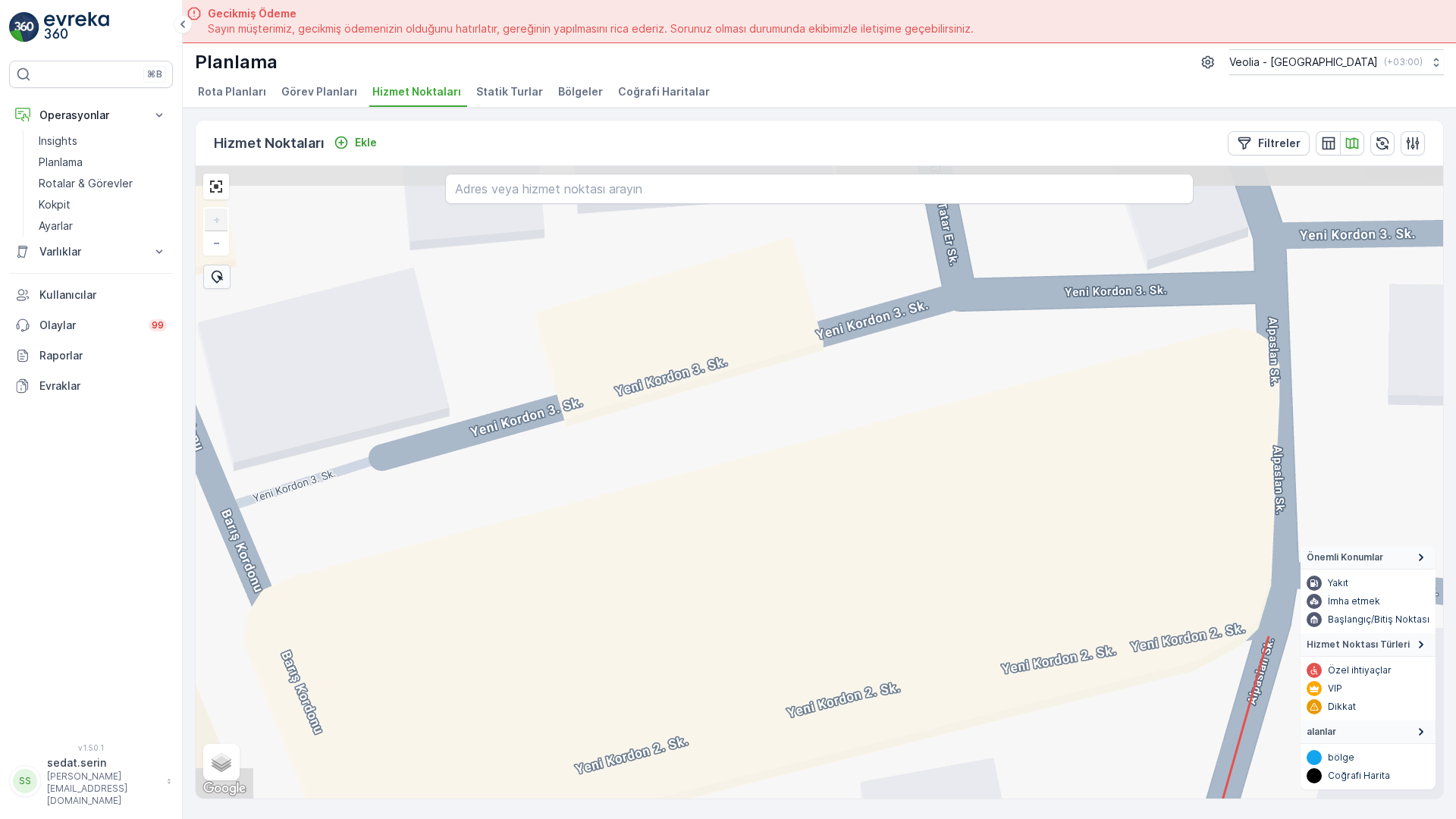
drag, startPoint x: 573, startPoint y: 313, endPoint x: 712, endPoint y: 748, distance: 456.7
click at [712, 748] on div "DARDANOS STATİK TUR ANAARTER 3 STATİK TUR + − Uydu Yol haritası Arazi Karışık L…" at bounding box center [819, 483] width 1247 height 633
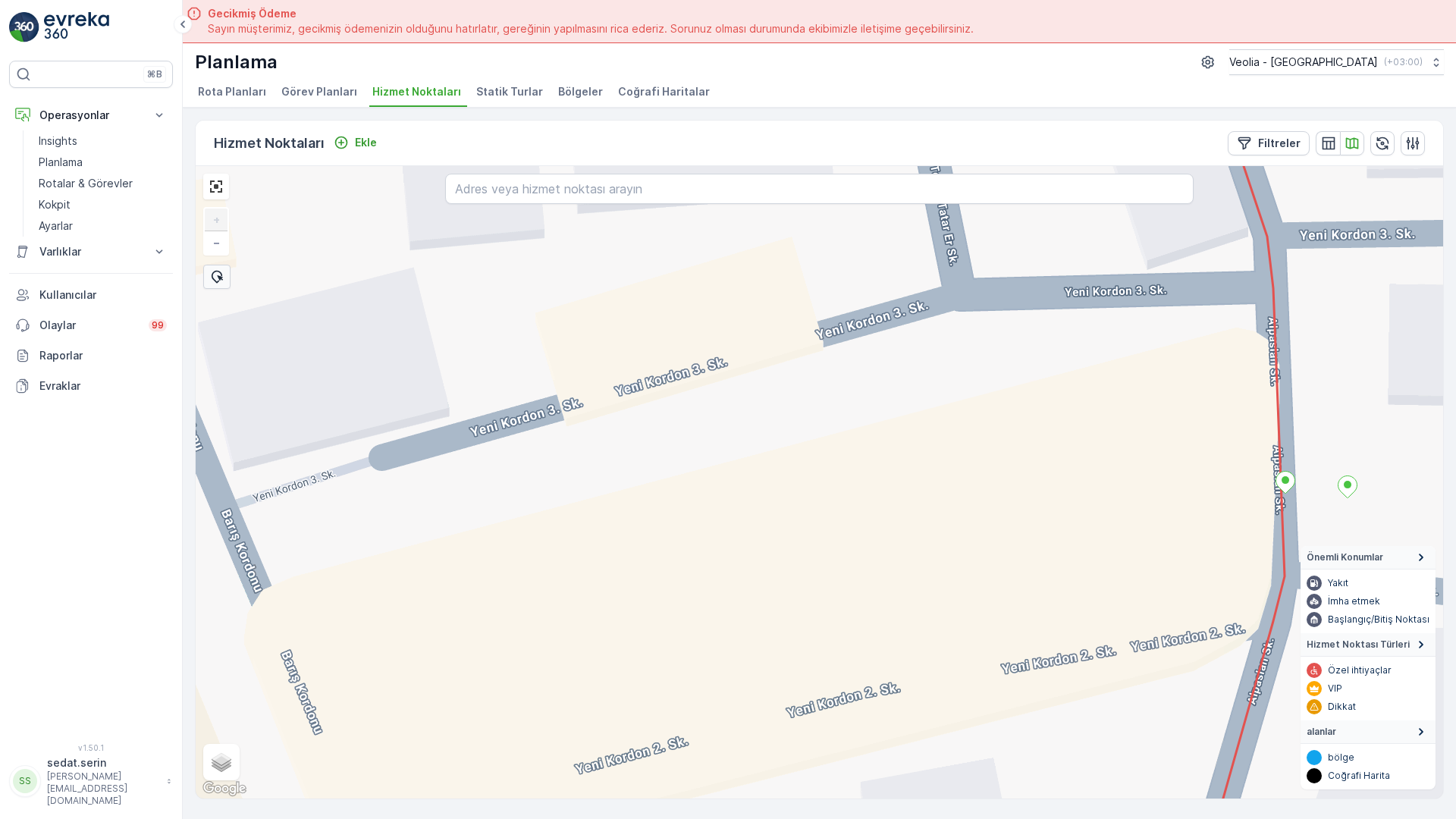
drag, startPoint x: 723, startPoint y: 346, endPoint x: 766, endPoint y: 502, distance: 161.8
click at [766, 502] on div "DARDANOS STATİK TUR ANAARTER 3 STATİK TUR + − Uydu Yol haritası Arazi Karışık L…" at bounding box center [819, 483] width 1247 height 633
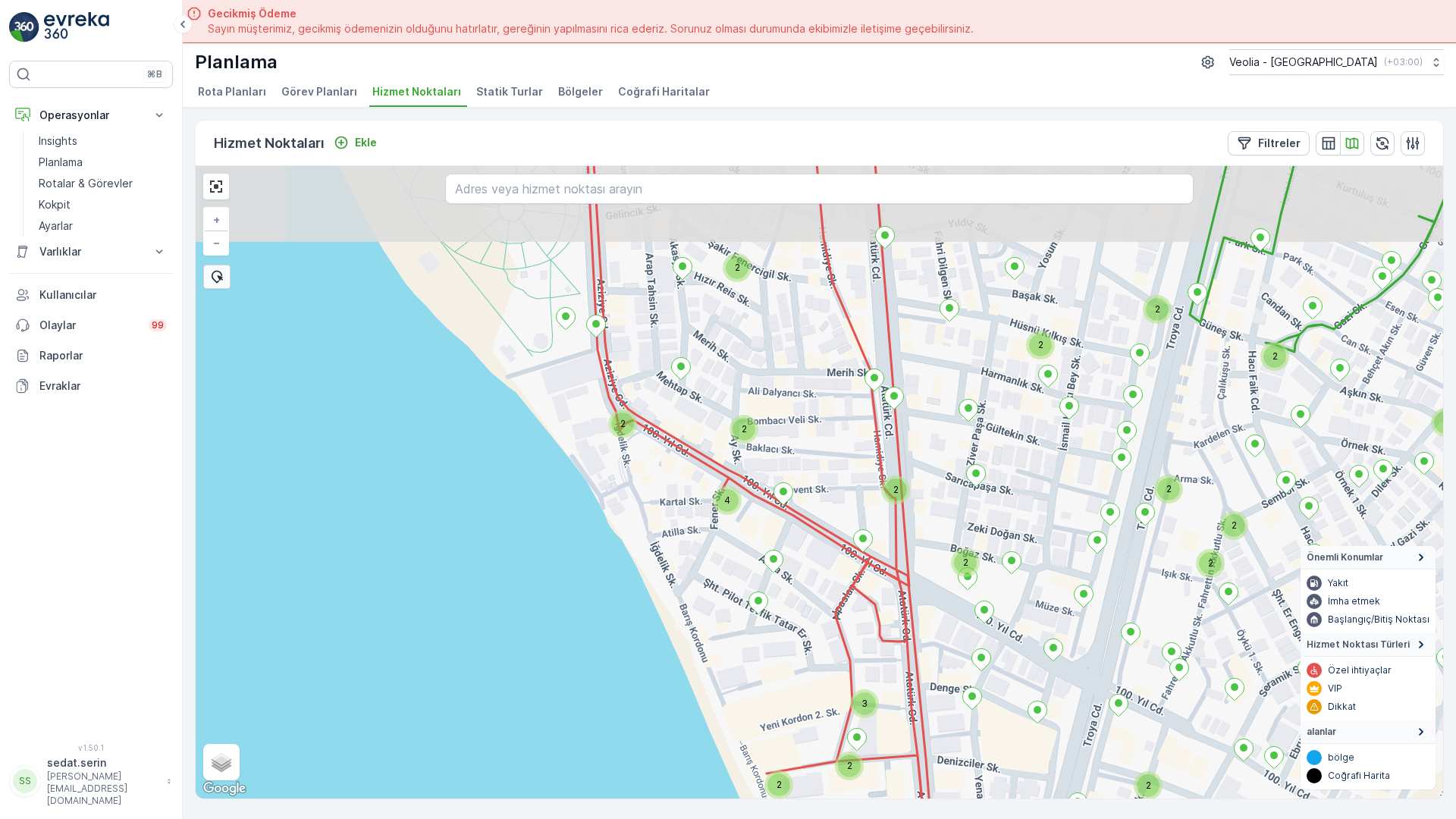
drag, startPoint x: 919, startPoint y: 415, endPoint x: 766, endPoint y: 495, distance: 172.7
click at [766, 495] on div "2 2 2 2 2 2 2 2 3 2 2 2 2 2 2 4 2 DARDANOS STATİK TUR + − Uydu Yol haritası Ara…" at bounding box center [819, 483] width 1247 height 633
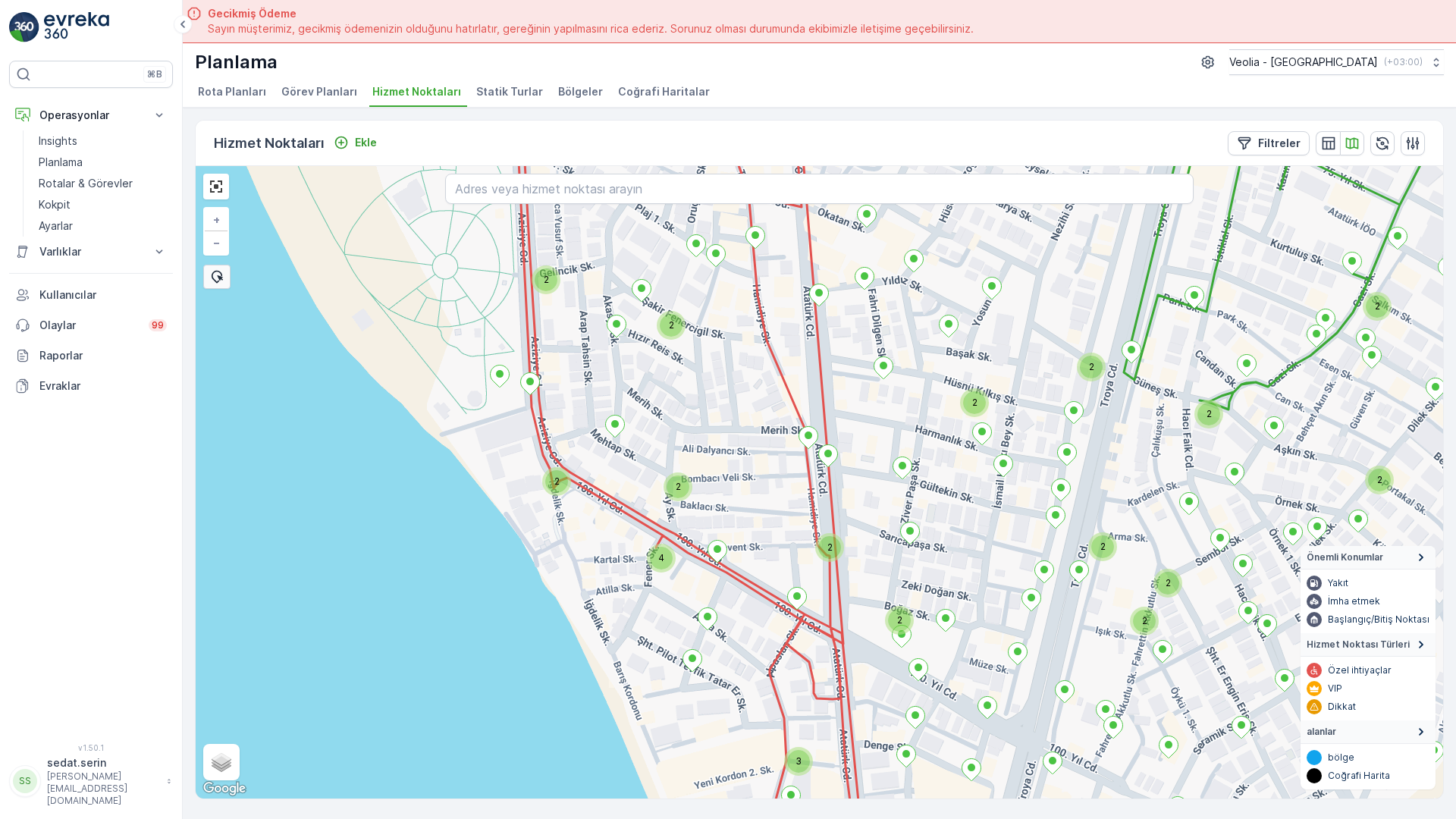
drag, startPoint x: 825, startPoint y: 410, endPoint x: 763, endPoint y: 467, distance: 84.2
click at [763, 467] on div "2 2 2 2 2 2 2 2 3 2 2 2 2 2 2 4 2 2 2 DARDANOS STATİK TUR + − Uydu Yol haritası…" at bounding box center [819, 483] width 1247 height 633
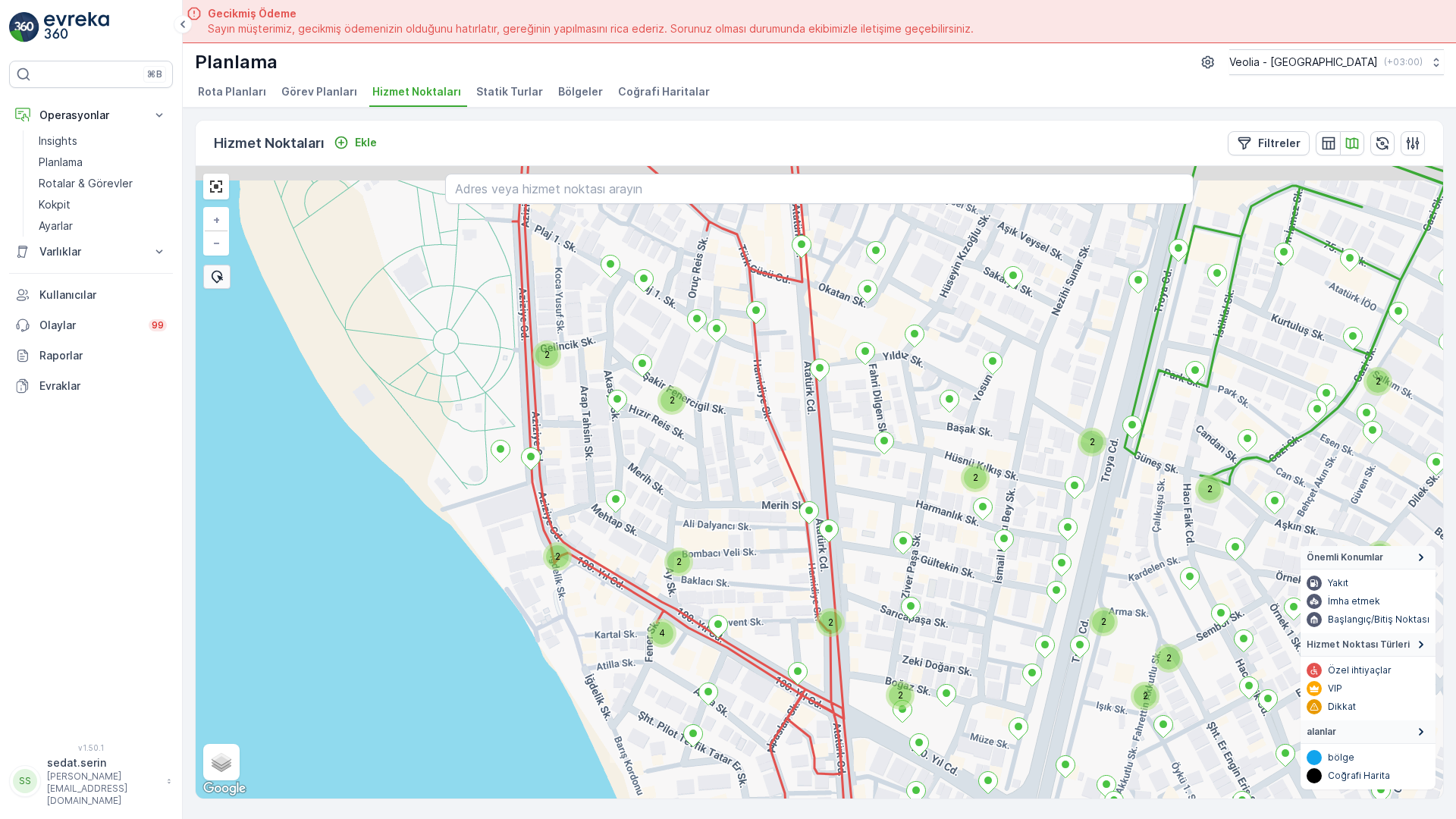
drag, startPoint x: 815, startPoint y: 438, endPoint x: 823, endPoint y: 541, distance: 103.3
click at [820, 548] on div "2 2 2 2 2 2 2 2 3 2 2 2 2 2 2 4 2 2 2 DARDANOS STATİK TUR + − Uydu Yol haritası…" at bounding box center [819, 483] width 1247 height 633
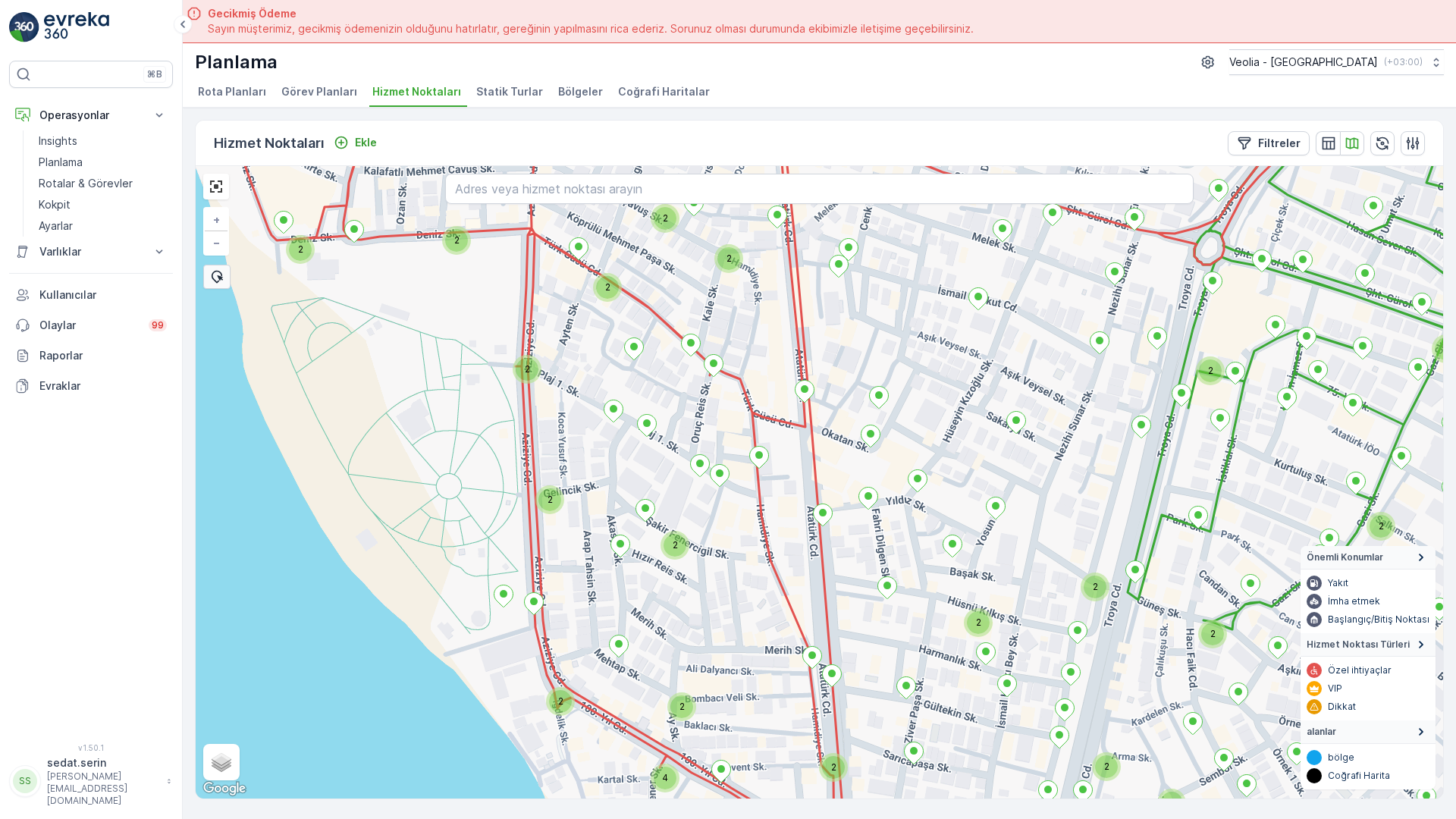
drag, startPoint x: 824, startPoint y: 331, endPoint x: 782, endPoint y: 521, distance: 194.6
click at [782, 585] on div "2 2 2 2 2 2 2 3 2 2 2 2 2 4 2 2 2 2 2 2 2 2 2 2 DARDANOS STATİK TUR + − Uydu Yo…" at bounding box center [819, 483] width 1247 height 633
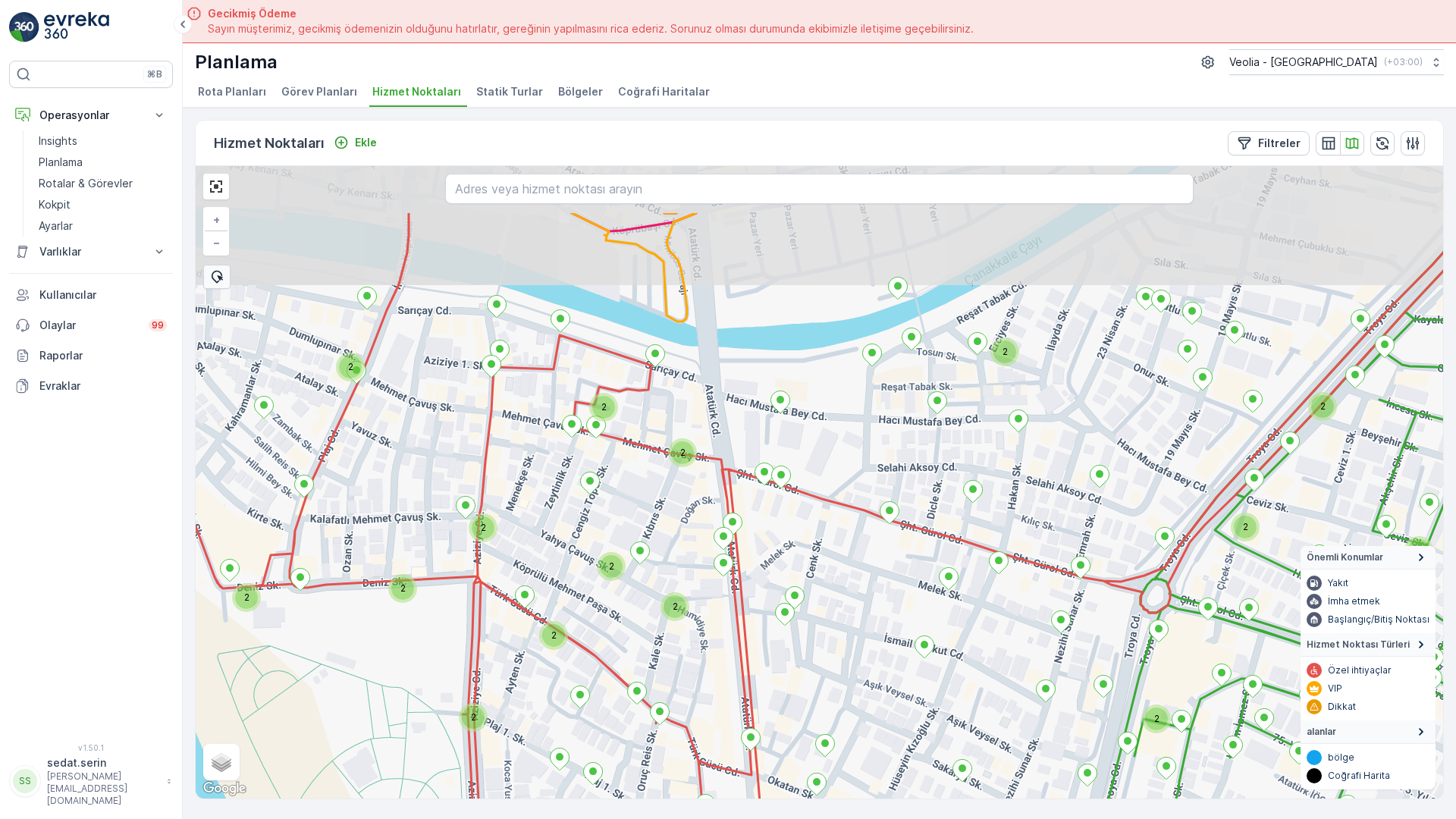
drag, startPoint x: 777, startPoint y: 426, endPoint x: 763, endPoint y: 556, distance: 130.8
click at [763, 556] on div "2 2 2 2 2 2 2 2 2 2 2 2 2 2 2 2 2 2 2 2 2 2 2 2 2 2 2 2 DARDANOS STATİK TUR + −…" at bounding box center [819, 483] width 1247 height 633
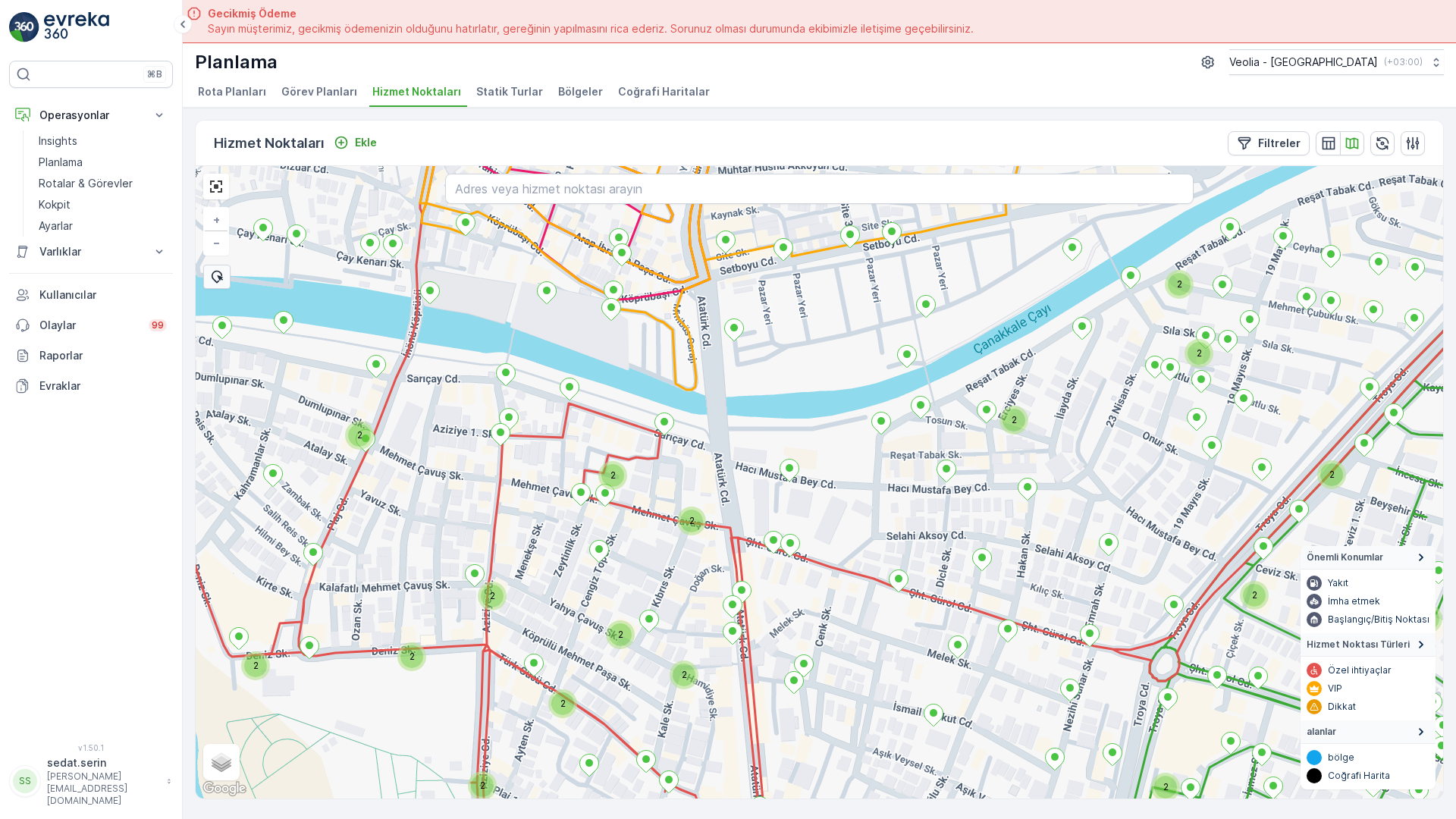
drag, startPoint x: 805, startPoint y: 424, endPoint x: 788, endPoint y: 472, distance: 50.9
click at [813, 493] on div "2 2 2 2 2 2 2 2 2 2 2 2 2 2 2 2 2 2 2 2 2 2 2 2 2 DARDANOS STATİK TUR + − Uydu …" at bounding box center [819, 483] width 1247 height 633
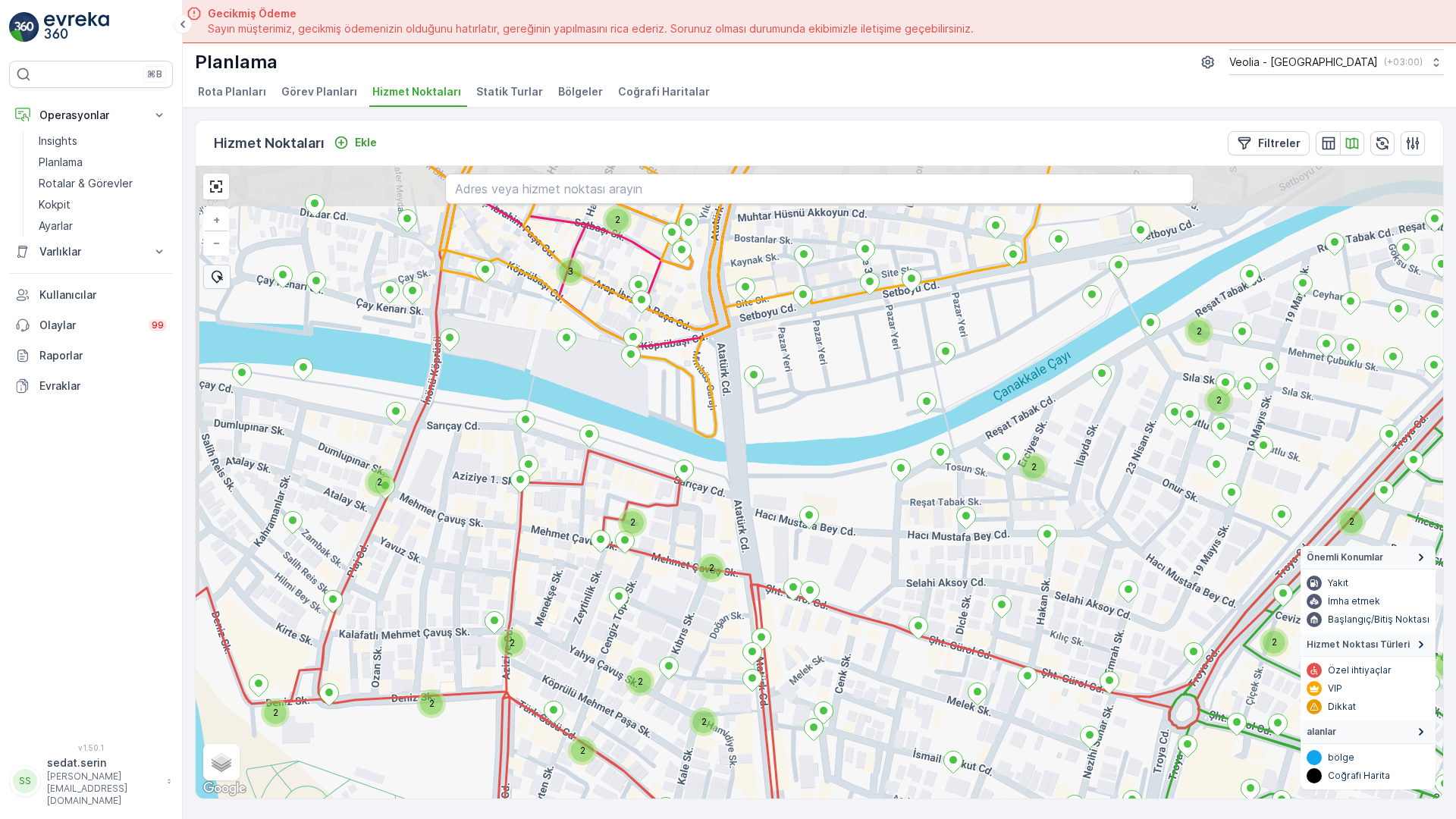
drag, startPoint x: 758, startPoint y: 427, endPoint x: 780, endPoint y: 471, distance: 49.2
click at [782, 472] on div "2 2 2 2 2 2 2 2 2 2 2 2 2 2 2 2 2 2 2 2 2 2 3 2 DARDANOS STATİK TUR + − Uydu Yo…" at bounding box center [819, 483] width 1247 height 633
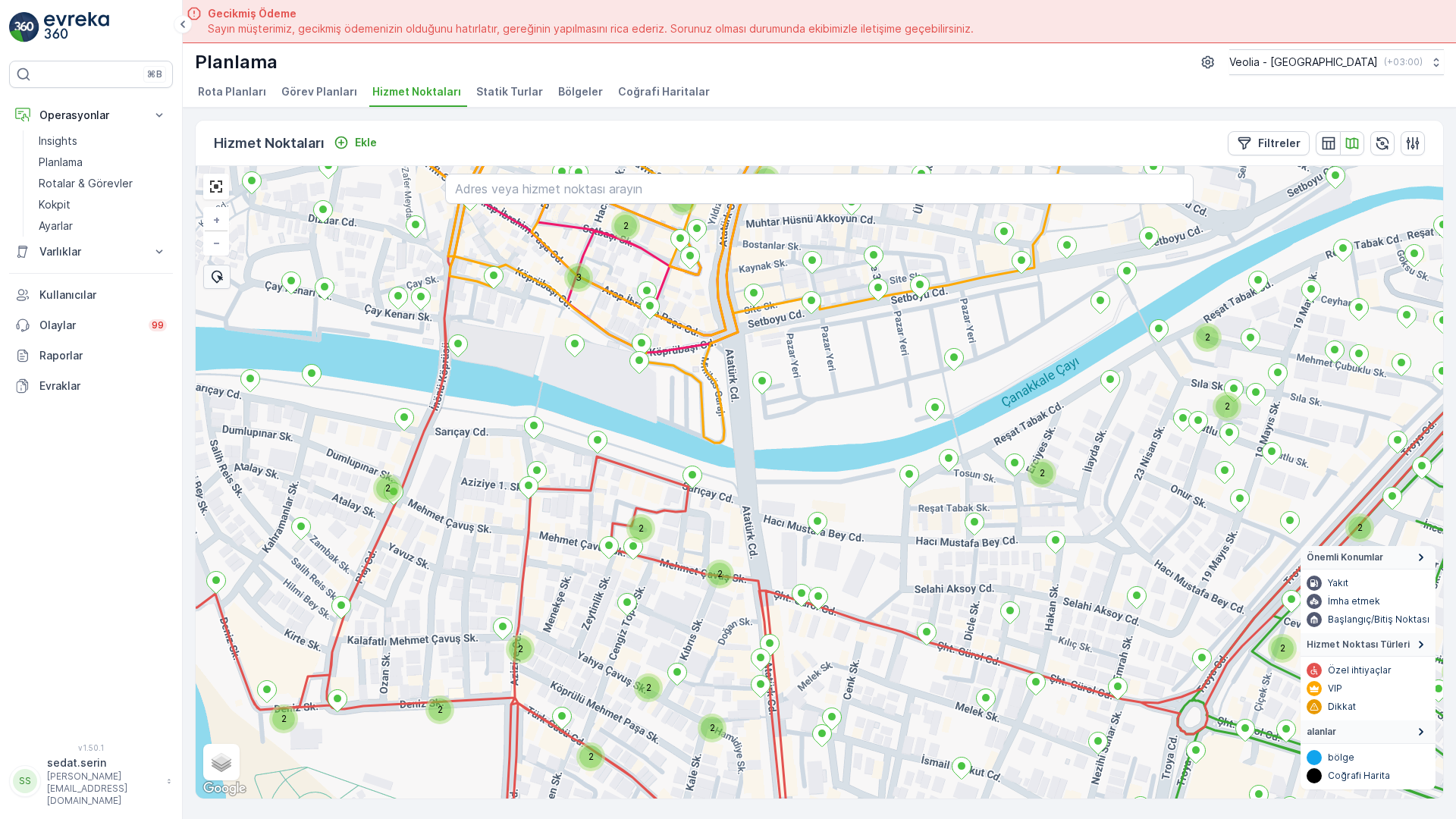
click at [712, 606] on div "2 2 2 2 2 2 2 2 2 2 2 2 2 2 2 2 2 2 2 2 2 3 2 2 2 DARDANOS STATİK TUR + − Uydu …" at bounding box center [819, 483] width 1247 height 633
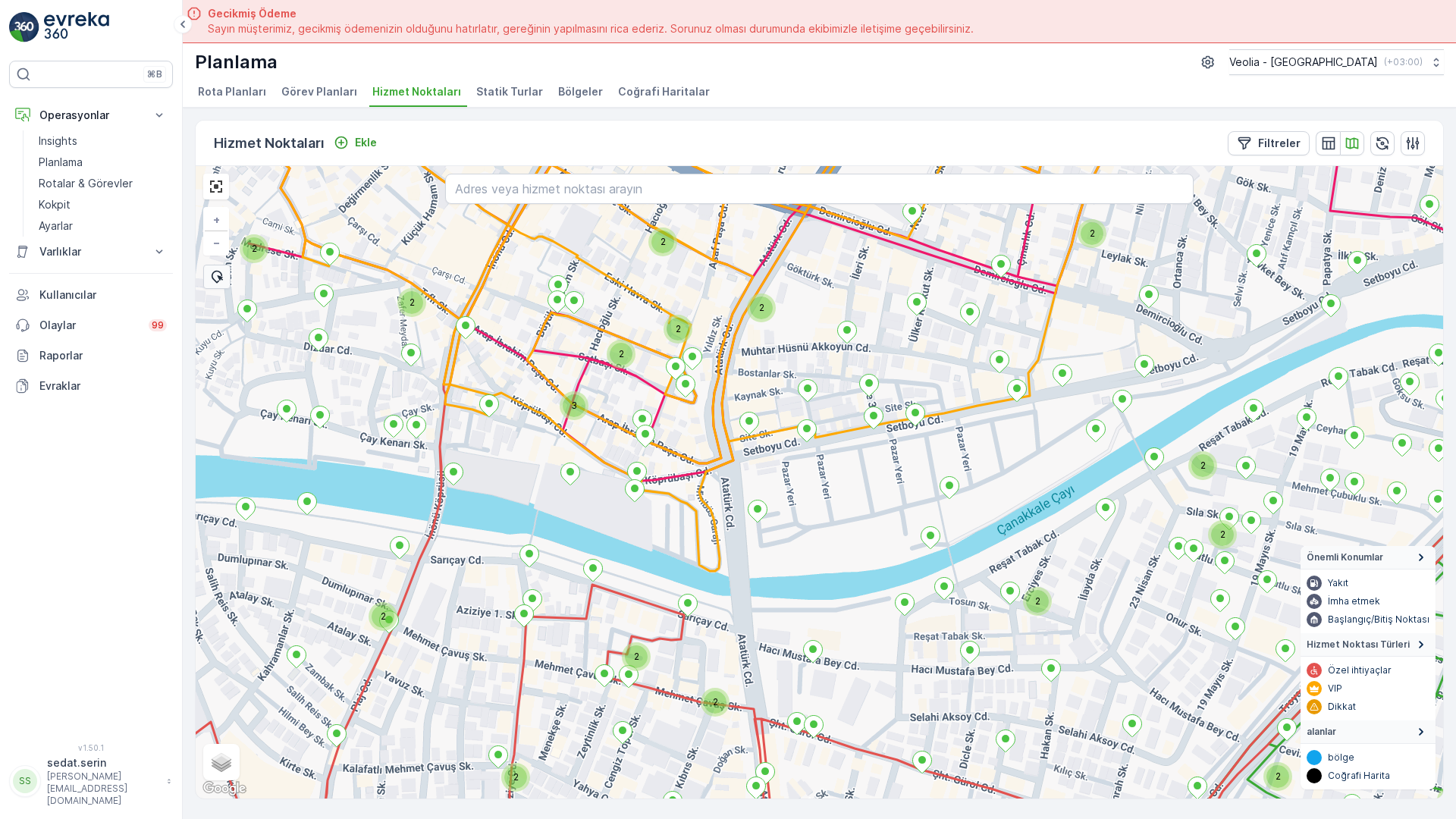
drag, startPoint x: 776, startPoint y: 416, endPoint x: 791, endPoint y: 522, distance: 107.1
click at [791, 522] on div "2 2 2 2 2 2 2 2 2 2 2 2 2 2 2 2 2 2 2 3 2 2 2 2 2 2 2 DARDANOS STATİK TUR + − U…" at bounding box center [819, 483] width 1247 height 633
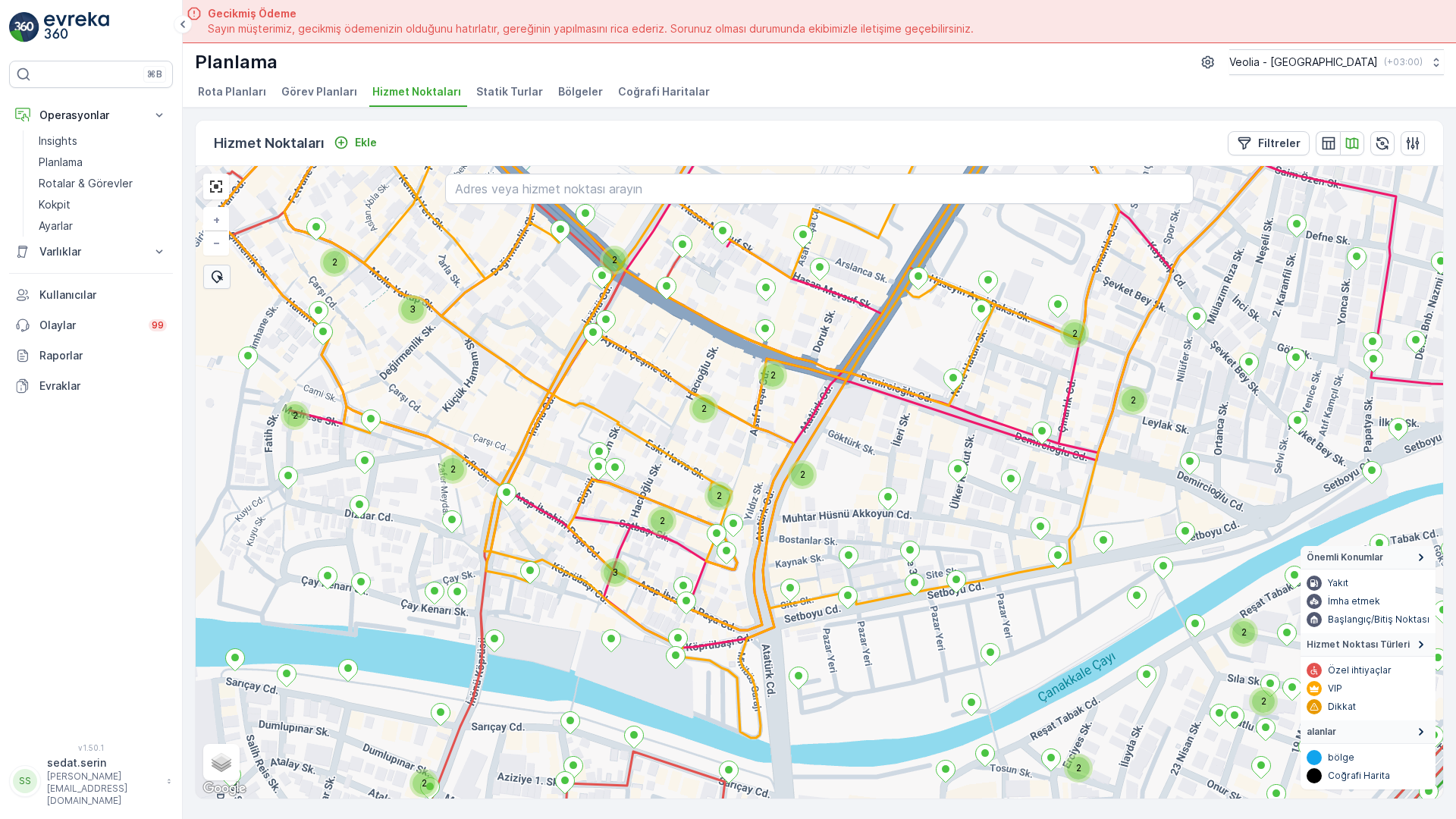
drag, startPoint x: 712, startPoint y: 421, endPoint x: 725, endPoint y: 479, distance: 59.4
click at [737, 488] on div "2 2 2 2 2 2 2 2 2 2 2 2 2 2 2 2 3 2 2 2 2 2 2 2 2 2 3 2 2 DARDANOS STATİK TUR +…" at bounding box center [819, 483] width 1247 height 633
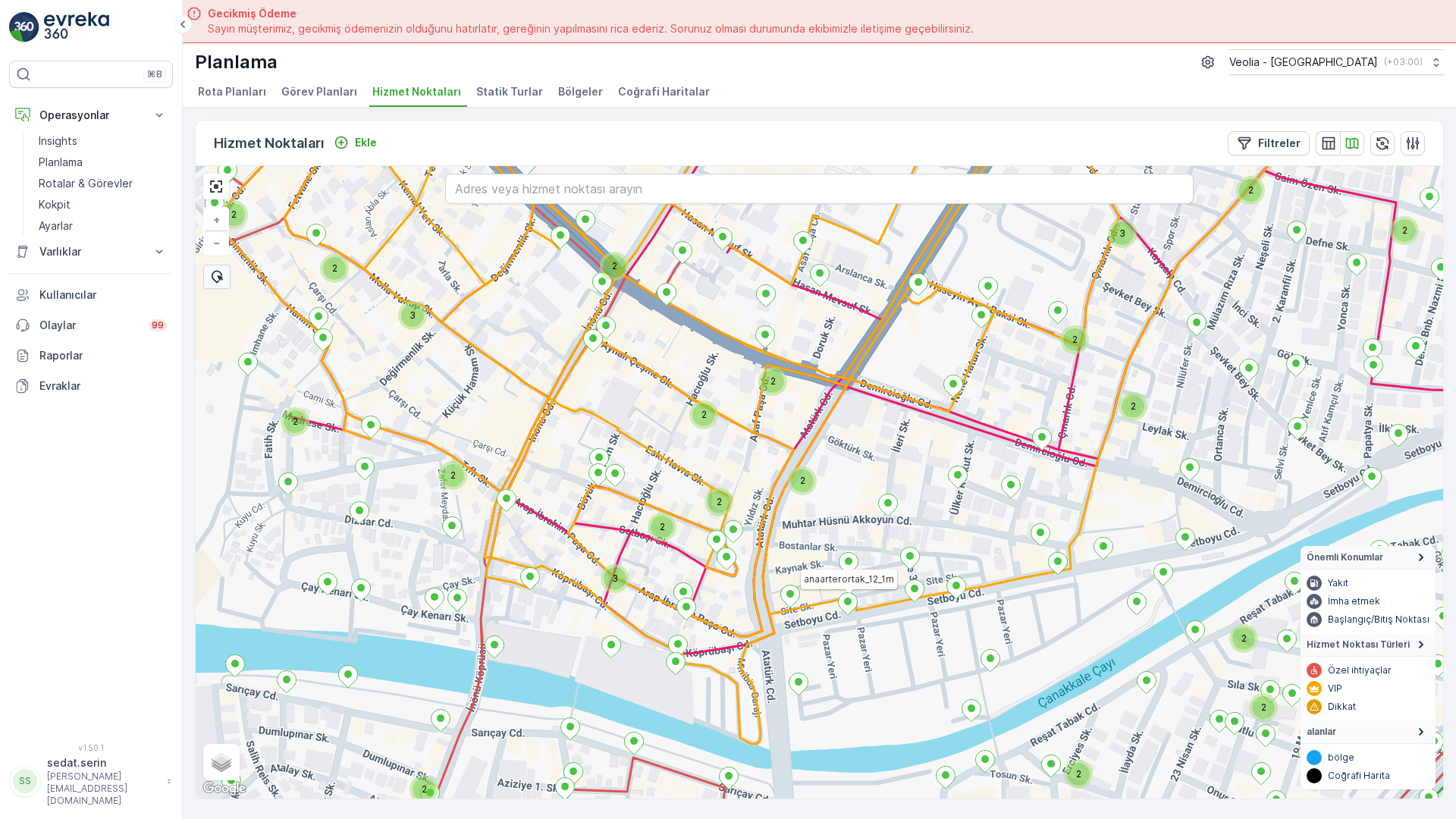
drag, startPoint x: 645, startPoint y: 444, endPoint x: 670, endPoint y: 474, distance: 39.1
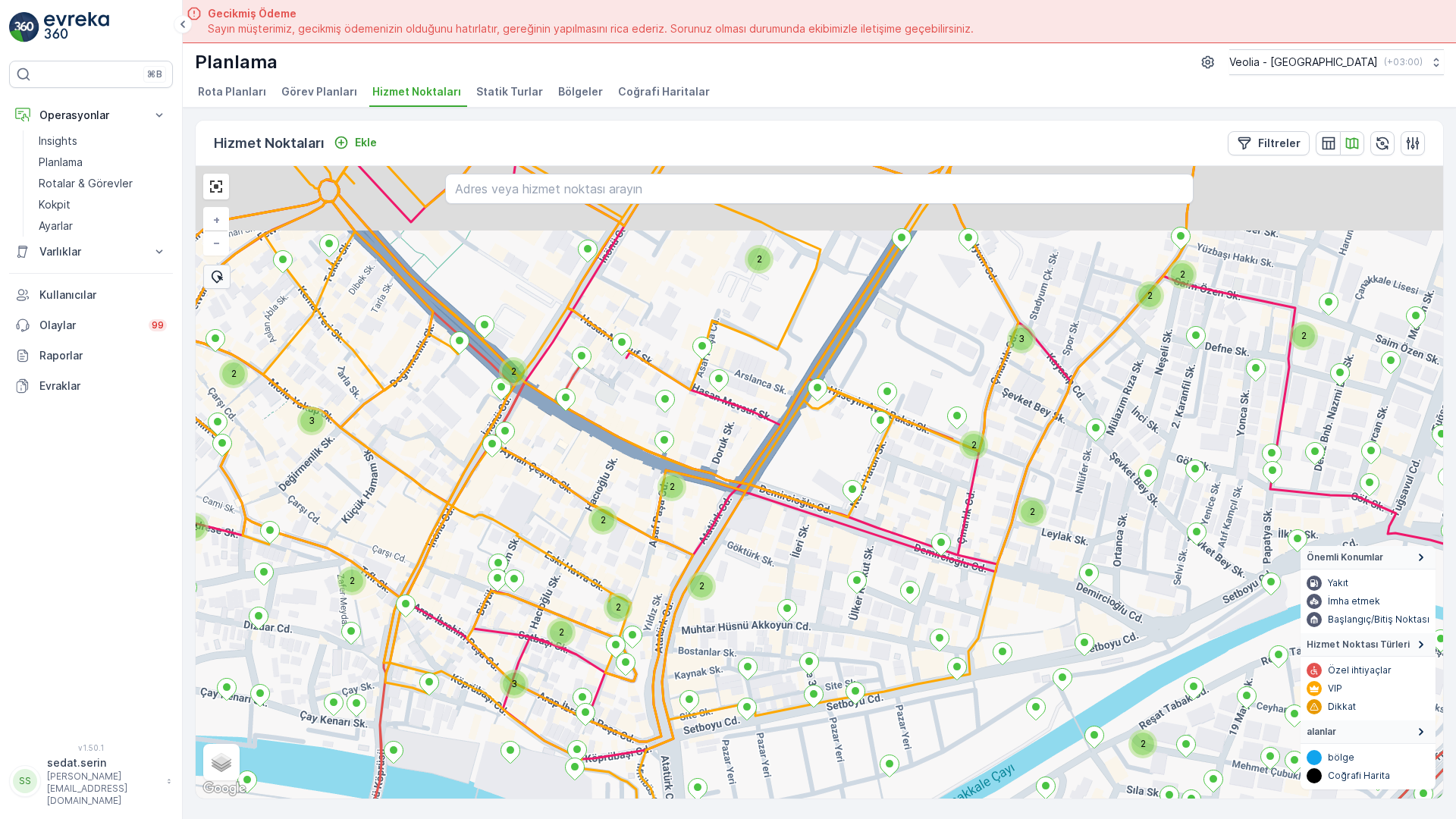
drag, startPoint x: 911, startPoint y: 423, endPoint x: 1001, endPoint y: 451, distance: 94.3
click at [783, 499] on div "2 2 2 2 2 2 2 2 2 2 3 2 2 2 2 2 2 2 2 2 3 2 2 2 2 3 2 2 2 DARDANOS STATİK TUR a…" at bounding box center [819, 483] width 1247 height 633
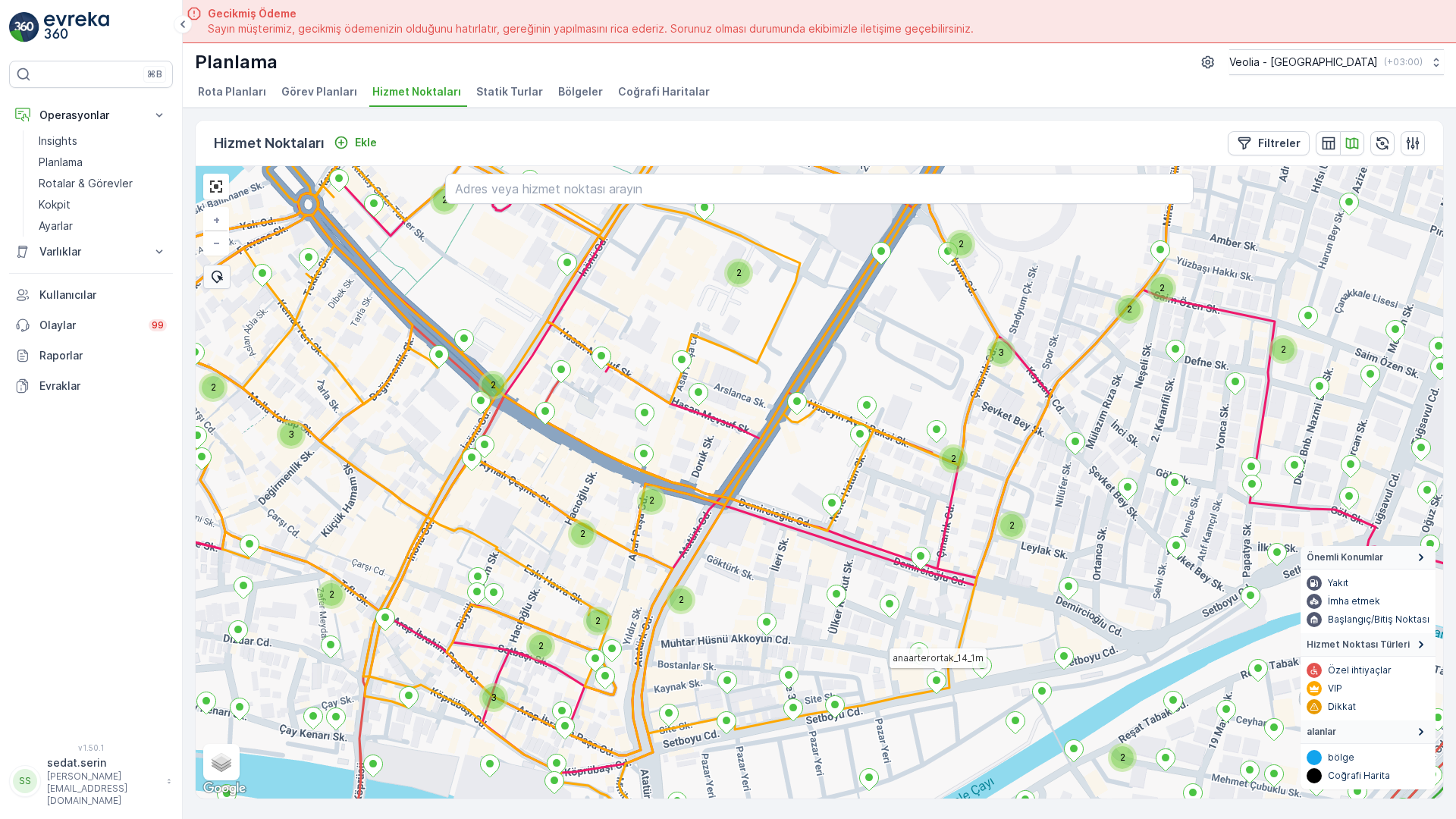
drag, startPoint x: 1005, startPoint y: 445, endPoint x: 931, endPoint y: 459, distance: 75.3
click at [886, 493] on div "2 2 2 2 2 2 2 2 3 2 2 2 2 2 2 2 2 3 2 2 2 2 3 2 2 2 2 DARDANOS STATİK TUR anaar…" at bounding box center [819, 483] width 1247 height 633
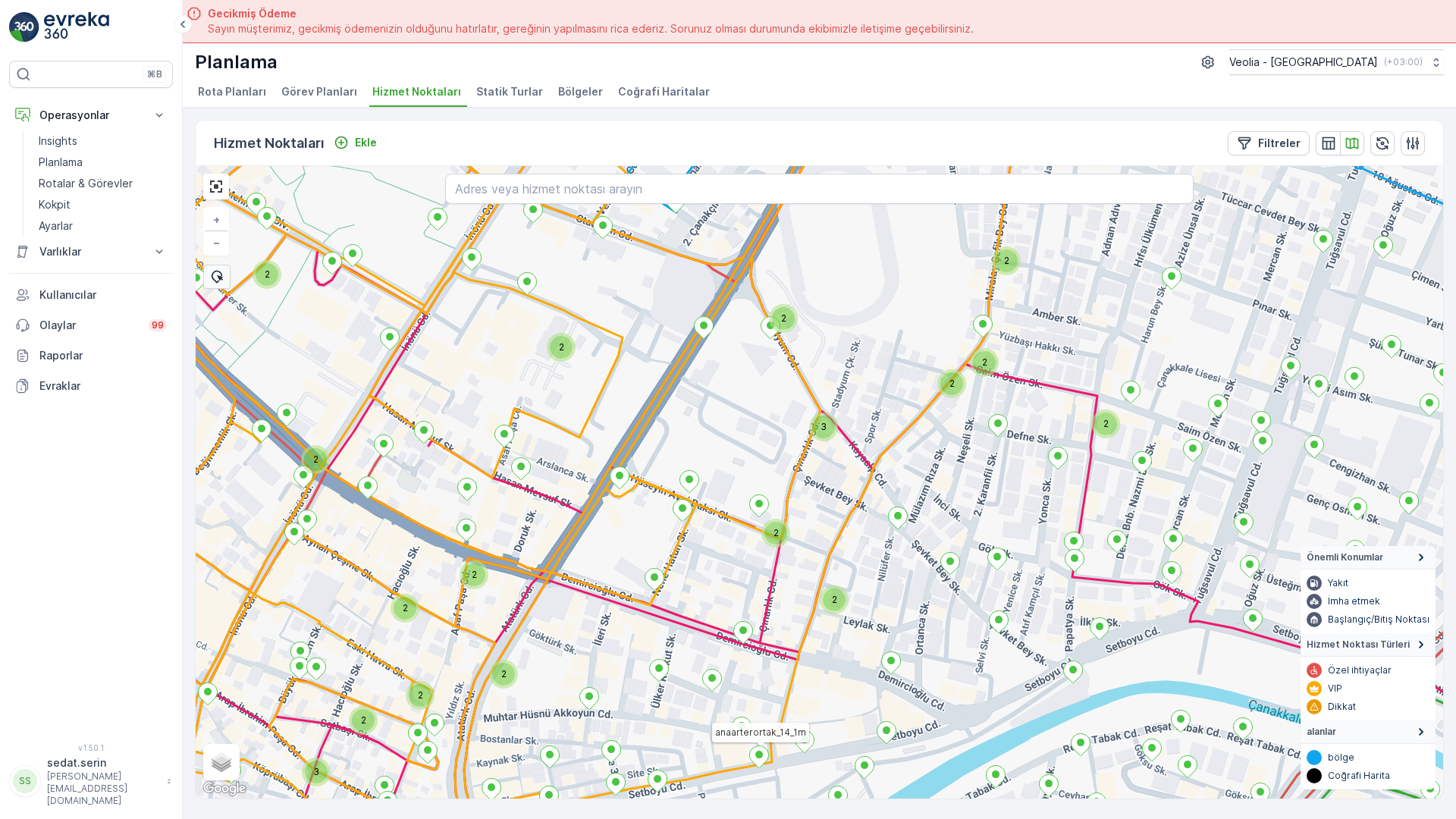
drag, startPoint x: 940, startPoint y: 449, endPoint x: 861, endPoint y: 452, distance: 79.1
click at [862, 489] on div "2 2 2 2 2 2 2 3 2 2 2 2 2 2 2 2 2 2 2 3 2 2 2 2 2 2 2 DARDANOS STATİK TUR anaar…" at bounding box center [819, 483] width 1247 height 633
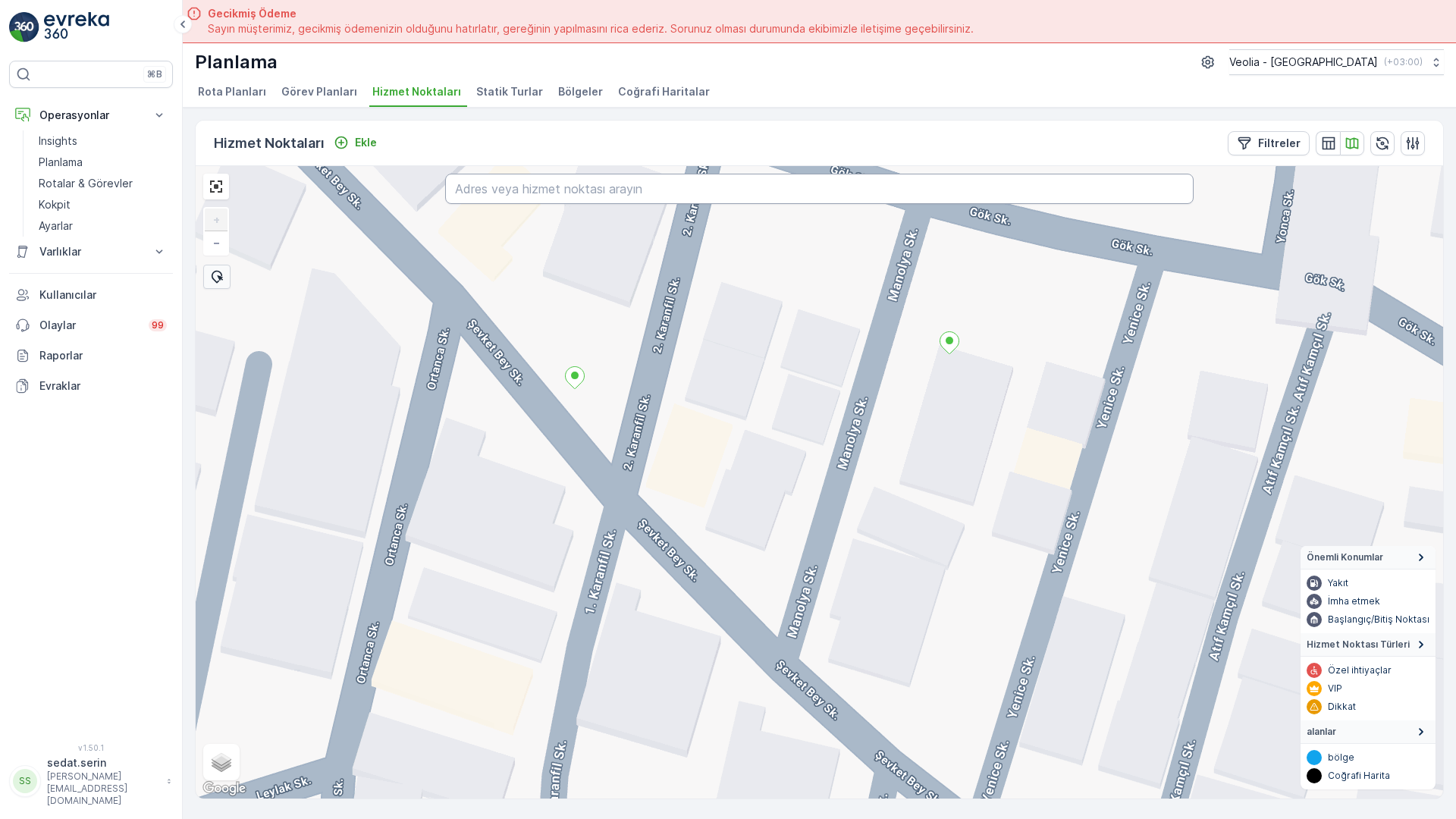
click at [453, 173] on input "text" at bounding box center [819, 188] width 748 height 30
type input "YENİYOL SOKAK ÇANAKKALE"
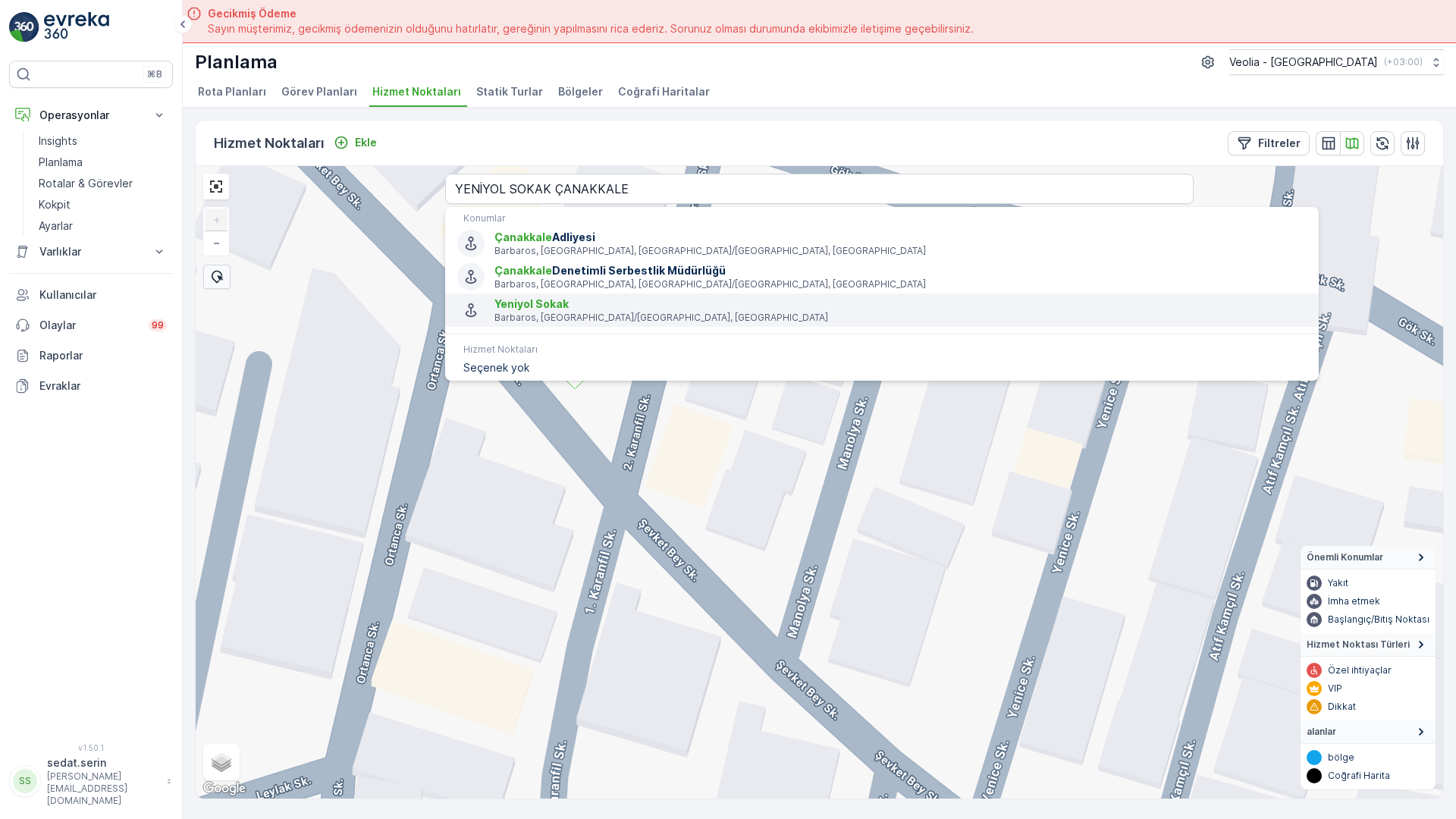
click at [494, 312] on p "Barbaros, [GEOGRAPHIC_DATA]/[GEOGRAPHIC_DATA], [GEOGRAPHIC_DATA]" at bounding box center [901, 318] width 812 height 13
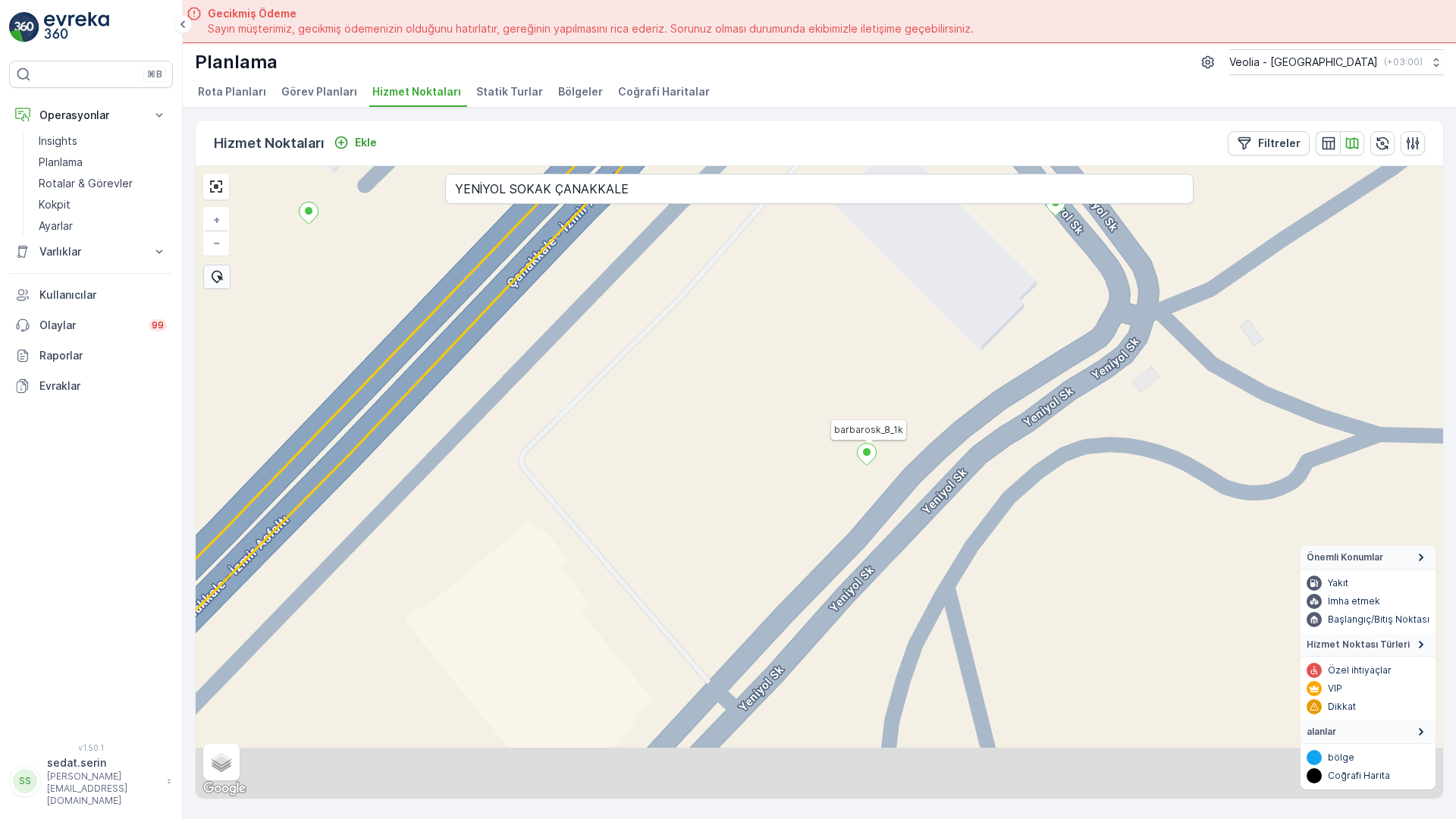
drag, startPoint x: 714, startPoint y: 662, endPoint x: 686, endPoint y: 272, distance: 391.0
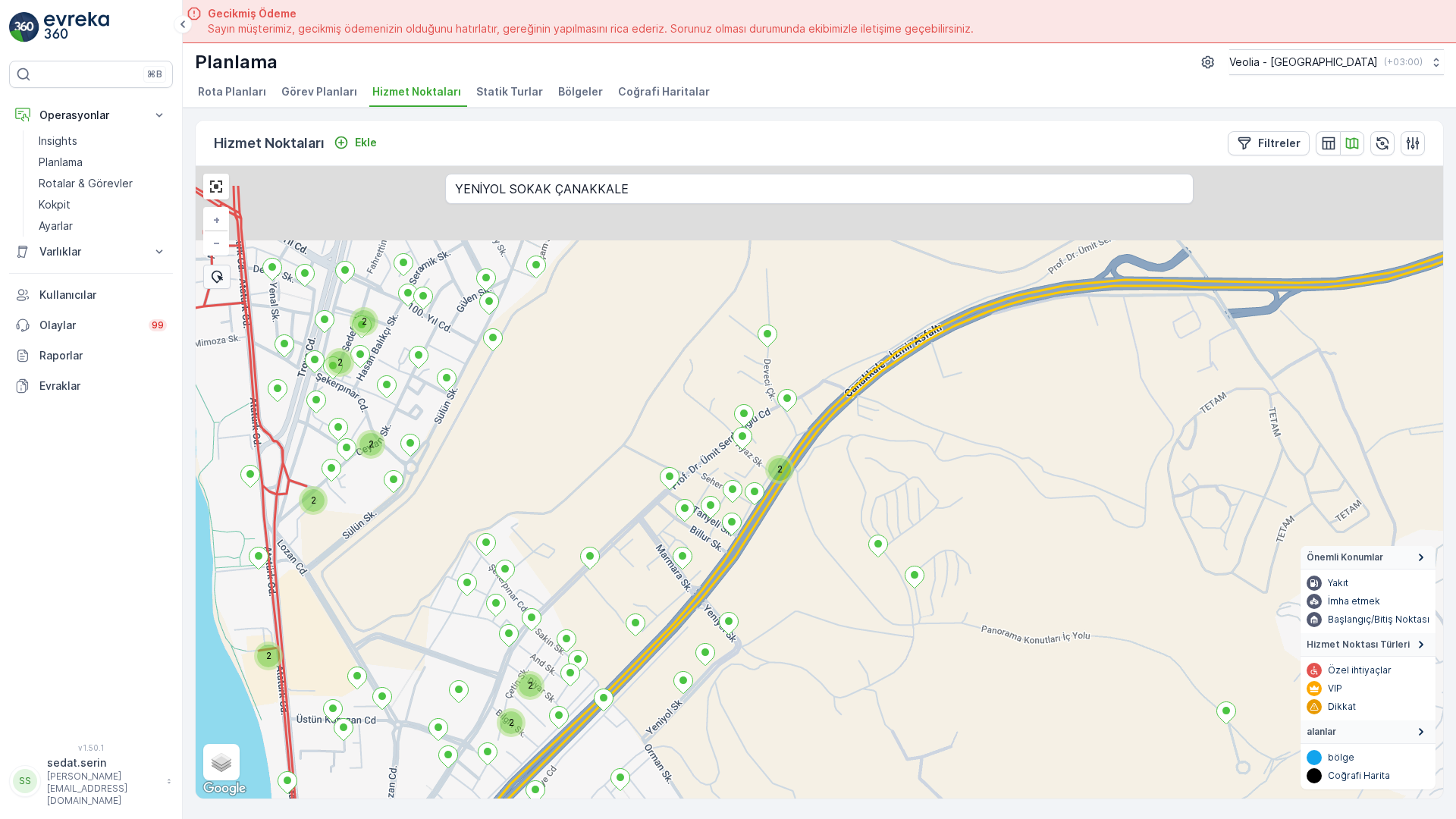
drag, startPoint x: 202, startPoint y: 199, endPoint x: 382, endPoint y: 481, distance: 334.6
click at [382, 481] on div "2 2 2 2 2 2 2 2 2 2 2 2 2 barbarosk_8_1k + − Uydu Yol haritası Arazi Karışık Le…" at bounding box center [819, 483] width 1247 height 633
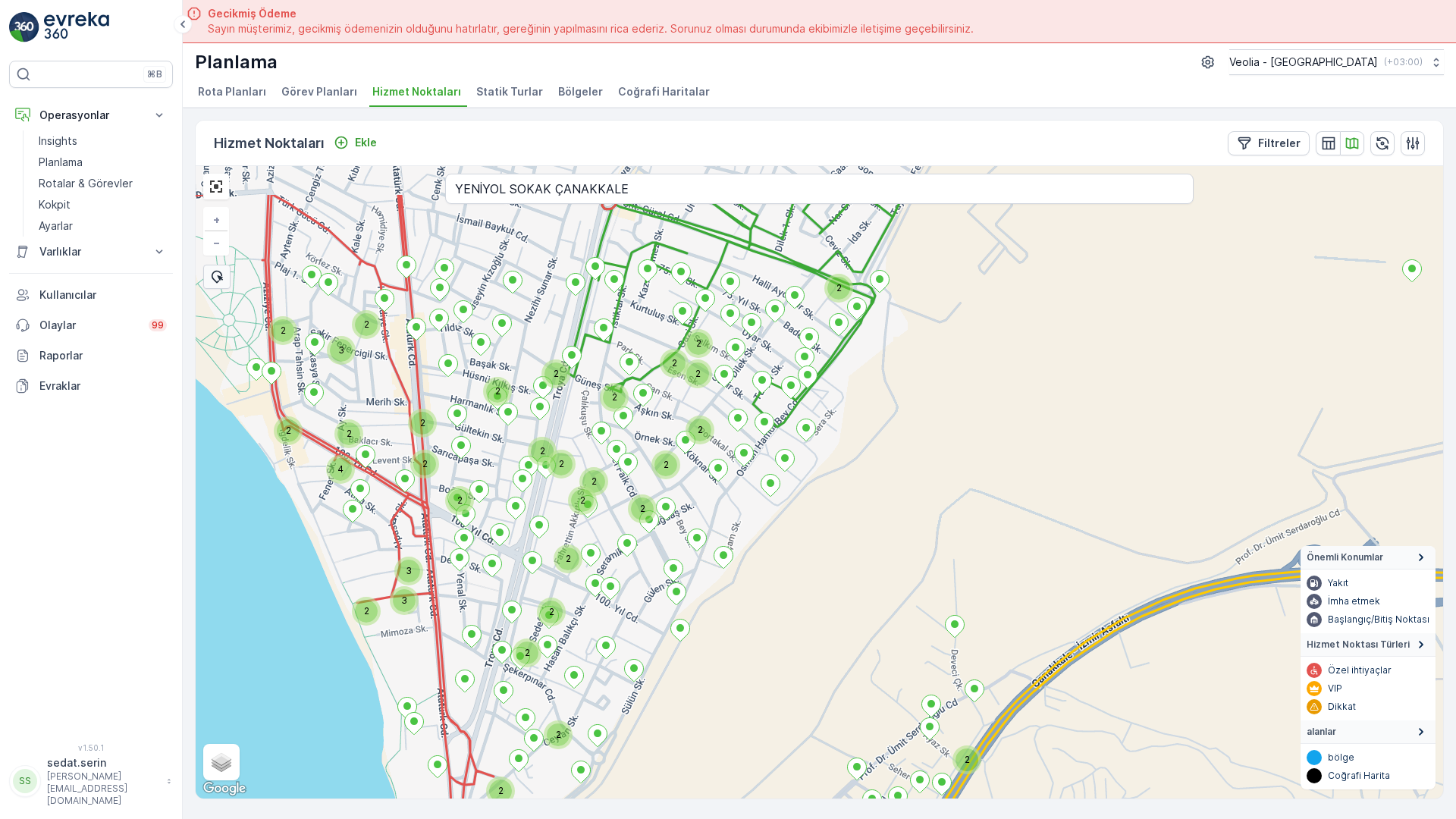
drag, startPoint x: 294, startPoint y: 334, endPoint x: 354, endPoint y: 445, distance: 126.2
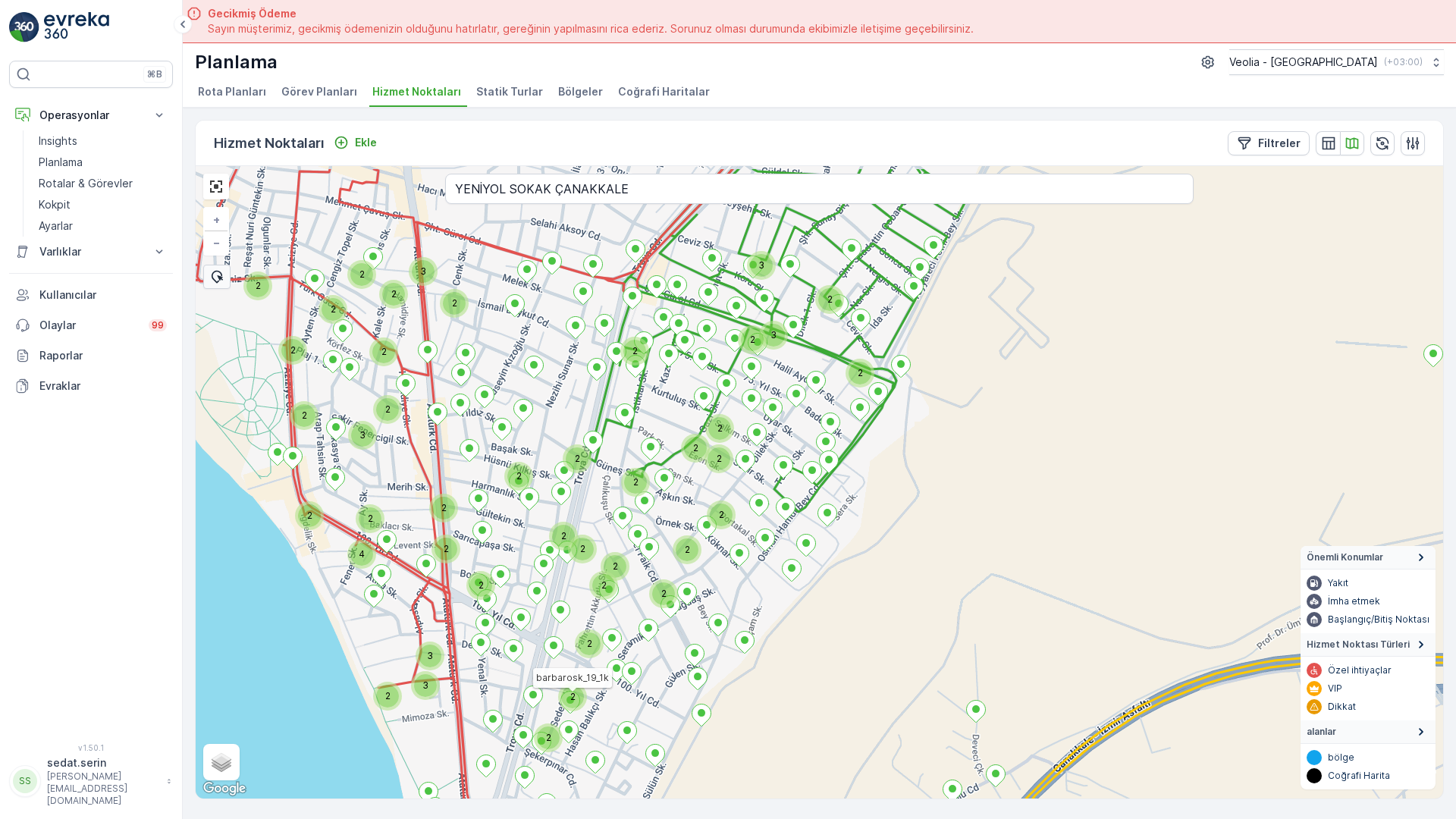
drag, startPoint x: 384, startPoint y: 307, endPoint x: 403, endPoint y: 391, distance: 86.1
click at [403, 391] on div "2 2 2 2 2 2 2 2 2 2 2 2 2 2 2 2 2 2 2 2 2 2 2 2 2 2 4 3 3 3 2 2 2 2 3 2 2 3 2 2…" at bounding box center [819, 483] width 1247 height 633
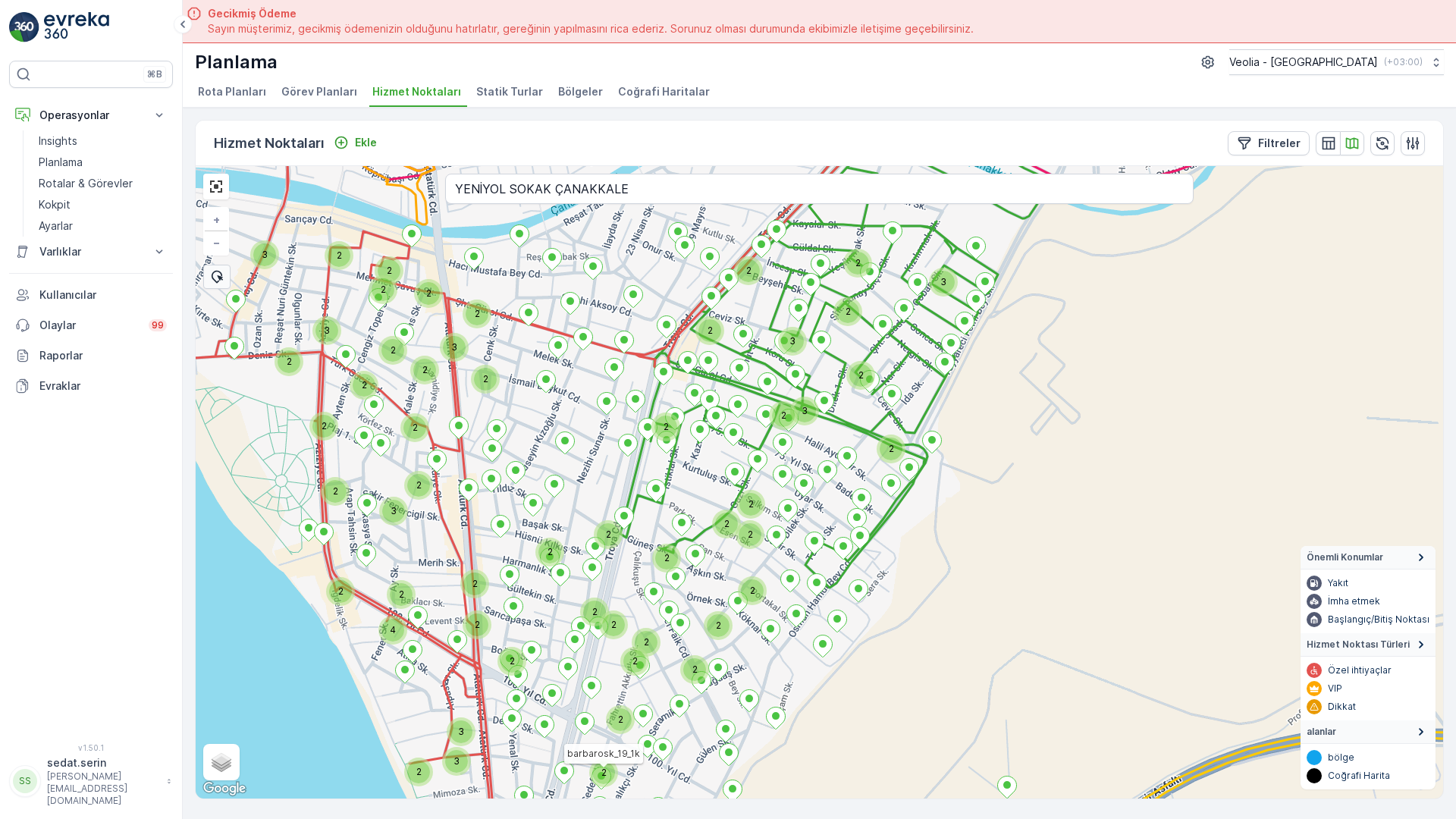
drag, startPoint x: 386, startPoint y: 240, endPoint x: 417, endPoint y: 316, distance: 82.1
click at [417, 316] on div "2 2 2 2 2 2 2 2 2 2 2 2 2 2 2 2 2 2 2 2 2 2 2 2 4 3 3 3 2 2 2 2 3 2 2 3 2 2 2 3…" at bounding box center [819, 483] width 1247 height 633
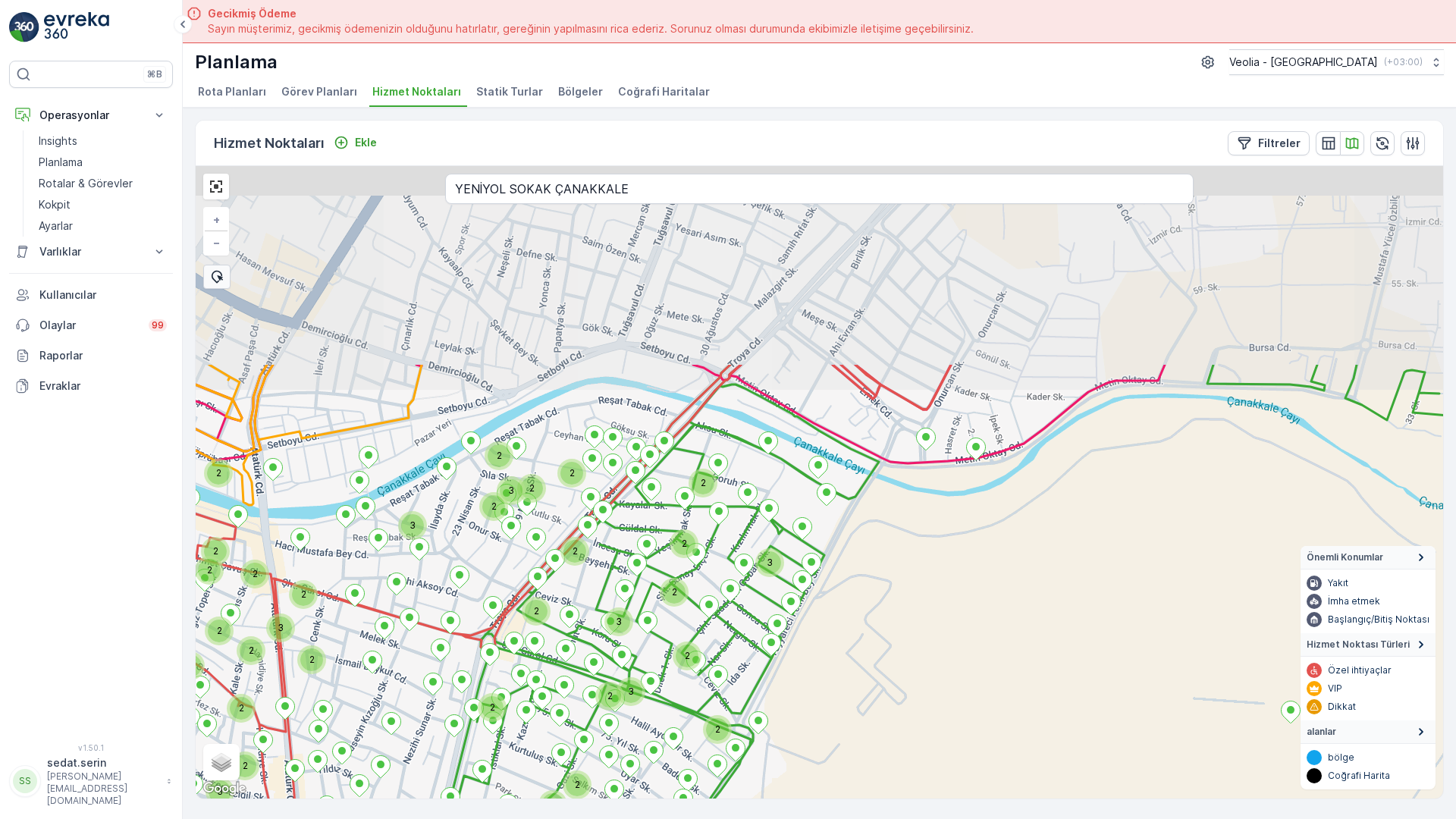
drag, startPoint x: 698, startPoint y: 255, endPoint x: 525, endPoint y: 535, distance: 329.1
click at [525, 535] on div "2 2 2 2 2 2 2 2 2 2 2 2 2 2 2 2 2 2 2 2 2 2 2 2 4 3 3 3 2 2 2 2 3 2 2 3 2 2 2 3…" at bounding box center [819, 483] width 1247 height 633
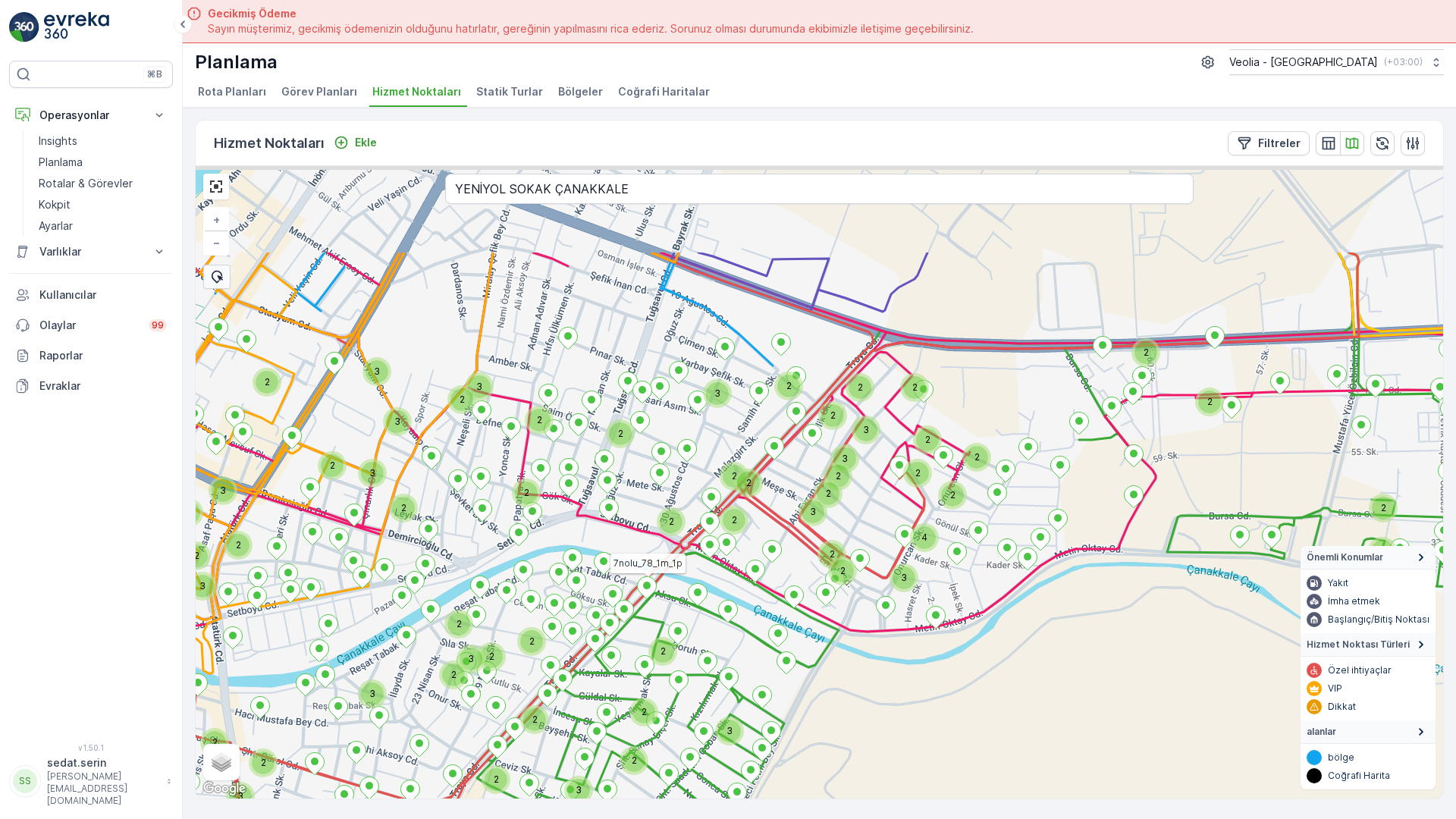
drag, startPoint x: 497, startPoint y: 244, endPoint x: 535, endPoint y: 341, distance: 104.2
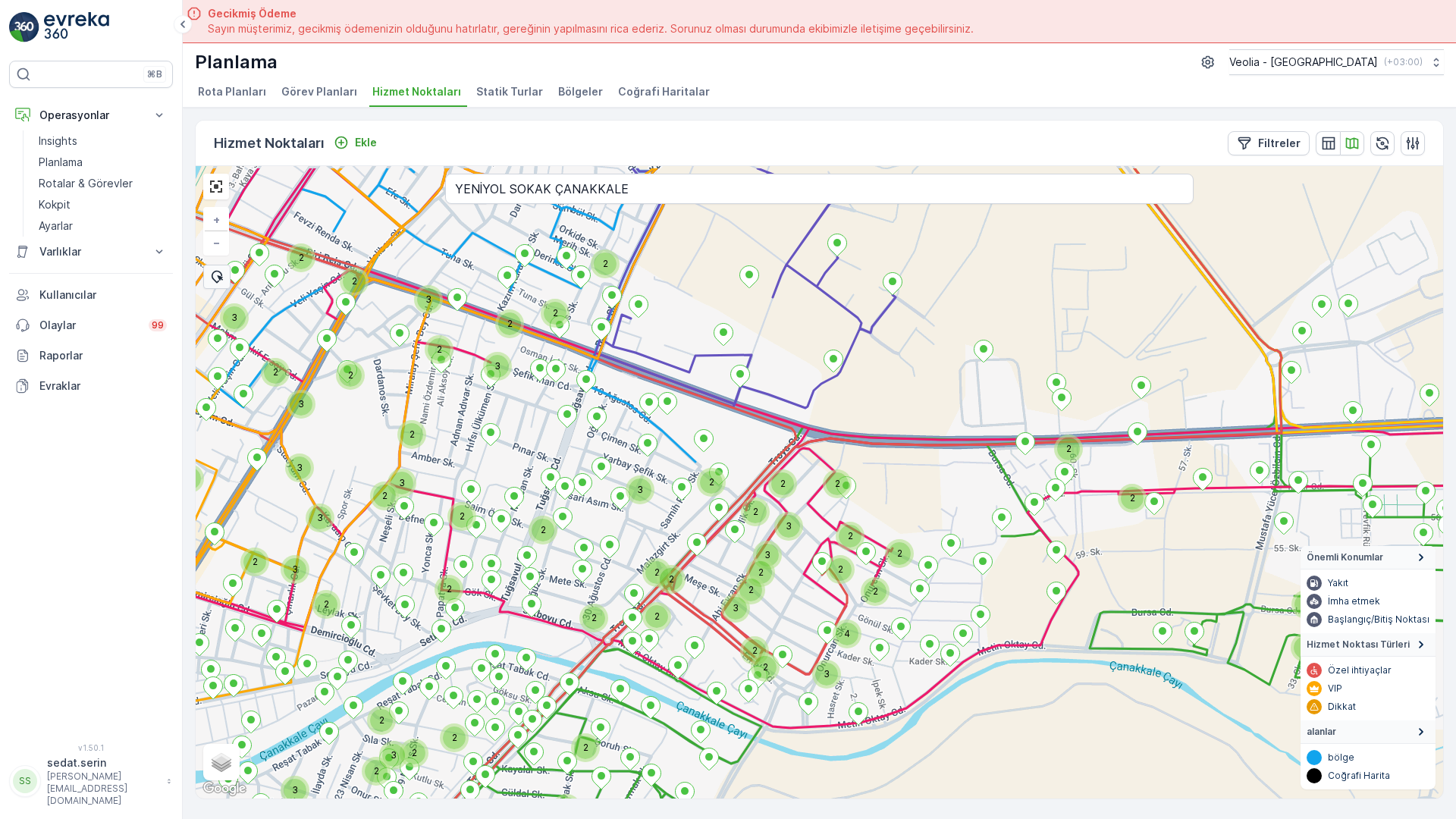
drag, startPoint x: 524, startPoint y: 374, endPoint x: 460, endPoint y: 420, distance: 78.8
click at [460, 420] on div "2 2 2 2 3 2 2 3 2 2 3 2 3 2 2 2 2 2 2 2 2 2 3 2 2 3 3 3 2 2 3 2 4 2 2 2 2 2 2 2…" at bounding box center [819, 483] width 1247 height 633
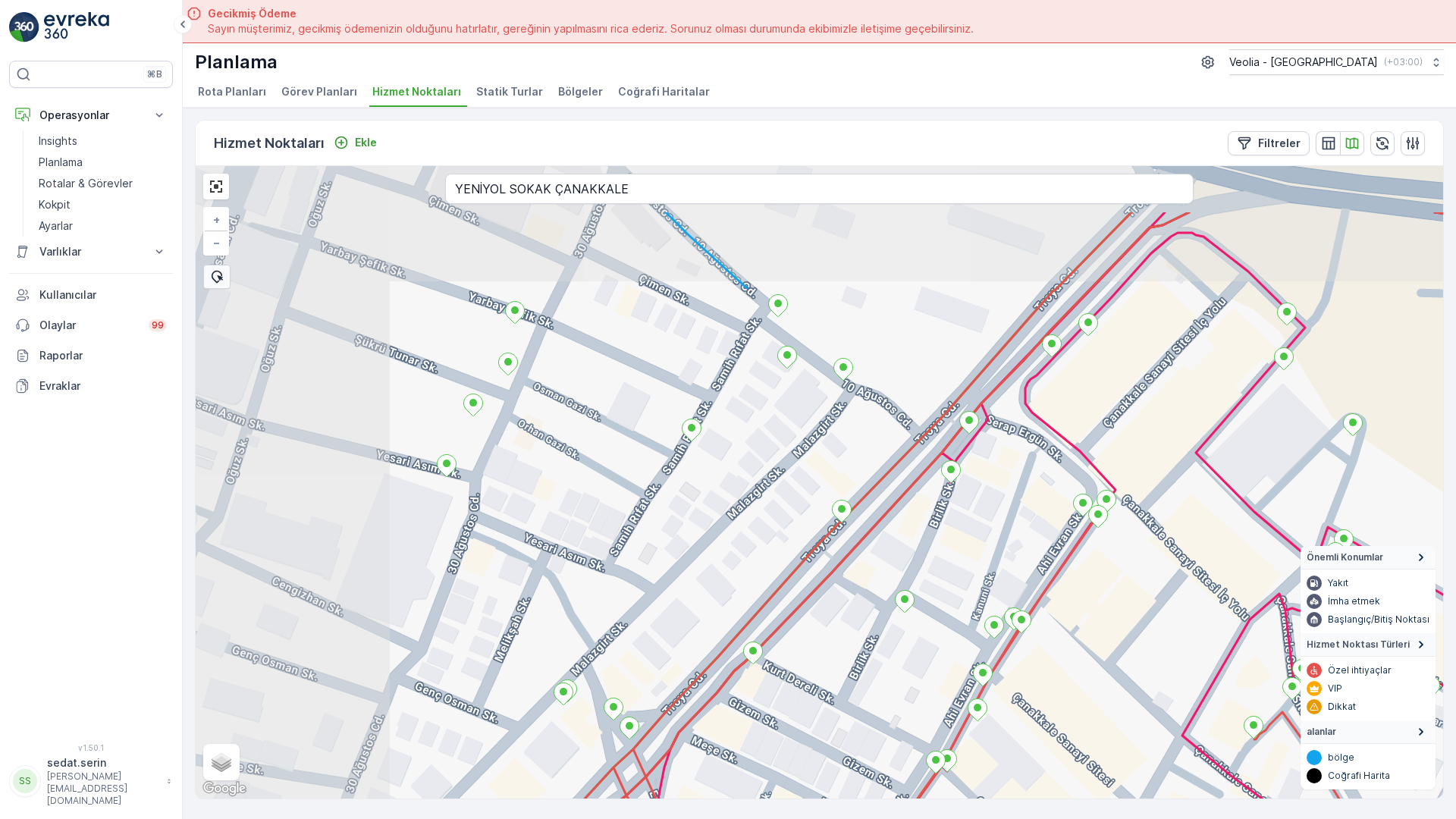
drag, startPoint x: 734, startPoint y: 458, endPoint x: 945, endPoint y: 586, distance: 246.8
click at [945, 586] on div "anaarterortak_3_2m + − Uydu Yol haritası Arazi Karışık Leaflet Klavye kısayolla…" at bounding box center [819, 483] width 1247 height 633
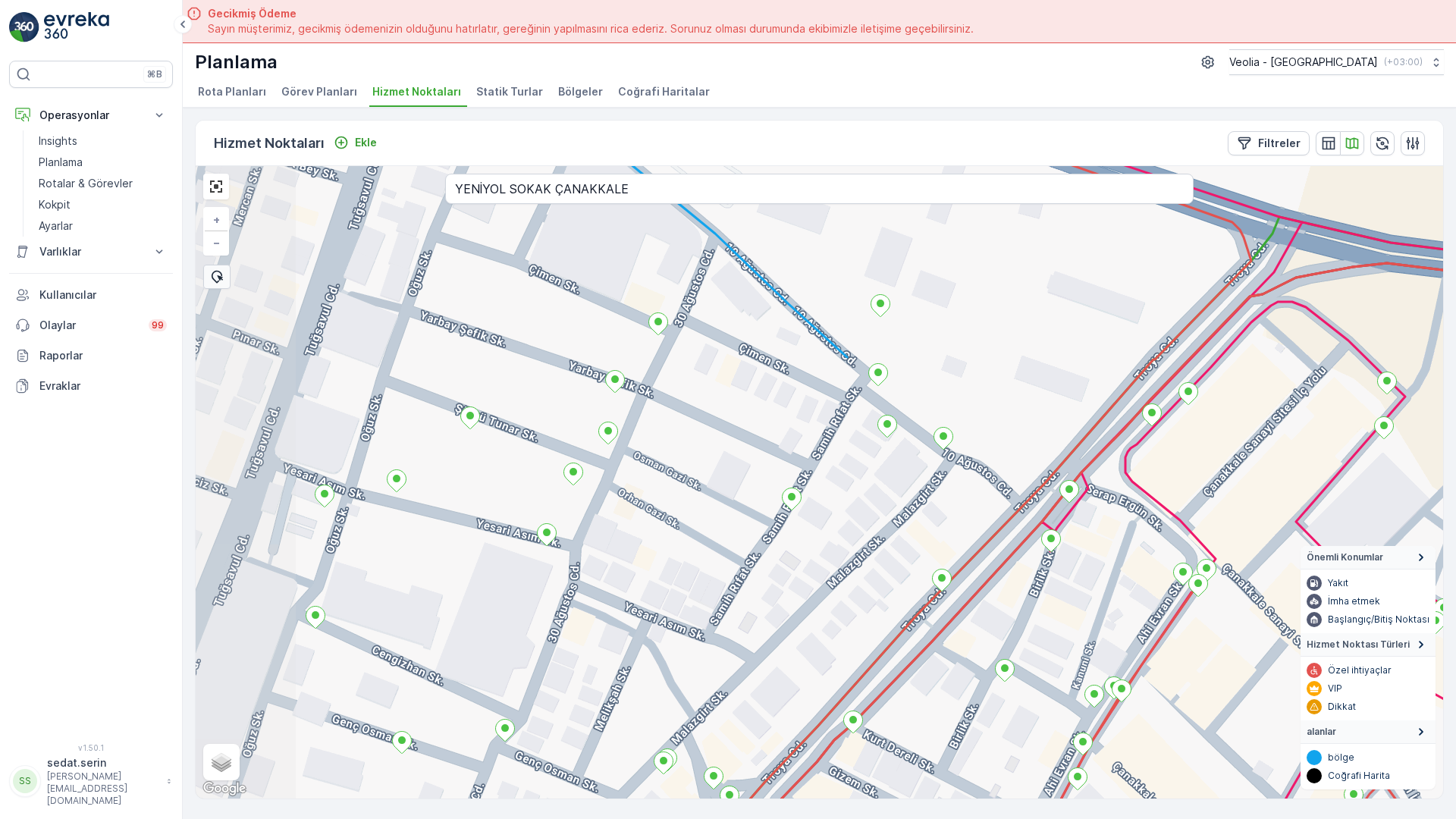
drag, startPoint x: 527, startPoint y: 317, endPoint x: 655, endPoint y: 410, distance: 158.2
click at [655, 410] on div "anaarterortak_3_2m + − Uydu Yol haritası Arazi Karışık Leaflet Klavye kısayolla…" at bounding box center [819, 483] width 1247 height 633
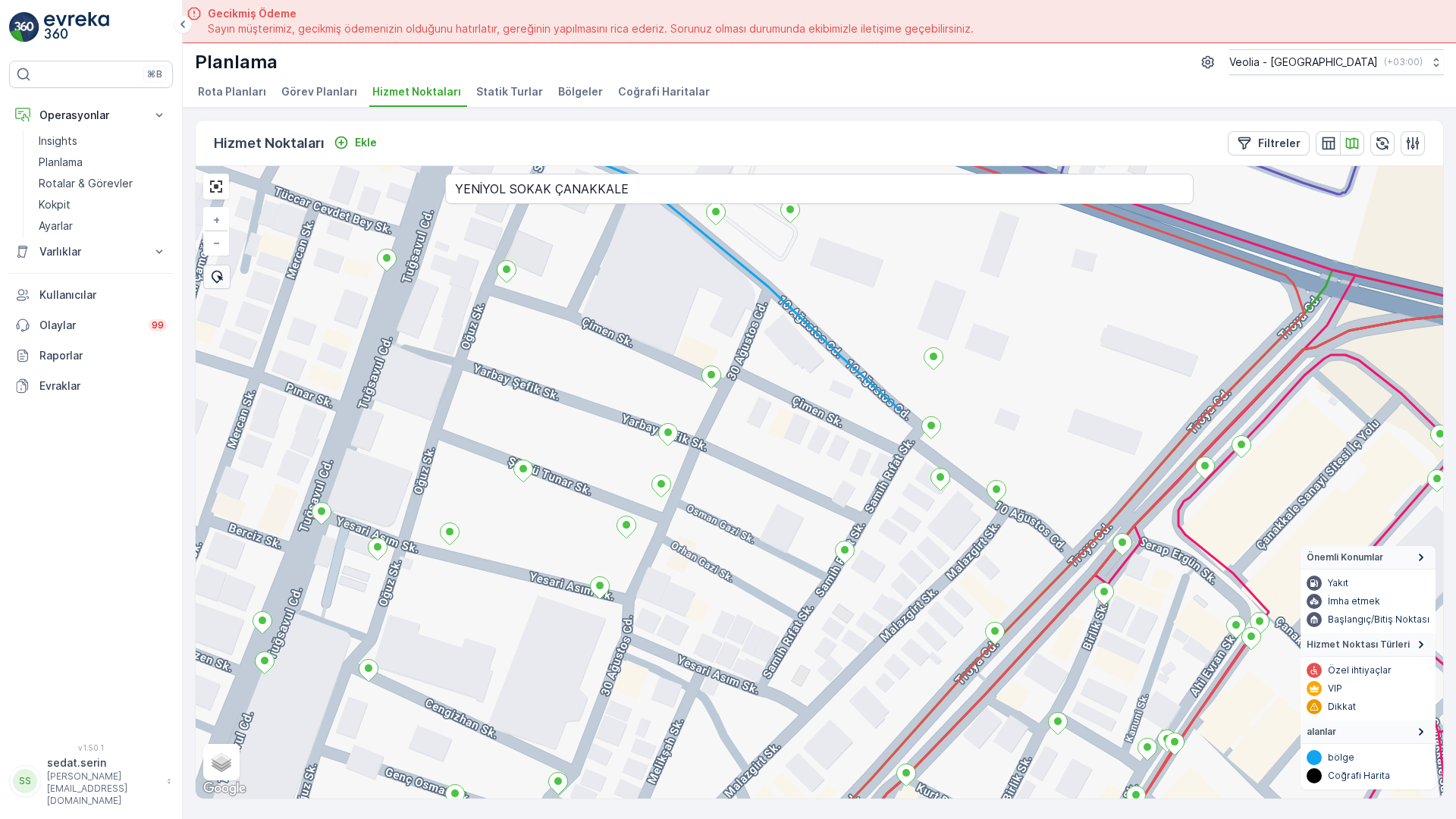
drag, startPoint x: 550, startPoint y: 409, endPoint x: 582, endPoint y: 443, distance: 46.7
click at [582, 443] on div "anaarterortak_3_2m + − Uydu Yol haritası Arazi Karışık Leaflet Klavye kısayolla…" at bounding box center [819, 483] width 1247 height 633
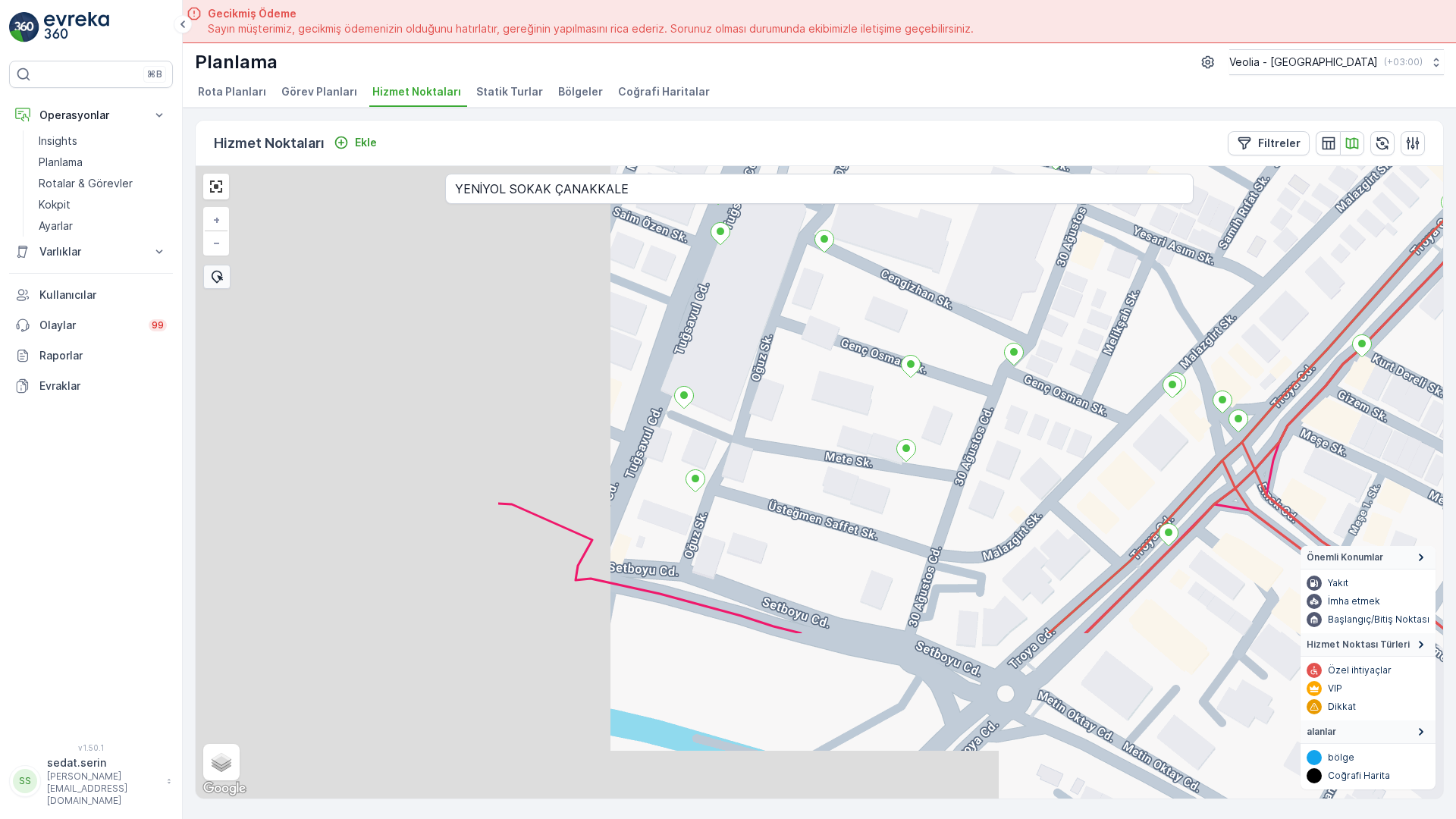
drag, startPoint x: 517, startPoint y: 515, endPoint x: 949, endPoint y: 125, distance: 582.0
click at [954, 166] on div "+ − Uydu Yol haritası Arazi Karışık Leaflet Klavye kısayolları Harita Verileri …" at bounding box center [819, 483] width 1247 height 633
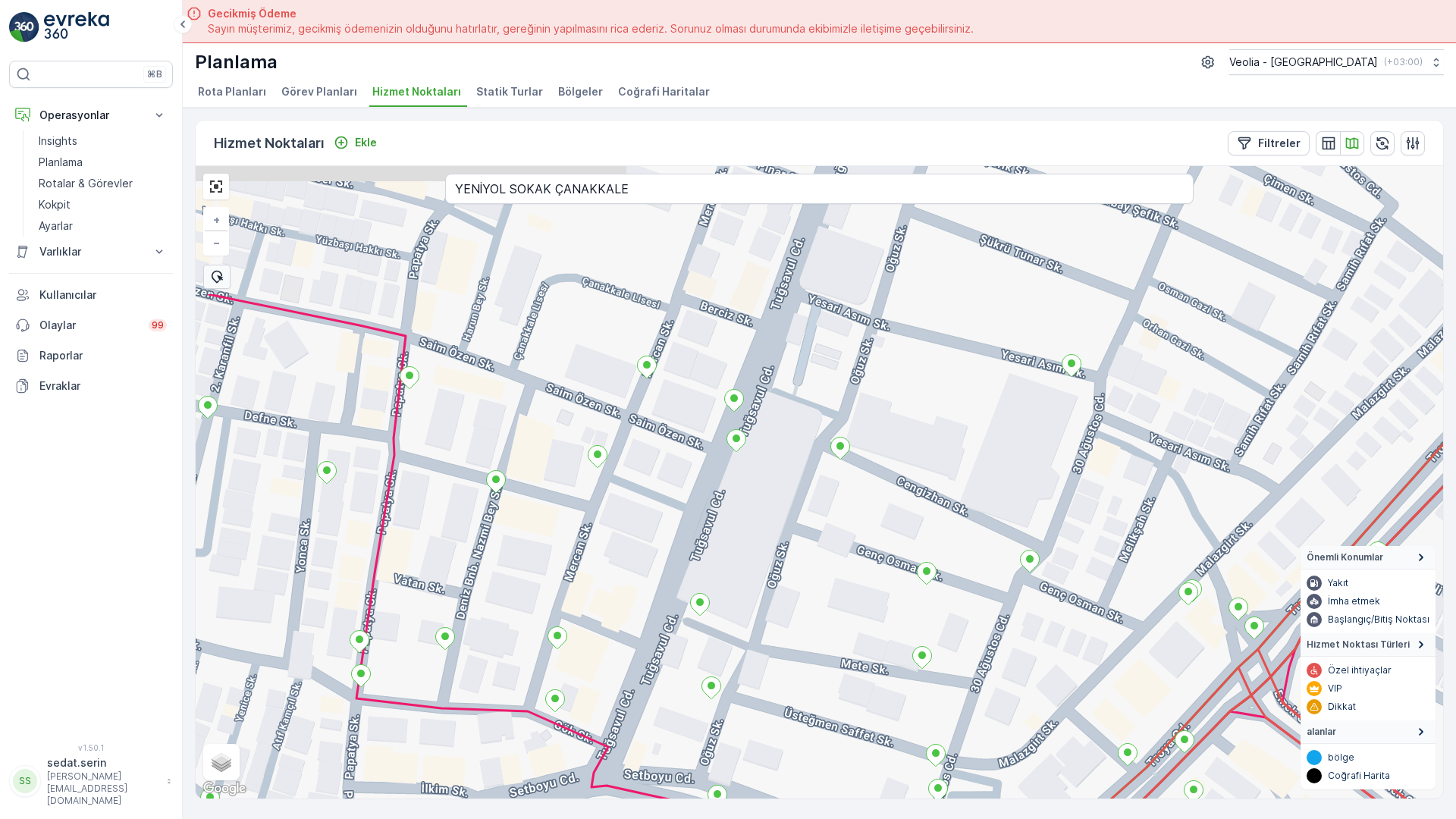
drag, startPoint x: 608, startPoint y: 87, endPoint x: 624, endPoint y: 334, distance: 247.5
click at [624, 334] on div "+ − Uydu Yol haritası Arazi Karışık Leaflet Klavye kısayolları Harita Verileri …" at bounding box center [819, 483] width 1247 height 633
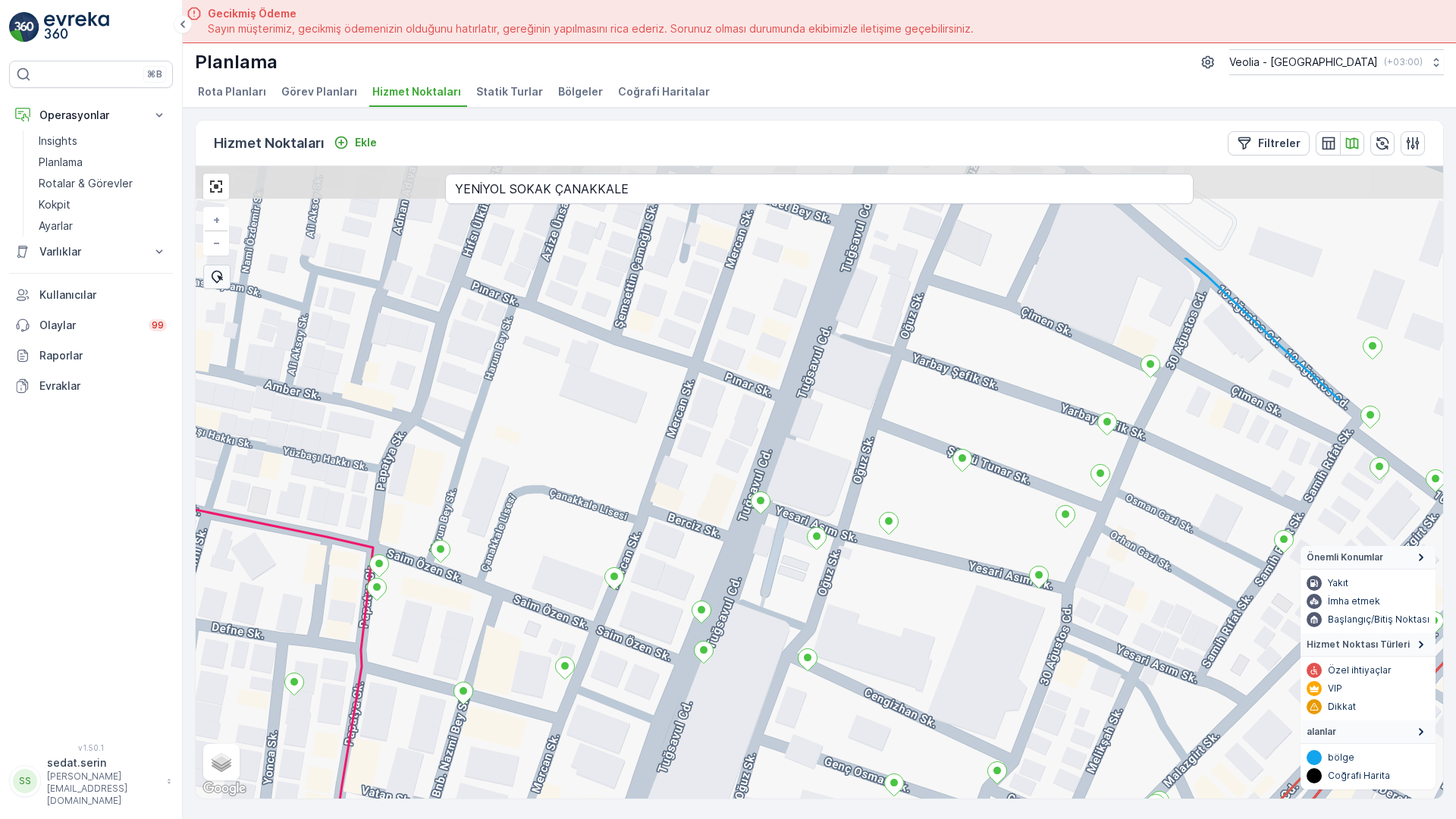
drag, startPoint x: 669, startPoint y: 209, endPoint x: 633, endPoint y: 382, distance: 176.7
click at [633, 382] on div "+ − Uydu Yol haritası Arazi Karışık Leaflet Klavye kısayolları Harita Verileri …" at bounding box center [819, 483] width 1247 height 633
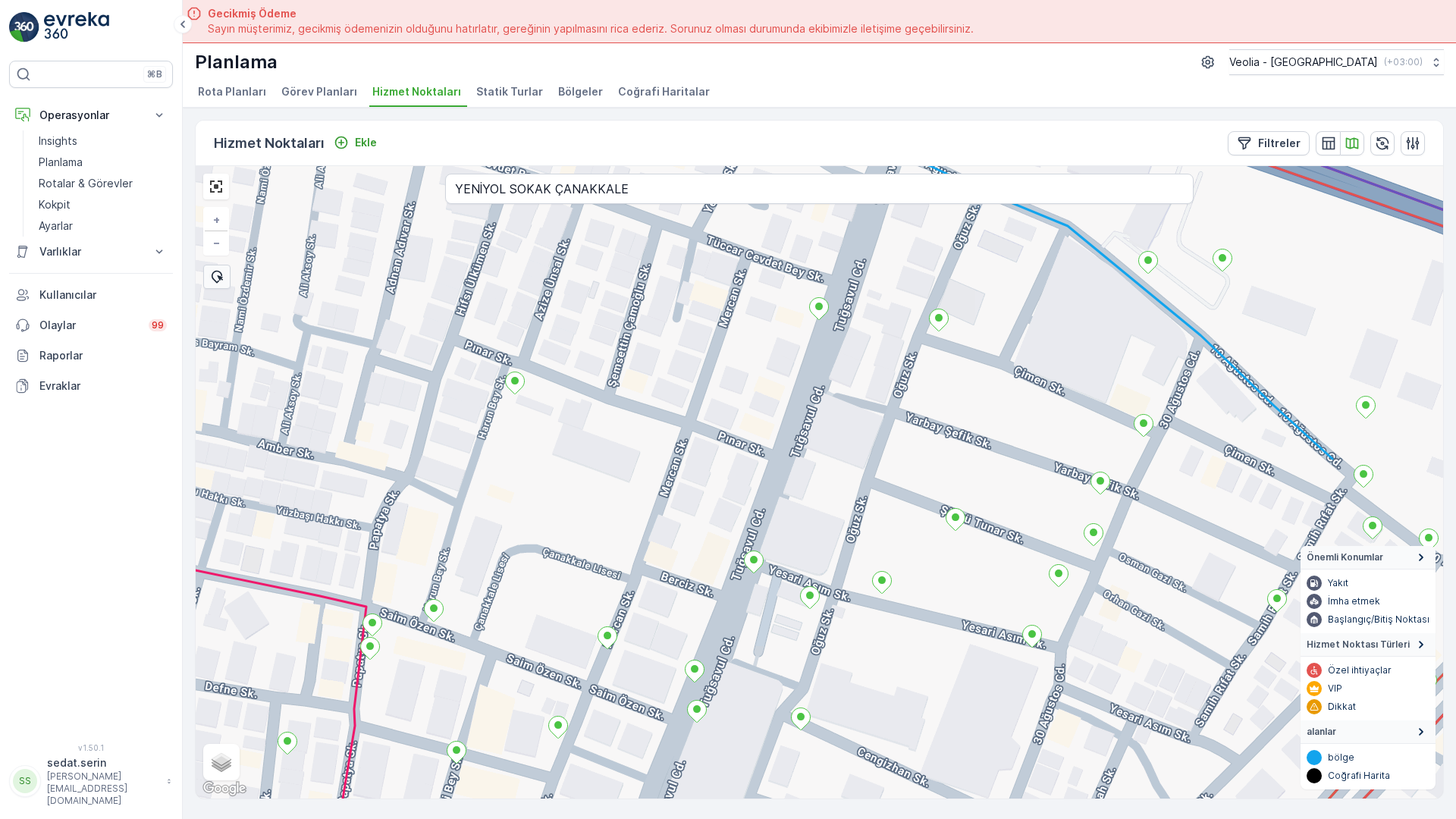
drag, startPoint x: 715, startPoint y: 169, endPoint x: 691, endPoint y: 291, distance: 124.3
click at [691, 291] on div "+ − Uydu Yol haritası Arazi Karışık Leaflet Klavye kısayolları Harita Verileri …" at bounding box center [819, 483] width 1247 height 633
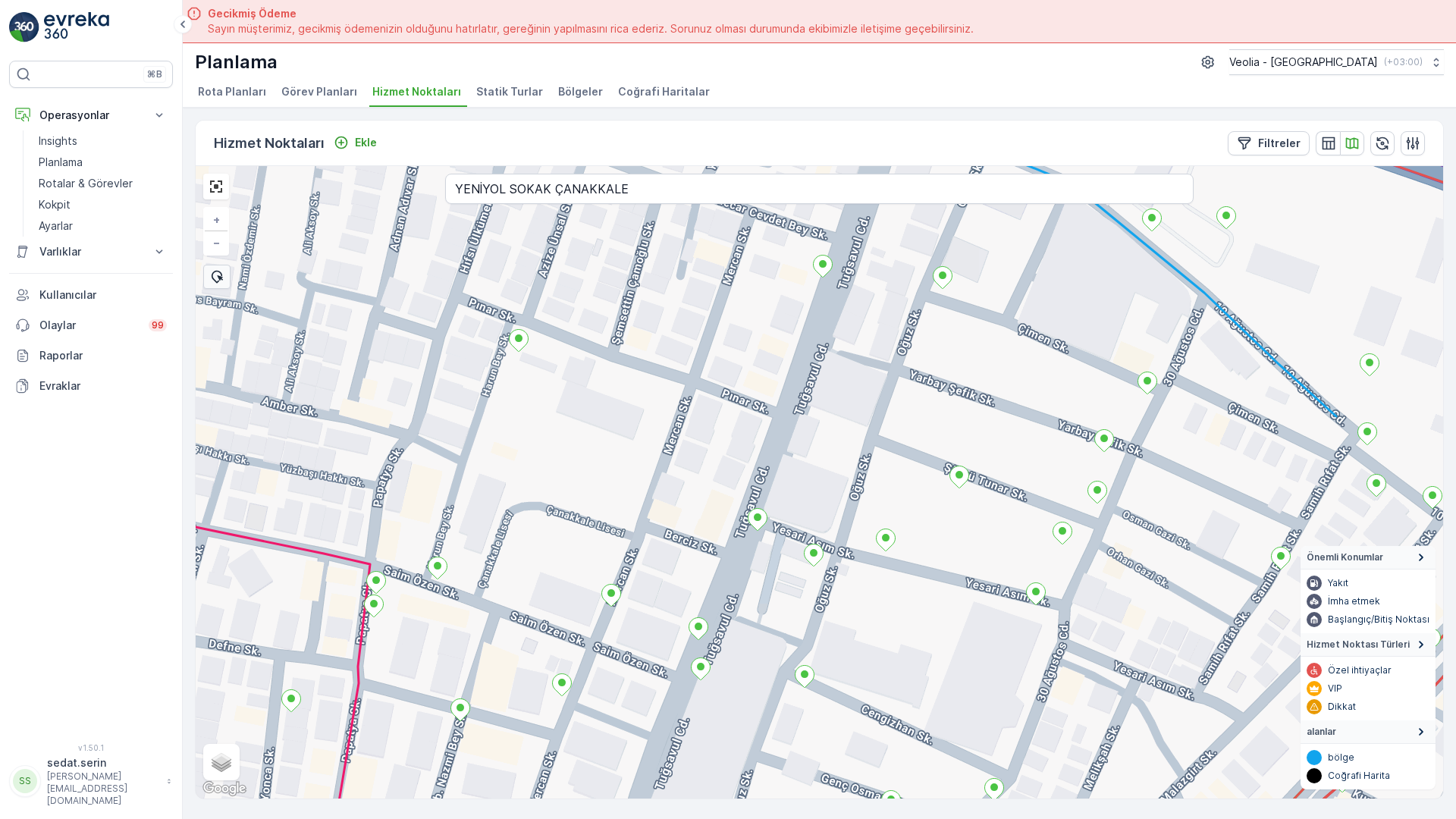
drag, startPoint x: 619, startPoint y: 578, endPoint x: 641, endPoint y: 454, distance: 125.9
click at [641, 454] on div "+ − Uydu Yol haritası Arazi Karışık Leaflet Klavye kısayolları Harita Verileri …" at bounding box center [819, 483] width 1247 height 633
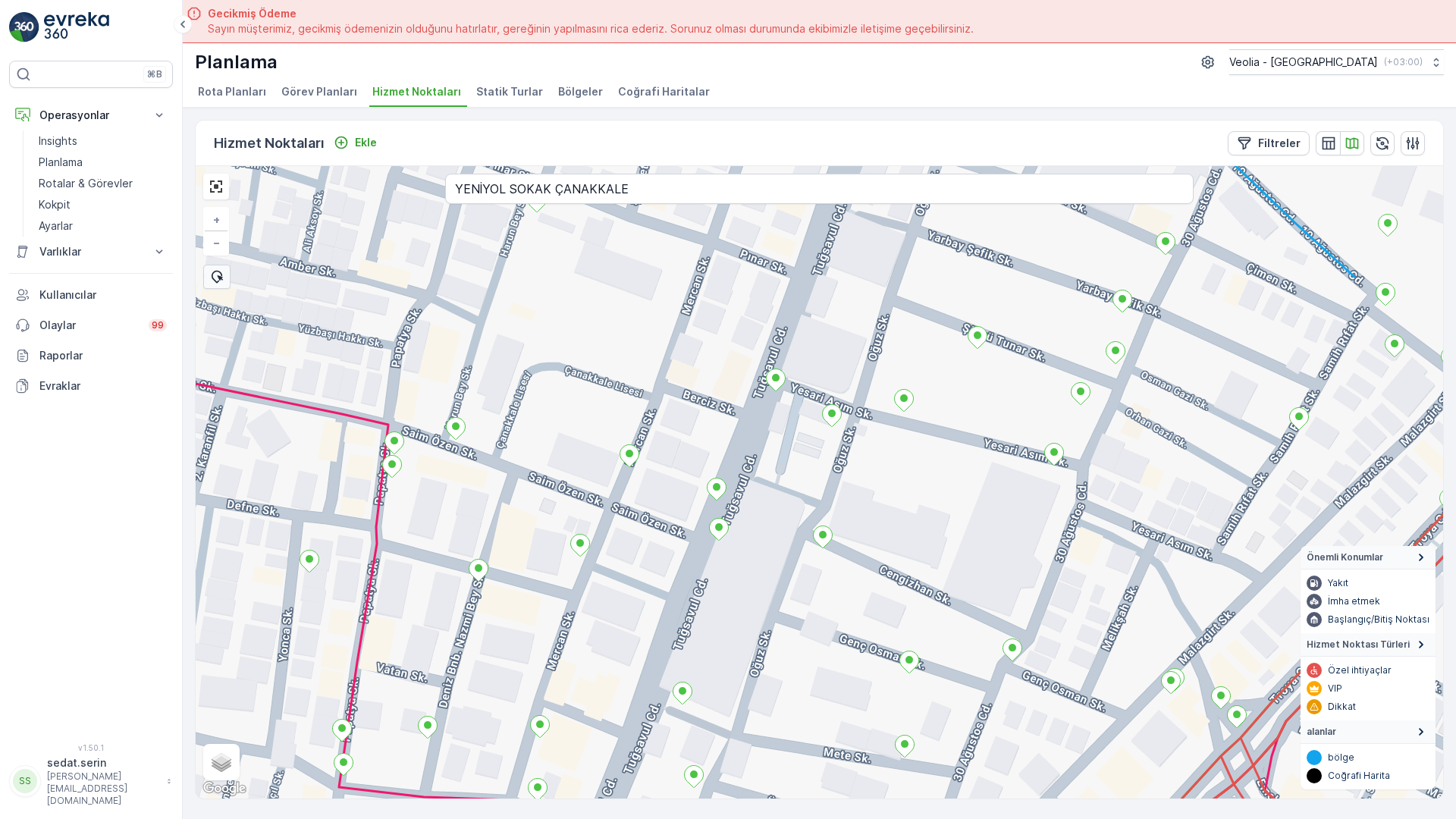
drag, startPoint x: 611, startPoint y: 581, endPoint x: 708, endPoint y: 254, distance: 341.1
click at [712, 231] on div "+ − Uydu Yol haritası Arazi Karışık Leaflet Klavye kısayolları Harita Verileri …" at bounding box center [819, 483] width 1247 height 633
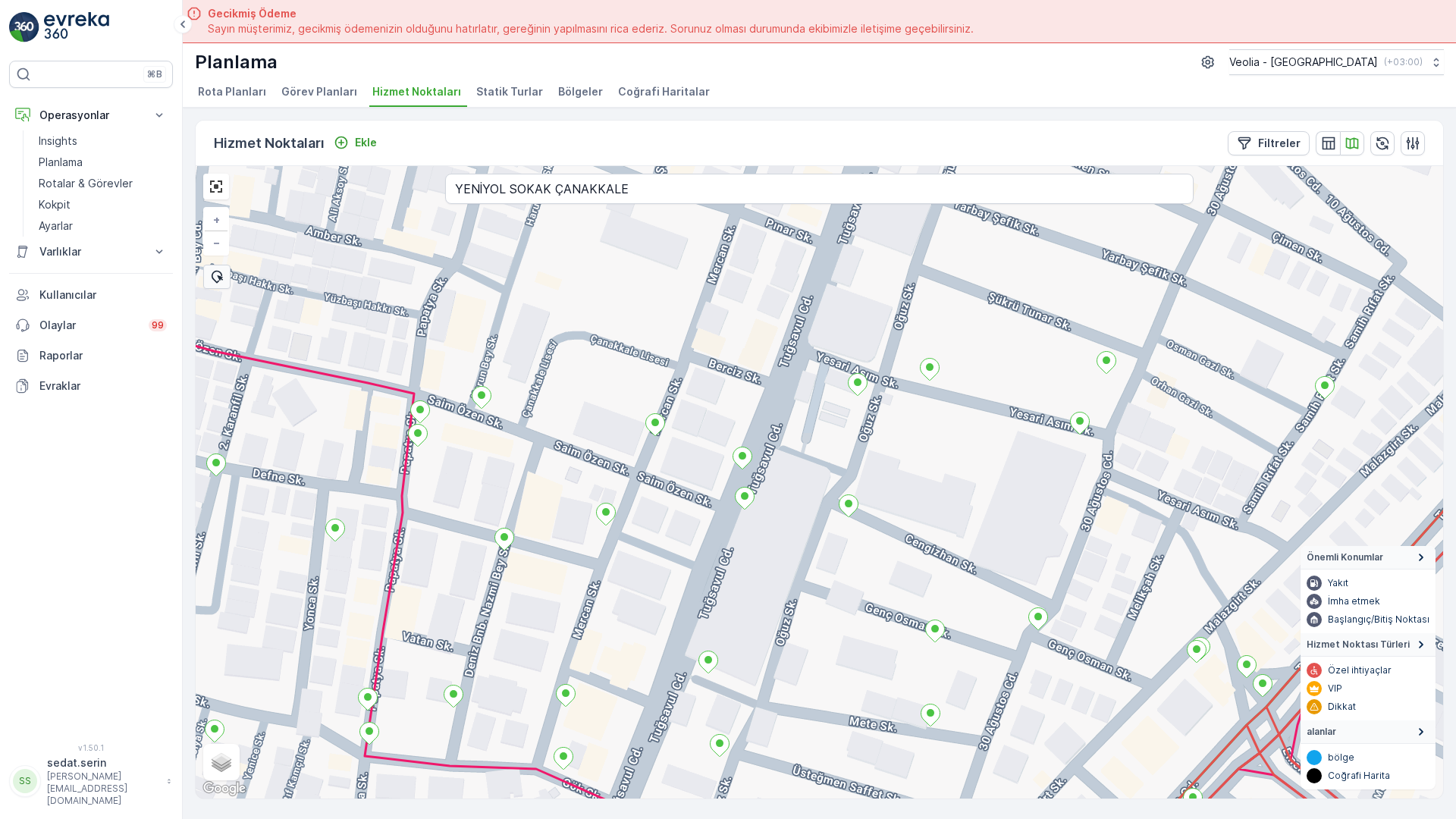
drag, startPoint x: 676, startPoint y: 303, endPoint x: 640, endPoint y: 402, distance: 105.3
click at [623, 479] on div "+ − Uydu Yol haritası Arazi Karışık Leaflet Klavye kısayolları Harita Verileri …" at bounding box center [819, 483] width 1247 height 633
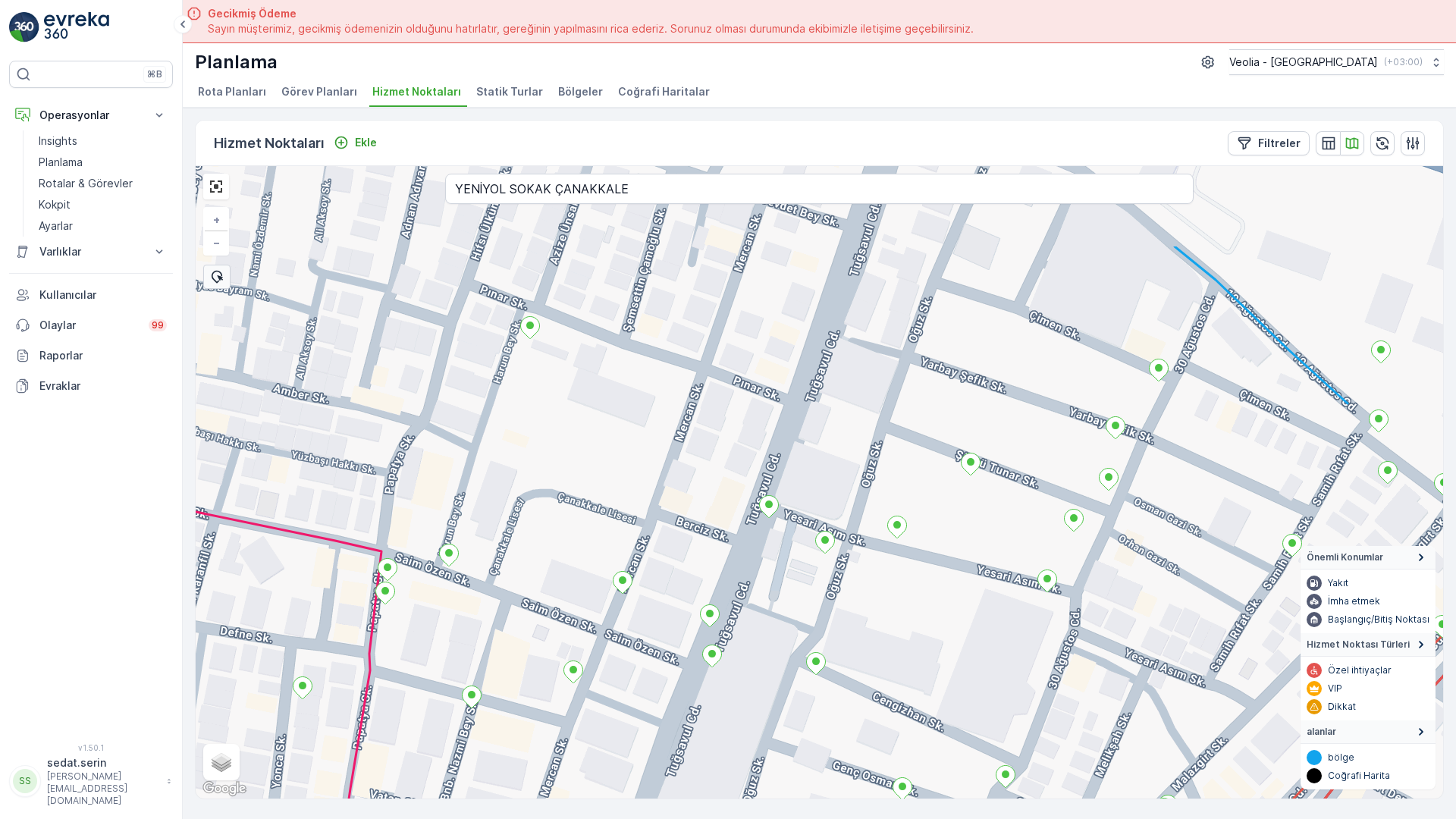
drag, startPoint x: 719, startPoint y: 196, endPoint x: 680, endPoint y: 359, distance: 167.6
click at [680, 359] on div "+ − Uydu Yol haritası Arazi Karışık Leaflet Klavye kısayolları Harita Verileri …" at bounding box center [819, 483] width 1247 height 633
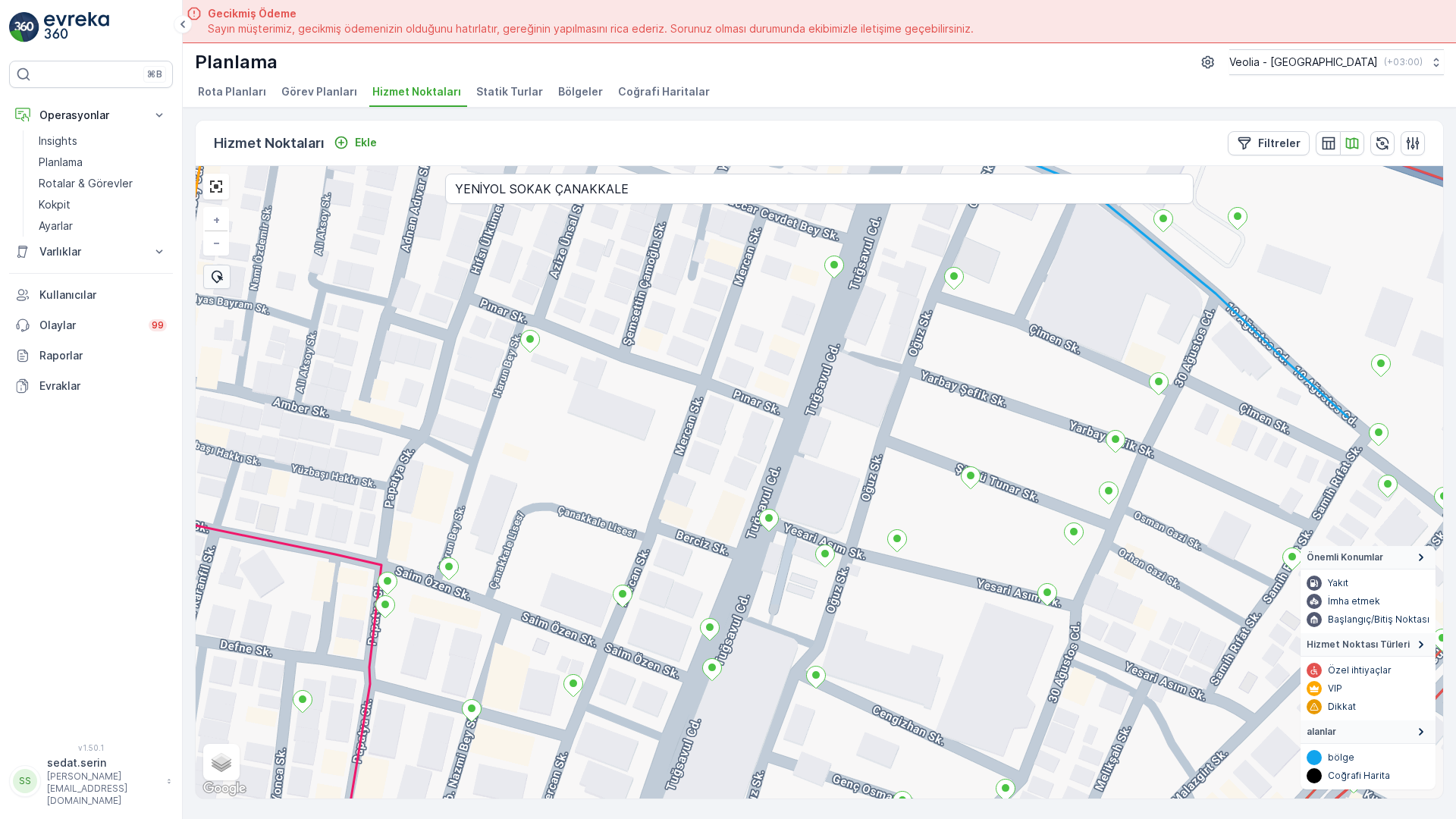
drag, startPoint x: 716, startPoint y: 223, endPoint x: 712, endPoint y: 288, distance: 65.1
click at [702, 306] on div "+ − Uydu Yol haritası Arazi Karışık Leaflet Klavye kısayolları Harita Verileri …" at bounding box center [819, 483] width 1247 height 633
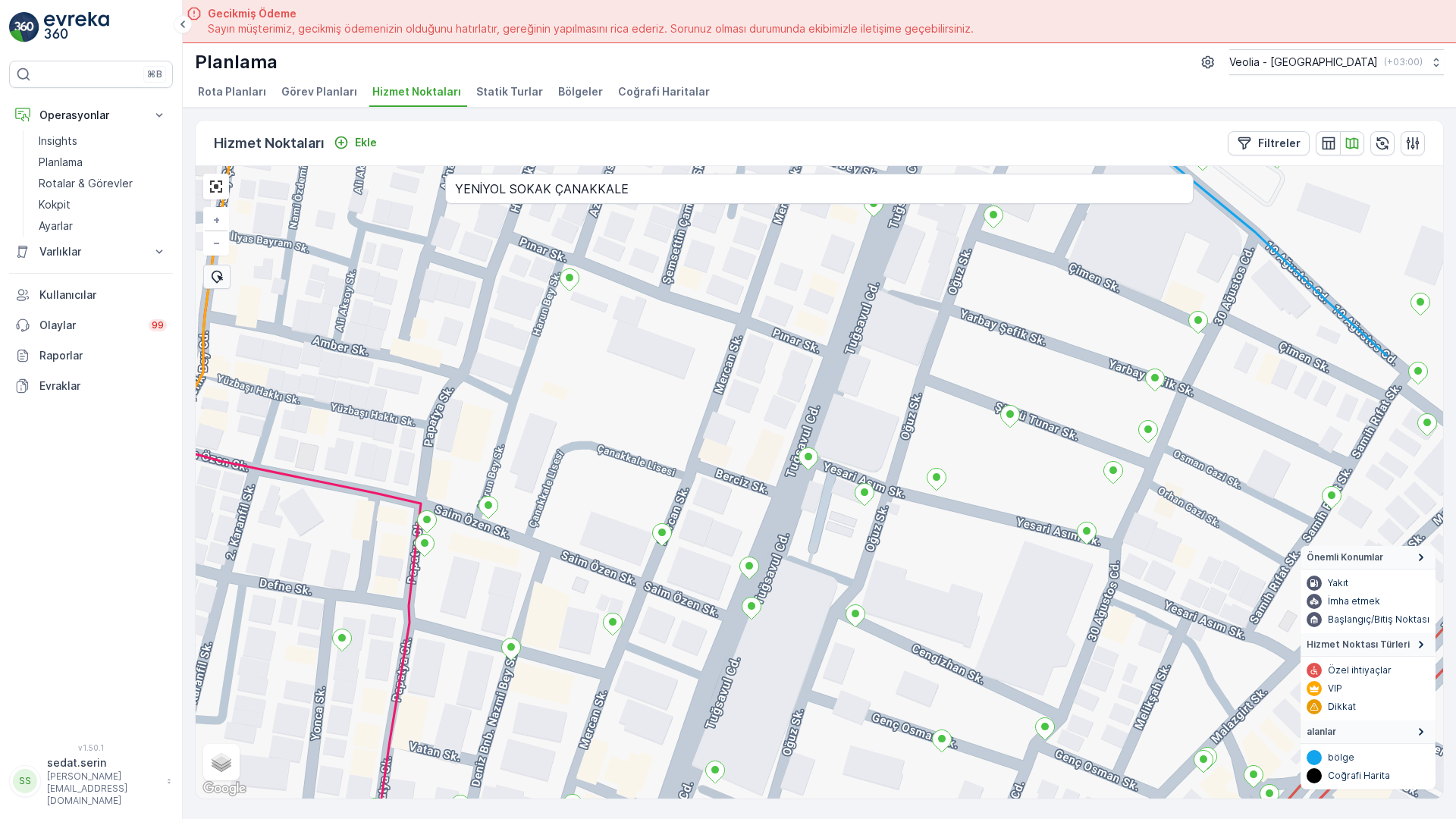
drag, startPoint x: 763, startPoint y: 291, endPoint x: 769, endPoint y: 256, distance: 35.5
click at [769, 256] on div "+ − Uydu Yol haritası Arazi Karışık Leaflet Klavye kısayolları Harita Verileri …" at bounding box center [819, 483] width 1247 height 633
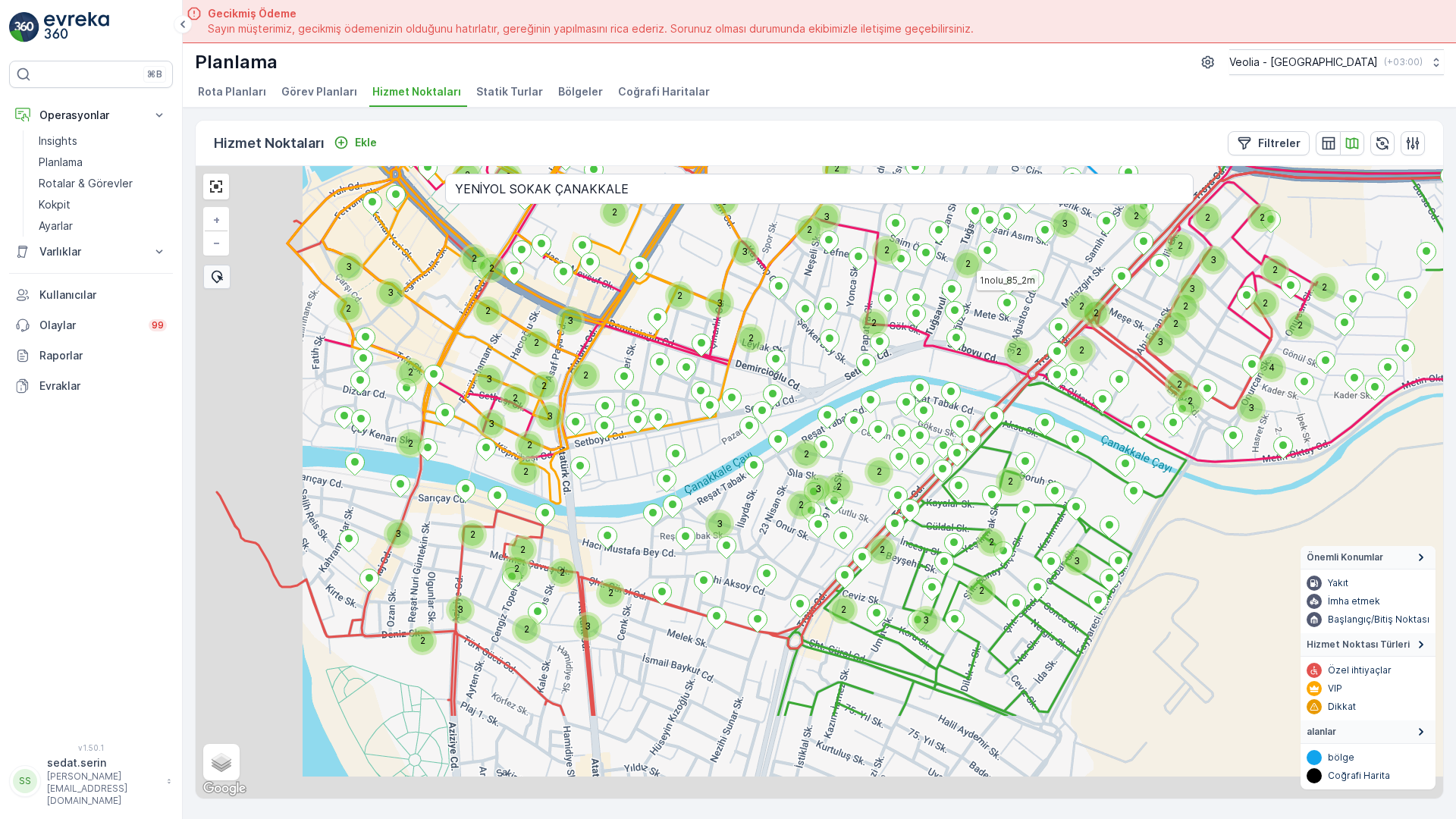
drag, startPoint x: 668, startPoint y: 494, endPoint x: 812, endPoint y: 131, distance: 390.5
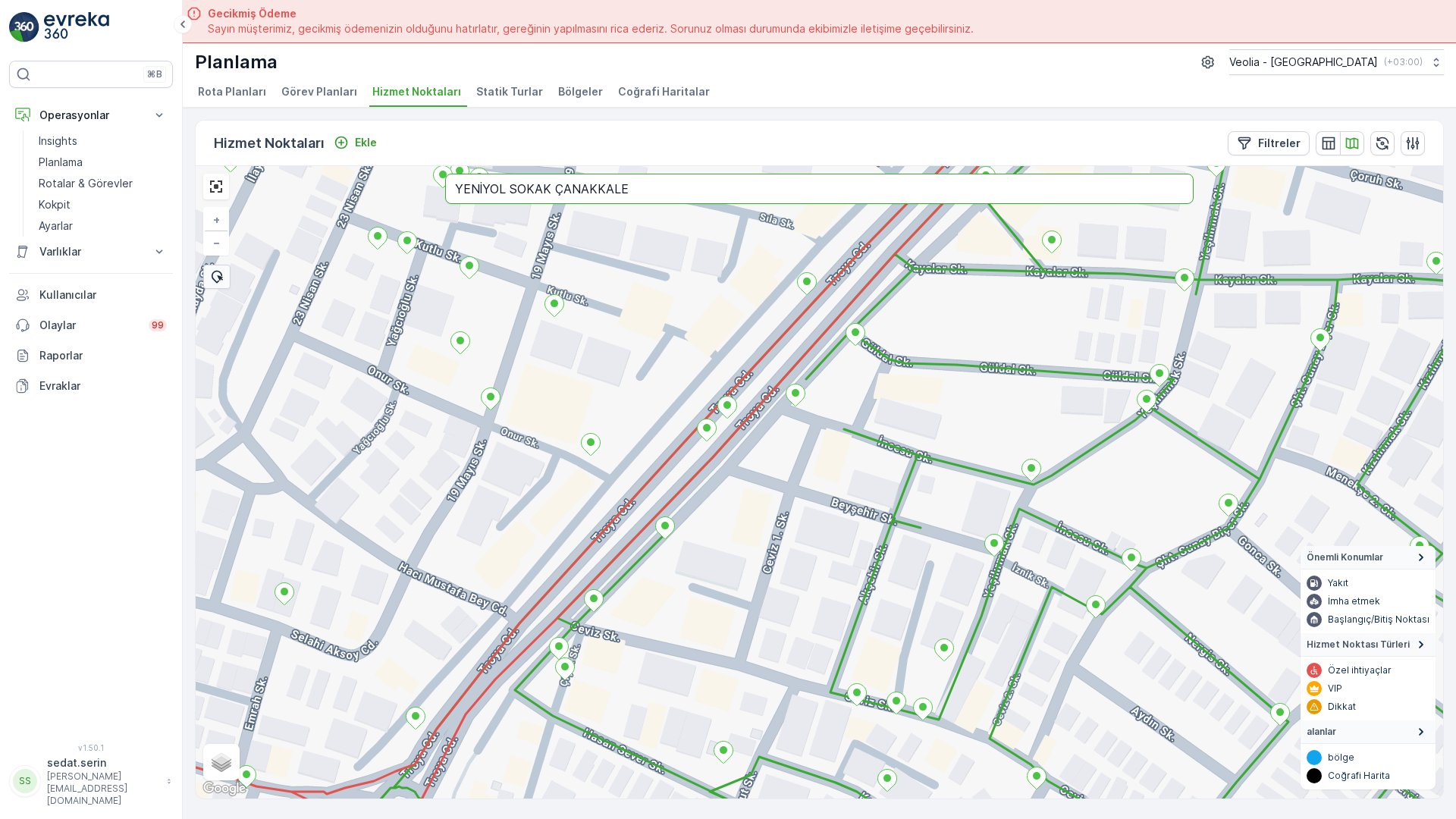
click at [456, 173] on input "YENİYOL SOKAK ÇANAKKALE" at bounding box center [819, 188] width 748 height 30
type input "YILDIZ SOKAK ÇANAKKALE"
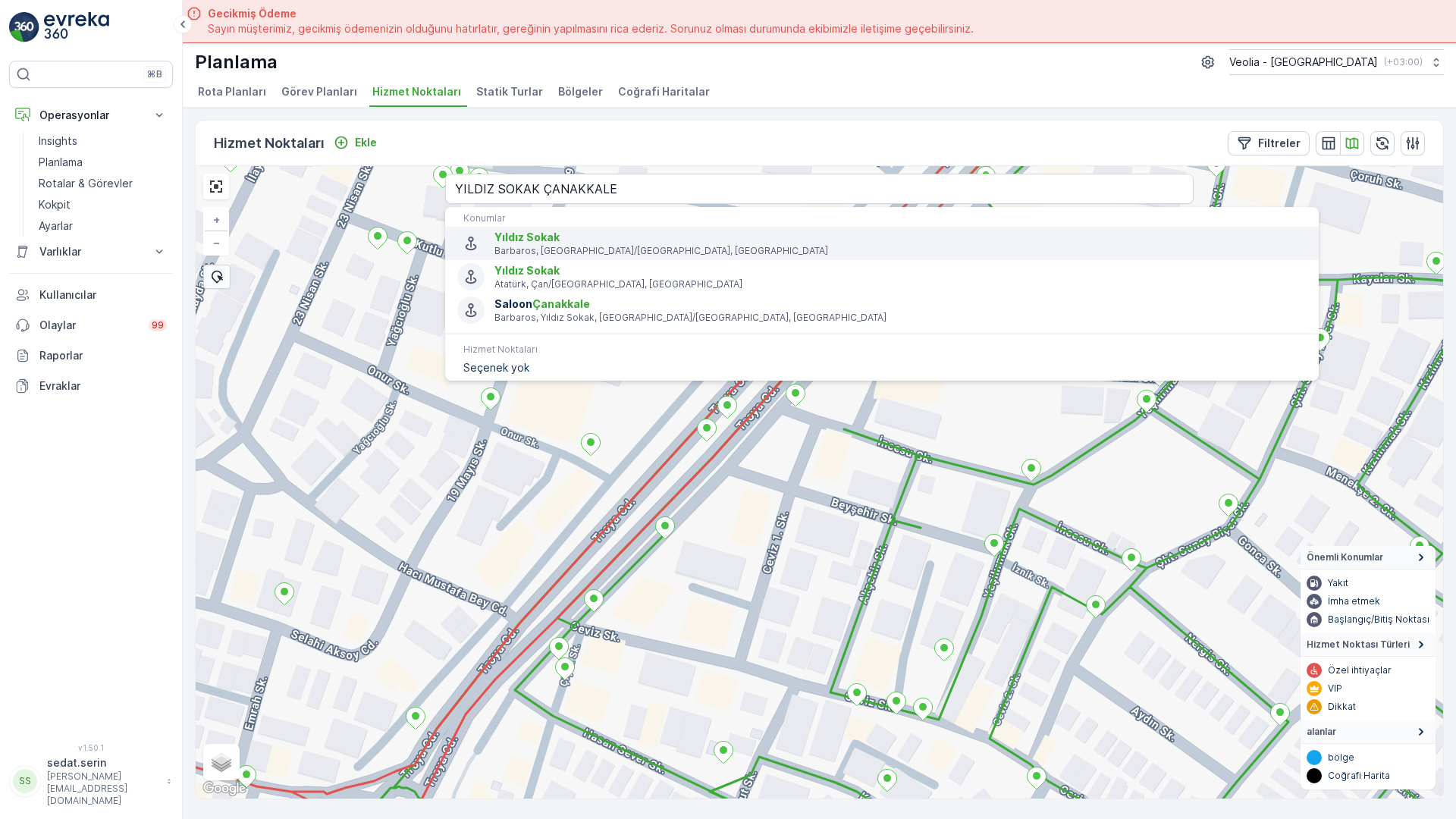
click at [494, 245] on p "Barbaros, Çanakkale Merkez/Çanakkale, Türkiye" at bounding box center [901, 252] width 812 height 13
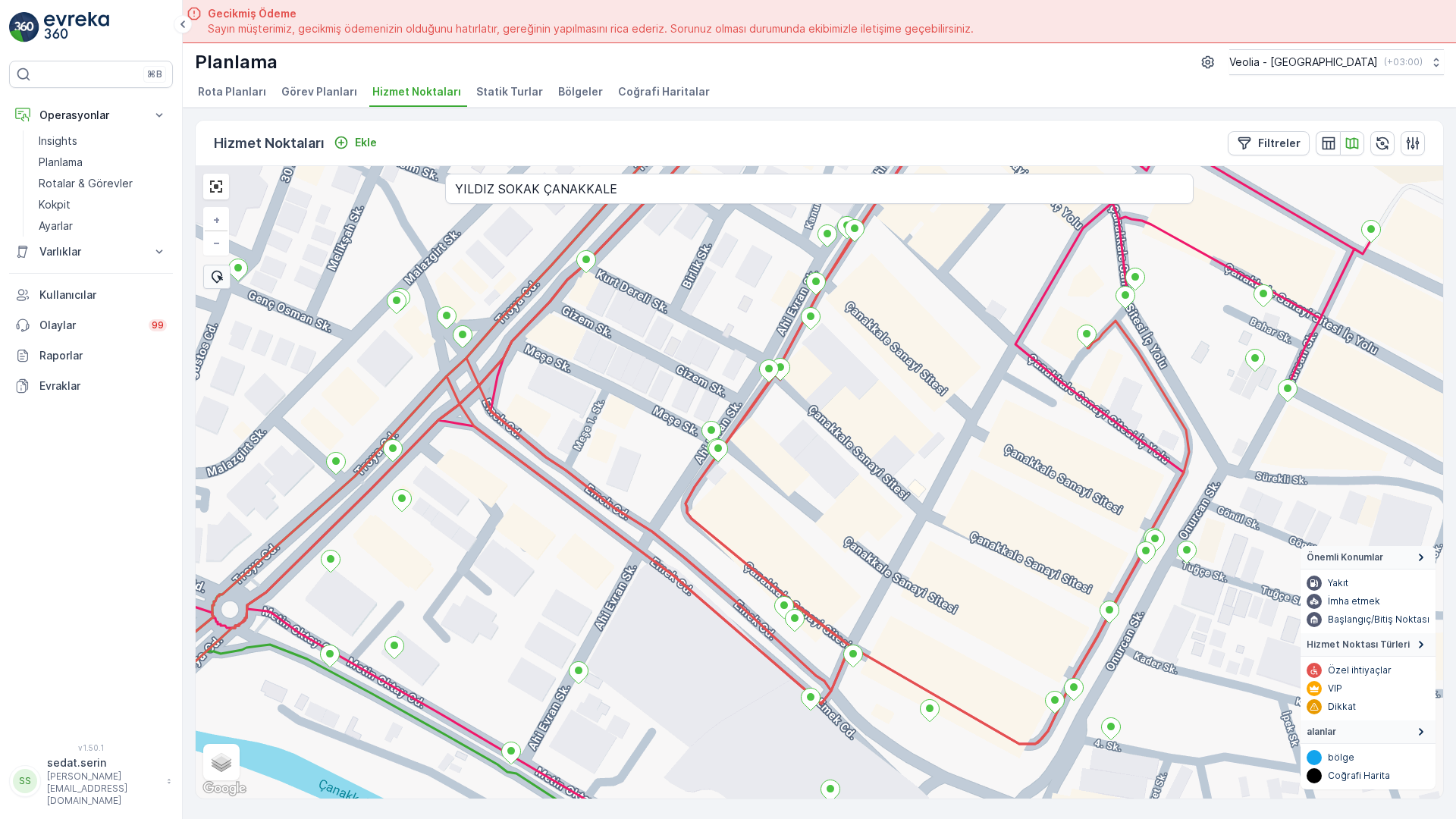
drag, startPoint x: 534, startPoint y: 241, endPoint x: 349, endPoint y: 307, distance: 196.4
click at [349, 307] on div "+ − Uydu Yol haritası Arazi Karışık Leaflet Klavye kısayolları Harita Verileri …" at bounding box center [819, 483] width 1247 height 633
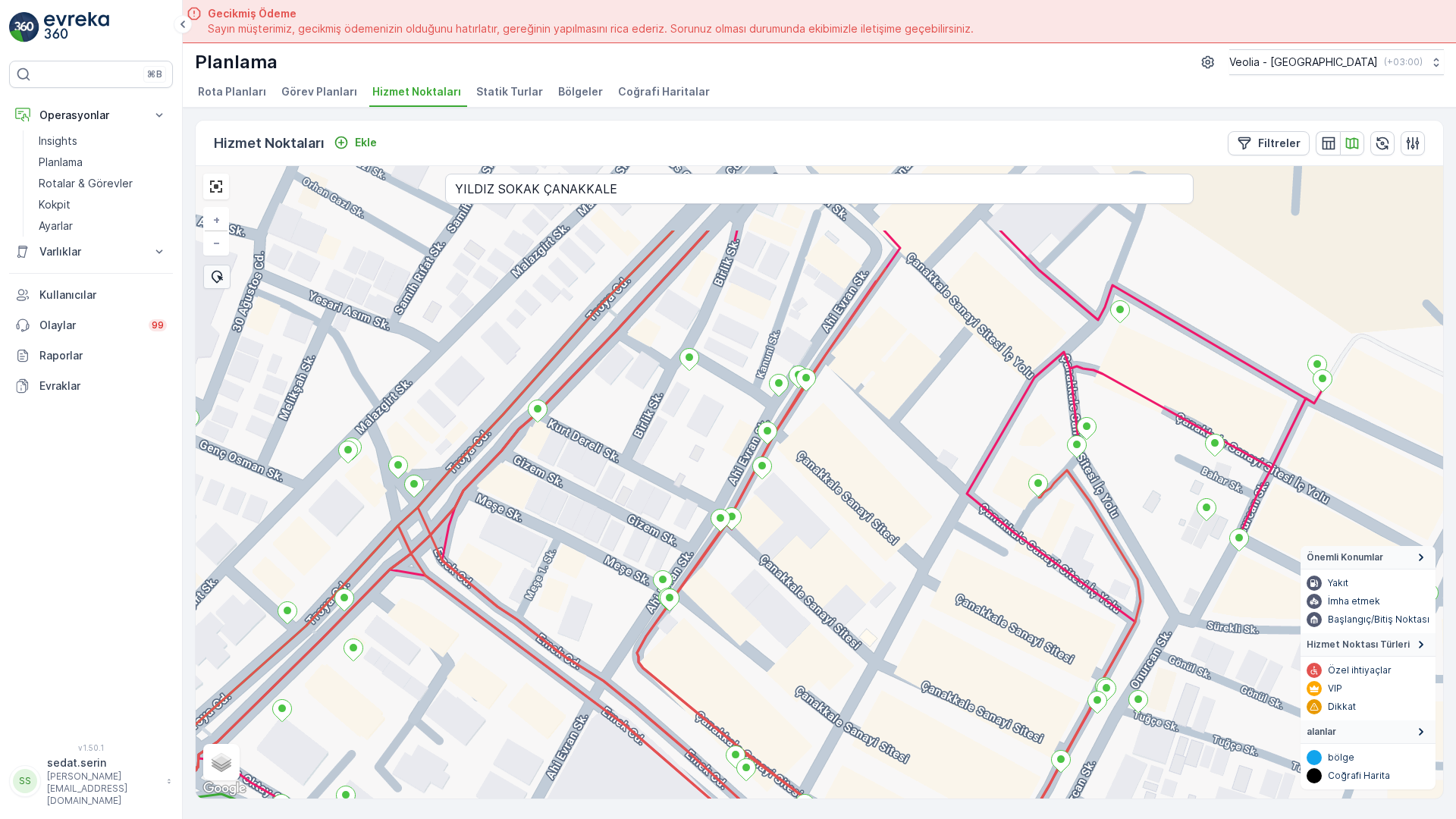
drag, startPoint x: 716, startPoint y: 369, endPoint x: 684, endPoint y: 531, distance: 165.1
click at [684, 531] on div "ANAARTER 3 STATİK TUR + − Uydu Yol haritası Arazi Karışık Leaflet Klavye kısayo…" at bounding box center [819, 483] width 1247 height 633
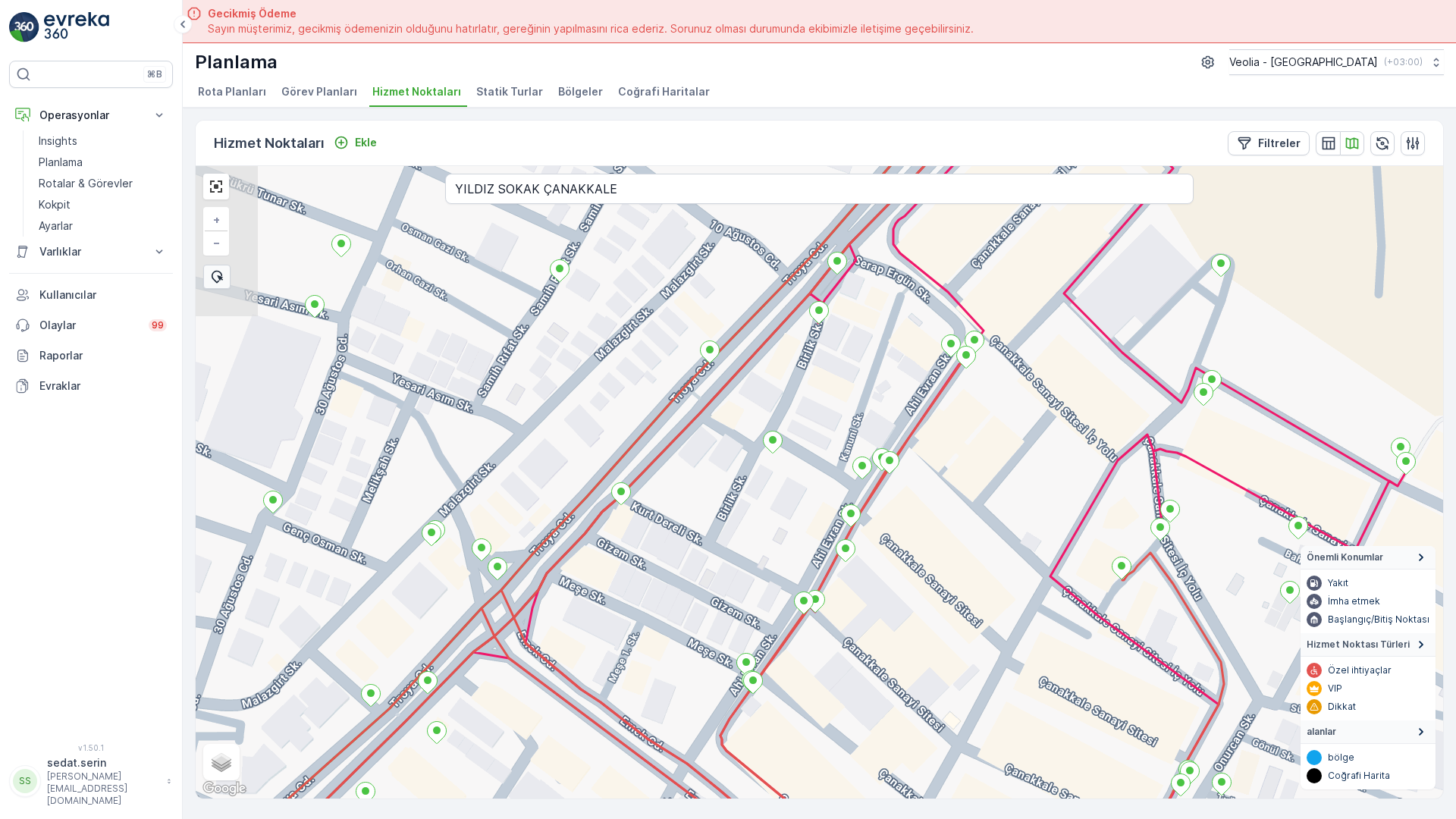
drag, startPoint x: 566, startPoint y: 286, endPoint x: 644, endPoint y: 352, distance: 102.2
click at [644, 352] on div "ANAARTER 3 STATİK TUR 1nolu_26_2m + − Uydu Yol haritası Arazi Karışık Leaflet K…" at bounding box center [819, 483] width 1247 height 633
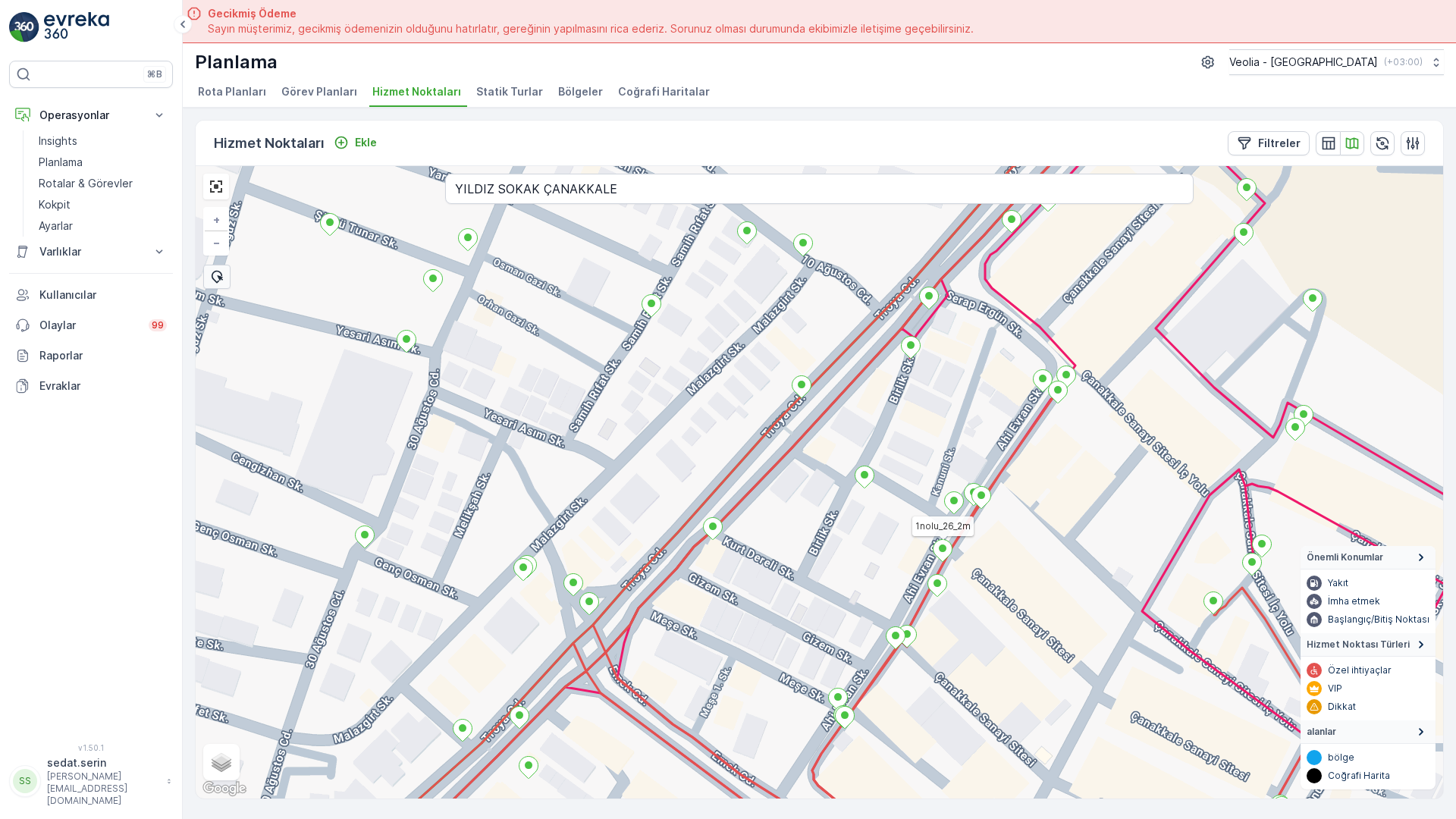
drag, startPoint x: 503, startPoint y: 313, endPoint x: 612, endPoint y: 359, distance: 118.3
click at [612, 359] on div "ANAARTER 3 STATİK TUR 1nolu_26_2m + − Uydu Yol haritası Arazi Karışık Leaflet K…" at bounding box center [819, 483] width 1247 height 633
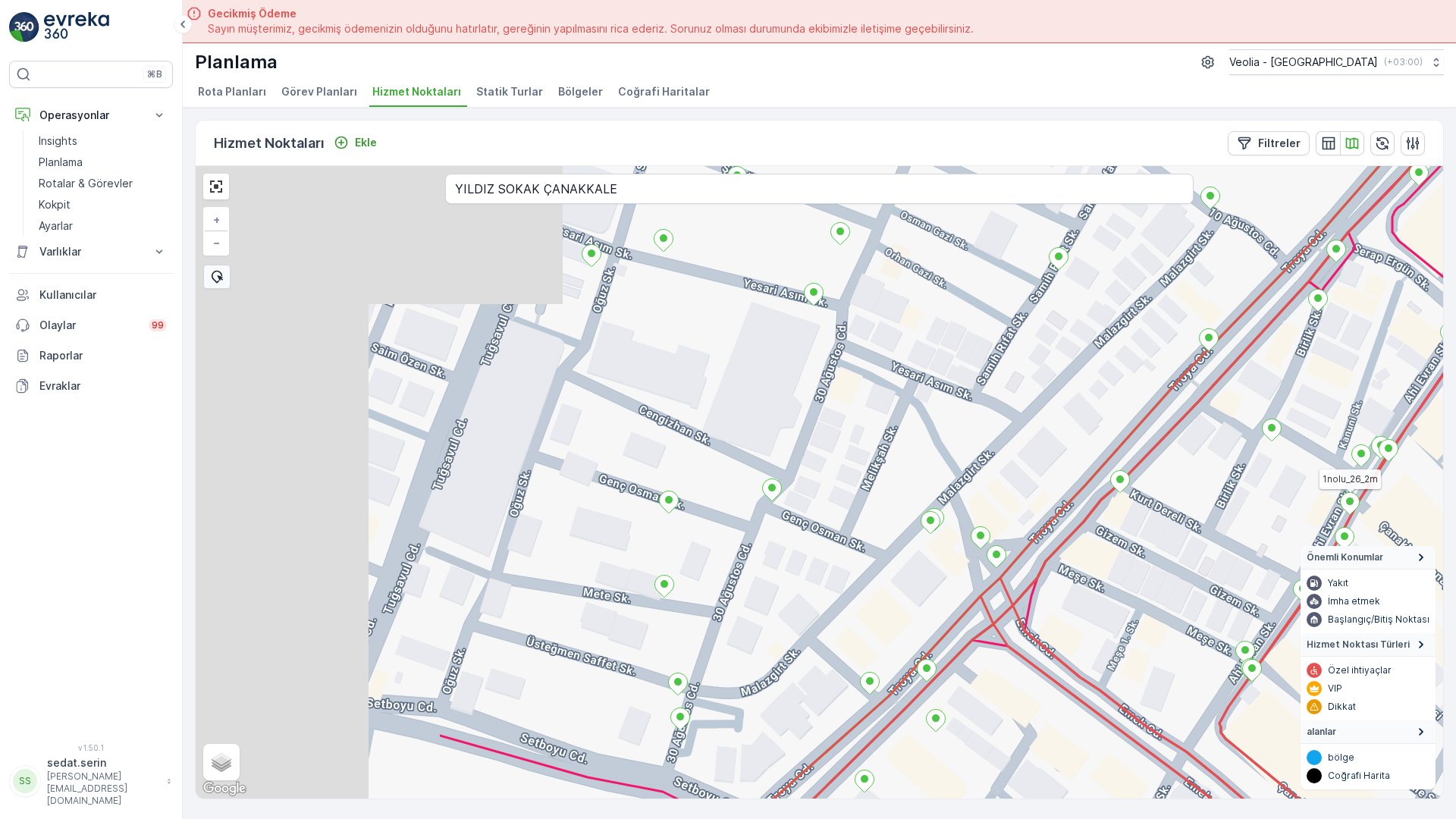
drag, startPoint x: 426, startPoint y: 379, endPoint x: 858, endPoint y: 358, distance: 432.5
click at [1125, 278] on div "ANAARTER 3 STATİK TUR 1nolu_26_2m + − Uydu Yol haritası Arazi Karışık Leaflet K…" at bounding box center [819, 483] width 1247 height 633
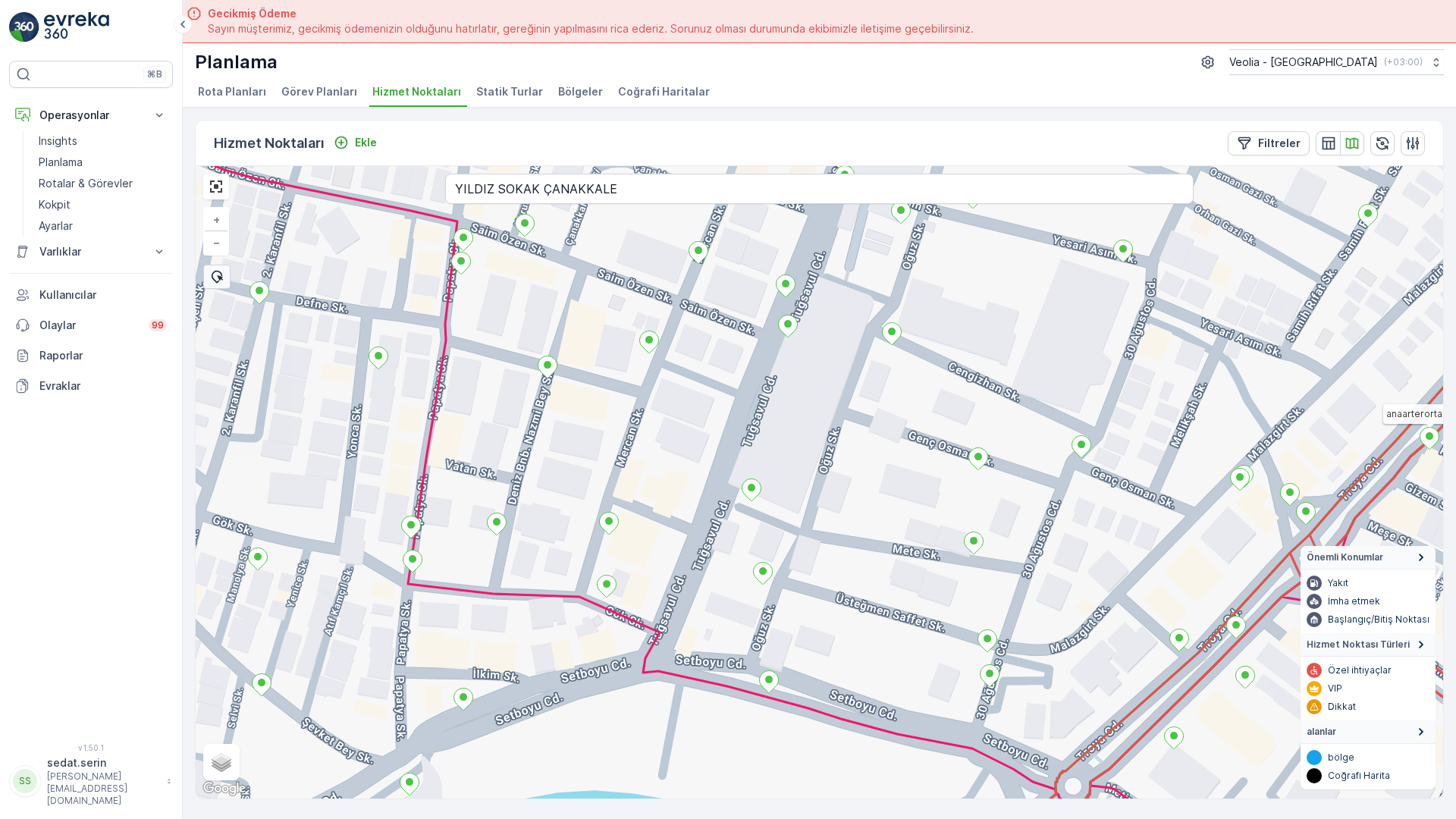
drag, startPoint x: 658, startPoint y: 456, endPoint x: 1076, endPoint y: 142, distance: 522.8
click at [1076, 166] on div "anaarterortak_5_2m + − Uydu Yol haritası Arazi Karışık Leaflet Klavye kısayolla…" at bounding box center [819, 483] width 1247 height 633
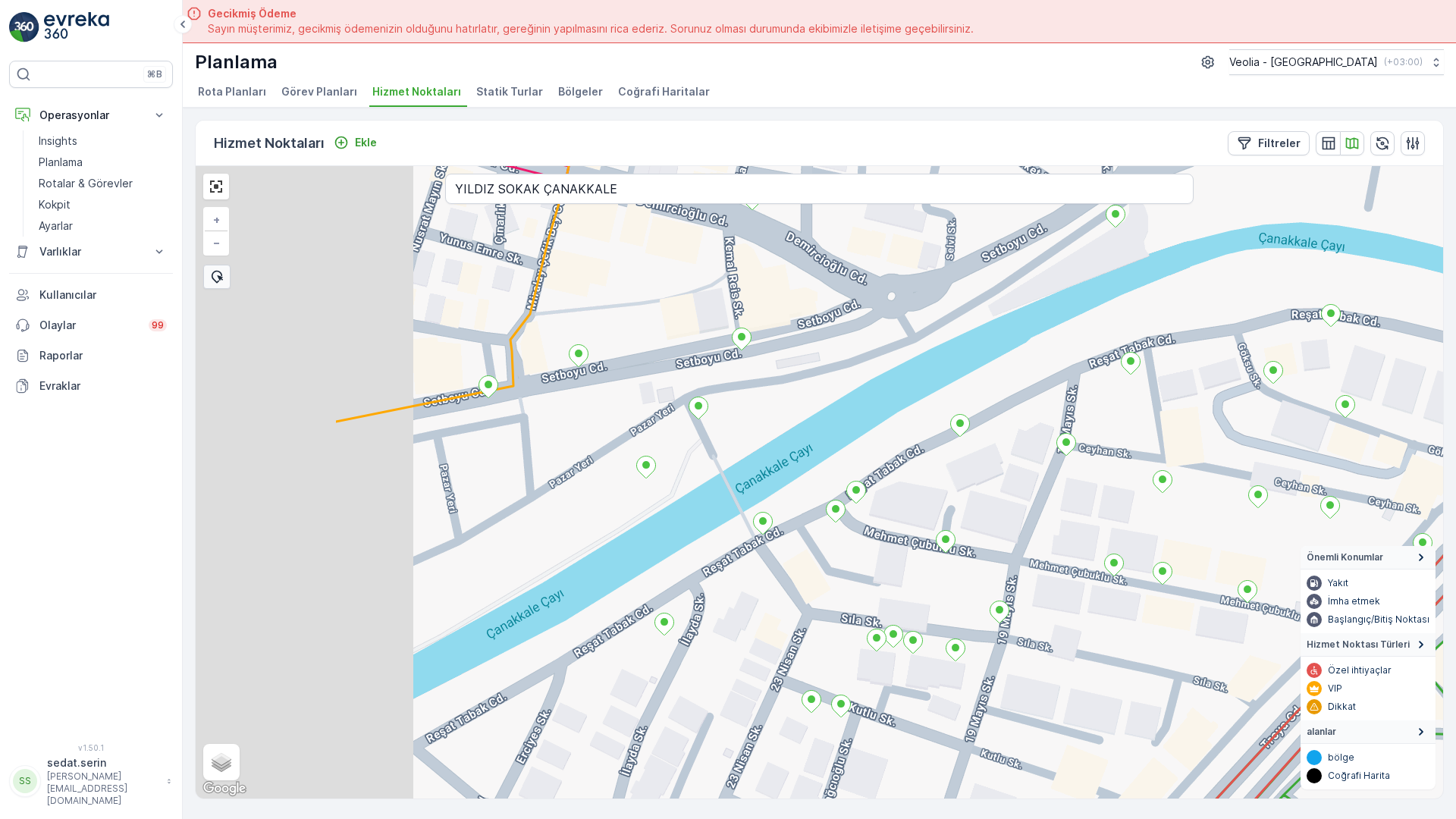
drag, startPoint x: 451, startPoint y: 424, endPoint x: 1079, endPoint y: 0, distance: 757.7
click at [1079, 166] on div "1nolu_85_2m + − Uydu Yol haritası Arazi Karışık Leaflet Klavye kısayolları Hari…" at bounding box center [819, 483] width 1247 height 633
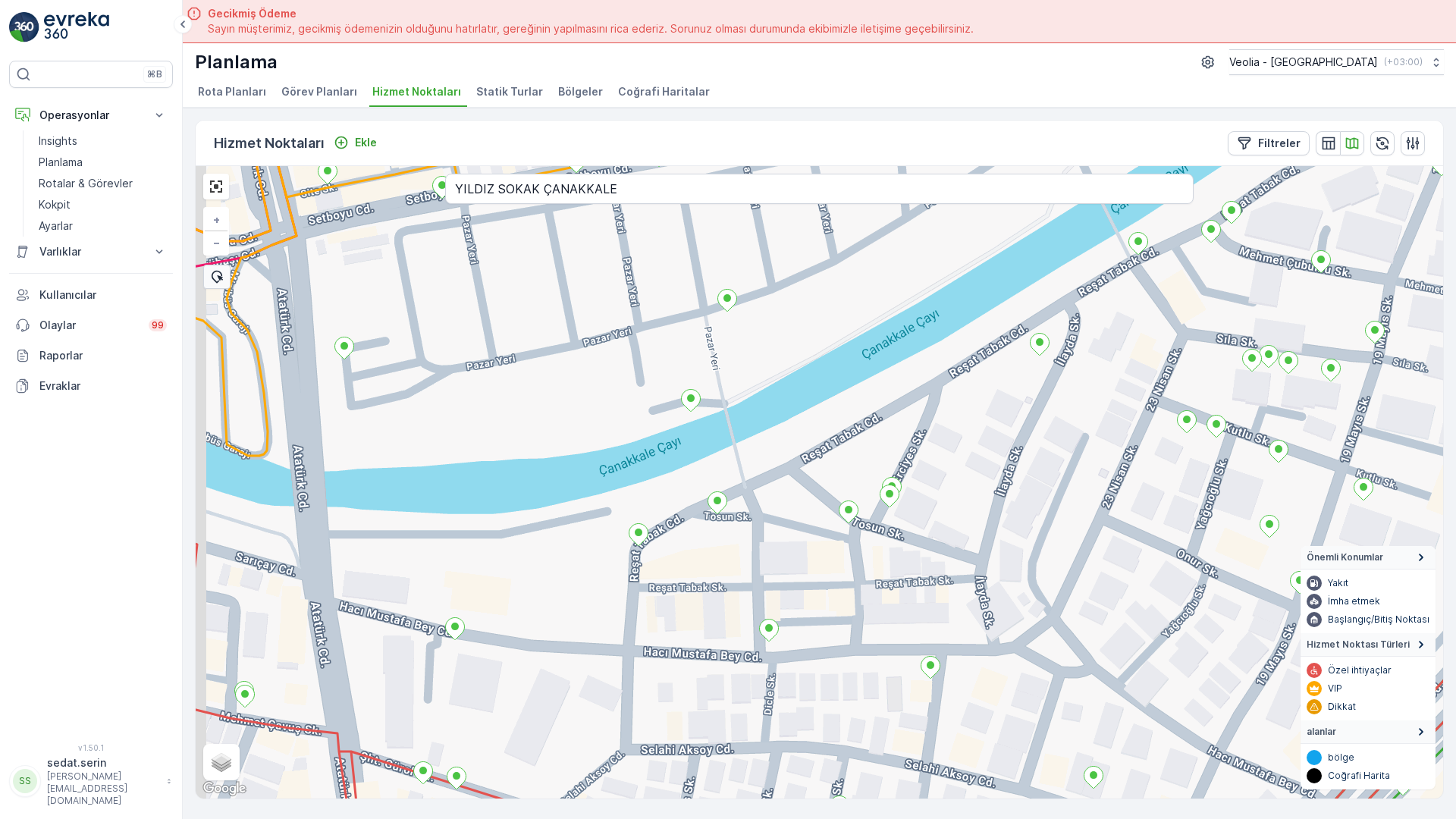
drag, startPoint x: 776, startPoint y: 402, endPoint x: 848, endPoint y: 234, distance: 182.8
click at [848, 234] on div "+ − Uydu Yol haritası Arazi Karışık Leaflet Klavye kısayolları Harita Verileri …" at bounding box center [819, 483] width 1247 height 633
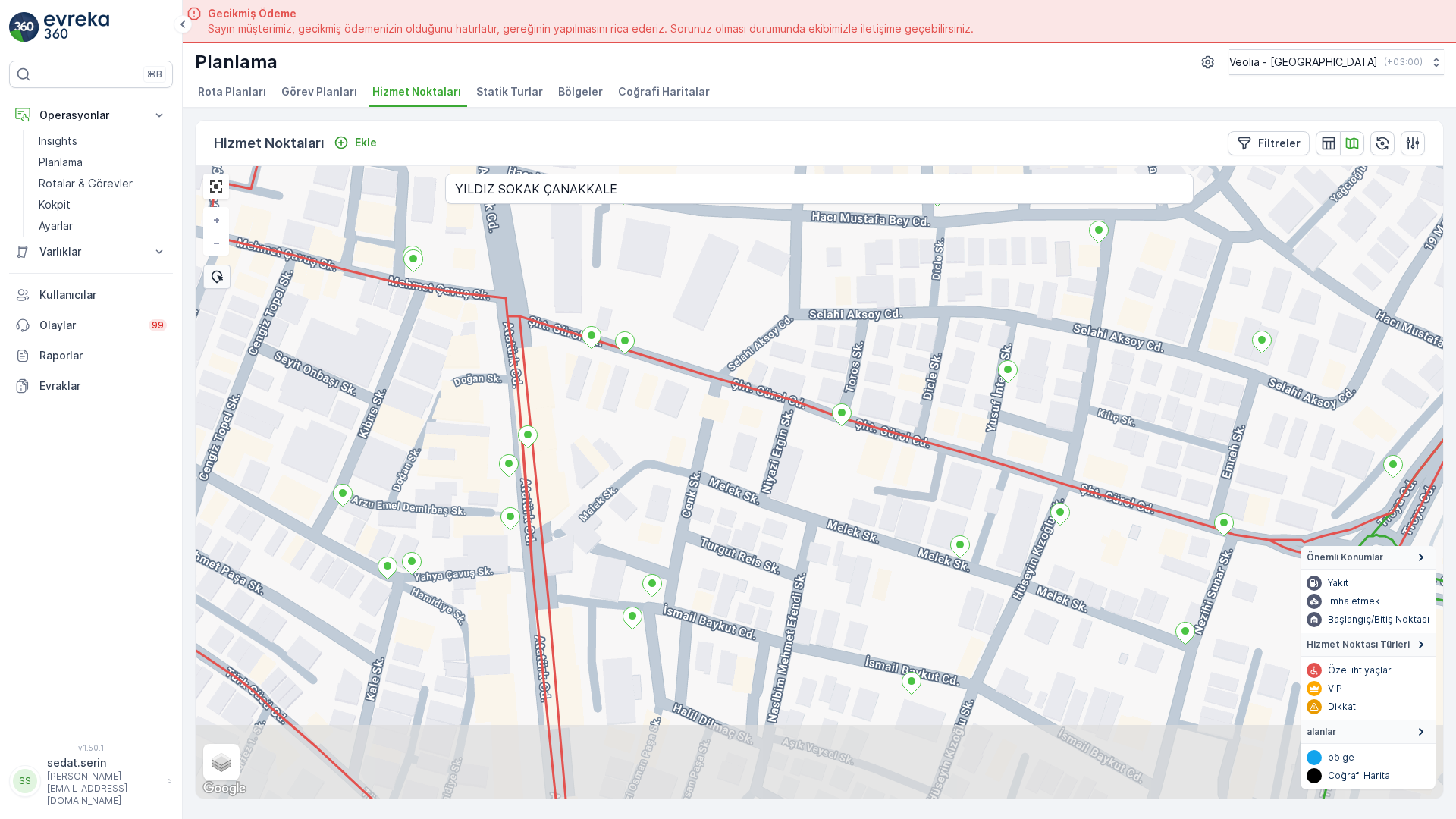
drag, startPoint x: 751, startPoint y: 141, endPoint x: 779, endPoint y: 66, distance: 80.1
click at [776, 166] on div "+ − Uydu Yol haritası Arazi Karışık Leaflet Klavye kısayolları Harita Verileri …" at bounding box center [819, 483] width 1247 height 633
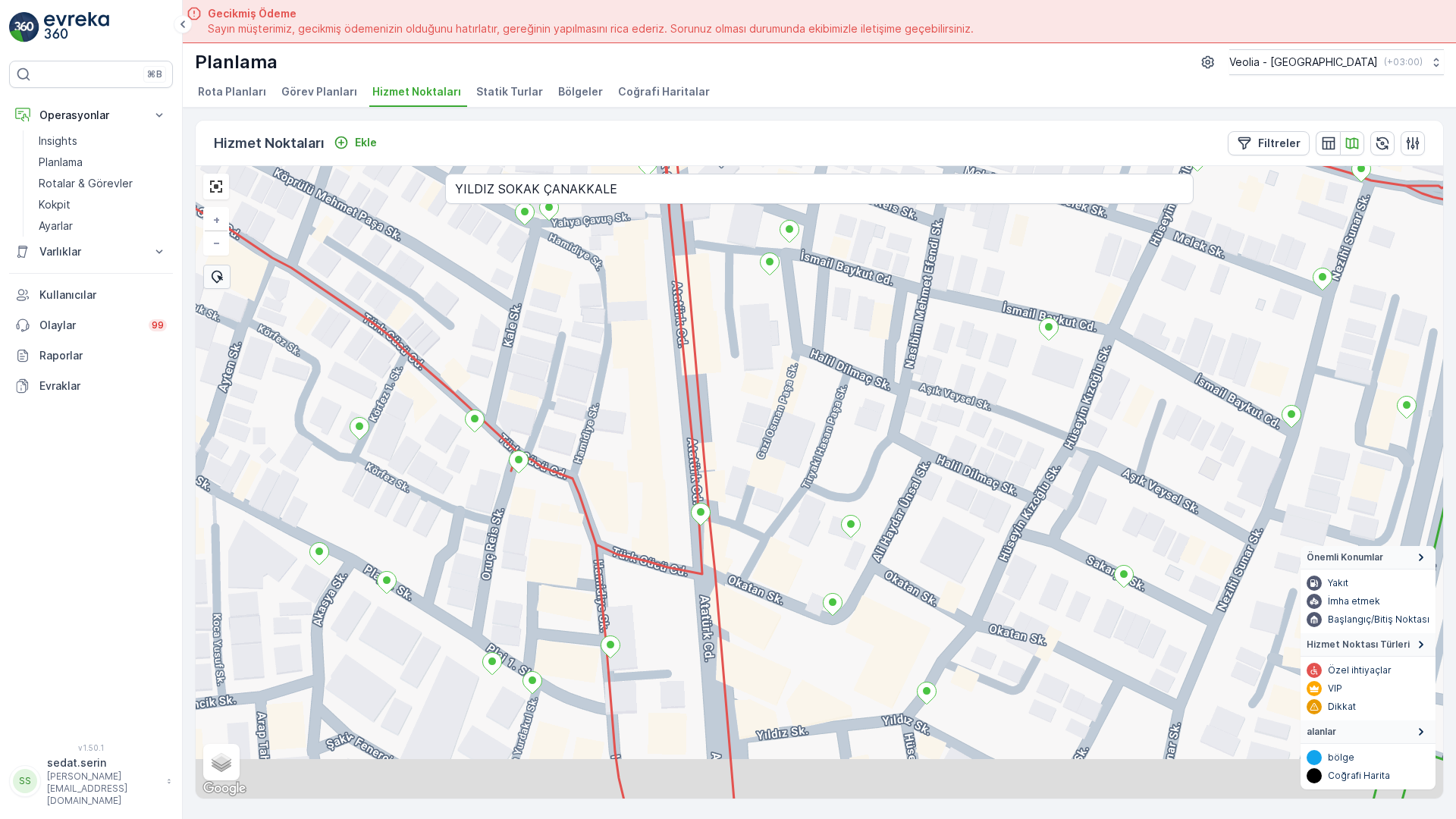
drag, startPoint x: 630, startPoint y: 477, endPoint x: 740, endPoint y: 206, distance: 292.5
click at [740, 208] on div "+ − Uydu Yol haritası Arazi Karışık Leaflet Klavye kısayolları Harita Verileri …" at bounding box center [819, 483] width 1247 height 633
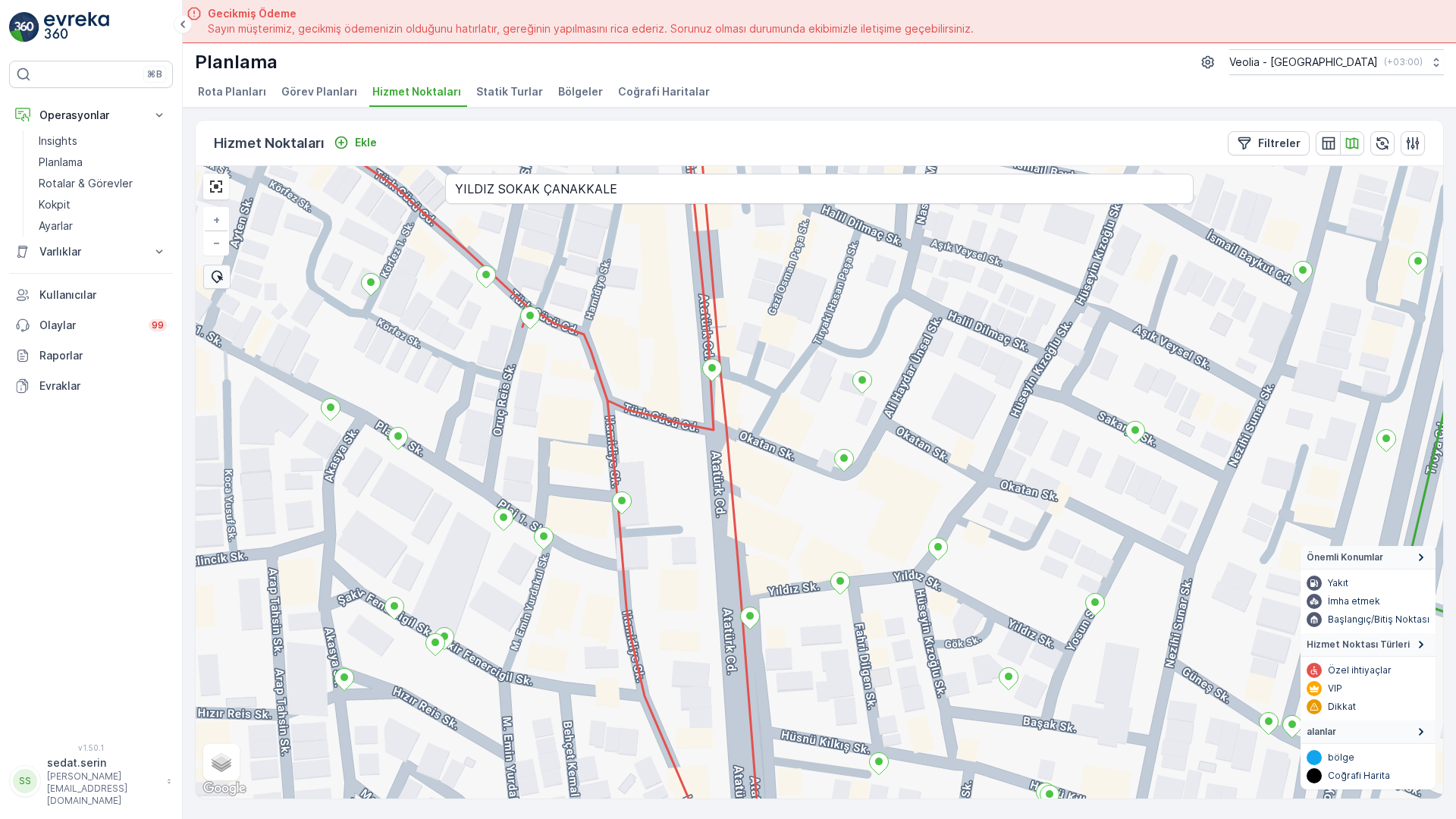
drag, startPoint x: 678, startPoint y: 431, endPoint x: 721, endPoint y: 232, distance: 203.6
click at [729, 220] on div "+ − Uydu Yol haritası Arazi Karışık Leaflet Klavye kısayolları Harita Verileri …" at bounding box center [819, 483] width 1247 height 633
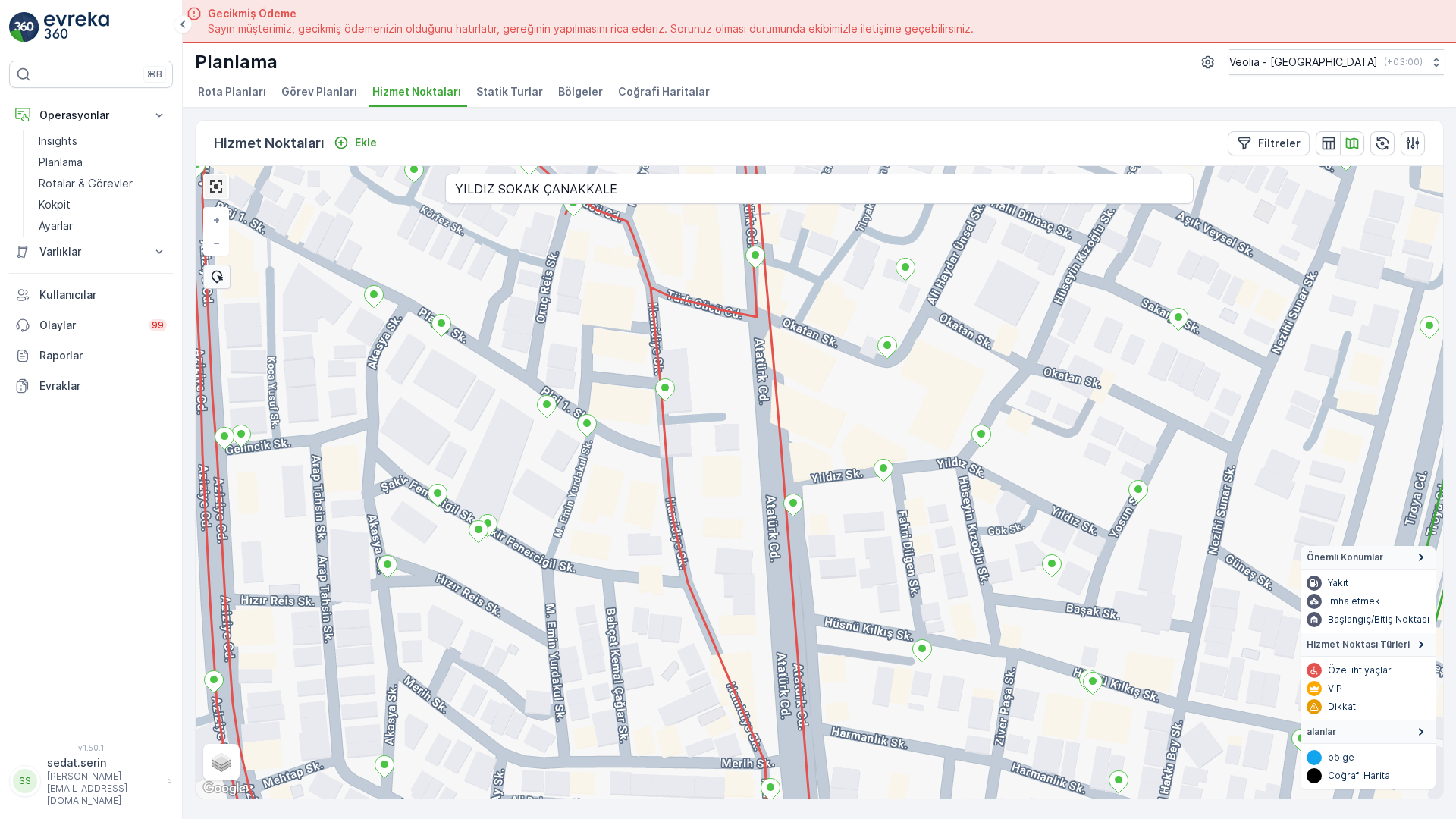
click at [205, 175] on link at bounding box center [216, 186] width 23 height 23
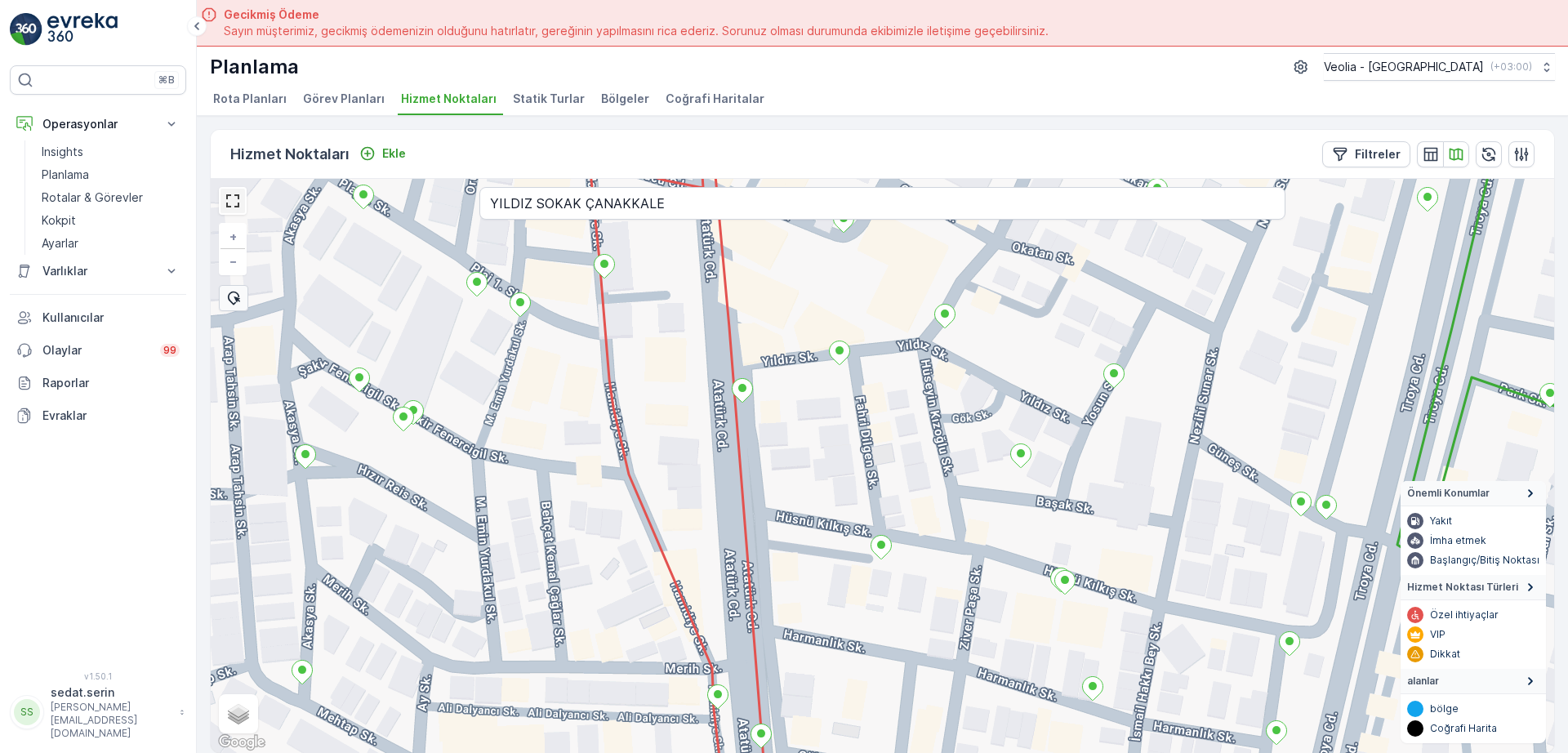
click at [240, 212] on link at bounding box center [232, 200] width 24 height 24
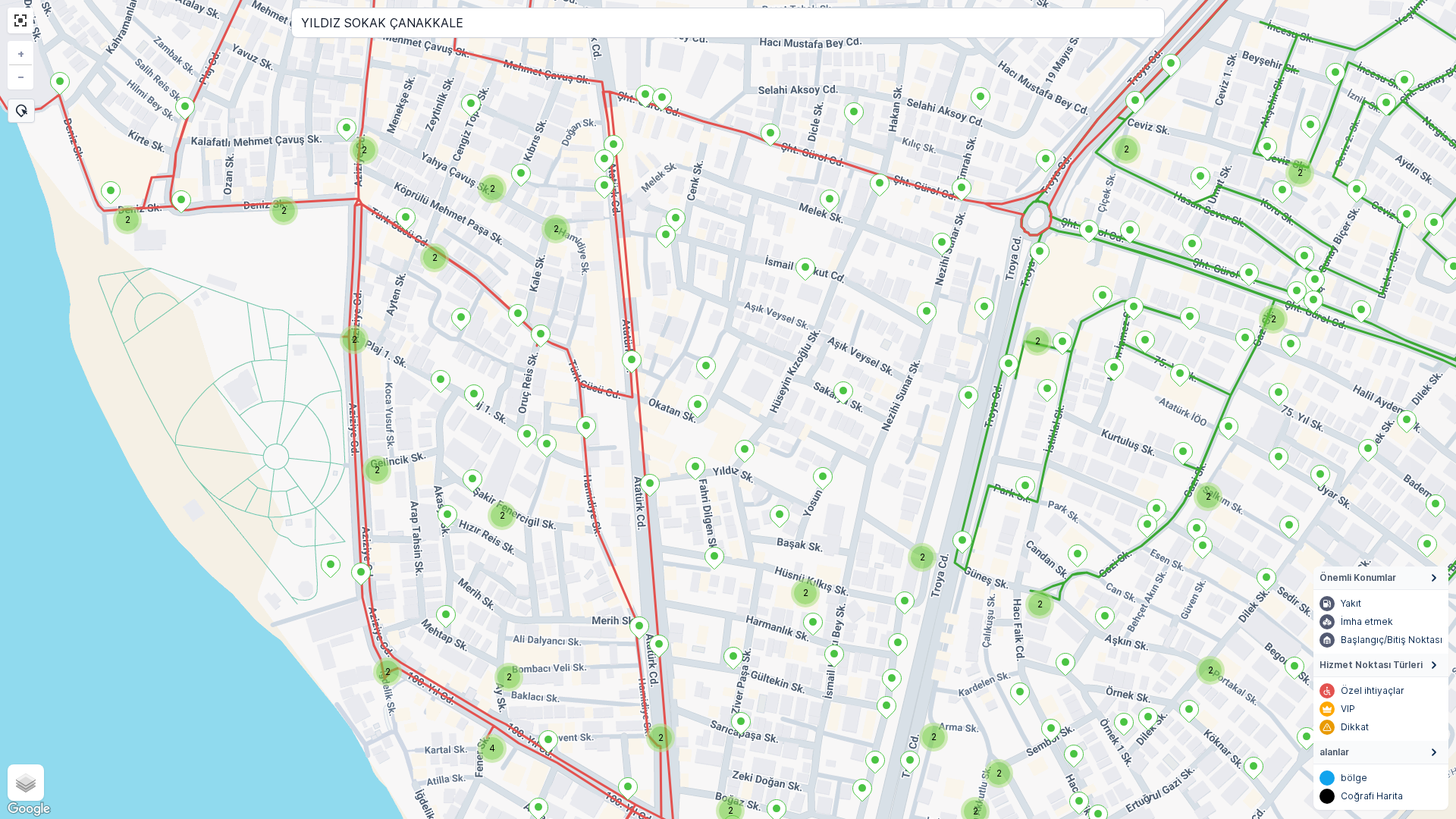
drag, startPoint x: 822, startPoint y: 221, endPoint x: 743, endPoint y: 305, distance: 115.3
click at [822, 474] on div "2 2 2 2 2 2 2 2 2 2 2 2 2 2 2 2 2 2 2 2 2 2 2 2 2 4 + − Uydu Yol haritası Arazi…" at bounding box center [728, 410] width 1456 height 819
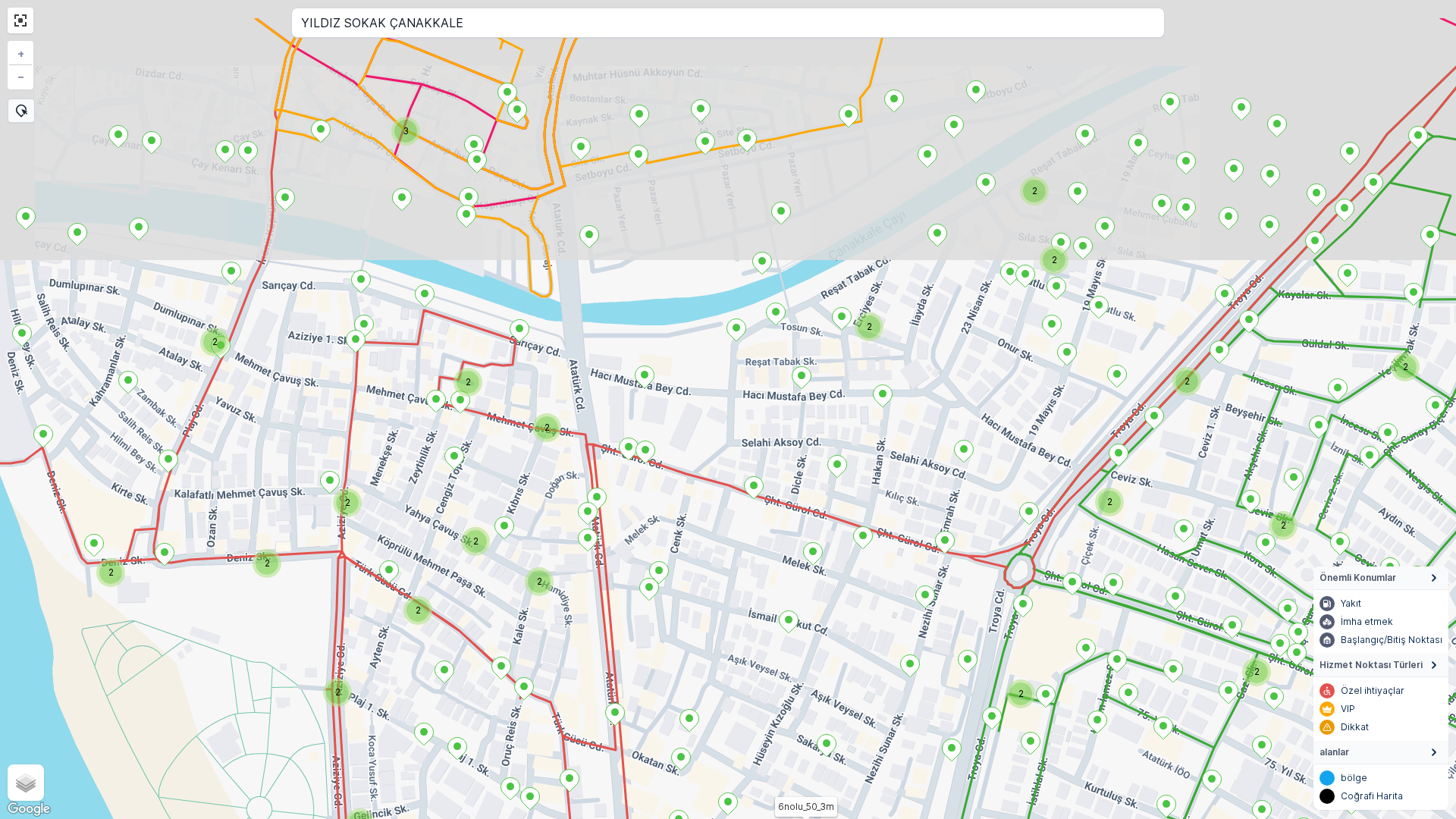
drag, startPoint x: 743, startPoint y: 305, endPoint x: 726, endPoint y: 405, distance: 101.4
click at [726, 405] on div "2 2 2 2 2 2 2 2 2 2 2 2 2 2 2 2 2 2 2 2 2 2 2 3 6nolu_50_3m + − Uydu Yol harita…" at bounding box center [728, 410] width 1456 height 819
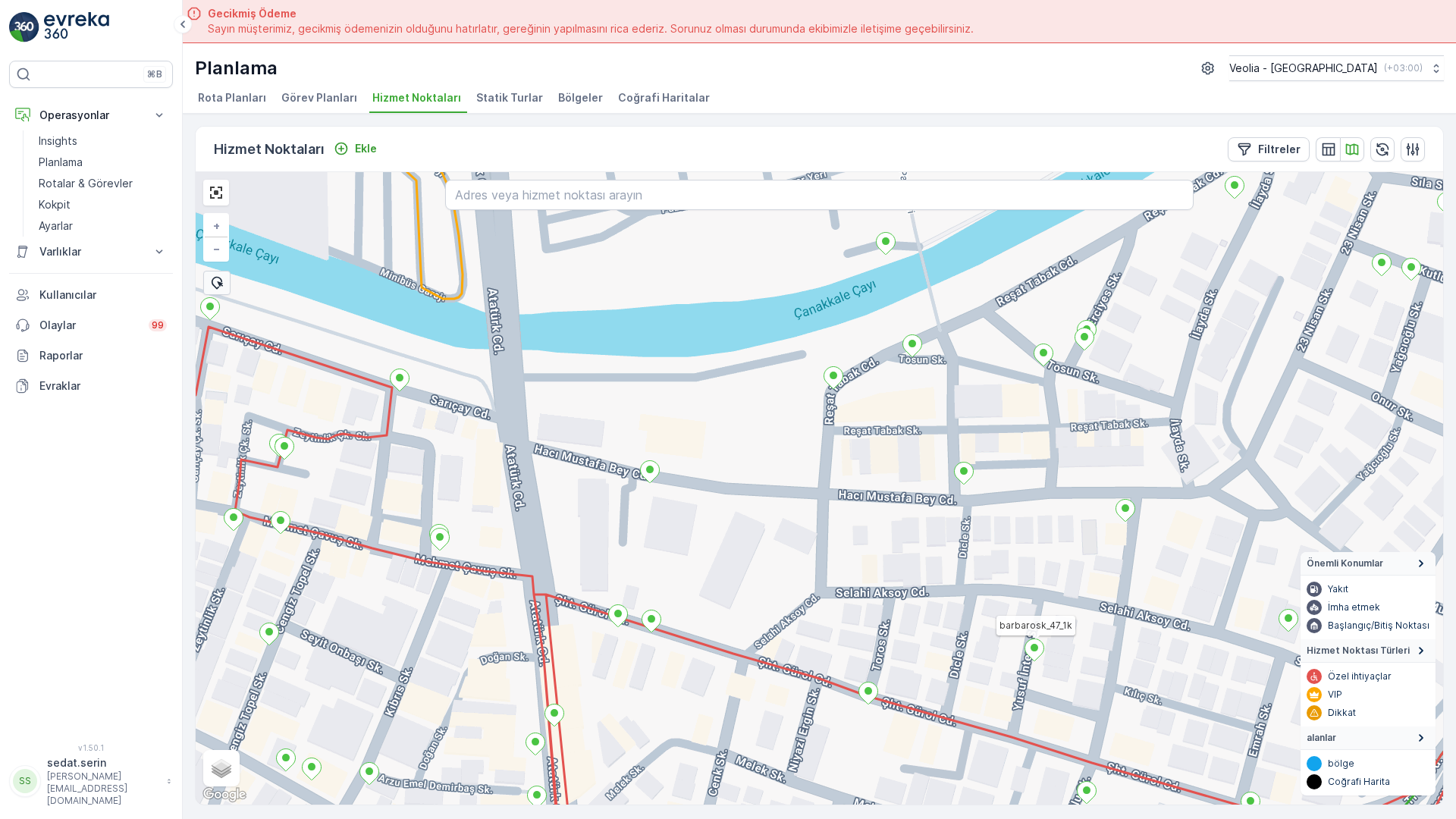
scroll to position [6, 0]
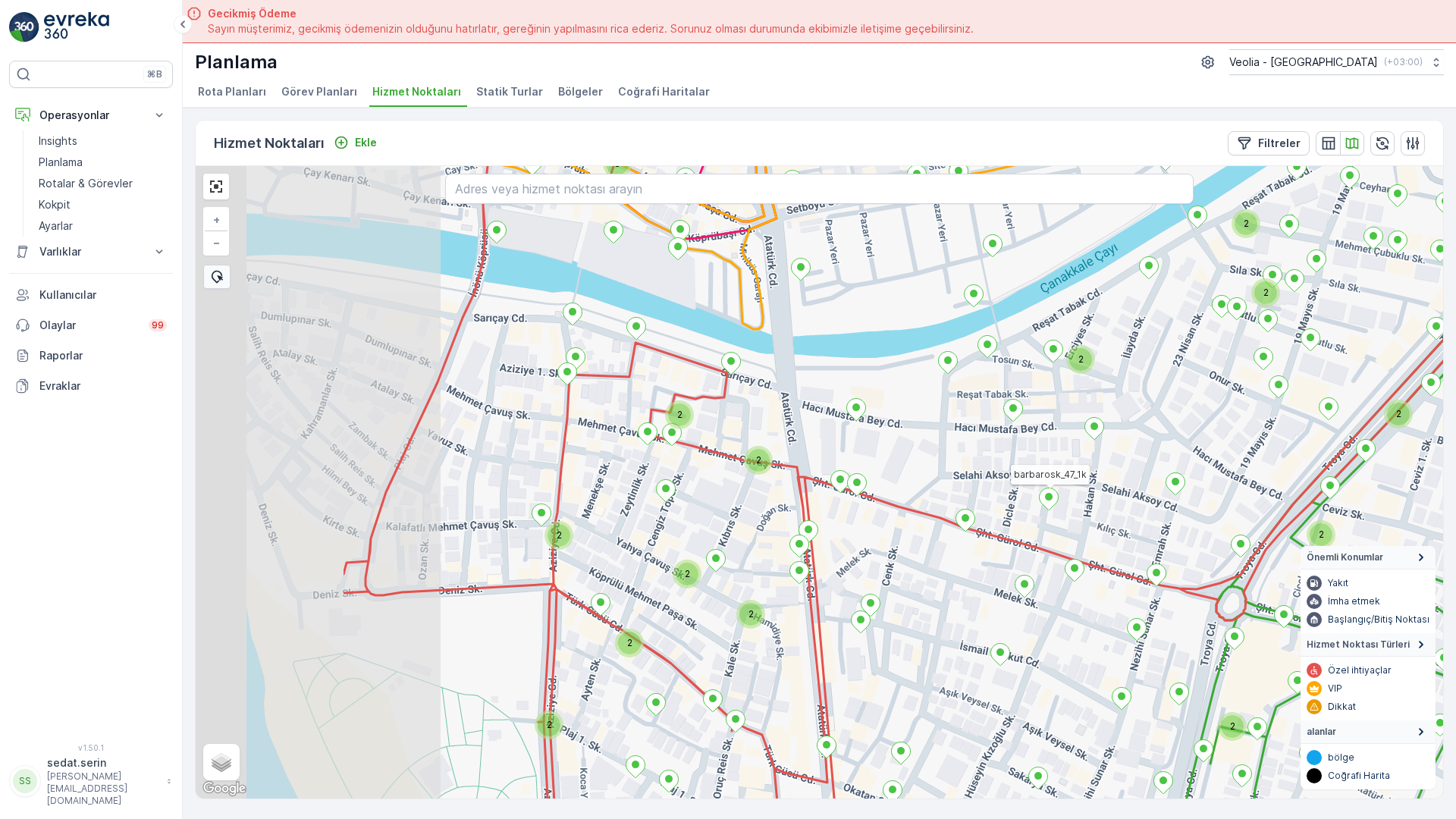
drag, startPoint x: 456, startPoint y: 470, endPoint x: 578, endPoint y: 410, distance: 136.0
click at [578, 410] on div "2 2 2 2 2 2 2 2 2 2 2 2 2 2 2 2 2 3 2 2 2 barbarosk_47_1k + − Uydu Yol haritası…" at bounding box center [819, 483] width 1247 height 633
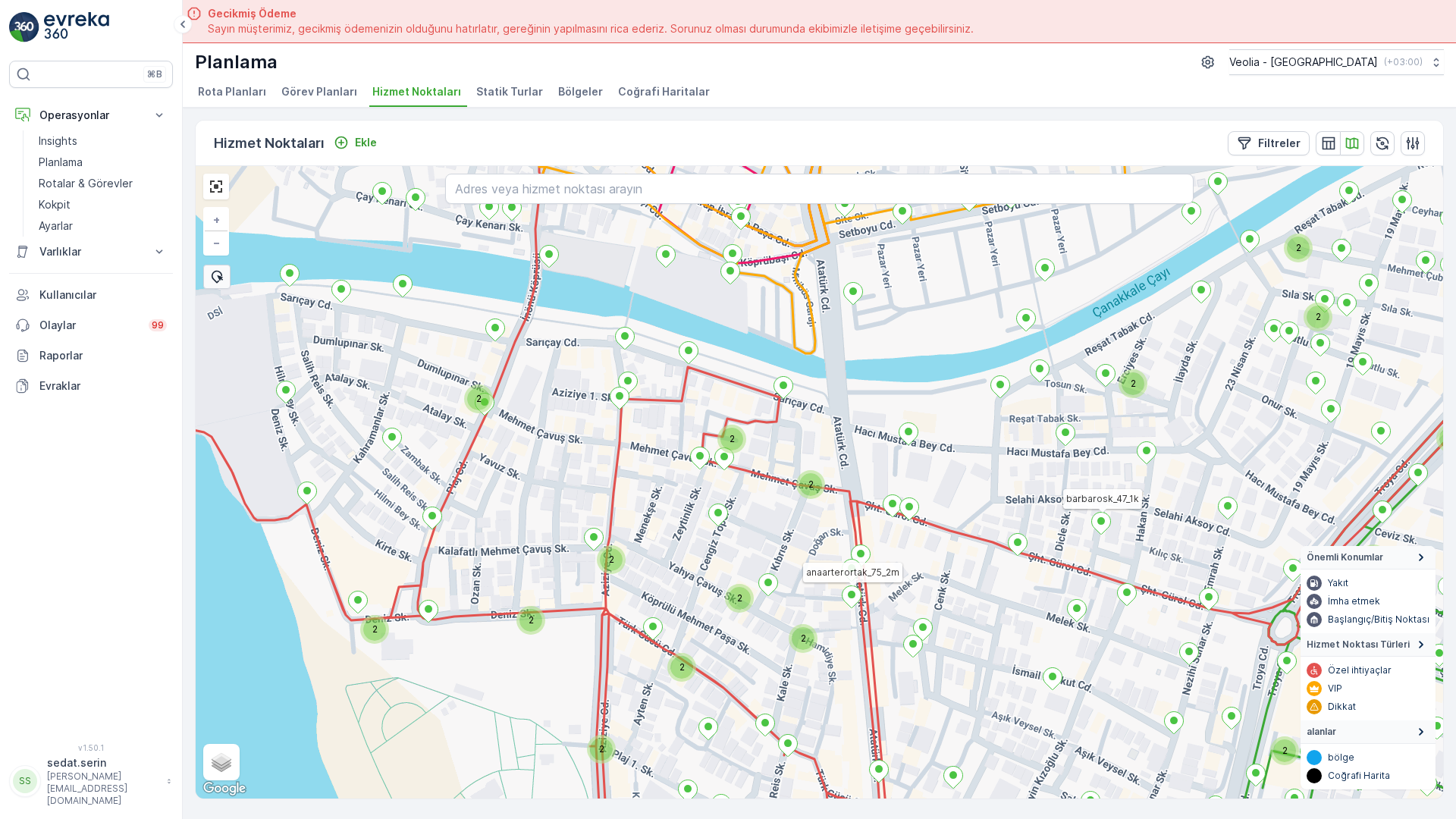
drag, startPoint x: 338, startPoint y: 406, endPoint x: 432, endPoint y: 451, distance: 104.2
click at [437, 451] on div "2 2 2 2 2 2 2 2 2 2 2 2 2 2 2 2 2 2 2 2 2 2 2 2 2 barbarosk_47_1k anaarterortak…" at bounding box center [819, 483] width 1247 height 633
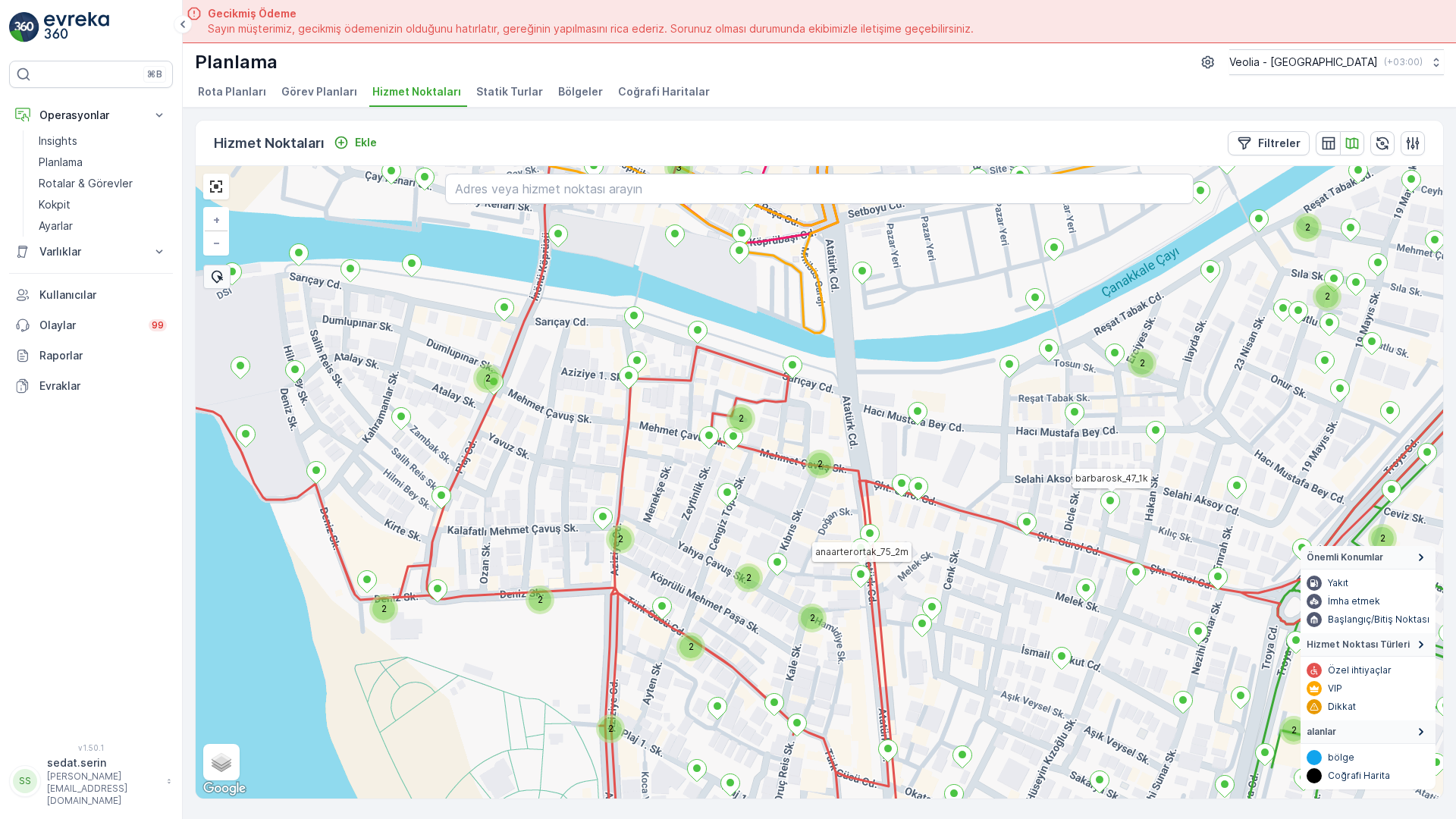
drag, startPoint x: 544, startPoint y: 525, endPoint x: 444, endPoint y: 419, distance: 145.7
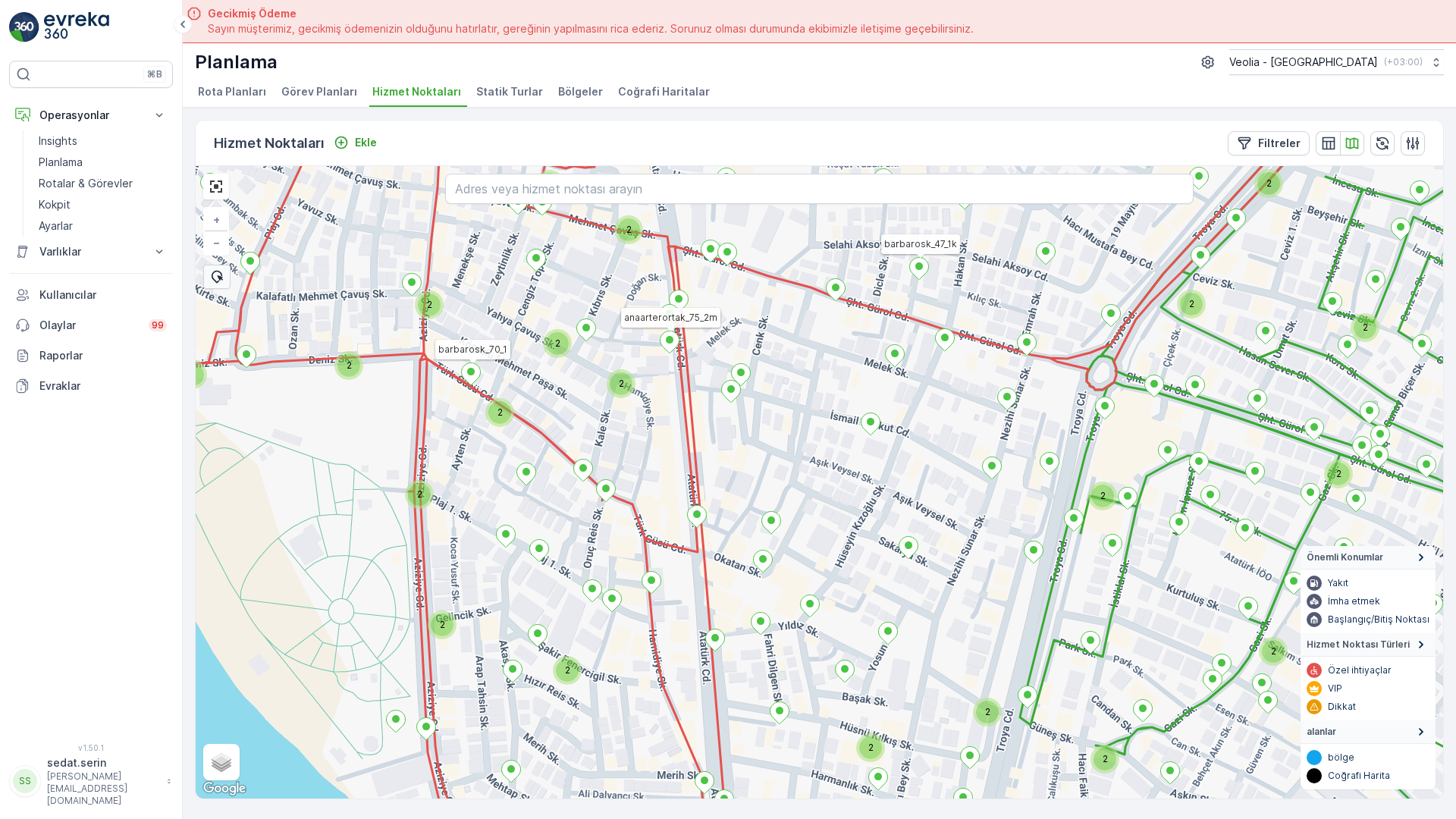
drag, startPoint x: 522, startPoint y: 542, endPoint x: 438, endPoint y: 442, distance: 130.6
click at [438, 442] on div "2 2 2 2 2 2 2 2 2 2 2 2 2 2 2 2 2 2 2 2 2 2 2 2 2 2 2 2 barbarosk_47_1k anaarte…" at bounding box center [819, 483] width 1247 height 633
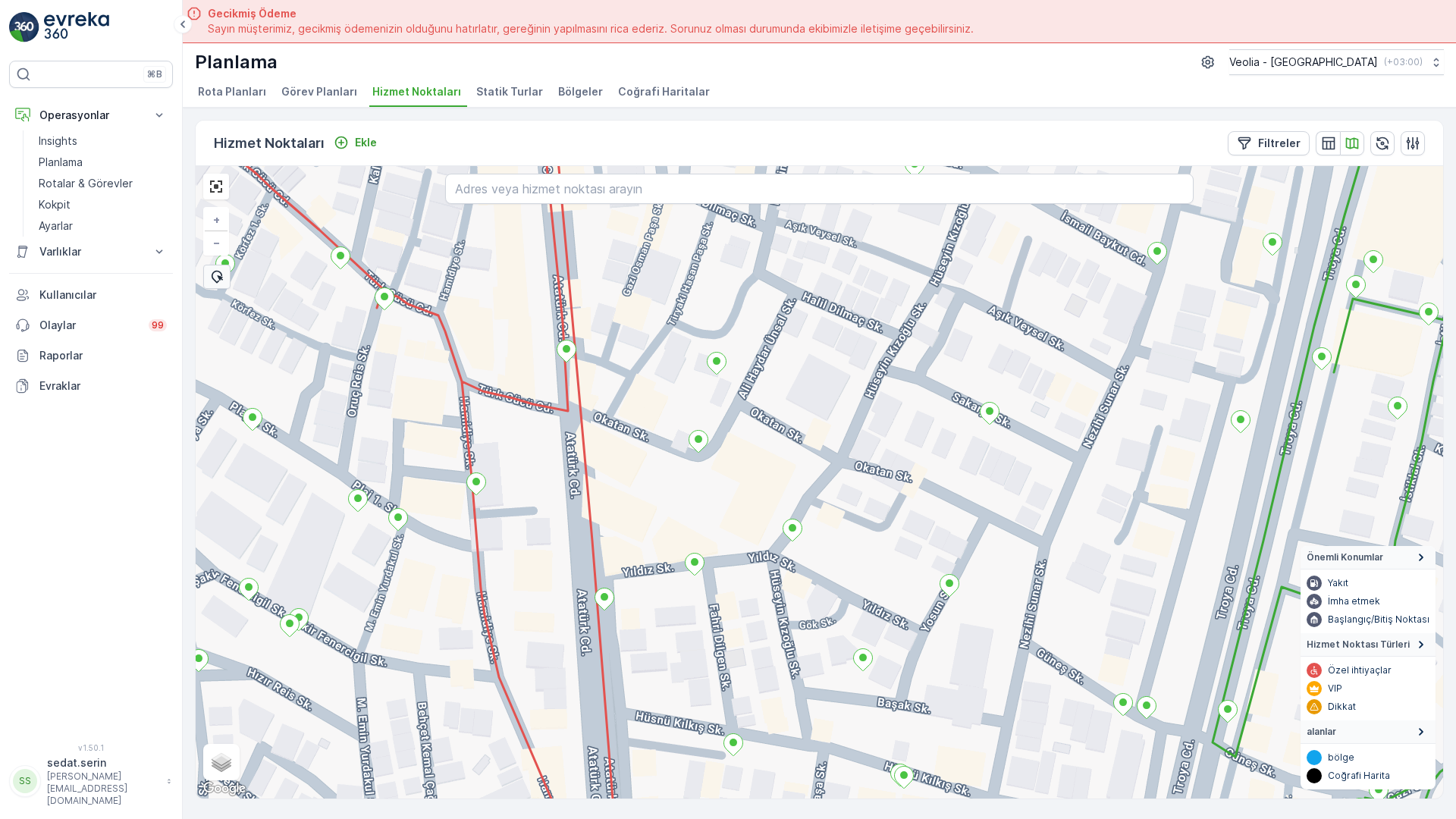
drag, startPoint x: 633, startPoint y: 571, endPoint x: 623, endPoint y: 564, distance: 12.2
click at [623, 564] on div "ANAARTER 3 STATİK TUR + − Uydu Yol haritası Arazi Karışık Leaflet Klavye kısayo…" at bounding box center [819, 483] width 1247 height 633
click at [462, 173] on input "text" at bounding box center [819, 188] width 748 height 30
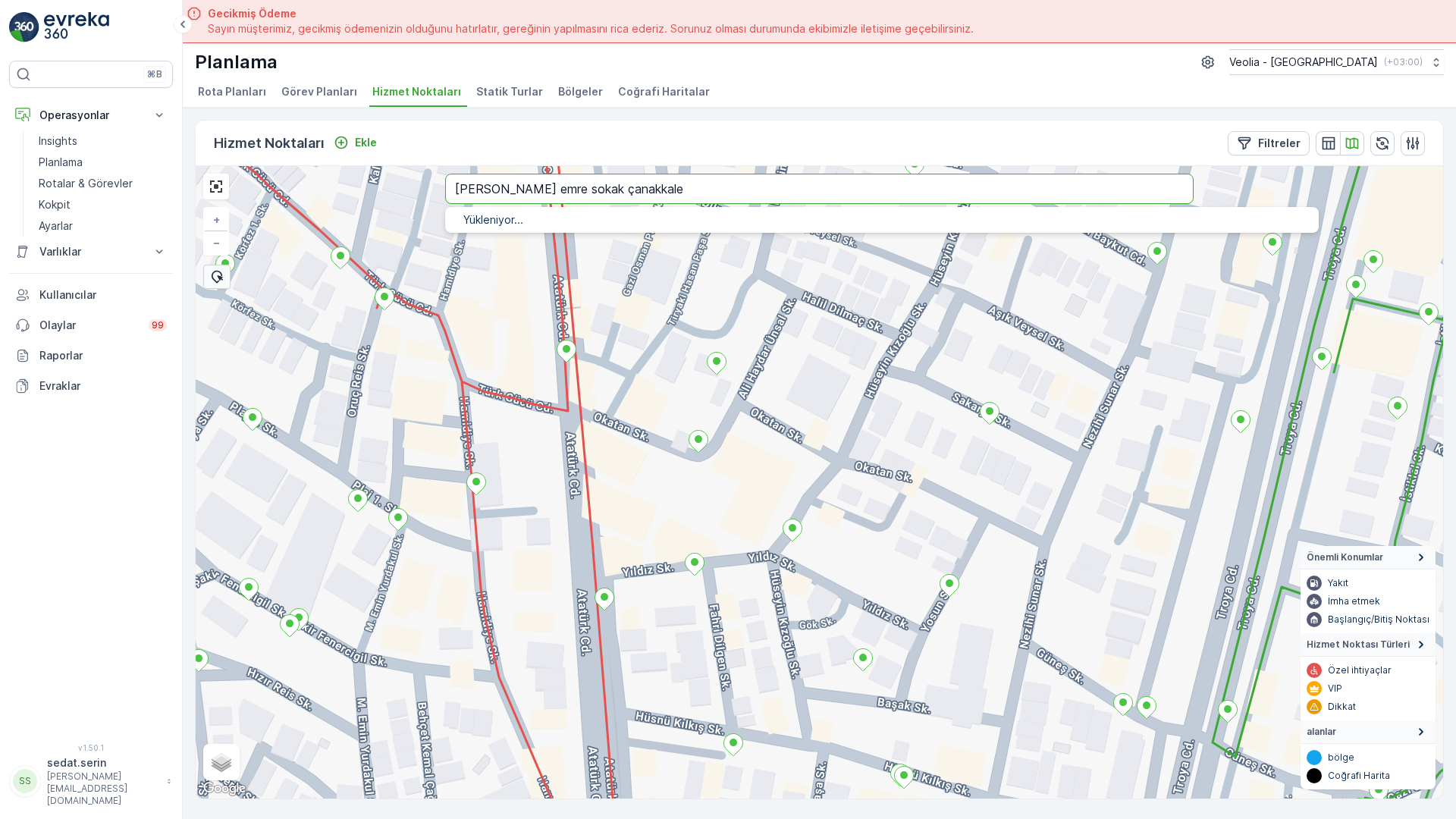
type input "[PERSON_NAME] emre sokak çanakkale"
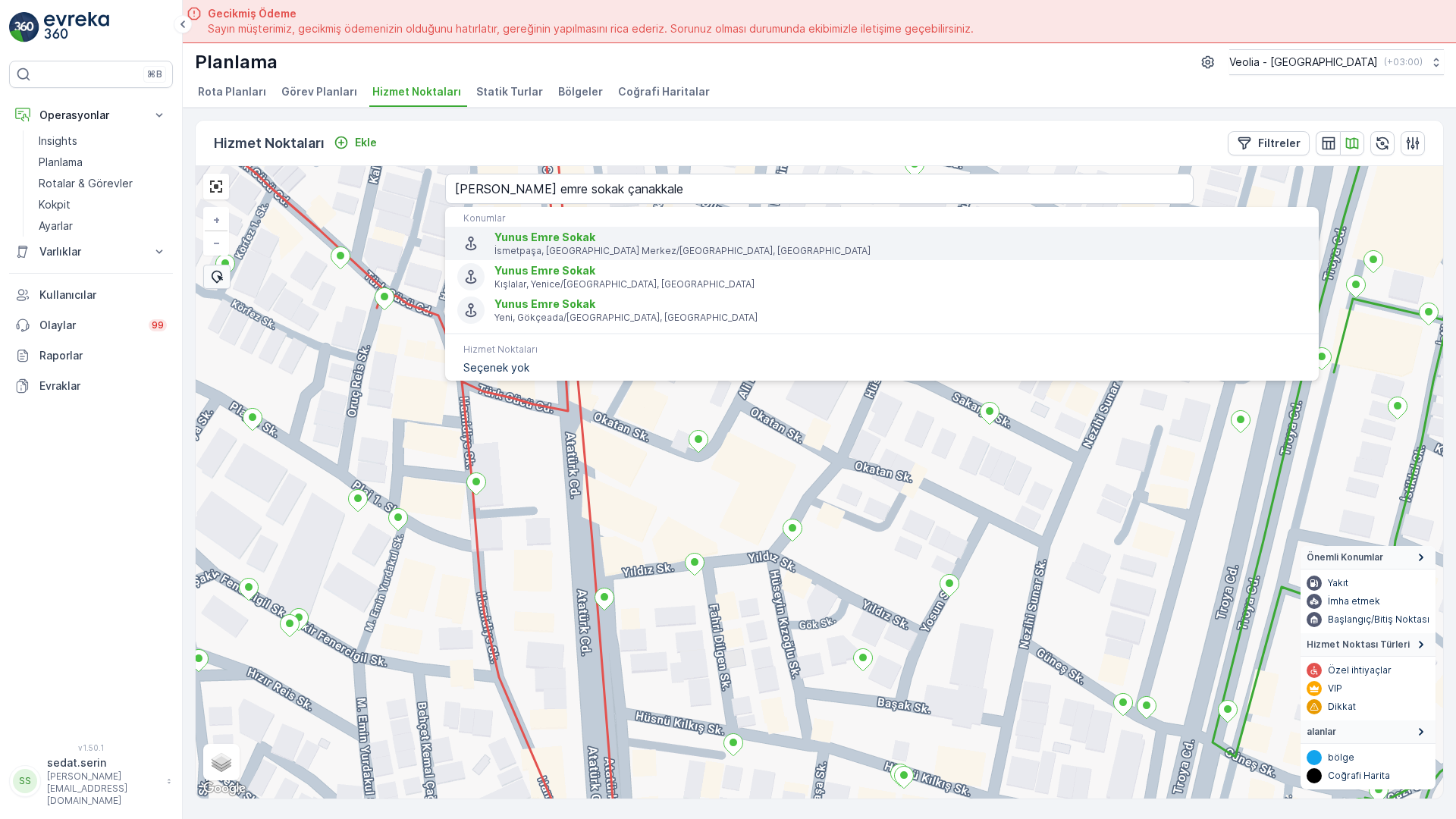
click at [494, 245] on p "İsmetpaşa, [GEOGRAPHIC_DATA] Merkez/[GEOGRAPHIC_DATA], [GEOGRAPHIC_DATA]" at bounding box center [901, 252] width 812 height 13
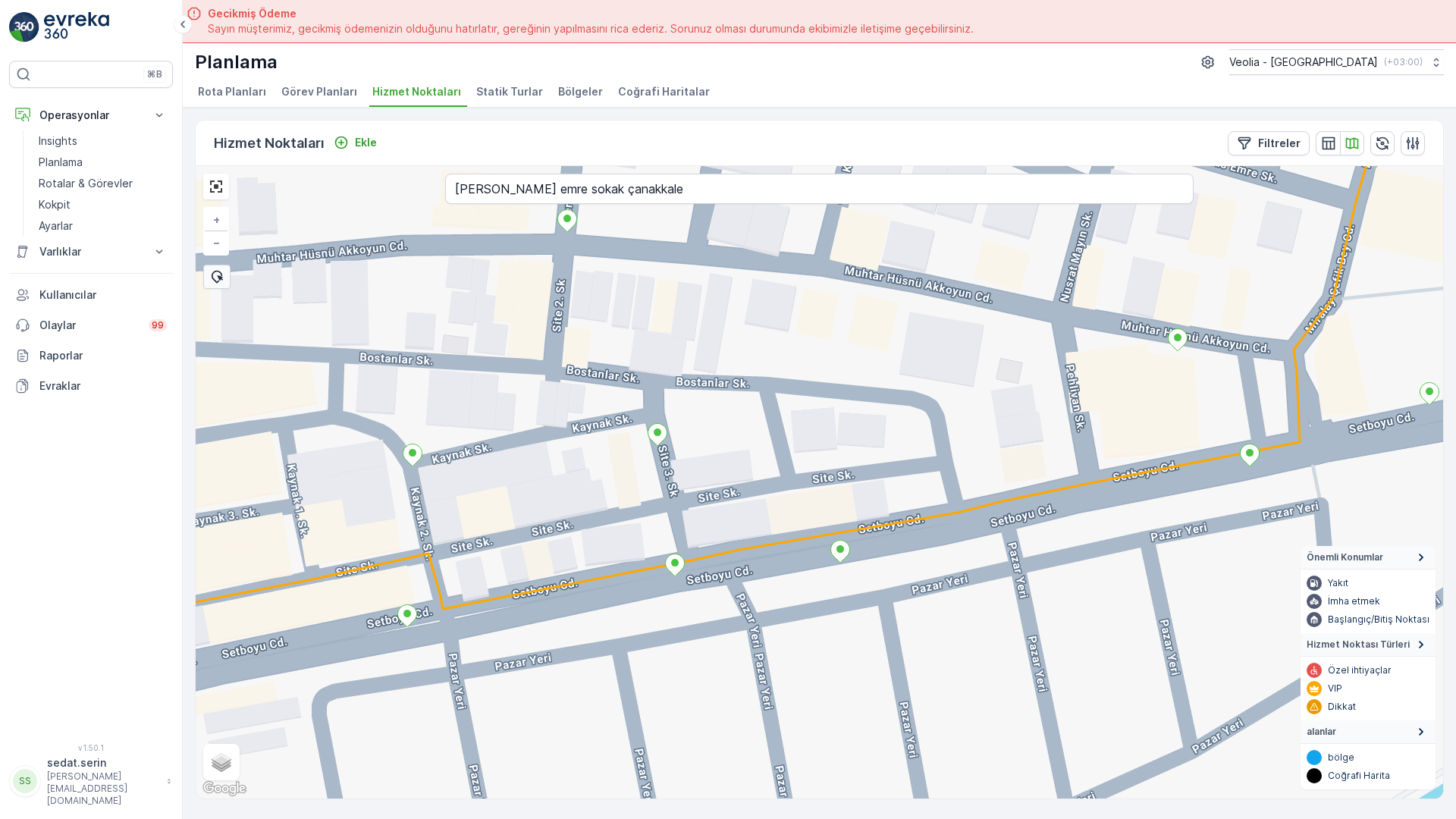
drag, startPoint x: 608, startPoint y: 615, endPoint x: 623, endPoint y: 263, distance: 352.3
click at [633, 166] on div "+ − Uydu Yol haritası Arazi Karışık Leaflet Klavye kısayolları Harita Verileri …" at bounding box center [819, 483] width 1247 height 633
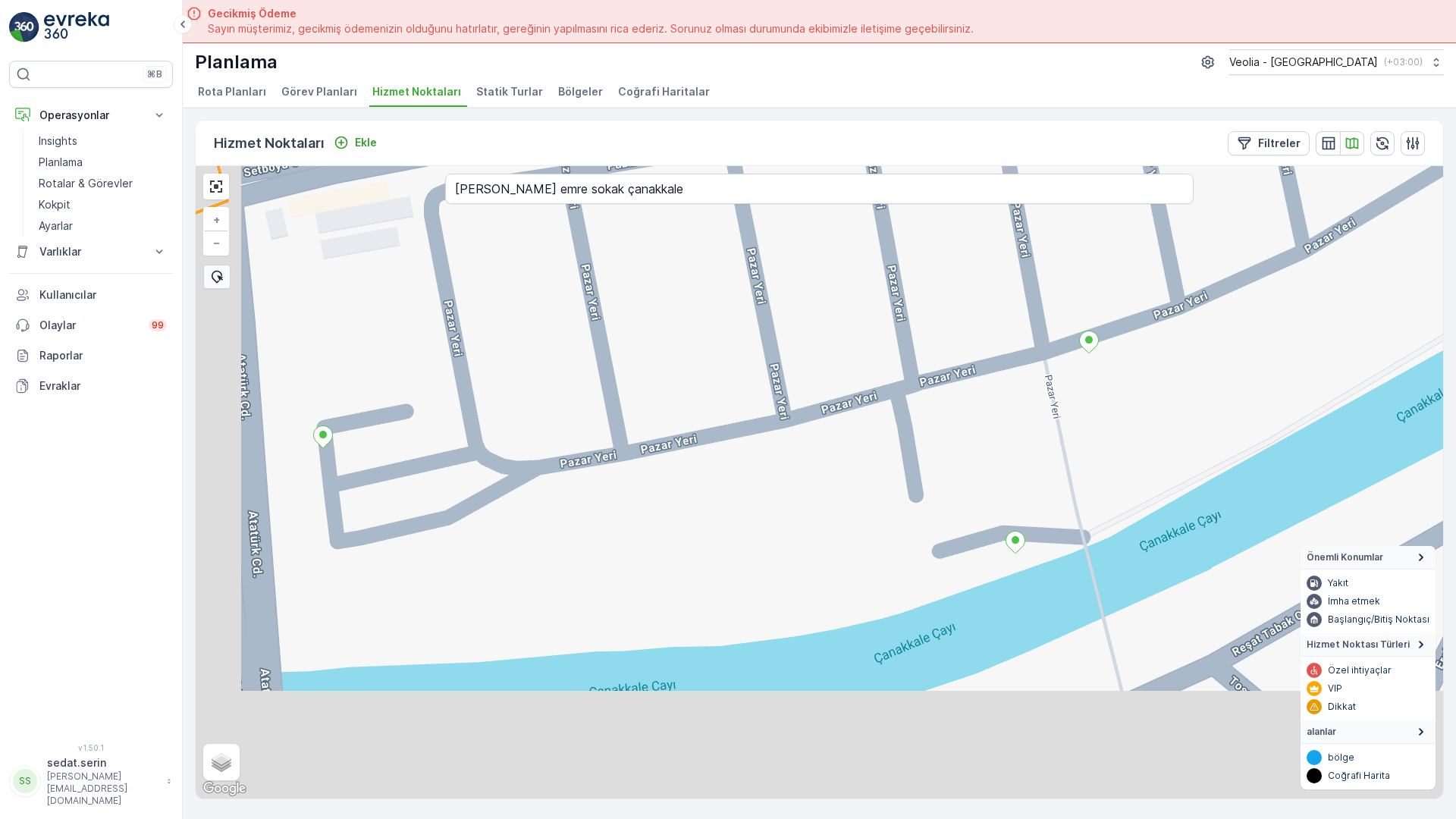
drag, startPoint x: 437, startPoint y: 477, endPoint x: 525, endPoint y: 168, distance: 321.3
click at [525, 168] on div "+ − Uydu Yol haritası Arazi Karışık Leaflet Klavye kısayolları Harita Verileri …" at bounding box center [819, 483] width 1247 height 633
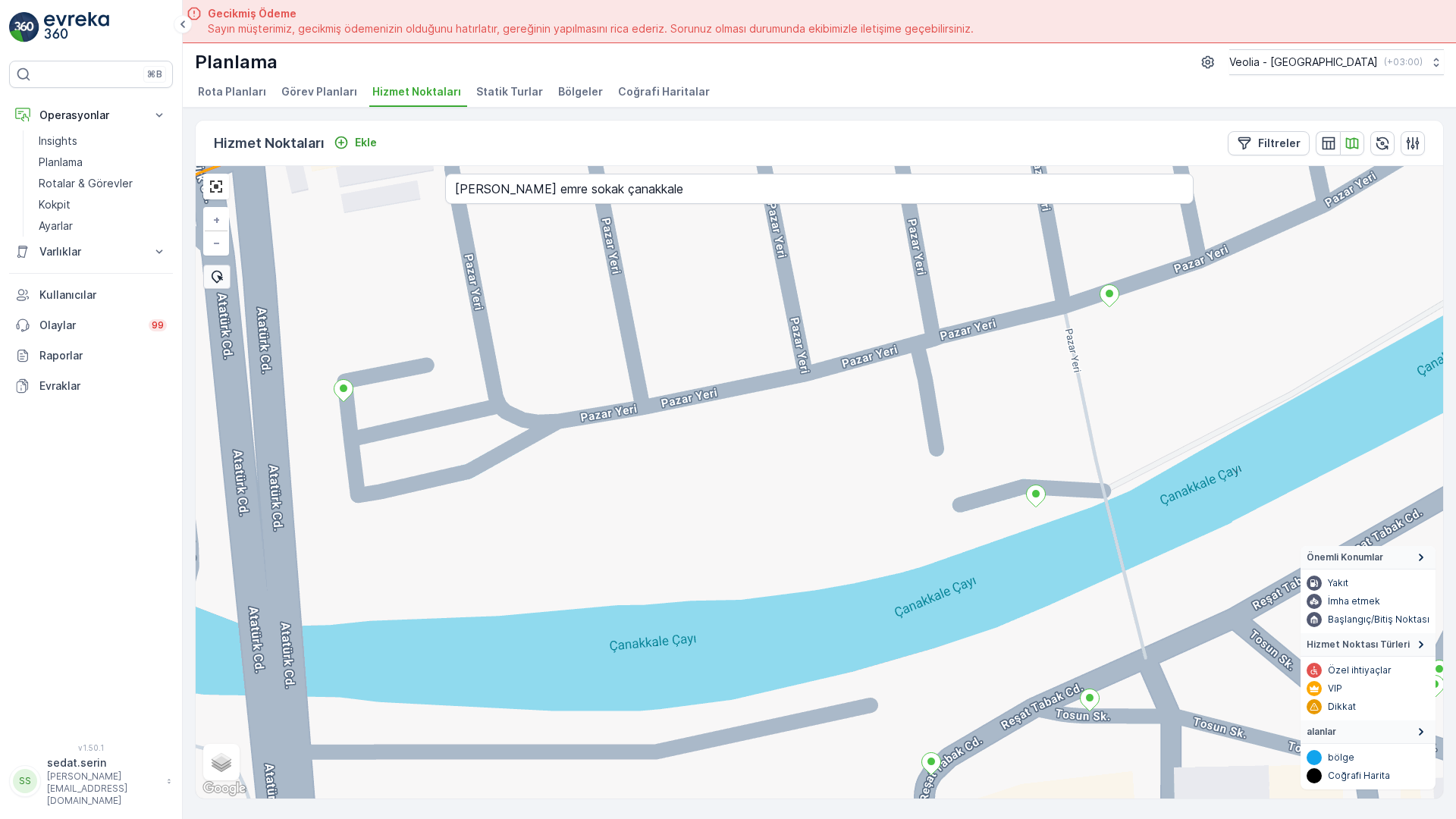
drag, startPoint x: 519, startPoint y: 422, endPoint x: 886, endPoint y: 70, distance: 508.5
click at [886, 166] on div "+ − Uydu Yol haritası Arazi Karışık Leaflet Klavye kısayolları Harita Verileri …" at bounding box center [819, 483] width 1247 height 633
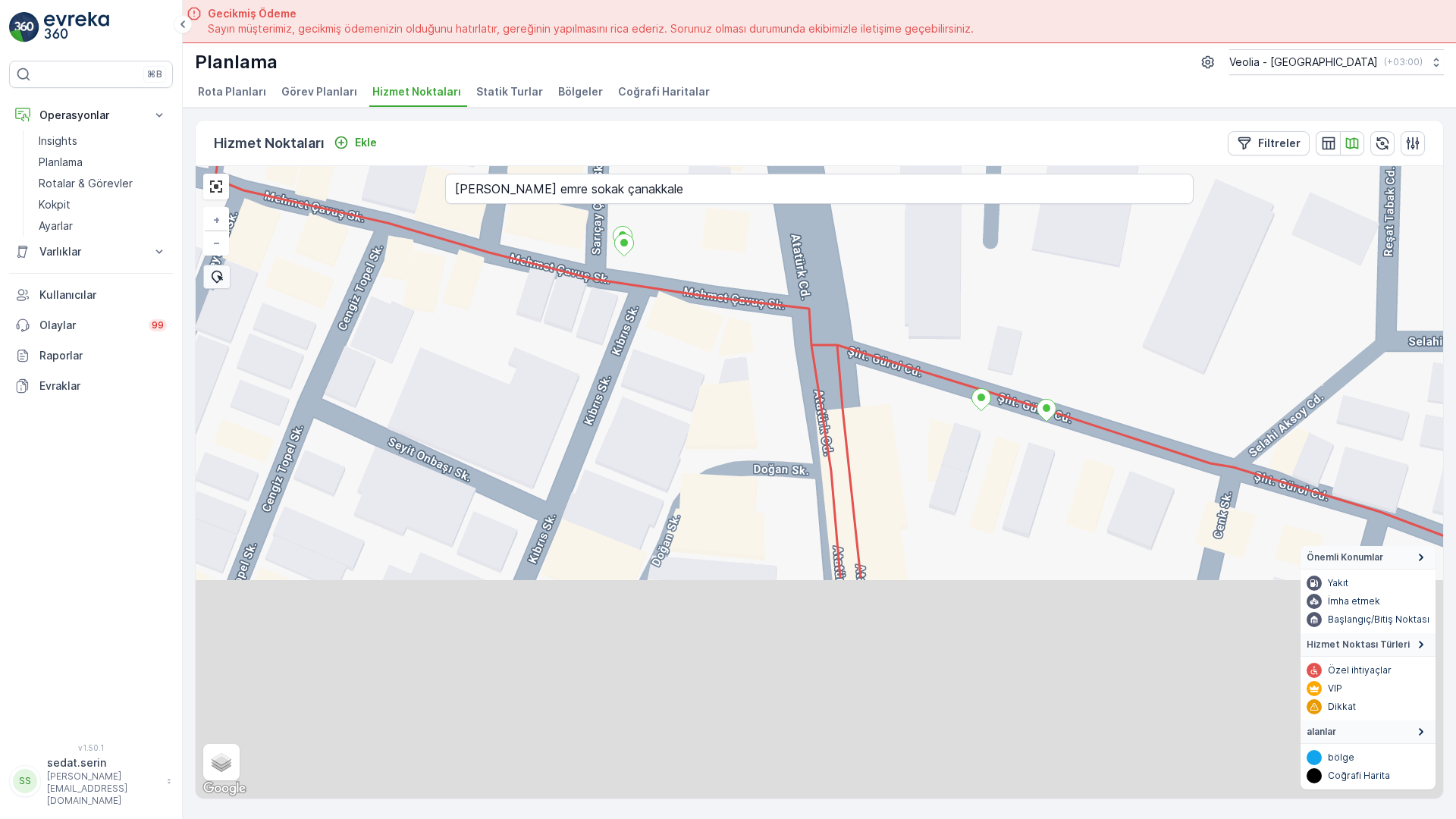
drag, startPoint x: 653, startPoint y: 646, endPoint x: 776, endPoint y: 167, distance: 494.5
click at [772, 166] on div "+ − Uydu Yol haritası Arazi Karışık Leaflet Klavye kısayolları Harita Verileri …" at bounding box center [819, 483] width 1247 height 633
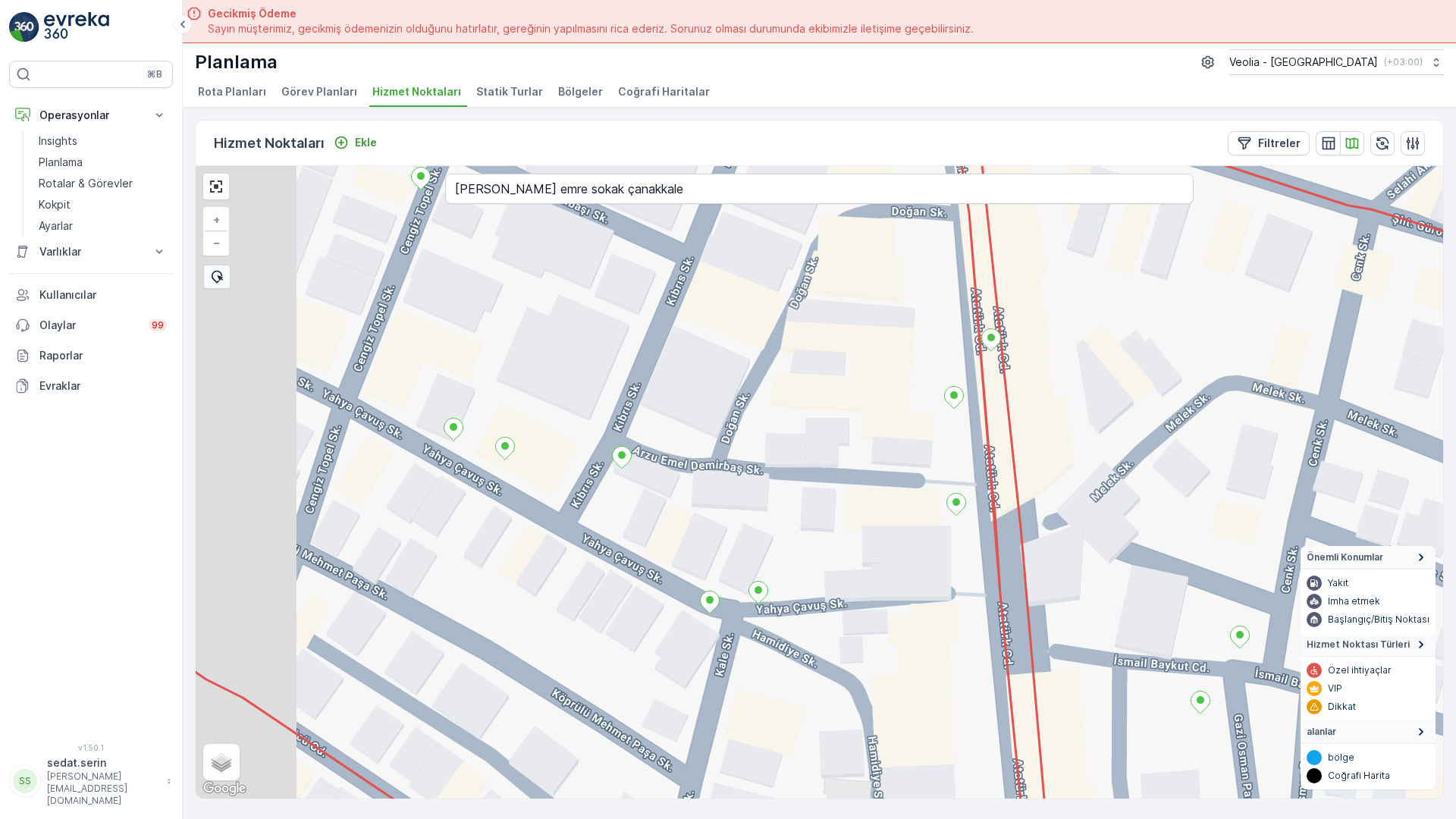
drag, startPoint x: 655, startPoint y: 326, endPoint x: 763, endPoint y: 176, distance: 184.8
click at [763, 176] on div "+ − Uydu Yol haritası Arazi Karışık Leaflet Klavye kısayolları Harita Verileri …" at bounding box center [819, 483] width 1247 height 633
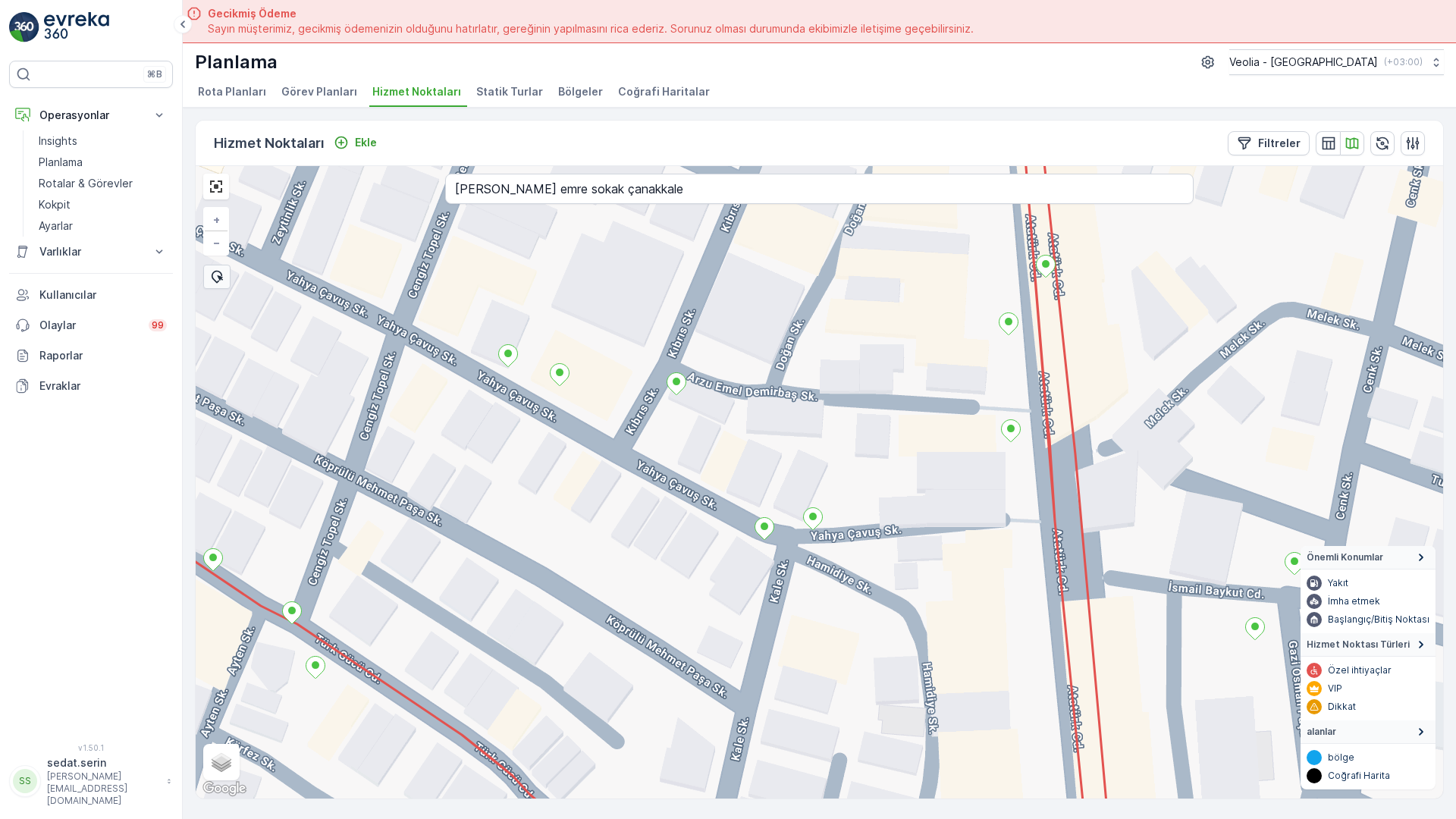
drag, startPoint x: 580, startPoint y: 528, endPoint x: 796, endPoint y: 172, distance: 416.4
click at [796, 172] on div "+ − Uydu Yol haritası Arazi Karışık Leaflet Klavye kısayolları Harita Verileri …" at bounding box center [819, 483] width 1247 height 633
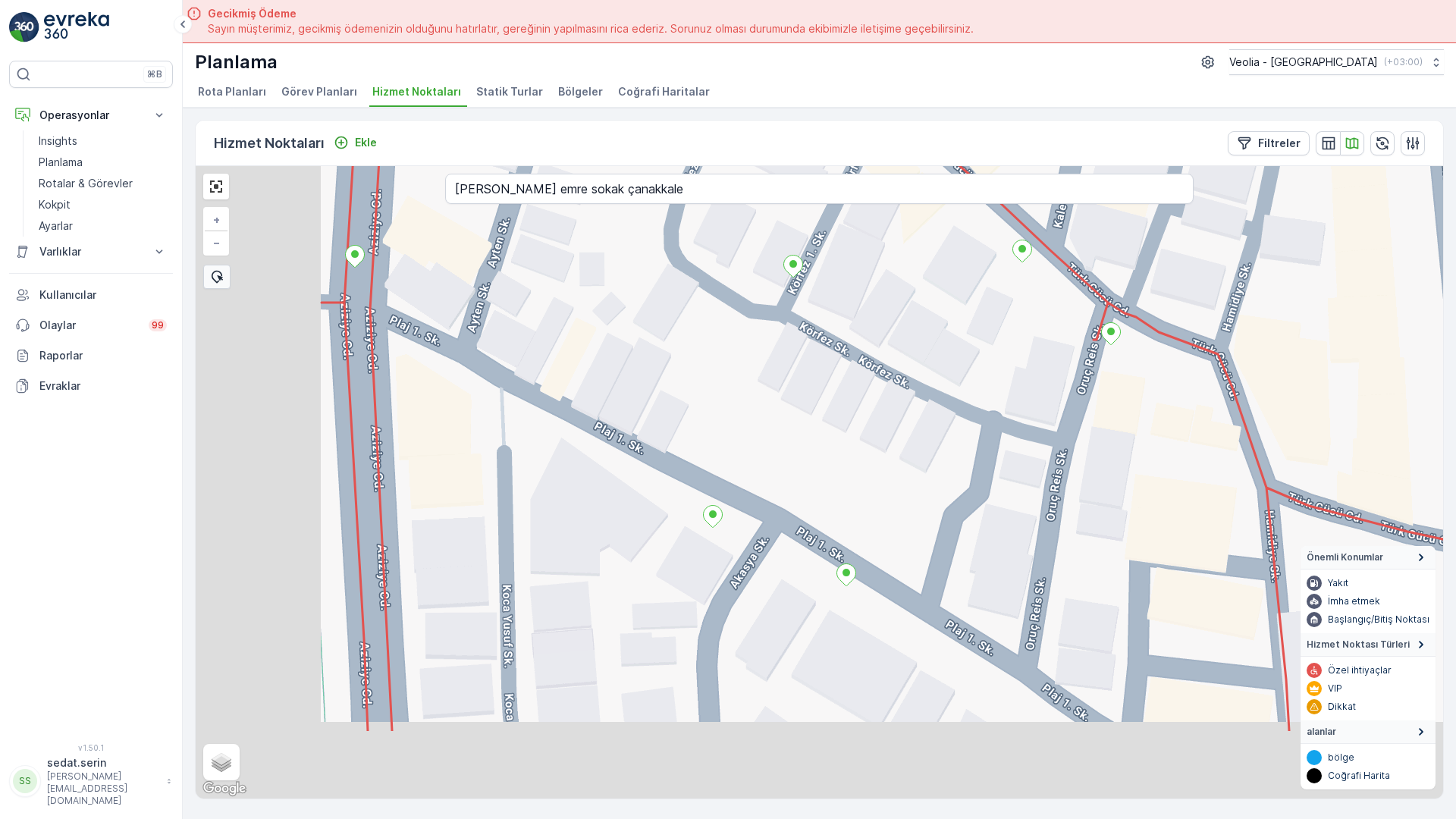
drag, startPoint x: 699, startPoint y: 507, endPoint x: 858, endPoint y: 139, distance: 400.9
click at [858, 166] on div "+ − Uydu Yol haritası Arazi Karışık Leaflet Klavye kısayolları Harita Verileri …" at bounding box center [819, 483] width 1247 height 633
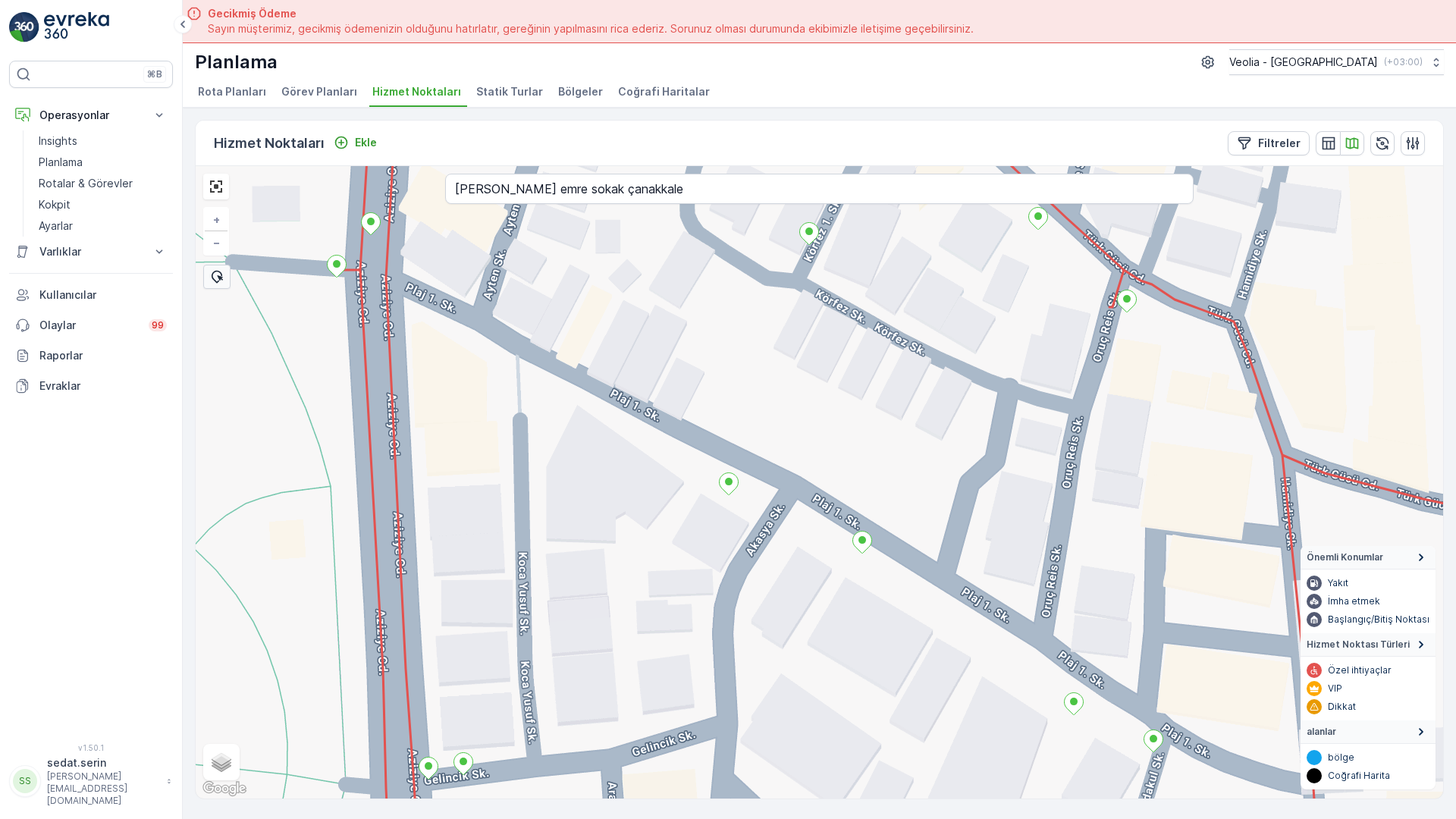
drag, startPoint x: 658, startPoint y: 518, endPoint x: 298, endPoint y: 173, distance: 498.6
click at [298, 173] on div "+ − Uydu Yol haritası Arazi Karışık Leaflet Klavye kısayolları Harita Verileri …" at bounding box center [819, 483] width 1247 height 633
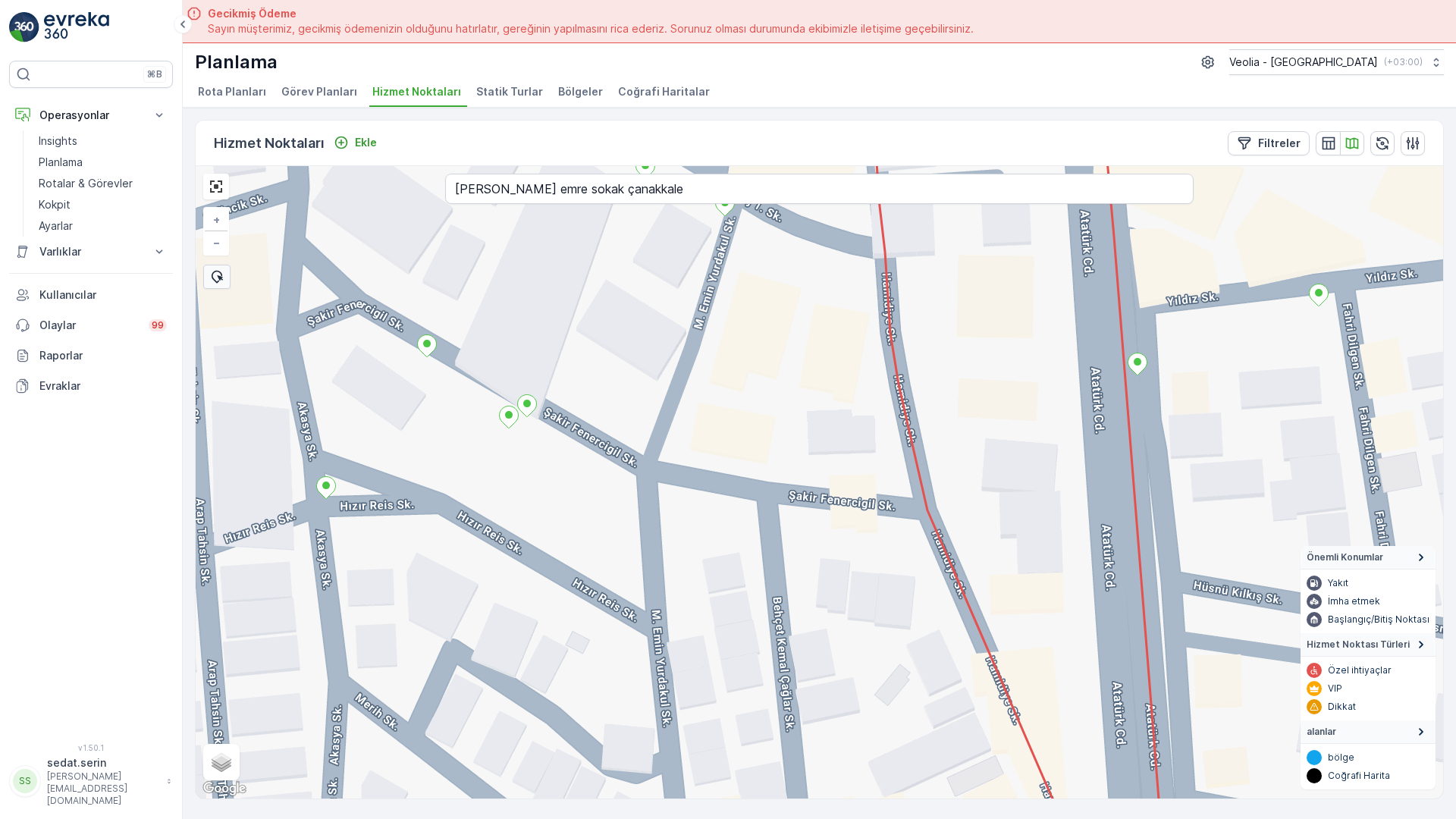
drag, startPoint x: 808, startPoint y: 443, endPoint x: 603, endPoint y: 88, distance: 409.9
click at [603, 166] on div "+ − Uydu Yol haritası Arazi Karışık Leaflet Klavye kısayolları Harita Verileri …" at bounding box center [819, 483] width 1247 height 633
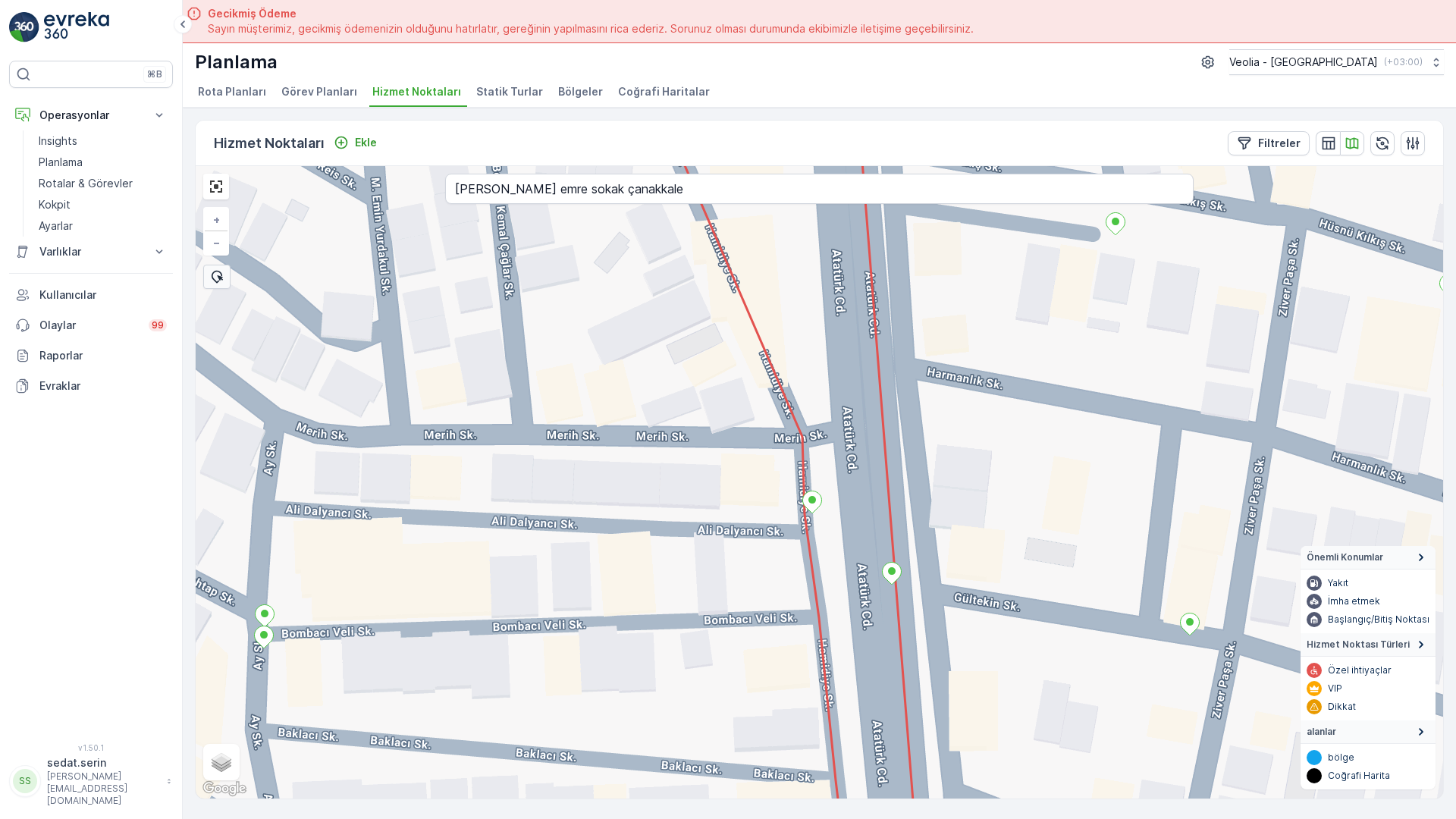
drag, startPoint x: 894, startPoint y: 269, endPoint x: 845, endPoint y: 206, distance: 79.8
click at [845, 206] on div "+ − Uydu Yol haritası Arazi Karışık Leaflet Klavye kısayolları Harita Verileri …" at bounding box center [819, 483] width 1247 height 633
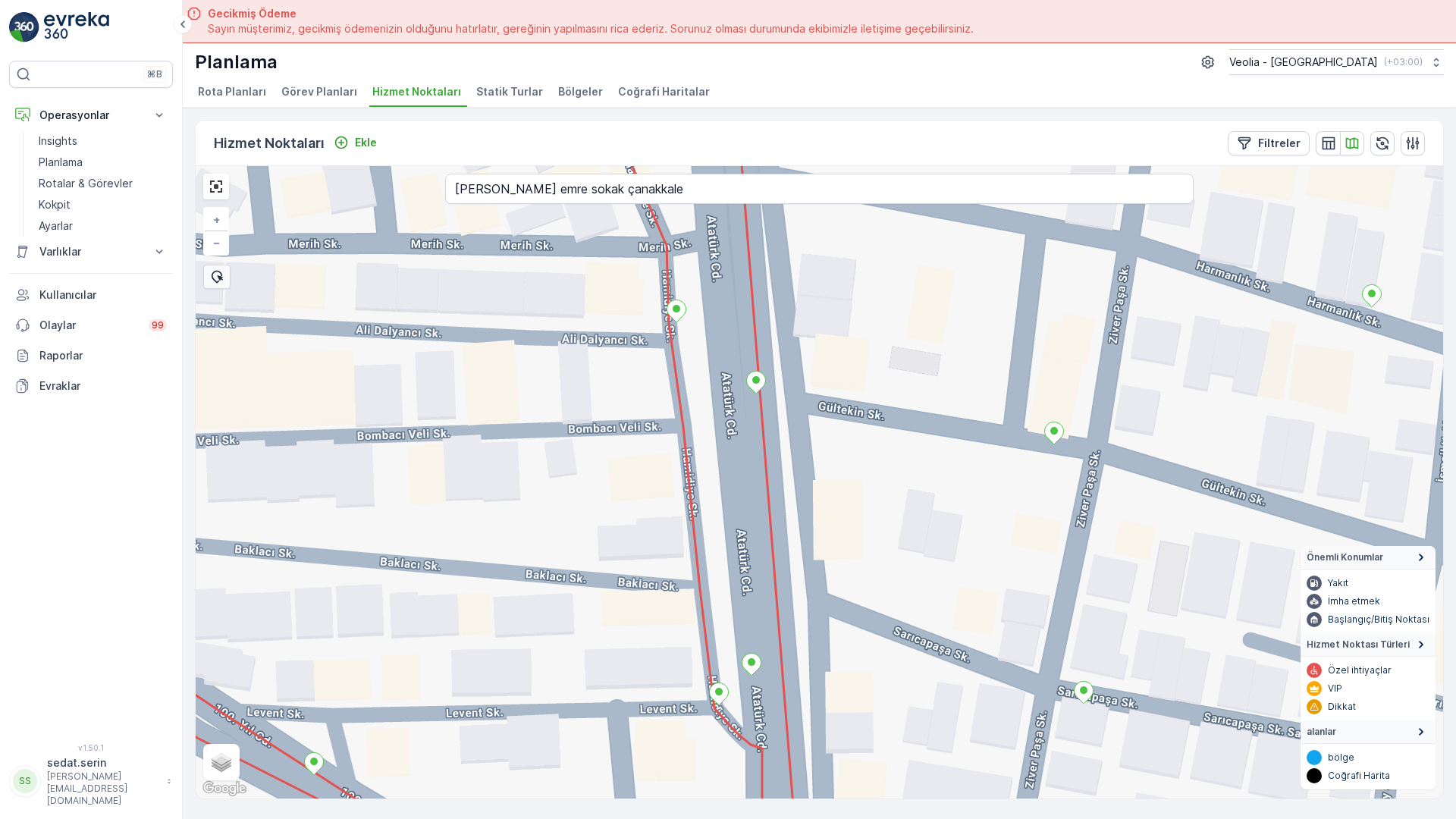
drag, startPoint x: 944, startPoint y: 324, endPoint x: 928, endPoint y: 306, distance: 24.1
click at [928, 306] on div "+ − Uydu Yol haritası Arazi Karışık Leaflet Klavye kısayolları Harita Verileri …" at bounding box center [819, 483] width 1247 height 633
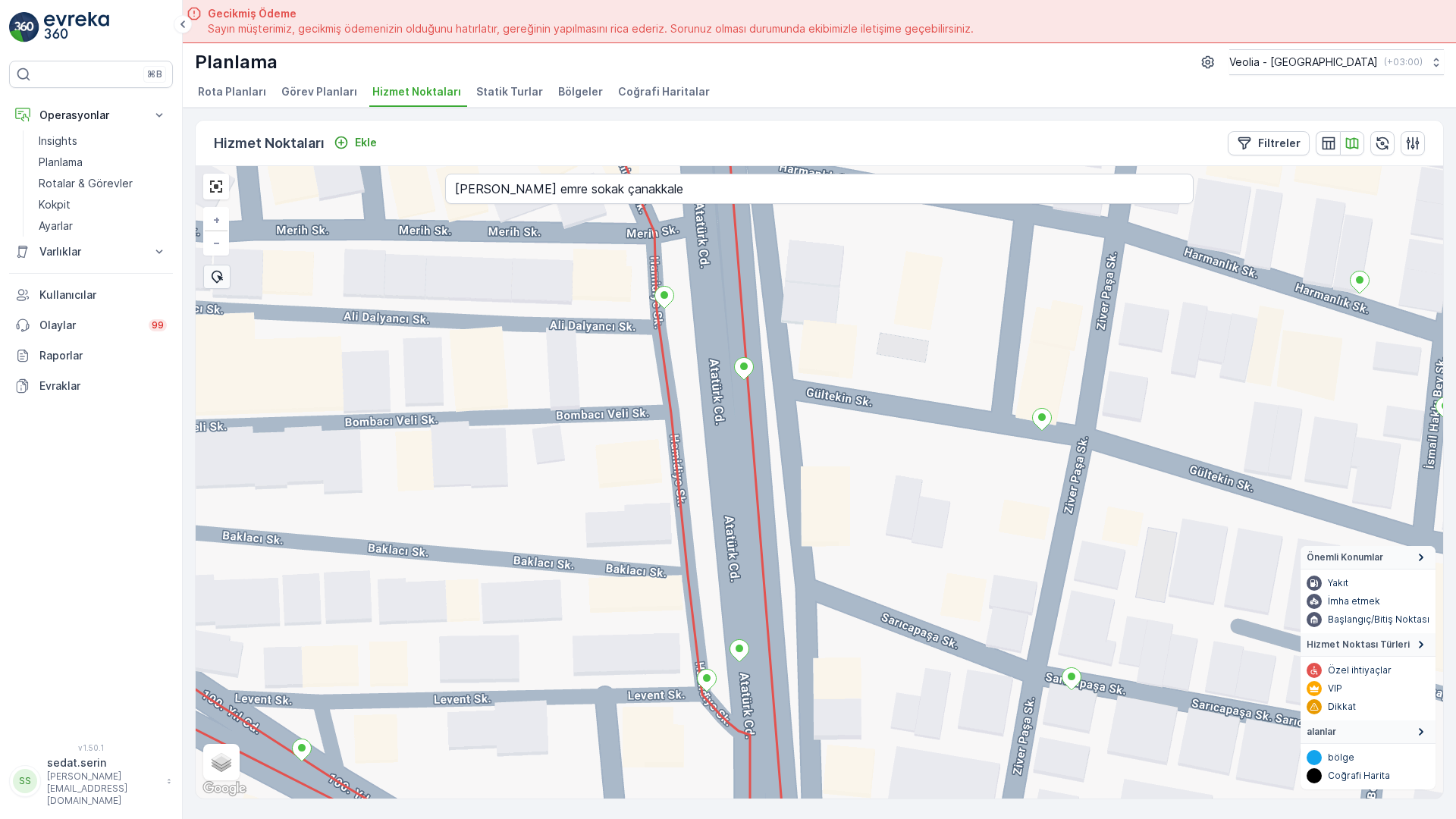
drag, startPoint x: 959, startPoint y: 513, endPoint x: 925, endPoint y: 408, distance: 110.4
click at [925, 408] on div "+ − Uydu Yol haritası Arazi Karışık Leaflet Klavye kısayolları Harita Verileri …" at bounding box center [819, 483] width 1247 height 633
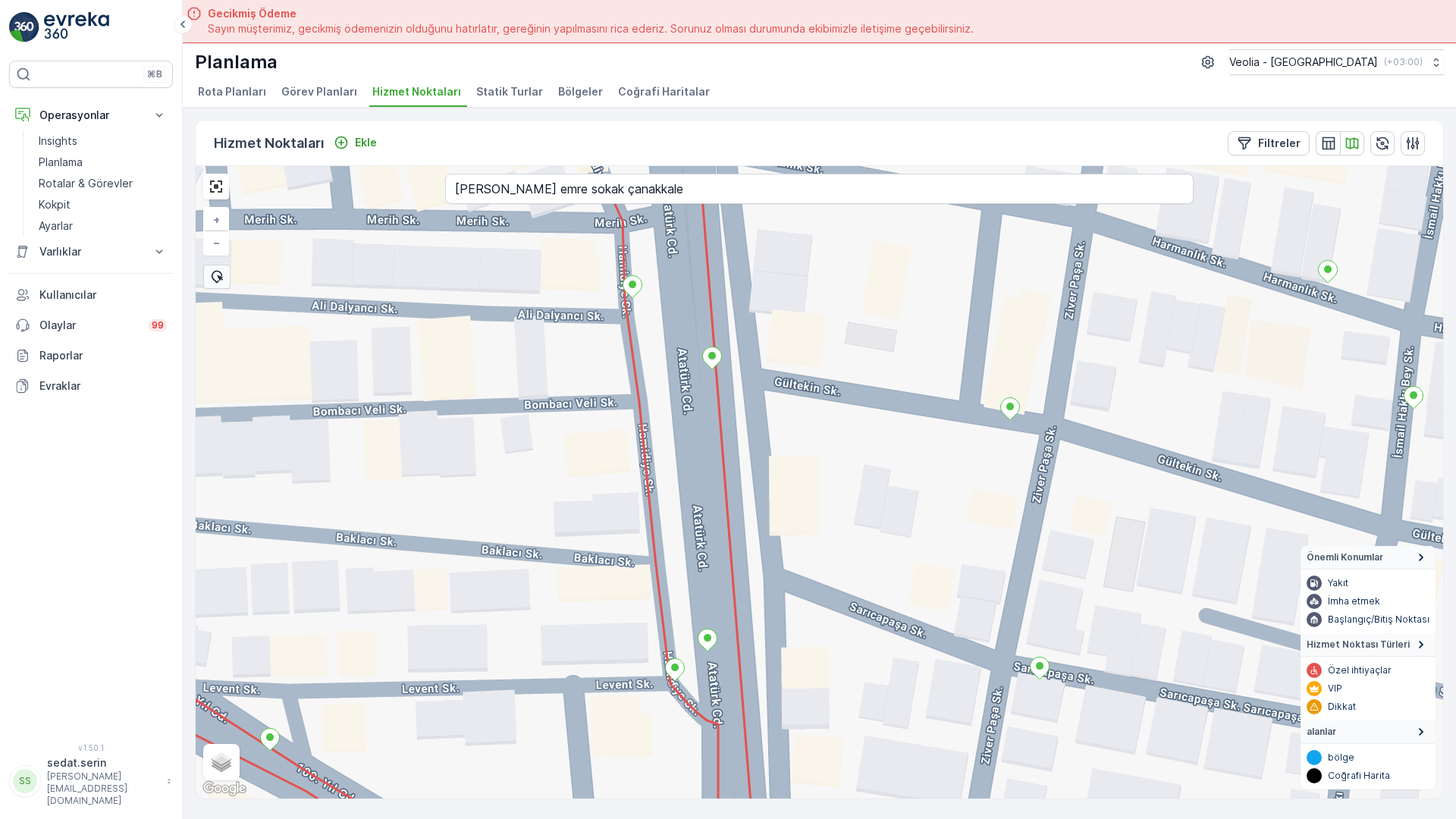
drag, startPoint x: 873, startPoint y: 274, endPoint x: 876, endPoint y: 369, distance: 95.0
click at [876, 369] on div "+ − Uydu Yol haritası Arazi Karışık Leaflet Klavye kısayolları Harita Verileri …" at bounding box center [819, 483] width 1247 height 633
click at [908, 344] on div "+ − Uydu Yol haritası Arazi Karışık Leaflet Klavye kısayolları Harita Verileri …" at bounding box center [819, 483] width 1247 height 633
click at [473, 173] on input "[PERSON_NAME] emre sokak çanakkale" at bounding box center [819, 188] width 748 height 30
type input "yurt sokak çanakkale"
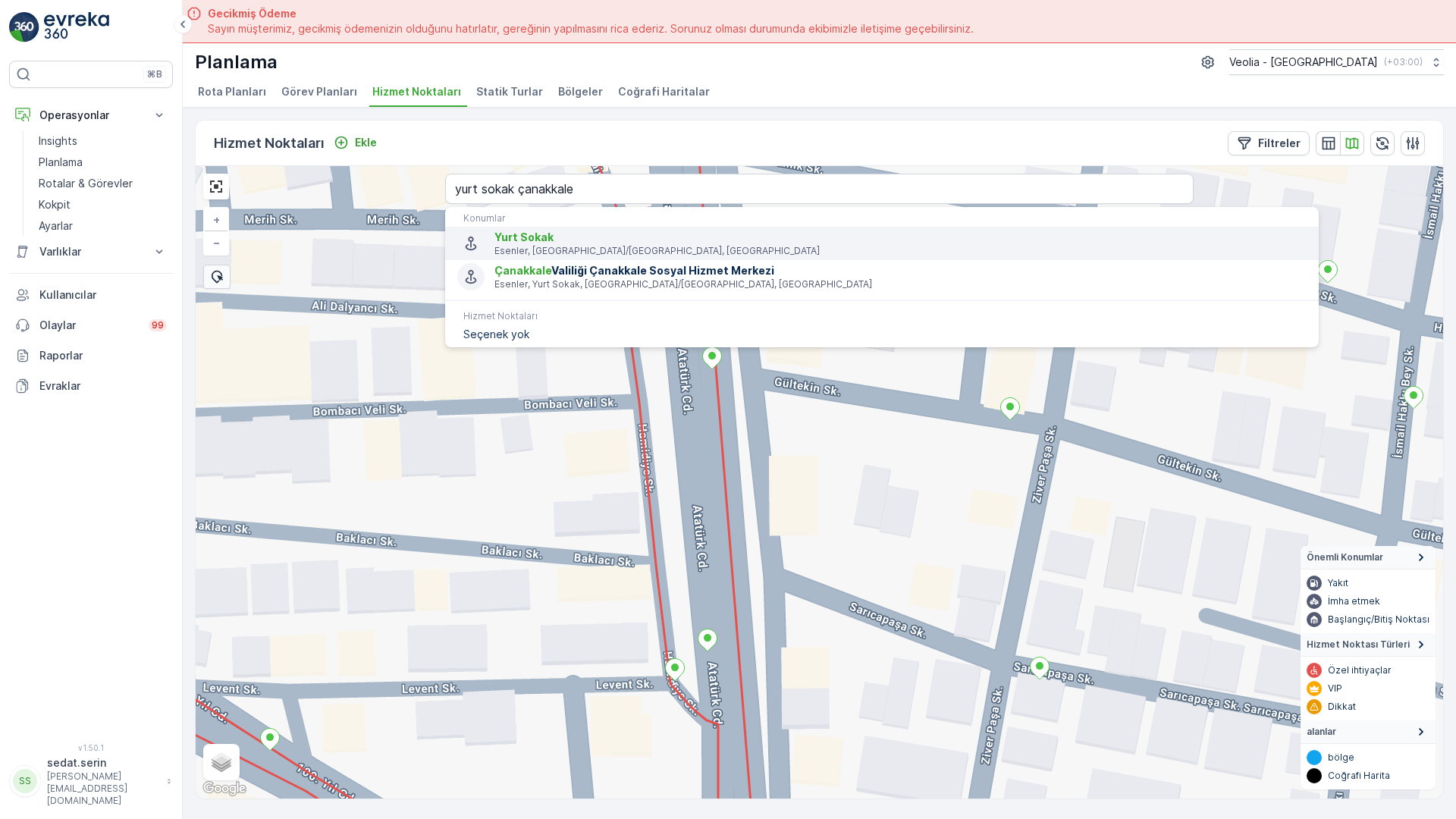
click at [494, 230] on span "Yurt Sokak" at bounding box center [901, 237] width 812 height 15
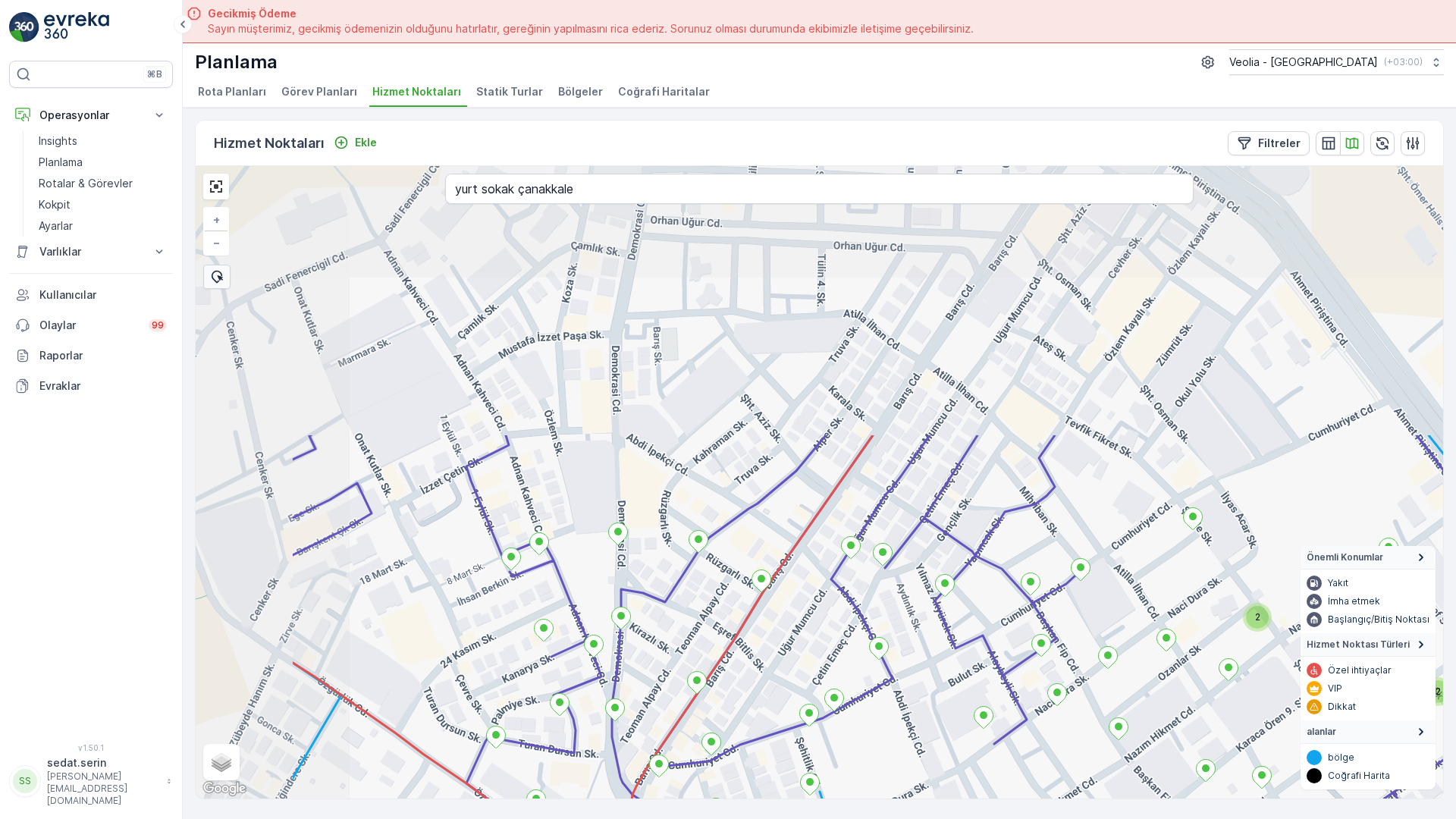
drag, startPoint x: 264, startPoint y: 117, endPoint x: 506, endPoint y: 469, distance: 427.2
click at [506, 469] on div "2 2 2 2 2 2 2 2 2 2 3 2 2 2 2 + − Uydu Yol haritası Arazi Karışık Leaflet Klavy…" at bounding box center [819, 483] width 1247 height 633
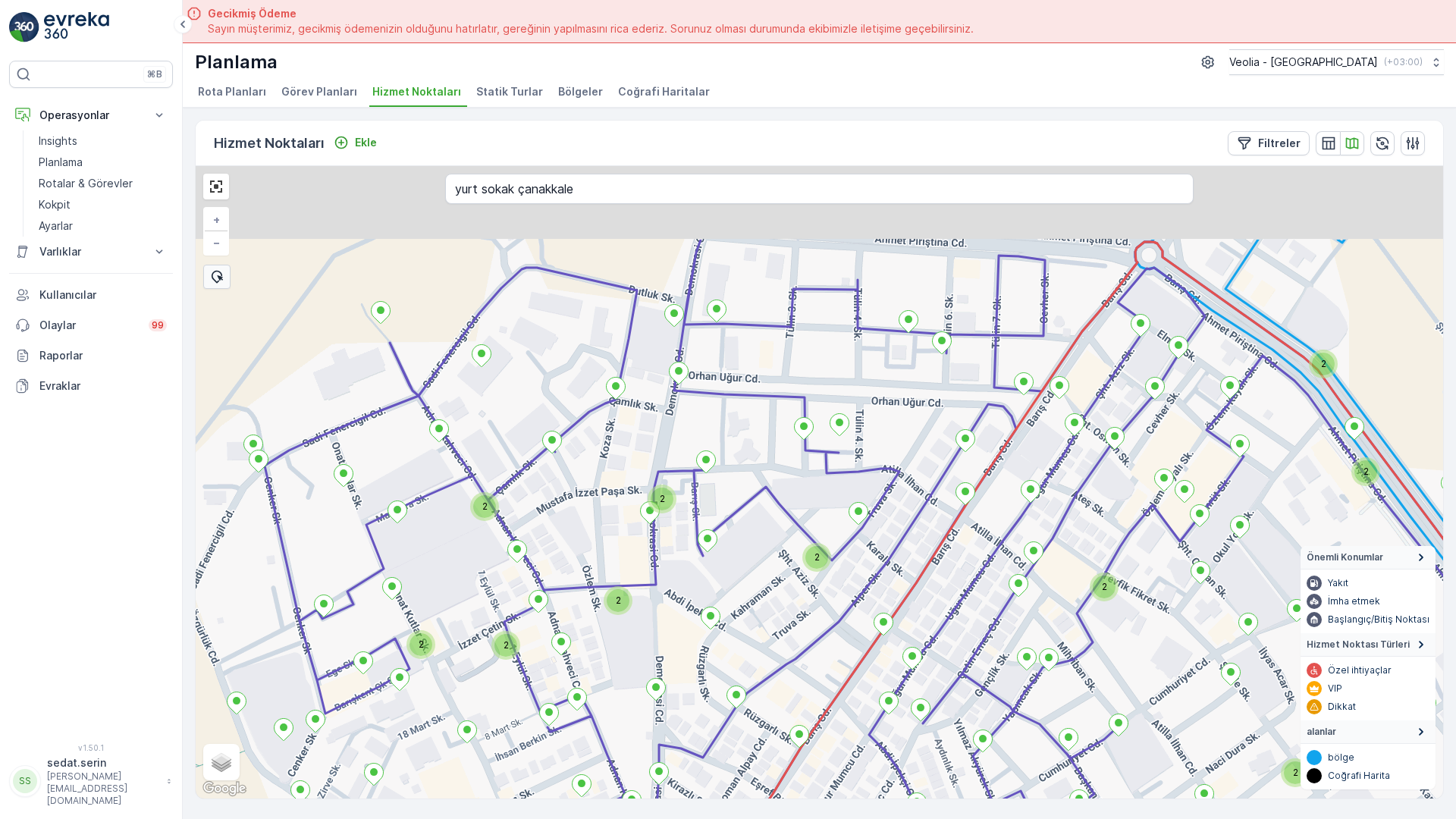
drag, startPoint x: 459, startPoint y: 211, endPoint x: 580, endPoint y: 0, distance: 243.2
click at [580, 166] on div "2 2 2 2 2 2 2 2 2 2 2 2 2 2 2 2 2 2 2 2 2 2 + − Uydu Yol haritası Arazi Karışık…" at bounding box center [819, 483] width 1247 height 633
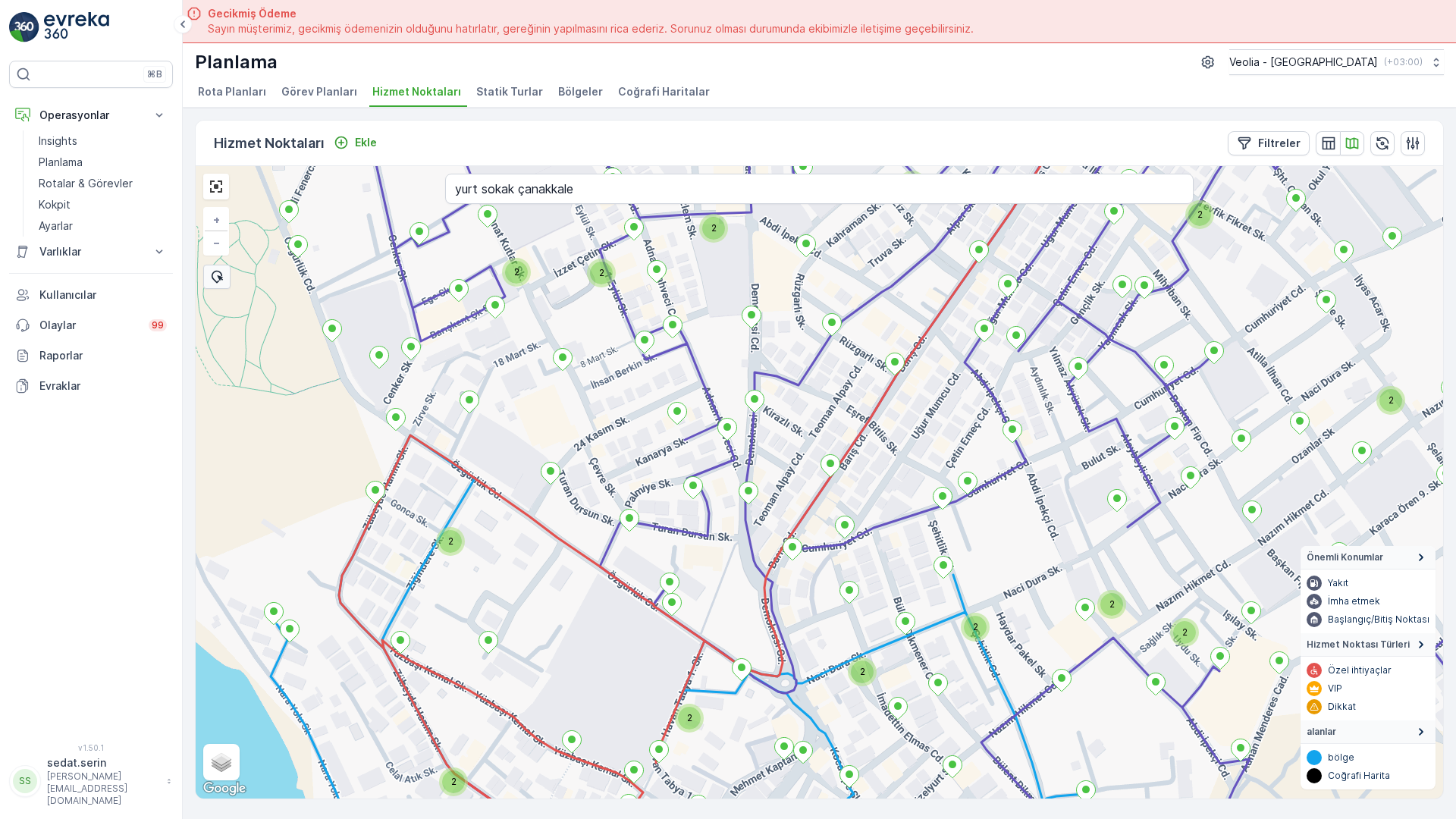
drag, startPoint x: 587, startPoint y: 510, endPoint x: 593, endPoint y: 204, distance: 306.1
click at [593, 204] on div "2 2 2 2 2 2 2 2 2 2 2 2 2 2 2 2 2 2 2 2 2 3 NOLU STATİK TUR + − Uydu Yol harita…" at bounding box center [819, 483] width 1247 height 633
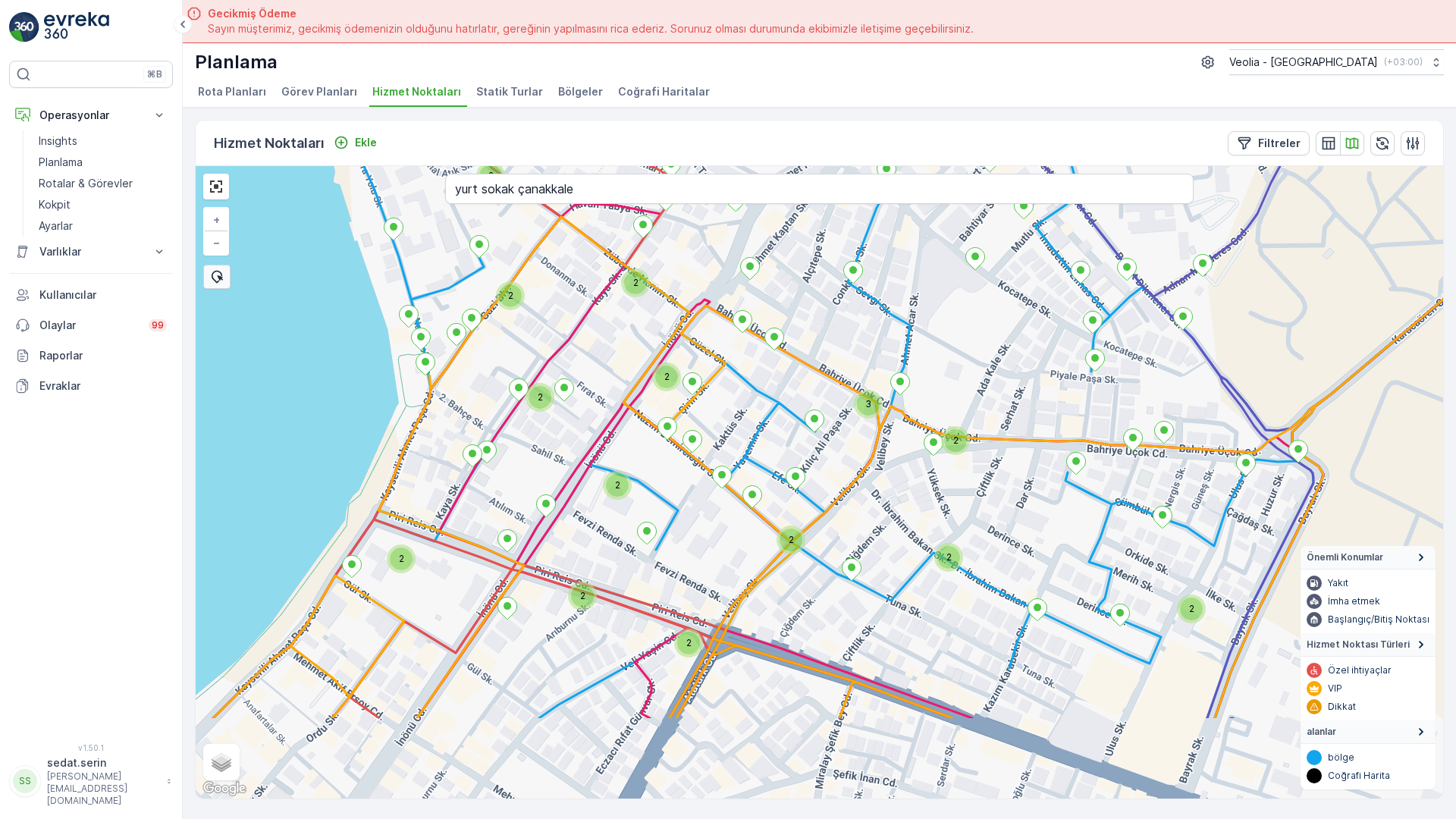
drag, startPoint x: 588, startPoint y: 554, endPoint x: 613, endPoint y: 204, distance: 350.9
click at [613, 204] on div "2 2 2 2 2 2 2 2 2 2 2 2 2 2 2 2 3 2 2 2 2 2 2 2 + − Uydu Yol haritası Arazi Kar…" at bounding box center [819, 483] width 1247 height 633
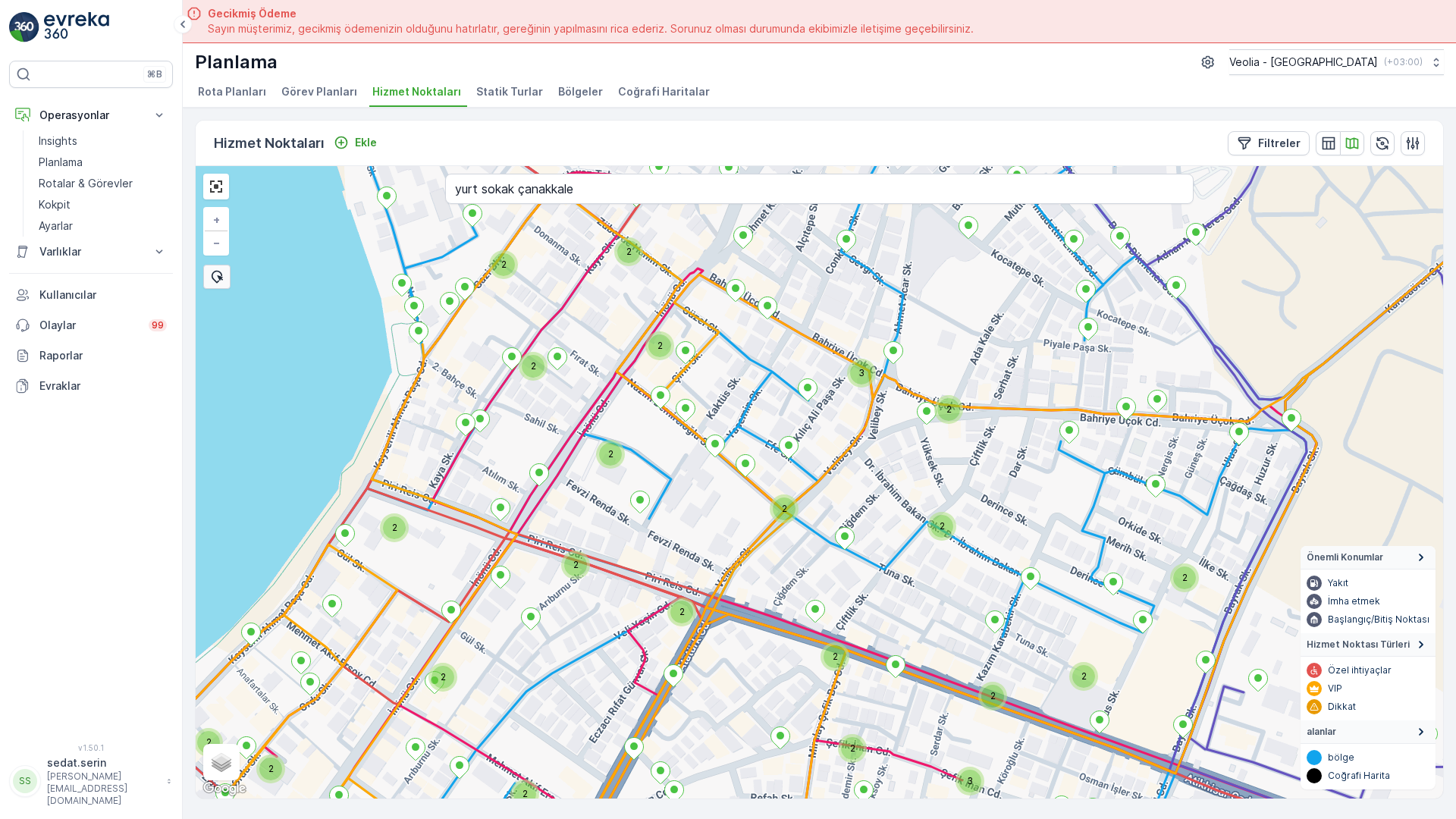
drag, startPoint x: 556, startPoint y: 446, endPoint x: 569, endPoint y: 245, distance: 201.4
click at [557, 216] on div "2 2 2 2 2 2 3 2 2 2 2 2 2 2 2 2 3 2 2 2 2 2 2 2 3 2 MERKEZ İŞYERLERİ 2 STATİK T…" at bounding box center [819, 483] width 1247 height 633
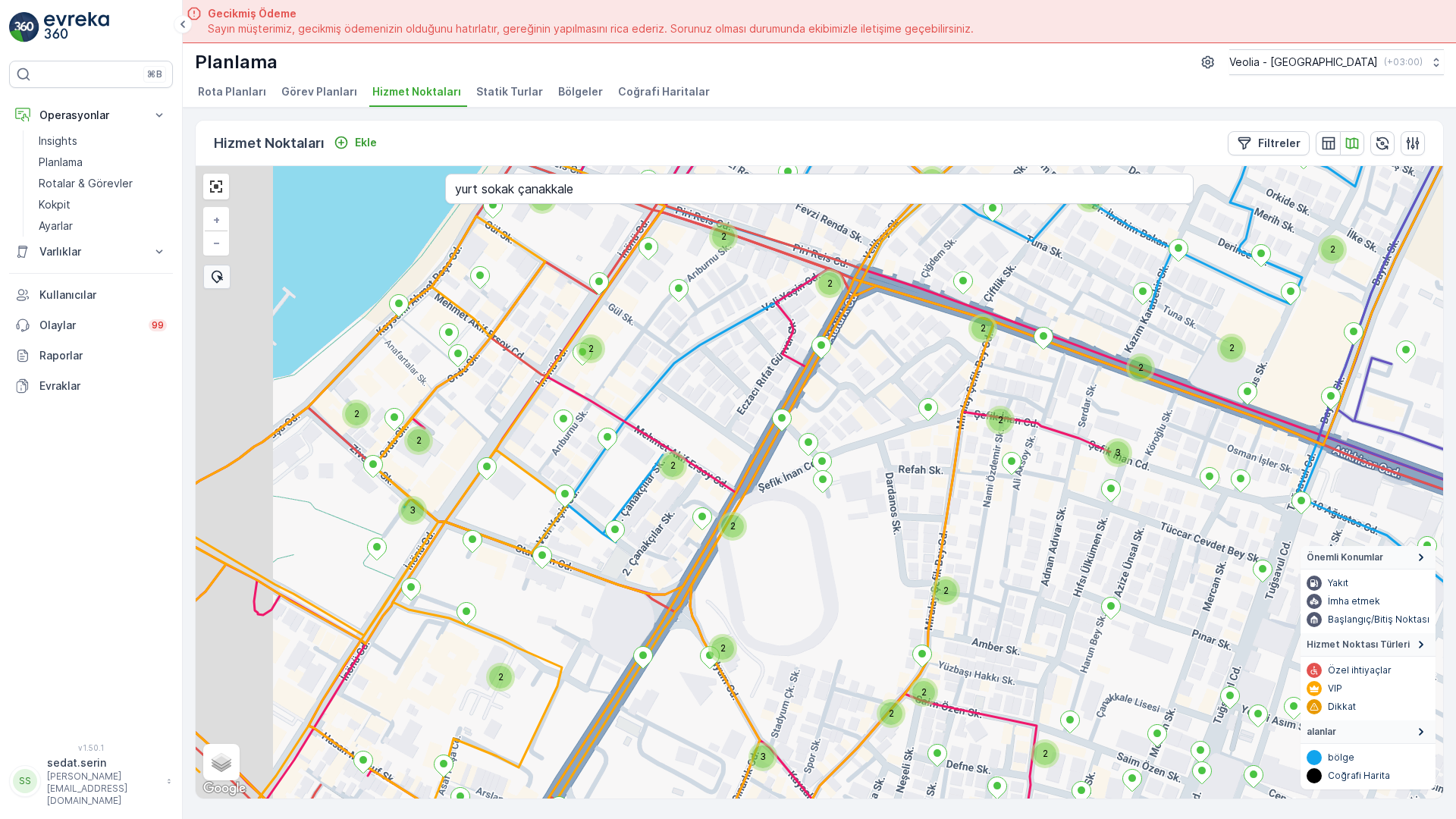
drag, startPoint x: 585, startPoint y: 352, endPoint x: 728, endPoint y: 249, distance: 176.2
click at [728, 249] on div "2 2 2 3 2 2 2 2 2 2 2 3 2 2 2 2 2 2 2 3 2 3 3 2 2 2 3 2 2 2 + − Uydu Yol harita…" at bounding box center [819, 483] width 1247 height 633
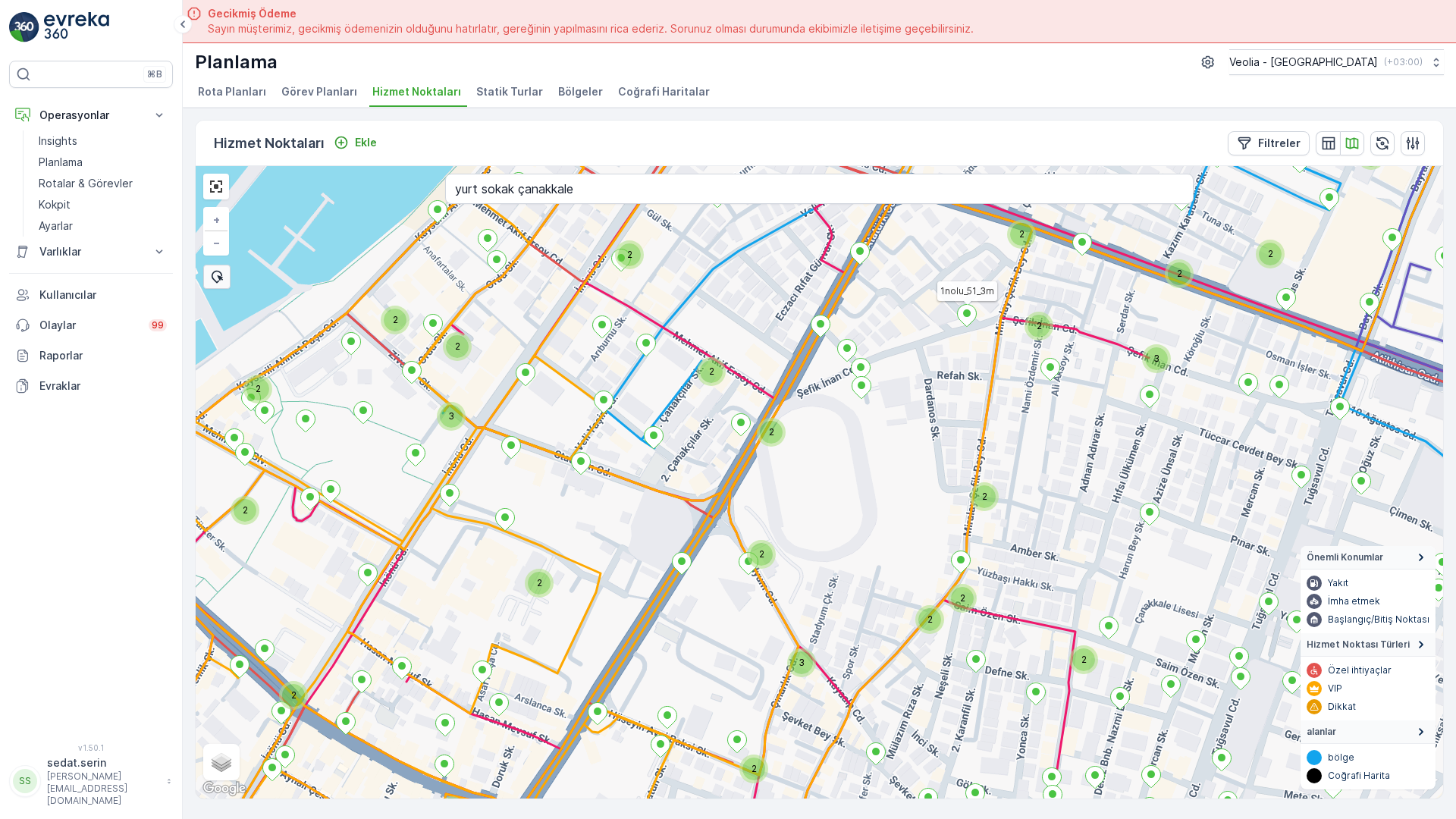
drag, startPoint x: 470, startPoint y: 320, endPoint x: 518, endPoint y: 170, distance: 157.5
click at [518, 170] on div "2 2 2 2 2 2 2 3 2 2 2 2 2 2 2 3 2 2 2 2 3 2 2 2 2 2 3 2 2 2 2 2 2 2 2 1nolu_51_…" at bounding box center [819, 483] width 1247 height 633
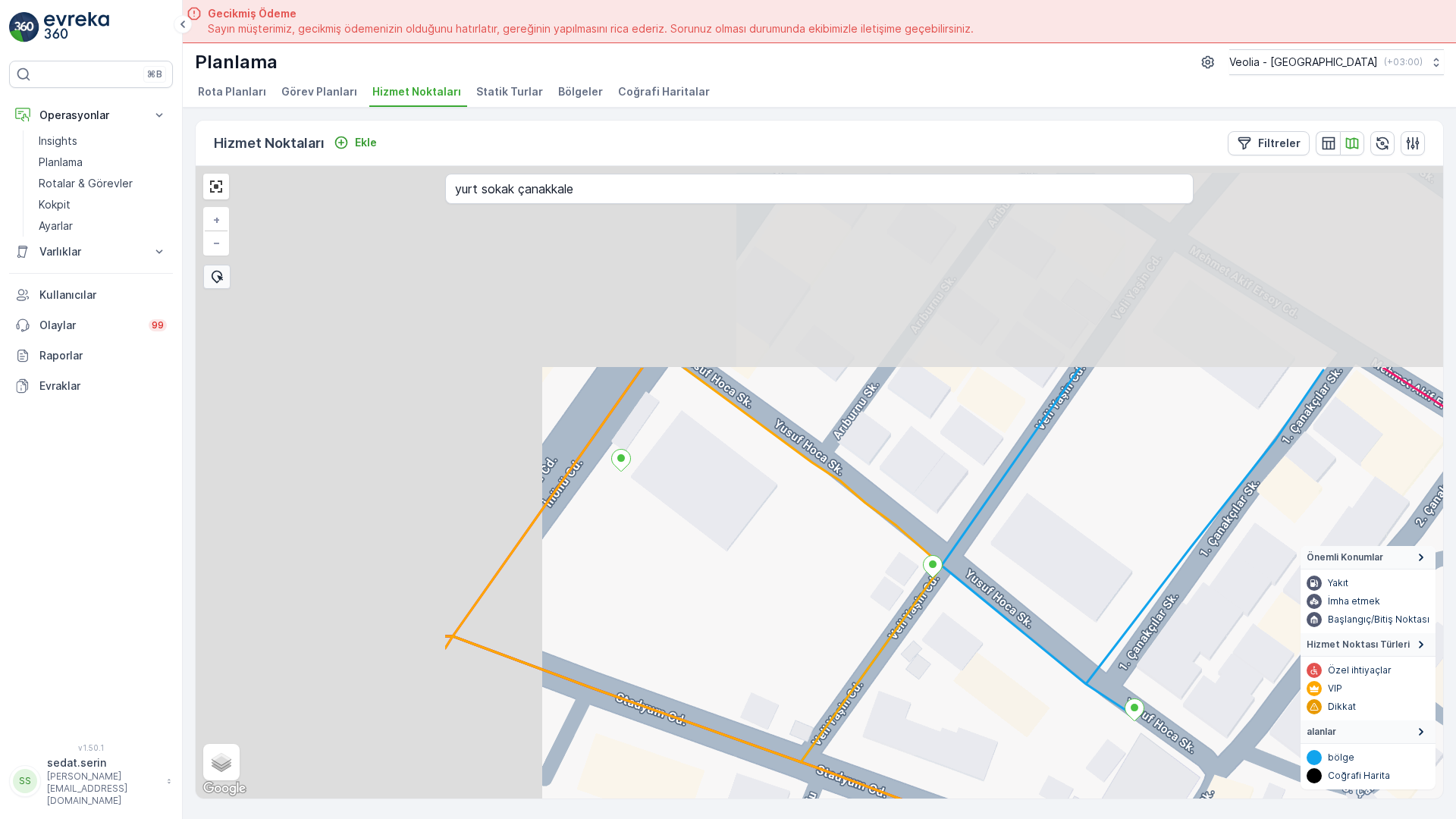
drag, startPoint x: 659, startPoint y: 333, endPoint x: 841, endPoint y: 469, distance: 227.2
click at [841, 469] on div "+ − Uydu Yol haritası Arazi Karışık Leaflet Klavye kısayolları Harita Verileri …" at bounding box center [819, 483] width 1247 height 633
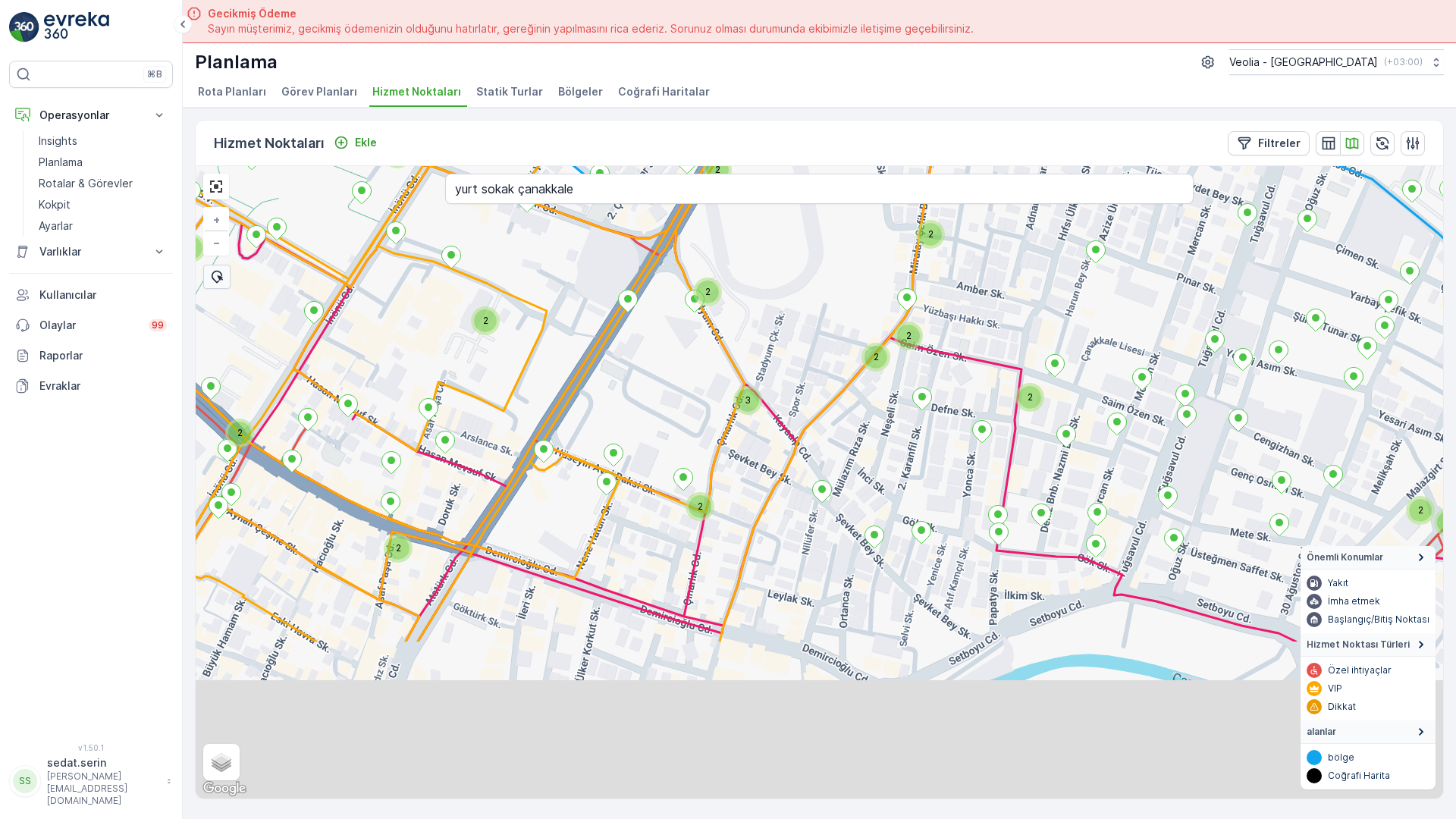
drag, startPoint x: 491, startPoint y: 597, endPoint x: 357, endPoint y: 167, distance: 450.4
click at [357, 167] on div "2 2 2 2 2 2 3 2 2 2 2 2 2 2 2 2 2 2 3 2 2 2 2 2 2 2 2 2 2 2 3 2 + − Uydu Yol ha…" at bounding box center [819, 483] width 1247 height 633
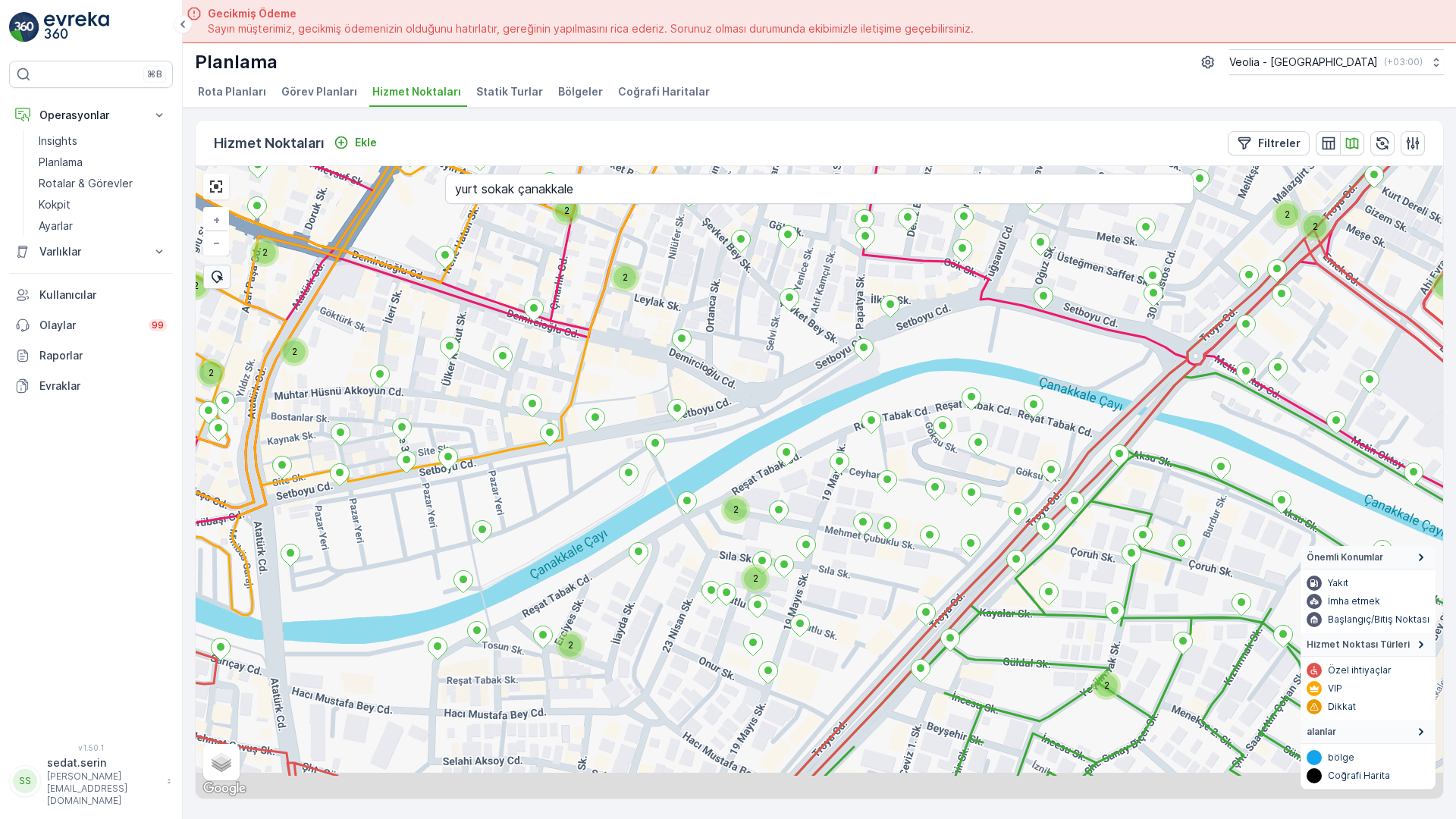
drag, startPoint x: 668, startPoint y: 550, endPoint x: 579, endPoint y: 282, distance: 282.4
click at [538, 241] on div "2 2 2 2 2 2 3 2 2 2 2 2 3 2 3 2 2 2 2 2 2 2 3 2 2 2 + − Uydu Yol haritası Arazi…" at bounding box center [819, 483] width 1247 height 633
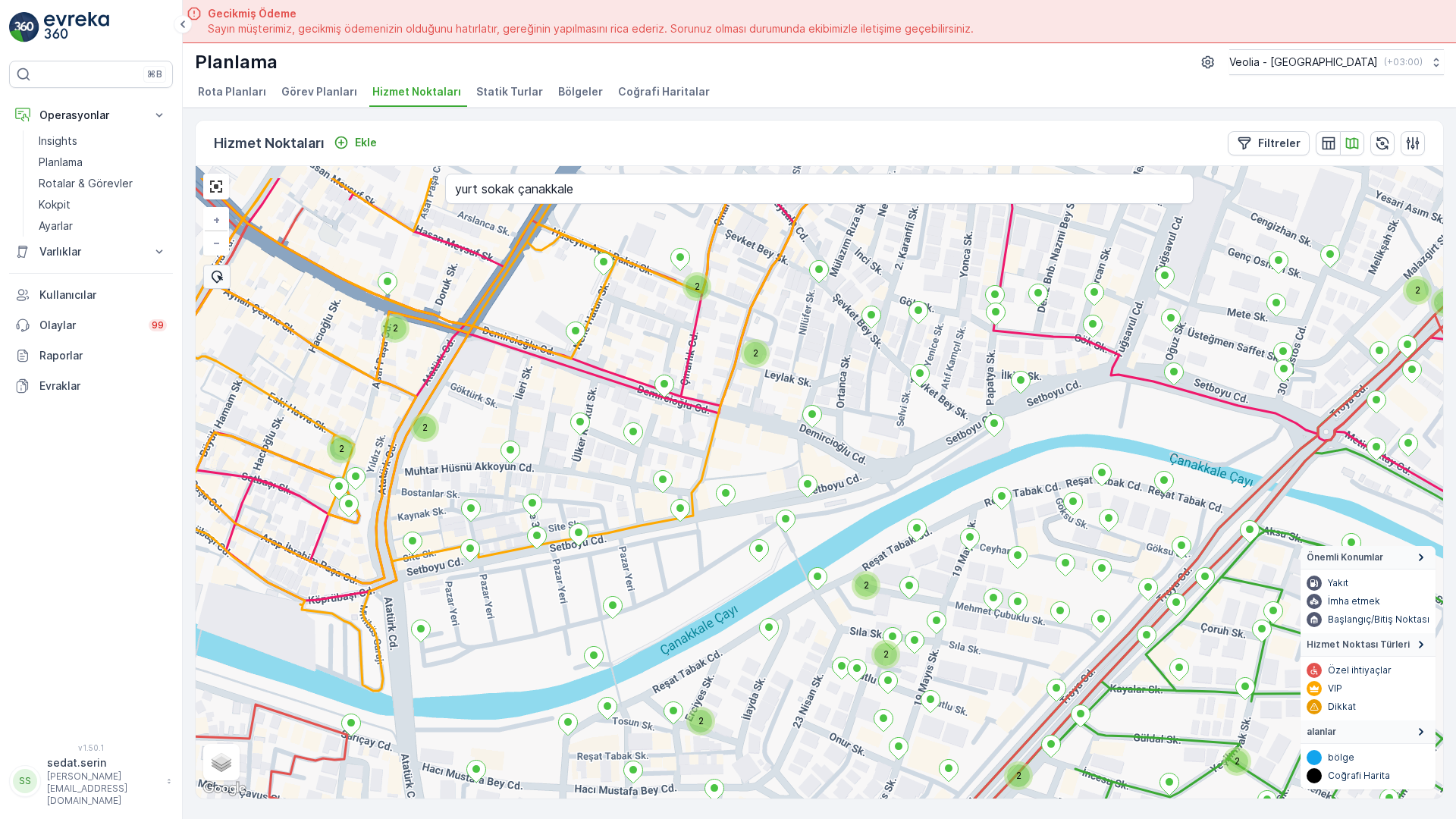
drag, startPoint x: 564, startPoint y: 263, endPoint x: 696, endPoint y: 359, distance: 163.2
click at [696, 359] on div "2 2 2 2 2 3 2 2 2 2 2 2 2 2 2 2 2 2 2 2 2 2 6nolu_30_2m + − Uydu Yol haritası A…" at bounding box center [819, 483] width 1247 height 633
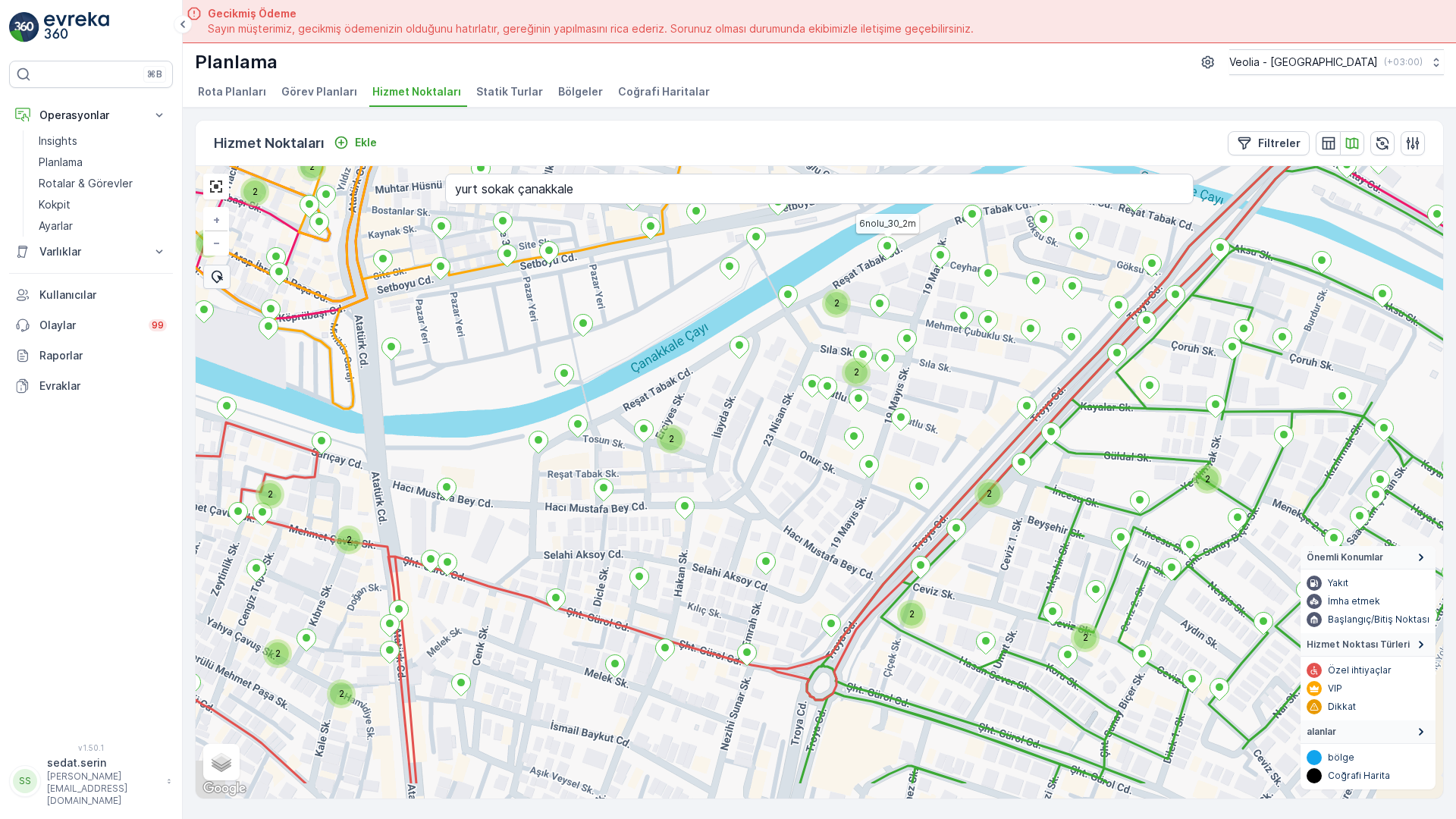
drag, startPoint x: 634, startPoint y: 390, endPoint x: 624, endPoint y: 201, distance: 189.3
click at [602, 166] on div "2 2 2 2 2 3 2 2 2 2 2 2 2 2 2 2 2 2 2 3 2 3 2 2 2 3 2 2 6nolu_30_2m + − Uydu Yo…" at bounding box center [819, 483] width 1247 height 633
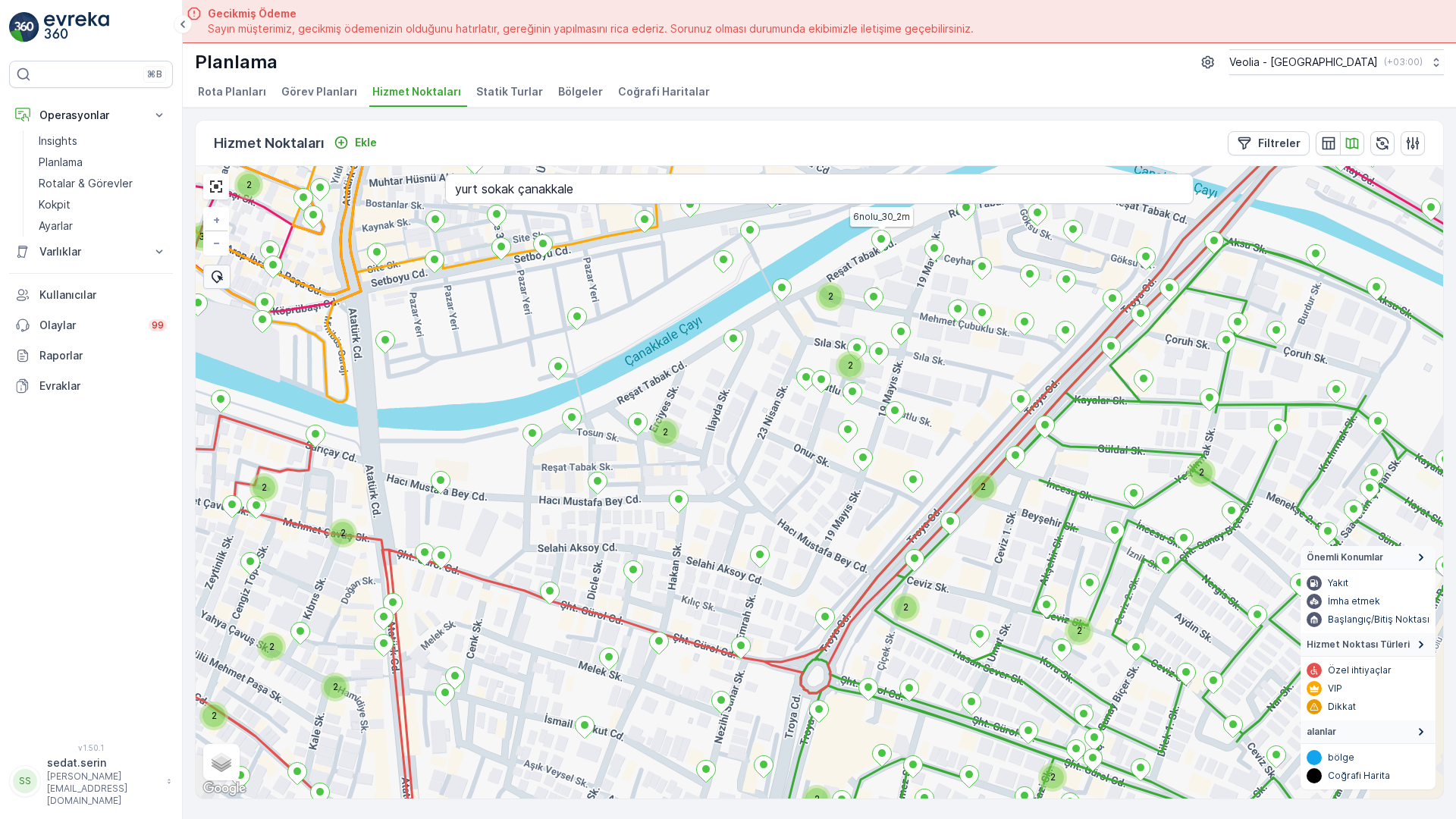
drag, startPoint x: 629, startPoint y: 361, endPoint x: 582, endPoint y: 222, distance: 146.7
click at [537, 166] on div "2 2 2 2 2 2 2 2 2 2 2 3 2 2 2 2 2 2 6nolu_30_2m + − Uydu Yol haritası Arazi Kar…" at bounding box center [819, 483] width 1247 height 633
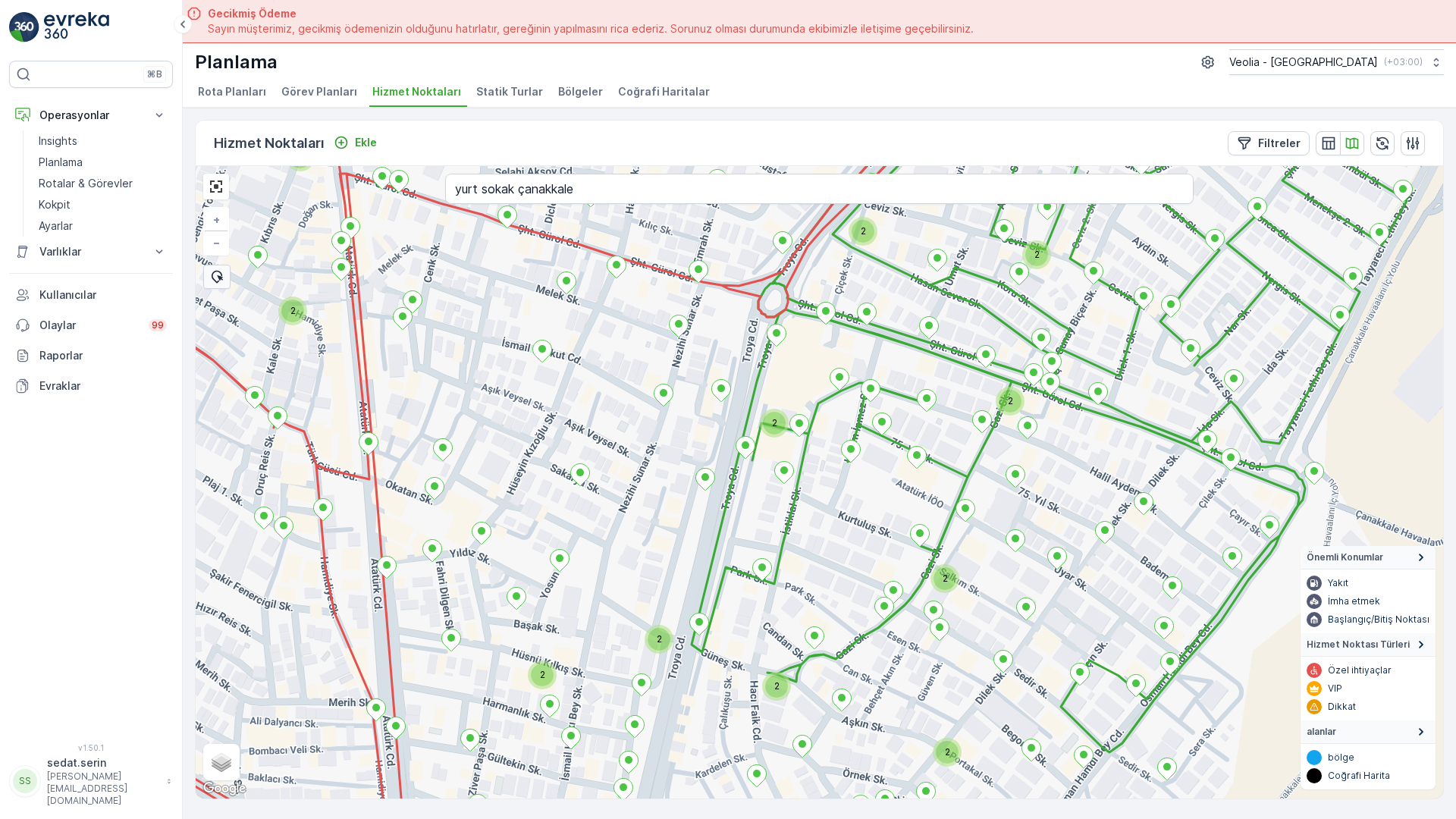
drag, startPoint x: 617, startPoint y: 388, endPoint x: 666, endPoint y: 222, distance: 173.1
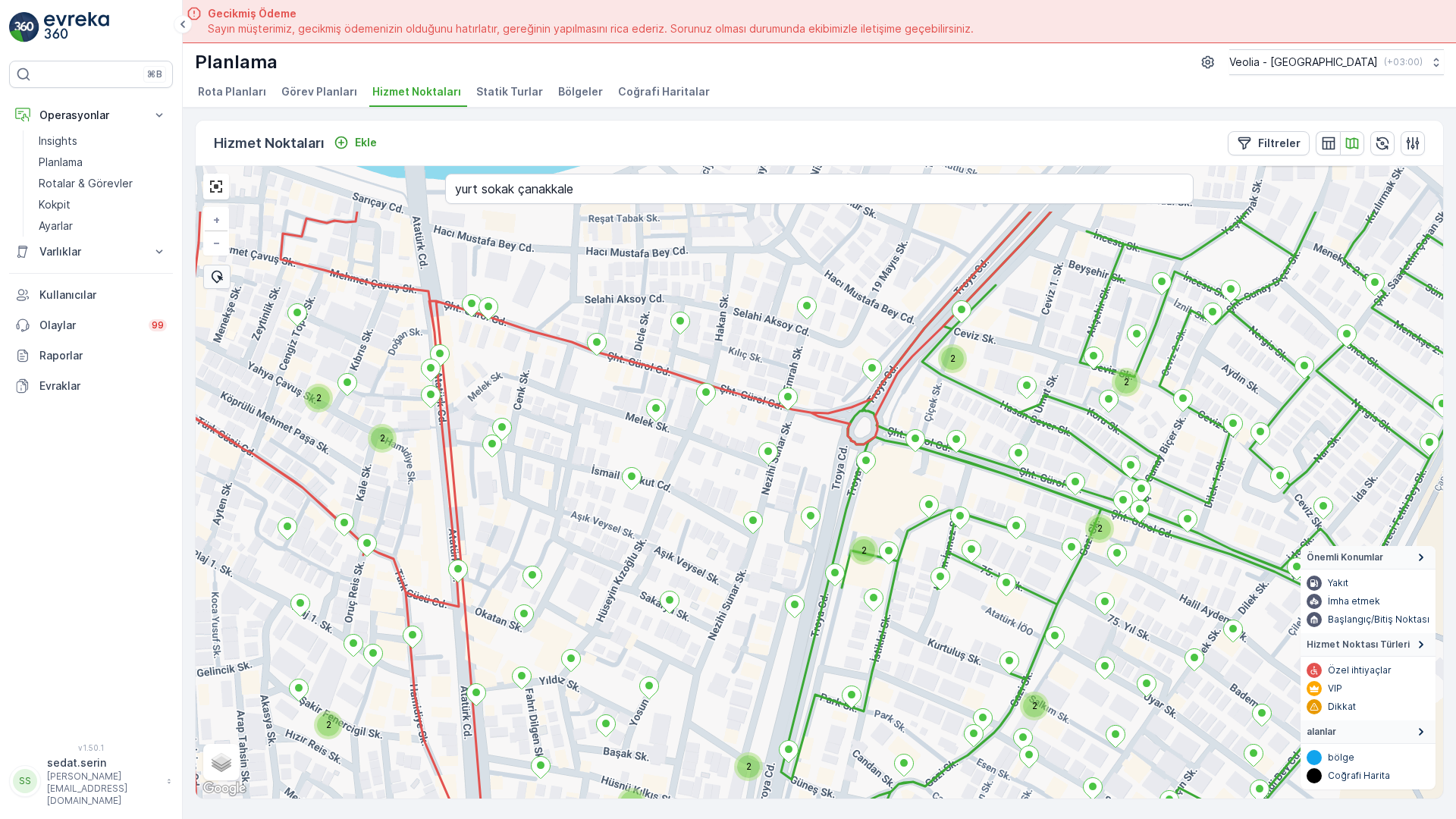
drag, startPoint x: 483, startPoint y: 244, endPoint x: 548, endPoint y: 370, distance: 141.8
click at [544, 370] on div "2 2 2 2 2 2 2 2 2 2 2 2 2 2 2 2 2 2 4 7 NOLU STATİK TUR + − Uydu Yol haritası A…" at bounding box center [819, 483] width 1247 height 633
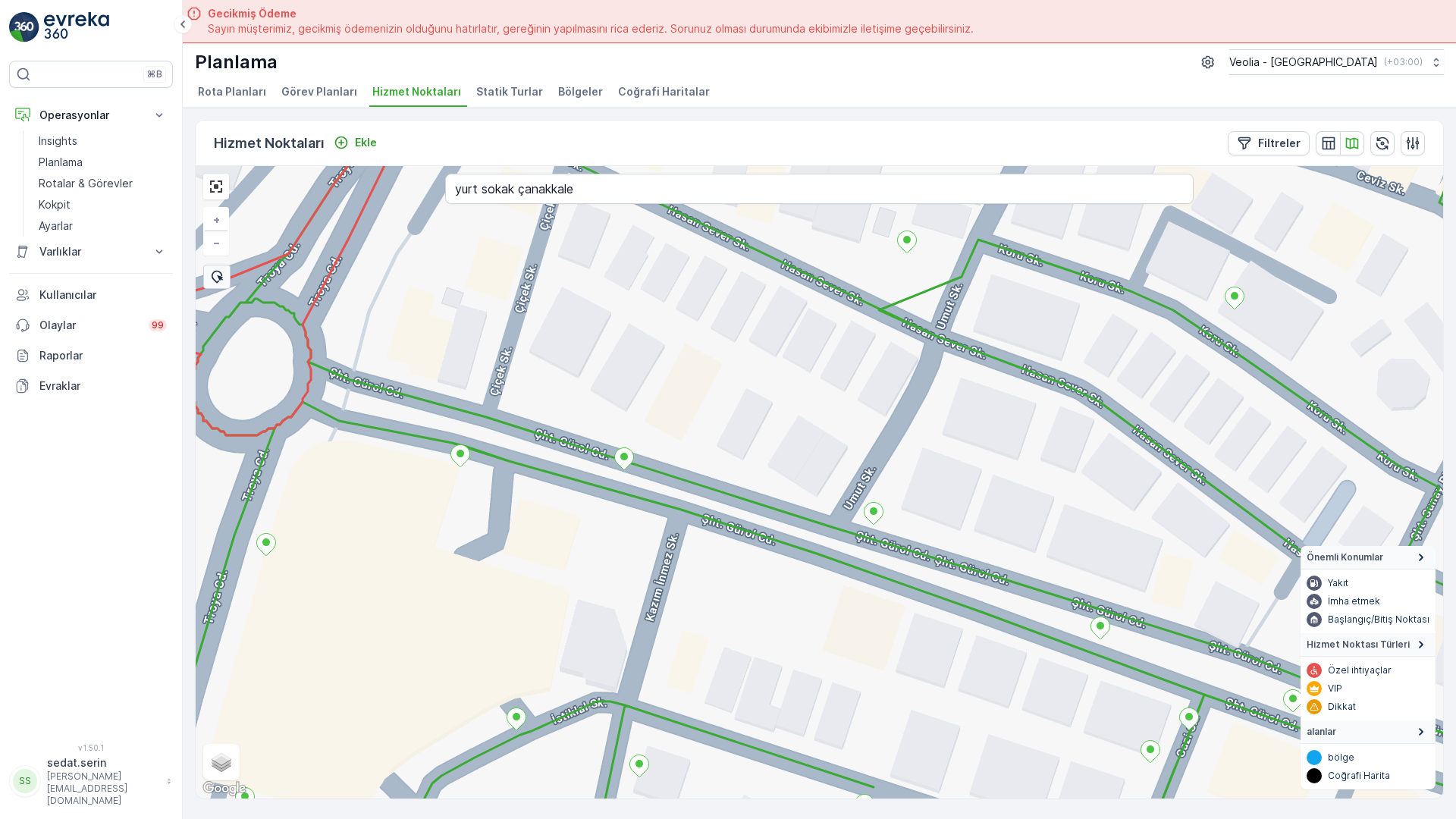
drag, startPoint x: 731, startPoint y: 217, endPoint x: 580, endPoint y: 241, distance: 152.9
click at [580, 241] on div "+ − Uydu Yol haritası Arazi Karışık Leaflet Klavye kısayolları Harita Verileri …" at bounding box center [819, 483] width 1247 height 633
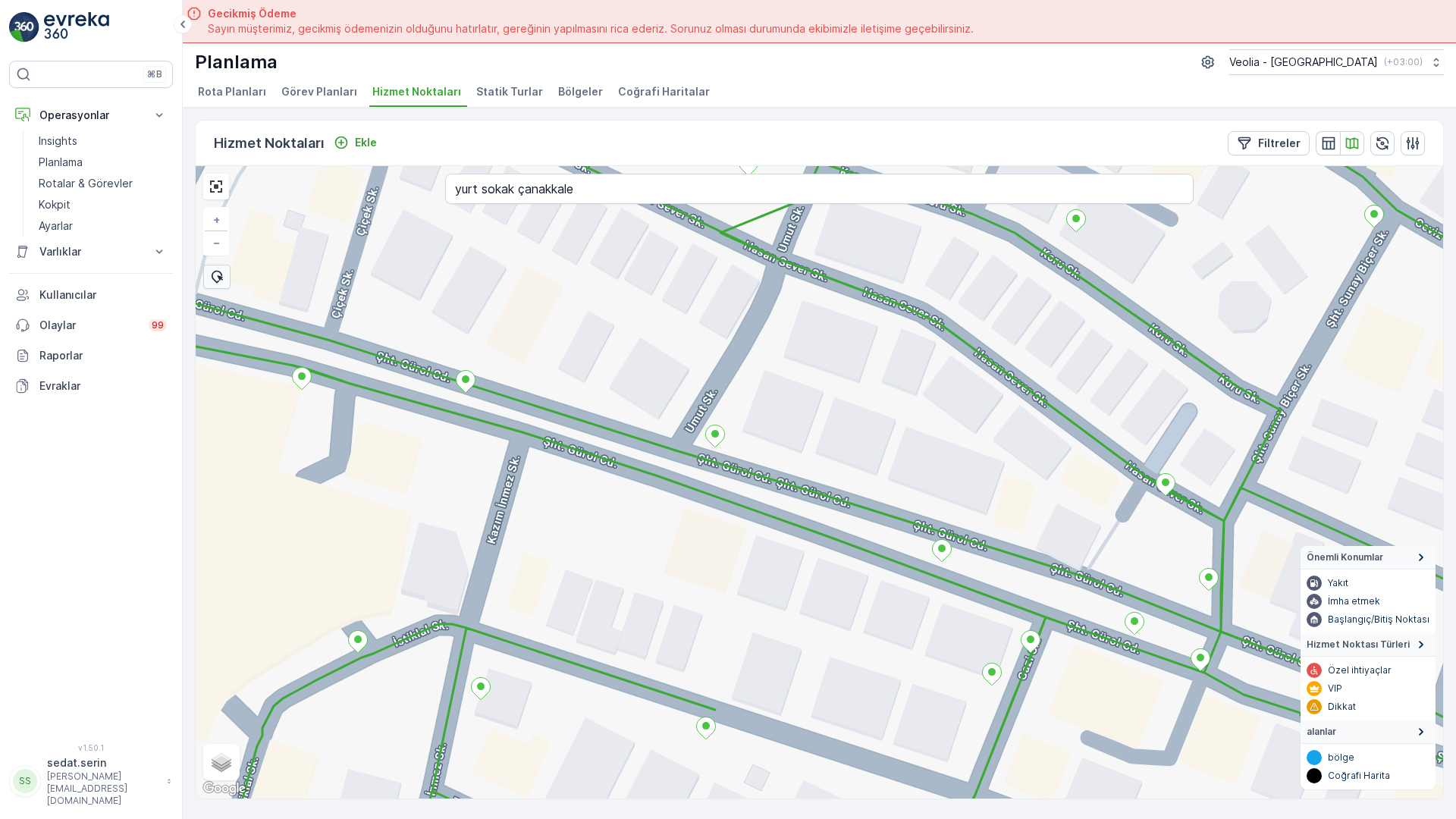
drag, startPoint x: 812, startPoint y: 380, endPoint x: 784, endPoint y: 371, distance: 29.4
click at [784, 371] on div "+ − Uydu Yol haritası Arazi Karışık Leaflet Klavye kısayolları Harita Verileri …" at bounding box center [819, 483] width 1247 height 633
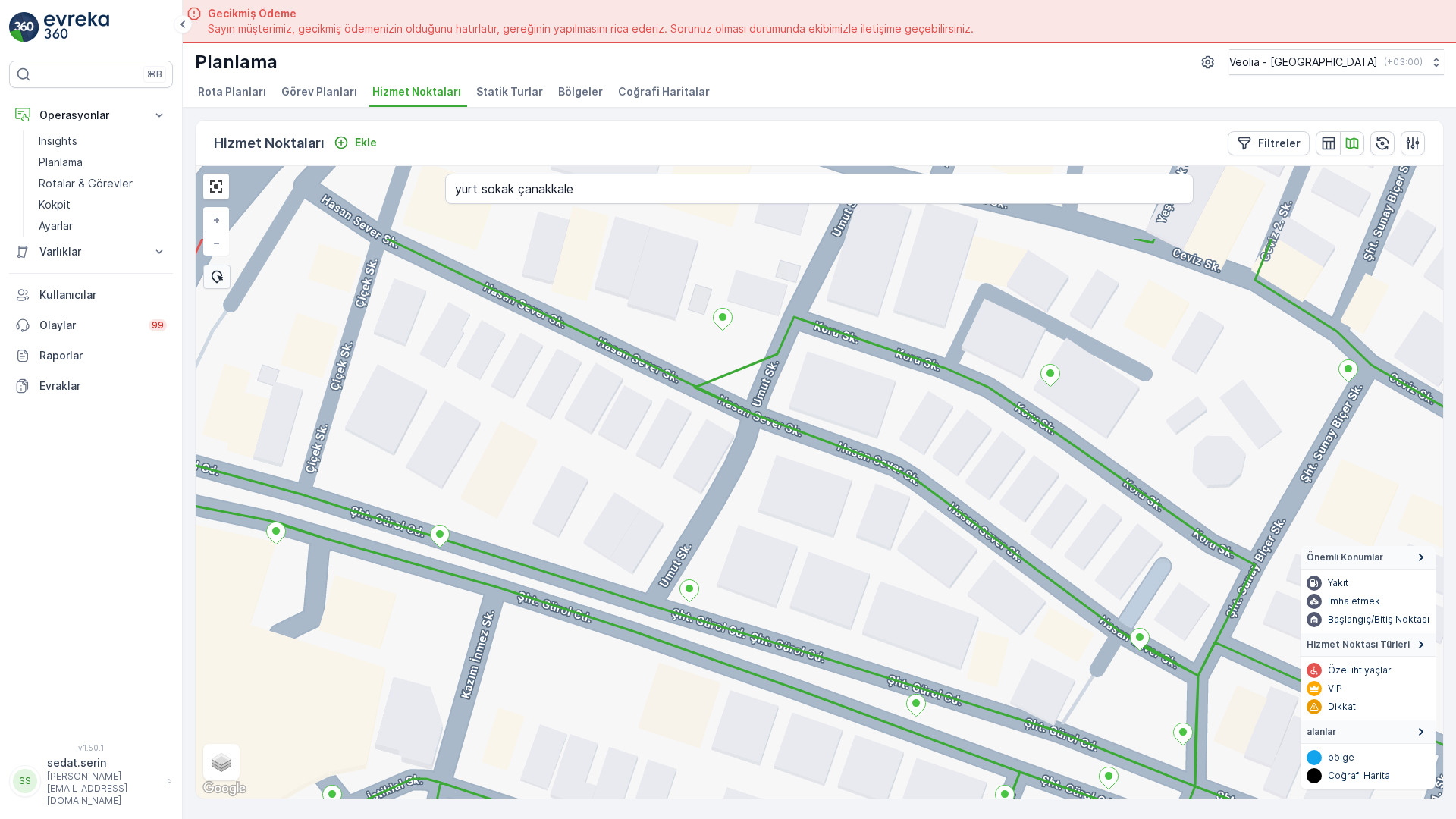
drag, startPoint x: 815, startPoint y: 281, endPoint x: 789, endPoint y: 436, distance: 157.2
click at [789, 436] on div "+ − Uydu Yol haritası Arazi Karışık Leaflet Klavye kısayolları Harita Verileri …" at bounding box center [819, 483] width 1247 height 633
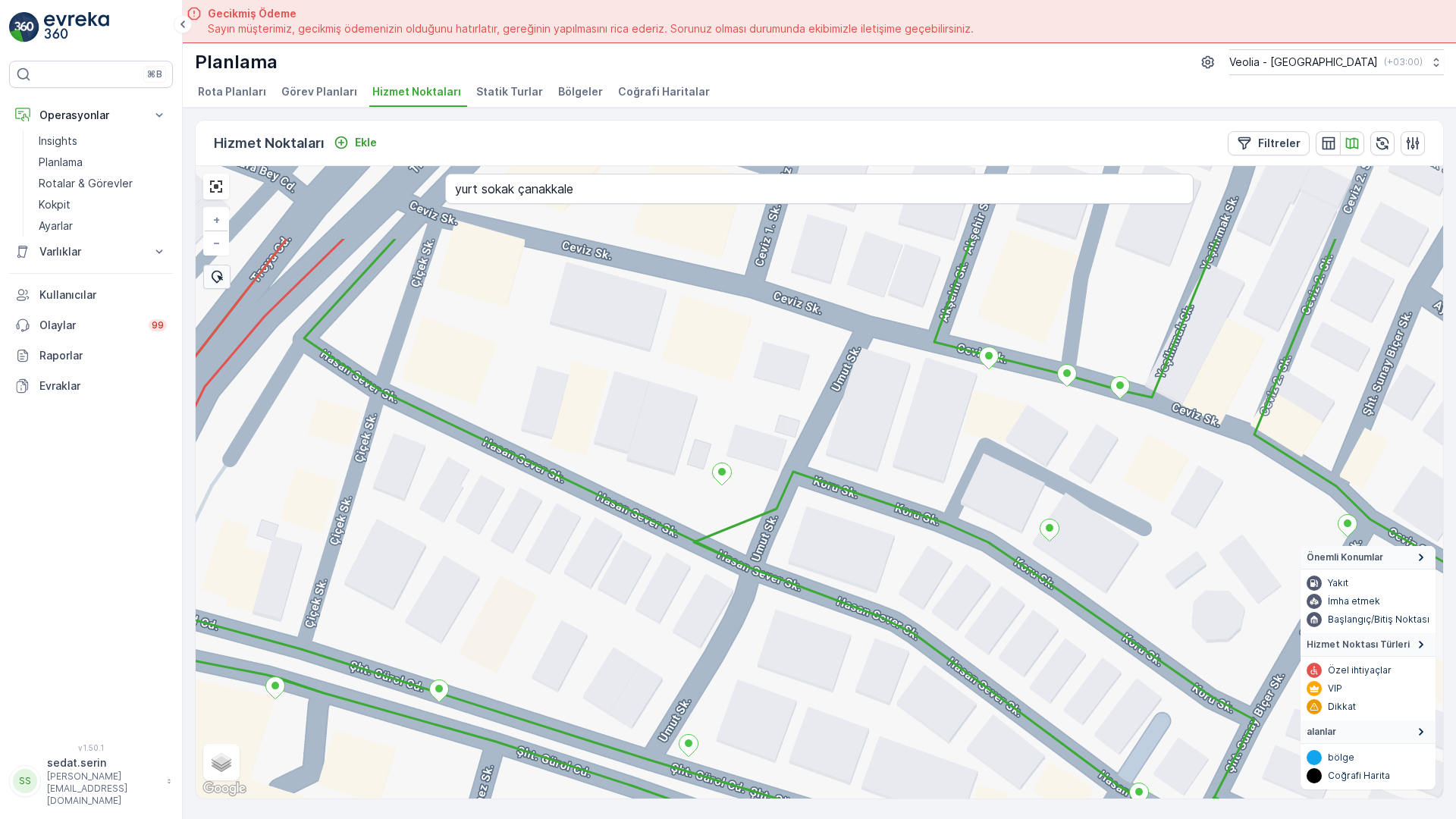
drag, startPoint x: 757, startPoint y: 179, endPoint x: 756, endPoint y: 333, distance: 154.0
click at [756, 333] on div "+ − Uydu Yol haritası Arazi Karışık Leaflet Klavye kısayolları Harita Verileri …" at bounding box center [819, 483] width 1247 height 633
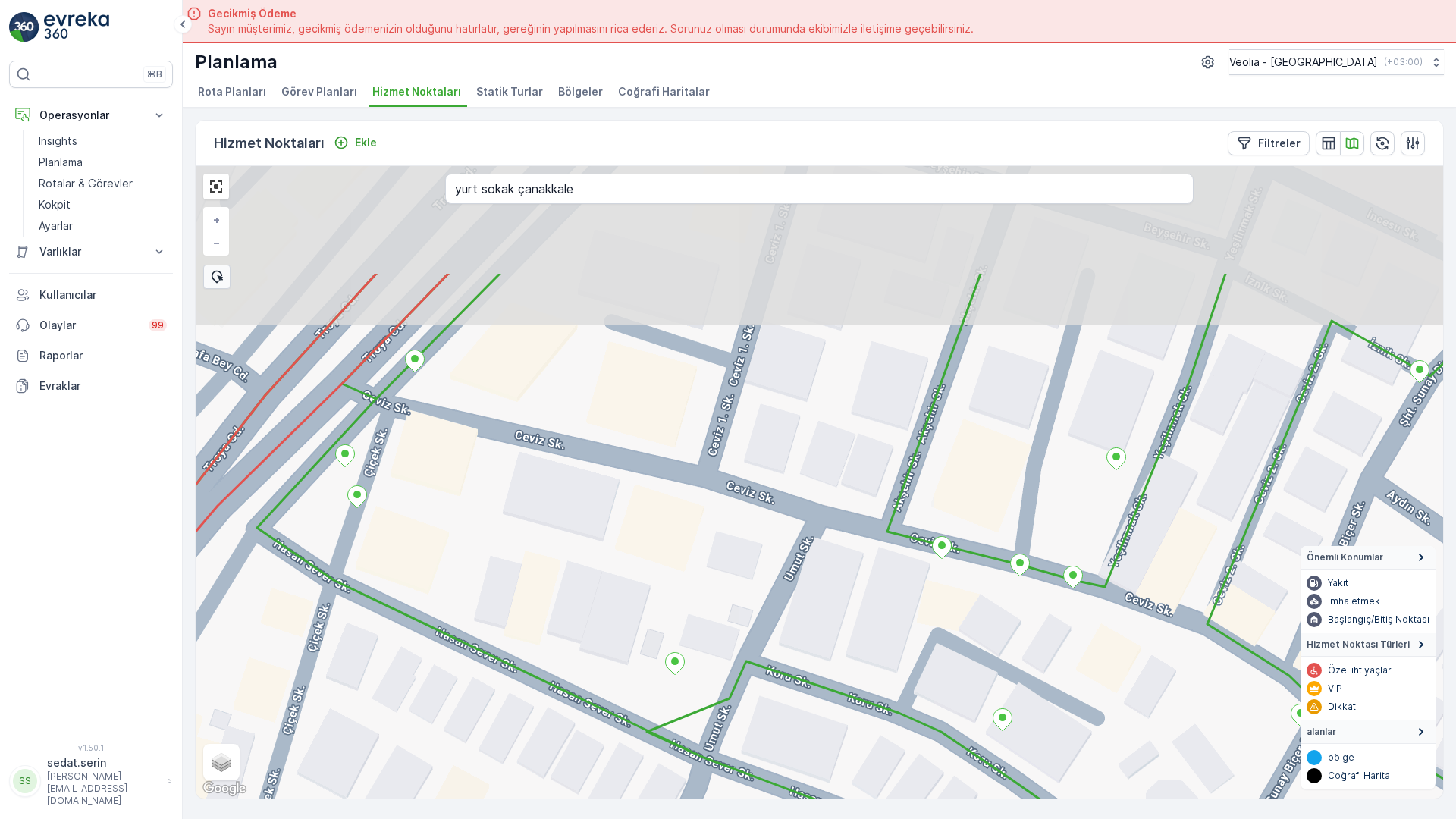
drag, startPoint x: 796, startPoint y: 188, endPoint x: 736, endPoint y: 401, distance: 221.3
click at [736, 401] on div "7 NOLU STATİK TUR barbarosk_26_1 + − Uydu Yol haritası Arazi Karışık Leaflet Kl…" at bounding box center [819, 483] width 1247 height 633
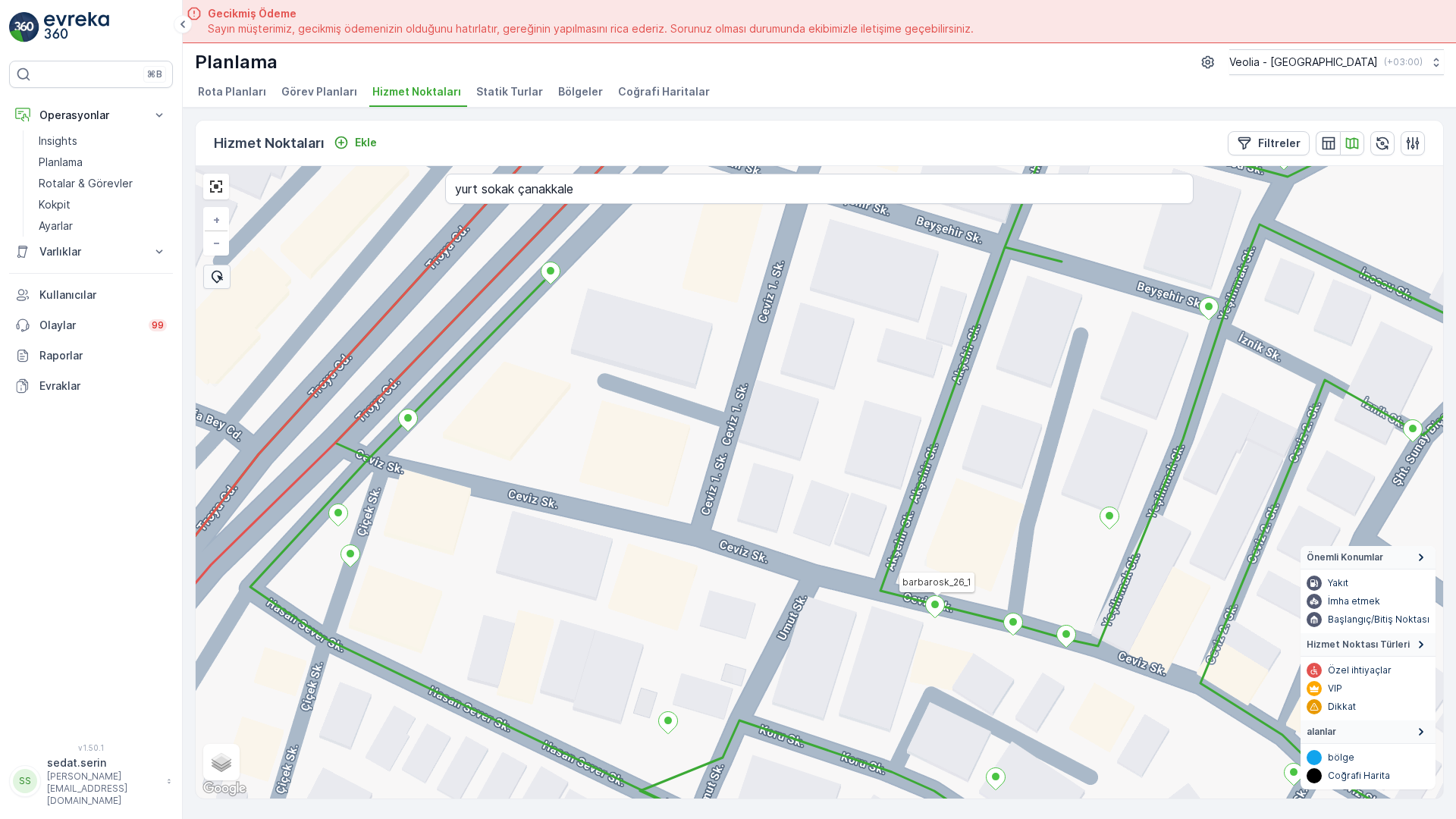
drag, startPoint x: 746, startPoint y: 301, endPoint x: 751, endPoint y: 318, distance: 17.7
click at [751, 318] on div "7 NOLU STATİK TUR barbarosk_26_1 + − Uydu Yol haritası Arazi Karışık Leaflet Kl…" at bounding box center [819, 483] width 1247 height 633
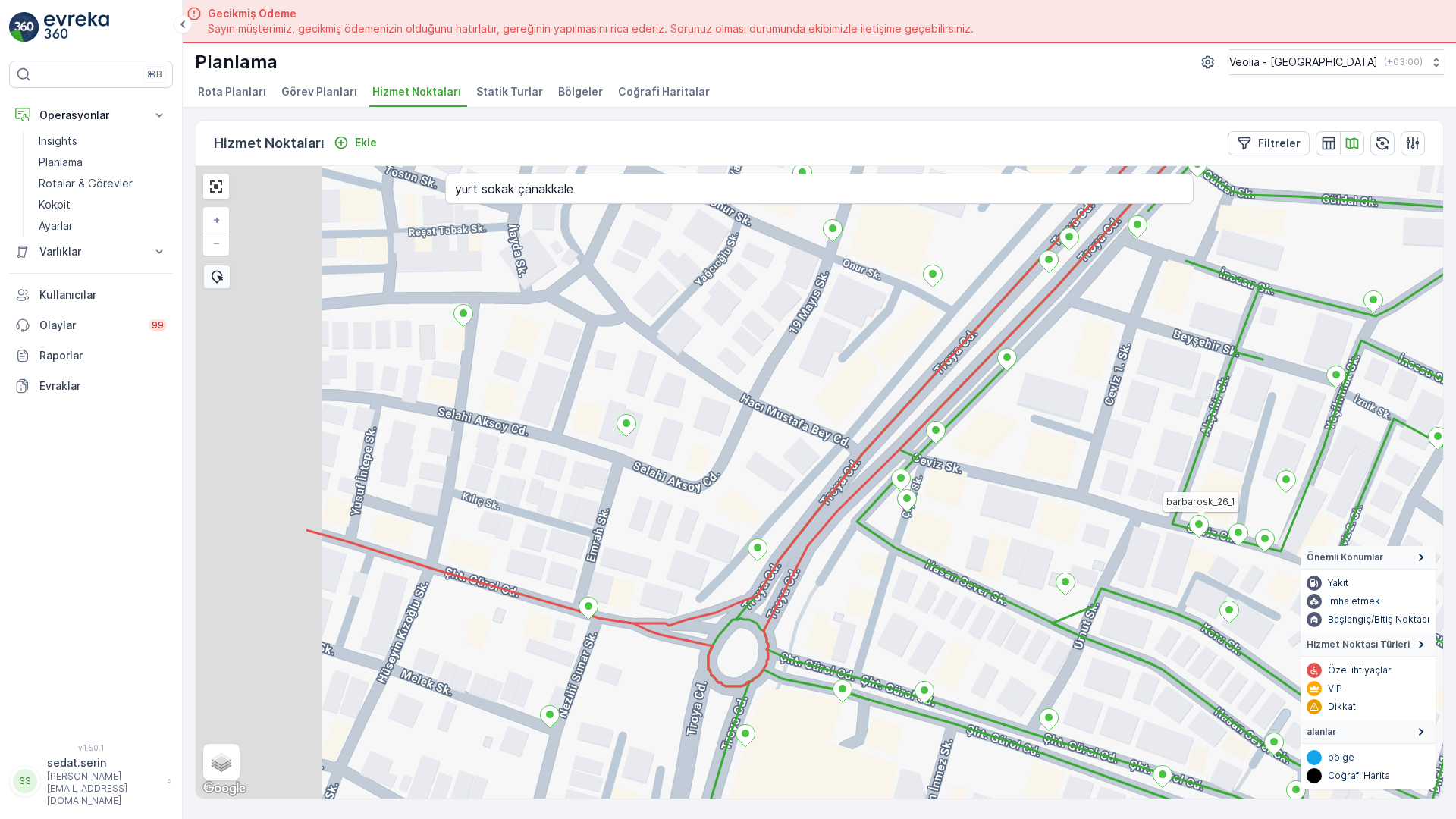
drag, startPoint x: 756, startPoint y: 427, endPoint x: 789, endPoint y: 431, distance: 33.2
click at [791, 435] on div "7 NOLU STATİK TUR barbarosk_26_1 + − Uydu Yol haritası Arazi Karışık Leaflet Kl…" at bounding box center [819, 483] width 1247 height 633
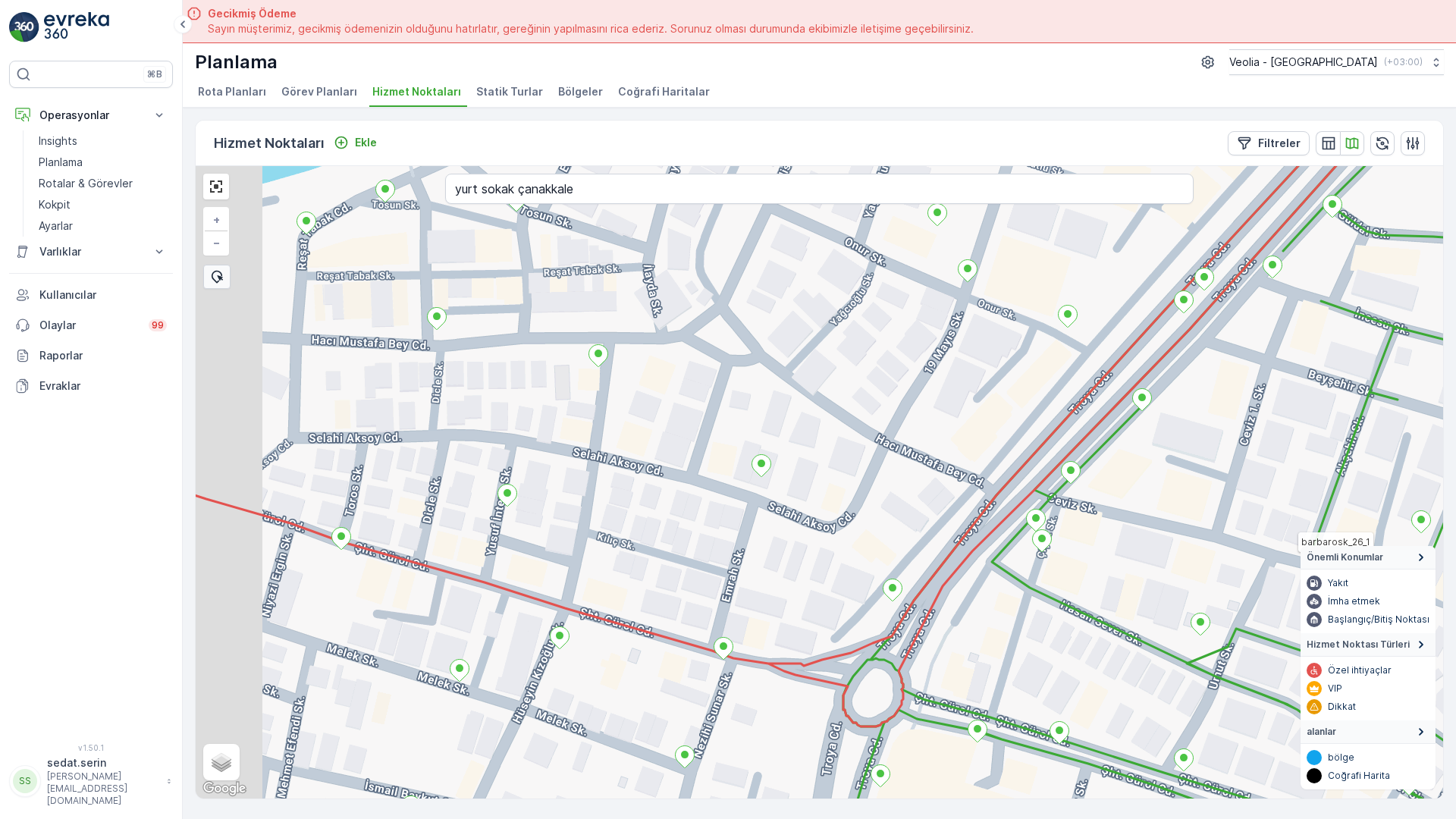
drag, startPoint x: 341, startPoint y: 375, endPoint x: 458, endPoint y: 417, distance: 124.3
click at [459, 417] on div "barbarosk_26_1 7 NOLU STATİK TUR + − Uydu Yol haritası Arazi Karışık Leaflet Kl…" at bounding box center [819, 483] width 1247 height 633
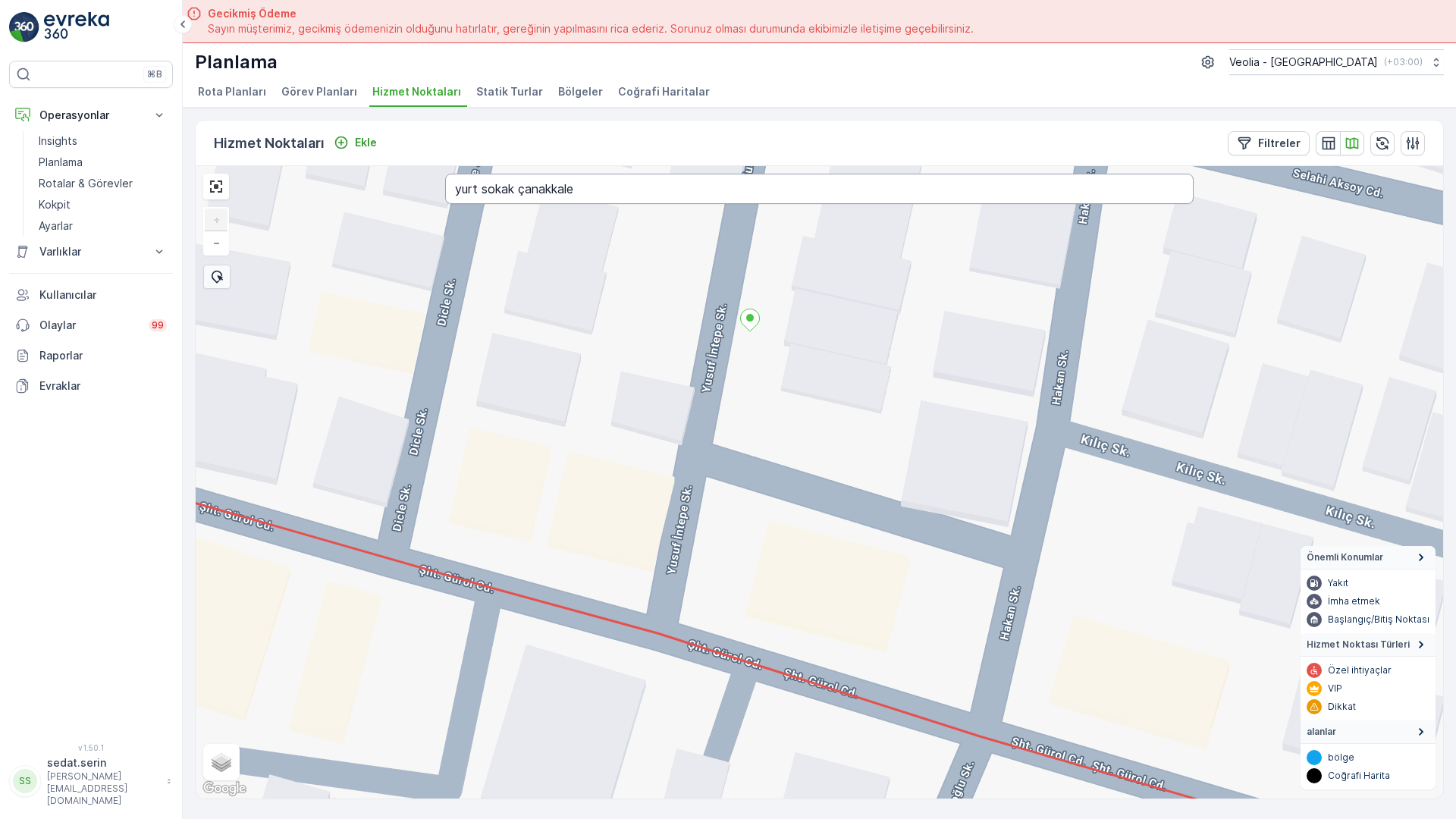
click at [445, 173] on input "yurt sokak çanakkale" at bounding box center [819, 188] width 748 height 30
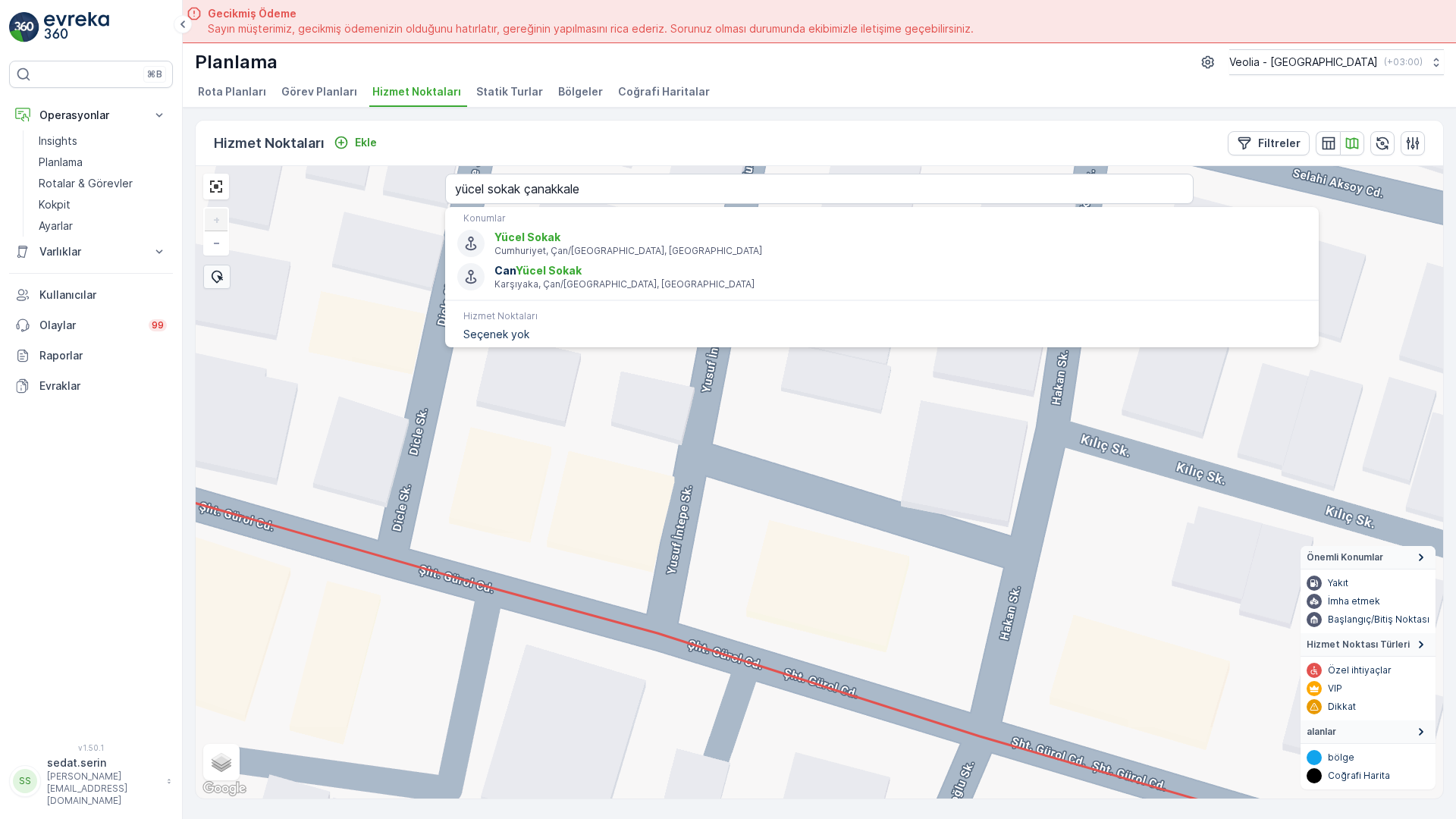
click at [423, 262] on div "7 NOLU STATİK TUR + − Uydu Yol haritası Arazi Karışık Leaflet Klavye kısayollar…" at bounding box center [819, 483] width 1247 height 633
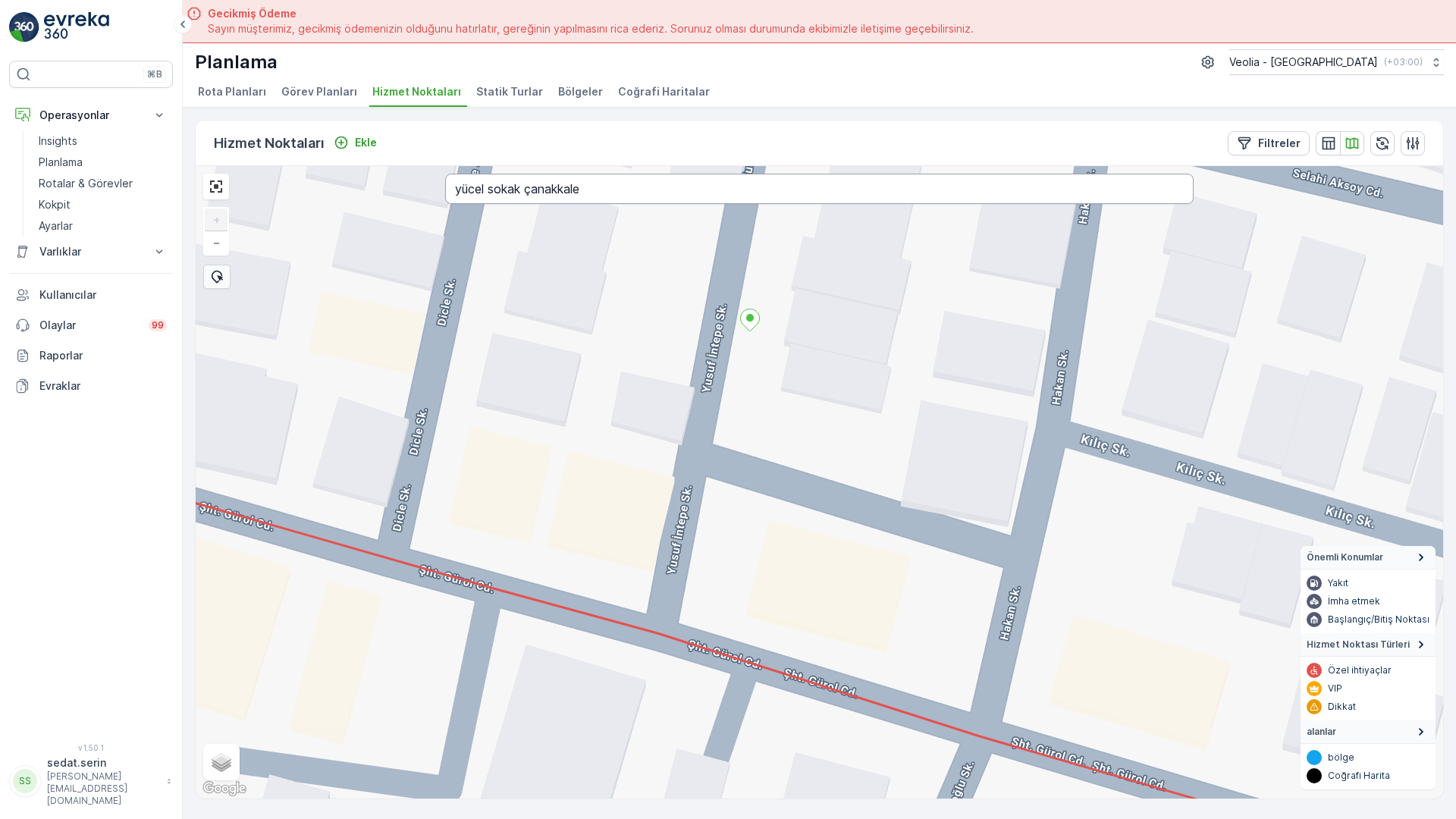
click at [445, 173] on input "yücel sokak çanakkale" at bounding box center [819, 188] width 748 height 30
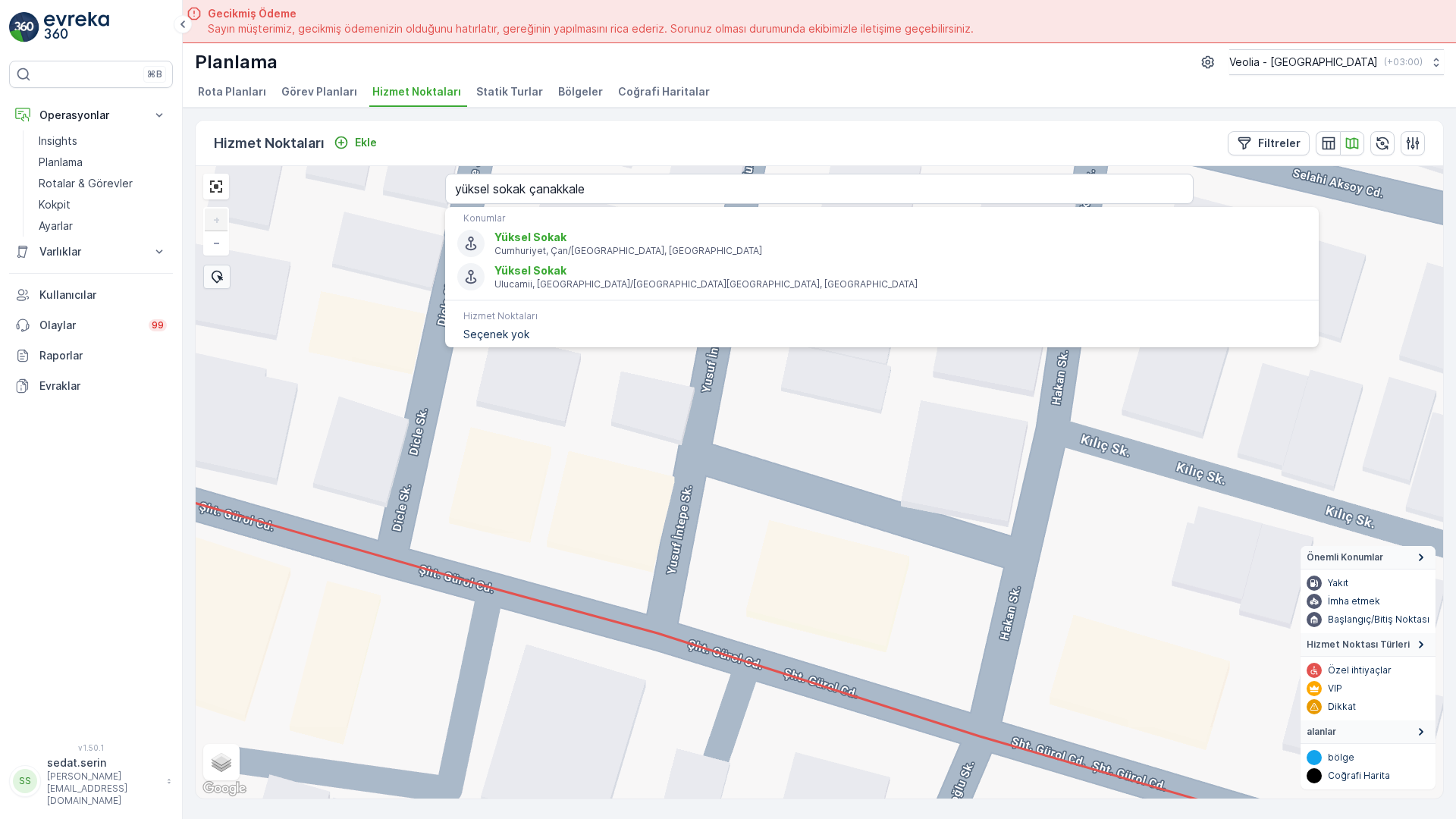
click at [419, 254] on div "+ − Uydu Yol haritası Arazi Karışık Leaflet Klavye kısayolları Harita Verileri …" at bounding box center [819, 483] width 1247 height 633
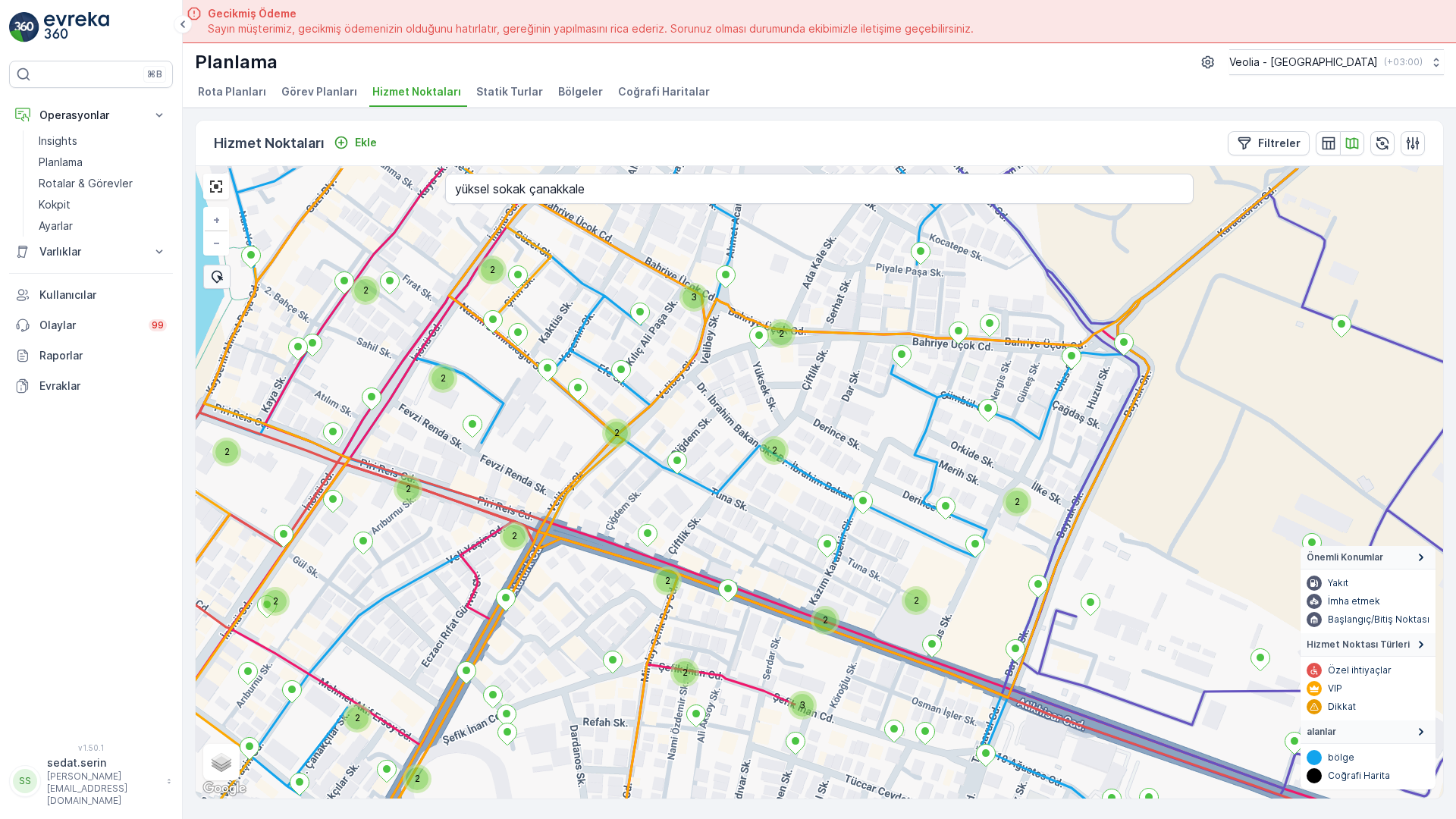
drag, startPoint x: 487, startPoint y: 241, endPoint x: 508, endPoint y: 354, distance: 114.9
click at [508, 354] on div "2 3 2 3 2 2 2 2 2 2 2 2 2 3 2 2 3 2 2 2 2 2 2 2 2 2 2 + − Uydu Yol haritası Ara…" at bounding box center [819, 483] width 1247 height 633
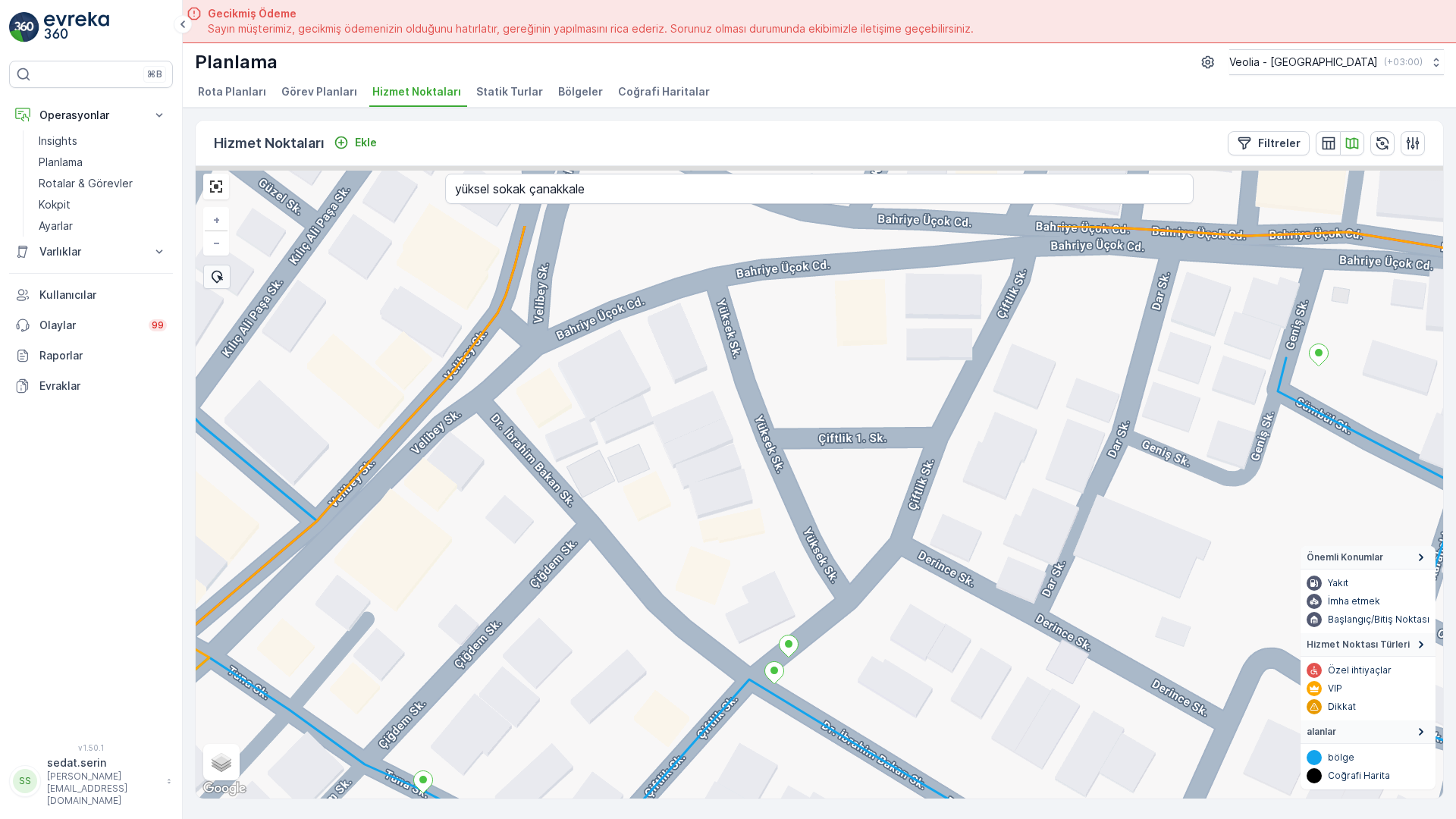
drag, startPoint x: 623, startPoint y: 365, endPoint x: 612, endPoint y: 393, distance: 30.1
click at [623, 380] on div "+ − Uydu Yol haritası Arazi Karışık Leaflet Klavye kısayolları Harita Verileri …" at bounding box center [819, 483] width 1247 height 633
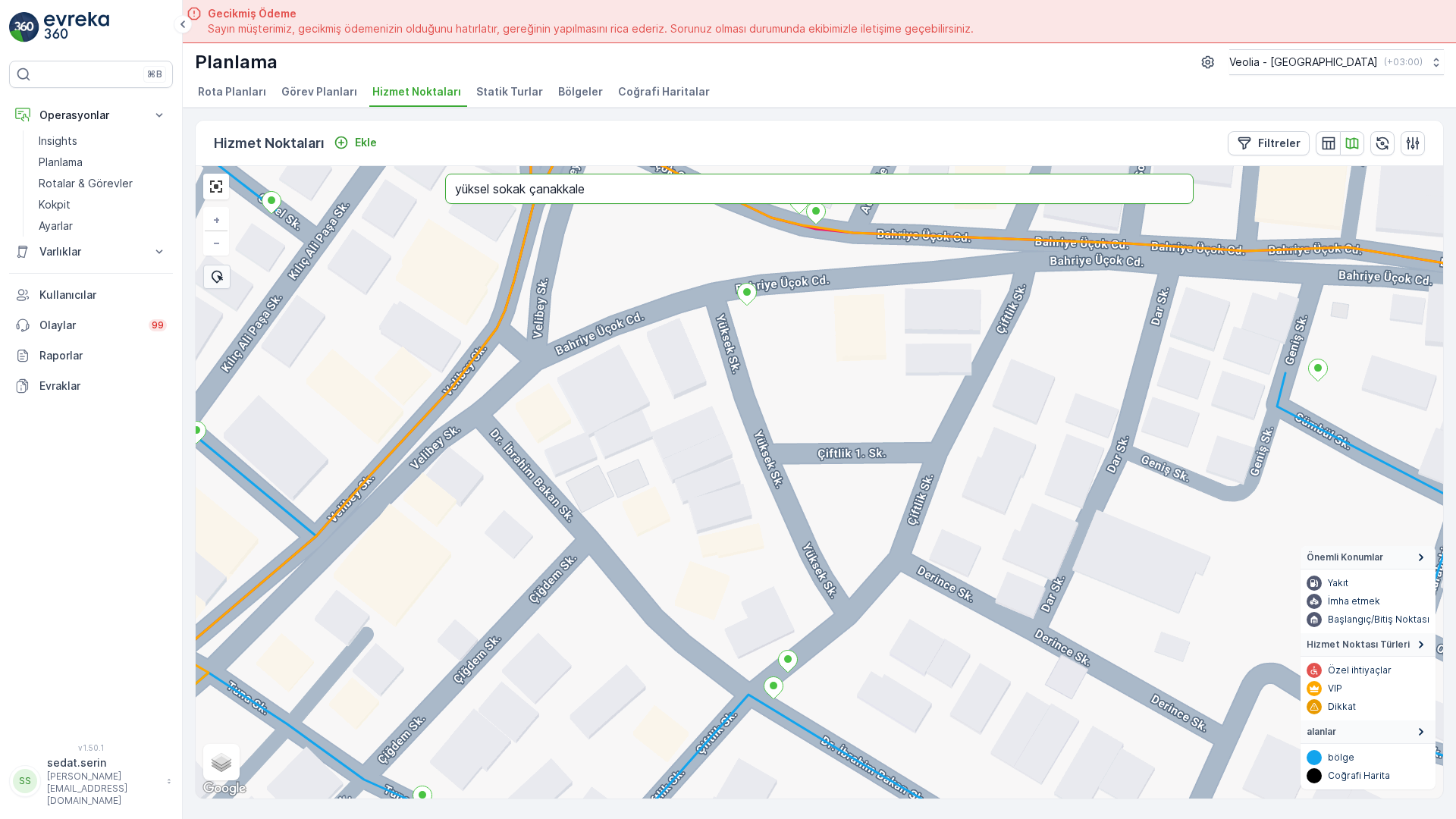
click at [445, 173] on input "yüksel sokak çanakkale" at bounding box center [819, 188] width 748 height 30
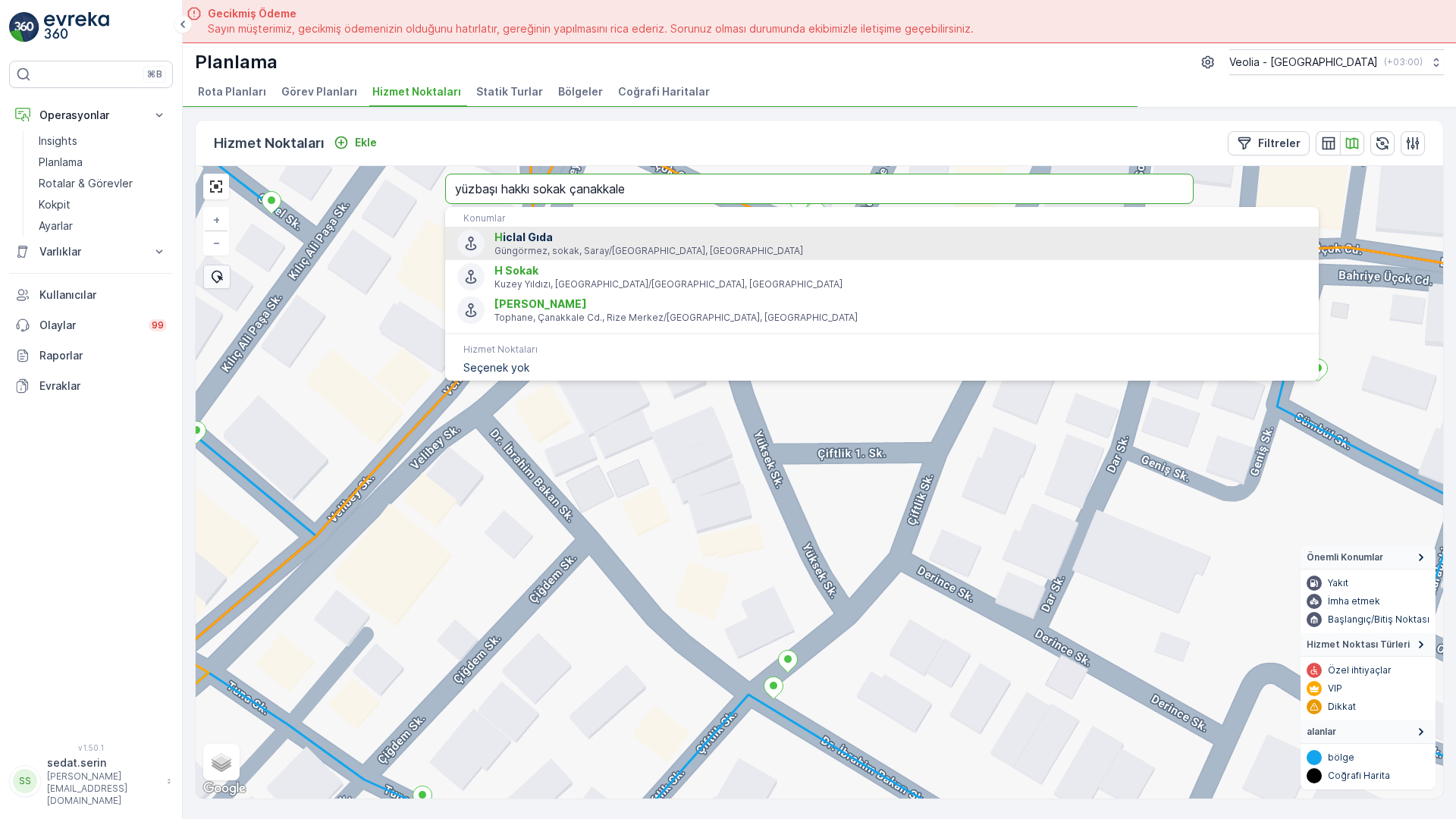
type input "yüzbaşı hakkı sokak çanakkale"
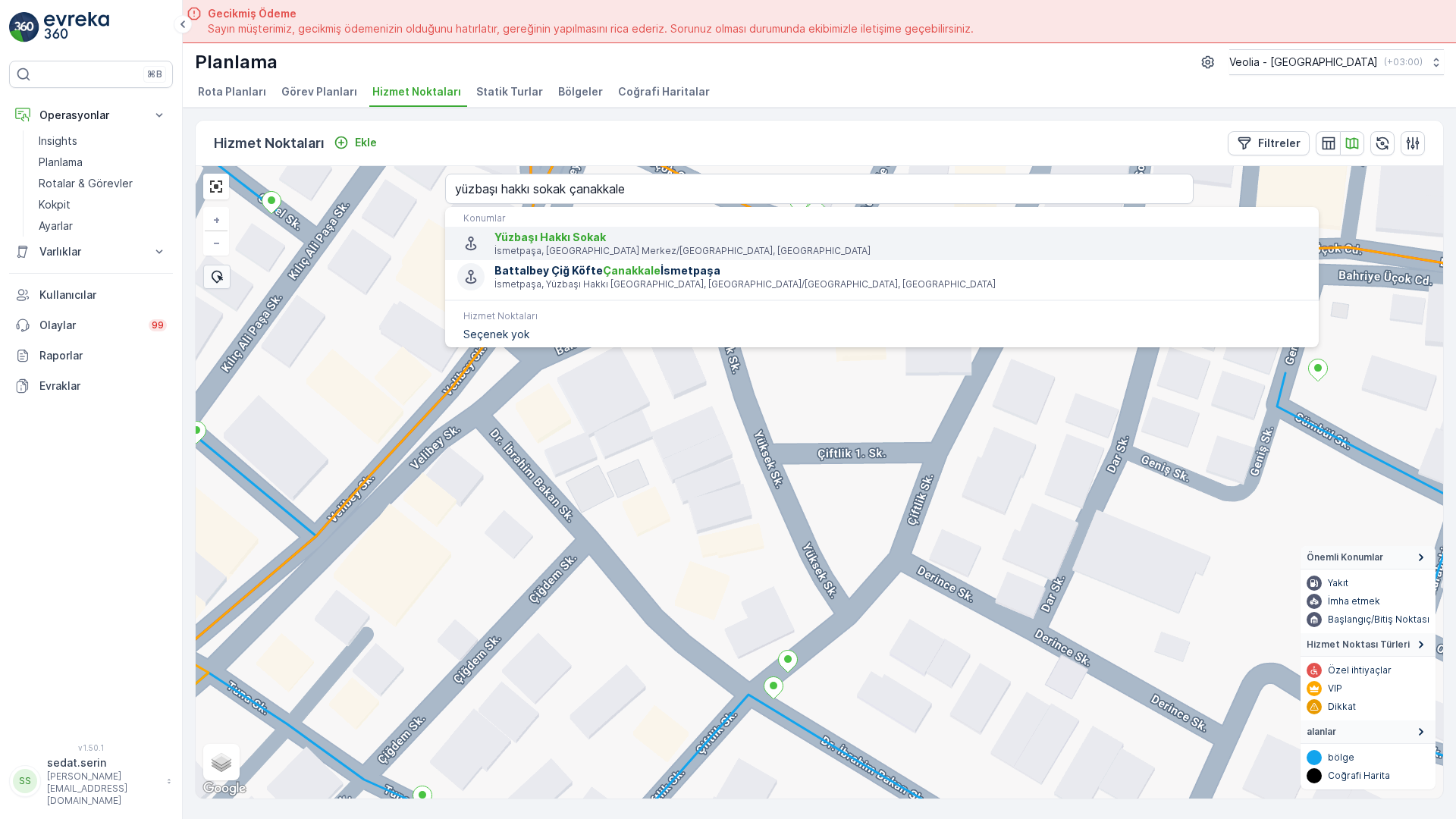
click at [494, 231] on span "Yüzbaşı Hakkı Sokak" at bounding box center [550, 237] width 112 height 13
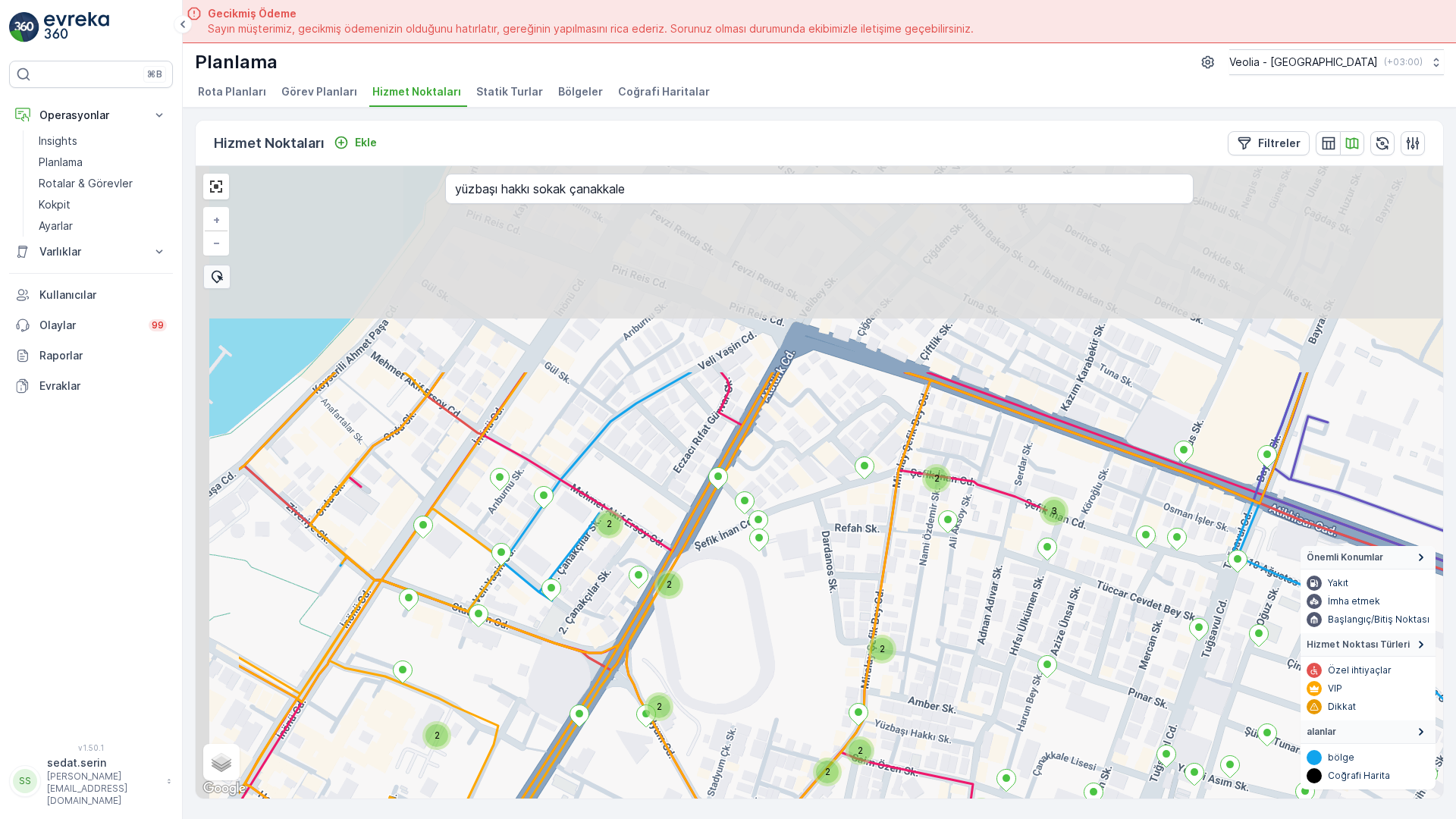
drag, startPoint x: 226, startPoint y: 161, endPoint x: 423, endPoint y: 460, distance: 358.1
click at [425, 460] on div "3 3 2 2 2 3 2 2 3 2 2 3 2 2 2 2 2 2 3 2 2 2 2 2 2 MERKEZ İŞYERLERİ 2 STATİK TUR…" at bounding box center [819, 483] width 1247 height 633
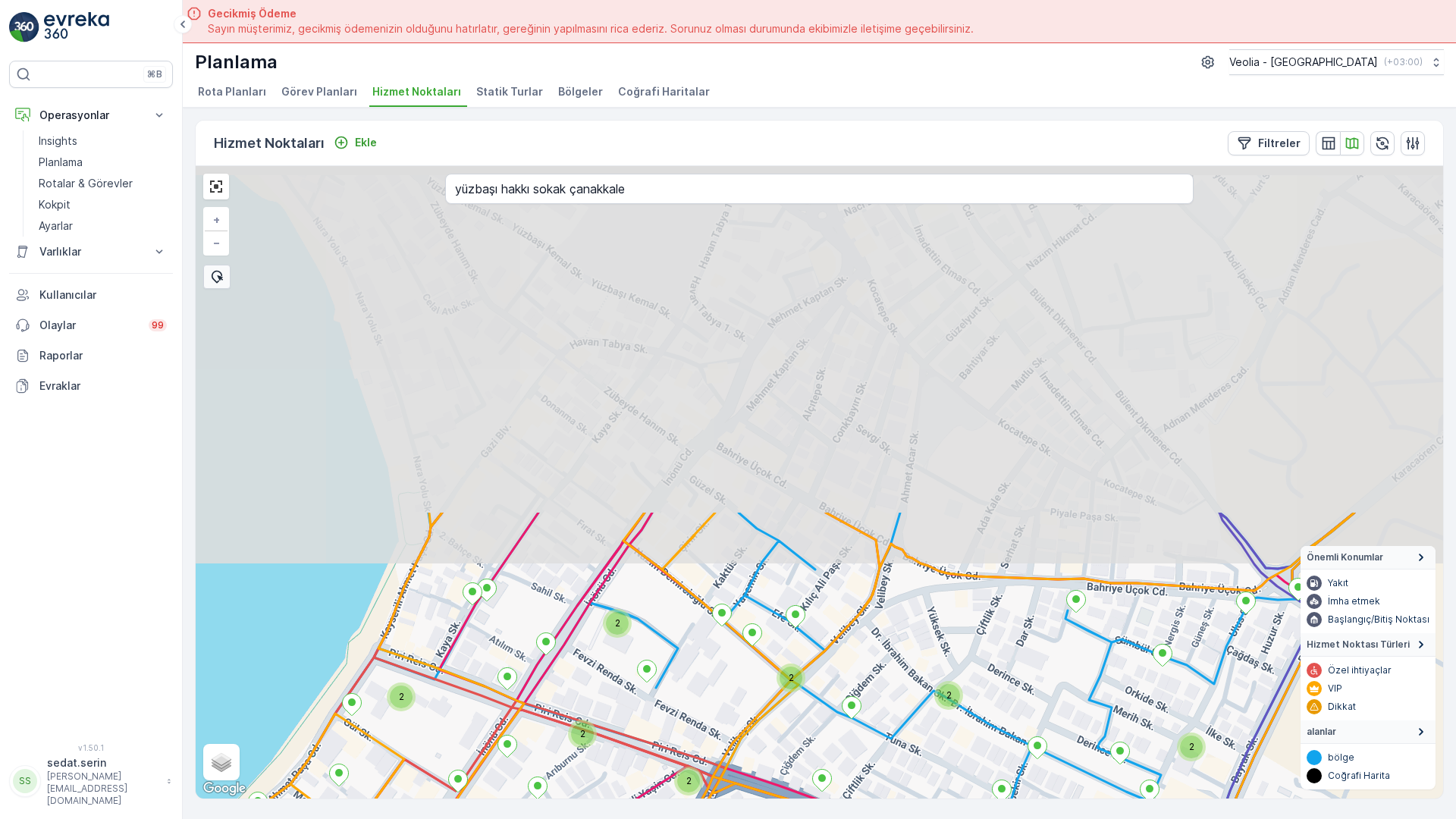
drag, startPoint x: 463, startPoint y: 180, endPoint x: 375, endPoint y: 608, distance: 437.0
click at [375, 608] on div "3 3 2 2 2 3 2 2 2 2 2 2 3 2 2 2 2 2 2 2 2 2 2 2 2 2 2 2 2 2 3 2 MERKEZ İŞYERLER…" at bounding box center [819, 483] width 1247 height 633
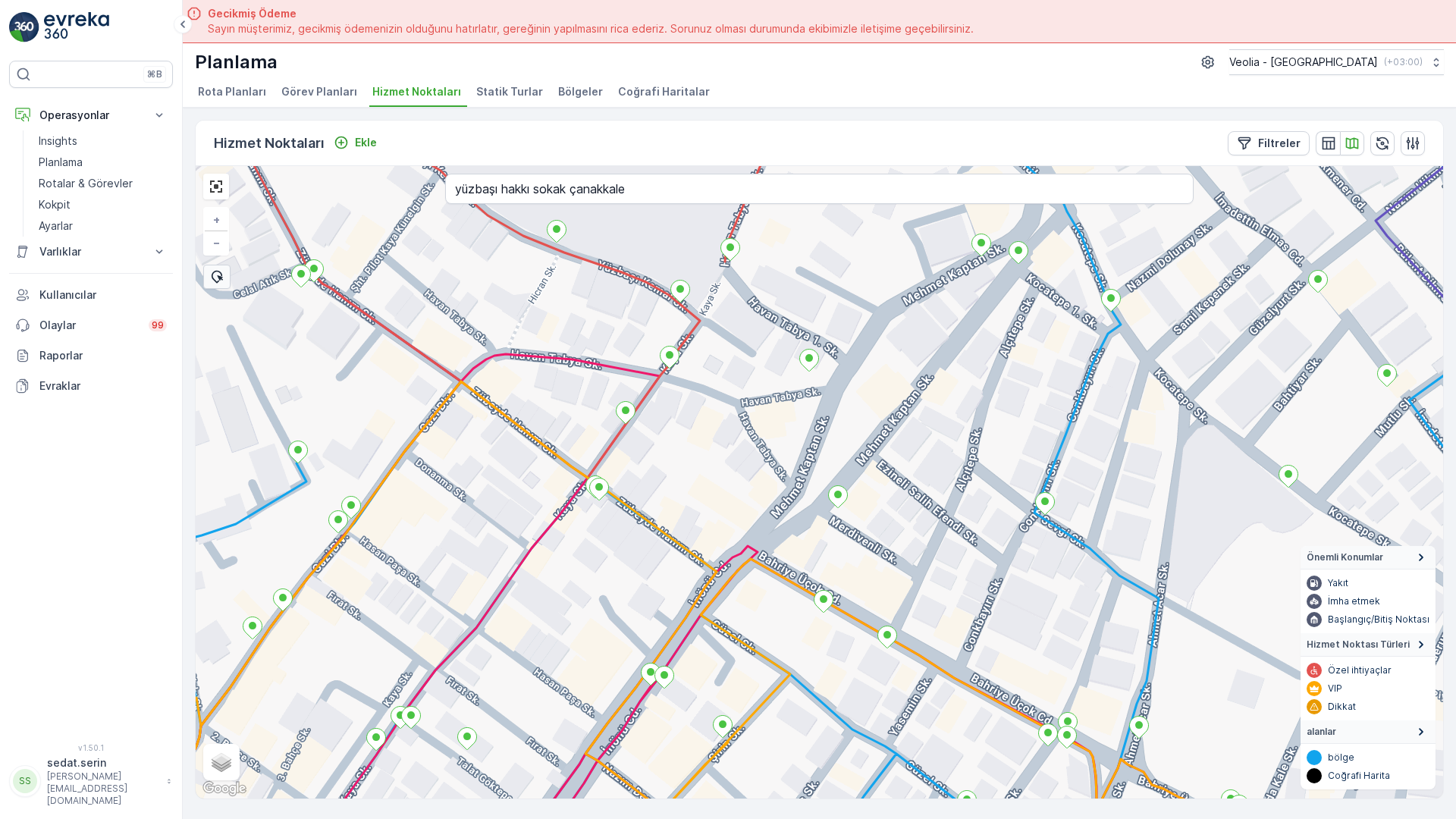
drag, startPoint x: 487, startPoint y: 233, endPoint x: 487, endPoint y: 389, distance: 156.0
click at [487, 389] on div "MERKEZ İŞYERLERİ 2 STATİK TUR + − Uydu Yol haritası Arazi Karışık Leaflet Klavy…" at bounding box center [819, 483] width 1247 height 633
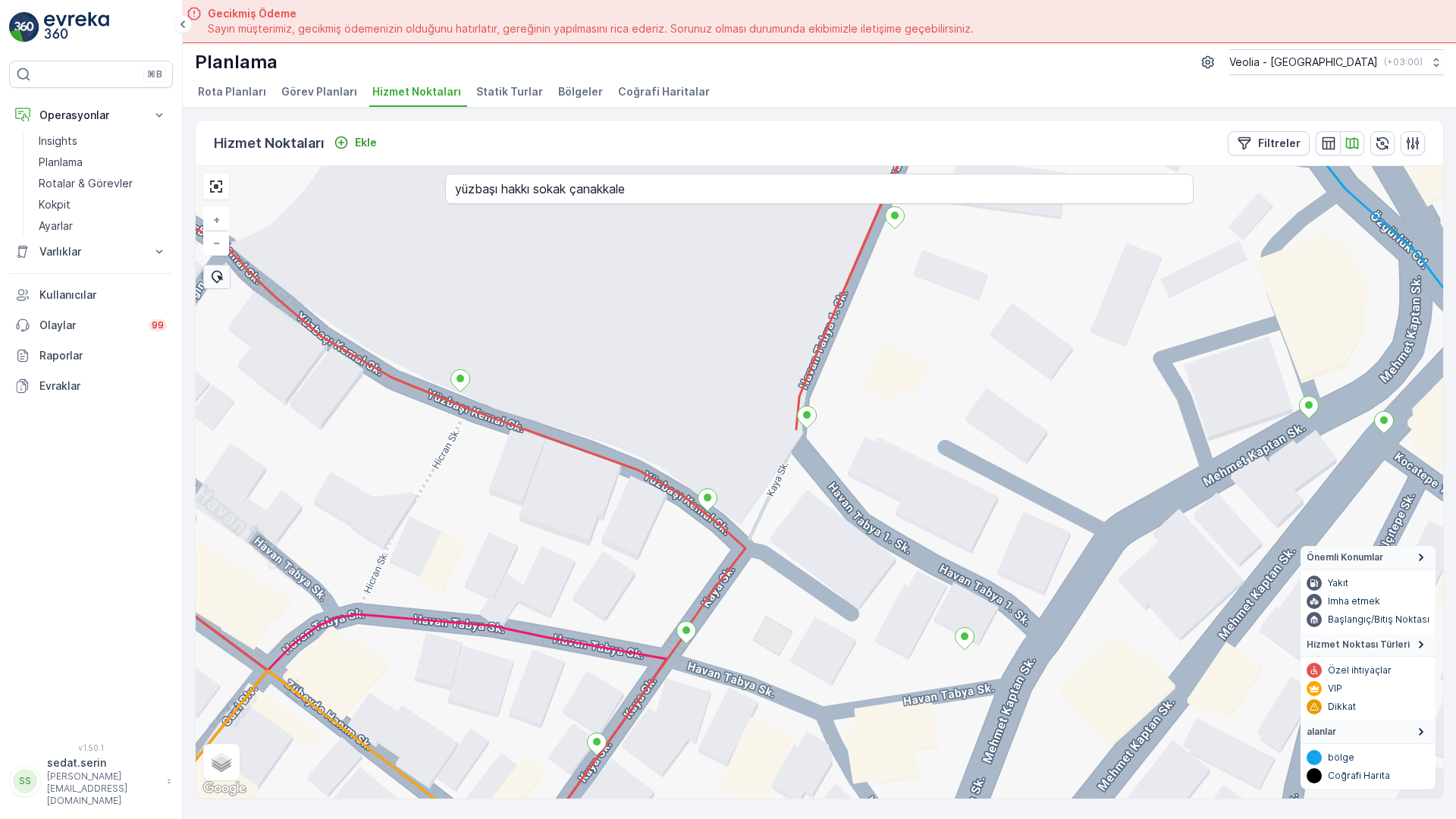
drag, startPoint x: 490, startPoint y: 298, endPoint x: 551, endPoint y: 420, distance: 136.4
click at [551, 420] on div "MERKEZ İŞYERLERİ 2 STATİK TUR ANAARTER 3 STATİK TUR + − Uydu Yol haritası Arazi…" at bounding box center [819, 483] width 1247 height 633
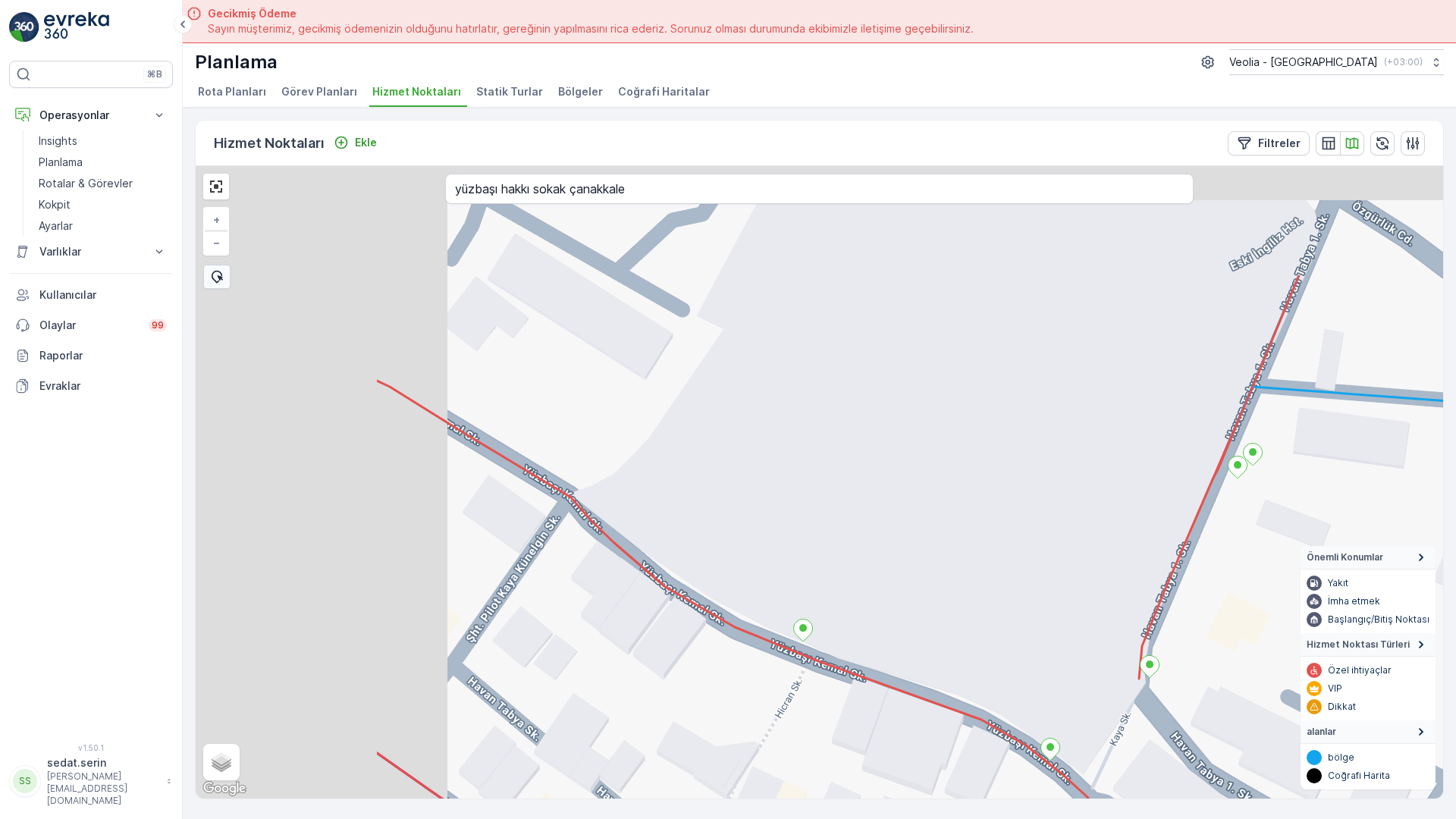
drag, startPoint x: 96, startPoint y: 227, endPoint x: 423, endPoint y: 418, distance: 378.7
click at [423, 418] on div "MERKEZ İŞYERLERİ 2 STATİK TUR + − Uydu Yol haritası Arazi Karışık Leaflet Klavy…" at bounding box center [819, 483] width 1247 height 633
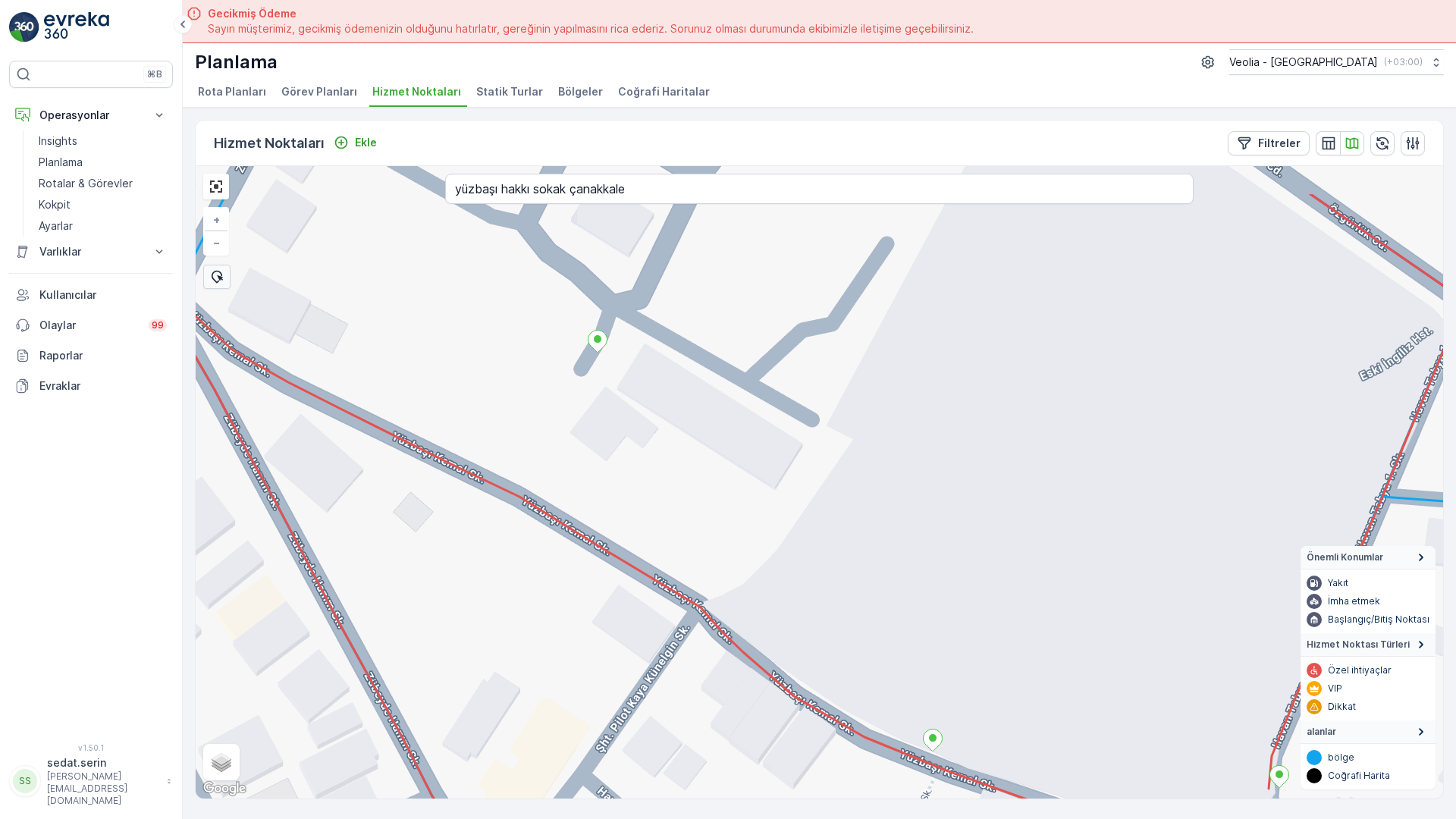
drag, startPoint x: 371, startPoint y: 349, endPoint x: 546, endPoint y: 539, distance: 258.3
click at [562, 545] on div "MERKEZ İŞYERLERİ 2 STATİK TUR + − Uydu Yol haritası Arazi Karışık Leaflet Klavy…" at bounding box center [819, 483] width 1247 height 633
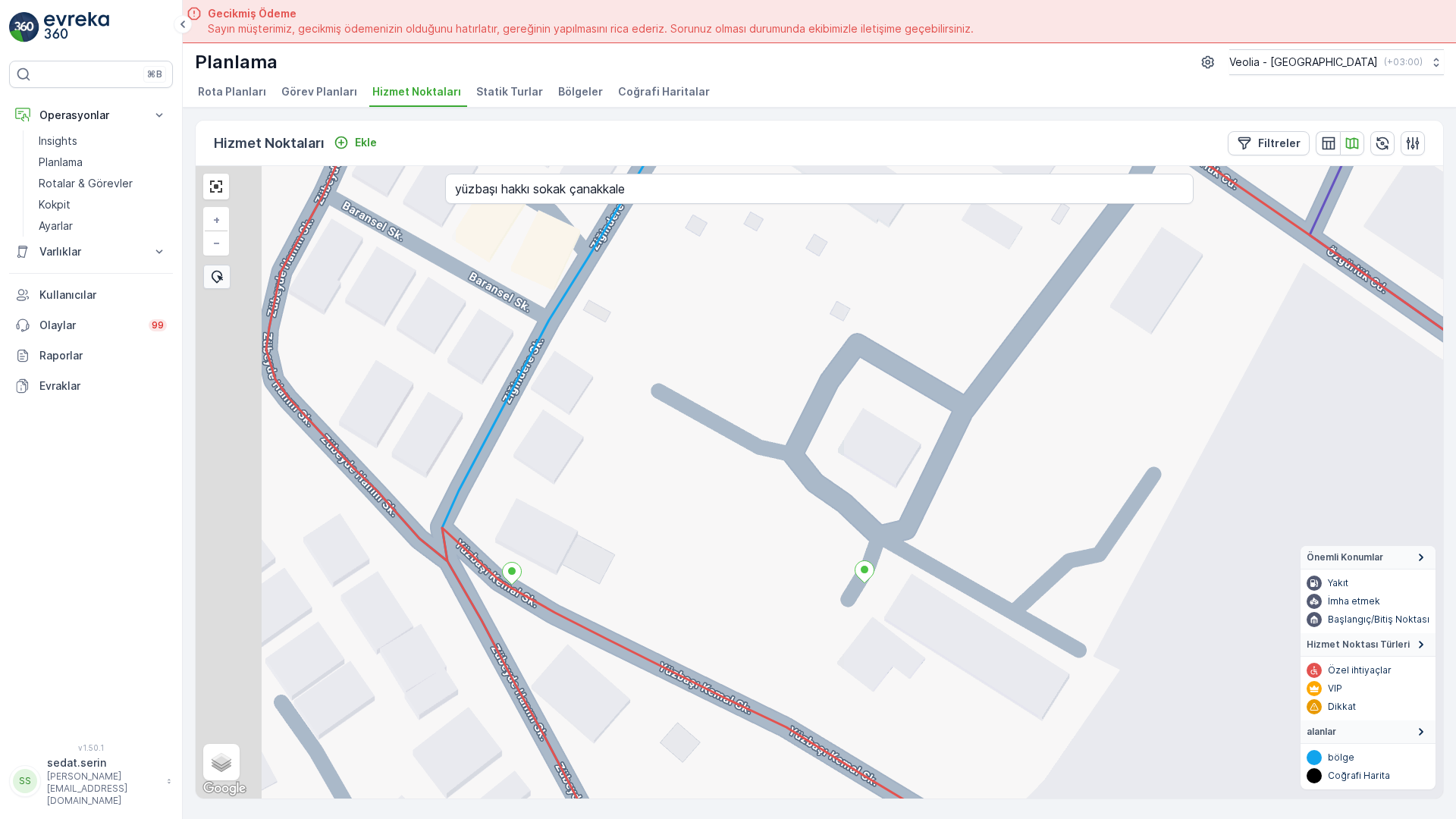
drag, startPoint x: 284, startPoint y: 462, endPoint x: 344, endPoint y: 479, distance: 62.4
click at [388, 527] on div "MERKEZ İŞYERLERİ 2 STATİK TUR + − Uydu Yol haritası Arazi Karışık Leaflet Klavy…" at bounding box center [819, 483] width 1247 height 633
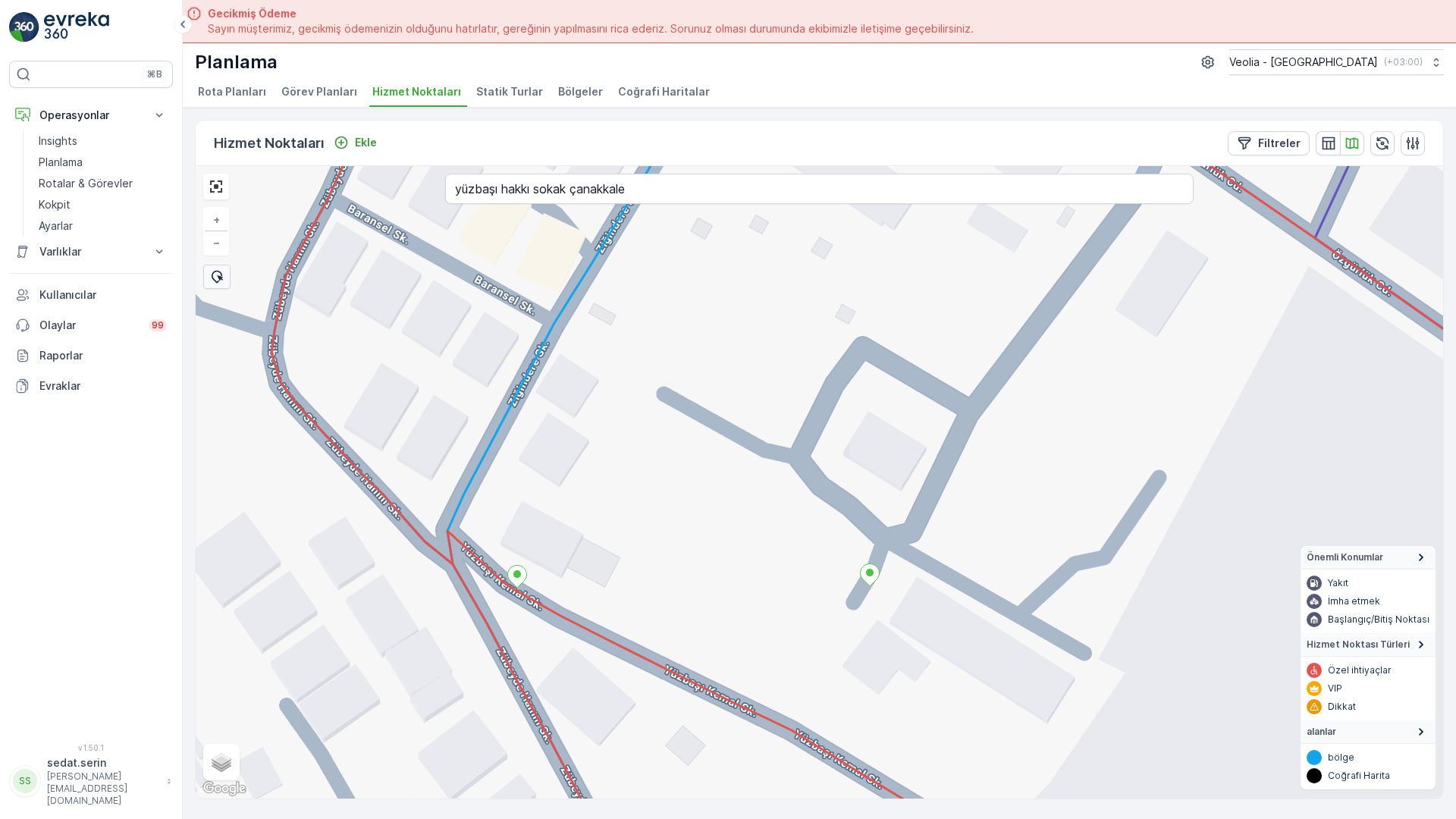
click at [445, 173] on input "yüzbaşı hakkı sokak çanakkale" at bounding box center [819, 188] width 748 height 30
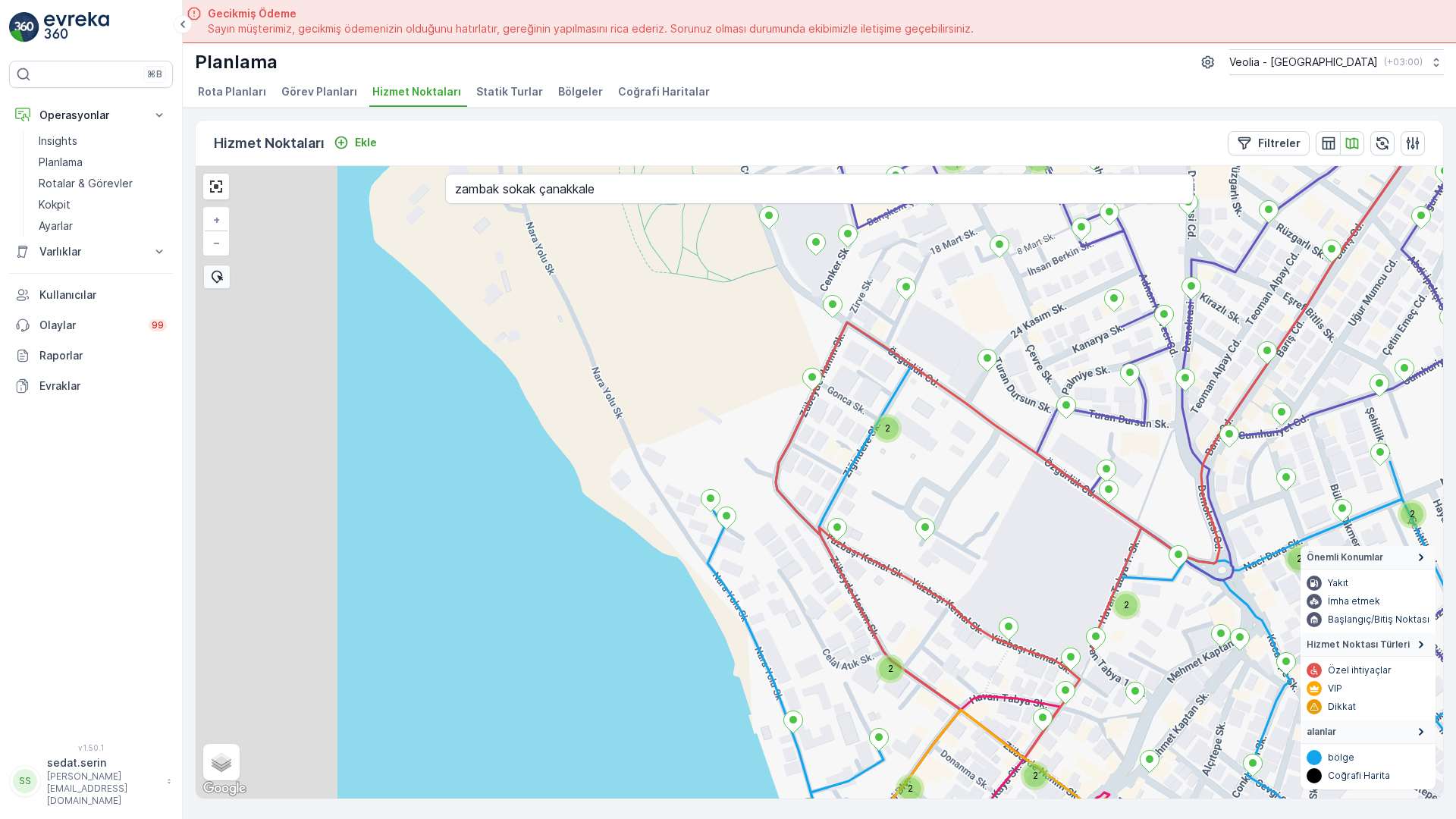
drag, startPoint x: 404, startPoint y: 398, endPoint x: 612, endPoint y: 389, distance: 208.2
click at [615, 389] on div "2 2 2 2 2 2 2 3 2 2 2 2 2 2 2 2 2 MERKEZ İŞYERLERİ 2 STATİK TUR + − Uydu Yol ha…" at bounding box center [819, 483] width 1247 height 633
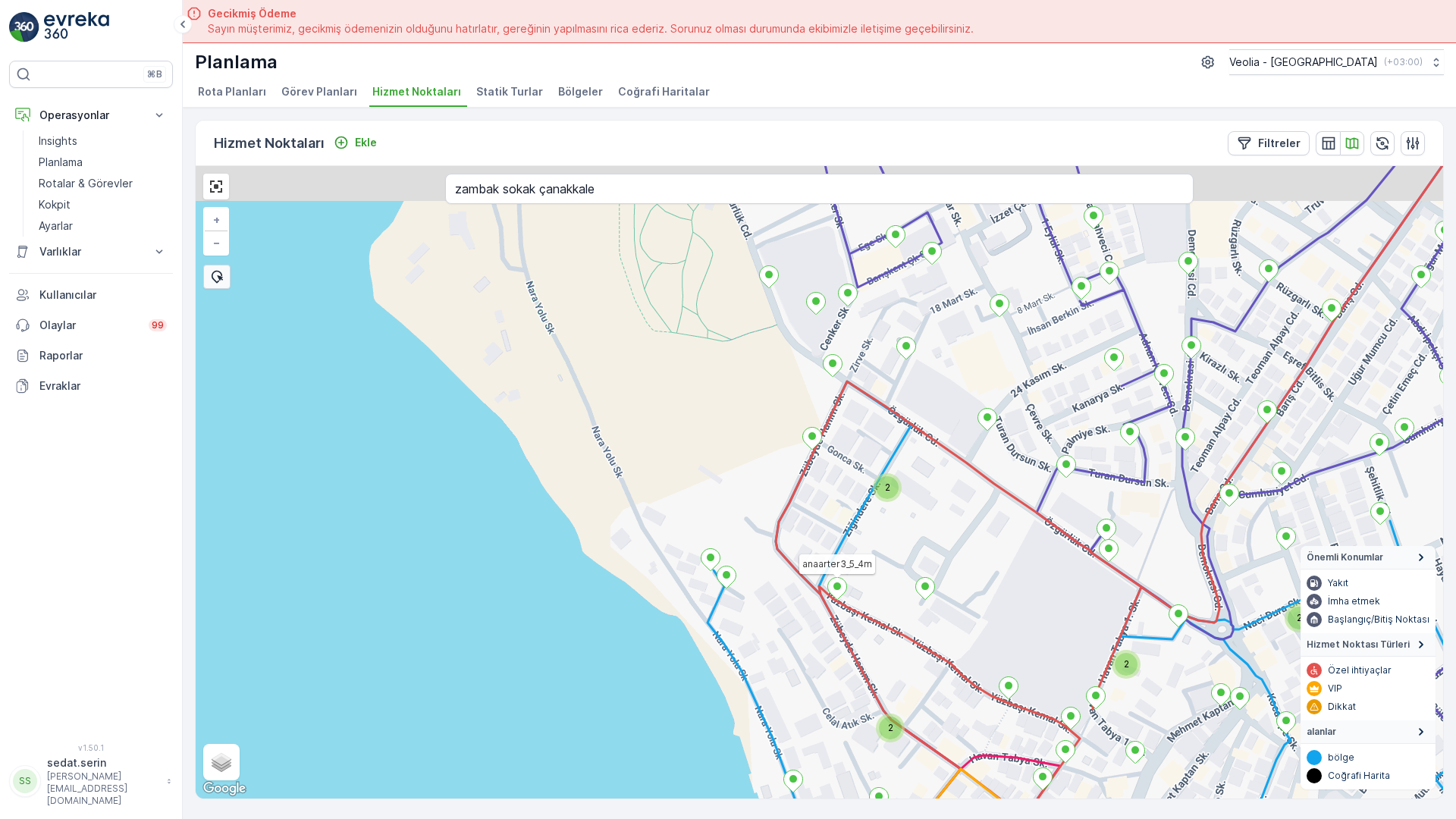
drag, startPoint x: 594, startPoint y: 224, endPoint x: 576, endPoint y: 394, distance: 171.0
click at [576, 394] on div "2 2 2 2 2 3 2 2 2 2 2 2 2 2 MERKEZ İŞYERLERİ 2 STATİK TUR anaarter3_5_4m + − Uy…" at bounding box center [819, 483] width 1247 height 633
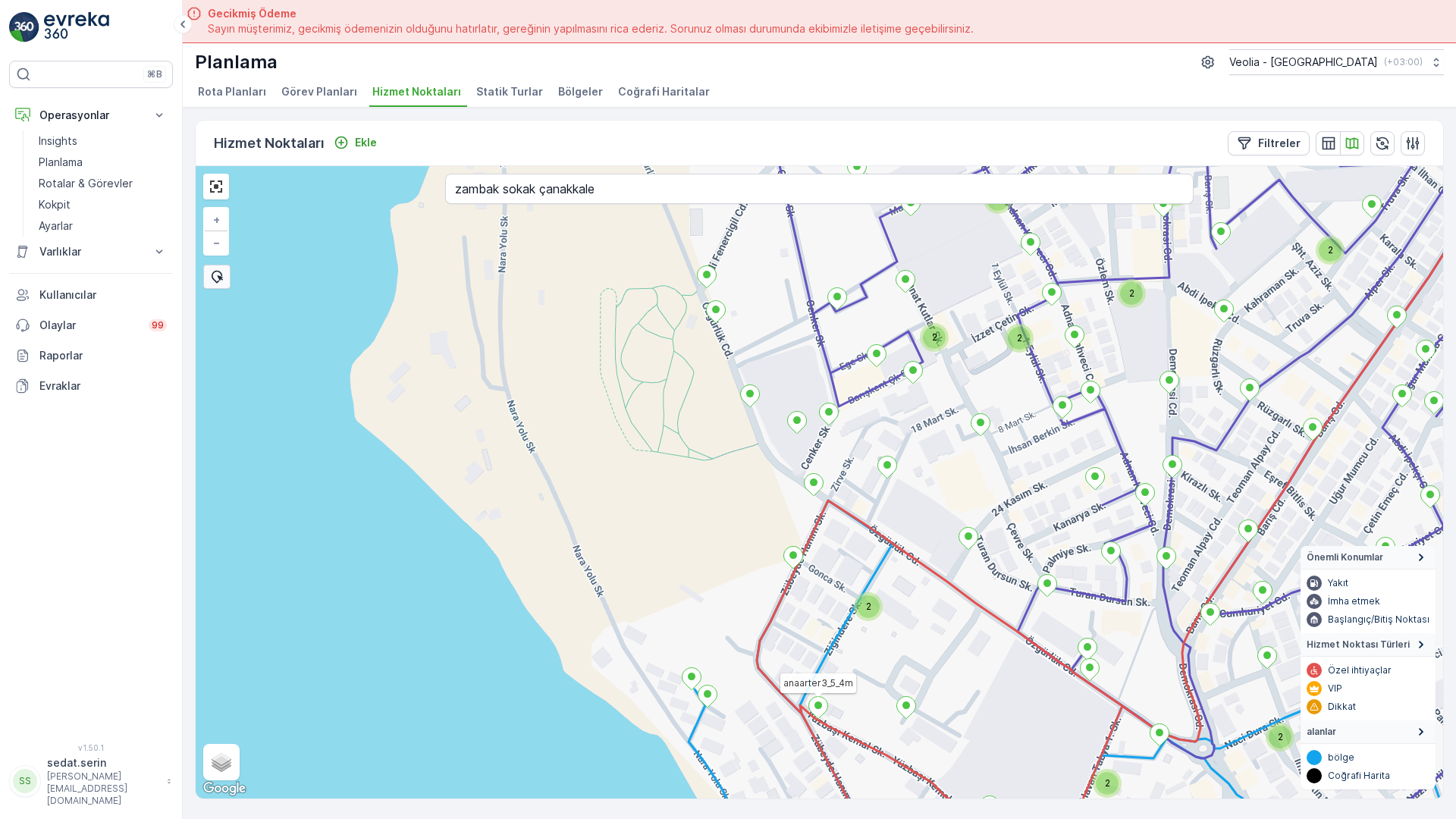
drag, startPoint x: 678, startPoint y: 526, endPoint x: 716, endPoint y: 113, distance: 414.7
click at [724, 166] on div "2 2 2 2 2 2 2 2 2 2 2 2 2 2 2 2 MERKEZ İŞYERLERİ 2 STATİK TUR anaarter3_5_4m + …" at bounding box center [819, 483] width 1247 height 633
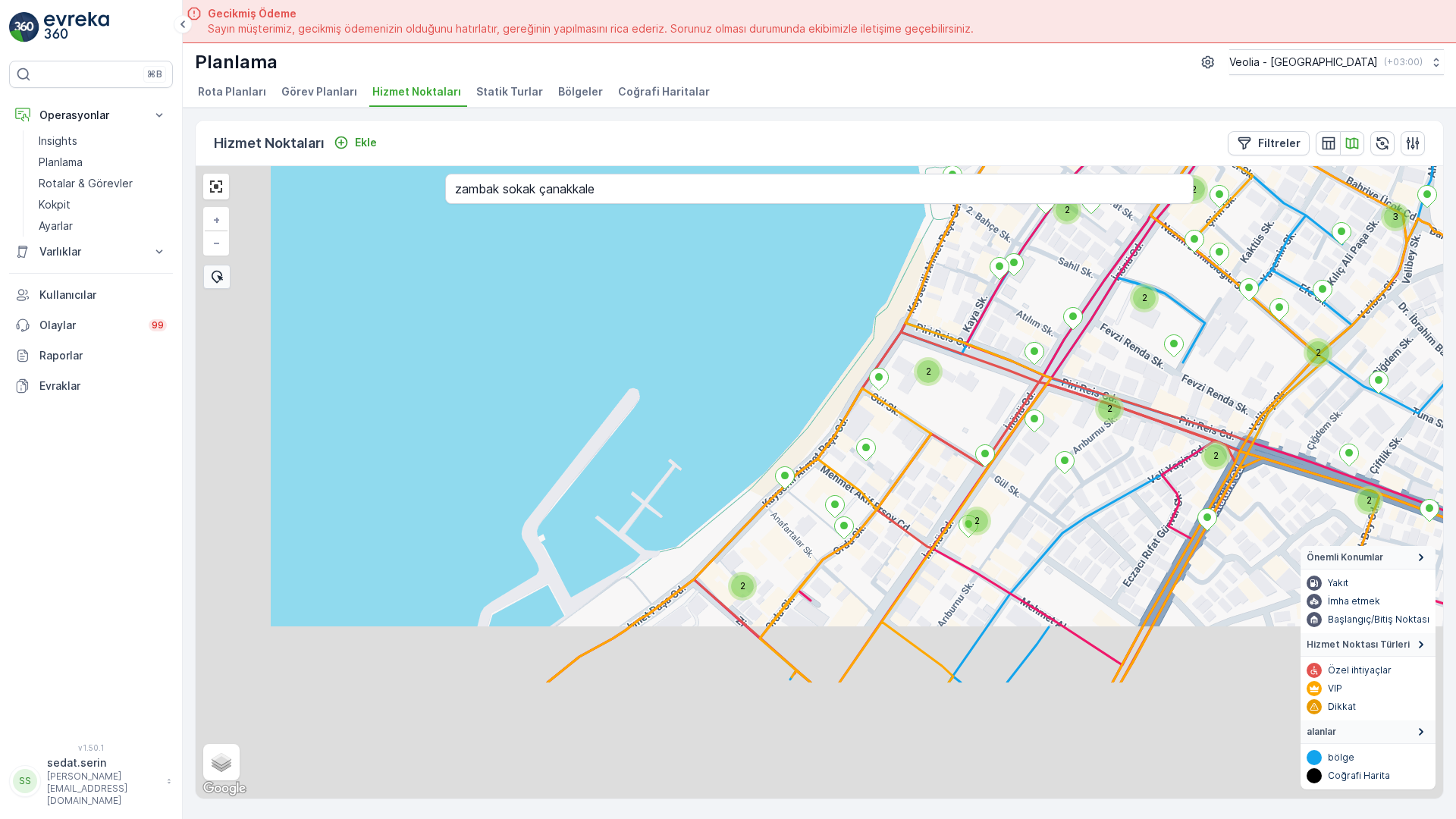
drag, startPoint x: 669, startPoint y: 464, endPoint x: 776, endPoint y: 113, distance: 366.9
click at [776, 166] on div "2 2 2 2 2 2 2 2 2 2 2 2 2 2 2 3 2 2 2 2 2 2 2 2 2 MERKEZ İŞYERLERİ 2 STATİK TUR…" at bounding box center [819, 483] width 1247 height 633
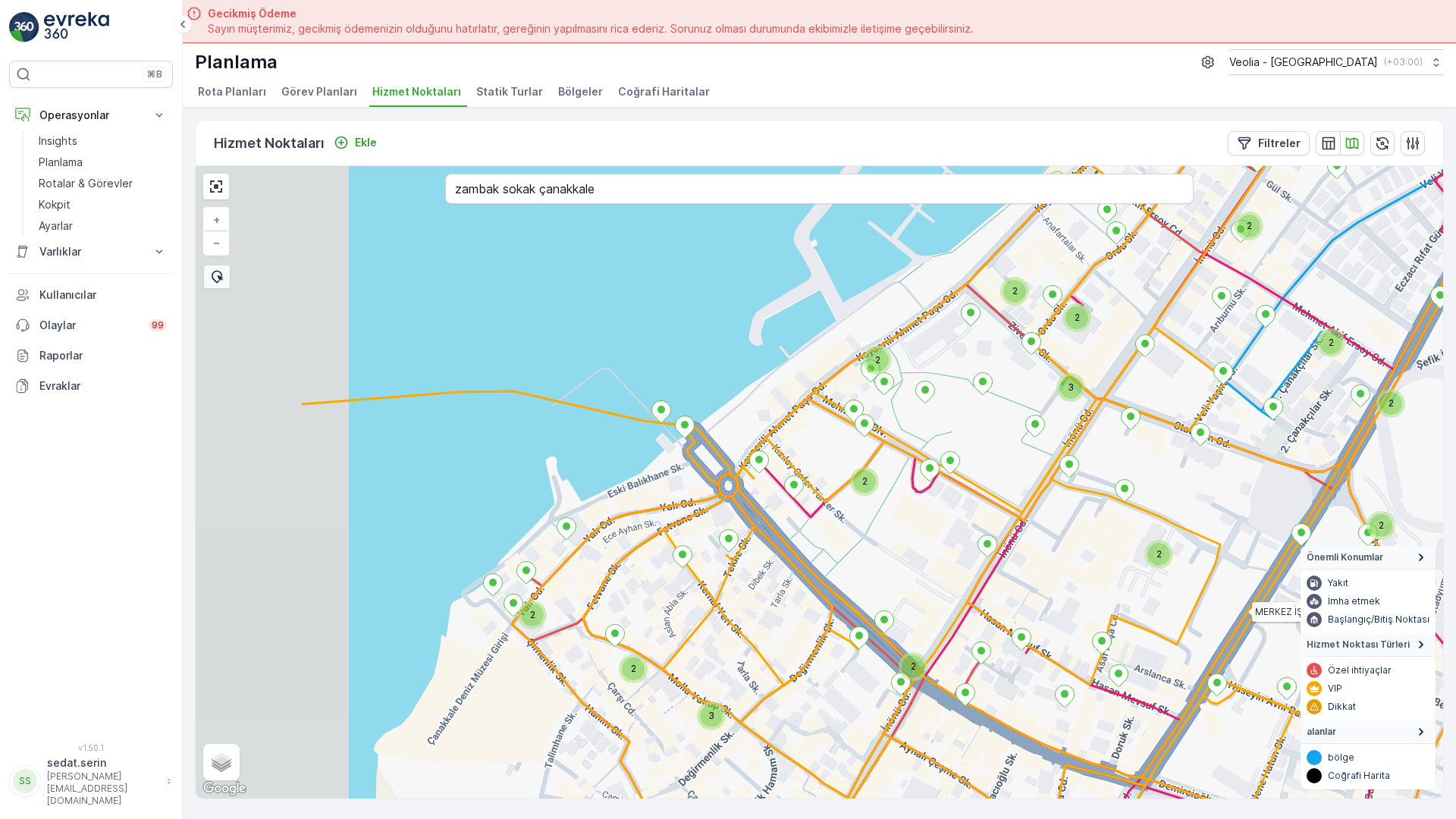
drag, startPoint x: 659, startPoint y: 394, endPoint x: 884, endPoint y: 162, distance: 323.2
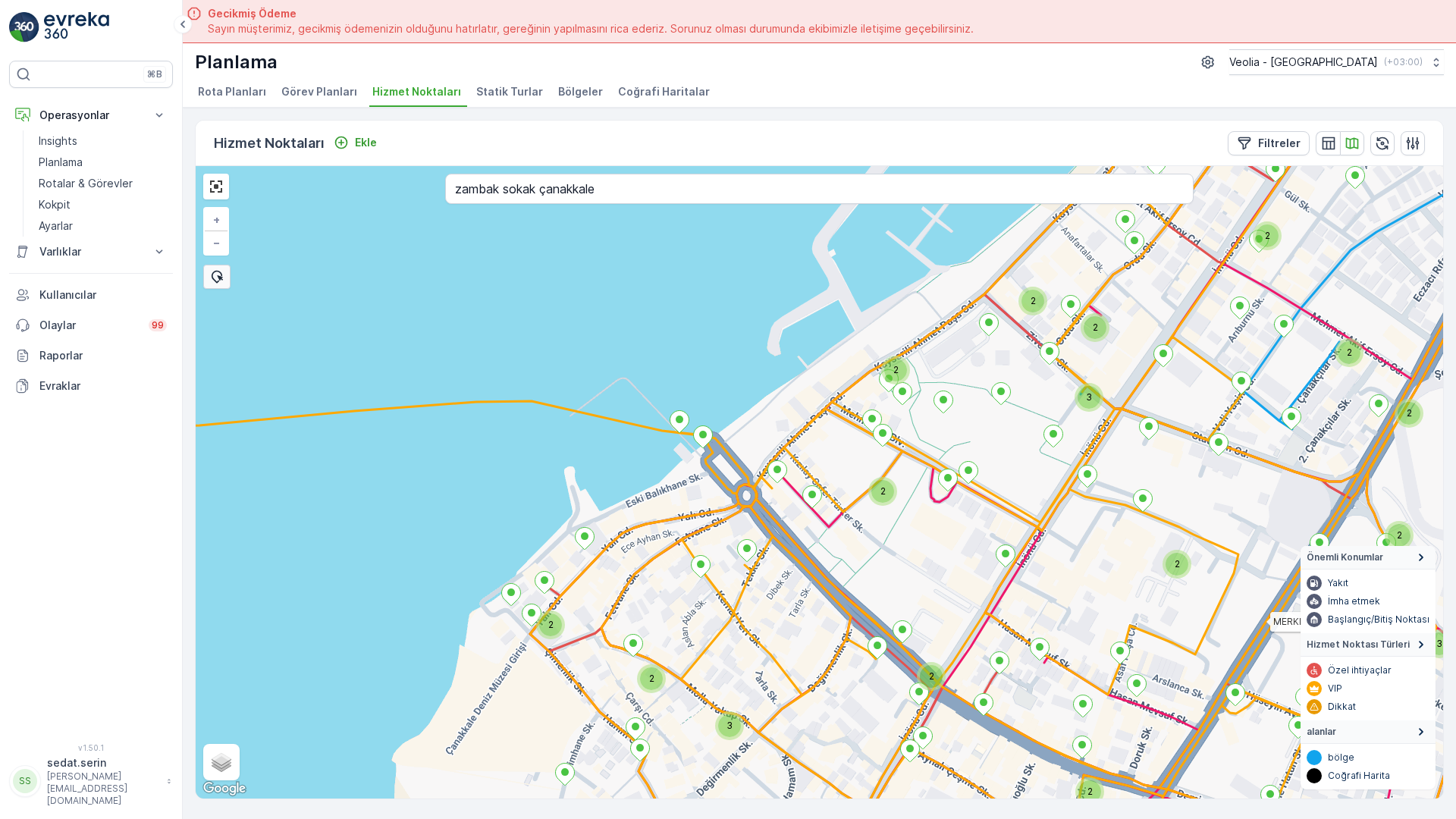
drag, startPoint x: 676, startPoint y: 252, endPoint x: 711, endPoint y: 293, distance: 53.9
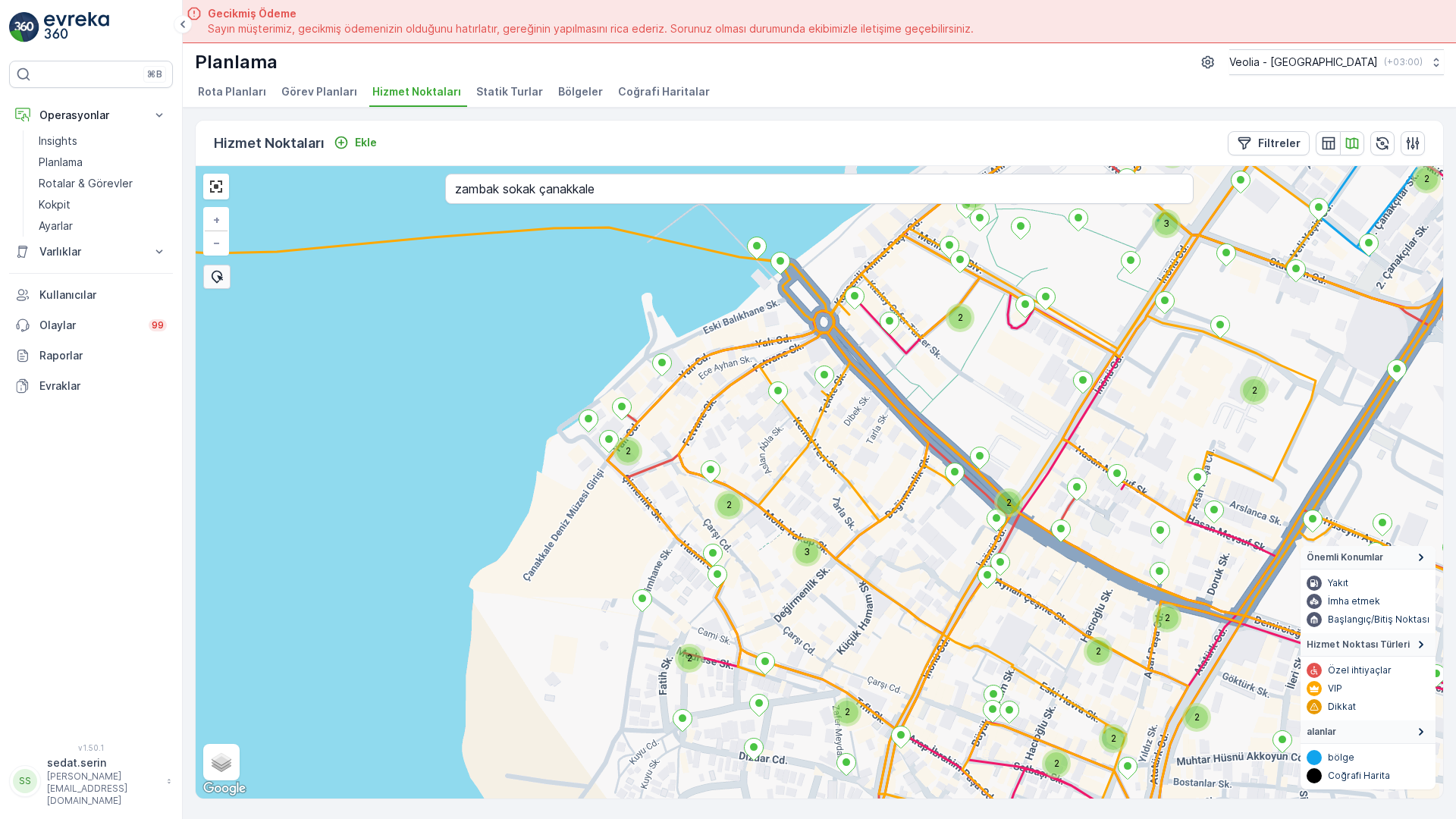
click at [847, 166] on div "2 2 2 2 2 3 2 2 2 2 2 3 2 2 2 2 3 2 2 2 2 2 2 2 2 2 2 2 + − Uydu Yol haritası A…" at bounding box center [819, 483] width 1247 height 633
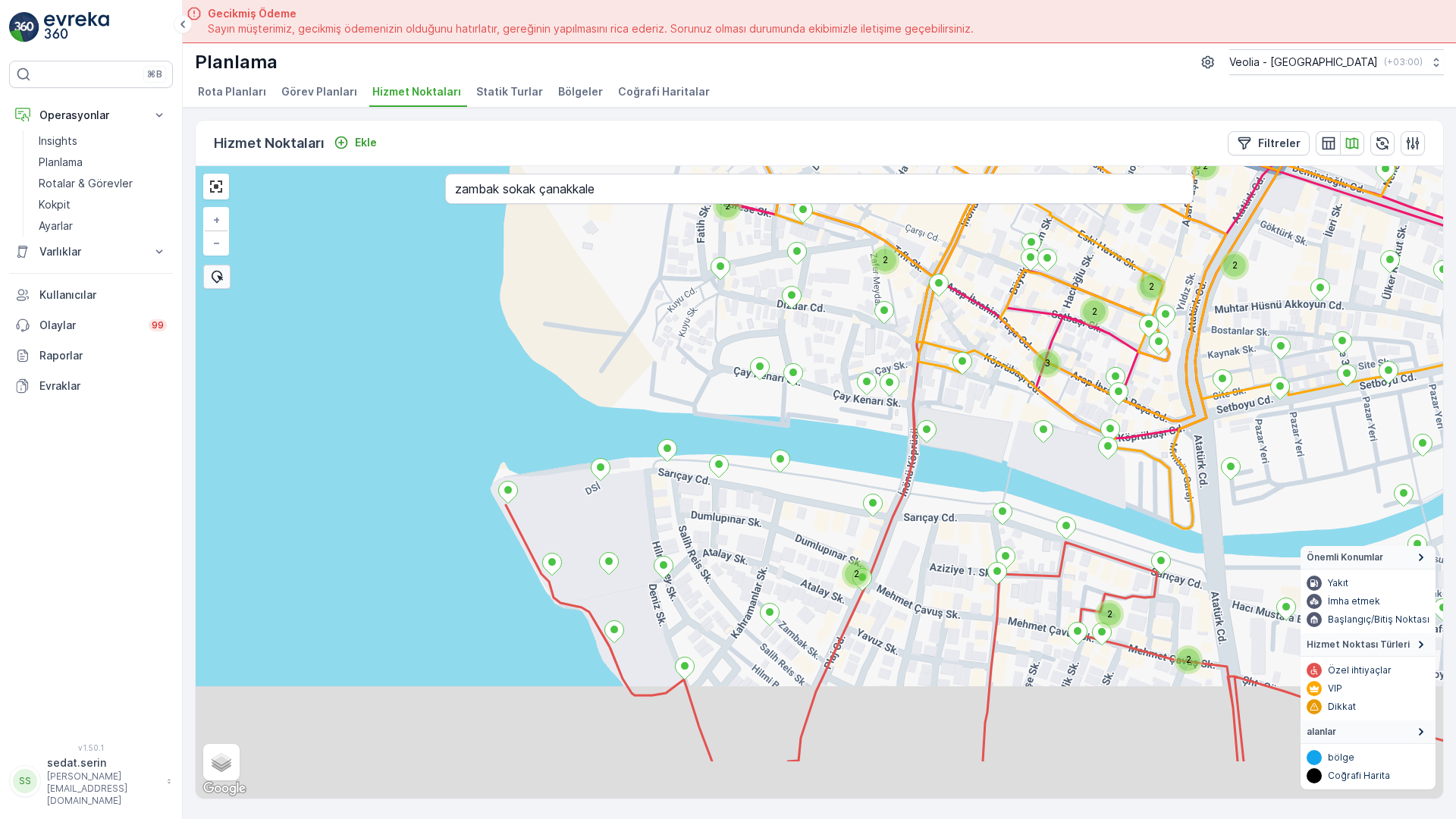
drag, startPoint x: 682, startPoint y: 417, endPoint x: 694, endPoint y: 291, distance: 126.6
click at [694, 281] on div "3 2 2 2 3 2 2 2 2 2 2 2 2 2 2 2 2 2 2 2 3 + − Uydu Yol haritası Arazi Karışık L…" at bounding box center [819, 483] width 1247 height 633
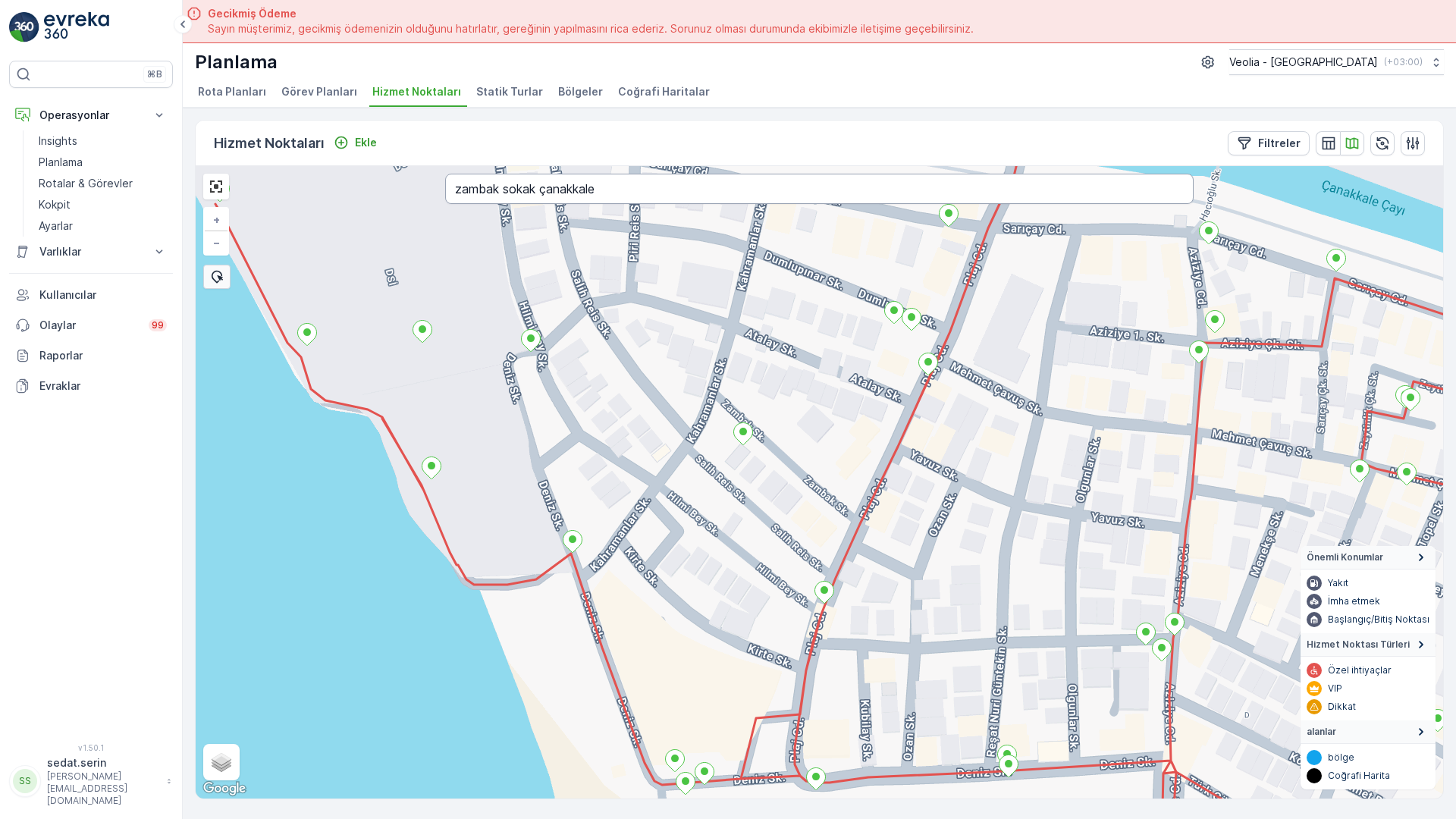
click at [445, 173] on input "zambak sokak çanakkale" at bounding box center [819, 188] width 748 height 30
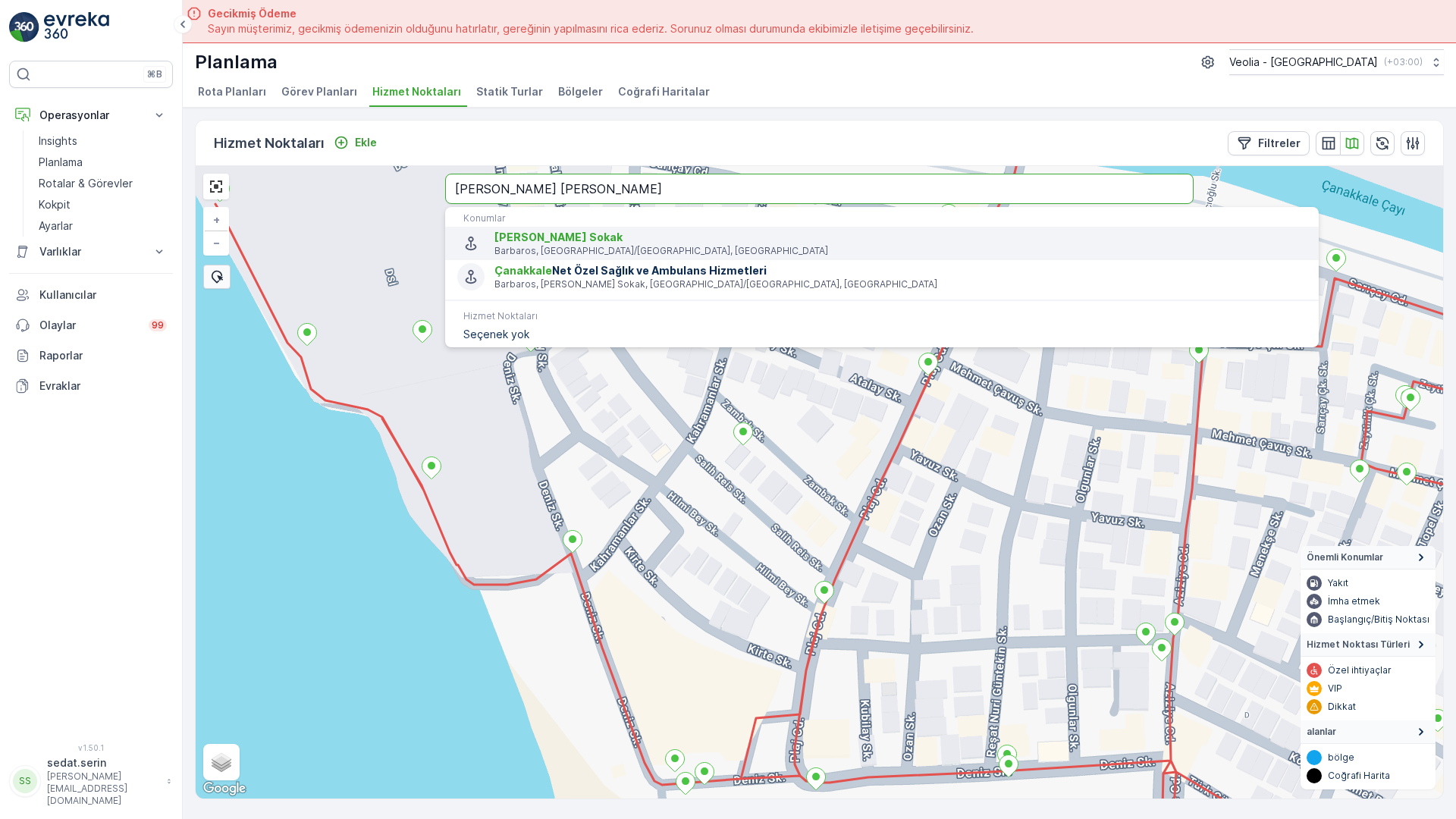
type input "zeki doğan sokak çanakkale"
click at [494, 245] on p "Barbaros, Çanakkale Merkez/Çanakkale, Türkiye" at bounding box center [901, 252] width 812 height 13
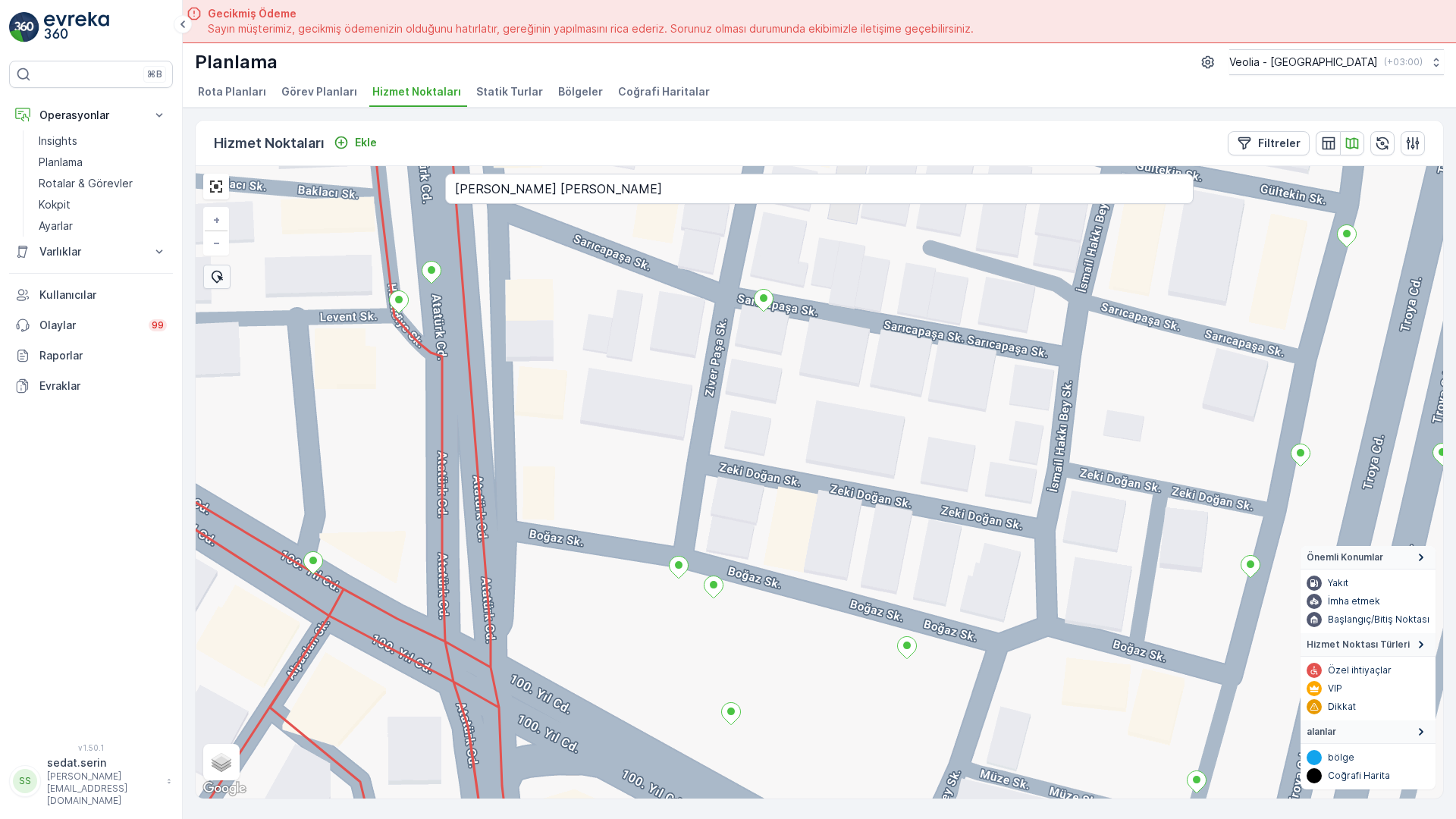
click at [445, 173] on input "zeki doğan sokak çanakkale" at bounding box center [819, 188] width 748 height 30
type input "zerrin sokak çanakkale"
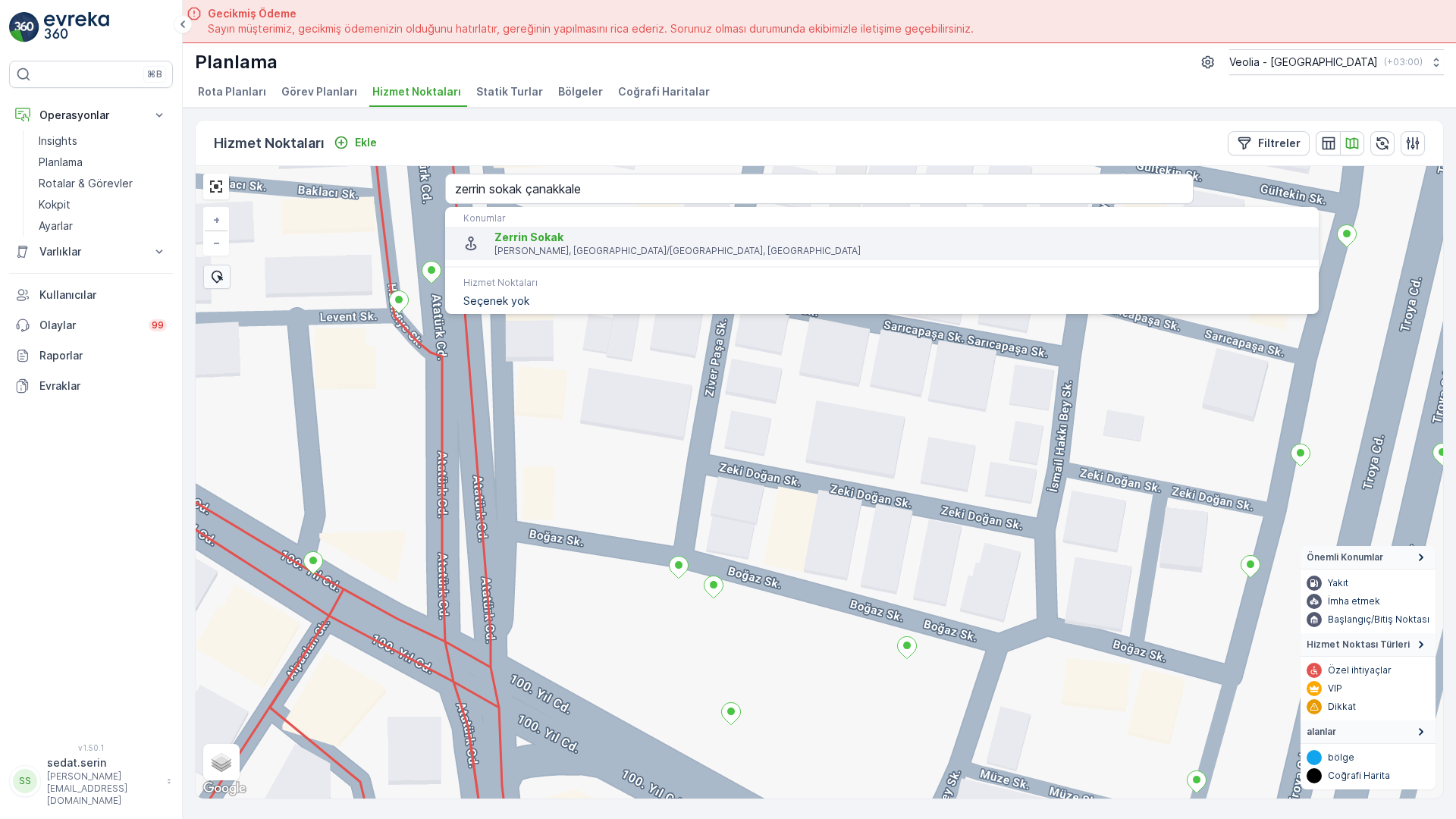
click at [494, 230] on span "Zerrin Sokak" at bounding box center [901, 237] width 812 height 15
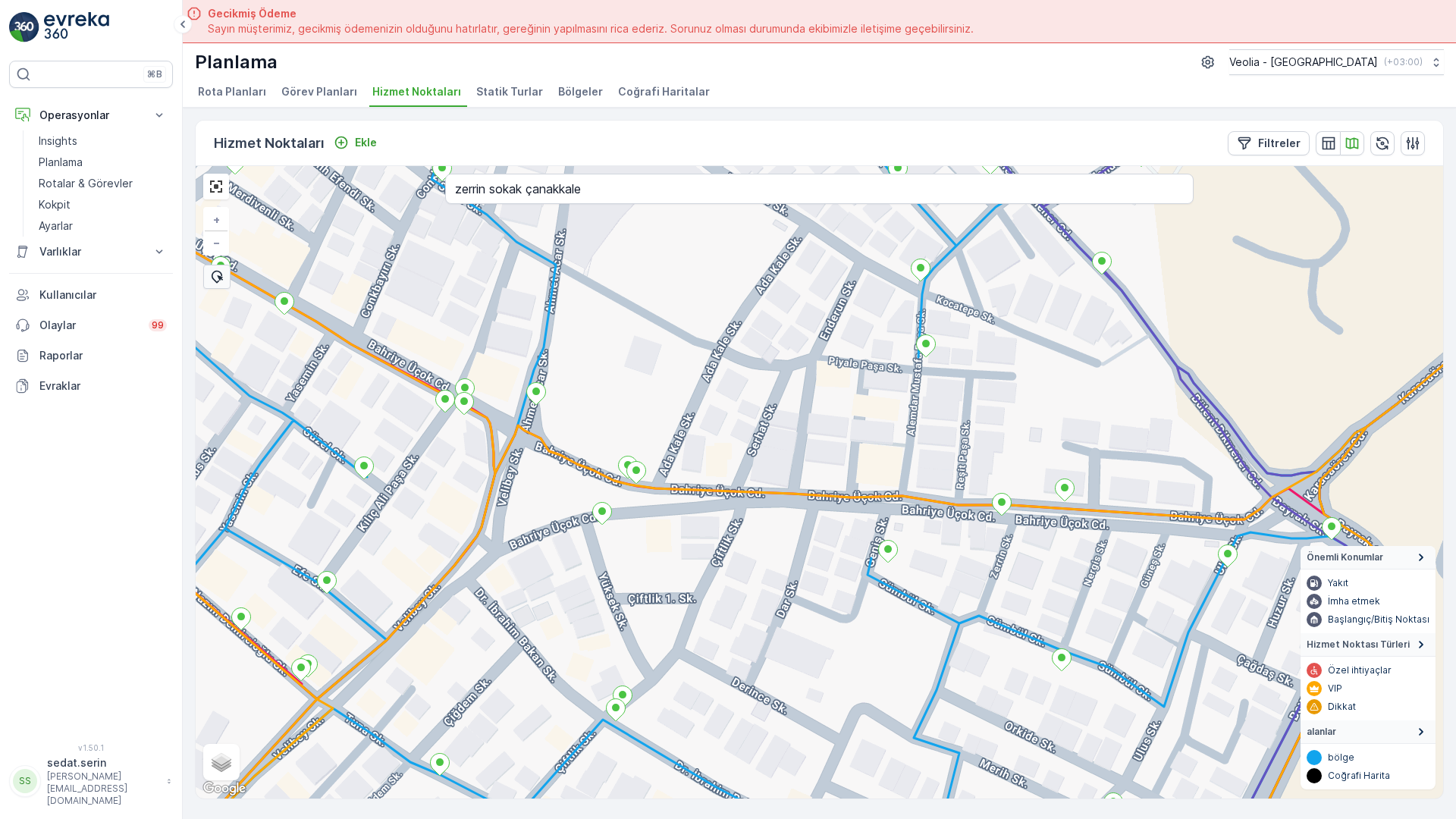
drag, startPoint x: 390, startPoint y: 559, endPoint x: 787, endPoint y: 142, distance: 575.8
click at [787, 166] on div "ANAARTER 3 STATİK TUR 4nolu_83_4m + − Uydu Yol haritası Arazi Karışık Leaflet K…" at bounding box center [819, 483] width 1247 height 633
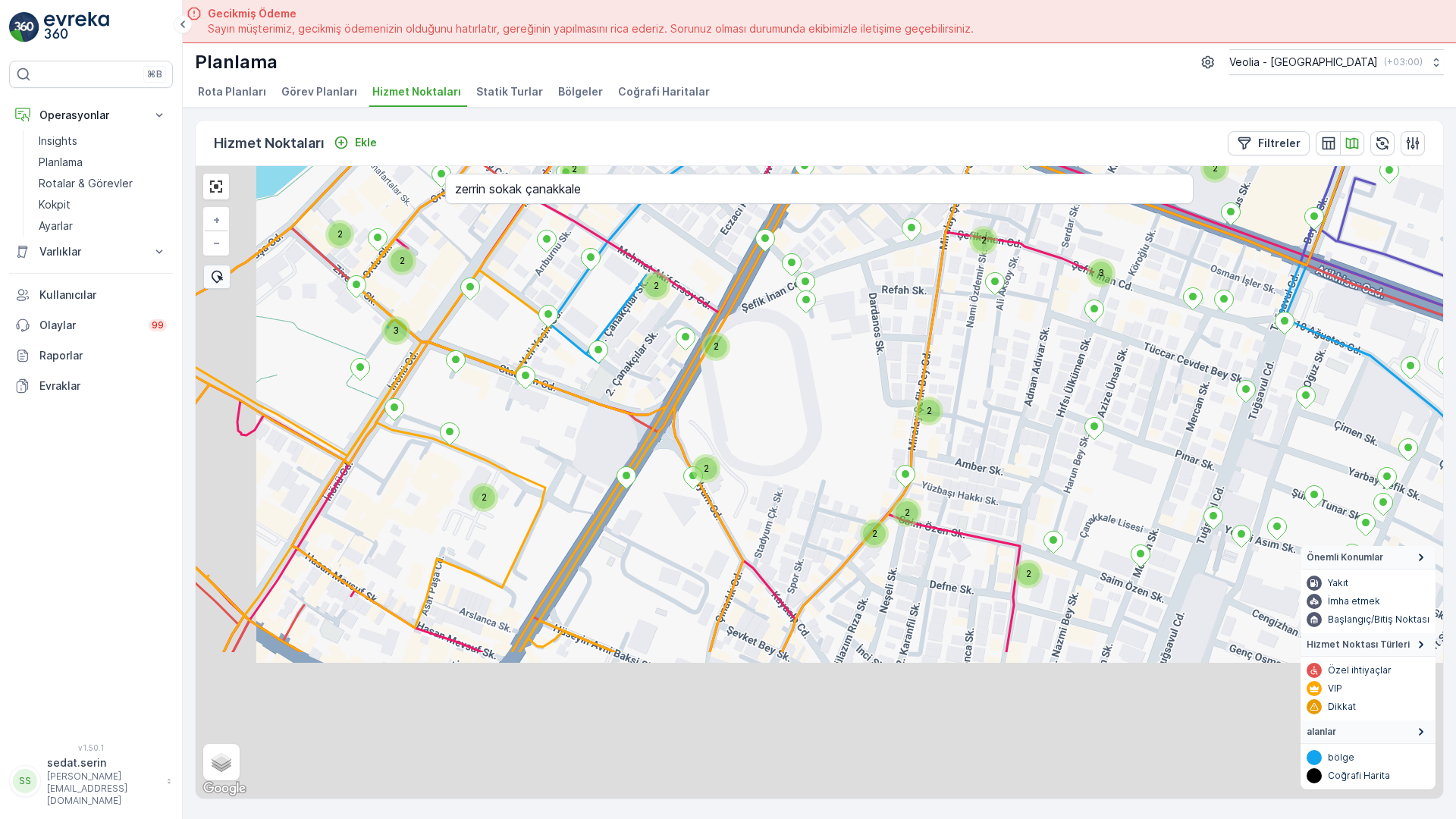
drag, startPoint x: 589, startPoint y: 263, endPoint x: 664, endPoint y: 163, distance: 125.0
click at [650, 166] on div "2 2 2 2 2 3 2 2 2 2 3 2 2 2 2 2 2 2 2 2 2 2 2 2 2 2 3 2 ANAARTER 3 STATİK TUR +…" at bounding box center [819, 483] width 1247 height 633
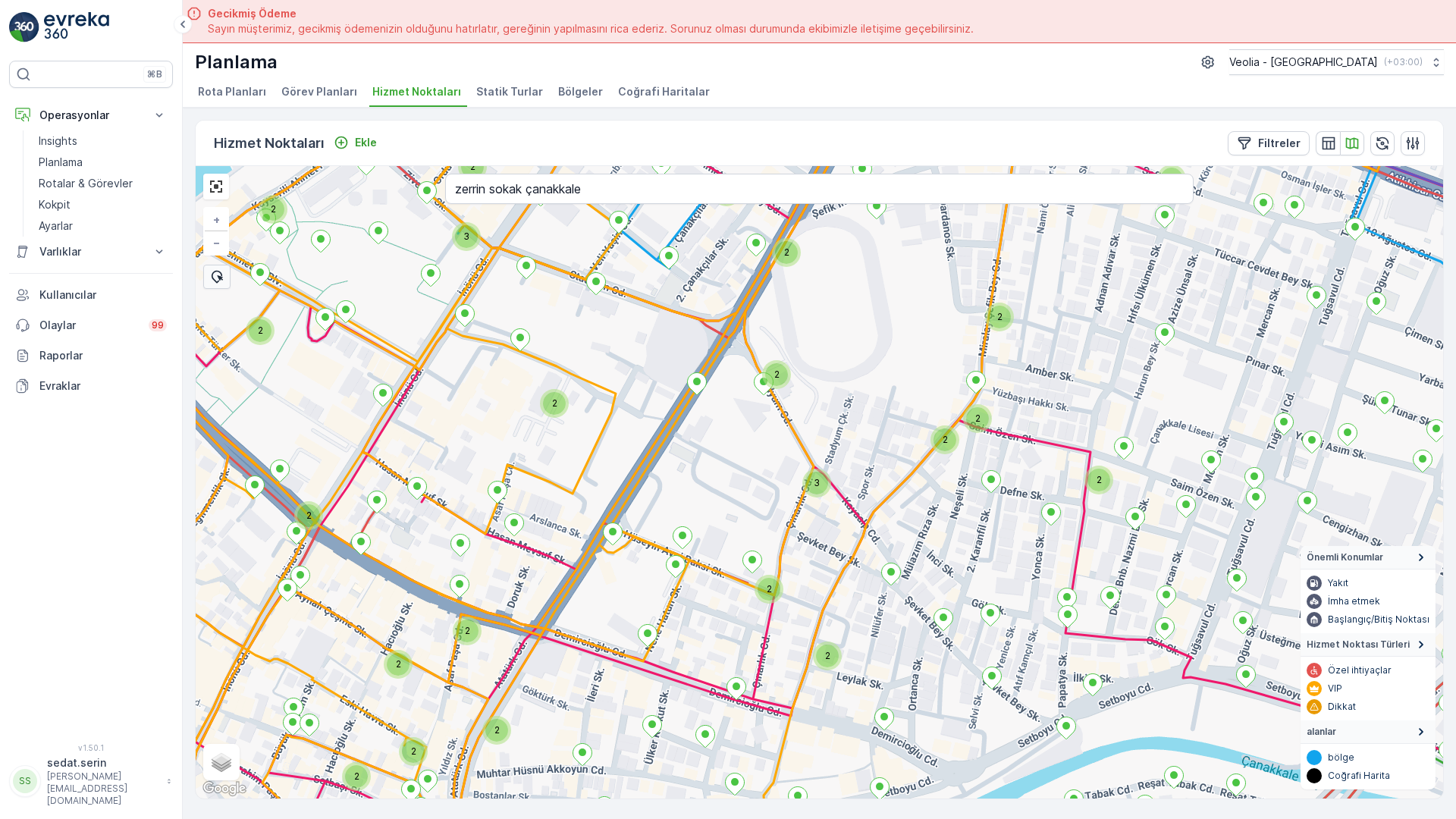
drag, startPoint x: 479, startPoint y: 418, endPoint x: 691, endPoint y: 231, distance: 282.7
click at [690, 229] on div "2 3 2 2 2 2 2 2 2 2 2 2 3 2 3 2 2 3 2 2 2 3 2 2 2 3 2 2 2 2 2 2 2 ANAARTER 3 ST…" at bounding box center [819, 483] width 1247 height 633
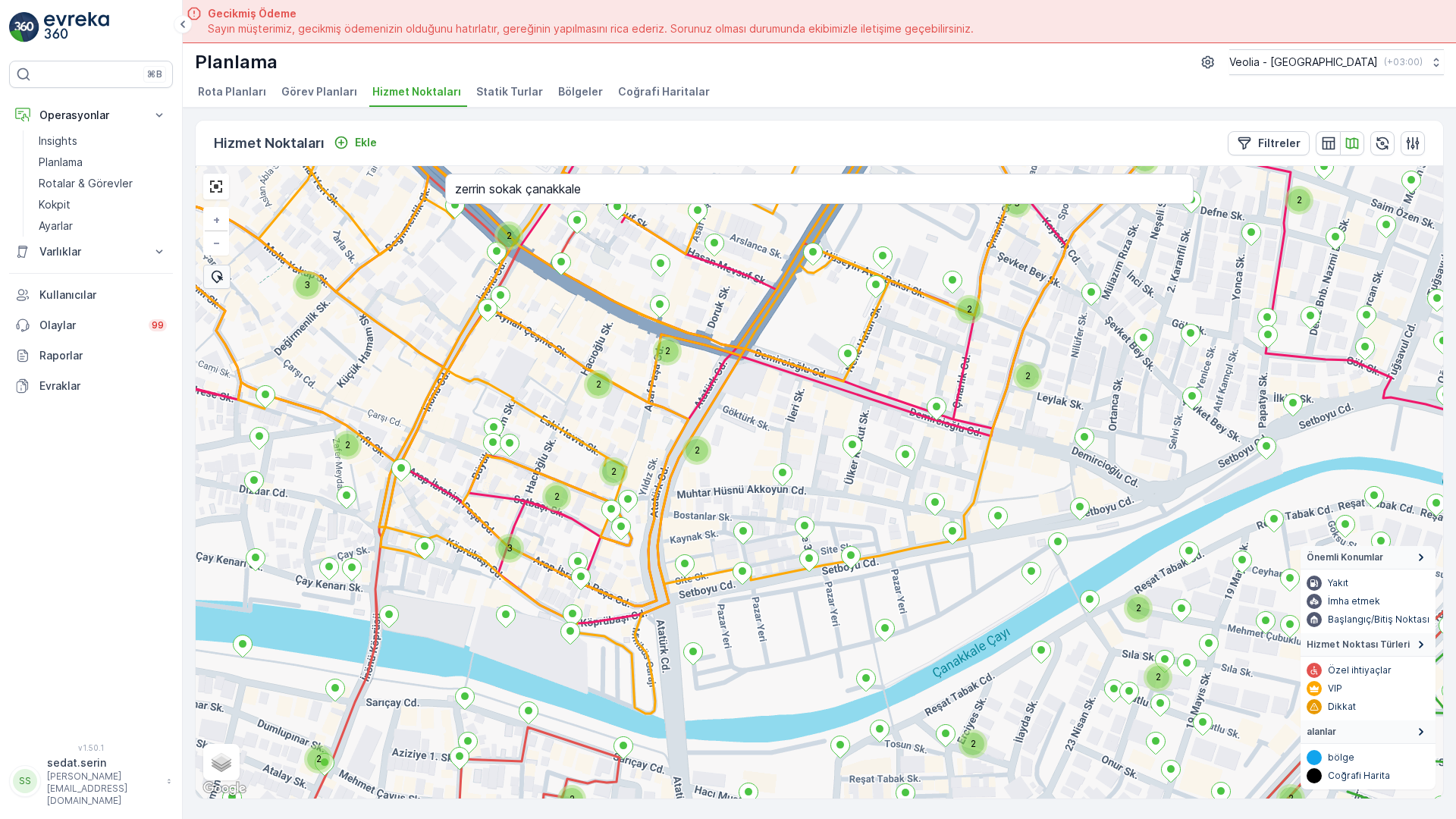
drag, startPoint x: 458, startPoint y: 399, endPoint x: 473, endPoint y: 190, distance: 209.5
click at [473, 190] on div "2 2 2 2 2 2 2 2 3 2 2 2 3 2 2 2 2 2 2 2 2 2 2 2 2 2 3 ANAARTER 3 STATİK TUR + −…" at bounding box center [819, 483] width 1247 height 633
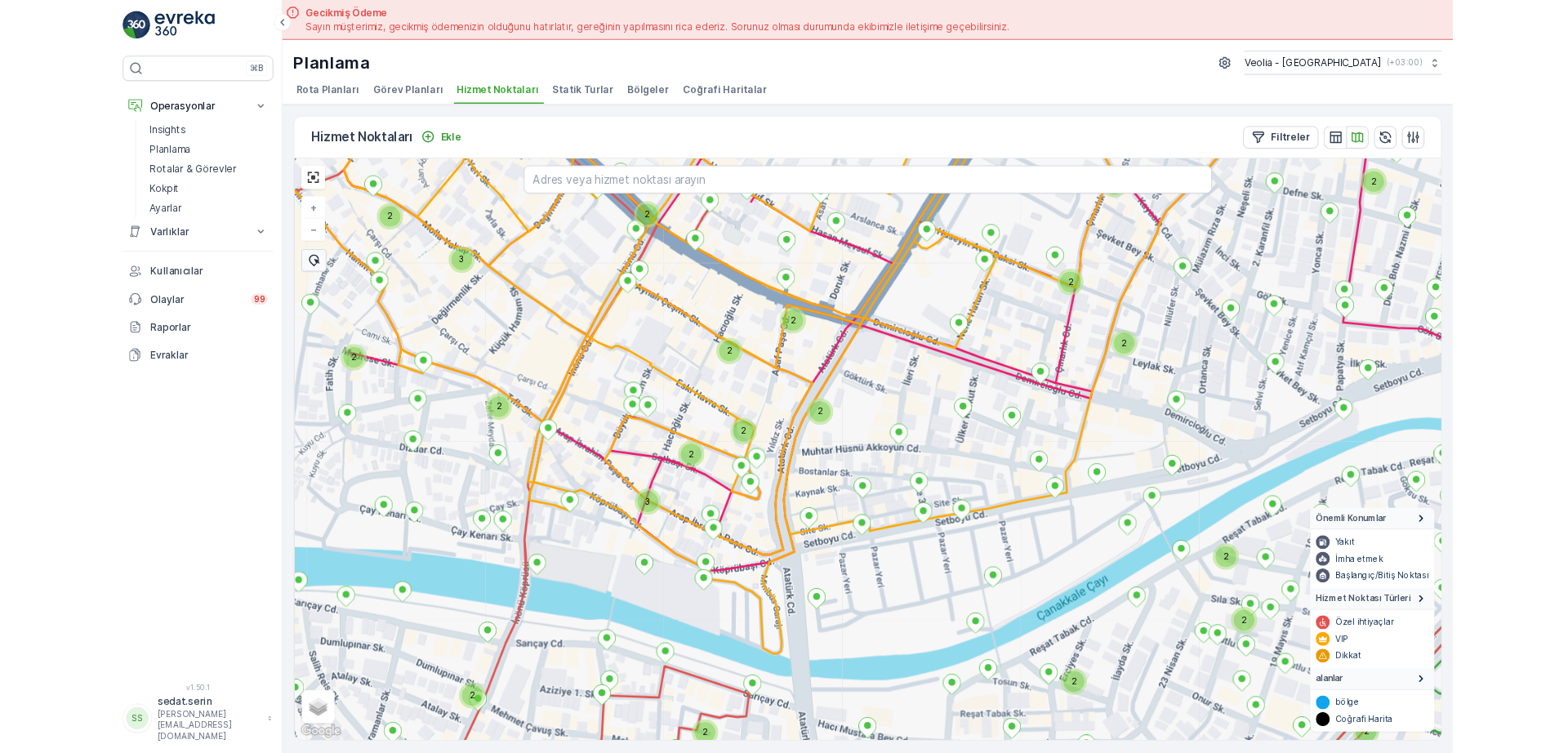
scroll to position [7, 0]
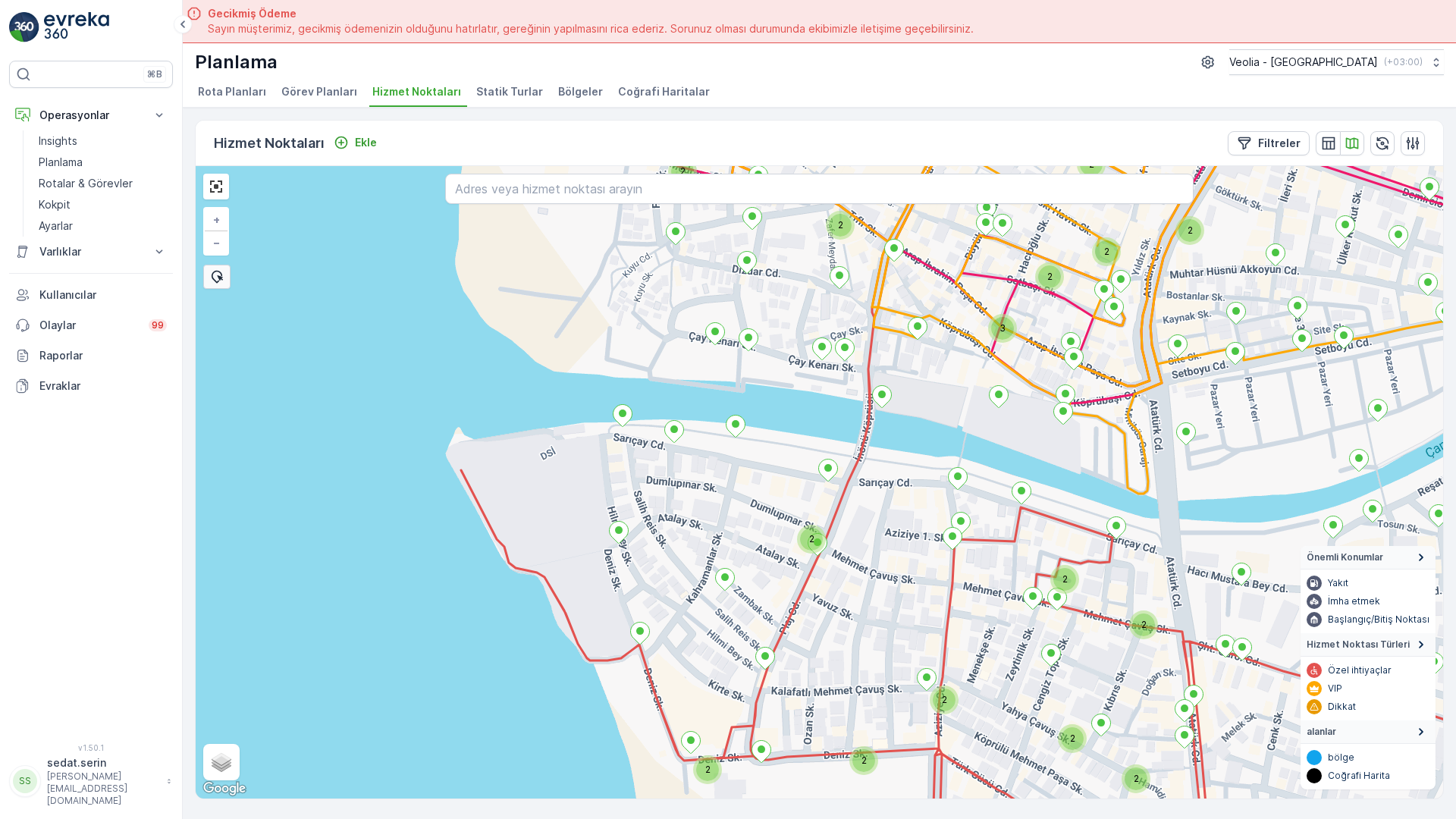
drag, startPoint x: 0, startPoint y: 0, endPoint x: 749, endPoint y: 0, distance: 749.0
click at [749, 166] on div "2 2 2 2 3 2 2 2 2 2 2 2 2 2 2 2 2 3 2 2 2 2 2 2 2 2 2 3 2 2 ANAARTER 3 STATİK T…" at bounding box center [819, 483] width 1247 height 633
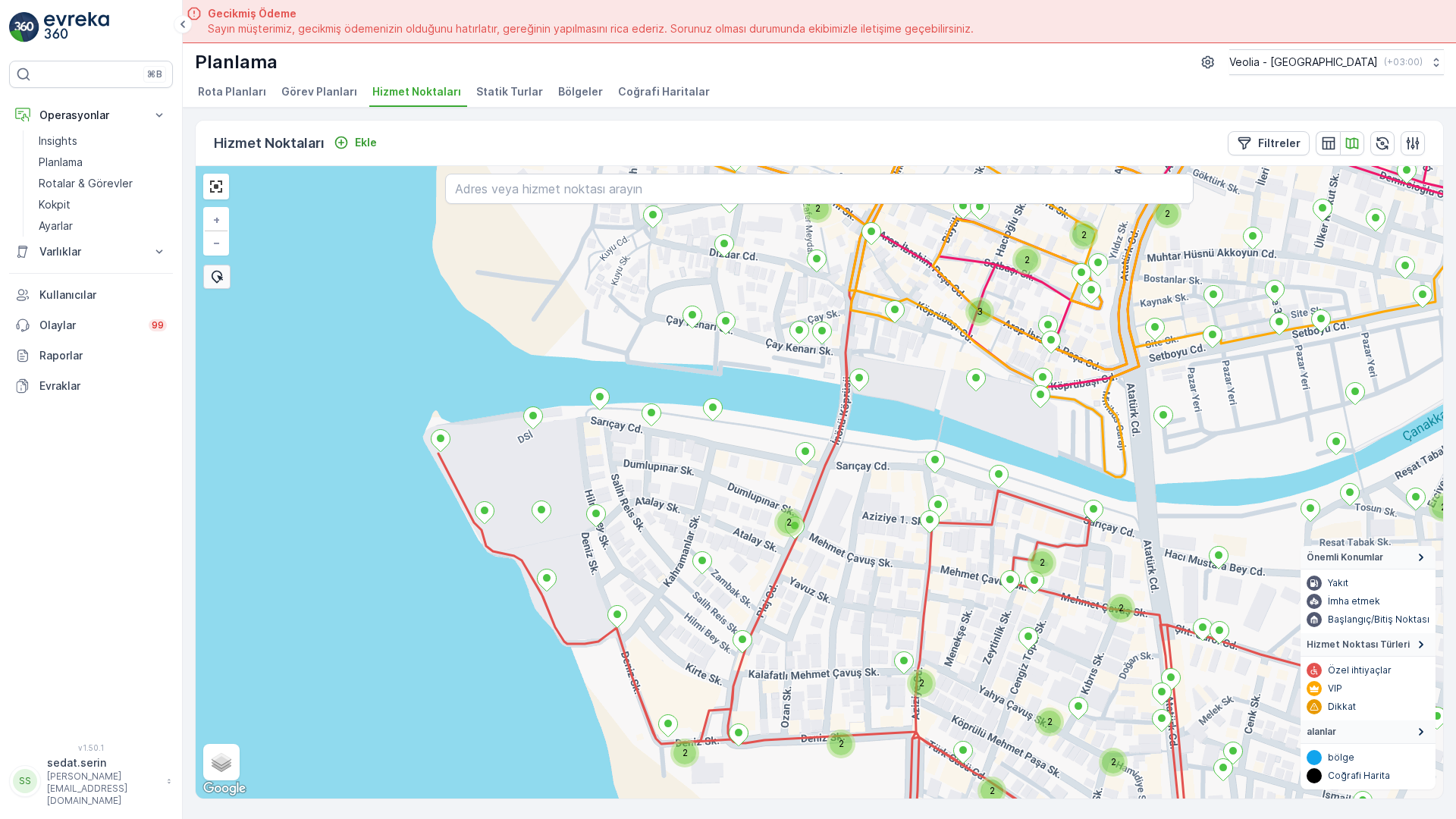
drag, startPoint x: 705, startPoint y: 394, endPoint x: 546, endPoint y: 327, distance: 172.5
click at [542, 326] on div "2 3 2 2 2 2 2 2 2 2 2 2 2 2 2 2 2 2 2 + − Uydu Yol haritası Arazi Karışık Leafl…" at bounding box center [819, 483] width 1247 height 633
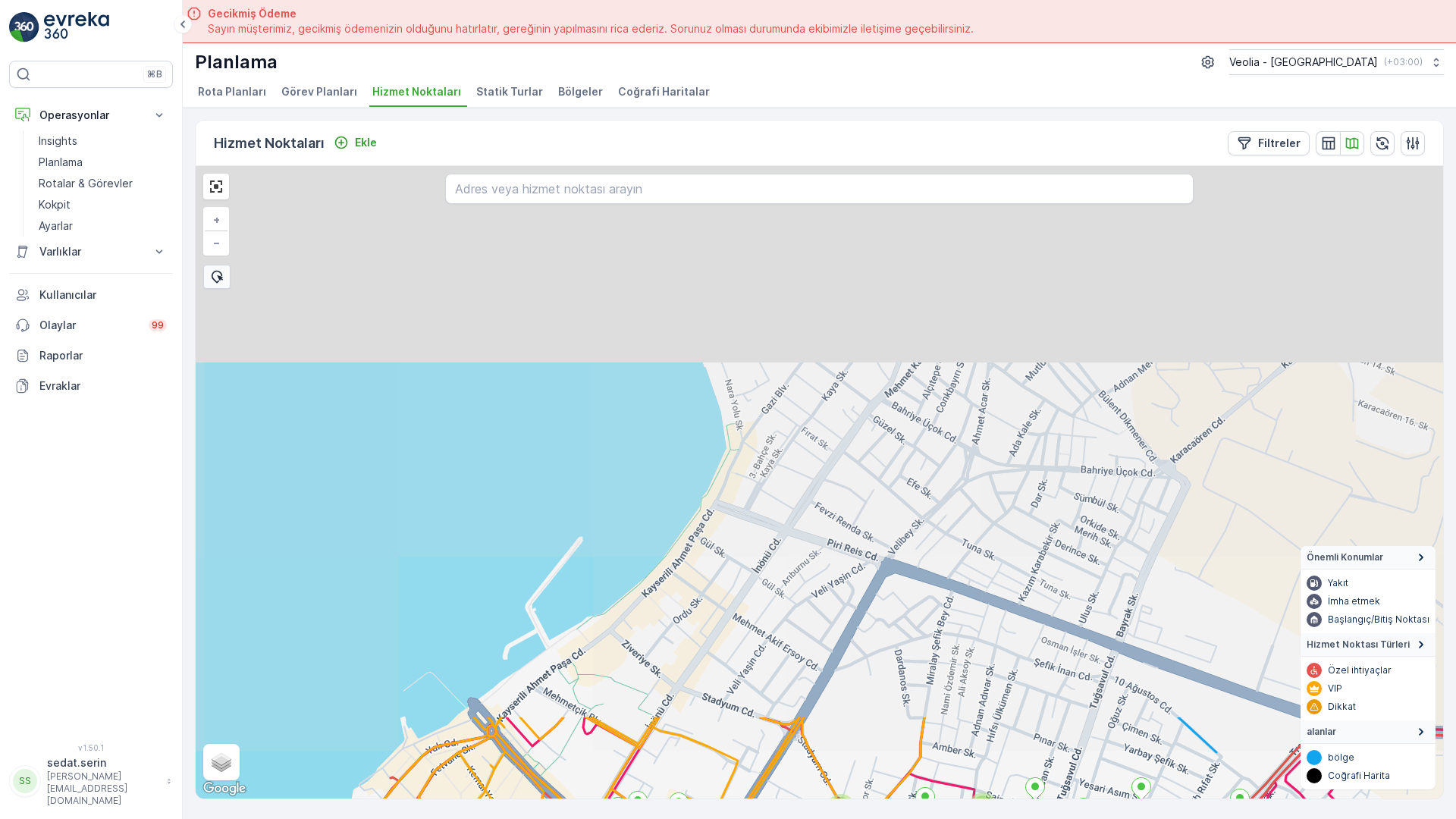
drag, startPoint x: 594, startPoint y: 133, endPoint x: 366, endPoint y: 806, distance: 710.6
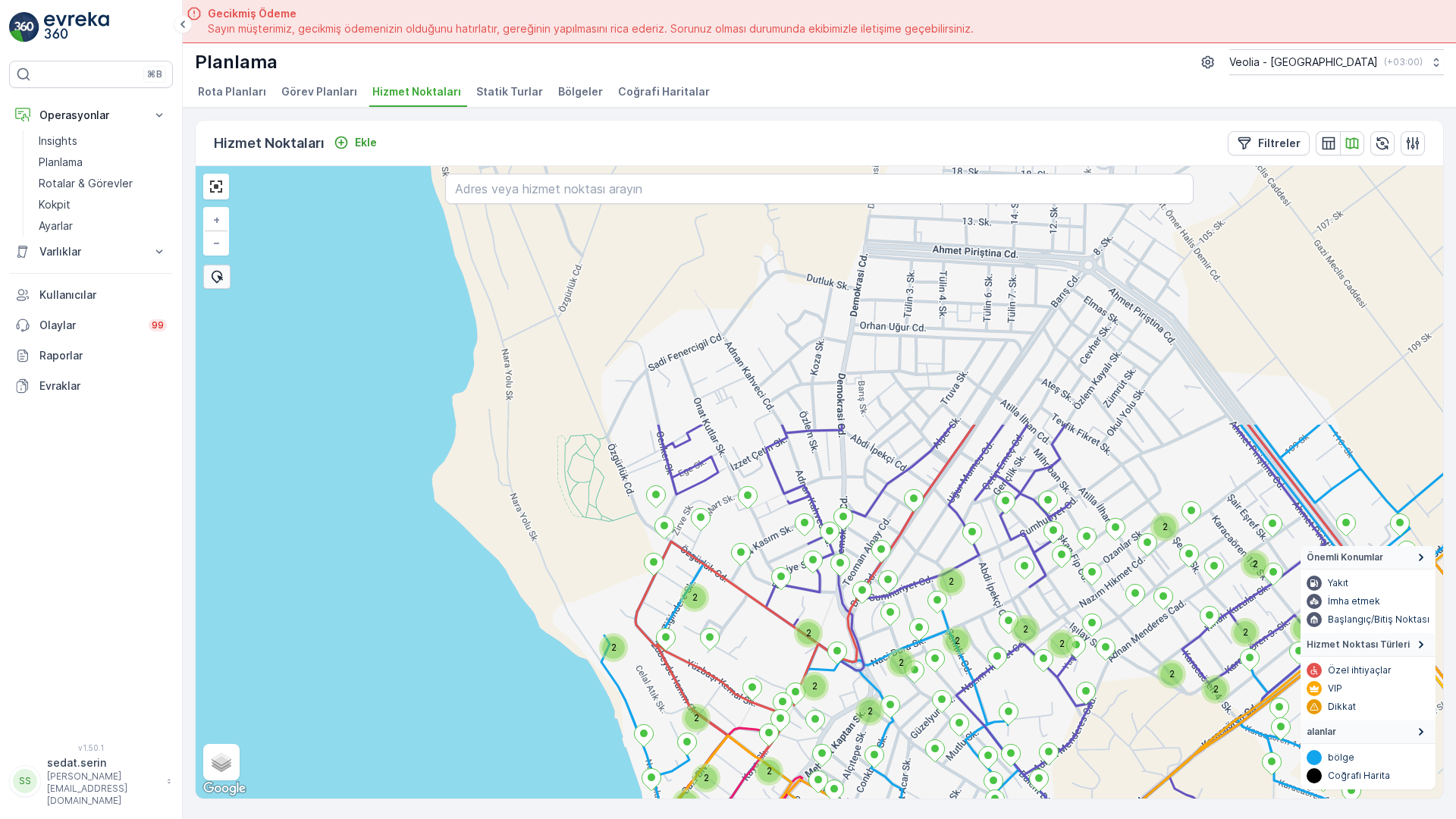
drag, startPoint x: 671, startPoint y: 151, endPoint x: 612, endPoint y: 492, distance: 346.1
click at [612, 492] on div "3 2 4 2 2 2 2 2 2 2 2 3 2 3 2 2 2 2 2 3 2 3 2 2 2 2 2 2 3 3 3 2 2 3 2 2 2 2 2 2…" at bounding box center [819, 483] width 1247 height 633
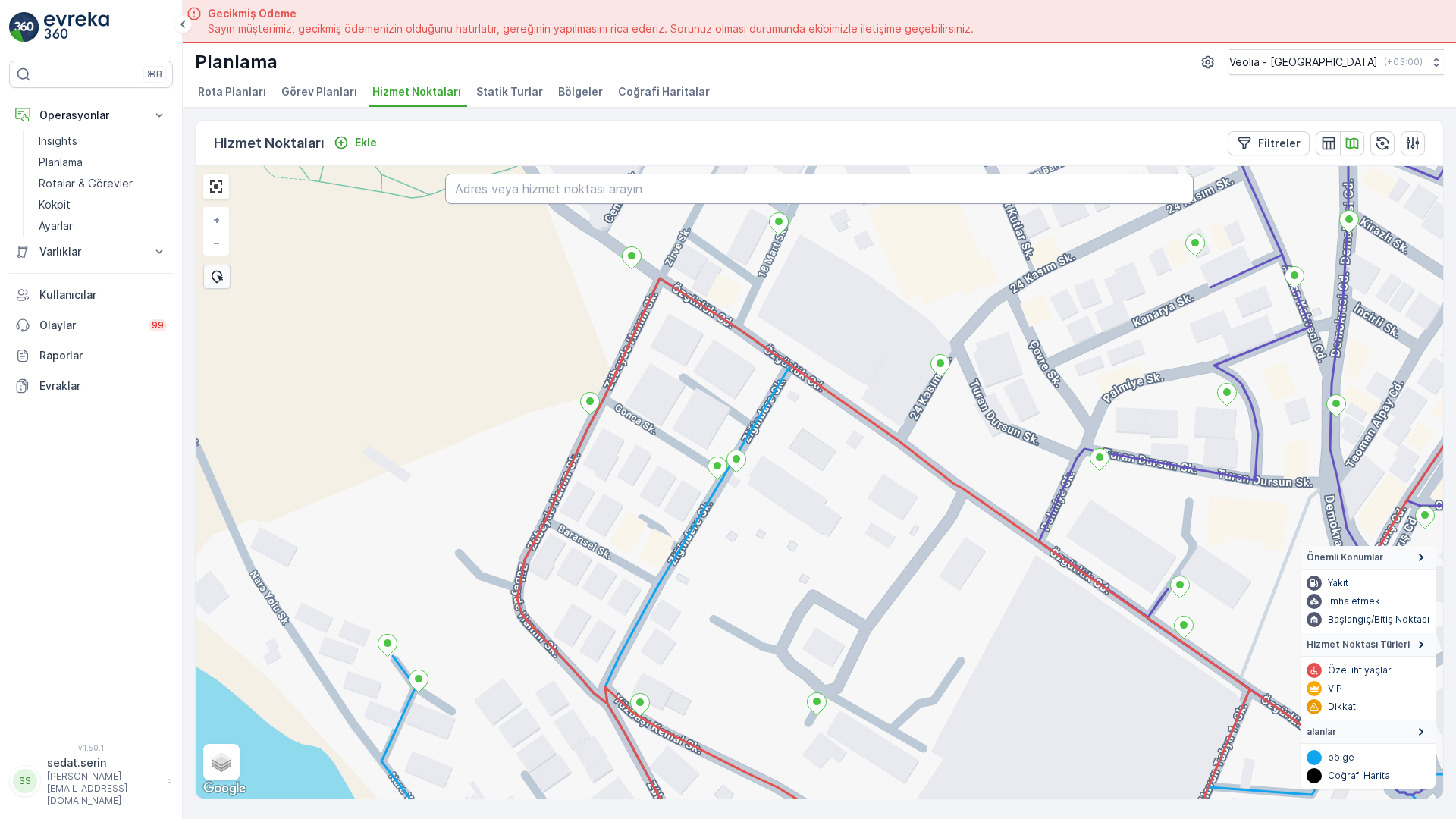
click at [510, 173] on input "text" at bounding box center [819, 188] width 748 height 30
type input "zirve sokak çanakkale"
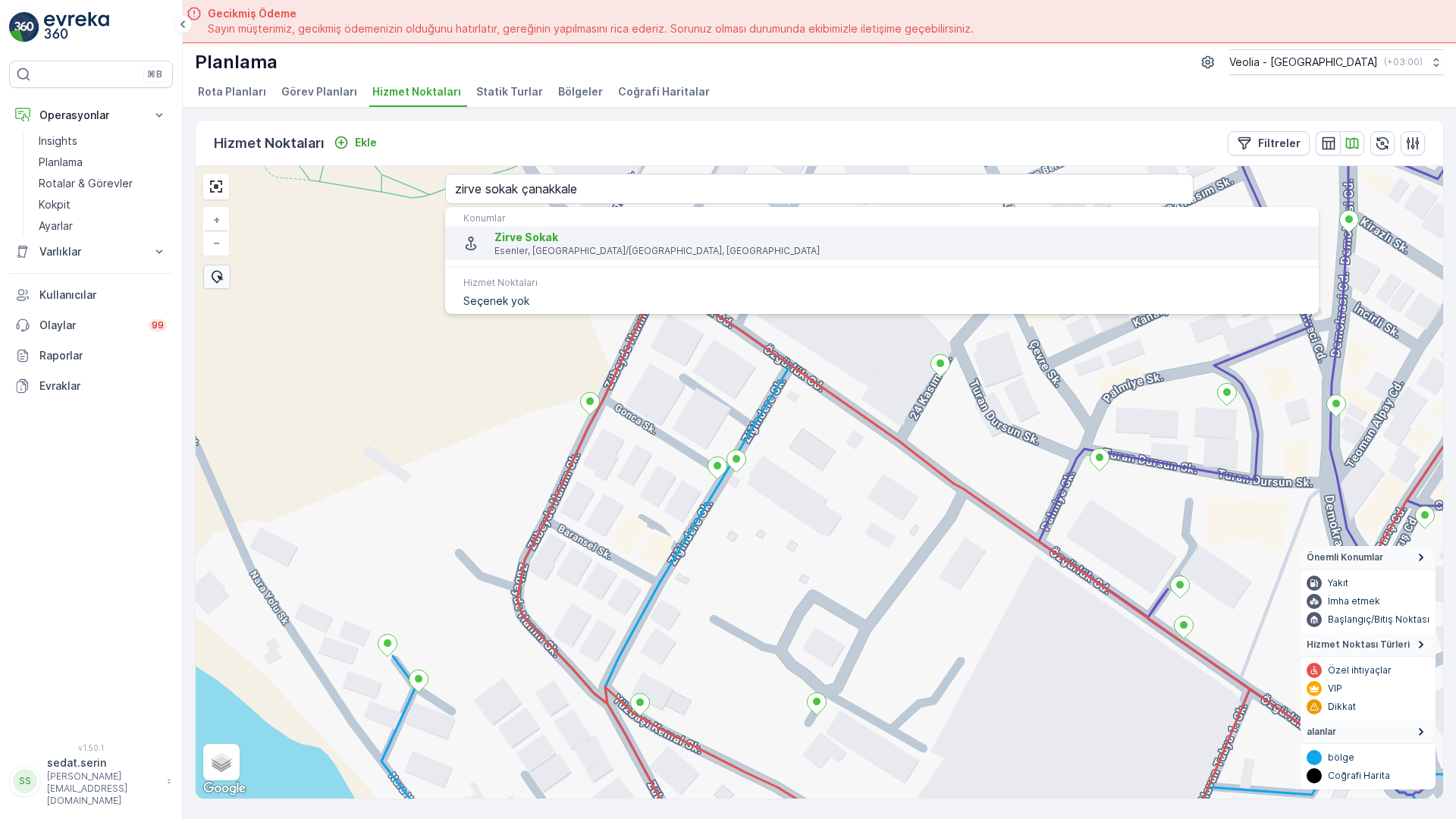
click at [494, 245] on p "Esenler, [GEOGRAPHIC_DATA]/[GEOGRAPHIC_DATA], [GEOGRAPHIC_DATA]" at bounding box center [901, 252] width 812 height 13
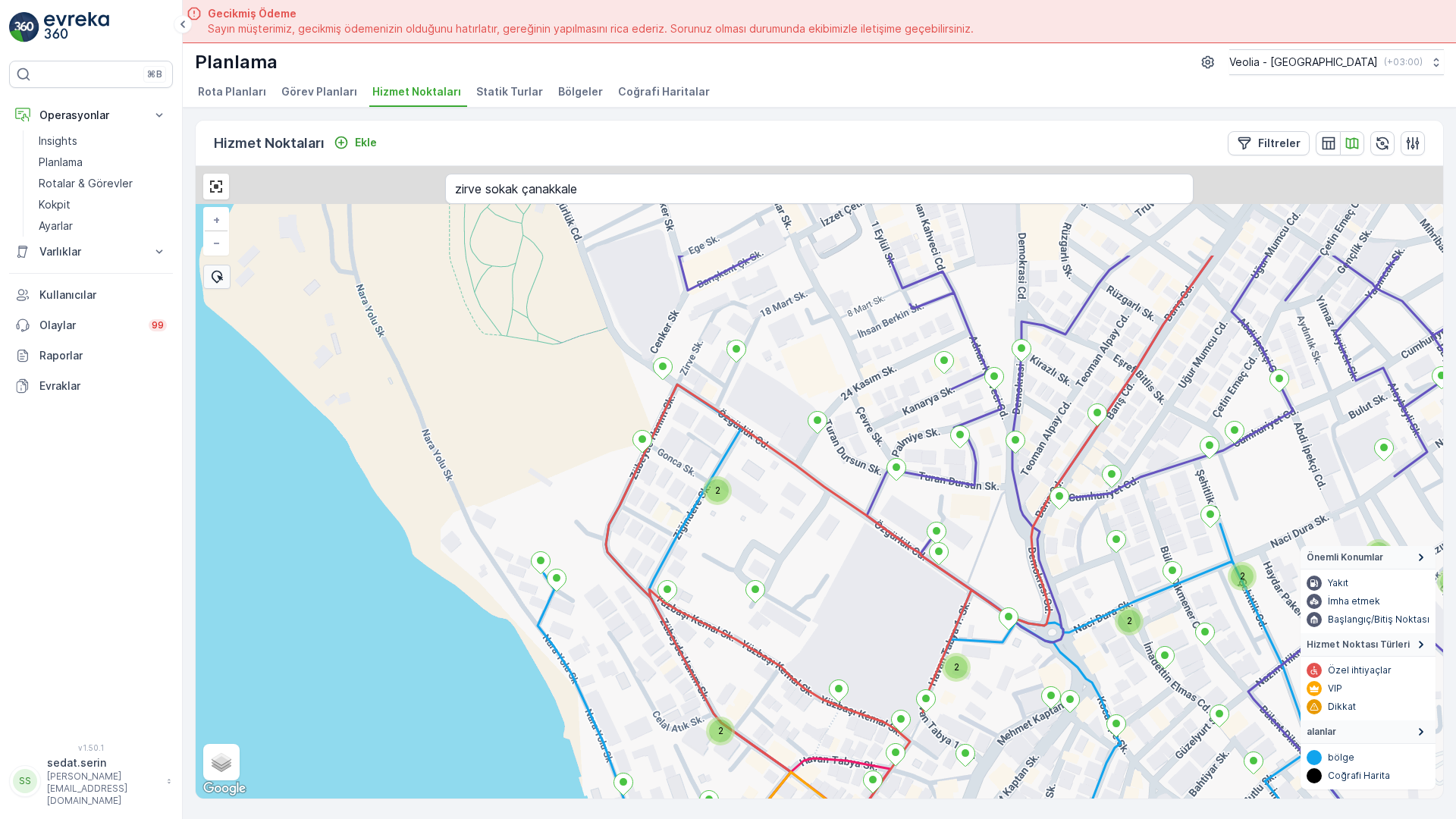
drag, startPoint x: 522, startPoint y: 381, endPoint x: 512, endPoint y: 383, distance: 10.2
click at [516, 396] on div "2 2 2 2 2 3 2 2 2 2 2 2 2 2 2 2 2 2 MERKEZ KARTON 2 STATİK TUR + − Uydu Yol har…" at bounding box center [819, 483] width 1247 height 633
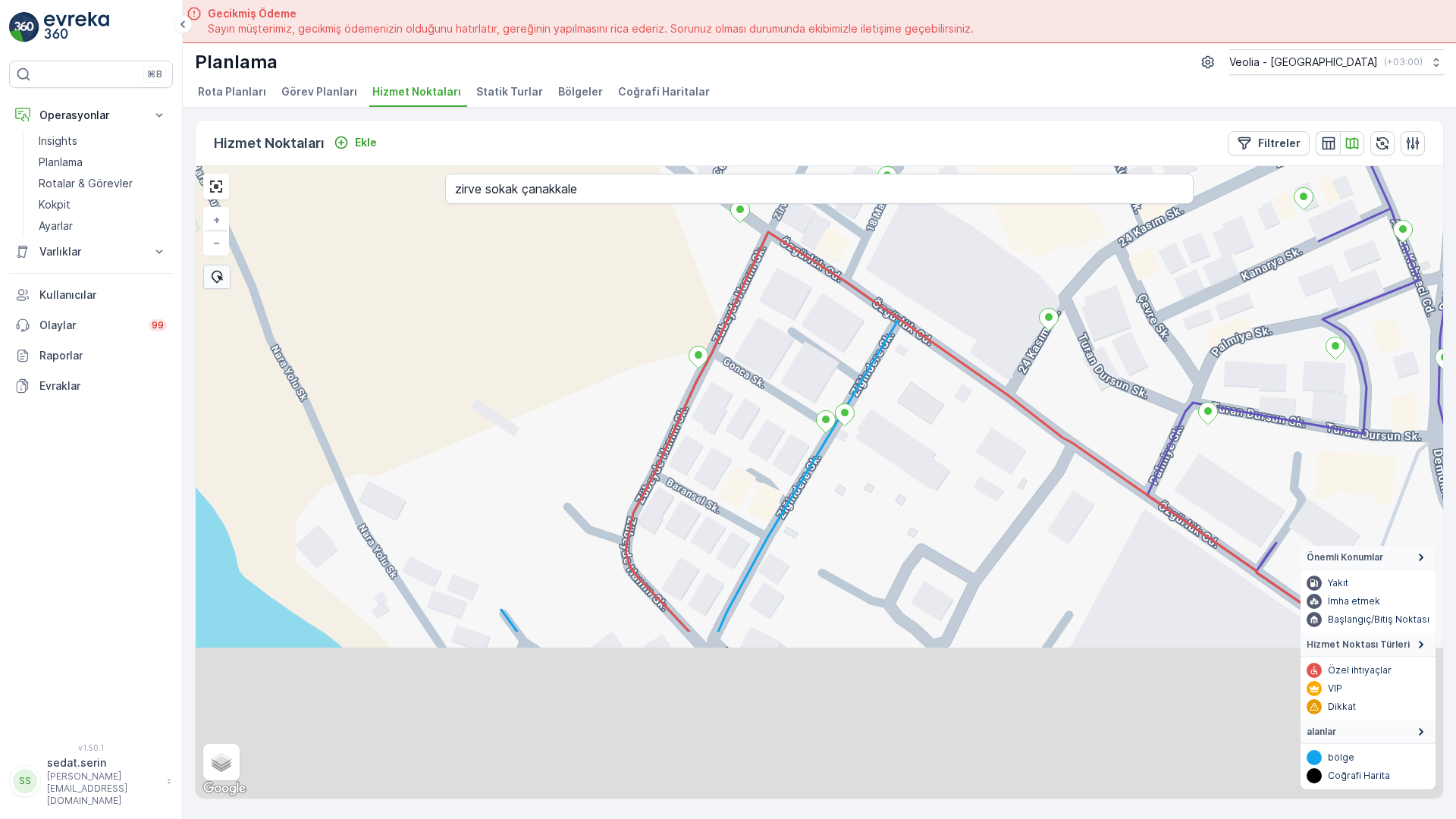
drag, startPoint x: 609, startPoint y: 639, endPoint x: 622, endPoint y: 197, distance: 442.2
click at [622, 197] on div "MERKEZ KARTON 2 STATİK TUR + − Uydu Yol haritası Arazi Karışık Leaflet Klavye k…" at bounding box center [819, 483] width 1247 height 633
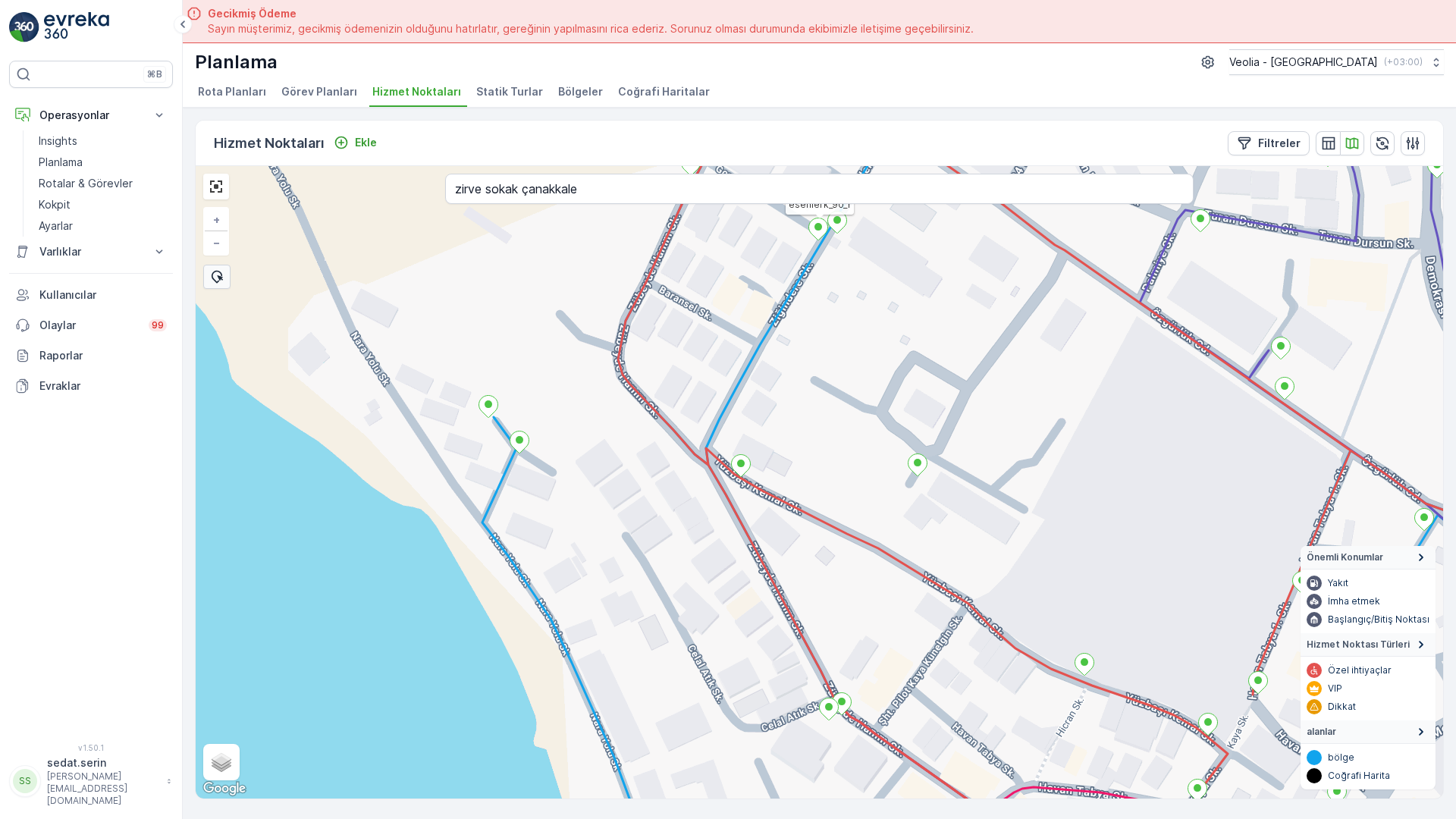
drag, startPoint x: 628, startPoint y: 703, endPoint x: 616, endPoint y: 158, distance: 545.1
click at [616, 166] on div "MERKEZ KARTON 2 STATİK TUR esenlerk_90_1 + − Uydu Yol haritası Arazi Karışık Le…" at bounding box center [819, 483] width 1247 height 633
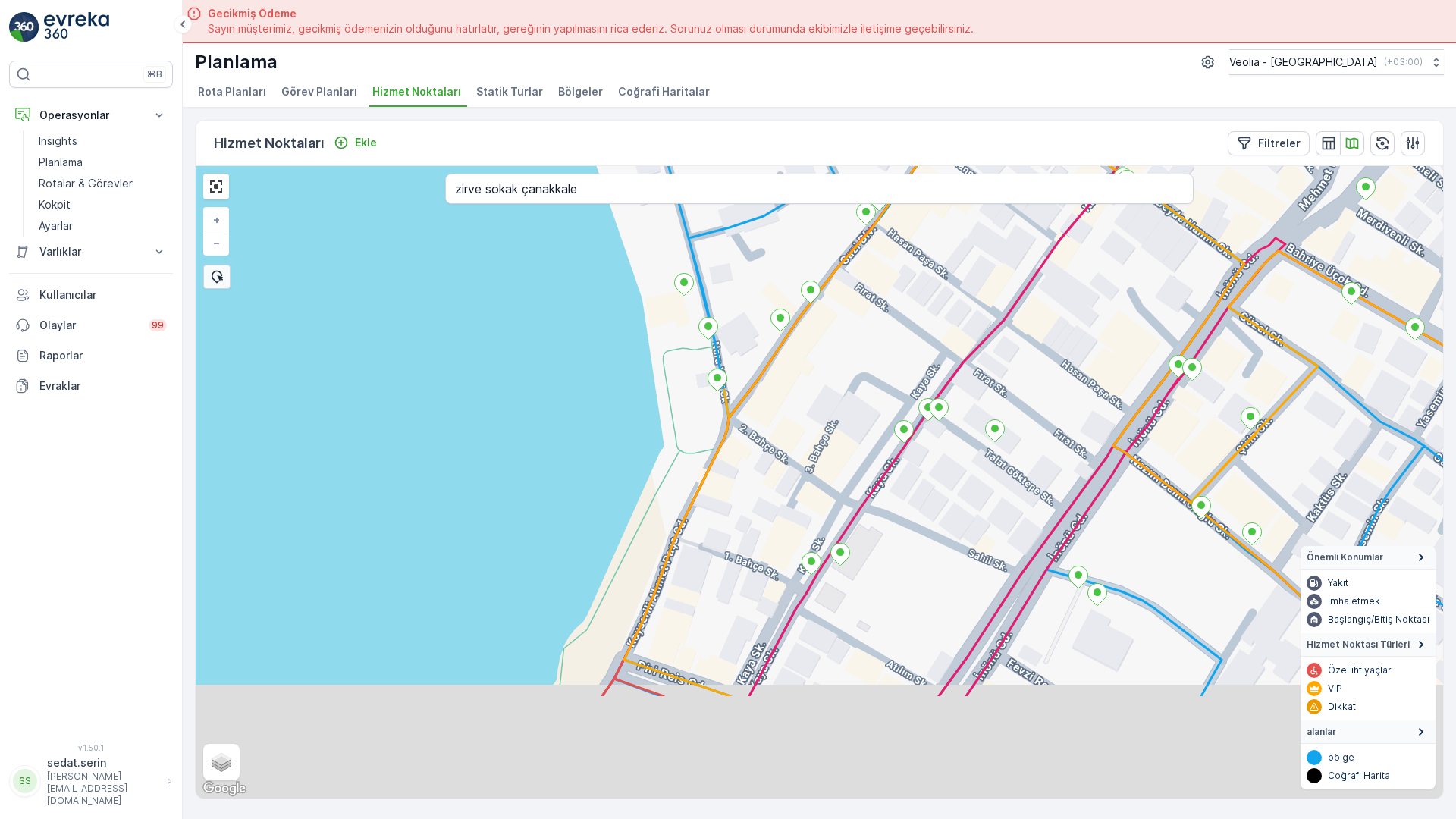
drag, startPoint x: 669, startPoint y: 613, endPoint x: 669, endPoint y: 230, distance: 383.0
click at [669, 230] on div "MERKEZ KARTON 2 STATİK TUR cacab_44_3_4m + − Uydu Yol haritası Arazi Karışık Le…" at bounding box center [819, 483] width 1247 height 633
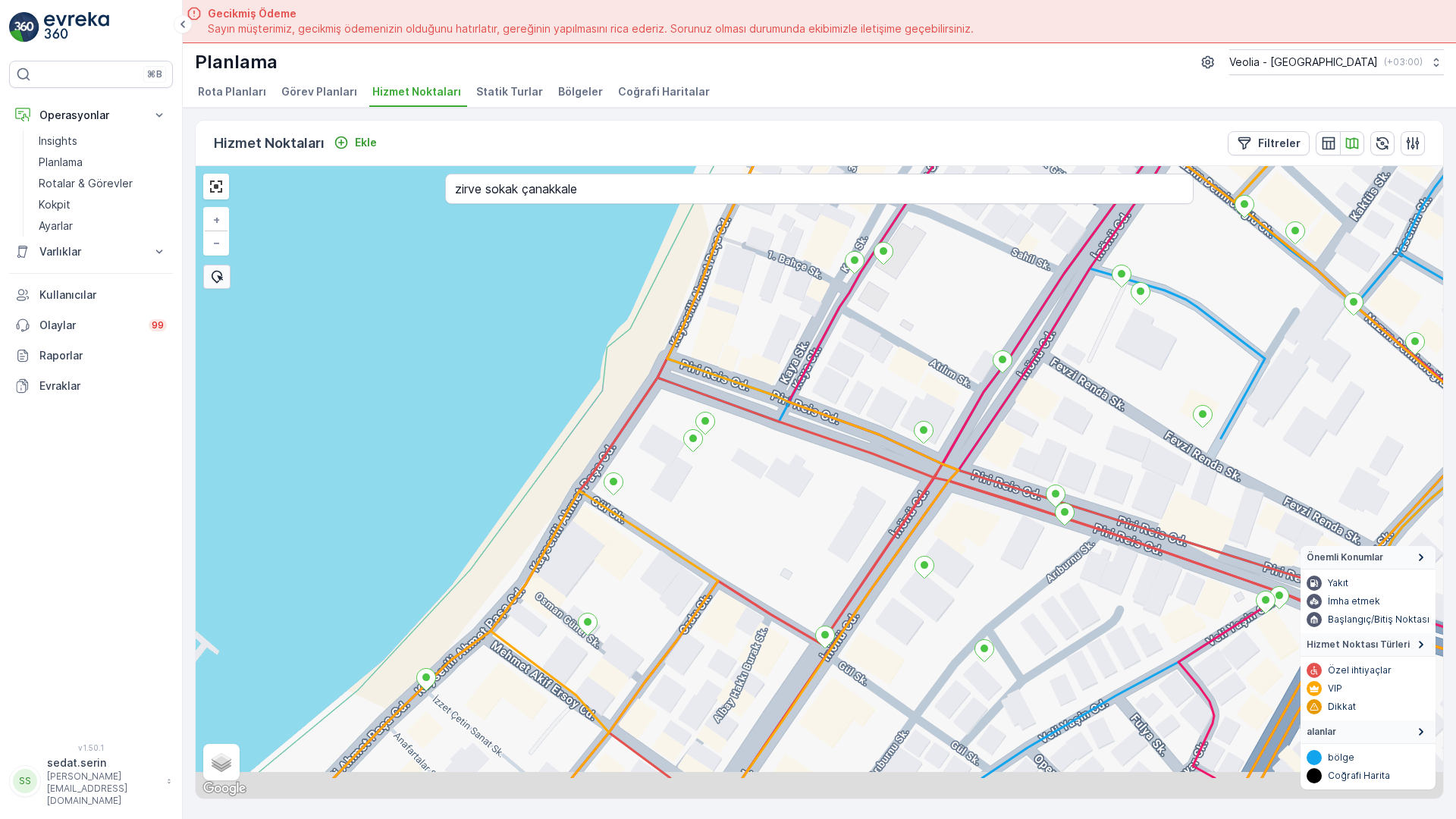
drag, startPoint x: 664, startPoint y: 328, endPoint x: 694, endPoint y: 226, distance: 106.3
click at [694, 209] on icon at bounding box center [1087, 287] width 1507 height 983
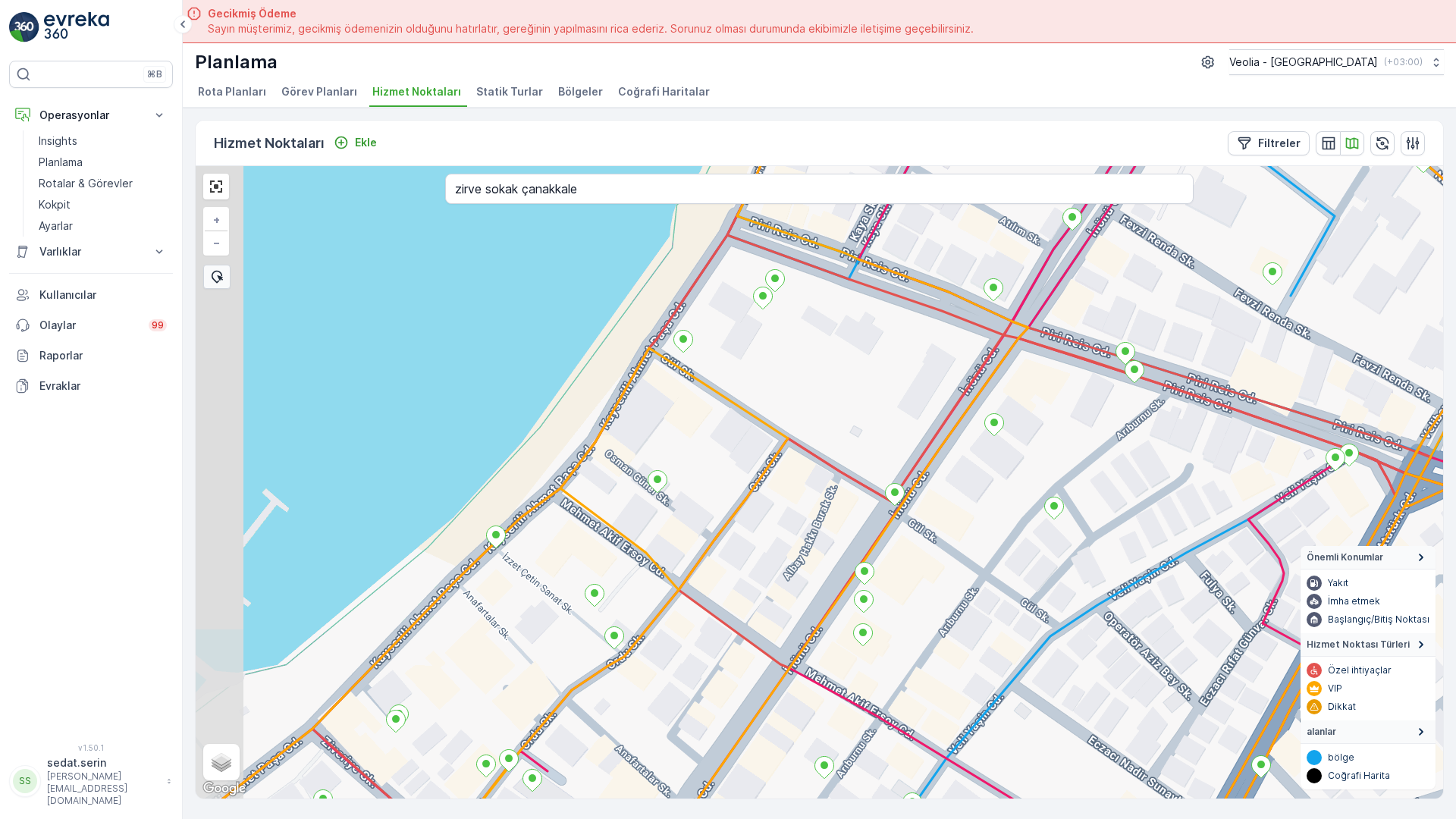
drag, startPoint x: 583, startPoint y: 382, endPoint x: 642, endPoint y: 306, distance: 96.2
click at [642, 306] on div "MERKEZ KARTON 2 STATİK TUR + − Uydu Yol haritası Arazi Karışık Leaflet Klavye k…" at bounding box center [819, 483] width 1247 height 633
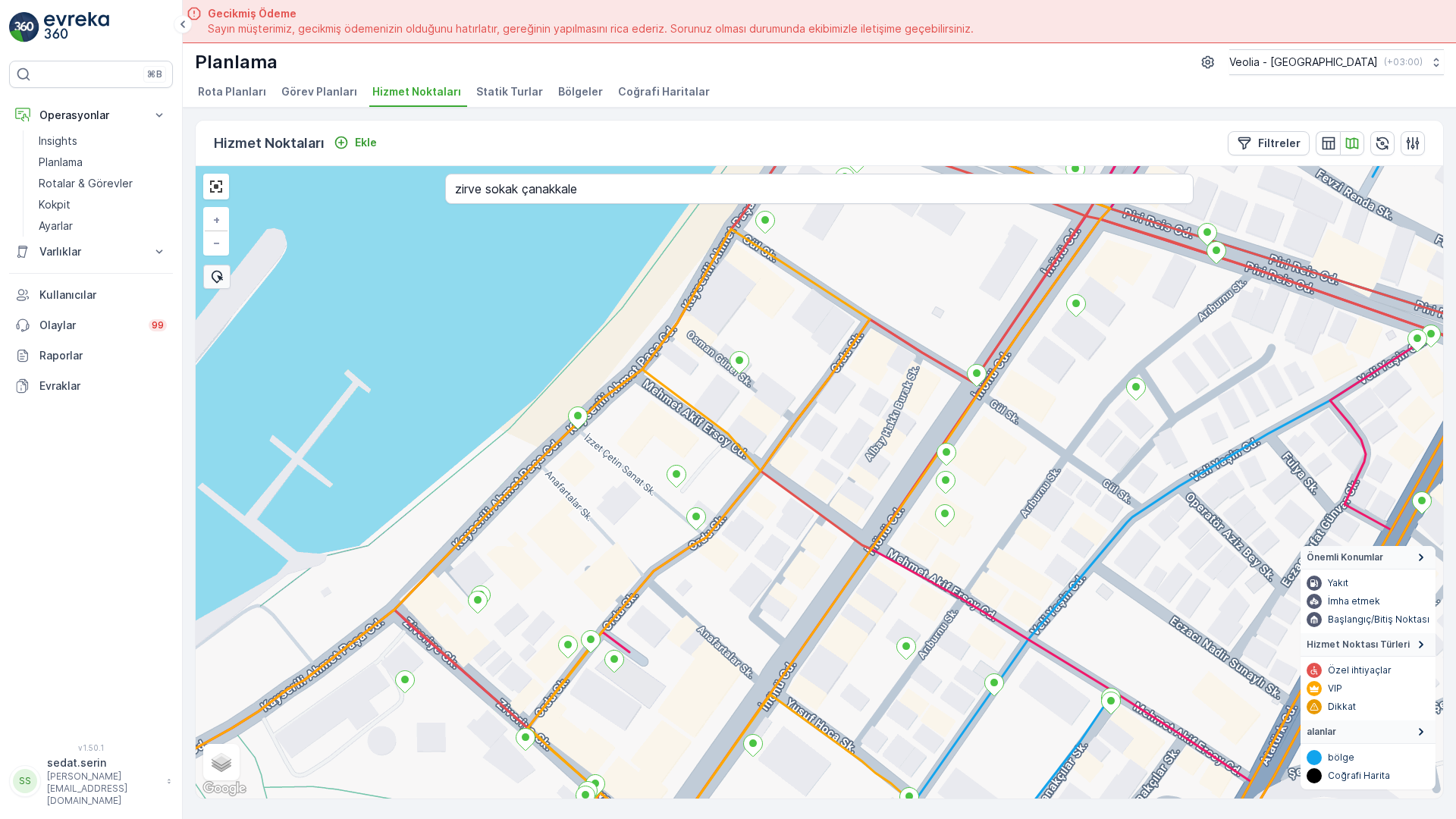
drag, startPoint x: 520, startPoint y: 472, endPoint x: 666, endPoint y: 304, distance: 222.6
click at [666, 304] on div "MERKEZ KARTON 2 STATİK TUR + − Uydu Yol haritası Arazi Karışık Leaflet Klavye k…" at bounding box center [819, 483] width 1247 height 633
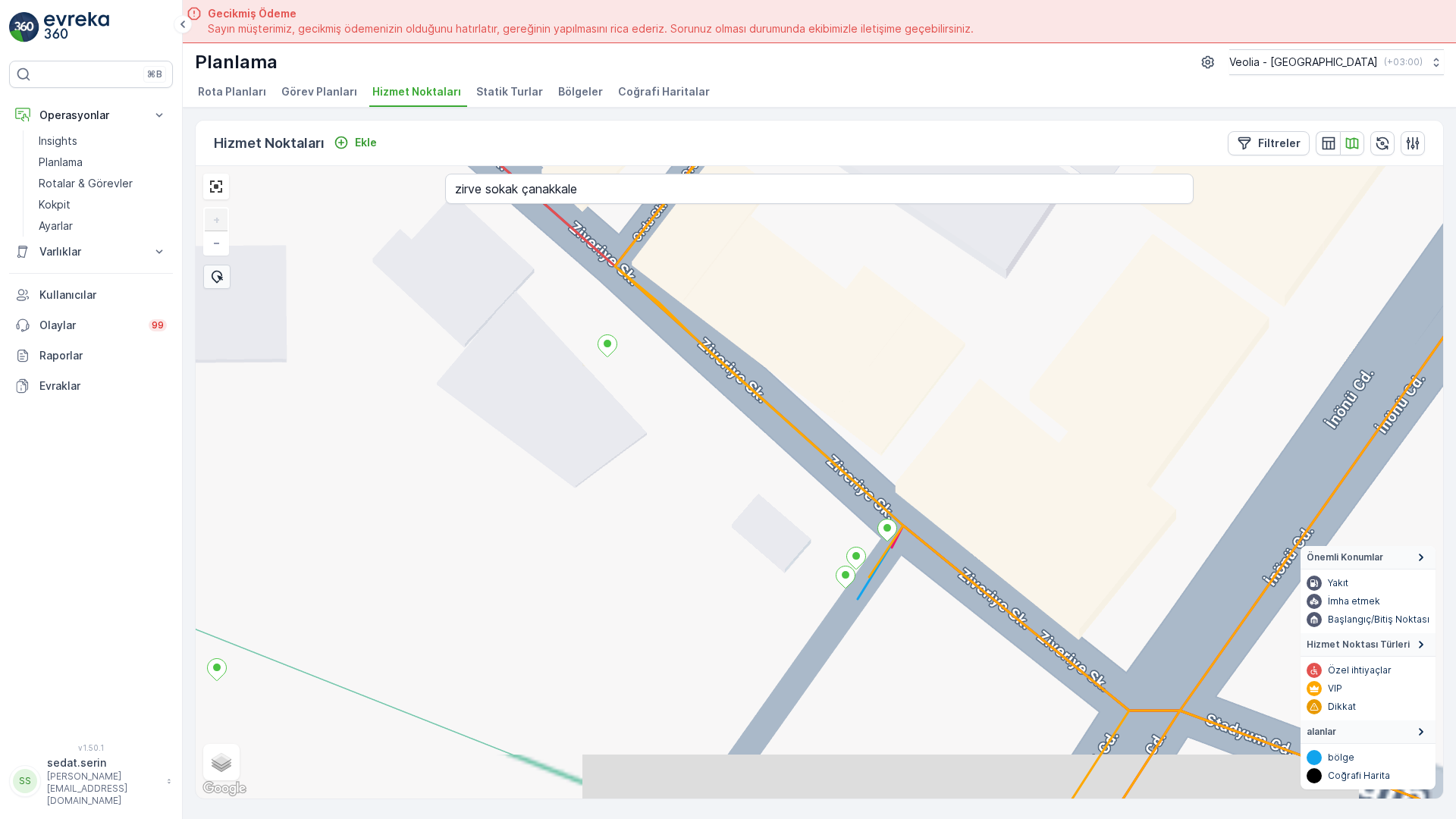
drag, startPoint x: 471, startPoint y: 295, endPoint x: 462, endPoint y: 229, distance: 66.6
click at [462, 229] on div "MERKEZ KARTON 2 STATİK TUR + − Uydu Yol haritası Arazi Karışık Leaflet Klavye k…" at bounding box center [819, 483] width 1247 height 633
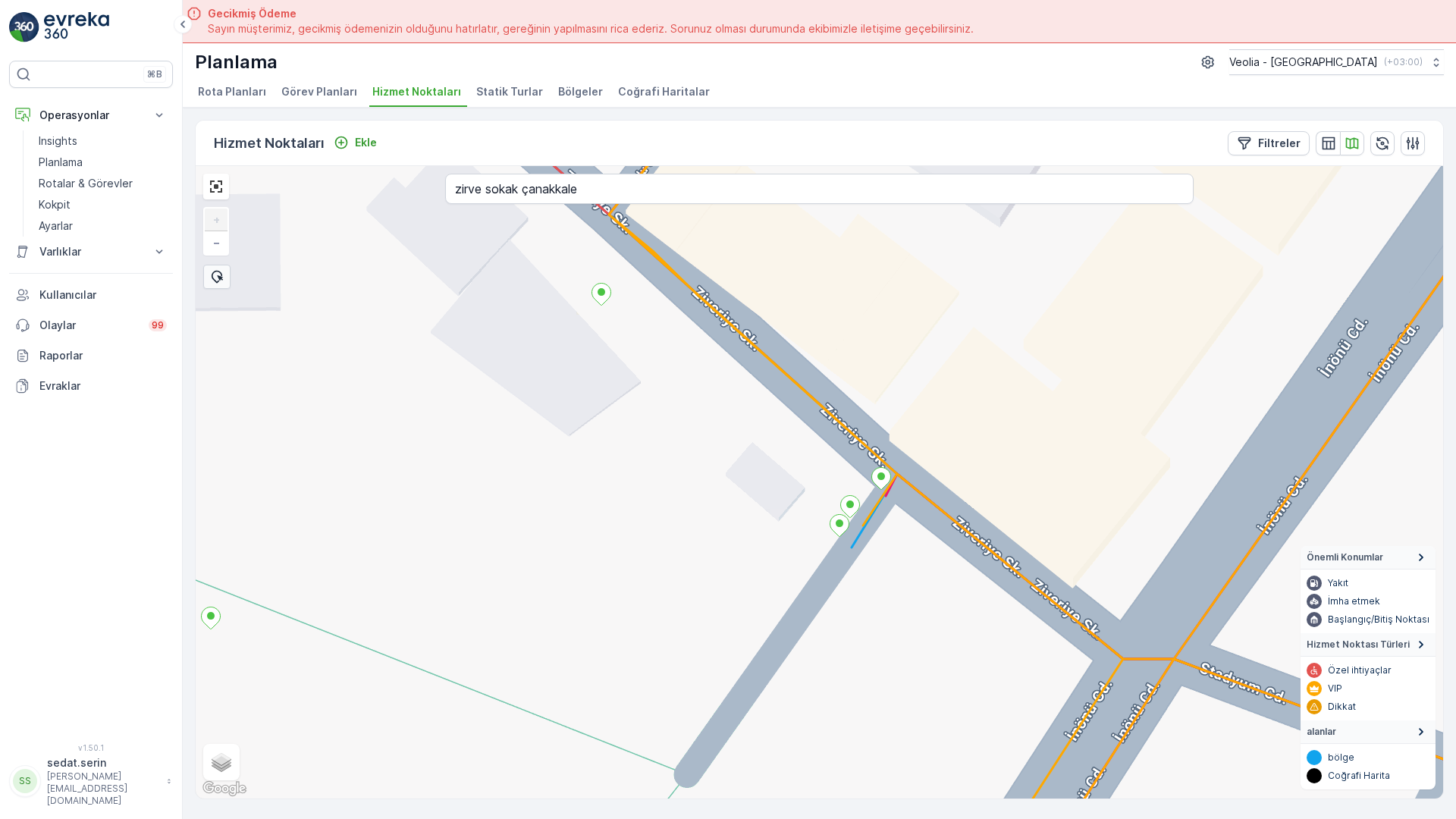
drag, startPoint x: 605, startPoint y: 257, endPoint x: 662, endPoint y: 399, distance: 153.0
click at [666, 399] on div "MERKEZ KARTON 2 STATİK TUR + − Uydu Yol haritası Arazi Karışık Leaflet Klavye k…" at bounding box center [819, 483] width 1247 height 633
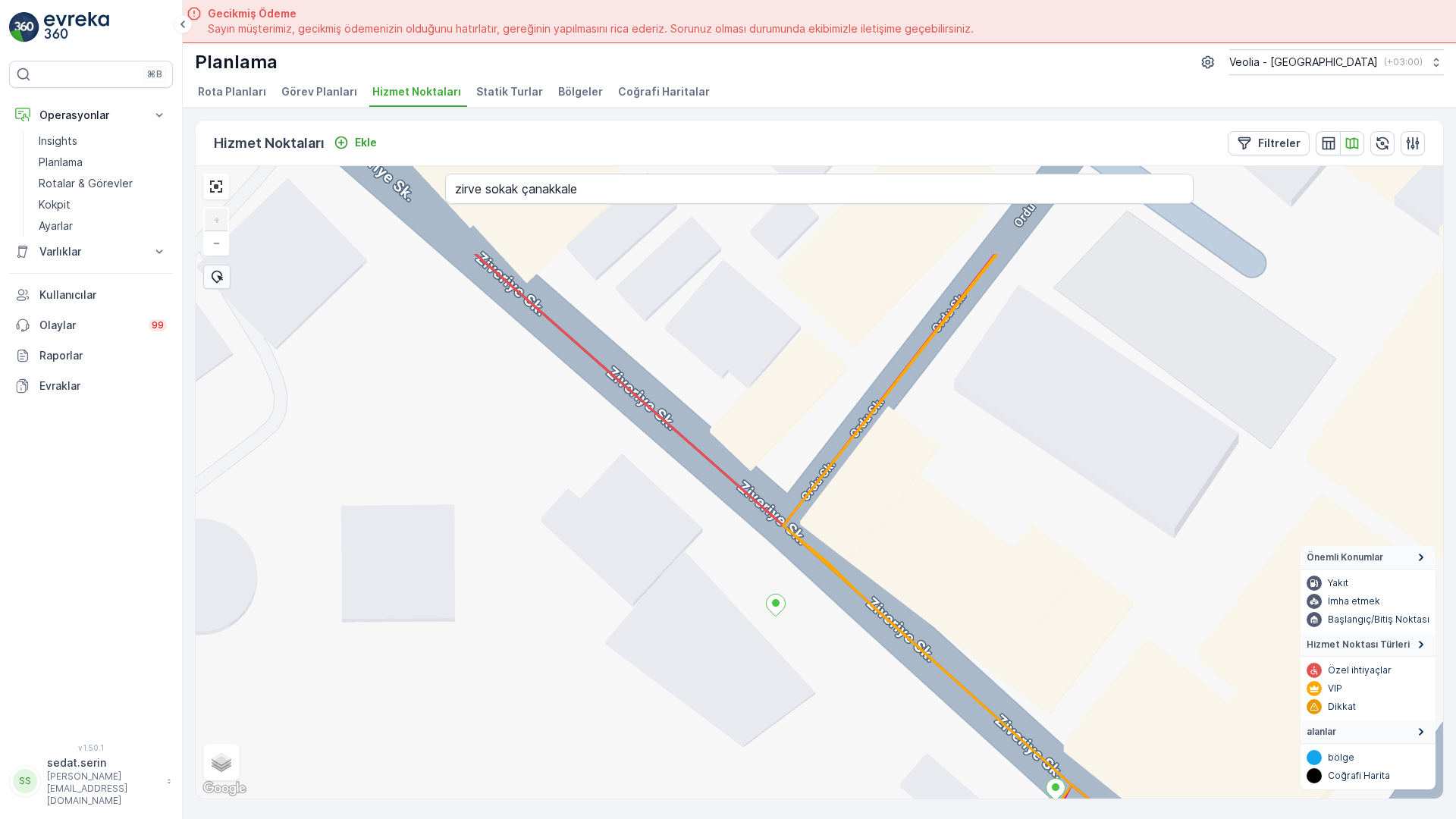
drag, startPoint x: 452, startPoint y: 204, endPoint x: 558, endPoint y: 375, distance: 201.2
click at [566, 379] on div "MERKEZ KARTON 2 STATİK TUR + − Uydu Yol haritası Arazi Karışık Leaflet Klavye k…" at bounding box center [819, 483] width 1247 height 633
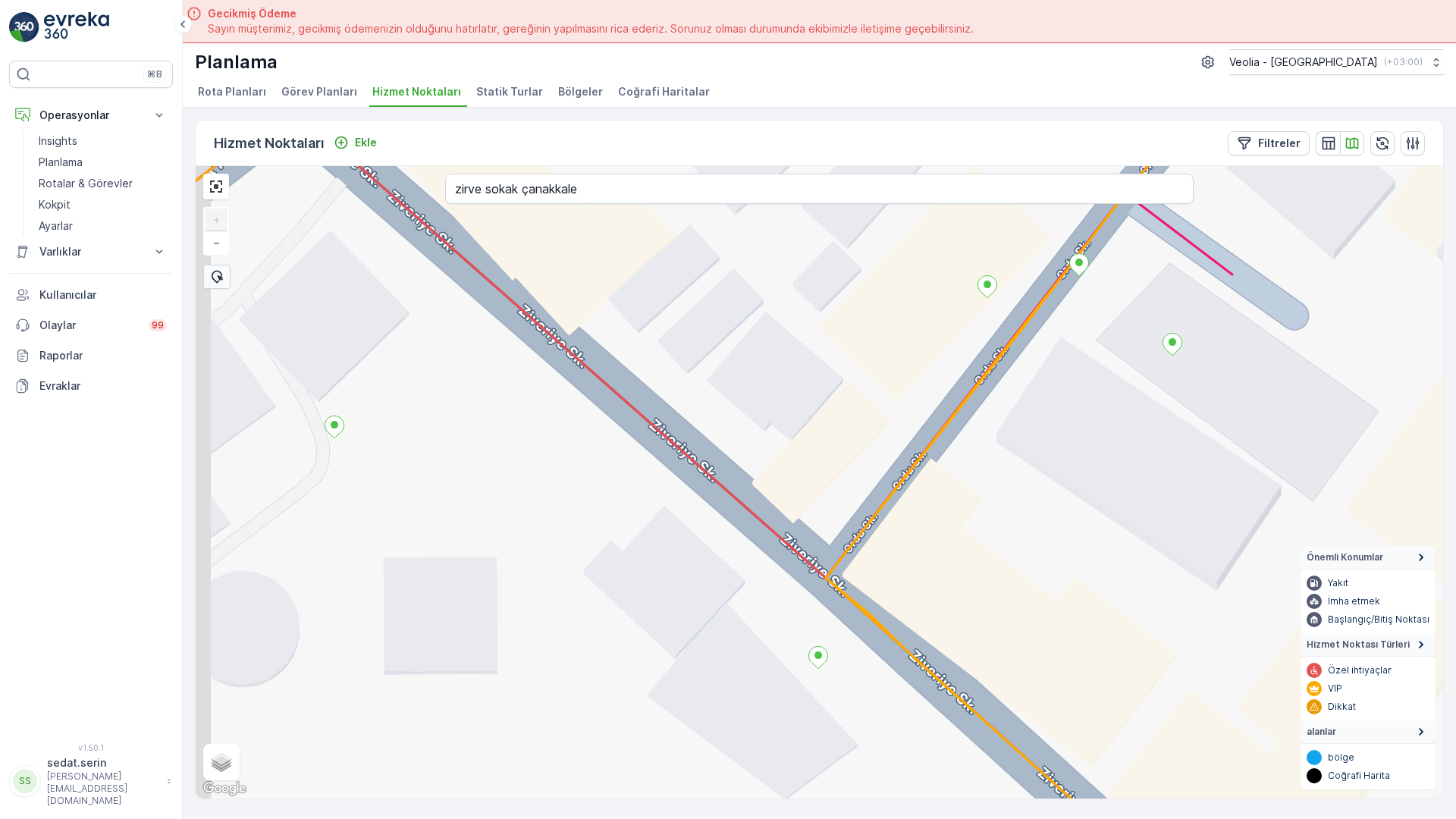
drag, startPoint x: 387, startPoint y: 263, endPoint x: 513, endPoint y: 406, distance: 190.6
click at [513, 406] on div "MERKEZ KARTON 2 STATİK TUR + − Uydu Yol haritası Arazi Karışık Leaflet Klavye k…" at bounding box center [819, 483] width 1247 height 633
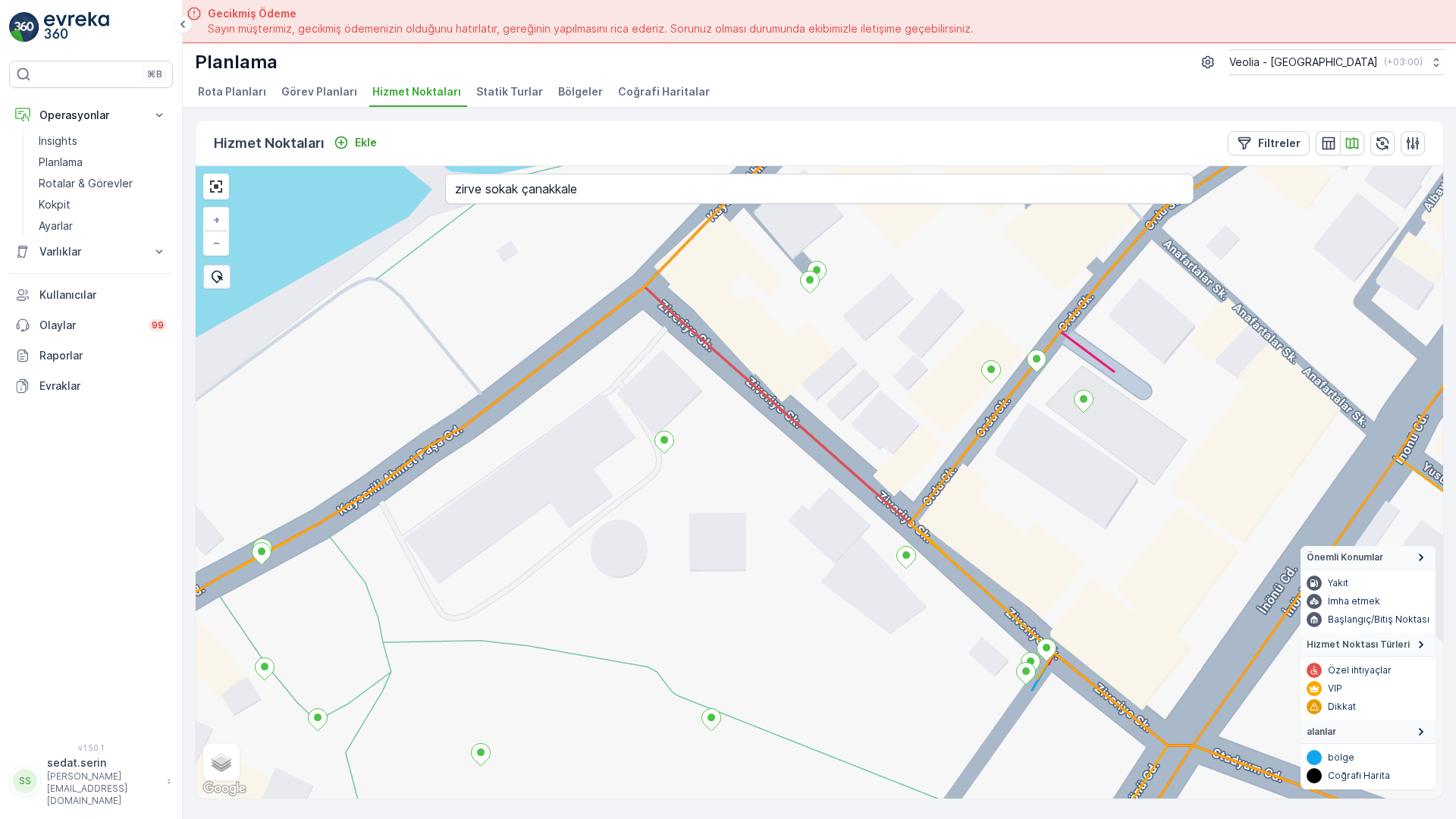
drag, startPoint x: 884, startPoint y: 656, endPoint x: 832, endPoint y: 453, distance: 209.6
click at [832, 453] on div "MERKEZ KARTON 2 STATİK TUR + − Uydu Yol haritası Arazi Karışık Leaflet Klavye k…" at bounding box center [819, 483] width 1247 height 633
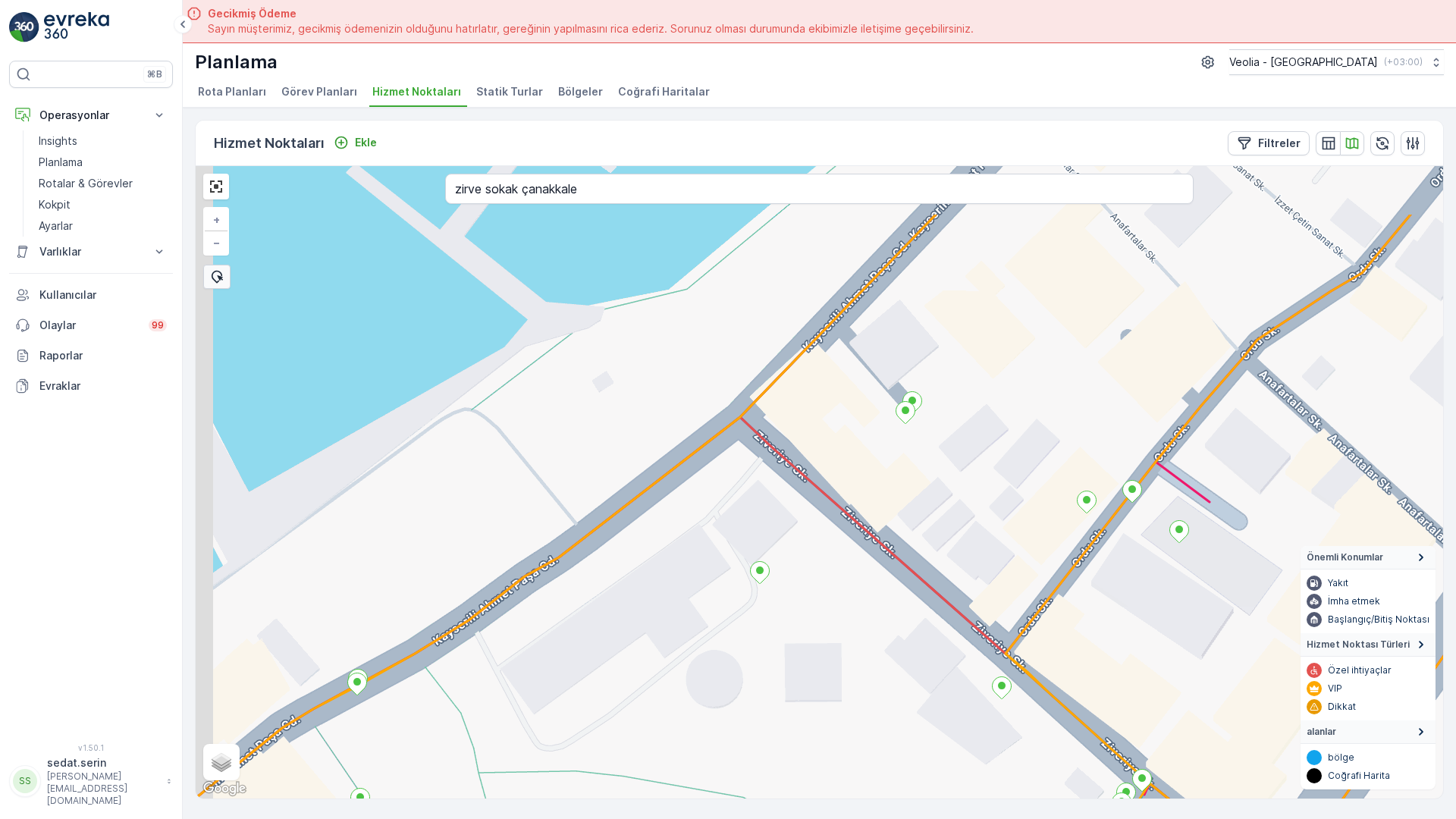
drag, startPoint x: 479, startPoint y: 206, endPoint x: 576, endPoint y: 339, distance: 164.6
click at [576, 339] on div "MERKEZ KARTON 2 STATİK TUR + − Uydu Yol haritası Arazi Karışık Leaflet Klavye k…" at bounding box center [819, 483] width 1247 height 633
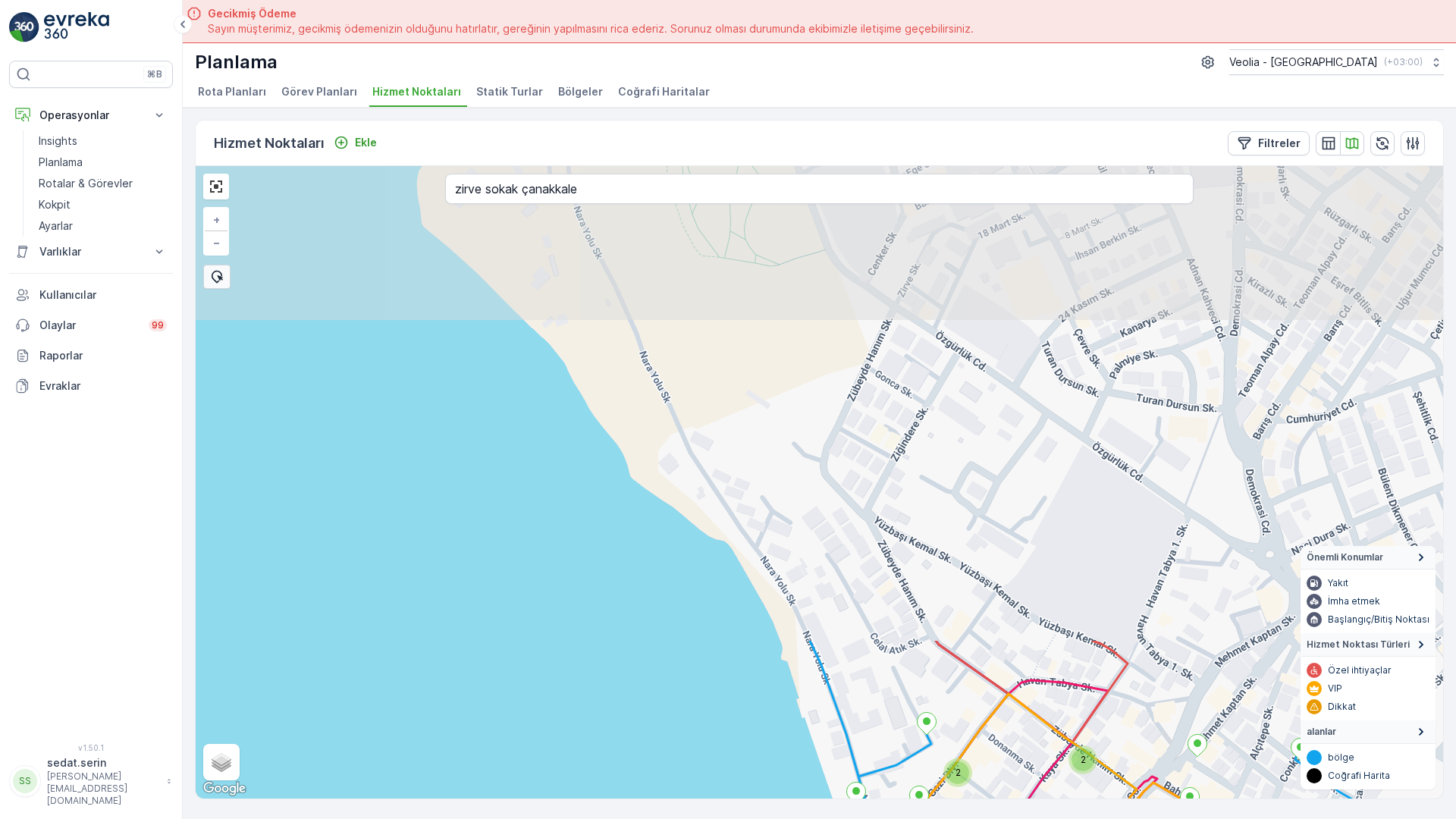
drag, startPoint x: 750, startPoint y: 395, endPoint x: 633, endPoint y: 779, distance: 401.4
click at [633, 779] on div "2 2 3 2 2 2 3 2 2 2 2 2 2 2 2 2 2 2 2 2 2 2 2 2 2 3 2 MERKEZ KARTON 2 STATİK TU…" at bounding box center [819, 483] width 1247 height 633
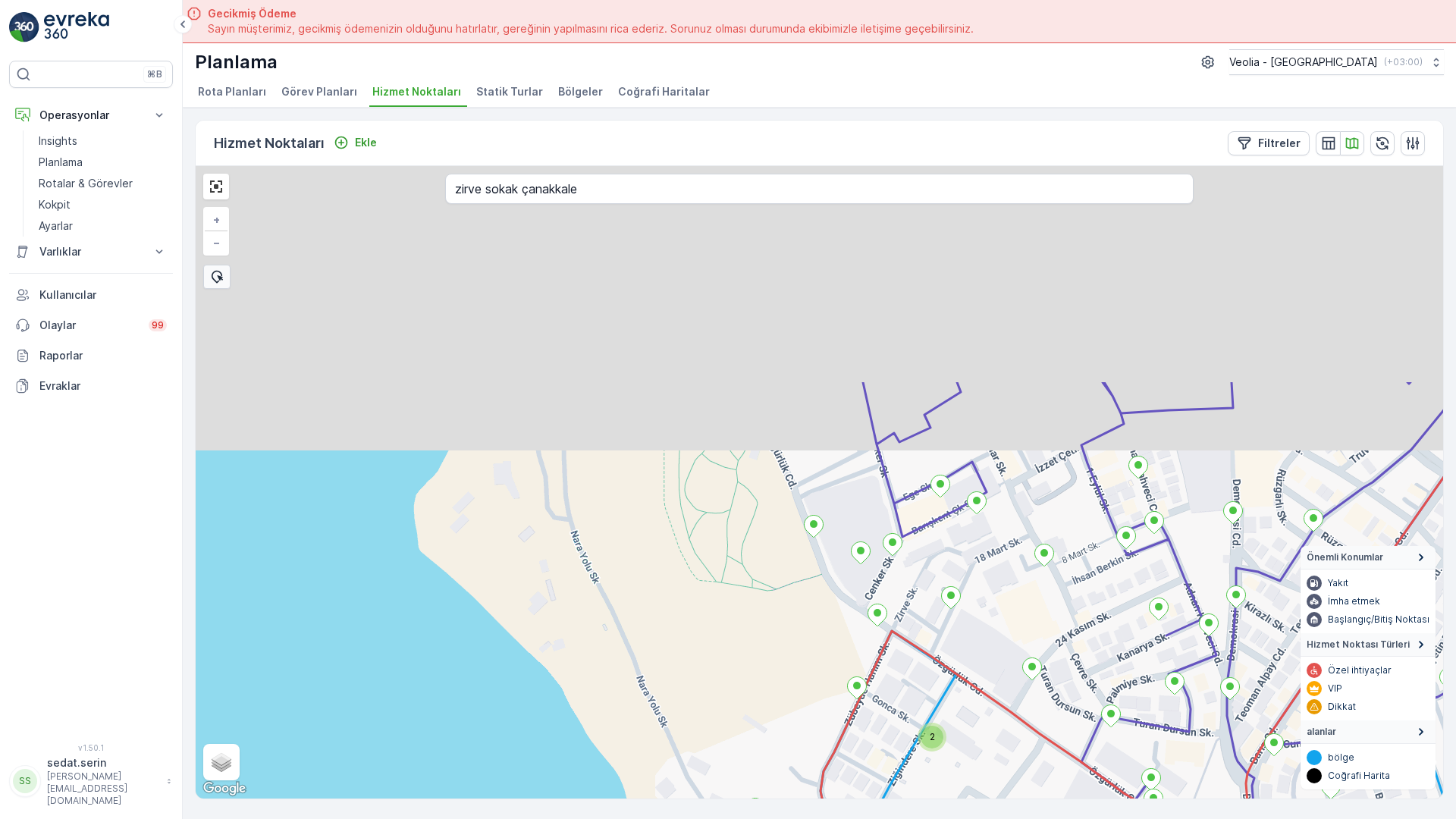
drag, startPoint x: 738, startPoint y: 335, endPoint x: 730, endPoint y: 625, distance: 290.1
click at [729, 638] on div "2 3 2 2 2 2 2 2 2 2 2 2 2 MERKEZ KARTON 2 STATİK TUR + − Uydu Yol haritası Araz…" at bounding box center [819, 483] width 1247 height 633
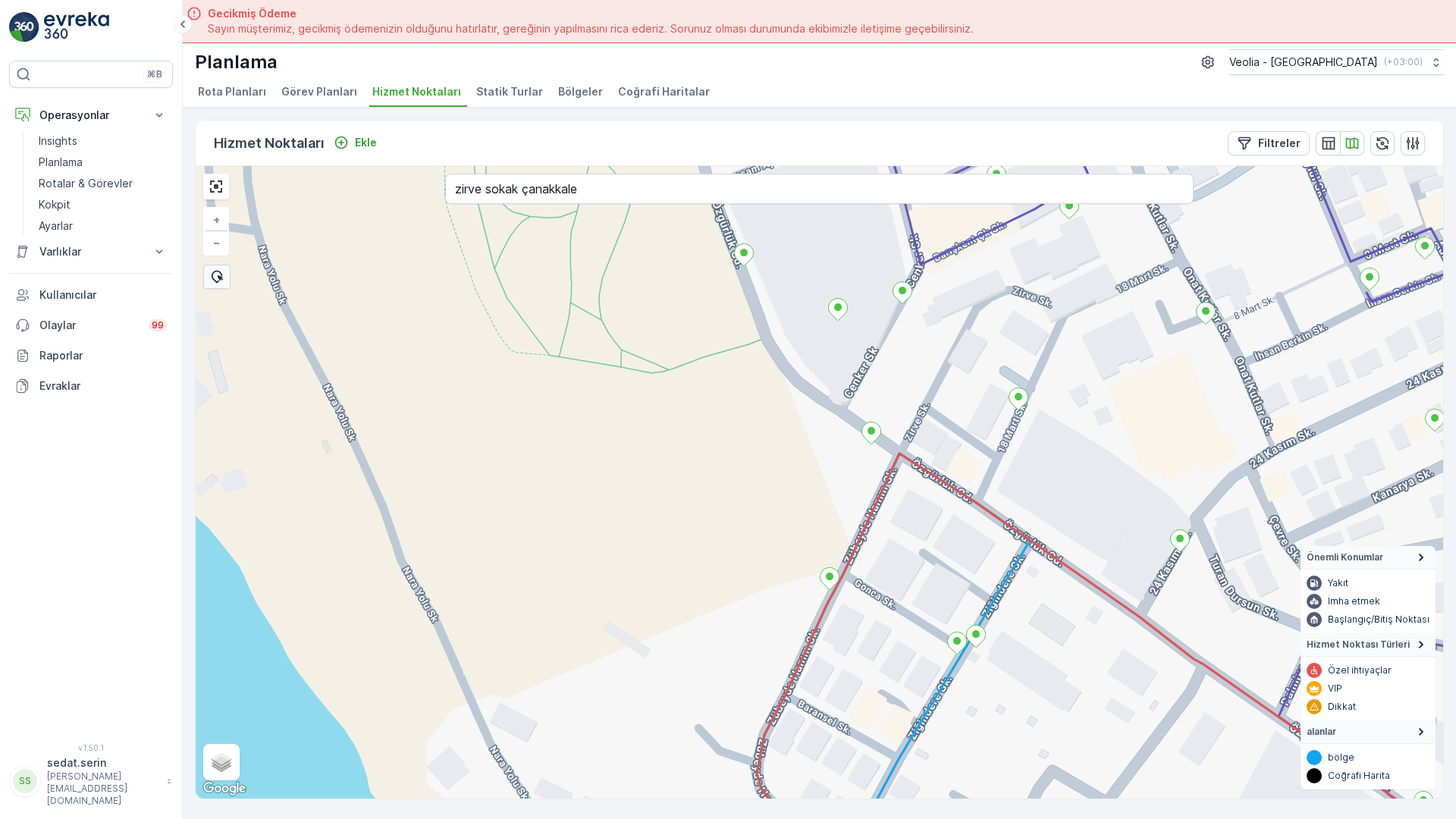
drag, startPoint x: 665, startPoint y: 479, endPoint x: 691, endPoint y: 304, distance: 176.9
click at [757, 414] on icon at bounding box center [1290, 659] width 1066 height 489
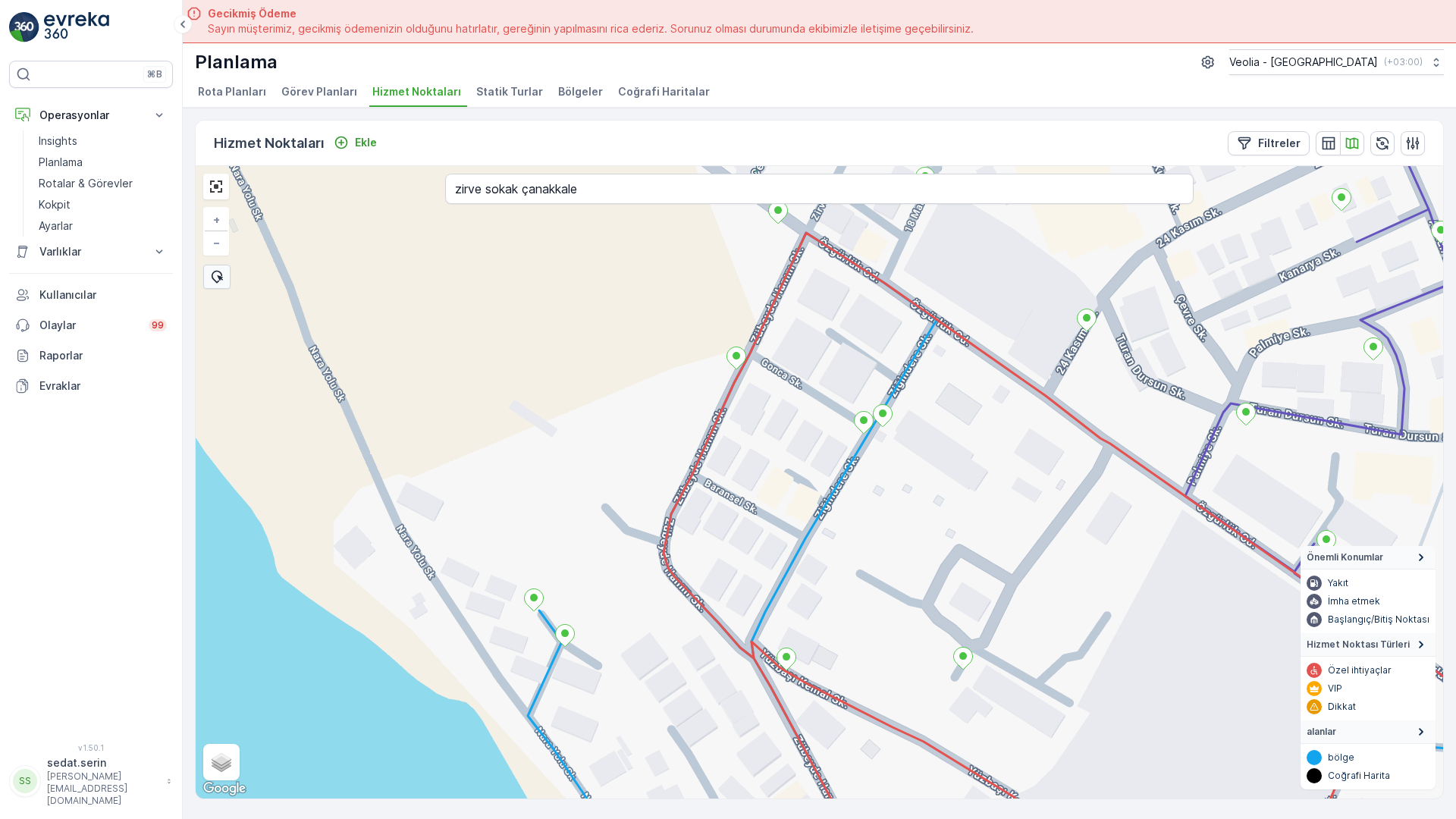
drag, startPoint x: 630, startPoint y: 682, endPoint x: 475, endPoint y: 285, distance: 426.2
click at [663, 285] on icon at bounding box center [1183, 545] width 1040 height 625
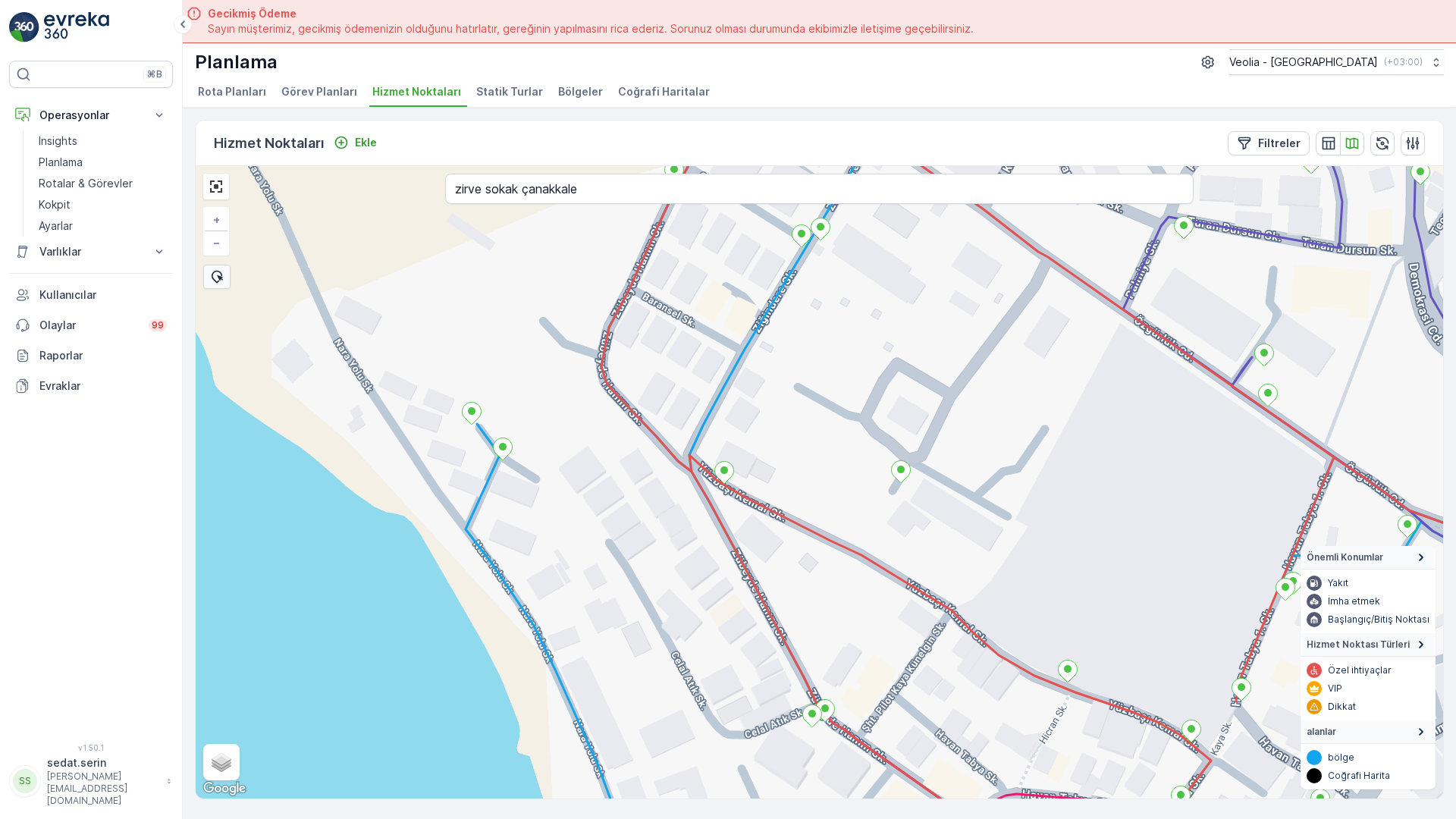
drag, startPoint x: 592, startPoint y: 219, endPoint x: 689, endPoint y: 452, distance: 252.4
click at [702, 485] on div "MERKEZ KARTON 2 STATİK TUR + − Uydu Yol haritası Arazi Karışık Leaflet Klavye k…" at bounding box center [819, 483] width 1247 height 633
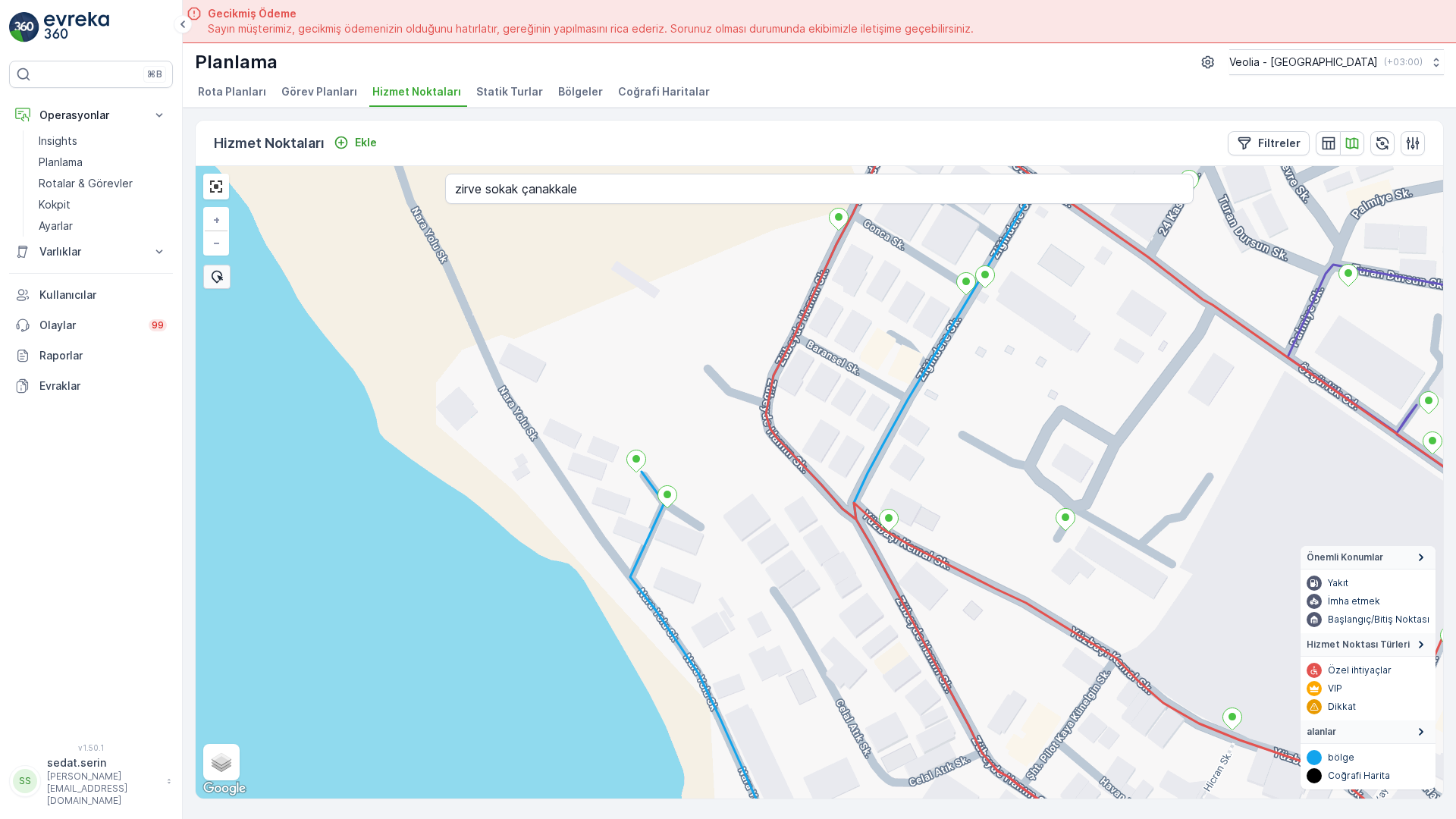
drag, startPoint x: 564, startPoint y: 384, endPoint x: 625, endPoint y: 156, distance: 236.0
click at [623, 166] on div "MERKEZ KARTON 2 STATİK TUR + − Uydu Yol haritası Arazi Karışık Leaflet Klavye k…" at bounding box center [819, 483] width 1247 height 633
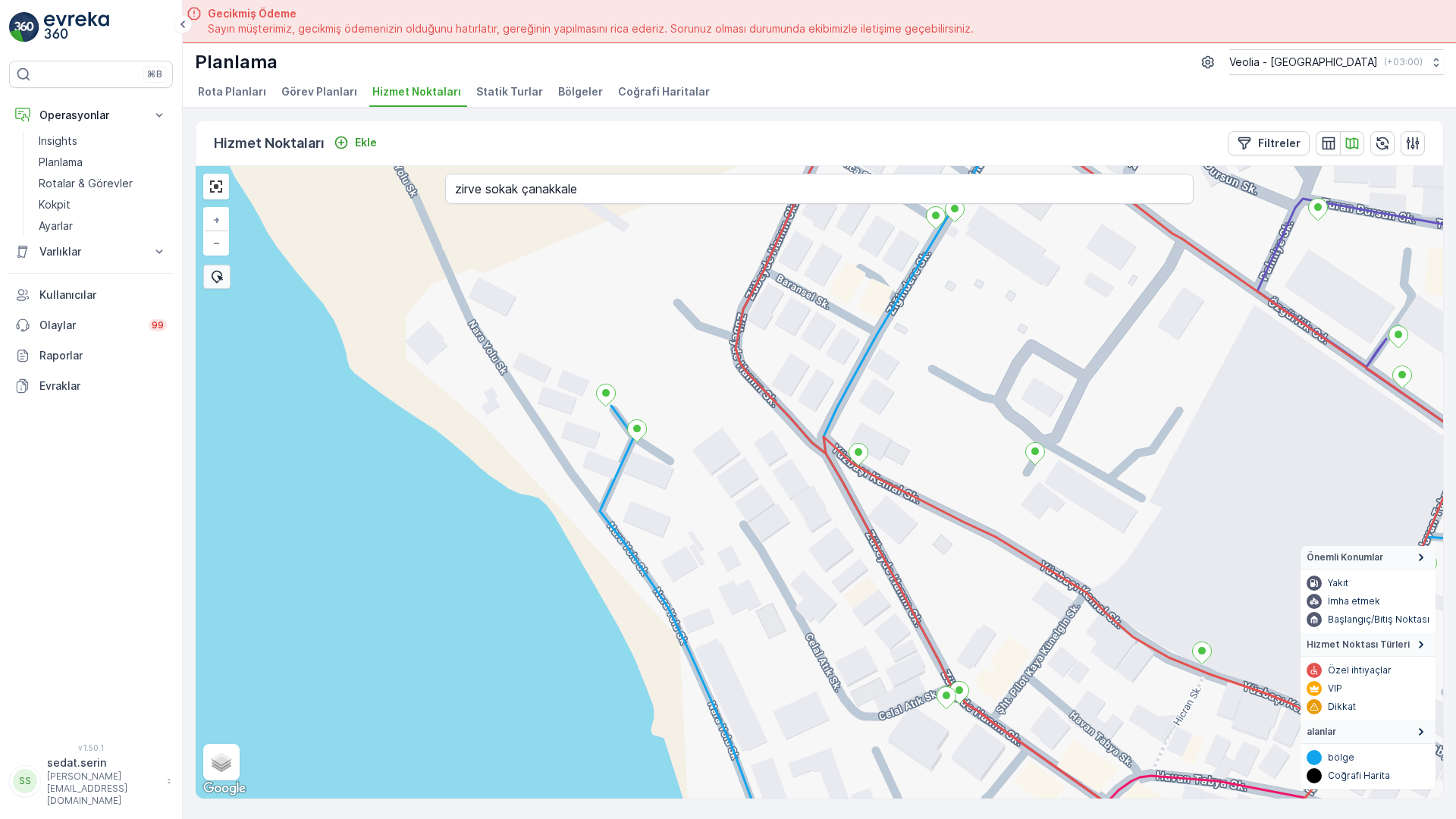
drag, startPoint x: 712, startPoint y: 438, endPoint x: 652, endPoint y: 324, distance: 128.8
click at [629, 298] on div "MERKEZ KARTON 2 STATİK TUR + − Uydu Yol haritası Arazi Karışık Leaflet Klavye k…" at bounding box center [819, 483] width 1247 height 633
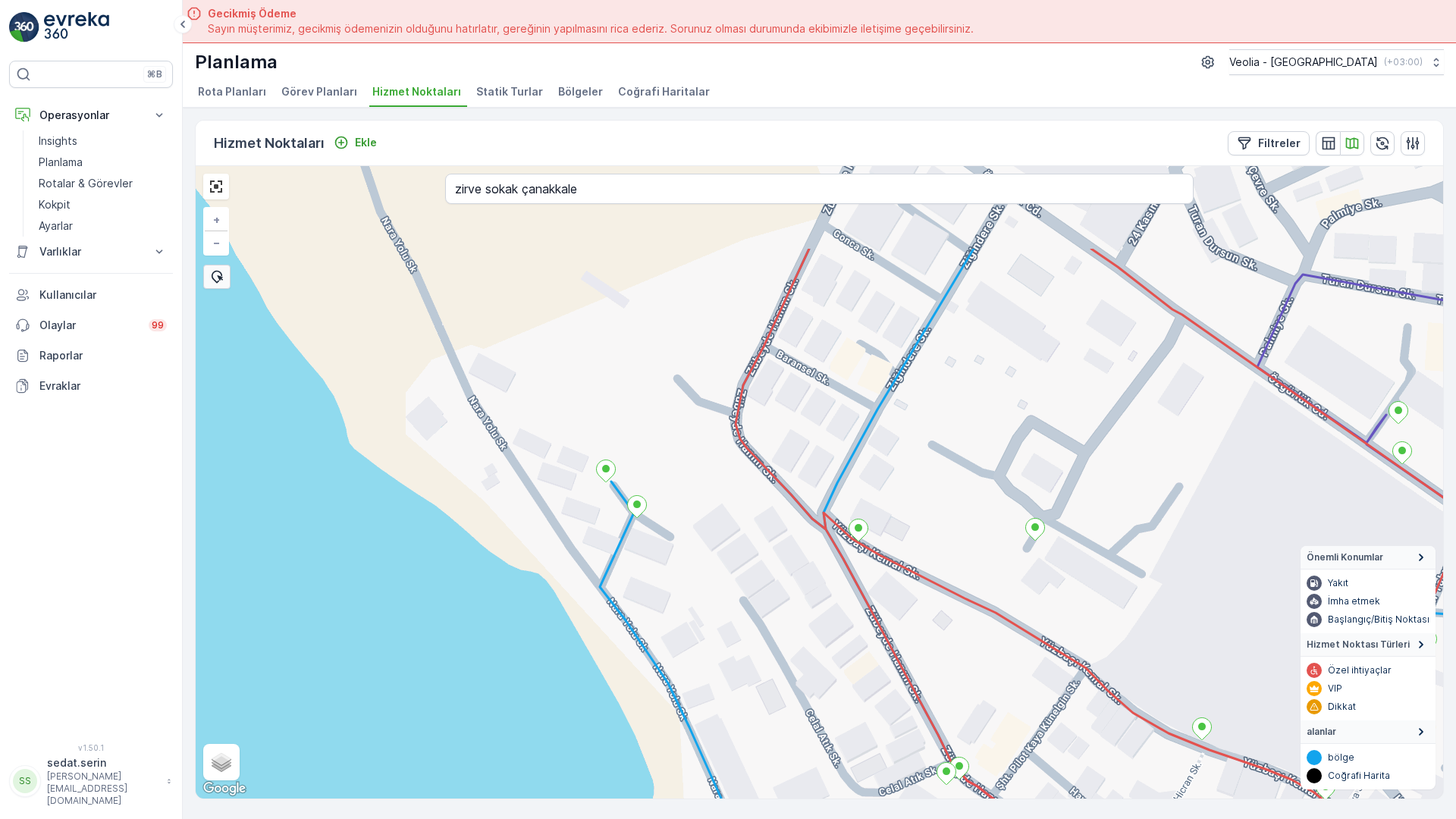
drag, startPoint x: 813, startPoint y: 373, endPoint x: 847, endPoint y: 519, distance: 149.9
click at [847, 519] on div "MERKEZ KARTON 2 STATİK TUR + − Uydu Yol haritası Arazi Karışık Leaflet Klavye k…" at bounding box center [819, 483] width 1247 height 633
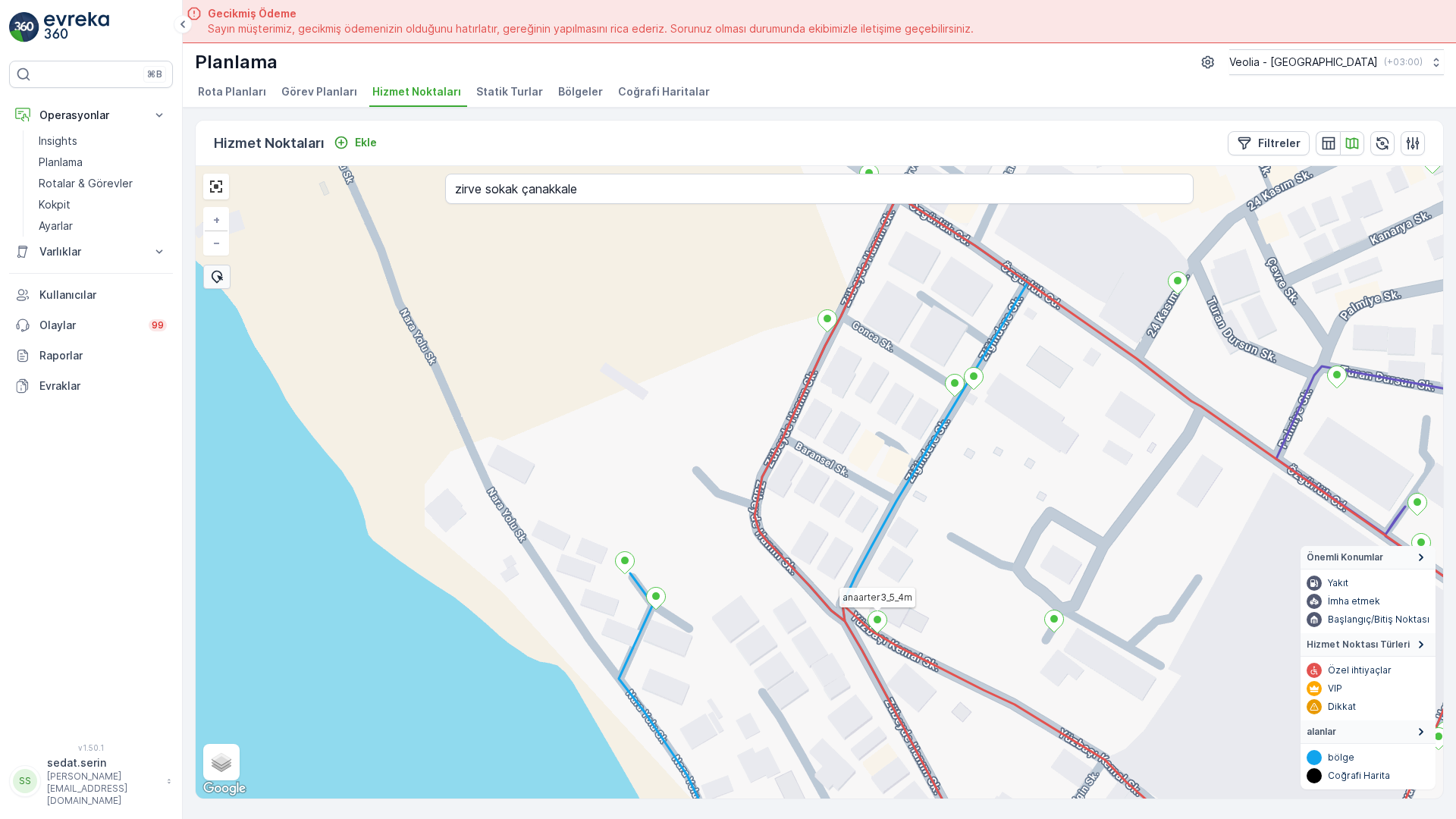
drag, startPoint x: 673, startPoint y: 469, endPoint x: 609, endPoint y: 275, distance: 204.3
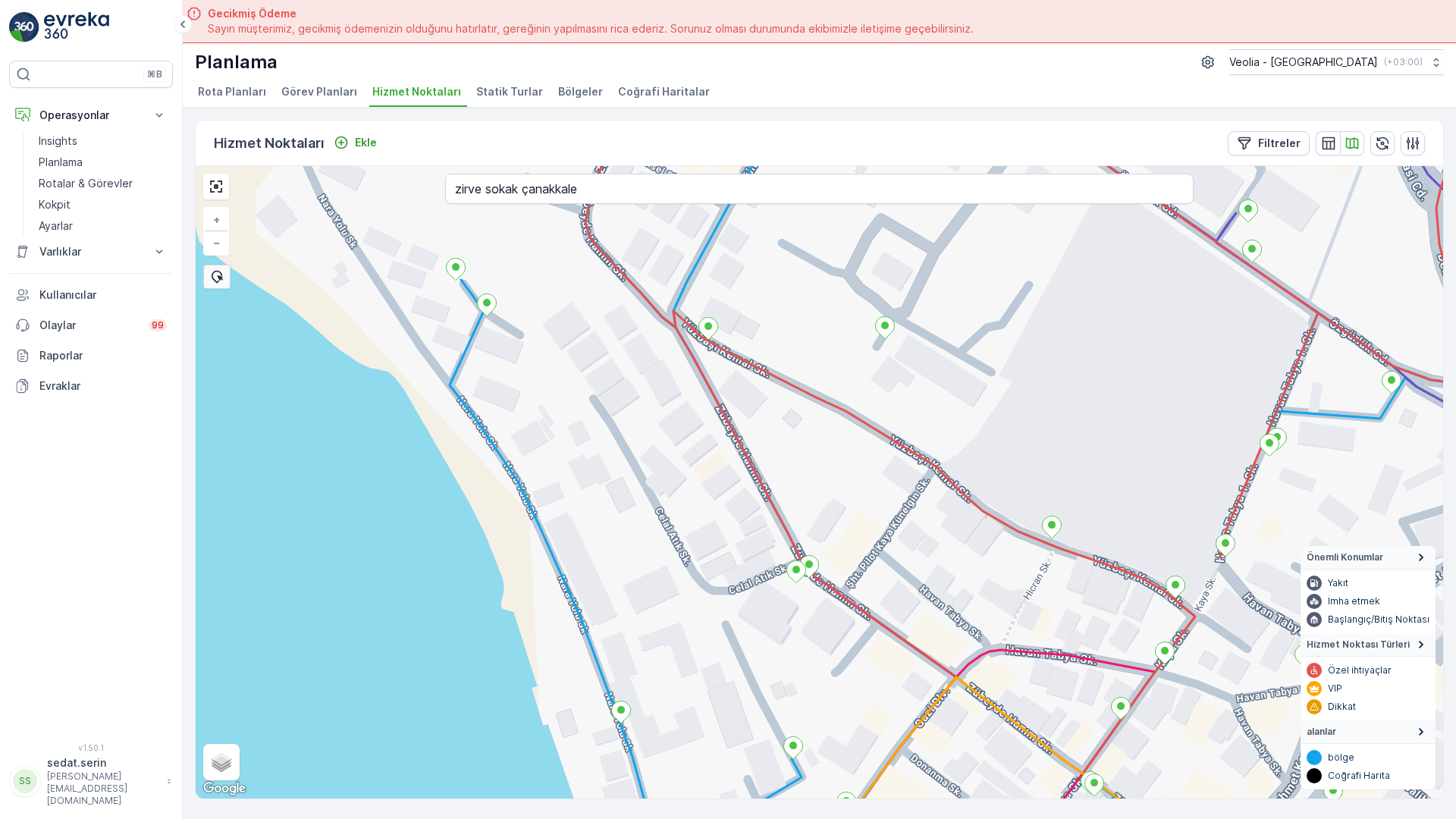
drag, startPoint x: 668, startPoint y: 517, endPoint x: 636, endPoint y: 479, distance: 49.7
click at [636, 479] on div "MERKEZ KARTON 2 STATİK TUR anaarter3_5_4m + − Uydu Yol haritası Arazi Karışık L…" at bounding box center [819, 483] width 1247 height 633
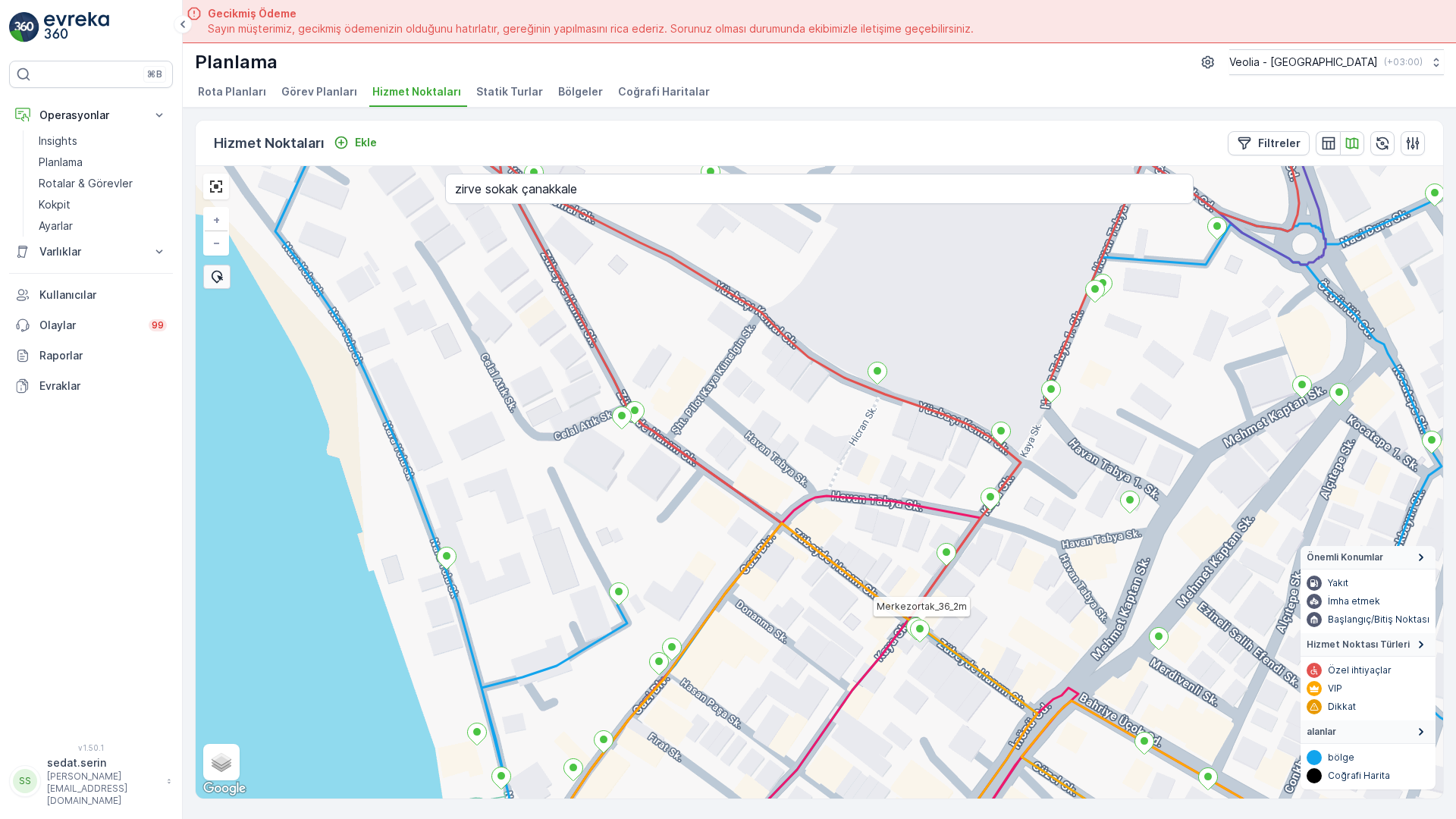
drag, startPoint x: 888, startPoint y: 617, endPoint x: 717, endPoint y: 470, distance: 225.5
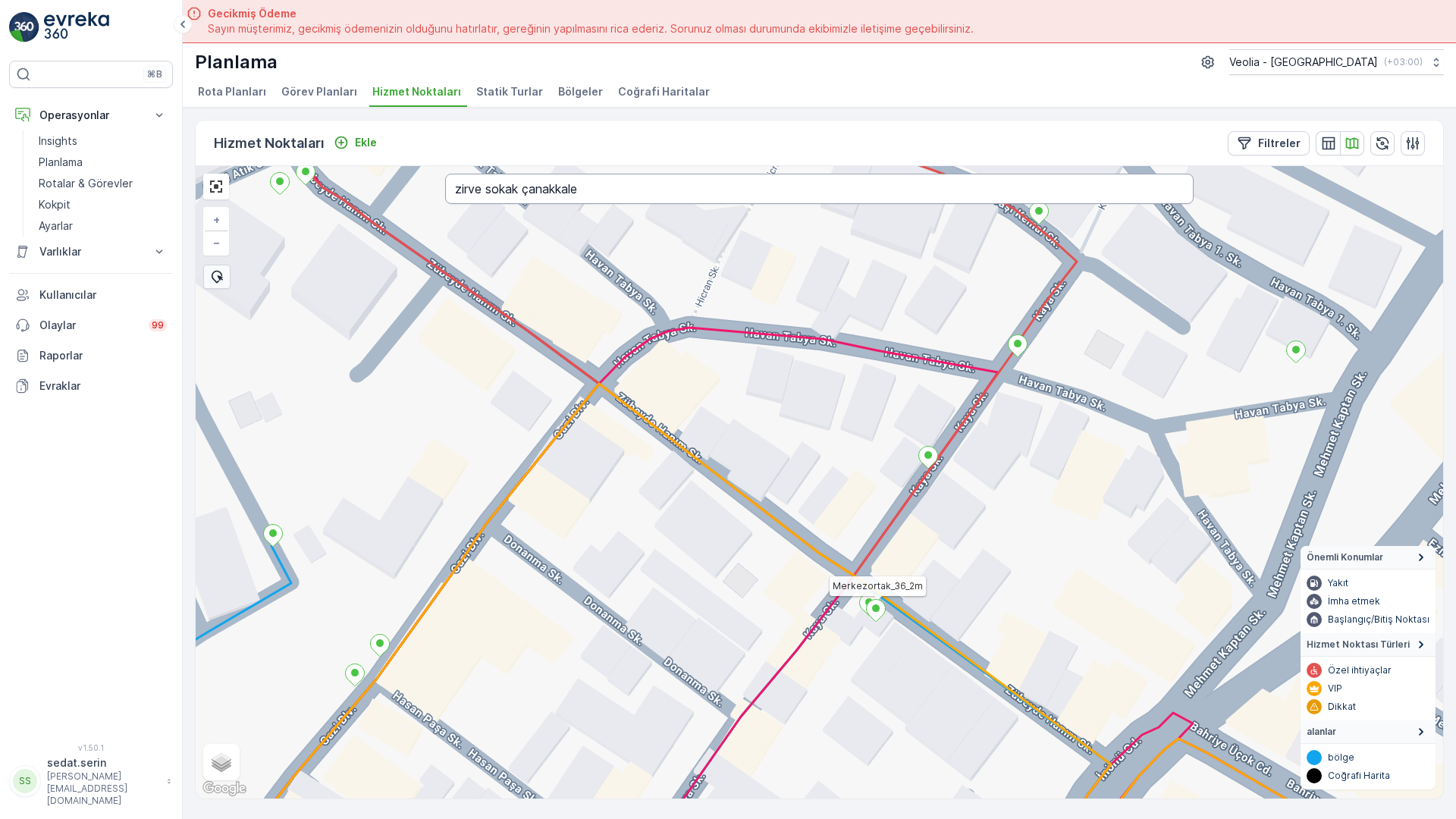
click at [445, 173] on input "zirve sokak çanakkale" at bounding box center [819, 188] width 748 height 30
type input "zümrüt sokak çanakkale"
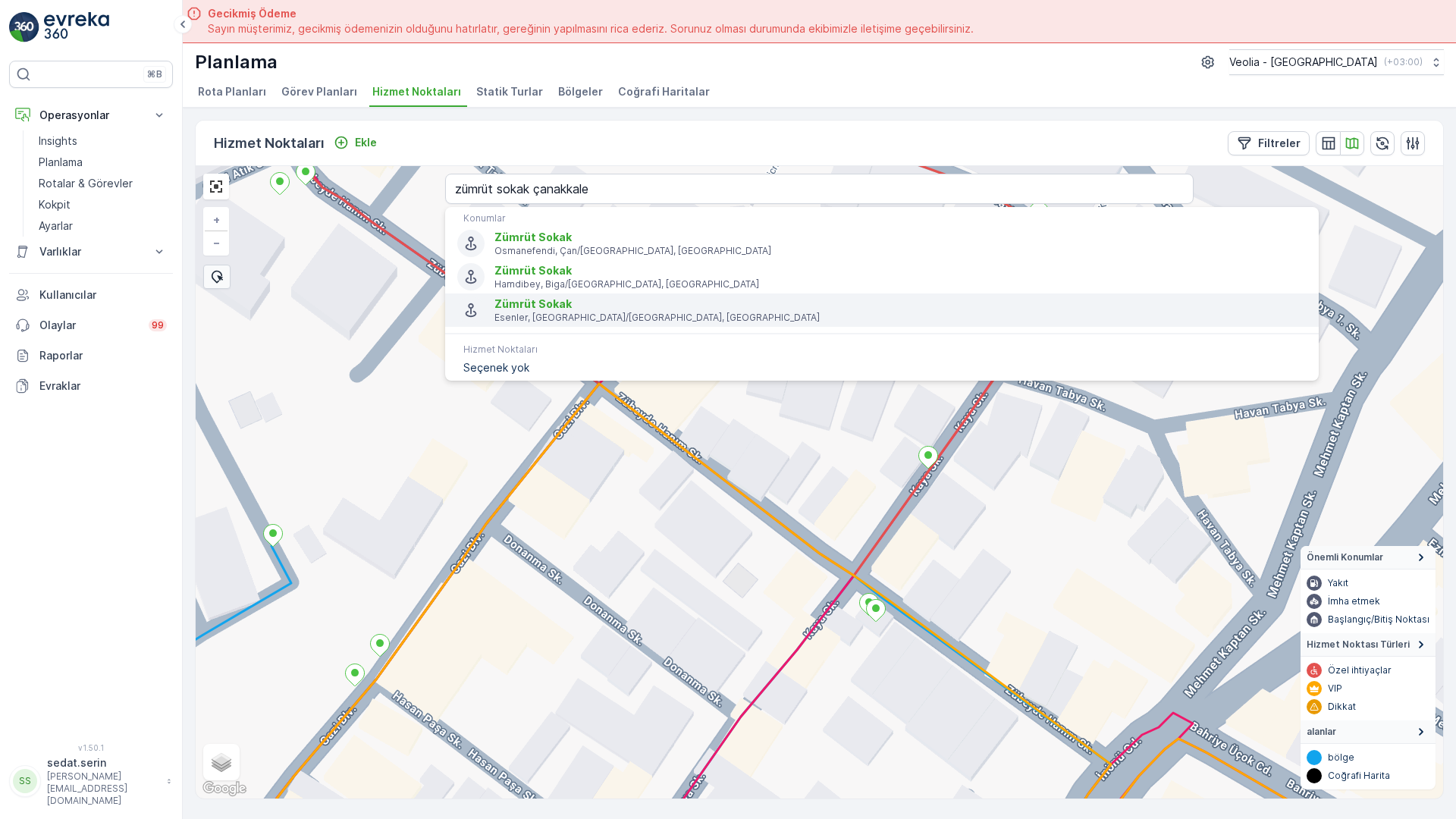
click at [494, 312] on p "Esenler, [GEOGRAPHIC_DATA]/[GEOGRAPHIC_DATA], [GEOGRAPHIC_DATA]" at bounding box center [901, 318] width 812 height 13
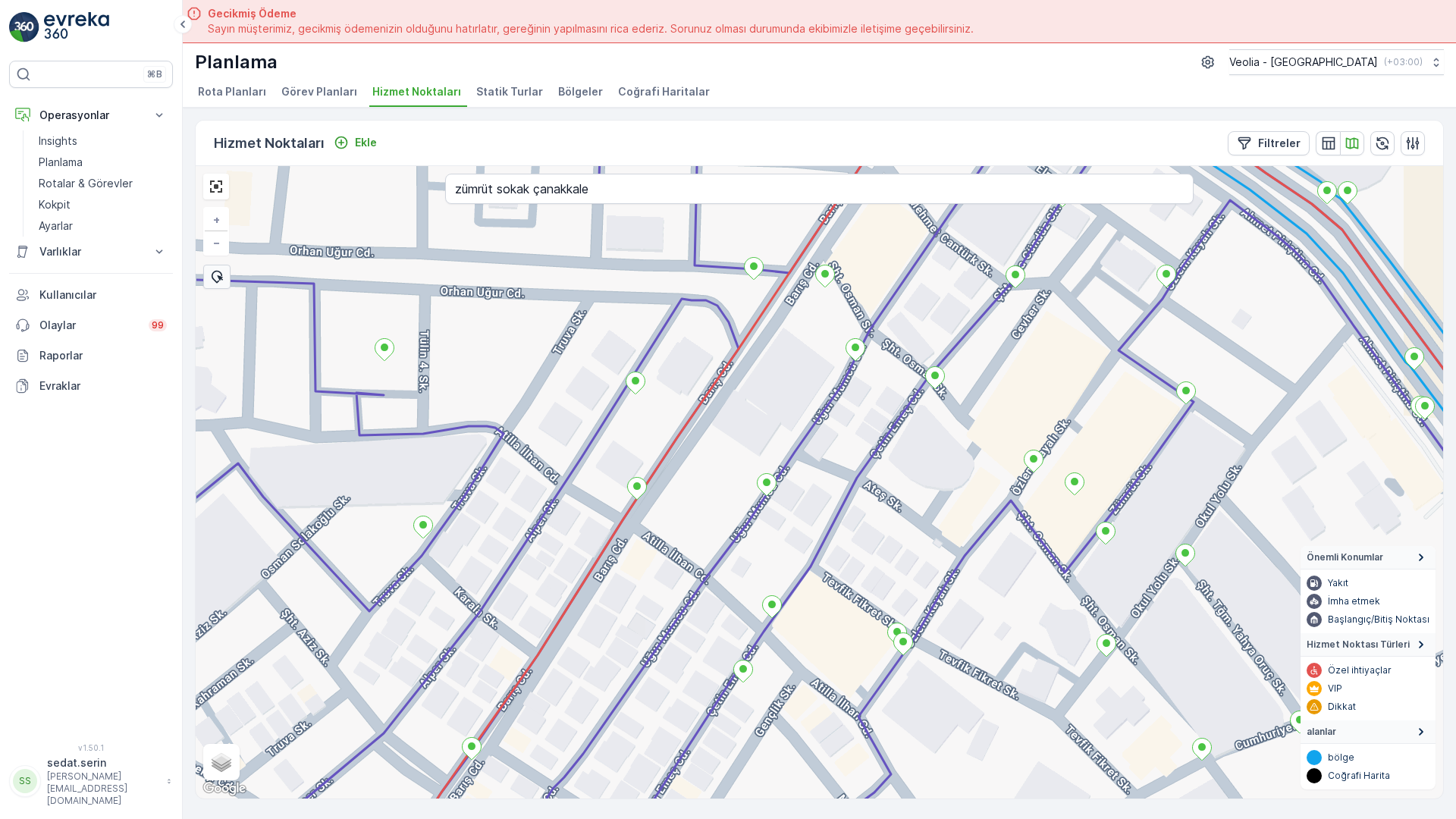
drag, startPoint x: 565, startPoint y: 438, endPoint x: 712, endPoint y: 313, distance: 193.0
click at [712, 313] on div "+ − Uydu Yol haritası Arazi Karışık Leaflet Klavye kısayolları Harita Verileri …" at bounding box center [819, 483] width 1247 height 633
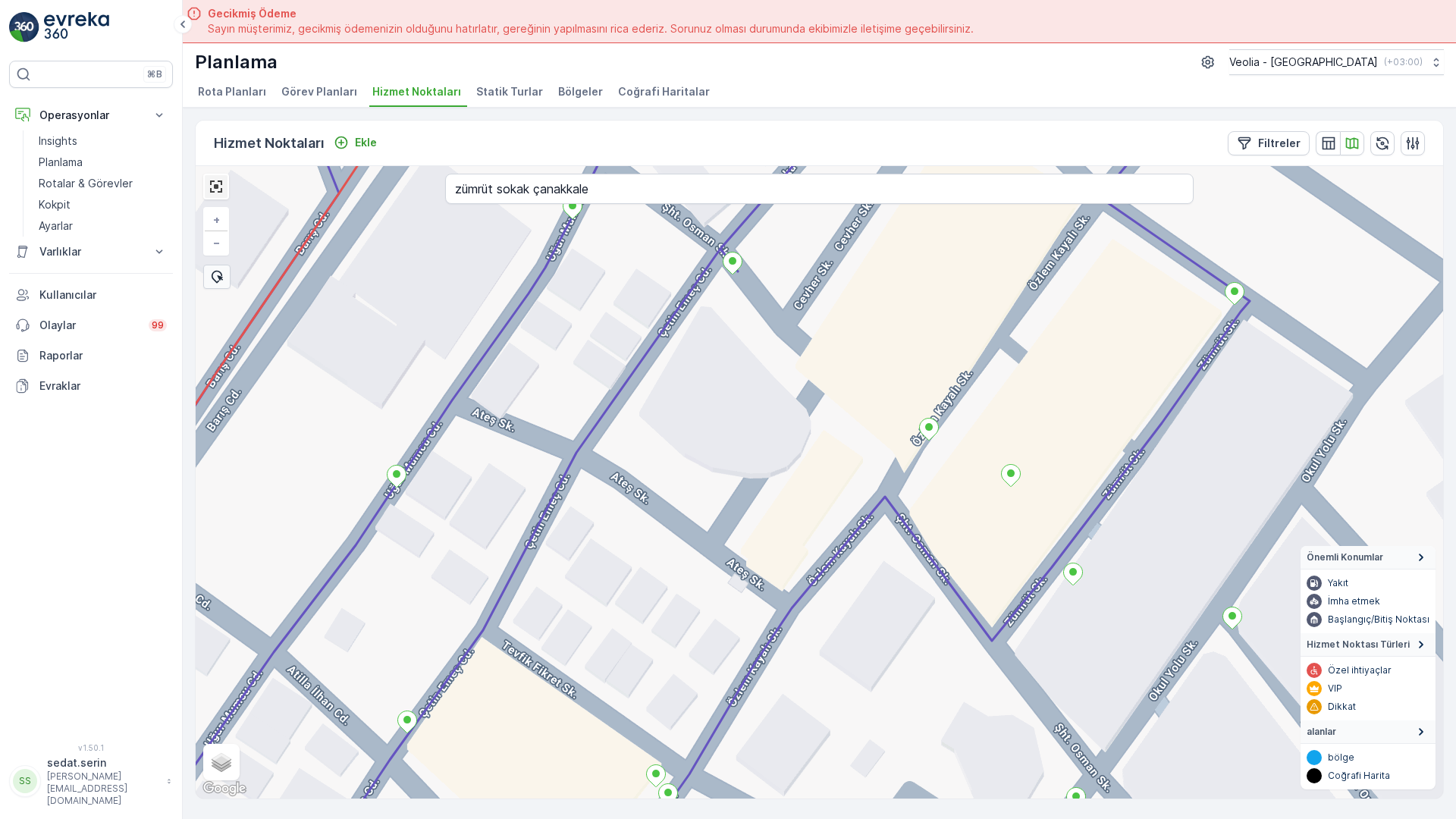
click at [205, 175] on link at bounding box center [216, 186] width 23 height 23
